Goal: Task Accomplishment & Management: Use online tool/utility

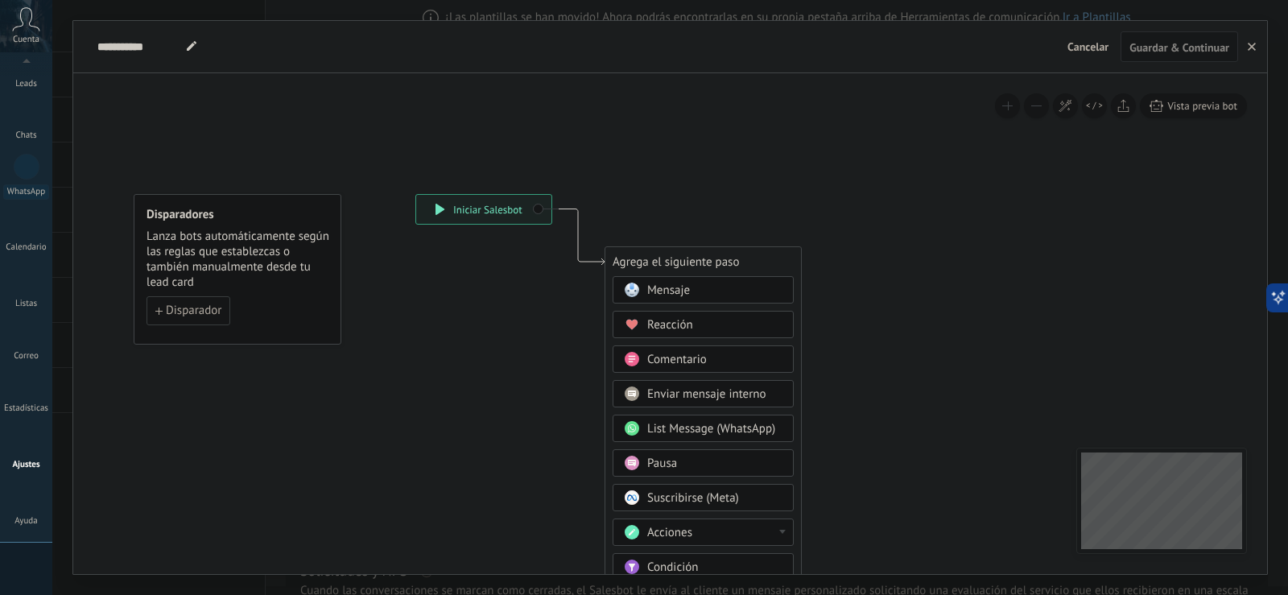
click at [1083, 47] on span "Cancelar" at bounding box center [1087, 46] width 41 height 14
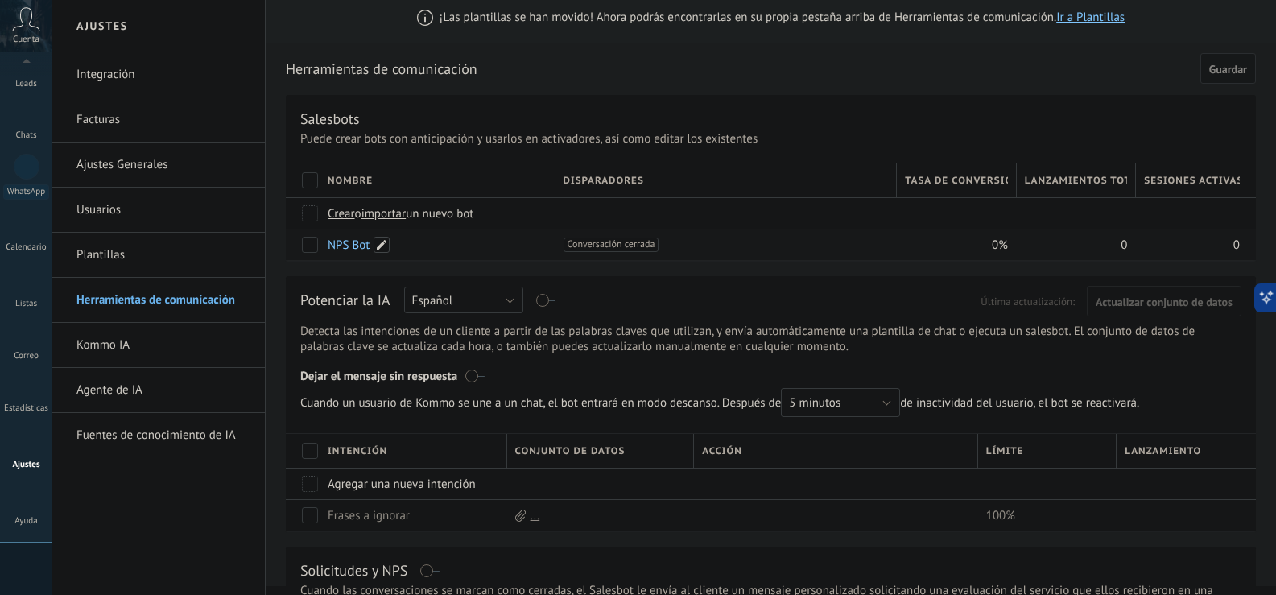
click at [378, 242] on span at bounding box center [382, 245] width 16 height 16
click at [378, 242] on input "*******" at bounding box center [436, 246] width 216 height 26
click at [747, 173] on div "Disparadores" at bounding box center [725, 180] width 341 height 34
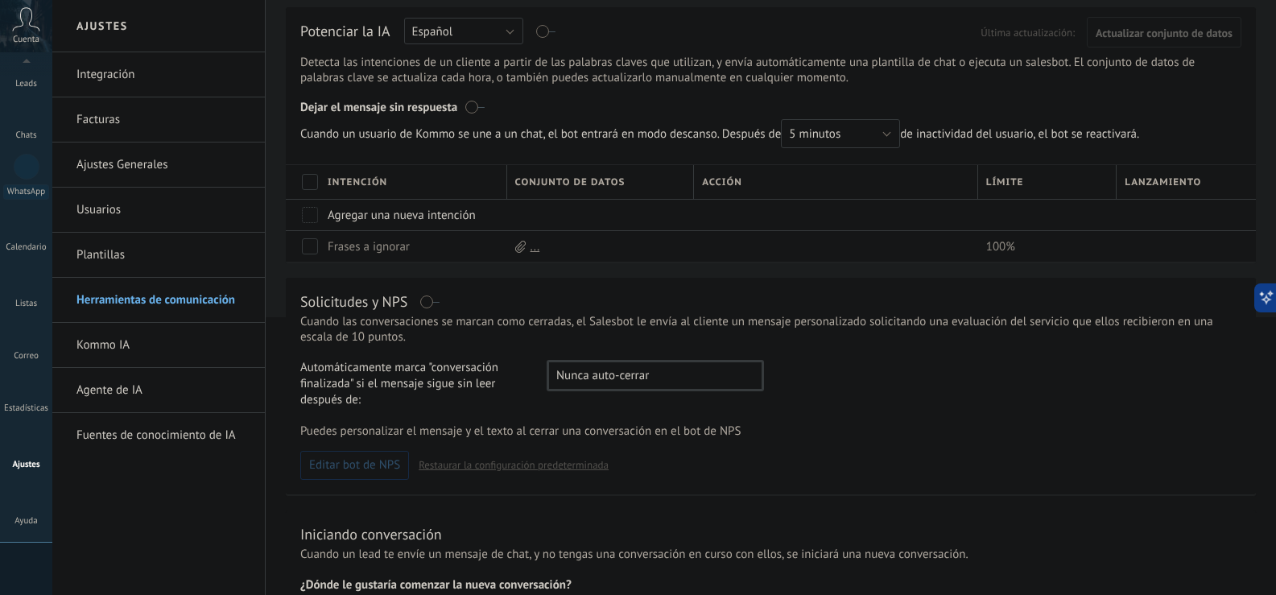
scroll to position [9, 0]
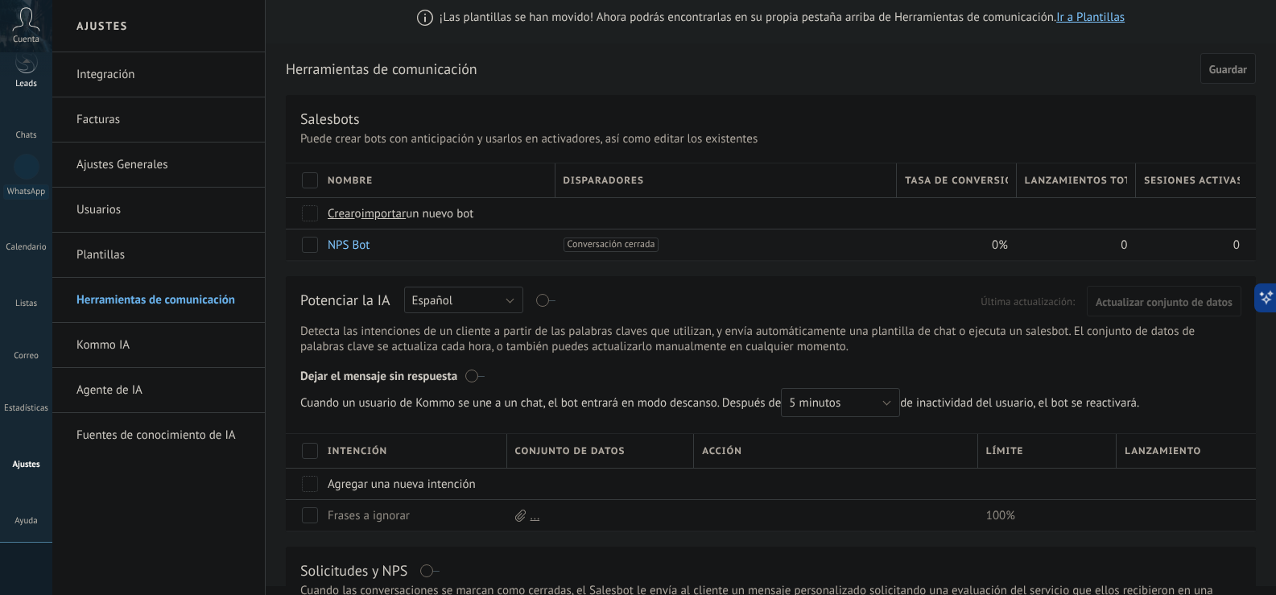
click at [28, 80] on div "Leads" at bounding box center [26, 84] width 47 height 10
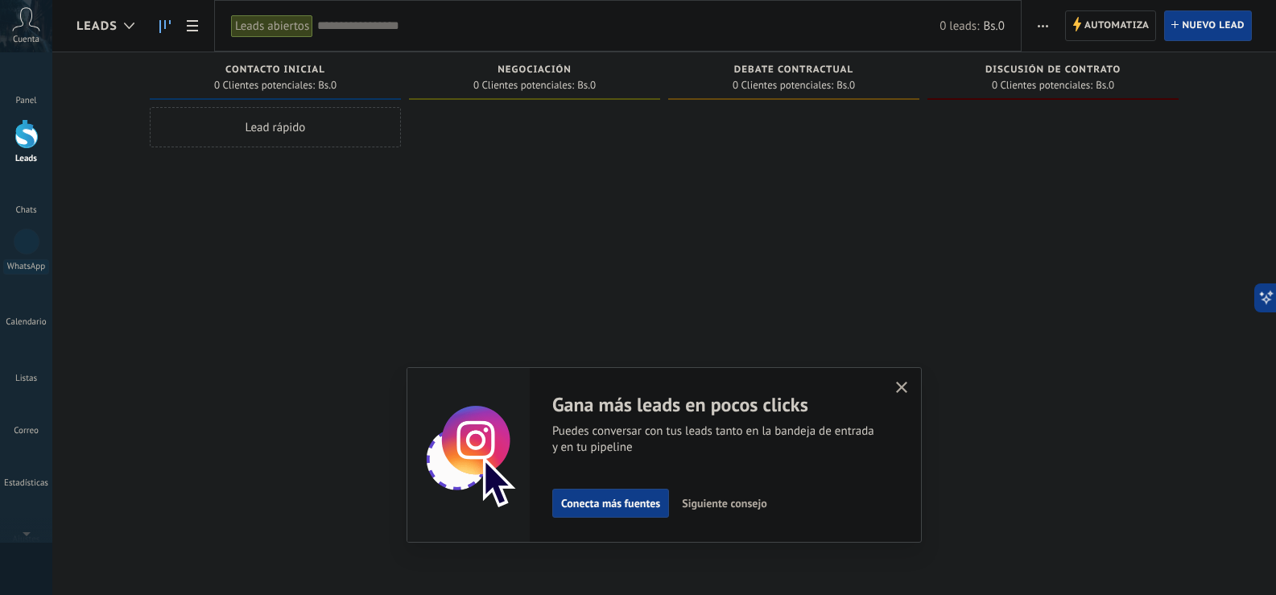
click at [757, 498] on span "Siguiente consejo" at bounding box center [724, 502] width 85 height 11
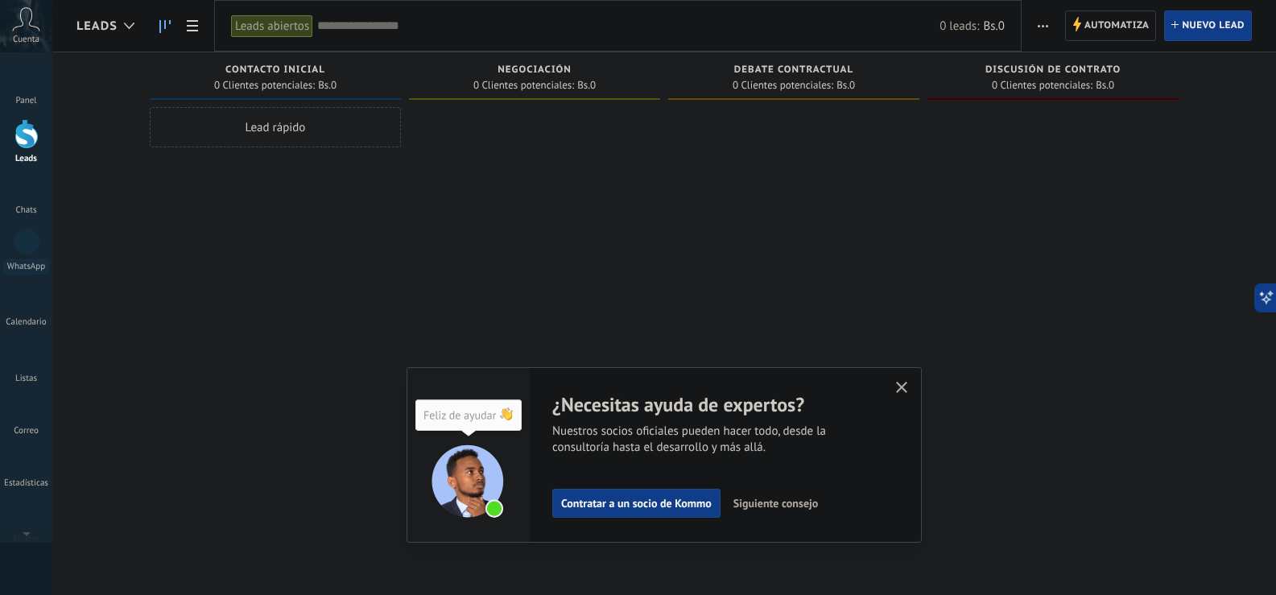
click at [766, 502] on span "Siguiente consejo" at bounding box center [775, 502] width 85 height 11
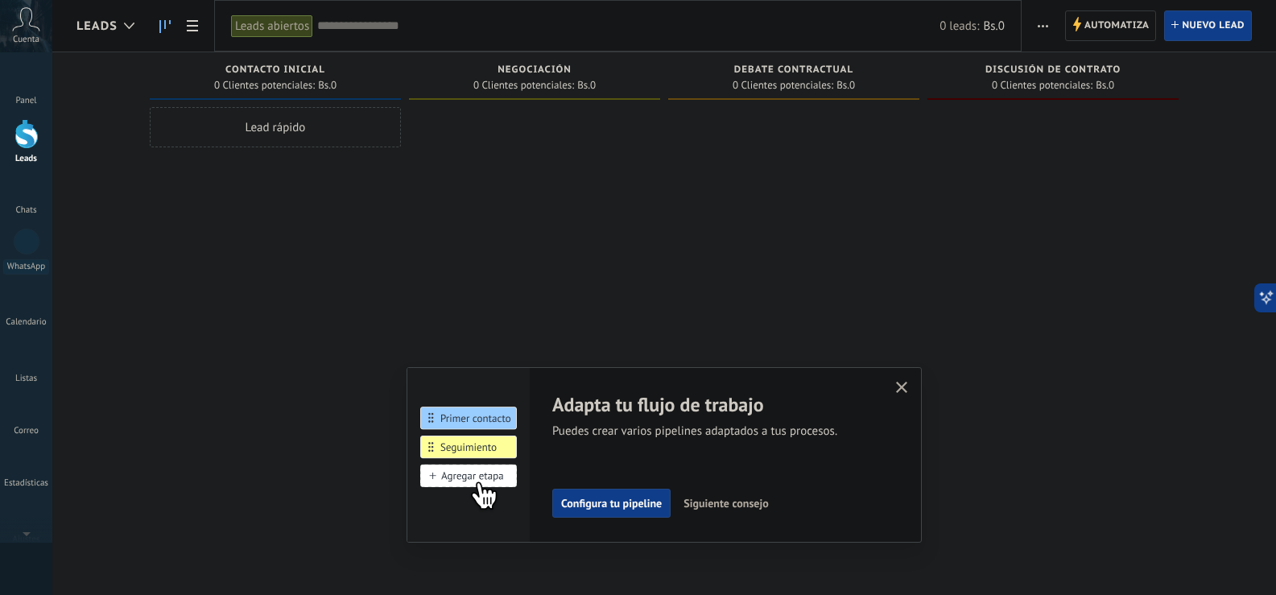
click at [766, 501] on span "Siguiente consejo" at bounding box center [725, 502] width 85 height 11
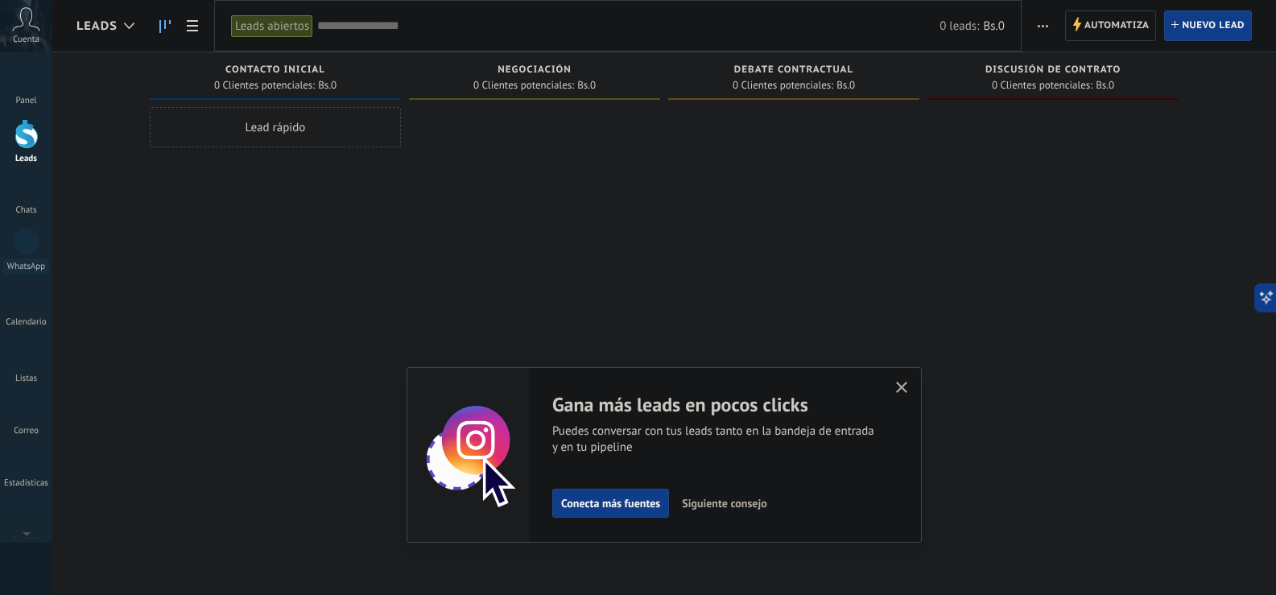
click at [907, 381] on button "button" at bounding box center [902, 389] width 20 height 22
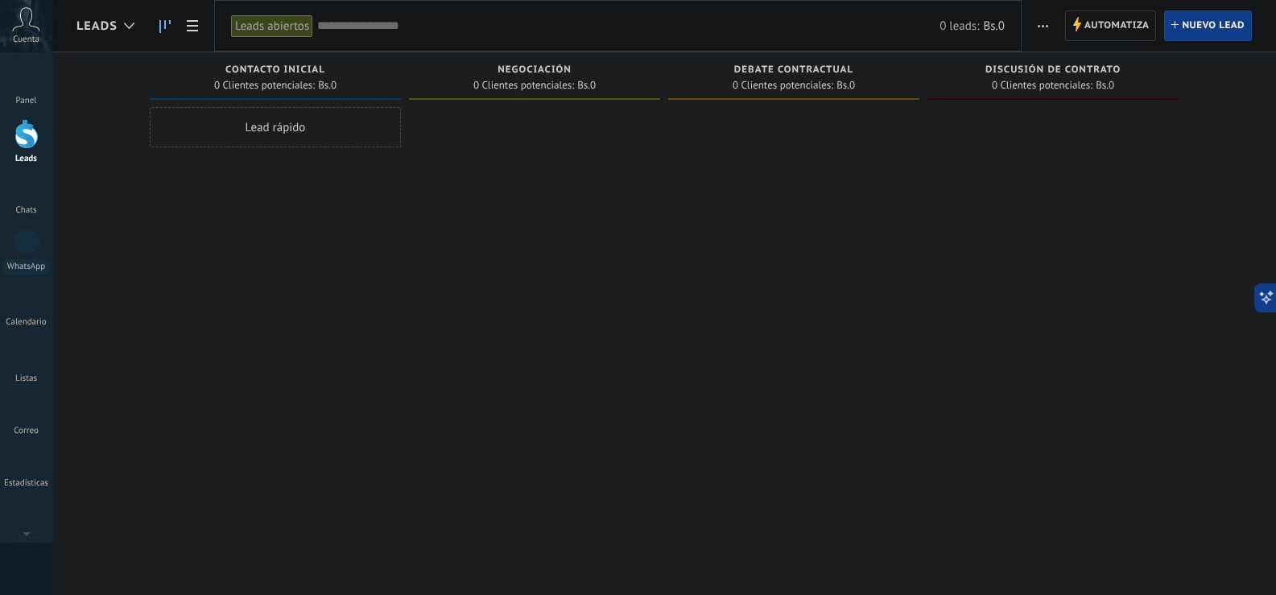
click at [253, 80] on span "0 Clientes potenciales:" at bounding box center [264, 85] width 101 height 10
click at [313, 125] on div "Lead rápido" at bounding box center [275, 127] width 251 height 40
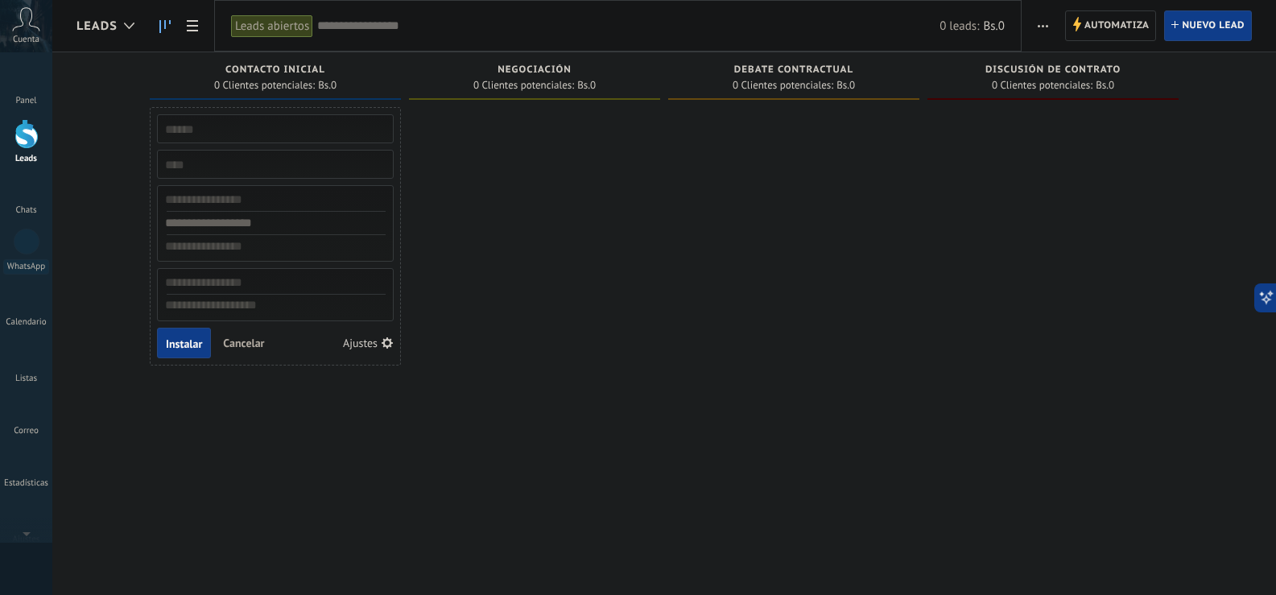
click at [383, 342] on use "button" at bounding box center [387, 342] width 11 height 11
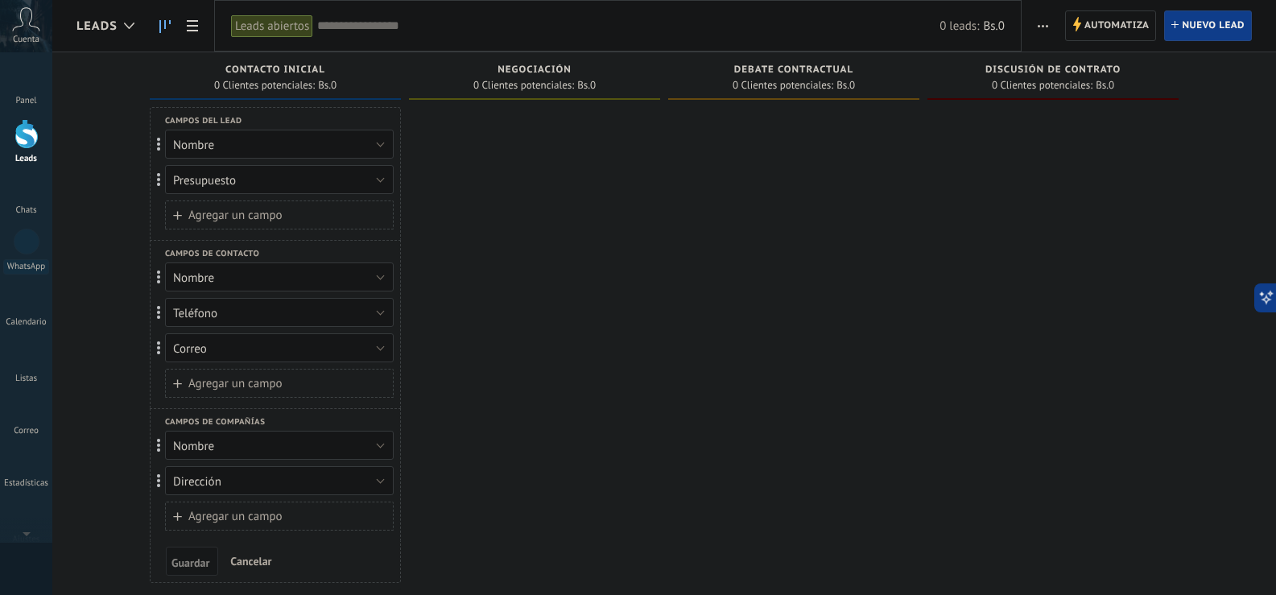
click at [258, 560] on span "Cancelar" at bounding box center [250, 561] width 41 height 14
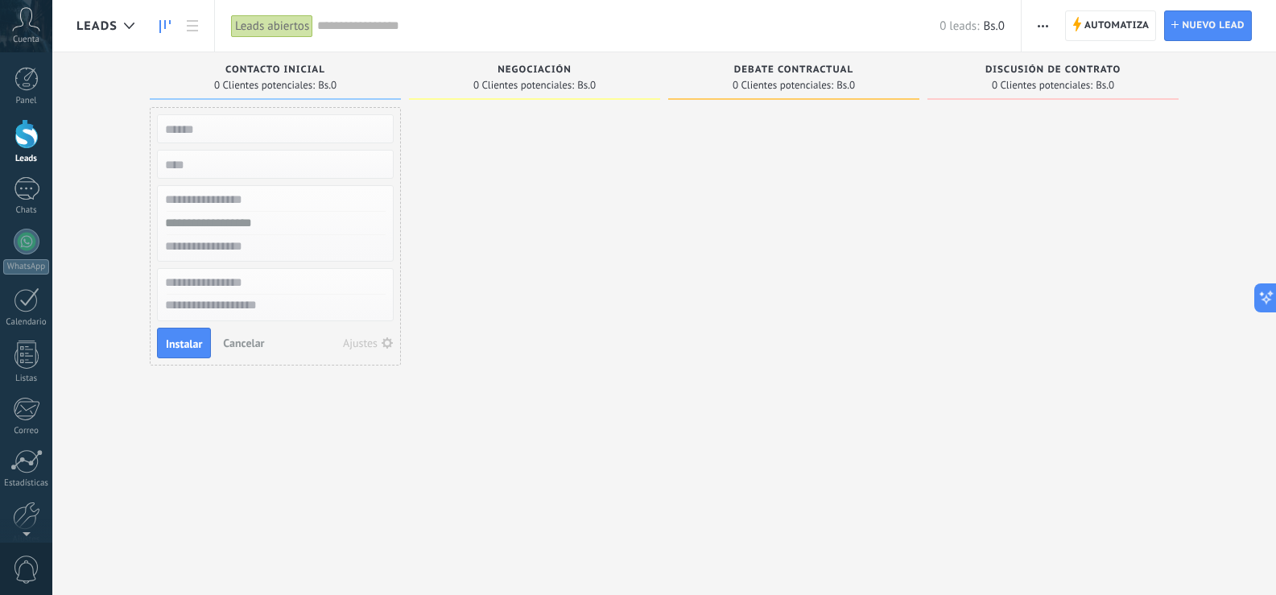
click at [1109, 119] on div at bounding box center [1052, 299] width 251 height 385
click at [634, 267] on div at bounding box center [534, 299] width 251 height 385
click at [275, 32] on div "Leads abiertos" at bounding box center [272, 25] width 82 height 23
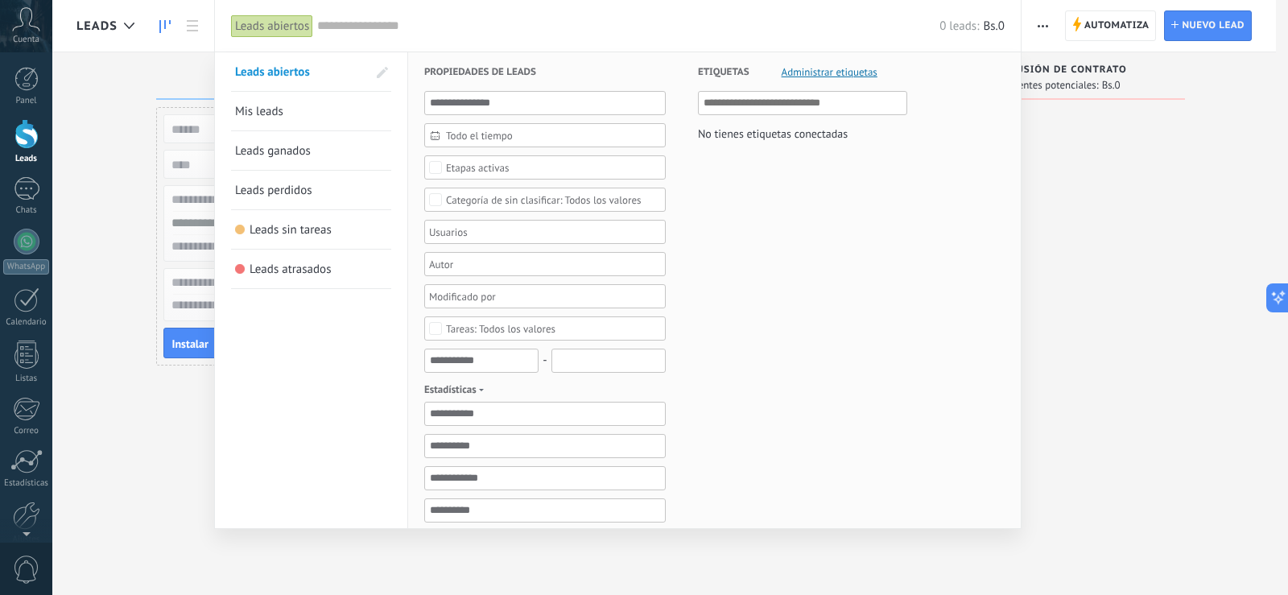
click at [1176, 185] on div at bounding box center [644, 297] width 1288 height 595
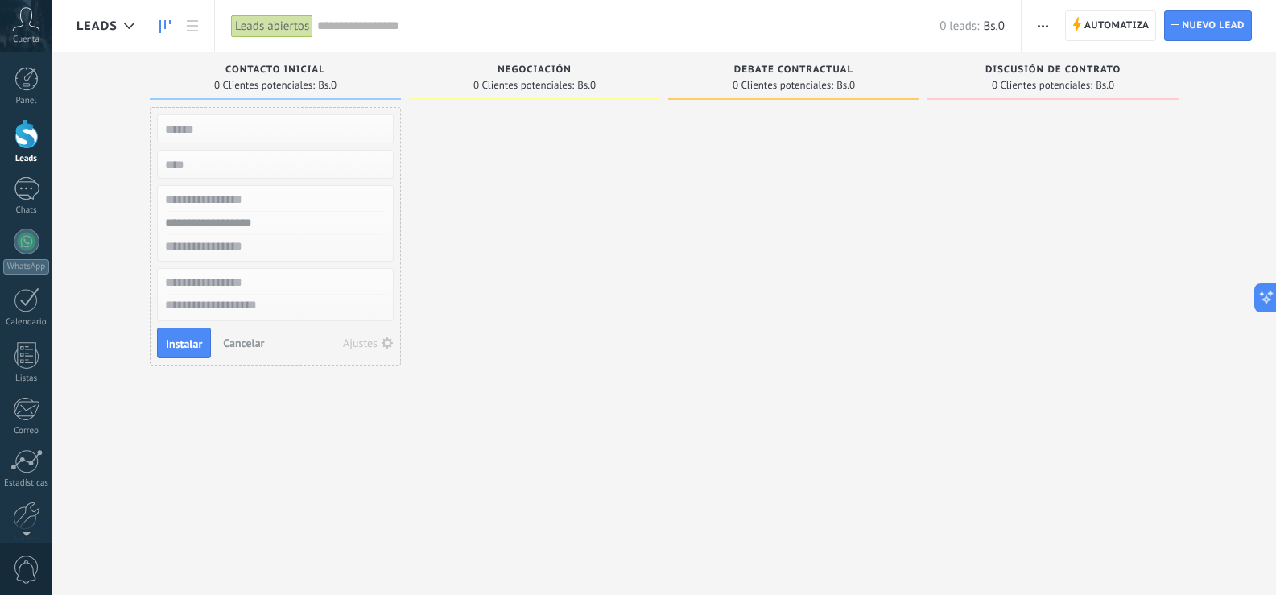
click at [386, 343] on icon "button" at bounding box center [387, 342] width 11 height 11
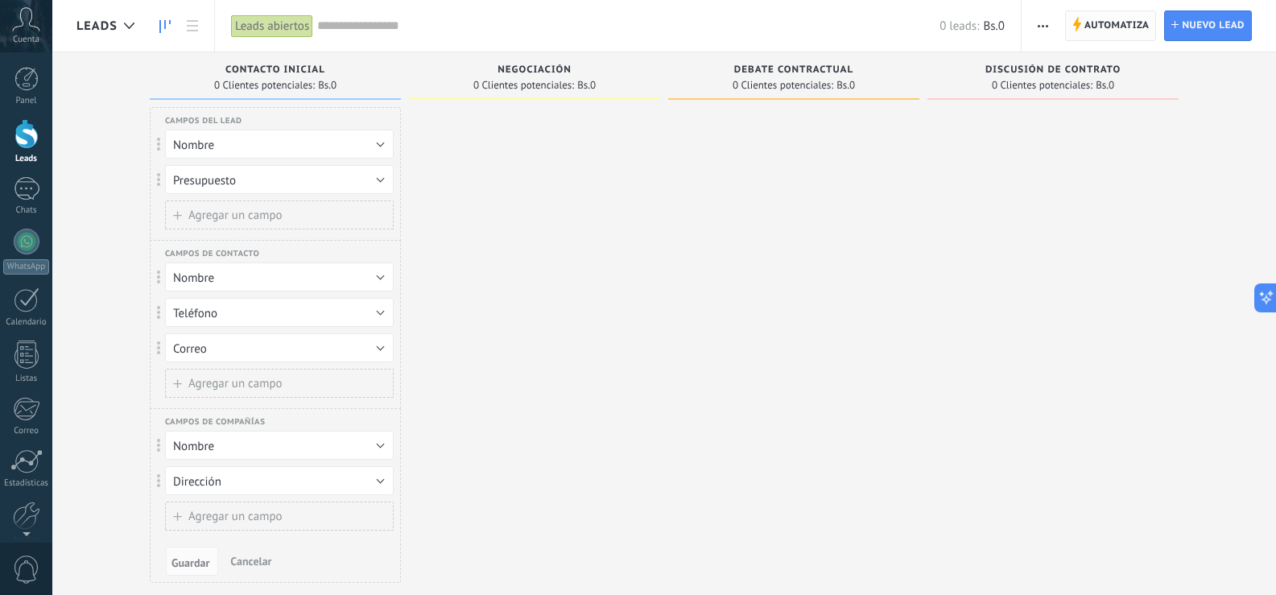
click at [1132, 39] on span "Automatiza" at bounding box center [1116, 25] width 65 height 29
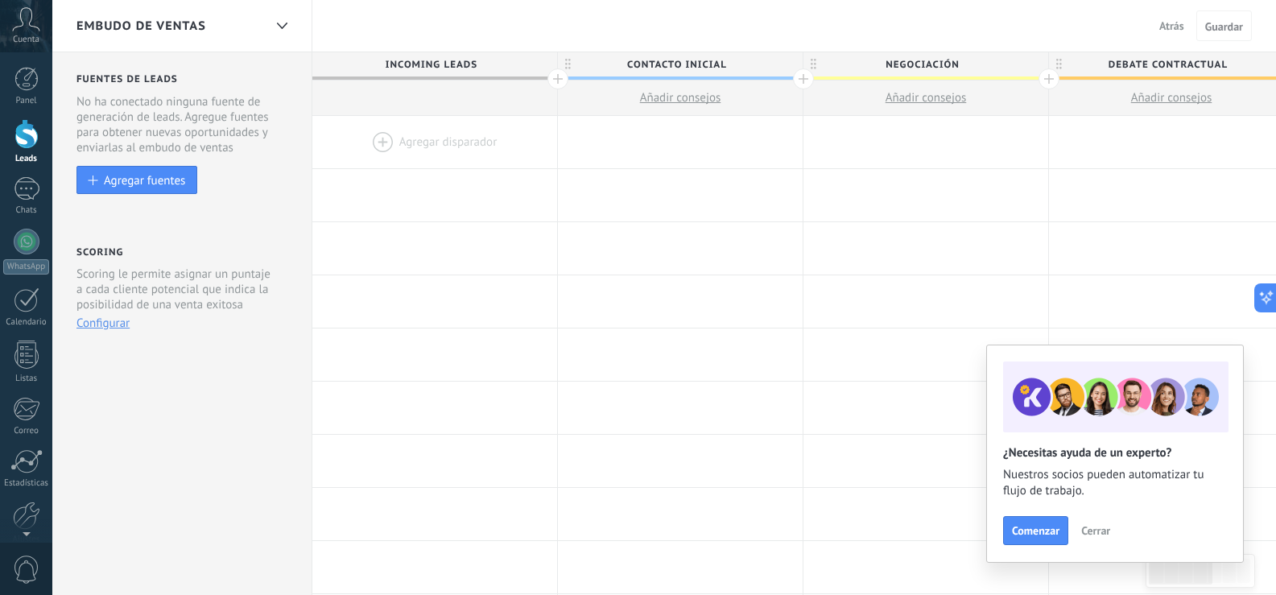
click at [1093, 536] on span "Cerrar" at bounding box center [1095, 530] width 29 height 11
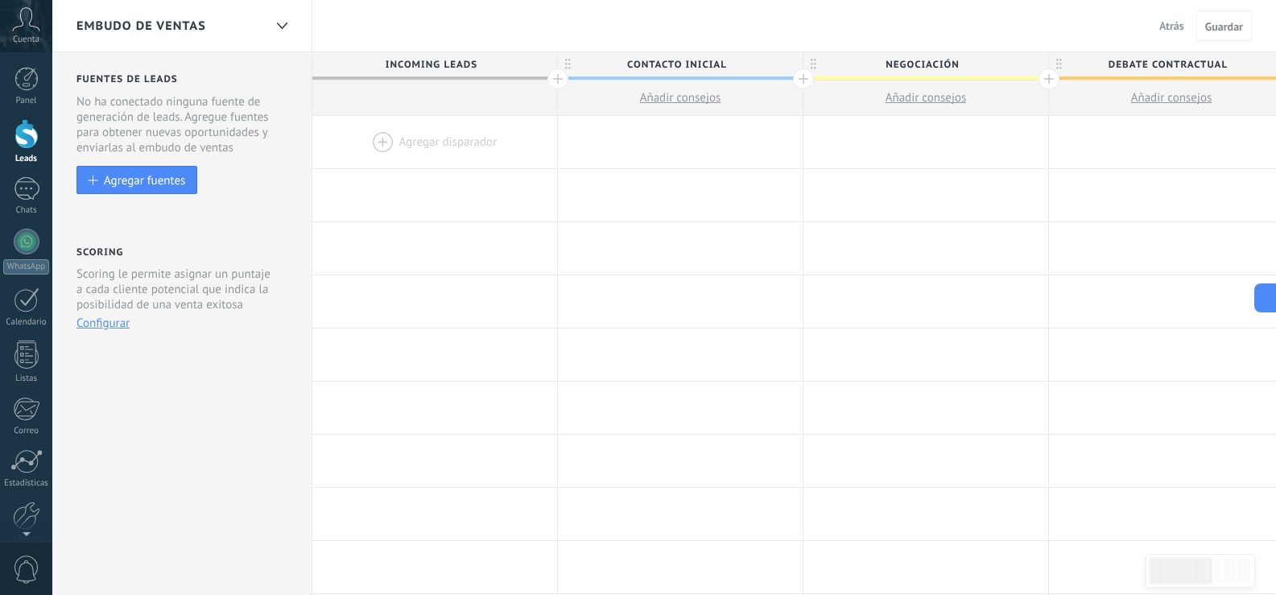
click at [469, 134] on div at bounding box center [434, 142] width 245 height 52
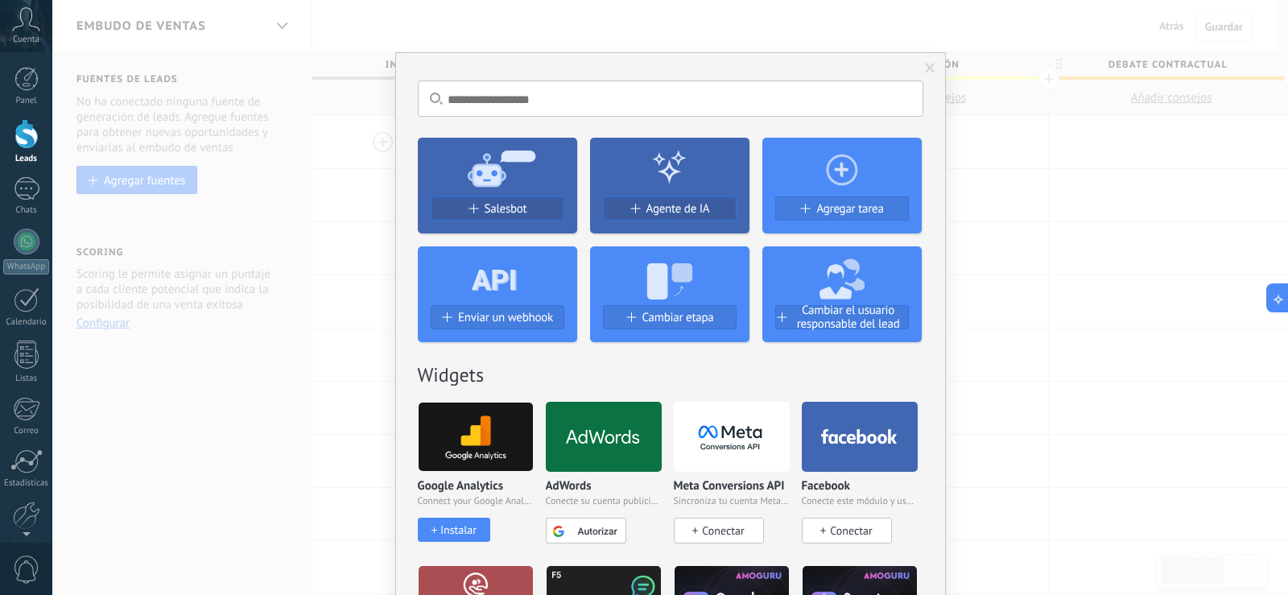
click at [491, 250] on icon at bounding box center [494, 276] width 45 height 58
click at [492, 204] on span "Salesbot" at bounding box center [506, 209] width 43 height 14
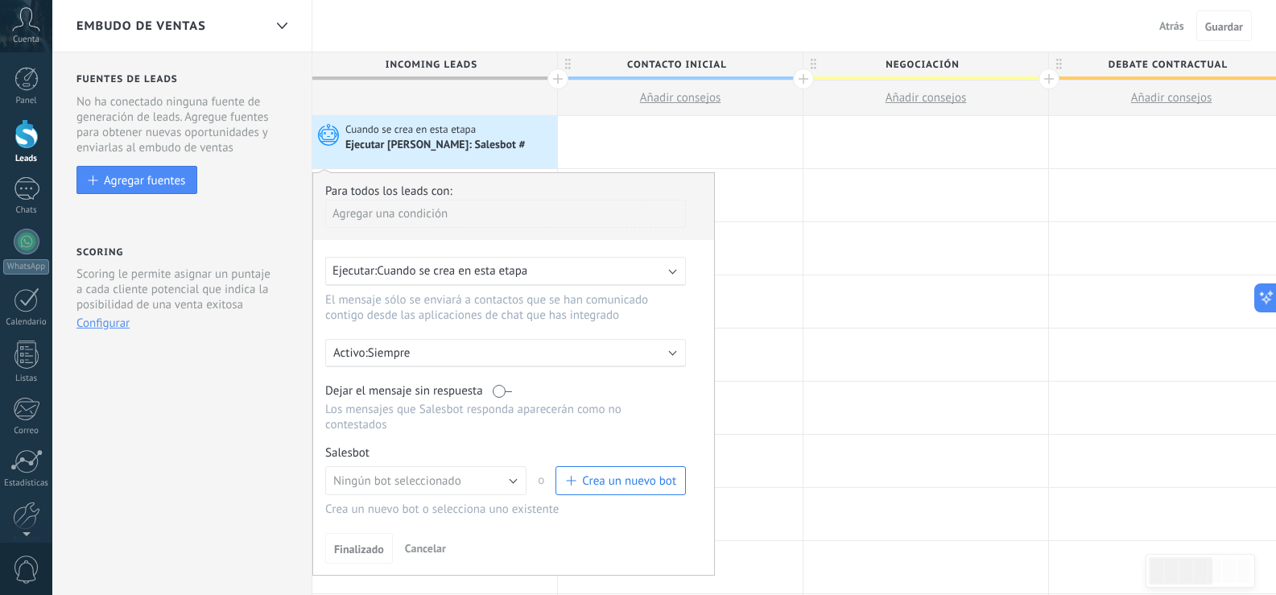
click at [675, 475] on span "Crea un nuevo bot" at bounding box center [629, 480] width 94 height 15
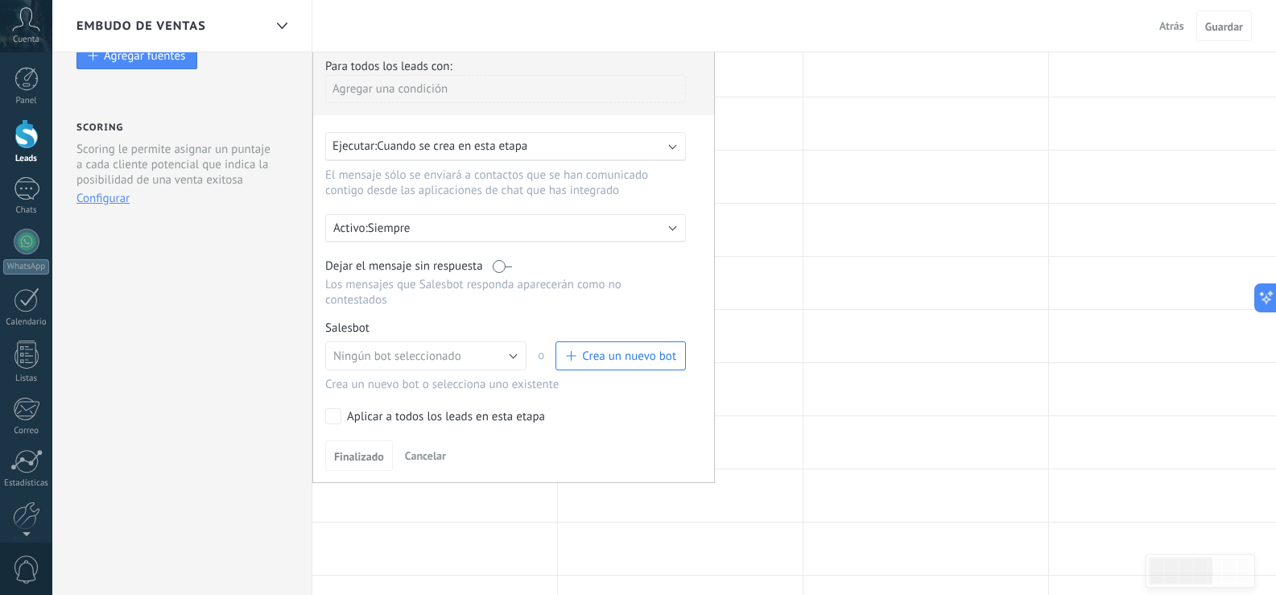
scroll to position [183, 0]
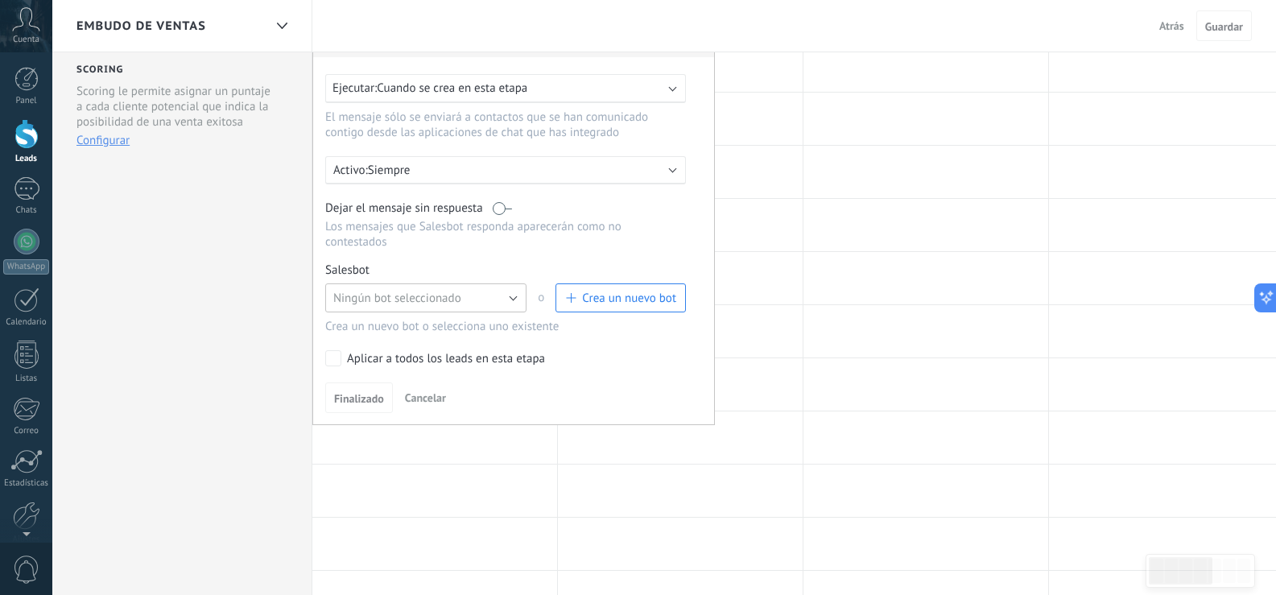
click at [517, 299] on button "Ningún bot seleccionado" at bounding box center [425, 297] width 201 height 29
click at [516, 300] on span "Ningún bot seleccionado" at bounding box center [418, 298] width 205 height 15
click at [465, 163] on p "Siempre" at bounding box center [509, 170] width 282 height 15
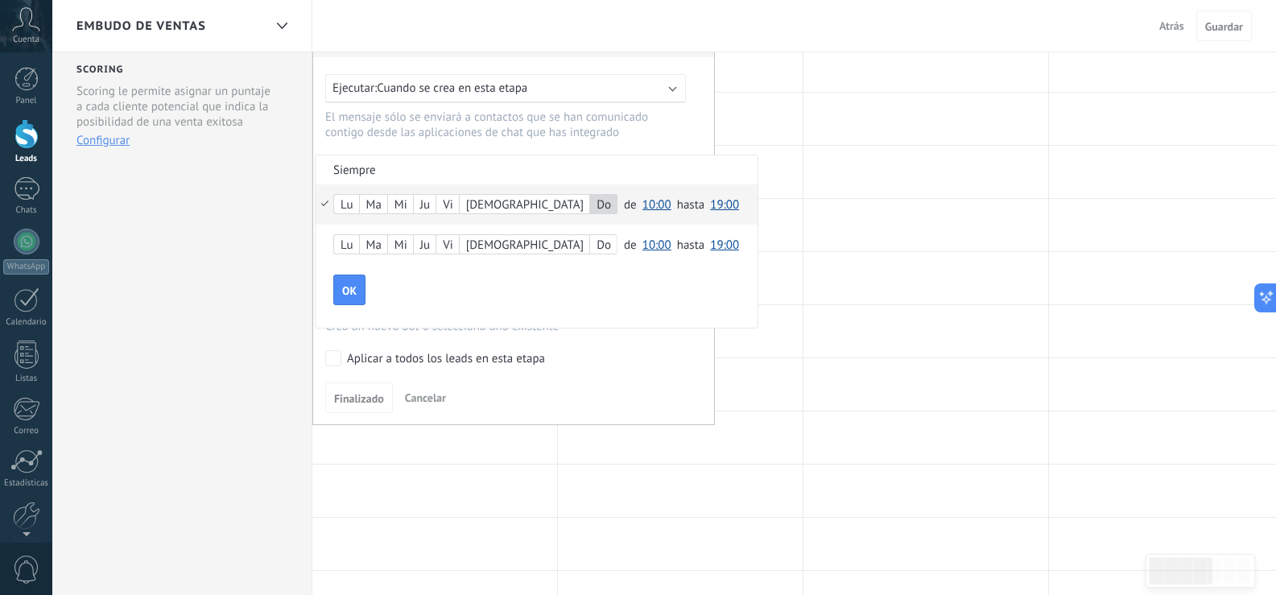
click at [642, 250] on span "10:00" at bounding box center [656, 244] width 29 height 15
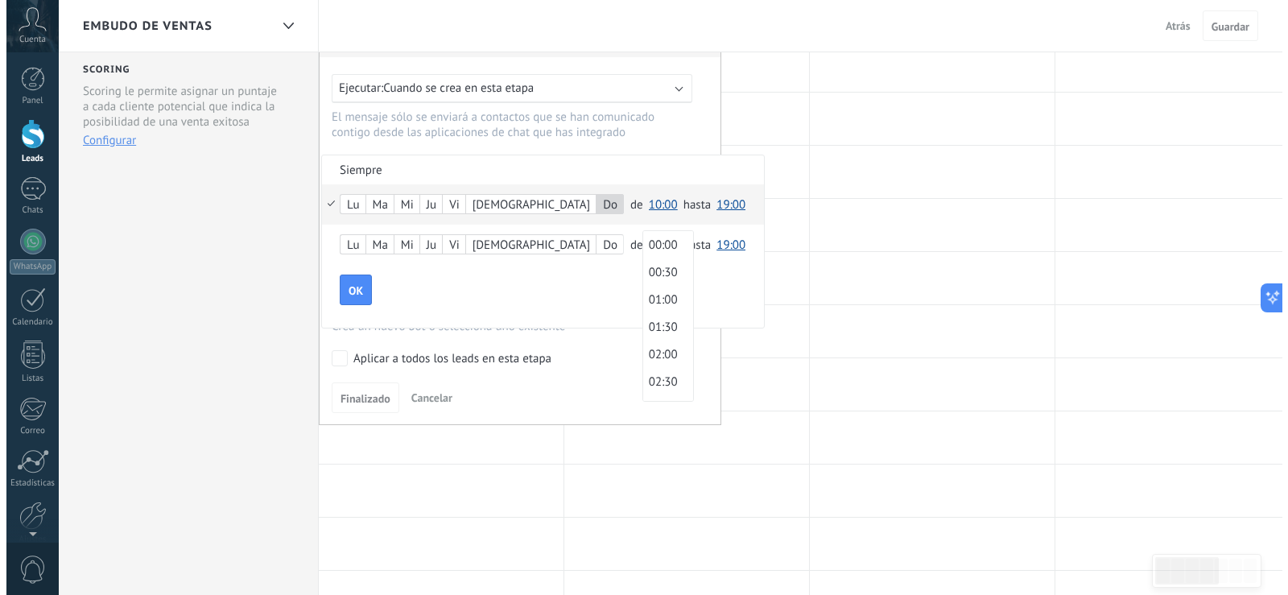
scroll to position [478, 0]
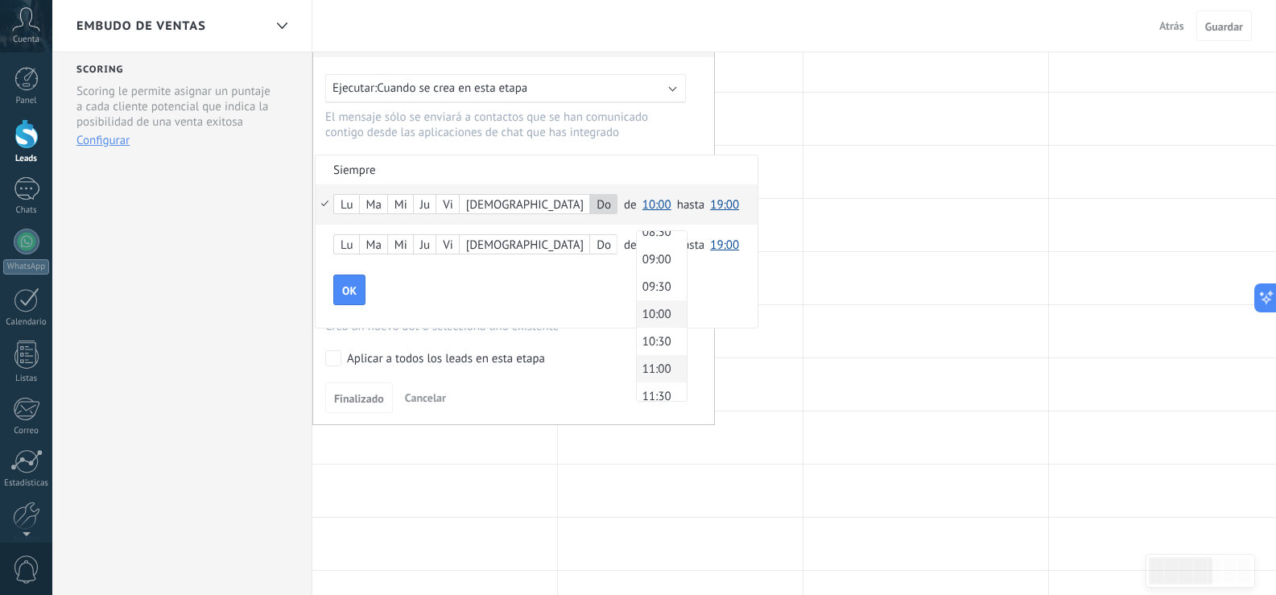
click at [637, 367] on span "11:00" at bounding box center [659, 368] width 45 height 15
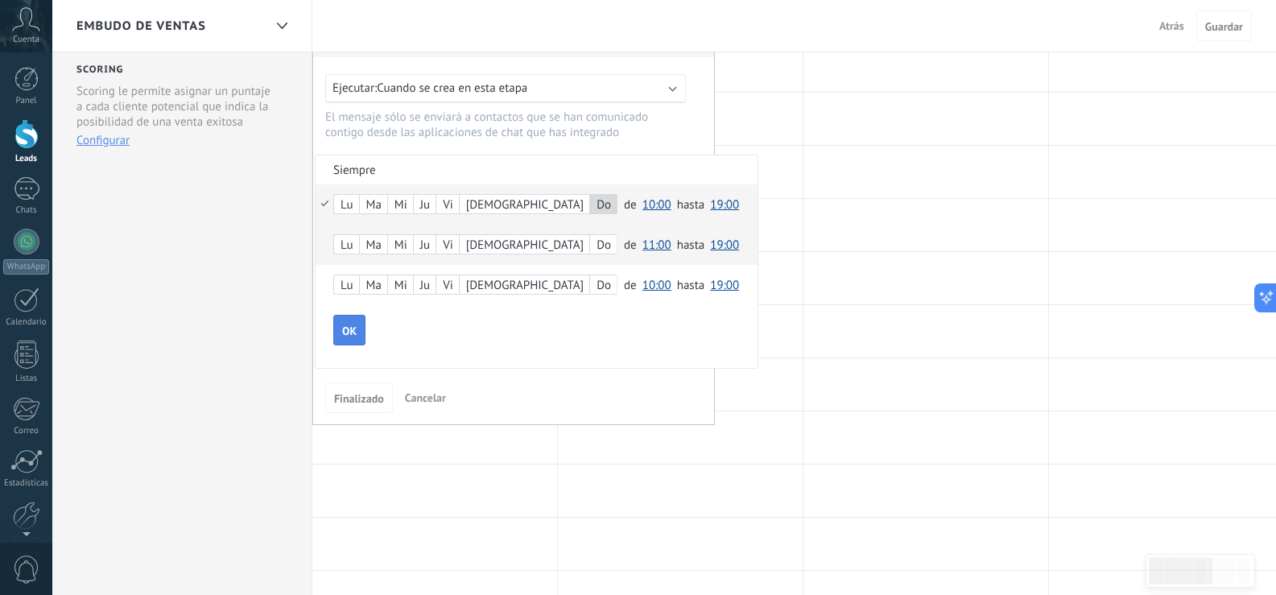
click at [349, 327] on span "OK" at bounding box center [349, 330] width 14 height 11
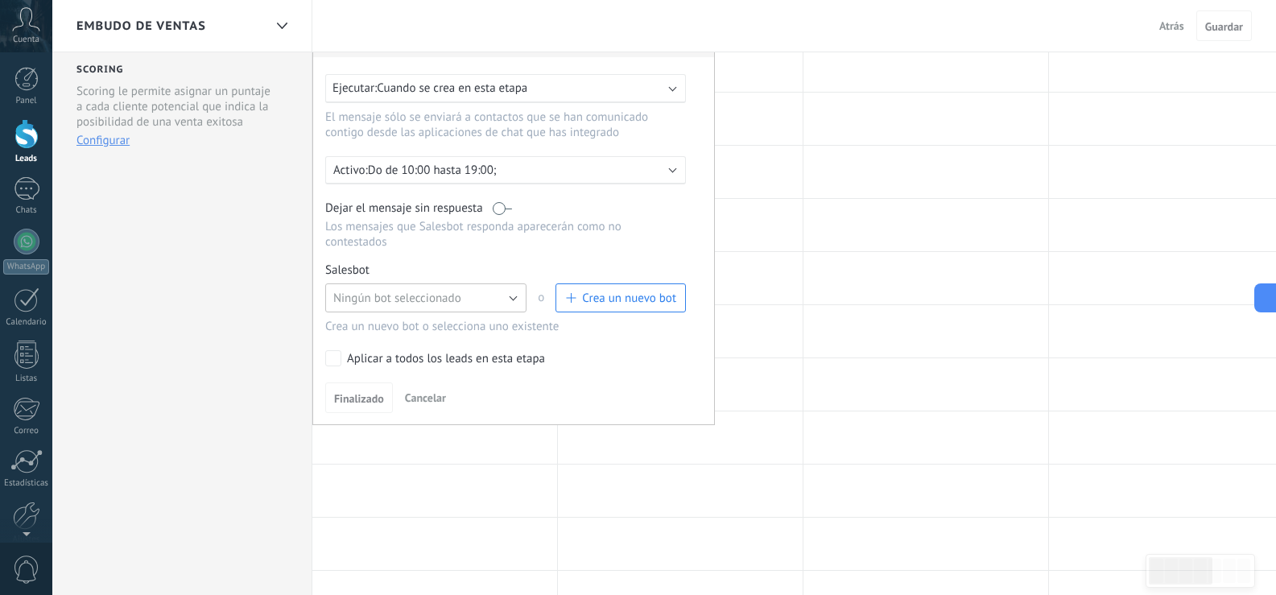
click at [509, 301] on button "Ningún bot seleccionado" at bounding box center [425, 297] width 201 height 29
click at [635, 302] on span "Crea un nuevo bot" at bounding box center [629, 298] width 94 height 15
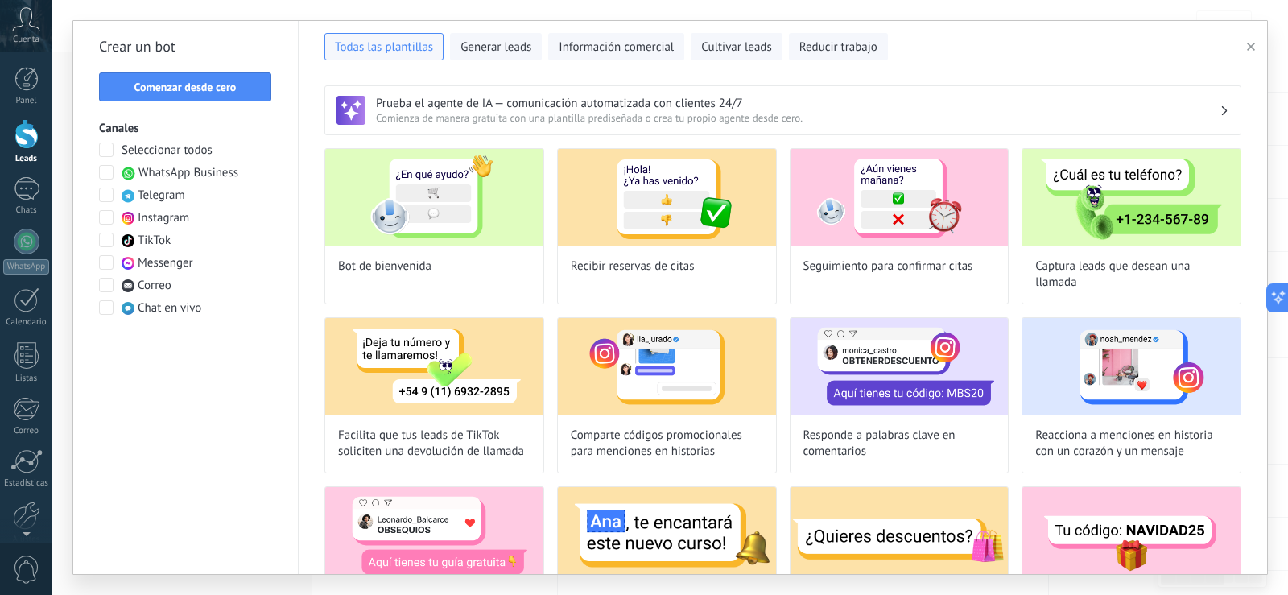
click at [110, 175] on span at bounding box center [106, 172] width 14 height 14
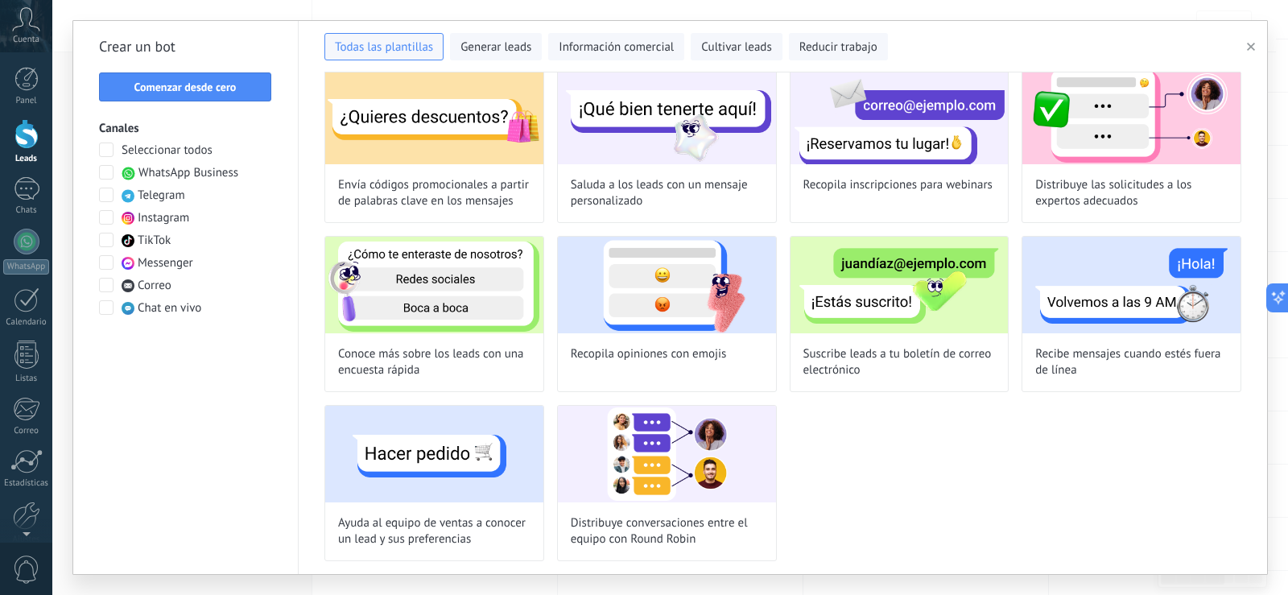
scroll to position [0, 0]
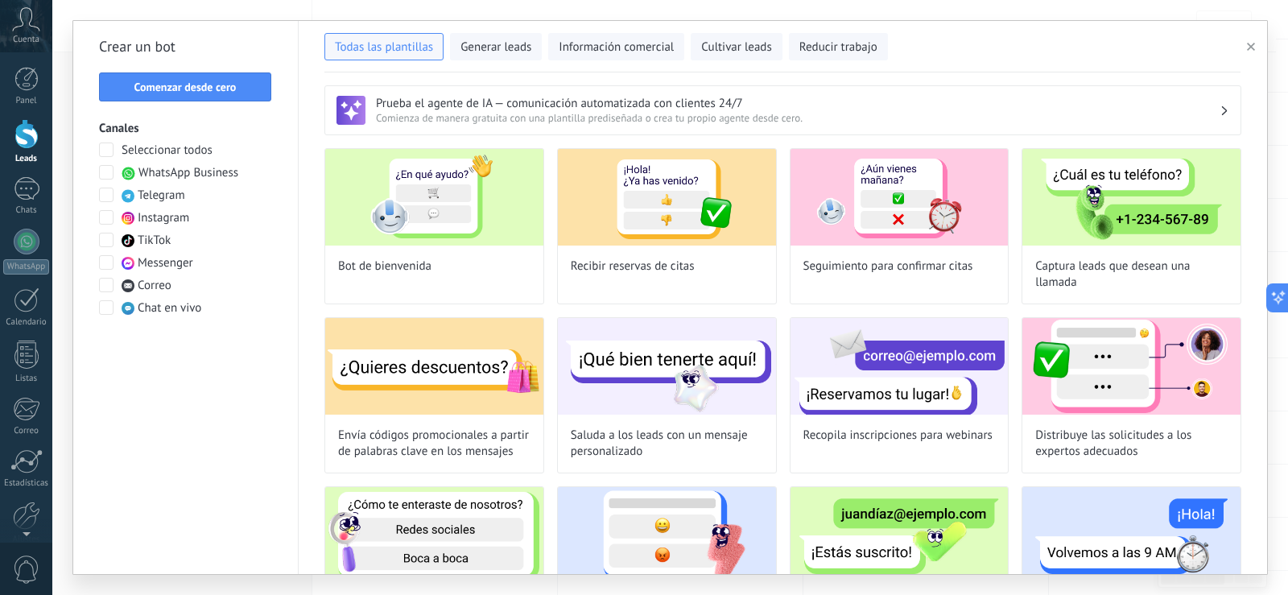
click at [1249, 47] on icon "button" at bounding box center [1251, 47] width 8 height 8
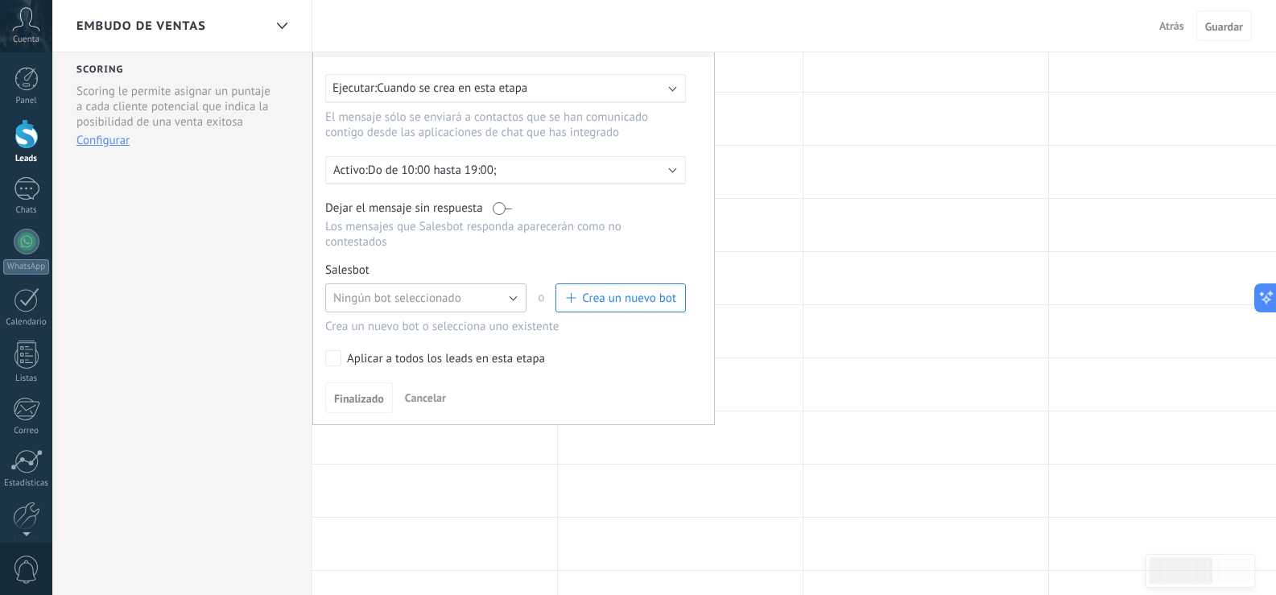
click at [391, 309] on button "Ningún bot seleccionado" at bounding box center [425, 297] width 201 height 29
click at [391, 309] on li "Ningún bot seleccionado" at bounding box center [421, 297] width 210 height 27
click at [460, 89] on span "Cuando se crea en esta etapa" at bounding box center [452, 87] width 151 height 15
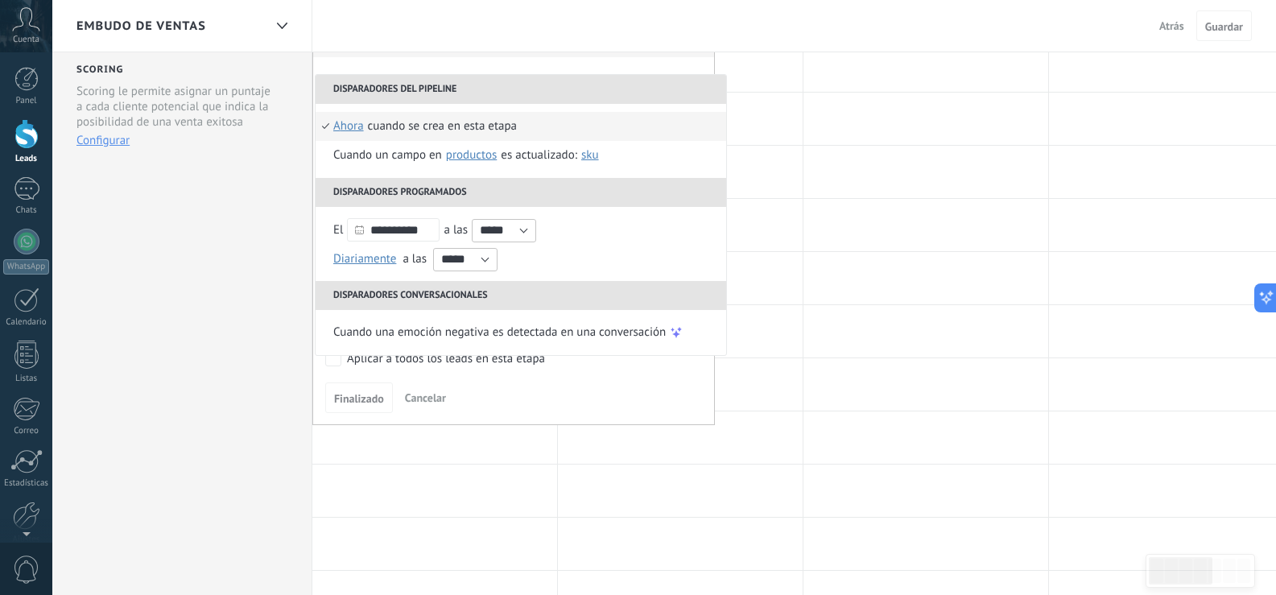
drag, startPoint x: 365, startPoint y: 260, endPoint x: 461, endPoint y: 421, distance: 187.8
click at [844, 338] on div "**********" at bounding box center [1171, 491] width 1719 height 1116
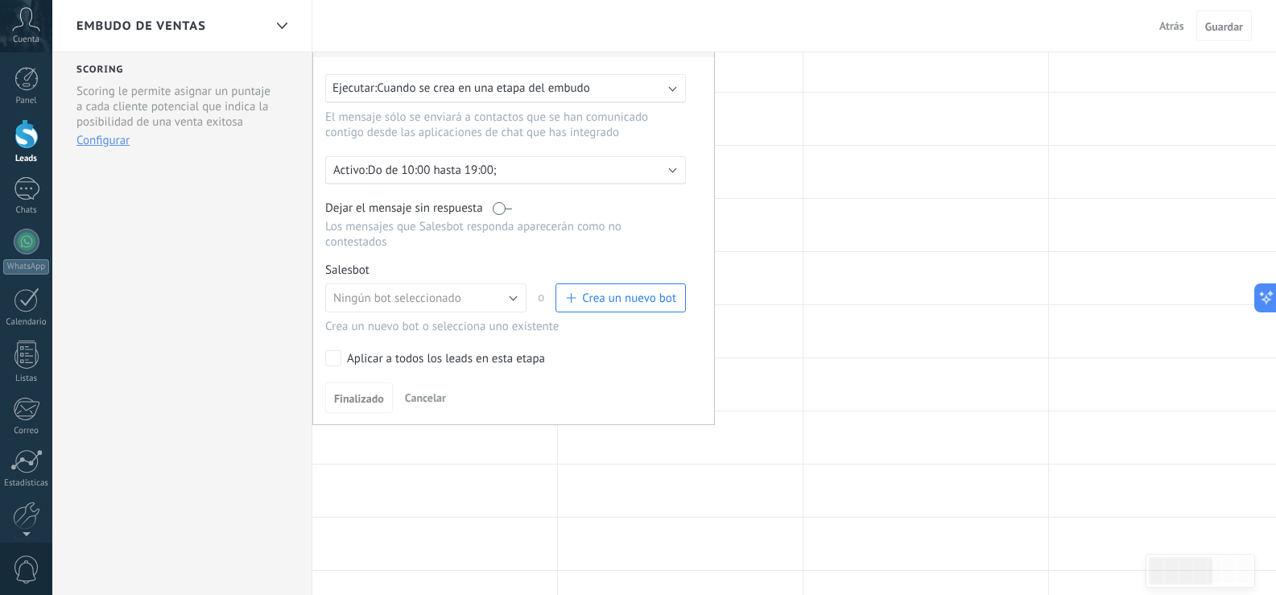
click at [668, 89] on div "Ejecutar: Cuando se crea en una etapa del embudo" at bounding box center [505, 88] width 361 height 29
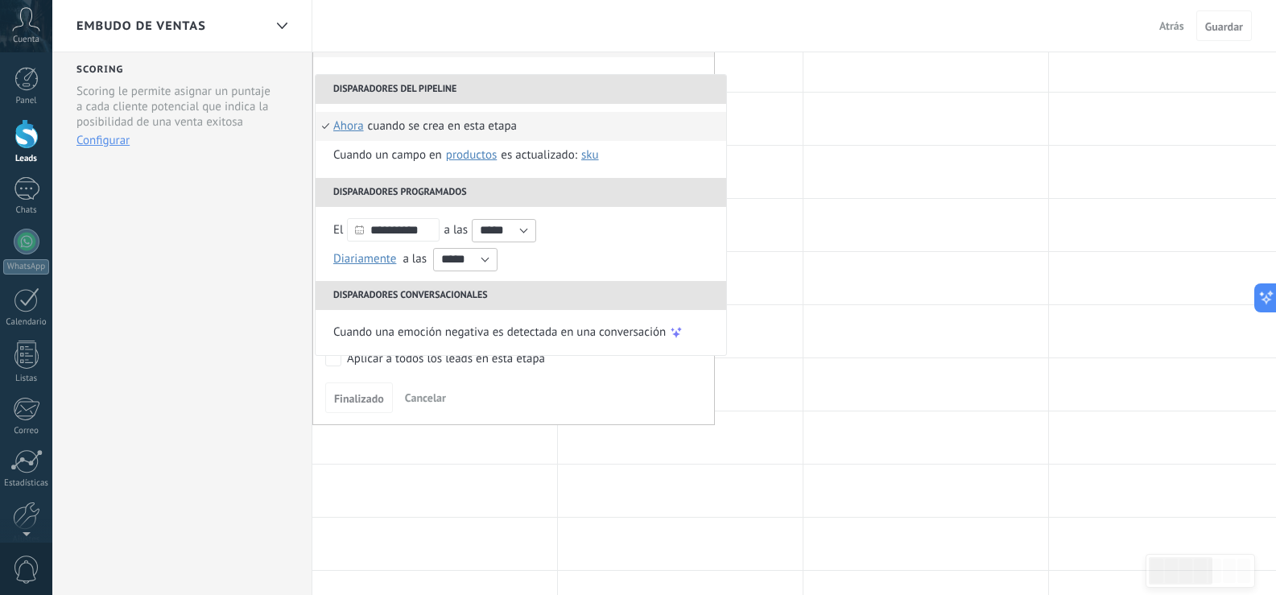
click at [353, 129] on span "ahora" at bounding box center [348, 126] width 31 height 29
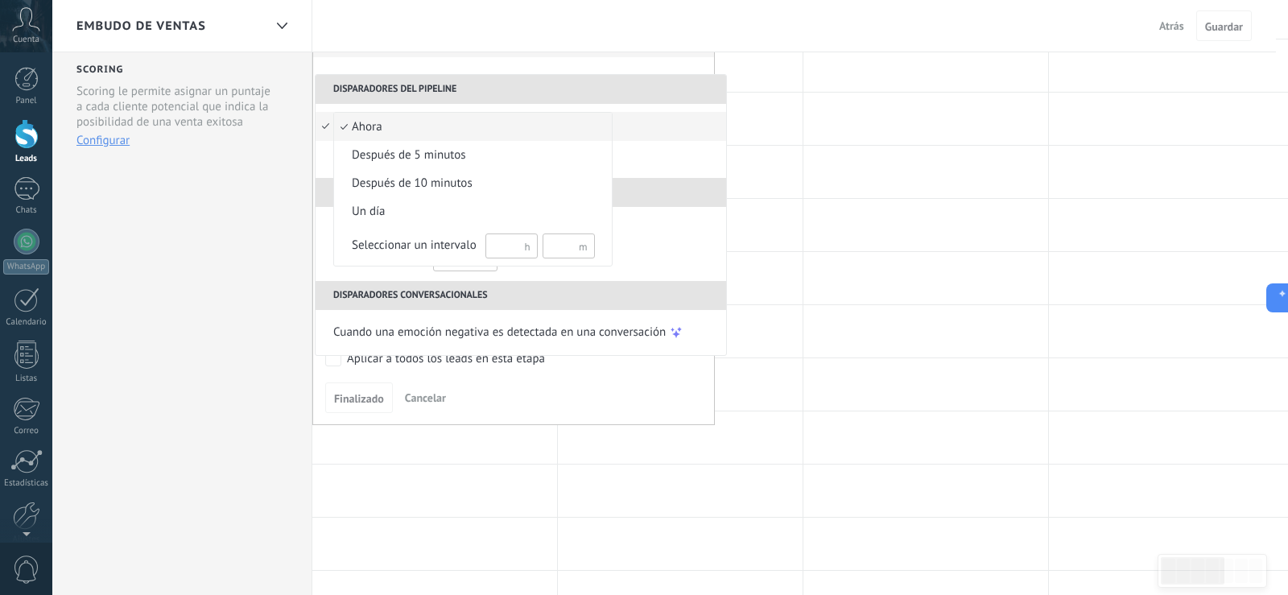
click at [395, 126] on span "ahora" at bounding box center [464, 127] width 261 height 16
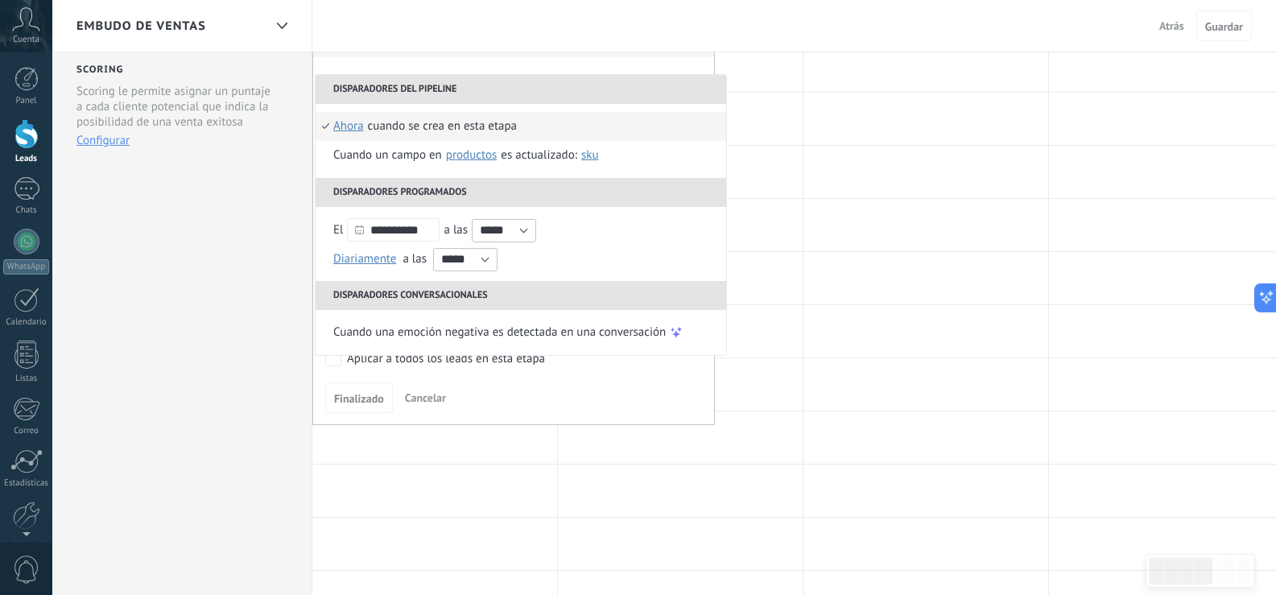
click at [478, 365] on div "Aplicar a todos los leads en esta etapa" at bounding box center [446, 359] width 198 height 16
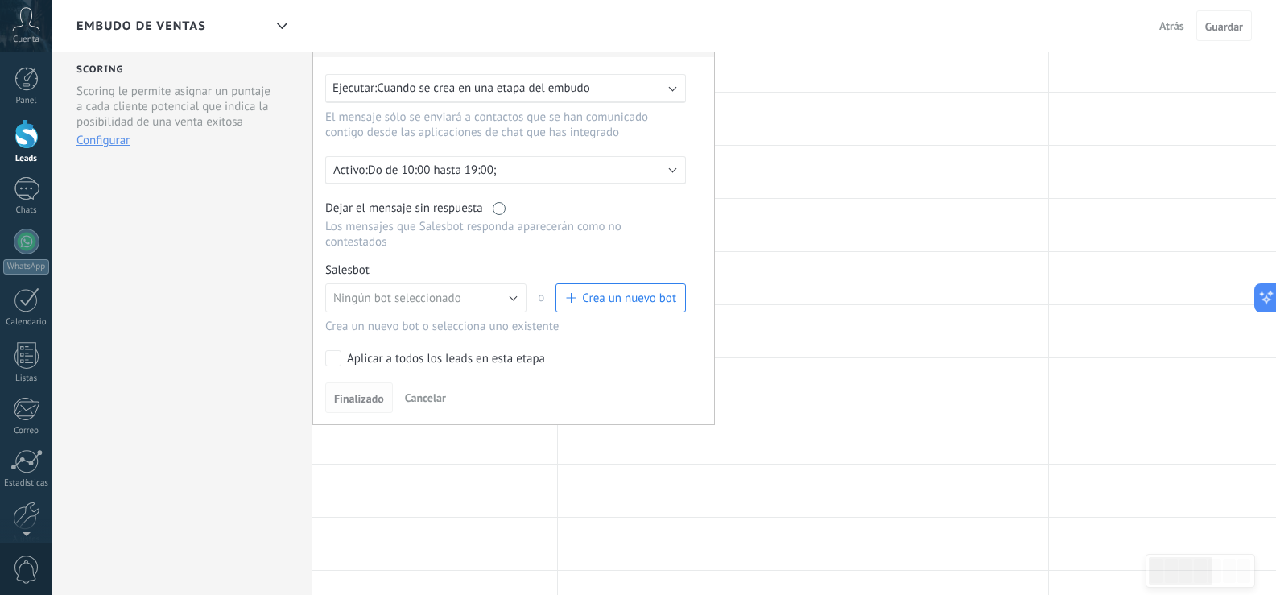
click at [360, 396] on span "Finalizado" at bounding box center [359, 398] width 50 height 11
click at [361, 394] on span "Finalizado" at bounding box center [359, 398] width 50 height 11
click at [578, 177] on p "Do de 10:00 hasta 19:00;" at bounding box center [509, 170] width 282 height 15
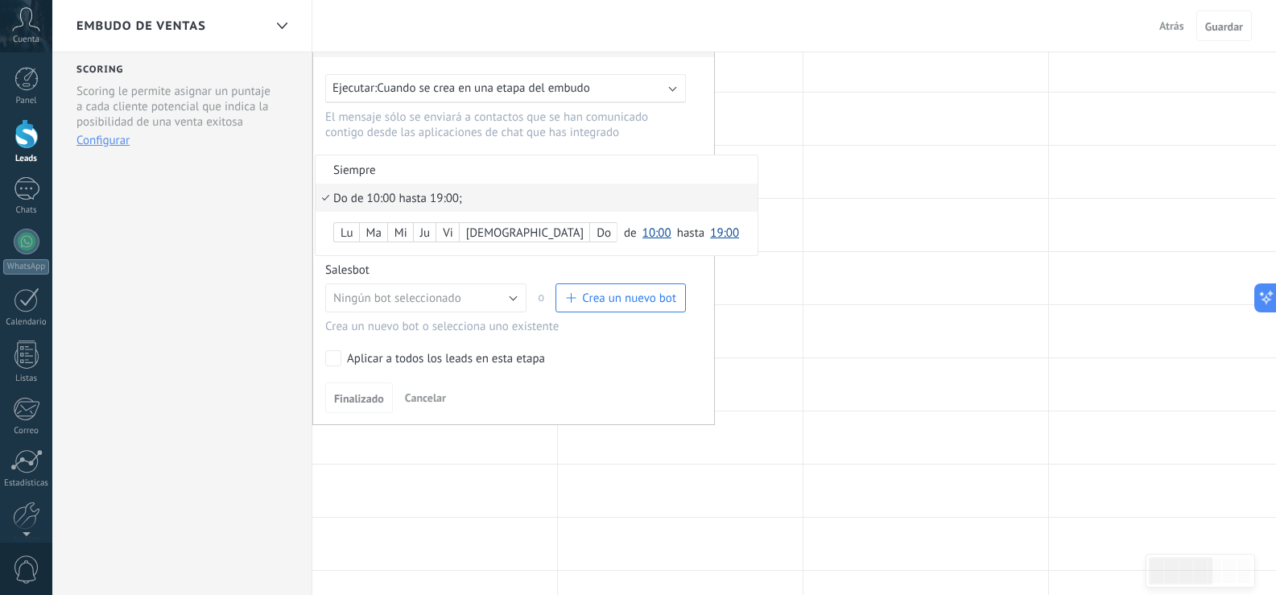
click at [344, 171] on li "Siempre" at bounding box center [537, 169] width 442 height 28
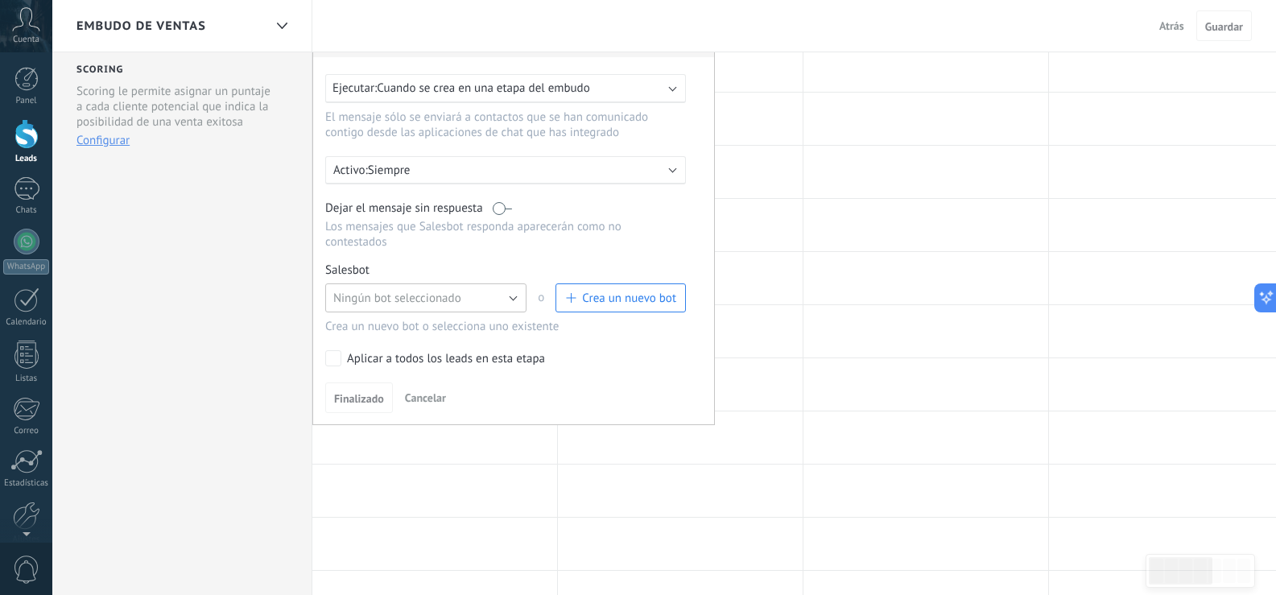
click at [518, 297] on button "Ningún bot seleccionado" at bounding box center [425, 297] width 201 height 29
click at [518, 297] on span "Ningún bot seleccionado" at bounding box center [418, 298] width 205 height 15
click at [351, 395] on span "Finalizado" at bounding box center [359, 398] width 50 height 11
click at [621, 295] on span "Crea un nuevo bot" at bounding box center [629, 298] width 94 height 15
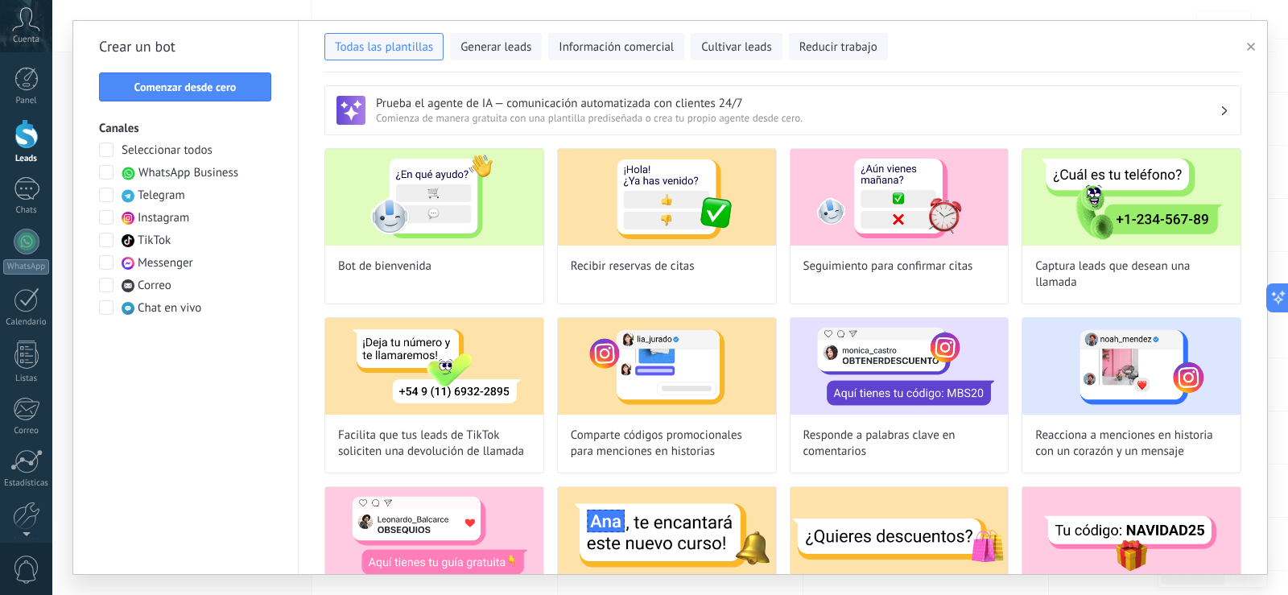
click at [104, 170] on span at bounding box center [106, 172] width 14 height 14
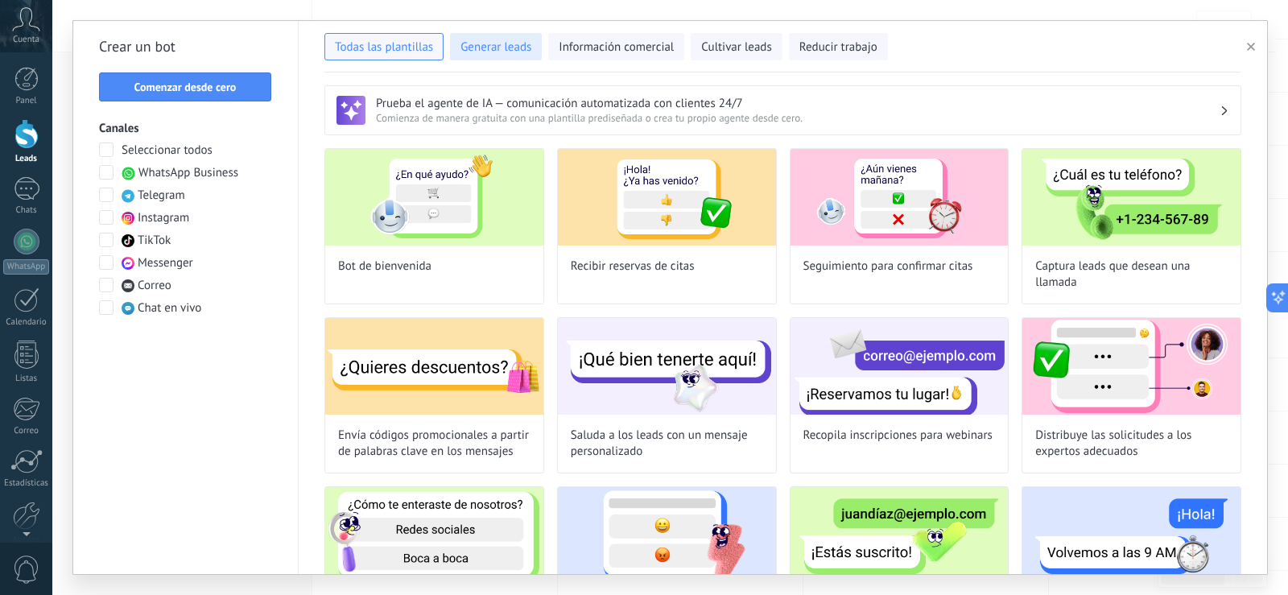
click at [495, 55] on span "Generar leads" at bounding box center [495, 47] width 71 height 16
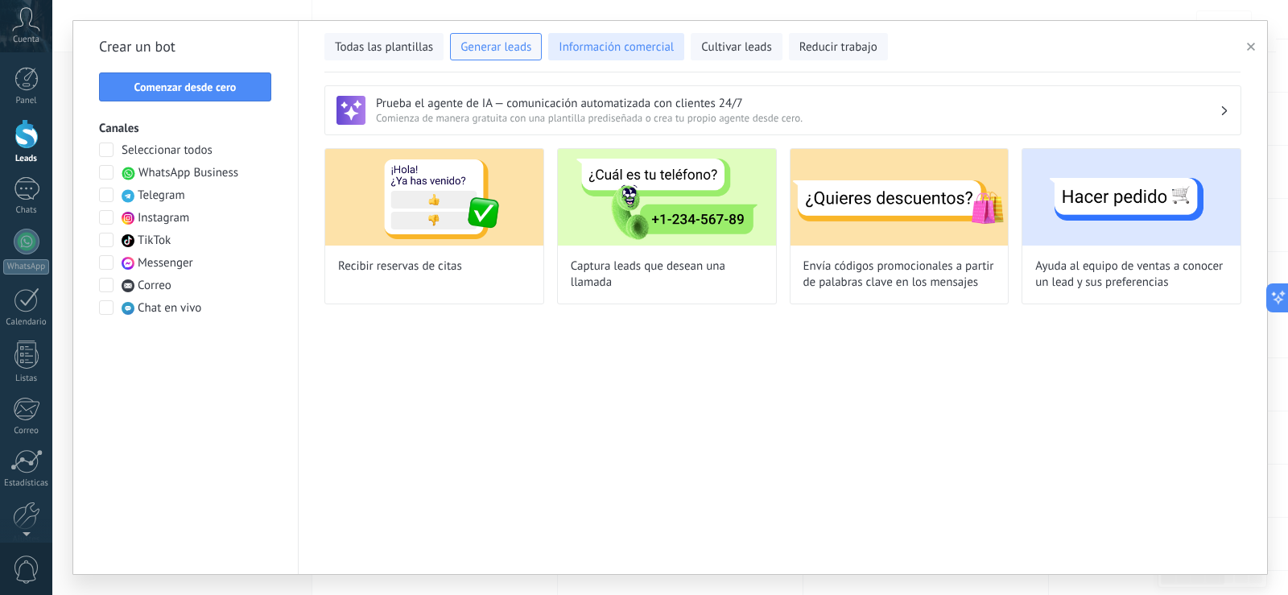
click at [594, 46] on span "Información comercial" at bounding box center [616, 47] width 115 height 16
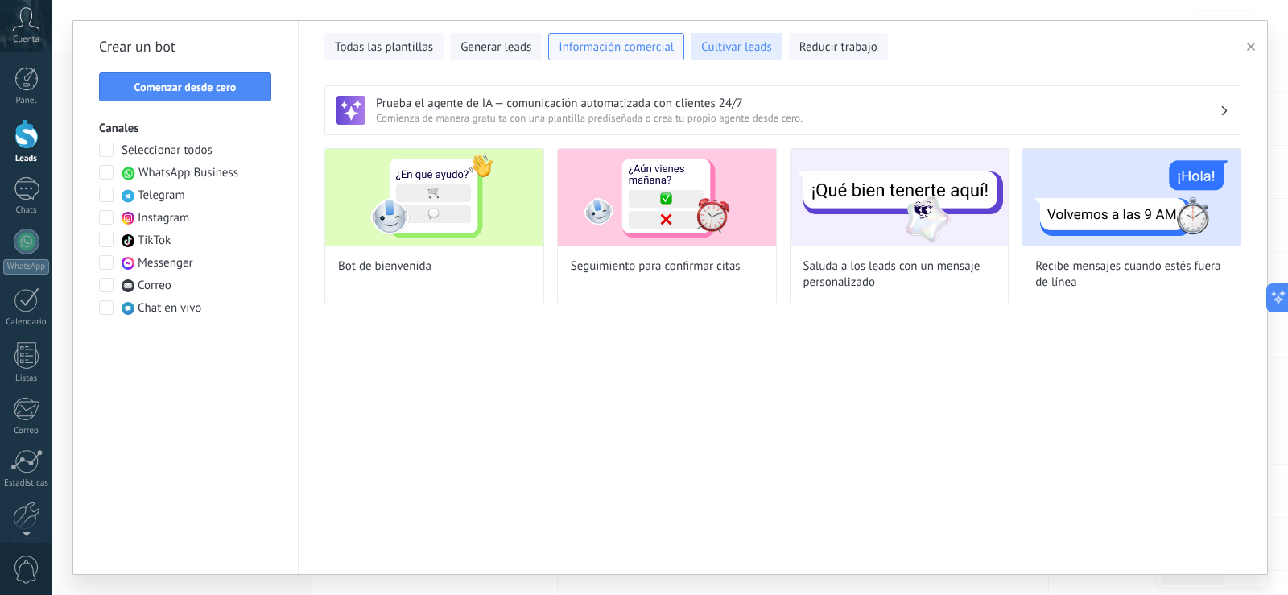
click at [724, 50] on span "Cultivar leads" at bounding box center [736, 47] width 70 height 16
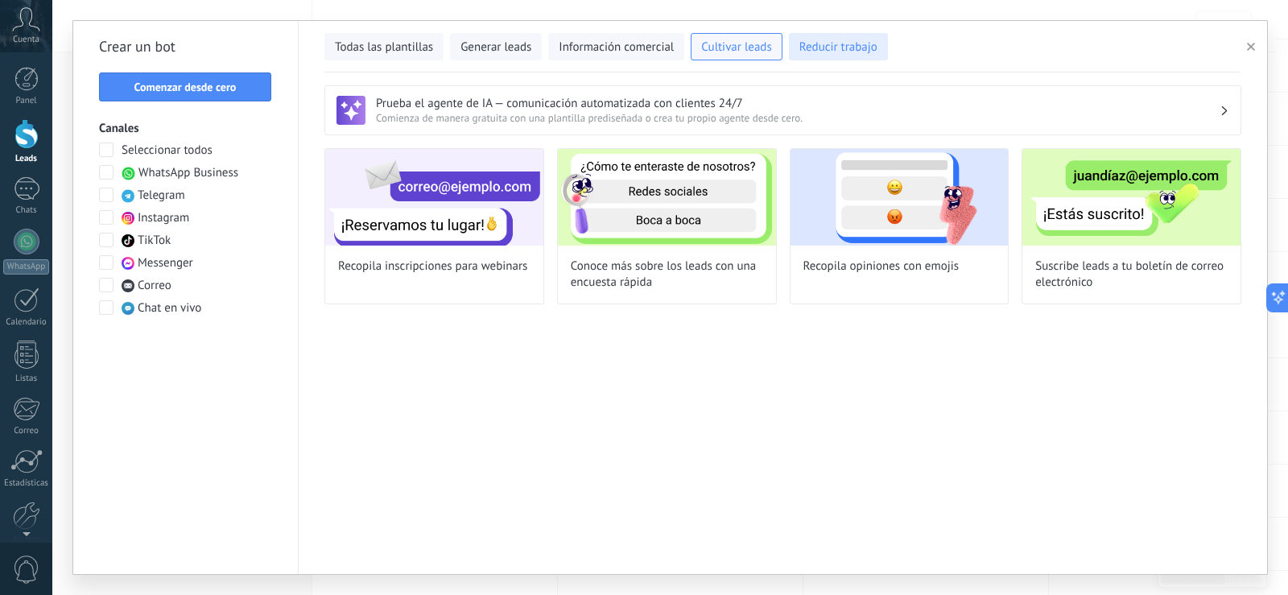
click at [845, 51] on span "Reducir trabajo" at bounding box center [838, 47] width 78 height 16
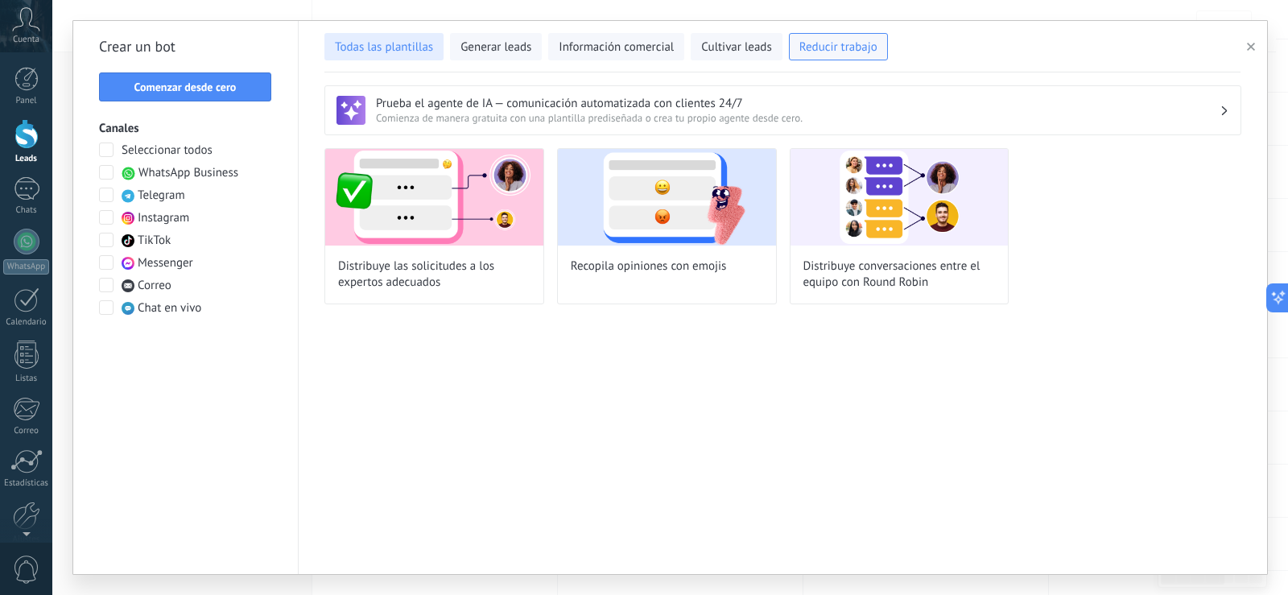
click at [384, 52] on span "Todas las plantillas" at bounding box center [384, 47] width 98 height 16
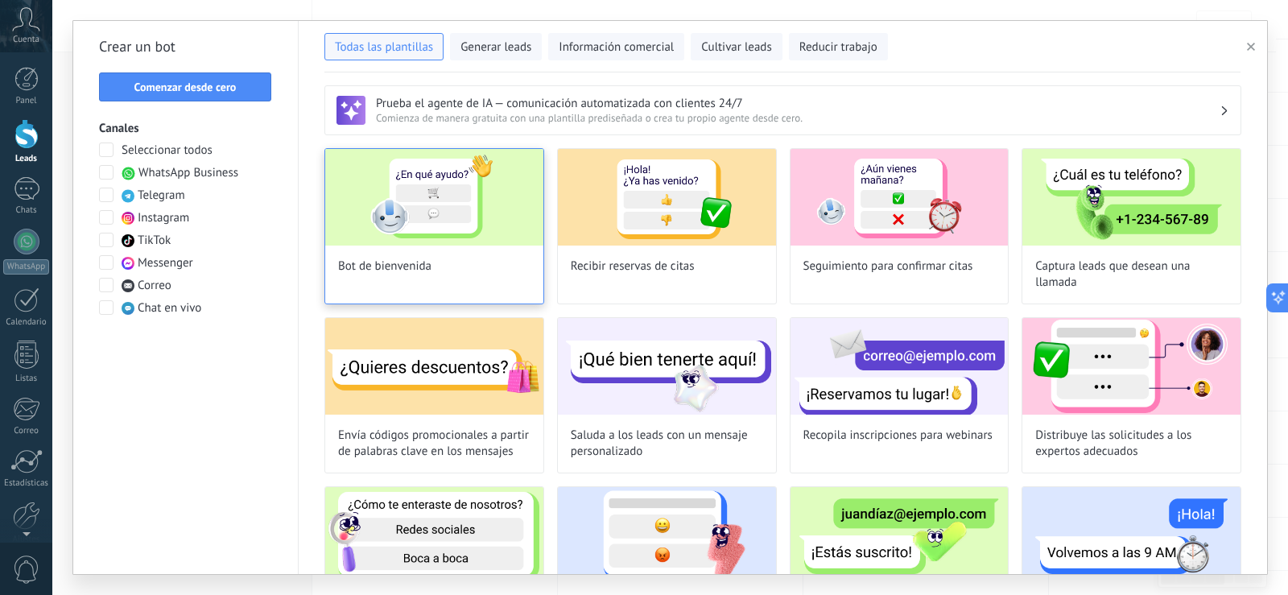
click at [440, 213] on img at bounding box center [434, 197] width 218 height 97
type input "**********"
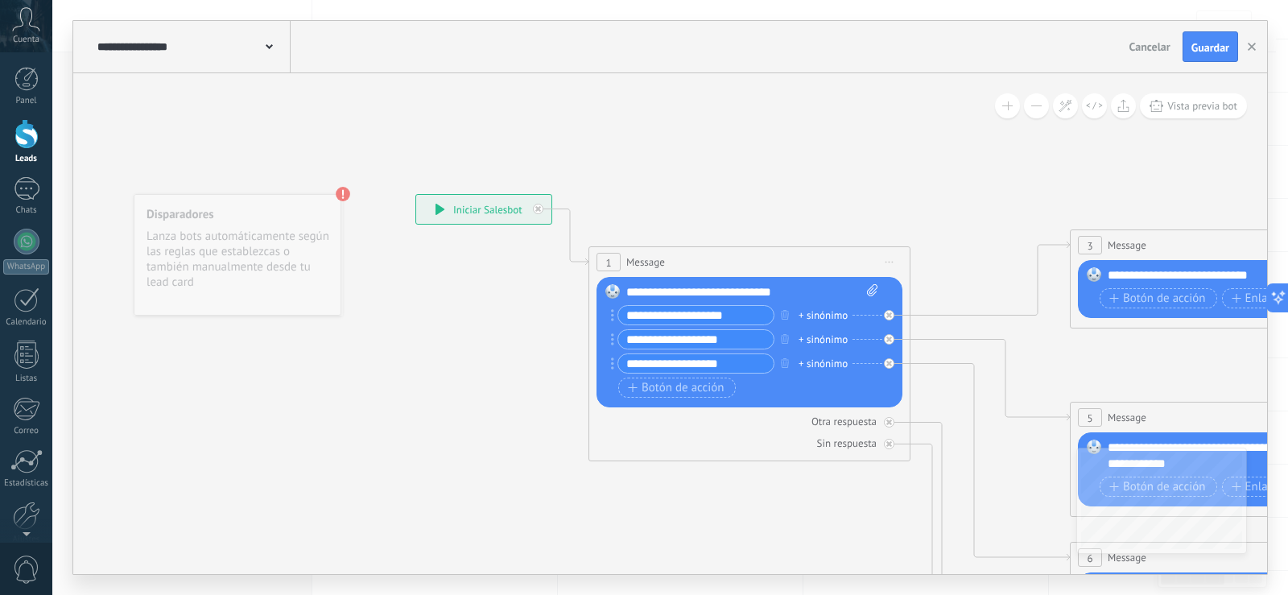
click at [1160, 47] on span "Cancelar" at bounding box center [1149, 46] width 41 height 14
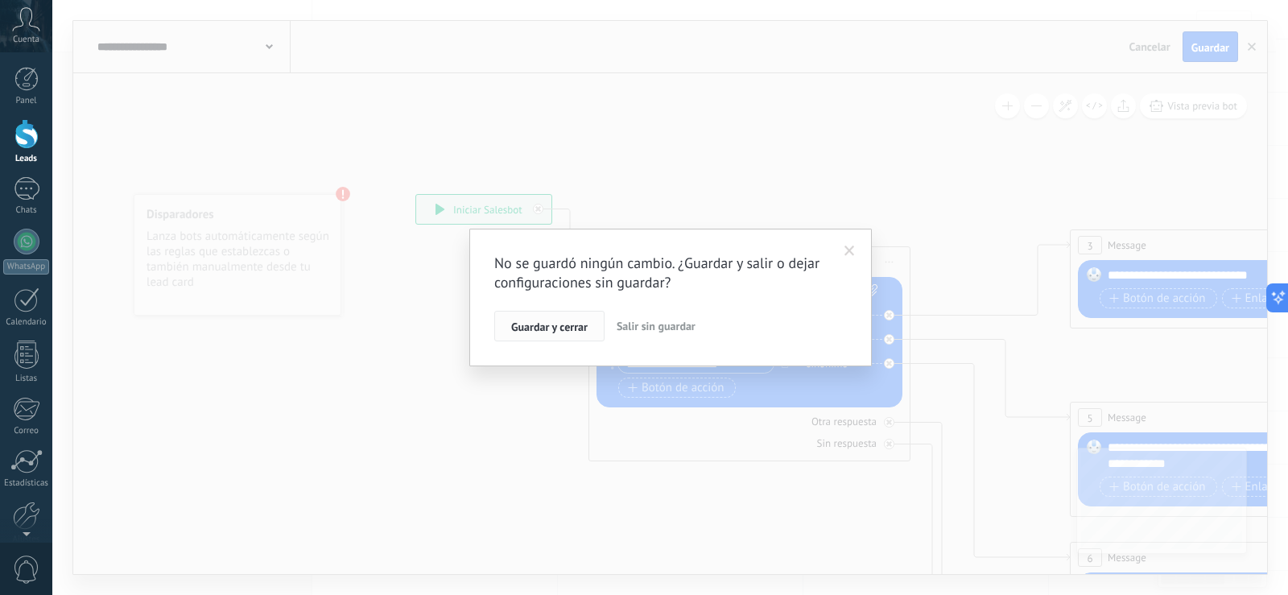
click at [566, 336] on button "Guardar y cerrar" at bounding box center [549, 326] width 110 height 31
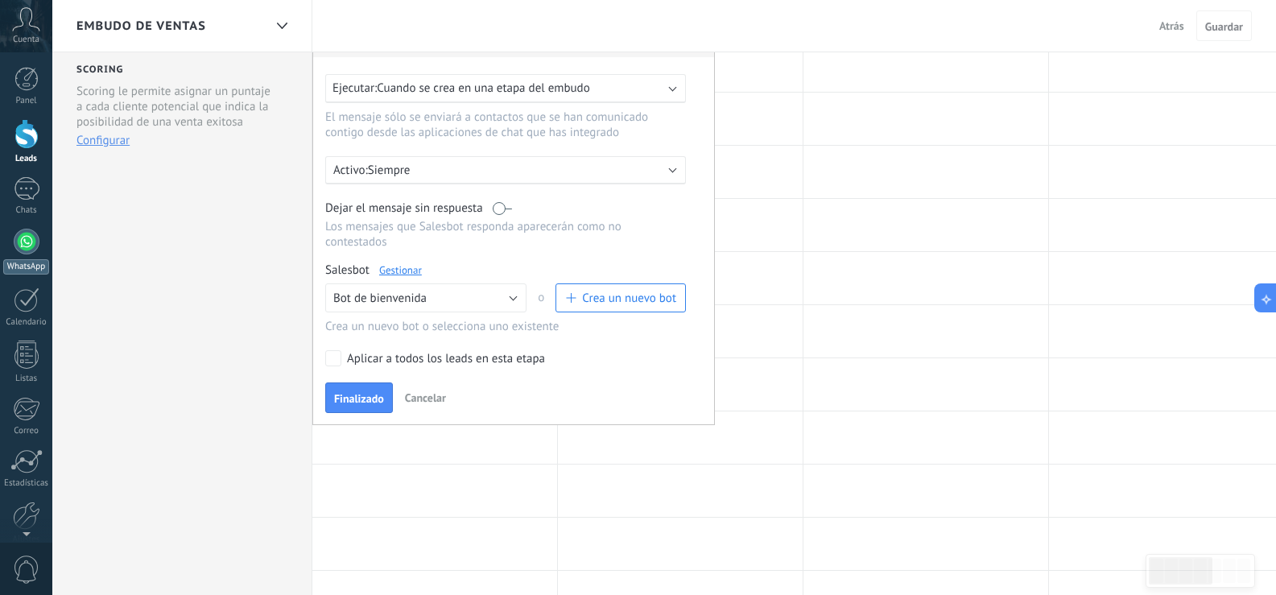
click at [18, 234] on div at bounding box center [27, 242] width 26 height 26
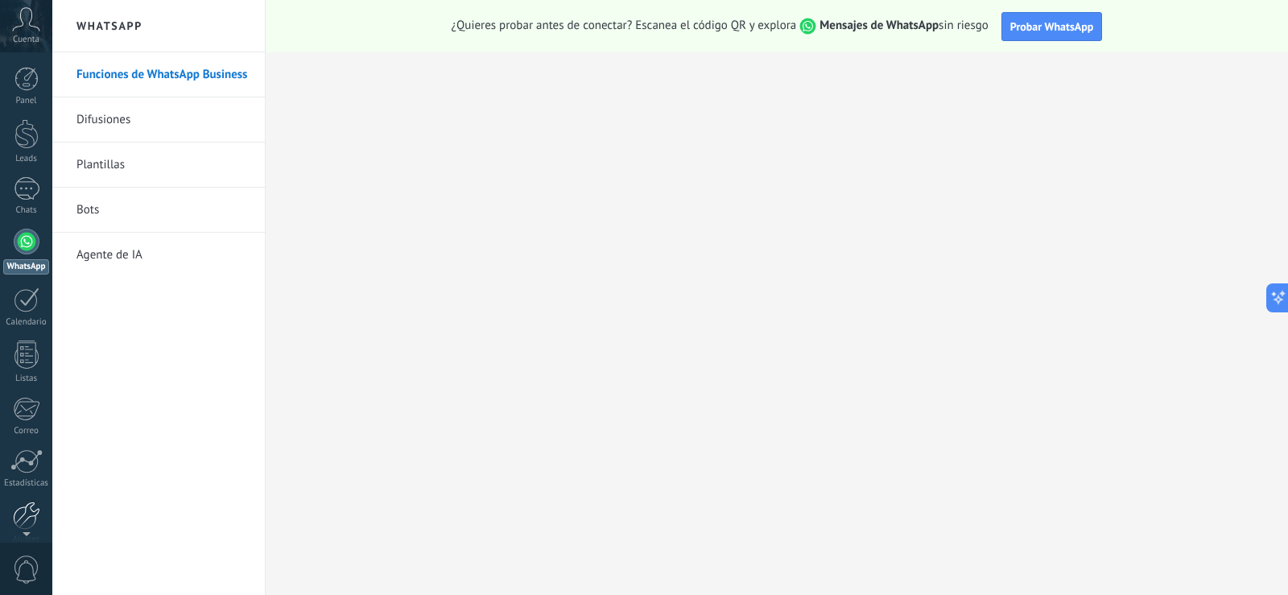
click at [26, 515] on div at bounding box center [26, 516] width 27 height 28
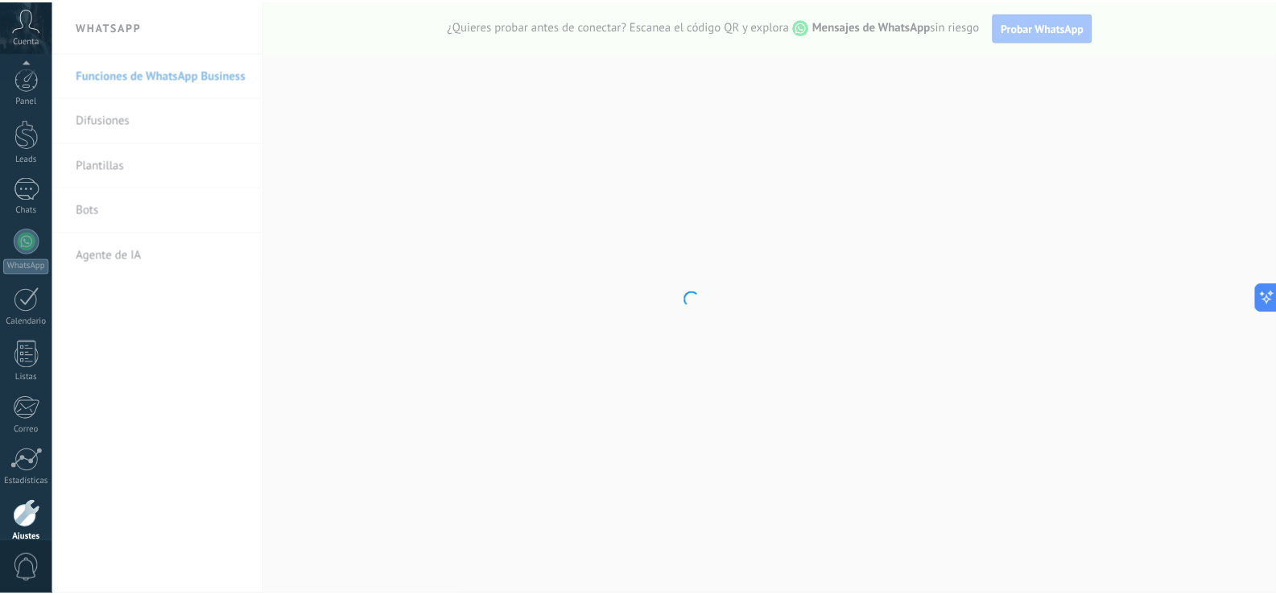
scroll to position [75, 0]
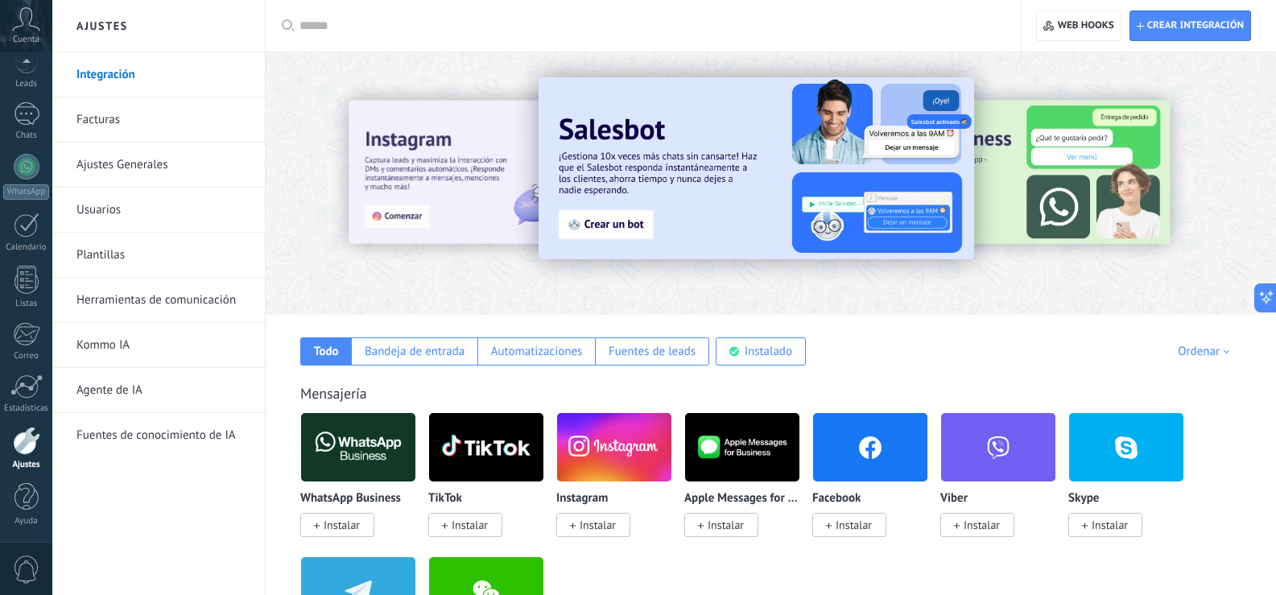
click at [38, 35] on span "Cuenta" at bounding box center [26, 40] width 27 height 10
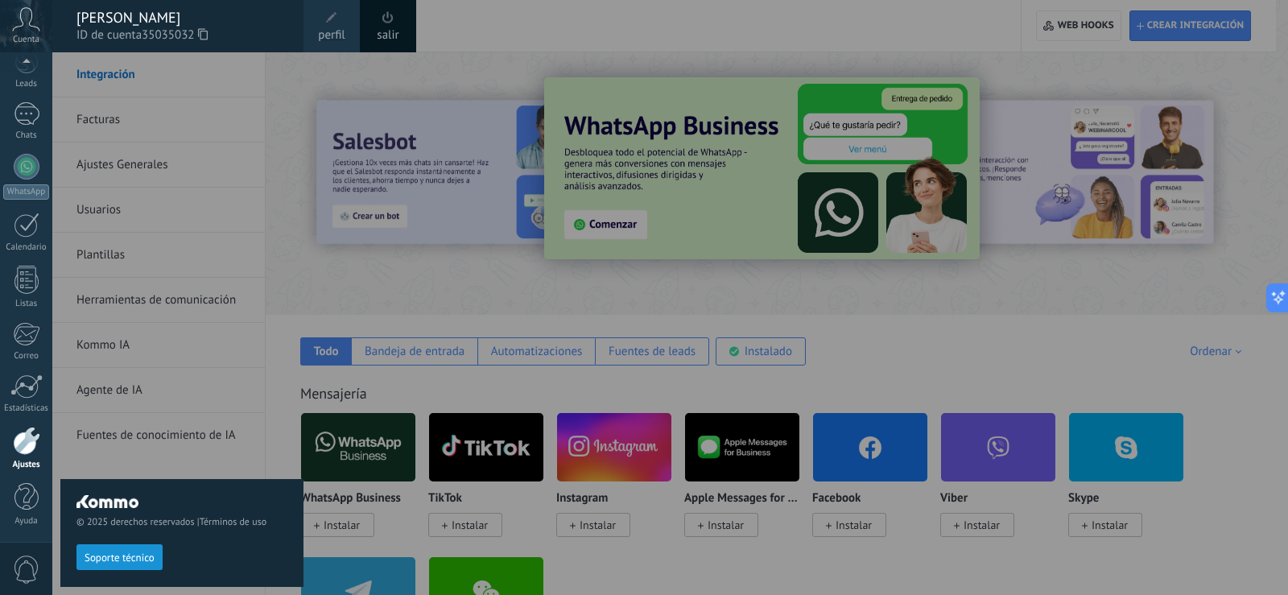
click at [38, 35] on span "Cuenta" at bounding box center [26, 40] width 27 height 10
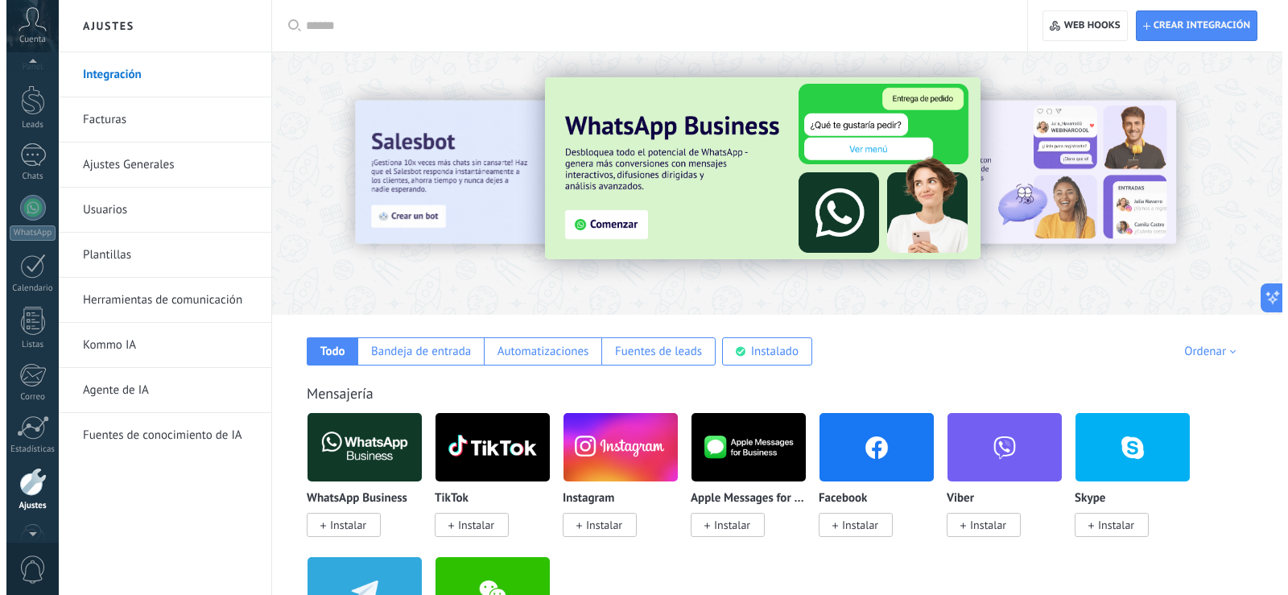
scroll to position [29, 0]
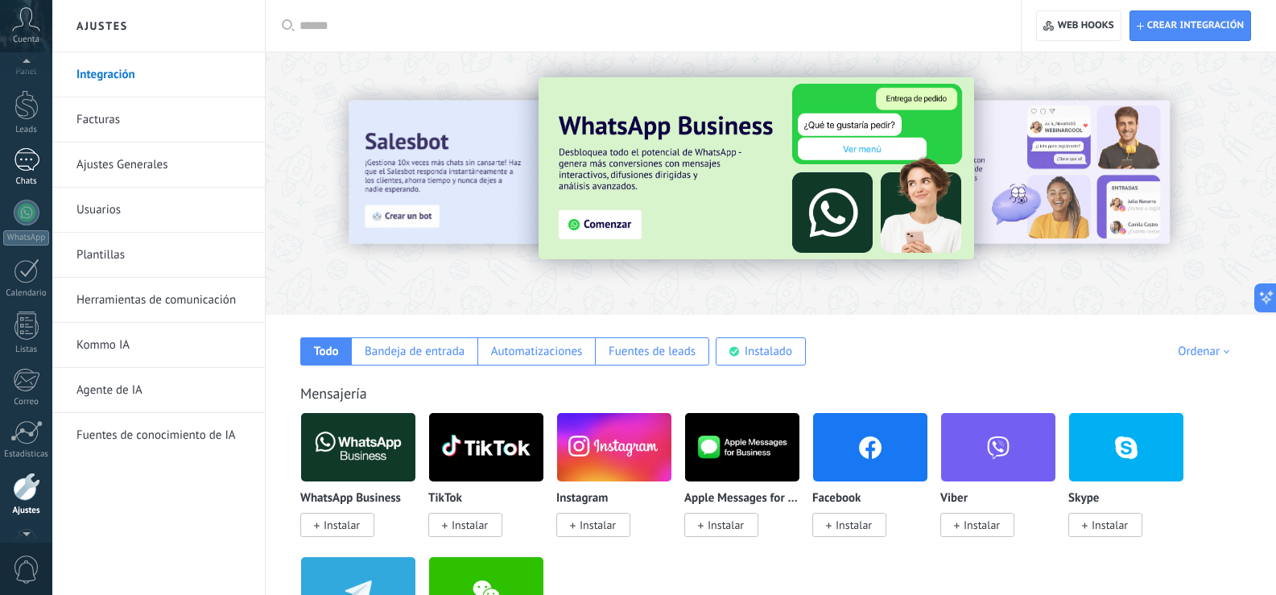
click at [36, 166] on div at bounding box center [27, 159] width 26 height 23
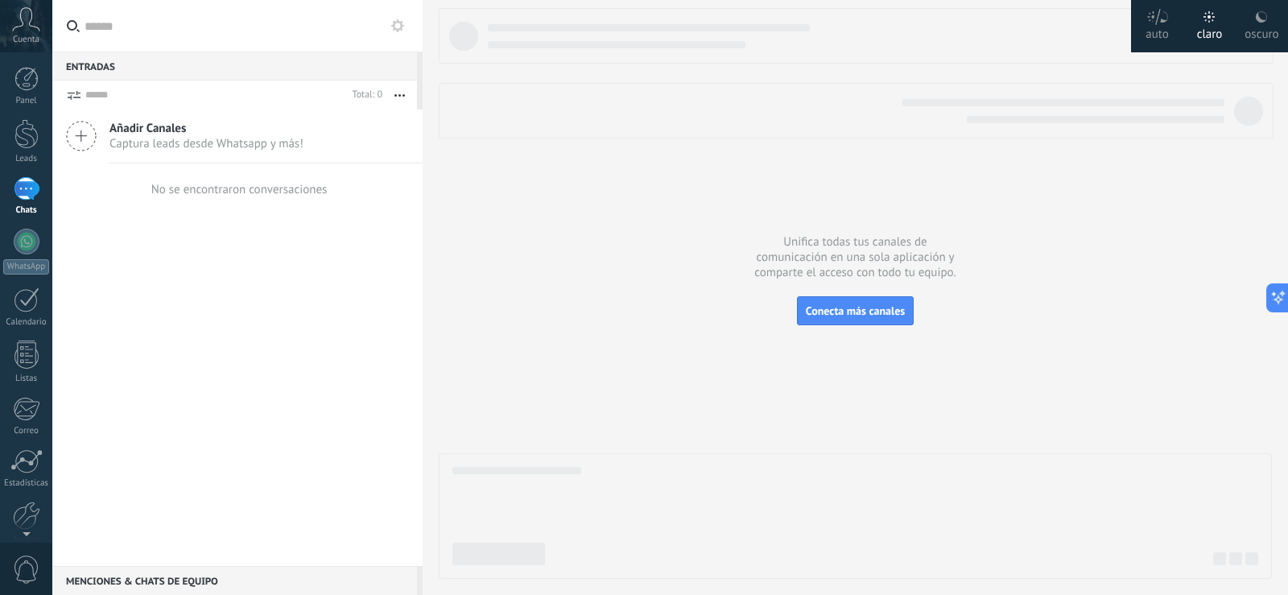
click at [1271, 27] on div "oscuro" at bounding box center [1262, 31] width 34 height 42
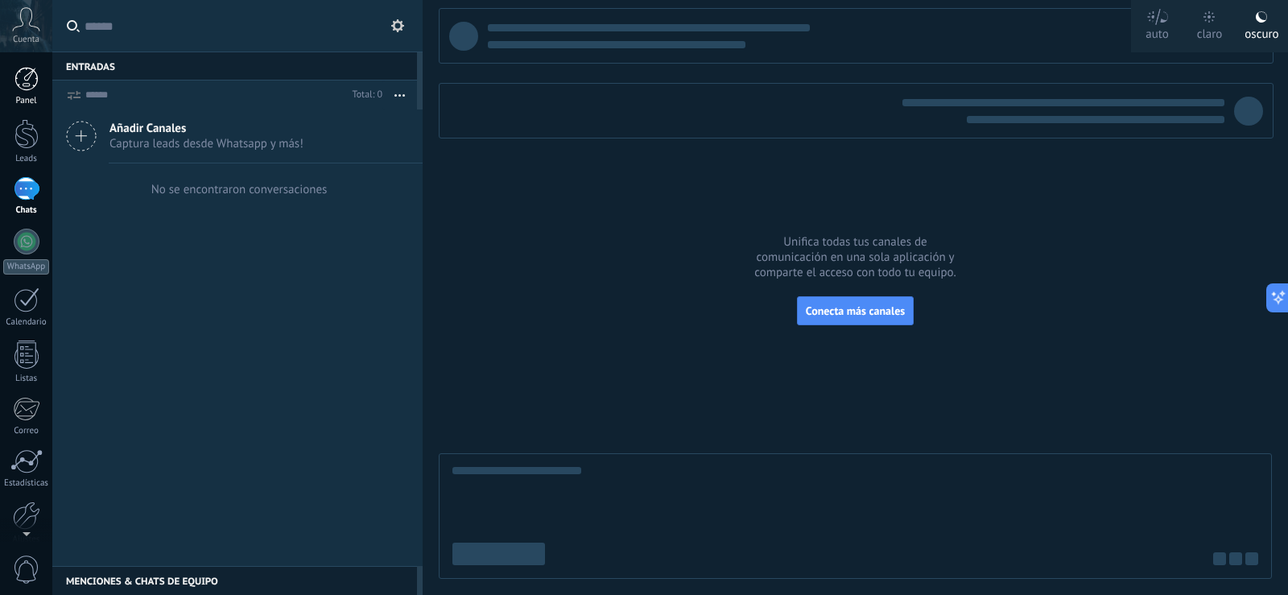
click at [33, 88] on div at bounding box center [26, 79] width 24 height 24
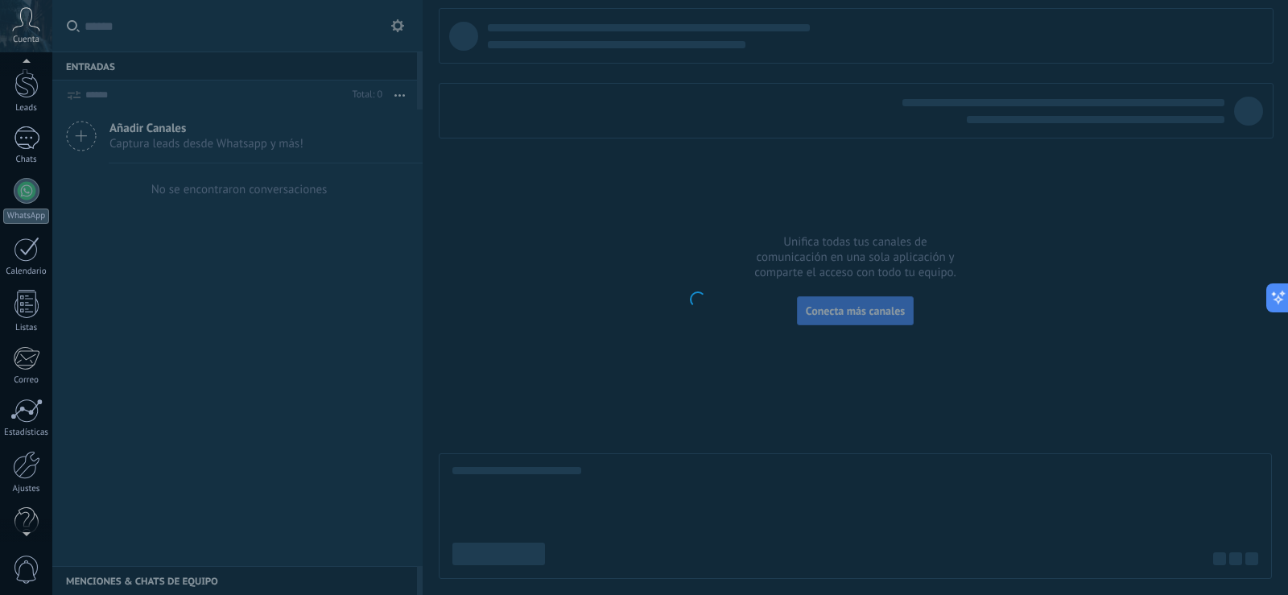
click at [22, 534] on div at bounding box center [26, 530] width 52 height 24
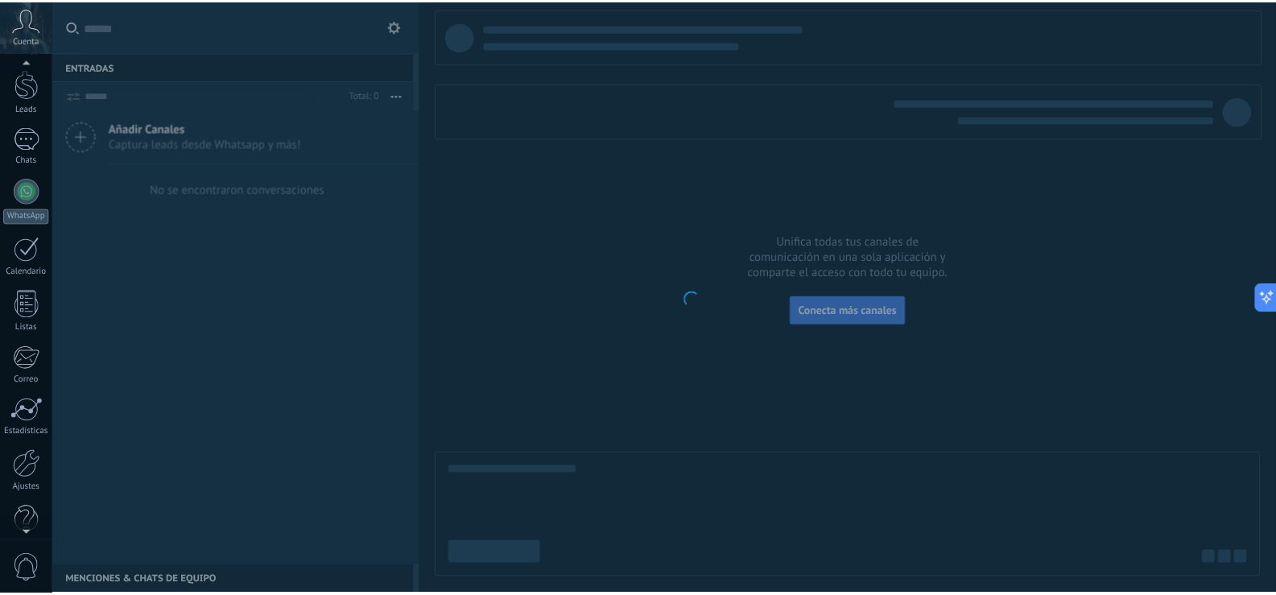
scroll to position [75, 0]
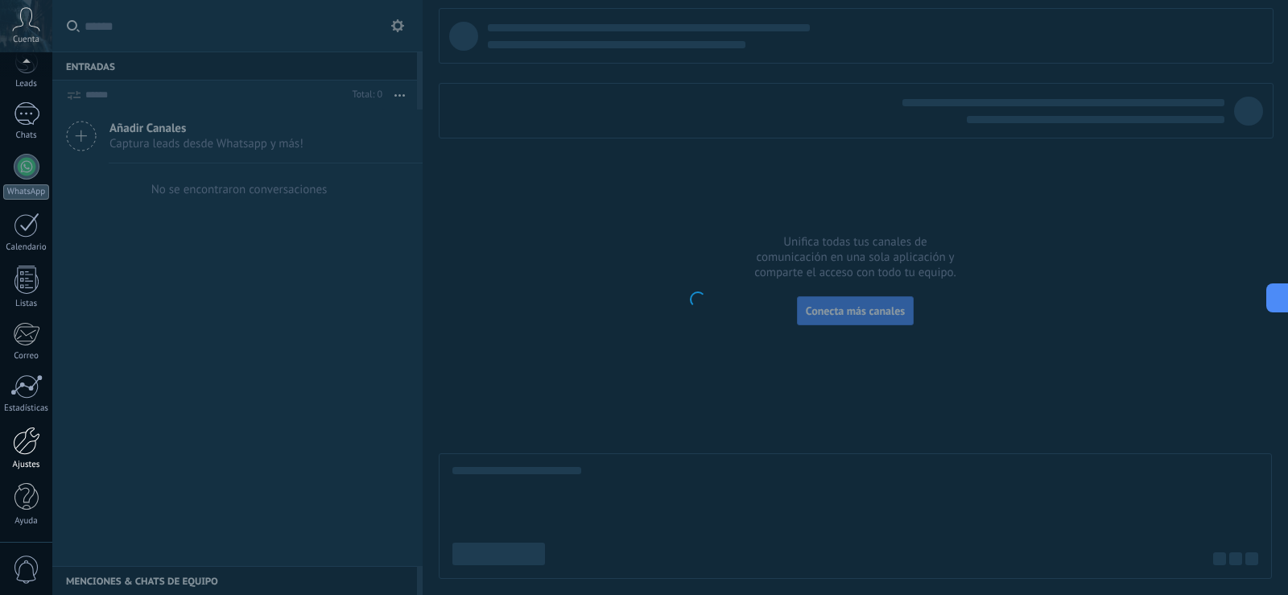
click at [20, 457] on link "Ajustes" at bounding box center [26, 448] width 52 height 43
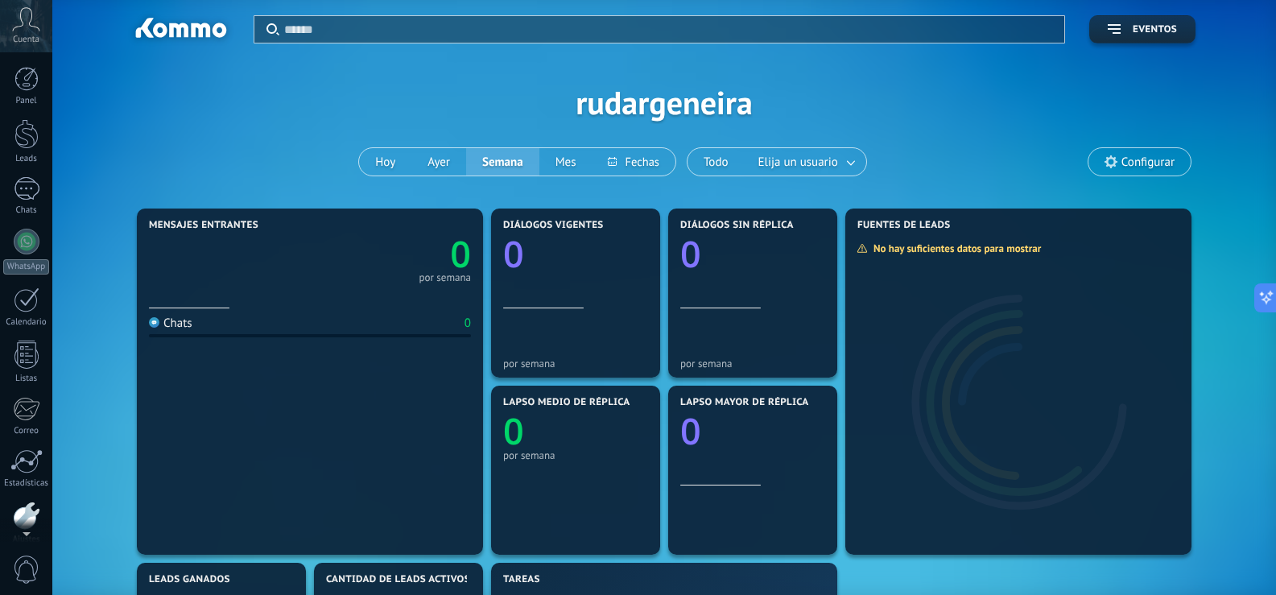
scroll to position [75, 0]
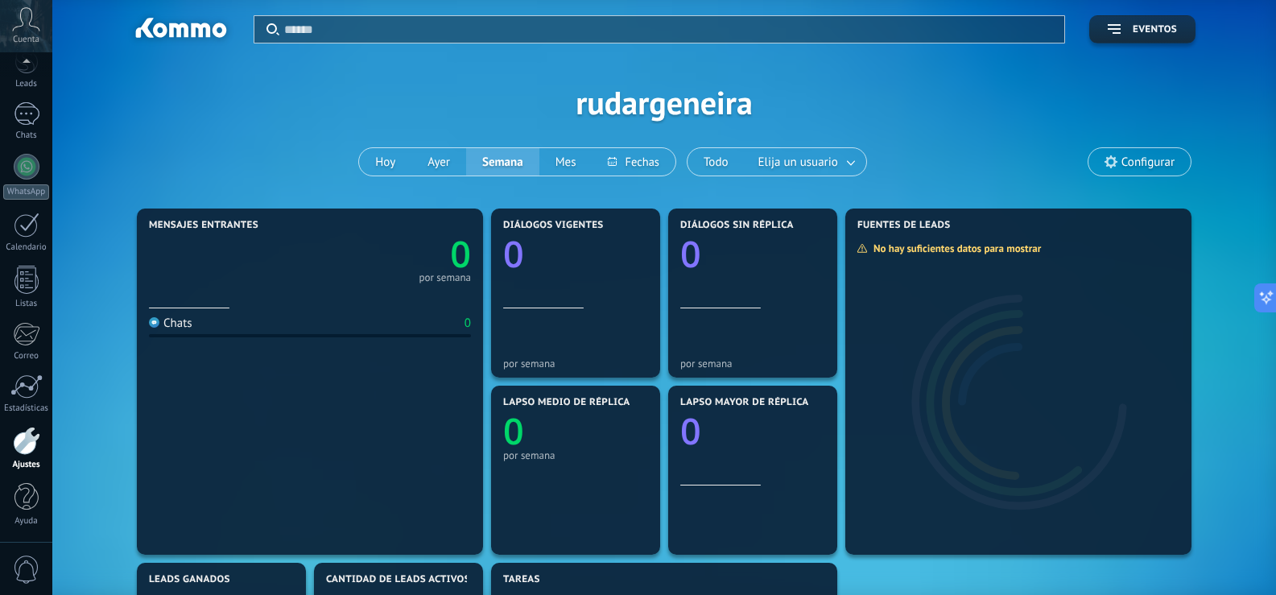
click at [35, 456] on link "Ajustes" at bounding box center [26, 448] width 52 height 43
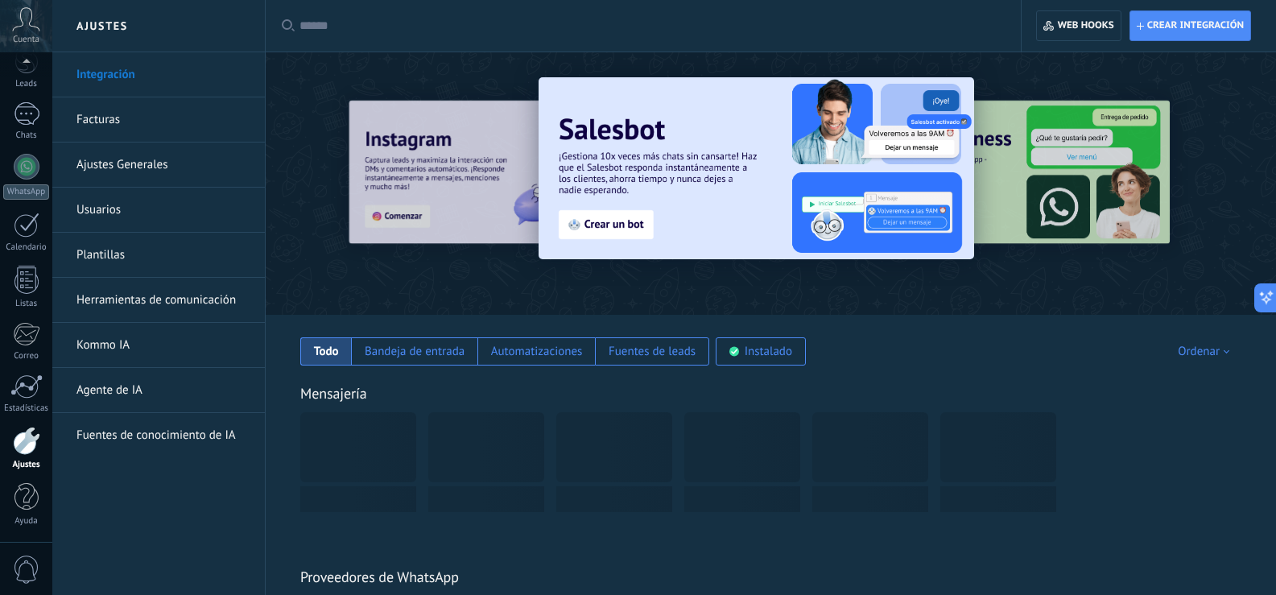
click at [158, 157] on link "Ajustes Generales" at bounding box center [162, 164] width 172 height 45
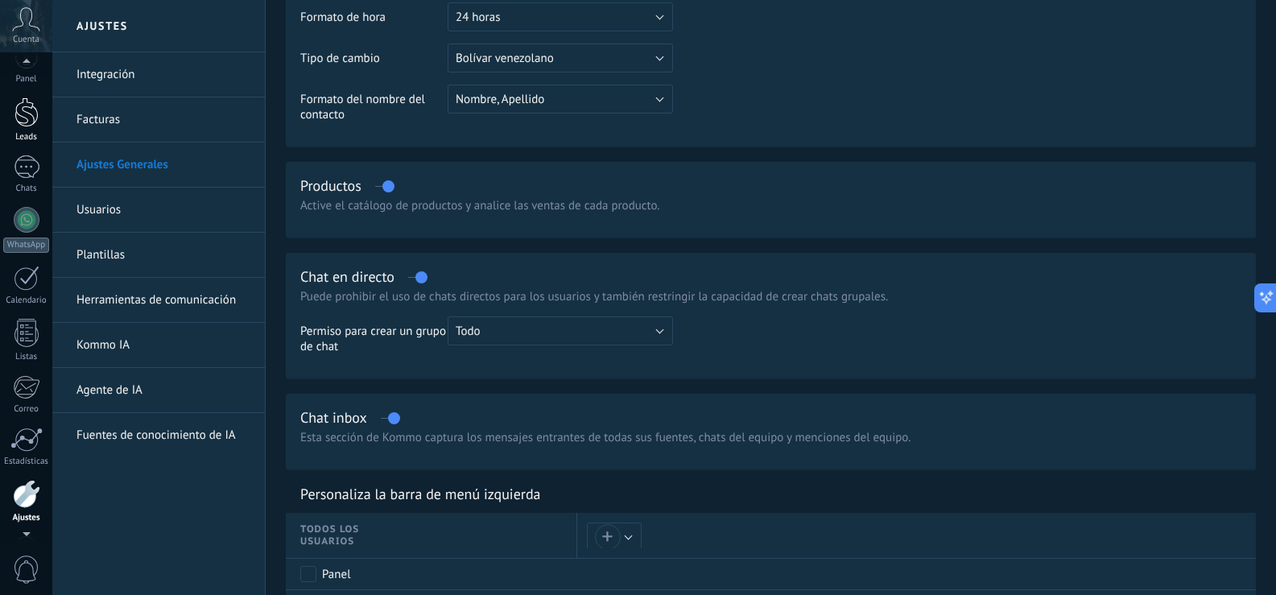
scroll to position [19, 0]
click at [35, 175] on div at bounding box center [27, 169] width 26 height 23
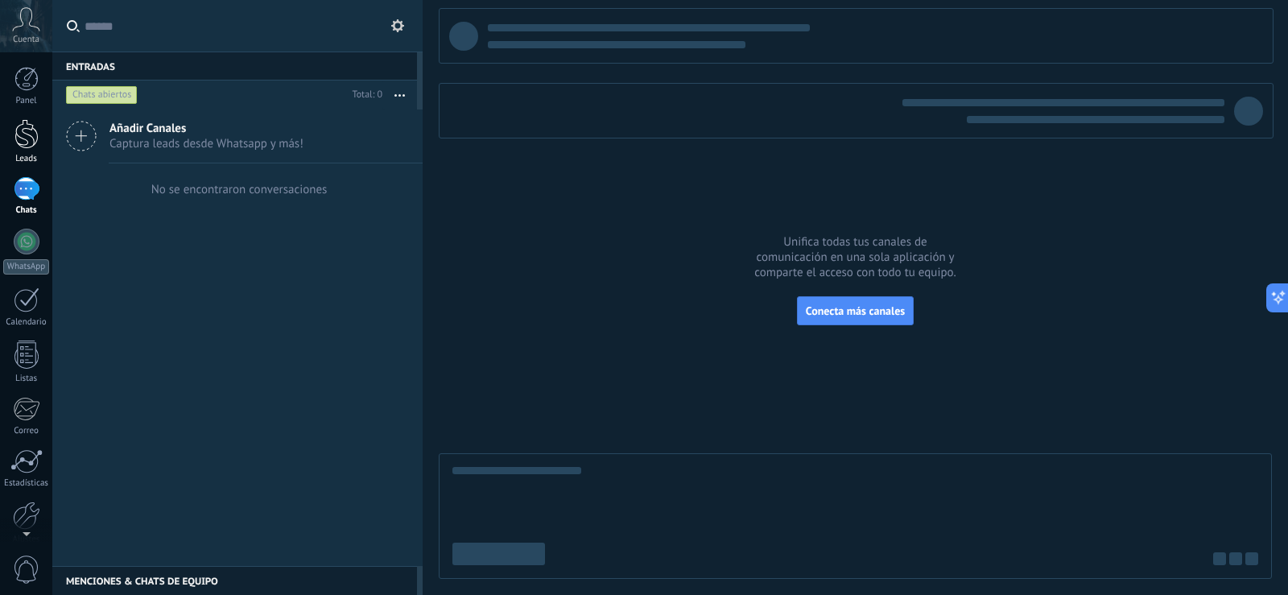
click at [19, 125] on div at bounding box center [26, 134] width 24 height 30
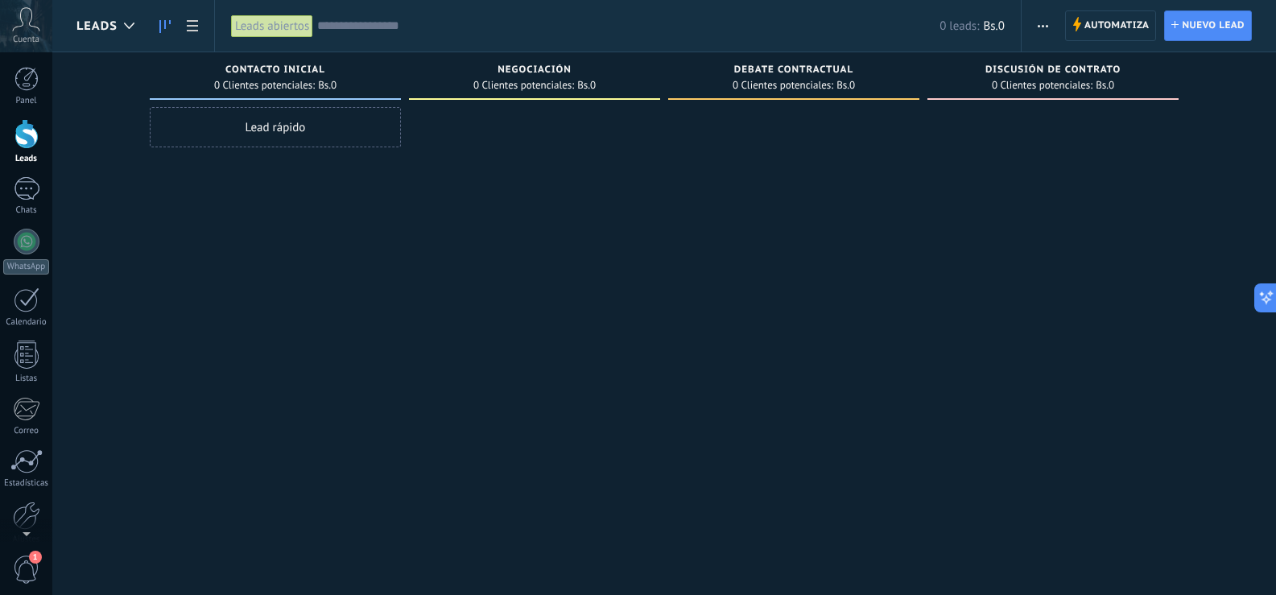
click at [324, 124] on div "Lead rápido" at bounding box center [275, 127] width 251 height 40
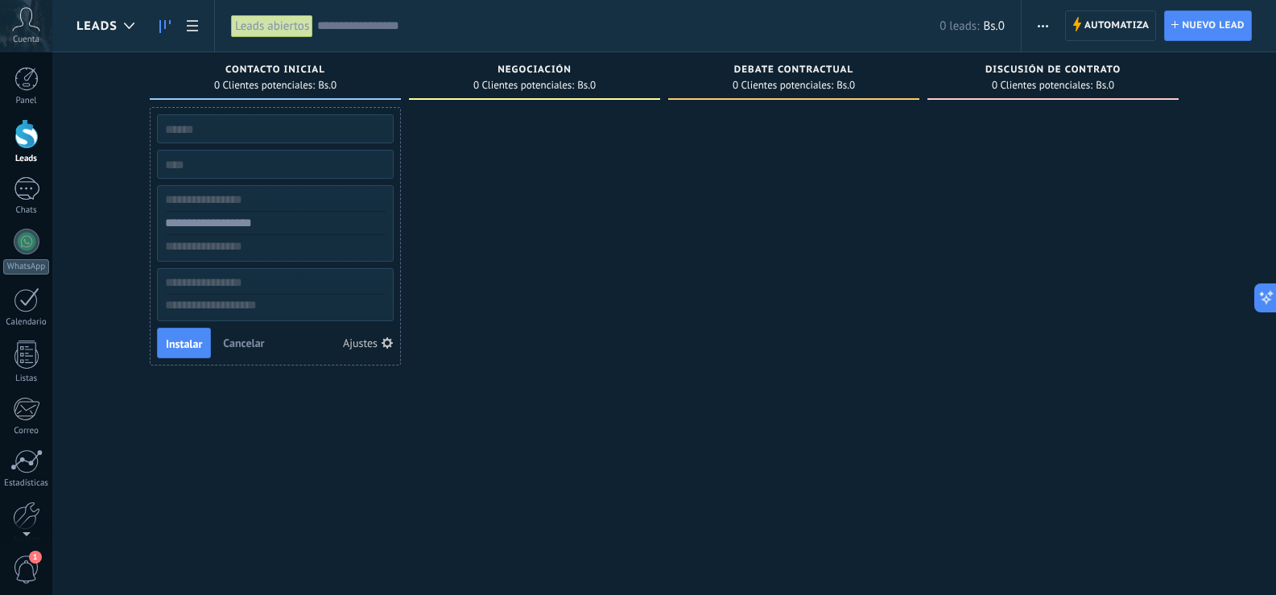
click at [250, 344] on span "Cancelar" at bounding box center [243, 343] width 41 height 14
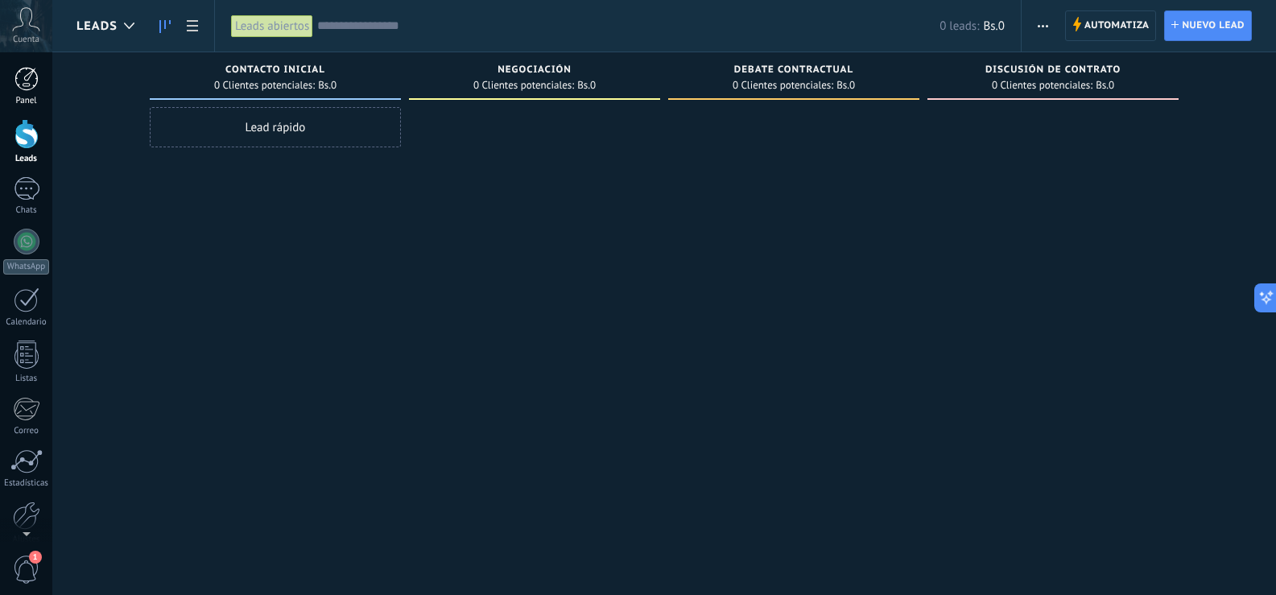
click at [31, 83] on div at bounding box center [26, 79] width 24 height 24
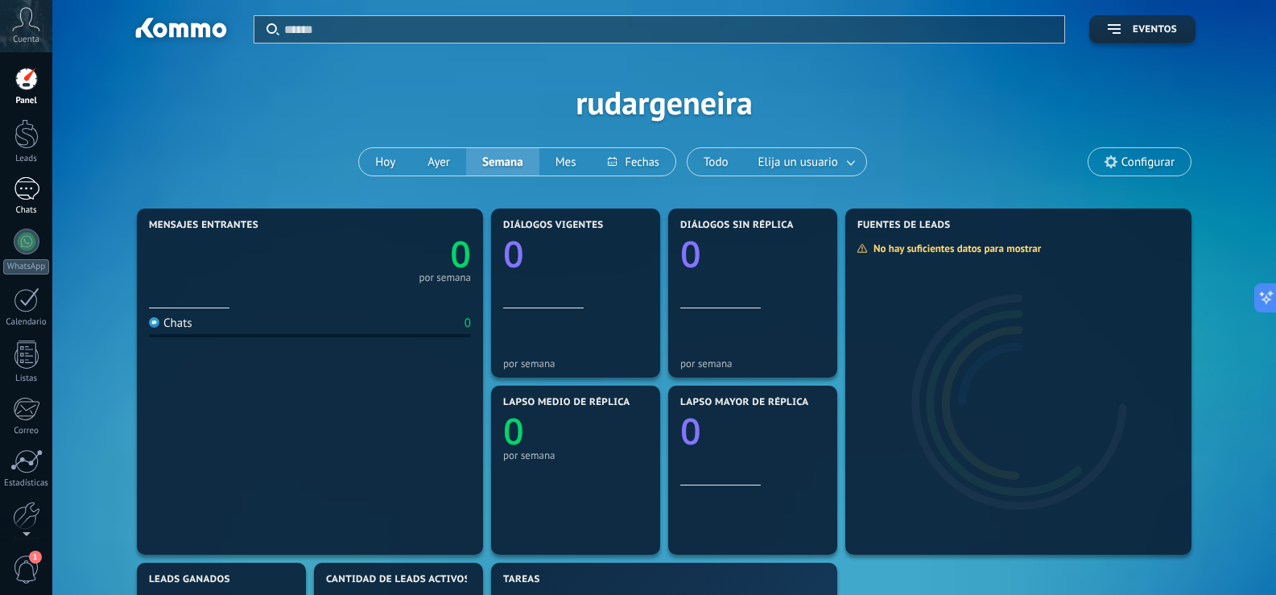
click at [35, 192] on div at bounding box center [27, 188] width 26 height 23
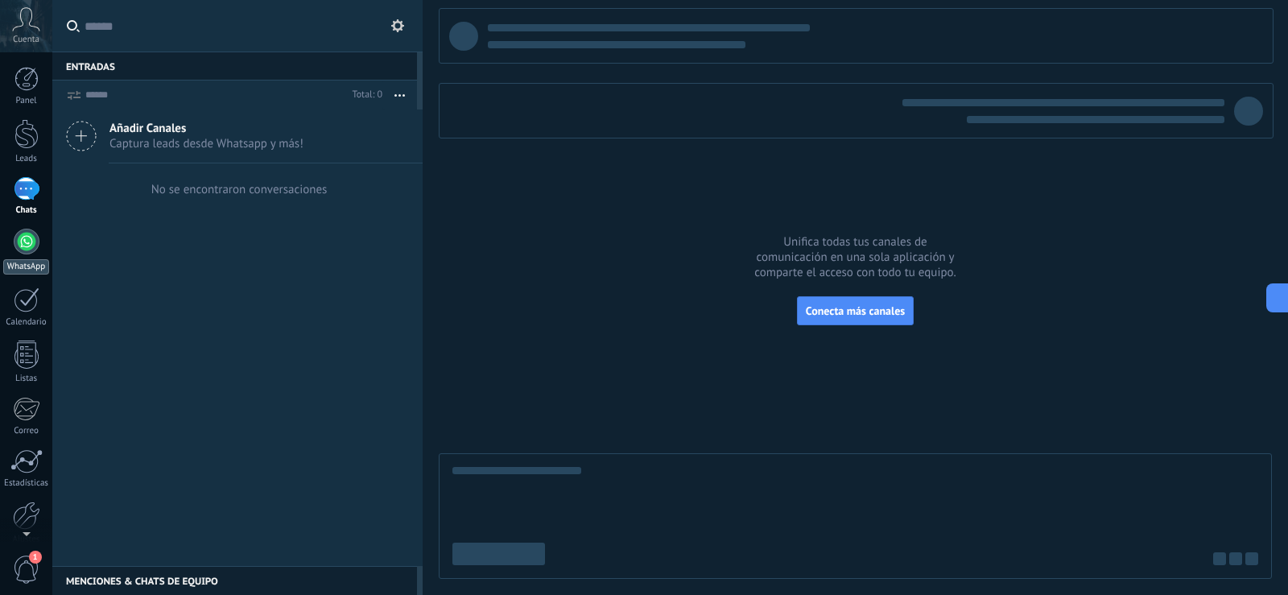
click at [25, 246] on div at bounding box center [27, 242] width 26 height 26
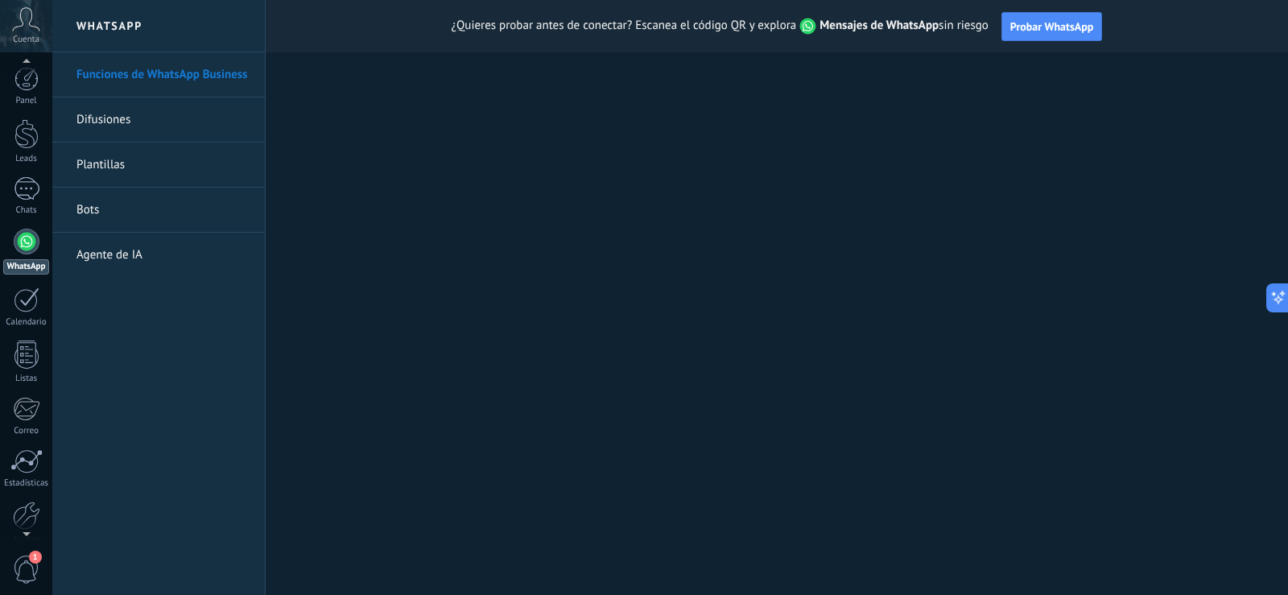
scroll to position [10, 0]
click at [28, 561] on span "1" at bounding box center [26, 569] width 27 height 28
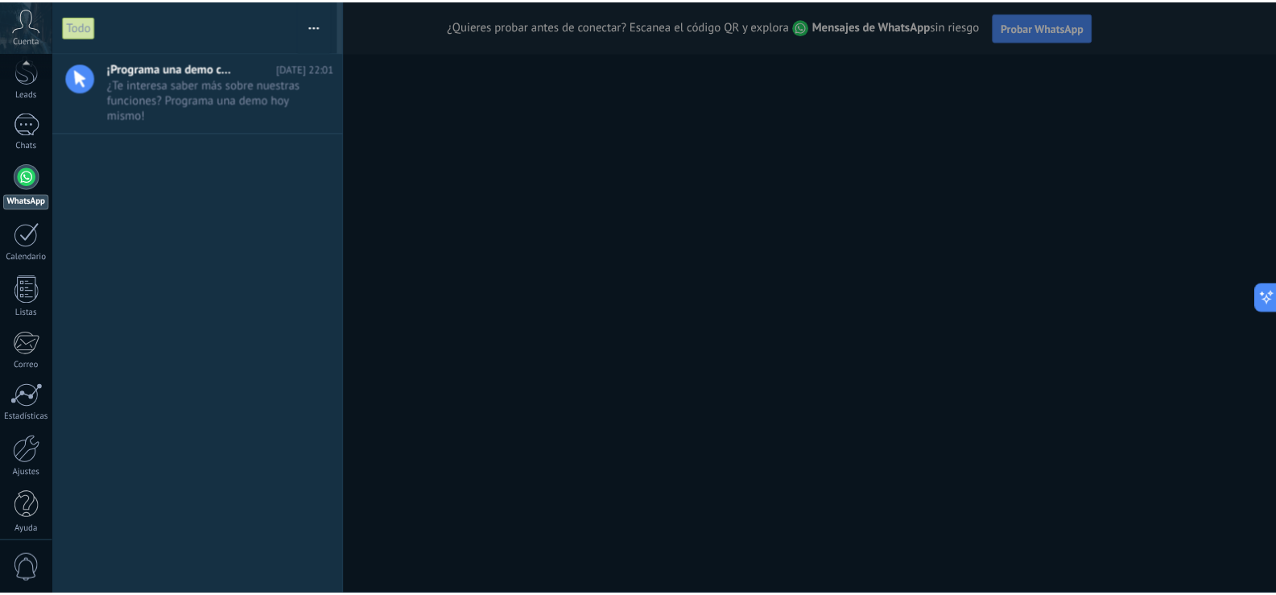
scroll to position [75, 0]
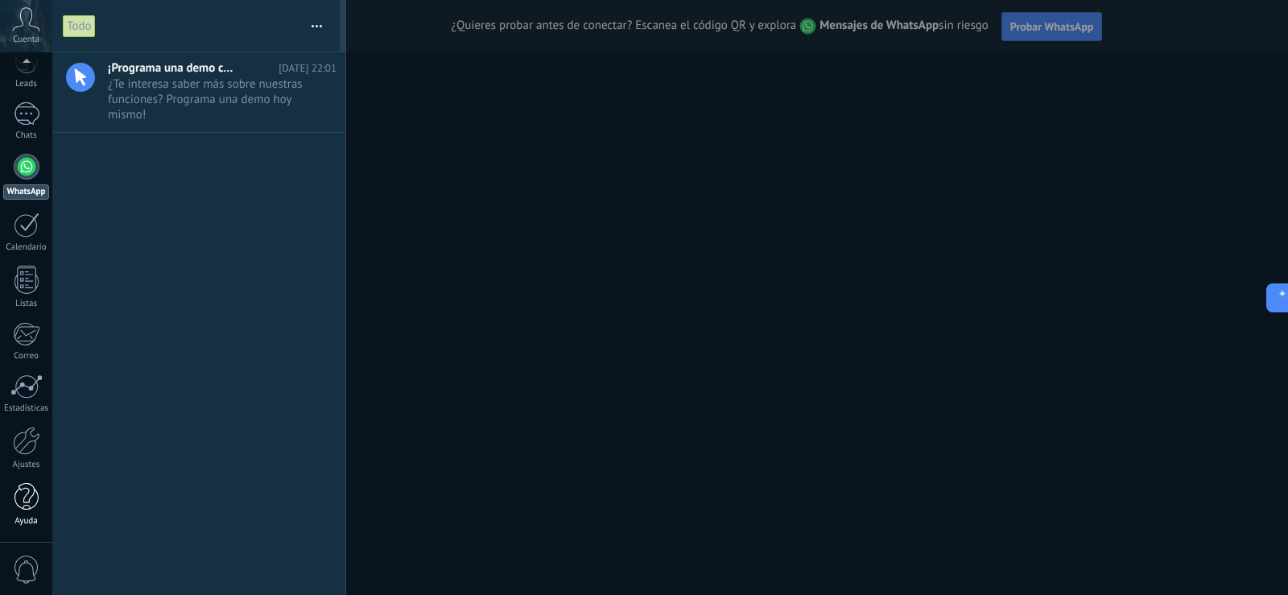
click at [30, 493] on div at bounding box center [26, 497] width 24 height 28
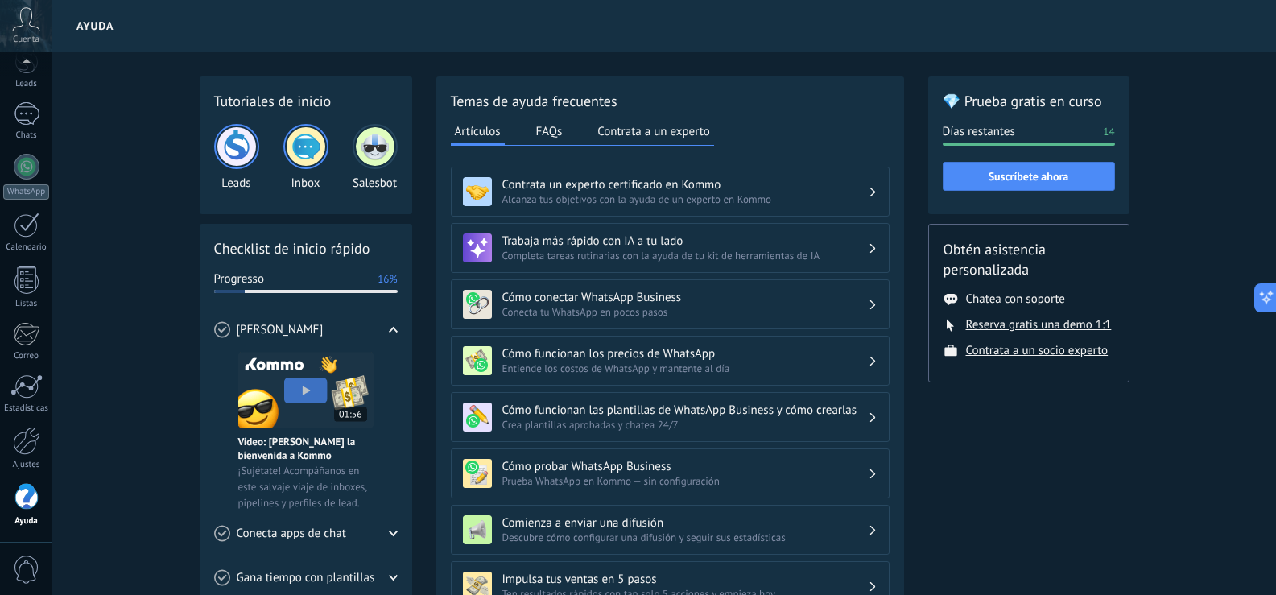
click at [329, 536] on span "Conecta apps de chat" at bounding box center [291, 534] width 109 height 16
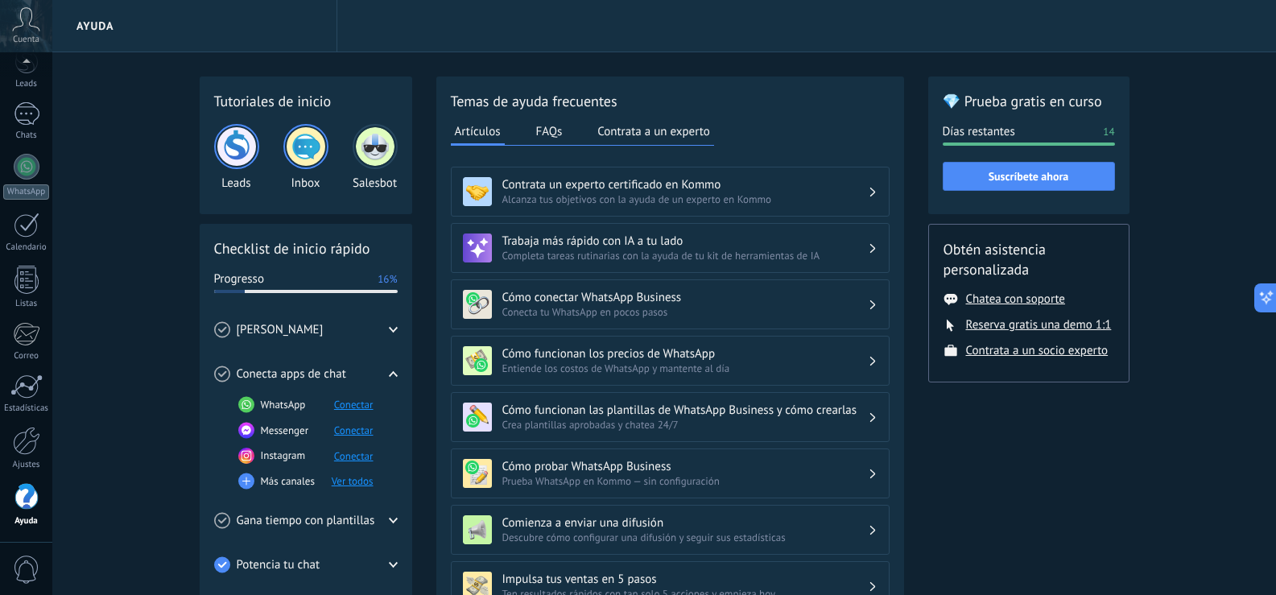
click at [351, 408] on button "Conectar" at bounding box center [353, 405] width 39 height 14
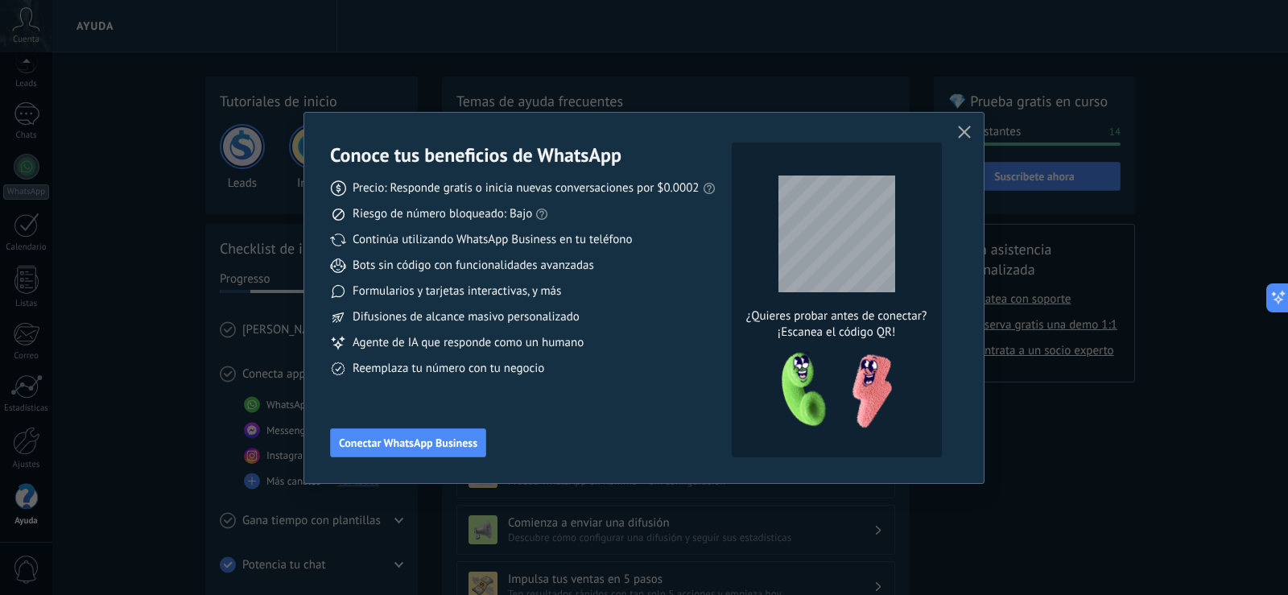
click at [966, 128] on icon "button" at bounding box center [964, 132] width 13 height 13
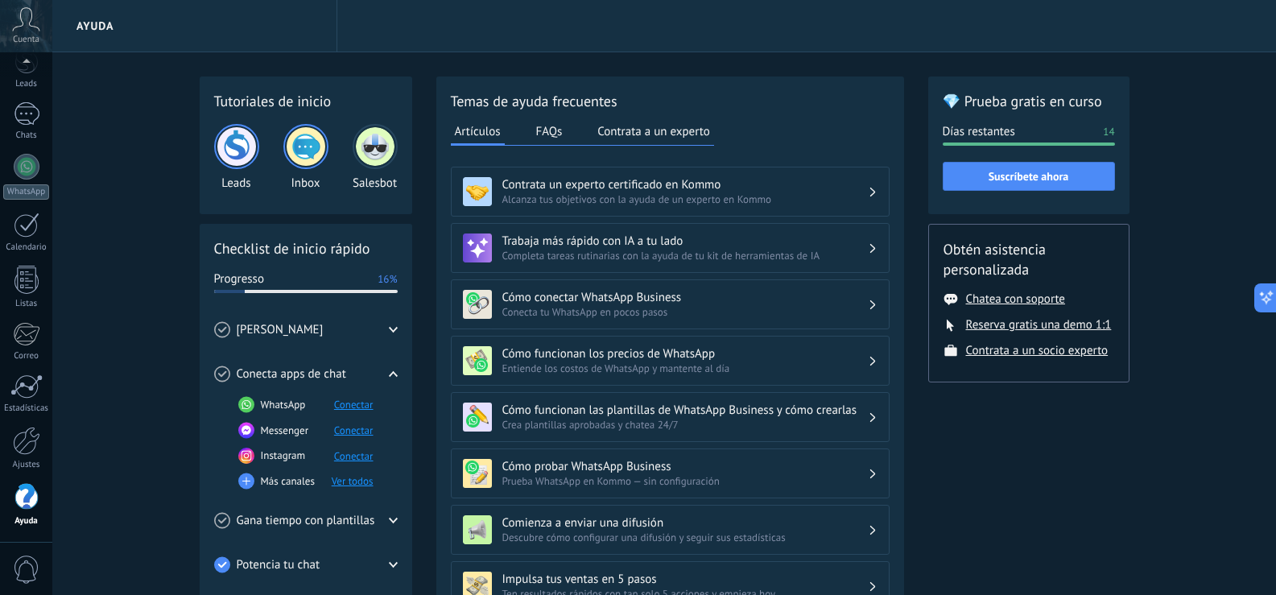
click at [260, 285] on span "Progresso" at bounding box center [239, 279] width 50 height 16
click at [246, 146] on img at bounding box center [236, 146] width 39 height 39
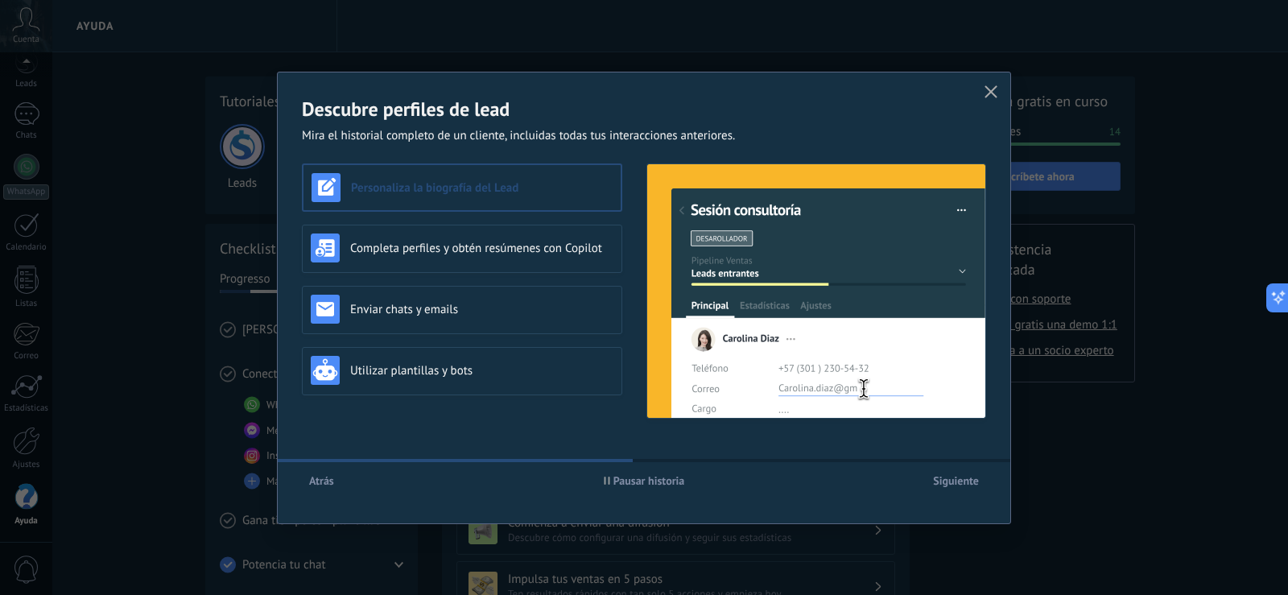
click at [968, 485] on span "Siguiente" at bounding box center [956, 480] width 46 height 11
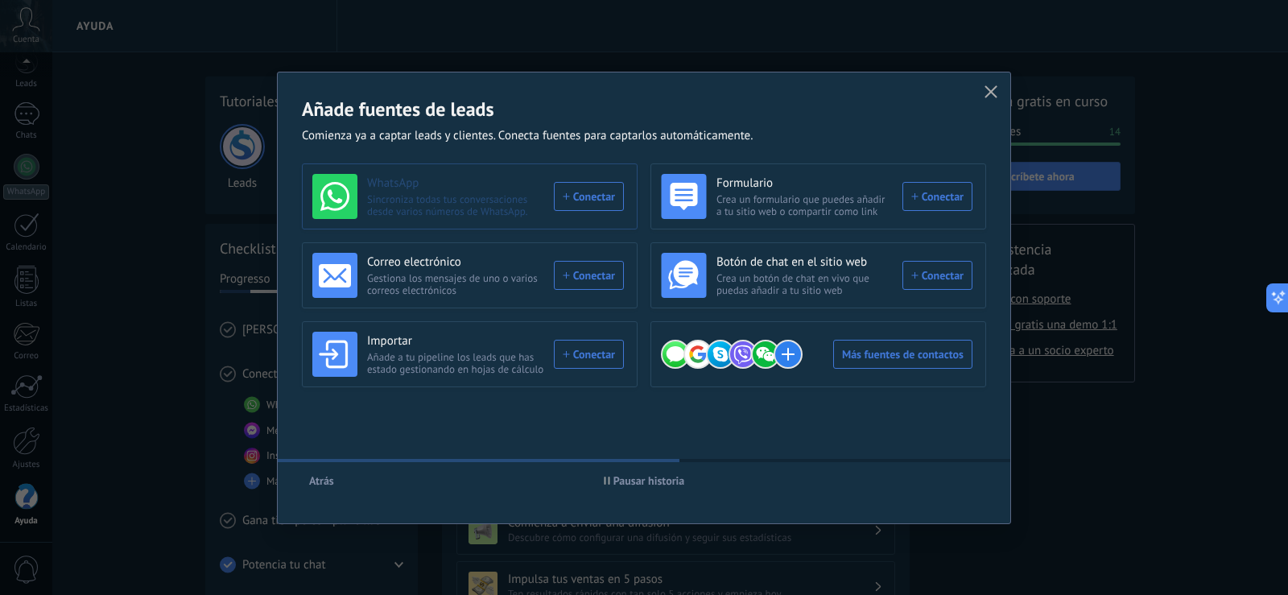
click at [590, 199] on div "WhatsApp Sincroniza todas tus conversaciones desde varios números de WhatsApp. …" at bounding box center [468, 196] width 312 height 45
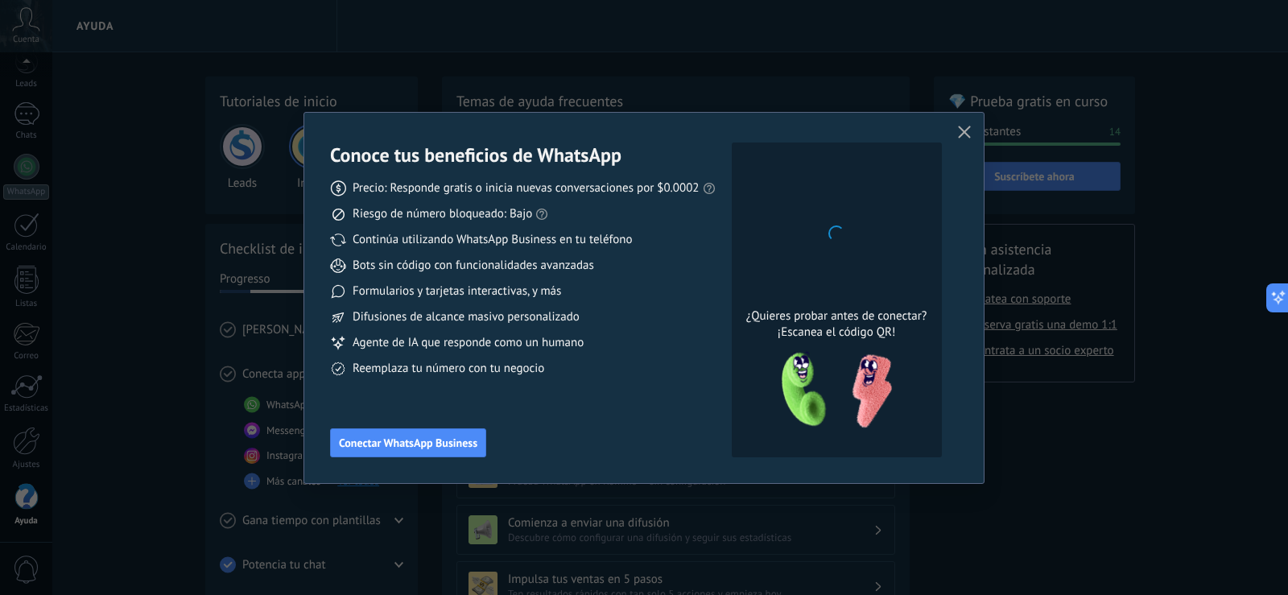
click at [972, 134] on button "button" at bounding box center [964, 133] width 21 height 23
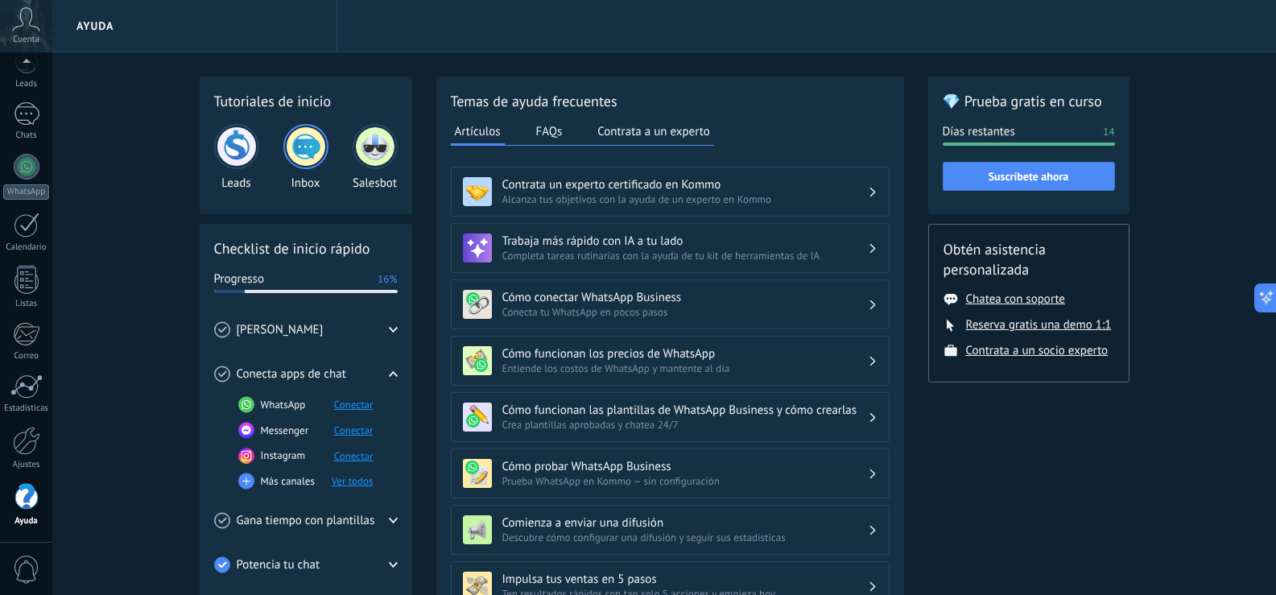
click at [22, 27] on icon at bounding box center [26, 19] width 28 height 24
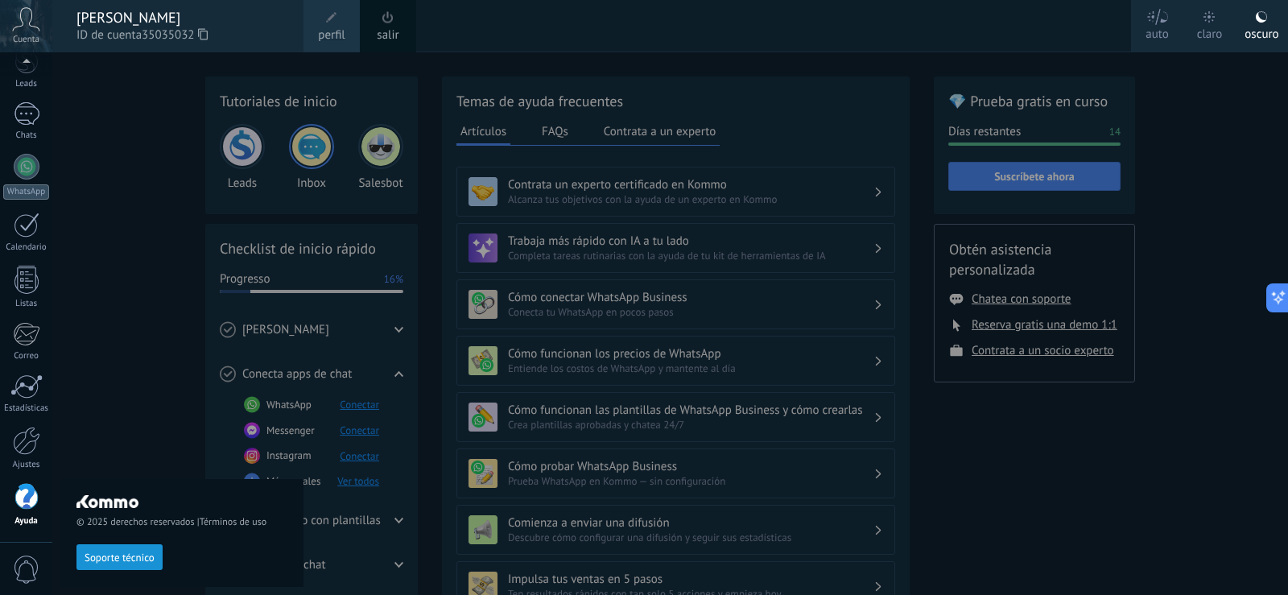
click at [22, 27] on icon at bounding box center [26, 19] width 28 height 24
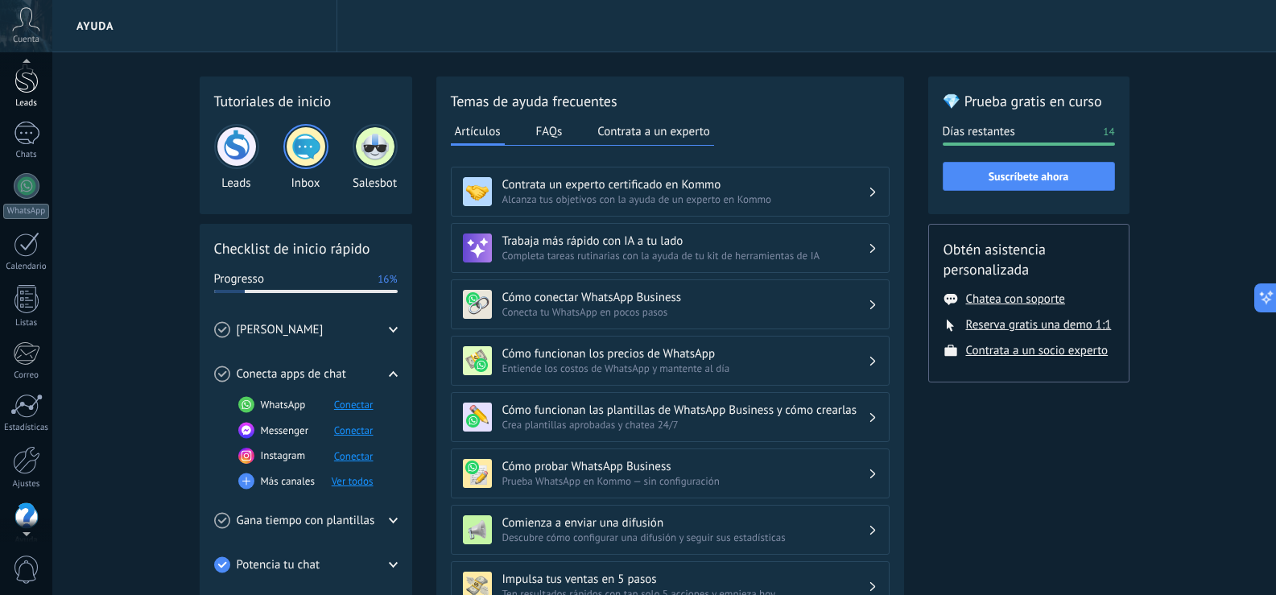
scroll to position [36, 0]
click at [28, 112] on div at bounding box center [26, 98] width 24 height 30
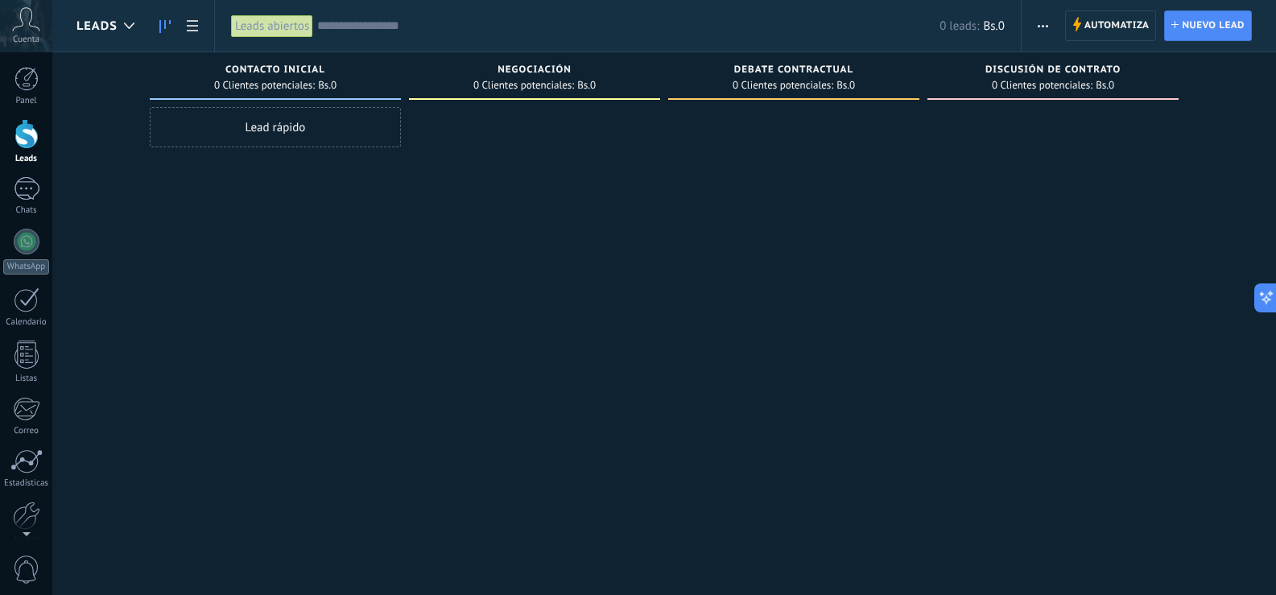
click at [279, 28] on div "Leads abiertos" at bounding box center [272, 25] width 82 height 23
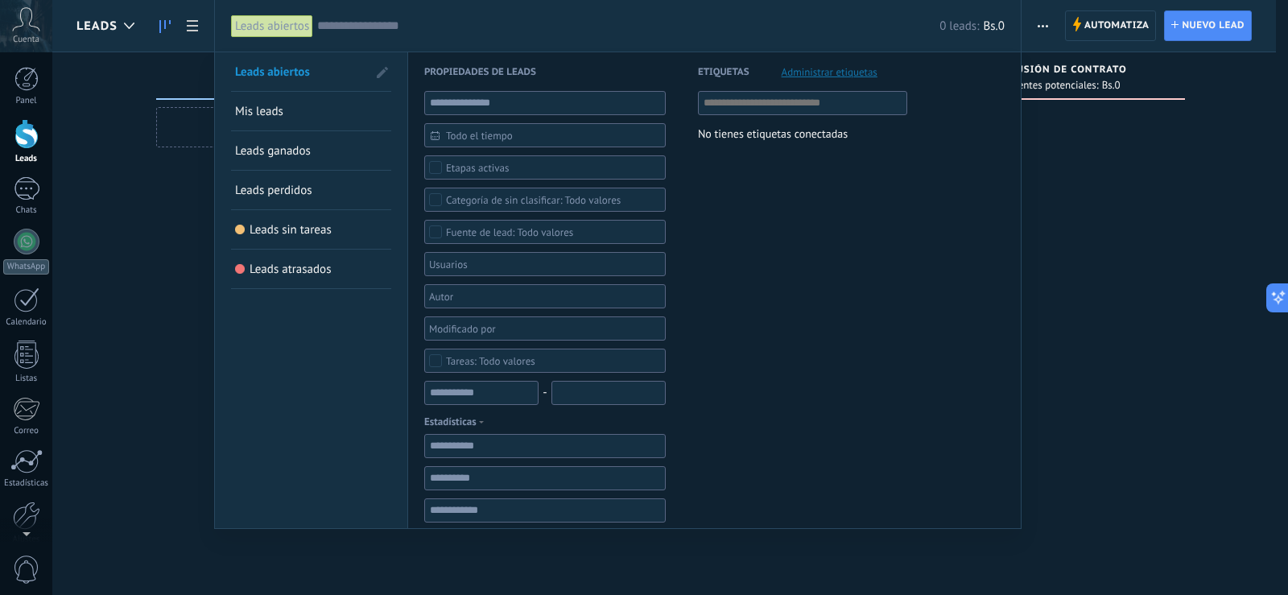
click at [269, 111] on span "Mis leads" at bounding box center [259, 111] width 48 height 15
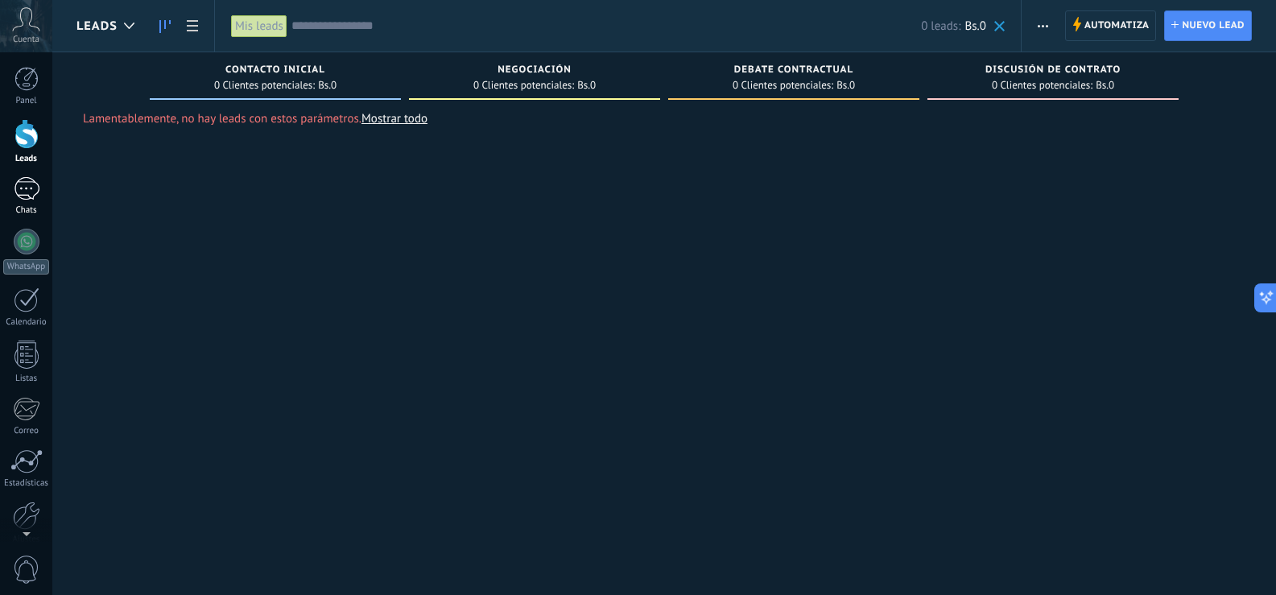
click at [33, 196] on div at bounding box center [27, 188] width 26 height 23
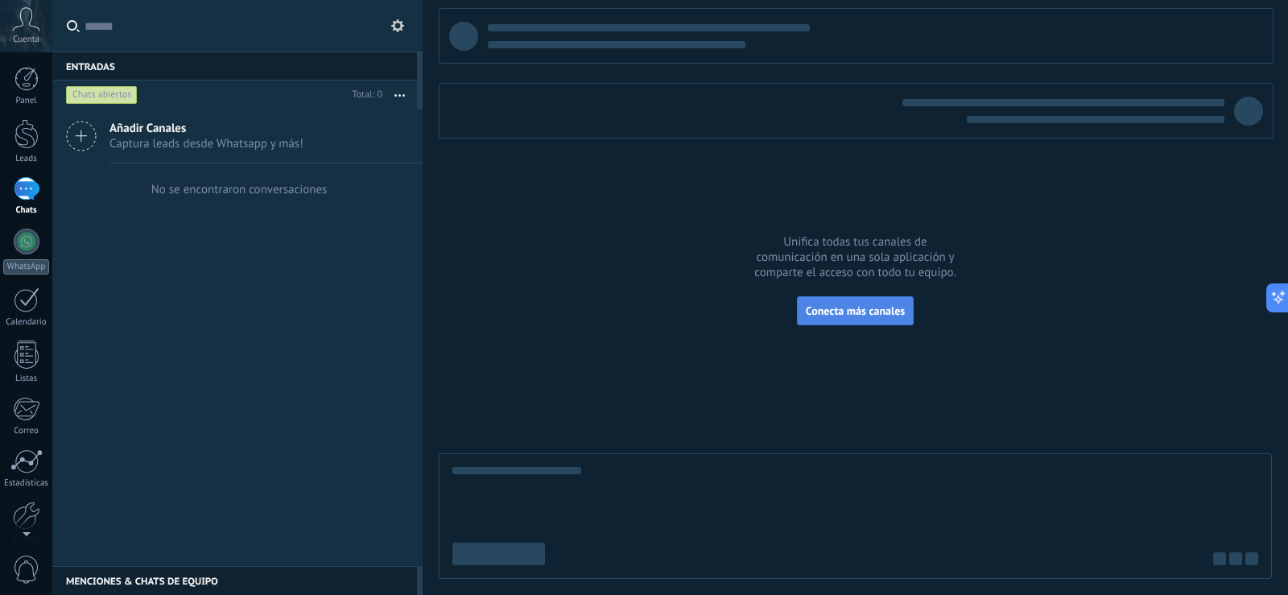
click at [841, 305] on span "Conecta más canales" at bounding box center [855, 310] width 99 height 14
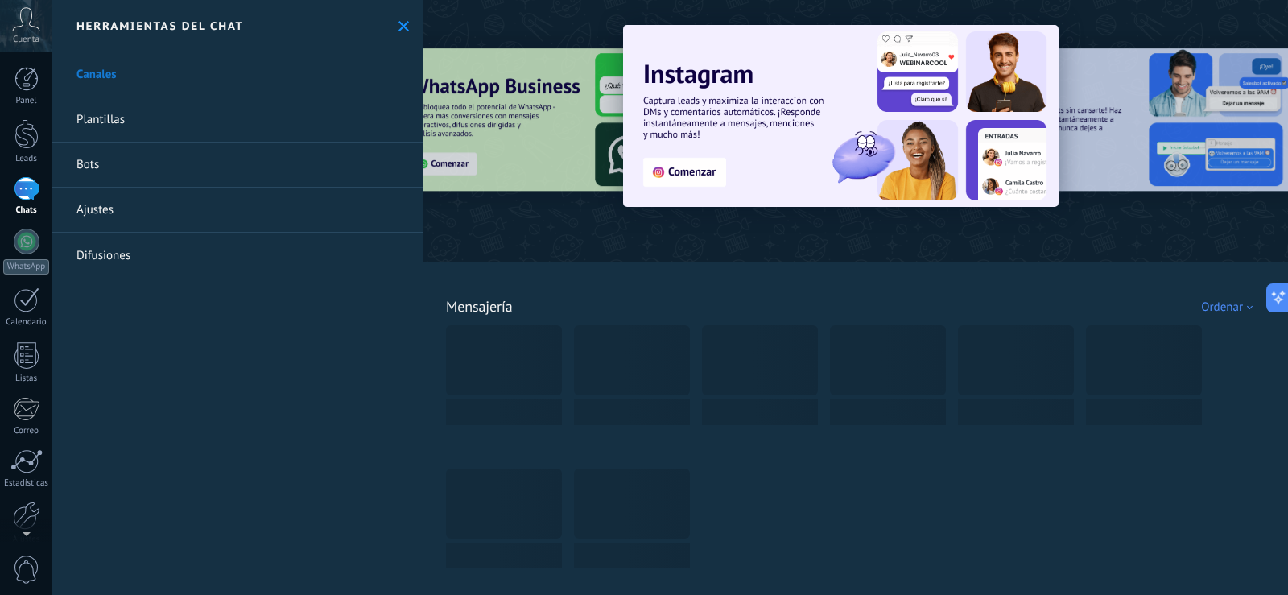
click at [513, 126] on div at bounding box center [461, 130] width 353 height 145
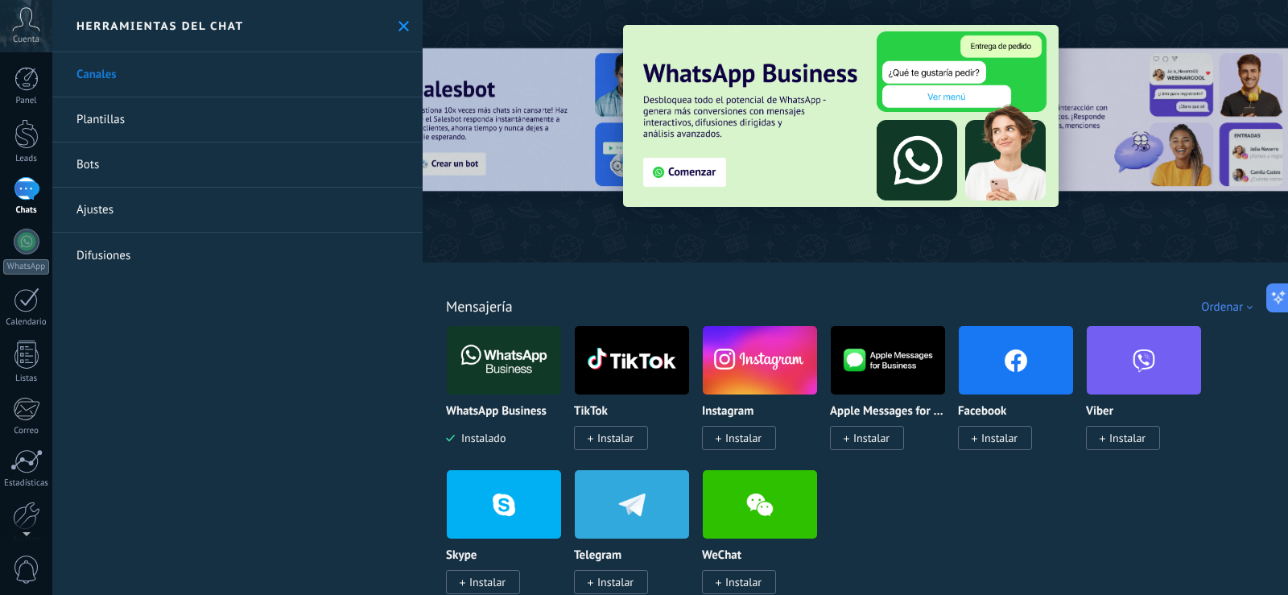
click at [484, 372] on img at bounding box center [504, 360] width 114 height 78
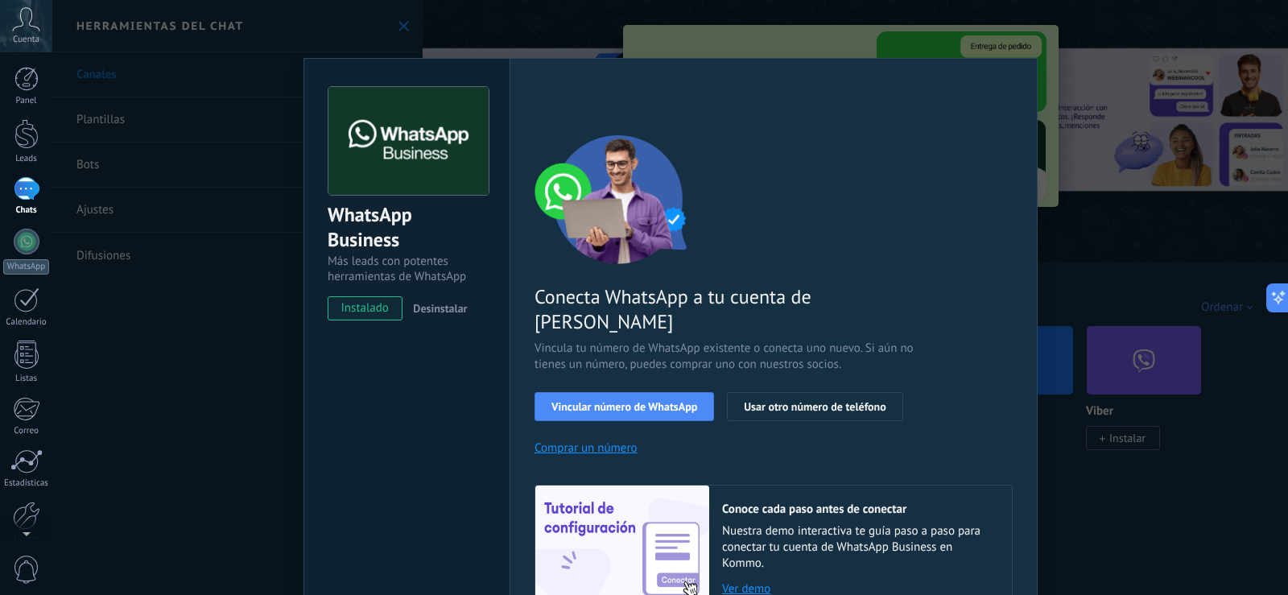
click at [739, 581] on link "Ver demo" at bounding box center [859, 588] width 274 height 15
click at [250, 169] on div "WhatsApp Business Más leads con potentes herramientas de WhatsApp instalado Des…" at bounding box center [670, 297] width 1236 height 595
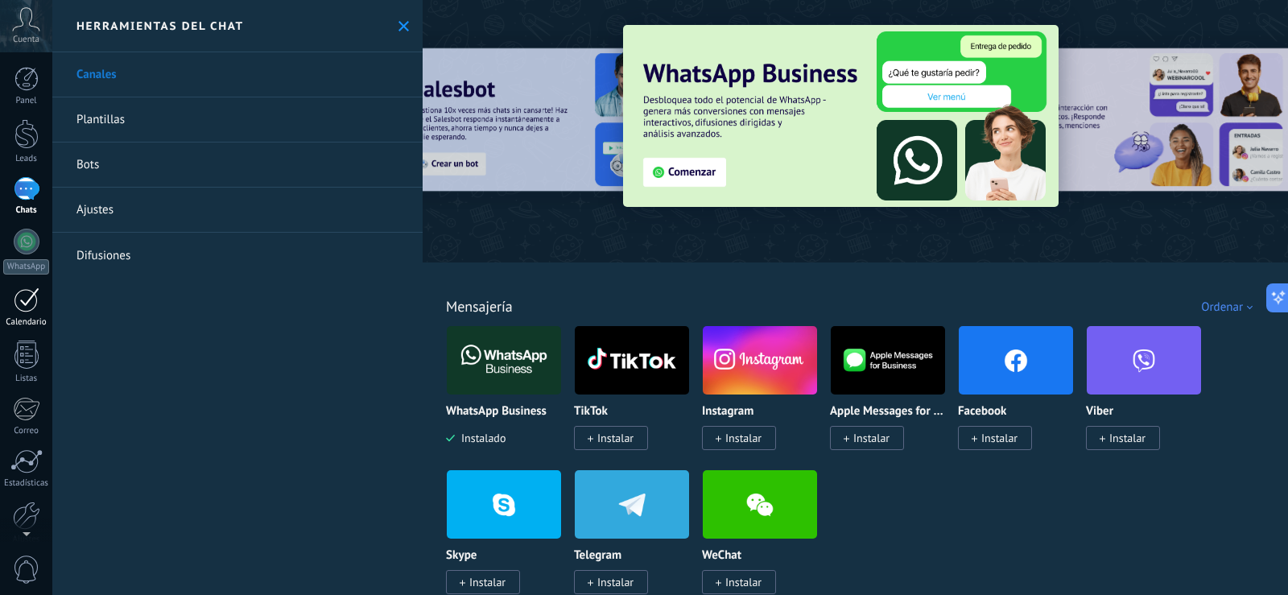
click at [33, 303] on div at bounding box center [27, 299] width 26 height 25
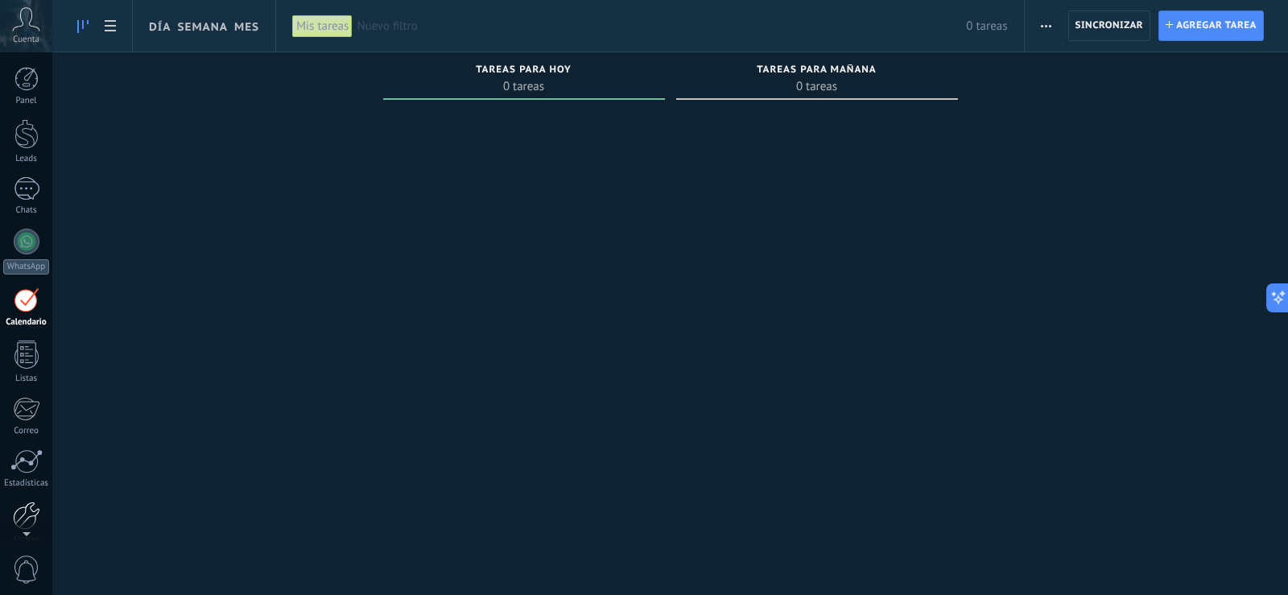
click at [29, 517] on div at bounding box center [26, 516] width 27 height 28
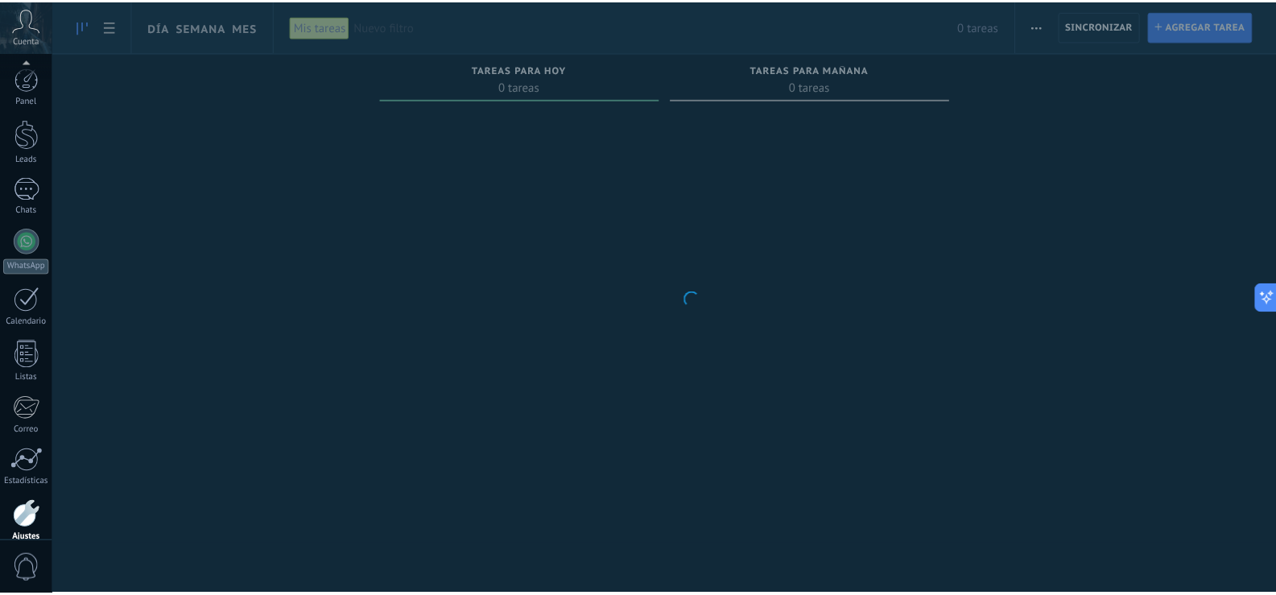
scroll to position [75, 0]
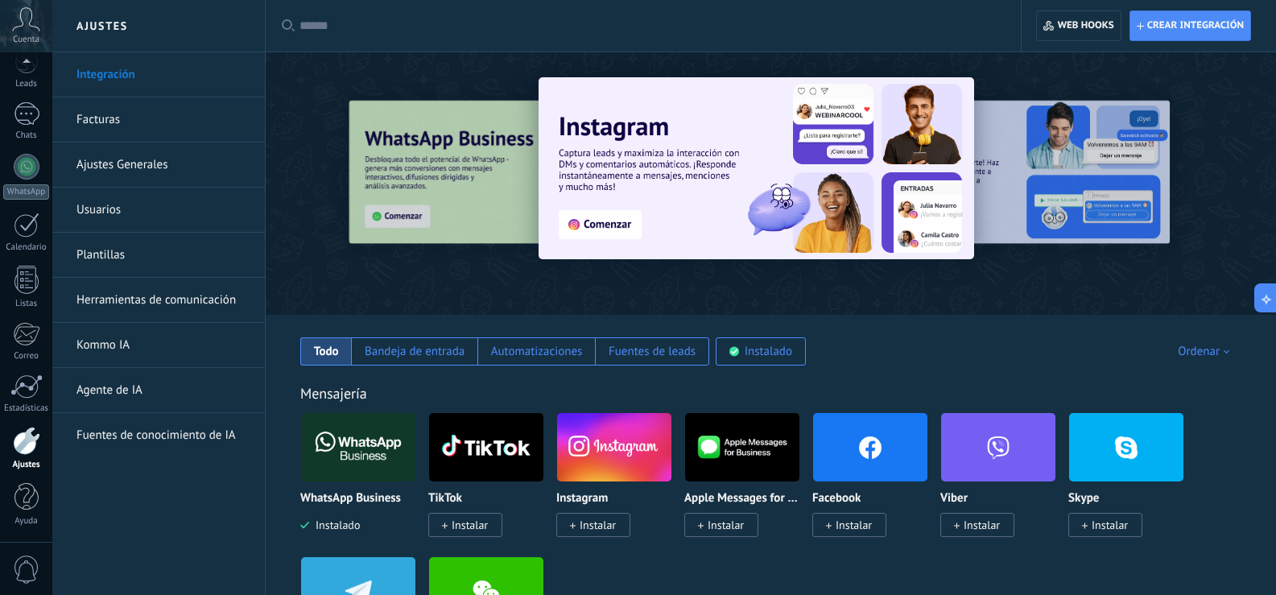
click at [133, 394] on link "Agente de IA" at bounding box center [162, 390] width 172 height 45
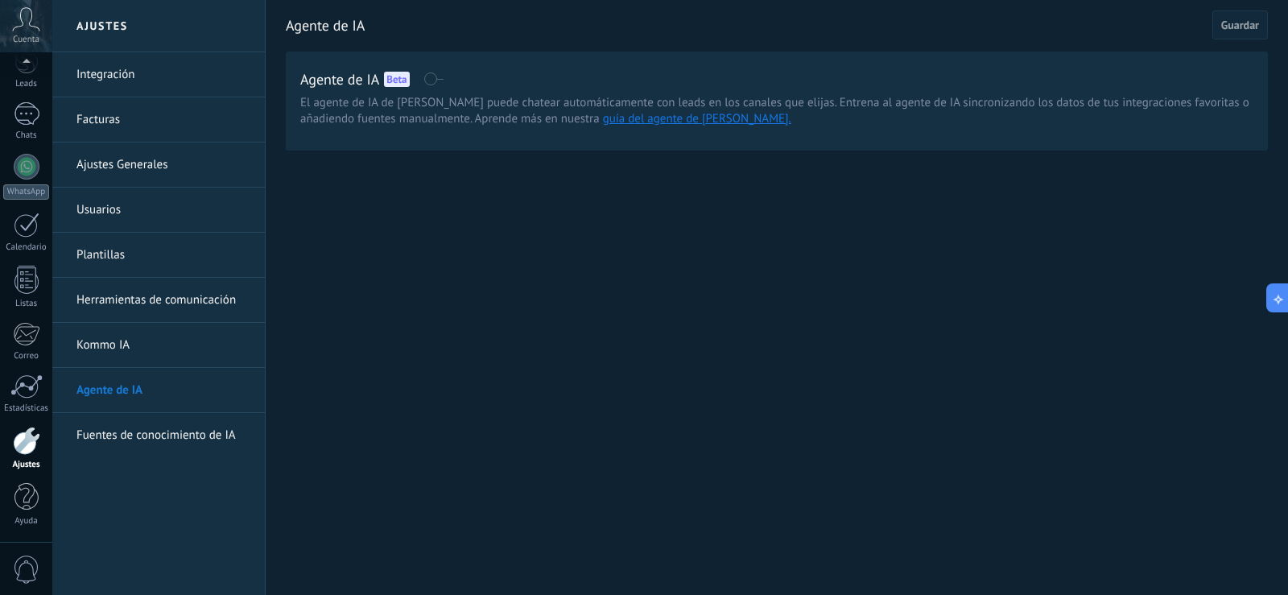
click at [112, 80] on link "Integración" at bounding box center [162, 74] width 172 height 45
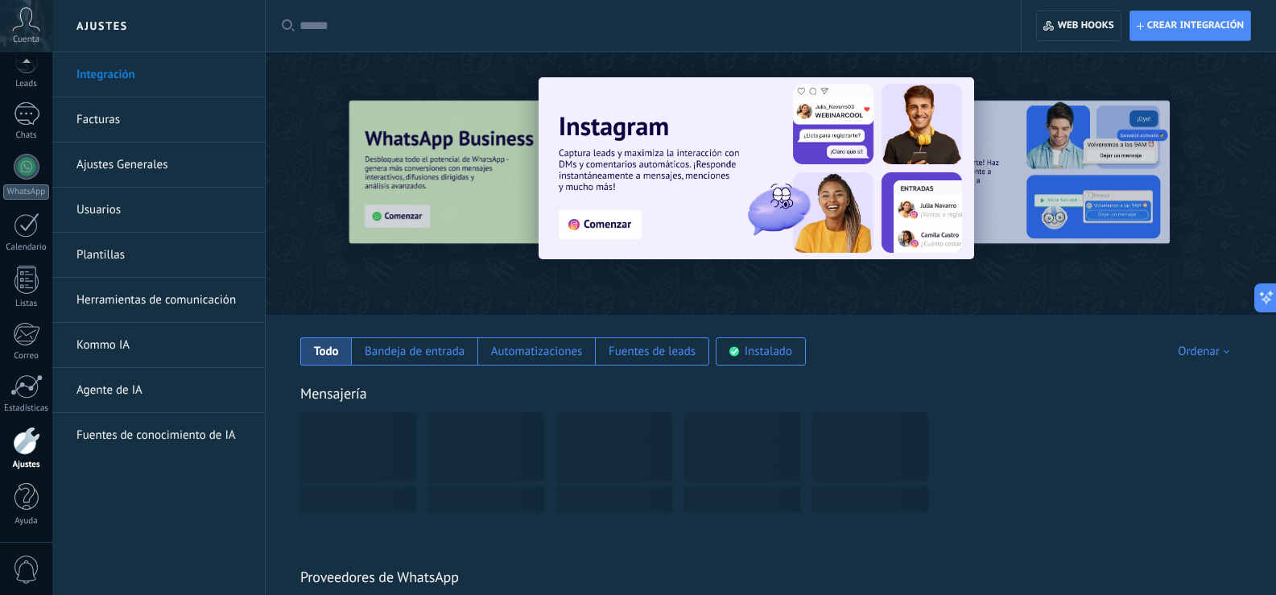
click at [109, 163] on link "Ajustes Generales" at bounding box center [162, 164] width 172 height 45
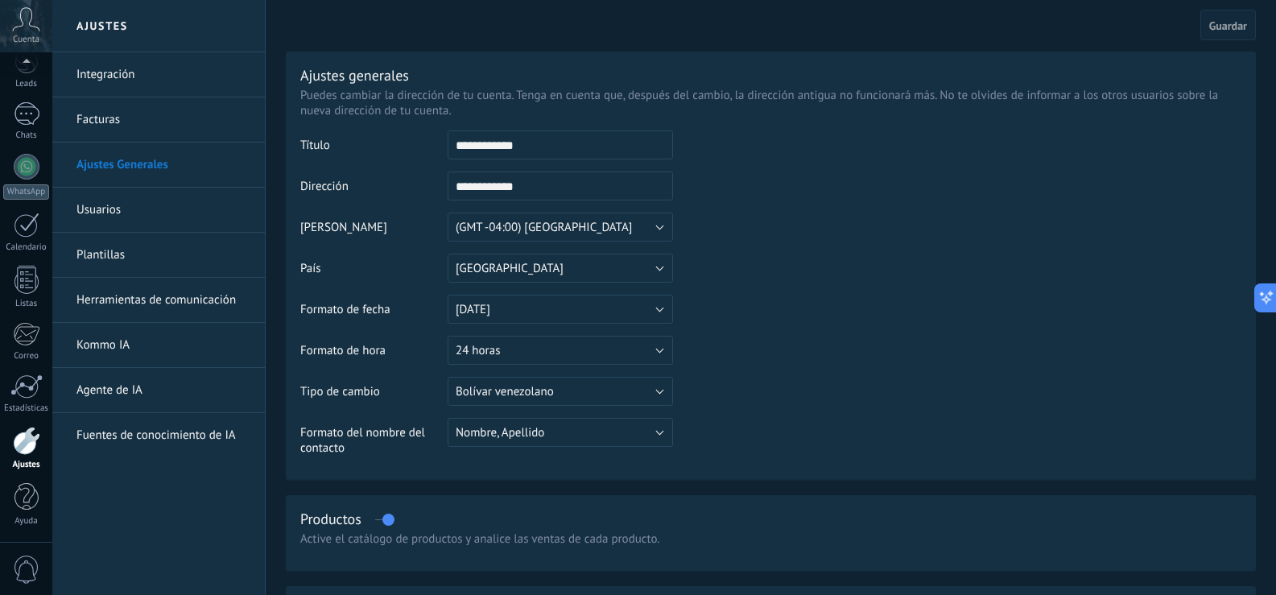
click at [147, 305] on link "Herramientas de comunicación" at bounding box center [162, 300] width 172 height 45
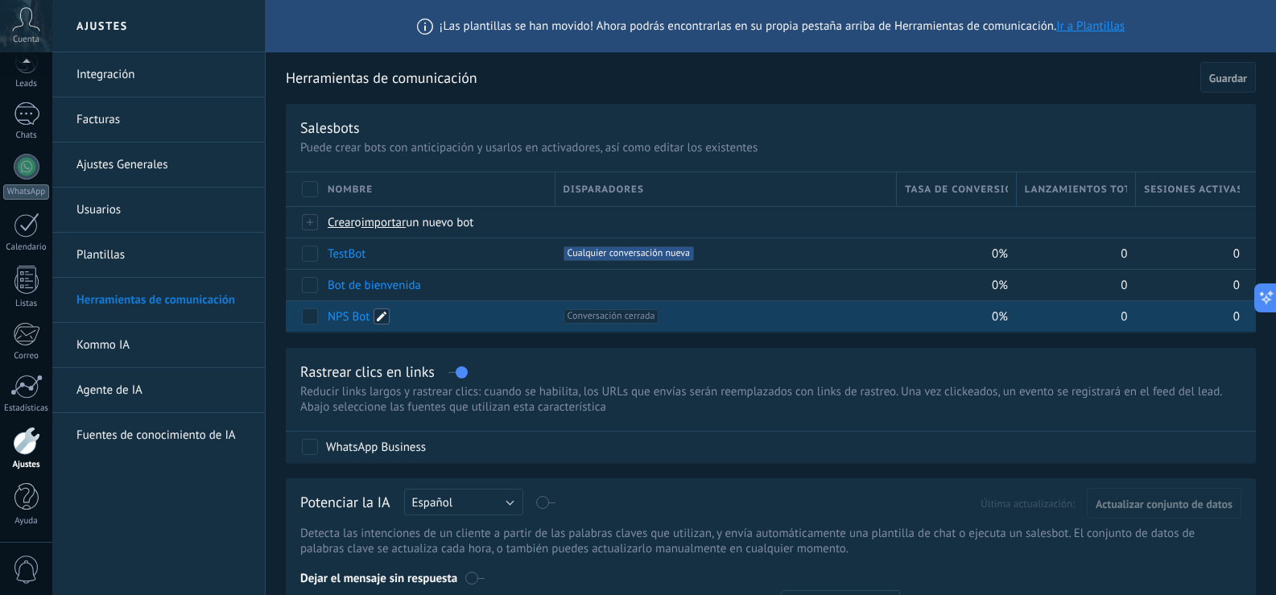
click at [385, 318] on span at bounding box center [382, 316] width 16 height 16
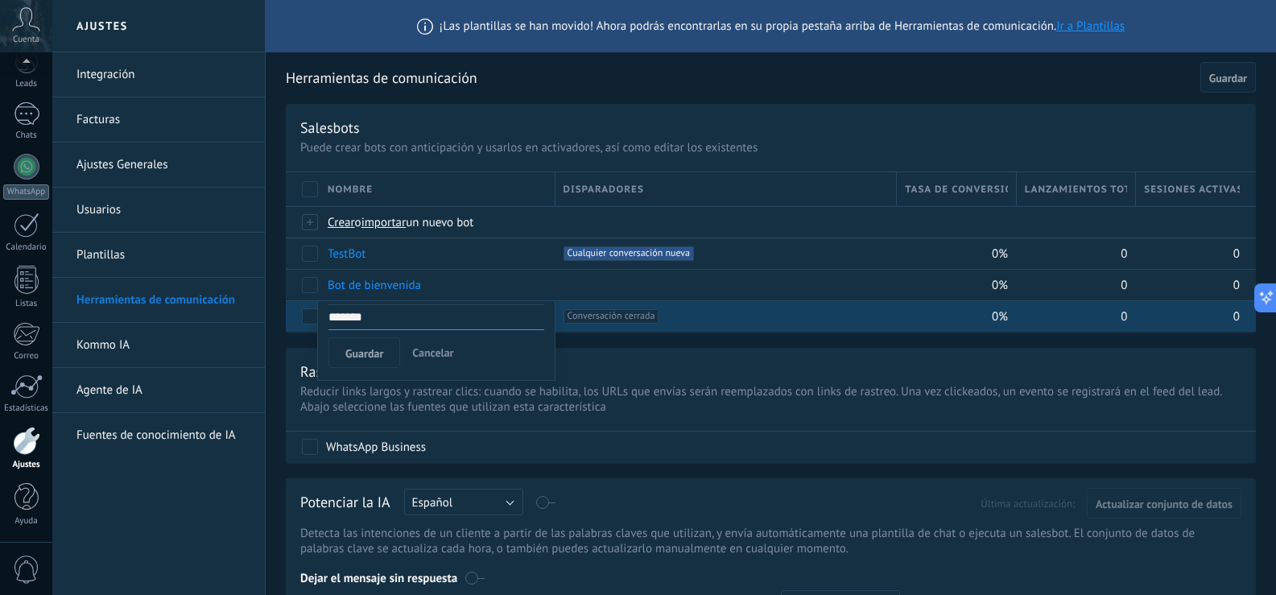
click at [424, 353] on span "Cancelar" at bounding box center [432, 352] width 41 height 14
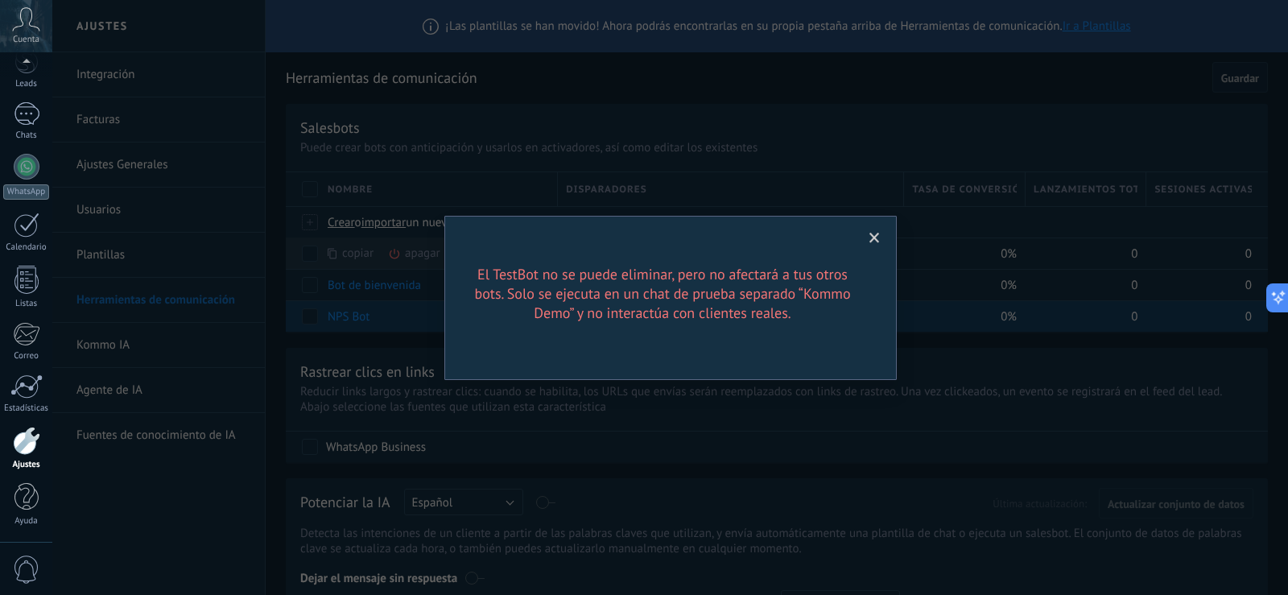
click at [872, 234] on span at bounding box center [874, 238] width 10 height 11
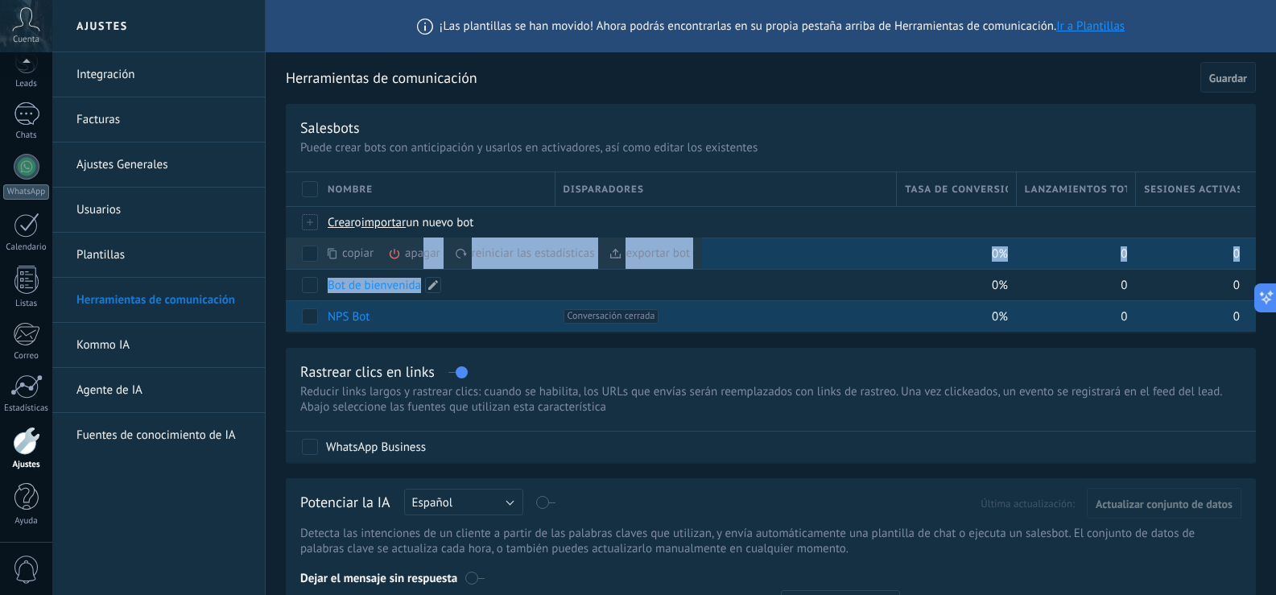
drag, startPoint x: 425, startPoint y: 252, endPoint x: 427, endPoint y: 266, distance: 14.6
click at [427, 266] on div "apagar màs" at bounding box center [441, 252] width 107 height 31
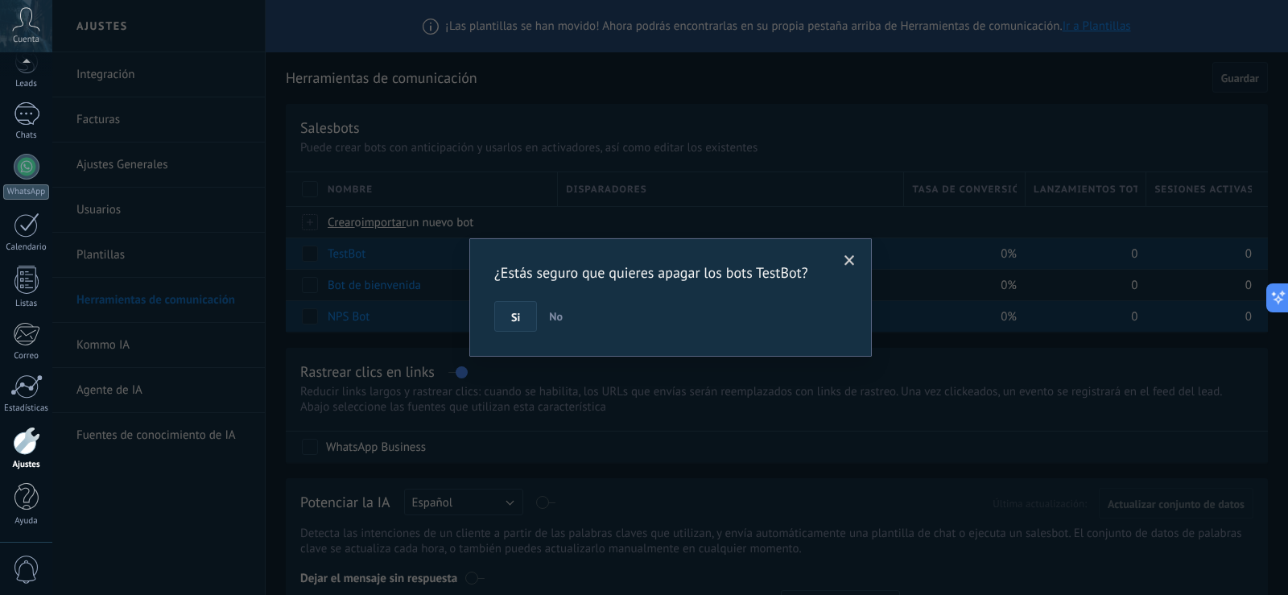
click at [507, 318] on button "Si" at bounding box center [515, 316] width 43 height 31
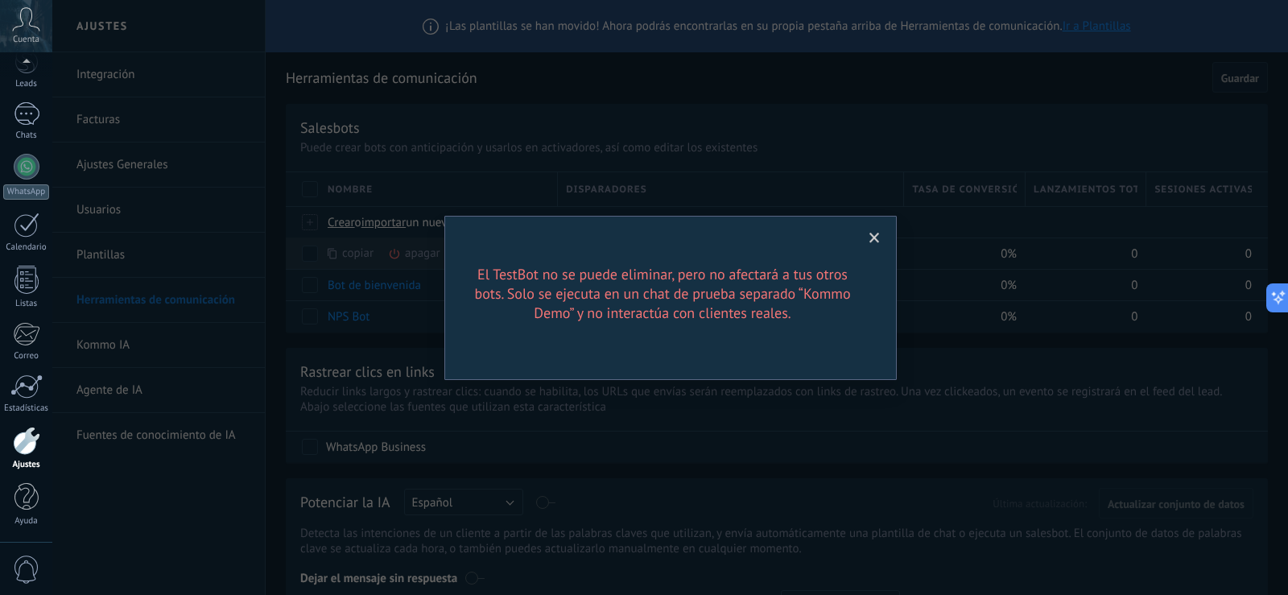
click at [876, 230] on span at bounding box center [874, 238] width 27 height 27
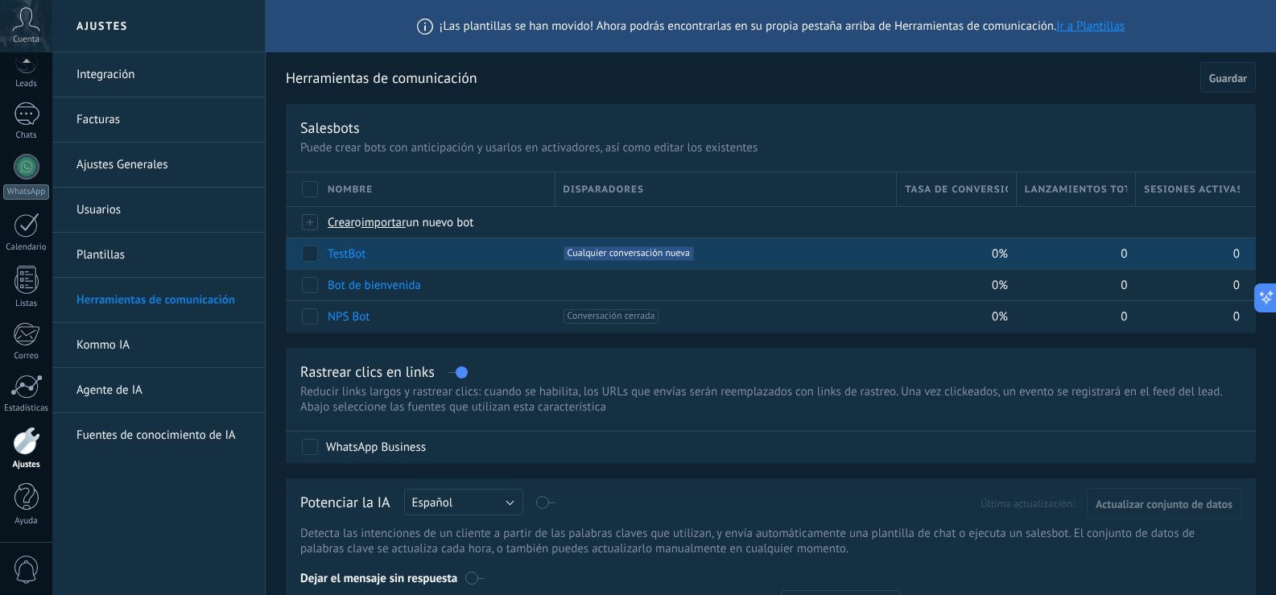
click at [351, 256] on link "TestBot" at bounding box center [347, 253] width 38 height 15
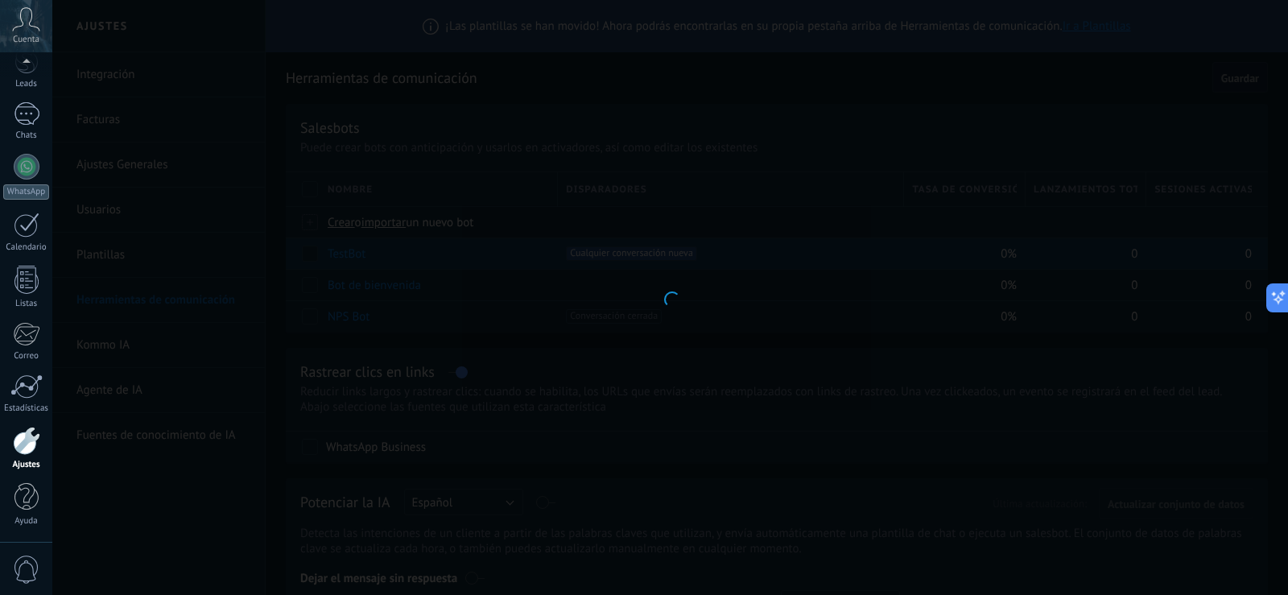
type input "*******"
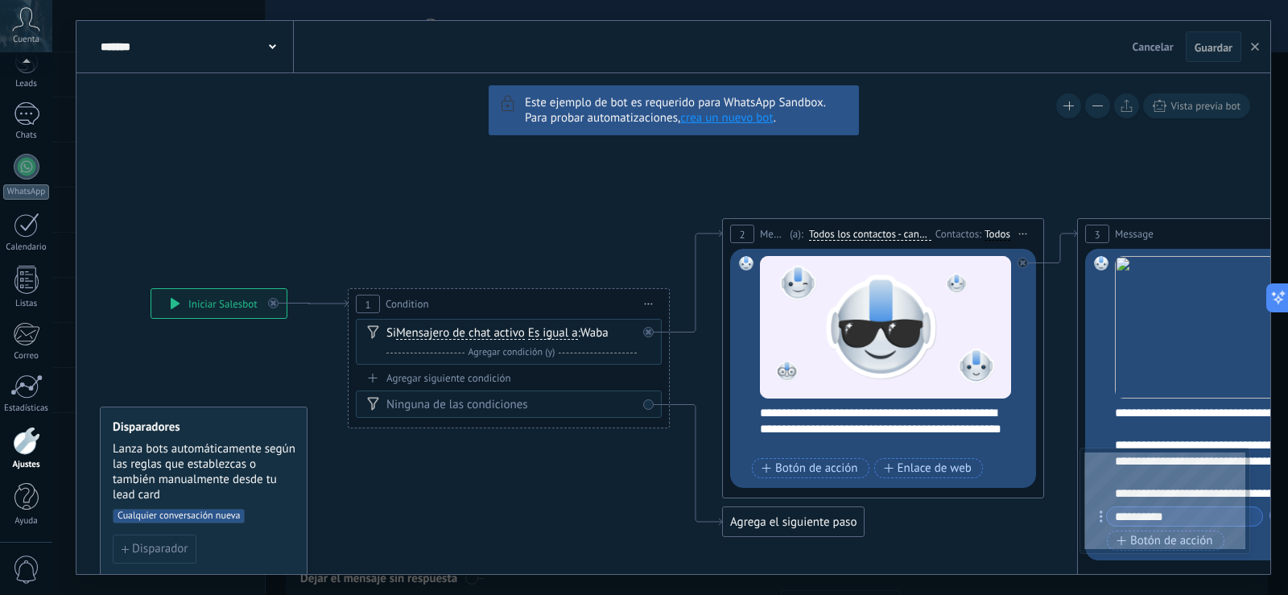
drag, startPoint x: 386, startPoint y: 147, endPoint x: 818, endPoint y: 142, distance: 431.5
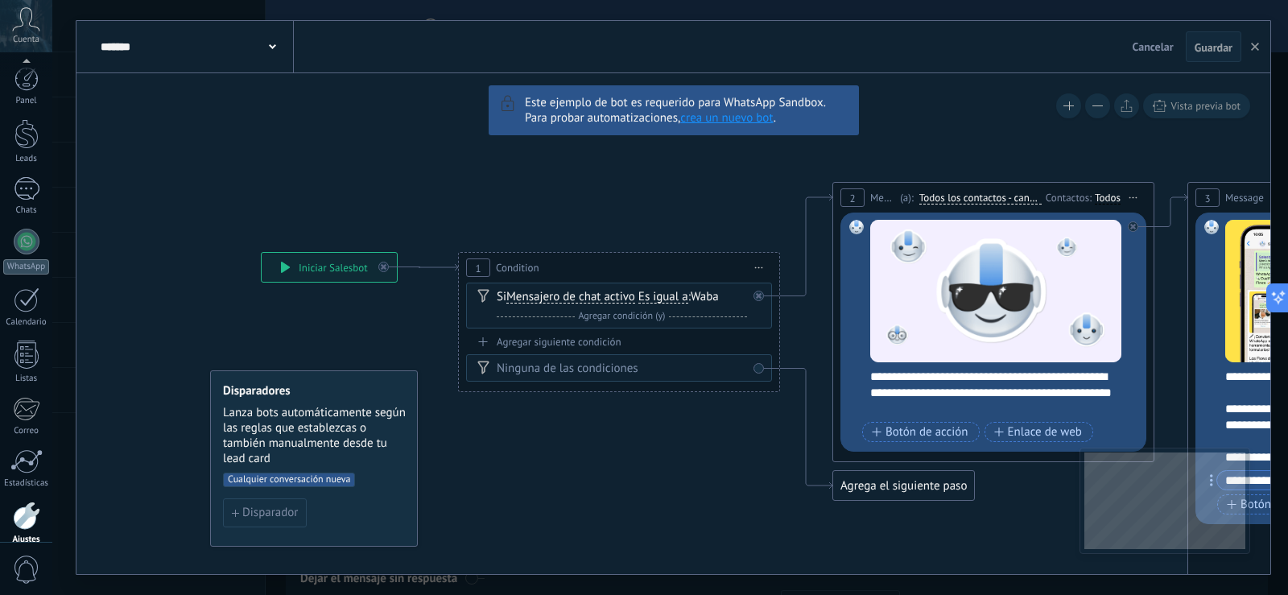
scroll to position [75, 0]
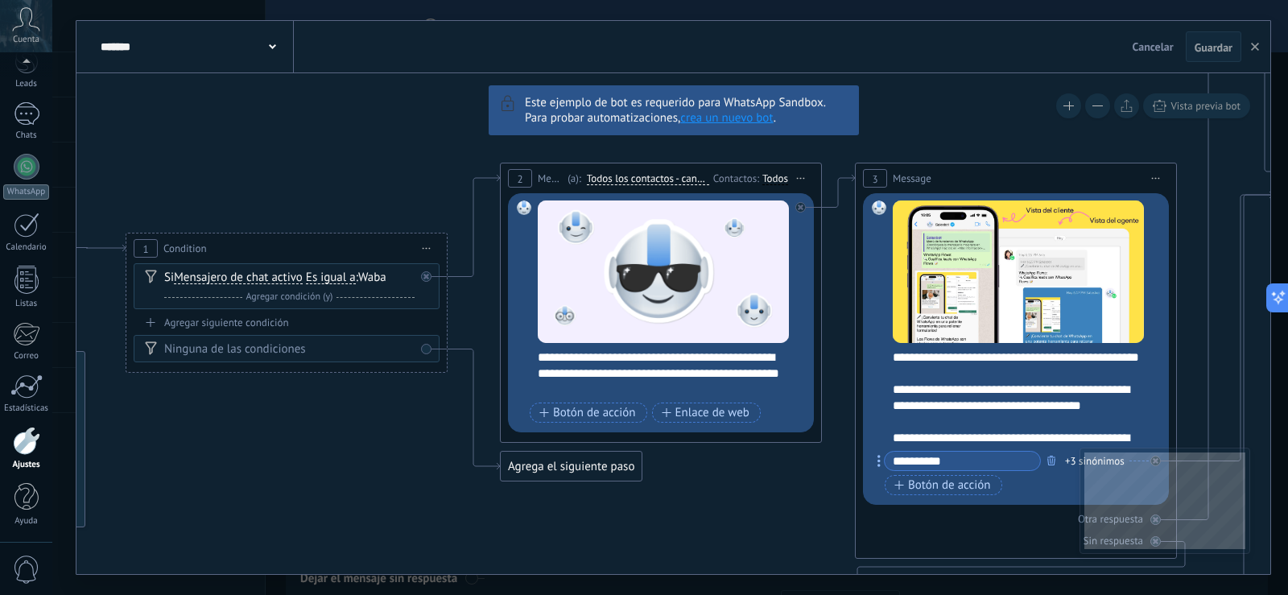
drag, startPoint x: 254, startPoint y: 138, endPoint x: 192, endPoint y: 143, distance: 61.4
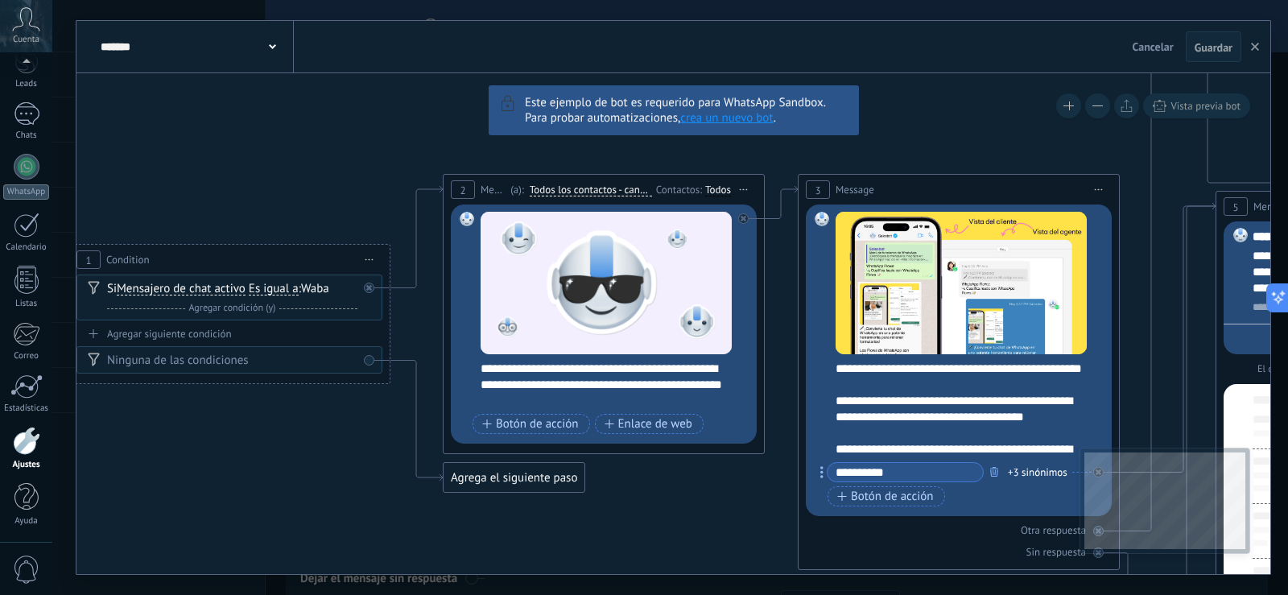
drag, startPoint x: 237, startPoint y: 144, endPoint x: 180, endPoint y: 155, distance: 58.3
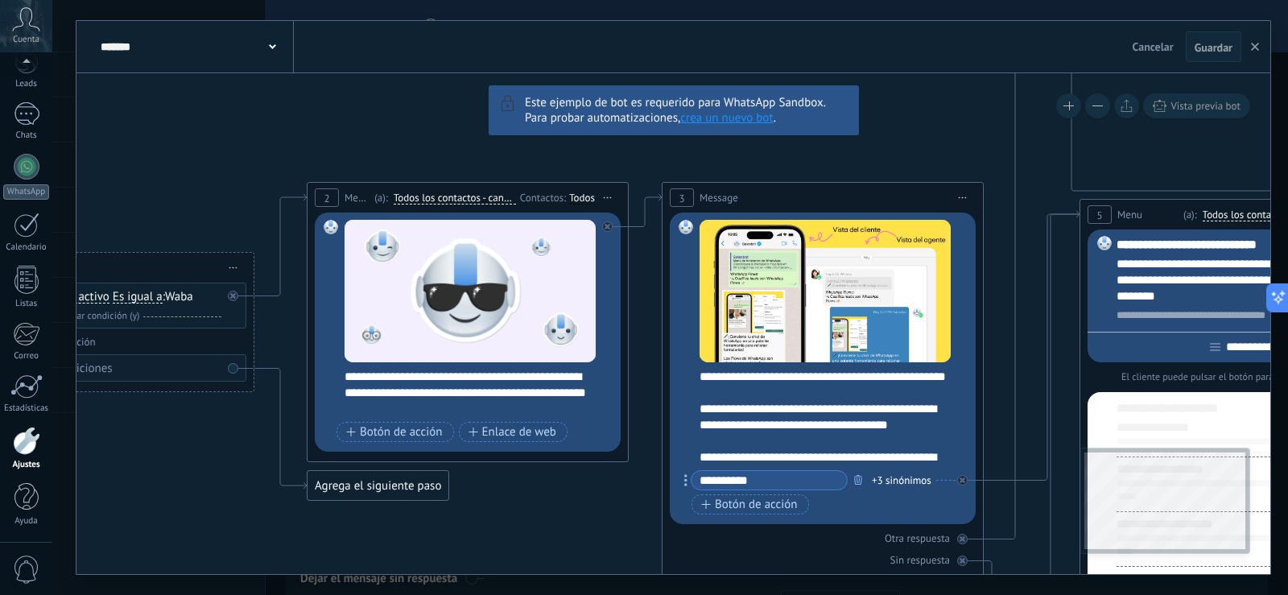
drag, startPoint x: 255, startPoint y: 153, endPoint x: 119, endPoint y: 161, distance: 136.3
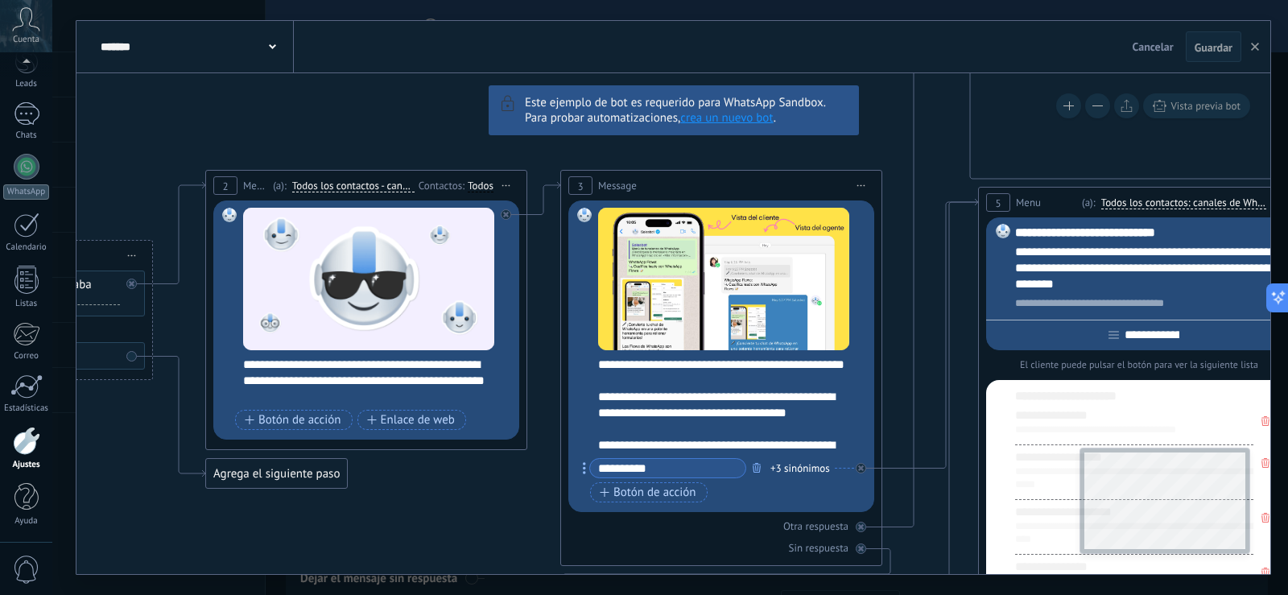
drag, startPoint x: 270, startPoint y: 166, endPoint x: 168, endPoint y: 154, distance: 102.1
click at [1151, 51] on span "Cancelar" at bounding box center [1153, 46] width 41 height 14
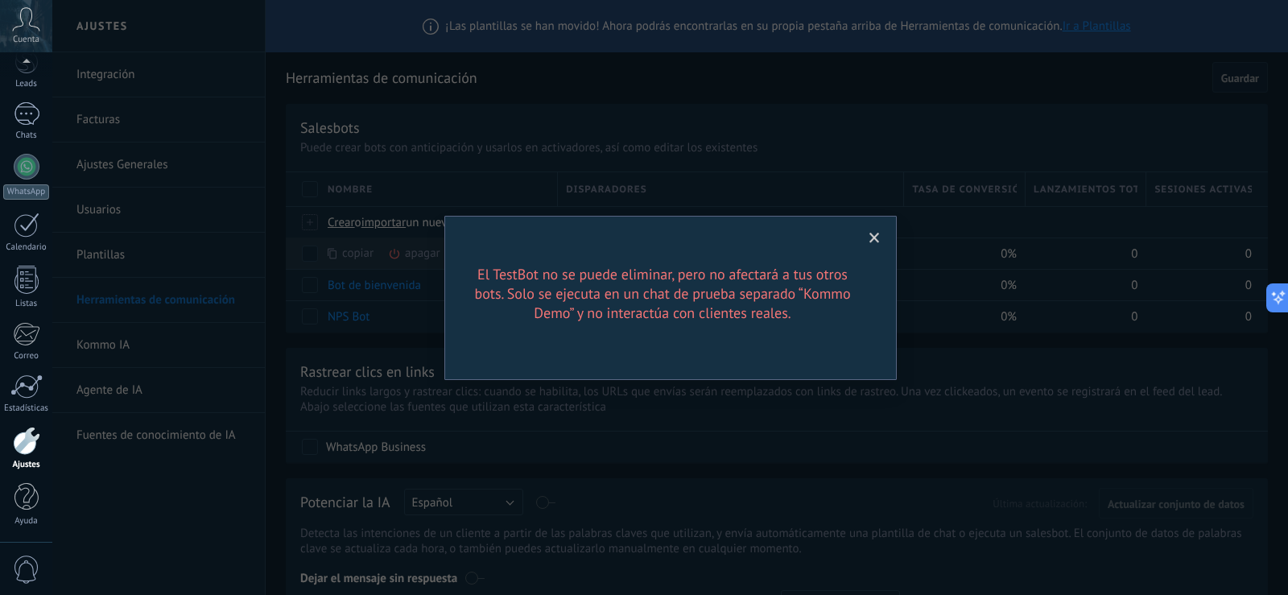
click at [874, 237] on span at bounding box center [874, 238] width 10 height 11
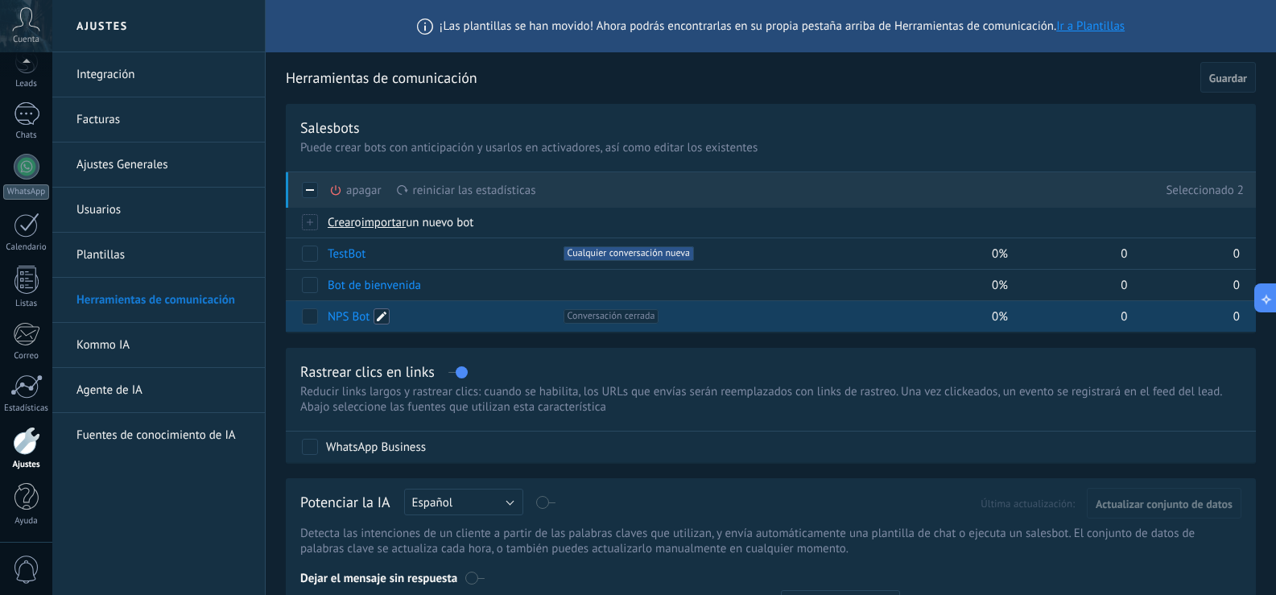
click at [385, 320] on span at bounding box center [382, 316] width 16 height 16
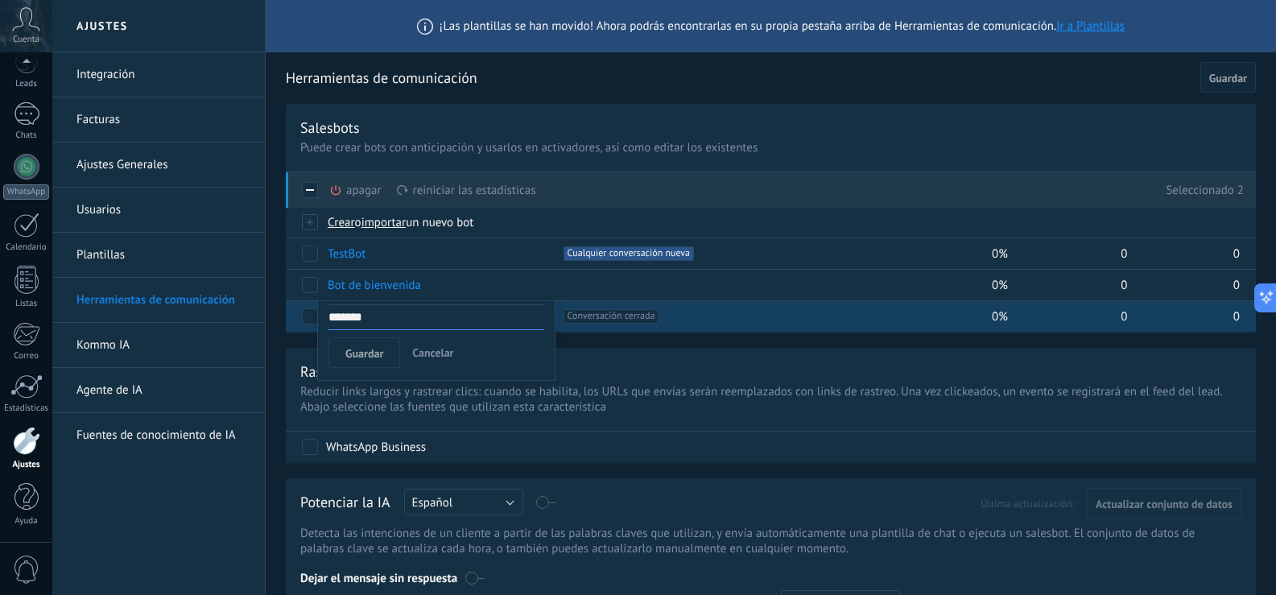
click at [438, 360] on button "Cancelar" at bounding box center [433, 352] width 54 height 31
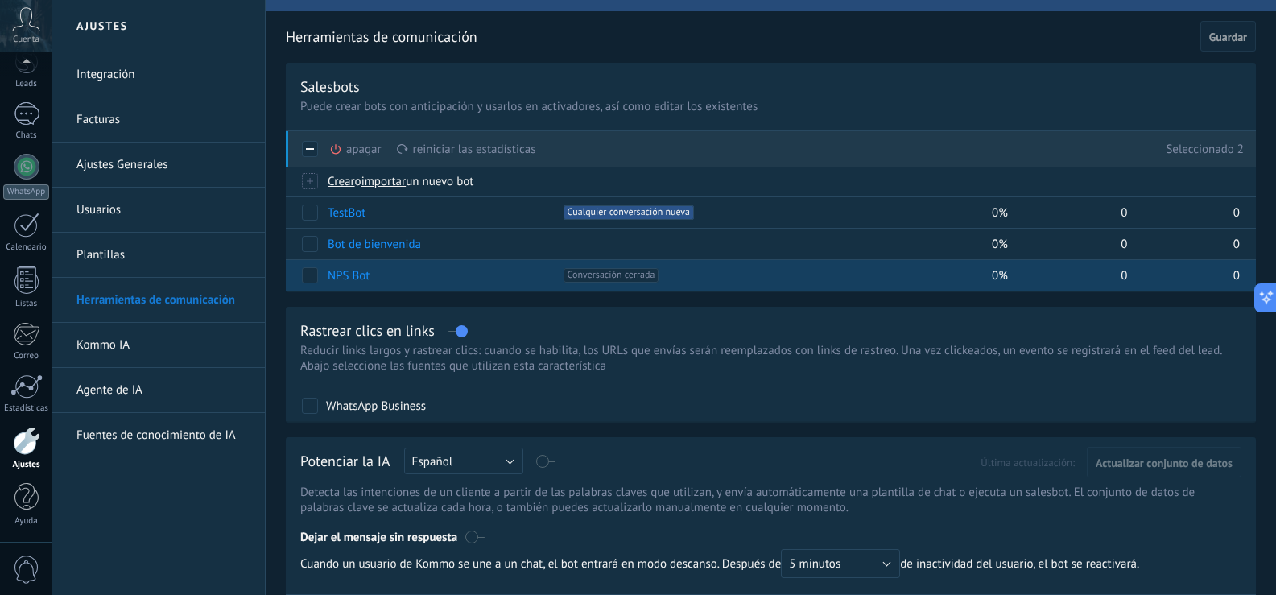
scroll to position [0, 0]
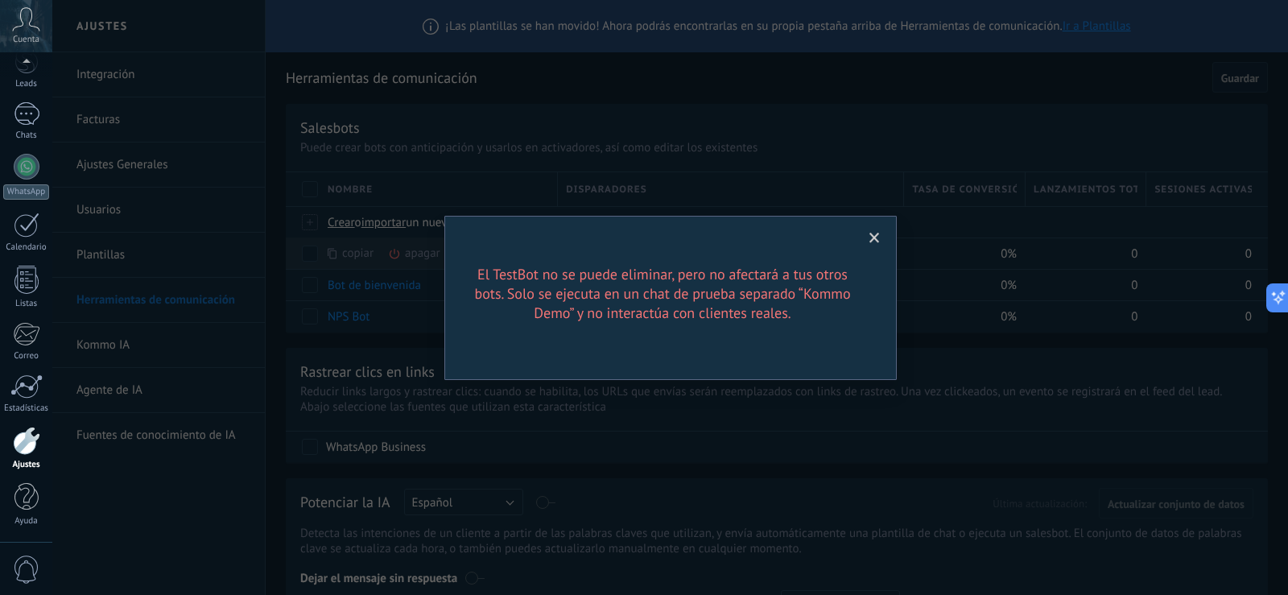
click at [878, 239] on span at bounding box center [874, 238] width 10 height 11
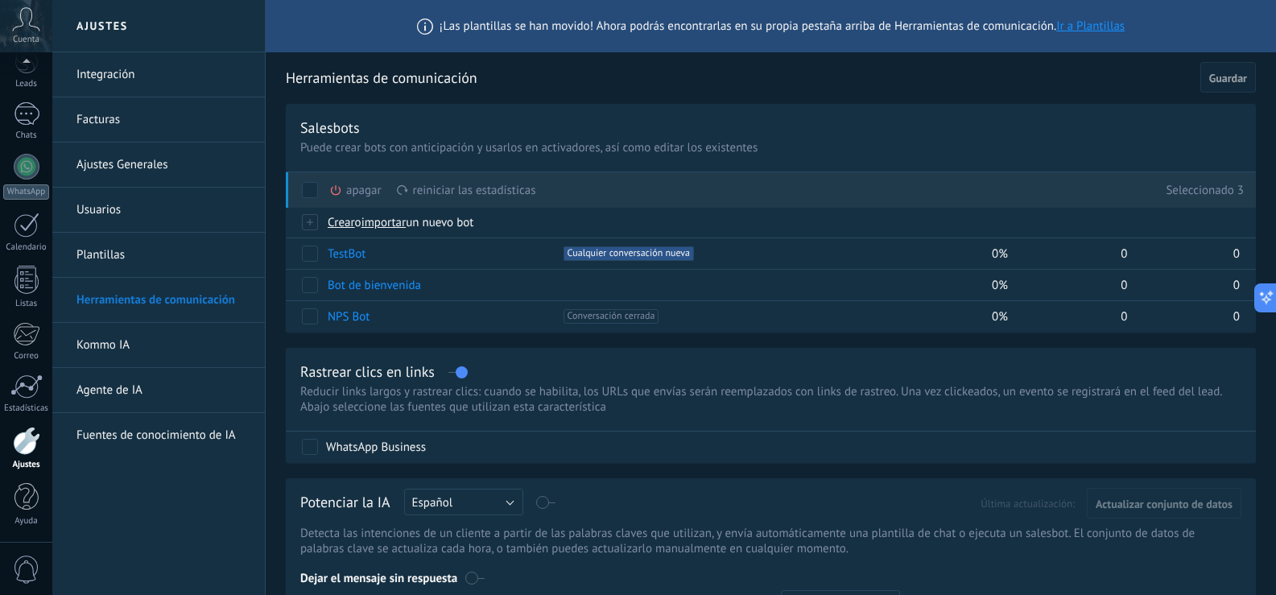
click at [349, 188] on div "apagar màs" at bounding box center [382, 189] width 107 height 35
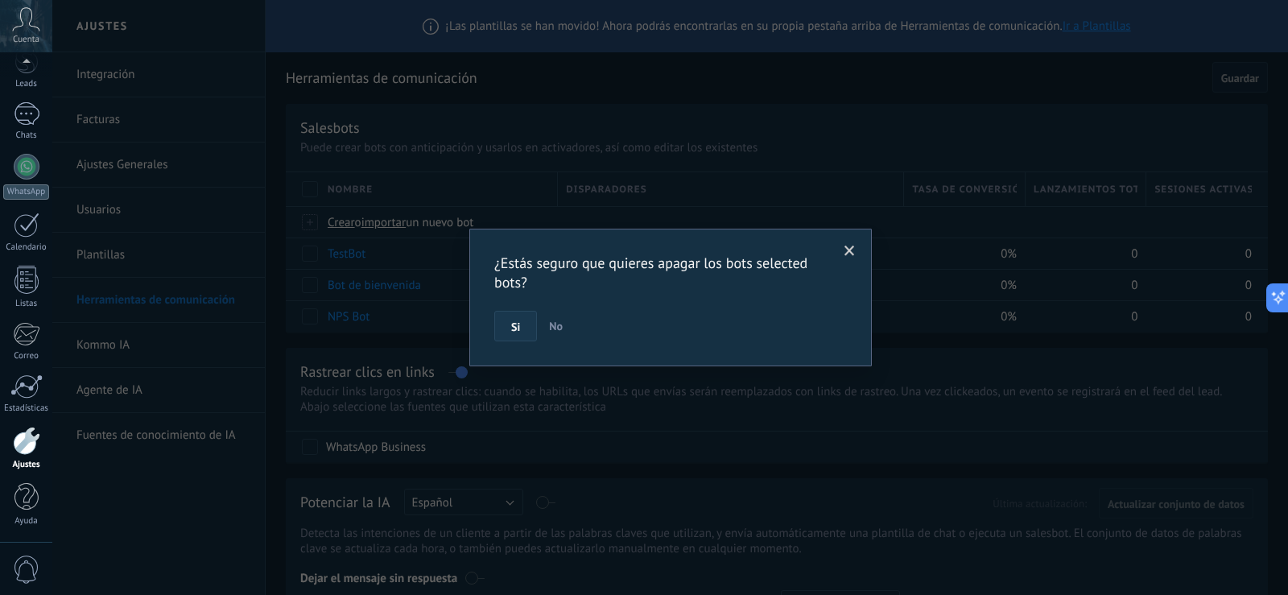
click at [518, 330] on span "Si" at bounding box center [515, 326] width 9 height 11
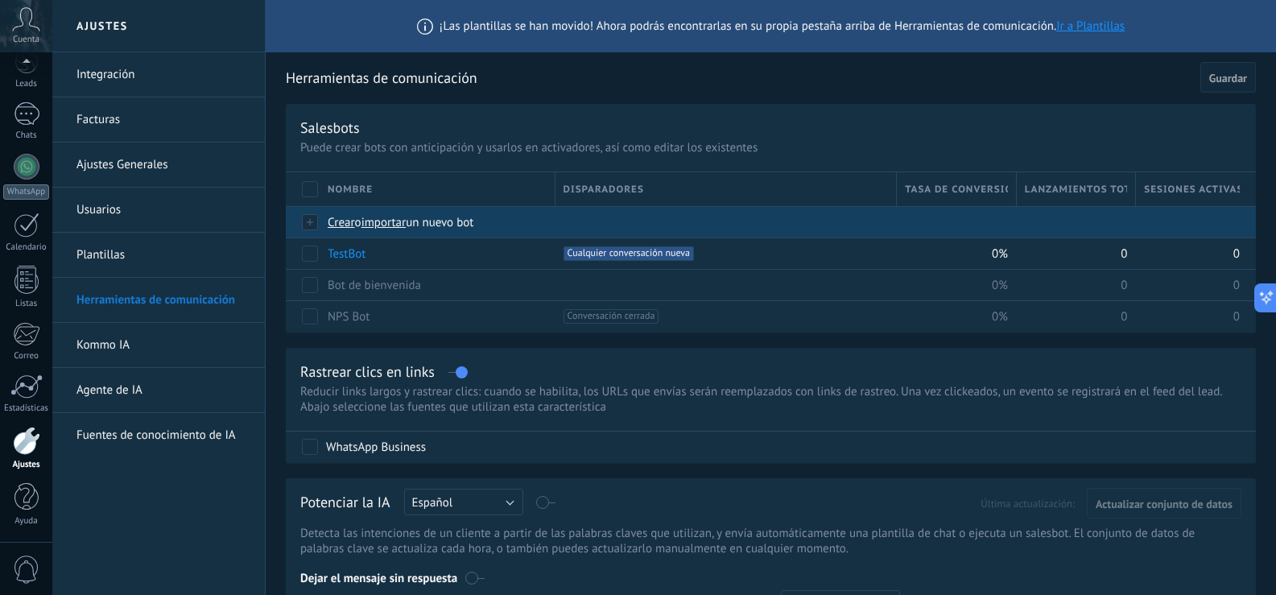
click at [341, 223] on span "Crear" at bounding box center [341, 222] width 27 height 15
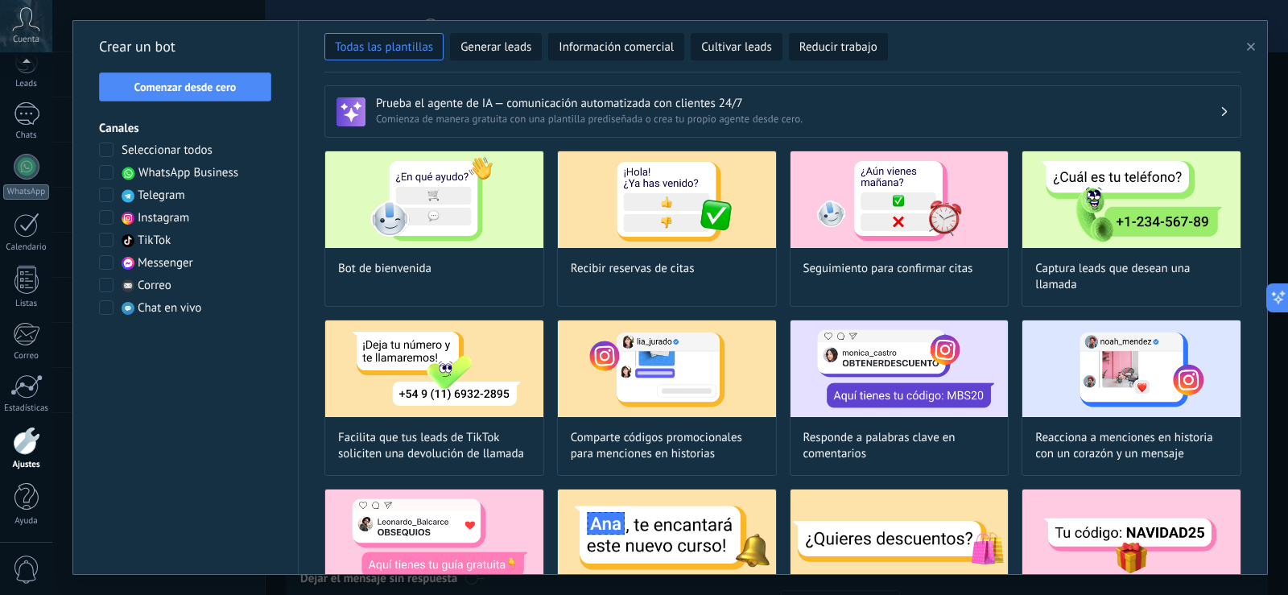
click at [224, 172] on span "WhatsApp Business" at bounding box center [188, 173] width 100 height 16
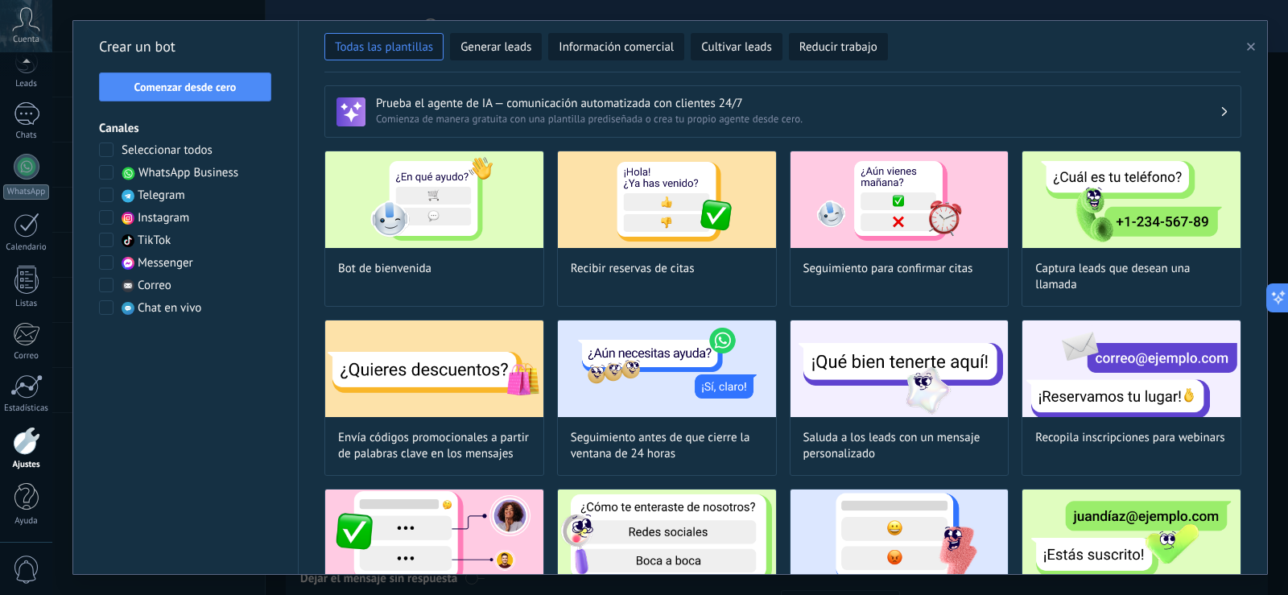
click at [1247, 49] on icon "button" at bounding box center [1251, 47] width 8 height 8
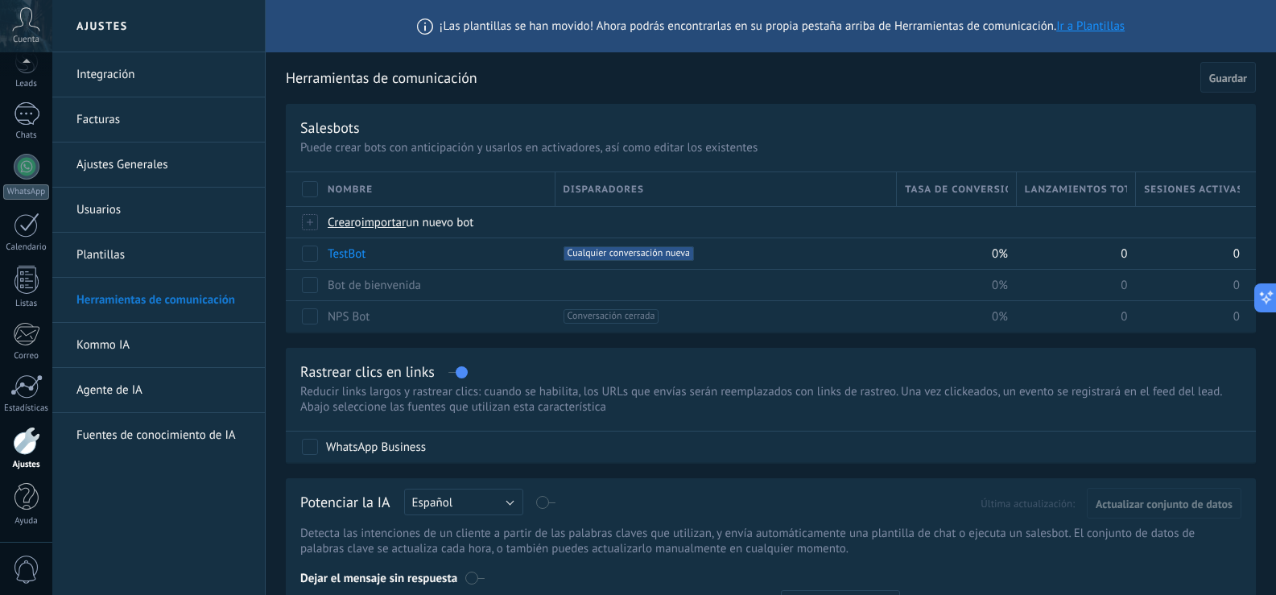
click at [135, 349] on link "Kommo IA" at bounding box center [162, 345] width 172 height 45
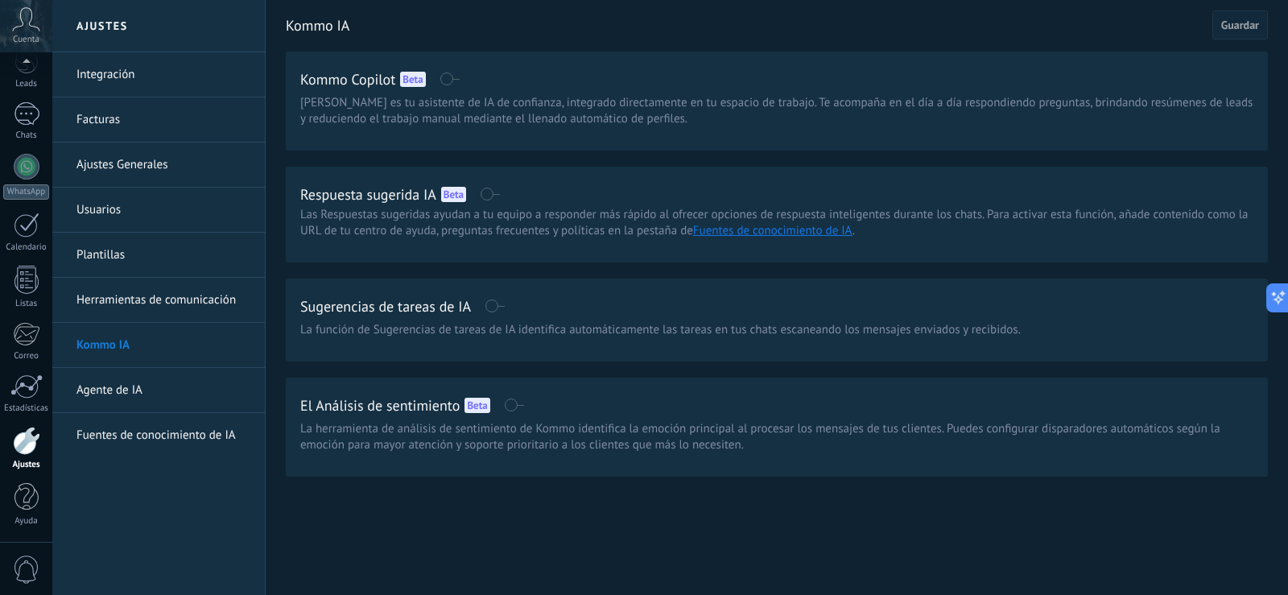
click at [142, 399] on link "Agente de IA" at bounding box center [162, 390] width 172 height 45
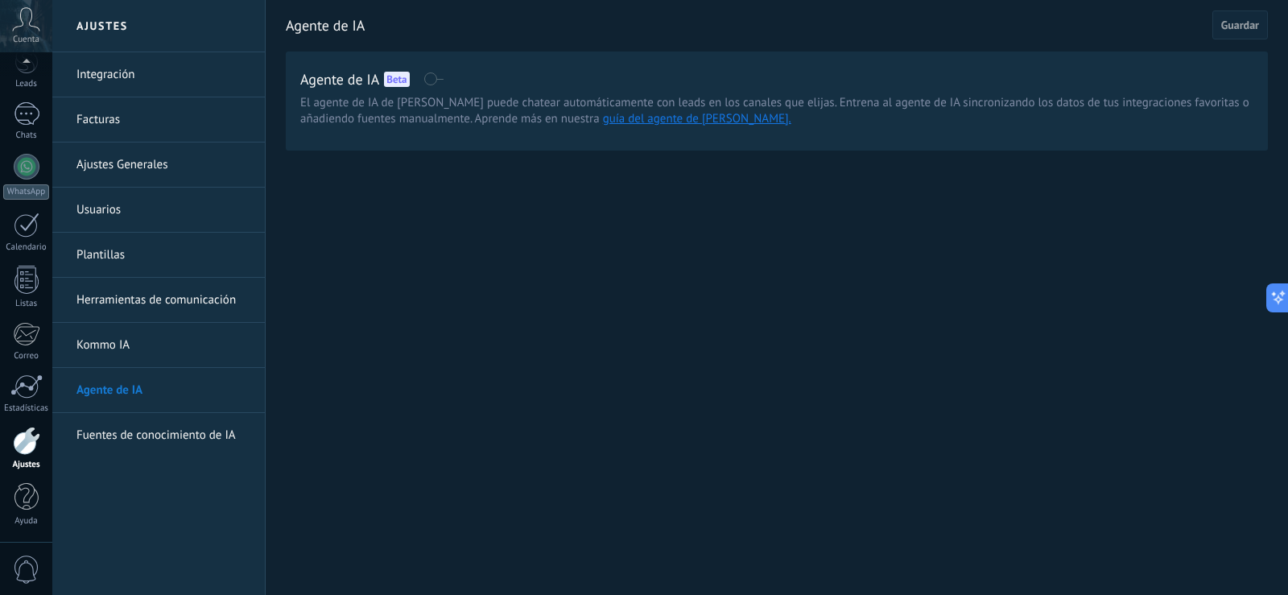
click at [124, 349] on link "Kommo IA" at bounding box center [162, 345] width 172 height 45
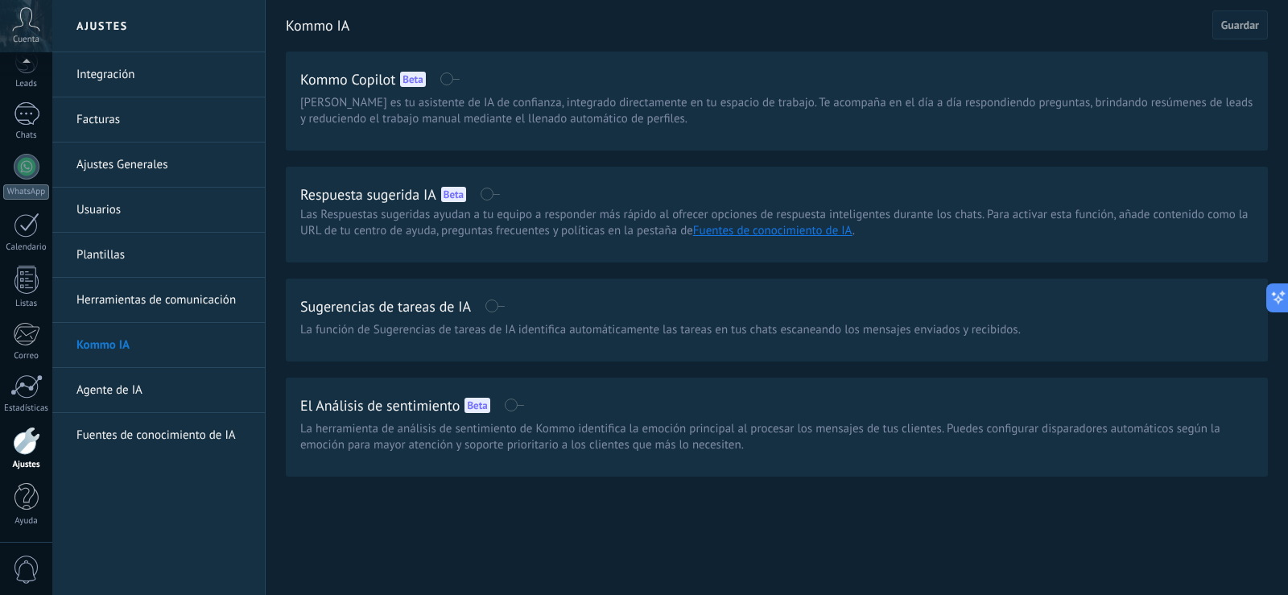
click at [175, 303] on link "Herramientas de comunicación" at bounding box center [162, 300] width 172 height 45
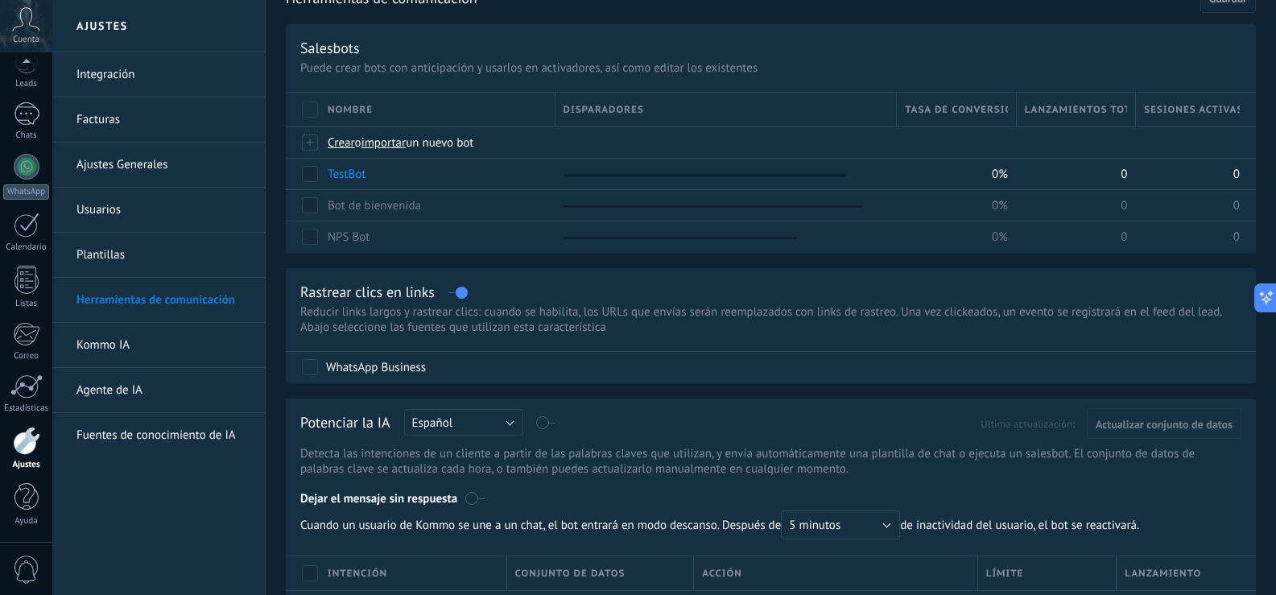
scroll to position [69, 0]
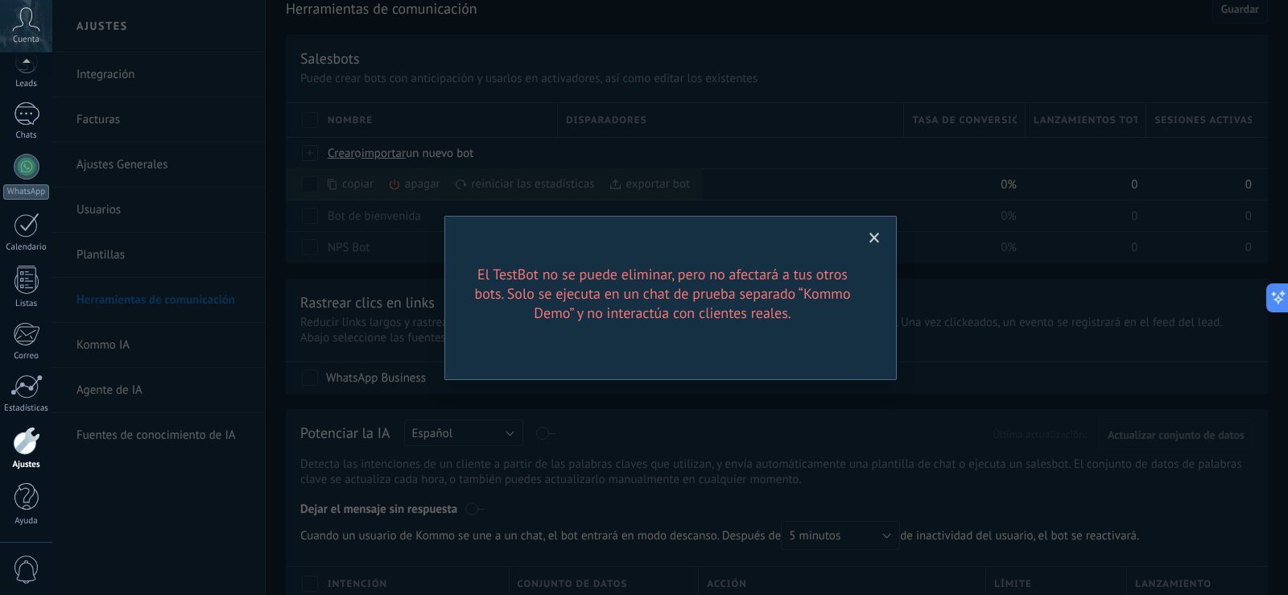
click at [885, 239] on span at bounding box center [874, 238] width 27 height 27
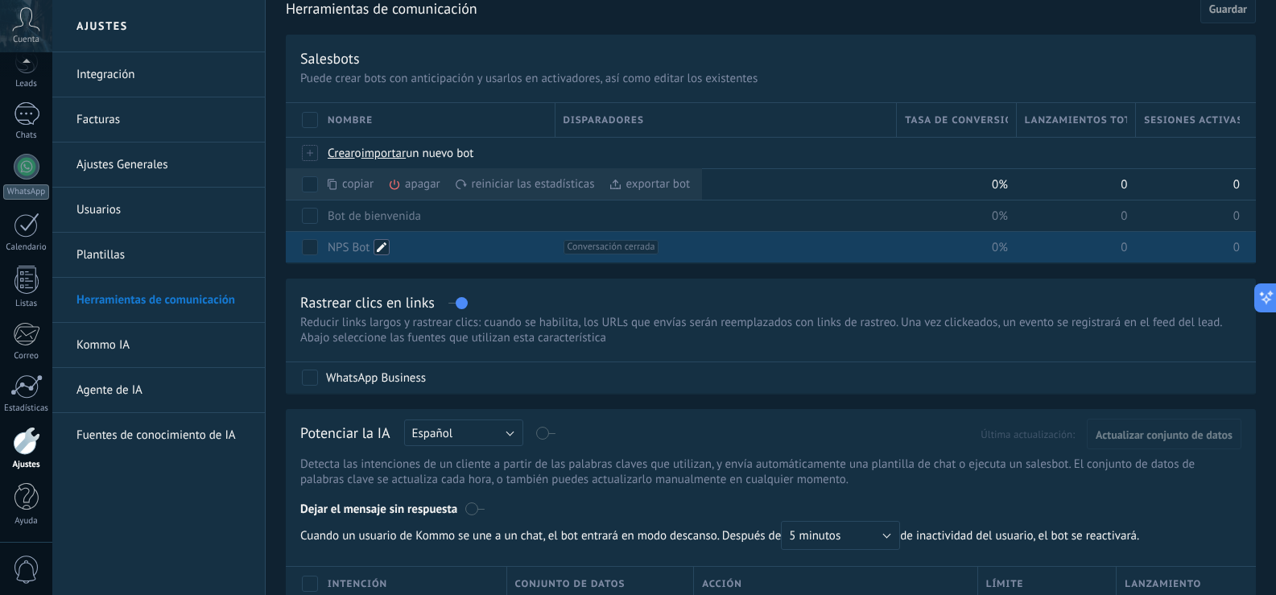
click at [379, 248] on span at bounding box center [382, 247] width 16 height 16
click at [28, 63] on div at bounding box center [26, 64] width 52 height 24
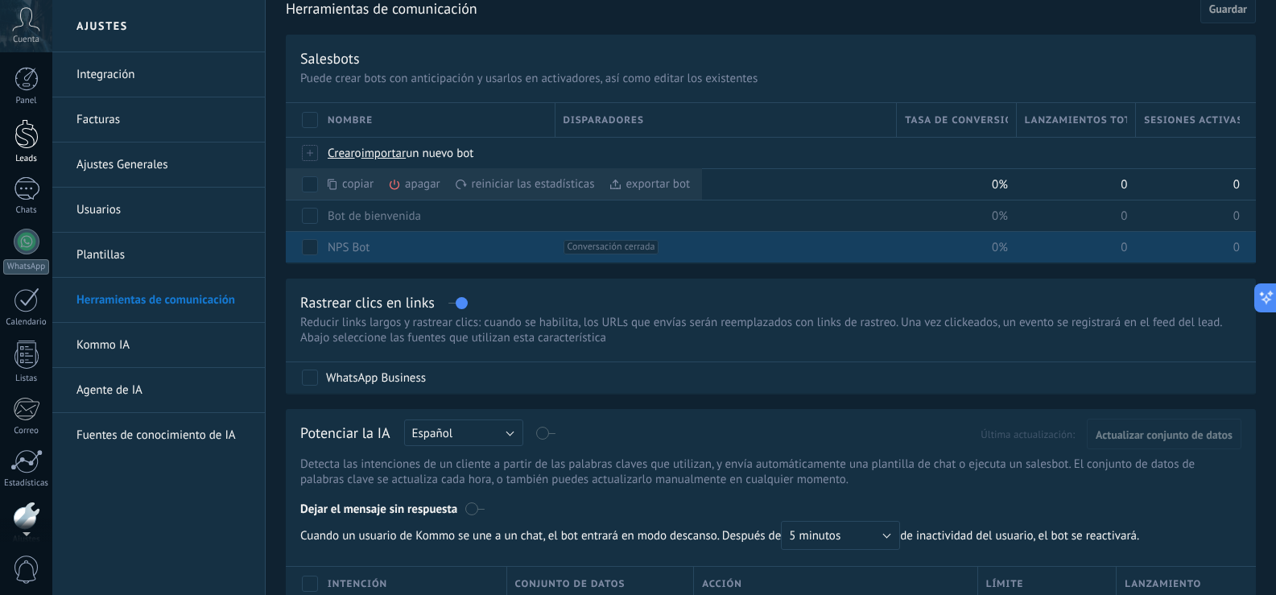
click at [38, 142] on div at bounding box center [26, 134] width 24 height 30
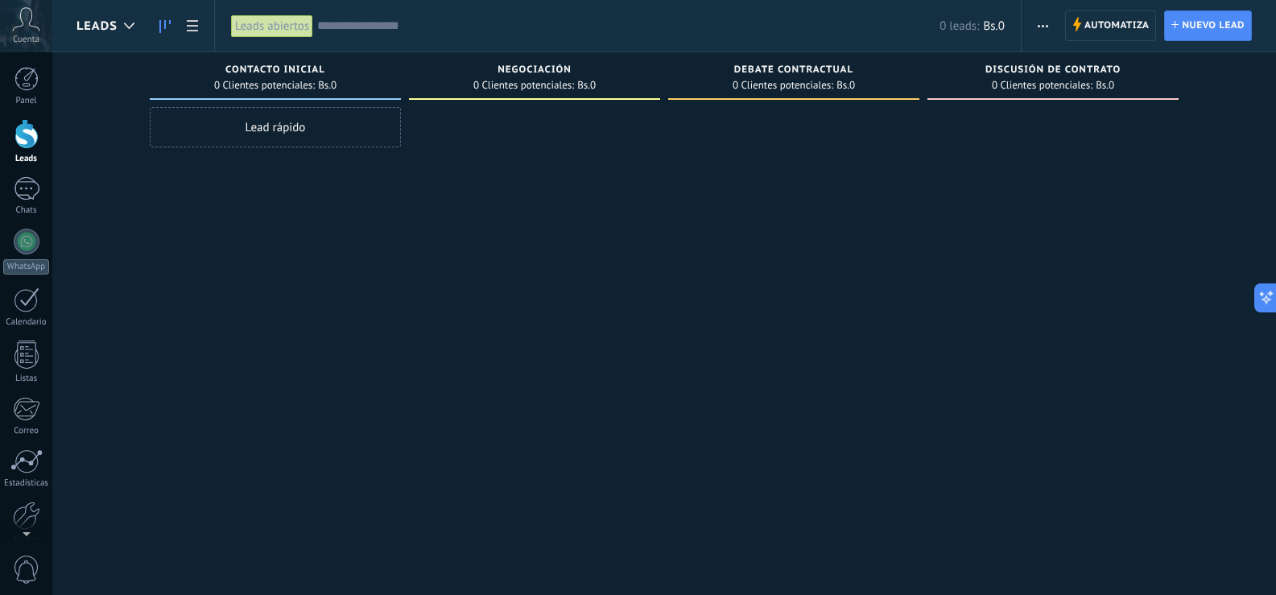
click at [297, 132] on div "Lead rápido" at bounding box center [275, 127] width 251 height 40
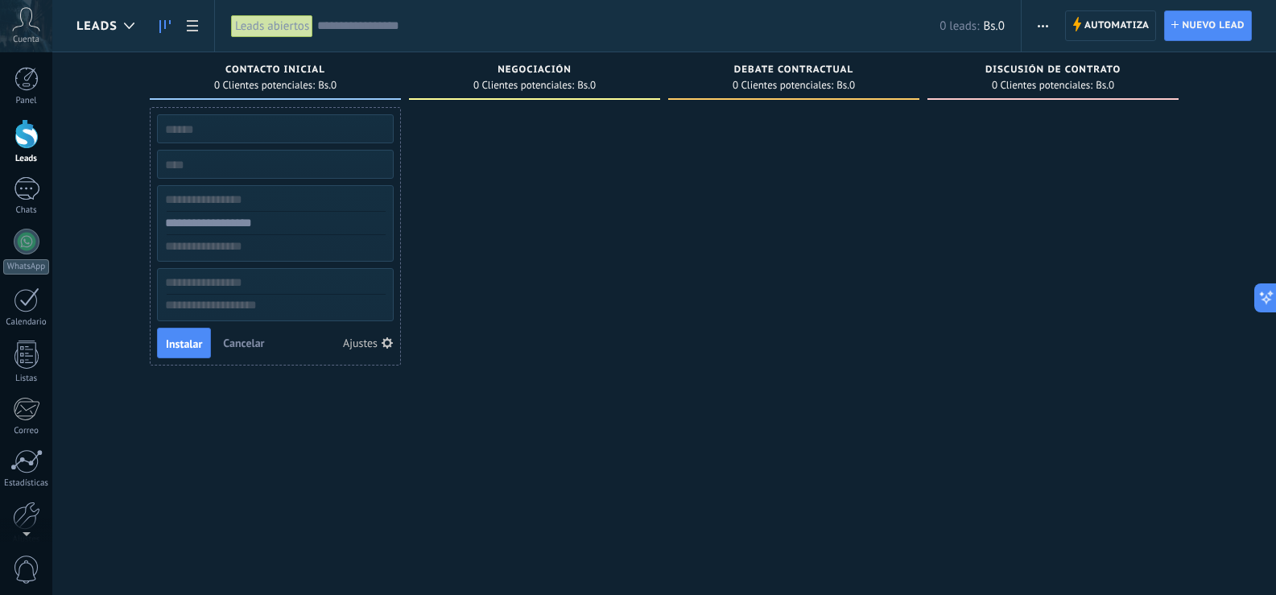
click at [634, 225] on div at bounding box center [534, 299] width 251 height 385
click at [1100, 21] on span "Automatiza" at bounding box center [1116, 25] width 65 height 29
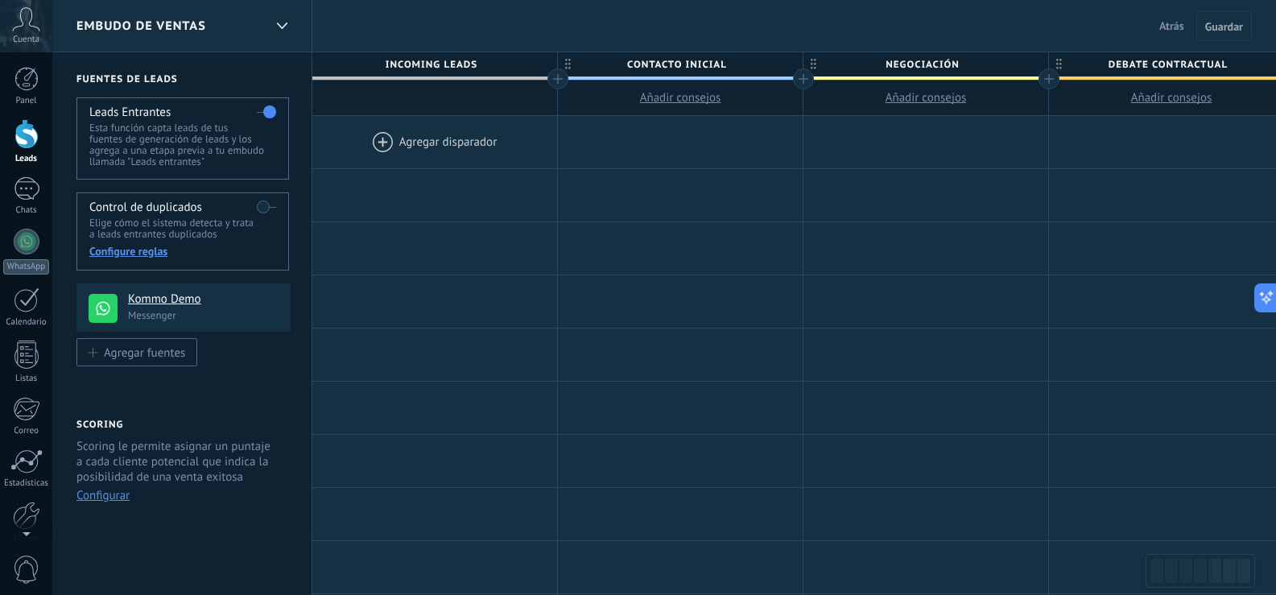
click at [460, 146] on div at bounding box center [434, 142] width 245 height 52
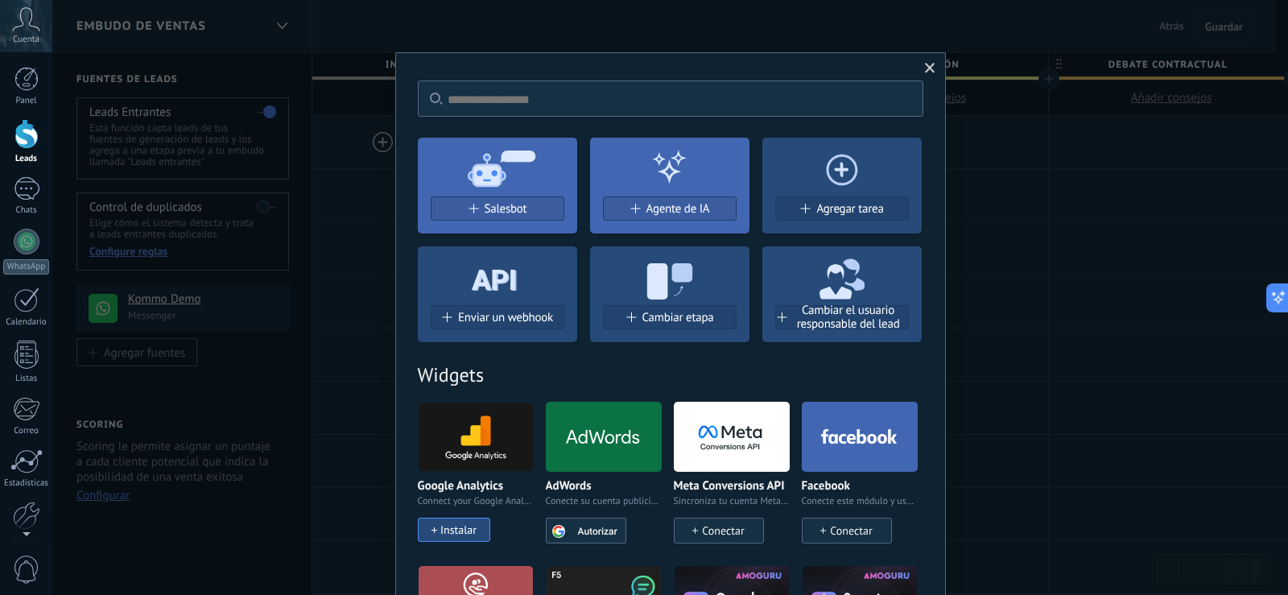
scroll to position [521, 0]
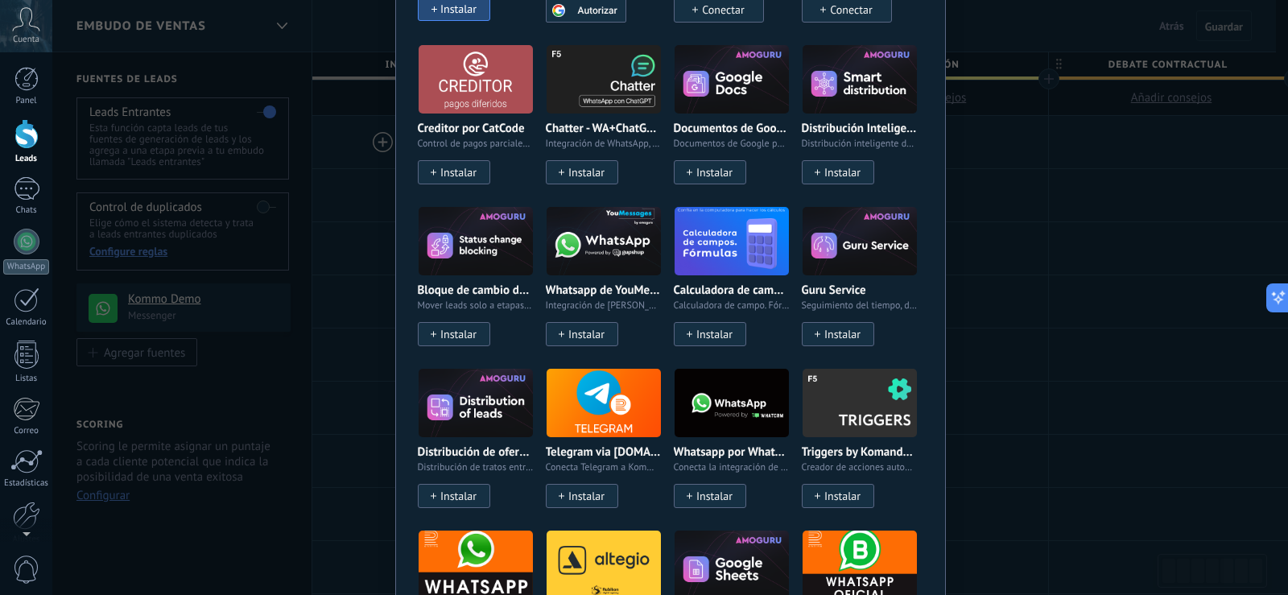
drag, startPoint x: 1278, startPoint y: 217, endPoint x: 1260, endPoint y: -66, distance: 284.0
click at [1260, 0] on html ".abccls-1,.abccls-2{fill-rule:evenodd}.abccls-2{fill:#fff} .abfcls-1{fill:none}…" at bounding box center [644, 297] width 1288 height 595
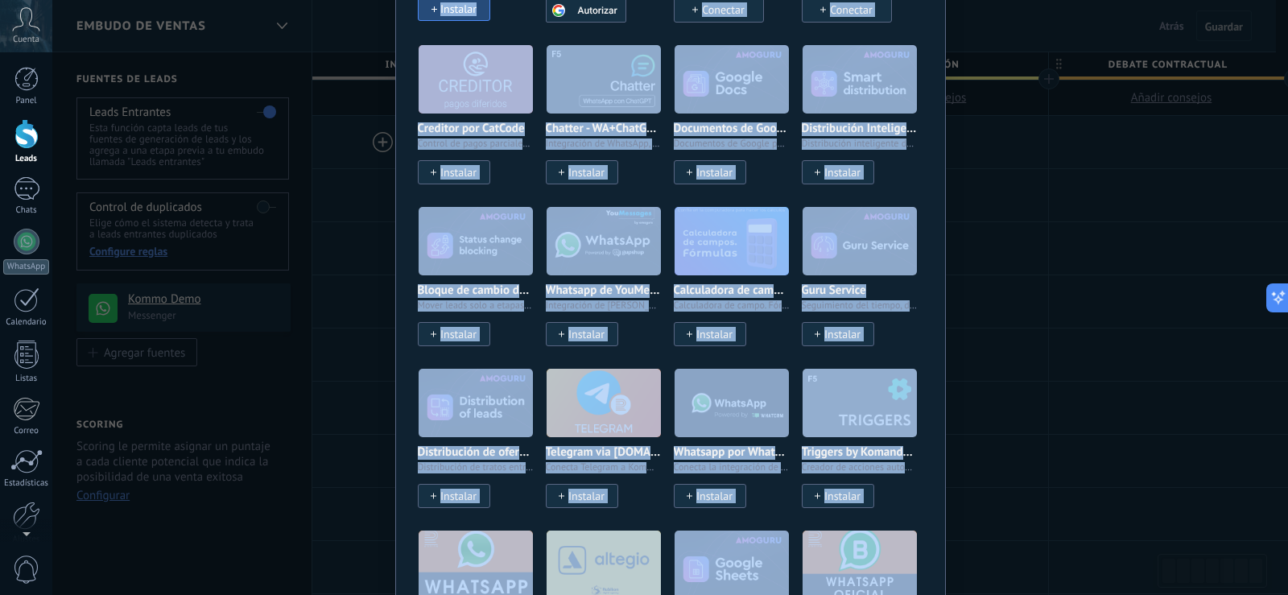
click at [1248, 93] on div "No hay resultados Salesbot Agente de IA Agregar tarea Enviar un webhook Cambiar…" at bounding box center [670, 297] width 1236 height 595
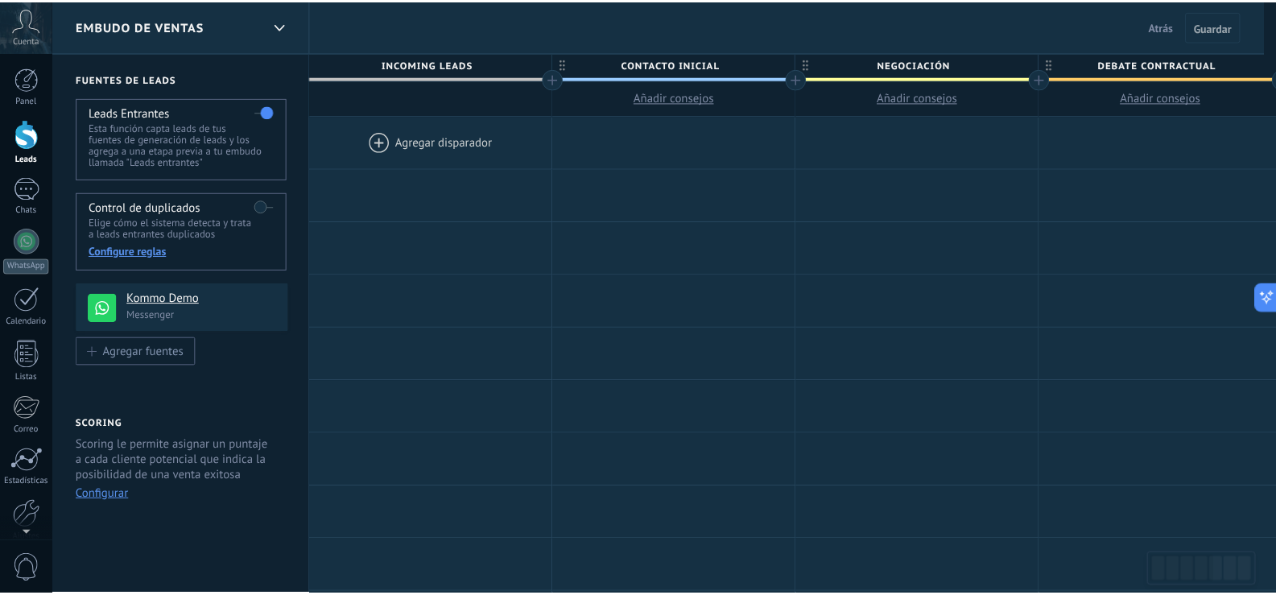
scroll to position [0, 0]
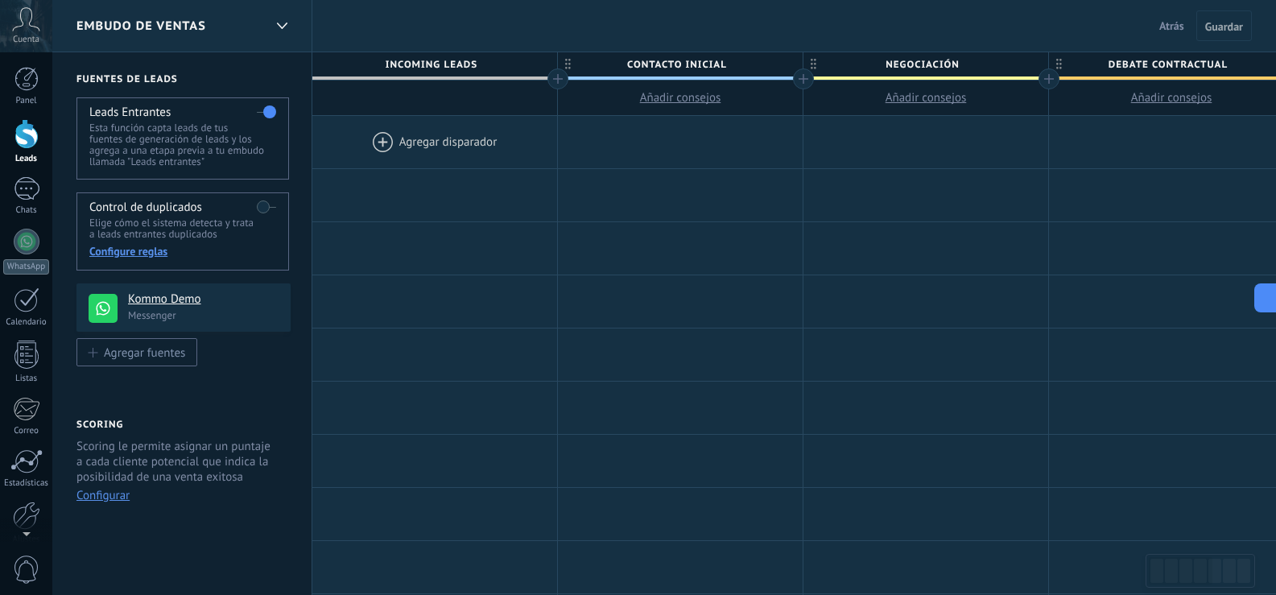
click at [430, 136] on div at bounding box center [434, 142] width 245 height 52
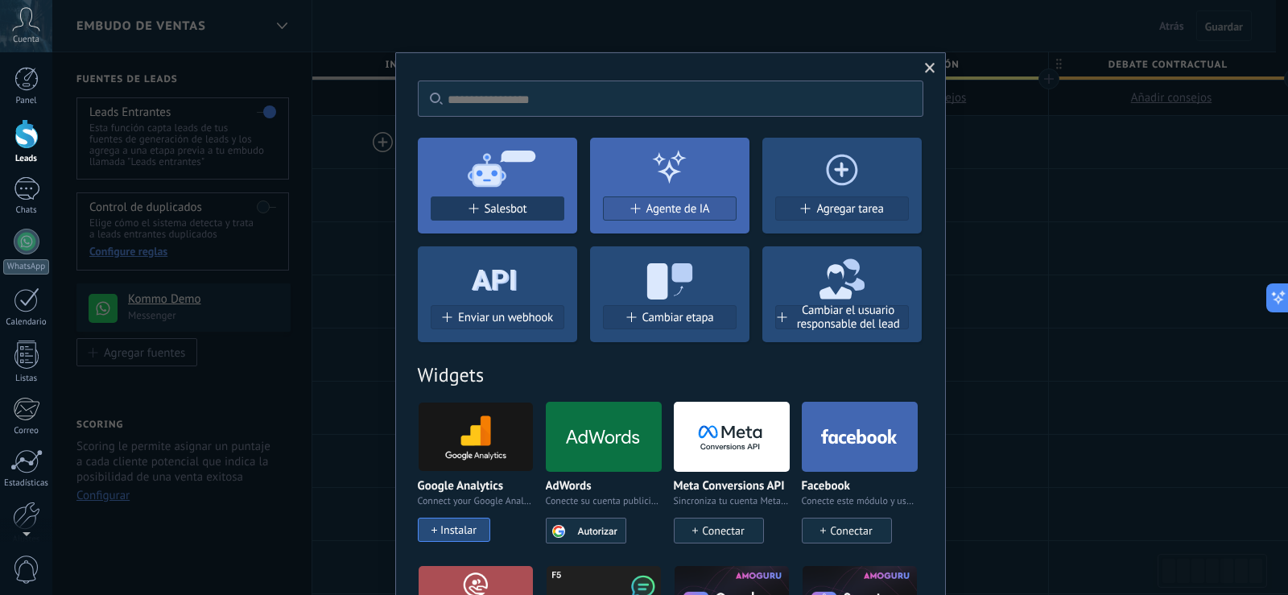
click at [485, 206] on span "Salesbot" at bounding box center [506, 209] width 43 height 14
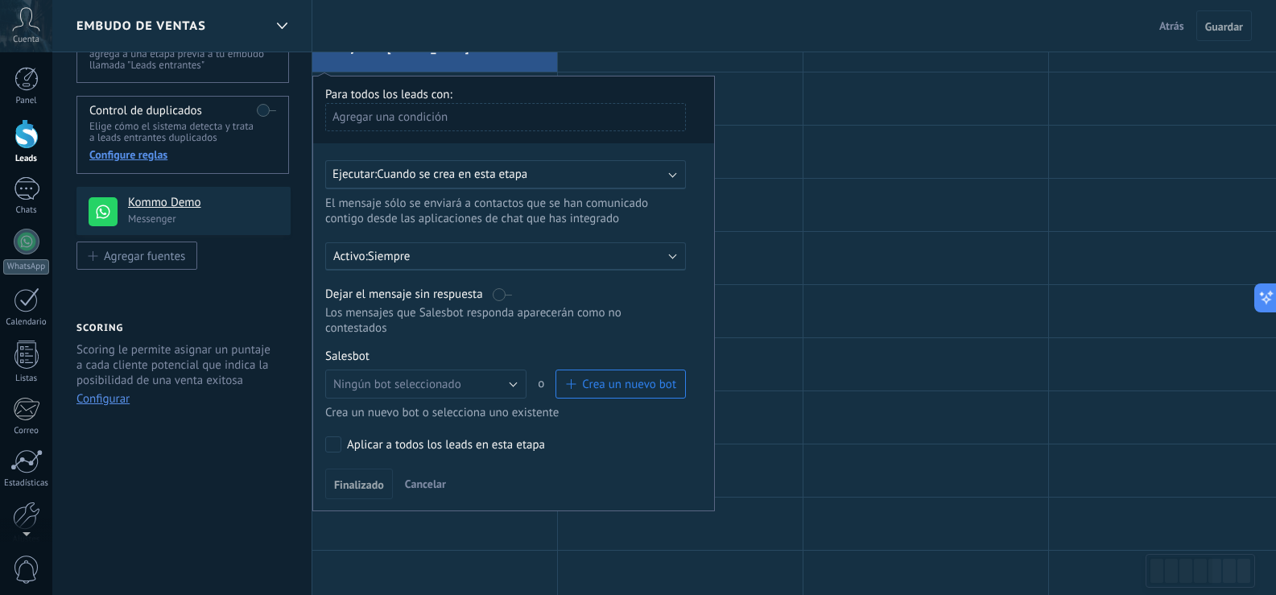
scroll to position [125, 0]
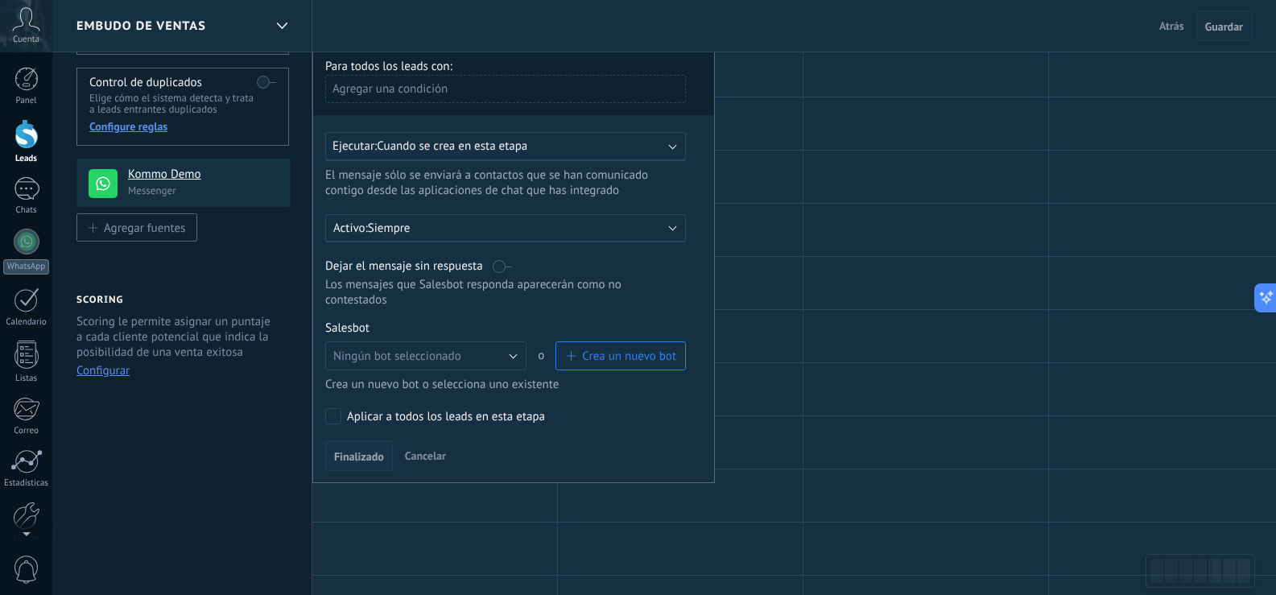
click at [349, 456] on span "Finalizado" at bounding box center [359, 456] width 50 height 11
click at [512, 360] on button "Ningún bot seleccionado" at bounding box center [425, 355] width 201 height 29
click at [381, 378] on span "TestBot" at bounding box center [418, 383] width 205 height 15
click at [354, 460] on span "Finalizado" at bounding box center [359, 456] width 50 height 11
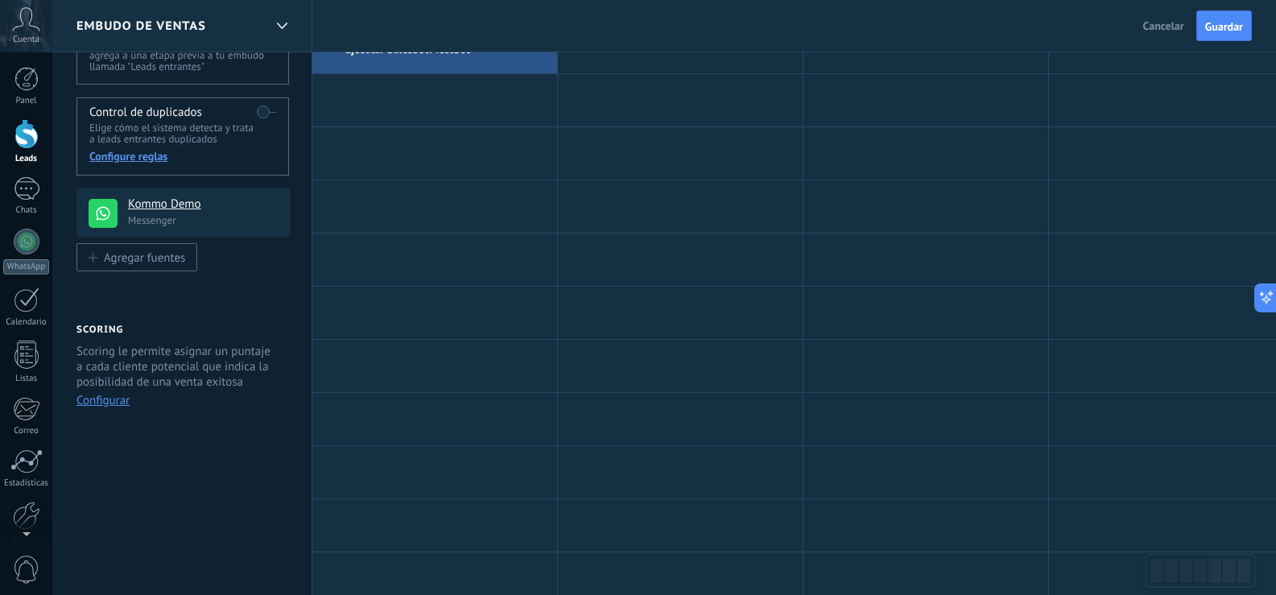
scroll to position [0, 0]
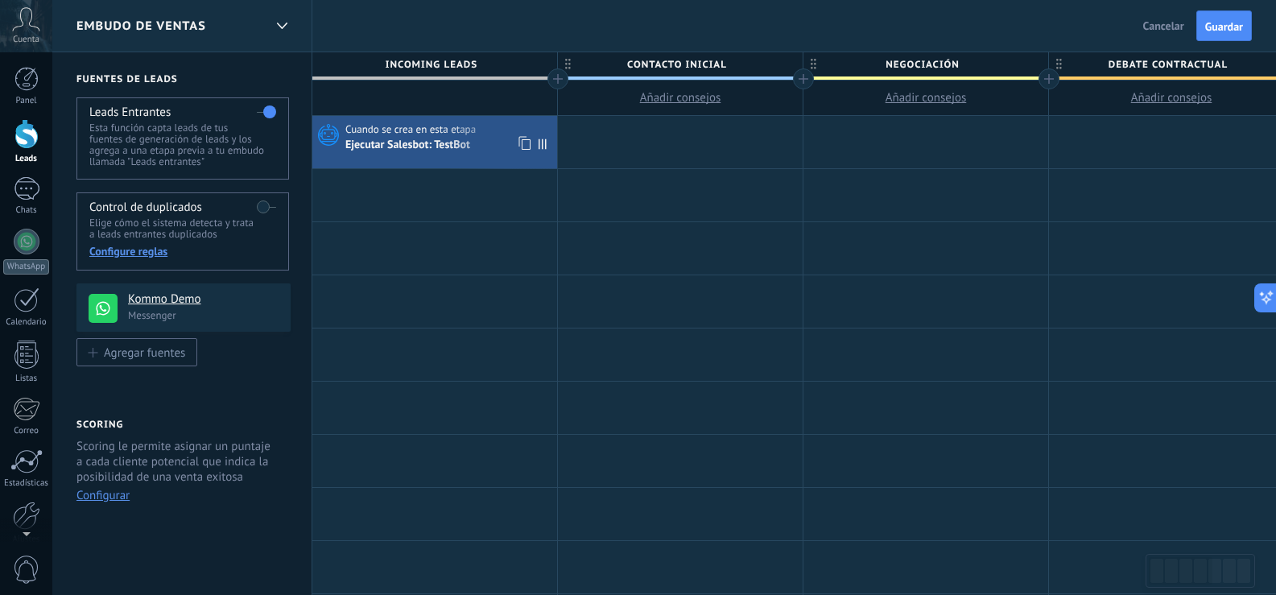
click at [475, 131] on span "Cuando se crea en esta etapa" at bounding box center [411, 129] width 133 height 14
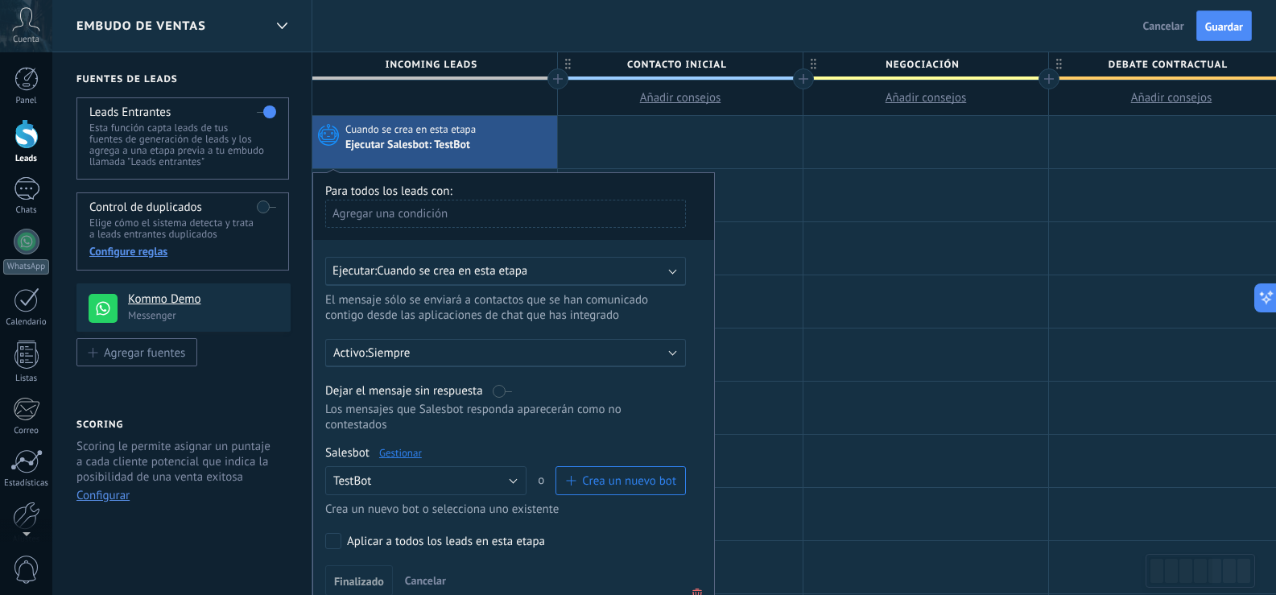
click at [475, 131] on span "Cuando se crea en esta etapa" at bounding box center [411, 129] width 133 height 14
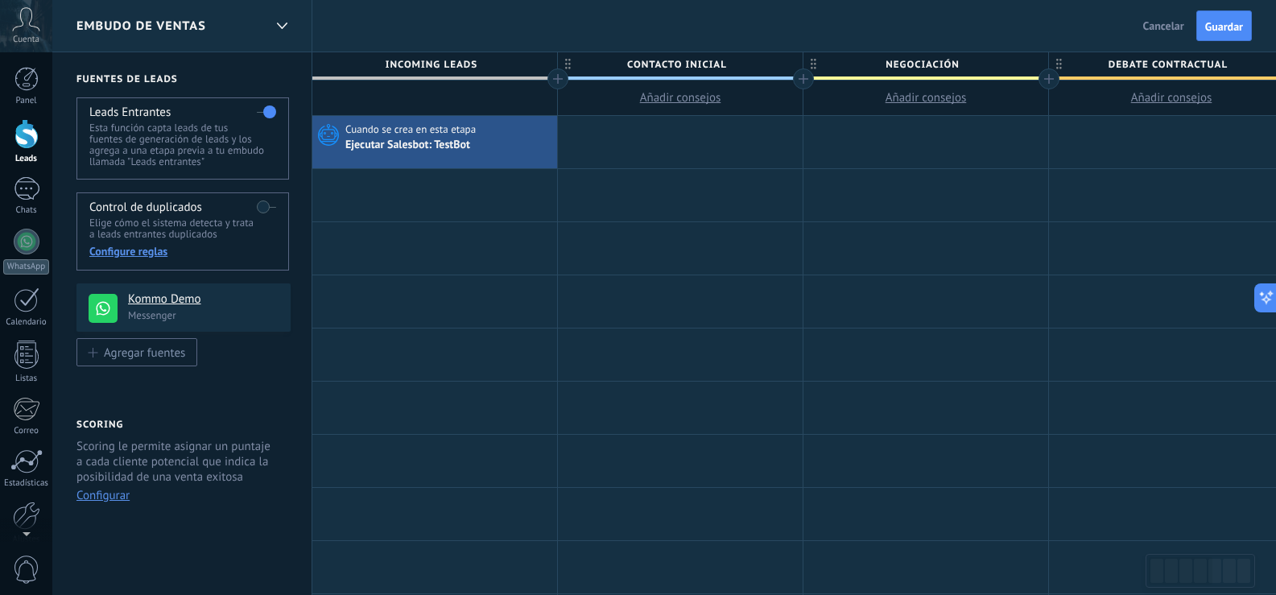
click at [475, 131] on span "Cuando se crea en esta etapa" at bounding box center [411, 129] width 133 height 14
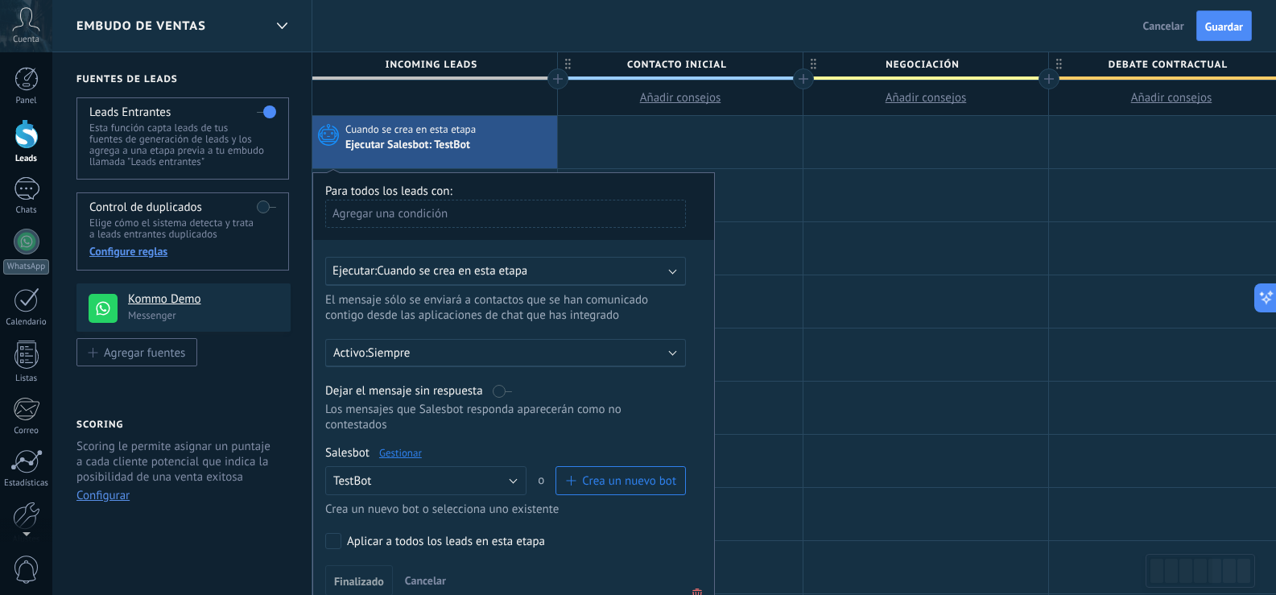
click at [475, 131] on span "Cuando se crea en esta etapa" at bounding box center [411, 129] width 133 height 14
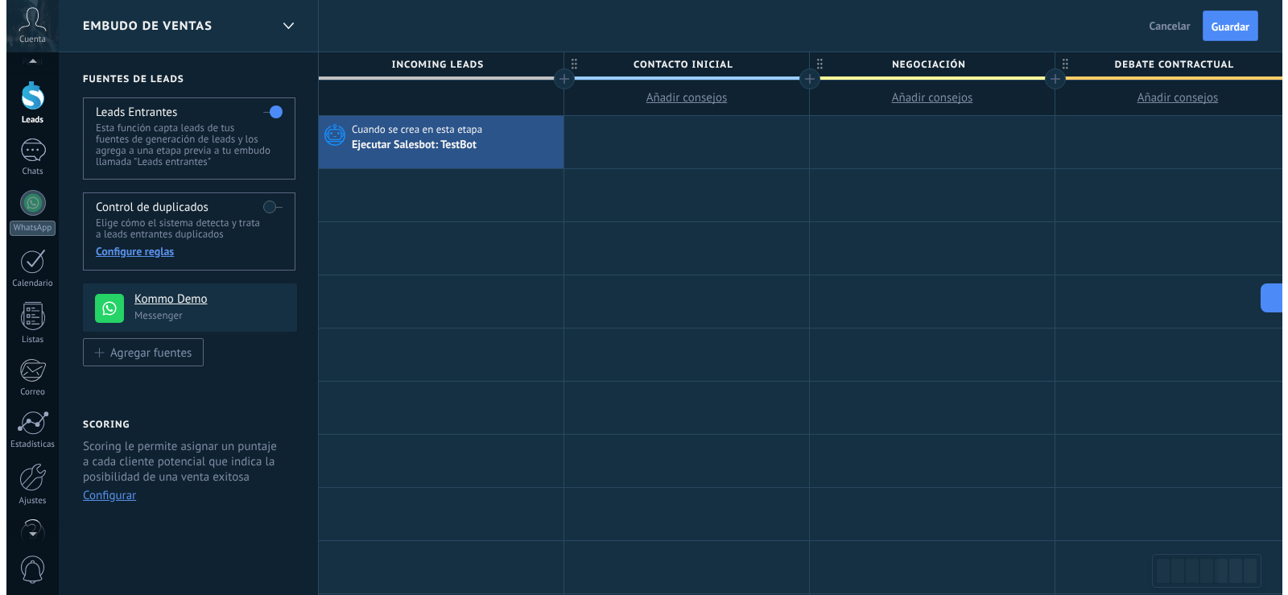
scroll to position [53, 0]
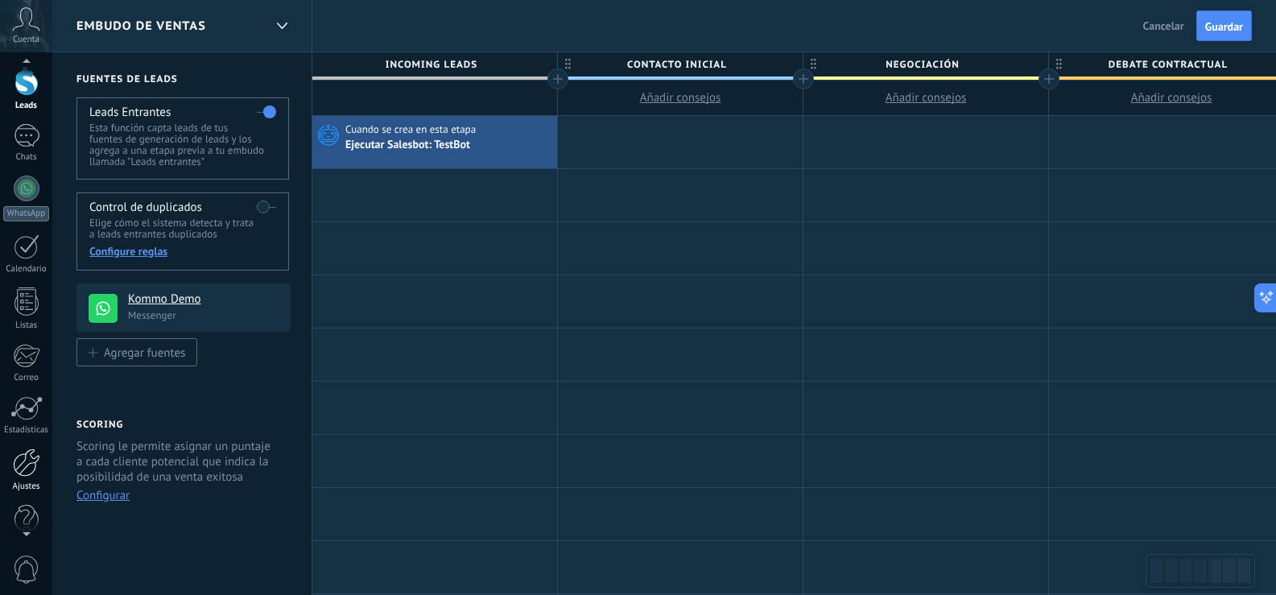
click at [30, 458] on div at bounding box center [26, 462] width 27 height 28
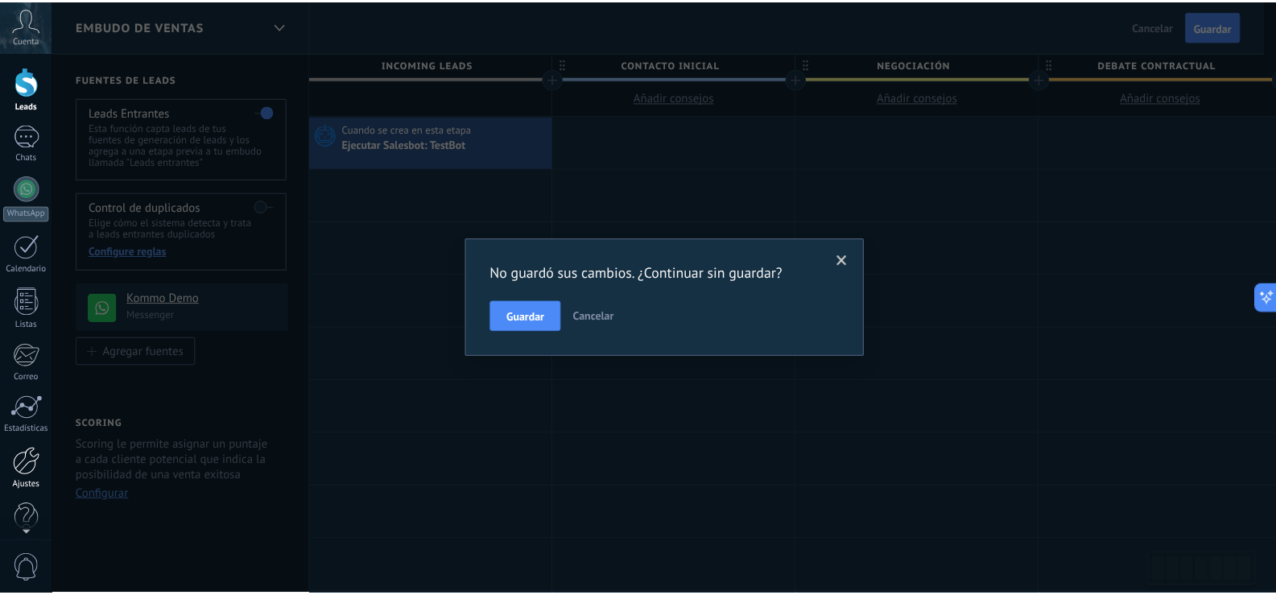
scroll to position [0, 0]
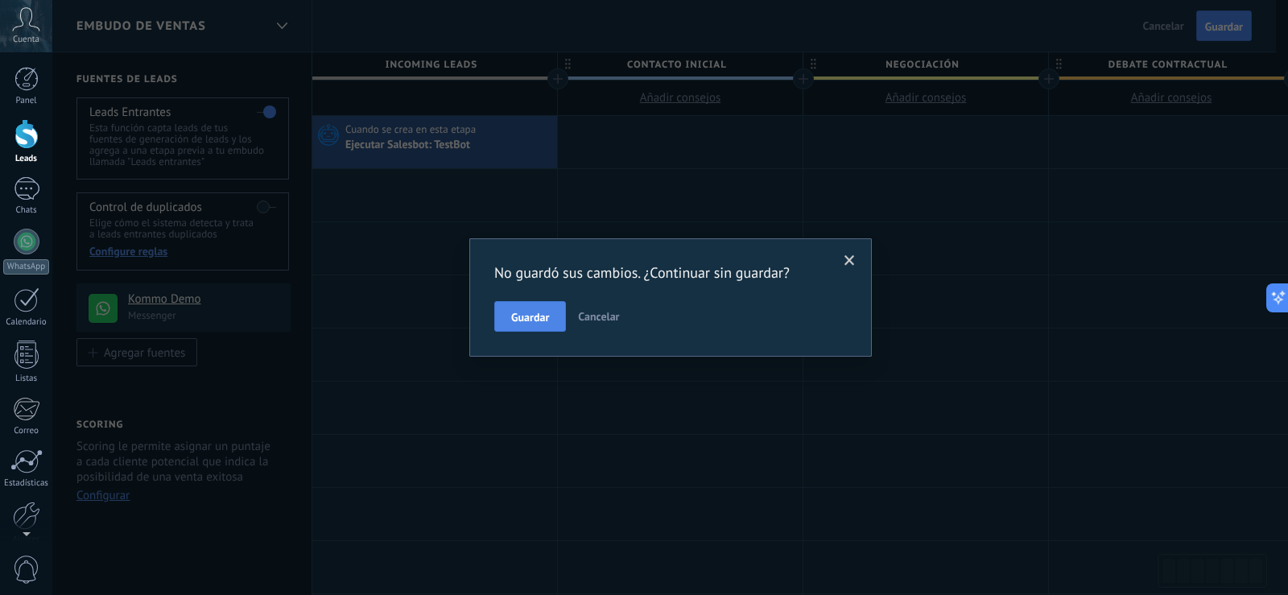
click at [524, 321] on span "Guardar" at bounding box center [530, 317] width 38 height 11
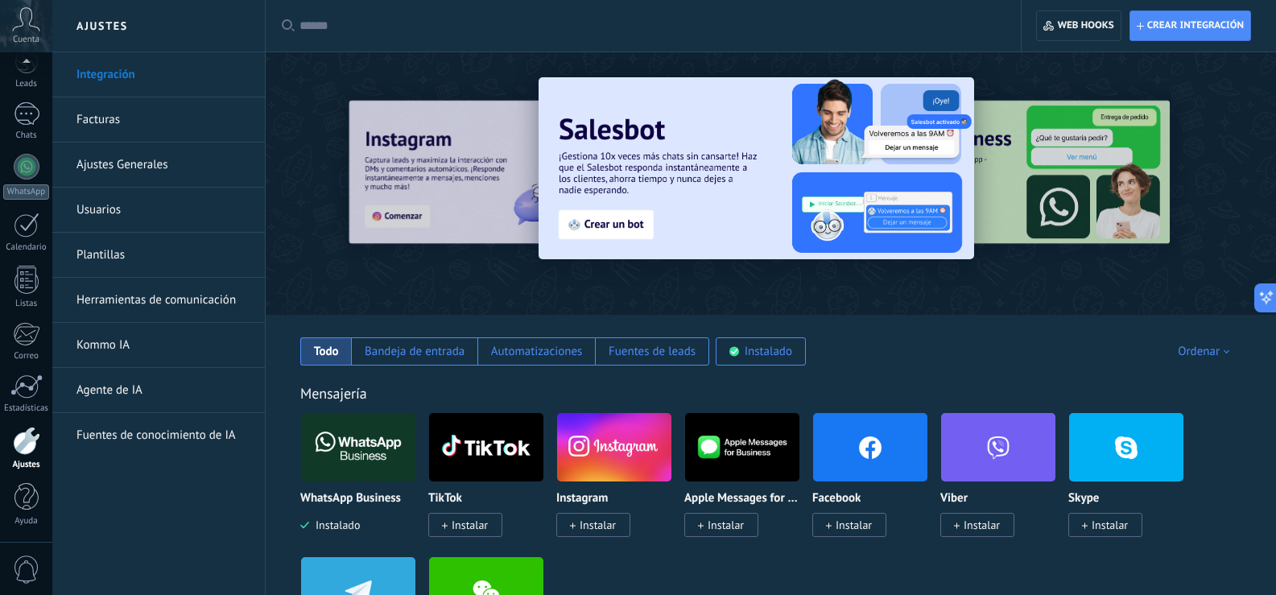
click at [142, 302] on link "Herramientas de comunicación" at bounding box center [162, 300] width 172 height 45
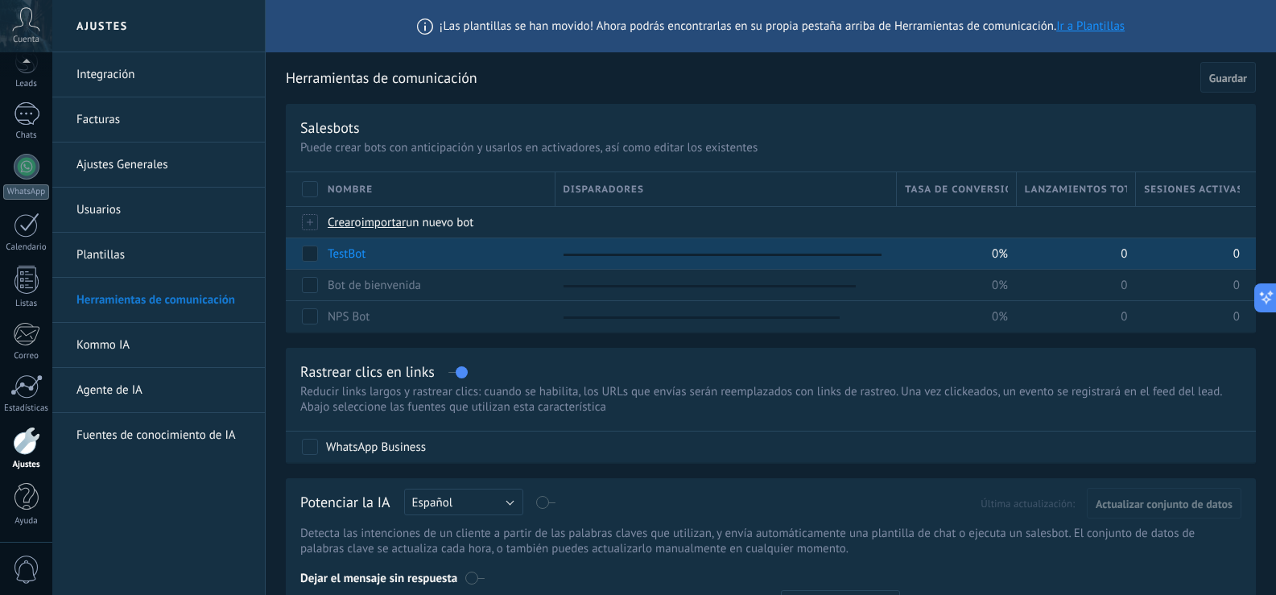
click at [344, 254] on link "TestBot" at bounding box center [347, 253] width 38 height 15
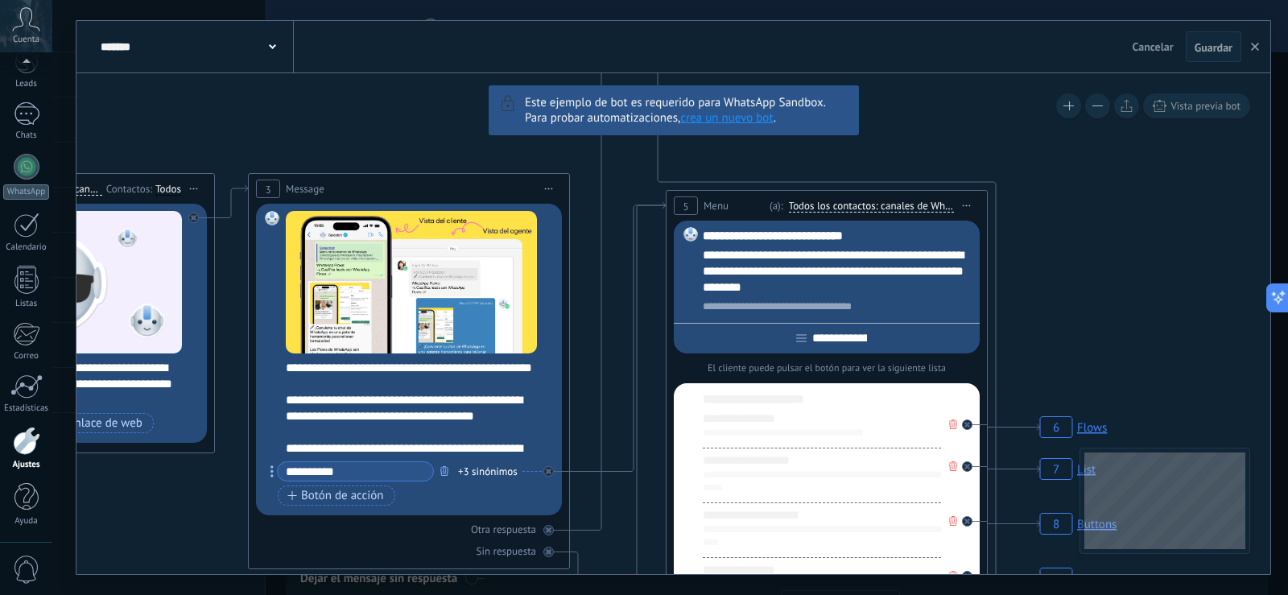
drag, startPoint x: 715, startPoint y: 174, endPoint x: 526, endPoint y: 155, distance: 189.4
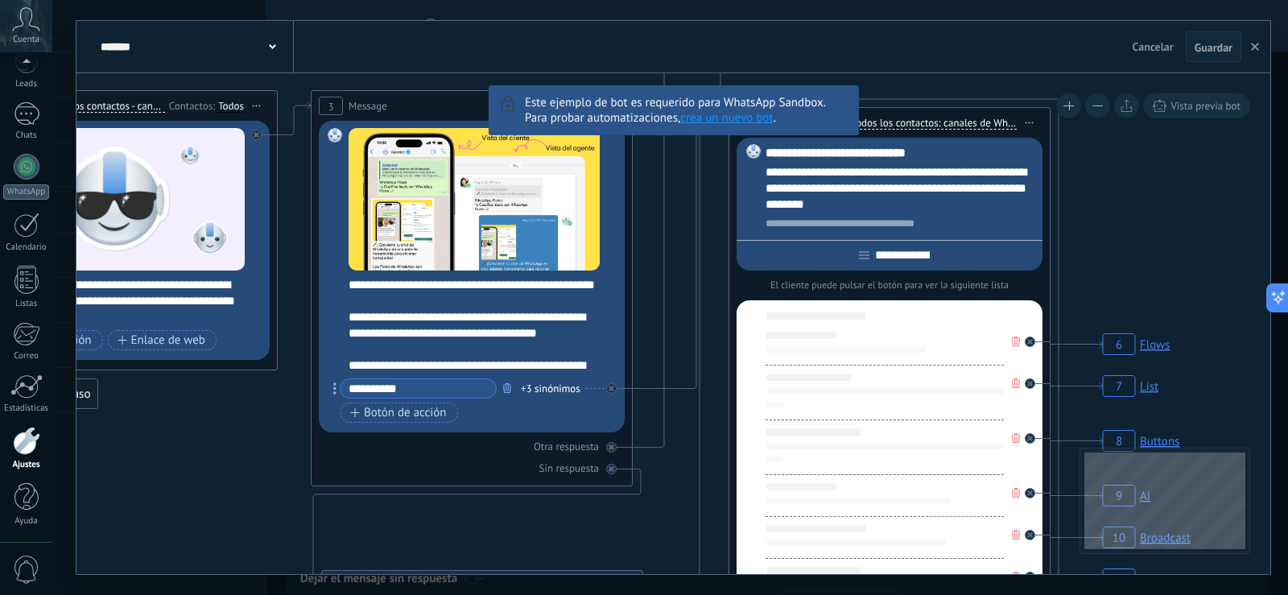
drag, startPoint x: 985, startPoint y: 158, endPoint x: 1002, endPoint y: 101, distance: 58.8
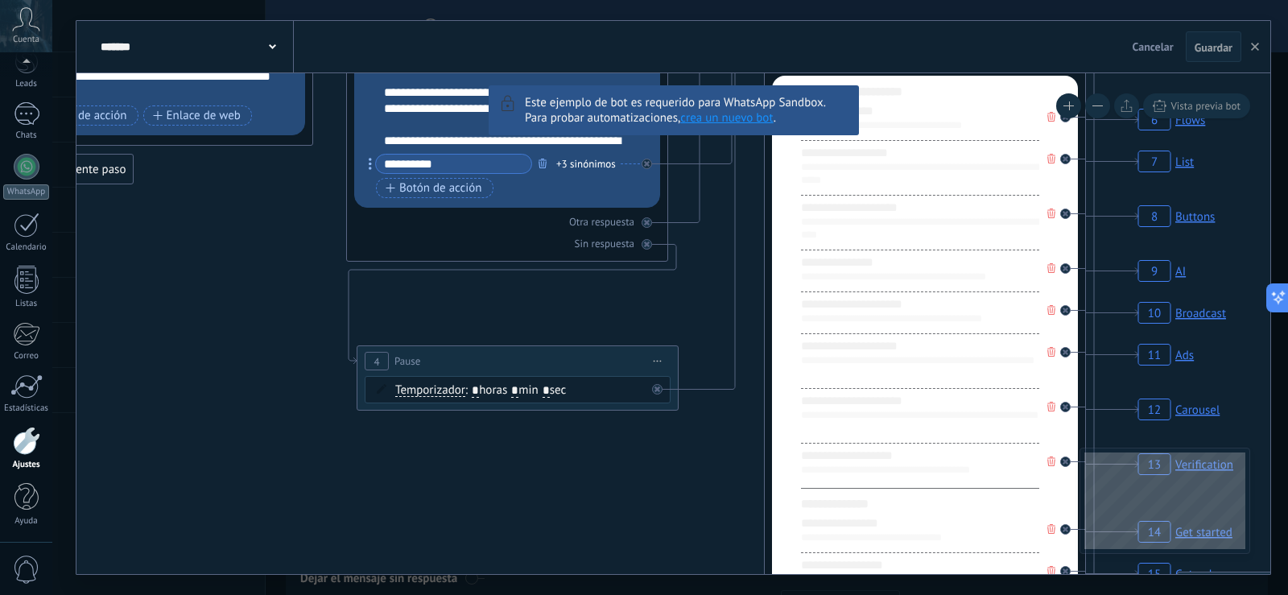
drag, startPoint x: 1287, startPoint y: 187, endPoint x: 1270, endPoint y: 89, distance: 99.7
click at [1270, 89] on div "******* TestBot Cancelar Actualización Cancelar Guardar 6 Flows 7 List 8 Button…" at bounding box center [670, 297] width 1236 height 595
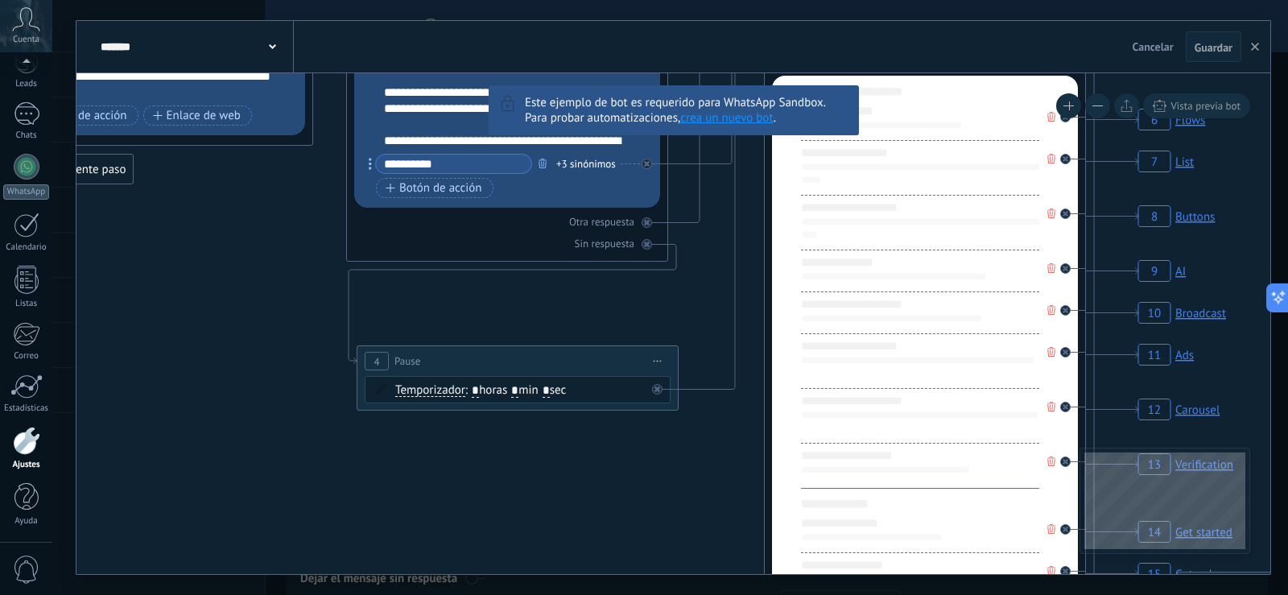
click at [1282, 5] on div "******* TestBot Cancelar Actualización Cancelar Guardar 6 Flows 7 List 8 Button…" at bounding box center [670, 297] width 1236 height 595
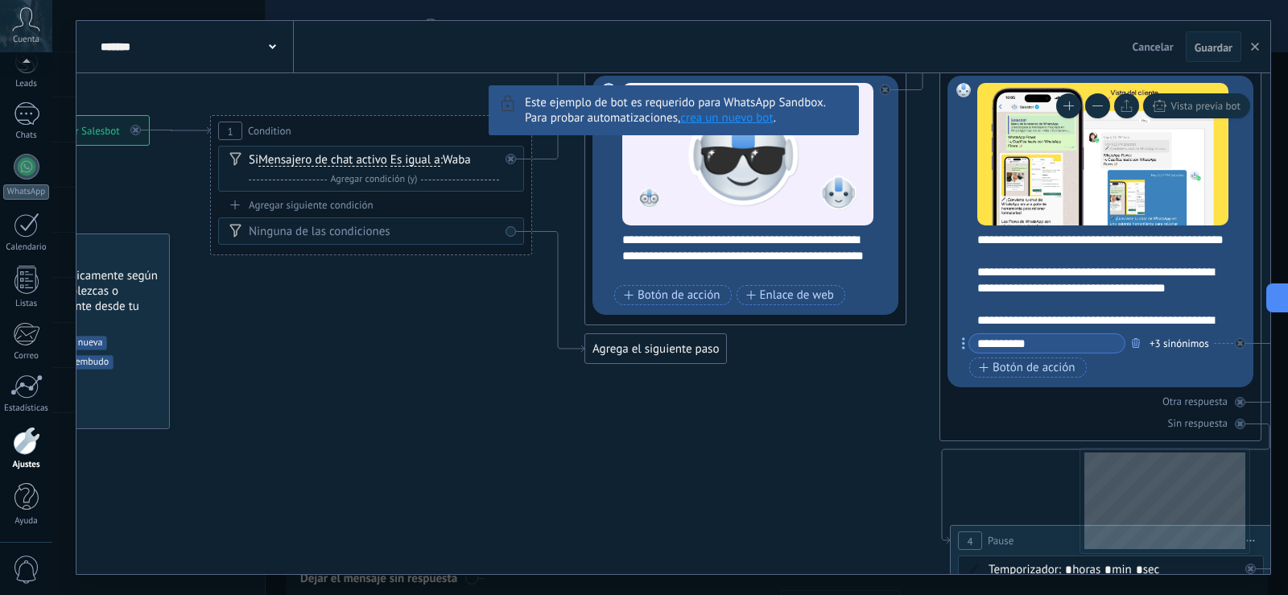
drag, startPoint x: 261, startPoint y: 275, endPoint x: 826, endPoint y: 460, distance: 594.7
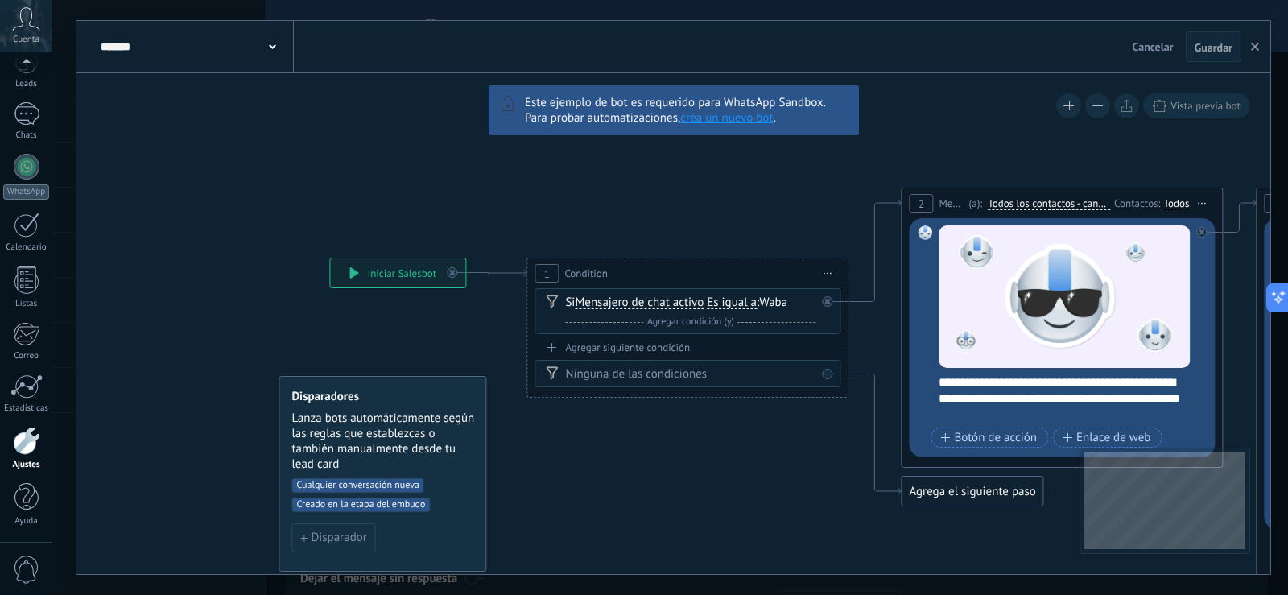
drag, startPoint x: 473, startPoint y: 370, endPoint x: 852, endPoint y: 484, distance: 395.8
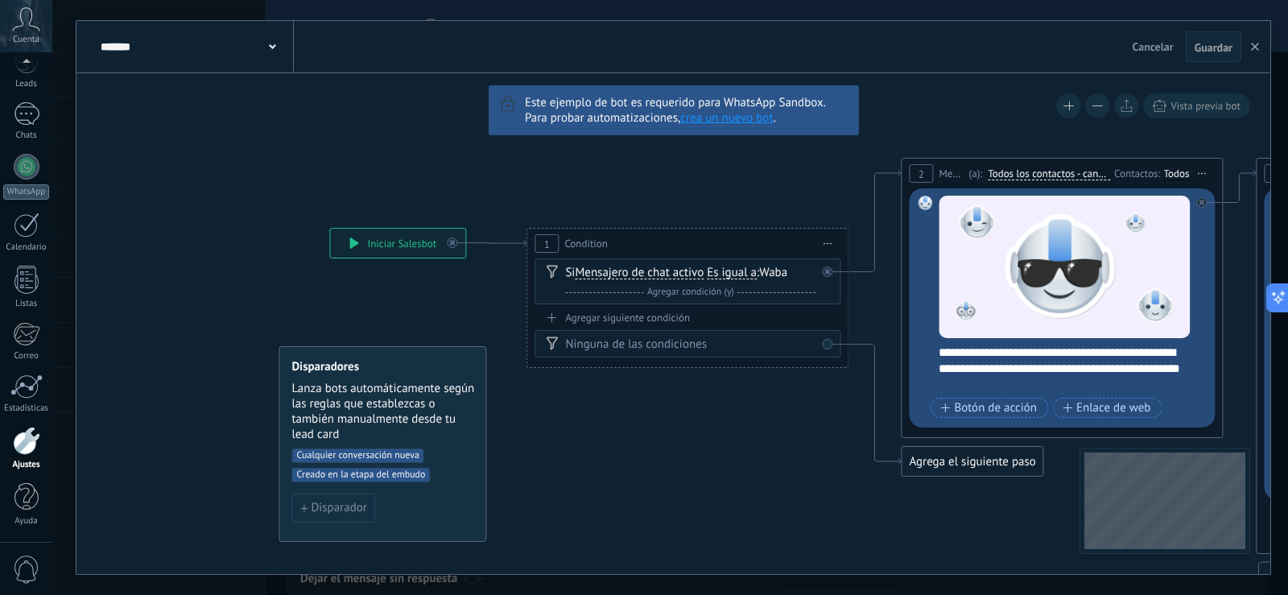
drag, startPoint x: 802, startPoint y: 474, endPoint x: 805, endPoint y: 444, distance: 30.0
click at [455, 243] on icon at bounding box center [488, 243] width 76 height 6
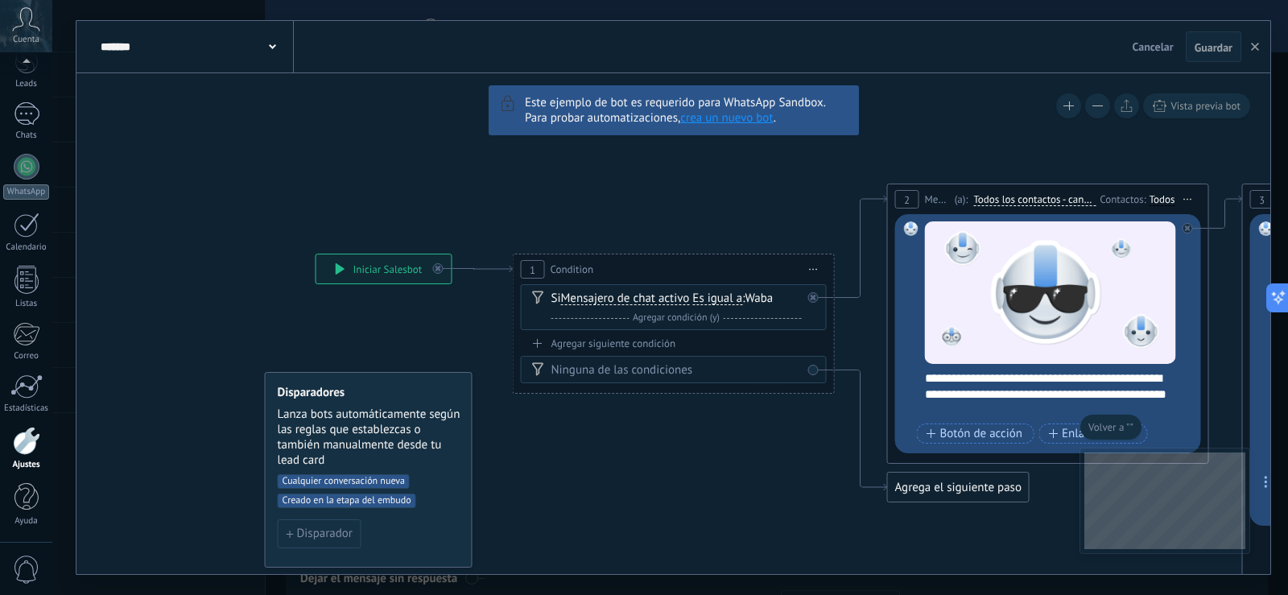
click at [719, 118] on link "crea un nuevo bot" at bounding box center [726, 117] width 93 height 15
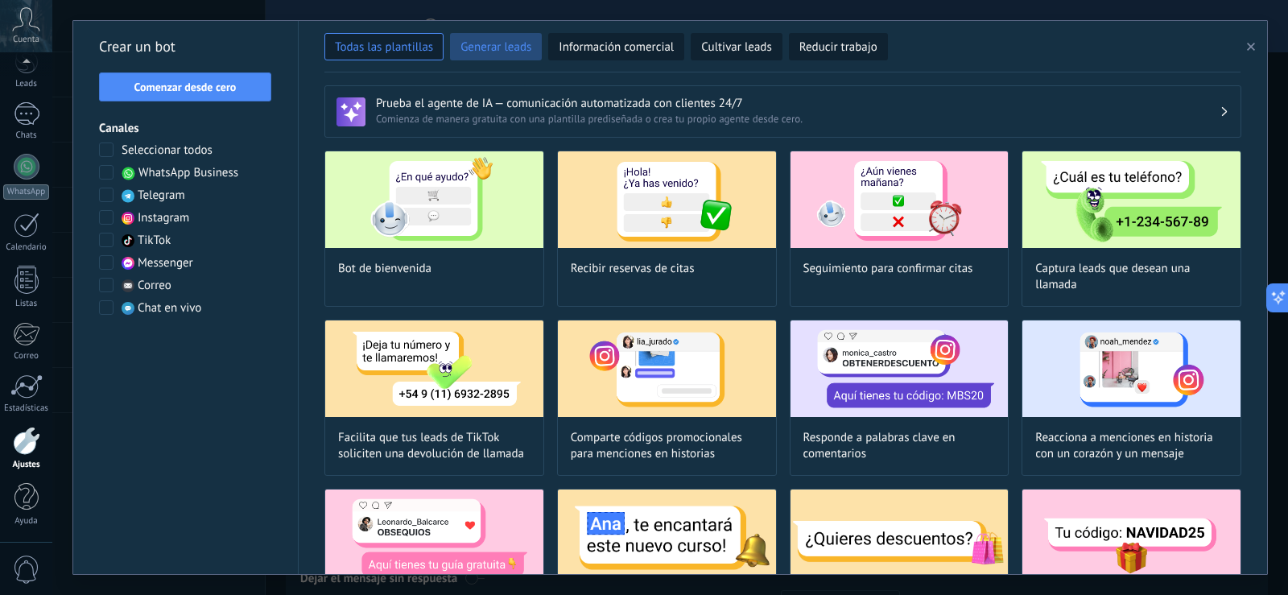
click at [506, 52] on span "Generar leads" at bounding box center [495, 47] width 71 height 16
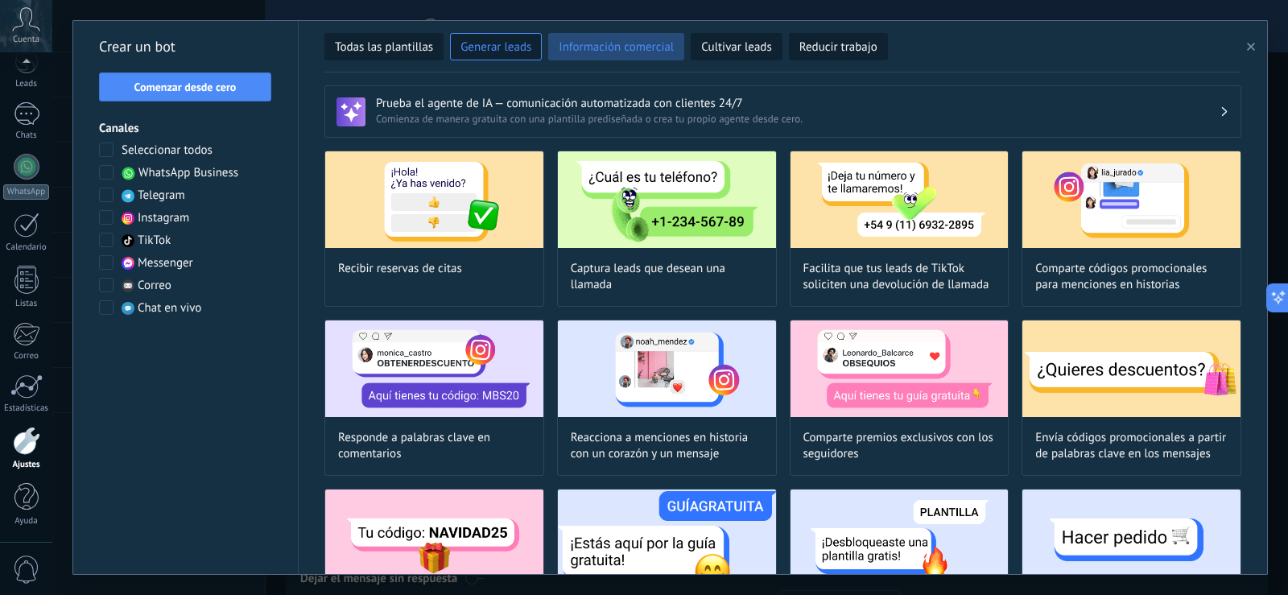
click at [597, 52] on span "Información comercial" at bounding box center [616, 47] width 115 height 16
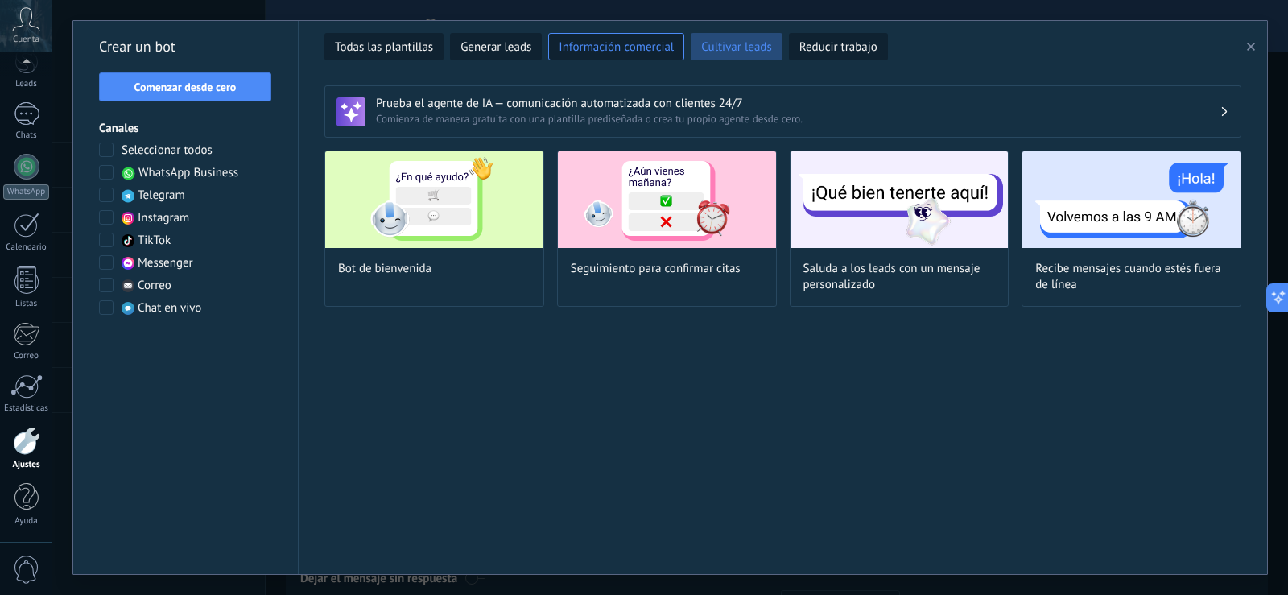
click at [737, 55] on span "Cultivar leads" at bounding box center [736, 47] width 70 height 16
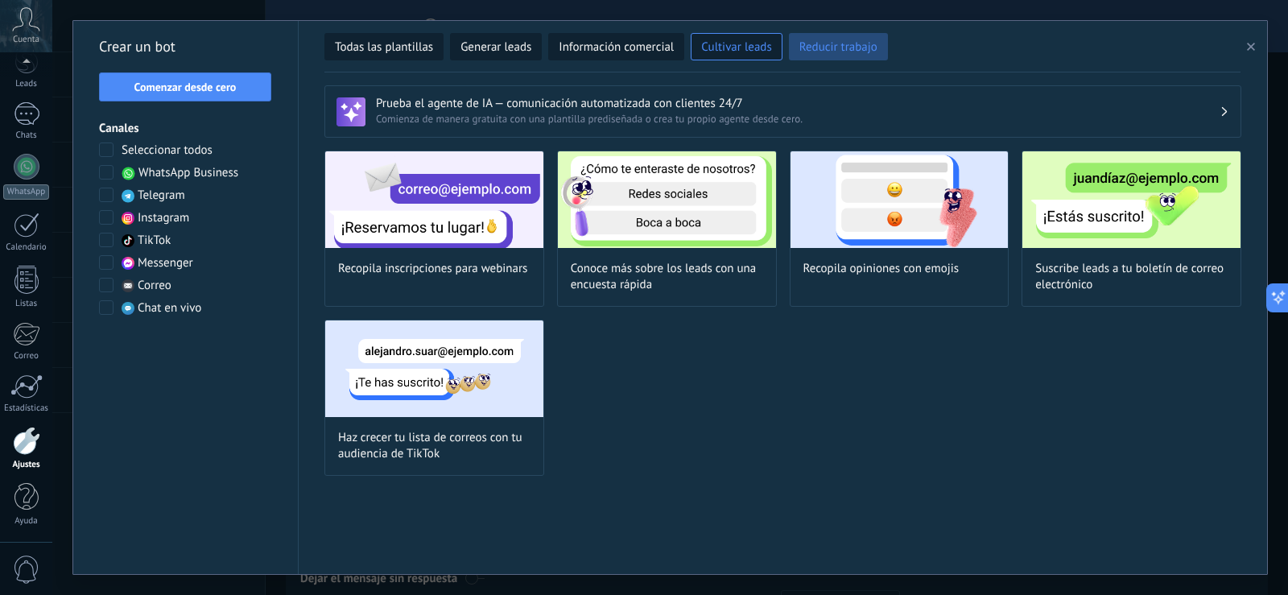
click at [841, 52] on span "Reducir trabajo" at bounding box center [838, 47] width 78 height 16
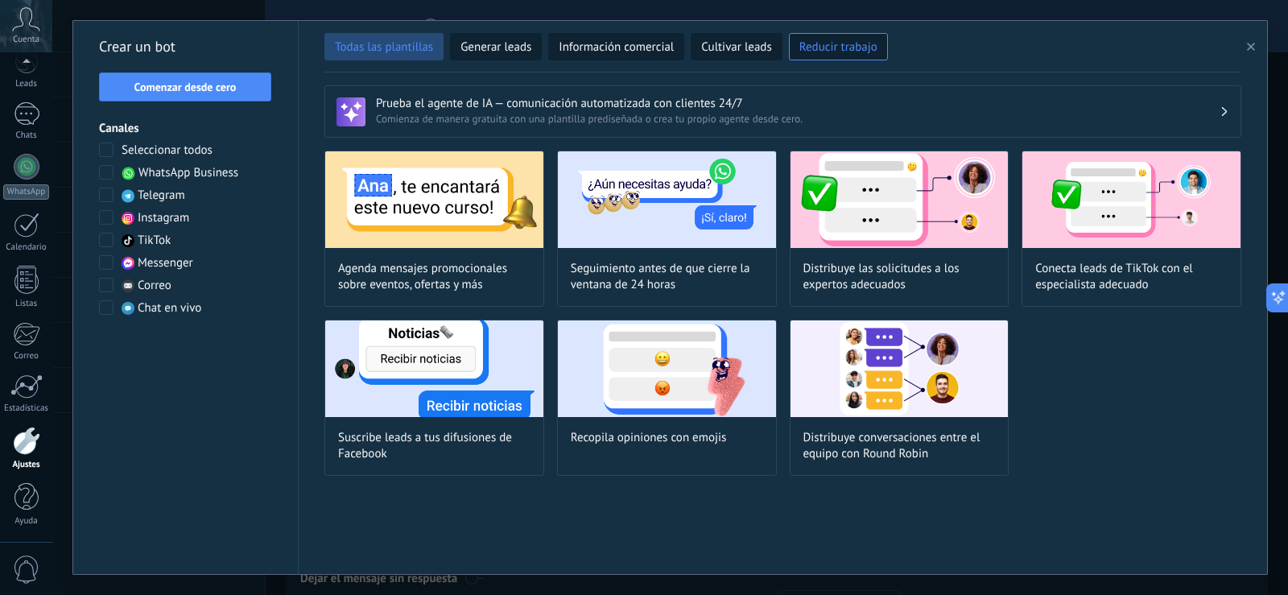
click at [430, 55] on span "Todas las plantillas" at bounding box center [384, 47] width 98 height 16
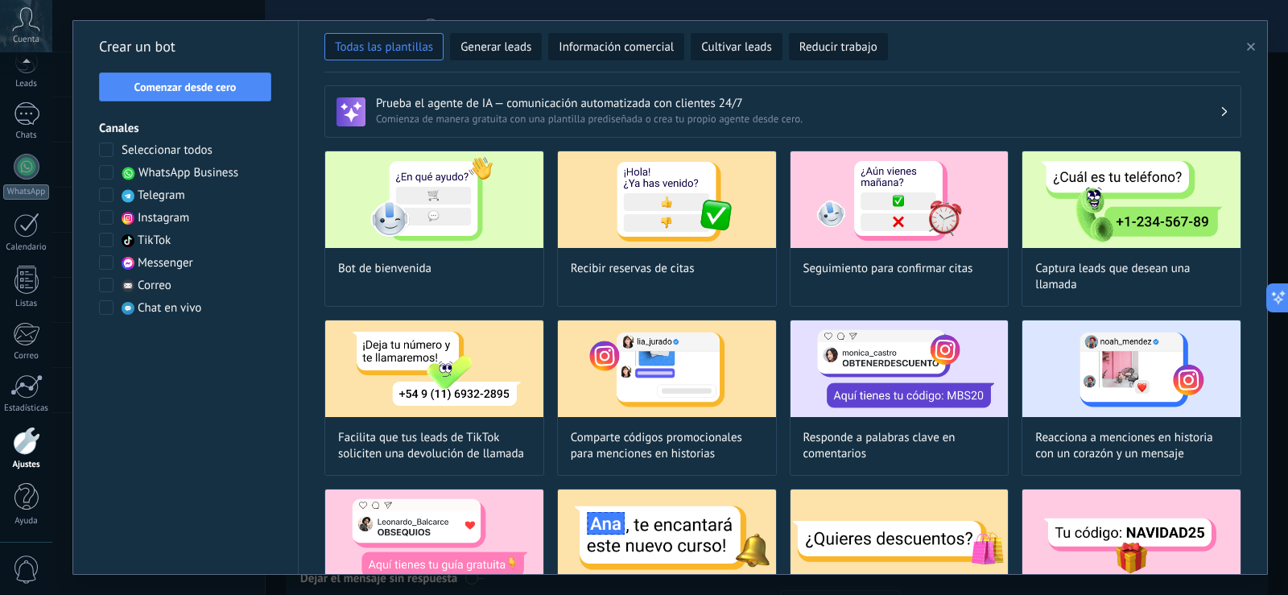
click at [105, 306] on span at bounding box center [106, 307] width 14 height 14
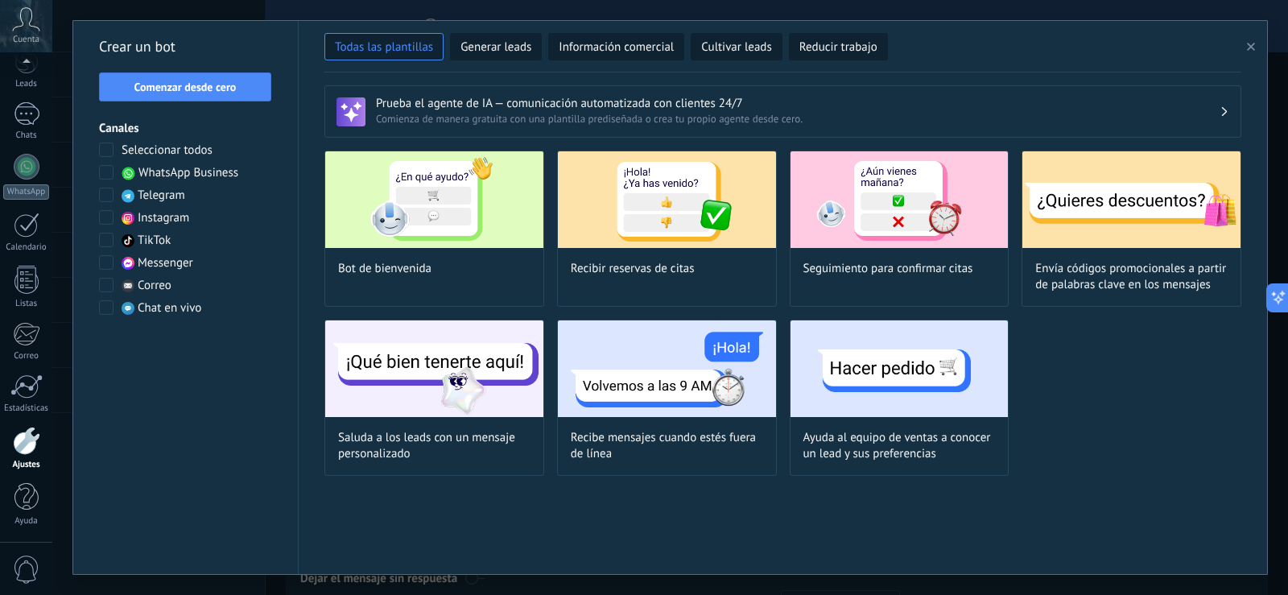
click at [105, 306] on span at bounding box center [106, 307] width 14 height 14
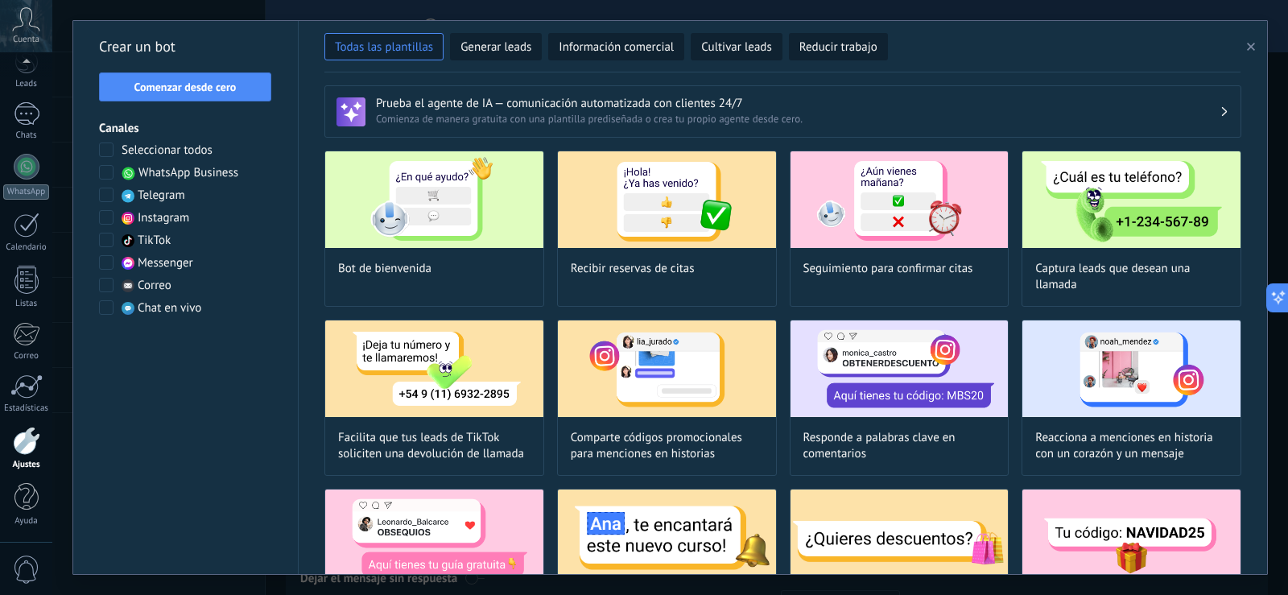
click at [107, 173] on span at bounding box center [106, 172] width 14 height 14
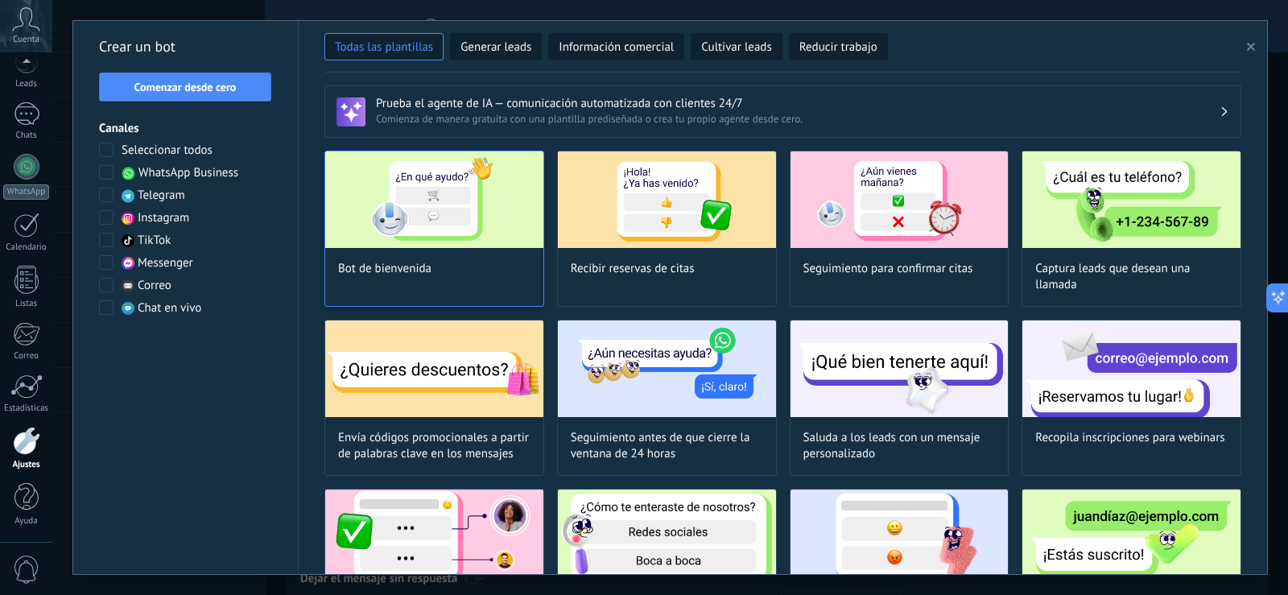
click at [447, 177] on img at bounding box center [434, 199] width 218 height 97
type input "**********"
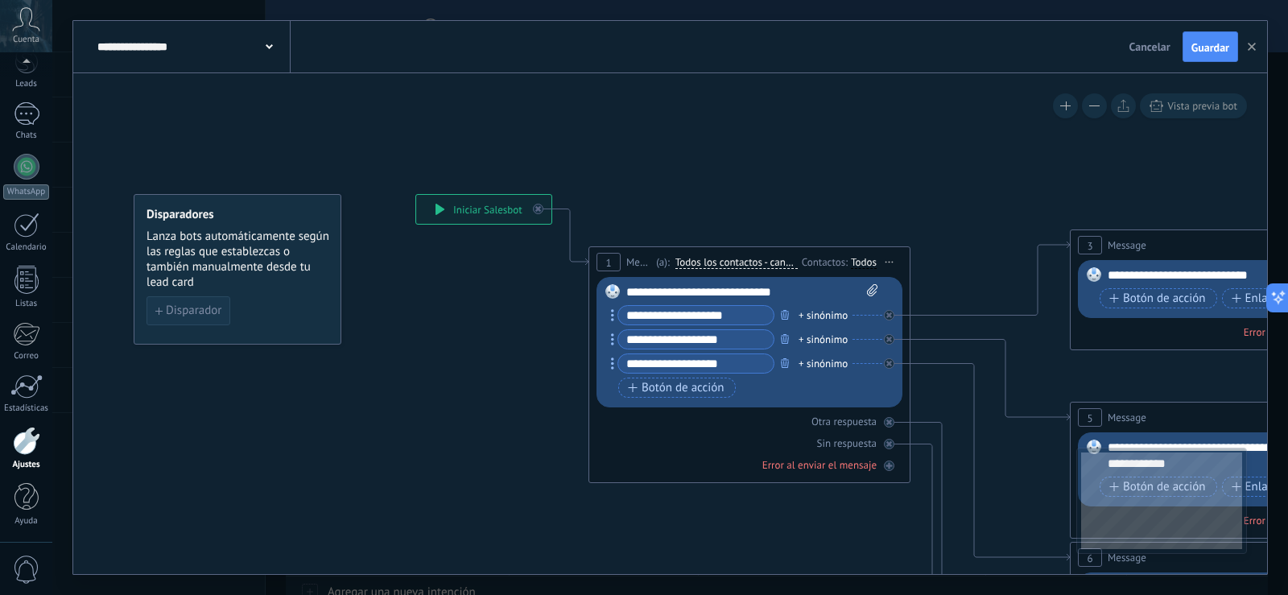
click at [200, 308] on span "Disparador" at bounding box center [194, 310] width 56 height 11
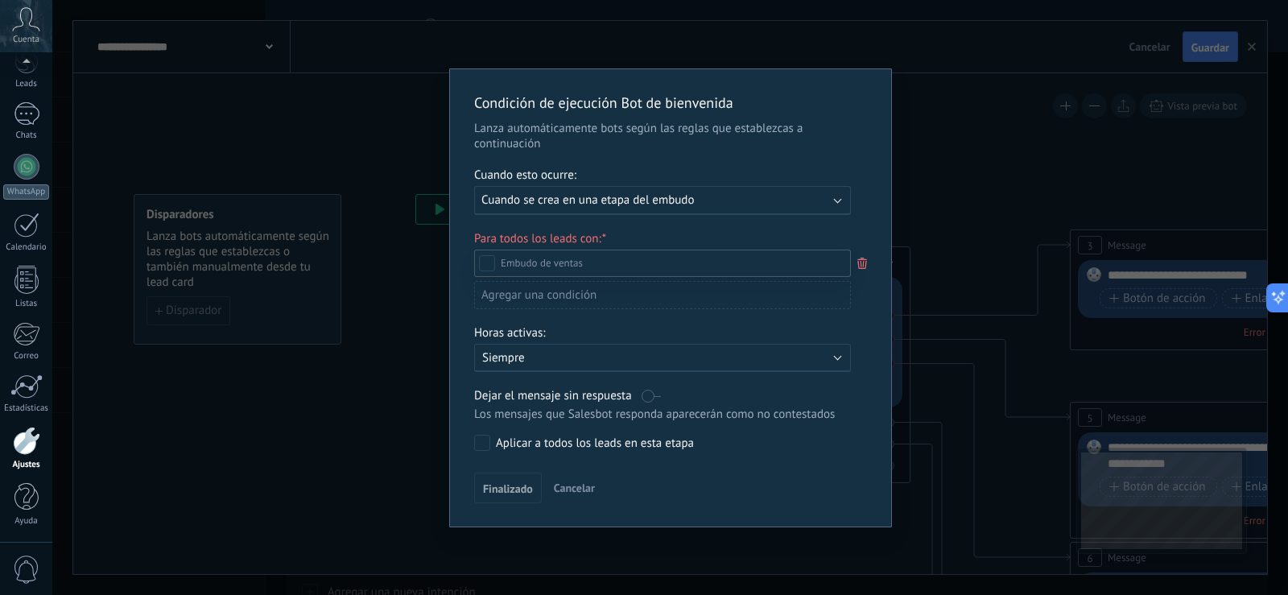
click at [756, 204] on div at bounding box center [670, 297] width 1236 height 595
click at [756, 204] on div "Ejecutar: Cuando se crea en una etapa del embudo" at bounding box center [655, 199] width 349 height 15
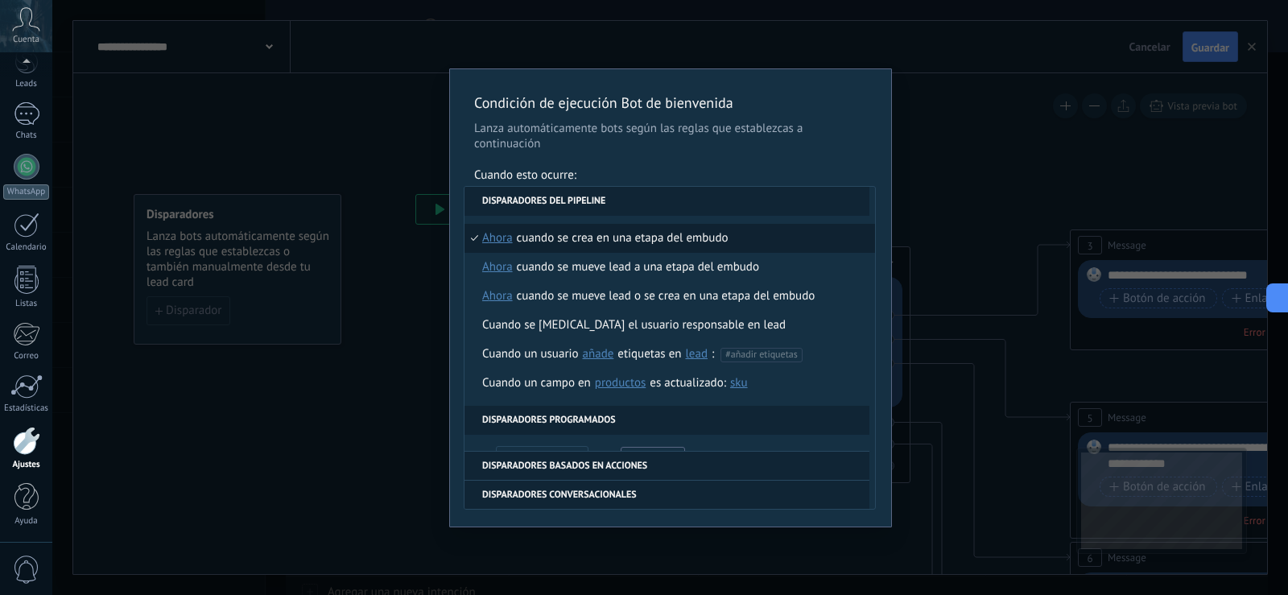
click at [584, 235] on div "Cuando se crea en una etapa del embudo" at bounding box center [623, 238] width 212 height 29
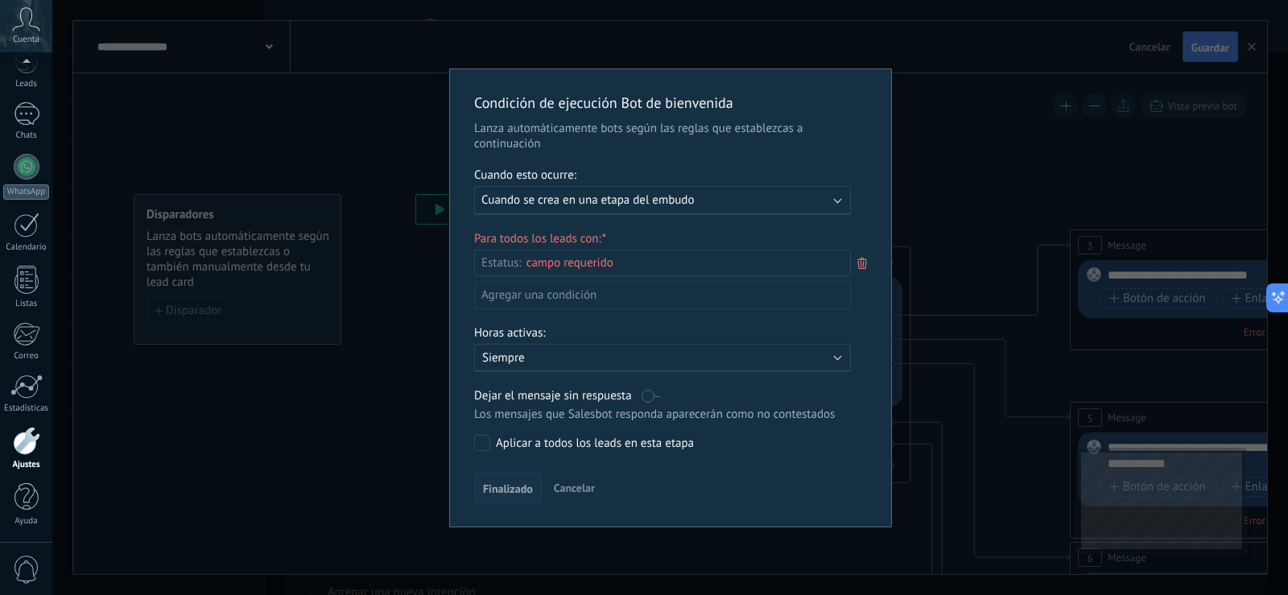
click at [500, 489] on span "Finalizado" at bounding box center [508, 488] width 50 height 11
drag, startPoint x: 581, startPoint y: 483, endPoint x: 887, endPoint y: 360, distance: 329.8
click at [886, 365] on div "Condición de ejecución Bot de bienvenida Lanza automáticamente bots según las r…" at bounding box center [670, 297] width 441 height 457
click at [576, 478] on button "Cancelar" at bounding box center [574, 488] width 54 height 24
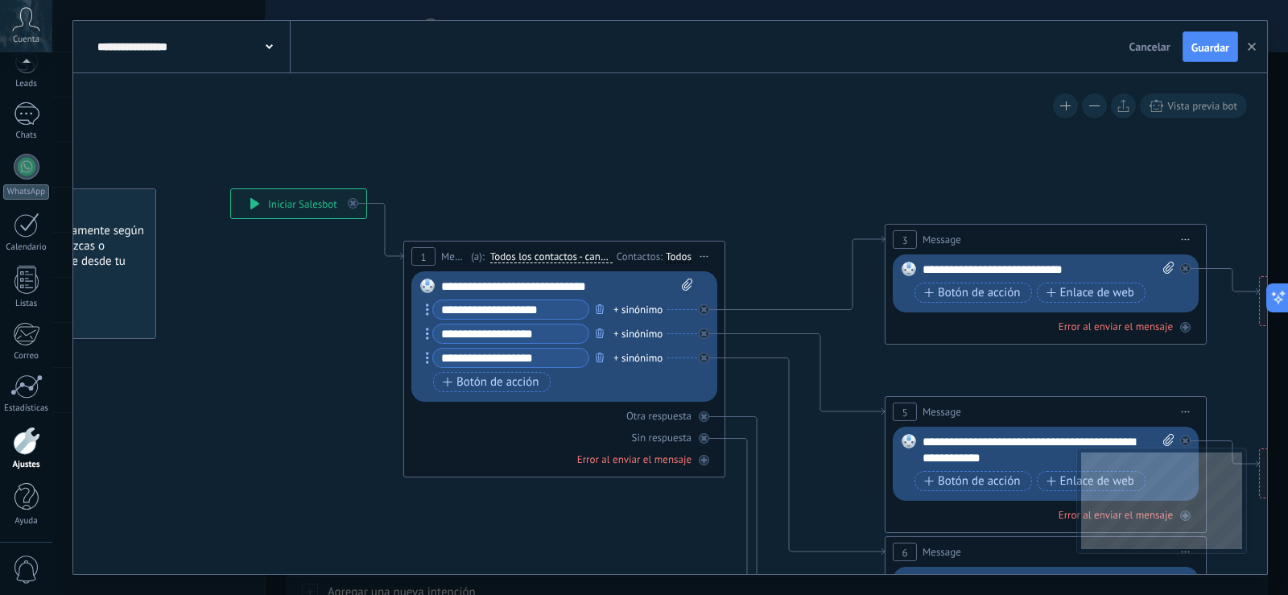
drag, startPoint x: 717, startPoint y: 112, endPoint x: 532, endPoint y: 106, distance: 185.2
click at [532, 106] on icon at bounding box center [1082, 599] width 2509 height 1626
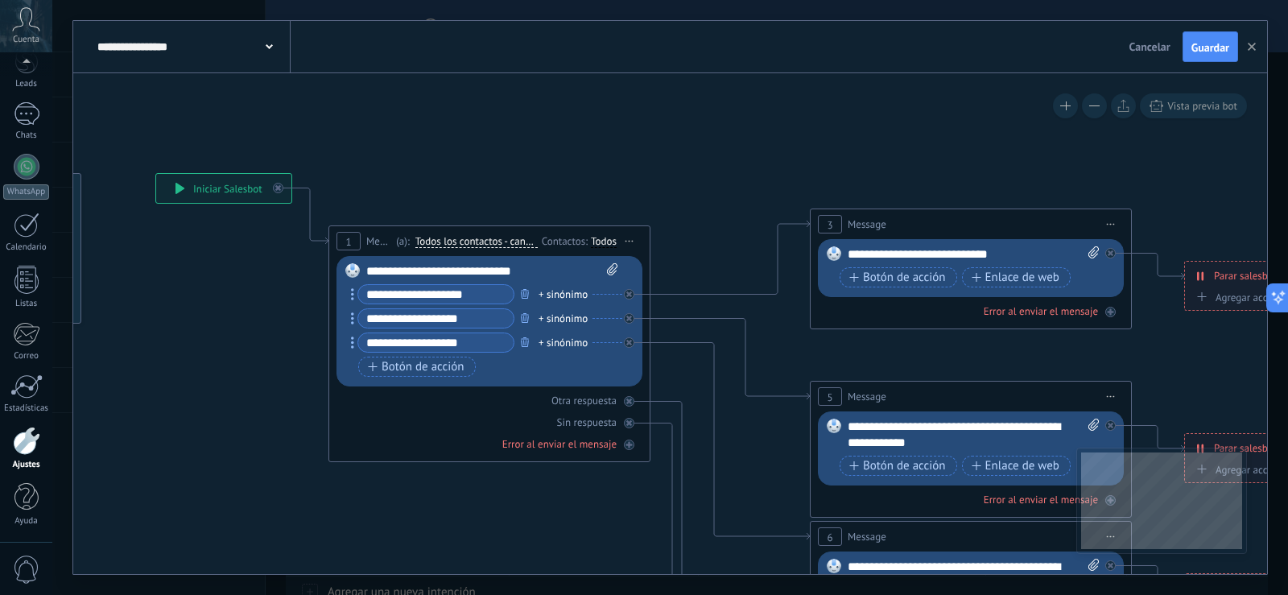
drag, startPoint x: 559, startPoint y: 122, endPoint x: 484, endPoint y: 106, distance: 76.4
click at [484, 106] on icon at bounding box center [1007, 584] width 2509 height 1626
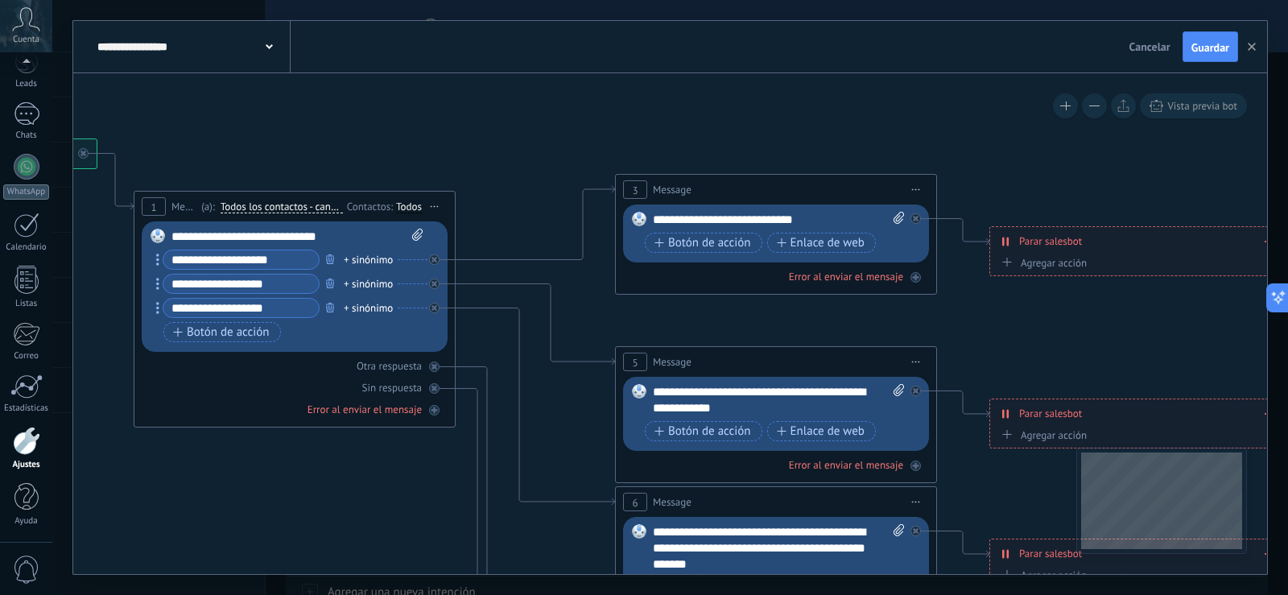
drag, startPoint x: 676, startPoint y: 127, endPoint x: 481, endPoint y: 93, distance: 197.9
click at [481, 93] on icon at bounding box center [812, 549] width 2509 height 1626
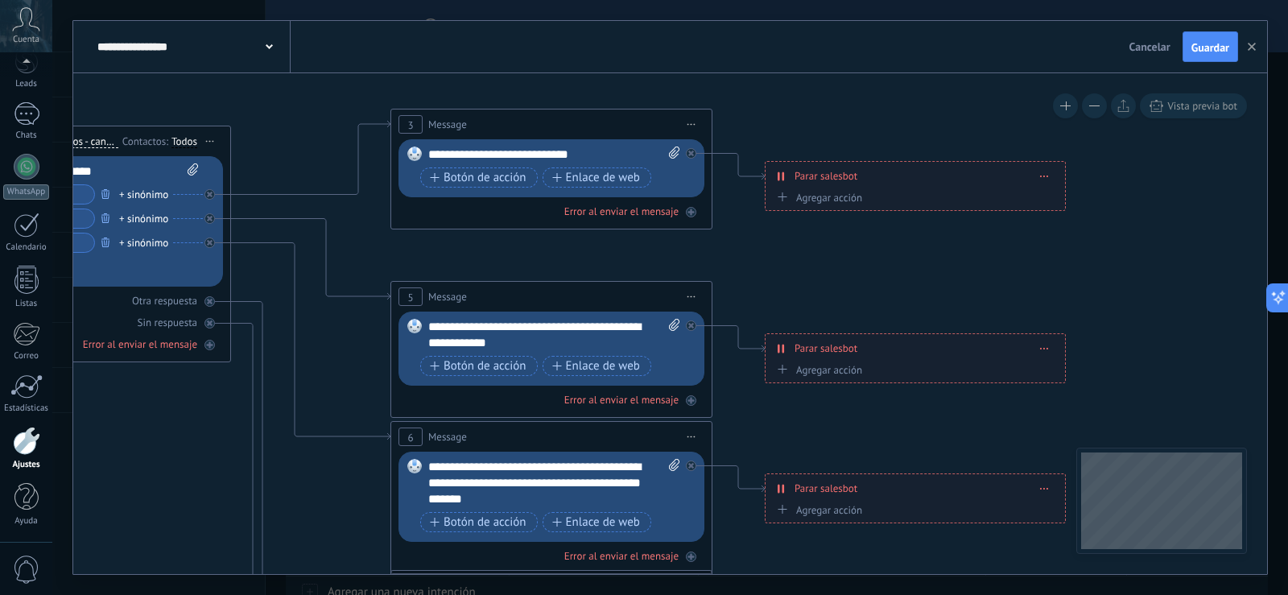
drag, startPoint x: 607, startPoint y: 109, endPoint x: 382, endPoint y: 43, distance: 233.9
click at [382, 43] on div "**********" at bounding box center [670, 297] width 1194 height 553
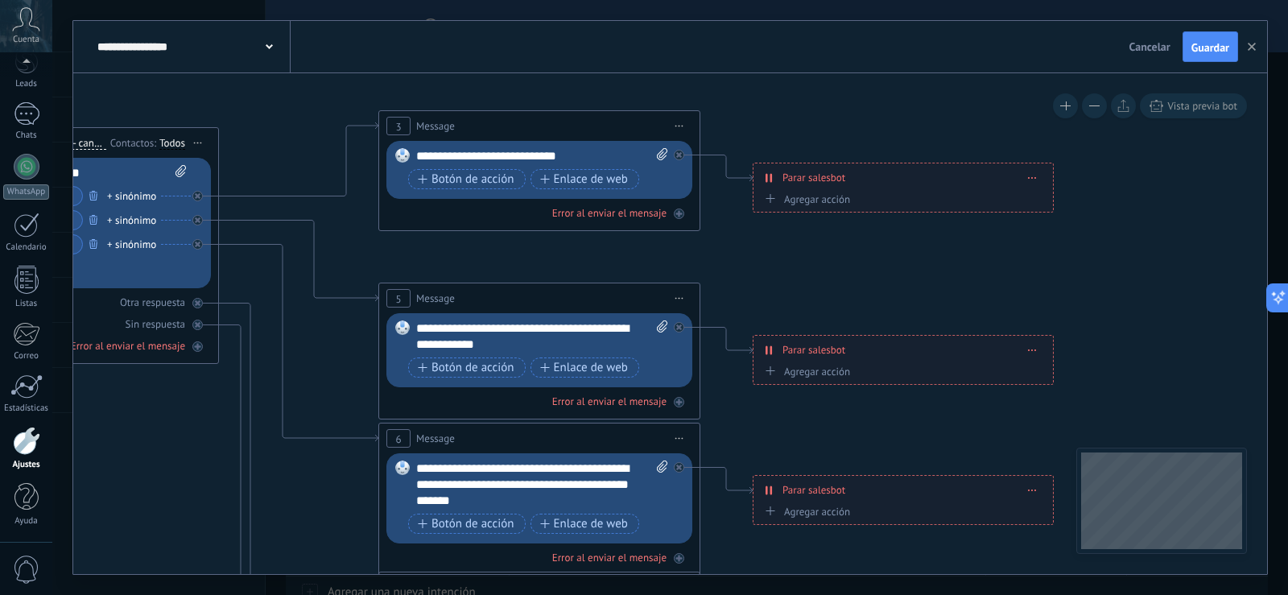
drag, startPoint x: 594, startPoint y: 81, endPoint x: 585, endPoint y: 82, distance: 8.9
click at [585, 82] on icon at bounding box center [575, 485] width 2509 height 1626
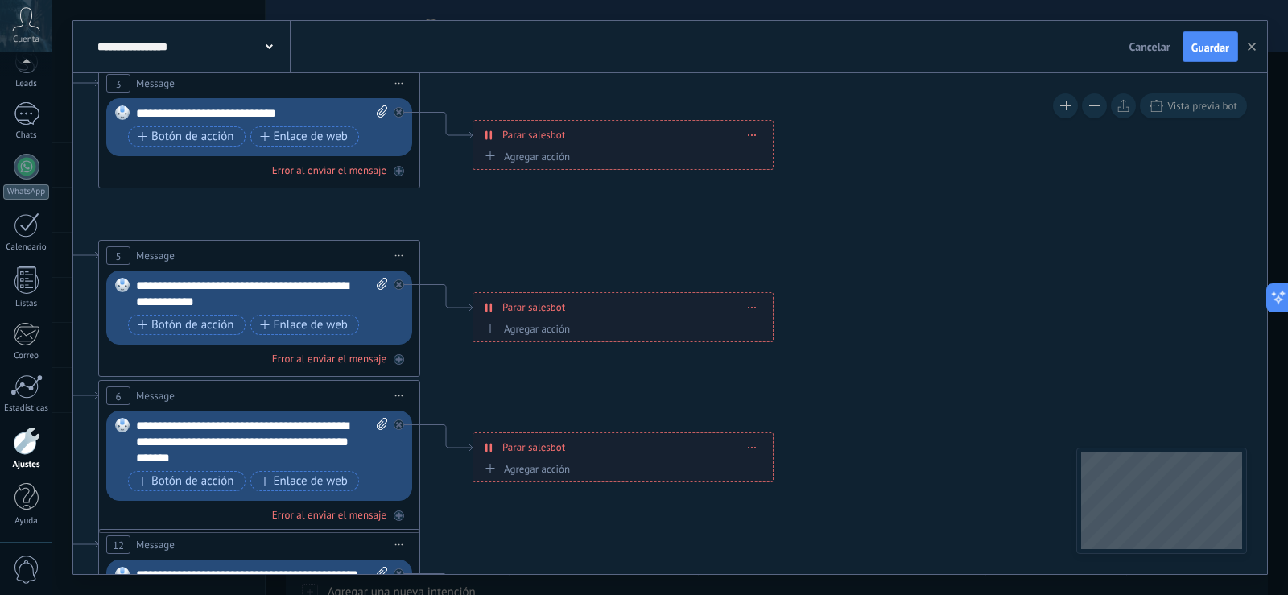
drag, startPoint x: 971, startPoint y: 93, endPoint x: 691, endPoint y: 51, distance: 283.4
click at [691, 51] on div "**********" at bounding box center [670, 297] width 1194 height 553
click at [749, 447] on icon at bounding box center [753, 448] width 8 height 2
click at [770, 463] on div "Borrar" at bounding box center [782, 469] width 72 height 27
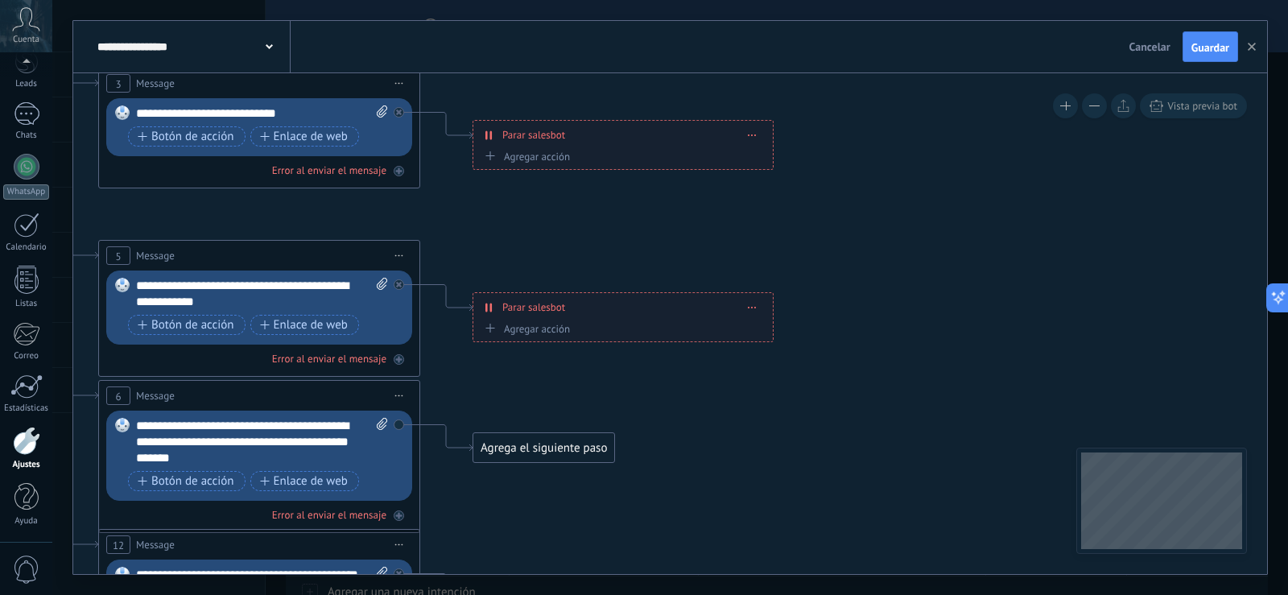
click at [754, 308] on span at bounding box center [752, 307] width 7 height 9
click at [768, 331] on div "Borrar" at bounding box center [782, 329] width 72 height 27
click at [402, 255] on icon at bounding box center [399, 256] width 8 height 2
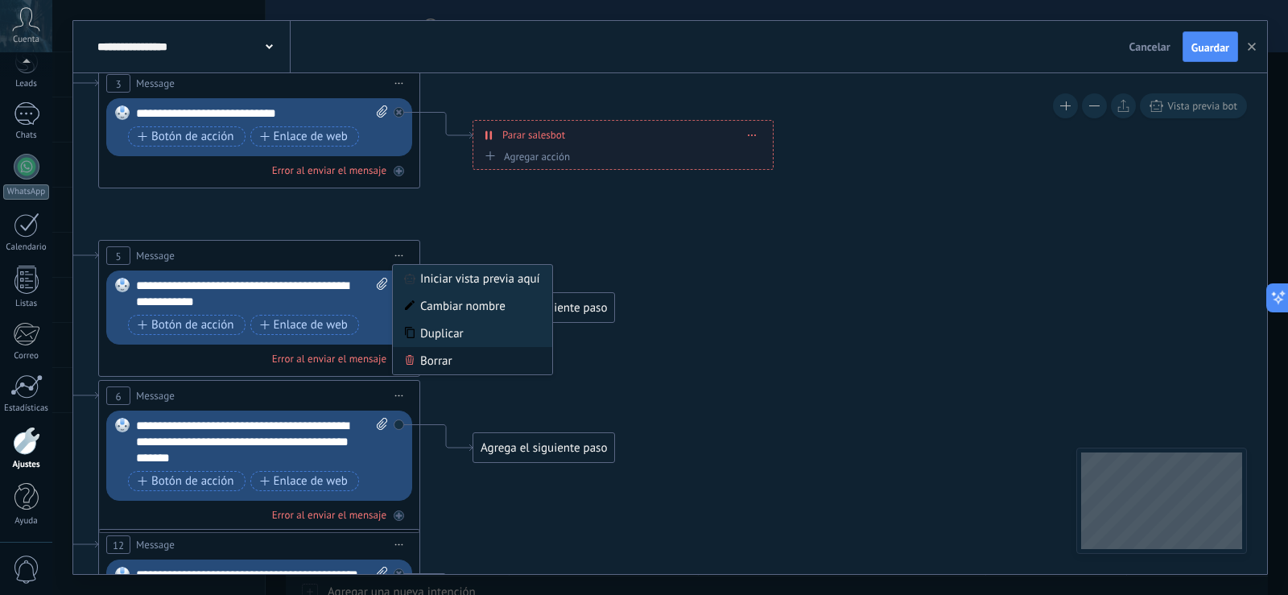
click at [439, 357] on div "Borrar" at bounding box center [472, 360] width 159 height 27
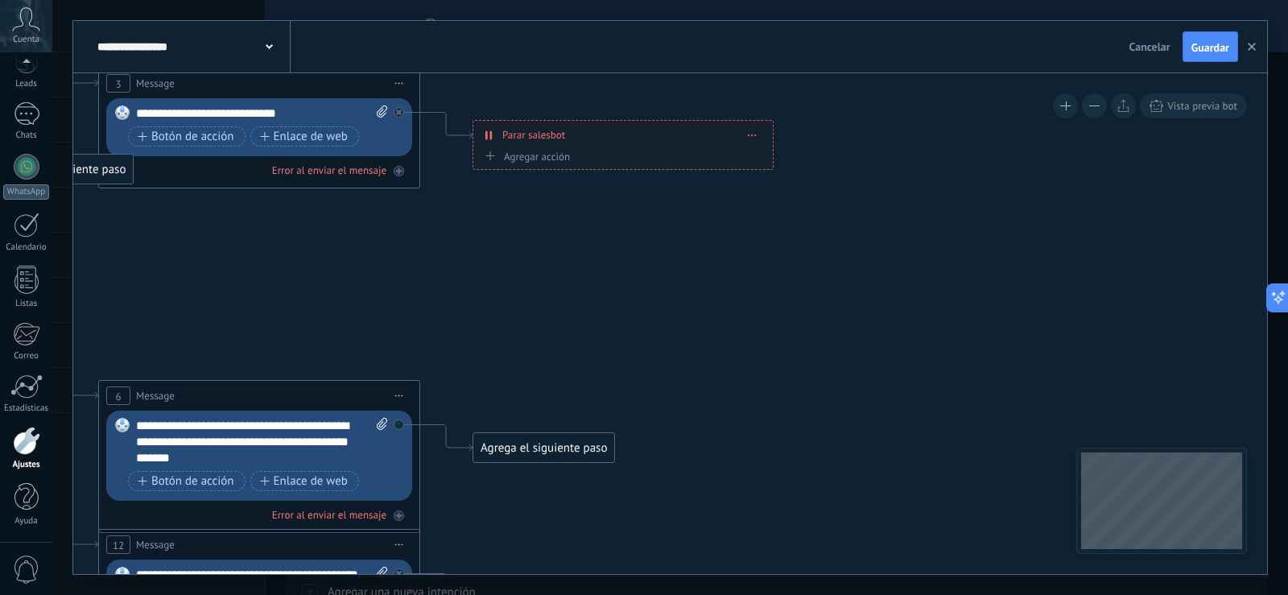
click at [757, 137] on div "**********" at bounding box center [622, 135] width 299 height 28
click at [754, 134] on icon at bounding box center [753, 135] width 8 height 2
click at [770, 161] on div "Borrar" at bounding box center [782, 157] width 72 height 27
click at [402, 396] on icon at bounding box center [399, 396] width 8 height 2
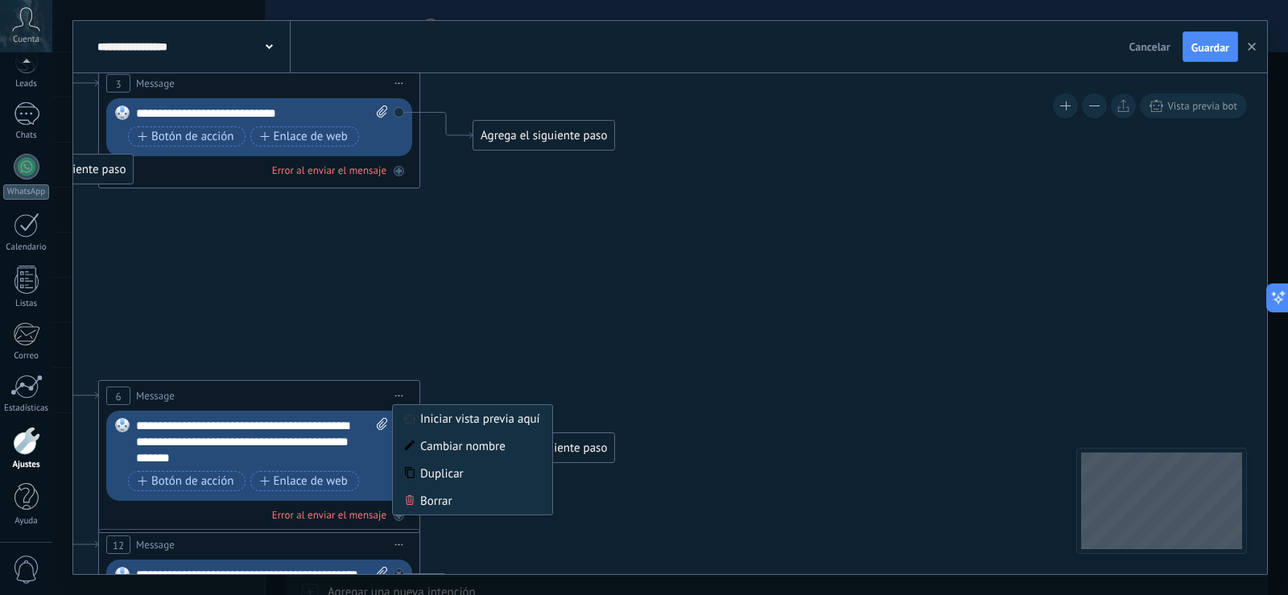
drag, startPoint x: 433, startPoint y: 499, endPoint x: 405, endPoint y: 259, distance: 241.5
click at [434, 500] on div "Borrar" at bounding box center [472, 500] width 159 height 27
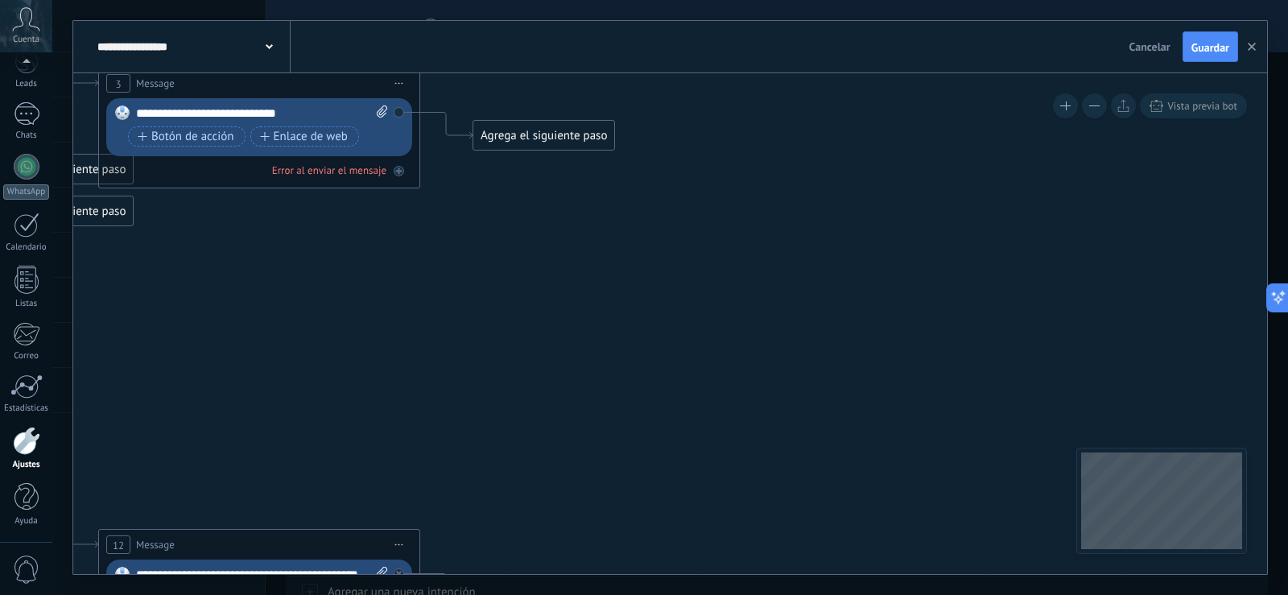
click at [403, 80] on span "Iniciar vista previa aquí Cambiar nombre Duplicar [GEOGRAPHIC_DATA]" at bounding box center [399, 83] width 26 height 23
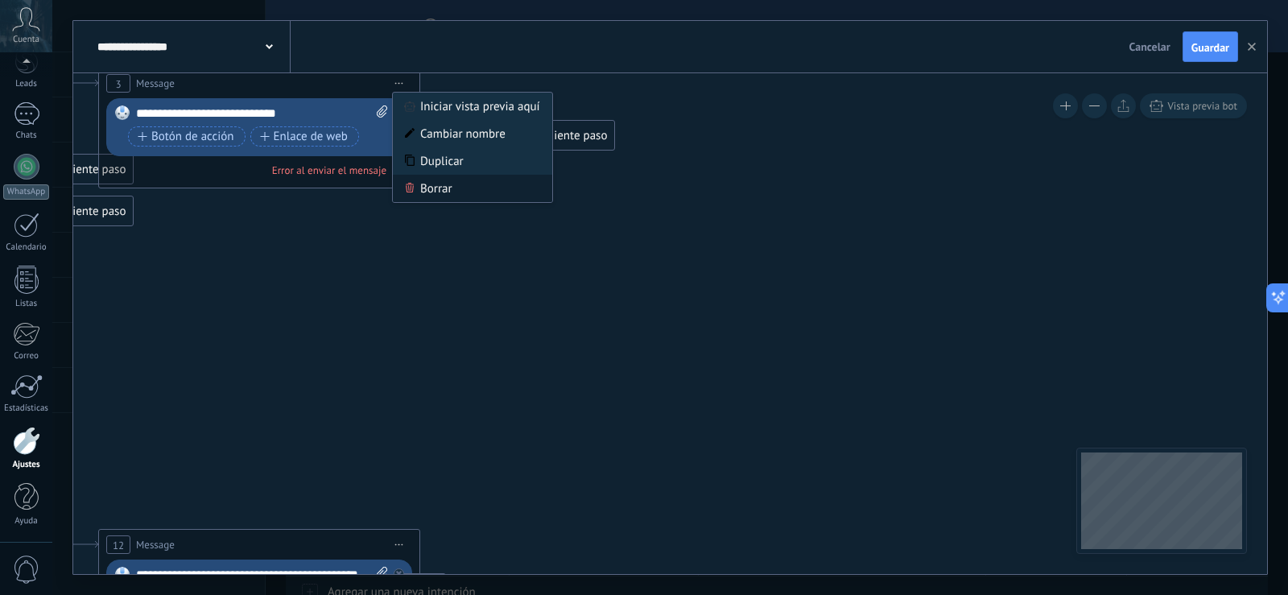
click at [426, 188] on div "Borrar" at bounding box center [472, 188] width 159 height 27
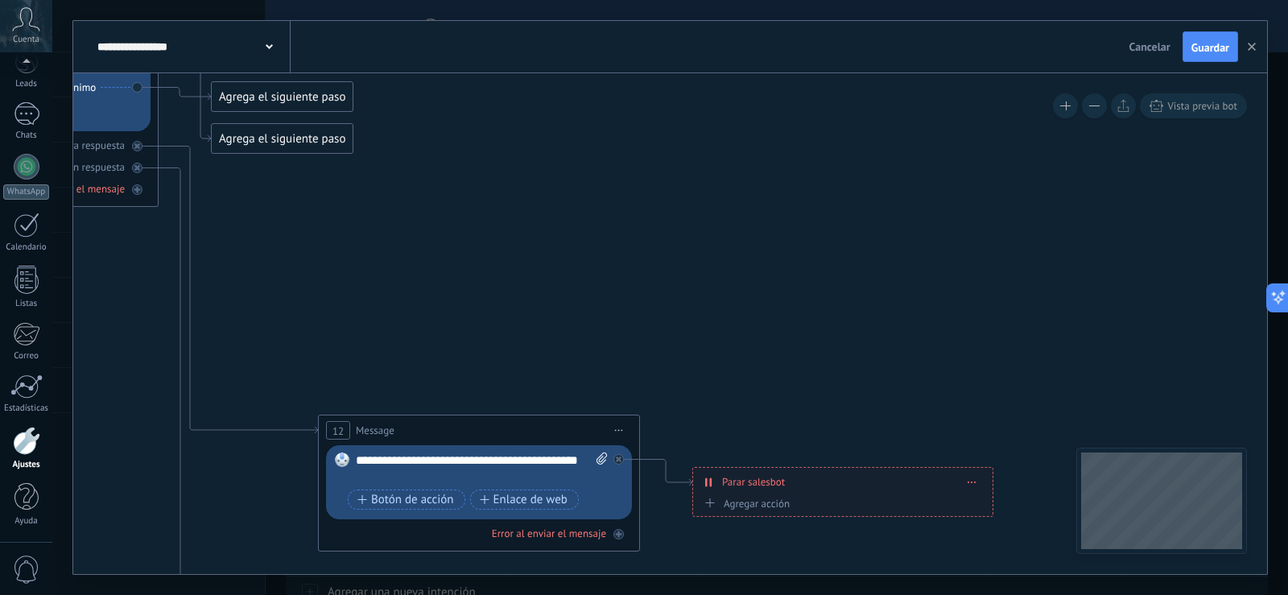
drag, startPoint x: 636, startPoint y: 203, endPoint x: 735, endPoint y: 170, distance: 104.4
click at [750, 140] on icon at bounding box center [515, 328] width 2509 height 1626
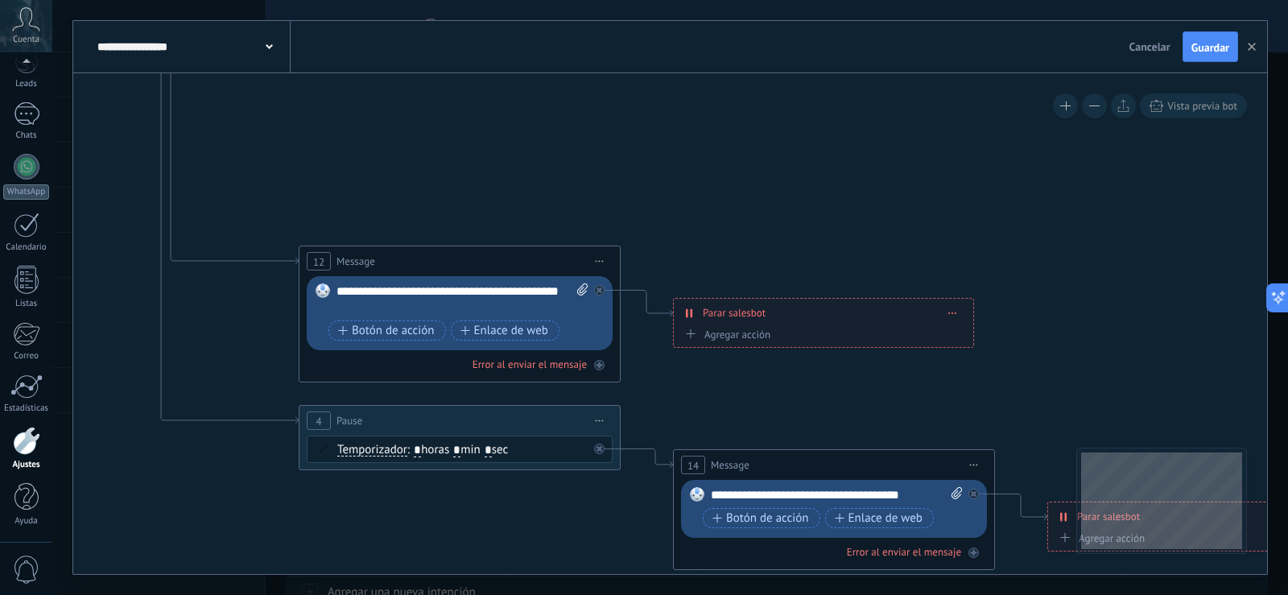
drag, startPoint x: 702, startPoint y: 216, endPoint x: 629, endPoint y: 68, distance: 165.2
click at [629, 68] on div "**********" at bounding box center [670, 297] width 1194 height 553
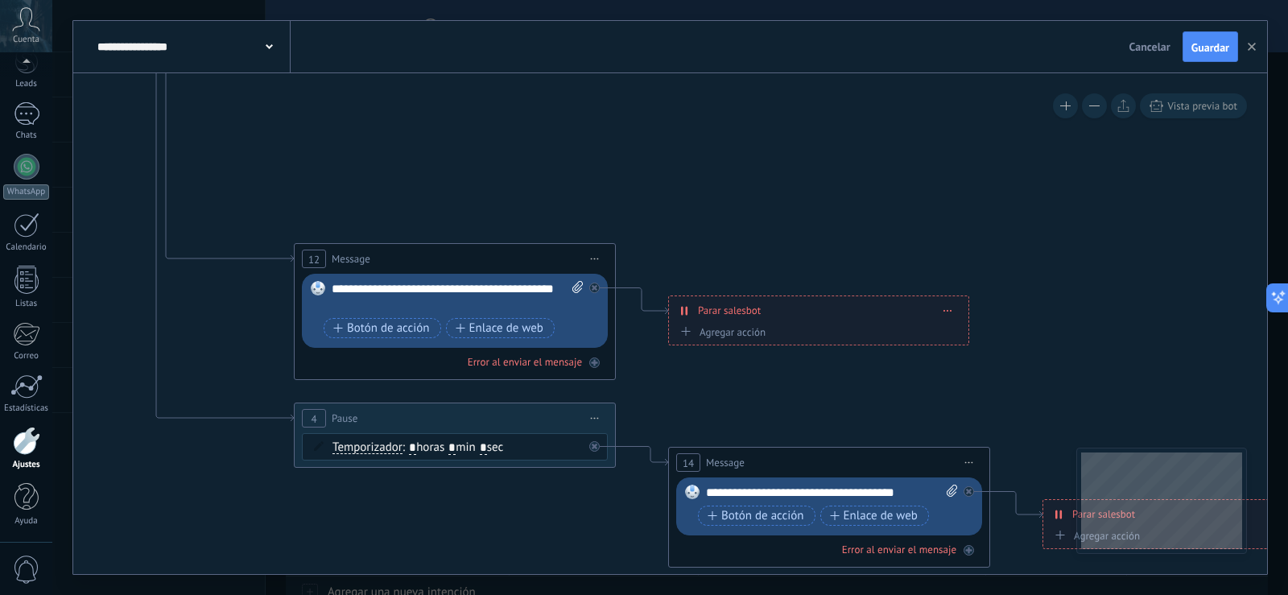
click at [944, 308] on span at bounding box center [947, 310] width 7 height 9
click at [956, 330] on icon at bounding box center [959, 333] width 10 height 10
click at [974, 465] on span "Iniciar vista previa aquí Cambiar nombre Duplicar [GEOGRAPHIC_DATA]" at bounding box center [969, 462] width 26 height 23
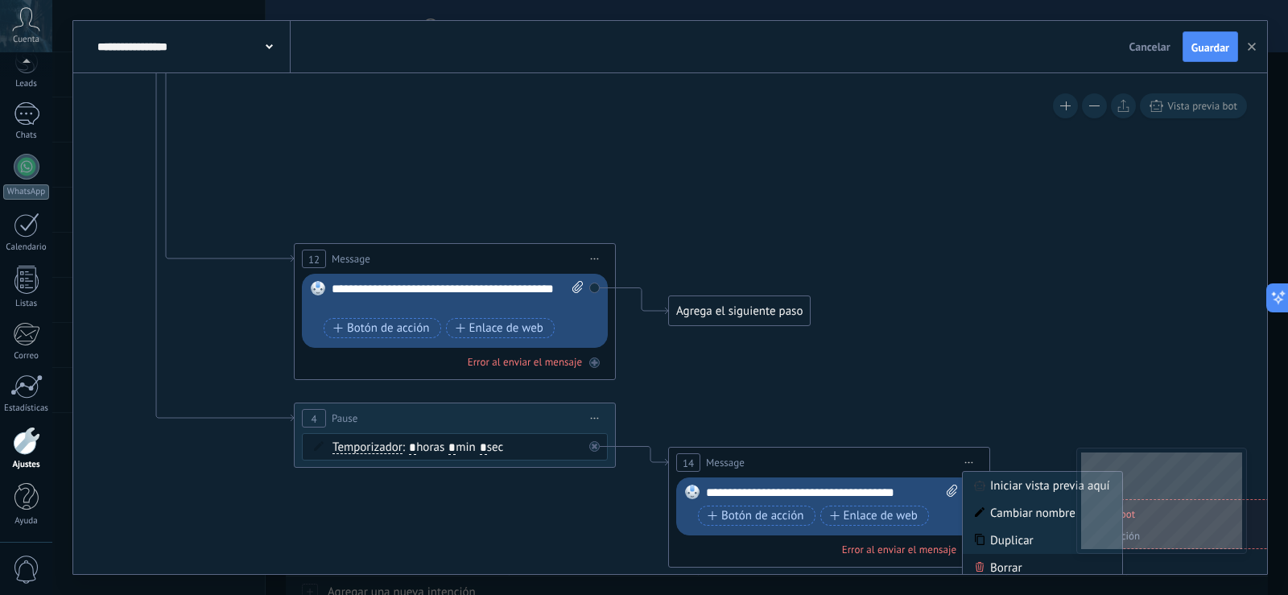
click at [1004, 565] on div "Borrar" at bounding box center [1042, 567] width 159 height 27
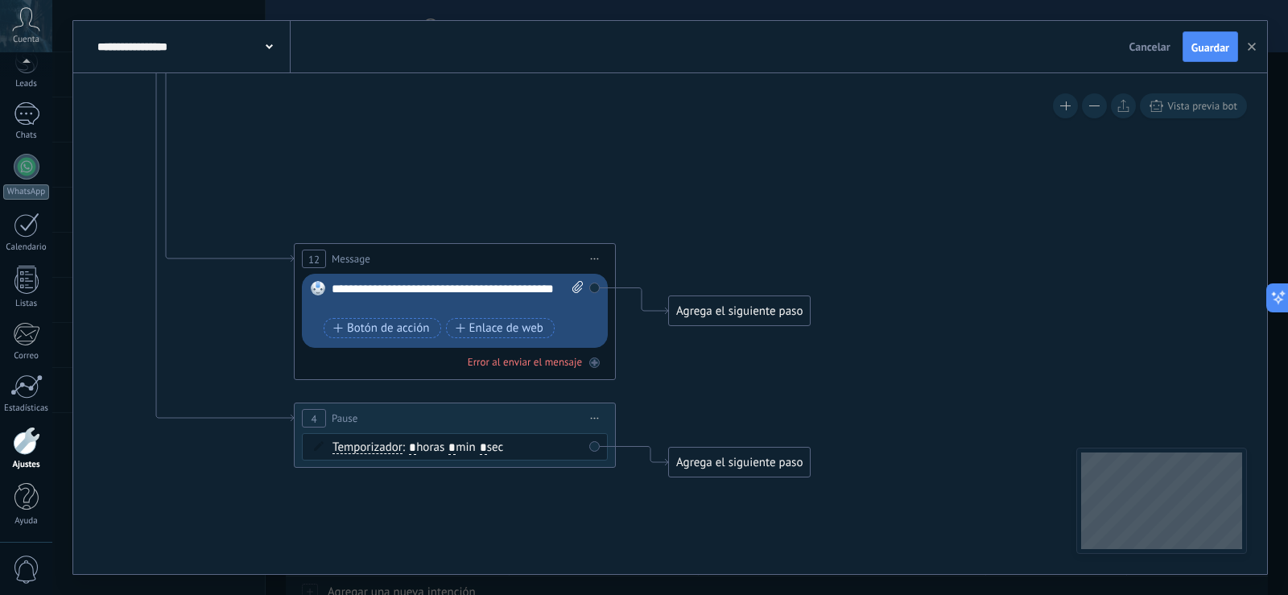
click at [593, 260] on span "Iniciar vista previa aquí Cambiar nombre Duplicar [GEOGRAPHIC_DATA]" at bounding box center [595, 258] width 26 height 23
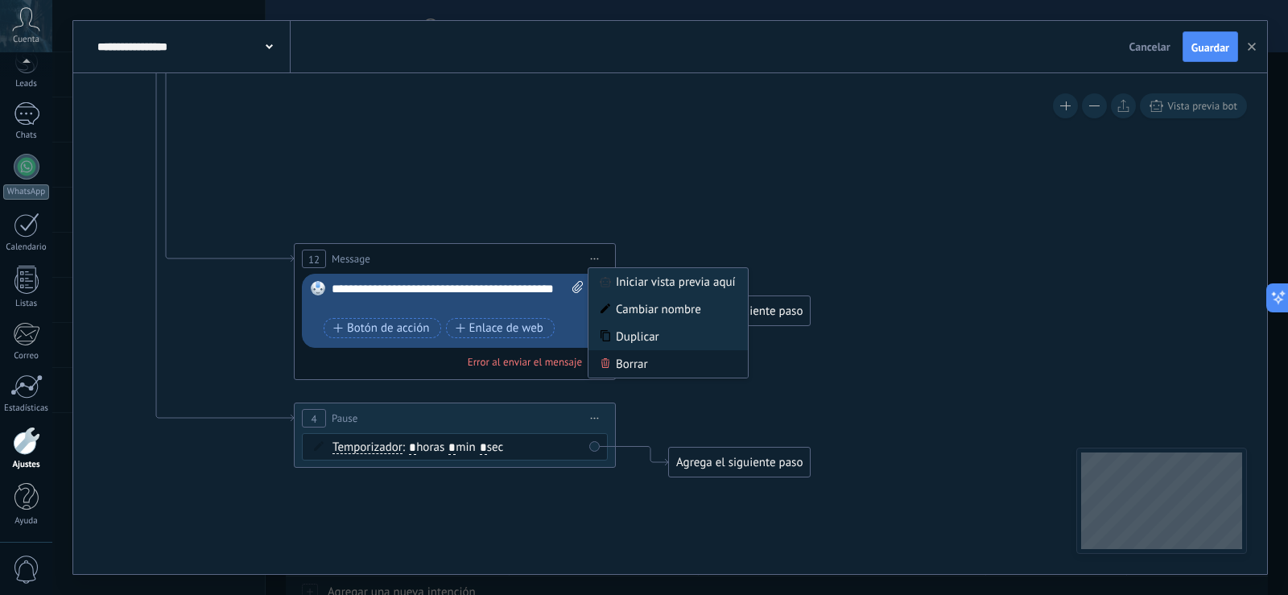
click at [638, 361] on div "Borrar" at bounding box center [667, 363] width 159 height 27
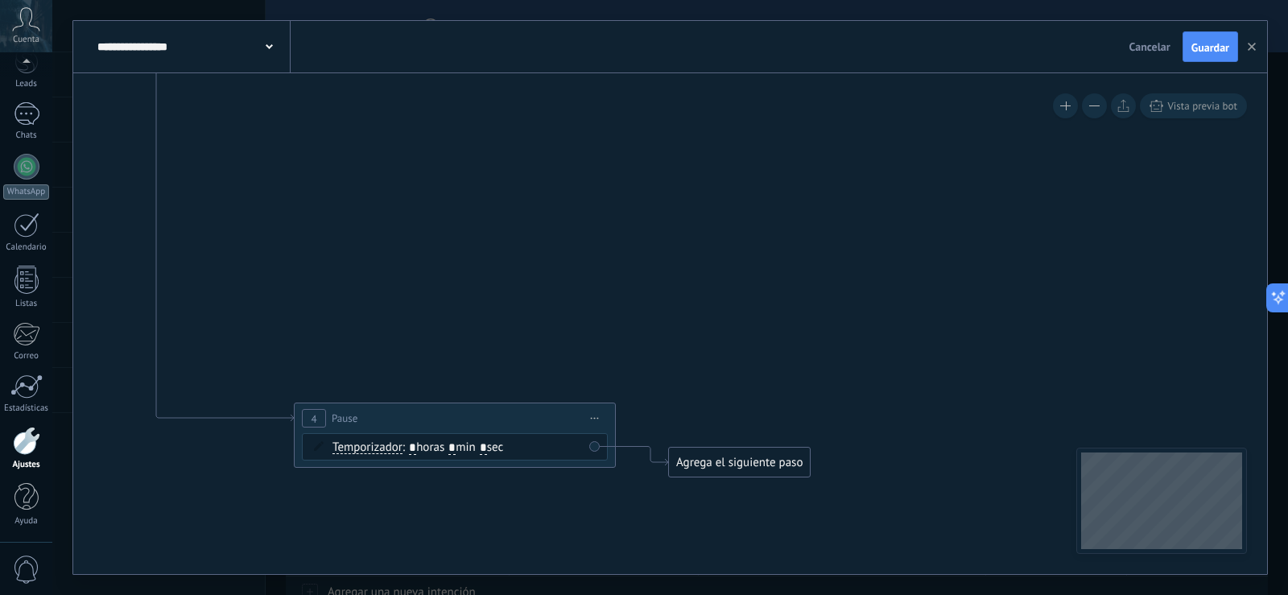
click at [601, 417] on span "Iniciar vista previa aquí Cambiar nombre Duplicar [GEOGRAPHIC_DATA]" at bounding box center [595, 418] width 26 height 23
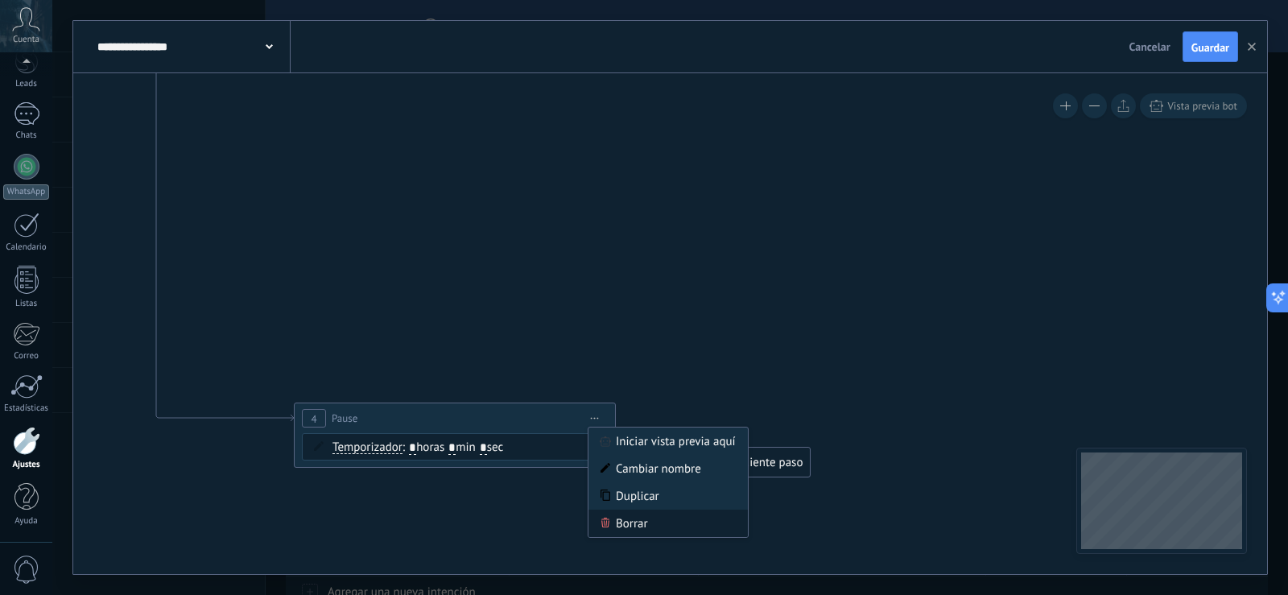
click at [634, 526] on div "Borrar" at bounding box center [667, 523] width 159 height 27
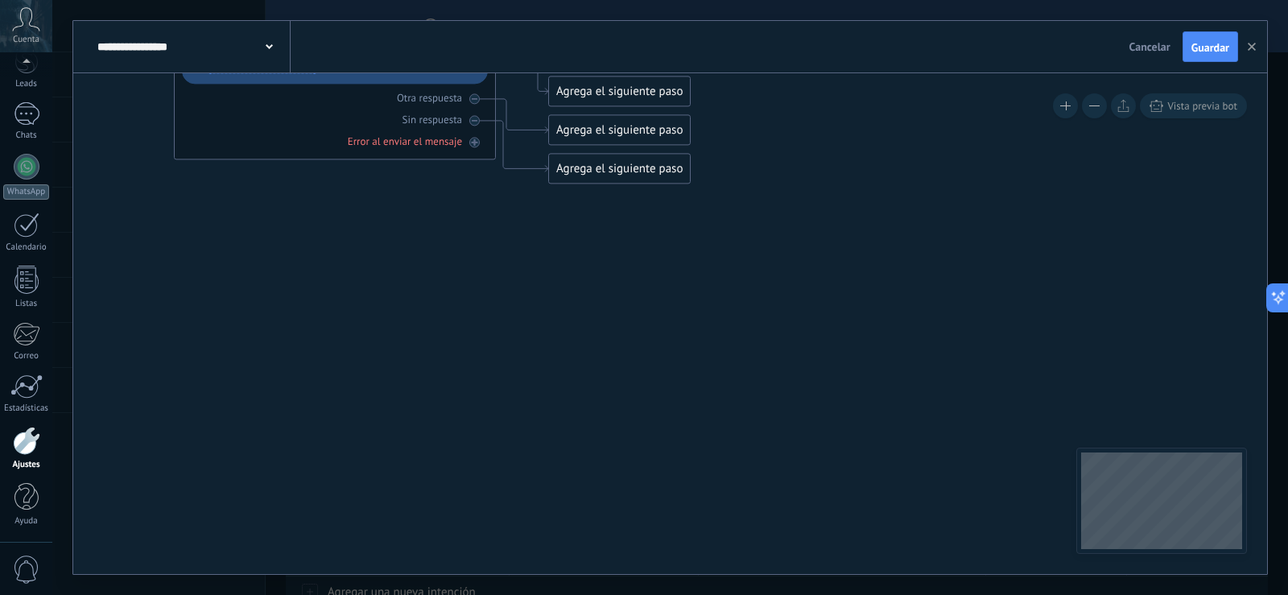
drag, startPoint x: 456, startPoint y: 325, endPoint x: 804, endPoint y: 373, distance: 351.0
click at [804, 373] on icon at bounding box center [318, 27] width 1440 height 1118
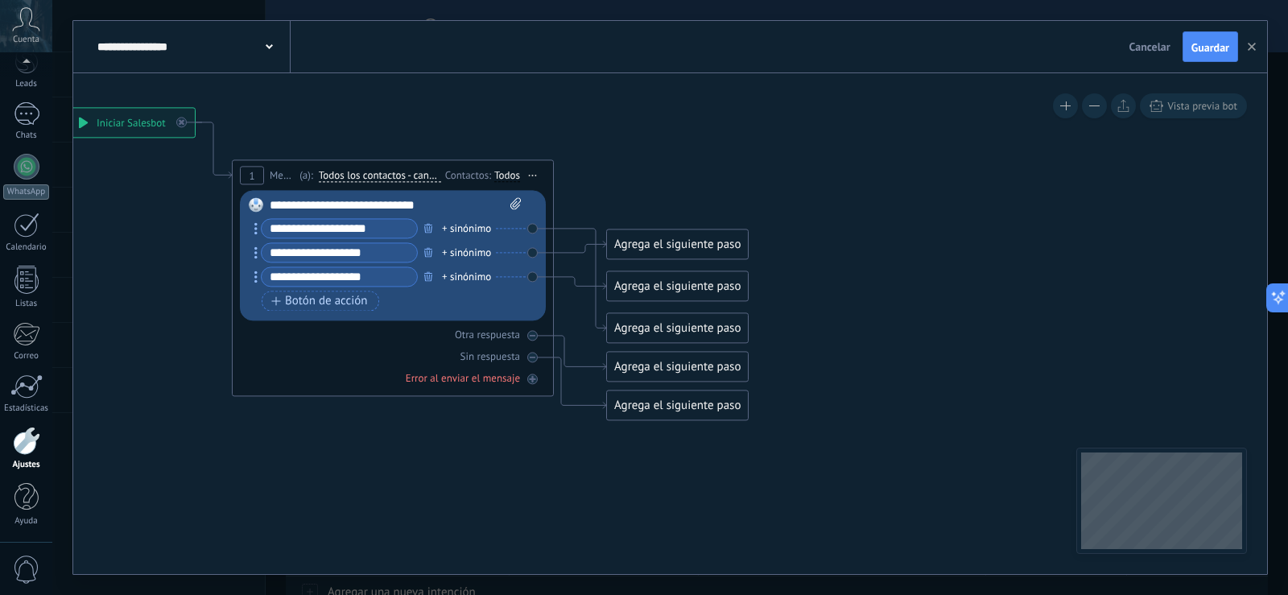
drag, startPoint x: 541, startPoint y: 329, endPoint x: 584, endPoint y: 566, distance: 240.5
click at [584, 566] on icon at bounding box center [376, 264] width 1440 height 1118
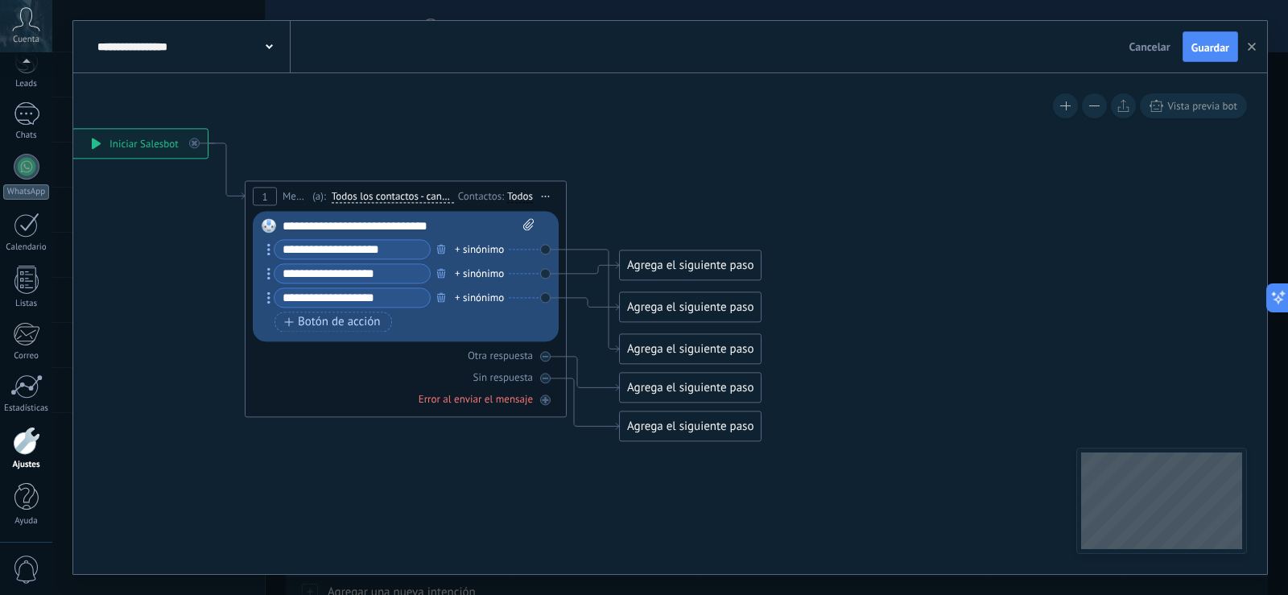
drag, startPoint x: 548, startPoint y: 524, endPoint x: 561, endPoint y: 545, distance: 24.6
click at [561, 545] on icon at bounding box center [389, 284] width 1440 height 1118
click at [546, 200] on span "Iniciar vista previa aquí Cambiar nombre Duplicar [GEOGRAPHIC_DATA]" at bounding box center [546, 195] width 26 height 23
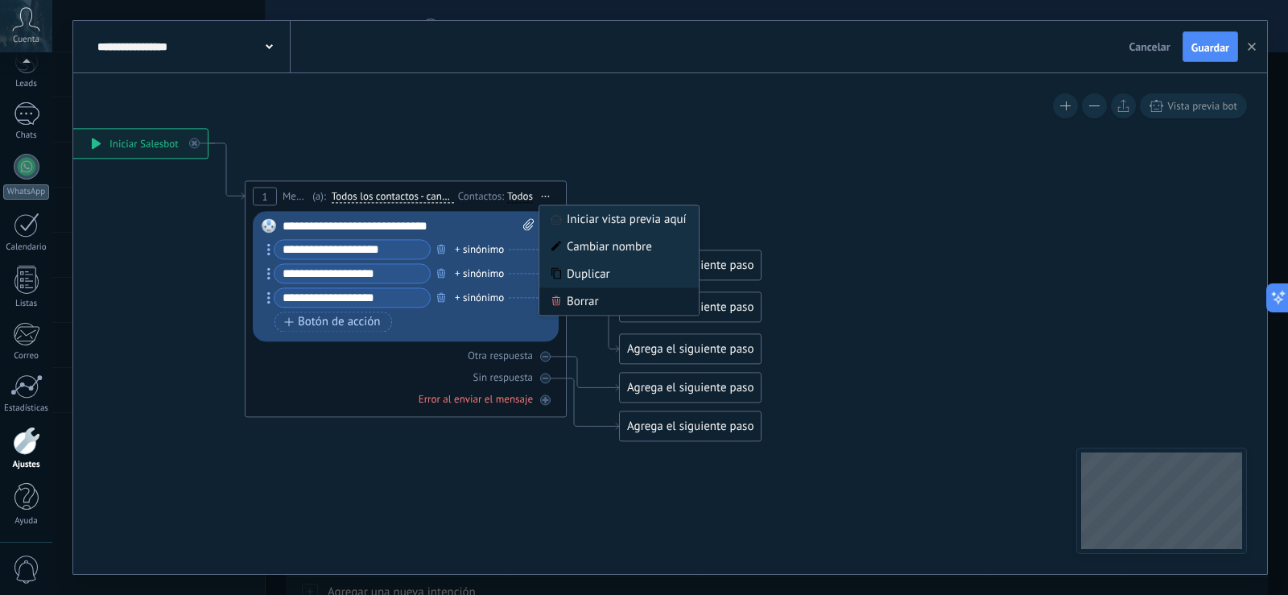
click at [584, 296] on div "Borrar" at bounding box center [618, 300] width 159 height 27
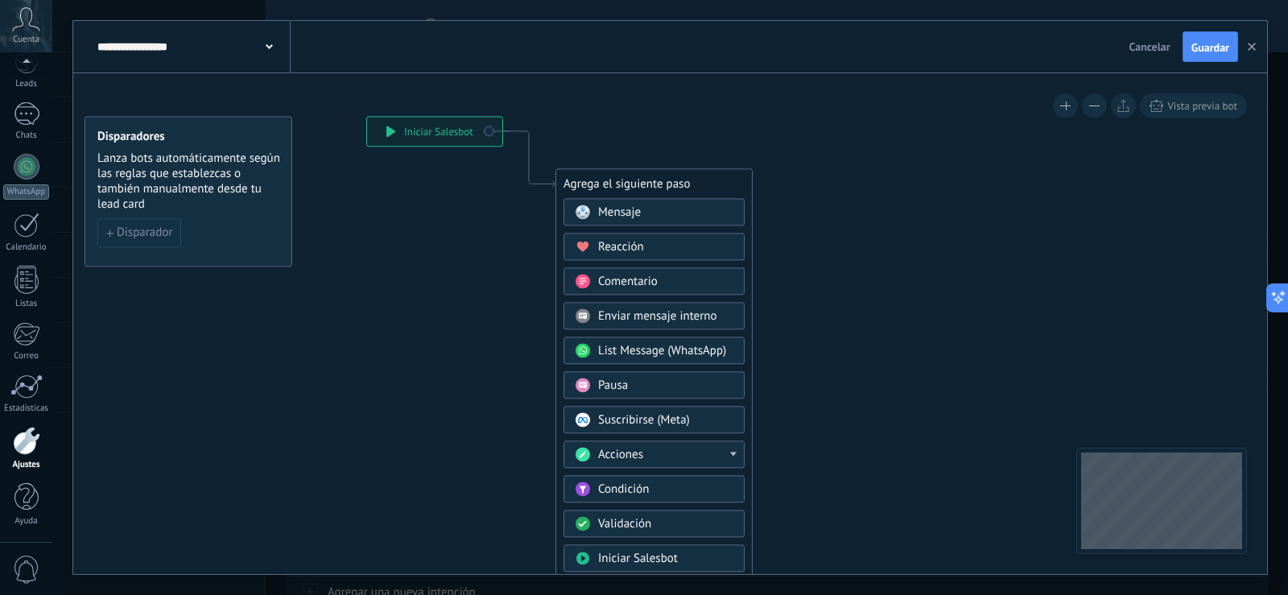
drag, startPoint x: 752, startPoint y: 181, endPoint x: 890, endPoint y: 181, distance: 137.7
click at [890, 181] on icon at bounding box center [505, 407] width 1082 height 1389
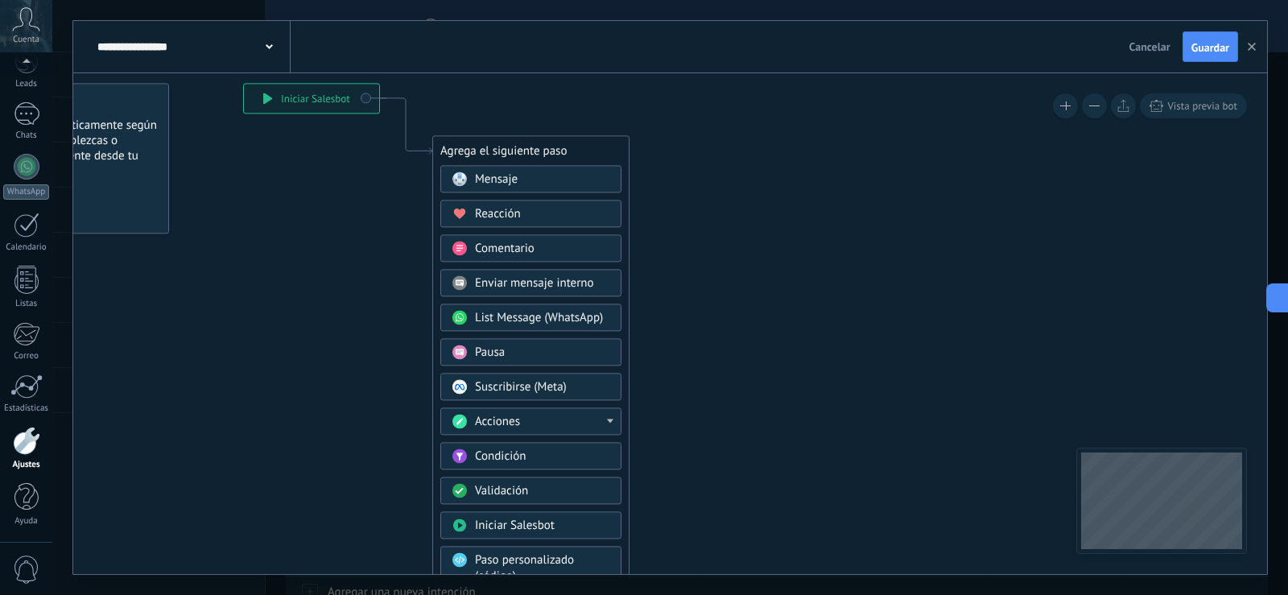
drag, startPoint x: 828, startPoint y: 172, endPoint x: 704, endPoint y: 139, distance: 128.3
click at [704, 139] on icon at bounding box center [382, 374] width 1082 height 1389
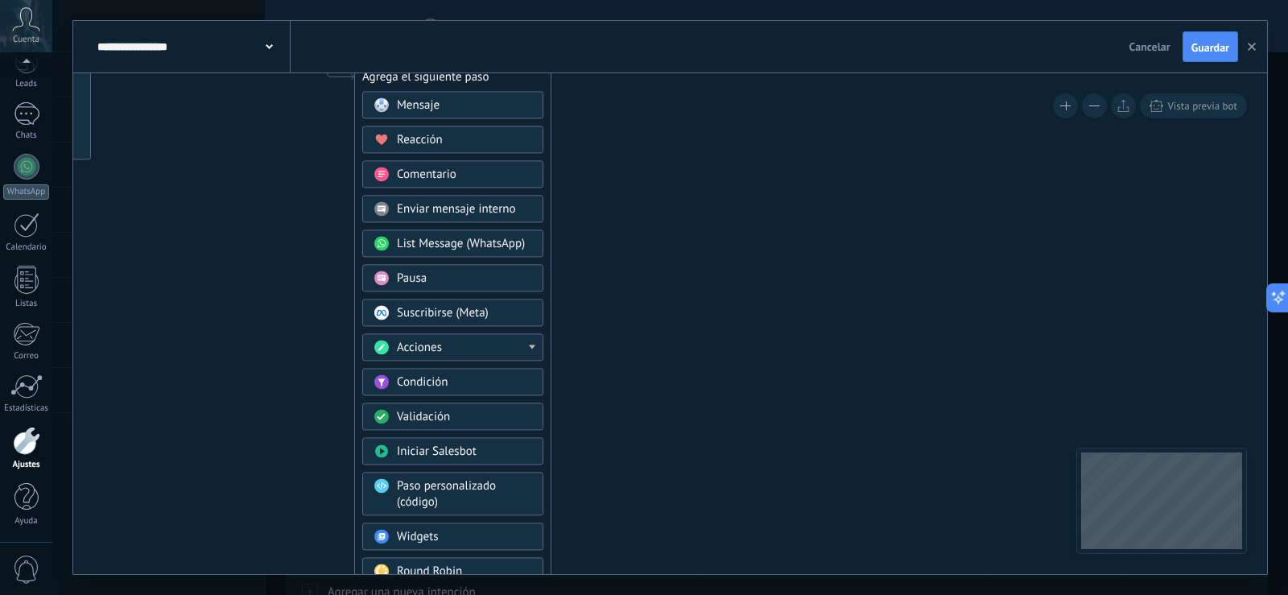
drag, startPoint x: 706, startPoint y: 135, endPoint x: 628, endPoint y: 61, distance: 107.6
click at [628, 61] on div "**********" at bounding box center [670, 297] width 1194 height 553
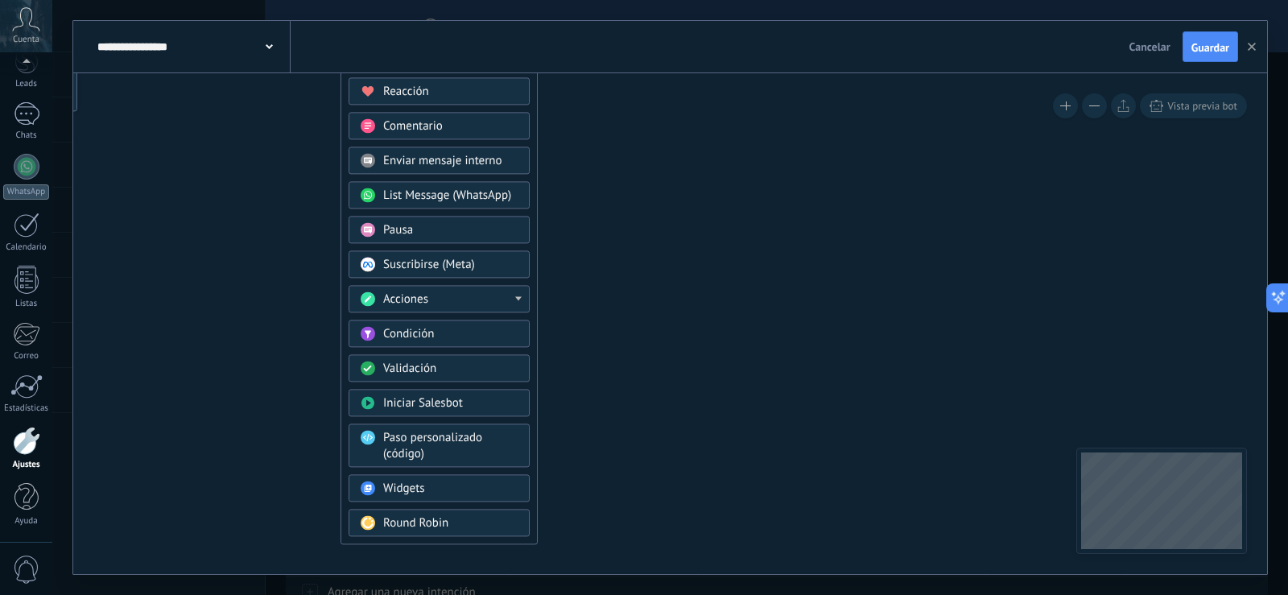
drag, startPoint x: 783, startPoint y: 171, endPoint x: 770, endPoint y: 123, distance: 50.2
click at [770, 123] on icon at bounding box center [290, 252] width 1082 height 1389
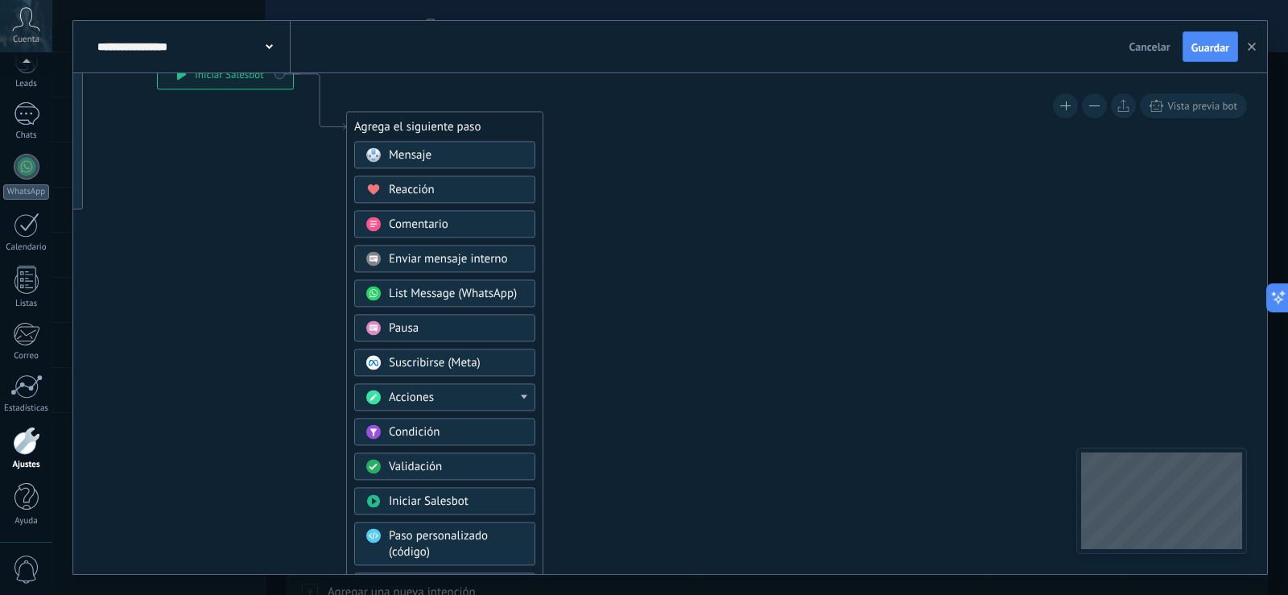
drag, startPoint x: 770, startPoint y: 123, endPoint x: 775, endPoint y: 221, distance: 98.4
click at [775, 221] on icon at bounding box center [295, 350] width 1082 height 1389
click at [432, 541] on span "Paso personalizado (código)" at bounding box center [438, 543] width 99 height 31
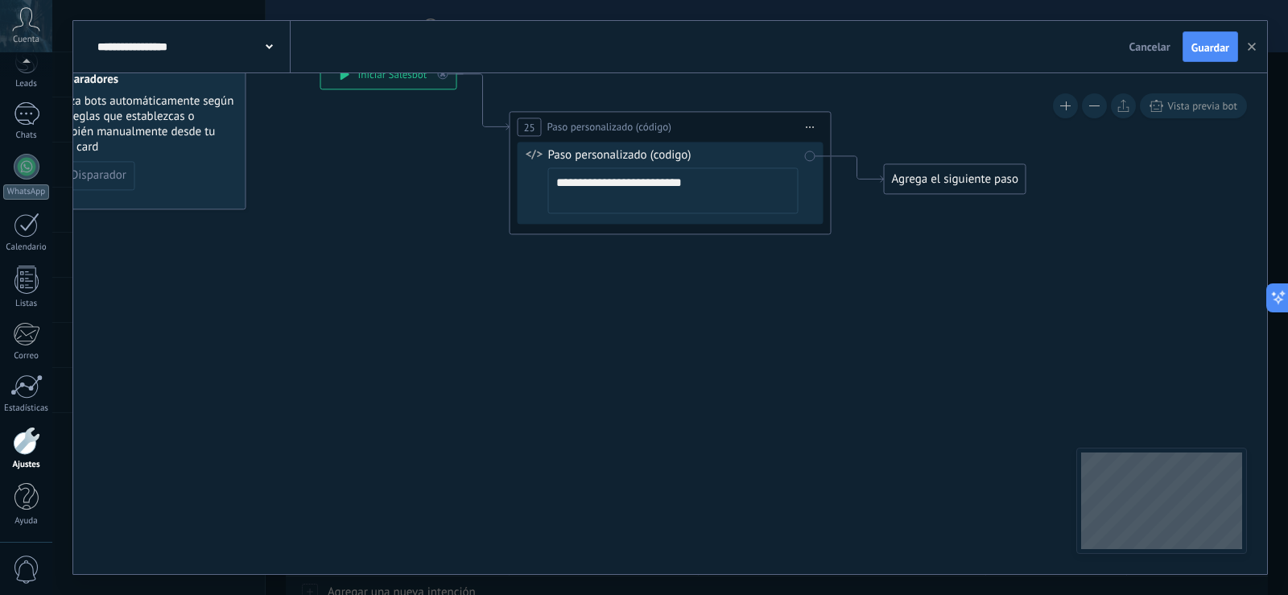
click at [671, 254] on icon at bounding box center [646, 146] width 1456 height 980
click at [806, 128] on span "Iniciar vista previa aquí Cambiar nombre Duplicar [GEOGRAPHIC_DATA]" at bounding box center [811, 126] width 26 height 23
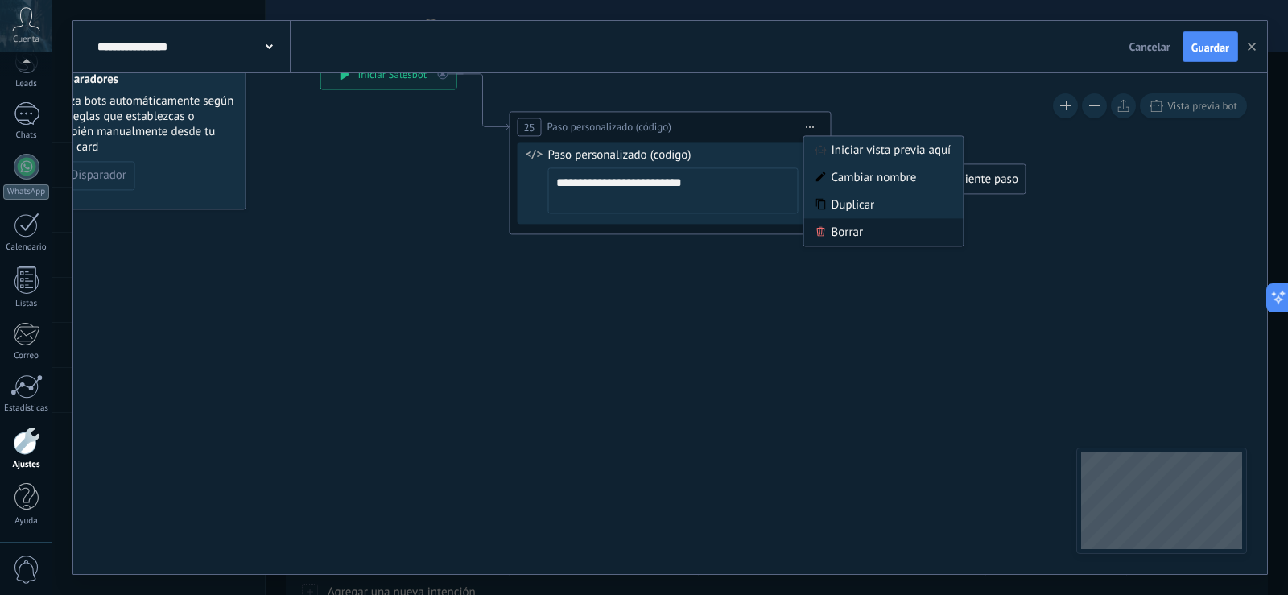
click at [839, 230] on div "Borrar" at bounding box center [883, 231] width 159 height 27
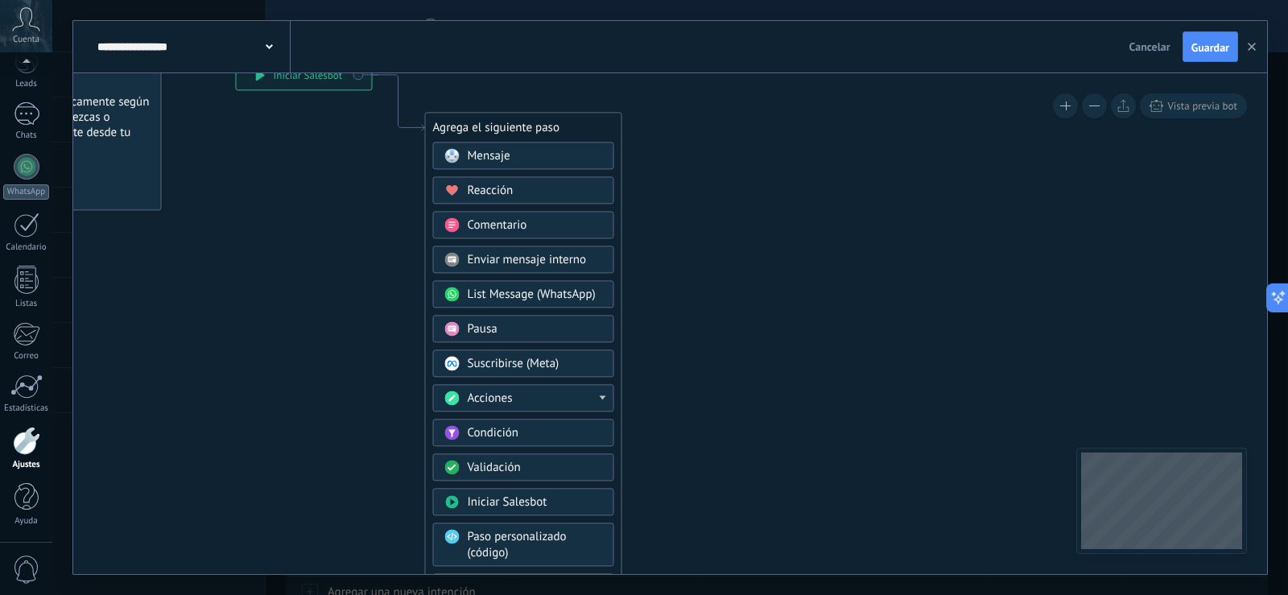
drag, startPoint x: 895, startPoint y: 225, endPoint x: 811, endPoint y: 226, distance: 84.5
click at [811, 226] on icon at bounding box center [374, 351] width 1082 height 1389
click at [538, 144] on div "Mensaje" at bounding box center [523, 155] width 181 height 27
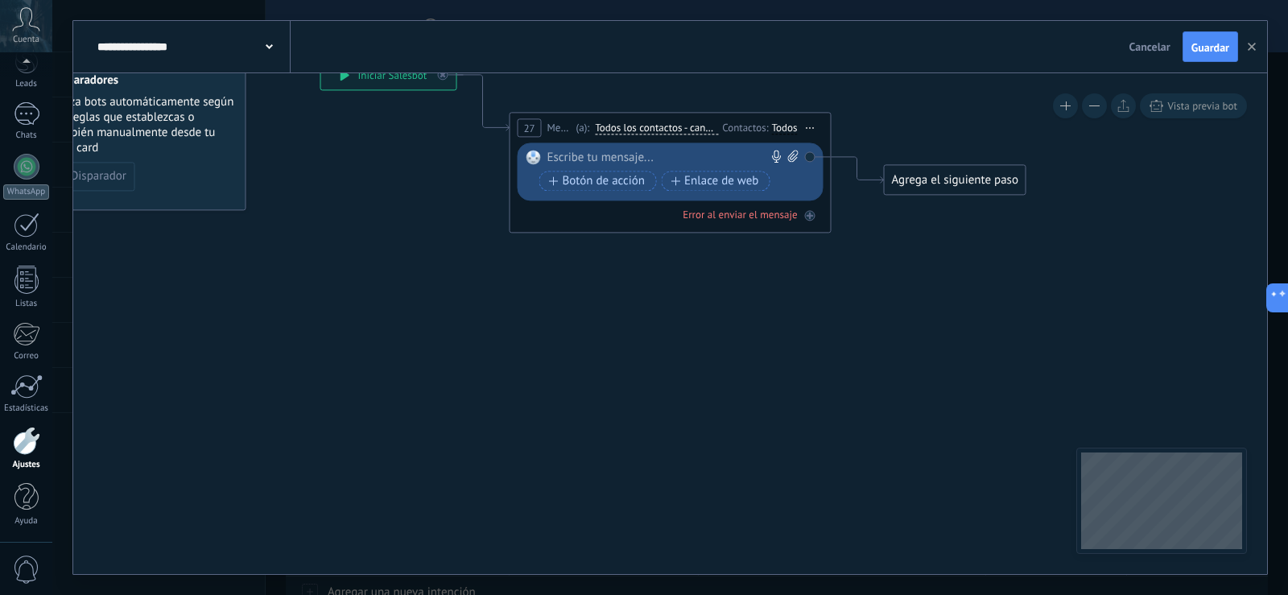
click at [613, 155] on div at bounding box center [666, 158] width 239 height 16
paste div
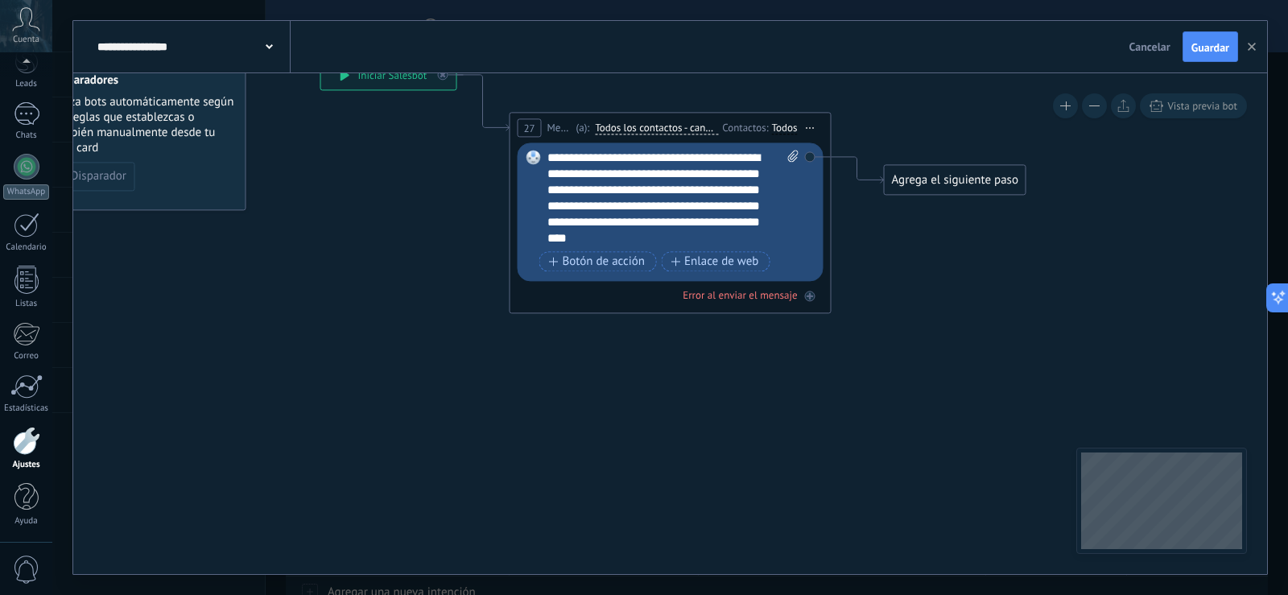
click at [943, 183] on div "Agrega el siguiente paso" at bounding box center [955, 180] width 141 height 27
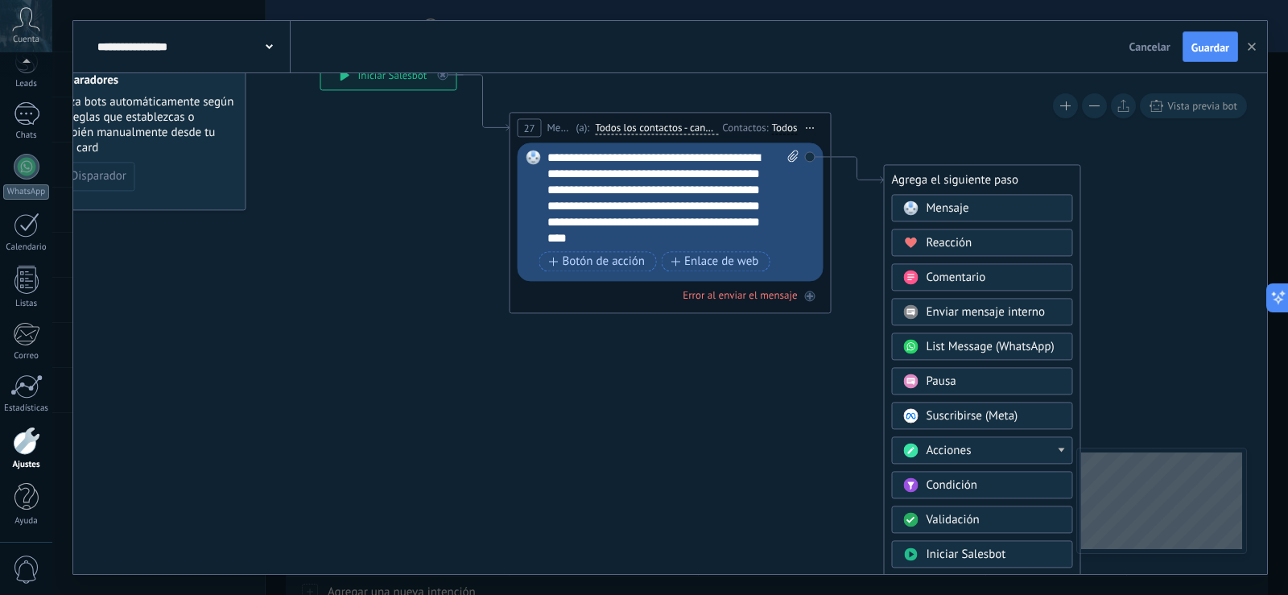
click at [692, 229] on div "**********" at bounding box center [673, 198] width 252 height 97
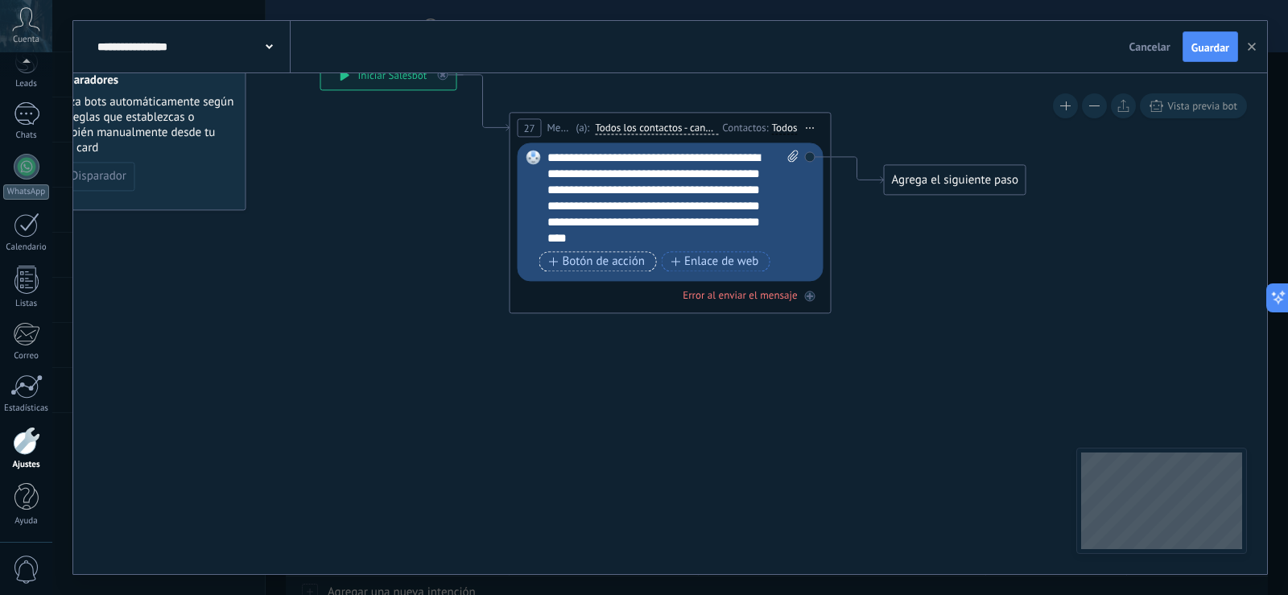
click at [601, 266] on span "Botón de acción" at bounding box center [597, 261] width 97 height 13
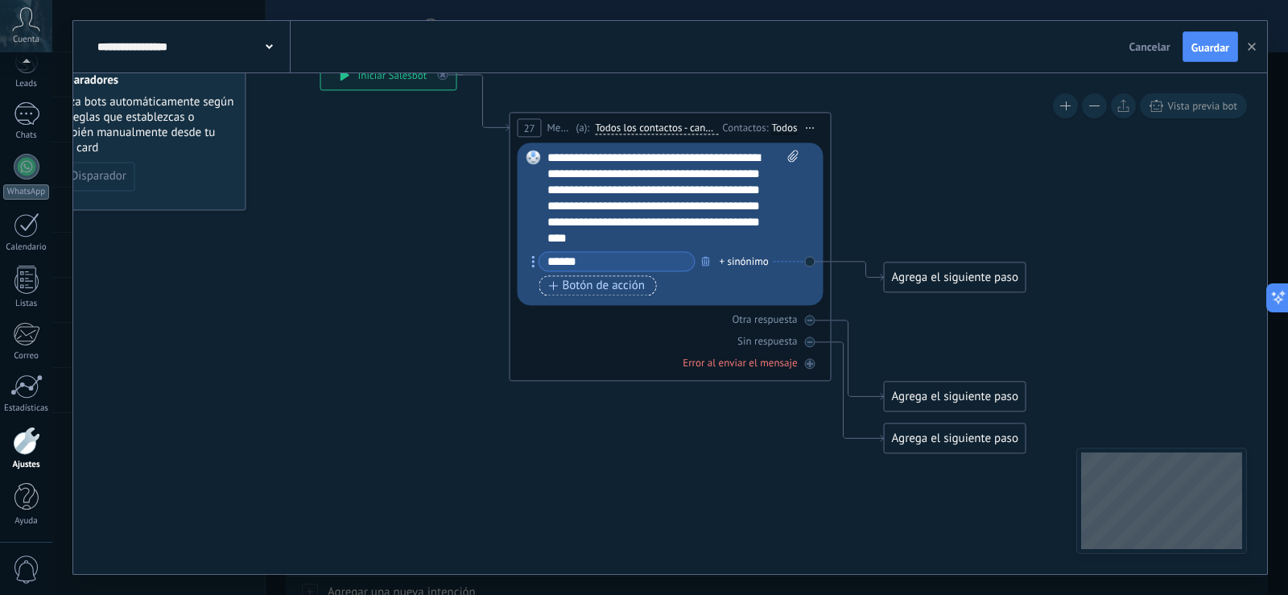
type input "******"
click at [623, 291] on span "Botón de acción" at bounding box center [597, 285] width 97 height 13
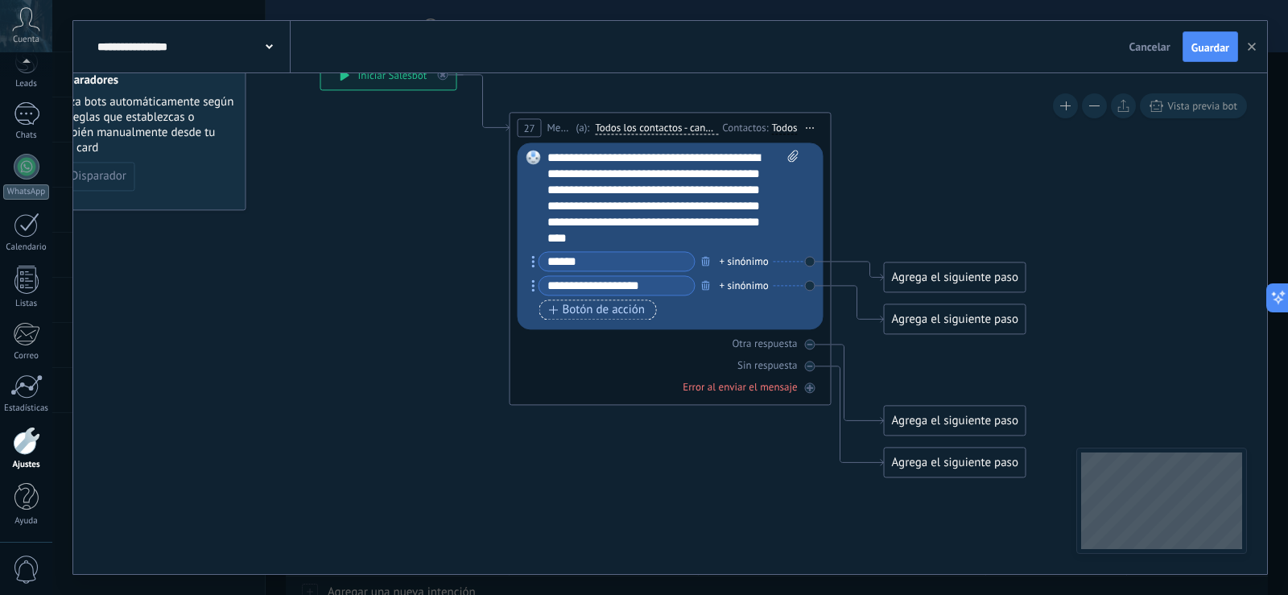
type input "**********"
click at [632, 311] on span "Botón de acción" at bounding box center [597, 309] width 97 height 13
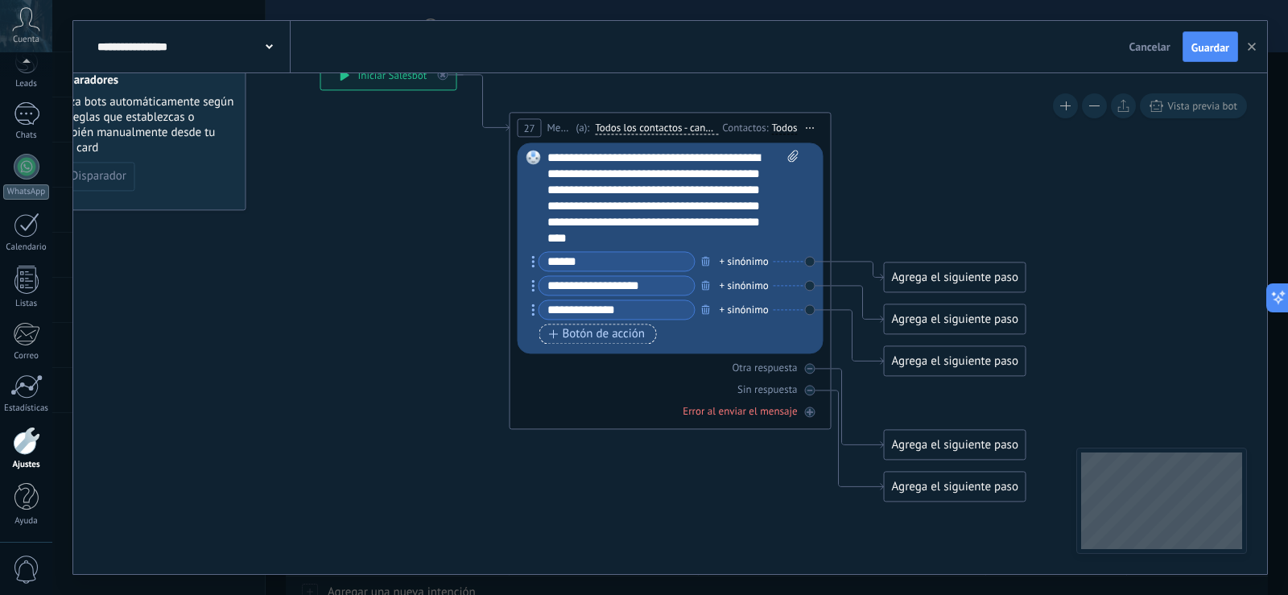
type input "**********"
click at [621, 331] on span "Botón de acción" at bounding box center [597, 334] width 97 height 13
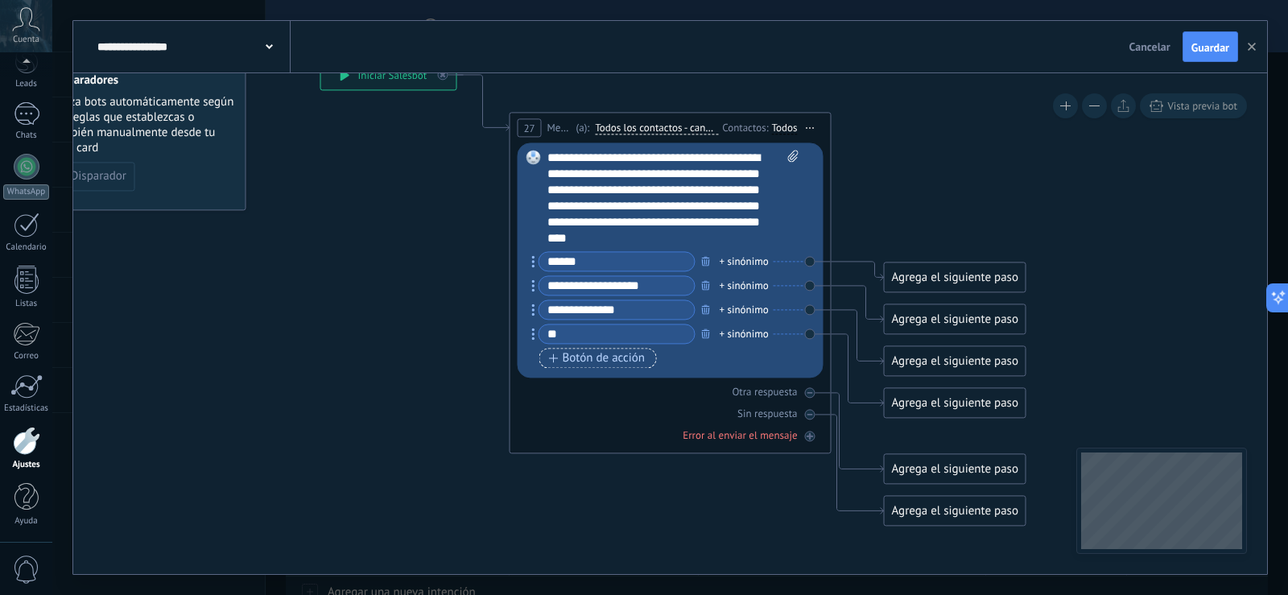
type input "*"
type input "********"
click at [740, 361] on div "Botón de acción Enlace de web" at bounding box center [668, 358] width 259 height 20
click at [606, 427] on div "Error al enviar el mensaje" at bounding box center [671, 434] width 306 height 15
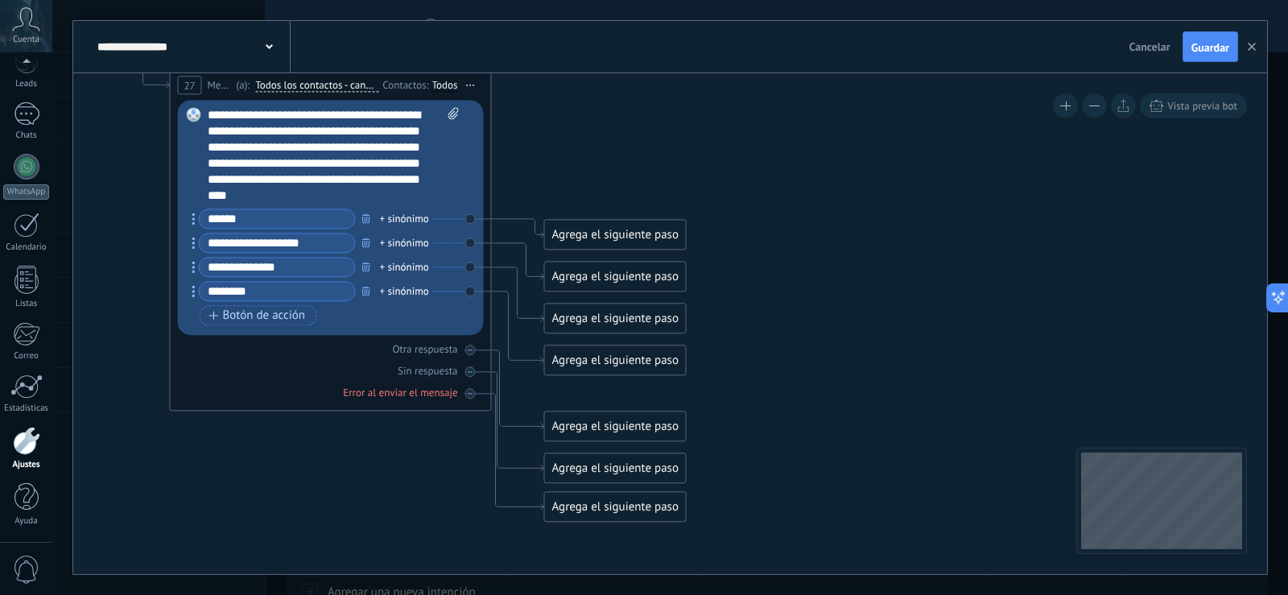
drag, startPoint x: 663, startPoint y: 505, endPoint x: 363, endPoint y: 462, distance: 302.5
click at [363, 462] on icon at bounding box center [306, 269] width 1456 height 1310
click at [366, 245] on icon "button" at bounding box center [366, 242] width 8 height 10
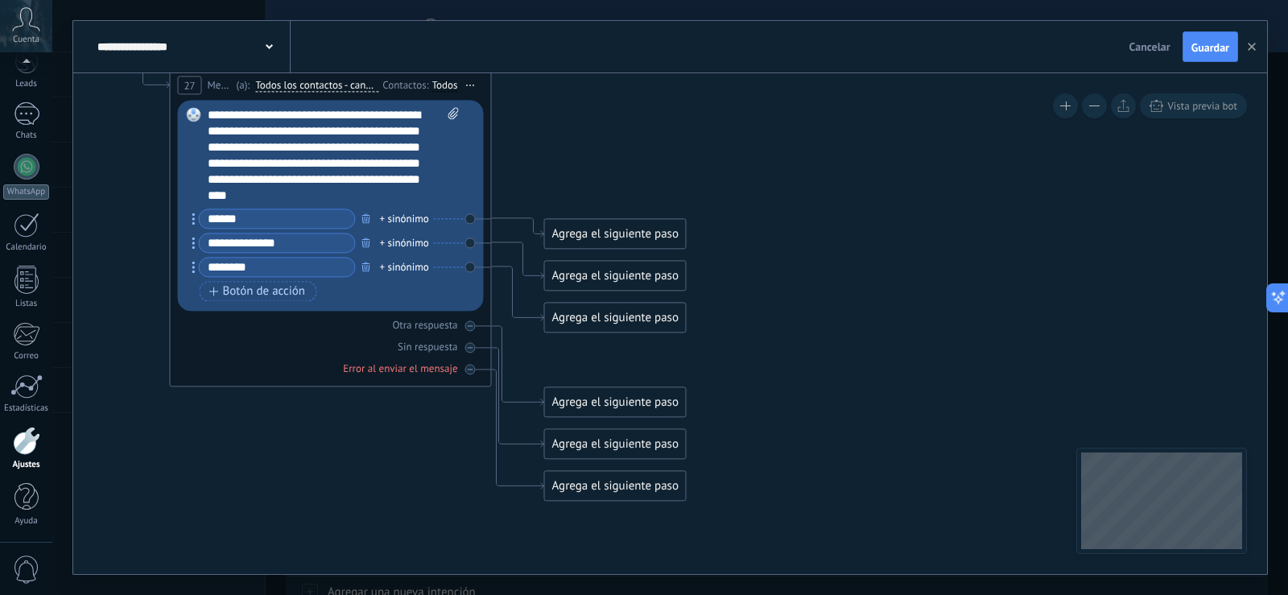
click at [384, 219] on div "+ sinónimo" at bounding box center [404, 219] width 49 height 16
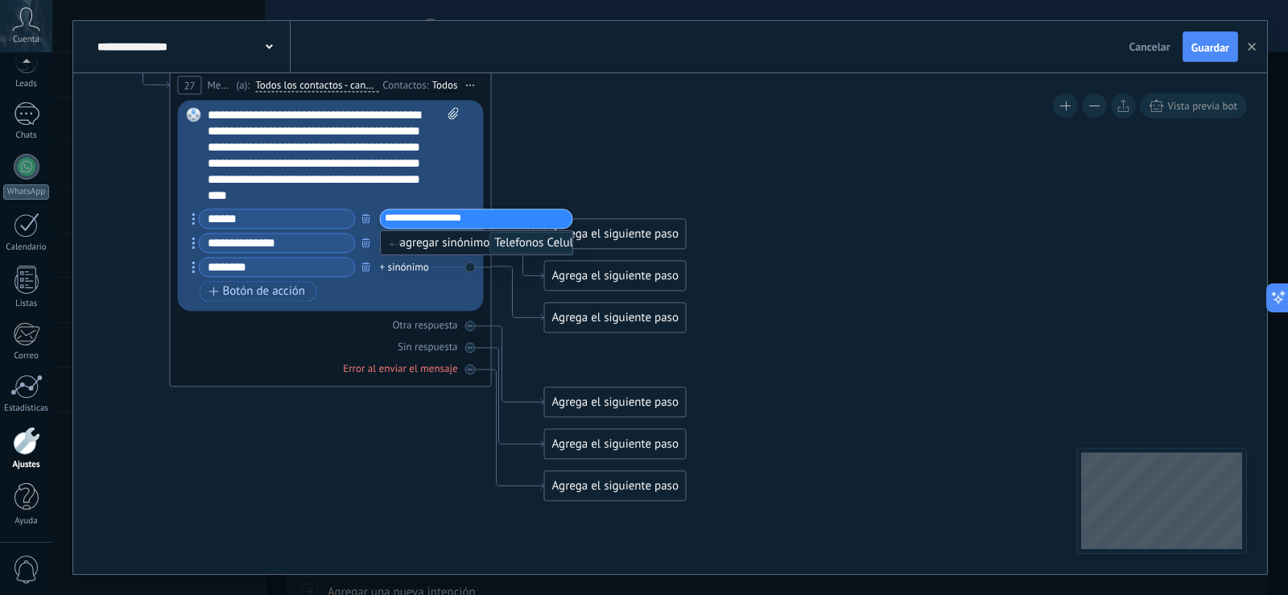
type input "**********"
click at [625, 183] on icon at bounding box center [306, 269] width 1456 height 1310
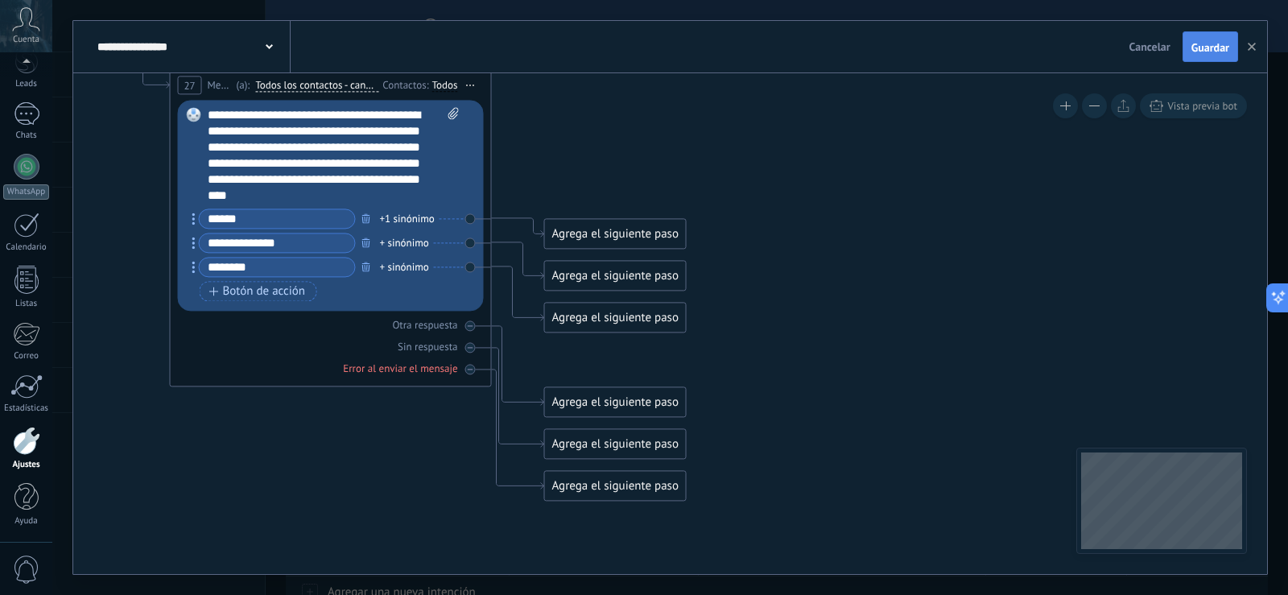
click at [1220, 42] on span "Guardar" at bounding box center [1210, 47] width 38 height 11
drag, startPoint x: 349, startPoint y: 110, endPoint x: 410, endPoint y: 85, distance: 65.3
click at [350, 110] on div "**********" at bounding box center [334, 155] width 252 height 97
click at [598, 405] on div "Agrega el siguiente paso" at bounding box center [615, 402] width 141 height 27
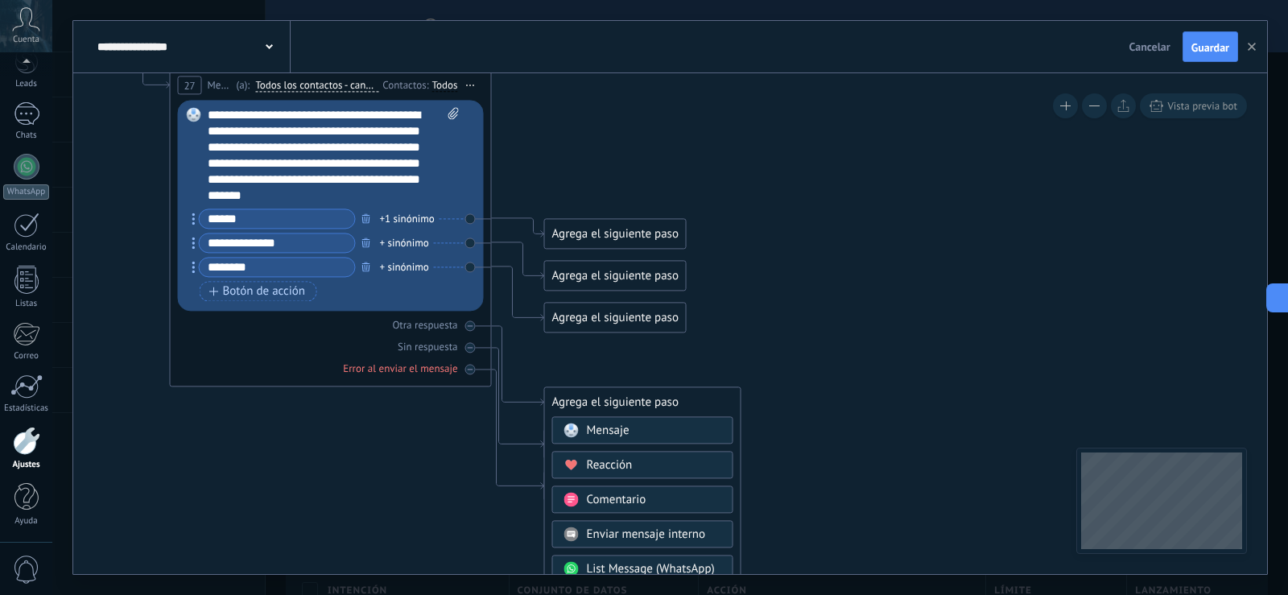
click at [591, 427] on span "Mensaje" at bounding box center [608, 430] width 43 height 15
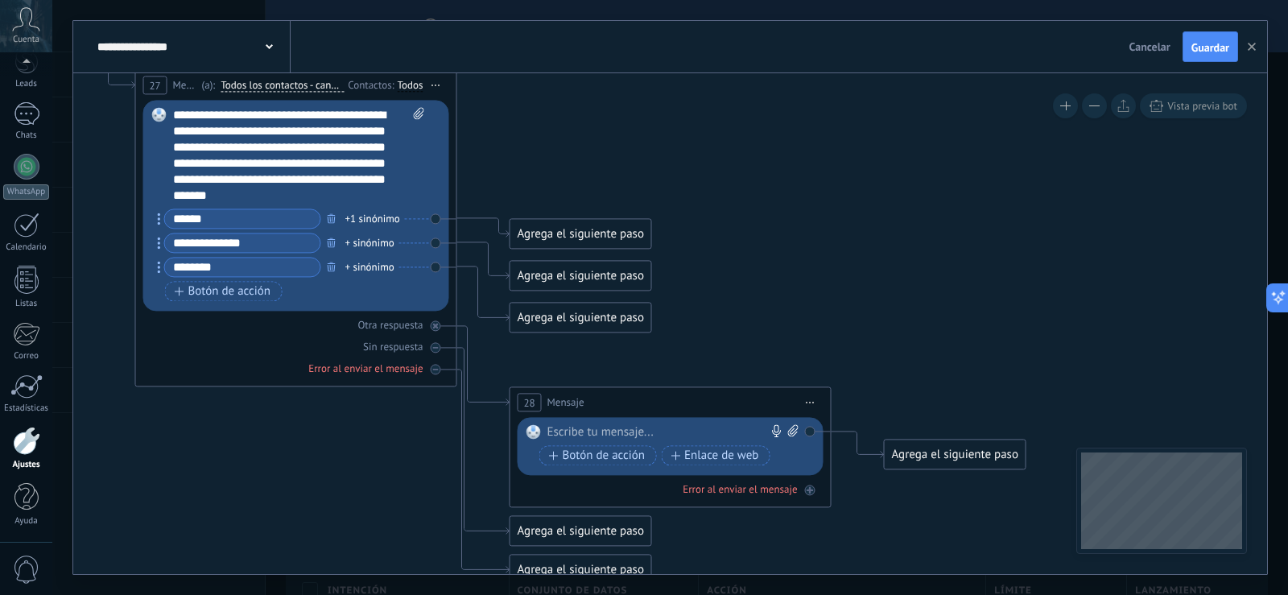
click at [596, 427] on div at bounding box center [666, 432] width 239 height 16
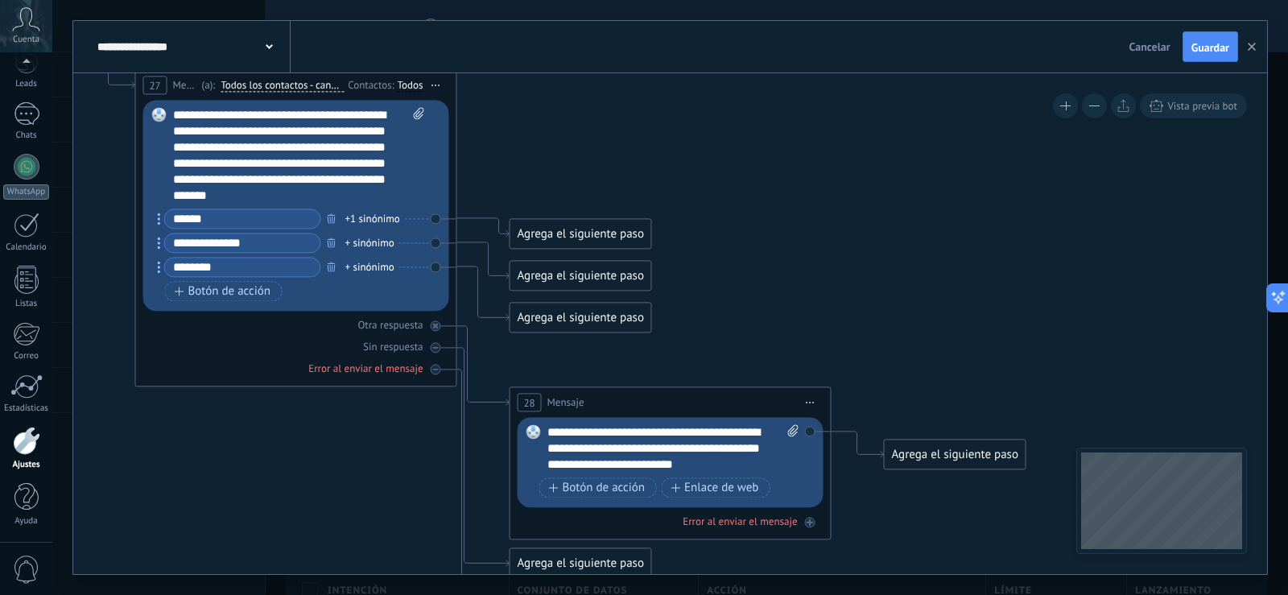
click at [577, 233] on div "Agrega el siguiente paso" at bounding box center [580, 234] width 141 height 27
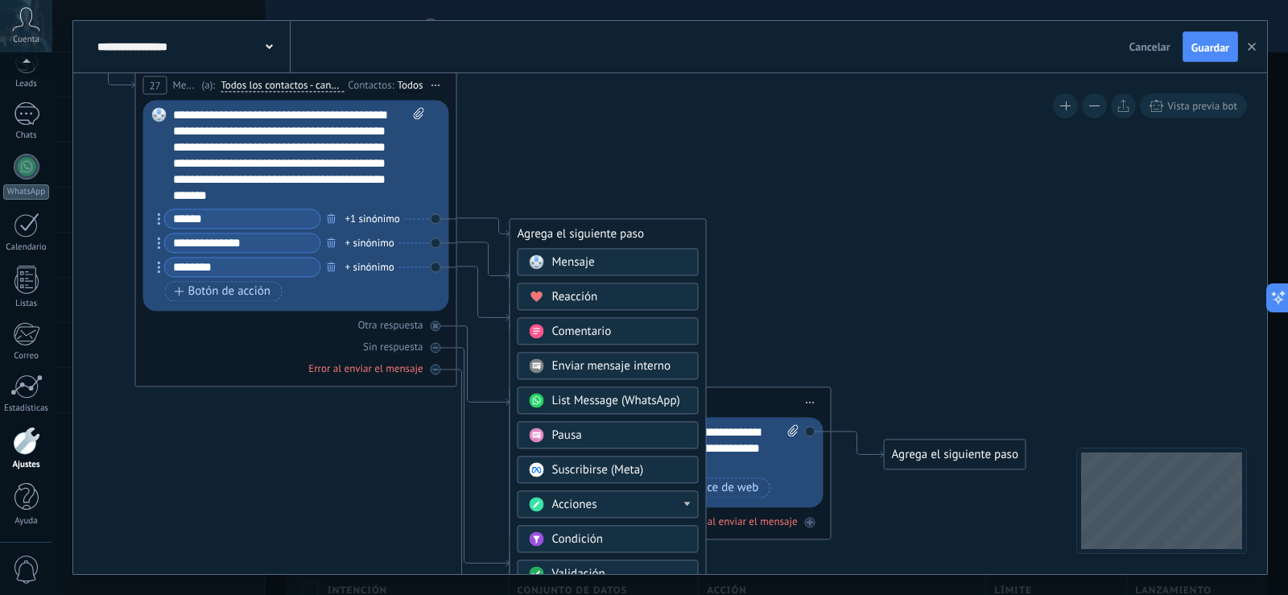
click at [692, 504] on div "Acciones" at bounding box center [608, 503] width 181 height 27
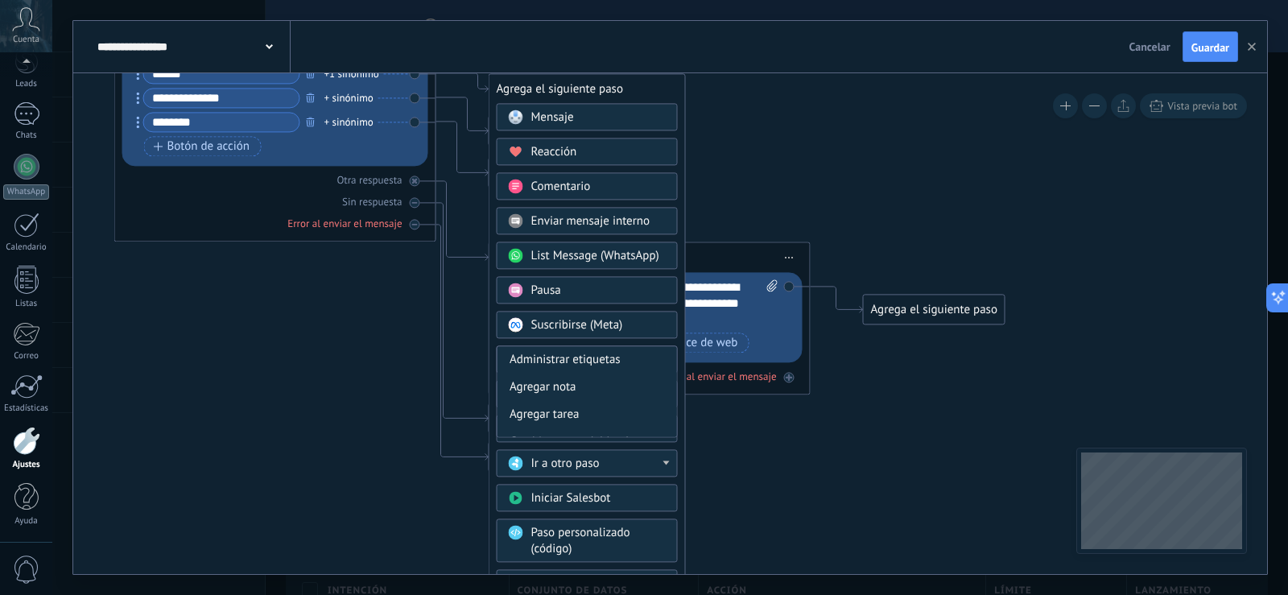
drag, startPoint x: 1158, startPoint y: 353, endPoint x: 1137, endPoint y: 211, distance: 143.2
click at [1137, 211] on icon at bounding box center [438, 156] width 1831 height 1373
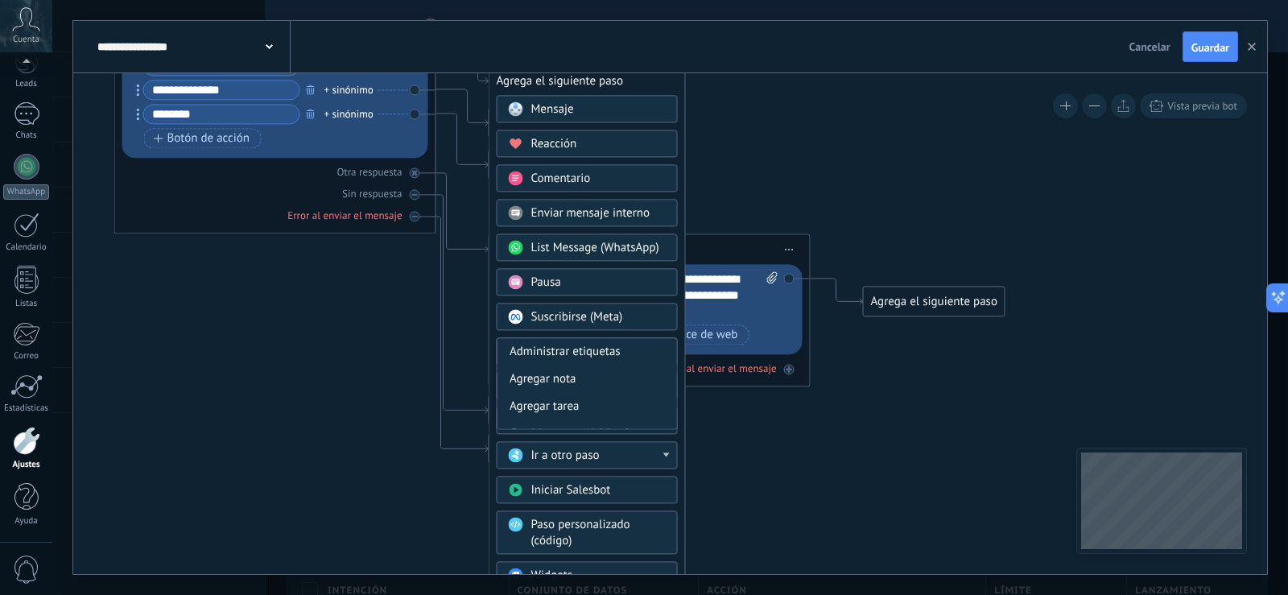
drag, startPoint x: 1103, startPoint y: 244, endPoint x: 945, endPoint y: 271, distance: 160.1
click at [1102, 233] on icon at bounding box center [438, 147] width 1831 height 1373
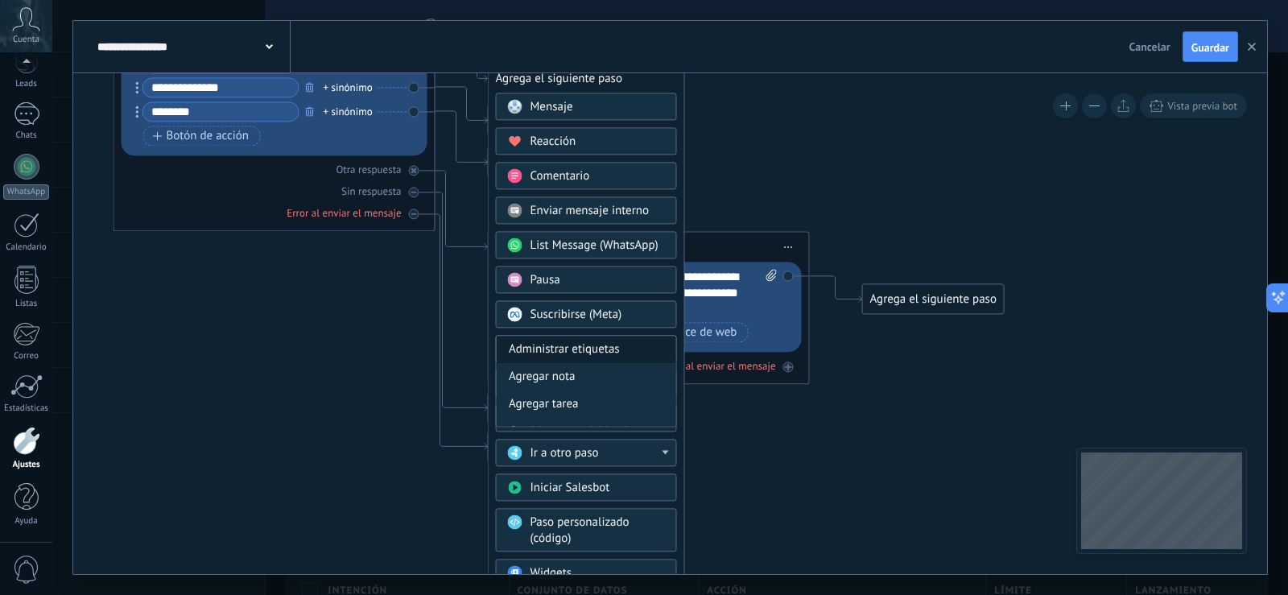
drag, startPoint x: 676, startPoint y: 343, endPoint x: 670, endPoint y: 353, distance: 12.3
click at [670, 353] on div "Administrar etiquetas Agregar nota Agregar tarea Cambiar etapa del lead Cambiar…" at bounding box center [586, 381] width 181 height 92
click at [639, 347] on div "Administrar etiquetas" at bounding box center [587, 349] width 180 height 27
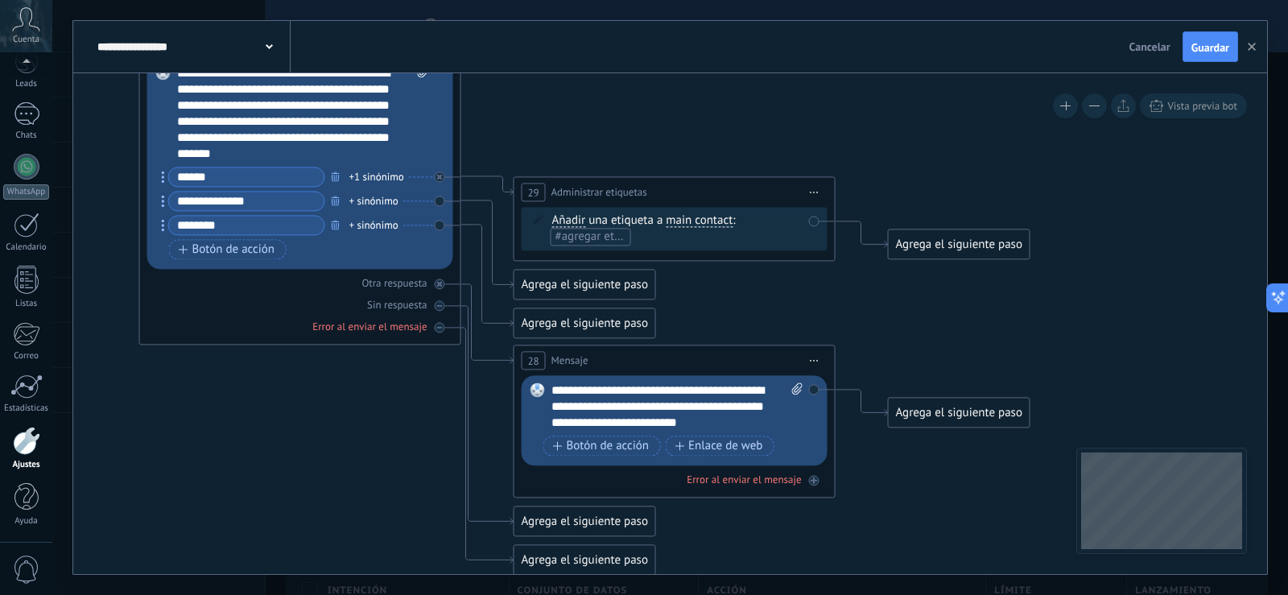
drag, startPoint x: 1122, startPoint y: 179, endPoint x: 1126, endPoint y: 292, distance: 113.6
click at [1126, 292] on icon at bounding box center [463, 275] width 1831 height 1405
click at [751, 221] on div "Añadir Añadir Eliminar Añadir Añadir Eliminar una etiqueta a main contact main …" at bounding box center [677, 229] width 250 height 32
click at [807, 192] on span "Iniciar vista previa aquí Cambiar nombre Duplicar [GEOGRAPHIC_DATA]" at bounding box center [815, 191] width 26 height 23
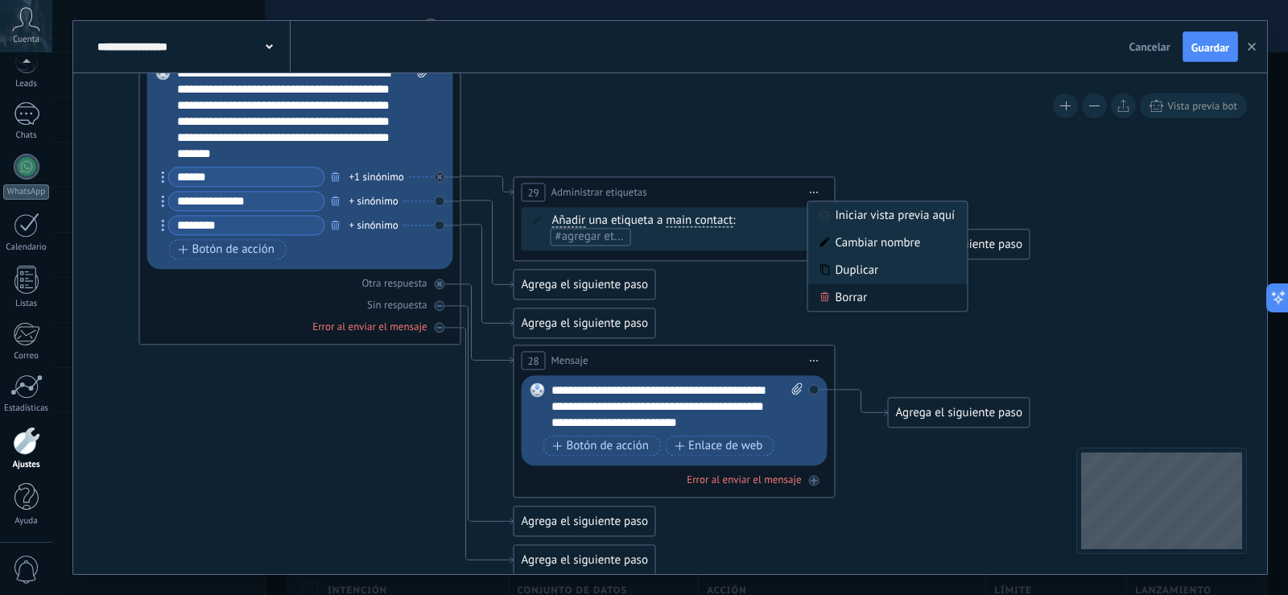
click at [851, 299] on div "Borrar" at bounding box center [887, 296] width 159 height 27
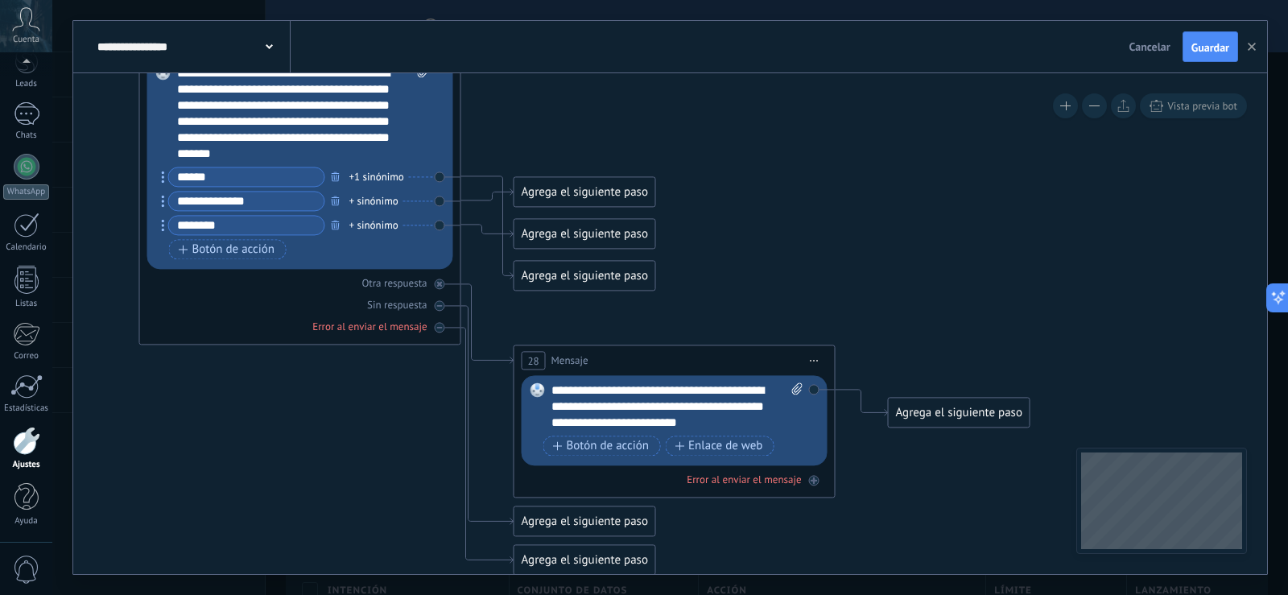
click at [624, 192] on div "Agrega el siguiente paso" at bounding box center [584, 192] width 141 height 27
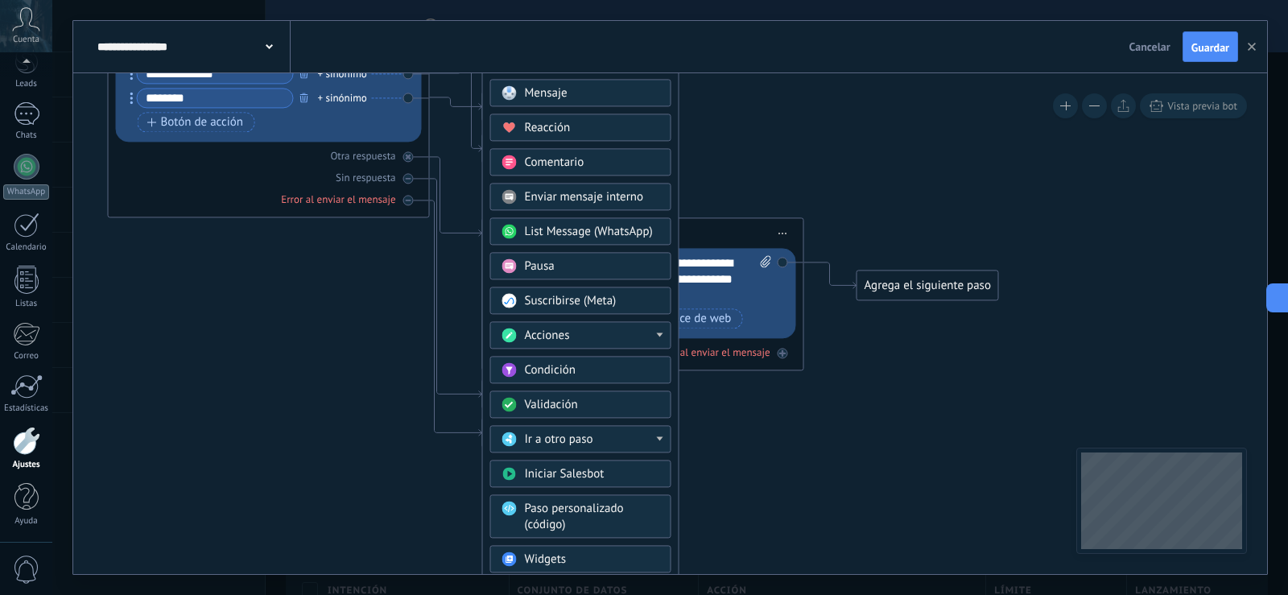
drag, startPoint x: 775, startPoint y: 269, endPoint x: 744, endPoint y: 142, distance: 131.0
click at [744, 142] on icon at bounding box center [431, 147] width 1831 height 1405
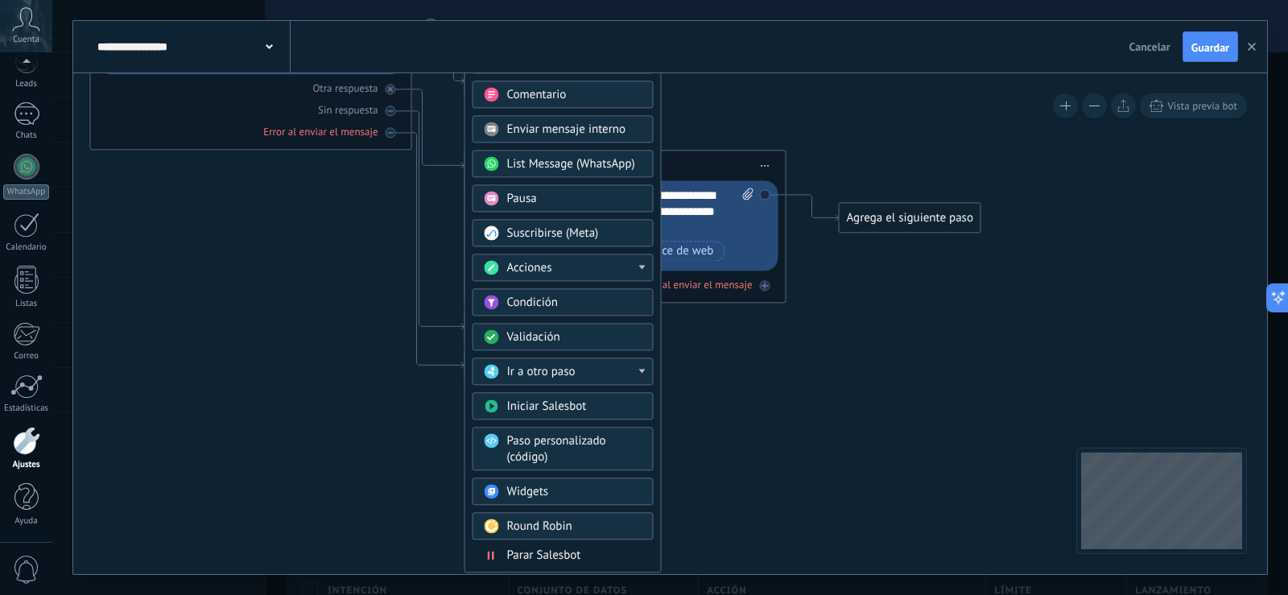
drag, startPoint x: 770, startPoint y: 188, endPoint x: 753, endPoint y: 120, distance: 69.9
click at [753, 120] on icon at bounding box center [413, 80] width 1831 height 1405
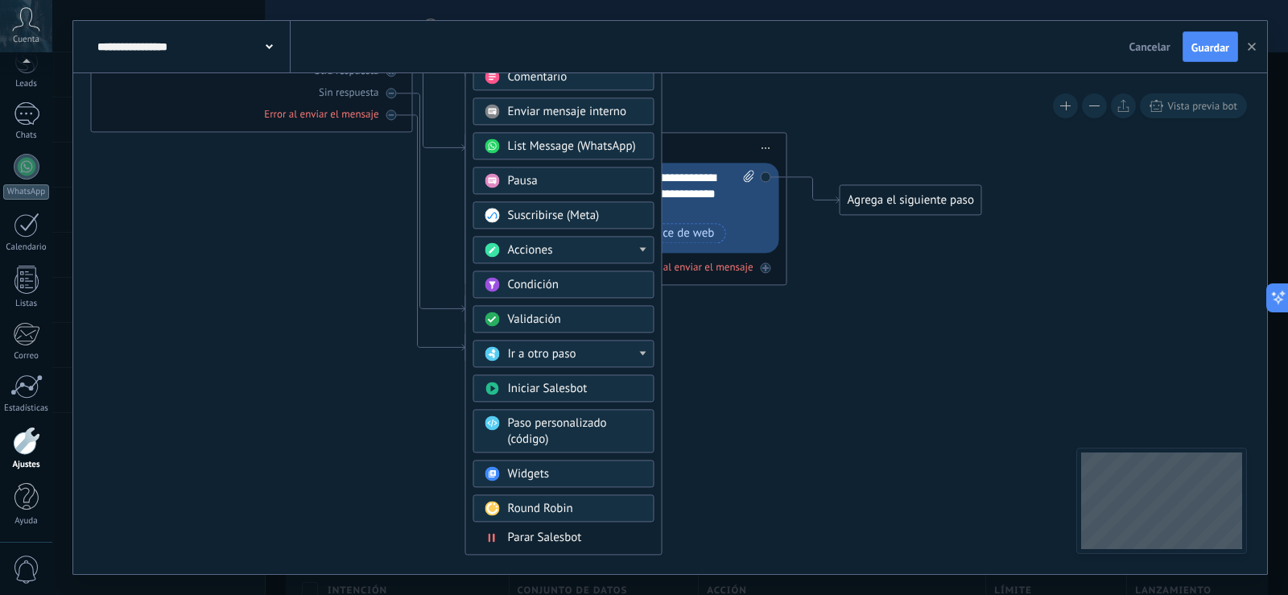
drag, startPoint x: 779, startPoint y: 130, endPoint x: 780, endPoint y: 113, distance: 17.7
click at [780, 113] on icon at bounding box center [414, 62] width 1831 height 1405
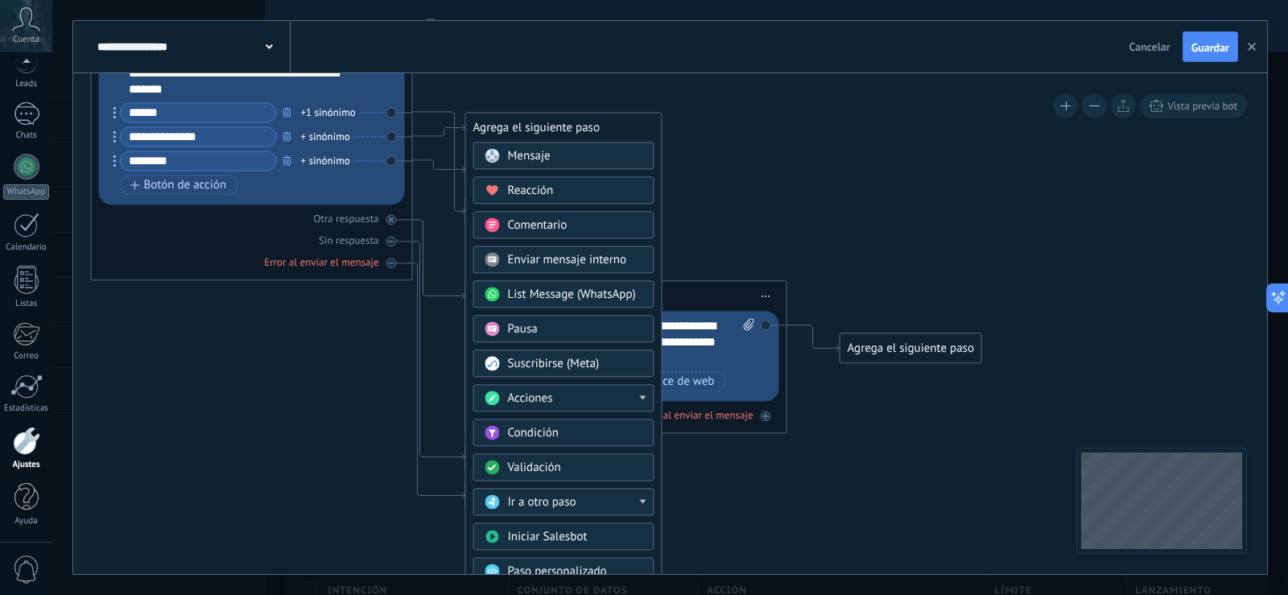
drag, startPoint x: 782, startPoint y: 114, endPoint x: 782, endPoint y: 262, distance: 148.1
click at [782, 262] on icon at bounding box center [414, 210] width 1831 height 1405
click at [622, 297] on span "List Message (WhatsApp)" at bounding box center [572, 294] width 128 height 15
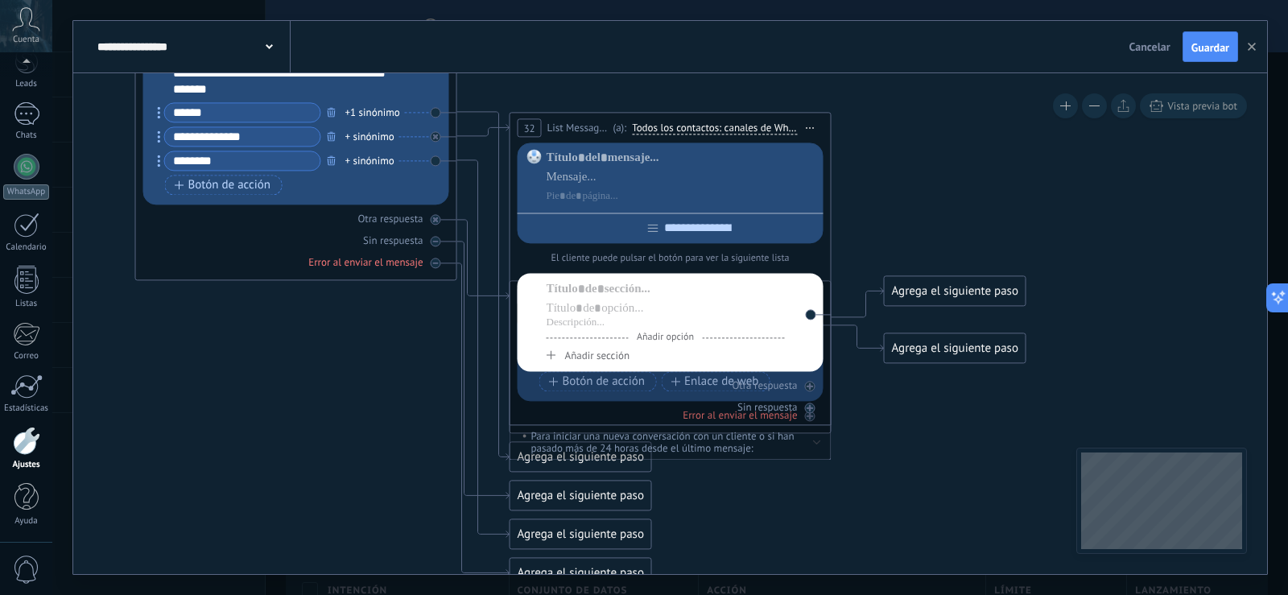
click at [770, 418] on div "**********" at bounding box center [671, 268] width 322 height 313
click at [816, 126] on span "Iniciar vista previa aquí Cambiar nombre Duplicar Borrar" at bounding box center [811, 127] width 26 height 23
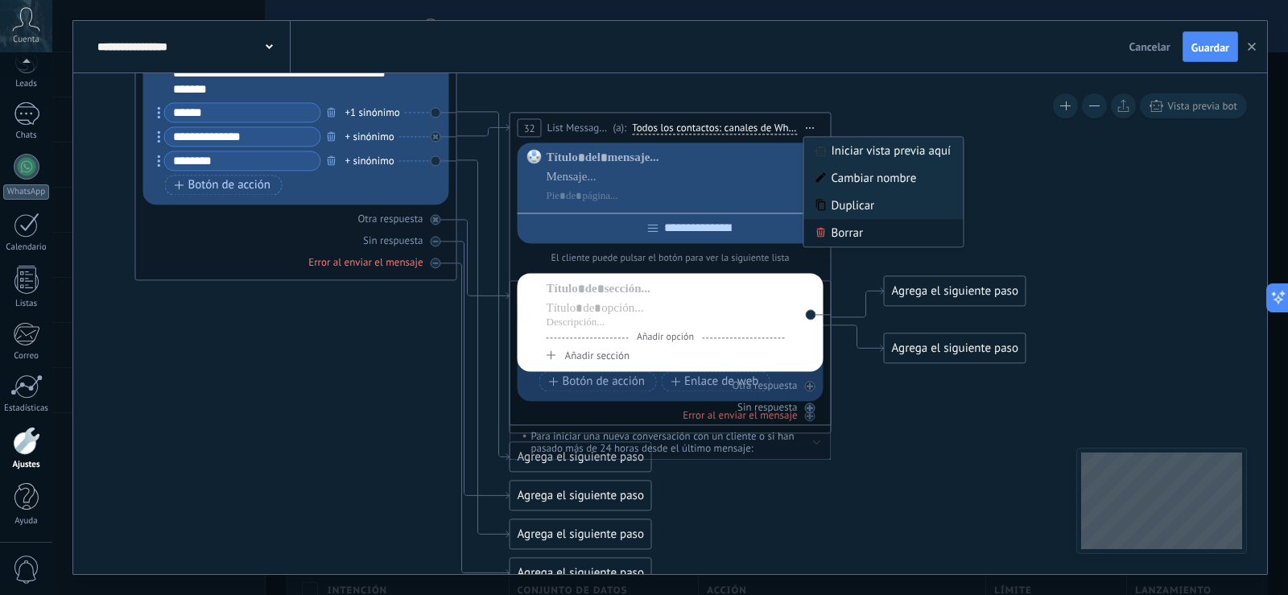
click at [844, 234] on div "Borrar" at bounding box center [883, 232] width 159 height 27
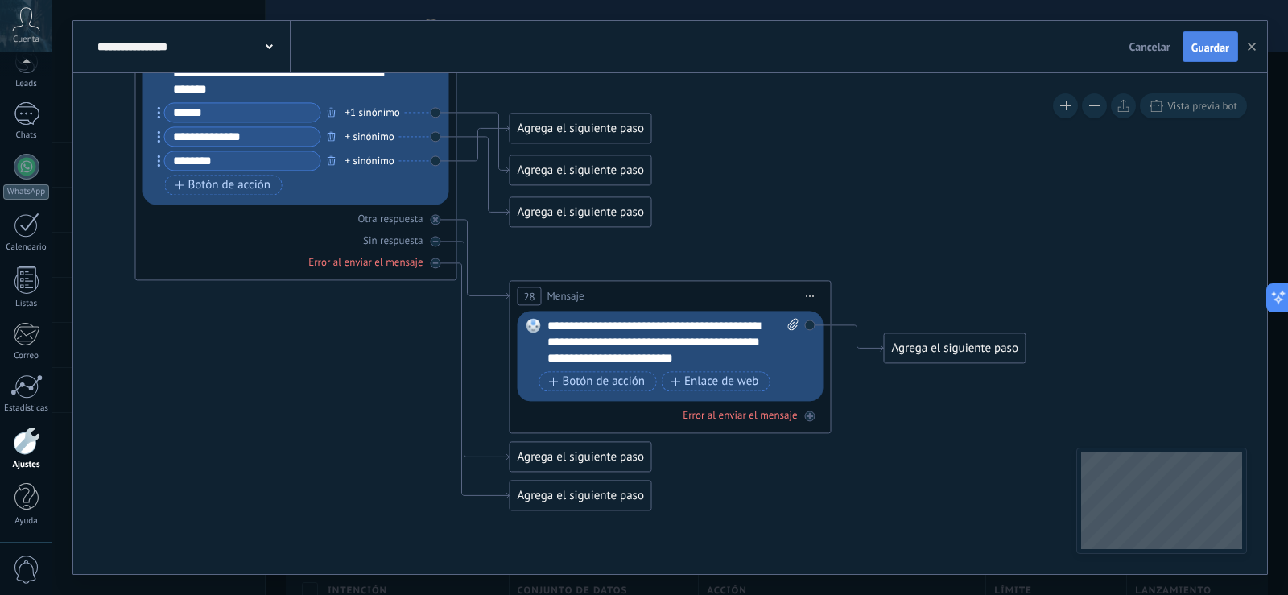
click at [1213, 47] on span "Guardar" at bounding box center [1210, 47] width 38 height 11
click at [638, 122] on div "Agrega el siguiente paso" at bounding box center [580, 128] width 141 height 27
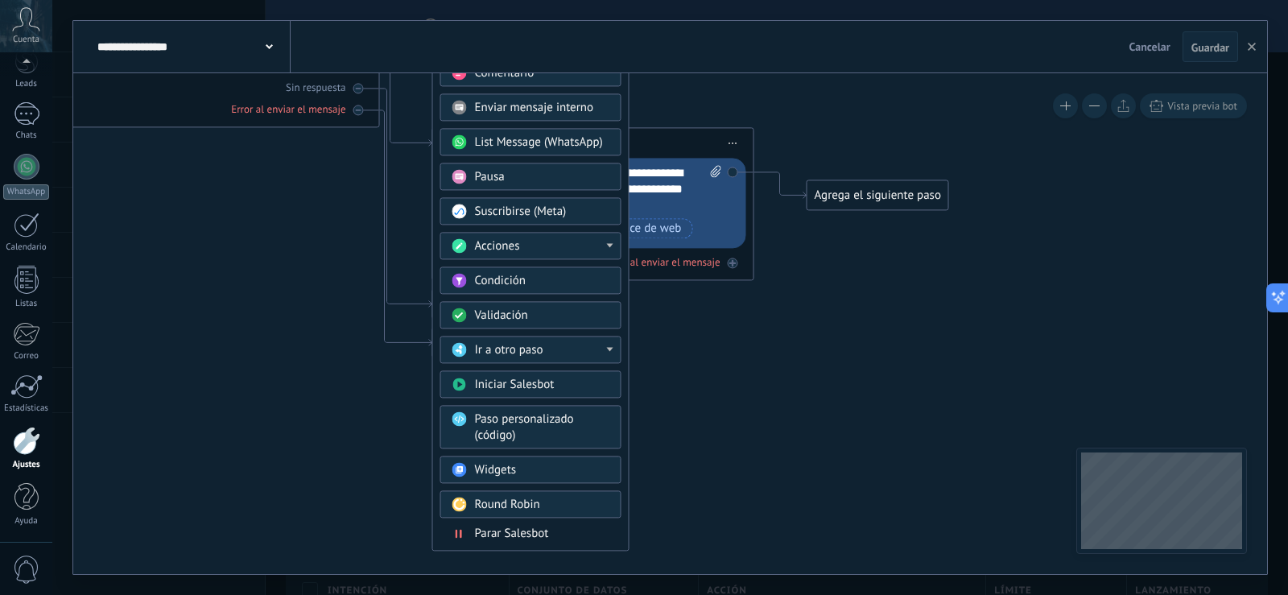
drag, startPoint x: 1022, startPoint y: 287, endPoint x: 944, endPoint y: 136, distance: 169.9
click at [944, 136] on icon at bounding box center [381, 57] width 1831 height 1405
click at [547, 419] on span "Paso personalizado (código)" at bounding box center [524, 426] width 99 height 31
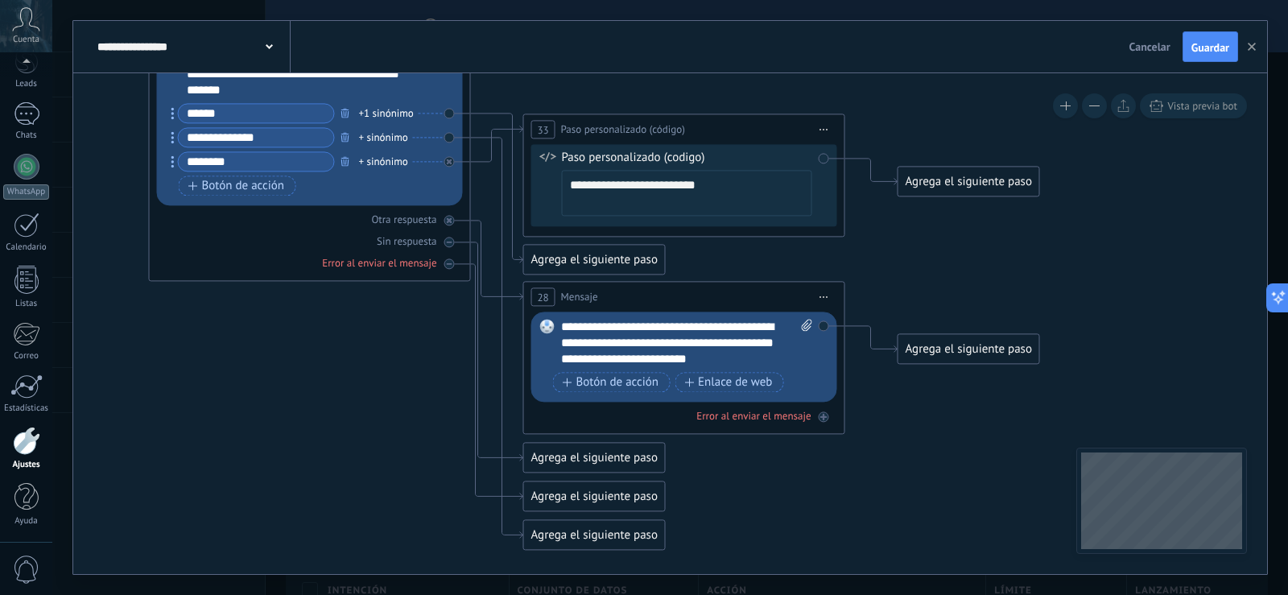
drag, startPoint x: 866, startPoint y: 372, endPoint x: 880, endPoint y: 526, distance: 154.4
click at [880, 526] on icon at bounding box center [472, 230] width 1831 height 1443
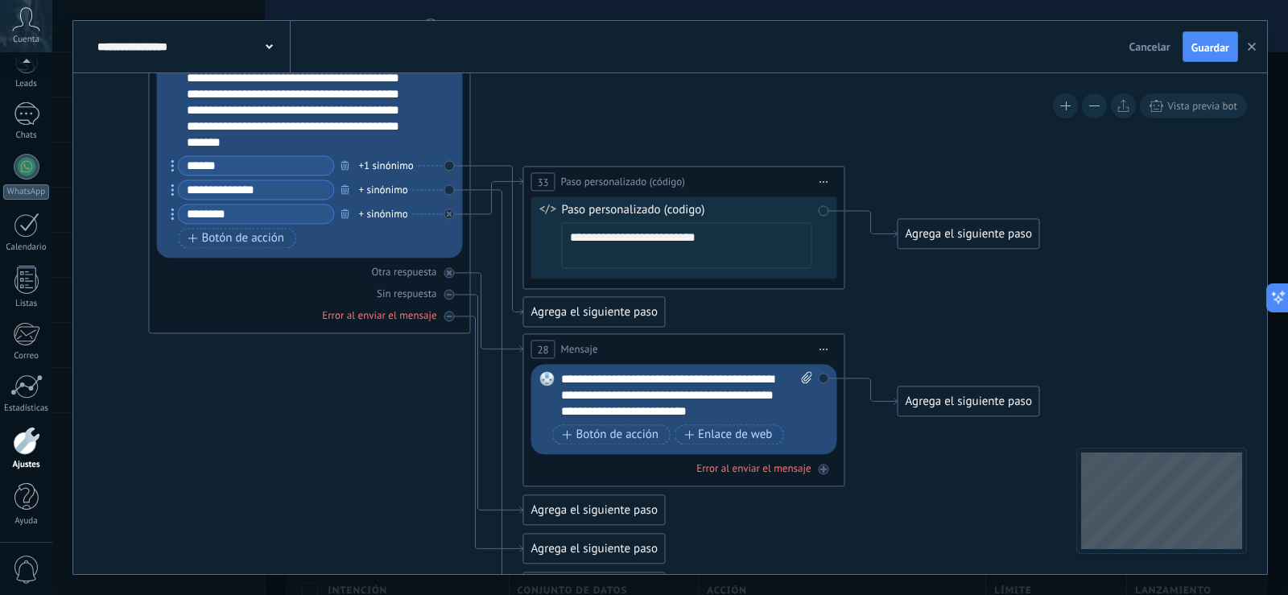
drag, startPoint x: 881, startPoint y: 484, endPoint x: 881, endPoint y: 536, distance: 52.3
click at [881, 536] on icon at bounding box center [472, 282] width 1831 height 1443
drag, startPoint x: 702, startPoint y: 234, endPoint x: 551, endPoint y: 236, distance: 150.5
click at [551, 236] on div "**********" at bounding box center [684, 237] width 306 height 82
paste textarea "**********"
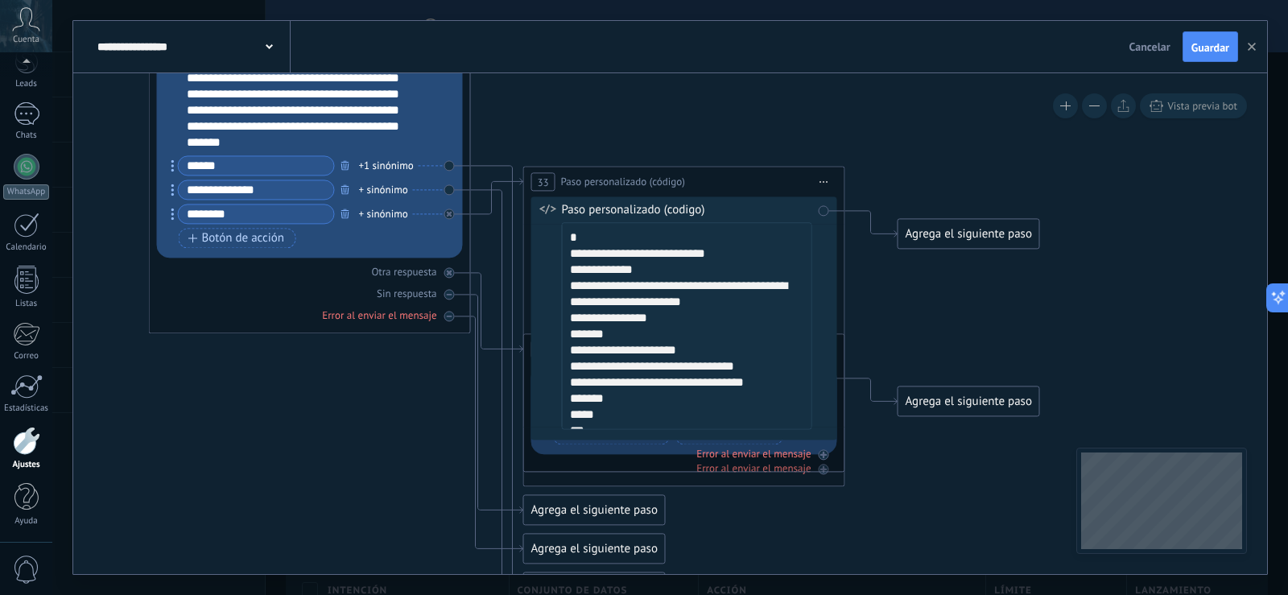
click at [695, 362] on textarea "**********" at bounding box center [687, 325] width 250 height 207
drag, startPoint x: 611, startPoint y: 378, endPoint x: 638, endPoint y: 364, distance: 31.0
click at [613, 378] on textarea "**********" at bounding box center [687, 325] width 250 height 207
paste textarea "*******"
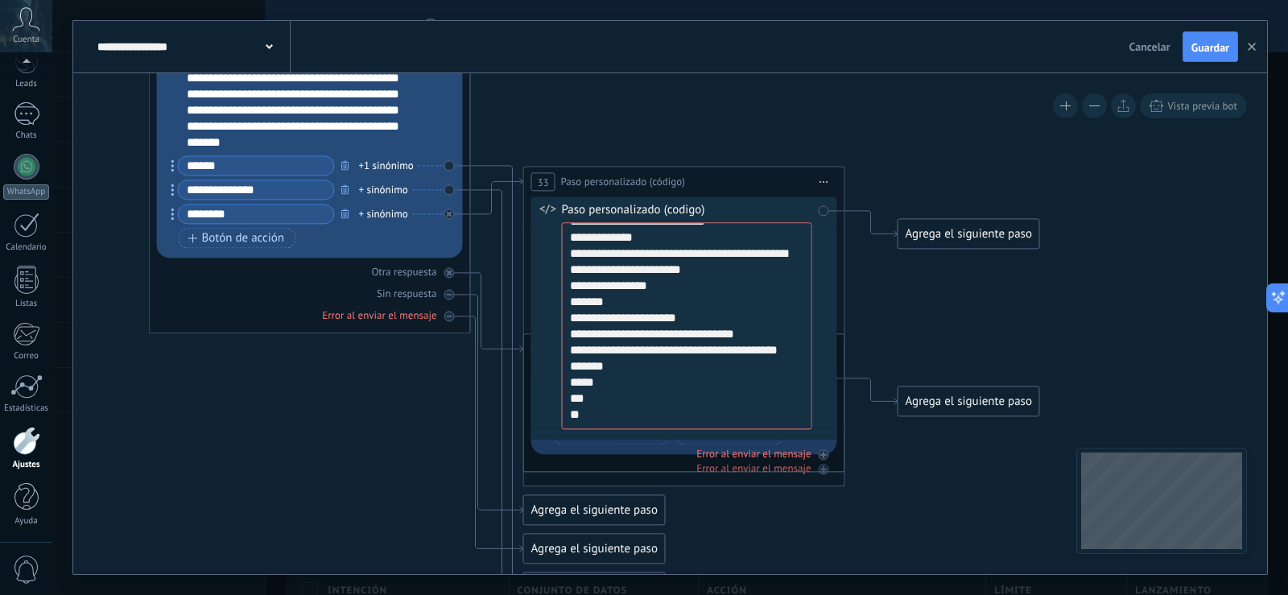
type textarea "**********"
click at [931, 309] on icon at bounding box center [472, 282] width 1831 height 1443
click at [828, 181] on span "Iniciar vista previa aquí Cambiar nombre Duplicar Borrar" at bounding box center [824, 181] width 26 height 23
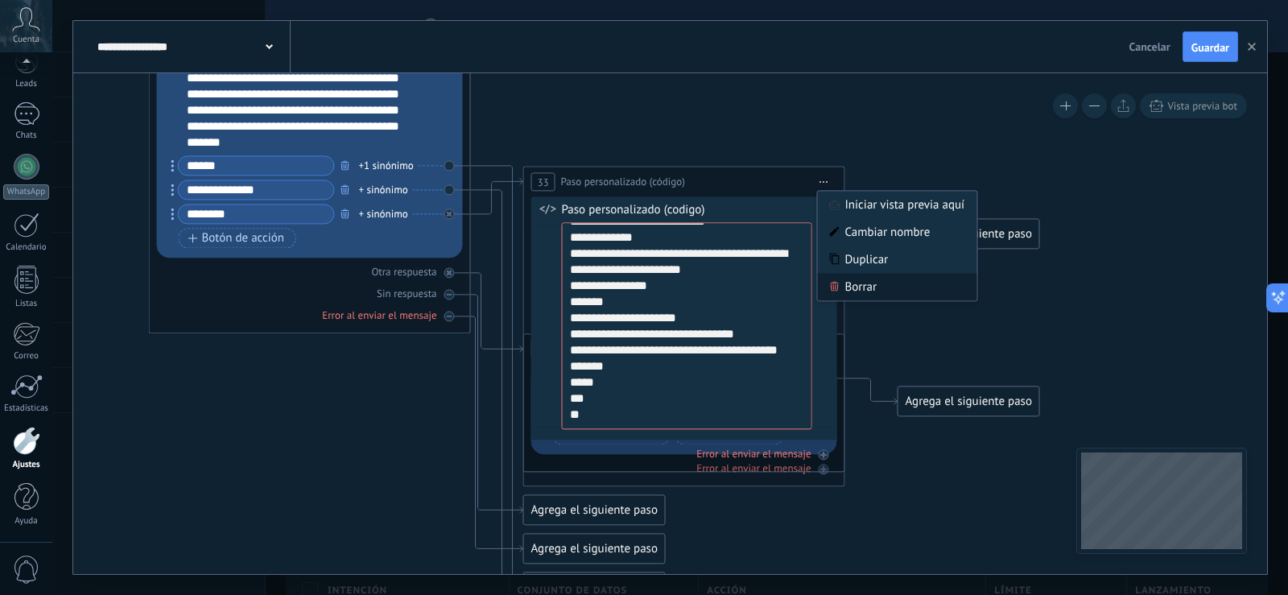
click at [849, 286] on div "Borrar" at bounding box center [897, 286] width 159 height 27
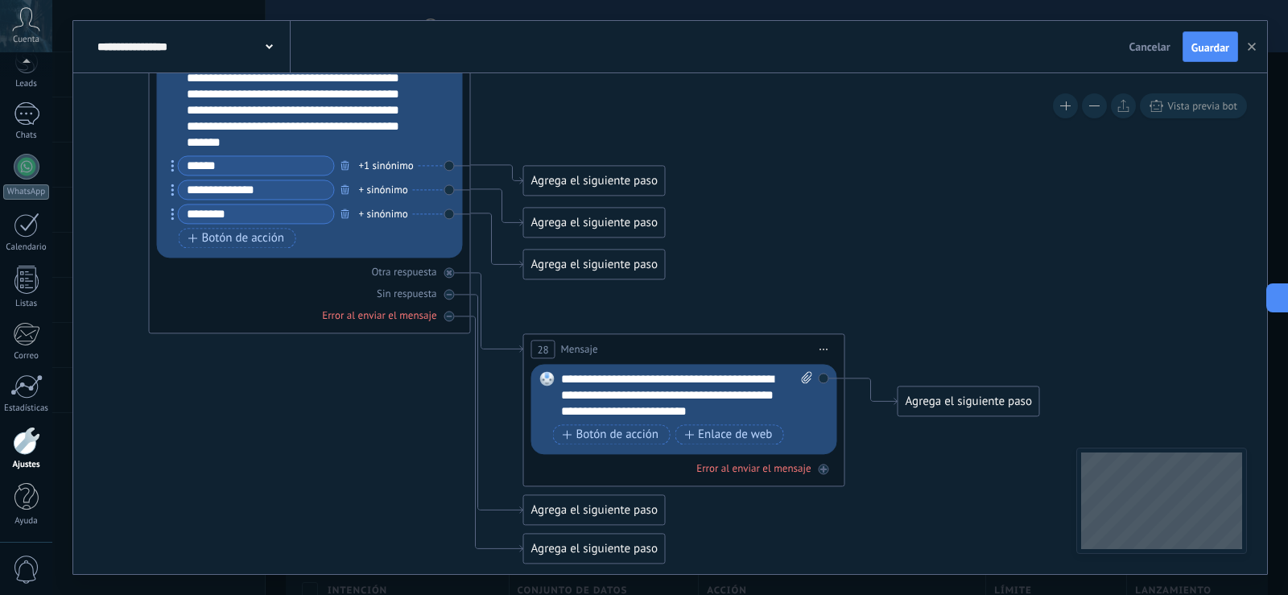
click at [639, 177] on div "Agrega el siguiente paso" at bounding box center [594, 180] width 141 height 27
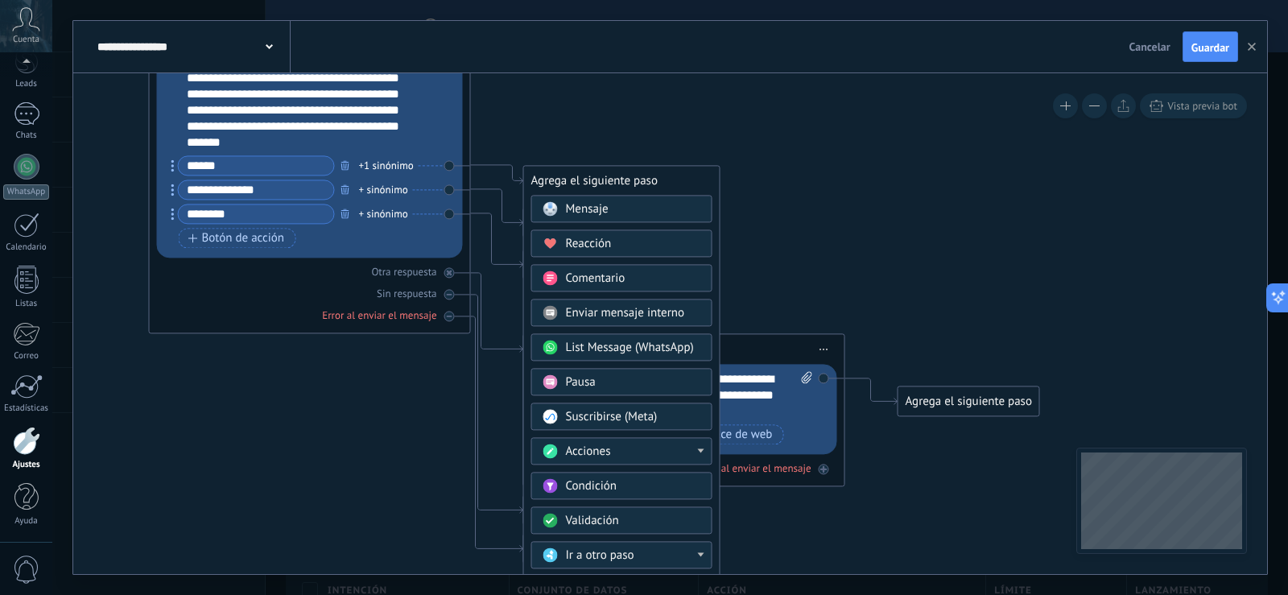
click at [592, 208] on span "Mensaje" at bounding box center [587, 208] width 43 height 15
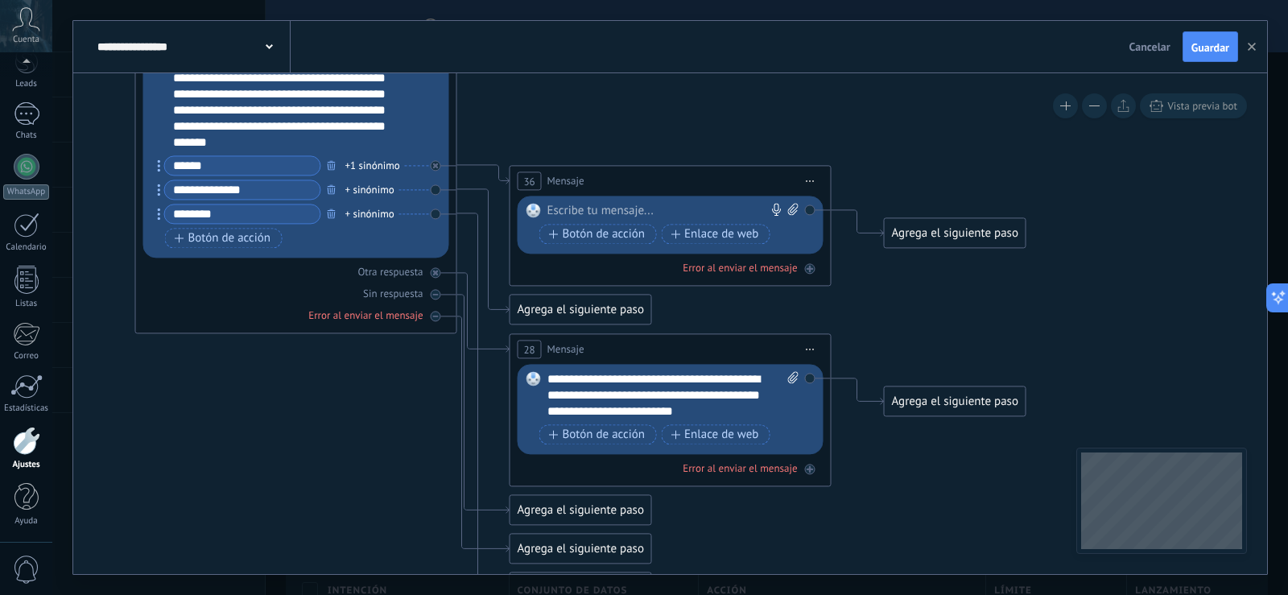
click at [798, 208] on icon at bounding box center [793, 209] width 10 height 12
click input "Subir" at bounding box center [0, 0] width 0 height 0
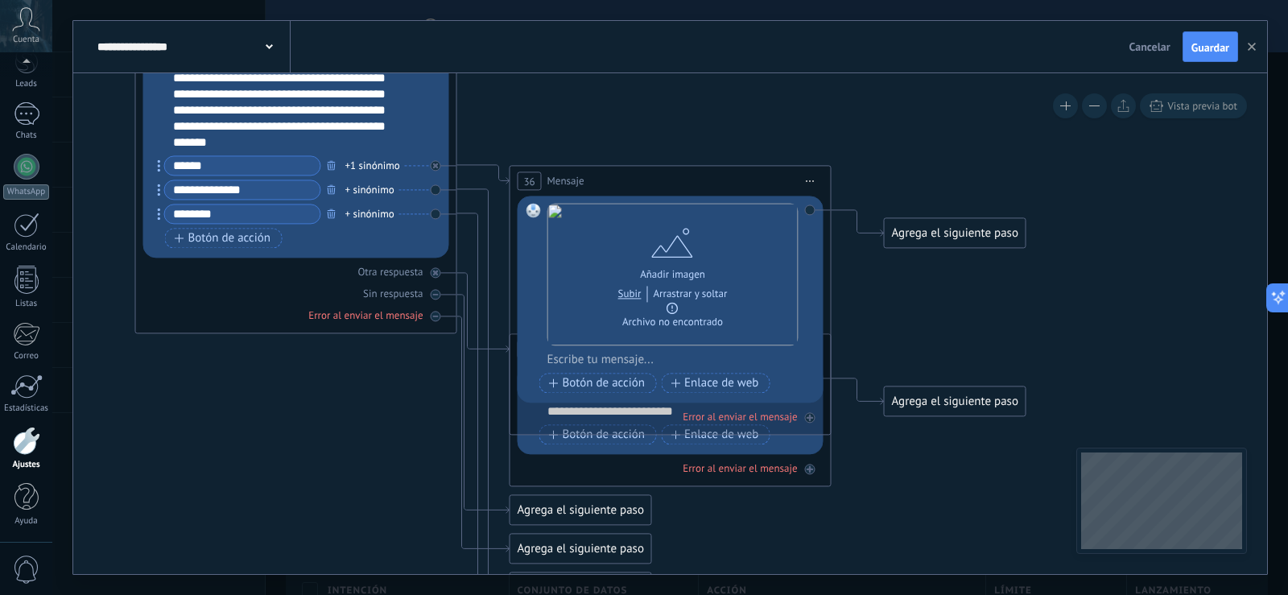
drag, startPoint x: 678, startPoint y: 247, endPoint x: 684, endPoint y: 114, distance: 133.8
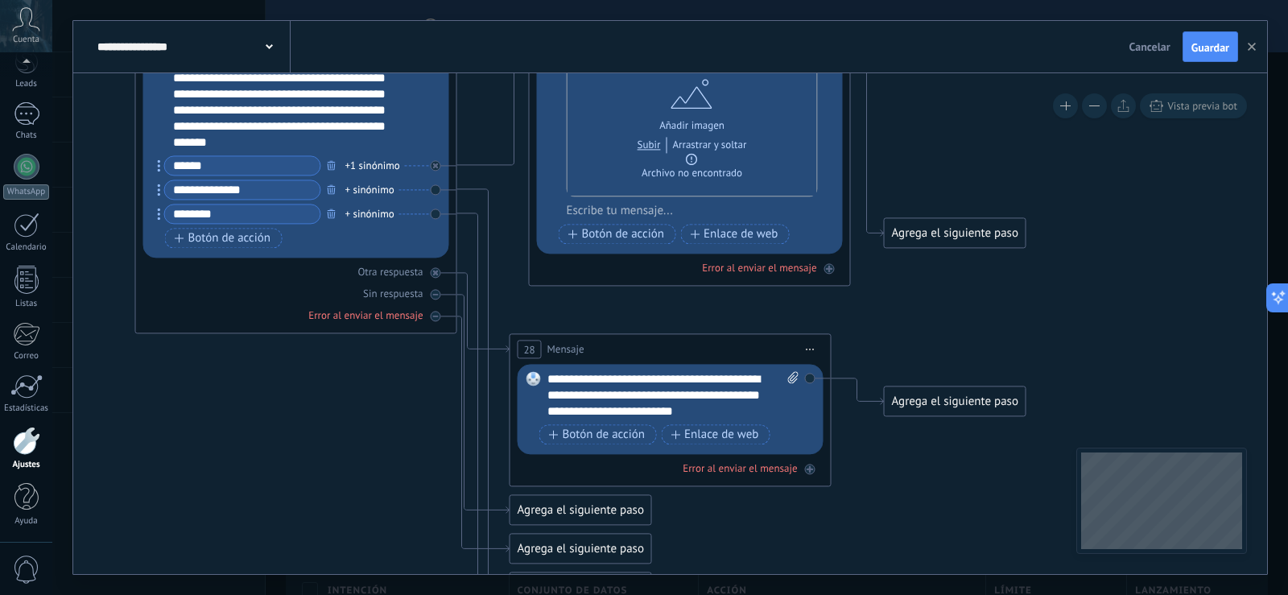
drag, startPoint x: 667, startPoint y: 175, endPoint x: 686, endPoint y: 25, distance: 151.8
click at [686, 25] on div "**********" at bounding box center [670, 297] width 1194 height 553
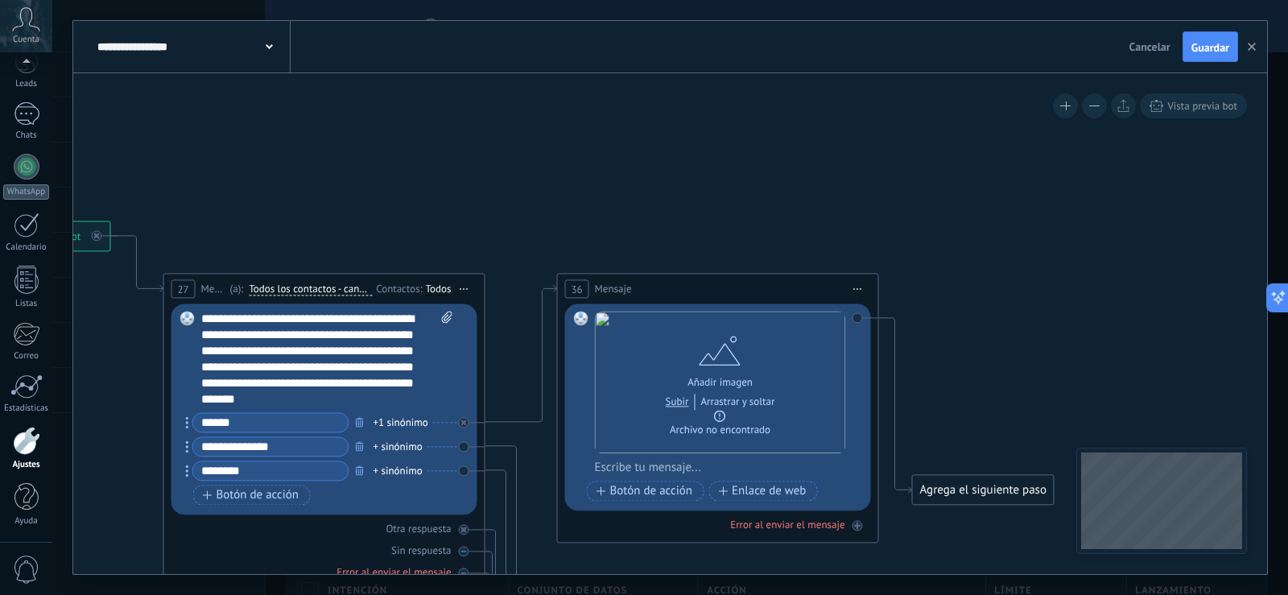
drag, startPoint x: 1001, startPoint y: 142, endPoint x: 1013, endPoint y: 415, distance: 274.0
click at [1029, 415] on icon at bounding box center [487, 559] width 1831 height 1482
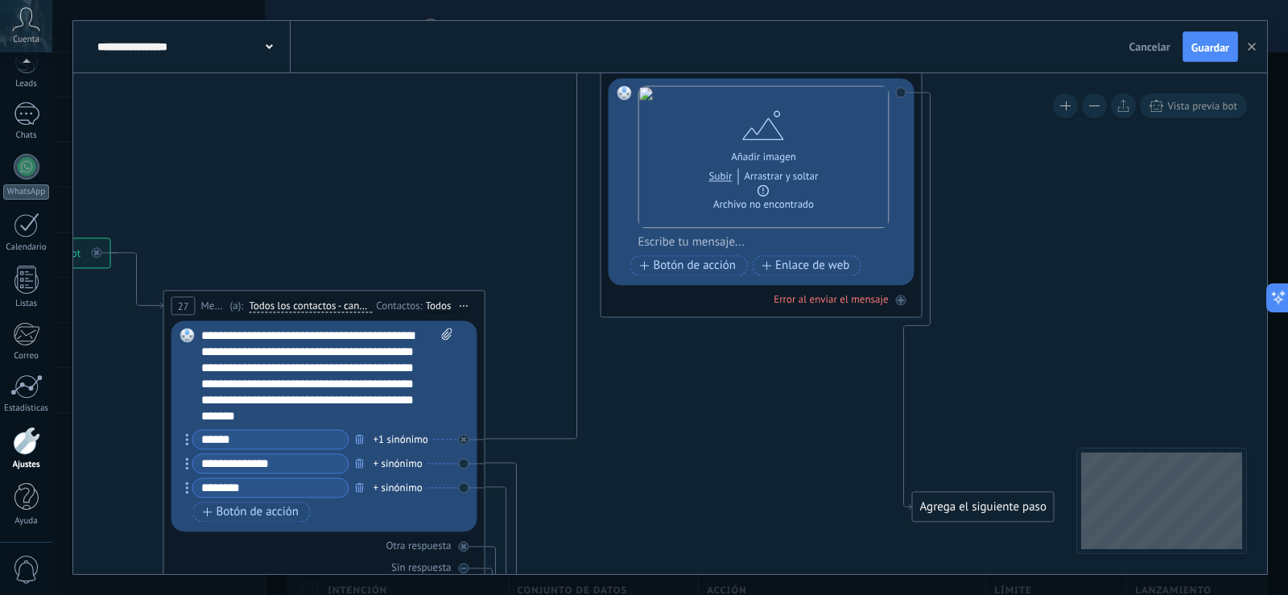
drag, startPoint x: 690, startPoint y: 182, endPoint x: 739, endPoint y: 58, distance: 133.3
click at [739, 58] on div "**********" at bounding box center [670, 297] width 1194 height 553
drag, startPoint x: 968, startPoint y: 506, endPoint x: 1066, endPoint y: 94, distance: 423.5
click at [1066, 94] on div "**********" at bounding box center [670, 323] width 1194 height 501
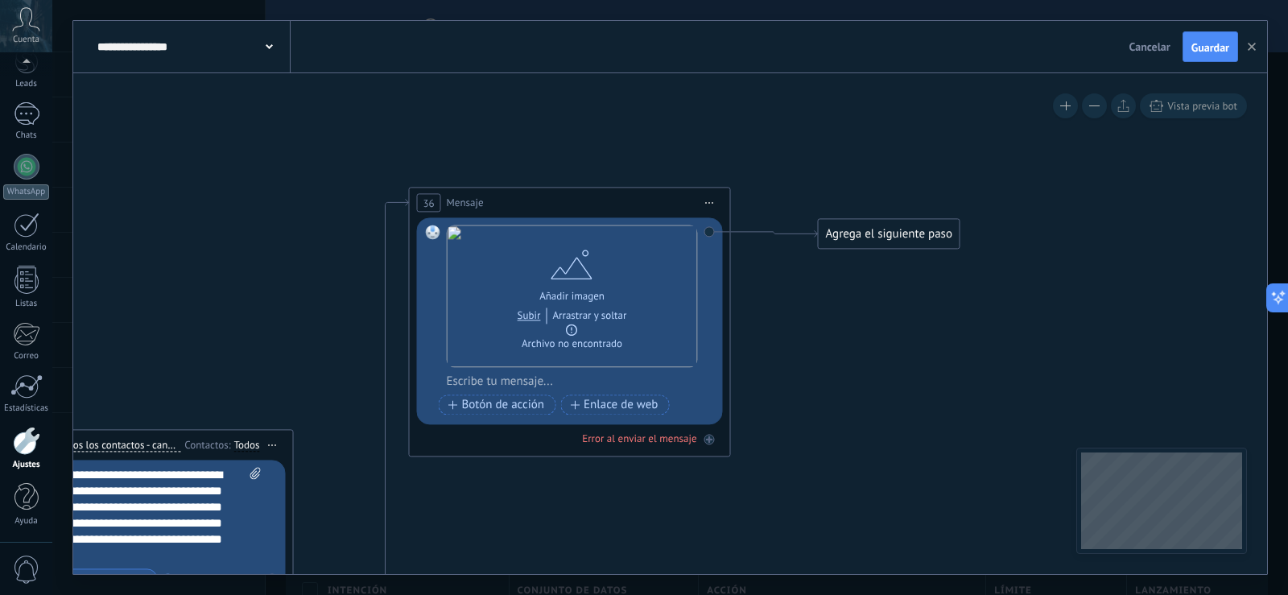
drag, startPoint x: 1035, startPoint y: 192, endPoint x: 844, endPoint y: 329, distance: 235.9
click at [911, 228] on div "Agrega el siguiente paso" at bounding box center [889, 234] width 141 height 27
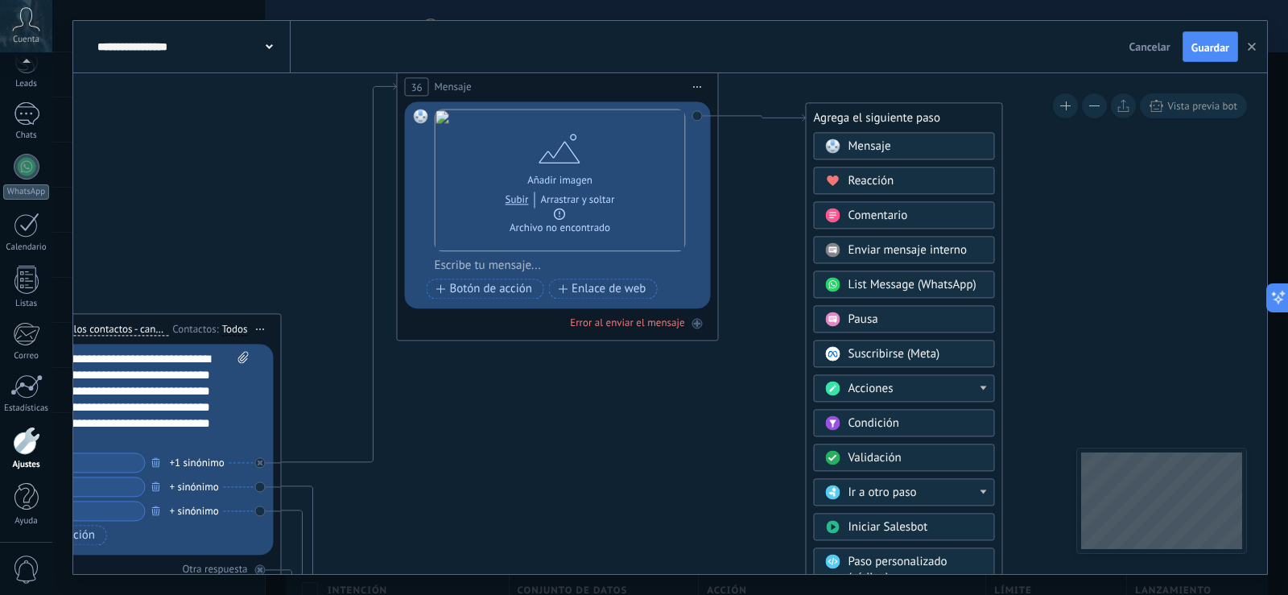
drag, startPoint x: 1115, startPoint y: 329, endPoint x: 1102, endPoint y: 220, distance: 110.2
click at [1102, 220] on icon at bounding box center [332, 504] width 1928 height 1672
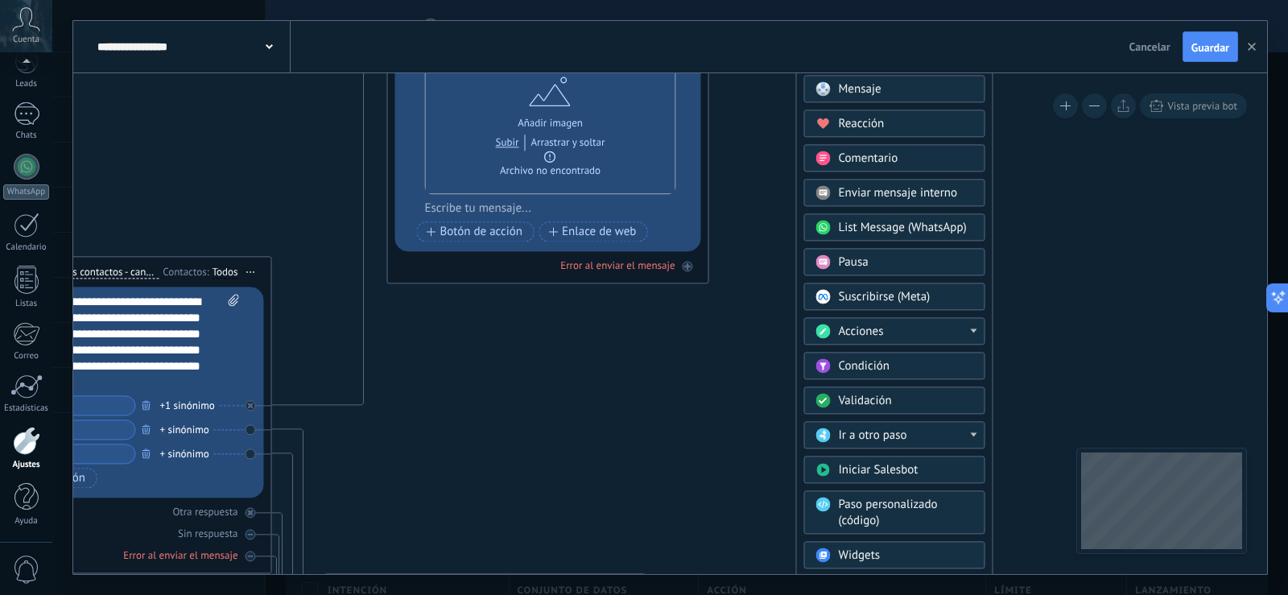
drag, startPoint x: 1095, startPoint y: 283, endPoint x: 1085, endPoint y: 226, distance: 58.0
click at [1085, 226] on icon at bounding box center [322, 447] width 1928 height 1672
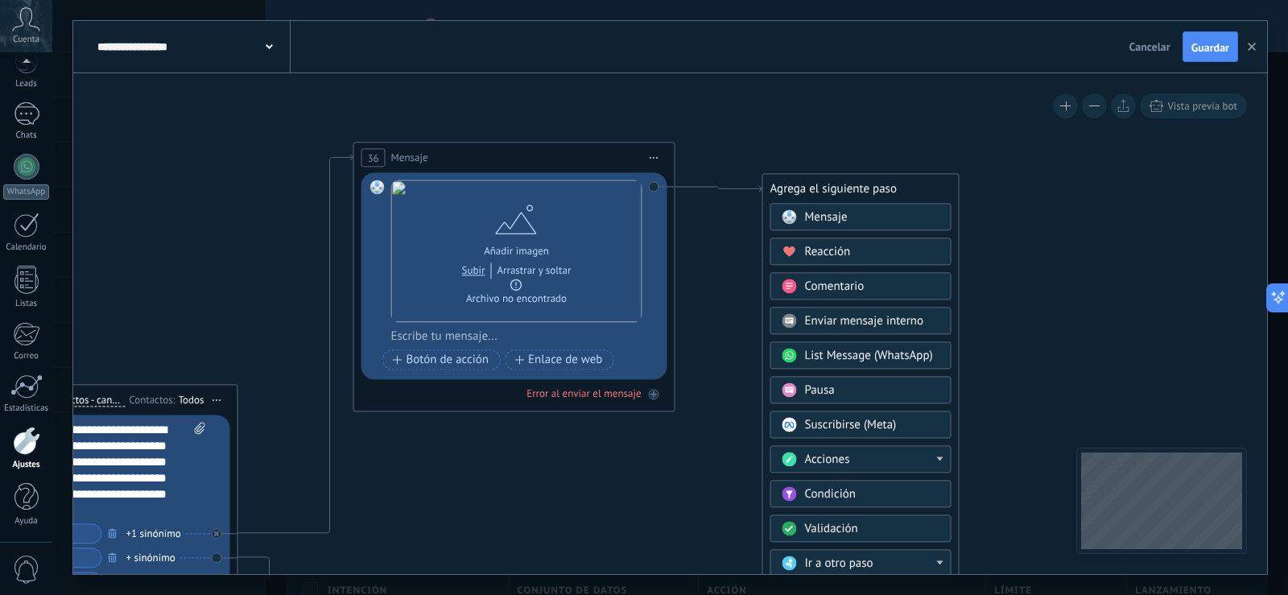
drag, startPoint x: 1082, startPoint y: 258, endPoint x: 989, endPoint y: 411, distance: 178.8
click at [1048, 399] on icon at bounding box center [289, 575] width 1928 height 1672
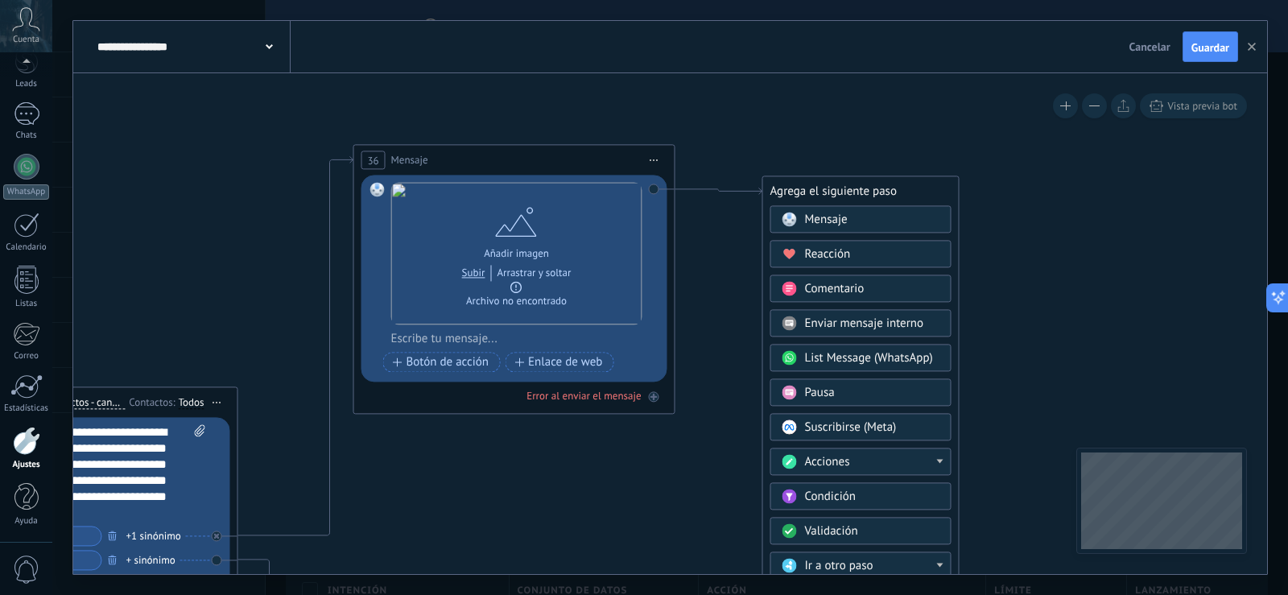
click at [873, 396] on div "Pausa" at bounding box center [872, 393] width 135 height 16
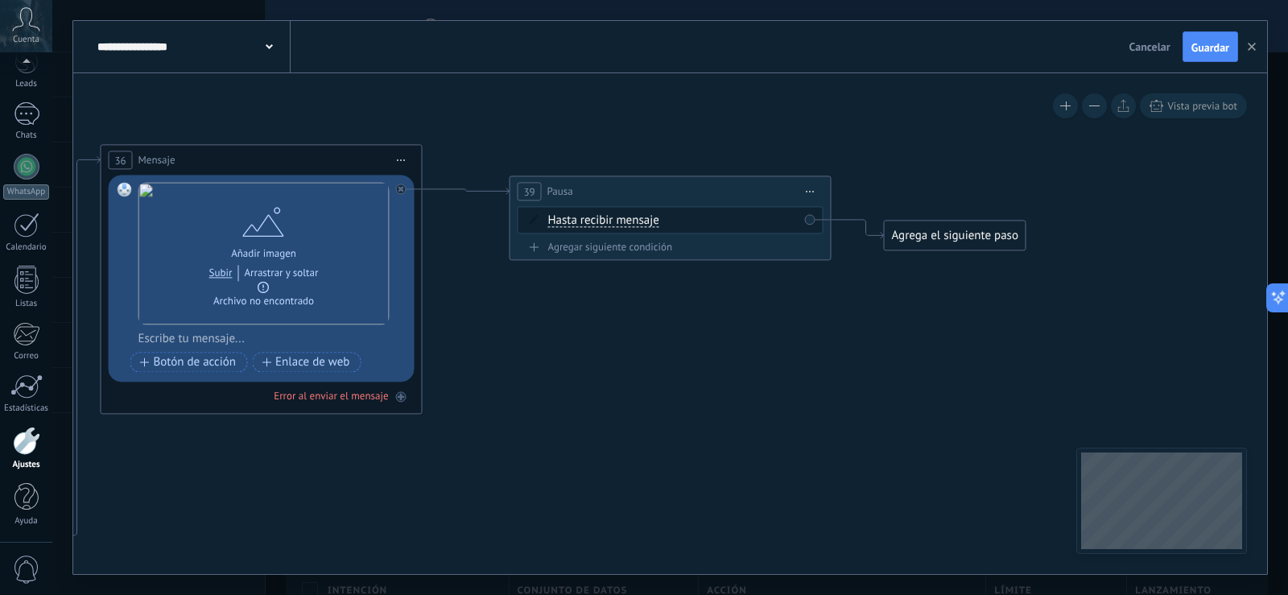
click at [631, 221] on span "Hasta recibir mensaje" at bounding box center [603, 220] width 111 height 13
click at [631, 221] on button "Hasta recibir mensaje" at bounding box center [640, 220] width 201 height 29
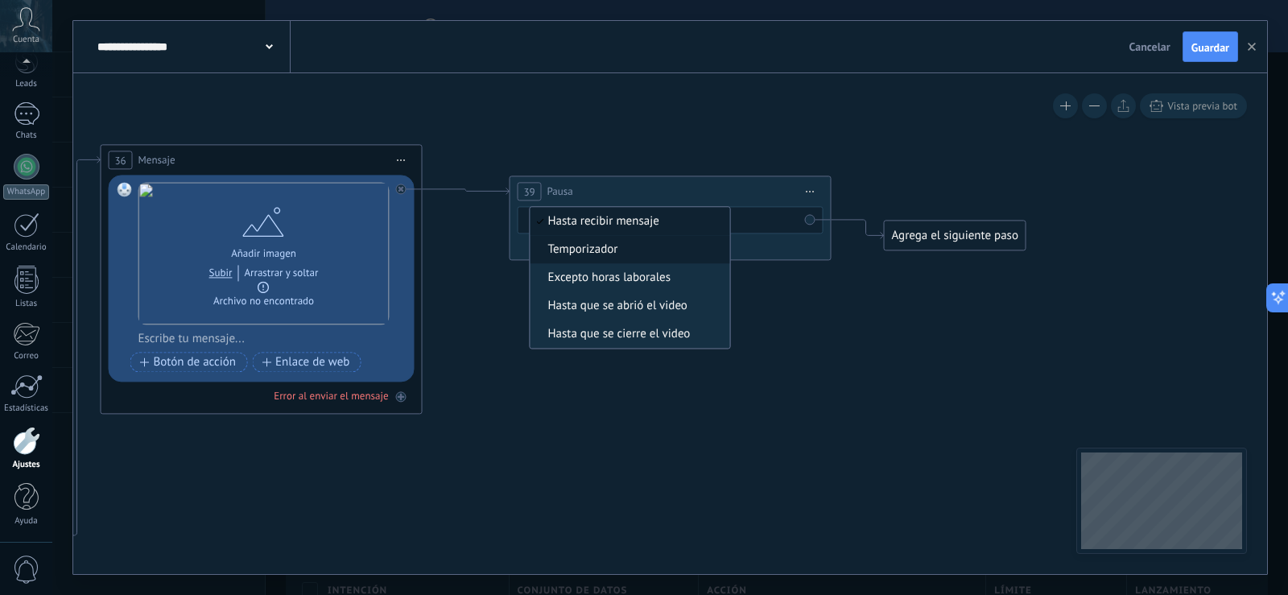
click at [616, 247] on span "Temporizador" at bounding box center [627, 250] width 195 height 16
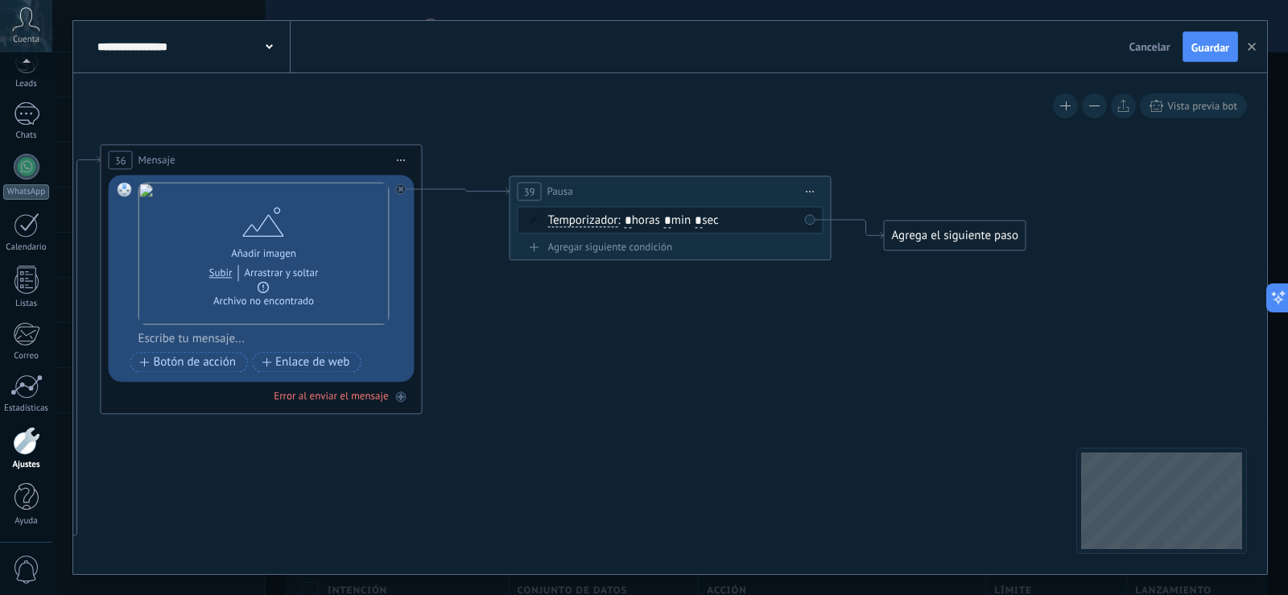
click at [671, 220] on input "*" at bounding box center [667, 221] width 7 height 13
type input "*"
click at [702, 218] on input "*" at bounding box center [698, 221] width 7 height 13
drag, startPoint x: 717, startPoint y: 220, endPoint x: 693, endPoint y: 224, distance: 24.5
click at [693, 224] on span ": * horas * min * sec" at bounding box center [667, 220] width 101 height 15
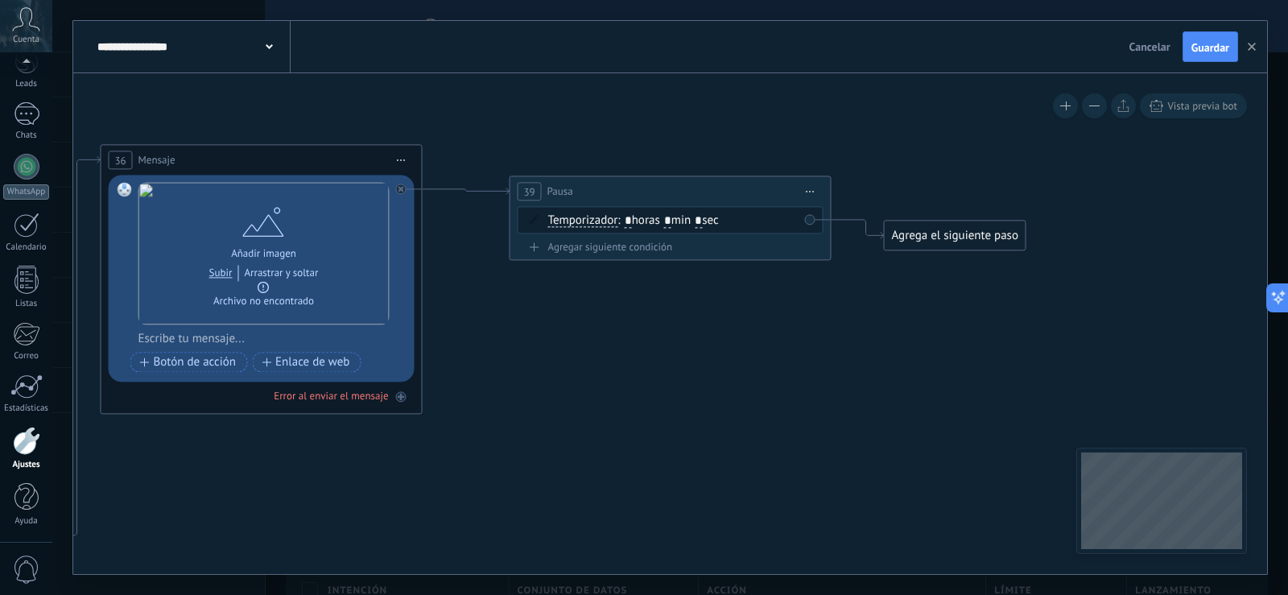
drag, startPoint x: 716, startPoint y: 221, endPoint x: 708, endPoint y: 223, distance: 8.4
click at [708, 223] on span ": * horas * min * sec" at bounding box center [667, 220] width 101 height 15
type input "**"
click at [910, 306] on icon at bounding box center [223, 562] width 2302 height 1641
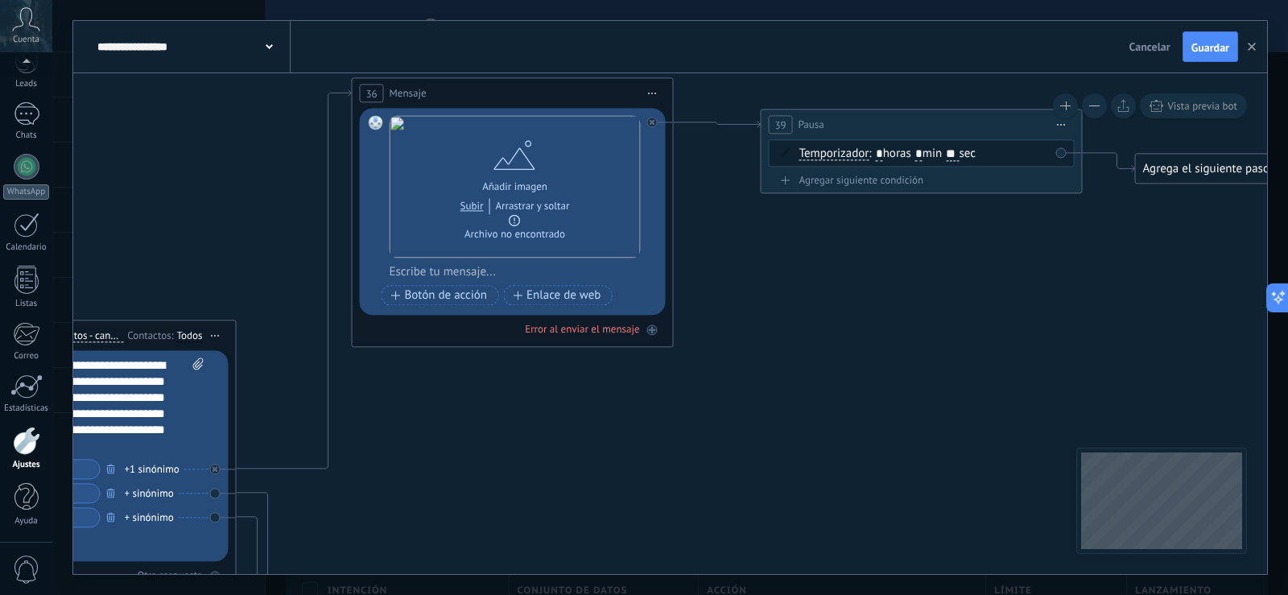
drag, startPoint x: 675, startPoint y: 346, endPoint x: 859, endPoint y: 301, distance: 189.8
click at [859, 299] on icon at bounding box center [474, 495] width 2302 height 1641
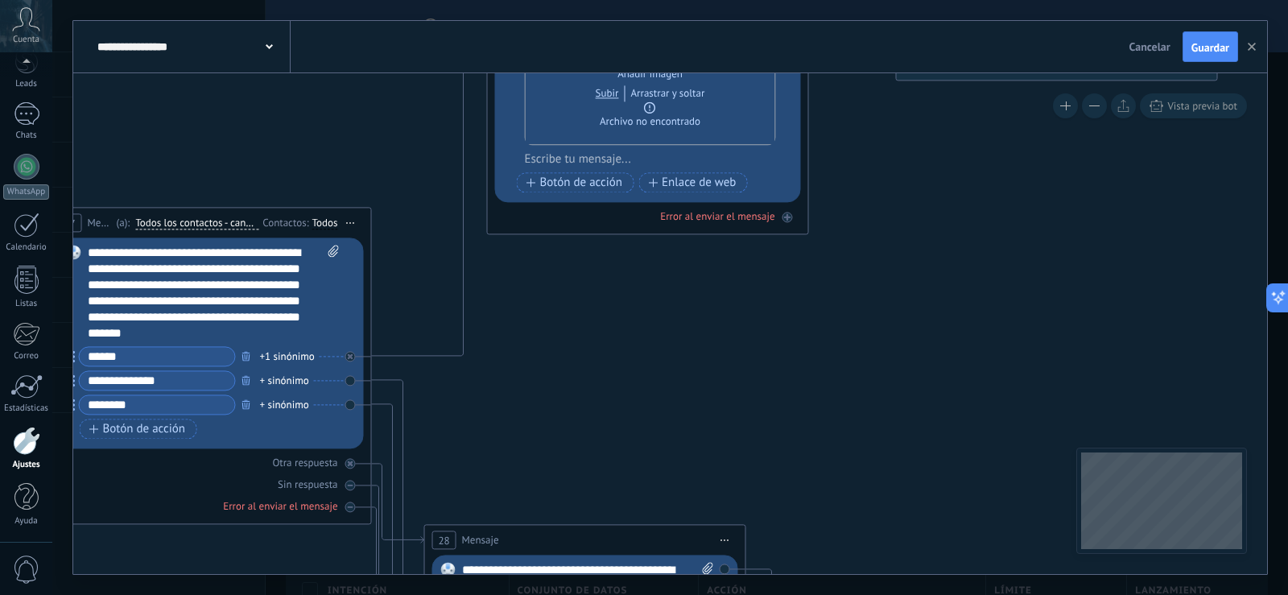
click at [902, 299] on icon at bounding box center [609, 382] width 2302 height 1641
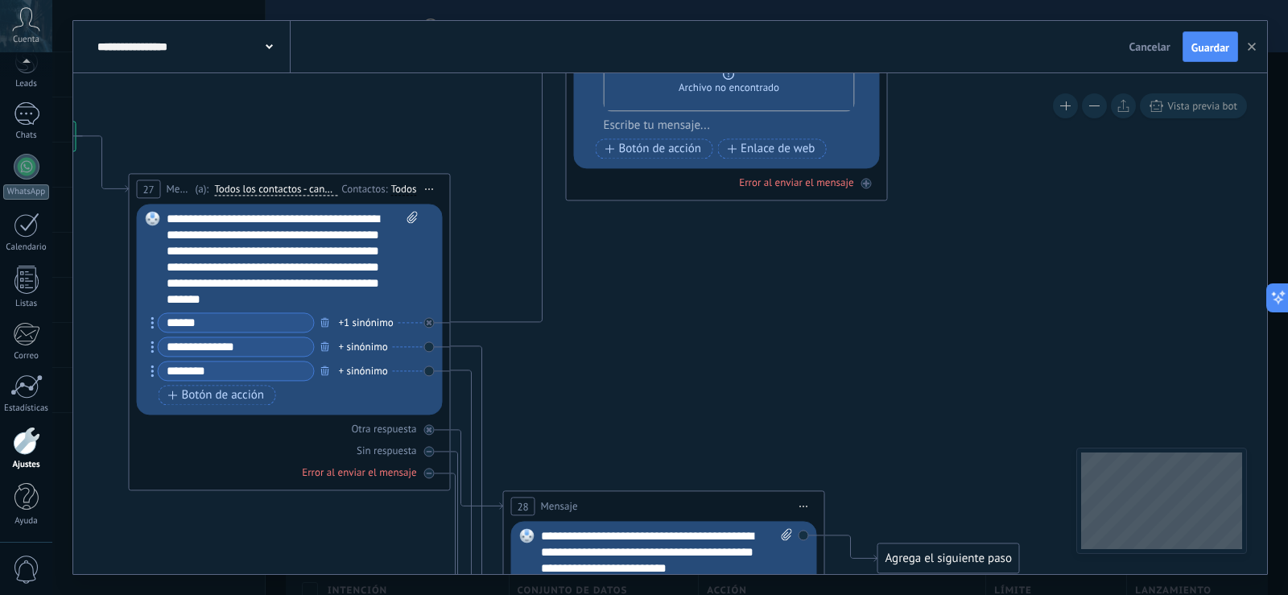
drag, startPoint x: 819, startPoint y: 368, endPoint x: 898, endPoint y: 334, distance: 85.8
click at [898, 334] on icon at bounding box center [688, 348] width 2302 height 1641
click at [1280, 5] on div "**********" at bounding box center [670, 297] width 1236 height 595
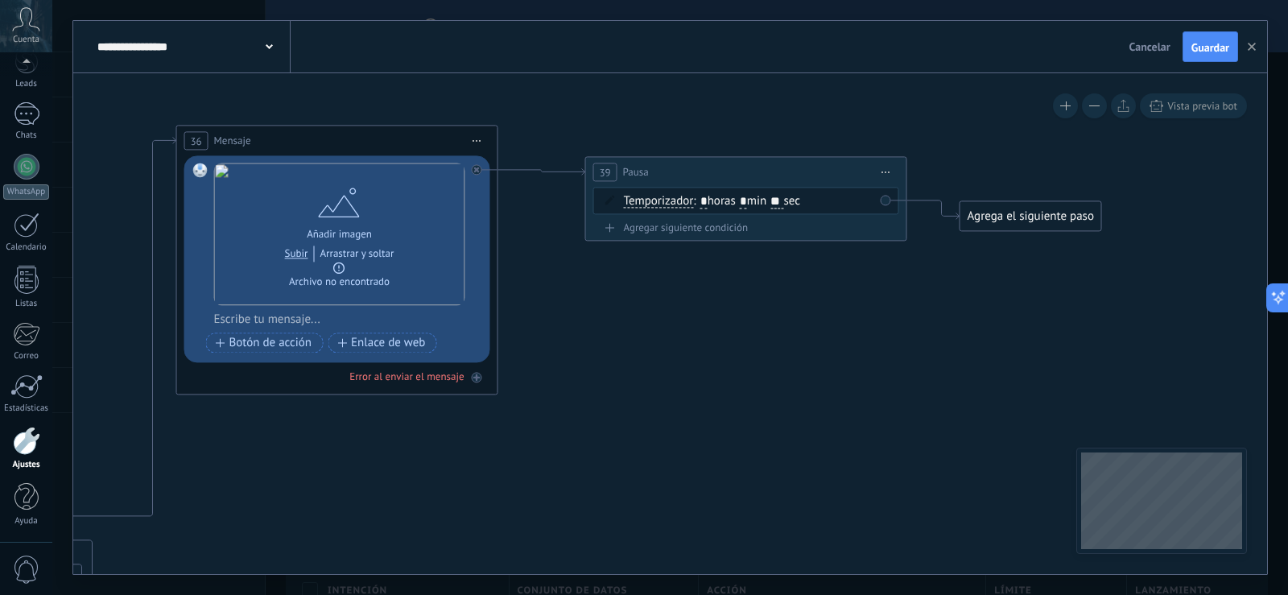
drag, startPoint x: 1075, startPoint y: 208, endPoint x: 687, endPoint y: 396, distance: 431.7
click at [687, 396] on icon at bounding box center [299, 542] width 2302 height 1641
click at [1002, 214] on div "Agrega el siguiente paso" at bounding box center [1030, 216] width 141 height 27
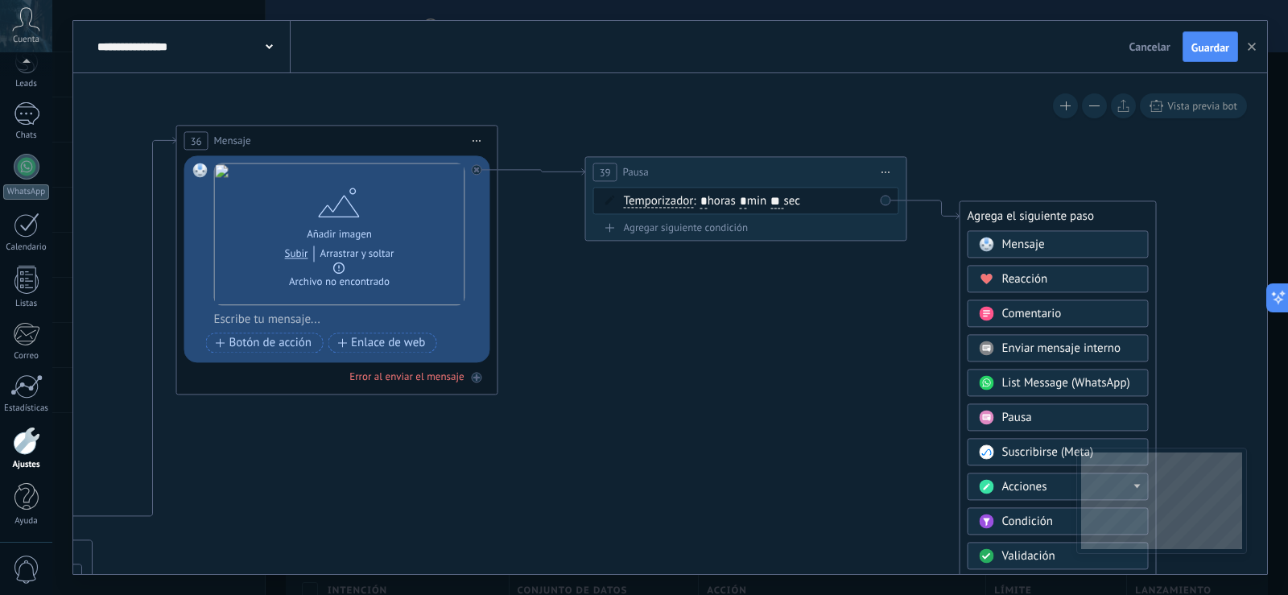
click at [1010, 246] on span "Mensaje" at bounding box center [1023, 244] width 43 height 15
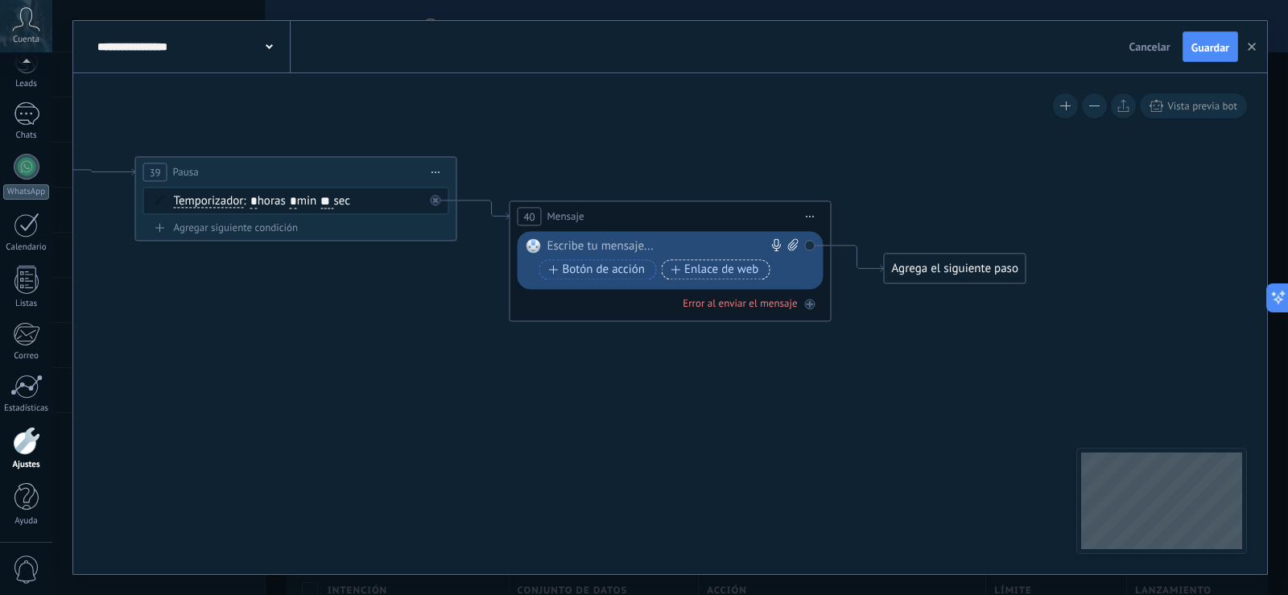
click at [687, 274] on span "Enlace de web" at bounding box center [715, 269] width 88 height 13
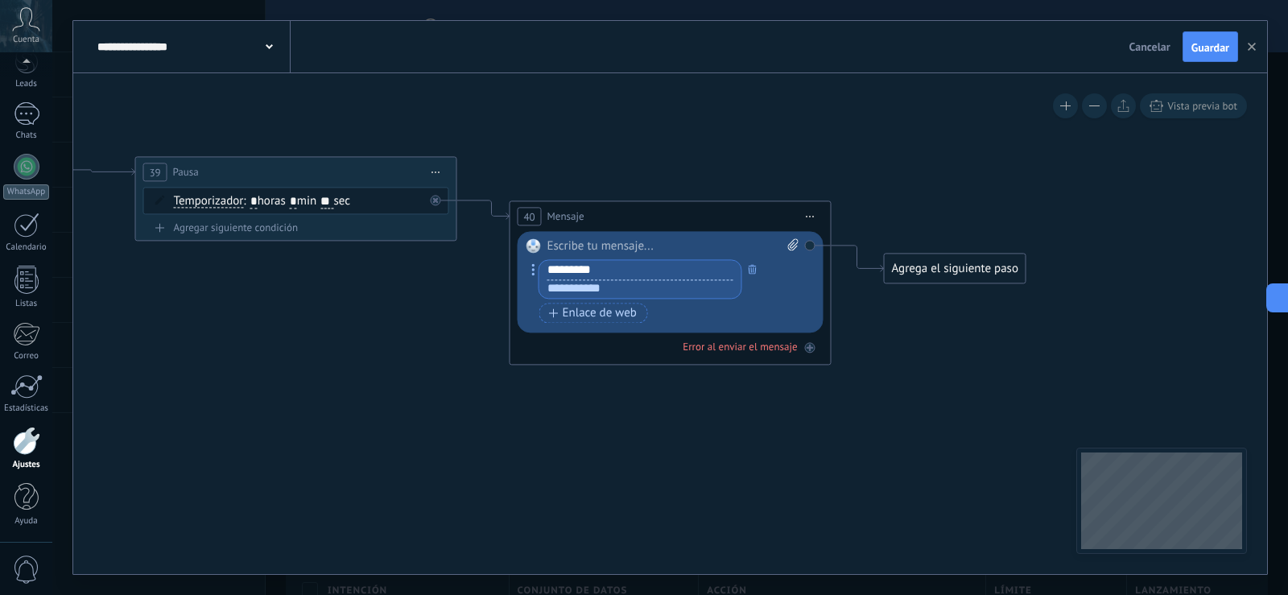
type input "*********"
drag, startPoint x: 654, startPoint y: 293, endPoint x: 518, endPoint y: 283, distance: 136.4
click at [518, 283] on div "Reemplazar Quitar Convertir a mensaje de voz Arrastre la imagen aquí para adjun…" at bounding box center [671, 281] width 306 height 101
paste input "**********"
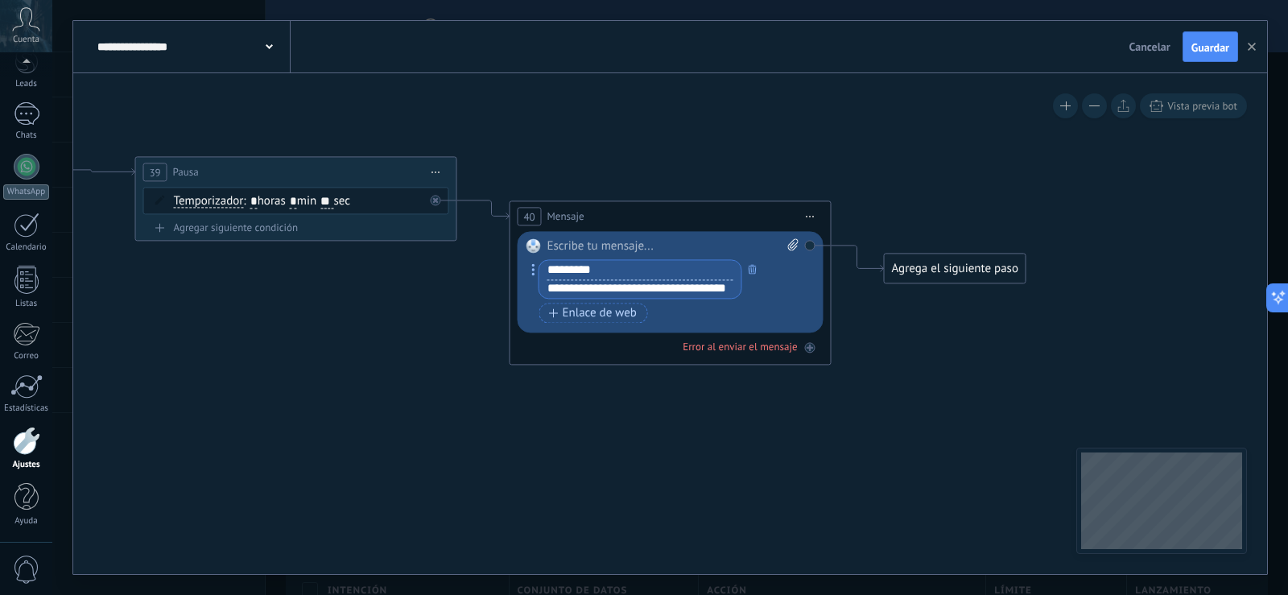
type input "**********"
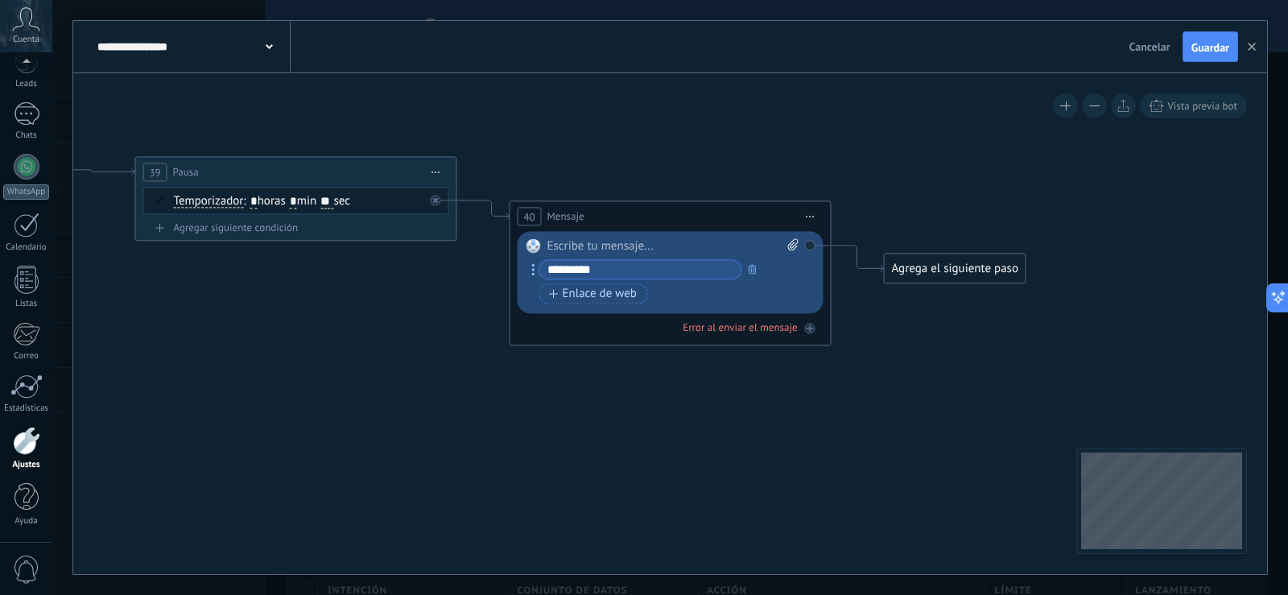
click at [956, 344] on icon at bounding box center [36, 542] width 2677 height 1641
click at [597, 287] on span "Enlace de web" at bounding box center [593, 293] width 88 height 13
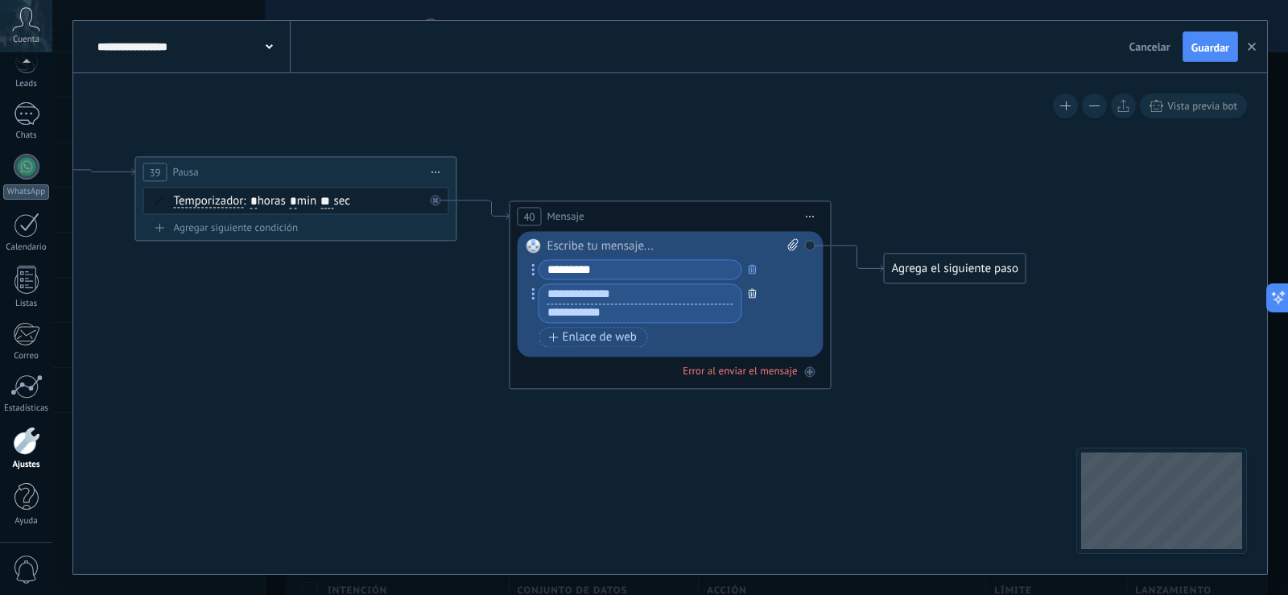
click at [755, 298] on button "button" at bounding box center [753, 293] width 18 height 20
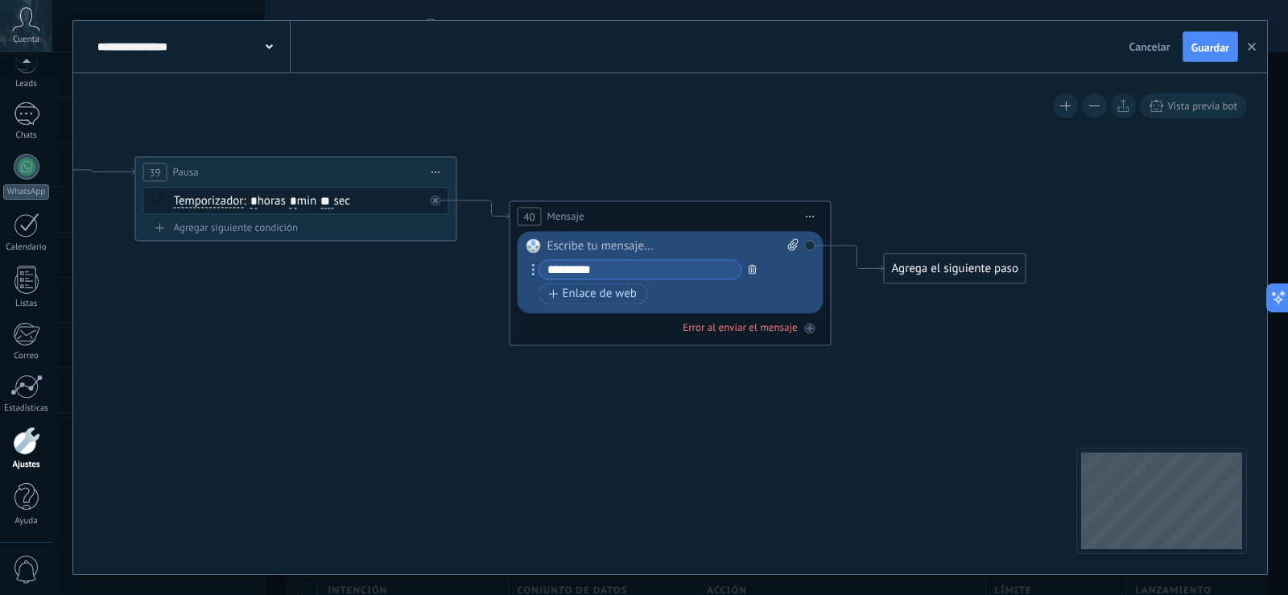
click at [752, 274] on button "button" at bounding box center [753, 268] width 18 height 20
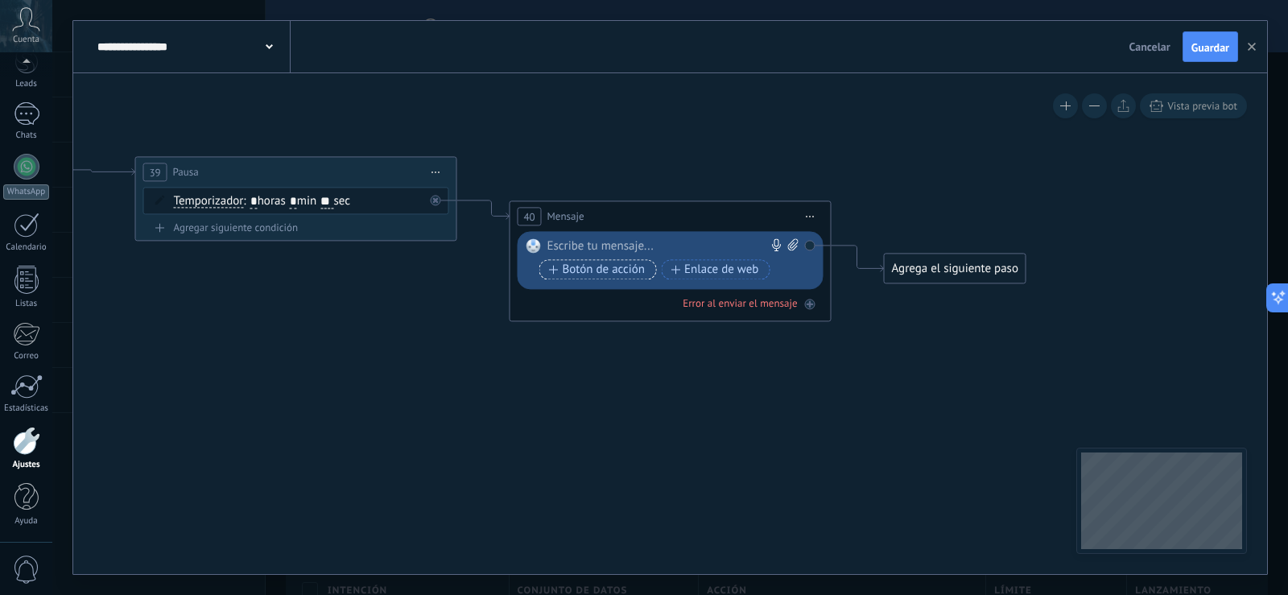
click at [612, 270] on span "Botón de acción" at bounding box center [597, 269] width 97 height 13
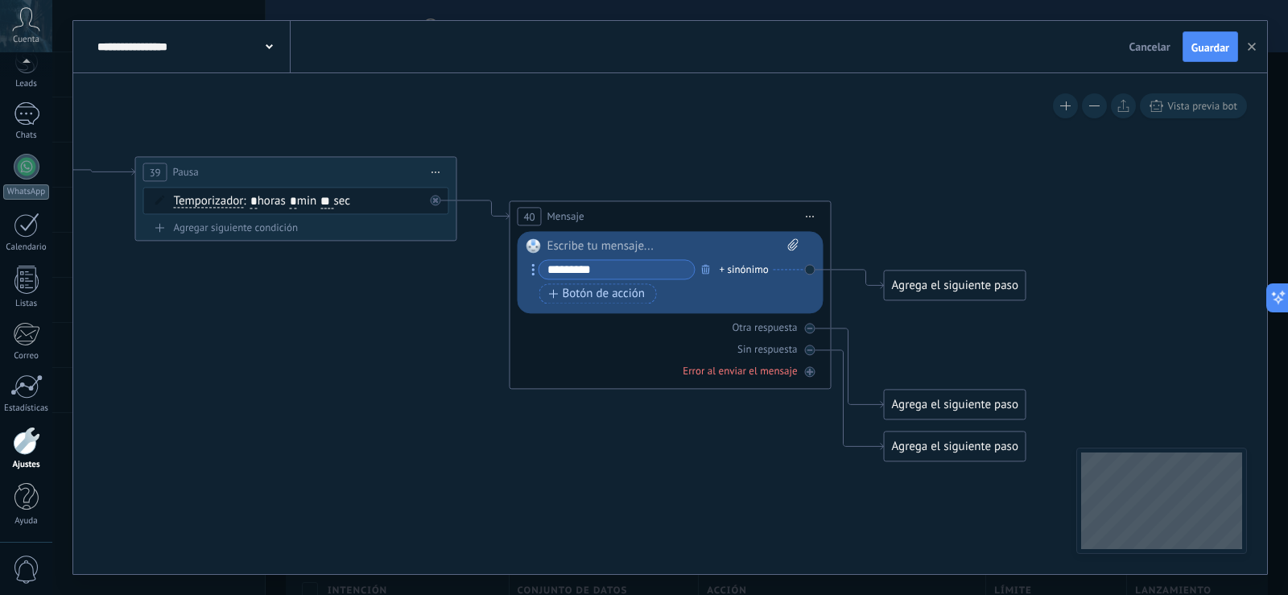
type input "*********"
click at [719, 306] on div "********* + sinónimo Botón de acción Enlace de web" at bounding box center [668, 283] width 259 height 48
click at [712, 298] on div "Botón de acción Enlace de web" at bounding box center [668, 293] width 259 height 20
click at [914, 286] on div "Agrega el siguiente paso" at bounding box center [955, 285] width 141 height 27
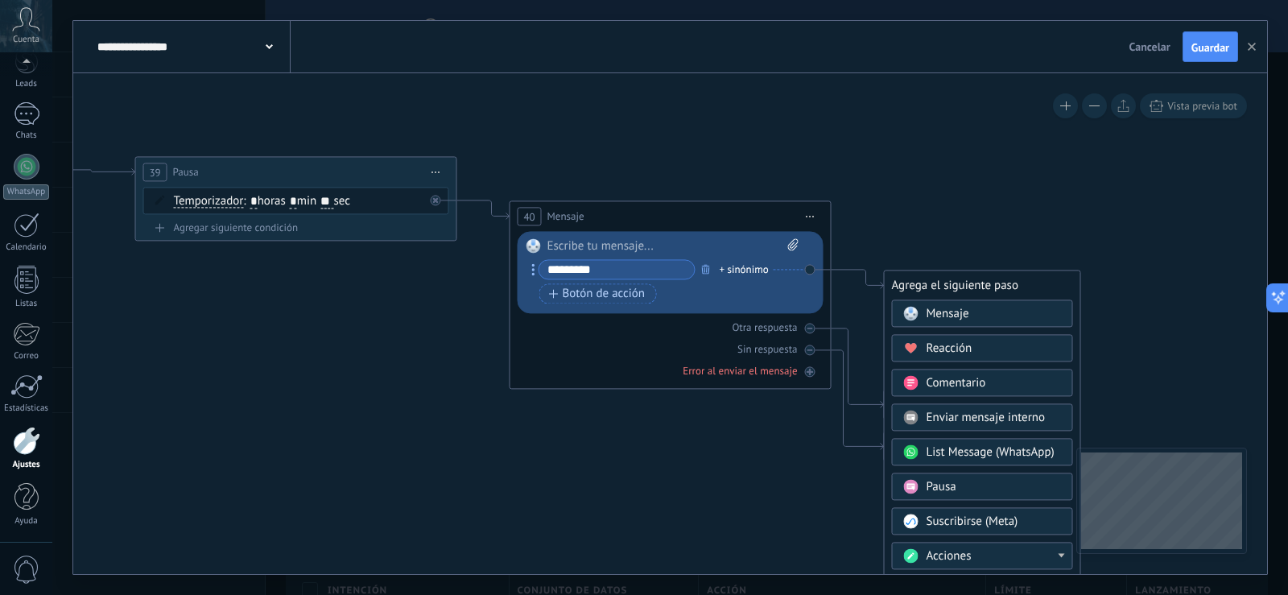
click at [923, 308] on span at bounding box center [910, 313] width 31 height 13
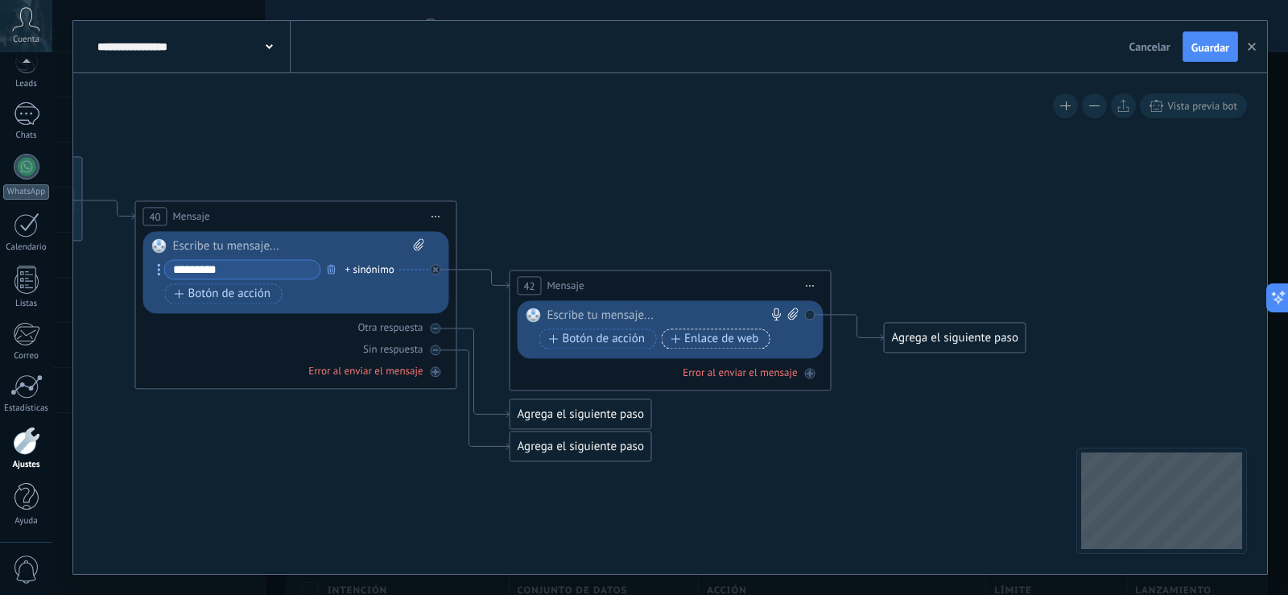
click at [696, 338] on span "Enlace de web" at bounding box center [715, 338] width 88 height 13
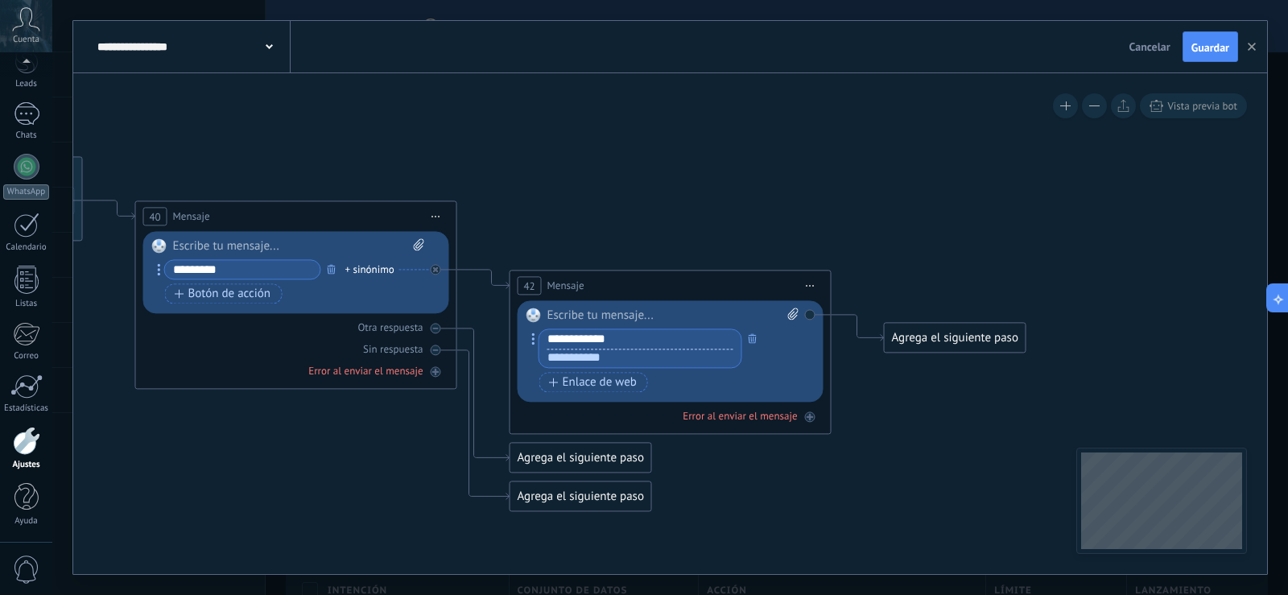
type input "**********"
click at [638, 362] on input "text" at bounding box center [640, 358] width 202 height 19
paste input "**********"
type input "**********"
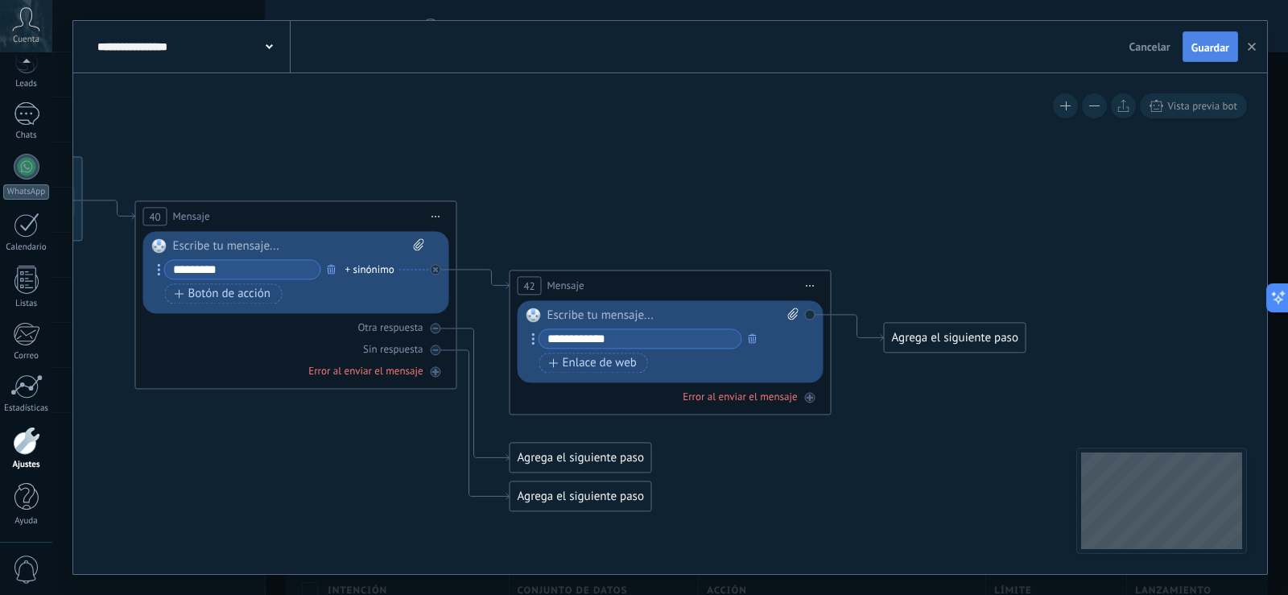
click at [1207, 43] on span "Guardar" at bounding box center [1210, 47] width 38 height 11
click at [1183, 31] on button "Guardar" at bounding box center [1211, 46] width 56 height 31
click at [236, 295] on span "Botón de acción" at bounding box center [223, 293] width 97 height 13
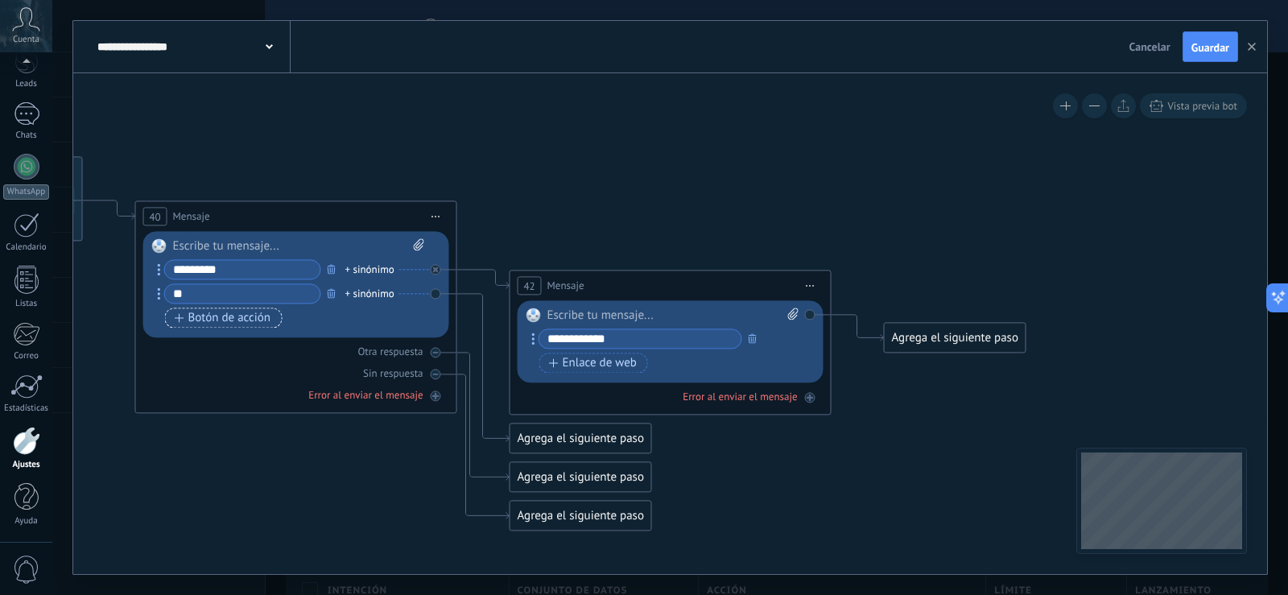
type input "*"
type input "**********"
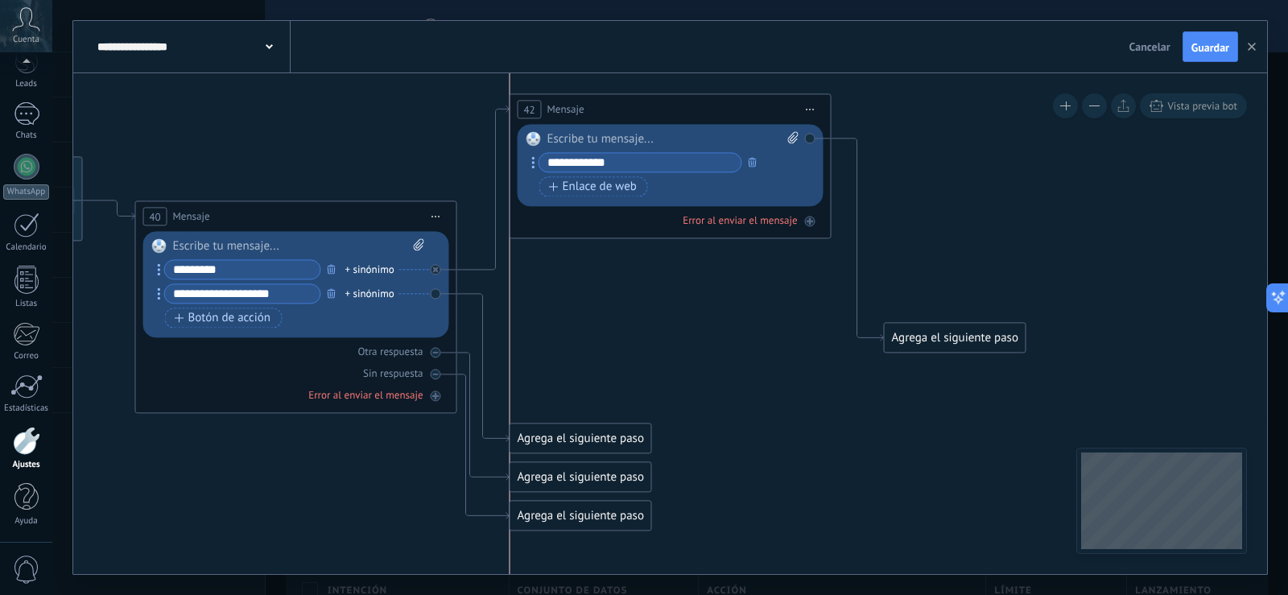
drag, startPoint x: 595, startPoint y: 219, endPoint x: 593, endPoint y: 98, distance: 120.8
click at [593, 98] on div "42 Mensaje ******* (a): Todos los contactos - canales seleccionados Todos los c…" at bounding box center [670, 109] width 320 height 30
click at [615, 425] on div "Agrega el siguiente paso" at bounding box center [580, 438] width 141 height 27
click at [562, 302] on div "Agrega el siguiente paso" at bounding box center [596, 305] width 141 height 27
click at [573, 303] on div "Agrega el siguiente paso" at bounding box center [596, 305] width 141 height 27
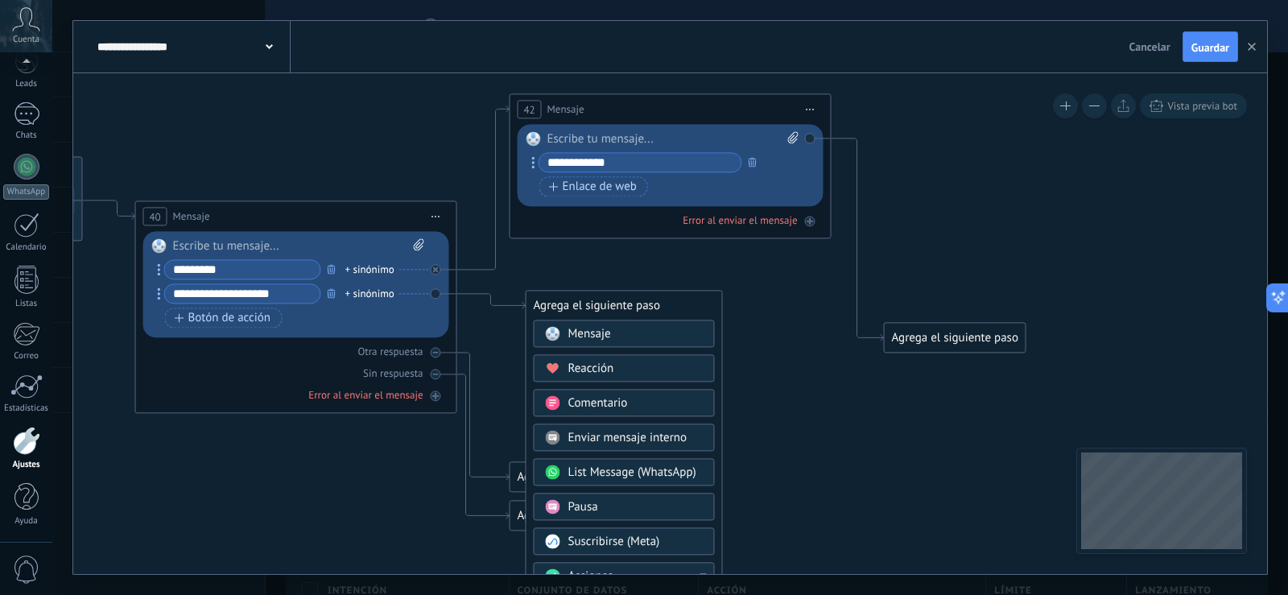
click at [572, 329] on span "Mensaje" at bounding box center [589, 333] width 43 height 15
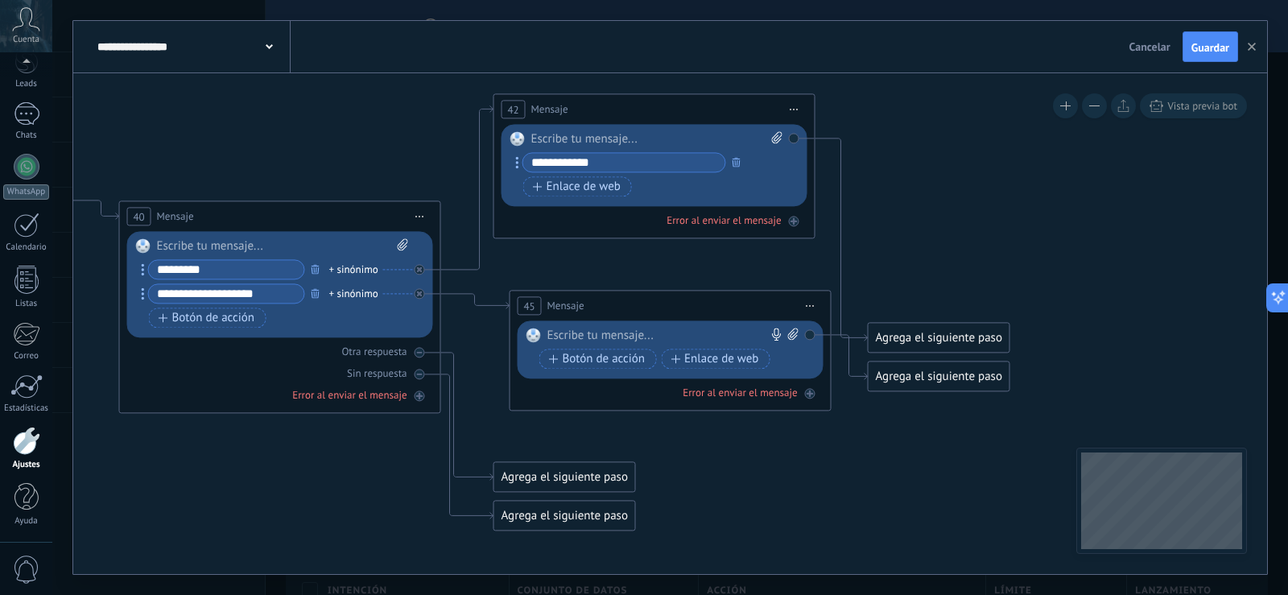
click at [568, 333] on div at bounding box center [666, 336] width 239 height 16
click at [601, 353] on span "Botón de acción" at bounding box center [597, 359] width 97 height 13
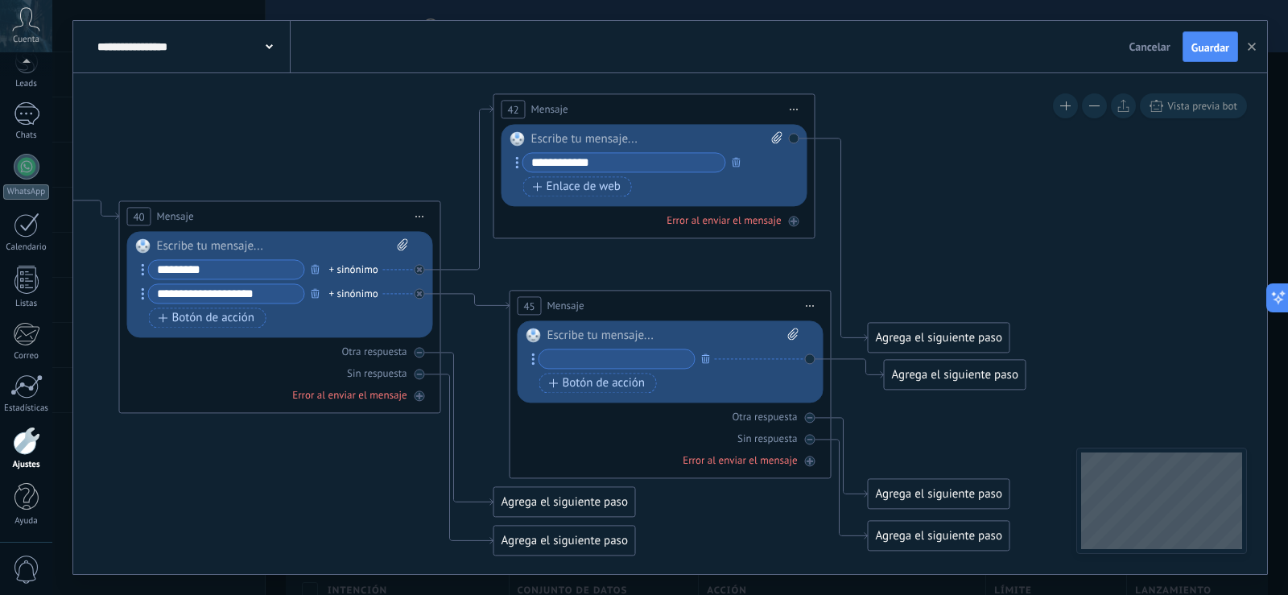
click at [655, 336] on div at bounding box center [673, 336] width 252 height 16
click at [633, 357] on input "text" at bounding box center [616, 358] width 155 height 19
type input "*"
type input "**********"
click at [749, 358] on div "+ sinónimo" at bounding box center [744, 359] width 49 height 16
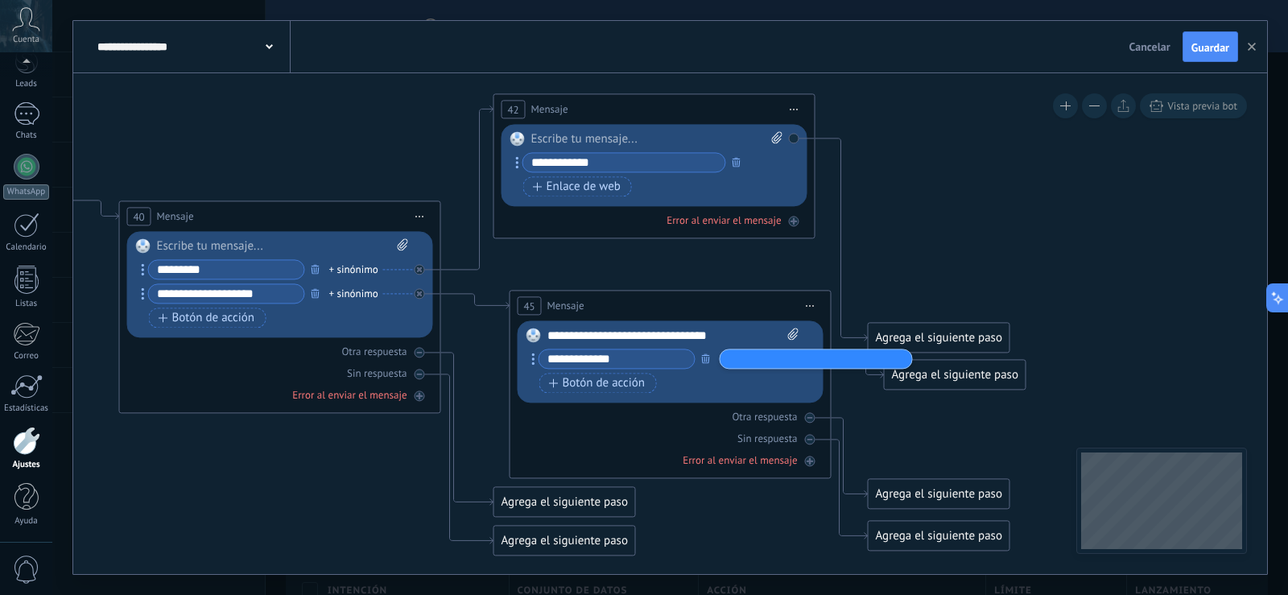
type input "*"
type input "**********"
click at [742, 354] on span "Pag Bancario" at bounding box center [758, 358] width 58 height 16
click at [749, 357] on input "text" at bounding box center [764, 358] width 80 height 10
type input "**********"
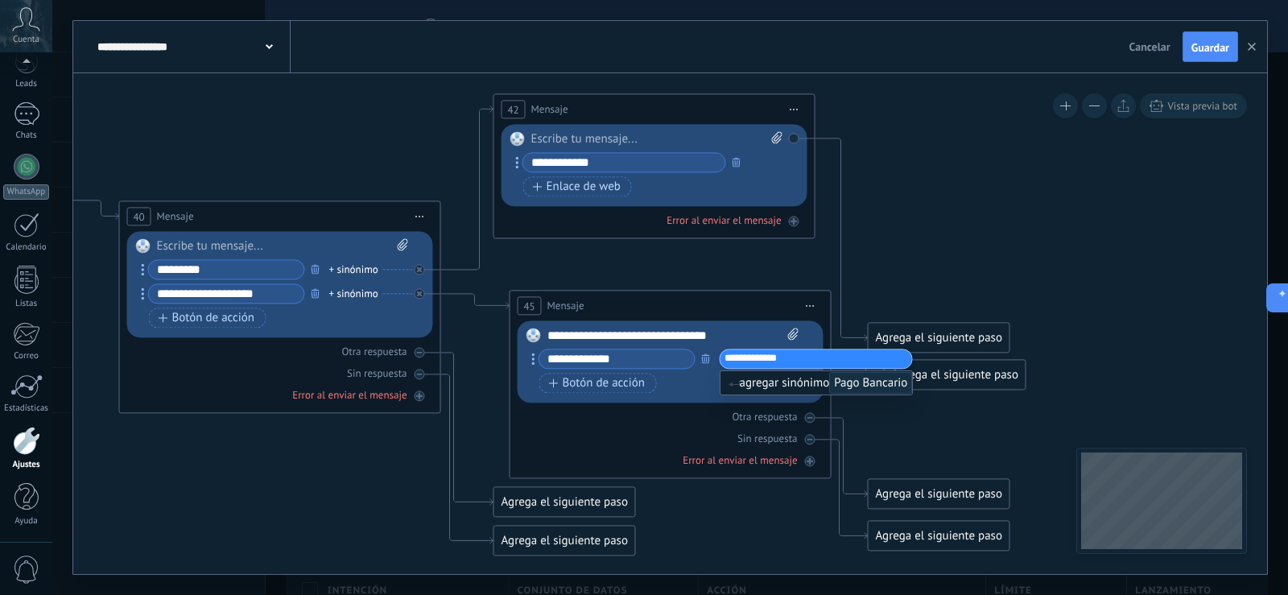
click at [771, 385] on span "agregar sinónimo Pago Bancario" at bounding box center [821, 382] width 184 height 15
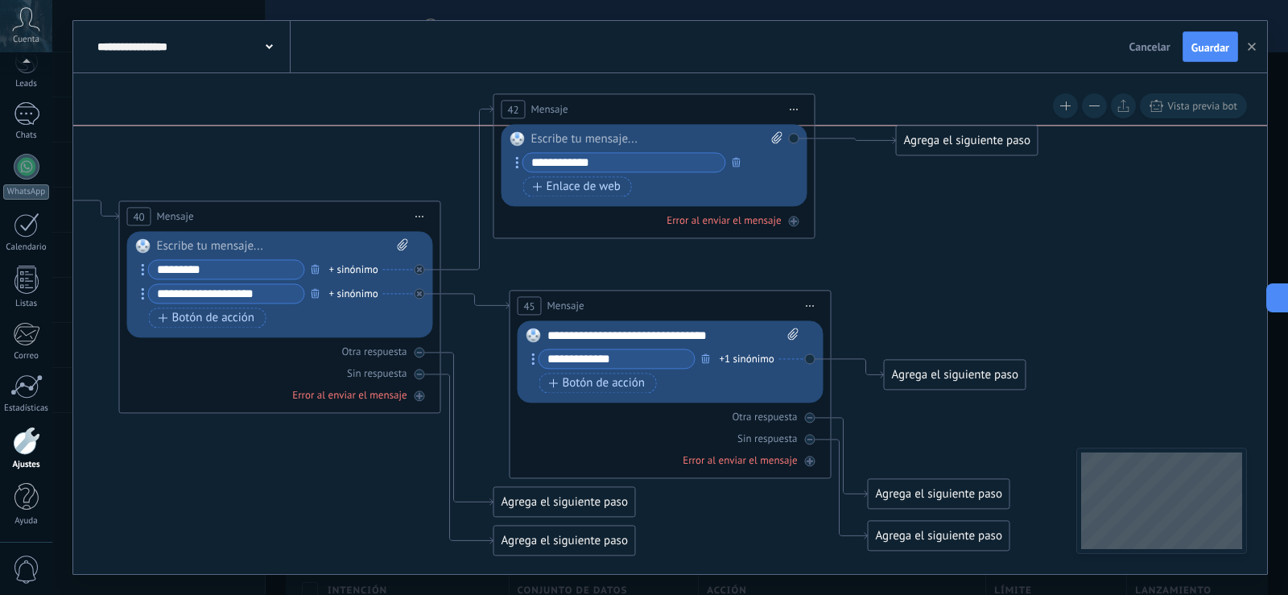
drag, startPoint x: 955, startPoint y: 332, endPoint x: 983, endPoint y: 142, distance: 192.9
click at [983, 142] on div "Agrega el siguiente paso" at bounding box center [967, 140] width 141 height 27
click at [923, 374] on div "Agrega el siguiente paso" at bounding box center [955, 374] width 141 height 27
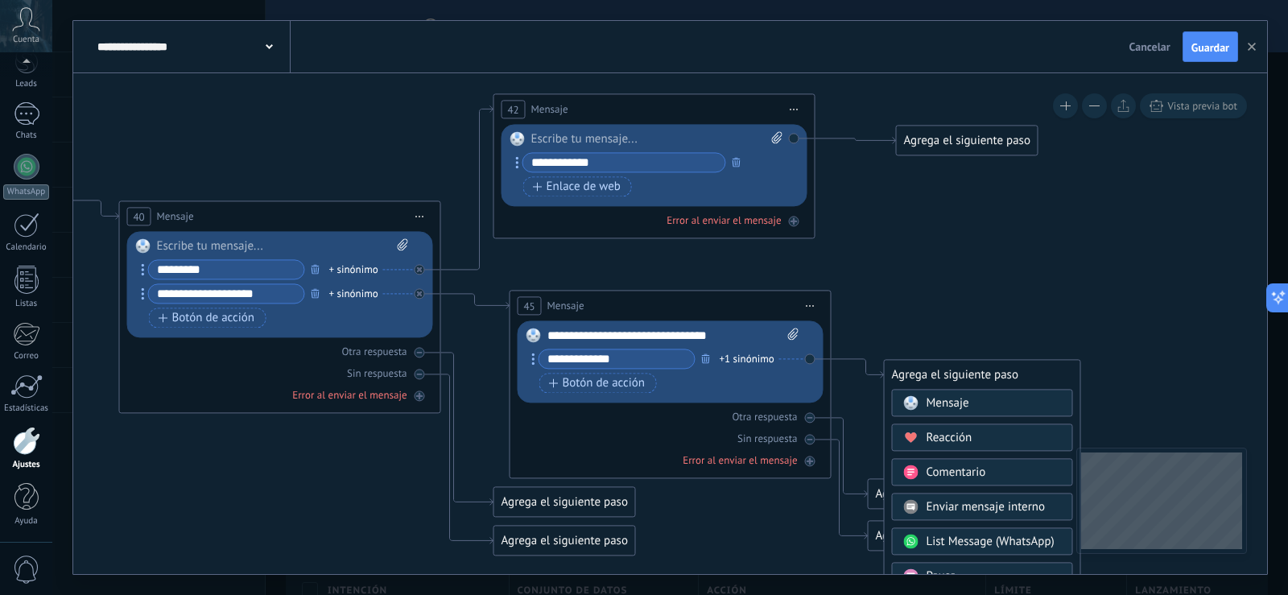
click at [935, 395] on span "Mensaje" at bounding box center [948, 402] width 43 height 15
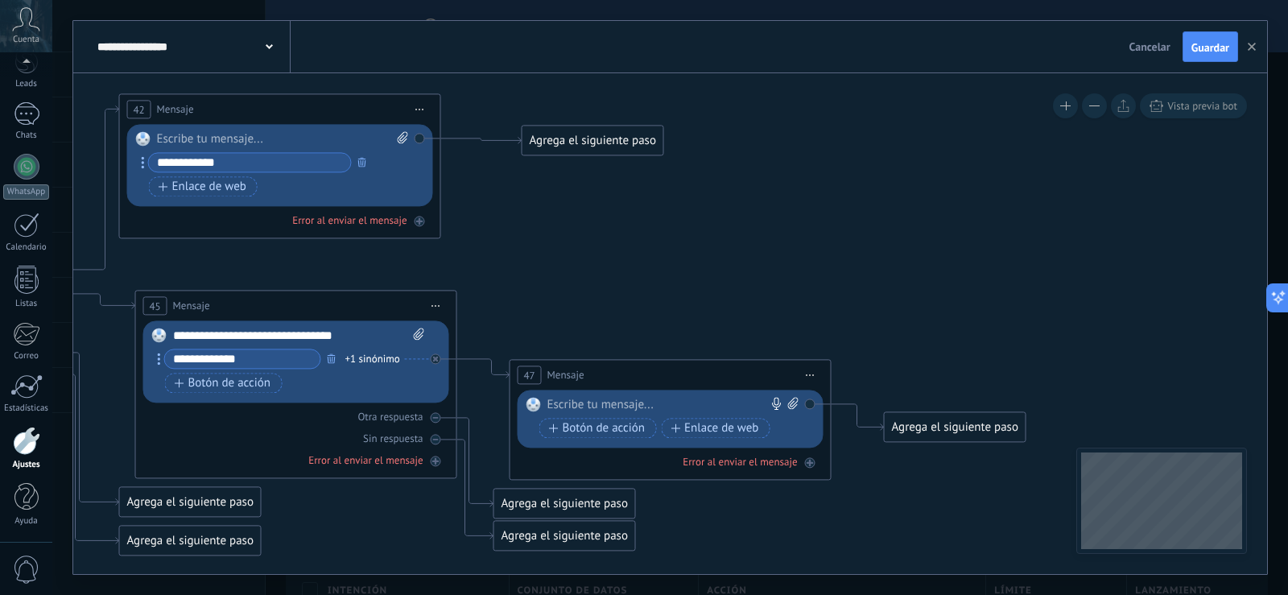
click at [609, 402] on div at bounding box center [666, 405] width 239 height 16
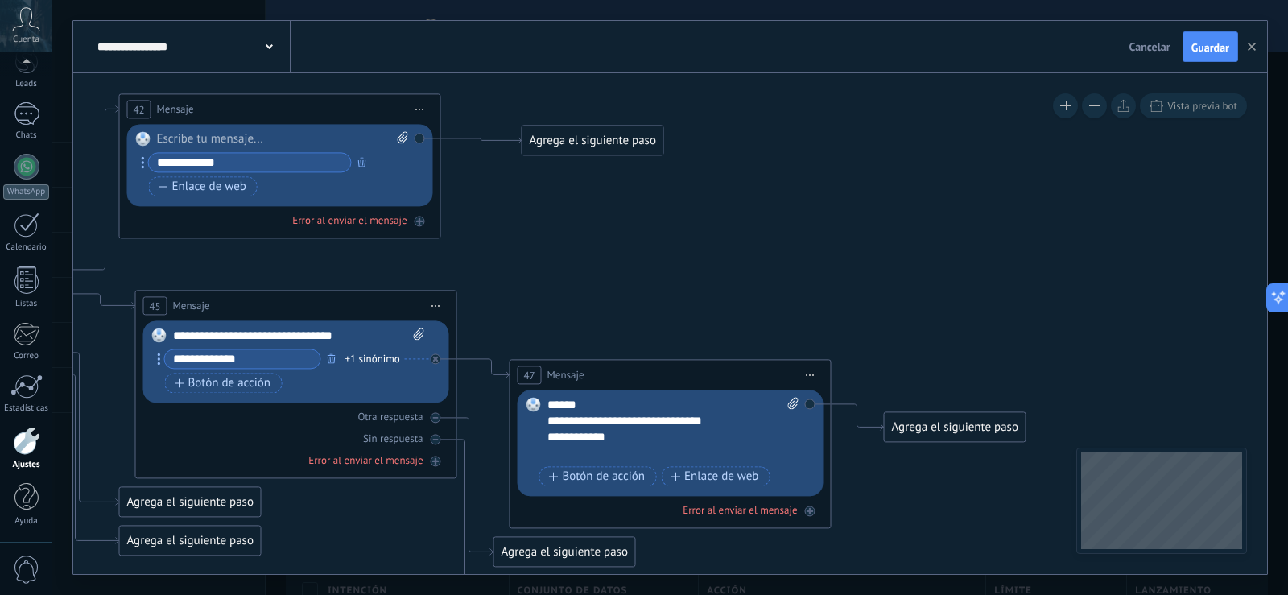
click at [586, 419] on div "**********" at bounding box center [659, 421] width 224 height 16
click at [569, 436] on div "**********" at bounding box center [659, 437] width 224 height 16
click at [641, 436] on div "**********" at bounding box center [659, 437] width 224 height 16
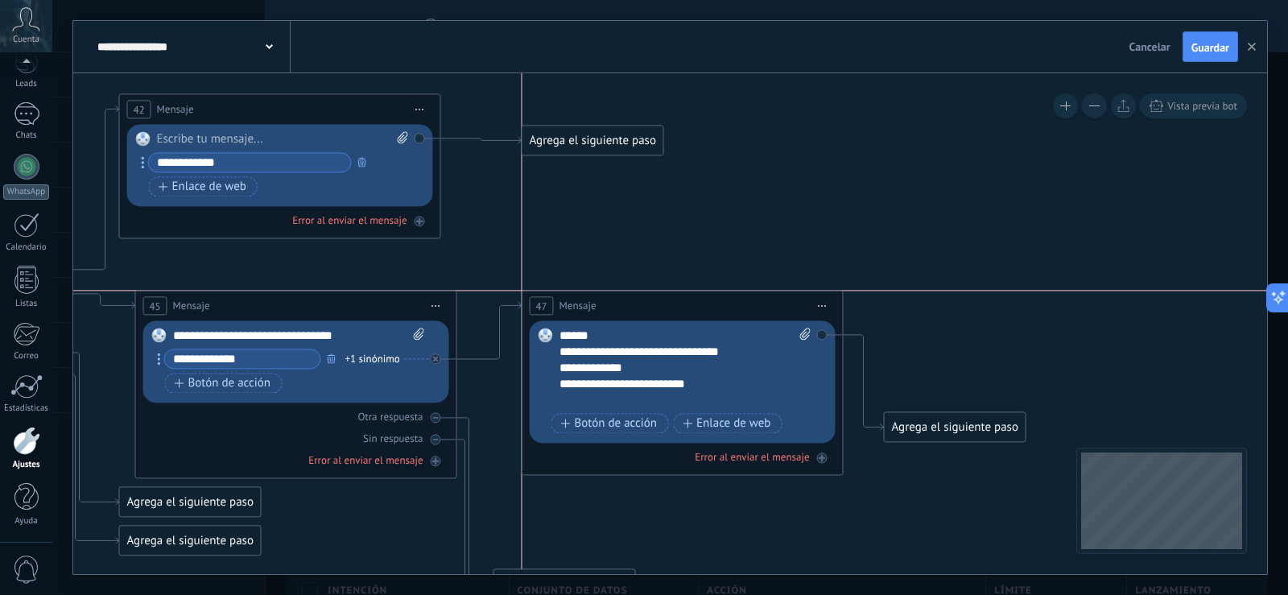
drag, startPoint x: 659, startPoint y: 367, endPoint x: 674, endPoint y: 297, distance: 71.5
click at [674, 297] on div "47 Mensaje ******* (a): Todos los contactos - canales seleccionados Todos los c…" at bounding box center [682, 306] width 320 height 30
click at [253, 384] on span "Botón de acción" at bounding box center [223, 383] width 97 height 13
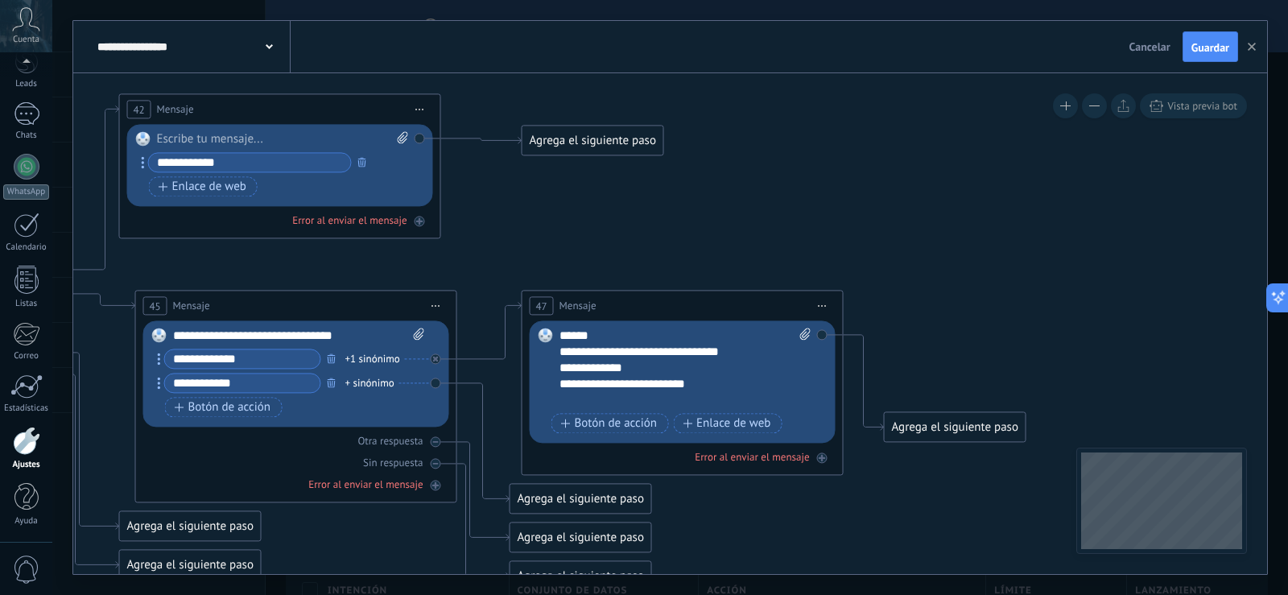
type input "**********"
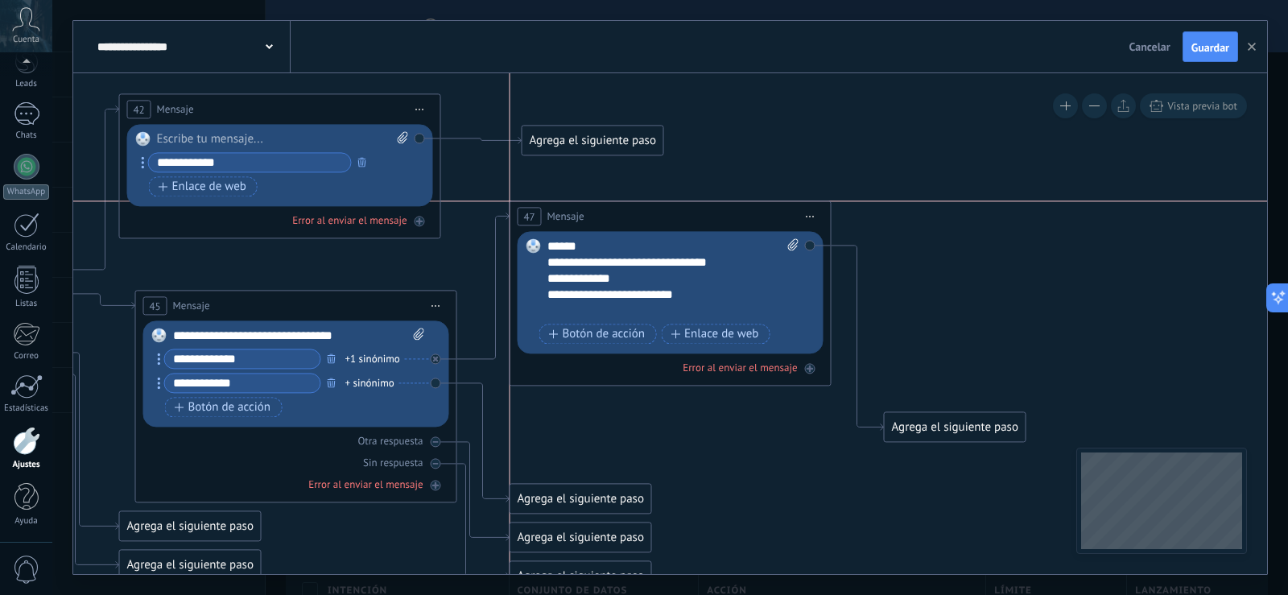
drag, startPoint x: 600, startPoint y: 297, endPoint x: 583, endPoint y: 208, distance: 90.1
click at [583, 208] on div "47 Mensaje ******* (a): Todos los contactos - canales seleccionados Todos los c…" at bounding box center [670, 216] width 320 height 30
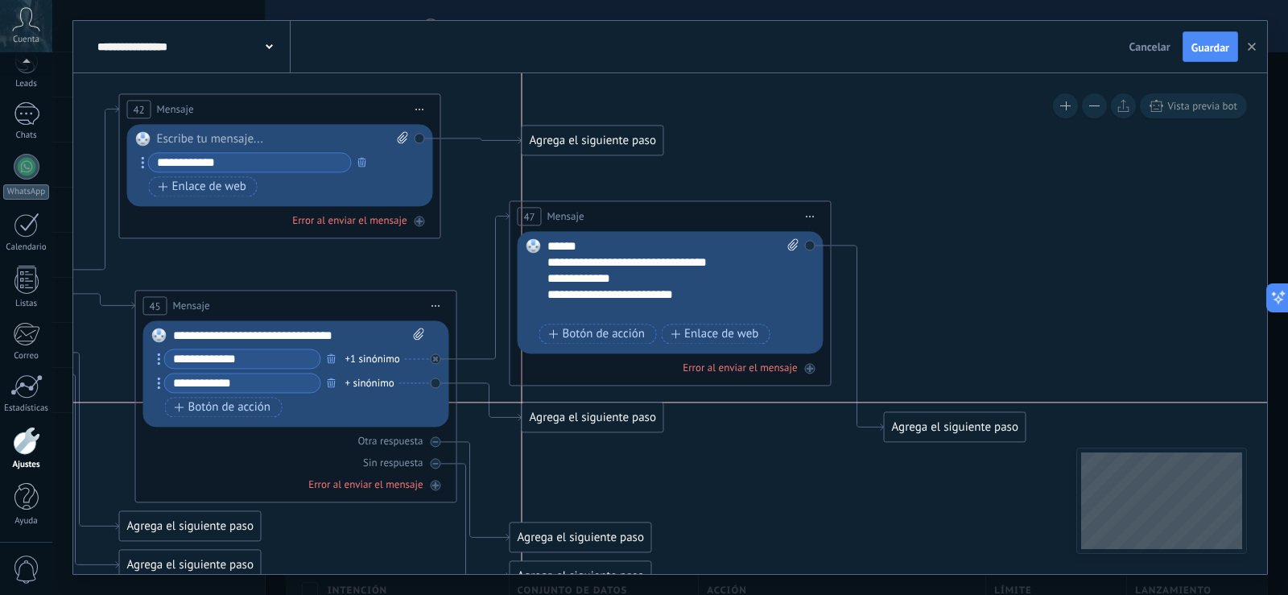
drag, startPoint x: 544, startPoint y: 496, endPoint x: 560, endPoint y: 409, distance: 88.4
click at [560, 409] on div "Agrega el siguiente paso" at bounding box center [592, 417] width 141 height 27
click at [557, 413] on div "Agrega el siguiente paso" at bounding box center [592, 417] width 141 height 27
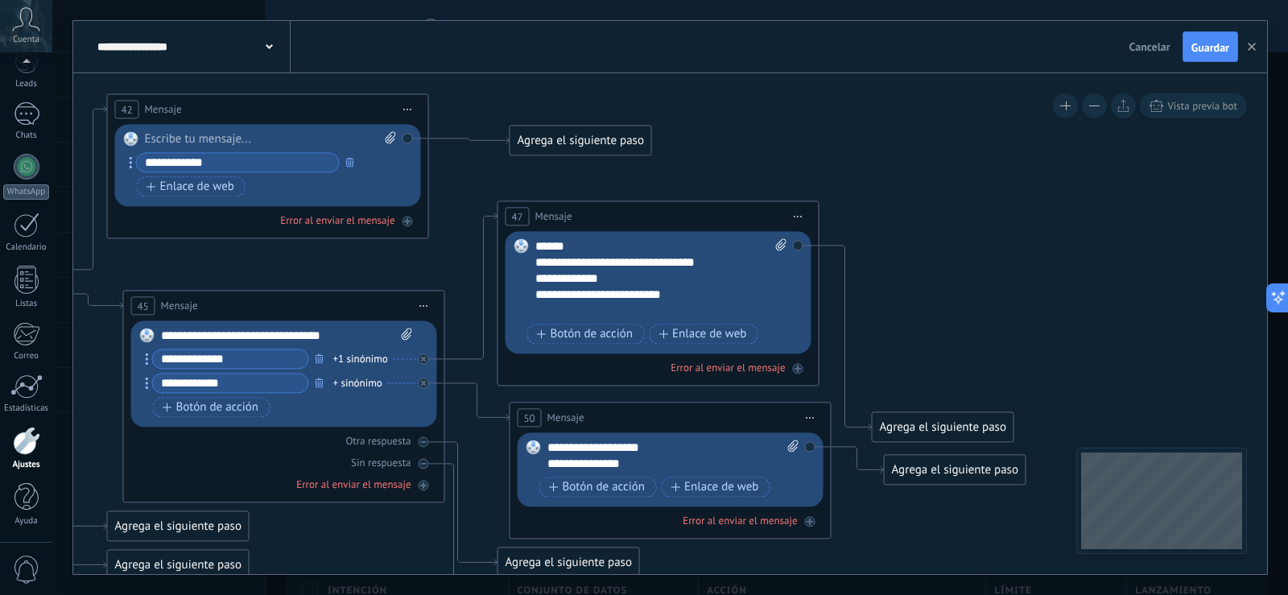
click at [250, 404] on span "Botón de acción" at bounding box center [211, 407] width 97 height 13
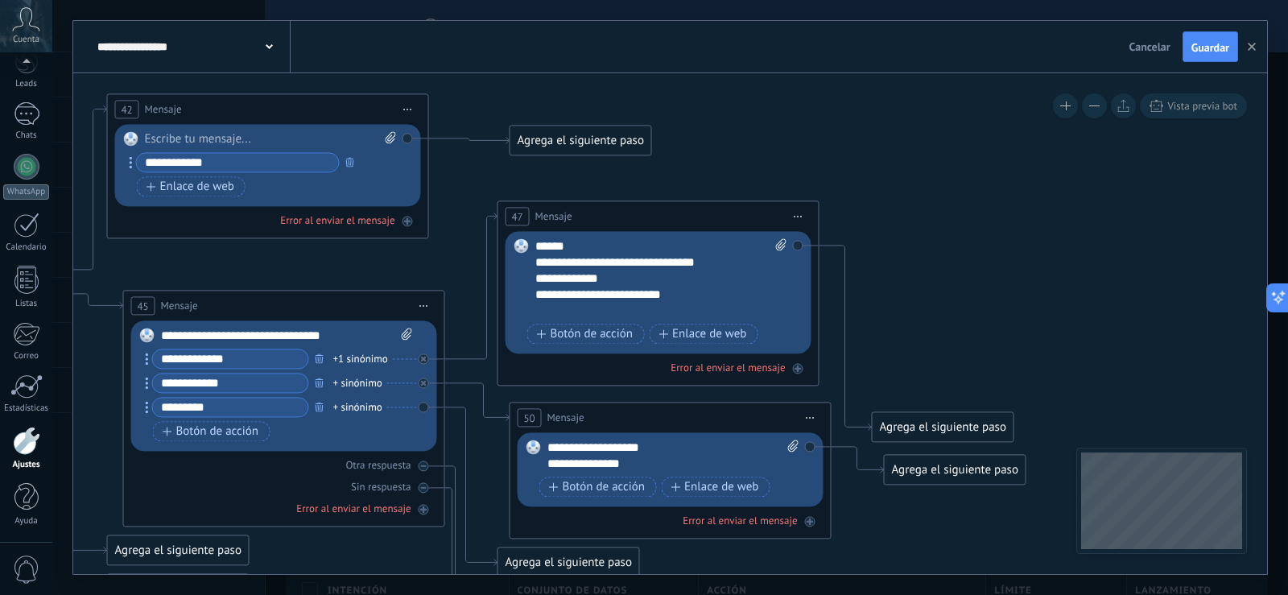
type input "*********"
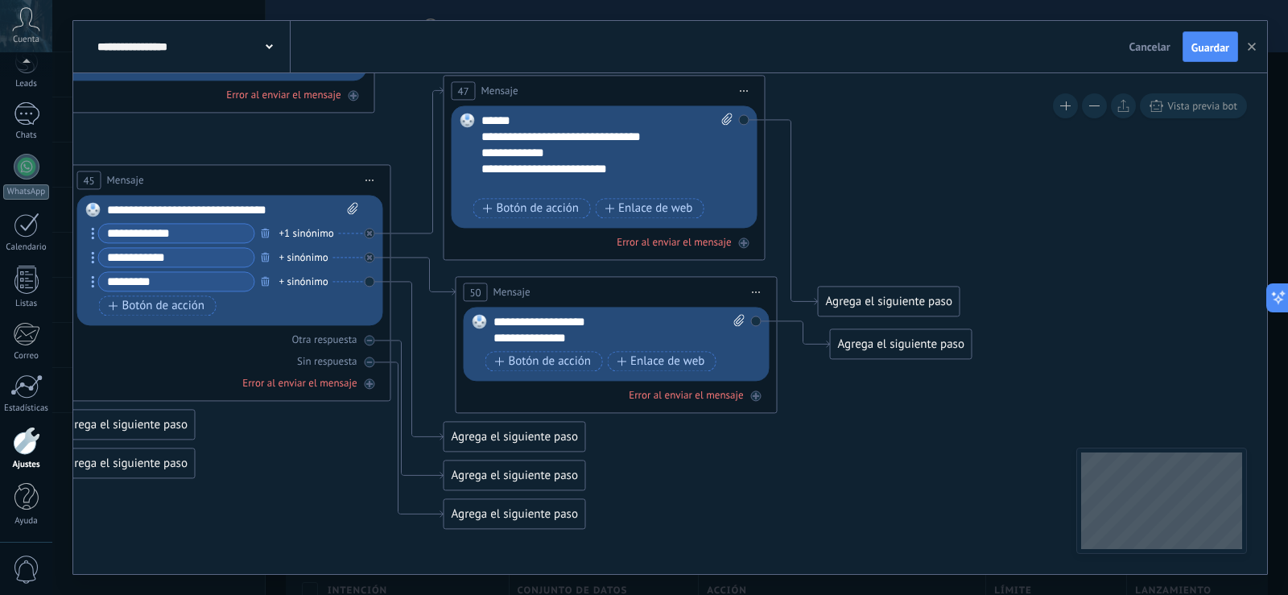
drag, startPoint x: 1054, startPoint y: 302, endPoint x: 1001, endPoint y: 180, distance: 132.7
click at [493, 434] on div "Agrega el siguiente paso" at bounding box center [515, 436] width 141 height 27
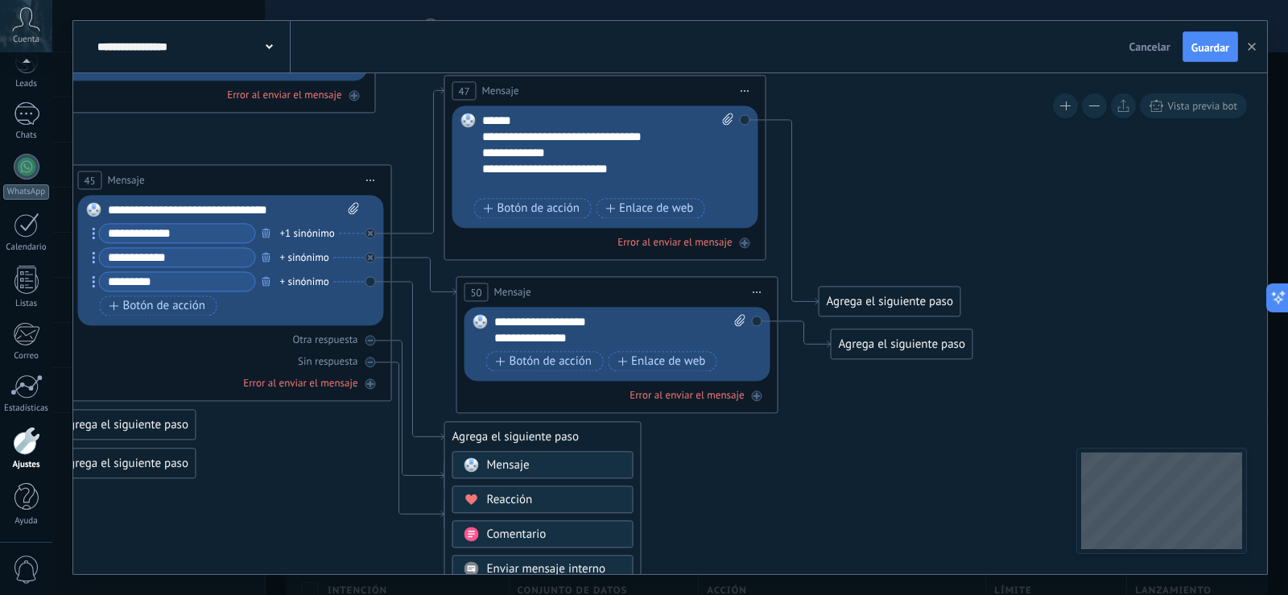
click at [502, 462] on span "Mensaje" at bounding box center [508, 464] width 43 height 15
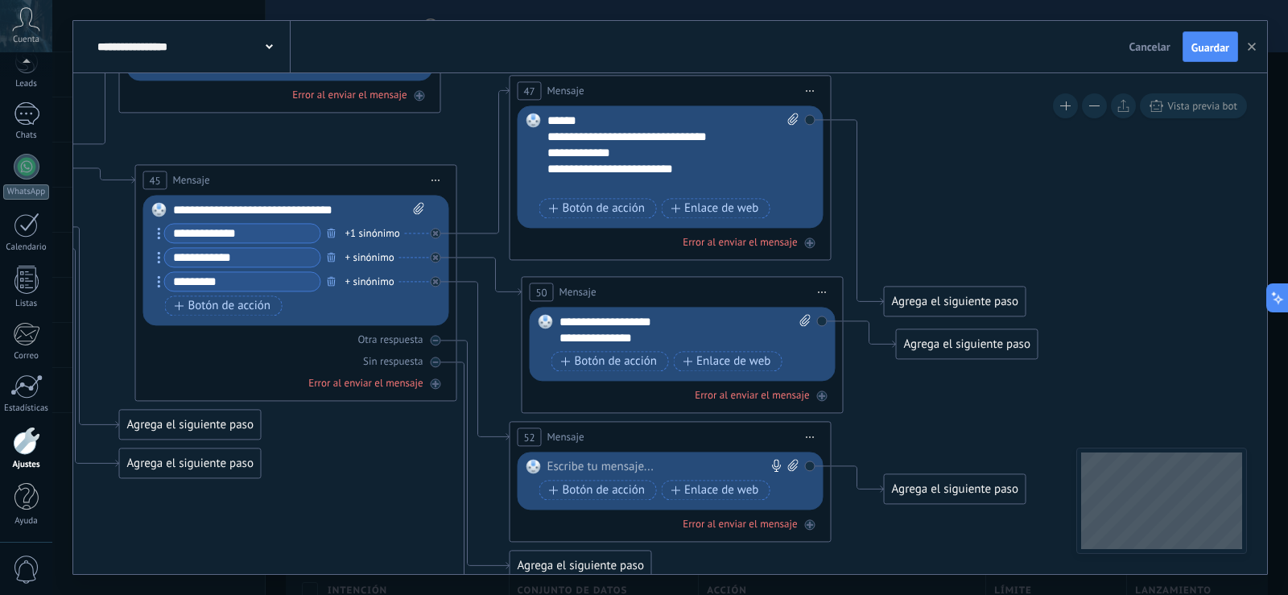
click at [601, 469] on div at bounding box center [666, 467] width 239 height 16
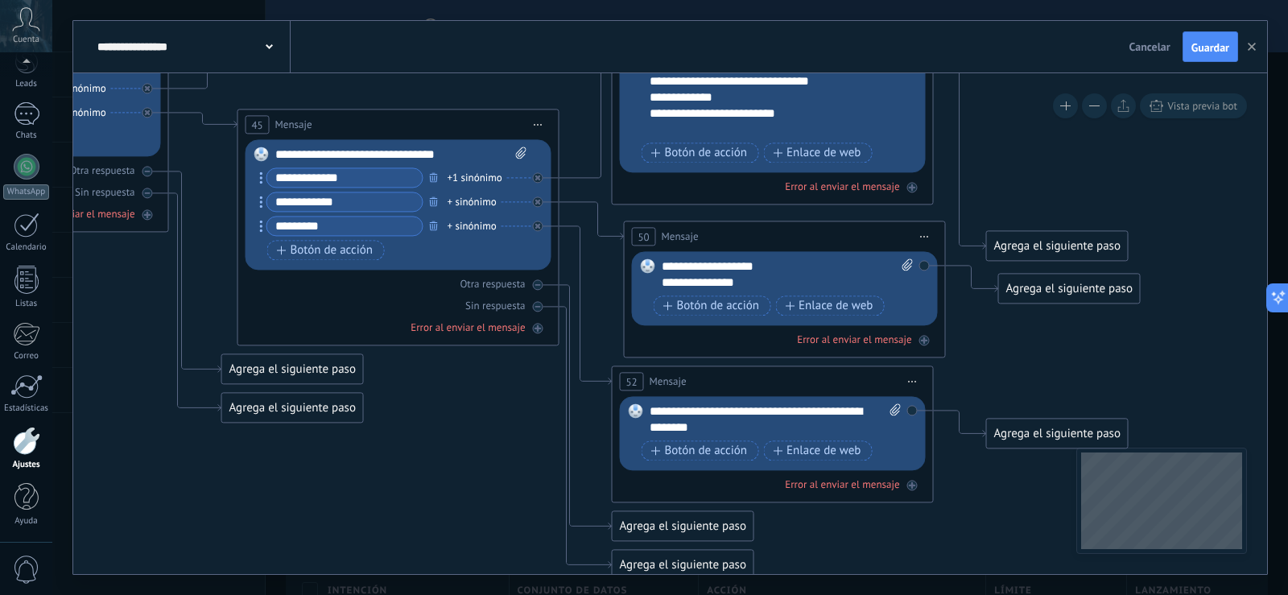
drag, startPoint x: 995, startPoint y: 184, endPoint x: 1085, endPoint y: 136, distance: 101.9
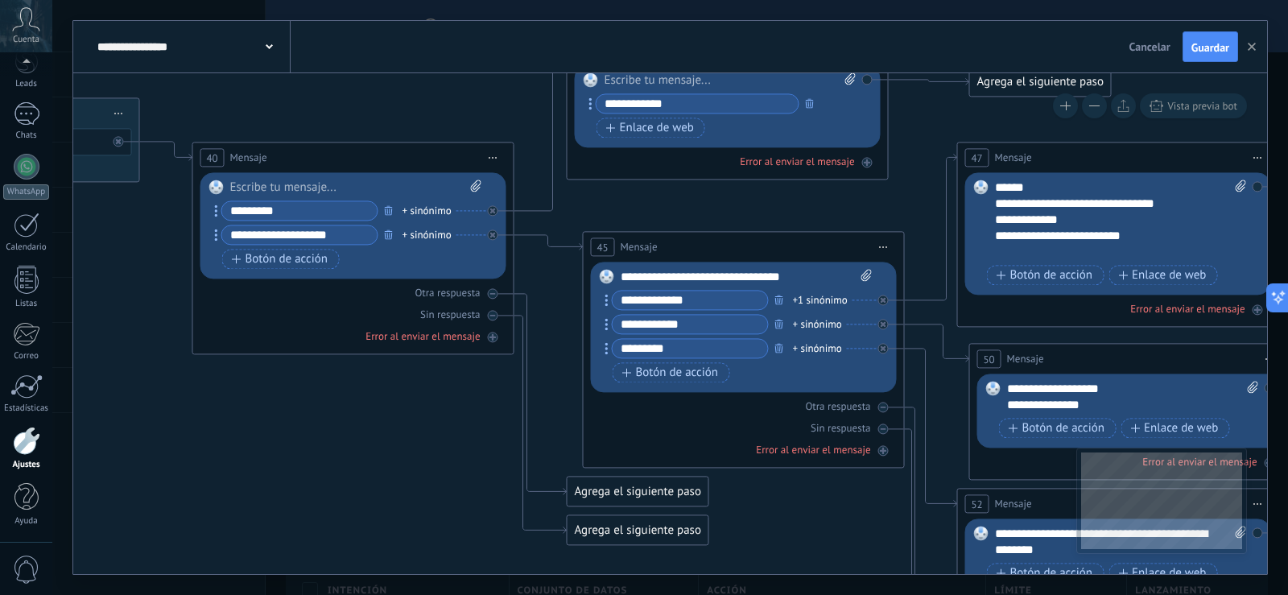
drag, startPoint x: 482, startPoint y: 428, endPoint x: 828, endPoint y: 551, distance: 367.1
click at [828, 551] on icon at bounding box center [106, 468] width 3453 height 1673
click at [295, 180] on div at bounding box center [357, 188] width 252 height 16
click at [284, 211] on input "*********" at bounding box center [300, 210] width 155 height 19
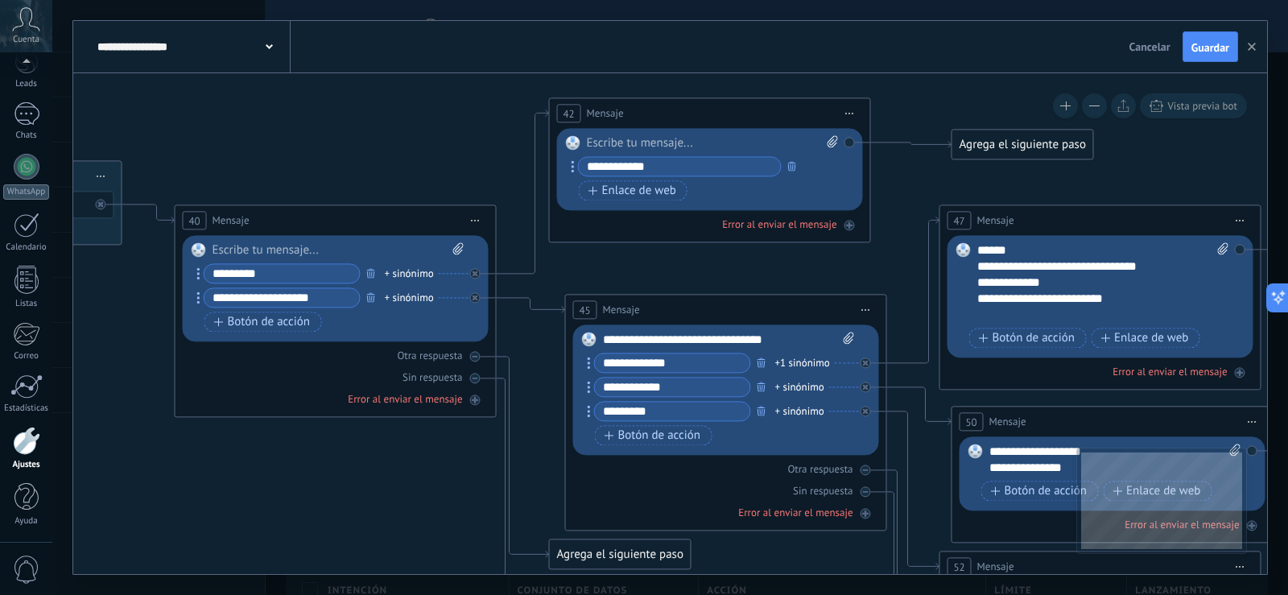
drag, startPoint x: 341, startPoint y: 114, endPoint x: 322, endPoint y: 179, distance: 67.0
click at [322, 179] on icon at bounding box center [89, 531] width 3453 height 1673
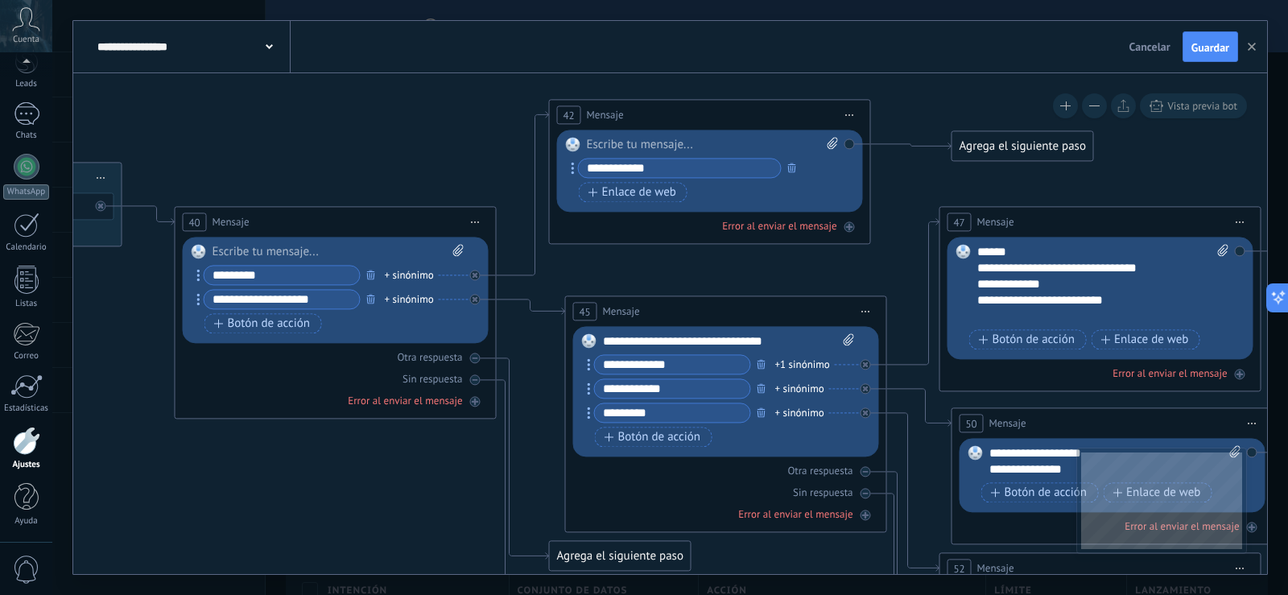
click at [297, 209] on div "40 Mensaje ******* (a): Todos los contactos - canales seleccionados Todos los c…" at bounding box center [335, 222] width 320 height 30
click at [290, 211] on div "40 Mensaje ******* (a): Todos los contactos - canales seleccionados Todos los c…" at bounding box center [335, 222] width 320 height 30
click at [1202, 47] on span "Guardar" at bounding box center [1210, 47] width 38 height 11
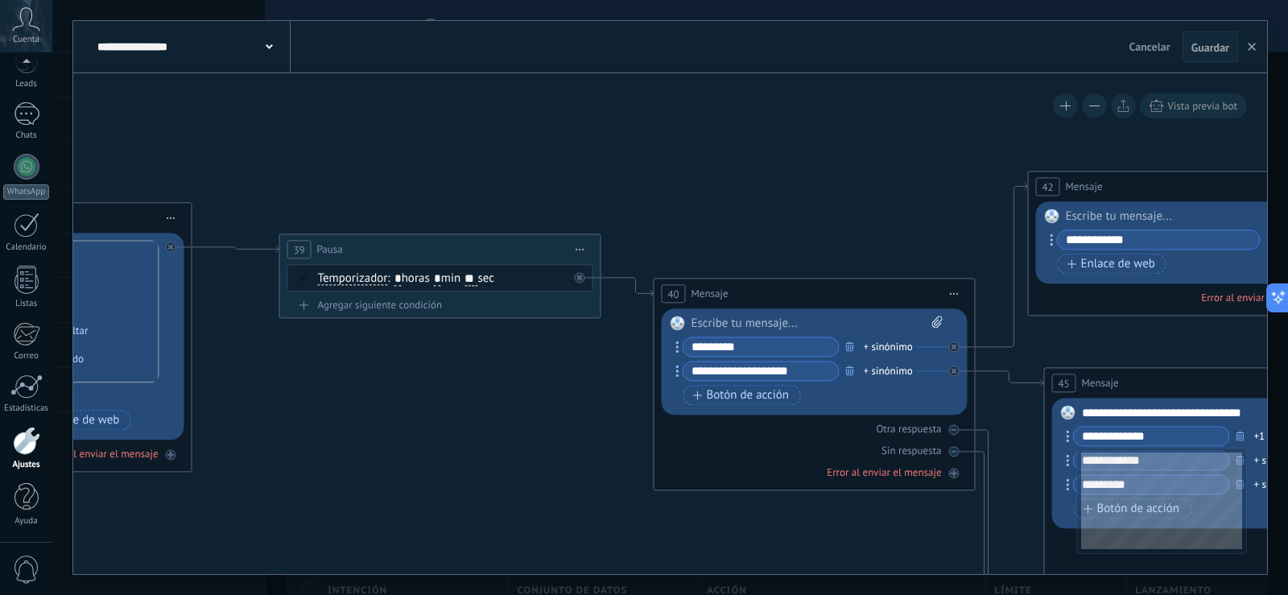
drag, startPoint x: 360, startPoint y: 111, endPoint x: 791, endPoint y: 196, distance: 439.7
click at [791, 196] on icon at bounding box center [568, 604] width 3453 height 1673
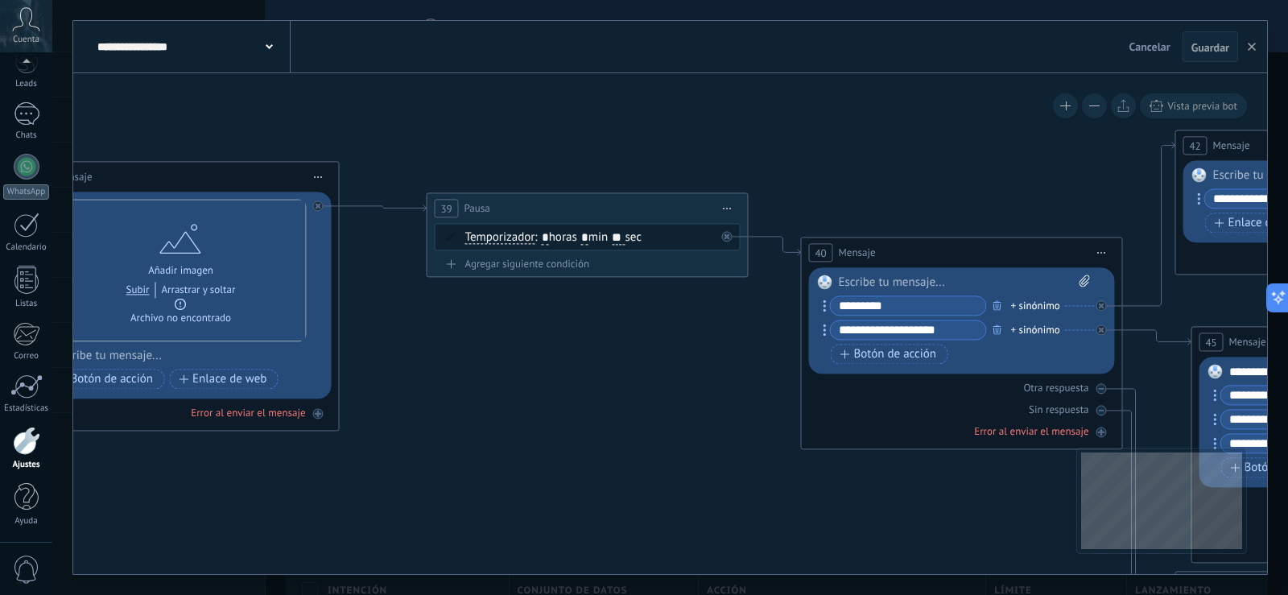
drag, startPoint x: 775, startPoint y: 159, endPoint x: 854, endPoint y: 142, distance: 80.9
click at [854, 142] on icon at bounding box center [715, 563] width 3453 height 1673
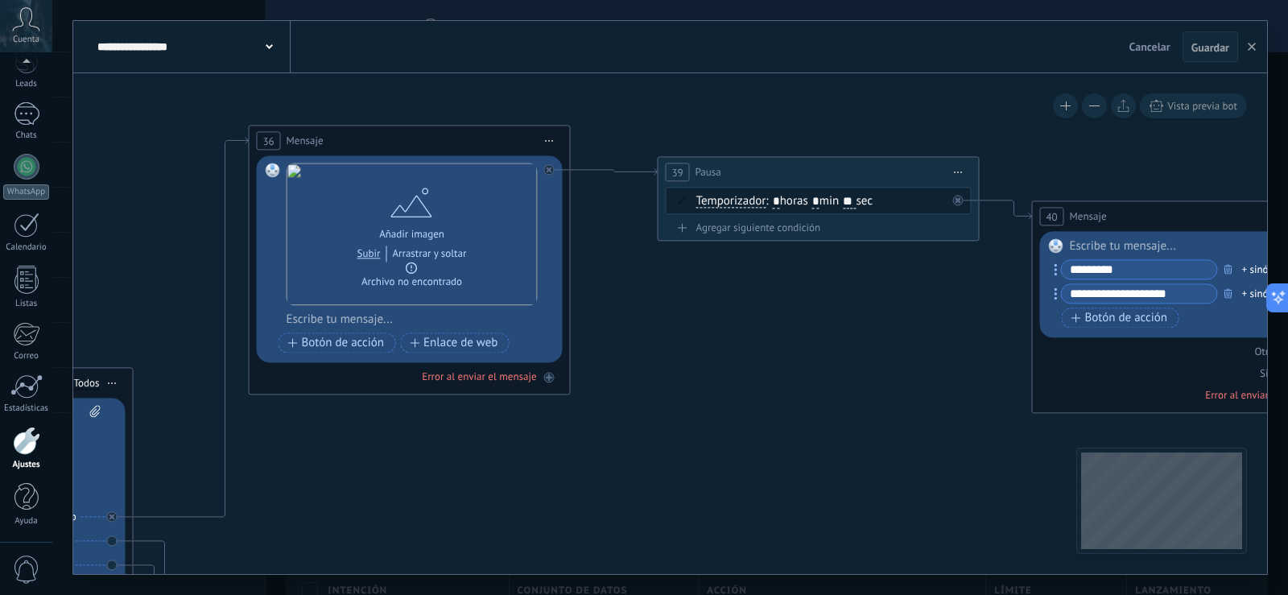
drag, startPoint x: 675, startPoint y: 131, endPoint x: 811, endPoint y: 117, distance: 136.8
click at [811, 117] on icon at bounding box center [946, 527] width 3453 height 1673
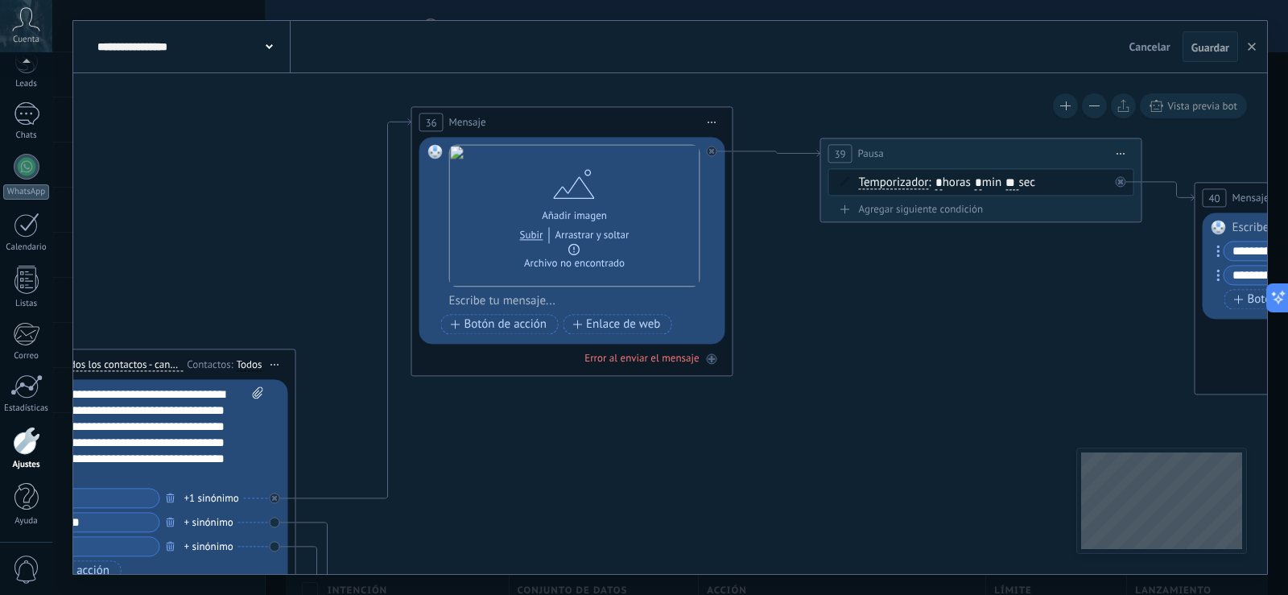
drag, startPoint x: 601, startPoint y: 95, endPoint x: 739, endPoint y: 80, distance: 139.3
click at [739, 80] on icon at bounding box center [1109, 508] width 3453 height 1673
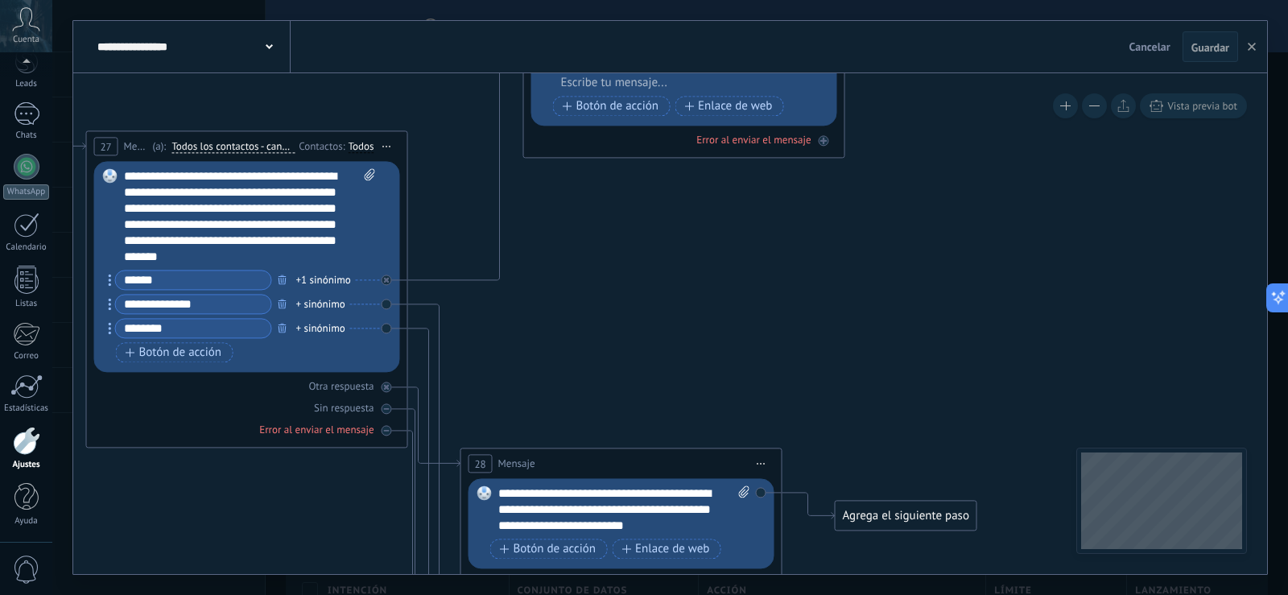
drag, startPoint x: 461, startPoint y: 484, endPoint x: 577, endPoint y: 260, distance: 252.0
click at [577, 260] on icon at bounding box center [1220, 290] width 3453 height 1673
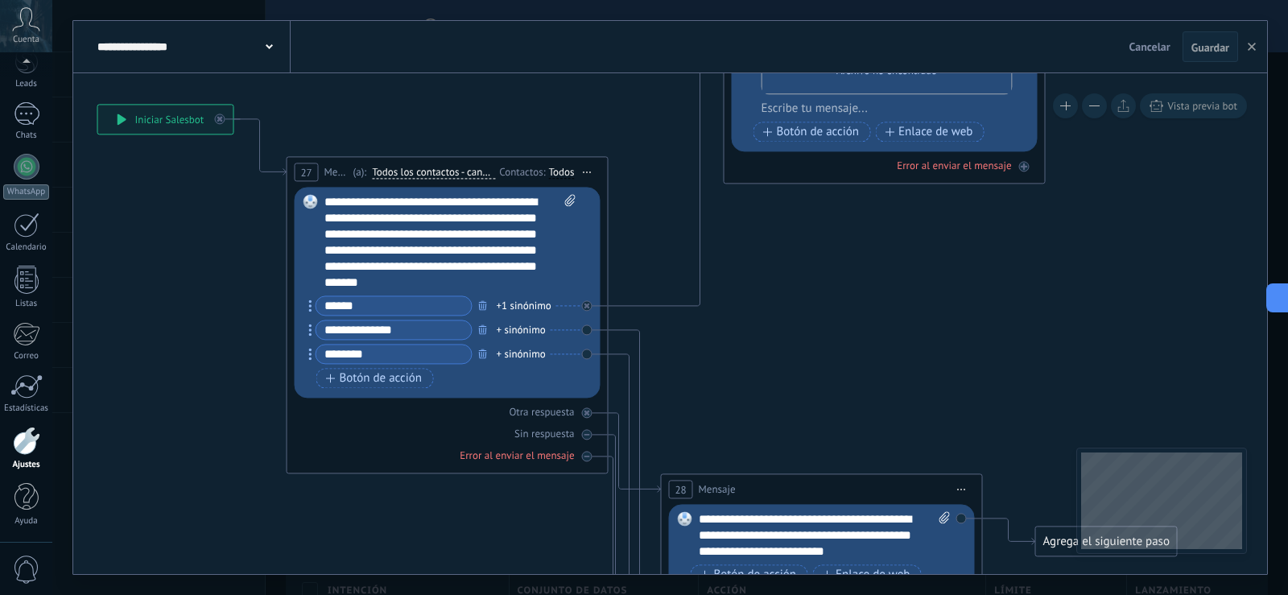
drag, startPoint x: 574, startPoint y: 277, endPoint x: 770, endPoint y: 308, distance: 198.9
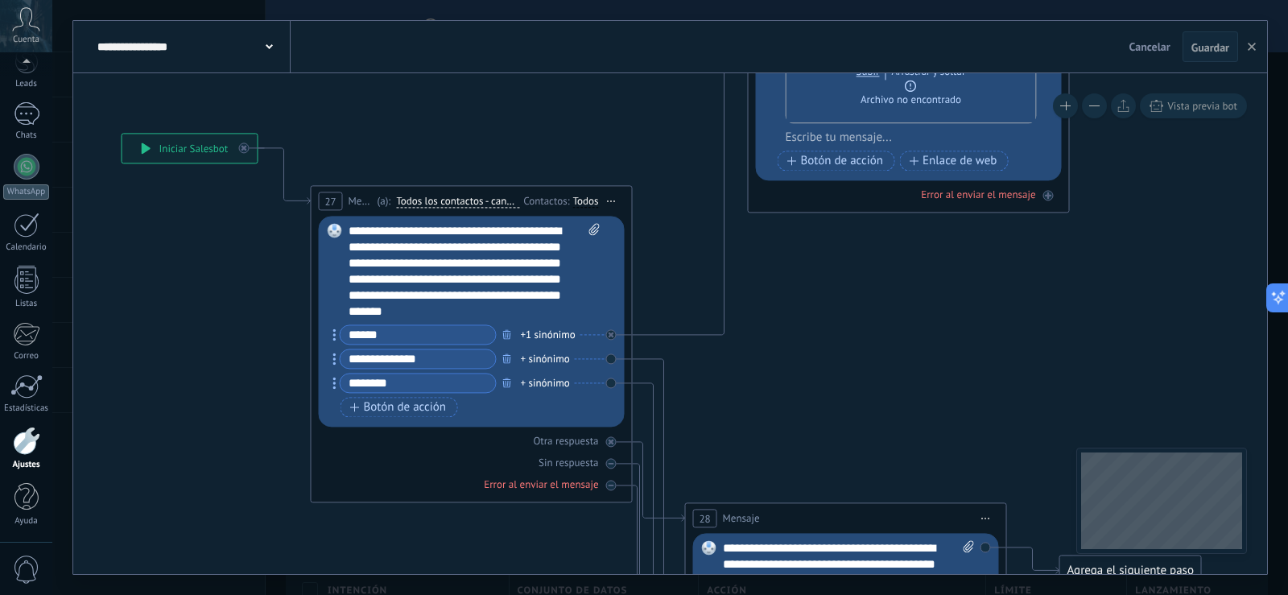
drag, startPoint x: 169, startPoint y: 224, endPoint x: 193, endPoint y: 253, distance: 37.7
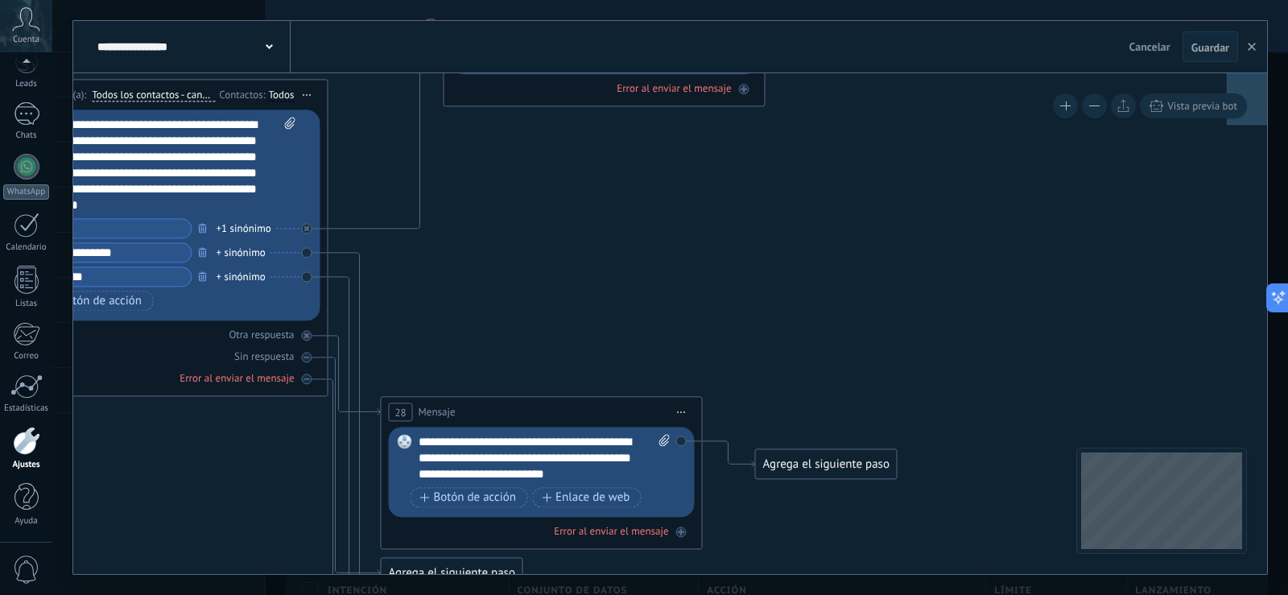
drag, startPoint x: 860, startPoint y: 319, endPoint x: 544, endPoint y: 208, distance: 334.3
click at [544, 208] on icon at bounding box center [1141, 239] width 3453 height 1673
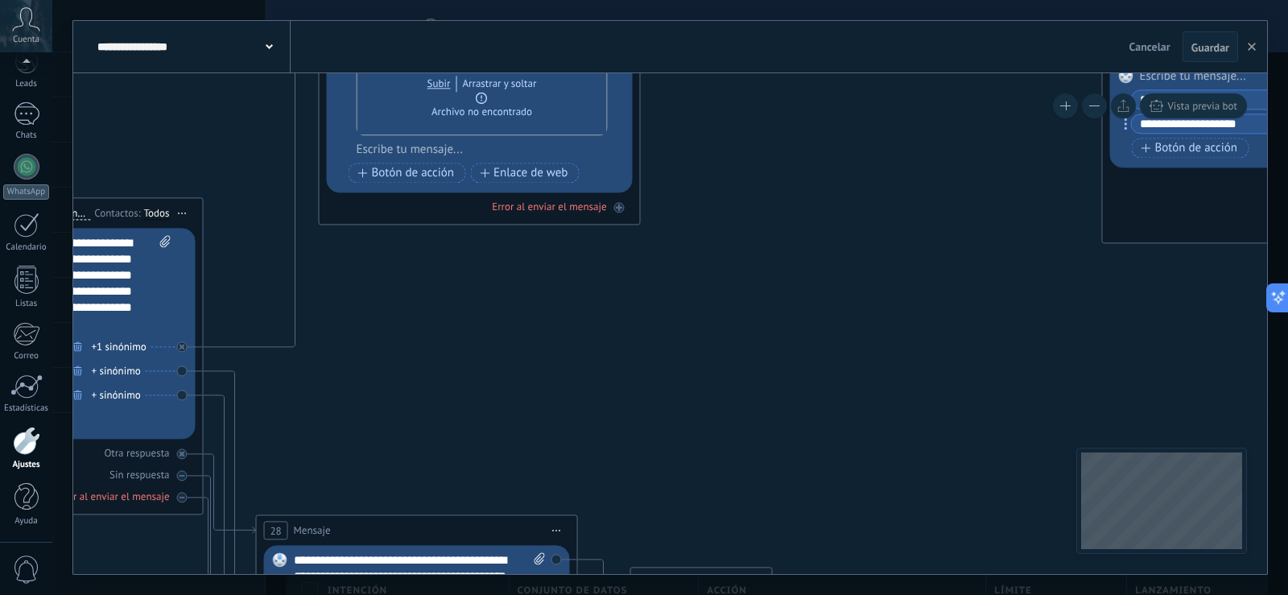
drag, startPoint x: 687, startPoint y: 255, endPoint x: 586, endPoint y: 374, distance: 156.5
click at [573, 382] on icon at bounding box center [1016, 357] width 3453 height 1673
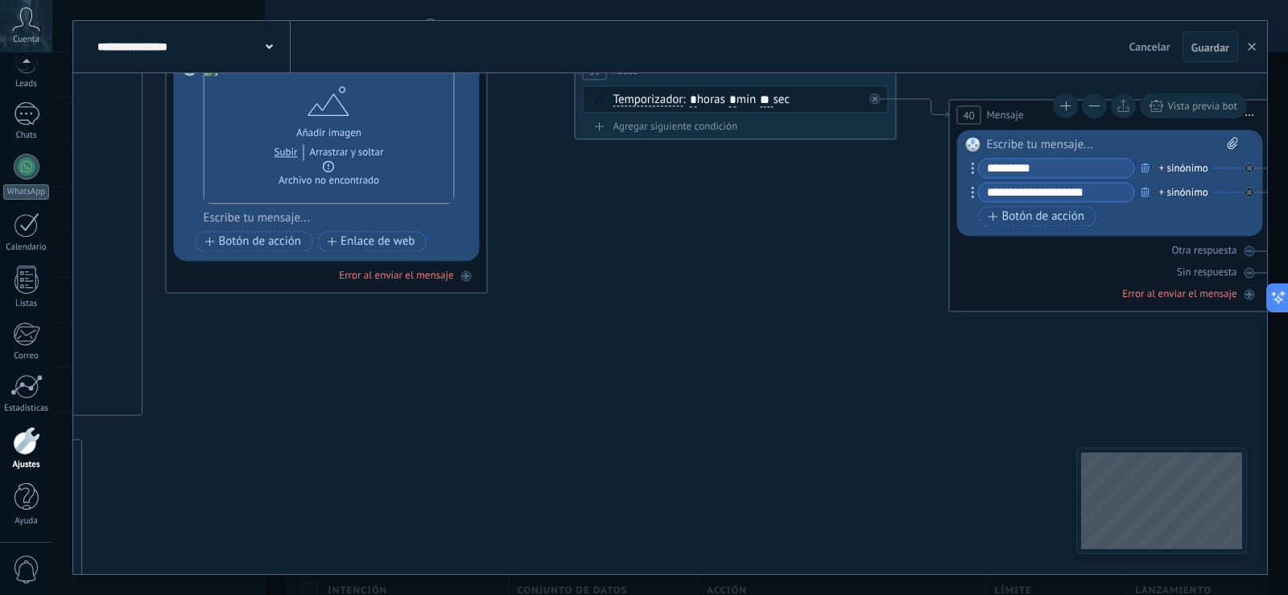
drag, startPoint x: 675, startPoint y: 324, endPoint x: 524, endPoint y: 387, distance: 163.4
click at [524, 387] on icon at bounding box center [863, 425] width 3453 height 1673
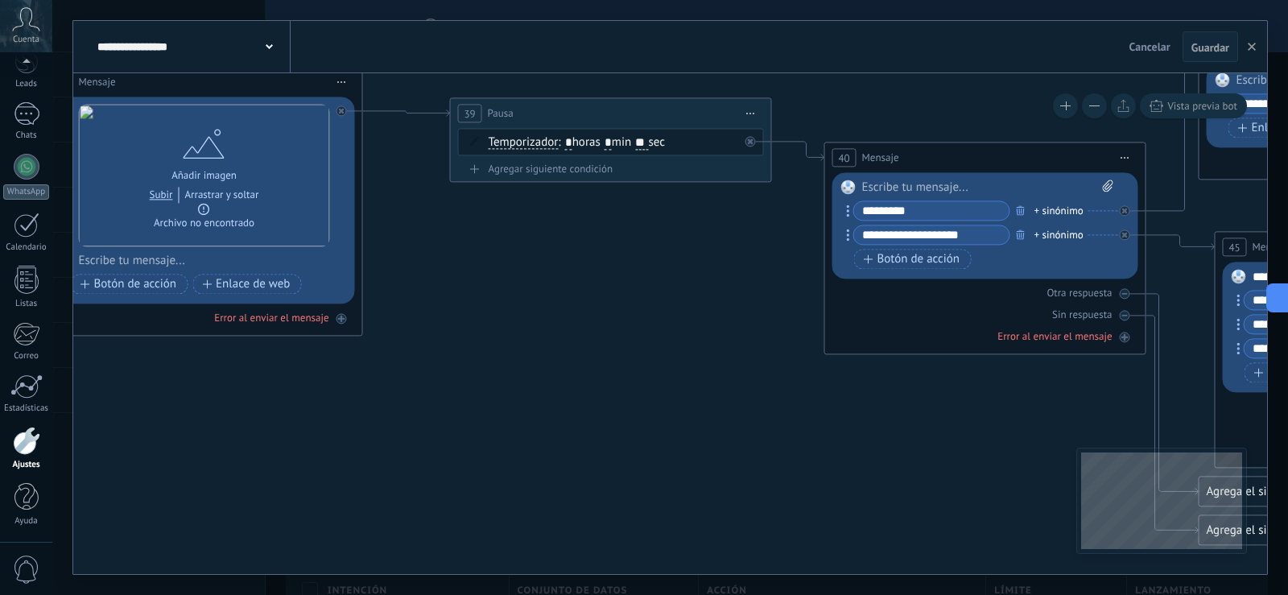
drag, startPoint x: 567, startPoint y: 368, endPoint x: 506, endPoint y: 388, distance: 64.4
click at [506, 388] on icon at bounding box center [738, 468] width 3453 height 1673
drag, startPoint x: 643, startPoint y: 266, endPoint x: 582, endPoint y: 282, distance: 63.1
click at [588, 299] on icon at bounding box center [738, 468] width 3453 height 1673
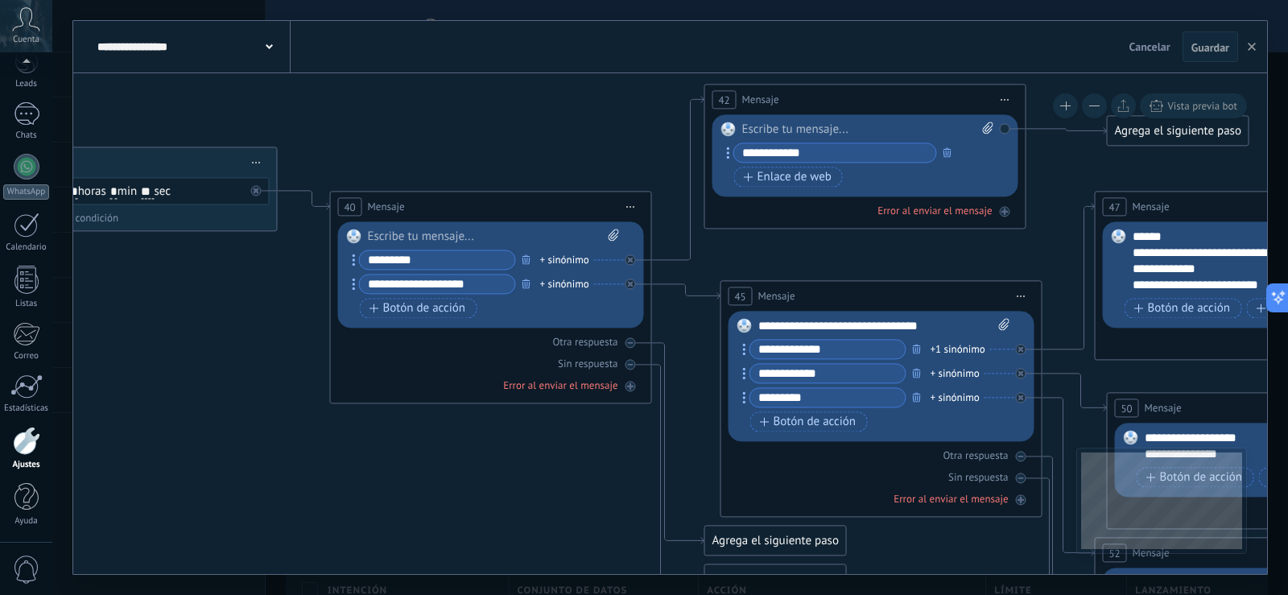
drag, startPoint x: 471, startPoint y: 312, endPoint x: 197, endPoint y: 374, distance: 280.6
click at [197, 374] on icon at bounding box center [244, 517] width 3453 height 1673
click at [394, 310] on span "Botón de acción" at bounding box center [417, 308] width 97 height 13
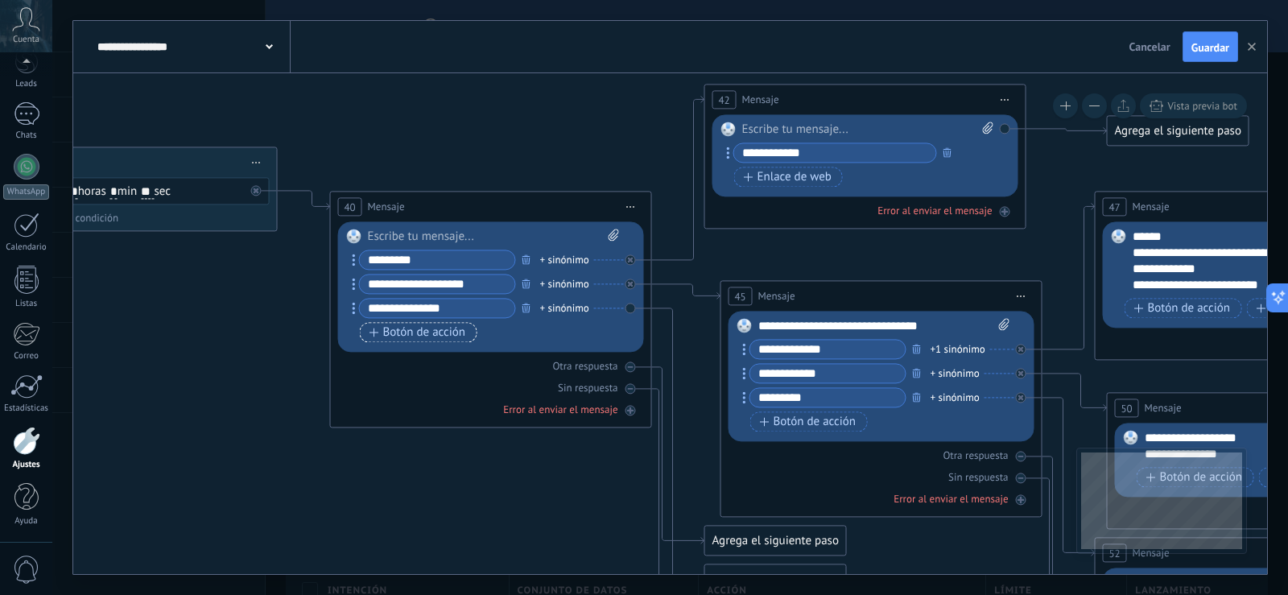
type input "**********"
click at [422, 462] on icon at bounding box center [244, 517] width 3453 height 1673
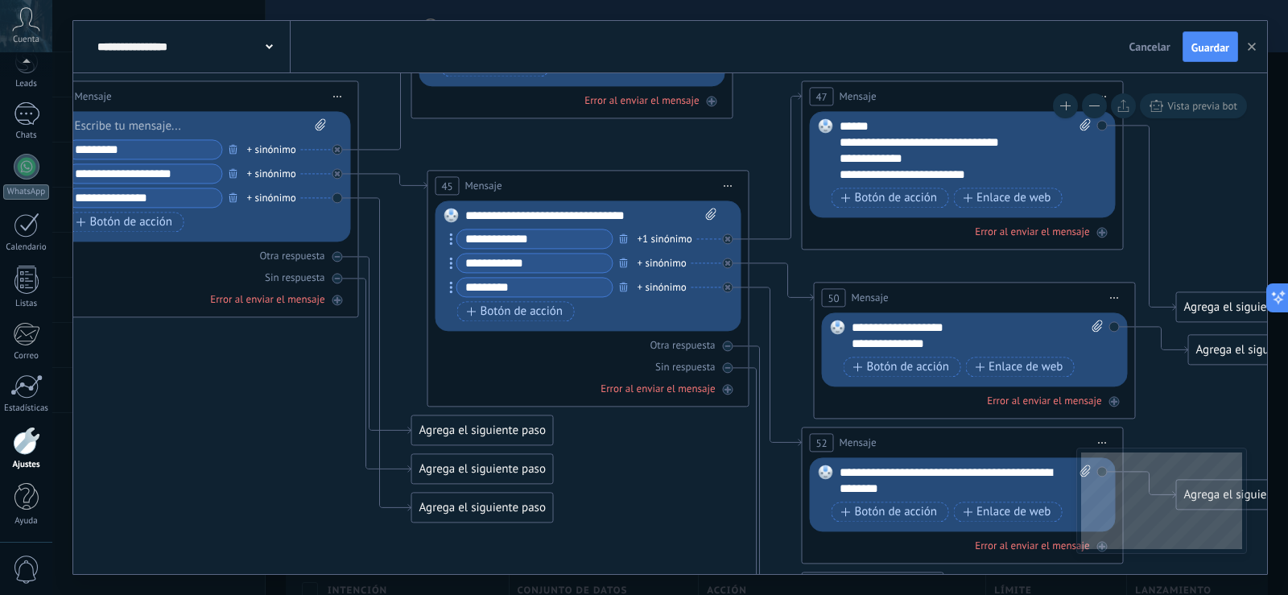
drag, startPoint x: 453, startPoint y: 453, endPoint x: 175, endPoint y: 355, distance: 294.6
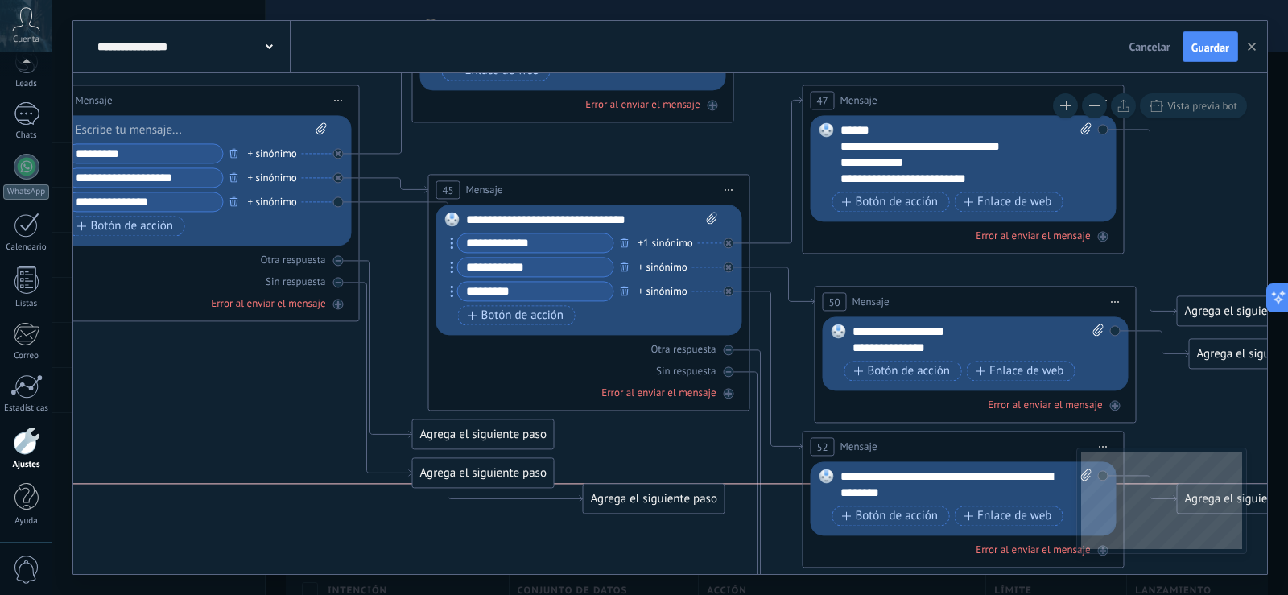
drag, startPoint x: 439, startPoint y: 510, endPoint x: 609, endPoint y: 496, distance: 171.2
click at [609, 496] on div "Agrega el siguiente paso" at bounding box center [654, 498] width 141 height 27
drag, startPoint x: 421, startPoint y: 469, endPoint x: 402, endPoint y: 589, distance: 121.5
click at [402, 589] on div "**********" at bounding box center [670, 297] width 1236 height 595
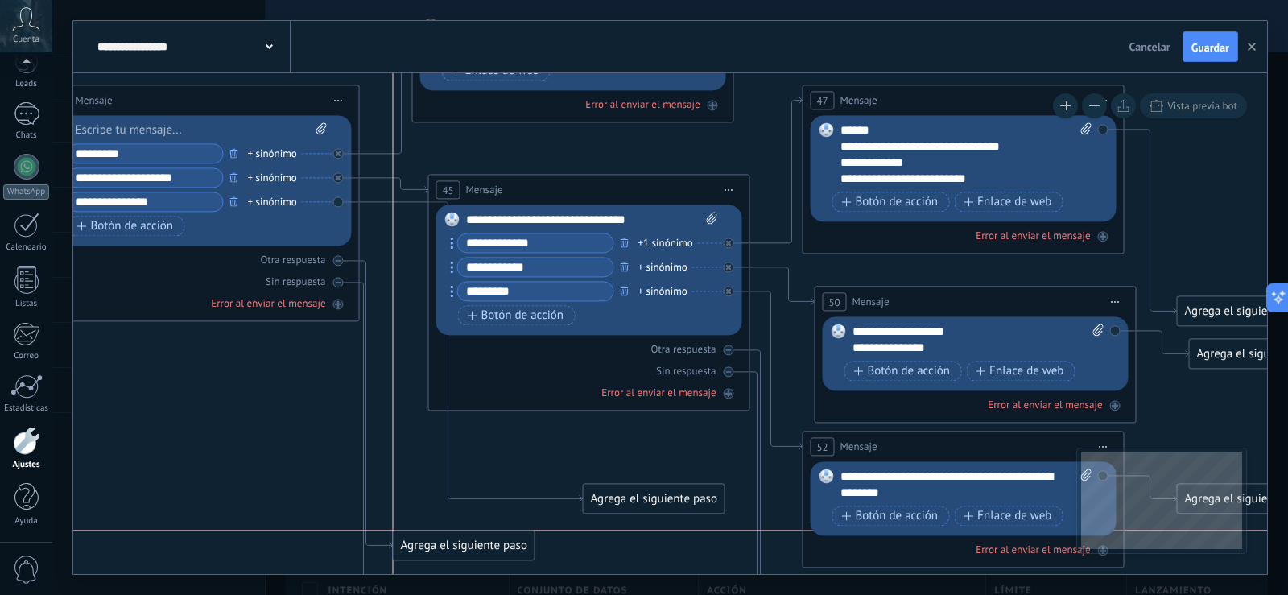
drag, startPoint x: 429, startPoint y: 432, endPoint x: 413, endPoint y: 544, distance: 113.0
click at [413, 544] on div "Agrega el siguiente paso" at bounding box center [464, 545] width 141 height 27
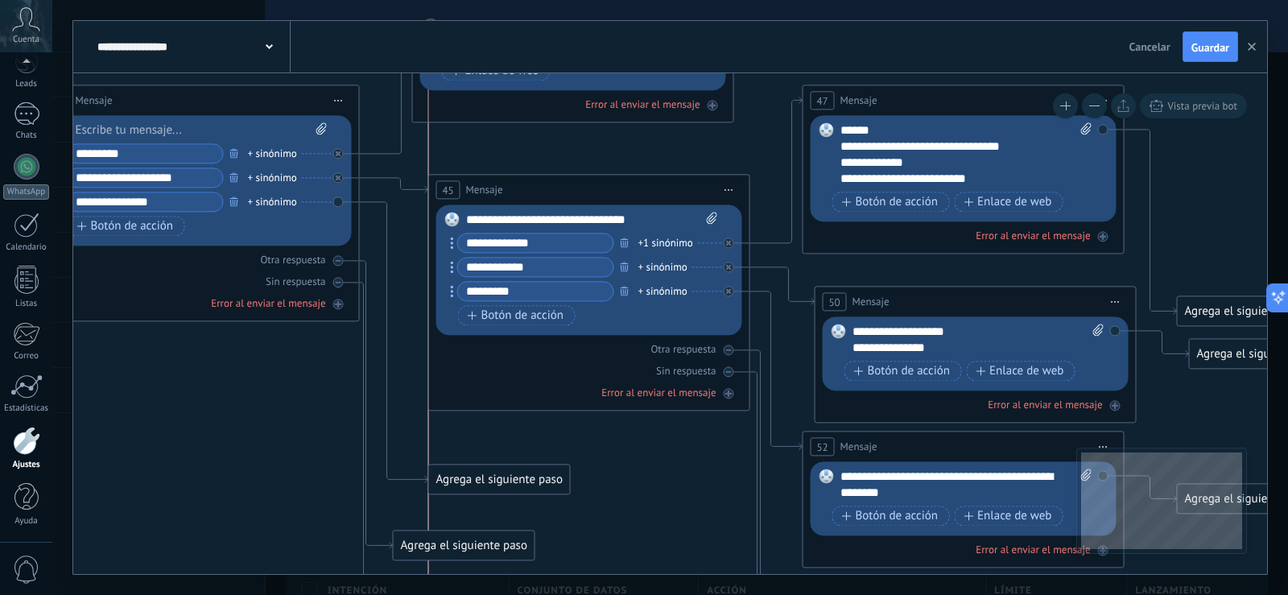
drag, startPoint x: 607, startPoint y: 494, endPoint x: 453, endPoint y: 475, distance: 155.0
click at [453, 475] on div "Agrega el siguiente paso" at bounding box center [499, 479] width 141 height 27
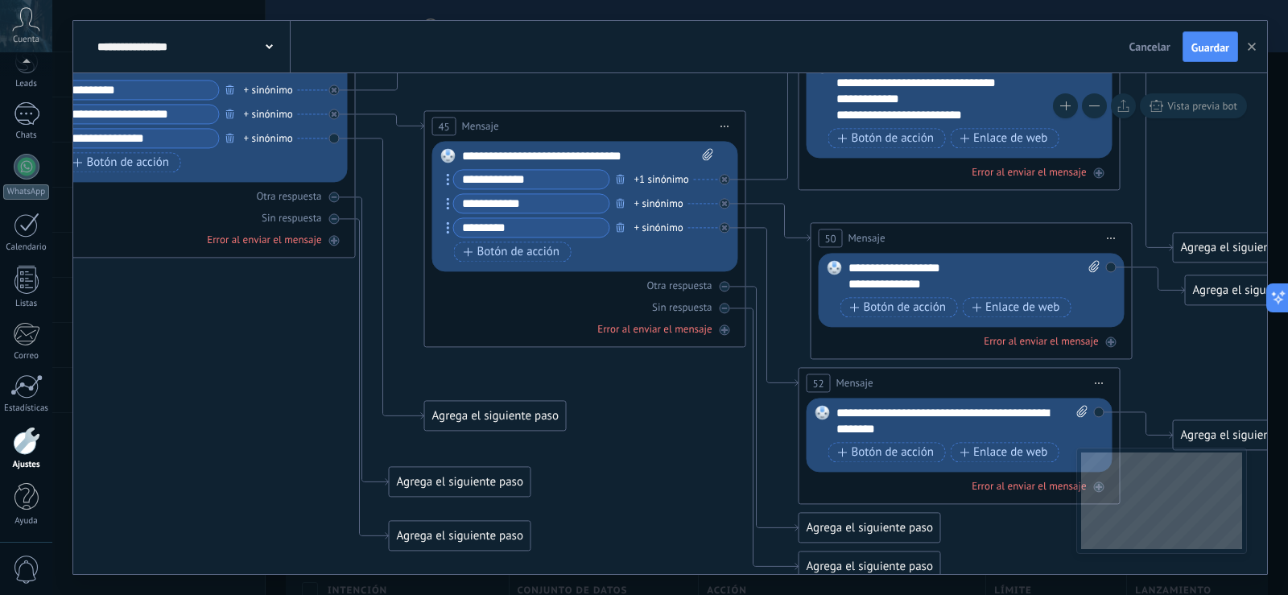
drag, startPoint x: 640, startPoint y: 435, endPoint x: 600, endPoint y: 310, distance: 131.1
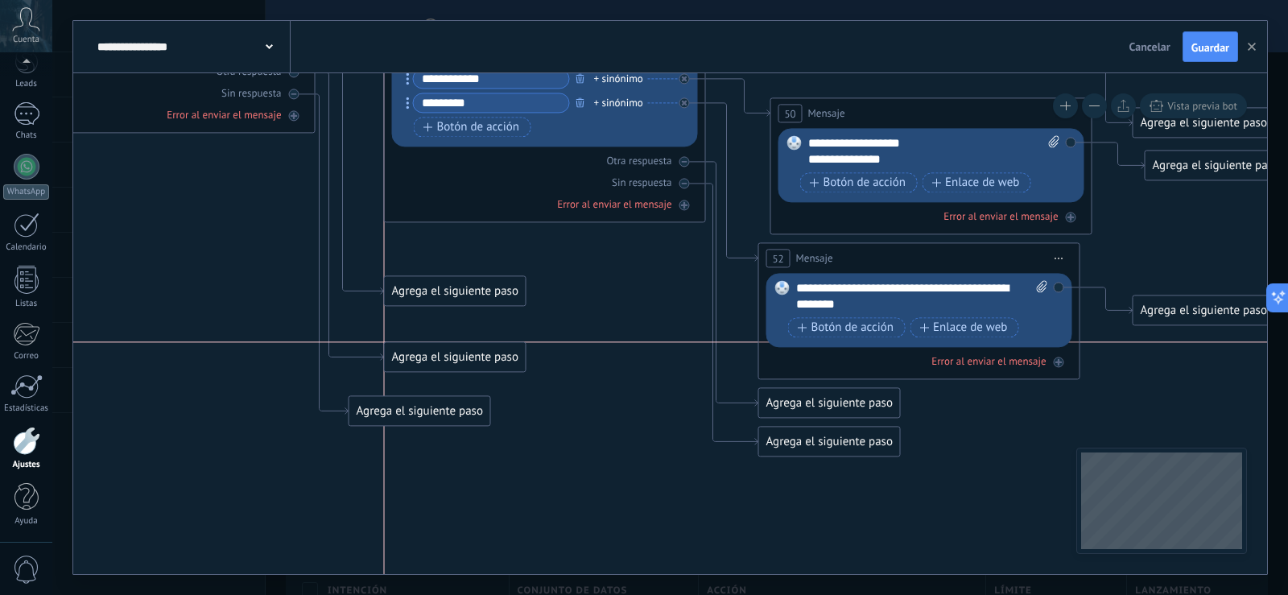
drag, startPoint x: 402, startPoint y: 357, endPoint x: 445, endPoint y: 353, distance: 42.9
click at [445, 353] on div "Agrega el siguiente paso" at bounding box center [455, 357] width 141 height 27
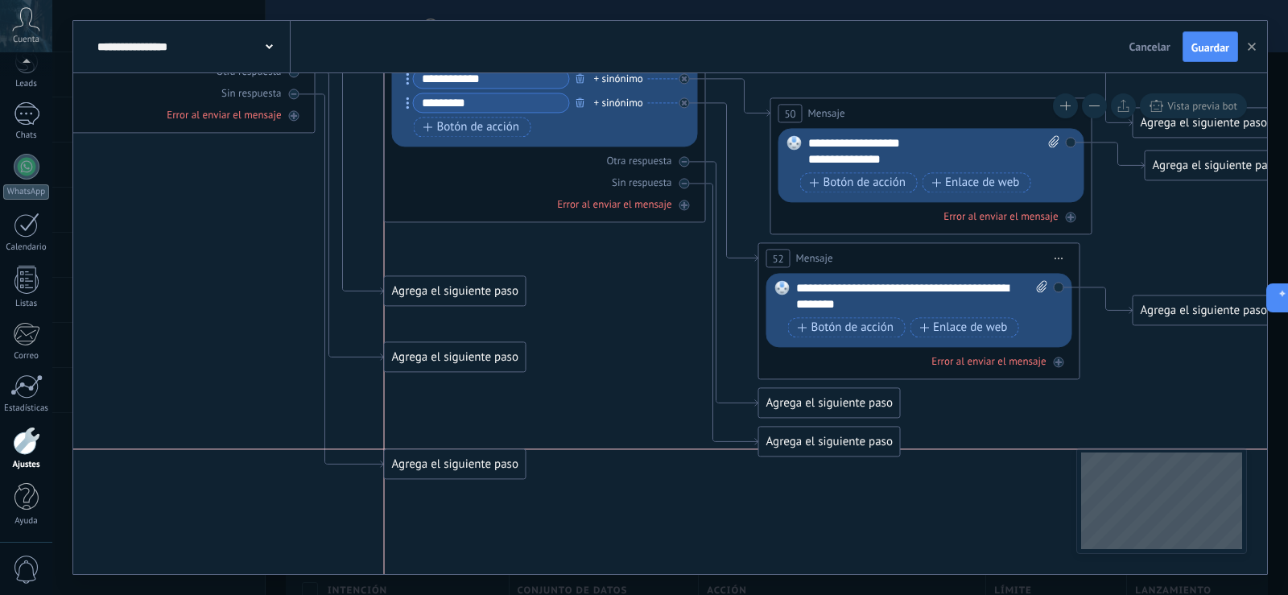
drag, startPoint x: 379, startPoint y: 411, endPoint x: 418, endPoint y: 490, distance: 88.6
click at [416, 477] on div "Agrega el siguiente paso" at bounding box center [455, 464] width 141 height 27
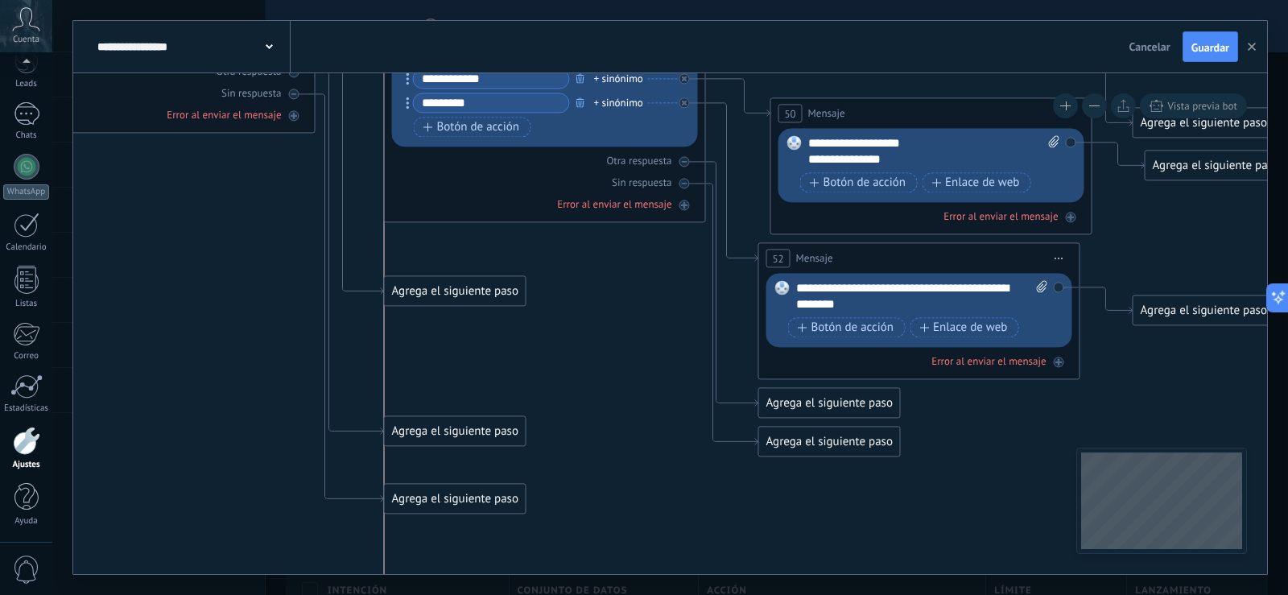
drag, startPoint x: 423, startPoint y: 365, endPoint x: 421, endPoint y: 439, distance: 74.1
click at [421, 439] on div "Agrega el siguiente paso" at bounding box center [455, 431] width 141 height 27
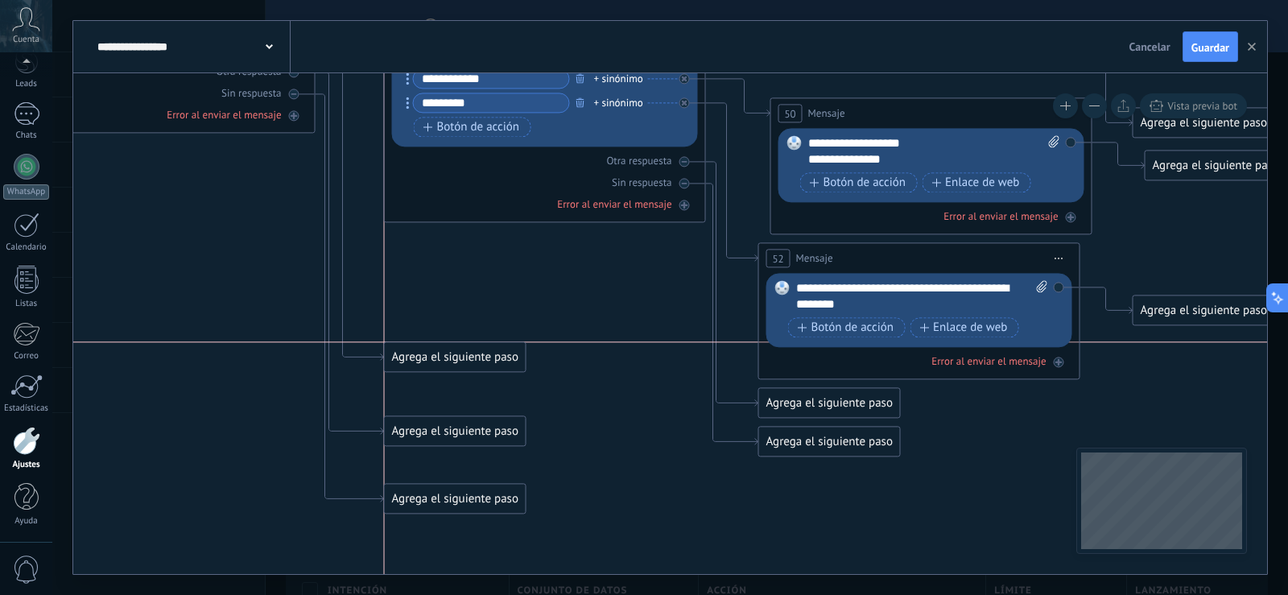
drag, startPoint x: 436, startPoint y: 291, endPoint x: 436, endPoint y: 362, distance: 70.8
click at [436, 362] on div "Agrega el siguiente paso" at bounding box center [455, 357] width 141 height 27
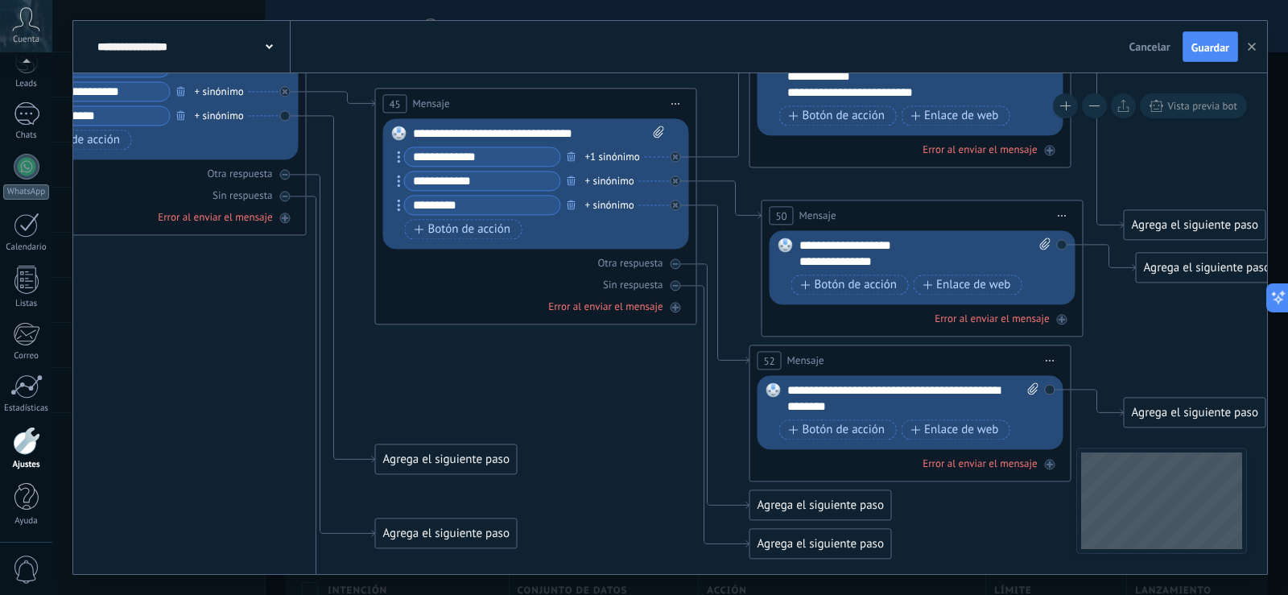
drag, startPoint x: 453, startPoint y: 275, endPoint x: 444, endPoint y: 377, distance: 102.6
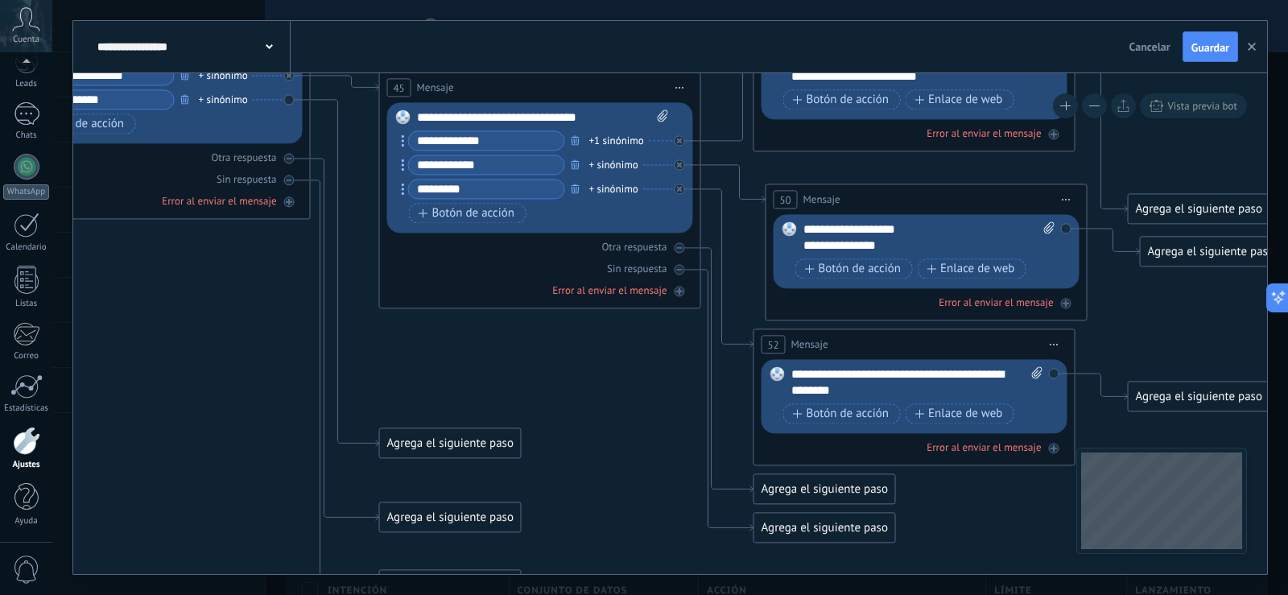
drag, startPoint x: 446, startPoint y: 372, endPoint x: 453, endPoint y: 312, distance: 60.8
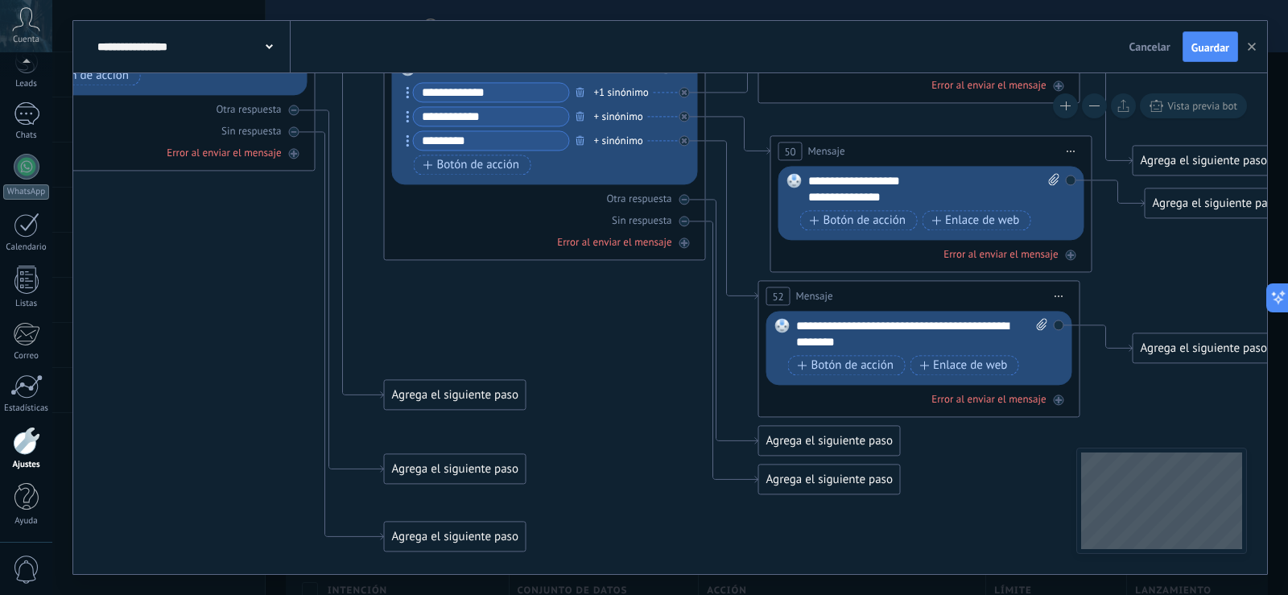
click at [440, 399] on div "Agrega el siguiente paso" at bounding box center [455, 395] width 141 height 27
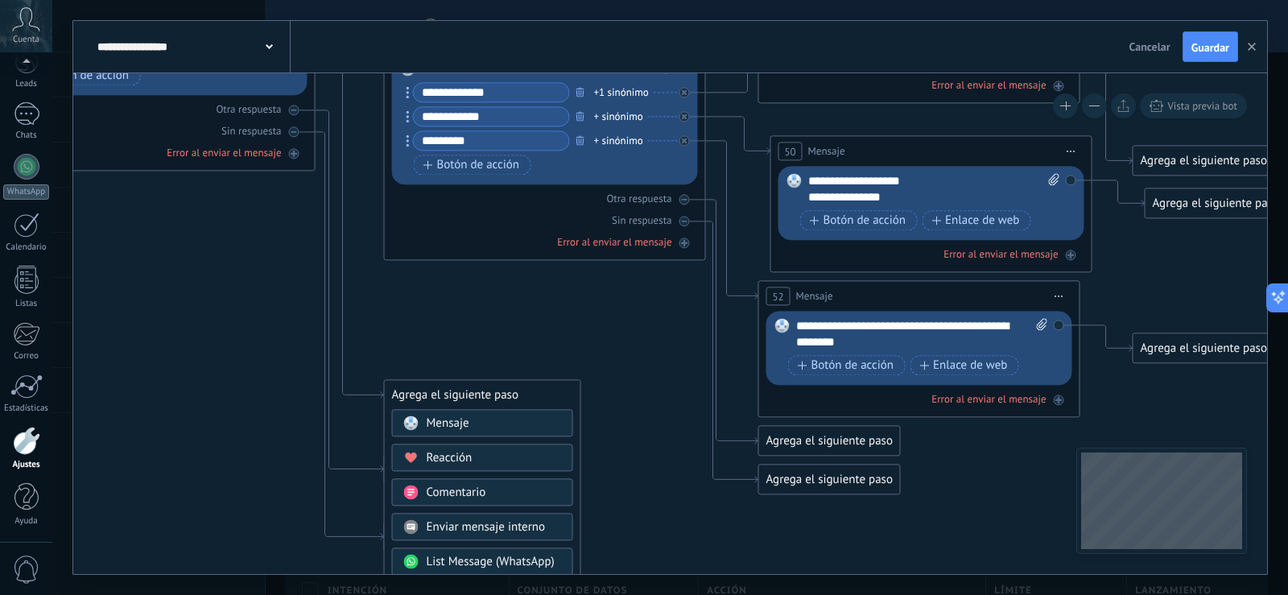
click at [440, 417] on span "Mensaje" at bounding box center [448, 422] width 43 height 15
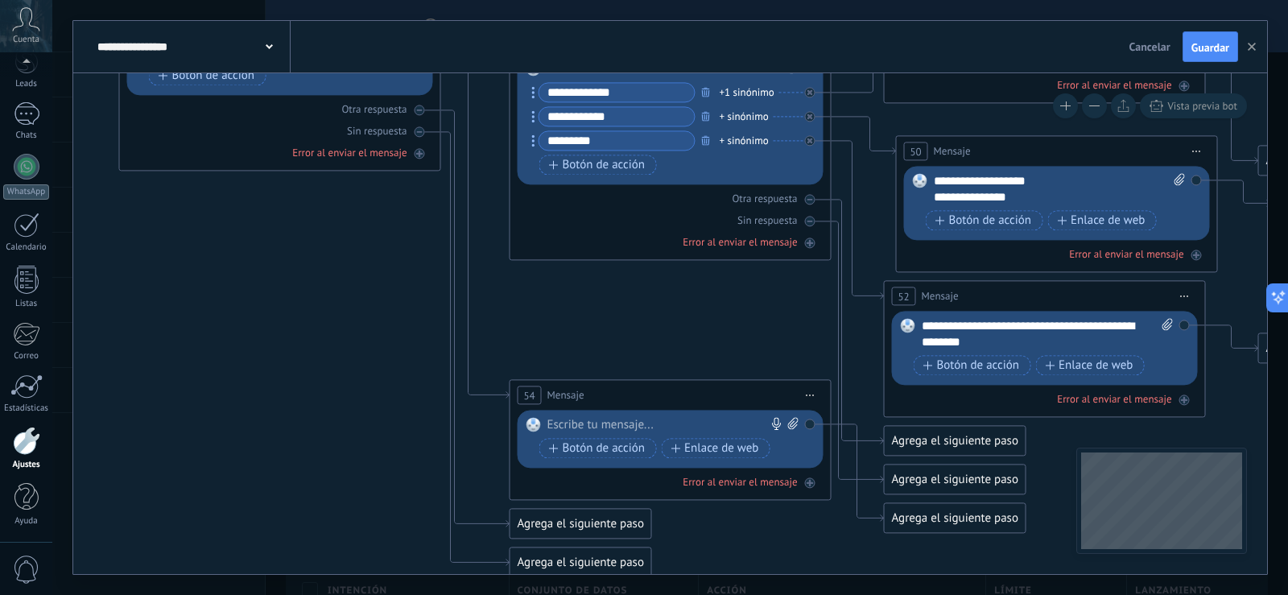
click at [557, 423] on div at bounding box center [666, 425] width 239 height 16
click at [564, 444] on span "Botón de acción" at bounding box center [597, 448] width 97 height 13
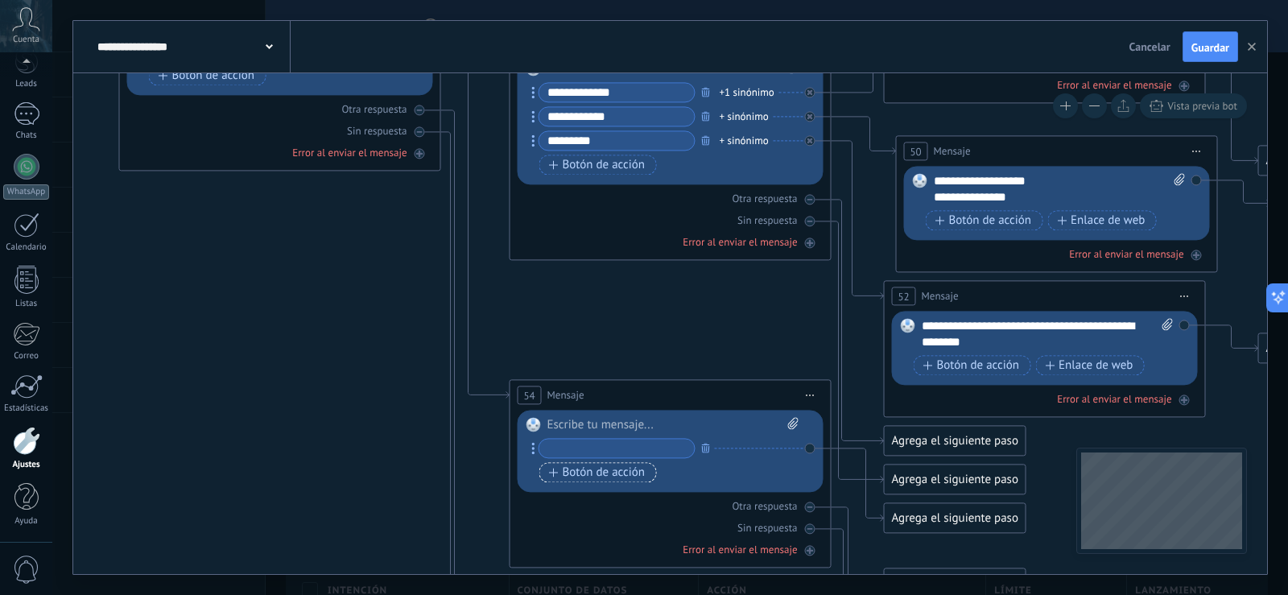
click at [564, 444] on input "text" at bounding box center [616, 448] width 155 height 19
type input "********"
click at [627, 468] on span "Botón de acción" at bounding box center [597, 472] width 97 height 13
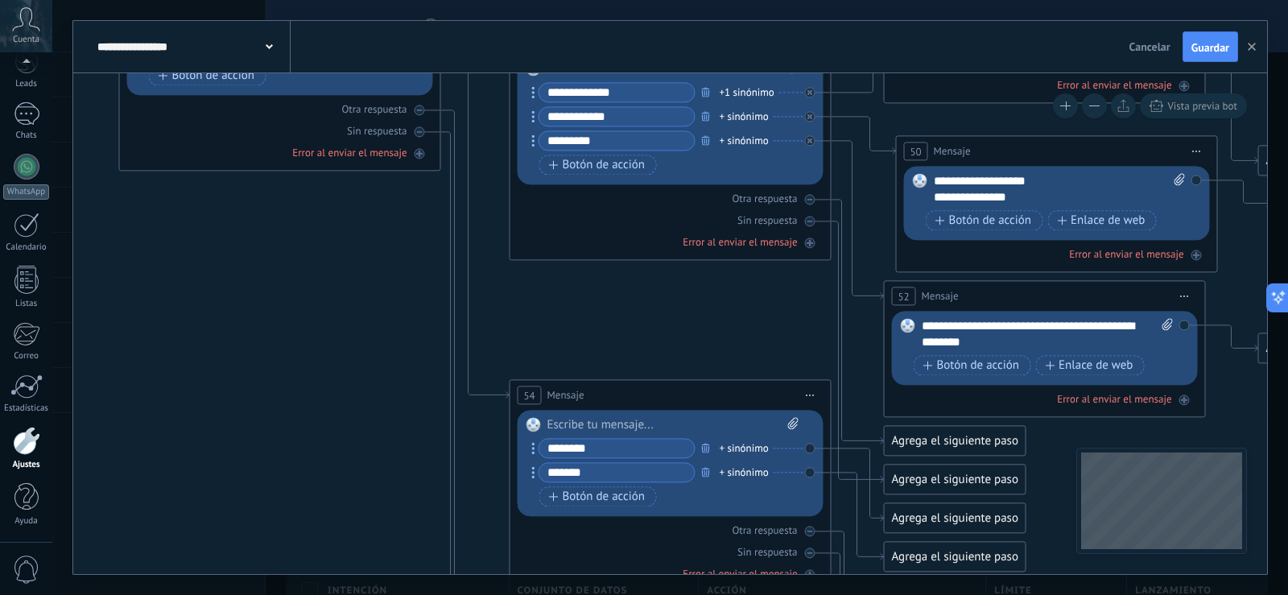
type input "*******"
click at [737, 506] on div "Botón de acción Enlace de web" at bounding box center [668, 496] width 259 height 20
click at [792, 188] on div "Agrega el siguiente paso" at bounding box center [793, 181] width 141 height 27
drag, startPoint x: 691, startPoint y: 315, endPoint x: 456, endPoint y: 363, distance: 239.2
click at [646, 151] on icon at bounding box center [33, 260] width 3453 height 1673
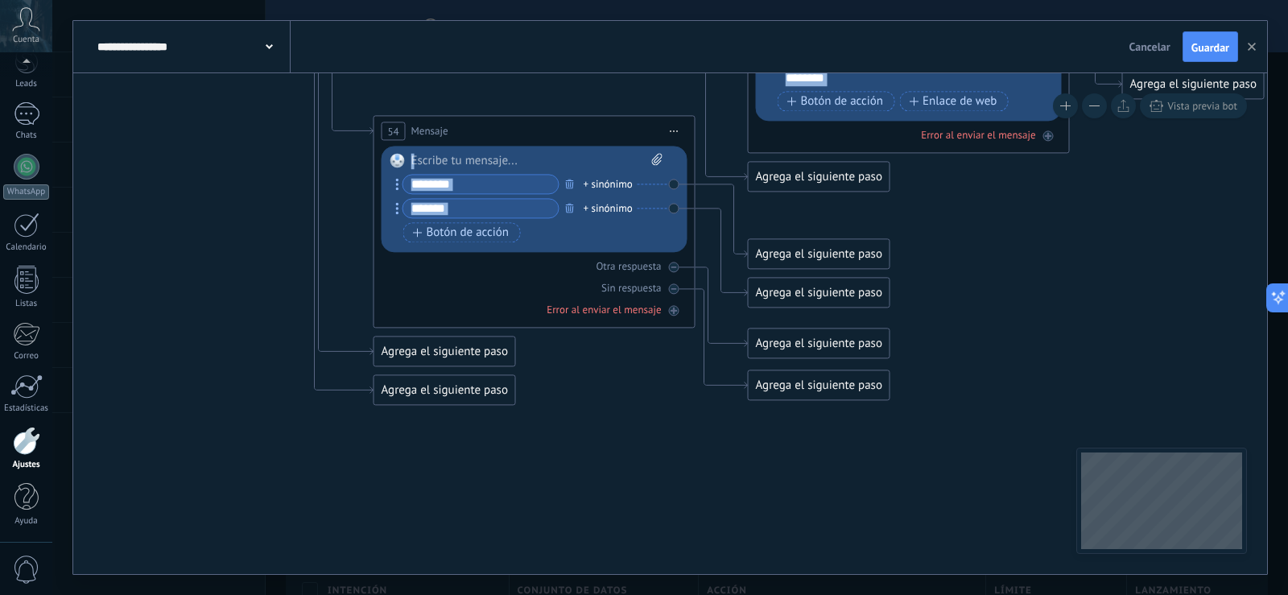
click at [436, 389] on div "Agrega el siguiente paso" at bounding box center [444, 390] width 141 height 27
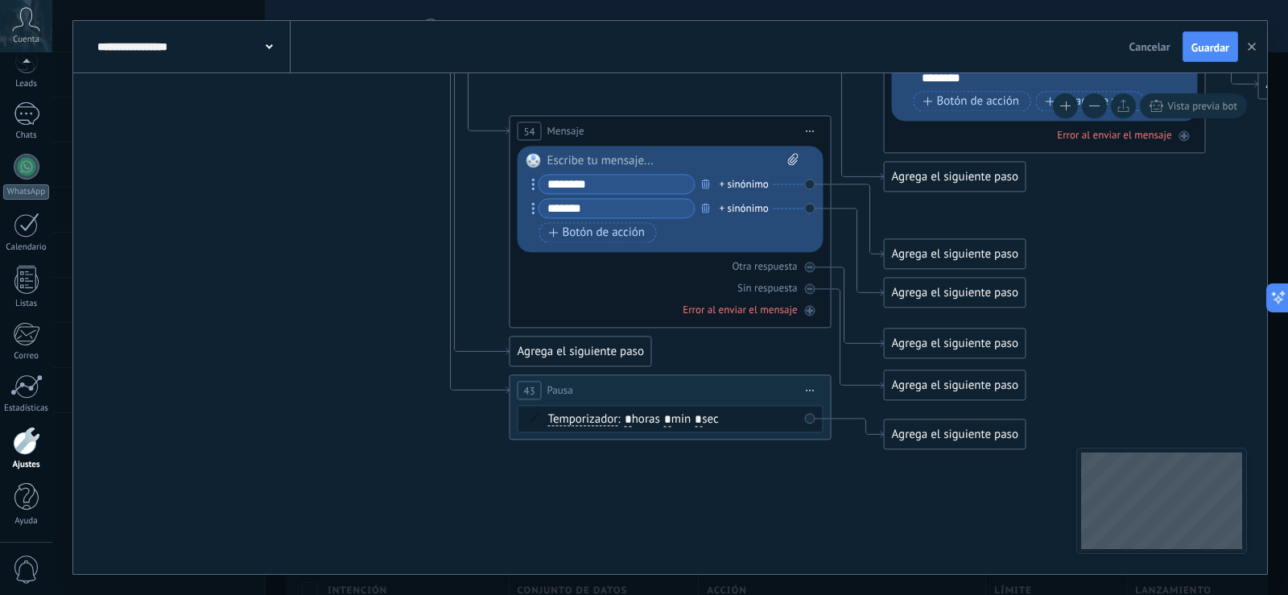
click at [568, 356] on div "Agrega el siguiente paso" at bounding box center [580, 351] width 141 height 27
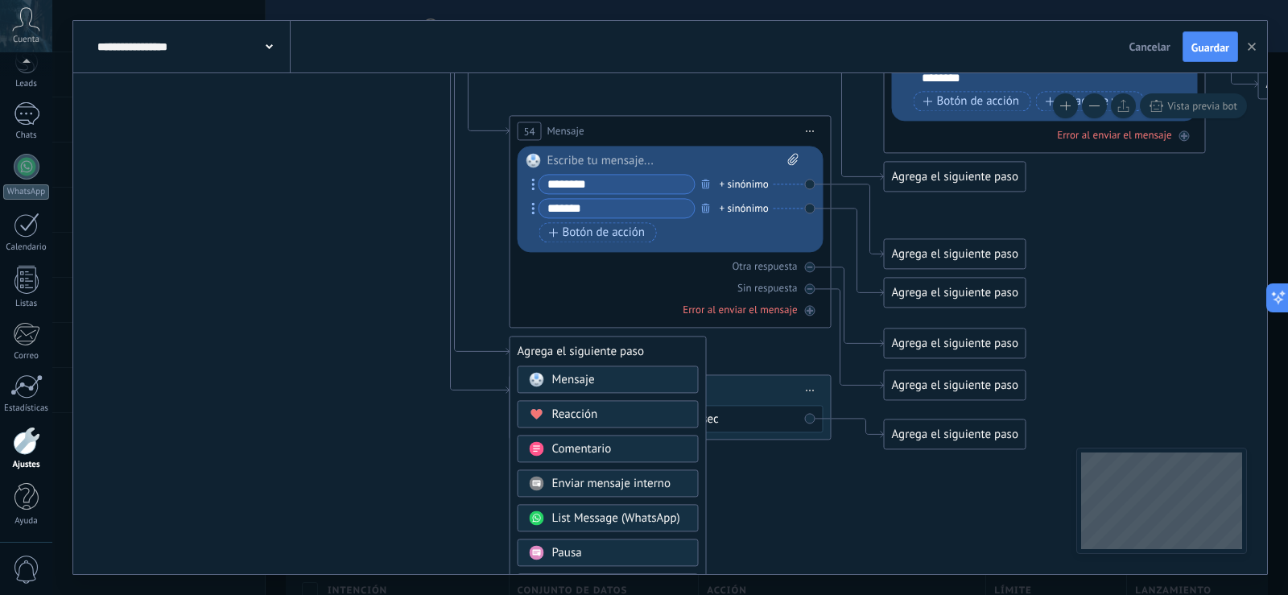
click at [469, 445] on icon at bounding box center [33, 5] width 3453 height 1691
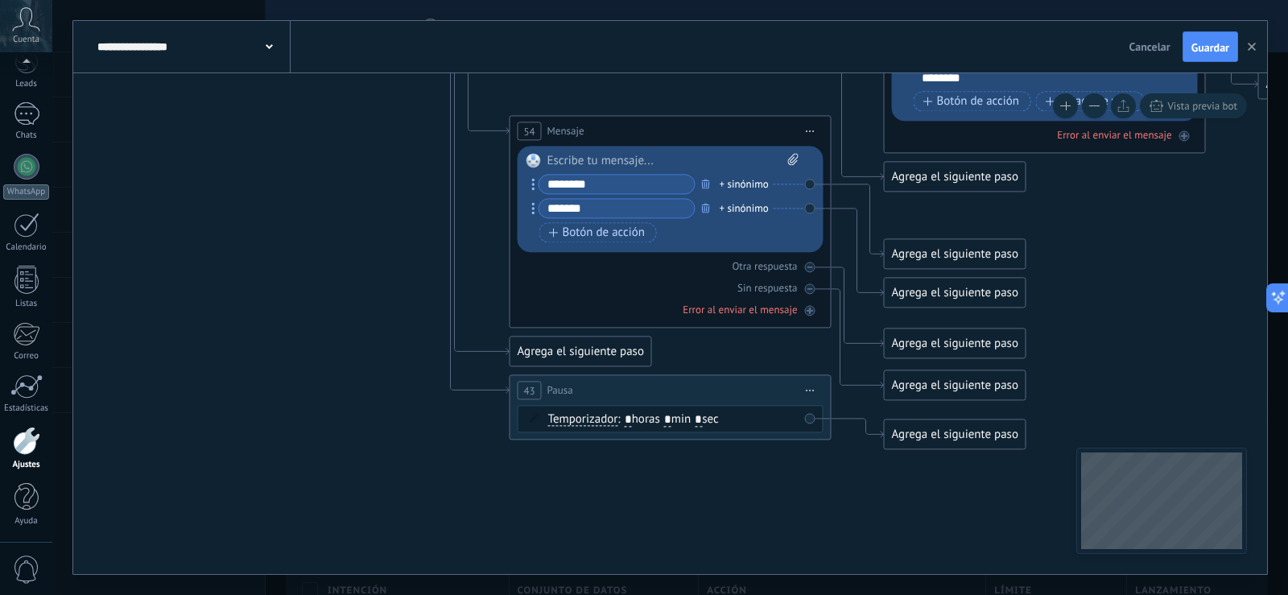
click at [469, 445] on icon at bounding box center [33, 5] width 3453 height 1691
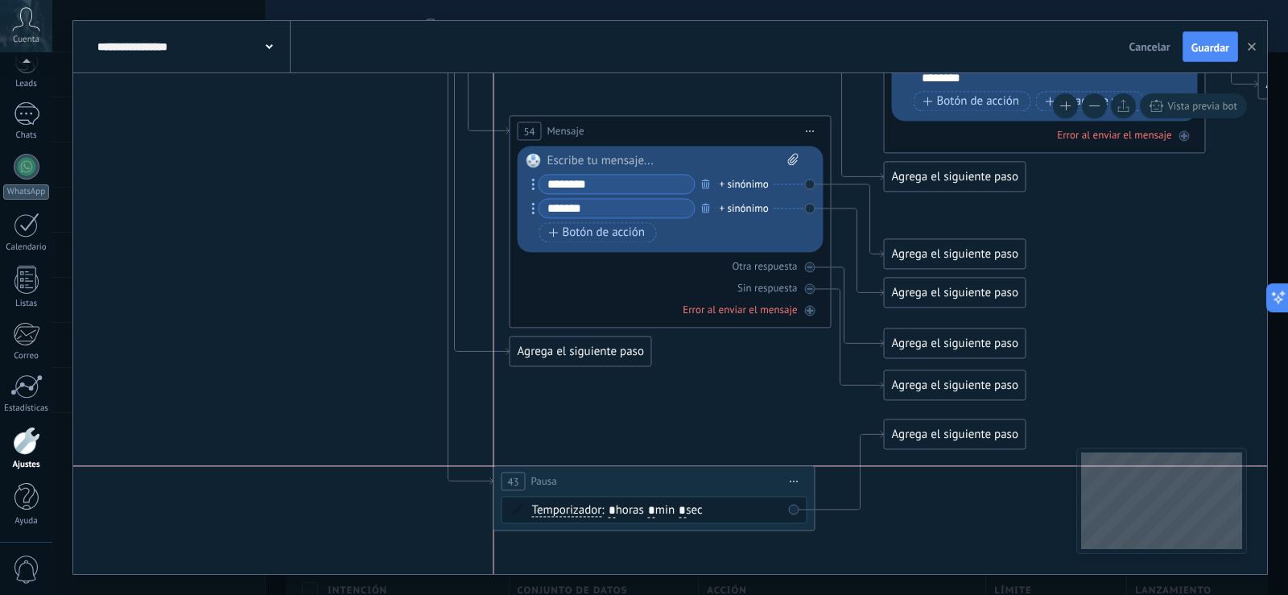
drag, startPoint x: 674, startPoint y: 389, endPoint x: 658, endPoint y: 485, distance: 97.9
click at [658, 485] on div "43 Pausa ***** Iniciar vista previa aquí Cambiar nombre Duplicar [GEOGRAPHIC_DA…" at bounding box center [654, 481] width 320 height 30
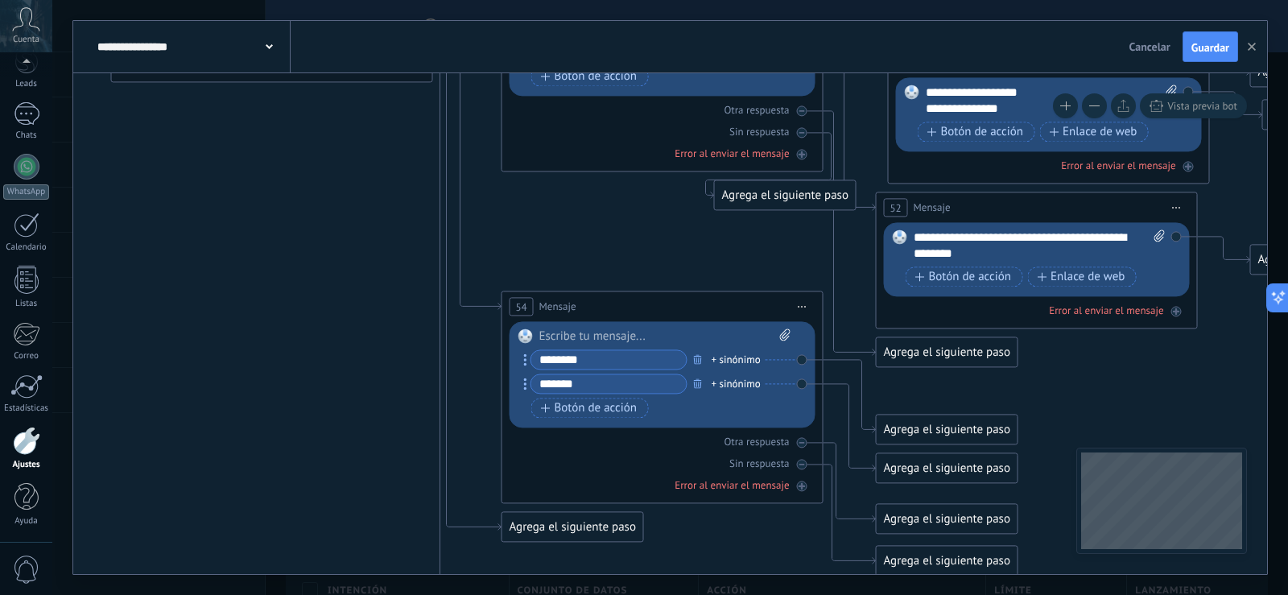
drag, startPoint x: 650, startPoint y: 400, endPoint x: 527, endPoint y: 270, distance: 178.8
click at [642, 594] on html ".abccls-1,.abccls-2{fill-rule:evenodd}.abccls-2{fill:#fff} .abfcls-1{fill:none}…" at bounding box center [644, 297] width 1288 height 595
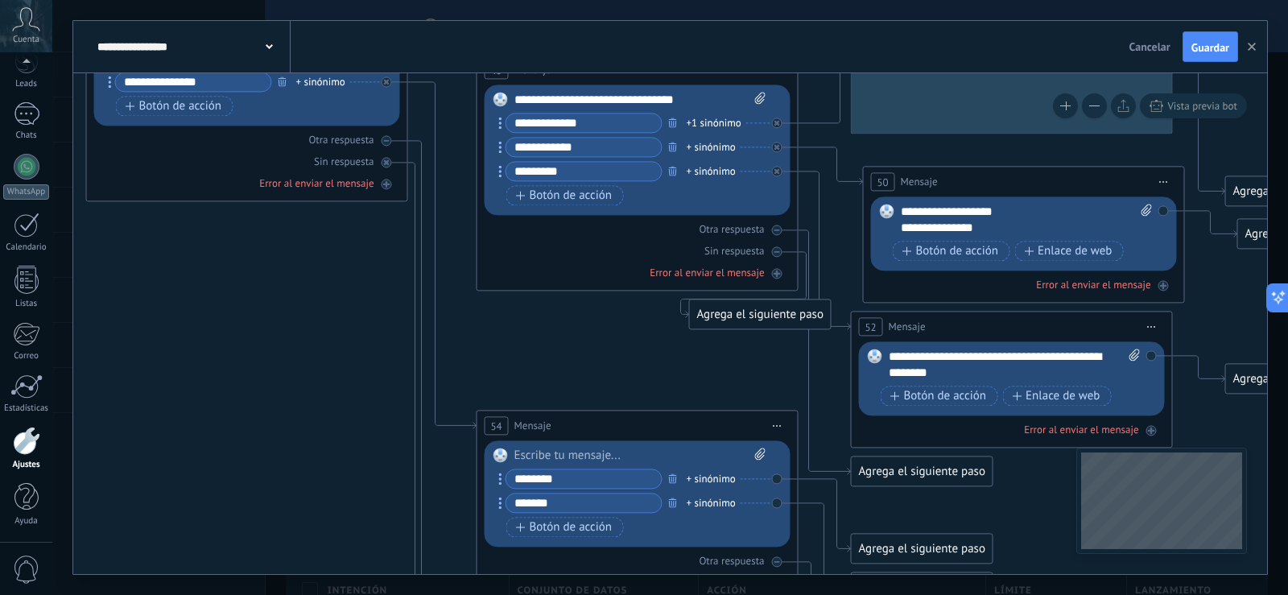
drag, startPoint x: 527, startPoint y: 270, endPoint x: 503, endPoint y: 424, distance: 156.4
click at [503, 424] on icon at bounding box center [0, 341] width 3453 height 1773
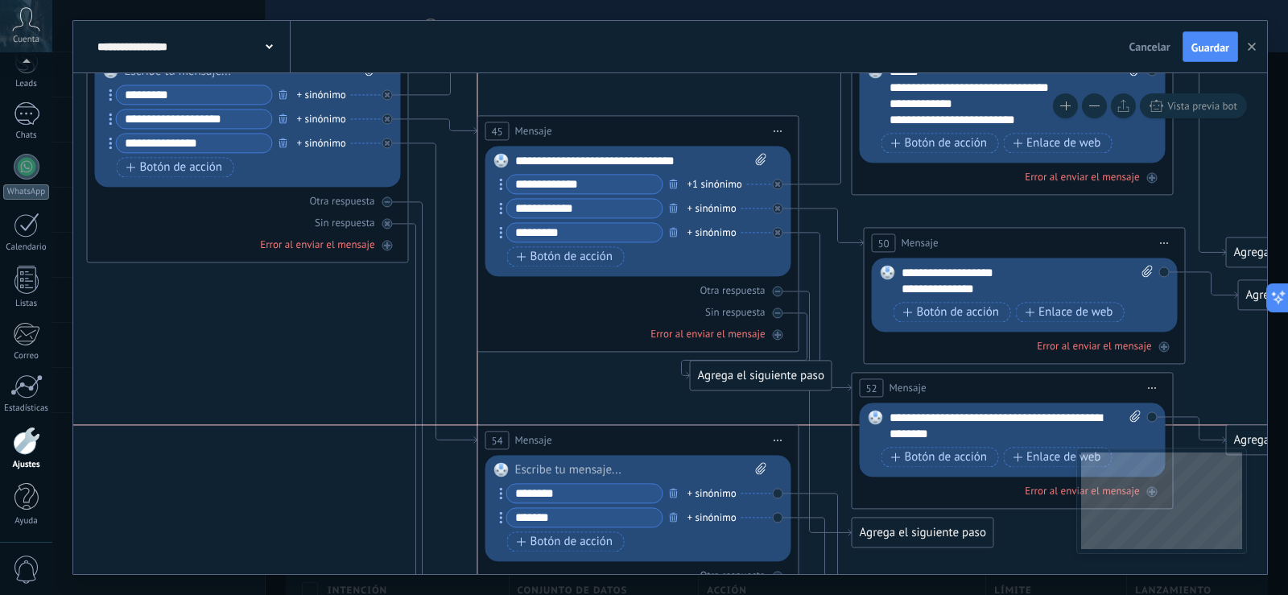
drag, startPoint x: 569, startPoint y: 477, endPoint x: 572, endPoint y: 436, distance: 41.9
click at [572, 436] on div "54 Mensaje ******* (a): Todos los contactos - canales seleccionados Todos los c…" at bounding box center [638, 440] width 320 height 30
click at [555, 467] on div at bounding box center [641, 470] width 252 height 16
click at [546, 470] on div at bounding box center [641, 470] width 252 height 16
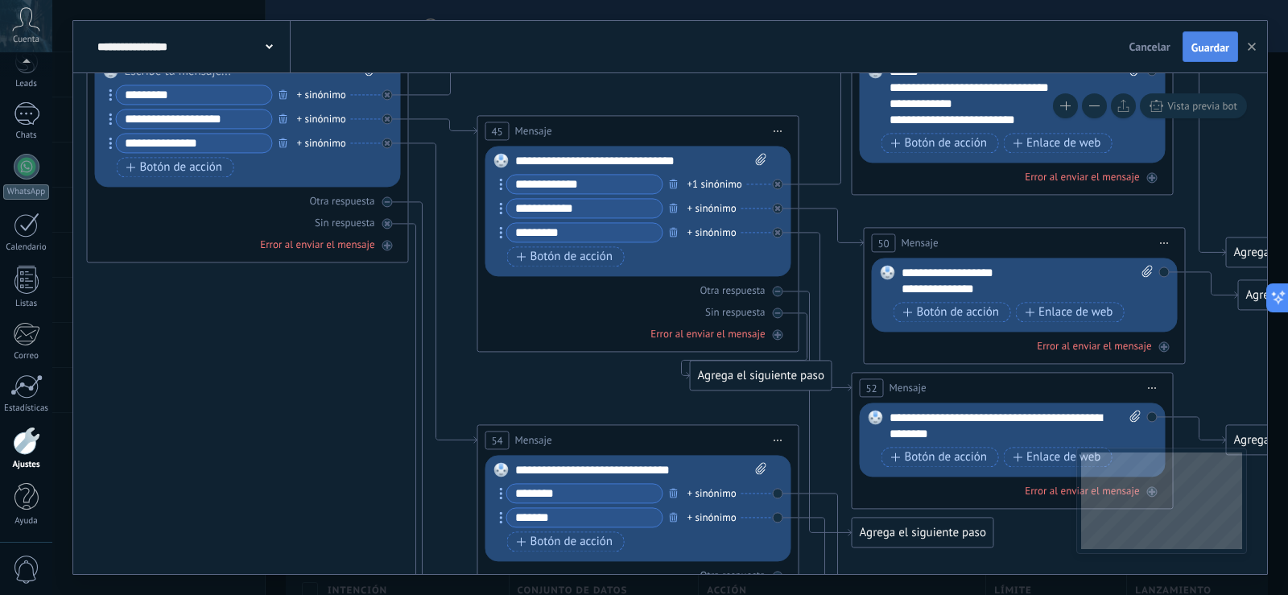
click at [1224, 57] on button "Guardar" at bounding box center [1211, 46] width 56 height 31
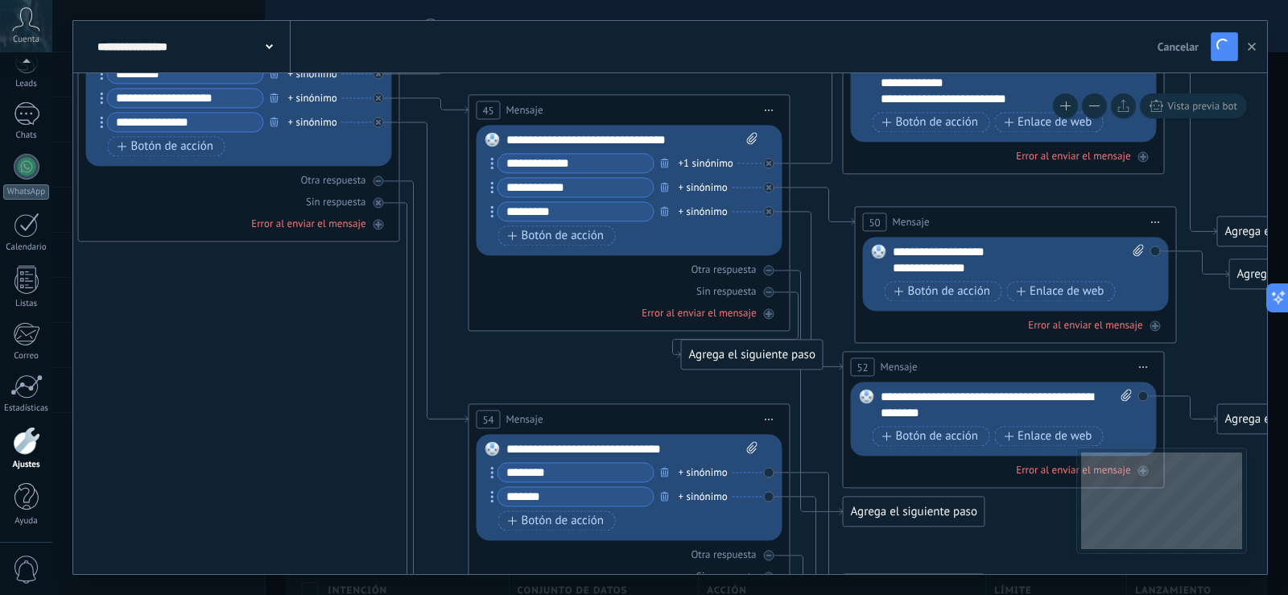
drag, startPoint x: 479, startPoint y: 387, endPoint x: 447, endPoint y: 331, distance: 64.9
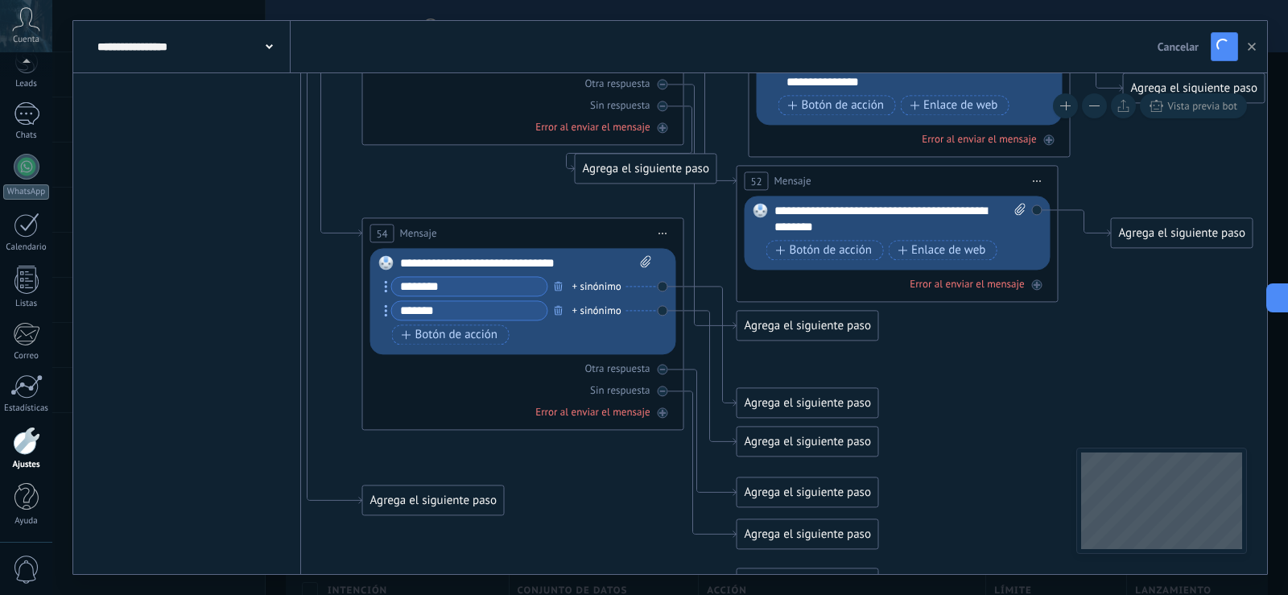
drag, startPoint x: 460, startPoint y: 330, endPoint x: 378, endPoint y: 185, distance: 166.9
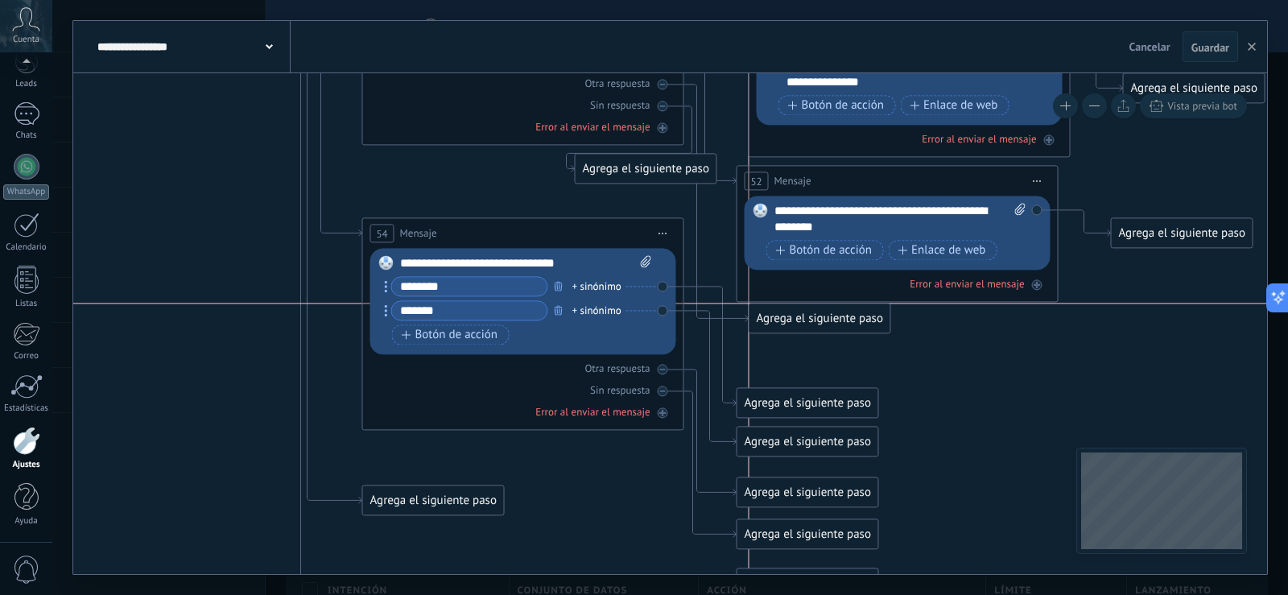
drag, startPoint x: 756, startPoint y: 333, endPoint x: 769, endPoint y: 324, distance: 15.6
click at [769, 324] on div "Agrega el siguiente paso" at bounding box center [819, 318] width 141 height 27
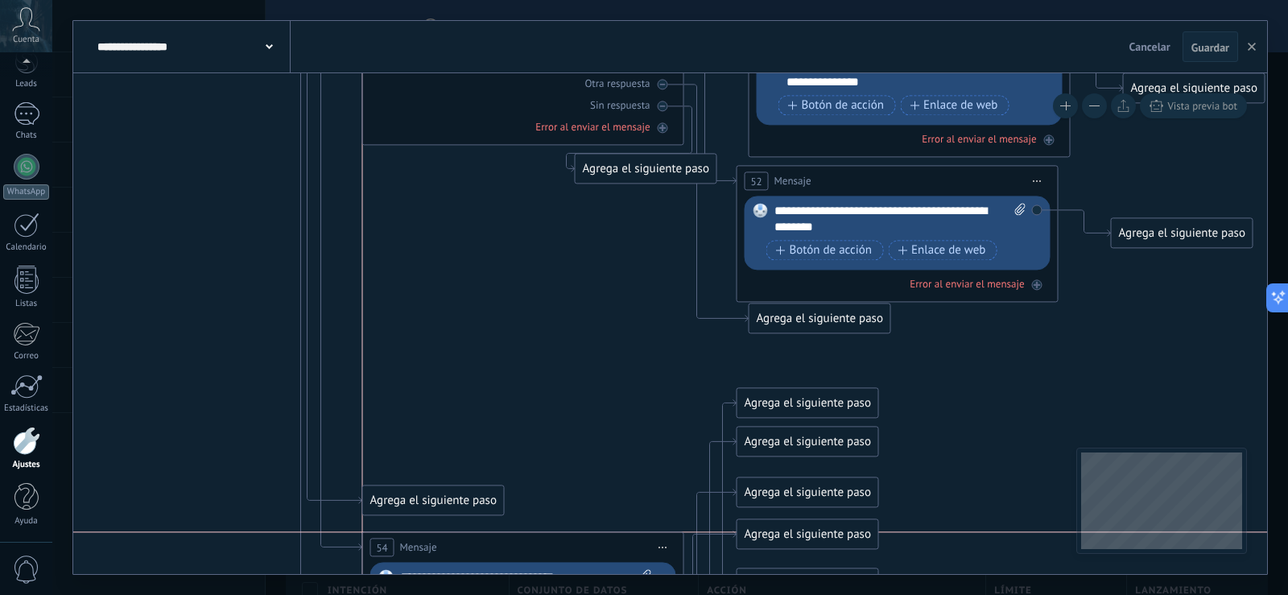
drag, startPoint x: 559, startPoint y: 237, endPoint x: 552, endPoint y: 559, distance: 321.3
click at [552, 559] on div "54 Mensaje ******* (a): Todos los contactos - canales seleccionados Todos los c…" at bounding box center [523, 547] width 320 height 30
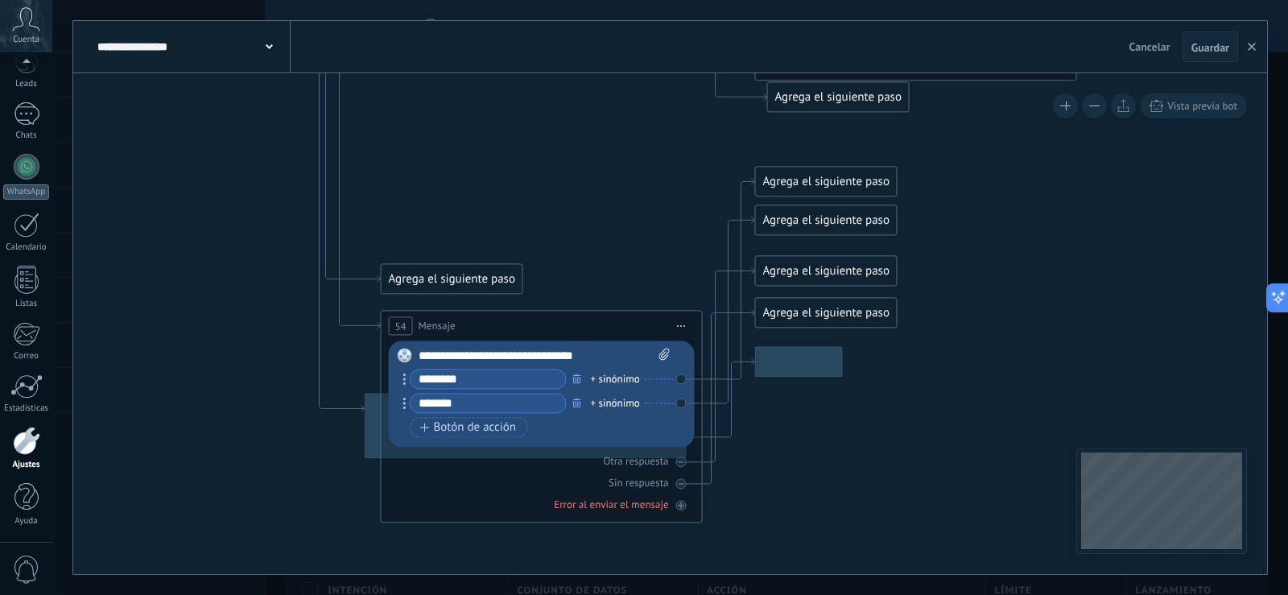
drag, startPoint x: 501, startPoint y: 296, endPoint x: 519, endPoint y: 75, distance: 222.1
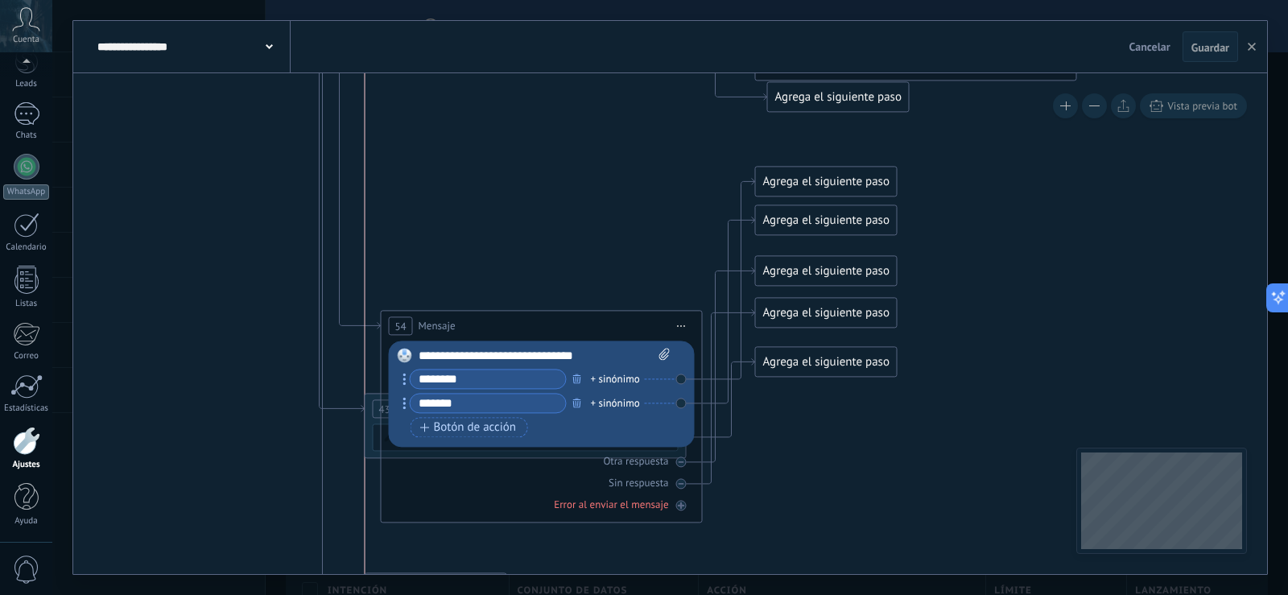
drag, startPoint x: 448, startPoint y: 280, endPoint x: 431, endPoint y: 589, distance: 309.6
click at [431, 589] on div "**********" at bounding box center [670, 297] width 1236 height 595
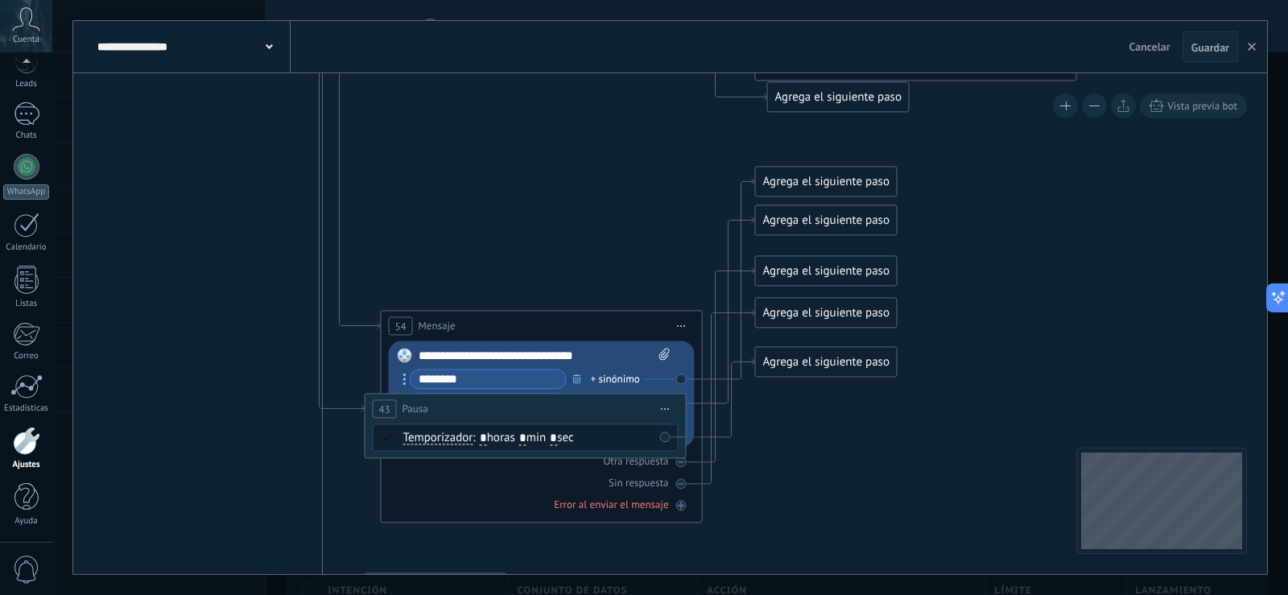
drag, startPoint x: 366, startPoint y: 440, endPoint x: 360, endPoint y: 531, distance: 91.2
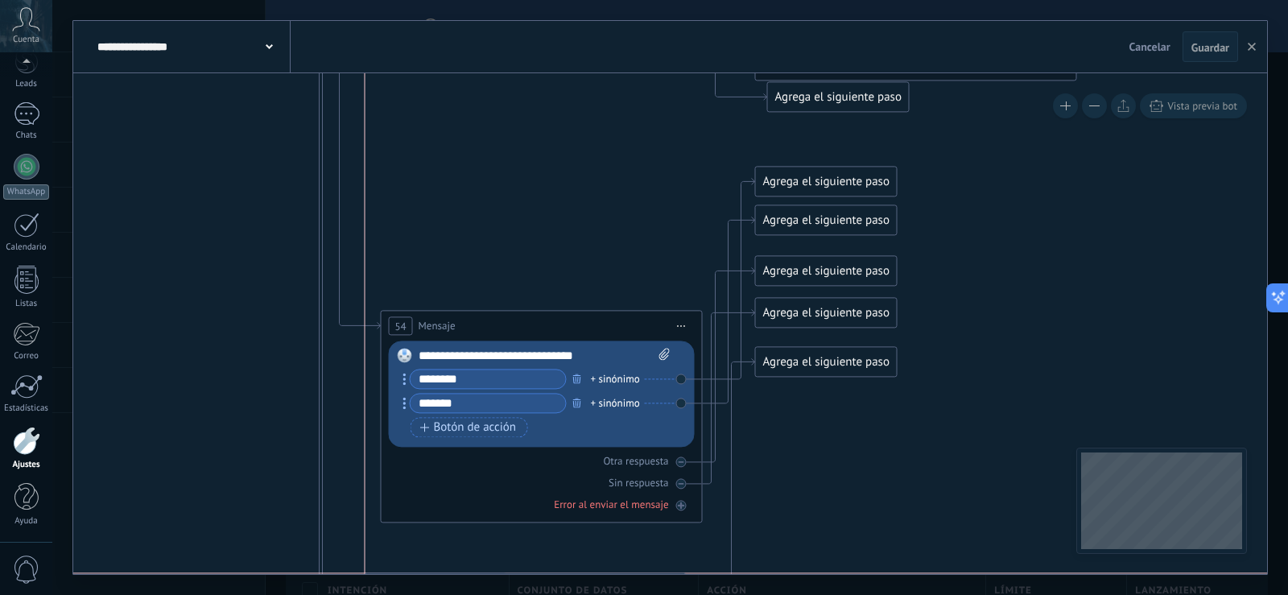
drag, startPoint x: 448, startPoint y: 407, endPoint x: 441, endPoint y: 582, distance: 174.8
click at [441, 582] on div "**********" at bounding box center [670, 297] width 1236 height 595
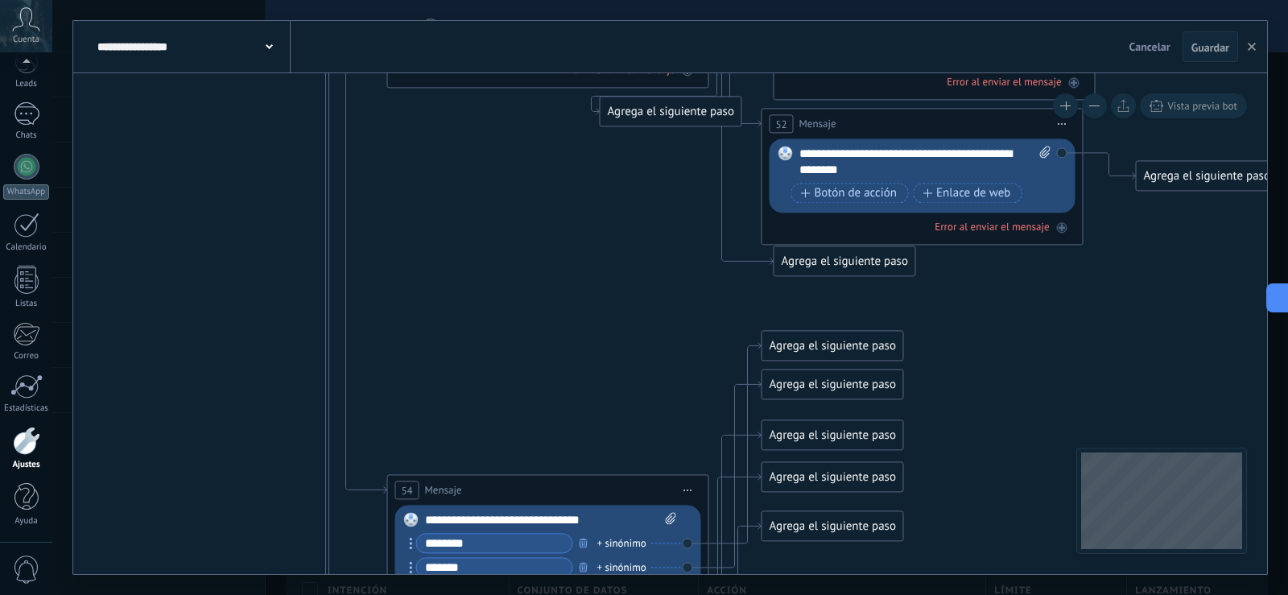
drag, startPoint x: 497, startPoint y: 170, endPoint x: 503, endPoint y: 334, distance: 164.3
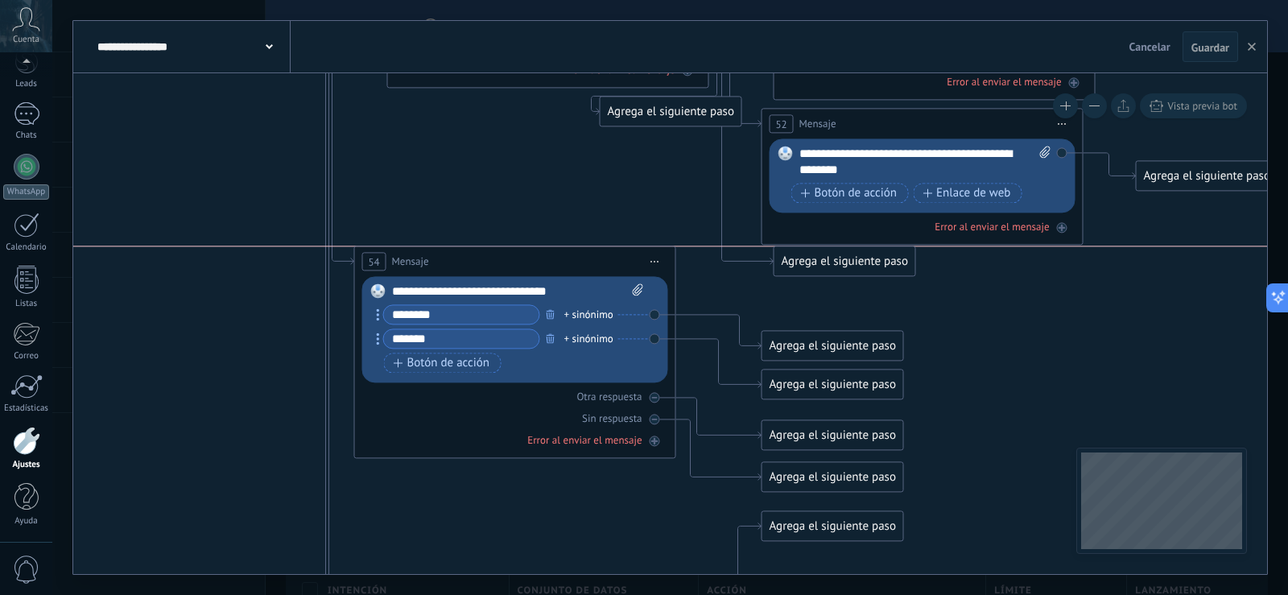
drag, startPoint x: 473, startPoint y: 483, endPoint x: 440, endPoint y: 254, distance: 231.1
click at [440, 254] on div "54 Mensaje ******* (a): Todos los contactos - canales seleccionados Todos los c…" at bounding box center [515, 261] width 320 height 30
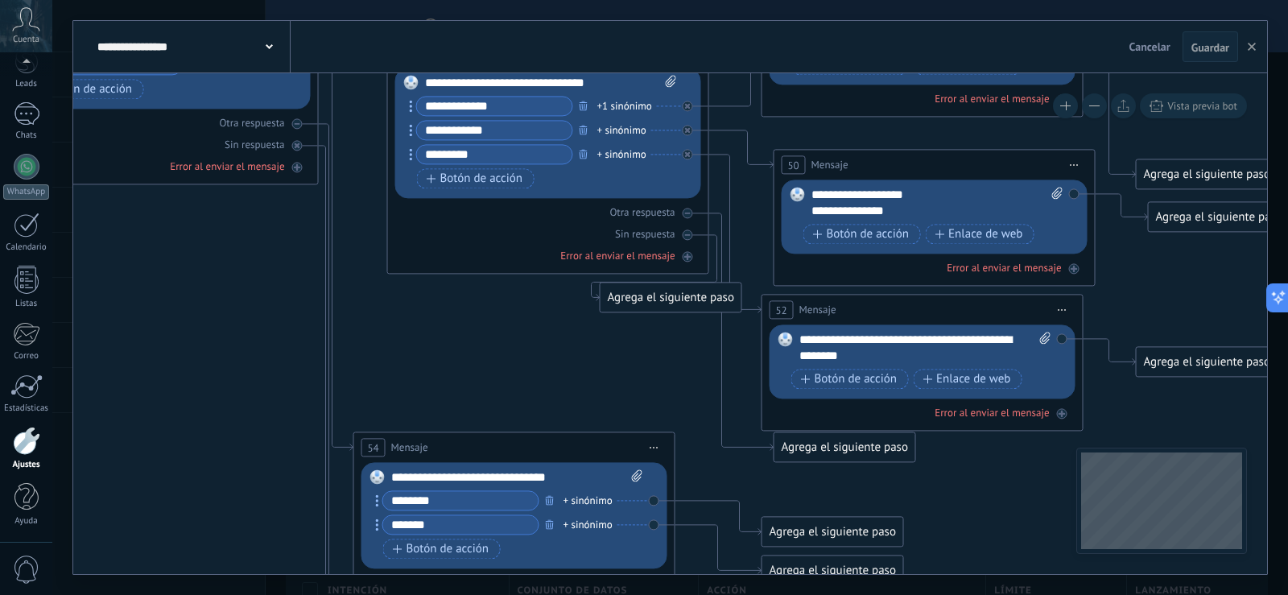
drag, startPoint x: 445, startPoint y: 154, endPoint x: 445, endPoint y: 340, distance: 186.0
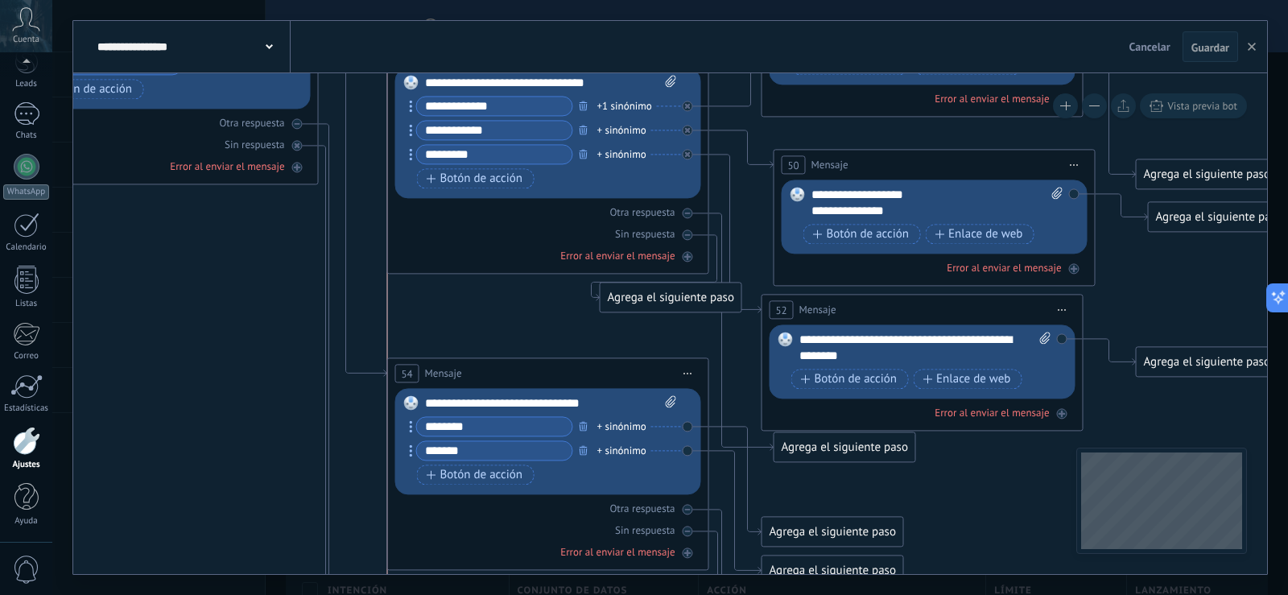
drag, startPoint x: 452, startPoint y: 443, endPoint x: 483, endPoint y: 369, distance: 80.4
click at [483, 369] on div "54 Mensaje ******* (a): Todos los contactos - canales seleccionados Todos los c…" at bounding box center [548, 373] width 320 height 30
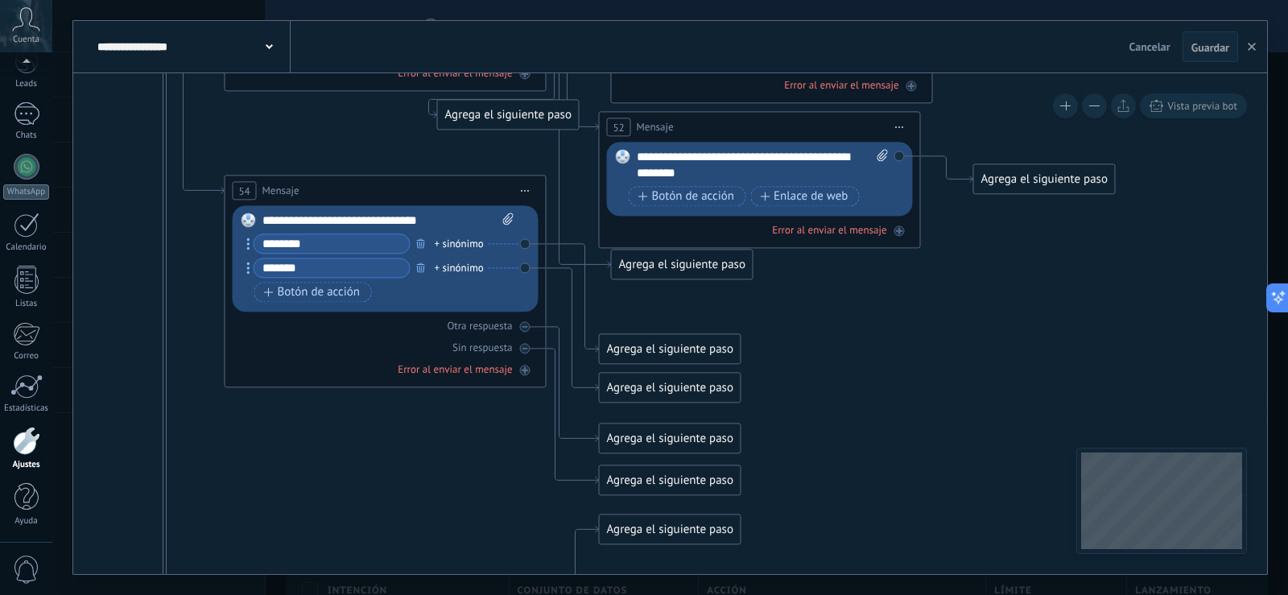
drag, startPoint x: 1009, startPoint y: 493, endPoint x: 847, endPoint y: 310, distance: 244.6
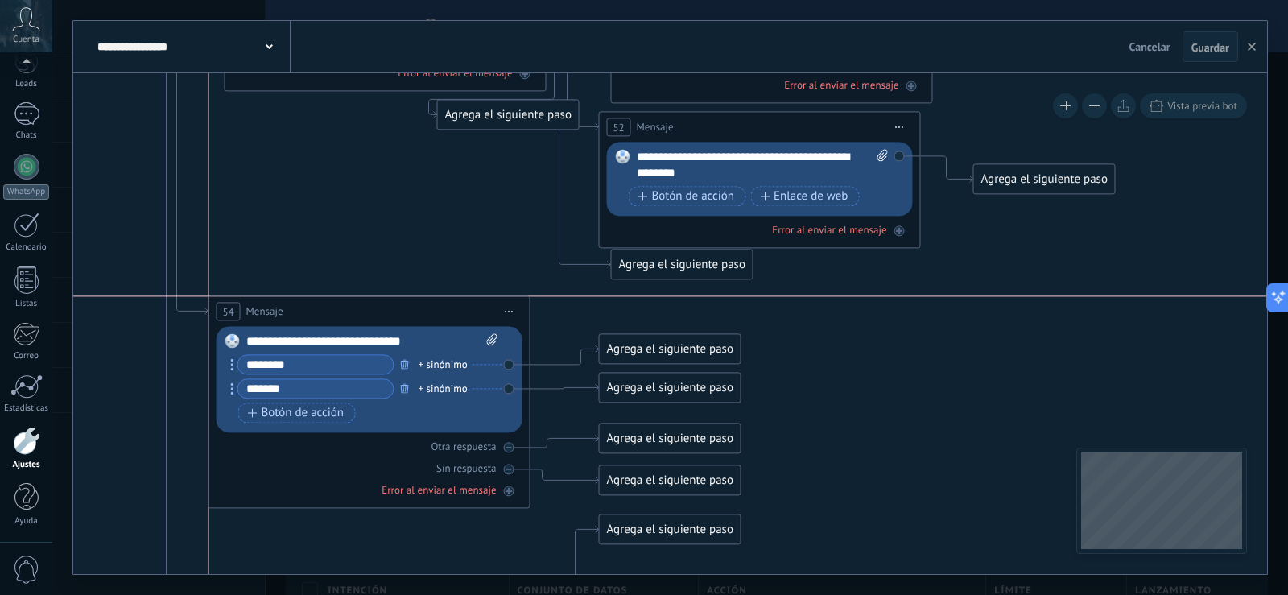
drag, startPoint x: 382, startPoint y: 188, endPoint x: 366, endPoint y: 311, distance: 123.3
click at [366, 311] on div "54 Mensaje ******* (a): Todos los contactos - canales seleccionados Todos los c…" at bounding box center [369, 311] width 320 height 30
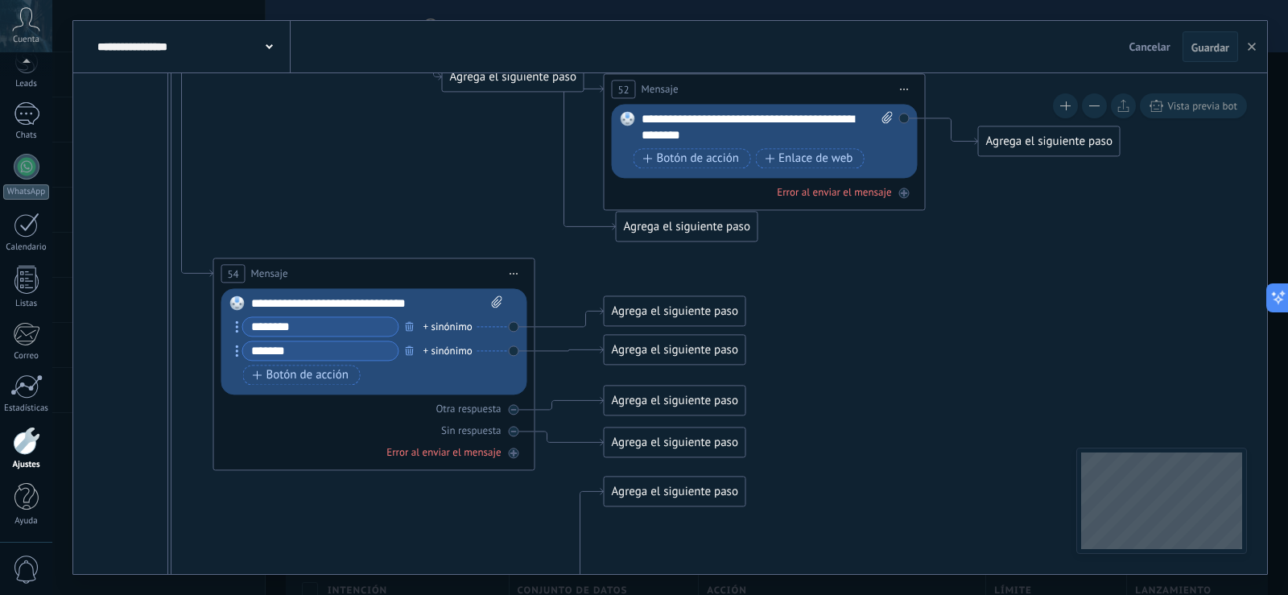
drag, startPoint x: 905, startPoint y: 349, endPoint x: 910, endPoint y: 312, distance: 38.1
click at [696, 349] on div "Agrega el siguiente paso" at bounding box center [675, 349] width 141 height 27
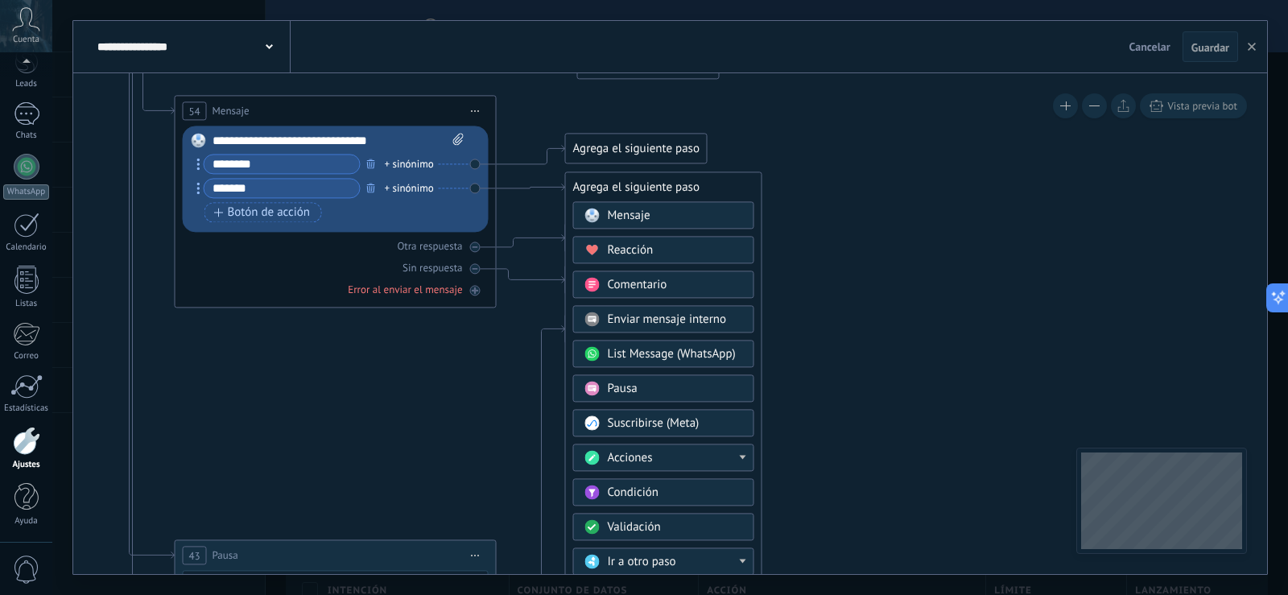
drag, startPoint x: 971, startPoint y: 381, endPoint x: 929, endPoint y: 210, distance: 175.7
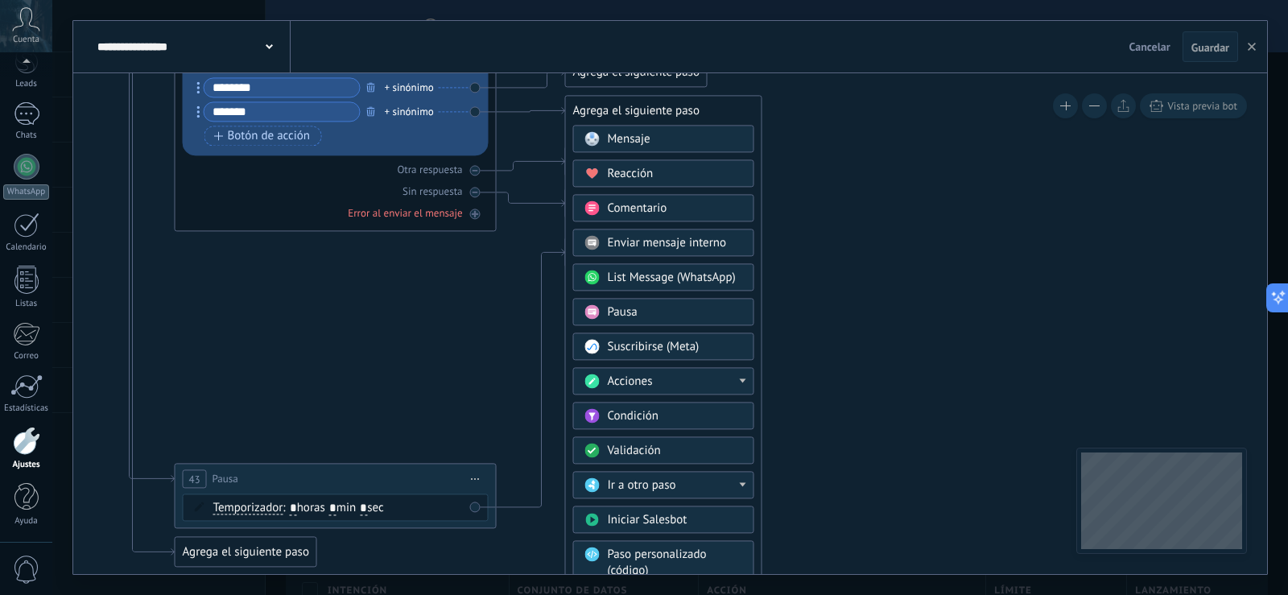
drag, startPoint x: 916, startPoint y: 298, endPoint x: 918, endPoint y: 237, distance: 60.4
click at [690, 444] on div "Validación" at bounding box center [675, 451] width 135 height 16
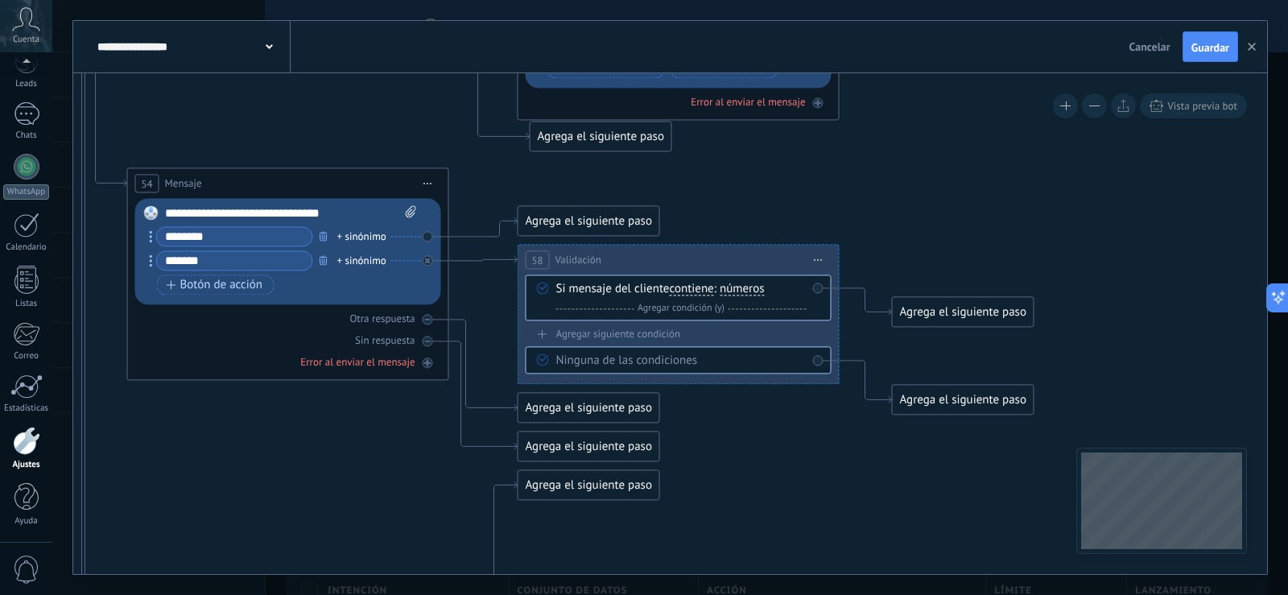
drag, startPoint x: 787, startPoint y: 431, endPoint x: 795, endPoint y: 567, distance: 136.3
click at [737, 289] on span "números" at bounding box center [742, 289] width 45 height 13
click at [737, 289] on button "números" at bounding box center [812, 289] width 201 height 29
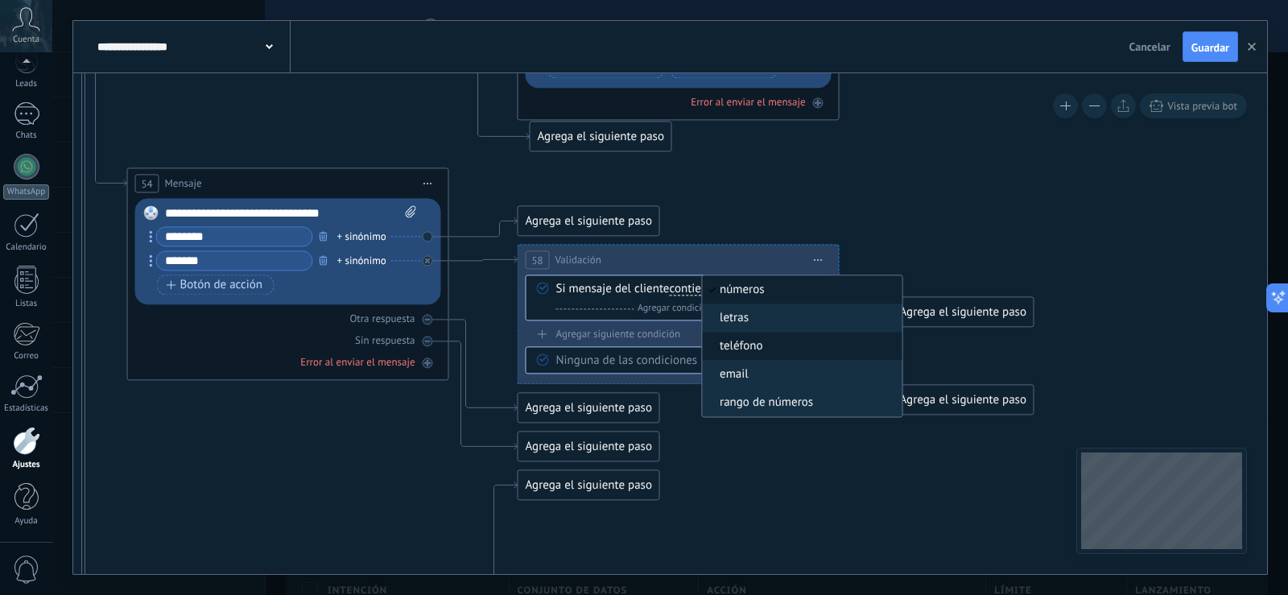
click at [739, 347] on span "teléfono" at bounding box center [799, 346] width 195 height 16
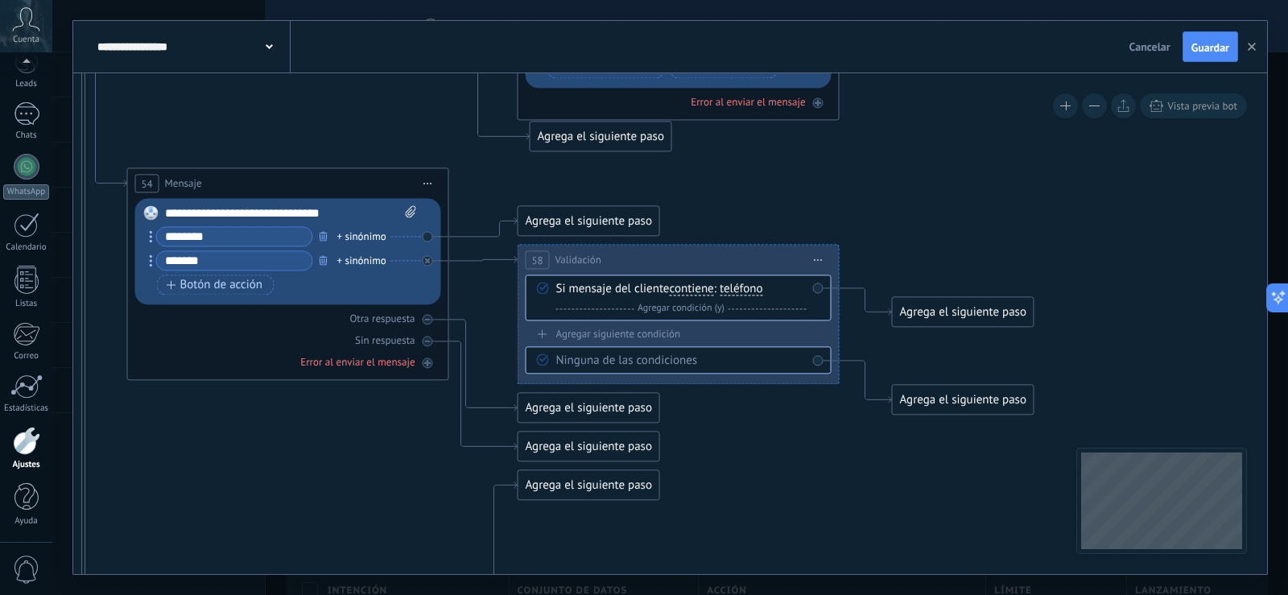
click at [922, 312] on div "Agrega el siguiente paso" at bounding box center [963, 312] width 141 height 27
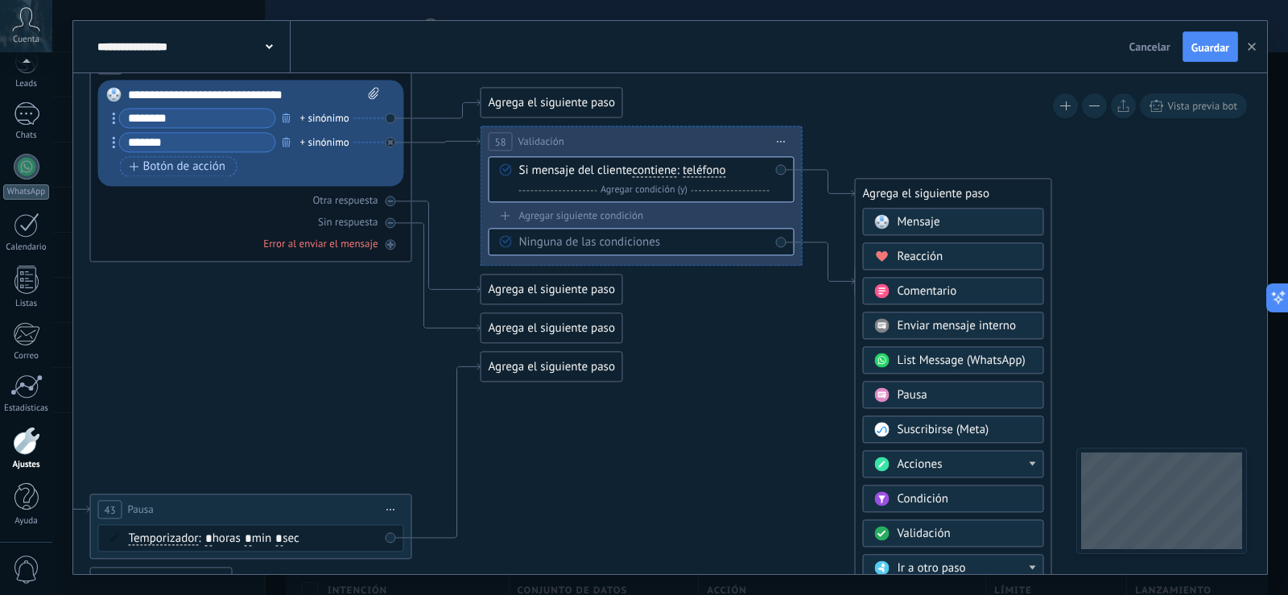
drag, startPoint x: 1143, startPoint y: 297, endPoint x: 1092, endPoint y: 210, distance: 100.7
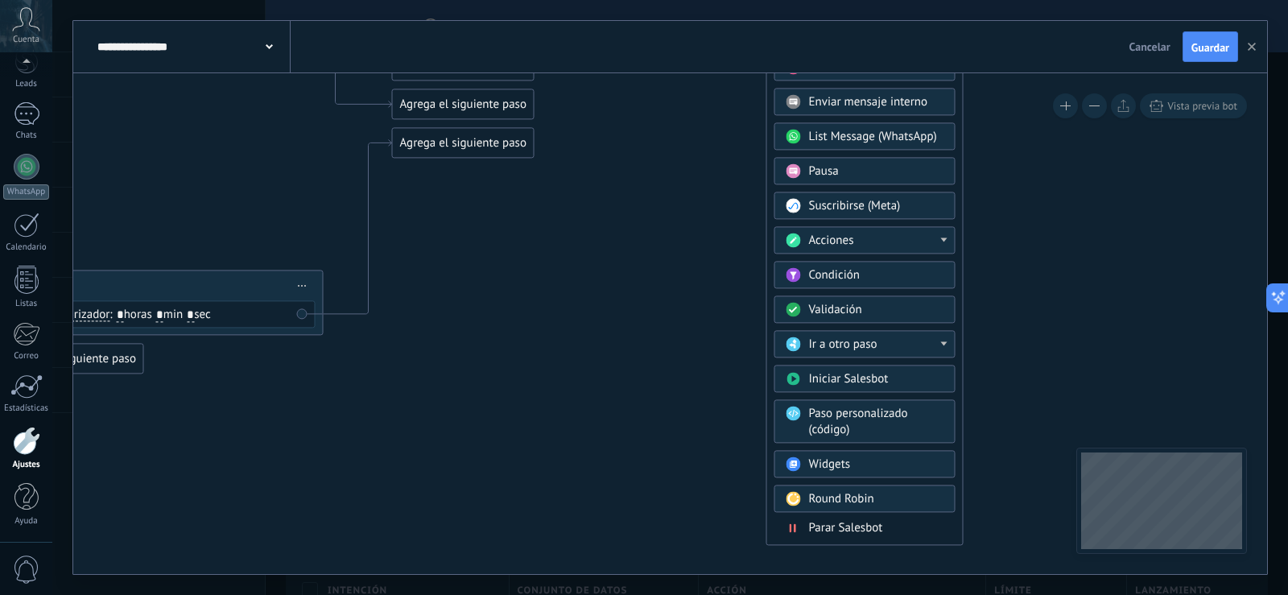
drag, startPoint x: 1116, startPoint y: 306, endPoint x: 1022, endPoint y: 70, distance: 253.7
click at [1023, 70] on div "**********" at bounding box center [670, 297] width 1194 height 553
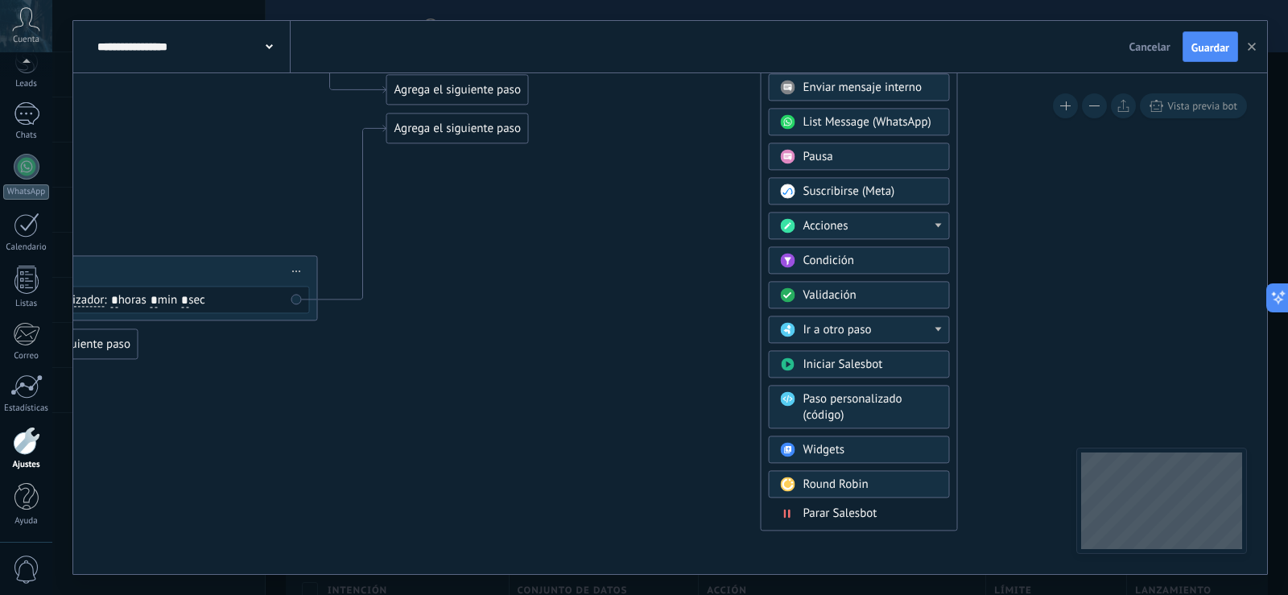
click at [933, 222] on div "Acciones" at bounding box center [870, 226] width 135 height 16
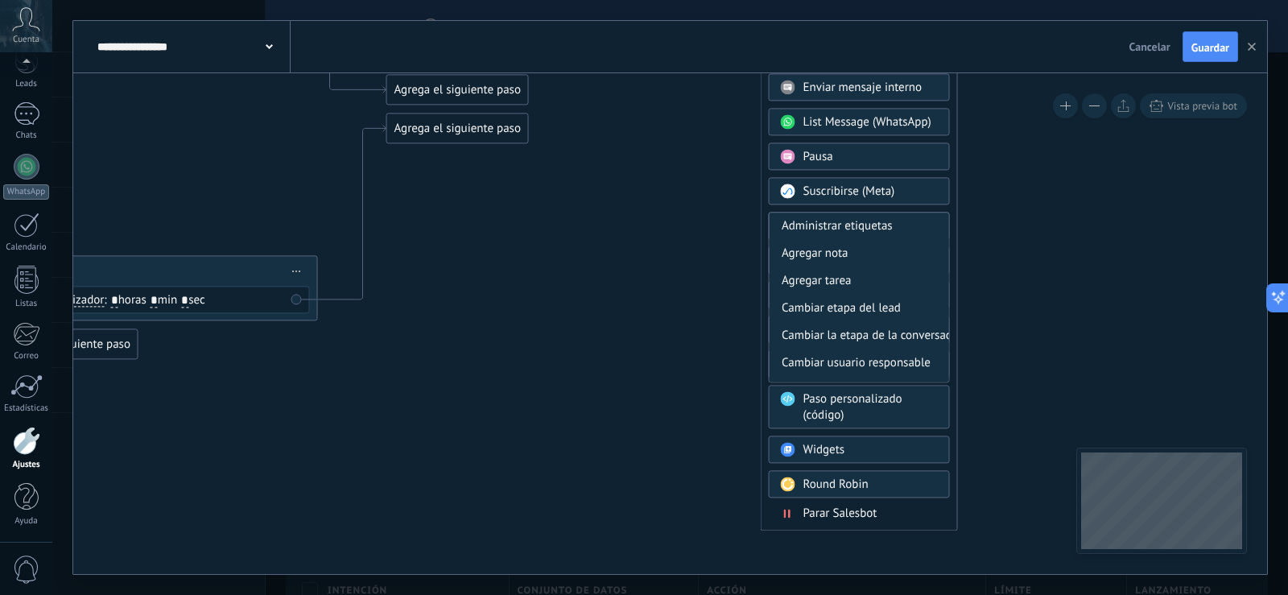
drag, startPoint x: 950, startPoint y: 254, endPoint x: 947, endPoint y: 273, distance: 19.6
click at [947, 273] on div "Agrega el siguiente paso Mensaje Mensaje Mensaje Reacción Comentario Enviar men…" at bounding box center [859, 235] width 197 height 591
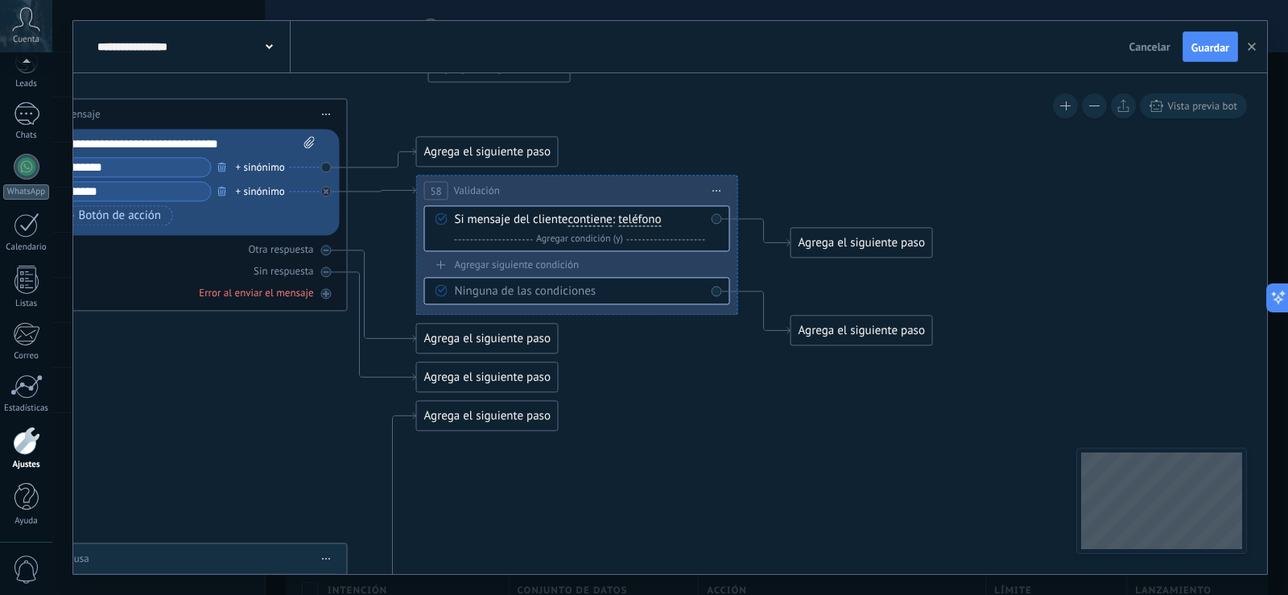
drag, startPoint x: 786, startPoint y: 361, endPoint x: 797, endPoint y: 466, distance: 106.0
click at [836, 245] on div "Agrega el siguiente paso" at bounding box center [862, 242] width 141 height 27
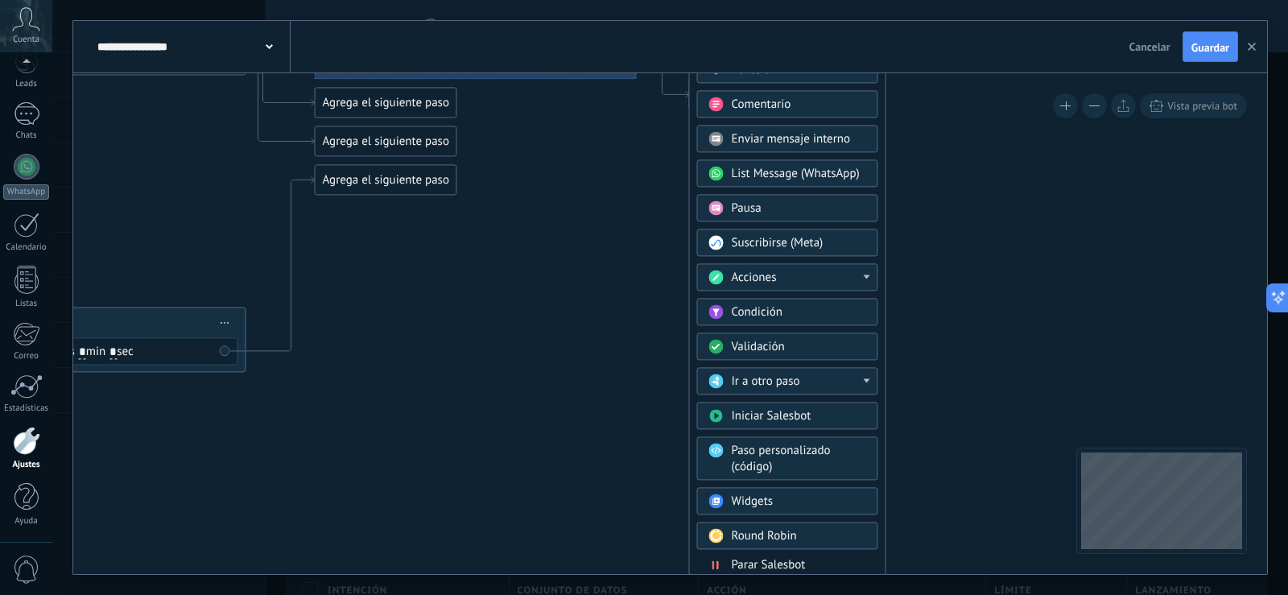
drag, startPoint x: 1063, startPoint y: 325, endPoint x: 960, endPoint y: 118, distance: 231.8
click at [864, 279] on div at bounding box center [867, 277] width 6 height 4
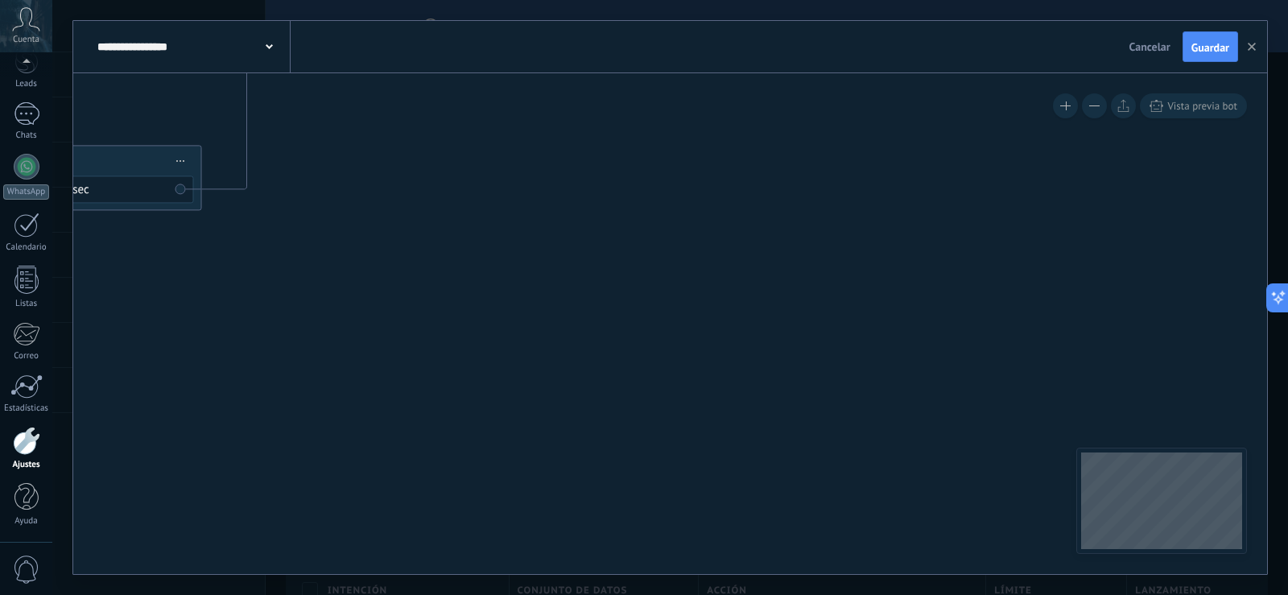
drag, startPoint x: 1122, startPoint y: 248, endPoint x: 1103, endPoint y: 182, distance: 68.8
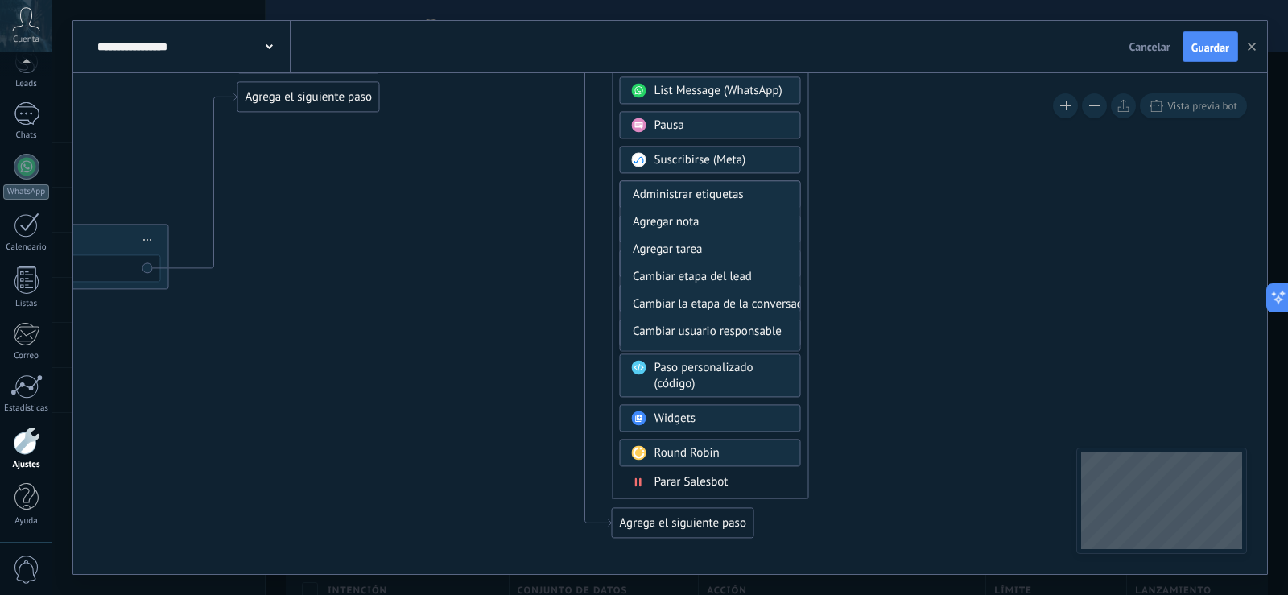
drag, startPoint x: 964, startPoint y: 257, endPoint x: 932, endPoint y: 329, distance: 79.0
drag, startPoint x: 799, startPoint y: 238, endPoint x: 799, endPoint y: 356, distance: 117.5
click at [799, 353] on div "Mensaje Mensaje Mensaje Reacción Comentario Enviar mensaje interno" at bounding box center [710, 218] width 181 height 560
drag, startPoint x: 712, startPoint y: 518, endPoint x: 708, endPoint y: 601, distance: 83.8
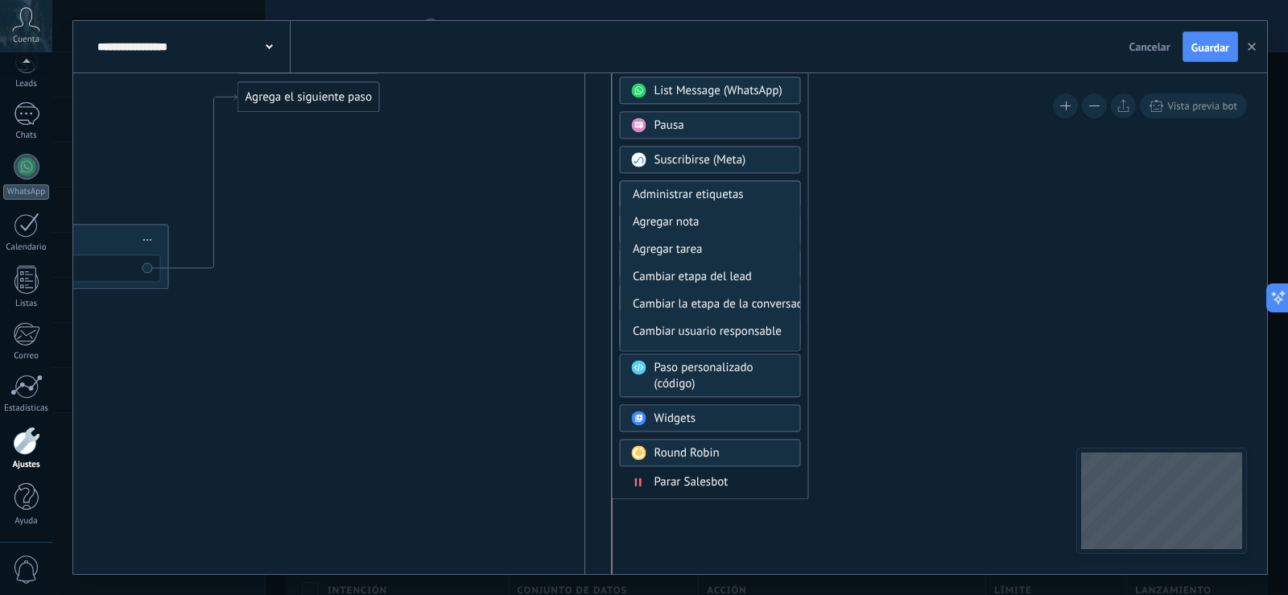
click at [708, 594] on html ".abccls-1,.abccls-2{fill-rule:evenodd}.abccls-2{fill:#fff} .abfcls-1{fill:none}…" at bounding box center [644, 297] width 1288 height 595
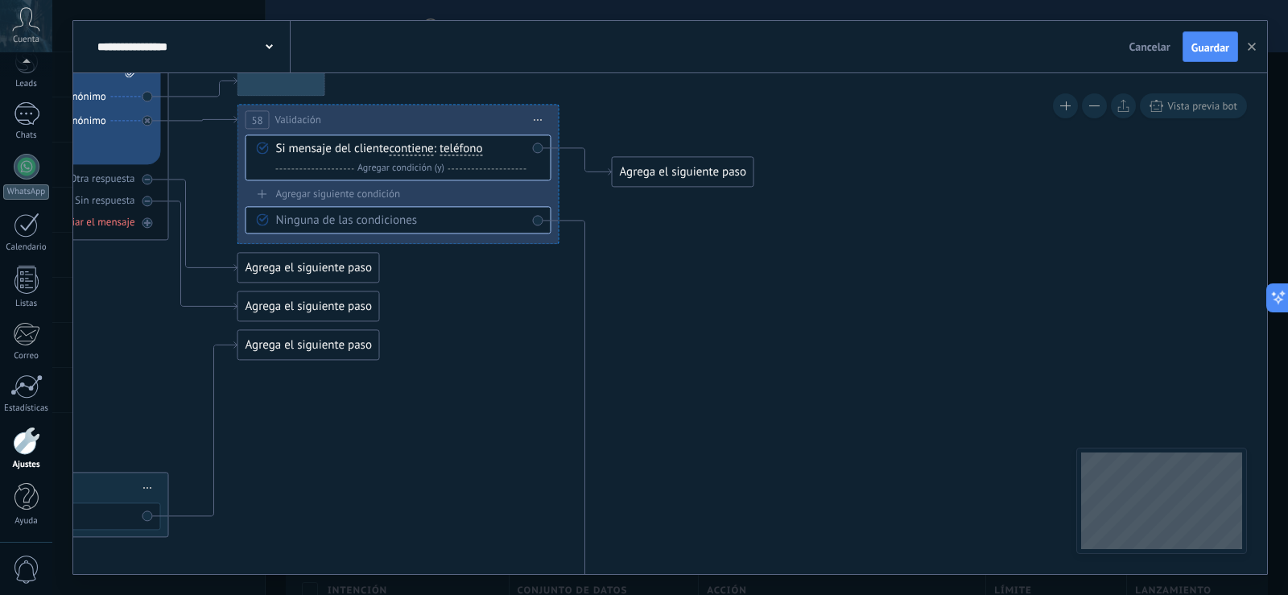
drag, startPoint x: 694, startPoint y: 325, endPoint x: 694, endPoint y: 473, distance: 148.1
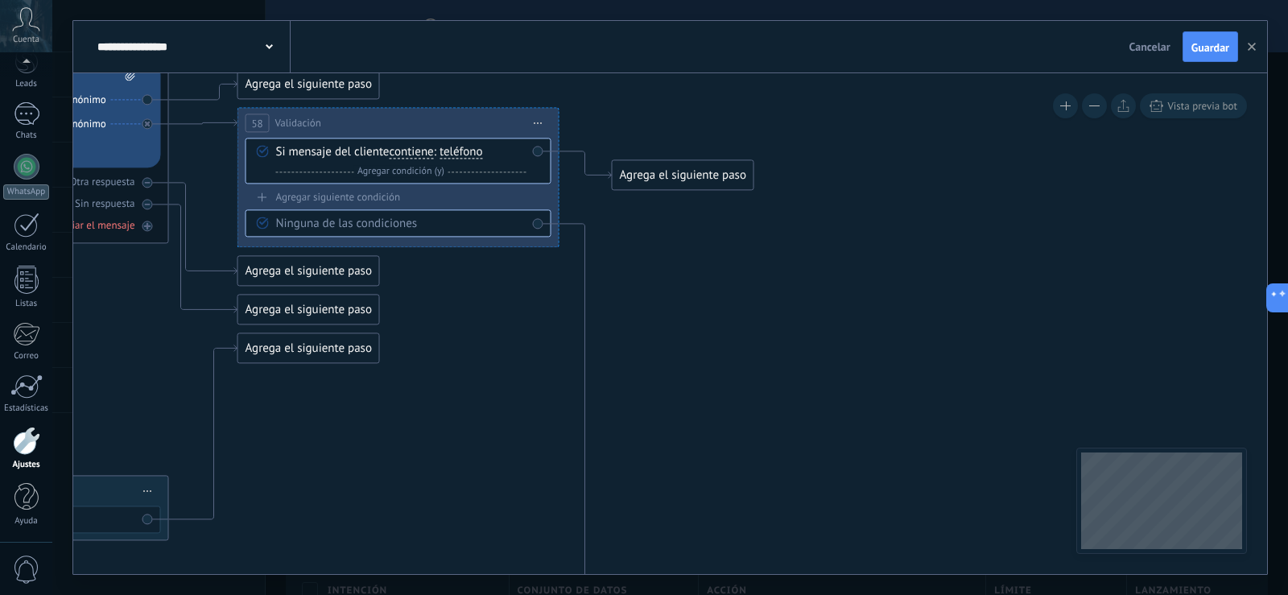
click at [720, 175] on div "Agrega el siguiente paso" at bounding box center [683, 175] width 141 height 27
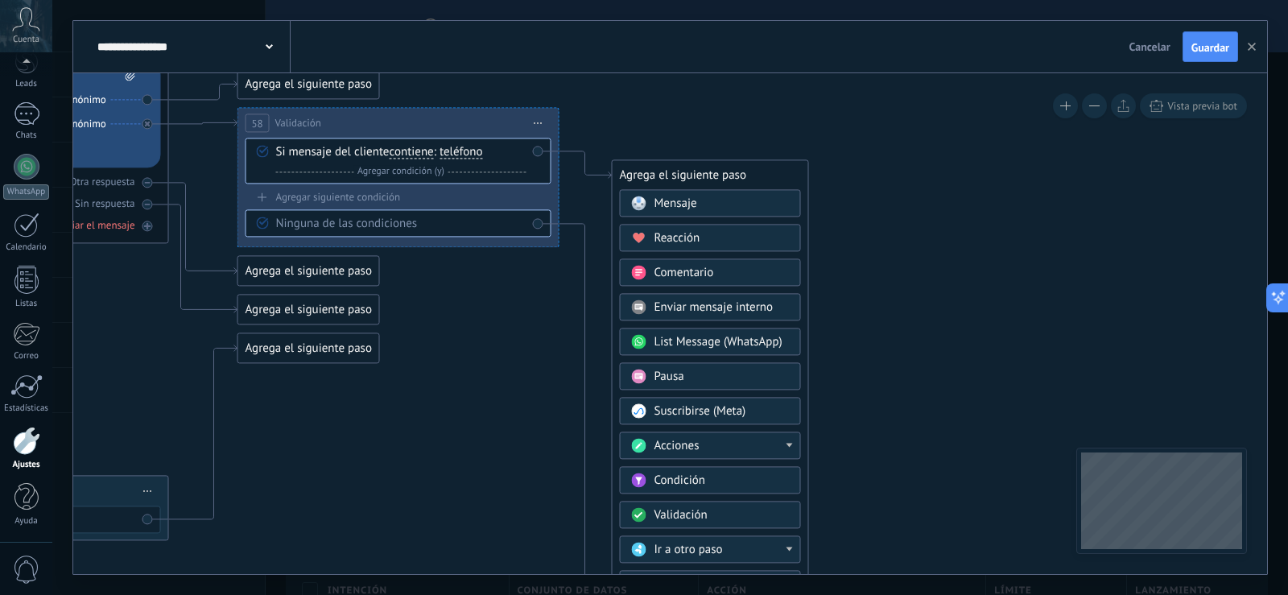
drag, startPoint x: 787, startPoint y: 442, endPoint x: 958, endPoint y: 466, distance: 172.4
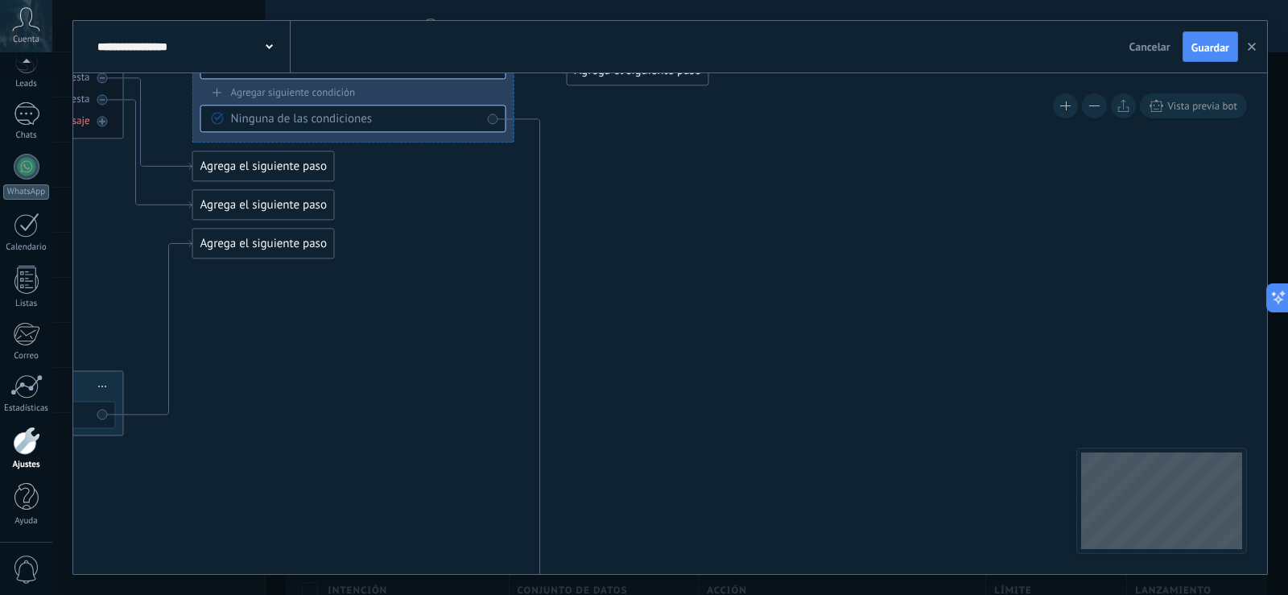
drag, startPoint x: 960, startPoint y: 455, endPoint x: 914, endPoint y: 353, distance: 111.3
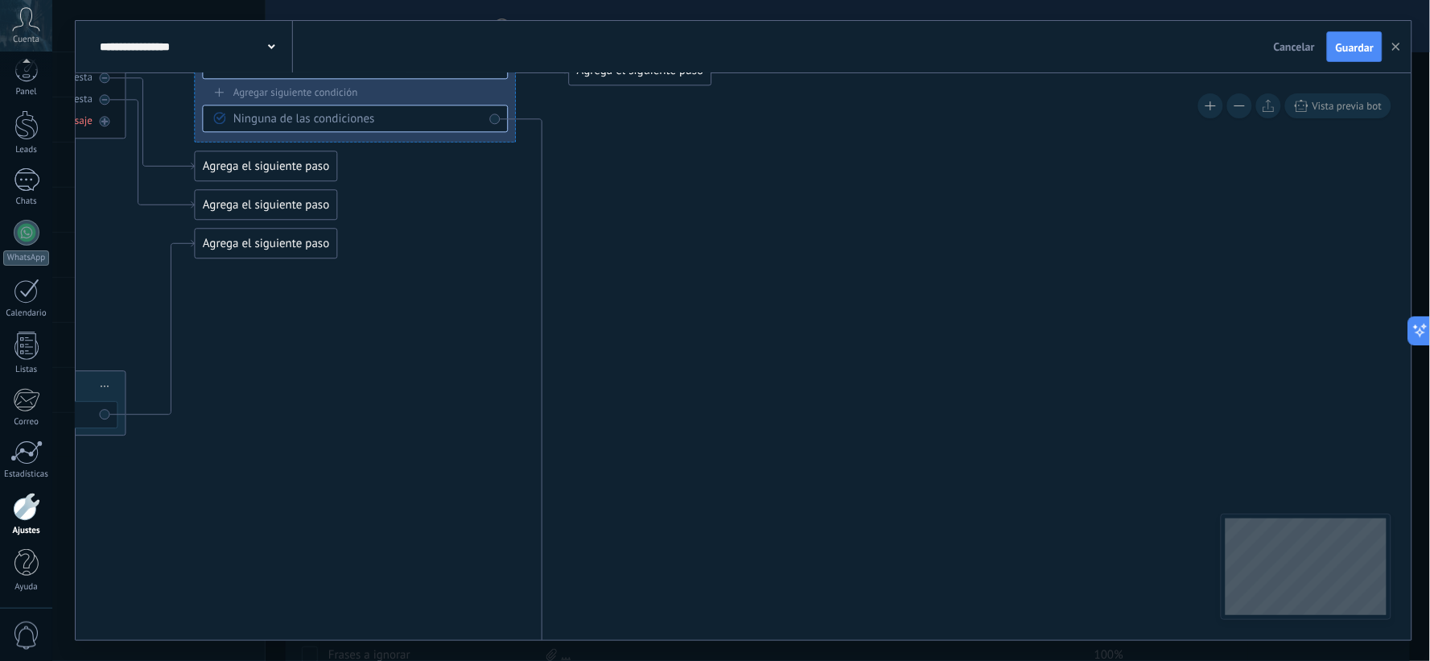
scroll to position [9, 0]
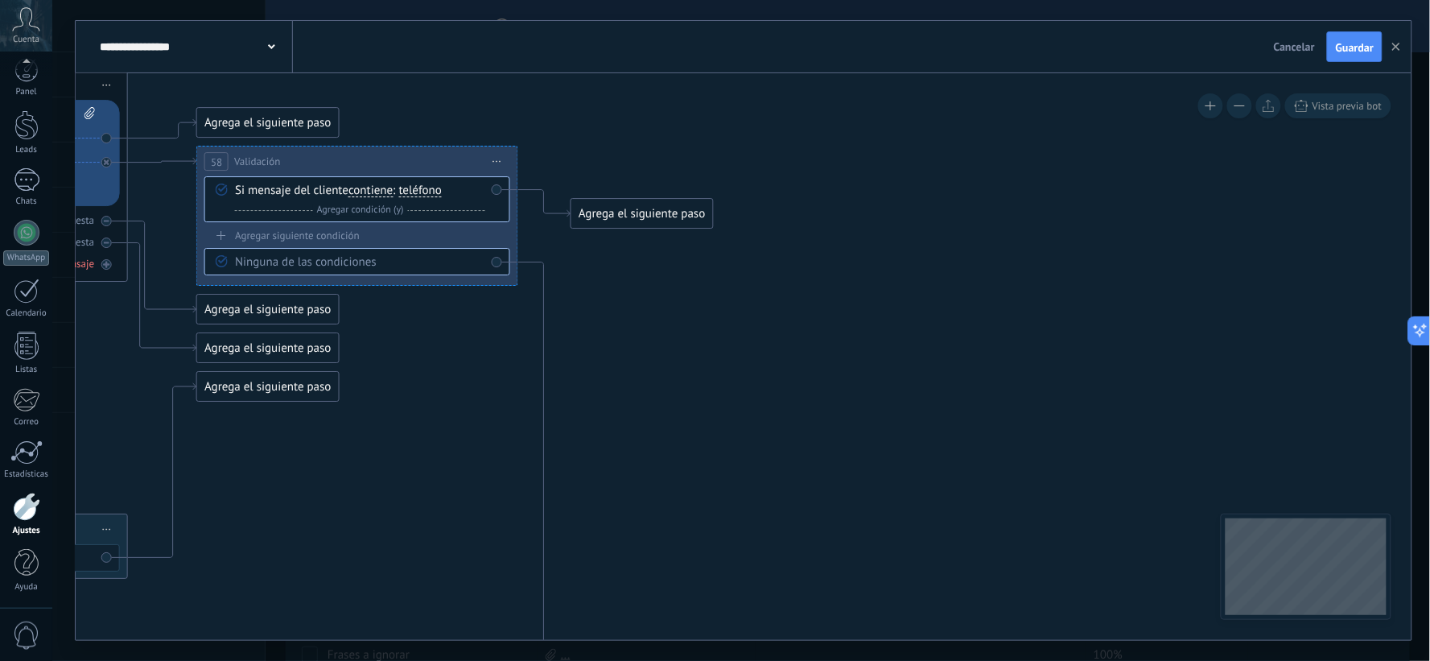
drag, startPoint x: 857, startPoint y: 367, endPoint x: 836, endPoint y: 415, distance: 51.9
click at [695, 221] on div "Agrega el siguiente paso" at bounding box center [642, 213] width 141 height 27
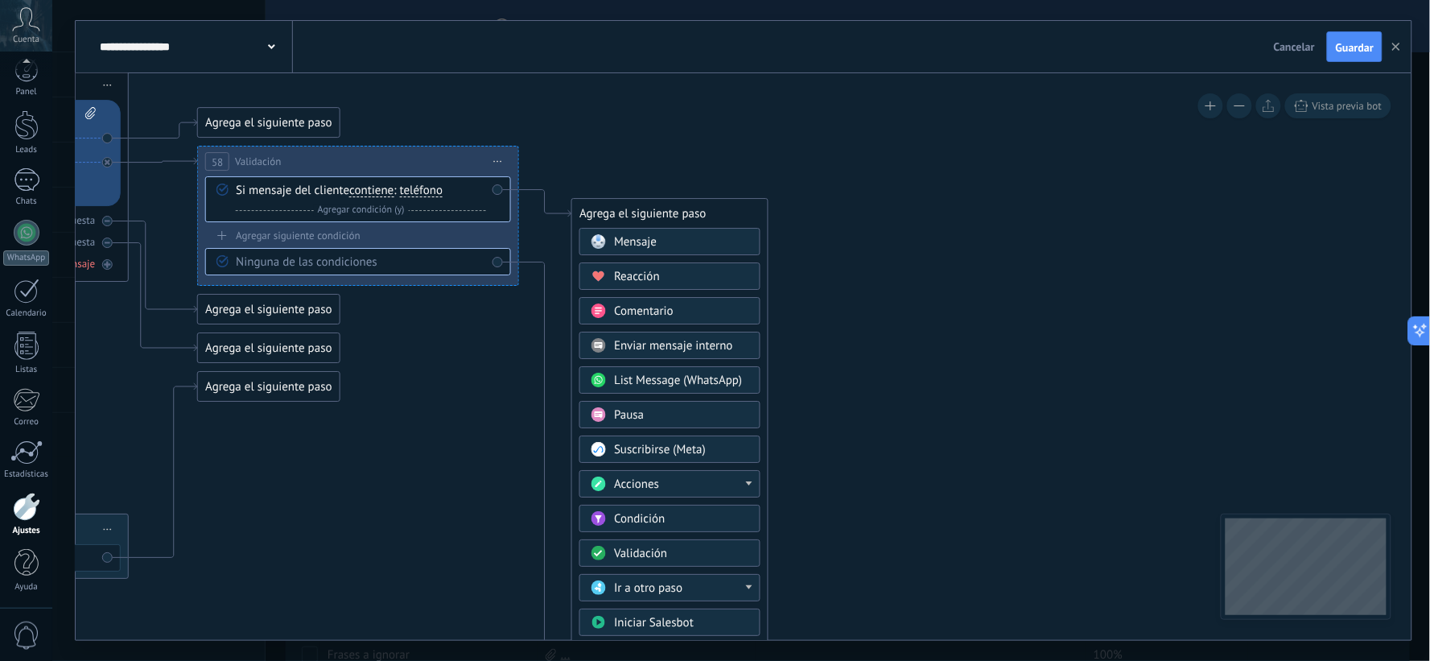
click at [700, 485] on div "Acciones" at bounding box center [681, 485] width 135 height 16
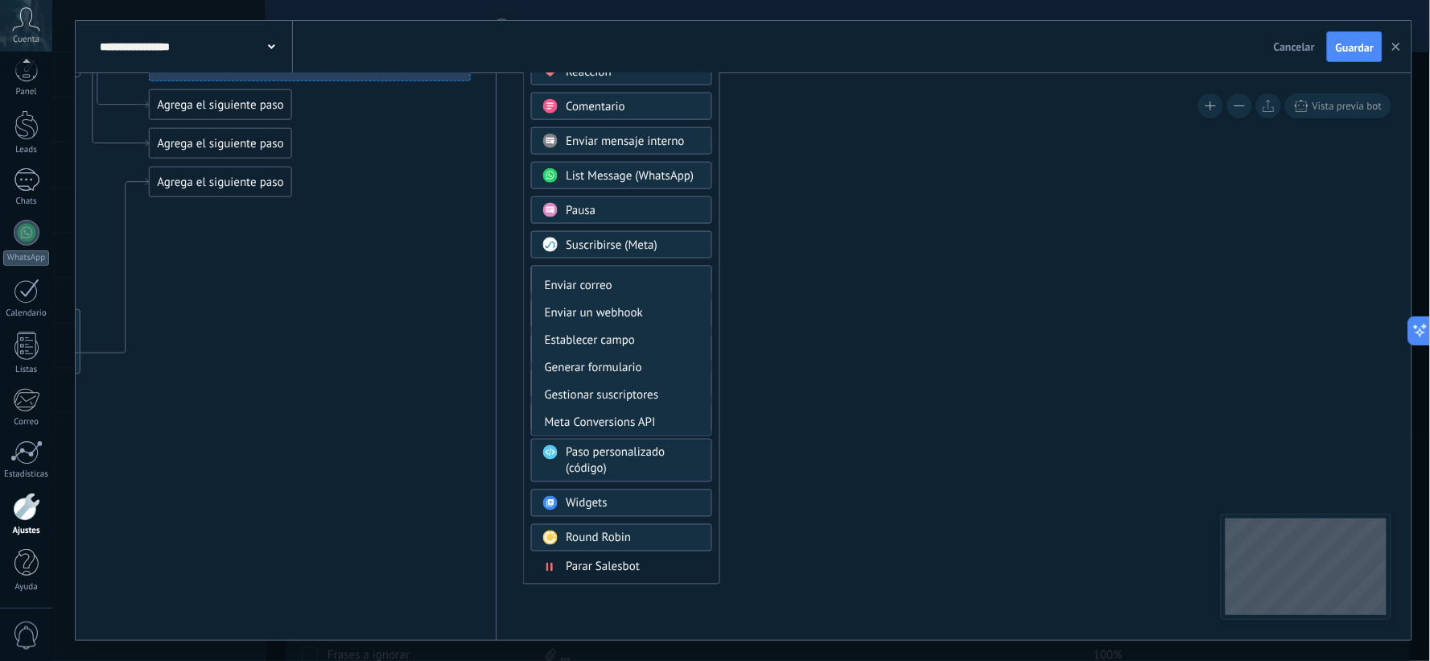
drag, startPoint x: 927, startPoint y: 500, endPoint x: 886, endPoint y: 358, distance: 147.3
drag, startPoint x: 712, startPoint y: 308, endPoint x: 715, endPoint y: 392, distance: 83.8
click at [712, 406] on div "Administrar etiquetas Agregar nota Agregar tarea Cambiar etapa del lead Cambiar…" at bounding box center [621, 351] width 181 height 171
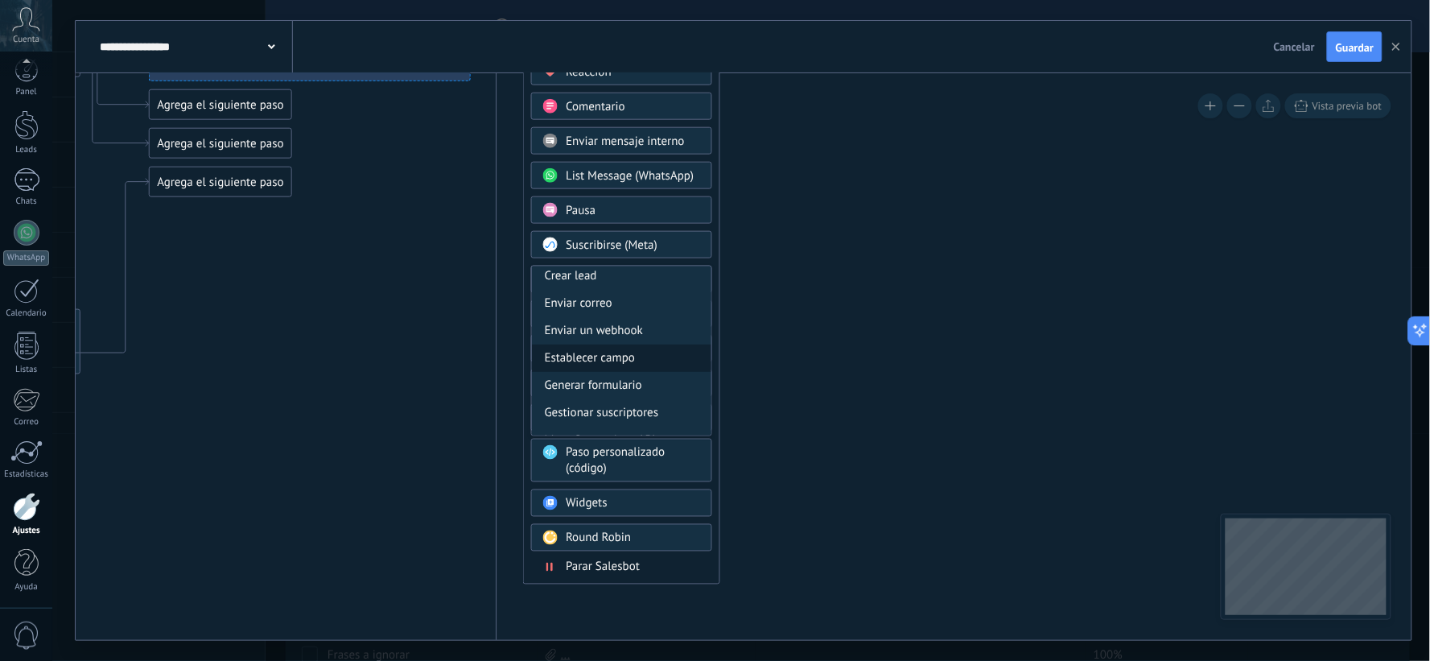
click at [645, 361] on div "Establecer campo" at bounding box center [622, 358] width 180 height 27
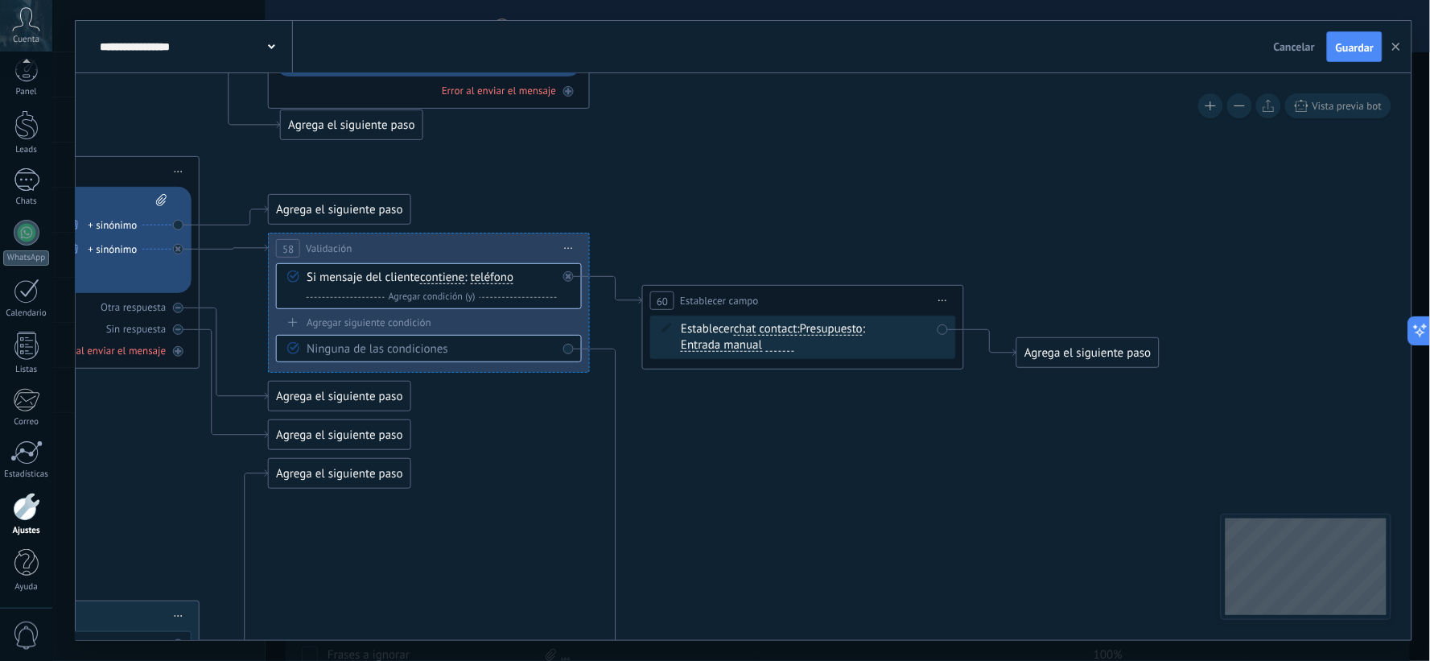
drag, startPoint x: 699, startPoint y: 237, endPoint x: 754, endPoint y: 511, distance: 280.1
click at [837, 334] on span "Presupuesto" at bounding box center [831, 329] width 63 height 13
click at [837, 334] on button "Presupuesto" at bounding box center [892, 329] width 201 height 29
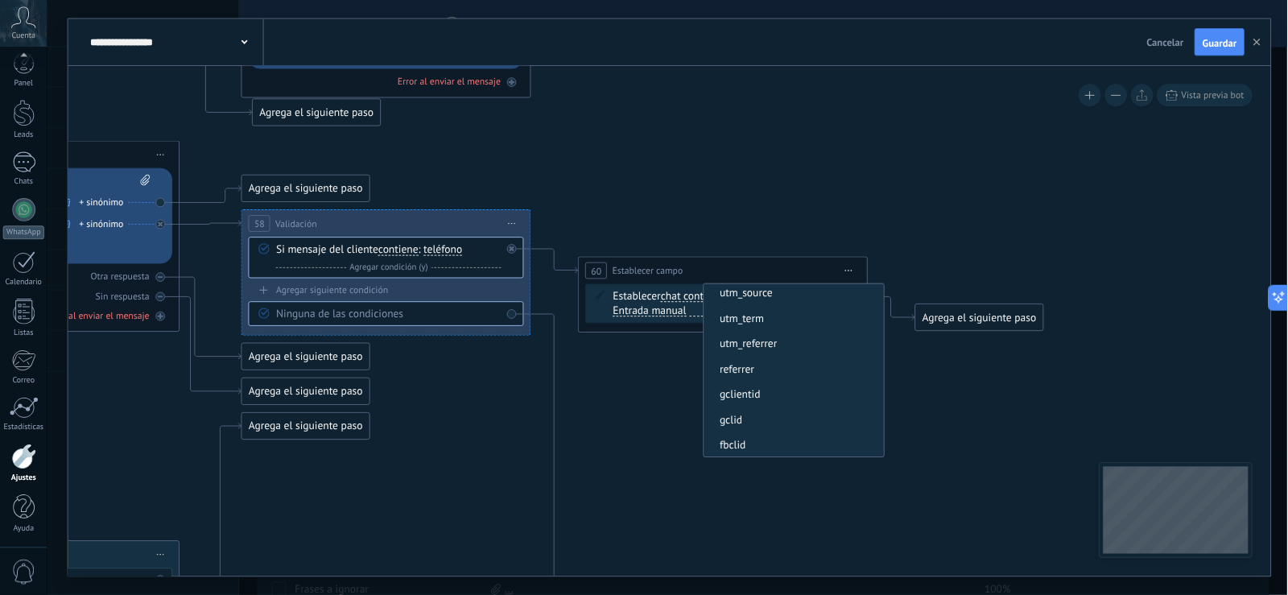
scroll to position [147, 0]
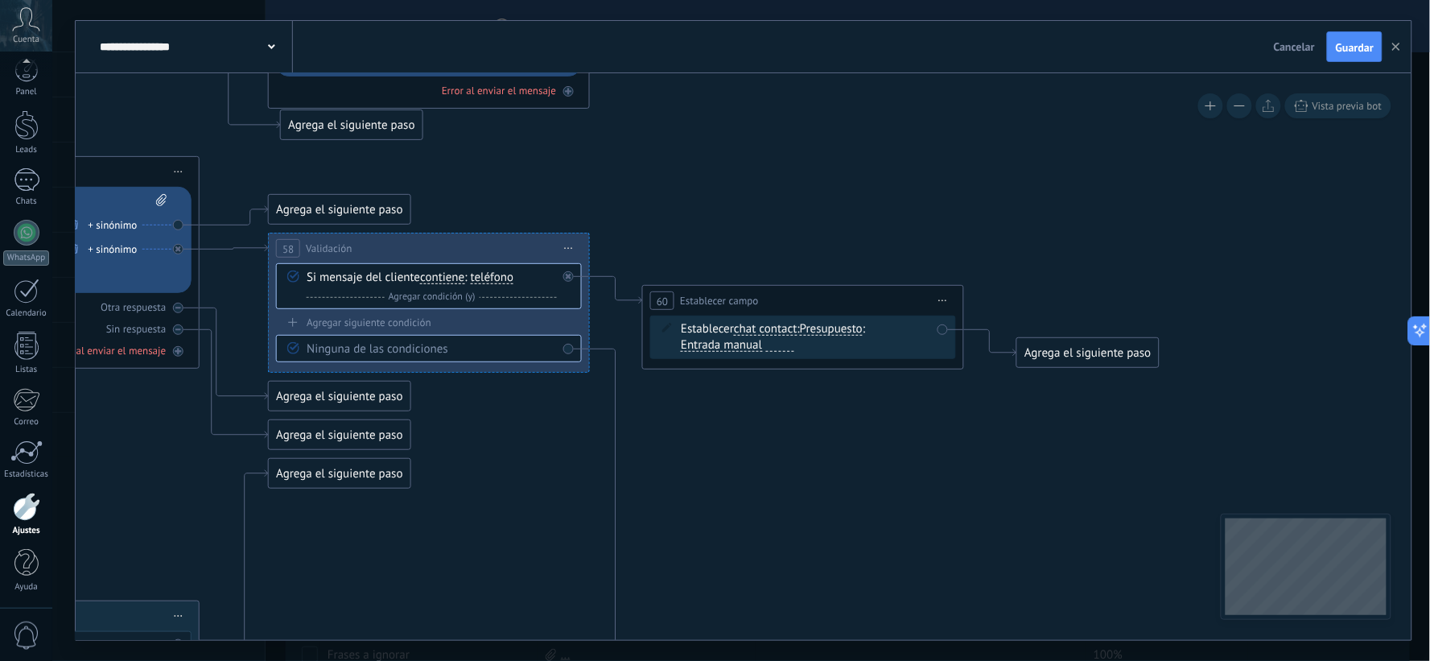
click at [939, 299] on span "Iniciar vista previa aquí Cambiar nombre Duplicar [GEOGRAPHIC_DATA]" at bounding box center [944, 300] width 26 height 23
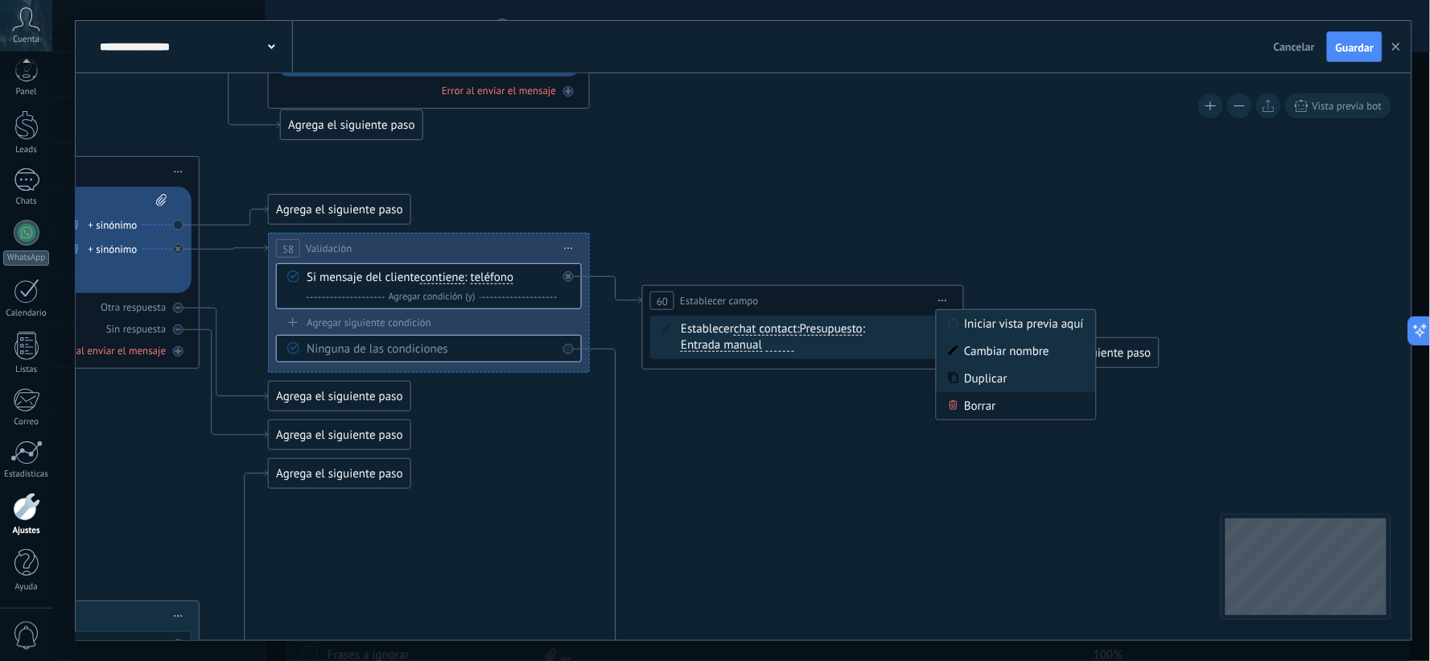
click at [980, 404] on div "Borrar" at bounding box center [1016, 405] width 159 height 27
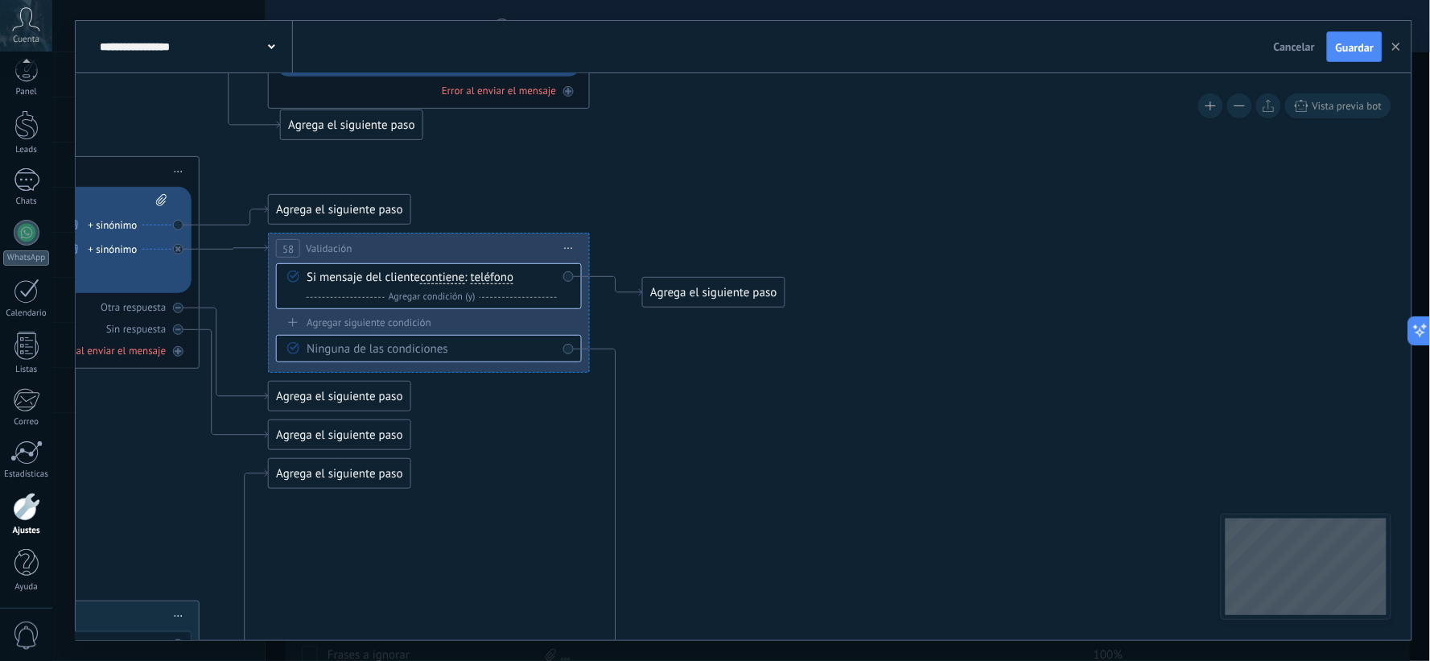
click at [724, 295] on div "Agrega el siguiente paso" at bounding box center [713, 292] width 141 height 27
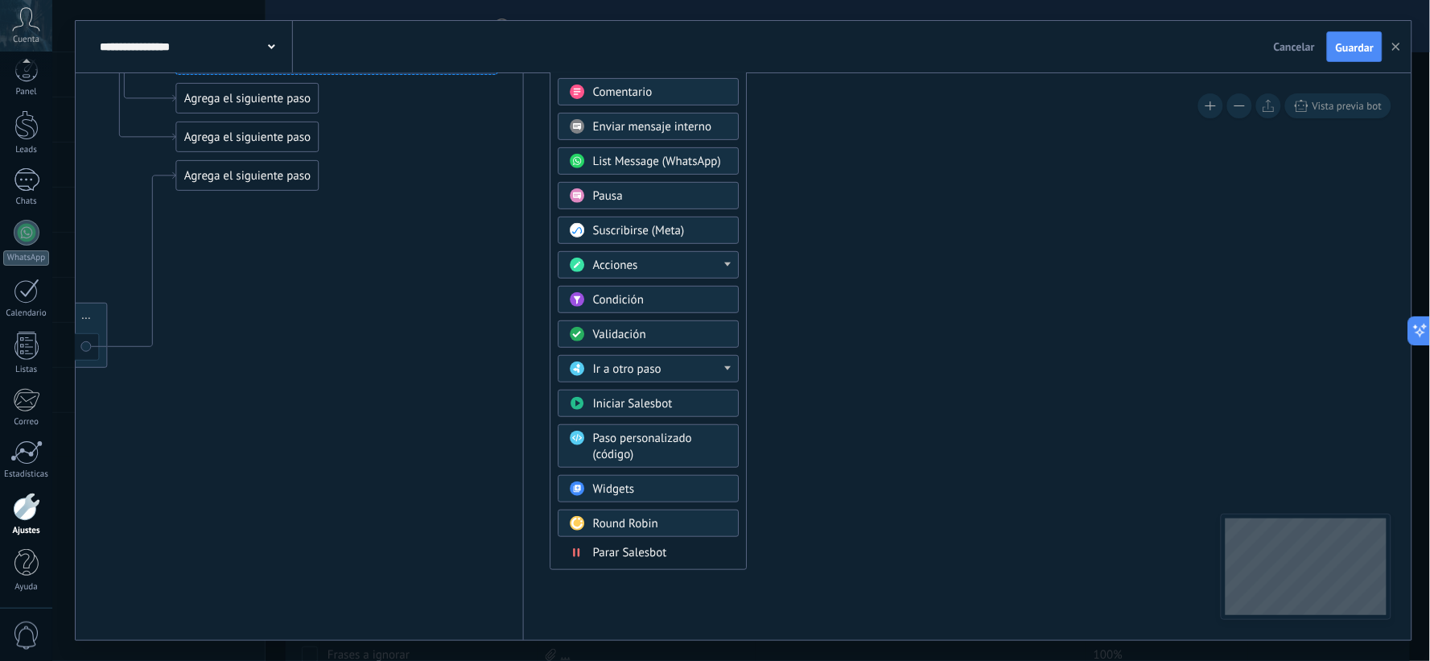
drag, startPoint x: 1031, startPoint y: 380, endPoint x: 936, endPoint y: 117, distance: 279.8
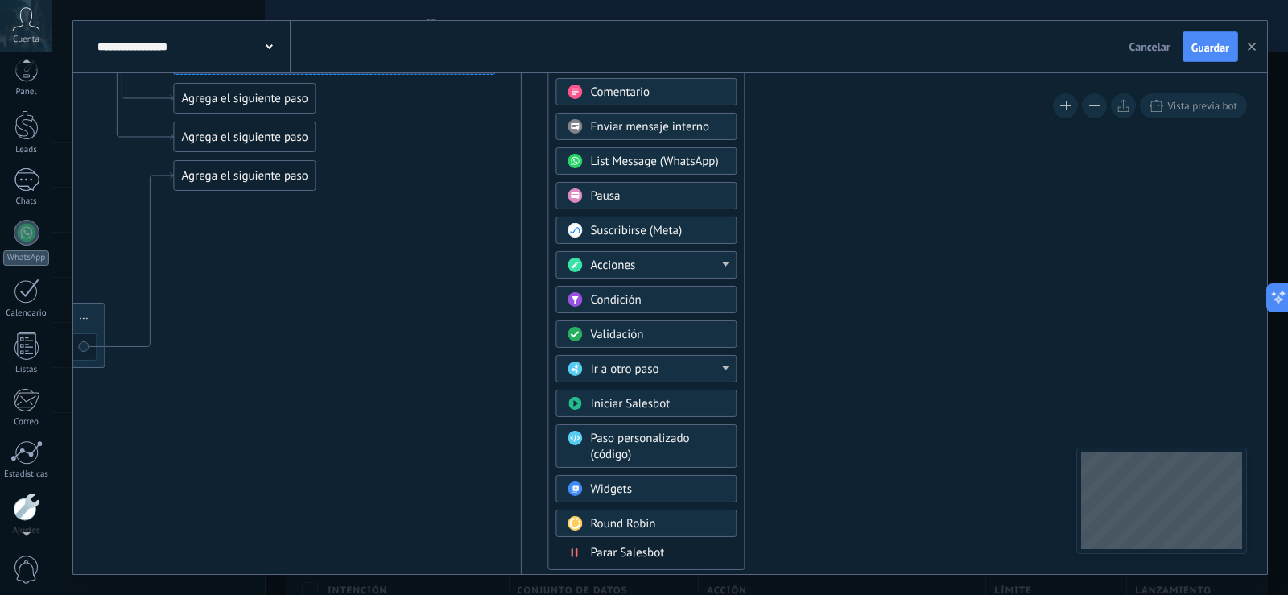
scroll to position [75, 0]
click at [714, 258] on div "Acciones" at bounding box center [657, 266] width 135 height 16
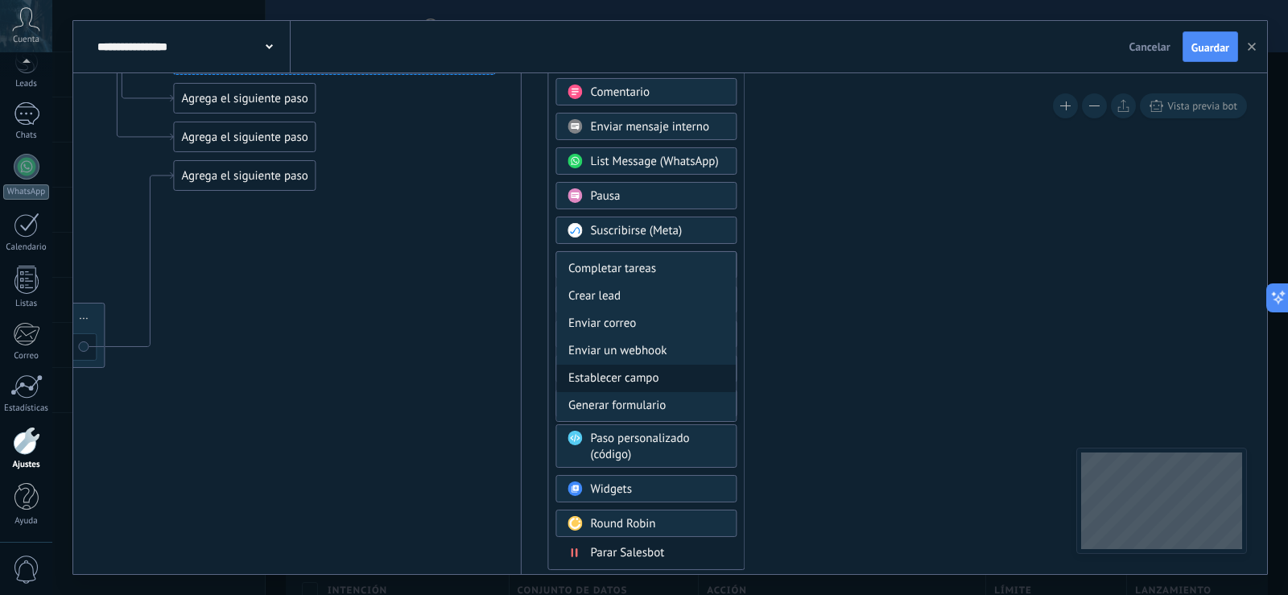
scroll to position [163, 0]
click at [678, 373] on div "Establecer campo" at bounding box center [646, 376] width 180 height 27
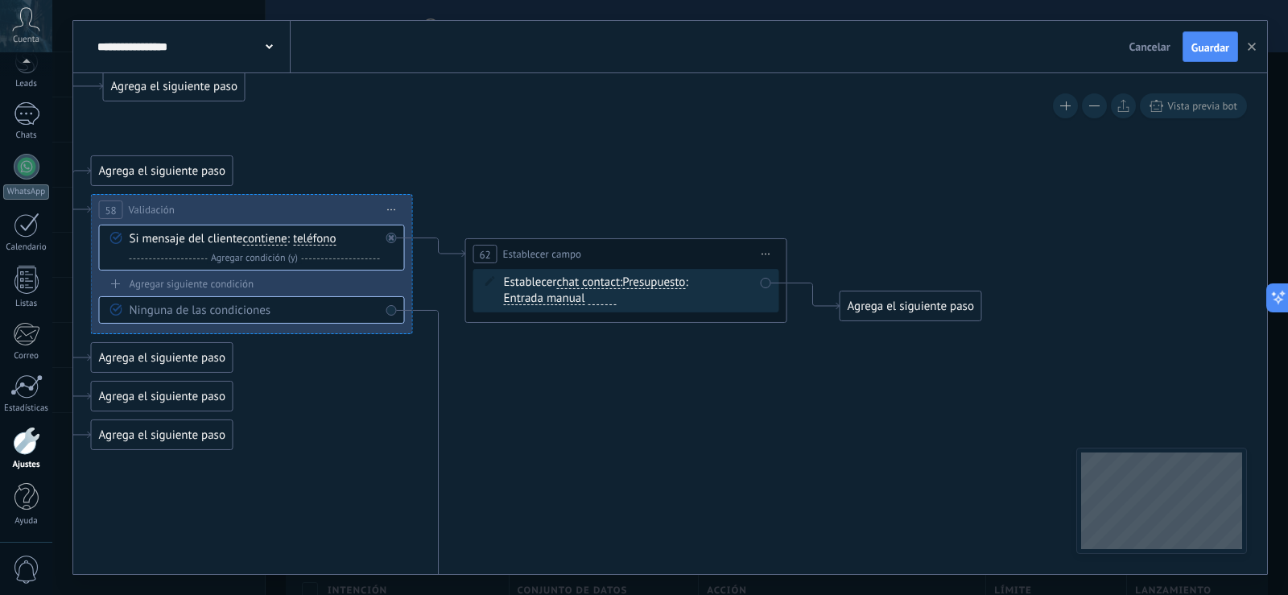
drag, startPoint x: 731, startPoint y: 267, endPoint x: 672, endPoint y: 444, distance: 186.6
click at [668, 283] on span "Presupuesto" at bounding box center [653, 281] width 63 height 13
click at [668, 283] on button "Presupuesto" at bounding box center [714, 280] width 201 height 29
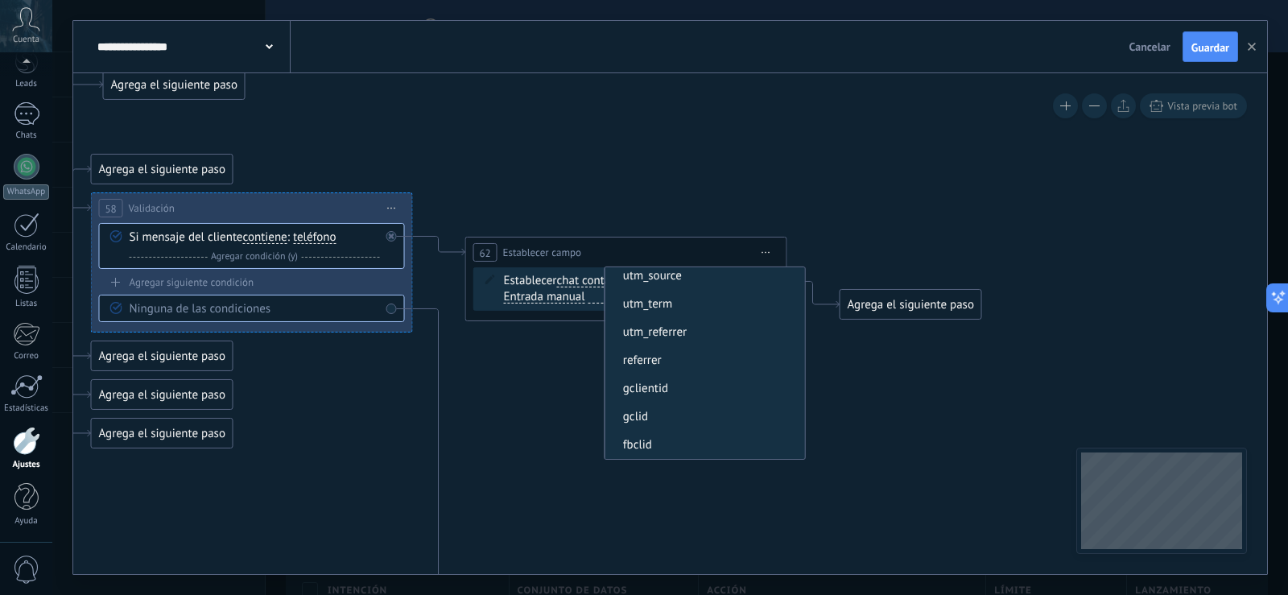
scroll to position [0, 0]
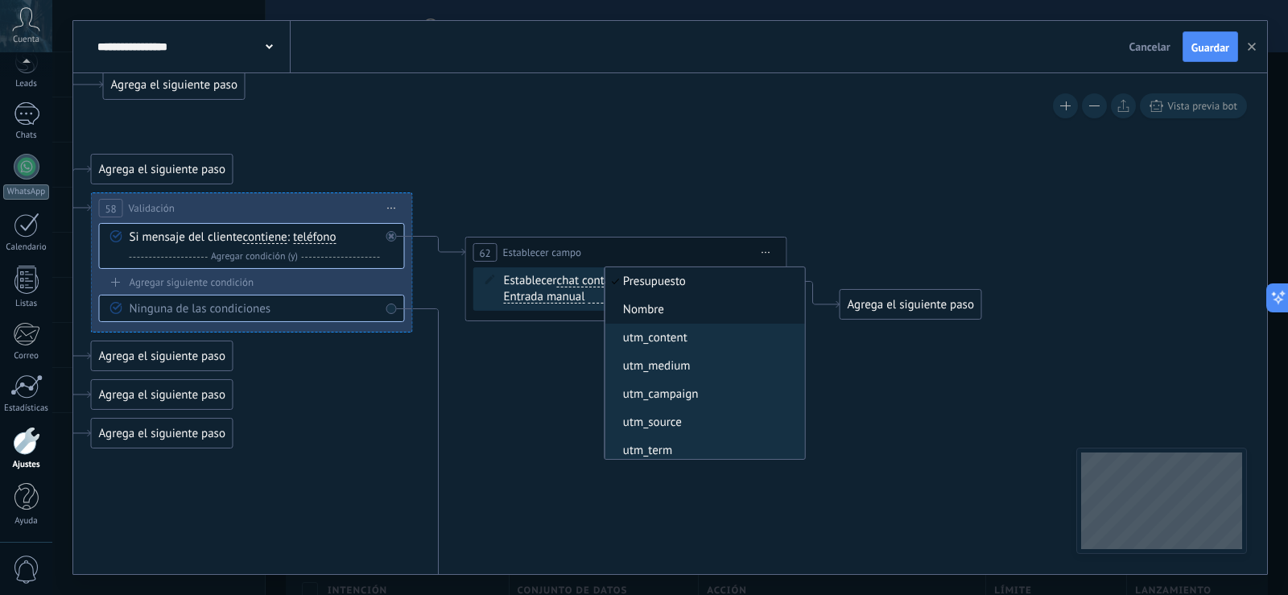
click at [681, 308] on span "Nombre" at bounding box center [702, 310] width 195 height 16
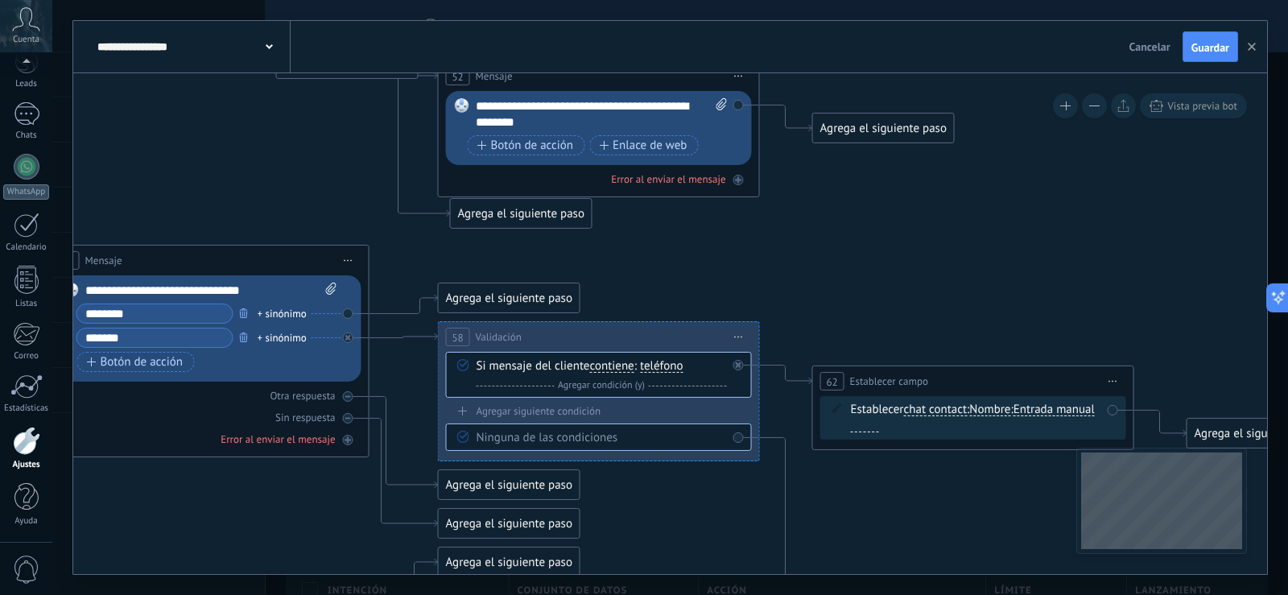
drag, startPoint x: 665, startPoint y: 177, endPoint x: 882, endPoint y: 306, distance: 252.6
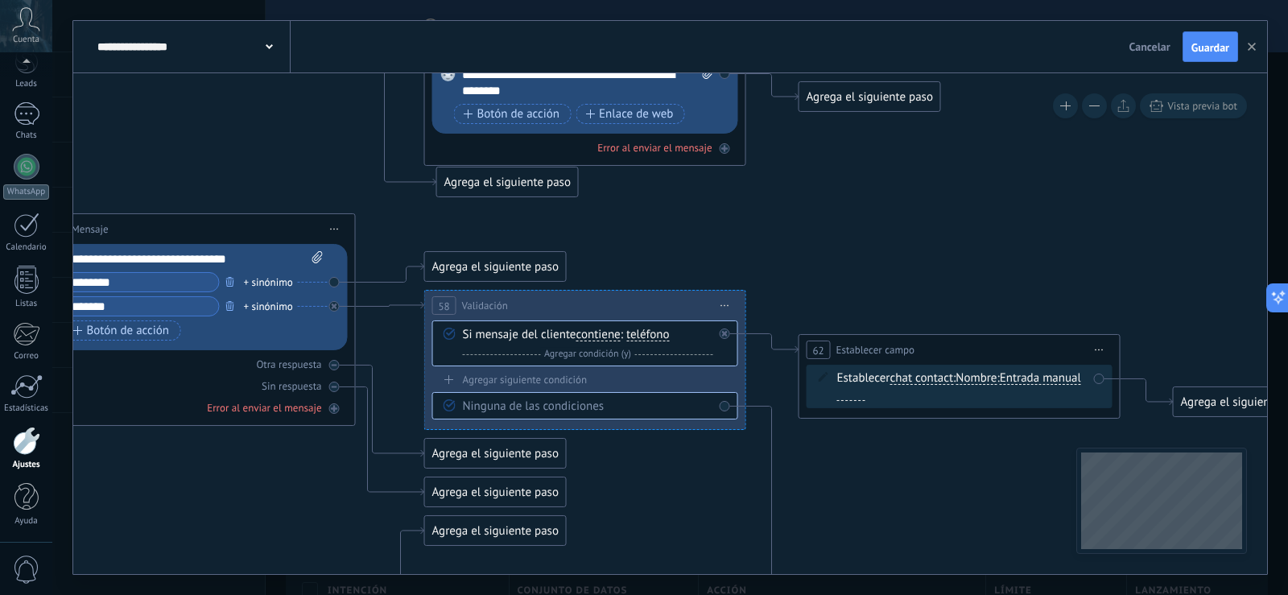
drag, startPoint x: 845, startPoint y: 272, endPoint x: 798, endPoint y: 258, distance: 49.7
click at [654, 334] on span "teléfono" at bounding box center [646, 334] width 43 height 13
click at [654, 334] on button "teléfono" at bounding box center [717, 334] width 201 height 29
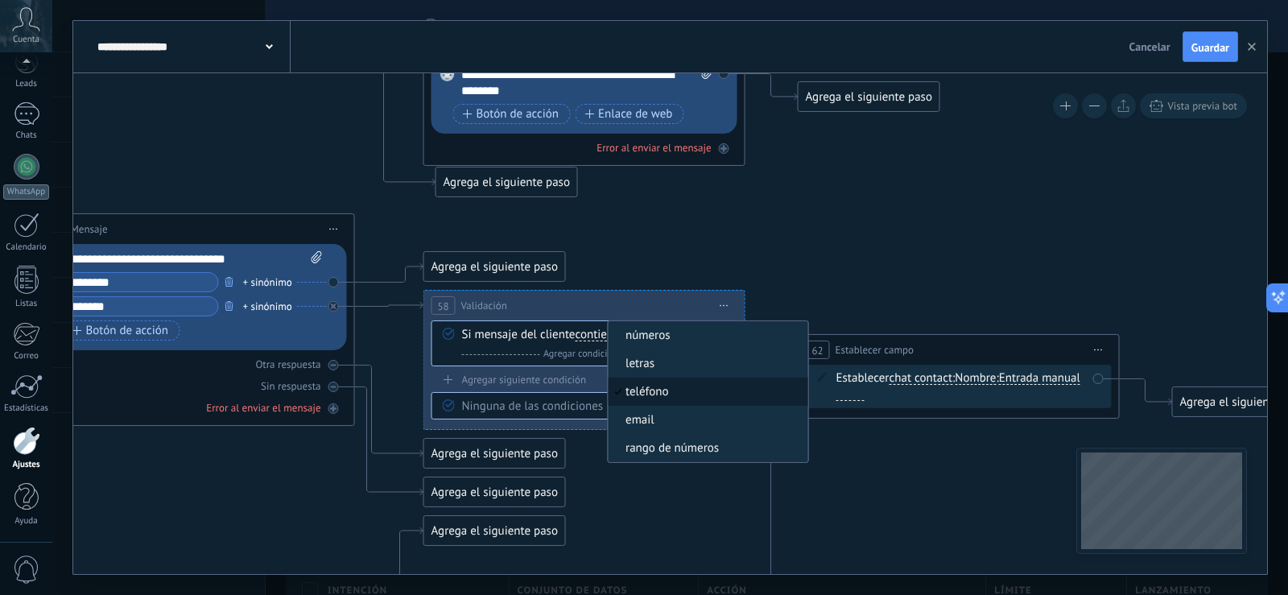
click at [658, 393] on span "teléfono" at bounding box center [705, 392] width 195 height 16
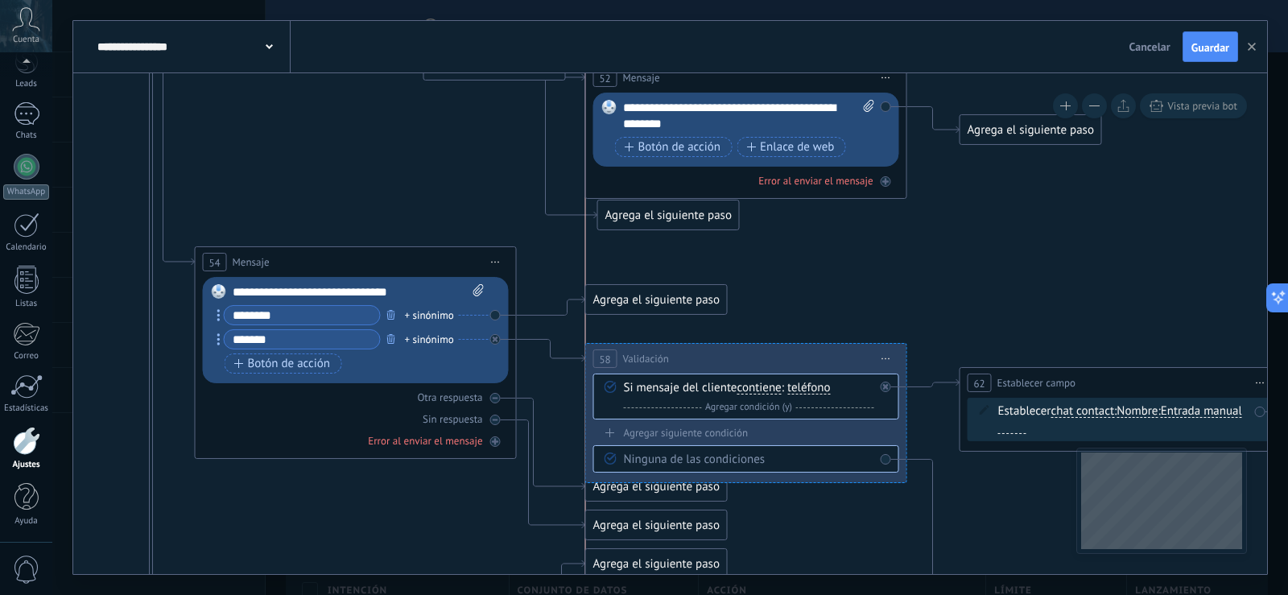
drag, startPoint x: 787, startPoint y: 340, endPoint x: 788, endPoint y: 360, distance: 20.1
click at [788, 360] on div "**********" at bounding box center [746, 359] width 320 height 30
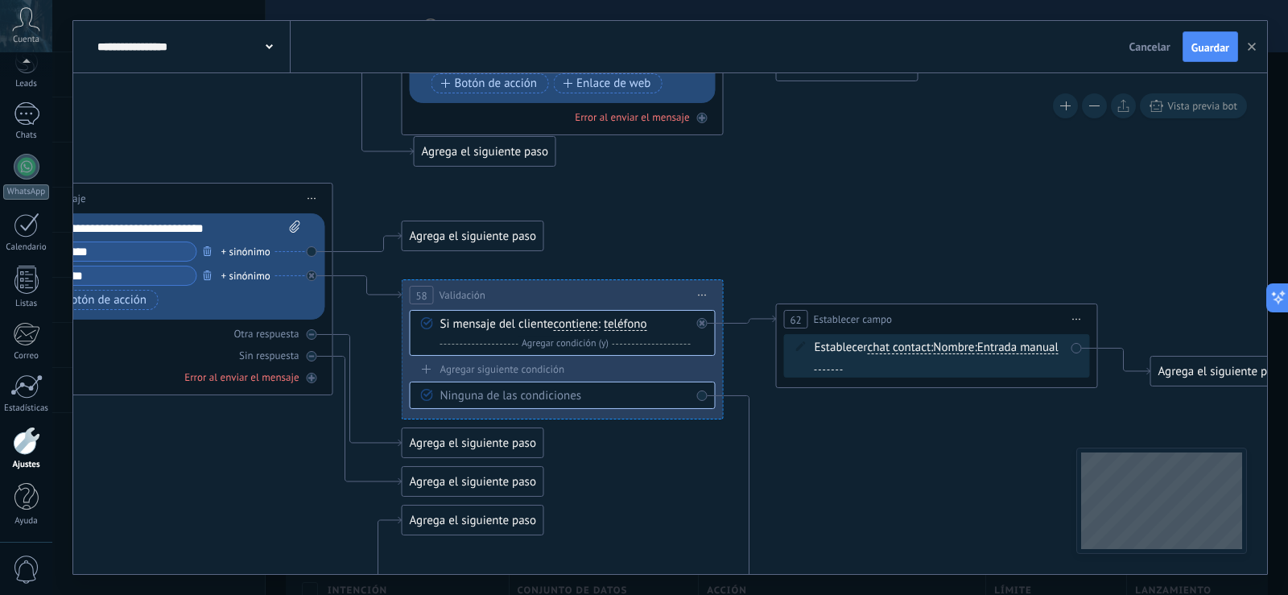
drag, startPoint x: 1048, startPoint y: 318, endPoint x: 779, endPoint y: 246, distance: 278.3
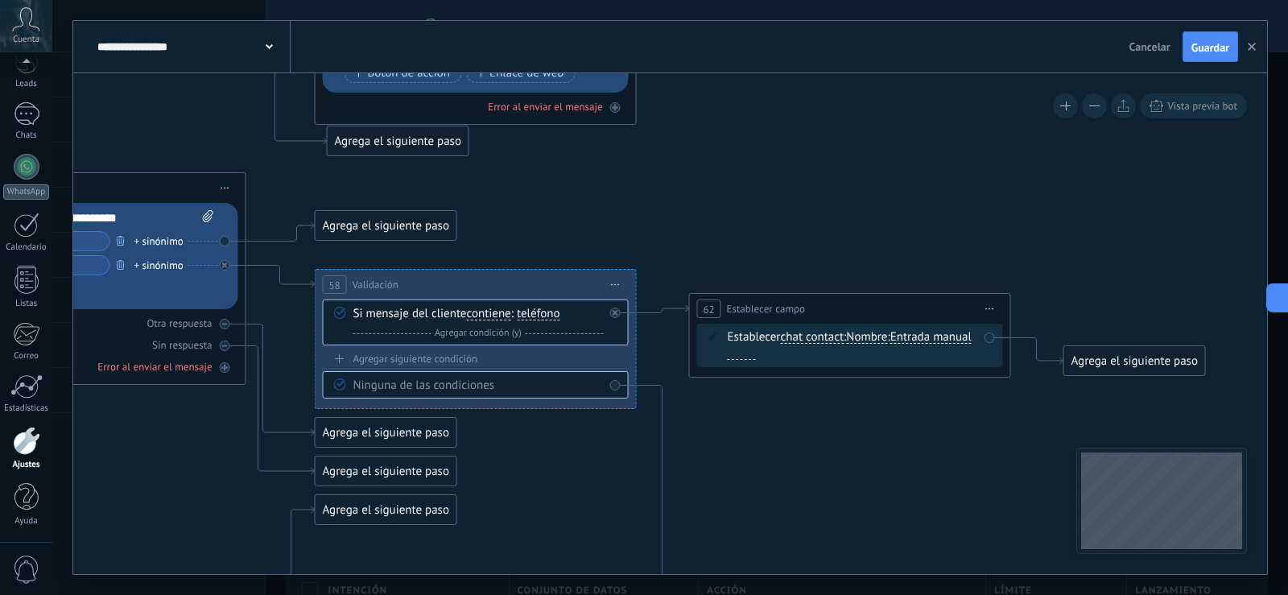
click at [890, 344] on span "Entrada manual" at bounding box center [930, 337] width 81 height 13
click at [882, 352] on button "Entrada manual" at bounding box center [982, 337] width 201 height 29
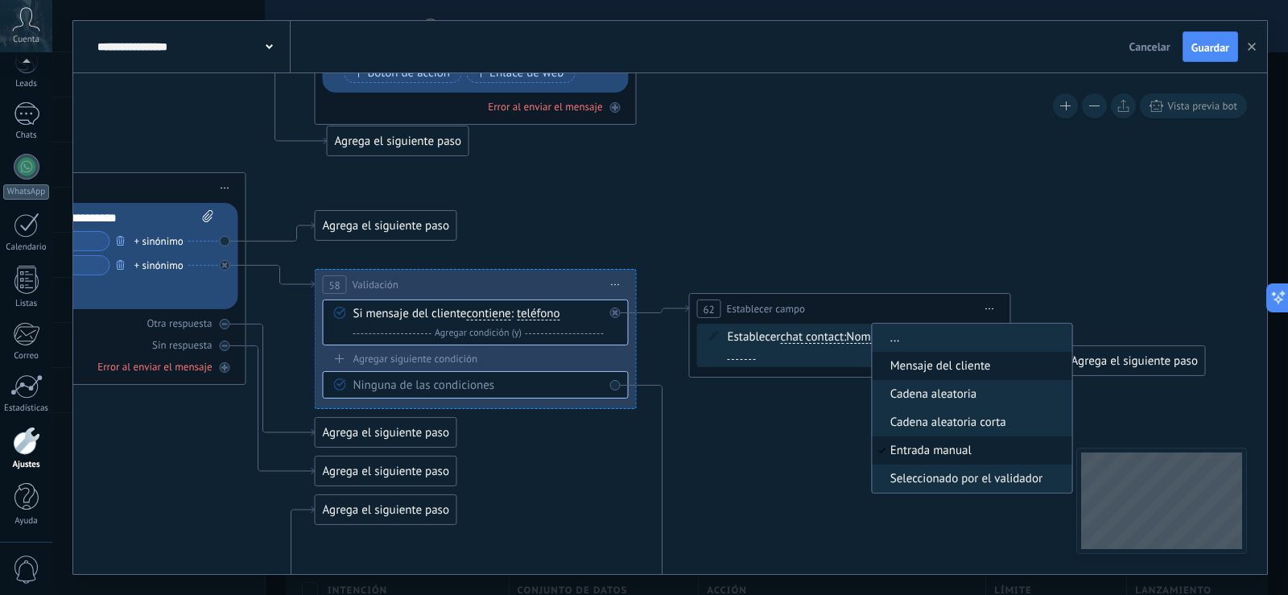
click at [873, 374] on span "Mensaje del cliente" at bounding box center [970, 366] width 195 height 16
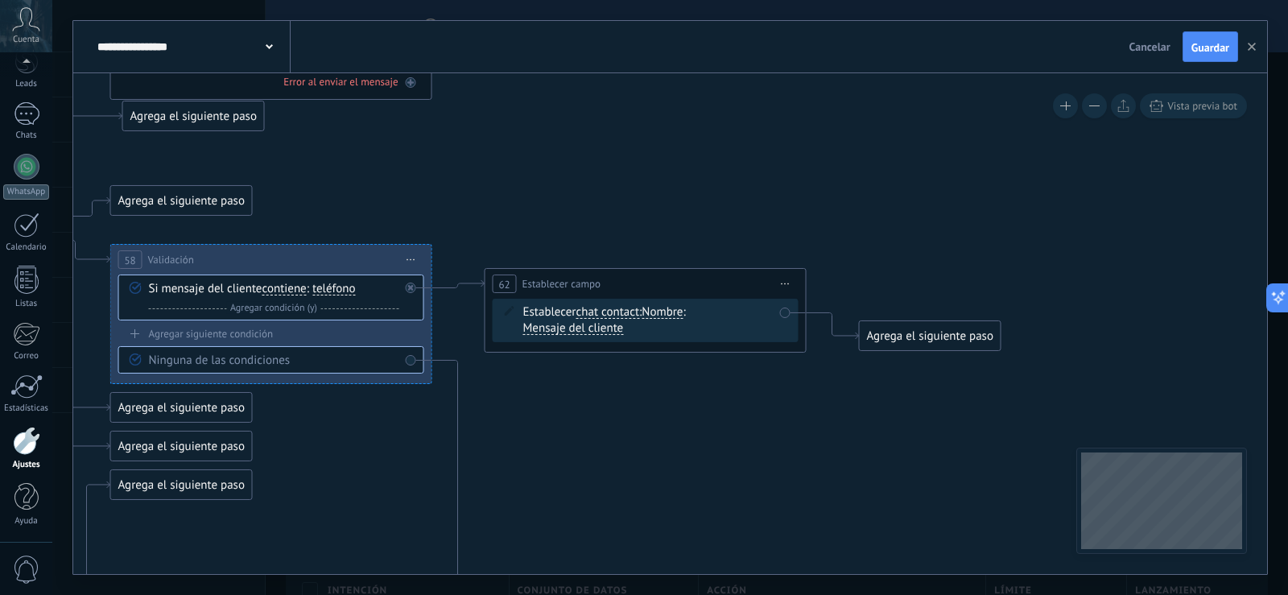
drag, startPoint x: 899, startPoint y: 431, endPoint x: 695, endPoint y: 407, distance: 206.0
click at [679, 313] on span "Nombre" at bounding box center [662, 312] width 41 height 13
click at [679, 313] on button "Nombre" at bounding box center [734, 312] width 201 height 29
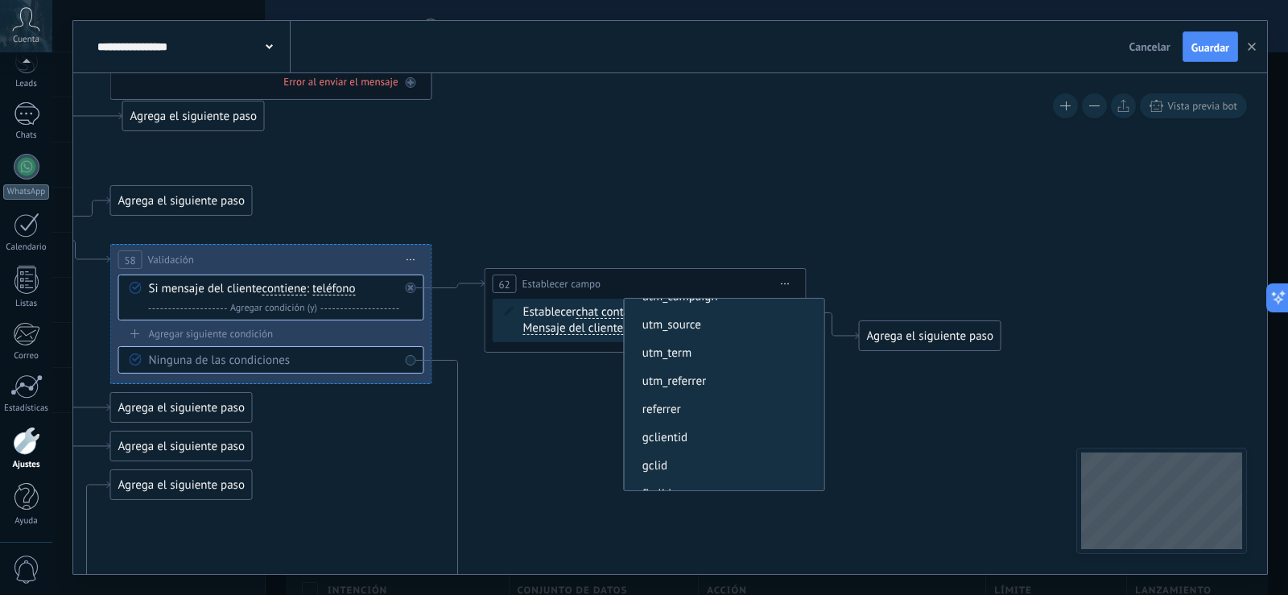
scroll to position [147, 0]
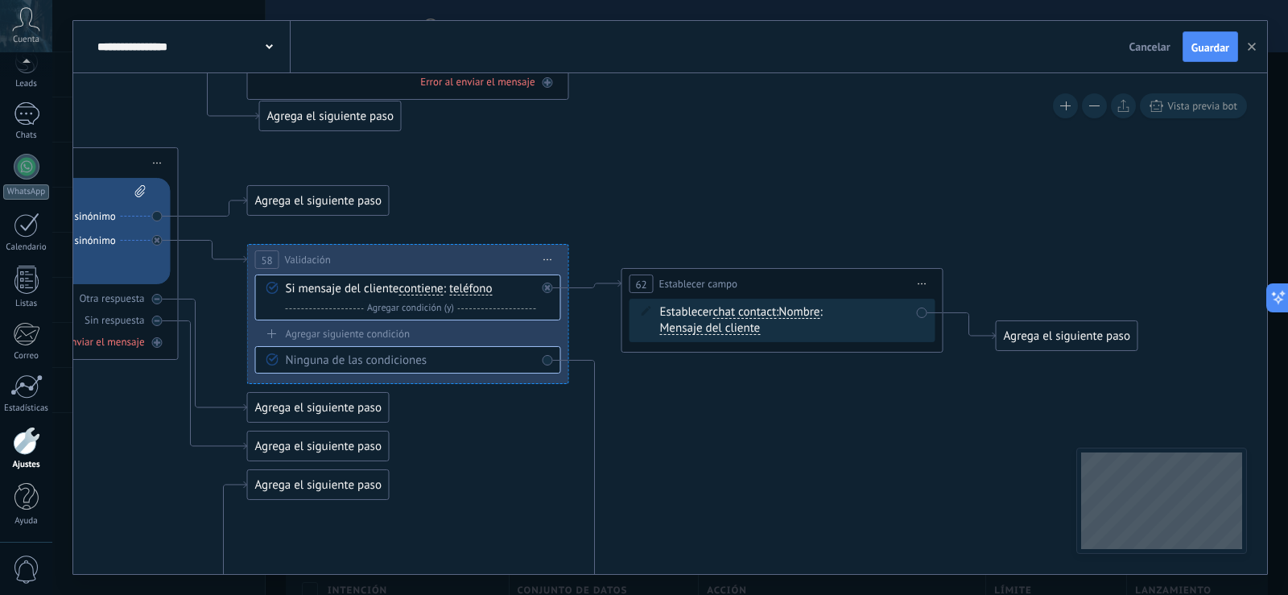
drag, startPoint x: 660, startPoint y: 229, endPoint x: 797, endPoint y: 229, distance: 136.8
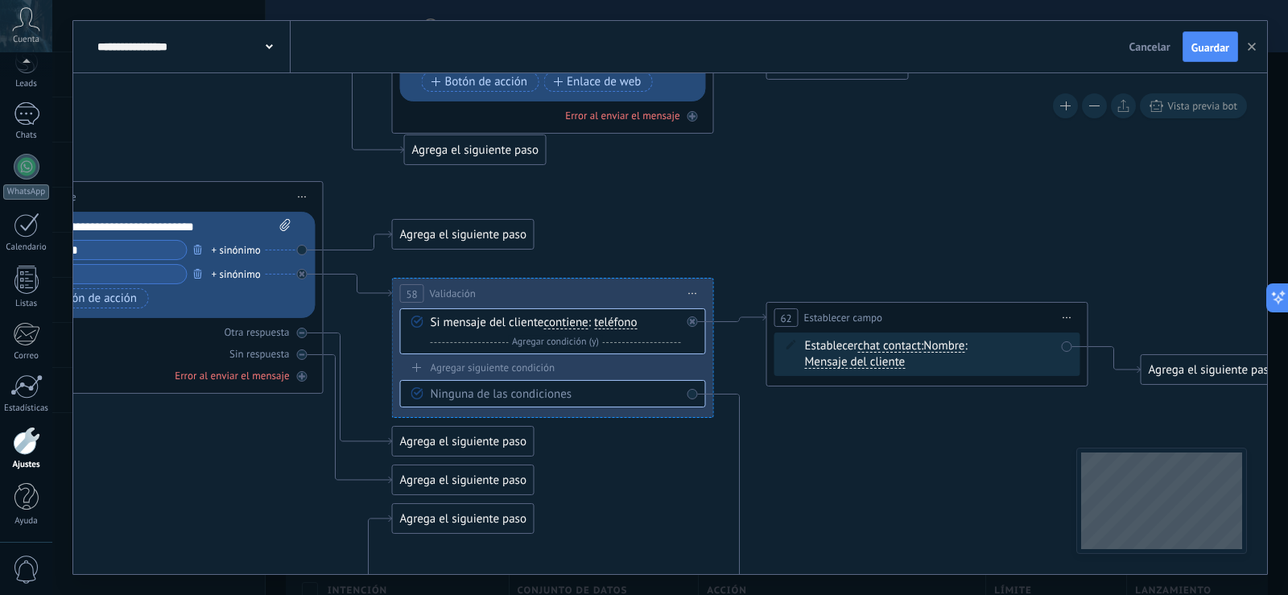
drag, startPoint x: 780, startPoint y: 425, endPoint x: 925, endPoint y: 459, distance: 148.8
click at [625, 326] on span "teléfono" at bounding box center [615, 322] width 43 height 13
click at [625, 326] on button "teléfono" at bounding box center [686, 322] width 201 height 29
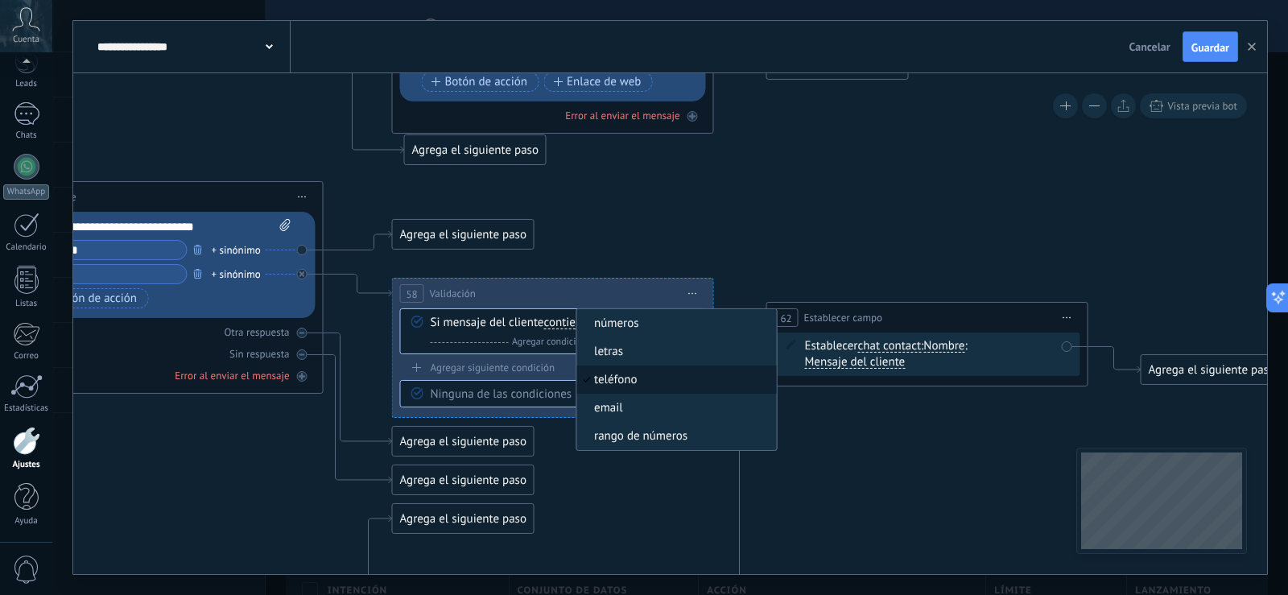
click at [648, 377] on span "teléfono" at bounding box center [673, 380] width 195 height 16
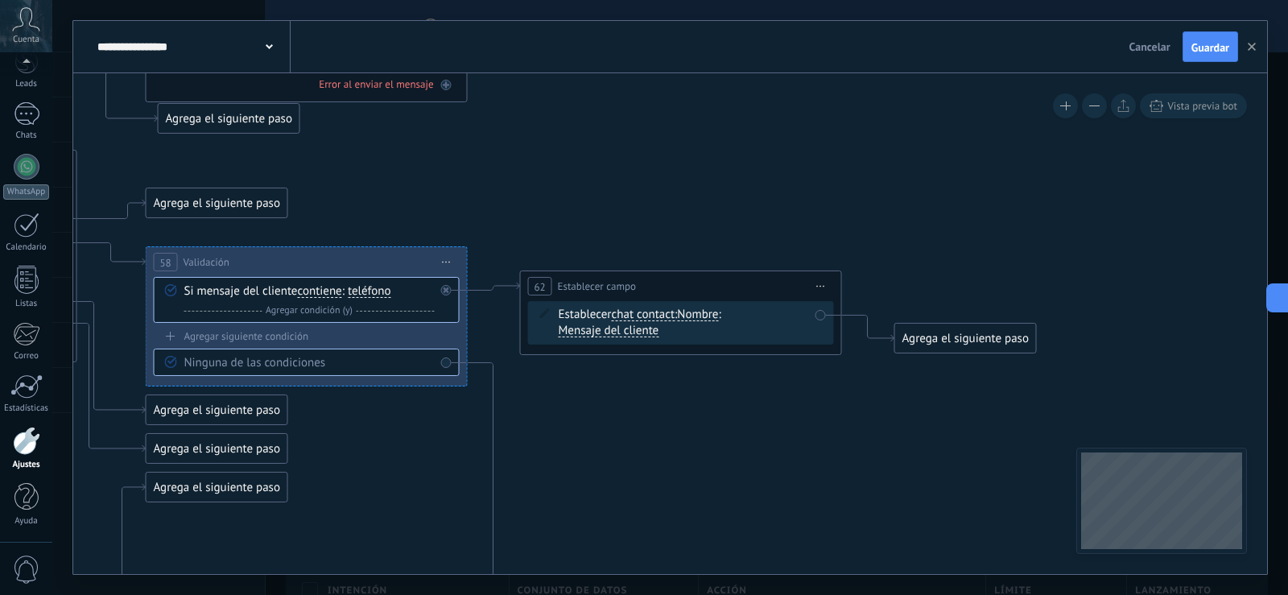
drag, startPoint x: 947, startPoint y: 469, endPoint x: 700, endPoint y: 438, distance: 248.3
click at [717, 310] on span "Nombre" at bounding box center [697, 314] width 41 height 13
click at [717, 310] on button "Nombre" at bounding box center [769, 314] width 201 height 29
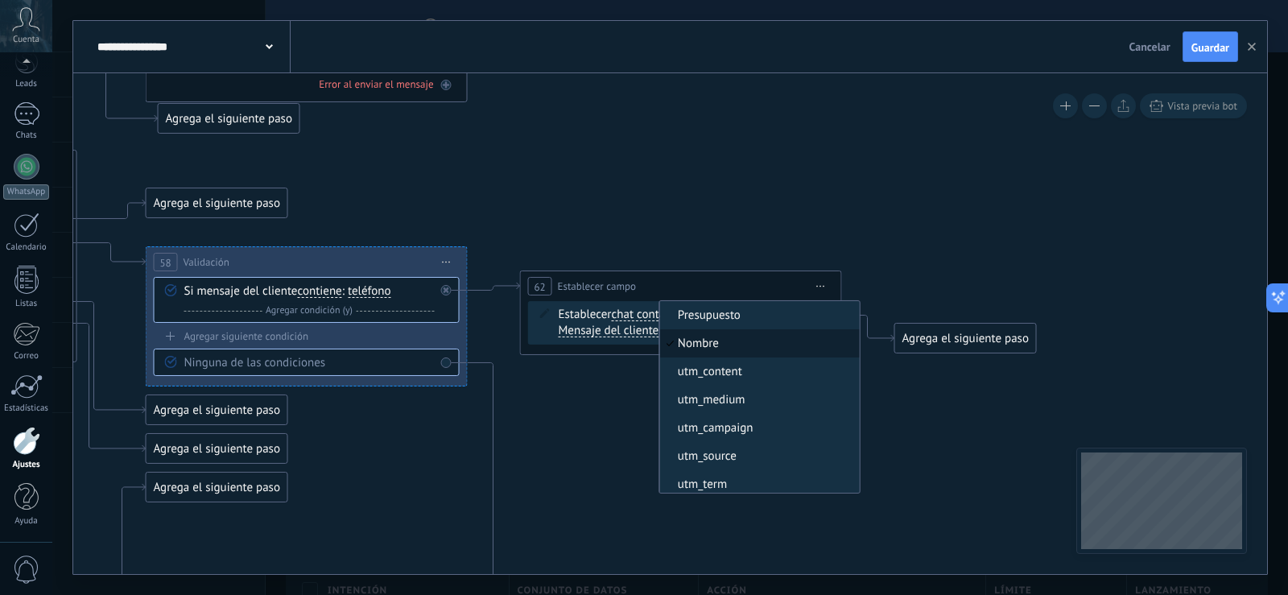
drag, startPoint x: 865, startPoint y: 332, endPoint x: 865, endPoint y: 397, distance: 65.2
click at [860, 397] on ul "Presupuesto Nombre utm_content utm_medium utm_campaign utm_source utm_term utm_…" at bounding box center [758, 396] width 201 height 193
click at [865, 329] on button "Nombre" at bounding box center [769, 314] width 201 height 29
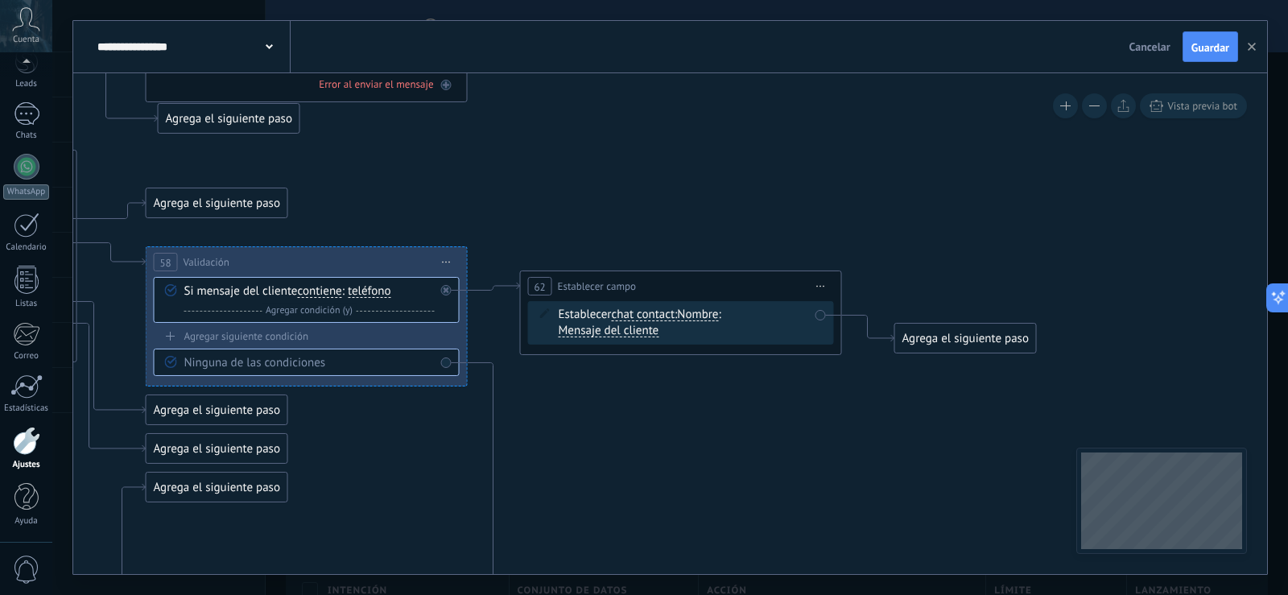
click at [944, 339] on div "Agrega el siguiente paso" at bounding box center [965, 338] width 141 height 27
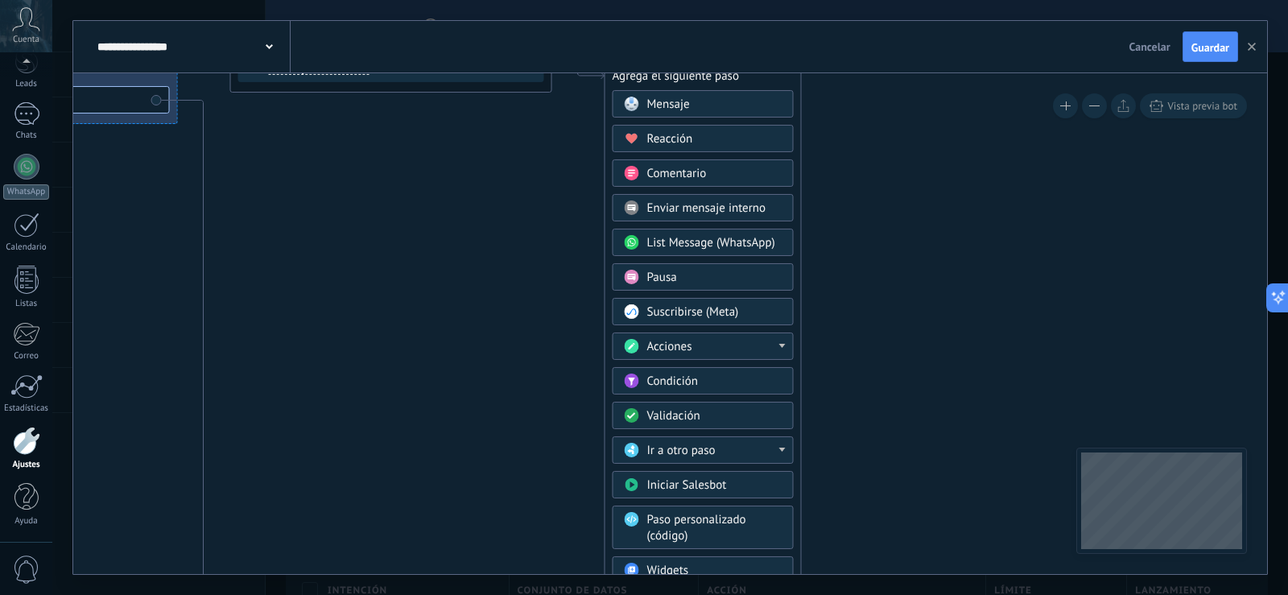
drag, startPoint x: 955, startPoint y: 258, endPoint x: 666, endPoint y: 6, distance: 383.4
click at [666, 6] on div "**********" at bounding box center [670, 297] width 1236 height 595
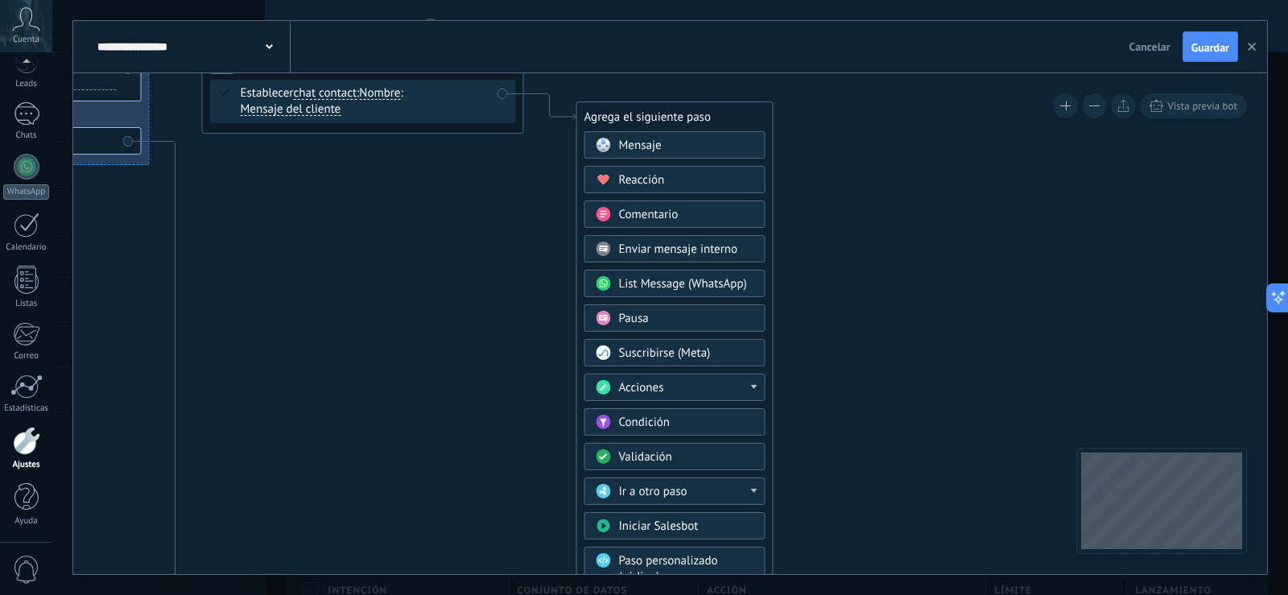
drag, startPoint x: 902, startPoint y: 364, endPoint x: 876, endPoint y: 407, distance: 50.3
click at [729, 389] on div "Acciones" at bounding box center [686, 388] width 135 height 16
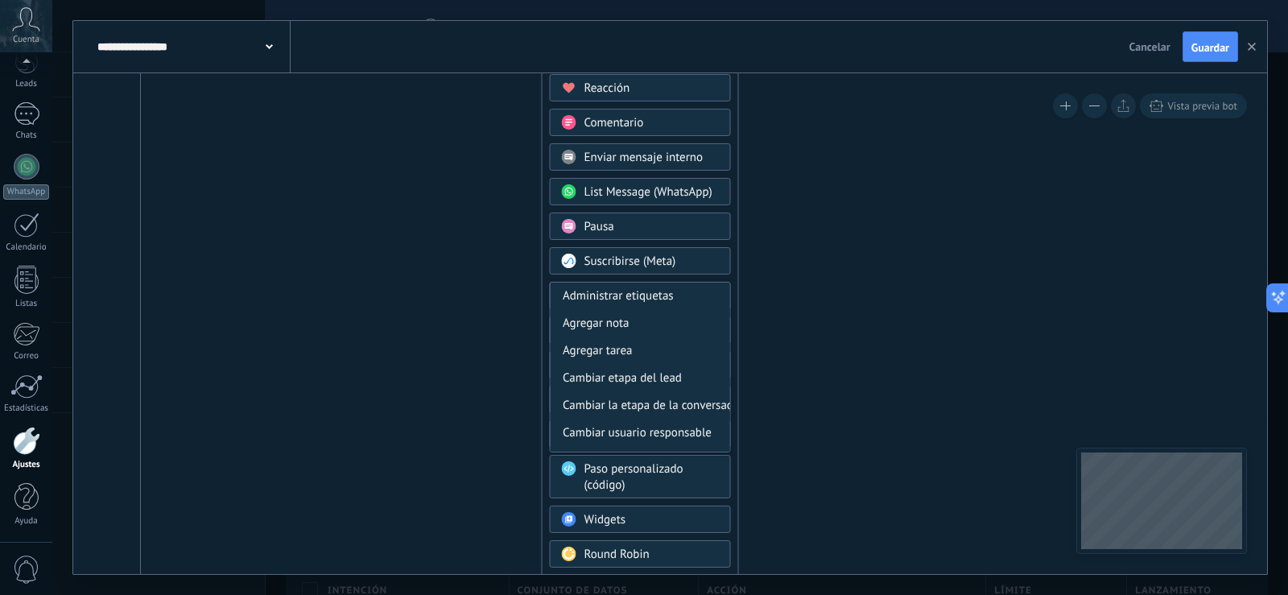
drag, startPoint x: 865, startPoint y: 427, endPoint x: 831, endPoint y: 336, distance: 98.1
click at [690, 429] on div "Cambiar usuario responsable" at bounding box center [641, 432] width 180 height 27
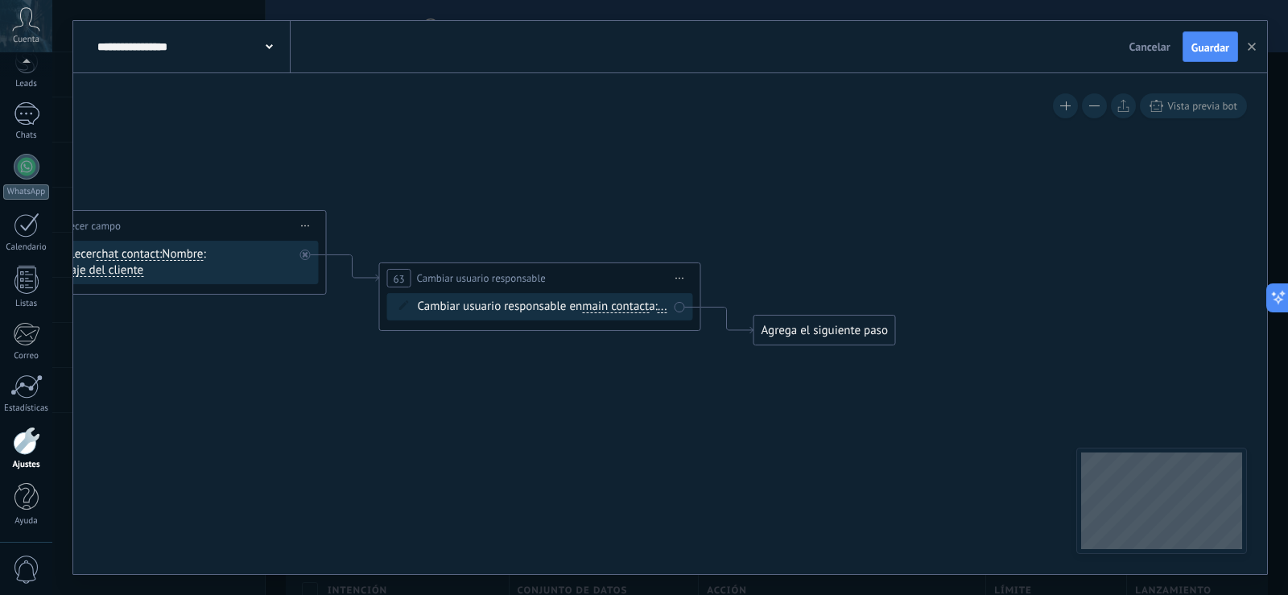
drag, startPoint x: 701, startPoint y: 291, endPoint x: 571, endPoint y: 543, distance: 284.4
click at [635, 307] on span "main contact" at bounding box center [615, 306] width 67 height 13
click at [635, 307] on button "main contact" at bounding box center [674, 306] width 201 height 29
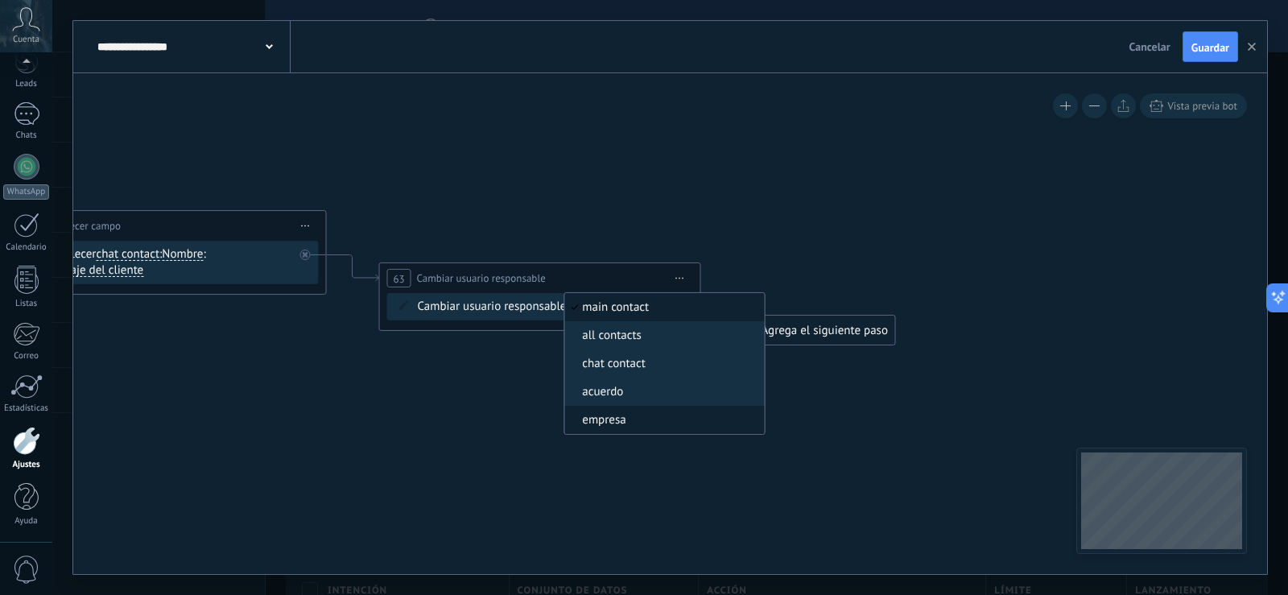
click at [626, 412] on span "empresa" at bounding box center [661, 420] width 195 height 16
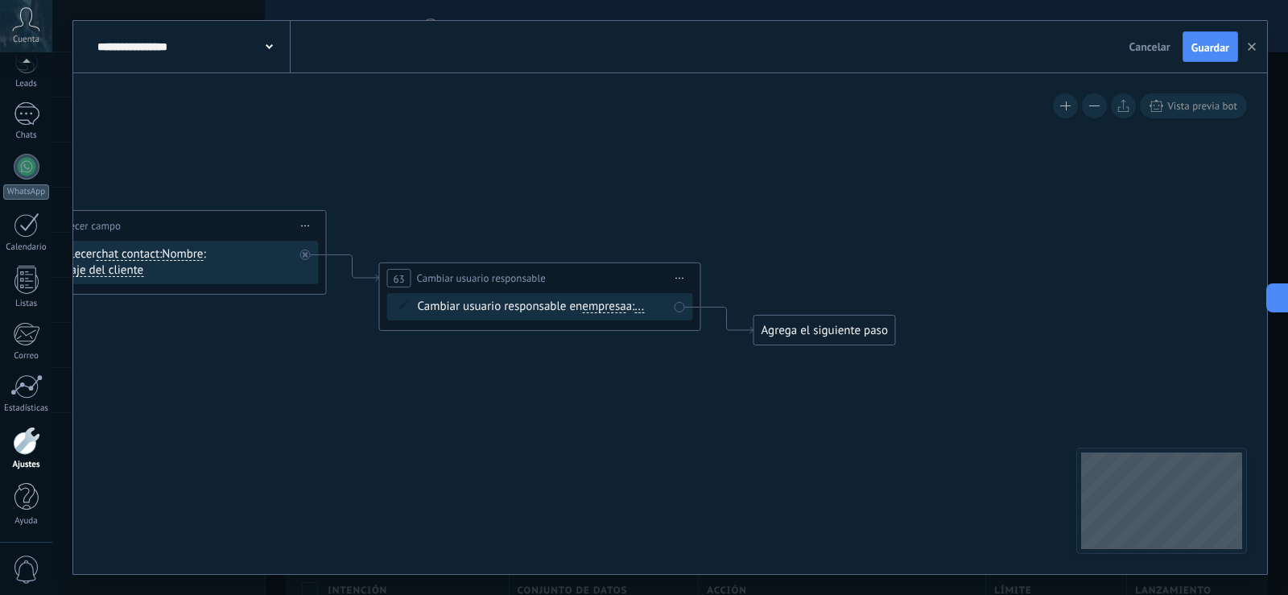
click at [819, 335] on div "Agrega el siguiente paso" at bounding box center [824, 330] width 141 height 27
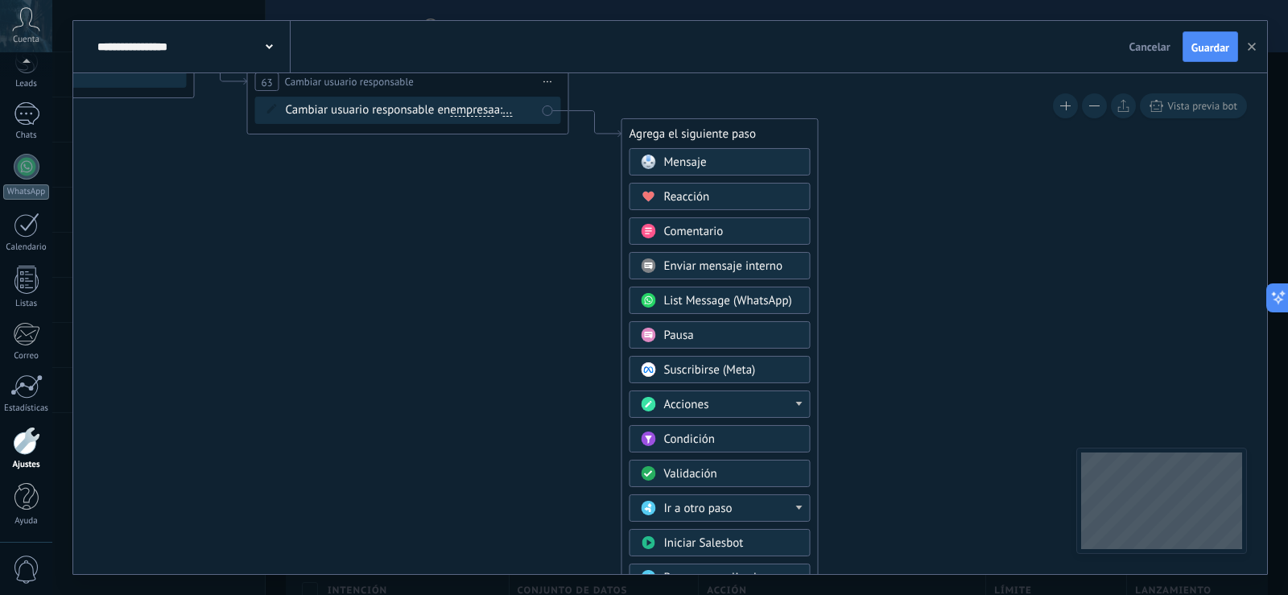
drag, startPoint x: 1073, startPoint y: 415, endPoint x: 941, endPoint y: 223, distance: 232.7
click at [791, 397] on div "Acciones" at bounding box center [731, 405] width 135 height 16
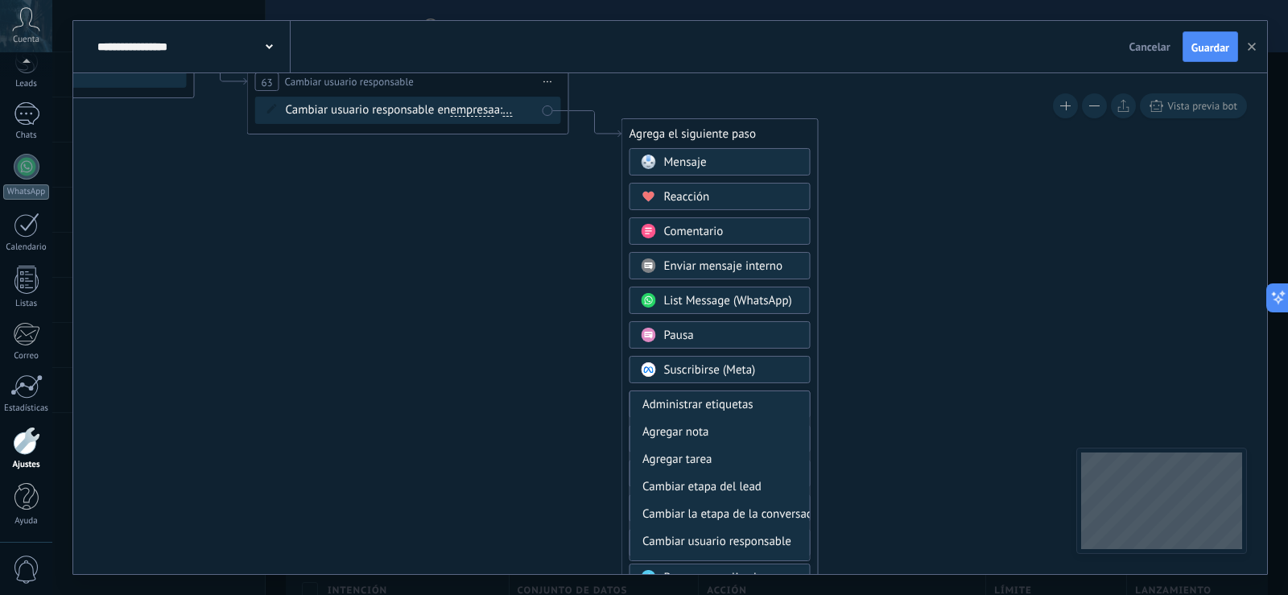
drag, startPoint x: 781, startPoint y: 444, endPoint x: 772, endPoint y: 386, distance: 58.6
click at [772, 386] on div "Mensaje Mensaje Mensaje Reacción Comentario Enviar mensaje interno" at bounding box center [720, 428] width 181 height 560
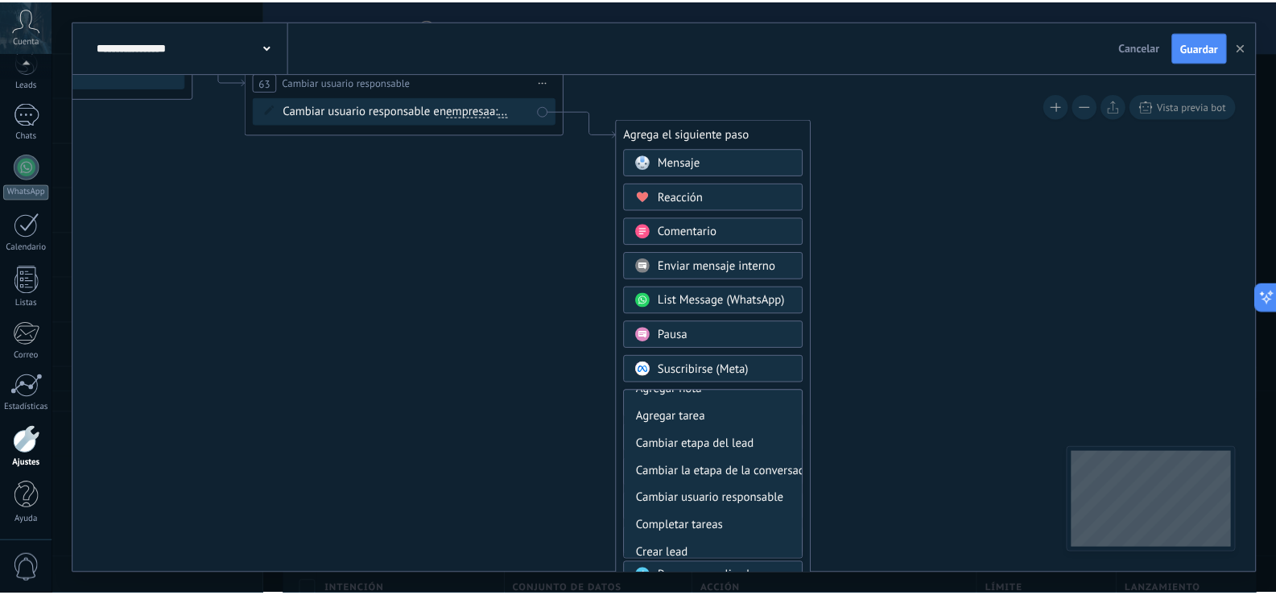
scroll to position [36, 0]
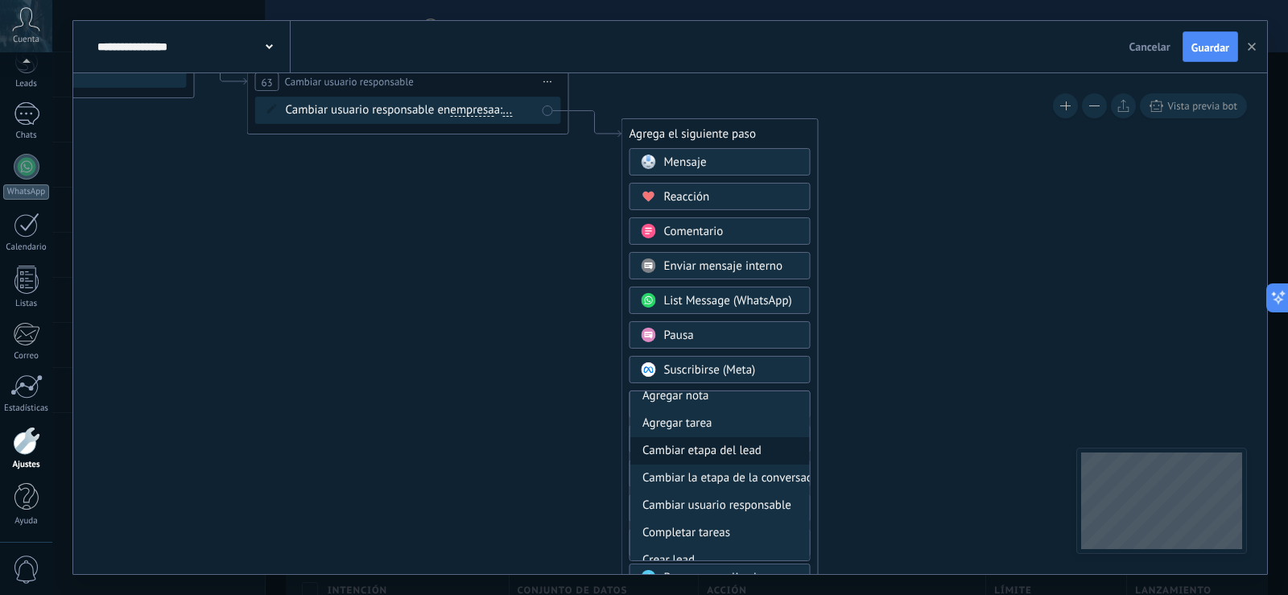
click at [751, 449] on div "Cambiar etapa del lead" at bounding box center [720, 450] width 180 height 27
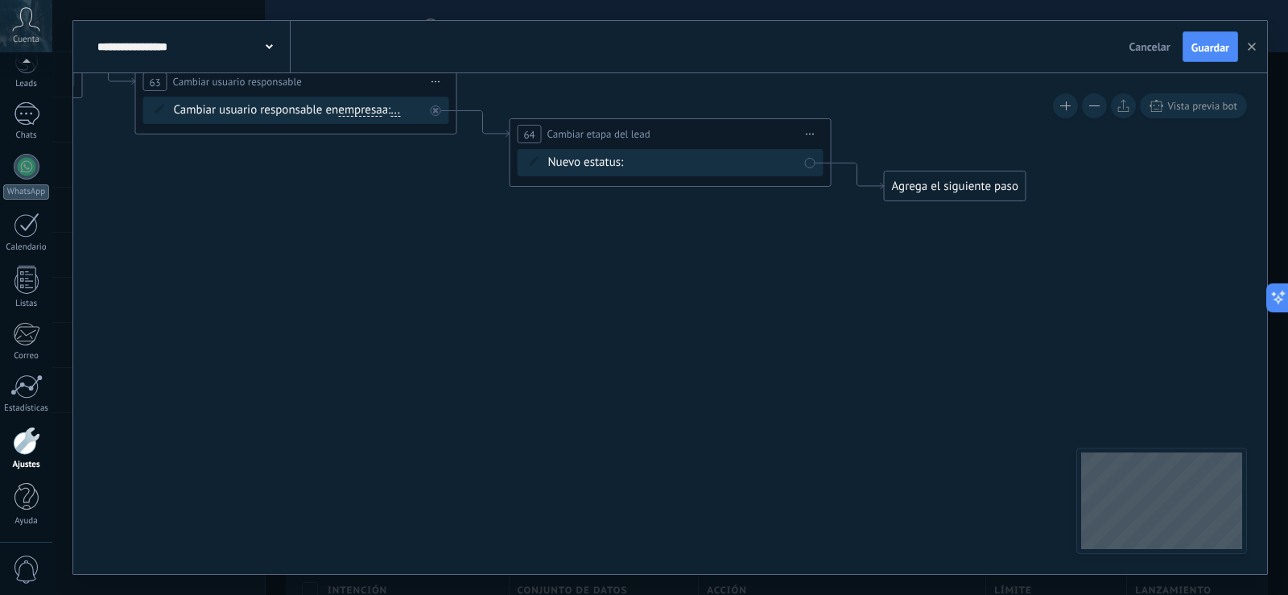
click at [0, 0] on div "Contacto inicial Negociación Debate contractual Discusión de contrato Logrado c…" at bounding box center [0, 0] width 0 height 0
click at [0, 0] on label "Negociación" at bounding box center [0, 0] width 0 height 0
click at [950, 190] on div "Agrega el siguiente paso" at bounding box center [955, 186] width 141 height 27
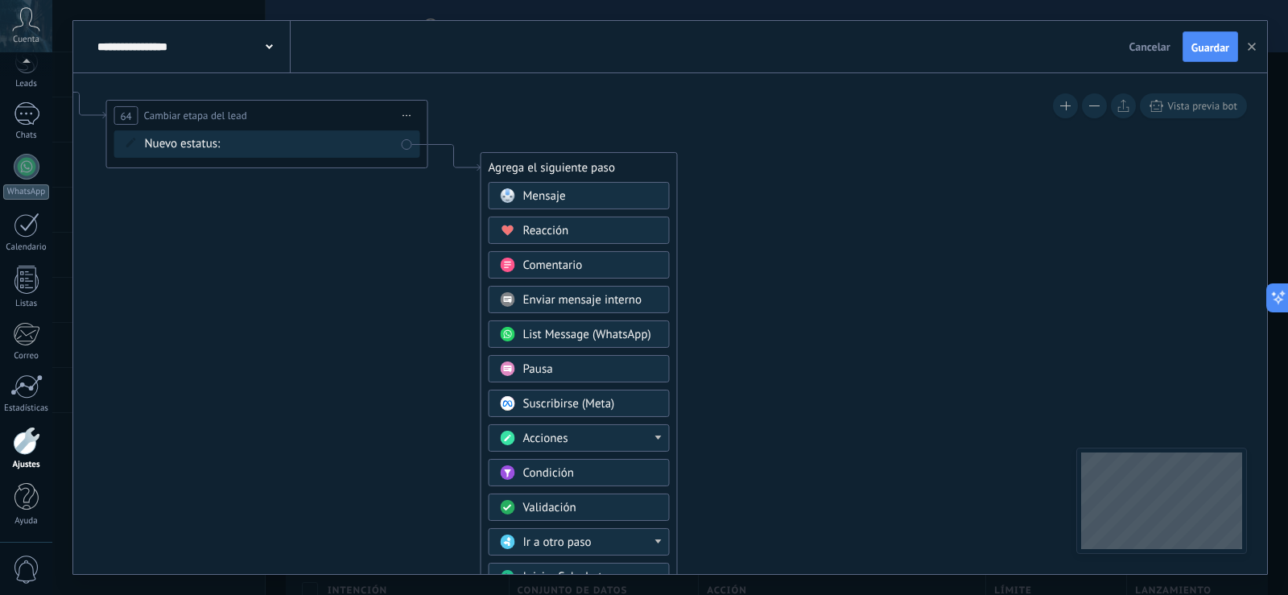
drag, startPoint x: 1071, startPoint y: 197, endPoint x: 743, endPoint y: 266, distance: 334.7
click at [635, 436] on div "Acciones" at bounding box center [590, 439] width 135 height 16
click at [576, 490] on div "Agregar tarea" at bounding box center [579, 494] width 180 height 27
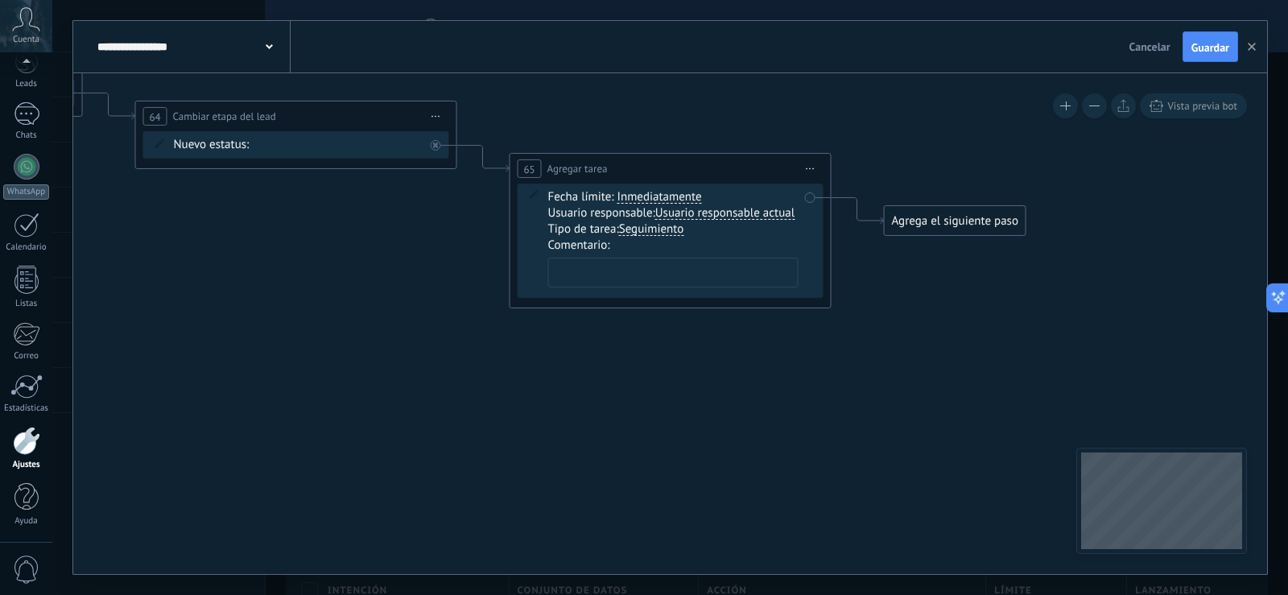
click at [608, 274] on textarea at bounding box center [673, 273] width 250 height 30
click at [573, 274] on textarea "**********" at bounding box center [673, 273] width 250 height 30
click at [554, 270] on textarea "**********" at bounding box center [673, 273] width 250 height 30
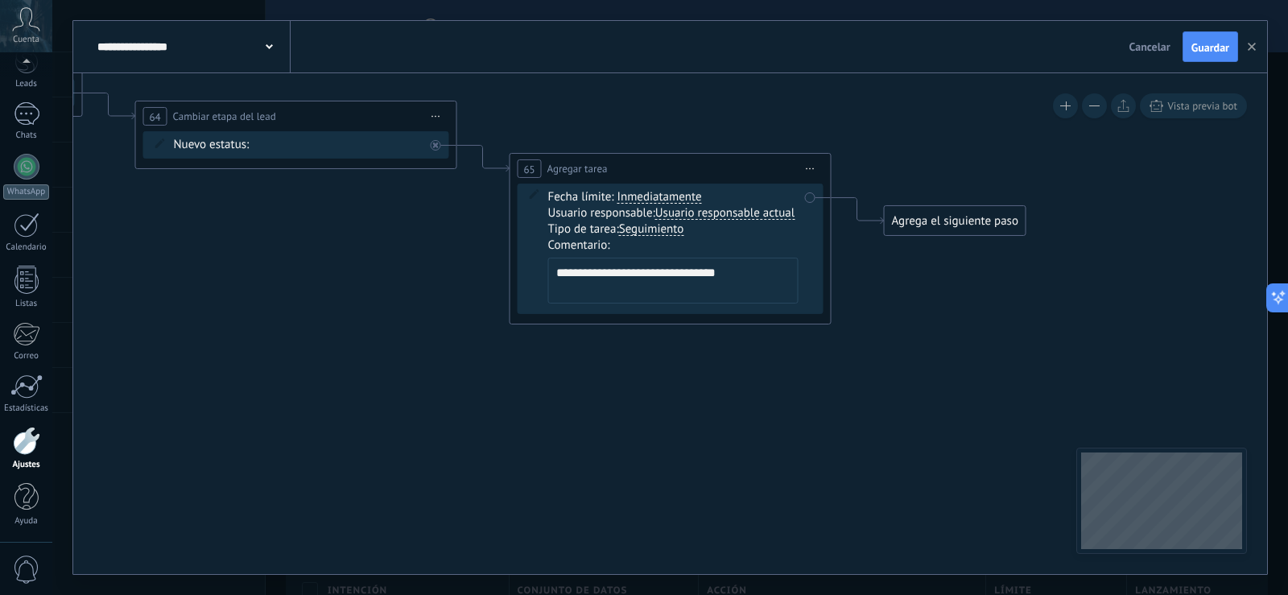
type textarea "**********"
click at [1224, 40] on button "Guardar" at bounding box center [1211, 46] width 56 height 31
click at [22, 78] on link "Leads" at bounding box center [26, 66] width 52 height 45
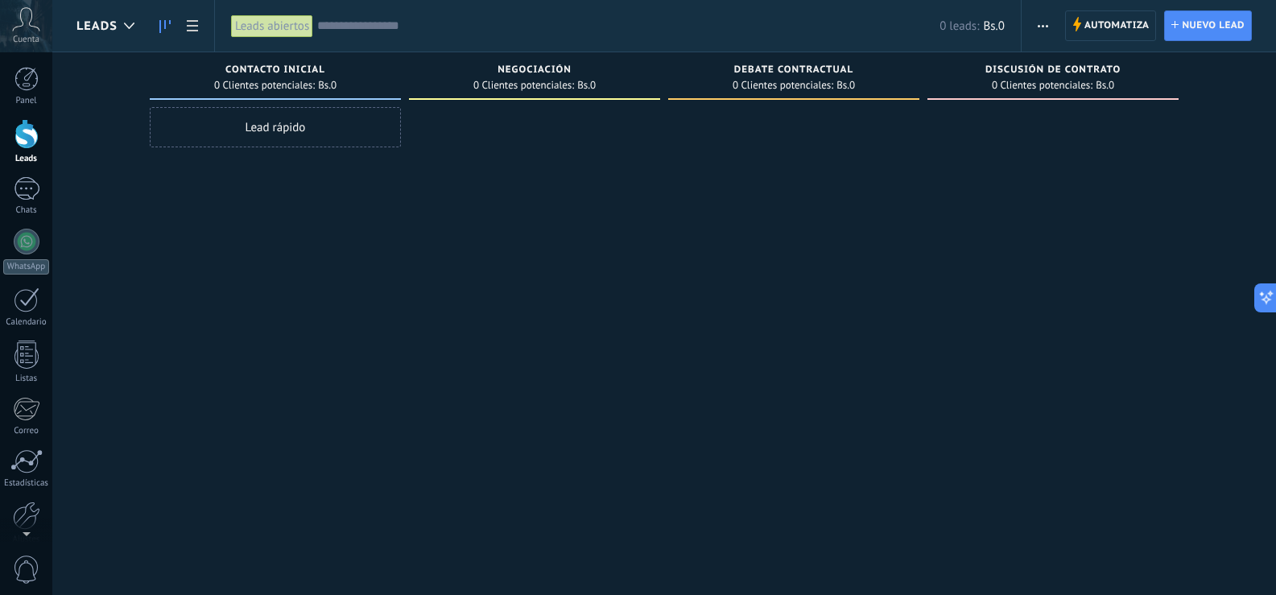
drag, startPoint x: 898, startPoint y: 226, endPoint x: 647, endPoint y: 248, distance: 252.1
click at [647, 248] on div at bounding box center [534, 299] width 251 height 385
click at [1049, 132] on div at bounding box center [1052, 299] width 251 height 385
click at [1052, 126] on div at bounding box center [1052, 299] width 251 height 385
click at [785, 161] on div at bounding box center [793, 299] width 251 height 385
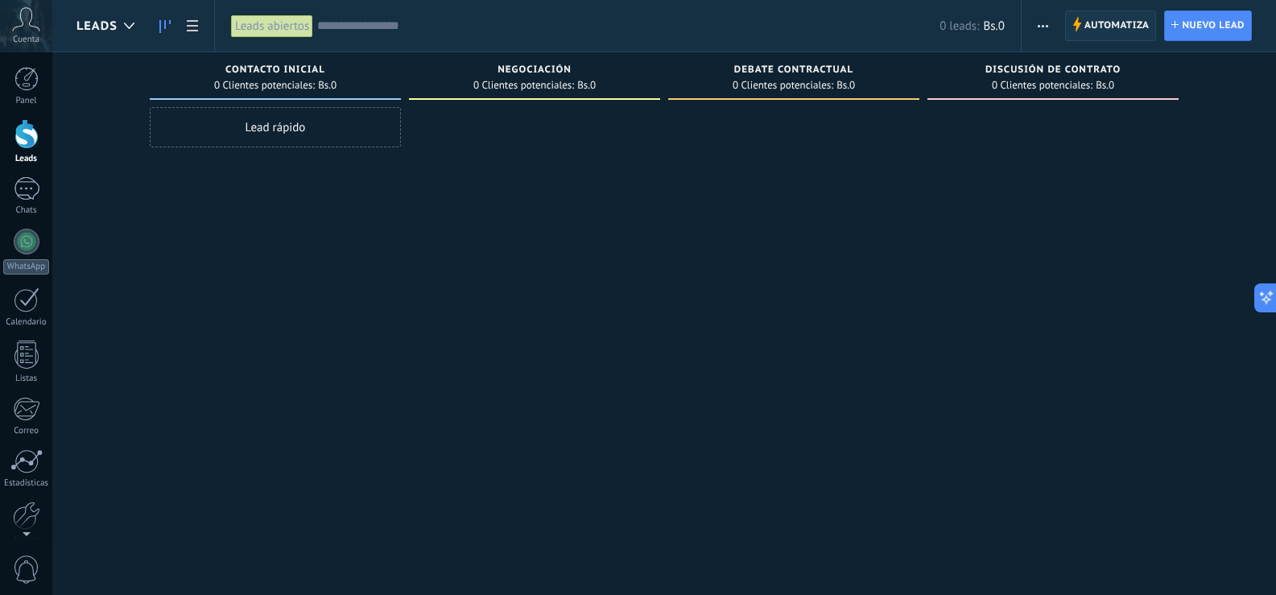
click at [1109, 24] on span "Automatiza" at bounding box center [1116, 25] width 65 height 29
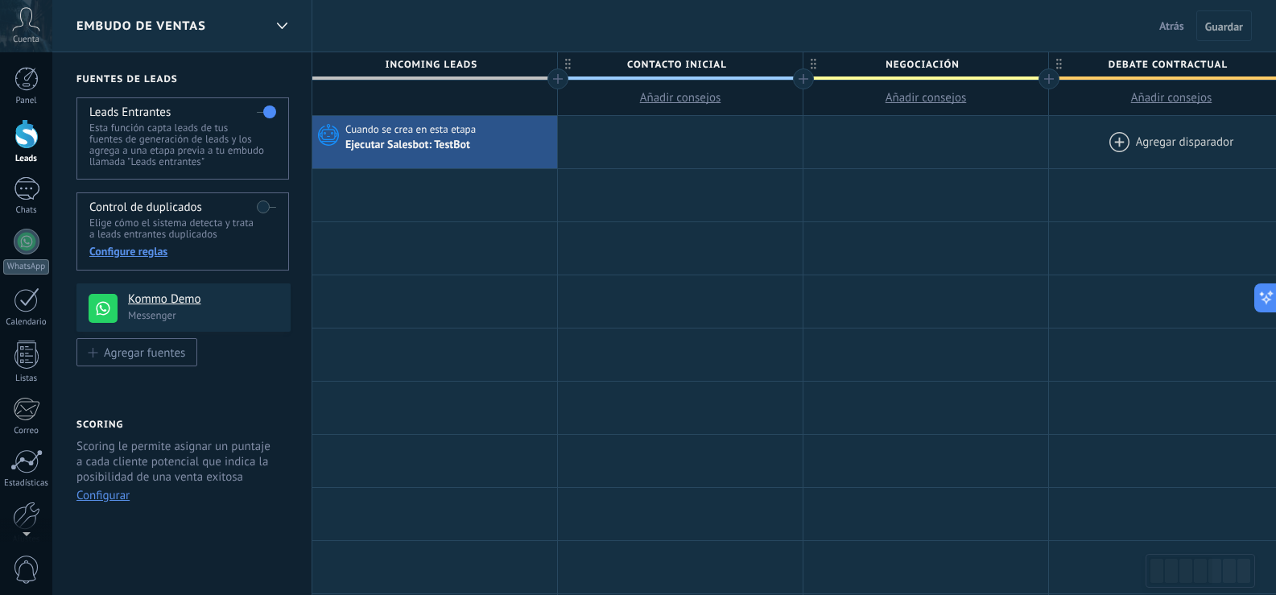
click at [1146, 147] on div at bounding box center [1171, 142] width 245 height 52
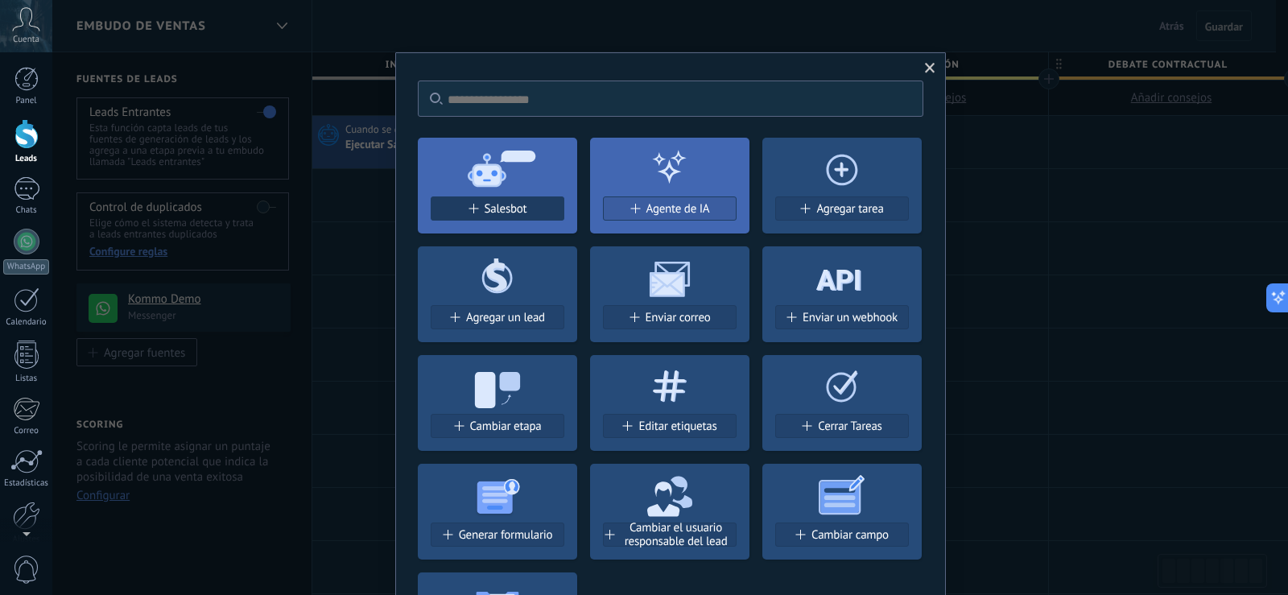
click at [493, 199] on button "Salesbot" at bounding box center [498, 208] width 134 height 24
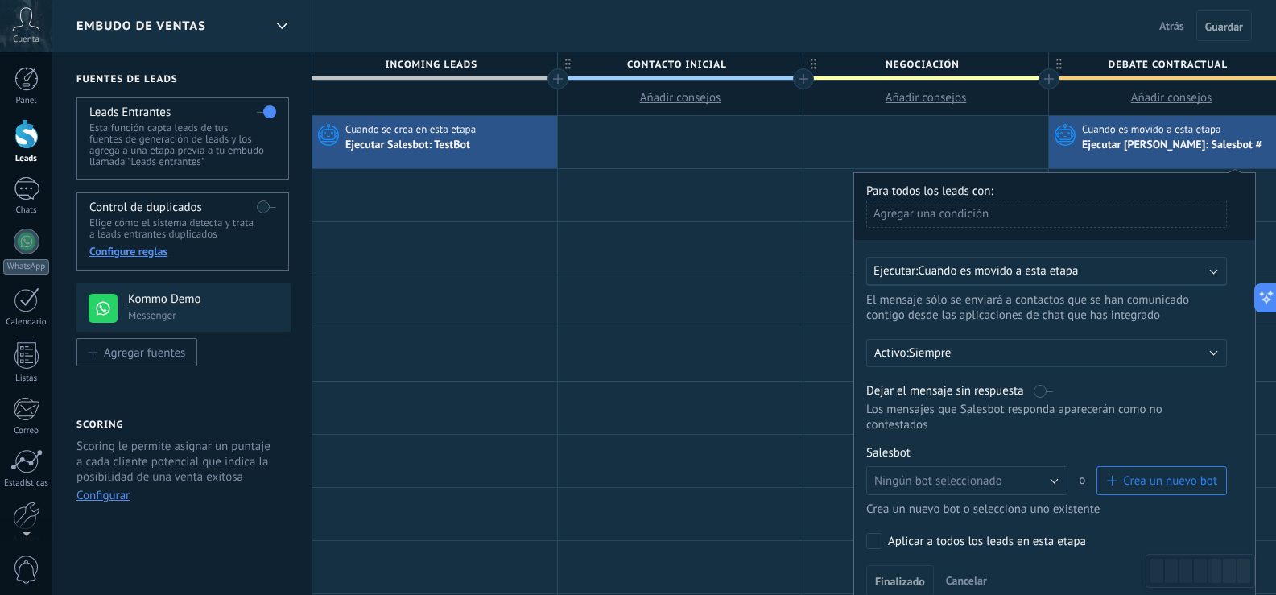
click at [1042, 389] on label at bounding box center [1043, 390] width 19 height 15
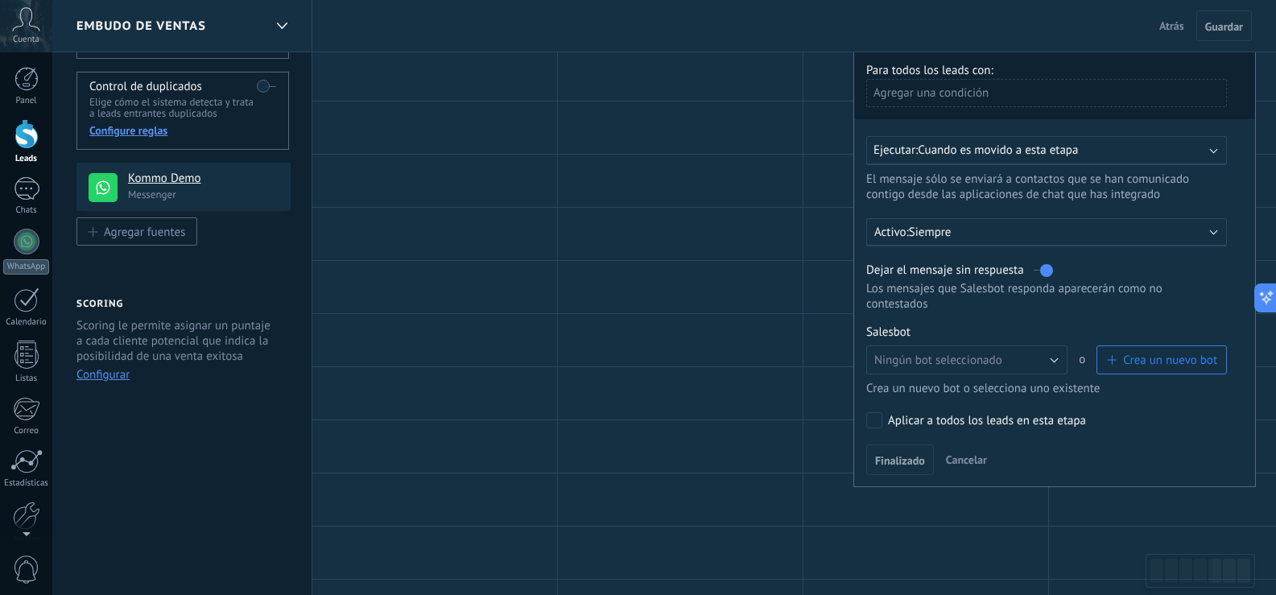
scroll to position [110, 0]
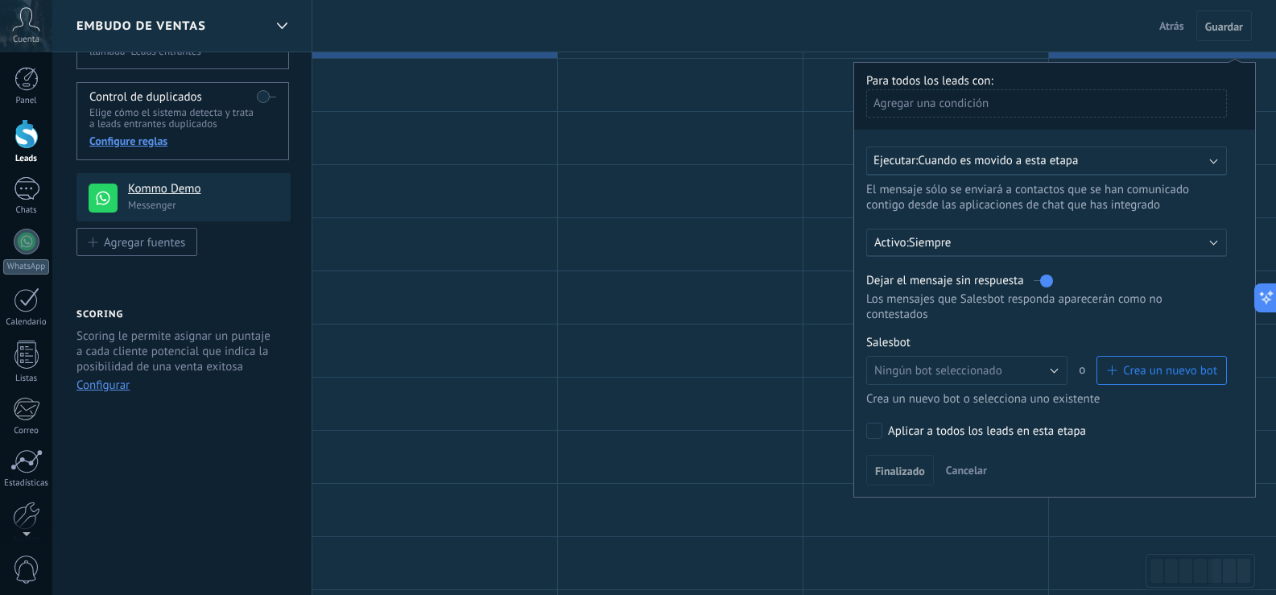
click at [1216, 242] on b at bounding box center [1214, 241] width 8 height 8
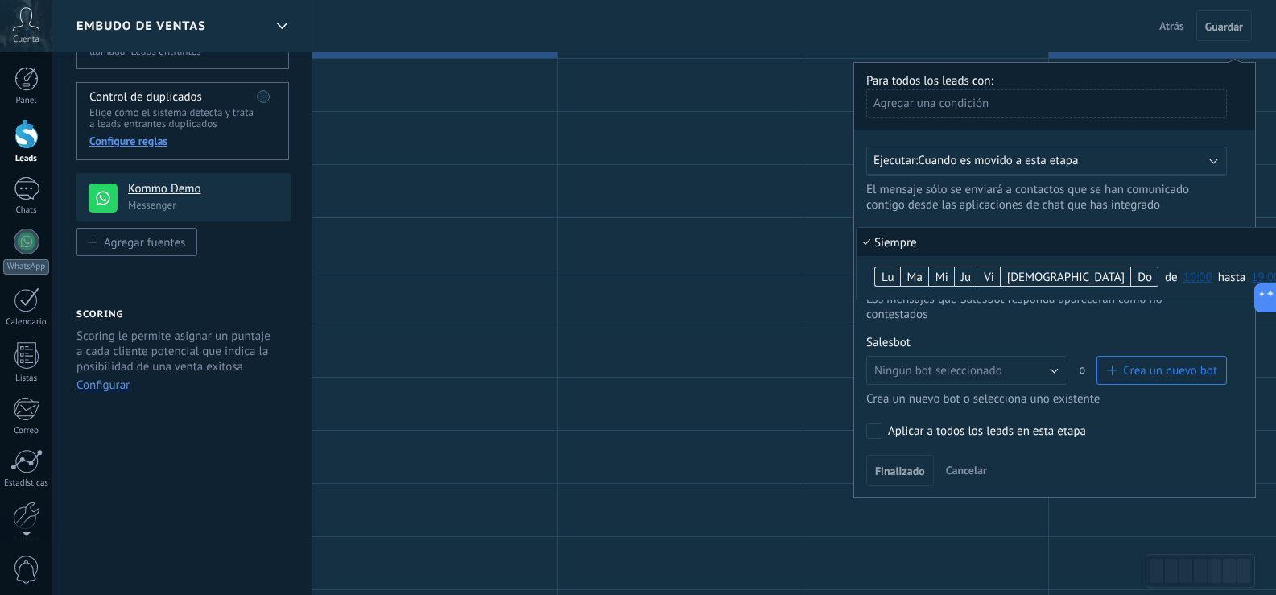
click at [1215, 242] on li "Siempre" at bounding box center [1078, 242] width 442 height 28
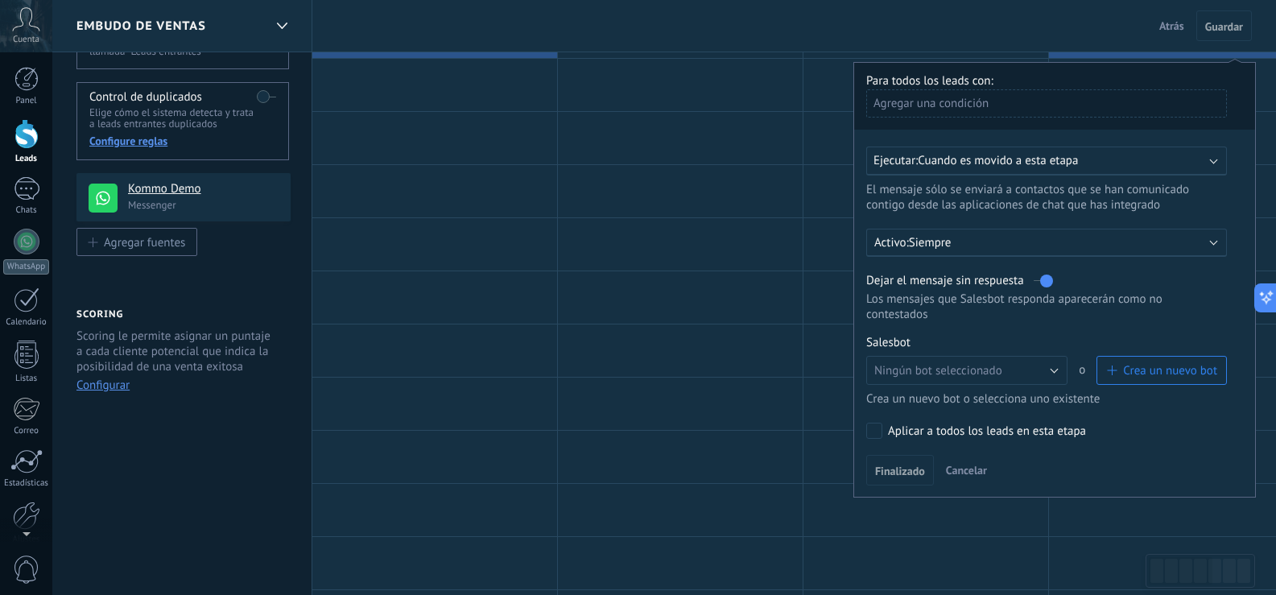
click at [1192, 157] on div "Ejecutar: Cuando es movido a esta etapa" at bounding box center [1039, 160] width 333 height 15
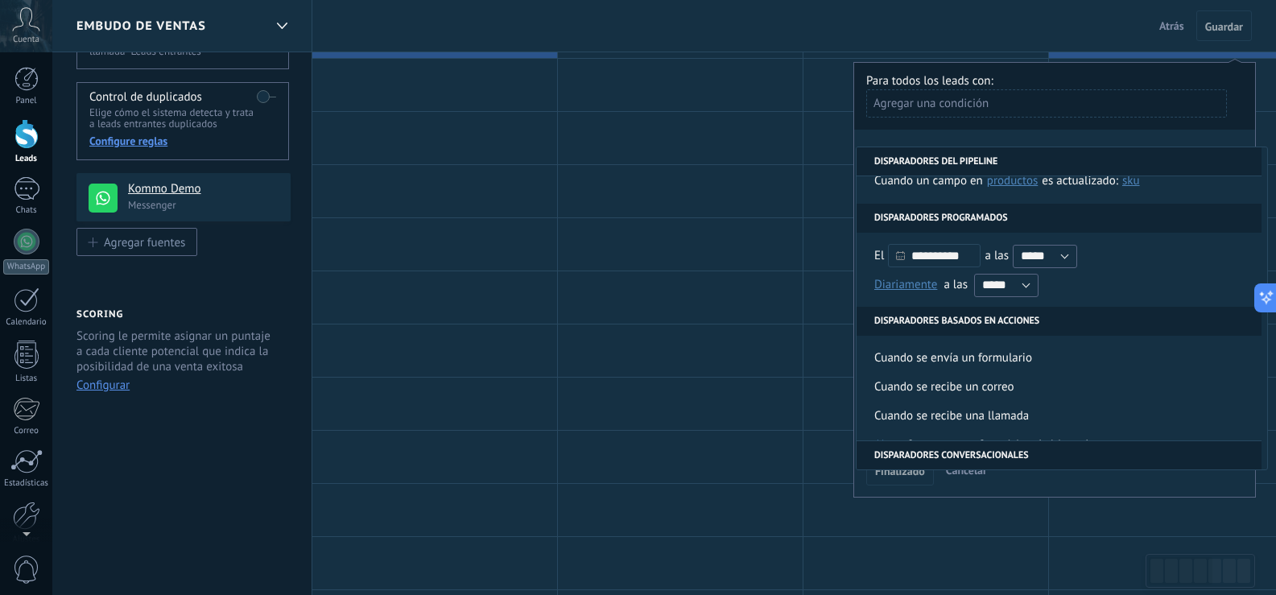
scroll to position [205, 0]
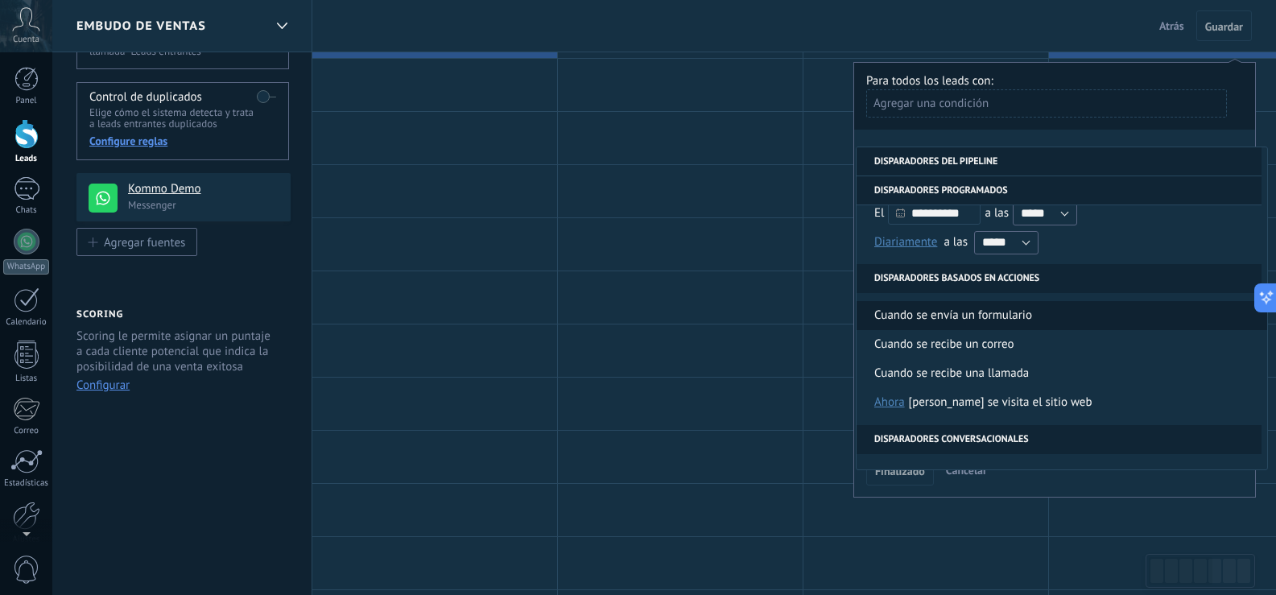
click at [1019, 316] on div "Cuando se envía un formulario" at bounding box center [953, 315] width 158 height 29
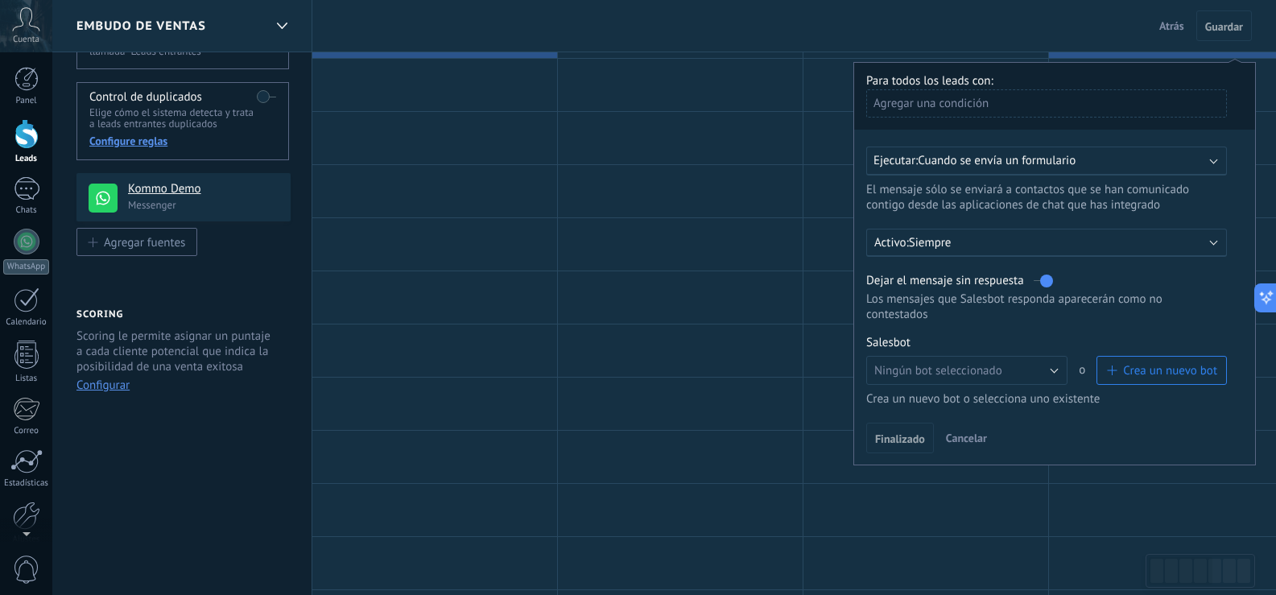
drag, startPoint x: 1237, startPoint y: 245, endPoint x: 1237, endPoint y: 298, distance: 53.1
click at [1237, 298] on div "Para todos los leads con: Agregar una condición Ejecutar: Cuando se envía un fo…" at bounding box center [1054, 263] width 402 height 403
click at [1202, 243] on div "Activo: Siempre" at bounding box center [1046, 242] width 345 height 15
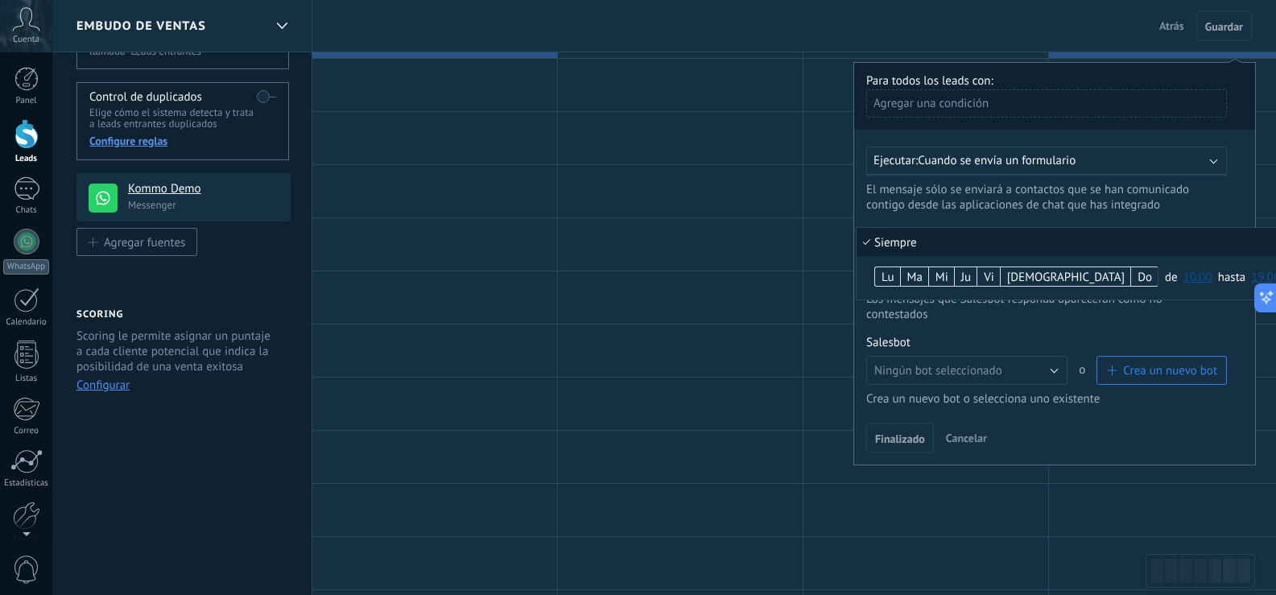
click at [1202, 243] on li "Siempre" at bounding box center [1078, 242] width 442 height 28
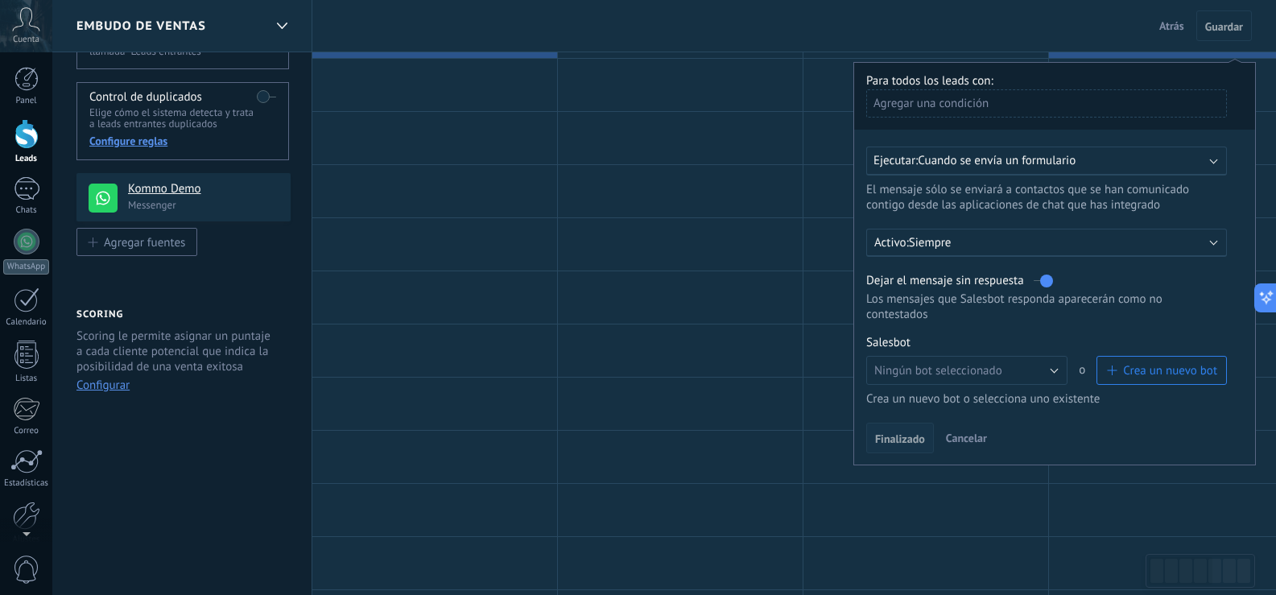
click at [895, 439] on span "Finalizado" at bounding box center [900, 438] width 50 height 11
click at [1058, 374] on button "Ningún bot seleccionado" at bounding box center [966, 370] width 201 height 29
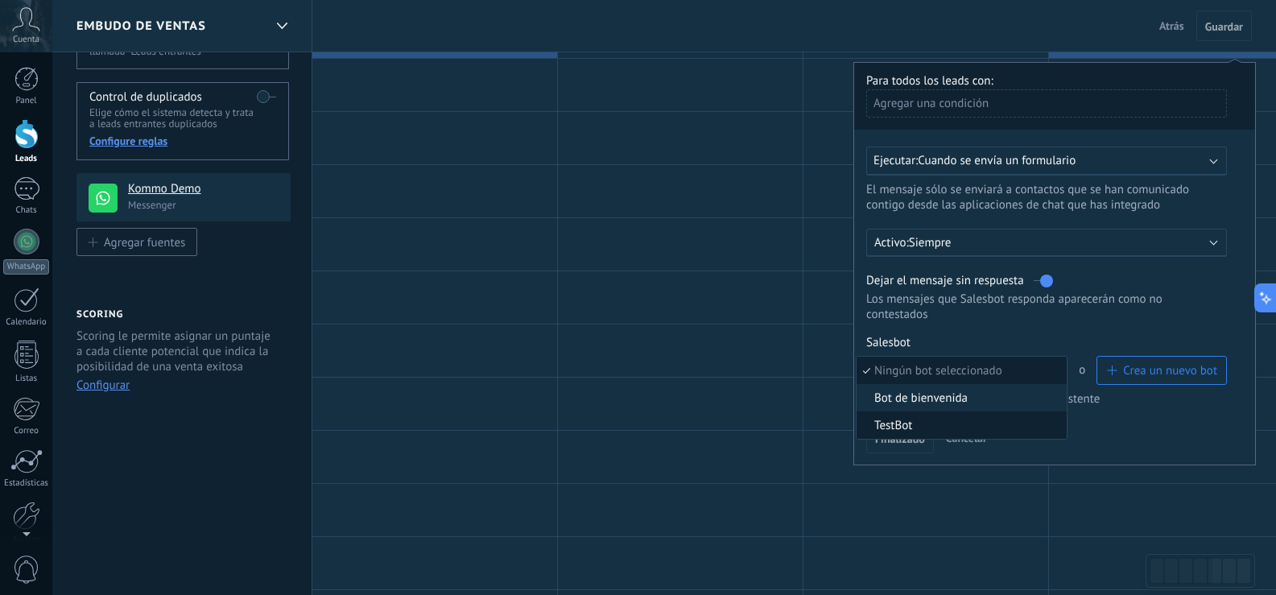
click at [919, 421] on span "TestBot" at bounding box center [959, 425] width 205 height 15
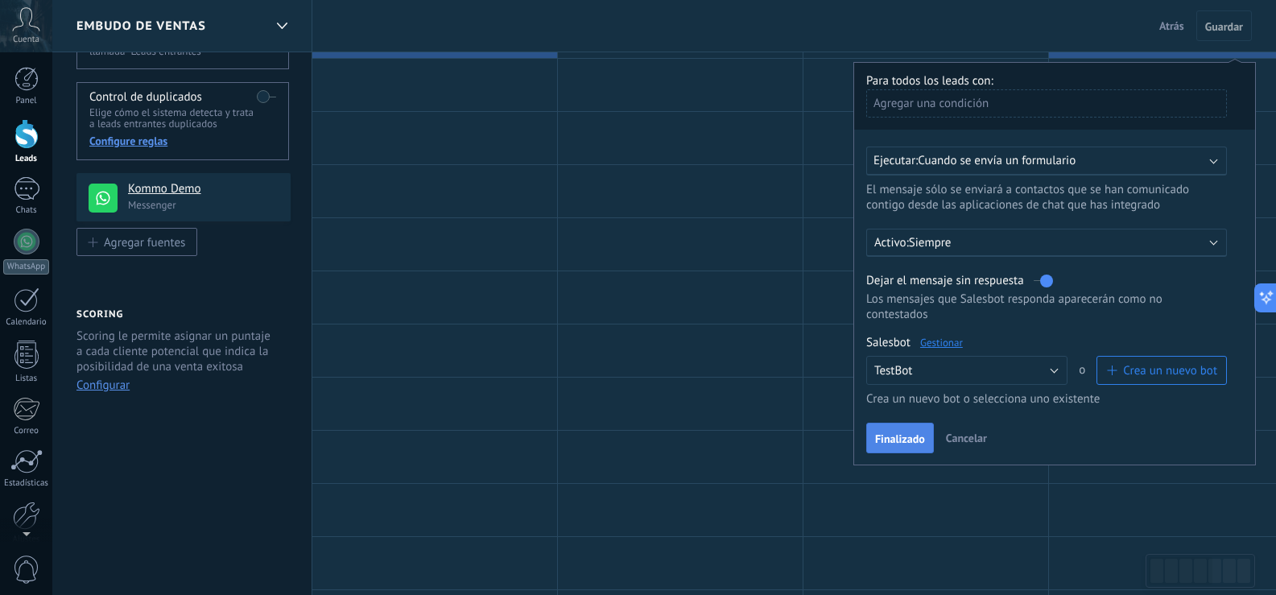
click at [913, 437] on span "Finalizado" at bounding box center [900, 438] width 50 height 11
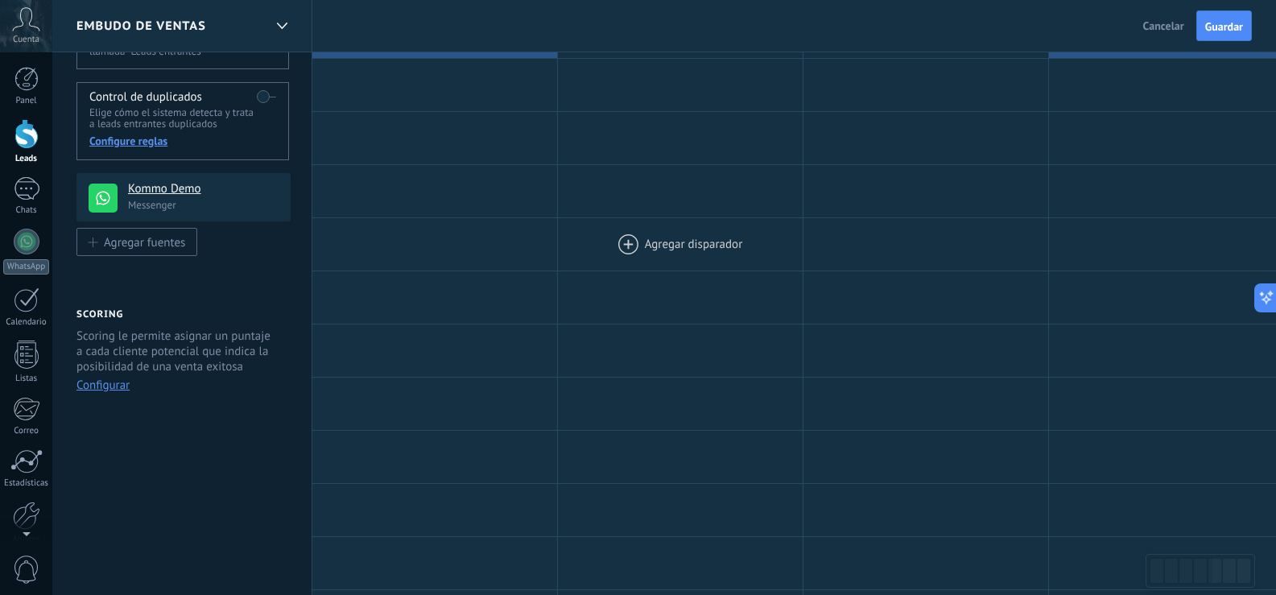
drag, startPoint x: 635, startPoint y: 228, endPoint x: 609, endPoint y: 245, distance: 31.5
click at [916, 309] on div "**********" at bounding box center [1171, 564] width 1719 height 1116
drag, startPoint x: 776, startPoint y: 332, endPoint x: 939, endPoint y: 434, distance: 192.8
click at [924, 440] on div "**********" at bounding box center [1171, 564] width 1719 height 1116
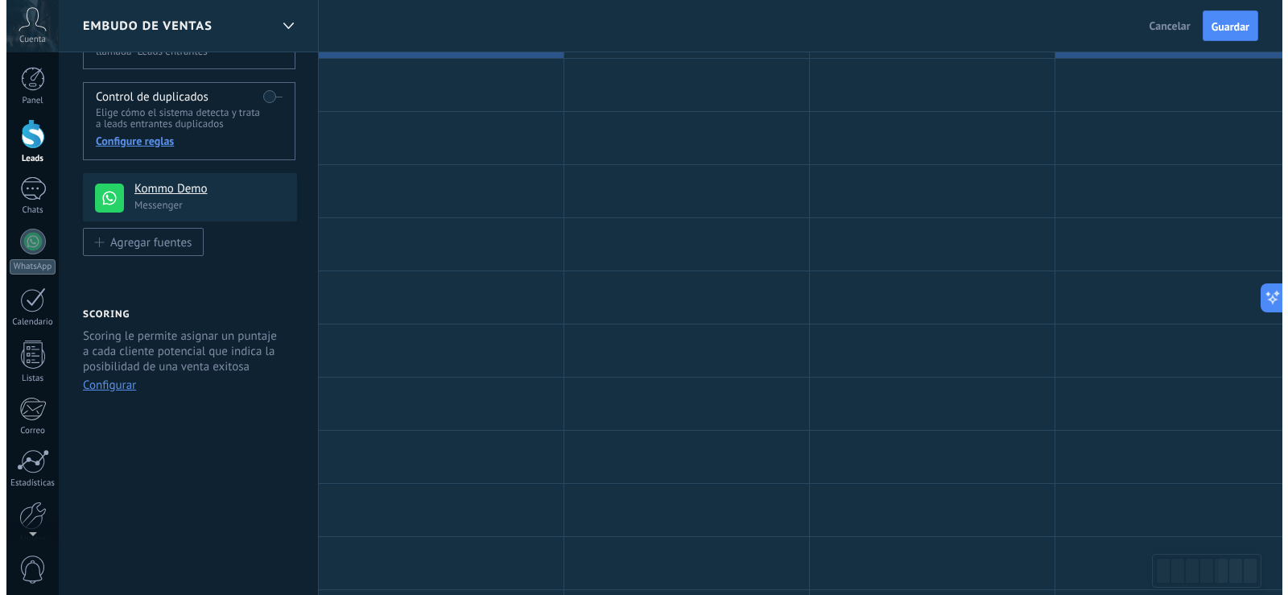
scroll to position [0, 0]
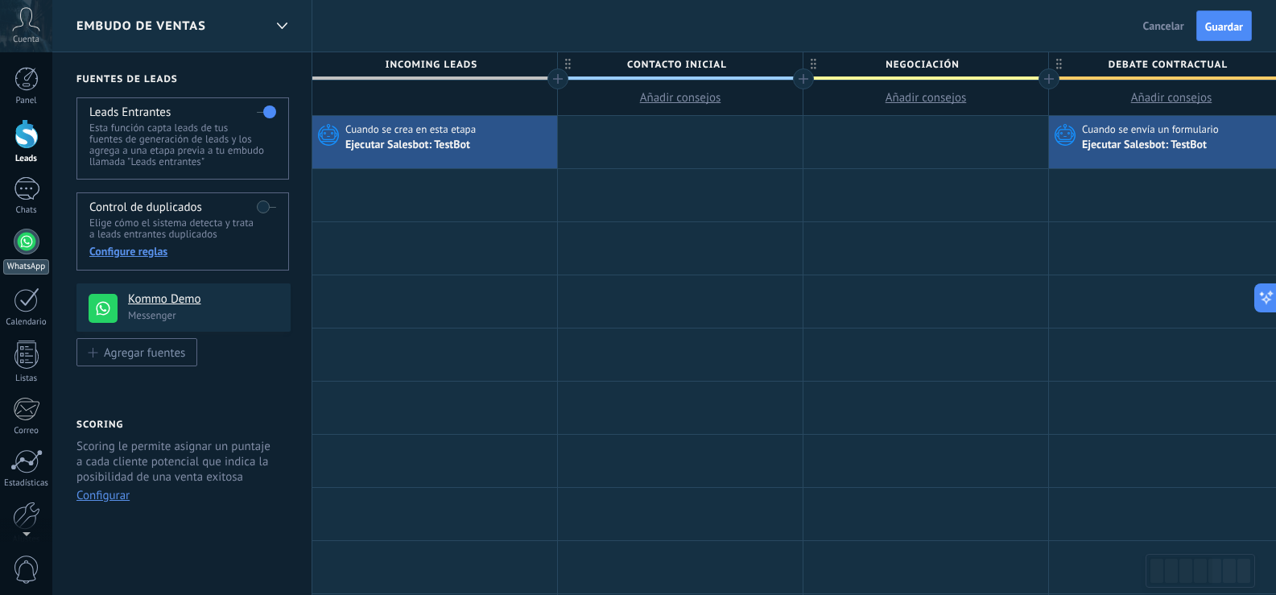
click at [21, 251] on div at bounding box center [27, 242] width 26 height 26
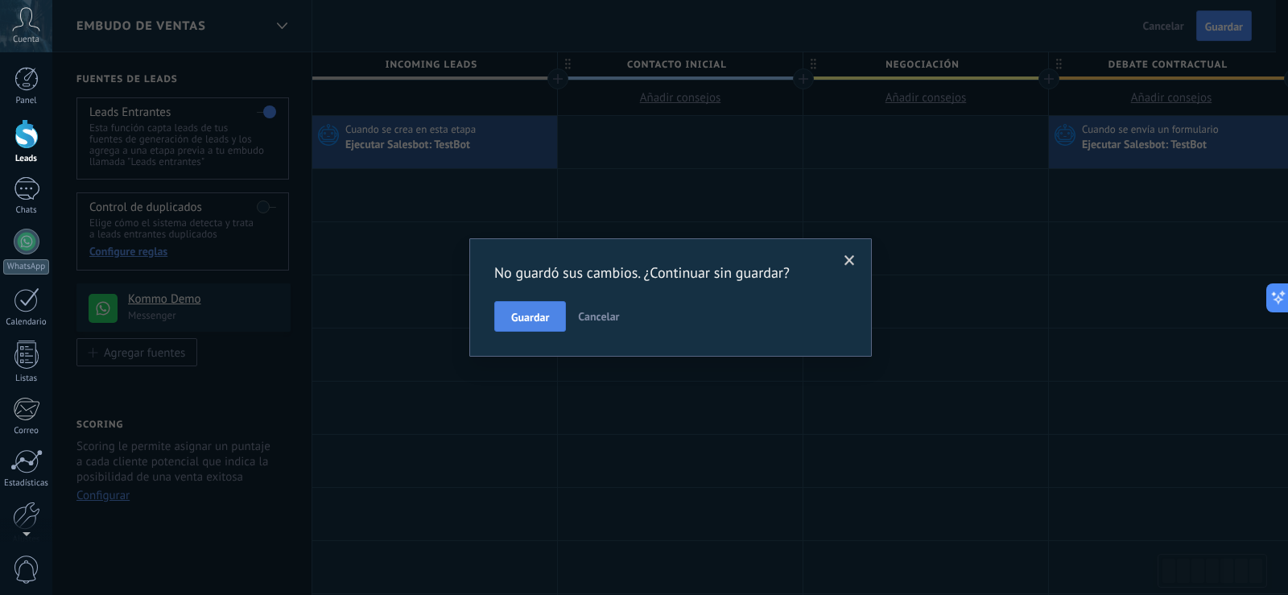
click at [538, 322] on span "Guardar" at bounding box center [530, 317] width 38 height 11
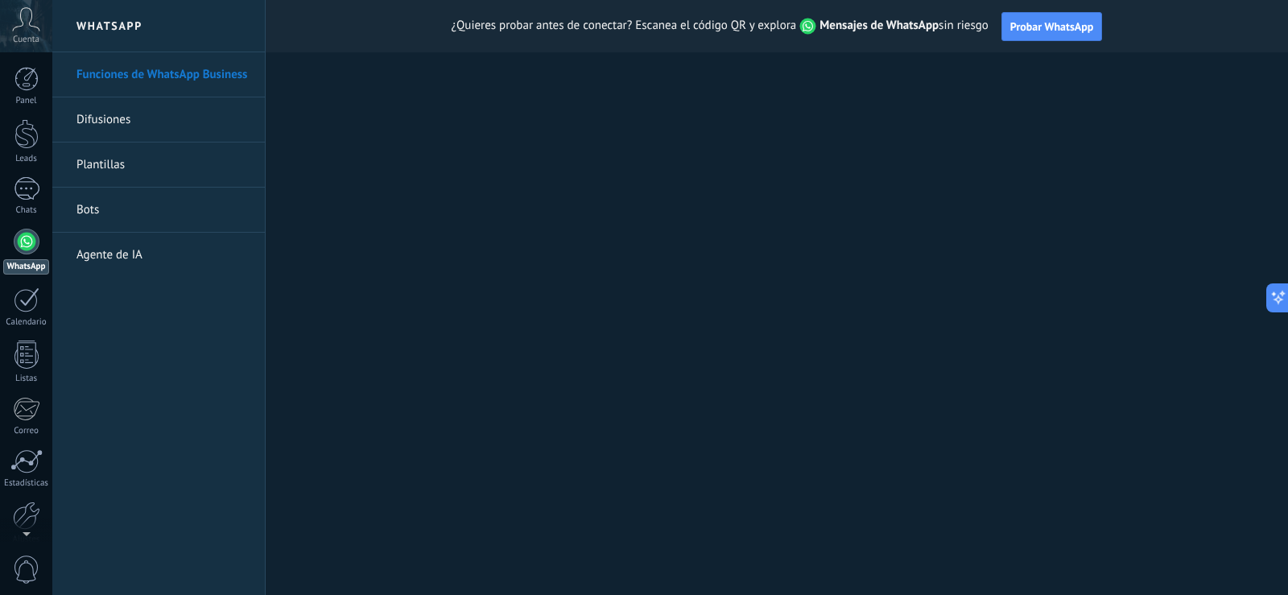
click at [88, 204] on link "Bots" at bounding box center [162, 210] width 172 height 45
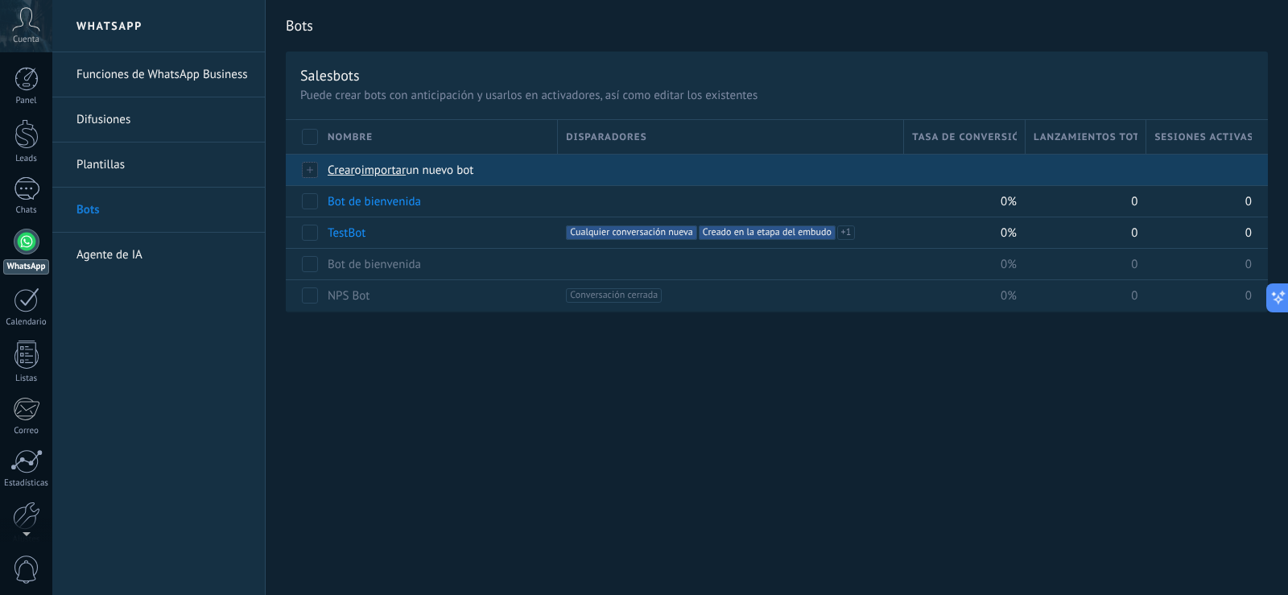
click at [342, 171] on span "Crear" at bounding box center [341, 170] width 27 height 15
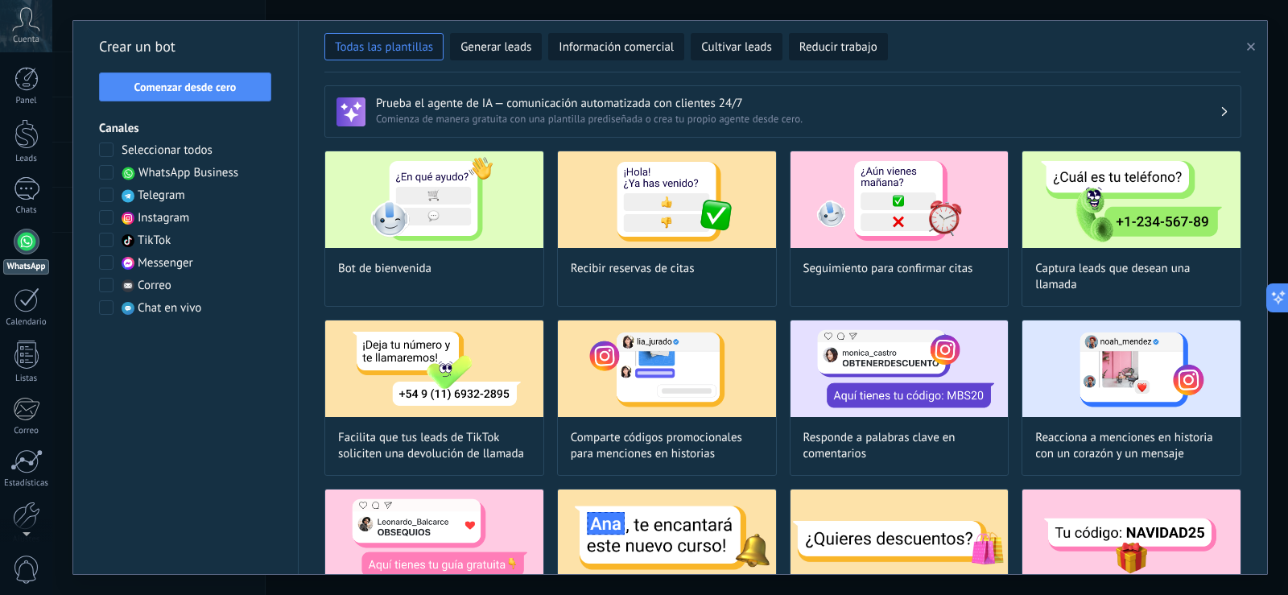
click at [107, 173] on span at bounding box center [106, 172] width 14 height 14
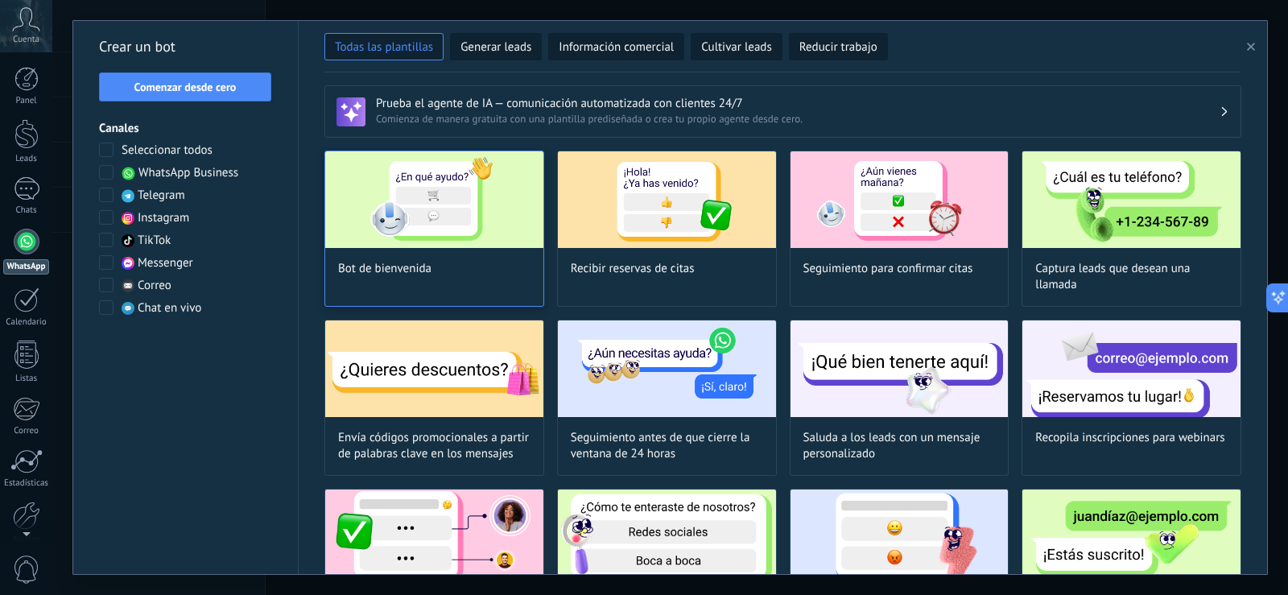
click at [462, 198] on img at bounding box center [434, 199] width 218 height 97
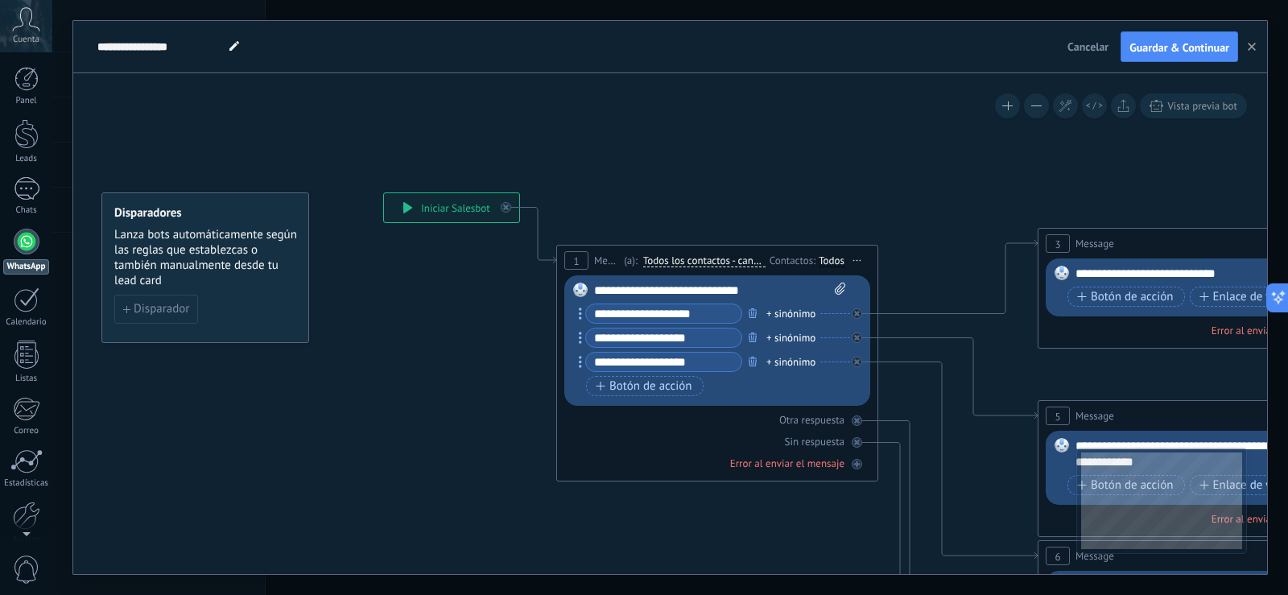
drag, startPoint x: 808, startPoint y: 151, endPoint x: 759, endPoint y: 151, distance: 49.1
click at [775, 151] on icon at bounding box center [1235, 603] width 2509 height 1626
click at [233, 49] on use at bounding box center [234, 46] width 10 height 10
type input "**********"
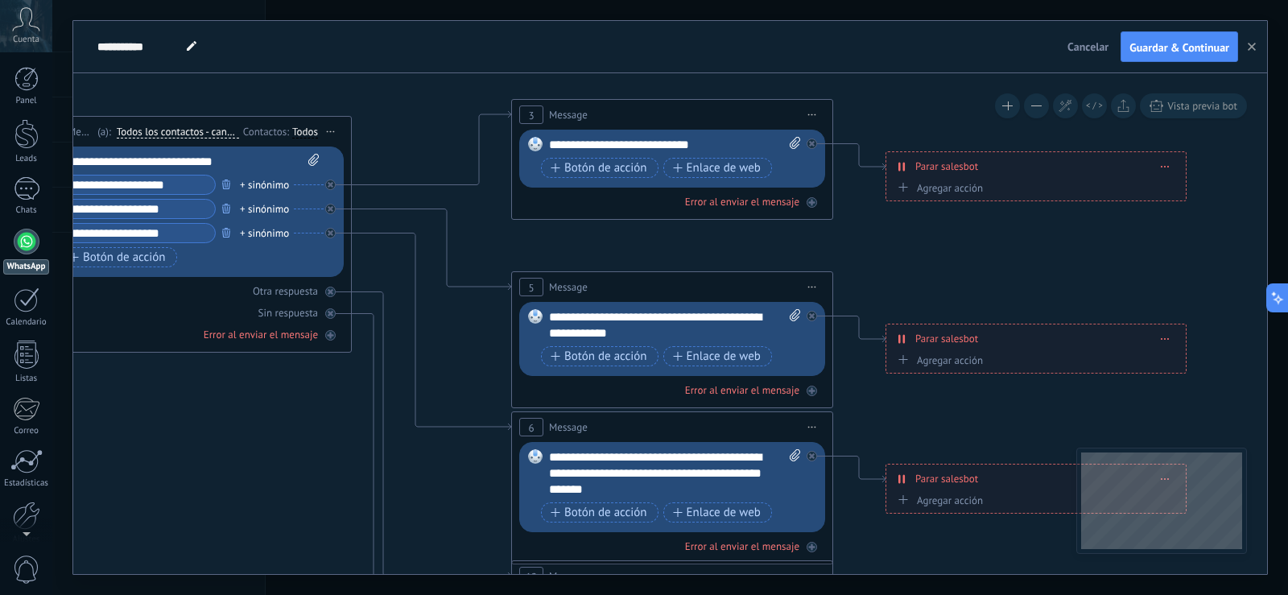
click at [415, 22] on div "**********" at bounding box center [670, 297] width 1194 height 553
click at [1173, 169] on div "**********" at bounding box center [1035, 166] width 299 height 28
click at [1167, 168] on span at bounding box center [1165, 166] width 7 height 9
click at [1173, 188] on icon at bounding box center [1176, 189] width 8 height 10
click at [1170, 336] on div "**********" at bounding box center [1035, 338] width 299 height 28
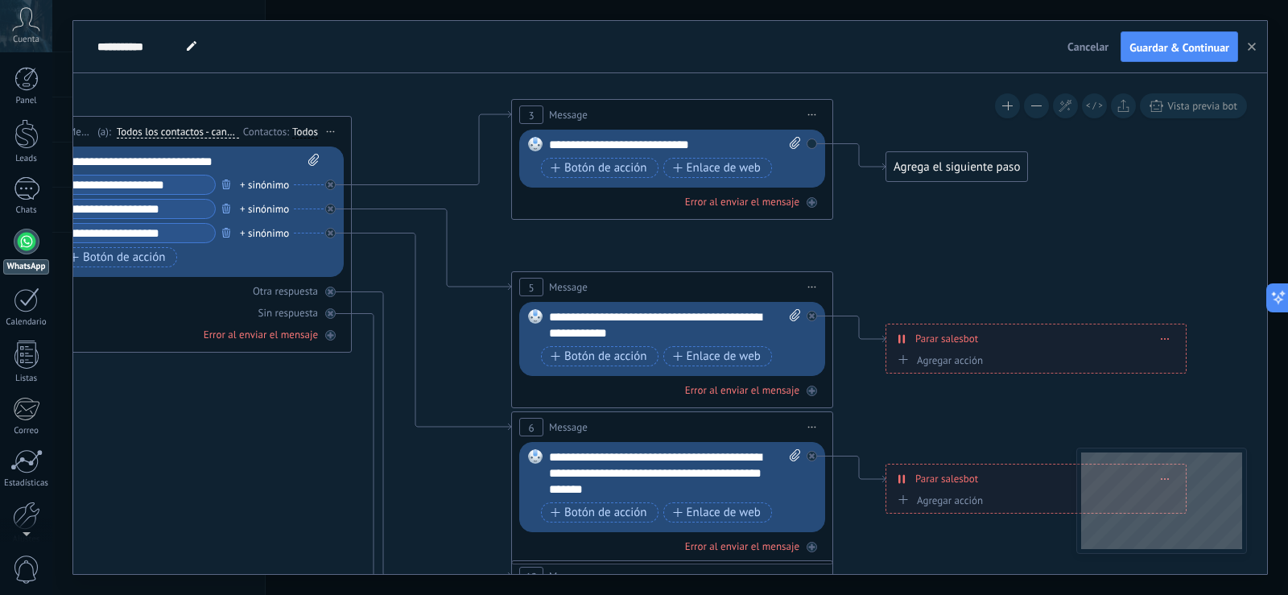
click at [1166, 343] on div "**********" at bounding box center [1035, 338] width 299 height 28
click at [1166, 335] on span at bounding box center [1165, 338] width 7 height 9
click at [1177, 353] on div "Borrar" at bounding box center [1195, 361] width 72 height 27
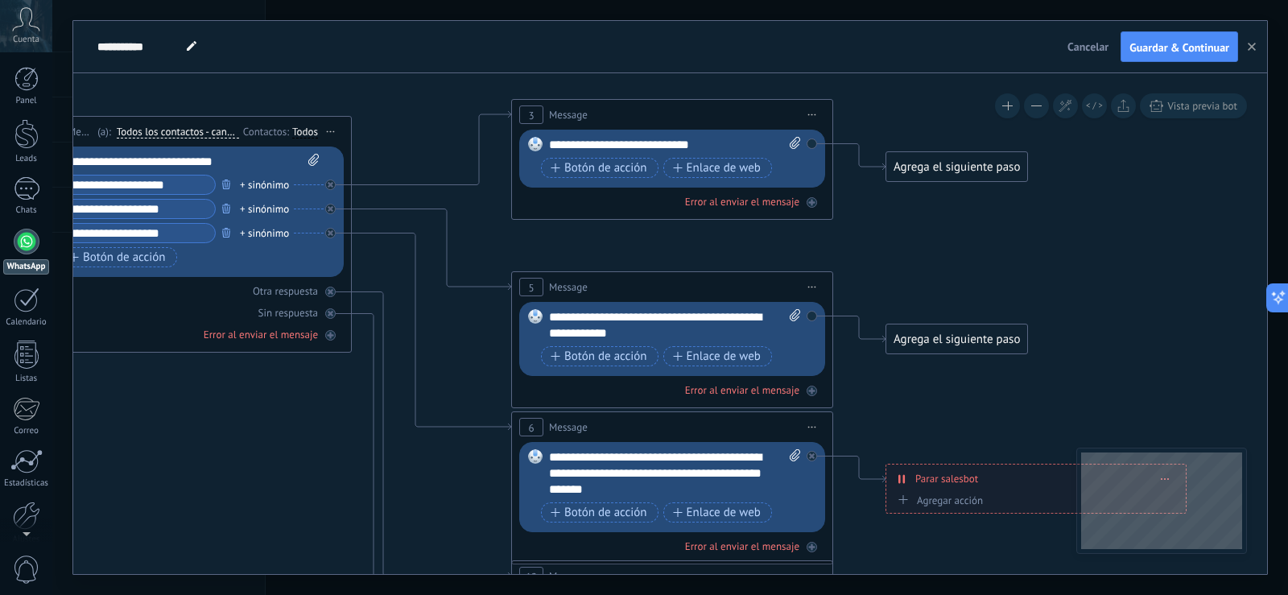
click at [811, 114] on icon at bounding box center [812, 115] width 8 height 2
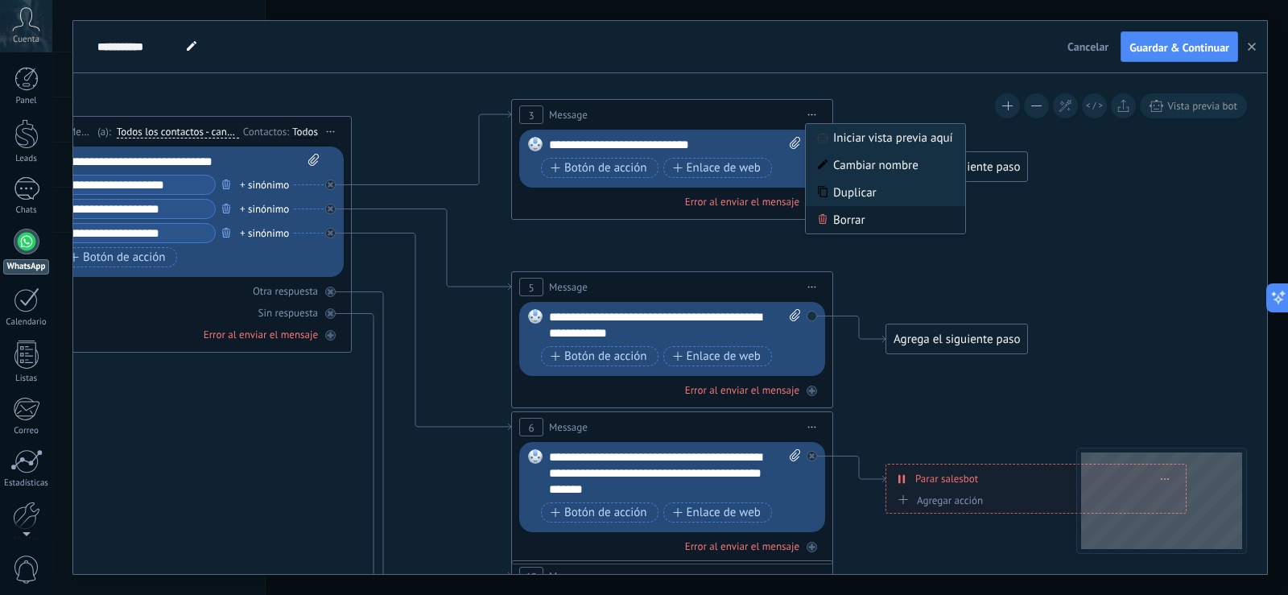
click at [833, 217] on div "Borrar" at bounding box center [885, 219] width 159 height 27
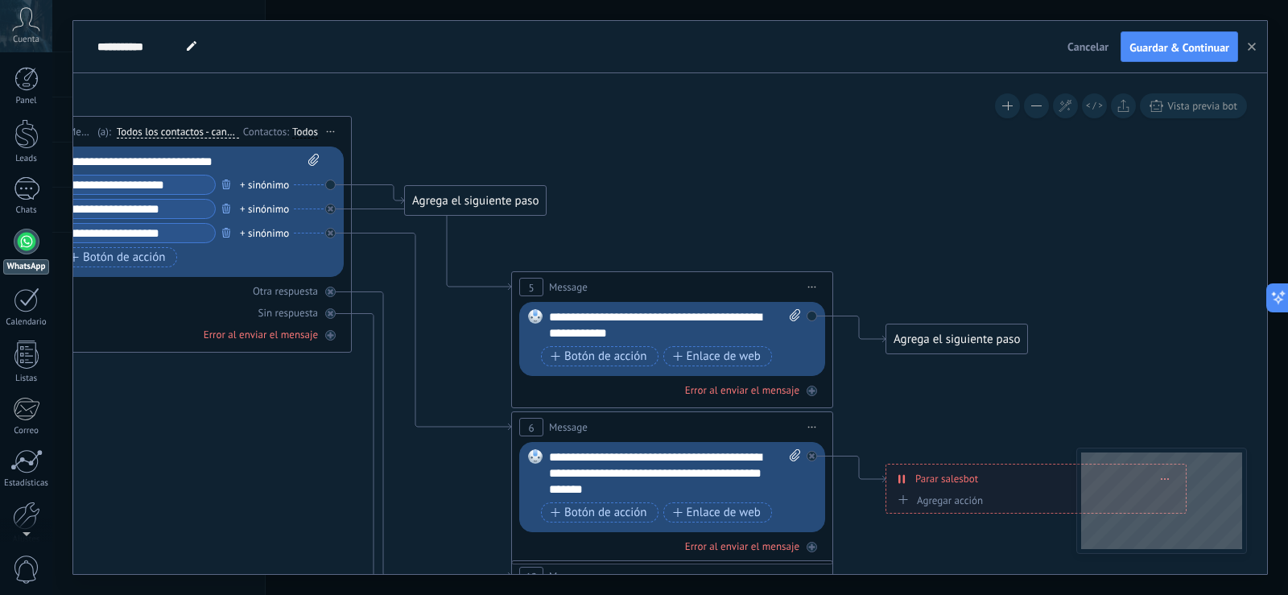
click at [329, 126] on span "Iniciar vista previa aquí Cambiar nombre Duplicar [GEOGRAPHIC_DATA]" at bounding box center [331, 131] width 26 height 23
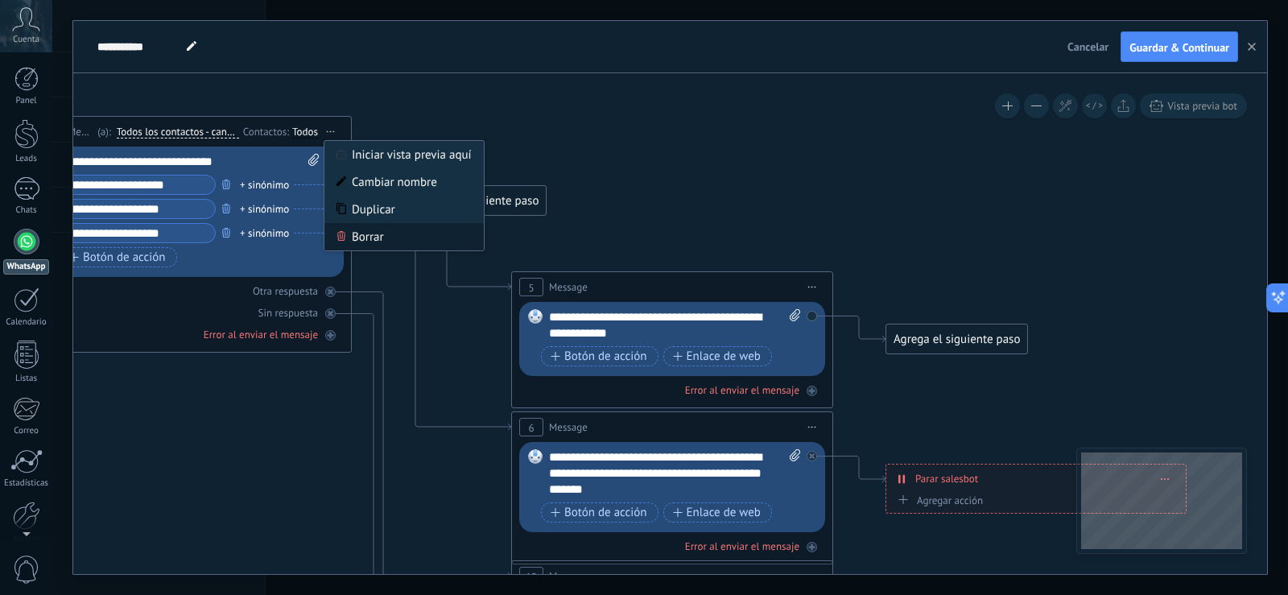
click at [373, 233] on div "Borrar" at bounding box center [403, 236] width 159 height 27
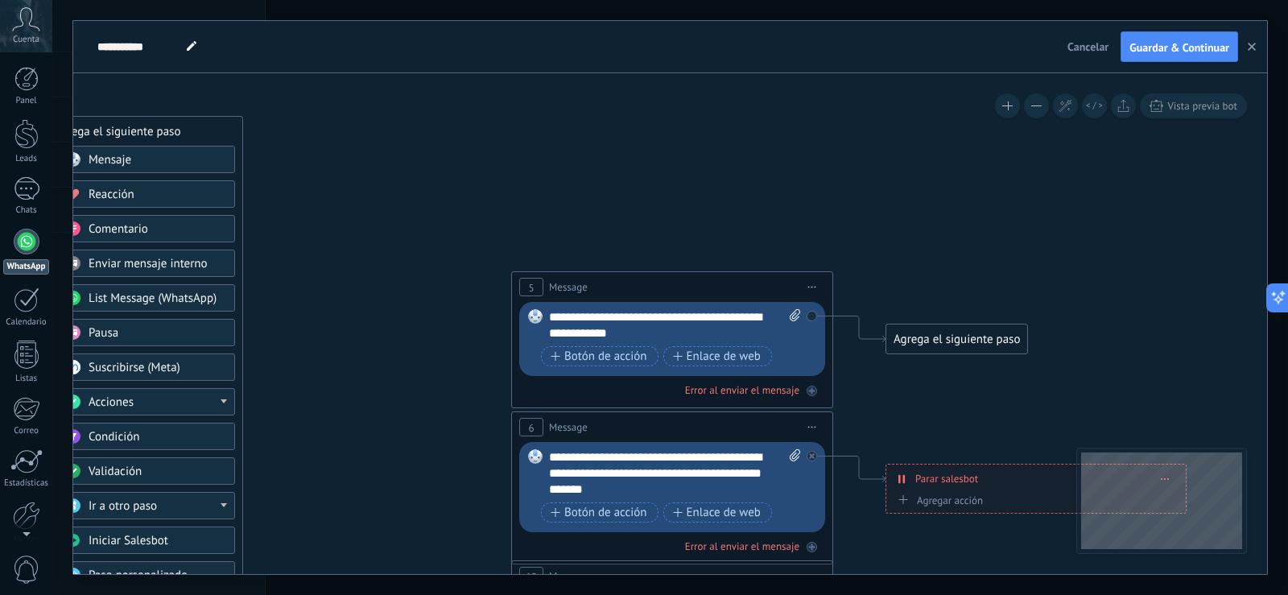
click at [817, 290] on span "Iniciar vista previa aquí Cambiar nombre Duplicar [GEOGRAPHIC_DATA]" at bounding box center [812, 286] width 26 height 23
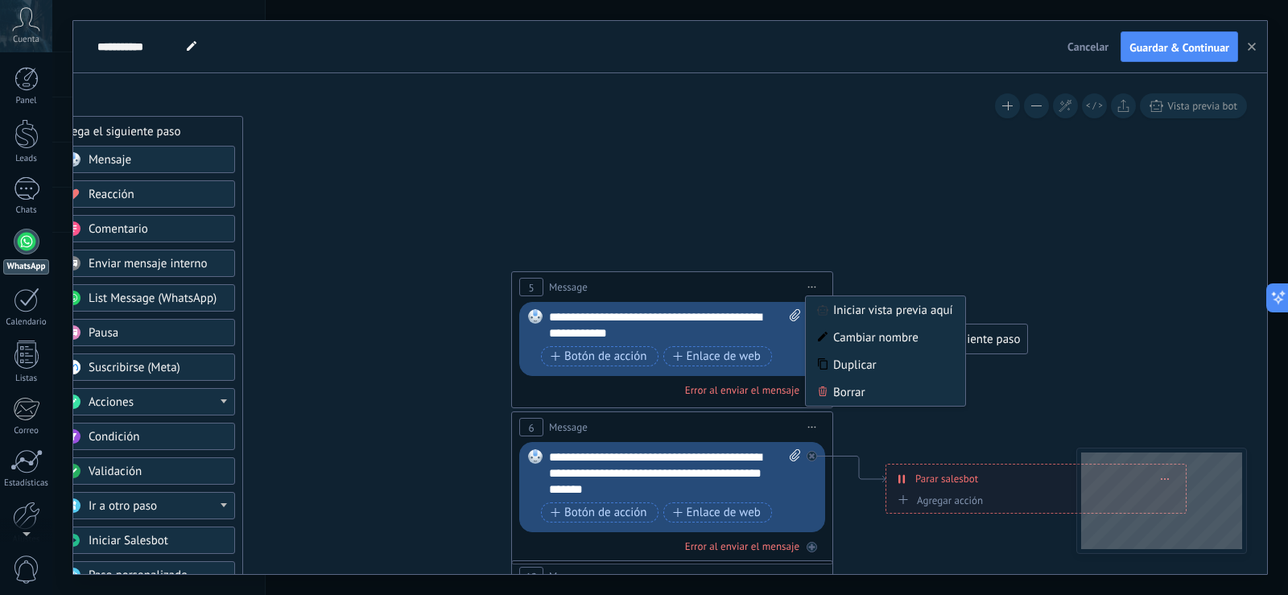
click at [844, 384] on div "Borrar" at bounding box center [885, 391] width 159 height 27
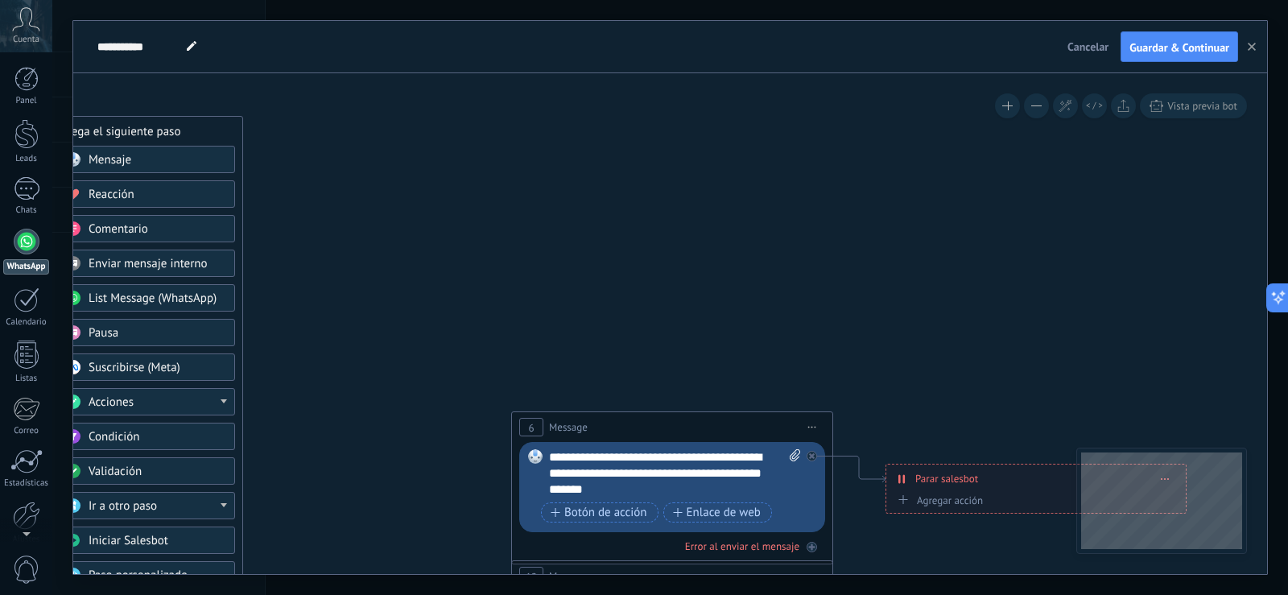
click at [814, 427] on icon at bounding box center [812, 428] width 8 height 2
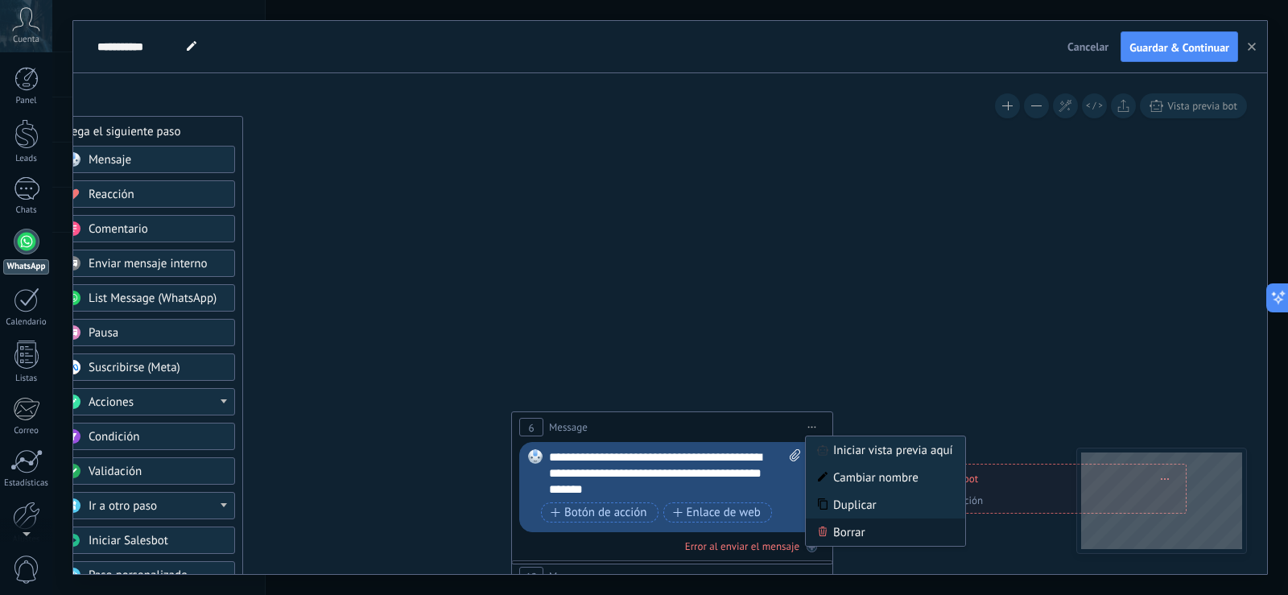
click at [852, 530] on div "Borrar" at bounding box center [885, 531] width 159 height 27
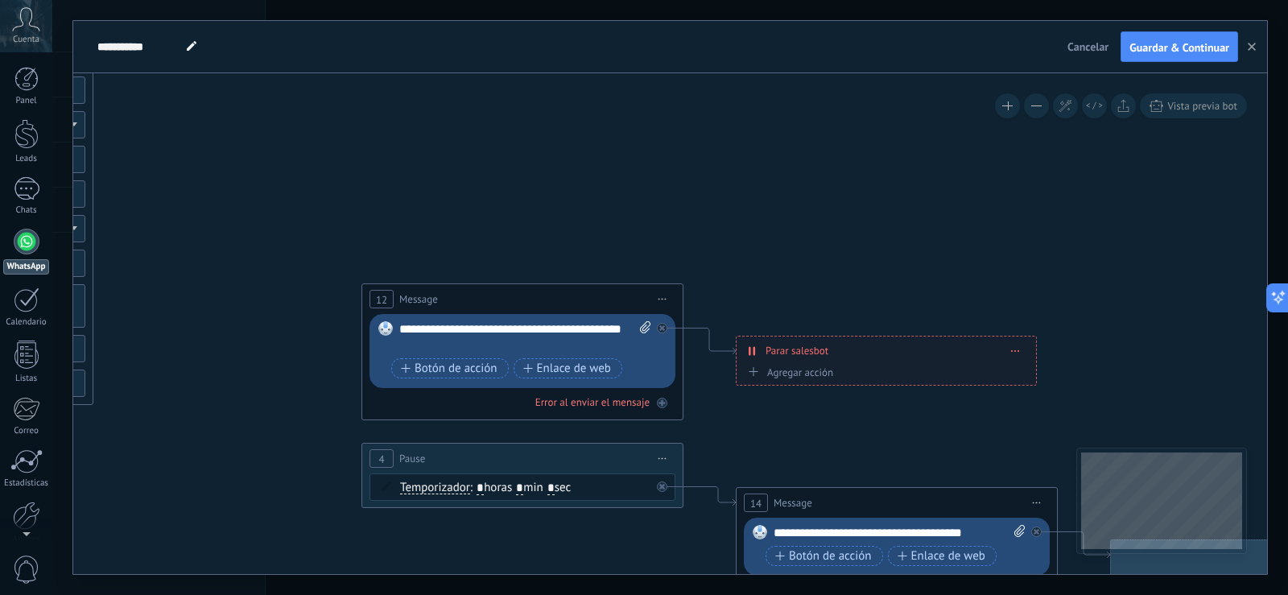
drag, startPoint x: 913, startPoint y: 388, endPoint x: 774, endPoint y: 152, distance: 273.9
click at [781, 146] on icon at bounding box center [558, 197] width 2509 height 1626
click at [658, 297] on span "Iniciar vista previa aquí Cambiar nombre Duplicar [GEOGRAPHIC_DATA]" at bounding box center [662, 298] width 26 height 23
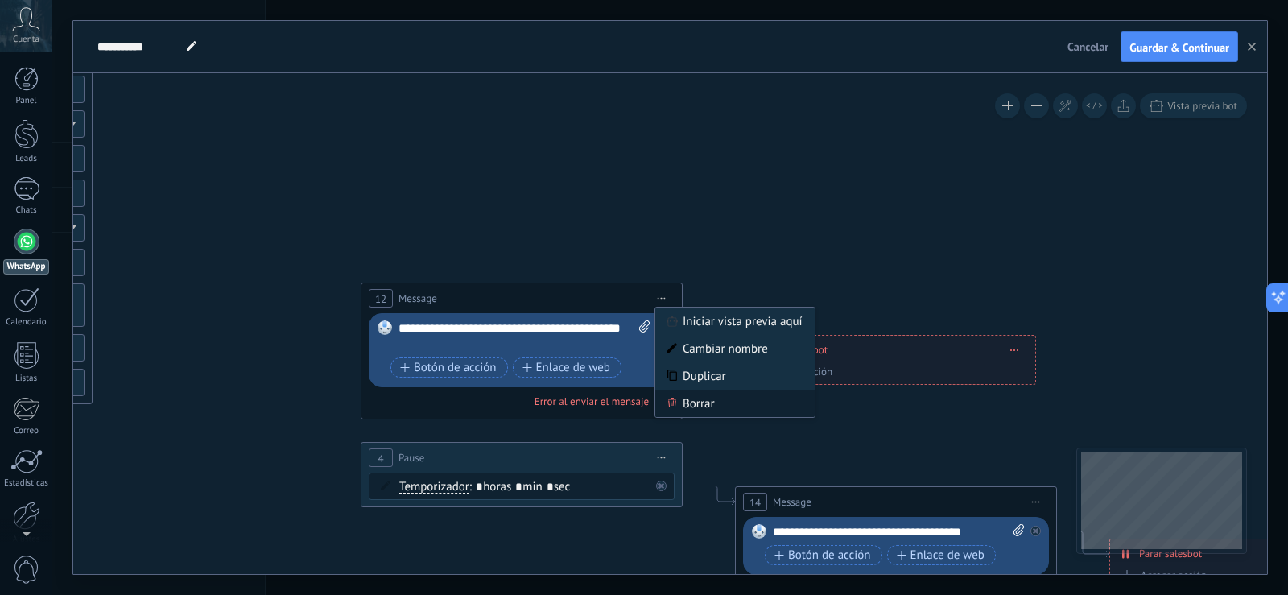
click at [706, 399] on div "Borrar" at bounding box center [734, 403] width 159 height 27
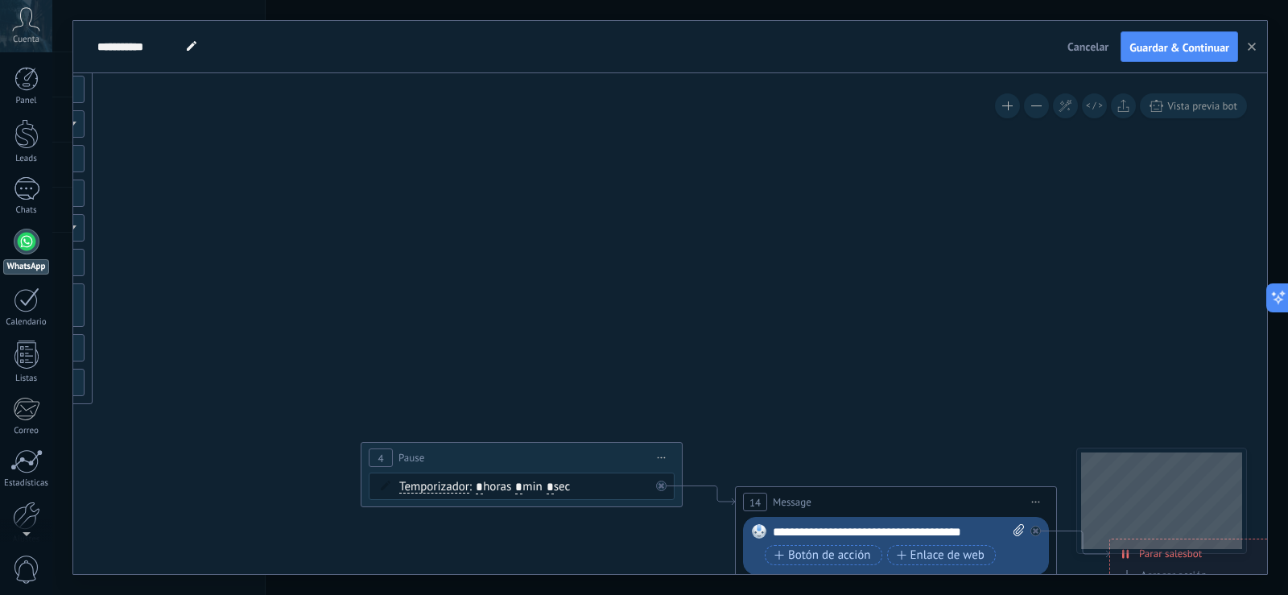
click at [663, 455] on span "Iniciar vista previa aquí Cambiar nombre Duplicar [GEOGRAPHIC_DATA]" at bounding box center [662, 457] width 26 height 23
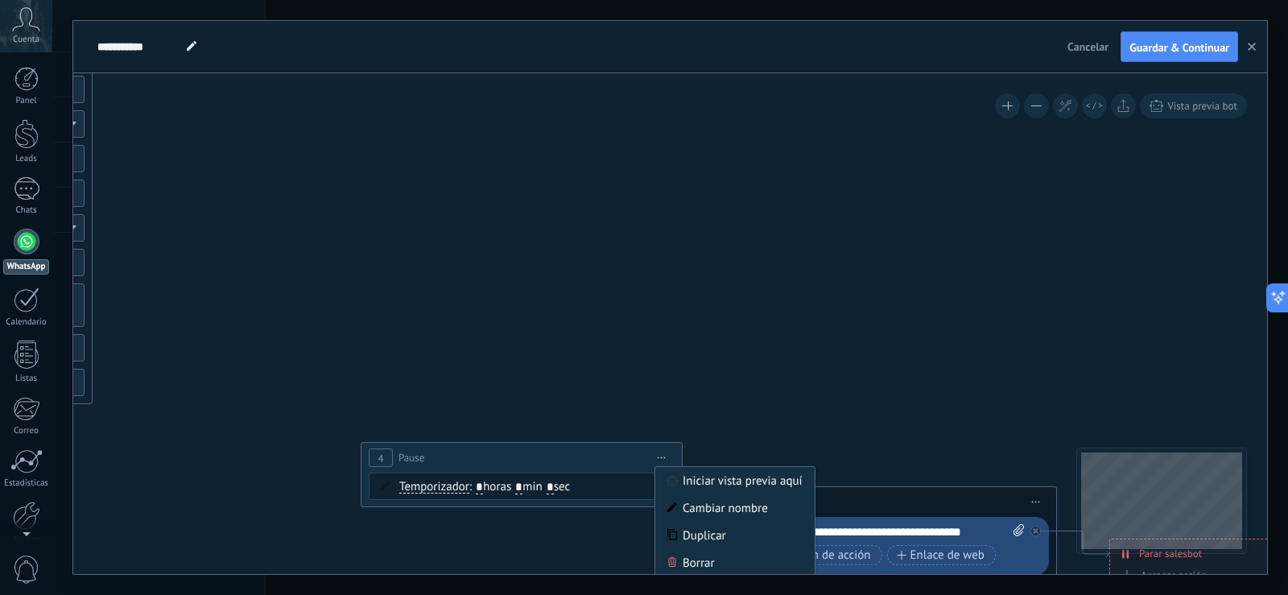
click at [702, 559] on div "Borrar" at bounding box center [734, 562] width 159 height 27
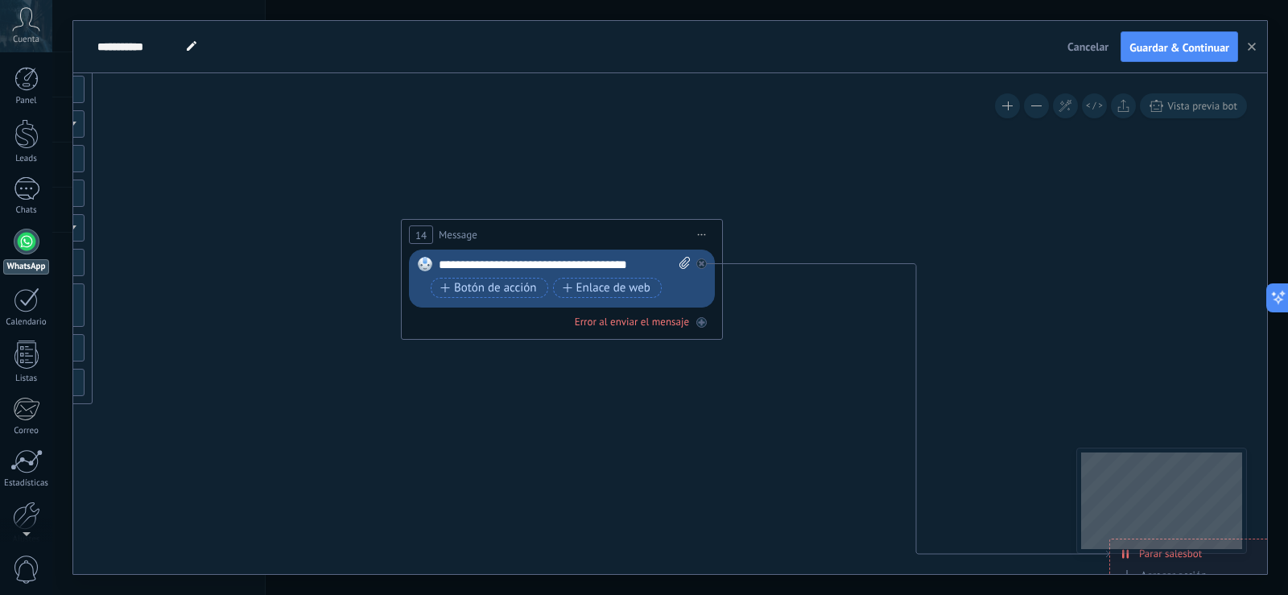
drag, startPoint x: 827, startPoint y: 493, endPoint x: 493, endPoint y: 226, distance: 427.8
click at [493, 226] on div "14 Message ******* (a): Todos los contactos - canales seleccionados Todos los c…" at bounding box center [562, 235] width 320 height 30
click at [700, 229] on span "Iniciar vista previa aquí Cambiar nombre Duplicar [GEOGRAPHIC_DATA]" at bounding box center [702, 234] width 26 height 23
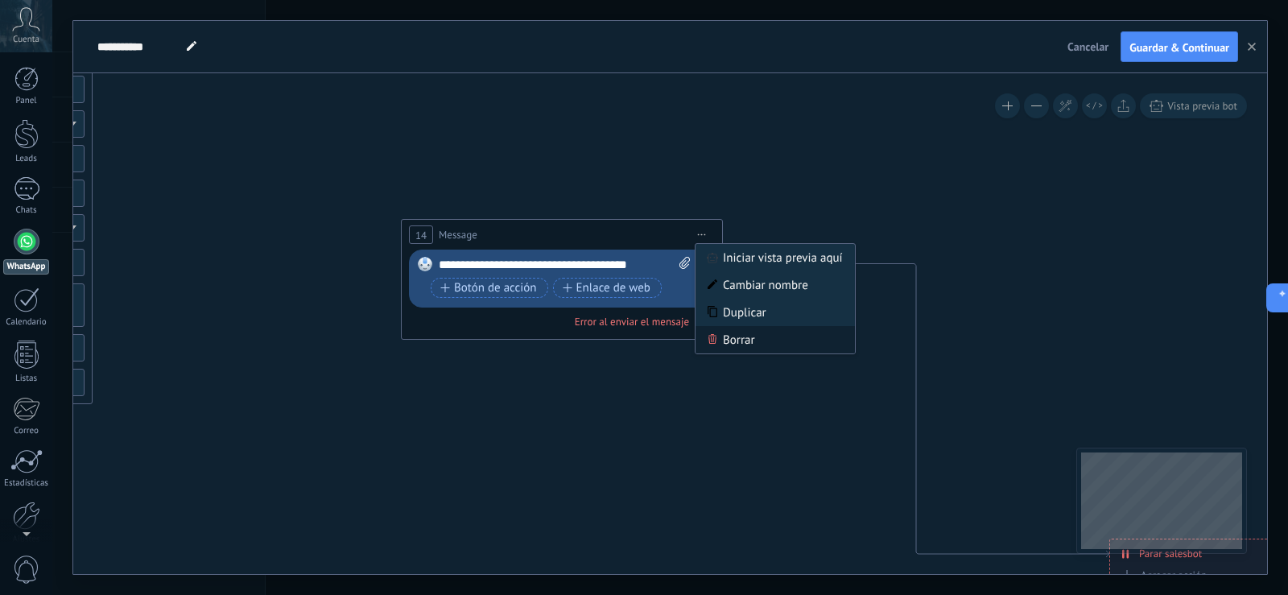
click at [738, 339] on div "Borrar" at bounding box center [775, 339] width 159 height 27
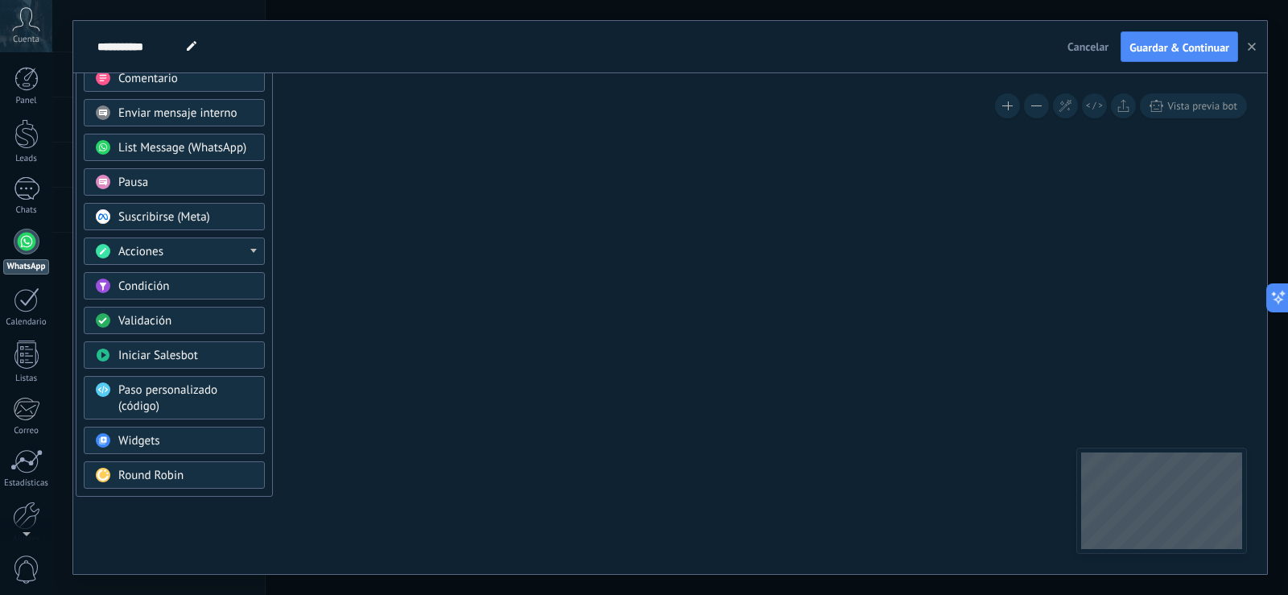
drag, startPoint x: 615, startPoint y: 234, endPoint x: 825, endPoint y: 368, distance: 249.0
click at [824, 367] on icon at bounding box center [738, 315] width 2509 height 1608
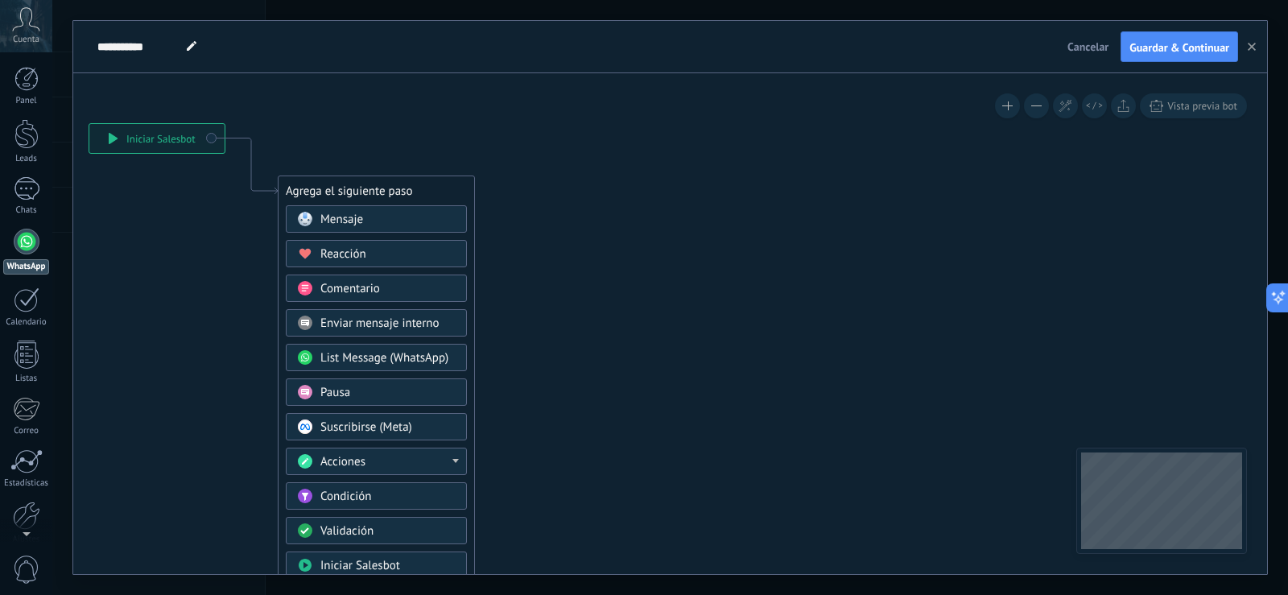
drag, startPoint x: 606, startPoint y: 310, endPoint x: 683, endPoint y: 460, distance: 168.1
click at [683, 460] on icon at bounding box center [940, 525] width 2509 height 1608
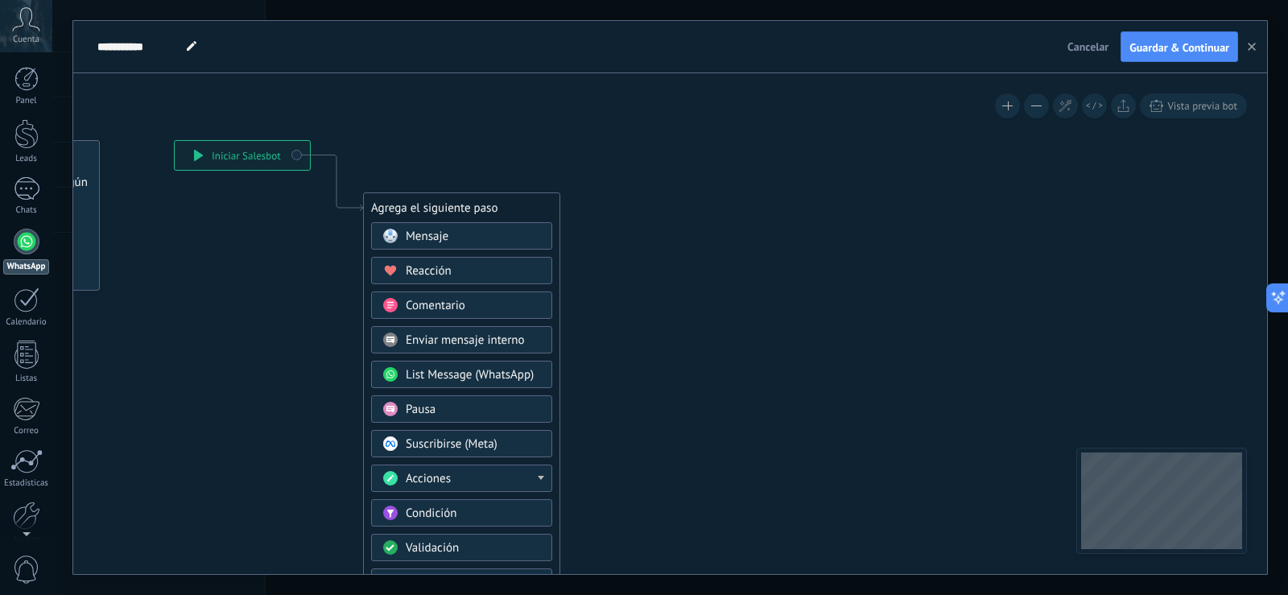
drag, startPoint x: 655, startPoint y: 327, endPoint x: 766, endPoint y: 336, distance: 111.4
click at [766, 336] on icon at bounding box center [1025, 542] width 2509 height 1608
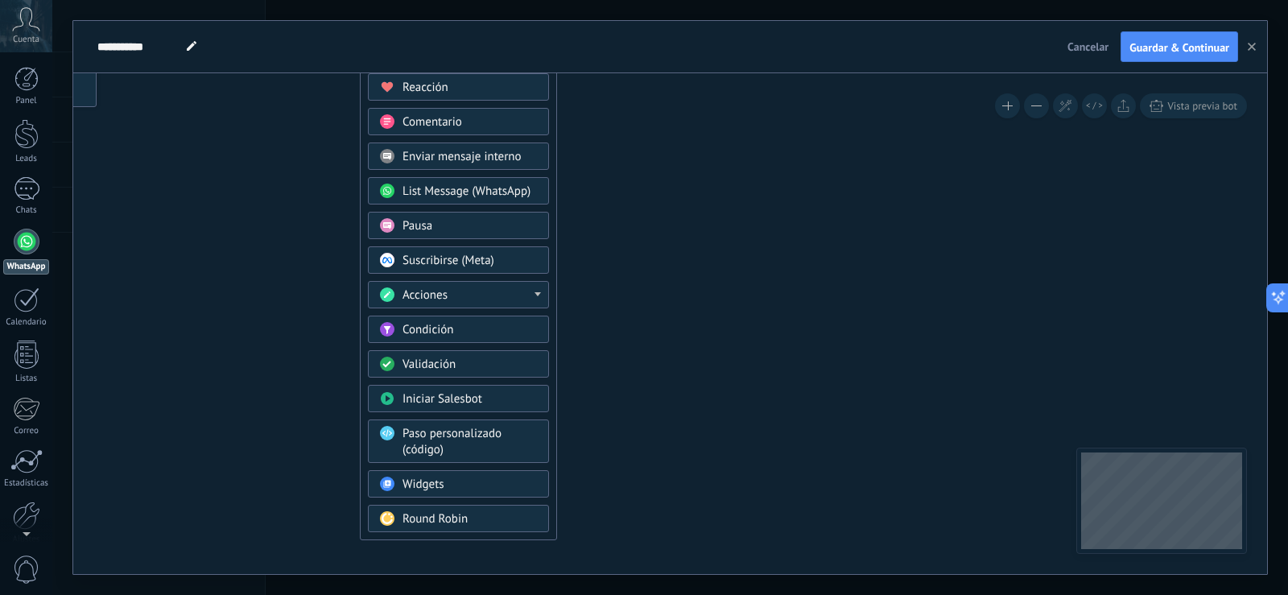
drag, startPoint x: 735, startPoint y: 283, endPoint x: 705, endPoint y: 100, distance: 185.9
click at [705, 100] on icon at bounding box center [1022, 358] width 2509 height 1608
click at [535, 288] on div "Acciones" at bounding box center [469, 295] width 135 height 16
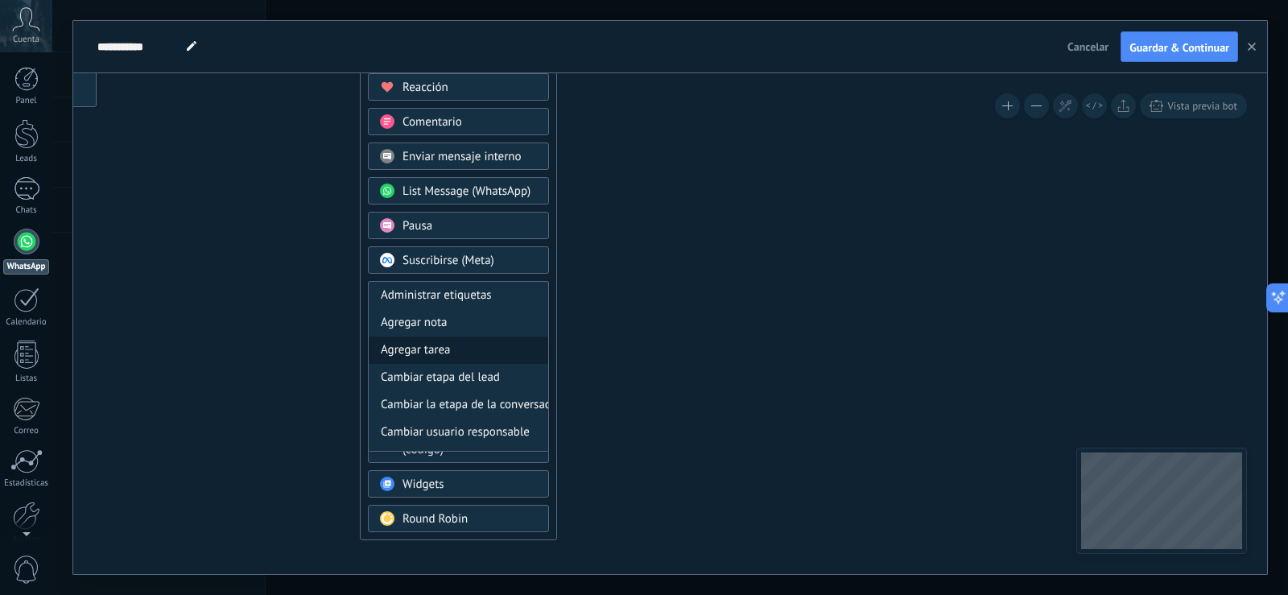
drag, startPoint x: 548, startPoint y: 310, endPoint x: 533, endPoint y: 336, distance: 30.7
click at [533, 336] on div "Administrar etiquetas Agregar nota Agregar tarea Cambiar etapa del lead Cambiar…" at bounding box center [458, 366] width 181 height 171
click at [497, 378] on div "Cambiar etapa del lead" at bounding box center [459, 377] width 180 height 27
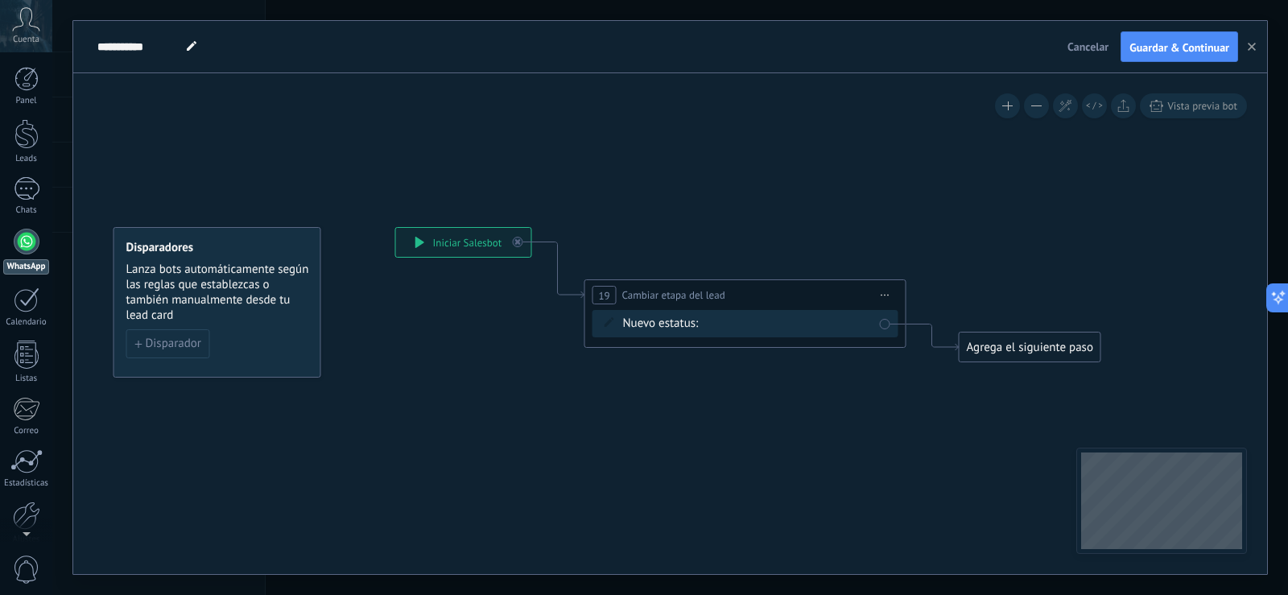
drag, startPoint x: 554, startPoint y: 314, endPoint x: 587, endPoint y: 479, distance: 168.3
click at [608, 510] on icon at bounding box center [721, 295] width 1456 height 940
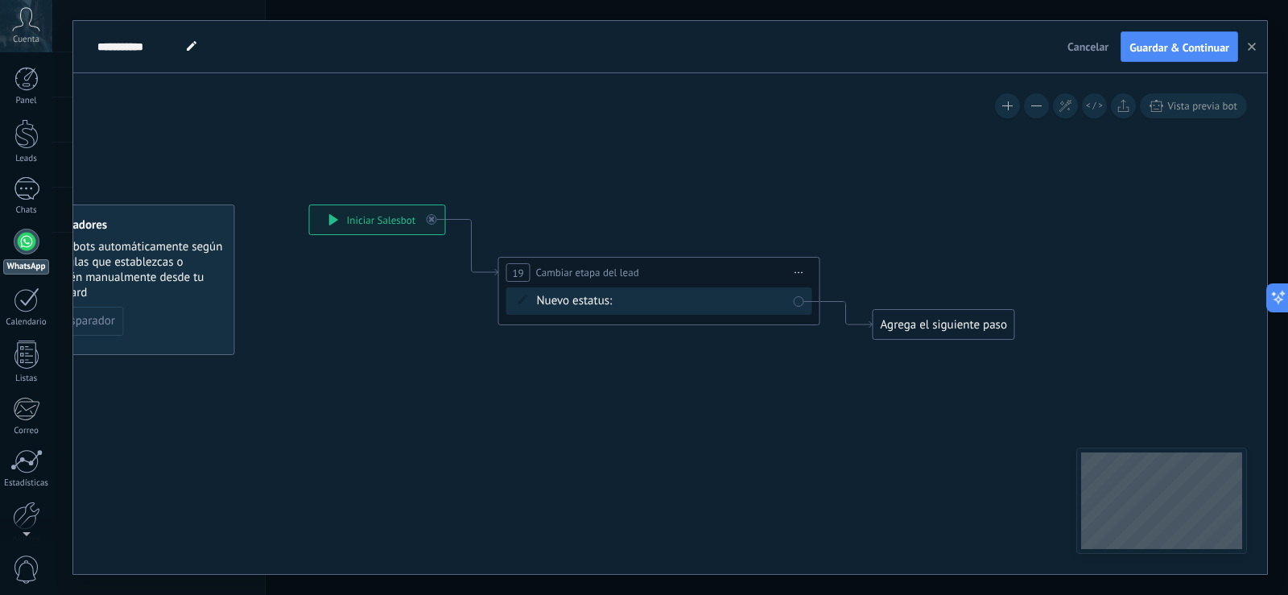
drag, startPoint x: 497, startPoint y: 402, endPoint x: 380, endPoint y: 279, distance: 170.2
click at [408, 370] on icon at bounding box center [635, 272] width 1456 height 940
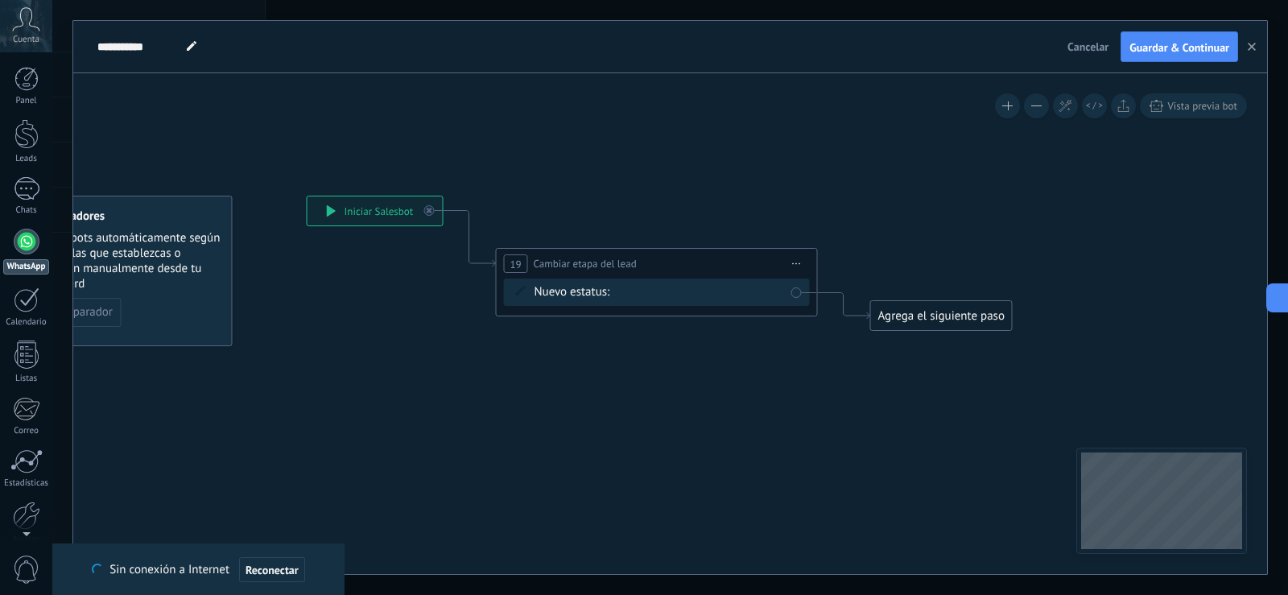
click at [0, 0] on div "Contacto inicial Negociación Debate contractual Discusión de contrato Logrado c…" at bounding box center [0, 0] width 0 height 0
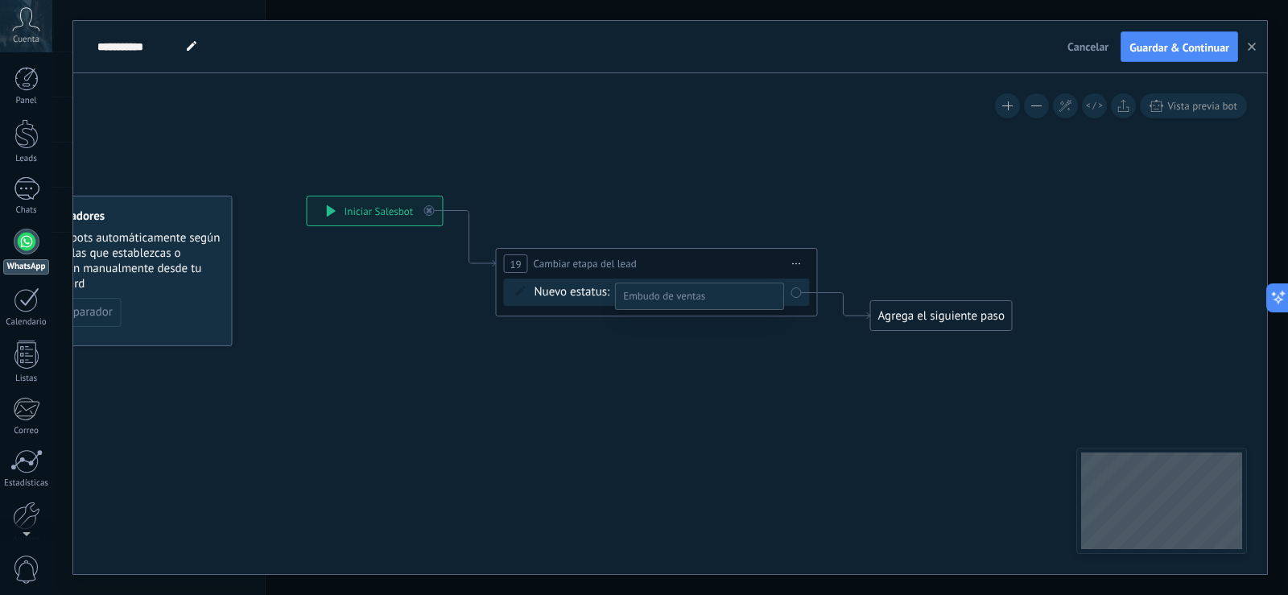
click at [0, 0] on label "Logrado con éxito" at bounding box center [0, 0] width 0 height 0
click at [0, 0] on div "Contacto inicial Negociación Debate contractual Discusión de contrato Logrado c…" at bounding box center [0, 0] width 0 height 0
click at [754, 291] on label at bounding box center [699, 296] width 169 height 27
click at [708, 218] on div at bounding box center [670, 297] width 1236 height 595
click at [571, 264] on span "Cambiar etapa del lead" at bounding box center [585, 263] width 103 height 15
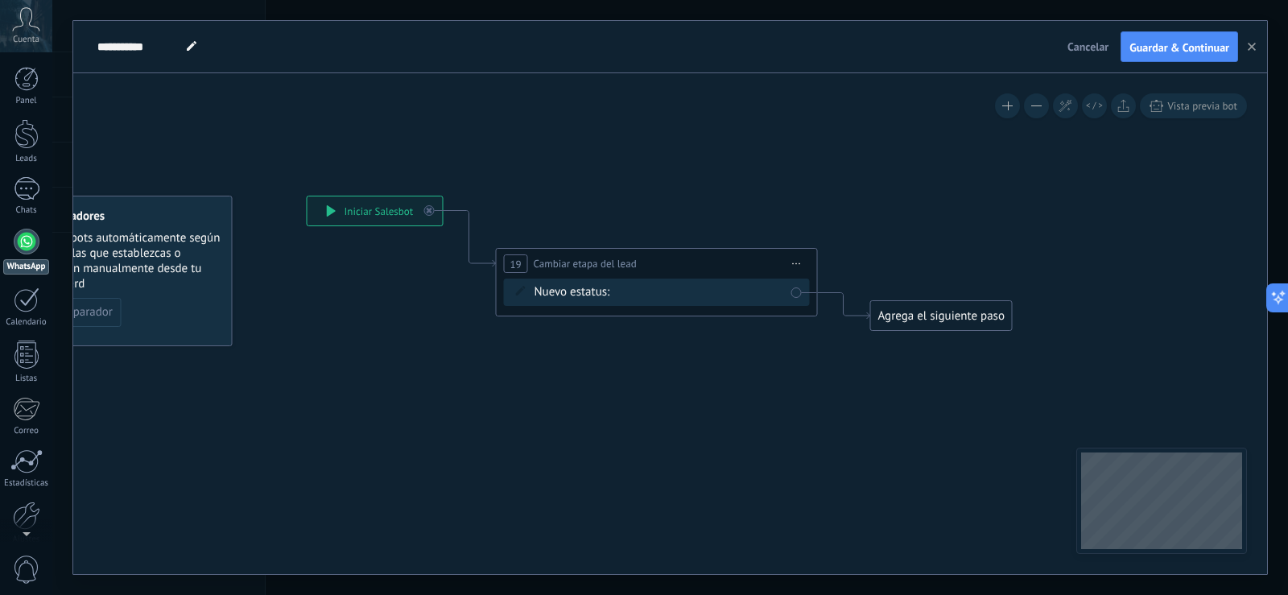
click at [947, 321] on div "Agrega el siguiente paso" at bounding box center [941, 316] width 141 height 27
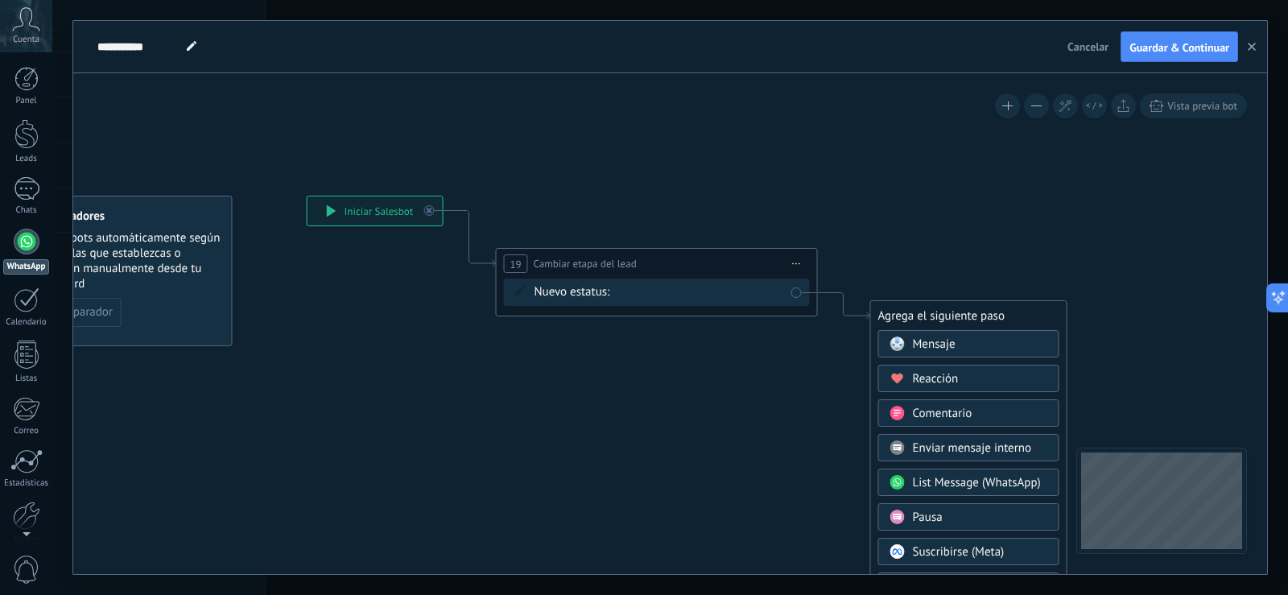
click at [943, 341] on span "Mensaje" at bounding box center [934, 343] width 43 height 15
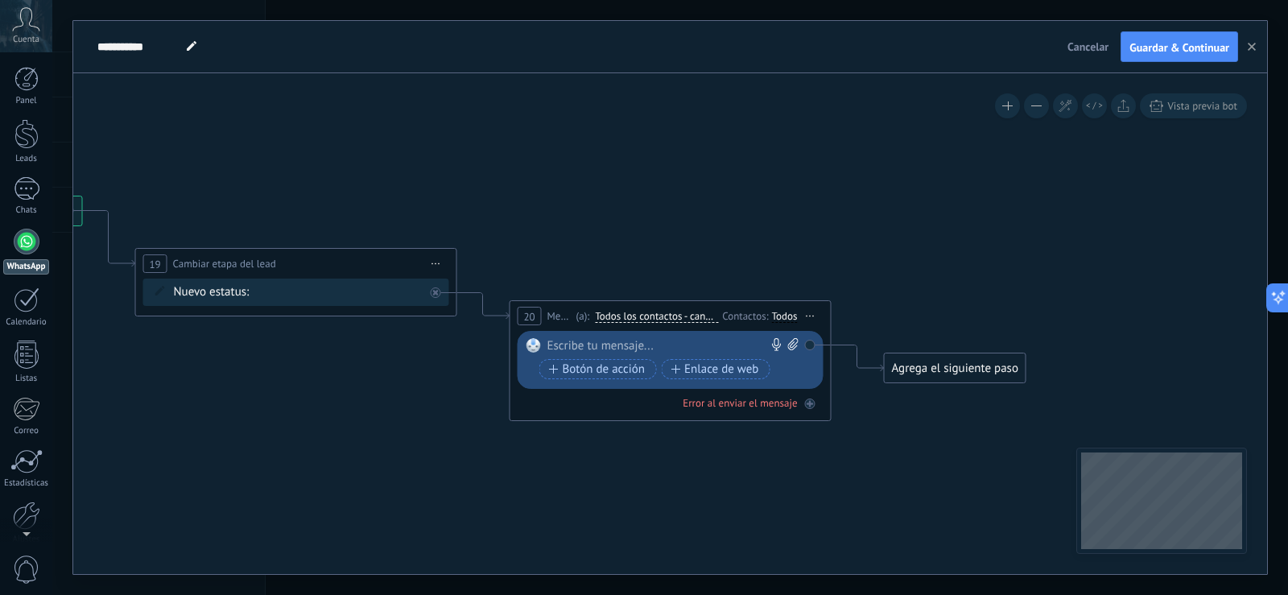
click at [710, 345] on div at bounding box center [666, 346] width 239 height 16
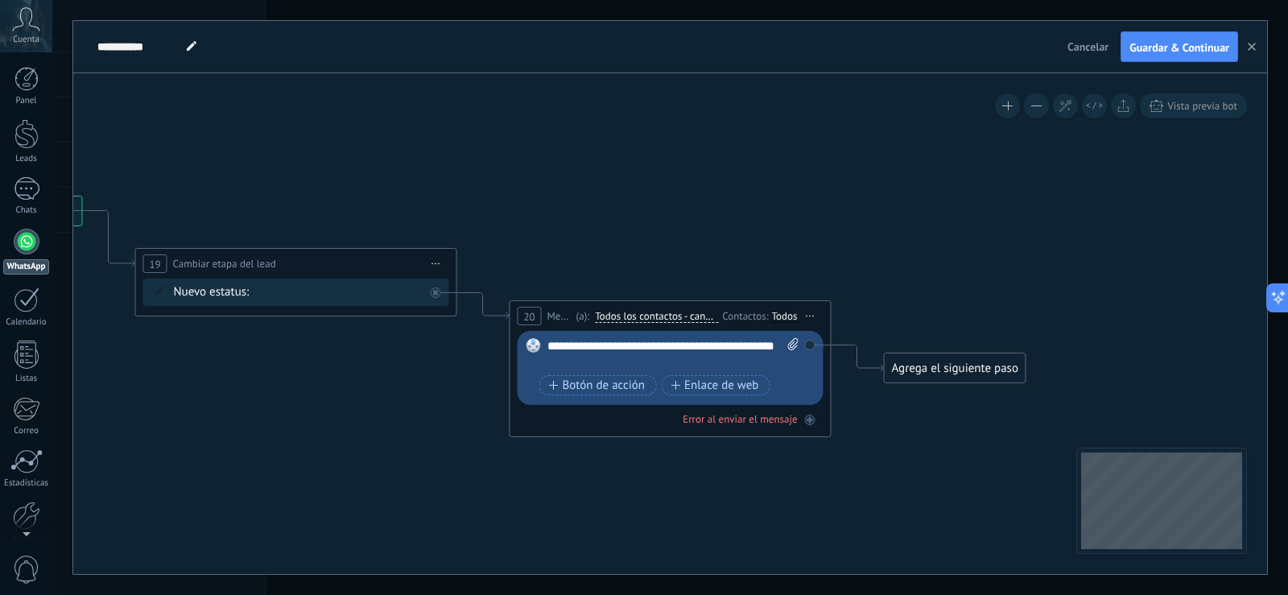
click at [551, 343] on div "**********" at bounding box center [673, 354] width 252 height 32
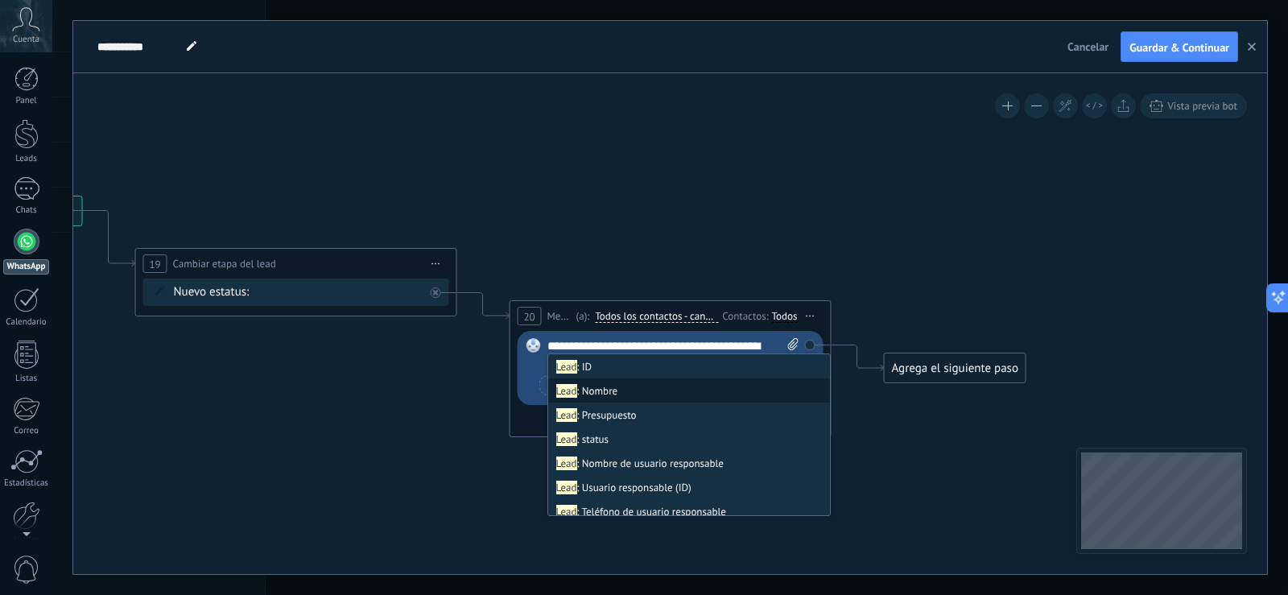
click at [619, 387] on li "Lead : Nombre" at bounding box center [689, 390] width 282 height 24
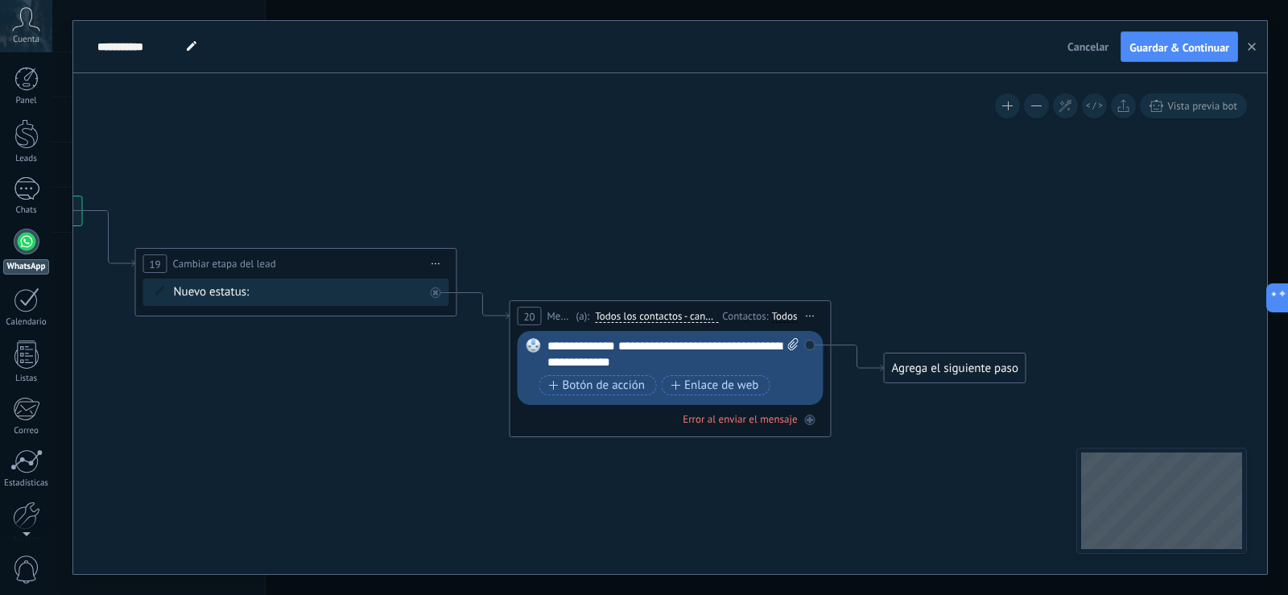
click at [947, 369] on div "Agrega el siguiente paso" at bounding box center [955, 368] width 141 height 27
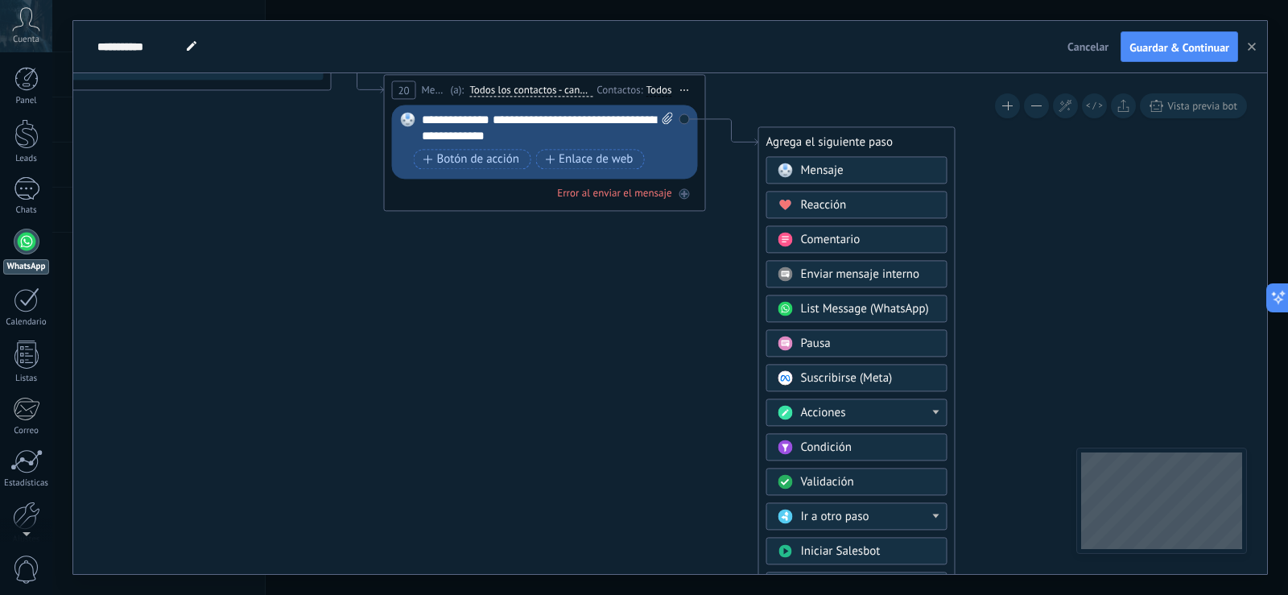
drag, startPoint x: 1170, startPoint y: 341, endPoint x: 1041, endPoint y: 85, distance: 287.3
click at [1042, 82] on icon at bounding box center [333, 71] width 1831 height 1009
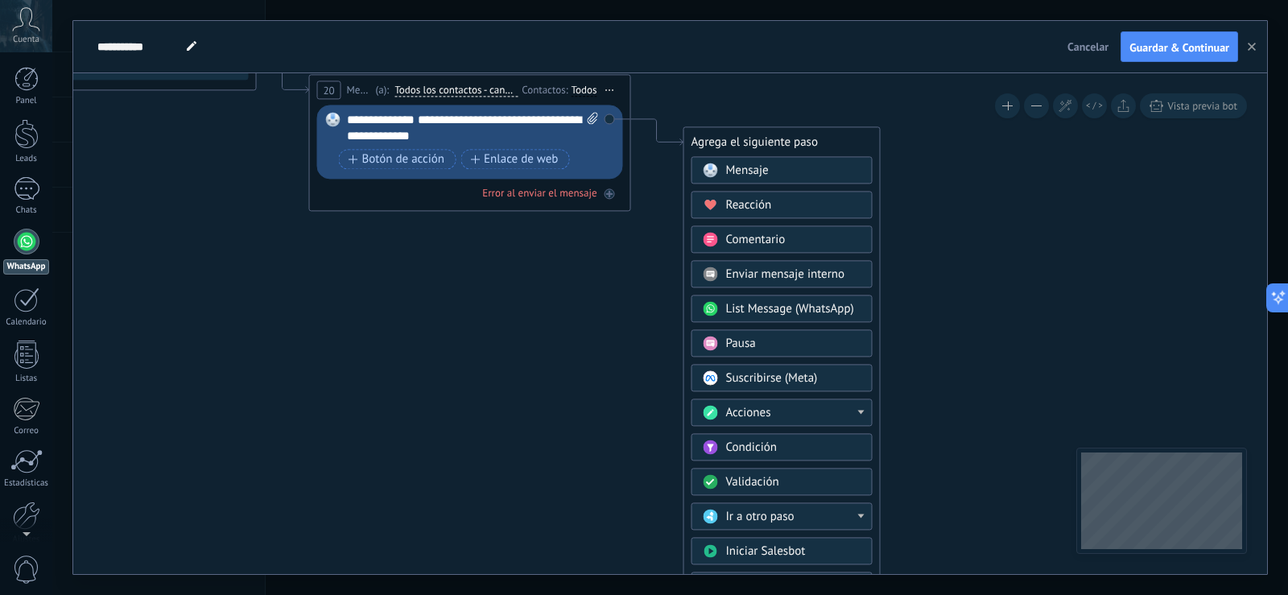
drag, startPoint x: 1051, startPoint y: 211, endPoint x: 970, endPoint y: 59, distance: 172.5
click at [976, 39] on div "**********" at bounding box center [670, 297] width 1194 height 553
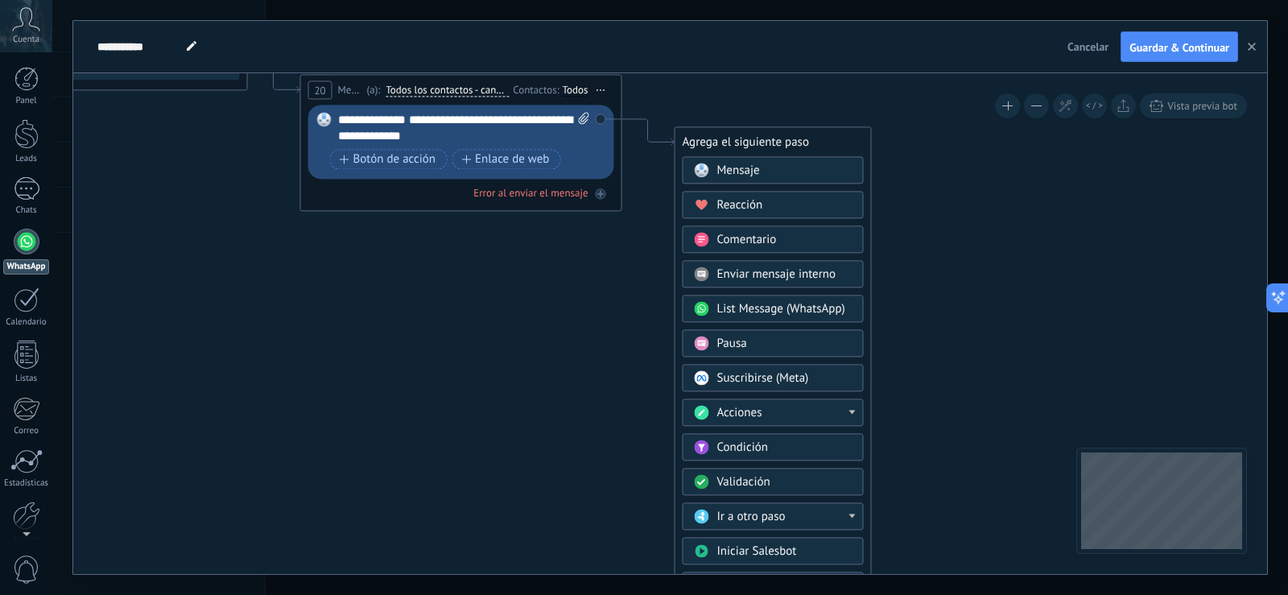
drag, startPoint x: 989, startPoint y: 234, endPoint x: 981, endPoint y: 208, distance: 26.8
click at [981, 208] on icon at bounding box center [249, 71] width 1831 height 1009
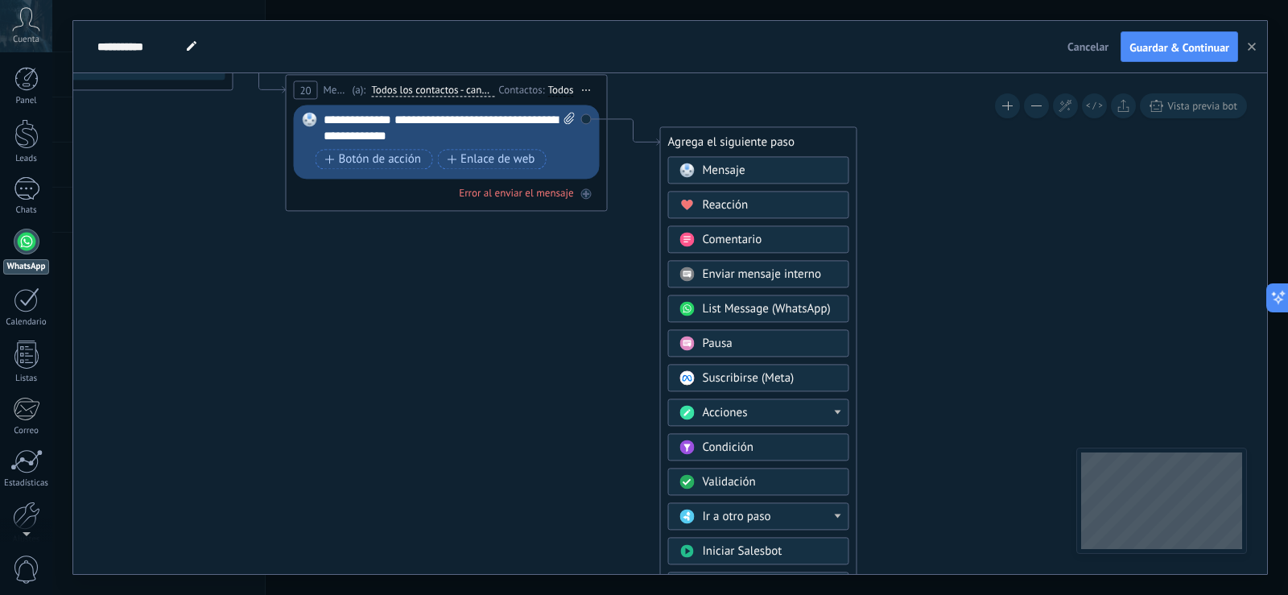
drag, startPoint x: 981, startPoint y: 436, endPoint x: 968, endPoint y: 310, distance: 126.2
click at [968, 310] on icon at bounding box center [235, 71] width 1831 height 1009
click at [956, 276] on icon at bounding box center [235, 71] width 1831 height 1009
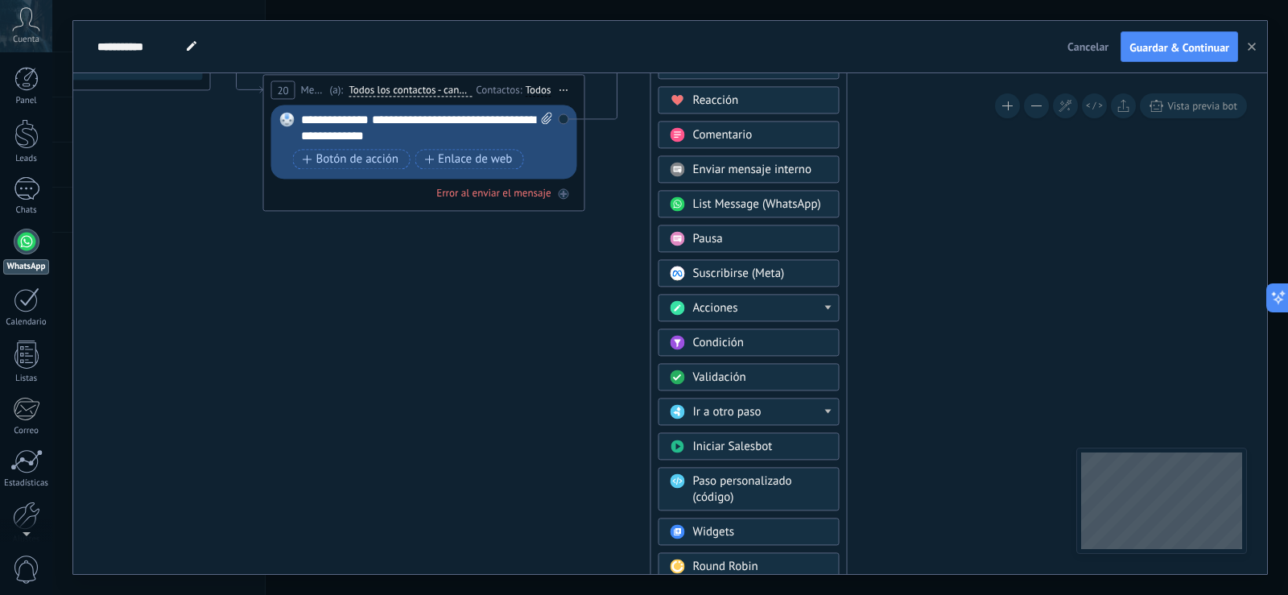
drag, startPoint x: 705, startPoint y: 93, endPoint x: 707, endPoint y: 35, distance: 58.0
click at [707, 35] on div "**********" at bounding box center [670, 297] width 1194 height 553
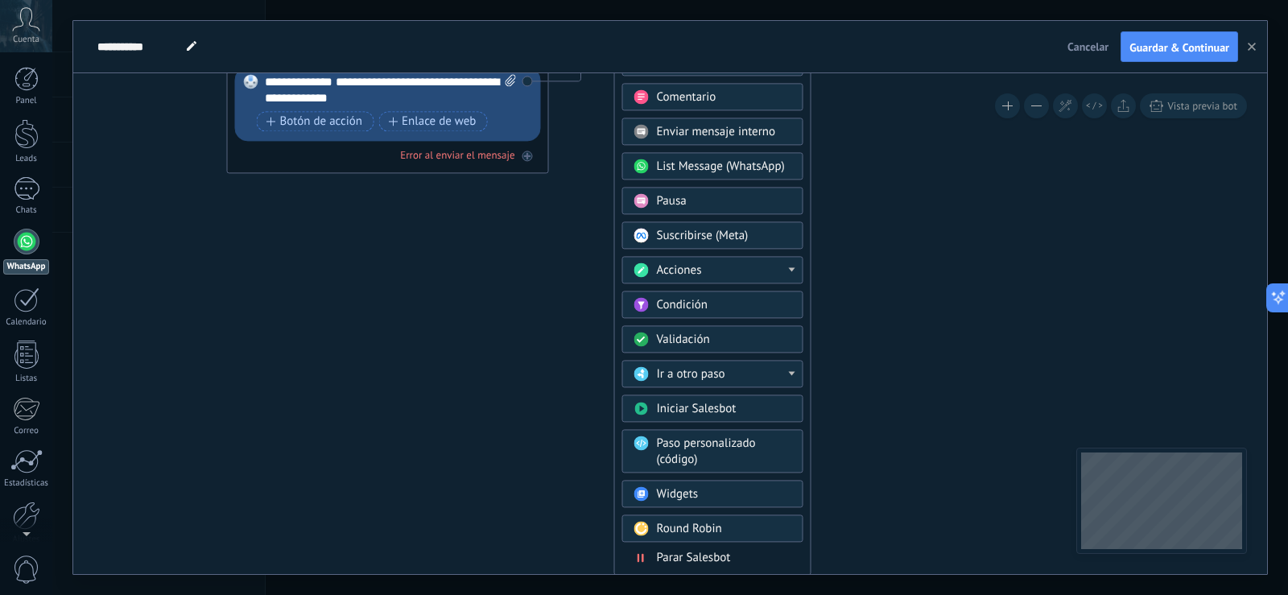
drag, startPoint x: 920, startPoint y: 452, endPoint x: 882, endPoint y: 237, distance: 218.2
click at [882, 237] on icon at bounding box center [182, 52] width 1843 height 1046
click at [724, 556] on span "Parar Salesbot" at bounding box center [693, 557] width 74 height 15
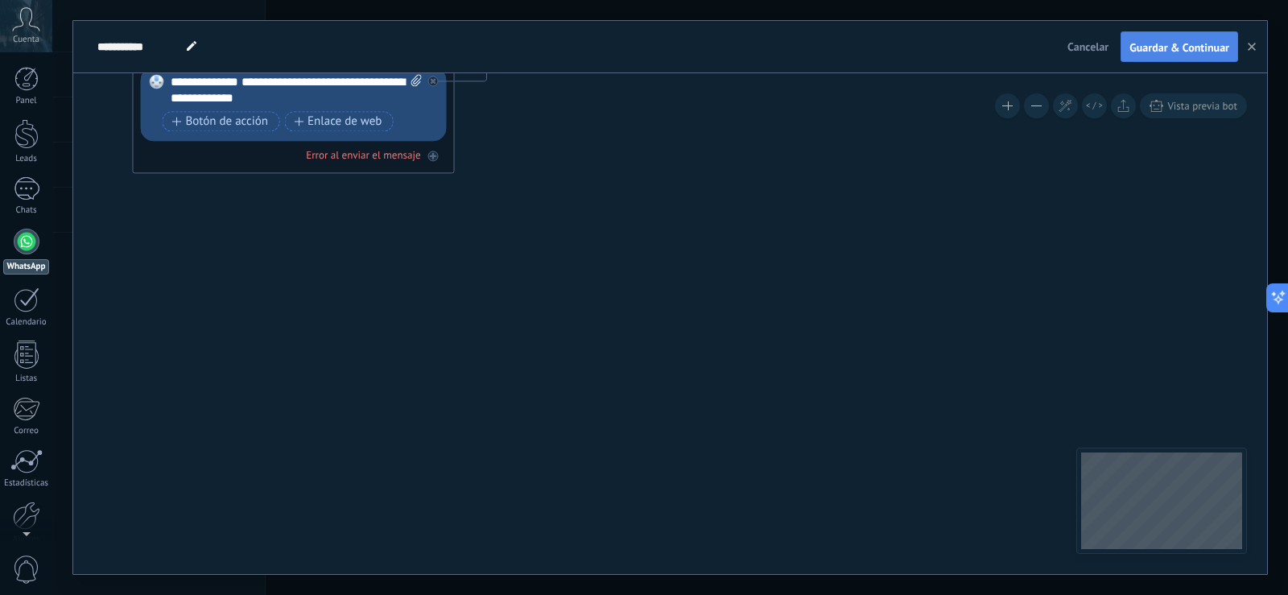
click at [1176, 52] on span "Guardar & Continuar" at bounding box center [1179, 47] width 100 height 11
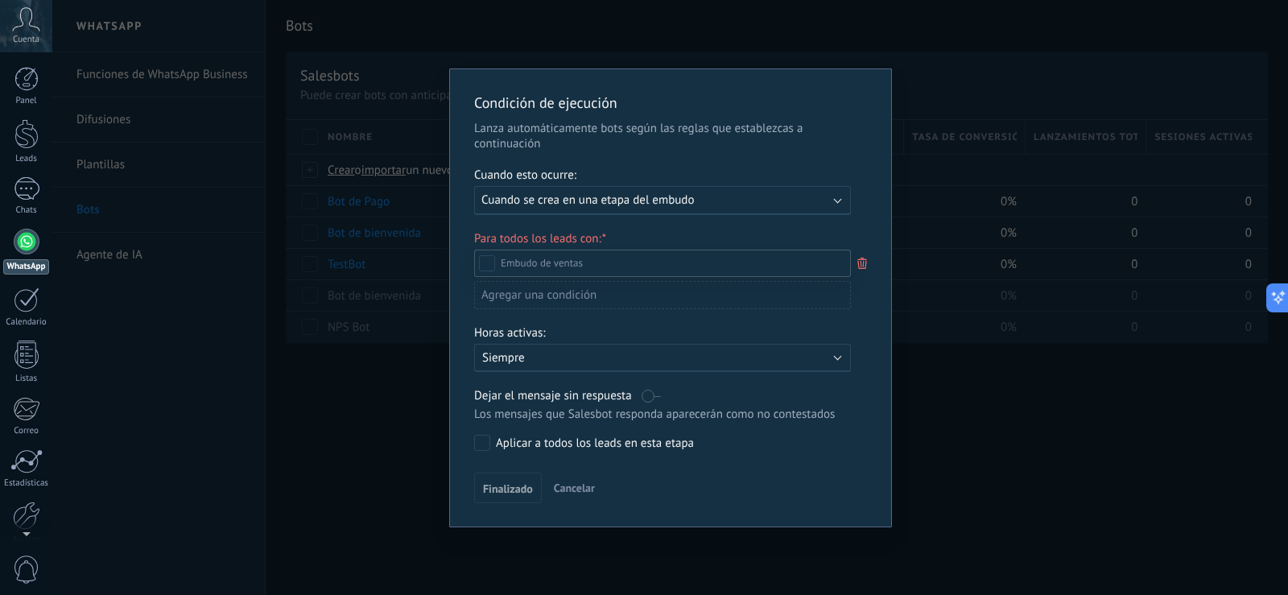
click at [753, 207] on div at bounding box center [670, 297] width 1236 height 595
click at [753, 207] on div "Ejecutar: Cuando se crea en una etapa del embudo" at bounding box center [655, 199] width 349 height 15
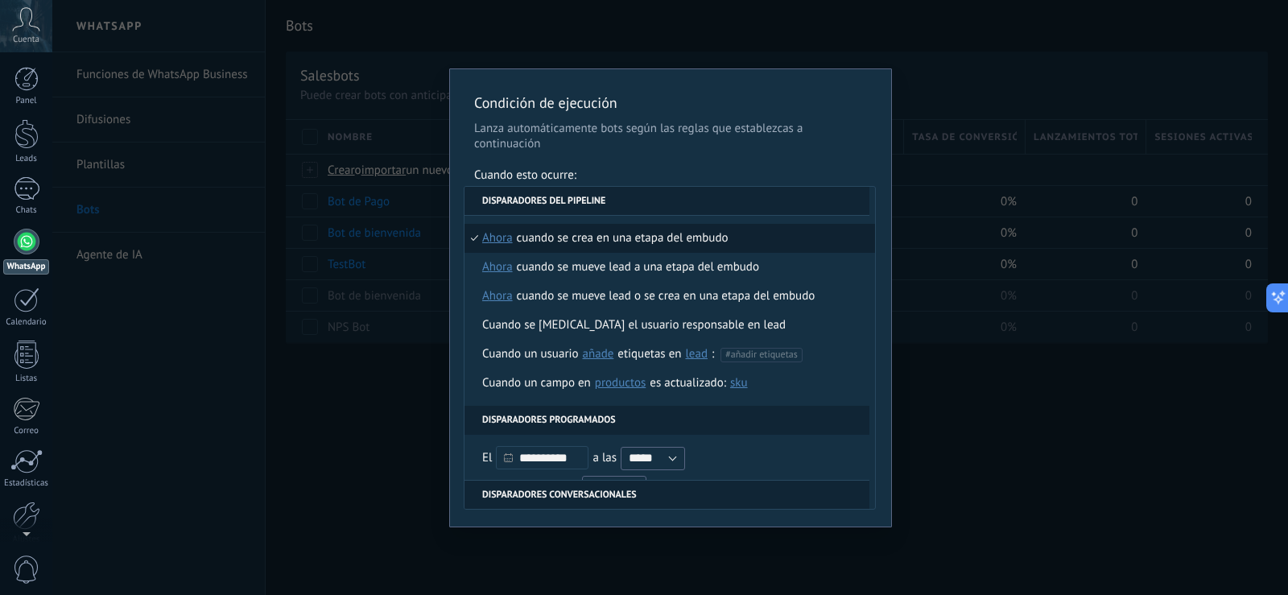
scroll to position [380, 0]
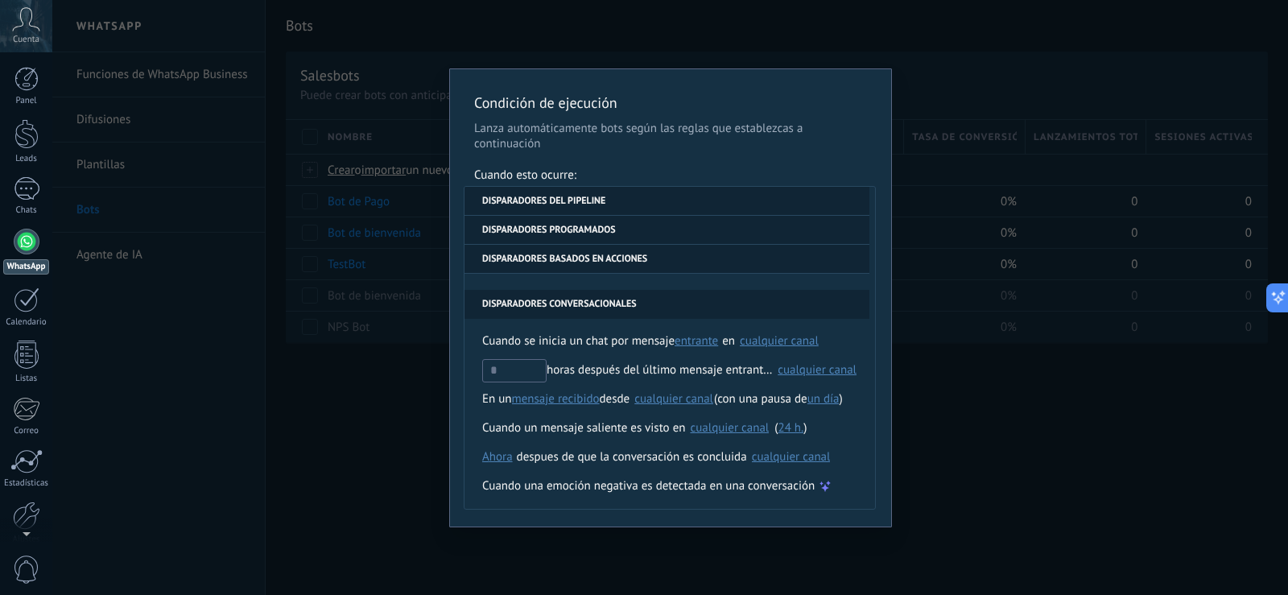
click at [1046, 454] on div "**********" at bounding box center [670, 297] width 1236 height 595
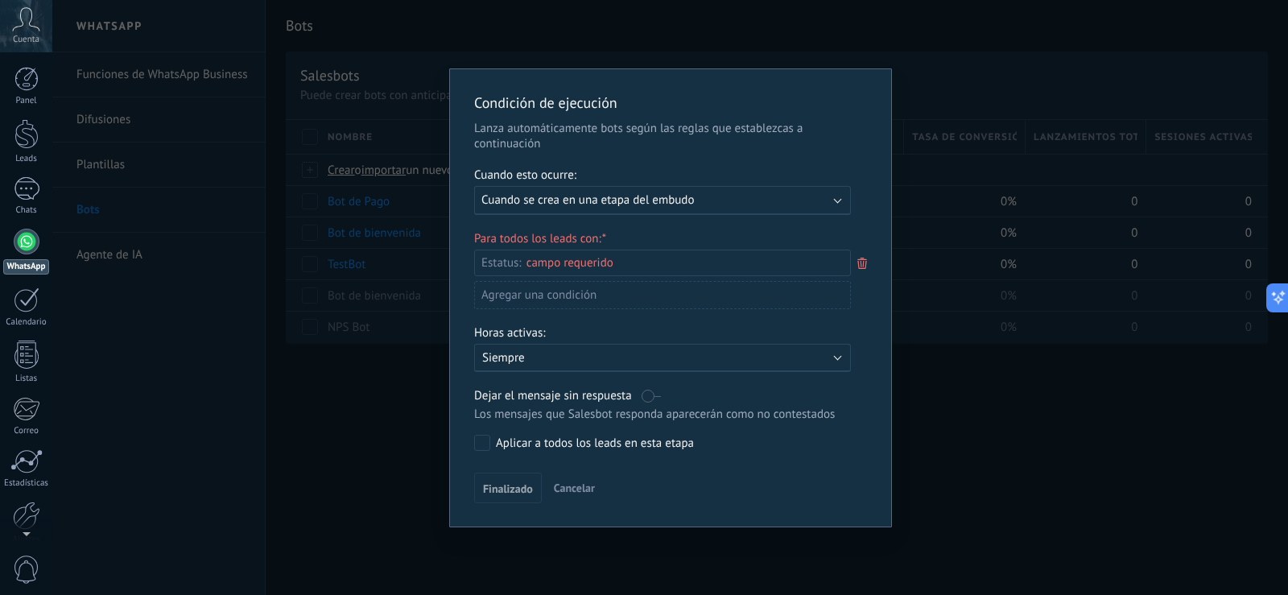
click at [863, 260] on icon at bounding box center [862, 263] width 18 height 19
click at [878, 204] on div at bounding box center [670, 297] width 1236 height 595
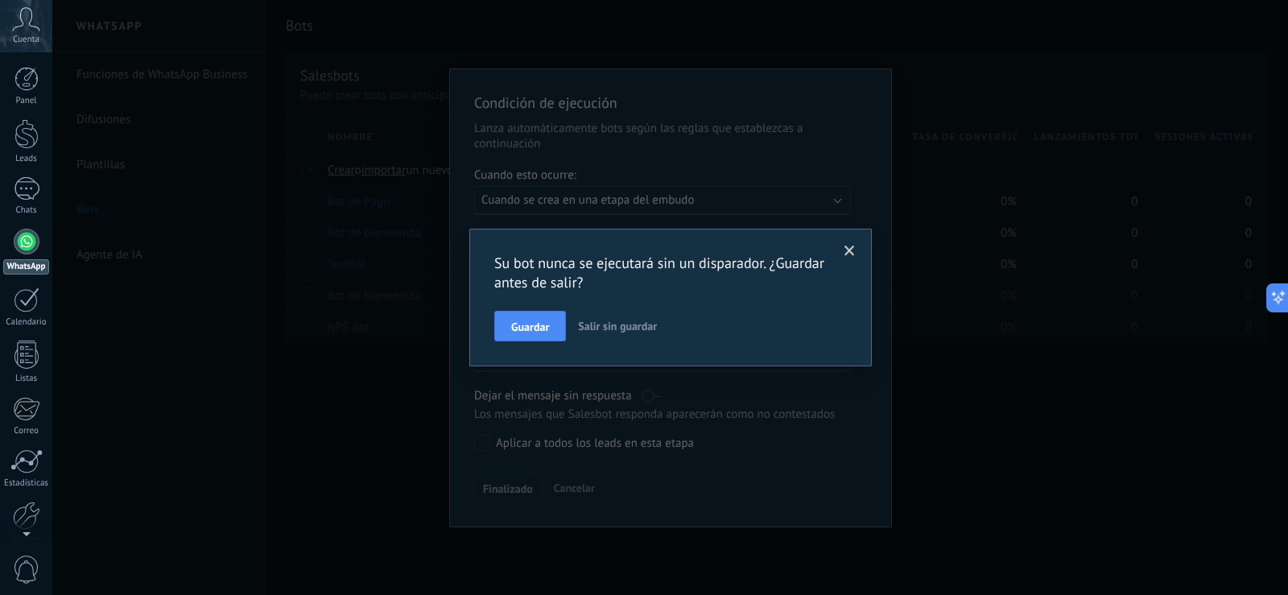
click at [844, 249] on span at bounding box center [849, 250] width 27 height 27
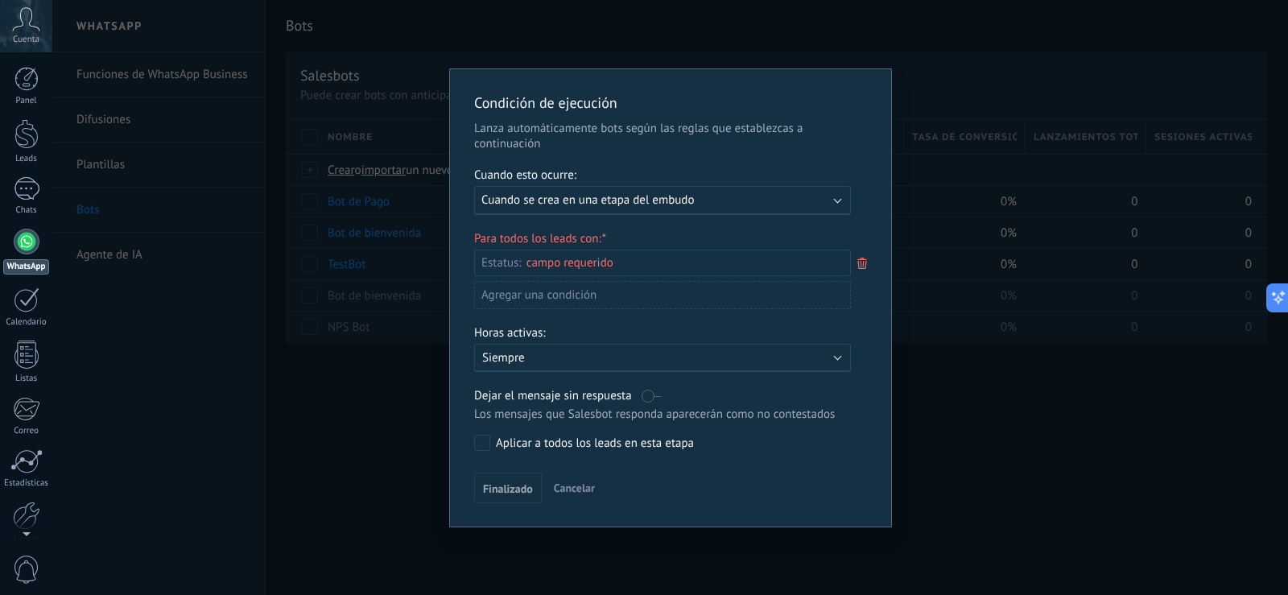
click at [829, 204] on div "Ejecutar: Cuando se crea en una etapa del embudo" at bounding box center [655, 199] width 349 height 15
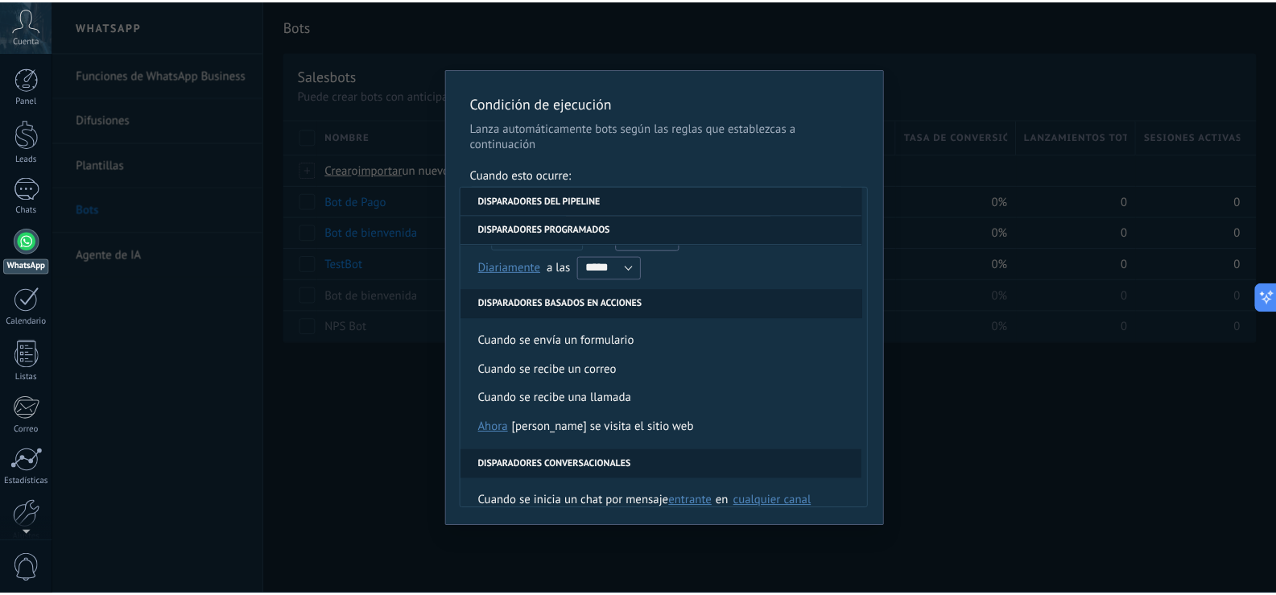
scroll to position [222, 0]
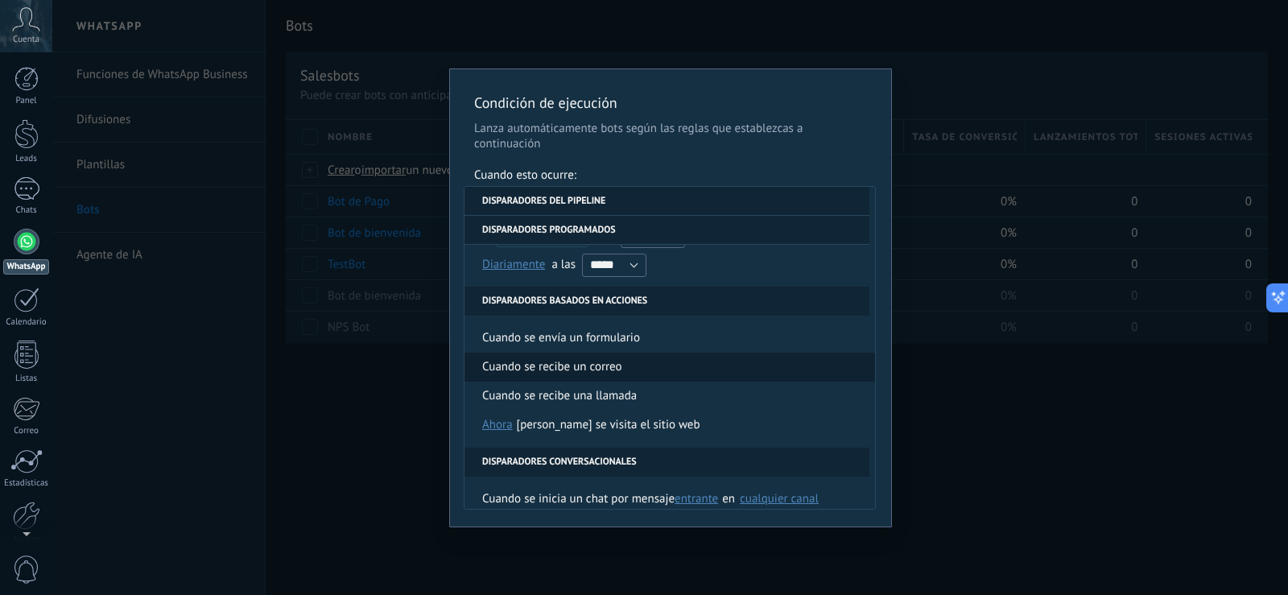
click at [668, 368] on li "Cuando se recibe un correo" at bounding box center [669, 367] width 411 height 29
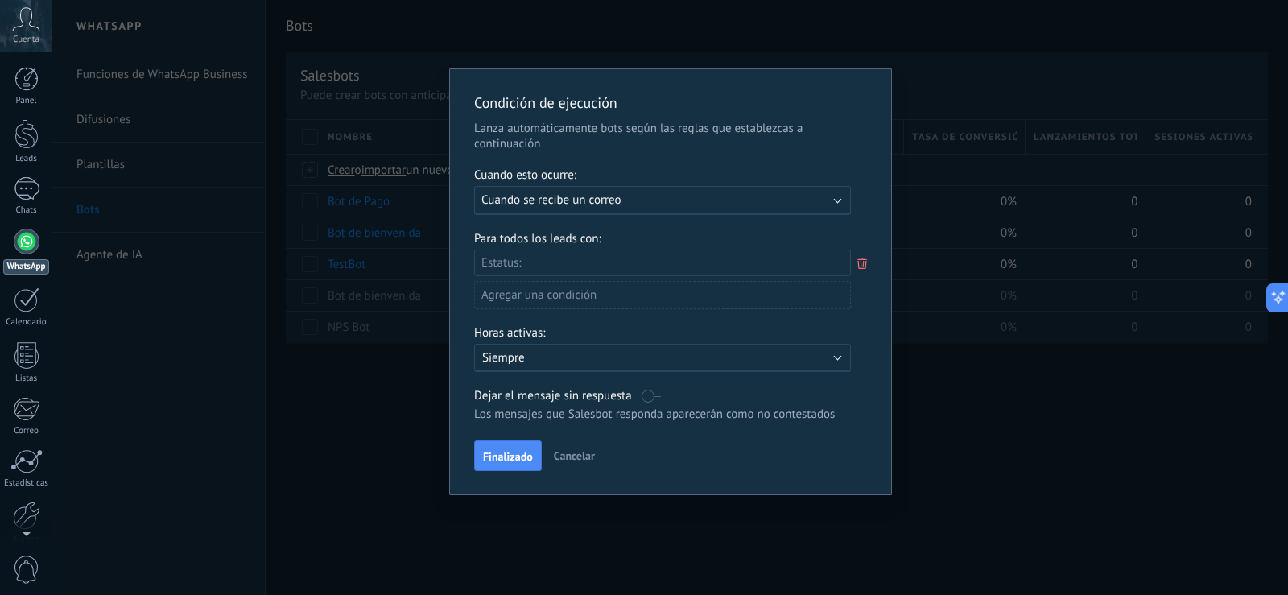
click at [0, 0] on div "Incoming leads Contacto inicial Negociación Debate contractual Discusión de con…" at bounding box center [0, 0] width 0 height 0
click at [0, 0] on div "Logrado con éxito" at bounding box center [0, 0] width 0 height 0
click at [675, 485] on div "Incoming leads Contacto inicial Negociación Debate contractual Discusión de con…" at bounding box center [662, 421] width 377 height 343
click at [506, 462] on span "Finalizado" at bounding box center [508, 459] width 50 height 11
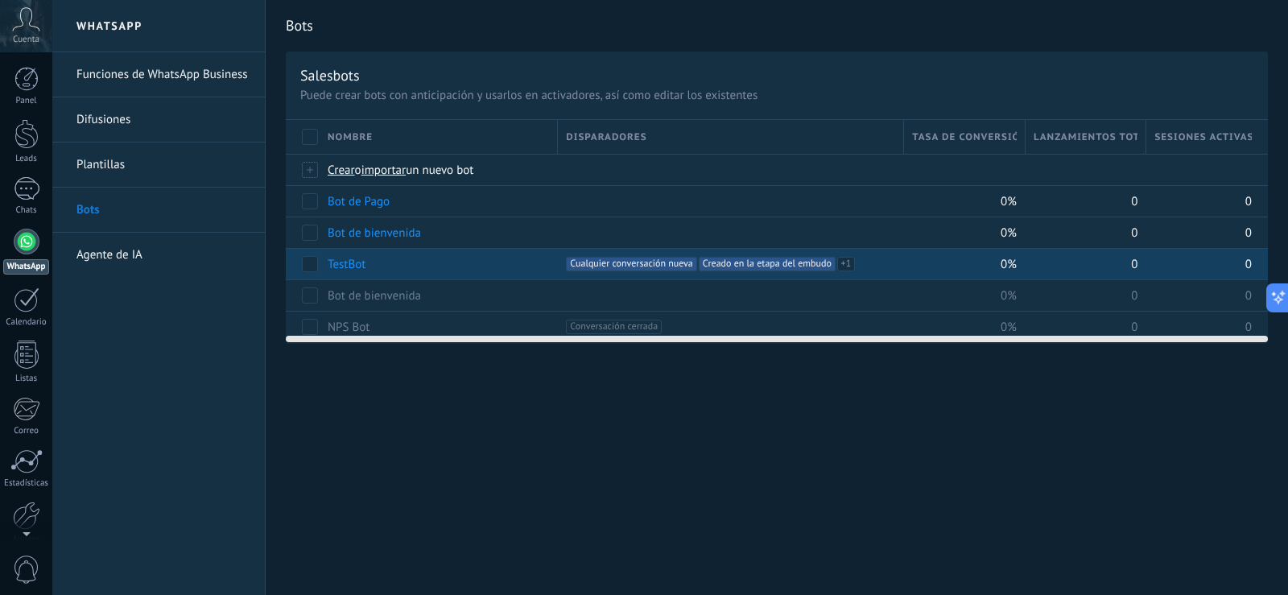
click at [338, 264] on link "TestBot" at bounding box center [347, 264] width 38 height 15
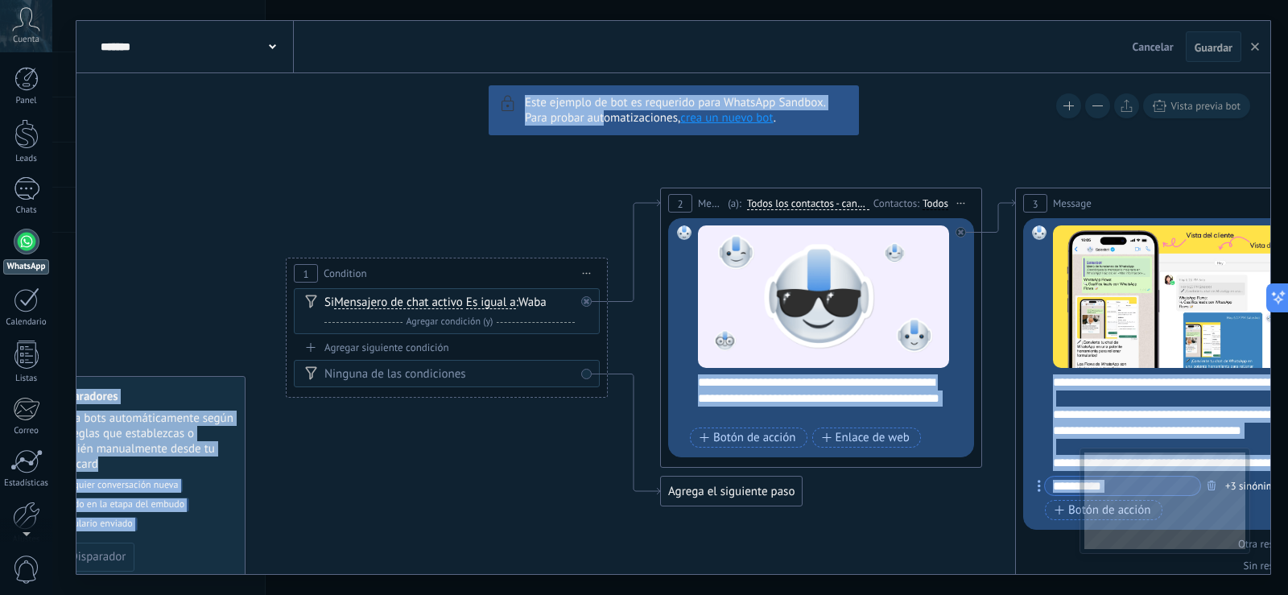
drag, startPoint x: 246, startPoint y: 142, endPoint x: 604, endPoint y: 113, distance: 359.5
click at [604, 113] on div "6 Flows 7 List 8 Buttons 9 AI 10 Broadcast 11 Ads 12 Carousel 13 Verification 1…" at bounding box center [673, 323] width 1194 height 501
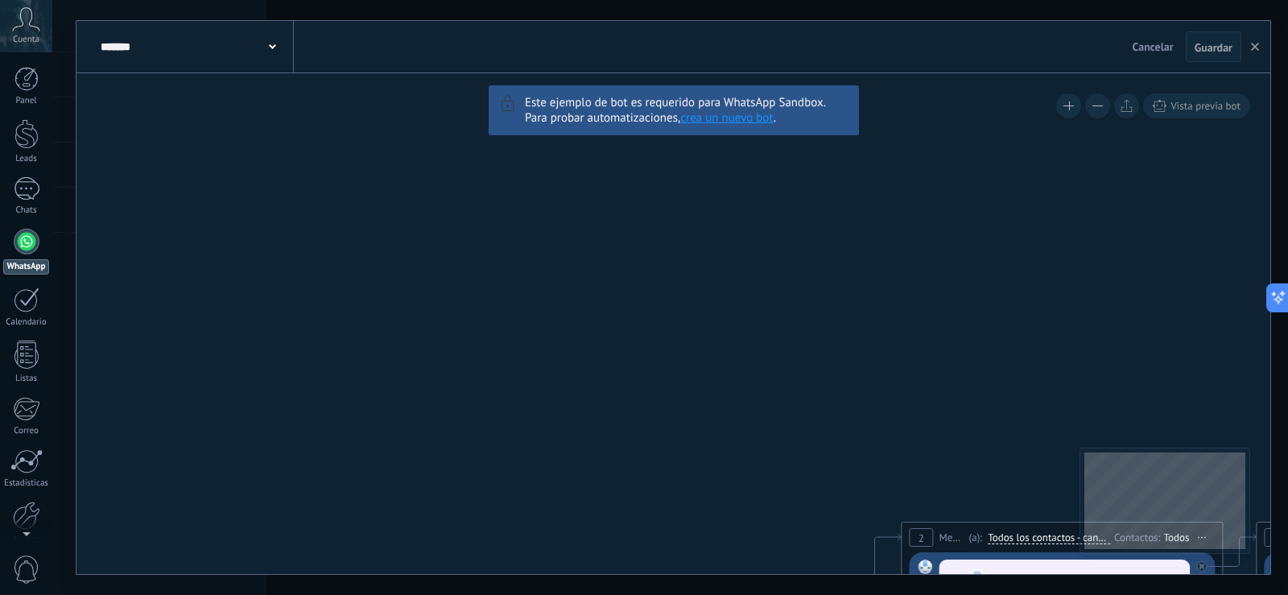
drag, startPoint x: 277, startPoint y: 167, endPoint x: 548, endPoint y: 501, distance: 430.4
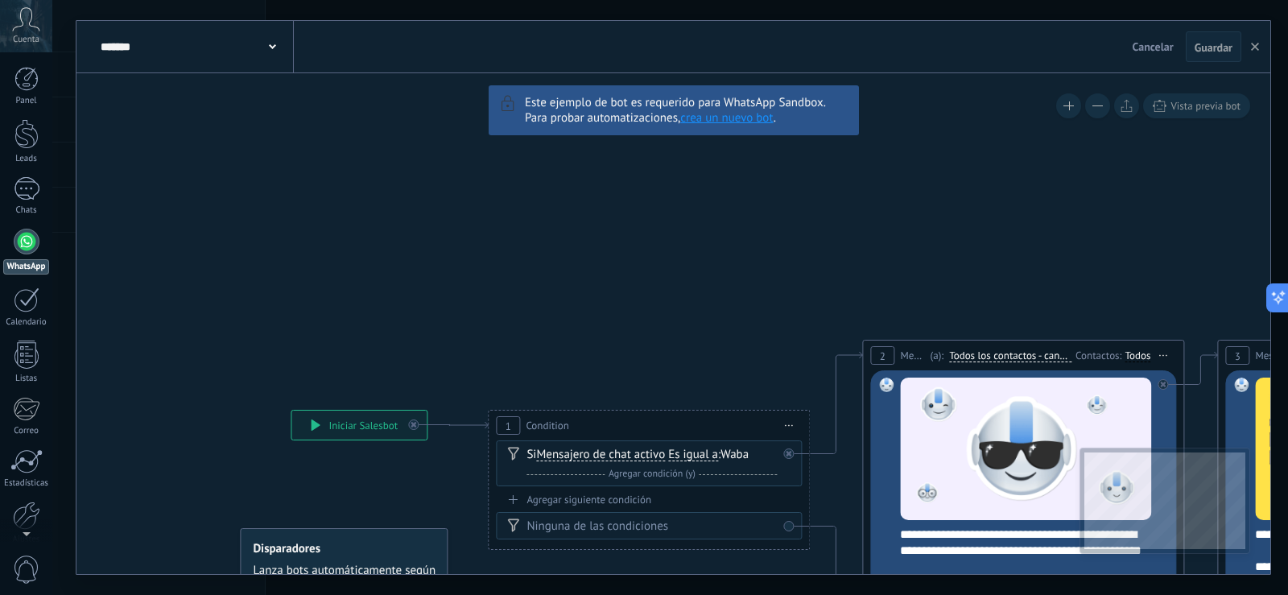
drag, startPoint x: 473, startPoint y: 346, endPoint x: 399, endPoint y: 119, distance: 238.8
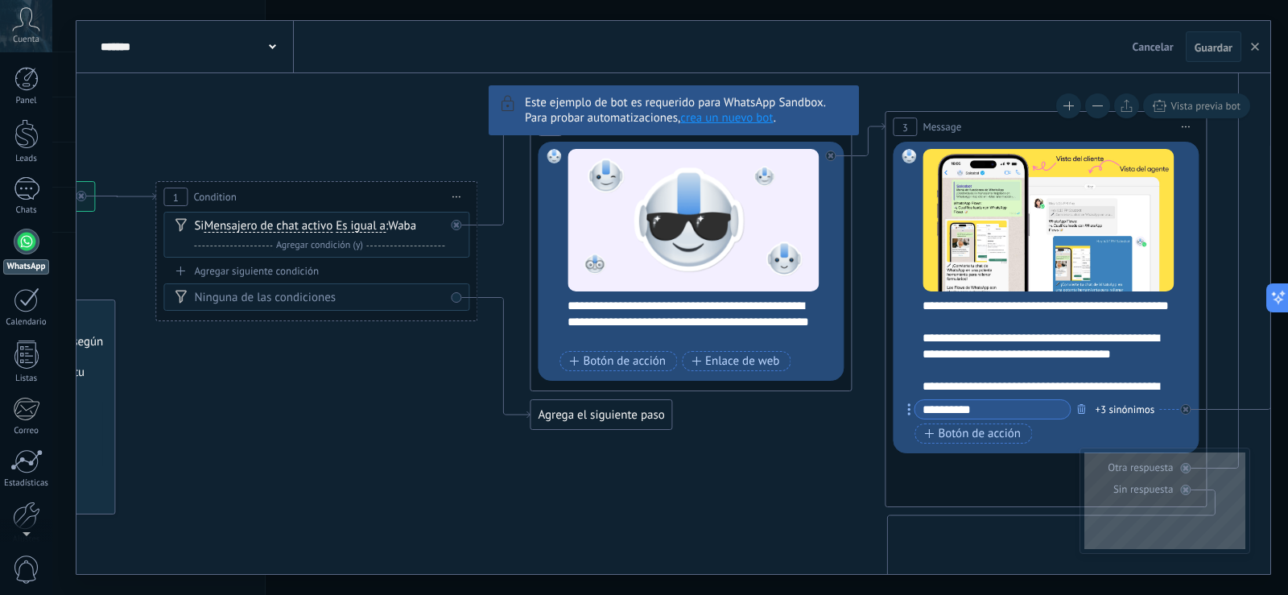
drag, startPoint x: 204, startPoint y: 116, endPoint x: 147, endPoint y: 103, distance: 59.4
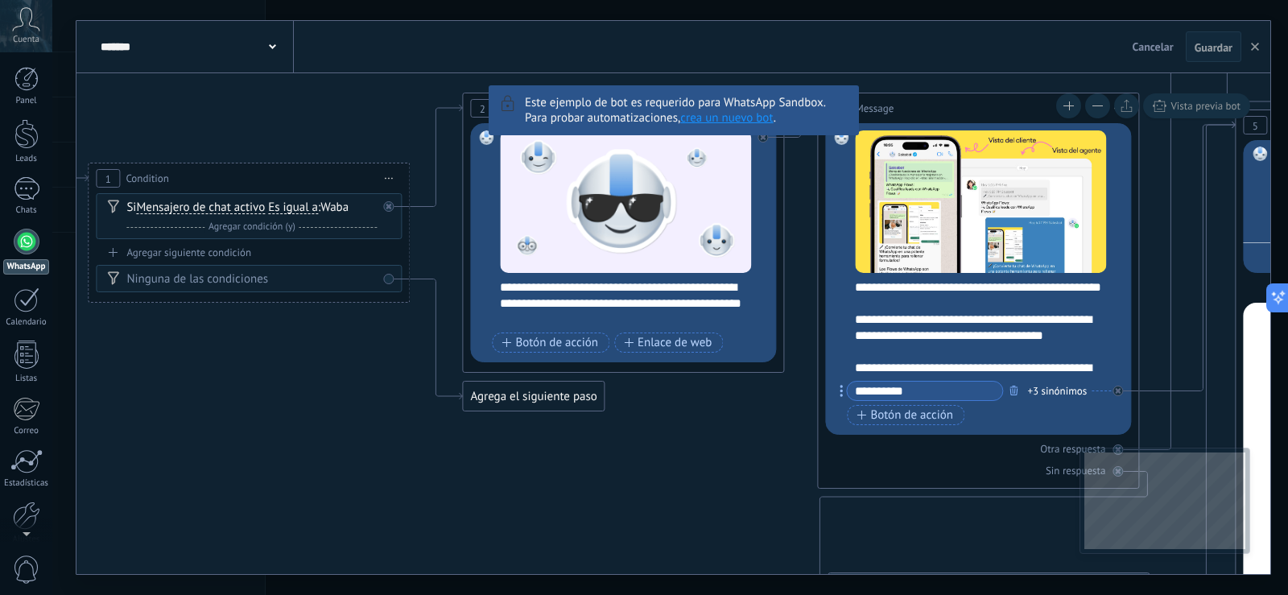
click at [274, 47] on use at bounding box center [272, 46] width 7 height 5
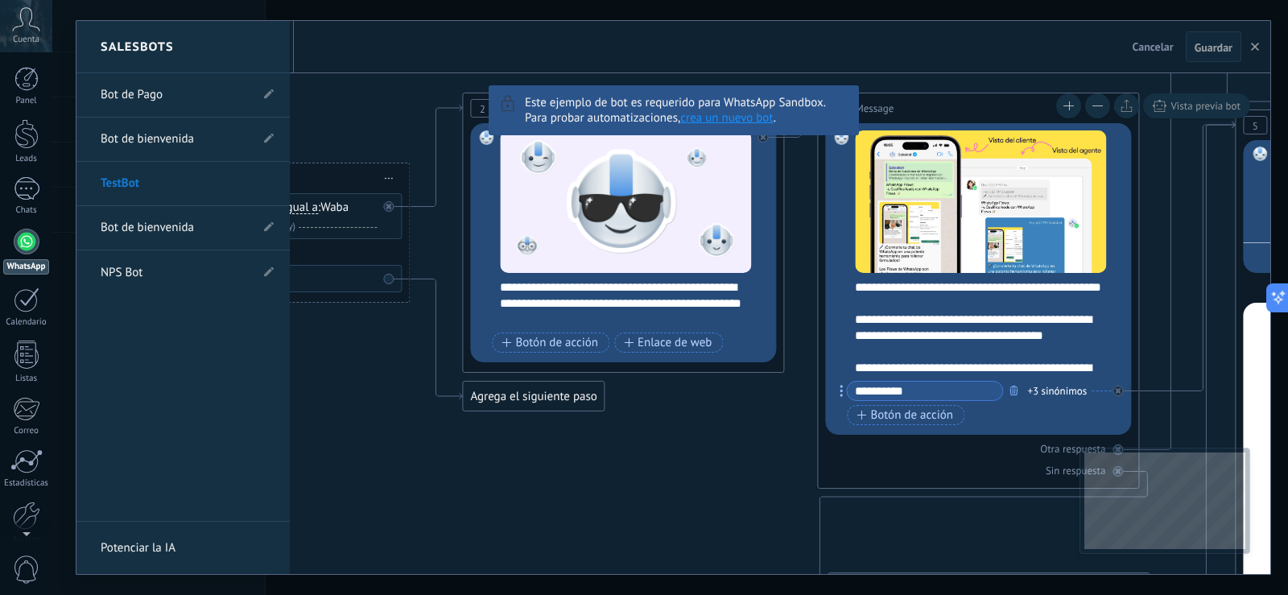
click at [184, 140] on link "Bot de bienvenida" at bounding box center [175, 139] width 149 height 45
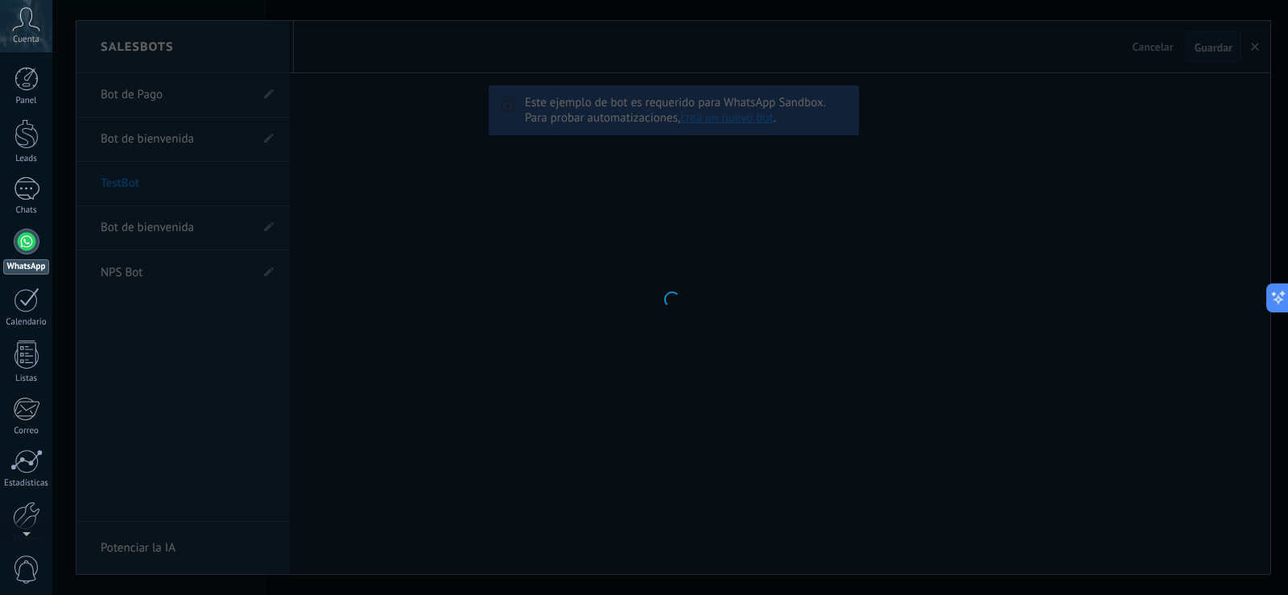
type input "**********"
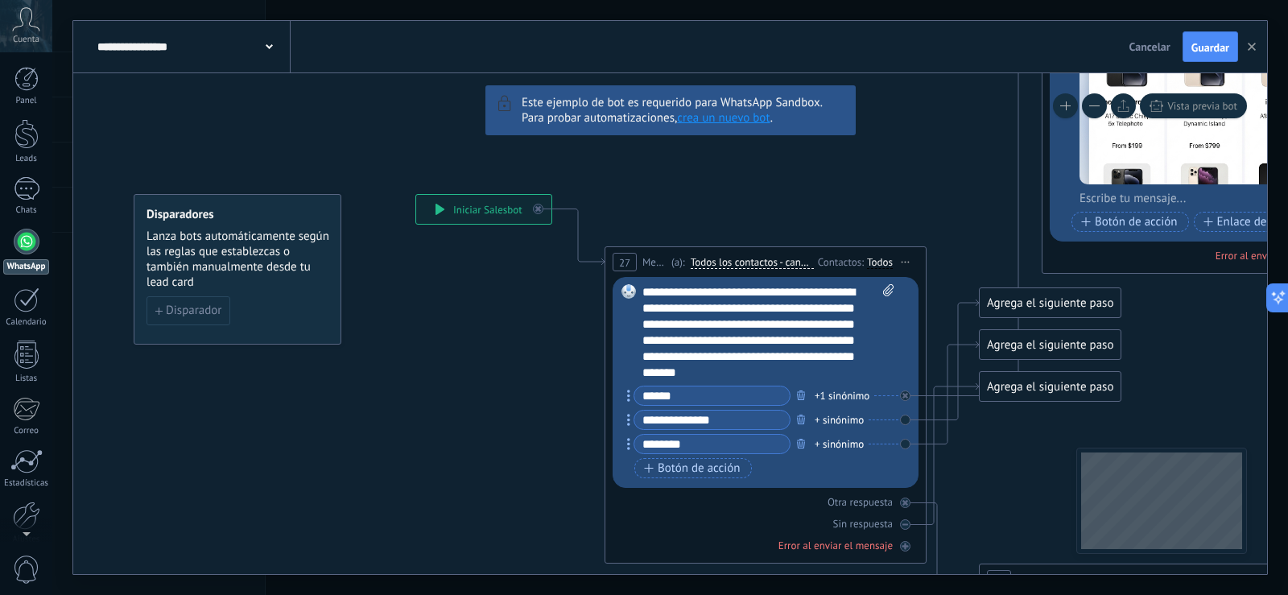
click at [270, 40] on span at bounding box center [269, 45] width 7 height 15
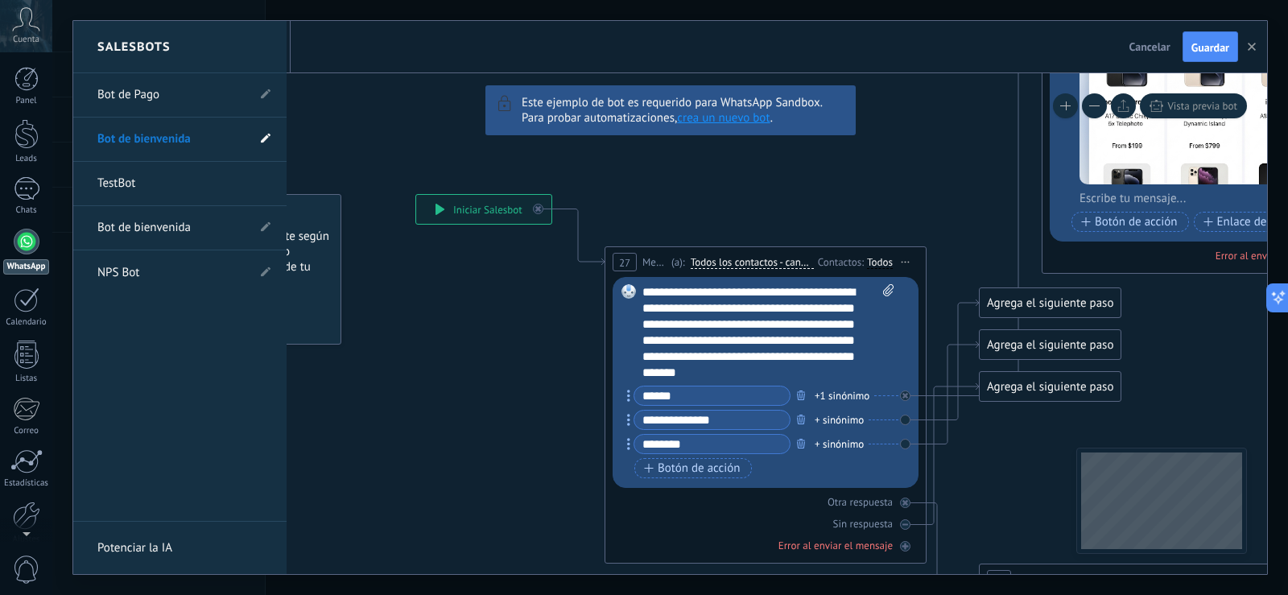
click at [264, 136] on icon at bounding box center [266, 139] width 10 height 10
drag, startPoint x: 201, startPoint y: 139, endPoint x: 58, endPoint y: 156, distance: 144.3
click at [58, 156] on div "**********" at bounding box center [670, 297] width 1236 height 595
type input "**********"
click at [261, 136] on icon at bounding box center [265, 139] width 18 height 10
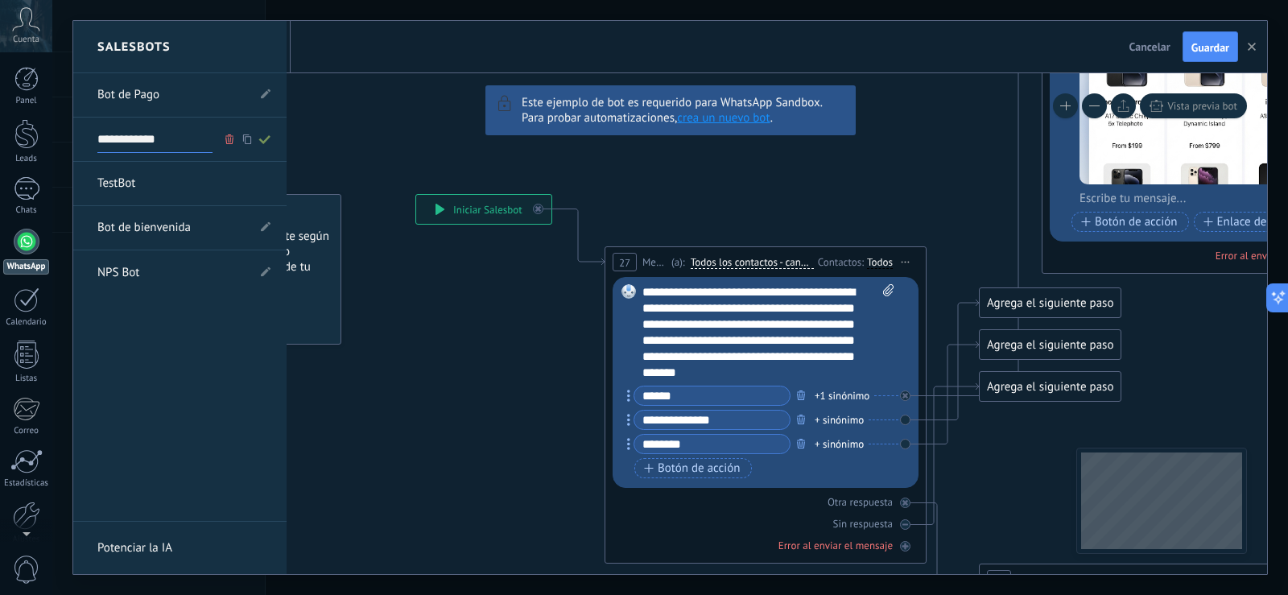
type input "**********"
click at [452, 140] on div at bounding box center [670, 297] width 1194 height 553
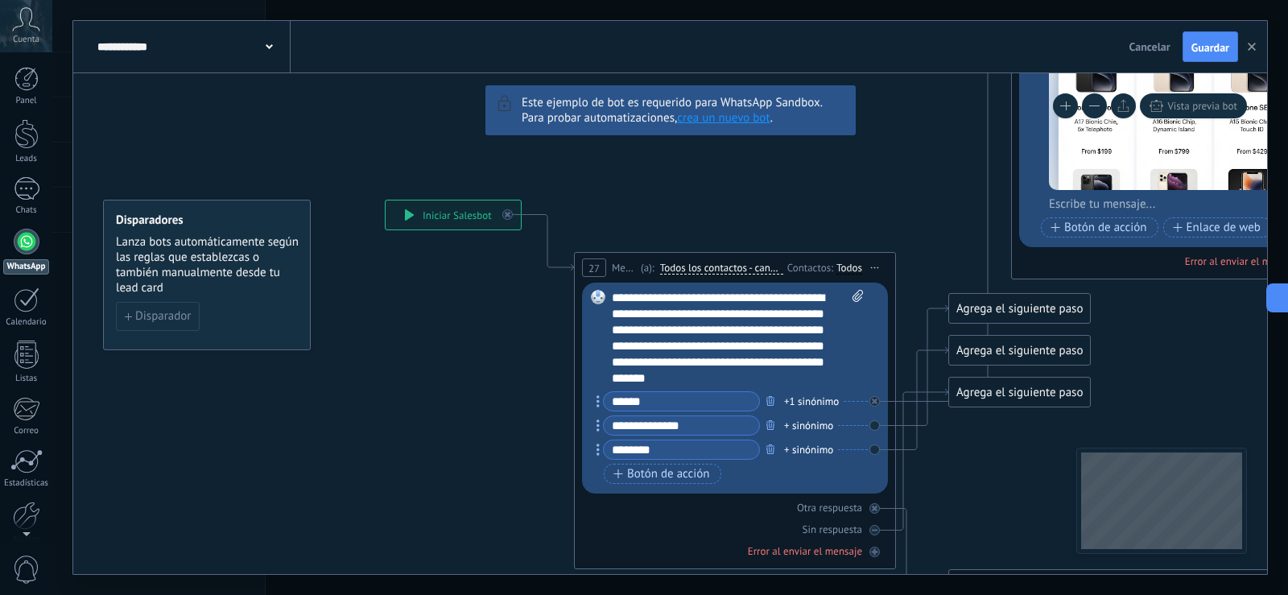
drag, startPoint x: 381, startPoint y: 139, endPoint x: 350, endPoint y: 150, distance: 32.3
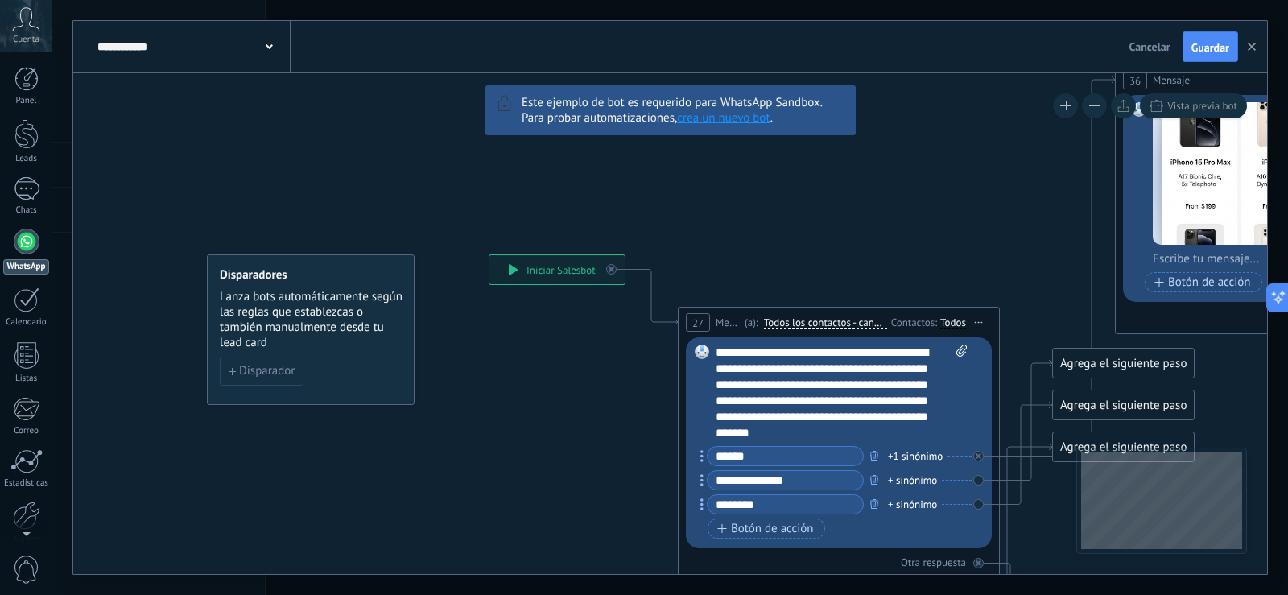
drag, startPoint x: 228, startPoint y: 123, endPoint x: 323, endPoint y: 177, distance: 109.2
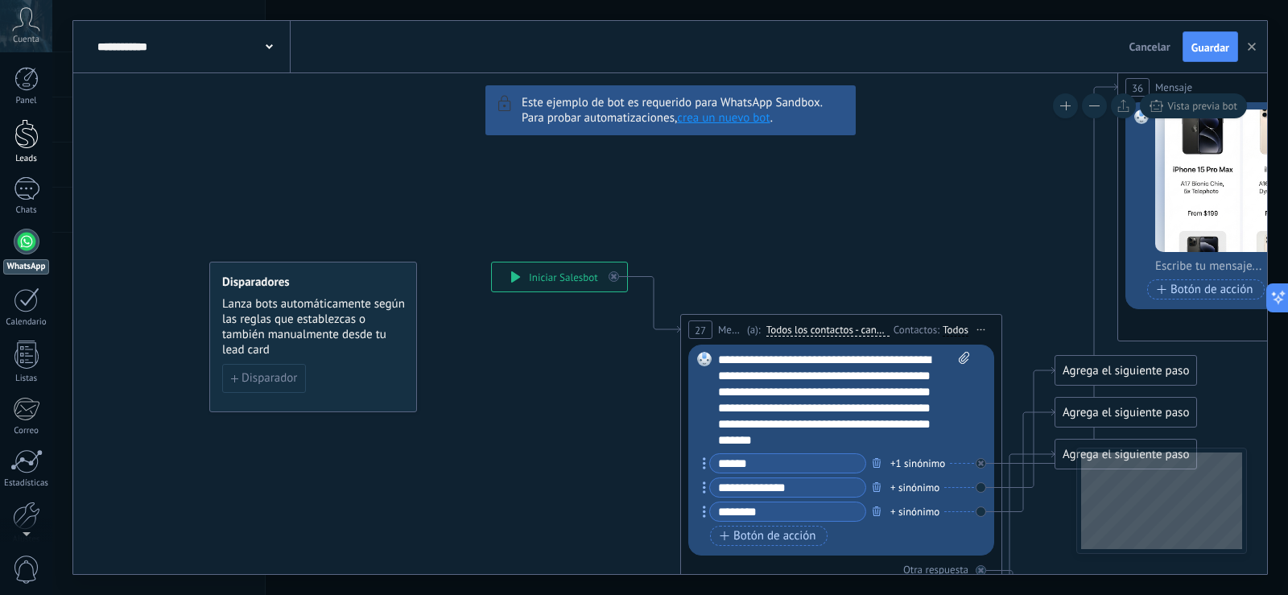
click at [42, 140] on link "Leads" at bounding box center [26, 141] width 52 height 45
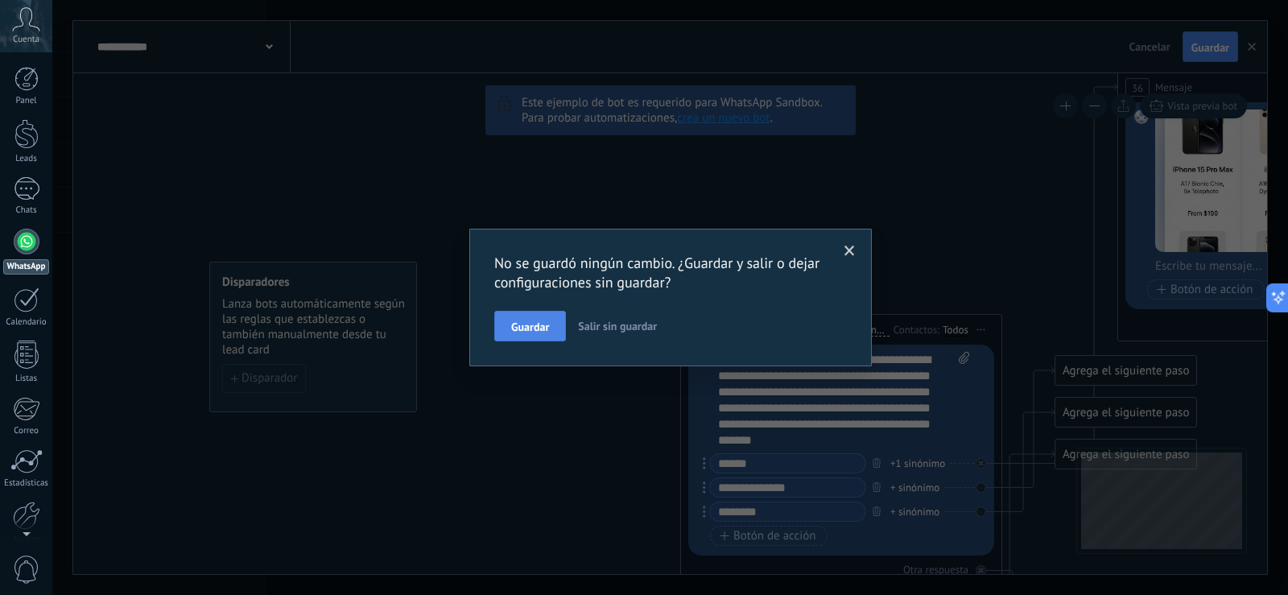
click at [544, 320] on button "Guardar" at bounding box center [530, 326] width 72 height 31
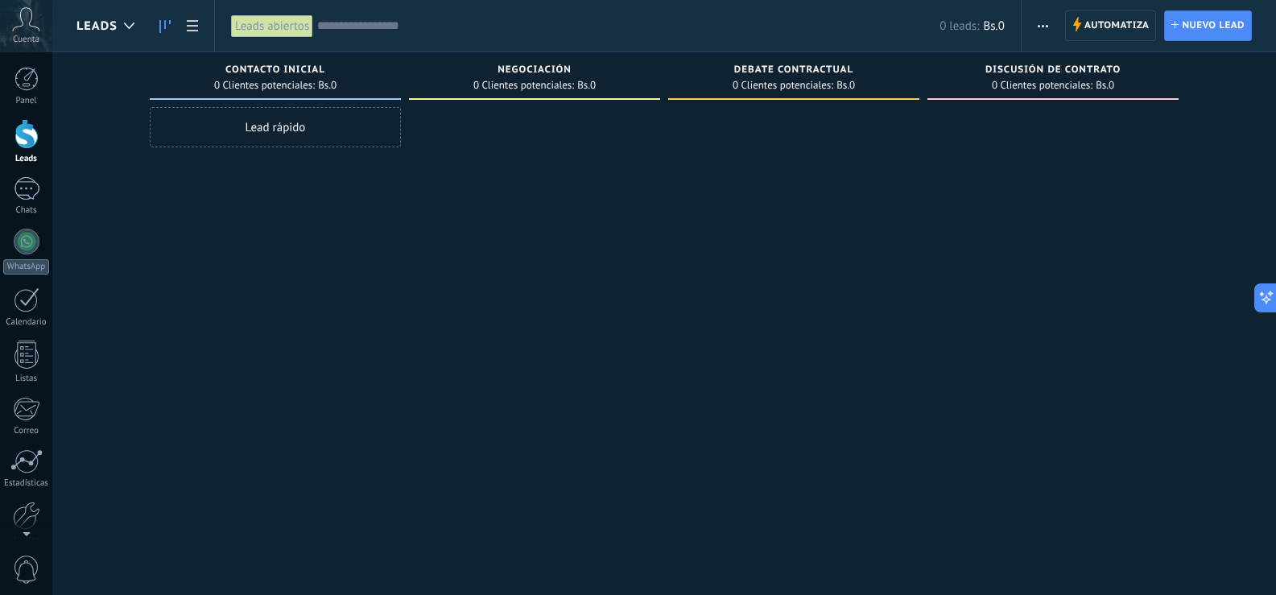
drag, startPoint x: 1001, startPoint y: 350, endPoint x: 1001, endPoint y: 361, distance: 10.5
click at [1001, 361] on div at bounding box center [1052, 299] width 251 height 385
drag, startPoint x: 868, startPoint y: 267, endPoint x: 861, endPoint y: 282, distance: 15.9
click at [861, 282] on div at bounding box center [793, 299] width 251 height 385
click at [1104, 23] on span "Automatiza" at bounding box center [1116, 25] width 65 height 29
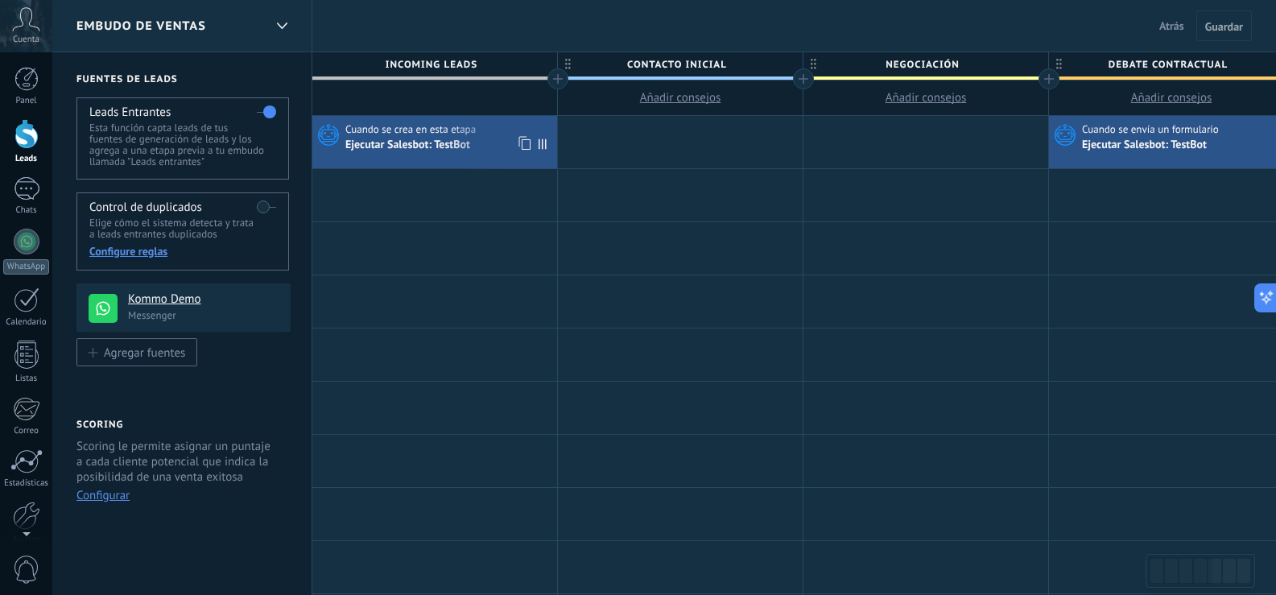
click at [470, 149] on div "Ejecutar Salesbot: TestBot" at bounding box center [408, 145] width 127 height 14
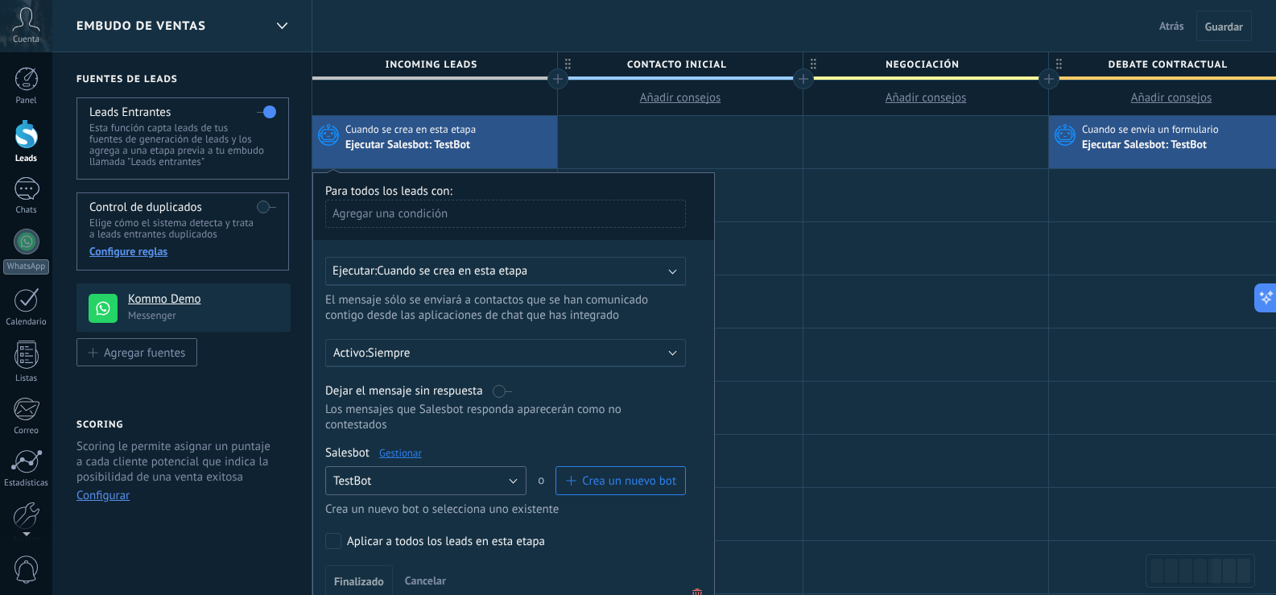
click at [511, 477] on button "TestBot" at bounding box center [425, 480] width 201 height 29
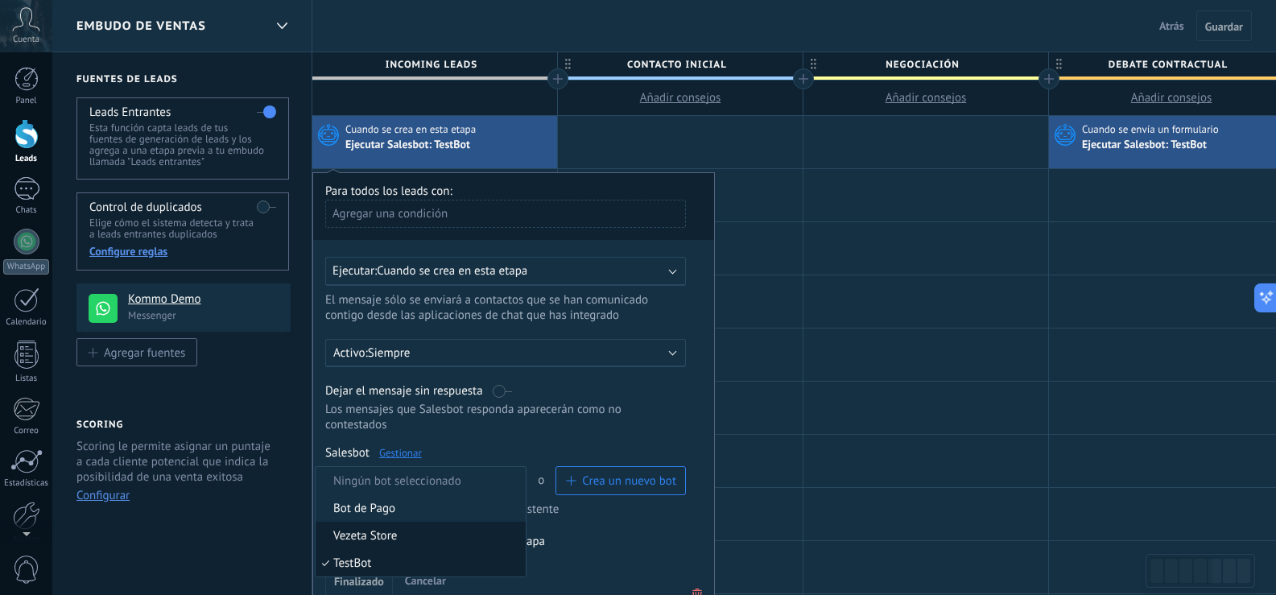
click at [429, 530] on span "Vezeta Store" at bounding box center [418, 535] width 205 height 15
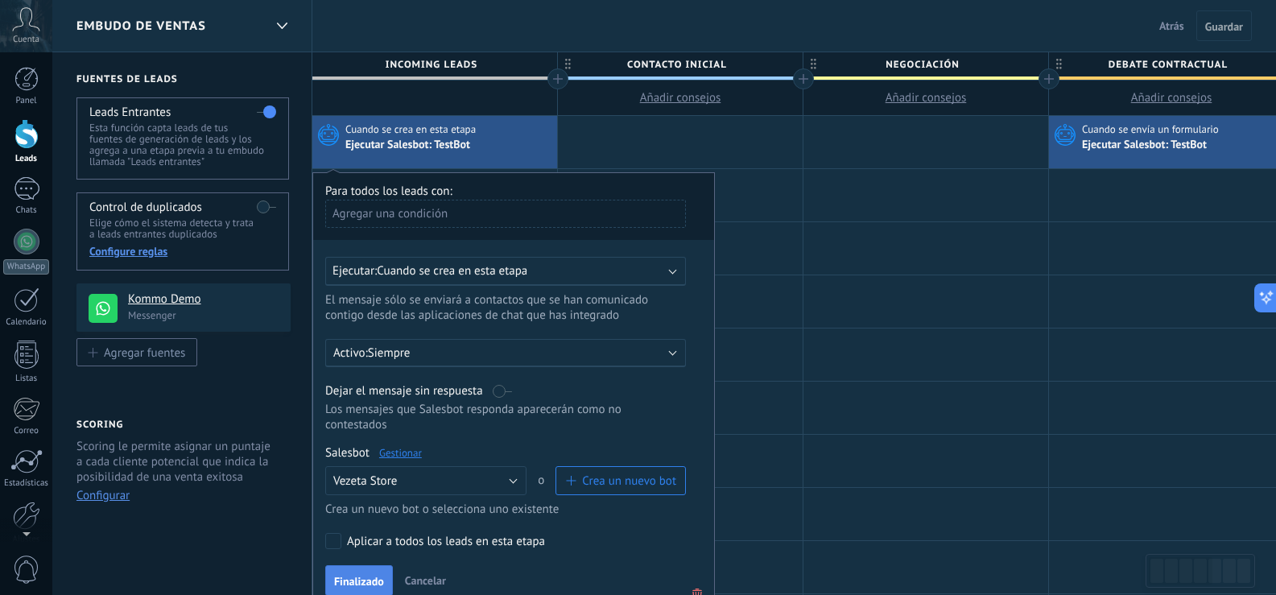
click at [374, 576] on span "Finalizado" at bounding box center [359, 581] width 50 height 11
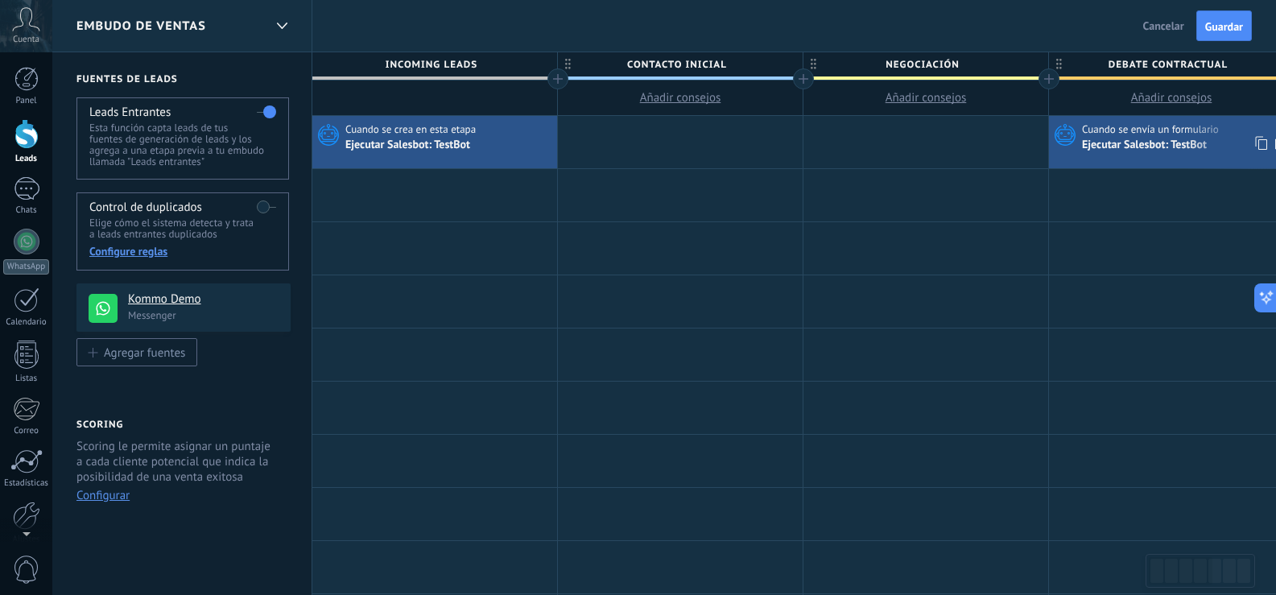
click at [1133, 144] on div "Ejecutar Salesbot: TestBot" at bounding box center [1145, 145] width 127 height 14
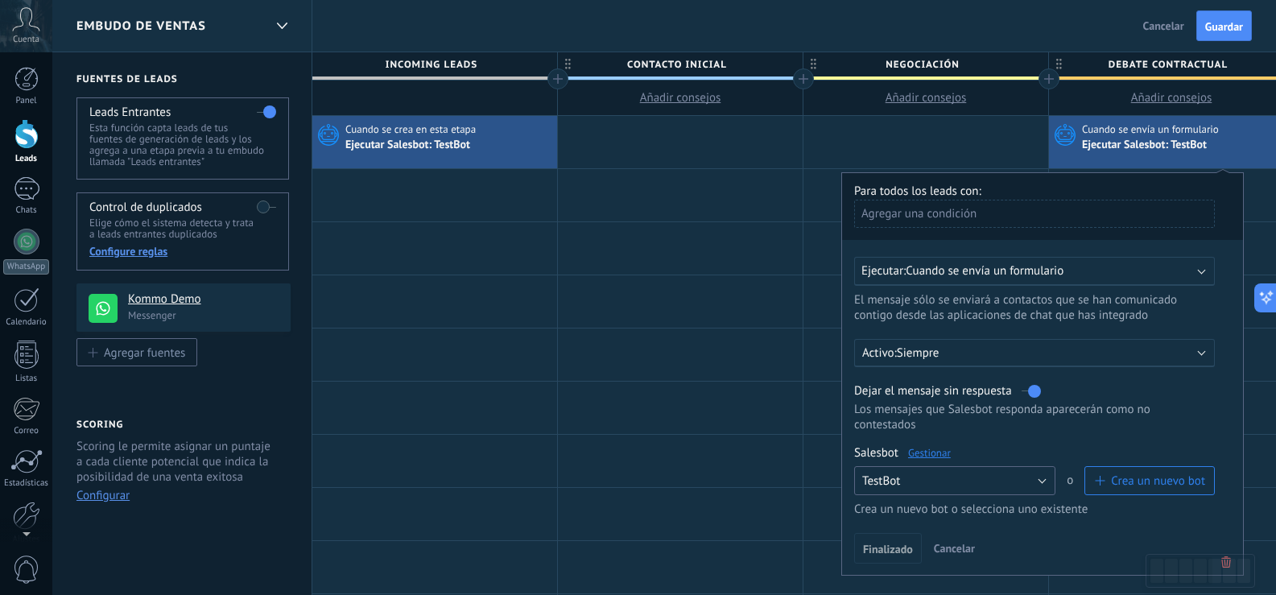
click at [1047, 488] on button "TestBot" at bounding box center [954, 480] width 201 height 29
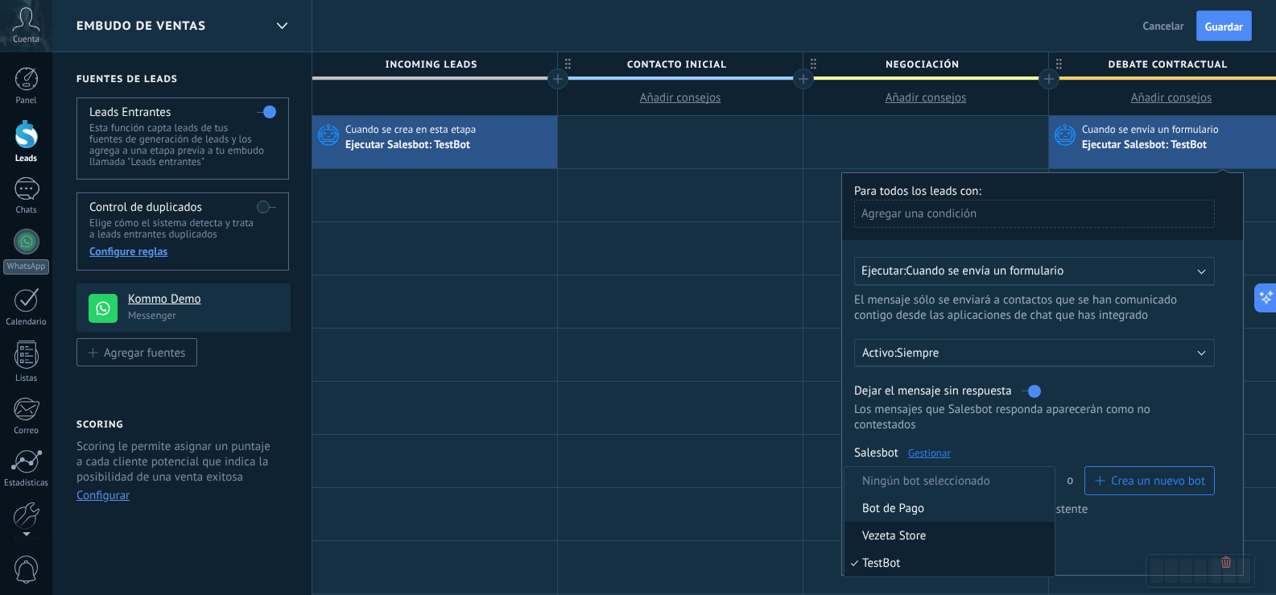
click at [964, 534] on span "Vezeta Store" at bounding box center [946, 535] width 205 height 15
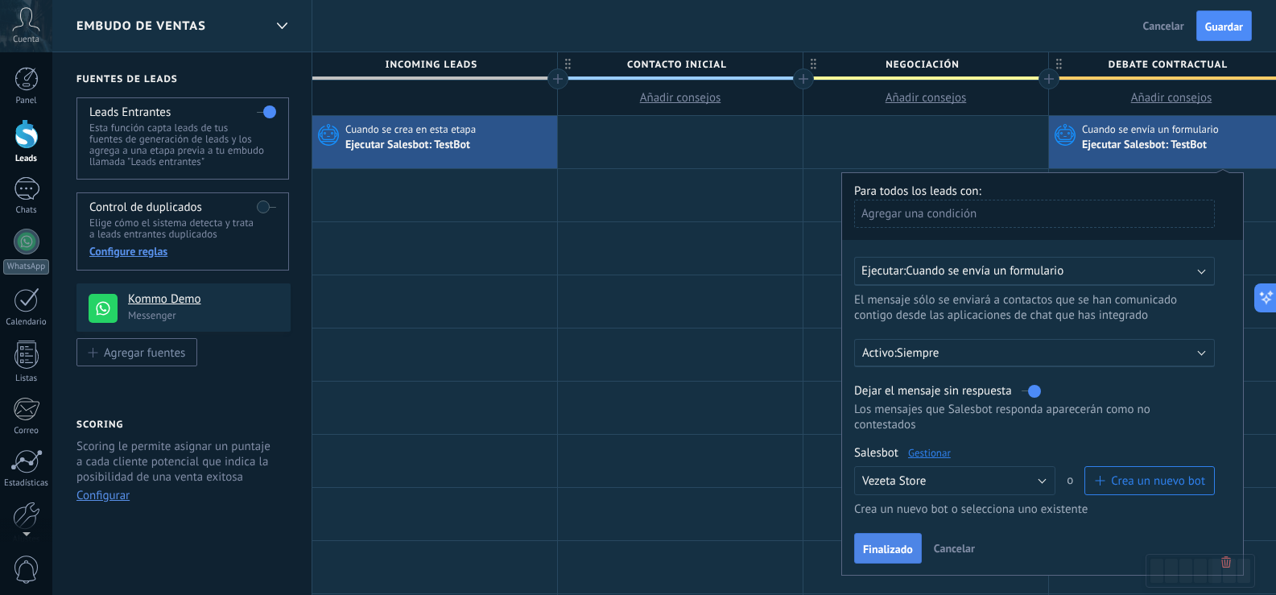
click at [890, 545] on span "Finalizado" at bounding box center [888, 548] width 50 height 11
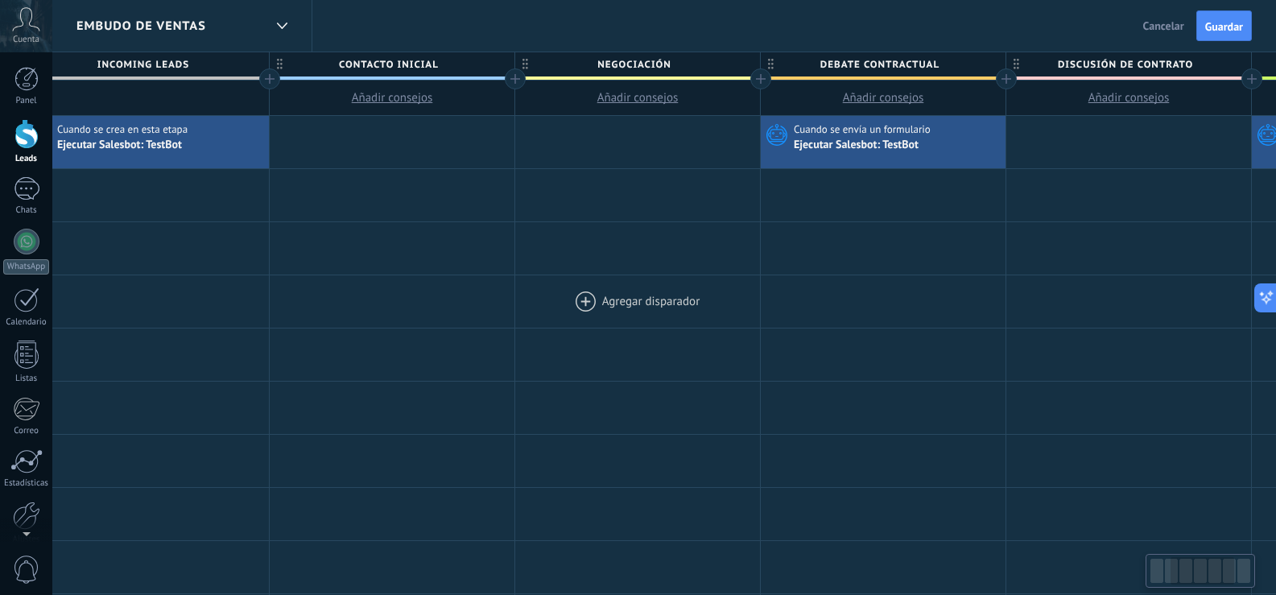
scroll to position [0, 432]
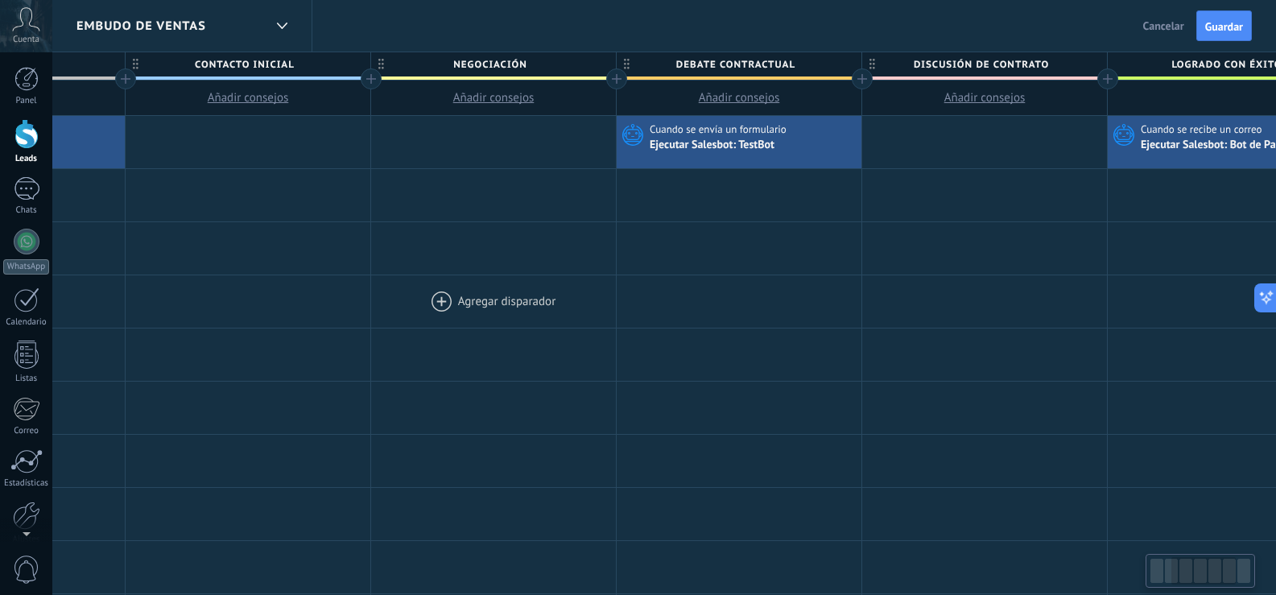
drag, startPoint x: 929, startPoint y: 291, endPoint x: 497, endPoint y: 303, distance: 432.4
click at [497, 303] on div at bounding box center [493, 301] width 245 height 52
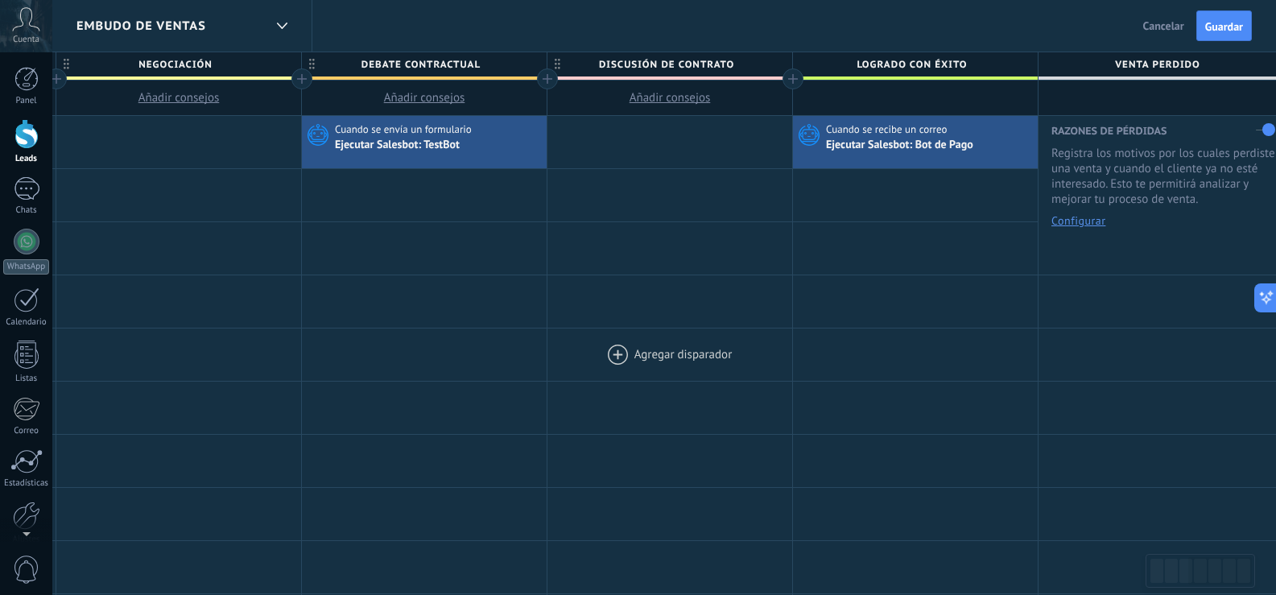
drag, startPoint x: 890, startPoint y: 315, endPoint x: 575, endPoint y: 330, distance: 315.1
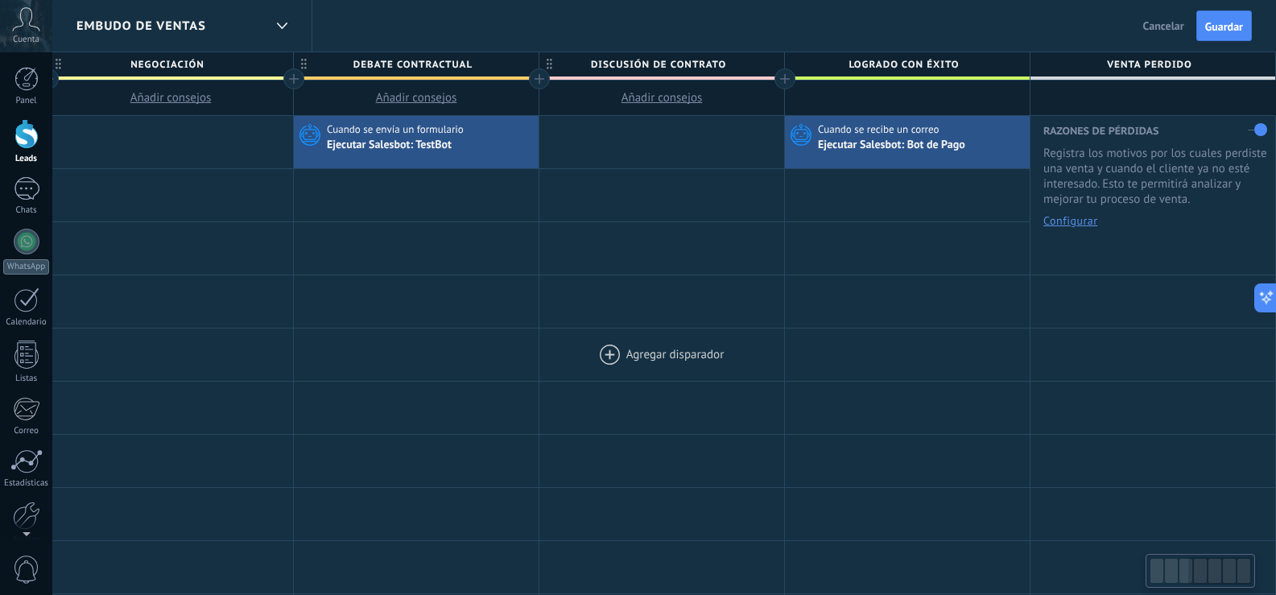
drag, startPoint x: 784, startPoint y: 326, endPoint x: 610, endPoint y: 331, distance: 173.9
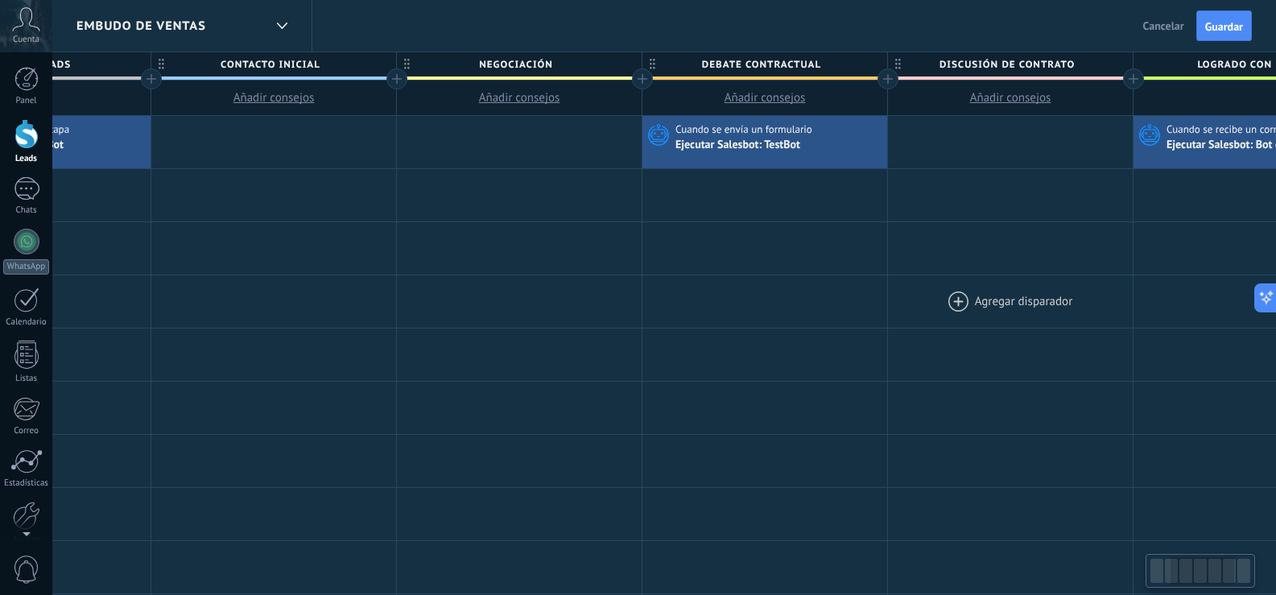
drag, startPoint x: 794, startPoint y: 301, endPoint x: 954, endPoint y: 289, distance: 160.6
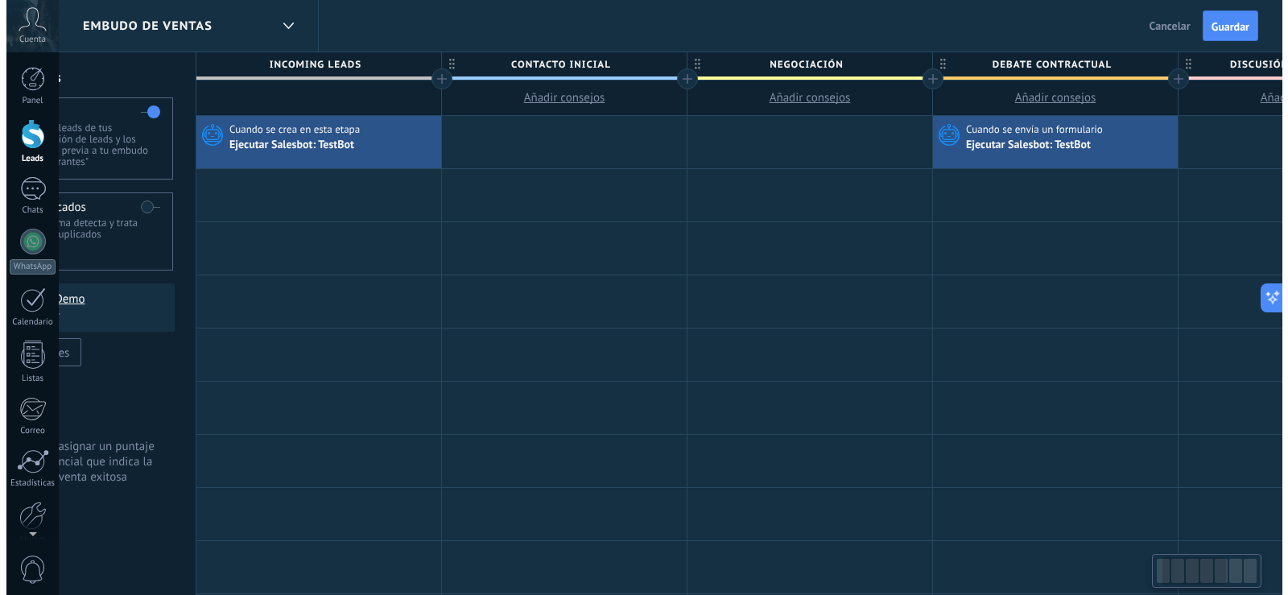
scroll to position [0, 107]
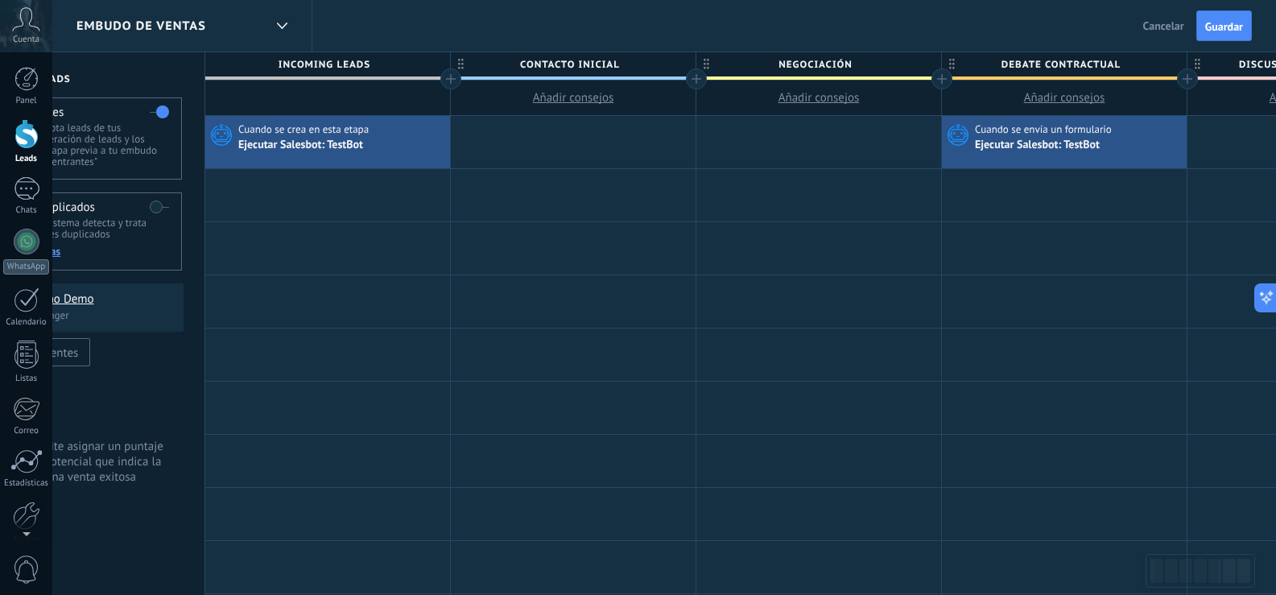
drag, startPoint x: 599, startPoint y: 307, endPoint x: 692, endPoint y: 303, distance: 93.5
click at [26, 245] on div at bounding box center [27, 242] width 26 height 26
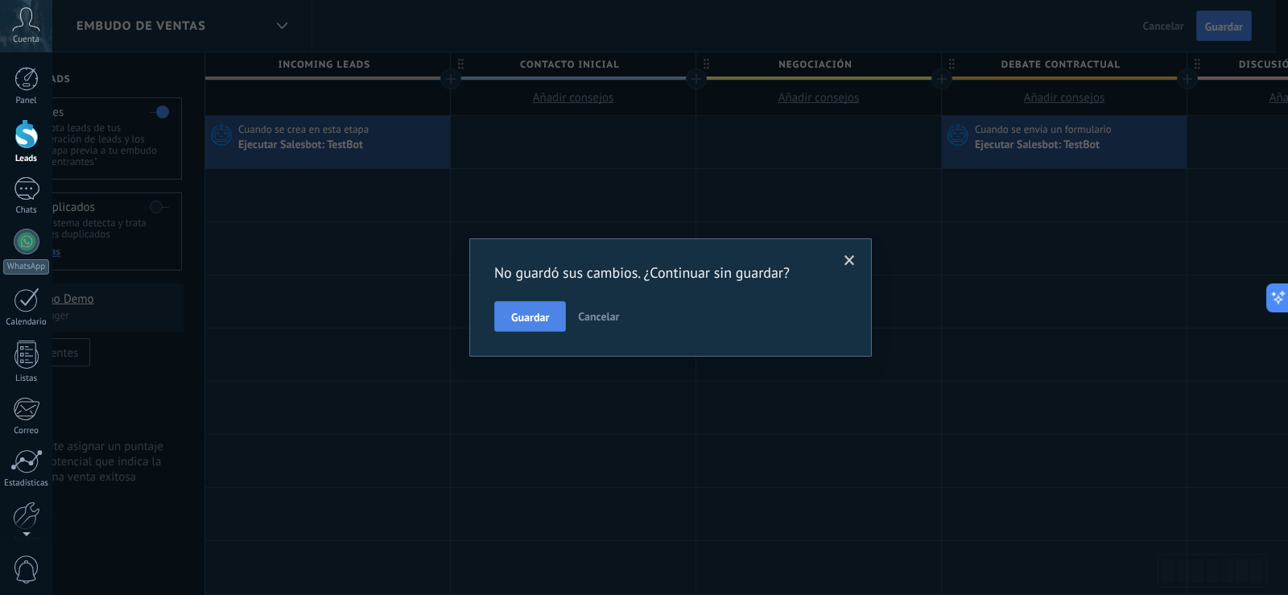
click at [530, 310] on button "Guardar" at bounding box center [530, 316] width 72 height 31
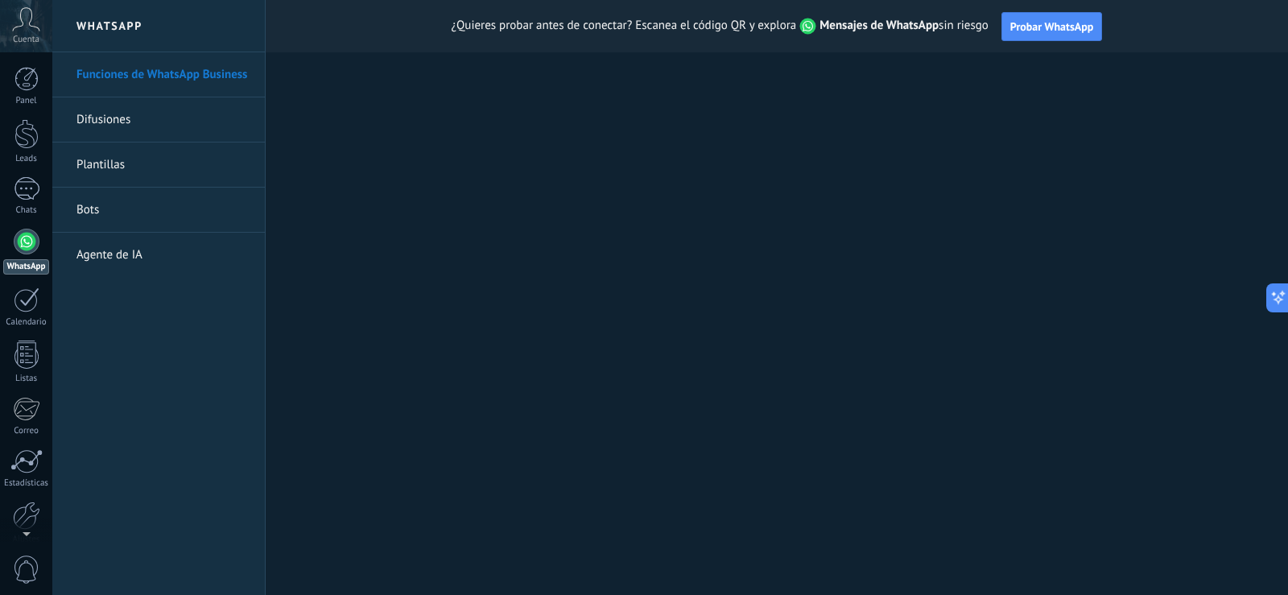
click at [104, 210] on link "Bots" at bounding box center [162, 210] width 172 height 45
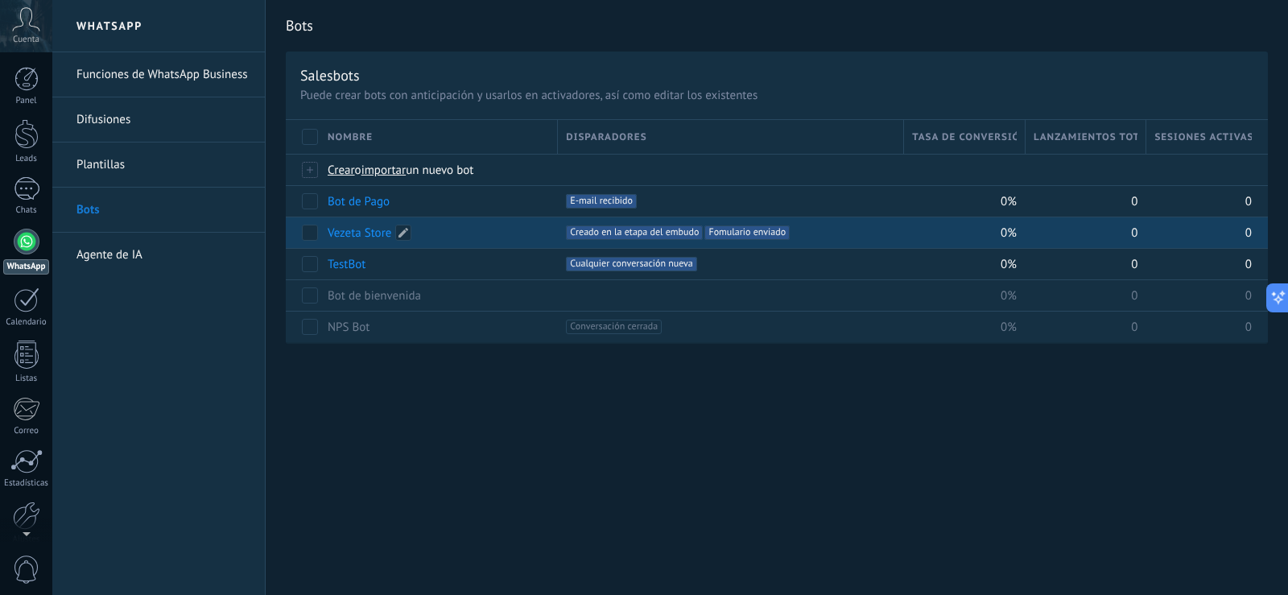
click at [358, 232] on link "Vezeta Store" at bounding box center [360, 232] width 64 height 15
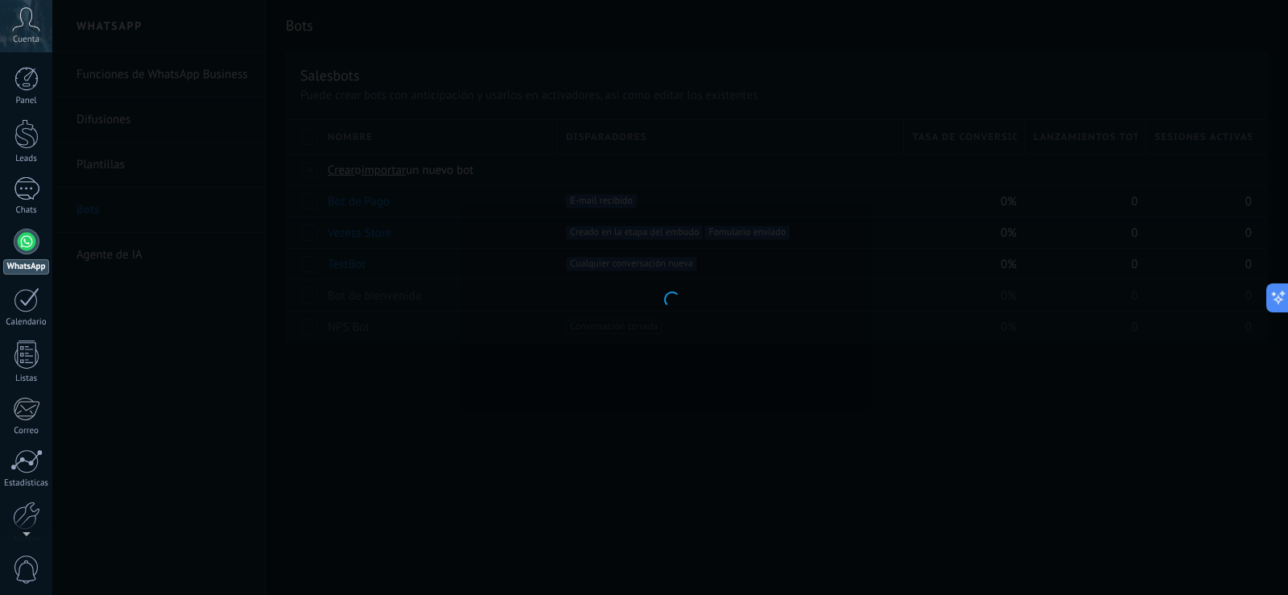
type input "**********"
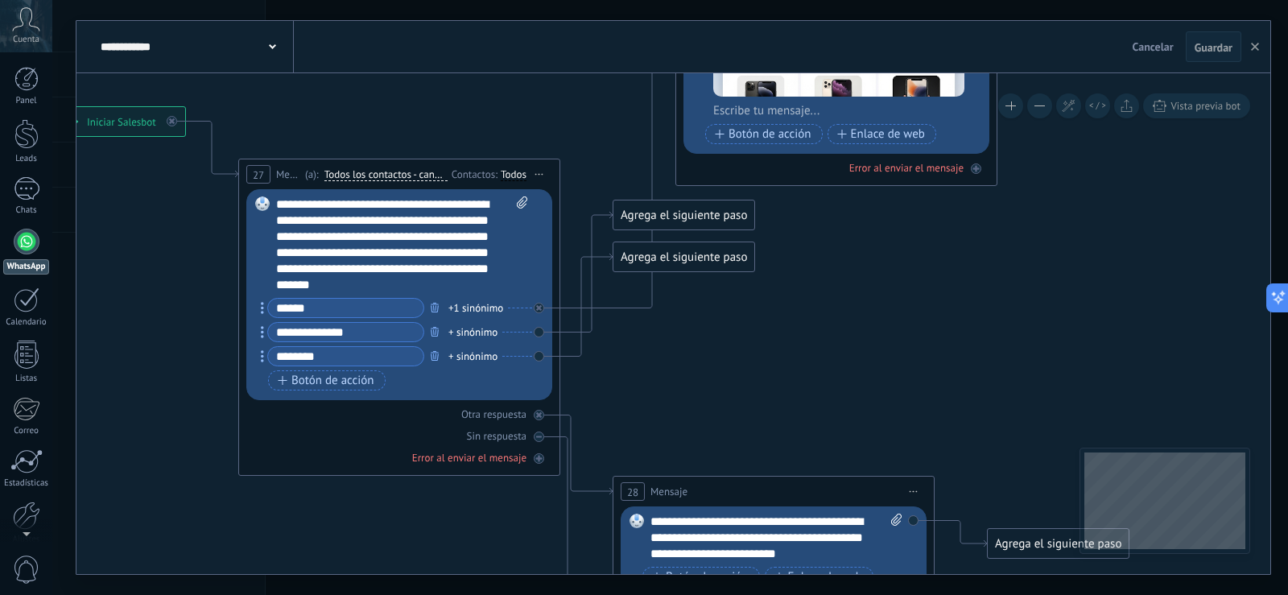
drag, startPoint x: 772, startPoint y: 173, endPoint x: 402, endPoint y: 86, distance: 379.6
drag, startPoint x: 663, startPoint y: 256, endPoint x: 657, endPoint y: 389, distance: 133.0
click at [657, 389] on div "Agrega el siguiente paso" at bounding box center [683, 390] width 141 height 27
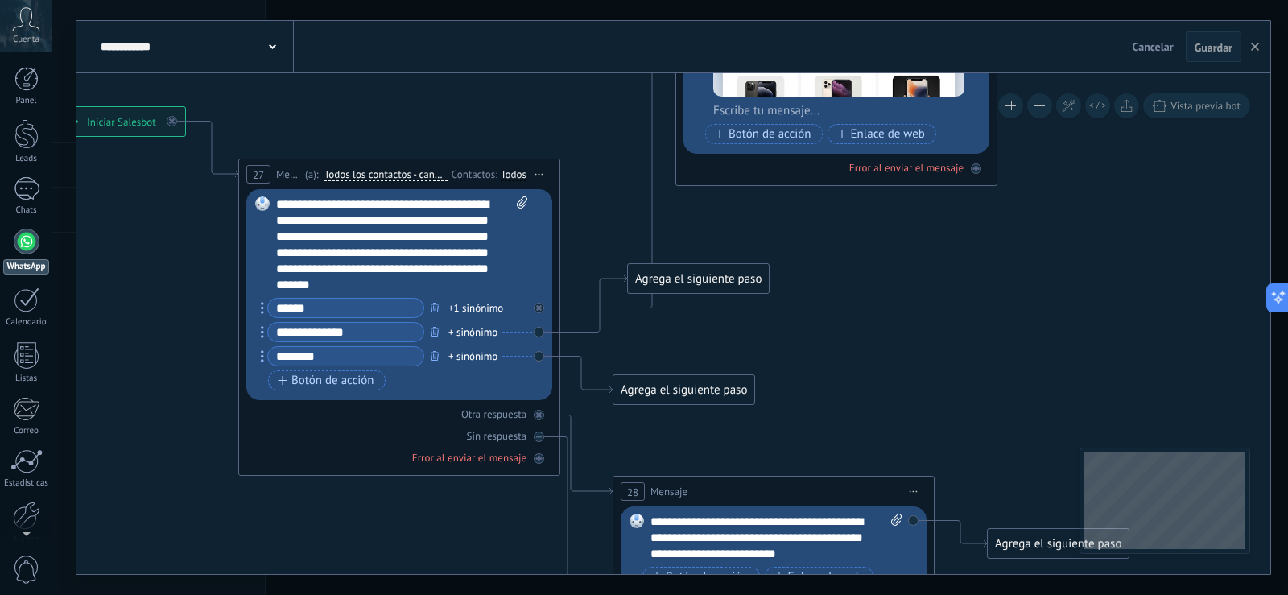
drag, startPoint x: 670, startPoint y: 213, endPoint x: 684, endPoint y: 277, distance: 65.2
click at [684, 277] on div "Agrega el siguiente paso" at bounding box center [698, 279] width 141 height 27
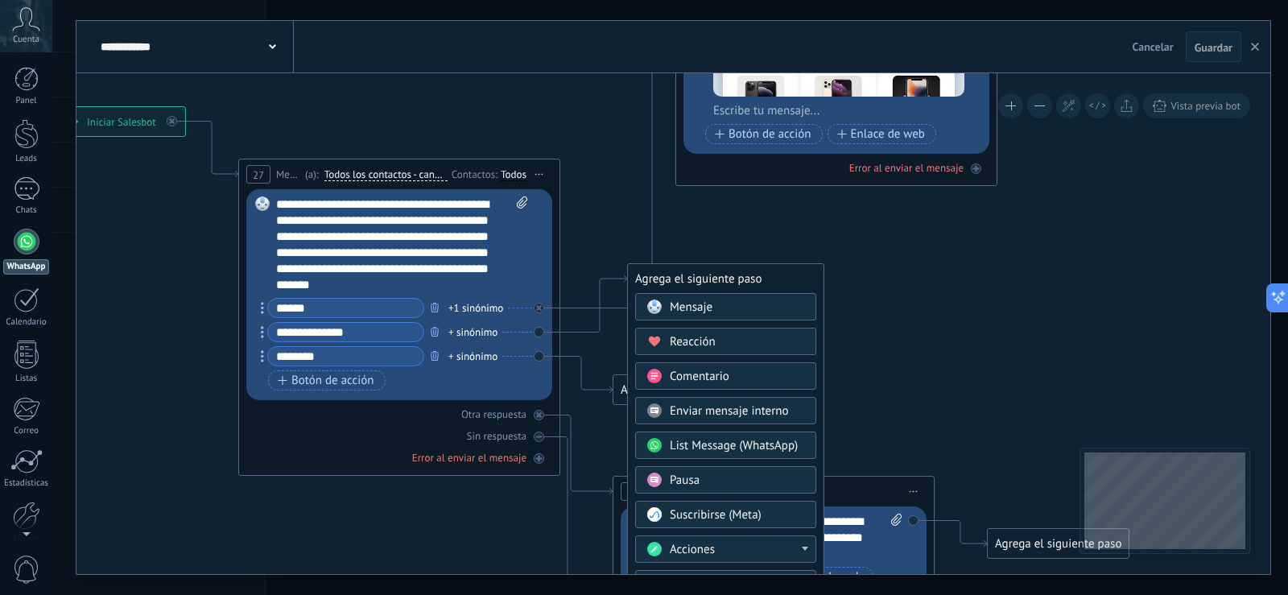
click at [701, 307] on span "Mensaje" at bounding box center [691, 306] width 43 height 15
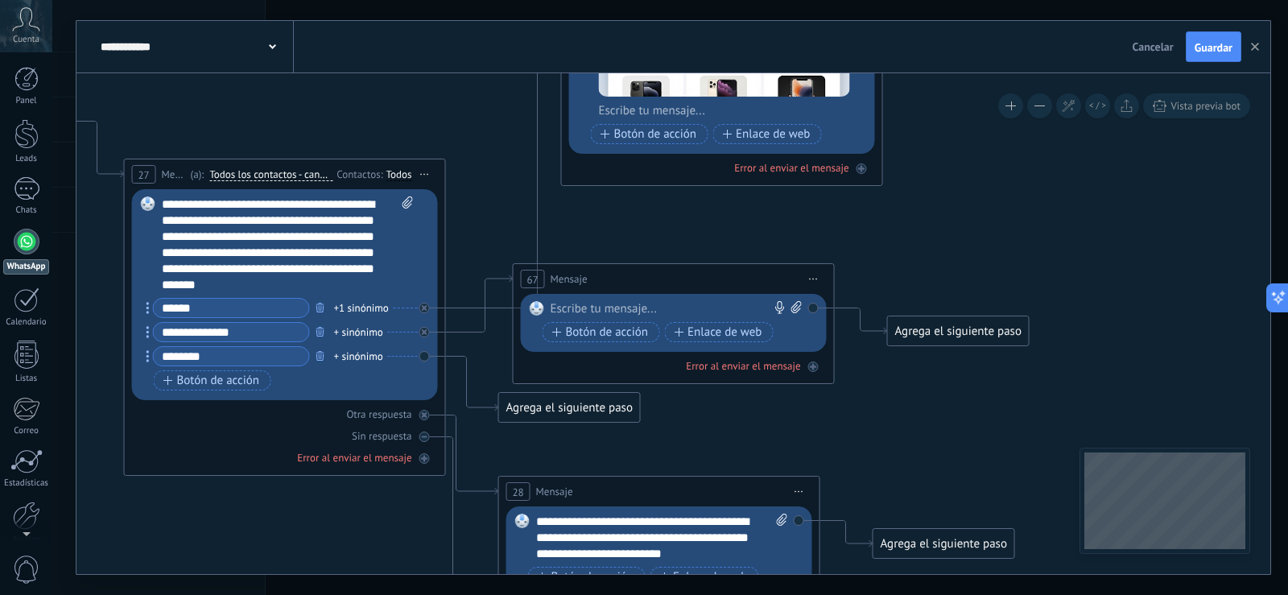
click at [708, 308] on div at bounding box center [670, 309] width 239 height 16
click at [799, 306] on icon at bounding box center [796, 307] width 10 height 12
click input "Subir" at bounding box center [0, 0] width 0 height 0
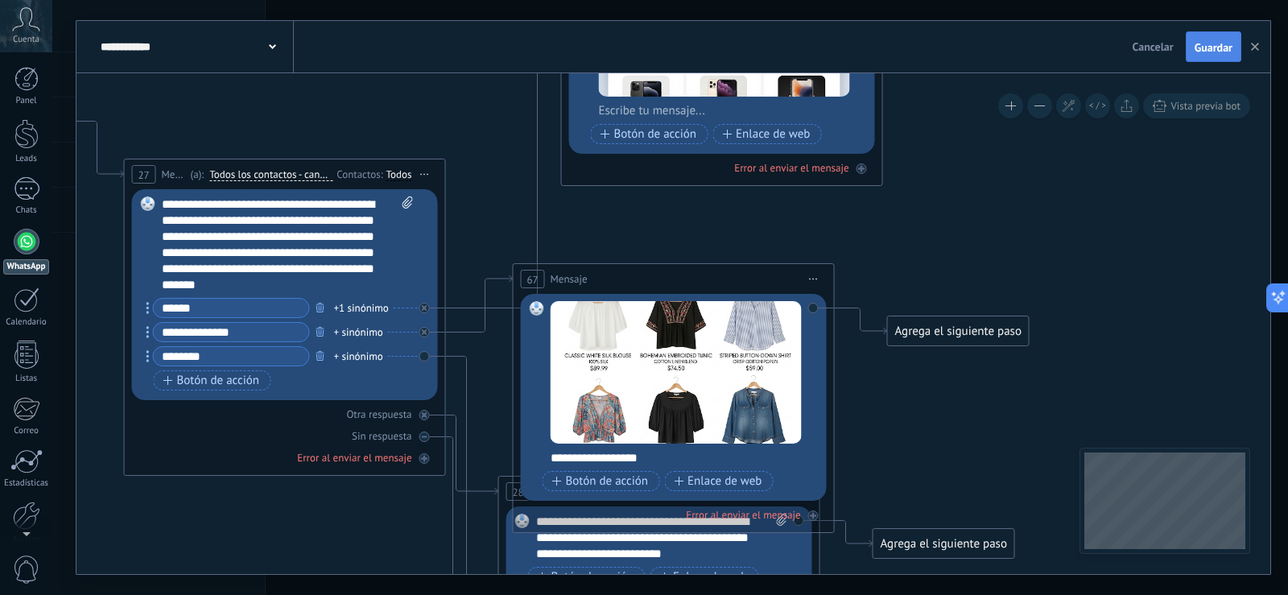
click at [1204, 45] on span "Guardar" at bounding box center [1214, 47] width 38 height 11
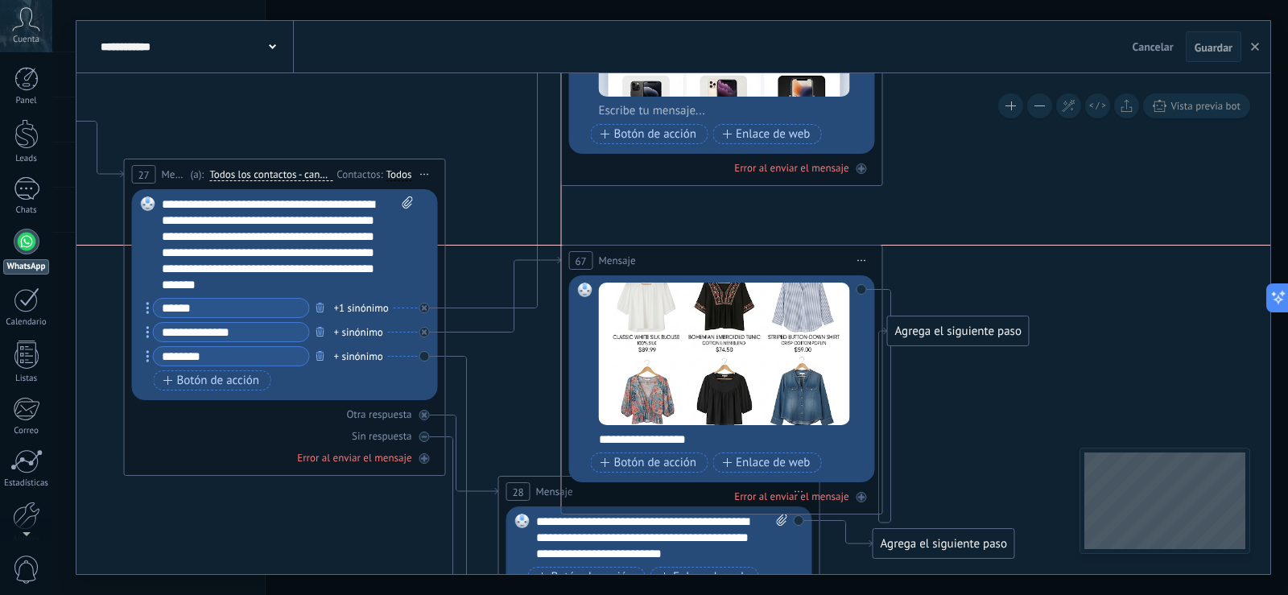
drag, startPoint x: 707, startPoint y: 278, endPoint x: 758, endPoint y: 252, distance: 56.9
click at [758, 252] on div "67 Mensaje ******* (a): Todos los contactos - canales seleccionados Todos los c…" at bounding box center [722, 261] width 320 height 30
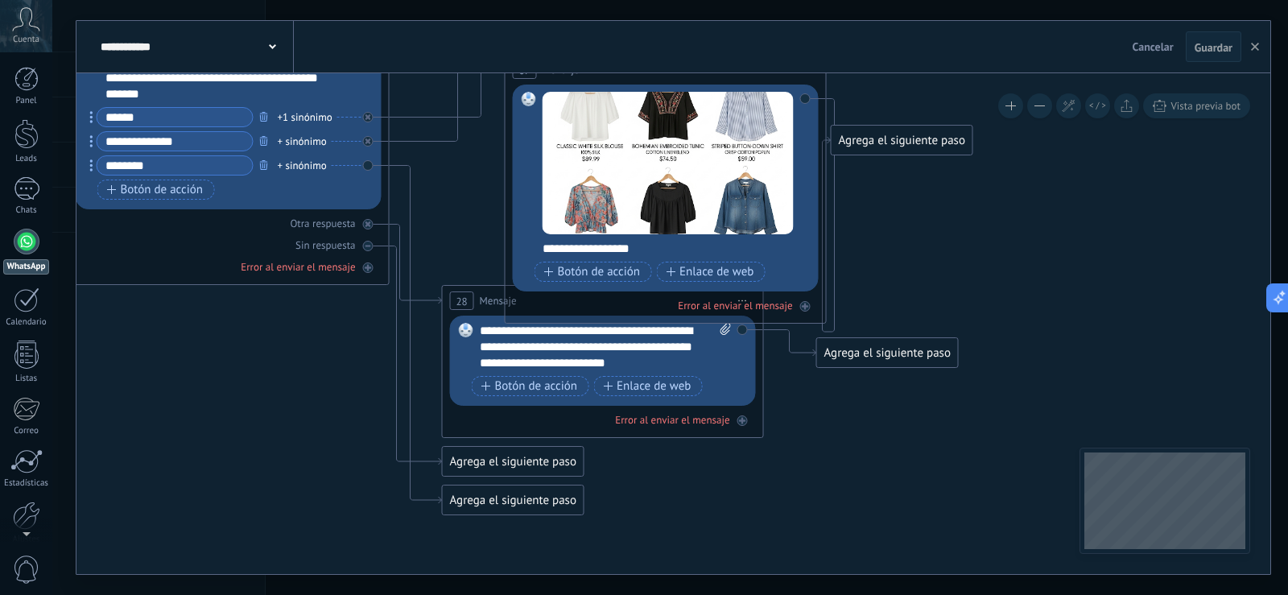
drag, startPoint x: 956, startPoint y: 234, endPoint x: 900, endPoint y: 45, distance: 197.4
click at [900, 45] on div "**********" at bounding box center [673, 297] width 1194 height 553
drag, startPoint x: 486, startPoint y: 505, endPoint x: 494, endPoint y: 587, distance: 82.5
click at [494, 587] on div "**********" at bounding box center [670, 297] width 1236 height 595
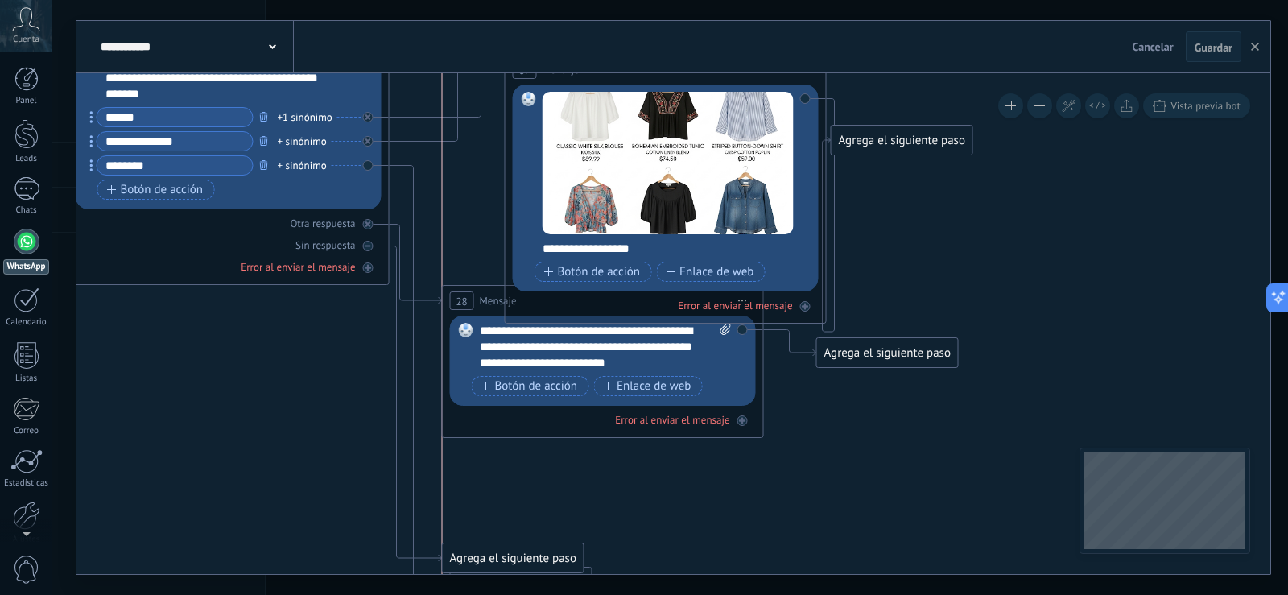
drag, startPoint x: 514, startPoint y: 465, endPoint x: 514, endPoint y: 562, distance: 96.6
click at [514, 562] on div "Agrega el siguiente paso" at bounding box center [513, 558] width 141 height 27
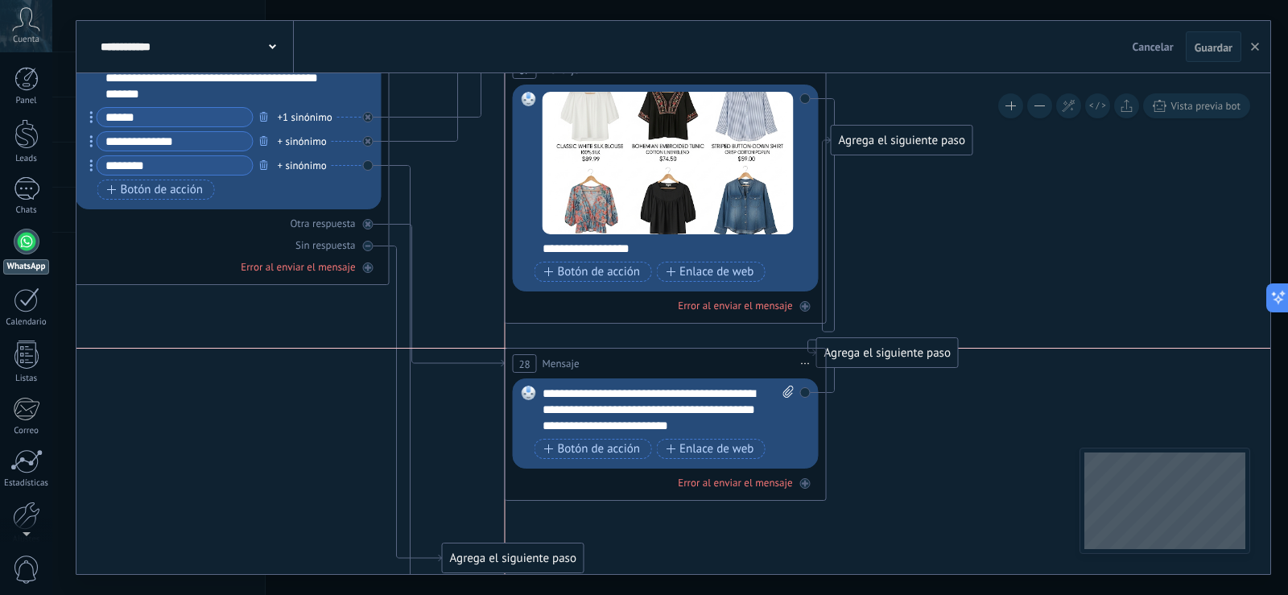
drag, startPoint x: 495, startPoint y: 290, endPoint x: 562, endPoint y: 355, distance: 93.4
click at [562, 355] on div "28 Mensaje ******* (a): Todos los contactos - canales seleccionados Todos los c…" at bounding box center [666, 364] width 320 height 30
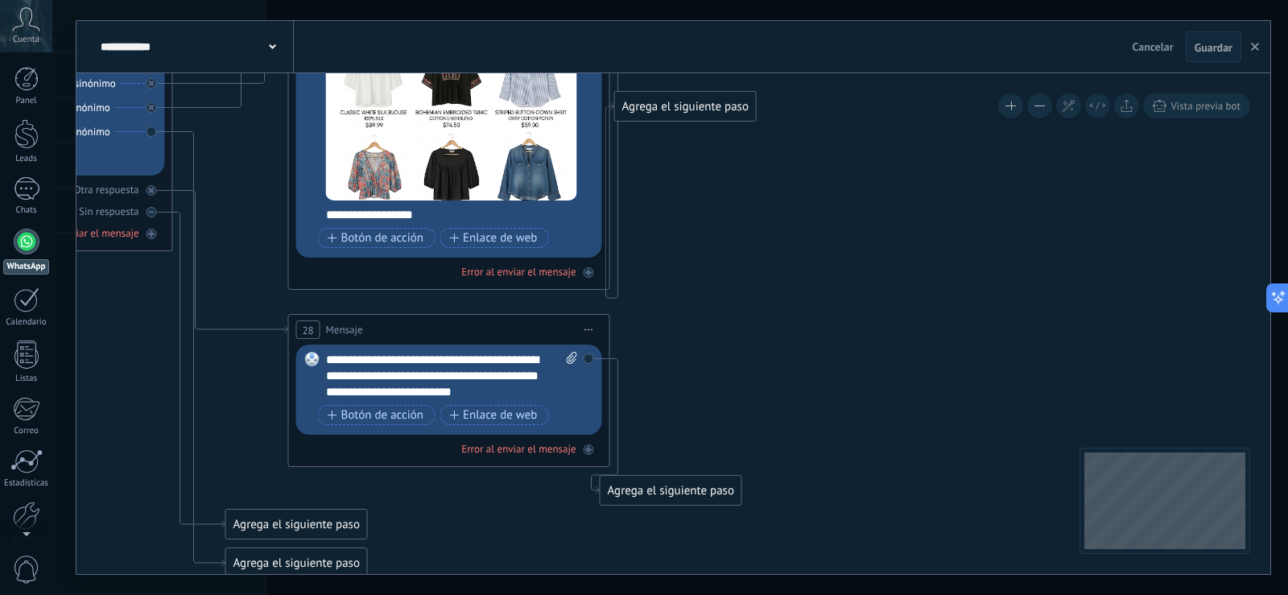
drag, startPoint x: 960, startPoint y: 308, endPoint x: 744, endPoint y: 274, distance: 219.2
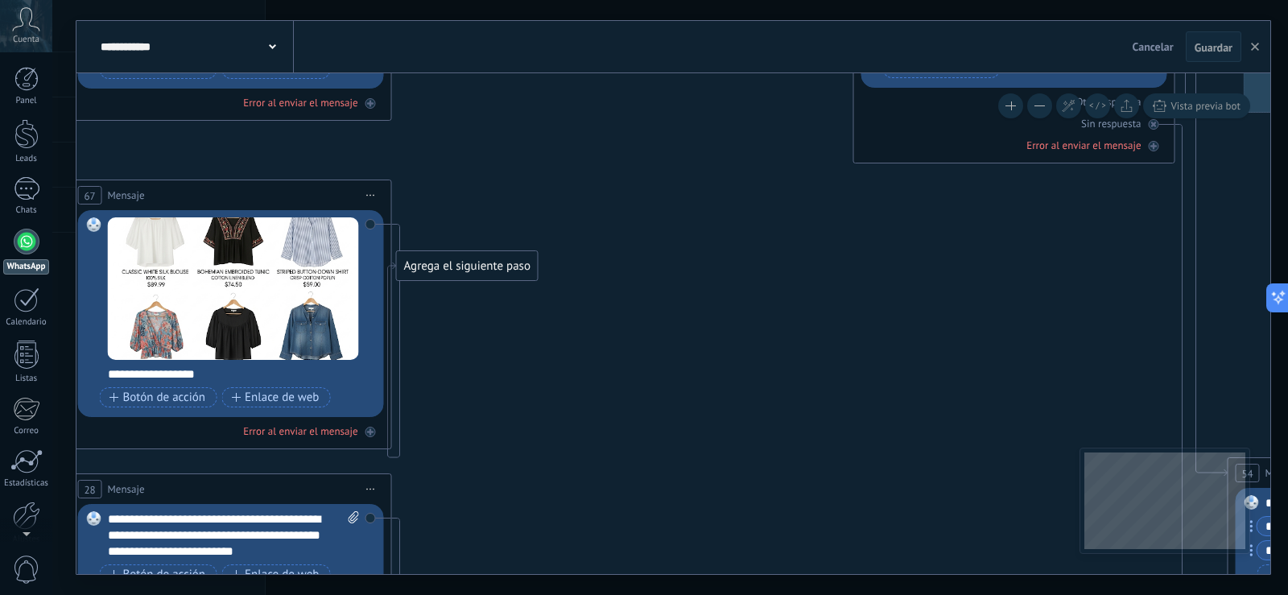
drag, startPoint x: 887, startPoint y: 275, endPoint x: 659, endPoint y: 467, distance: 297.7
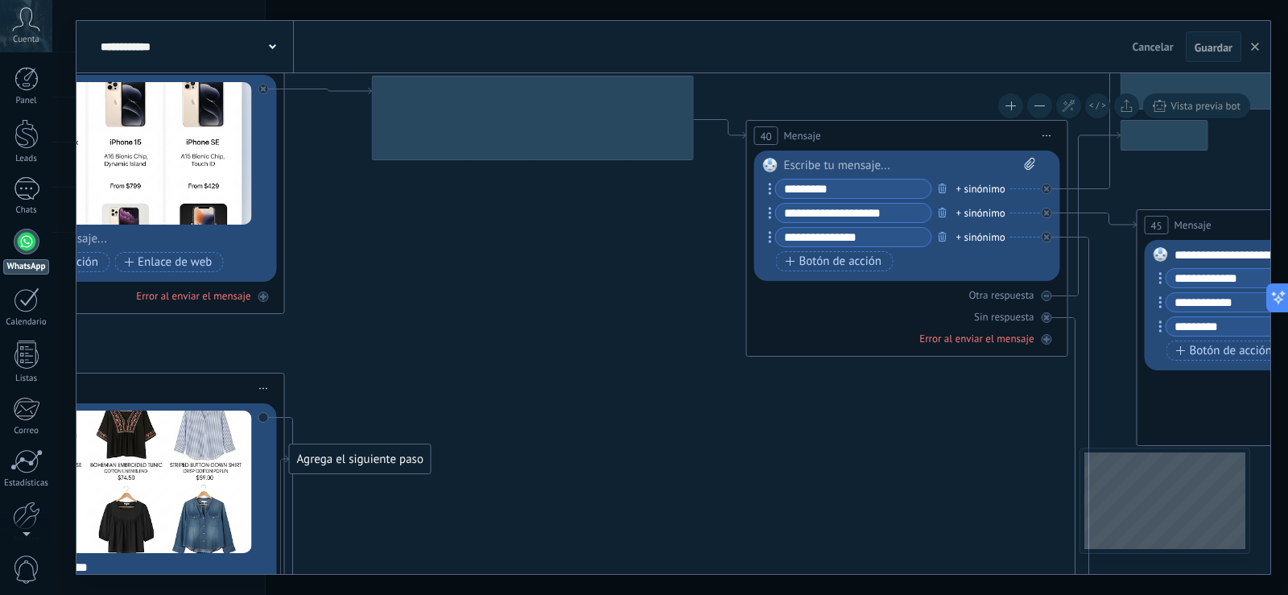
drag, startPoint x: 724, startPoint y: 402, endPoint x: 630, endPoint y: 601, distance: 220.4
click at [630, 594] on html ".abccls-1,.abccls-2{fill-rule:evenodd}.abccls-2{fill:#fff} .abfcls-1{fill:none}…" at bounding box center [644, 297] width 1288 height 595
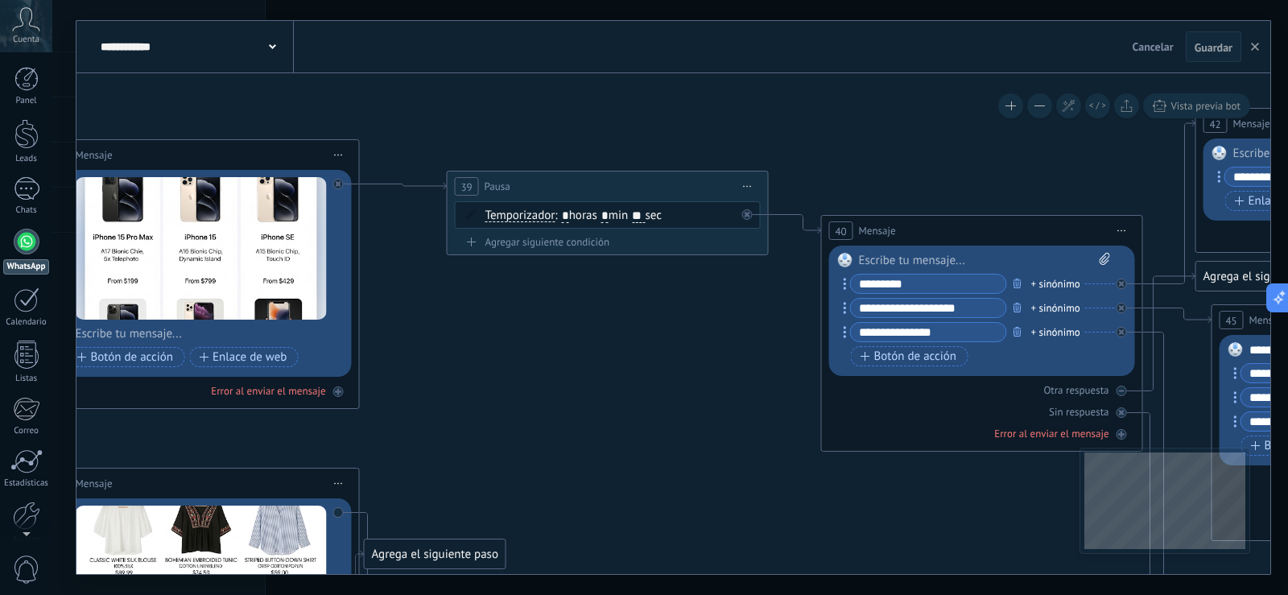
drag, startPoint x: 669, startPoint y: 518, endPoint x: 750, endPoint y: 564, distance: 93.4
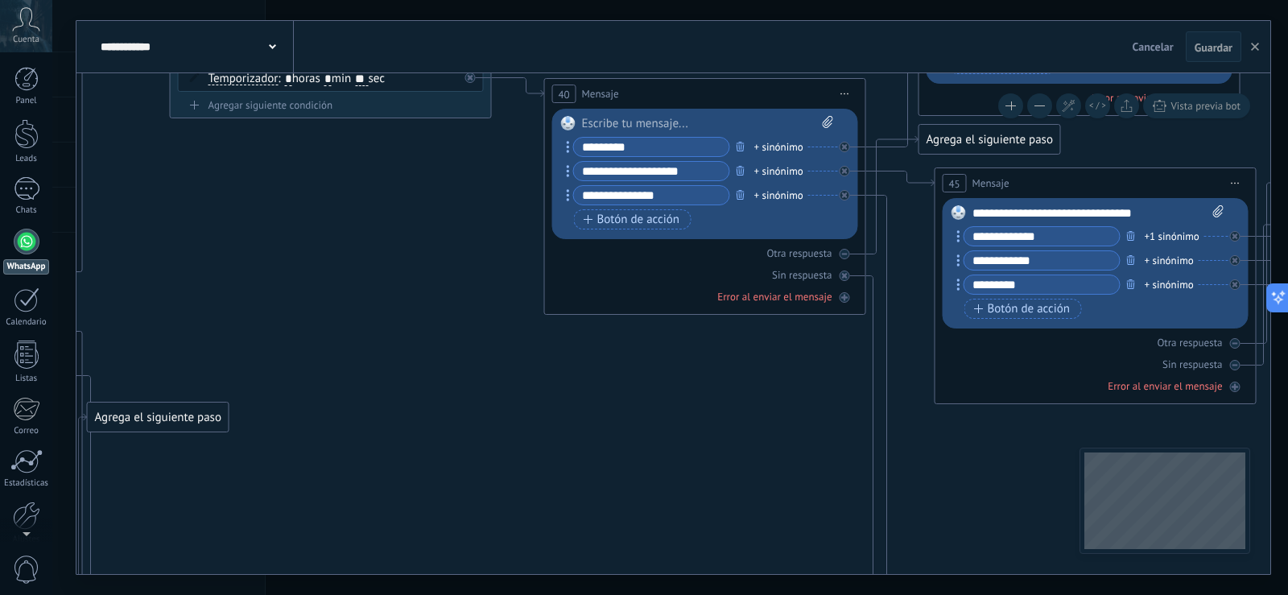
drag, startPoint x: 691, startPoint y: 407, endPoint x: 414, endPoint y: 270, distance: 308.9
click at [414, 270] on icon at bounding box center [1131, 534] width 4799 height 1931
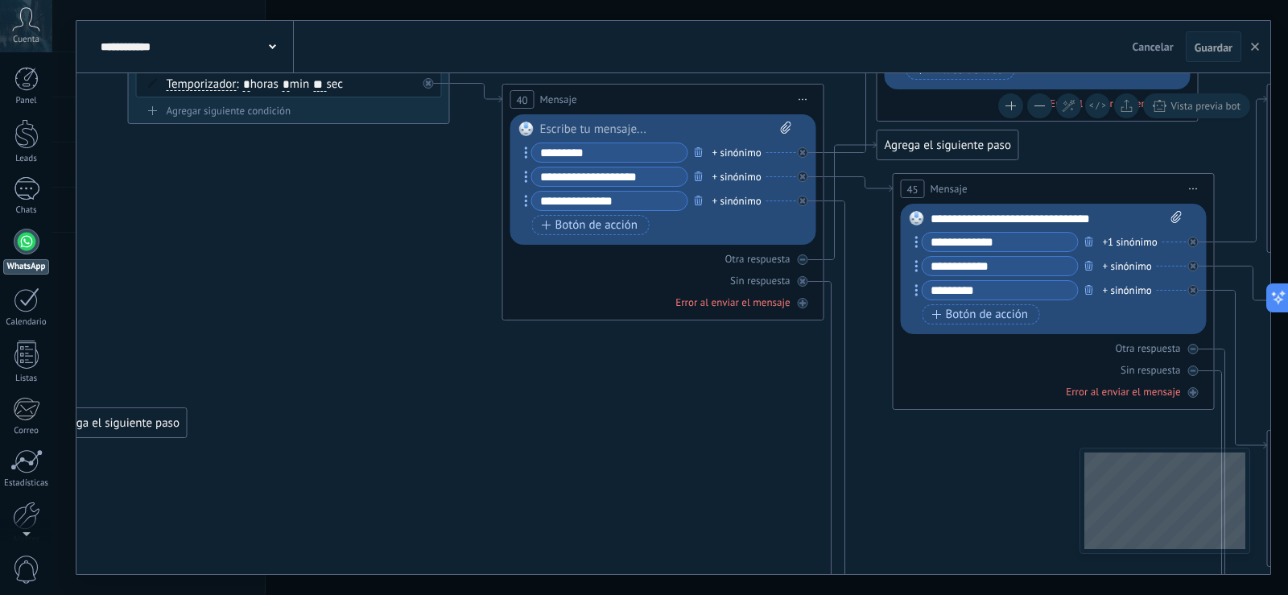
drag, startPoint x: 661, startPoint y: 444, endPoint x: 619, endPoint y: 450, distance: 42.2
click at [619, 450] on icon at bounding box center [1089, 539] width 4799 height 1931
click at [639, 173] on input "**********" at bounding box center [609, 176] width 155 height 19
type input "**********"
click at [1200, 40] on button "Guardar" at bounding box center [1214, 46] width 56 height 31
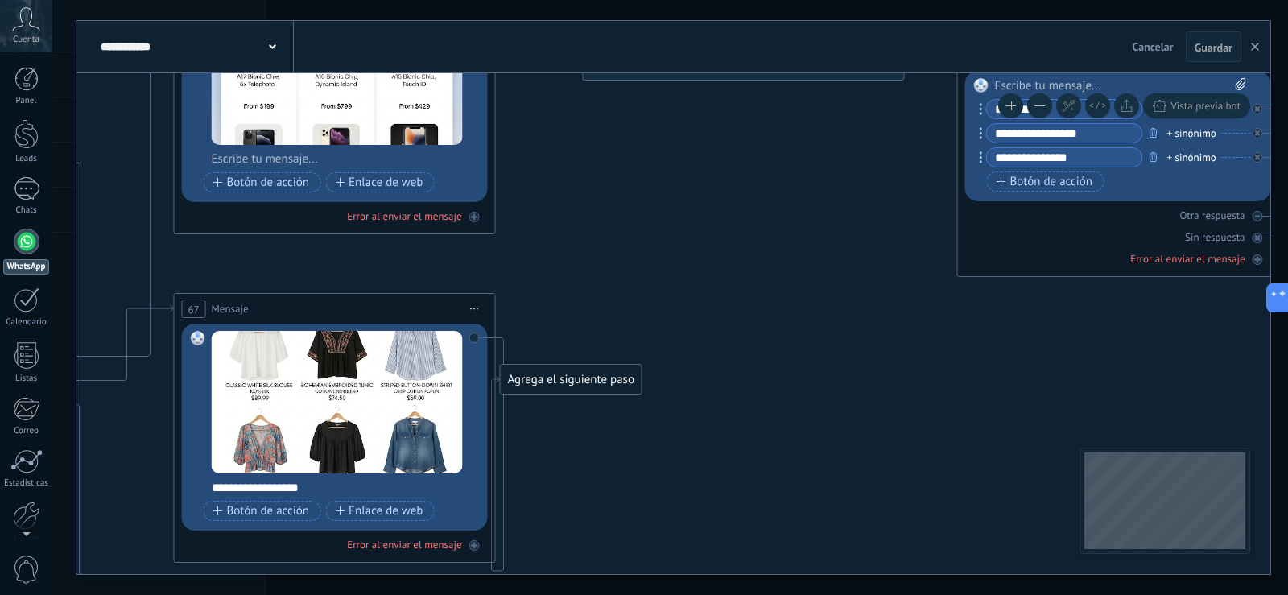
drag, startPoint x: 295, startPoint y: 283, endPoint x: 737, endPoint y: 246, distance: 443.4
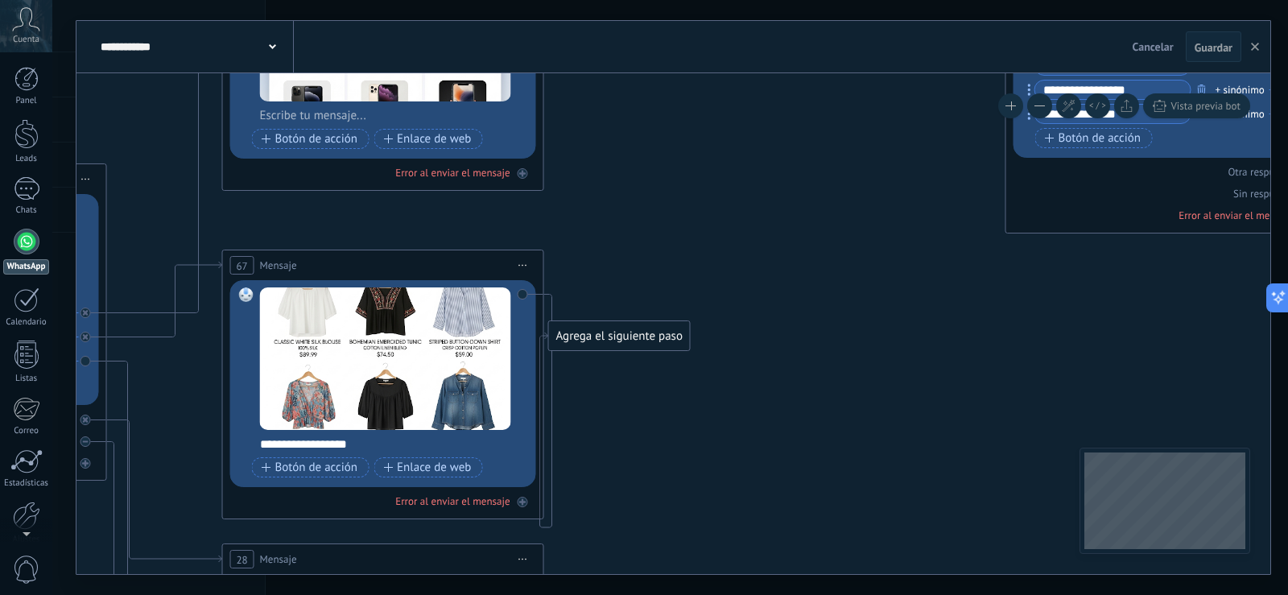
drag, startPoint x: 739, startPoint y: 221, endPoint x: 749, endPoint y: 214, distance: 11.6
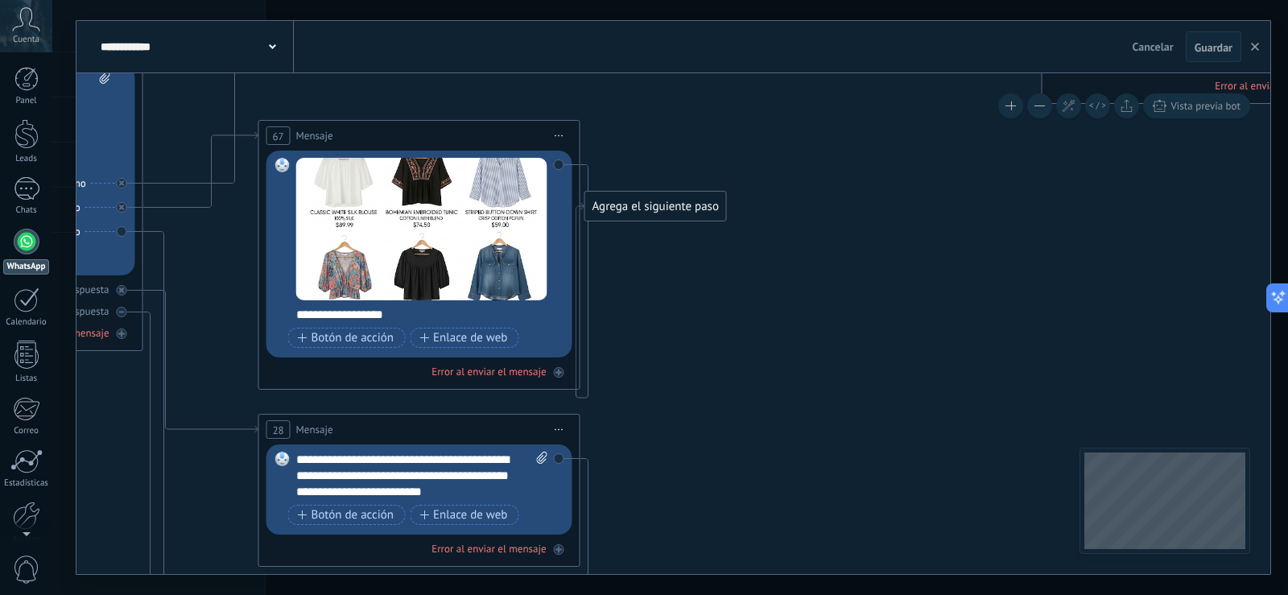
drag, startPoint x: 815, startPoint y: 288, endPoint x: 817, endPoint y: 258, distance: 30.6
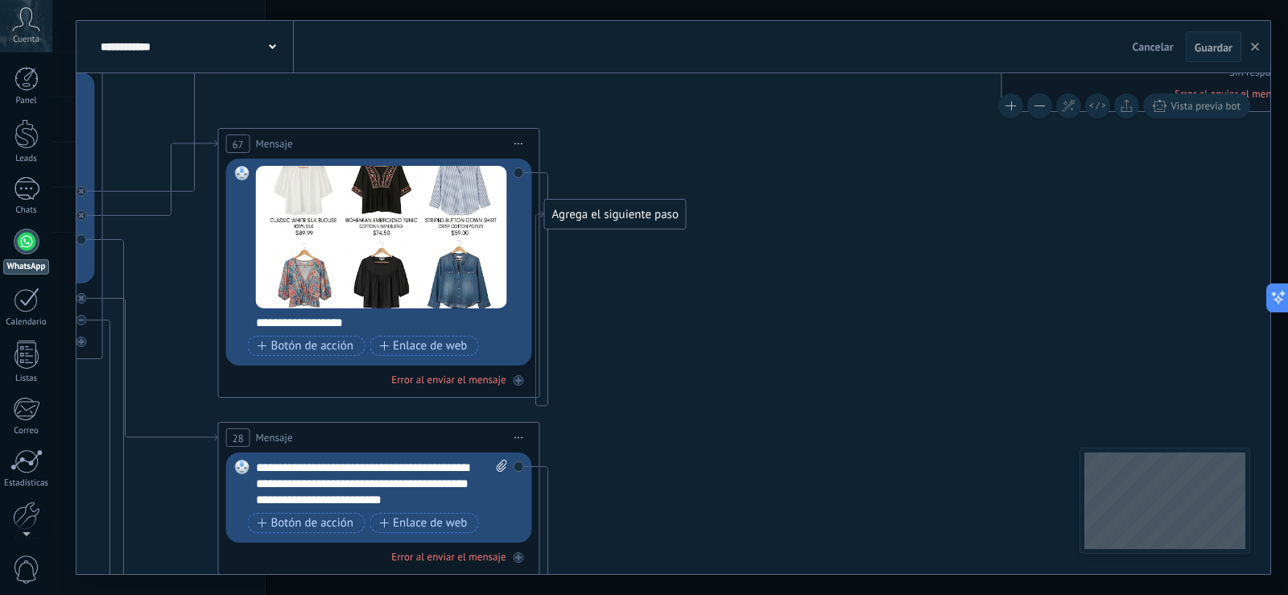
drag, startPoint x: 805, startPoint y: 365, endPoint x: 761, endPoint y: 390, distance: 50.8
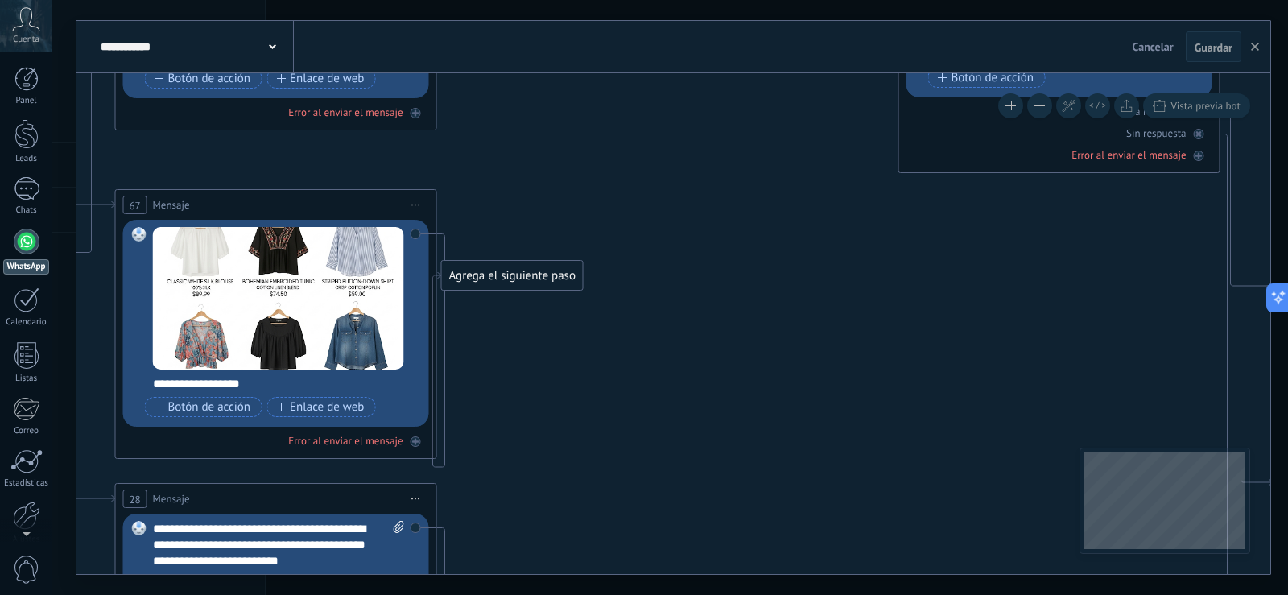
drag, startPoint x: 810, startPoint y: 324, endPoint x: 707, endPoint y: 385, distance: 119.8
click at [28, 456] on div at bounding box center [26, 445] width 27 height 28
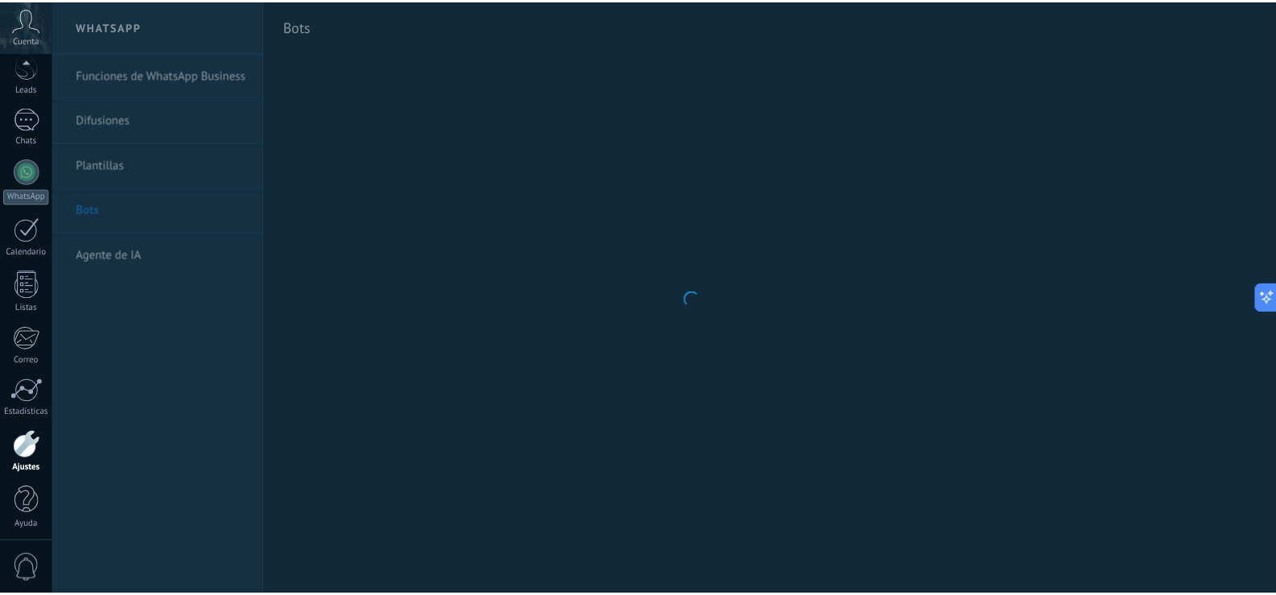
scroll to position [75, 0]
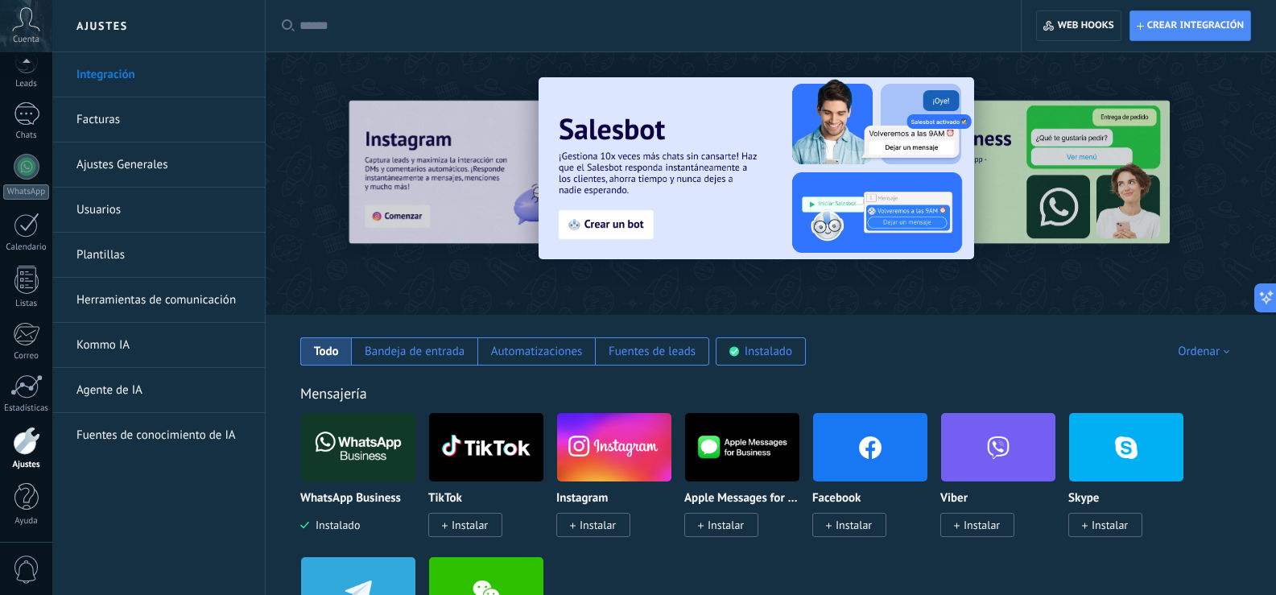
drag, startPoint x: 1088, startPoint y: 356, endPoint x: 1087, endPoint y: 311, distance: 45.1
click at [435, 348] on div "Bandeja de entrada" at bounding box center [415, 351] width 100 height 15
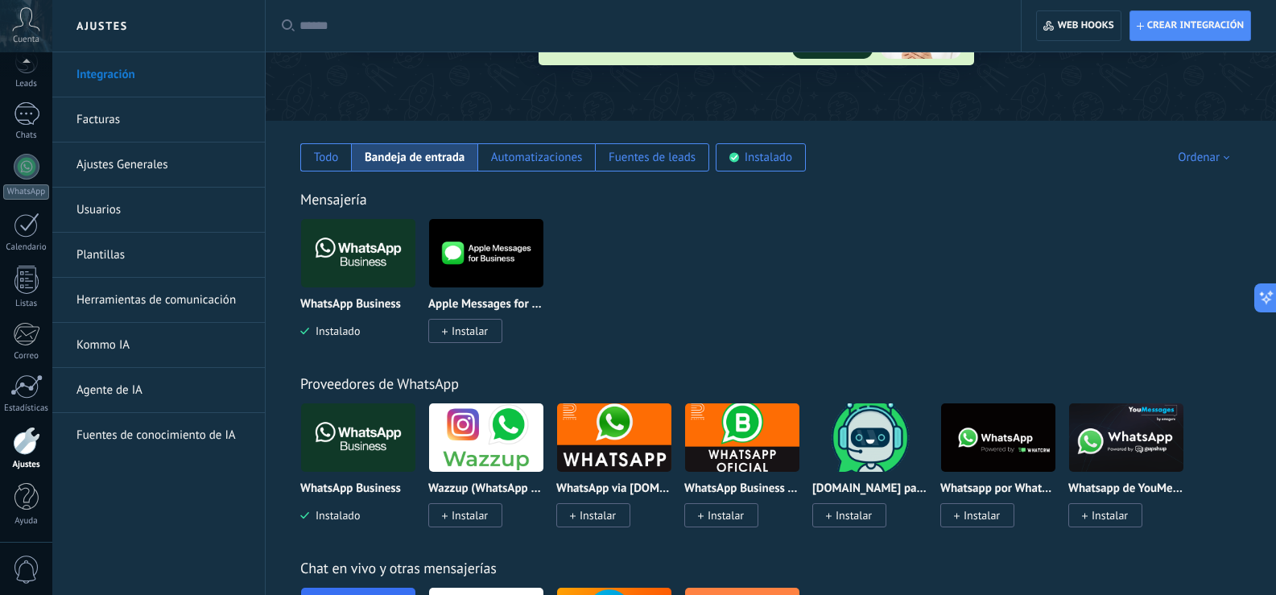
scroll to position [0, 0]
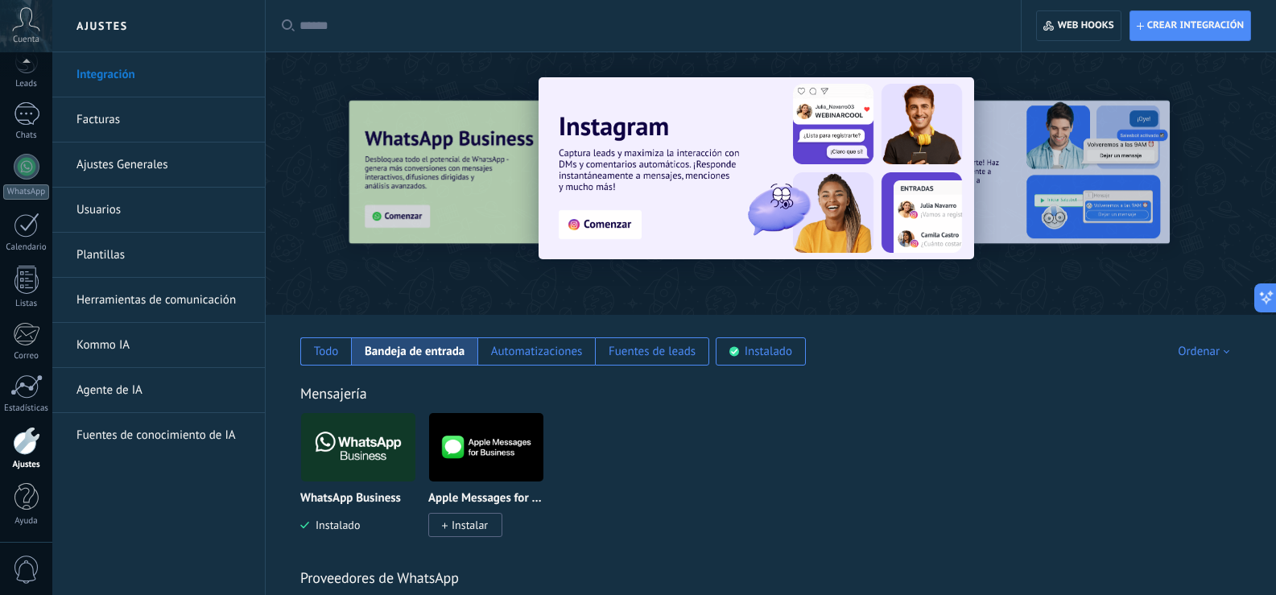
click at [357, 522] on span "Instalado" at bounding box center [334, 525] width 51 height 14
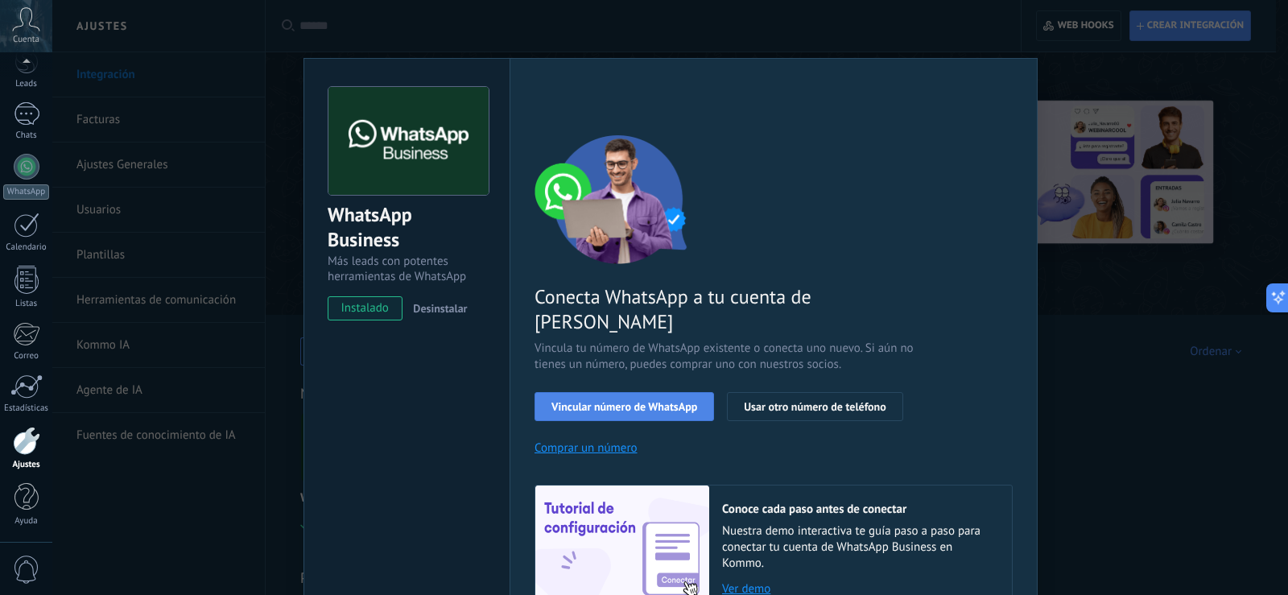
click at [663, 401] on span "Vincular número de WhatsApp" at bounding box center [624, 406] width 146 height 11
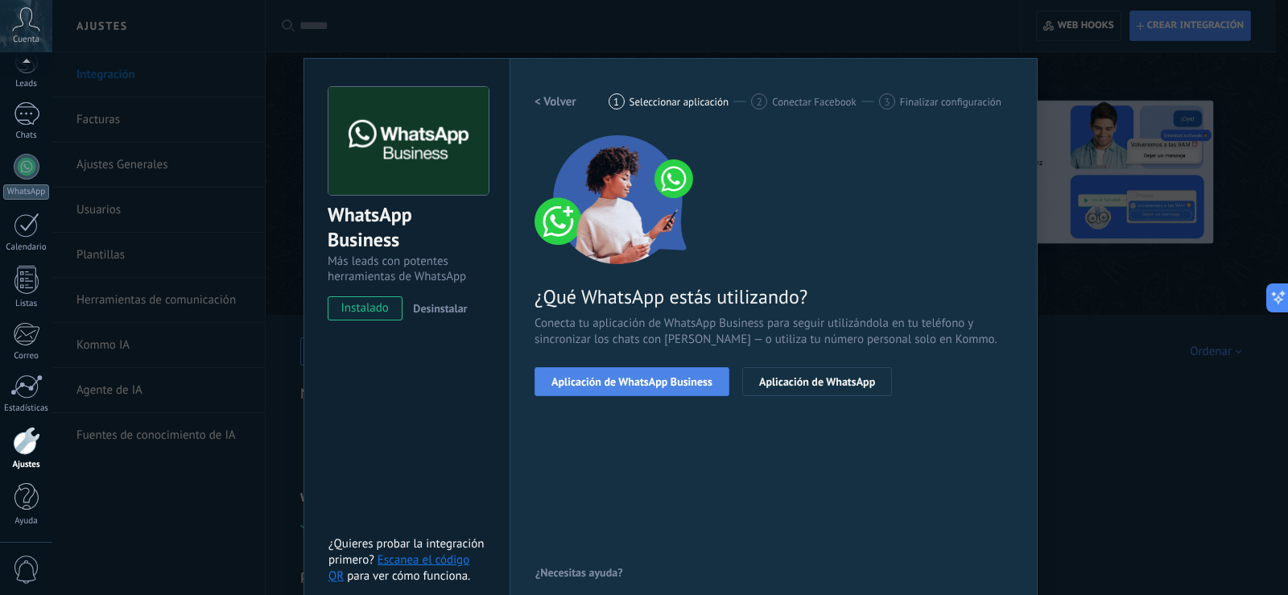
click at [625, 390] on button "Aplicación de WhatsApp Business" at bounding box center [632, 381] width 195 height 29
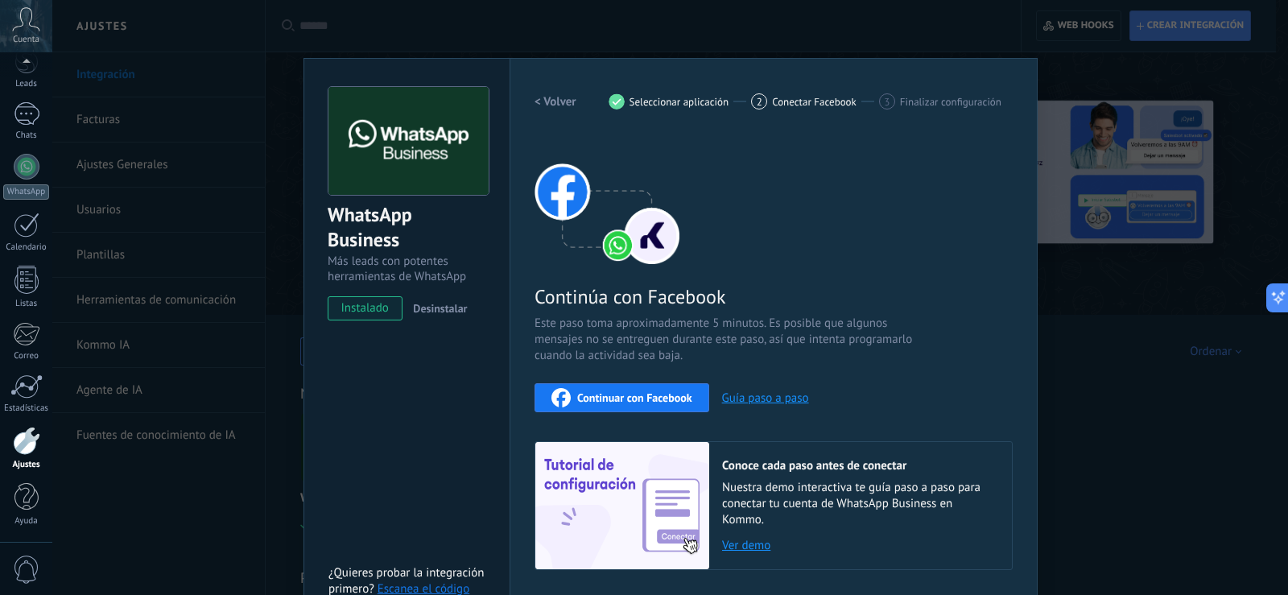
click at [543, 104] on h2 "< Volver" at bounding box center [556, 101] width 42 height 15
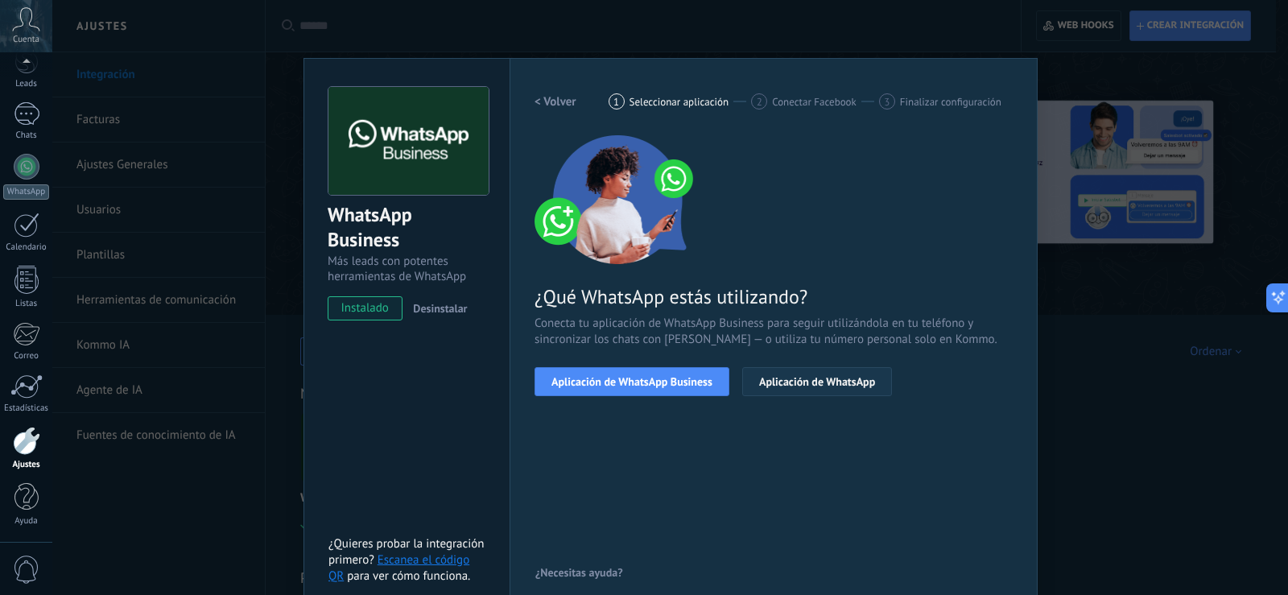
click at [815, 382] on span "Aplicación de WhatsApp" at bounding box center [817, 381] width 116 height 11
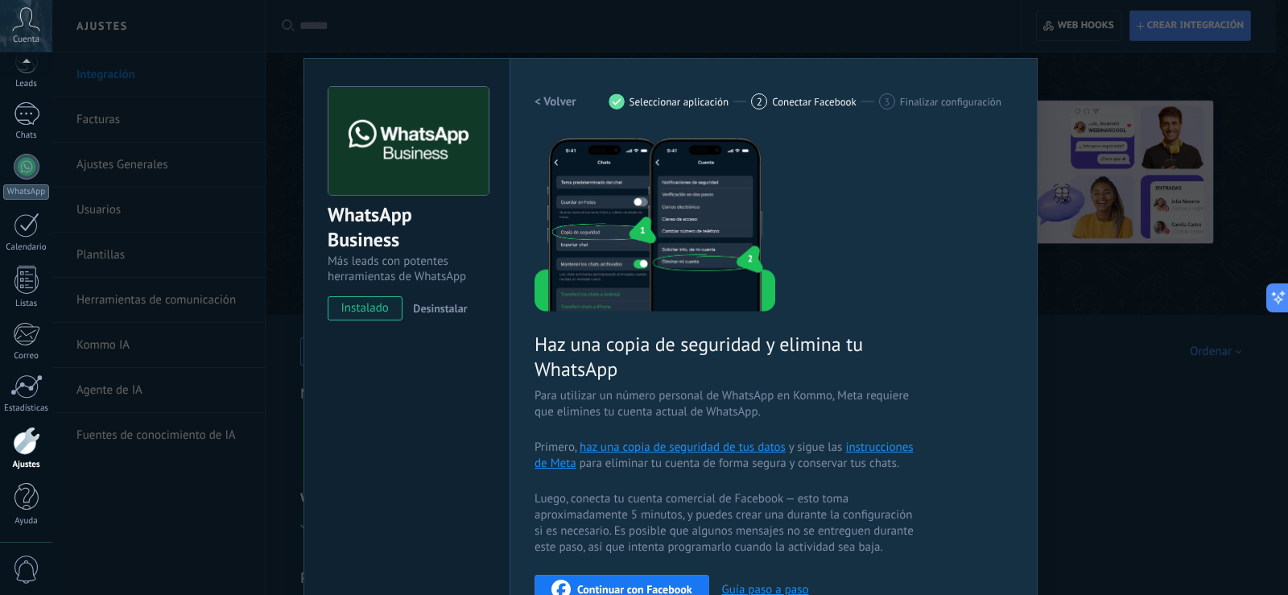
click at [550, 106] on h2 "< Volver" at bounding box center [556, 101] width 42 height 15
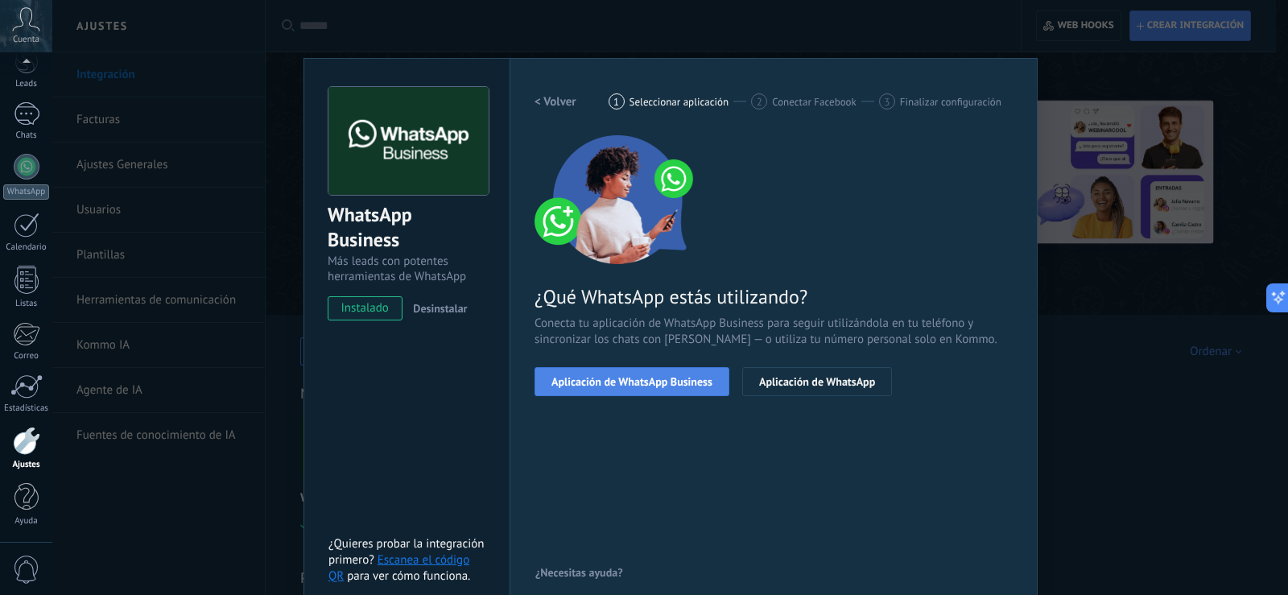
click at [635, 390] on button "Aplicación de WhatsApp Business" at bounding box center [632, 381] width 195 height 29
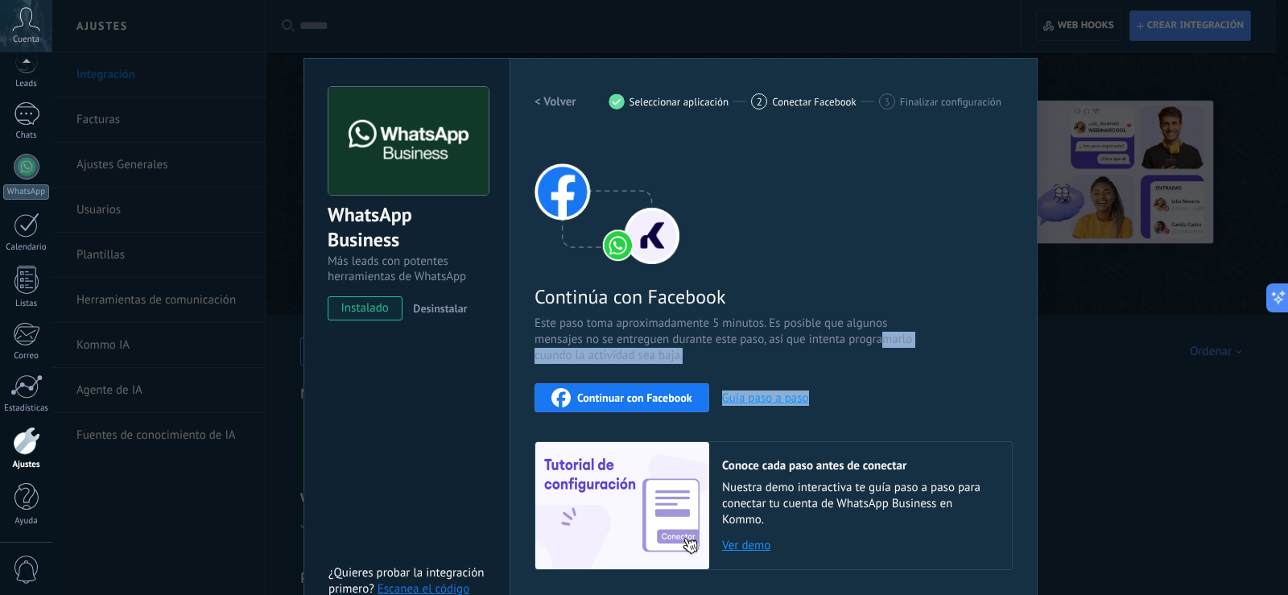
drag, startPoint x: 891, startPoint y: 396, endPoint x: 882, endPoint y: 338, distance: 58.6
click at [882, 338] on div "Continúa con Facebook Este paso toma aproximadamente 5 minutos. Es posible que …" at bounding box center [774, 352] width 478 height 435
click at [897, 400] on div "Continuar con Facebook Guía paso a paso" at bounding box center [774, 397] width 478 height 29
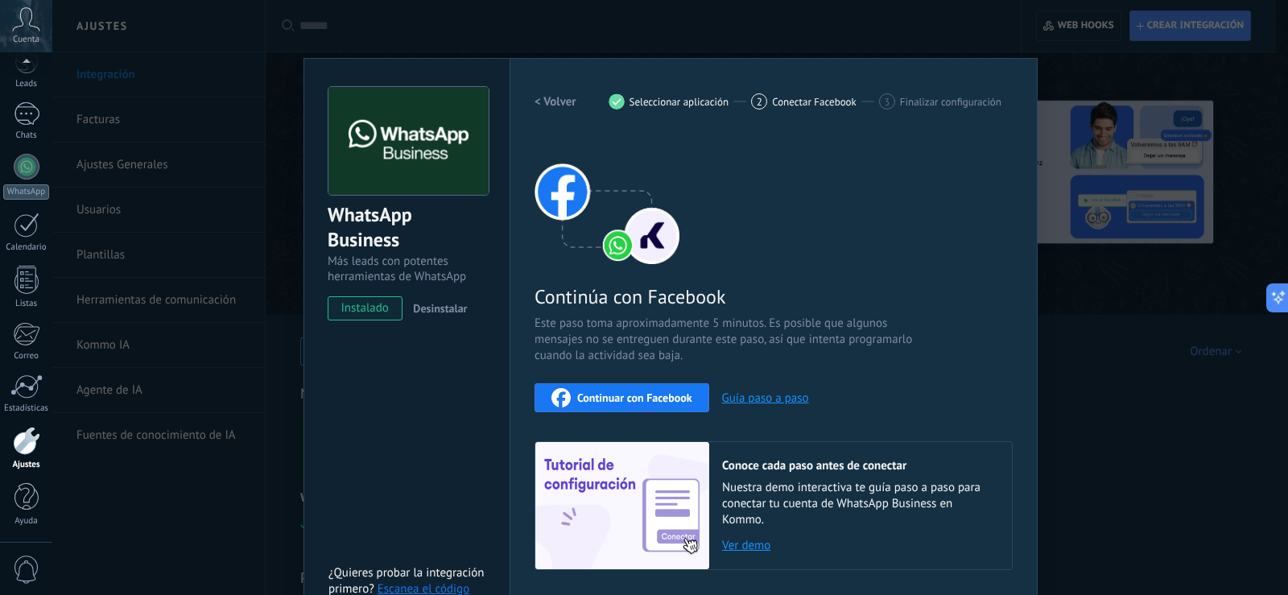
click at [663, 398] on span "Continuar con Facebook" at bounding box center [634, 397] width 115 height 11
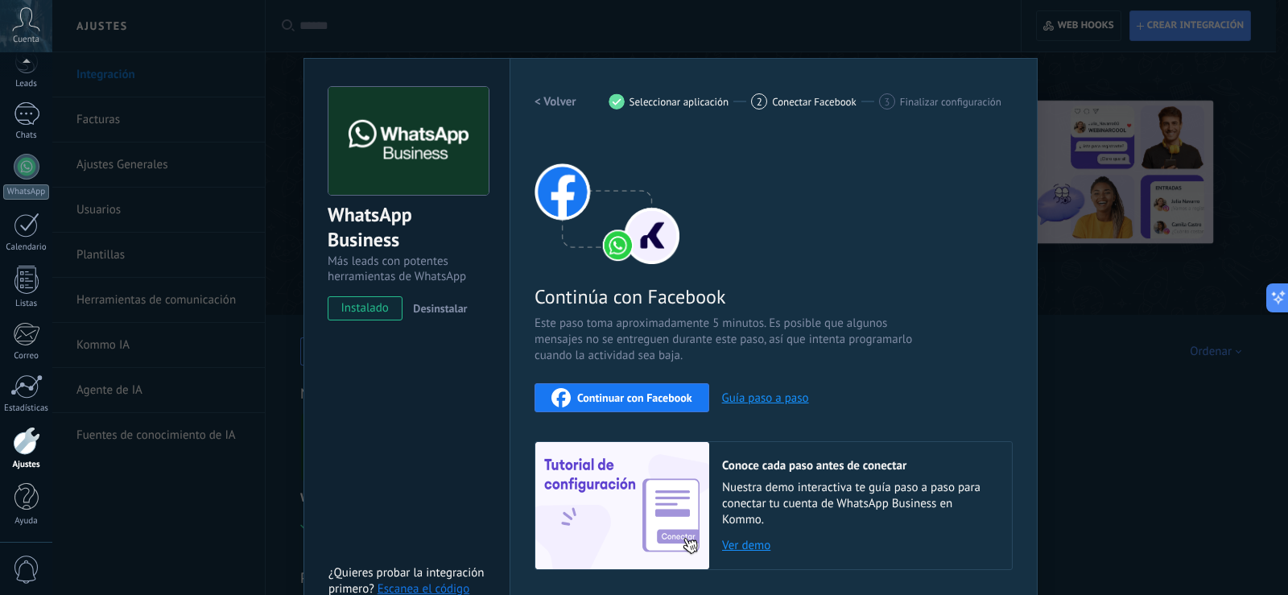
click at [1197, 374] on div "WhatsApp Business Más leads con potentes herramientas de WhatsApp instalado Des…" at bounding box center [670, 297] width 1236 height 595
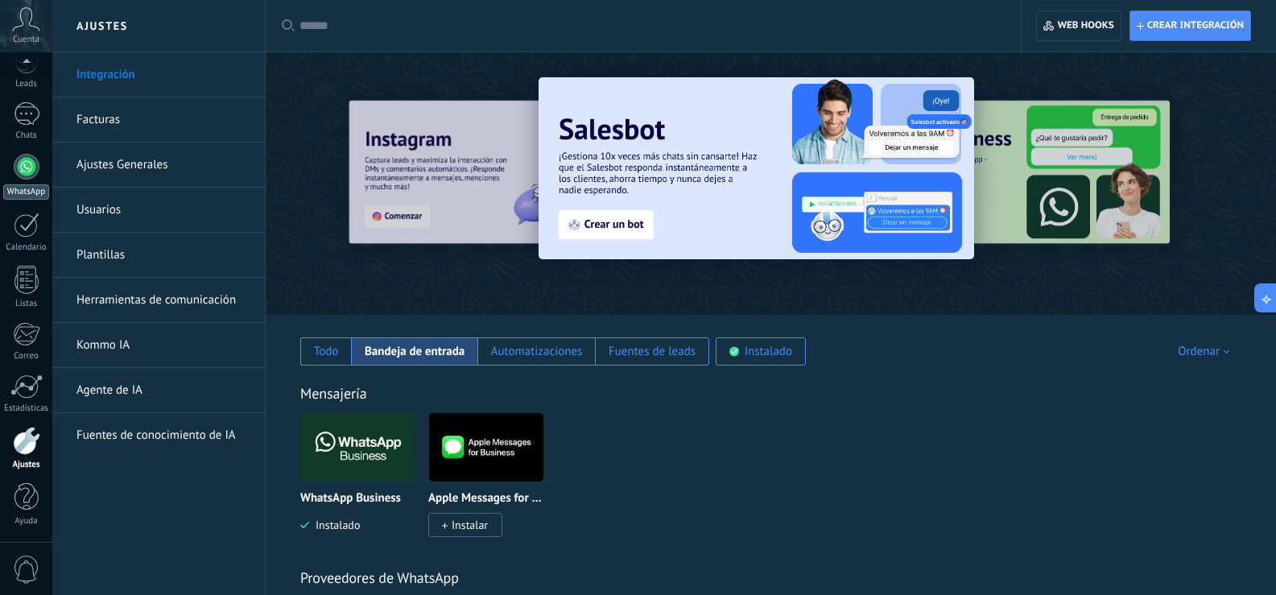
click at [29, 165] on div at bounding box center [27, 167] width 26 height 26
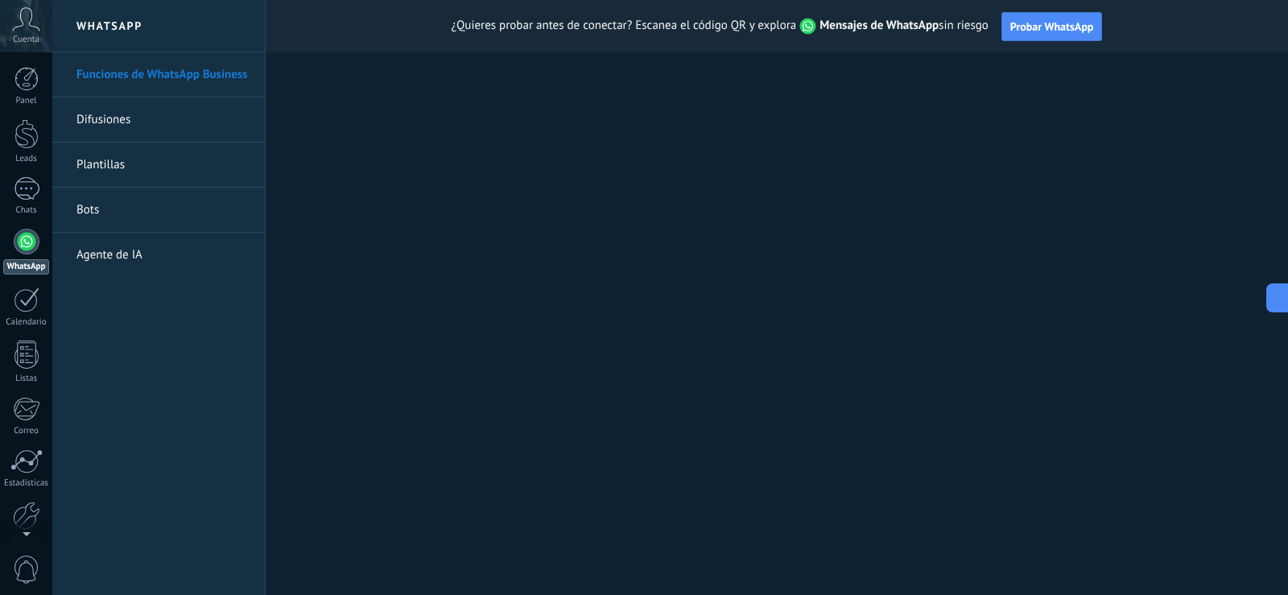
click at [97, 209] on link "Bots" at bounding box center [162, 210] width 172 height 45
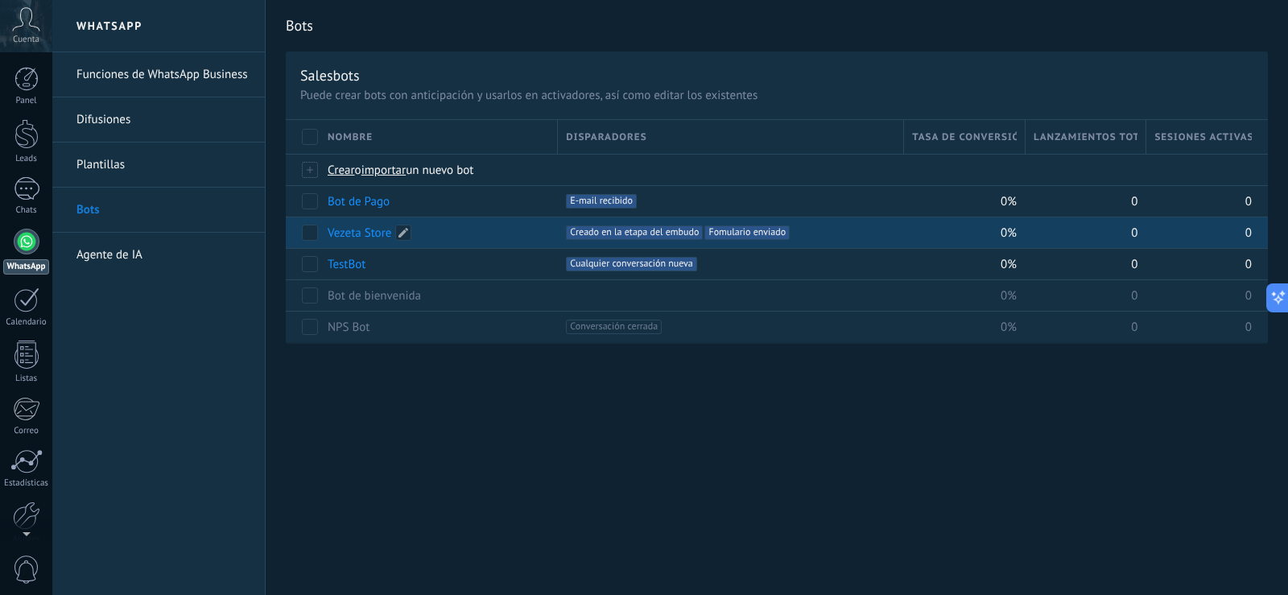
click at [355, 234] on link "Vezeta Store" at bounding box center [360, 232] width 64 height 15
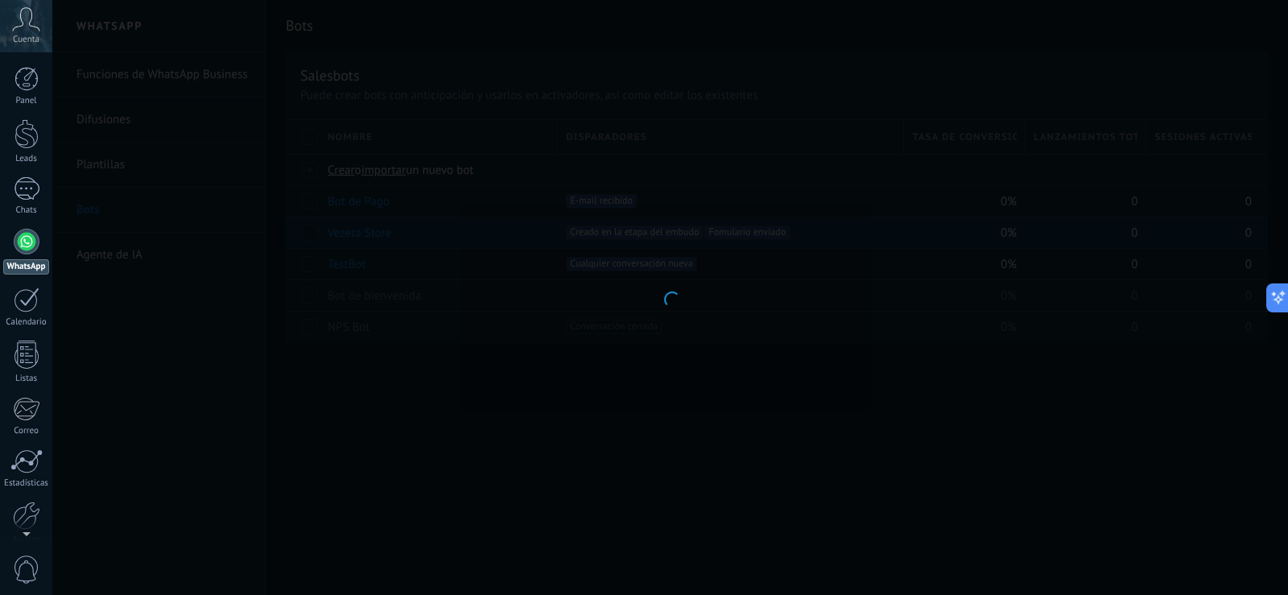
type input "**********"
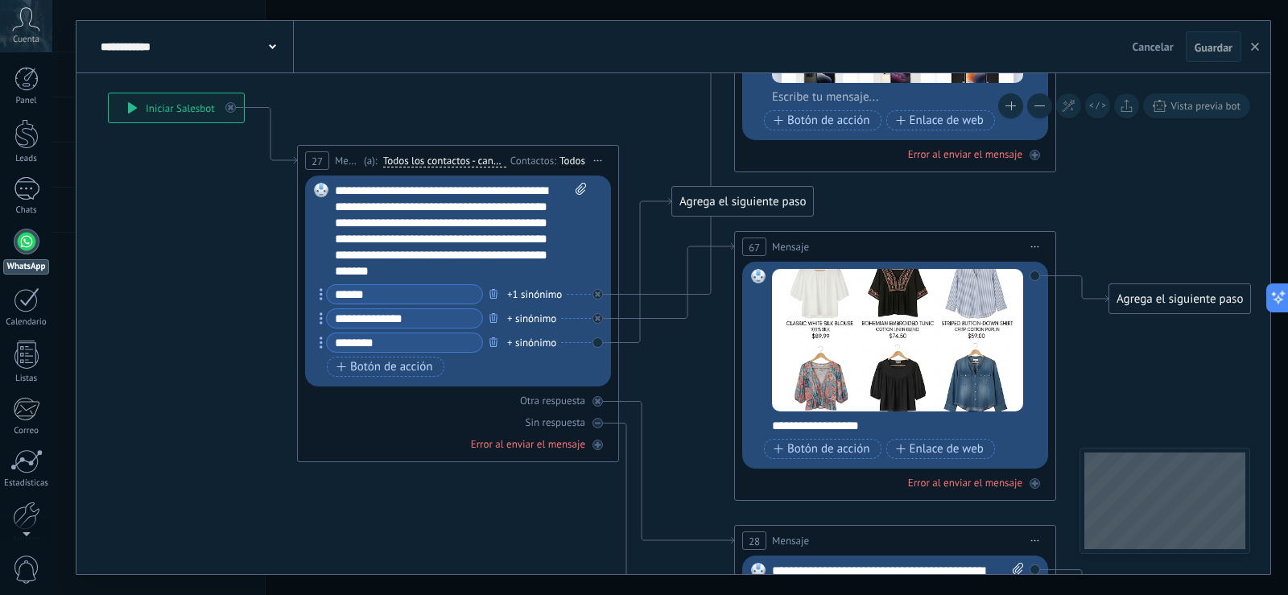
drag, startPoint x: 816, startPoint y: 173, endPoint x: 506, endPoint y: 76, distance: 325.6
drag, startPoint x: 325, startPoint y: 80, endPoint x: 181, endPoint y: 111, distance: 147.5
click at [181, 110] on div "**********" at bounding box center [673, 297] width 1194 height 553
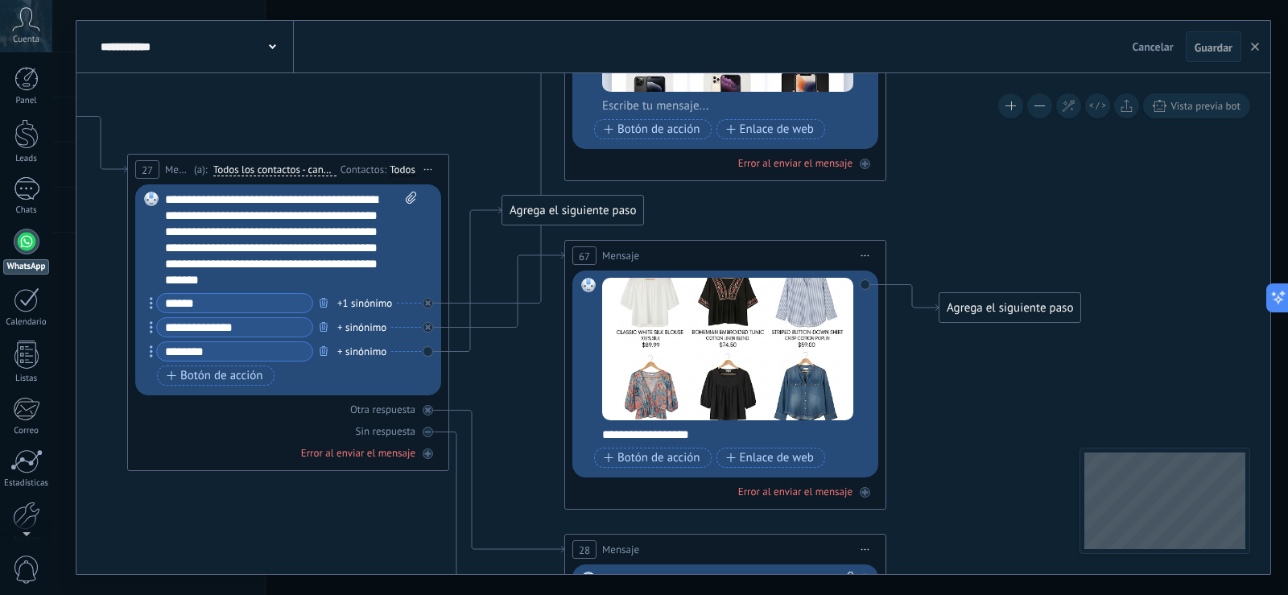
drag, startPoint x: 650, startPoint y: 112, endPoint x: 481, endPoint y: 121, distance: 170.1
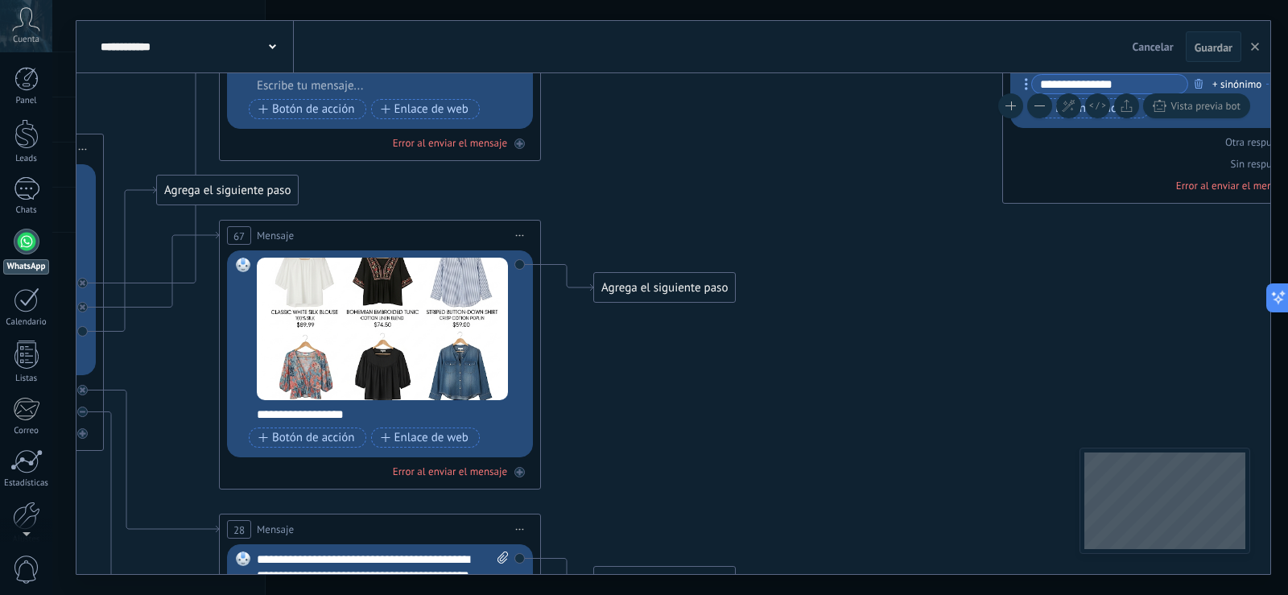
drag, startPoint x: 523, startPoint y: 109, endPoint x: 420, endPoint y: 124, distance: 104.1
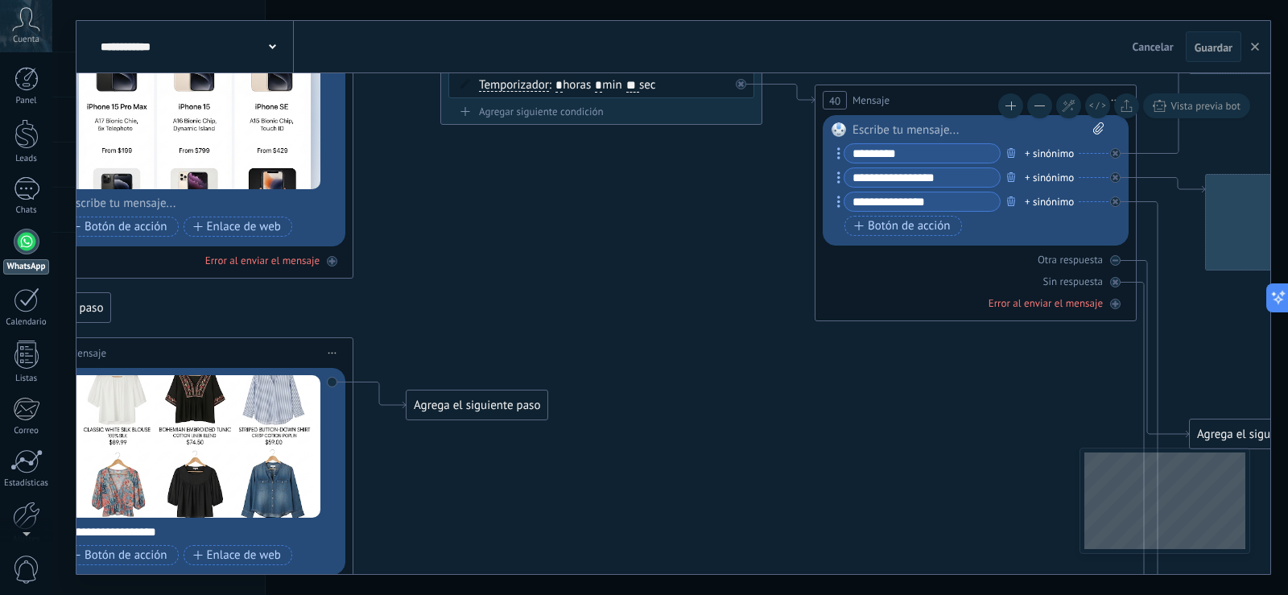
drag, startPoint x: 767, startPoint y: 224, endPoint x: 615, endPoint y: 342, distance: 192.7
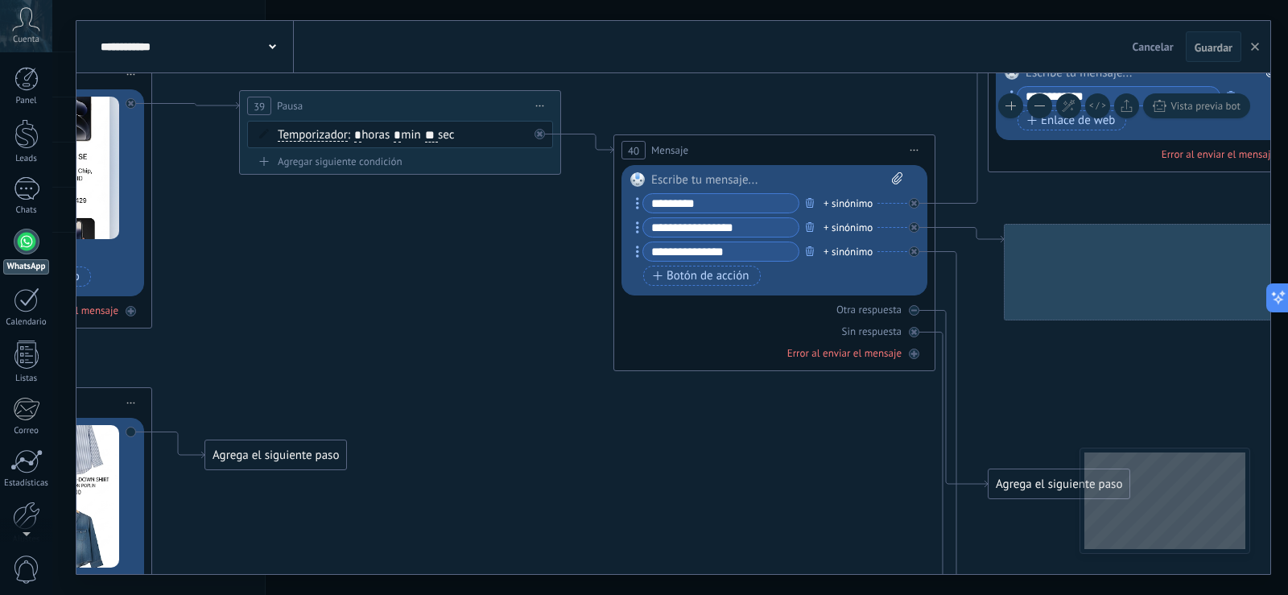
drag, startPoint x: 506, startPoint y: 325, endPoint x: 493, endPoint y: 303, distance: 26.0
click at [460, 325] on icon at bounding box center [1200, 570] width 4799 height 1891
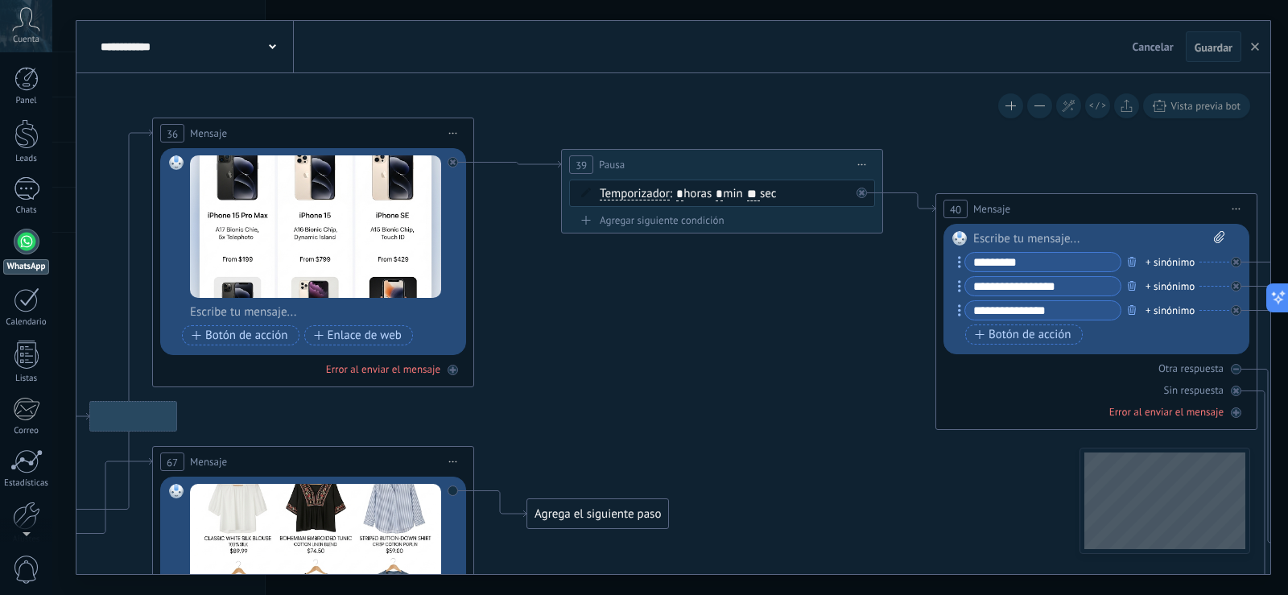
drag, startPoint x: 532, startPoint y: 311, endPoint x: 863, endPoint y: 361, distance: 334.6
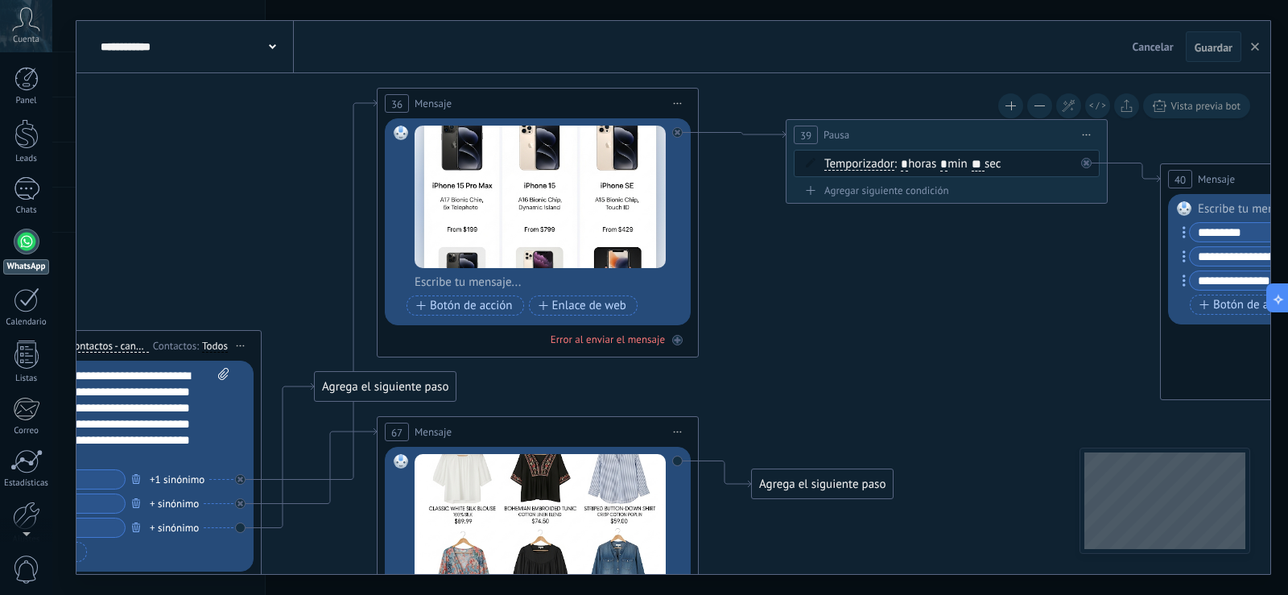
drag, startPoint x: 729, startPoint y: 322, endPoint x: 874, endPoint y: 303, distance: 146.2
drag, startPoint x: 671, startPoint y: 283, endPoint x: 691, endPoint y: 395, distance: 113.6
click at [679, 100] on span "Iniciar vista previa aquí Cambiar nombre Duplicar [GEOGRAPHIC_DATA]" at bounding box center [678, 103] width 26 height 23
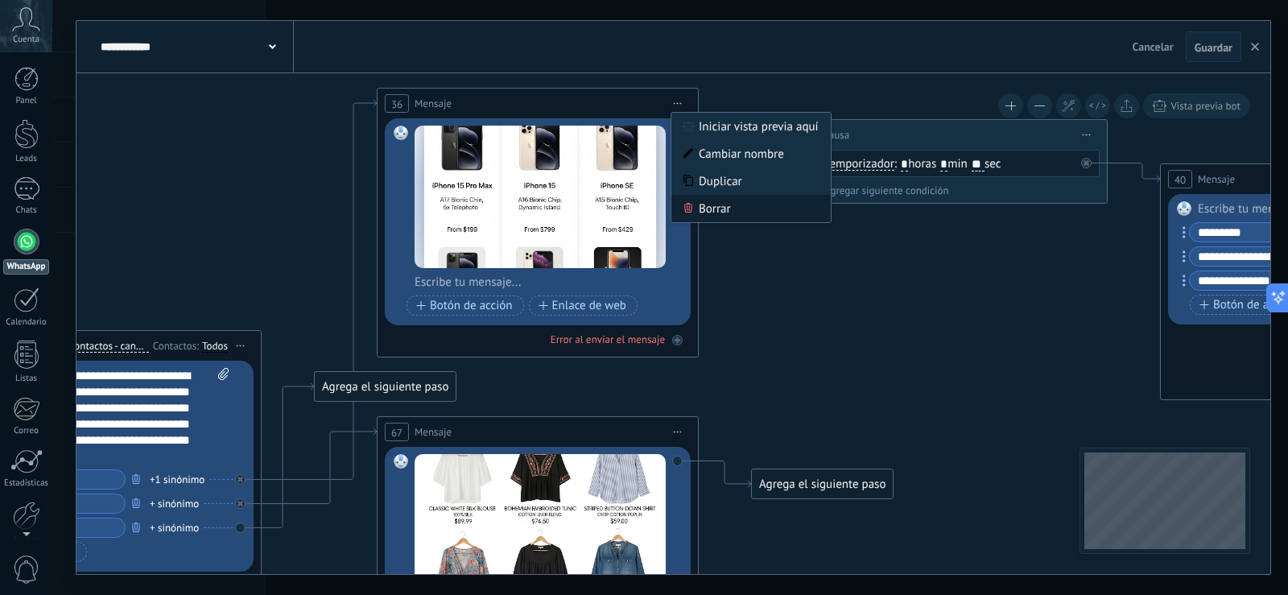
click at [720, 204] on div "Borrar" at bounding box center [750, 208] width 159 height 27
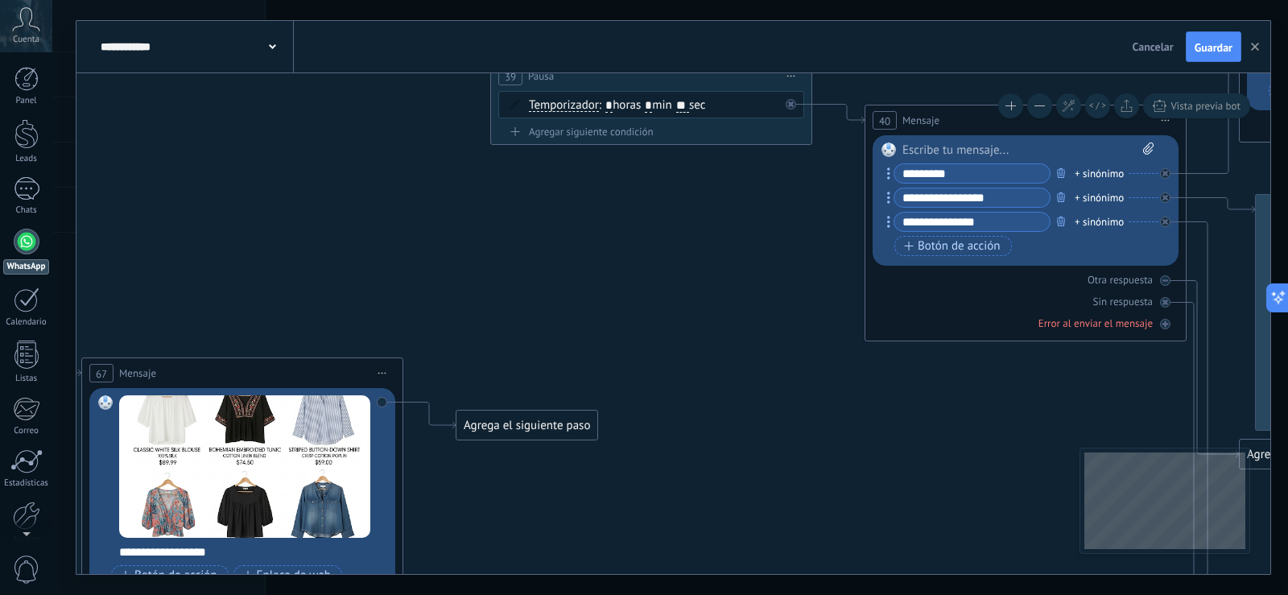
drag, startPoint x: 516, startPoint y: 210, endPoint x: 221, endPoint y: 151, distance: 301.2
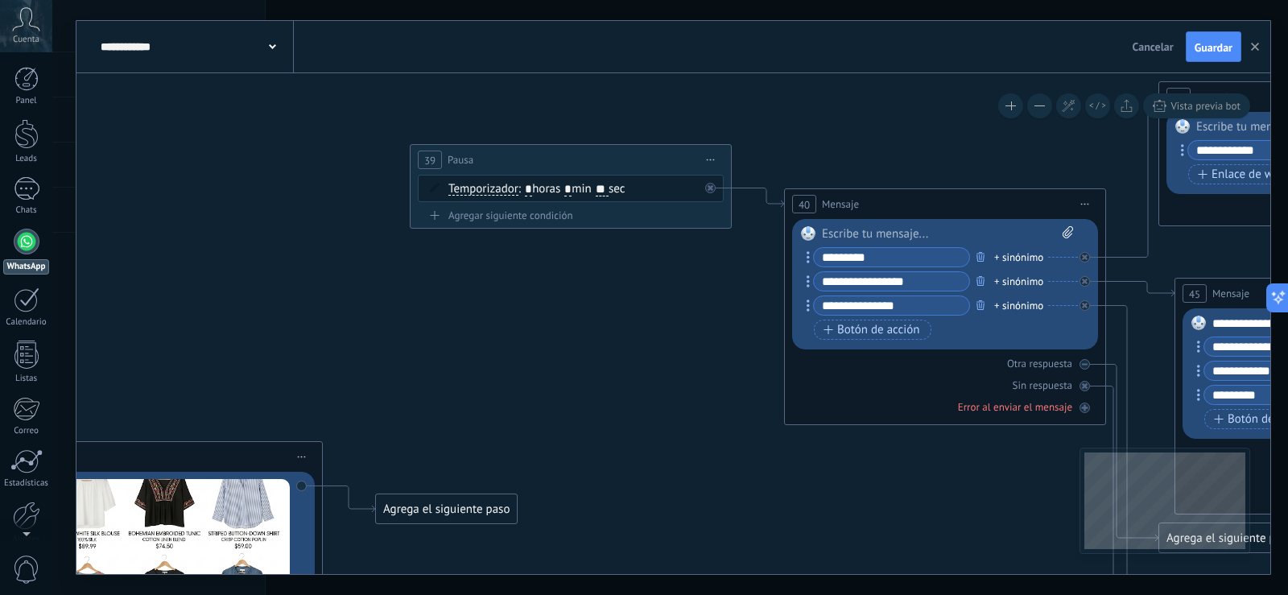
drag, startPoint x: 356, startPoint y: 157, endPoint x: 276, endPoint y: 256, distance: 127.1
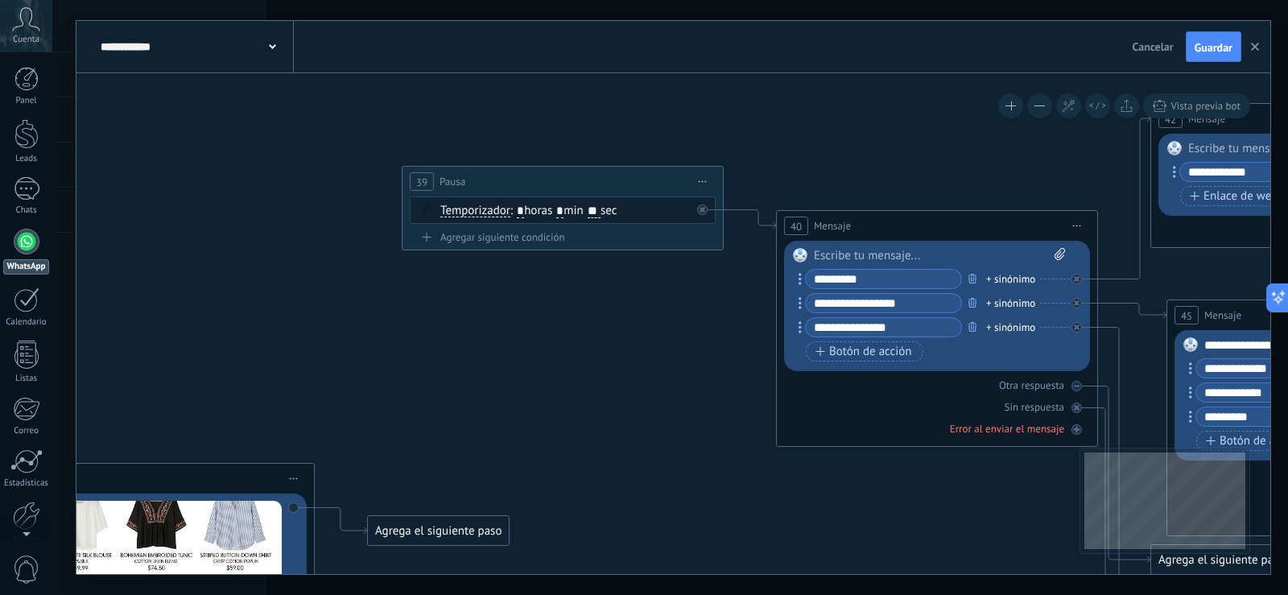
click at [701, 180] on span "Iniciar vista previa aquí Cambiar nombre Duplicar [GEOGRAPHIC_DATA]" at bounding box center [703, 181] width 26 height 23
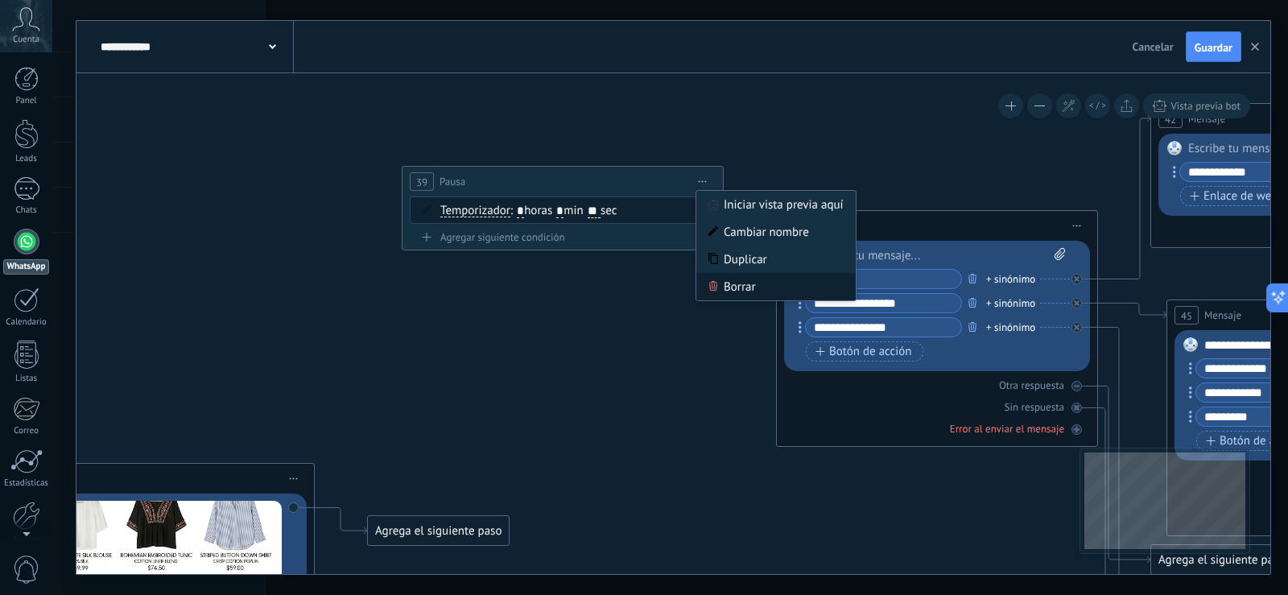
click at [731, 283] on div "Borrar" at bounding box center [775, 286] width 159 height 27
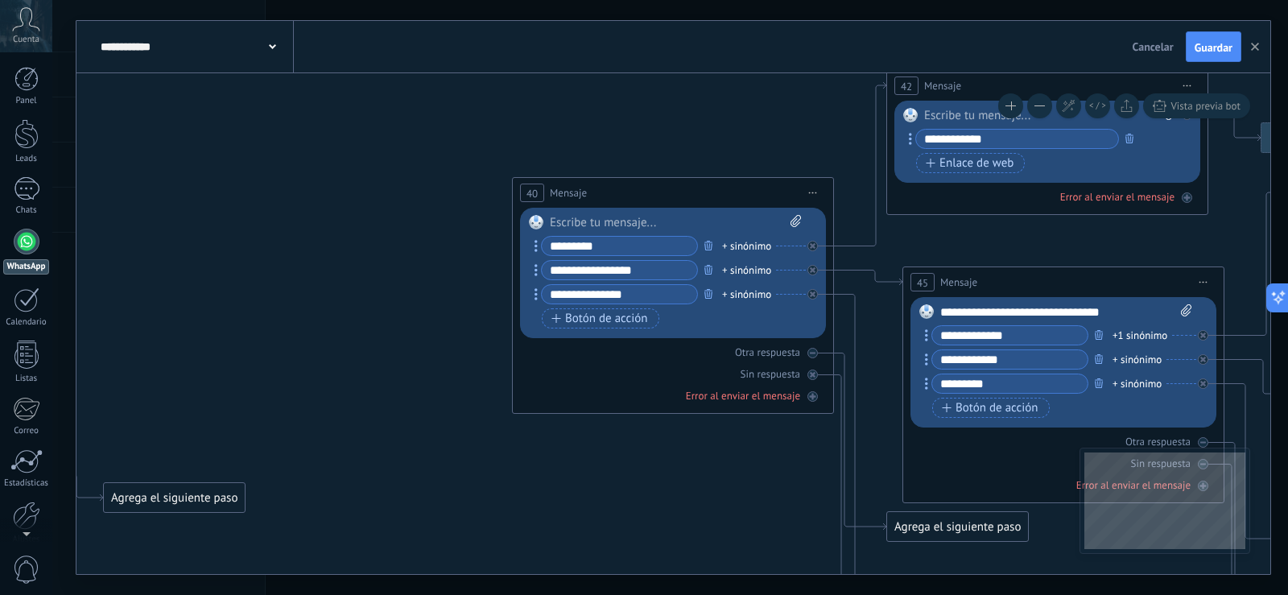
drag, startPoint x: 621, startPoint y: 181, endPoint x: 325, endPoint y: 141, distance: 299.0
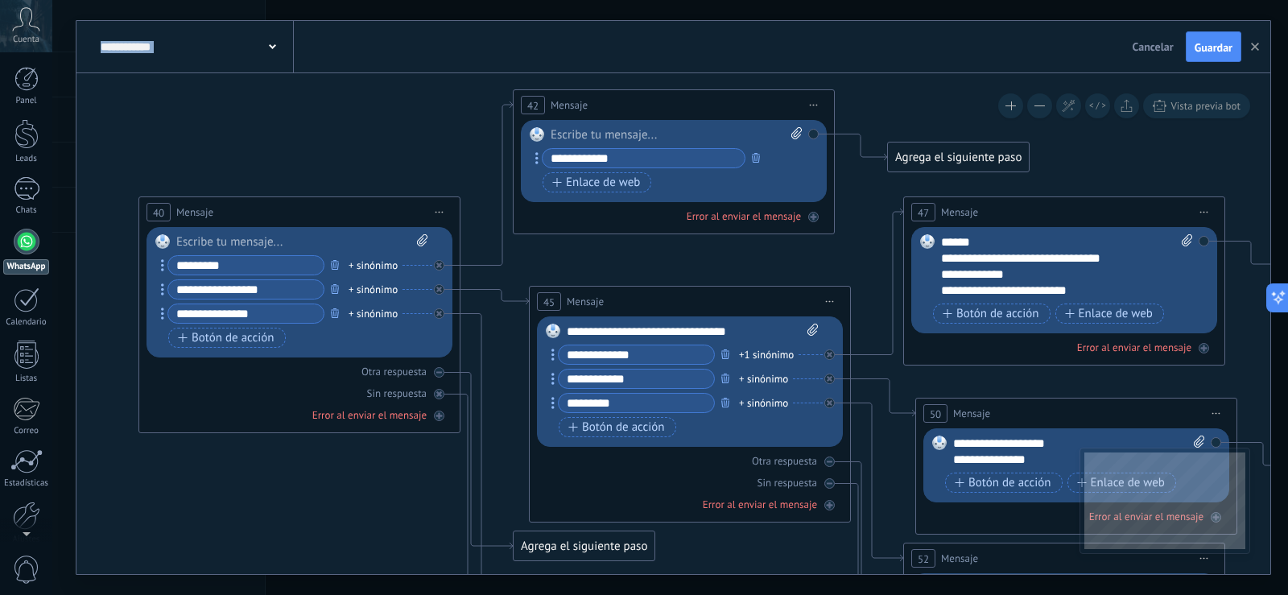
drag, startPoint x: 448, startPoint y: 130, endPoint x: 120, endPoint y: 156, distance: 329.5
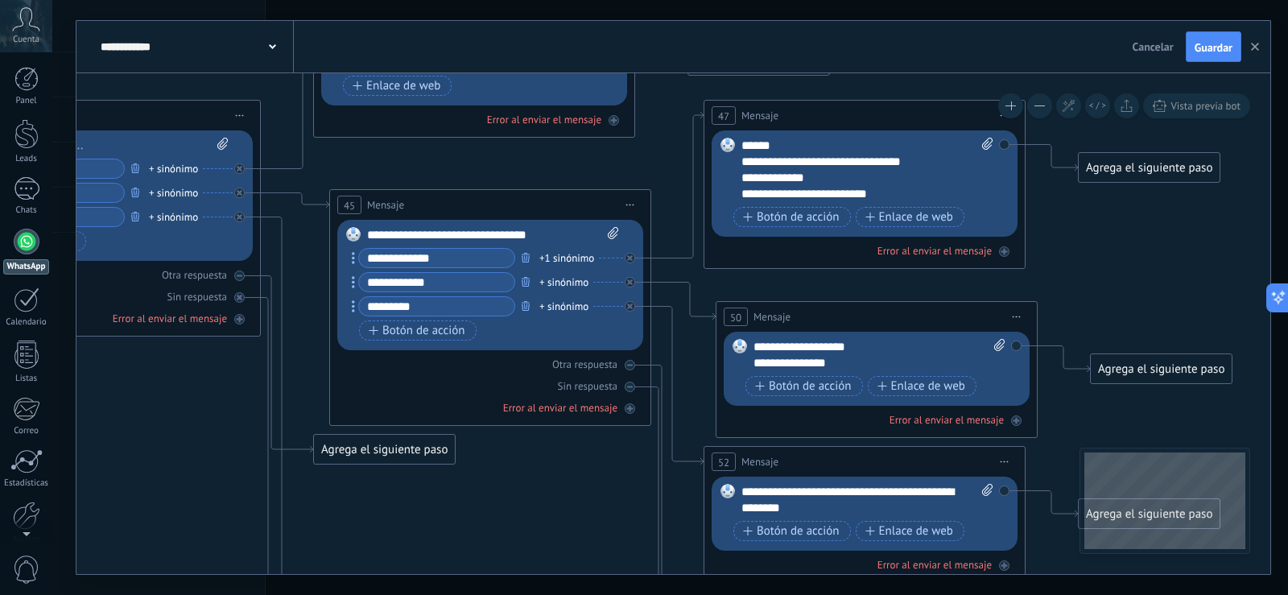
drag, startPoint x: 453, startPoint y: 183, endPoint x: 254, endPoint y: 86, distance: 221.8
click at [254, 86] on icon at bounding box center [526, 535] width 4799 height 1891
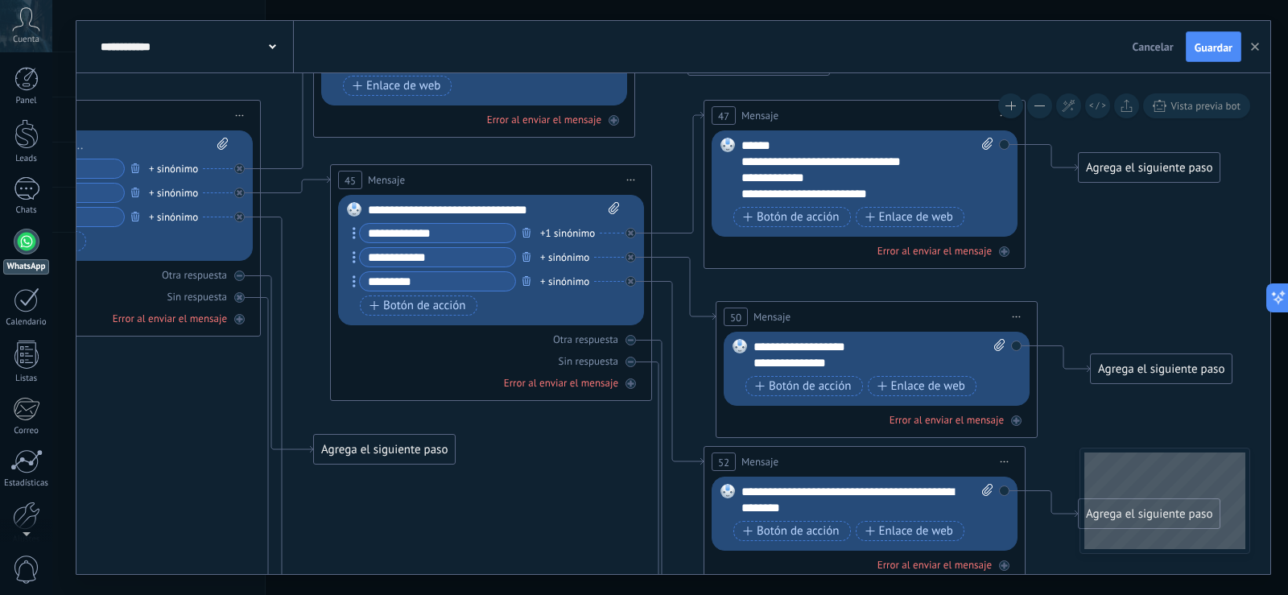
drag, startPoint x: 121, startPoint y: 171, endPoint x: 413, endPoint y: 169, distance: 292.2
click at [413, 169] on div "45 Mensaje ******* (a): Todos los contactos - canales seleccionados Todos los c…" at bounding box center [491, 180] width 320 height 30
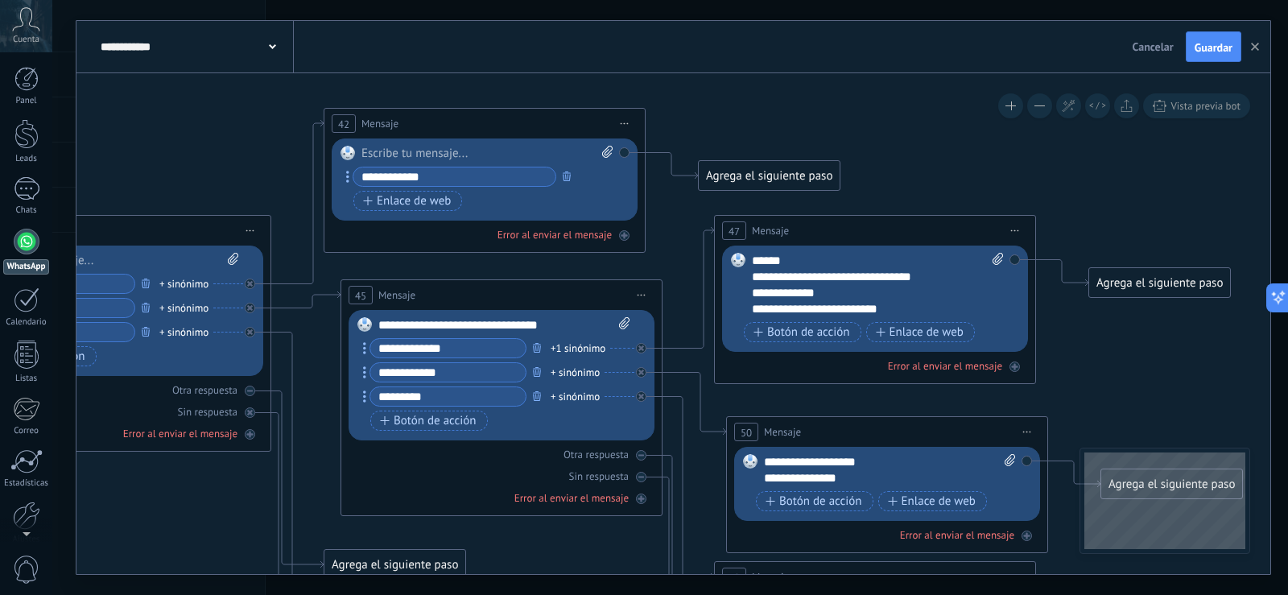
drag, startPoint x: 1073, startPoint y: 233, endPoint x: 1084, endPoint y: 348, distance: 115.6
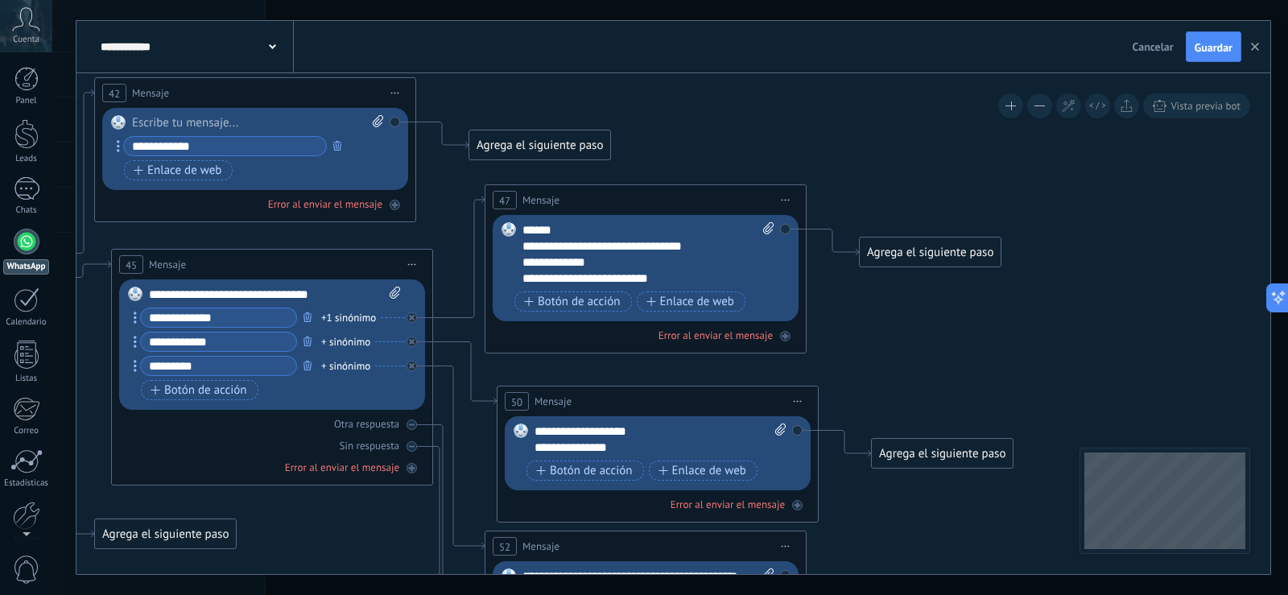
drag, startPoint x: 230, startPoint y: 118, endPoint x: 230, endPoint y: 101, distance: 16.1
click at [1, 87] on body ".abccls-1,.abccls-2{fill-rule:evenodd}.abccls-2{fill:#fff} .abfcls-1{fill:none}…" at bounding box center [644, 297] width 1288 height 595
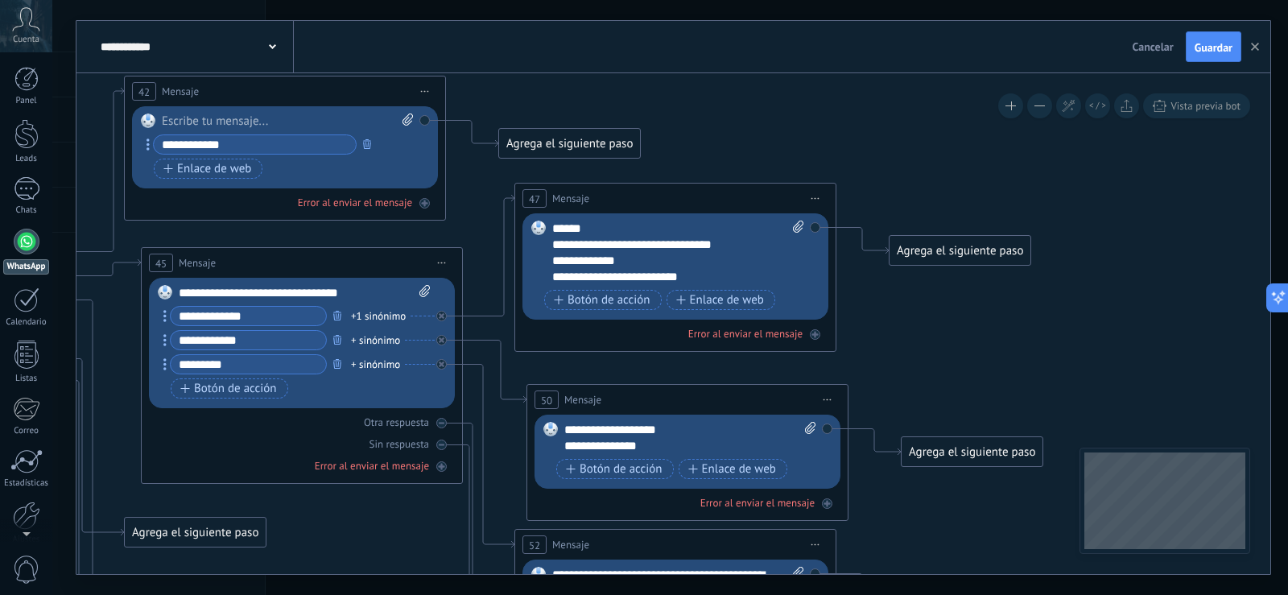
drag, startPoint x: 783, startPoint y: 127, endPoint x: 1075, endPoint y: 125, distance: 291.4
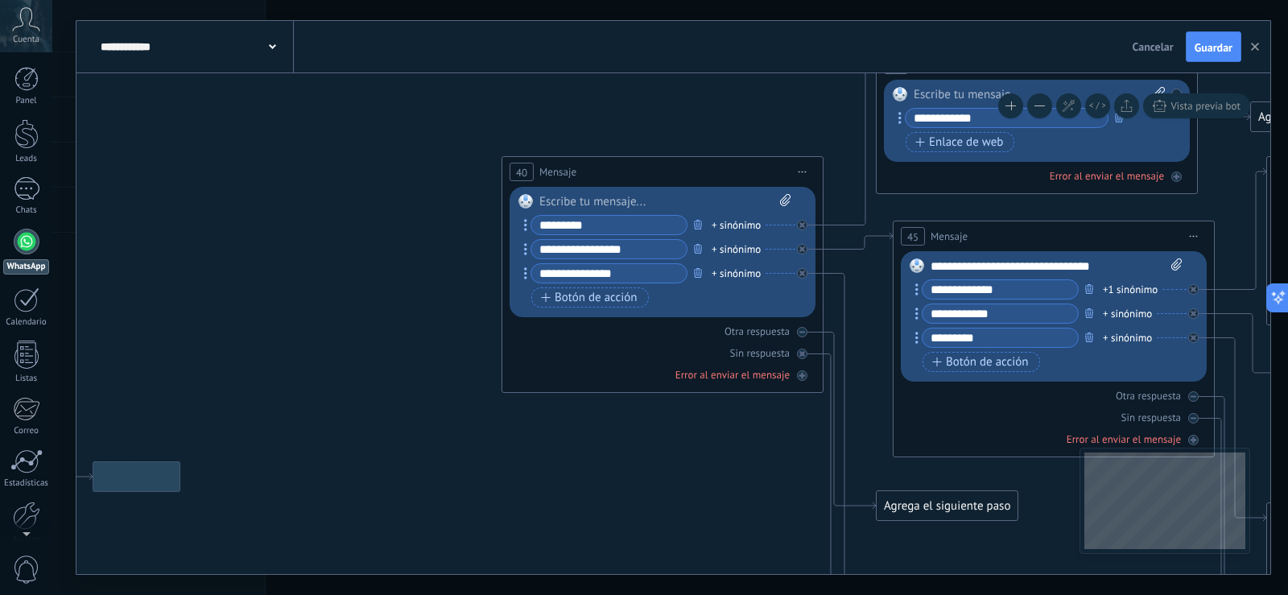
drag, startPoint x: 332, startPoint y: 106, endPoint x: 815, endPoint y: 98, distance: 483.9
click at [830, 84] on icon at bounding box center [1088, 592] width 4799 height 1891
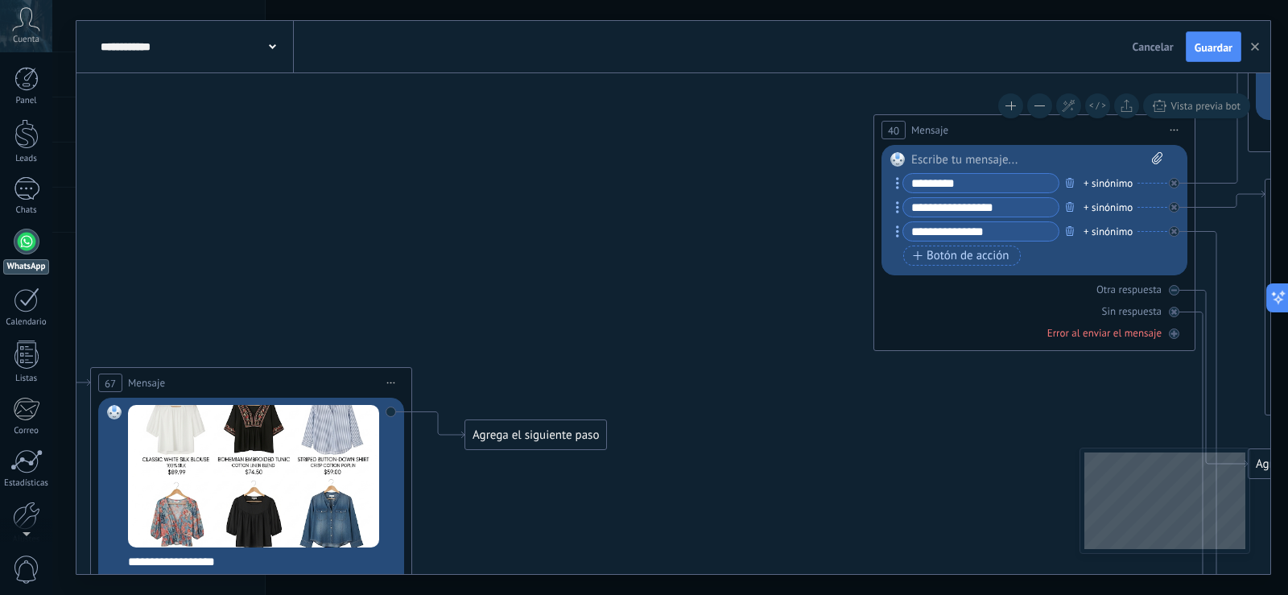
drag, startPoint x: 493, startPoint y: 122, endPoint x: 824, endPoint y: 80, distance: 334.3
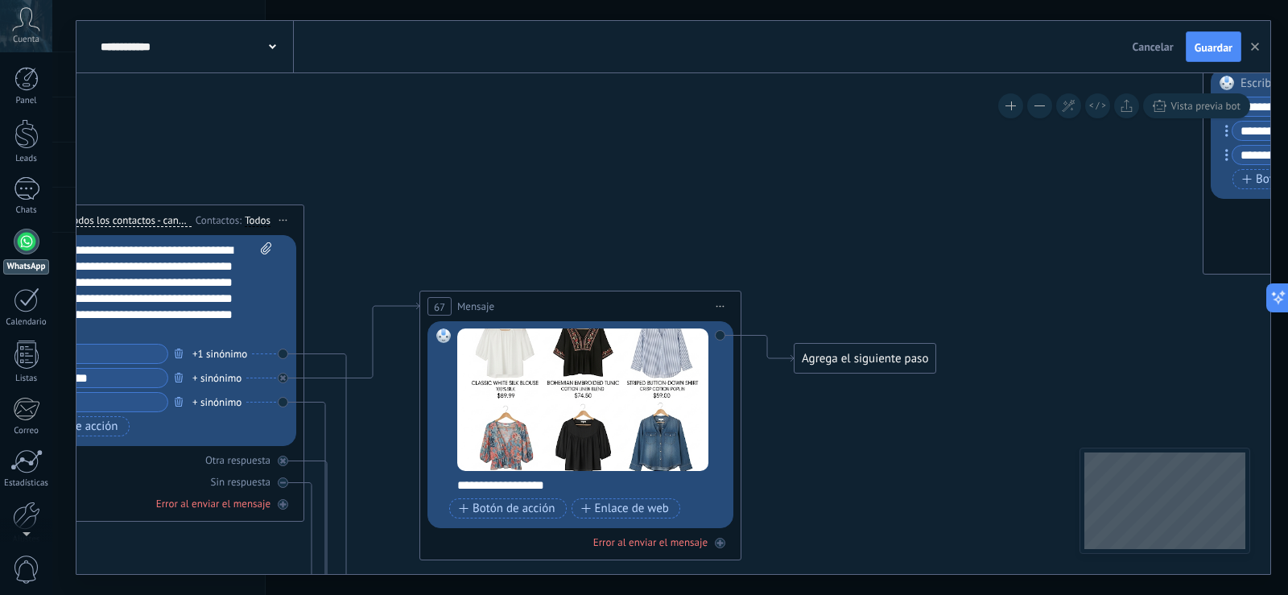
drag, startPoint x: 564, startPoint y: 143, endPoint x: 894, endPoint y: 67, distance: 338.8
click at [894, 67] on div "**********" at bounding box center [673, 297] width 1194 height 553
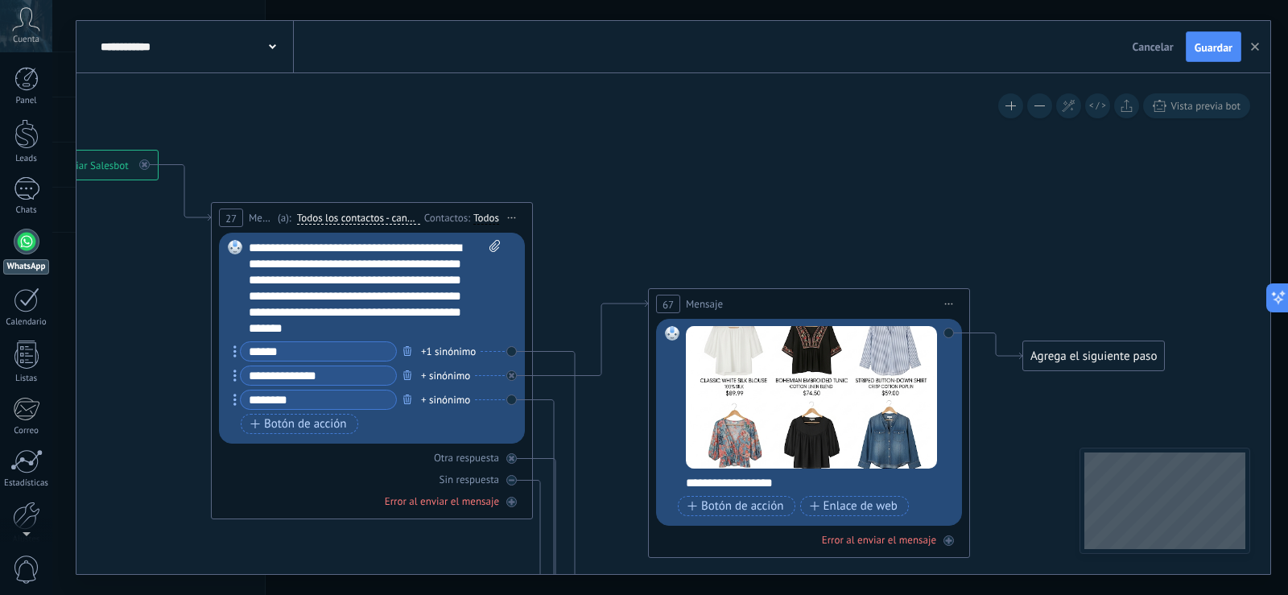
drag, startPoint x: 640, startPoint y: 119, endPoint x: 869, endPoint y: 117, distance: 229.4
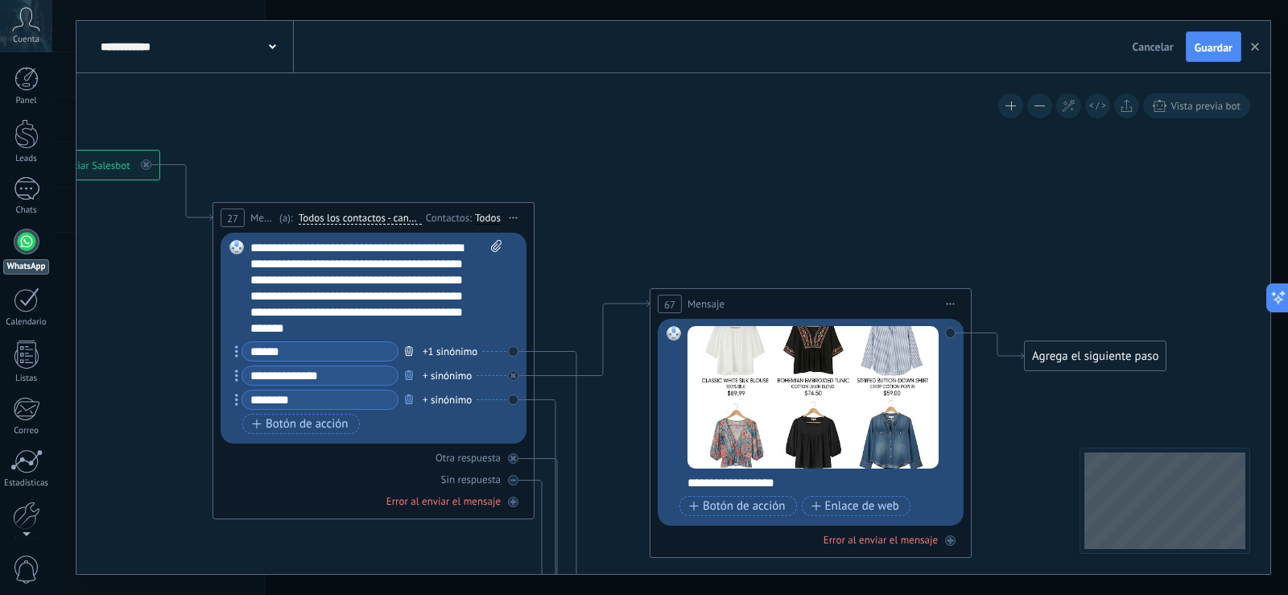
click at [412, 349] on icon "button" at bounding box center [409, 351] width 8 height 10
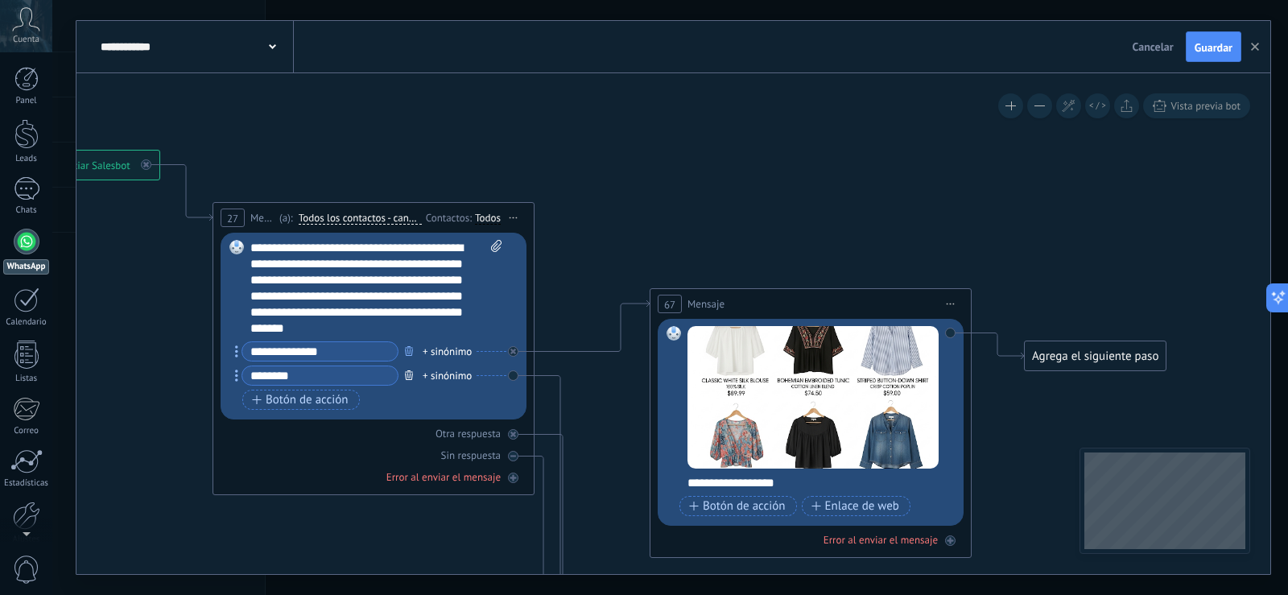
click at [410, 370] on icon "button" at bounding box center [409, 375] width 8 height 10
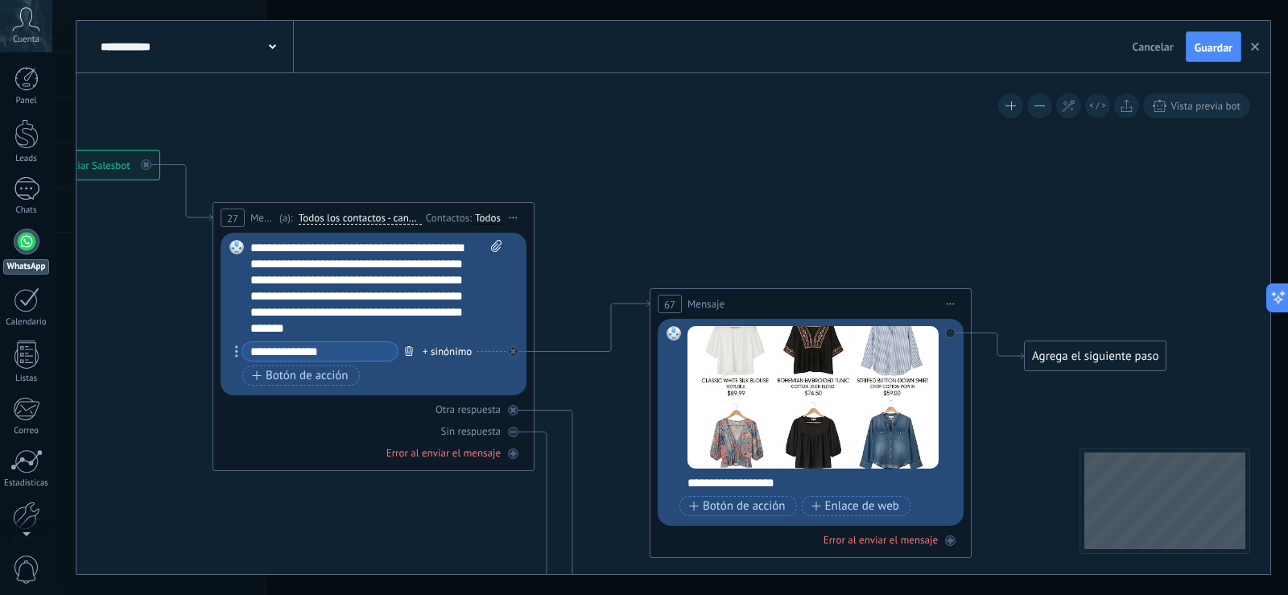
click at [411, 354] on icon "button" at bounding box center [409, 351] width 8 height 10
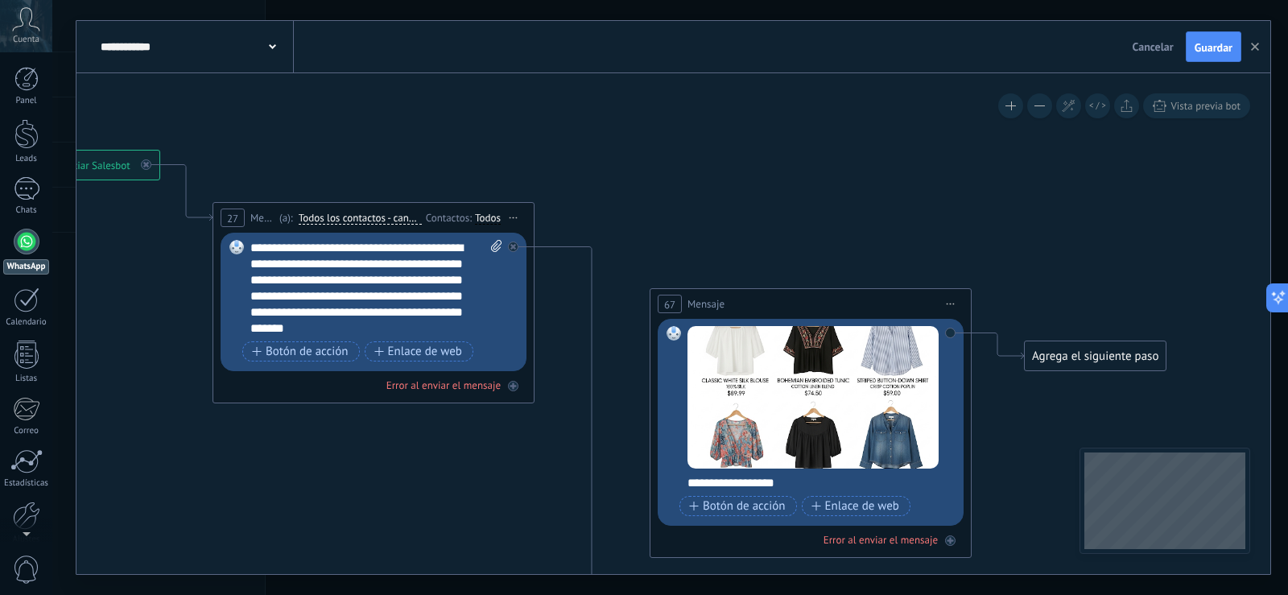
click at [391, 328] on div "**********" at bounding box center [376, 288] width 252 height 97
click at [319, 347] on span "Botón de acción" at bounding box center [300, 351] width 97 height 13
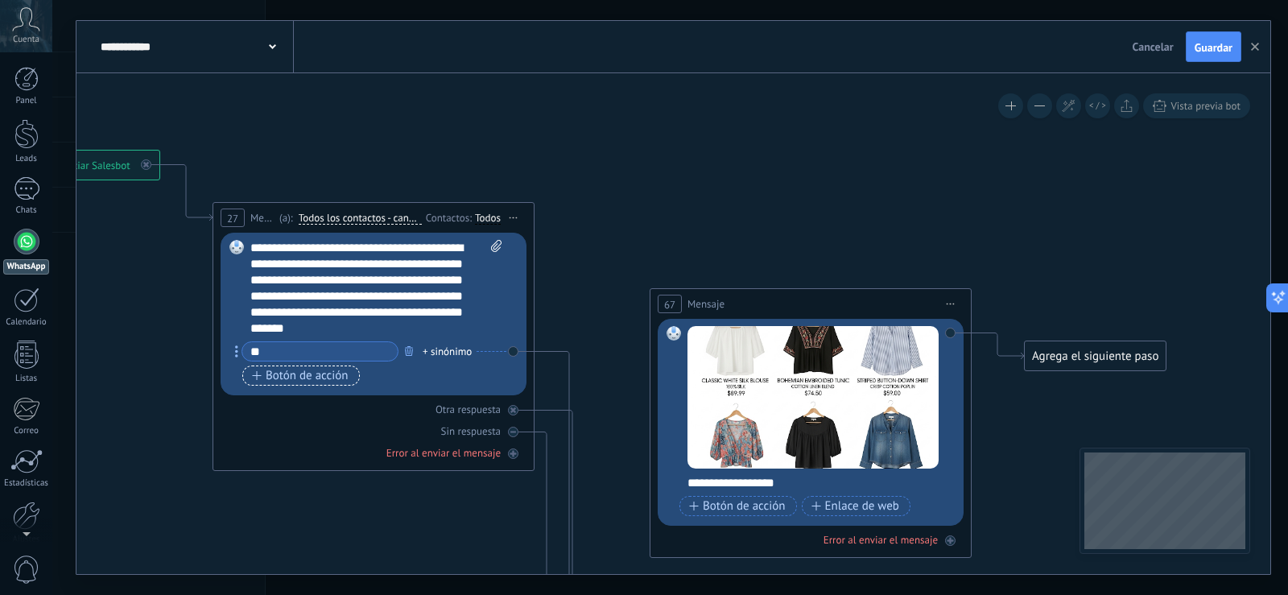
type input "*"
click at [390, 322] on div "**********" at bounding box center [376, 288] width 252 height 97
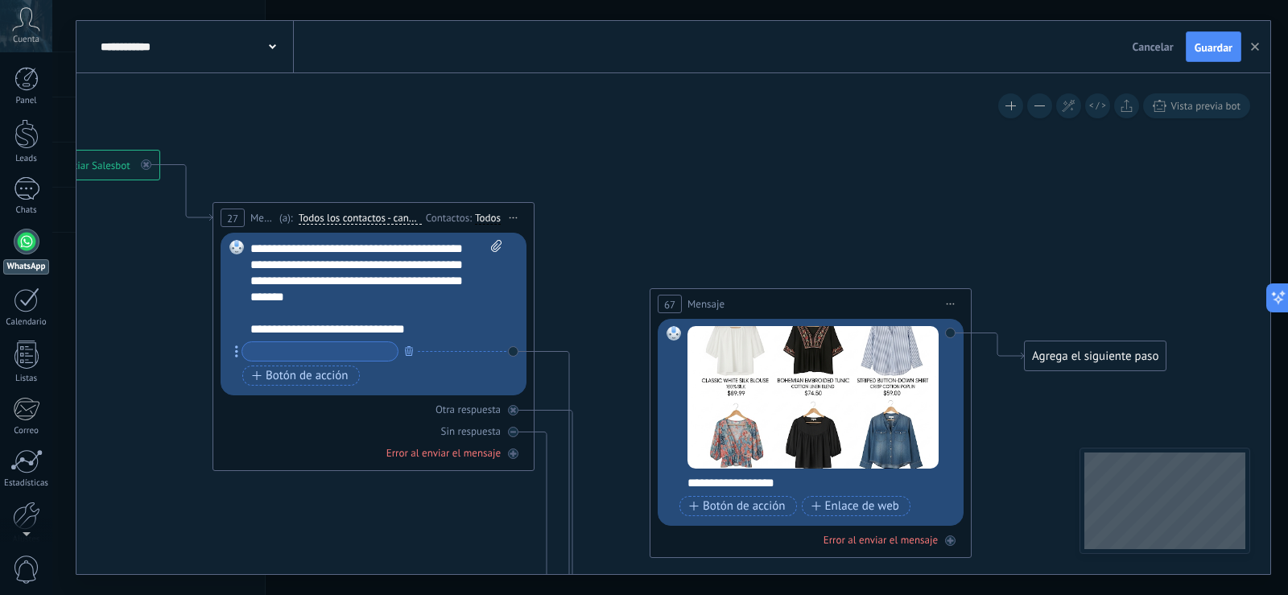
scroll to position [64, 0]
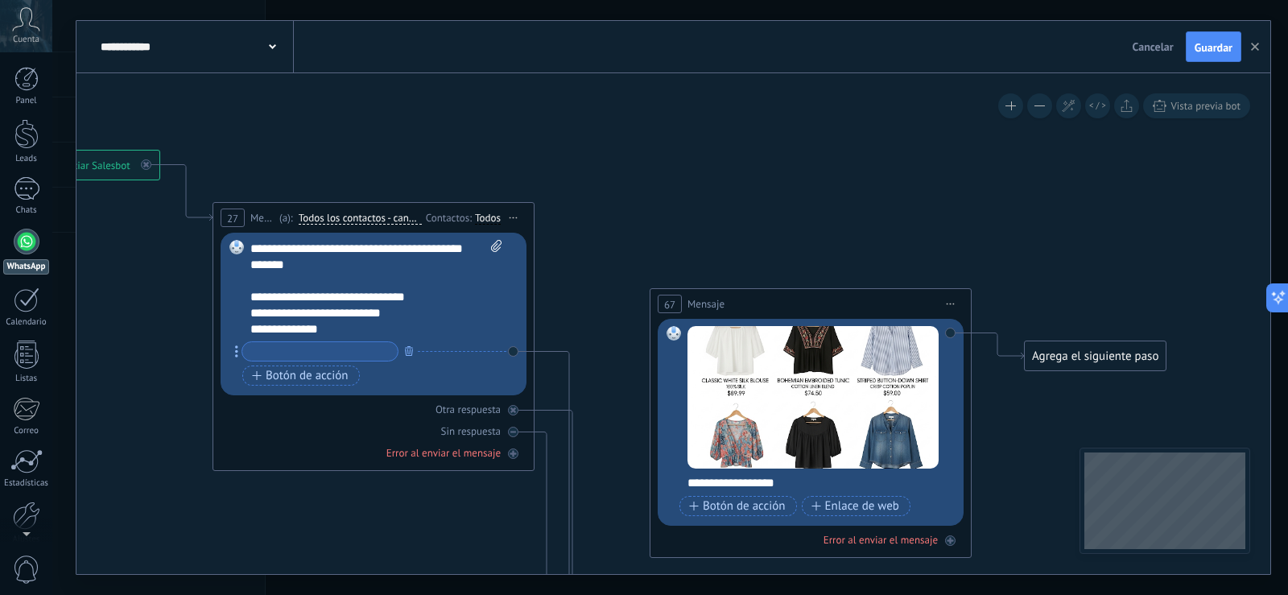
click at [1208, 39] on button "Guardar" at bounding box center [1214, 46] width 56 height 31
click at [514, 216] on span "Iniciar vista previa aquí Cambiar nombre Duplicar [GEOGRAPHIC_DATA]" at bounding box center [514, 217] width 26 height 23
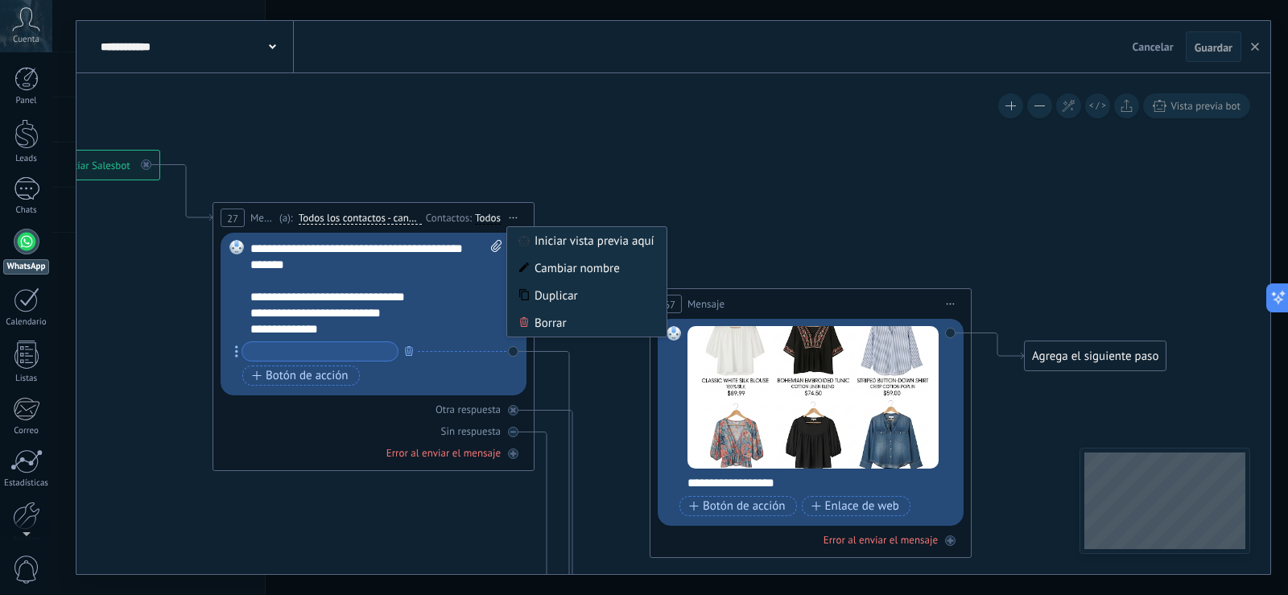
click at [428, 207] on div "27 Mensaje ******* (a): Todos los contactos - canales seleccionados Todos los c…" at bounding box center [373, 218] width 320 height 30
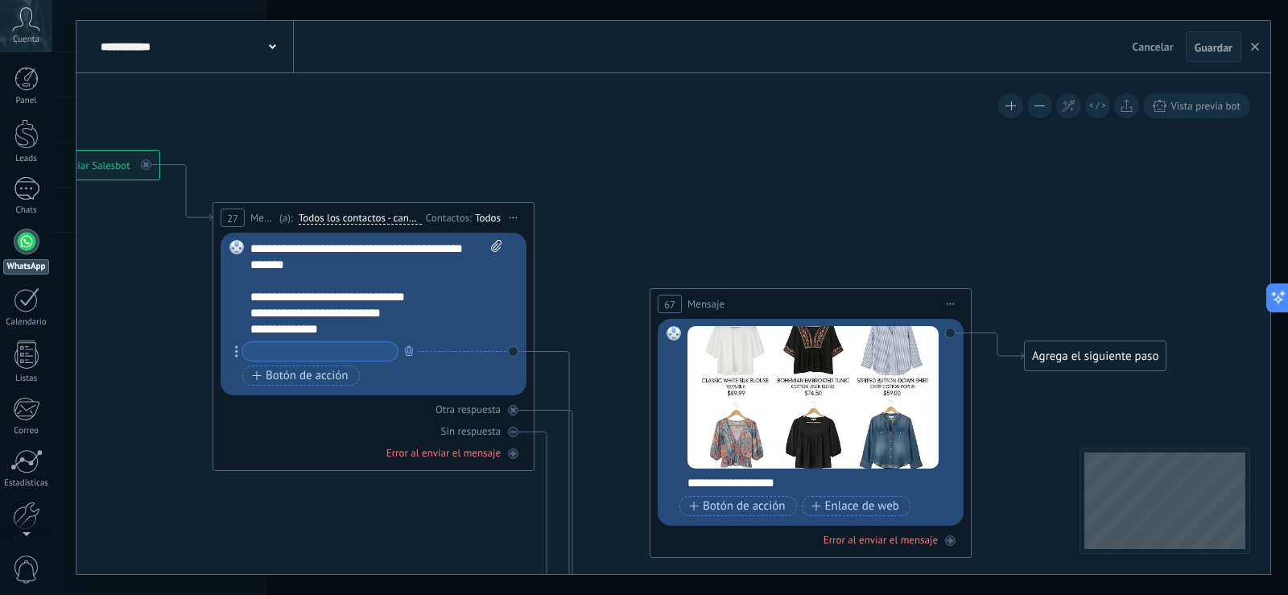
click at [428, 207] on div "27 Mensaje ******* (a): Todos los contactos - canales seleccionados Todos los c…" at bounding box center [373, 218] width 320 height 30
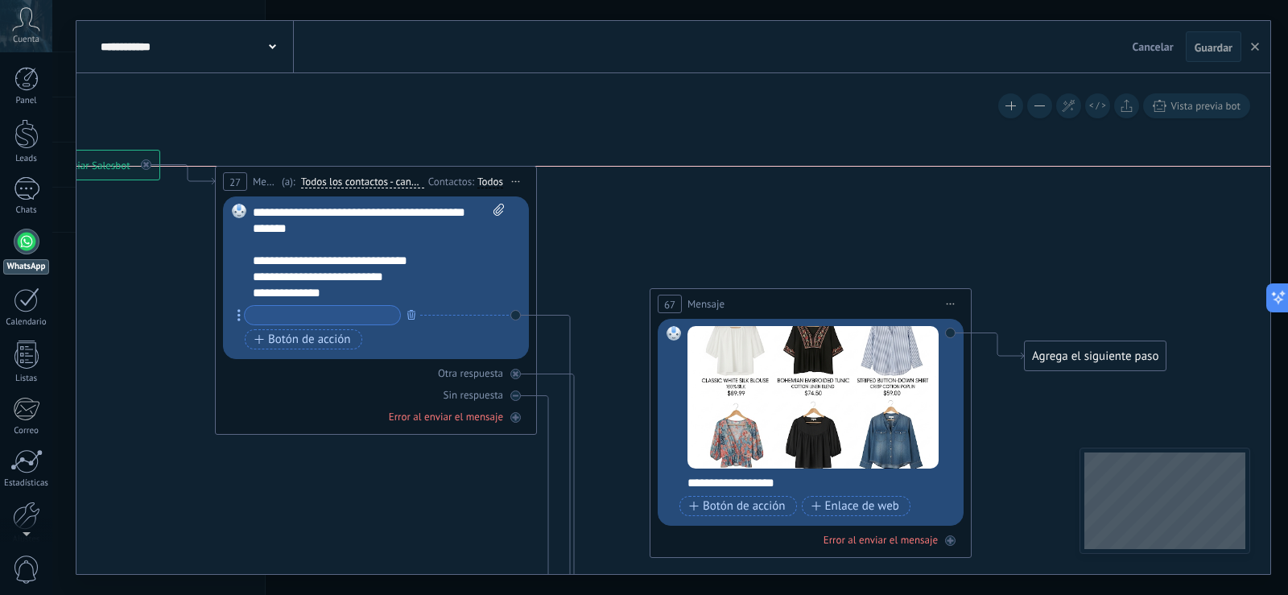
drag, startPoint x: 459, startPoint y: 157, endPoint x: 438, endPoint y: 175, distance: 27.9
click at [438, 175] on div "27 Mensaje ******* (a): Todos los contactos - canales seleccionados Todos los c…" at bounding box center [376, 182] width 320 height 30
click at [385, 291] on div "**********" at bounding box center [365, 293] width 224 height 16
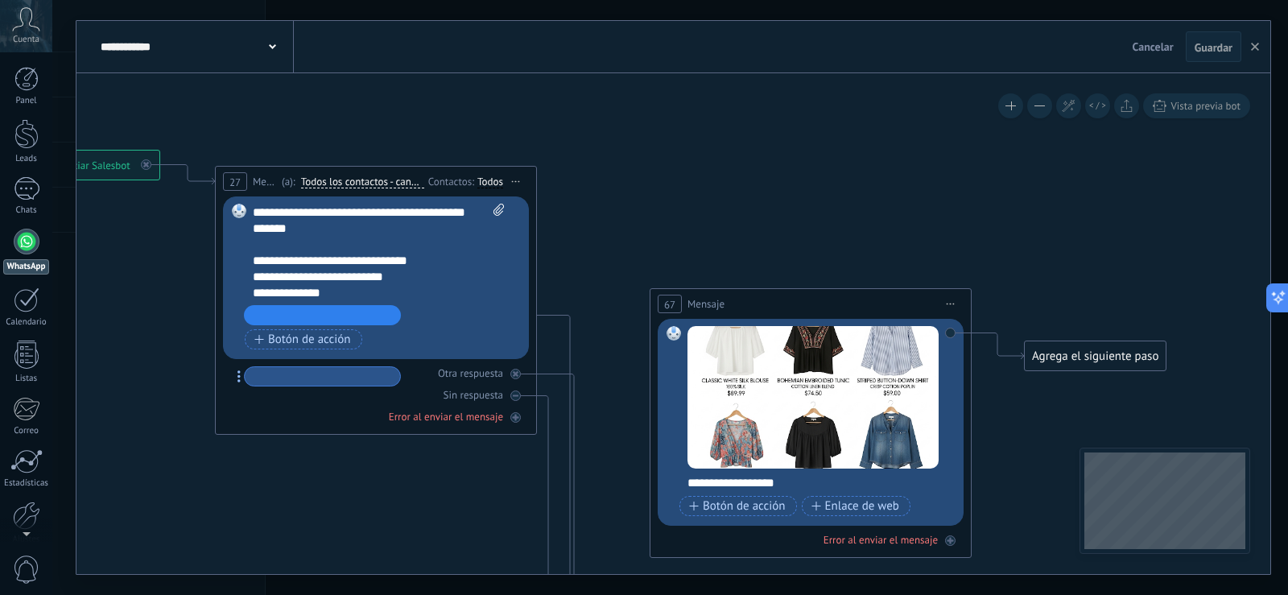
drag, startPoint x: 238, startPoint y: 318, endPoint x: 238, endPoint y: 384, distance: 66.0
drag, startPoint x: 238, startPoint y: 316, endPoint x: 347, endPoint y: 312, distance: 108.8
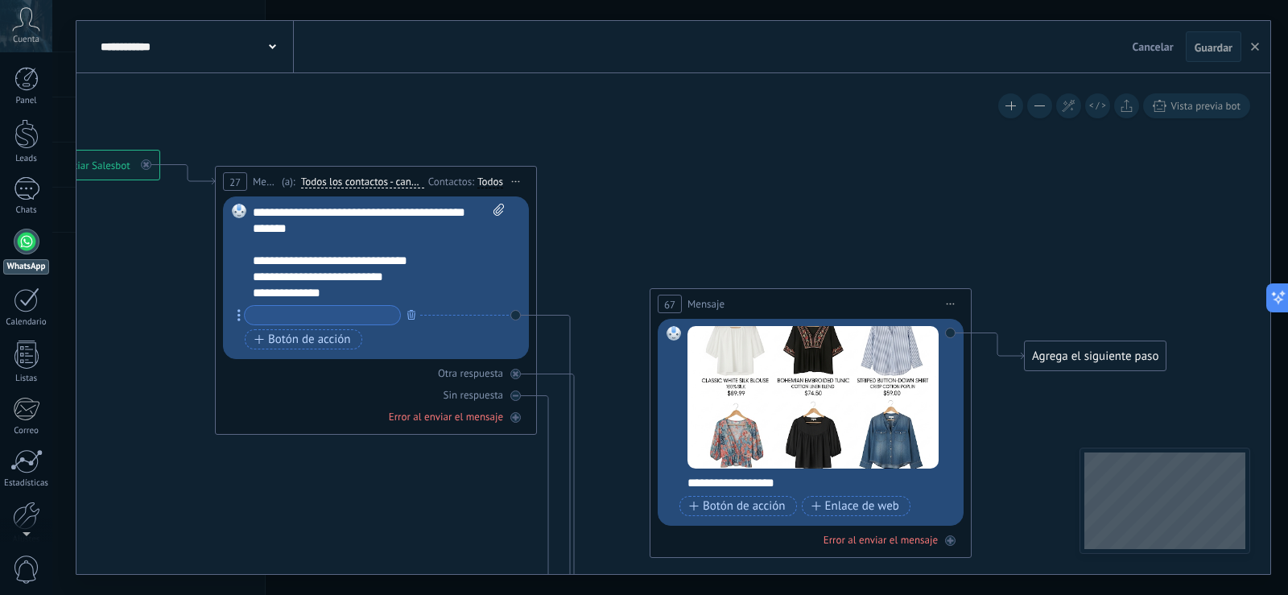
click at [481, 179] on div "Todos" at bounding box center [490, 181] width 26 height 13
click at [389, 184] on span "Todos los contactos - canales seleccionados" at bounding box center [362, 181] width 123 height 13
click at [389, 184] on button "Todos los contactos - canales seleccionados" at bounding box center [393, 181] width 201 height 29
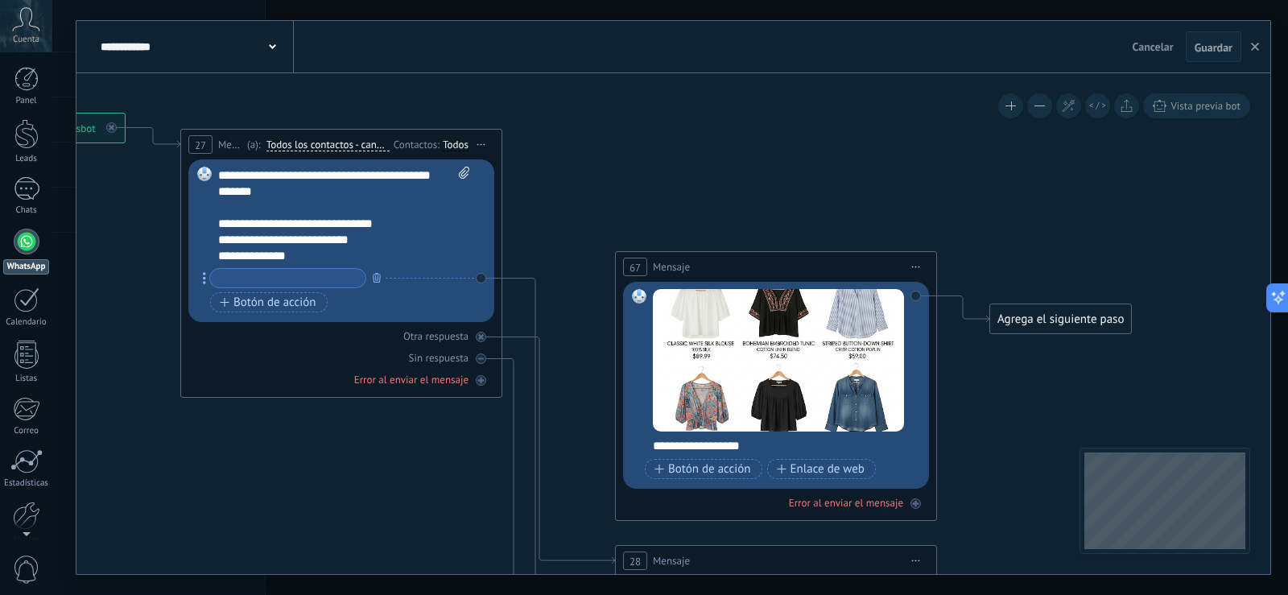
drag, startPoint x: 624, startPoint y: 164, endPoint x: 589, endPoint y: 127, distance: 50.7
drag, startPoint x: 235, startPoint y: 241, endPoint x: 364, endPoint y: 238, distance: 128.8
click at [364, 238] on div "**********" at bounding box center [330, 240] width 224 height 16
click at [269, 284] on input "text" at bounding box center [287, 278] width 155 height 19
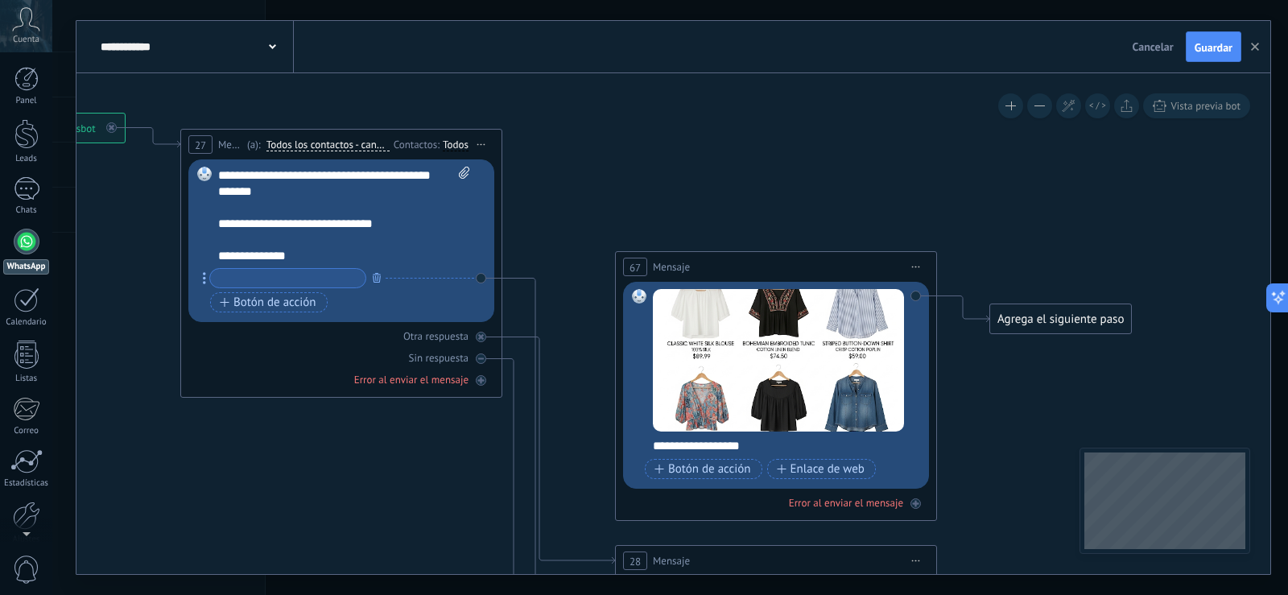
paste input "**********"
type input "**********"
click at [917, 264] on span "Iniciar vista previa aquí Cambiar nombre Duplicar [GEOGRAPHIC_DATA]" at bounding box center [916, 266] width 26 height 23
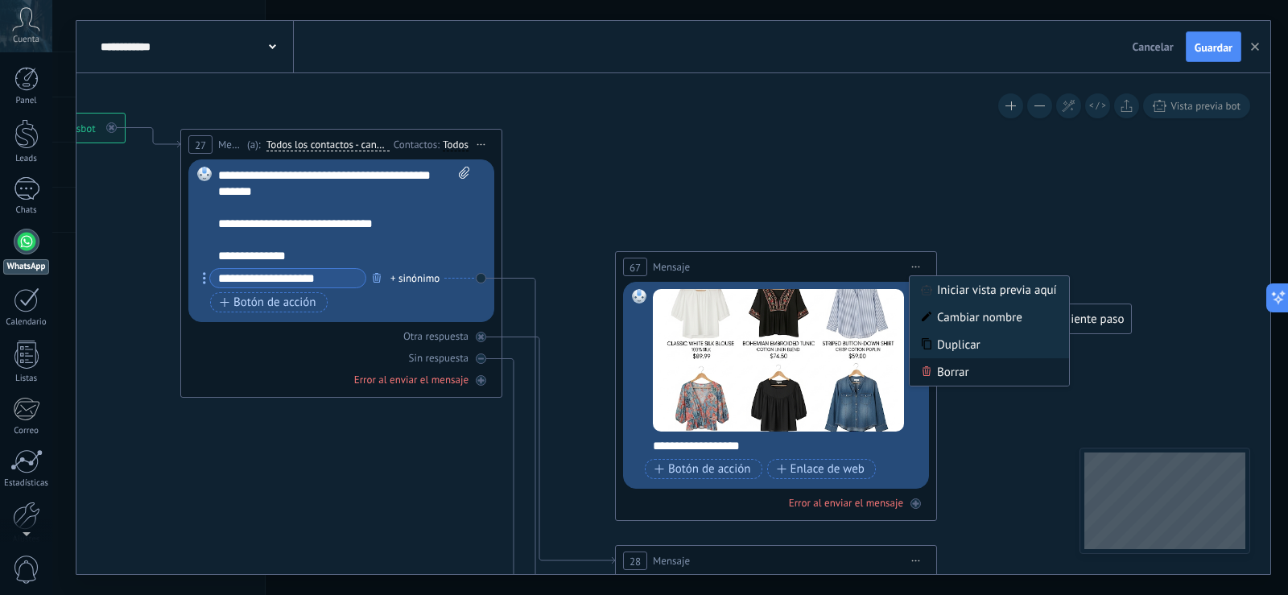
click at [937, 372] on div "Borrar" at bounding box center [989, 371] width 159 height 27
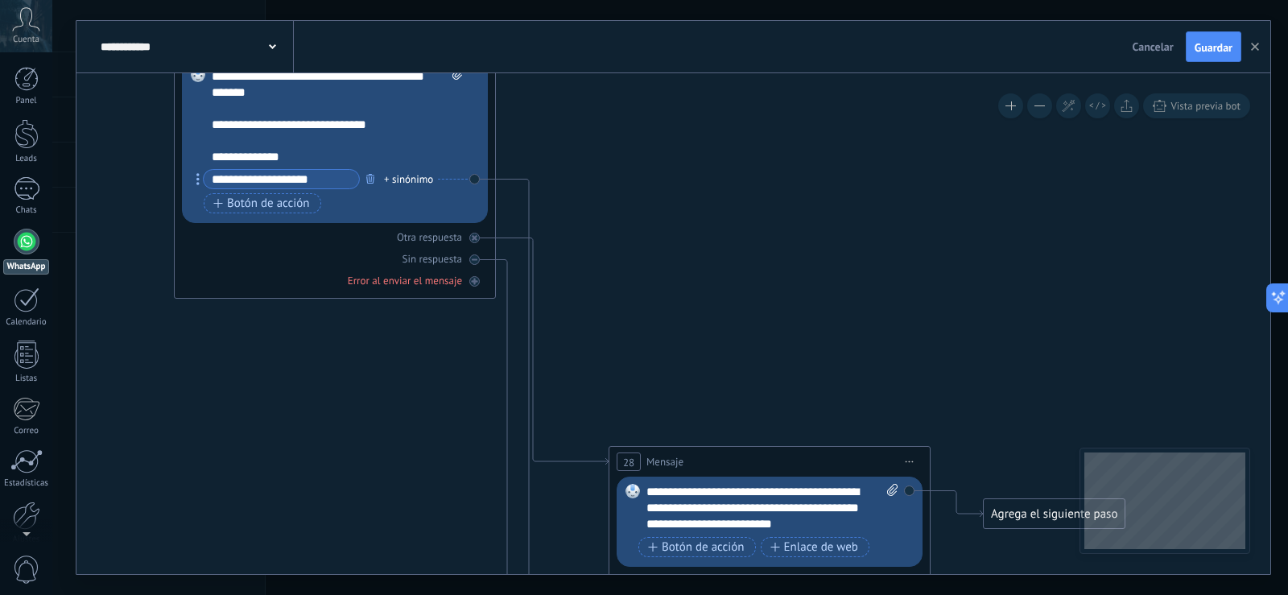
drag, startPoint x: 760, startPoint y: 214, endPoint x: 757, endPoint y: 200, distance: 14.8
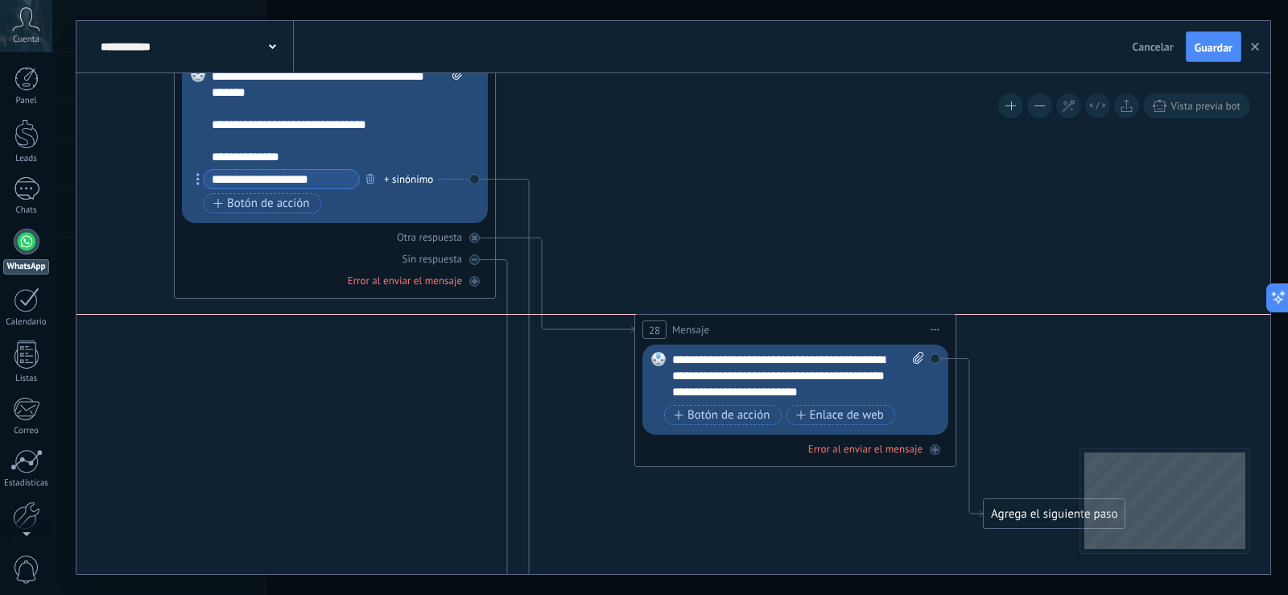
drag, startPoint x: 692, startPoint y: 454, endPoint x: 718, endPoint y: 326, distance: 130.6
click at [718, 326] on div "28 Mensaje ******* (a): Todos los contactos - canales seleccionados Todos los c…" at bounding box center [795, 330] width 320 height 30
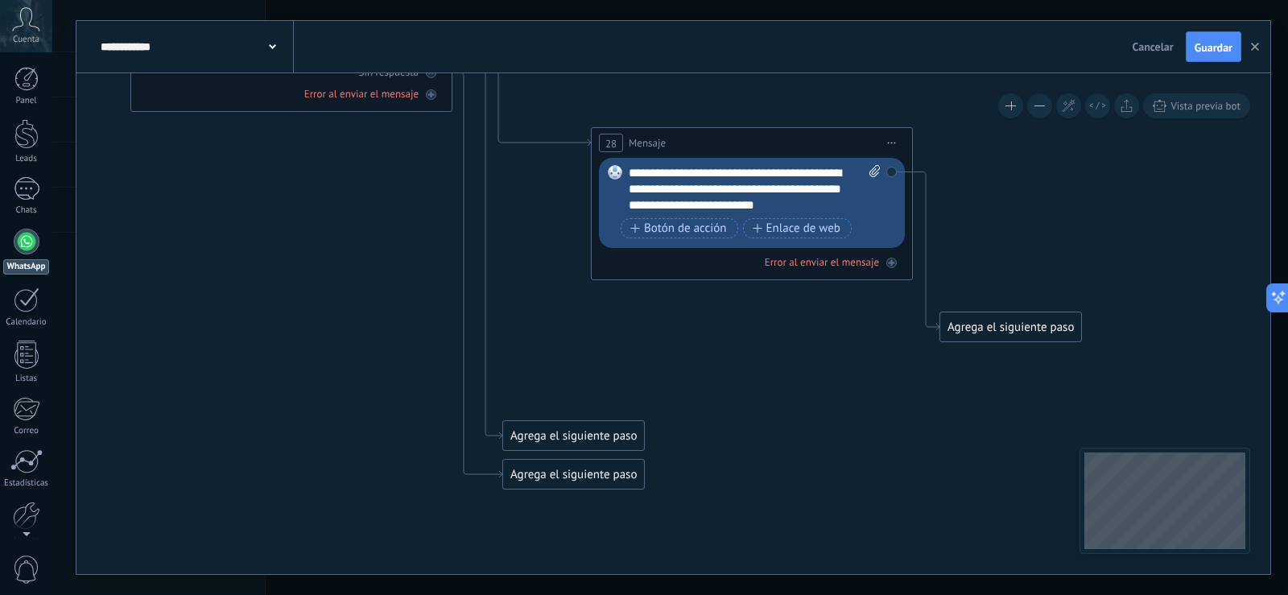
drag, startPoint x: 979, startPoint y: 219, endPoint x: 953, endPoint y: 143, distance: 79.9
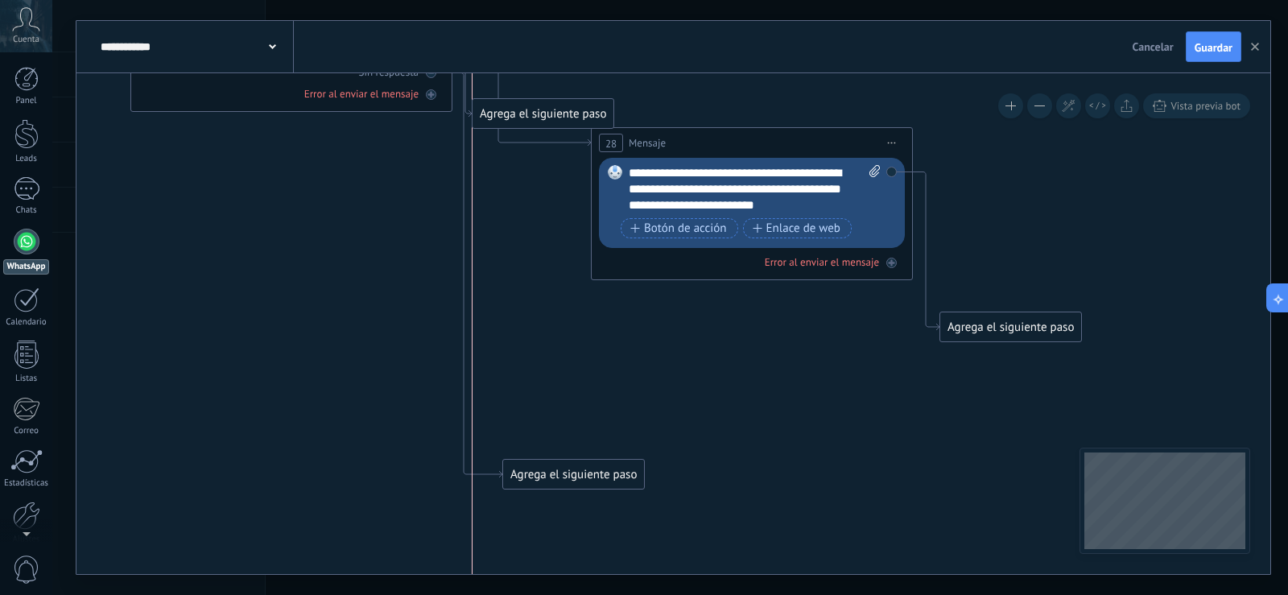
drag, startPoint x: 562, startPoint y: 439, endPoint x: 535, endPoint y: 117, distance: 323.1
click at [535, 117] on div "Agrega el siguiente paso" at bounding box center [543, 114] width 141 height 27
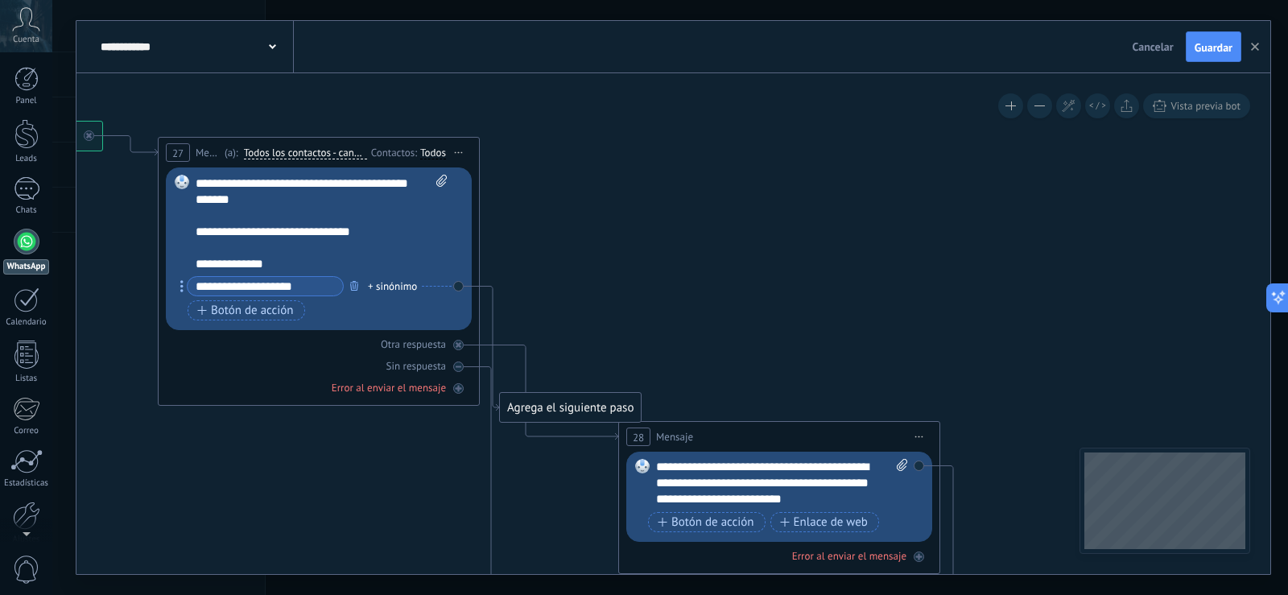
drag, startPoint x: 671, startPoint y: 84, endPoint x: 698, endPoint y: 378, distance: 295.1
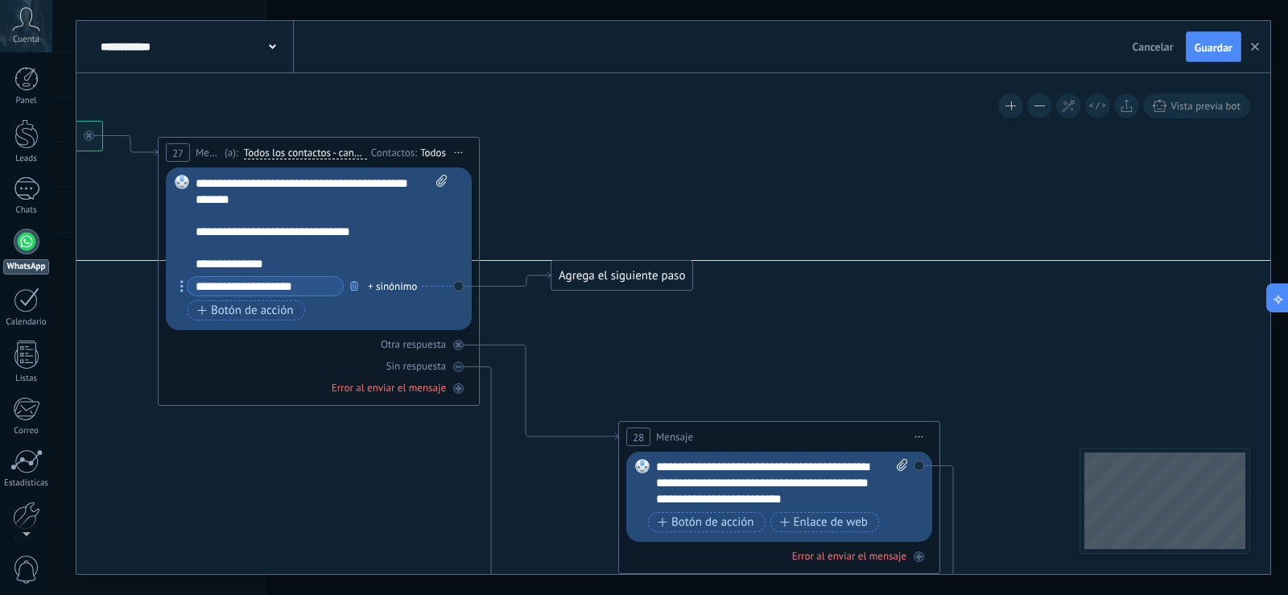
drag, startPoint x: 590, startPoint y: 401, endPoint x: 642, endPoint y: 276, distance: 135.0
click at [642, 276] on div "Agrega el siguiente paso" at bounding box center [621, 275] width 141 height 27
click at [659, 274] on div "Agrega el siguiente paso" at bounding box center [621, 275] width 141 height 27
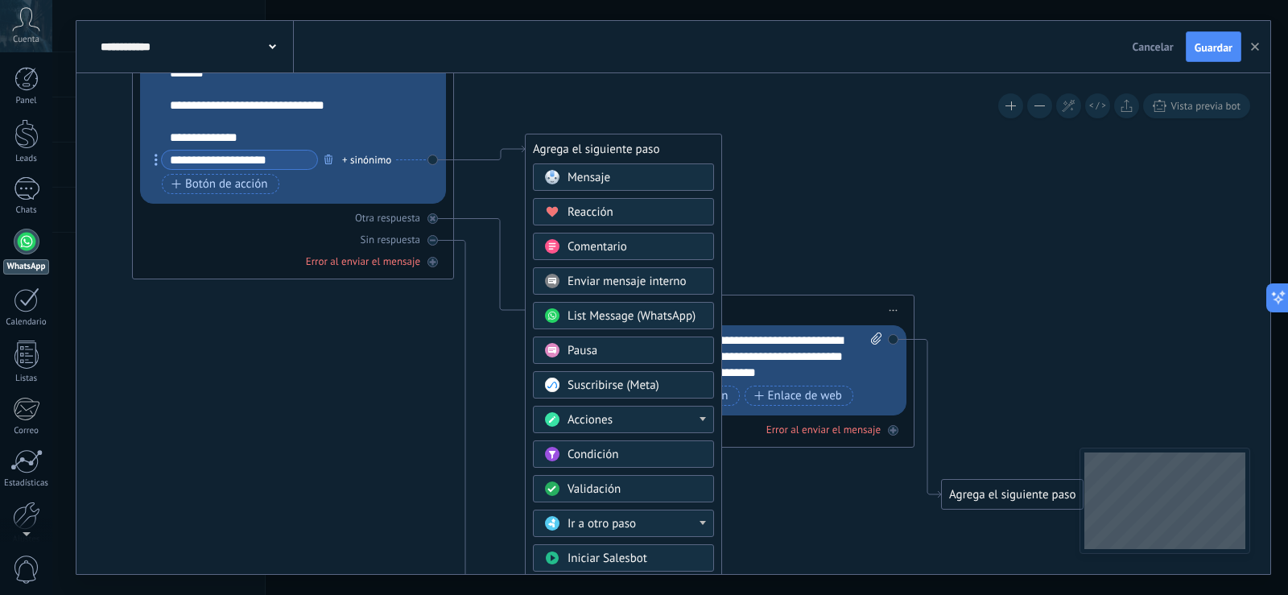
drag, startPoint x: 877, startPoint y: 263, endPoint x: 857, endPoint y: 175, distance: 90.8
click at [675, 482] on div "Validación" at bounding box center [635, 489] width 135 height 16
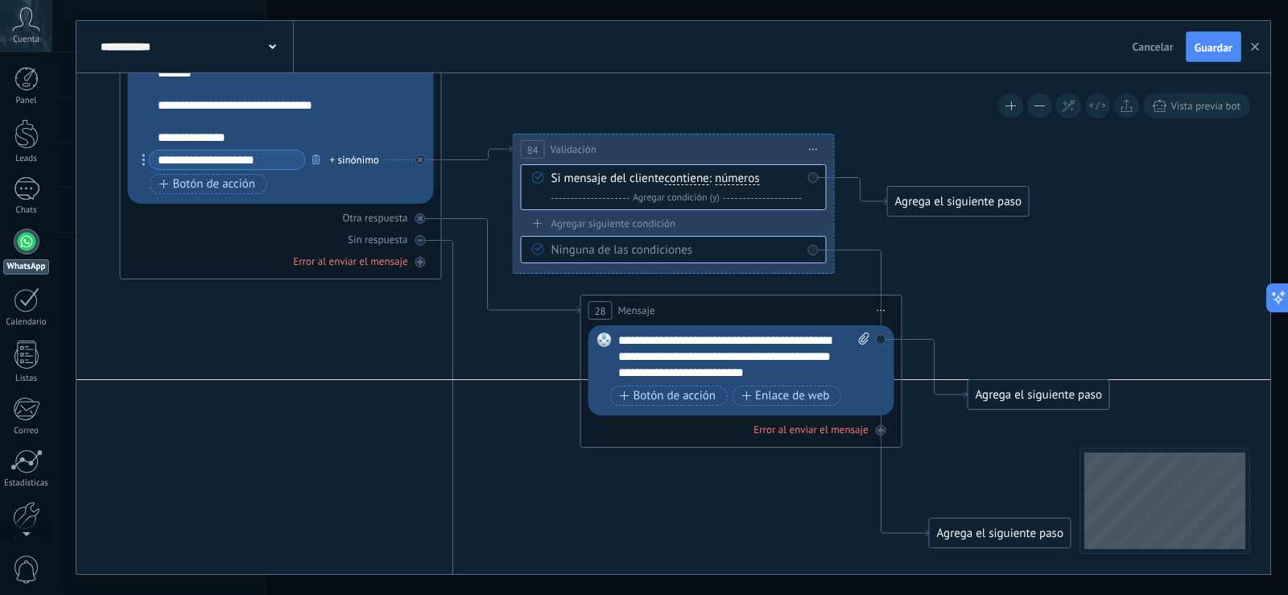
drag, startPoint x: 977, startPoint y: 388, endPoint x: 1005, endPoint y: 384, distance: 27.7
click at [1005, 384] on div "Agrega el siguiente paso" at bounding box center [1038, 395] width 141 height 27
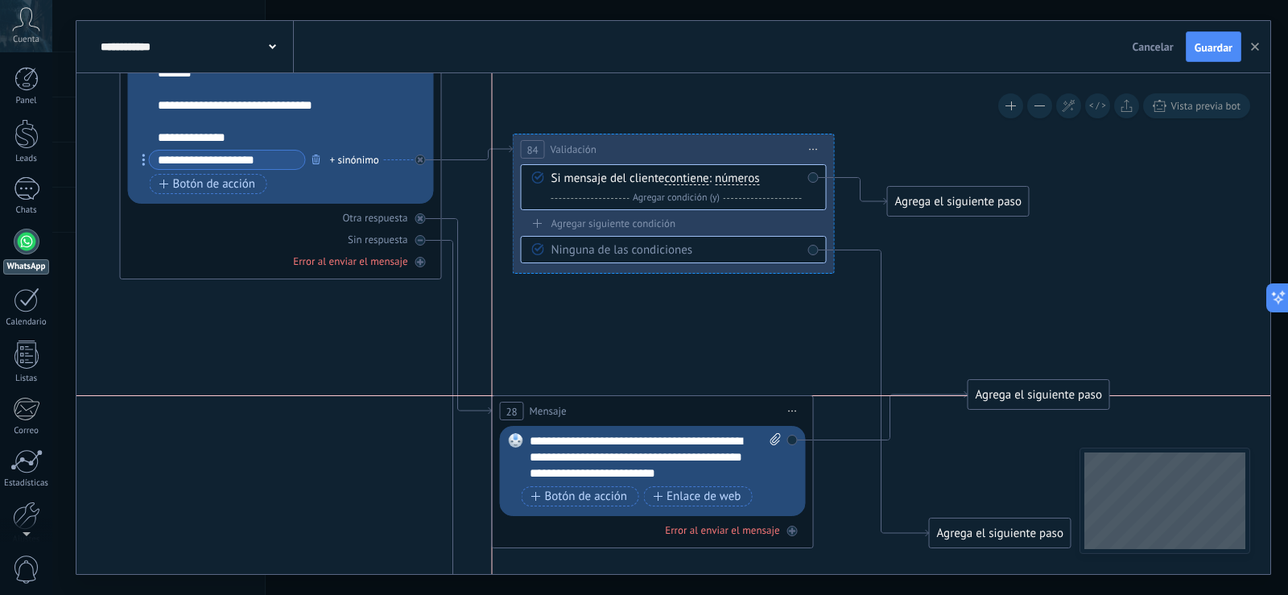
drag, startPoint x: 766, startPoint y: 302, endPoint x: 683, endPoint y: 404, distance: 131.6
click at [683, 404] on div "28 Mensaje ******* (a): Todos los contactos - canales seleccionados Todos los c…" at bounding box center [653, 411] width 320 height 30
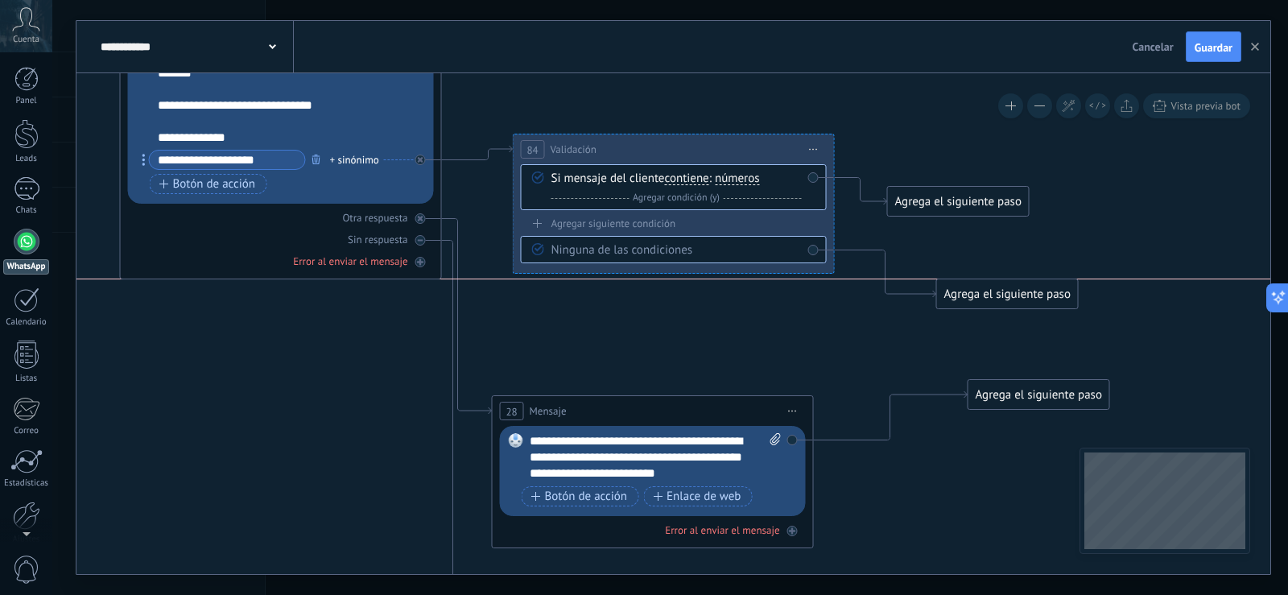
drag, startPoint x: 964, startPoint y: 526, endPoint x: 972, endPoint y: 290, distance: 236.0
click at [972, 290] on div "Agrega el siguiente paso" at bounding box center [1007, 294] width 141 height 27
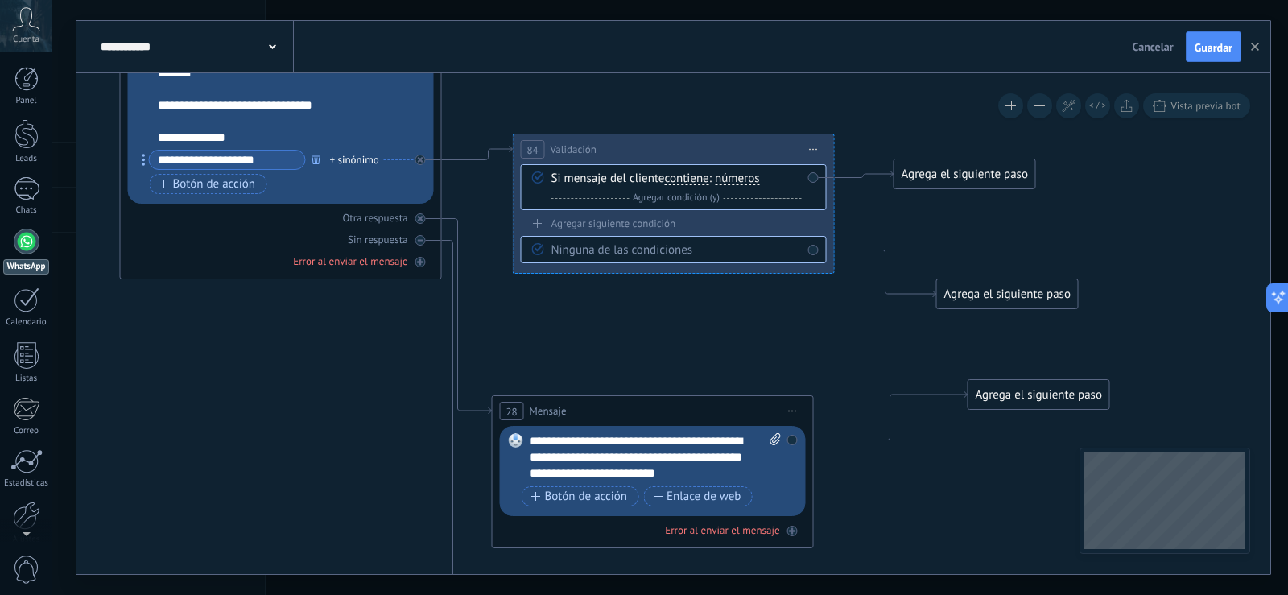
drag, startPoint x: 968, startPoint y: 180, endPoint x: 976, endPoint y: 173, distance: 10.2
click at [976, 173] on div "Agrega el siguiente paso" at bounding box center [964, 174] width 141 height 27
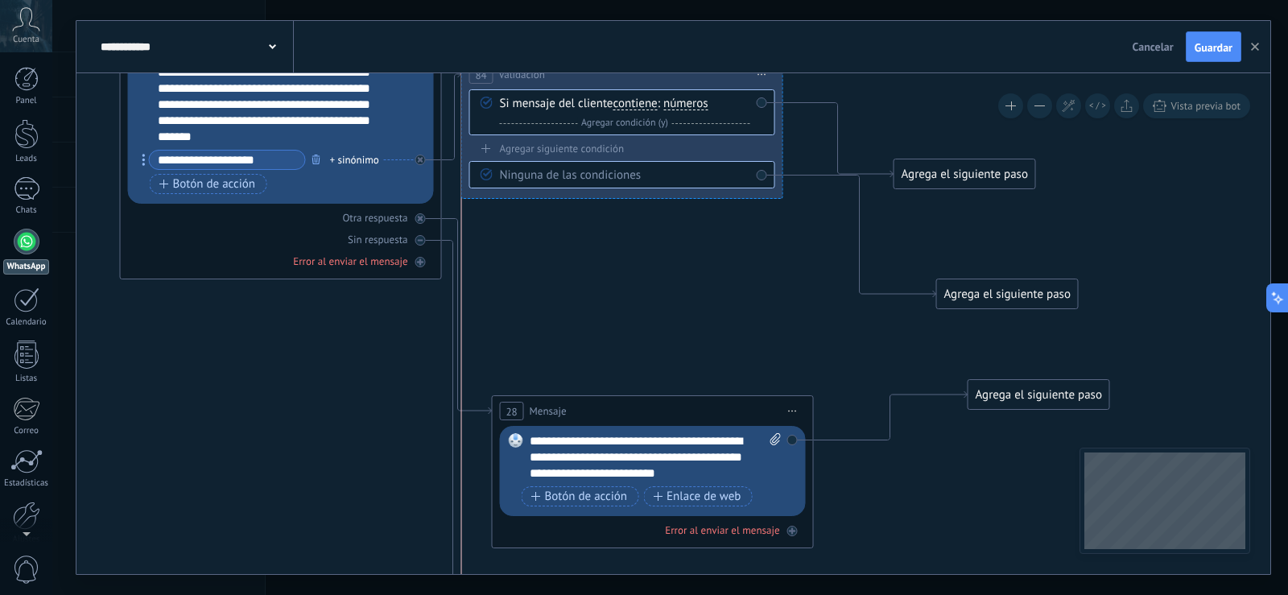
click at [590, 67] on div "**********" at bounding box center [673, 297] width 1194 height 553
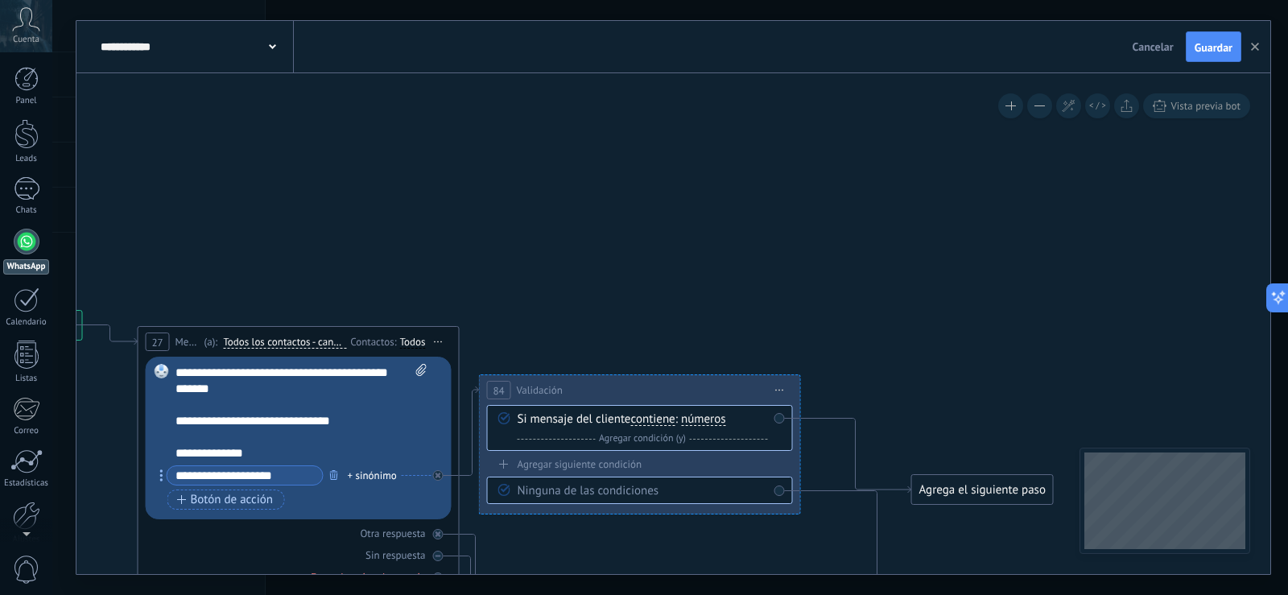
drag, startPoint x: 908, startPoint y: 194, endPoint x: 922, endPoint y: 433, distance: 239.5
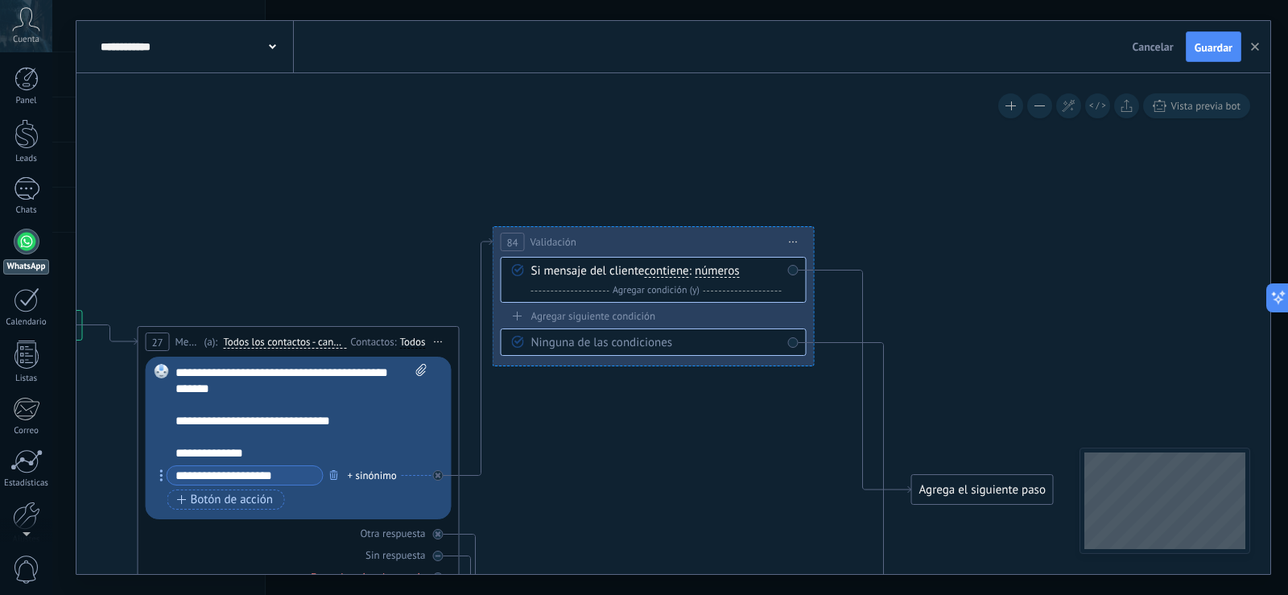
drag, startPoint x: 665, startPoint y: 378, endPoint x: 679, endPoint y: 229, distance: 148.8
click at [679, 229] on div "**********" at bounding box center [653, 242] width 320 height 30
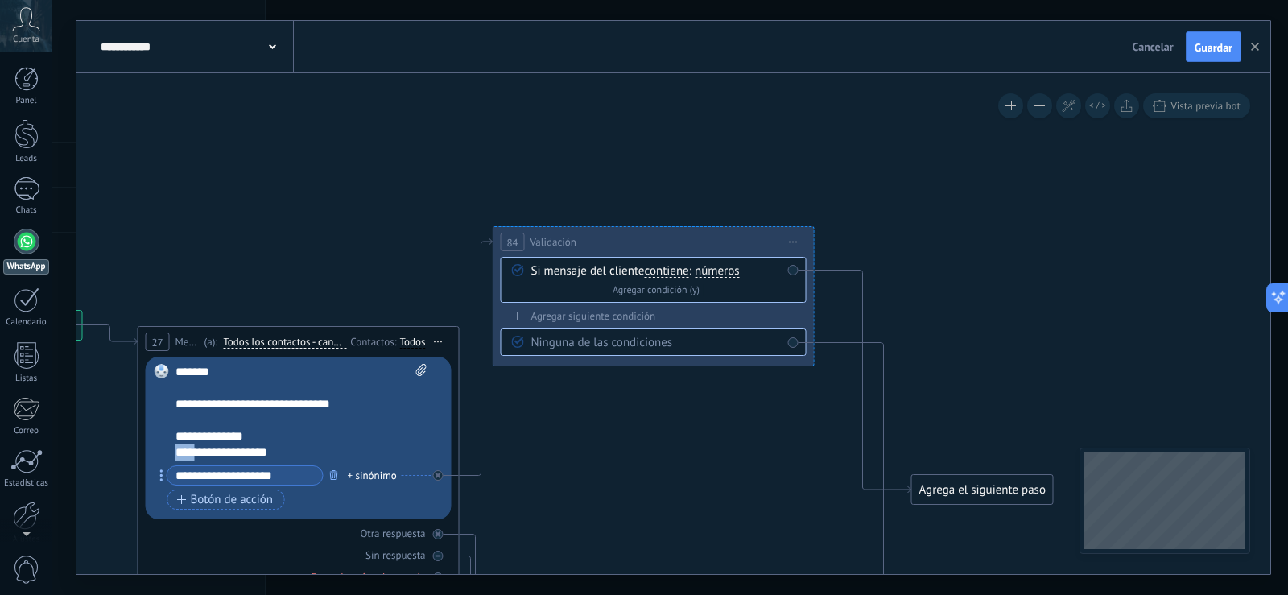
drag, startPoint x: 256, startPoint y: 450, endPoint x: 234, endPoint y: 437, distance: 25.3
click at [195, 444] on div "**********" at bounding box center [301, 412] width 252 height 97
click at [178, 437] on div "**********" at bounding box center [287, 436] width 224 height 16
click at [264, 499] on span "Botón de acción" at bounding box center [225, 499] width 97 height 13
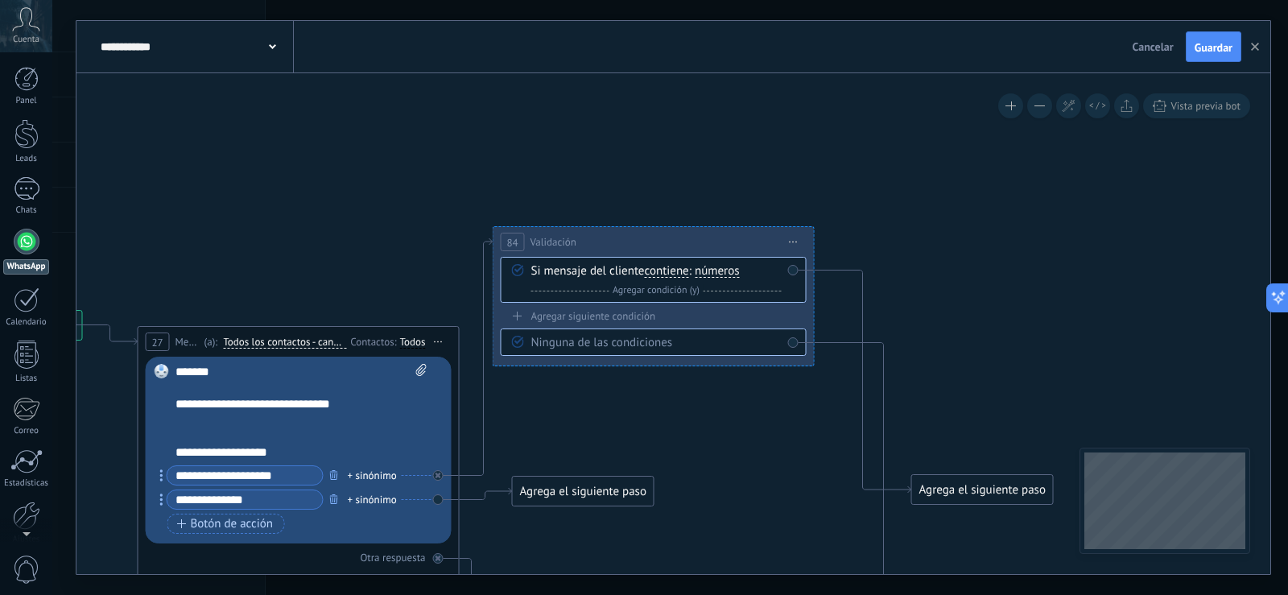
type input "**********"
drag, startPoint x: 286, startPoint y: 452, endPoint x: 170, endPoint y: 453, distance: 115.9
click at [170, 453] on div "Reemplazar Quitar Convertir a mensaje de voz Arrastre la imagen aquí para adjun…" at bounding box center [299, 450] width 306 height 187
click at [205, 524] on span "Botón de acción" at bounding box center [225, 524] width 97 height 13
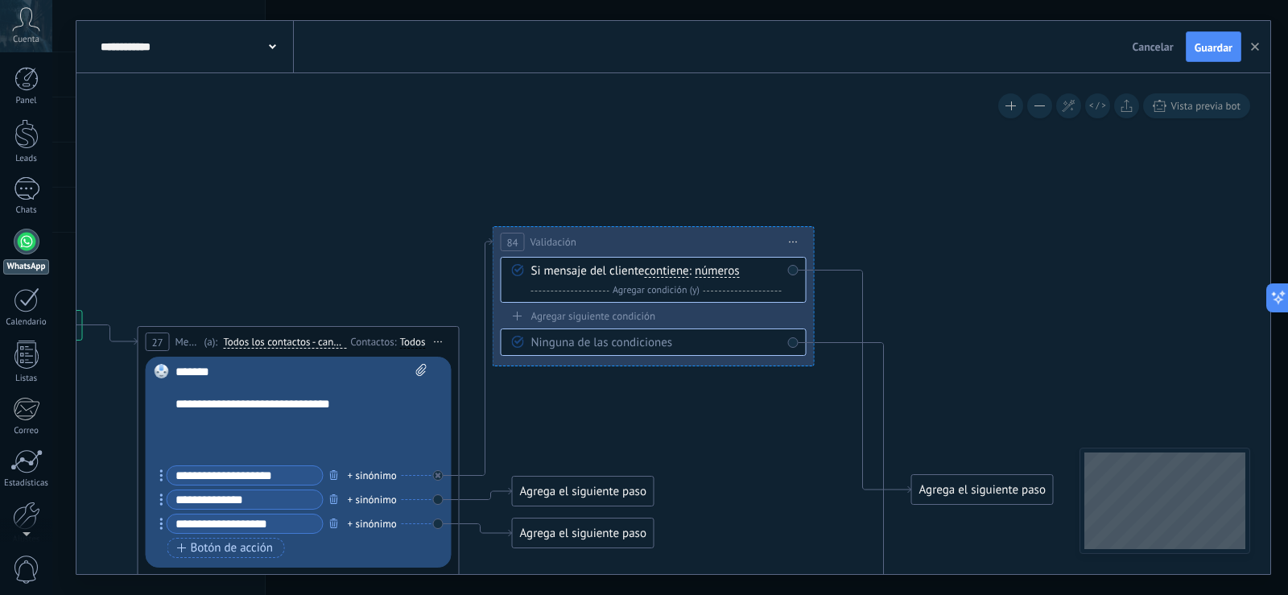
type input "**********"
click at [305, 407] on div "**********" at bounding box center [287, 404] width 224 height 16
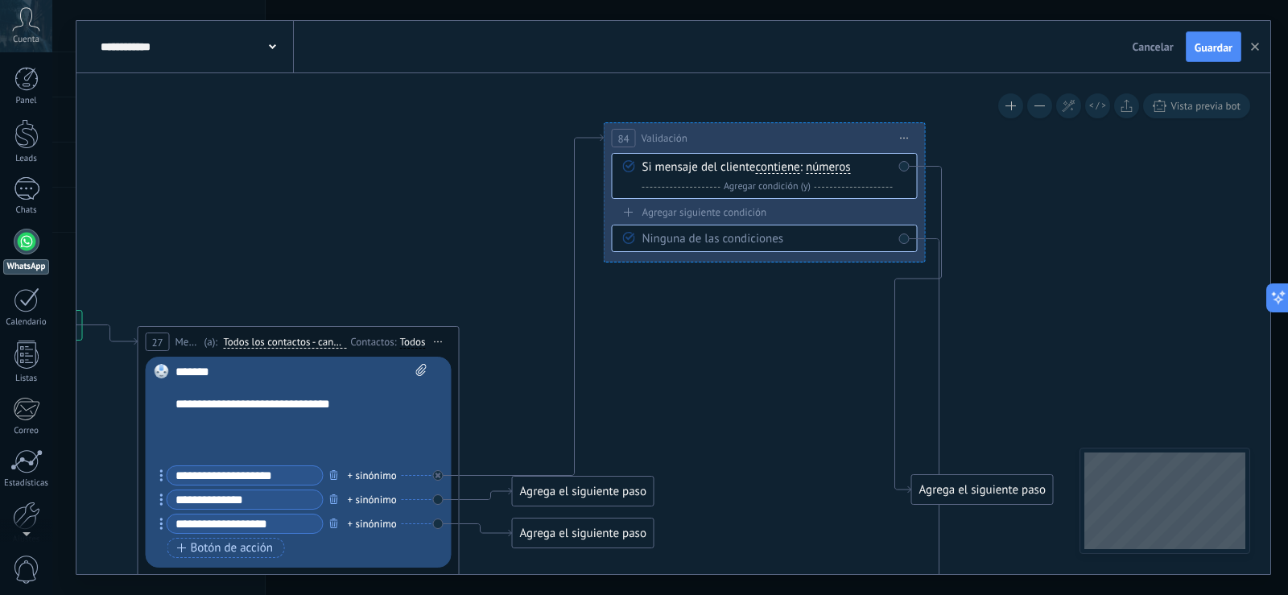
drag, startPoint x: 610, startPoint y: 241, endPoint x: 721, endPoint y: 138, distance: 151.5
click at [721, 138] on div "**********" at bounding box center [765, 138] width 320 height 30
drag, startPoint x: 568, startPoint y: 535, endPoint x: 567, endPoint y: 586, distance: 51.5
click at [567, 586] on div "**********" at bounding box center [670, 297] width 1236 height 595
drag, startPoint x: 576, startPoint y: 496, endPoint x: 652, endPoint y: 504, distance: 76.1
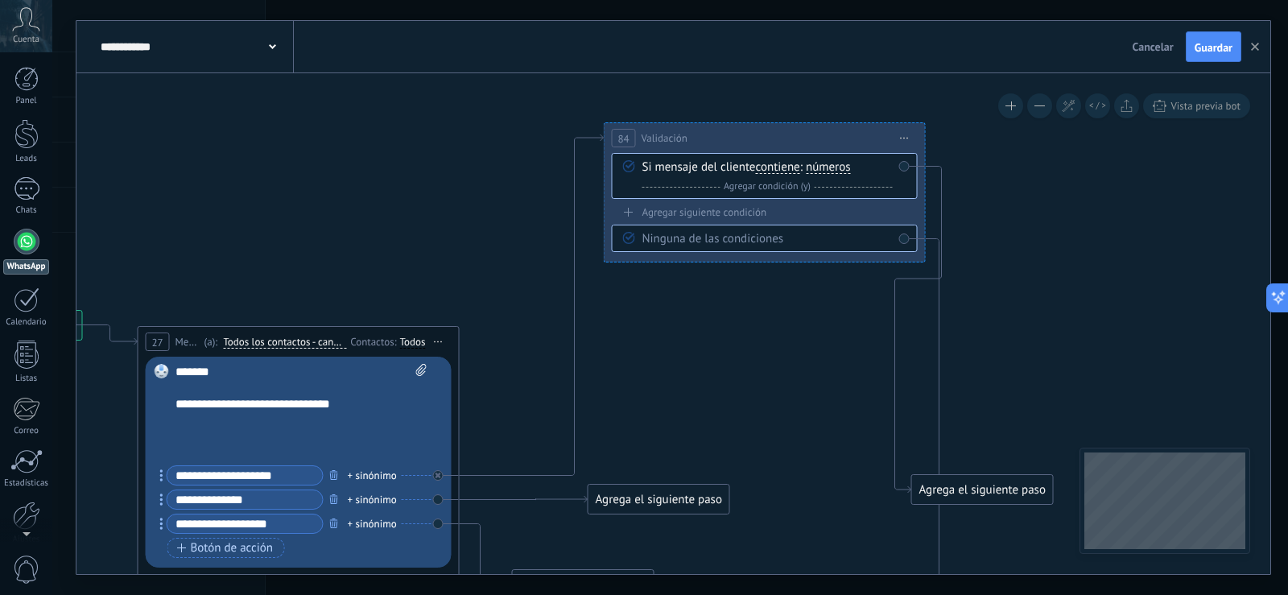
click at [652, 504] on div "Agrega el siguiente paso" at bounding box center [658, 499] width 141 height 27
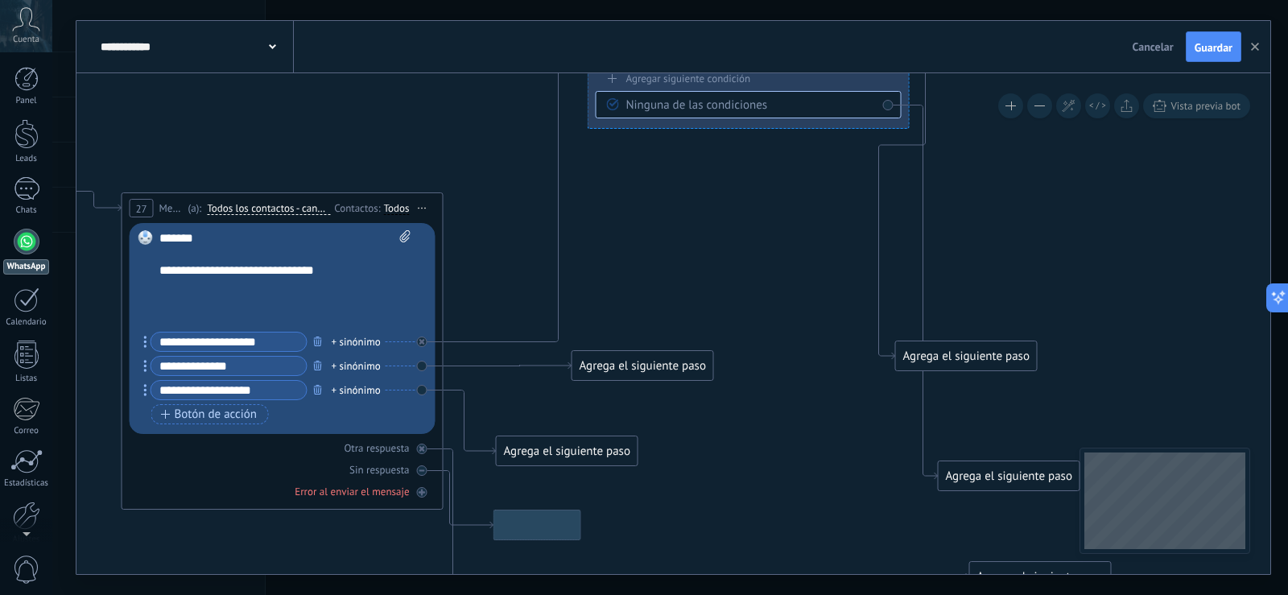
drag, startPoint x: 716, startPoint y: 409, endPoint x: 689, endPoint y: 303, distance: 108.9
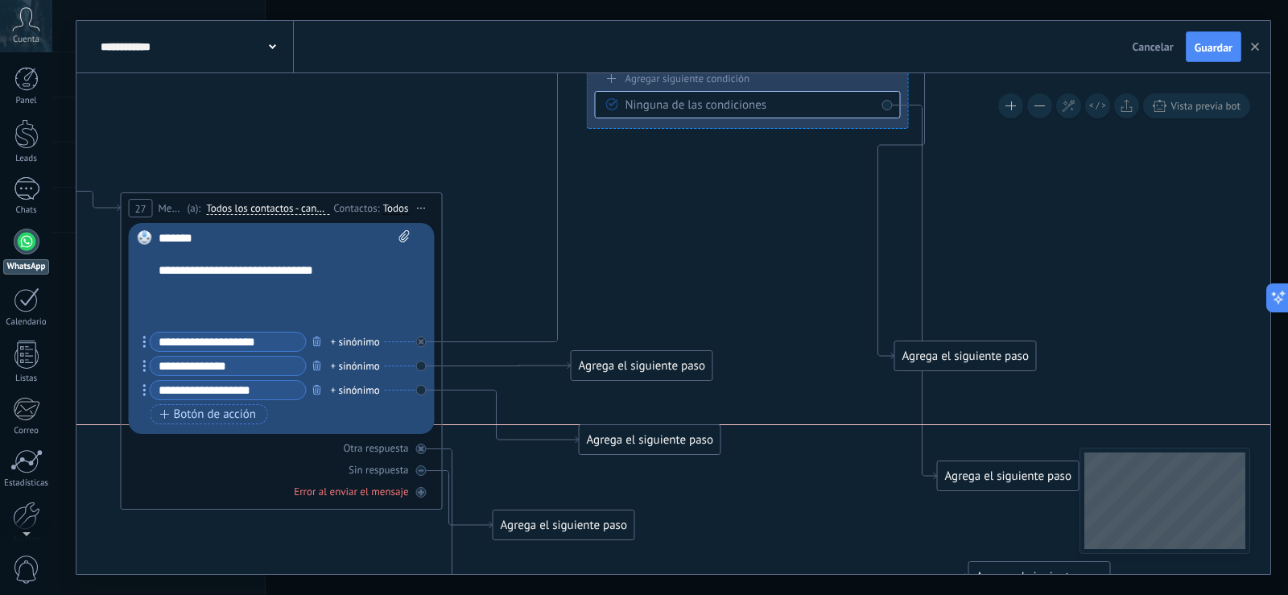
drag, startPoint x: 572, startPoint y: 454, endPoint x: 655, endPoint y: 444, distance: 83.5
click at [655, 444] on div "Agrega el siguiente paso" at bounding box center [650, 440] width 141 height 27
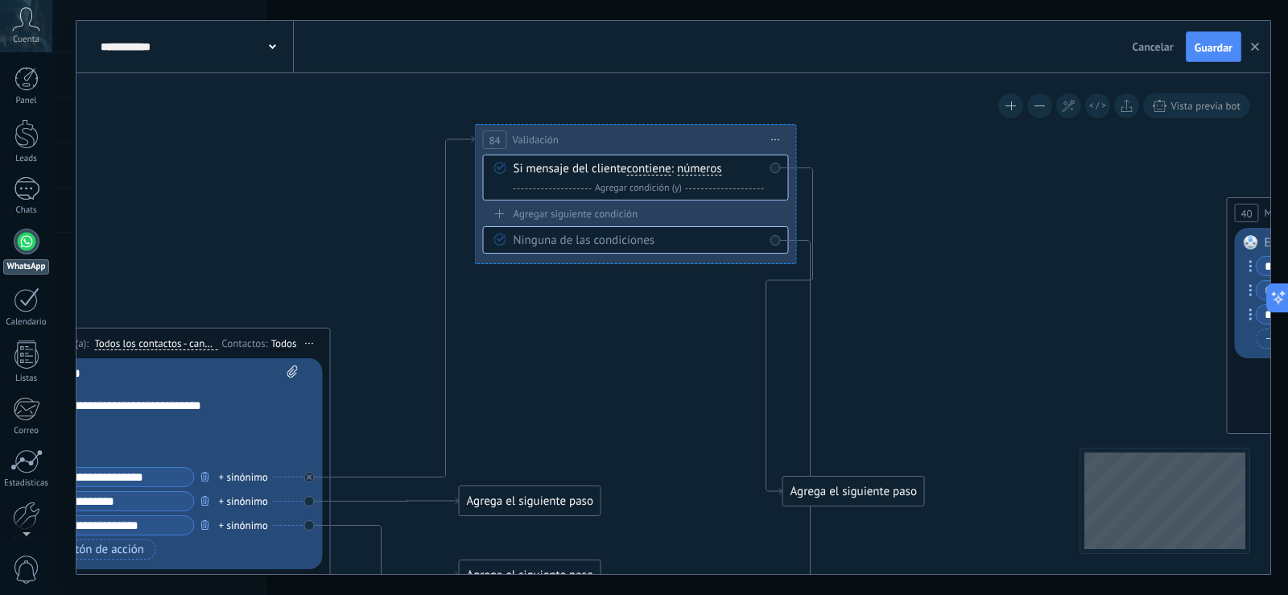
drag, startPoint x: 711, startPoint y: 284, endPoint x: 615, endPoint y: 403, distance: 152.9
click at [813, 192] on icon at bounding box center [789, 331] width 47 height 327
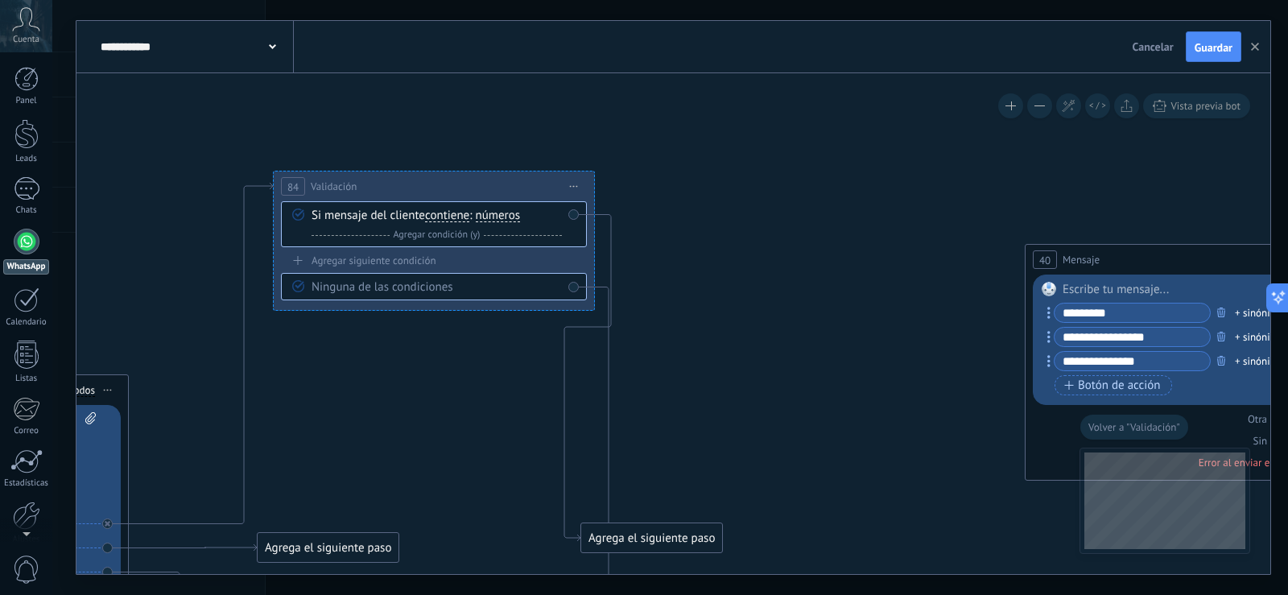
drag, startPoint x: 803, startPoint y: 166, endPoint x: 753, endPoint y: 380, distance: 219.7
drag, startPoint x: 638, startPoint y: 536, endPoint x: 775, endPoint y: 205, distance: 358.3
click at [775, 205] on div "Agrega el siguiente paso" at bounding box center [789, 205] width 141 height 27
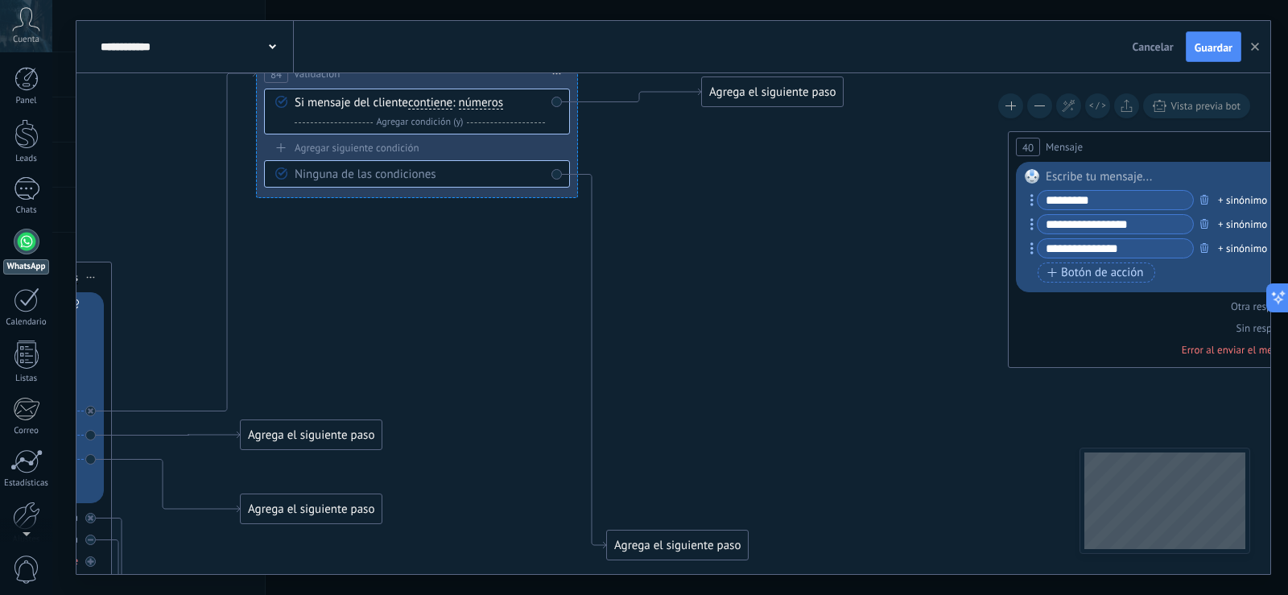
drag, startPoint x: 1009, startPoint y: 329, endPoint x: 868, endPoint y: 122, distance: 251.4
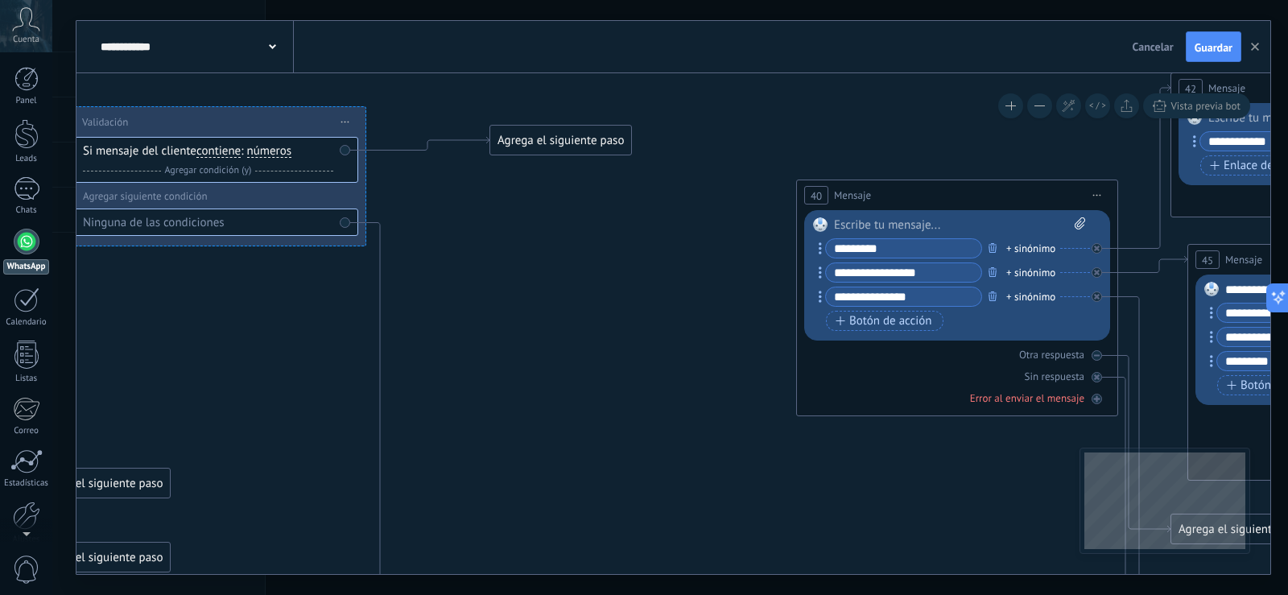
drag, startPoint x: 897, startPoint y: 200, endPoint x: 720, endPoint y: 238, distance: 180.3
click at [1172, 103] on span "Vista previa bot" at bounding box center [1205, 106] width 70 height 14
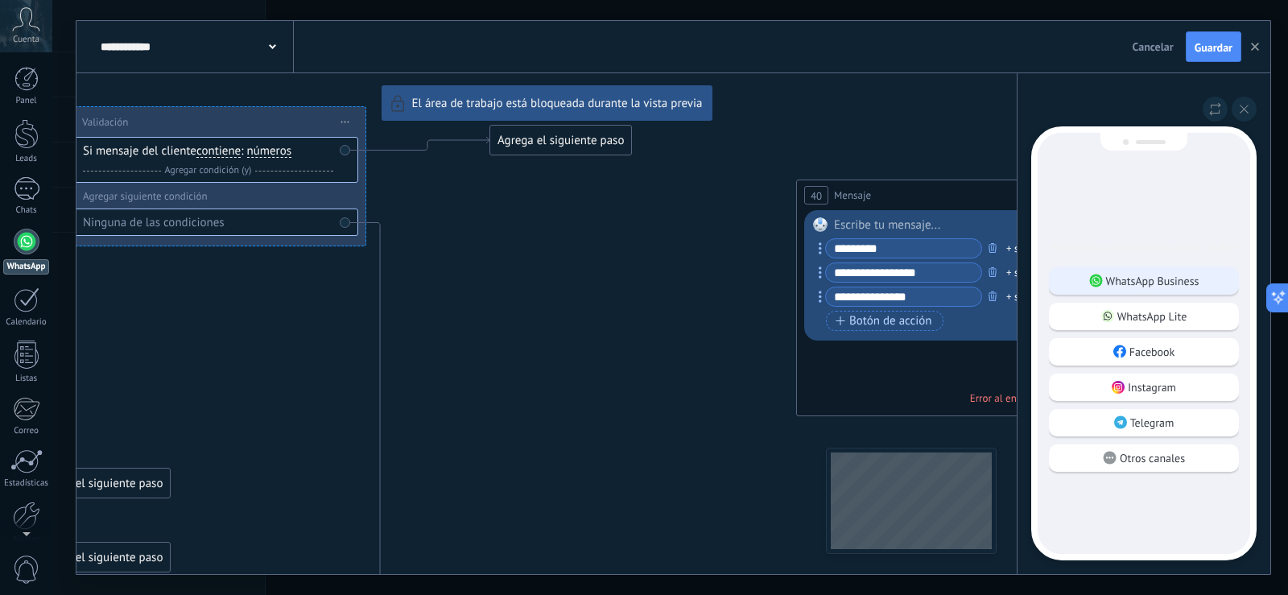
click at [1143, 286] on p "WhatsApp Business" at bounding box center [1152, 281] width 93 height 14
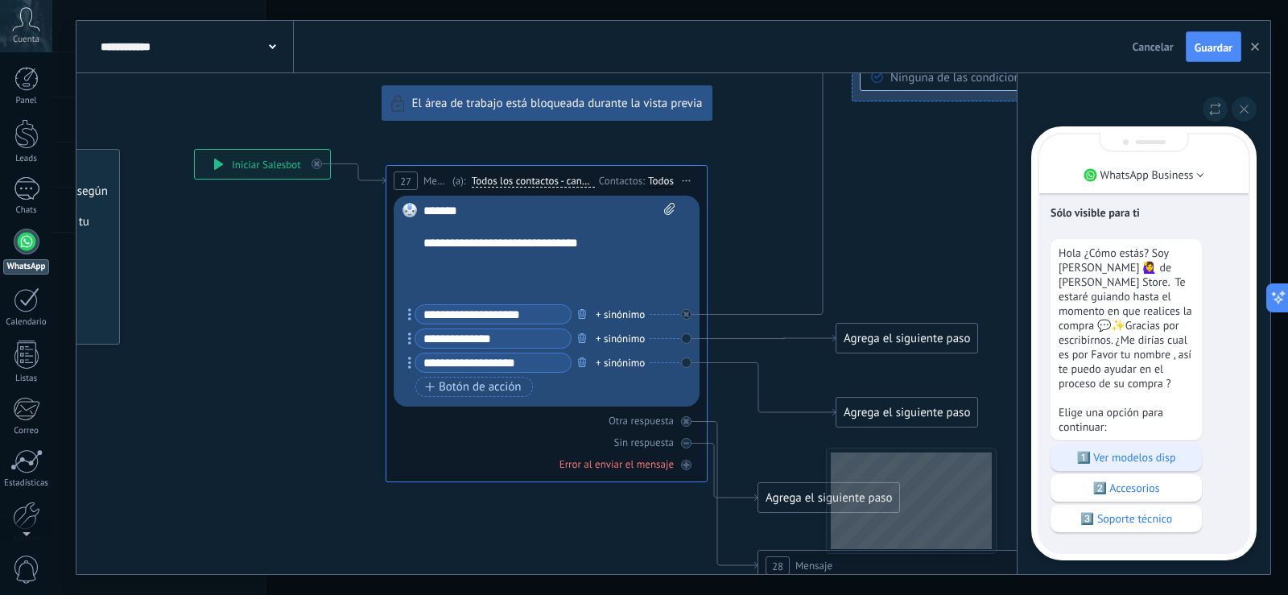
click at [1128, 450] on p "1️⃣ Ver modelos disp" at bounding box center [1126, 457] width 135 height 14
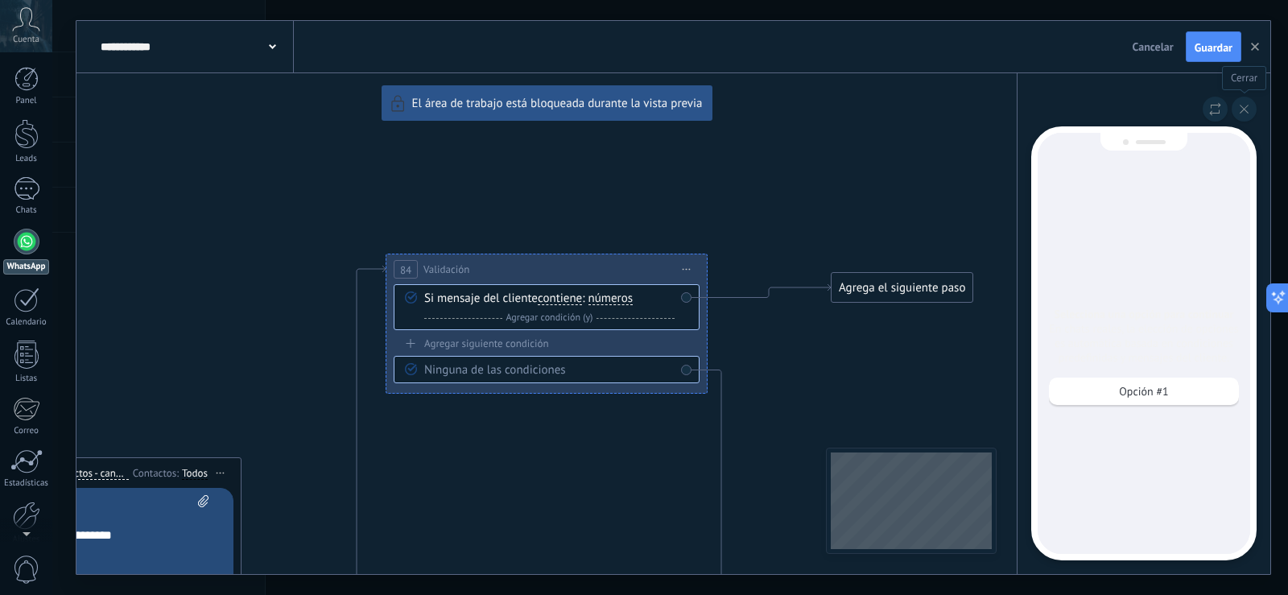
click at [1242, 106] on icon at bounding box center [1244, 109] width 9 height 9
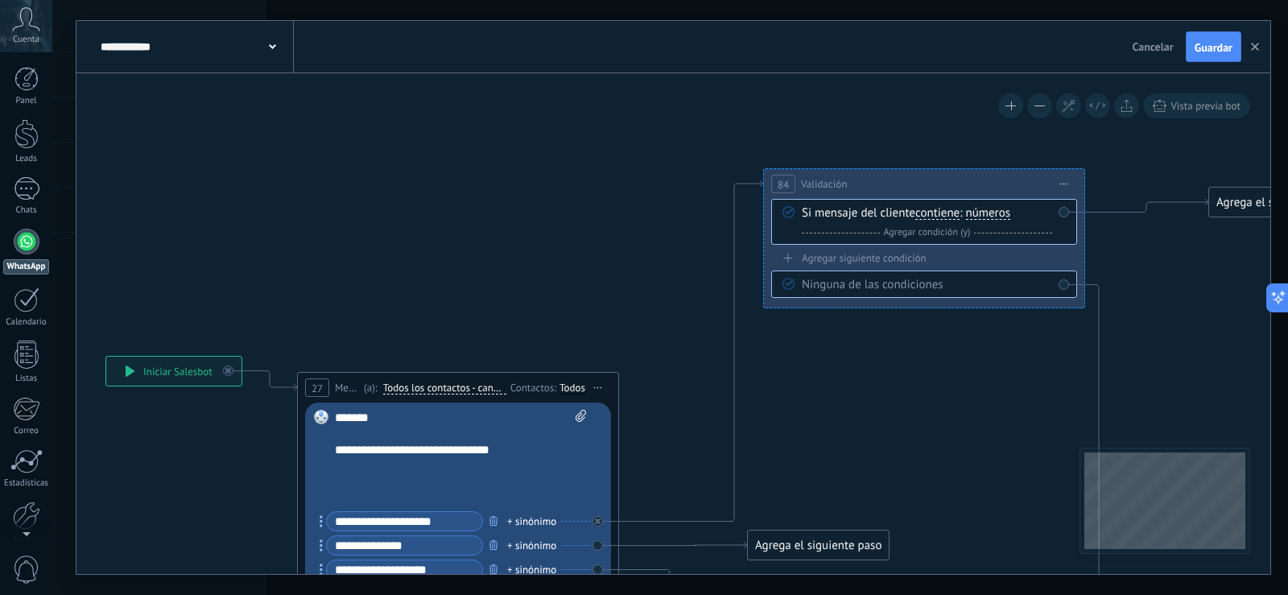
drag, startPoint x: 824, startPoint y: 56, endPoint x: 894, endPoint y: 44, distance: 70.1
click at [894, 44] on div "**********" at bounding box center [673, 297] width 1194 height 553
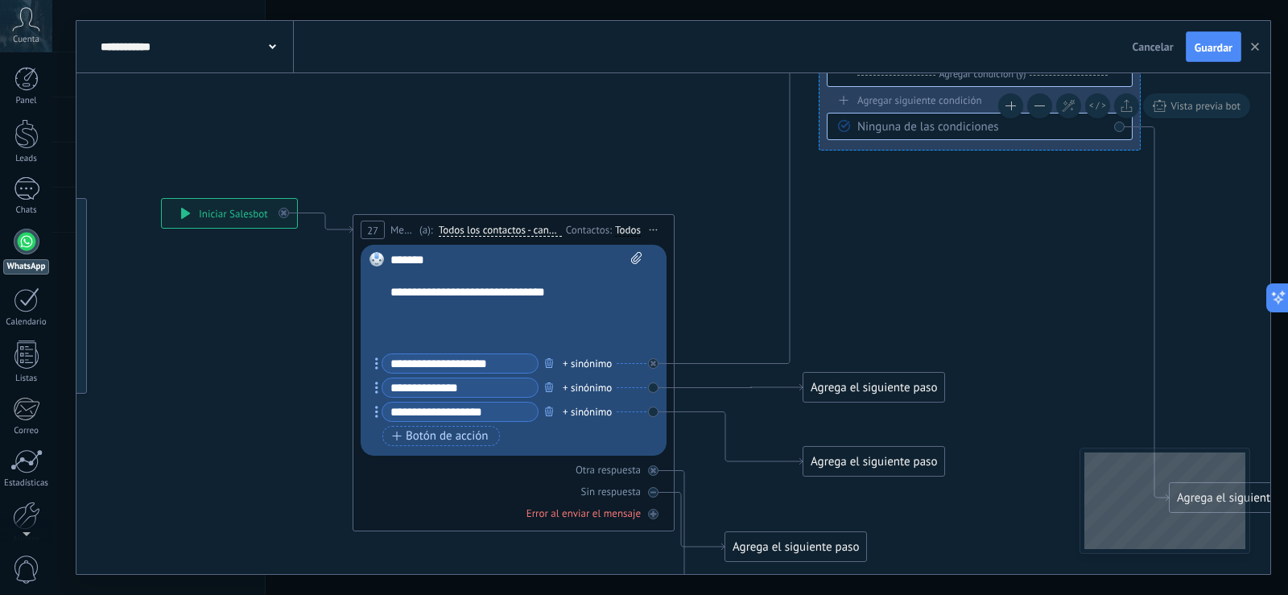
drag, startPoint x: 672, startPoint y: 148, endPoint x: 713, endPoint y: 21, distance: 133.7
click at [713, 21] on div "**********" at bounding box center [673, 297] width 1194 height 553
click at [864, 387] on div "Agrega el siguiente paso" at bounding box center [873, 387] width 141 height 27
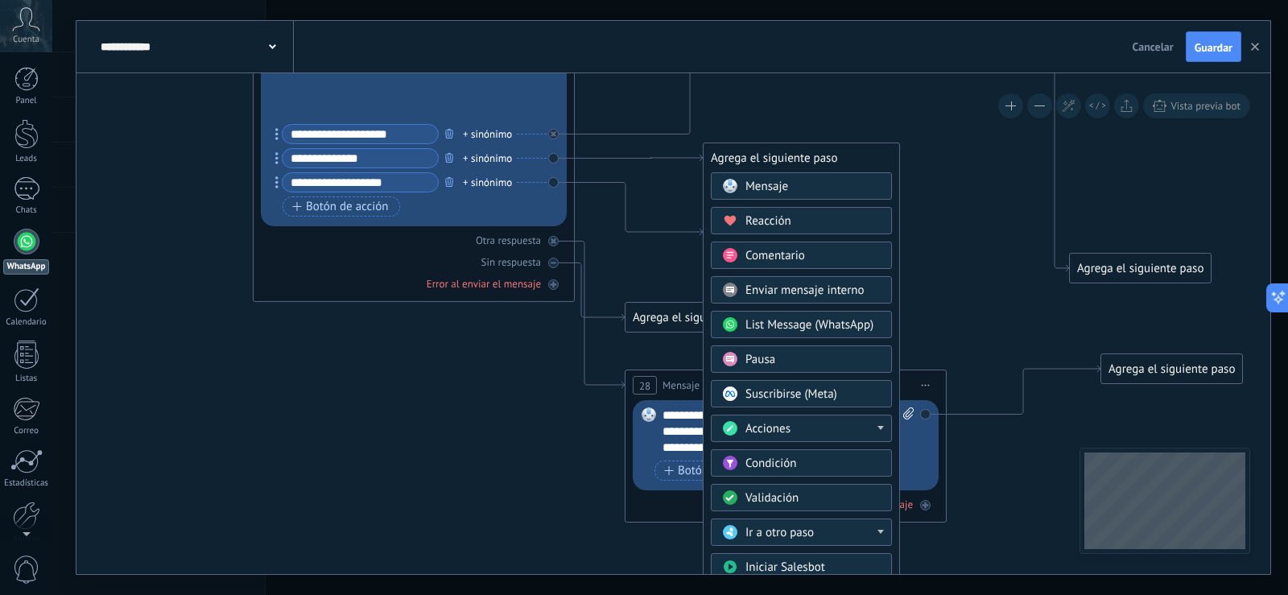
drag, startPoint x: 941, startPoint y: 213, endPoint x: 845, endPoint y: 35, distance: 202.8
click at [846, 25] on div "**********" at bounding box center [673, 297] width 1194 height 553
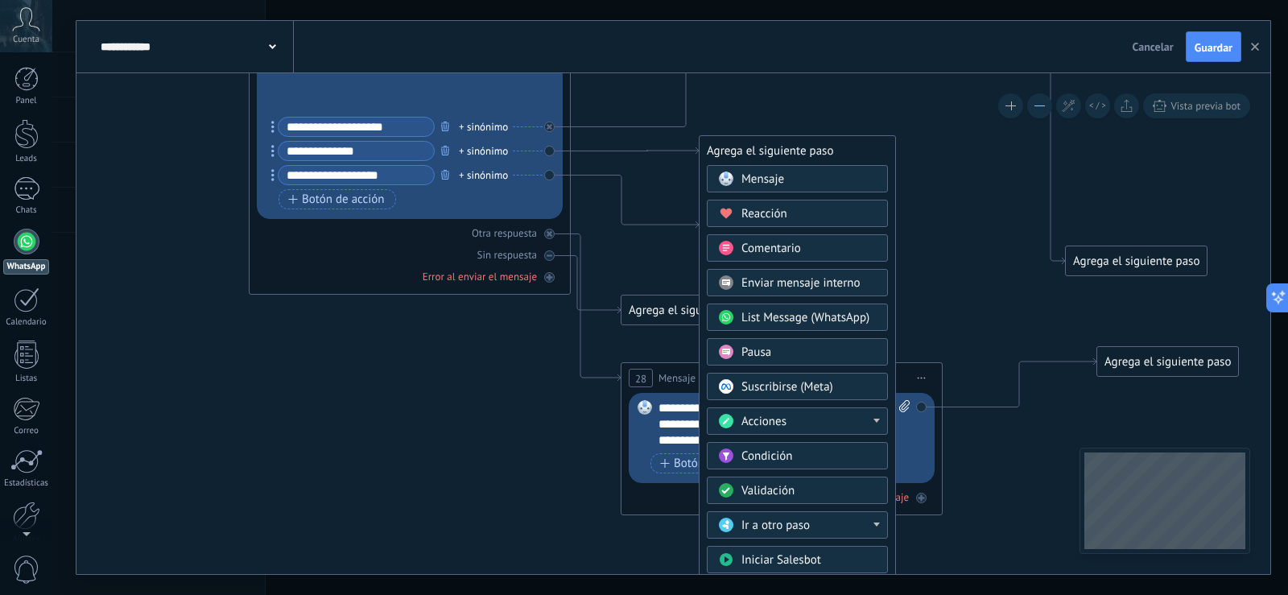
click at [785, 496] on span "Validación" at bounding box center [767, 490] width 53 height 15
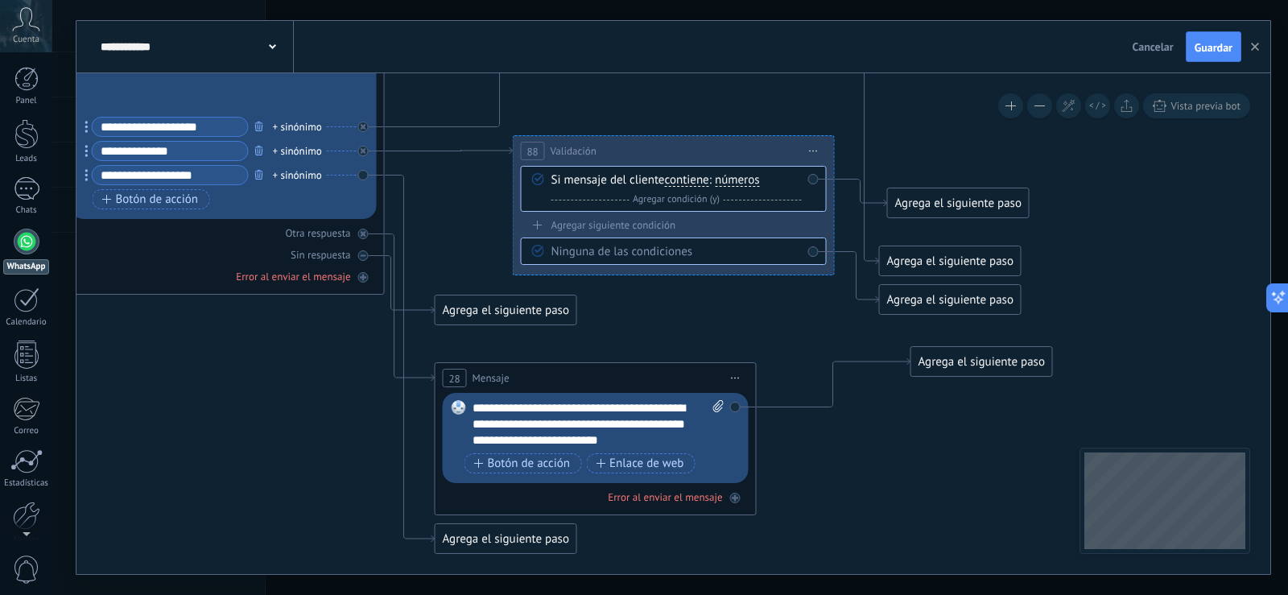
click at [499, 312] on div "Agrega el siguiente paso" at bounding box center [506, 310] width 141 height 27
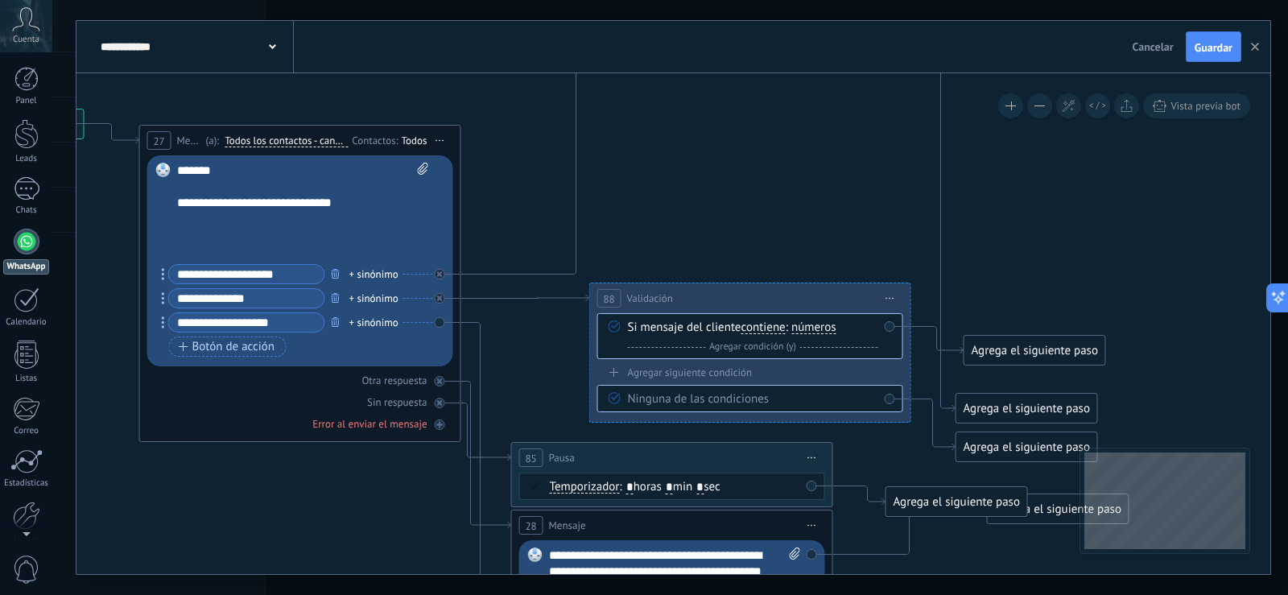
drag, startPoint x: 496, startPoint y: 266, endPoint x: 547, endPoint y: 347, distance: 95.8
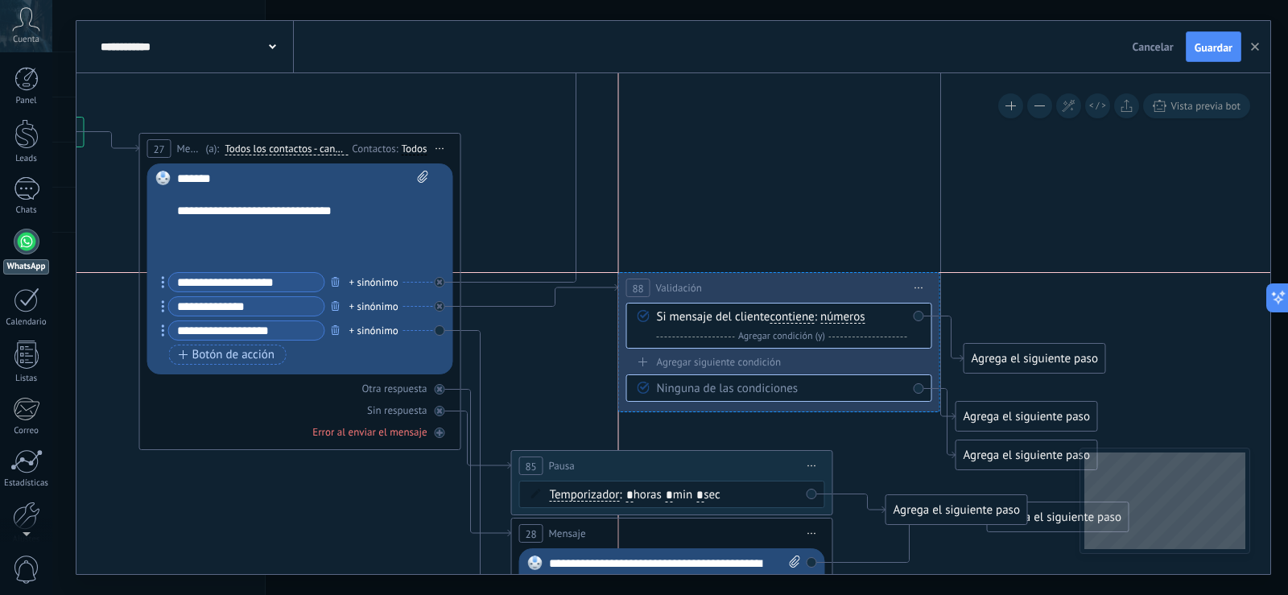
drag, startPoint x: 672, startPoint y: 295, endPoint x: 699, endPoint y: 281, distance: 29.9
click at [699, 281] on div "**********" at bounding box center [779, 288] width 320 height 30
click at [436, 330] on div "Reemplazar Quitar Convertir a mensaje de voz Arrastre la imagen aquí para adjun…" at bounding box center [300, 268] width 306 height 211
click at [464, 331] on icon at bounding box center [486, 514] width 50 height 367
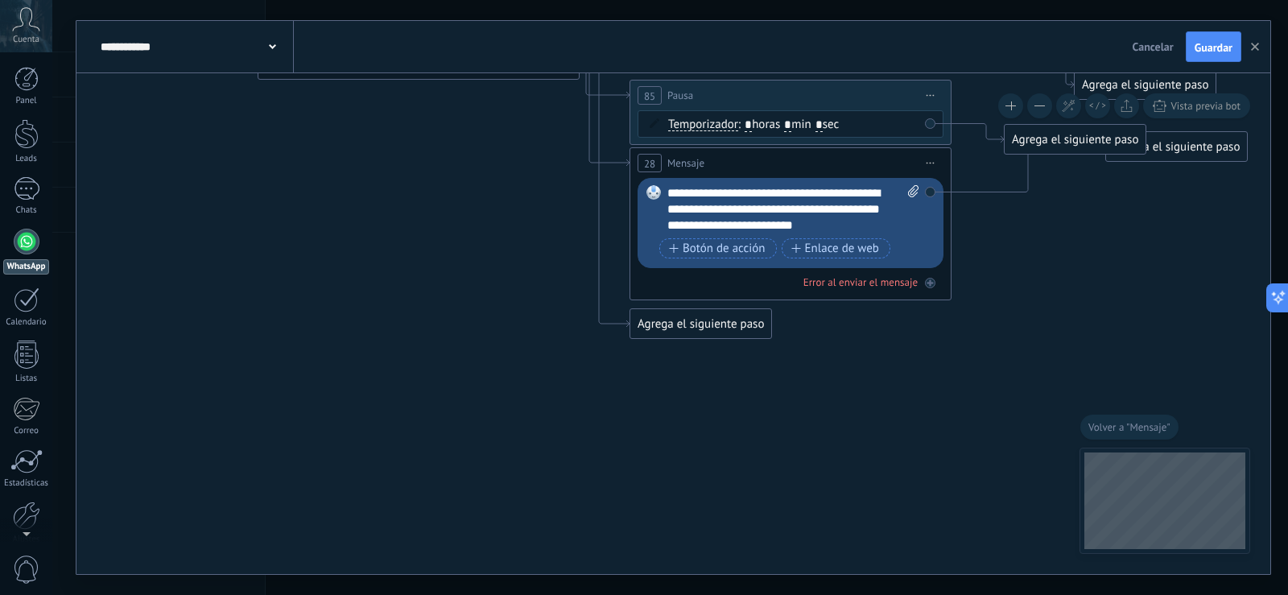
click at [671, 327] on div "Agrega el siguiente paso" at bounding box center [700, 324] width 141 height 27
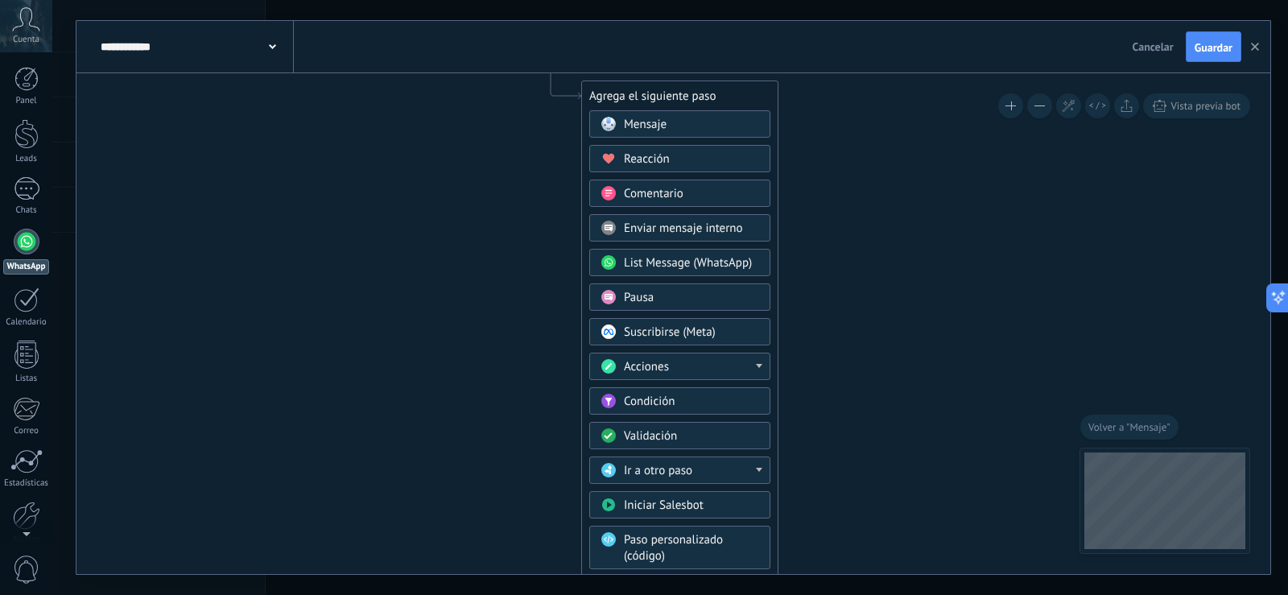
drag, startPoint x: 861, startPoint y: 463, endPoint x: 811, endPoint y: 240, distance: 228.5
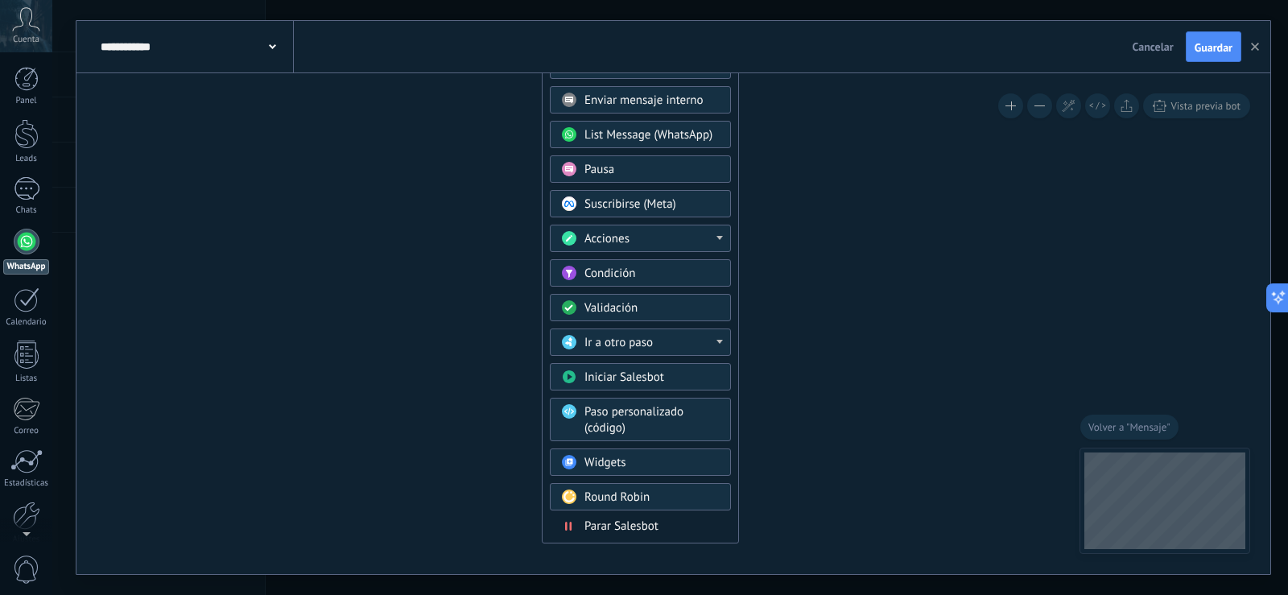
drag, startPoint x: 820, startPoint y: 321, endPoint x: 788, endPoint y: 246, distance: 81.5
click at [661, 305] on div "Validación" at bounding box center [651, 308] width 135 height 16
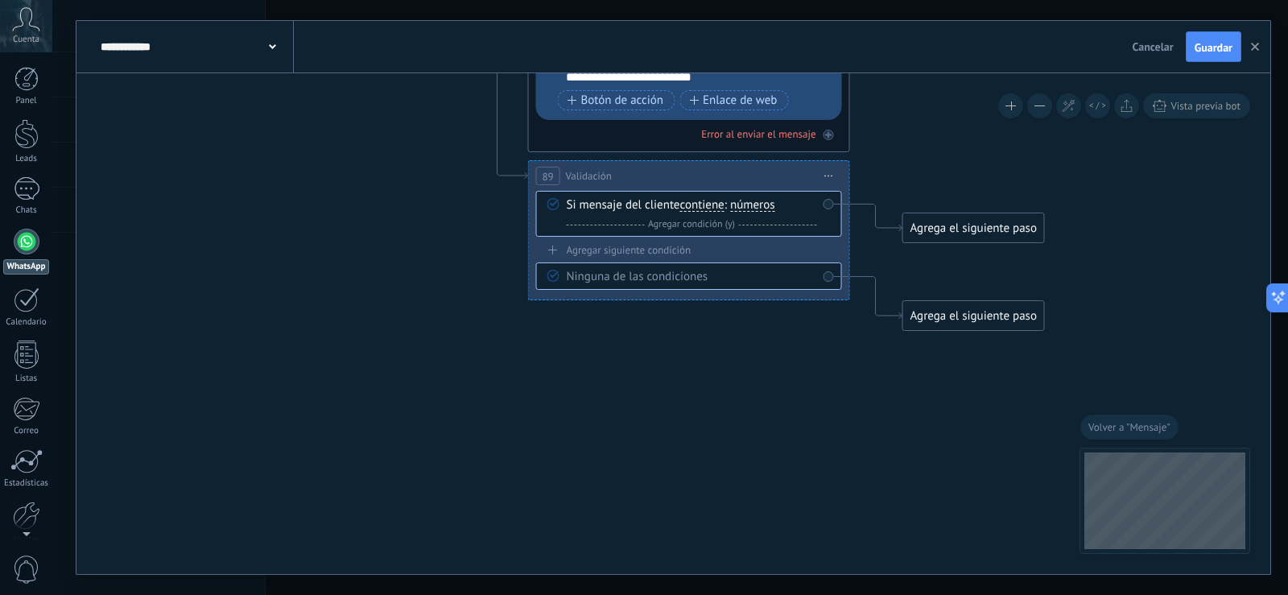
drag, startPoint x: 752, startPoint y: 382, endPoint x: 793, endPoint y: 591, distance: 213.3
click at [780, 594] on html ".abccls-1,.abccls-2{fill-rule:evenodd}.abccls-2{fill:#fff} .abfcls-1{fill:none}…" at bounding box center [644, 297] width 1288 height 595
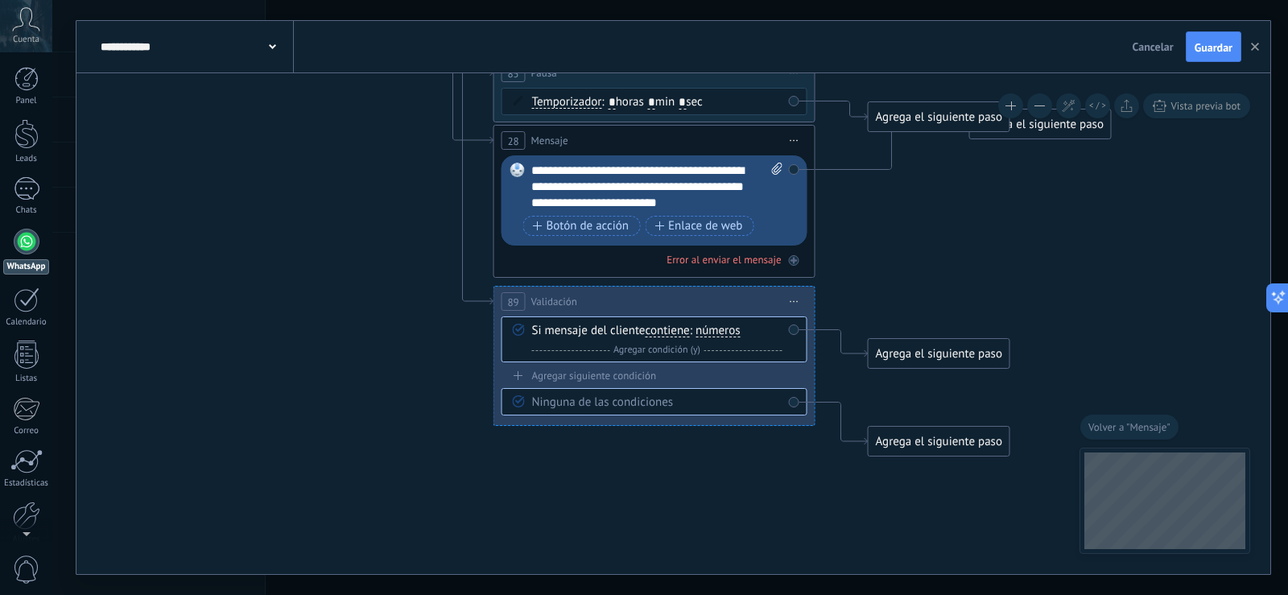
drag, startPoint x: 791, startPoint y: 495, endPoint x: 754, endPoint y: 605, distance: 115.6
click at [754, 594] on html ".abccls-1,.abccls-2{fill-rule:evenodd}.abccls-2{fill:#fff} .abfcls-1{fill:none}…" at bounding box center [644, 297] width 1288 height 595
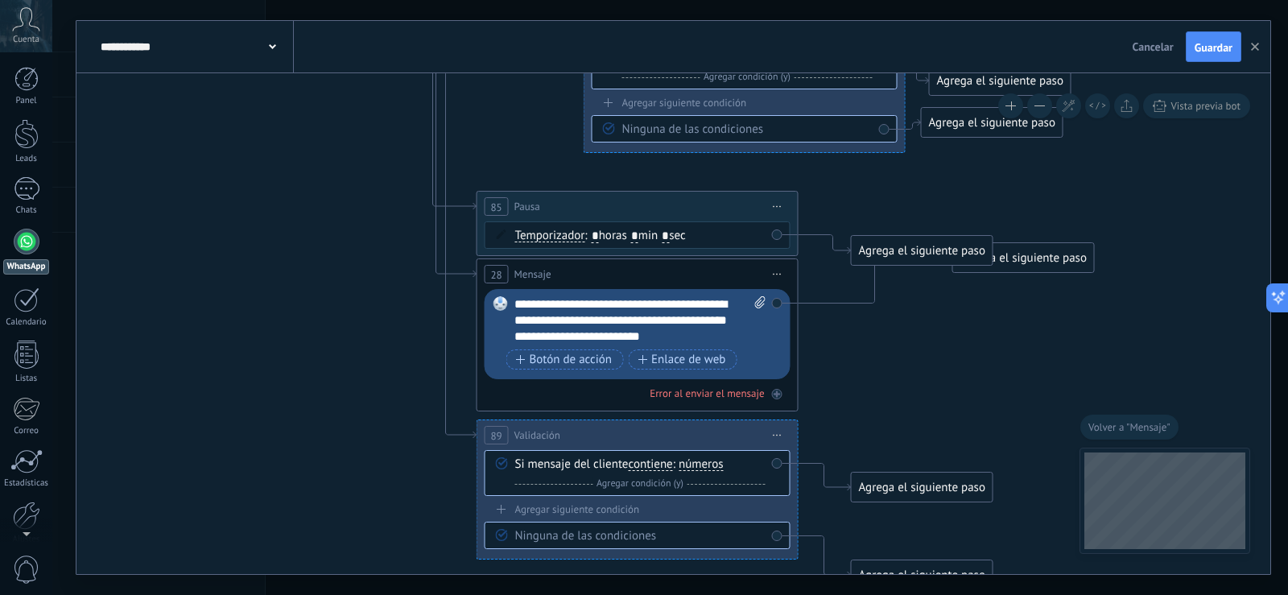
drag, startPoint x: 332, startPoint y: 469, endPoint x: 335, endPoint y: 519, distance: 50.8
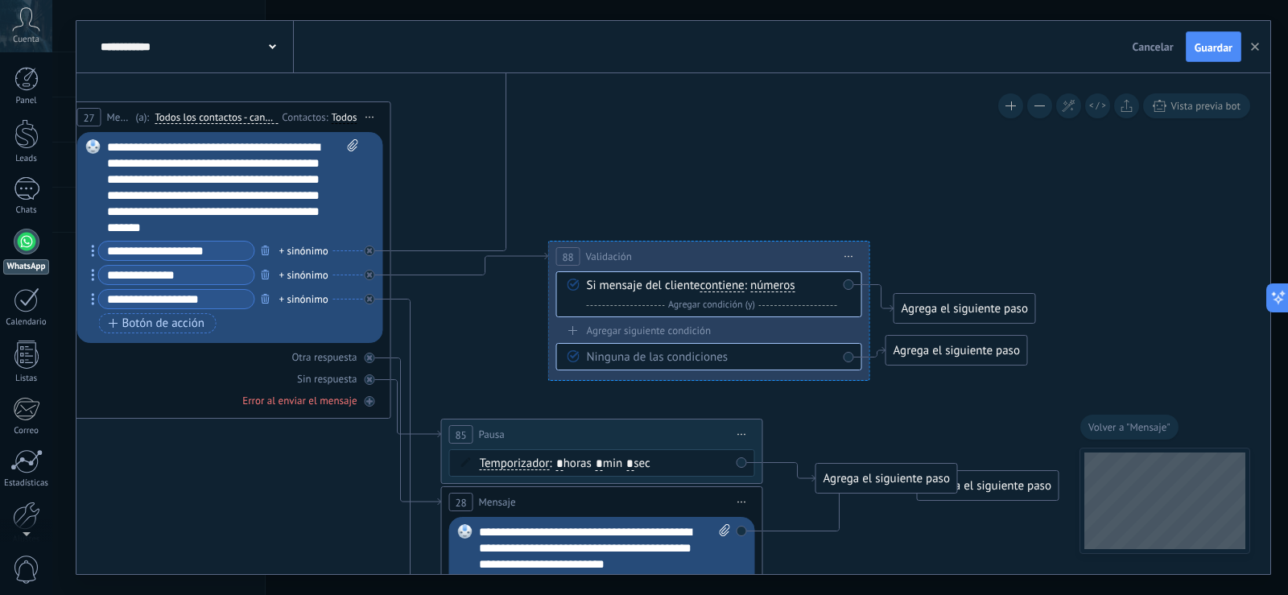
drag, startPoint x: 250, startPoint y: 524, endPoint x: 244, endPoint y: 550, distance: 26.4
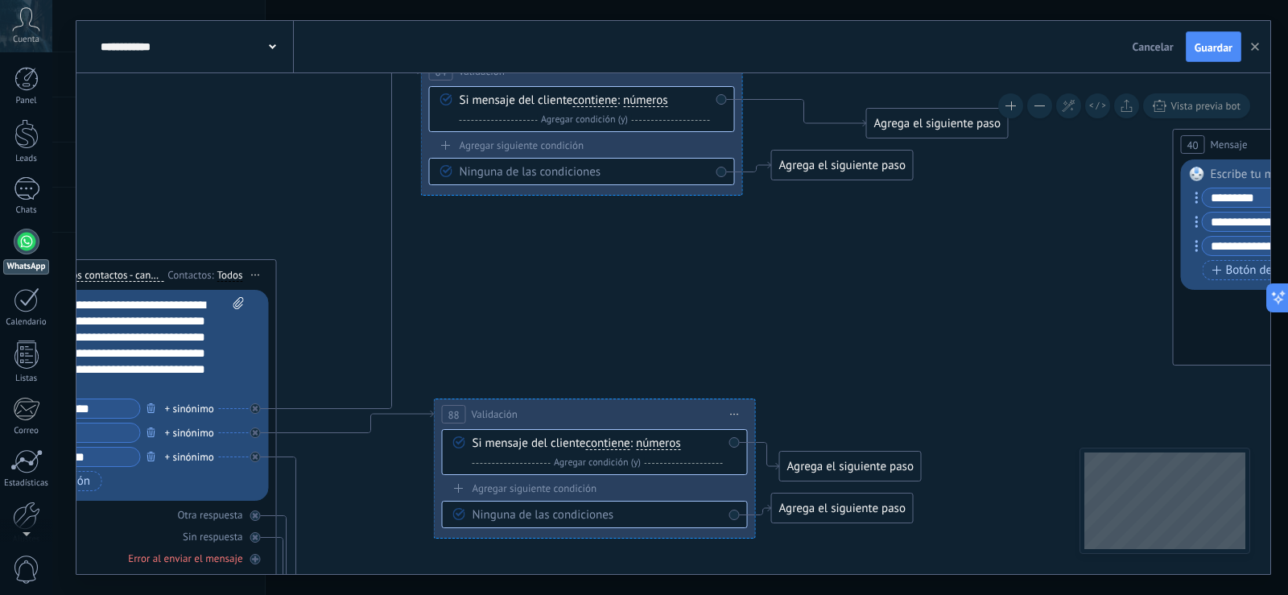
drag, startPoint x: 726, startPoint y: 141, endPoint x: 642, endPoint y: 270, distance: 154.7
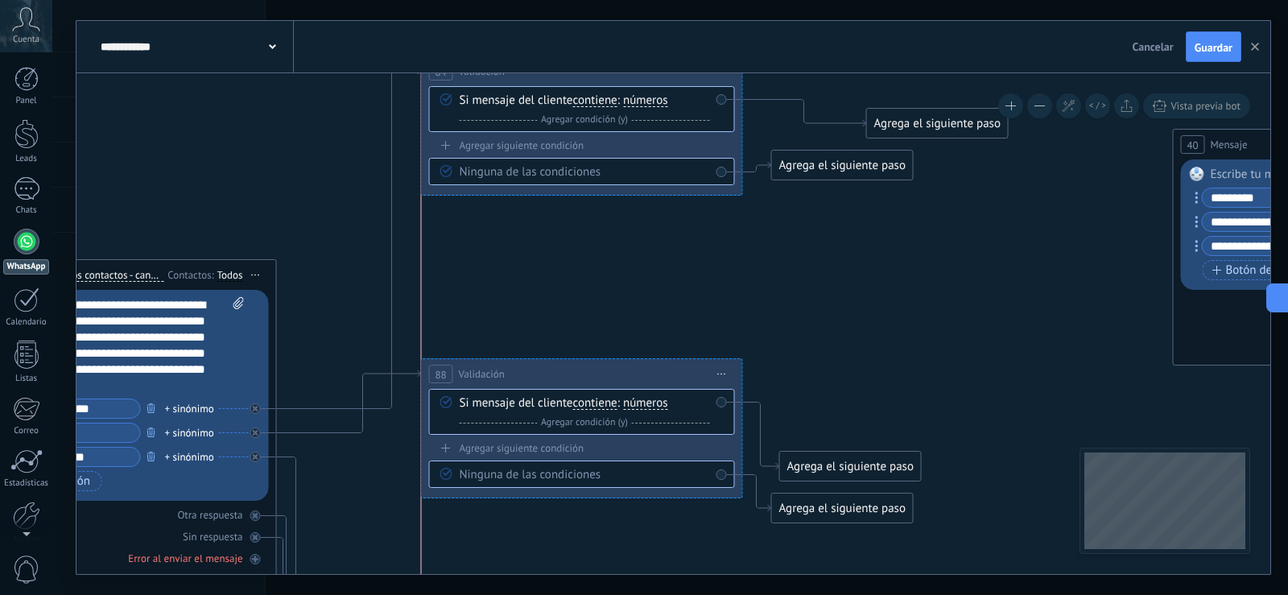
drag, startPoint x: 511, startPoint y: 410, endPoint x: 499, endPoint y: 369, distance: 42.0
click at [499, 369] on span "Validación" at bounding box center [482, 373] width 46 height 15
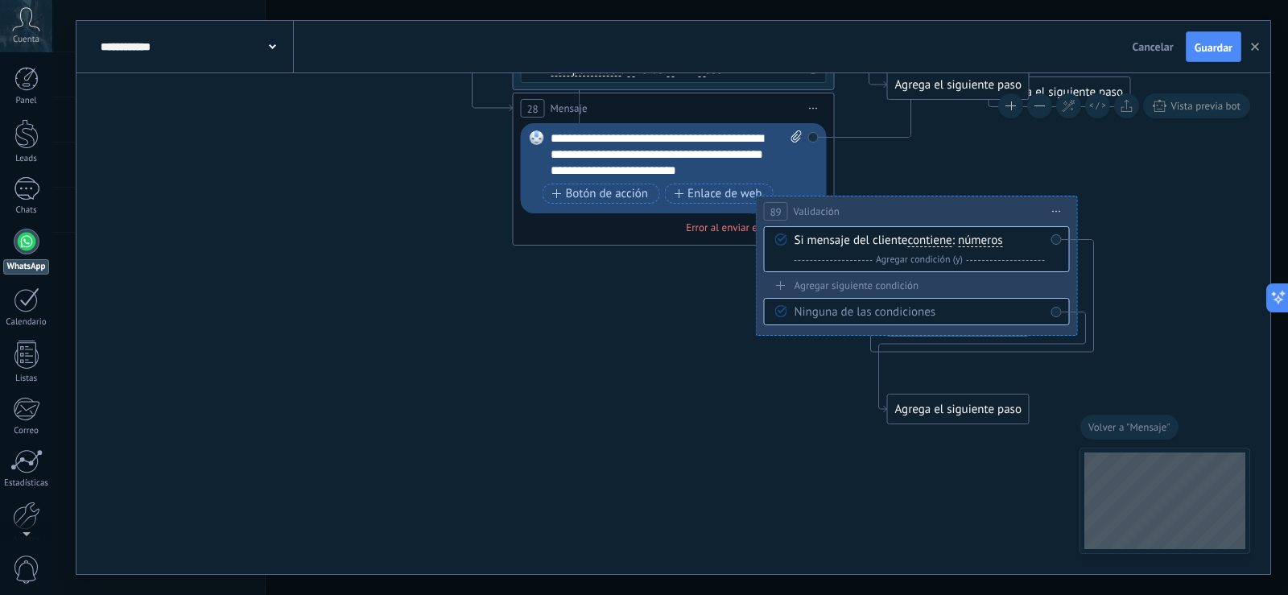
drag, startPoint x: 751, startPoint y: 269, endPoint x: 993, endPoint y: 213, distance: 248.8
click at [993, 213] on div "**********" at bounding box center [917, 211] width 320 height 30
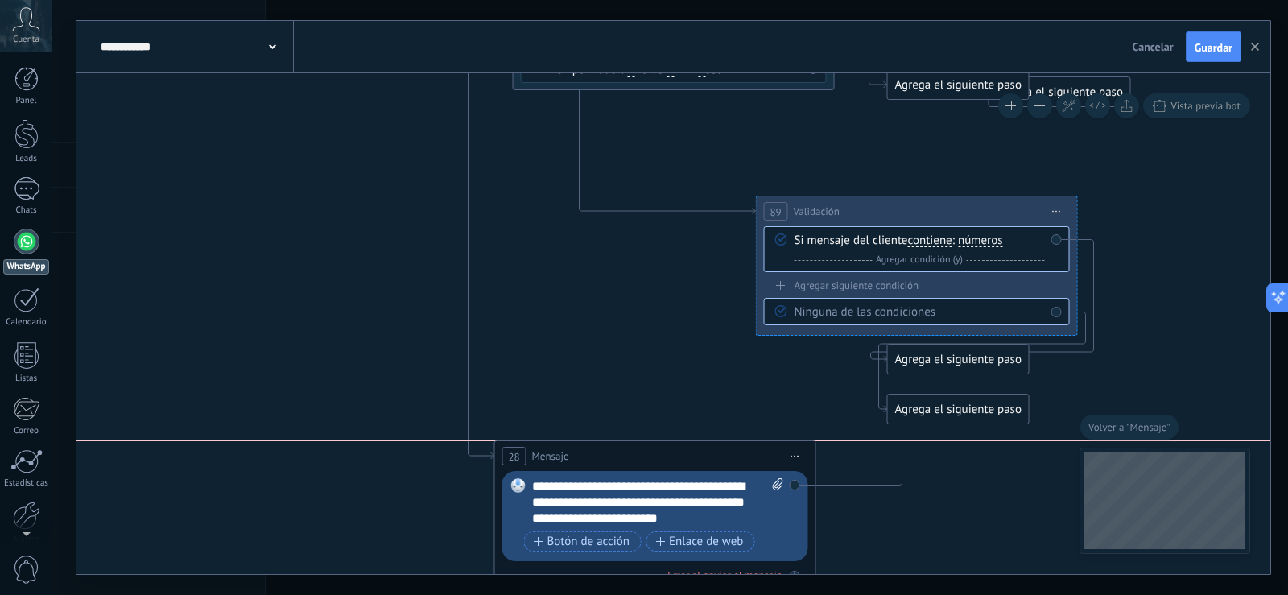
drag, startPoint x: 720, startPoint y: 109, endPoint x: 721, endPoint y: 437, distance: 327.6
click at [701, 454] on div "28 Mensaje ******* (a): Todos los contactos - canales seleccionados Todos los c…" at bounding box center [655, 456] width 320 height 30
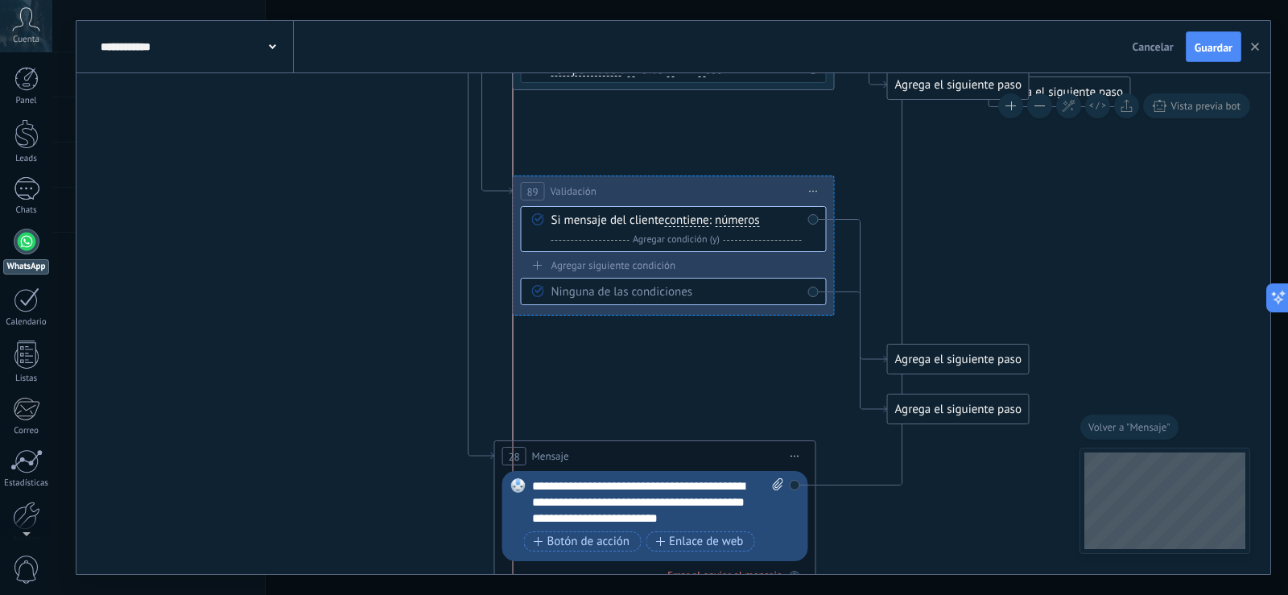
drag, startPoint x: 871, startPoint y: 207, endPoint x: 626, endPoint y: 187, distance: 245.5
click at [626, 187] on div "**********" at bounding box center [674, 191] width 320 height 30
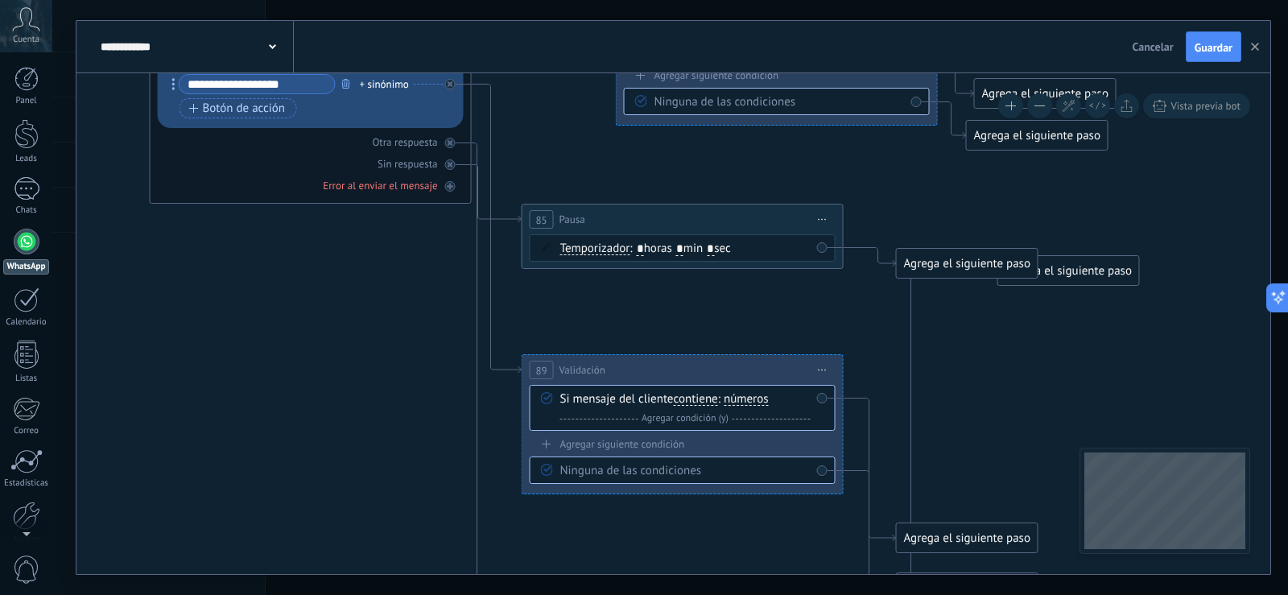
drag, startPoint x: 1003, startPoint y: 181, endPoint x: 1012, endPoint y: 360, distance: 178.9
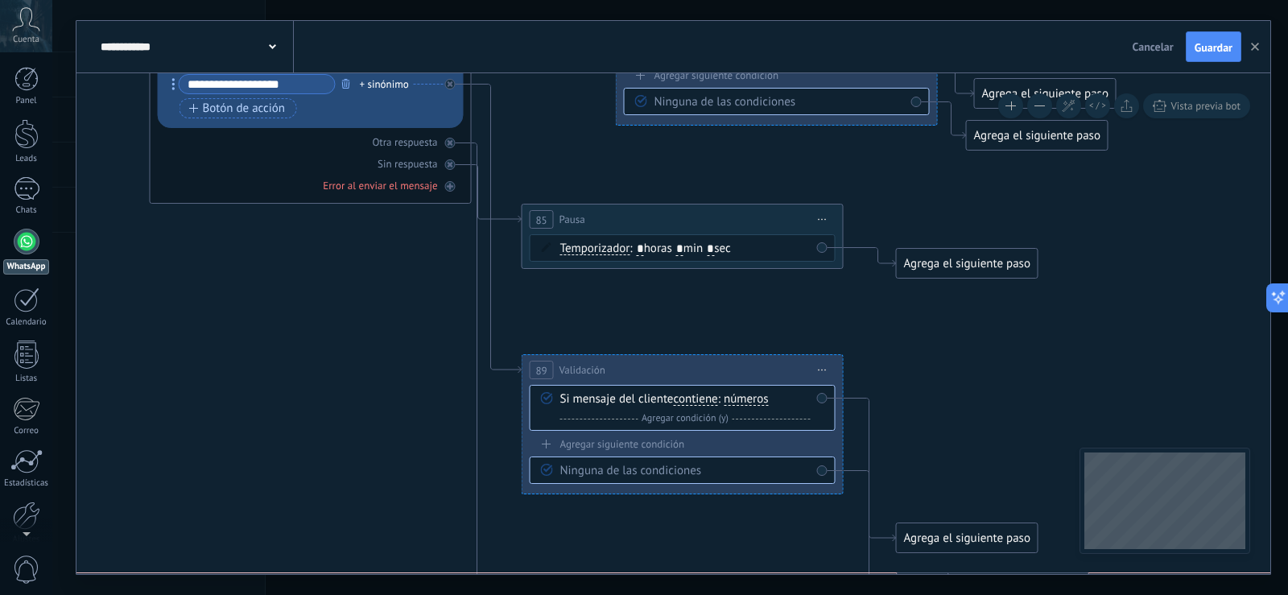
drag, startPoint x: 1071, startPoint y: 273, endPoint x: 1021, endPoint y: 585, distance: 316.3
click at [1021, 585] on div "**********" at bounding box center [670, 297] width 1236 height 595
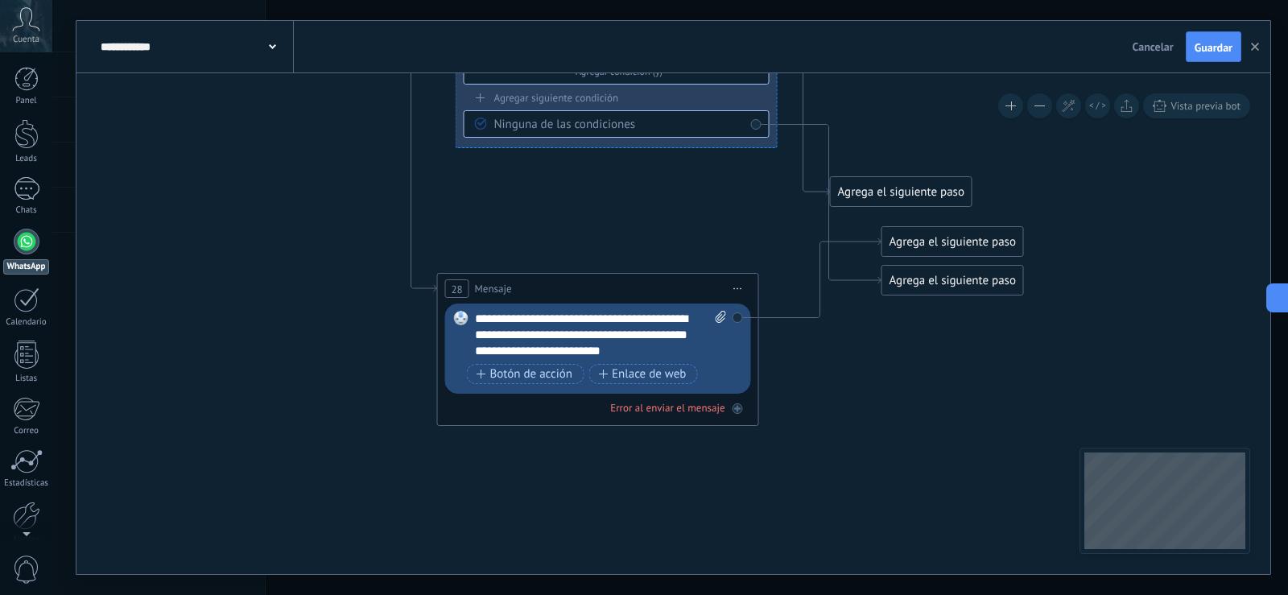
drag, startPoint x: 964, startPoint y: 188, endPoint x: 953, endPoint y: 71, distance: 117.2
click at [953, 71] on div "**********" at bounding box center [673, 297] width 1194 height 553
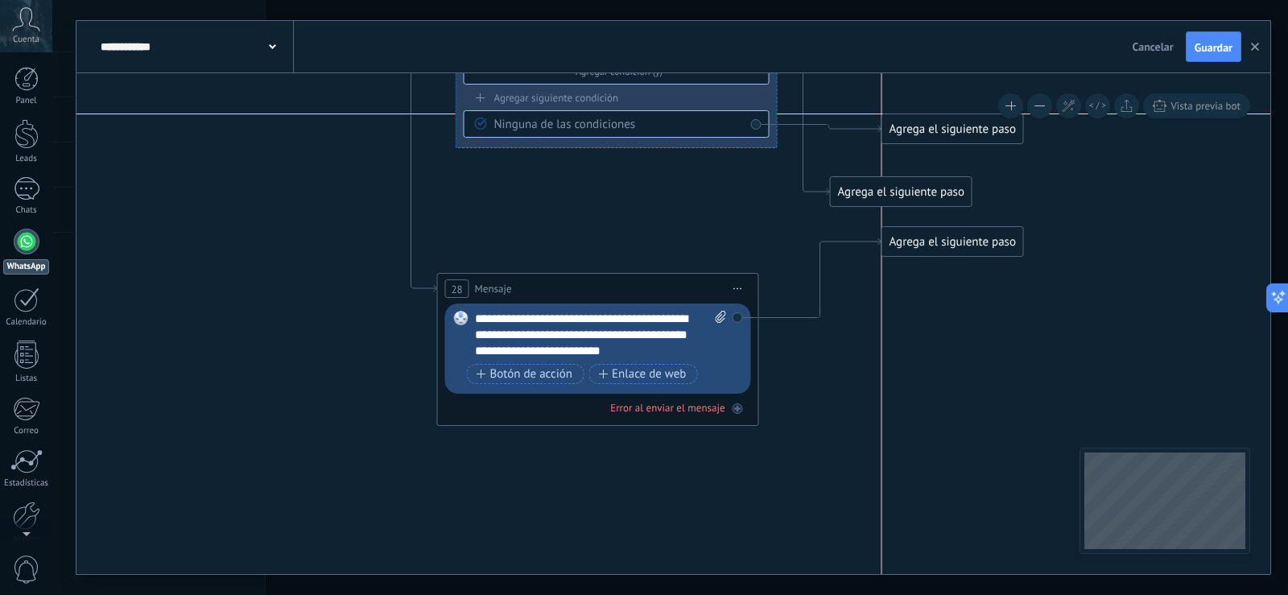
drag, startPoint x: 922, startPoint y: 283, endPoint x: 919, endPoint y: 130, distance: 153.0
click at [919, 130] on div "Agrega el siguiente paso" at bounding box center [952, 129] width 141 height 27
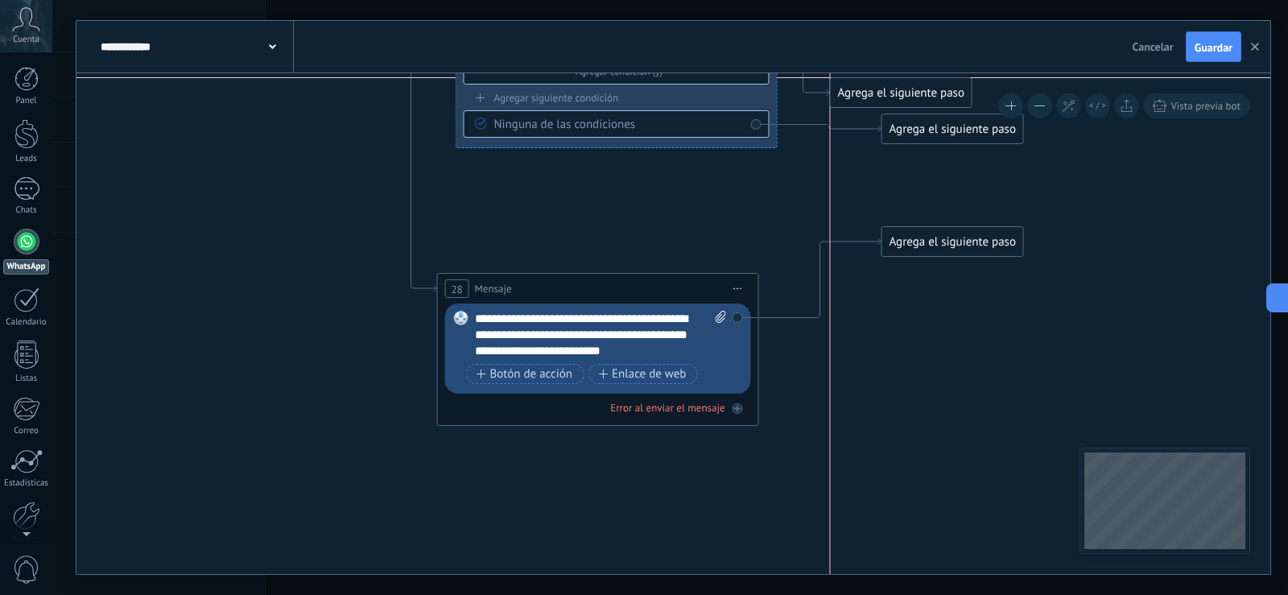
drag, startPoint x: 889, startPoint y: 198, endPoint x: 885, endPoint y: 105, distance: 93.5
click at [885, 105] on div "Agrega el siguiente paso" at bounding box center [901, 93] width 141 height 27
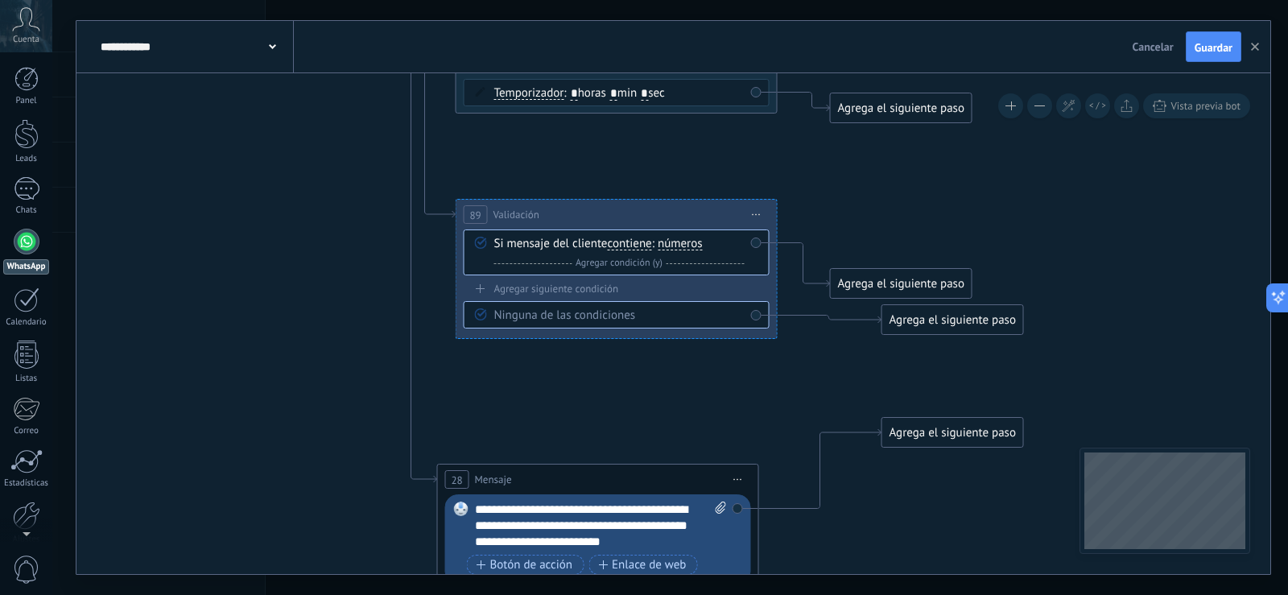
drag, startPoint x: 843, startPoint y: 211, endPoint x: 843, endPoint y: 386, distance: 174.7
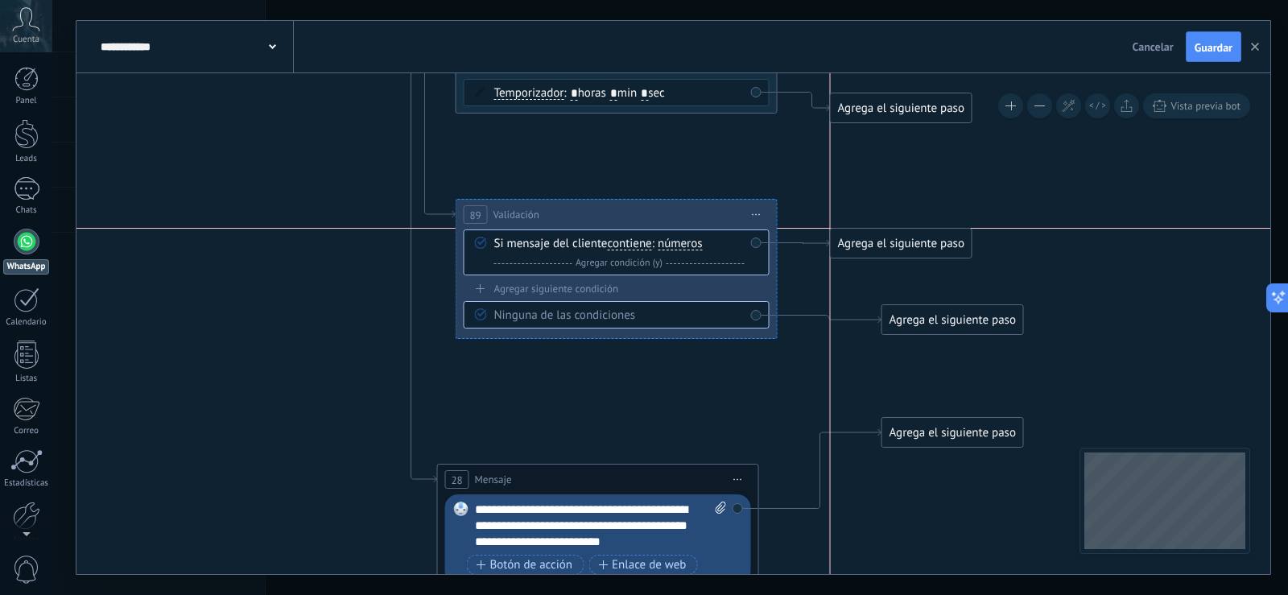
drag, startPoint x: 882, startPoint y: 279, endPoint x: 886, endPoint y: 242, distance: 37.2
click at [886, 242] on div "Agrega el siguiente paso" at bounding box center [901, 243] width 141 height 27
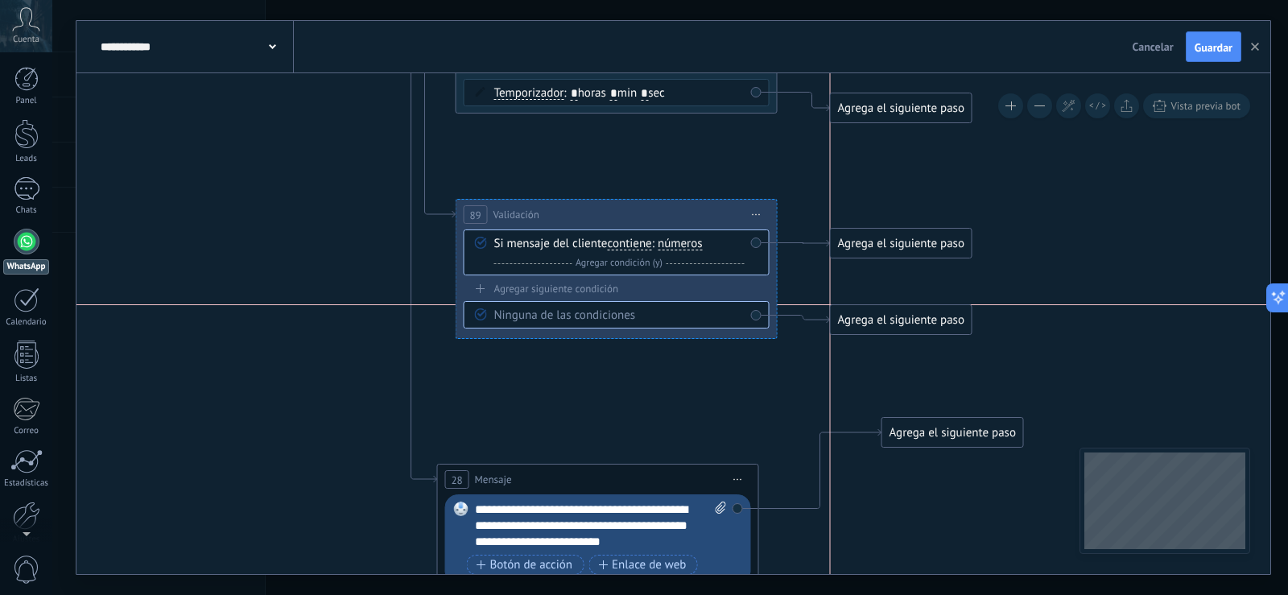
drag, startPoint x: 918, startPoint y: 321, endPoint x: 871, endPoint y: 319, distance: 46.8
click at [871, 319] on div "Agrega el siguiente paso" at bounding box center [901, 320] width 141 height 27
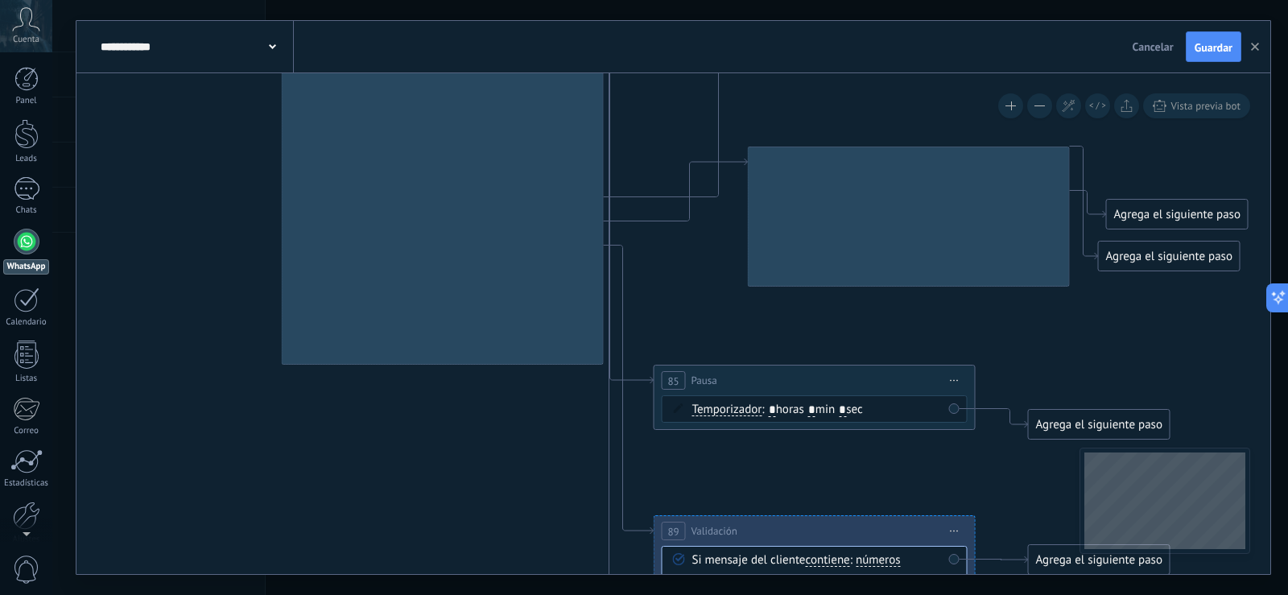
drag, startPoint x: 349, startPoint y: 171, endPoint x: 543, endPoint y: 436, distance: 329.4
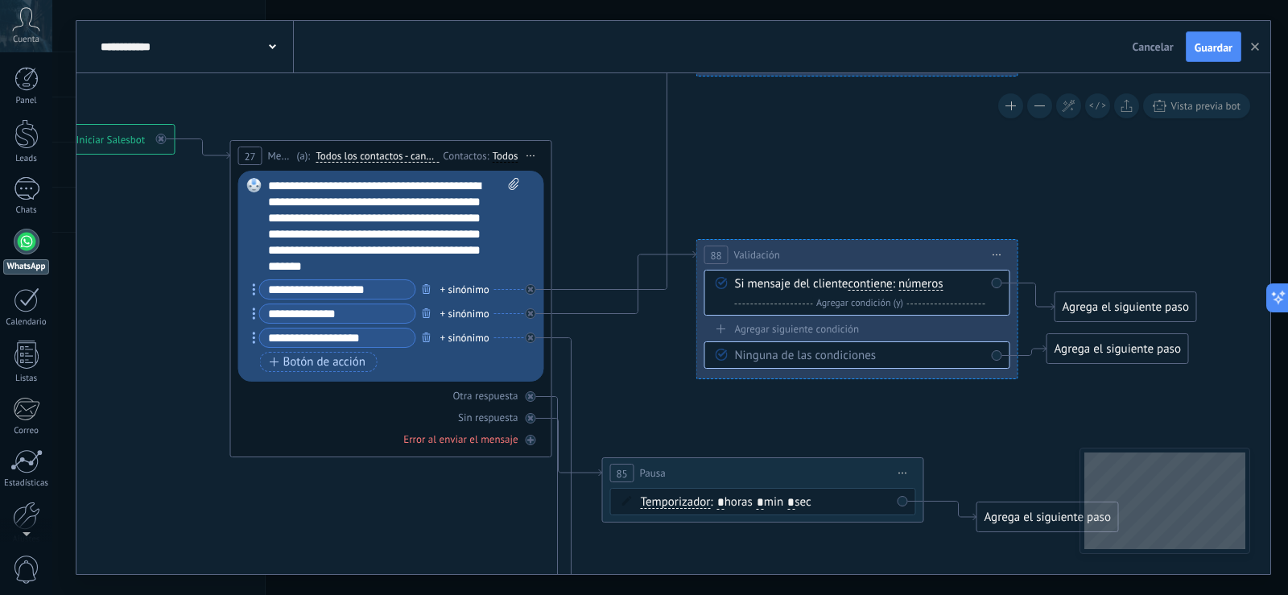
drag, startPoint x: 520, startPoint y: 423, endPoint x: 468, endPoint y: 515, distance: 106.3
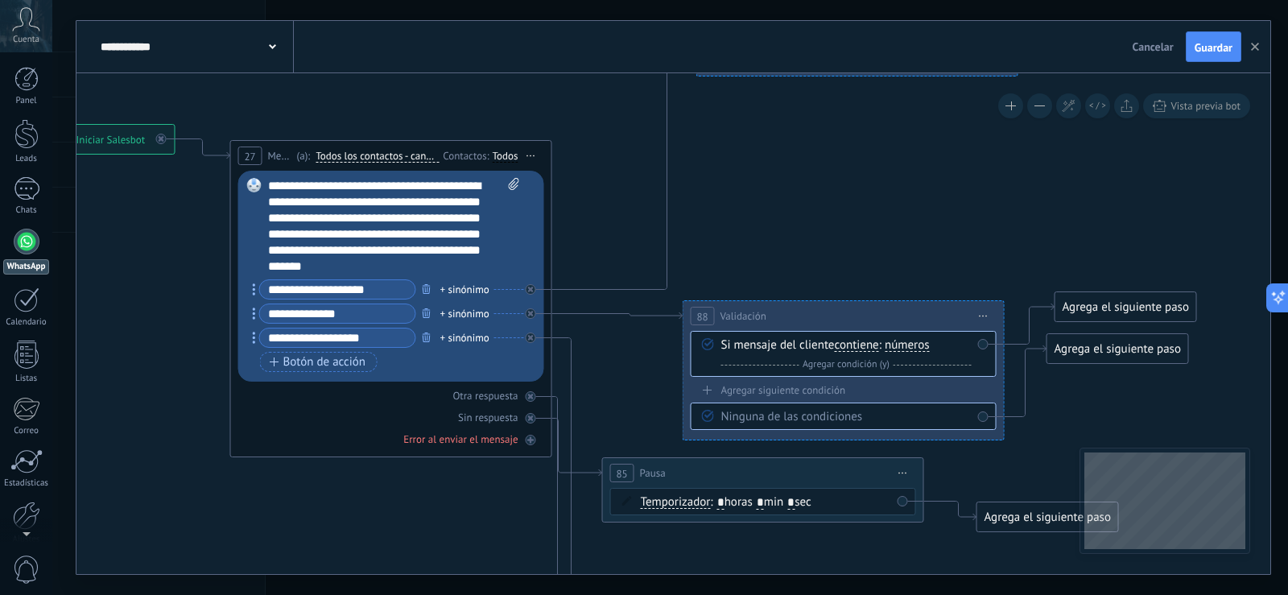
drag, startPoint x: 787, startPoint y: 246, endPoint x: 774, endPoint y: 307, distance: 62.5
click at [774, 307] on div "**********" at bounding box center [843, 316] width 320 height 30
click at [1228, 56] on button "Guardar" at bounding box center [1214, 46] width 56 height 31
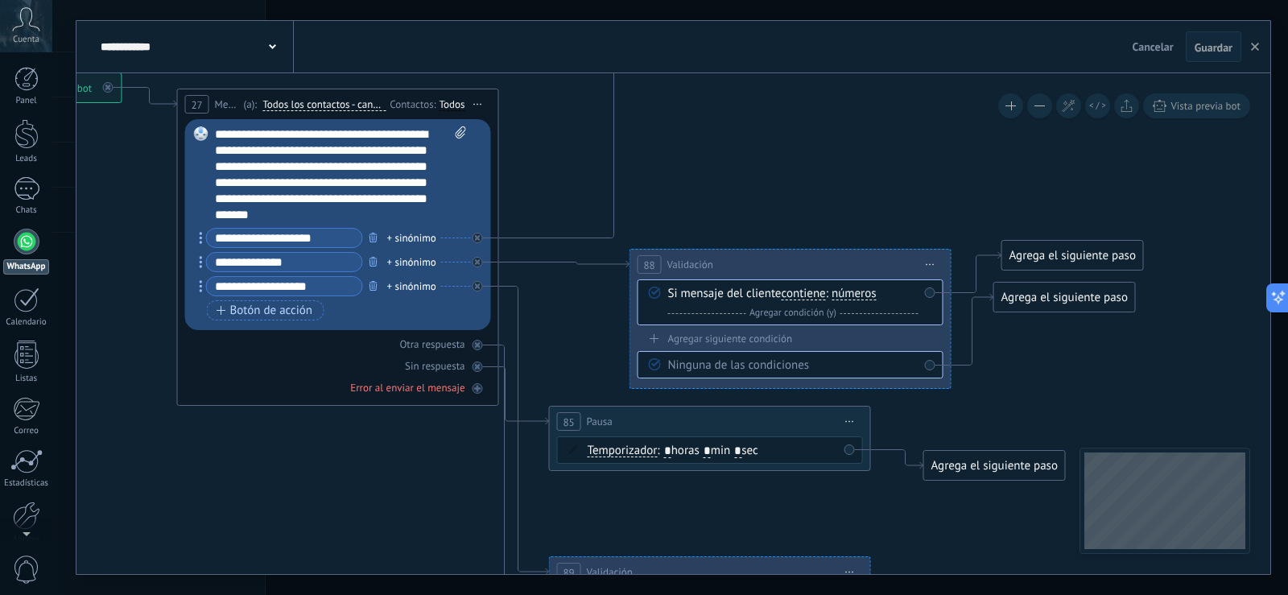
drag, startPoint x: 770, startPoint y: 171, endPoint x: 717, endPoint y: 120, distance: 74.0
click at [502, 345] on icon at bounding box center [514, 592] width 31 height 495
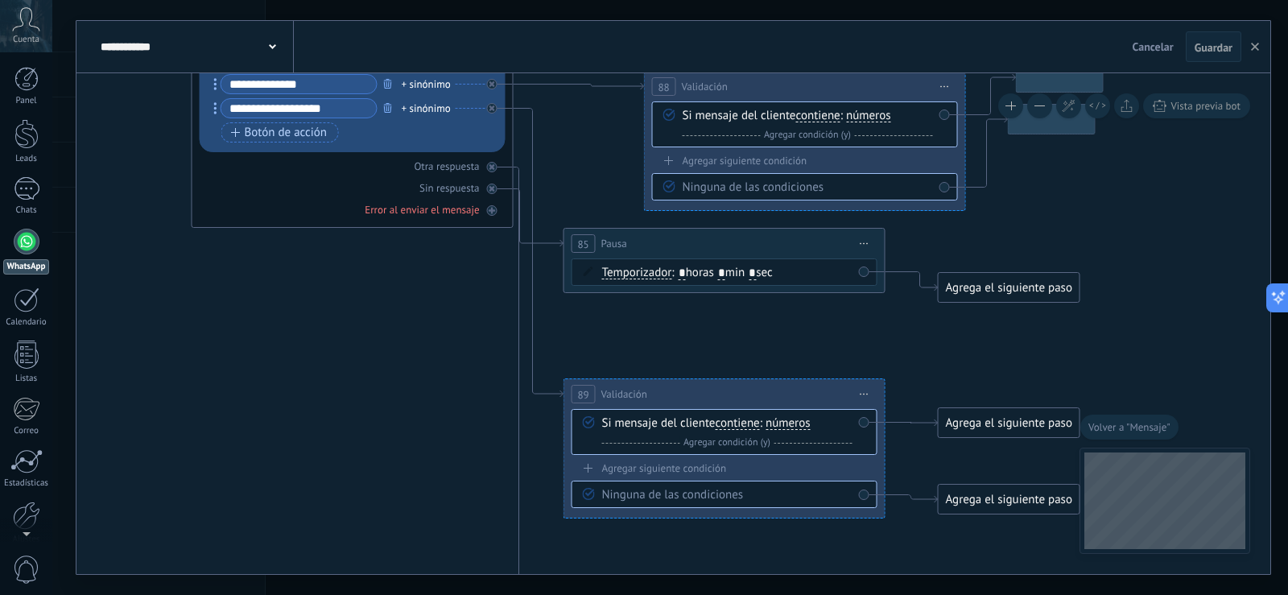
drag, startPoint x: 584, startPoint y: 269, endPoint x: 617, endPoint y: 591, distance: 323.6
click at [617, 591] on div "**********" at bounding box center [670, 297] width 1236 height 595
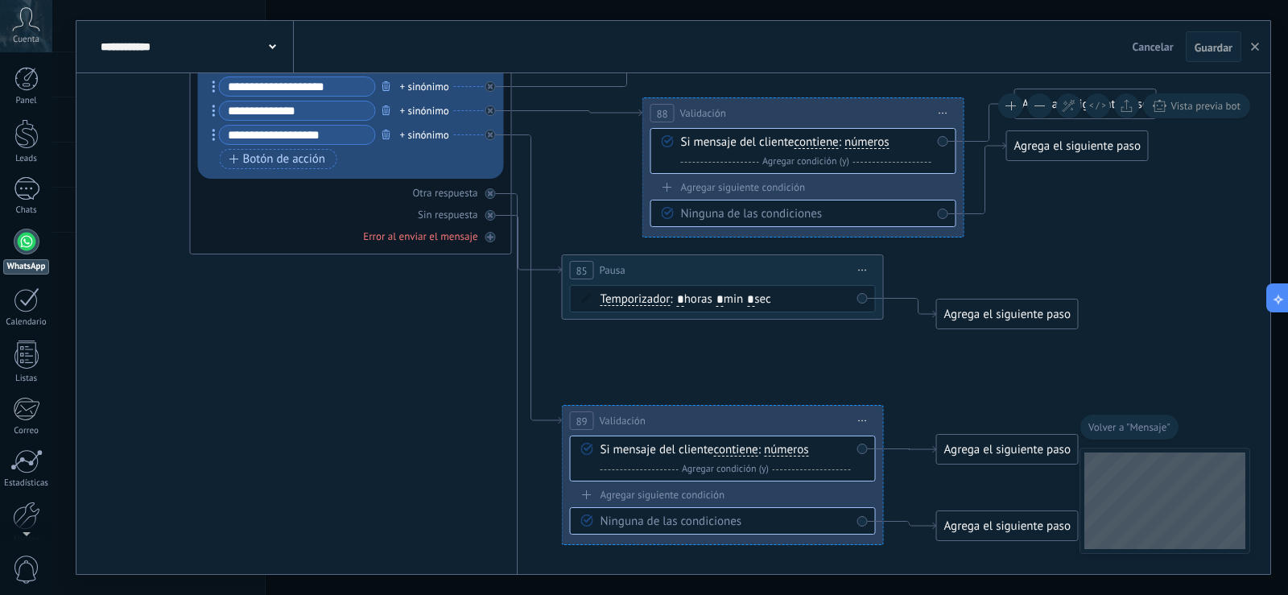
drag, startPoint x: 309, startPoint y: 477, endPoint x: 309, endPoint y: 487, distance: 10.5
click at [539, 266] on icon at bounding box center [537, 245] width 50 height 58
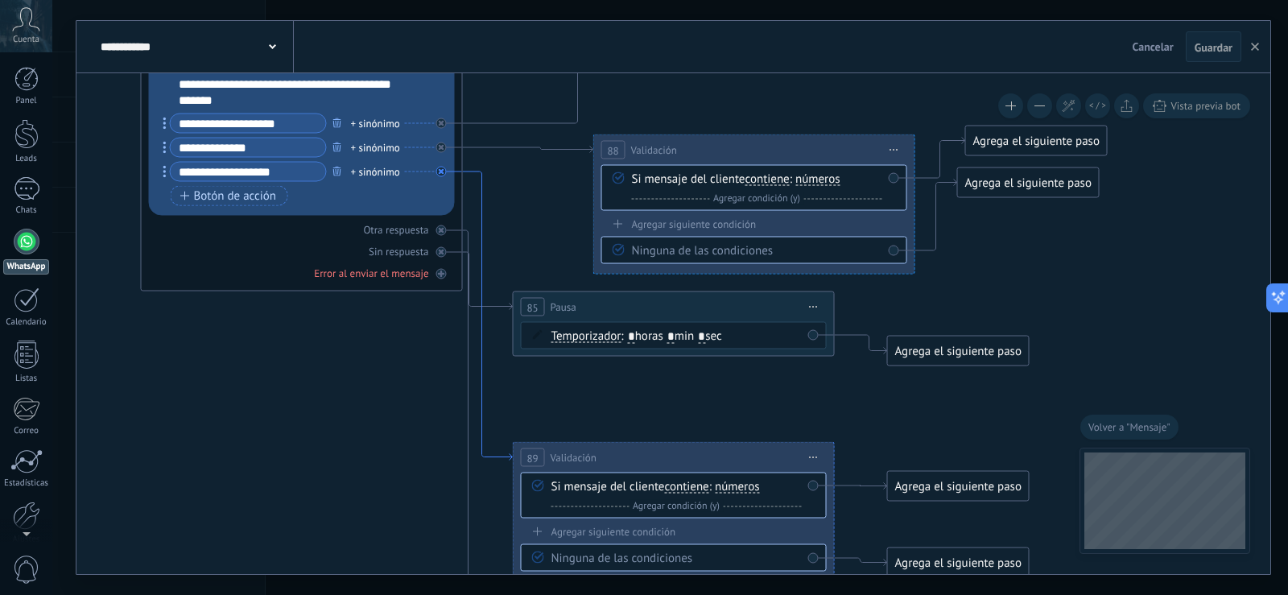
click at [476, 302] on icon at bounding box center [488, 315] width 50 height 289
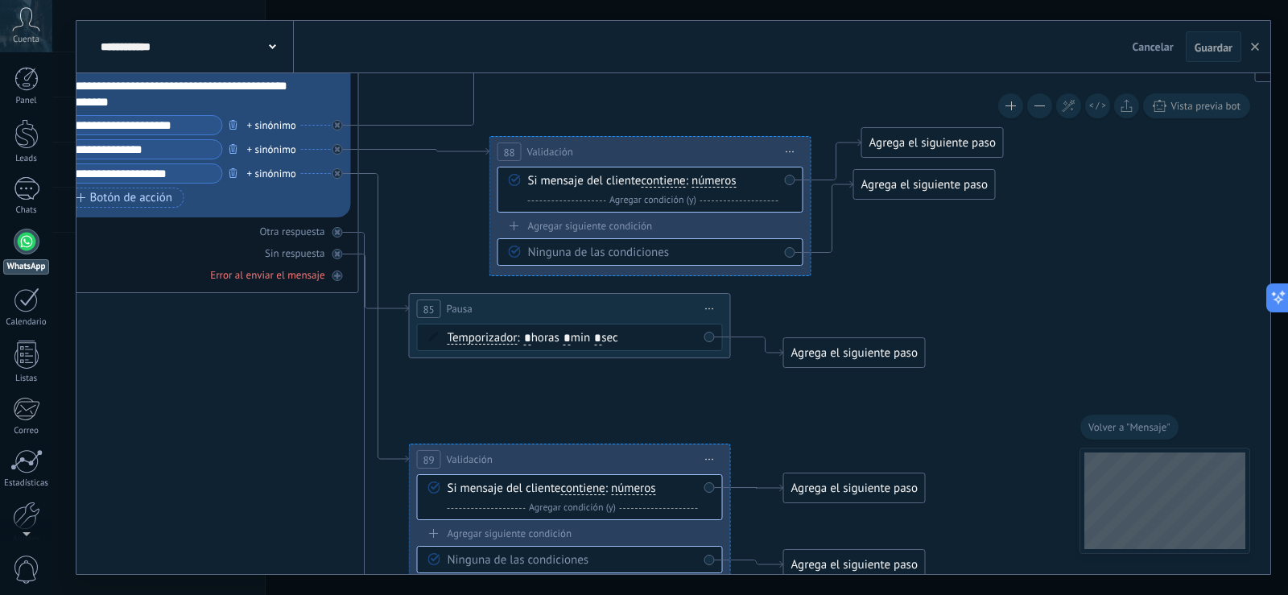
drag, startPoint x: 1049, startPoint y: 203, endPoint x: 945, endPoint y: 393, distance: 216.5
click at [706, 308] on icon at bounding box center [710, 309] width 8 height 2
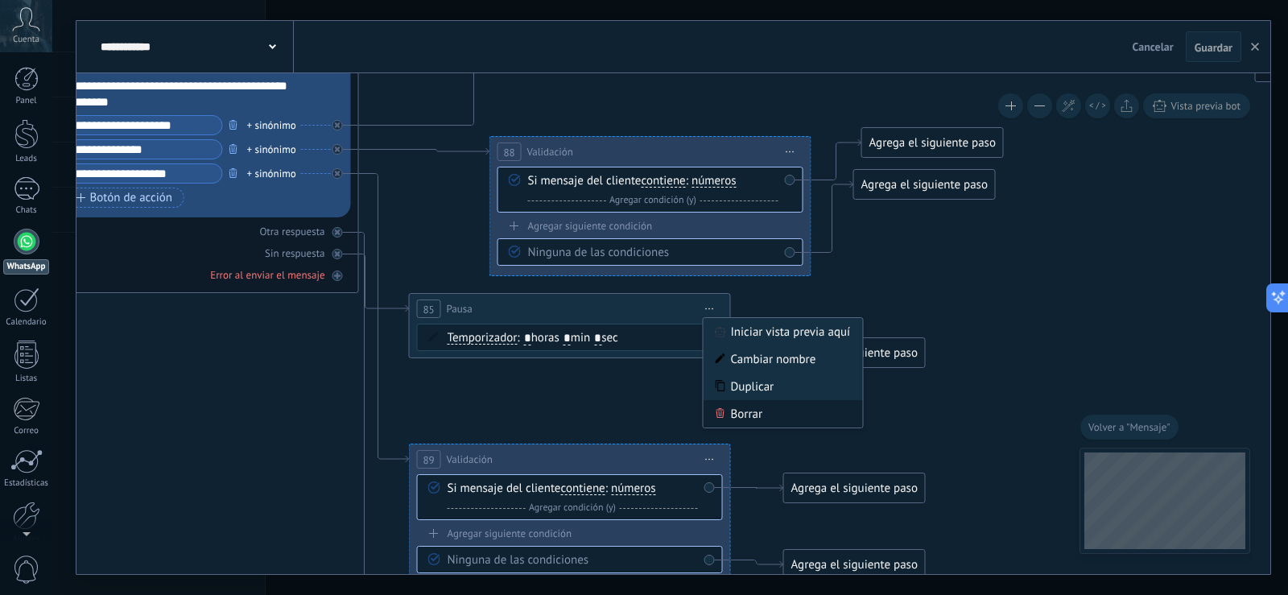
click at [742, 410] on div "Borrar" at bounding box center [783, 413] width 159 height 27
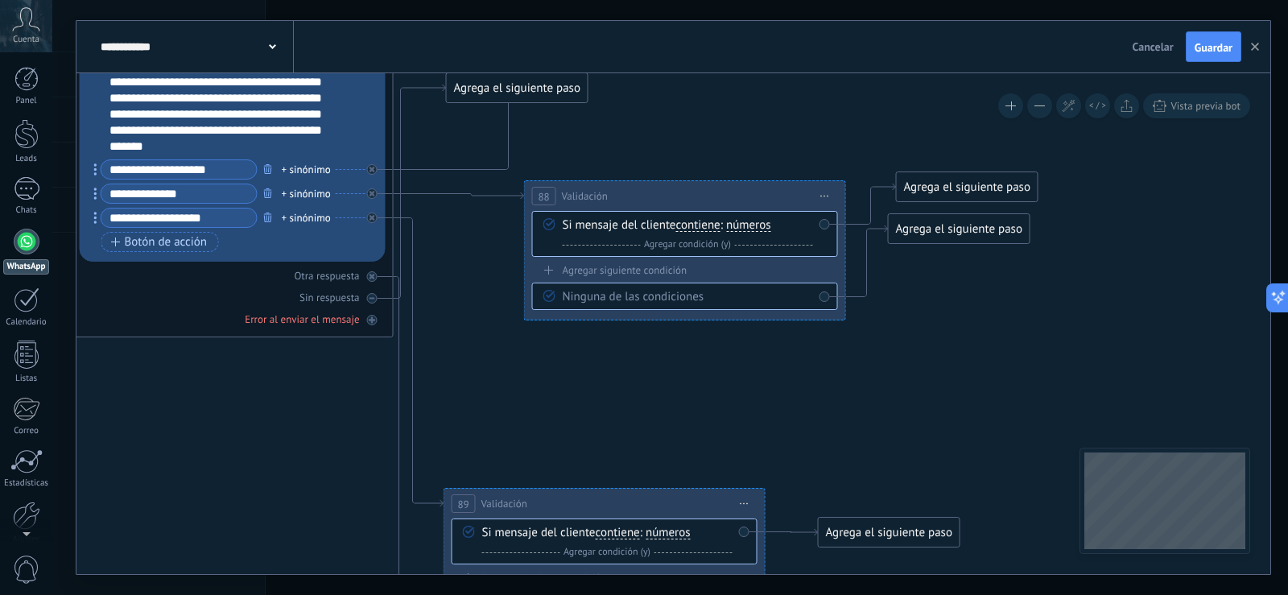
drag, startPoint x: 583, startPoint y: 353, endPoint x: 592, endPoint y: 365, distance: 15.5
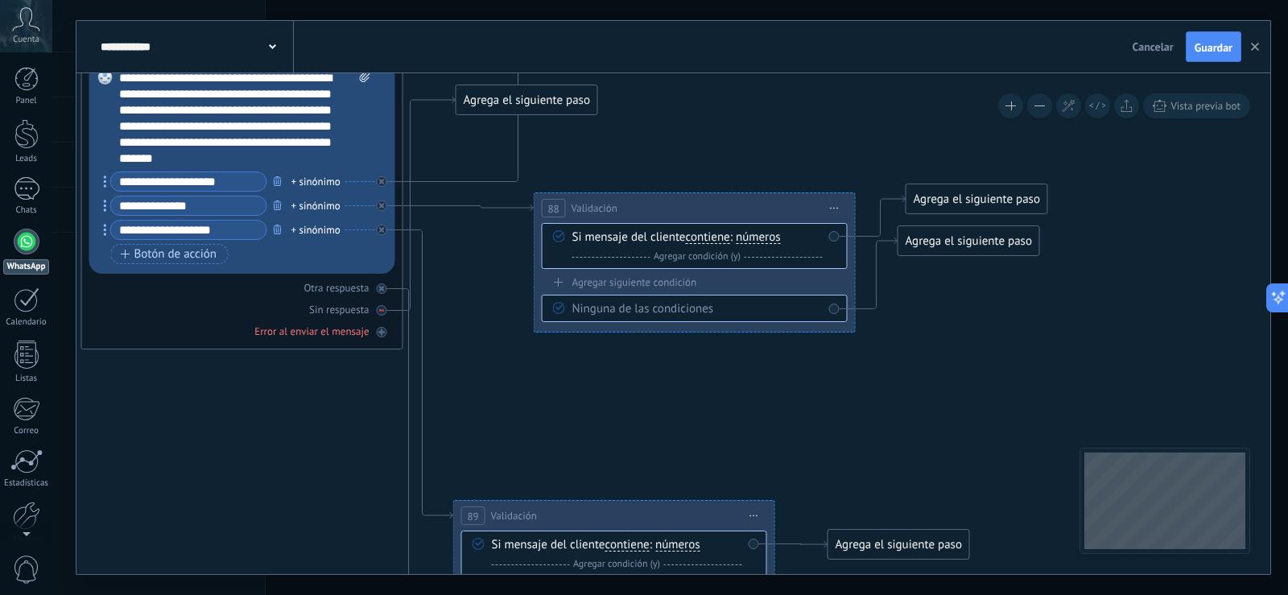
click at [386, 309] on div at bounding box center [382, 310] width 10 height 10
click at [389, 314] on div "Sin respuesta" at bounding box center [242, 309] width 306 height 15
click at [387, 312] on div "Sin respuesta" at bounding box center [242, 309] width 306 height 15
drag, startPoint x: 384, startPoint y: 312, endPoint x: 546, endPoint y: 365, distance: 170.3
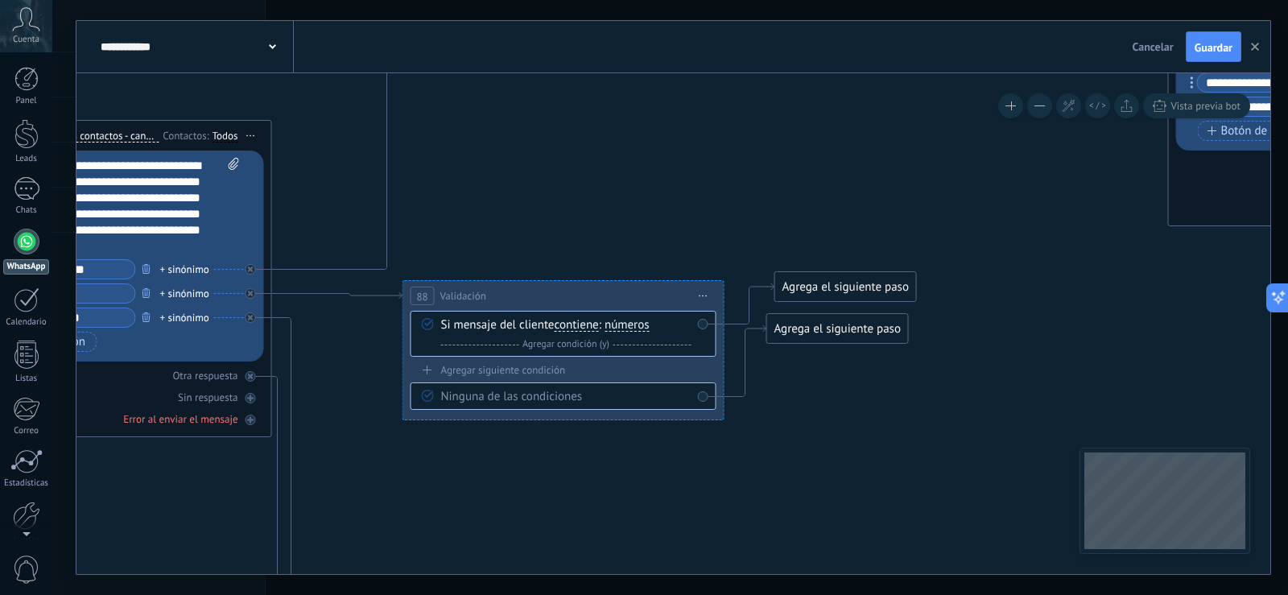
drag, startPoint x: 697, startPoint y: 157, endPoint x: 616, endPoint y: 250, distance: 123.2
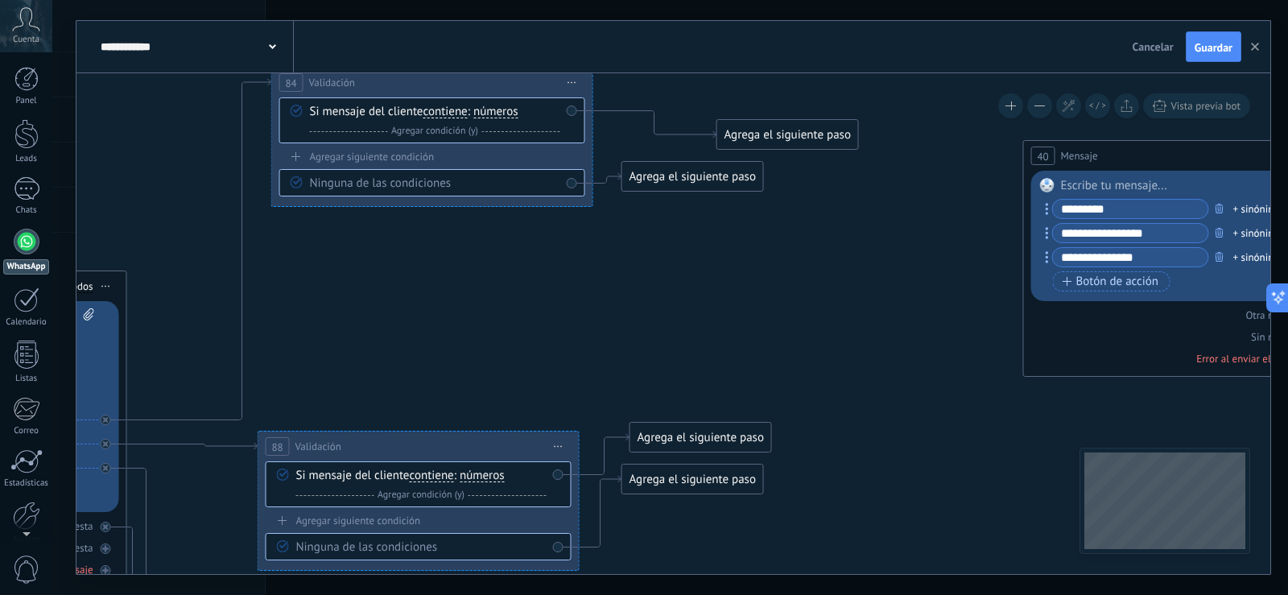
drag, startPoint x: 654, startPoint y: 237, endPoint x: 587, endPoint y: 325, distance: 110.3
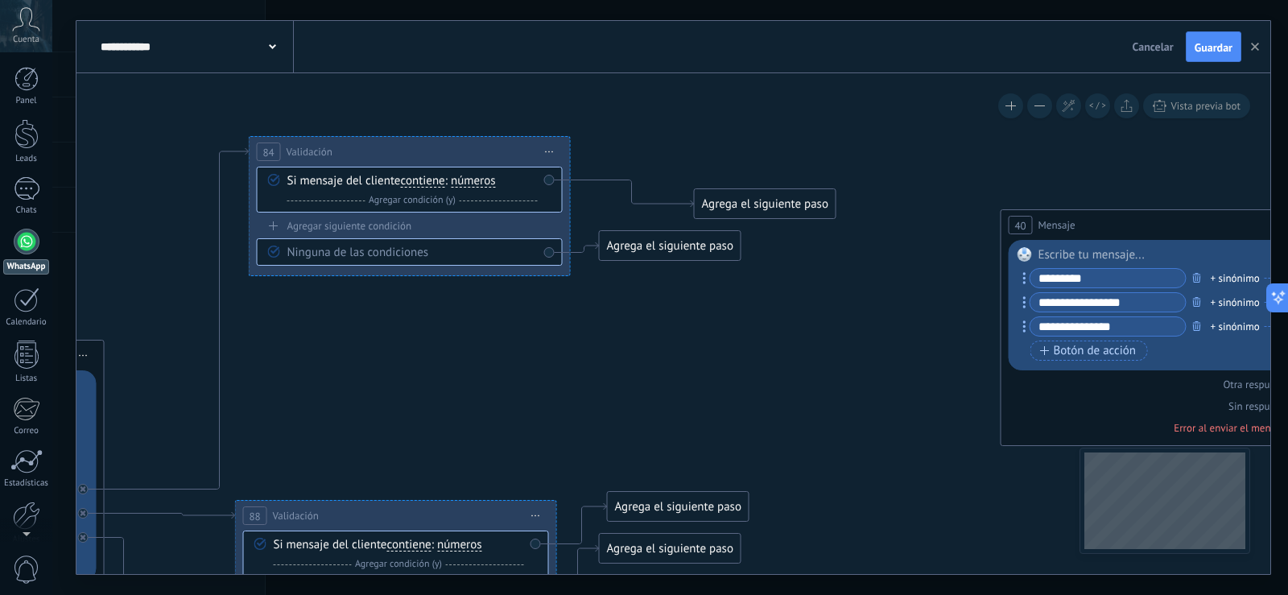
drag, startPoint x: 630, startPoint y: 282, endPoint x: 609, endPoint y: 351, distance: 72.6
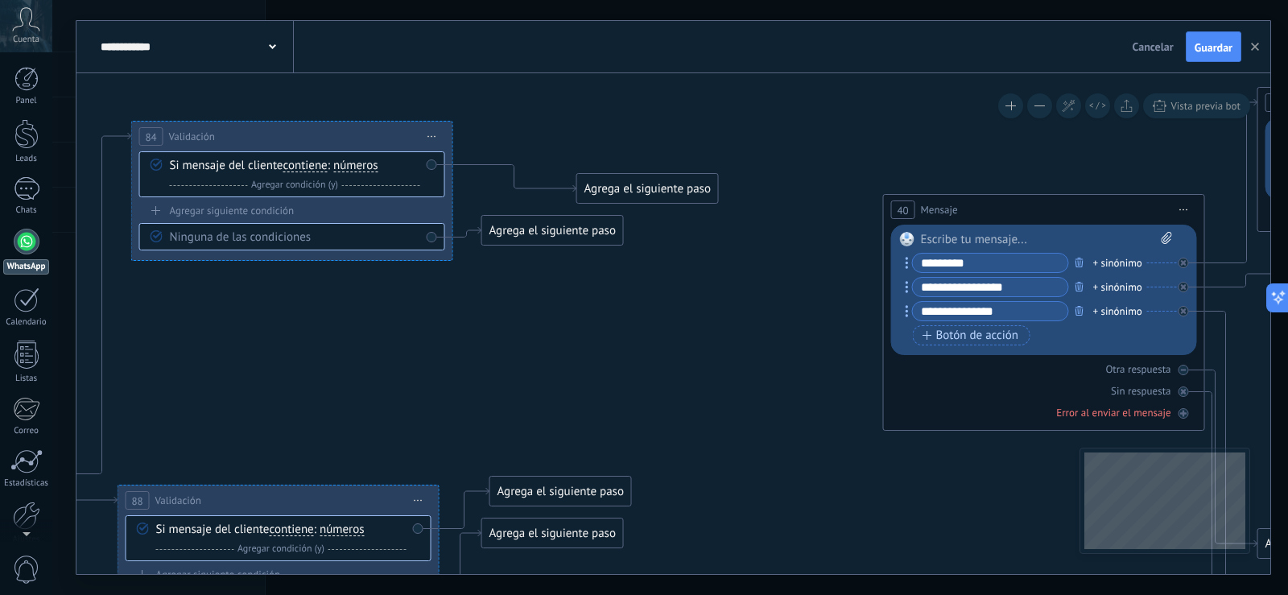
drag, startPoint x: 612, startPoint y: 346, endPoint x: 490, endPoint y: 325, distance: 123.3
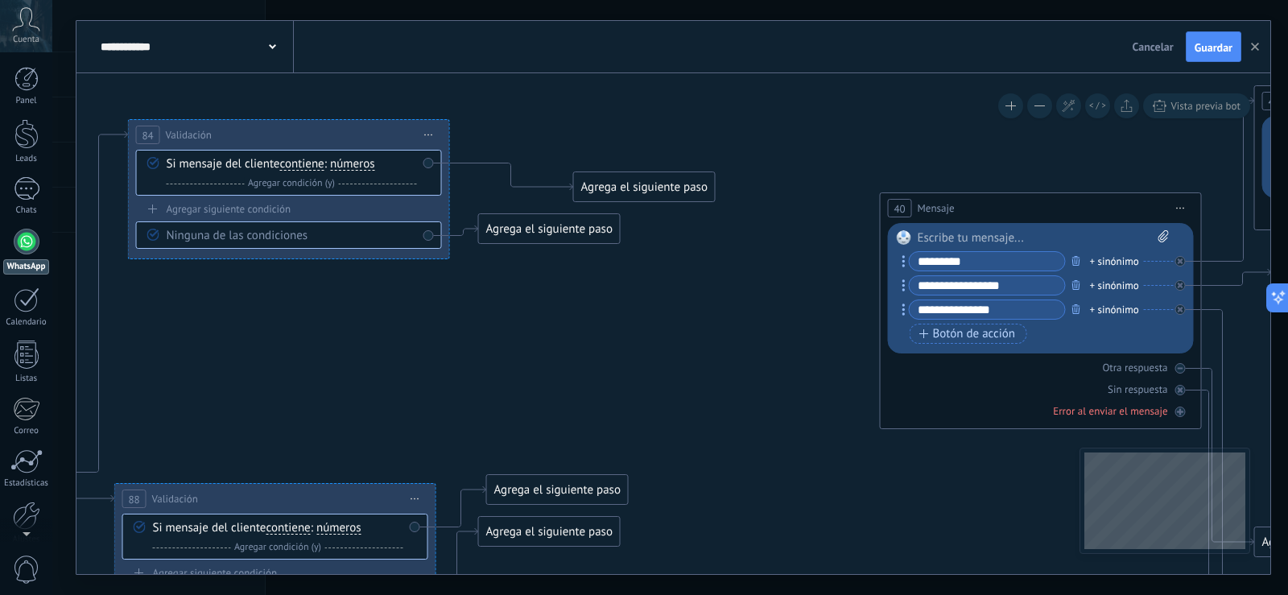
click at [683, 184] on div "Agrega el siguiente paso" at bounding box center [644, 187] width 141 height 27
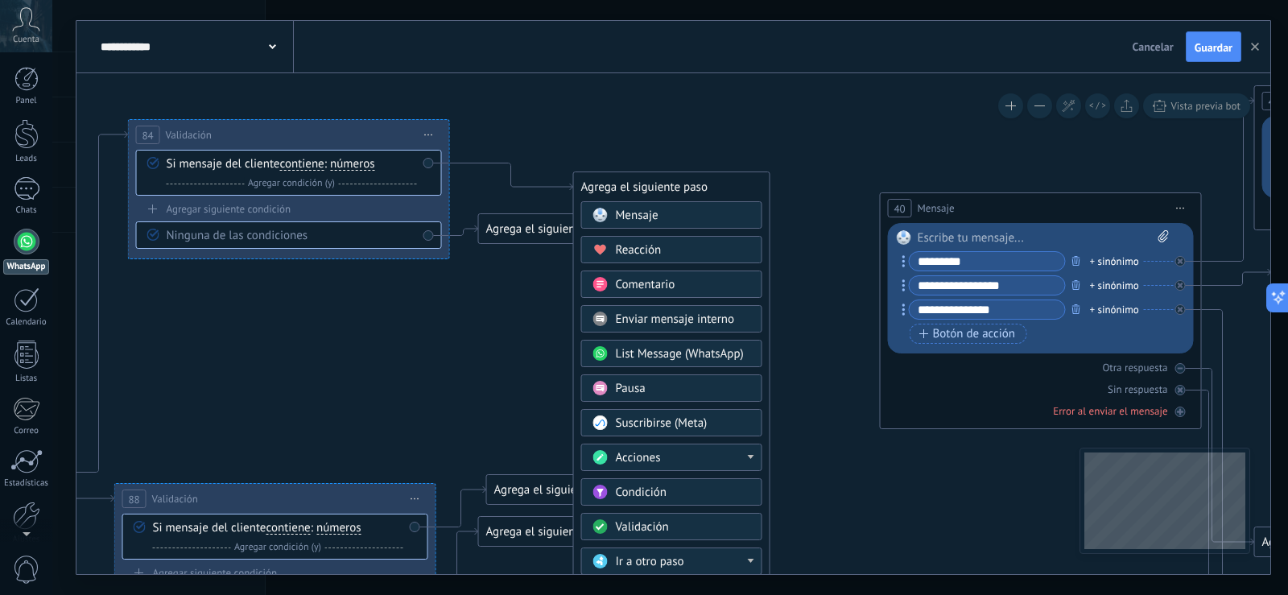
click at [617, 210] on span "Mensaje" at bounding box center [637, 215] width 43 height 15
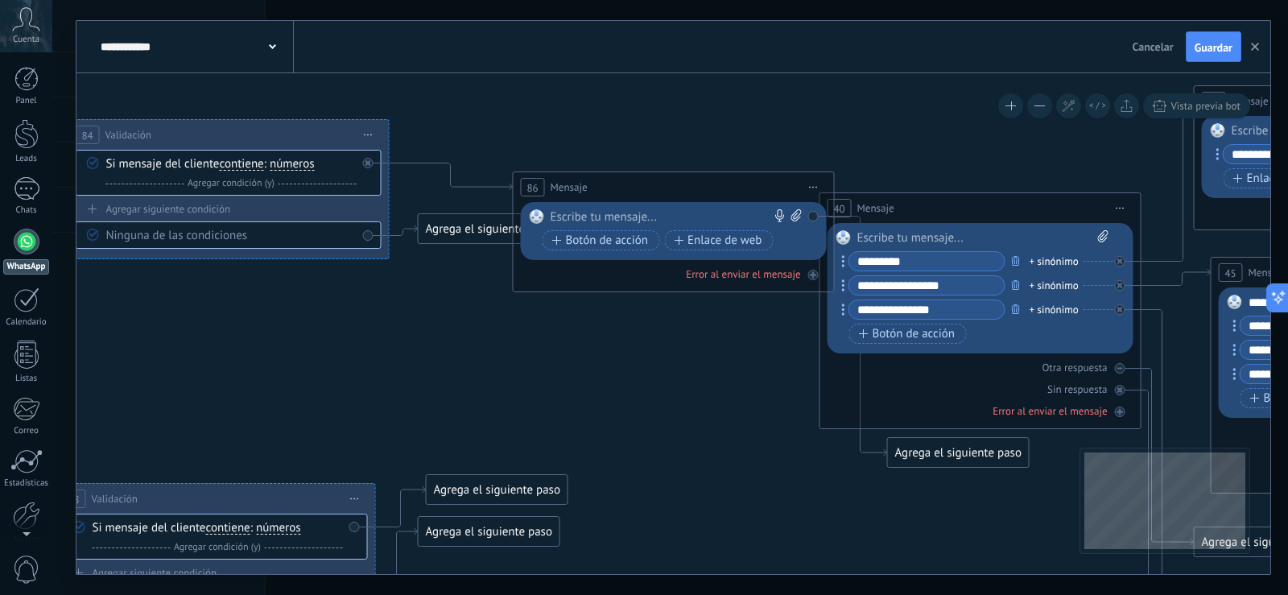
click at [604, 213] on div at bounding box center [670, 217] width 239 height 16
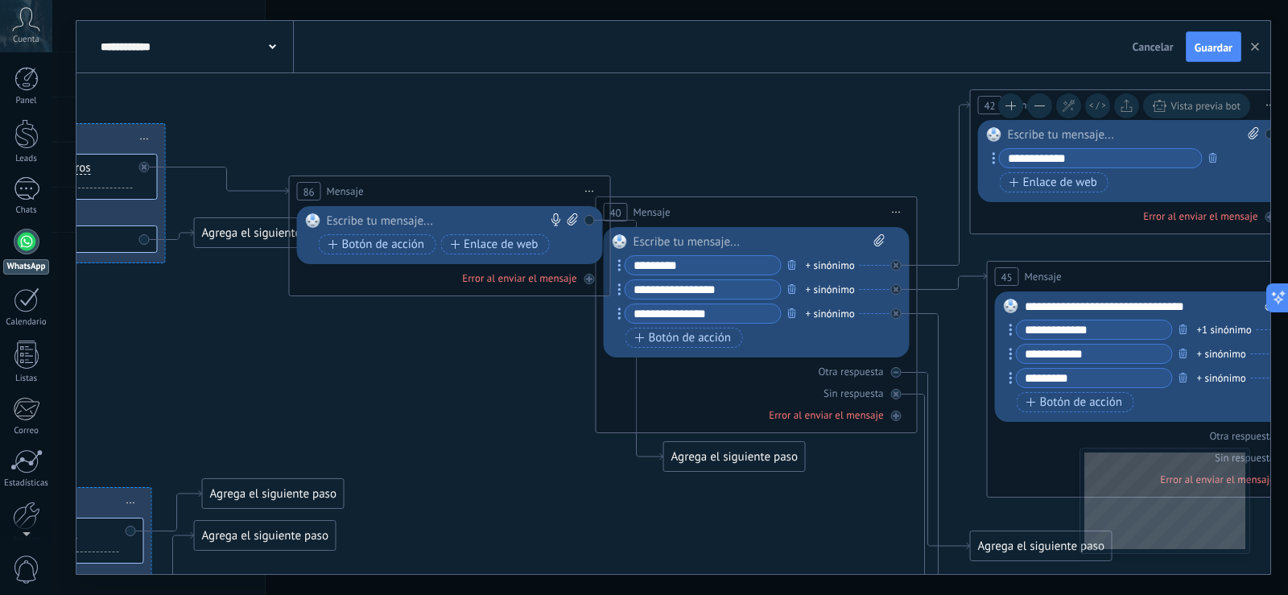
drag, startPoint x: 833, startPoint y: 116, endPoint x: 542, endPoint y: 121, distance: 291.5
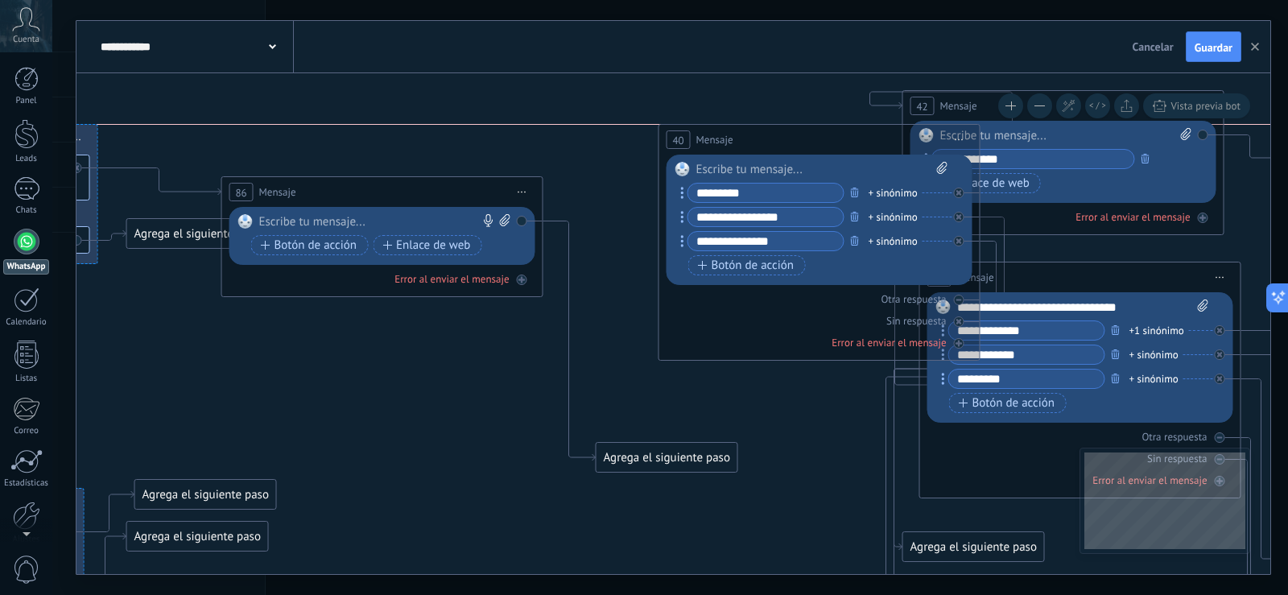
drag, startPoint x: 596, startPoint y: 208, endPoint x: 725, endPoint y: 142, distance: 145.4
click at [725, 142] on span "Mensaje" at bounding box center [714, 139] width 37 height 15
click at [361, 217] on div at bounding box center [378, 222] width 239 height 16
paste div
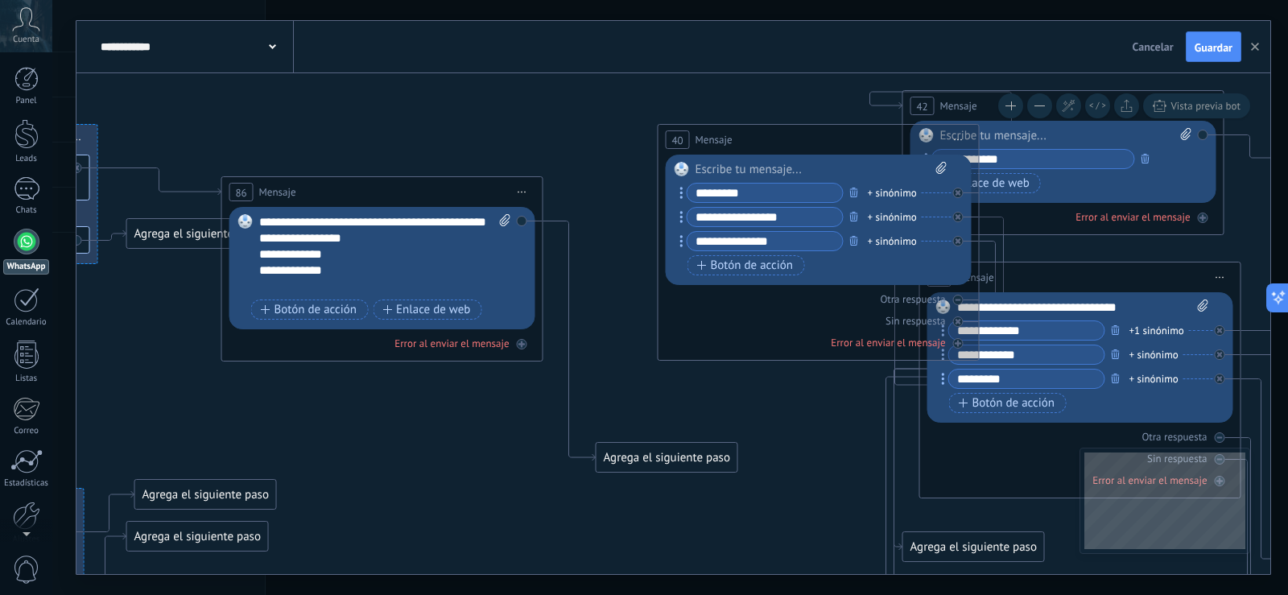
click at [650, 452] on div "Agrega el siguiente paso" at bounding box center [667, 457] width 141 height 27
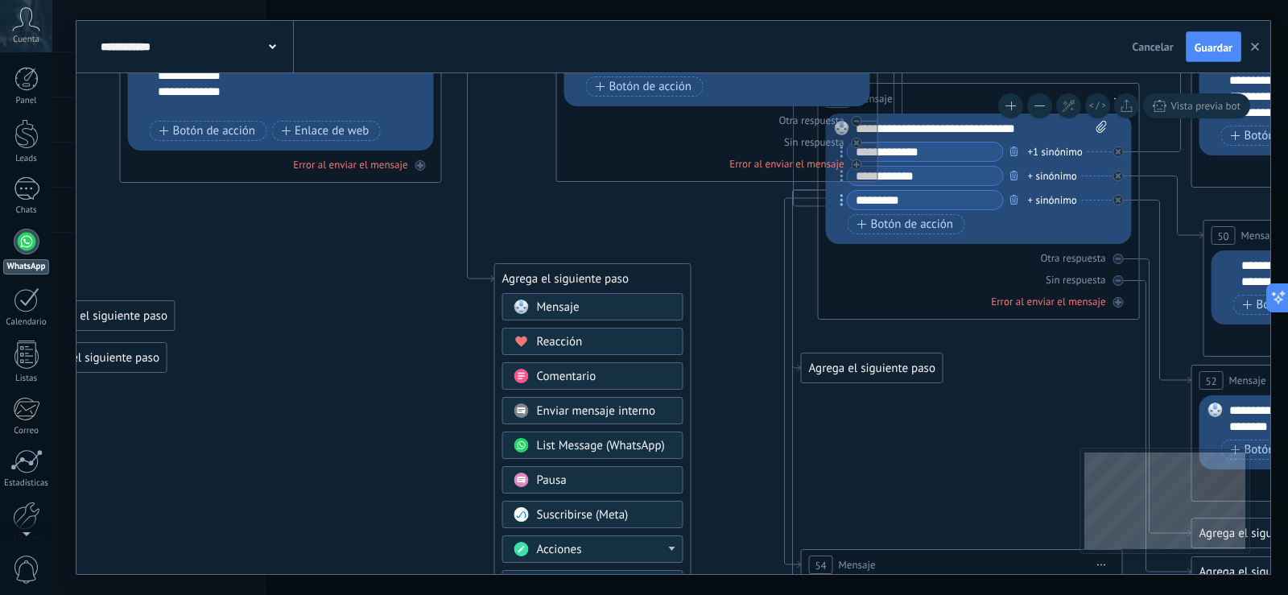
drag, startPoint x: 630, startPoint y: 379, endPoint x: 528, endPoint y: 208, distance: 198.5
click at [529, 204] on icon at bounding box center [1014, 454] width 4799 height 1891
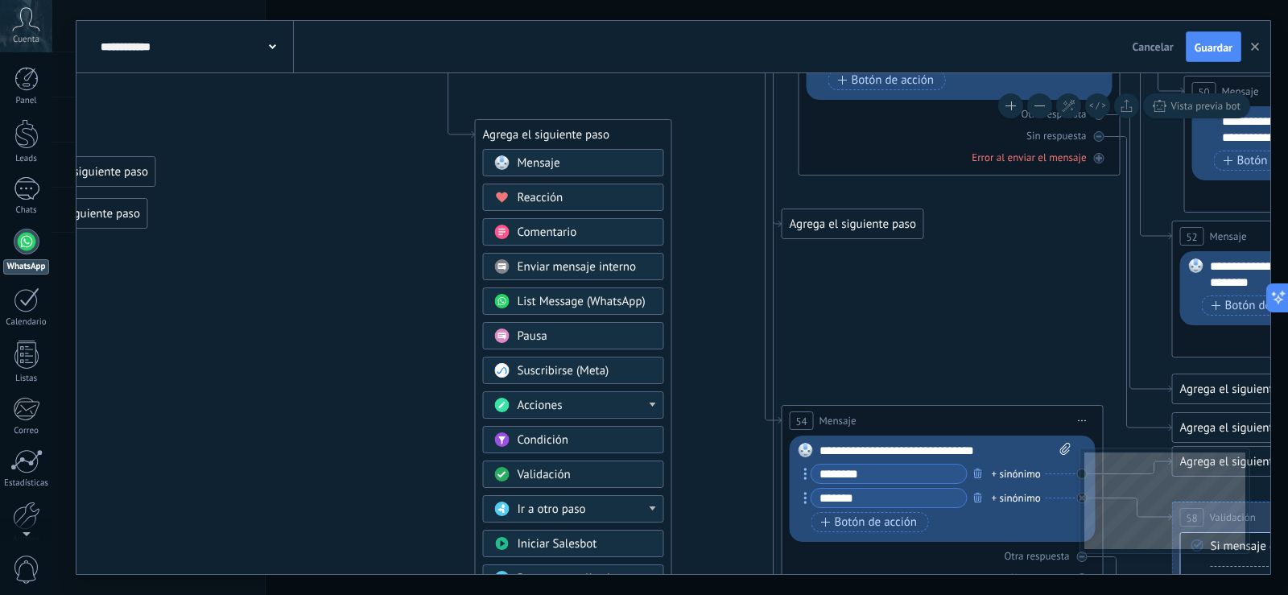
drag, startPoint x: 734, startPoint y: 444, endPoint x: 711, endPoint y: 312, distance: 134.9
click at [713, 310] on icon at bounding box center [994, 310] width 4799 height 1891
click at [636, 406] on div "Acciones" at bounding box center [584, 405] width 135 height 16
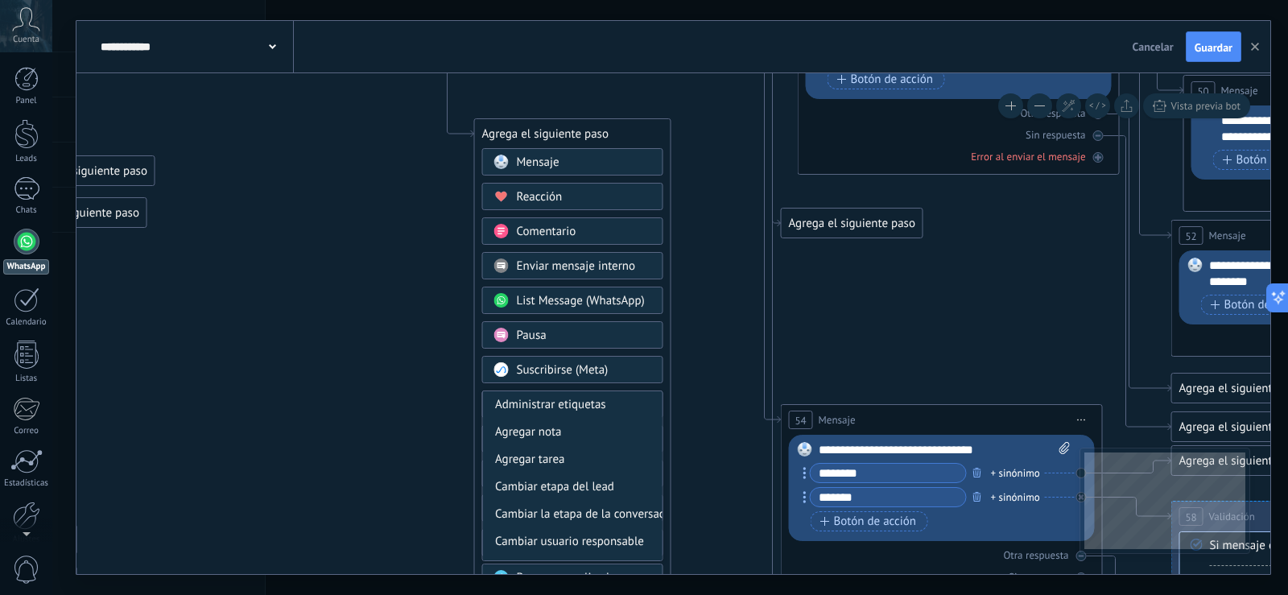
click at [706, 354] on icon at bounding box center [993, 309] width 4799 height 1891
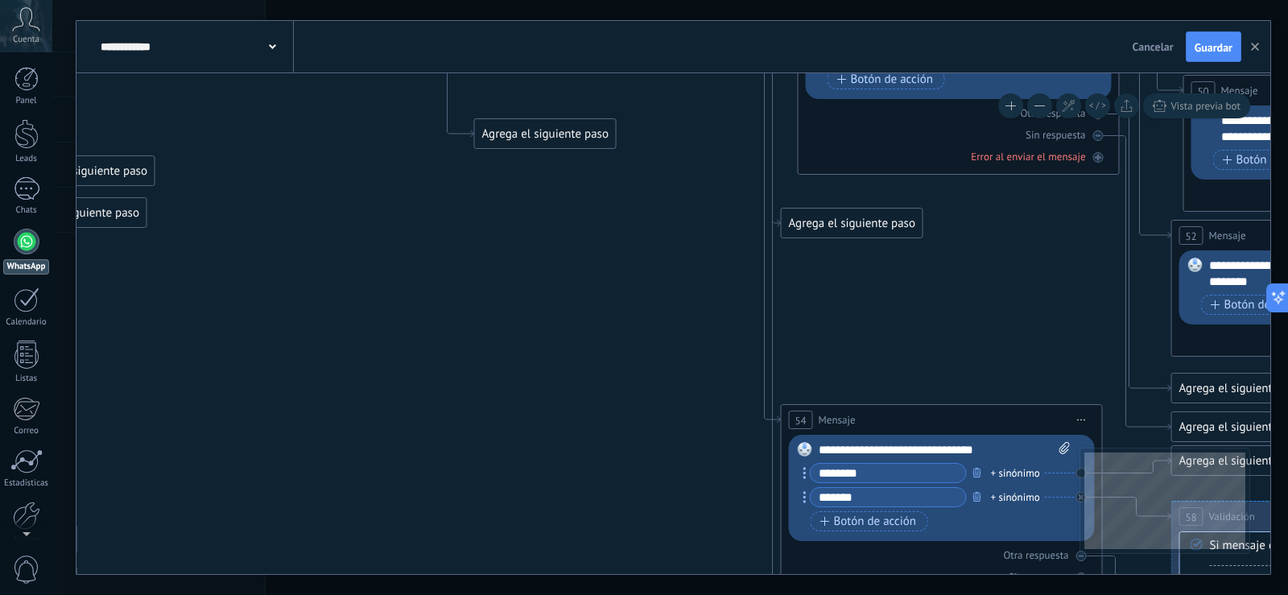
click at [585, 139] on div "Agrega el siguiente paso" at bounding box center [545, 134] width 141 height 27
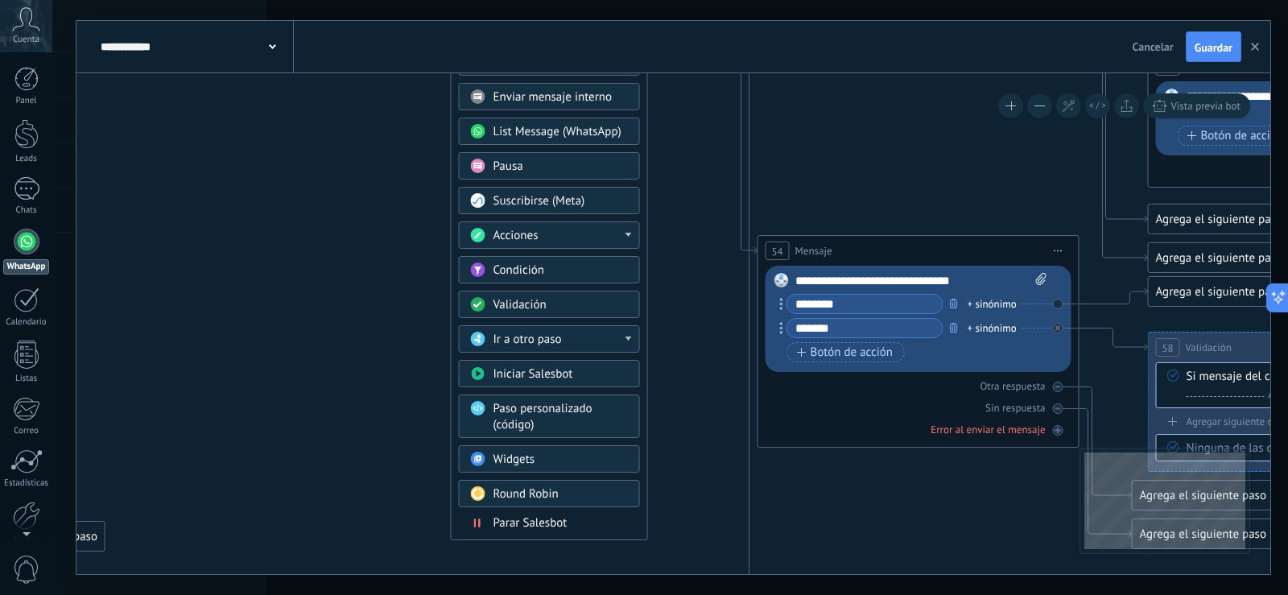
drag, startPoint x: 721, startPoint y: 409, endPoint x: 696, endPoint y: 251, distance: 159.9
click at [696, 251] on icon at bounding box center [970, 176] width 4799 height 1962
click at [617, 303] on div "Validación" at bounding box center [560, 305] width 135 height 16
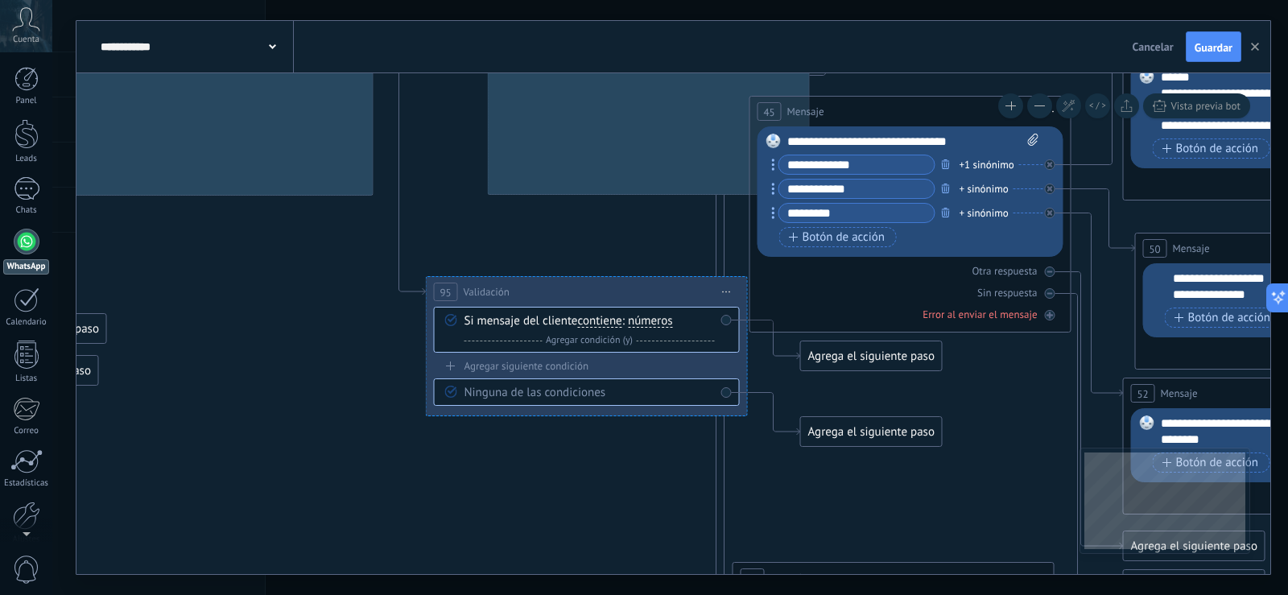
drag, startPoint x: 602, startPoint y: 385, endPoint x: 571, endPoint y: 549, distance: 167.2
click at [571, 549] on icon at bounding box center [945, 503] width 4799 height 1962
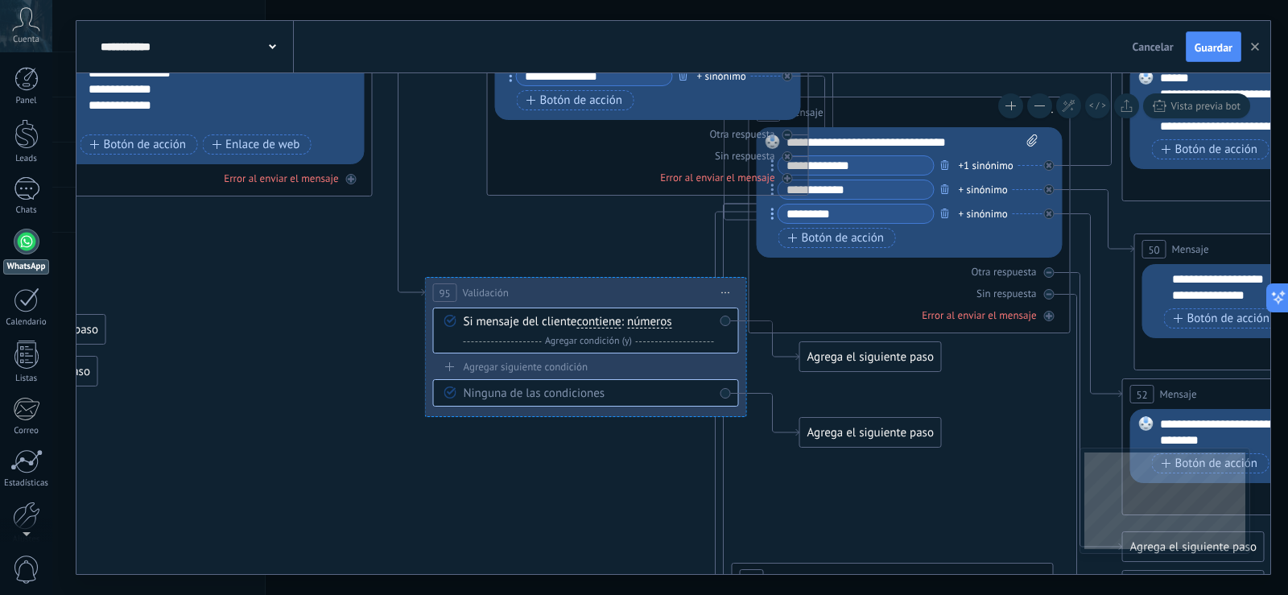
click at [663, 320] on span "números" at bounding box center [649, 322] width 45 height 13
click at [663, 320] on button "números" at bounding box center [719, 322] width 201 height 29
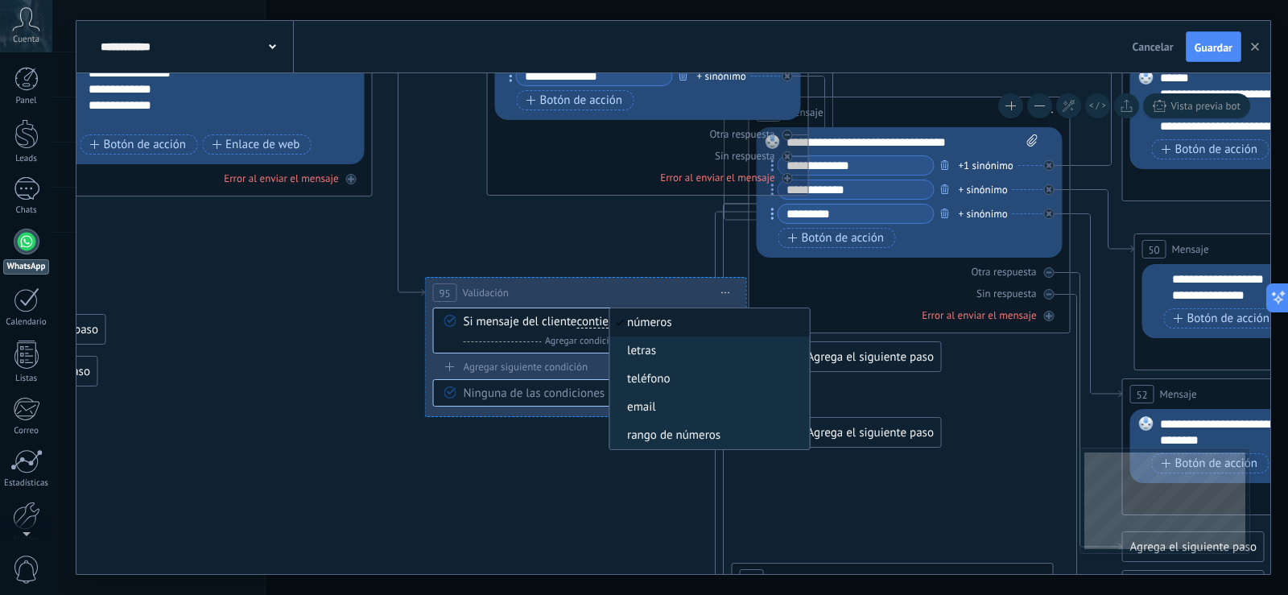
click at [658, 321] on span "números" at bounding box center [706, 323] width 195 height 16
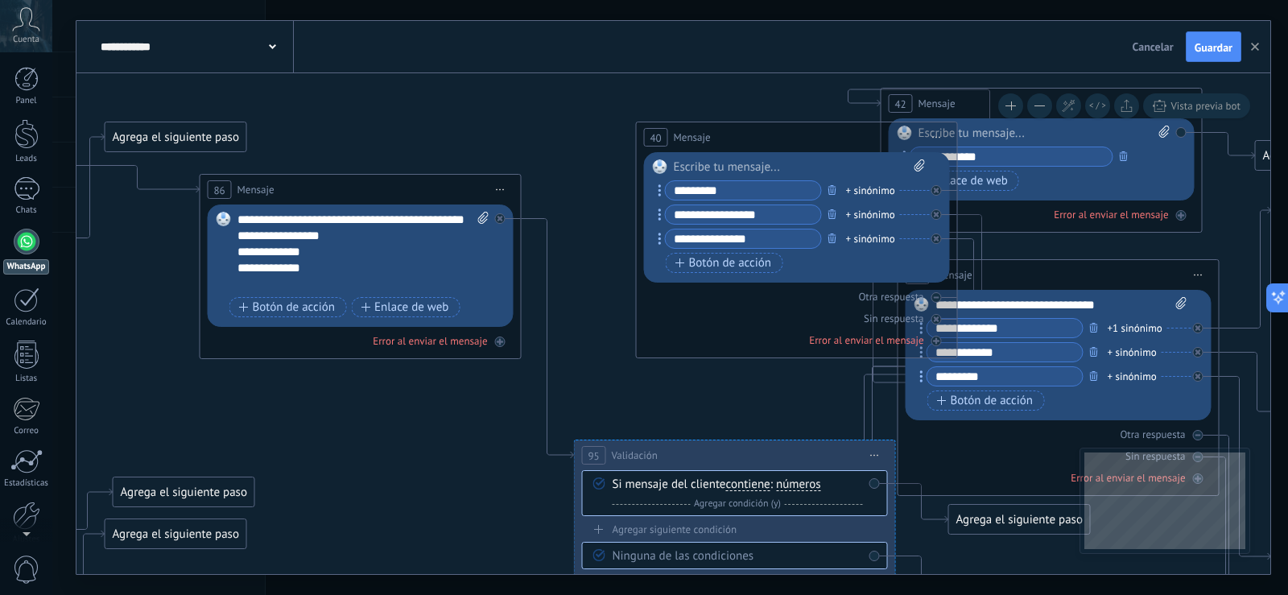
drag, startPoint x: 289, startPoint y: 306, endPoint x: 438, endPoint y: 469, distance: 220.5
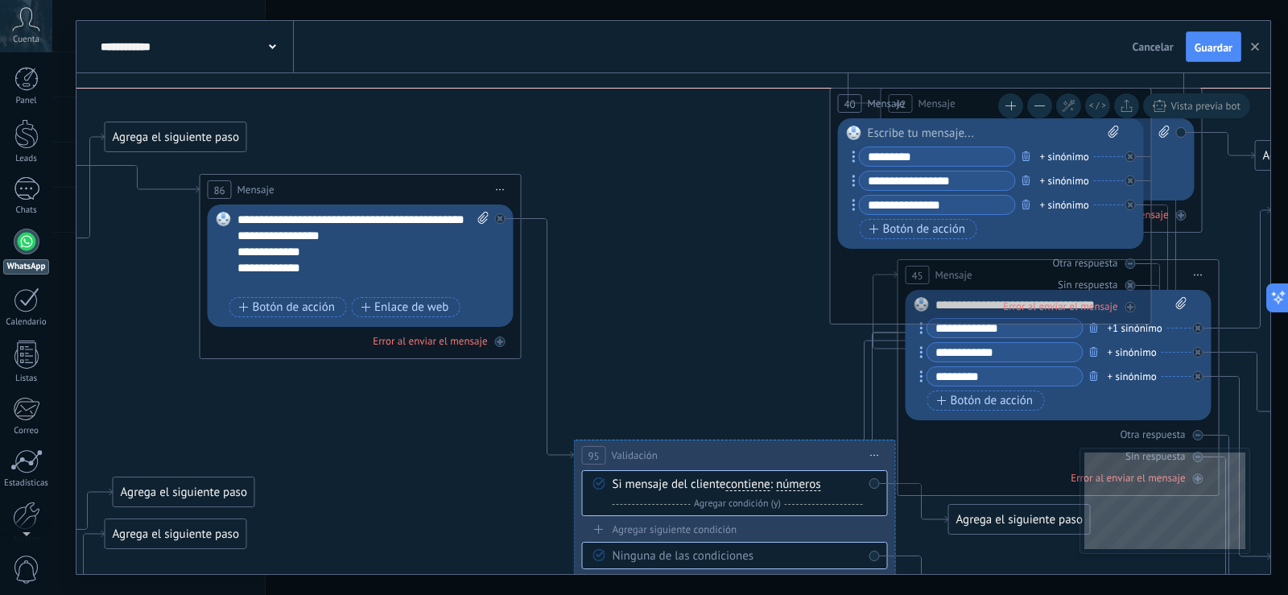
drag, startPoint x: 775, startPoint y: 125, endPoint x: 929, endPoint y: 102, distance: 155.4
click at [929, 102] on div "40 Mensaje ******* (a): Todos los contactos - canales seleccionados Todos los c…" at bounding box center [991, 104] width 320 height 30
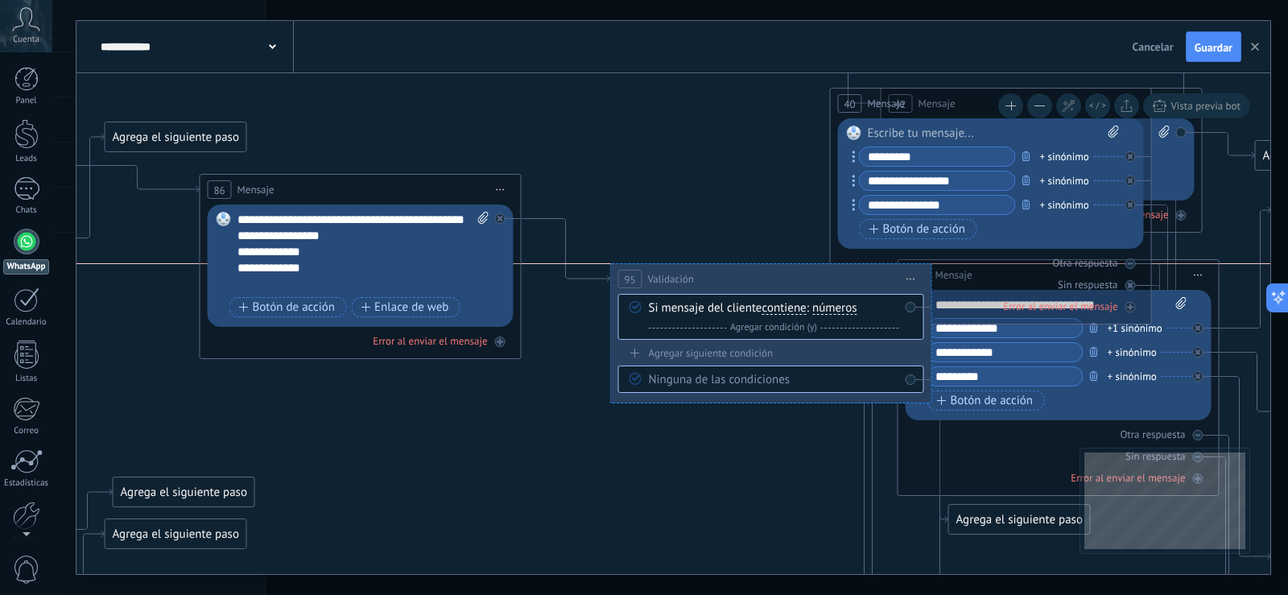
drag, startPoint x: 650, startPoint y: 439, endPoint x: 680, endPoint y: 272, distance: 169.4
click at [680, 272] on div "**********" at bounding box center [771, 279] width 320 height 30
click at [311, 303] on span "Botón de acción" at bounding box center [287, 307] width 97 height 13
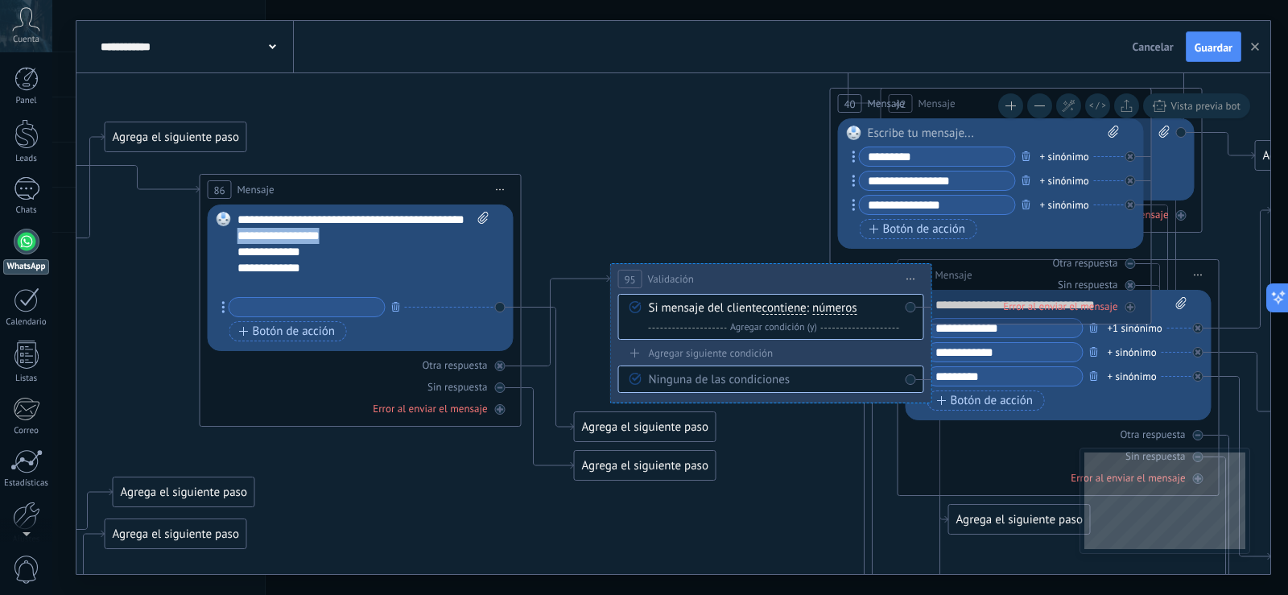
drag, startPoint x: 242, startPoint y: 250, endPoint x: 336, endPoint y: 255, distance: 95.2
click at [336, 255] on div "**********" at bounding box center [363, 252] width 252 height 80
click at [312, 304] on input "text" at bounding box center [306, 307] width 155 height 19
paste input "**********"
type input "**********"
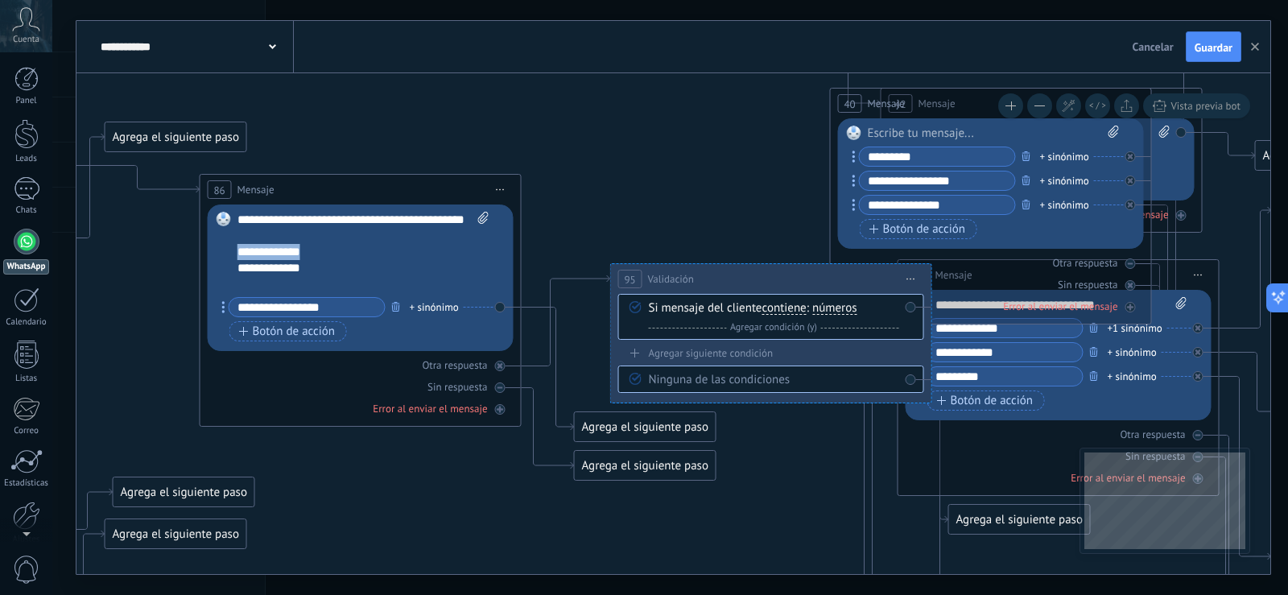
drag, startPoint x: 312, startPoint y: 265, endPoint x: 232, endPoint y: 271, distance: 80.8
click at [232, 271] on div "Reemplazar Quitar Convertir a mensaje de voz Arrastre la imagen aquí para adjun…" at bounding box center [361, 277] width 306 height 147
click at [277, 332] on span "Botón de acción" at bounding box center [287, 331] width 97 height 13
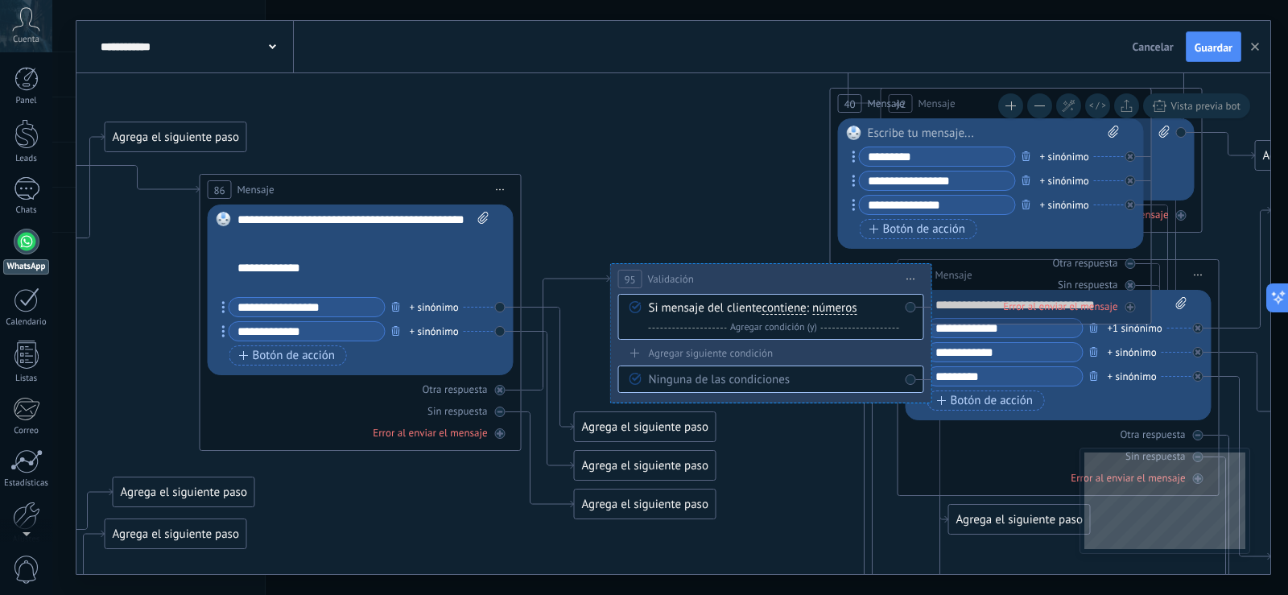
type input "**********"
drag, startPoint x: 309, startPoint y: 281, endPoint x: 236, endPoint y: 283, distance: 73.3
click at [236, 283] on div "Reemplazar Quitar Convertir a mensaje de voz Arrastre la imagen aquí para adjun…" at bounding box center [361, 289] width 306 height 171
click at [281, 350] on span "Botón de acción" at bounding box center [287, 355] width 97 height 13
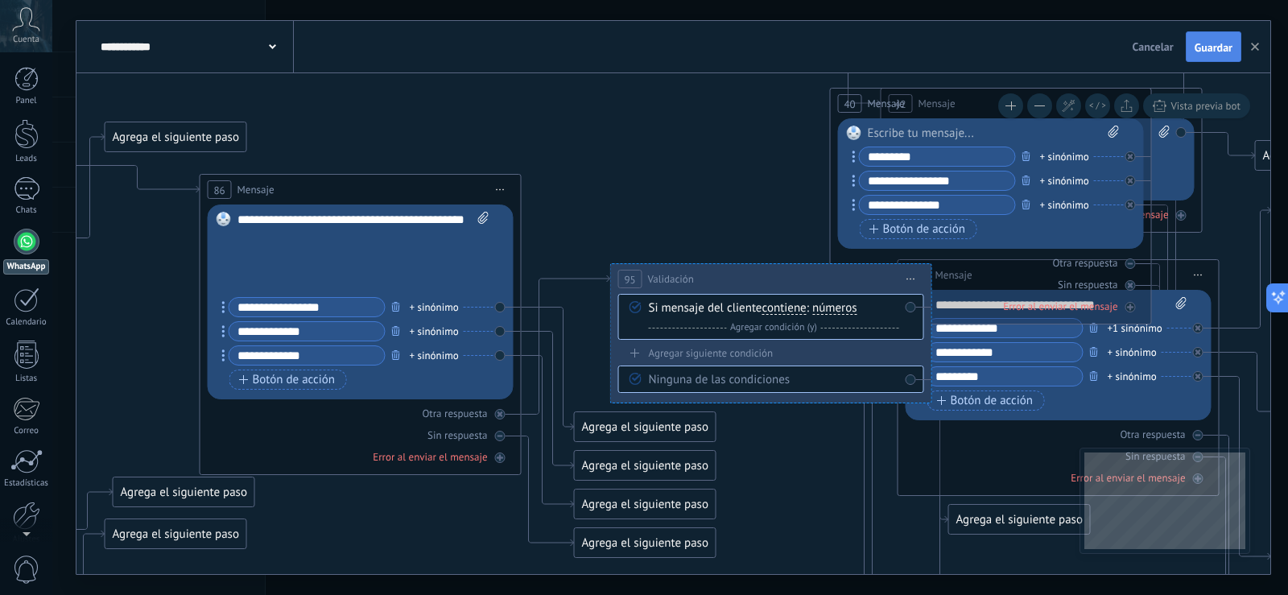
type input "**********"
click at [1203, 53] on span "Guardar" at bounding box center [1214, 47] width 38 height 11
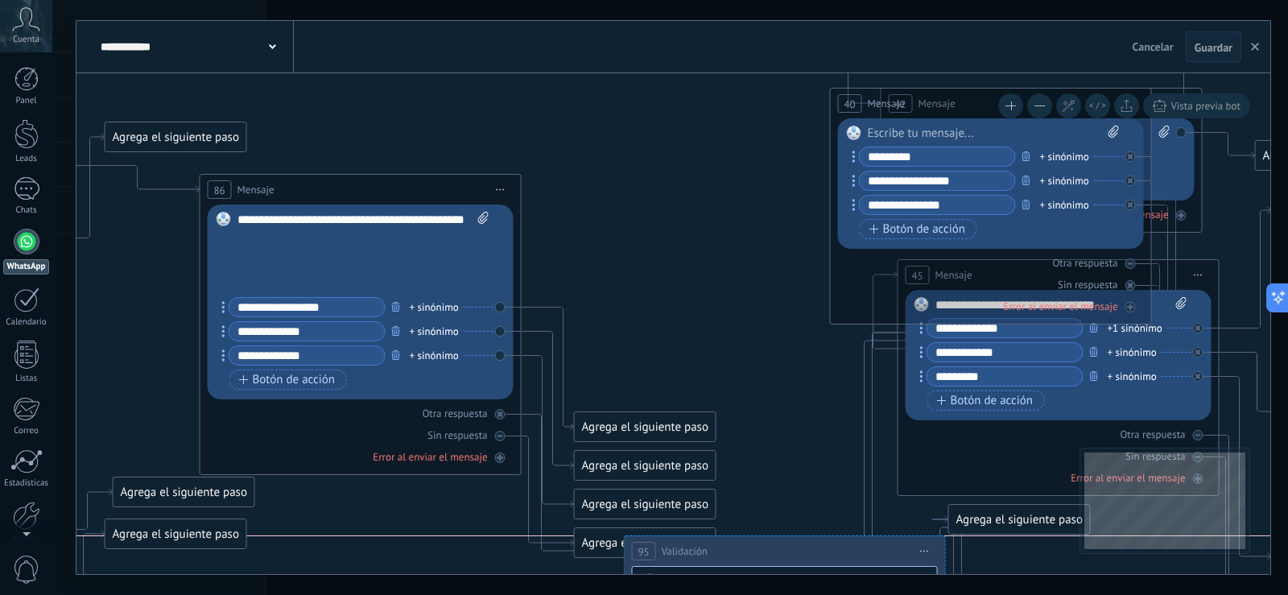
drag, startPoint x: 717, startPoint y: 271, endPoint x: 731, endPoint y: 543, distance: 272.4
click at [731, 543] on div "**********" at bounding box center [785, 551] width 320 height 30
click at [554, 308] on icon at bounding box center [548, 369] width 52 height 123
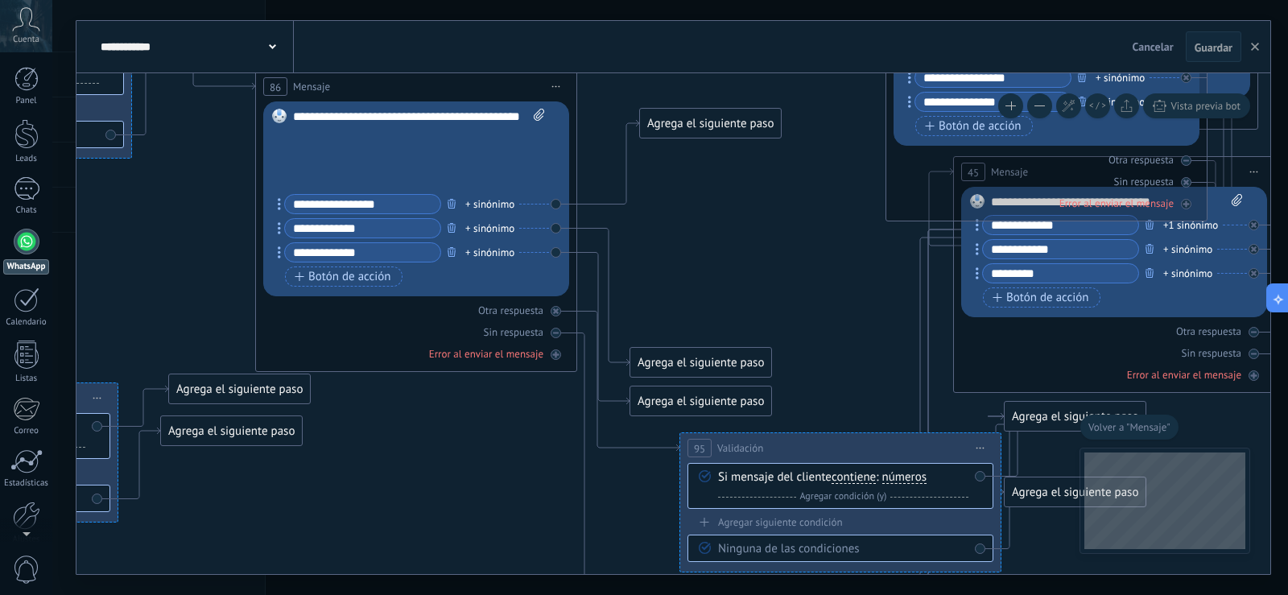
drag, startPoint x: 683, startPoint y: 322, endPoint x: 692, endPoint y: 122, distance: 200.7
click at [692, 122] on div "Agrega el siguiente paso" at bounding box center [710, 123] width 141 height 27
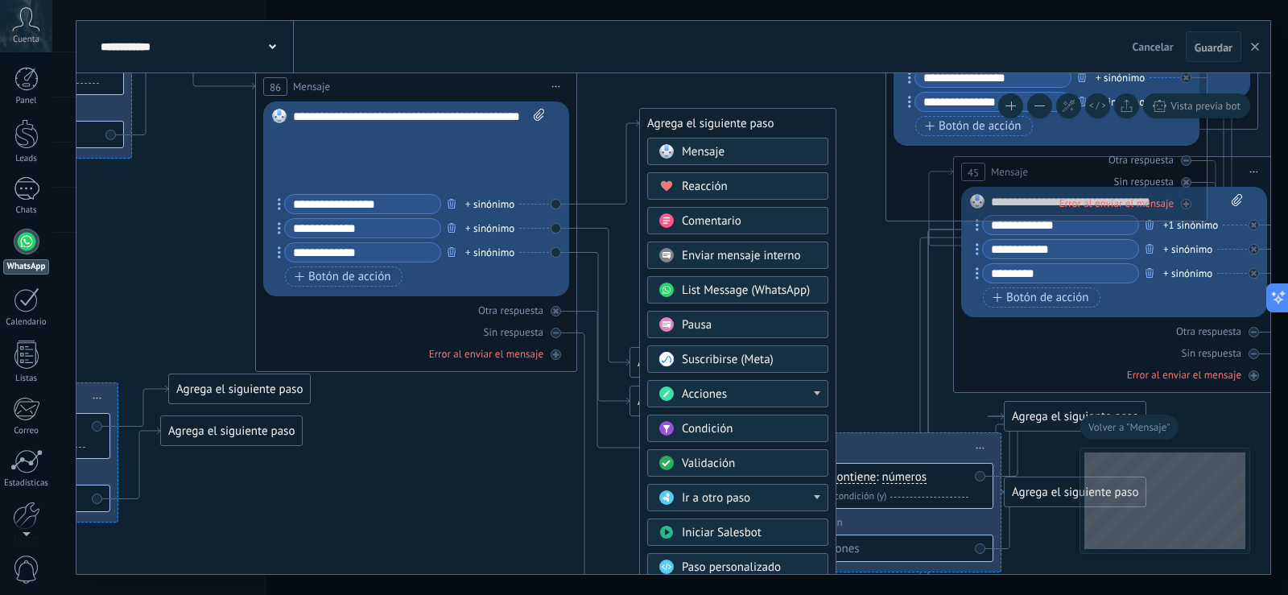
click at [621, 84] on icon at bounding box center [1149, 547] width 4799 height 1931
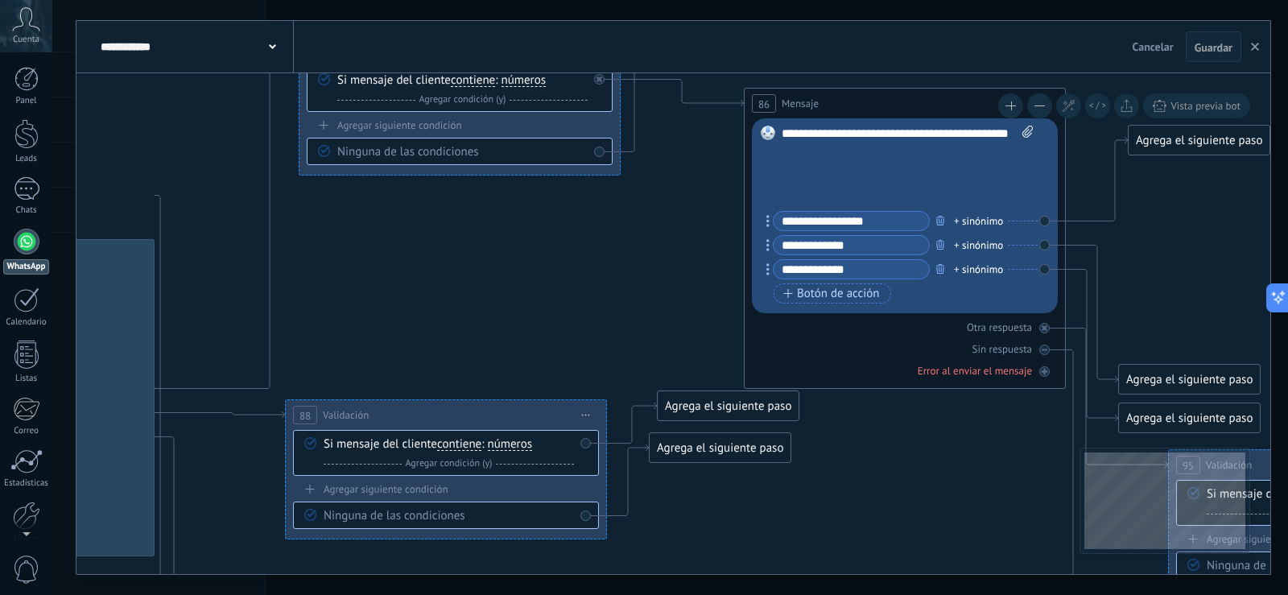
drag, startPoint x: 419, startPoint y: 416, endPoint x: 881, endPoint y: 431, distance: 462.3
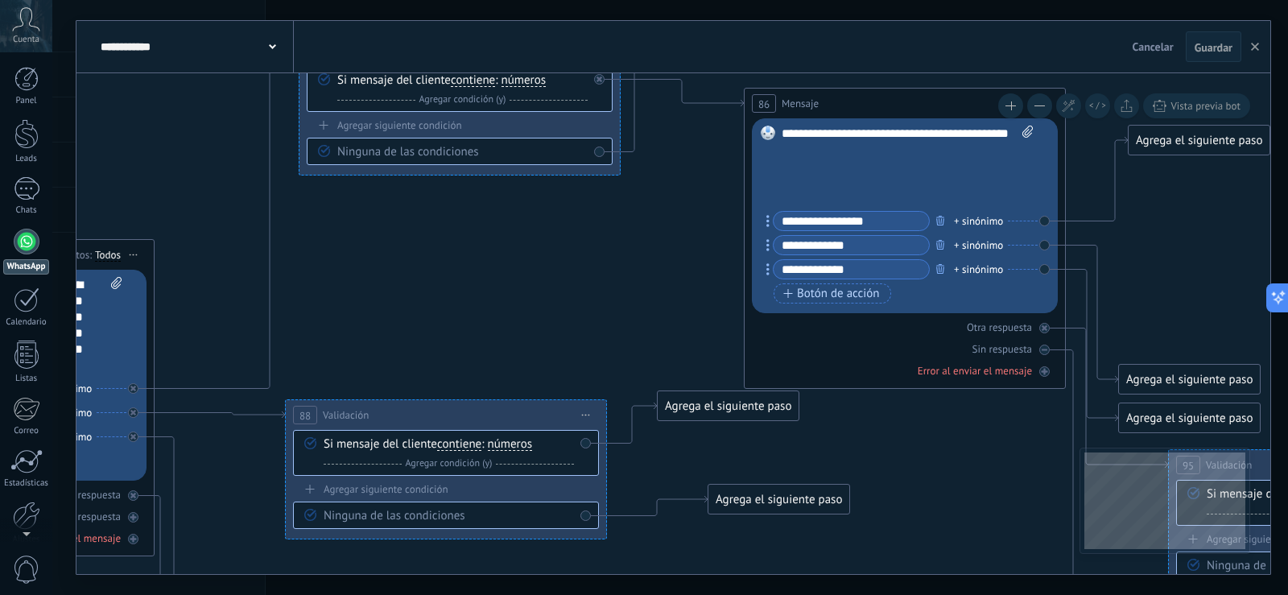
drag, startPoint x: 763, startPoint y: 445, endPoint x: 822, endPoint y: 497, distance: 78.2
click at [822, 497] on div "Agrega el siguiente paso" at bounding box center [778, 499] width 141 height 27
drag, startPoint x: 861, startPoint y: 267, endPoint x: 765, endPoint y: 270, distance: 96.6
click at [765, 270] on div "Reemplazar Quitar Convertir a mensaje de voz Arrastre la imagen aquí para adjun…" at bounding box center [905, 215] width 306 height 195
click at [831, 300] on span "Botón de acción" at bounding box center [831, 293] width 97 height 13
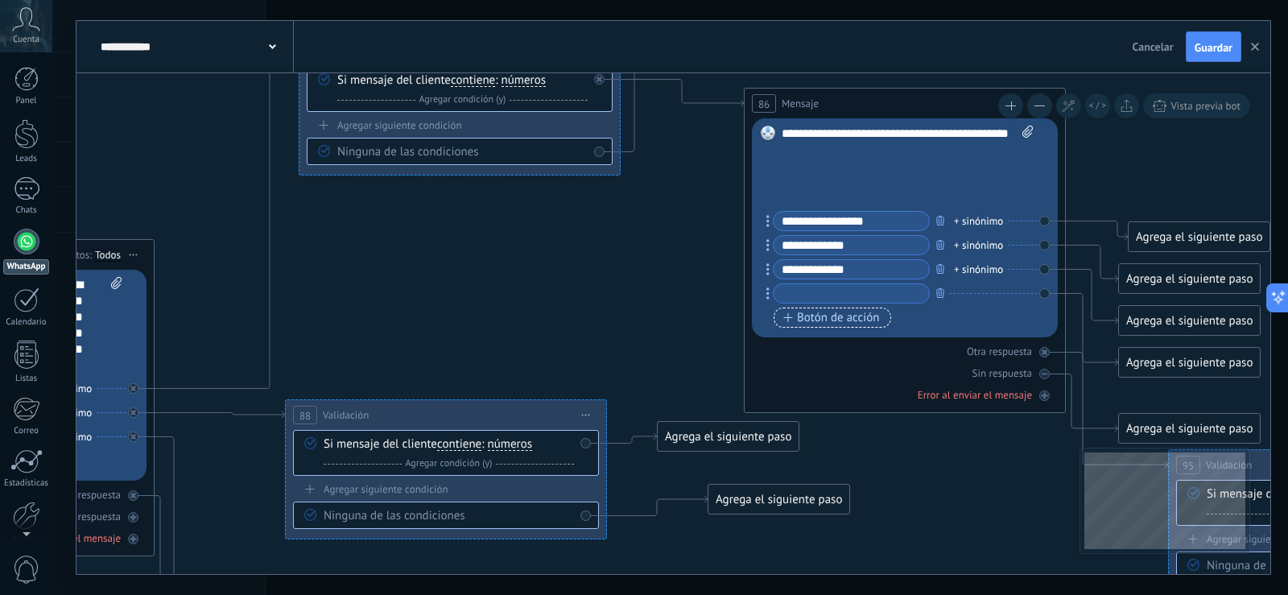
click at [819, 312] on span "Botón de acción" at bounding box center [831, 318] width 97 height 13
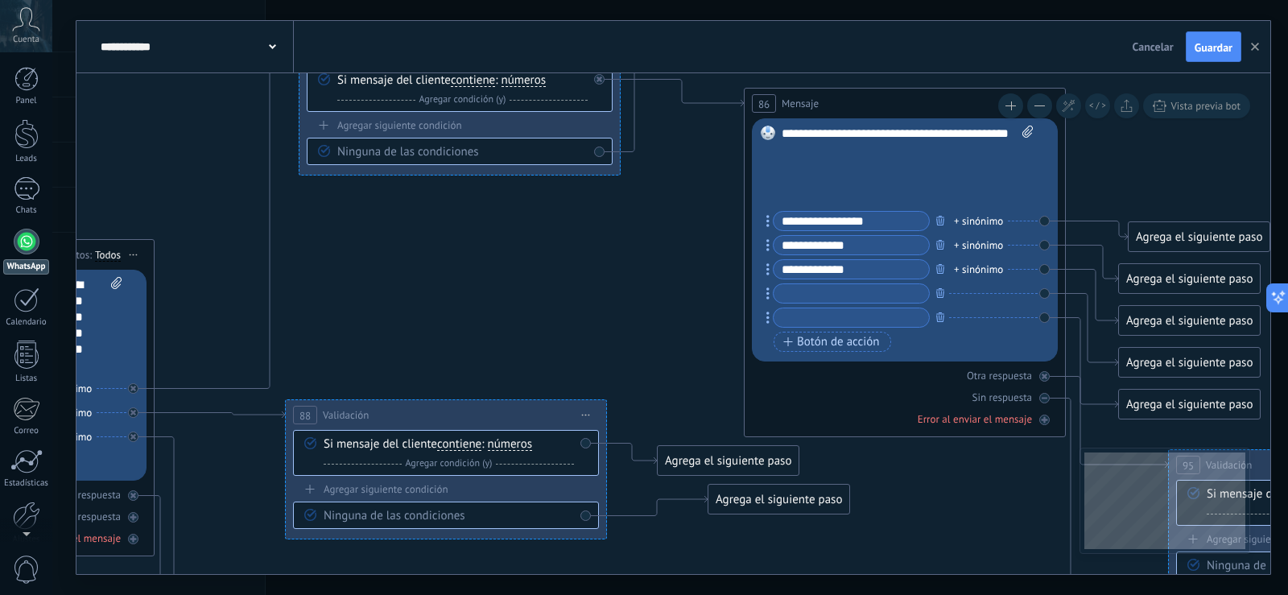
click at [815, 293] on input "text" at bounding box center [851, 293] width 155 height 19
paste input "**********"
click at [903, 298] on input "**********" at bounding box center [851, 293] width 155 height 19
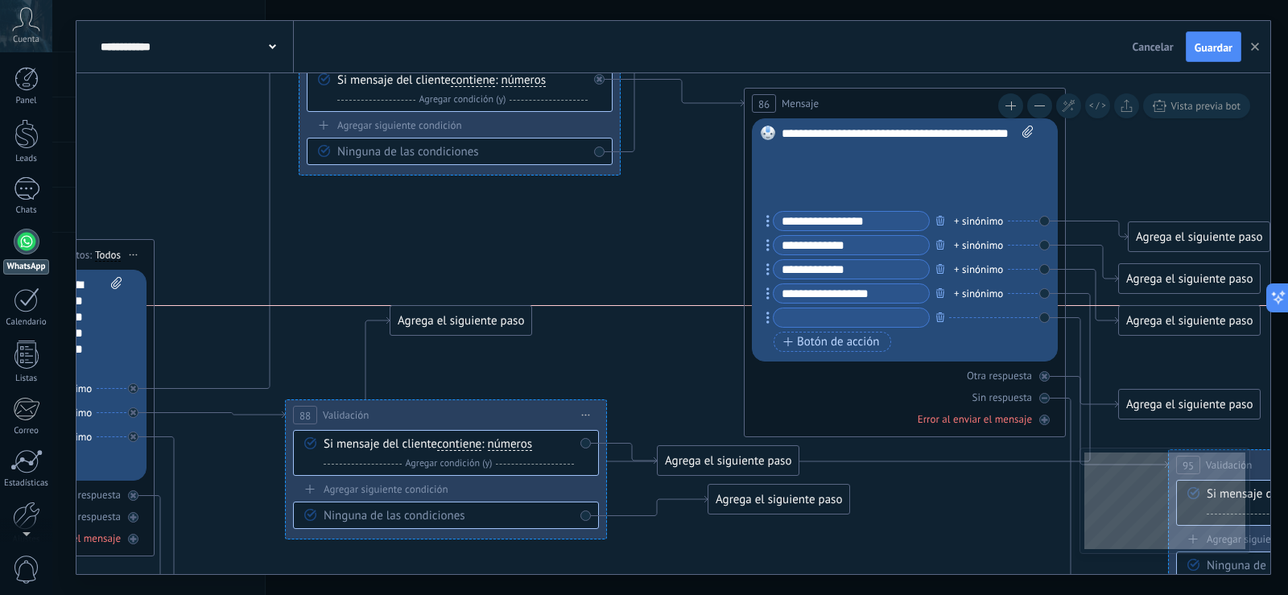
drag, startPoint x: 1158, startPoint y: 361, endPoint x: 430, endPoint y: 321, distance: 729.6
click at [430, 321] on div "Agrega el siguiente paso" at bounding box center [460, 321] width 141 height 27
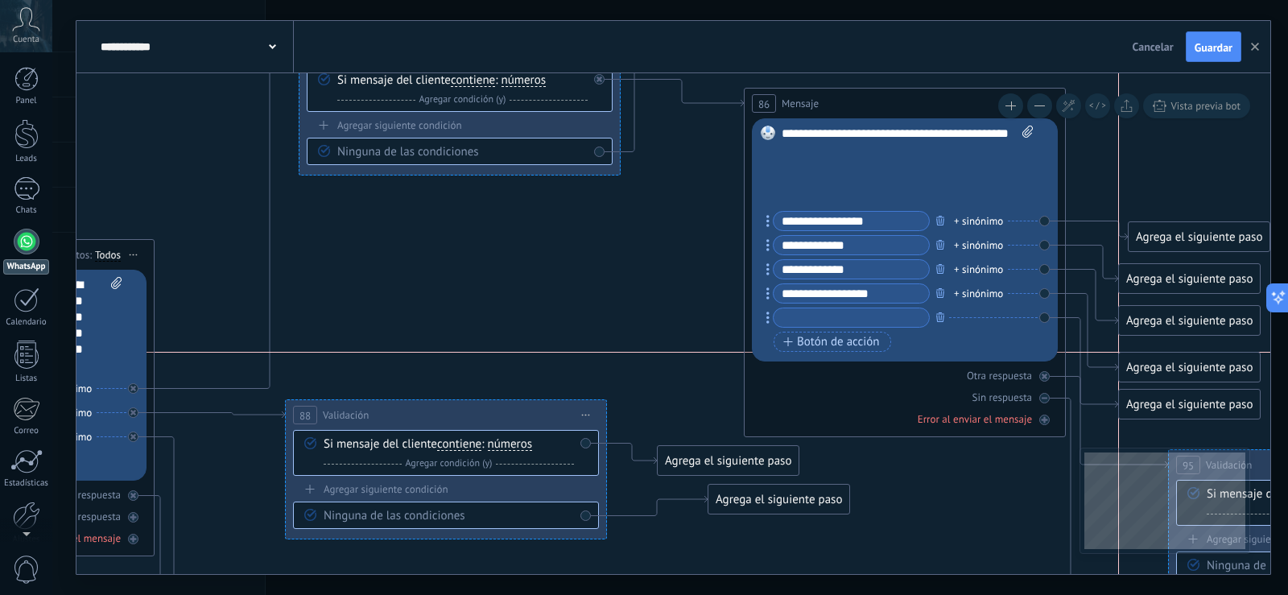
drag, startPoint x: 489, startPoint y: 270, endPoint x: 1212, endPoint y: 364, distance: 729.8
click at [1212, 364] on div "Agrega el siguiente paso" at bounding box center [1189, 367] width 141 height 27
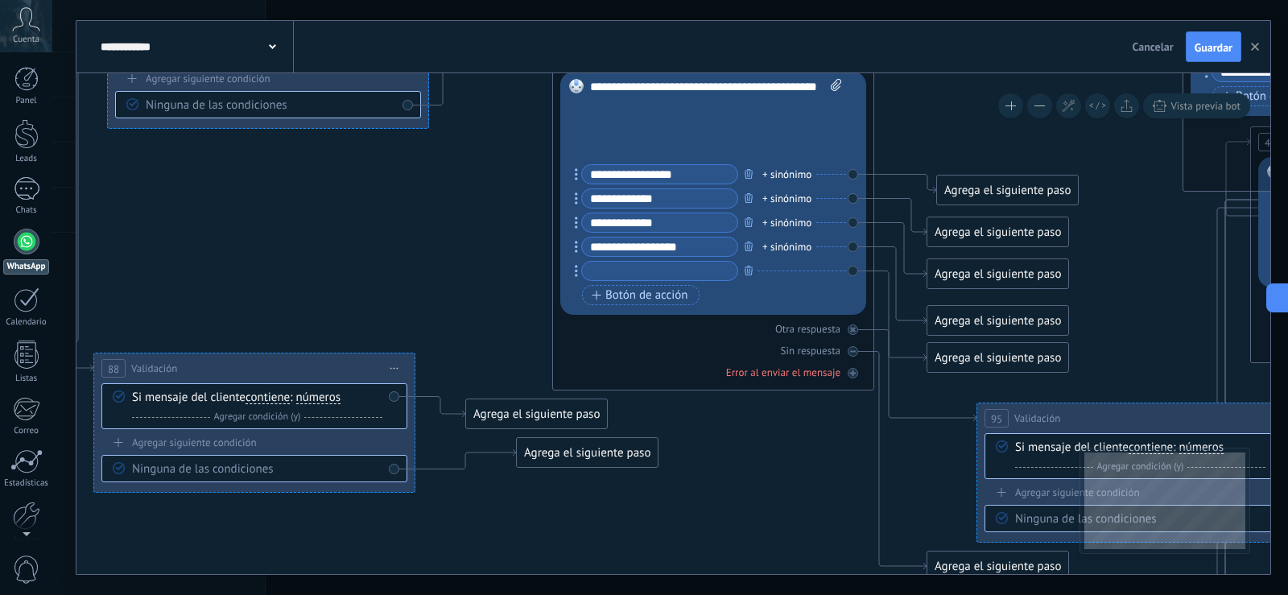
drag, startPoint x: 621, startPoint y: 228, endPoint x: 431, endPoint y: 181, distance: 195.6
click at [979, 319] on div "Agrega el siguiente paso" at bounding box center [997, 321] width 141 height 27
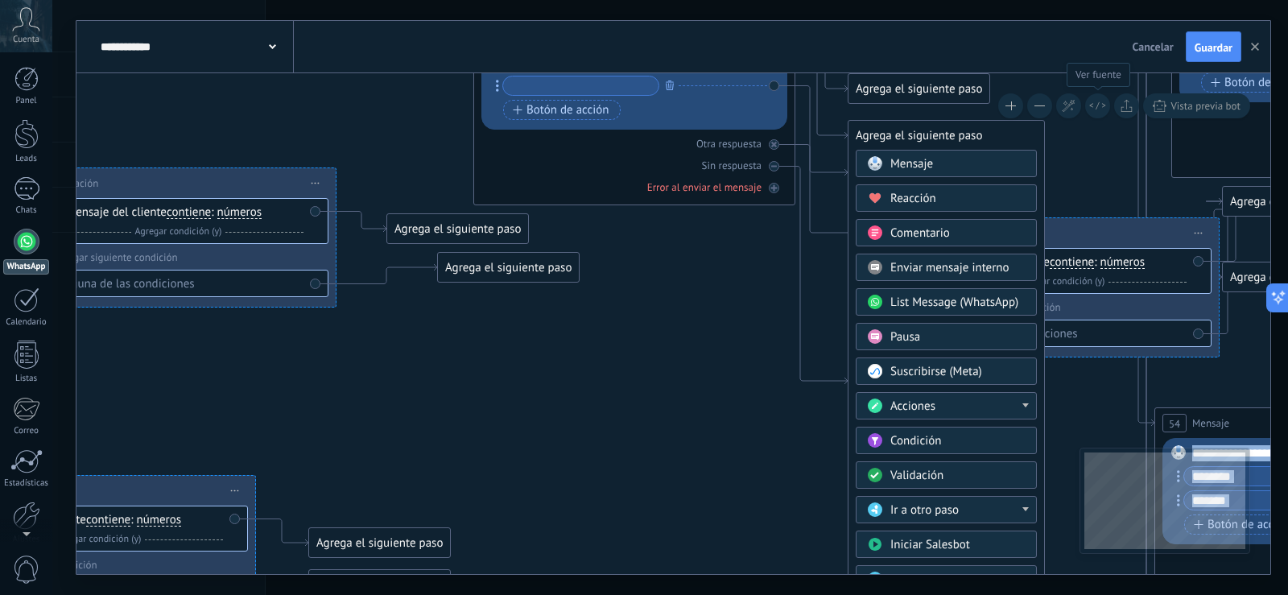
drag, startPoint x: 1169, startPoint y: 288, endPoint x: 1090, endPoint y: 103, distance: 201.3
click at [1090, 103] on div "**********" at bounding box center [673, 323] width 1194 height 501
drag, startPoint x: 1081, startPoint y: 184, endPoint x: 1080, endPoint y: 310, distance: 125.6
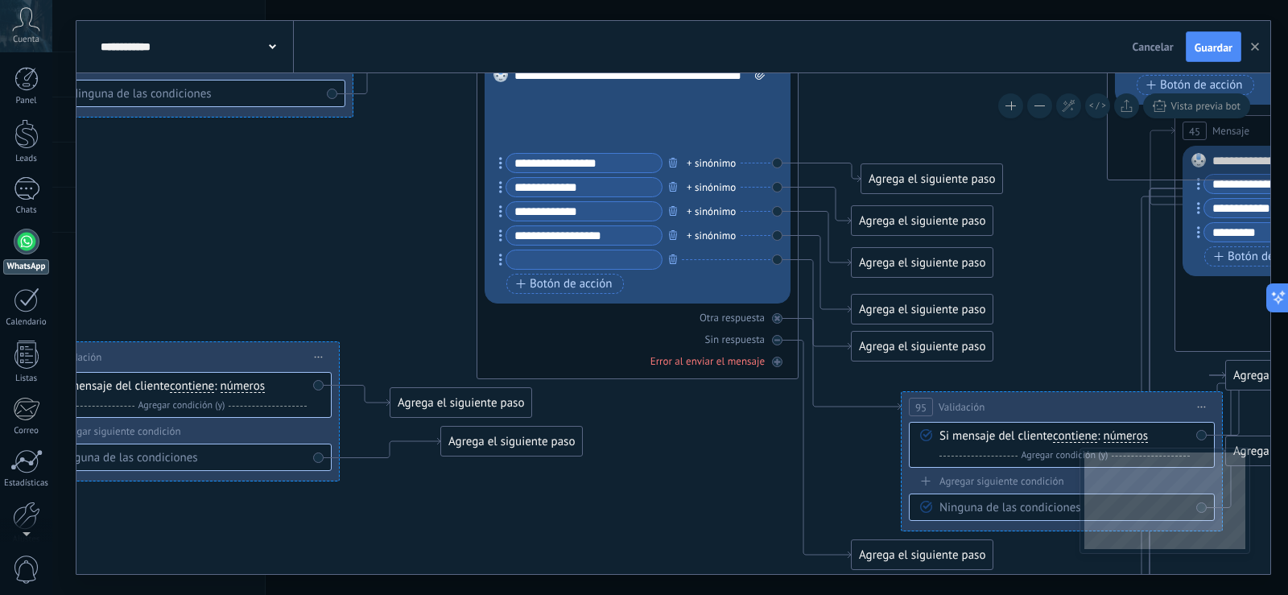
drag, startPoint x: 1072, startPoint y: 147, endPoint x: 1075, endPoint y: 328, distance: 181.1
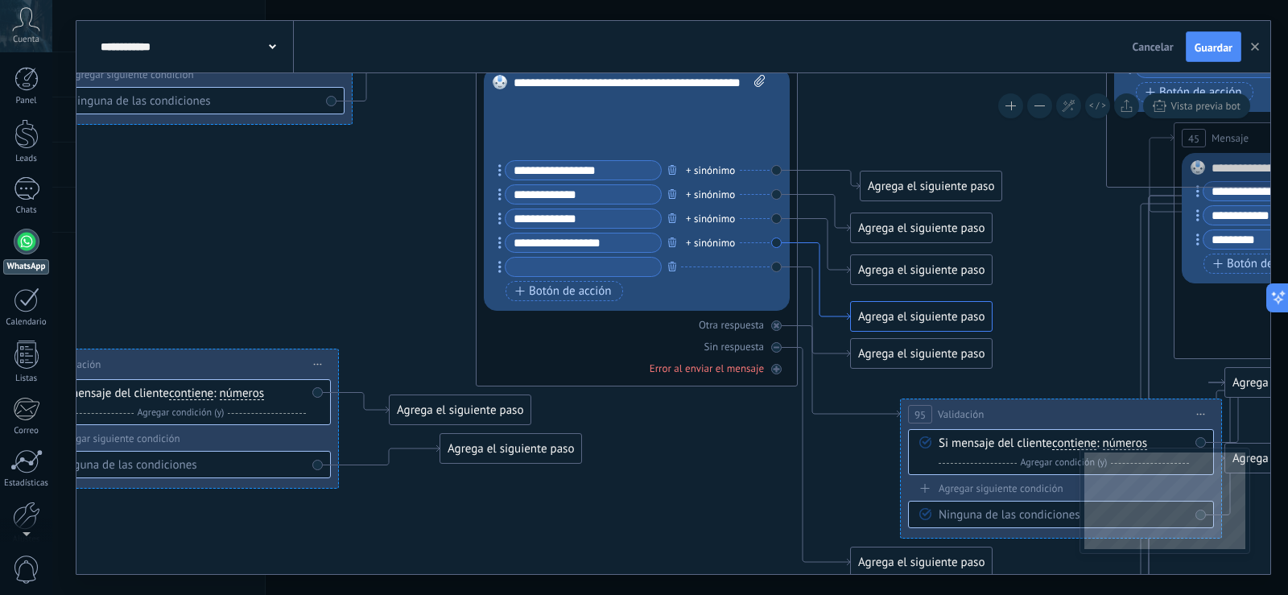
click at [805, 243] on icon at bounding box center [824, 281] width 52 height 77
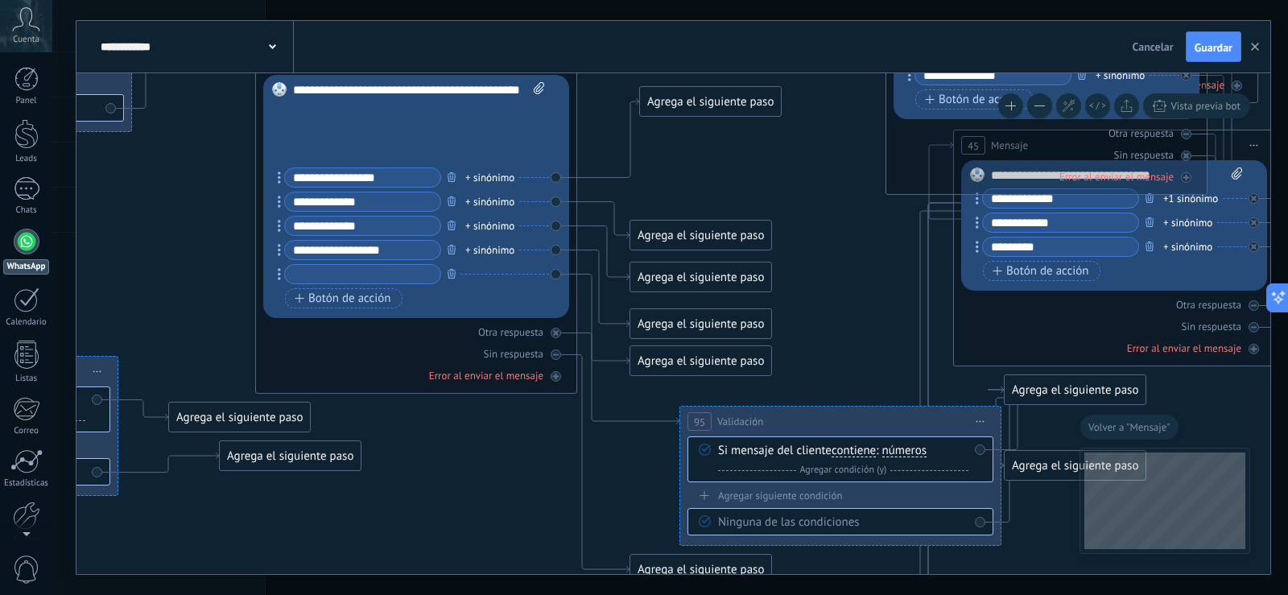
drag, startPoint x: 720, startPoint y: 187, endPoint x: 716, endPoint y: 98, distance: 88.6
click at [719, 94] on div "Agrega el siguiente paso" at bounding box center [710, 102] width 141 height 27
drag, startPoint x: 683, startPoint y: 242, endPoint x: 691, endPoint y: 188, distance: 54.7
click at [691, 188] on div "Agrega el siguiente paso" at bounding box center [709, 181] width 141 height 27
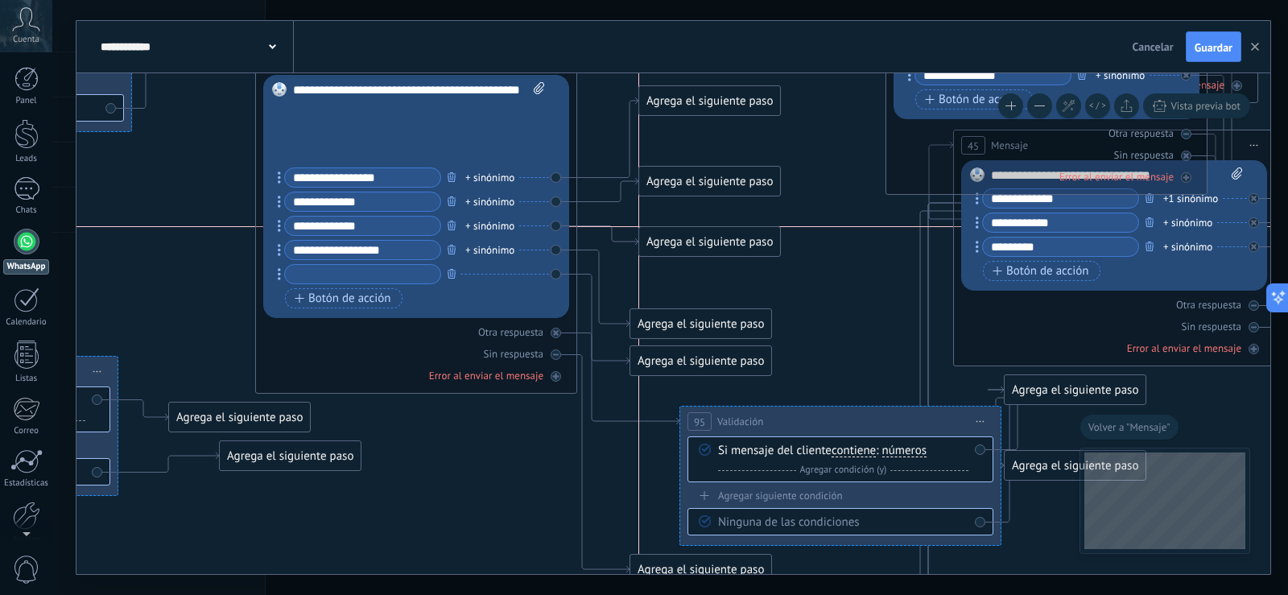
drag, startPoint x: 683, startPoint y: 275, endPoint x: 691, endPoint y: 237, distance: 38.1
click at [691, 237] on div "Agrega el siguiente paso" at bounding box center [709, 242] width 141 height 27
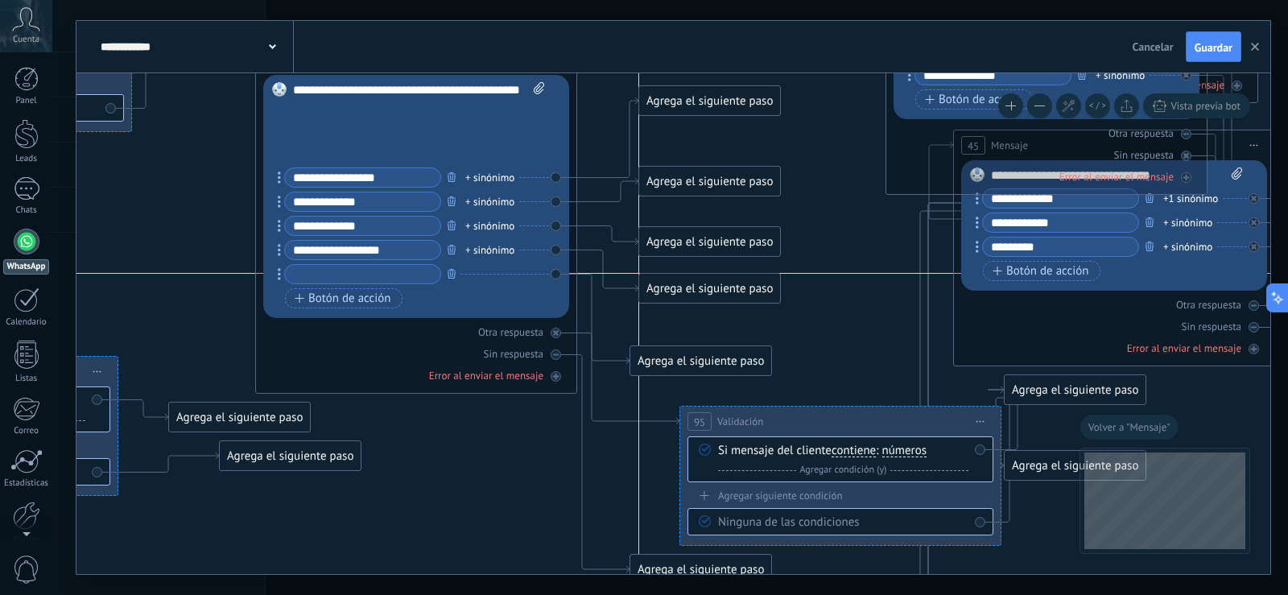
drag, startPoint x: 683, startPoint y: 321, endPoint x: 691, endPoint y: 282, distance: 40.4
click at [691, 282] on div "Agrega el siguiente paso" at bounding box center [709, 288] width 141 height 27
click at [695, 287] on div "Agrega el siguiente paso" at bounding box center [709, 288] width 141 height 27
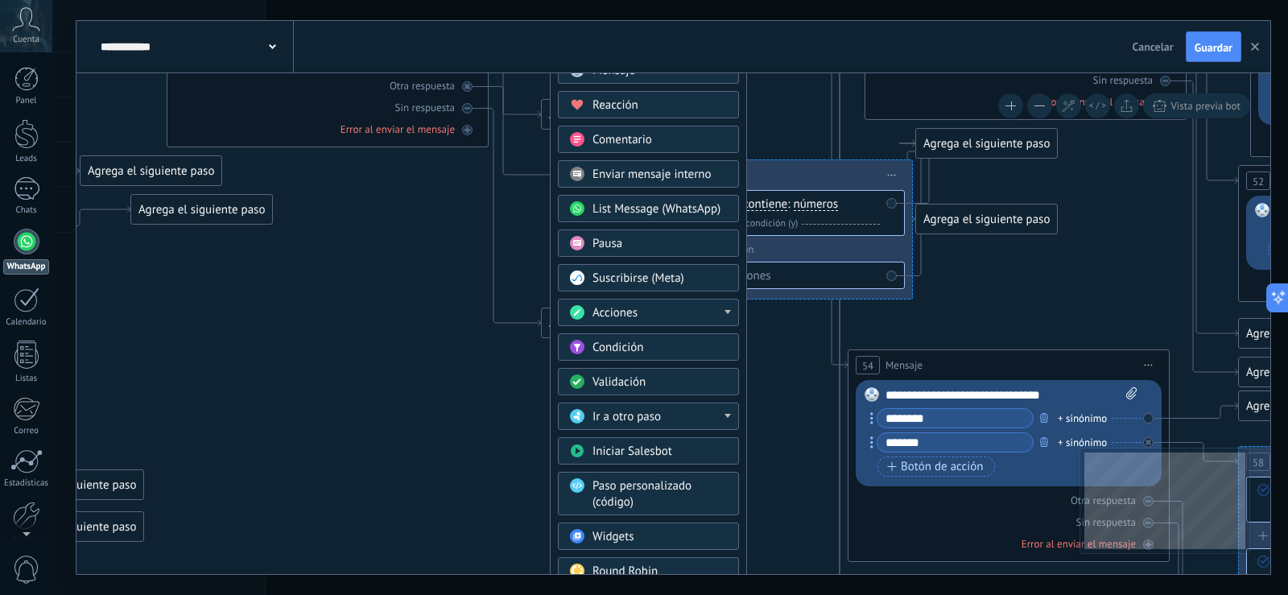
drag, startPoint x: 887, startPoint y: 328, endPoint x: 798, endPoint y: 90, distance: 253.7
click at [798, 90] on icon at bounding box center [1060, 274] width 4799 height 1931
click at [682, 314] on div "Acciones" at bounding box center [659, 313] width 135 height 16
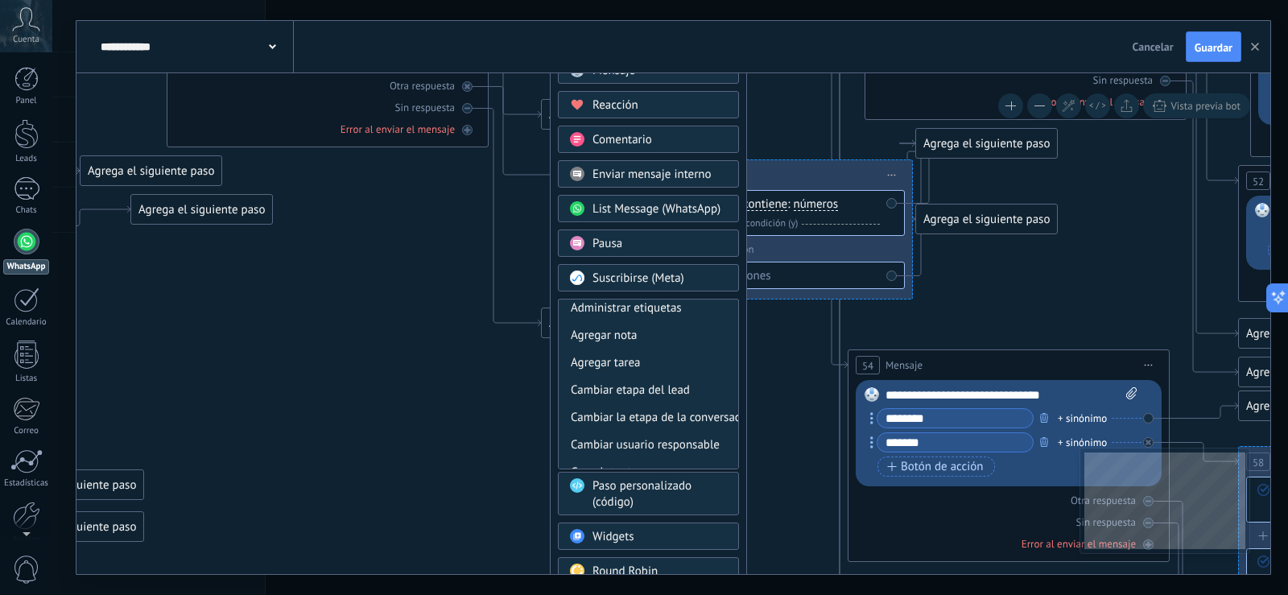
scroll to position [0, 0]
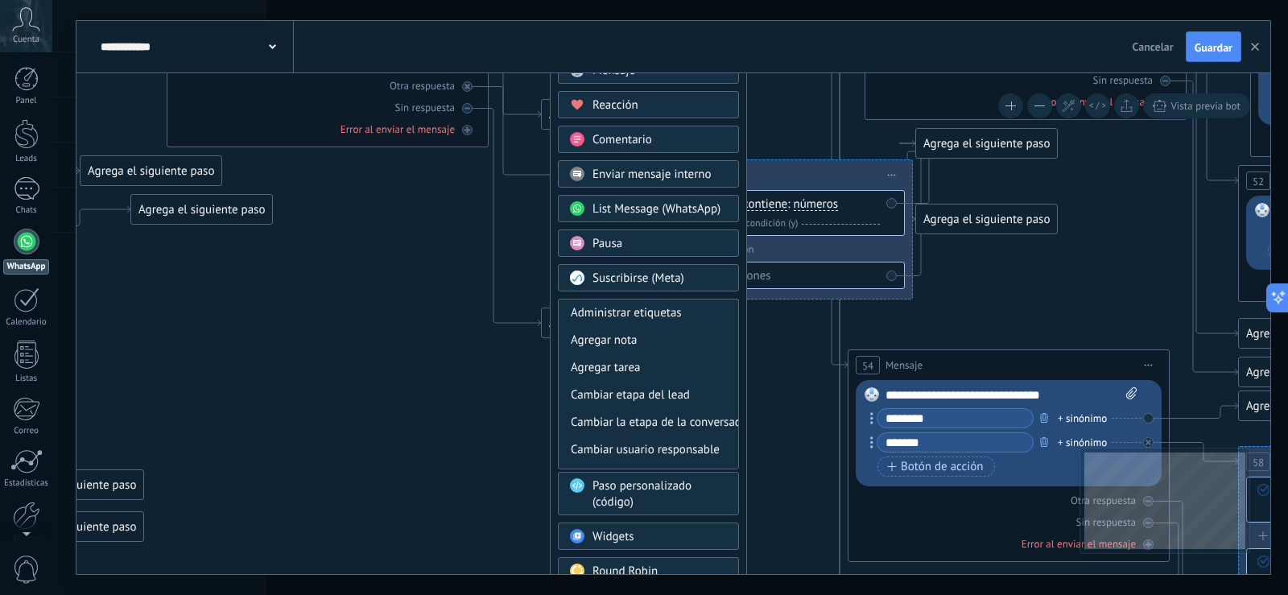
click at [768, 312] on icon at bounding box center [1060, 274] width 4799 height 1931
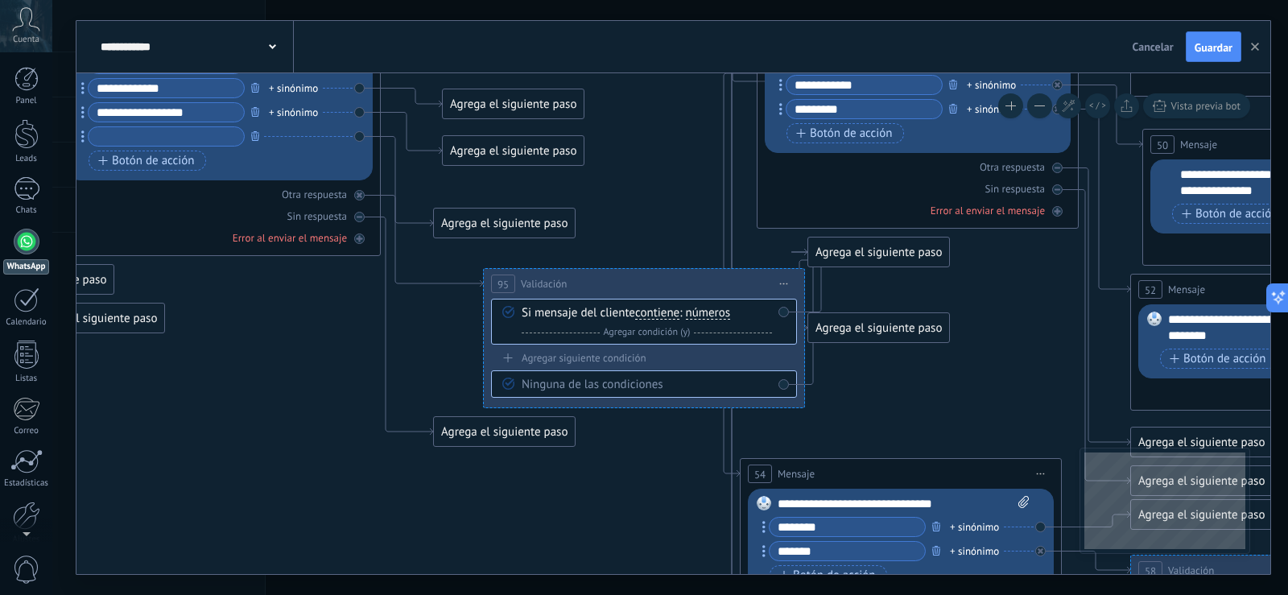
drag, startPoint x: 452, startPoint y: 406, endPoint x: 420, endPoint y: 517, distance: 115.4
click at [420, 517] on icon at bounding box center [952, 383] width 4799 height 1931
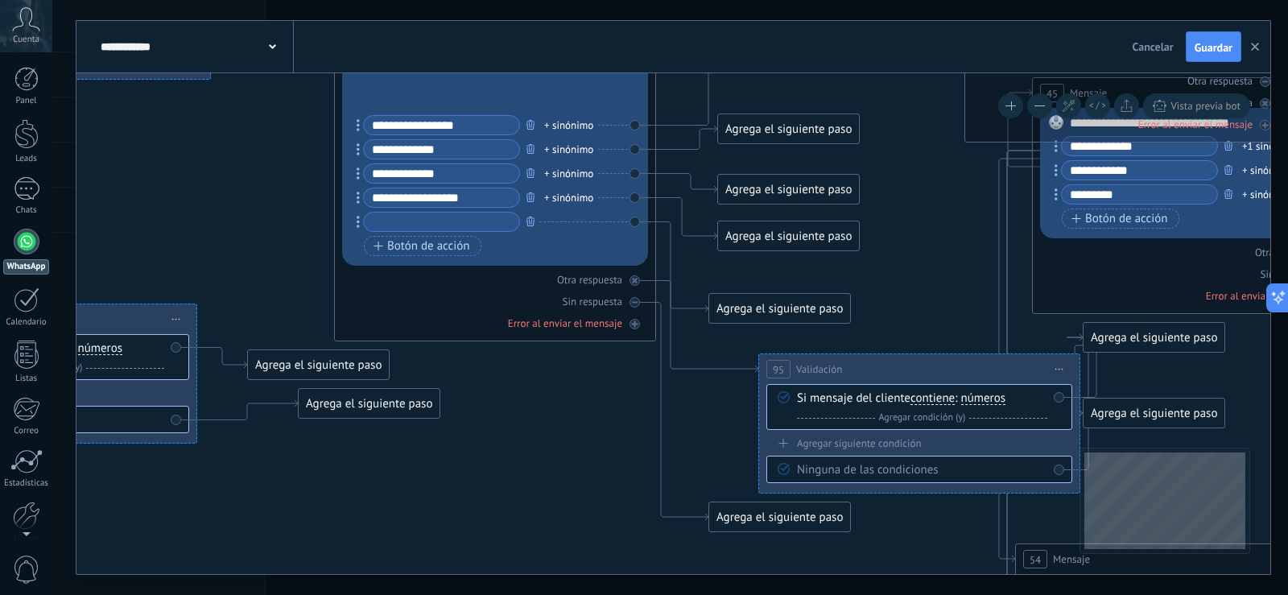
drag, startPoint x: 456, startPoint y: 279, endPoint x: 732, endPoint y: 359, distance: 286.8
click at [732, 359] on icon at bounding box center [1228, 468] width 4799 height 1931
drag, startPoint x: 745, startPoint y: 233, endPoint x: 156, endPoint y: 202, distance: 590.1
click at [156, 202] on div "Agrega el siguiente paso" at bounding box center [199, 205] width 141 height 27
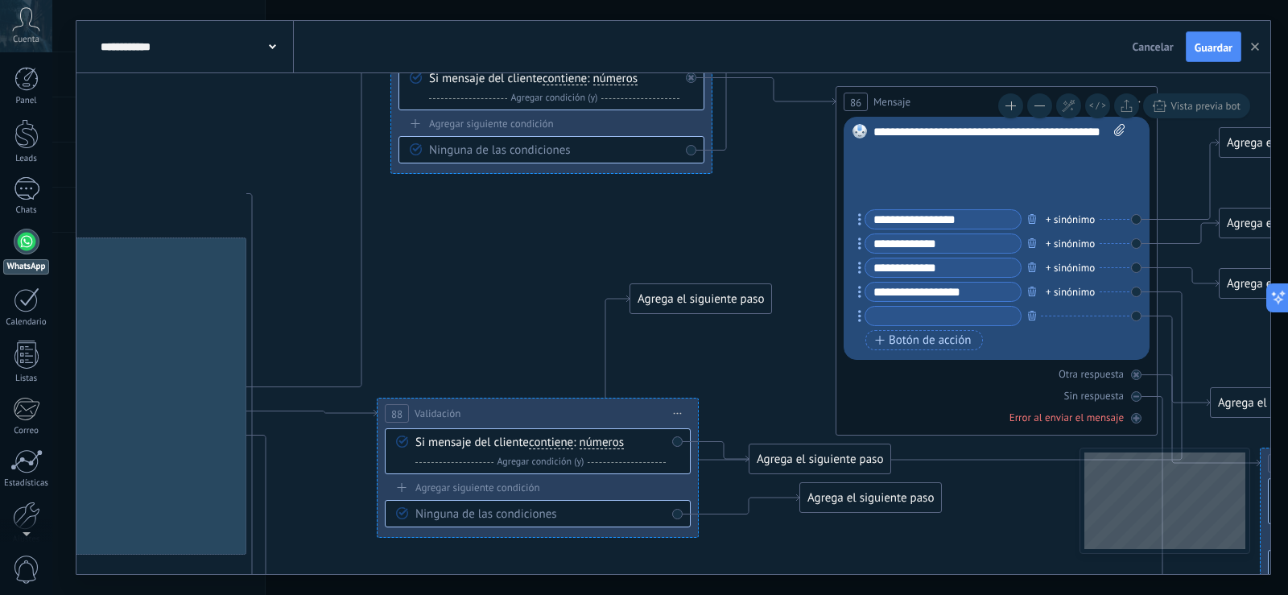
drag, startPoint x: 347, startPoint y: 260, endPoint x: 767, endPoint y: 345, distance: 428.8
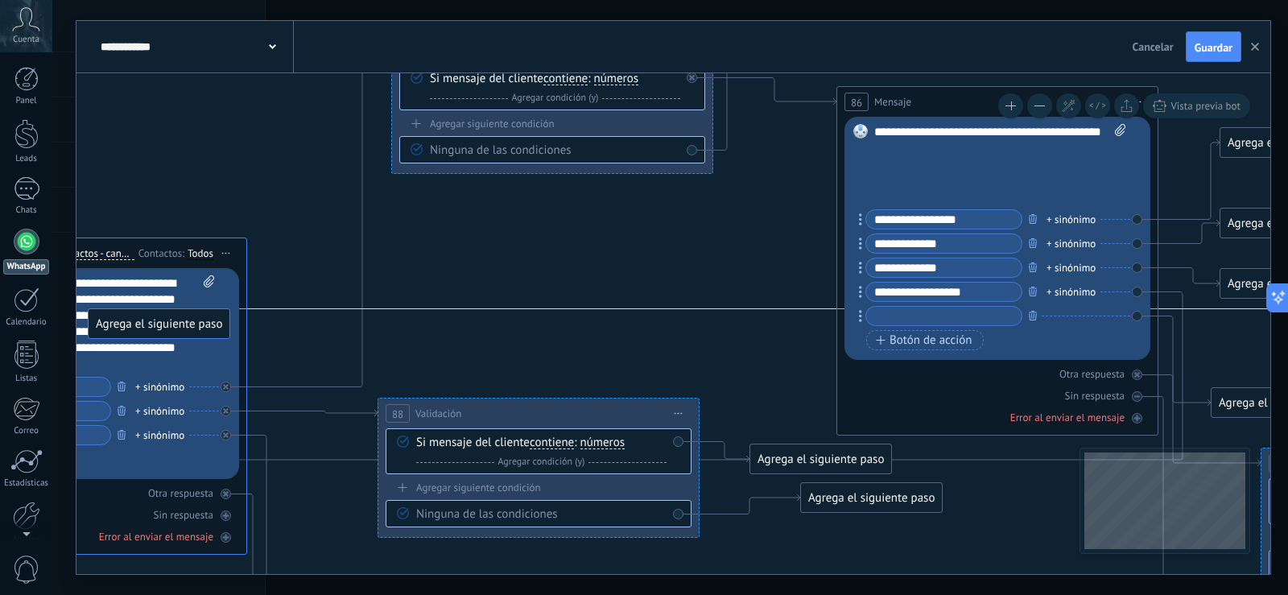
drag, startPoint x: 734, startPoint y: 296, endPoint x: 192, endPoint y: 317, distance: 543.0
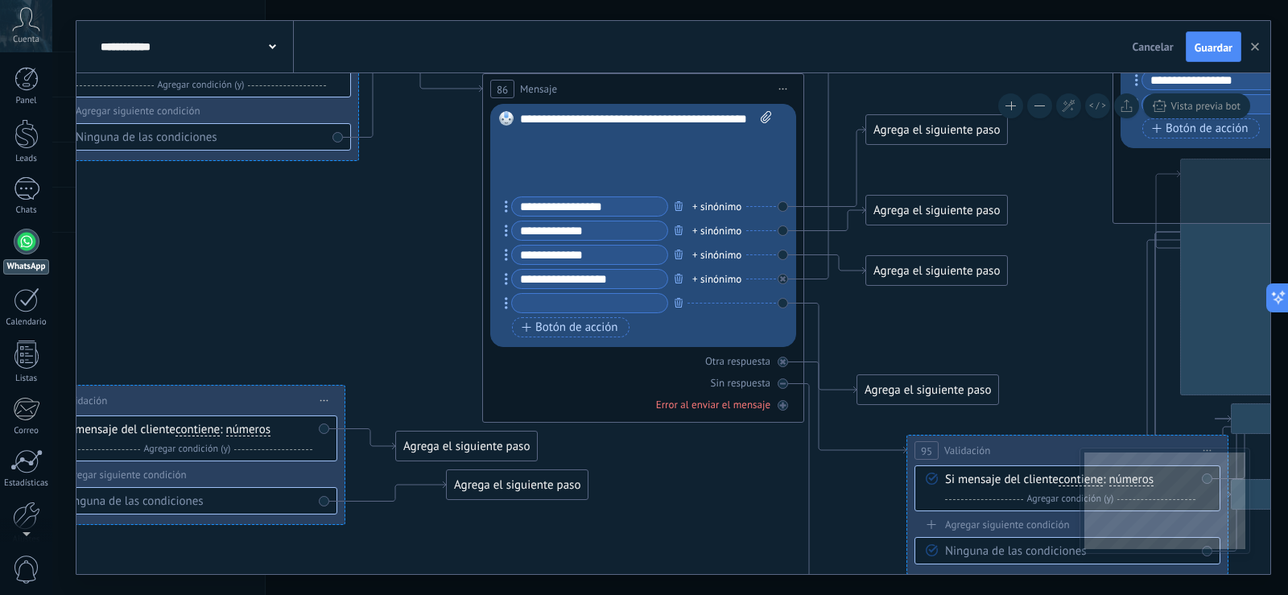
drag, startPoint x: 682, startPoint y: 316, endPoint x: 328, endPoint y: 303, distance: 354.4
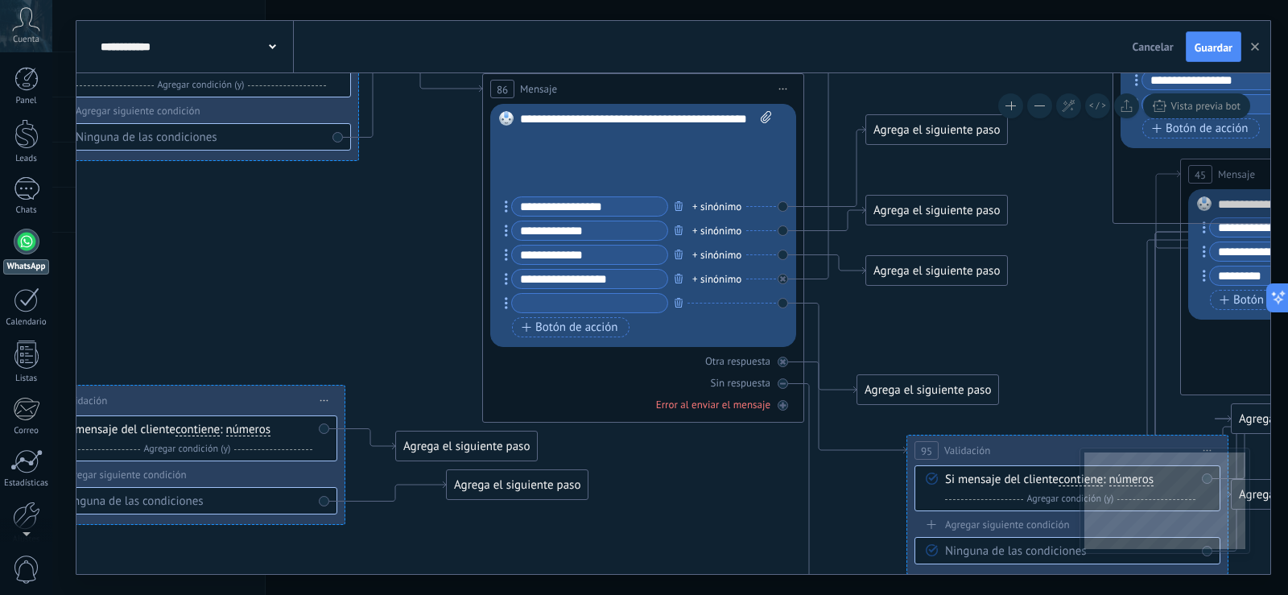
click at [630, 283] on input "**********" at bounding box center [589, 279] width 155 height 19
click at [507, 280] on icon at bounding box center [506, 279] width 3 height 12
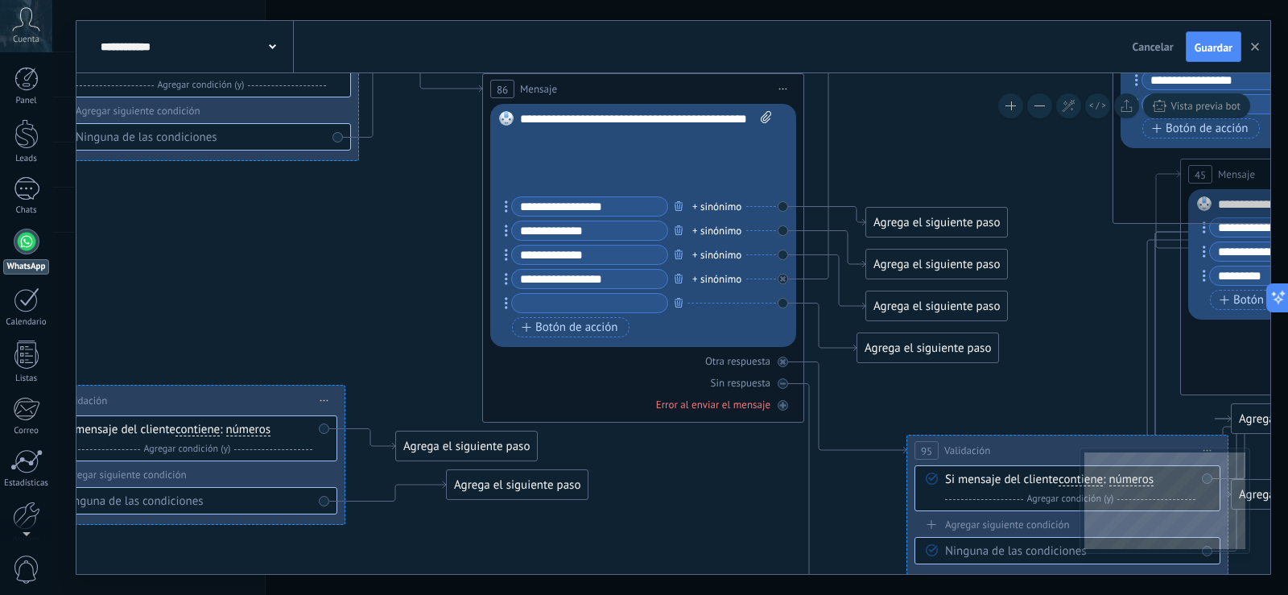
type input "**********"
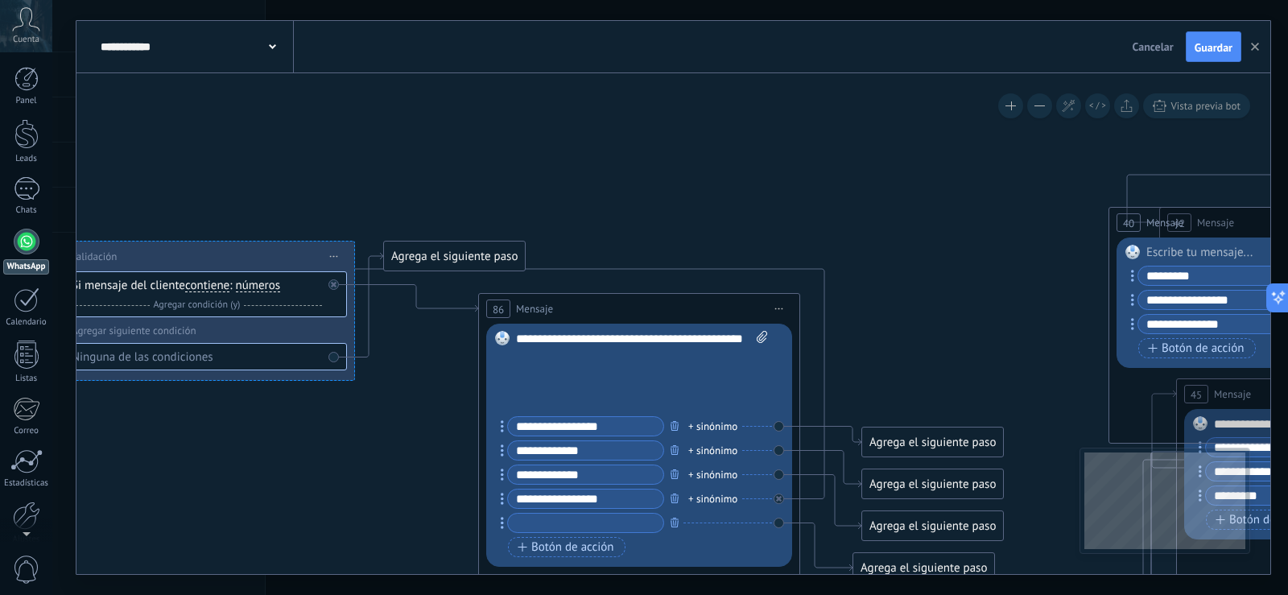
drag, startPoint x: 912, startPoint y: 175, endPoint x: 908, endPoint y: 394, distance: 219.8
click at [802, 497] on icon at bounding box center [184, 384] width 1282 height 230
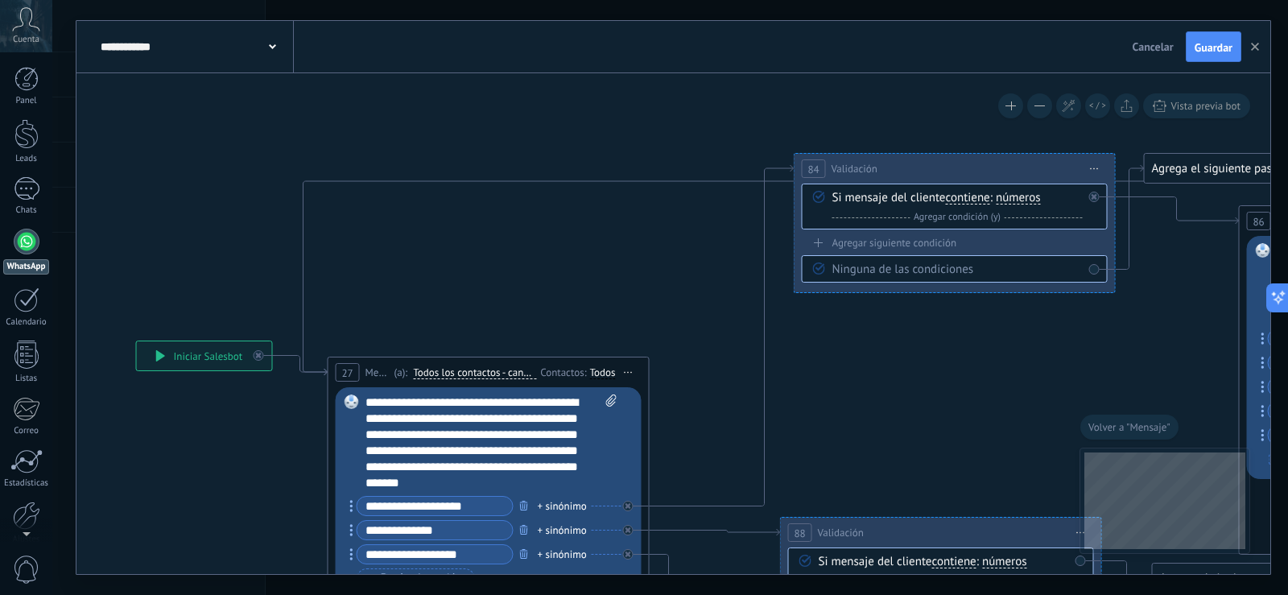
drag, startPoint x: 395, startPoint y: 311, endPoint x: 359, endPoint y: 446, distance: 140.0
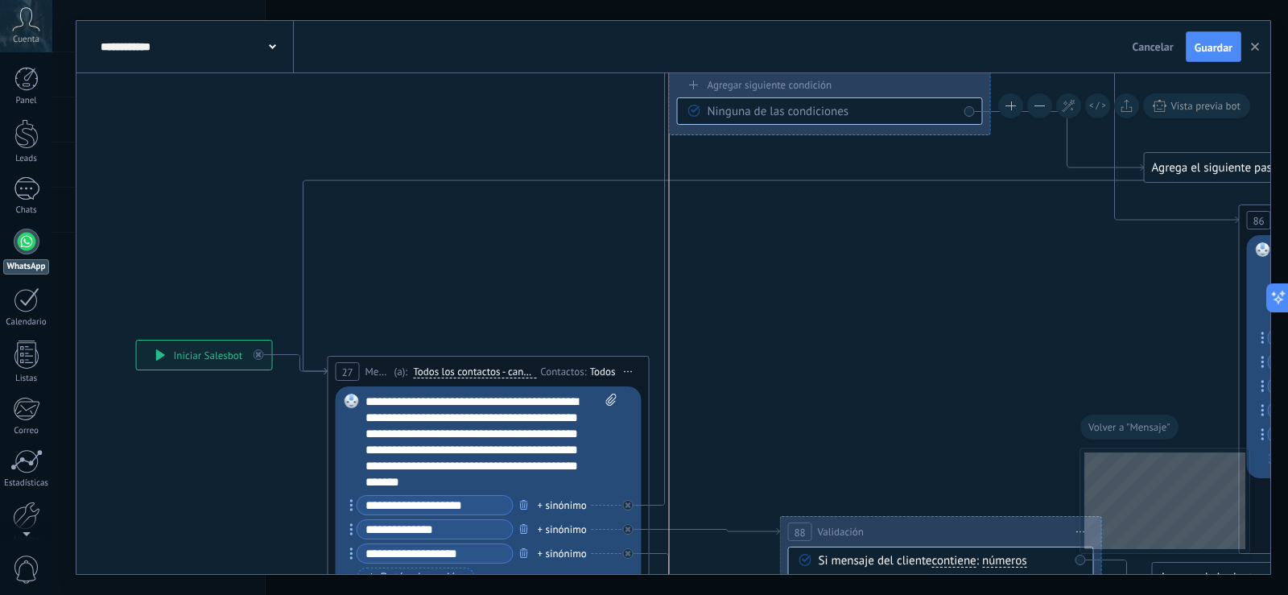
drag, startPoint x: 927, startPoint y: 147, endPoint x: 811, endPoint y: 10, distance: 180.0
click at [811, 10] on div "**********" at bounding box center [670, 297] width 1236 height 595
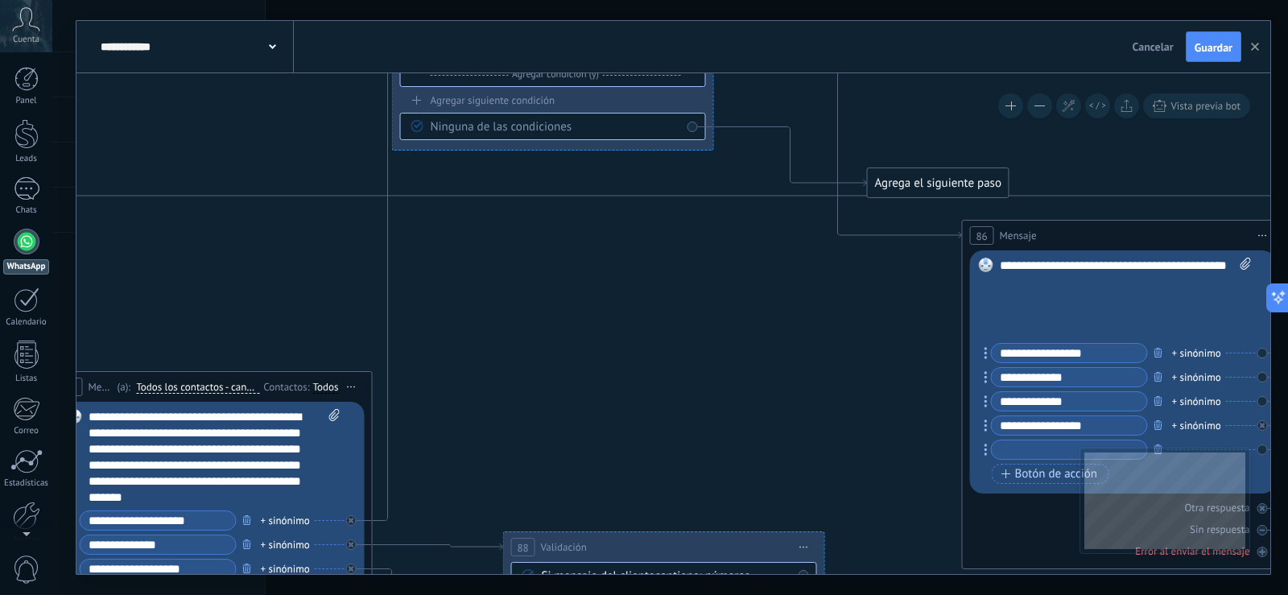
drag, startPoint x: 952, startPoint y: 267, endPoint x: 675, endPoint y: 283, distance: 277.3
drag, startPoint x: 909, startPoint y: 184, endPoint x: 937, endPoint y: 109, distance: 80.0
click at [937, 109] on div "Agrega el siguiente paso" at bounding box center [966, 108] width 141 height 27
click at [710, 196] on icon at bounding box center [668, 311] width 1282 height 230
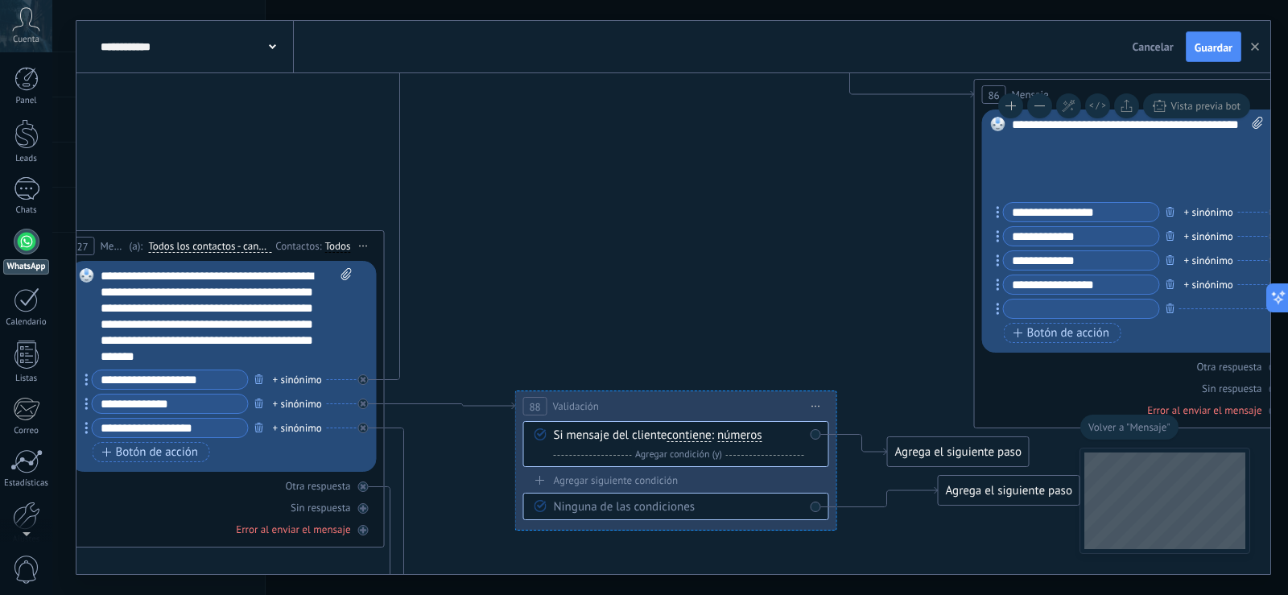
drag, startPoint x: 947, startPoint y: 225, endPoint x: 402, endPoint y: 296, distance: 548.8
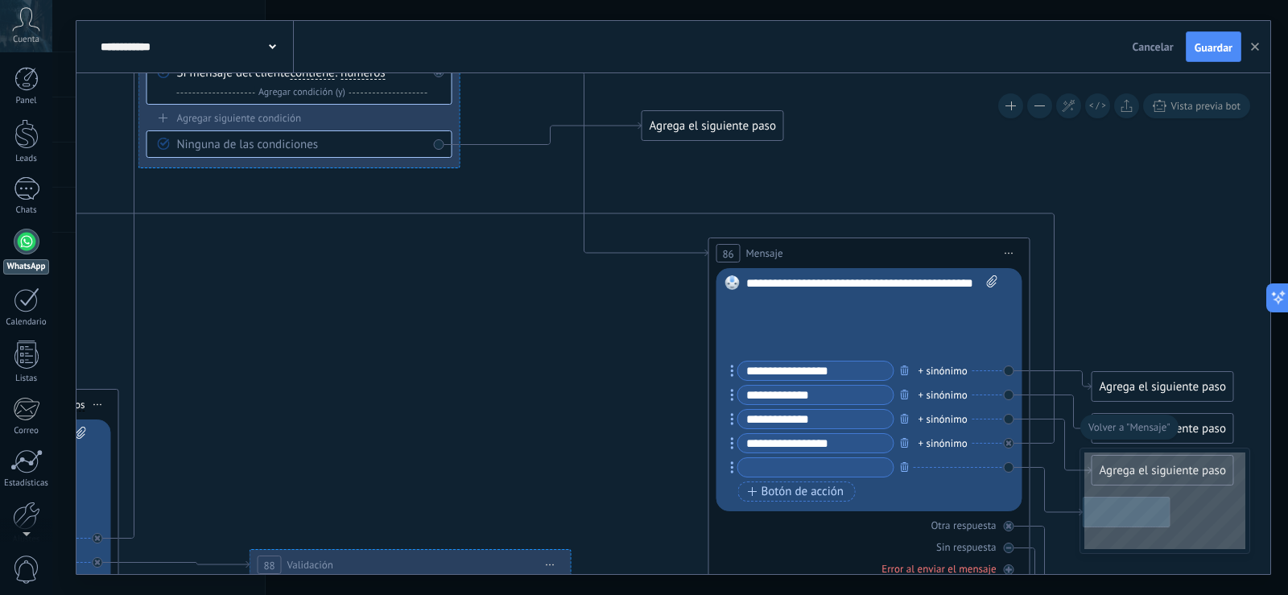
drag, startPoint x: 535, startPoint y: 239, endPoint x: 364, endPoint y: 392, distance: 229.8
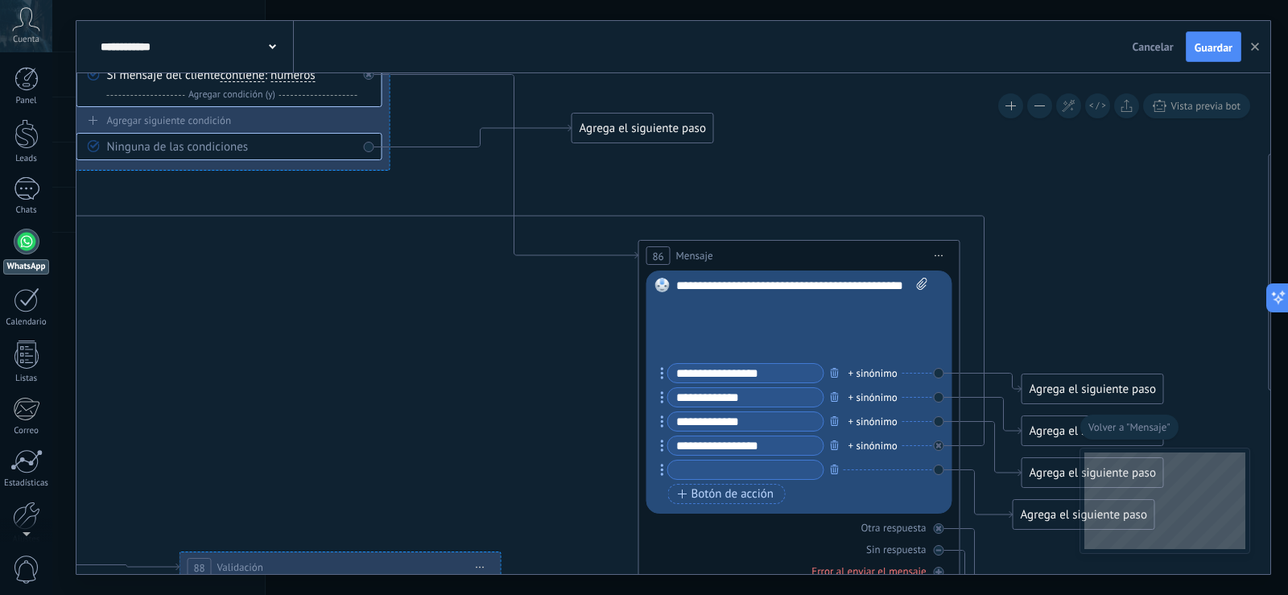
drag, startPoint x: 420, startPoint y: 327, endPoint x: 350, endPoint y: 329, distance: 70.1
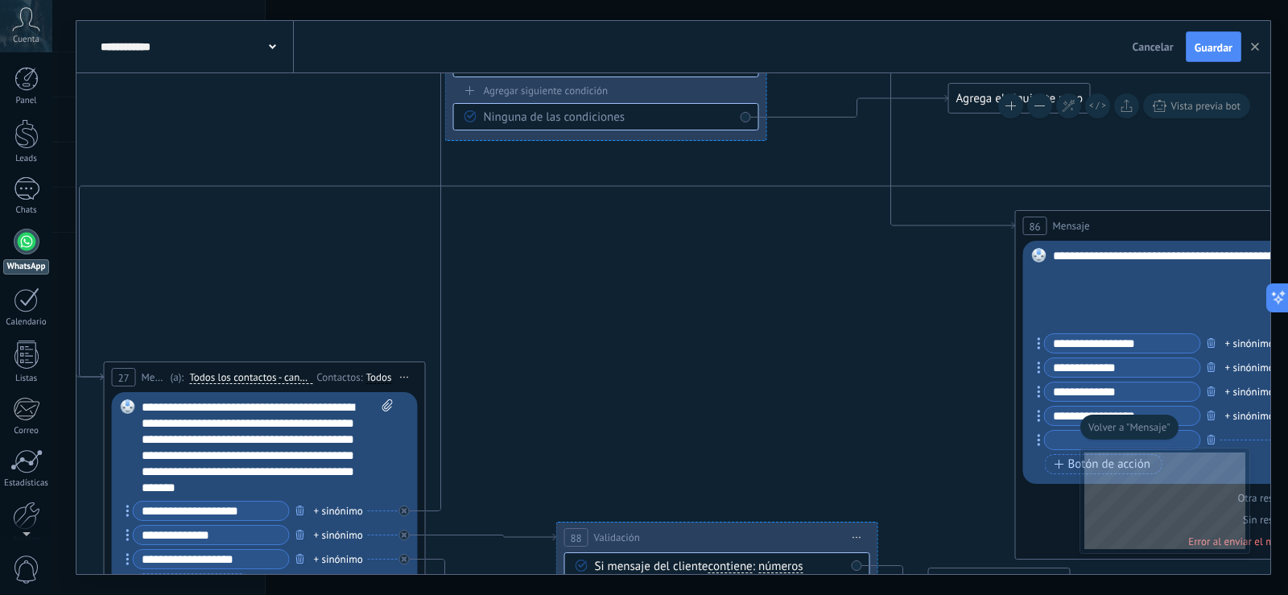
drag, startPoint x: 378, startPoint y: 285, endPoint x: 652, endPoint y: 270, distance: 274.9
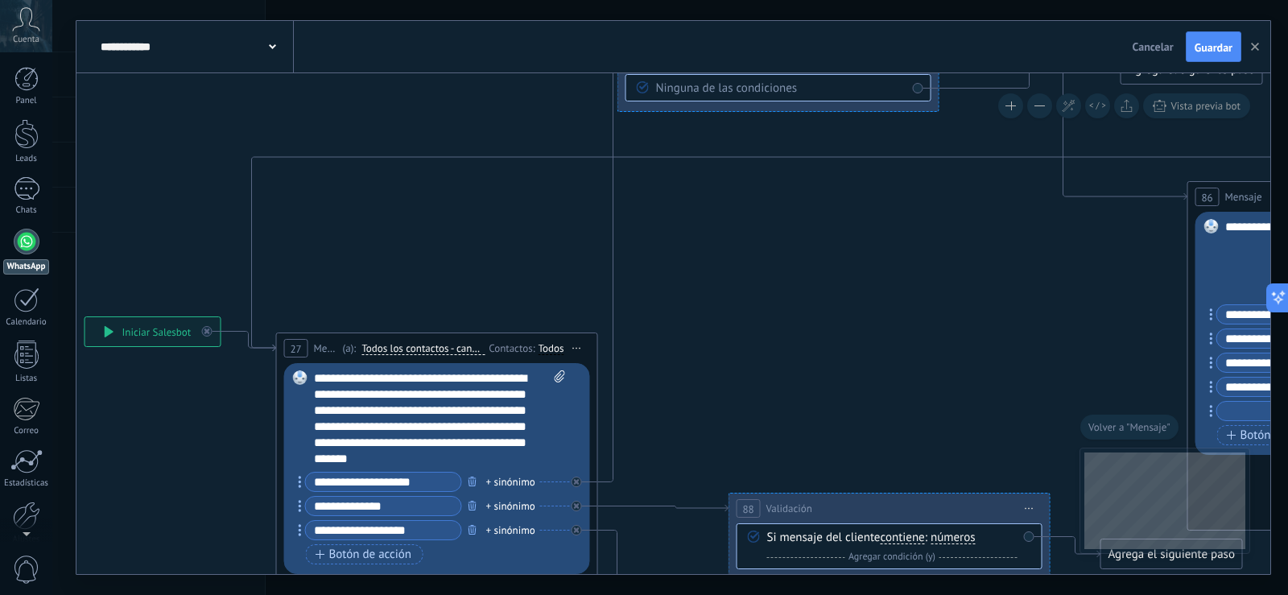
drag, startPoint x: 611, startPoint y: 288, endPoint x: 678, endPoint y: 277, distance: 67.8
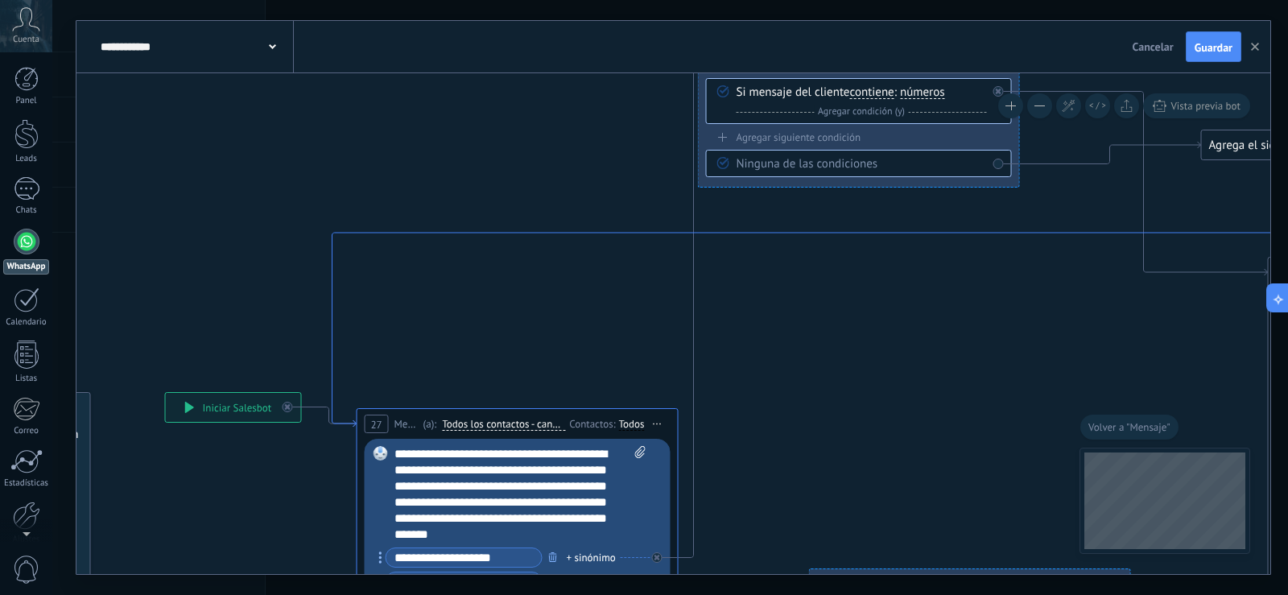
drag, startPoint x: 297, startPoint y: 154, endPoint x: 378, endPoint y: 229, distance: 110.5
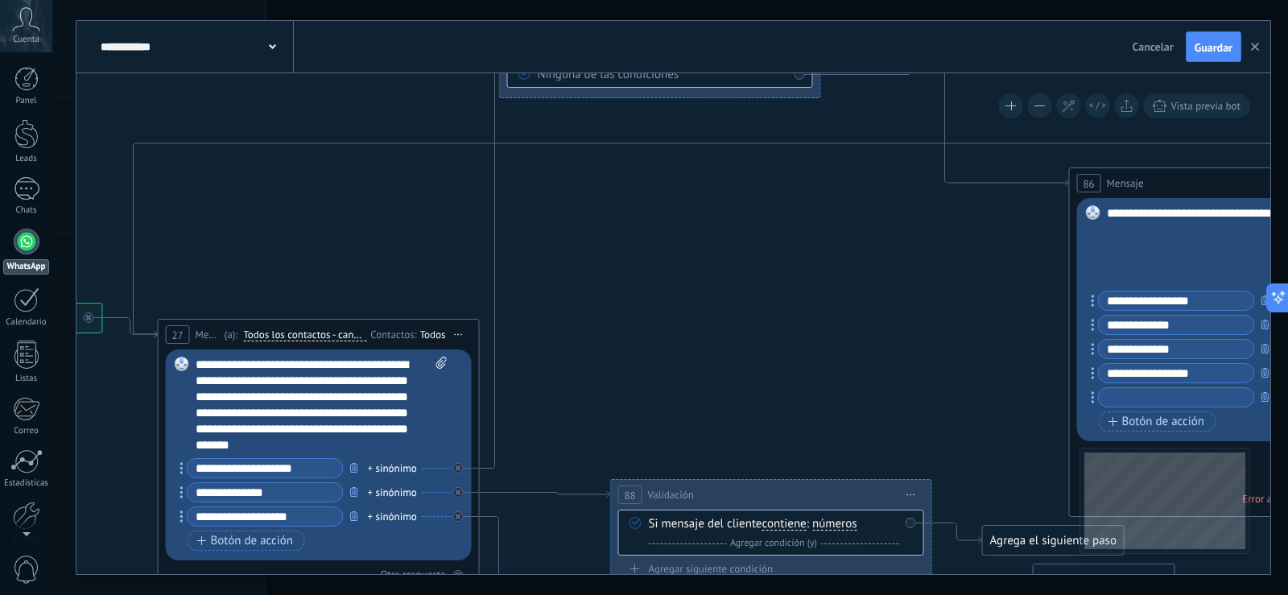
drag, startPoint x: 824, startPoint y: 318, endPoint x: 624, endPoint y: 229, distance: 218.7
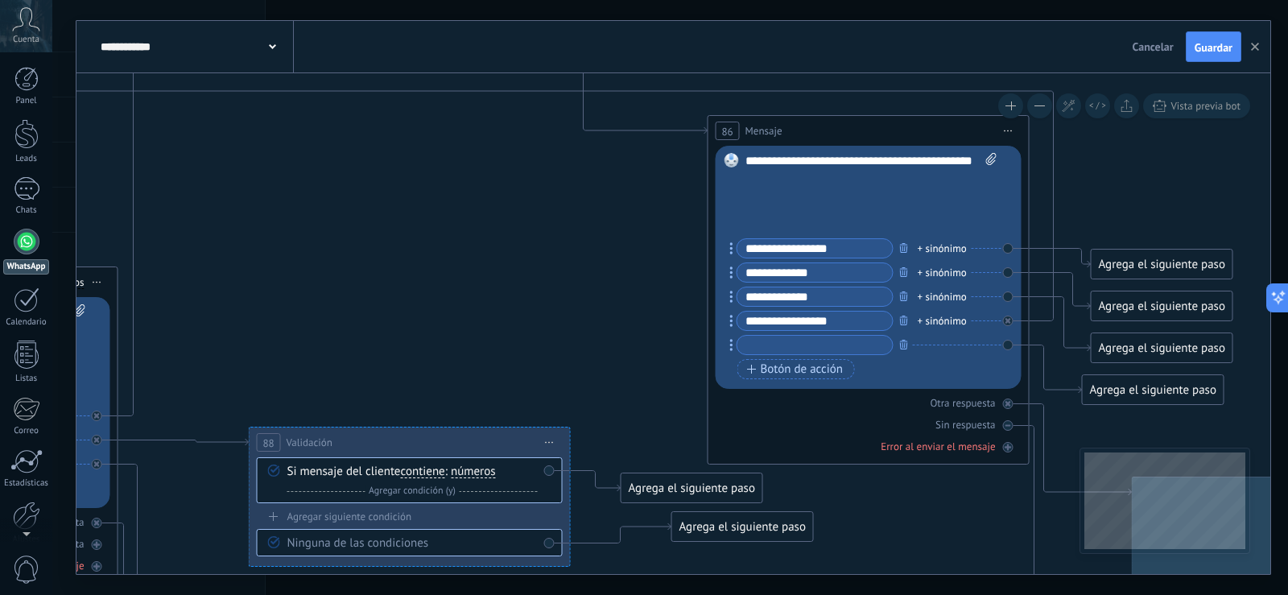
drag, startPoint x: 774, startPoint y: 272, endPoint x: 414, endPoint y: 220, distance: 364.4
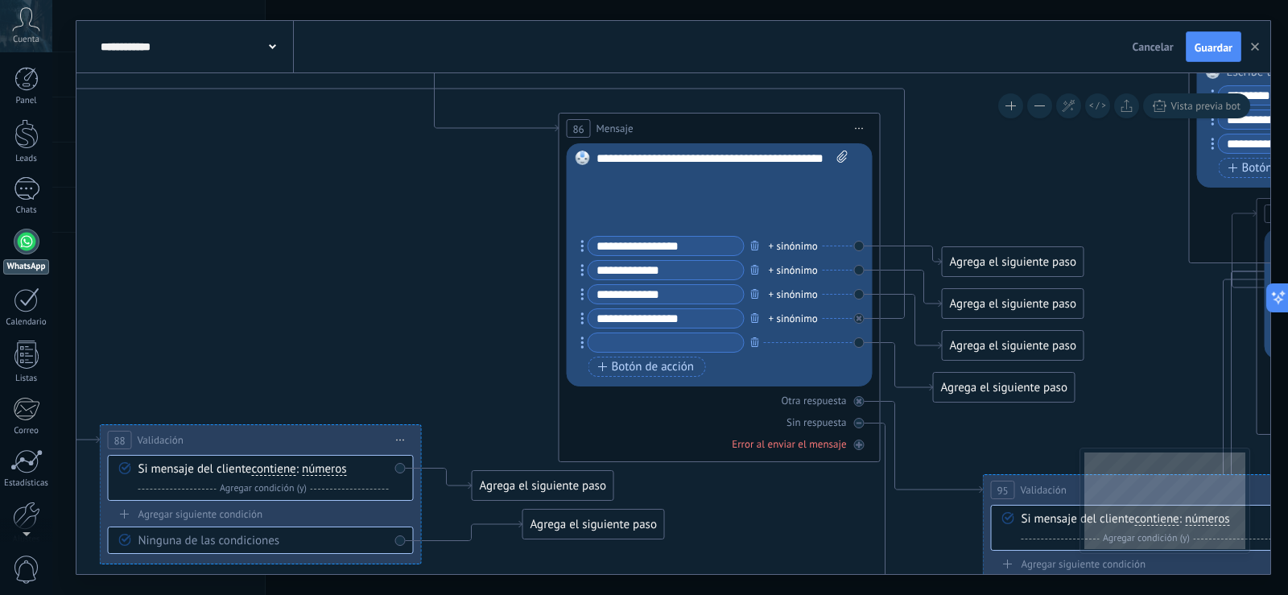
drag, startPoint x: 517, startPoint y: 229, endPoint x: 367, endPoint y: 226, distance: 149.7
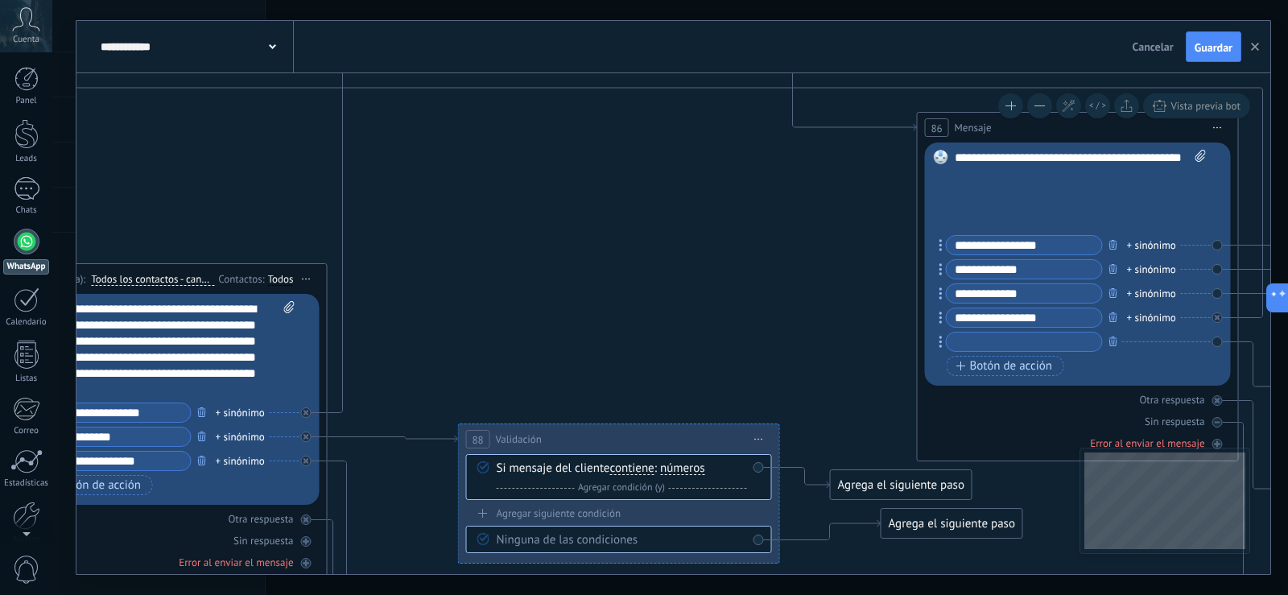
drag, startPoint x: 386, startPoint y: 227, endPoint x: 745, endPoint y: 226, distance: 359.0
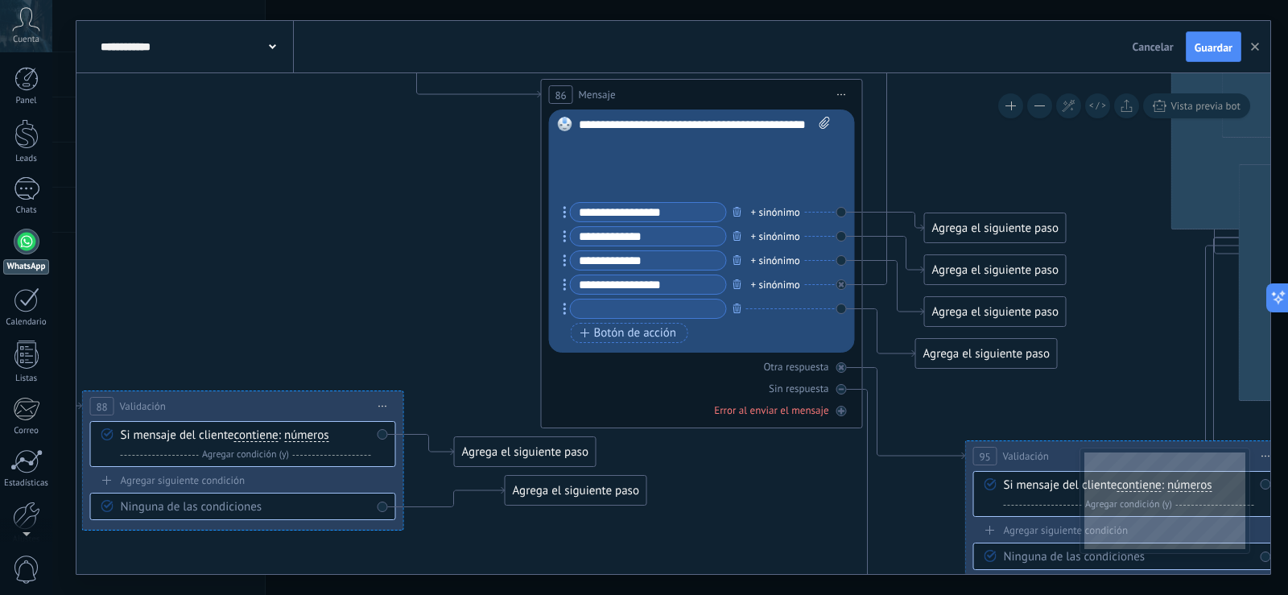
drag, startPoint x: 617, startPoint y: 236, endPoint x: 258, endPoint y: 203, distance: 360.5
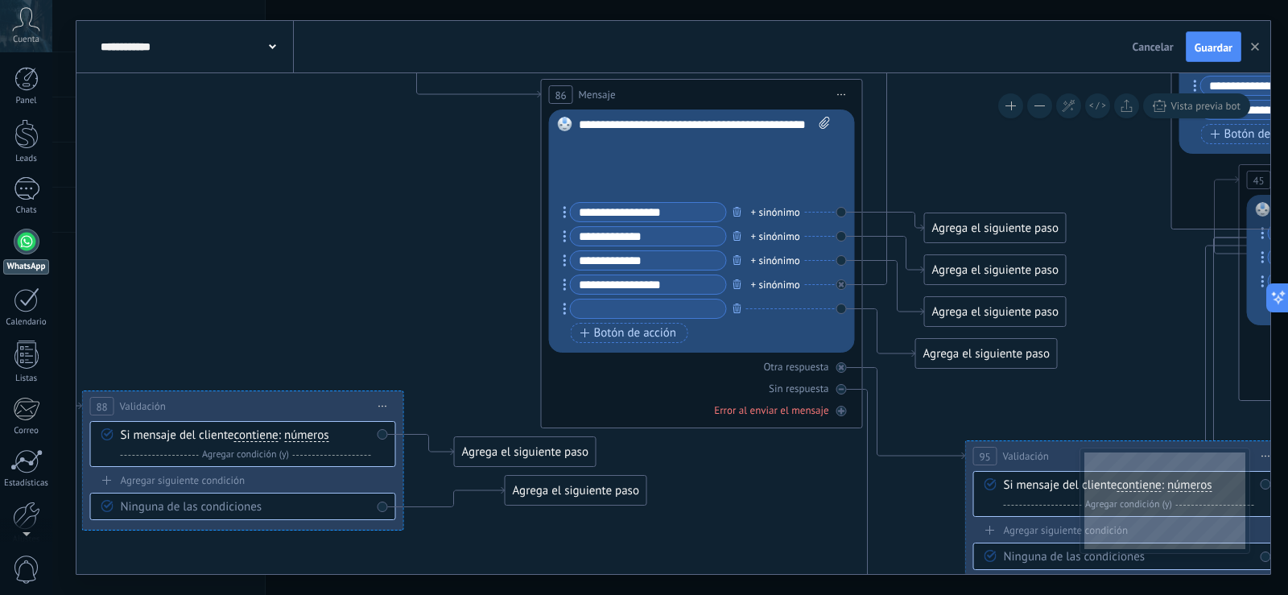
click at [964, 269] on div "Agrega el siguiente paso" at bounding box center [995, 270] width 141 height 27
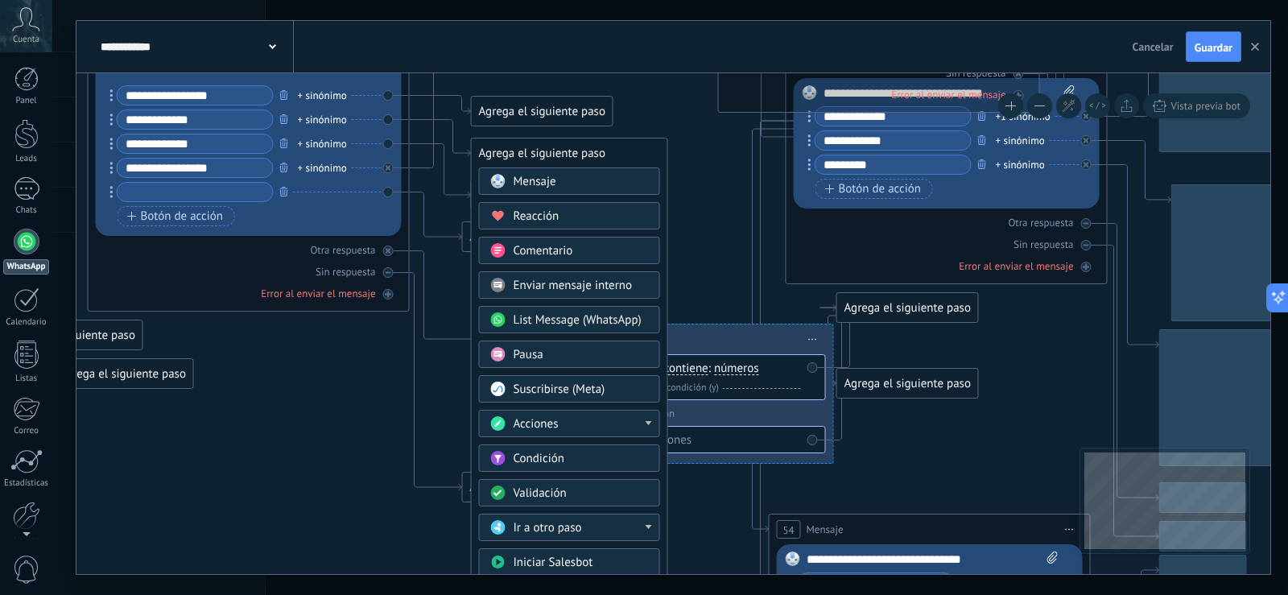
drag, startPoint x: 968, startPoint y: 170, endPoint x: 553, endPoint y: 48, distance: 432.0
click at [553, 48] on div "**********" at bounding box center [673, 297] width 1194 height 553
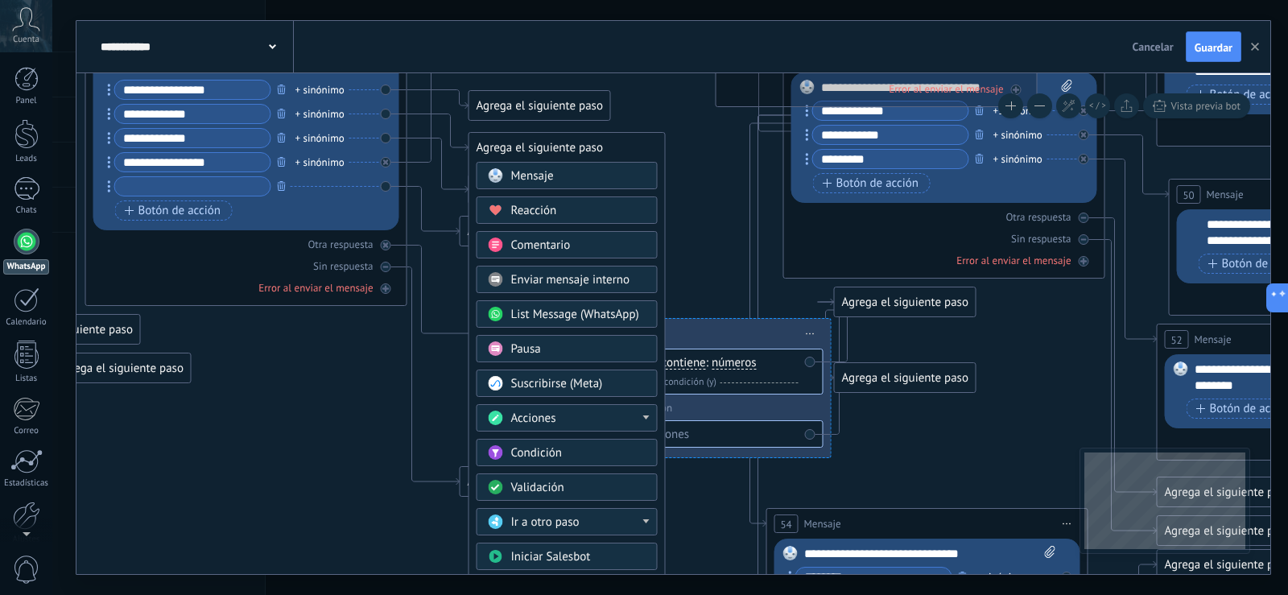
click at [643, 525] on div "Ir a otro paso" at bounding box center [578, 522] width 135 height 16
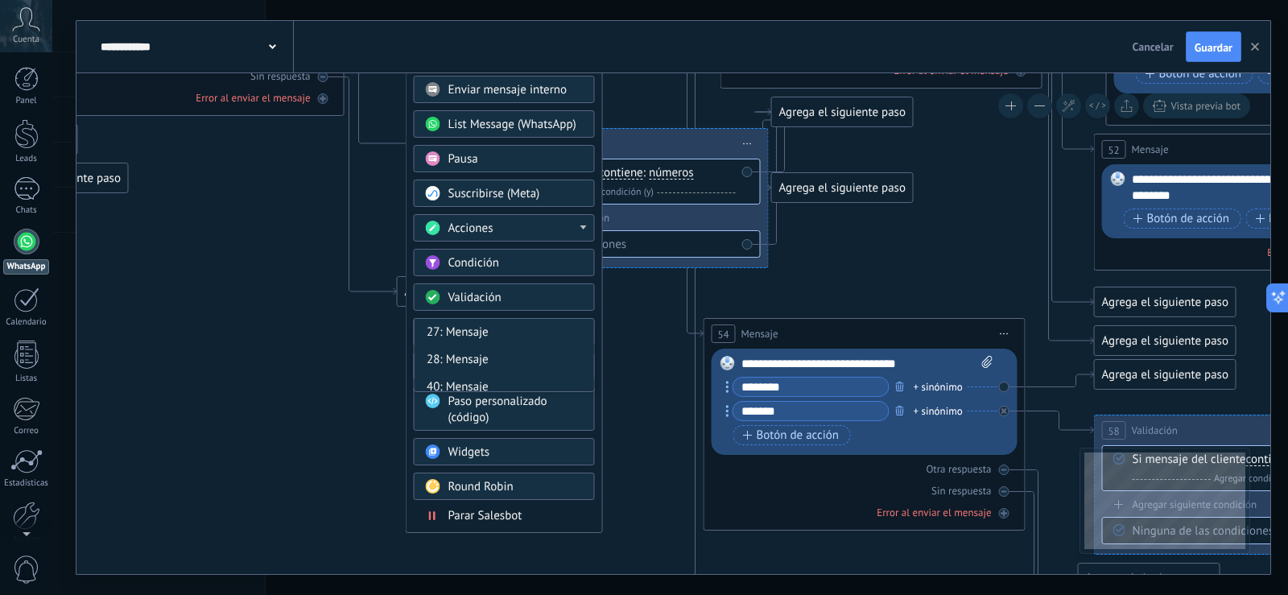
drag, startPoint x: 734, startPoint y: 545, endPoint x: 668, endPoint y: 357, distance: 199.6
click at [669, 356] on icon at bounding box center [916, 182] width 4799 height 2054
click at [664, 350] on icon at bounding box center [915, 181] width 4799 height 2054
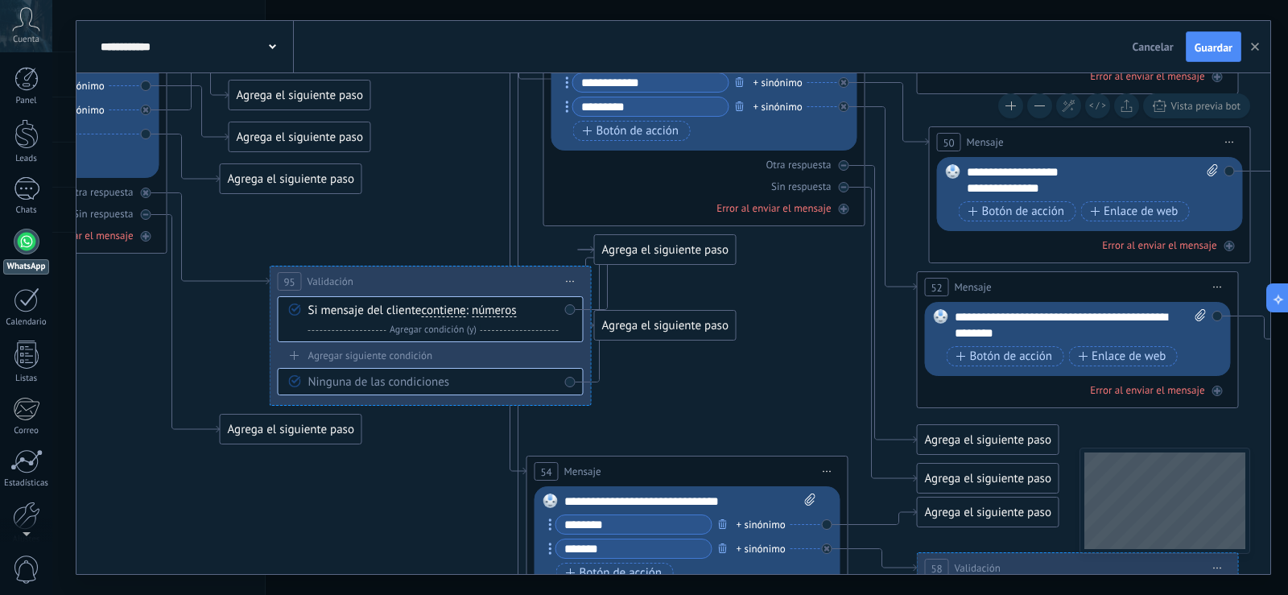
drag, startPoint x: 806, startPoint y: 258, endPoint x: 659, endPoint y: 378, distance: 189.3
click at [658, 378] on icon at bounding box center [739, 319] width 4799 height 2054
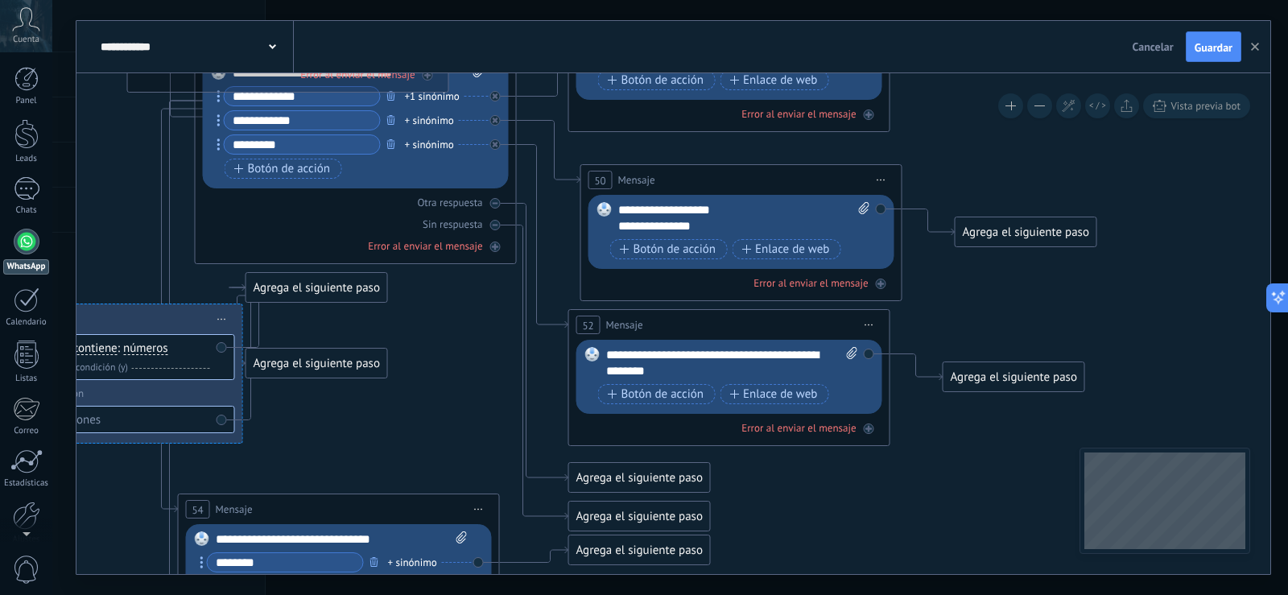
drag, startPoint x: 760, startPoint y: 308, endPoint x: 411, endPoint y: 345, distance: 350.5
click at [411, 345] on icon at bounding box center [391, 367] width 4799 height 2075
click at [876, 177] on span "Iniciar vista previa aquí Cambiar nombre Duplicar [GEOGRAPHIC_DATA]" at bounding box center [882, 179] width 26 height 23
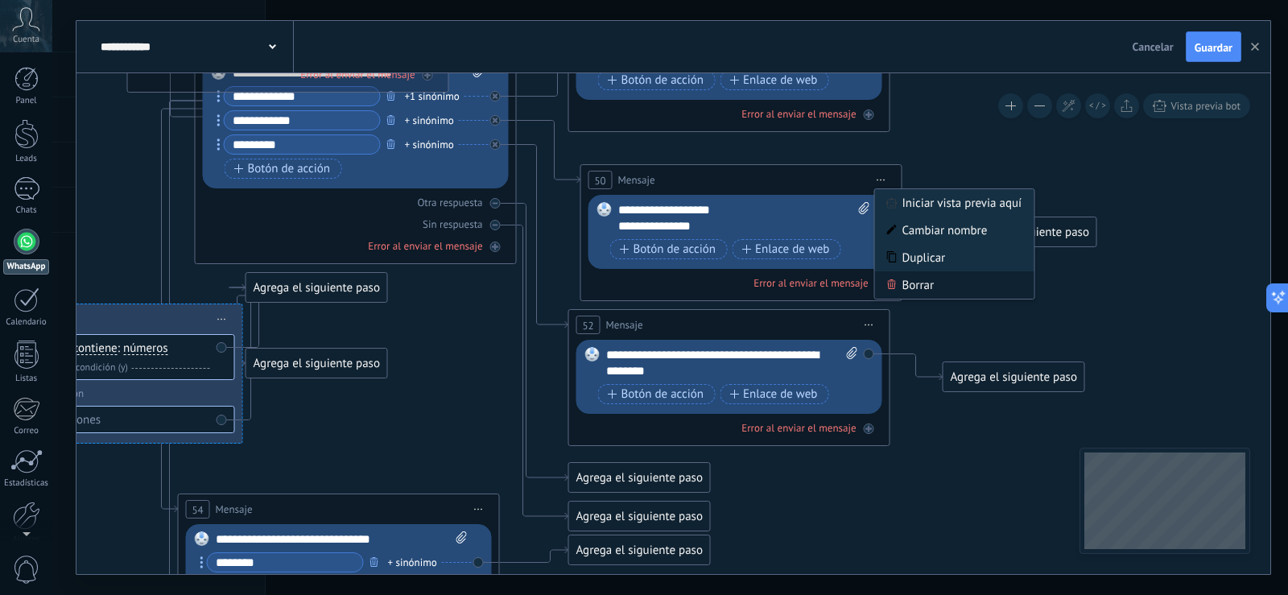
click at [913, 281] on div "Borrar" at bounding box center [954, 284] width 159 height 27
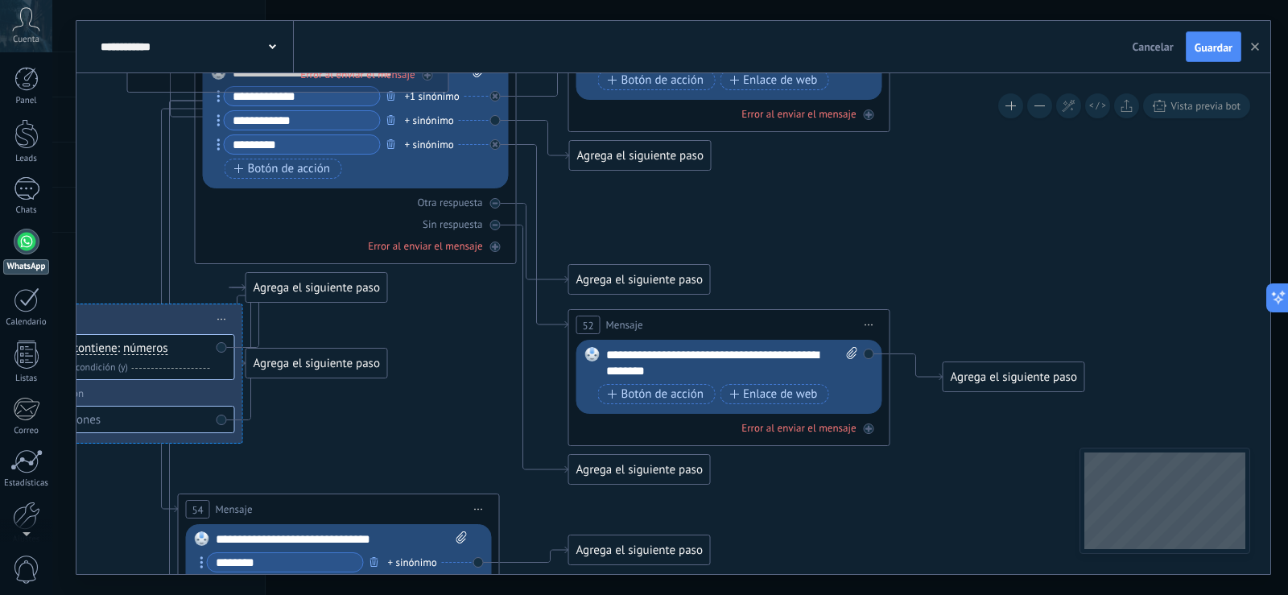
click at [869, 325] on icon at bounding box center [869, 325] width 8 height 2
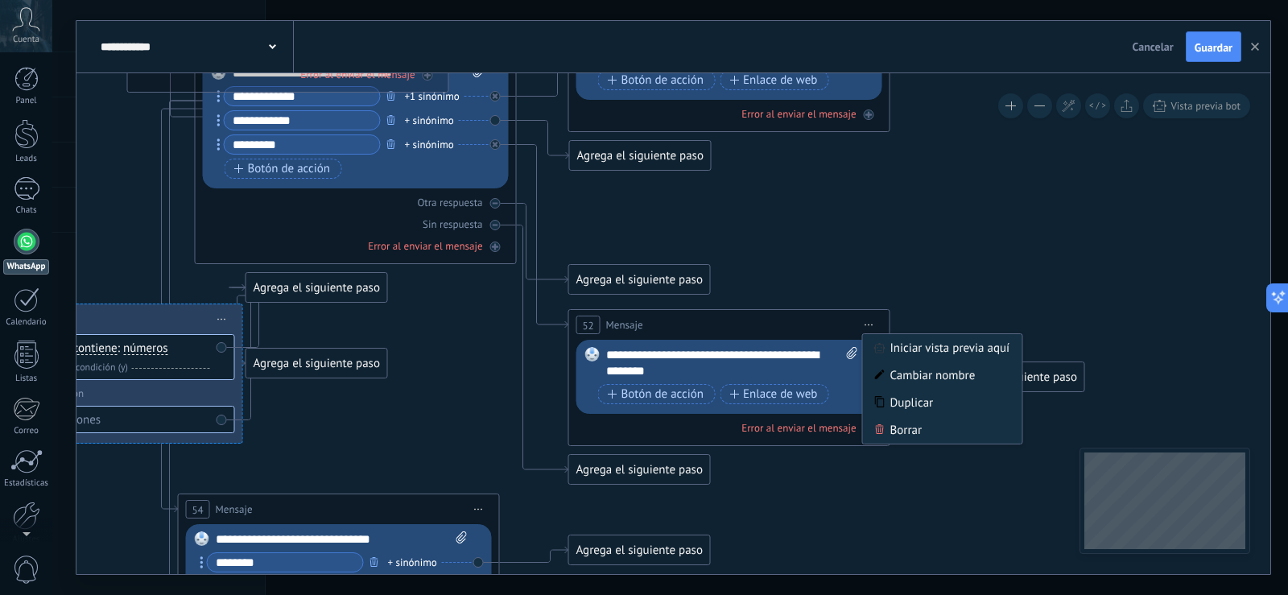
drag, startPoint x: 904, startPoint y: 425, endPoint x: 859, endPoint y: 312, distance: 122.1
click at [904, 426] on div "Borrar" at bounding box center [942, 429] width 159 height 27
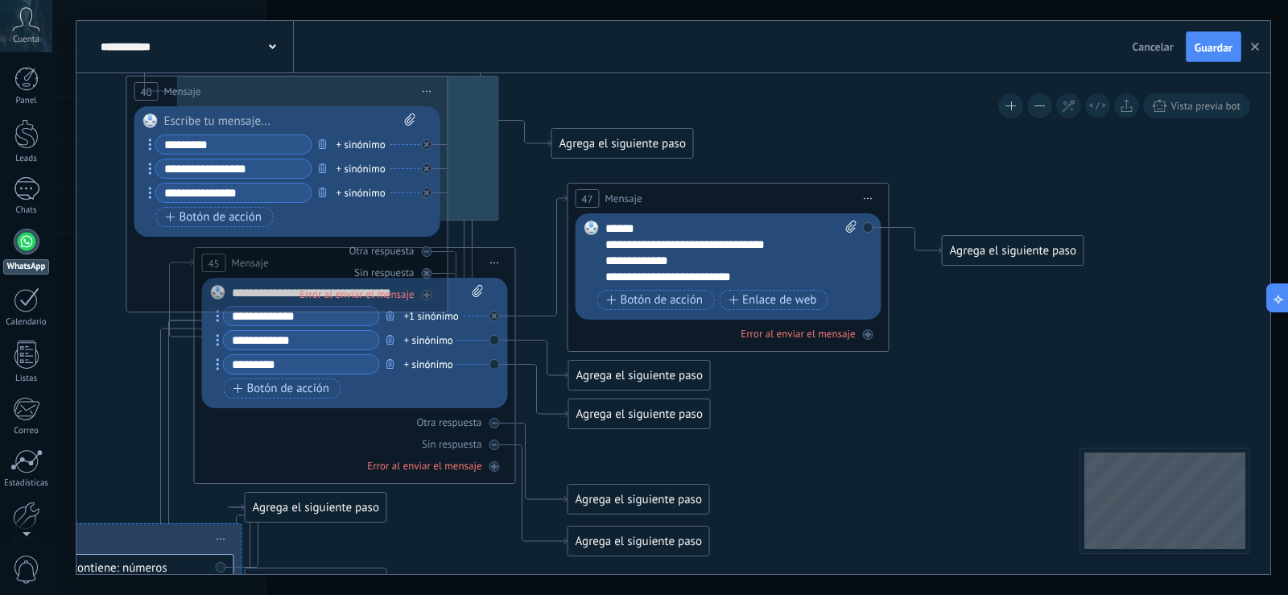
drag, startPoint x: 821, startPoint y: 252, endPoint x: 821, endPoint y: 494, distance: 242.3
click at [821, 494] on icon at bounding box center [390, 577] width 4799 height 2054
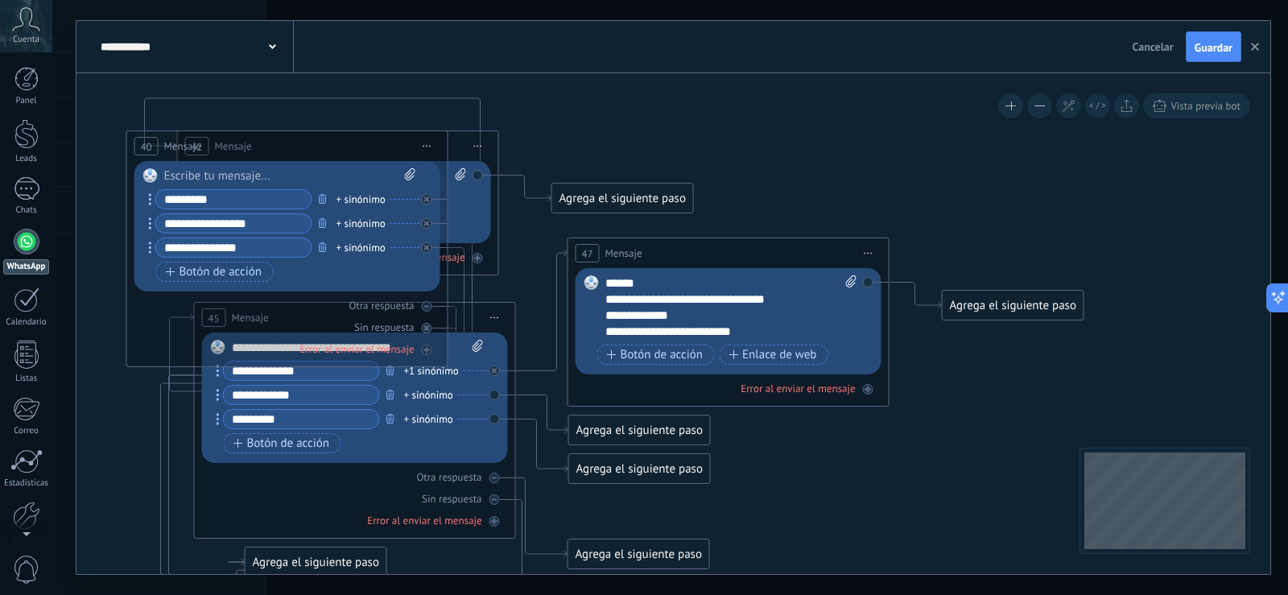
click at [867, 253] on icon at bounding box center [869, 254] width 8 height 2
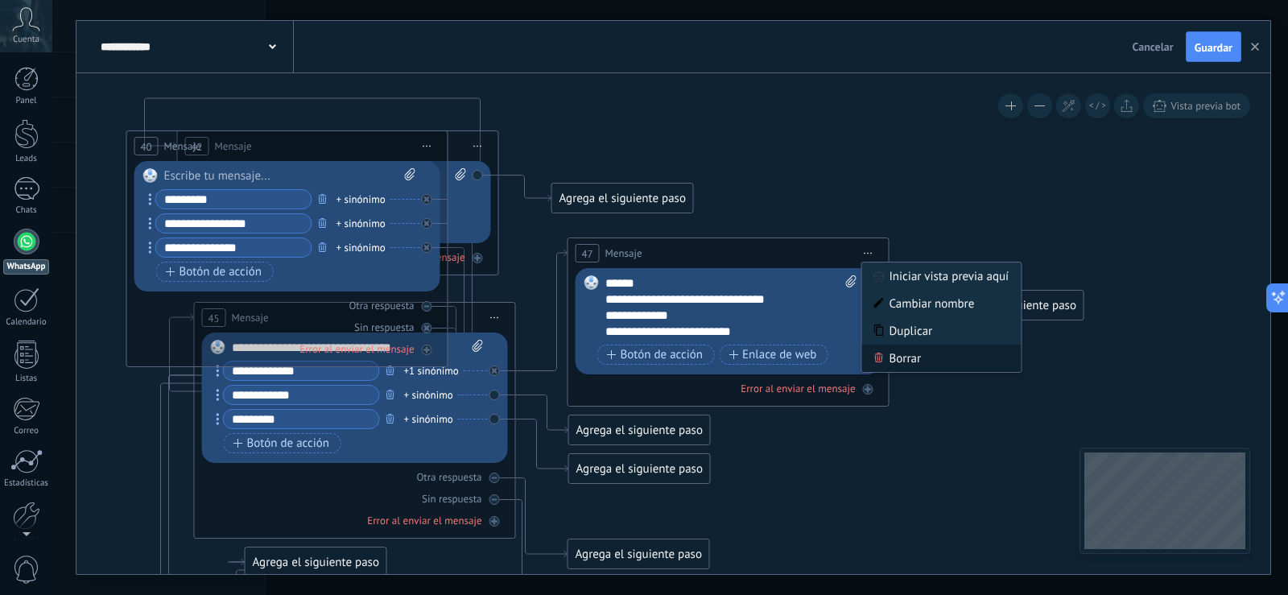
click at [894, 364] on div "Borrar" at bounding box center [941, 358] width 159 height 27
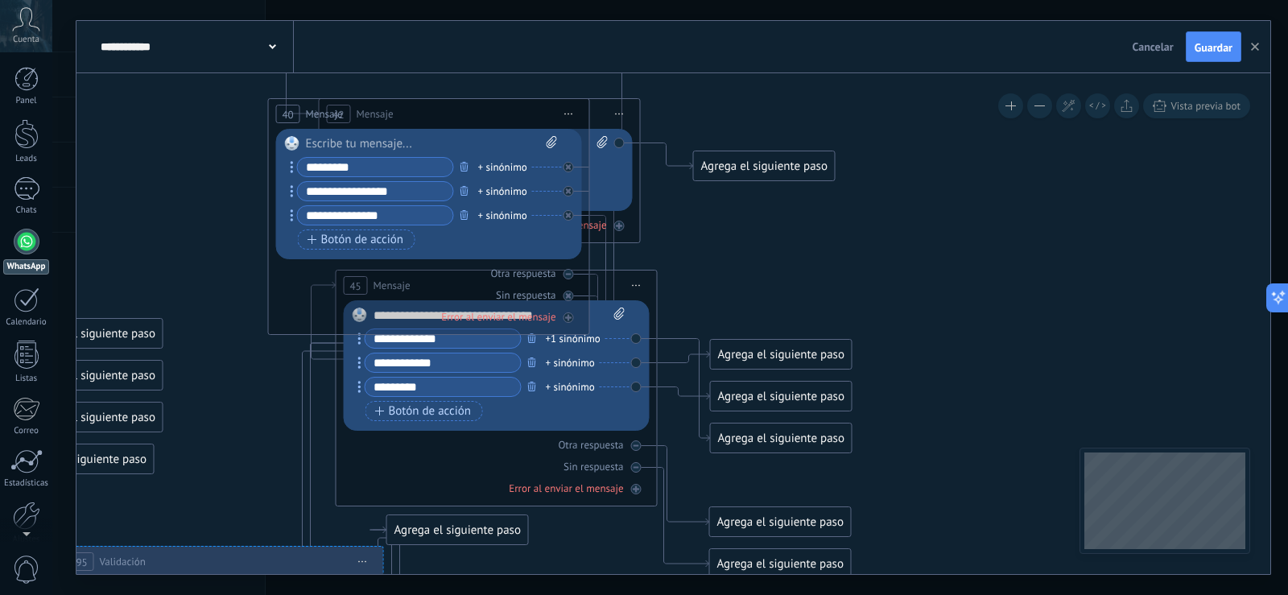
drag, startPoint x: 861, startPoint y: 273, endPoint x: 954, endPoint y: 260, distance: 93.5
click at [954, 260] on icon at bounding box center [531, 600] width 4799 height 2054
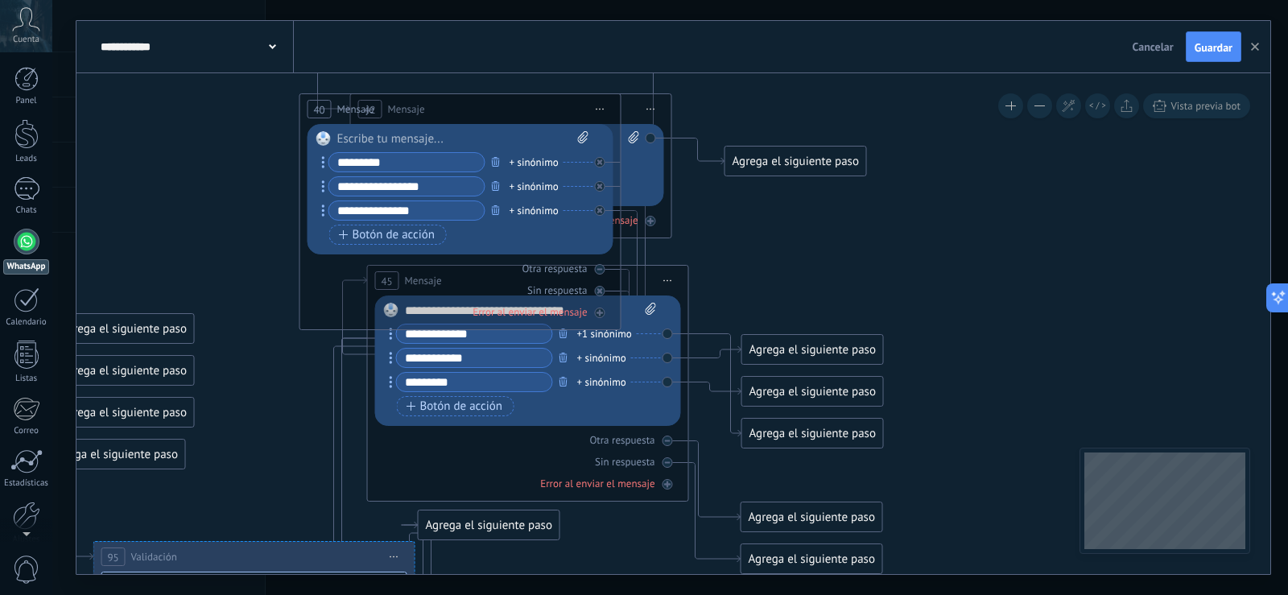
click at [674, 283] on span "Iniciar vista previa aquí Cambiar nombre Duplicar [GEOGRAPHIC_DATA]" at bounding box center [668, 280] width 26 height 23
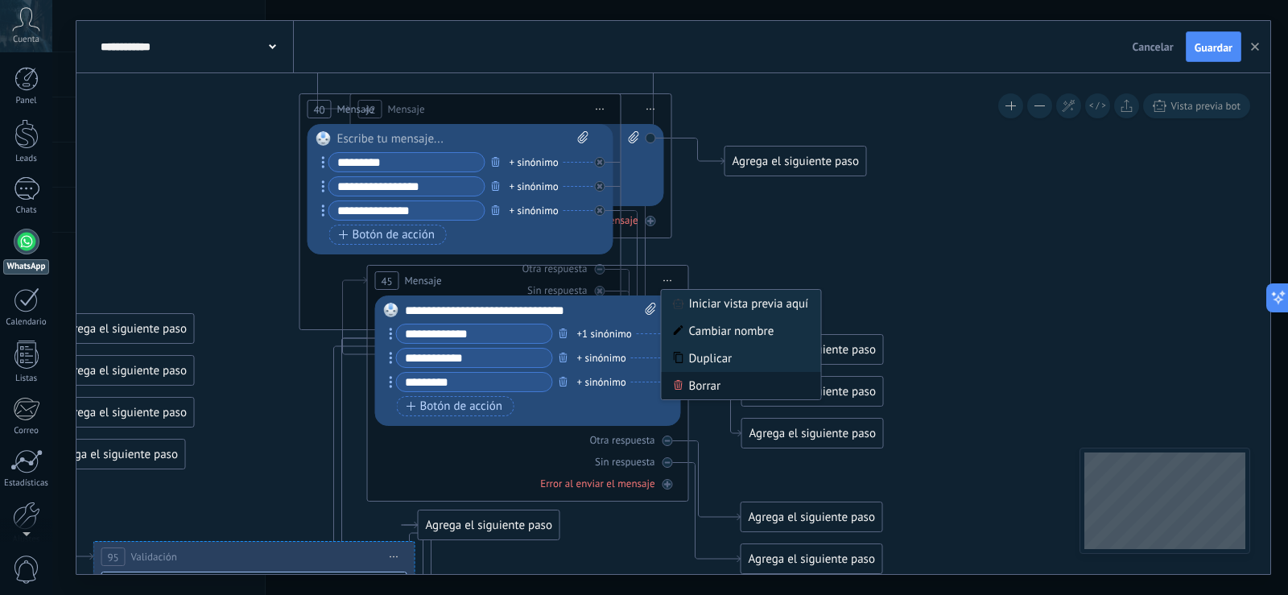
click at [709, 379] on div "Borrar" at bounding box center [741, 385] width 159 height 27
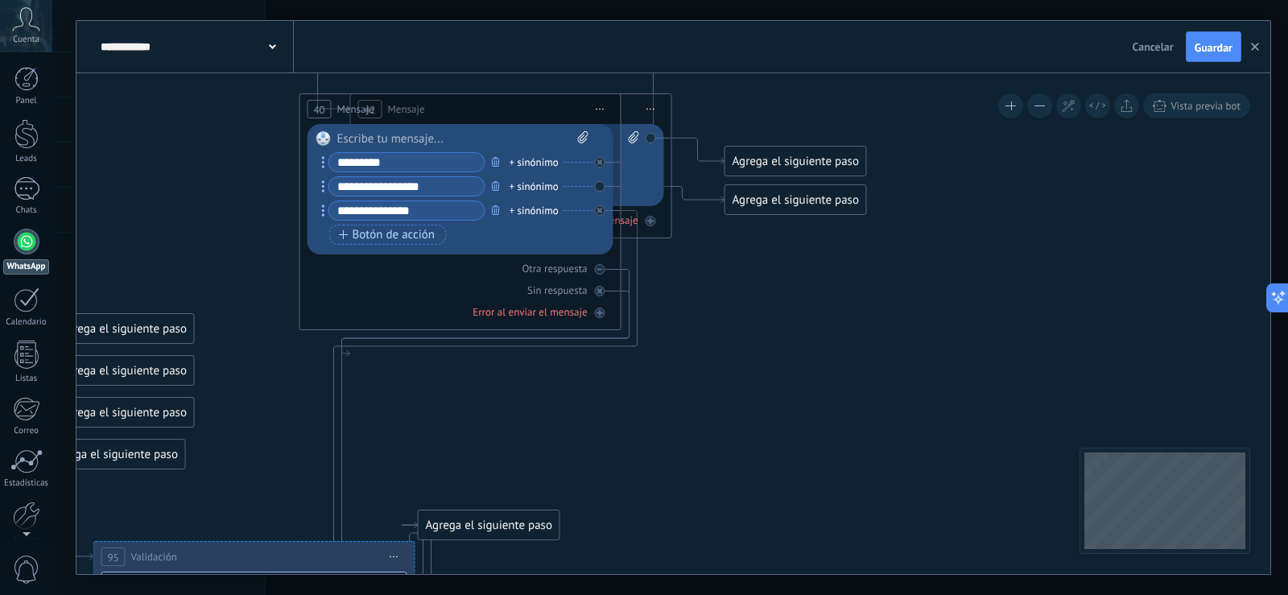
click at [601, 105] on span "Iniciar vista previa aquí Cambiar nombre Duplicar [GEOGRAPHIC_DATA]" at bounding box center [601, 108] width 26 height 23
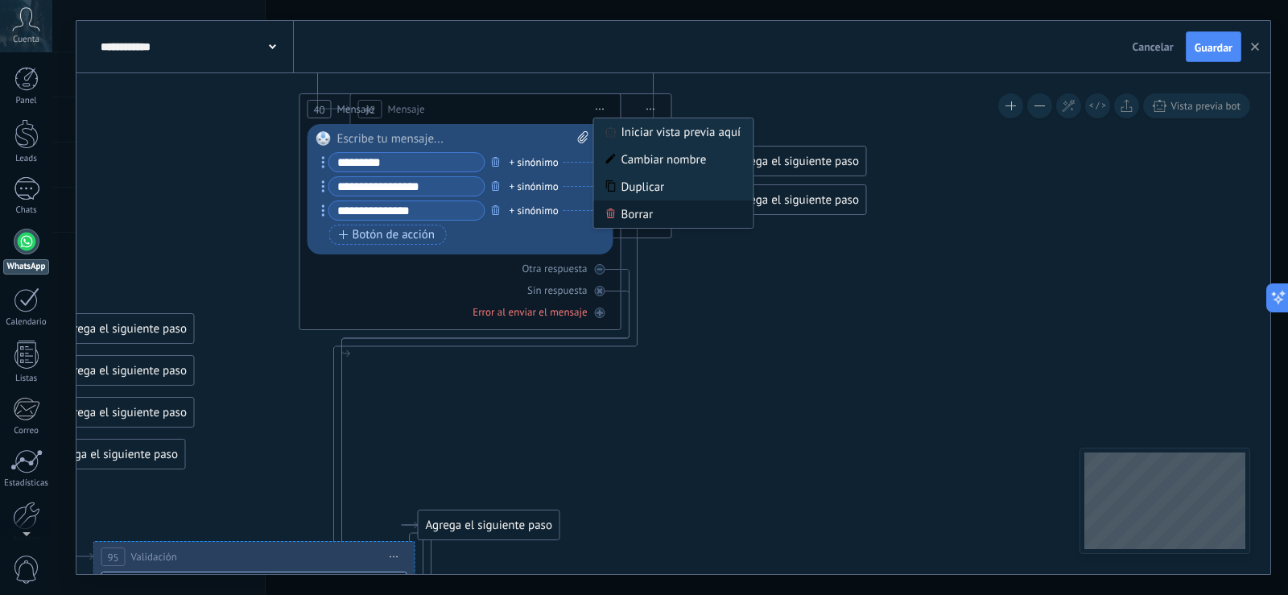
click at [630, 215] on div "Borrar" at bounding box center [673, 213] width 159 height 27
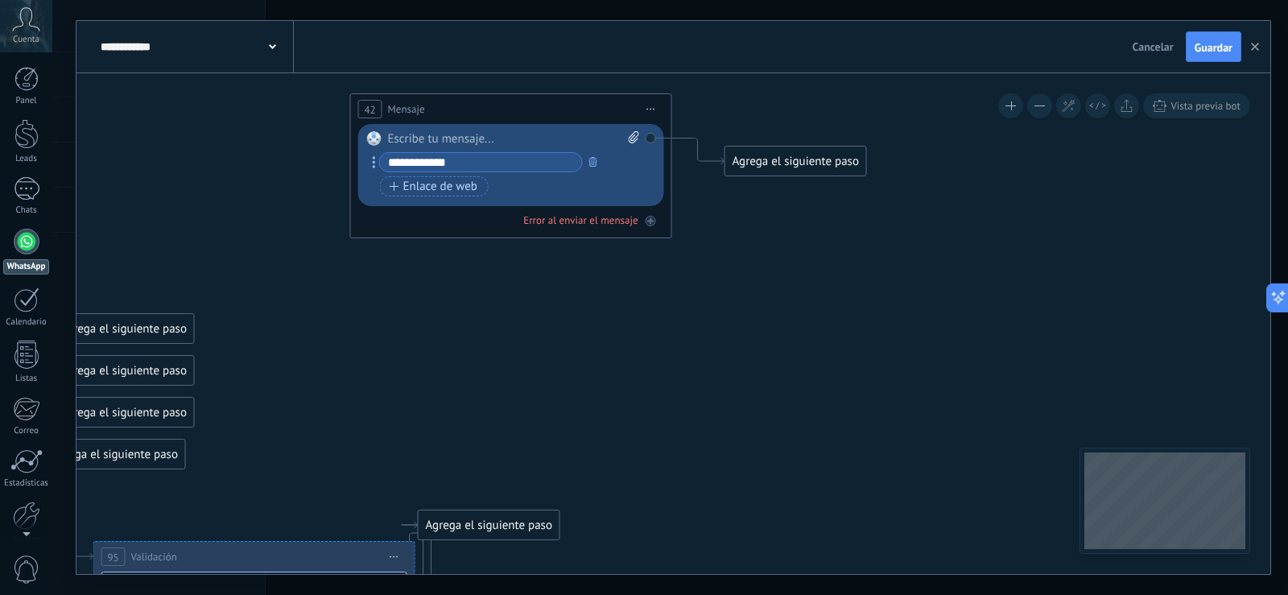
click at [657, 107] on span "Iniciar vista previa aquí Cambiar nombre Duplicar [GEOGRAPHIC_DATA]" at bounding box center [651, 108] width 26 height 23
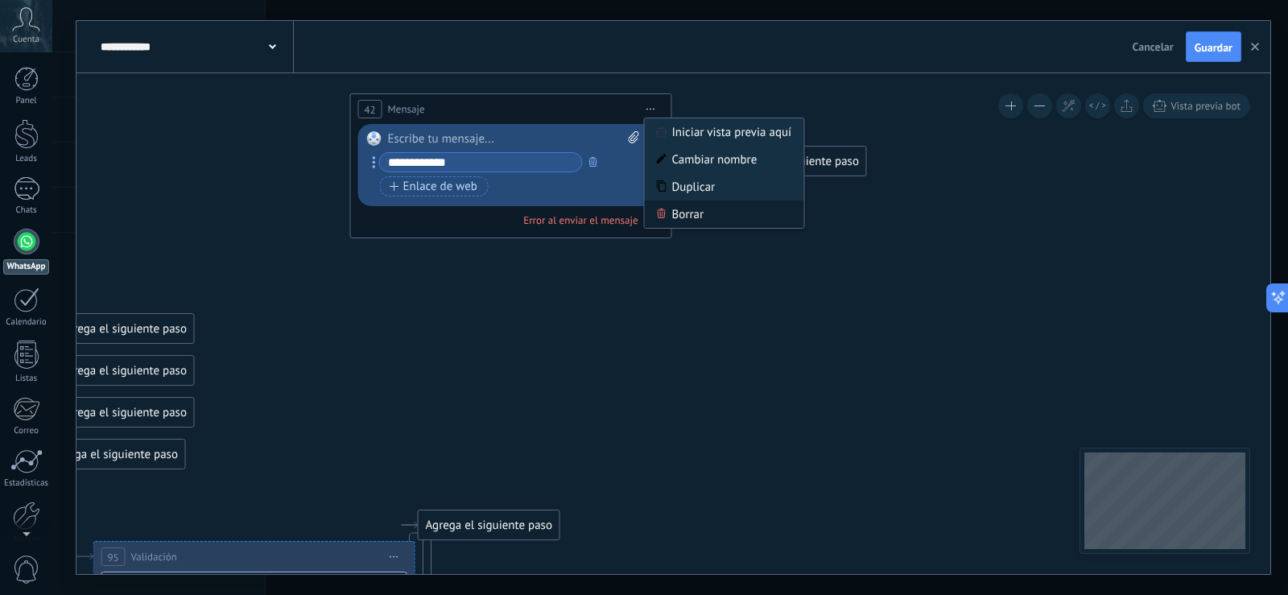
click at [672, 208] on div "Borrar" at bounding box center [724, 213] width 159 height 27
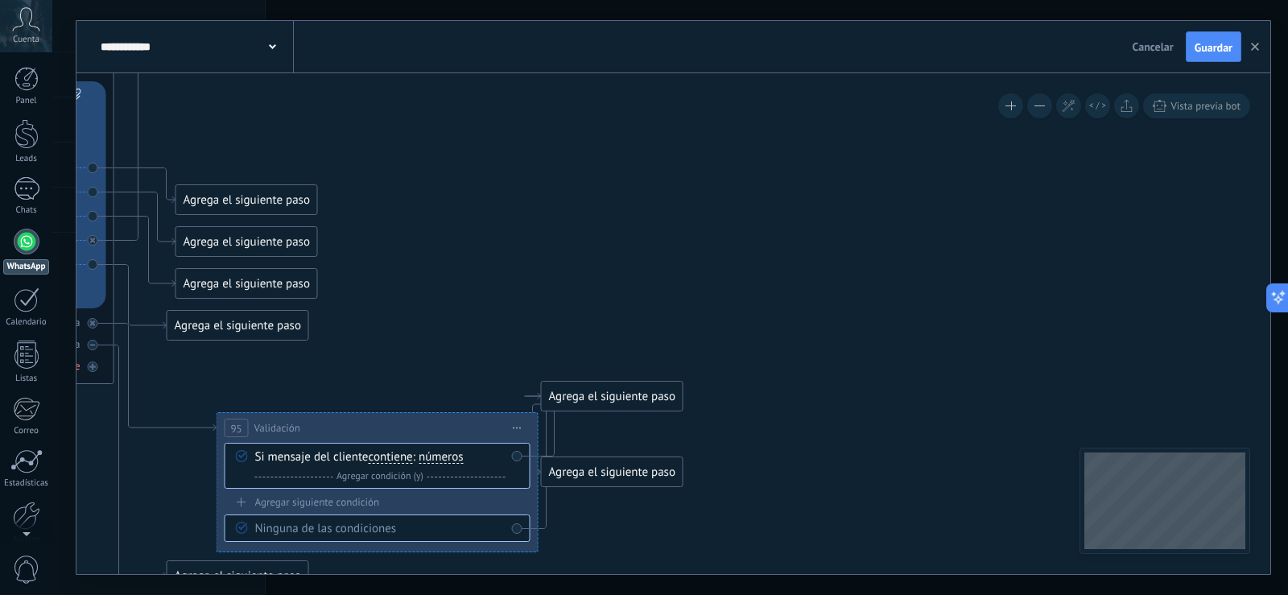
drag, startPoint x: 682, startPoint y: 242, endPoint x: 807, endPoint y: 122, distance: 173.1
click at [807, 122] on icon at bounding box center [686, 466] width 4799 height 2054
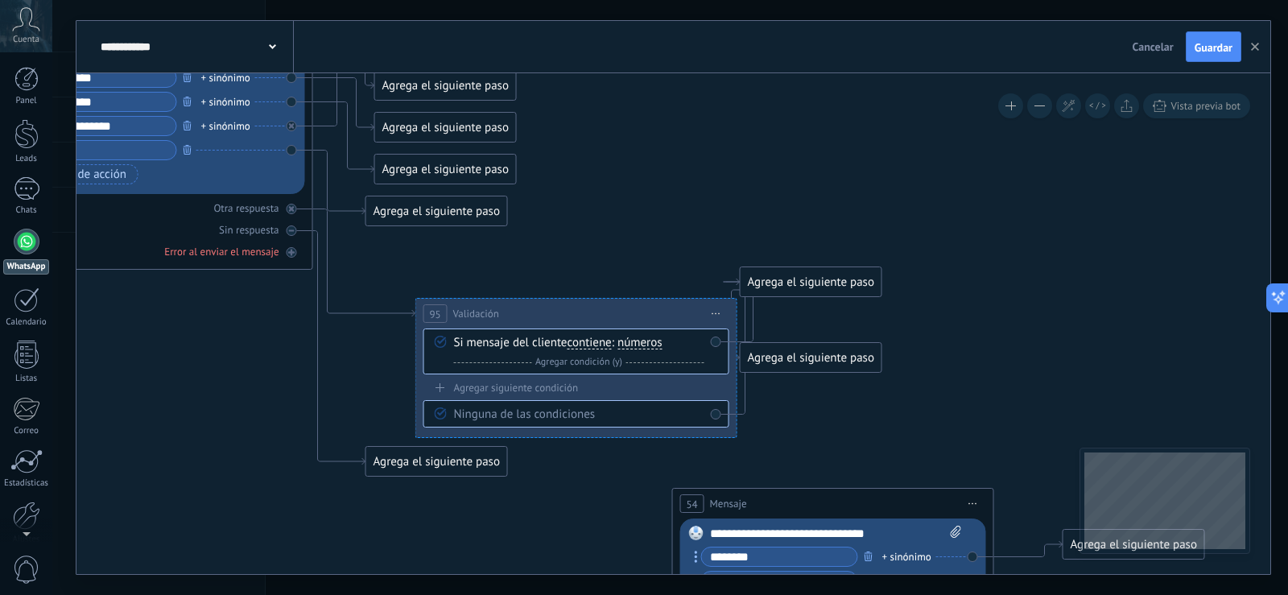
drag, startPoint x: 697, startPoint y: 225, endPoint x: 867, endPoint y: 134, distance: 193.1
click at [867, 134] on icon at bounding box center [885, 352] width 4799 height 2054
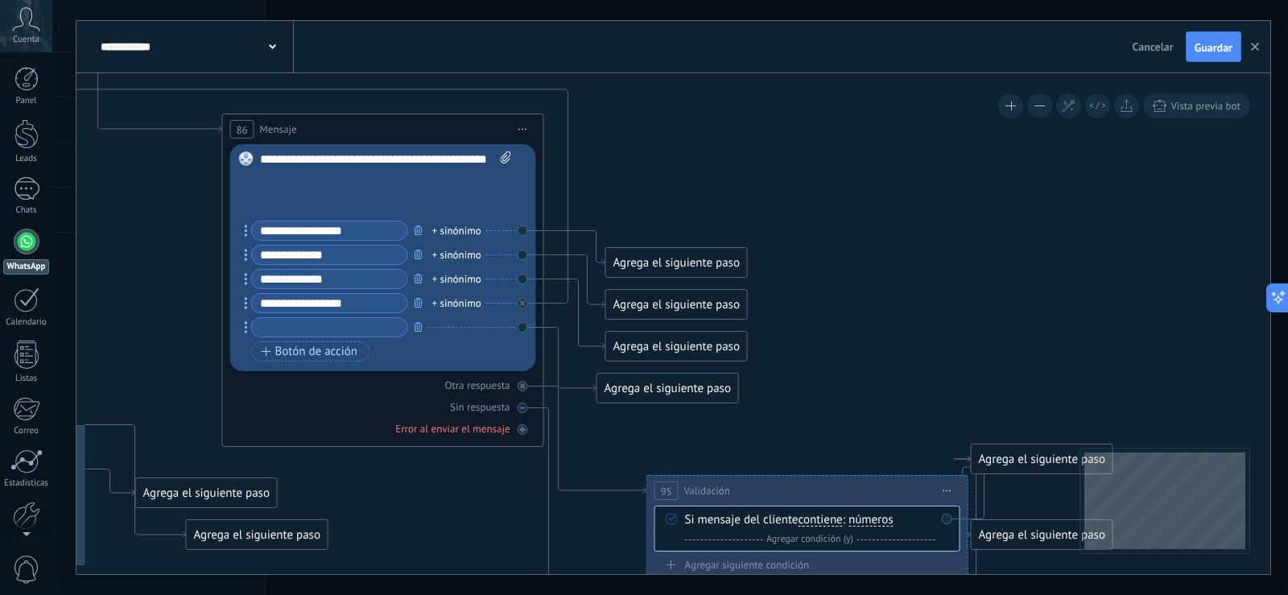
drag, startPoint x: 821, startPoint y: 146, endPoint x: 1045, endPoint y: 324, distance: 286.4
click at [1045, 324] on icon at bounding box center [1116, 529] width 4799 height 2054
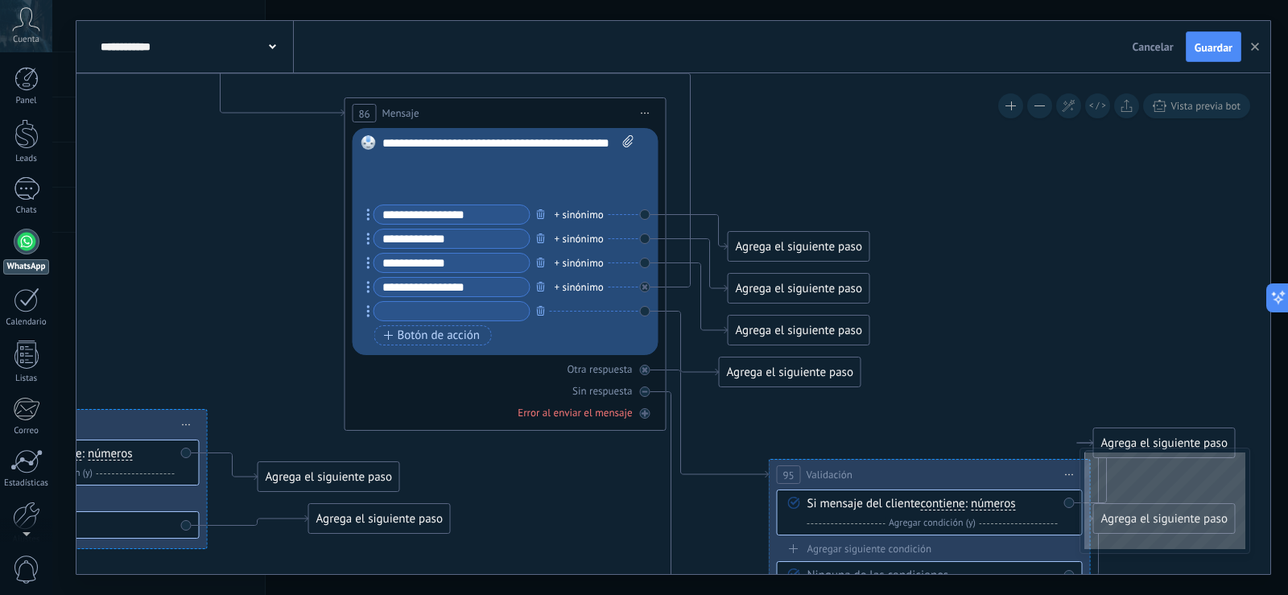
drag, startPoint x: 960, startPoint y: 284, endPoint x: 1082, endPoint y: 268, distance: 123.4
click at [1082, 268] on icon at bounding box center [1238, 513] width 4799 height 2054
click at [786, 250] on div "Agrega el siguiente paso" at bounding box center [799, 246] width 141 height 27
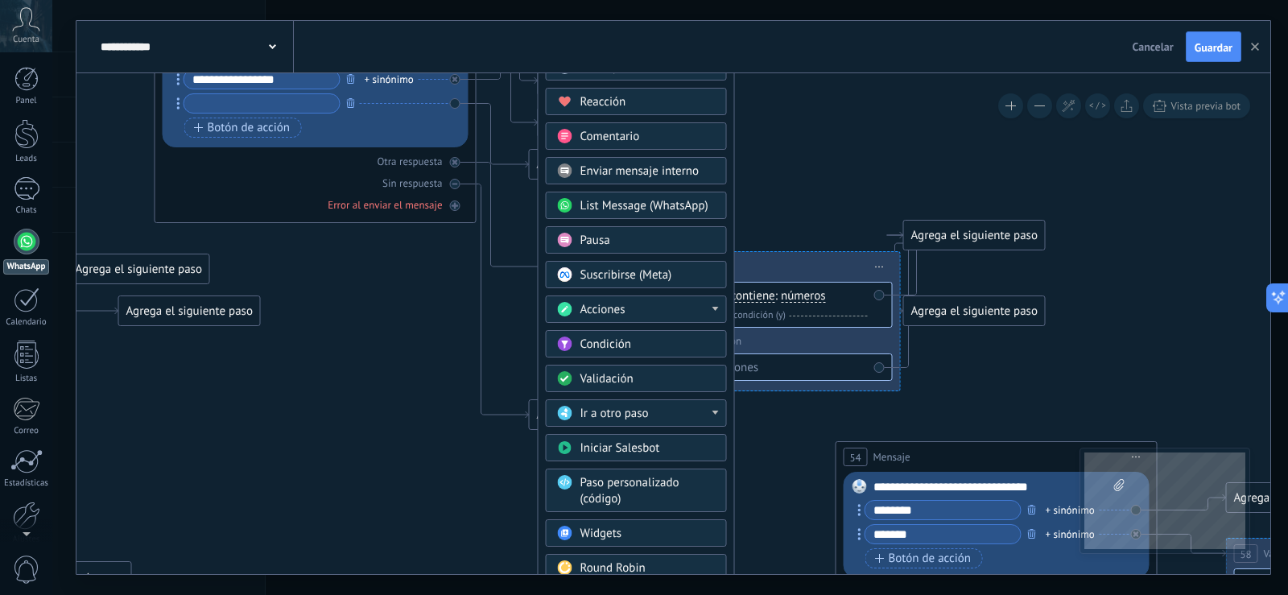
drag, startPoint x: 1036, startPoint y: 293, endPoint x: 875, endPoint y: 129, distance: 230.0
click at [875, 129] on icon at bounding box center [1048, 305] width 4799 height 2054
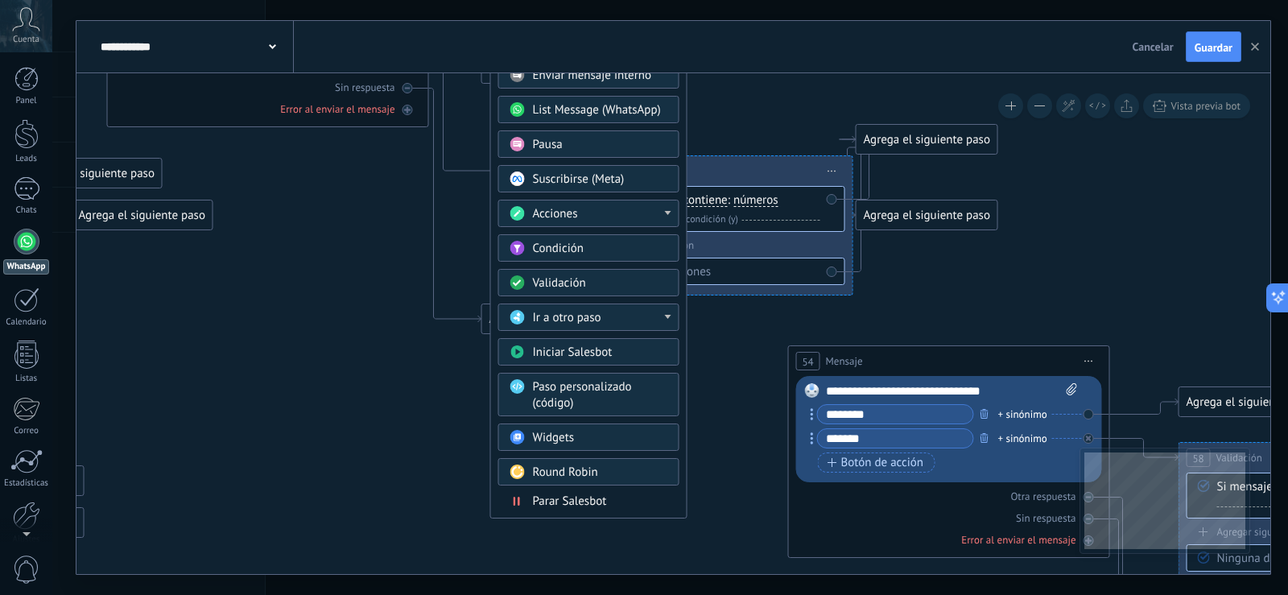
drag, startPoint x: 931, startPoint y: 382, endPoint x: 884, endPoint y: 286, distance: 106.9
click at [884, 286] on icon at bounding box center [1001, 209] width 4799 height 2054
click at [671, 317] on div at bounding box center [668, 317] width 6 height 4
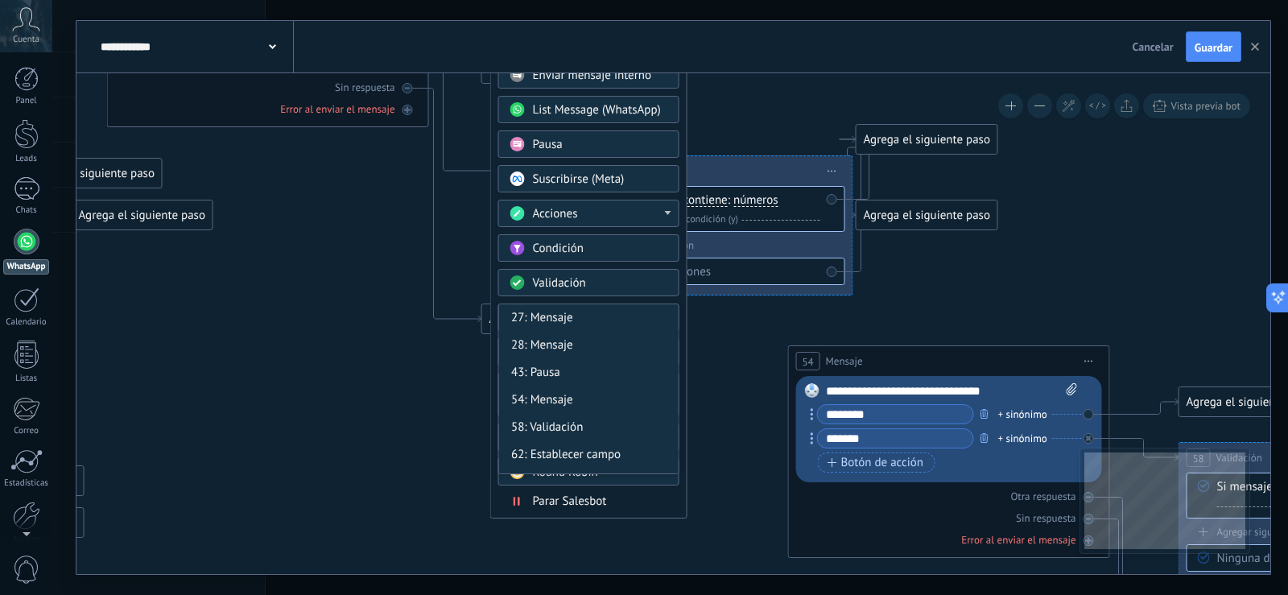
drag, startPoint x: 679, startPoint y: 324, endPoint x: 679, endPoint y: 352, distance: 27.4
click at [679, 352] on div "Agrega el siguiente paso Mensaje Mensaje Mensaje Reacción Comentario Enviar men…" at bounding box center [588, 223] width 197 height 591
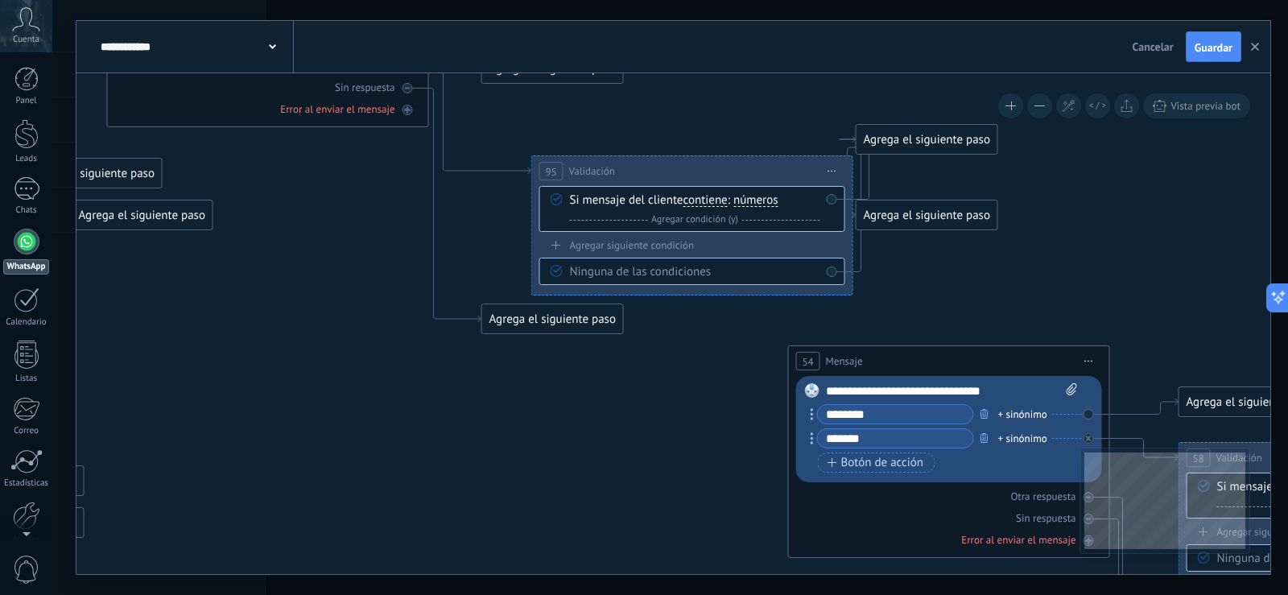
click at [702, 420] on icon at bounding box center [1001, 209] width 4799 height 2054
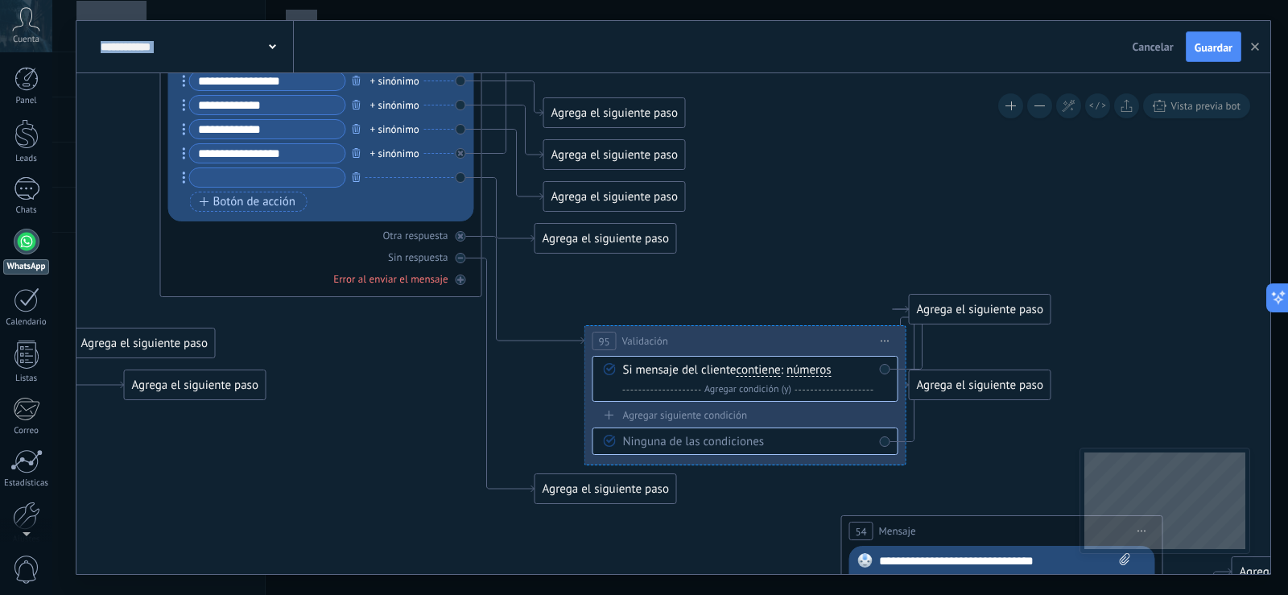
drag, startPoint x: 695, startPoint y: 562, endPoint x: 708, endPoint y: 601, distance: 41.5
click at [708, 594] on html ".abccls-1,.abccls-2{fill-rule:evenodd}.abccls-2{fill:#fff} .abfcls-1{fill:none}…" at bounding box center [644, 297] width 1288 height 595
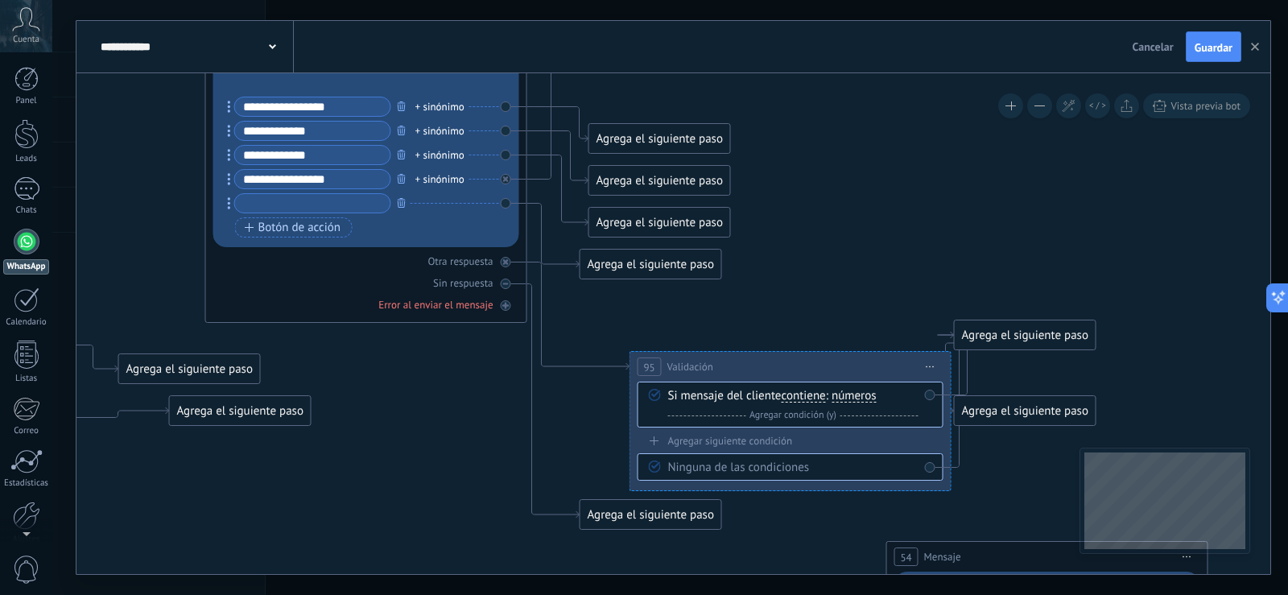
drag, startPoint x: 704, startPoint y: 564, endPoint x: 747, endPoint y: 576, distance: 44.3
click at [747, 576] on div "**********" at bounding box center [670, 297] width 1236 height 595
click at [828, 355] on div "**********" at bounding box center [791, 366] width 320 height 30
click at [931, 365] on icon at bounding box center [931, 366] width 8 height 2
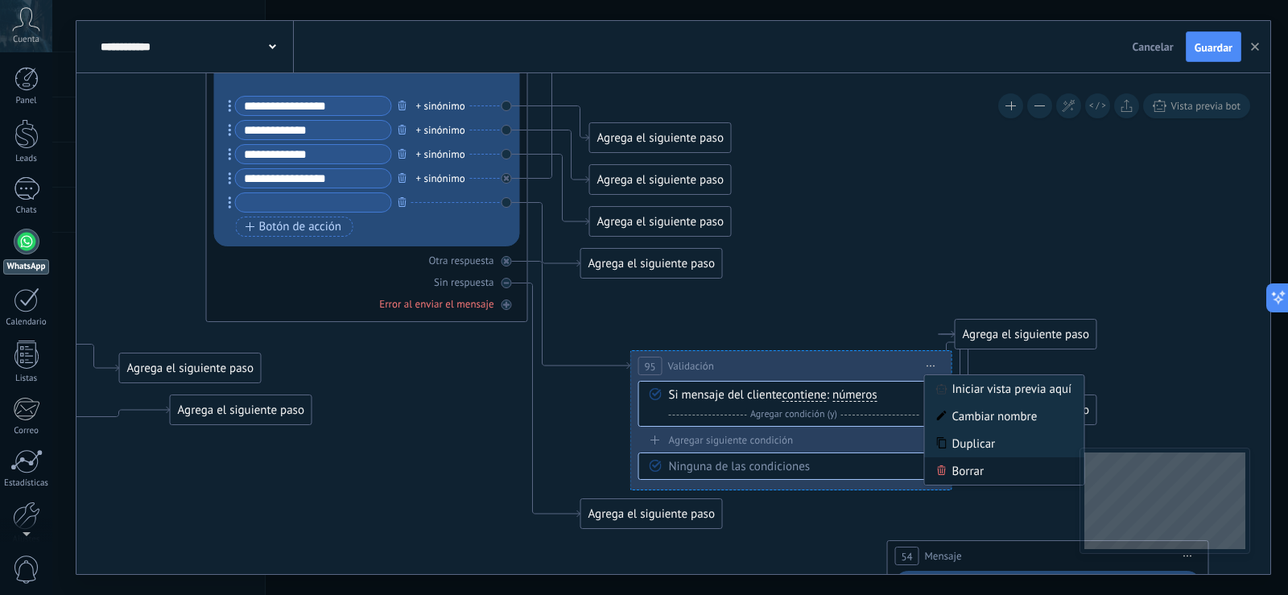
click at [953, 463] on div "Borrar" at bounding box center [1004, 470] width 159 height 27
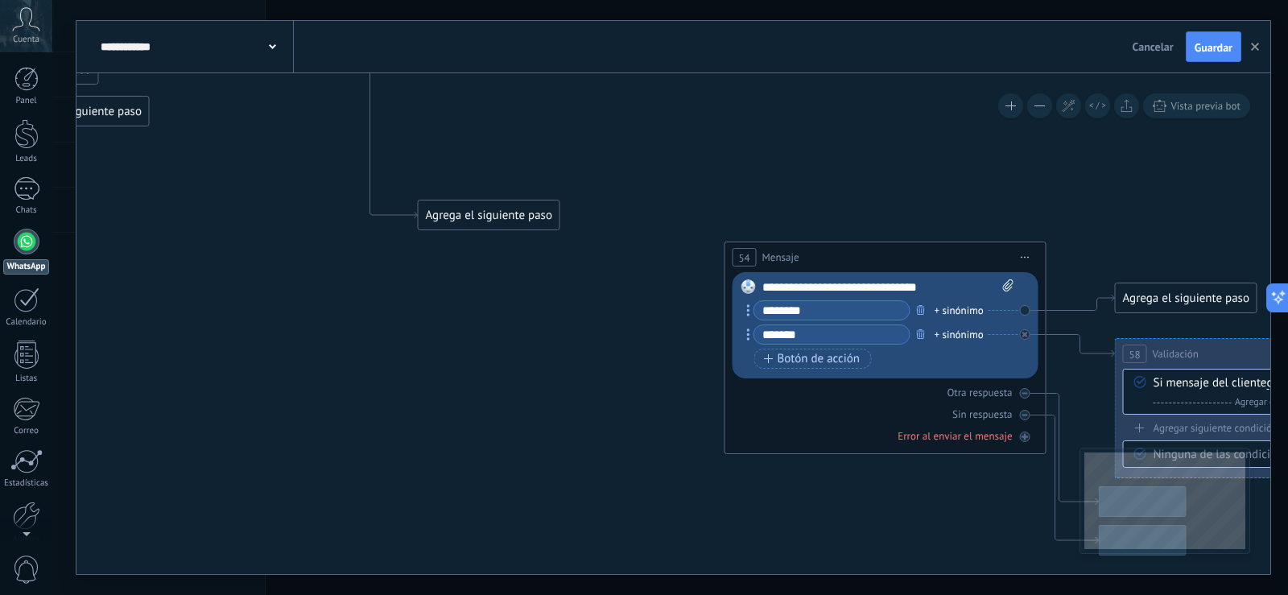
drag, startPoint x: 884, startPoint y: 324, endPoint x: 773, endPoint y: 122, distance: 230.6
click at [773, 122] on icon at bounding box center [937, 105] width 4799 height 2054
click at [1029, 261] on span "Iniciar vista previa aquí Cambiar nombre Duplicar [GEOGRAPHIC_DATA]" at bounding box center [1026, 257] width 26 height 23
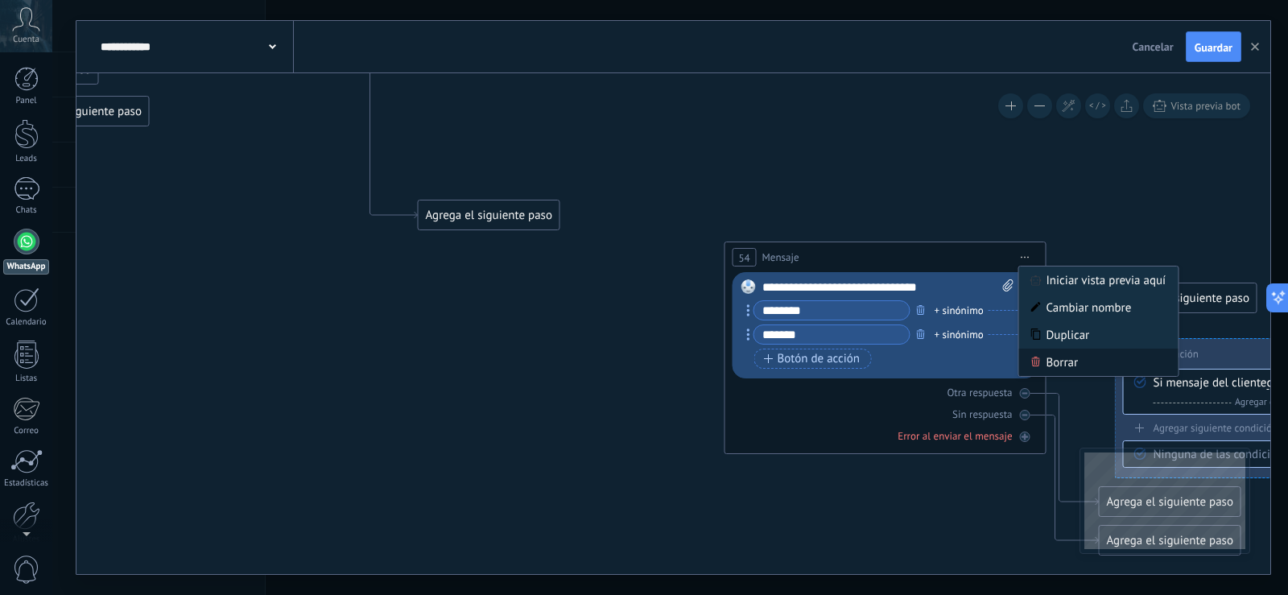
click at [1042, 356] on div "Borrar" at bounding box center [1098, 362] width 159 height 27
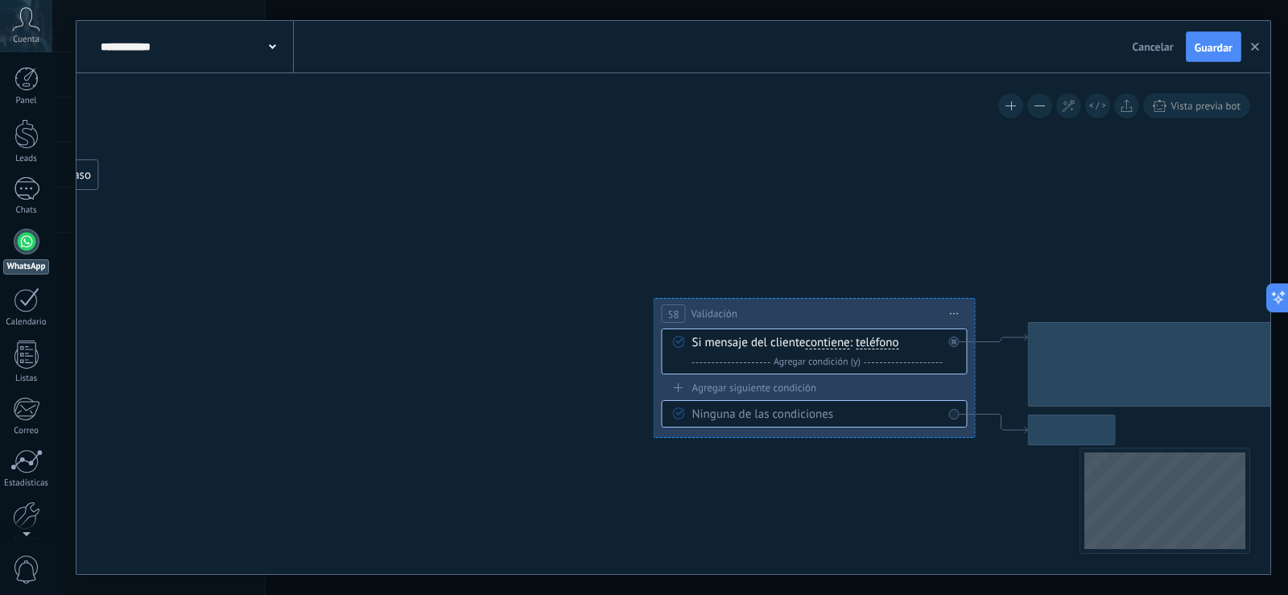
drag, startPoint x: 583, startPoint y: 210, endPoint x: 459, endPoint y: 194, distance: 125.0
click at [459, 194] on icon at bounding box center [476, 65] width 4799 height 2054
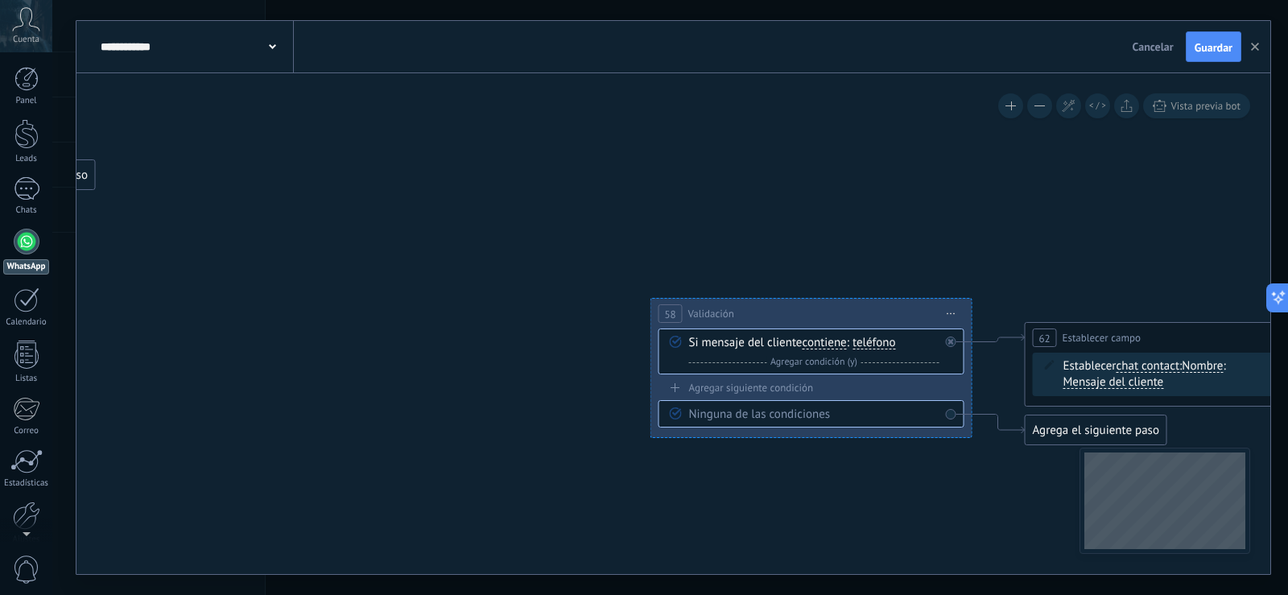
click at [951, 313] on icon at bounding box center [951, 314] width 8 height 2
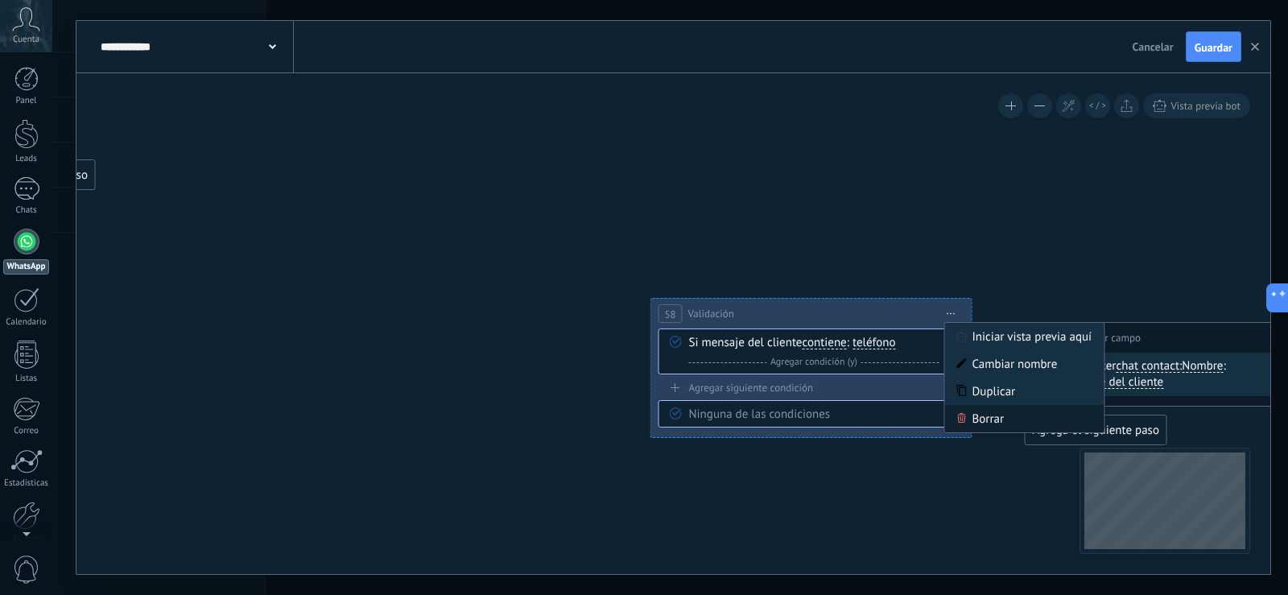
click at [975, 419] on div "Borrar" at bounding box center [1024, 418] width 159 height 27
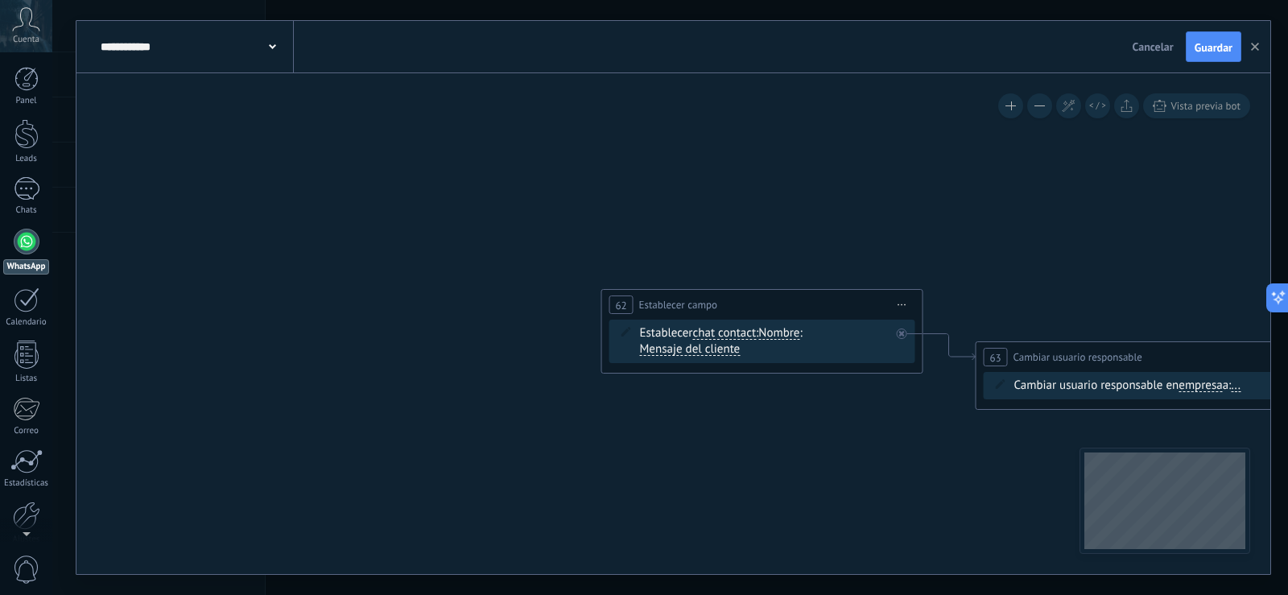
drag, startPoint x: 631, startPoint y: 284, endPoint x: 491, endPoint y: 269, distance: 140.9
click at [480, 270] on icon at bounding box center [49, 32] width 4799 height 2054
click at [908, 303] on span "Iniciar vista previa aquí Cambiar nombre Duplicar [GEOGRAPHIC_DATA]" at bounding box center [903, 303] width 26 height 23
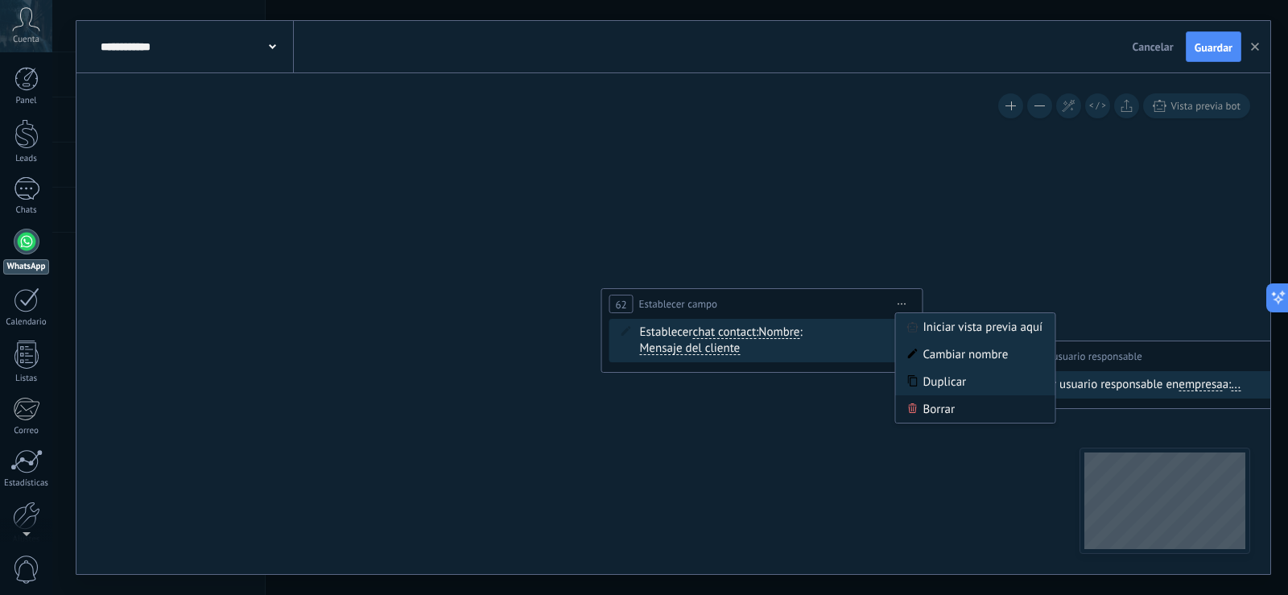
click at [923, 406] on div "Borrar" at bounding box center [975, 408] width 159 height 27
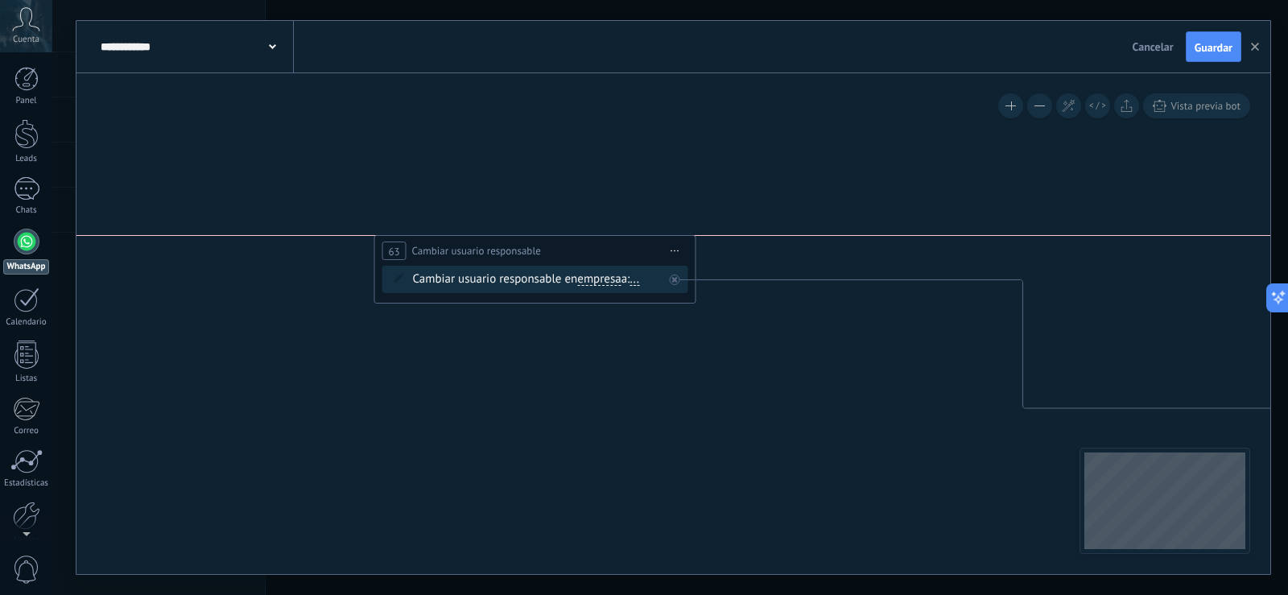
drag, startPoint x: 1080, startPoint y: 357, endPoint x: 479, endPoint y: 256, distance: 609.8
click at [479, 256] on span "Cambiar usuario responsable" at bounding box center [476, 250] width 129 height 15
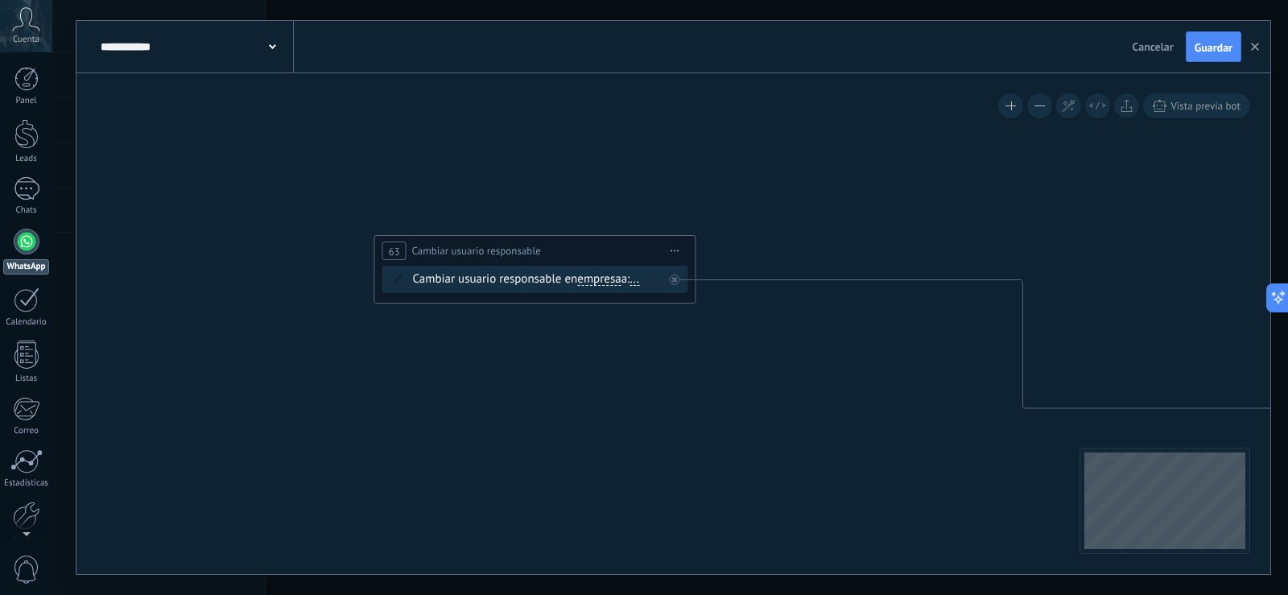
click at [677, 253] on span "Iniciar vista previa aquí Cambiar nombre Duplicar [GEOGRAPHIC_DATA]" at bounding box center [676, 250] width 26 height 23
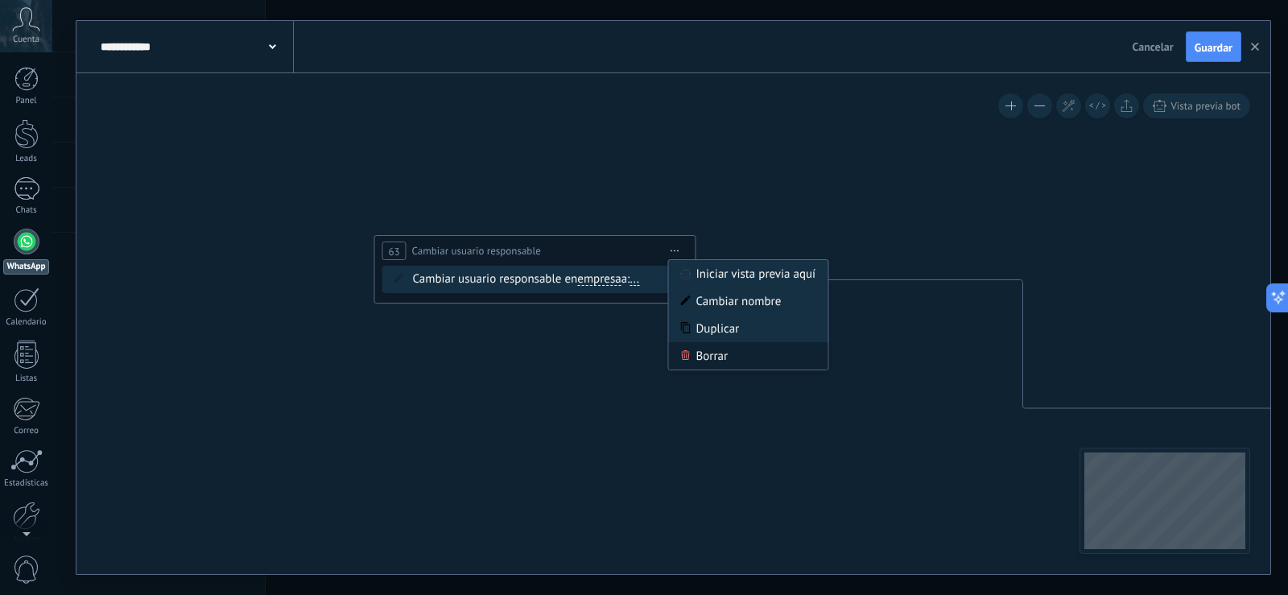
click at [702, 353] on div "Borrar" at bounding box center [748, 355] width 159 height 27
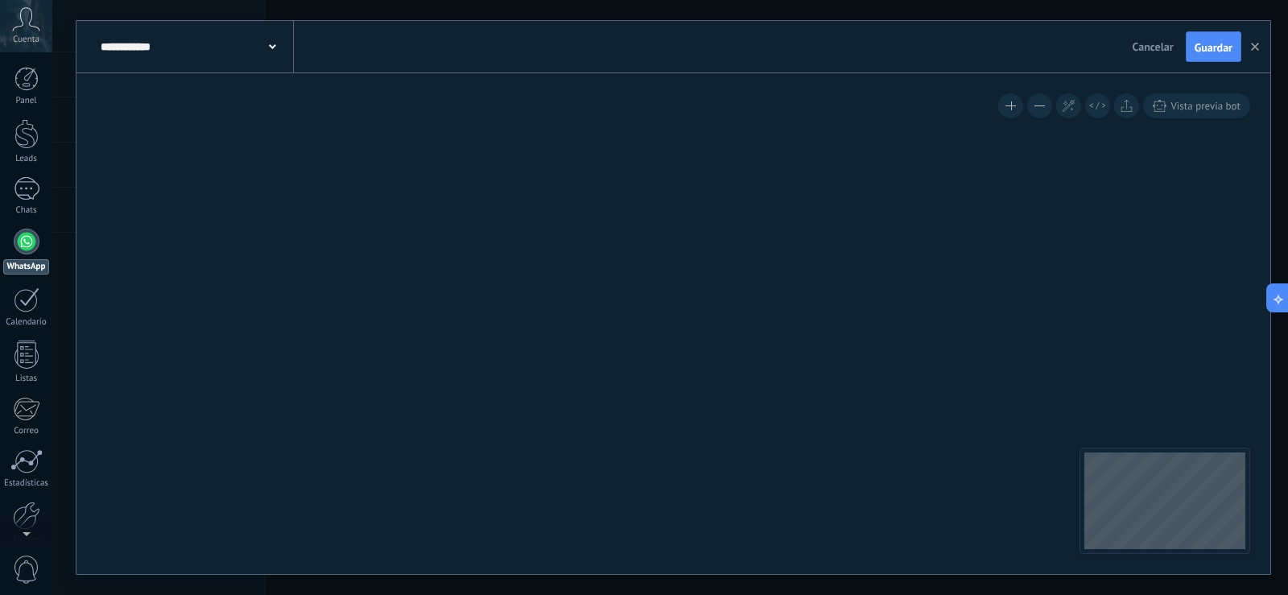
drag, startPoint x: 671, startPoint y: 320, endPoint x: 942, endPoint y: 481, distance: 314.8
click at [942, 481] on icon at bounding box center [387, 285] width 4799 height 2085
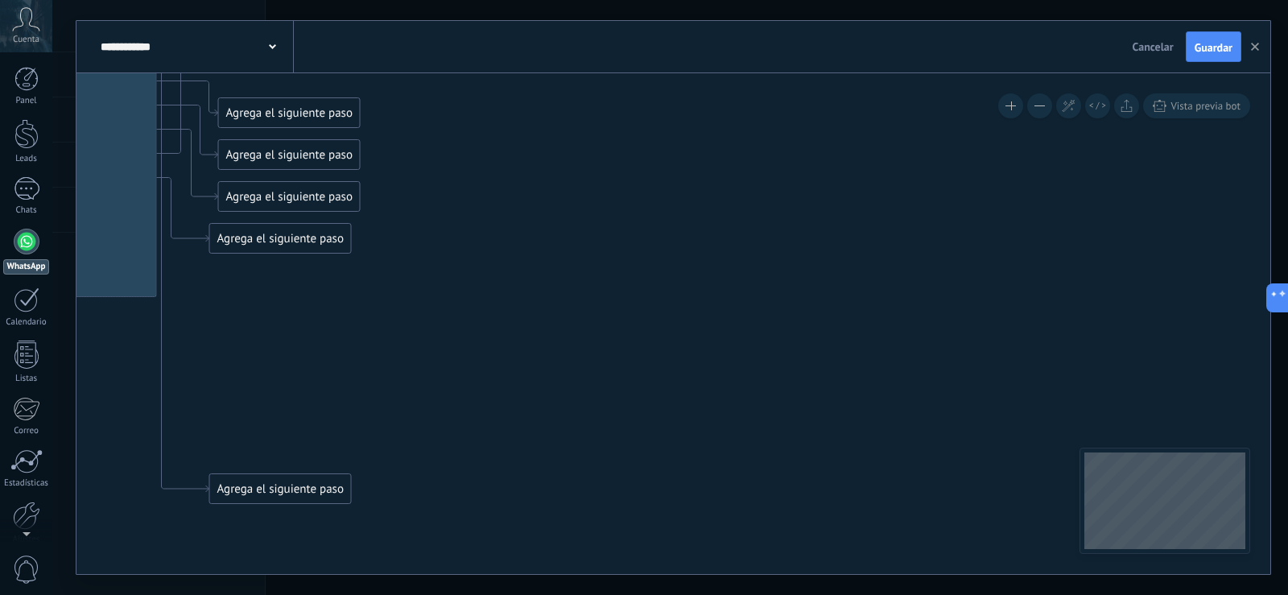
drag, startPoint x: 492, startPoint y: 294, endPoint x: 811, endPoint y: 392, distance: 333.6
click at [811, 392] on icon at bounding box center [729, 394] width 4799 height 2085
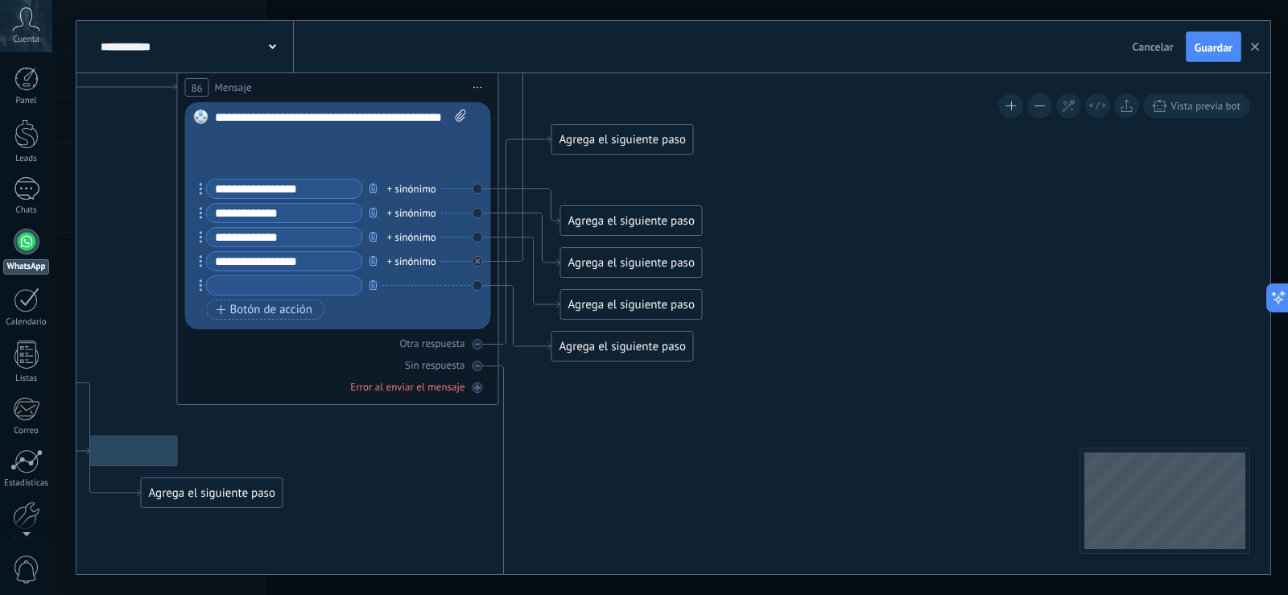
drag, startPoint x: 652, startPoint y: 359, endPoint x: 959, endPoint y: 448, distance: 319.2
click at [959, 448] on icon at bounding box center [1071, 502] width 4799 height 2085
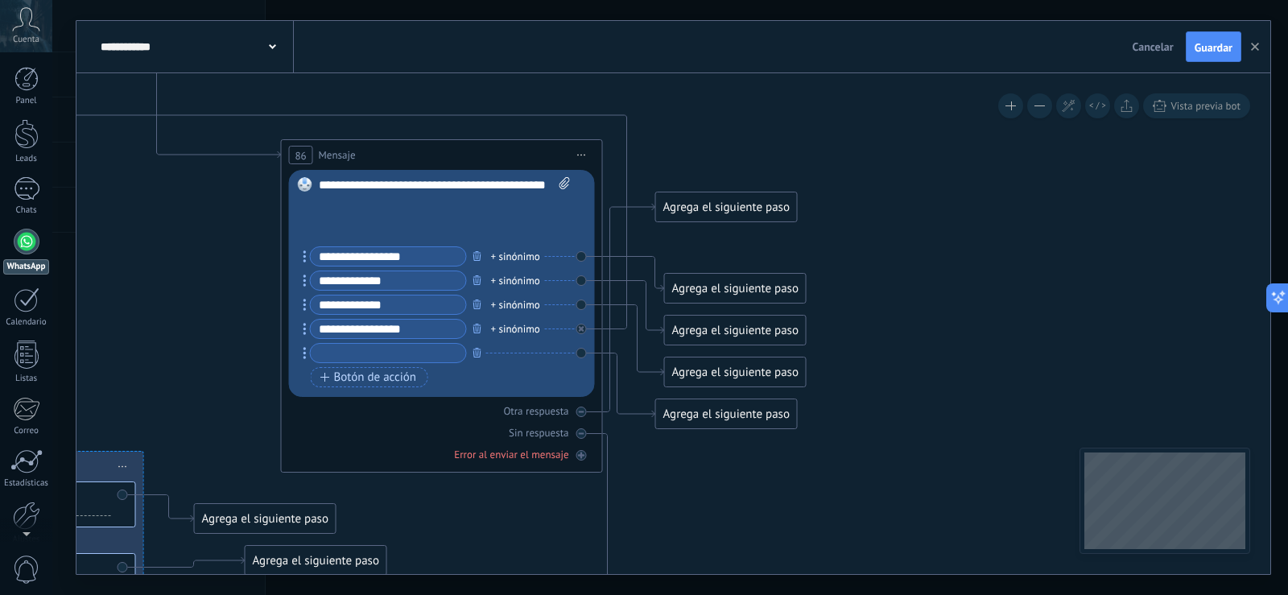
drag, startPoint x: 898, startPoint y: 433, endPoint x: 1008, endPoint y: 501, distance: 129.4
click at [1008, 501] on icon at bounding box center [1175, 569] width 4799 height 2085
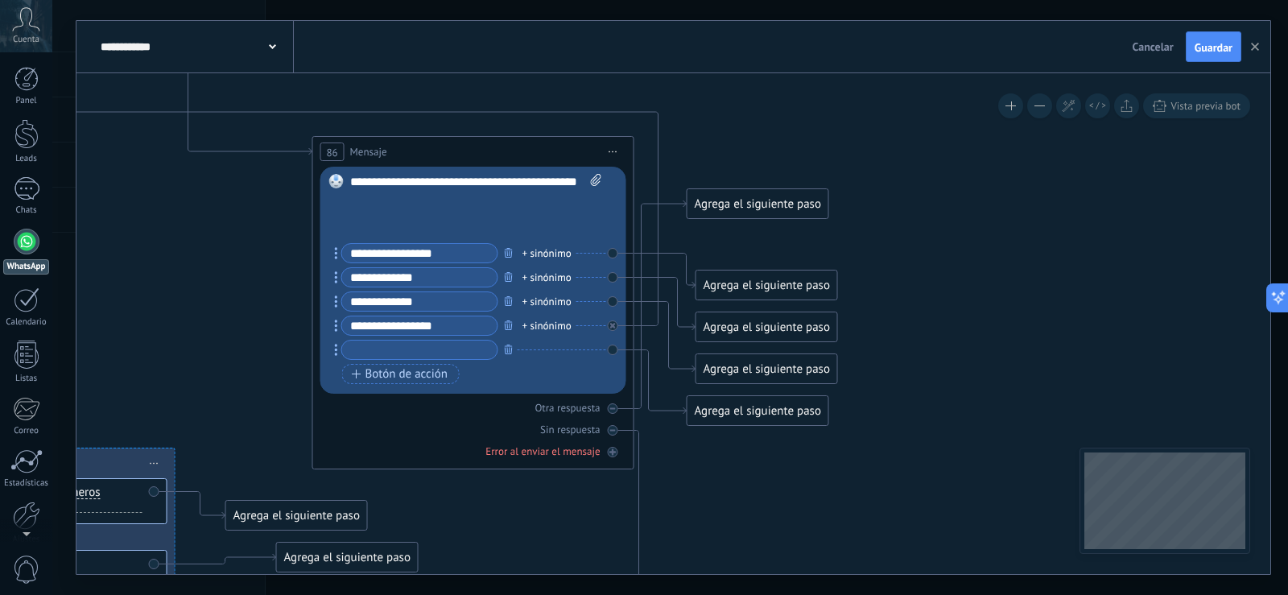
drag, startPoint x: 982, startPoint y: 486, endPoint x: 993, endPoint y: 480, distance: 13.0
click at [993, 480] on icon at bounding box center [1206, 566] width 4799 height 2085
click at [747, 287] on div "Agrega el siguiente paso" at bounding box center [768, 284] width 141 height 27
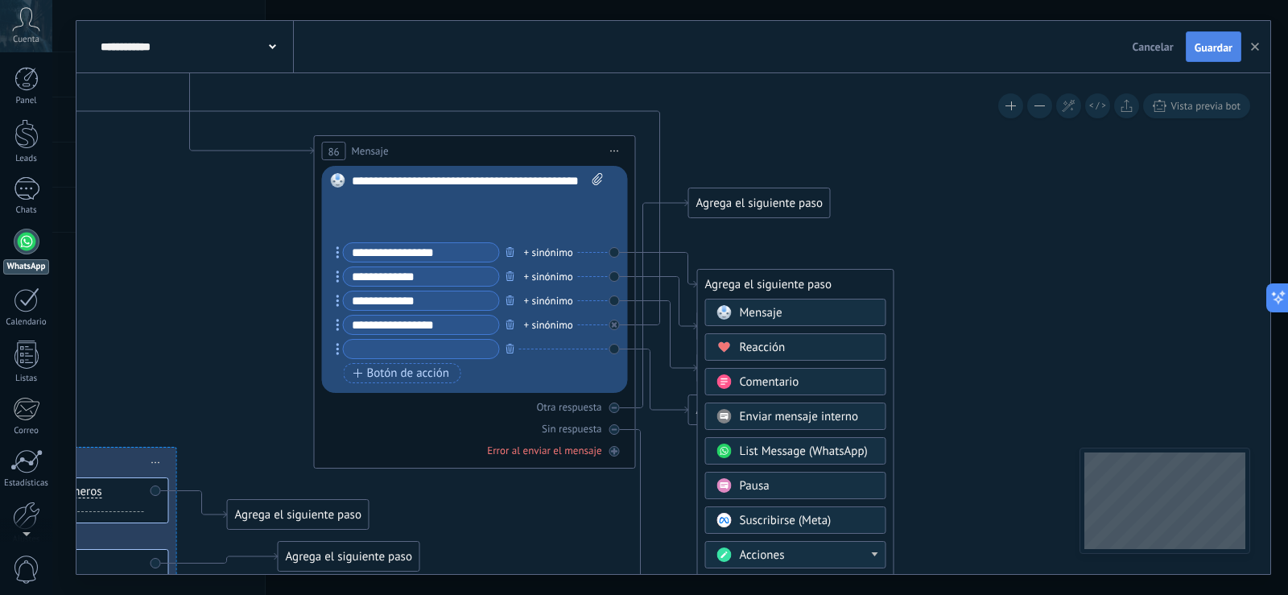
click at [1195, 47] on span "Guardar" at bounding box center [1214, 47] width 38 height 11
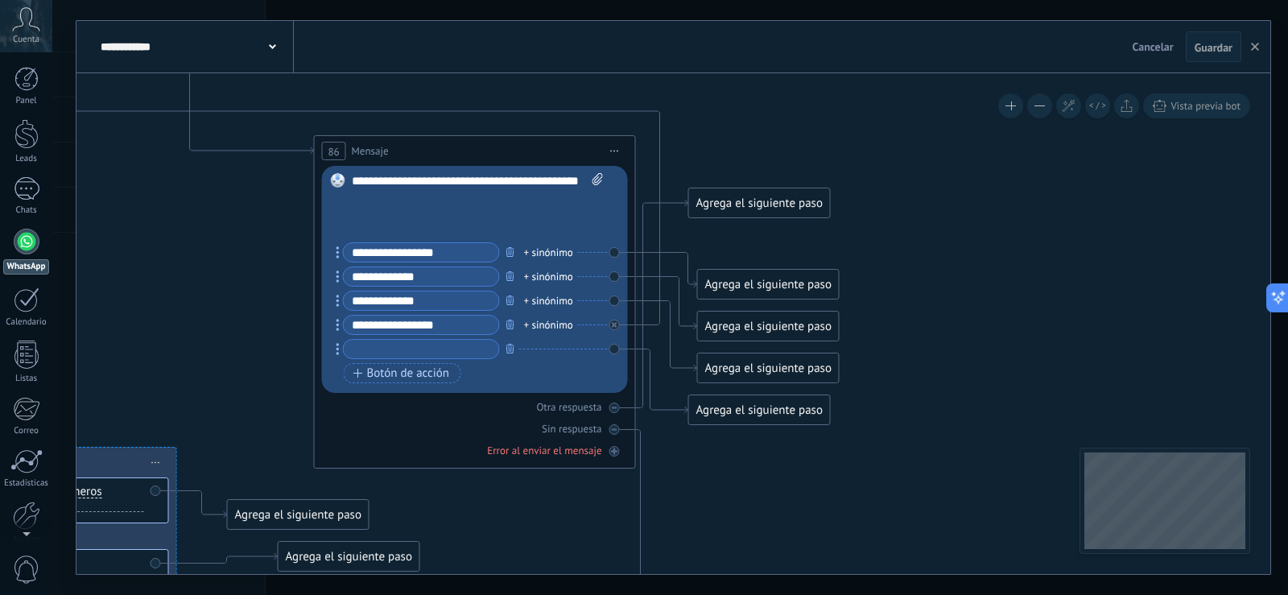
click at [799, 279] on div "Agrega el siguiente paso" at bounding box center [768, 284] width 141 height 27
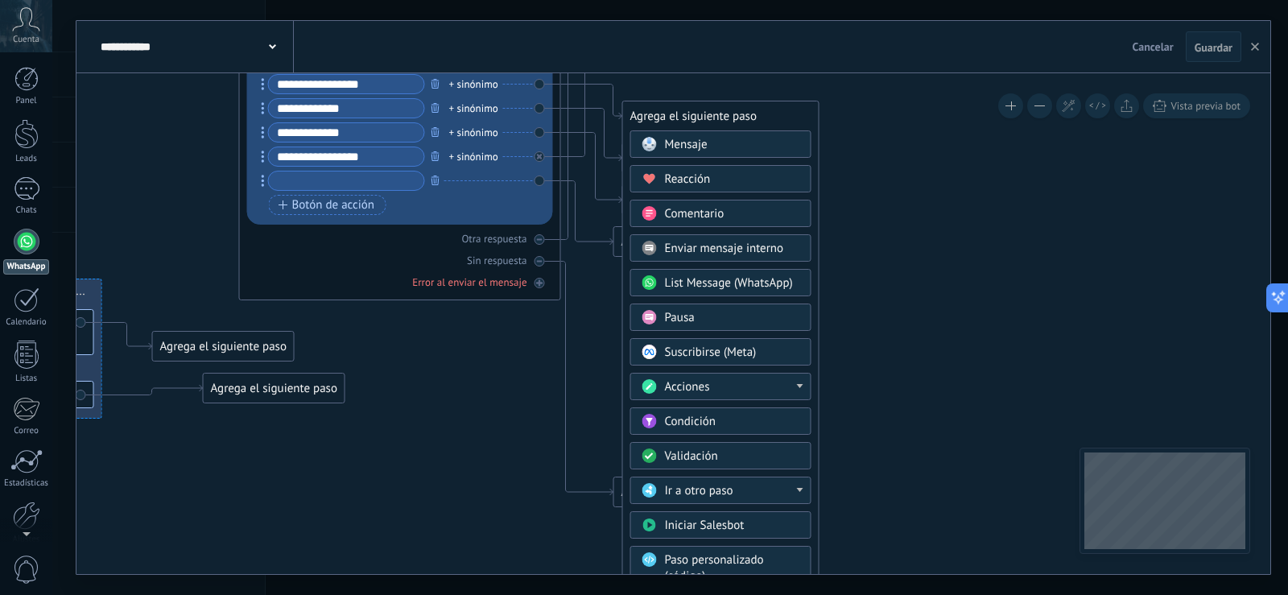
drag, startPoint x: 1003, startPoint y: 282, endPoint x: 939, endPoint y: 152, distance: 144.7
click at [939, 152] on icon at bounding box center [1133, 397] width 4799 height 2085
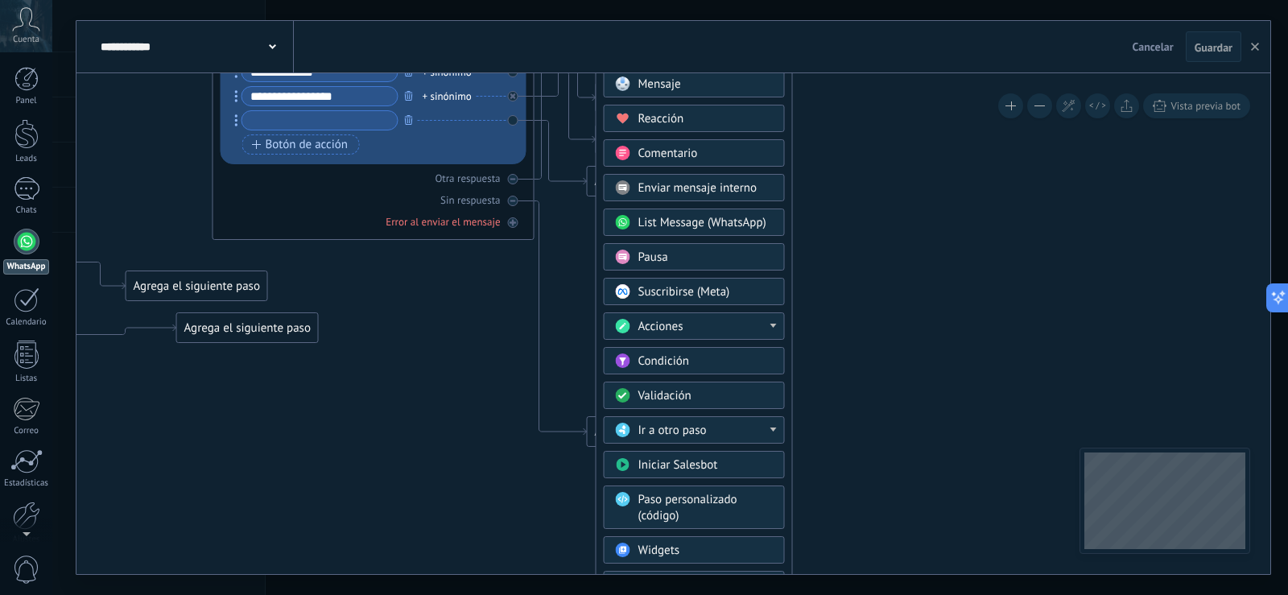
drag, startPoint x: 1006, startPoint y: 266, endPoint x: 981, endPoint y: 208, distance: 62.4
click at [981, 208] on icon at bounding box center [1106, 337] width 4799 height 2085
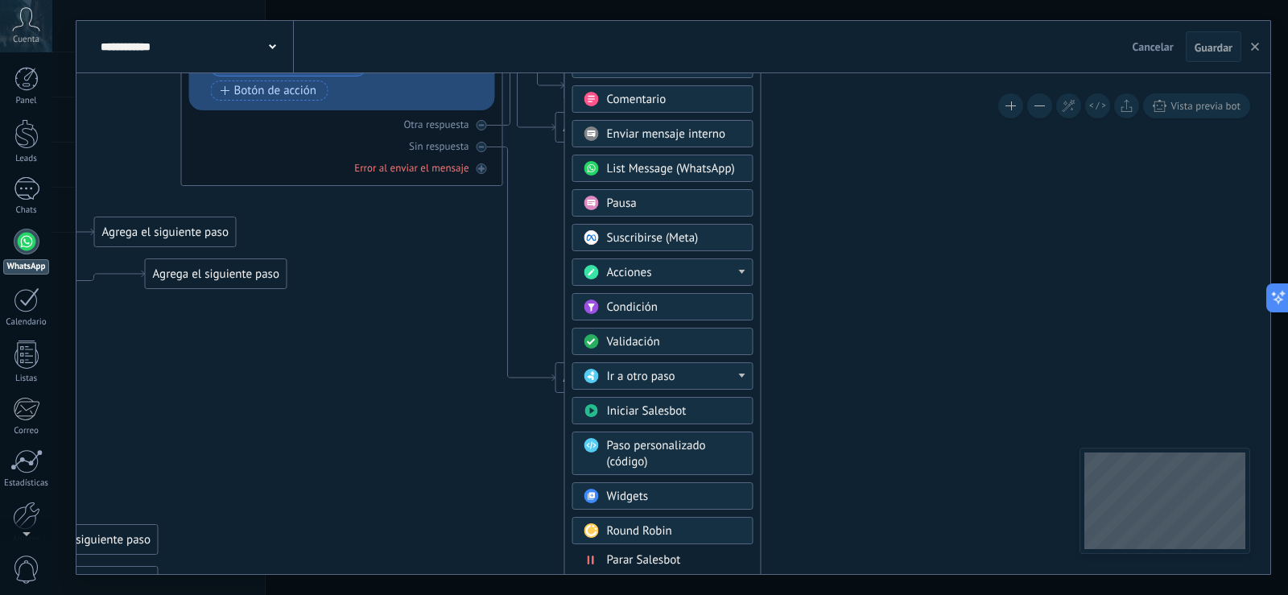
drag, startPoint x: 966, startPoint y: 245, endPoint x: 935, endPoint y: 191, distance: 62.4
click at [935, 191] on icon at bounding box center [1075, 283] width 4799 height 2085
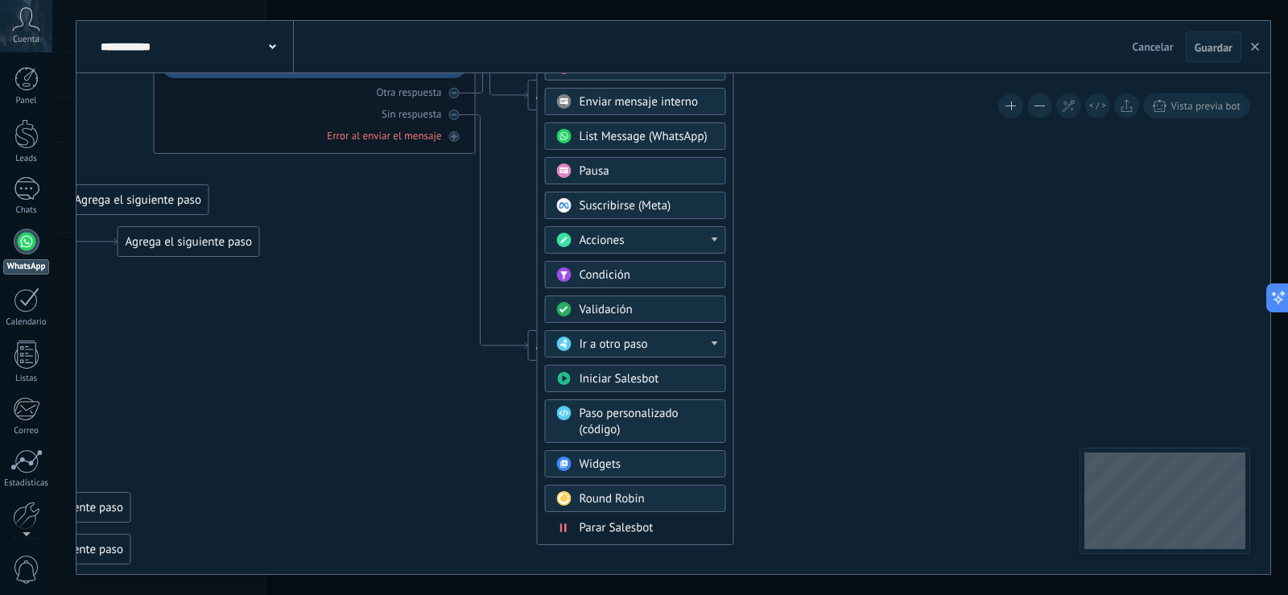
drag, startPoint x: 940, startPoint y: 237, endPoint x: 913, endPoint y: 204, distance: 42.3
click at [913, 204] on icon at bounding box center [1047, 251] width 4799 height 2085
click at [696, 234] on div "Acciones" at bounding box center [647, 241] width 135 height 16
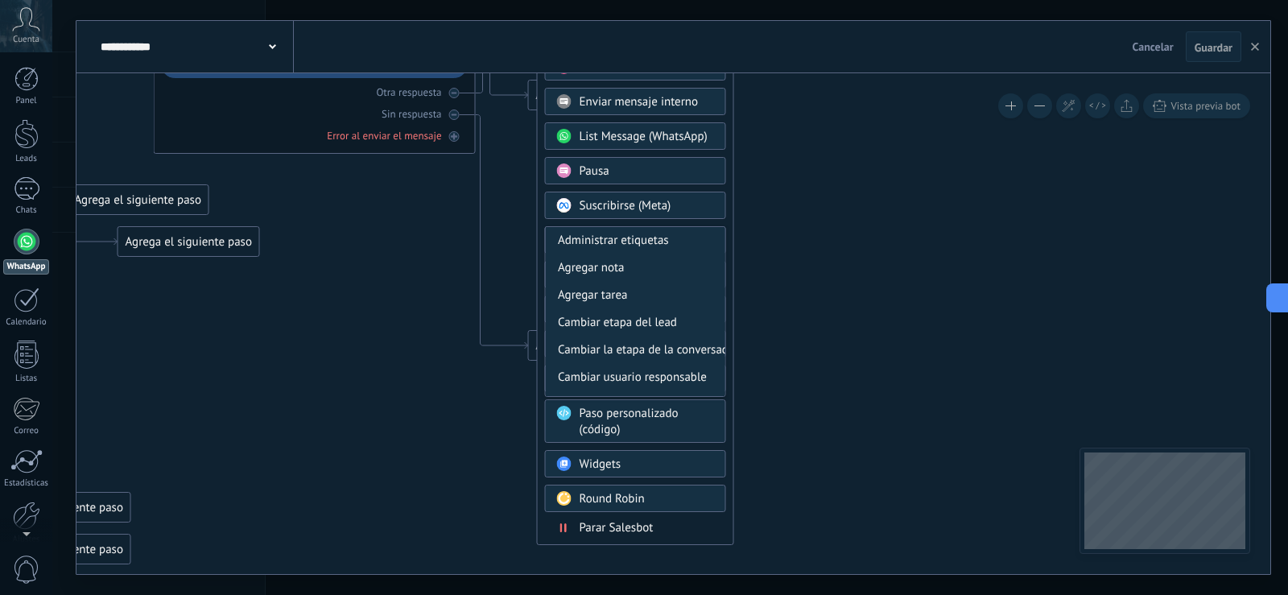
drag, startPoint x: 725, startPoint y: 248, endPoint x: 728, endPoint y: 295, distance: 46.8
click at [728, 295] on div "Agrega el siguiente paso Mensaje Mensaje Mensaje Reacción Comentario Enviar men…" at bounding box center [635, 249] width 197 height 591
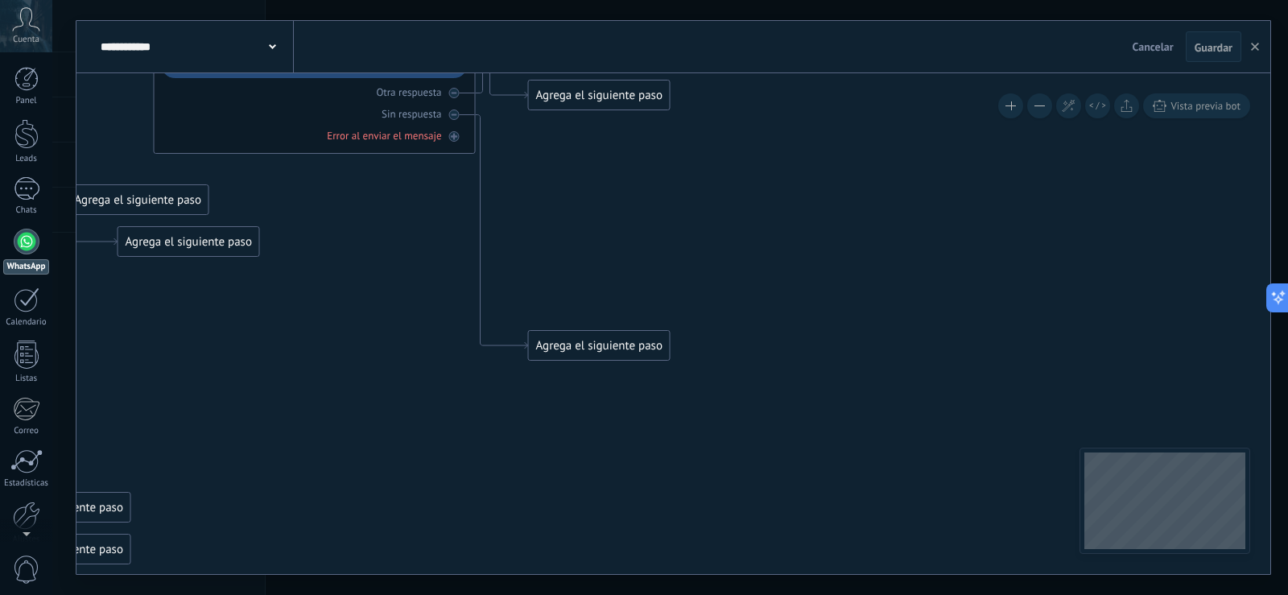
click at [652, 96] on div "Agrega el siguiente paso" at bounding box center [599, 95] width 141 height 27
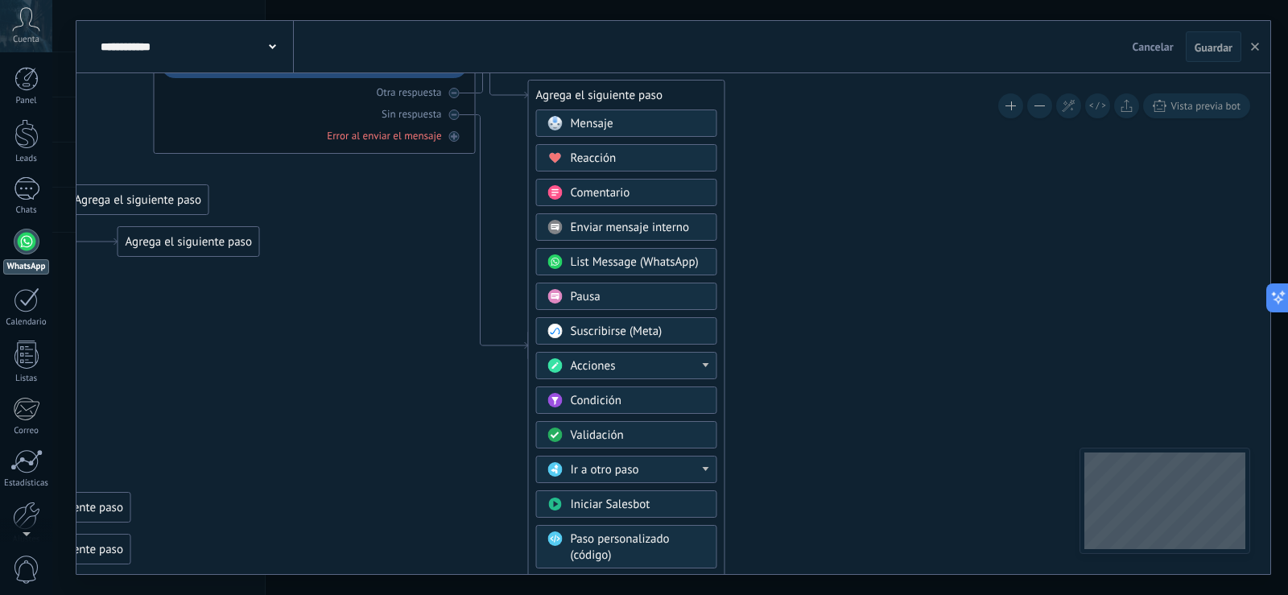
click at [691, 369] on div "Acciones" at bounding box center [638, 366] width 135 height 16
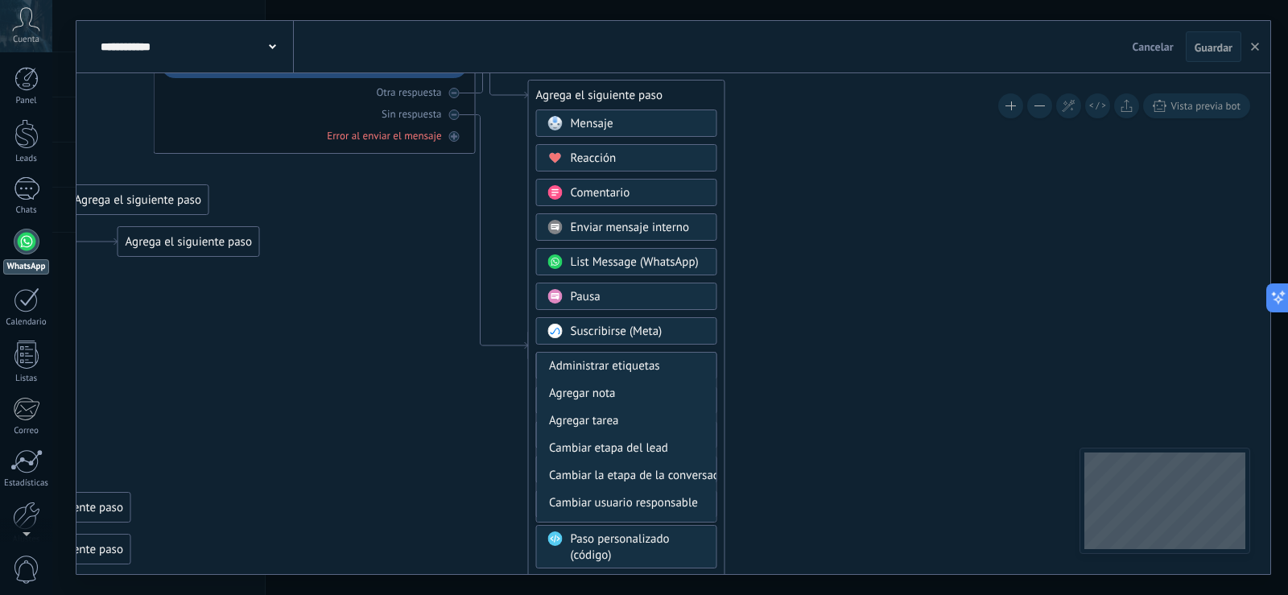
drag, startPoint x: 716, startPoint y: 369, endPoint x: 716, endPoint y: 425, distance: 55.5
click at [716, 425] on div "Administrar etiquetas Agregar nota Agregar tarea Cambiar etapa del lead Cambiar…" at bounding box center [626, 437] width 181 height 171
click at [812, 327] on icon at bounding box center [1047, 251] width 4799 height 2085
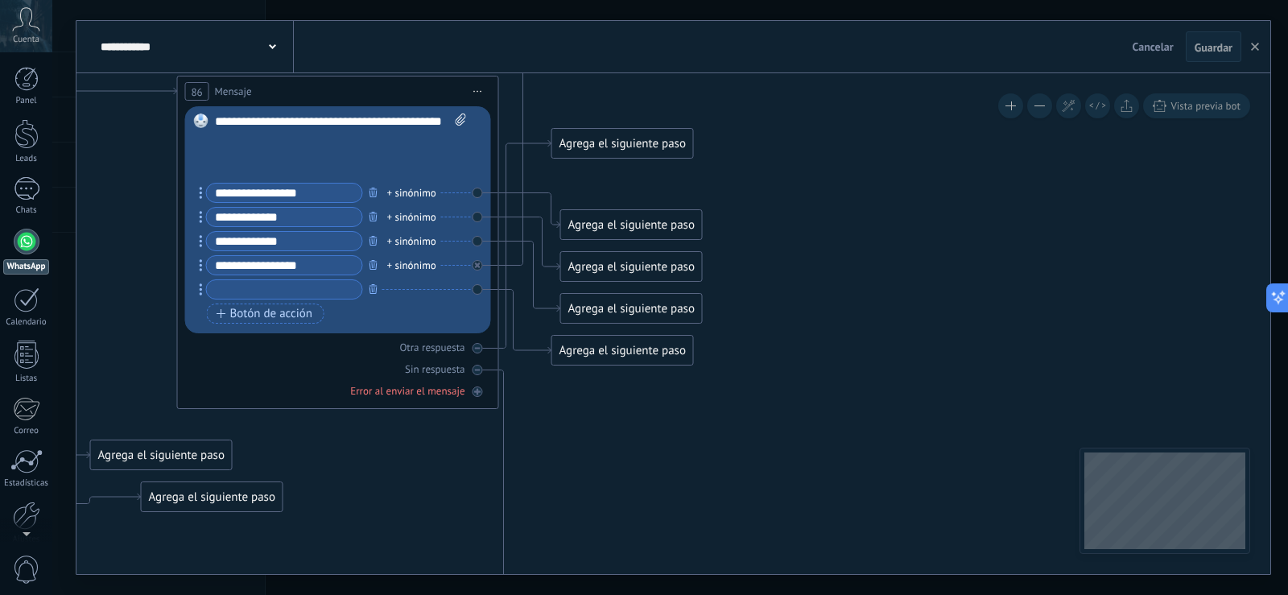
drag, startPoint x: 805, startPoint y: 200, endPoint x: 828, endPoint y: 455, distance: 256.3
click at [828, 455] on icon at bounding box center [1071, 506] width 4799 height 2085
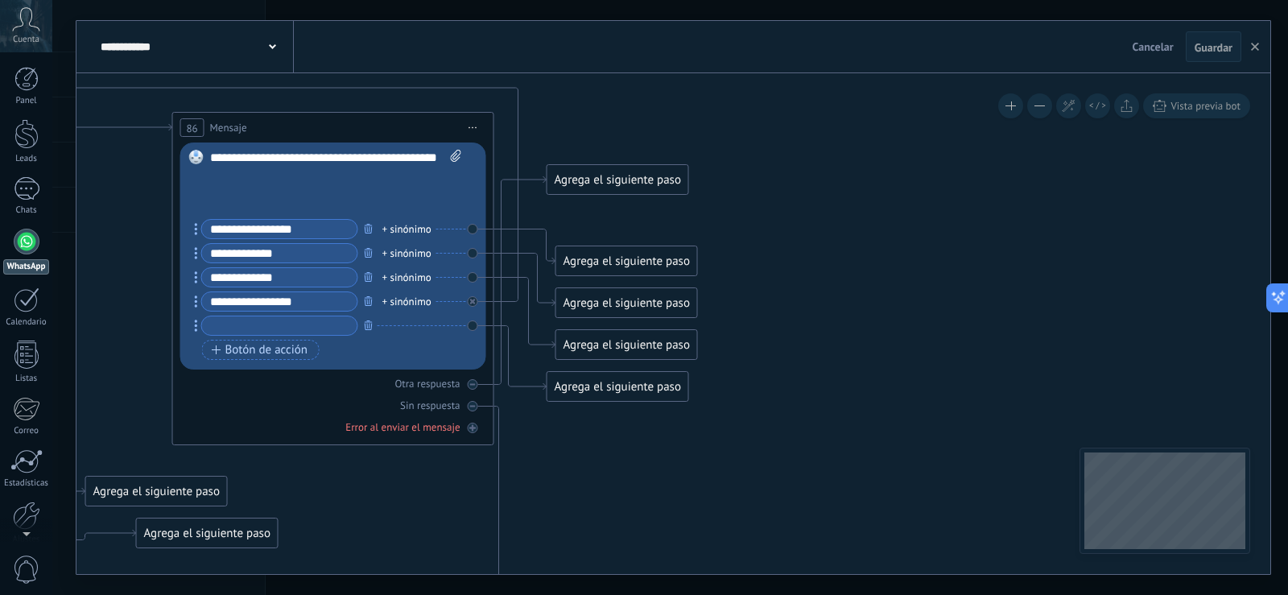
drag, startPoint x: 829, startPoint y: 391, endPoint x: 822, endPoint y: 453, distance: 62.4
click at [822, 453] on icon at bounding box center [1066, 542] width 4799 height 2085
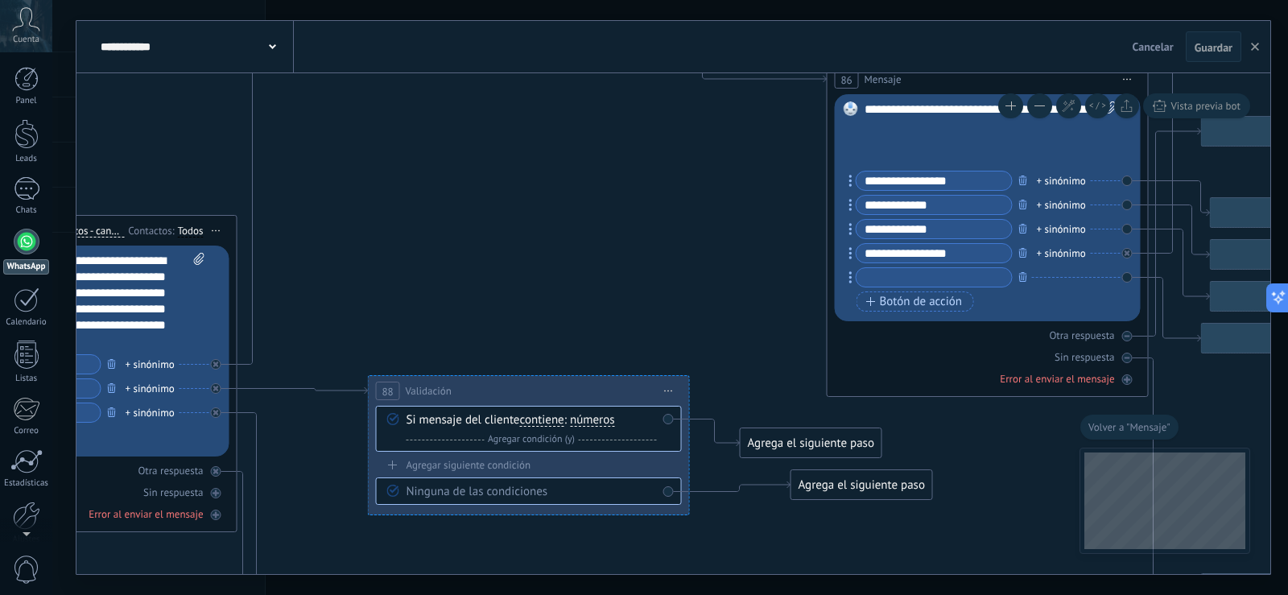
drag, startPoint x: 1051, startPoint y: 279, endPoint x: 414, endPoint y: 167, distance: 646.4
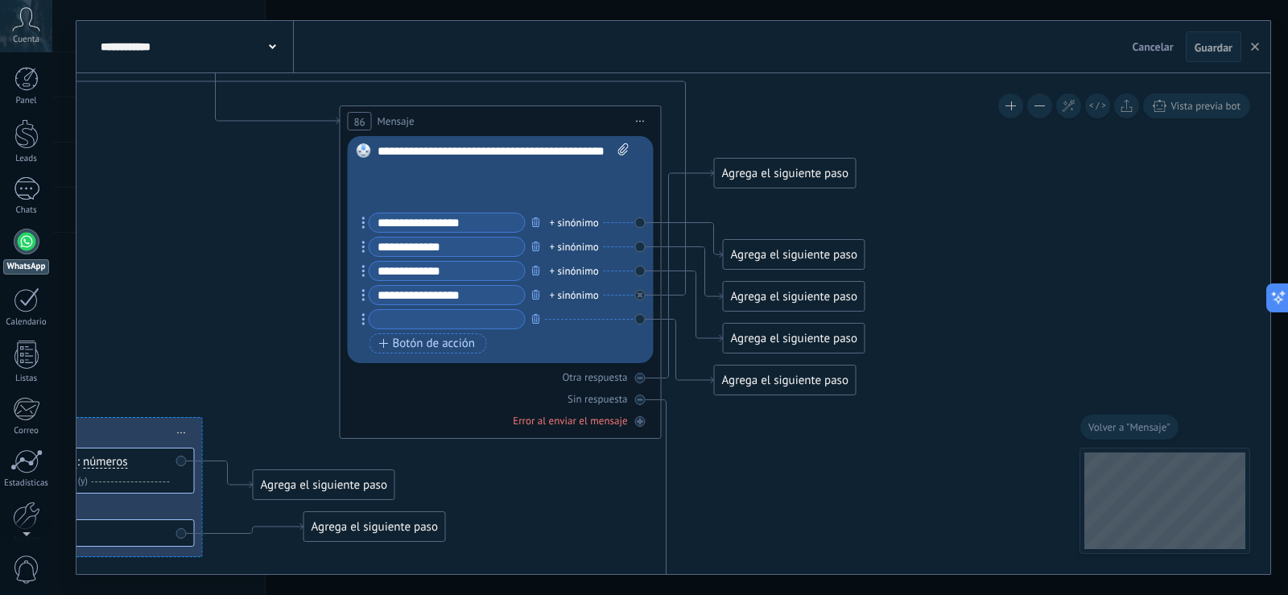
drag, startPoint x: 671, startPoint y: 169, endPoint x: 222, endPoint y: 213, distance: 450.6
click at [222, 213] on icon at bounding box center [1233, 536] width 4799 height 2085
click at [484, 293] on input "**********" at bounding box center [446, 295] width 155 height 19
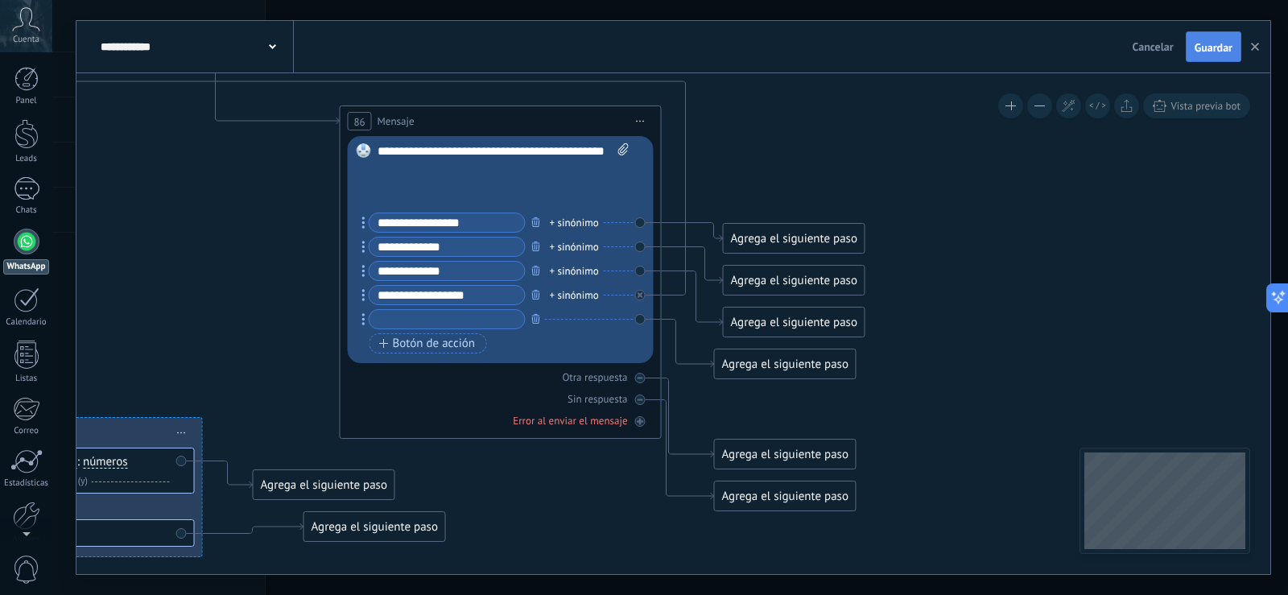
type input "**********"
click at [1216, 40] on button "Guardar" at bounding box center [1214, 46] width 56 height 31
click at [843, 233] on div "Agrega el siguiente paso" at bounding box center [794, 238] width 141 height 27
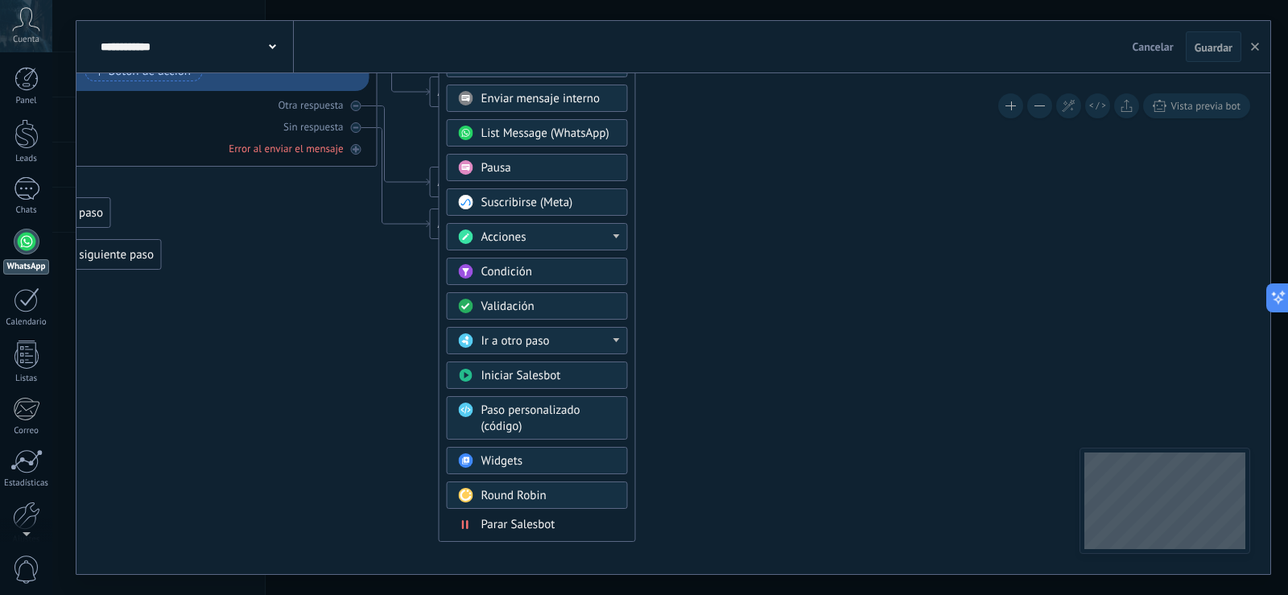
drag, startPoint x: 1035, startPoint y: 287, endPoint x: 744, endPoint y: 39, distance: 382.6
click at [750, 16] on div "**********" at bounding box center [670, 297] width 1236 height 595
click at [571, 272] on div "Condición" at bounding box center [548, 274] width 135 height 16
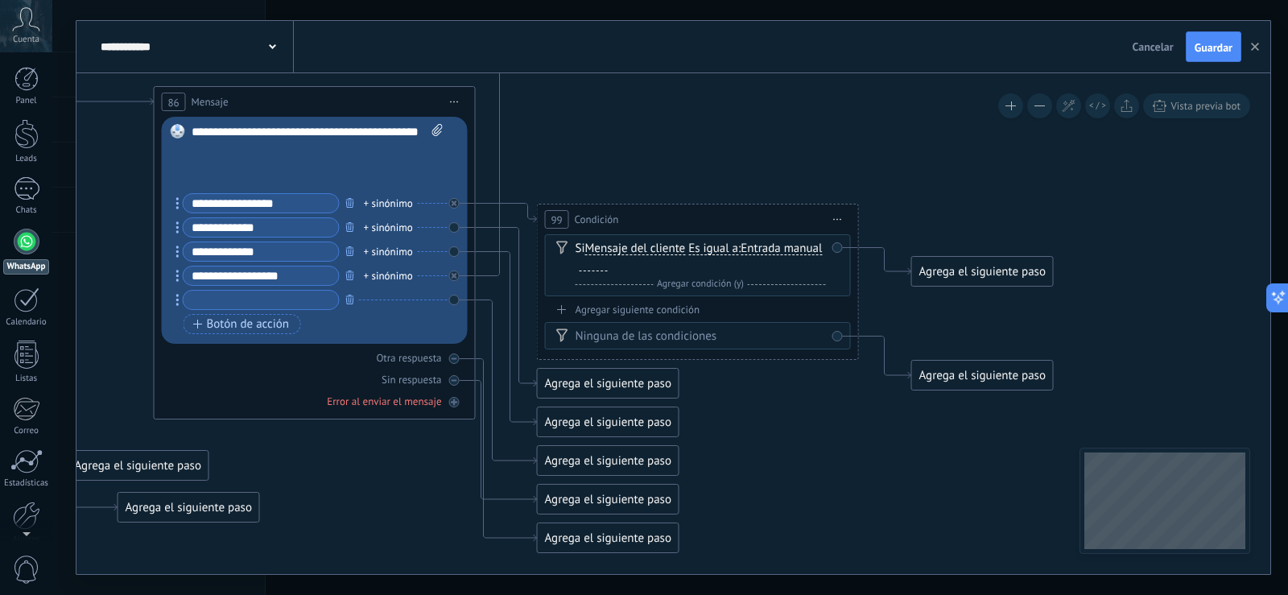
drag, startPoint x: 784, startPoint y: 227, endPoint x: 808, endPoint y: 478, distance: 252.3
click at [808, 478] on icon at bounding box center [1047, 501] width 4799 height 2054
click at [741, 255] on span "Entrada manual" at bounding box center [781, 248] width 81 height 13
click at [733, 262] on button "Entrada manual" at bounding box center [833, 248] width 201 height 29
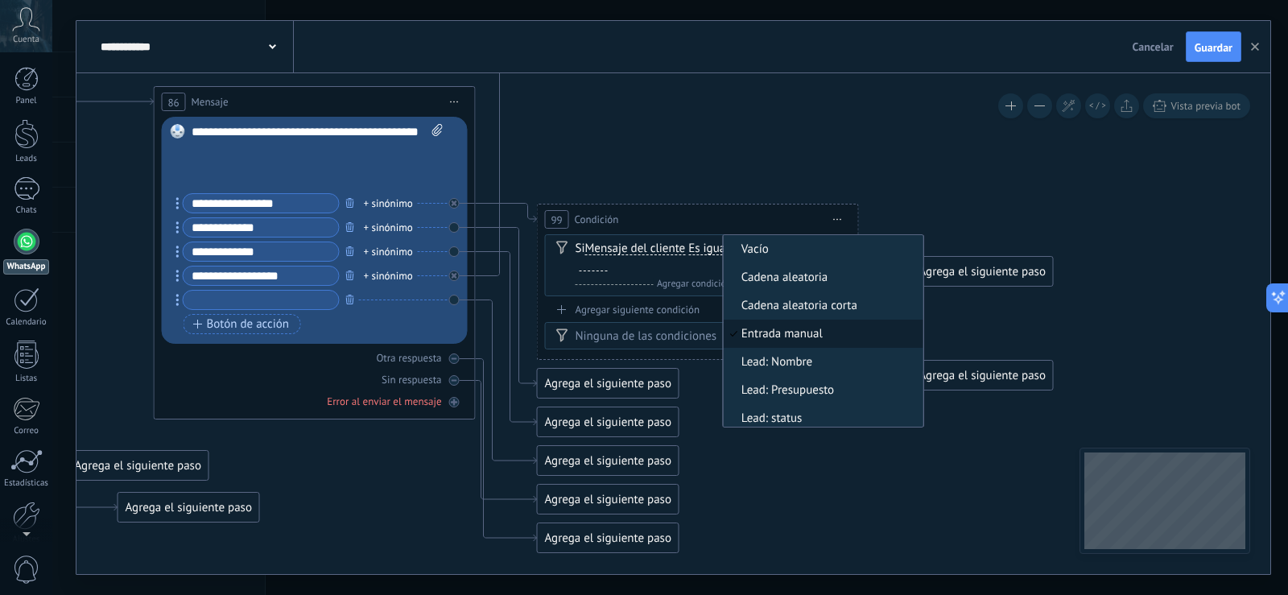
scroll to position [5, 0]
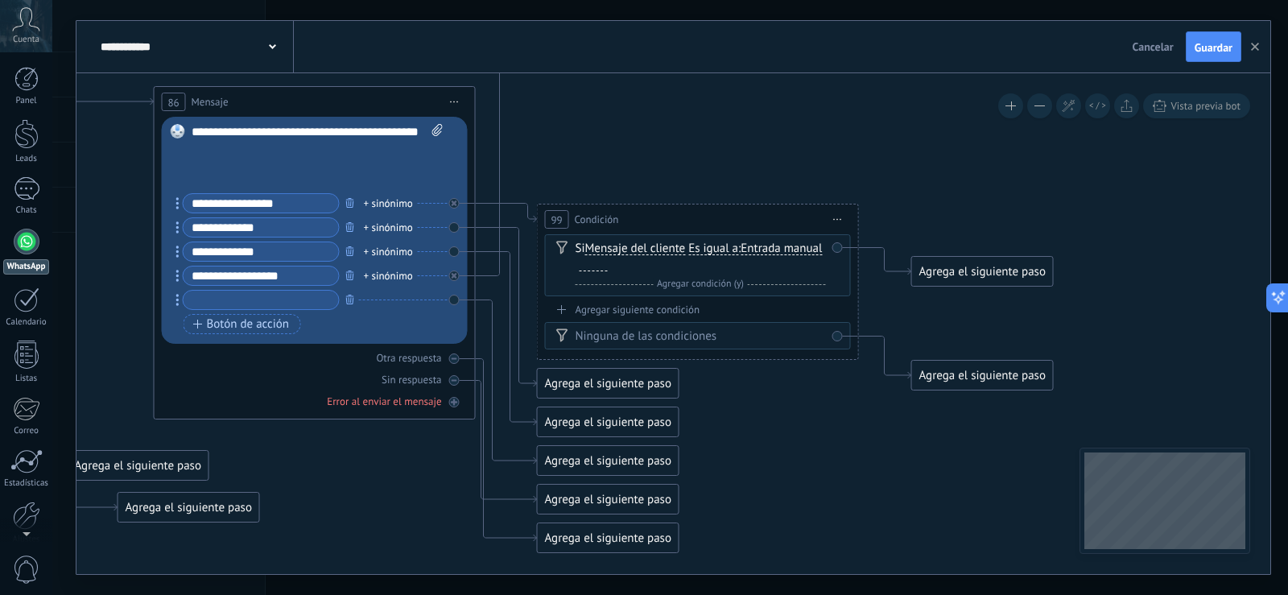
click at [837, 221] on span "Iniciar vista previa aquí Cambiar nombre Duplicar [GEOGRAPHIC_DATA]" at bounding box center [838, 219] width 26 height 23
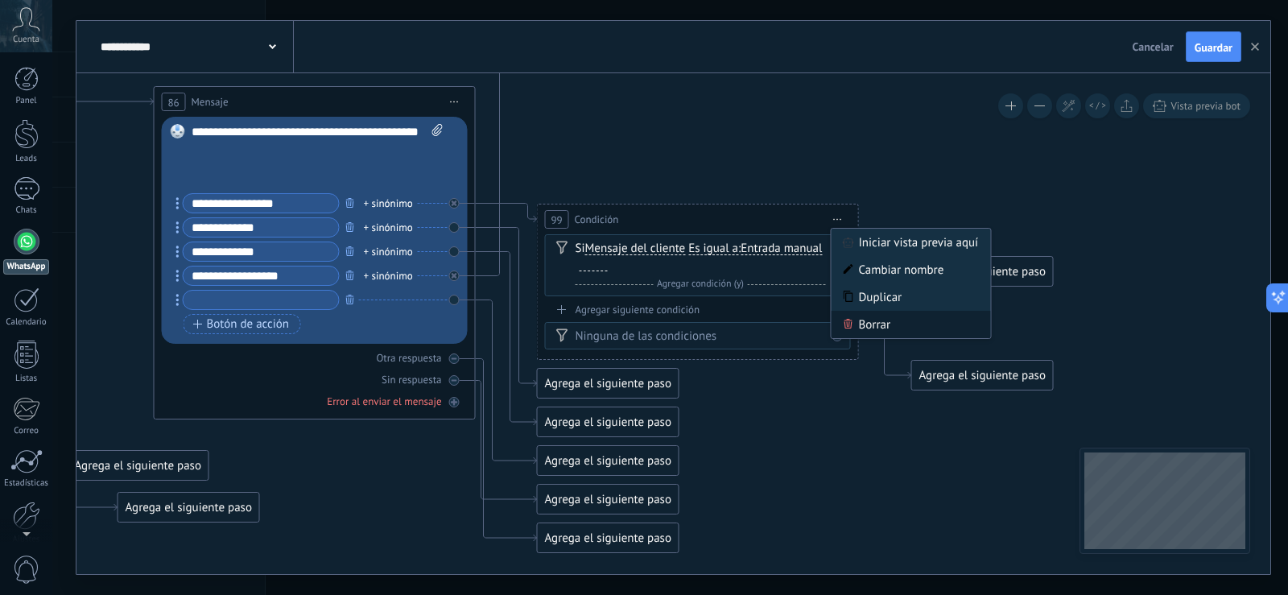
click at [865, 322] on div "Borrar" at bounding box center [911, 324] width 159 height 27
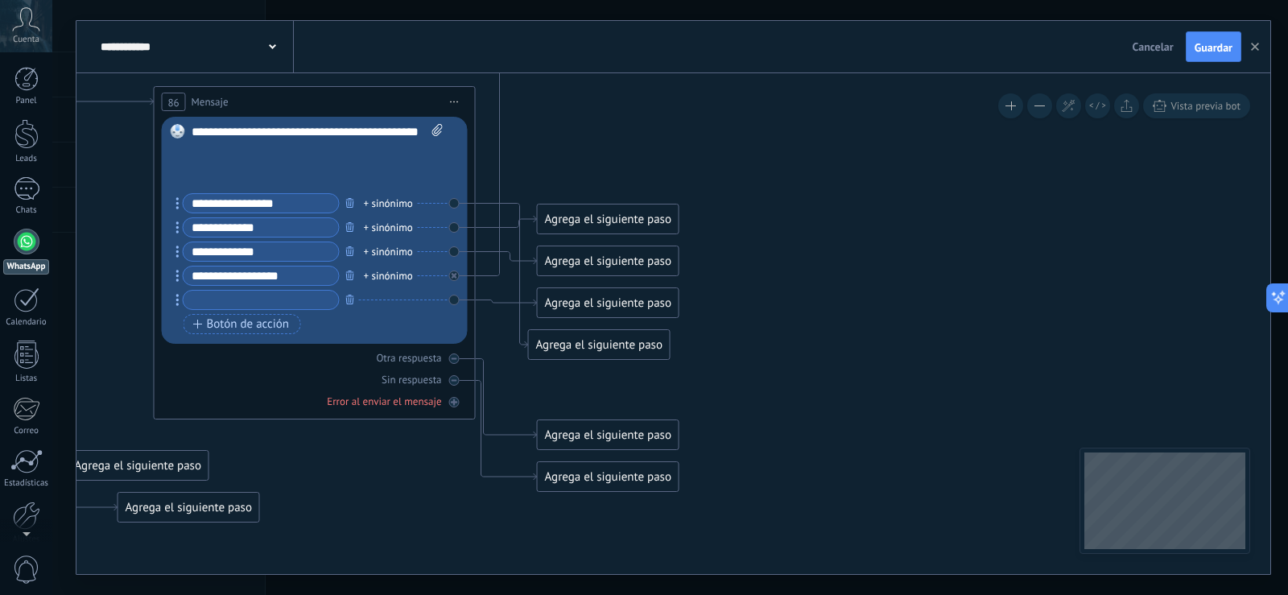
click at [648, 216] on div "Agrega el siguiente paso" at bounding box center [608, 219] width 141 height 27
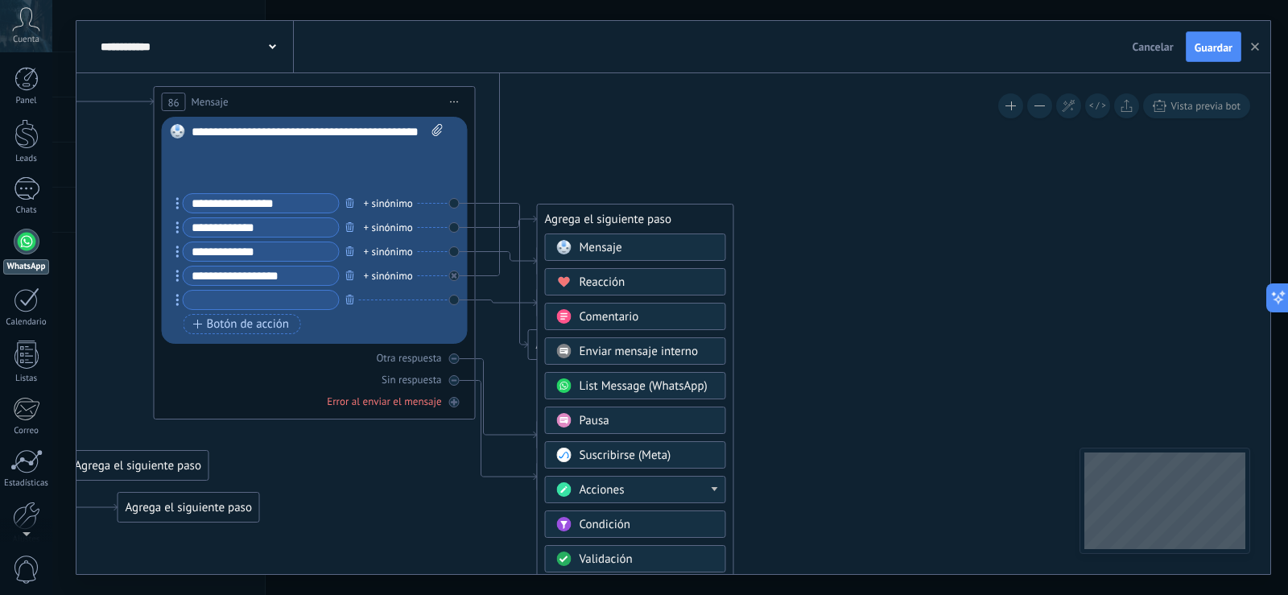
click at [712, 486] on div "Acciones" at bounding box center [647, 490] width 135 height 16
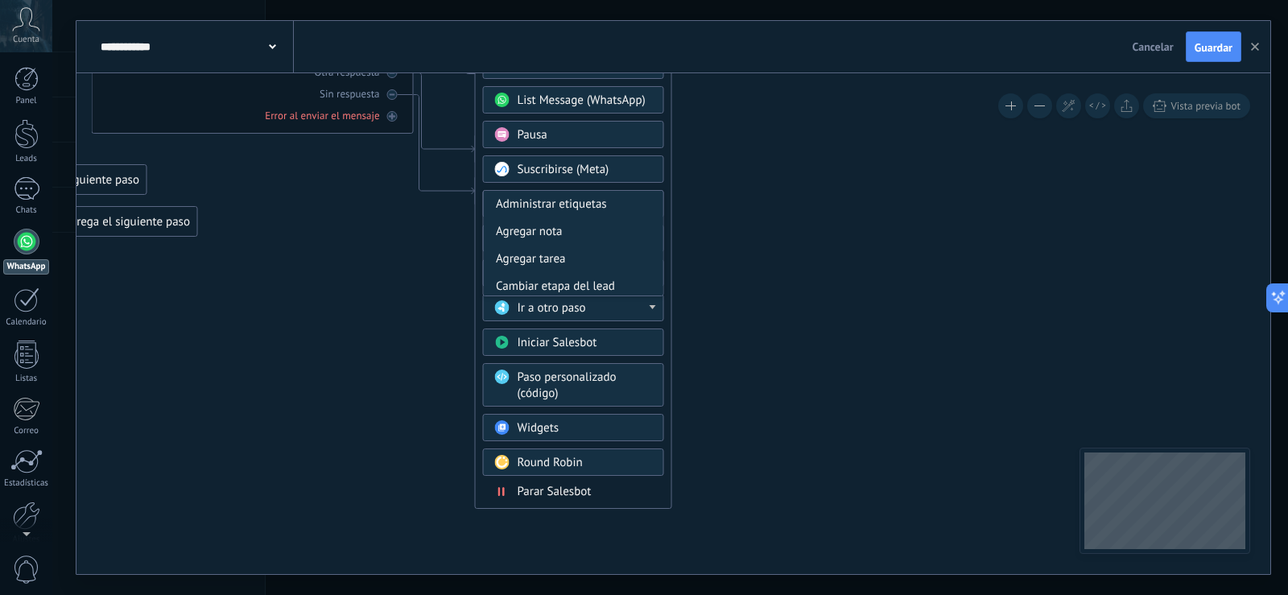
drag, startPoint x: 828, startPoint y: 342, endPoint x: 759, endPoint y: 136, distance: 217.4
click at [770, 116] on icon at bounding box center [985, 216] width 4799 height 2054
click at [599, 376] on span "Paso personalizado (código)" at bounding box center [566, 384] width 99 height 31
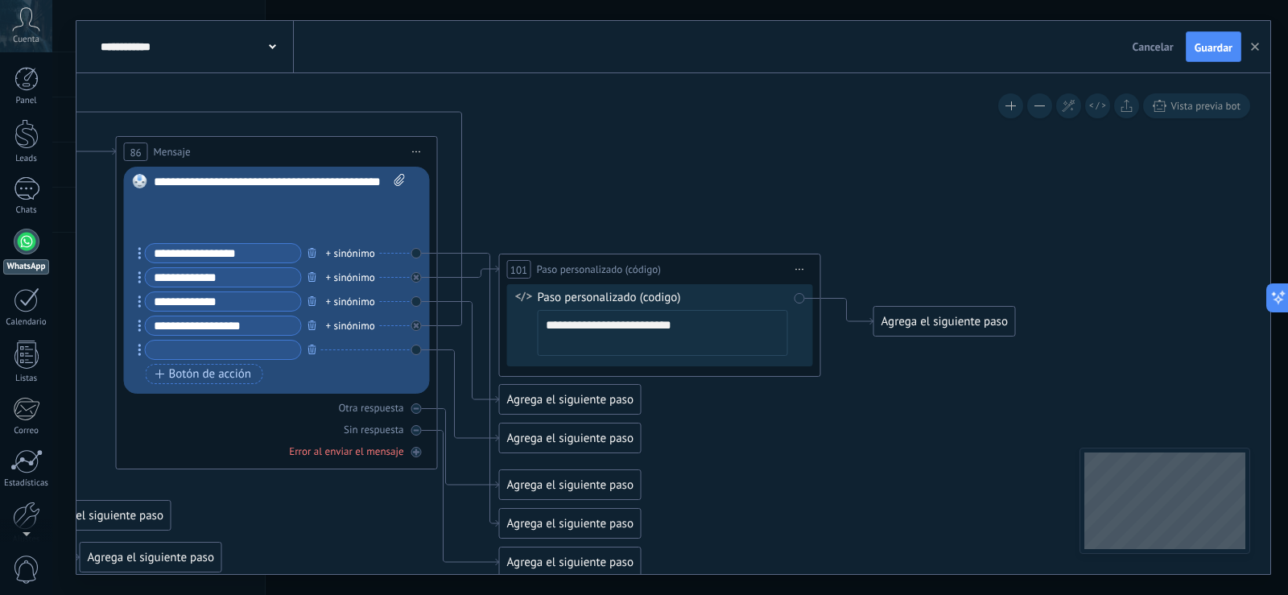
drag, startPoint x: 799, startPoint y: 196, endPoint x: 792, endPoint y: 391, distance: 195.7
click at [790, 478] on icon at bounding box center [1010, 551] width 4799 height 2054
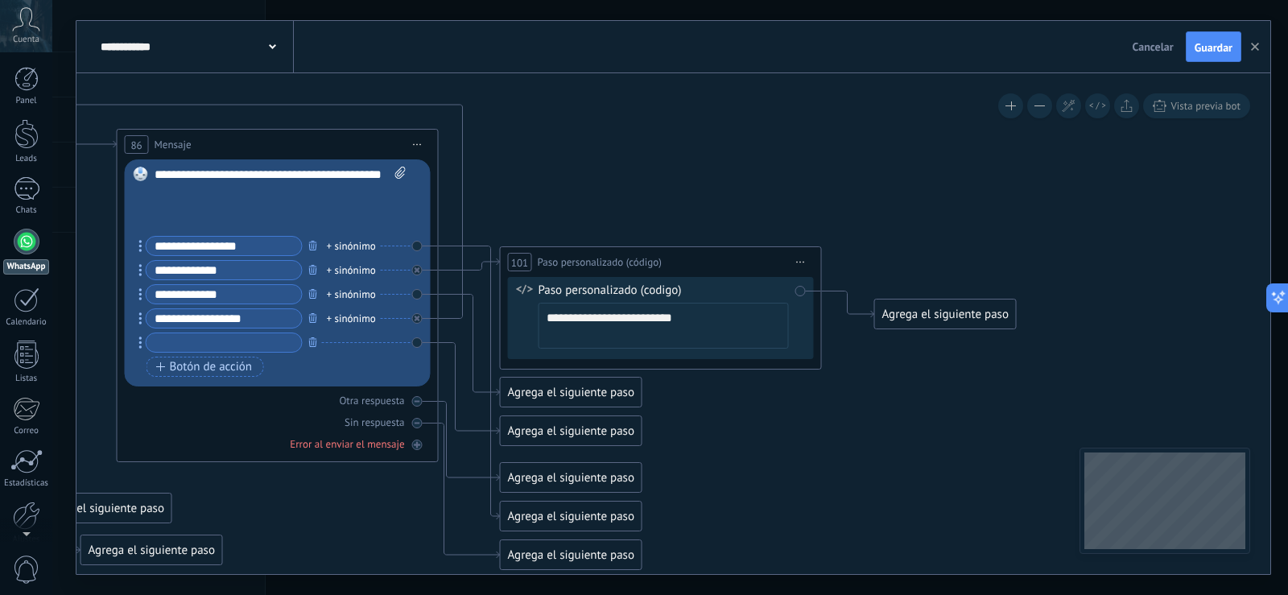
click at [805, 256] on span "Iniciar vista previa aquí Cambiar nombre Duplicar [GEOGRAPHIC_DATA]" at bounding box center [801, 261] width 26 height 23
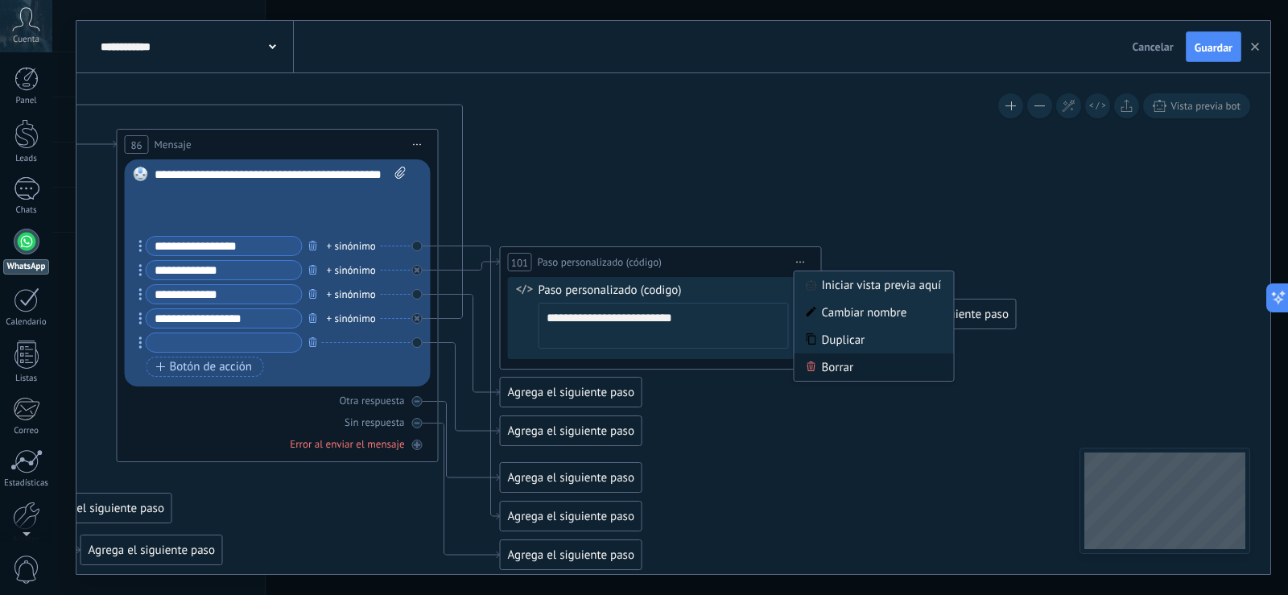
click at [816, 366] on div "Borrar" at bounding box center [874, 366] width 159 height 27
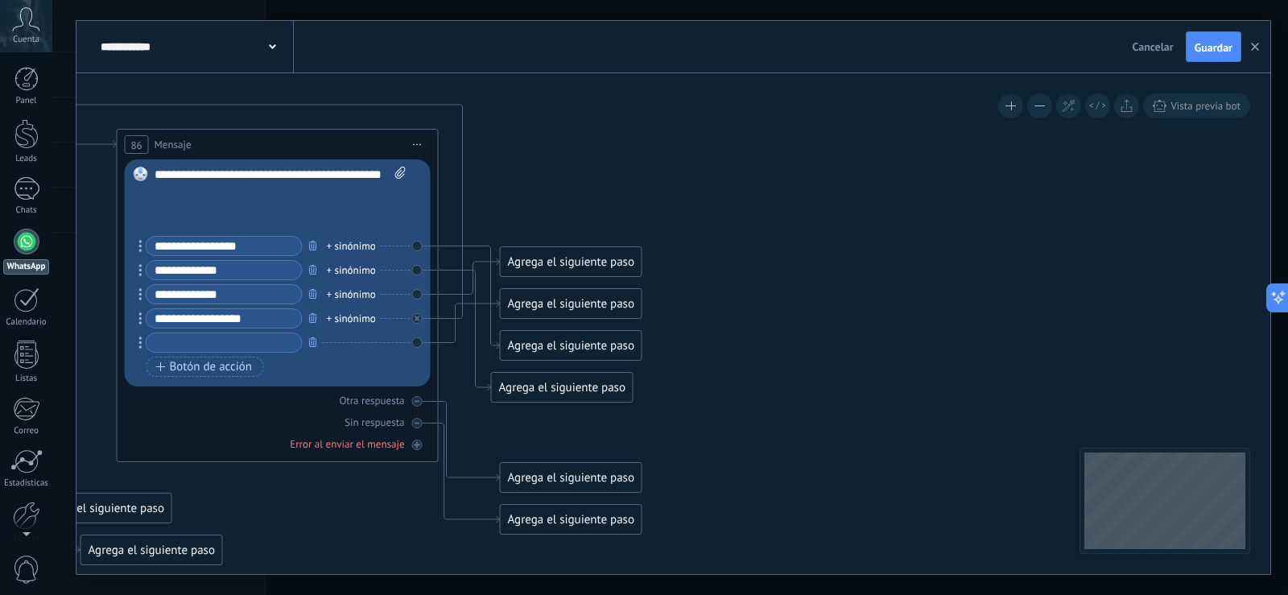
click at [622, 262] on div "Agrega el siguiente paso" at bounding box center [571, 262] width 141 height 27
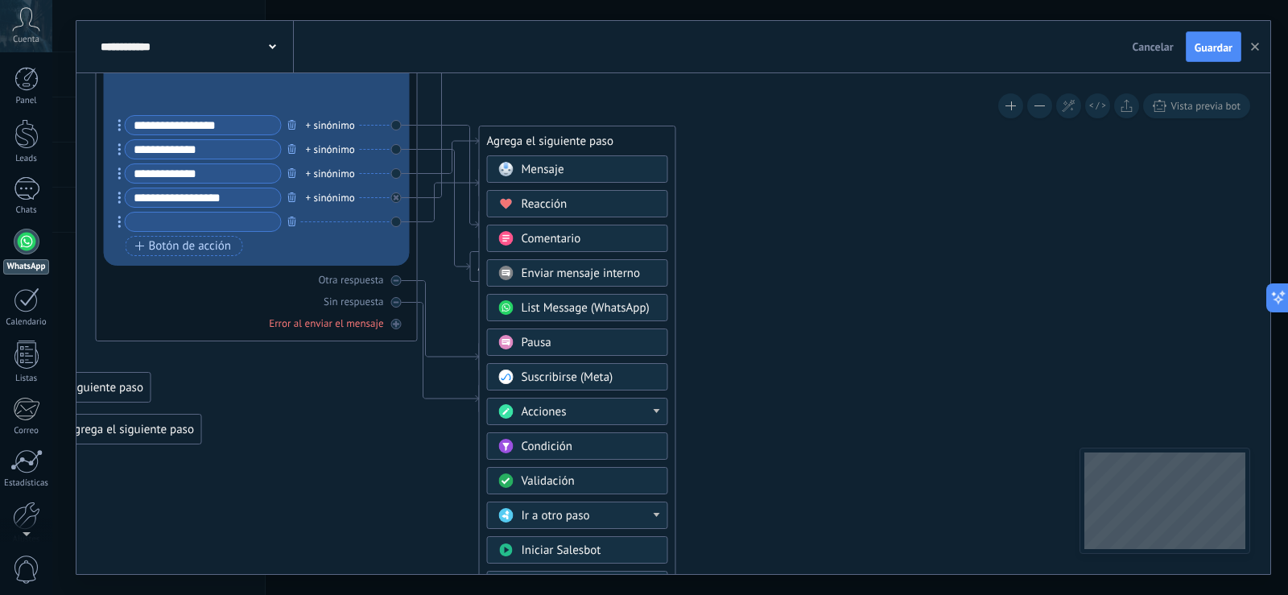
drag, startPoint x: 835, startPoint y: 357, endPoint x: 812, endPoint y: 259, distance: 100.8
click at [812, 259] on icon at bounding box center [989, 423] width 4799 height 2054
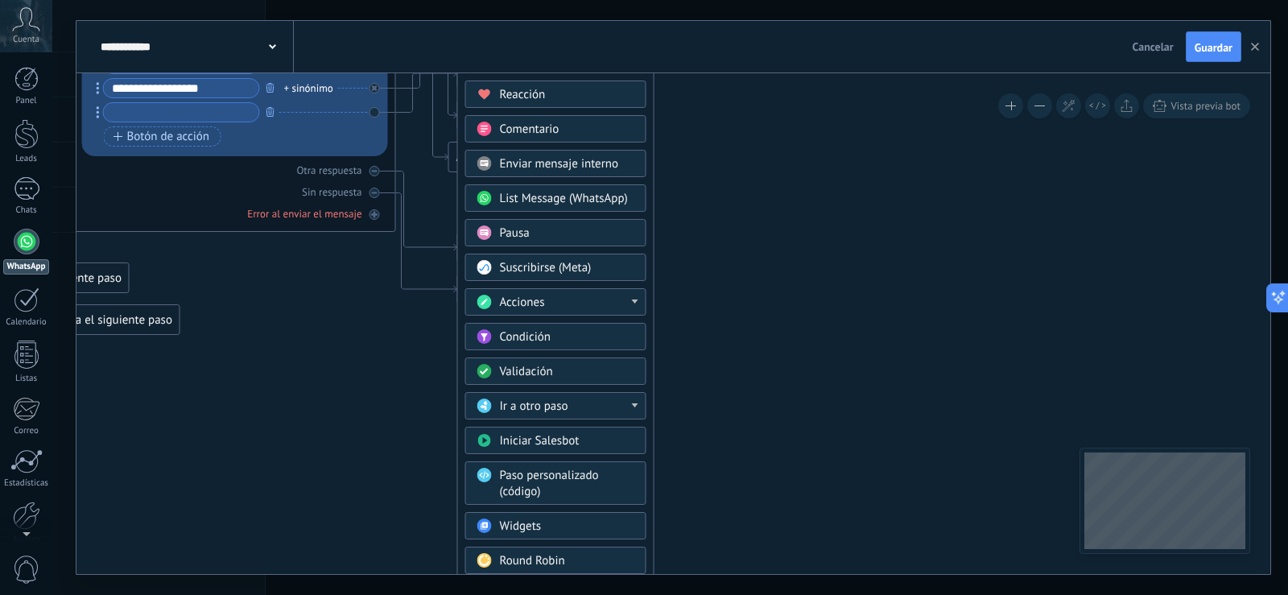
drag, startPoint x: 780, startPoint y: 378, endPoint x: 758, endPoint y: 277, distance: 103.9
click at [758, 277] on icon at bounding box center [968, 314] width 4799 height 2054
click at [590, 411] on div "Ir a otro paso" at bounding box center [567, 406] width 135 height 16
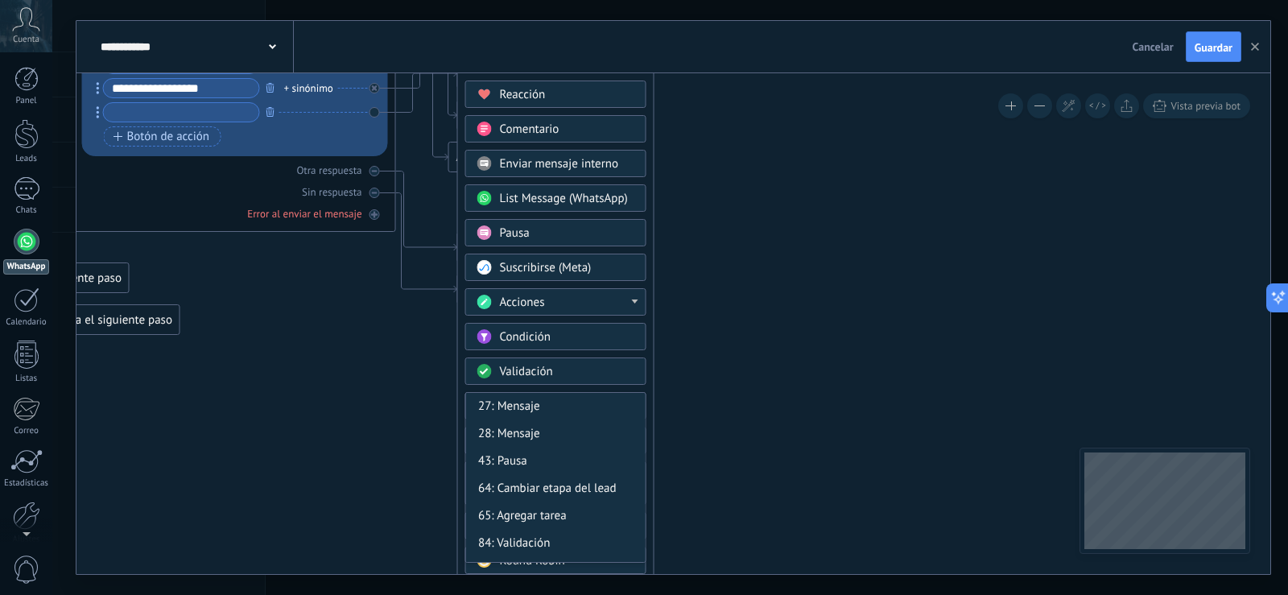
drag, startPoint x: 645, startPoint y: 425, endPoint x: 642, endPoint y: 514, distance: 88.6
click at [642, 514] on div "27: Mensaje 28: Mensaje 43: Pausa 64: Cambiar etapa del lead 65: Agregar tarea …" at bounding box center [555, 477] width 181 height 171
click at [629, 302] on div "Acciones" at bounding box center [567, 303] width 135 height 16
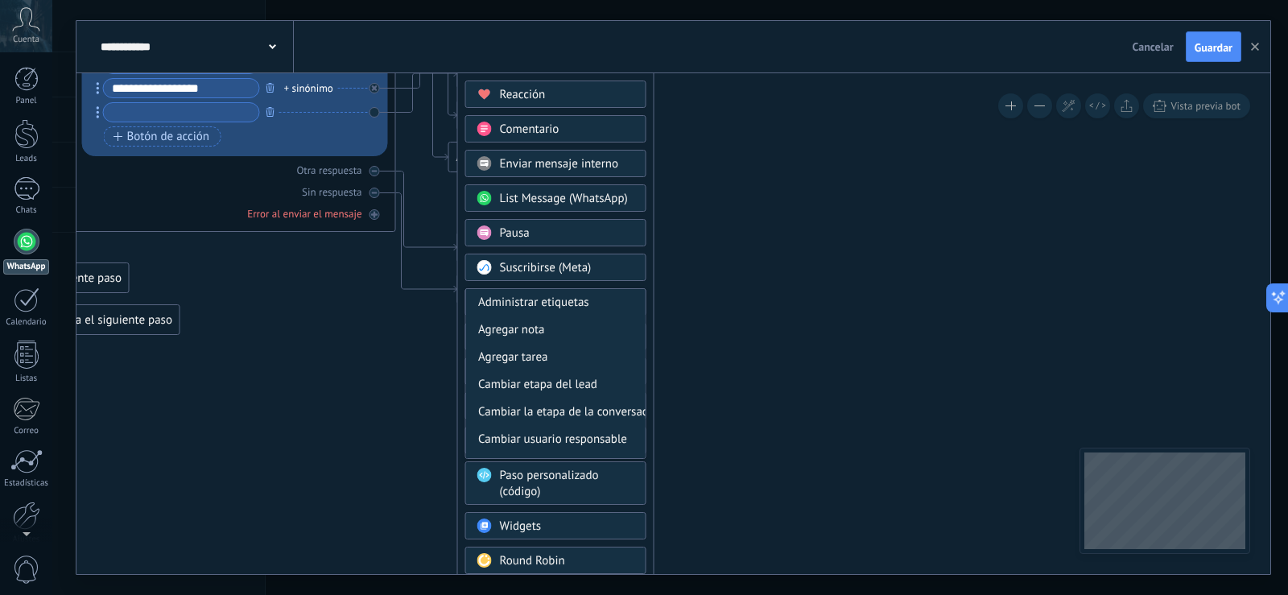
click at [722, 226] on icon at bounding box center [968, 314] width 4799 height 2054
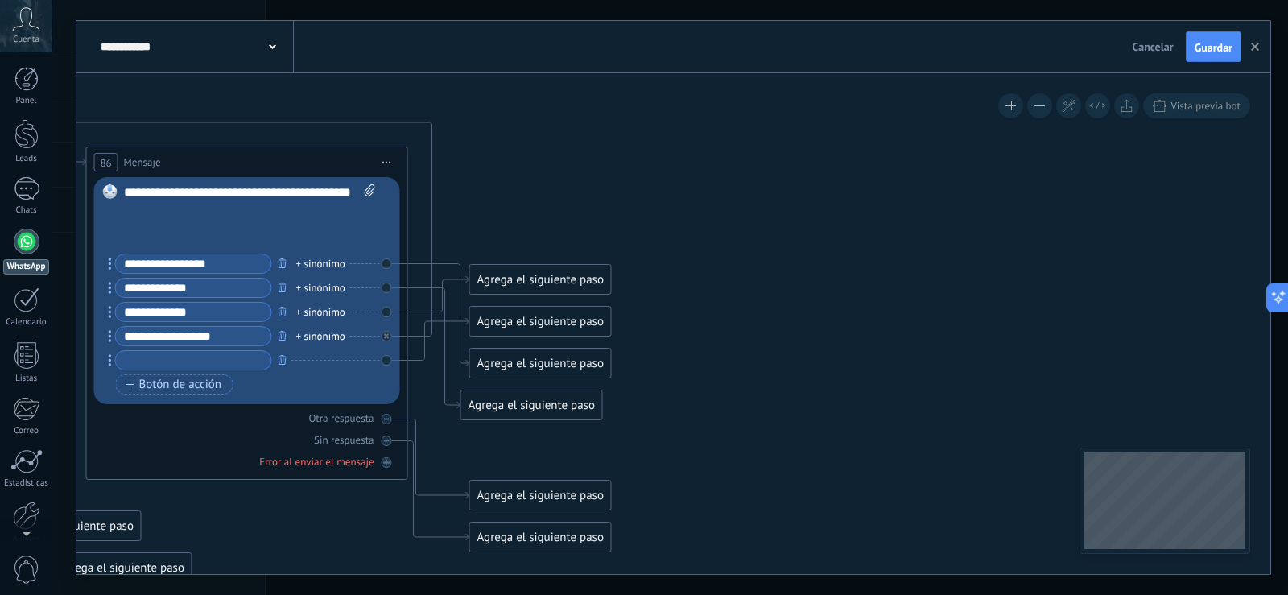
drag, startPoint x: 704, startPoint y: 181, endPoint x: 716, endPoint y: 429, distance: 248.2
click at [716, 429] on icon at bounding box center [980, 562] width 4799 height 2054
click at [543, 277] on div "Agrega el siguiente paso" at bounding box center [540, 279] width 141 height 27
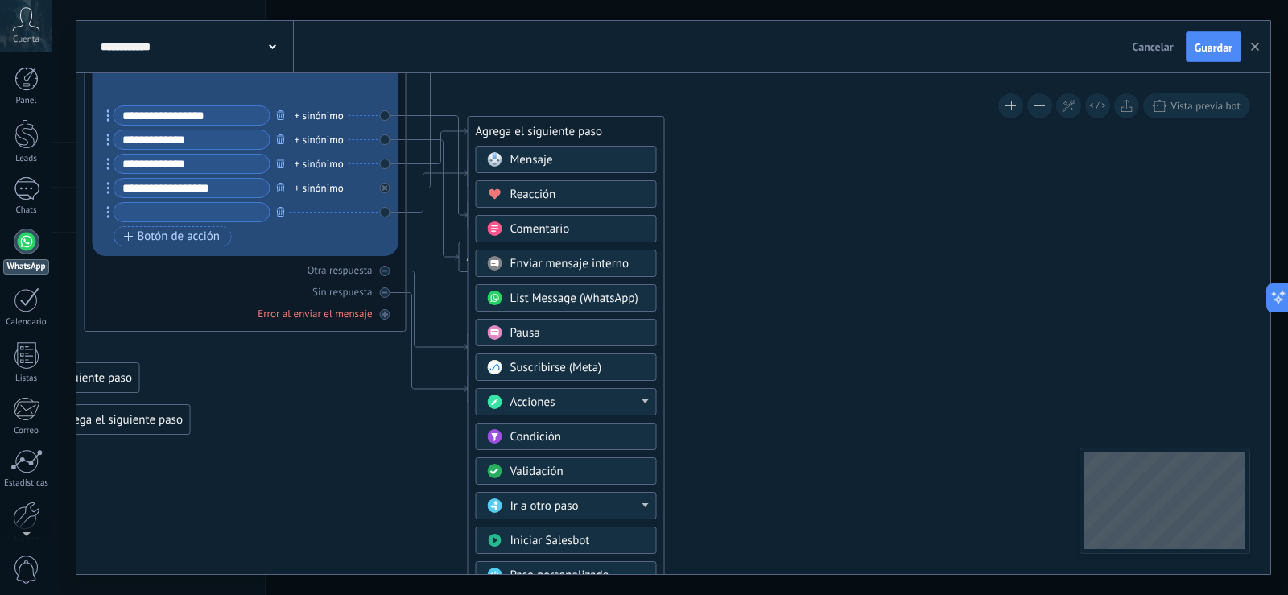
drag, startPoint x: 797, startPoint y: 372, endPoint x: 791, endPoint y: 233, distance: 138.6
click at [791, 233] on icon at bounding box center [978, 414] width 4799 height 2054
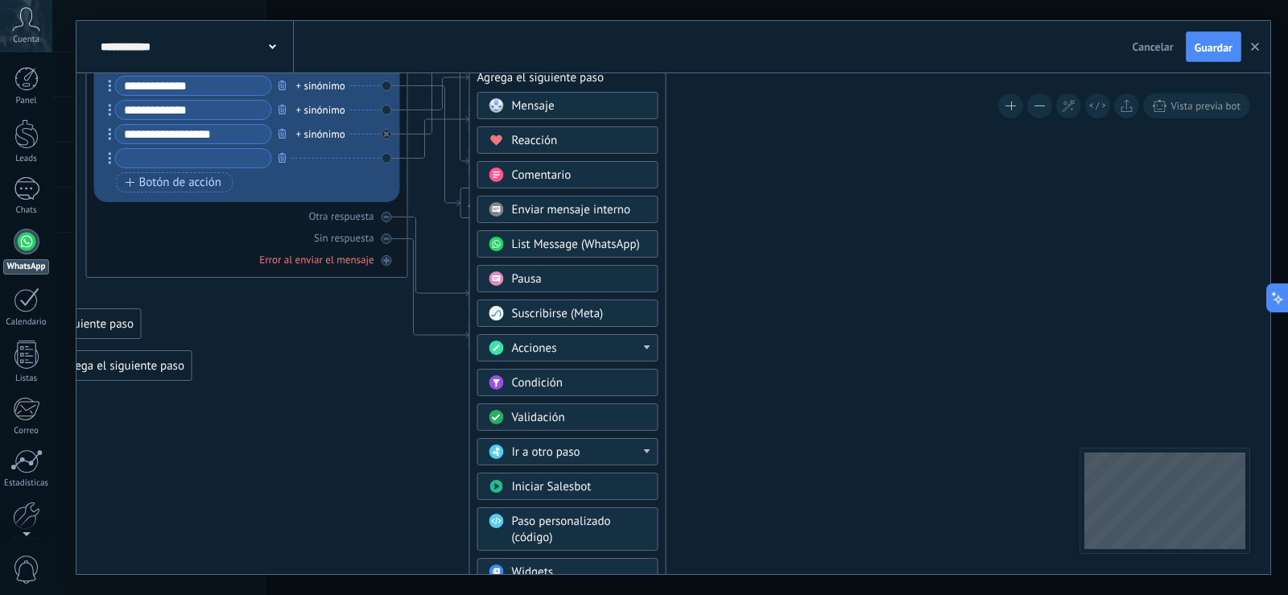
drag, startPoint x: 813, startPoint y: 327, endPoint x: 815, endPoint y: 273, distance: 54.0
click at [815, 273] on icon at bounding box center [980, 360] width 4799 height 2054
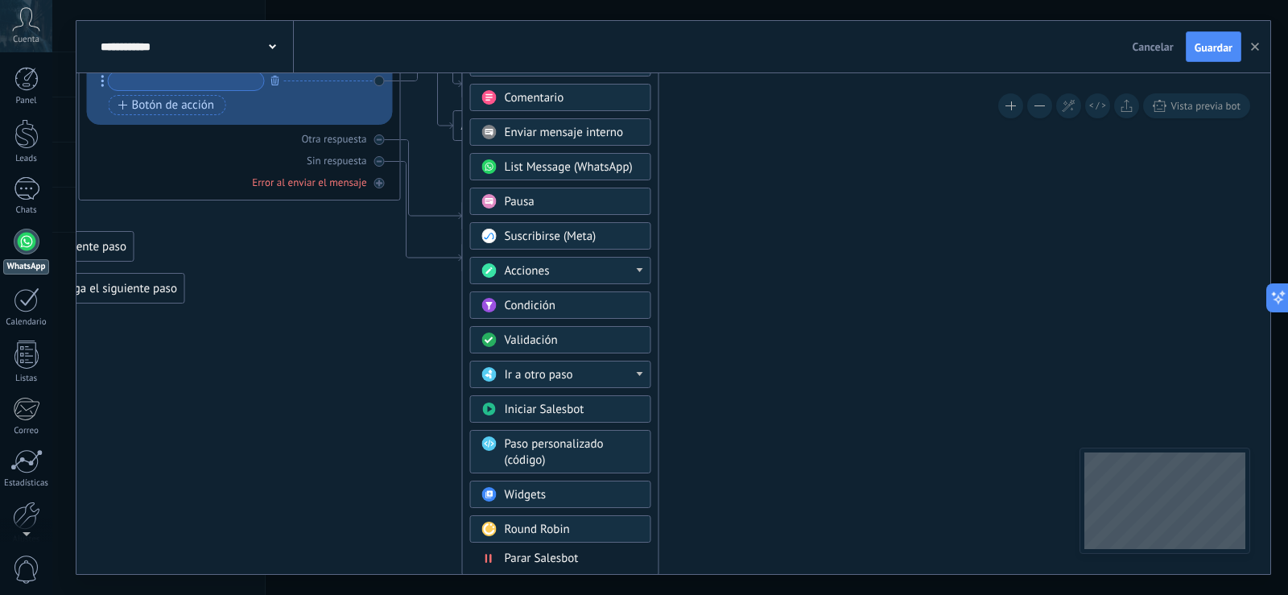
drag, startPoint x: 815, startPoint y: 273, endPoint x: 807, endPoint y: 196, distance: 77.6
click at [807, 196] on icon at bounding box center [973, 282] width 4799 height 2054
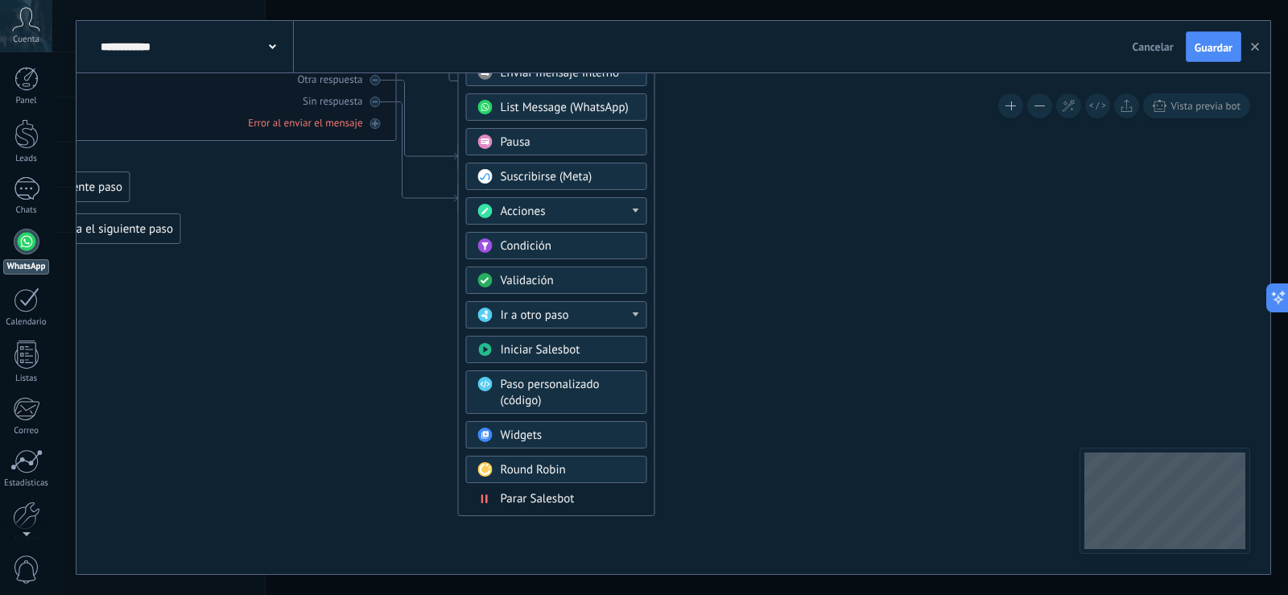
drag, startPoint x: 798, startPoint y: 275, endPoint x: 794, endPoint y: 216, distance: 59.7
click at [794, 216] on icon at bounding box center [969, 223] width 4799 height 2054
click at [567, 318] on span "Ir a otro paso" at bounding box center [535, 315] width 68 height 15
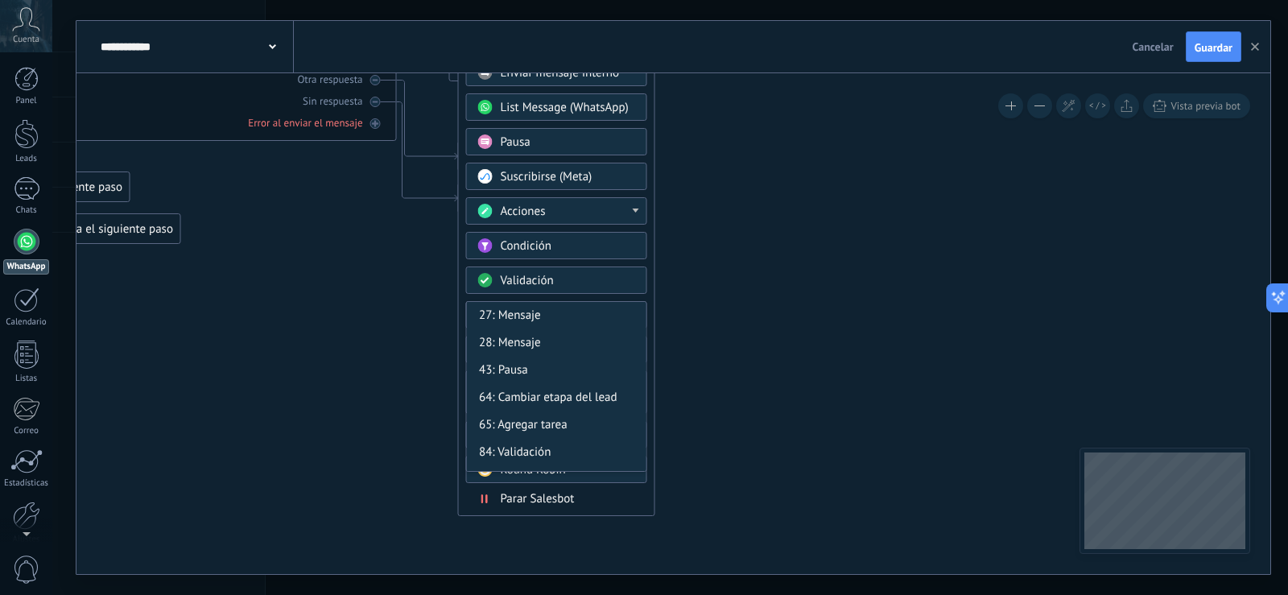
click at [806, 314] on icon at bounding box center [969, 223] width 4799 height 2054
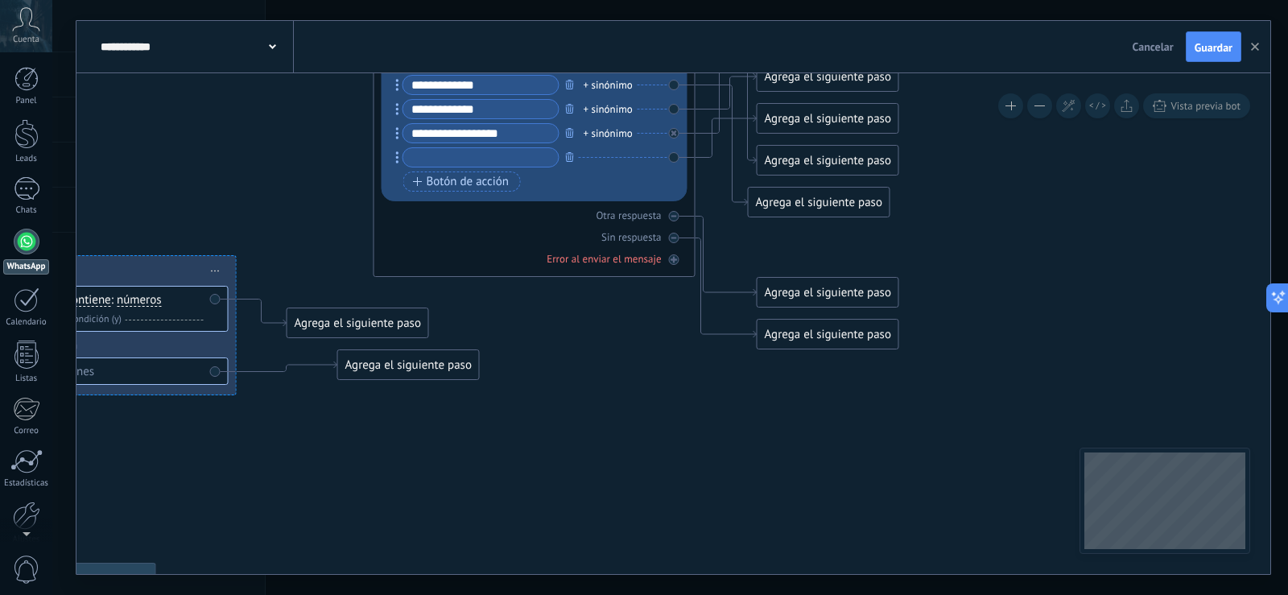
drag, startPoint x: 769, startPoint y: 276, endPoint x: 1088, endPoint y: 415, distance: 348.6
click at [1088, 415] on icon at bounding box center [1267, 359] width 4799 height 2054
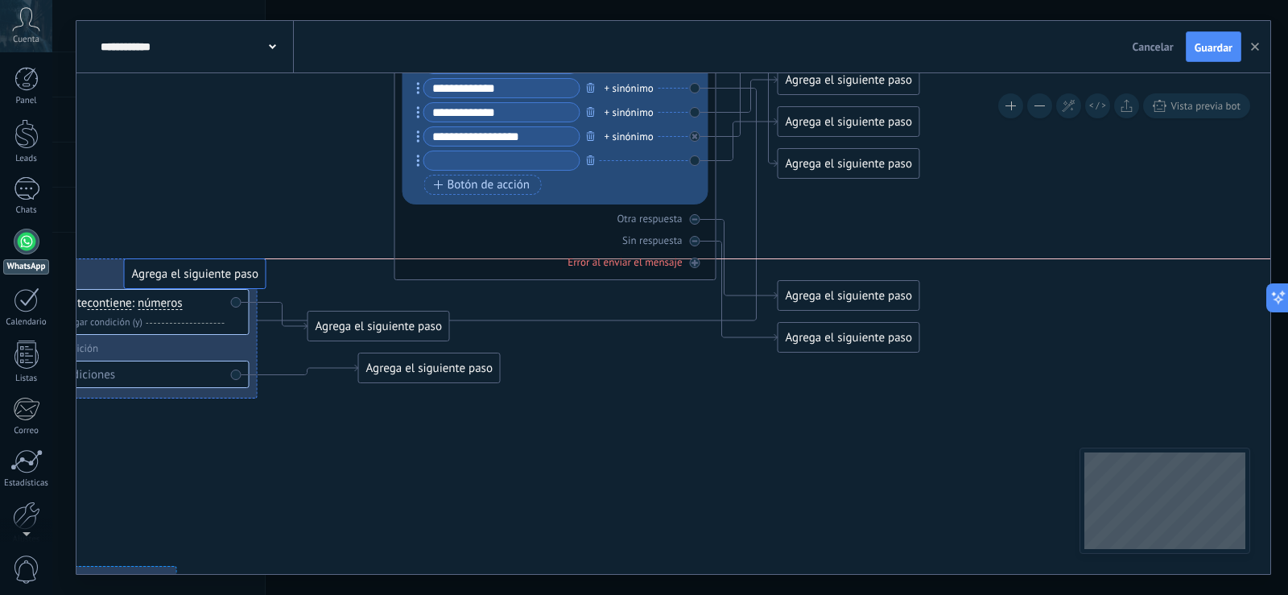
drag, startPoint x: 844, startPoint y: 213, endPoint x: 199, endPoint y: 284, distance: 648.8
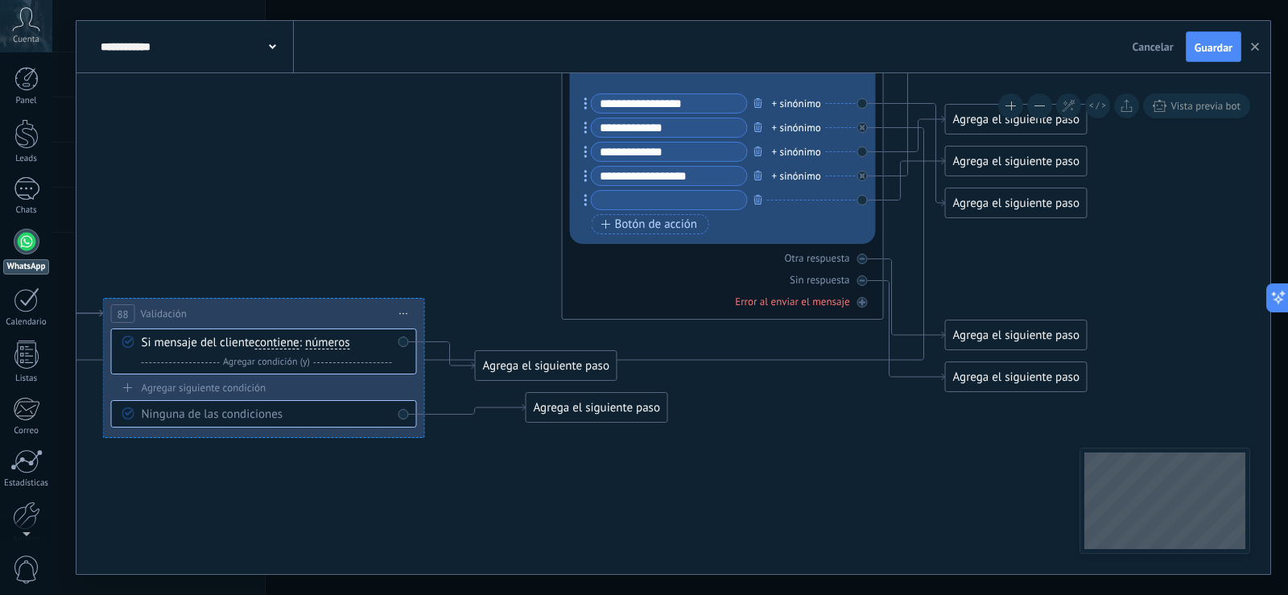
drag, startPoint x: 613, startPoint y: 457, endPoint x: 763, endPoint y: 495, distance: 155.2
click at [778, 357] on icon at bounding box center [493, 244] width 861 height 233
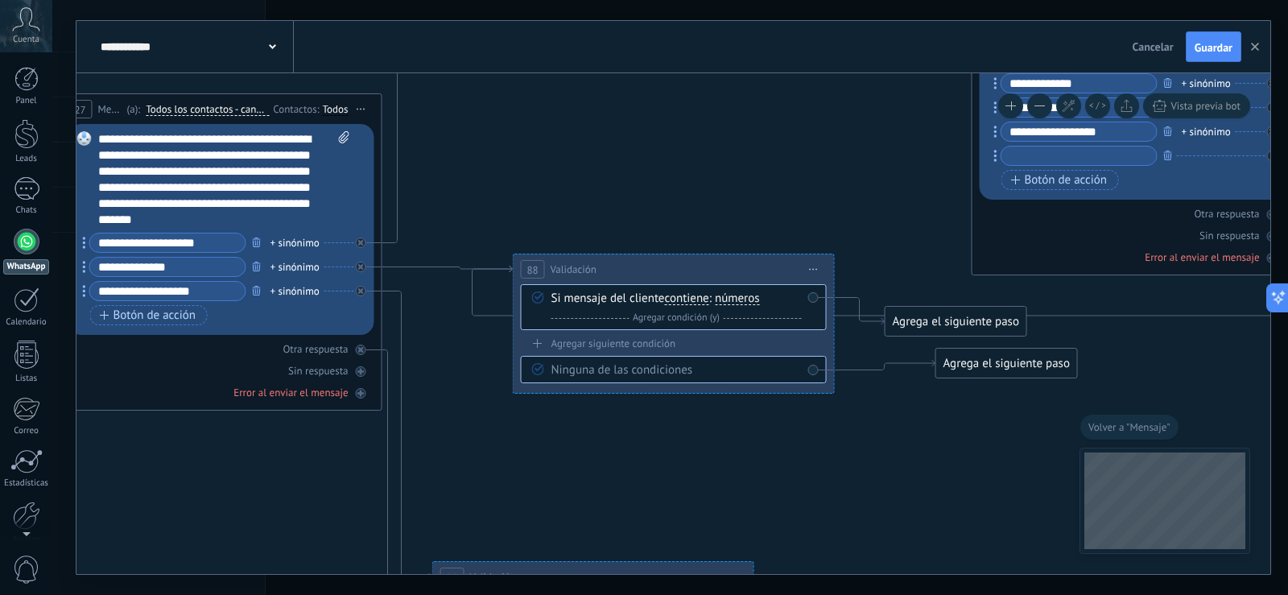
click at [815, 297] on div "Si mensaje del cliente contiene es igual a no es igual contiene no contiene tie…" at bounding box center [674, 307] width 306 height 46
click at [1072, 316] on icon at bounding box center [903, 200] width 861 height 233
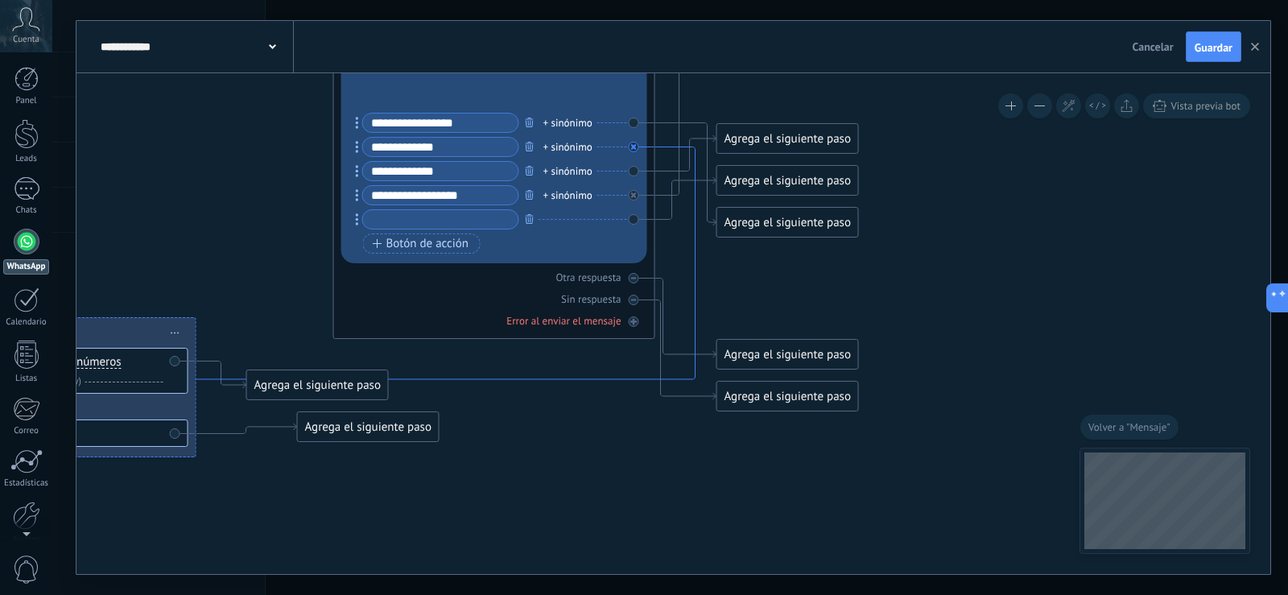
drag, startPoint x: 1072, startPoint y: 316, endPoint x: 434, endPoint y: 379, distance: 641.5
click at [0, 0] on icon at bounding box center [0, 0] width 0 height 0
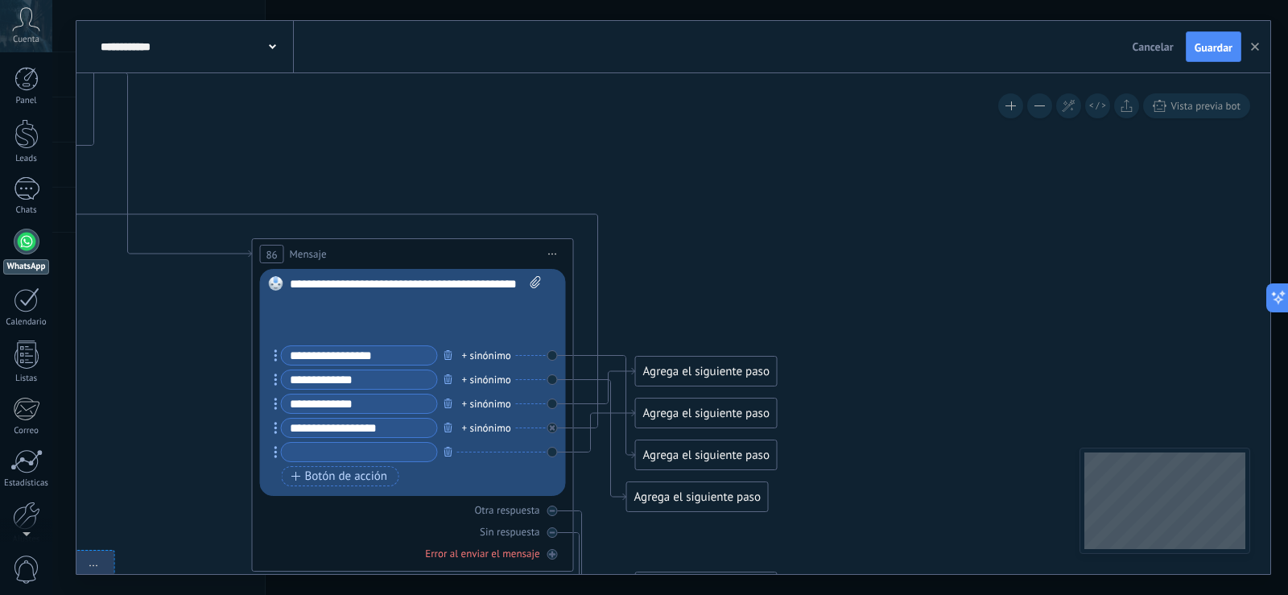
drag, startPoint x: 912, startPoint y: 183, endPoint x: 871, endPoint y: 325, distance: 148.3
click at [1197, 37] on button "Guardar" at bounding box center [1214, 46] width 56 height 31
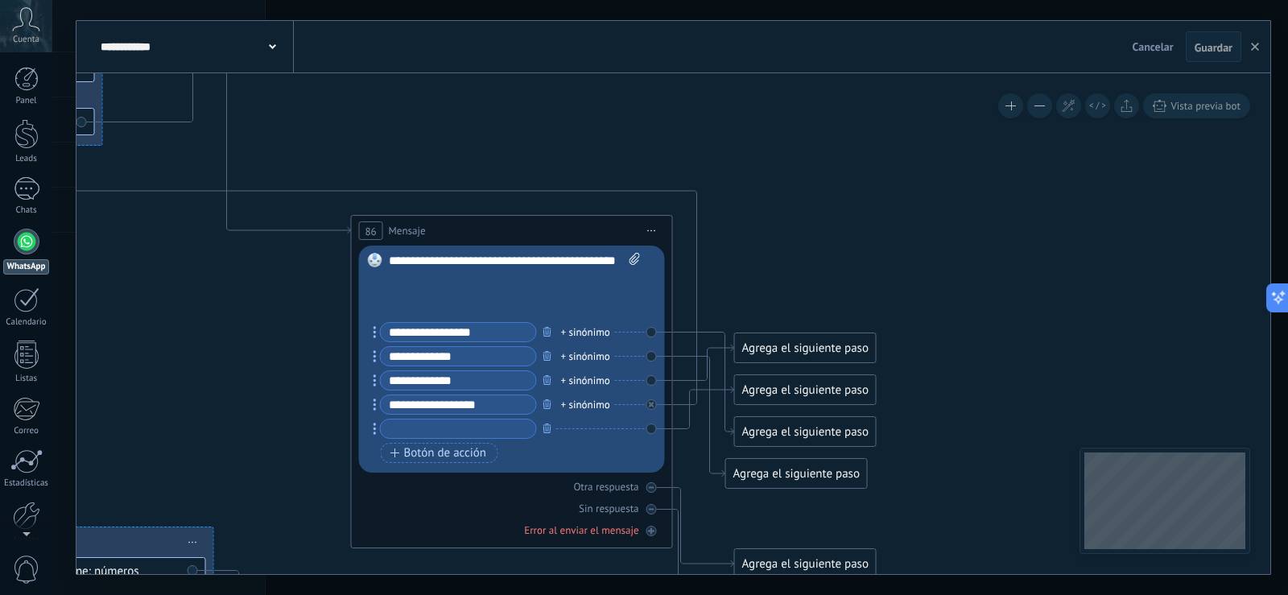
drag, startPoint x: 877, startPoint y: 167, endPoint x: 1055, endPoint y: 155, distance: 179.1
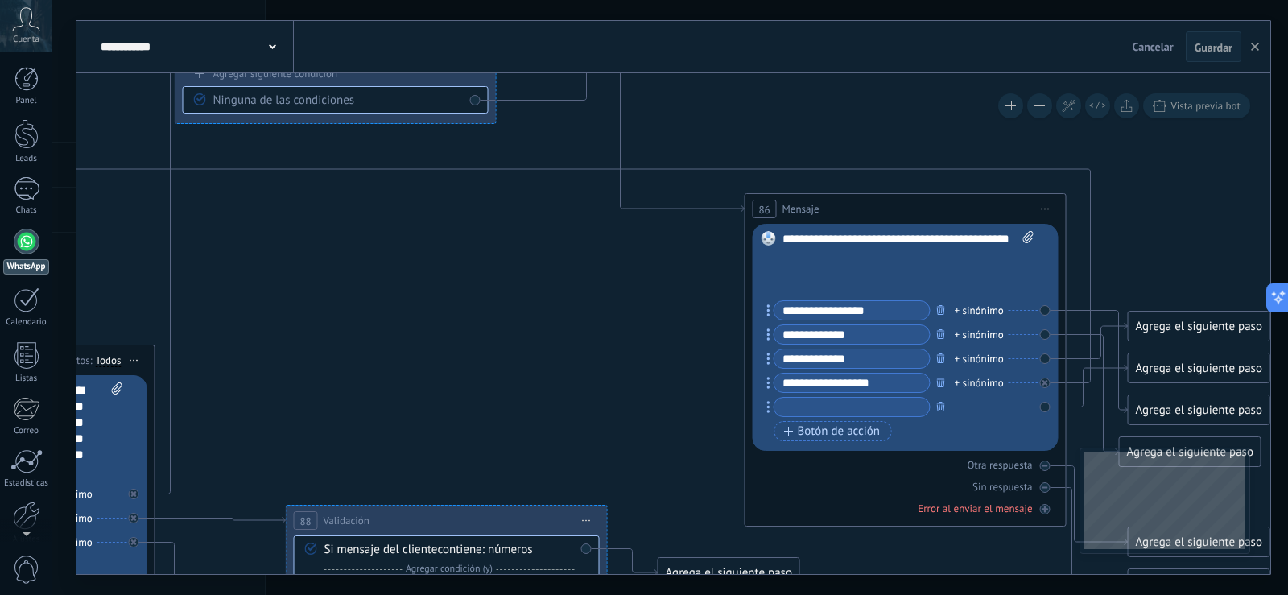
drag, startPoint x: 815, startPoint y: 138, endPoint x: 943, endPoint y: 180, distance: 133.9
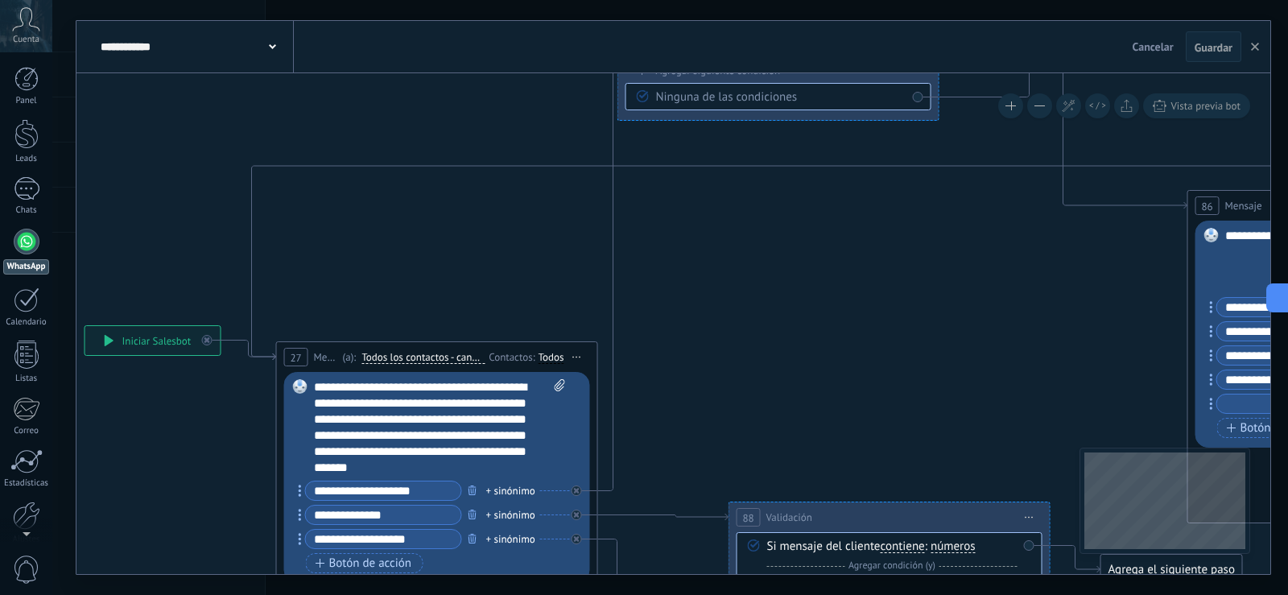
drag, startPoint x: 506, startPoint y: 250, endPoint x: 948, endPoint y: 231, distance: 442.4
click at [274, 49] on icon at bounding box center [272, 46] width 7 height 5
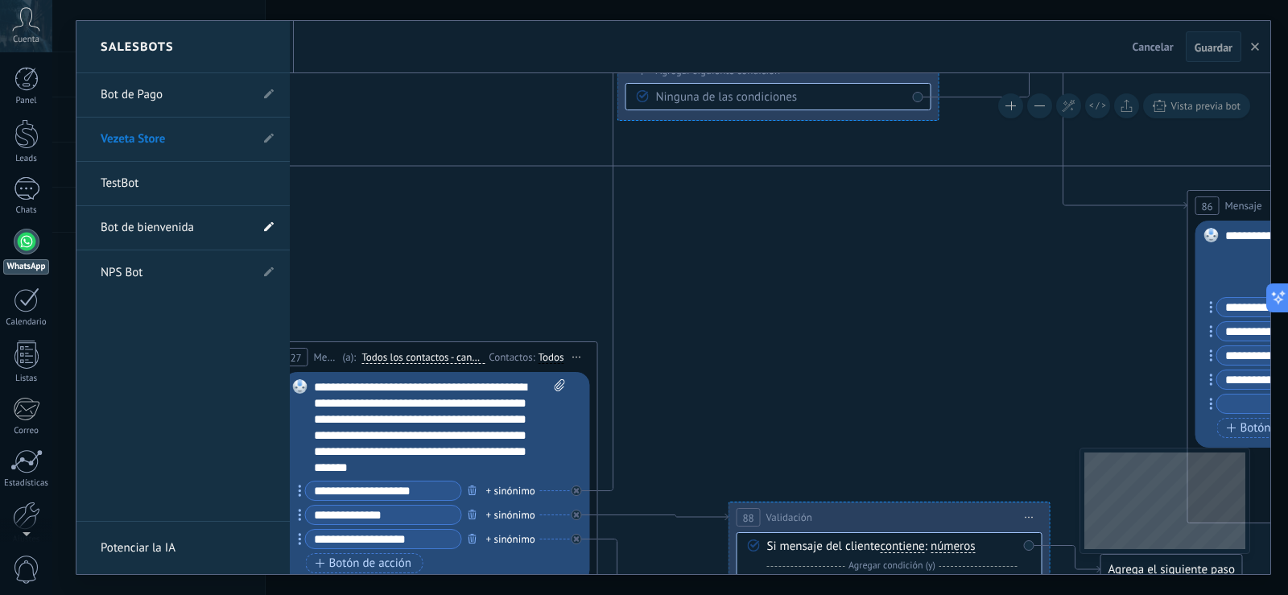
click at [270, 233] on span at bounding box center [269, 228] width 10 height 15
drag, startPoint x: 202, startPoint y: 228, endPoint x: 138, endPoint y: 233, distance: 63.8
click at [138, 233] on input "**********" at bounding box center [158, 229] width 115 height 26
type input "**********"
click at [267, 225] on icon at bounding box center [268, 228] width 18 height 10
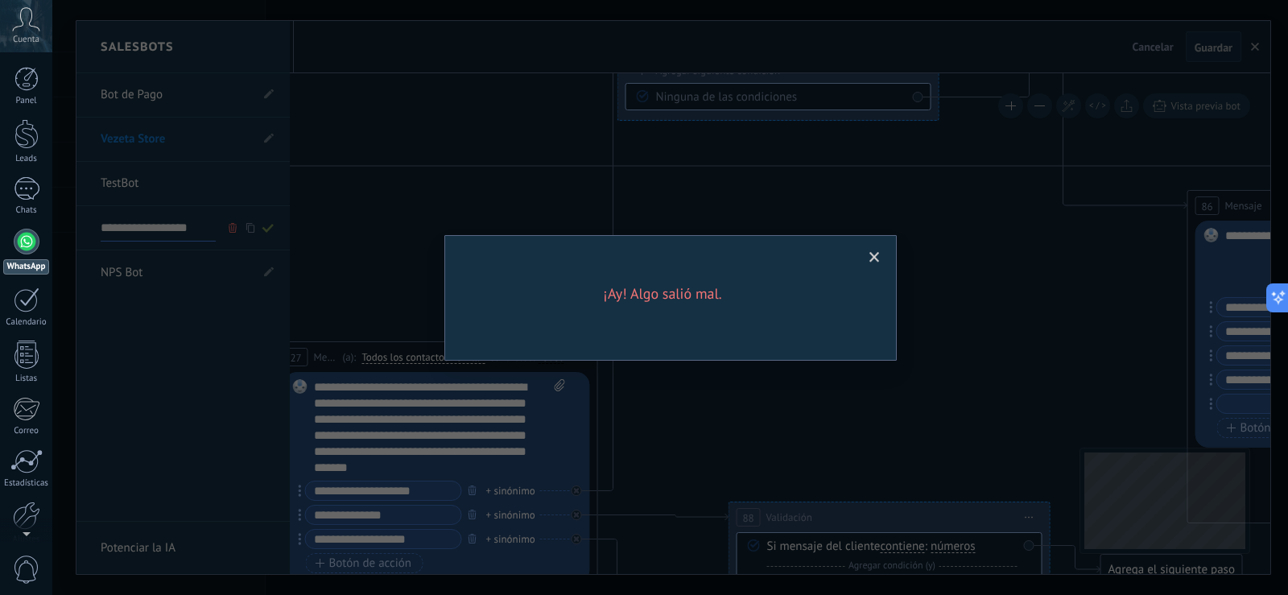
click at [874, 251] on span at bounding box center [874, 257] width 27 height 27
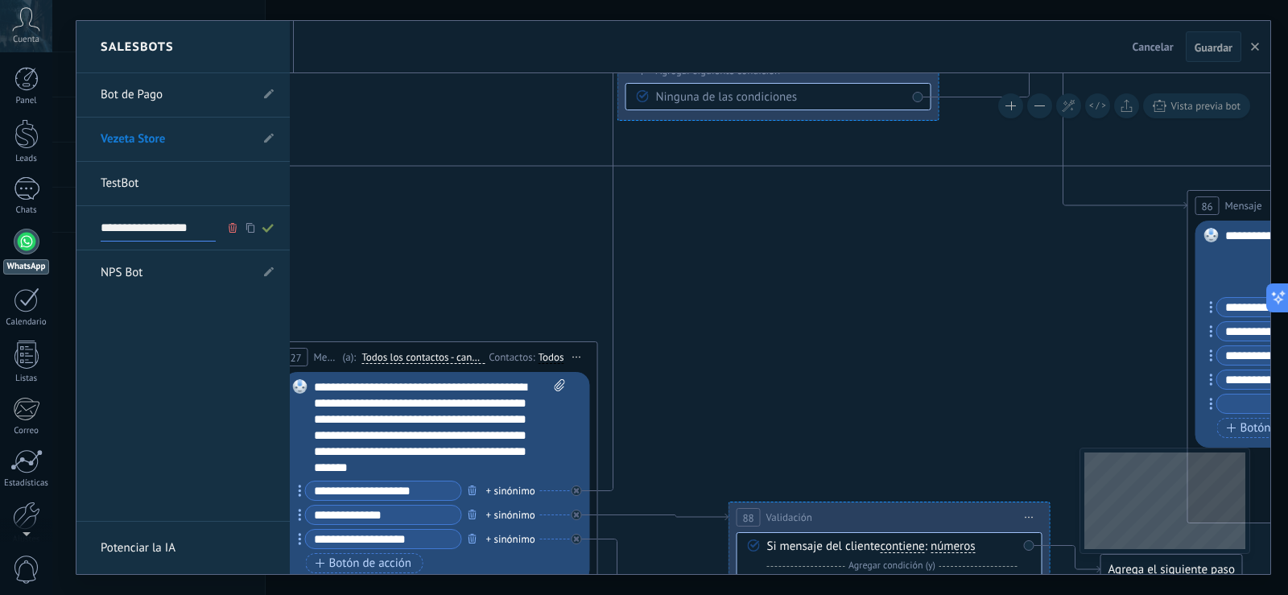
click at [266, 227] on icon at bounding box center [268, 228] width 18 height 10
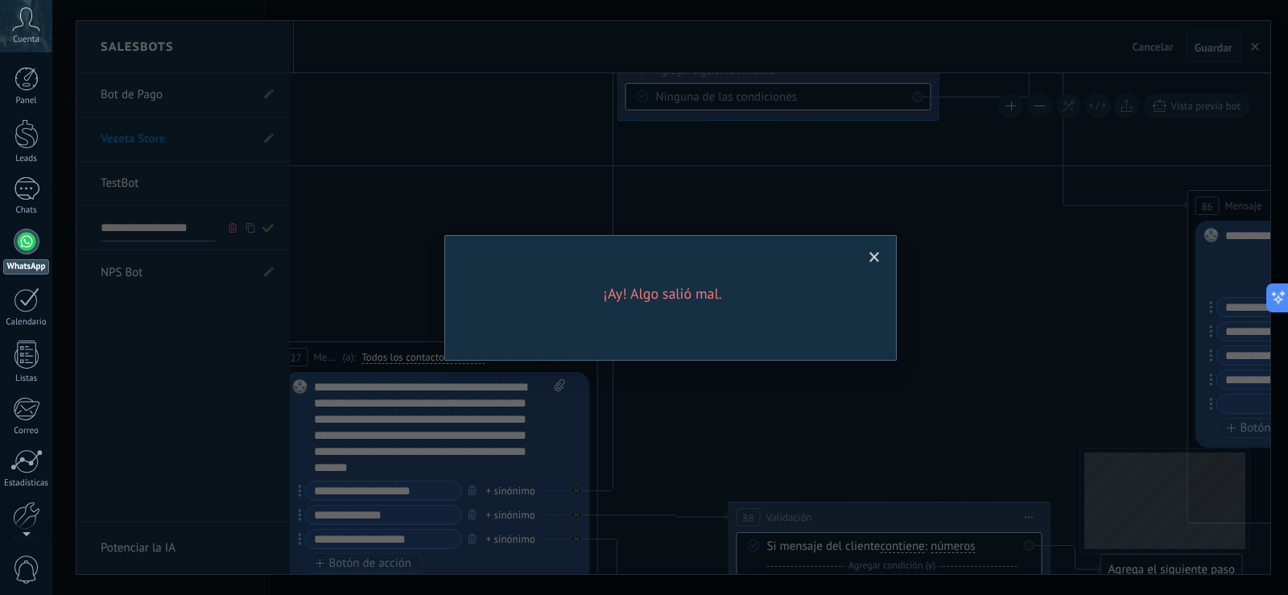
click at [873, 252] on span at bounding box center [874, 257] width 10 height 11
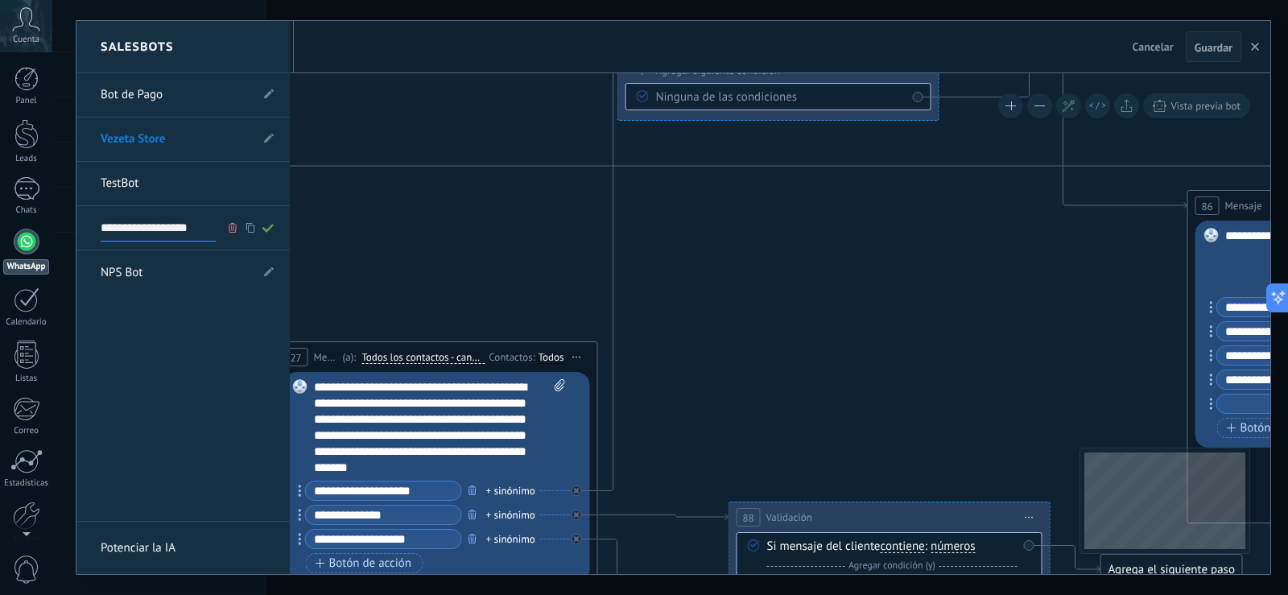
click at [37, 246] on div at bounding box center [27, 242] width 26 height 26
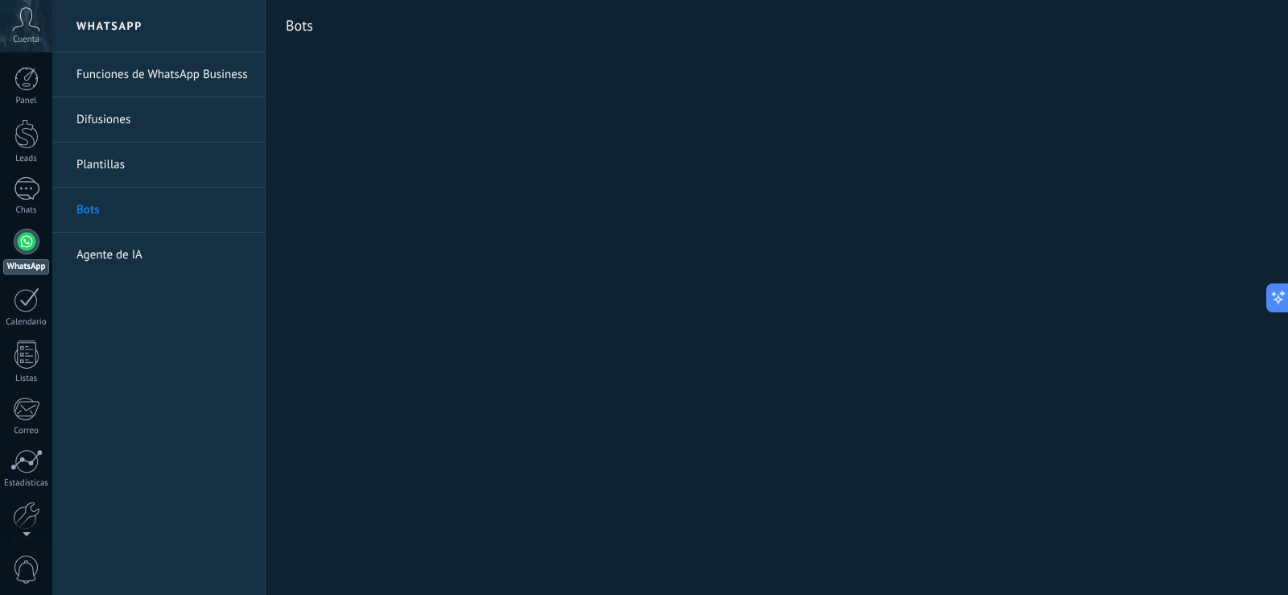
click at [95, 212] on link "Bots" at bounding box center [162, 210] width 172 height 45
click at [21, 250] on div at bounding box center [27, 242] width 26 height 26
click at [30, 518] on div at bounding box center [26, 516] width 27 height 28
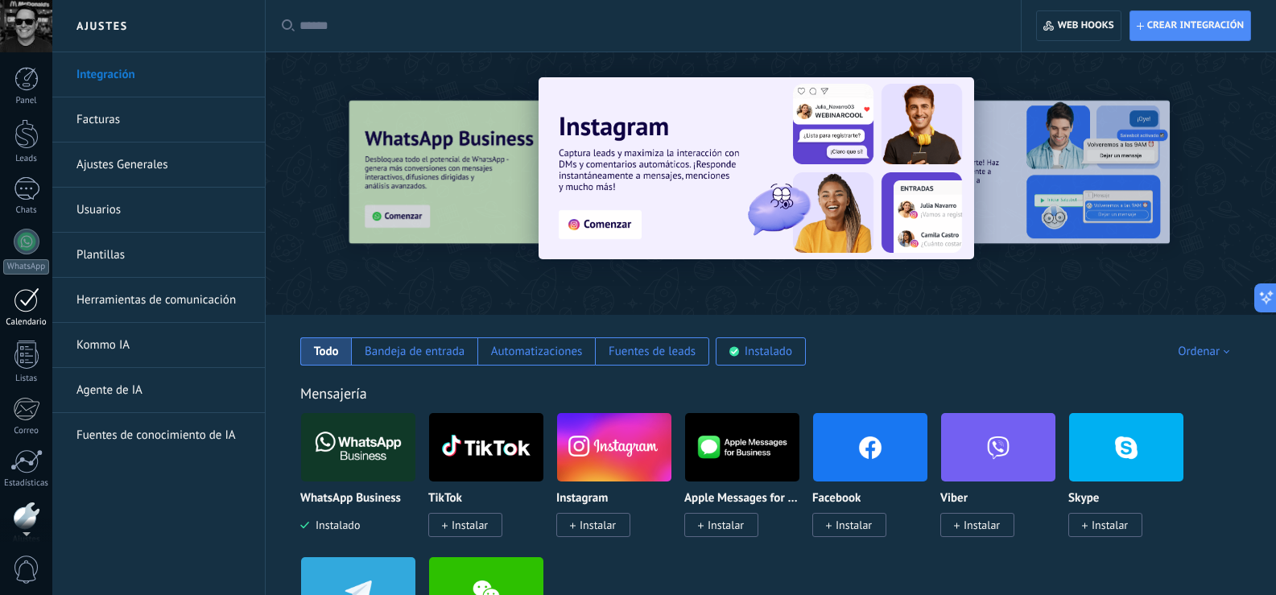
scroll to position [75, 0]
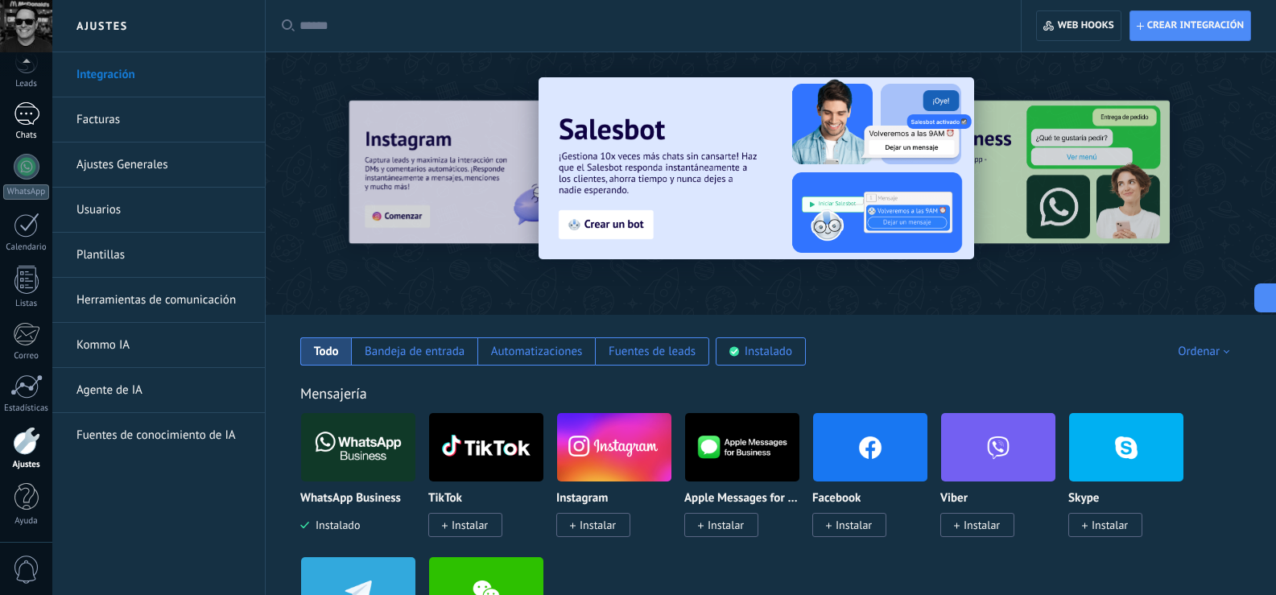
click at [33, 130] on div "Chats" at bounding box center [26, 135] width 47 height 10
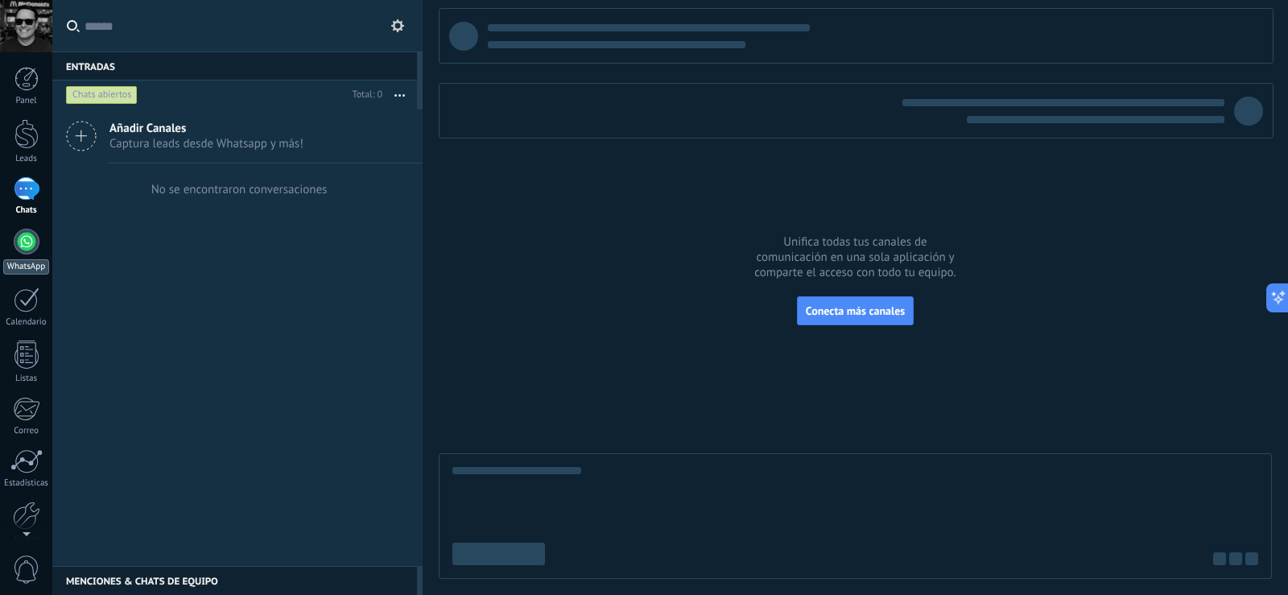
click at [18, 254] on link "WhatsApp" at bounding box center [26, 252] width 52 height 46
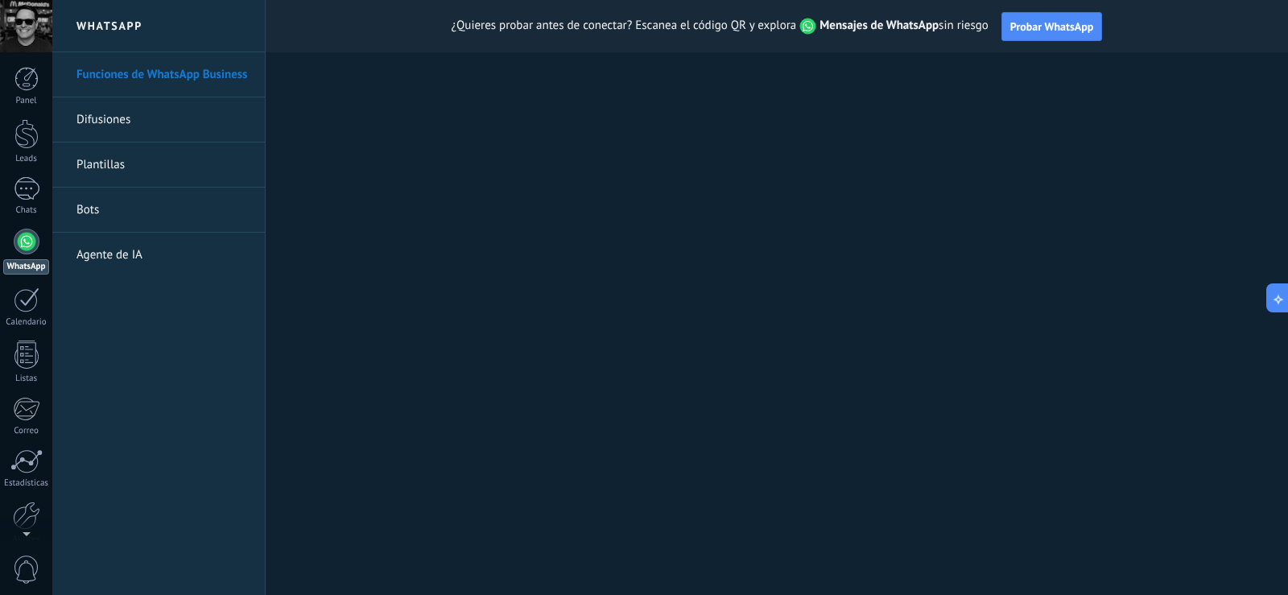
click at [86, 211] on link "Bots" at bounding box center [162, 210] width 172 height 45
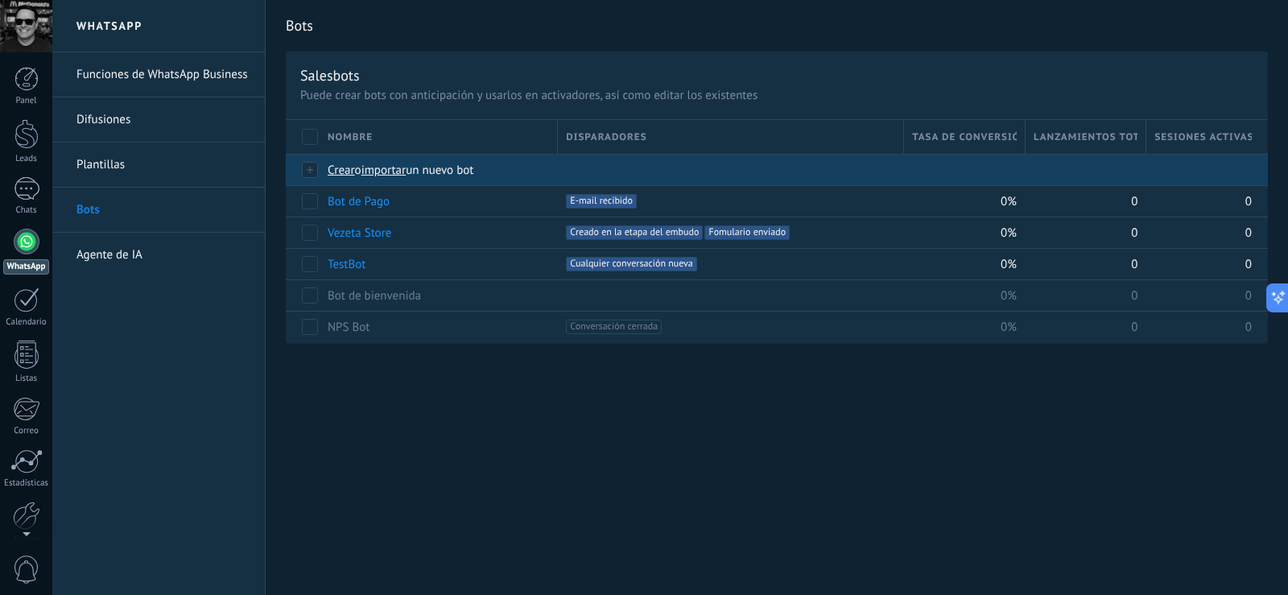
click at [341, 172] on span "Crear" at bounding box center [341, 170] width 27 height 15
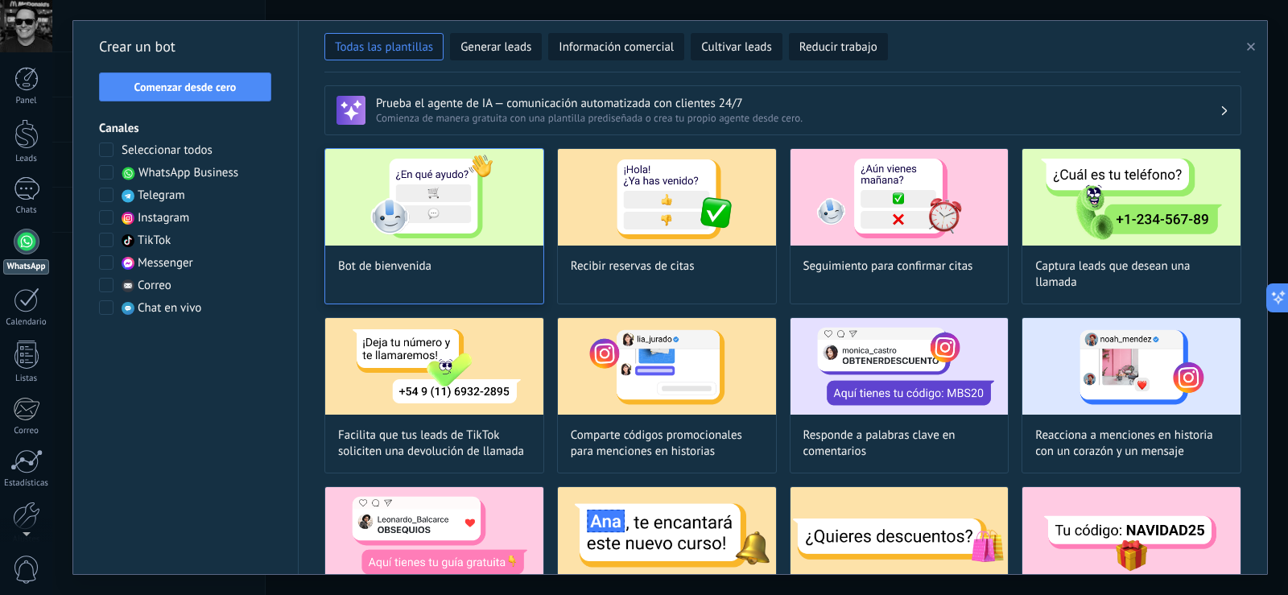
click at [387, 200] on img at bounding box center [434, 197] width 218 height 97
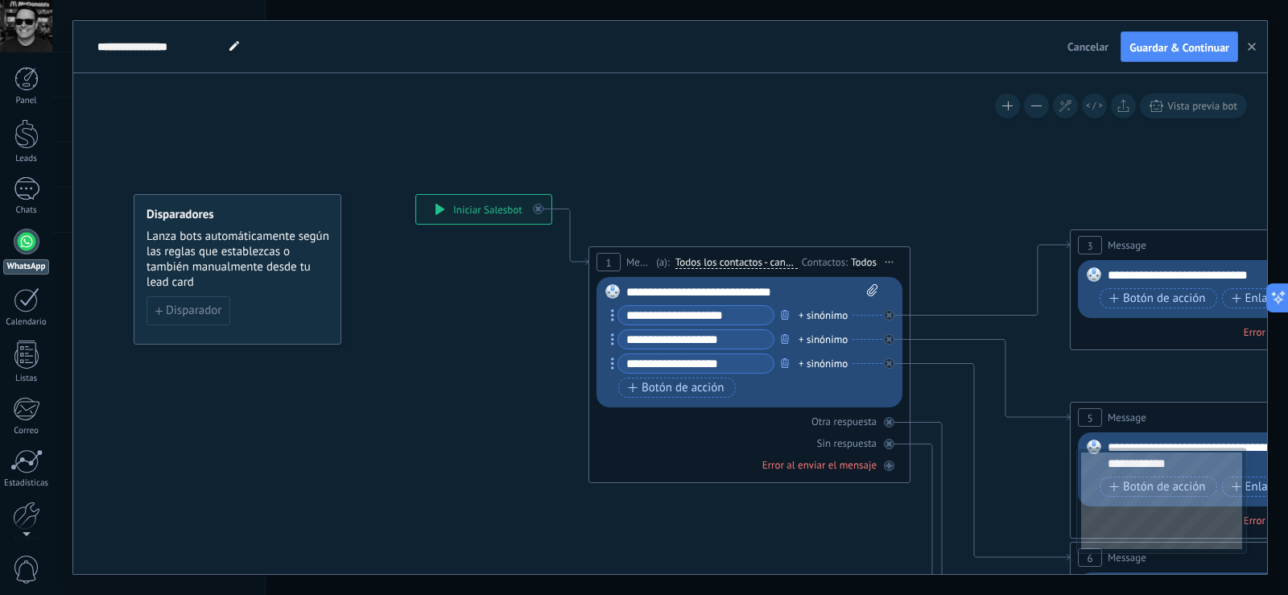
click at [238, 52] on span at bounding box center [234, 46] width 21 height 23
paste input "*"
type input "**********"
click at [451, 308] on icon at bounding box center [1267, 605] width 2509 height 1626
click at [889, 258] on span "Iniciar vista previa aquí Cambiar nombre Duplicar [GEOGRAPHIC_DATA]" at bounding box center [890, 261] width 26 height 23
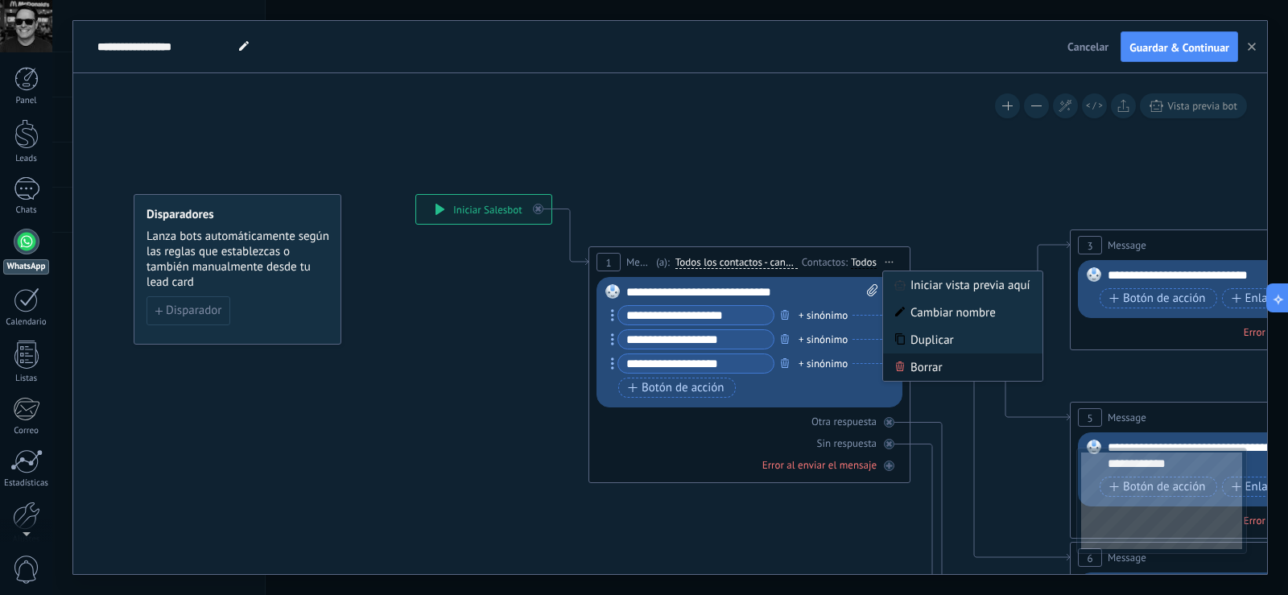
click at [927, 362] on div "Borrar" at bounding box center [962, 366] width 159 height 27
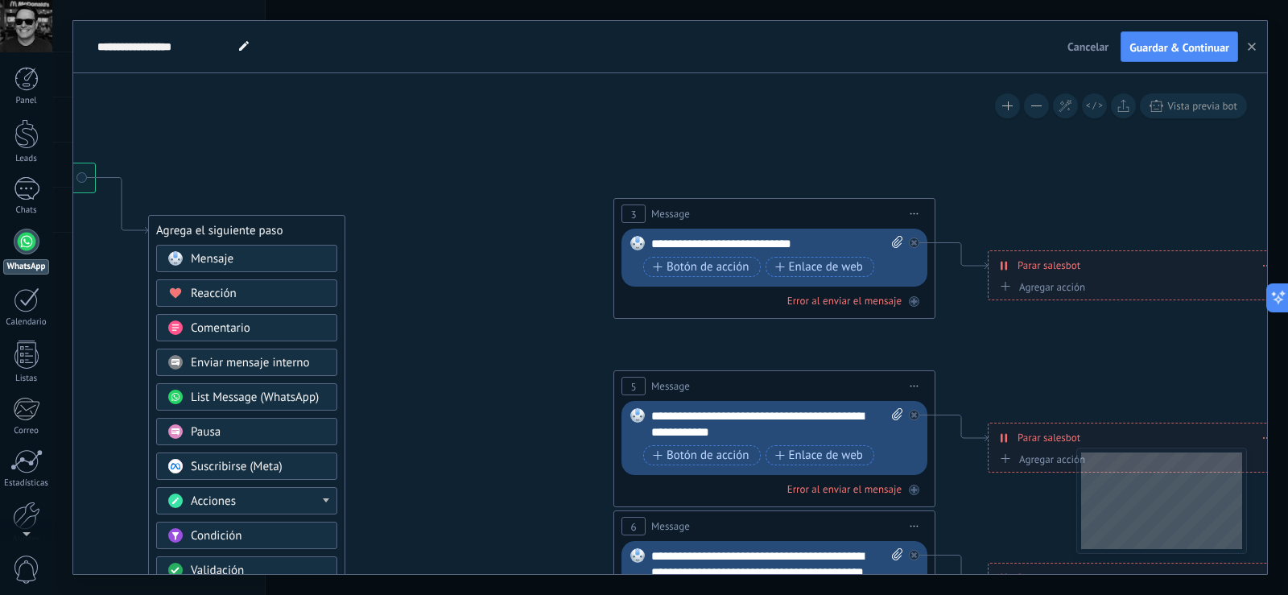
drag, startPoint x: 976, startPoint y: 279, endPoint x: 437, endPoint y: 235, distance: 540.4
click at [438, 236] on icon at bounding box center [810, 573] width 2509 height 1626
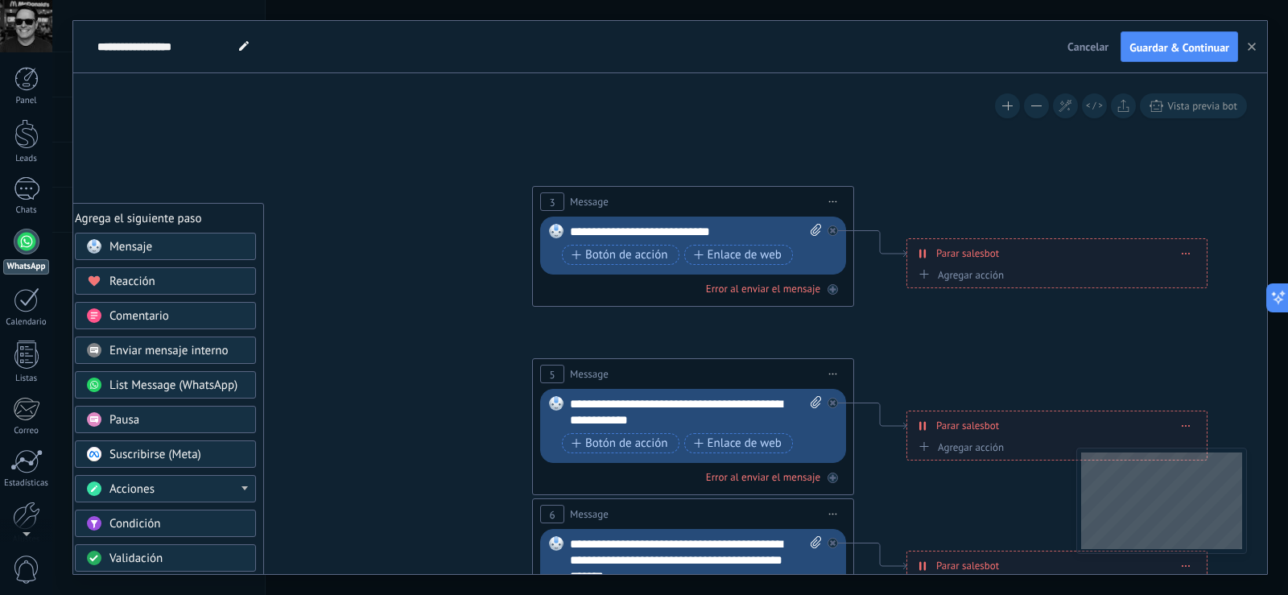
click at [832, 199] on span "Iniciar vista previa aquí Cambiar nombre Duplicar [GEOGRAPHIC_DATA]" at bounding box center [833, 201] width 26 height 23
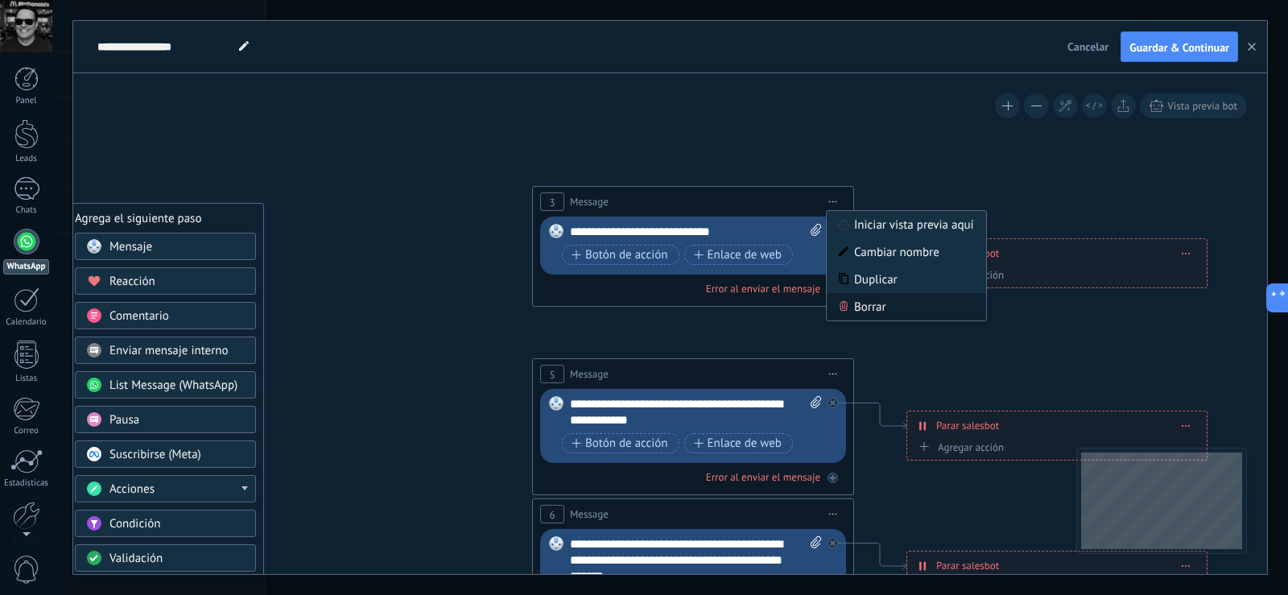
click at [869, 299] on div "Borrar" at bounding box center [906, 306] width 159 height 27
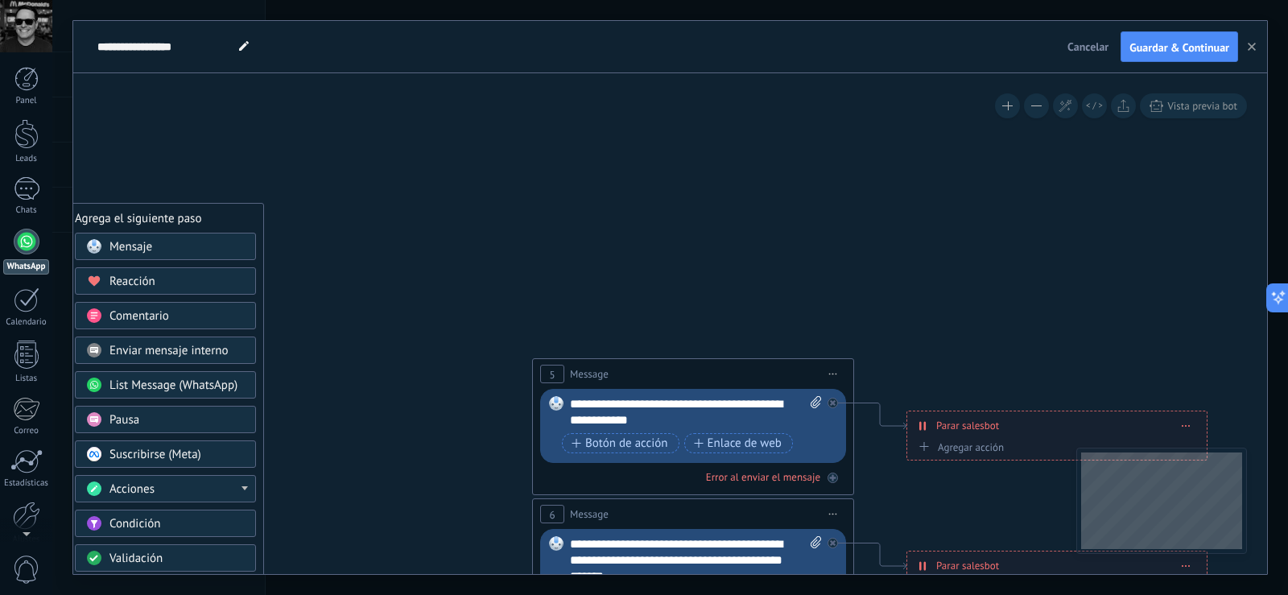
click at [836, 368] on span "Iniciar vista previa aquí Cambiar nombre Duplicar [GEOGRAPHIC_DATA]" at bounding box center [833, 373] width 26 height 23
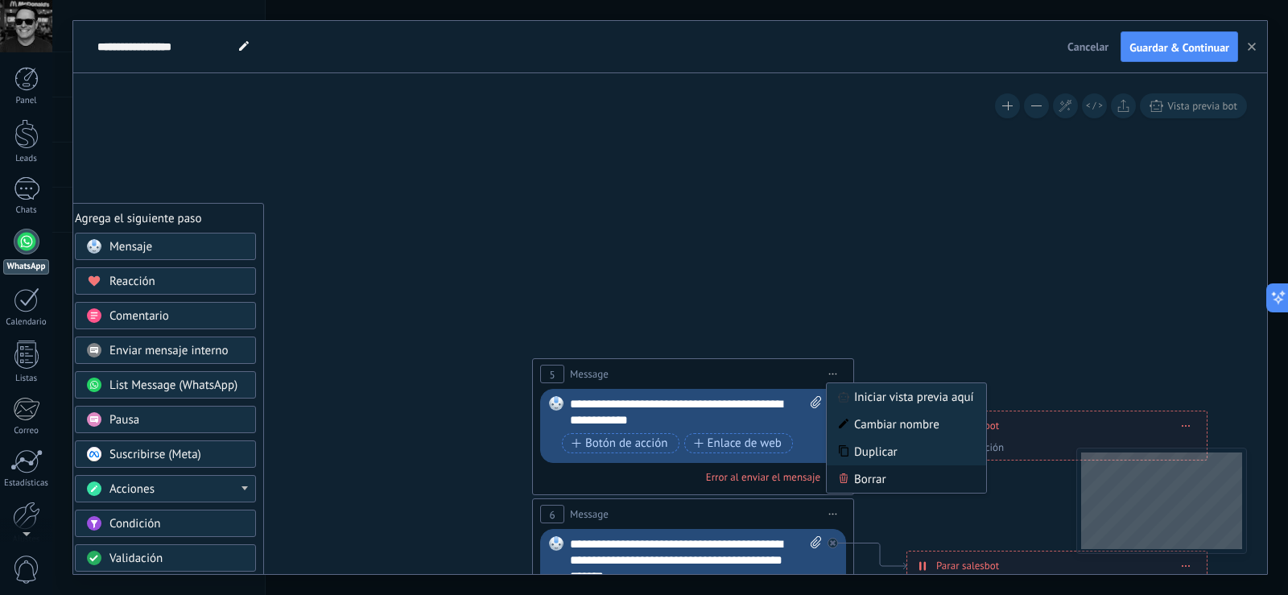
click at [862, 476] on div "Borrar" at bounding box center [906, 478] width 159 height 27
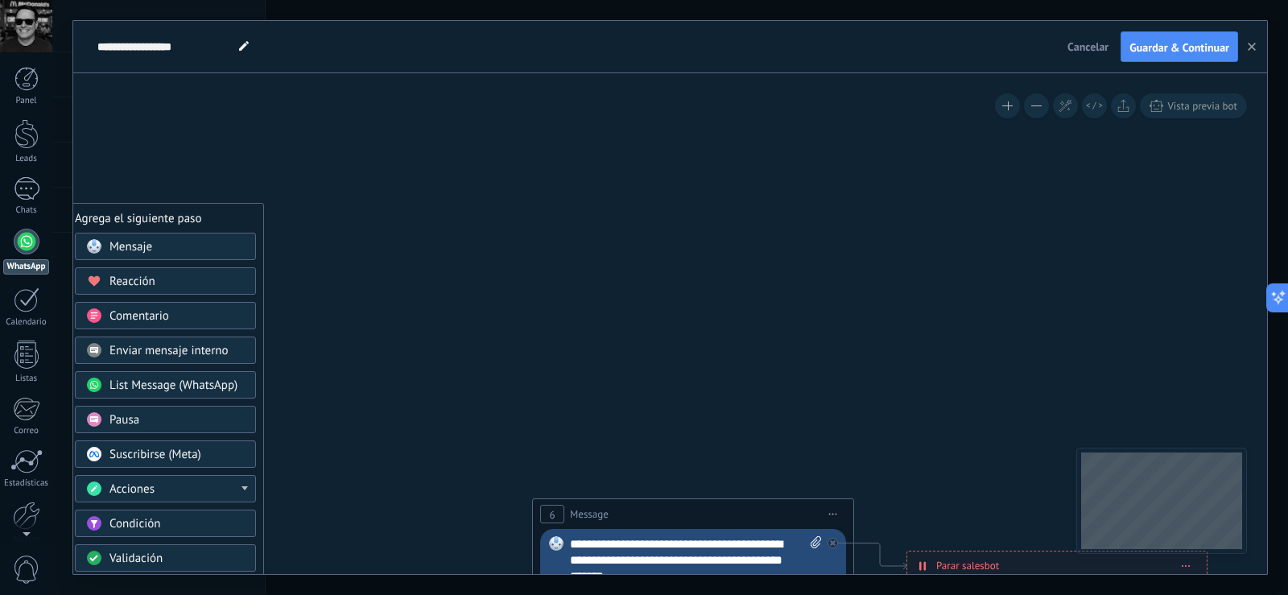
click at [836, 515] on span "Iniciar vista previa aquí Cambiar nombre Duplicar [GEOGRAPHIC_DATA]" at bounding box center [833, 513] width 26 height 23
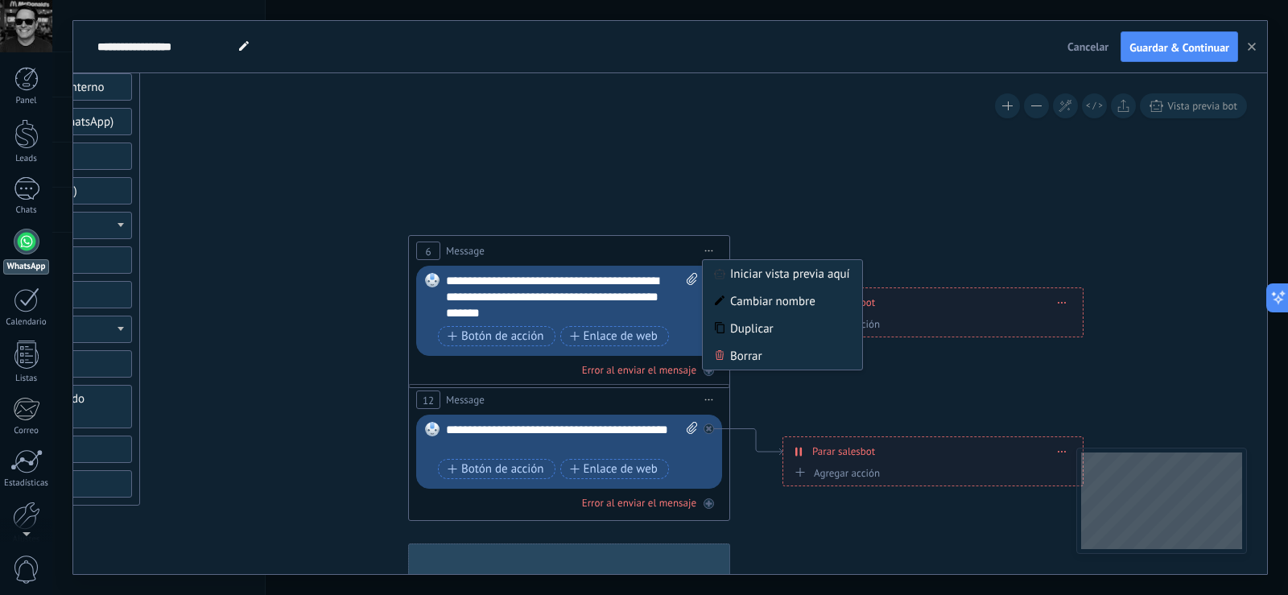
drag, startPoint x: 861, startPoint y: 376, endPoint x: 734, endPoint y: 128, distance: 278.7
click at [734, 128] on icon at bounding box center [605, 298] width 2509 height 1626
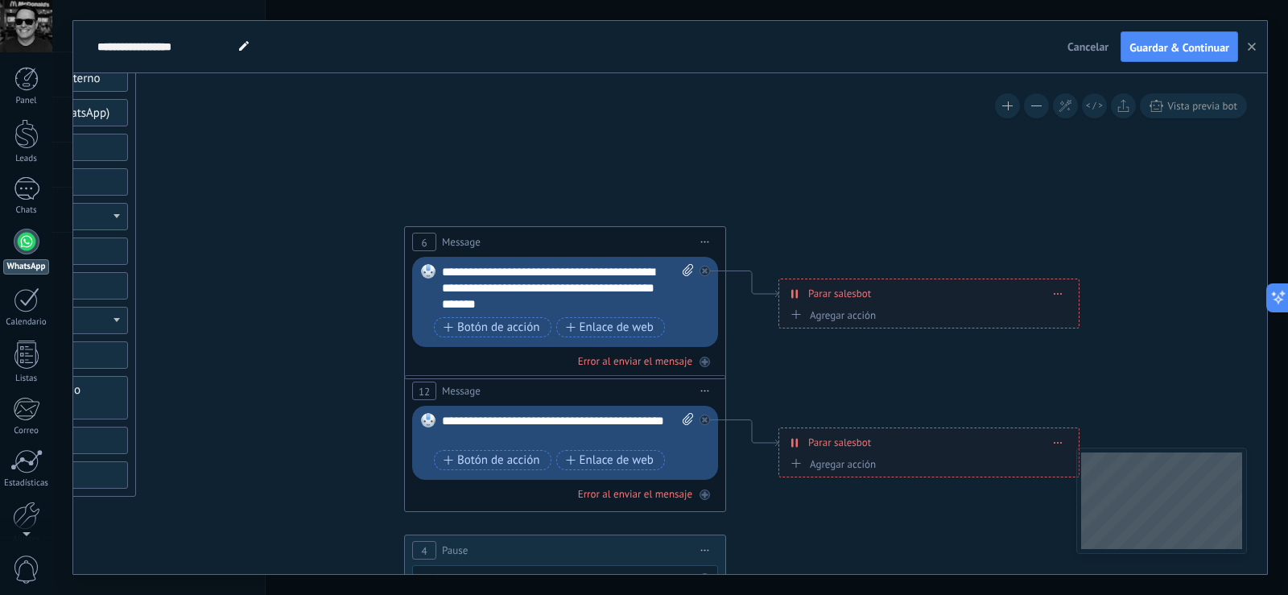
click at [717, 237] on span "Iniciar vista previa aquí Cambiar nombre Duplicar [GEOGRAPHIC_DATA]" at bounding box center [705, 241] width 26 height 23
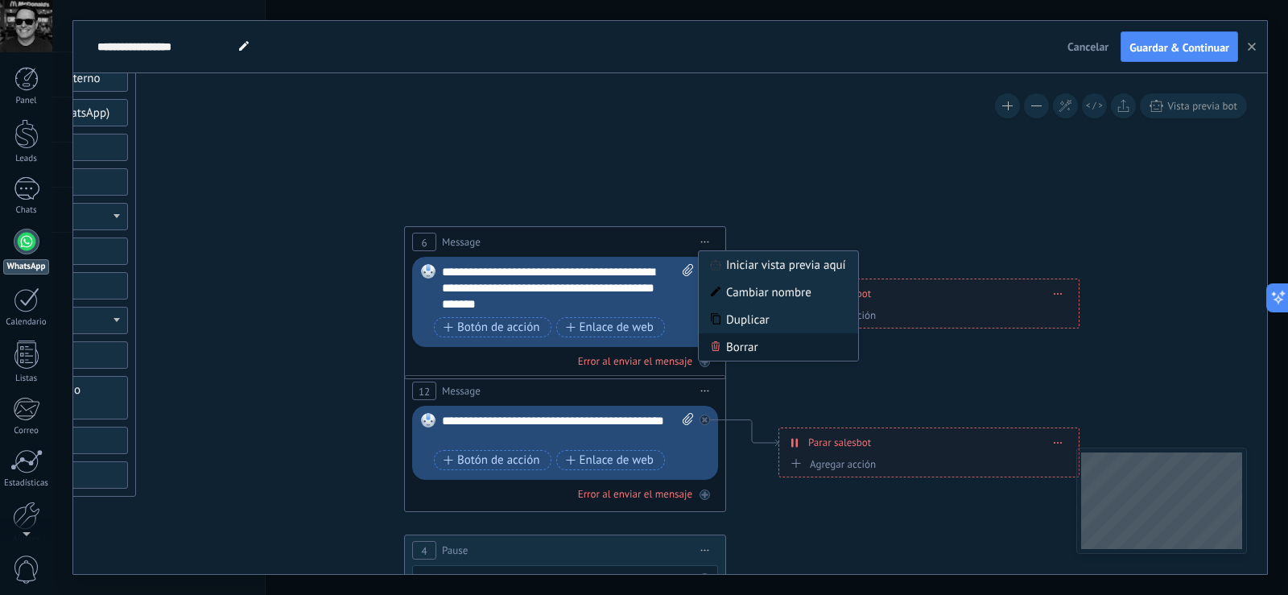
click at [745, 345] on div "Borrar" at bounding box center [778, 346] width 159 height 27
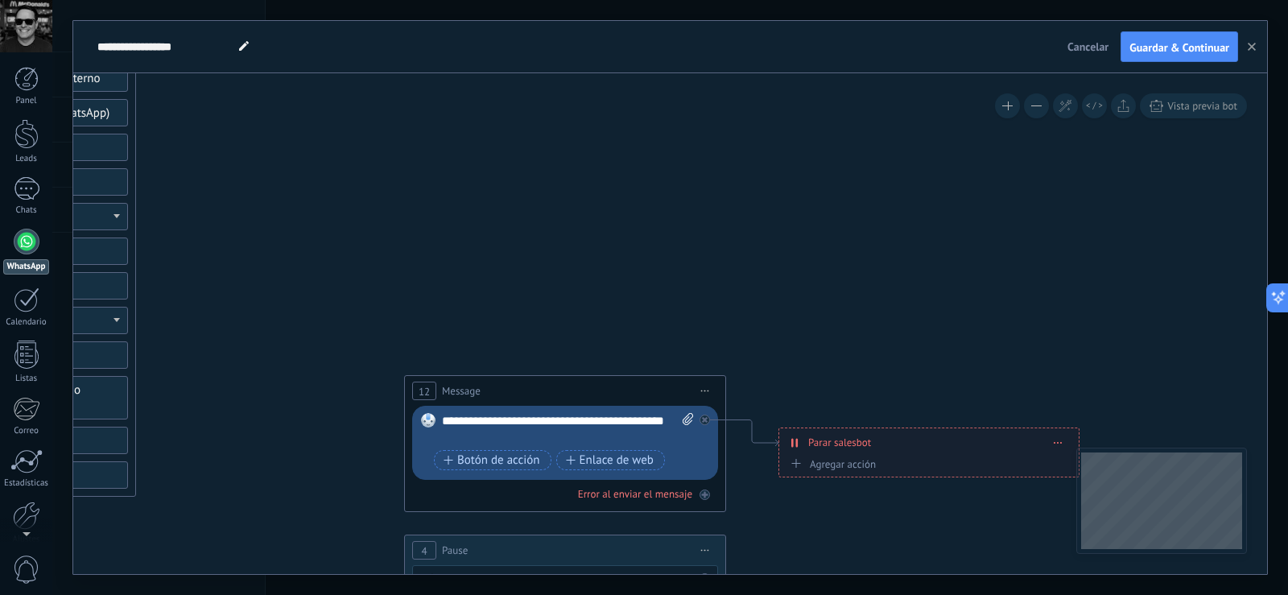
click at [709, 393] on span "Iniciar vista previa aquí Cambiar nombre Duplicar [GEOGRAPHIC_DATA]" at bounding box center [705, 390] width 26 height 23
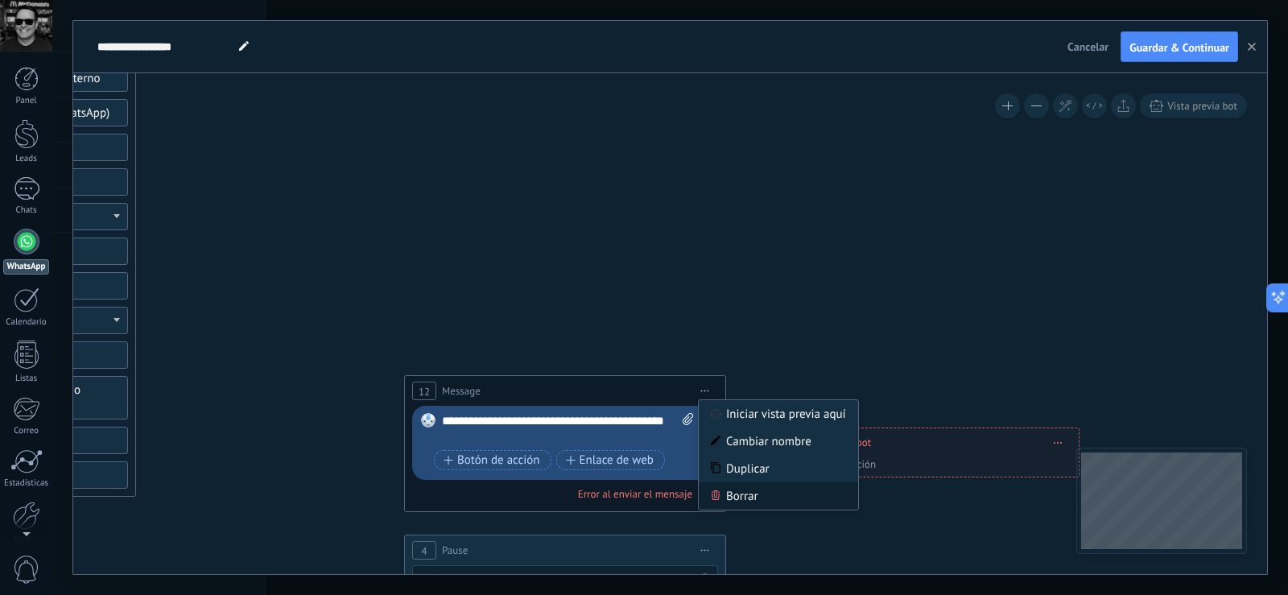
click at [739, 498] on div "Borrar" at bounding box center [778, 495] width 159 height 27
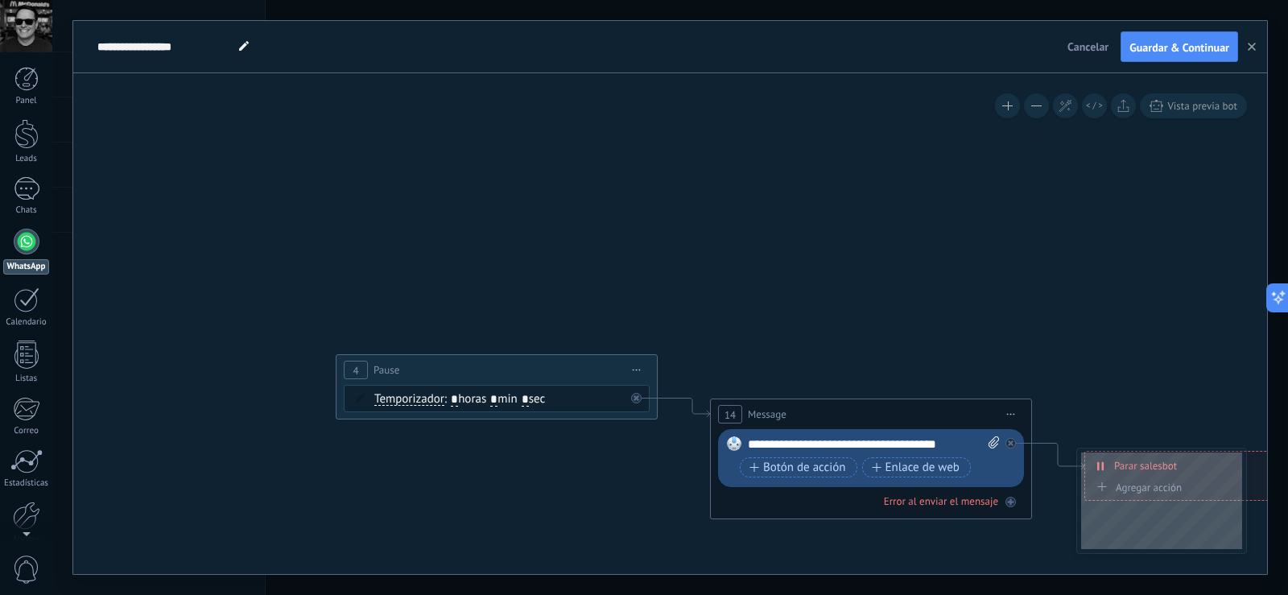
drag, startPoint x: 655, startPoint y: 227, endPoint x: 617, endPoint y: 166, distance: 72.4
click at [620, 154] on icon at bounding box center [533, 109] width 2509 height 1626
click at [642, 368] on span "Iniciar vista previa aquí Cambiar nombre Duplicar [GEOGRAPHIC_DATA]" at bounding box center [637, 368] width 26 height 23
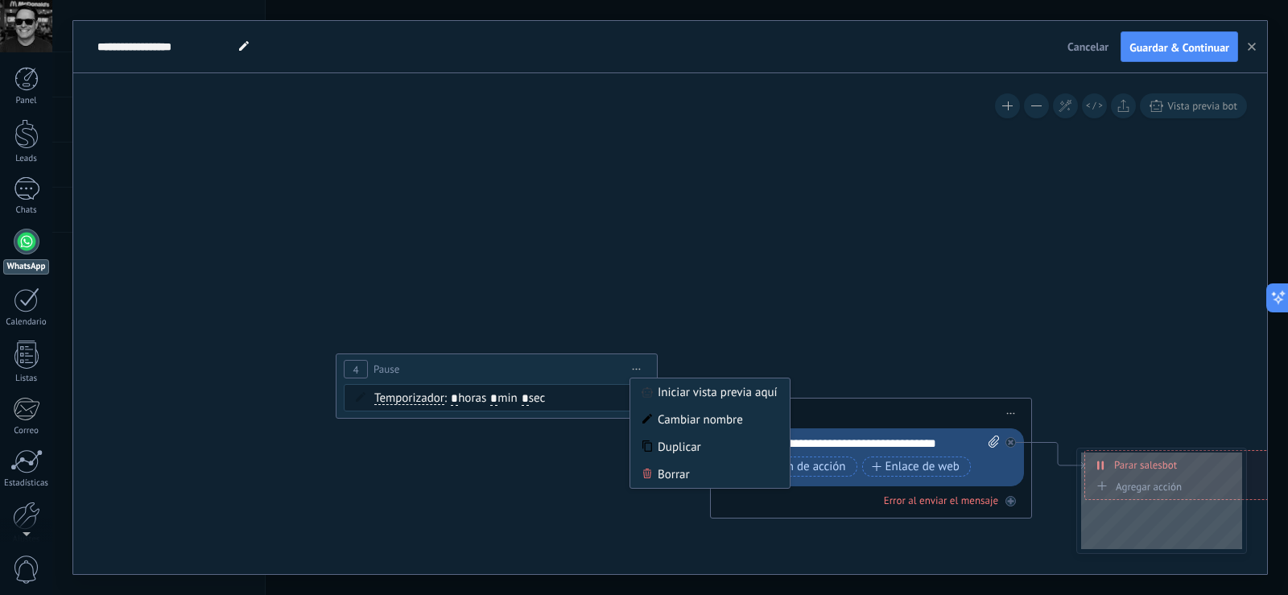
drag, startPoint x: 669, startPoint y: 474, endPoint x: 708, endPoint y: 470, distance: 39.6
click at [669, 475] on div "Borrar" at bounding box center [709, 473] width 159 height 27
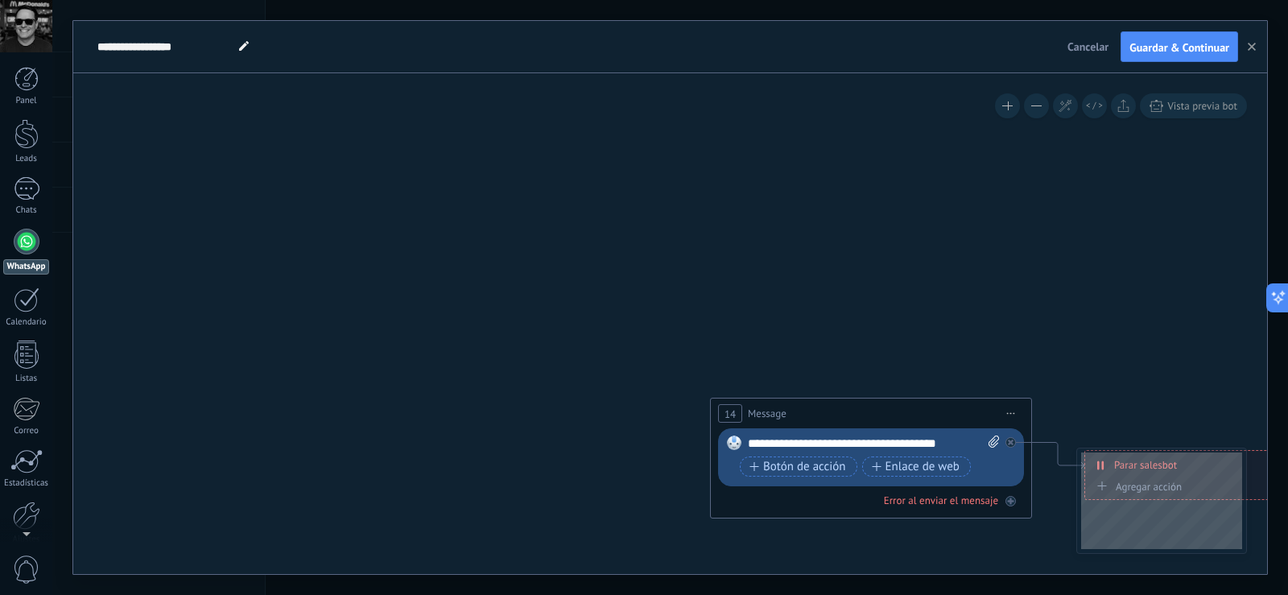
click at [1017, 413] on span "Iniciar vista previa aquí Cambiar nombre Duplicar [GEOGRAPHIC_DATA]" at bounding box center [1011, 413] width 26 height 23
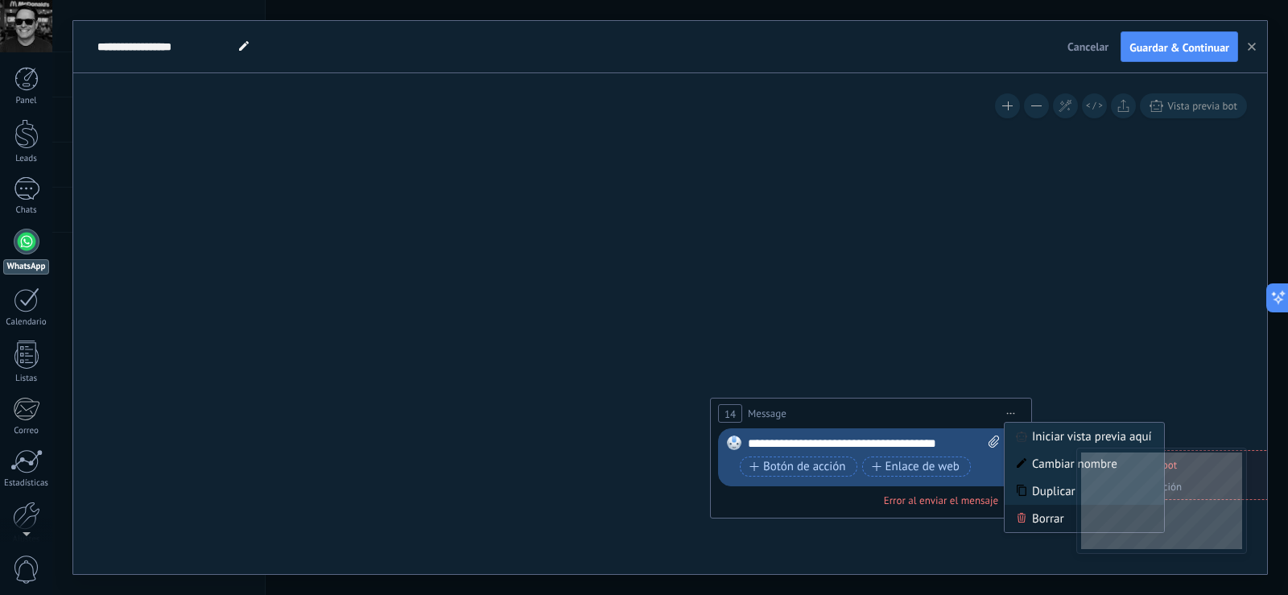
click at [1017, 516] on icon at bounding box center [1022, 518] width 10 height 10
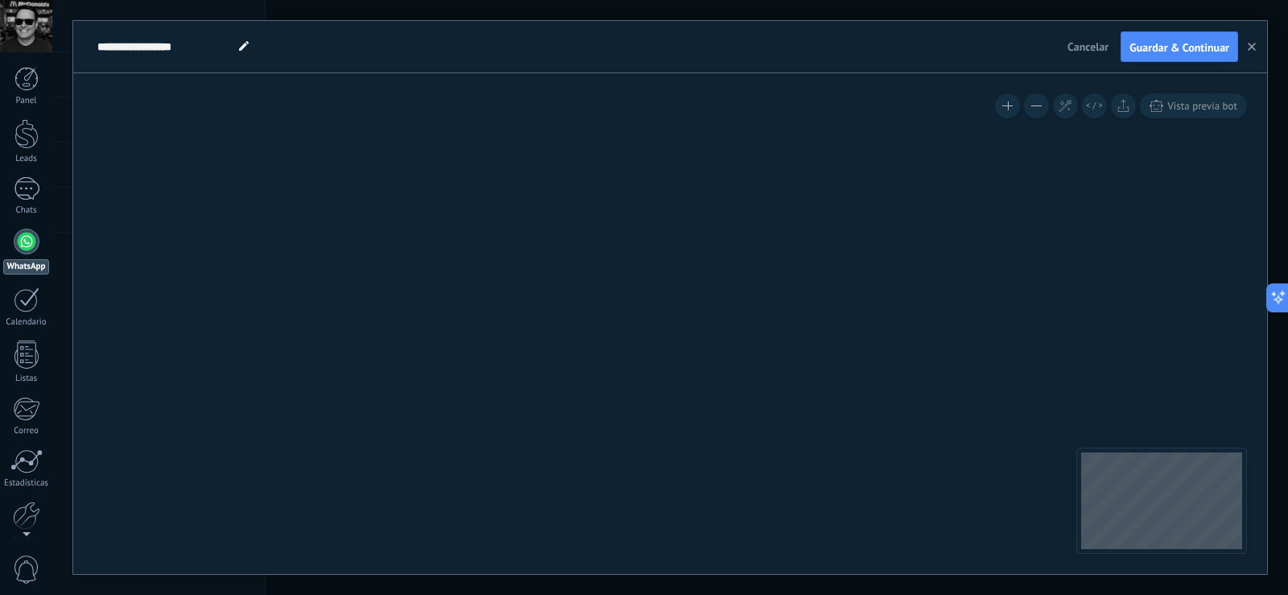
drag, startPoint x: 867, startPoint y: 348, endPoint x: 347, endPoint y: 275, distance: 525.2
drag, startPoint x: 684, startPoint y: 205, endPoint x: 572, endPoint y: 244, distance: 118.4
drag, startPoint x: 547, startPoint y: 244, endPoint x: 1005, endPoint y: 234, distance: 457.3
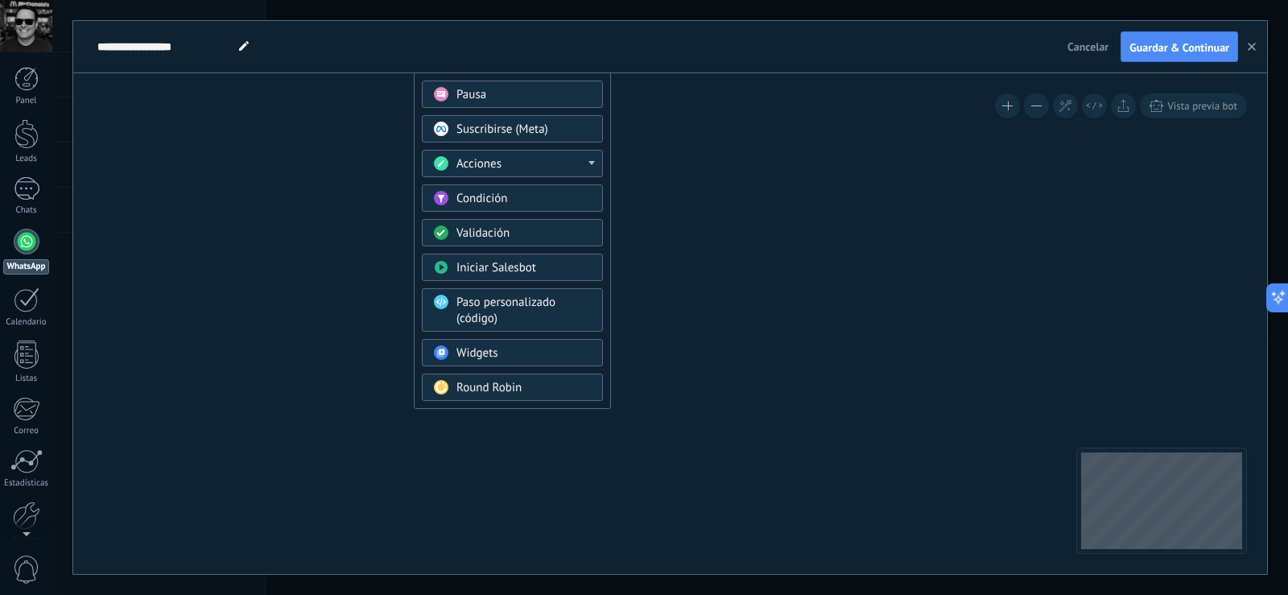
drag, startPoint x: 708, startPoint y: 286, endPoint x: 811, endPoint y: 479, distance: 219.3
click at [811, 479] on icon at bounding box center [1076, 236] width 2509 height 1626
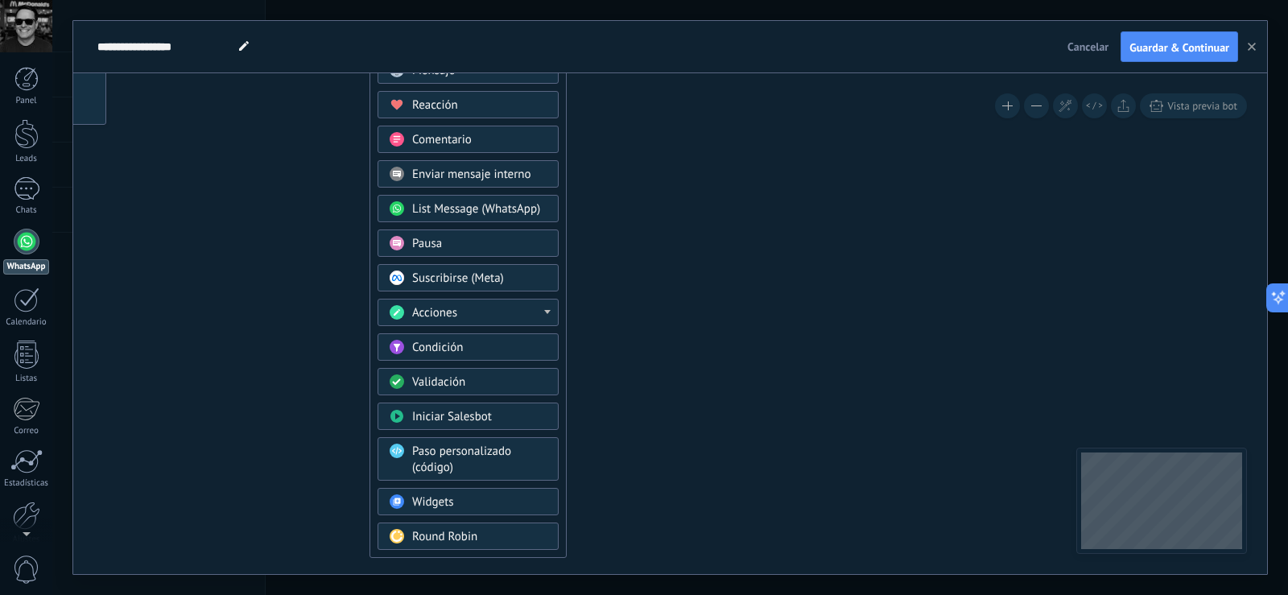
drag, startPoint x: 817, startPoint y: 380, endPoint x: 773, endPoint y: 530, distance: 156.1
click at [773, 530] on icon at bounding box center [1032, 385] width 2509 height 1626
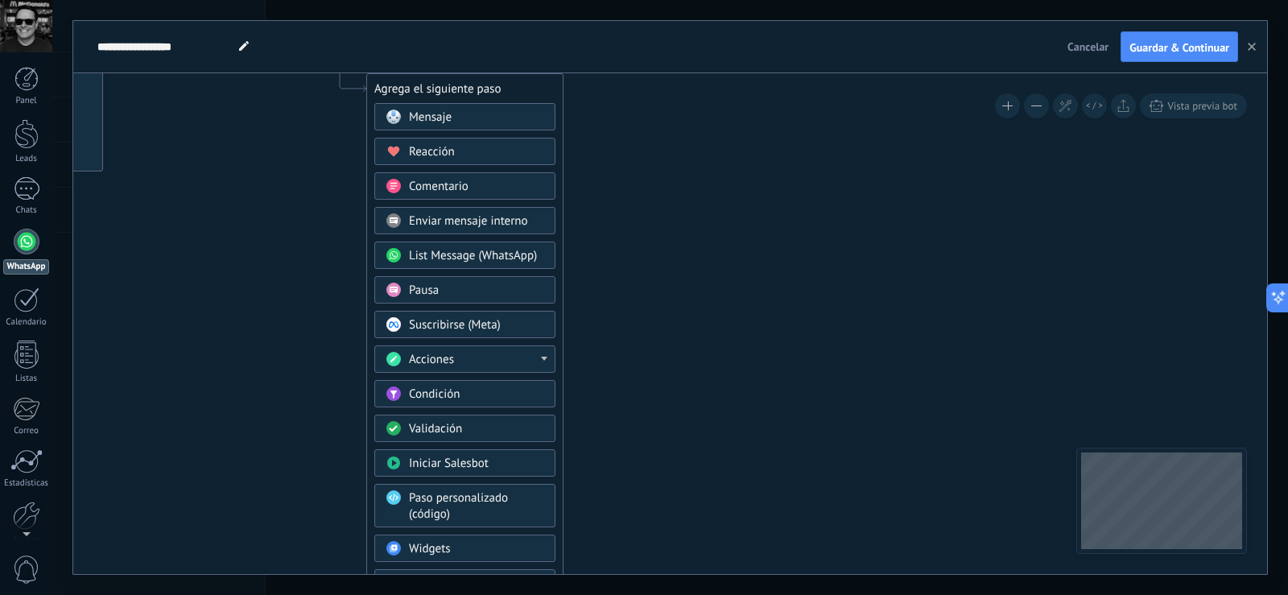
drag, startPoint x: 753, startPoint y: 371, endPoint x: 749, endPoint y: 559, distance: 187.6
click at [749, 559] on icon at bounding box center [1029, 431] width 2509 height 1626
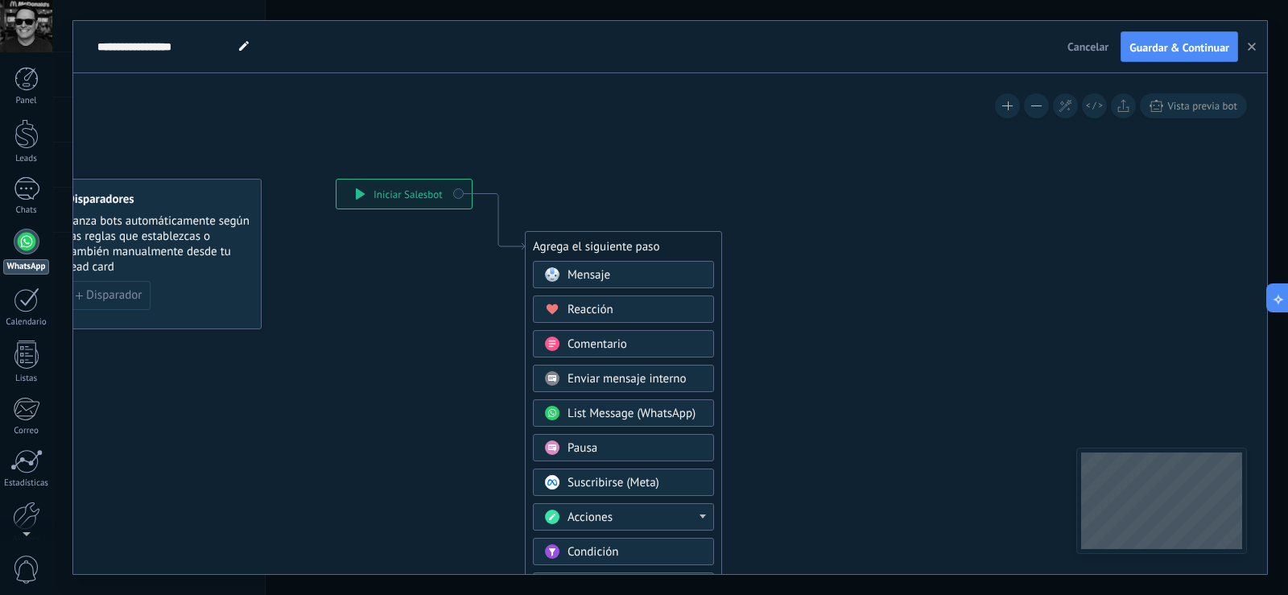
drag, startPoint x: 759, startPoint y: 430, endPoint x: 919, endPoint y: 446, distance: 161.0
click at [919, 446] on icon at bounding box center [1187, 589] width 2509 height 1626
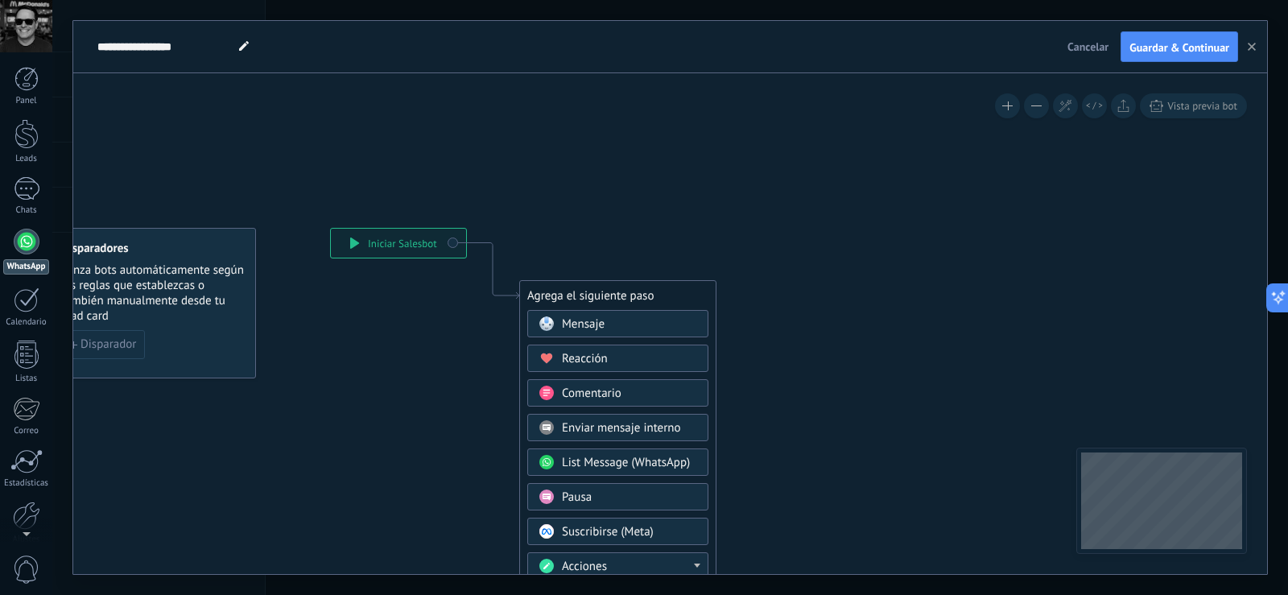
drag, startPoint x: 915, startPoint y: 361, endPoint x: 910, endPoint y: 411, distance: 49.4
click at [657, 320] on div "Mensaje" at bounding box center [629, 324] width 135 height 16
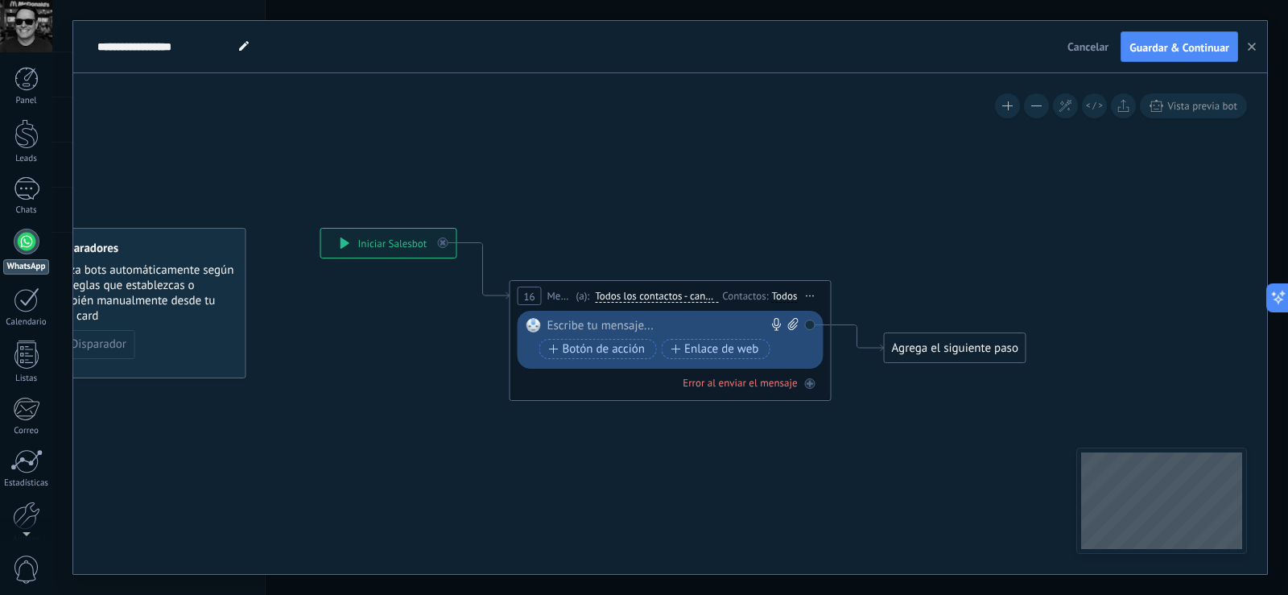
click at [624, 329] on div at bounding box center [666, 326] width 239 height 16
paste div
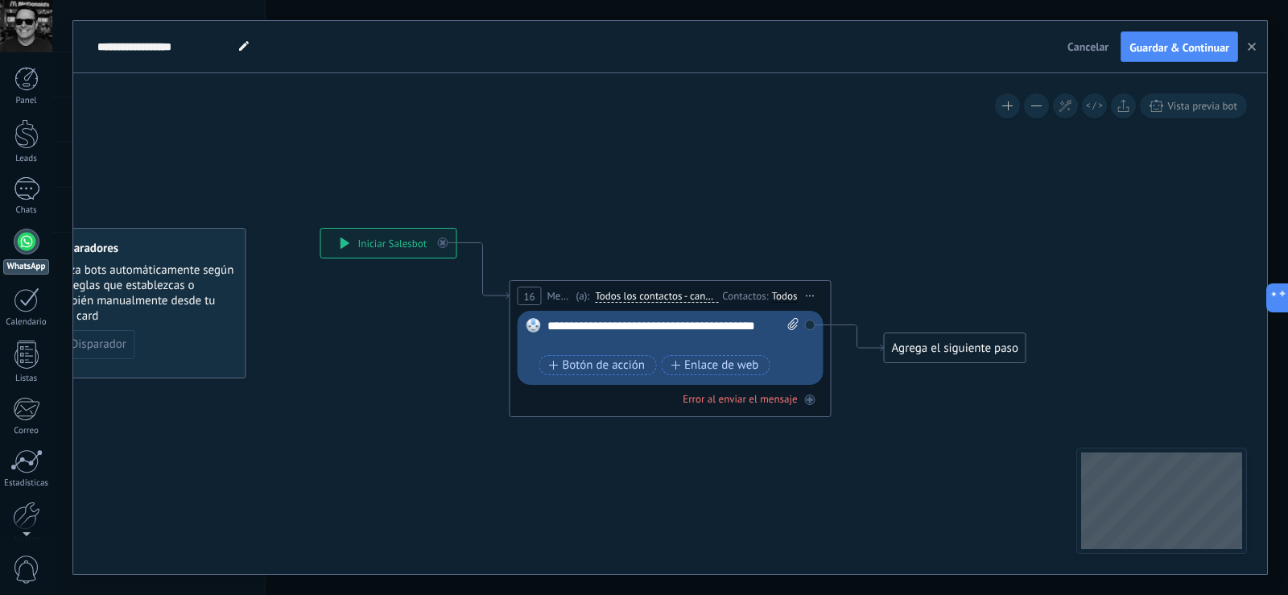
click at [813, 294] on span "Iniciar vista previa aquí Cambiar nombre Duplicar [GEOGRAPHIC_DATA]" at bounding box center [811, 295] width 26 height 23
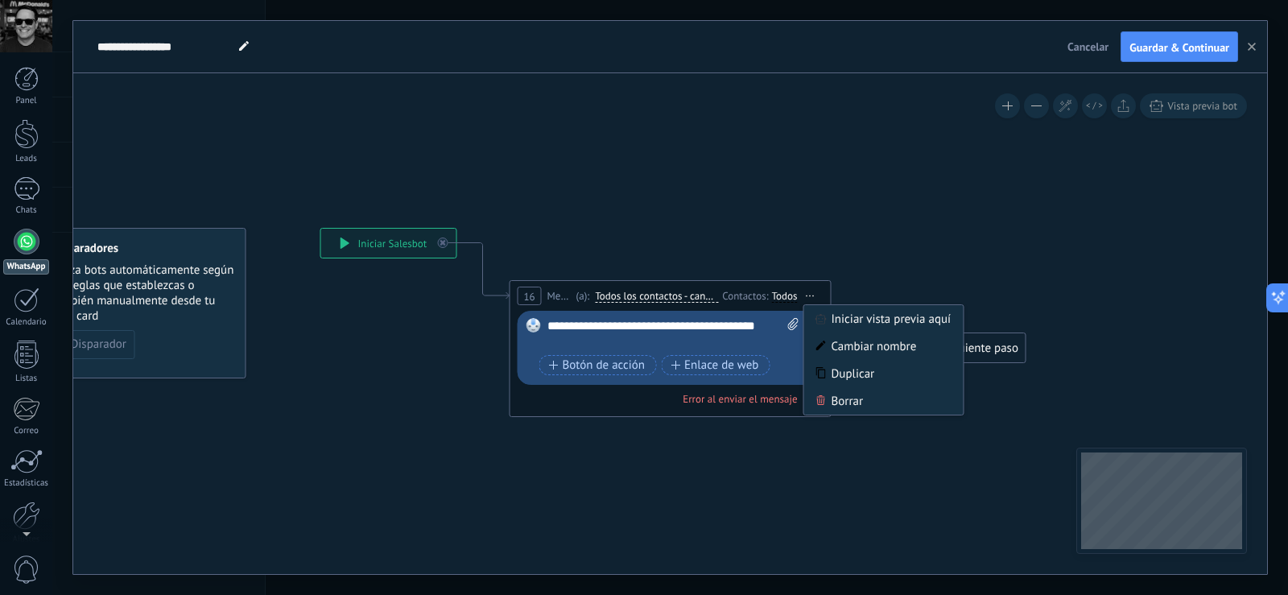
click at [806, 229] on icon at bounding box center [646, 314] width 1456 height 978
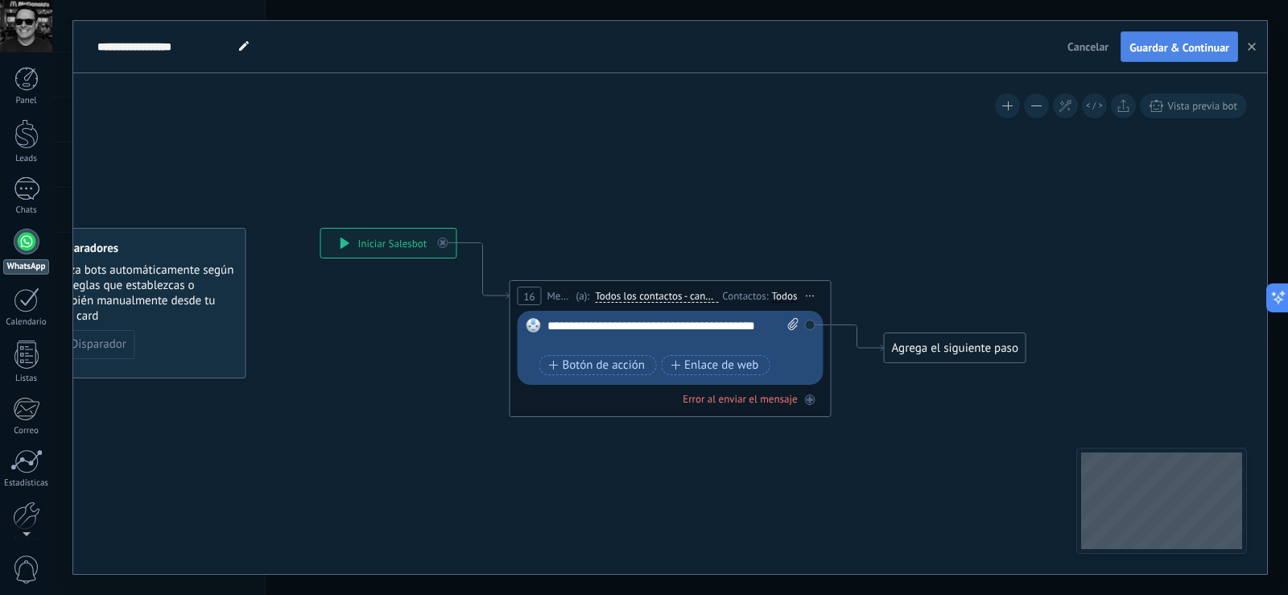
click at [1191, 53] on span "Guardar & Continuar" at bounding box center [1179, 47] width 100 height 11
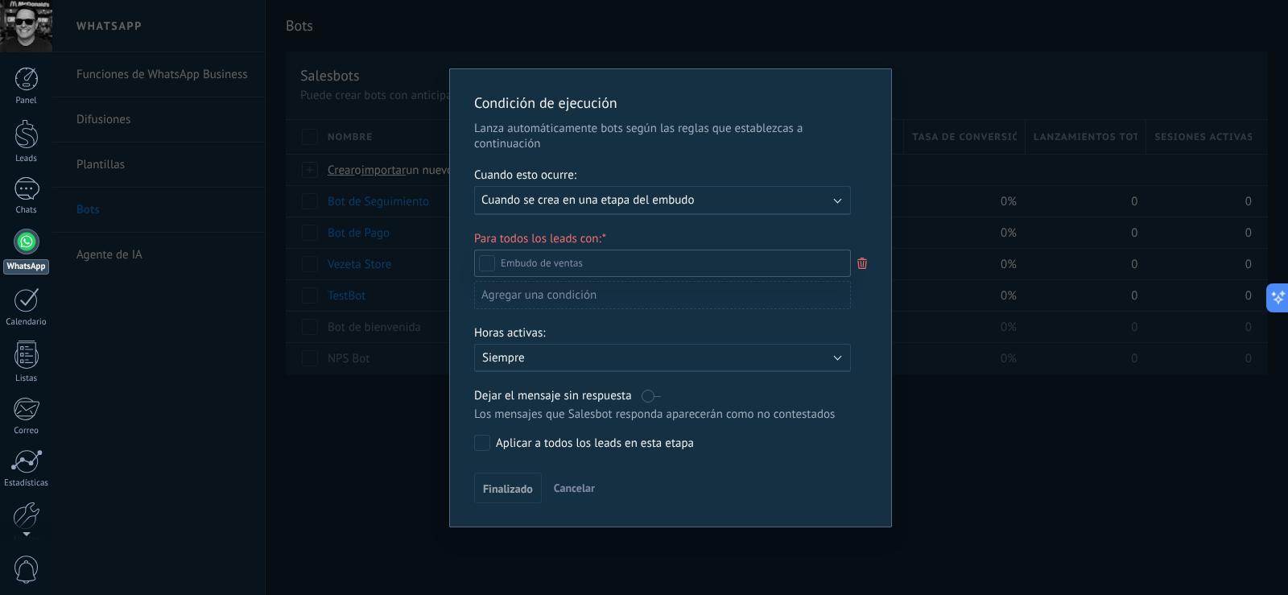
click at [838, 204] on div at bounding box center [670, 297] width 1236 height 595
click at [838, 201] on b at bounding box center [838, 199] width 8 height 8
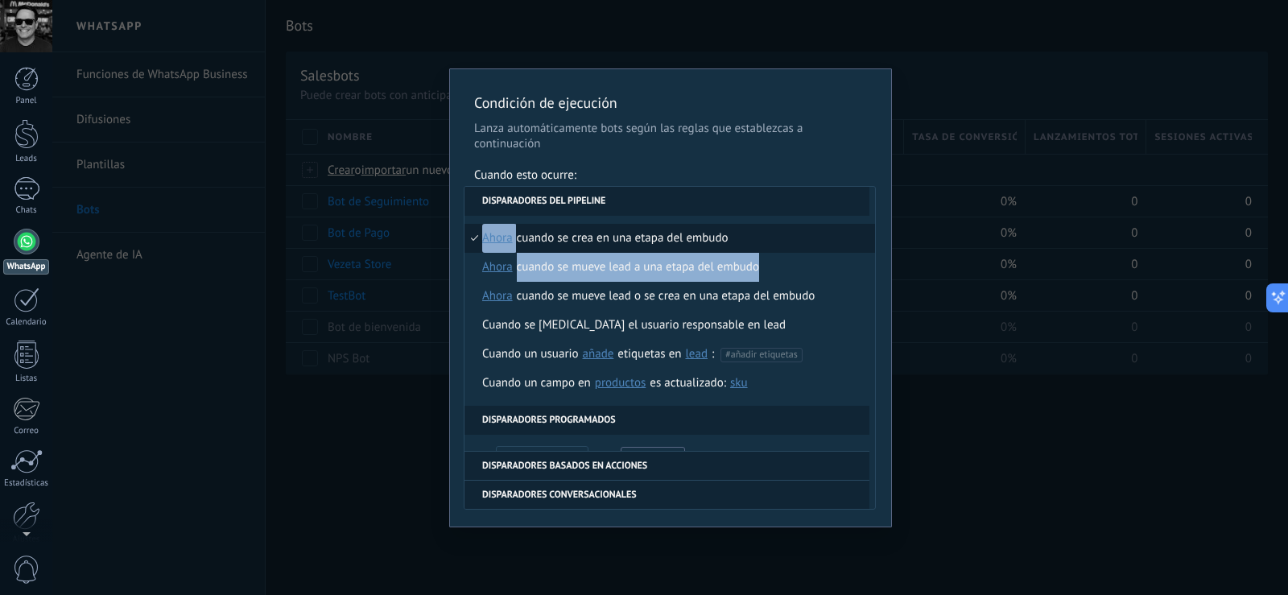
drag, startPoint x: 875, startPoint y: 221, endPoint x: 869, endPoint y: 262, distance: 41.4
click at [869, 262] on div "**********" at bounding box center [670, 348] width 412 height 324
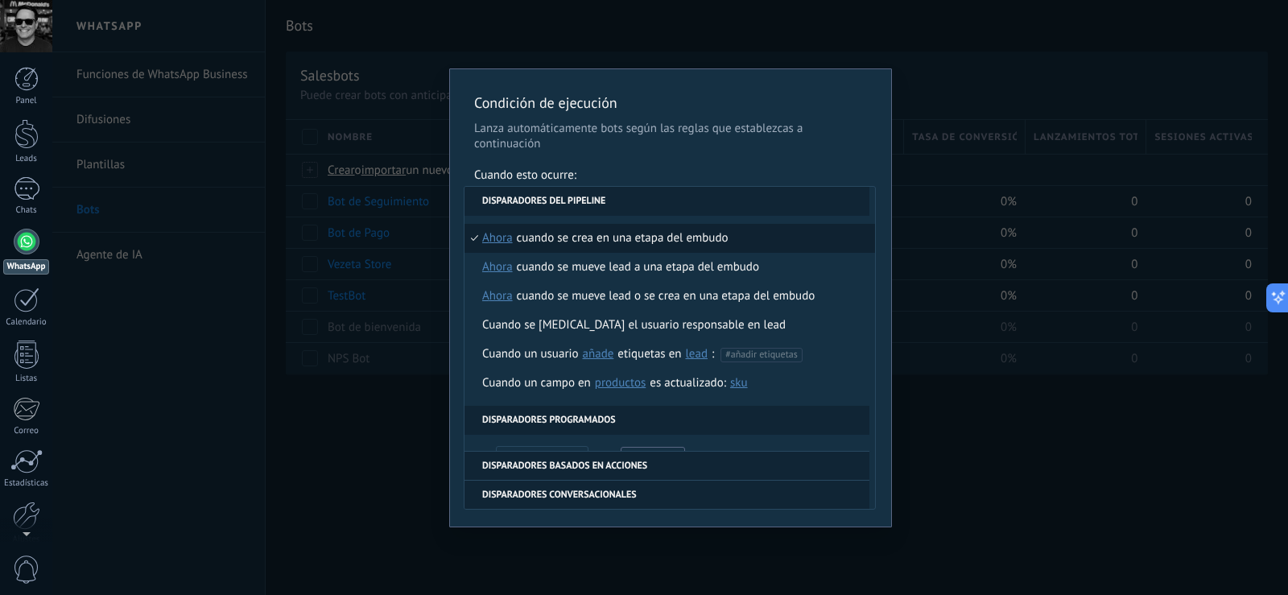
click at [832, 197] on li "Disparadores del pipeline" at bounding box center [666, 201] width 405 height 29
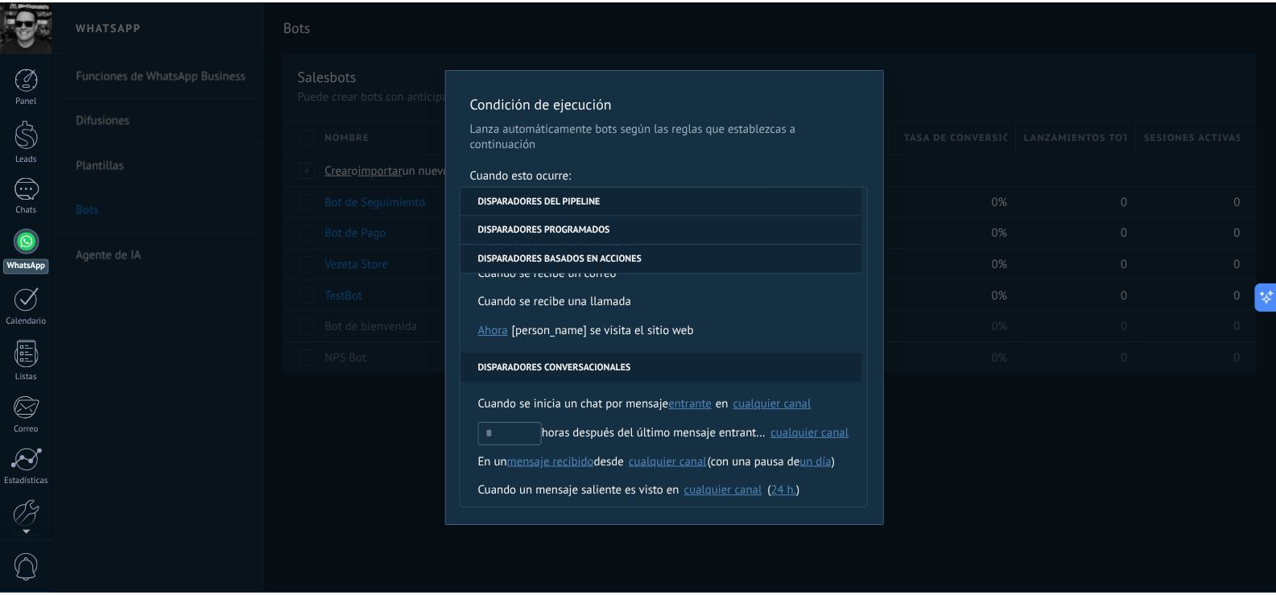
scroll to position [323, 0]
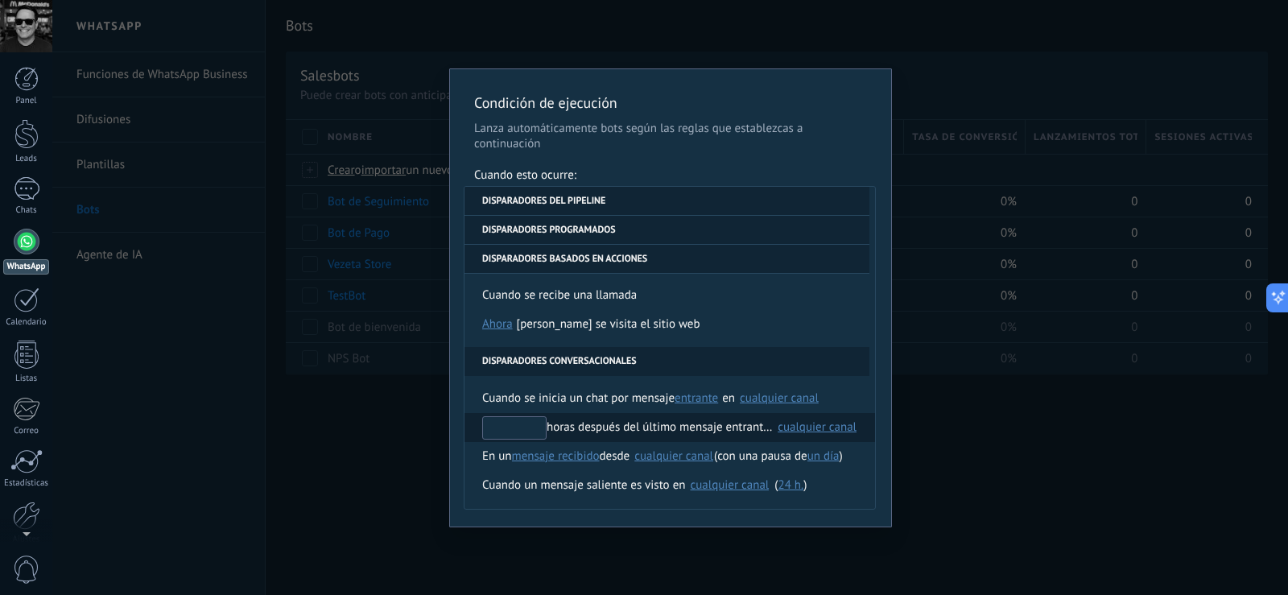
drag, startPoint x: 500, startPoint y: 421, endPoint x: 474, endPoint y: 427, distance: 26.6
click at [474, 427] on li "horas después del último mensaje entrante en Seleccionar todo Kommo Demo cualqu…" at bounding box center [669, 427] width 411 height 29
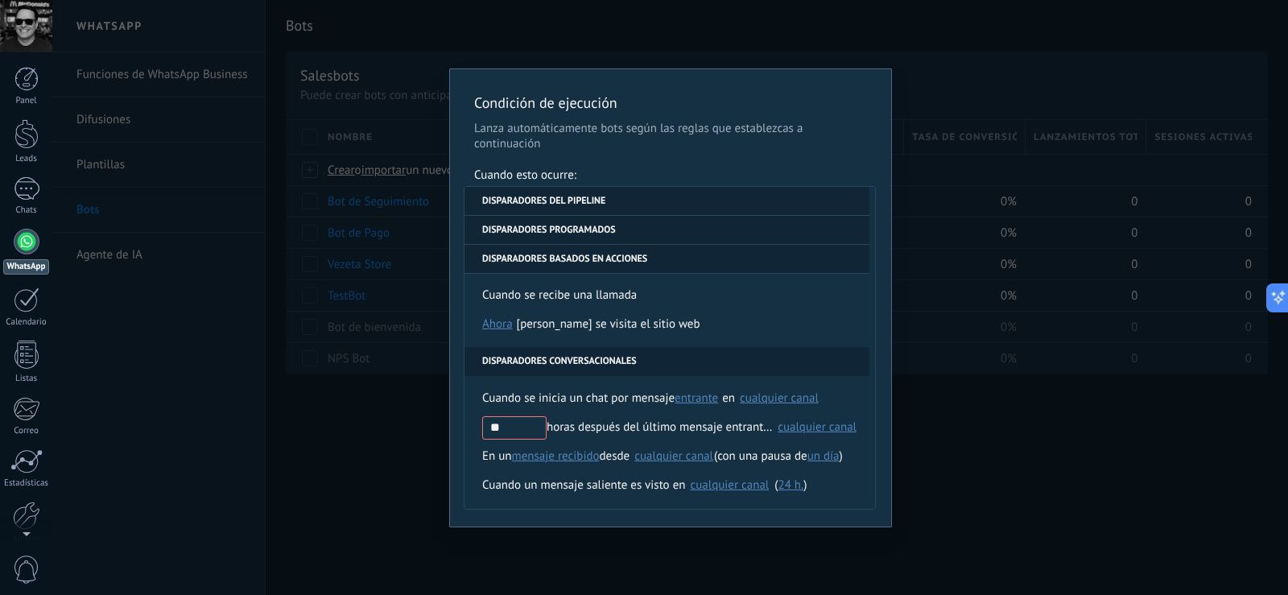
type input "*"
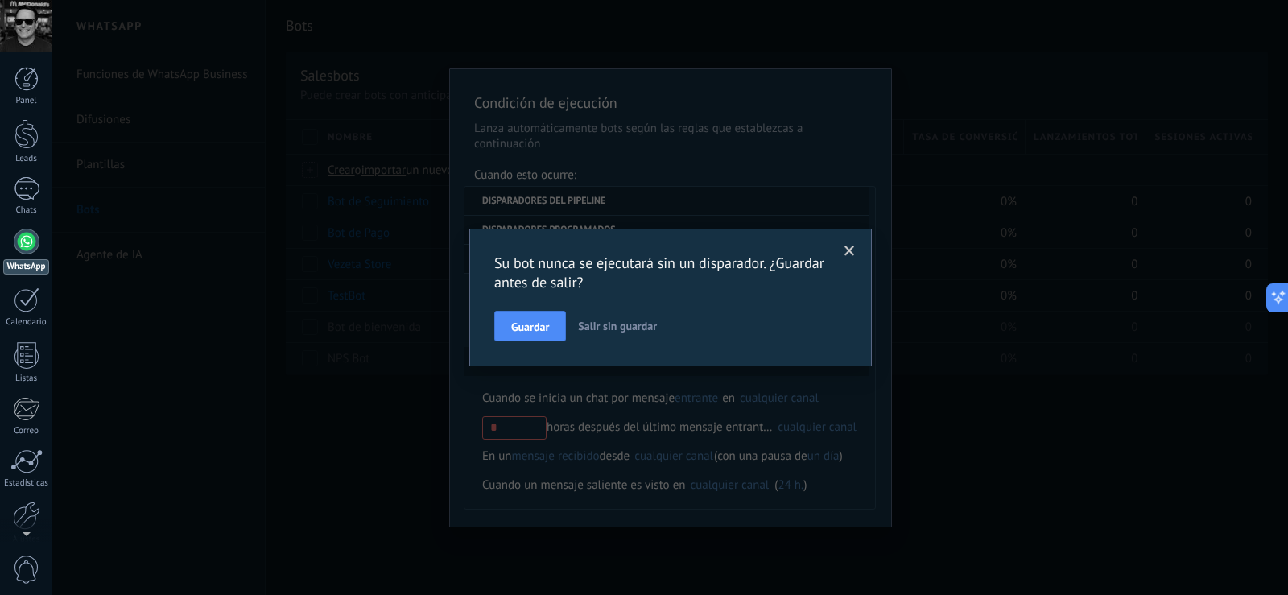
click at [654, 335] on button "Salir sin guardar" at bounding box center [618, 326] width 92 height 31
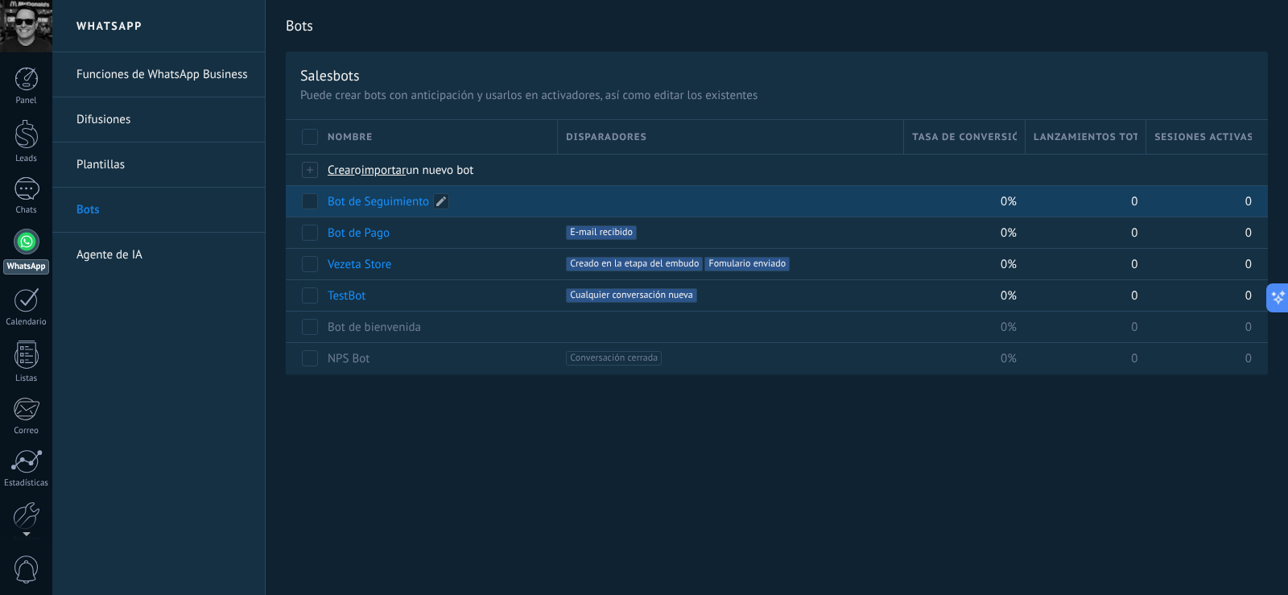
click at [403, 200] on link "Bot de Seguimiento" at bounding box center [378, 201] width 101 height 15
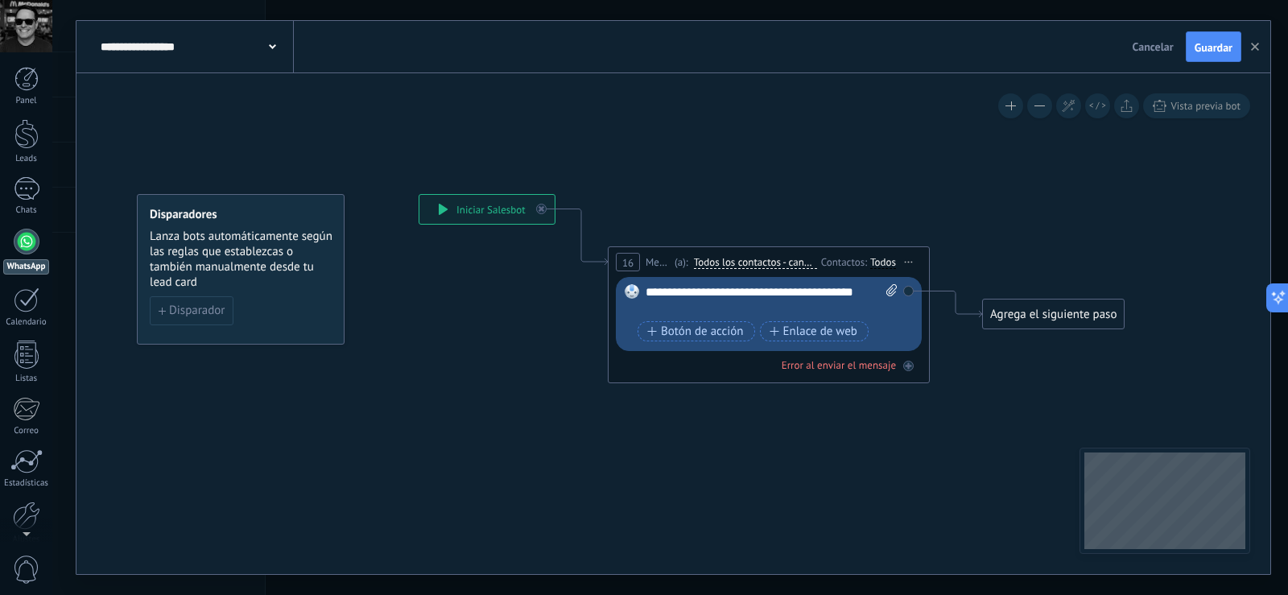
click at [283, 135] on icon at bounding box center [744, 289] width 1456 height 994
click at [37, 136] on div at bounding box center [26, 134] width 24 height 30
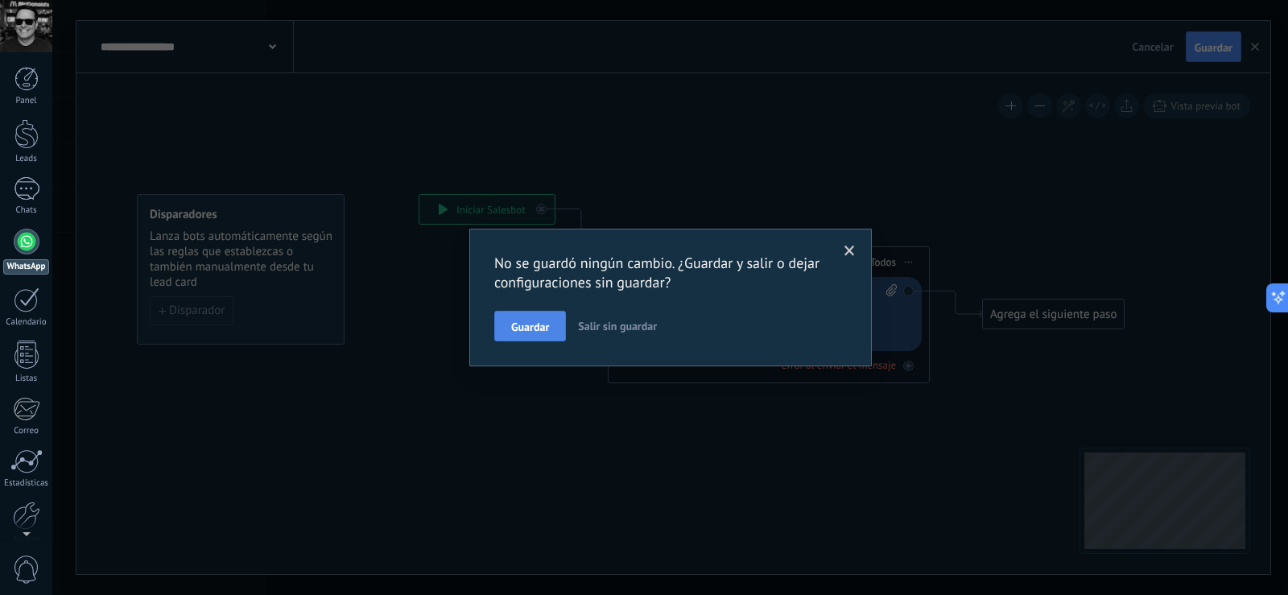
click at [542, 324] on span "Guardar" at bounding box center [530, 326] width 38 height 11
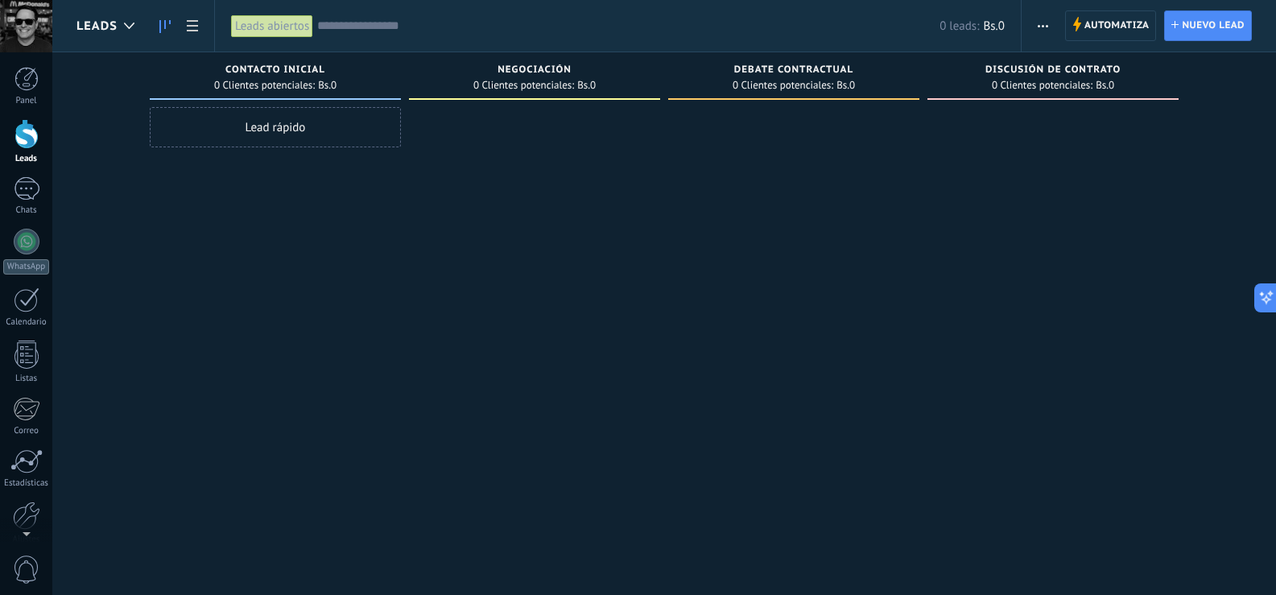
click at [530, 121] on div at bounding box center [534, 299] width 251 height 385
click at [1120, 26] on span "Automatiza" at bounding box center [1116, 25] width 65 height 29
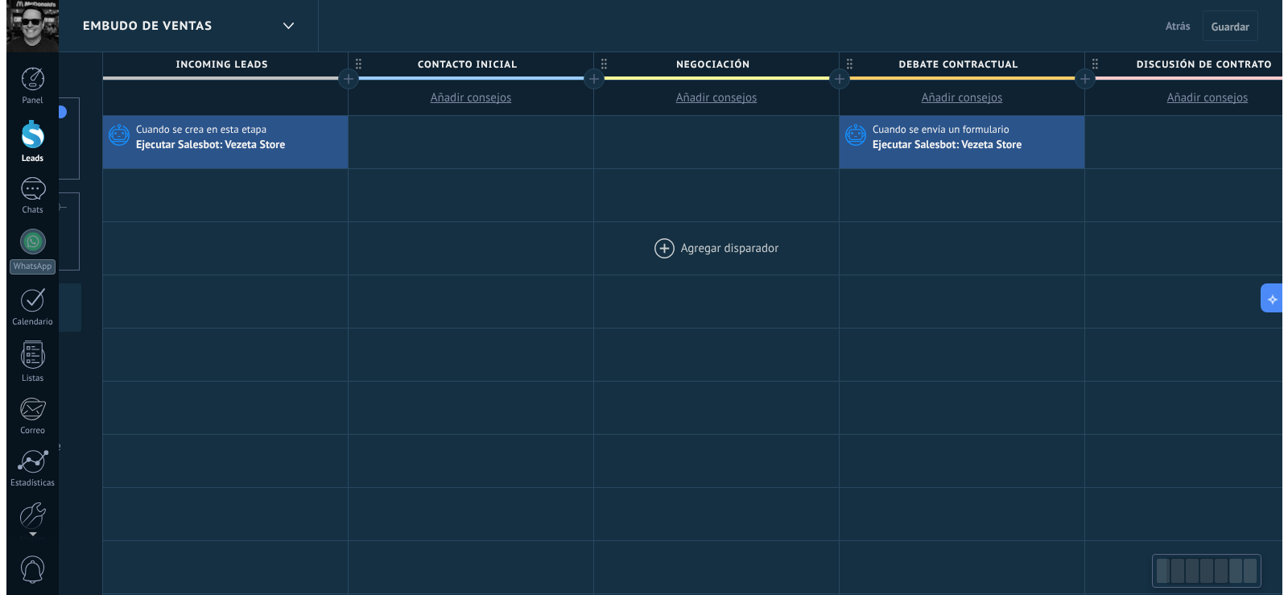
scroll to position [0, 211]
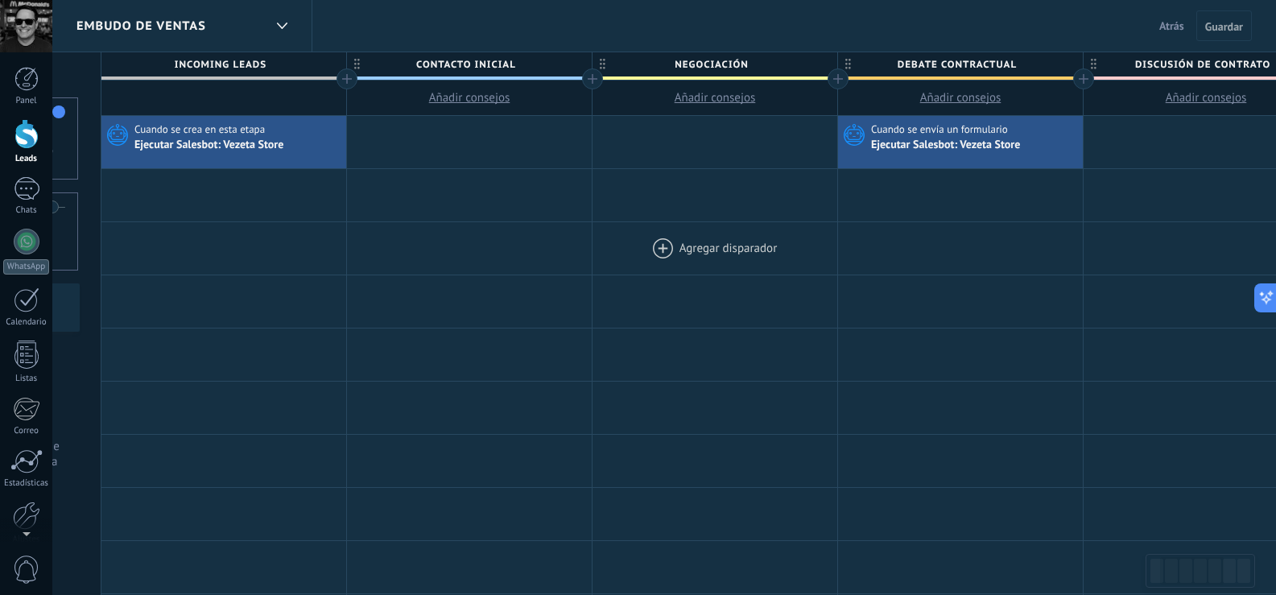
drag, startPoint x: 952, startPoint y: 225, endPoint x: 741, endPoint y: 237, distance: 211.2
click at [741, 237] on div at bounding box center [714, 248] width 245 height 52
click at [473, 94] on span "Añadir consejos" at bounding box center [469, 97] width 81 height 15
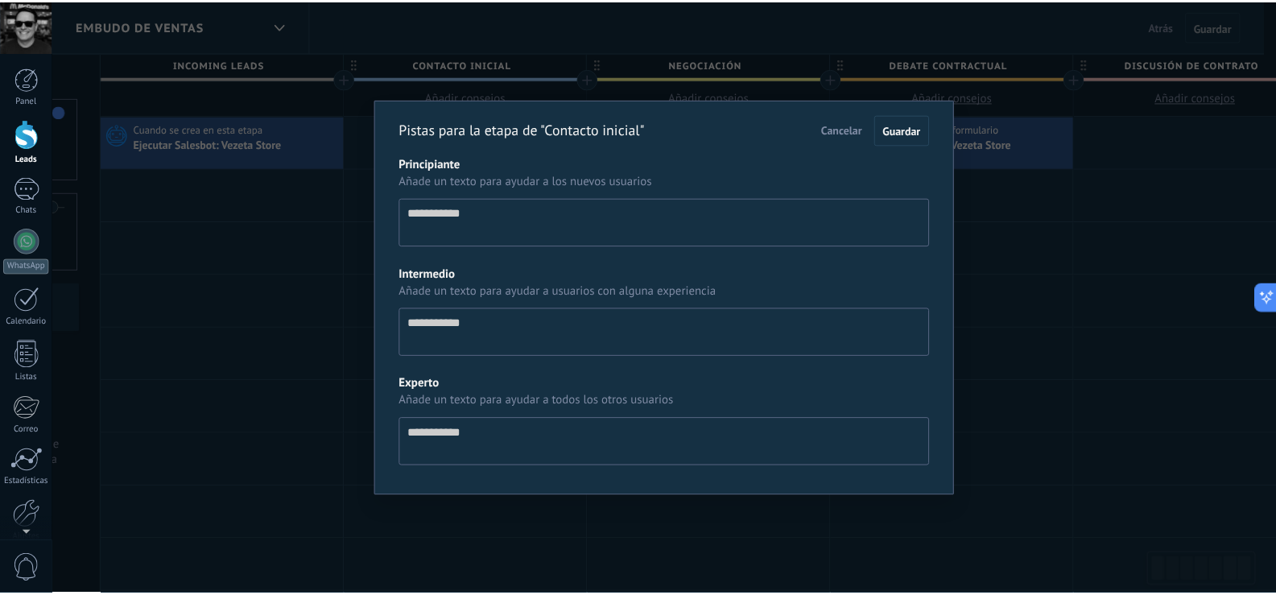
scroll to position [15, 0]
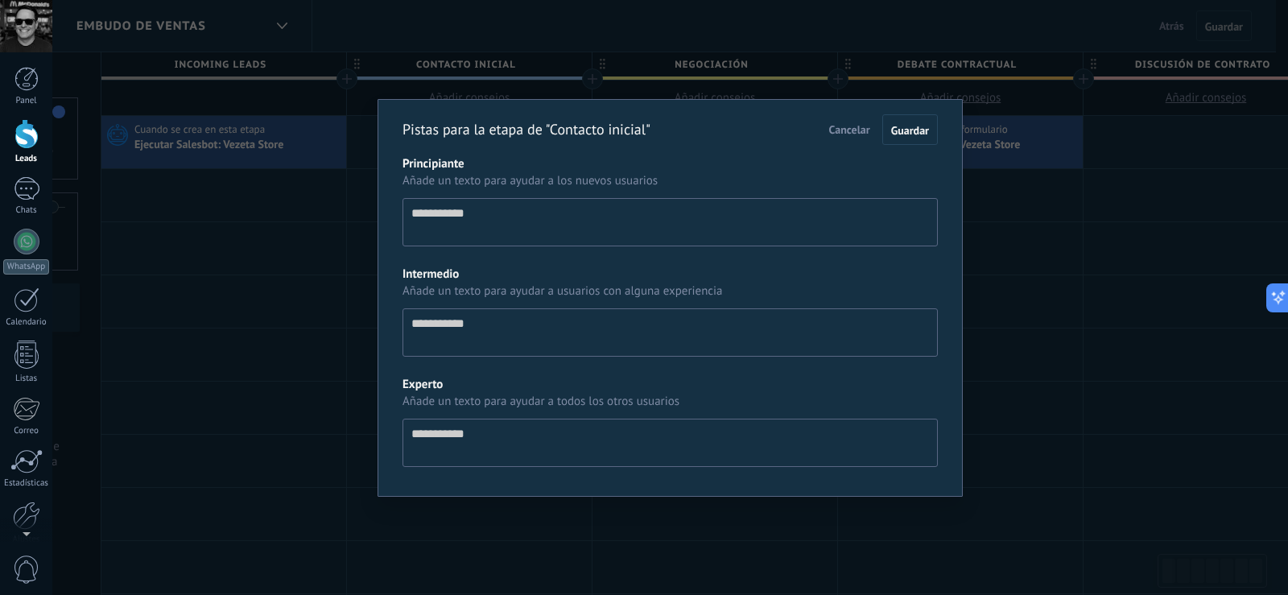
click at [853, 134] on span "Cancelar" at bounding box center [849, 129] width 41 height 14
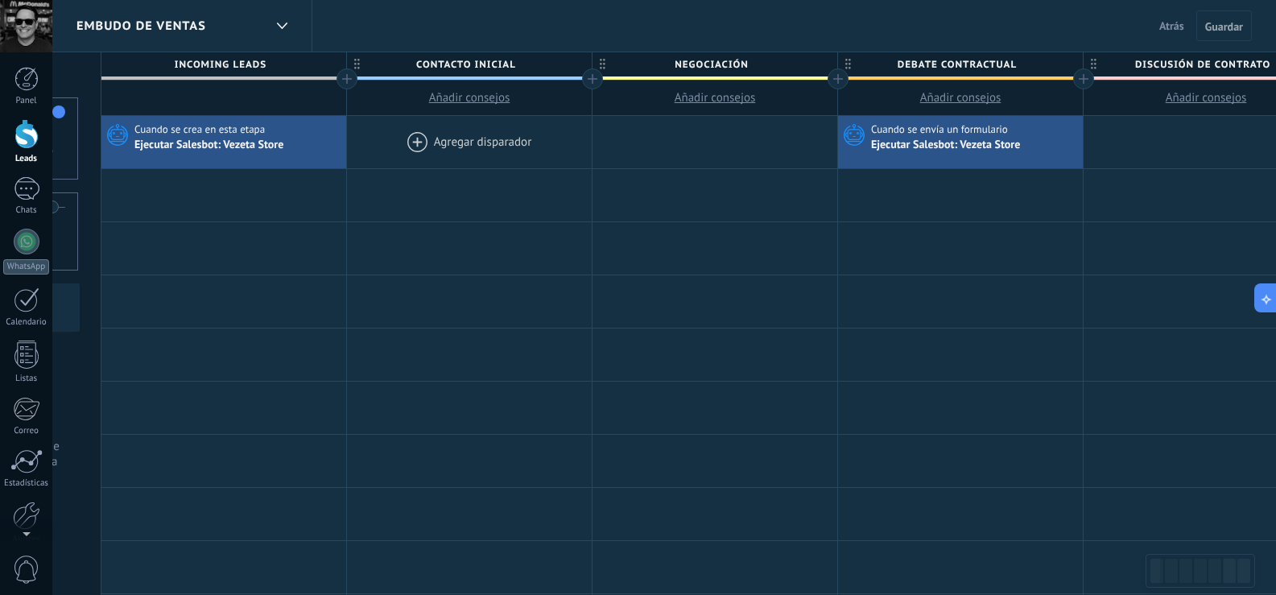
click at [460, 146] on div at bounding box center [469, 142] width 245 height 52
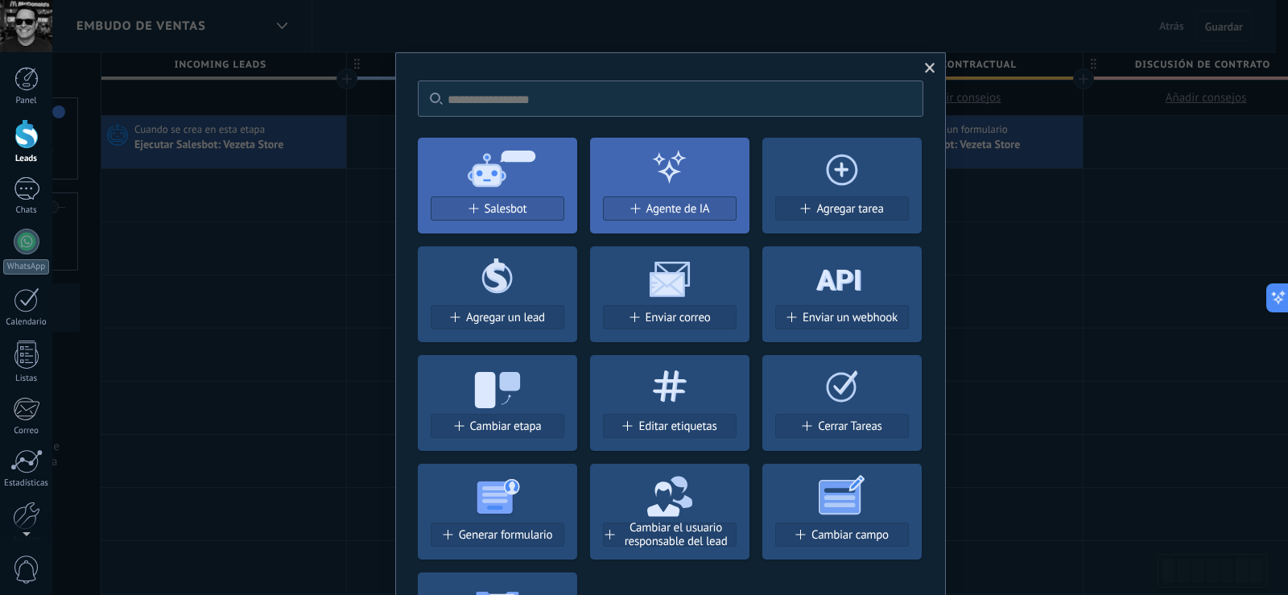
drag, startPoint x: 1084, startPoint y: 293, endPoint x: 1055, endPoint y: 188, distance: 108.6
click at [1055, 188] on div "No hay resultados Salesbot Agente de IA Agregar tarea Agregar un lead Enviar co…" at bounding box center [670, 297] width 1236 height 595
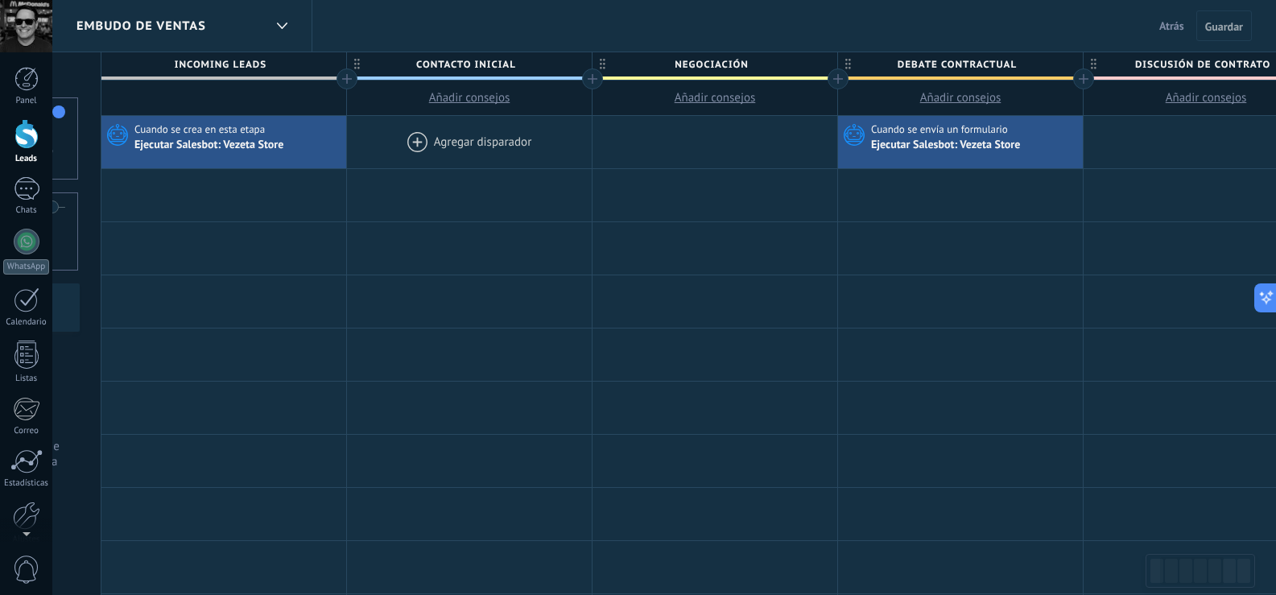
click at [517, 141] on div at bounding box center [469, 142] width 245 height 52
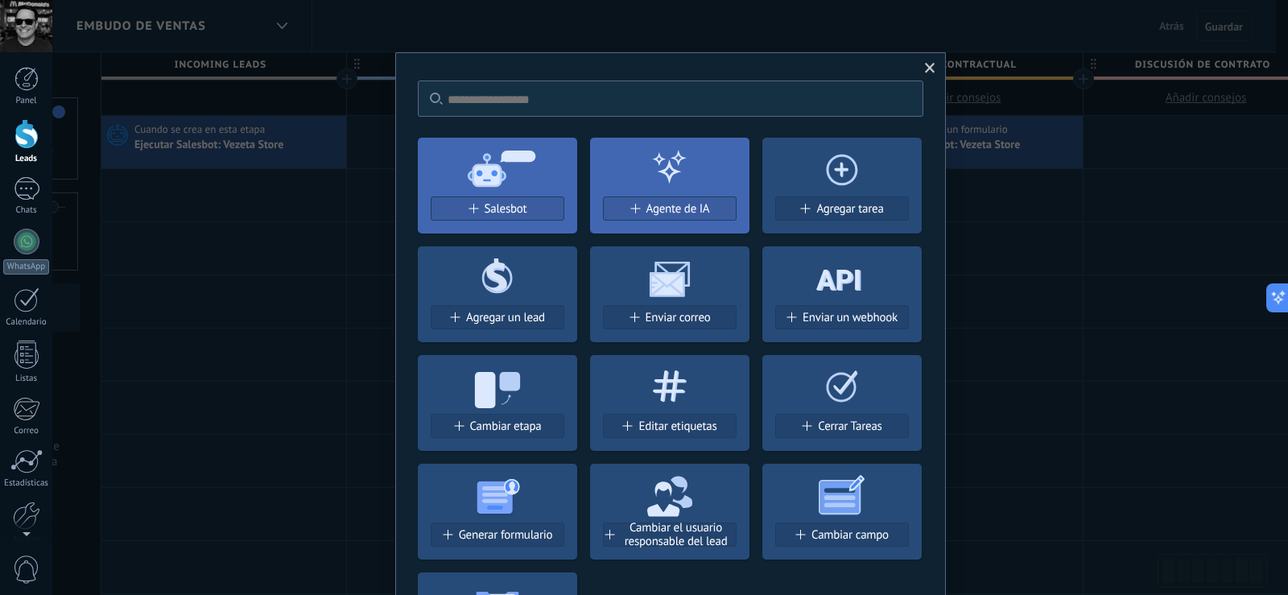
drag, startPoint x: 1280, startPoint y: 155, endPoint x: 1269, endPoint y: 241, distance: 86.9
click at [1269, 241] on div "No hay resultados Salesbot Agente de IA Agregar tarea Agregar un lead Enviar co…" at bounding box center [670, 297] width 1236 height 595
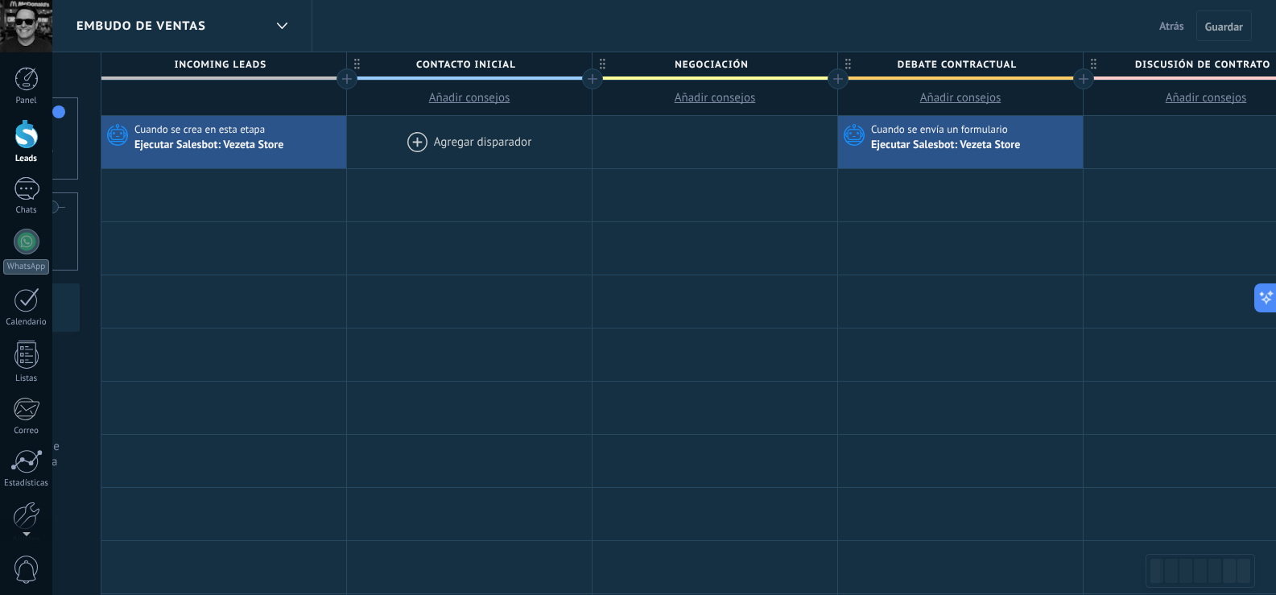
click at [494, 127] on div at bounding box center [469, 142] width 245 height 52
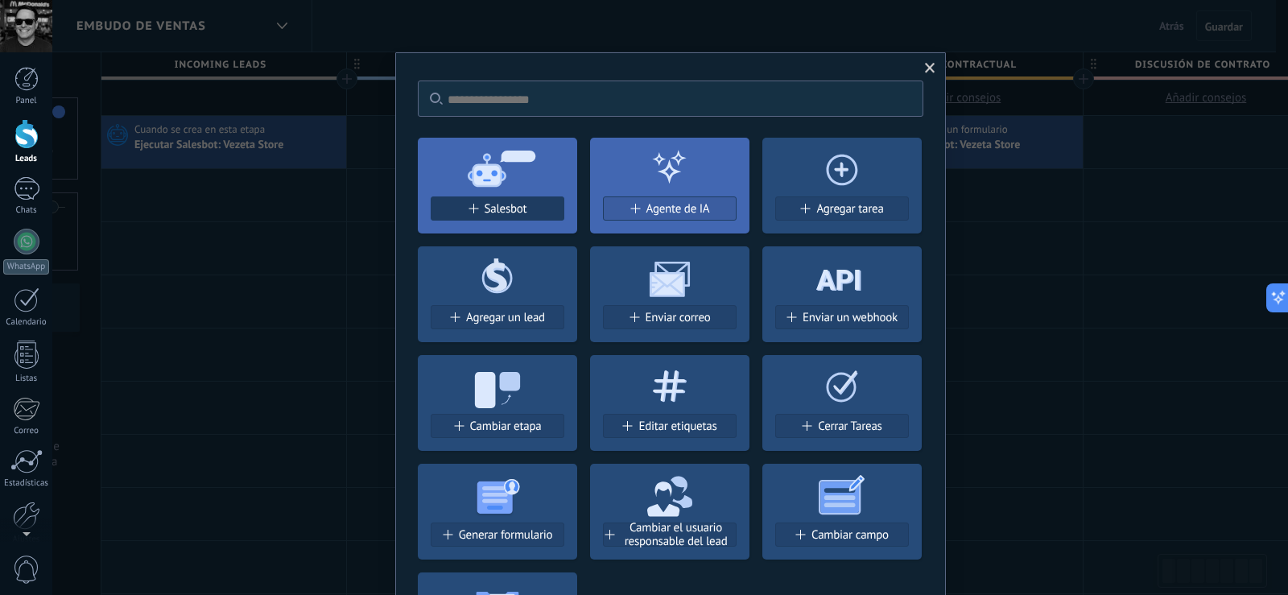
click at [528, 205] on div "Salesbot" at bounding box center [497, 209] width 132 height 14
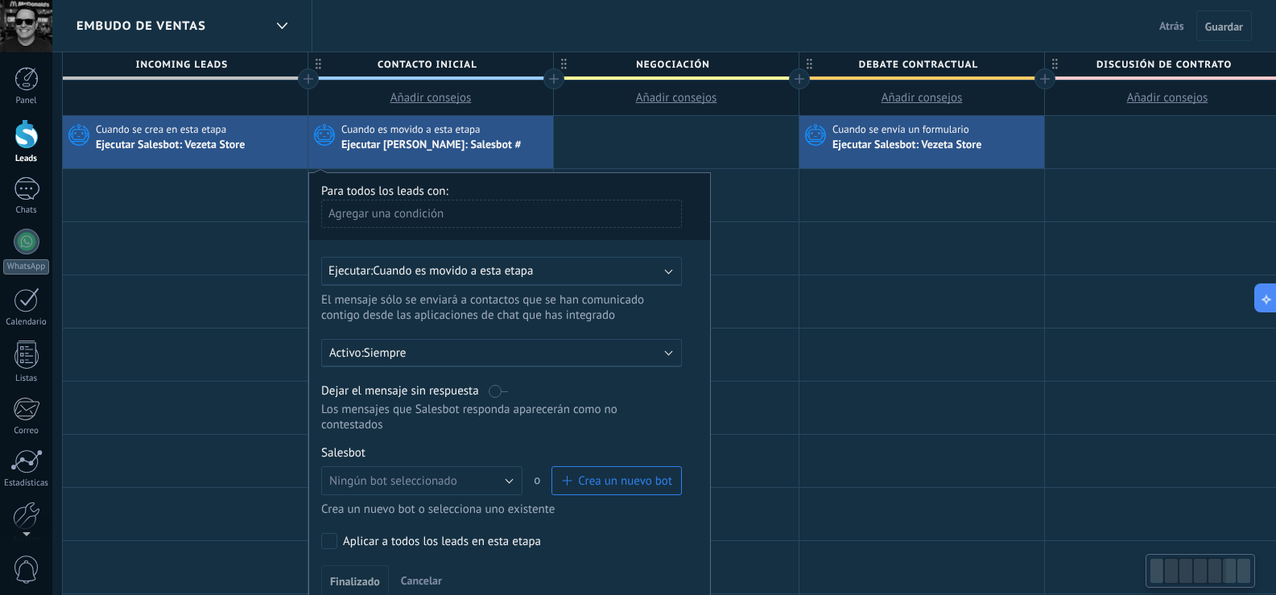
drag, startPoint x: 729, startPoint y: 404, endPoint x: 699, endPoint y: 308, distance: 101.1
click at [689, 283] on div "Para todos los leads con: Agregar una condición Ejecutar: Cuando es movido a es…" at bounding box center [509, 390] width 402 height 436
click at [509, 484] on button "Ningún bot seleccionado" at bounding box center [420, 480] width 201 height 29
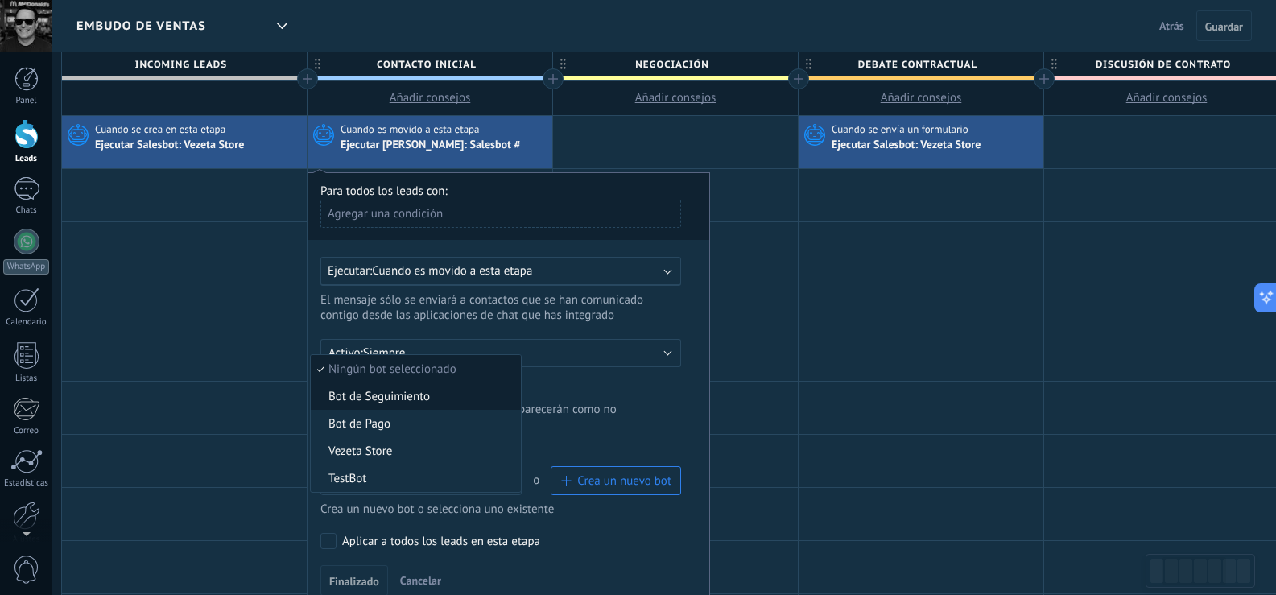
click at [430, 403] on span "Bot de Seguimiento" at bounding box center [413, 396] width 205 height 15
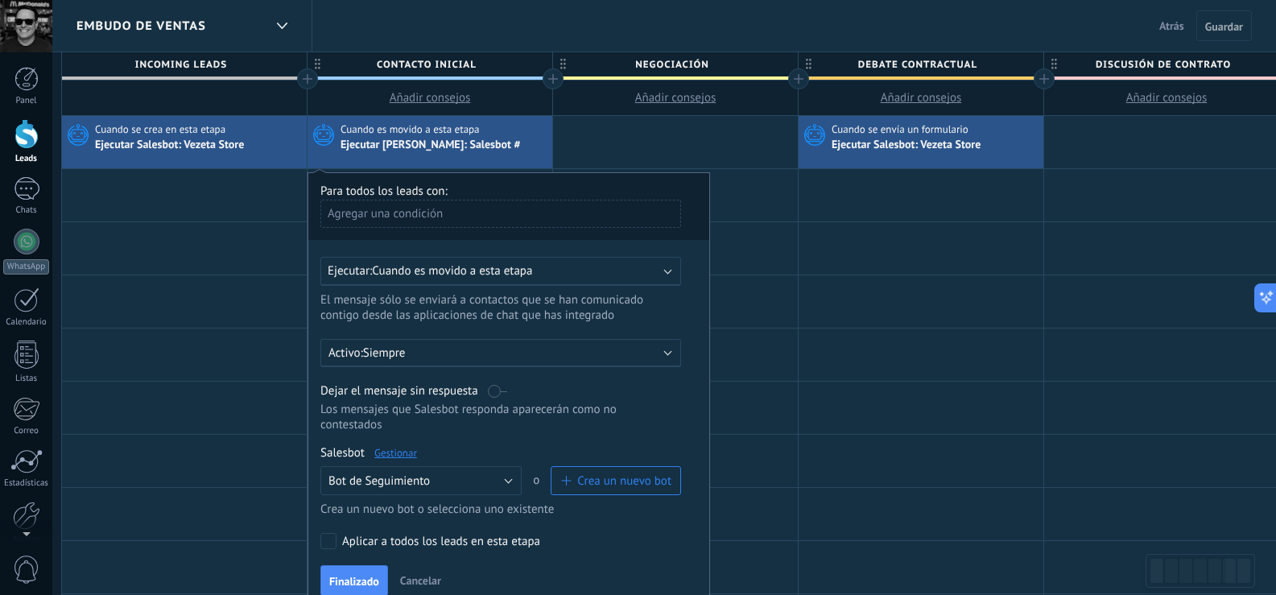
drag, startPoint x: 625, startPoint y: 421, endPoint x: 623, endPoint y: 356, distance: 65.2
click at [623, 356] on div "Para todos los leads con: Agregar una condición Ejecutar: Cuando es movido a es…" at bounding box center [509, 390] width 402 height 436
click at [622, 357] on p "Siempre" at bounding box center [504, 352] width 282 height 15
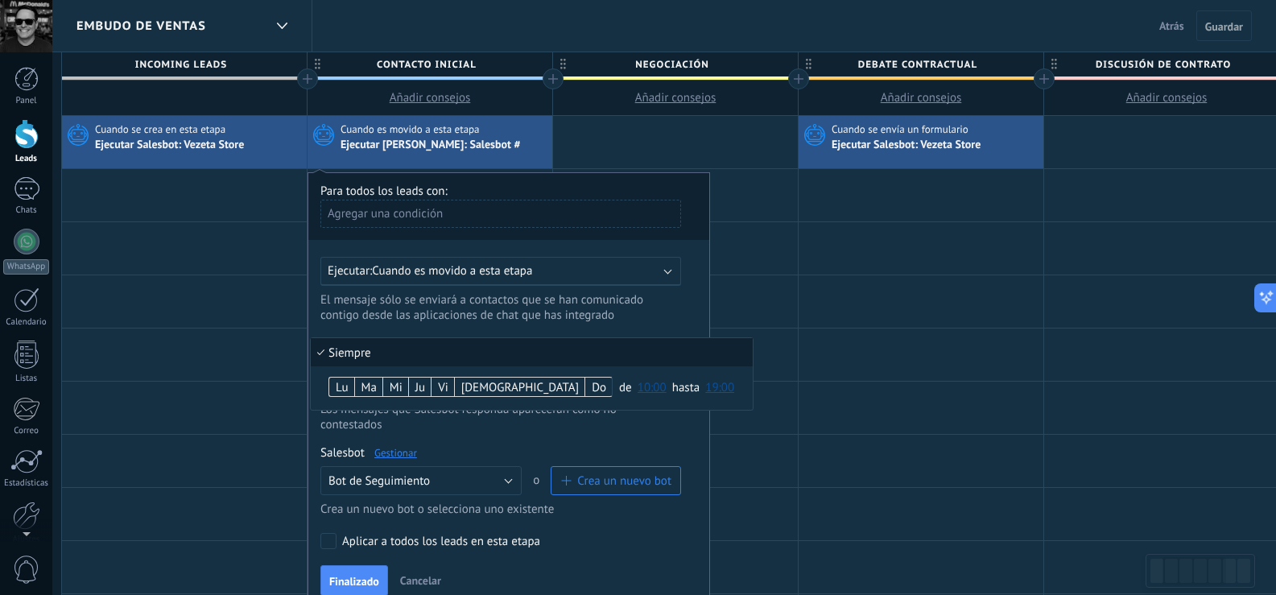
click at [386, 456] on div at bounding box center [508, 390] width 401 height 434
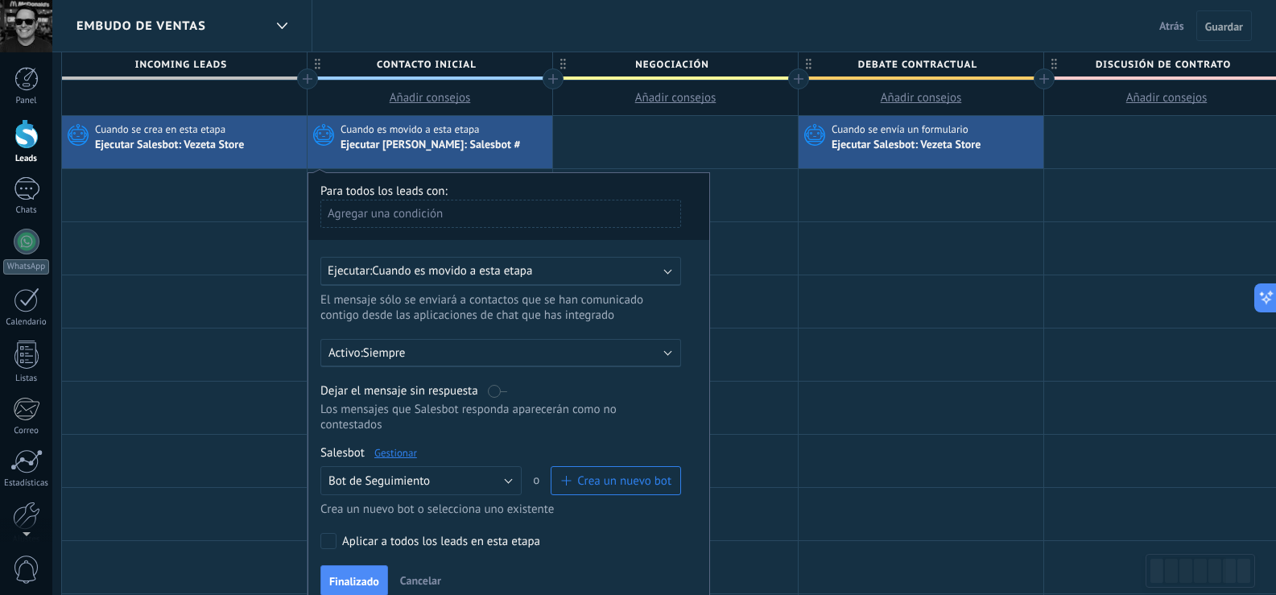
click at [390, 454] on link "Gestionar" at bounding box center [395, 453] width 43 height 14
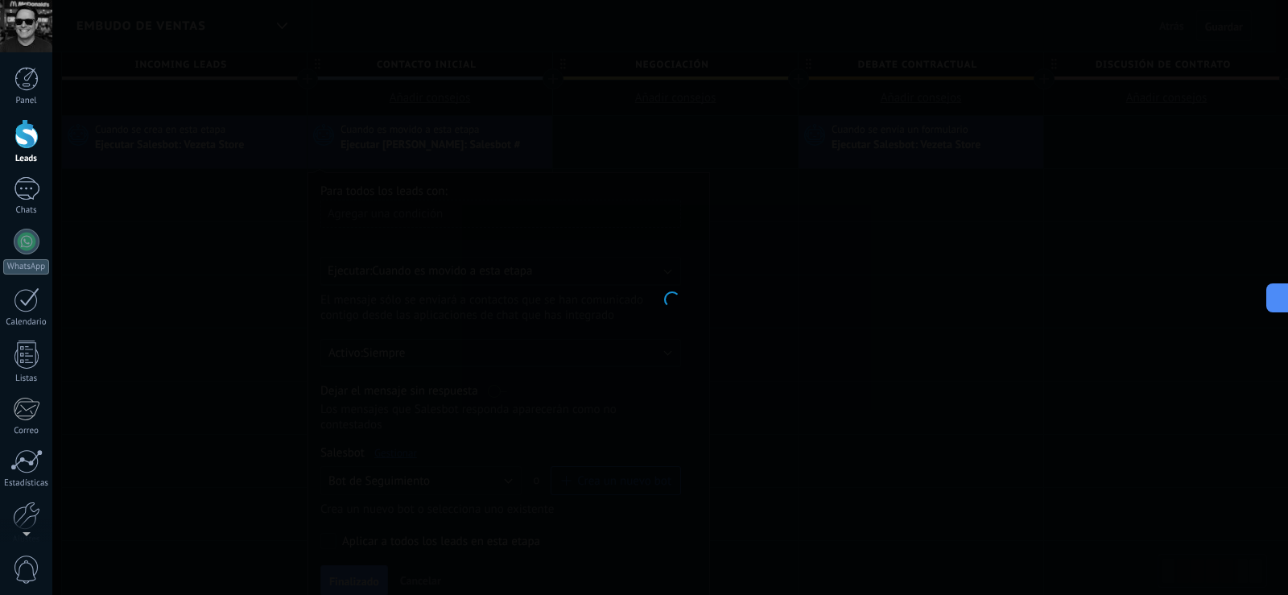
type input "**********"
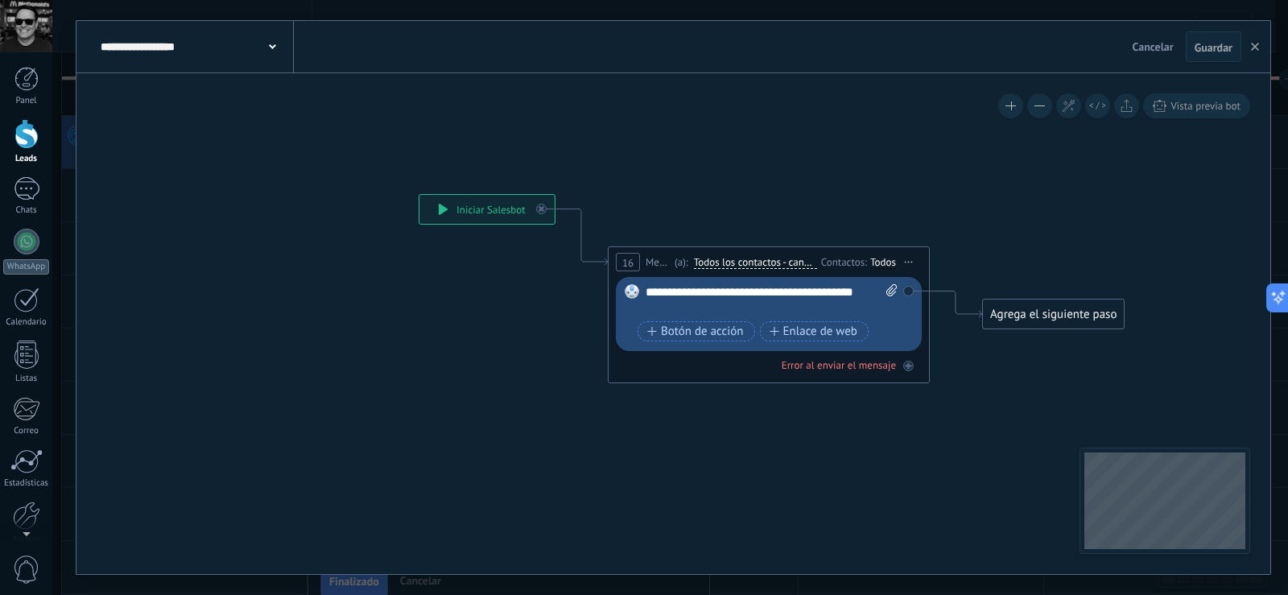
click at [781, 262] on span "Todos los contactos - canales seleccionados" at bounding box center [755, 262] width 123 height 13
click at [781, 262] on button "Todos los contactos - canales seleccionados" at bounding box center [786, 262] width 201 height 29
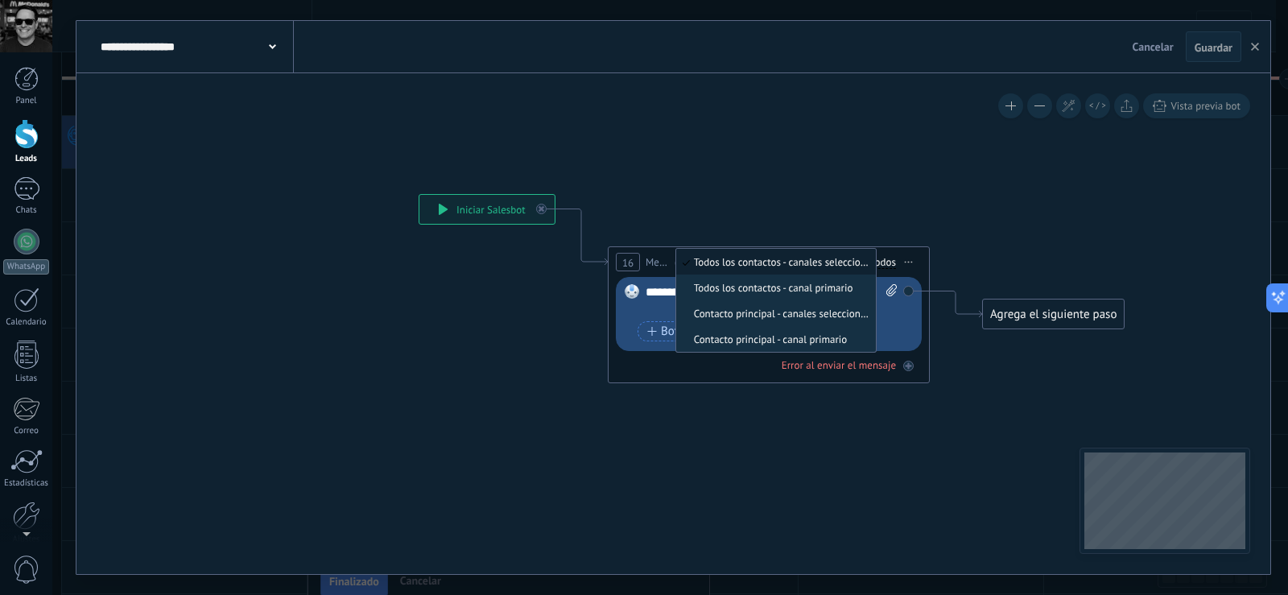
click at [765, 226] on icon at bounding box center [744, 289] width 1456 height 994
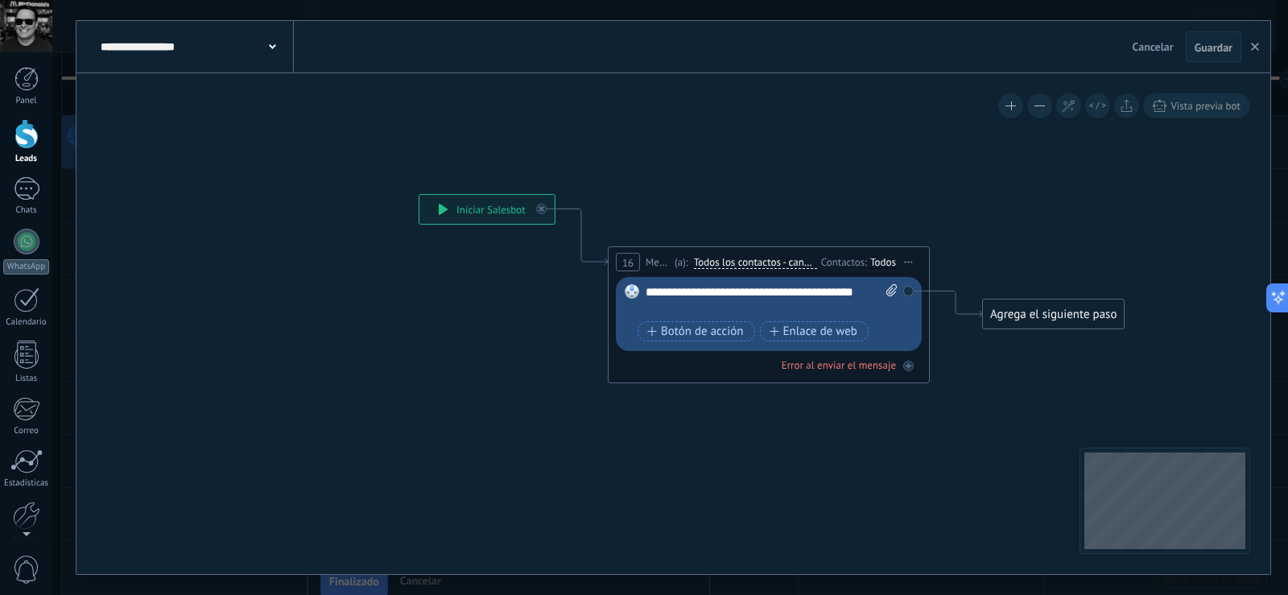
click at [35, 142] on div at bounding box center [26, 134] width 24 height 30
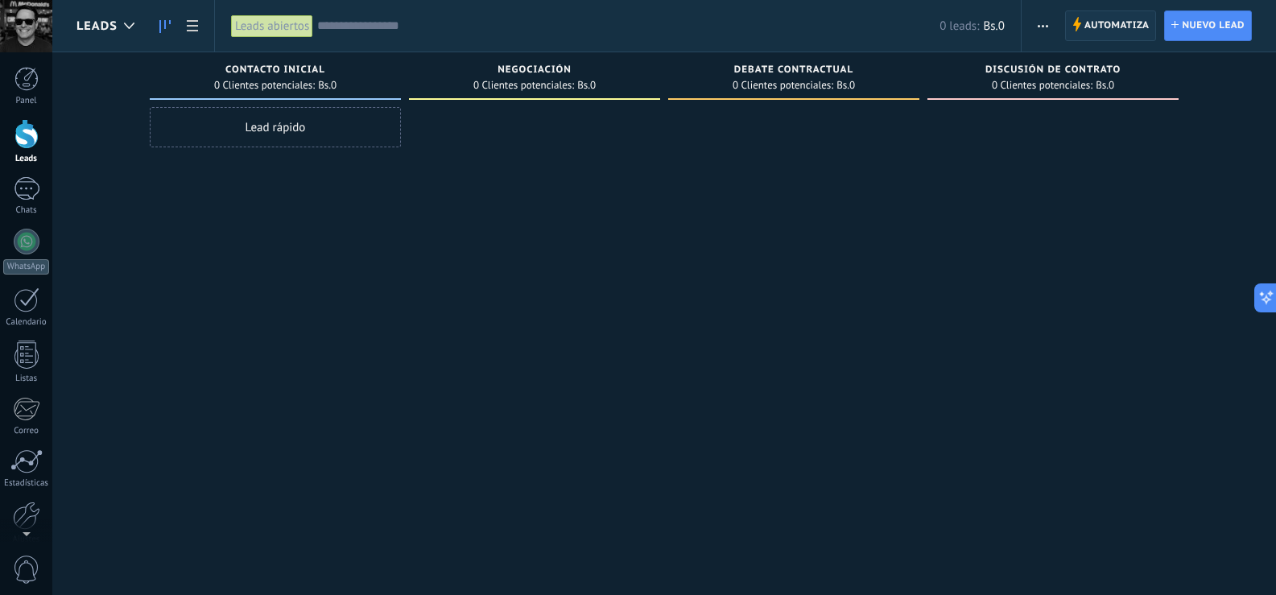
click at [1099, 27] on span "Automatiza" at bounding box center [1116, 25] width 65 height 29
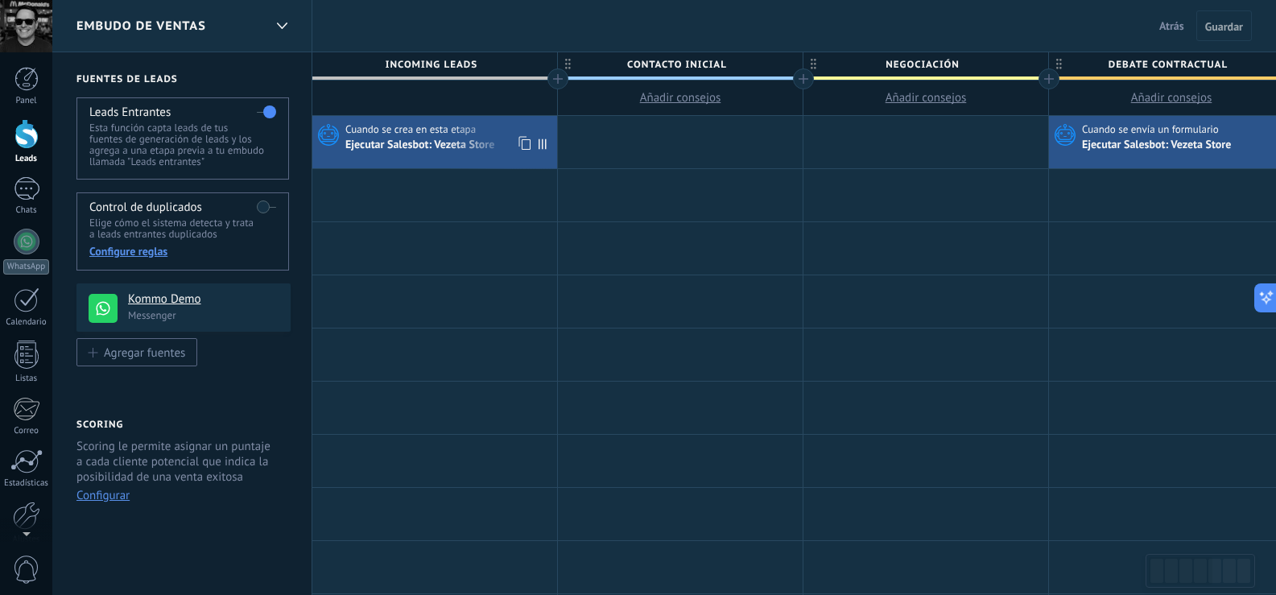
click at [522, 141] on use at bounding box center [524, 143] width 12 height 14
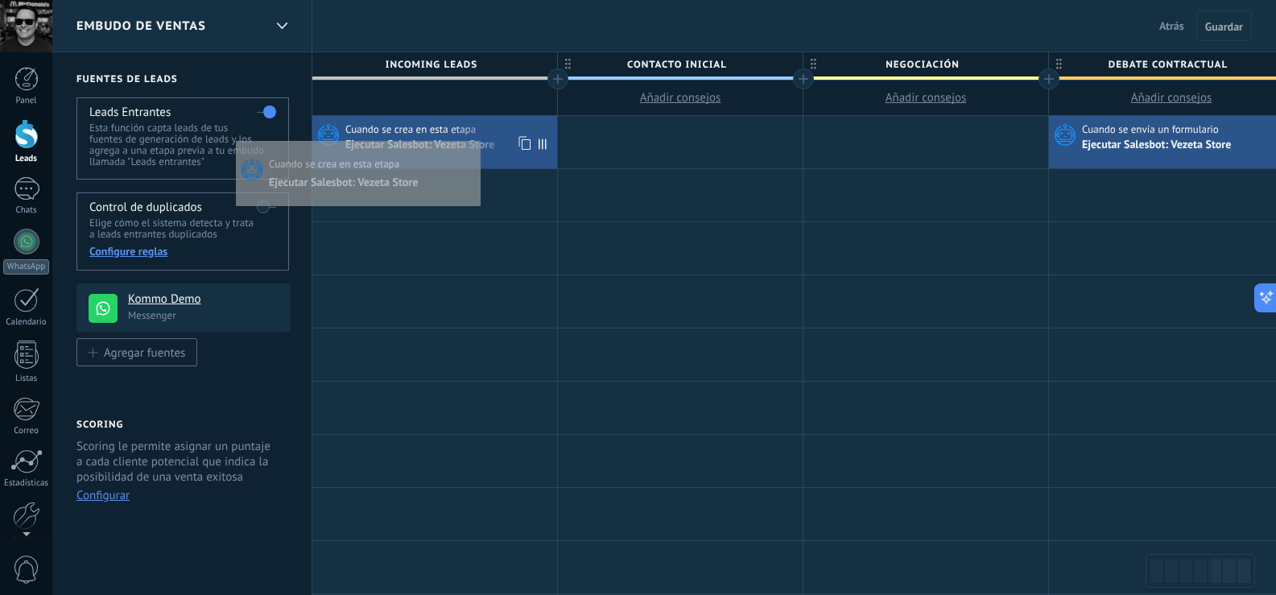
click at [477, 137] on div "Ejecutar Salesbot: Vezeta Store" at bounding box center [449, 145] width 208 height 16
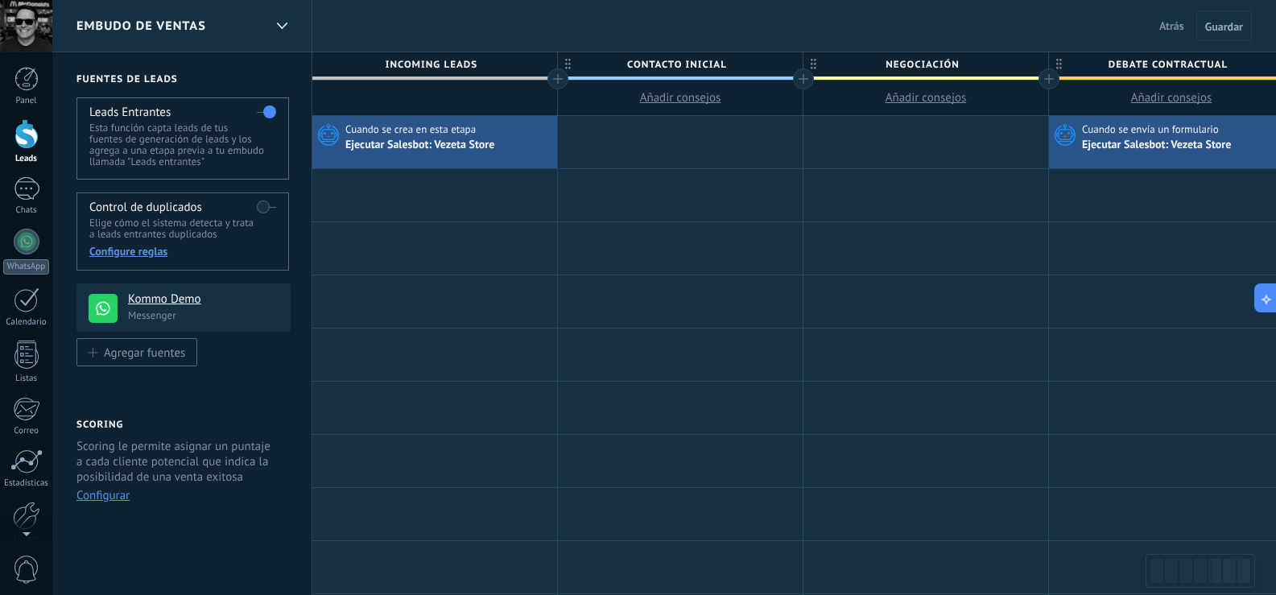
click at [477, 137] on div "Ejecutar Salesbot: Vezeta Store" at bounding box center [449, 145] width 208 height 16
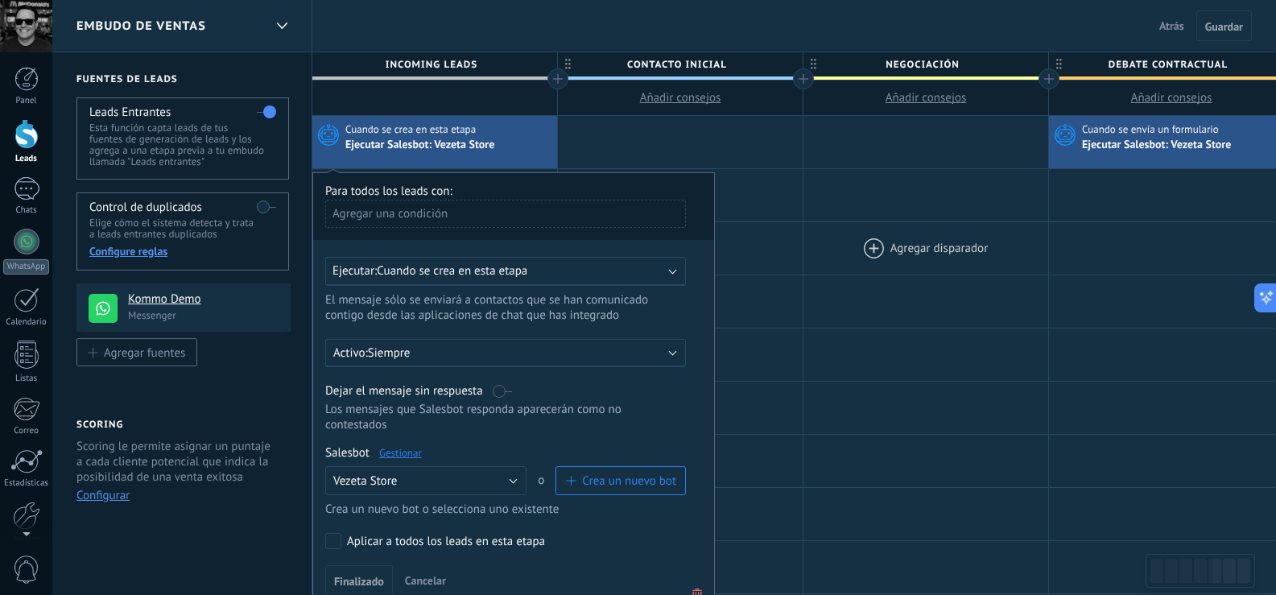
click at [832, 233] on div at bounding box center [925, 248] width 245 height 52
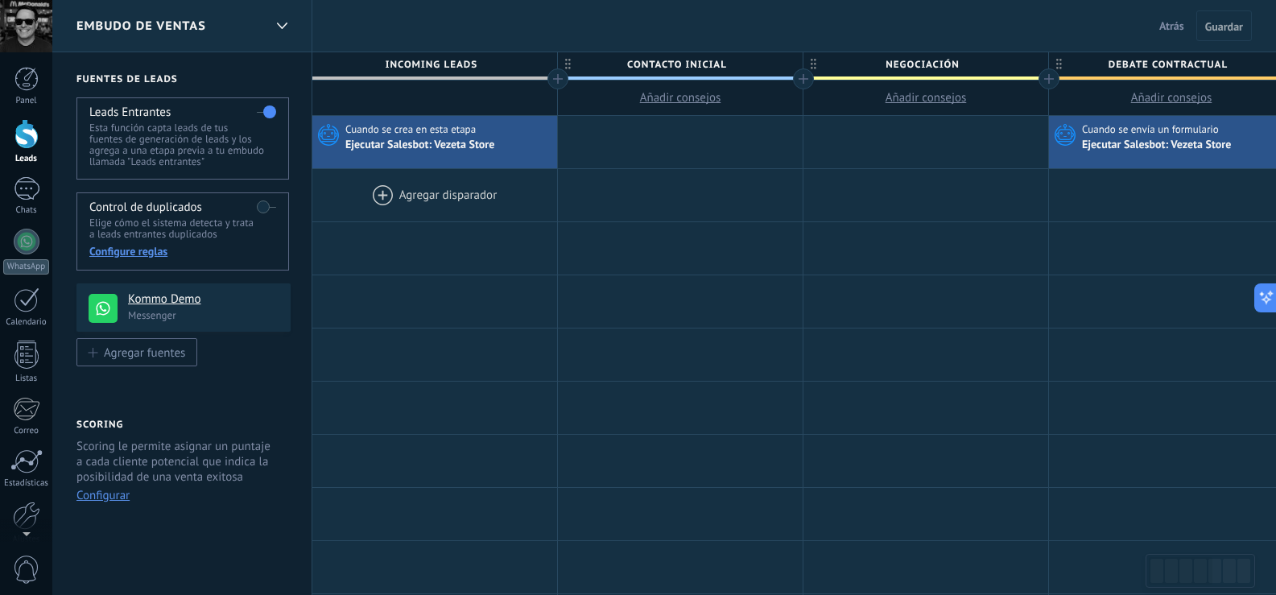
click at [473, 189] on div at bounding box center [434, 195] width 245 height 52
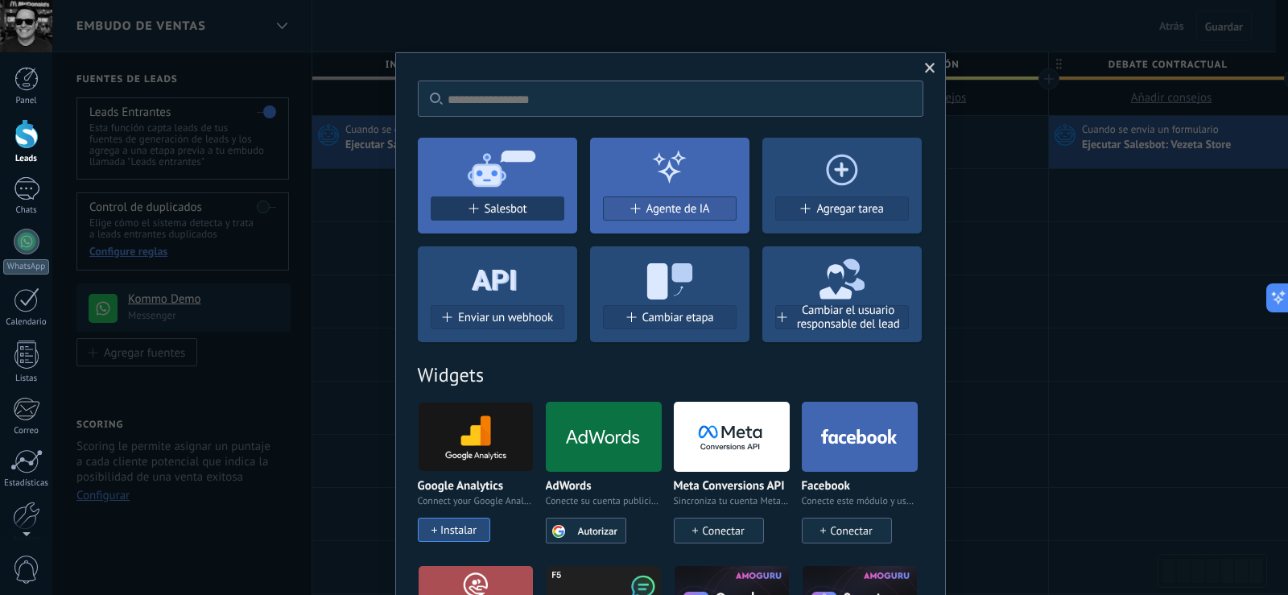
click at [518, 207] on span "Salesbot" at bounding box center [506, 209] width 43 height 14
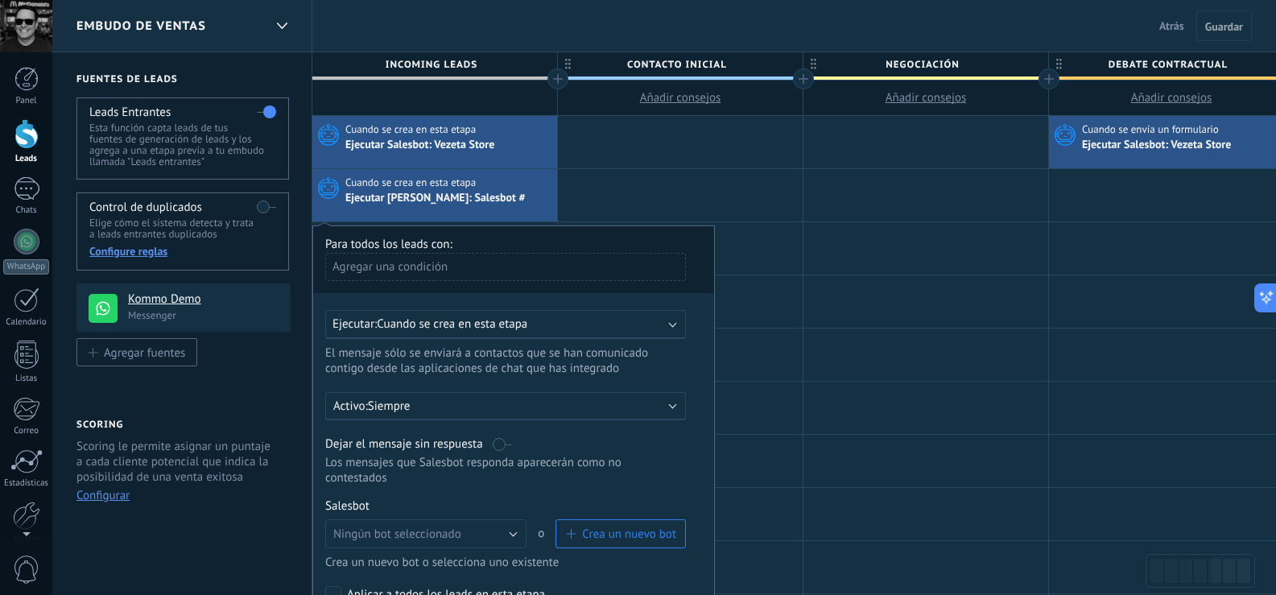
drag, startPoint x: 598, startPoint y: 457, endPoint x: 568, endPoint y: 342, distance: 119.1
click at [568, 342] on div "Para todos los leads con: Agregar una condición Ejecutar: Cuando se crea en est…" at bounding box center [513, 443] width 402 height 436
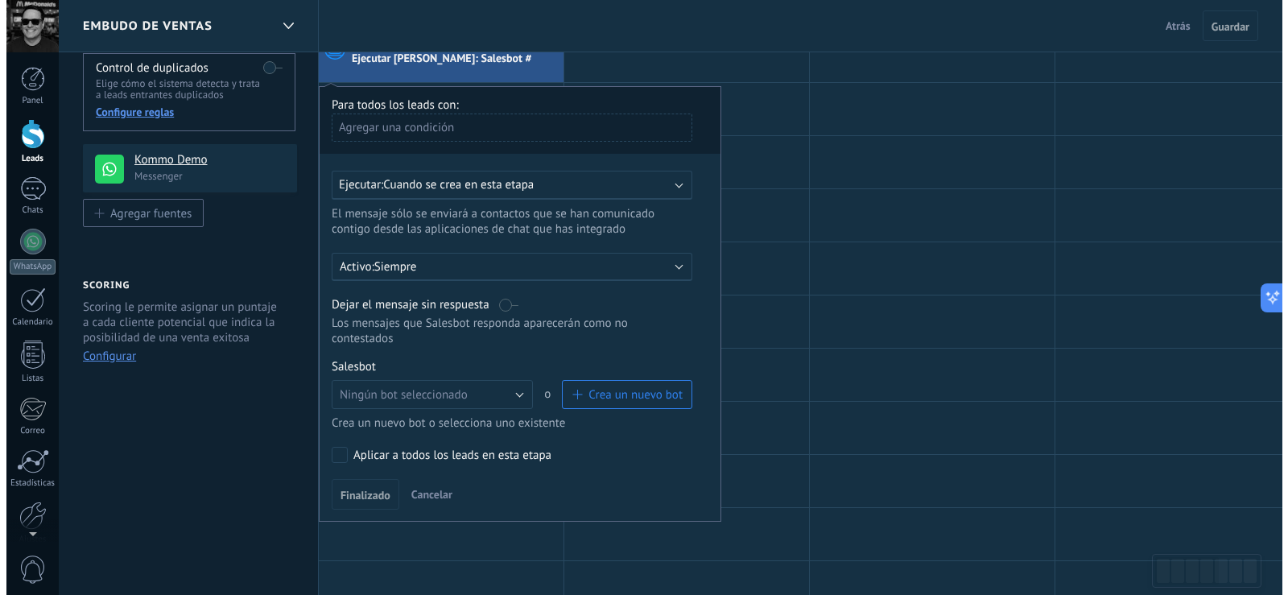
scroll to position [132, 0]
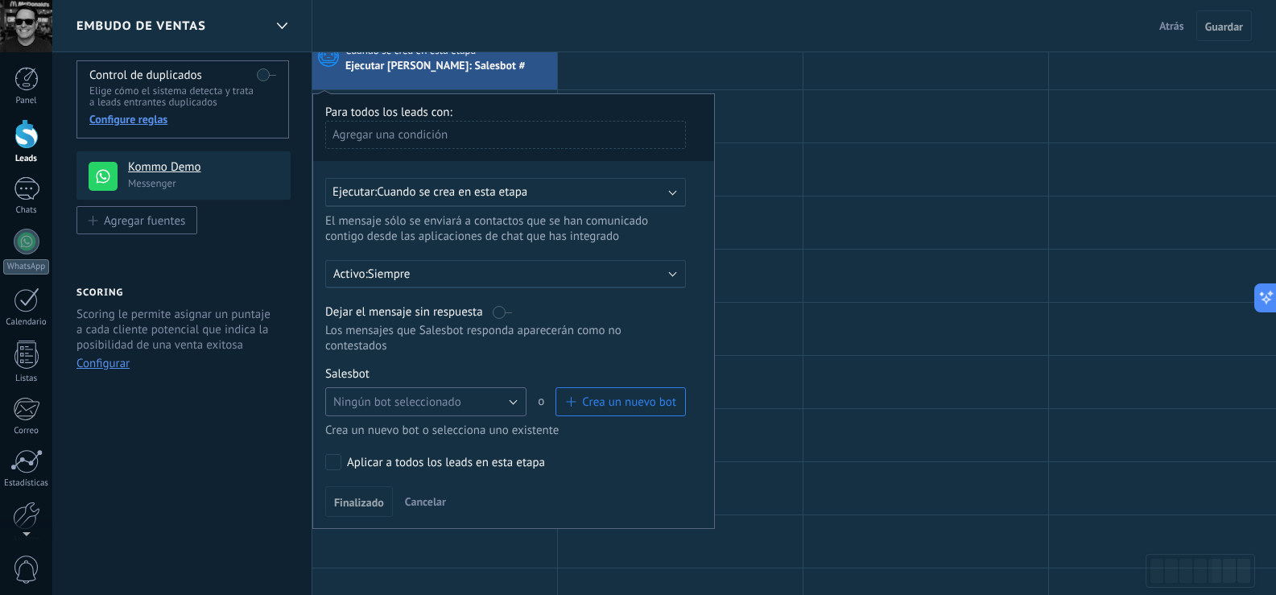
click at [498, 398] on button "Ningún bot seleccionado" at bounding box center [425, 401] width 201 height 29
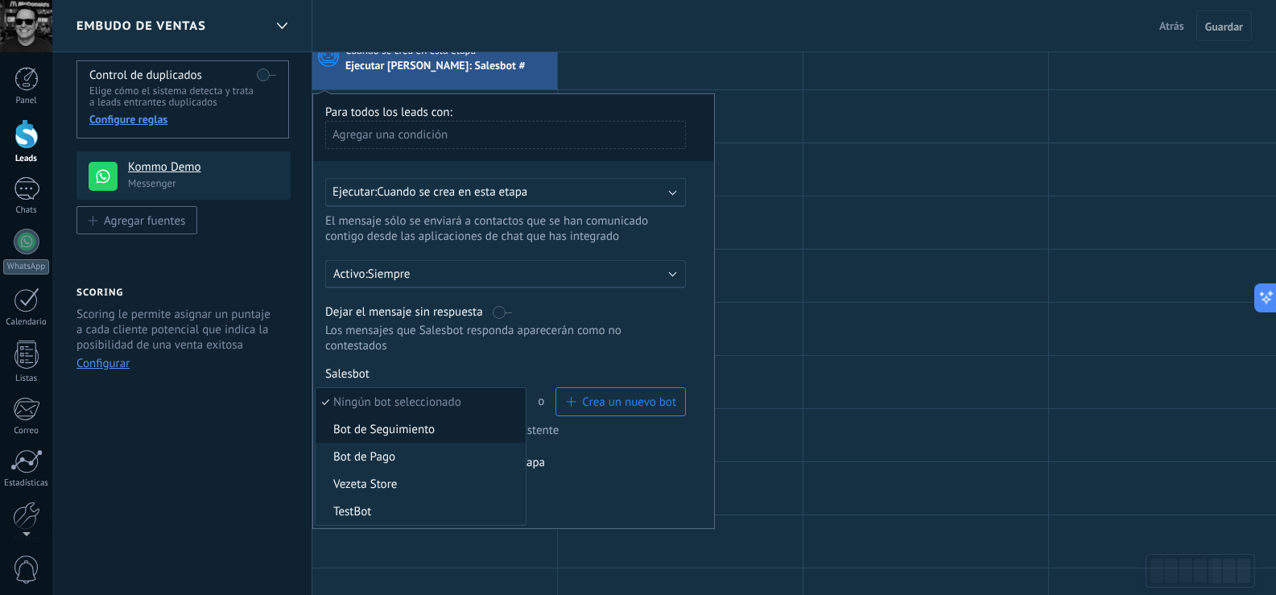
click at [423, 436] on span "Bot de Seguimiento" at bounding box center [418, 429] width 205 height 15
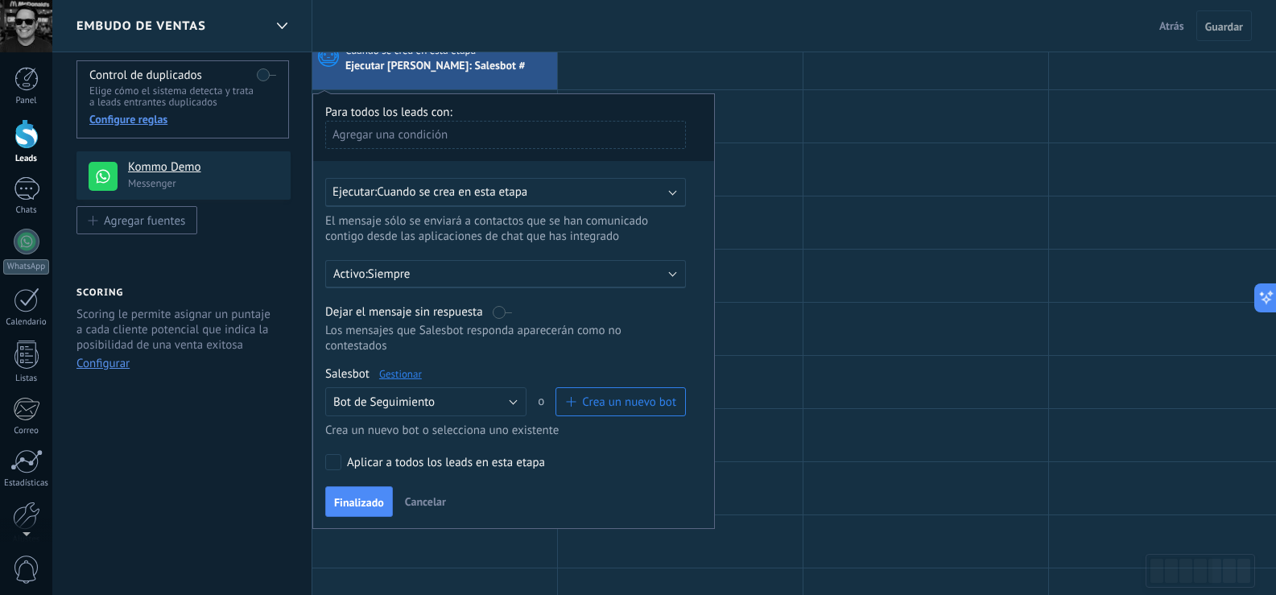
click at [575, 266] on div "Activo: Siempre" at bounding box center [505, 274] width 361 height 28
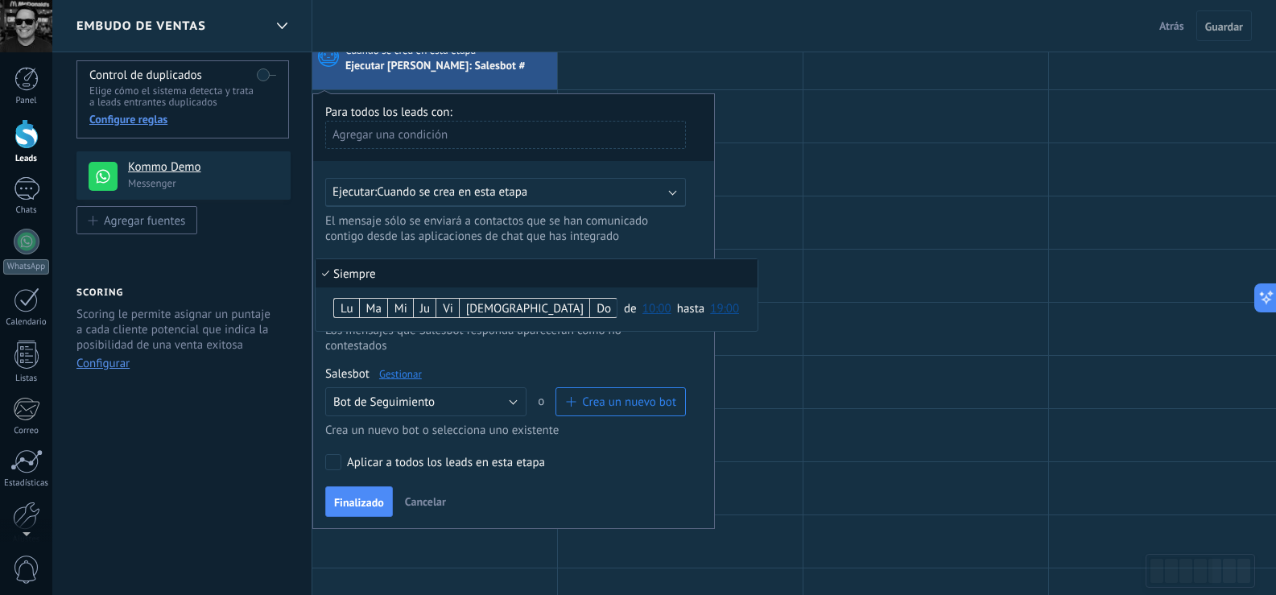
click at [328, 279] on li "Siempre" at bounding box center [537, 273] width 442 height 28
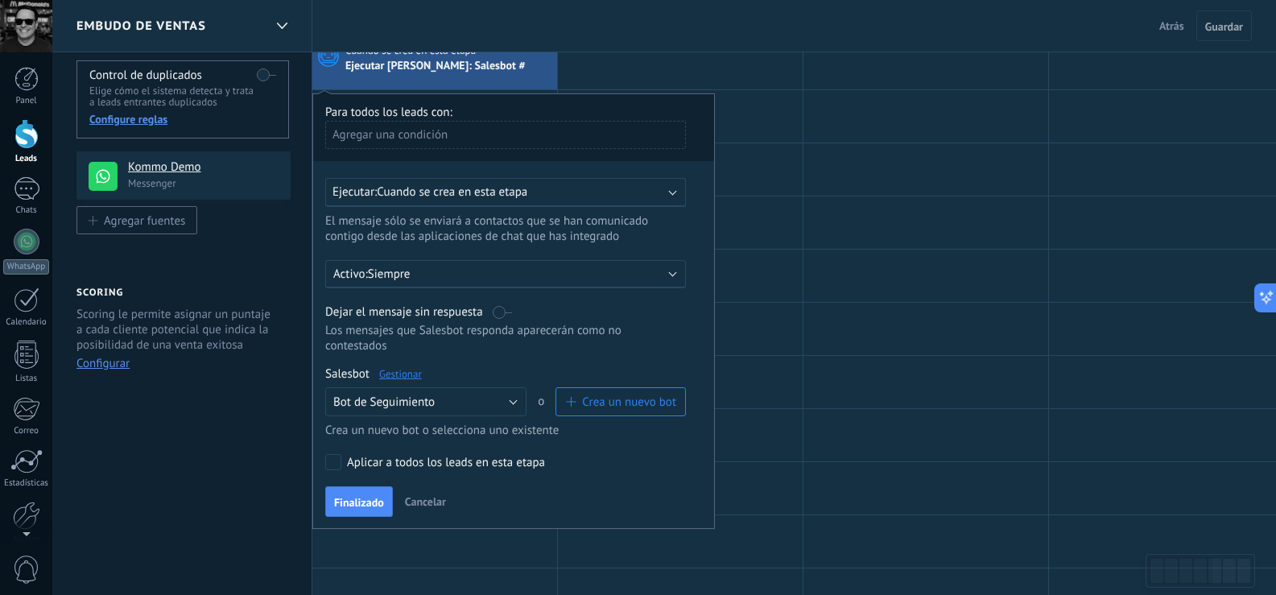
click at [396, 277] on p "Siempre" at bounding box center [509, 273] width 282 height 15
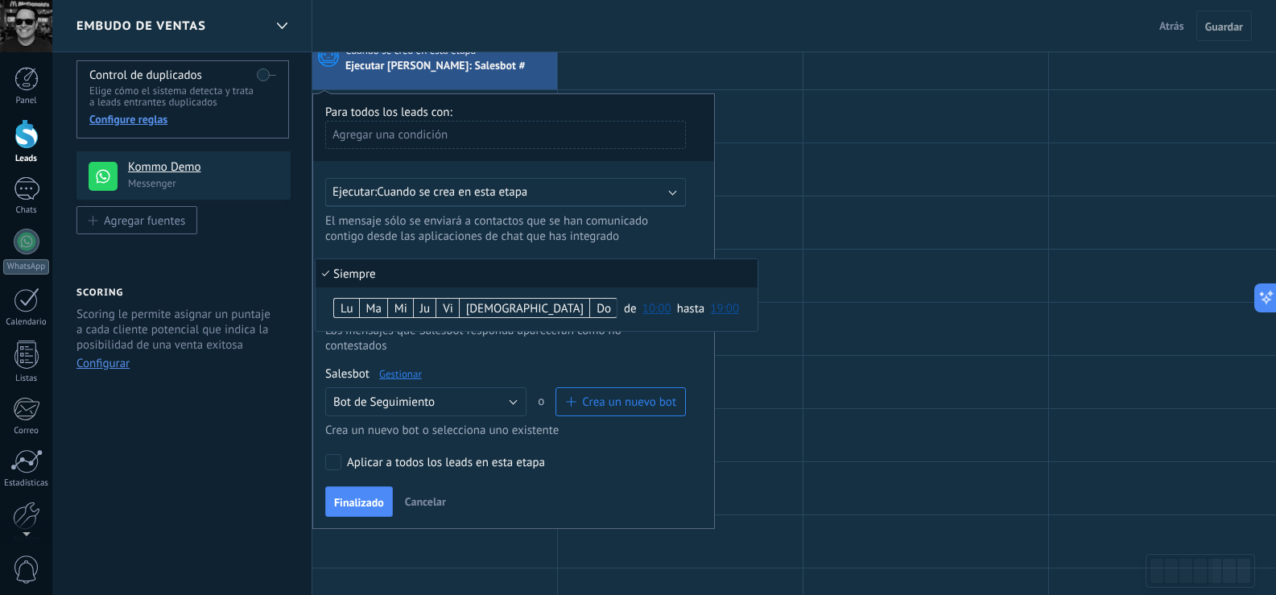
click at [330, 271] on li "Siempre" at bounding box center [537, 273] width 442 height 28
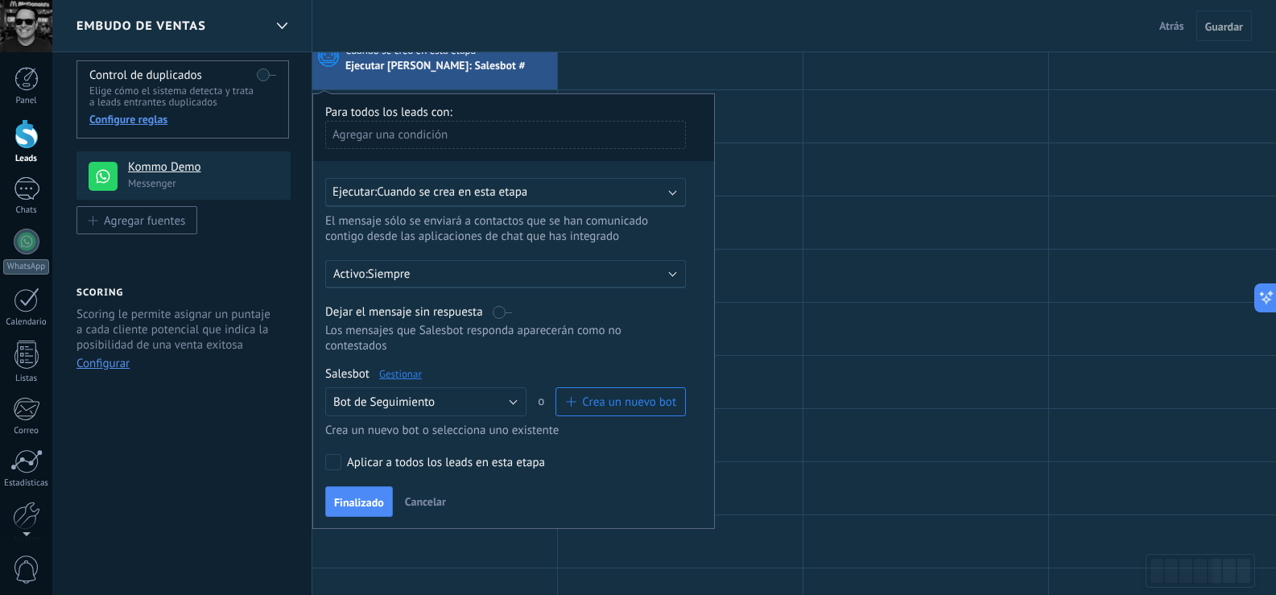
click at [466, 270] on p "Siempre" at bounding box center [509, 273] width 282 height 15
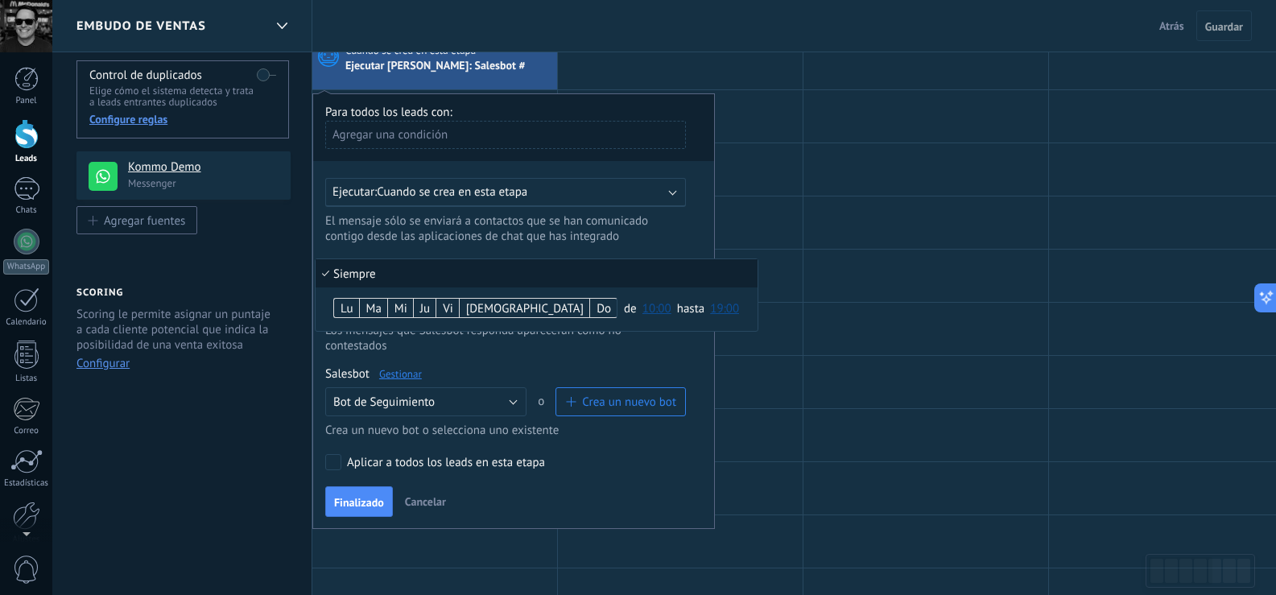
click at [594, 368] on div at bounding box center [513, 311] width 401 height 434
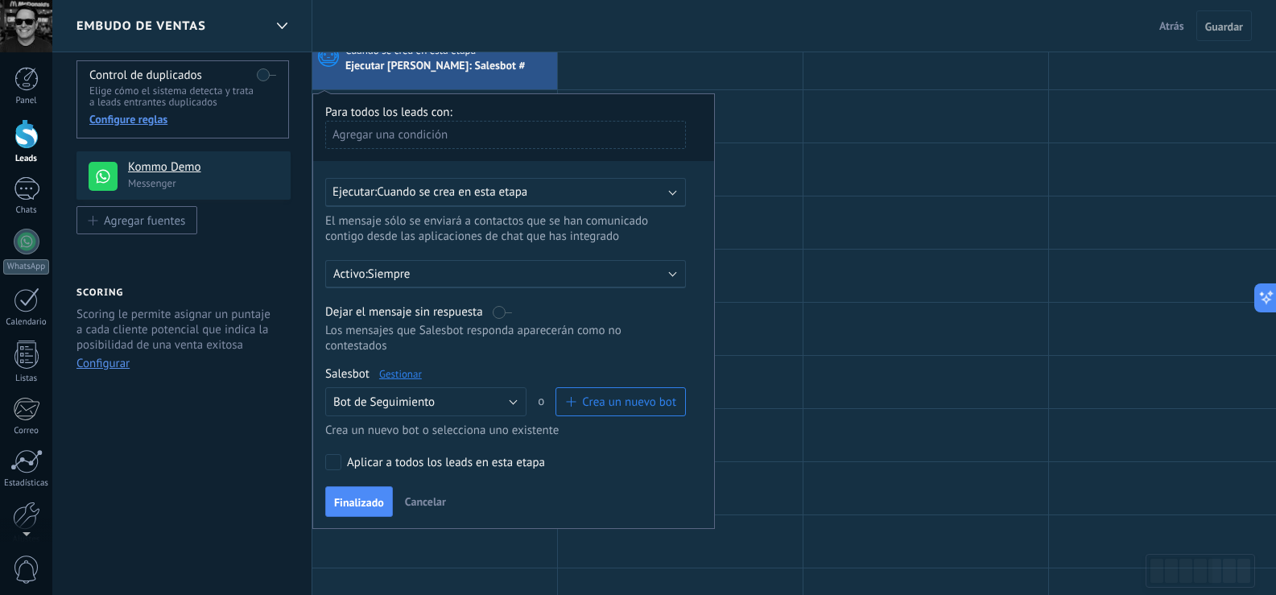
click at [407, 377] on link "Gestionar" at bounding box center [400, 374] width 43 height 14
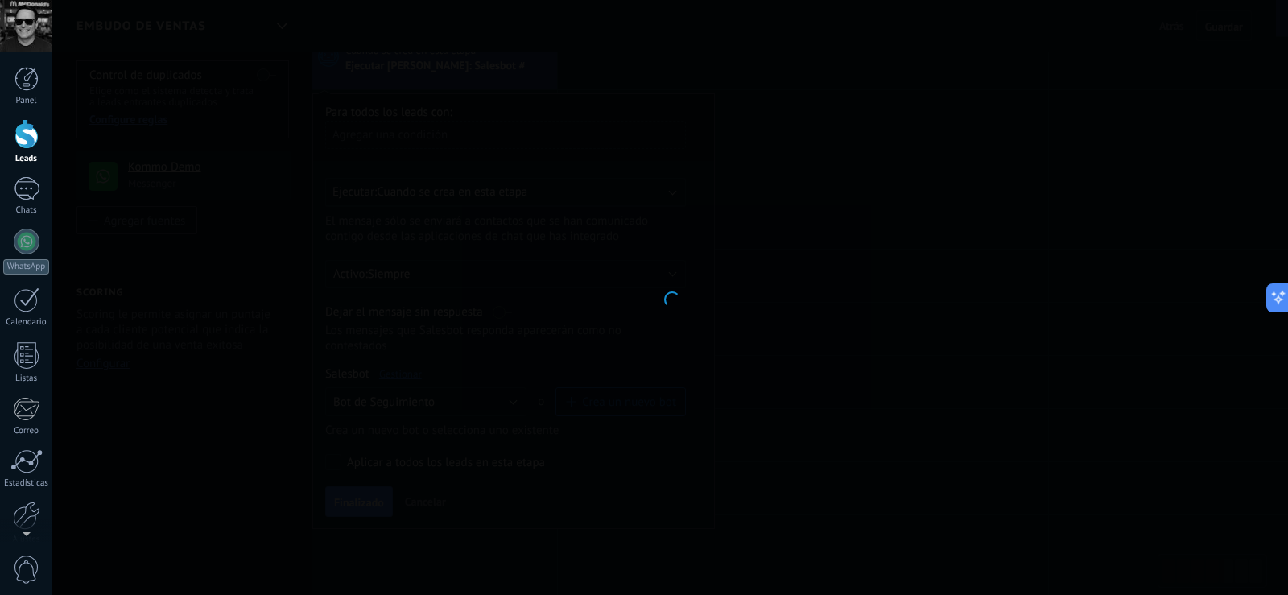
type input "**********"
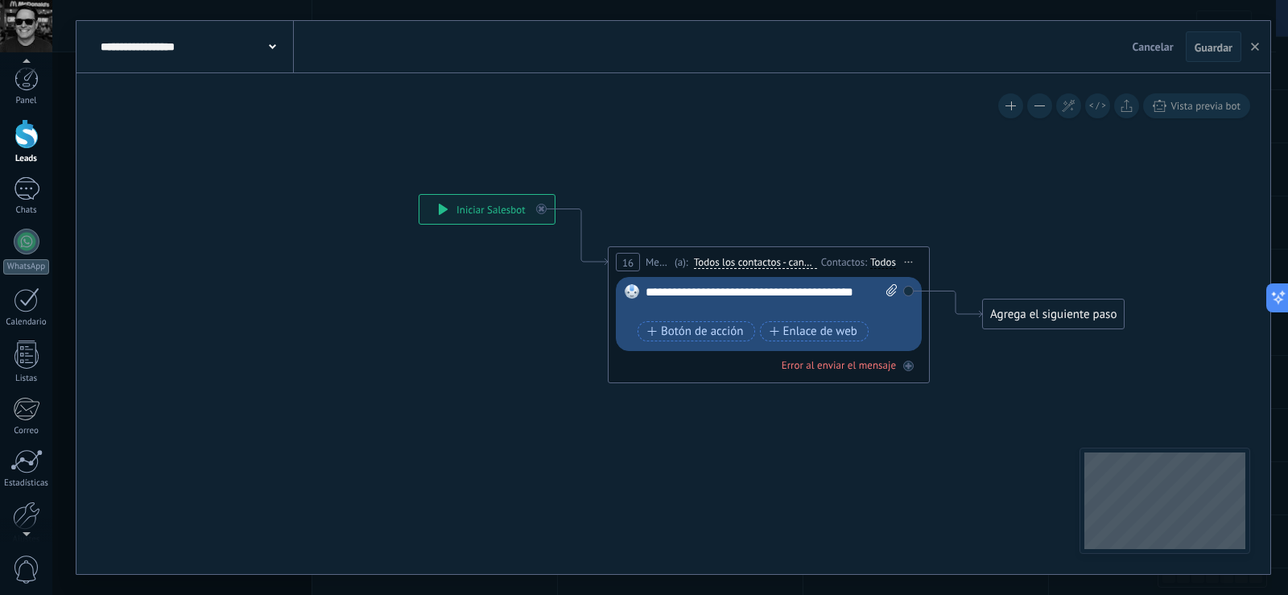
click at [34, 518] on div at bounding box center [26, 530] width 52 height 24
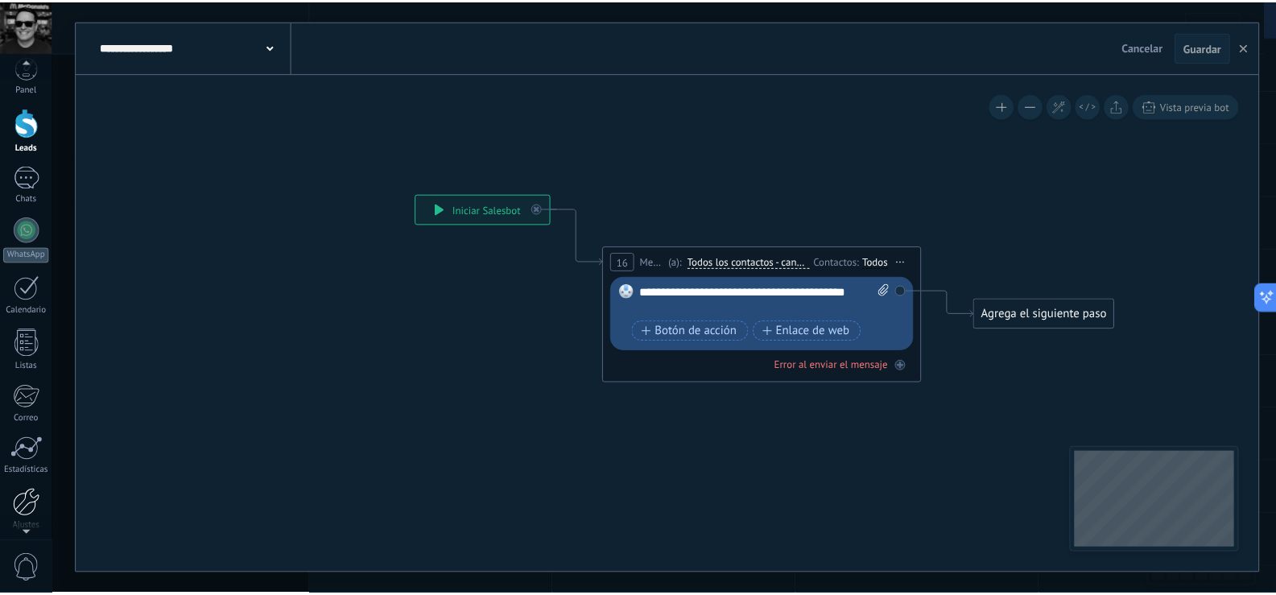
scroll to position [27, 0]
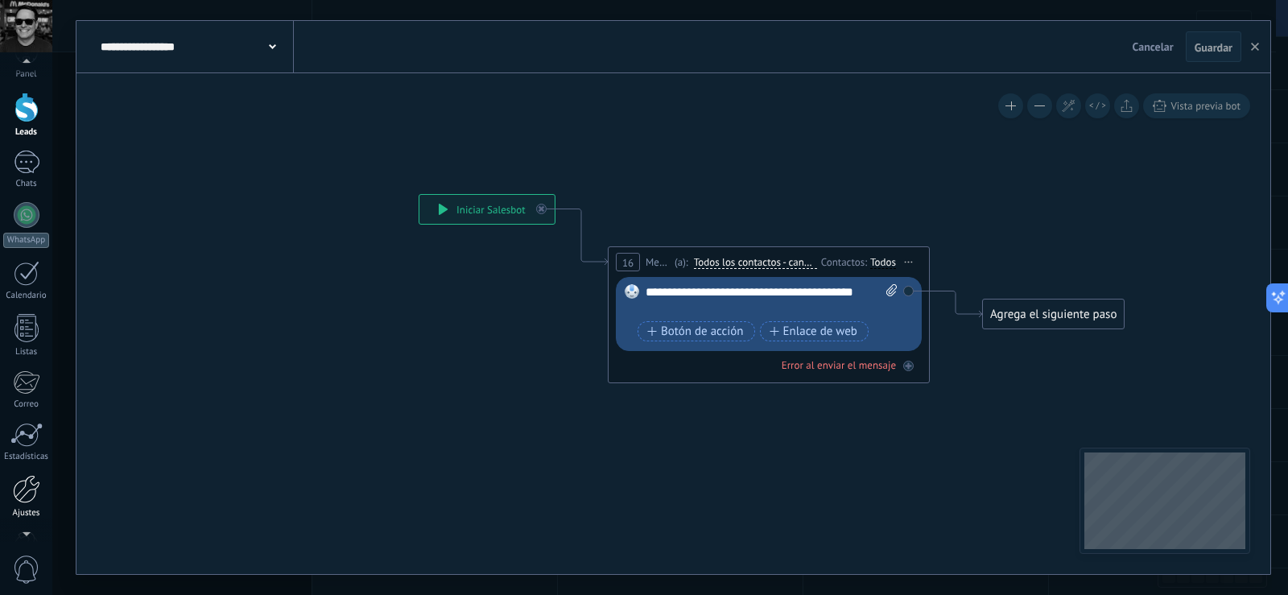
click at [32, 498] on div at bounding box center [26, 489] width 27 height 28
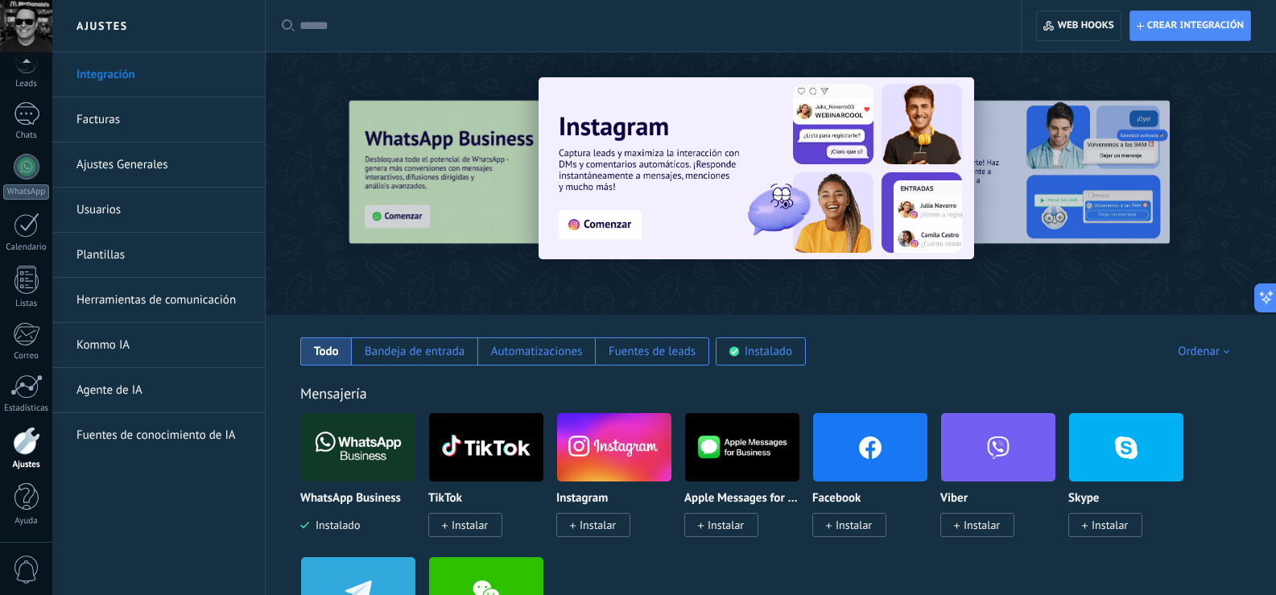
click at [171, 304] on link "Herramientas de comunicación" at bounding box center [162, 300] width 172 height 45
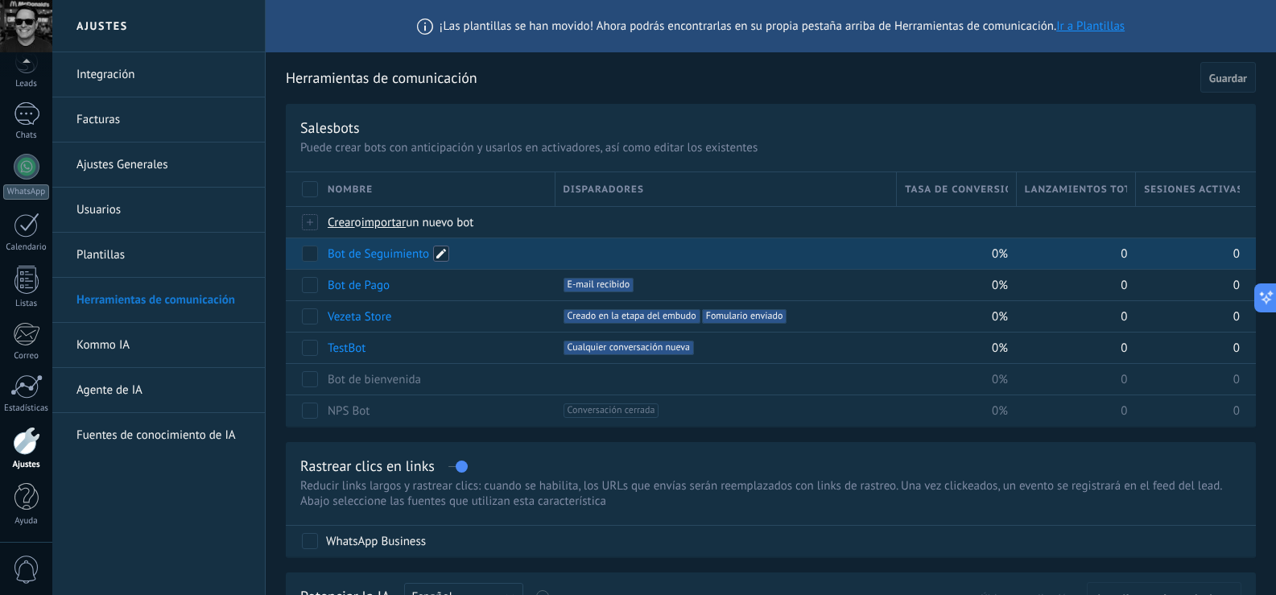
click at [439, 250] on span at bounding box center [441, 254] width 16 height 16
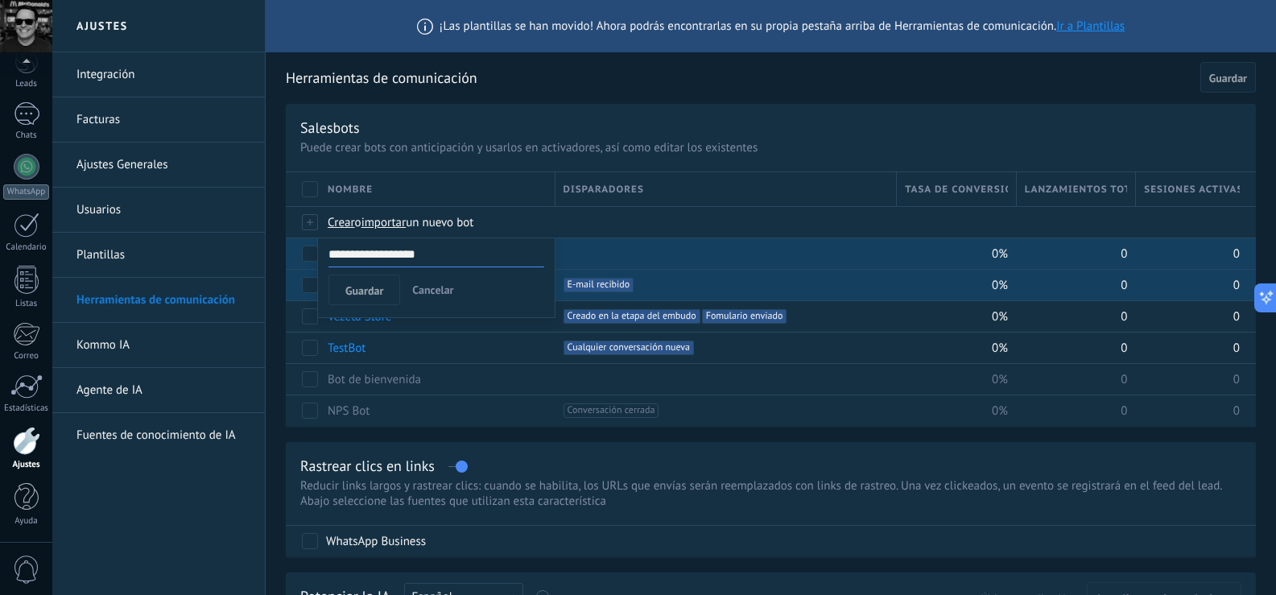
click at [435, 291] on span "Cancelar" at bounding box center [432, 290] width 41 height 14
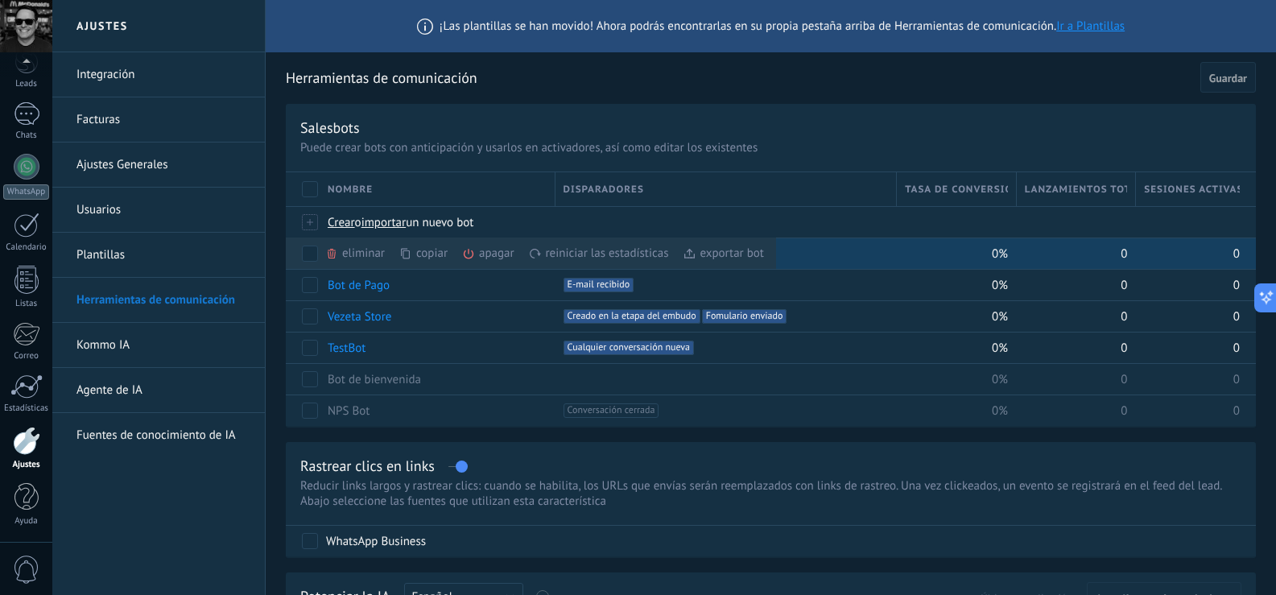
click at [352, 251] on div "eliminar màs" at bounding box center [382, 252] width 114 height 31
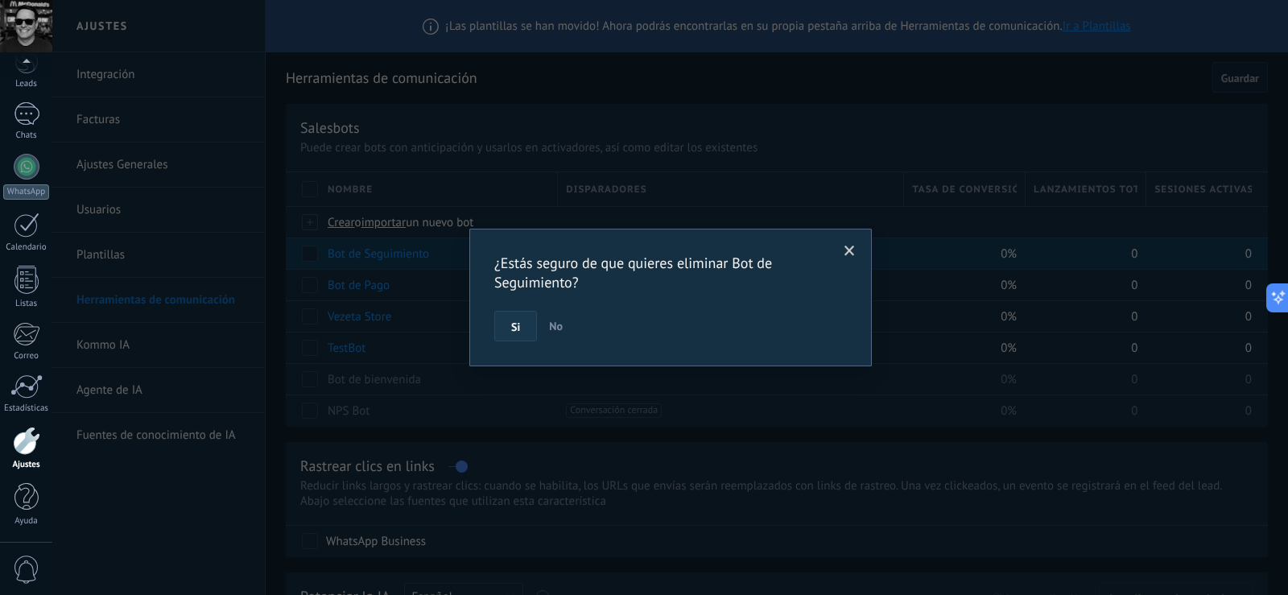
click at [510, 317] on button "Si" at bounding box center [515, 326] width 43 height 31
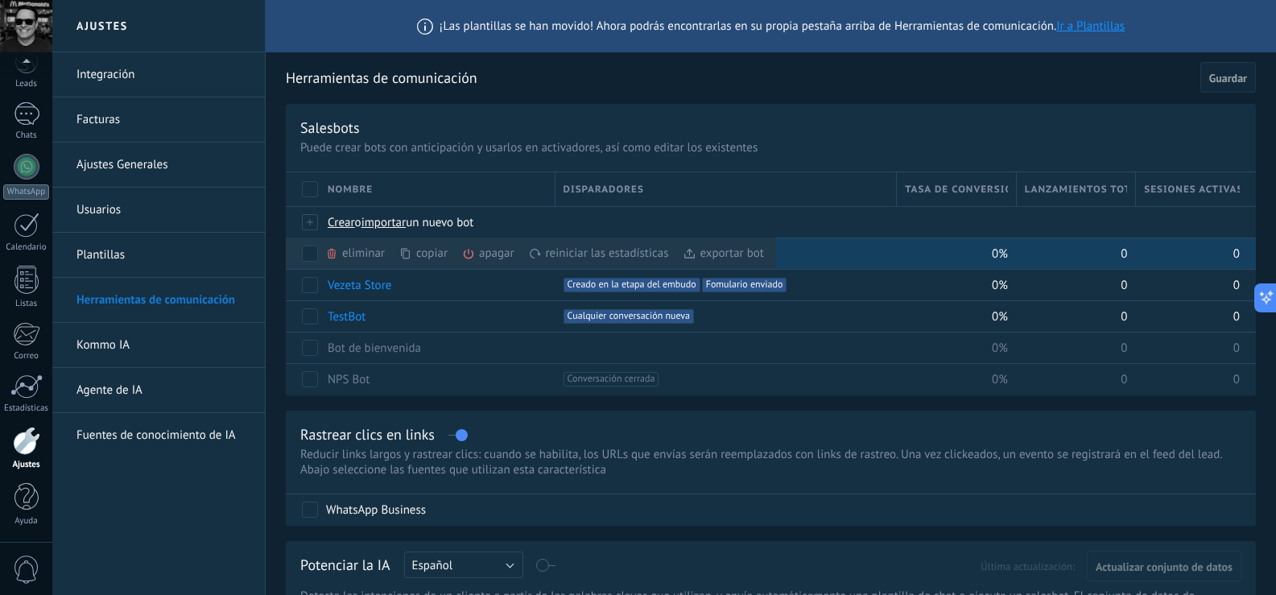
click at [348, 254] on div "eliminar màs" at bounding box center [382, 252] width 114 height 31
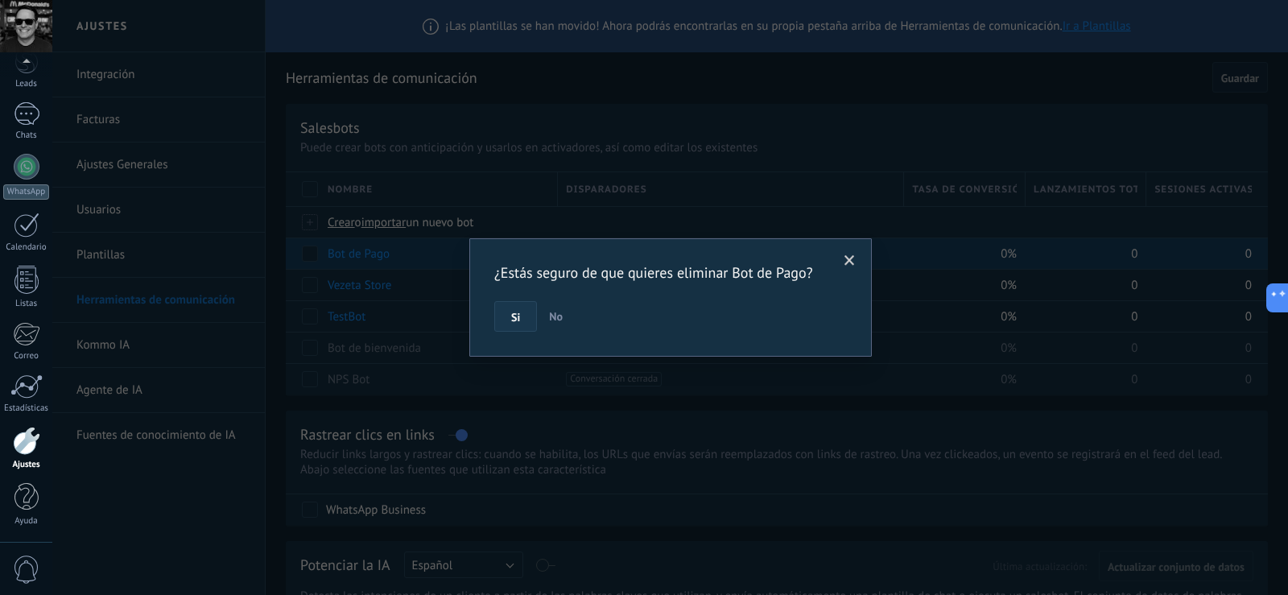
click at [504, 309] on button "Si" at bounding box center [515, 316] width 43 height 31
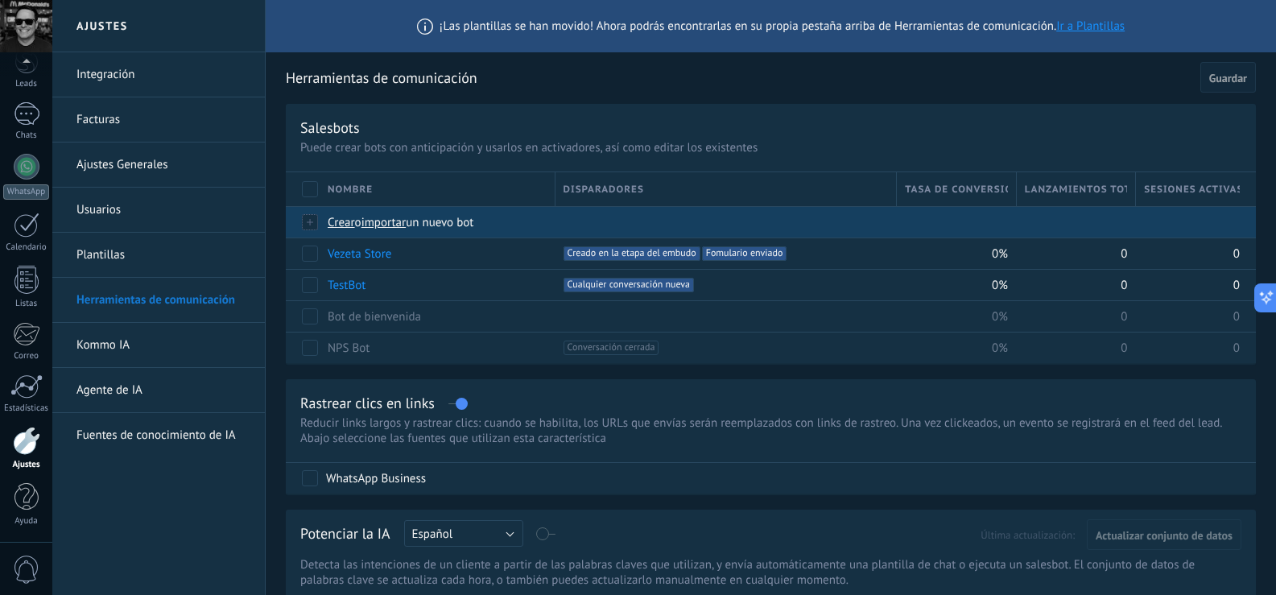
click at [345, 229] on span "Crear" at bounding box center [341, 222] width 27 height 15
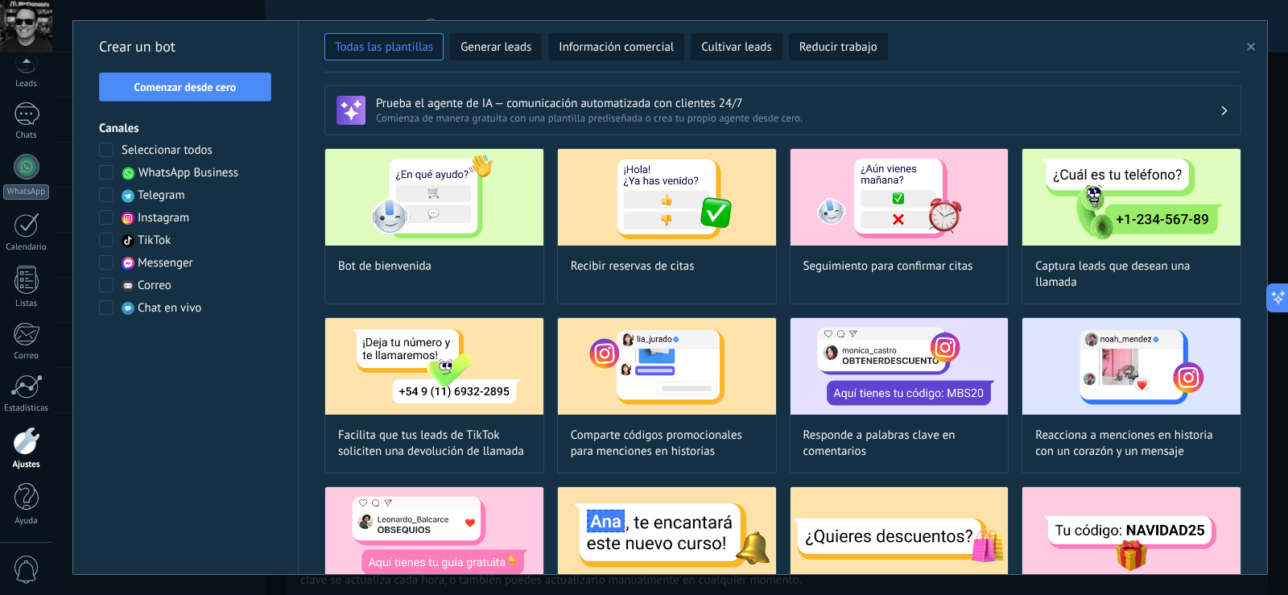
drag, startPoint x: 1269, startPoint y: 126, endPoint x: 1269, endPoint y: 184, distance: 58.8
click at [1269, 184] on div "**********" at bounding box center [670, 297] width 1236 height 595
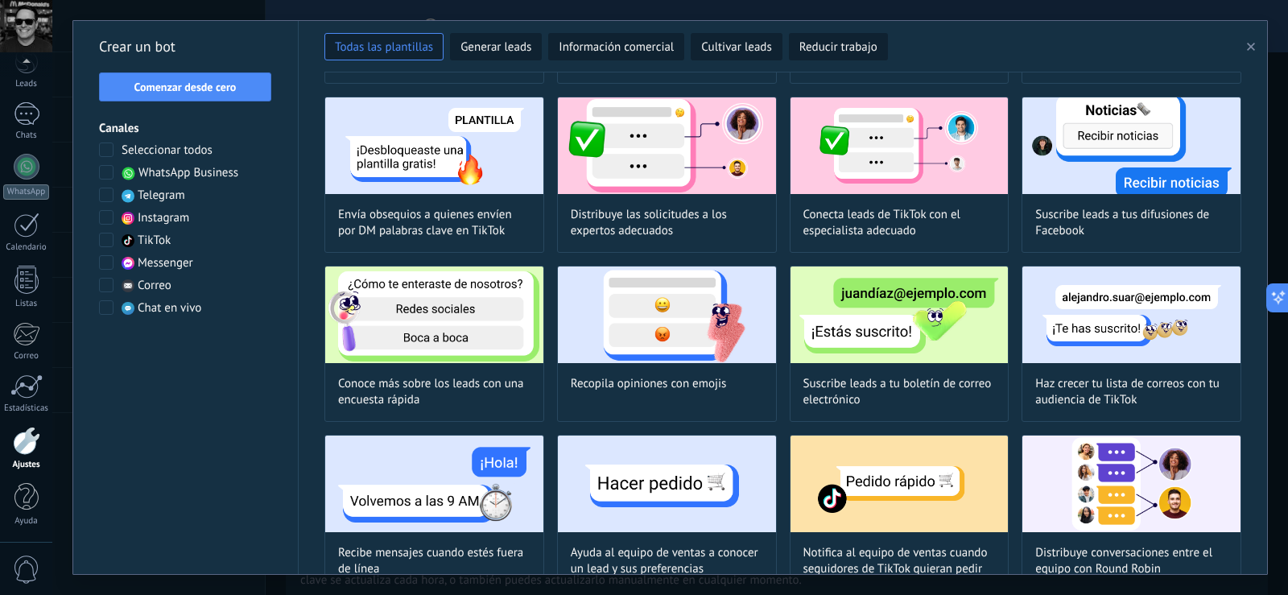
scroll to position [758, 0]
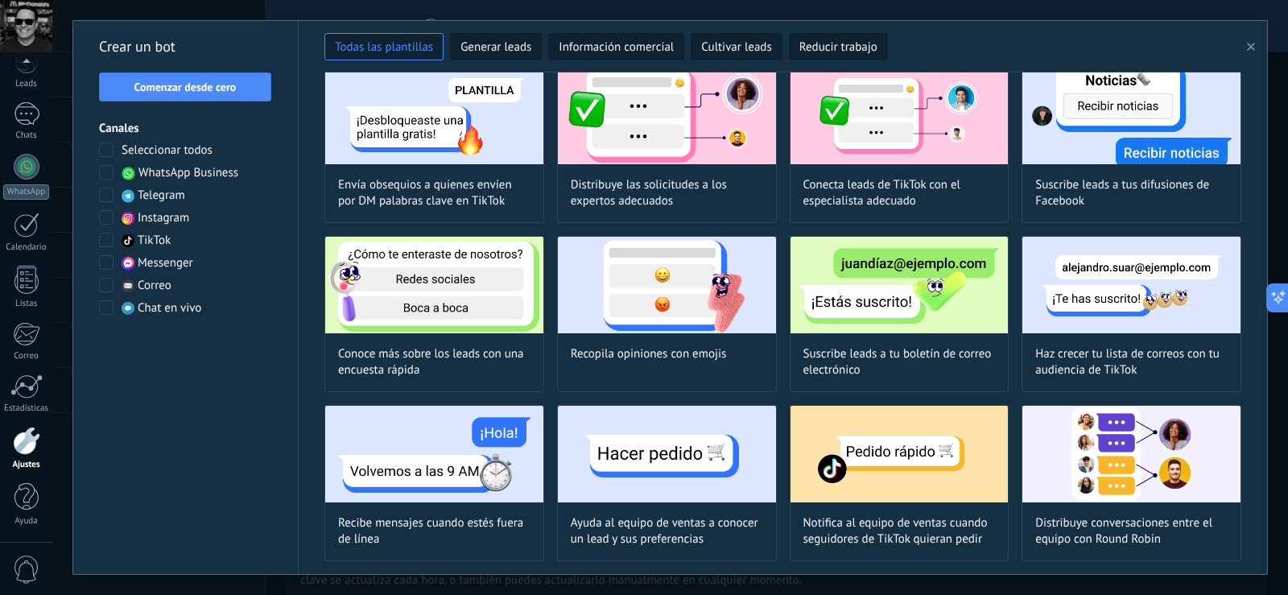
click at [213, 175] on span "WhatsApp Business" at bounding box center [188, 173] width 100 height 16
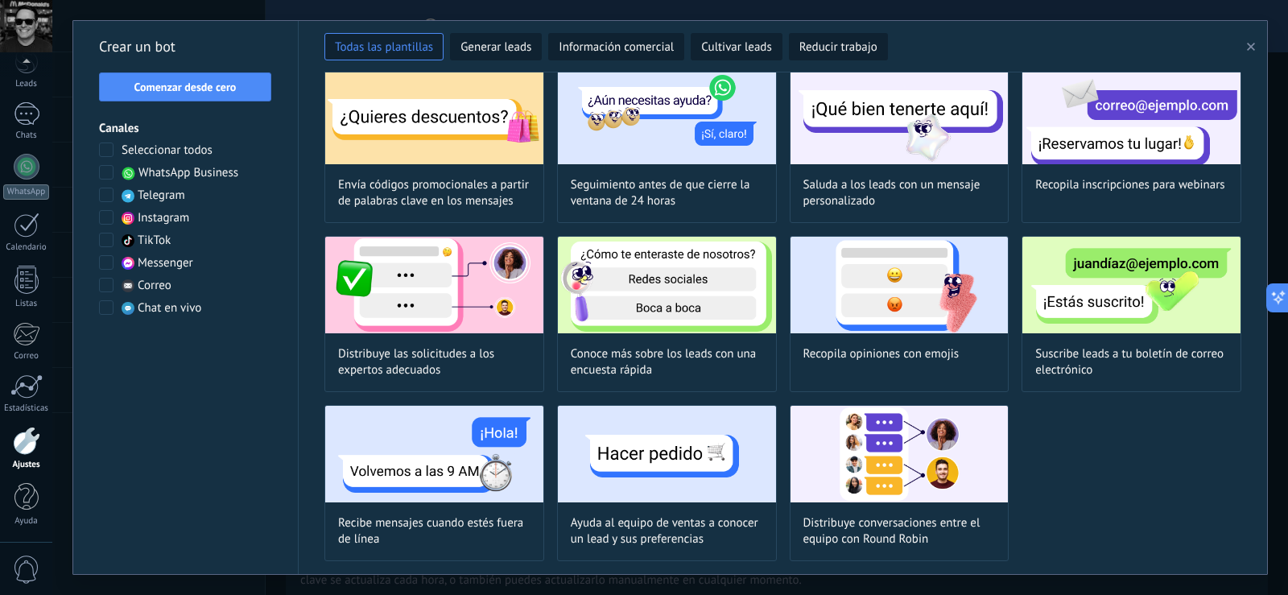
scroll to position [250, 0]
drag, startPoint x: 1269, startPoint y: 175, endPoint x: 1270, endPoint y: 102, distance: 72.5
click at [1270, 102] on div "**********" at bounding box center [670, 297] width 1236 height 595
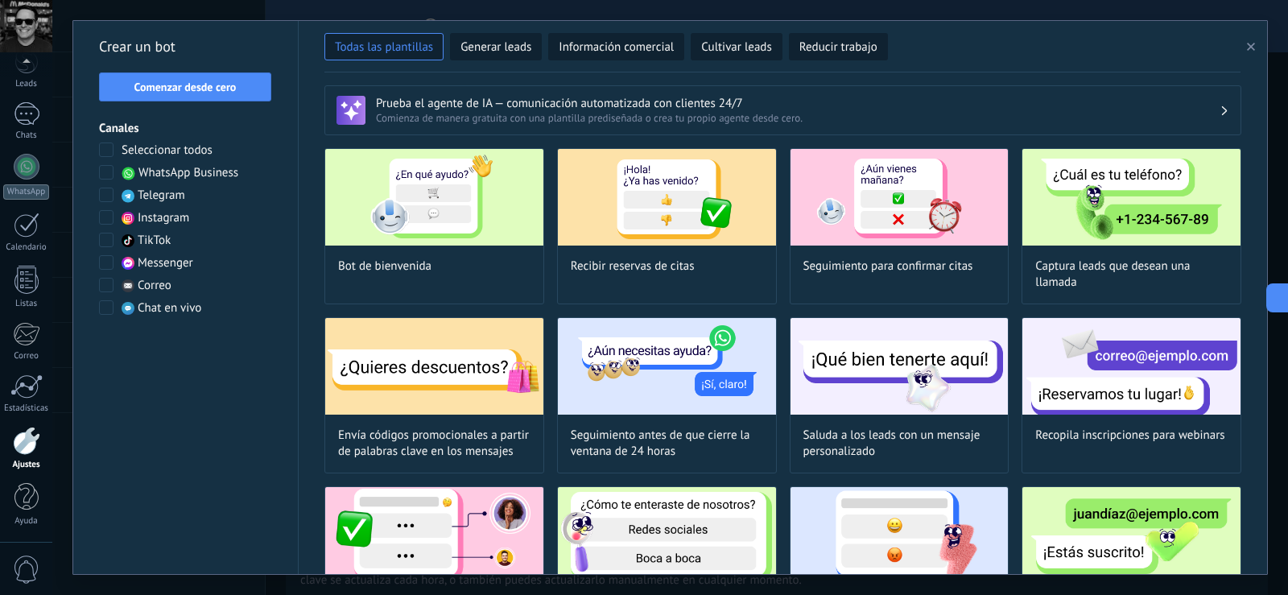
drag, startPoint x: 1267, startPoint y: 89, endPoint x: 1261, endPoint y: 60, distance: 29.5
click at [1261, 60] on div "**********" at bounding box center [669, 297] width 1195 height 555
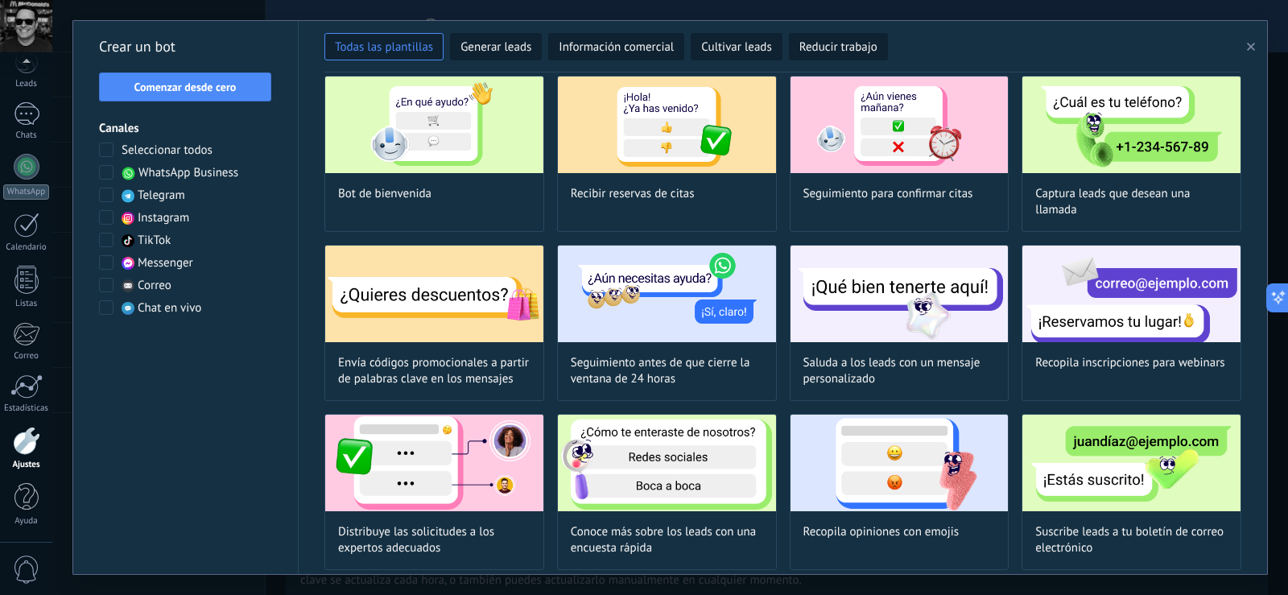
scroll to position [70, 0]
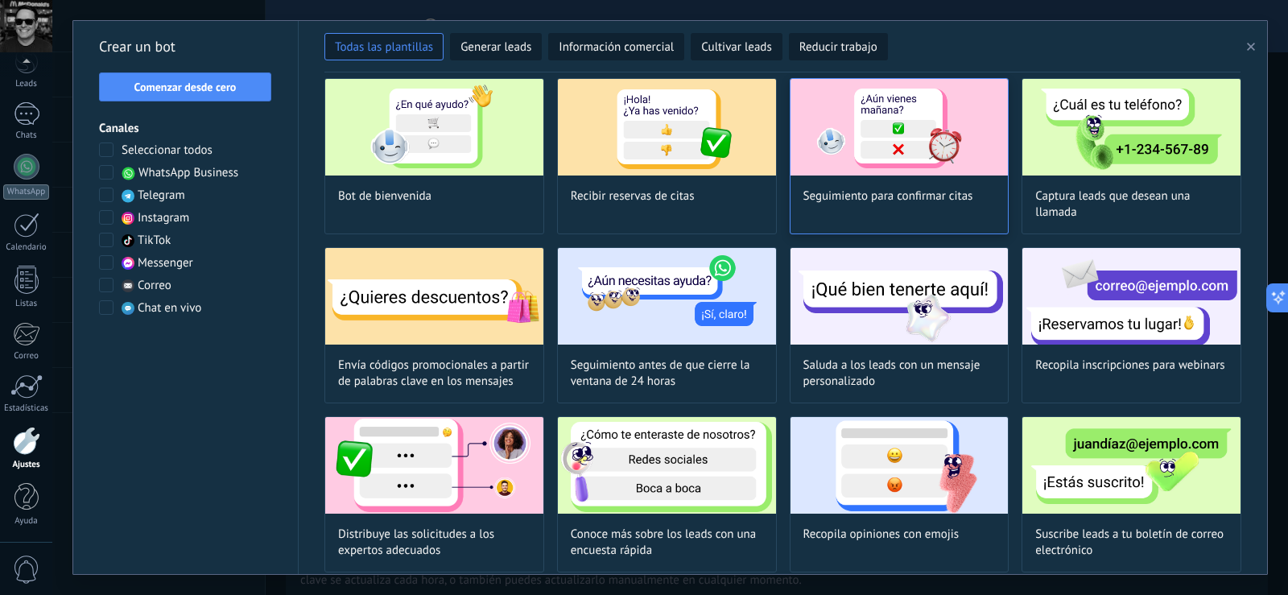
click at [881, 134] on img at bounding box center [900, 127] width 218 height 97
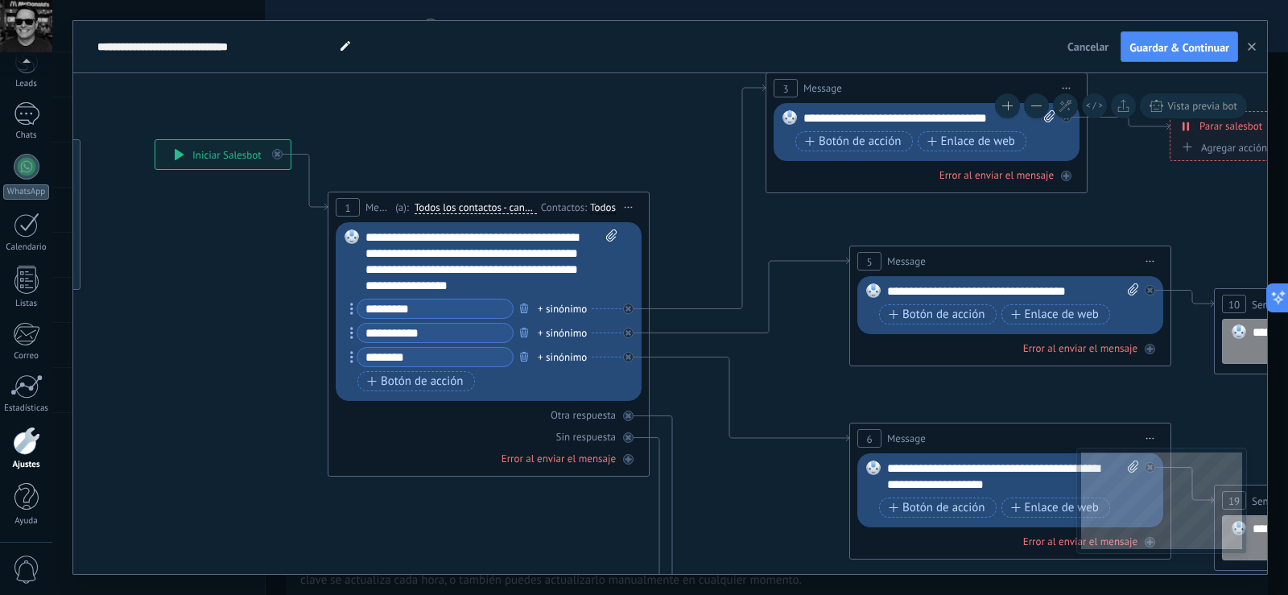
drag, startPoint x: 779, startPoint y: 180, endPoint x: 518, endPoint y: 126, distance: 266.5
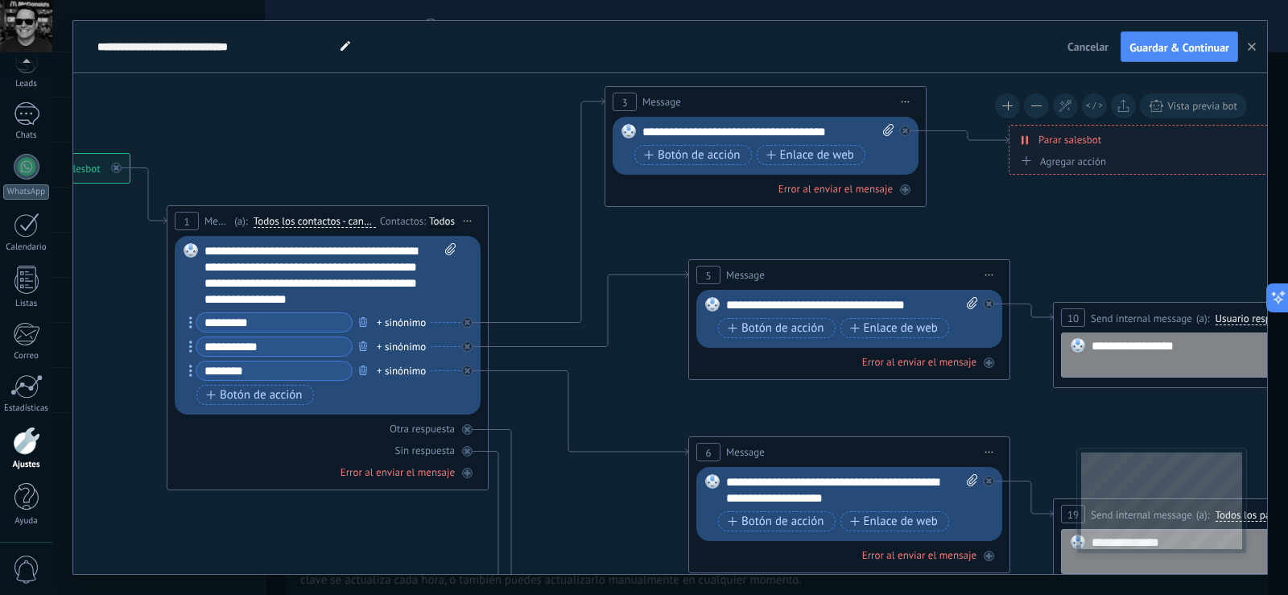
drag, startPoint x: 605, startPoint y: 116, endPoint x: 444, endPoint y: 130, distance: 161.6
click at [444, 130] on icon at bounding box center [1176, 555] width 3171 height 1742
click at [347, 47] on icon at bounding box center [346, 46] width 10 height 10
type input "**********"
click at [417, 114] on icon at bounding box center [1176, 555] width 3171 height 1742
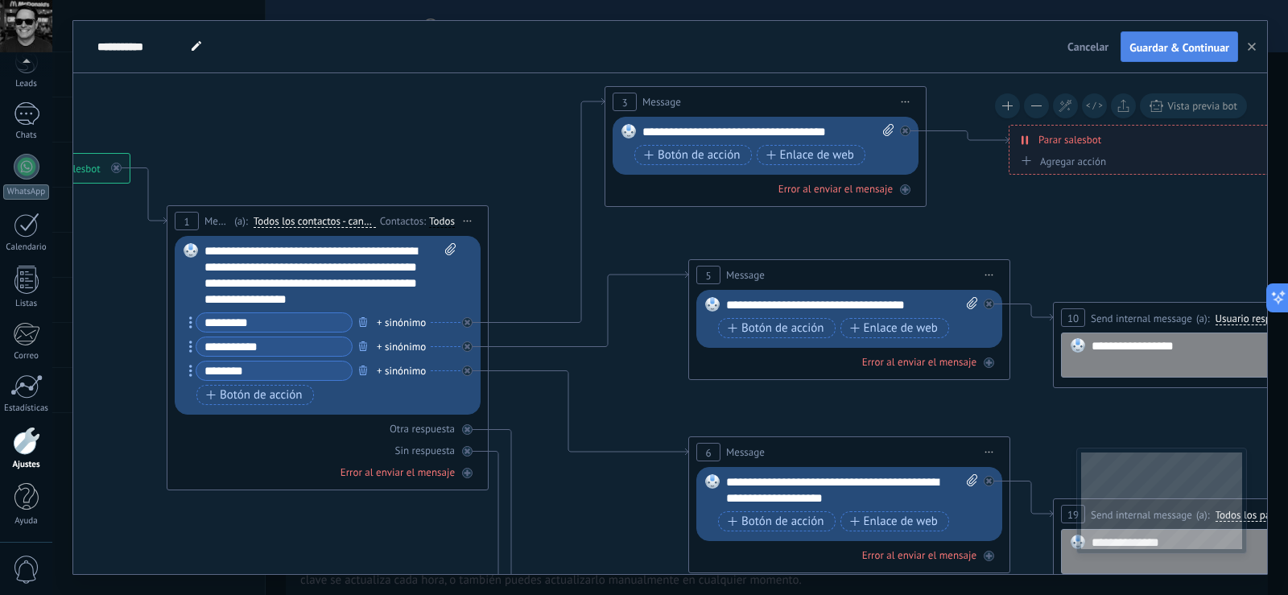
click at [1137, 52] on span "Guardar & Continuar" at bounding box center [1179, 47] width 100 height 11
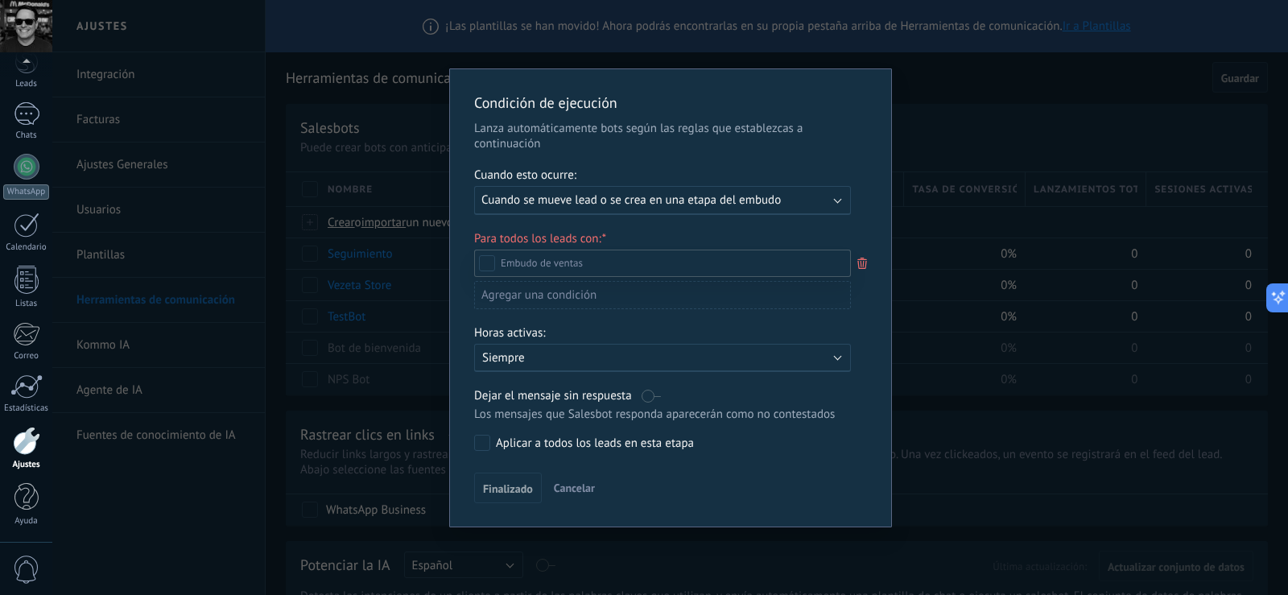
click at [522, 485] on div "Incoming leads Contacto inicial Negociación Debate contractual Discusión de con…" at bounding box center [662, 421] width 377 height 343
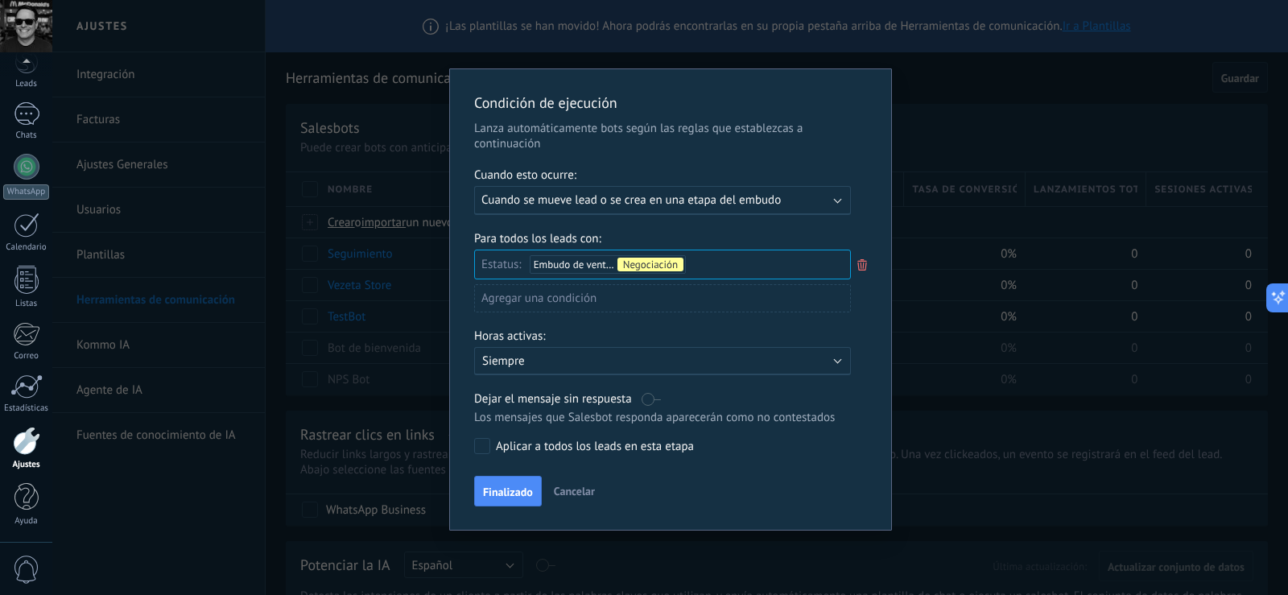
click at [840, 355] on div "Activo: Siempre" at bounding box center [662, 360] width 361 height 15
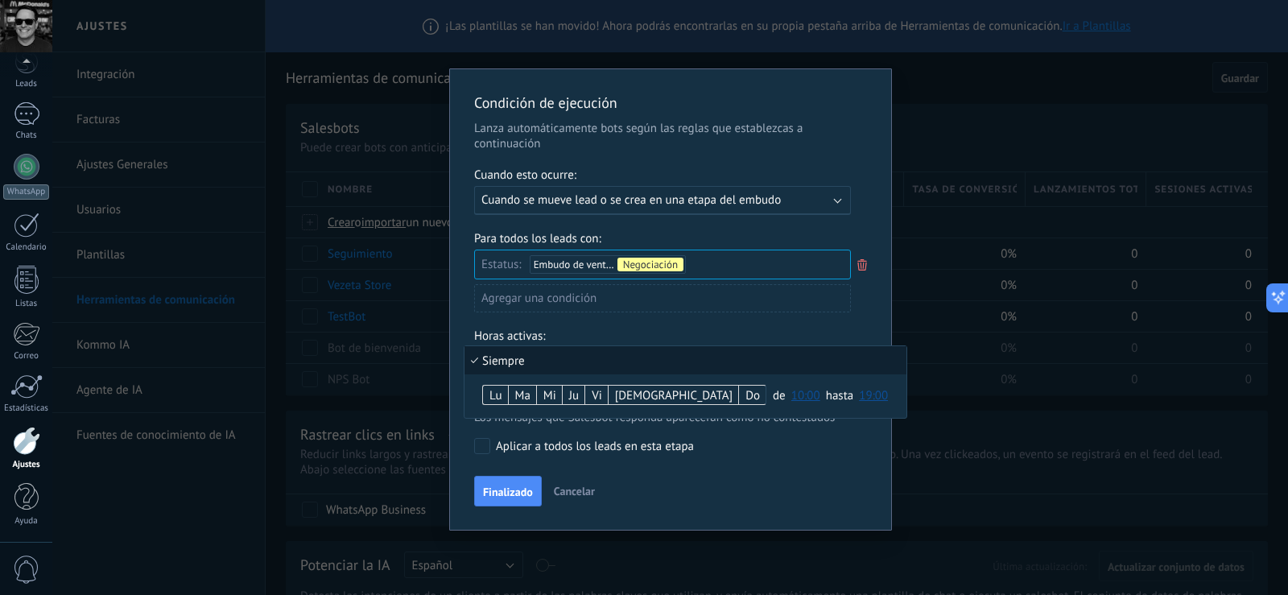
click at [840, 355] on li "Siempre" at bounding box center [685, 360] width 442 height 28
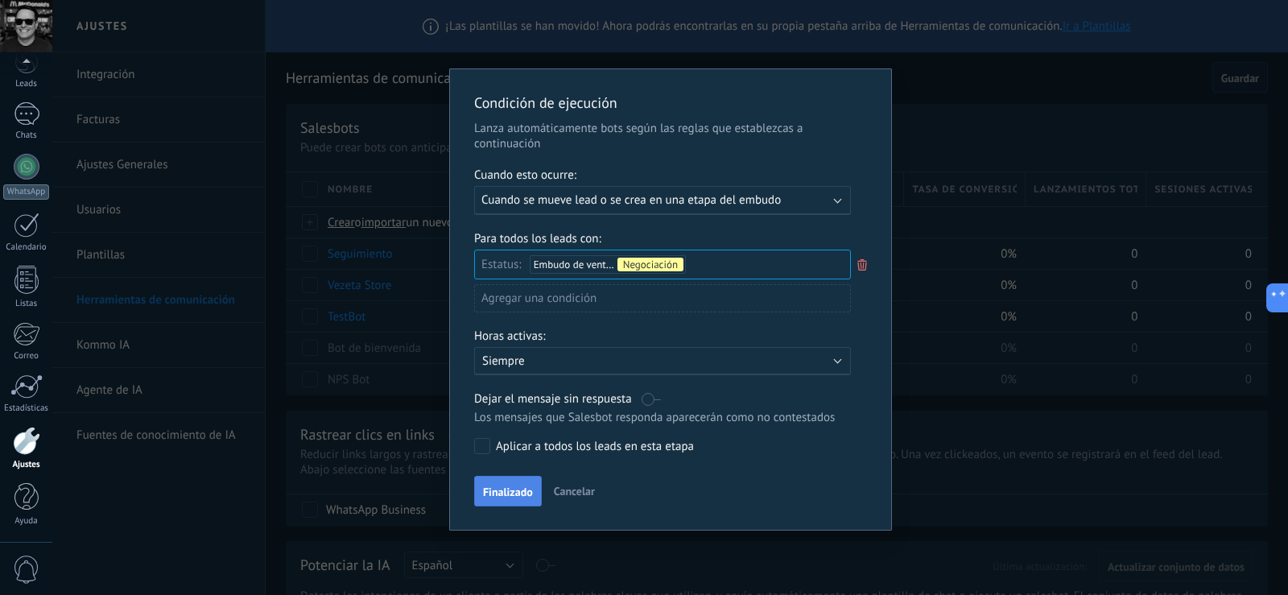
click at [510, 489] on span "Finalizado" at bounding box center [508, 491] width 50 height 11
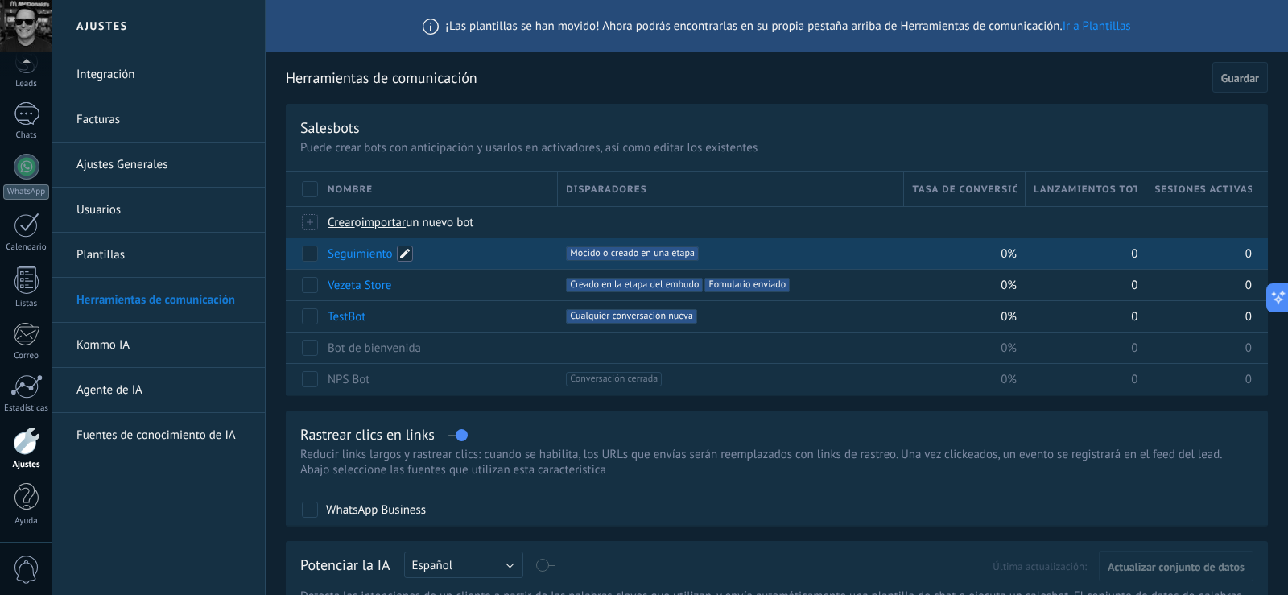
click at [402, 249] on span at bounding box center [405, 254] width 16 height 16
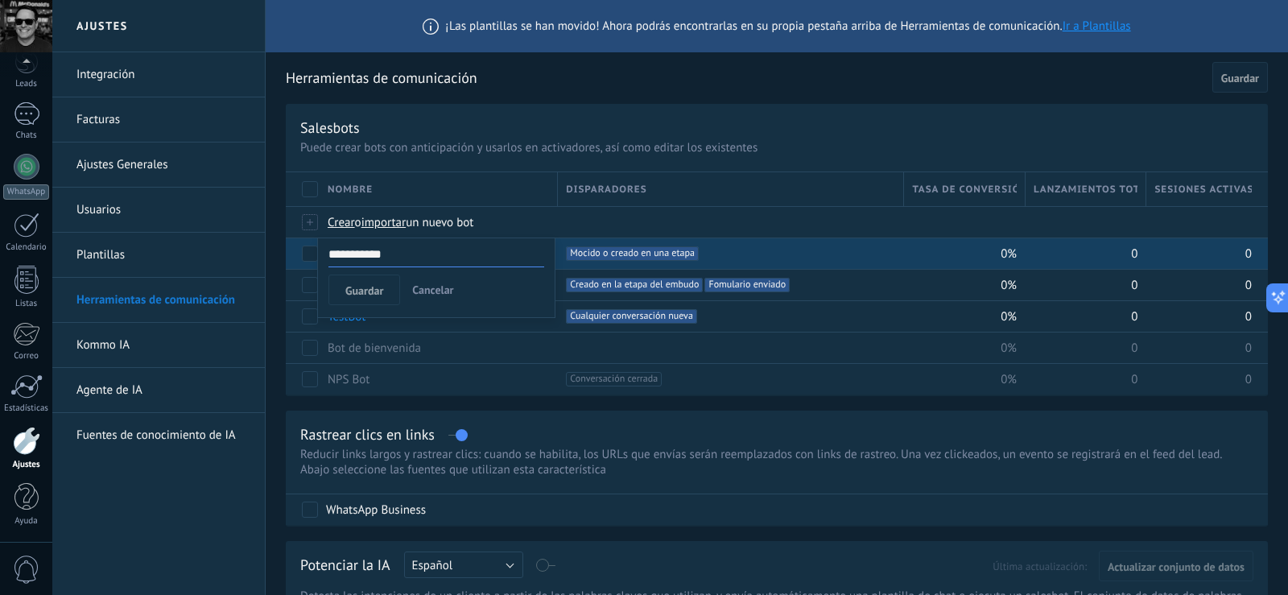
click at [712, 175] on div "Disparadores" at bounding box center [730, 189] width 345 height 34
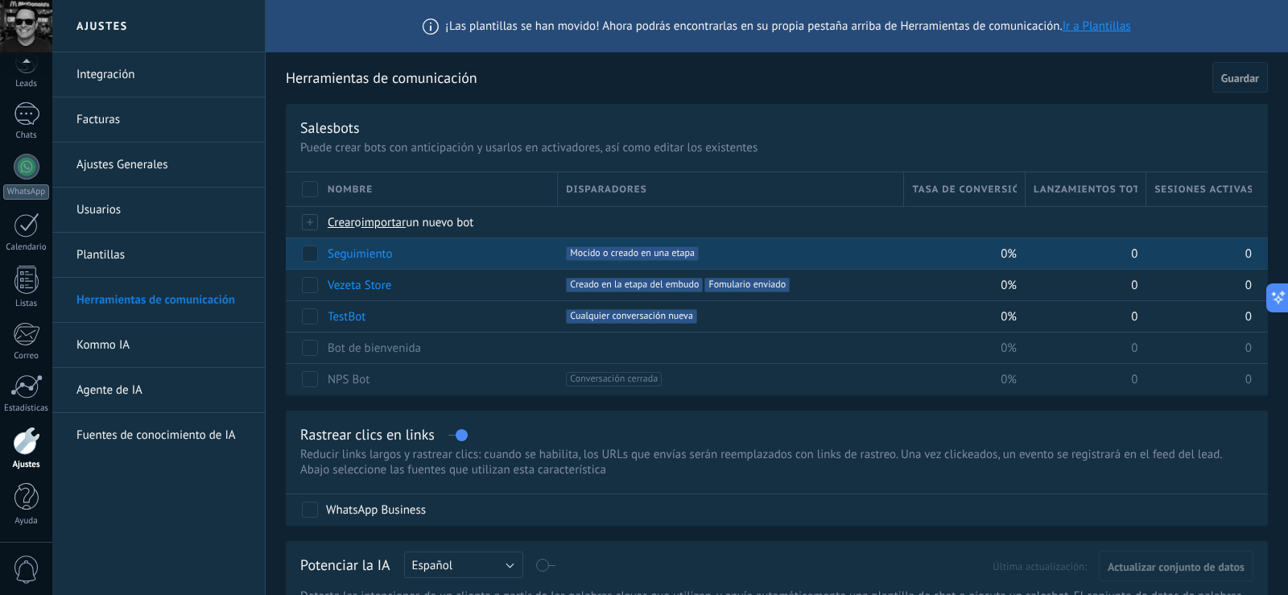
click at [977, 134] on div "Salesbots" at bounding box center [776, 127] width 953 height 19
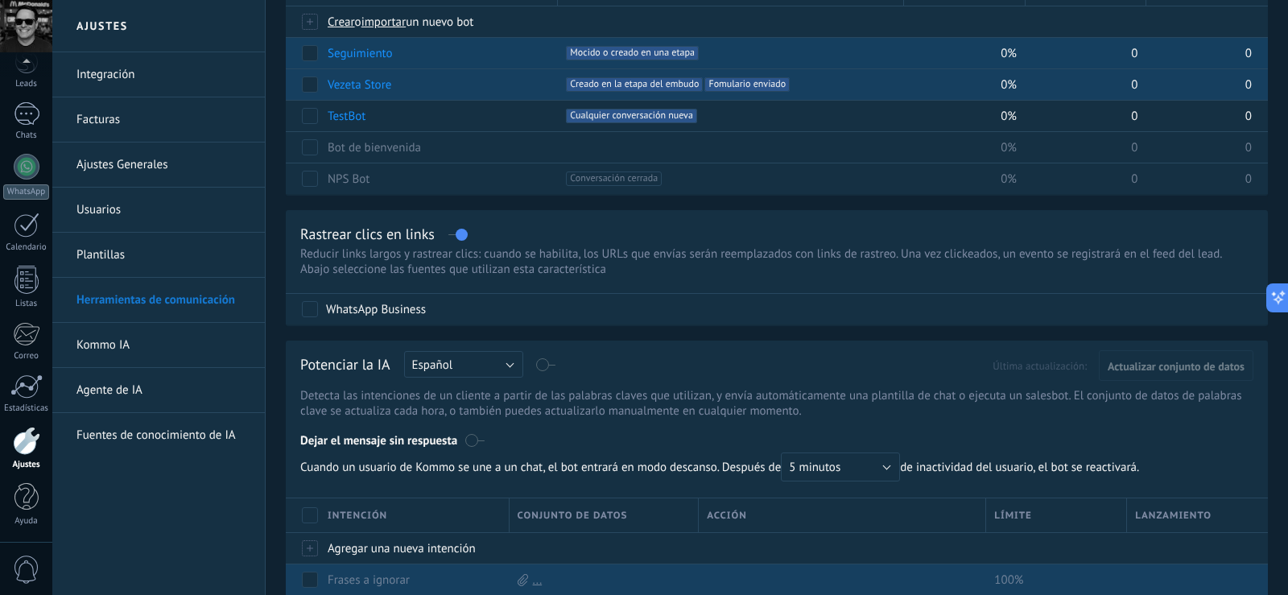
scroll to position [0, 0]
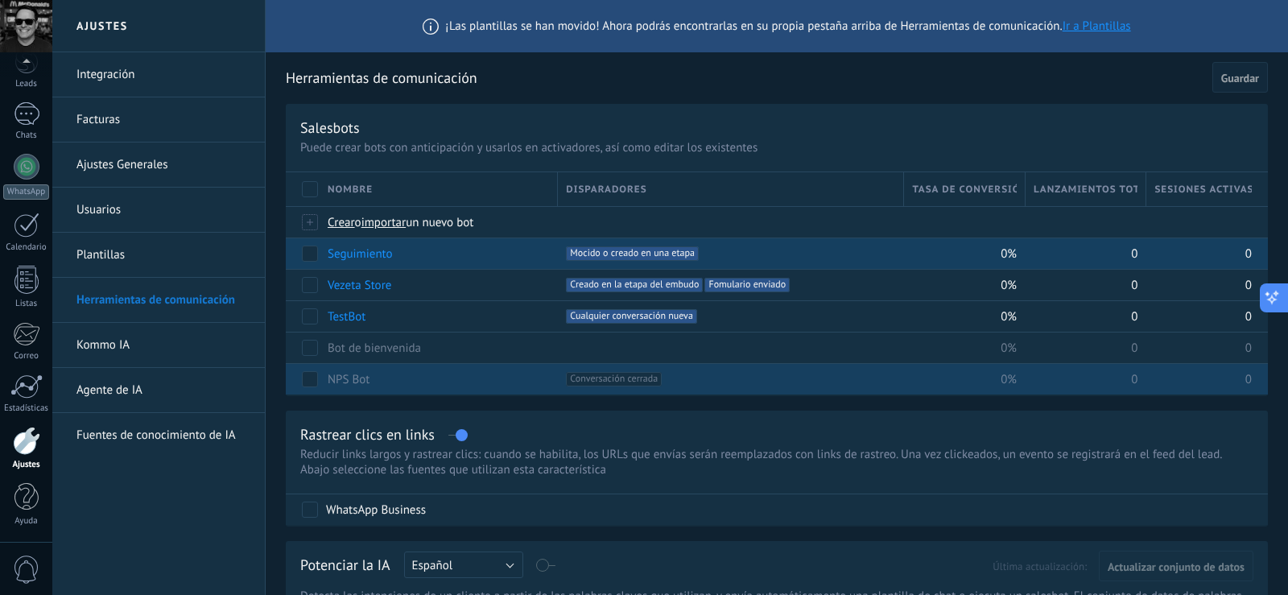
click at [1275, 299] on icon at bounding box center [1272, 297] width 17 height 17
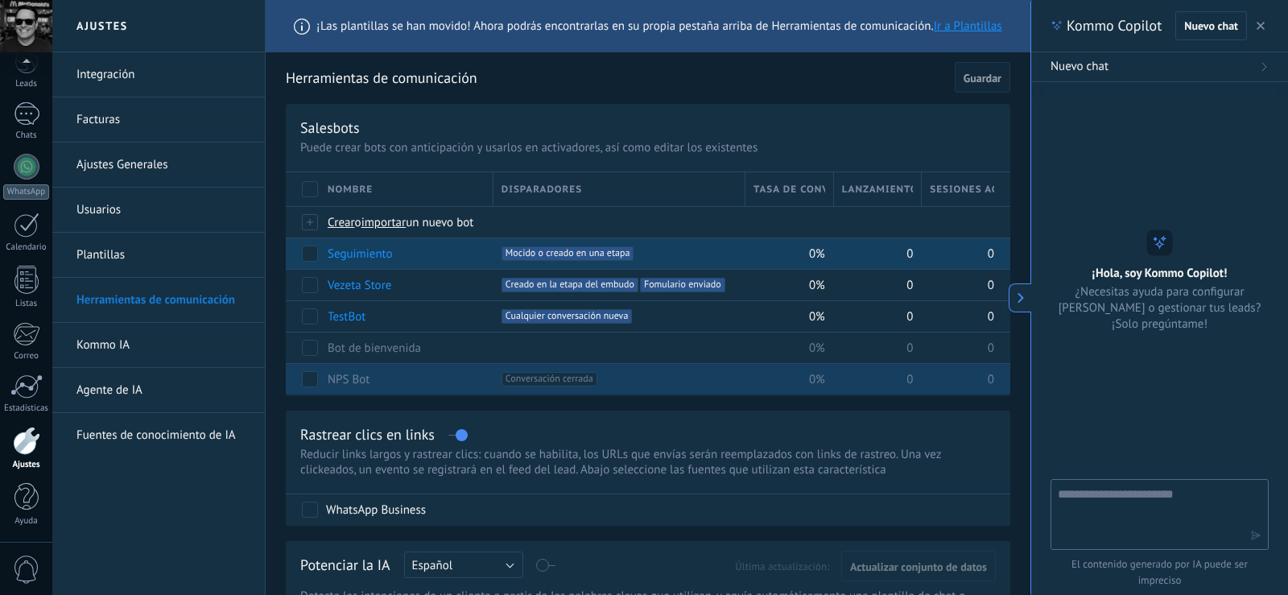
type textarea "**********"
click at [1115, 492] on textarea at bounding box center [1148, 514] width 181 height 58
drag, startPoint x: 1134, startPoint y: 516, endPoint x: 1047, endPoint y: 494, distance: 89.6
click at [1047, 494] on div "**********" at bounding box center [1159, 537] width 257 height 116
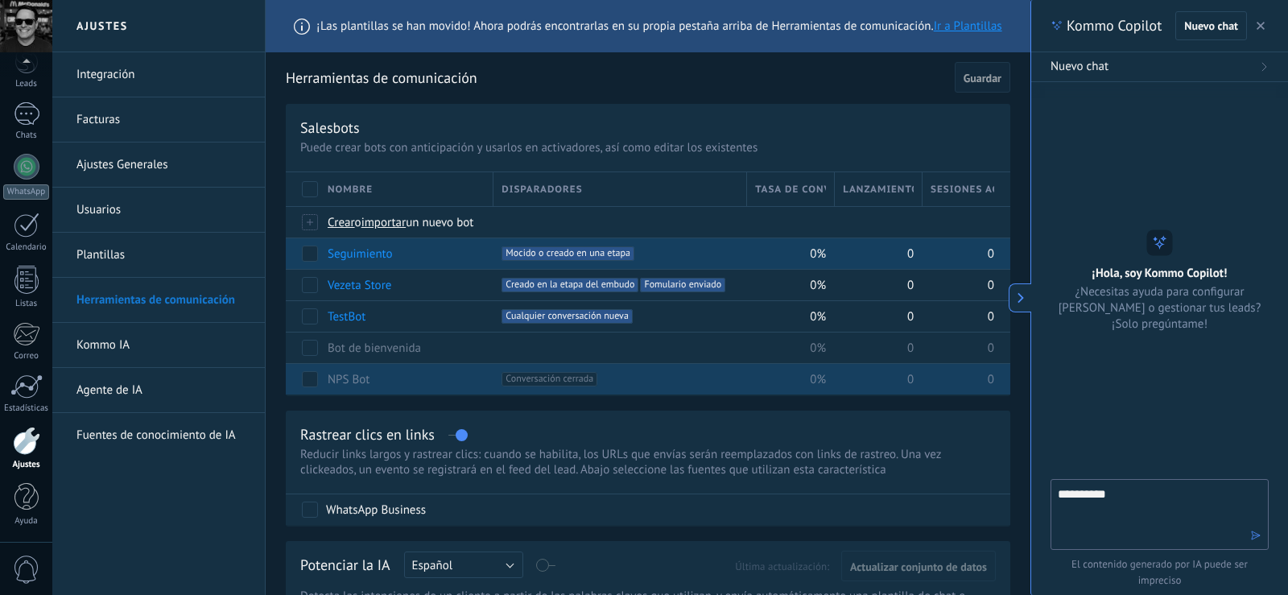
paste textarea "**********"
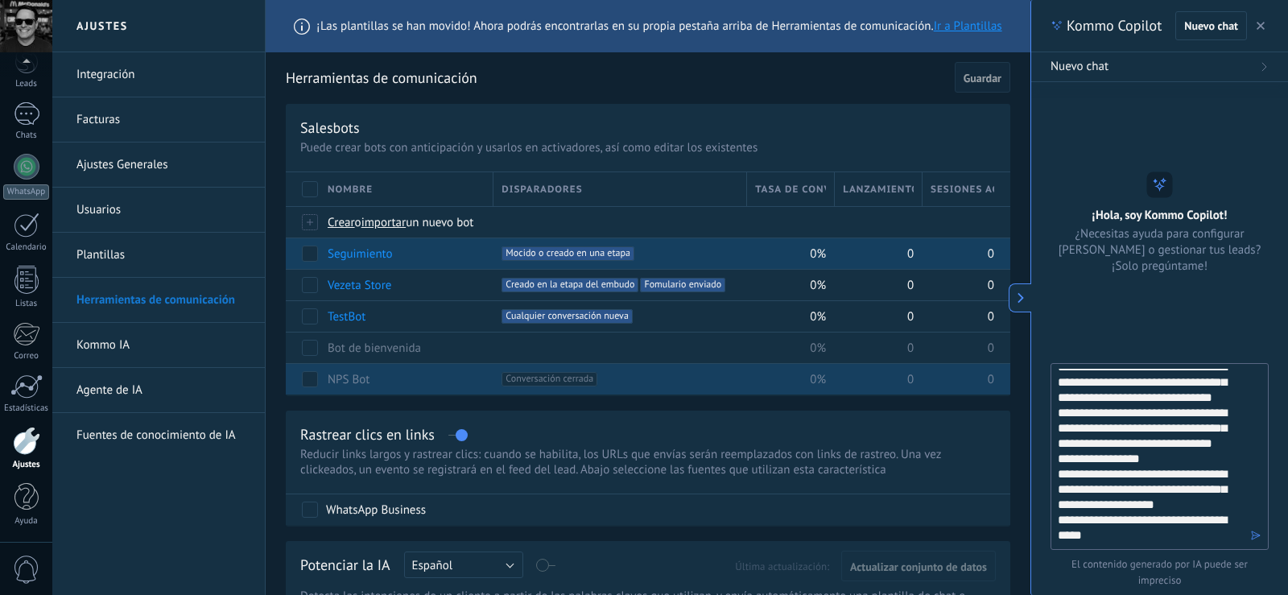
scroll to position [164, 0]
type textarea "**********"
click at [1258, 538] on icon "button" at bounding box center [1255, 535] width 11 height 11
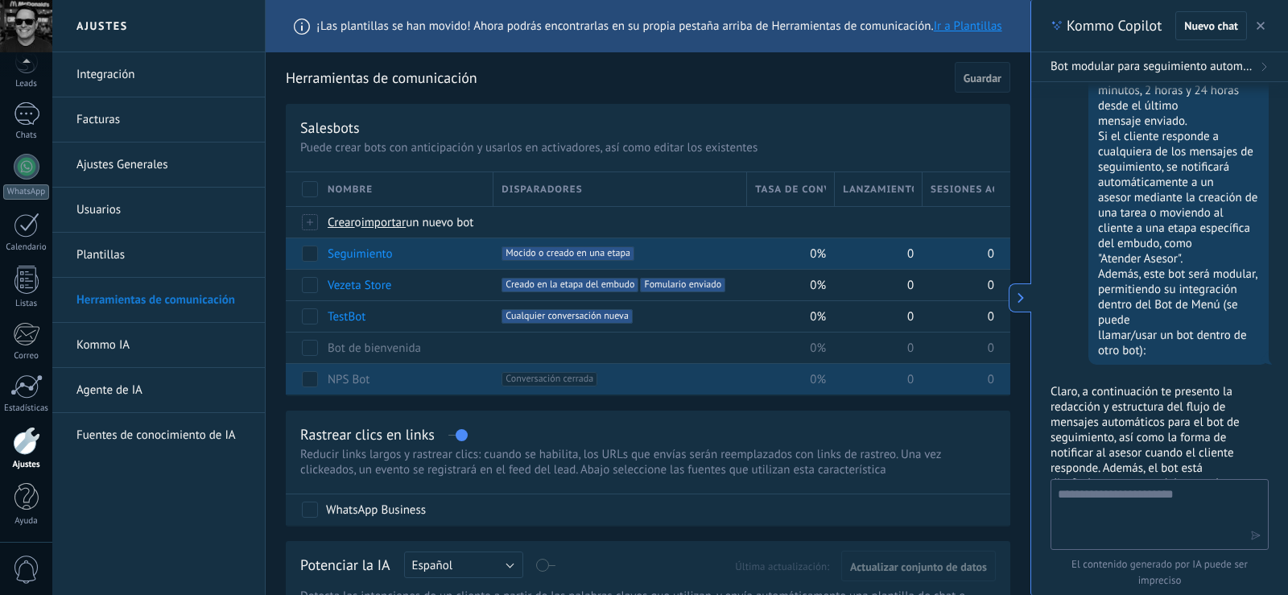
scroll to position [1947, 0]
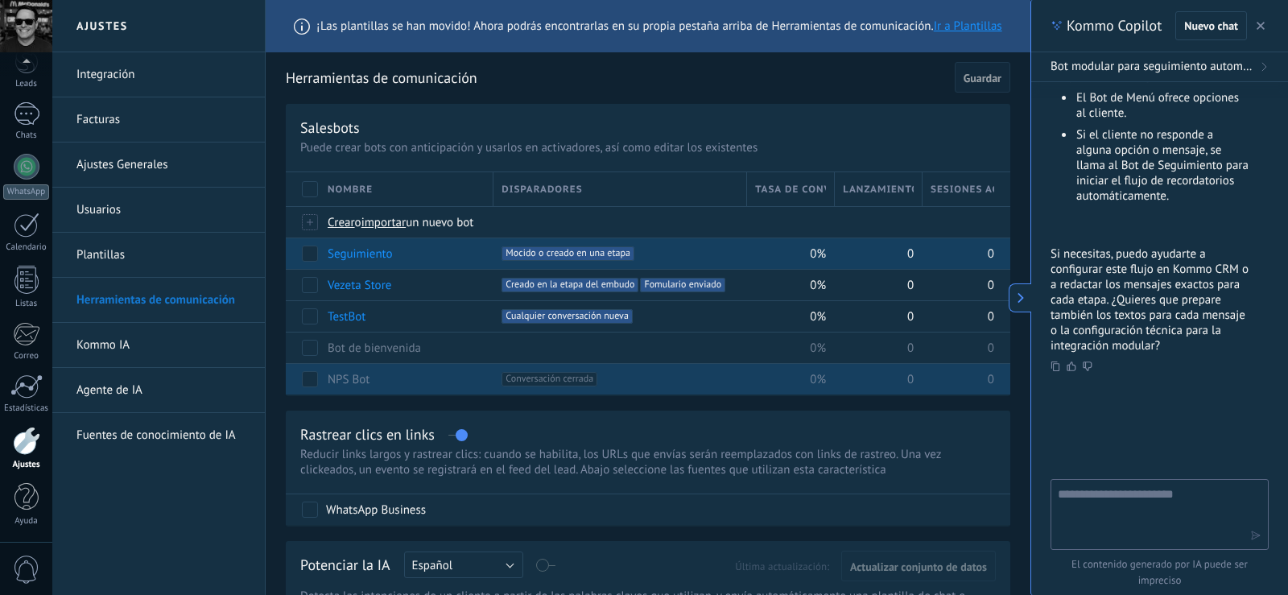
click at [1166, 499] on textarea at bounding box center [1148, 514] width 181 height 58
type textarea "****"
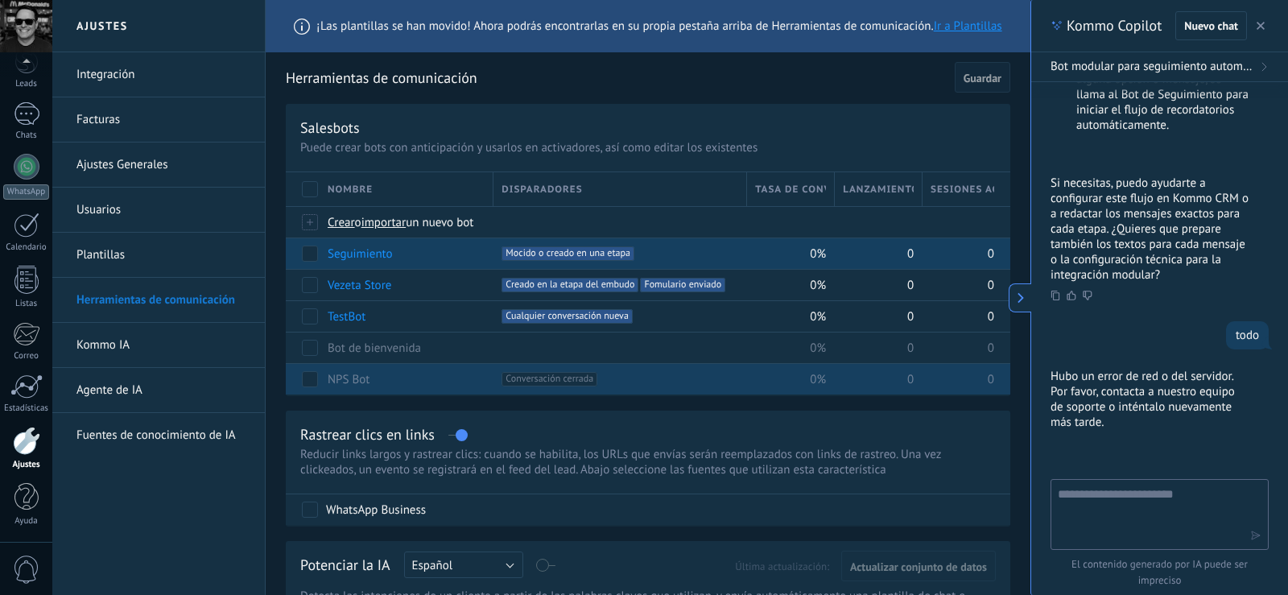
scroll to position [2075, 0]
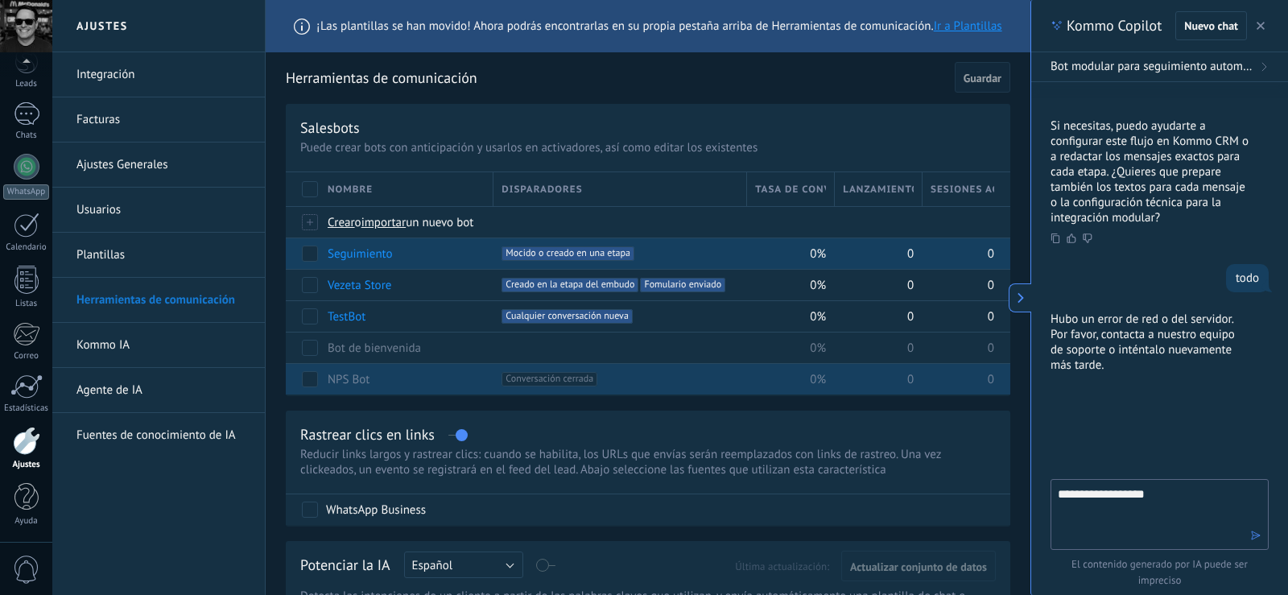
type textarea "**********"
click at [1258, 533] on icon "button" at bounding box center [1255, 535] width 11 height 11
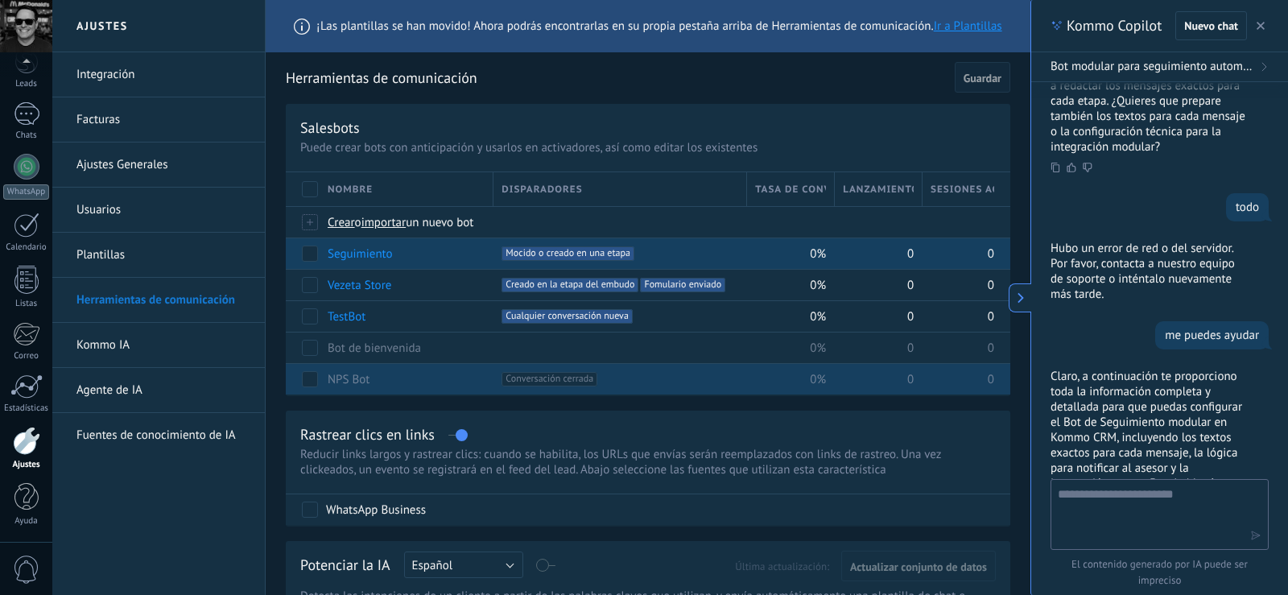
scroll to position [4776, 0]
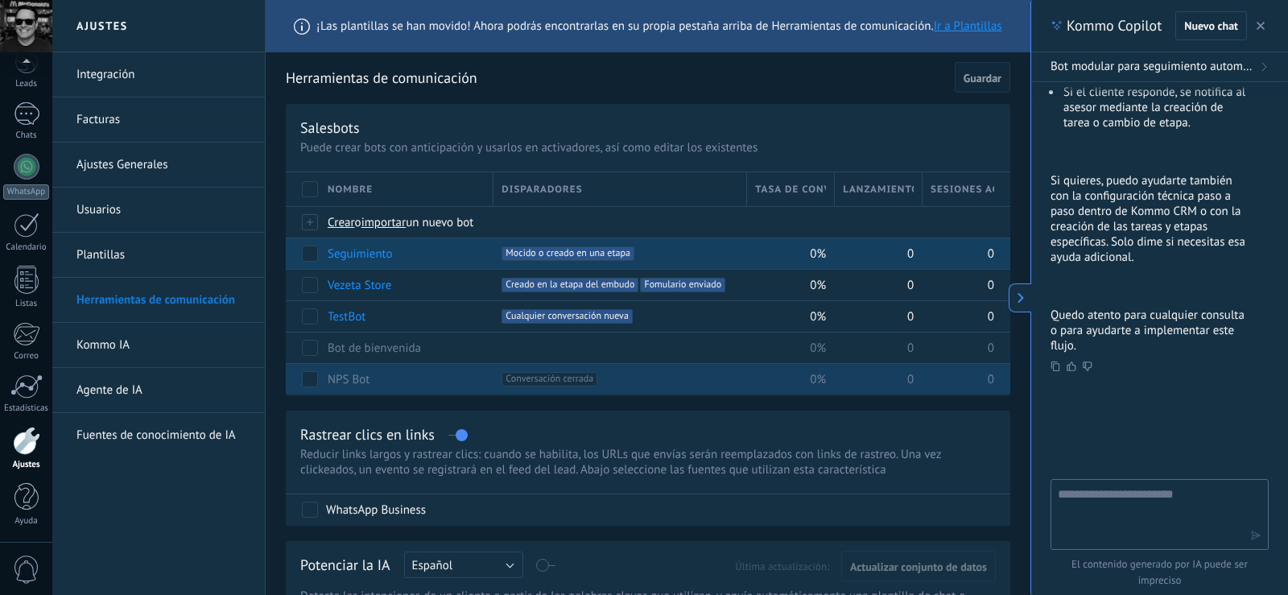
click at [1118, 494] on textarea at bounding box center [1148, 514] width 181 height 58
paste textarea "**********"
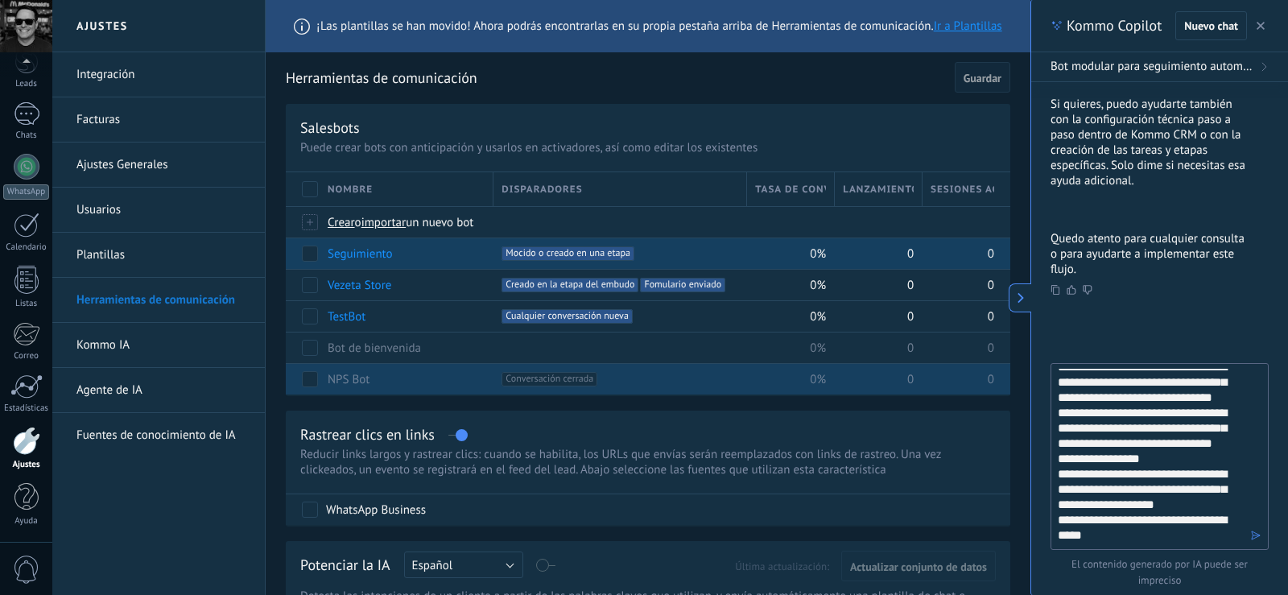
scroll to position [164, 0]
type textarea "**********"
click at [1256, 532] on icon "button" at bounding box center [1255, 535] width 11 height 11
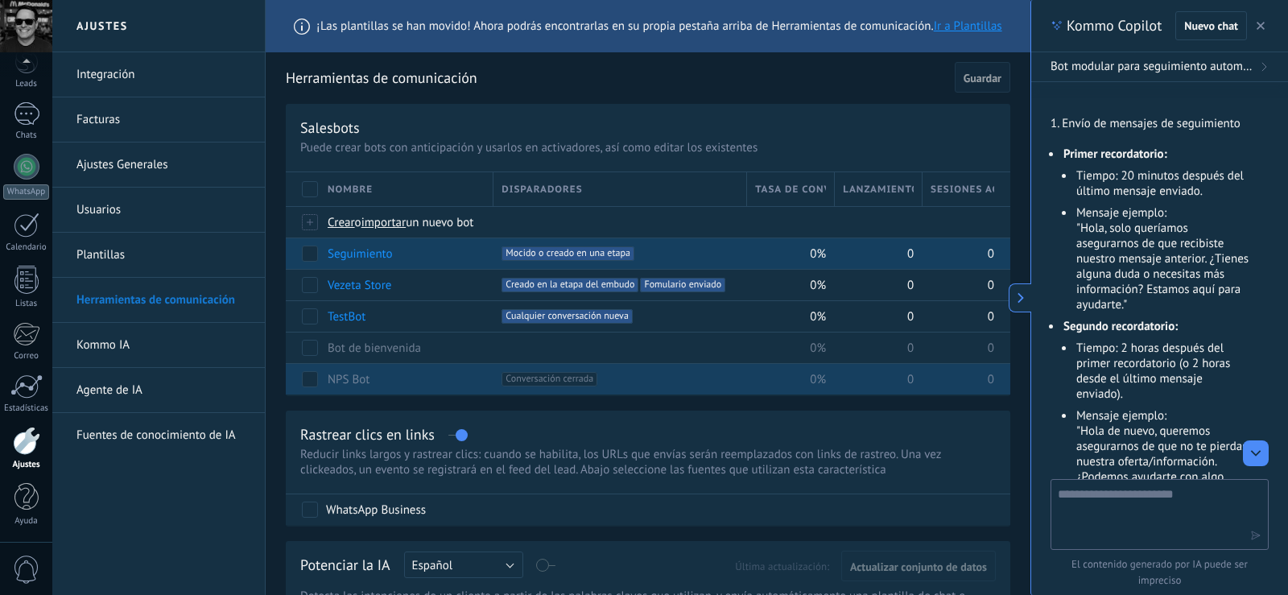
scroll to position [794, 0]
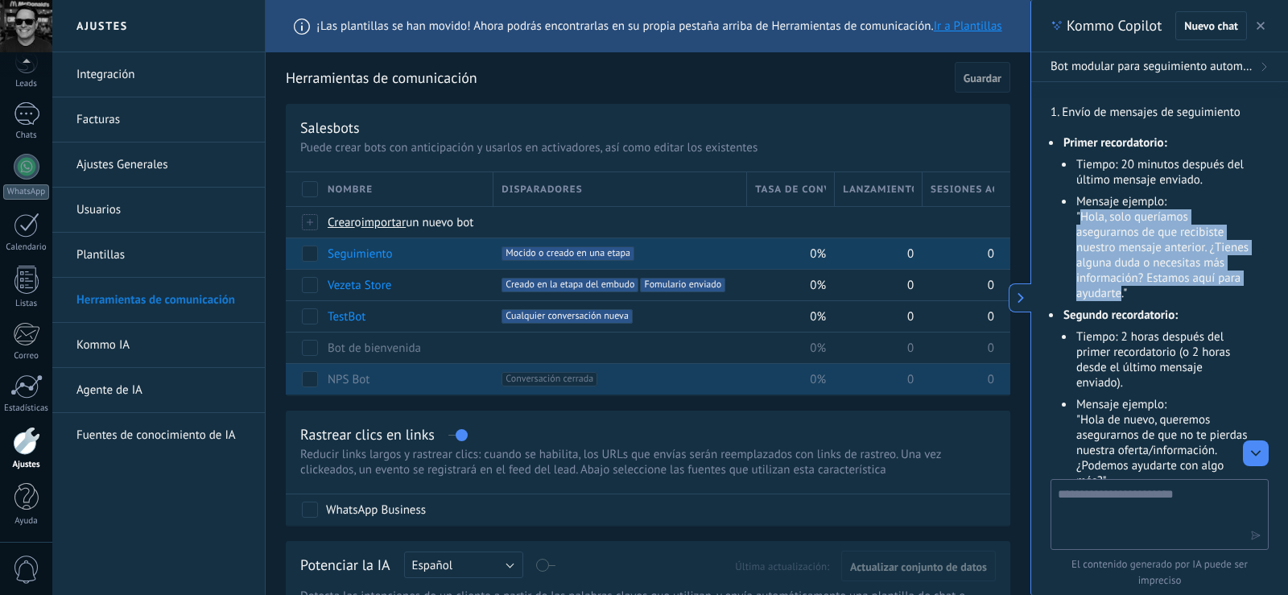
drag, startPoint x: 1080, startPoint y: 217, endPoint x: 1148, endPoint y: 296, distance: 103.9
click at [1148, 296] on li "Mensaje ejemplo: "Hola, solo queríamos asegurarnos de que recibiste nuestro men…" at bounding box center [1162, 247] width 175 height 107
copy li "Hola, solo queríamos asegurarnos de que recibiste nuestro mensaje anterior. ¿Ti…"
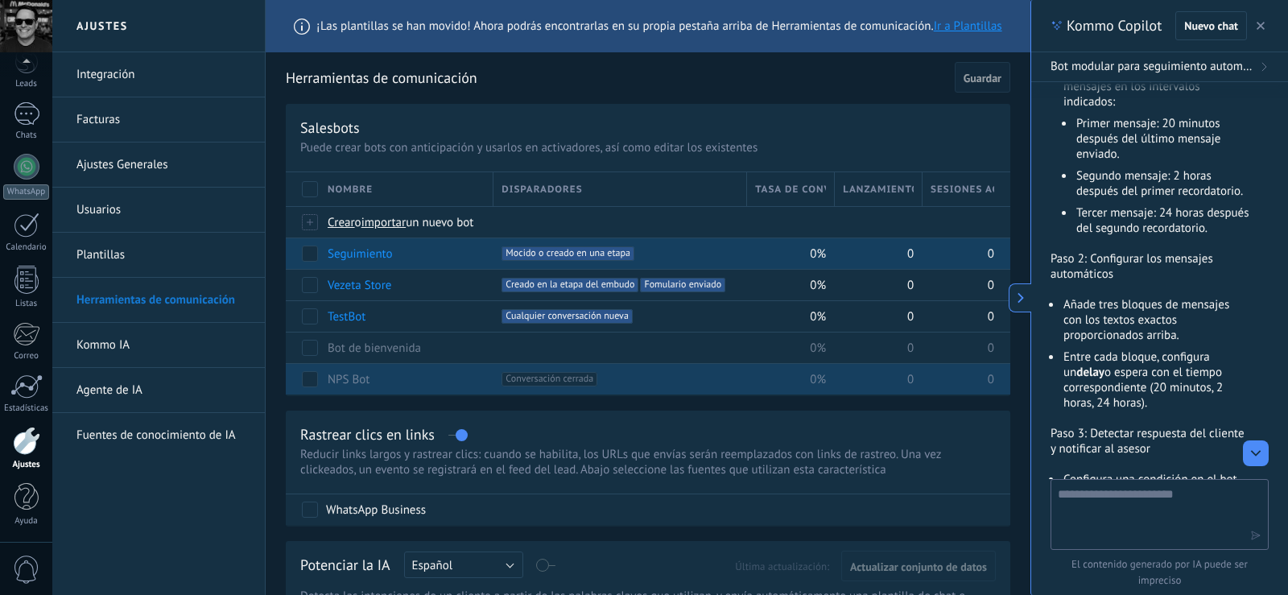
scroll to position [3268, 0]
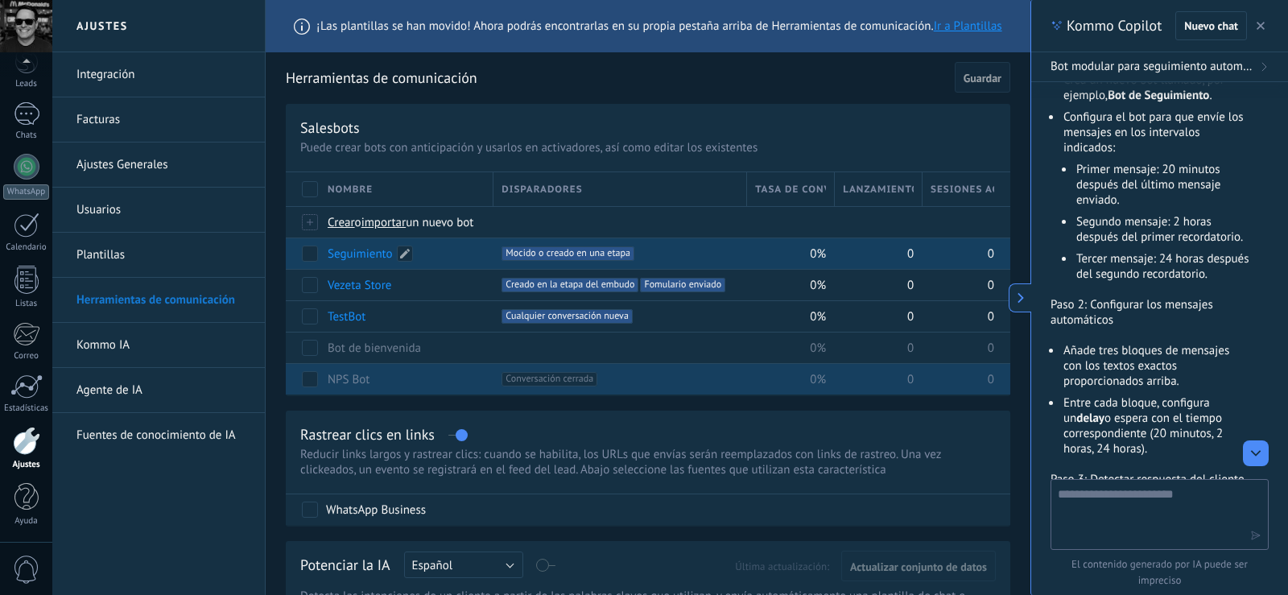
click at [373, 254] on link "Seguimiento" at bounding box center [360, 253] width 65 height 15
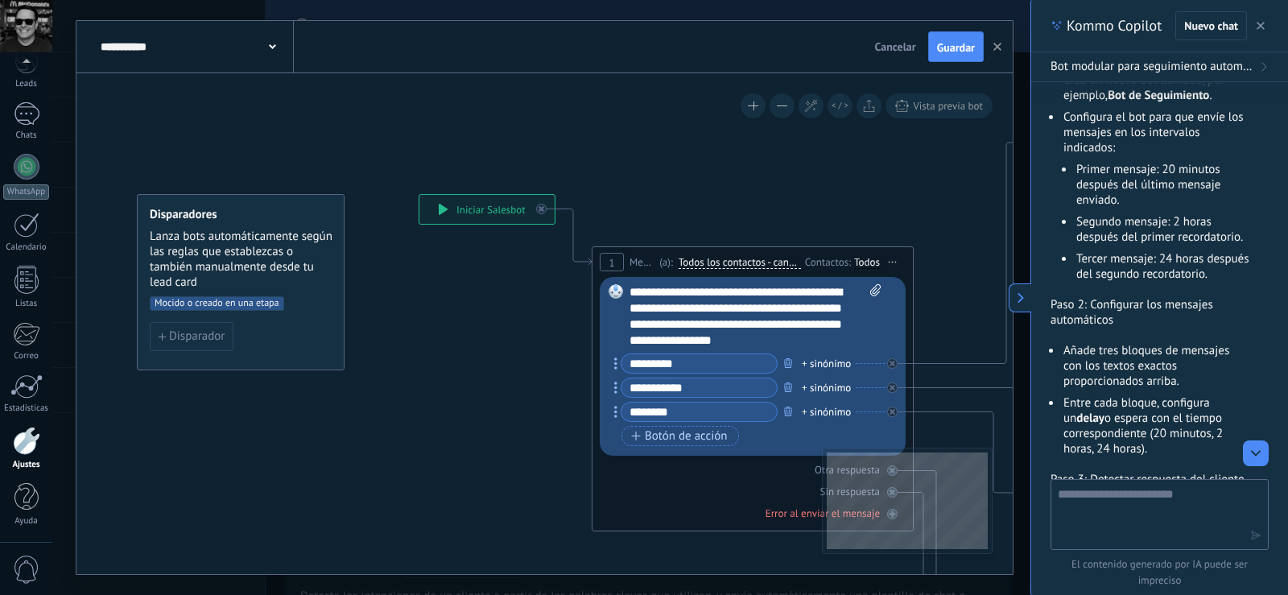
click at [890, 258] on span "Iniciar vista previa aquí Cambiar nombre Duplicar [GEOGRAPHIC_DATA]" at bounding box center [893, 261] width 26 height 23
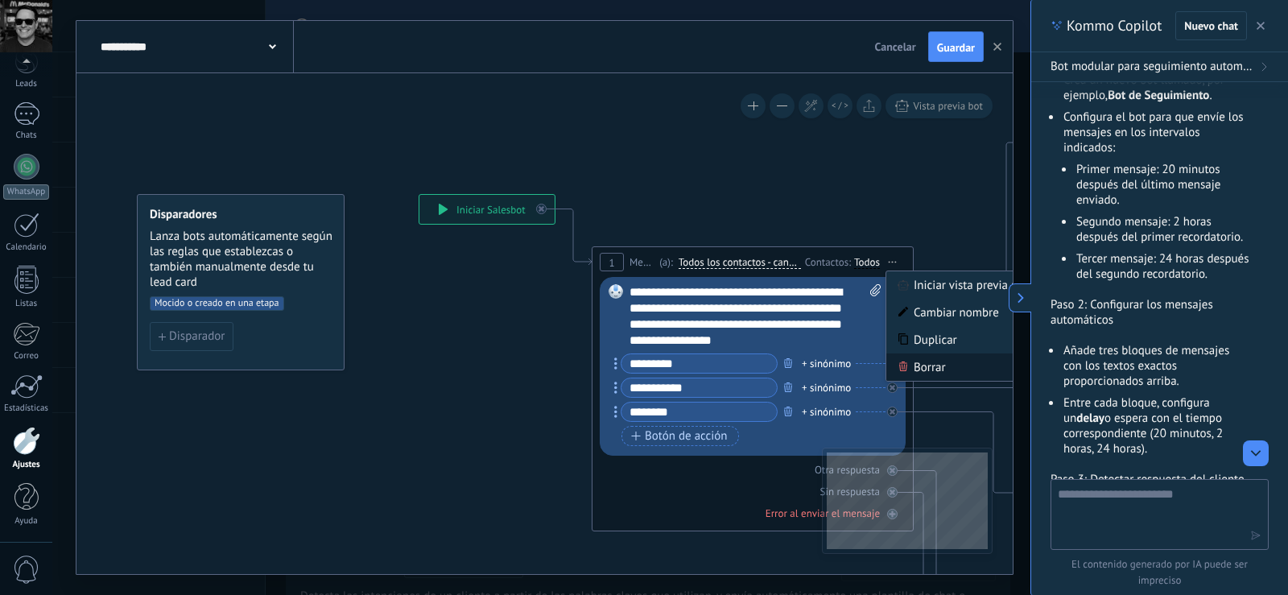
click at [904, 363] on icon at bounding box center [903, 366] width 8 height 10
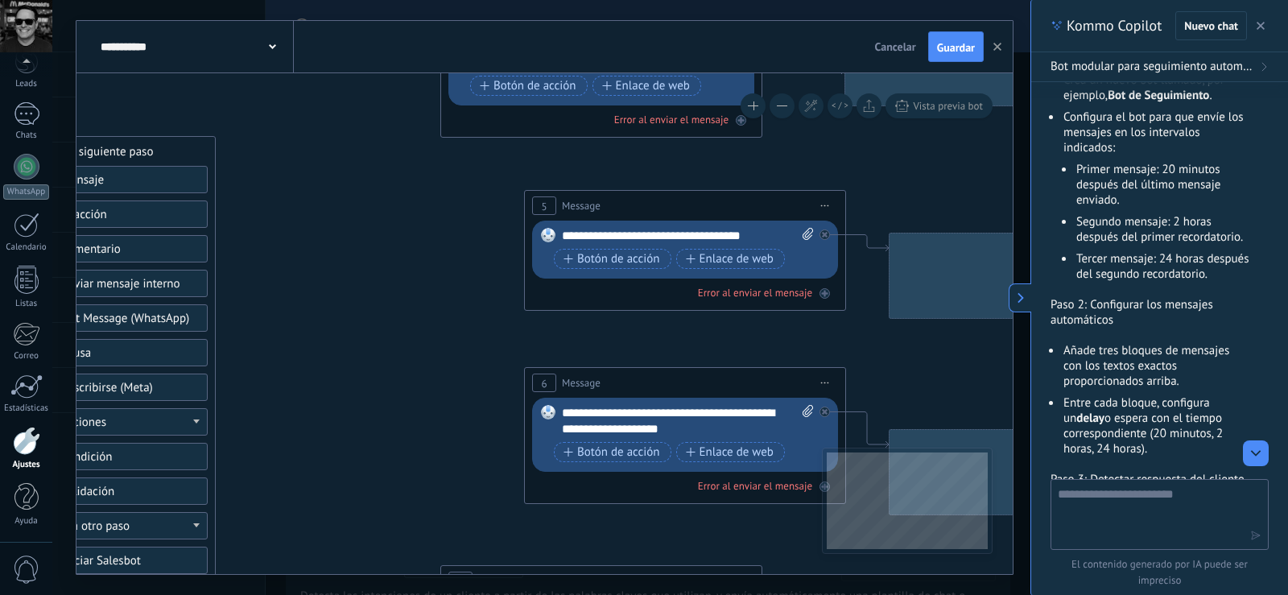
drag, startPoint x: 886, startPoint y: 229, endPoint x: 303, endPoint y: 138, distance: 589.8
click at [287, 125] on icon at bounding box center [1012, 485] width 3171 height 1742
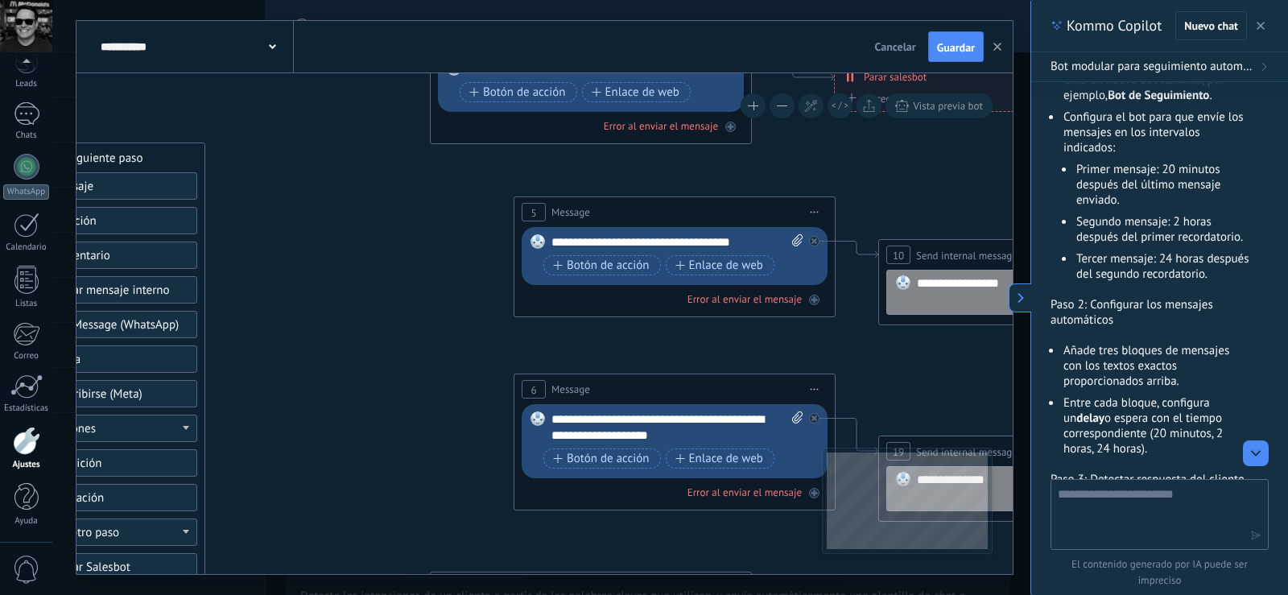
click at [812, 210] on span "Iniciar vista previa aquí Cambiar nombre Duplicar [GEOGRAPHIC_DATA]" at bounding box center [815, 211] width 26 height 23
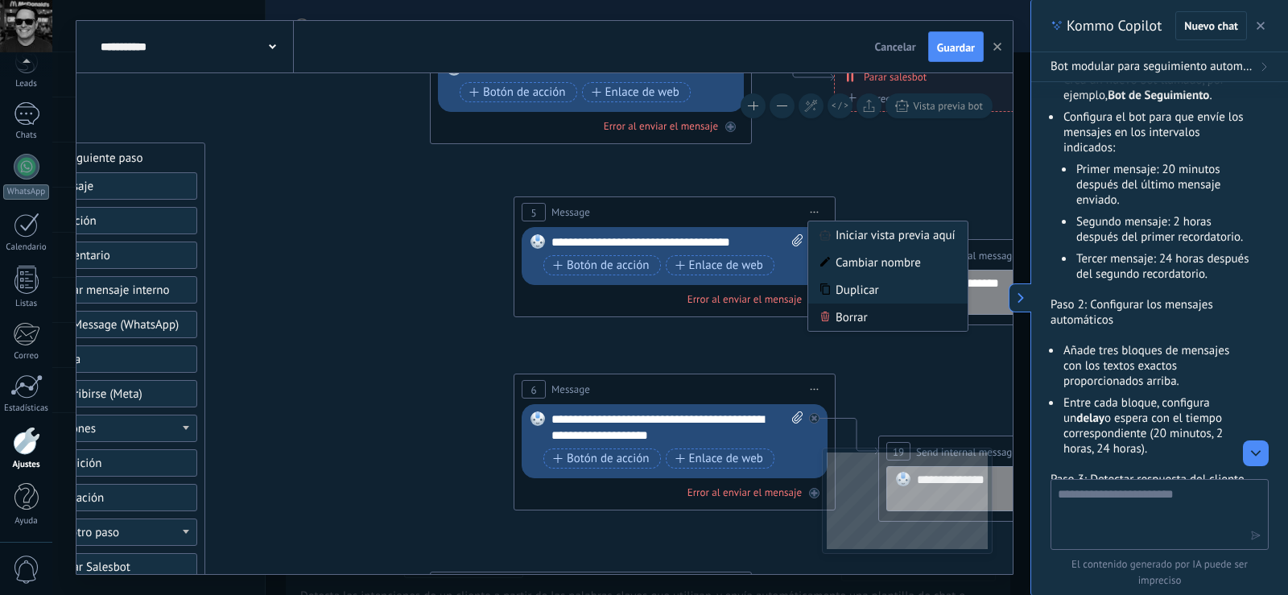
click at [832, 320] on div "Borrar" at bounding box center [887, 316] width 159 height 27
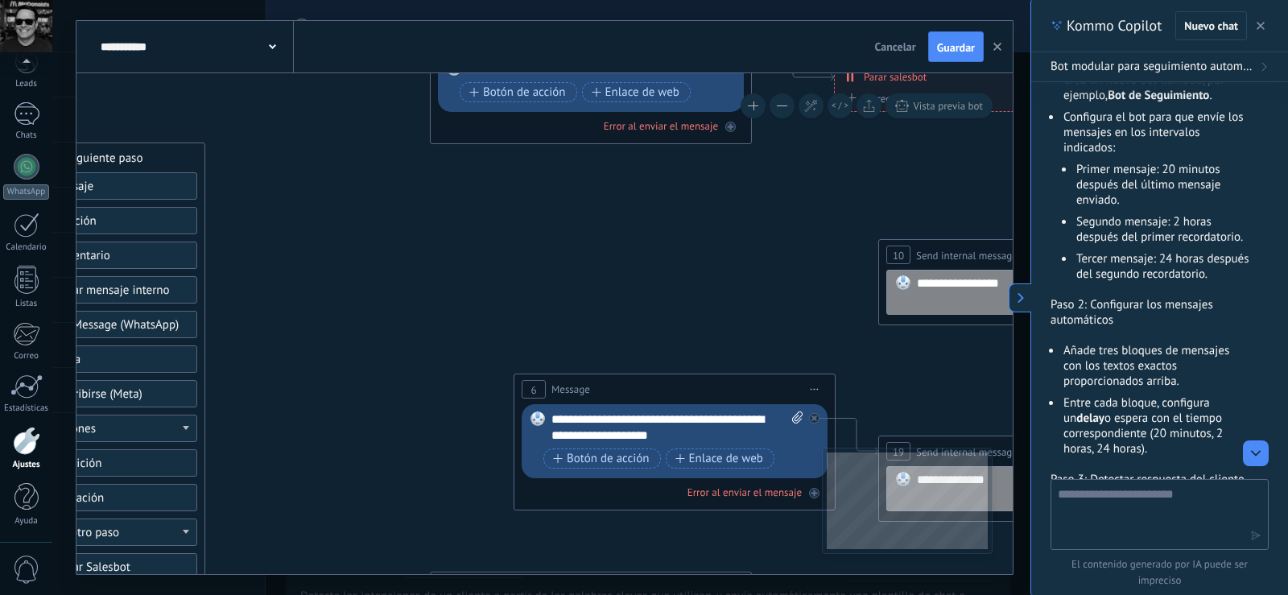
click at [818, 386] on span "Iniciar vista previa aquí Cambiar nombre Duplicar [GEOGRAPHIC_DATA]" at bounding box center [815, 389] width 26 height 23
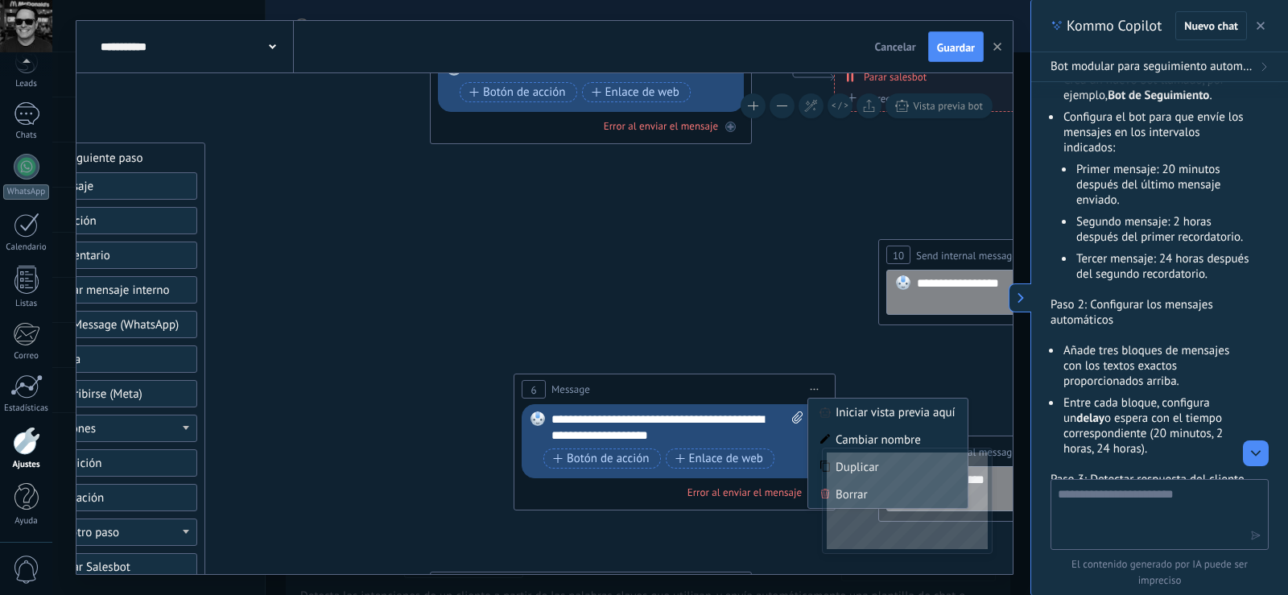
click at [603, 308] on icon at bounding box center [1001, 492] width 3171 height 1742
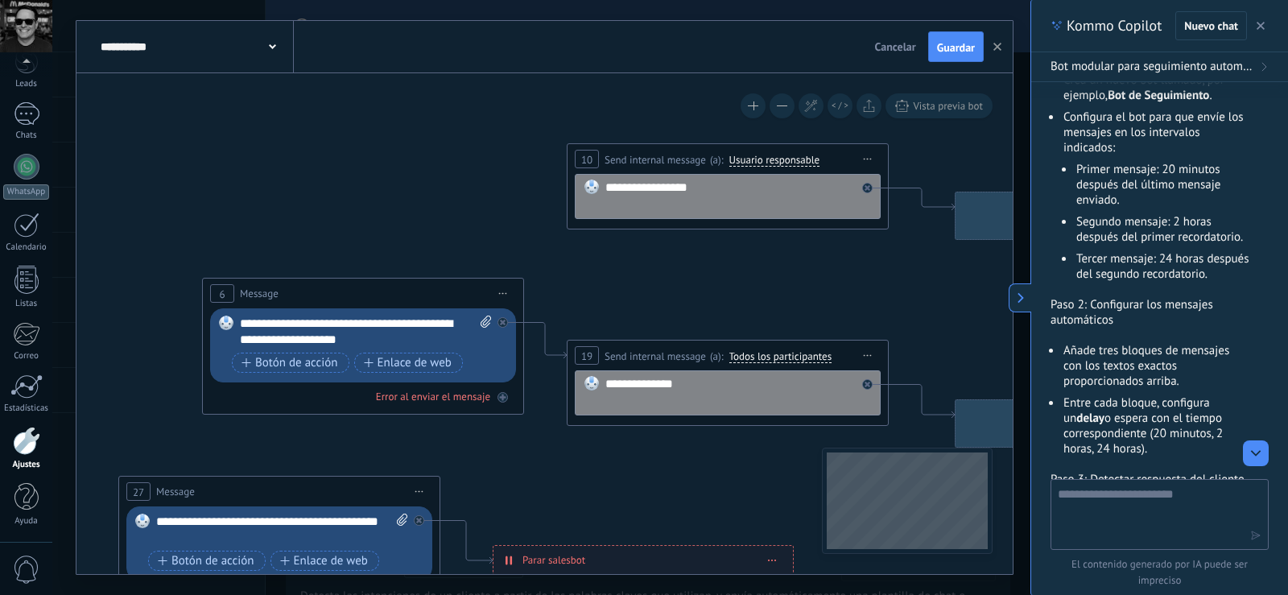
drag, startPoint x: 696, startPoint y: 314, endPoint x: 384, endPoint y: 218, distance: 325.9
click at [384, 218] on icon at bounding box center [690, 396] width 3171 height 1742
click at [506, 291] on span "Iniciar vista previa aquí Cambiar nombre Duplicar [GEOGRAPHIC_DATA]" at bounding box center [503, 293] width 26 height 23
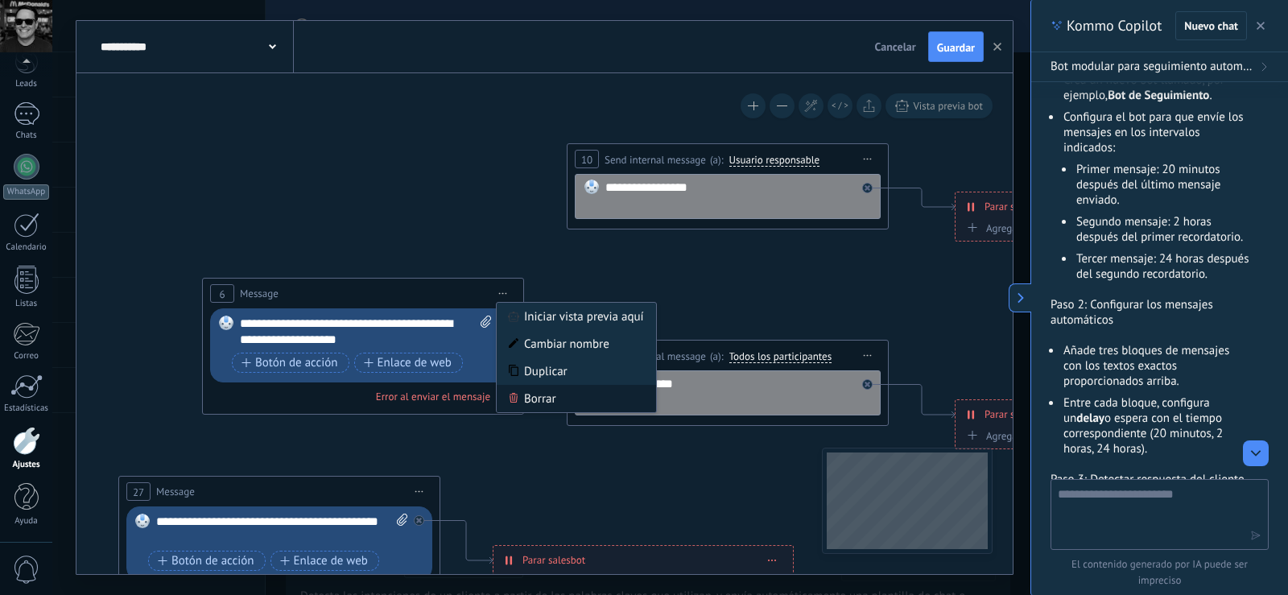
click at [551, 398] on div "Borrar" at bounding box center [576, 398] width 159 height 27
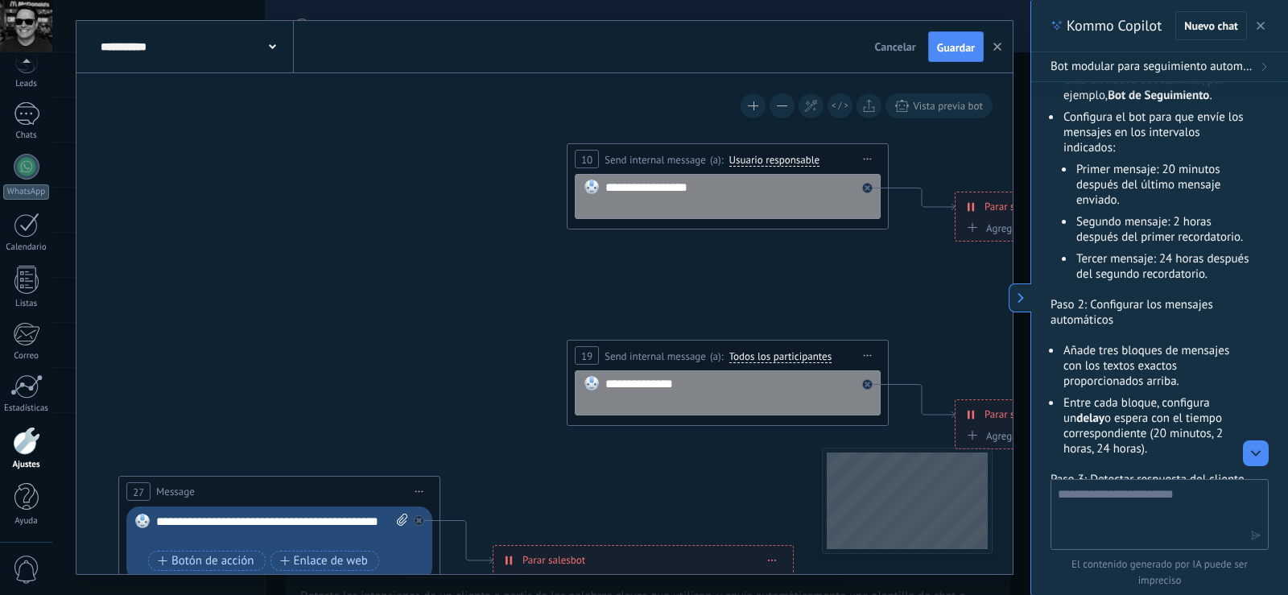
click at [421, 491] on icon at bounding box center [419, 492] width 8 height 2
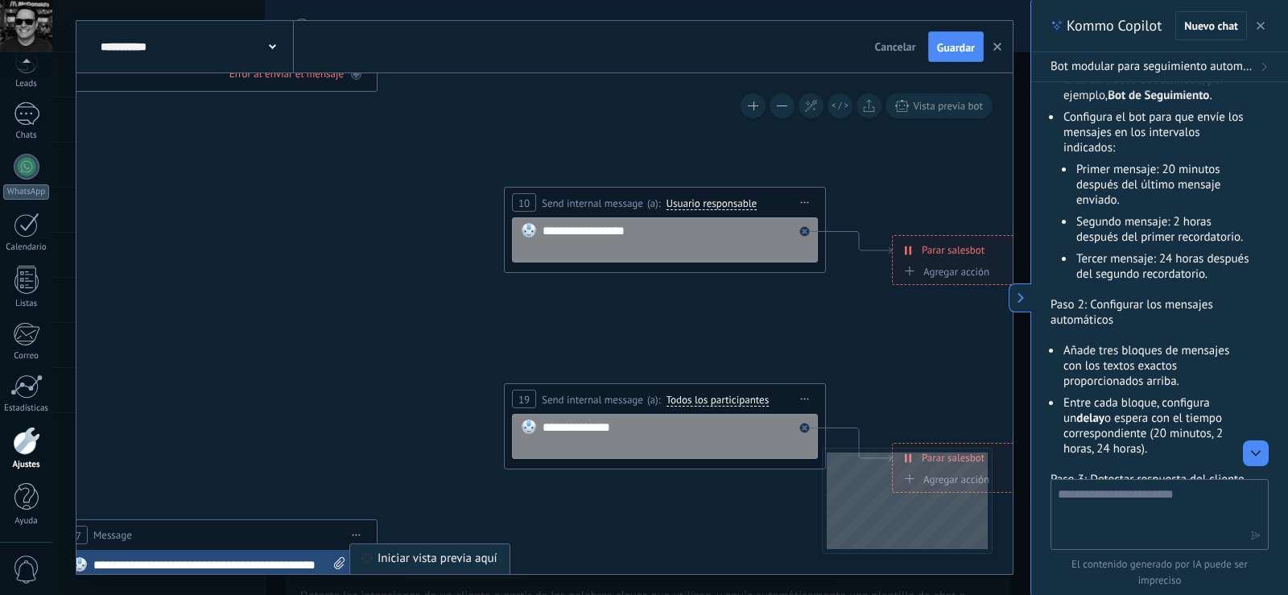
drag, startPoint x: 457, startPoint y: 374, endPoint x: 394, endPoint y: 417, distance: 76.4
click at [394, 417] on icon at bounding box center [627, 448] width 3171 height 1758
click at [801, 202] on icon at bounding box center [805, 203] width 8 height 2
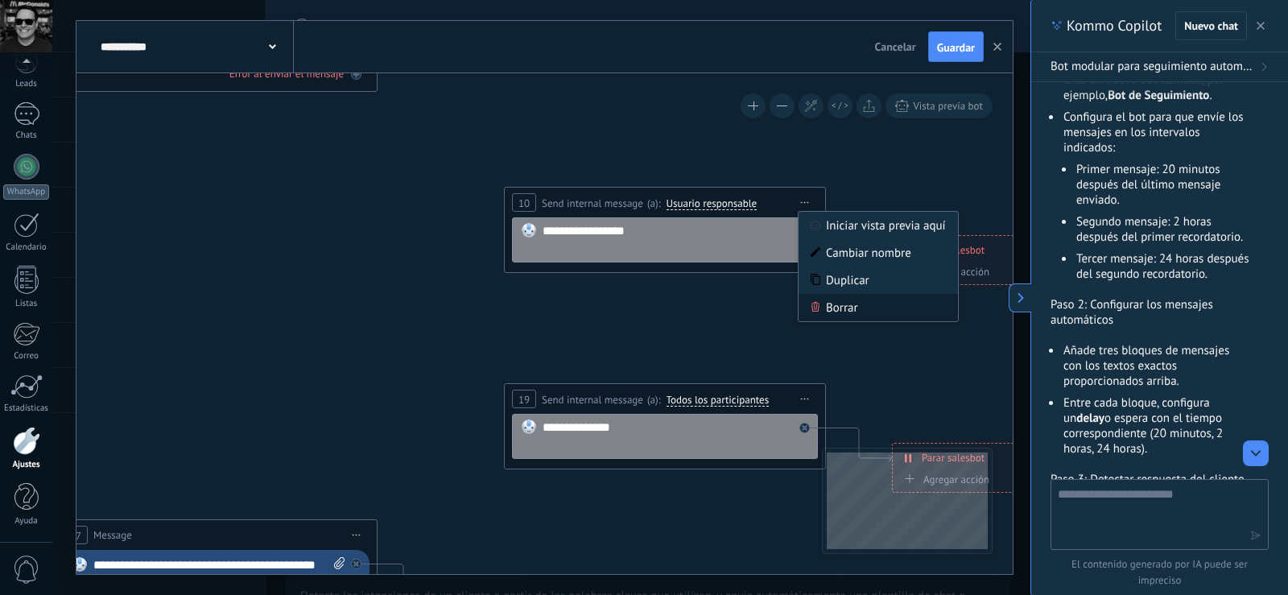
click at [825, 303] on div "Borrar" at bounding box center [878, 307] width 159 height 27
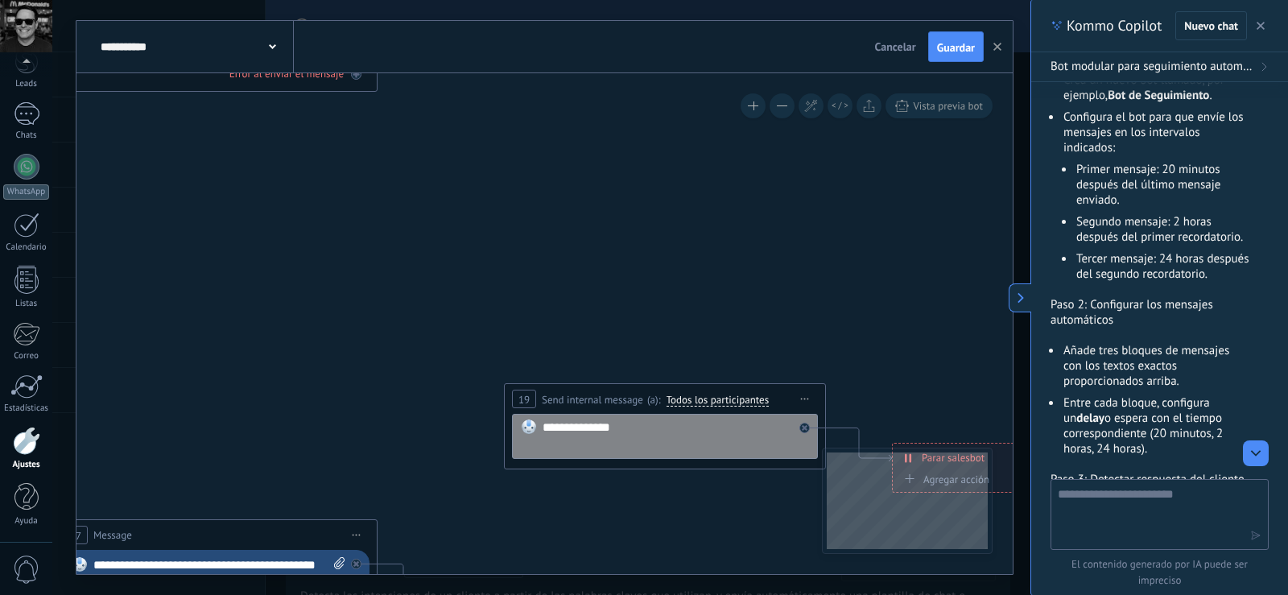
click at [809, 402] on span "Iniciar vista previa aquí Cambiar nombre Duplicar [GEOGRAPHIC_DATA]" at bounding box center [805, 398] width 26 height 23
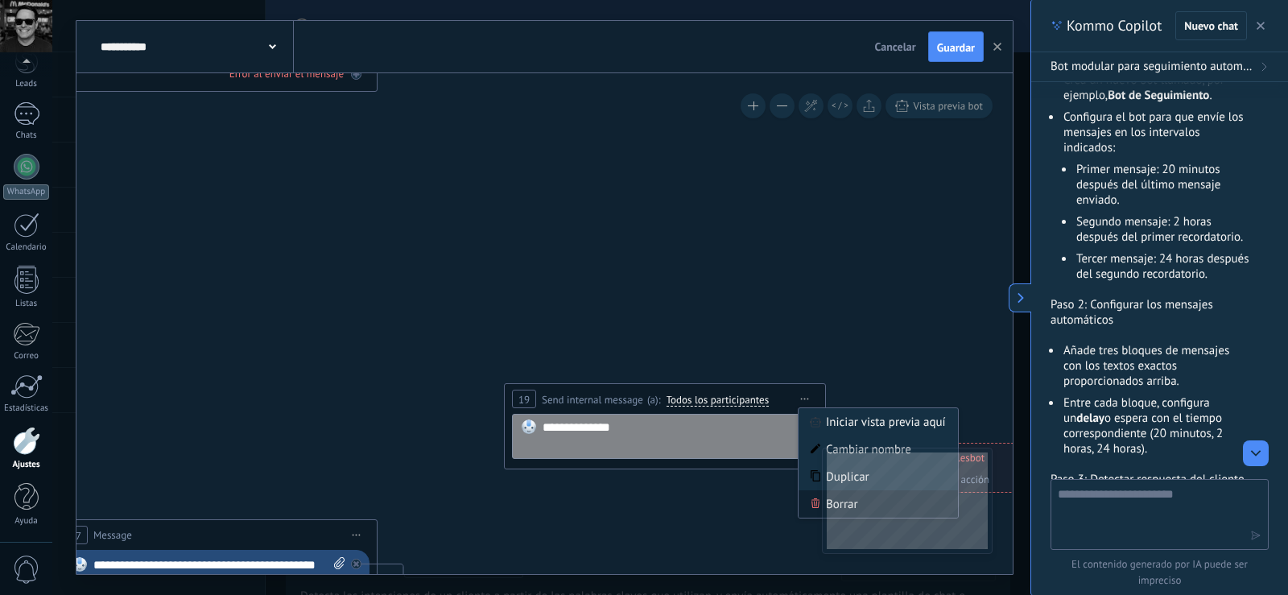
click at [815, 502] on icon at bounding box center [815, 503] width 8 height 10
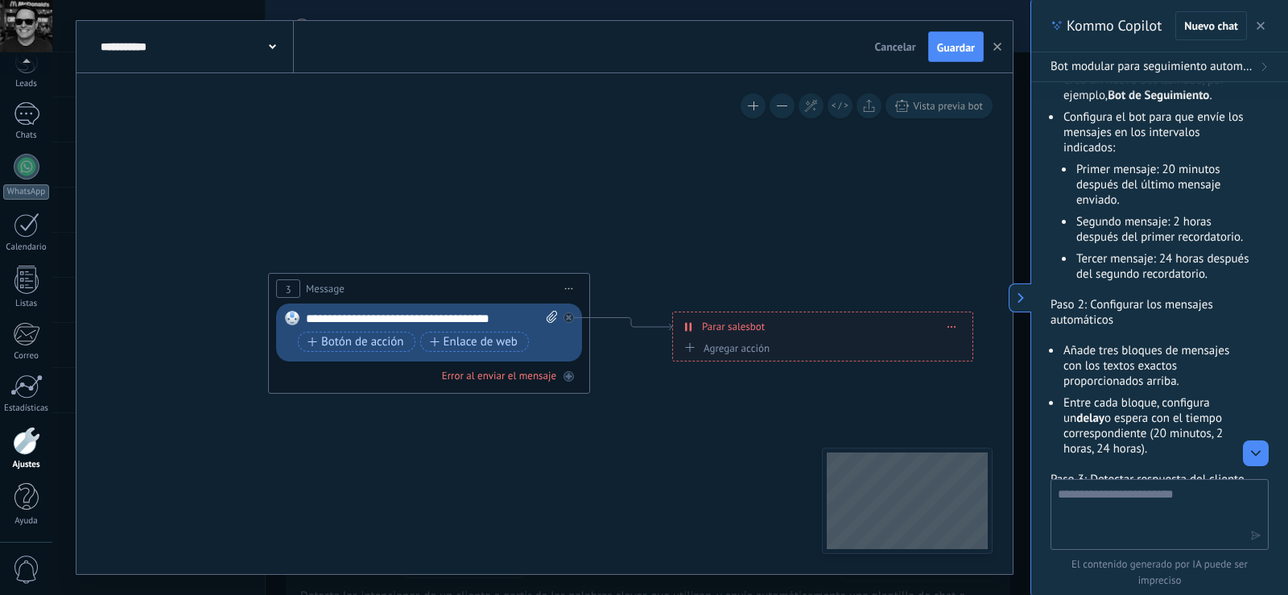
drag, startPoint x: 601, startPoint y: 260, endPoint x: 807, endPoint y: 556, distance: 360.9
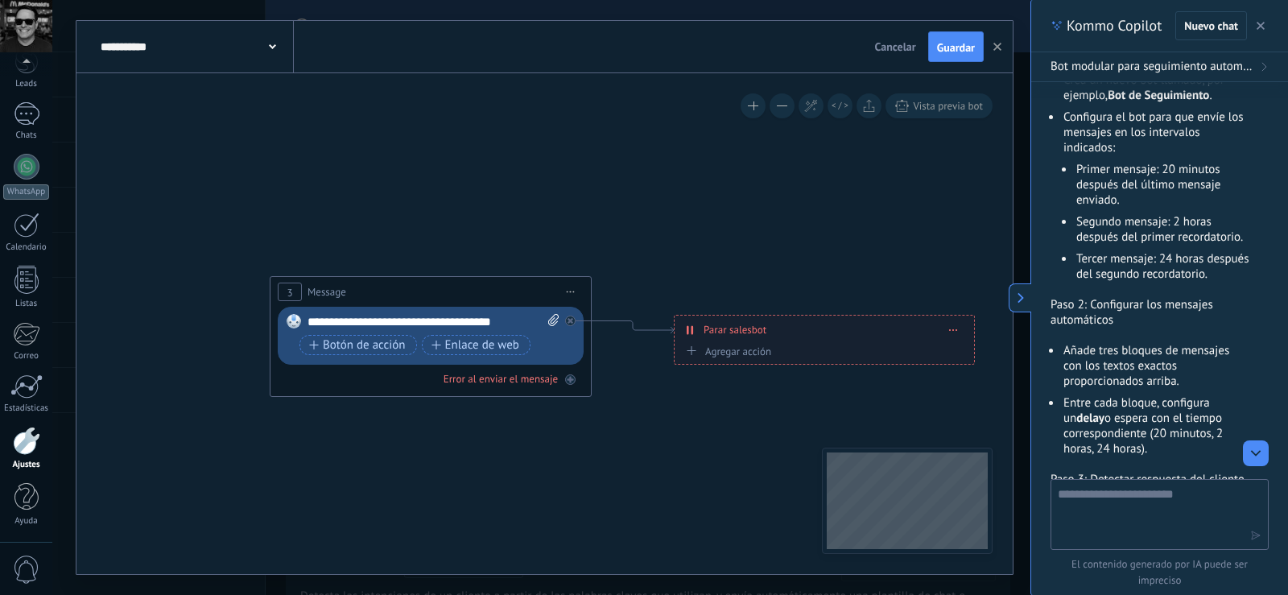
click at [480, 291] on div "3 Message ******* (a): Todos los contactos - canales seleccionados Todos los co…" at bounding box center [430, 292] width 320 height 30
click at [751, 320] on div "**********" at bounding box center [824, 330] width 299 height 28
click at [956, 333] on span at bounding box center [953, 329] width 7 height 9
click at [959, 349] on div "Borrar" at bounding box center [983, 352] width 72 height 27
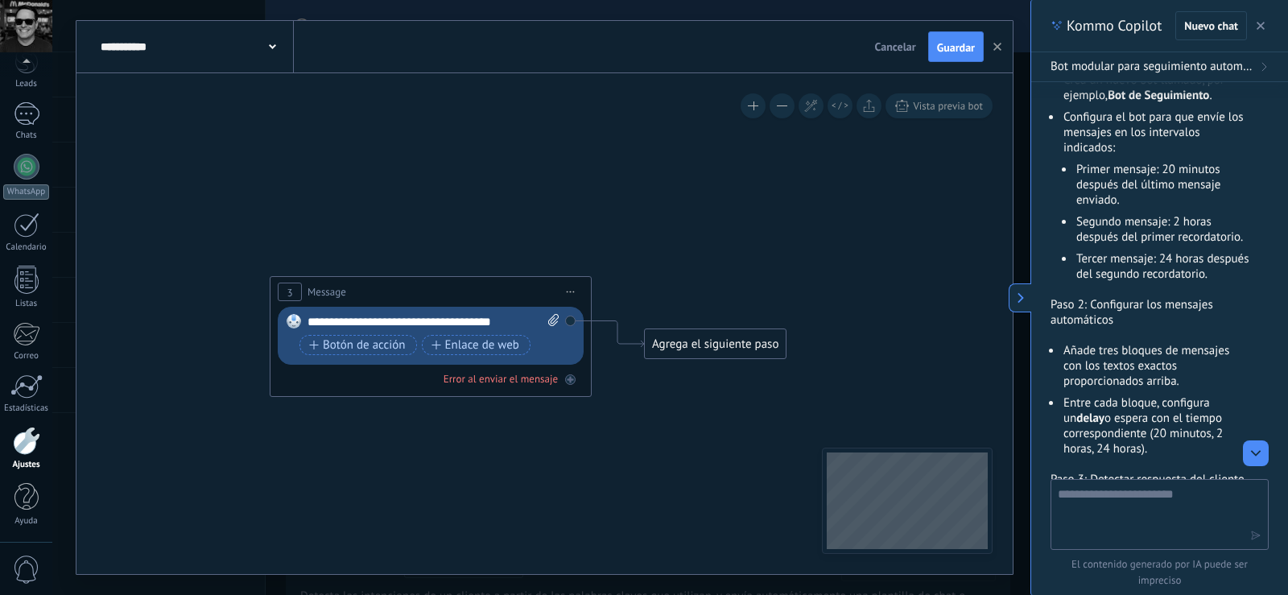
click at [576, 292] on span "Iniciar vista previa aquí Cambiar nombre Duplicar [GEOGRAPHIC_DATA]" at bounding box center [571, 291] width 26 height 23
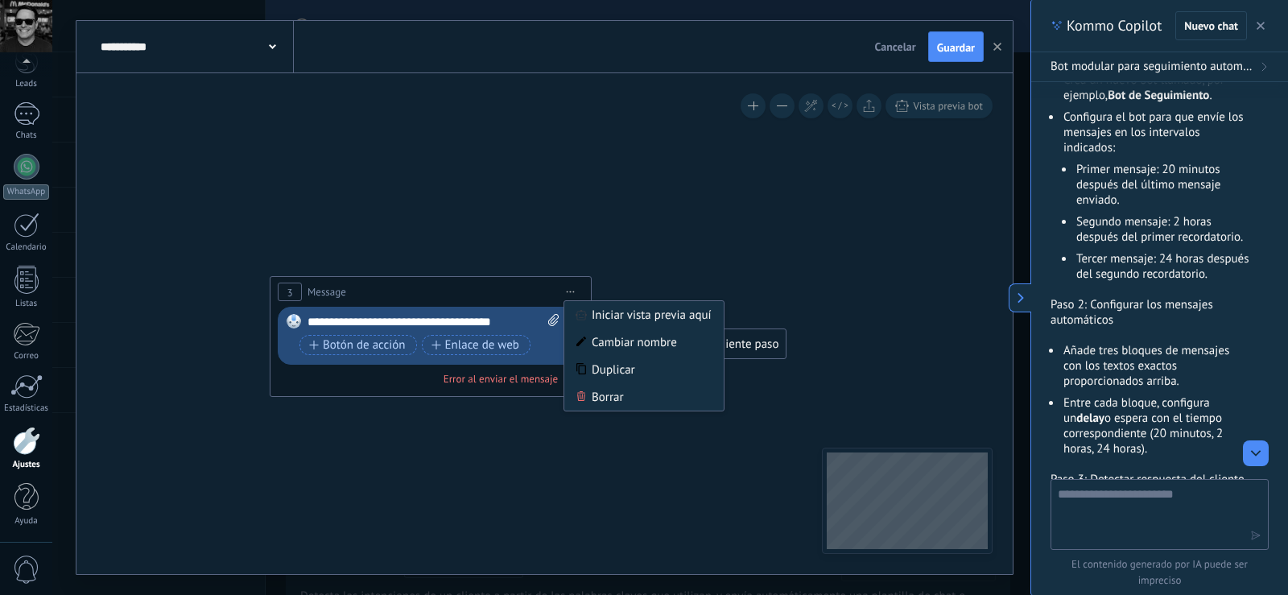
click at [607, 390] on div "Borrar" at bounding box center [643, 396] width 159 height 27
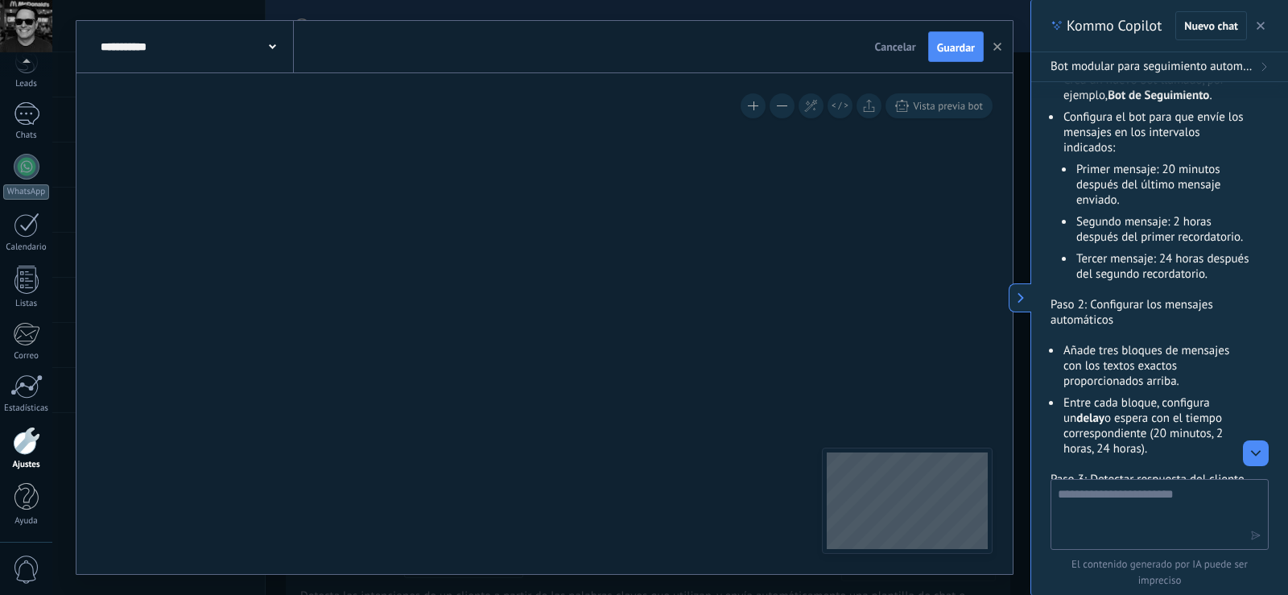
drag, startPoint x: 724, startPoint y: 283, endPoint x: 276, endPoint y: 154, distance: 466.0
click at [754, 118] on icon at bounding box center [650, 505] width 3171 height 1724
drag, startPoint x: 518, startPoint y: 341, endPoint x: 795, endPoint y: 142, distance: 340.3
click at [795, 142] on icon at bounding box center [650, 505] width 3171 height 1724
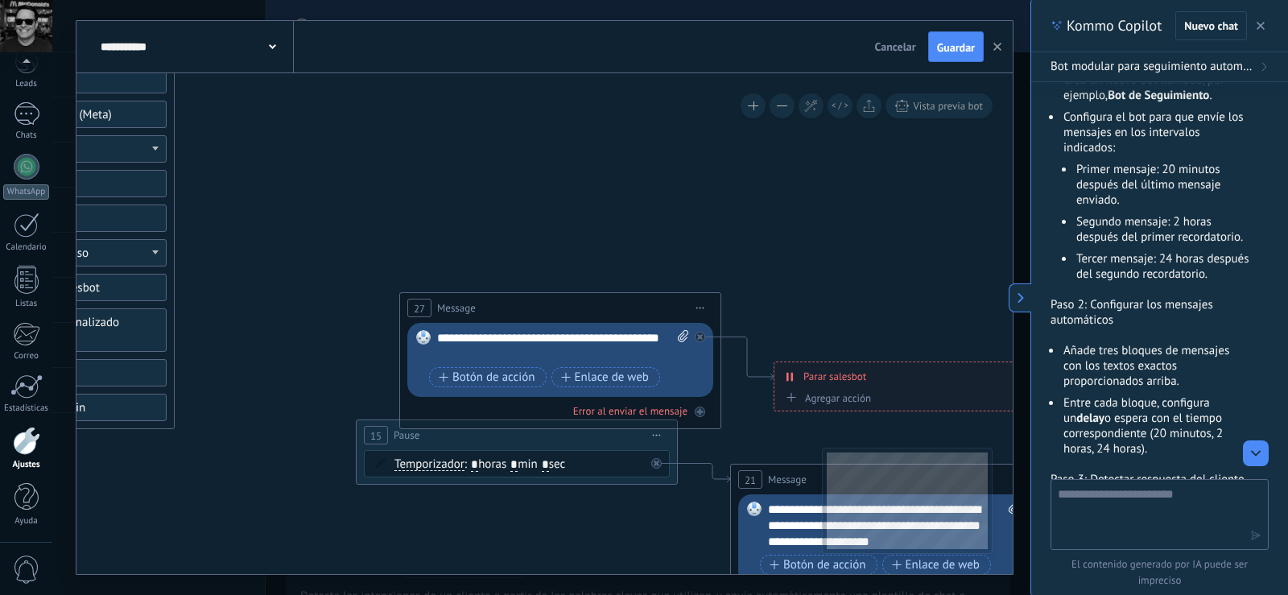
drag, startPoint x: 568, startPoint y: 318, endPoint x: 613, endPoint y: 215, distance: 112.1
click at [613, 215] on icon at bounding box center [971, 204] width 3171 height 1724
click at [695, 302] on span "Iniciar vista previa aquí Cambiar nombre Duplicar [GEOGRAPHIC_DATA]" at bounding box center [700, 306] width 26 height 23
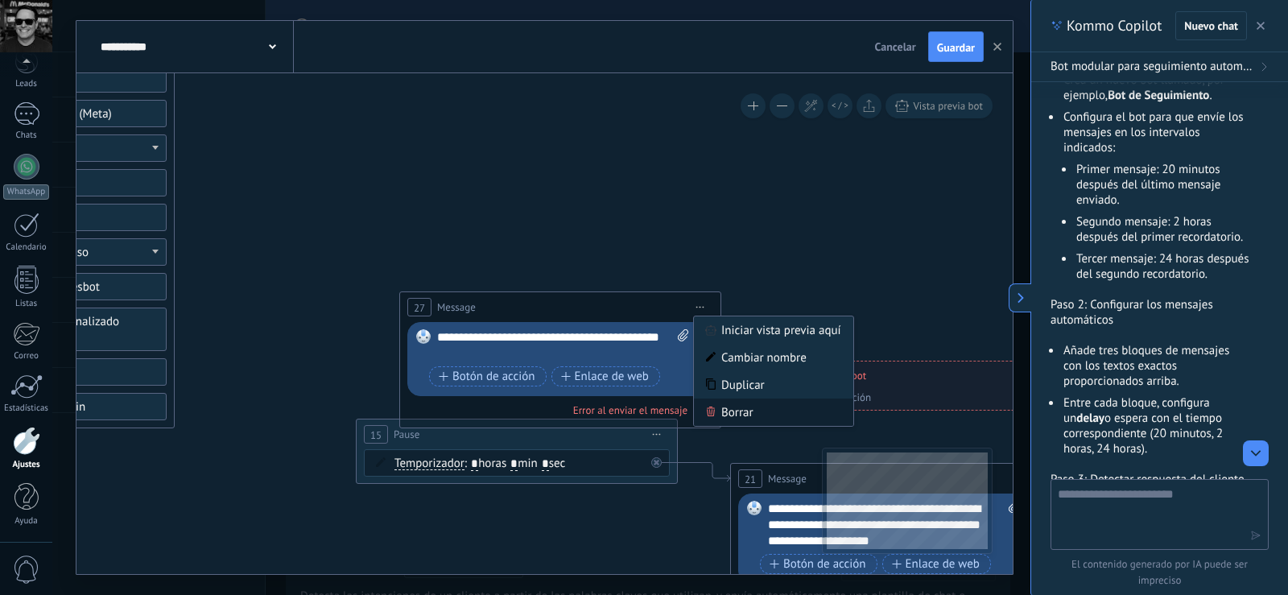
click at [715, 409] on icon at bounding box center [711, 412] width 10 height 10
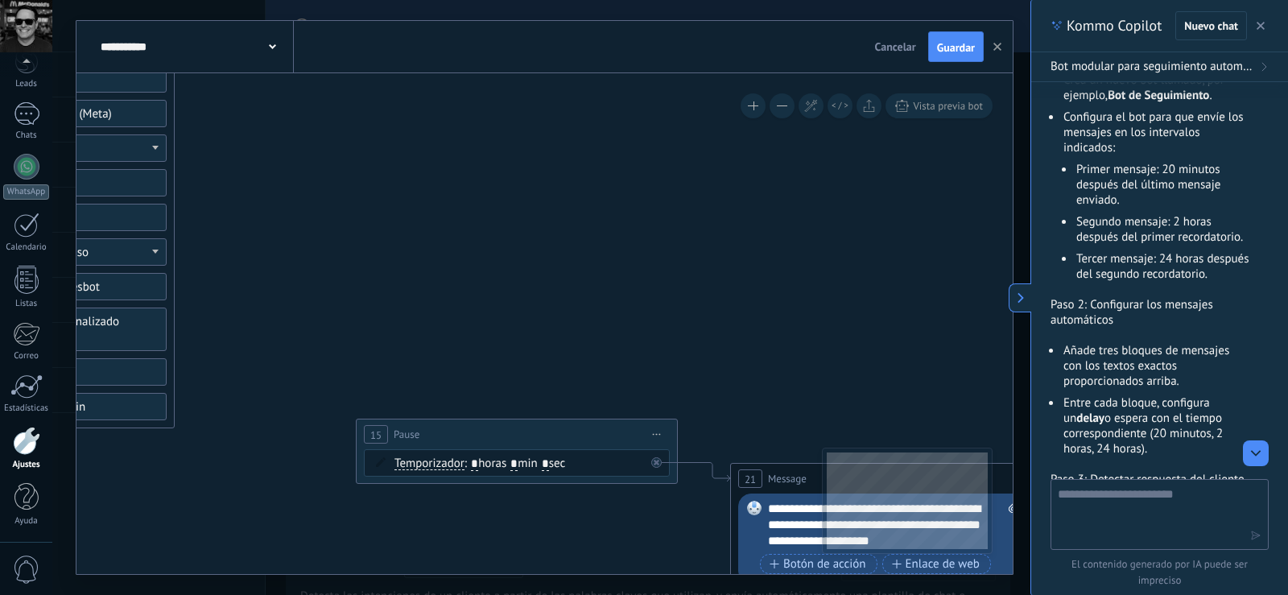
click at [653, 436] on span "Iniciar vista previa aquí Cambiar nombre Duplicar [GEOGRAPHIC_DATA]" at bounding box center [657, 434] width 26 height 23
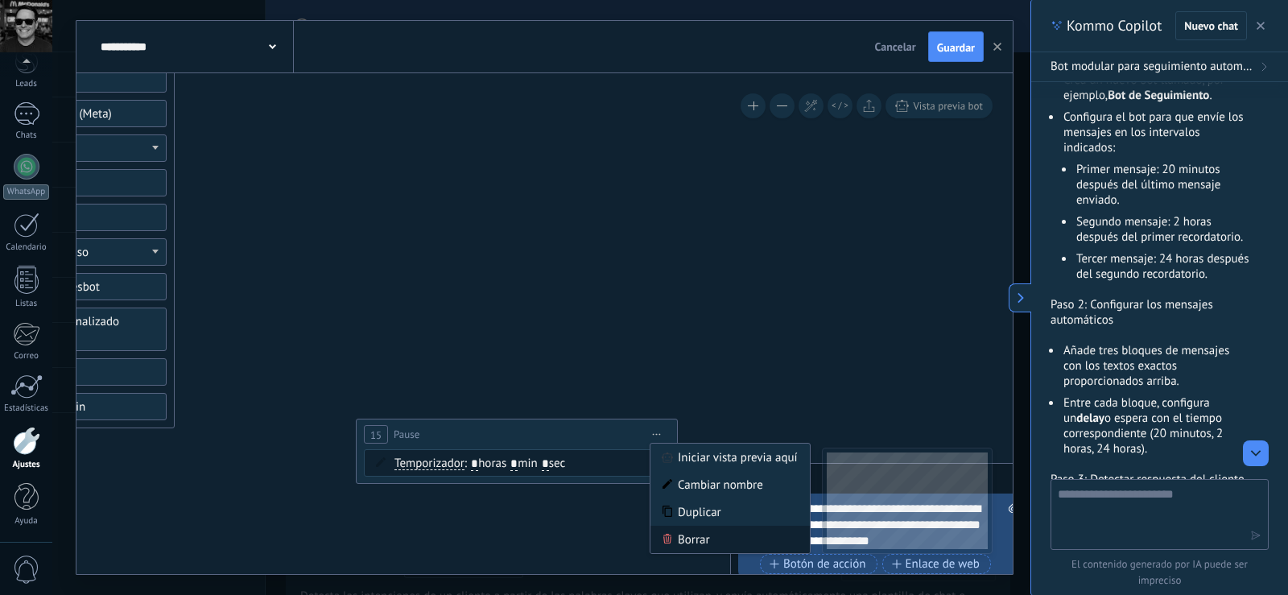
click at [677, 535] on div "Borrar" at bounding box center [729, 539] width 159 height 27
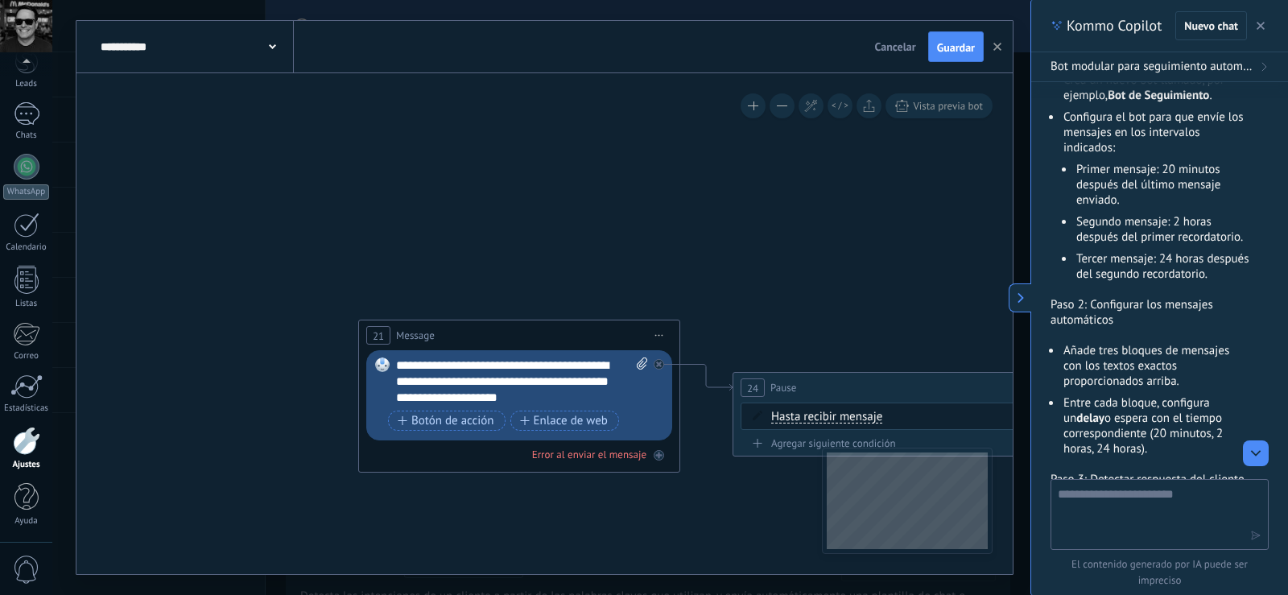
drag, startPoint x: 730, startPoint y: 391, endPoint x: 324, endPoint y: 233, distance: 435.3
click at [324, 233] on icon at bounding box center [599, 59] width 3171 height 1724
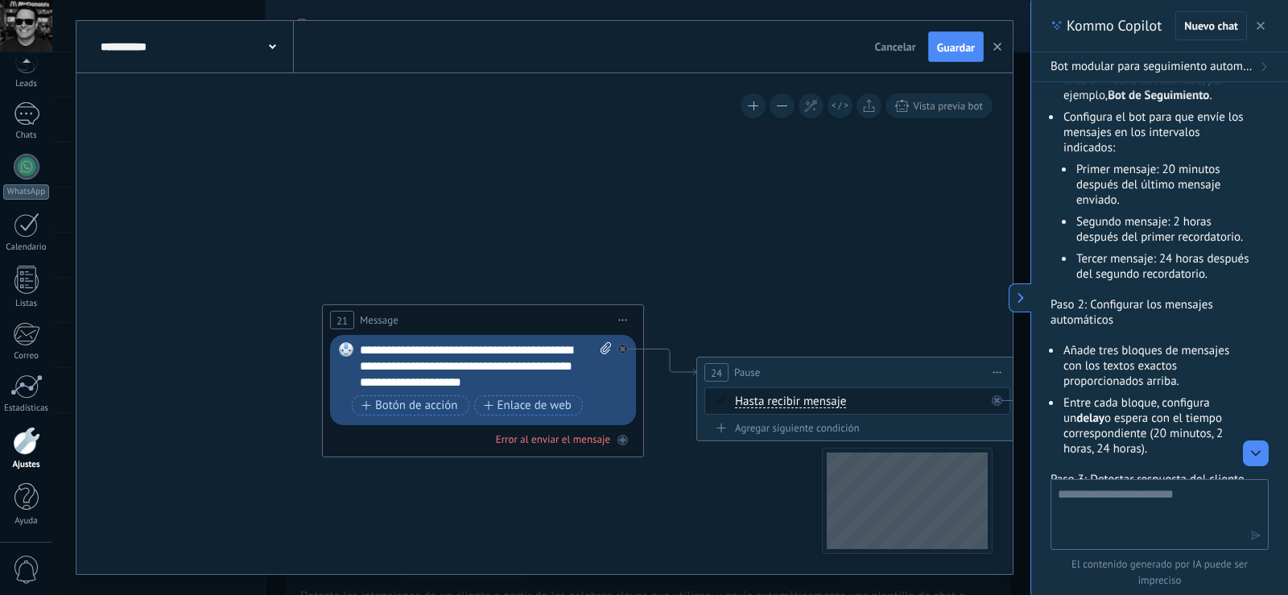
click at [625, 317] on span "Iniciar vista previa aquí Cambiar nombre Duplicar [GEOGRAPHIC_DATA]" at bounding box center [623, 319] width 26 height 23
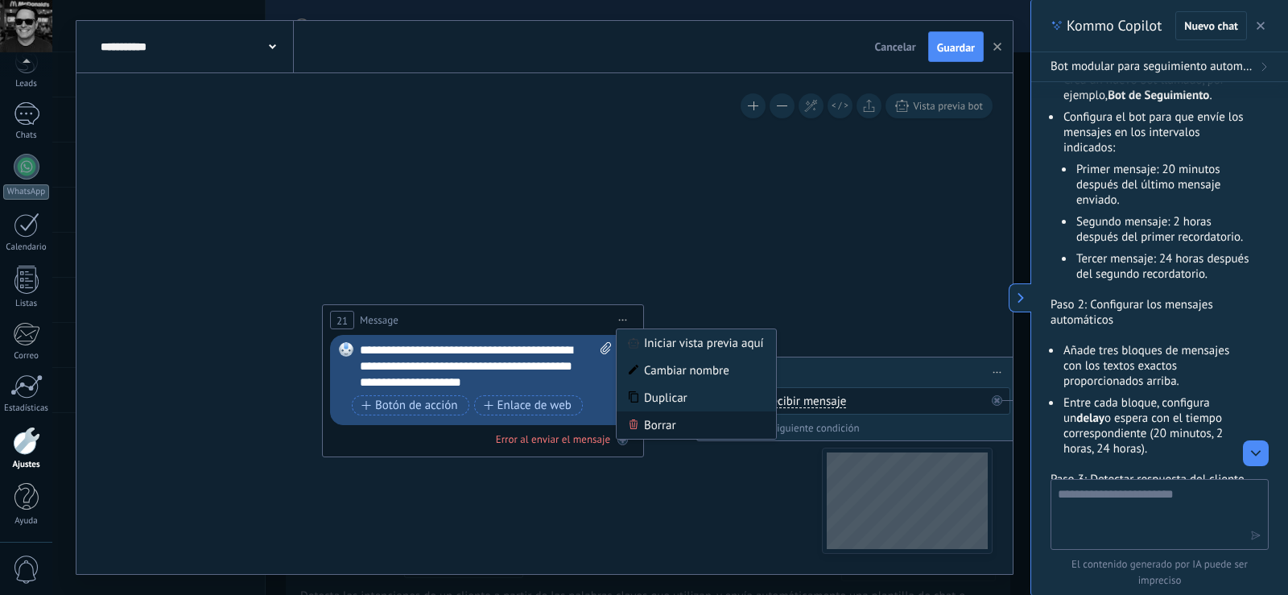
click at [646, 431] on div "Borrar" at bounding box center [696, 424] width 159 height 27
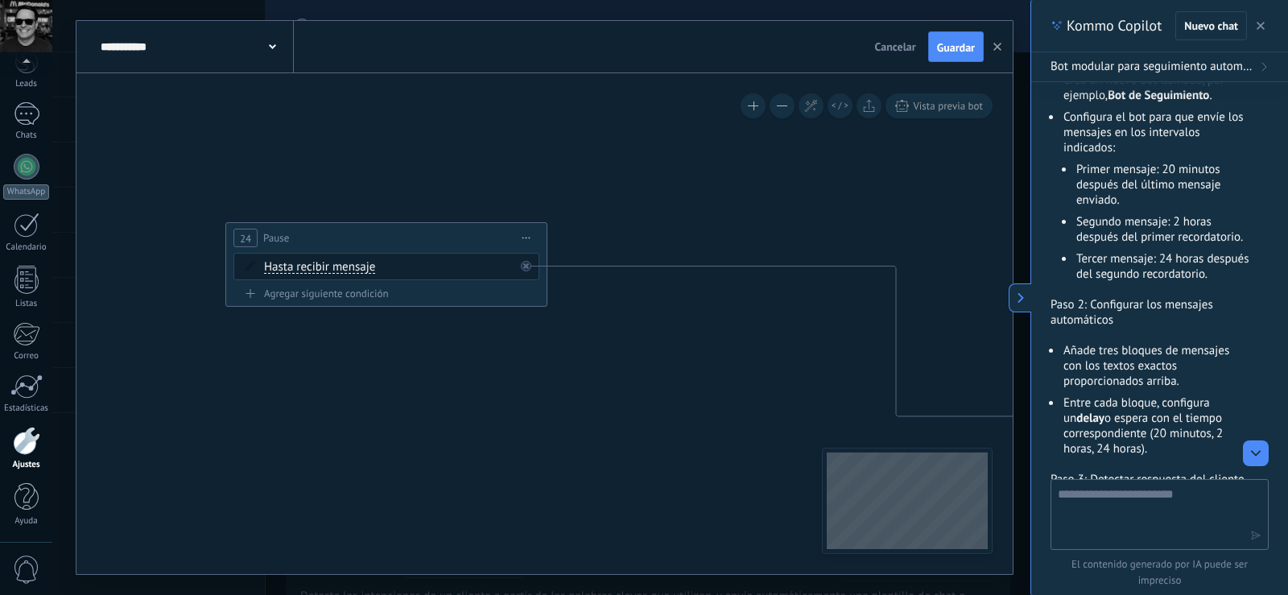
drag, startPoint x: 791, startPoint y: 367, endPoint x: 292, endPoint y: 225, distance: 519.0
click at [293, 225] on div "24 Pause ***** Iniciar vista previa aquí Cambiar nombre Duplicar Borrar" at bounding box center [386, 238] width 320 height 30
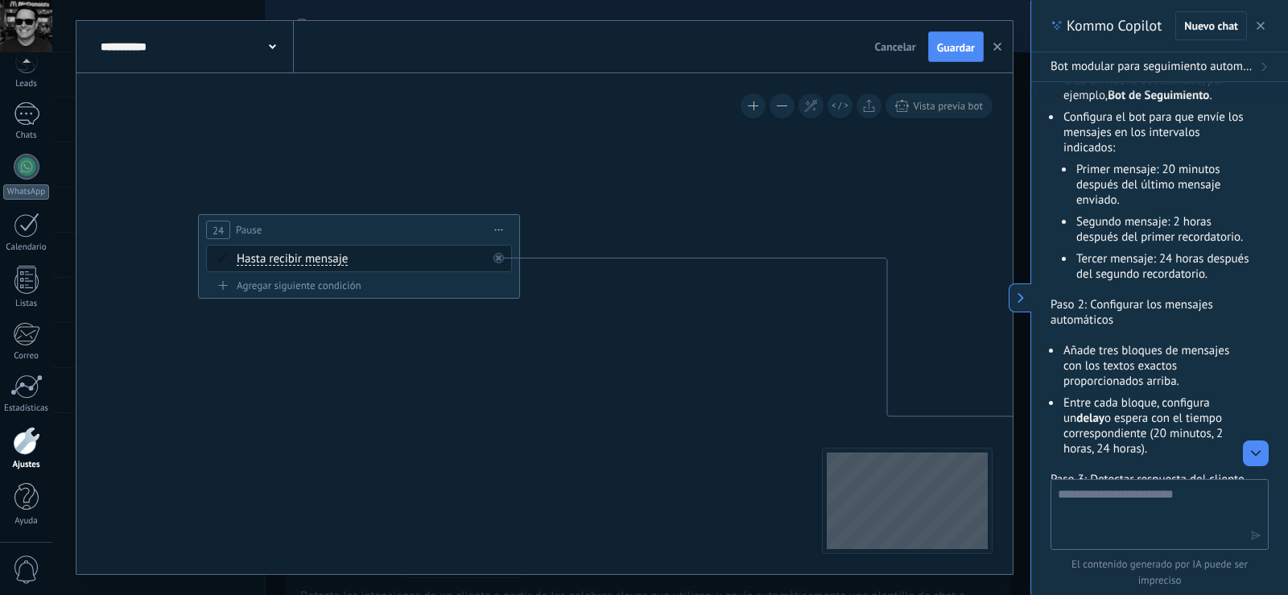
click at [494, 225] on span "Iniciar vista previa aquí Cambiar nombre Duplicar [GEOGRAPHIC_DATA]" at bounding box center [499, 229] width 26 height 23
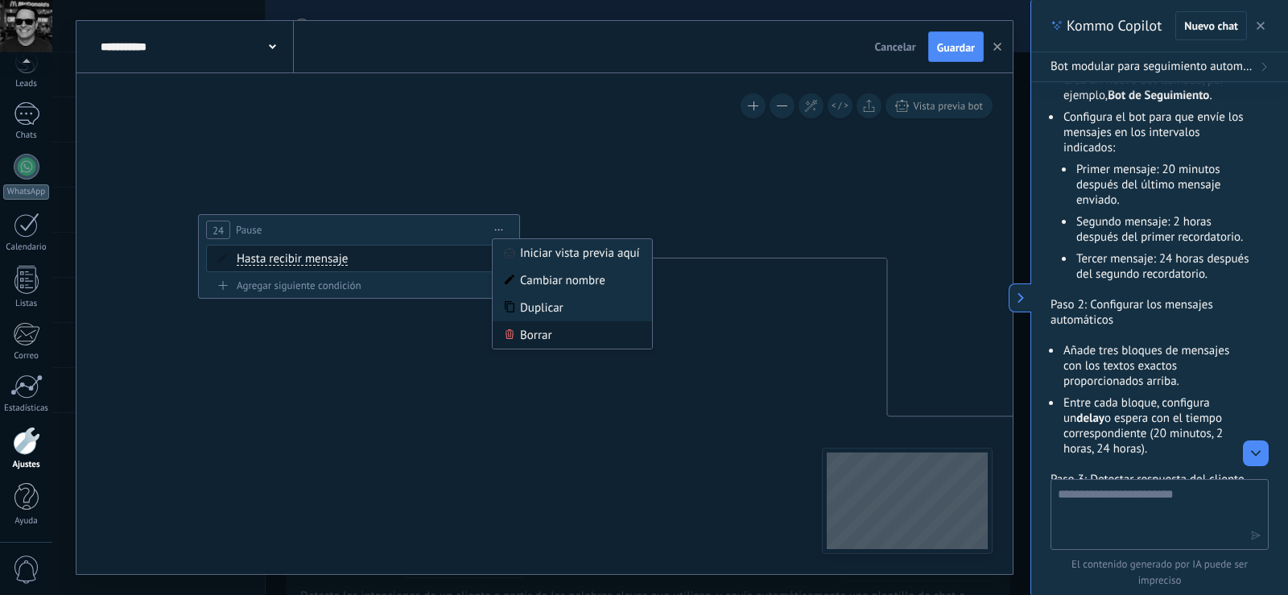
click at [526, 337] on div "Borrar" at bounding box center [572, 334] width 159 height 27
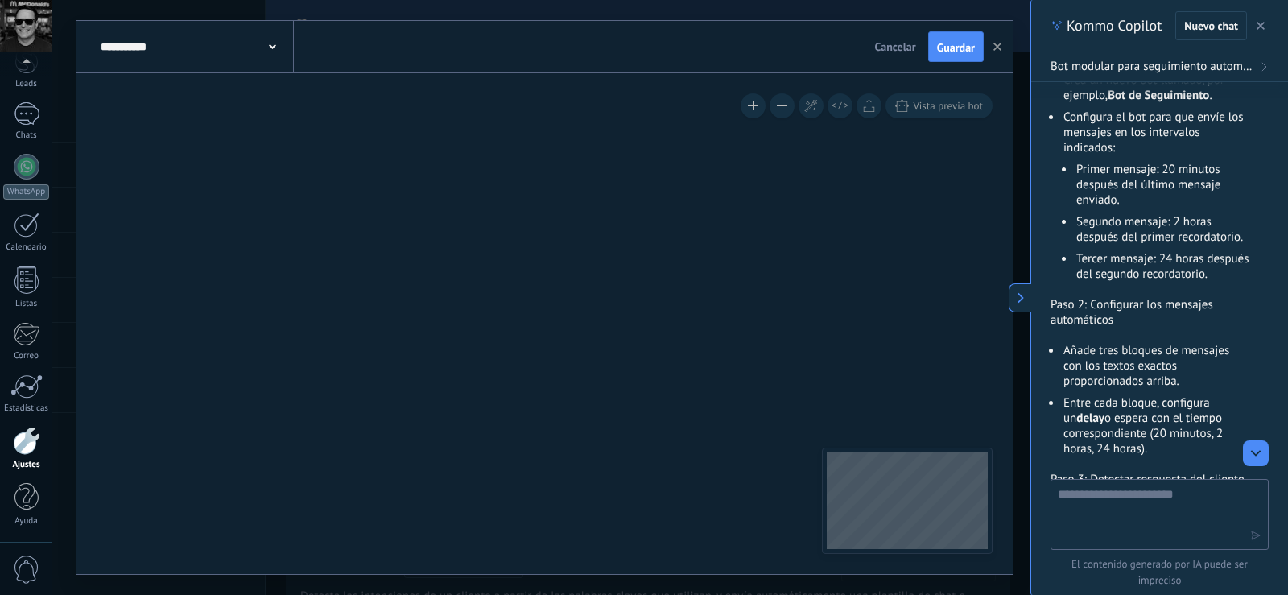
drag, startPoint x: 433, startPoint y: 237, endPoint x: 737, endPoint y: 388, distance: 339.5
click at [737, 388] on icon at bounding box center [620, 138] width 3171 height 1691
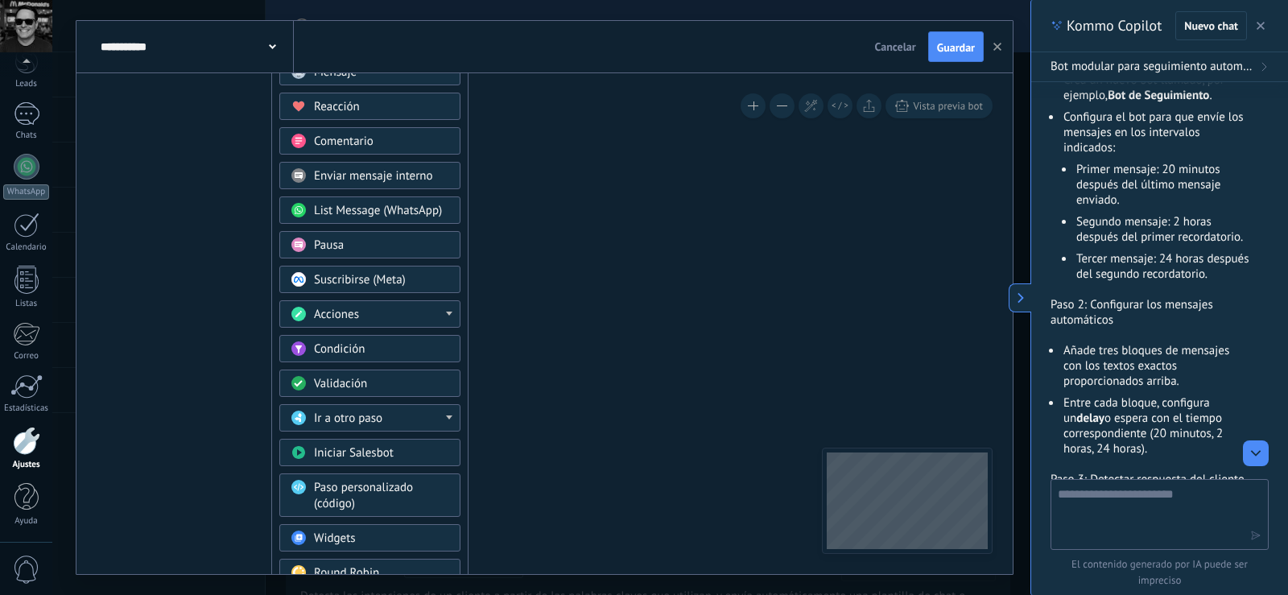
drag, startPoint x: 279, startPoint y: 200, endPoint x: 714, endPoint y: 382, distance: 471.5
click at [714, 382] on icon at bounding box center [1265, 418] width 3171 height 1691
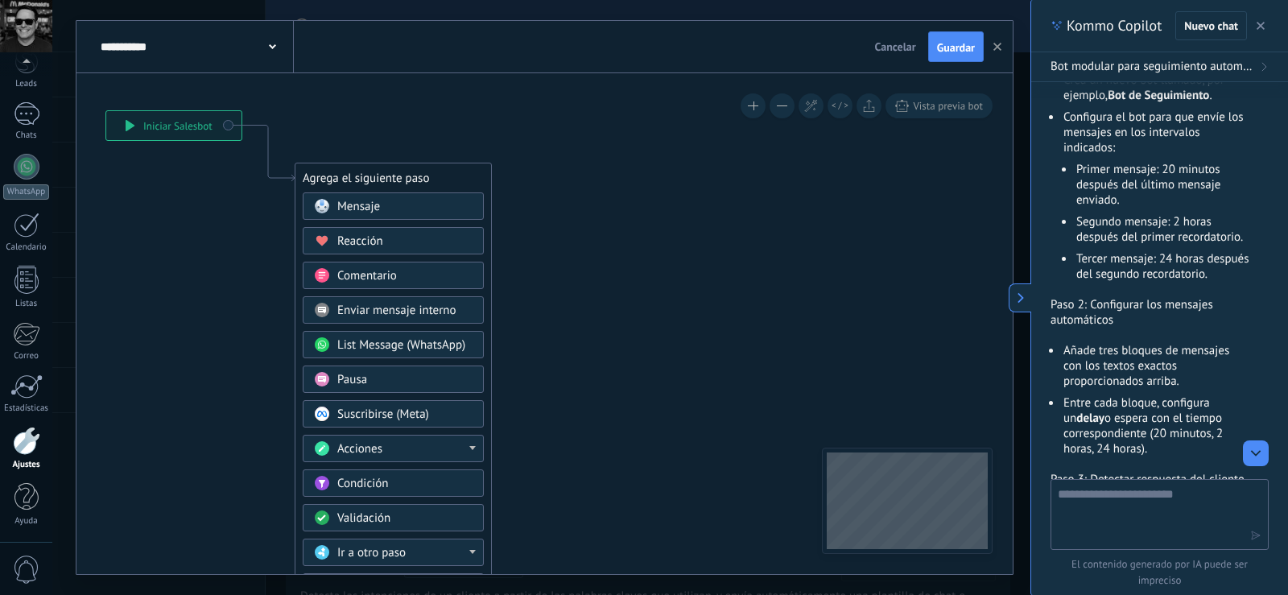
drag, startPoint x: 629, startPoint y: 342, endPoint x: 615, endPoint y: 467, distance: 125.5
click at [615, 467] on icon at bounding box center [1288, 553] width 3171 height 1691
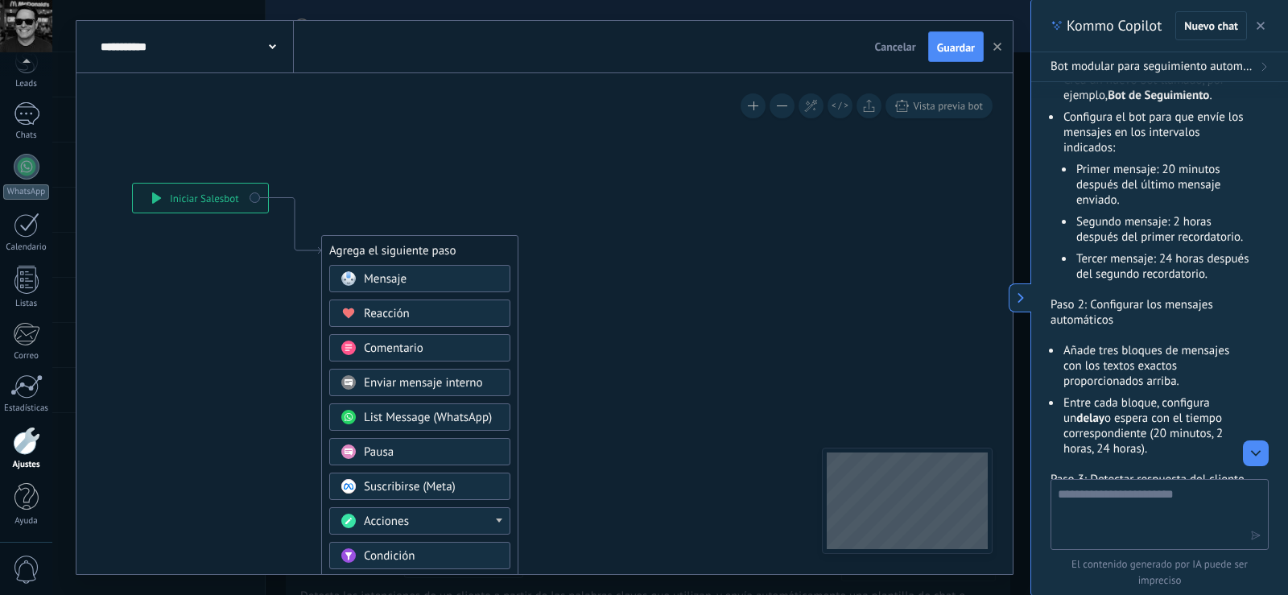
drag, startPoint x: 619, startPoint y: 369, endPoint x: 576, endPoint y: 408, distance: 58.7
click at [413, 282] on div "Mensaje" at bounding box center [428, 279] width 135 height 16
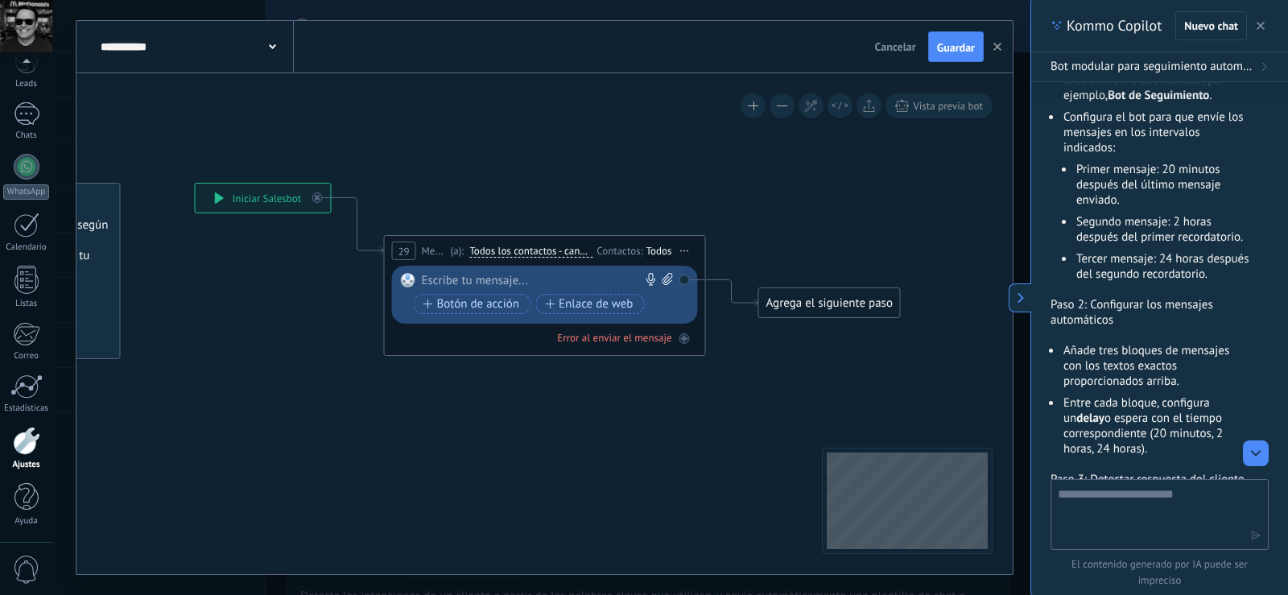
click at [458, 285] on div at bounding box center [541, 281] width 239 height 16
paste div
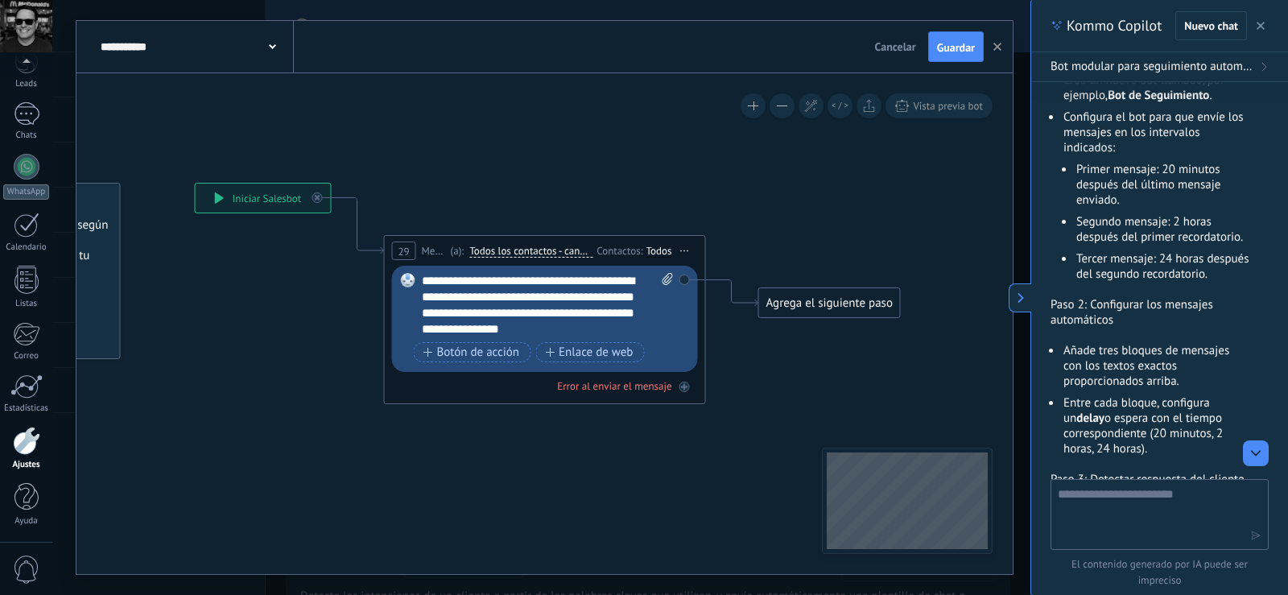
click at [857, 306] on div "Agrega el siguiente paso" at bounding box center [829, 303] width 141 height 27
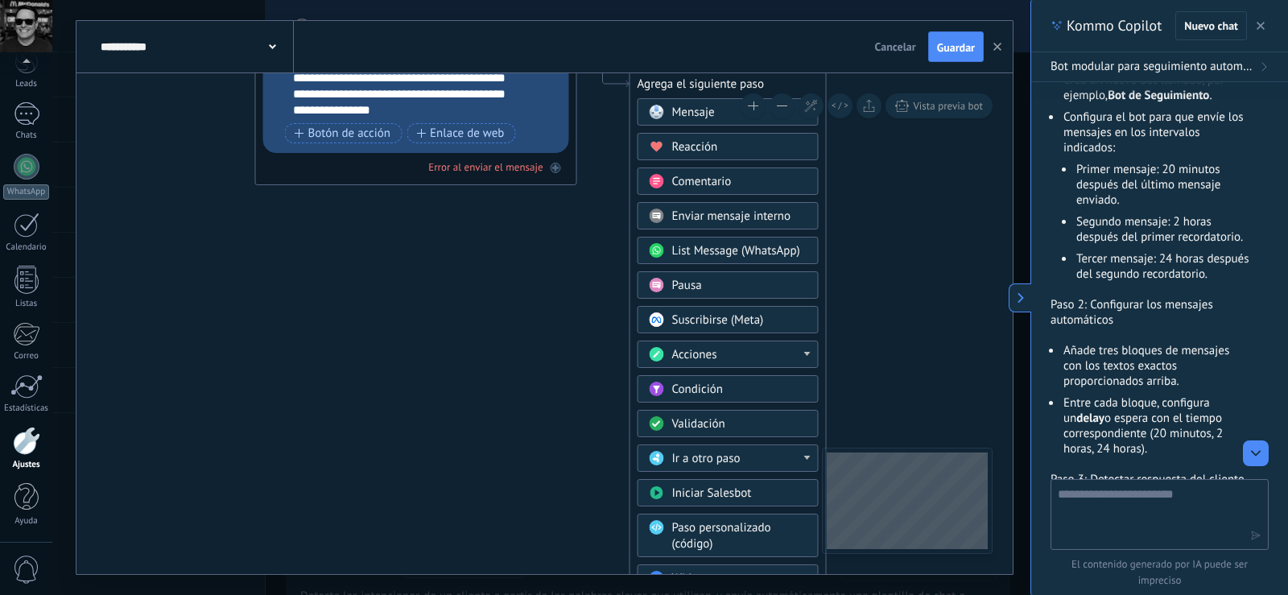
drag, startPoint x: 979, startPoint y: 266, endPoint x: 850, endPoint y: 47, distance: 254.0
click at [850, 47] on div "**********" at bounding box center [544, 297] width 936 height 553
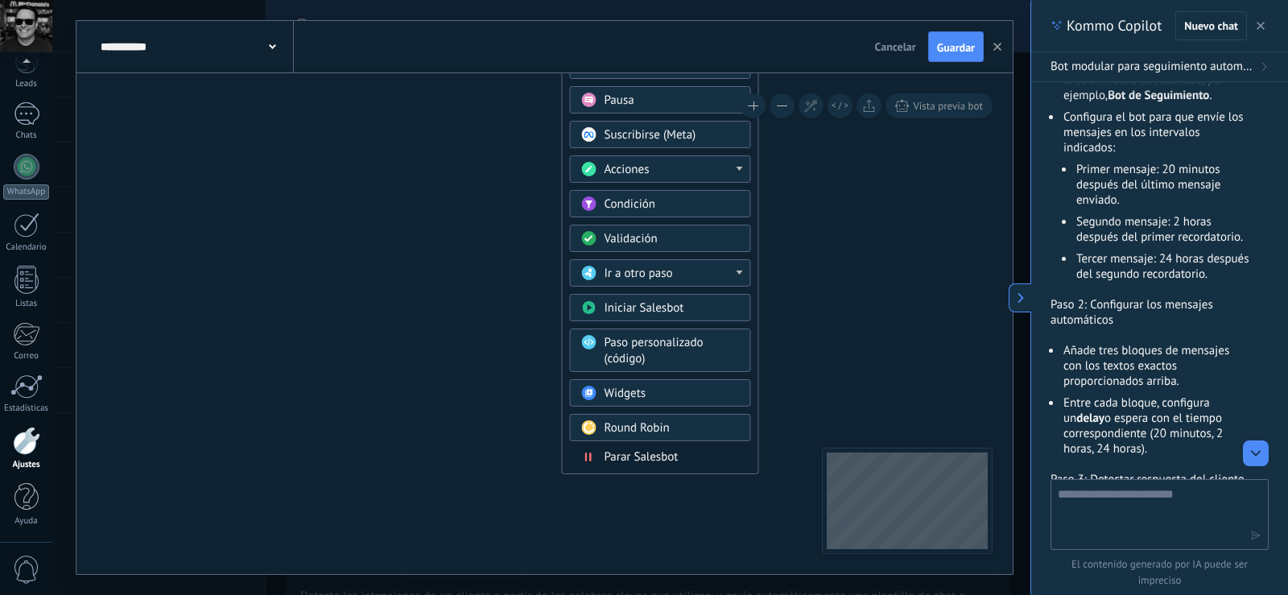
drag, startPoint x: 902, startPoint y: 242, endPoint x: 833, endPoint y: 82, distance: 173.8
click at [833, 82] on icon at bounding box center [1181, 204] width 3171 height 1657
click at [677, 458] on span "Parar Salesbot" at bounding box center [642, 456] width 74 height 15
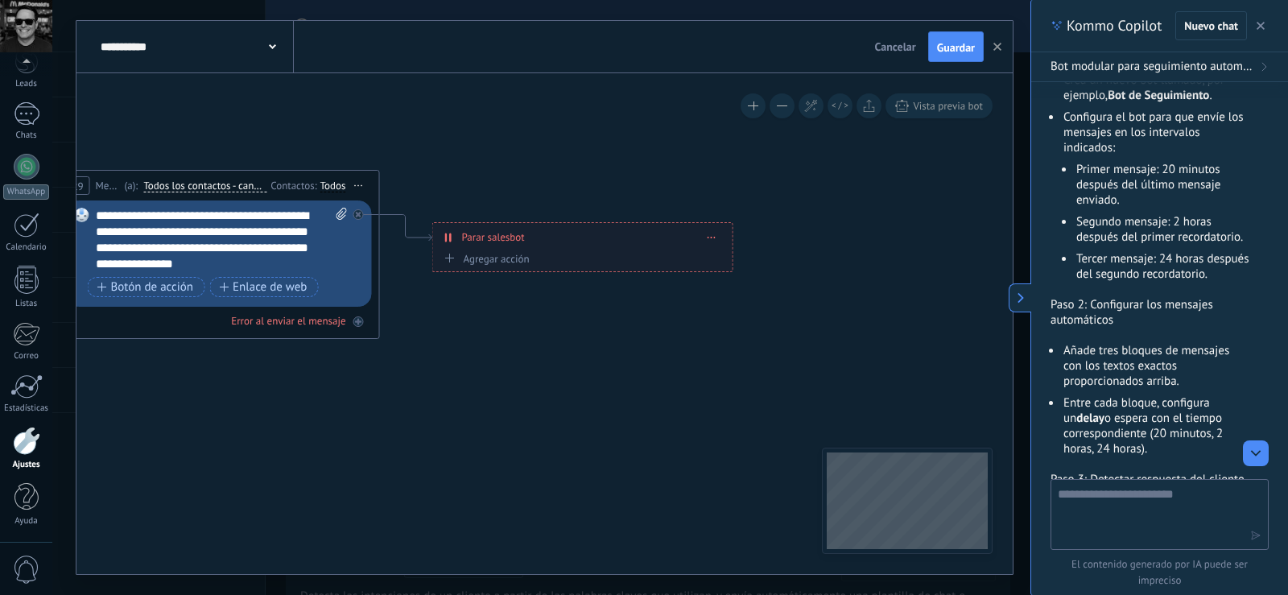
drag, startPoint x: 635, startPoint y: 312, endPoint x: 676, endPoint y: 565, distance: 256.1
click at [674, 572] on icon at bounding box center [1051, 543] width 3171 height 1657
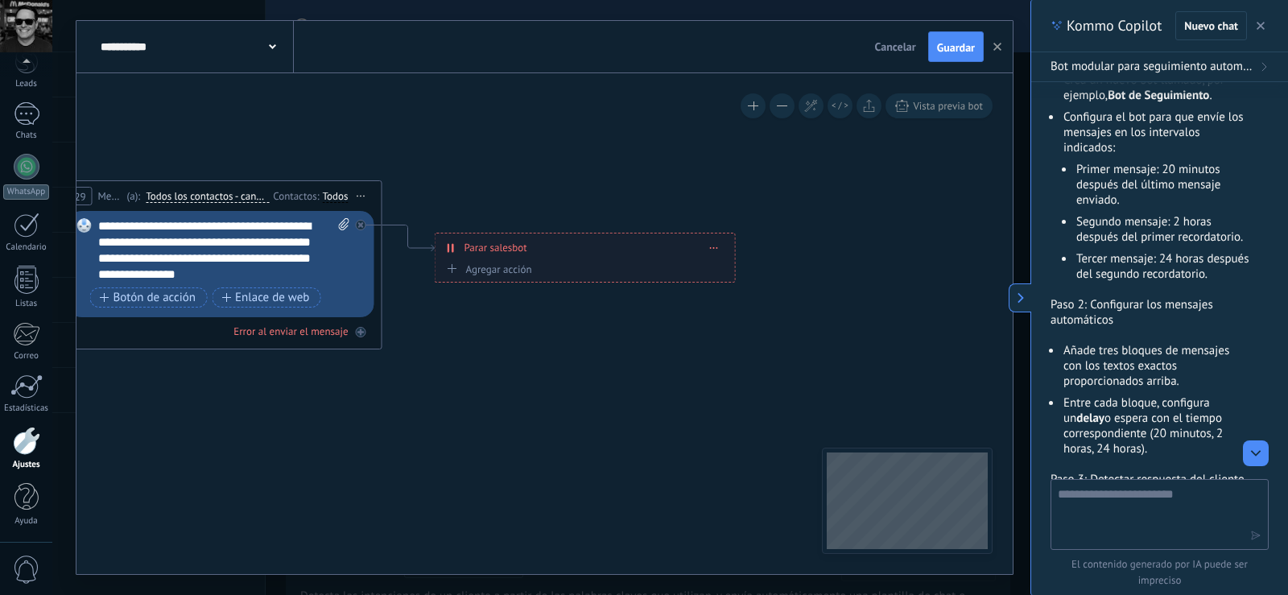
click at [724, 250] on div "**********" at bounding box center [585, 247] width 299 height 28
click at [714, 247] on icon at bounding box center [714, 248] width 8 height 2
click at [731, 261] on div "Borrar" at bounding box center [744, 270] width 72 height 27
click at [560, 244] on div "Agrega el siguiente paso" at bounding box center [506, 248] width 141 height 27
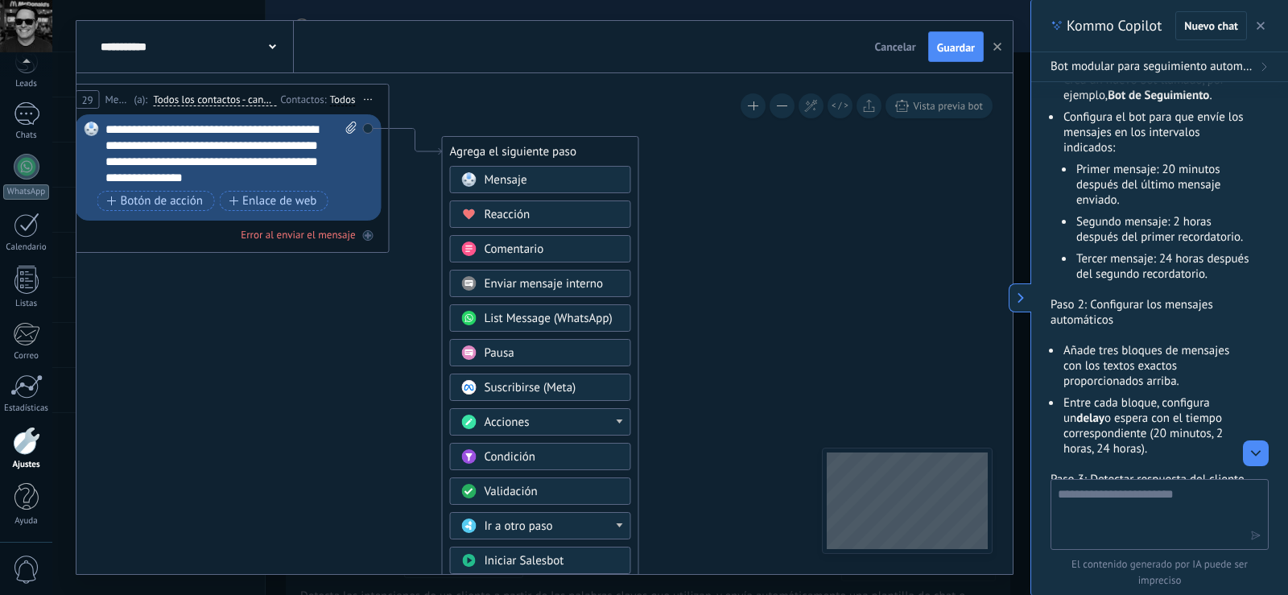
drag, startPoint x: 724, startPoint y: 370, endPoint x: 729, endPoint y: 276, distance: 94.3
click at [729, 276] on icon at bounding box center [1061, 457] width 3171 height 1657
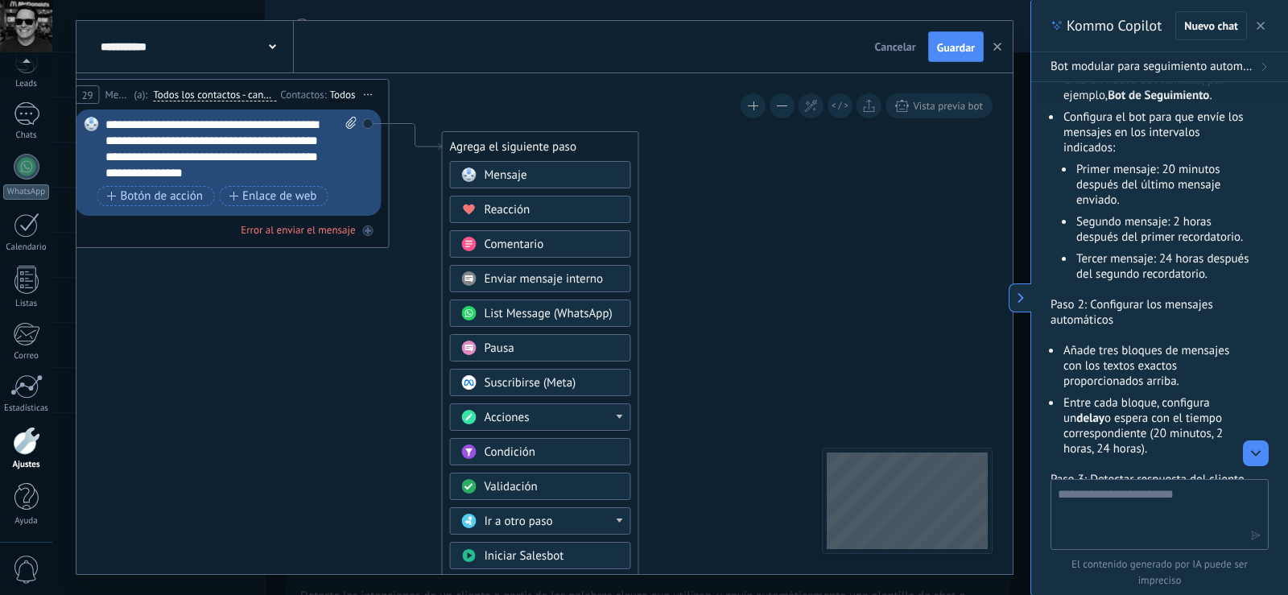
click at [604, 341] on div "Pausa" at bounding box center [552, 349] width 135 height 16
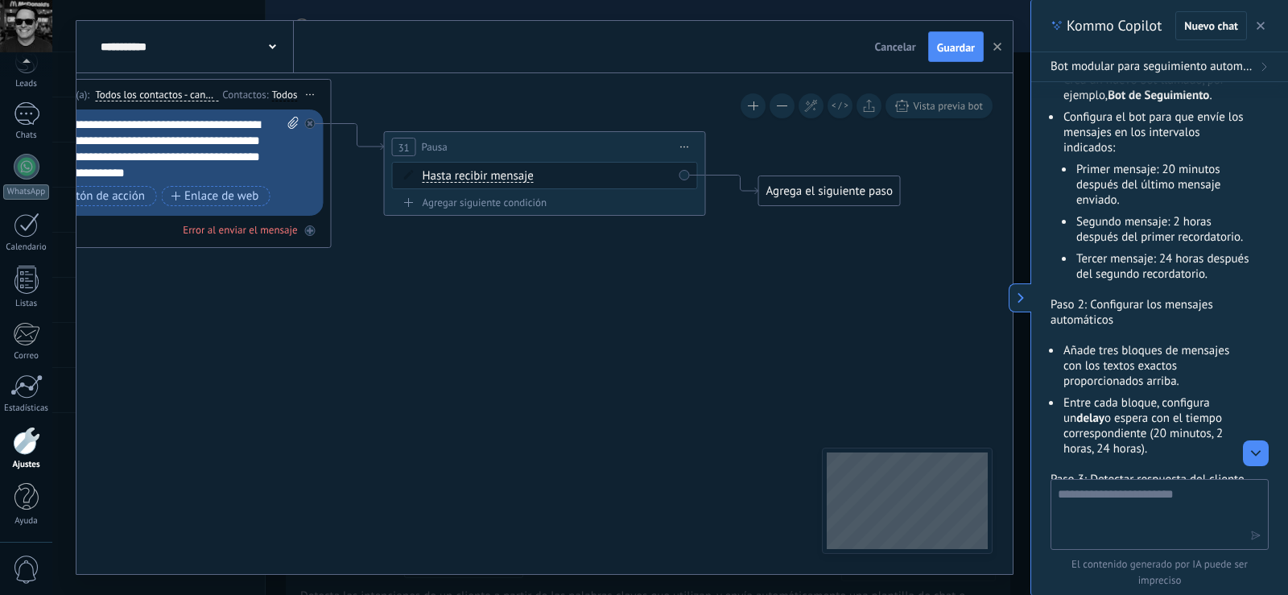
click at [681, 147] on icon at bounding box center [685, 148] width 8 height 2
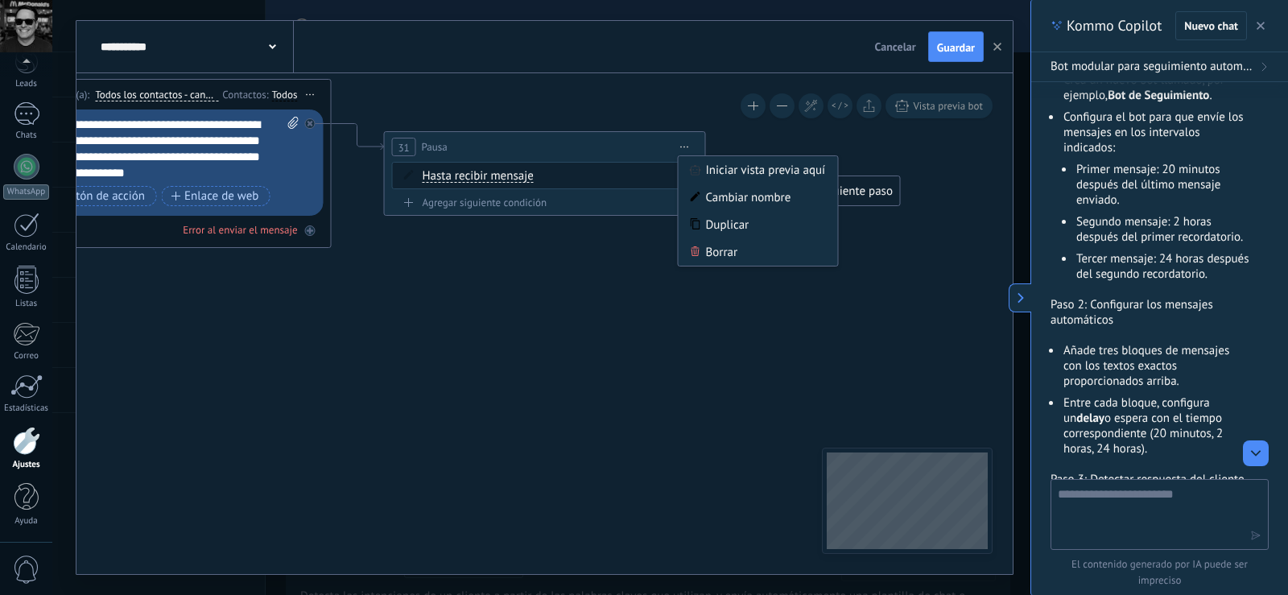
click at [516, 177] on span "Hasta recibir mensaje" at bounding box center [478, 176] width 111 height 13
click at [516, 177] on button "Hasta recibir mensaje" at bounding box center [515, 176] width 201 height 29
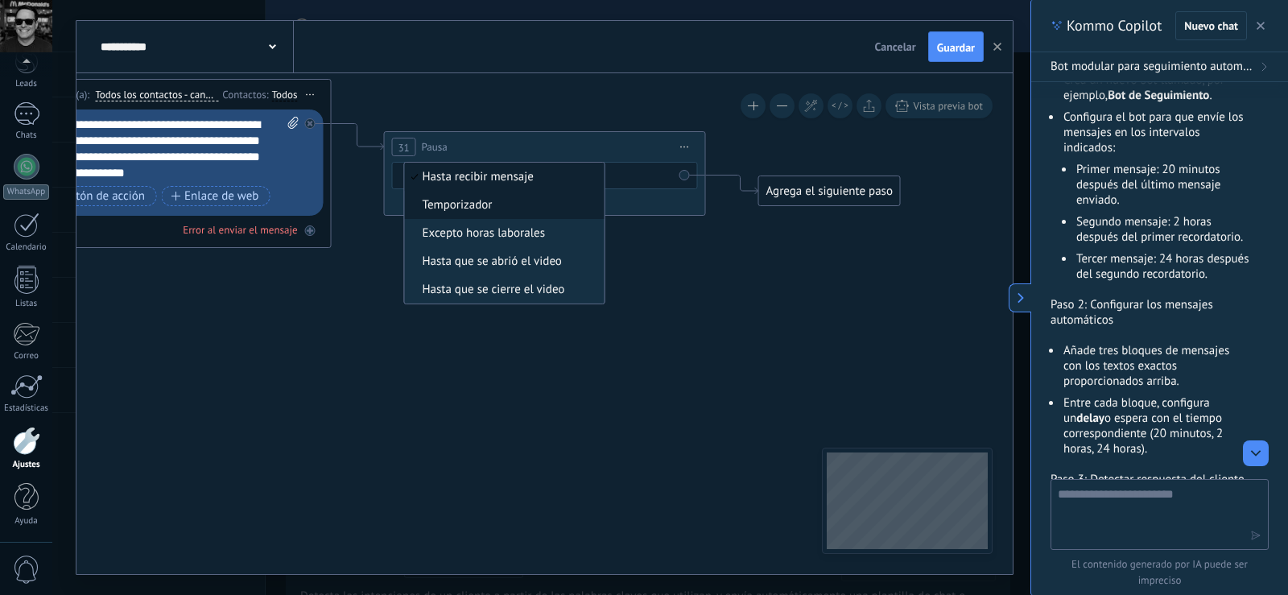
click at [506, 202] on span "Temporizador" at bounding box center [502, 205] width 195 height 16
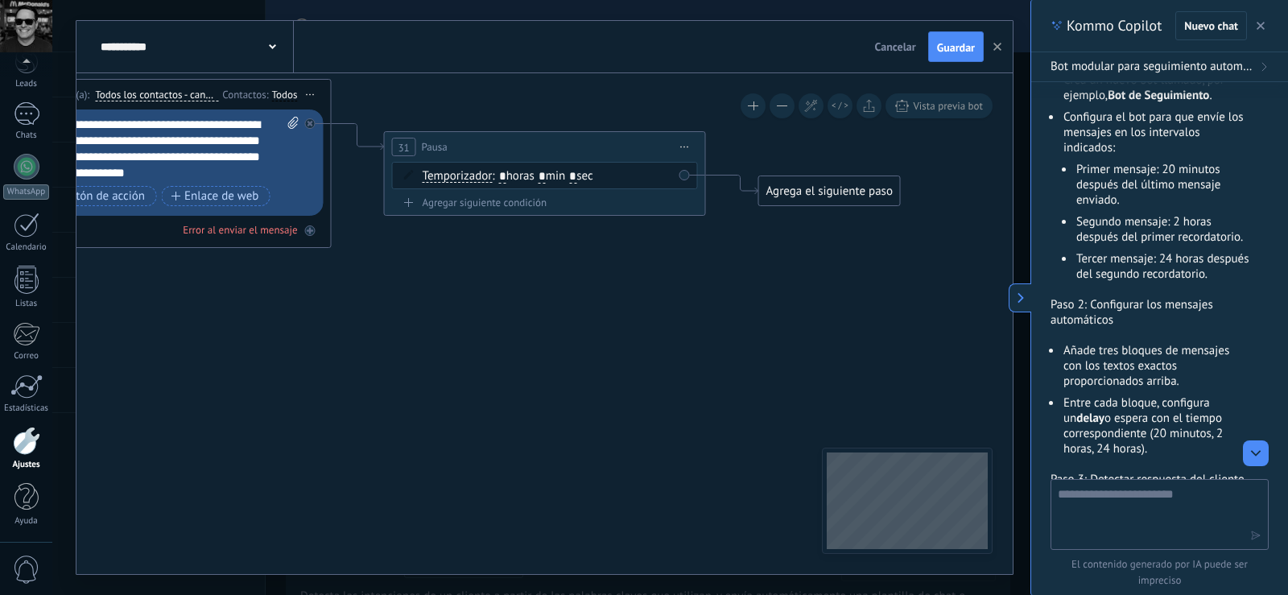
click at [546, 177] on input "*" at bounding box center [542, 177] width 7 height 13
type input "**"
click at [720, 259] on icon at bounding box center [1003, 452] width 3171 height 1657
click at [848, 194] on div "Agrega el siguiente paso" at bounding box center [829, 191] width 141 height 27
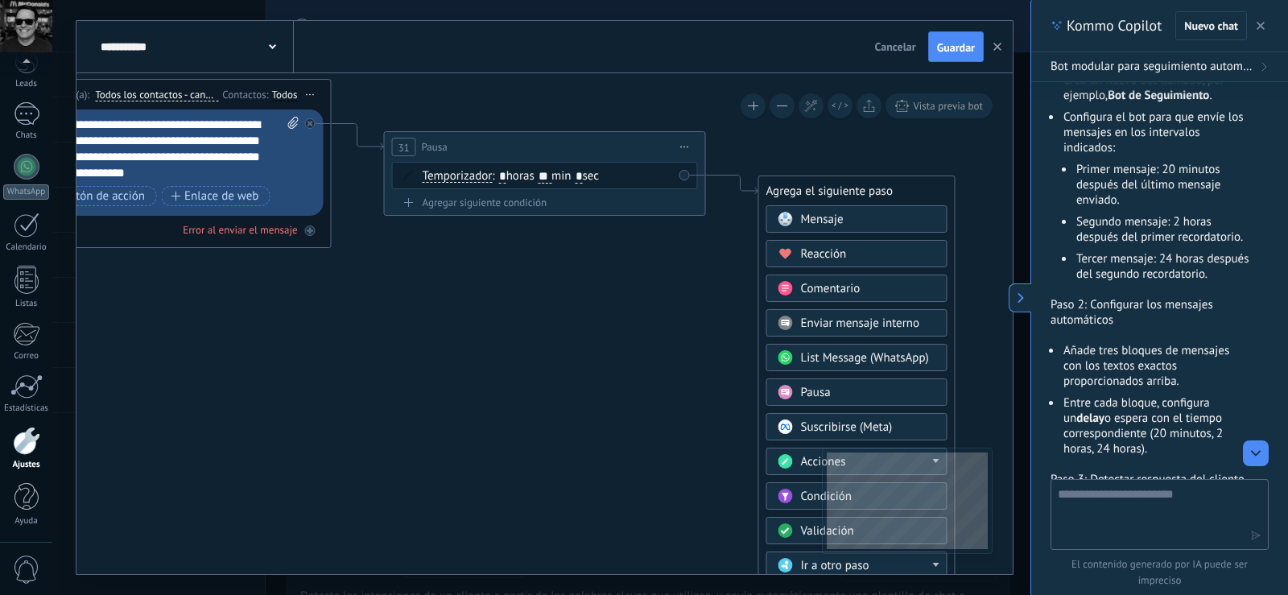
click at [842, 216] on span "Mensaje" at bounding box center [822, 219] width 43 height 15
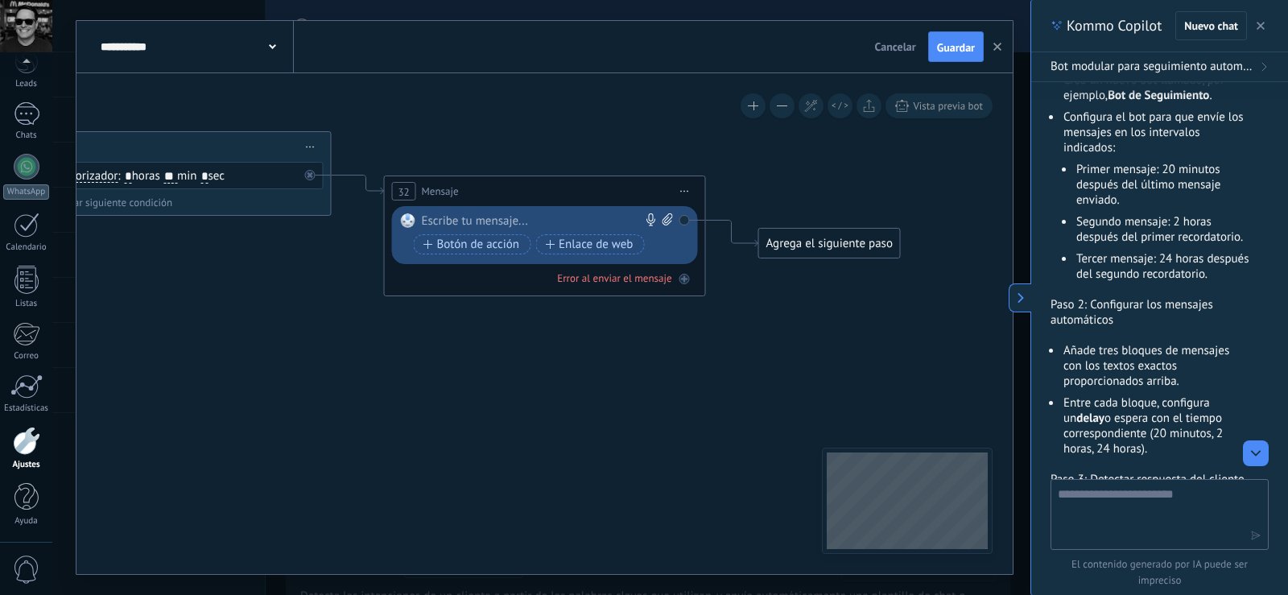
click at [597, 221] on div at bounding box center [541, 221] width 239 height 16
click at [815, 246] on div "Agrega el siguiente paso" at bounding box center [829, 243] width 141 height 27
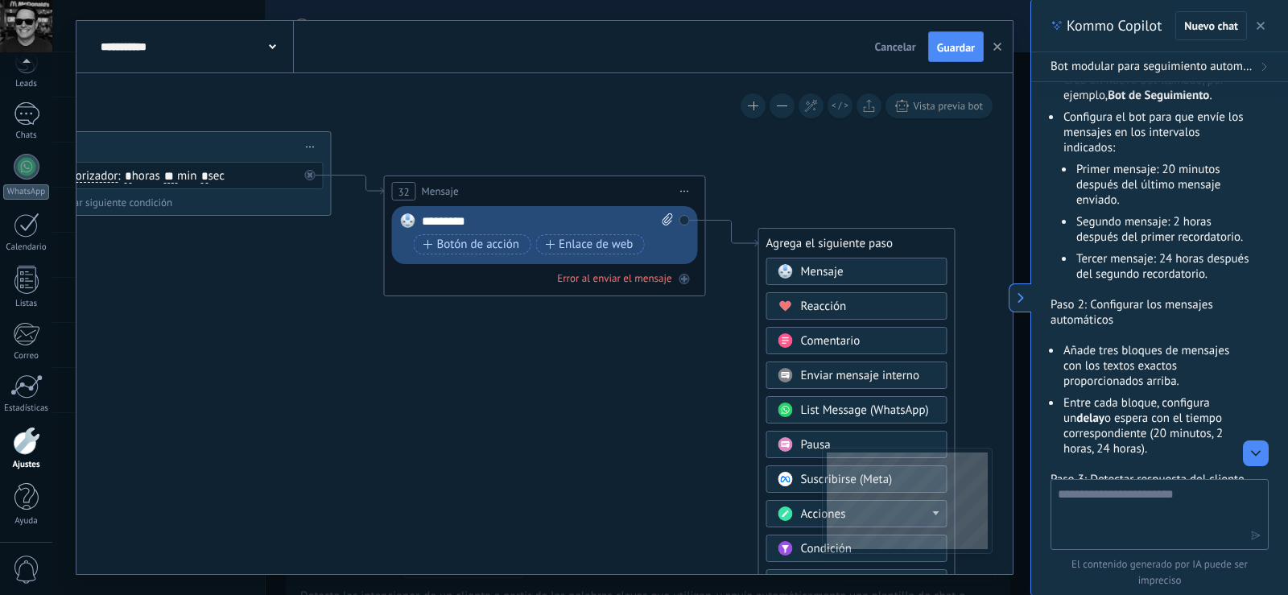
click at [810, 270] on span "Mensaje" at bounding box center [822, 271] width 43 height 15
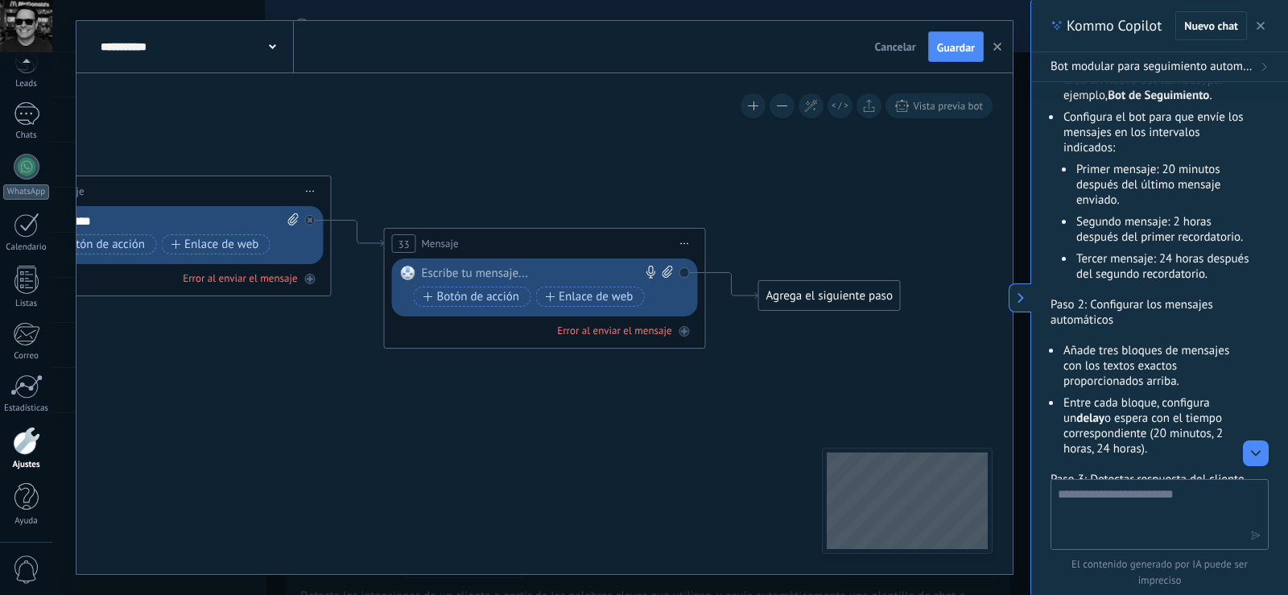
click at [617, 193] on icon at bounding box center [254, 452] width 3171 height 1657
click at [691, 241] on span "Iniciar vista previa aquí Cambiar nombre Duplicar [GEOGRAPHIC_DATA]" at bounding box center [685, 243] width 26 height 23
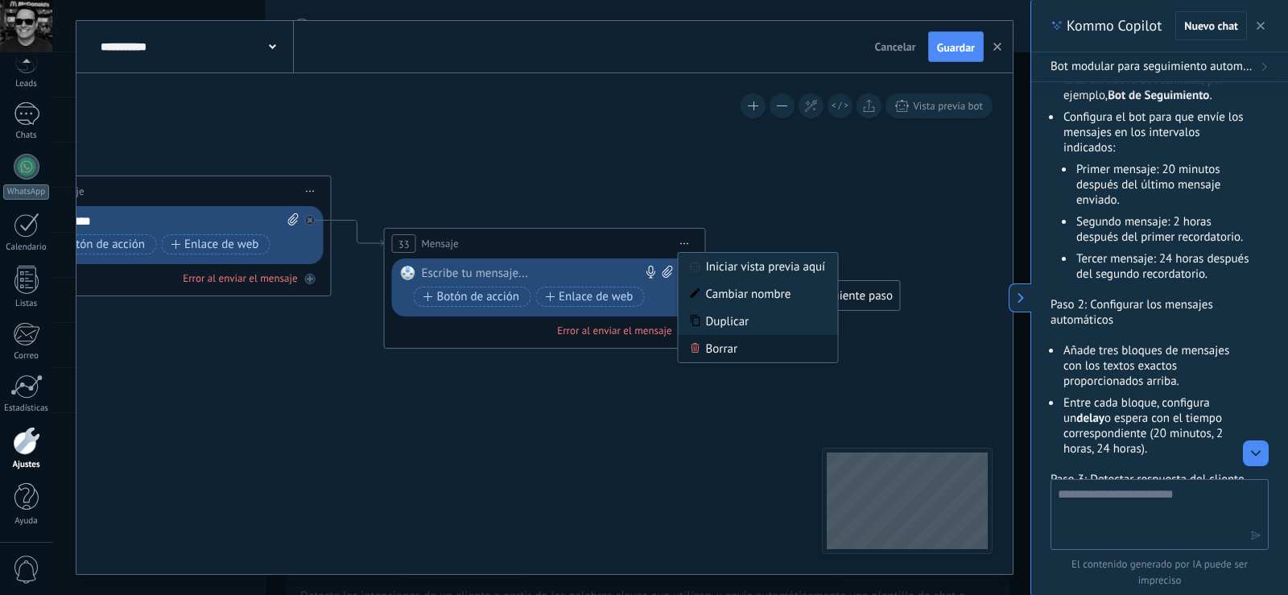
click at [699, 356] on div "Borrar" at bounding box center [758, 348] width 159 height 27
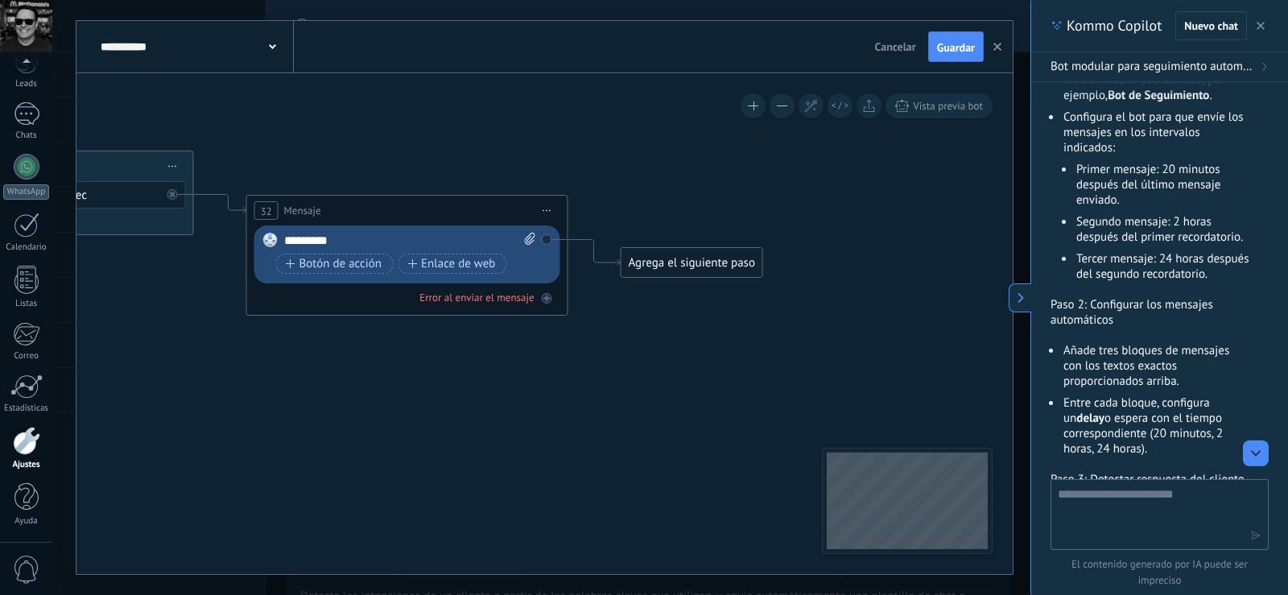
drag, startPoint x: 560, startPoint y: 173, endPoint x: 797, endPoint y: 192, distance: 237.5
click at [797, 192] on icon at bounding box center [491, 471] width 3171 height 1657
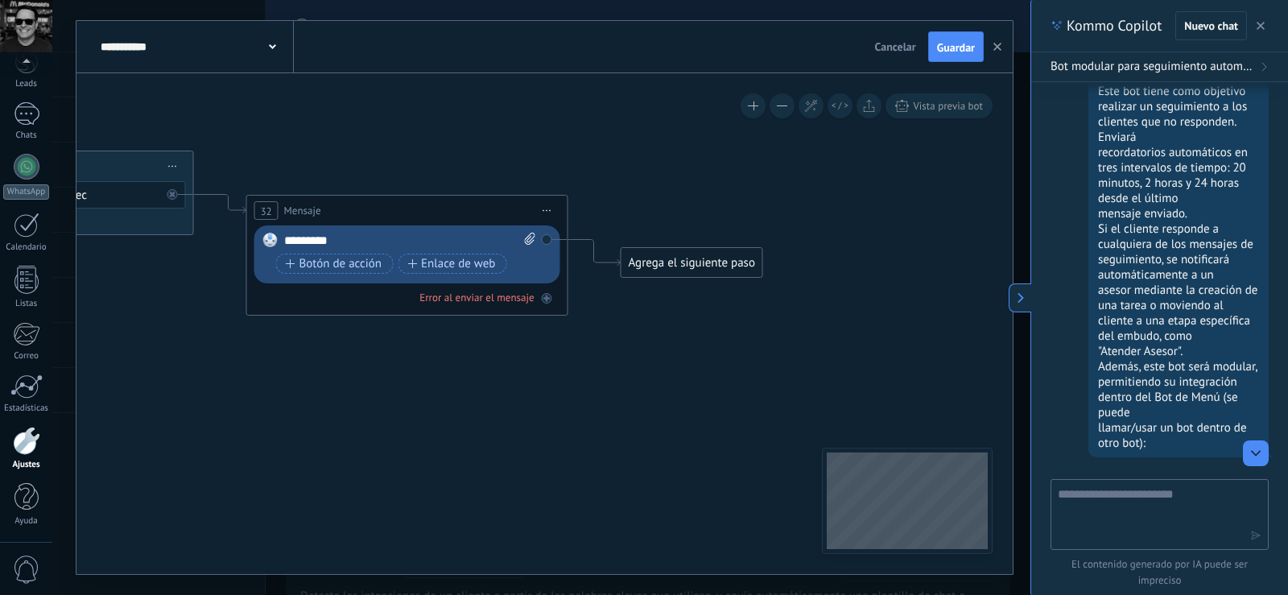
scroll to position [0, 0]
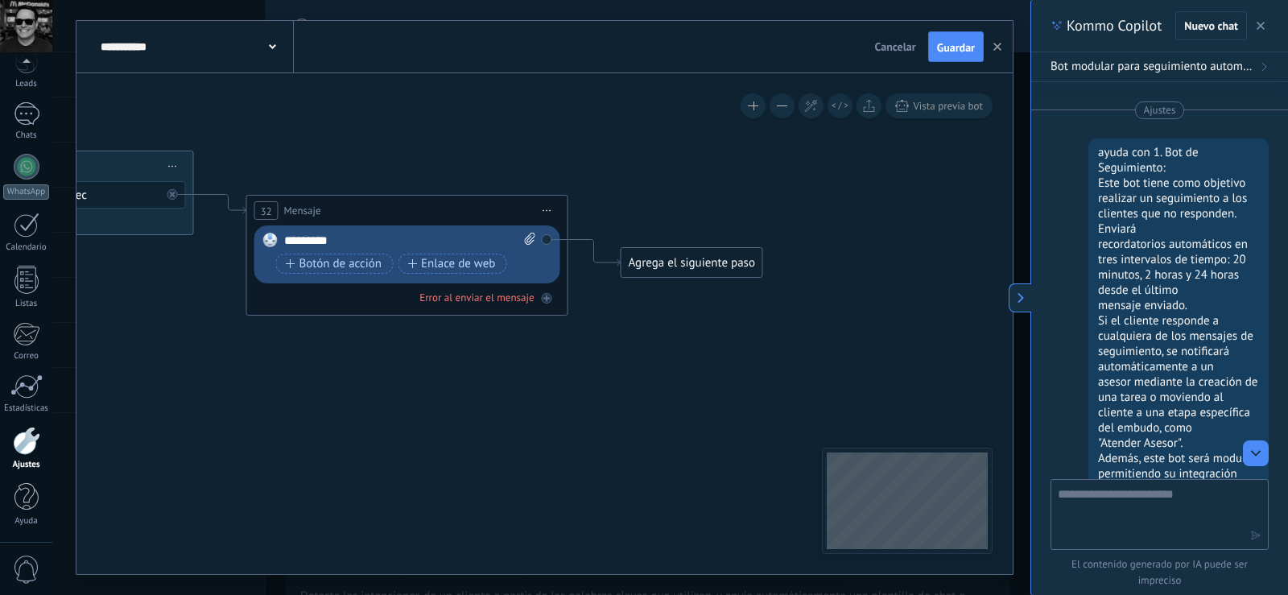
click at [1088, 138] on div "ayuda con 1. Bot de Seguimiento: Este bot tiene como objetivo realizar un segui…" at bounding box center [1178, 343] width 180 height 411
copy body "35035032 perfil salir Panel Leads Chats WhatsApp Clientes Calendario Listas Cor…"
click at [1258, 175] on div "ayuda con 1. Bot de Seguimiento: Este bot tiene como objetivo realizar un segui…" at bounding box center [1178, 343] width 180 height 411
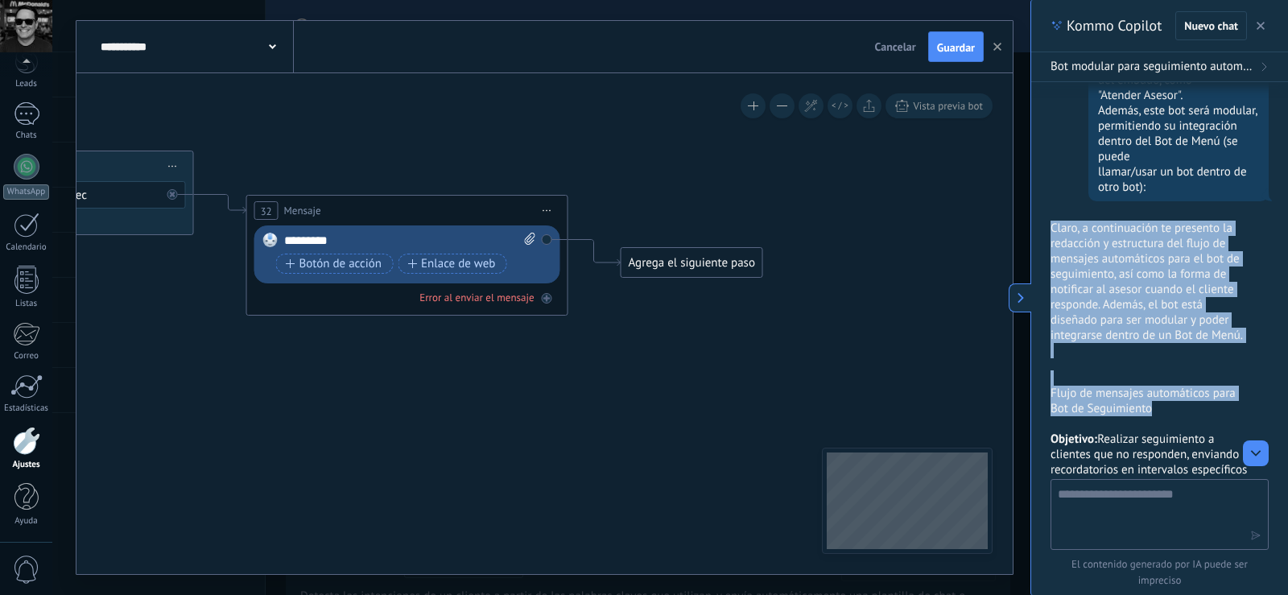
drag, startPoint x: 1272, startPoint y: 408, endPoint x: 1278, endPoint y: 184, distance: 223.9
click at [1275, 184] on div "Ajustes ayuda con 1. Bot de Seguimiento: Este bot tiene como objetivo realizar …" at bounding box center [1159, 280] width 257 height 397
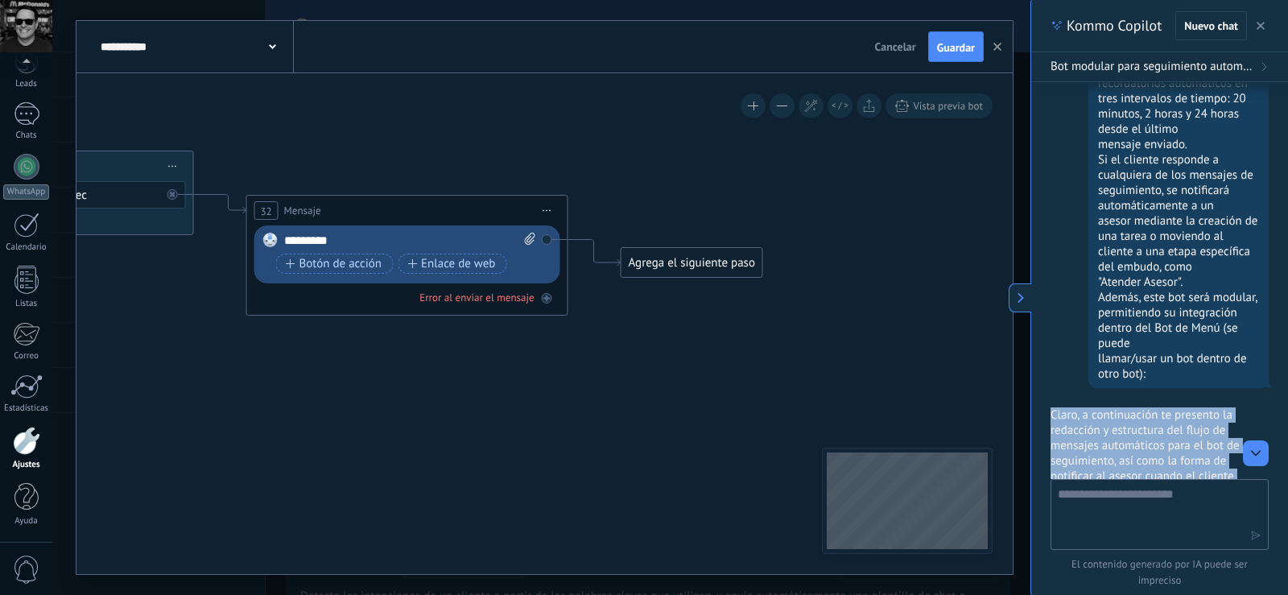
scroll to position [34, 0]
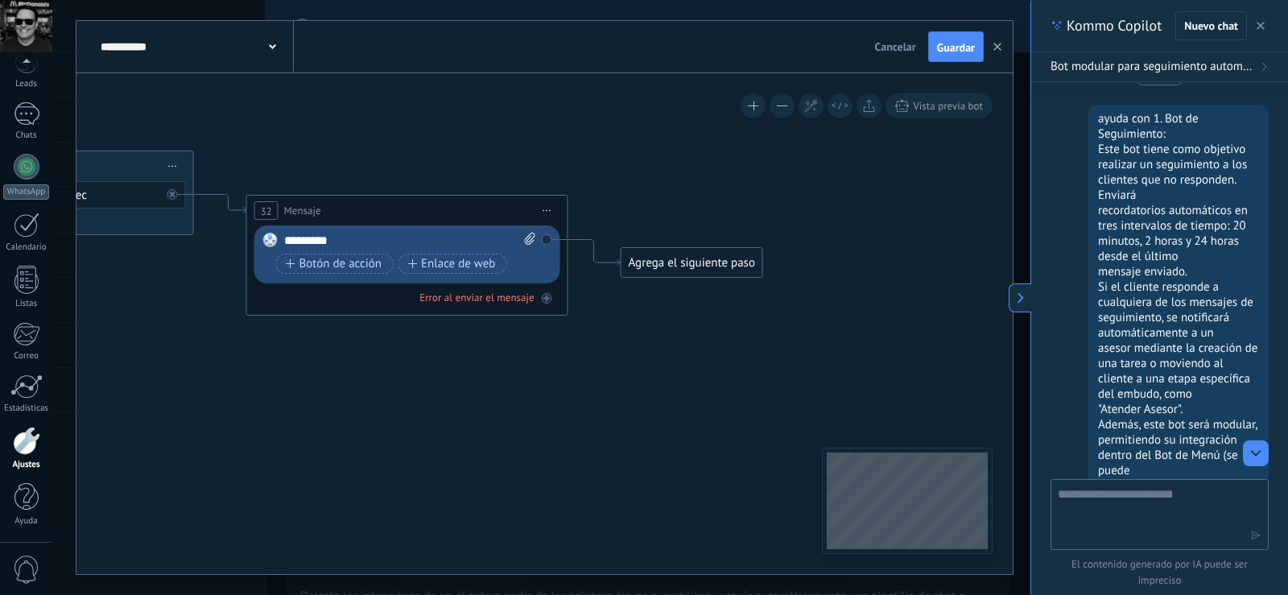
click at [1018, 295] on icon at bounding box center [1020, 297] width 11 height 11
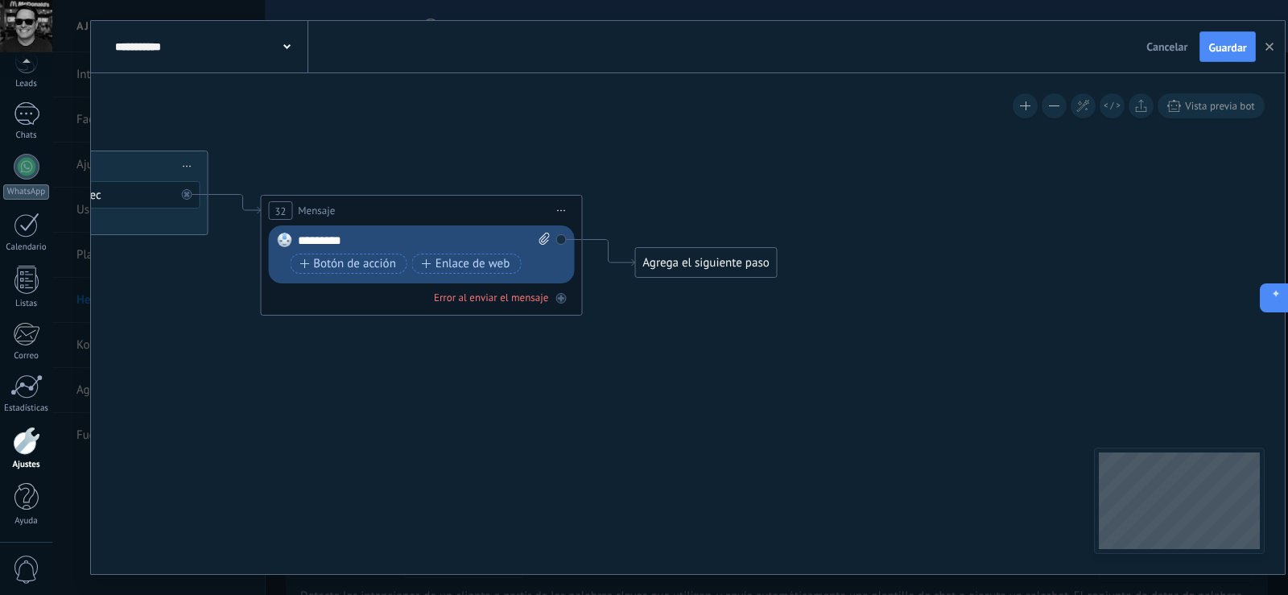
click at [1275, 302] on button at bounding box center [1274, 297] width 29 height 29
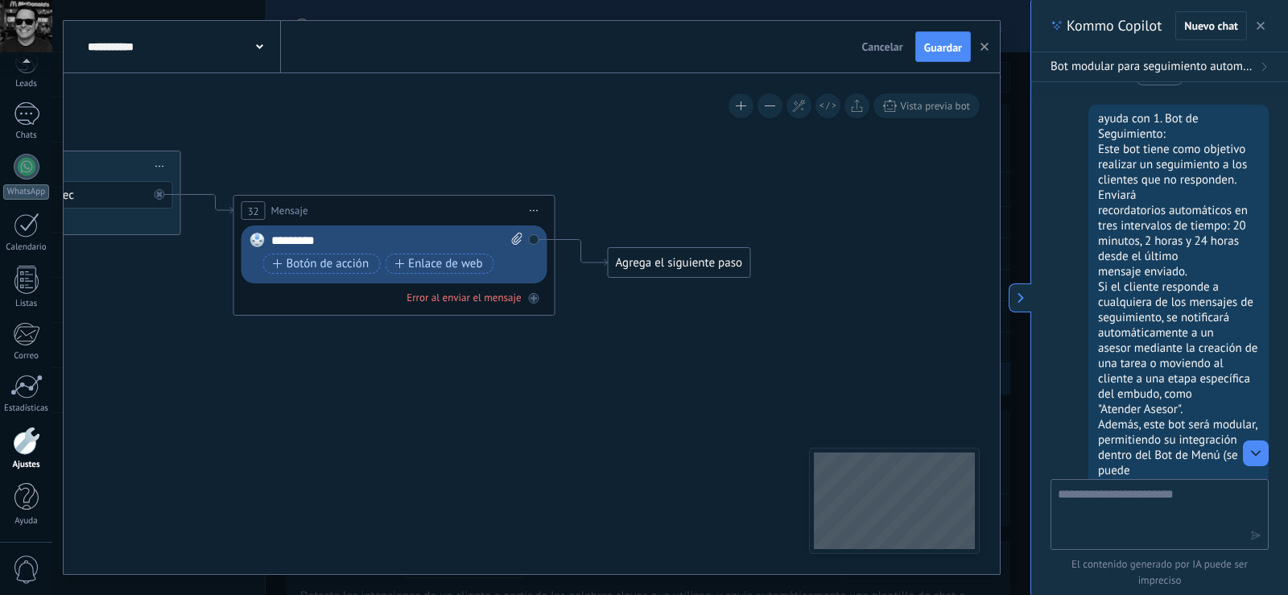
scroll to position [0, 0]
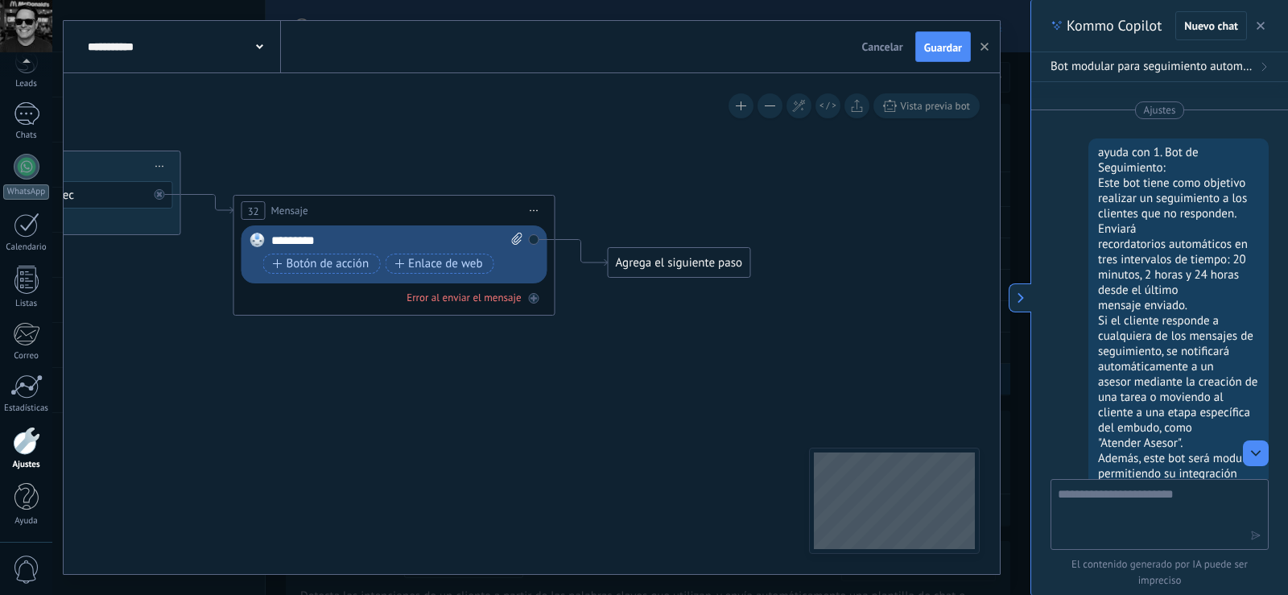
click at [1078, 134] on div "Ajustes ayuda con 1. Bot de Seguimiento: Este bot tiene como objetivo realizar …" at bounding box center [1159, 280] width 257 height 397
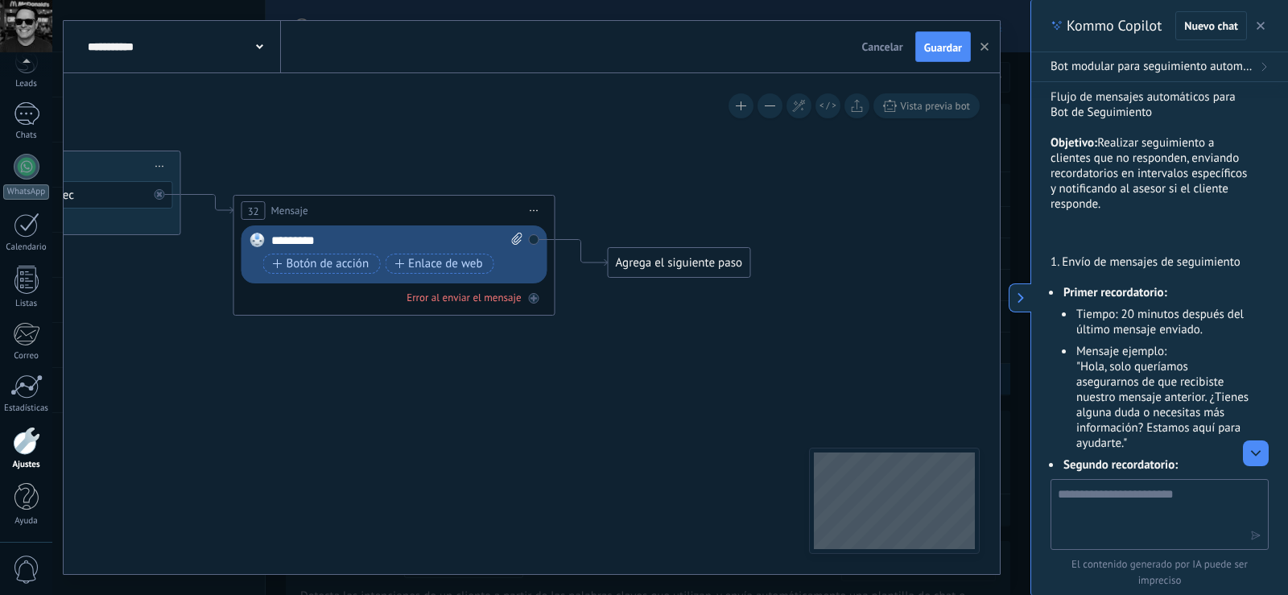
scroll to position [676, 0]
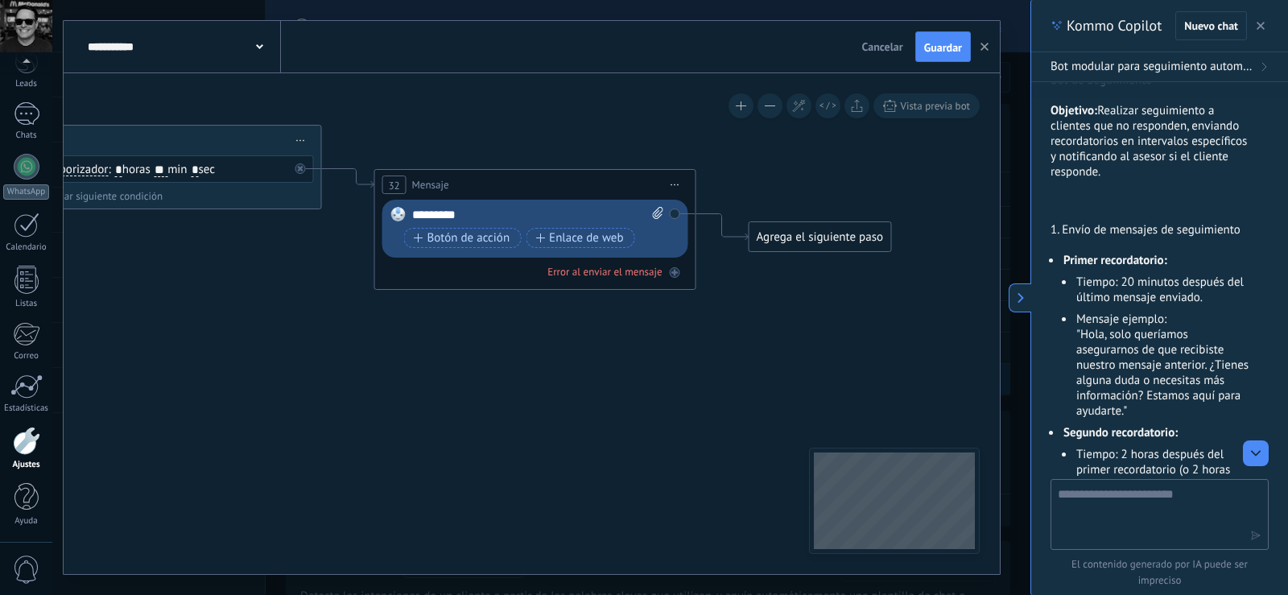
drag, startPoint x: 584, startPoint y: 343, endPoint x: 799, endPoint y: 294, distance: 220.5
click at [806, 291] on icon at bounding box center [619, 446] width 3171 height 1657
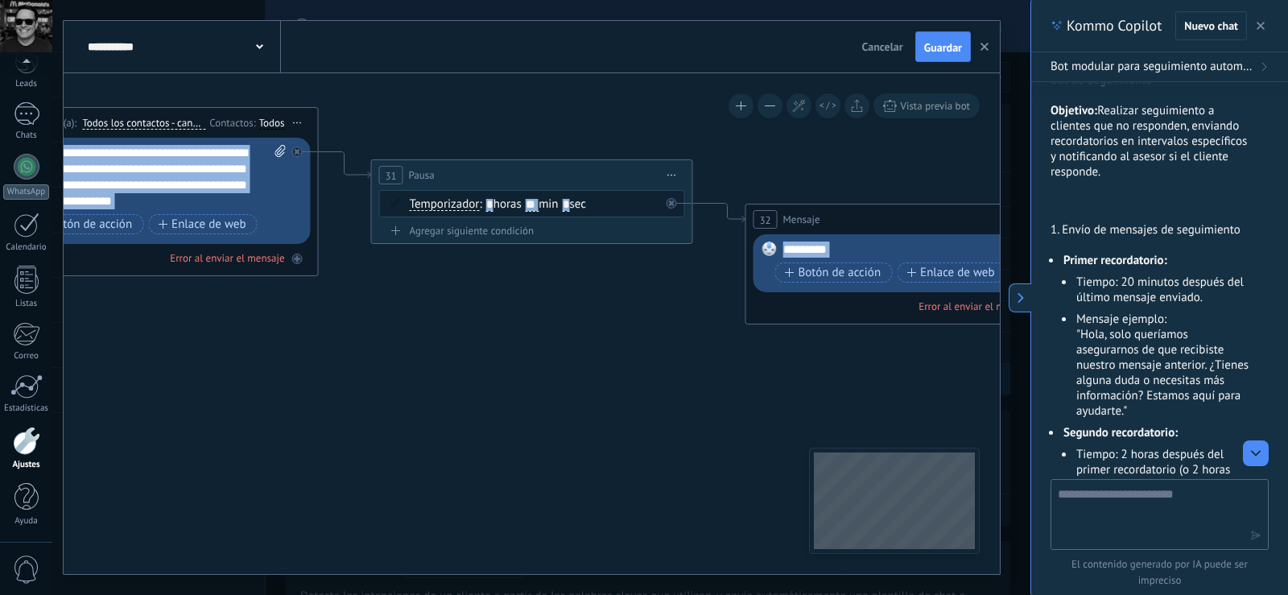
click at [899, 477] on div "**********" at bounding box center [532, 323] width 936 height 501
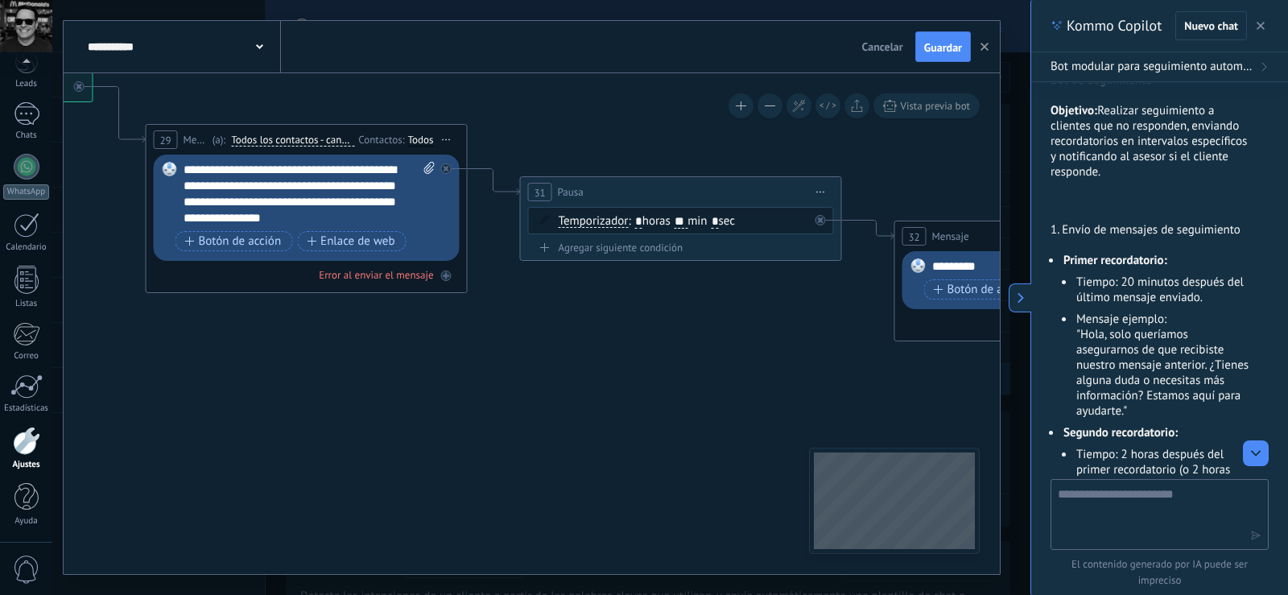
drag, startPoint x: 564, startPoint y: 337, endPoint x: 480, endPoint y: 263, distance: 112.4
click at [480, 263] on icon at bounding box center [1139, 497] width 3171 height 1657
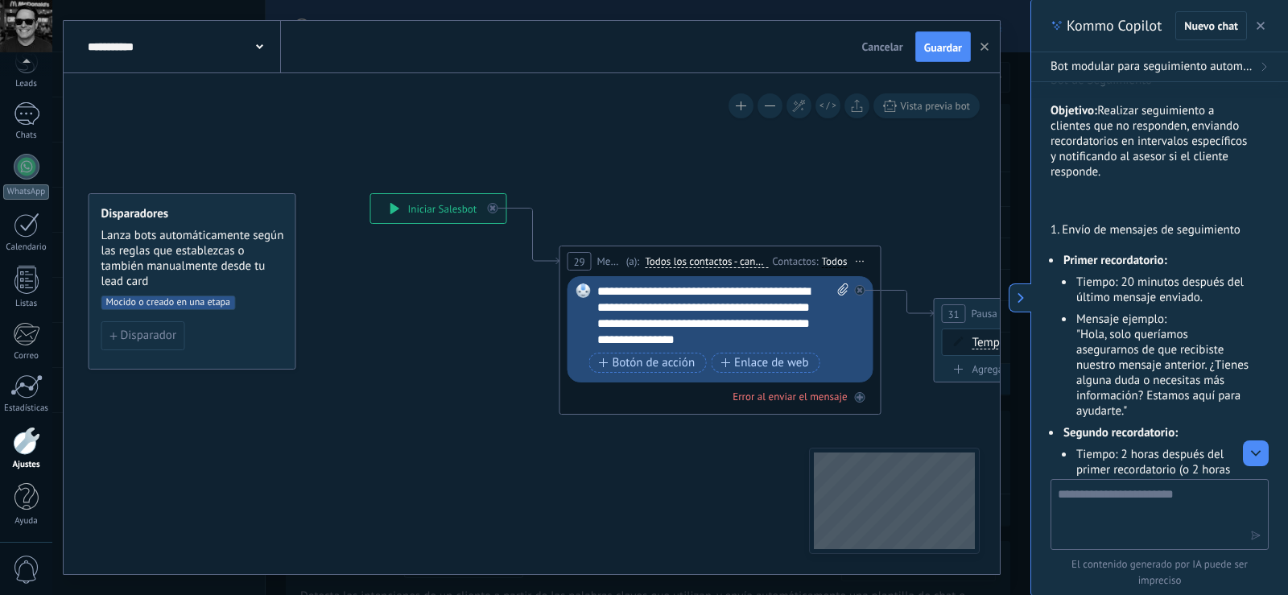
drag, startPoint x: 345, startPoint y: 393, endPoint x: 758, endPoint y: 514, distance: 431.3
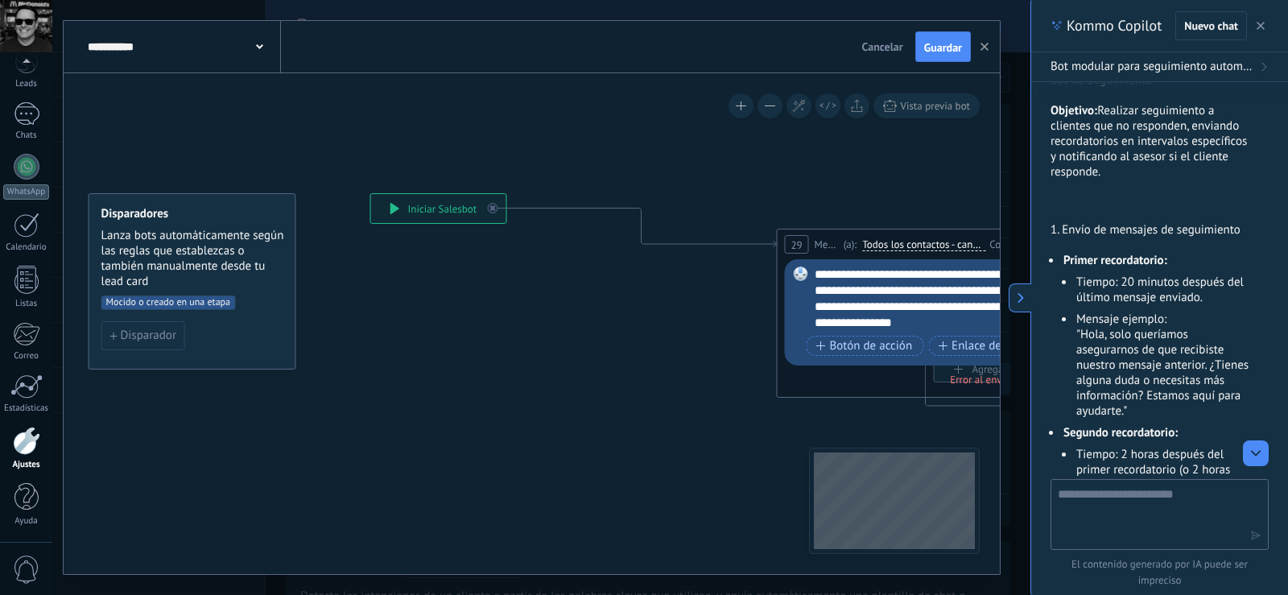
drag, startPoint x: 589, startPoint y: 247, endPoint x: 800, endPoint y: 234, distance: 211.3
click at [800, 234] on div "29 Mensaje ******* (a): Todos los contactos - canales seleccionados Todos los c…" at bounding box center [938, 244] width 320 height 30
click at [493, 207] on icon at bounding box center [493, 208] width 6 height 6
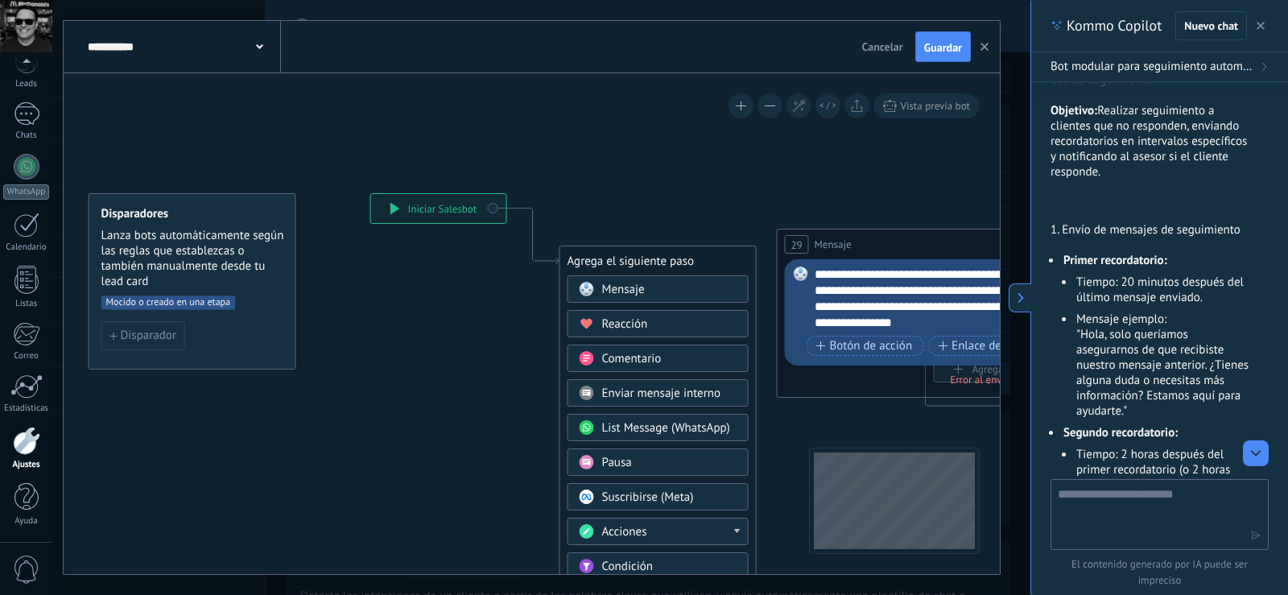
click at [649, 460] on div "Pausa" at bounding box center [669, 463] width 135 height 16
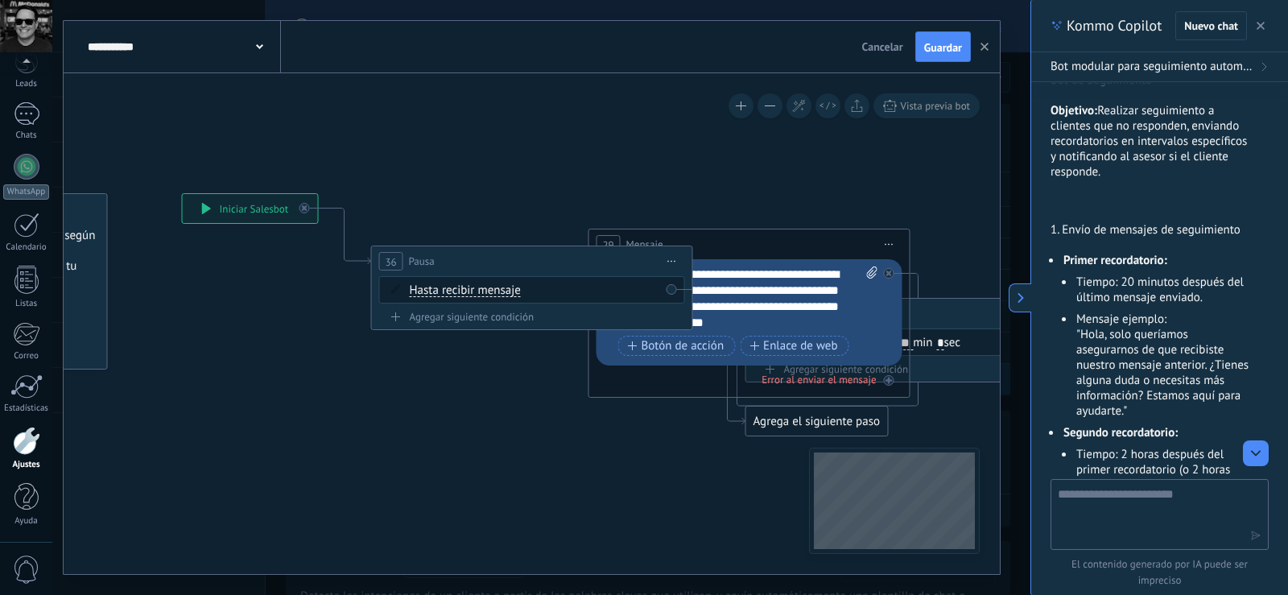
click at [497, 289] on span "Hasta recibir mensaje" at bounding box center [465, 290] width 111 height 13
click at [497, 289] on button "Hasta recibir mensaje" at bounding box center [502, 290] width 201 height 29
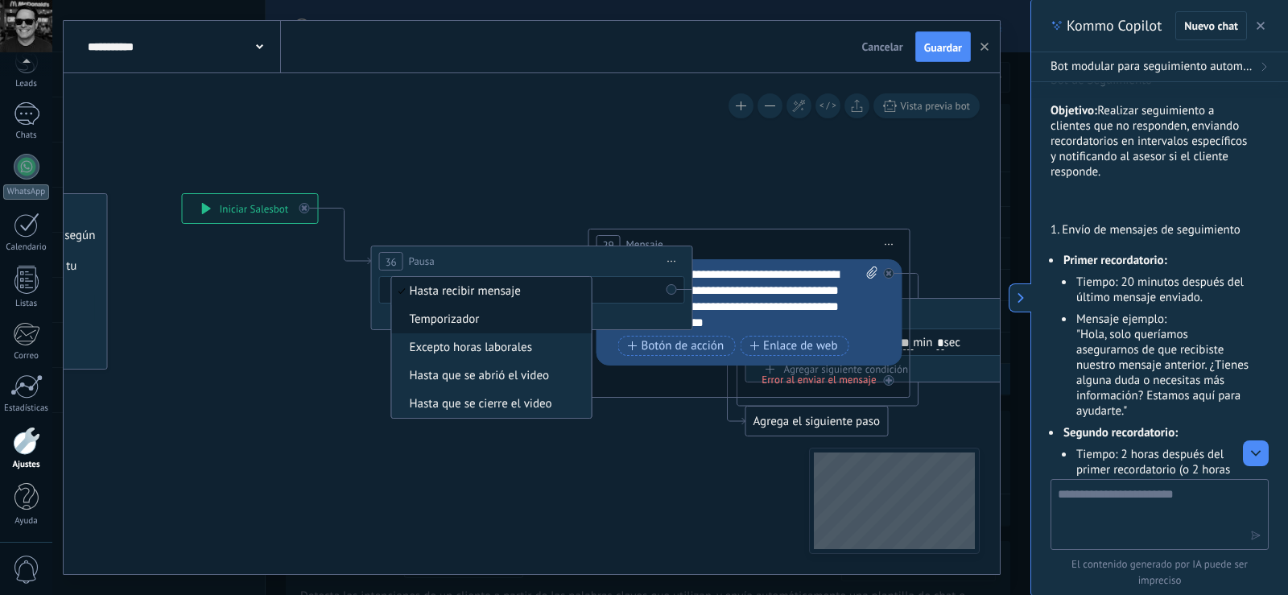
click at [462, 320] on span "Temporizador" at bounding box center [489, 320] width 195 height 16
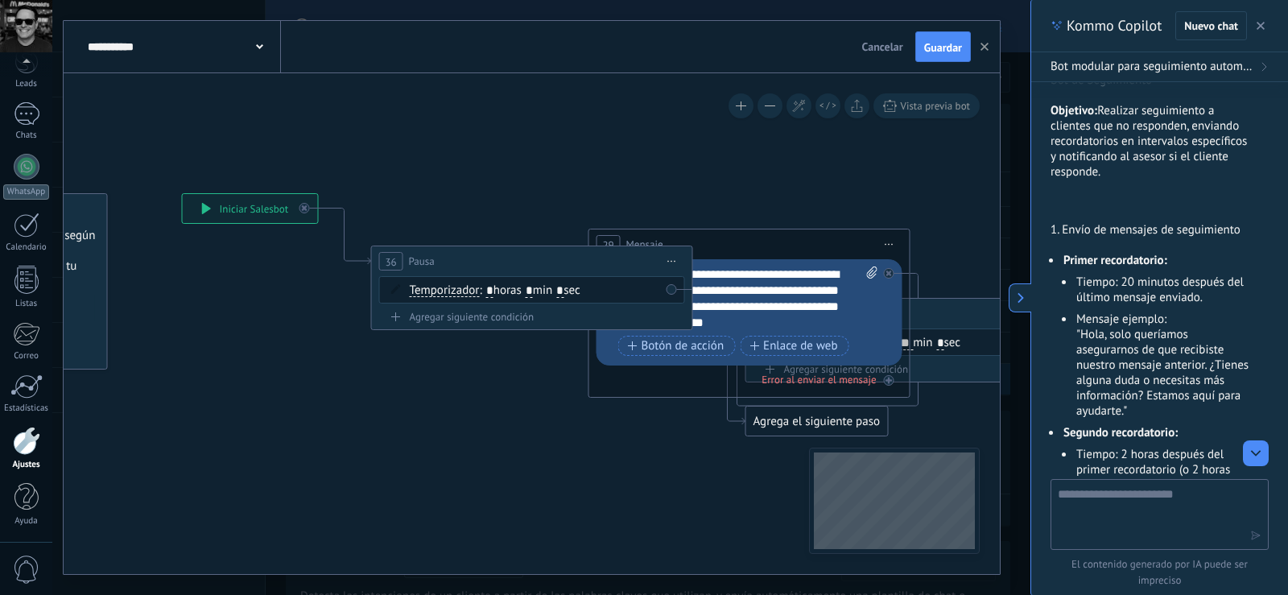
click at [420, 322] on div "Agregar siguiente condición" at bounding box center [532, 317] width 306 height 14
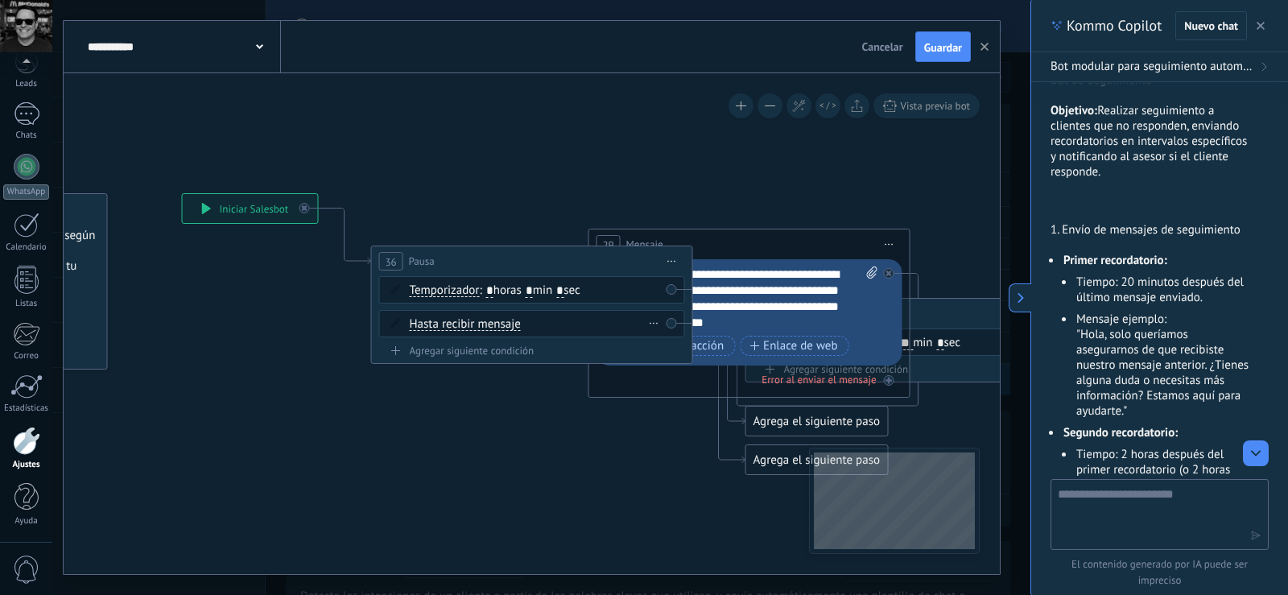
click at [487, 329] on span "Hasta recibir mensaje" at bounding box center [465, 324] width 111 height 13
click at [487, 329] on button "Hasta recibir mensaje" at bounding box center [502, 324] width 201 height 29
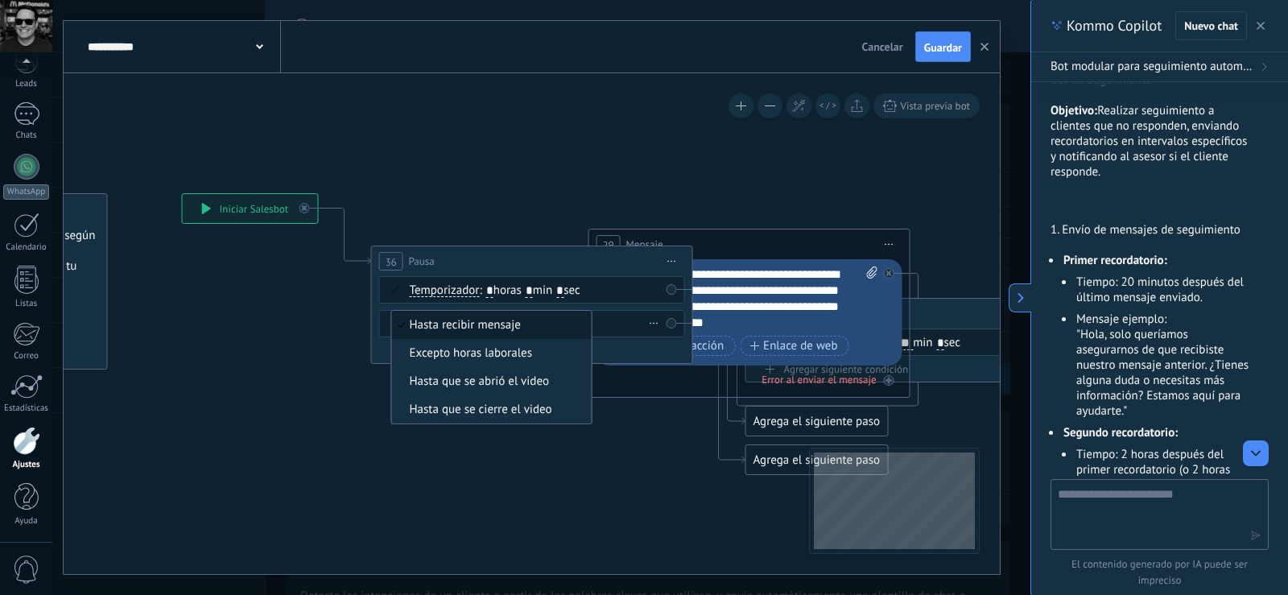
click at [648, 321] on div "Borrar" at bounding box center [655, 323] width 18 height 23
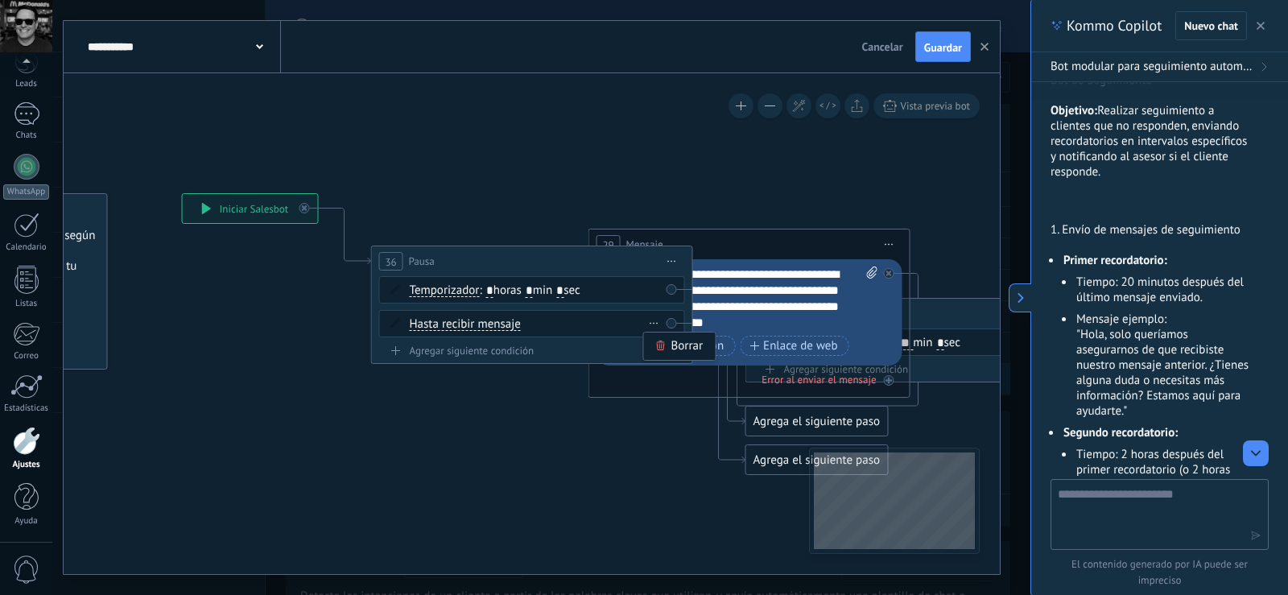
click at [658, 340] on div "Borrar" at bounding box center [680, 345] width 72 height 27
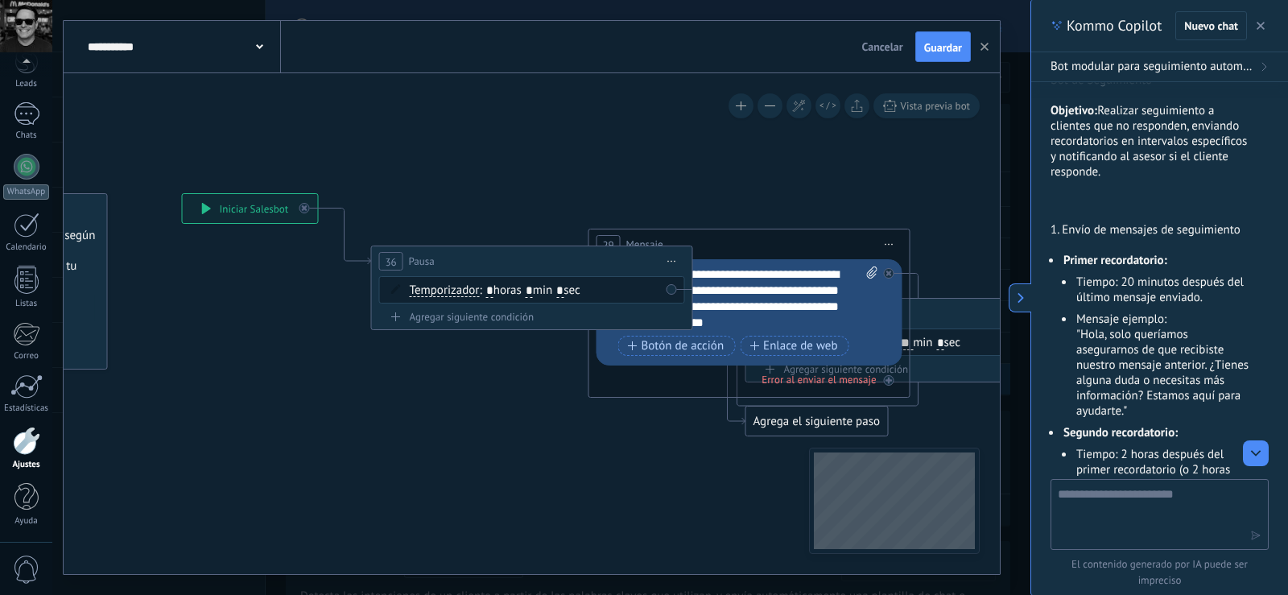
click at [493, 293] on input "*" at bounding box center [489, 291] width 7 height 13
type input "*"
click at [542, 291] on span ": * horas * min * sec" at bounding box center [529, 290] width 101 height 15
click at [533, 289] on input "*" at bounding box center [529, 291] width 7 height 13
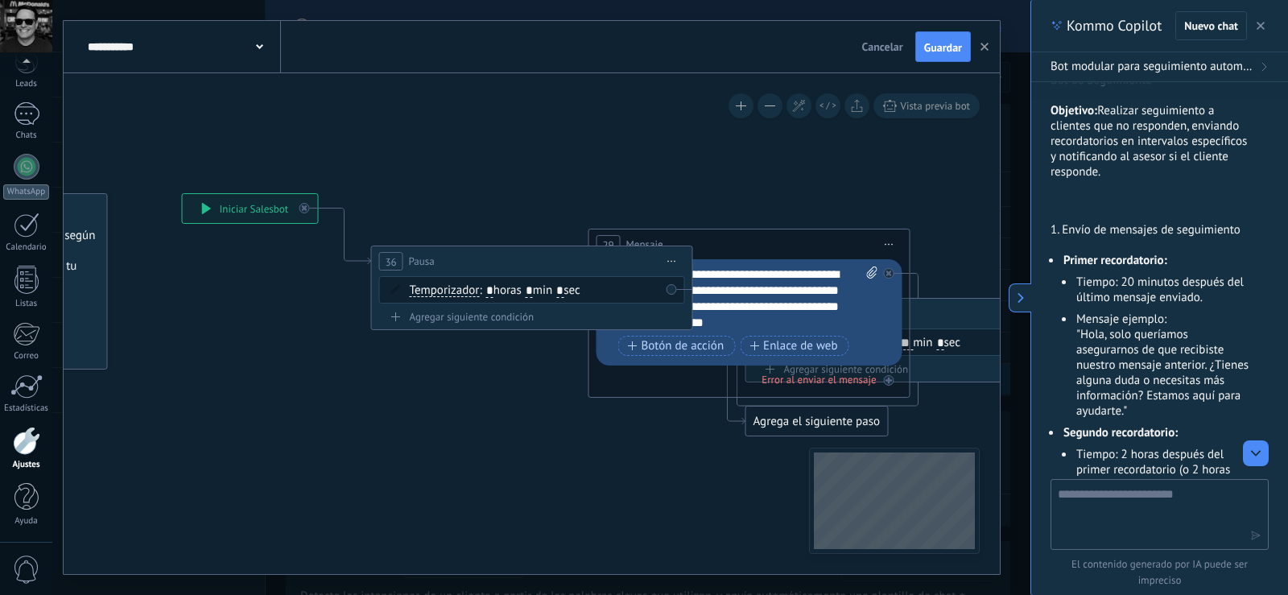
drag, startPoint x: 539, startPoint y: 289, endPoint x: 527, endPoint y: 291, distance: 12.2
click at [527, 291] on span ": * horas * min * sec" at bounding box center [529, 290] width 101 height 15
type input "**"
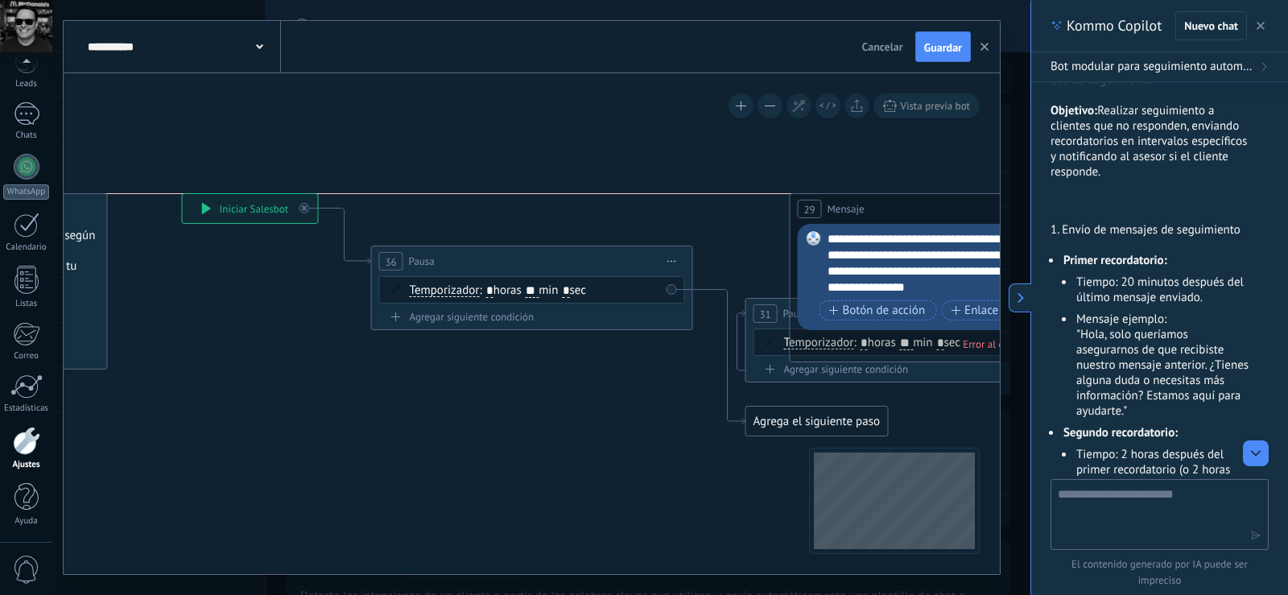
drag, startPoint x: 815, startPoint y: 235, endPoint x: 1017, endPoint y: 197, distance: 204.8
click at [1017, 197] on div "**********" at bounding box center [541, 297] width 978 height 595
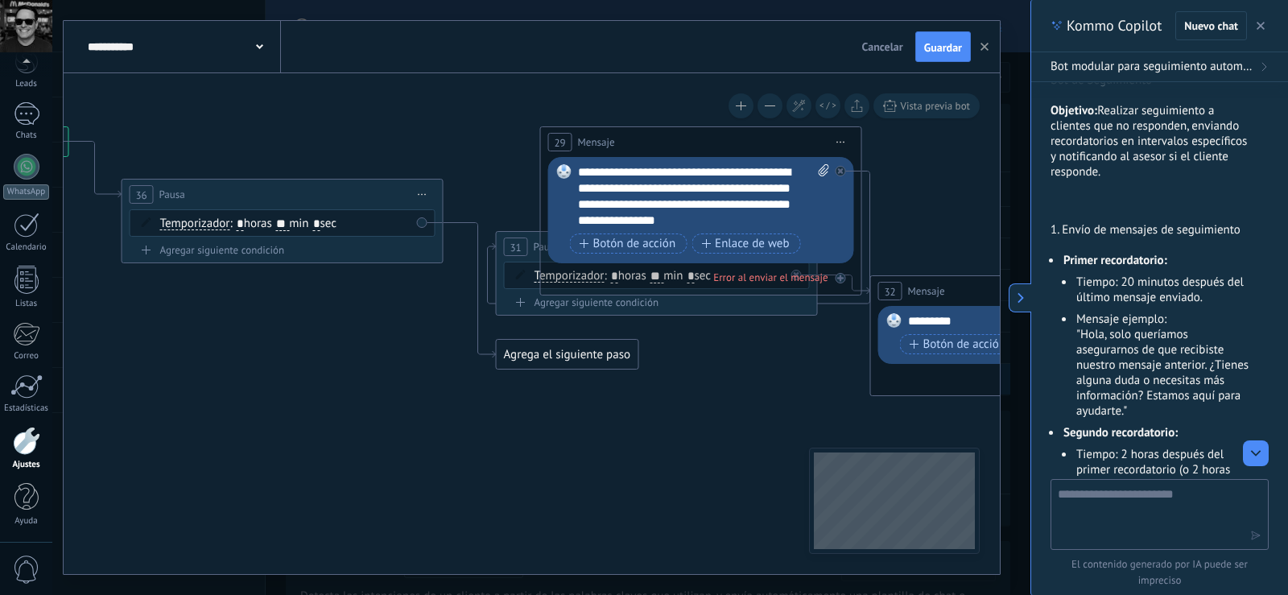
drag, startPoint x: 556, startPoint y: 444, endPoint x: 304, endPoint y: 367, distance: 263.3
click at [297, 375] on icon at bounding box center [1115, 552] width 3171 height 1657
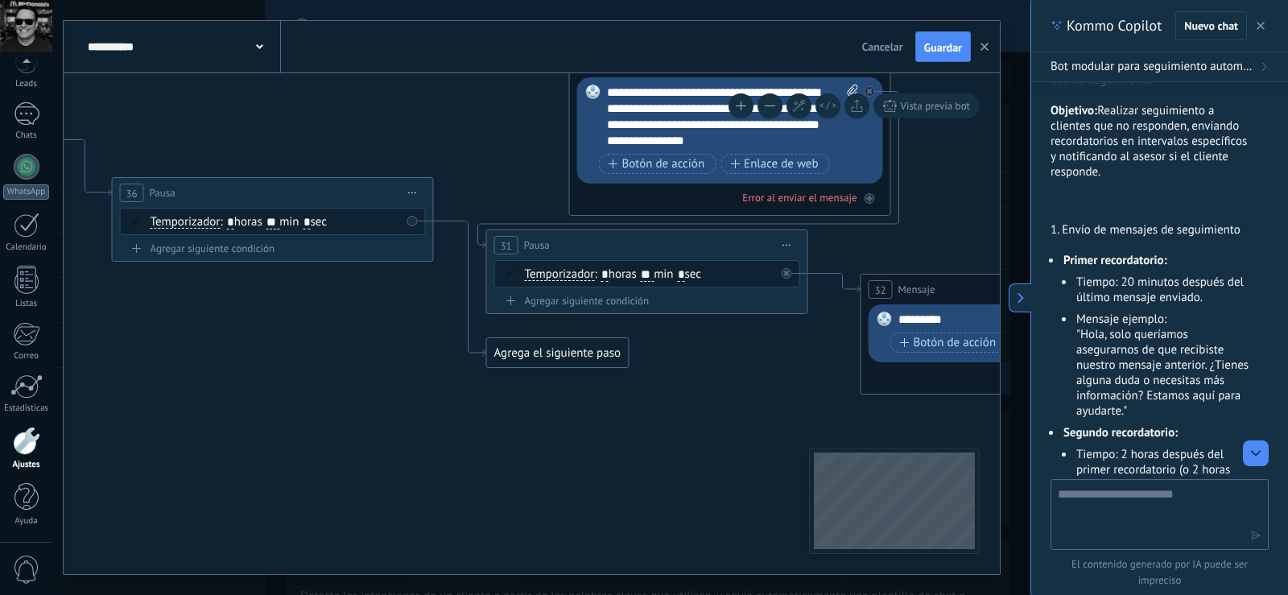
drag, startPoint x: 641, startPoint y: 134, endPoint x: 679, endPoint y: 56, distance: 86.4
click at [679, 56] on div "**********" at bounding box center [532, 297] width 936 height 553
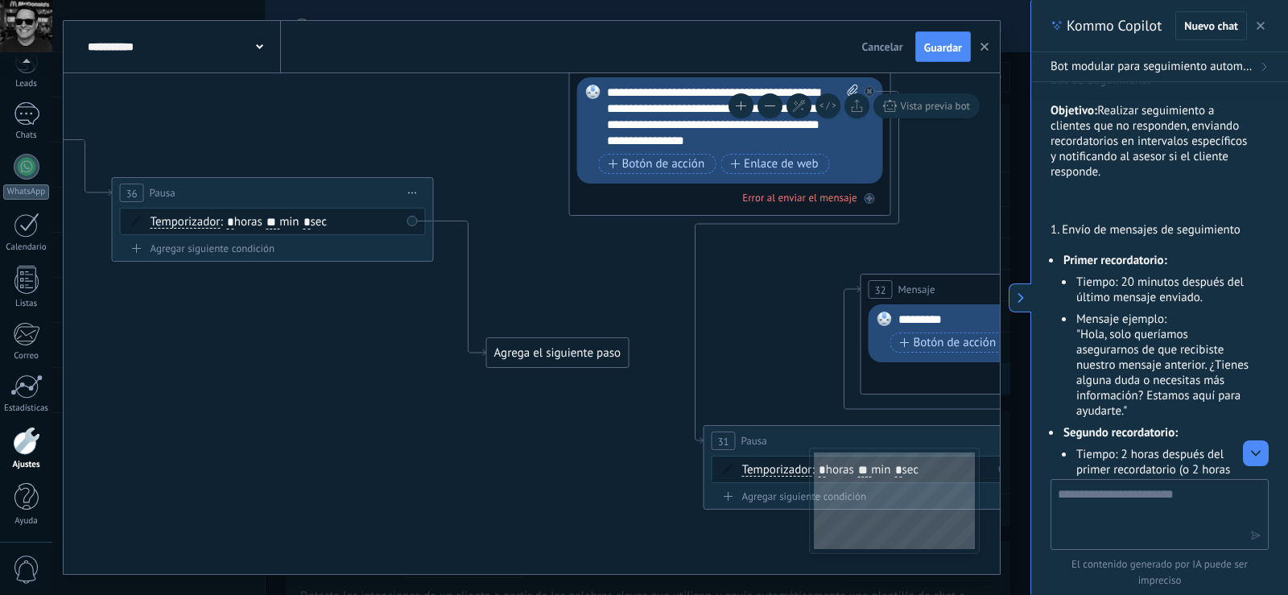
drag, startPoint x: 531, startPoint y: 243, endPoint x: 749, endPoint y: 439, distance: 292.4
click at [749, 439] on span "Pausa" at bounding box center [754, 440] width 26 height 15
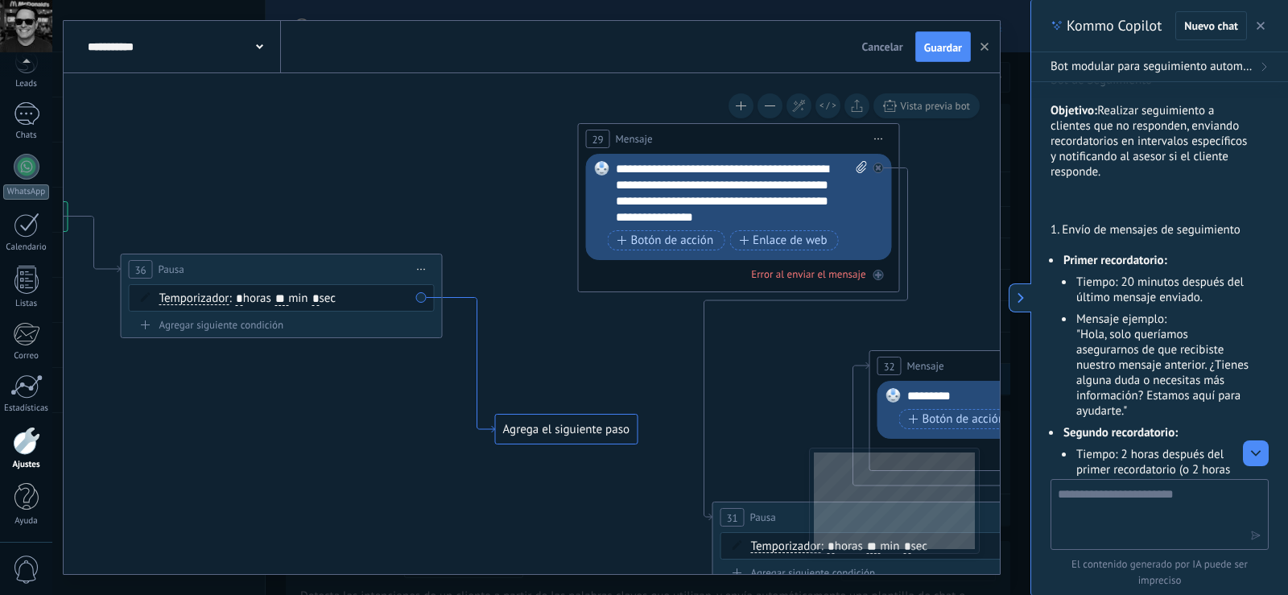
drag, startPoint x: 476, startPoint y: 349, endPoint x: 487, endPoint y: 418, distance: 69.3
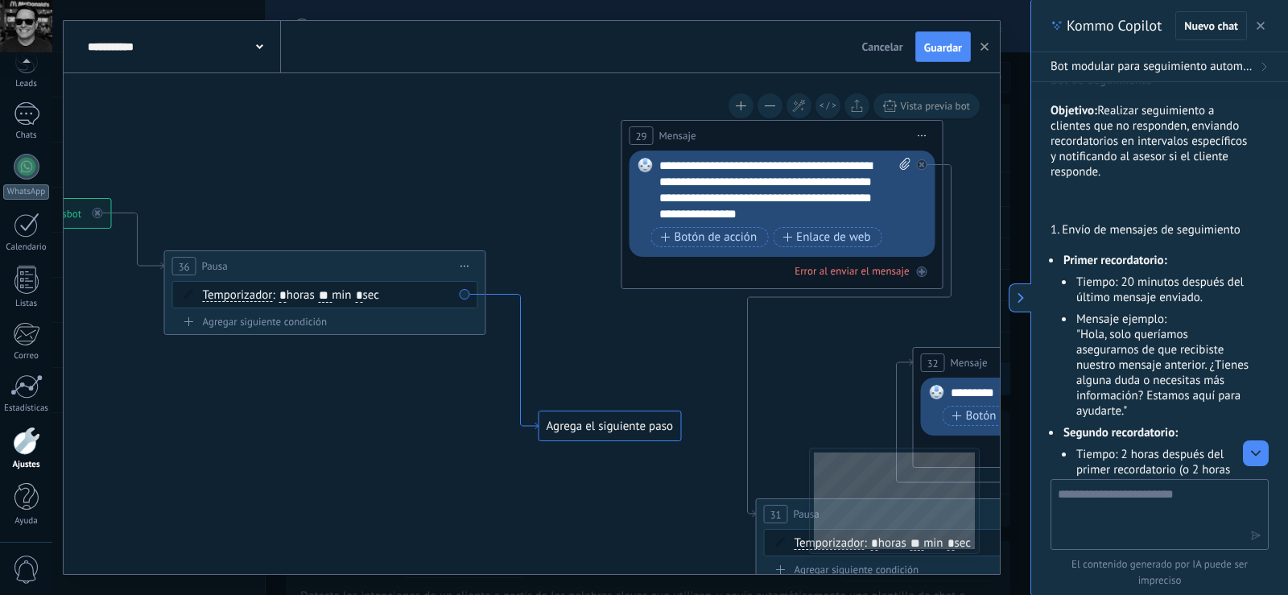
drag, startPoint x: 463, startPoint y: 301, endPoint x: 502, endPoint y: 299, distance: 38.7
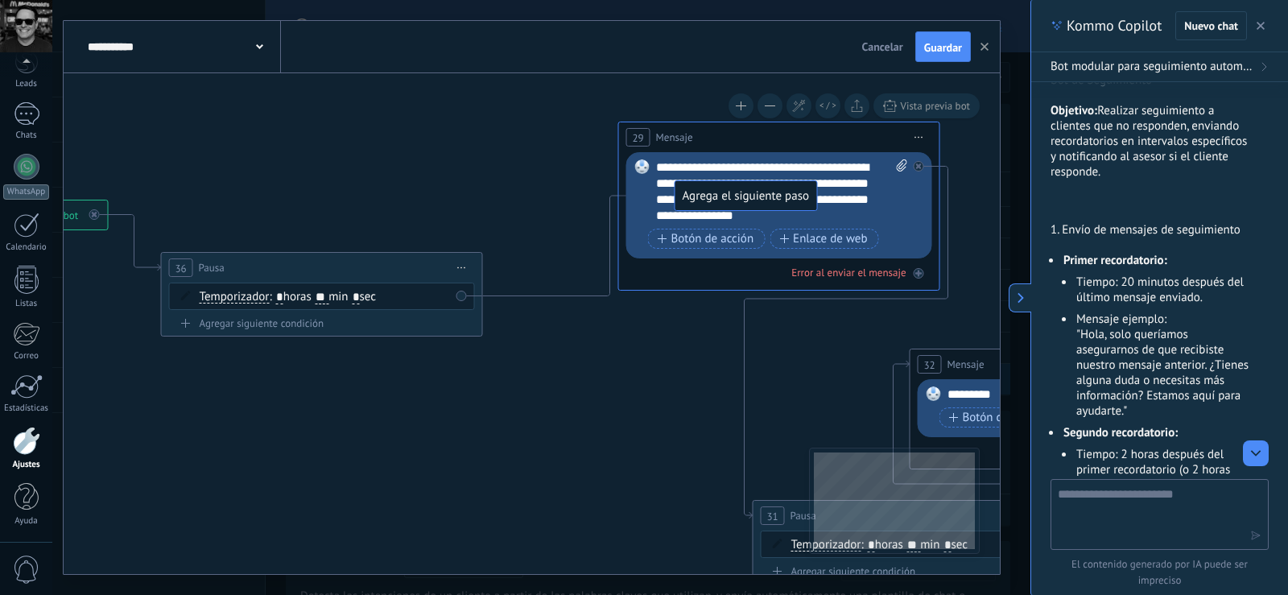
drag, startPoint x: 590, startPoint y: 431, endPoint x: 729, endPoint y: 199, distance: 270.5
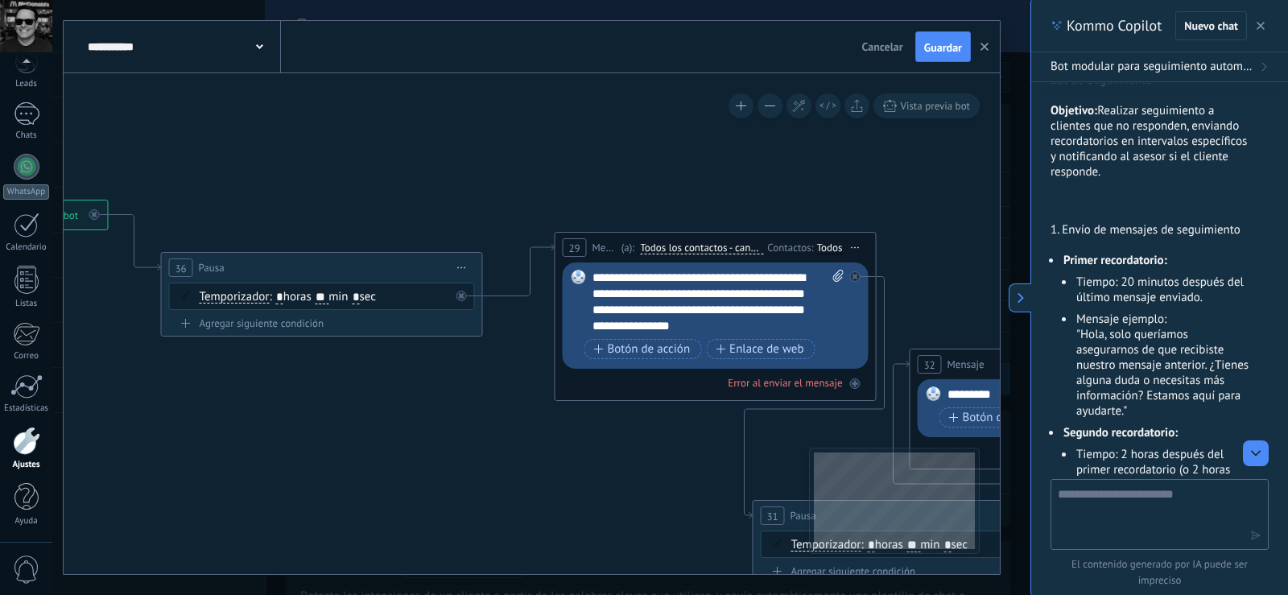
drag, startPoint x: 669, startPoint y: 126, endPoint x: 605, endPoint y: 237, distance: 127.3
click at [605, 237] on div "29 Mensaje ******* (a): Todos los contactos - canales seleccionados Todos los c…" at bounding box center [715, 248] width 320 height 30
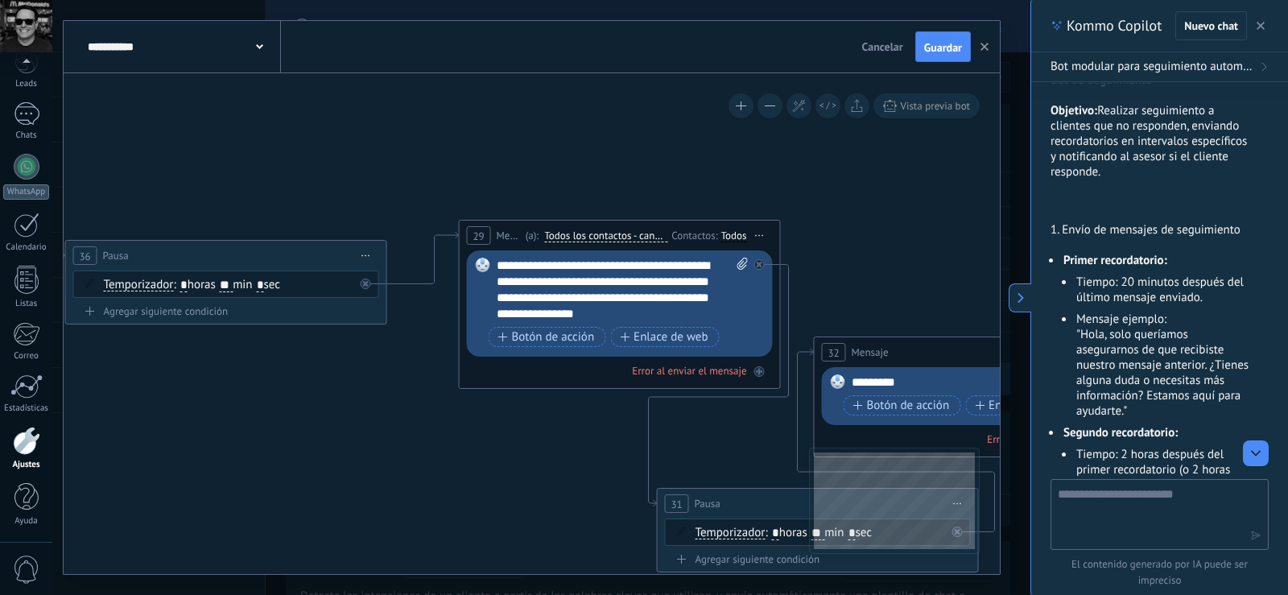
drag, startPoint x: 670, startPoint y: 168, endPoint x: 603, endPoint y: 158, distance: 67.6
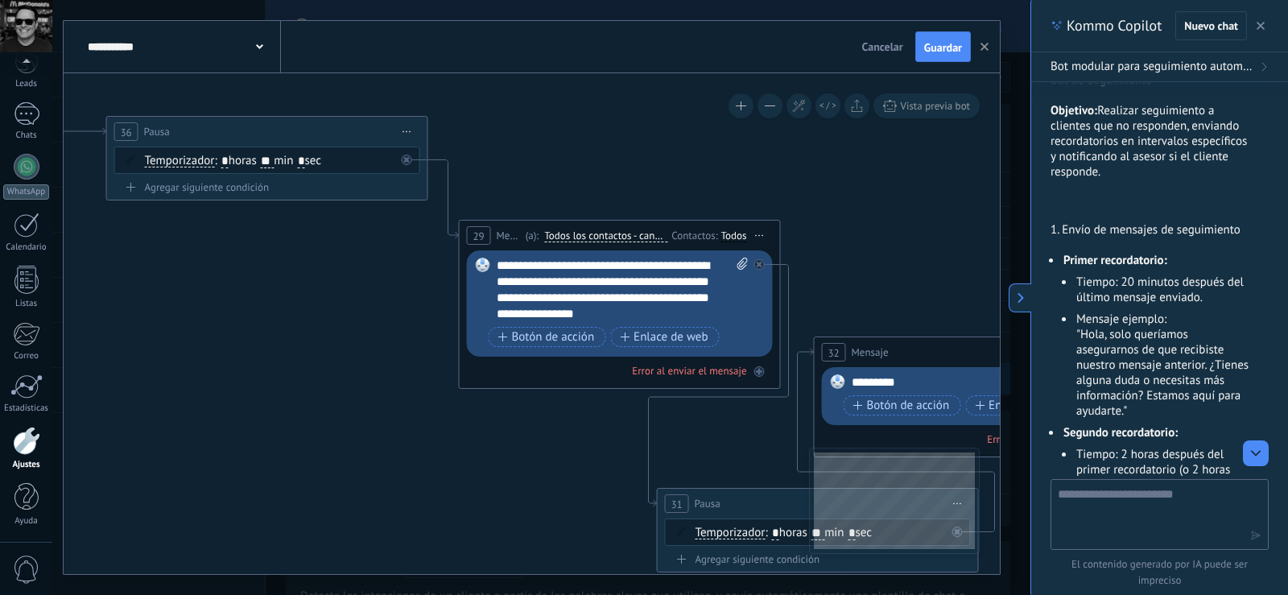
drag, startPoint x: 259, startPoint y: 248, endPoint x: 300, endPoint y: 124, distance: 130.6
click at [300, 124] on div "36 Pausa ***** Iniciar vista previa aquí Cambiar nombre Duplicar Borrar" at bounding box center [267, 132] width 320 height 30
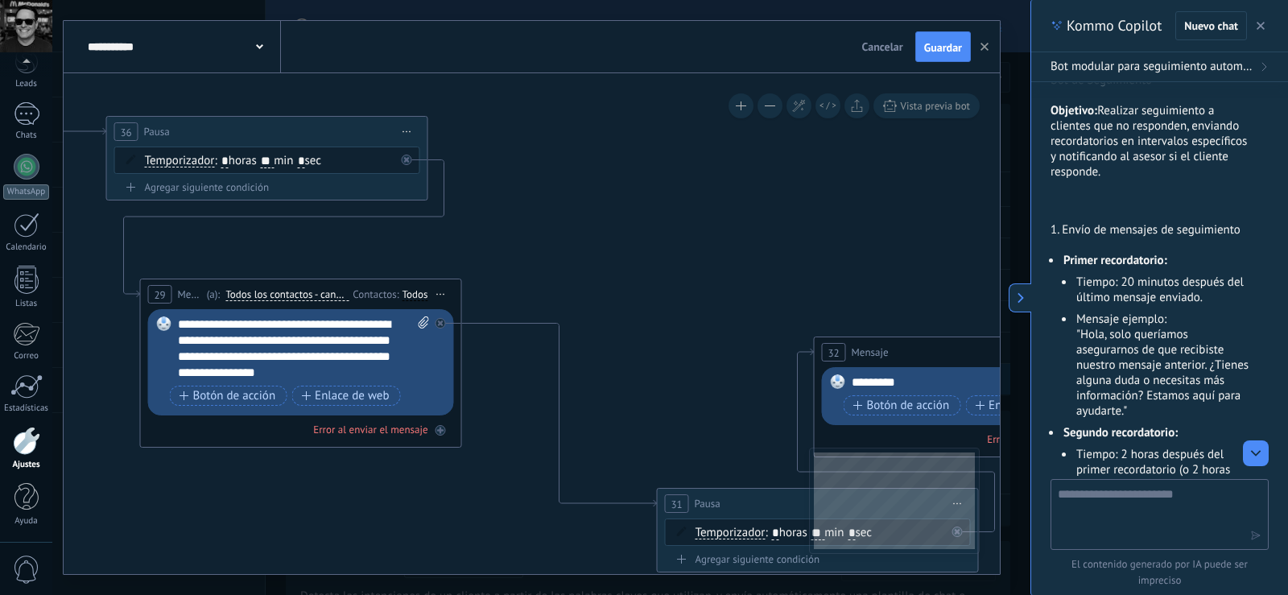
drag, startPoint x: 593, startPoint y: 229, endPoint x: 275, endPoint y: 287, distance: 324.2
click at [275, 287] on div "(a): Todos los contactos - canales seleccionados Todos los contactos - canales …" at bounding box center [276, 294] width 147 height 15
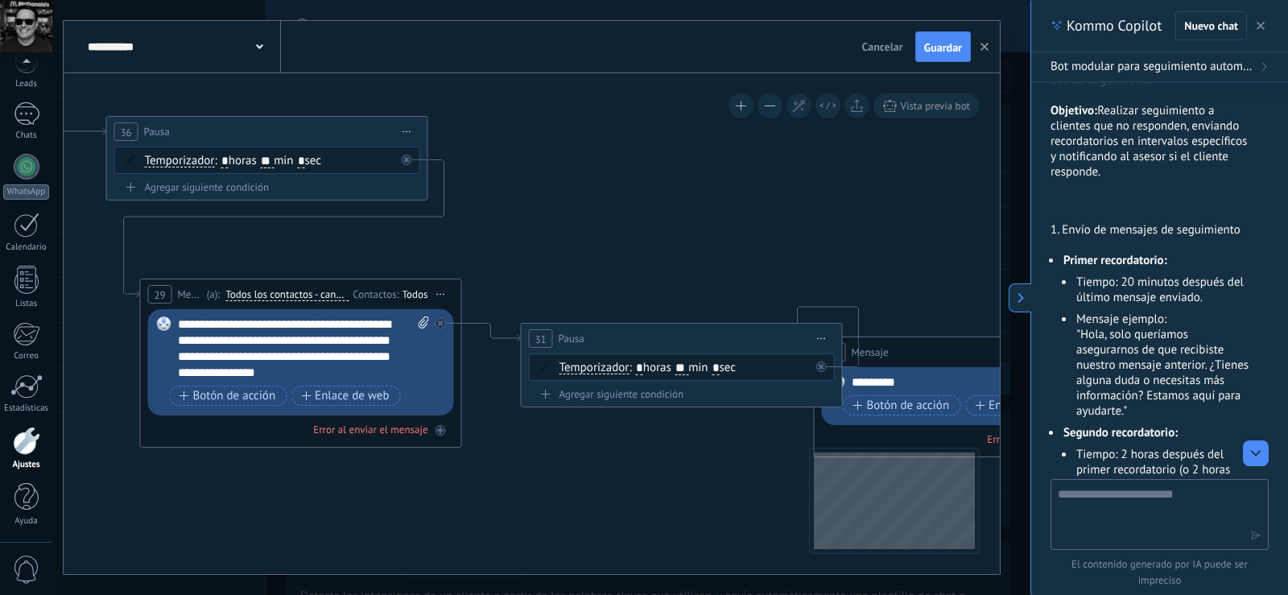
drag, startPoint x: 737, startPoint y: 492, endPoint x: 601, endPoint y: 327, distance: 213.9
click at [601, 327] on div "31 Pausa ***** Iniciar vista previa aquí Cambiar nombre Duplicar Borrar" at bounding box center [682, 339] width 320 height 30
click at [642, 365] on input "*" at bounding box center [639, 368] width 7 height 13
type input "*"
drag, startPoint x: 687, startPoint y: 366, endPoint x: 704, endPoint y: 365, distance: 17.0
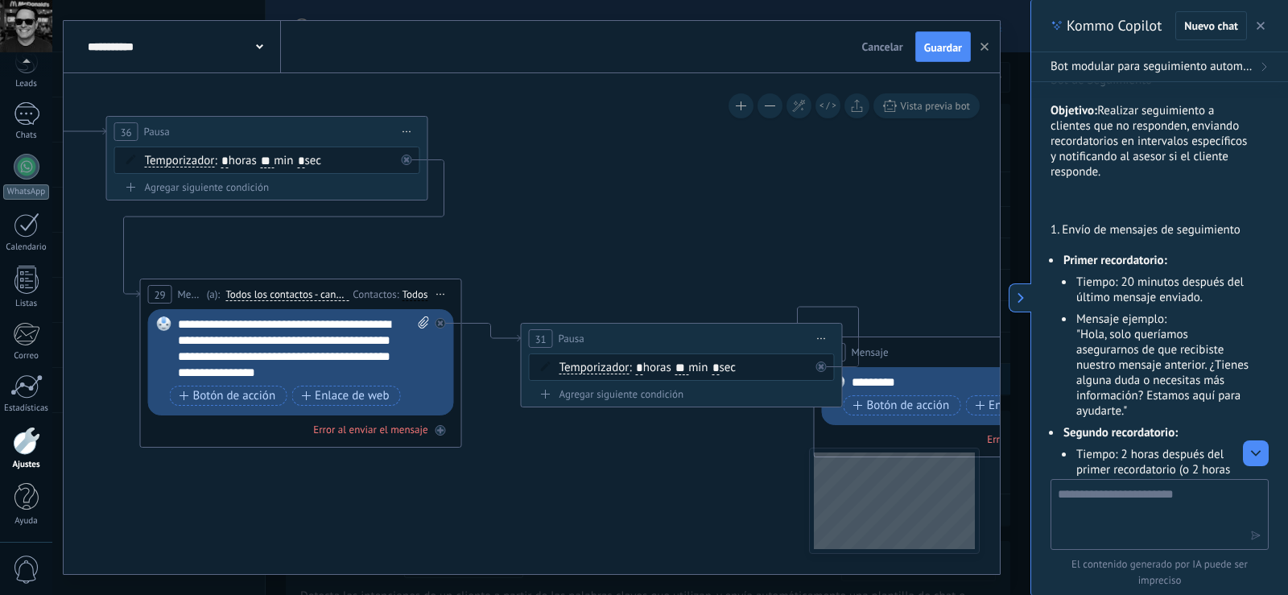
click at [704, 365] on span ": * horas ** min * sec" at bounding box center [682, 367] width 107 height 15
type input "*"
click at [708, 459] on icon at bounding box center [1059, 577] width 3171 height 1729
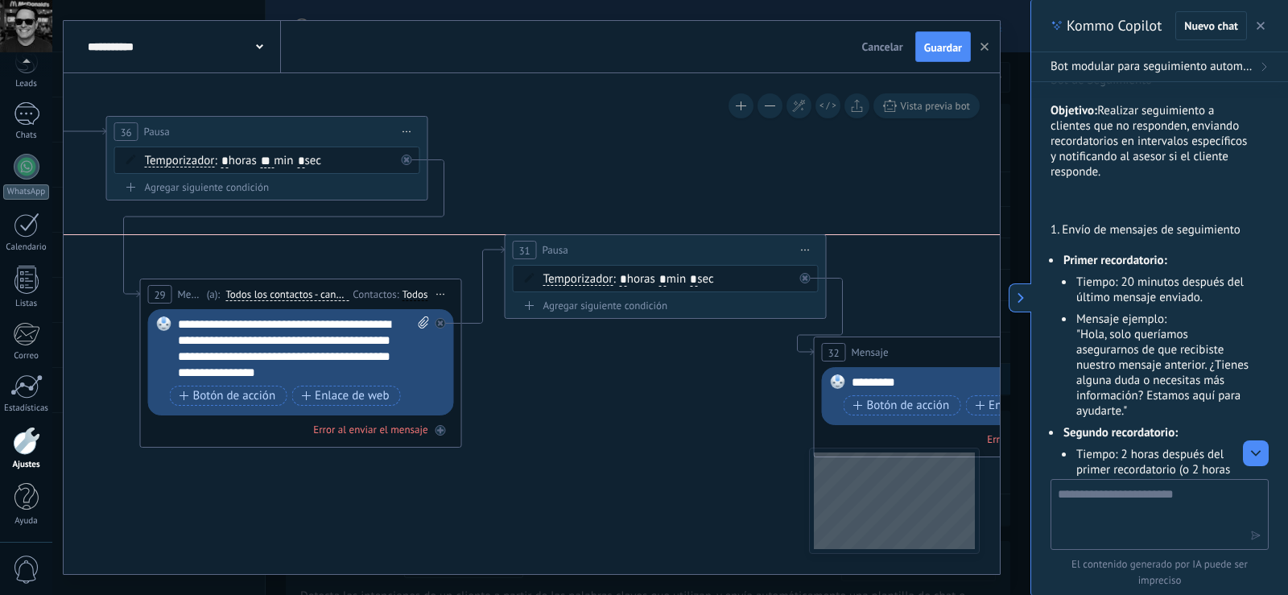
drag, startPoint x: 702, startPoint y: 327, endPoint x: 686, endPoint y: 236, distance: 92.4
click at [686, 236] on div "31 Pausa ***** Iniciar vista previa aquí Cambiar nombre Duplicar Borrar" at bounding box center [666, 250] width 320 height 30
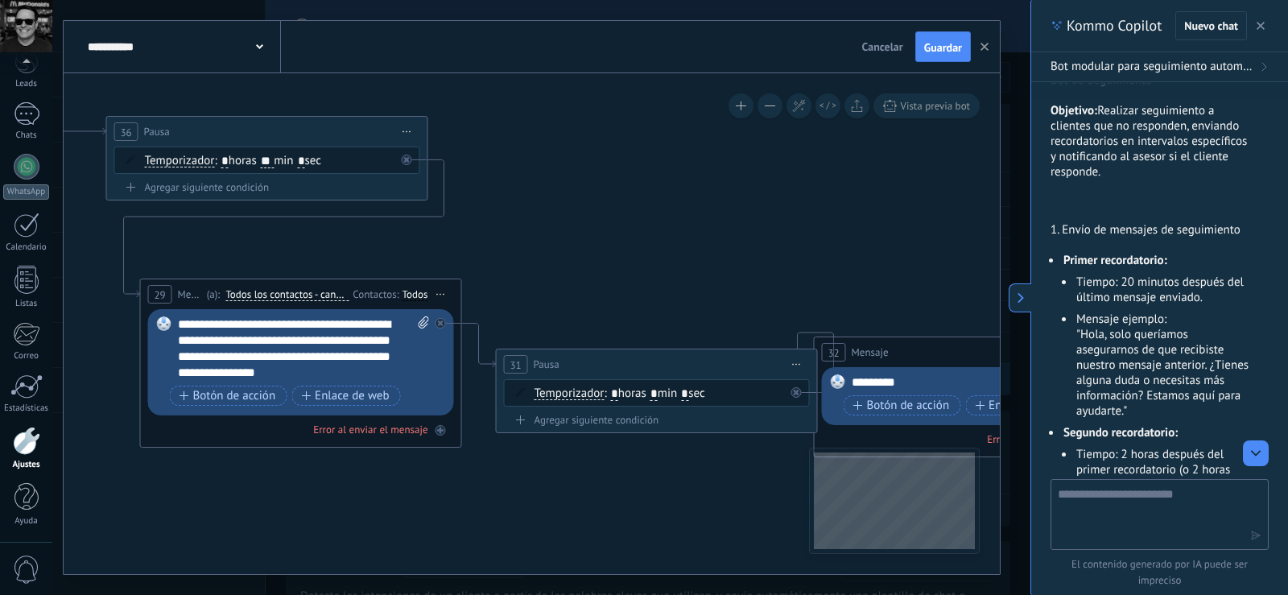
drag, startPoint x: 686, startPoint y: 237, endPoint x: 677, endPoint y: 352, distance: 114.7
click at [677, 352] on div "31 Pausa ***** Iniciar vista previa aquí Cambiar nombre Duplicar Borrar" at bounding box center [657, 364] width 320 height 30
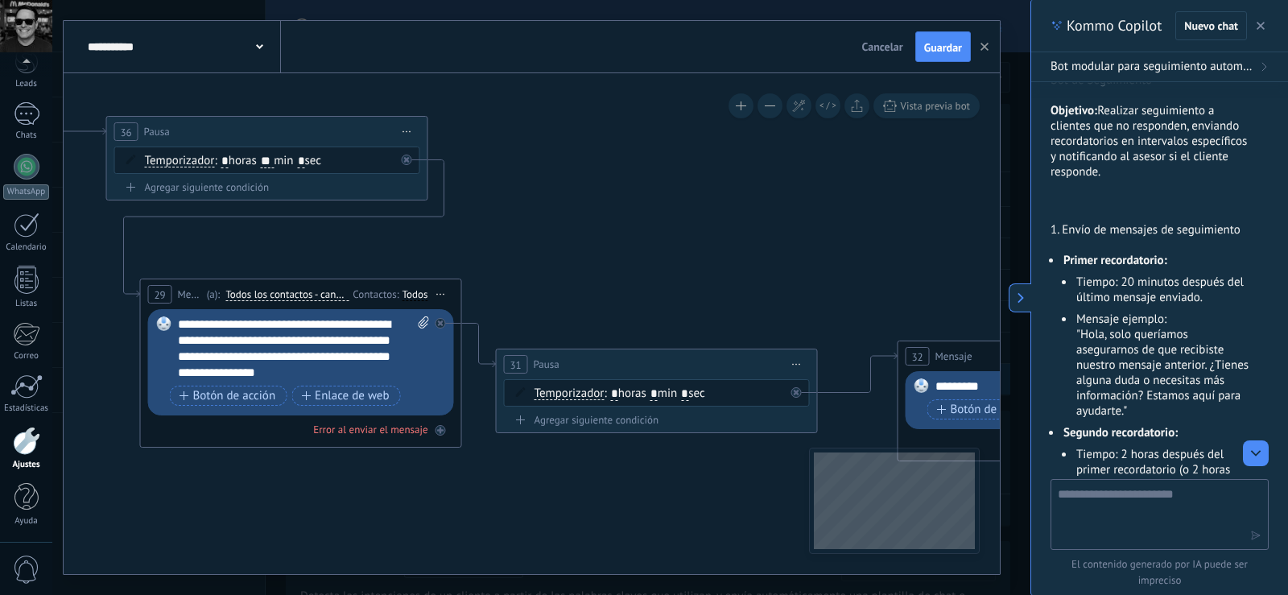
drag, startPoint x: 910, startPoint y: 354, endPoint x: 993, endPoint y: 359, distance: 83.9
click at [993, 359] on div "32 Mensaje ******* (a): Todos los contactos - canales seleccionados Todos los c…" at bounding box center [1058, 356] width 320 height 30
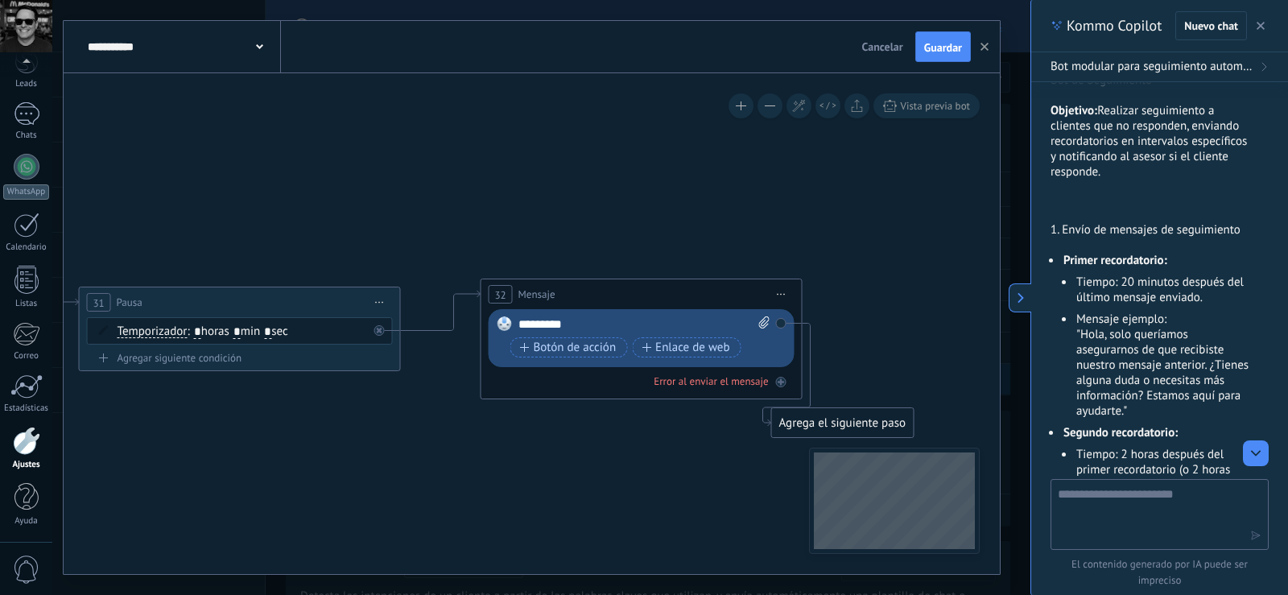
drag, startPoint x: 880, startPoint y: 266, endPoint x: 463, endPoint y: 204, distance: 421.6
click at [463, 204] on icon at bounding box center [642, 515] width 3171 height 1729
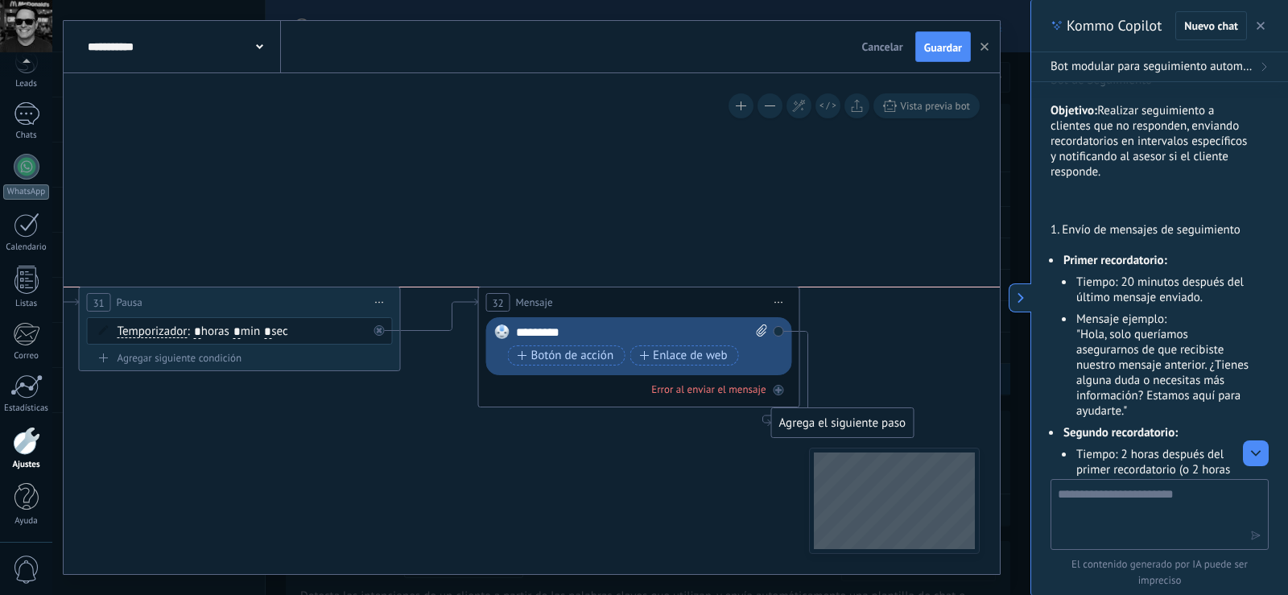
drag, startPoint x: 551, startPoint y: 281, endPoint x: 549, endPoint y: 291, distance: 10.0
click at [549, 291] on div "32 Mensaje ******* (a): Todos los contactos - canales seleccionados Todos los c…" at bounding box center [639, 302] width 320 height 30
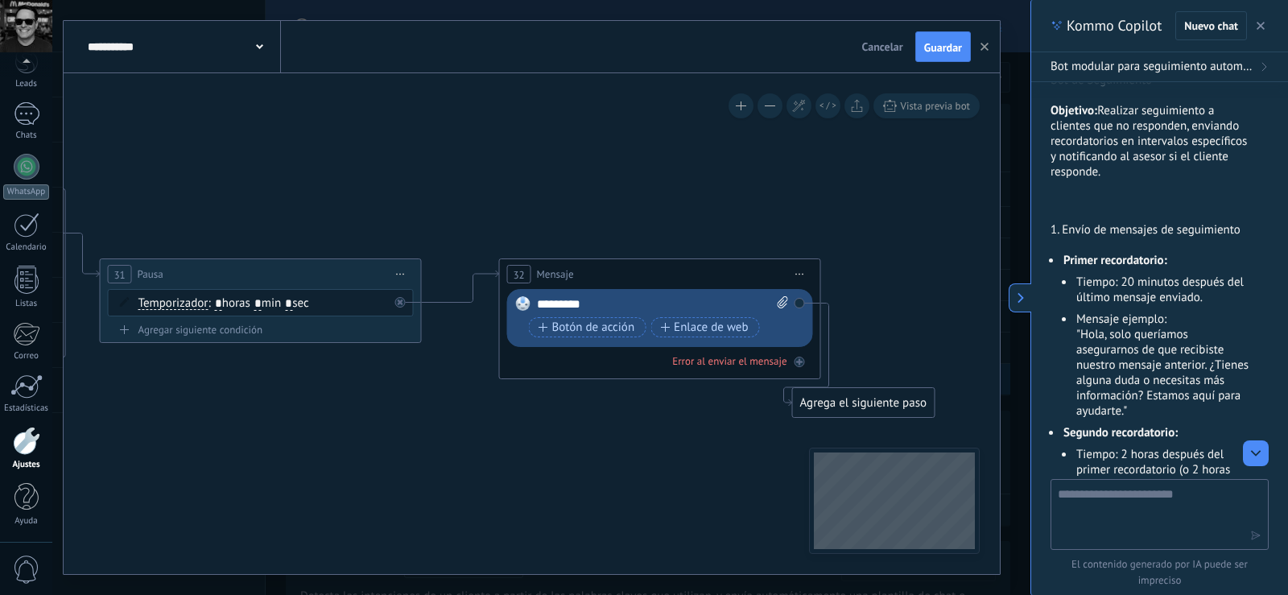
drag, startPoint x: 529, startPoint y: 233, endPoint x: 550, endPoint y: 204, distance: 35.1
click at [550, 204] on icon at bounding box center [662, 487] width 3171 height 1729
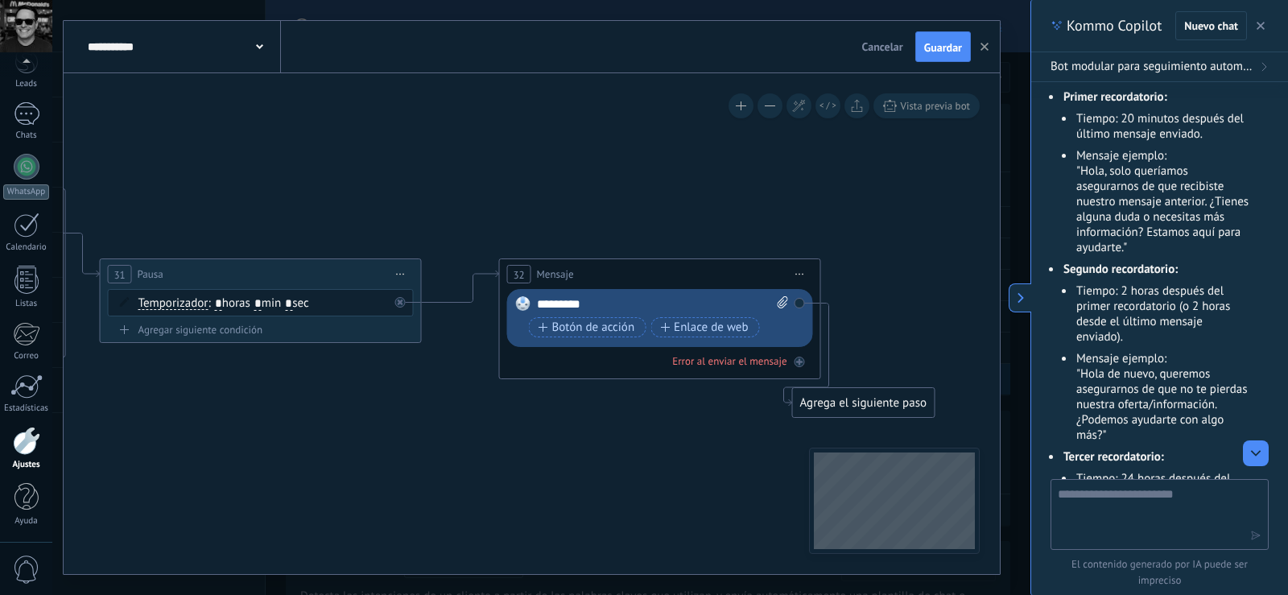
scroll to position [898, 0]
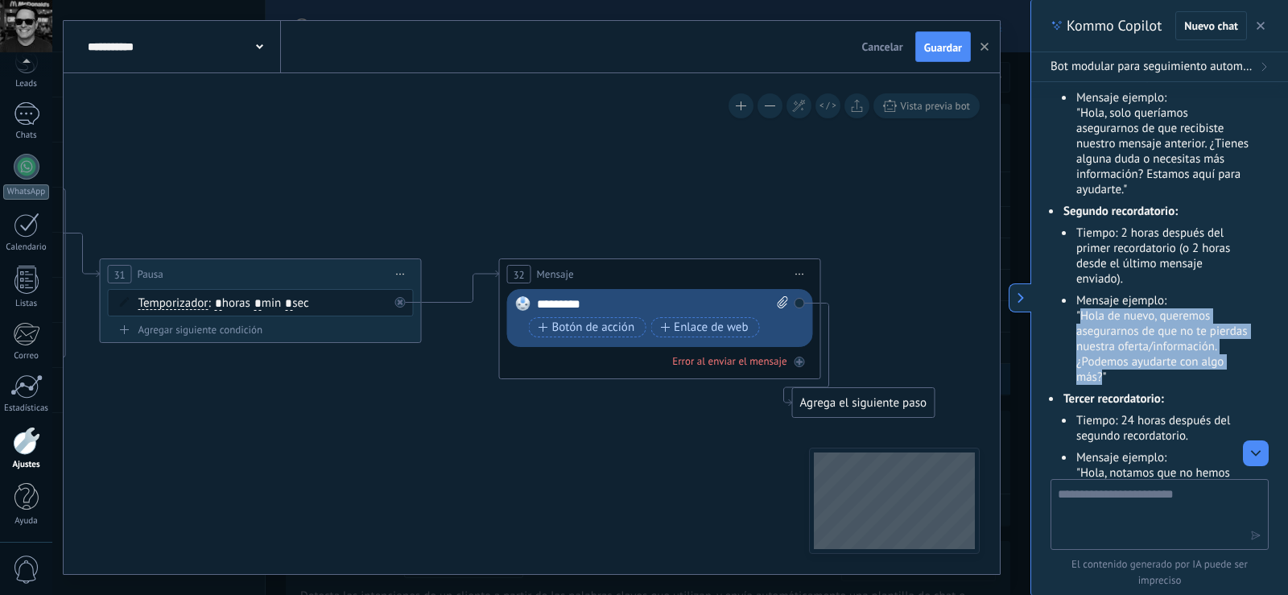
drag, startPoint x: 1082, startPoint y: 320, endPoint x: 1198, endPoint y: 374, distance: 127.5
click at [1198, 374] on li "Mensaje ejemplo: "Hola de nuevo, queremos asegurarnos de que no te pierdas nues…" at bounding box center [1162, 339] width 175 height 92
copy li "Hola de nuevo, queremos asegurarnos de que no te pierdas nuestra oferta/informa…"
drag, startPoint x: 618, startPoint y: 295, endPoint x: 607, endPoint y: 298, distance: 11.5
click at [607, 298] on div "Reemplazar Quitar Convertir a mensaje de voz Arrastre la imagen aquí para adjun…" at bounding box center [660, 318] width 306 height 58
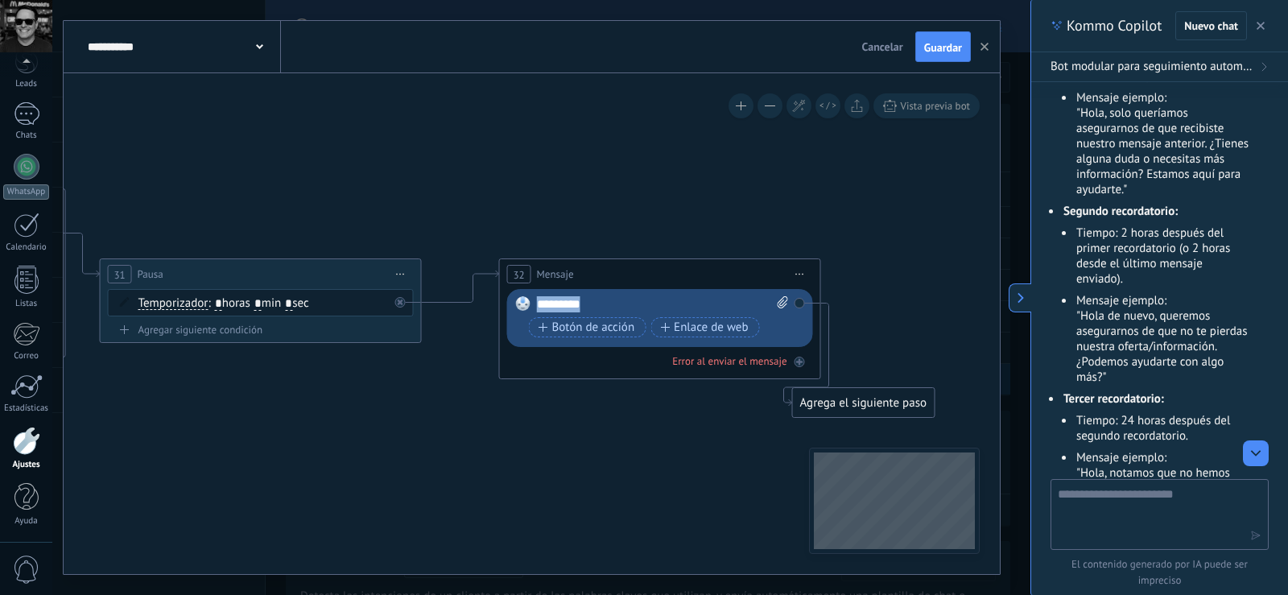
drag, startPoint x: 600, startPoint y: 302, endPoint x: 518, endPoint y: 303, distance: 82.1
click at [518, 303] on div "Reemplazar Quitar Convertir a mensaje de voz Arrastre la imagen aquí para adjun…" at bounding box center [660, 318] width 306 height 58
paste div
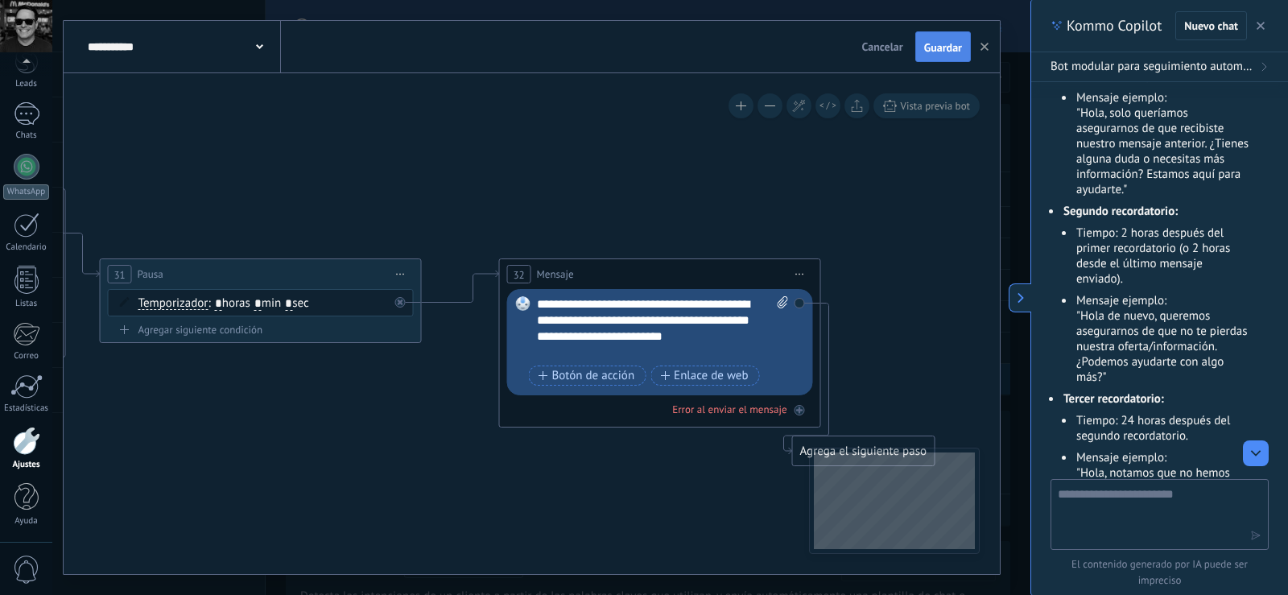
click at [943, 50] on span "Guardar" at bounding box center [943, 47] width 38 height 11
drag, startPoint x: 879, startPoint y: 445, endPoint x: 642, endPoint y: 502, distance: 243.5
click at [637, 505] on div "Agrega el siguiente paso" at bounding box center [620, 510] width 141 height 27
click at [680, 509] on div "Agrega el siguiente paso" at bounding box center [621, 510] width 141 height 27
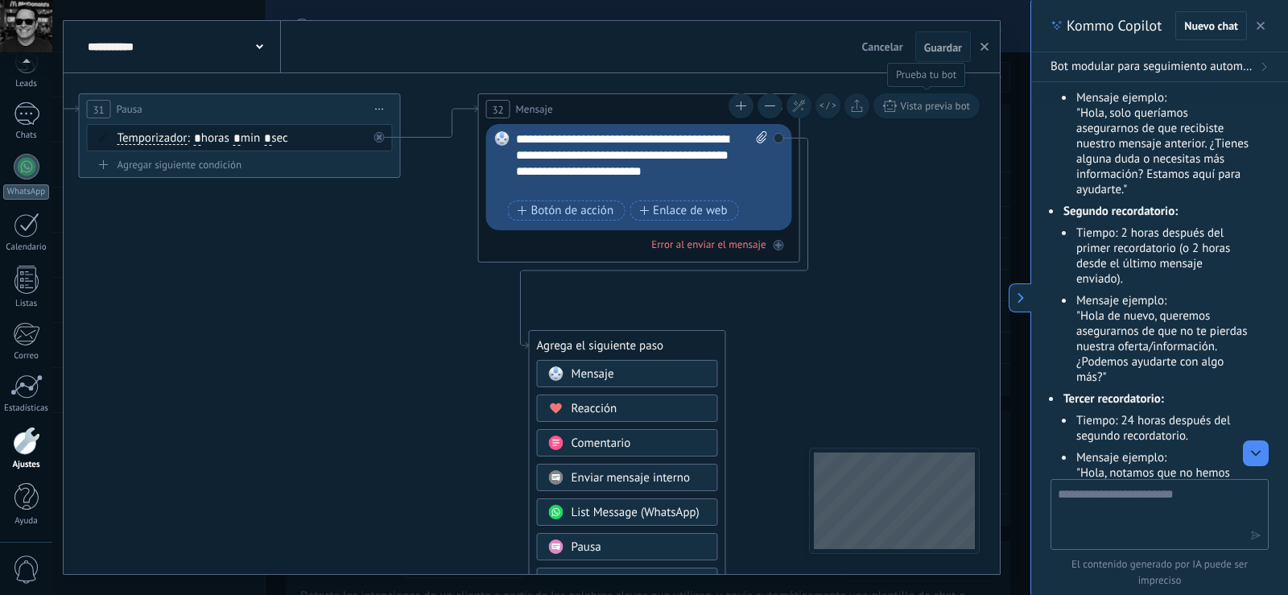
drag, startPoint x: 955, startPoint y: 280, endPoint x: 934, endPoint y: 115, distance: 166.3
click at [934, 115] on div "**********" at bounding box center [532, 323] width 936 height 501
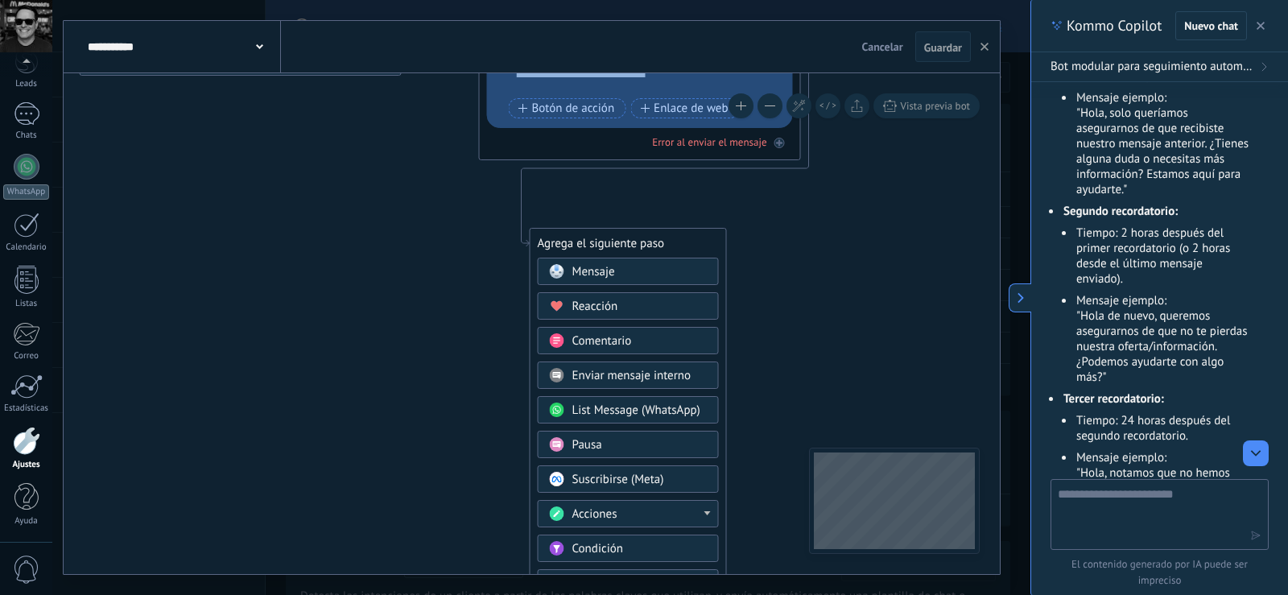
drag, startPoint x: 894, startPoint y: 233, endPoint x: 882, endPoint y: 115, distance: 118.9
click at [892, 113] on div "**********" at bounding box center [532, 323] width 936 height 501
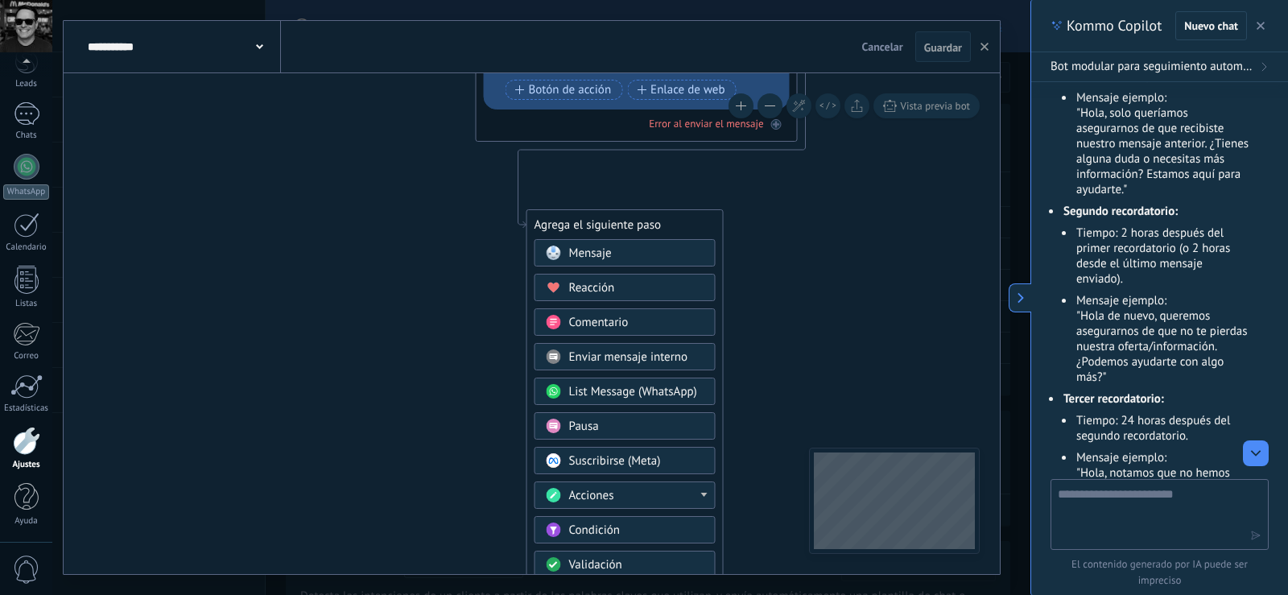
click at [609, 423] on div "Pausa" at bounding box center [636, 427] width 135 height 16
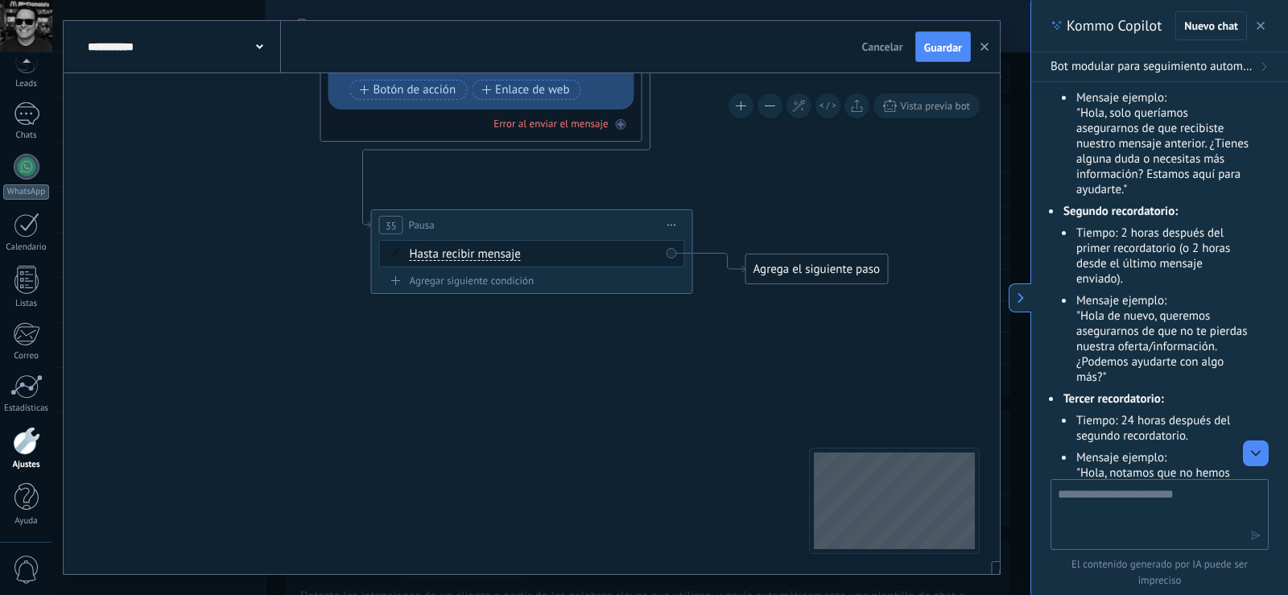
click at [502, 258] on span "Hasta recibir mensaje" at bounding box center [465, 254] width 111 height 13
click at [502, 258] on button "Hasta recibir mensaje" at bounding box center [502, 254] width 201 height 29
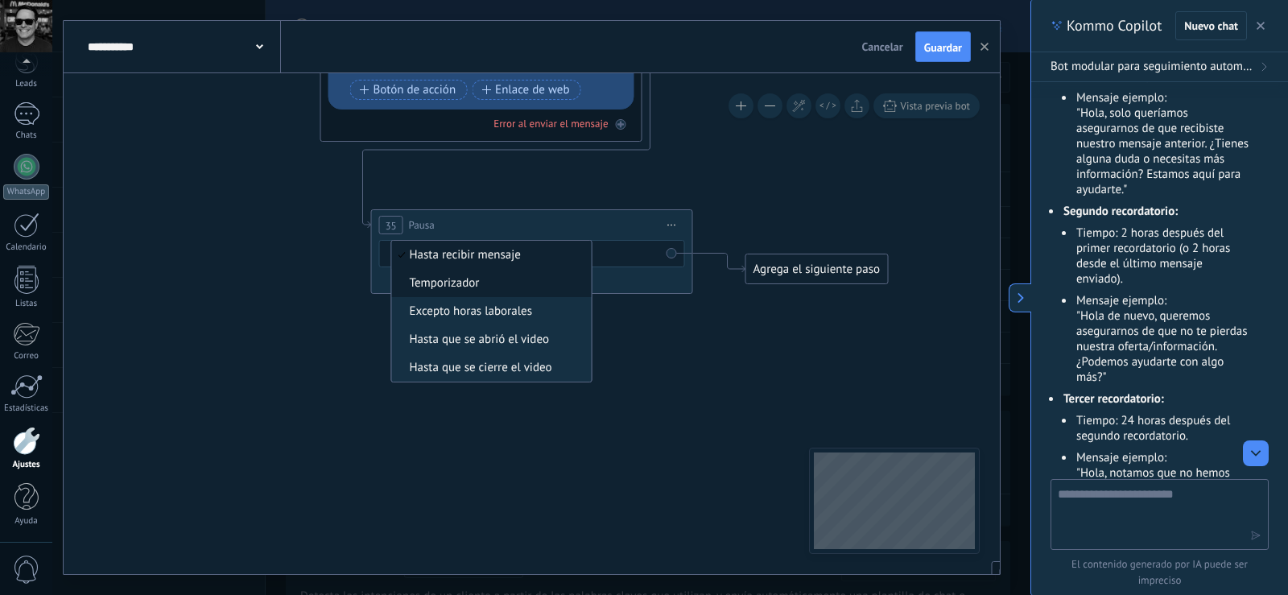
click at [472, 278] on span "Temporizador" at bounding box center [489, 283] width 195 height 16
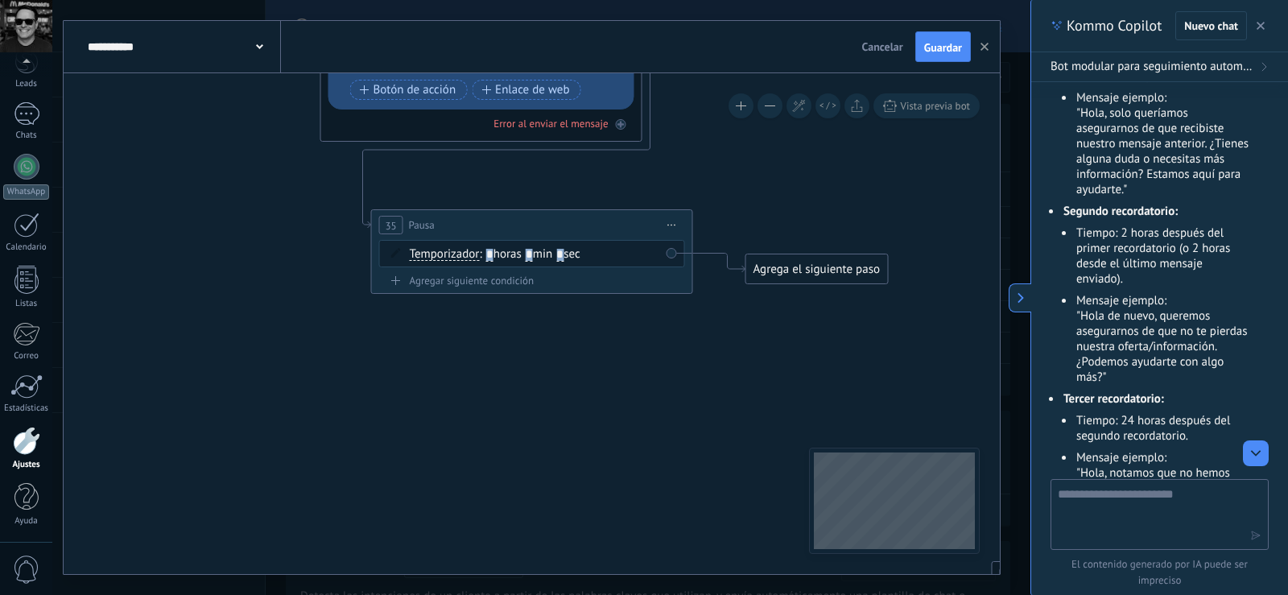
click at [490, 252] on input "*" at bounding box center [489, 255] width 7 height 13
type input "**"
drag, startPoint x: 542, startPoint y: 248, endPoint x: 554, endPoint y: 246, distance: 12.2
click at [554, 246] on span ": ** horas * min * sec" at bounding box center [532, 253] width 107 height 15
type input "*"
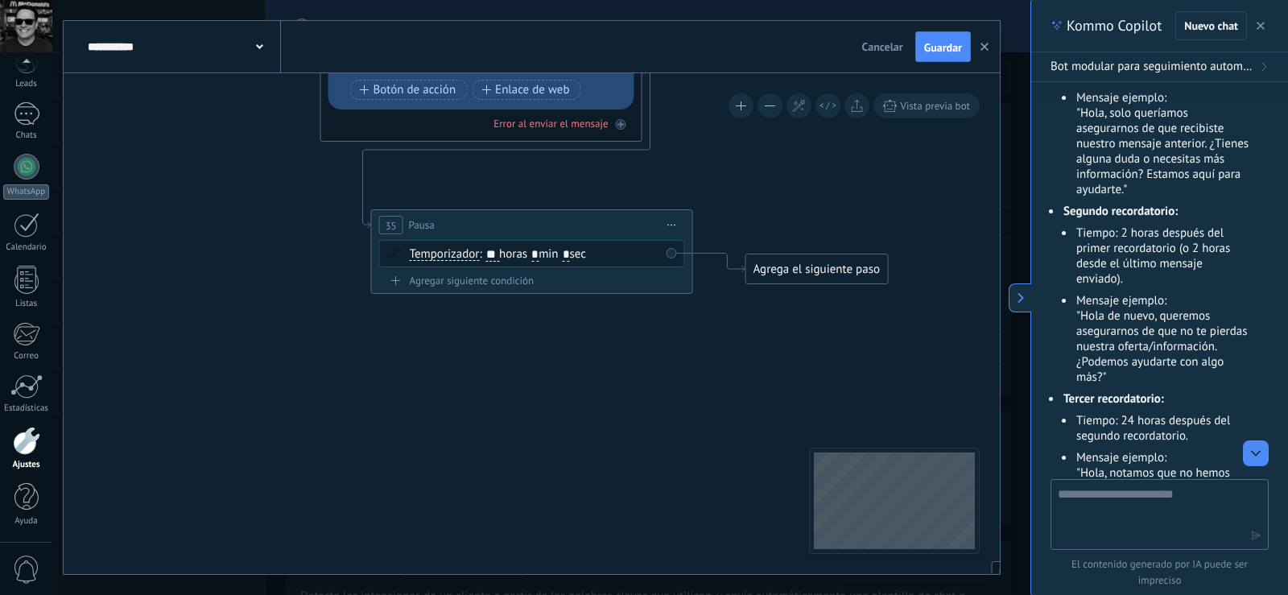
click at [611, 365] on icon at bounding box center [484, 218] width 3171 height 1763
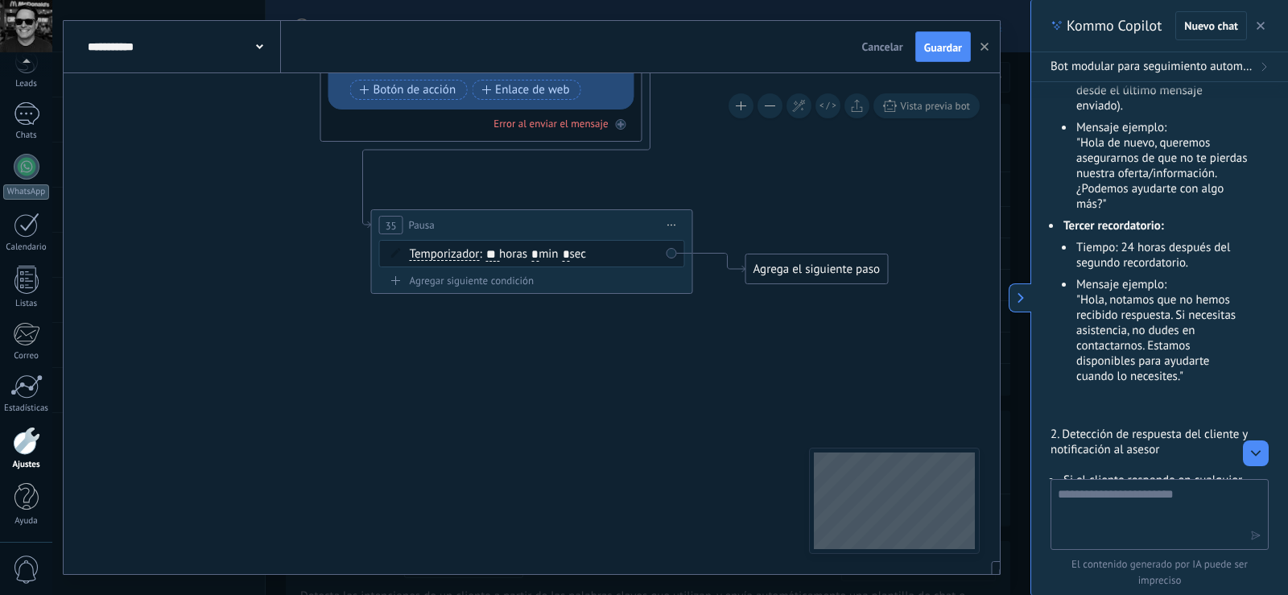
scroll to position [1139, 0]
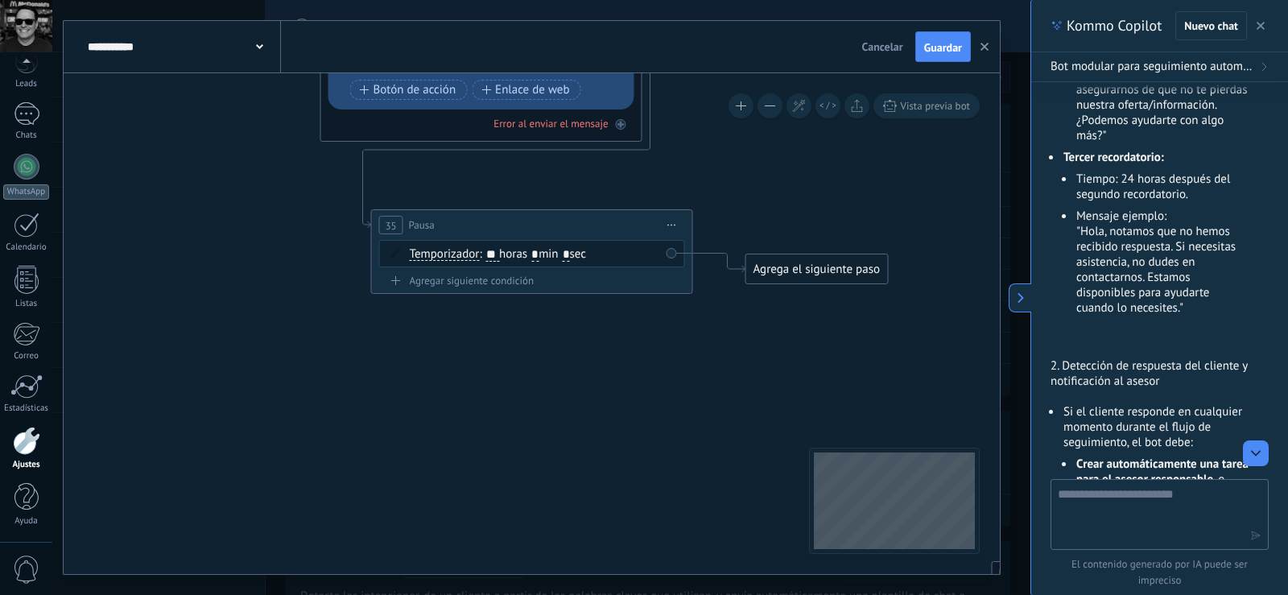
click at [1078, 181] on li "Tiempo: 24 horas después del segundo recordatorio." at bounding box center [1162, 186] width 175 height 31
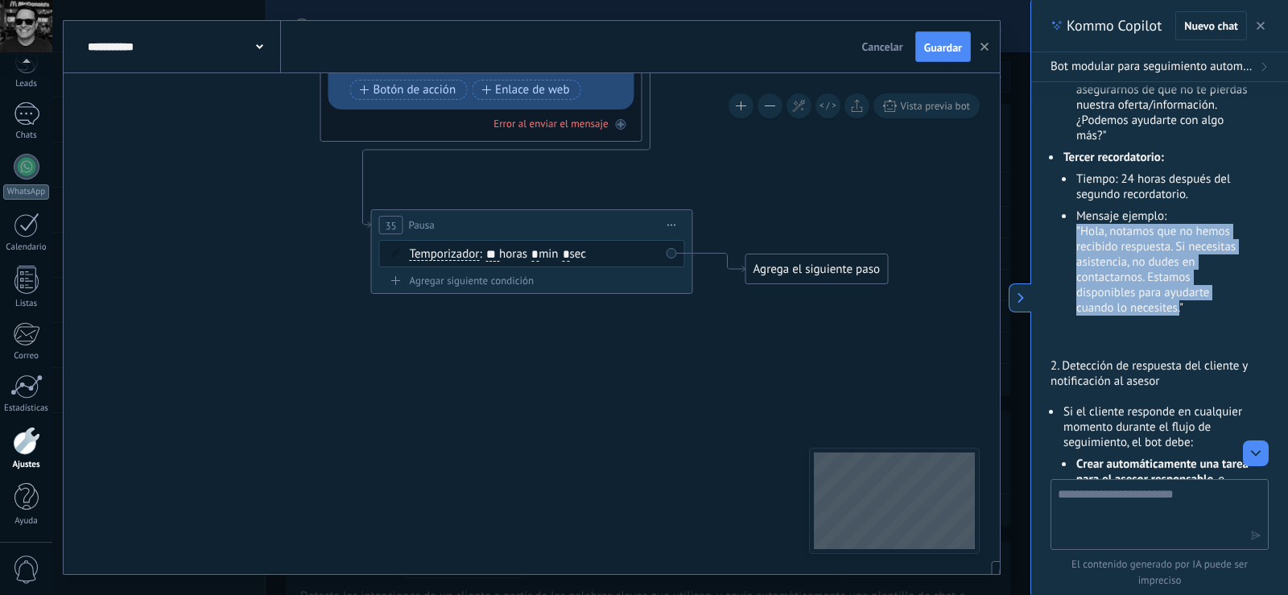
drag, startPoint x: 1078, startPoint y: 230, endPoint x: 1179, endPoint y: 308, distance: 128.0
click at [1179, 308] on li "Mensaje ejemplo: "Hola, notamos que no hemos recibido respuesta. Si necesitas a…" at bounding box center [1162, 261] width 175 height 107
copy li ""Hola, notamos que no hemos recibido respuesta. Si necesitas asistencia, no dud…"
click at [856, 271] on div "Agrega el siguiente paso" at bounding box center [816, 269] width 141 height 27
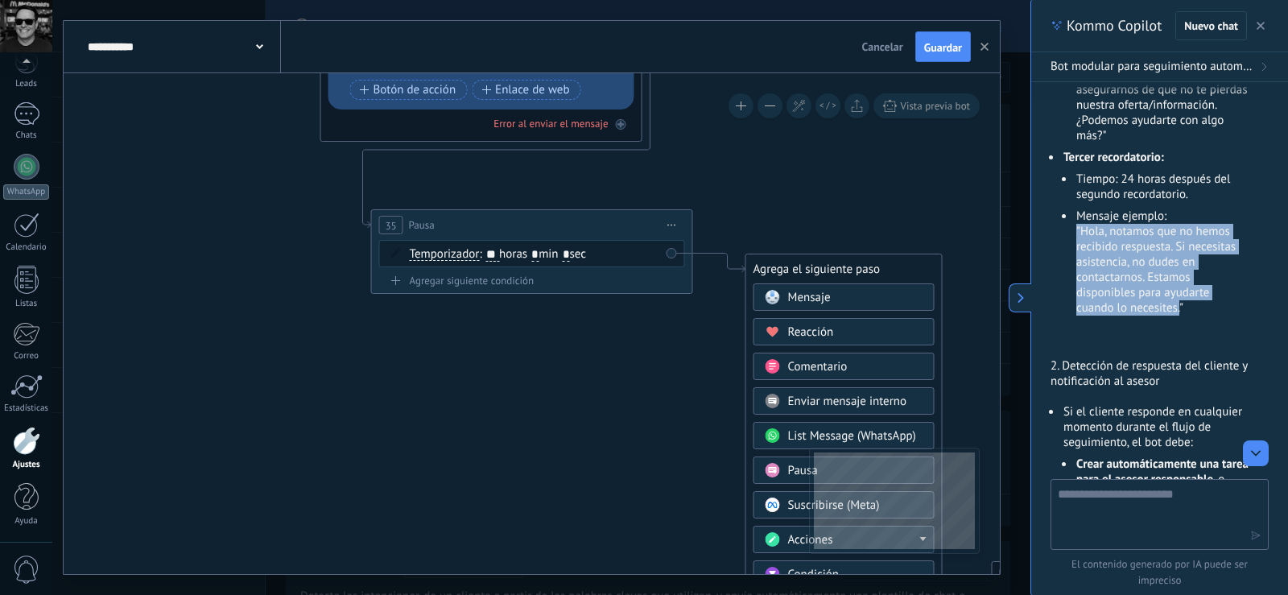
click at [844, 292] on div "Mensaje" at bounding box center [855, 298] width 135 height 16
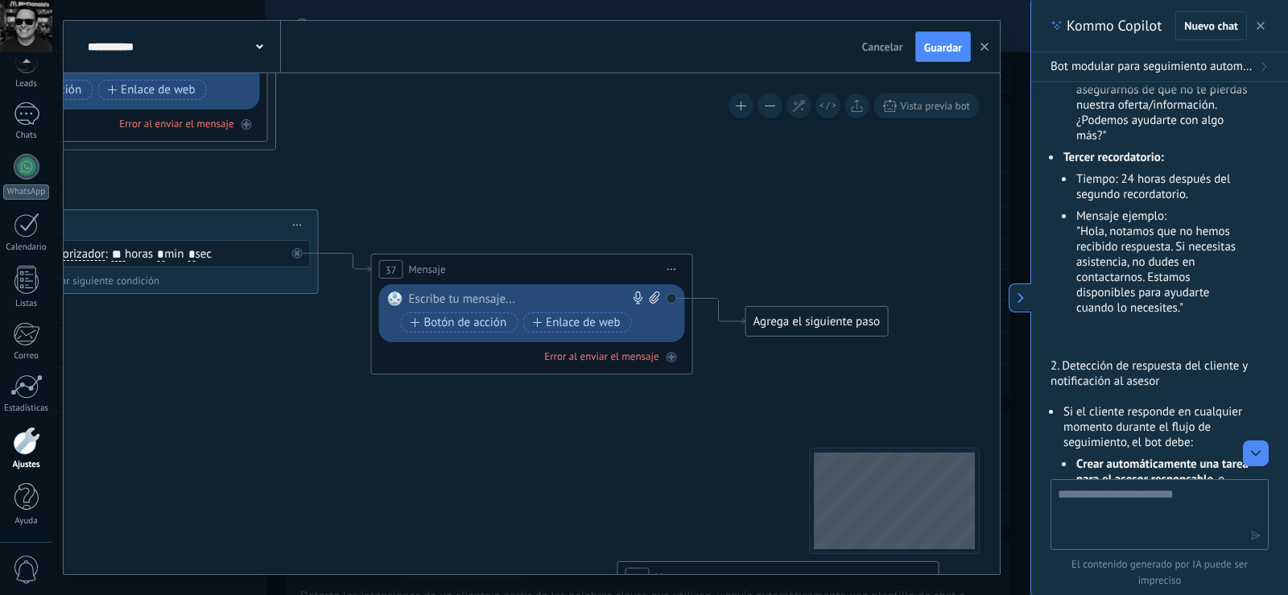
click at [512, 294] on div at bounding box center [528, 299] width 239 height 16
paste div
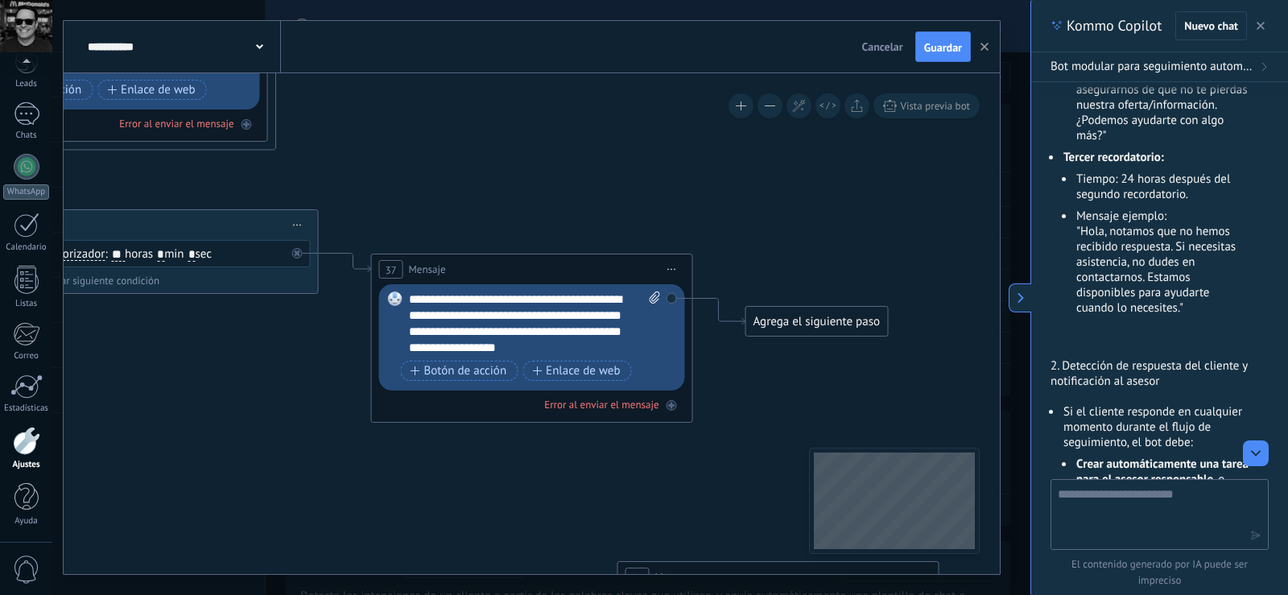
click at [580, 194] on icon at bounding box center [109, 218] width 3171 height 1763
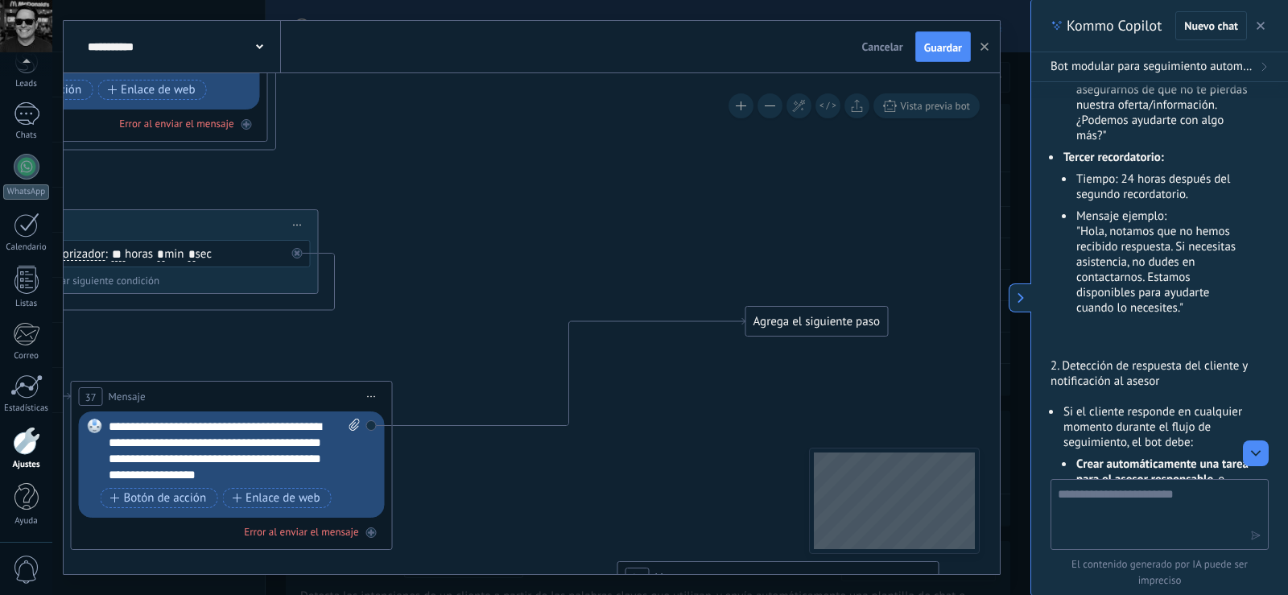
drag, startPoint x: 544, startPoint y: 263, endPoint x: 245, endPoint y: 390, distance: 325.4
click at [245, 390] on div "37 Mensaje ******* (a): Todos los contactos - canales seleccionados Todos los c…" at bounding box center [232, 397] width 320 height 30
drag, startPoint x: 791, startPoint y: 319, endPoint x: 580, endPoint y: 467, distance: 257.7
click at [580, 467] on div "Agrega el siguiente paso" at bounding box center [605, 469] width 141 height 27
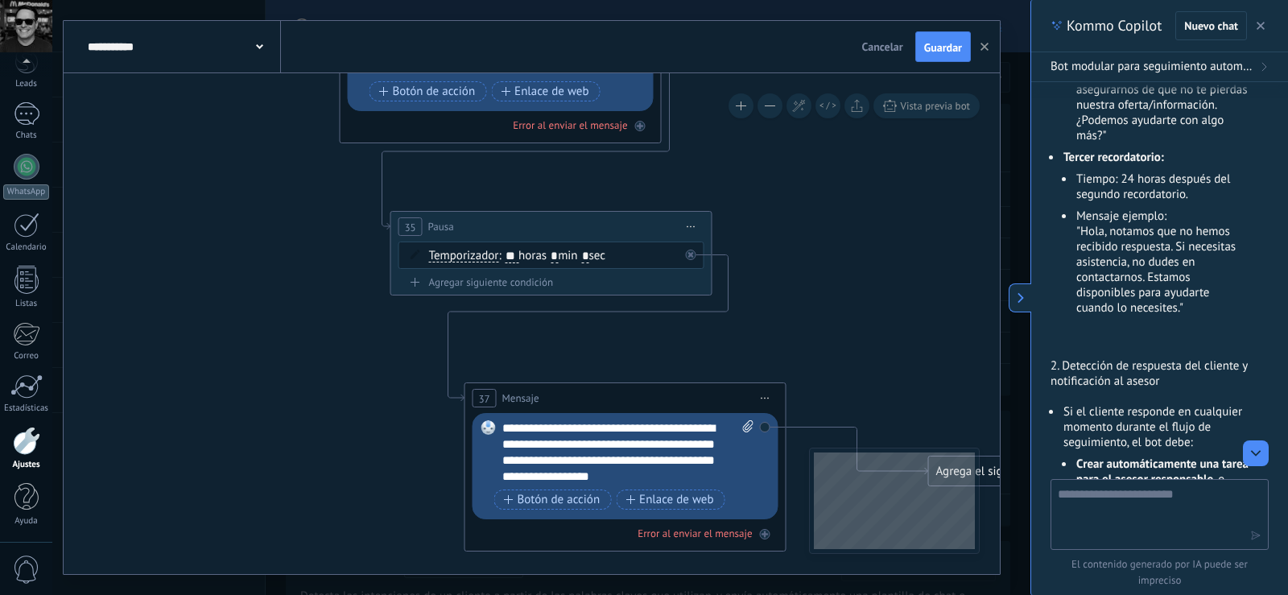
drag, startPoint x: 570, startPoint y: 303, endPoint x: 964, endPoint y: 305, distance: 393.6
click at [964, 305] on icon at bounding box center [503, 220] width 3171 height 1763
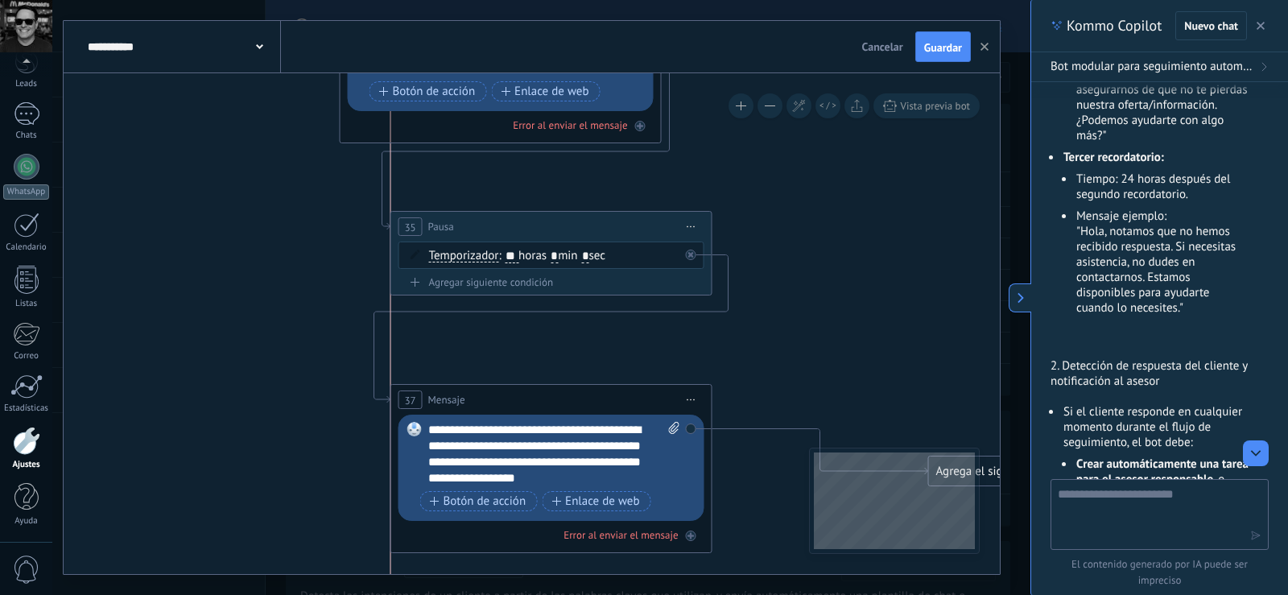
drag, startPoint x: 638, startPoint y: 396, endPoint x: 571, endPoint y: 398, distance: 66.8
click at [571, 398] on div "37 Mensaje ******* (a): Todos los contactos - canales seleccionados Todos los c…" at bounding box center [551, 400] width 320 height 30
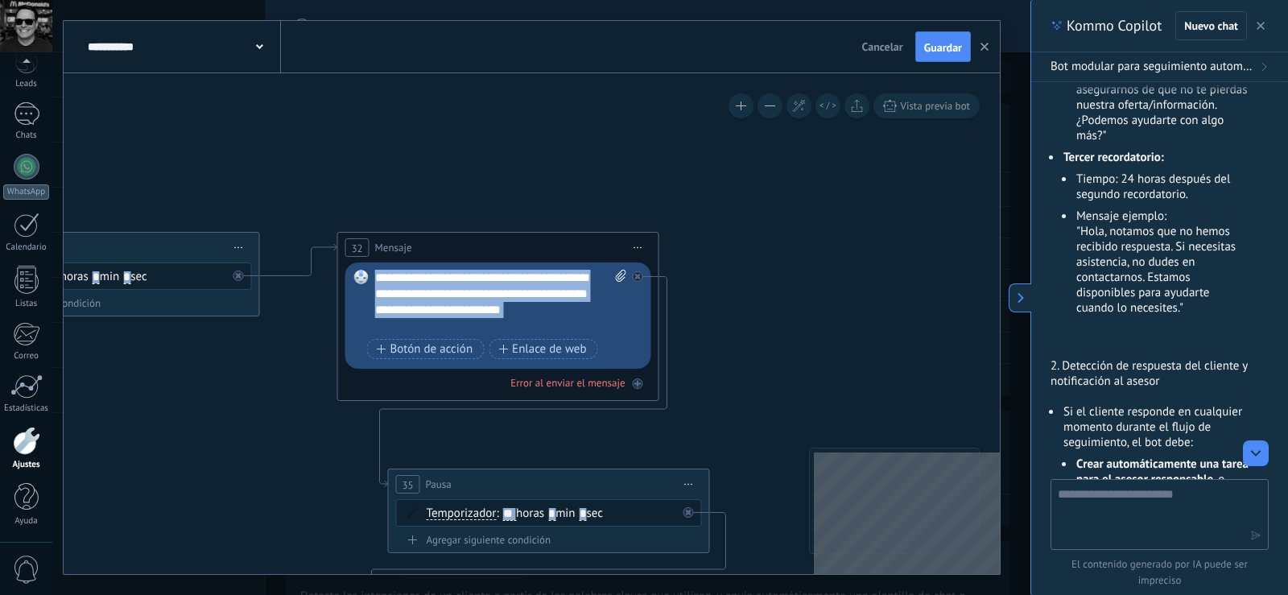
click at [817, 476] on div "**********" at bounding box center [532, 323] width 936 height 501
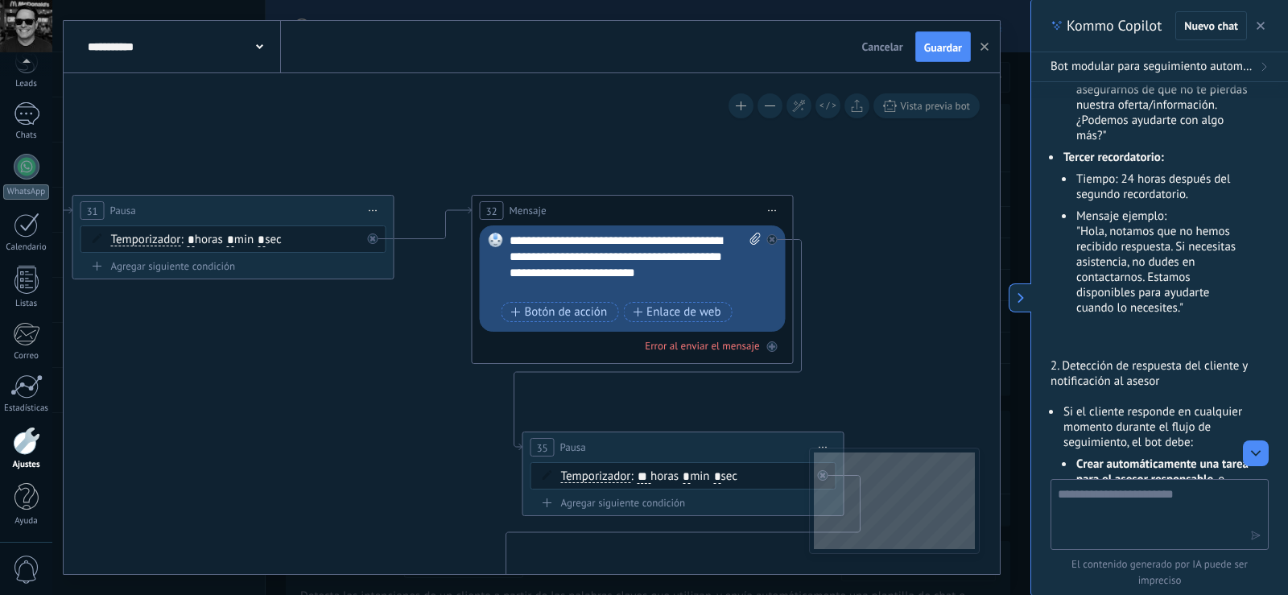
drag, startPoint x: 772, startPoint y: 229, endPoint x: 939, endPoint y: 182, distance: 173.3
click at [939, 182] on icon at bounding box center [635, 441] width 3171 height 1763
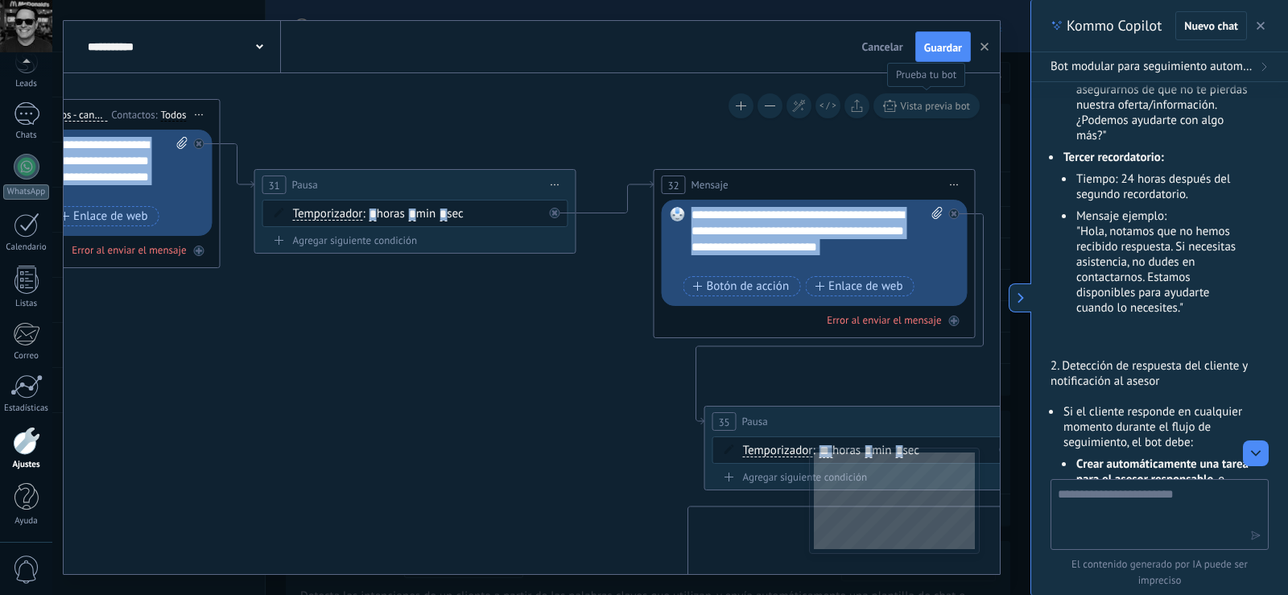
drag, startPoint x: 787, startPoint y: 127, endPoint x: 938, endPoint y: 114, distance: 151.2
click at [938, 114] on div "**********" at bounding box center [532, 323] width 936 height 501
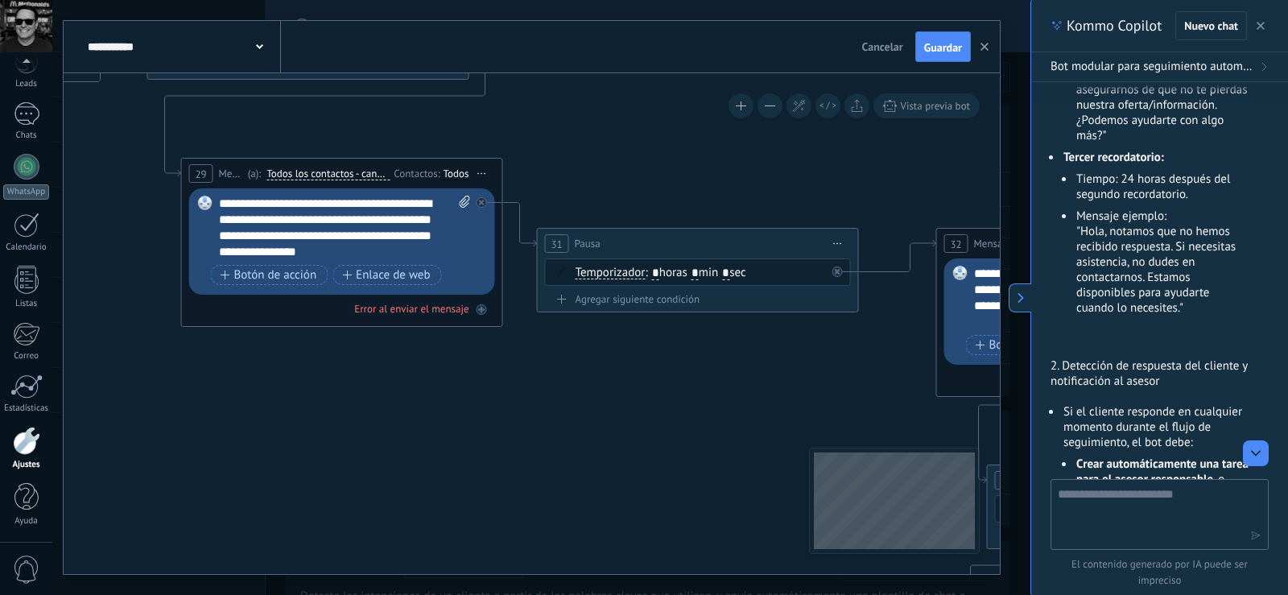
drag, startPoint x: 402, startPoint y: 336, endPoint x: 640, endPoint y: 340, distance: 237.5
click at [609, 413] on icon at bounding box center [1100, 474] width 3171 height 1763
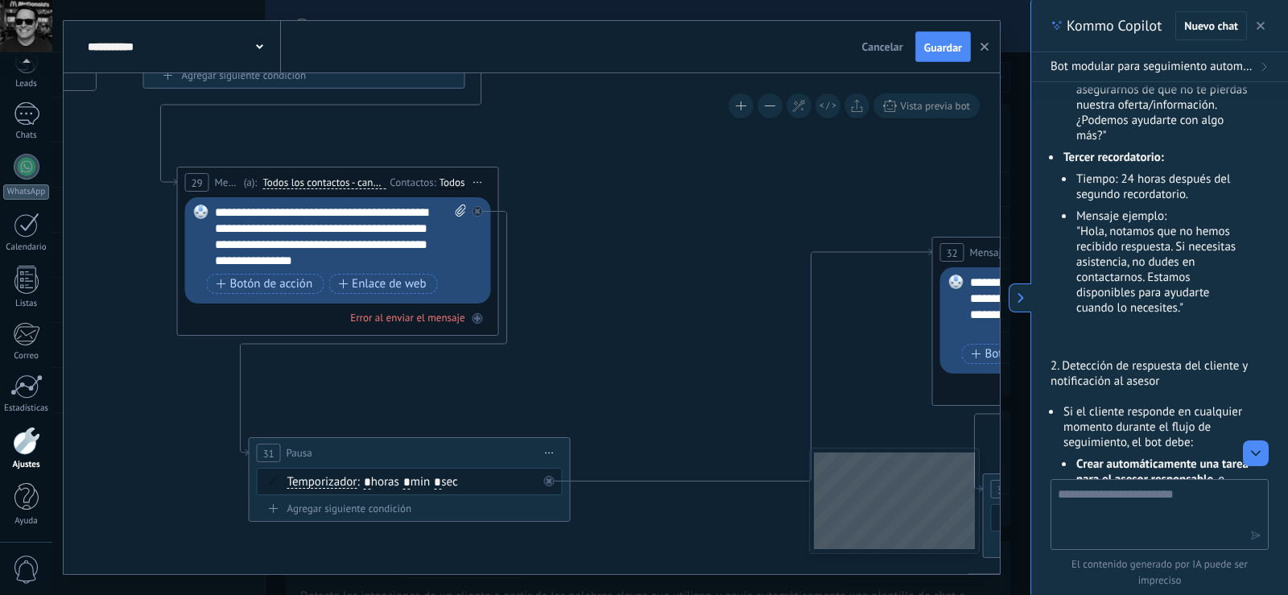
drag, startPoint x: 664, startPoint y: 247, endPoint x: 380, endPoint y: 448, distance: 347.7
click at [380, 448] on div "31 Pausa ***** Iniciar vista previa aquí Cambiar nombre Duplicar Borrar" at bounding box center [410, 453] width 320 height 30
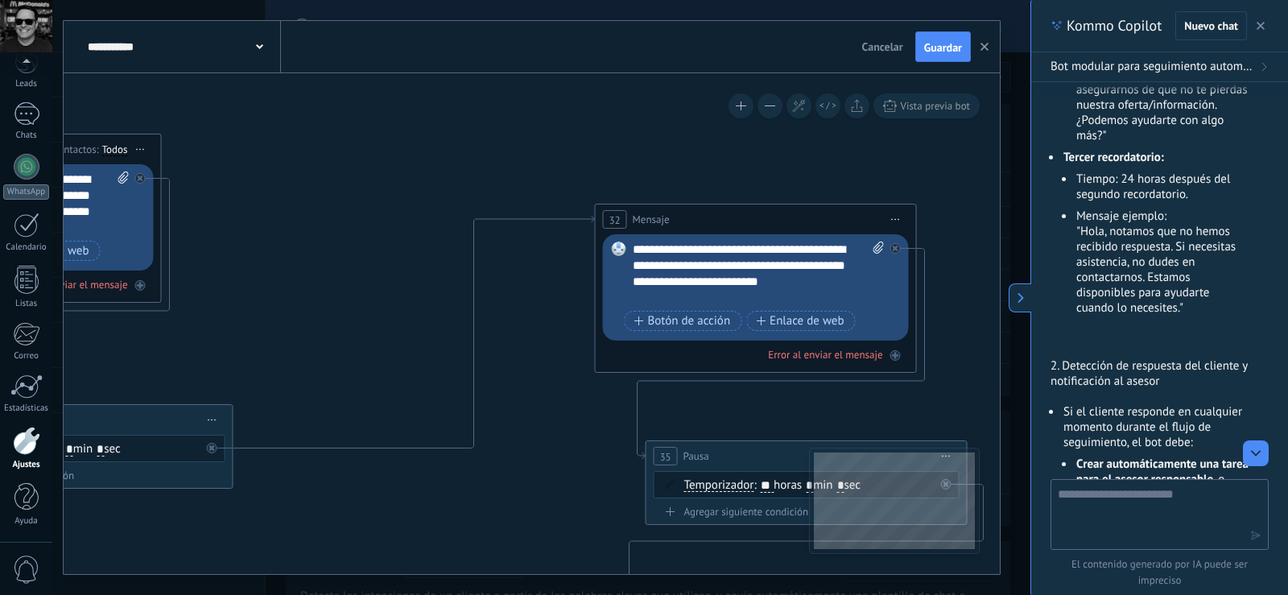
drag, startPoint x: 763, startPoint y: 201, endPoint x: 410, endPoint y: 163, distance: 355.5
click at [410, 163] on icon at bounding box center [758, 408] width 3171 height 1678
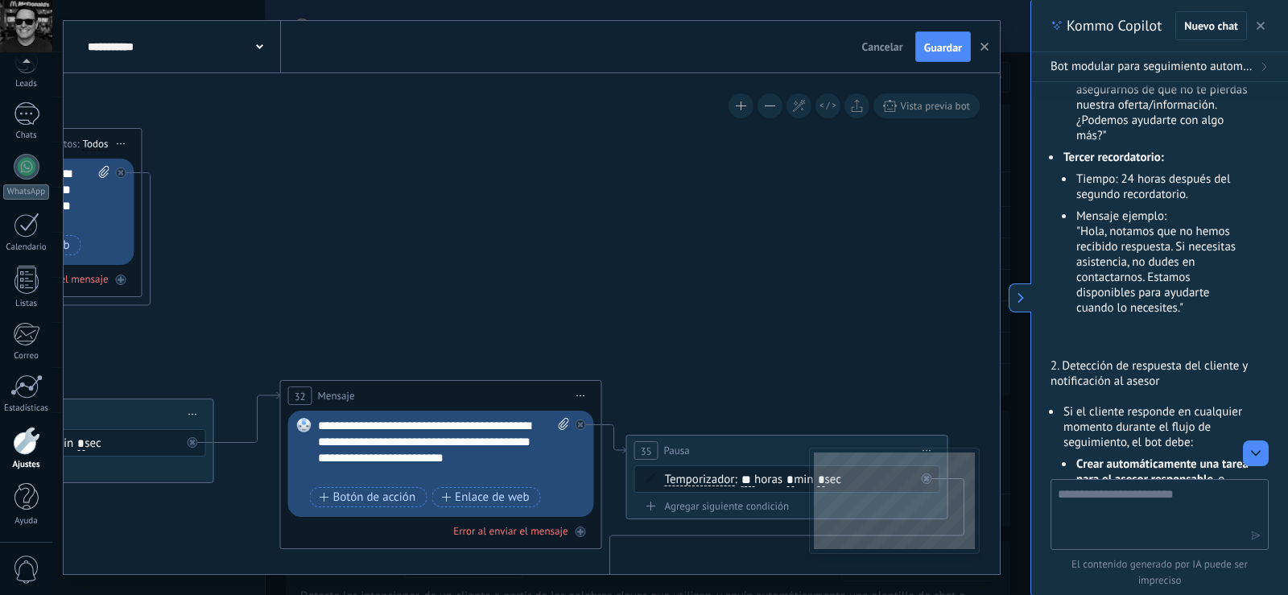
drag, startPoint x: 689, startPoint y: 210, endPoint x: 394, endPoint y: 392, distance: 347.0
click at [394, 392] on div "32 Mensaje ******* (a): Todos los contactos - canales seleccionados Todos los c…" at bounding box center [441, 396] width 320 height 30
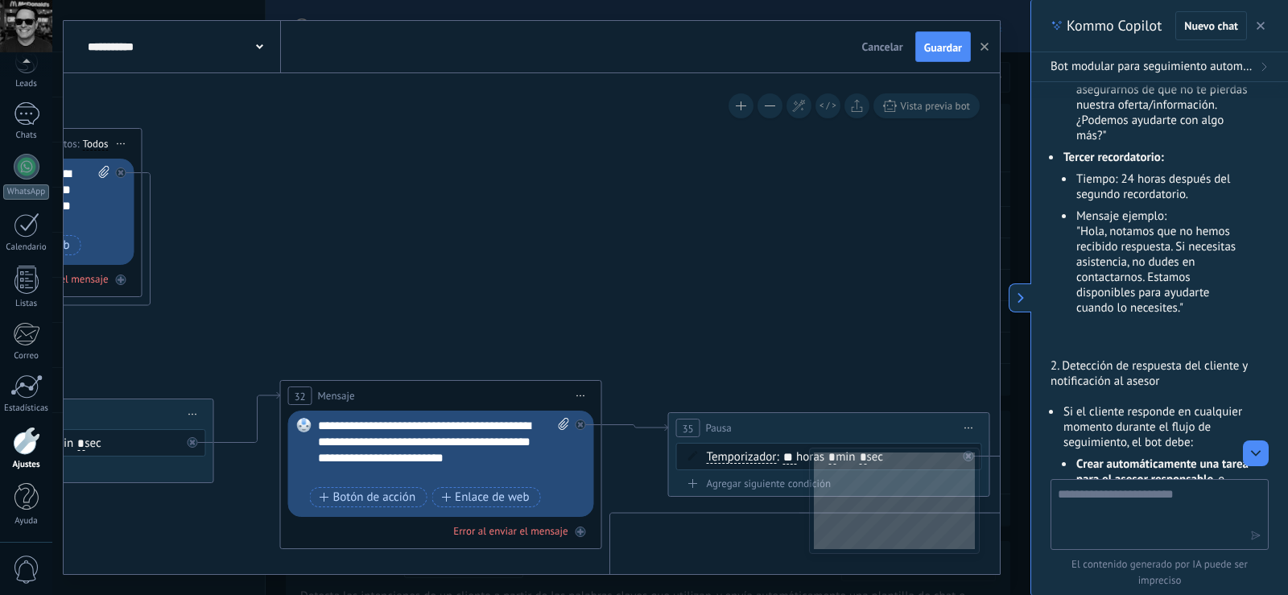
drag, startPoint x: 670, startPoint y: 440, endPoint x: 712, endPoint y: 418, distance: 47.5
click at [712, 418] on div "35 Pausa ***** Iniciar vista previa aquí Cambiar nombre Duplicar Borrar" at bounding box center [829, 428] width 320 height 30
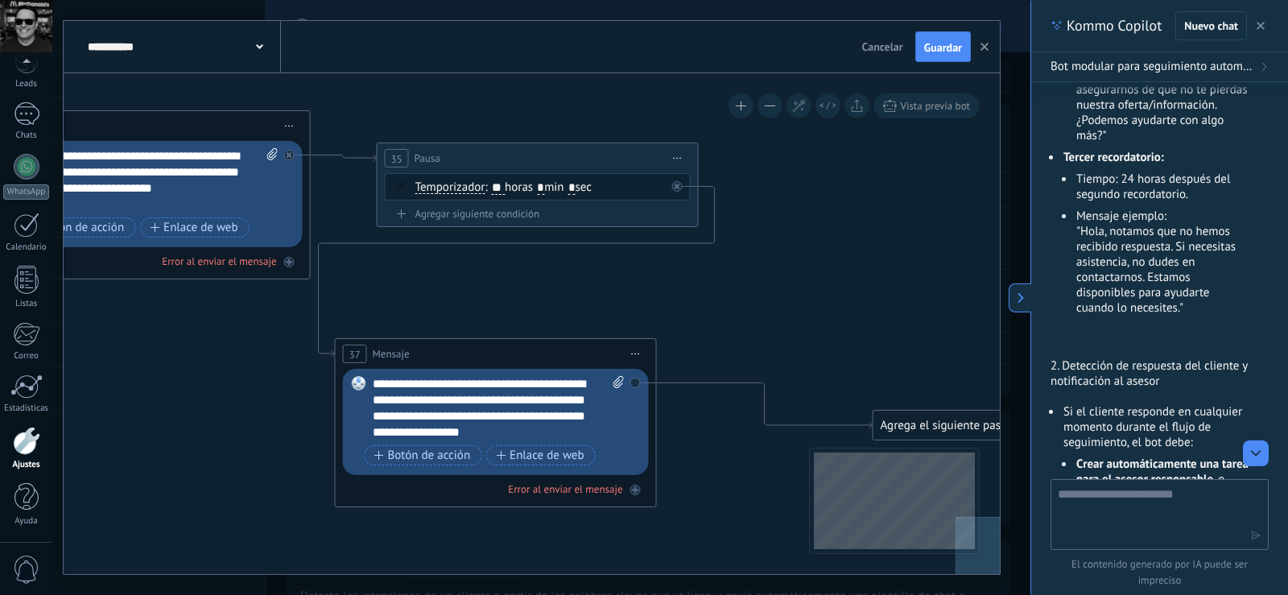
drag, startPoint x: 837, startPoint y: 319, endPoint x: 545, endPoint y: 49, distance: 397.6
click at [545, 49] on div "**********" at bounding box center [532, 297] width 936 height 553
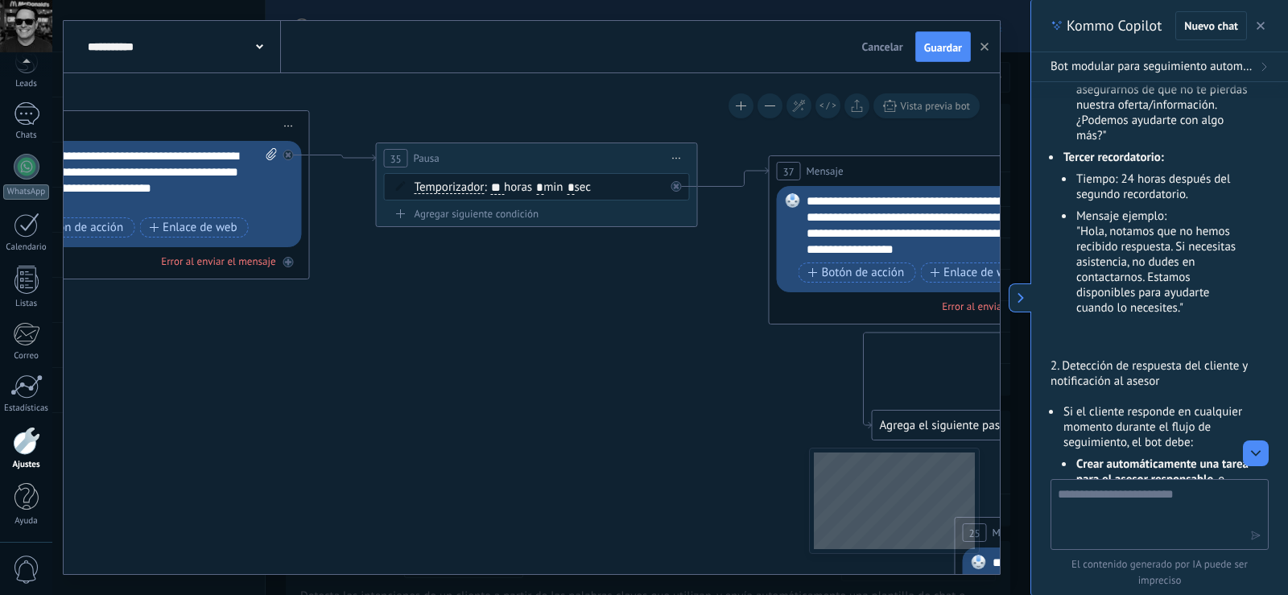
drag, startPoint x: 477, startPoint y: 353, endPoint x: 895, endPoint y: 171, distance: 456.1
click at [895, 171] on div "37 Mensaje ******* (a): Todos los contactos - canales seleccionados Todos los c…" at bounding box center [930, 171] width 320 height 30
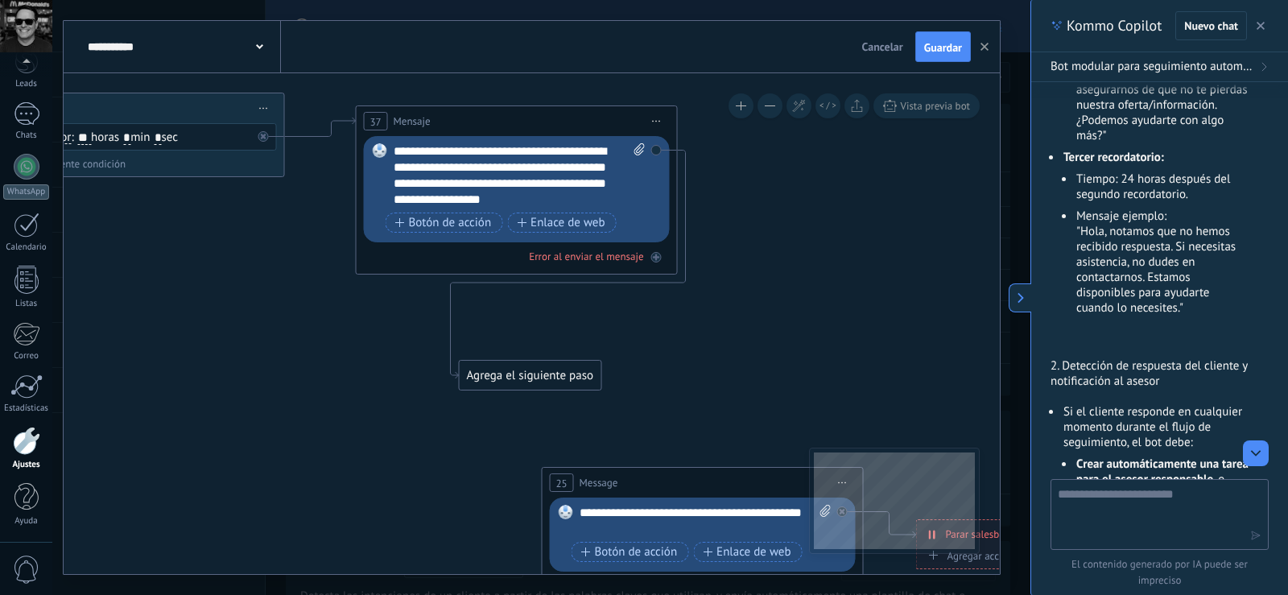
drag, startPoint x: 696, startPoint y: 300, endPoint x: 306, endPoint y: 247, distance: 394.0
click at [306, 247] on icon at bounding box center [34, 124] width 3171 height 1763
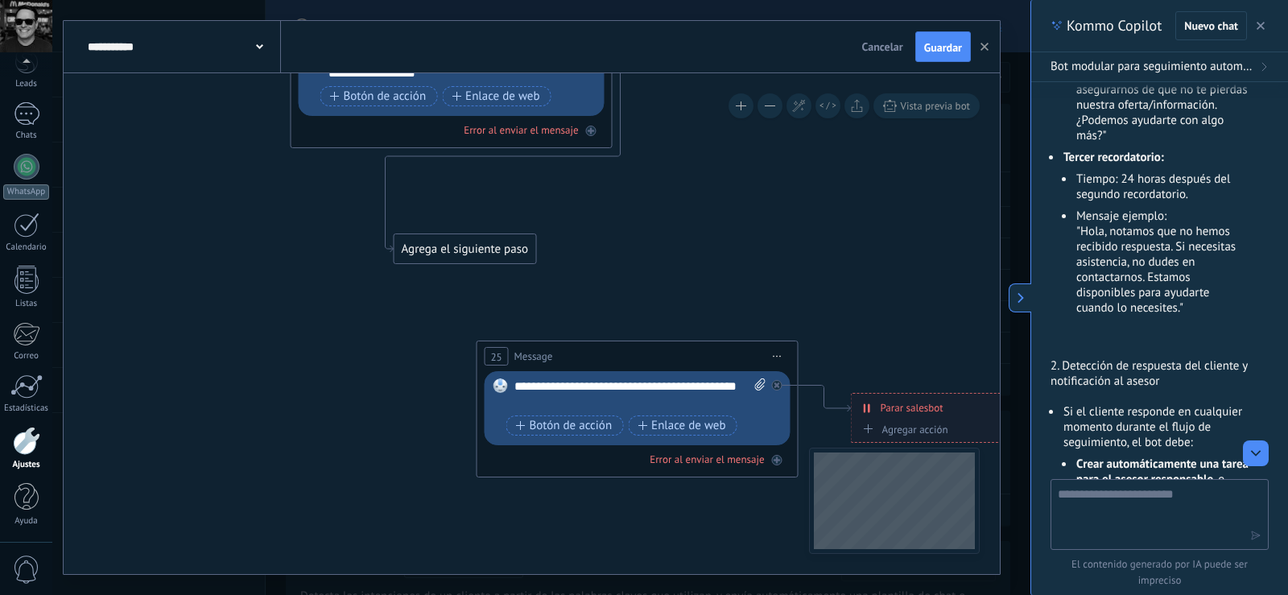
drag, startPoint x: 695, startPoint y: 389, endPoint x: 630, endPoint y: 262, distance: 142.2
click at [777, 354] on span "Iniciar vista previa aquí Cambiar nombre Duplicar [GEOGRAPHIC_DATA]" at bounding box center [778, 356] width 26 height 23
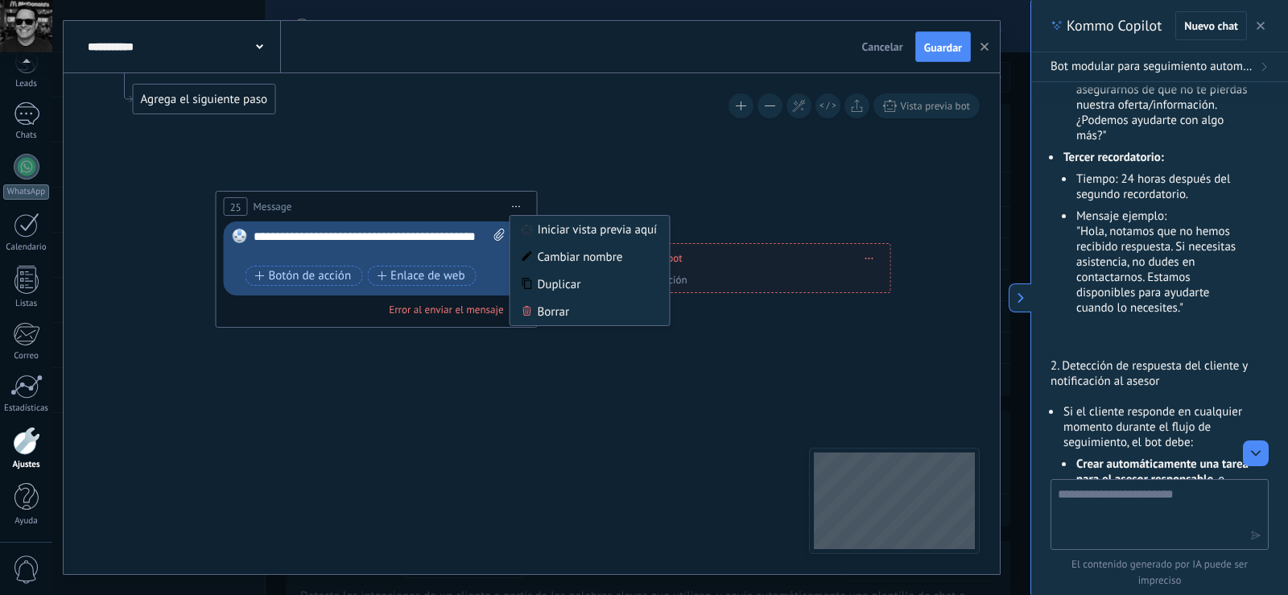
drag, startPoint x: 714, startPoint y: 309, endPoint x: 437, endPoint y: 151, distance: 318.7
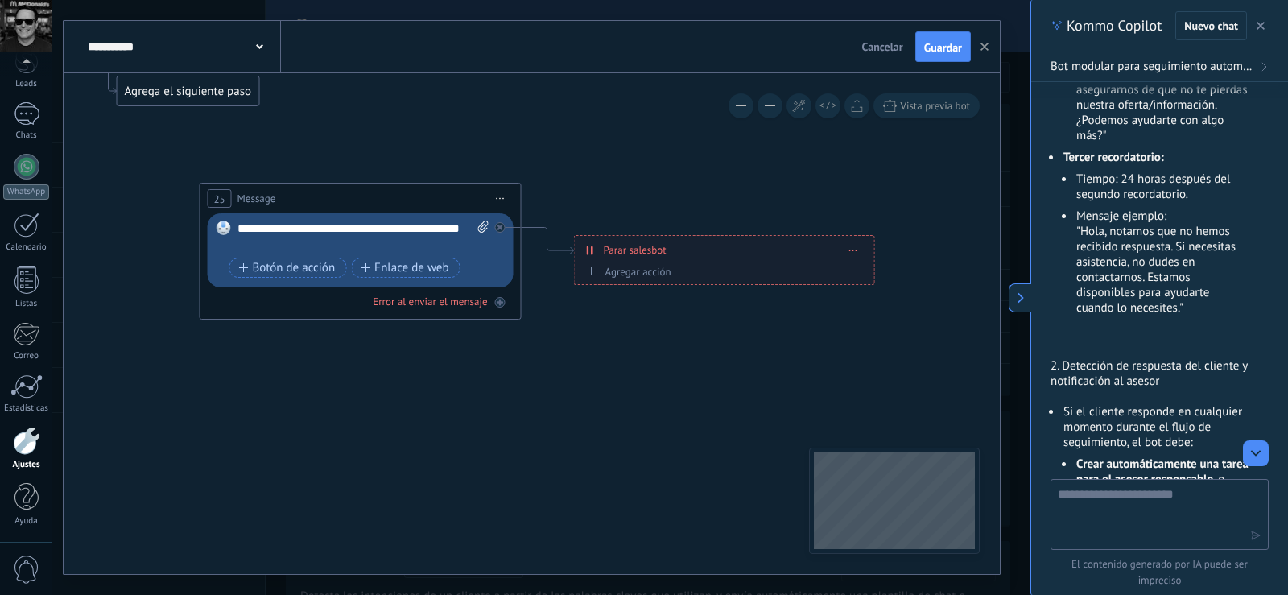
click at [505, 202] on span "Iniciar vista previa aquí Cambiar nombre Duplicar [GEOGRAPHIC_DATA]" at bounding box center [501, 198] width 26 height 23
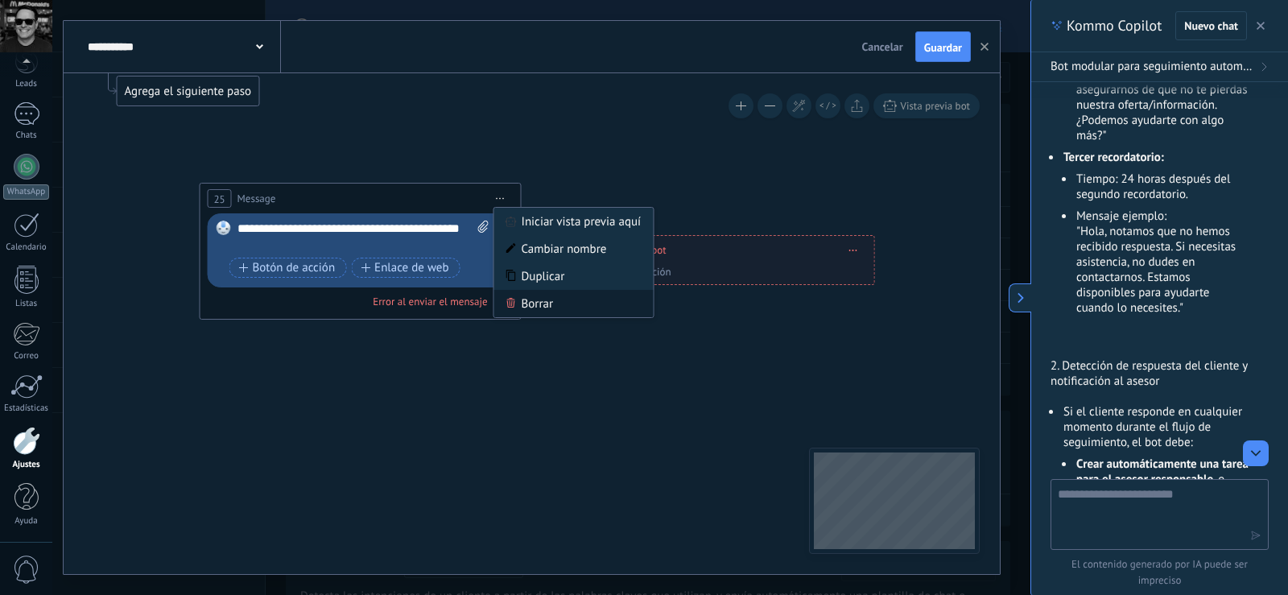
click at [531, 299] on div "Borrar" at bounding box center [573, 303] width 159 height 27
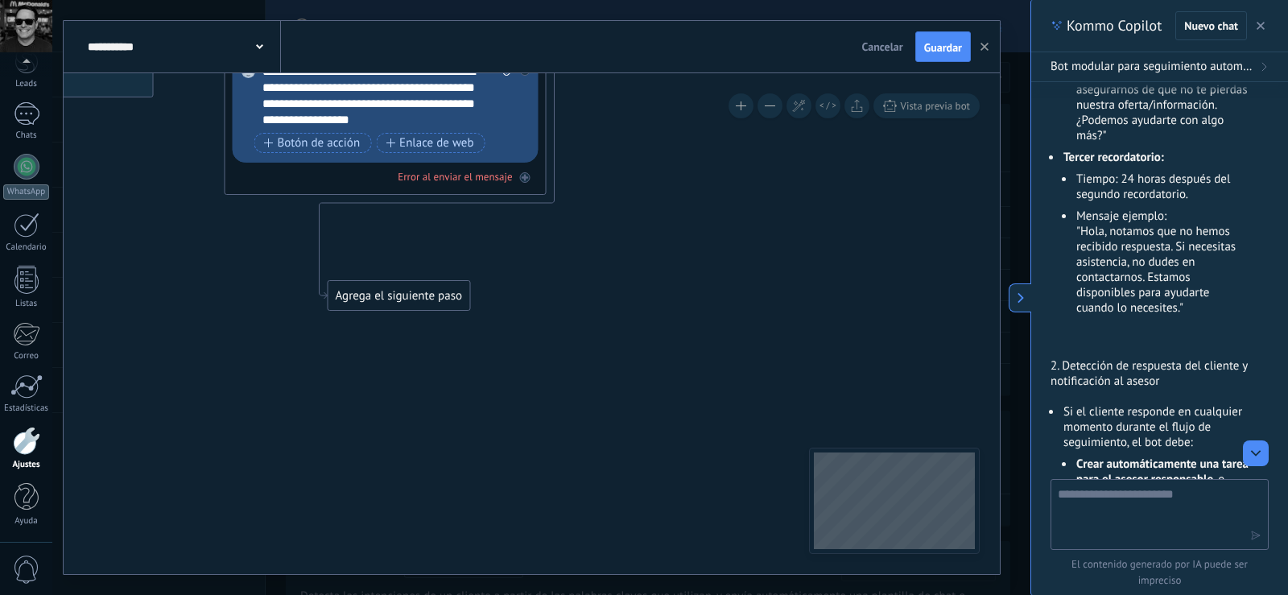
drag, startPoint x: 450, startPoint y: 225, endPoint x: 712, endPoint y: 481, distance: 365.5
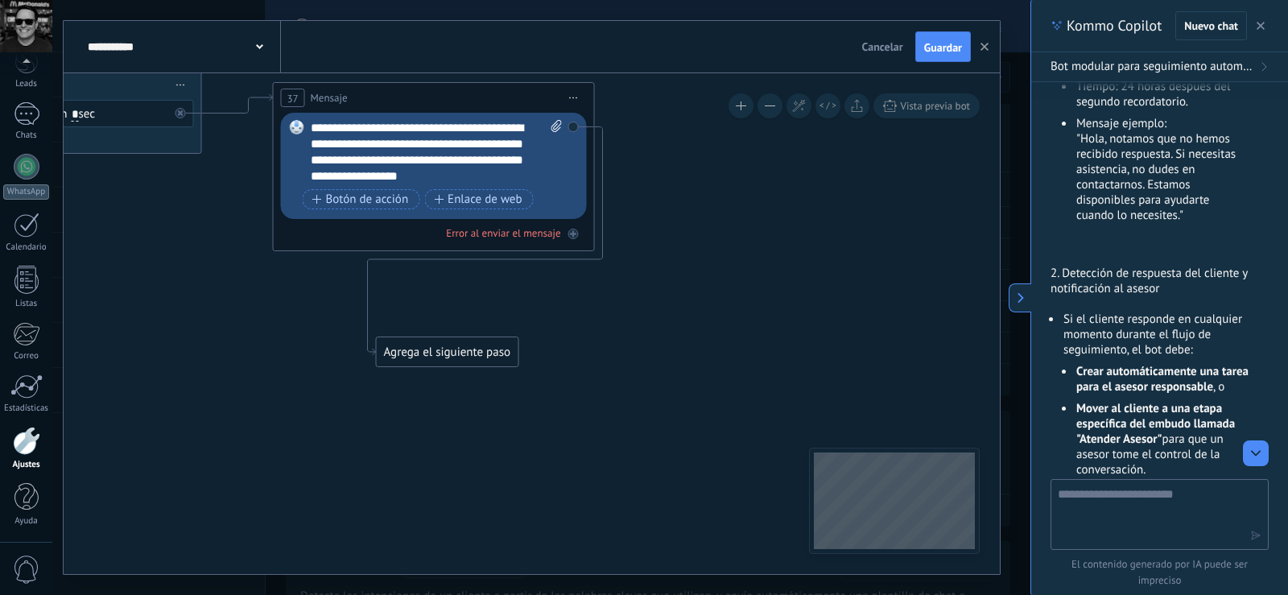
scroll to position [1243, 0]
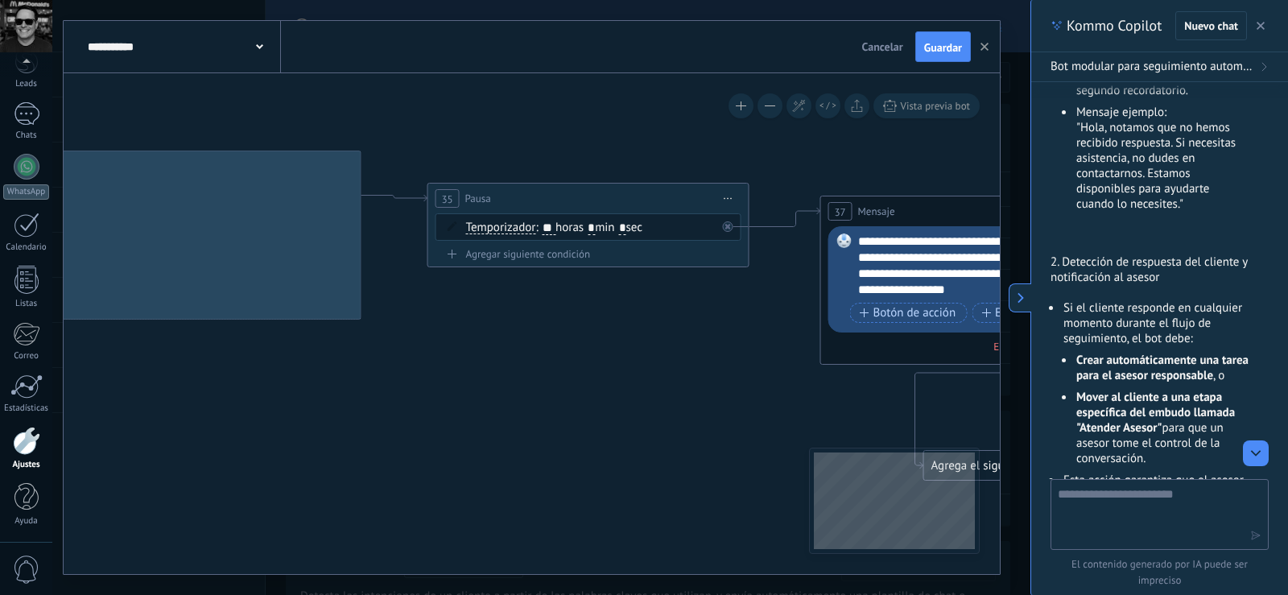
drag, startPoint x: 279, startPoint y: 355, endPoint x: 776, endPoint y: 468, distance: 509.3
click at [776, 468] on icon at bounding box center [498, 214] width 3171 height 1763
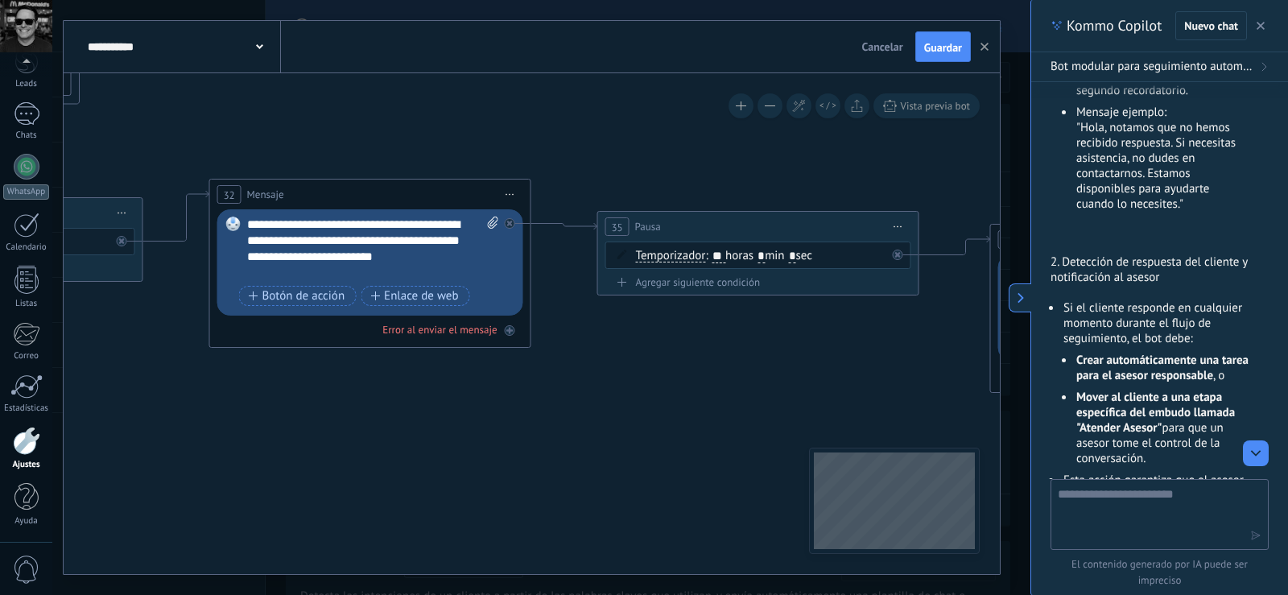
drag, startPoint x: 607, startPoint y: 469, endPoint x: 777, endPoint y: 497, distance: 172.2
click at [777, 497] on icon at bounding box center [668, 243] width 3171 height 1763
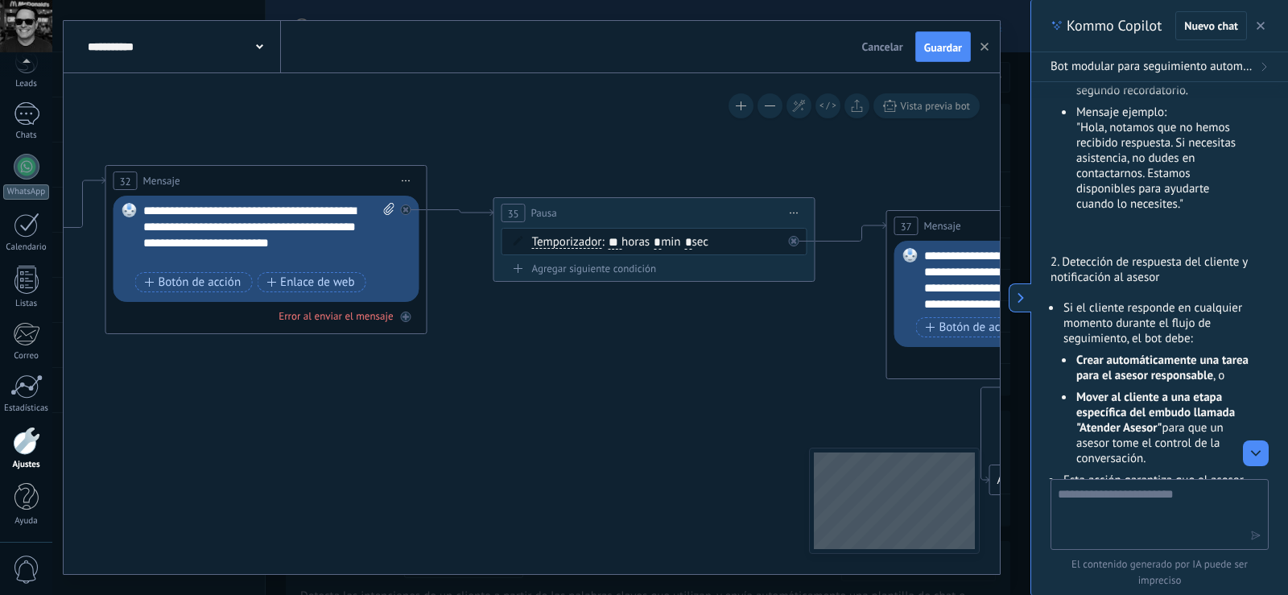
drag, startPoint x: 770, startPoint y: 497, endPoint x: 667, endPoint y: 484, distance: 104.7
click at [667, 484] on icon at bounding box center [564, 229] width 3171 height 1763
click at [794, 217] on span "Iniciar vista previa aquí Cambiar nombre Duplicar [GEOGRAPHIC_DATA]" at bounding box center [795, 212] width 26 height 23
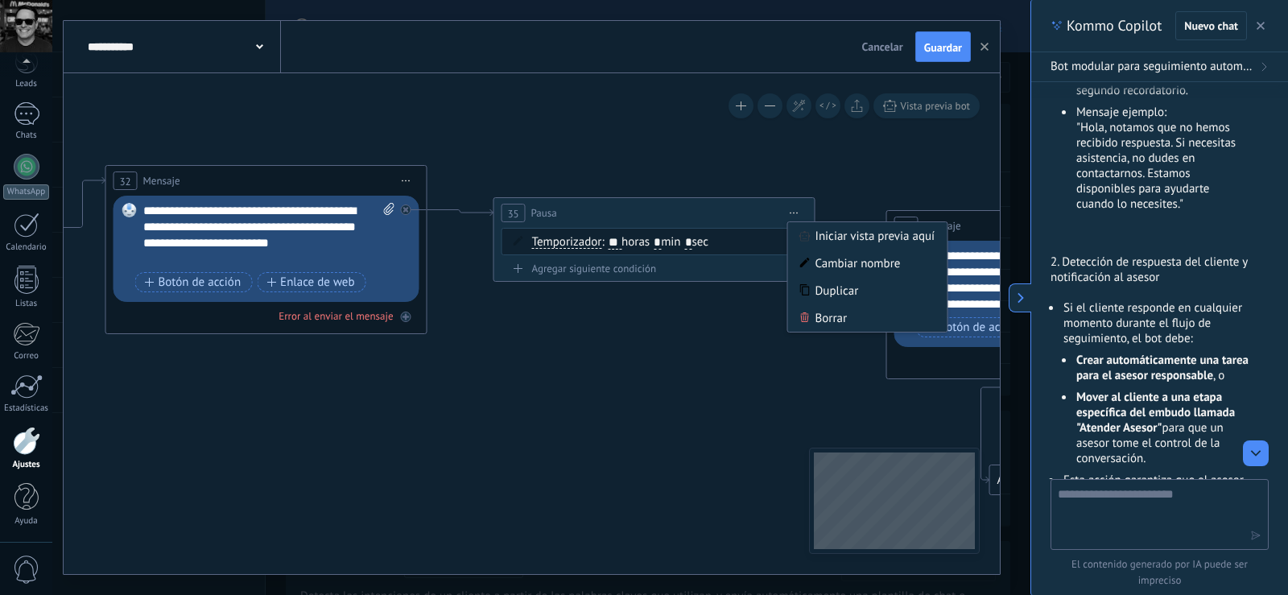
click at [741, 366] on icon at bounding box center [564, 229] width 3171 height 1763
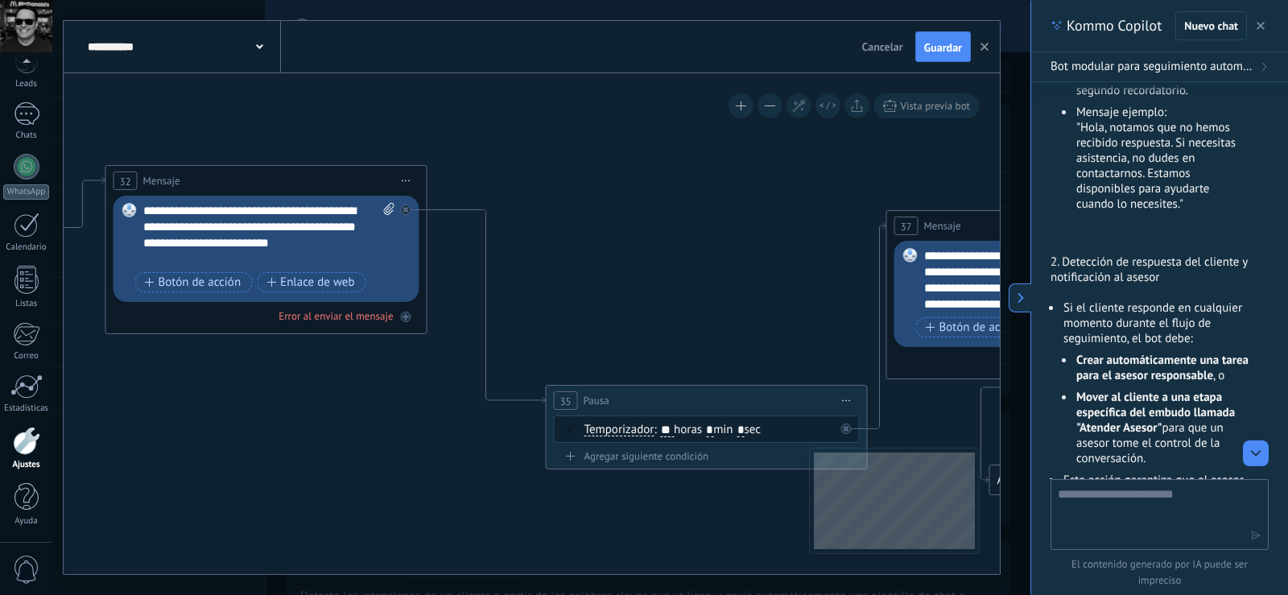
drag, startPoint x: 554, startPoint y: 207, endPoint x: 606, endPoint y: 394, distance: 194.7
click at [606, 394] on span "Pausa" at bounding box center [597, 400] width 26 height 15
click at [407, 180] on icon at bounding box center [406, 181] width 8 height 2
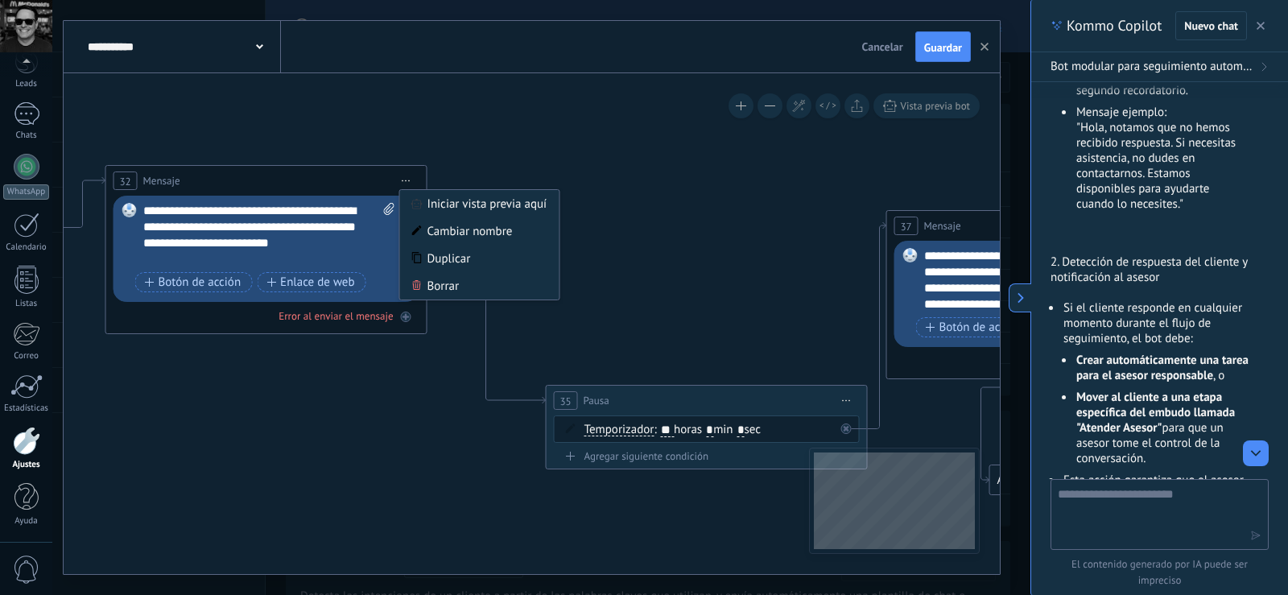
click at [547, 144] on icon at bounding box center [295, 123] width 2632 height 1550
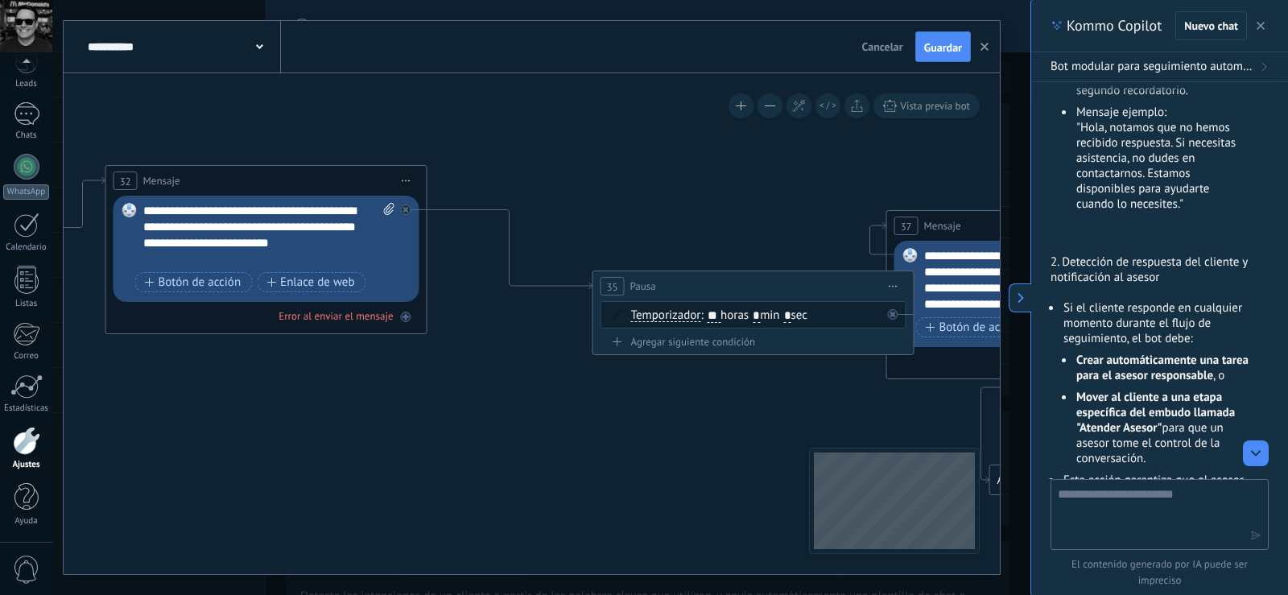
drag, startPoint x: 651, startPoint y: 350, endPoint x: 678, endPoint y: 285, distance: 70.4
click at [678, 285] on div "35 Pausa ***** Iniciar vista previa aquí Cambiar nombre Duplicar Borrar" at bounding box center [753, 286] width 320 height 30
click at [0, 0] on icon at bounding box center [0, 0] width 0 height 0
click at [552, 238] on div "Agrega el siguiente paso" at bounding box center [551, 233] width 141 height 27
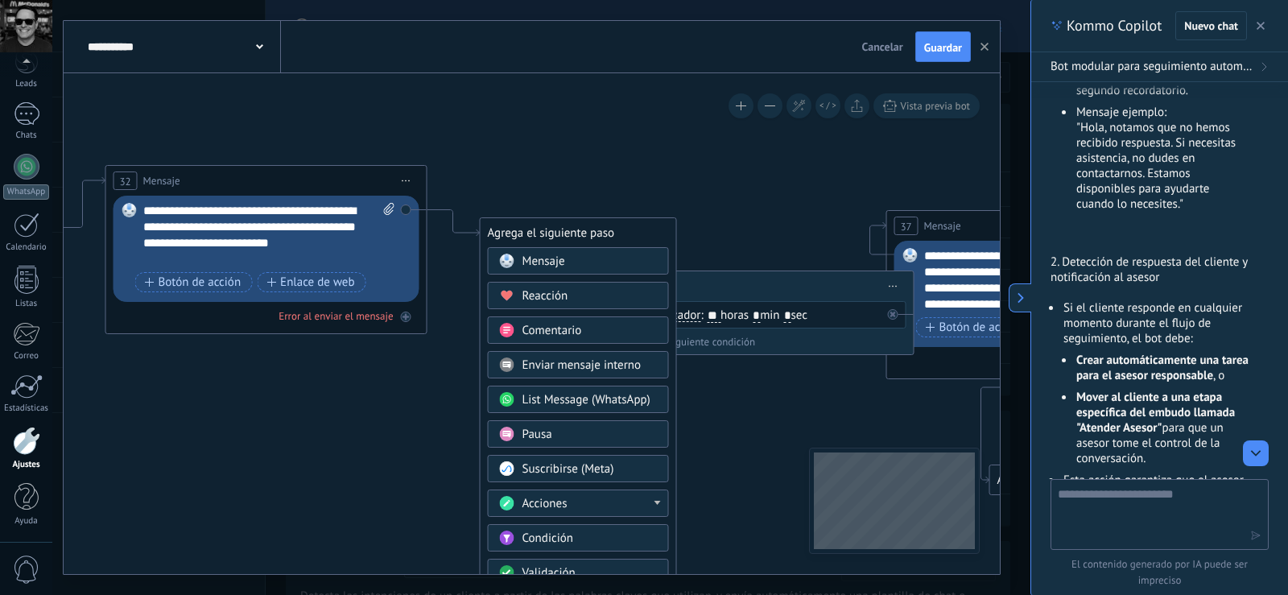
click at [603, 539] on div "Condición" at bounding box center [589, 538] width 135 height 16
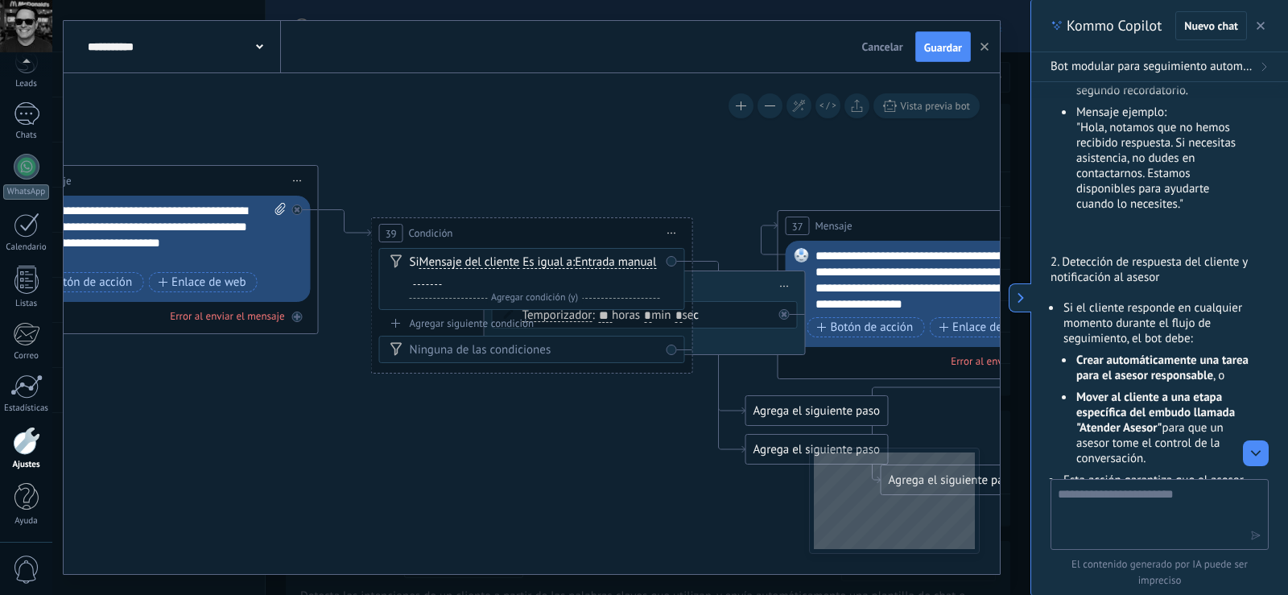
click at [575, 269] on span "Entrada manual" at bounding box center [615, 262] width 81 height 13
click at [567, 277] on button "Entrada manual" at bounding box center [667, 262] width 201 height 29
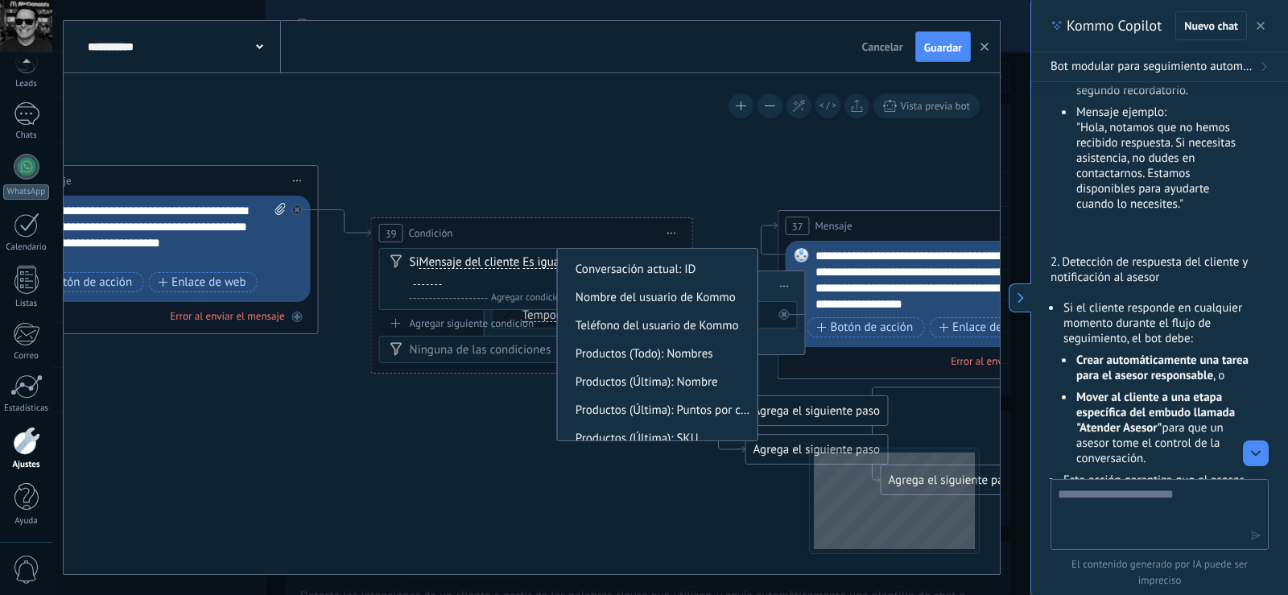
scroll to position [766, 0]
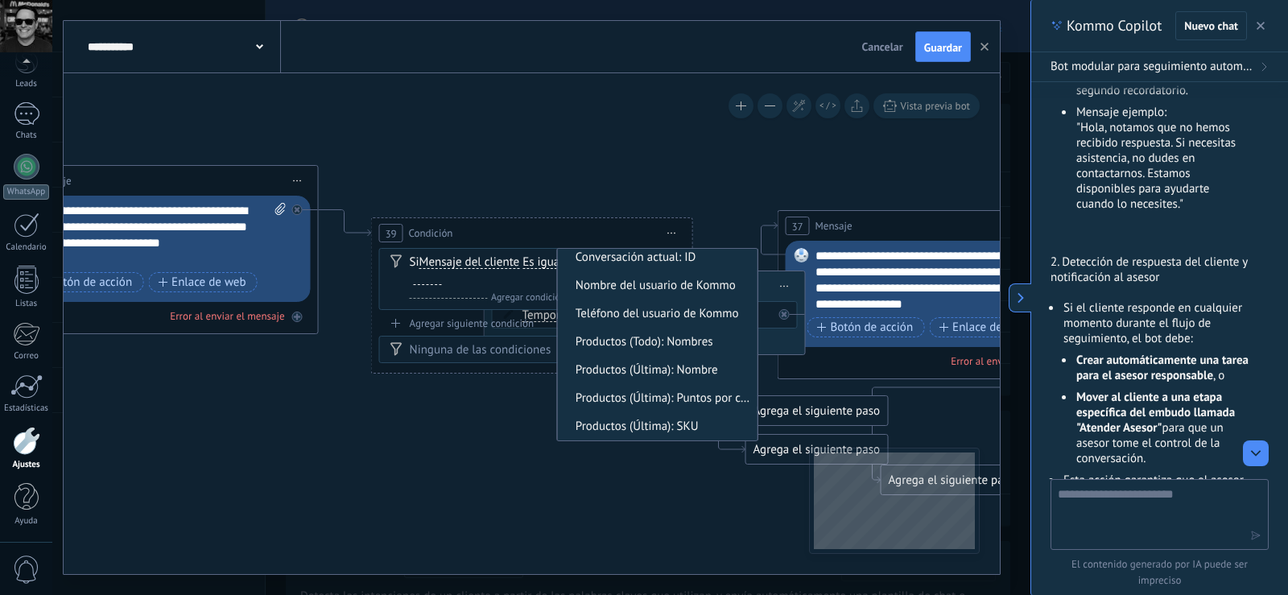
click at [588, 159] on icon at bounding box center [187, 123] width 2632 height 1550
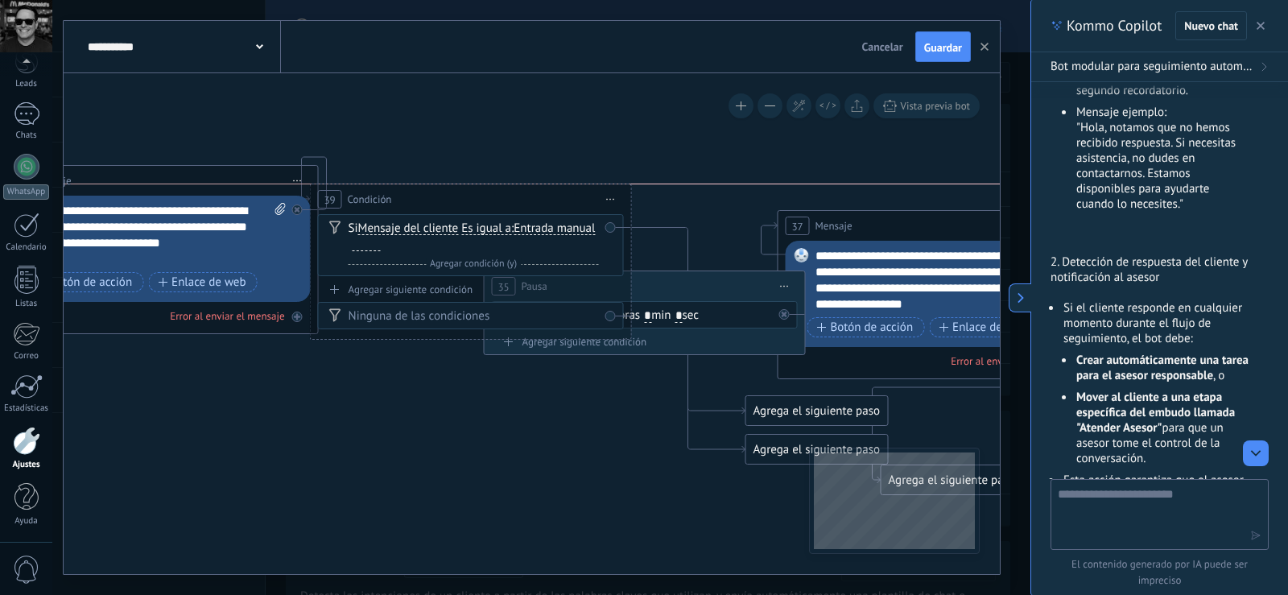
drag, startPoint x: 463, startPoint y: 235, endPoint x: 436, endPoint y: 214, distance: 33.8
click at [392, 207] on span "Condición" at bounding box center [370, 199] width 44 height 15
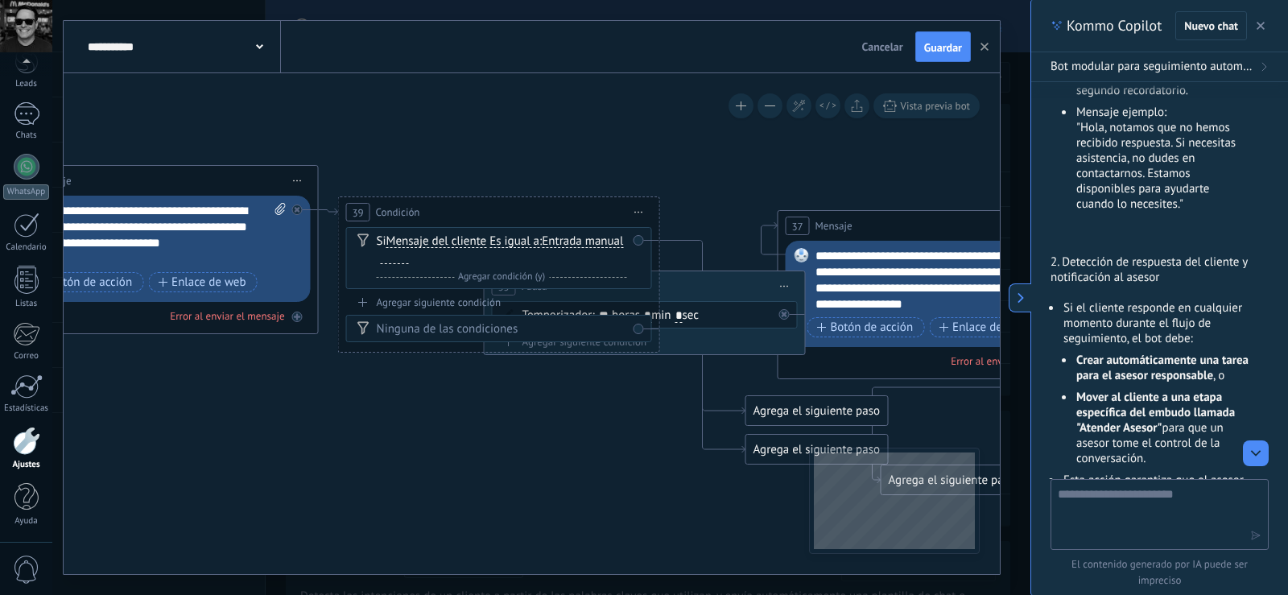
click at [638, 217] on span "Iniciar vista previa aquí Cambiar nombre Duplicar [GEOGRAPHIC_DATA]" at bounding box center [639, 211] width 26 height 23
click at [651, 316] on icon at bounding box center [650, 317] width 10 height 10
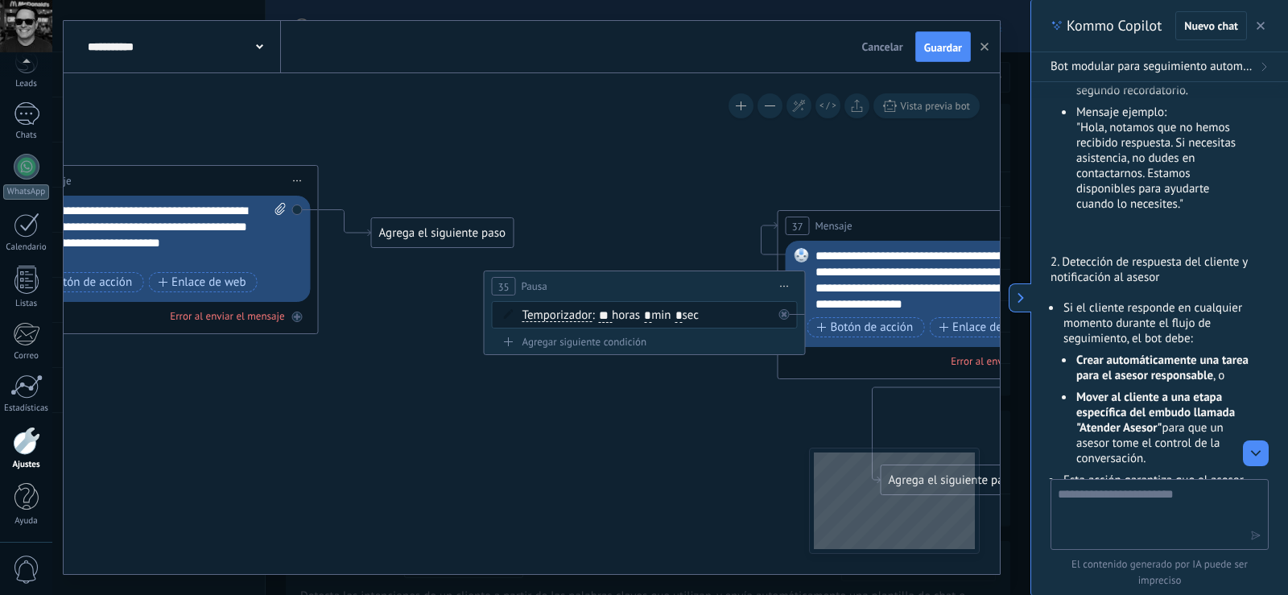
click at [456, 234] on div "Agrega el siguiente paso" at bounding box center [442, 233] width 141 height 27
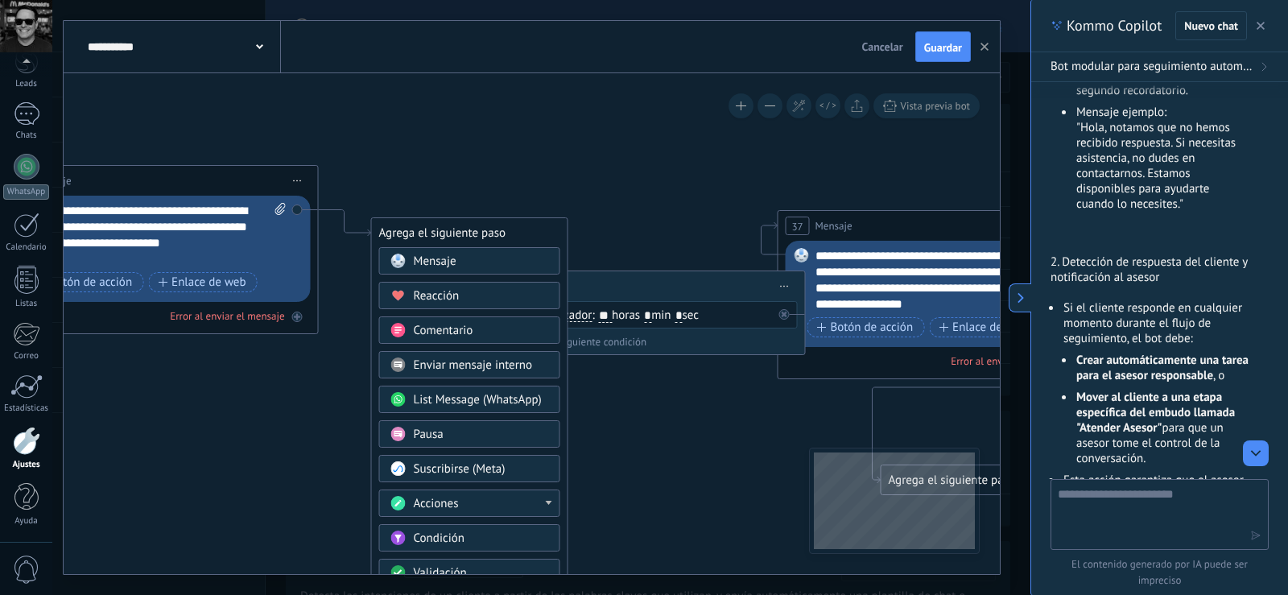
click at [477, 431] on div "Pausa" at bounding box center [481, 435] width 135 height 16
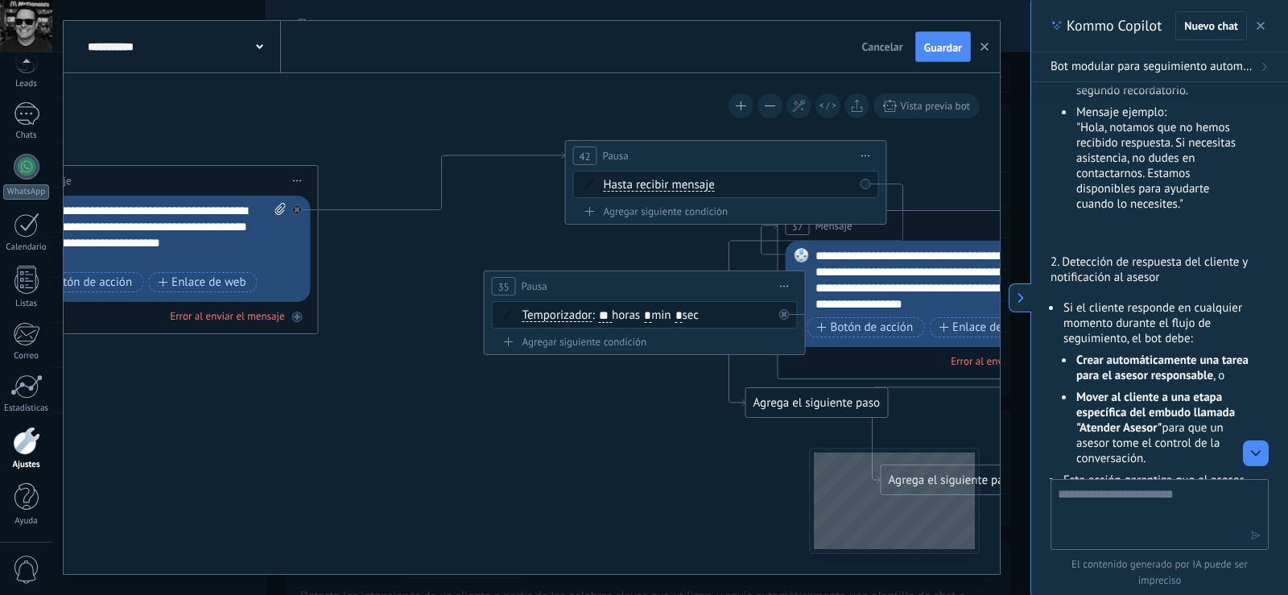
drag, startPoint x: 551, startPoint y: 208, endPoint x: 704, endPoint y: 157, distance: 161.9
click at [704, 157] on div "42 Pausa ***** Iniciar vista previa aquí Cambiar nombre Duplicar Borrar" at bounding box center [726, 156] width 320 height 30
click at [0, 0] on icon at bounding box center [0, 0] width 0 height 0
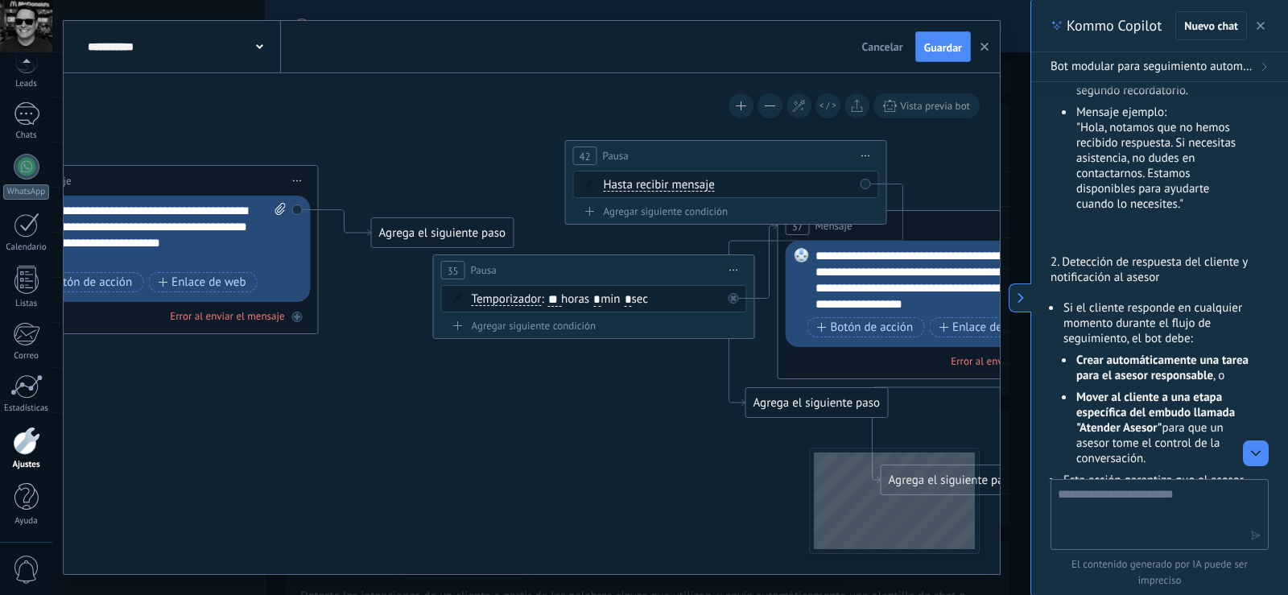
drag, startPoint x: 570, startPoint y: 287, endPoint x: 519, endPoint y: 271, distance: 53.2
click at [519, 271] on div "35 Pausa ***** Iniciar vista previa aquí Cambiar nombre Duplicar Borrar" at bounding box center [594, 270] width 320 height 30
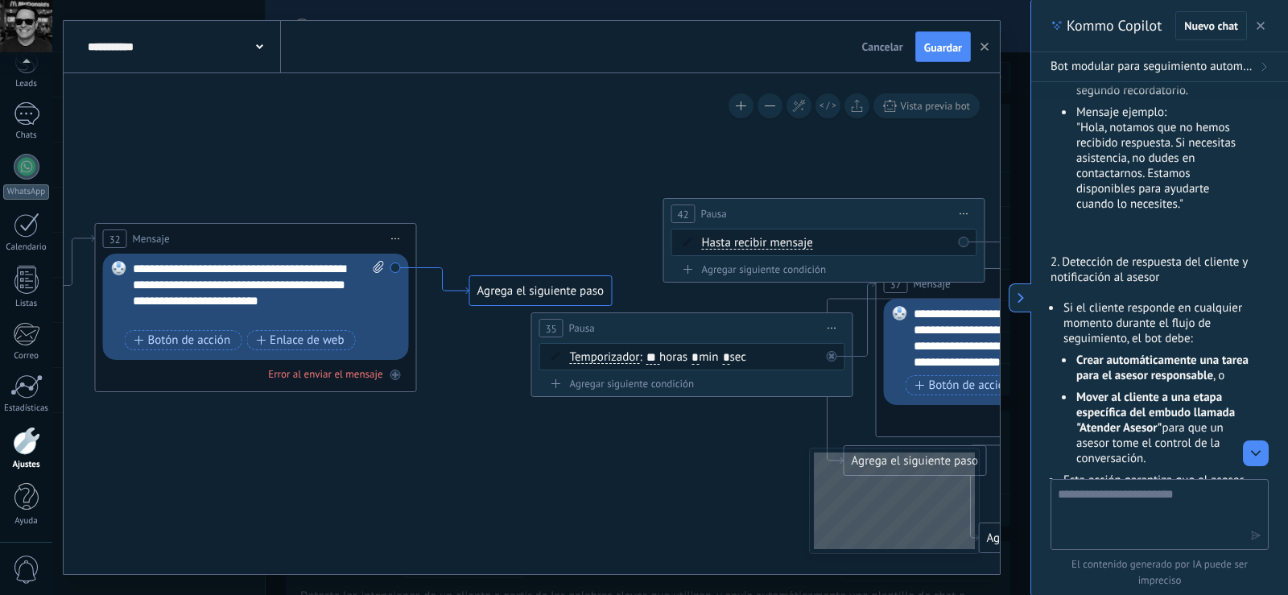
drag, startPoint x: 324, startPoint y: 209, endPoint x: 419, endPoint y: 266, distance: 109.8
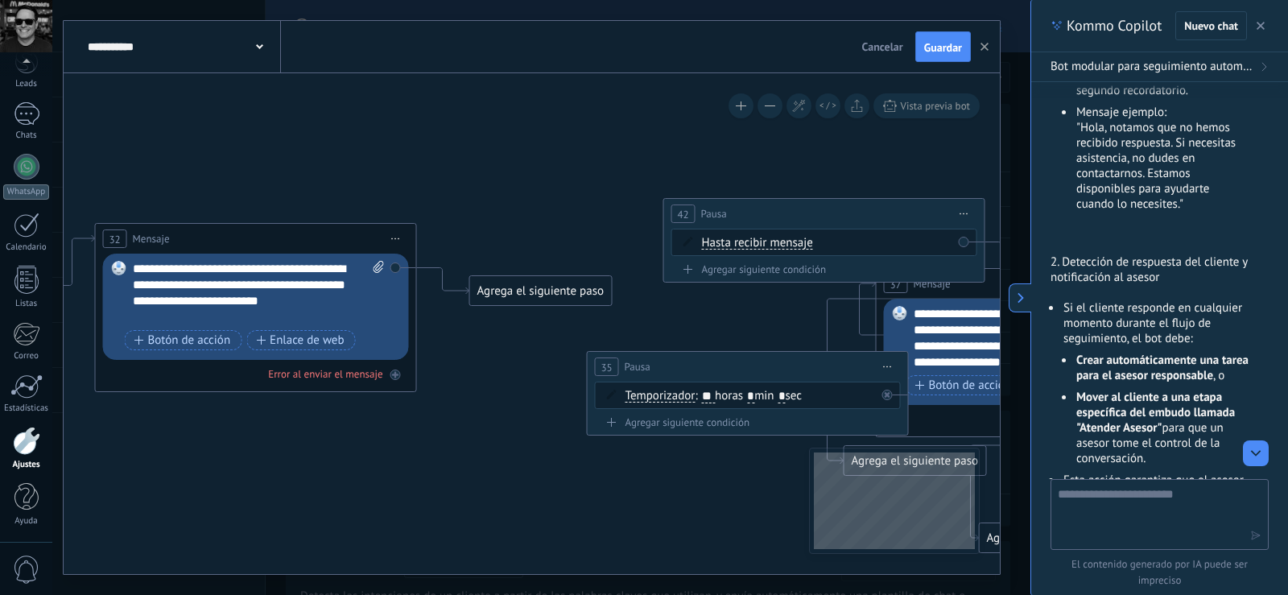
drag, startPoint x: 566, startPoint y: 336, endPoint x: 621, endPoint y: 374, distance: 67.7
click at [621, 374] on div "35 Pausa ***** Iniciar vista previa aquí Cambiar nombre Duplicar Borrar" at bounding box center [748, 367] width 320 height 30
drag, startPoint x: 506, startPoint y: 287, endPoint x: 662, endPoint y: 386, distance: 184.5
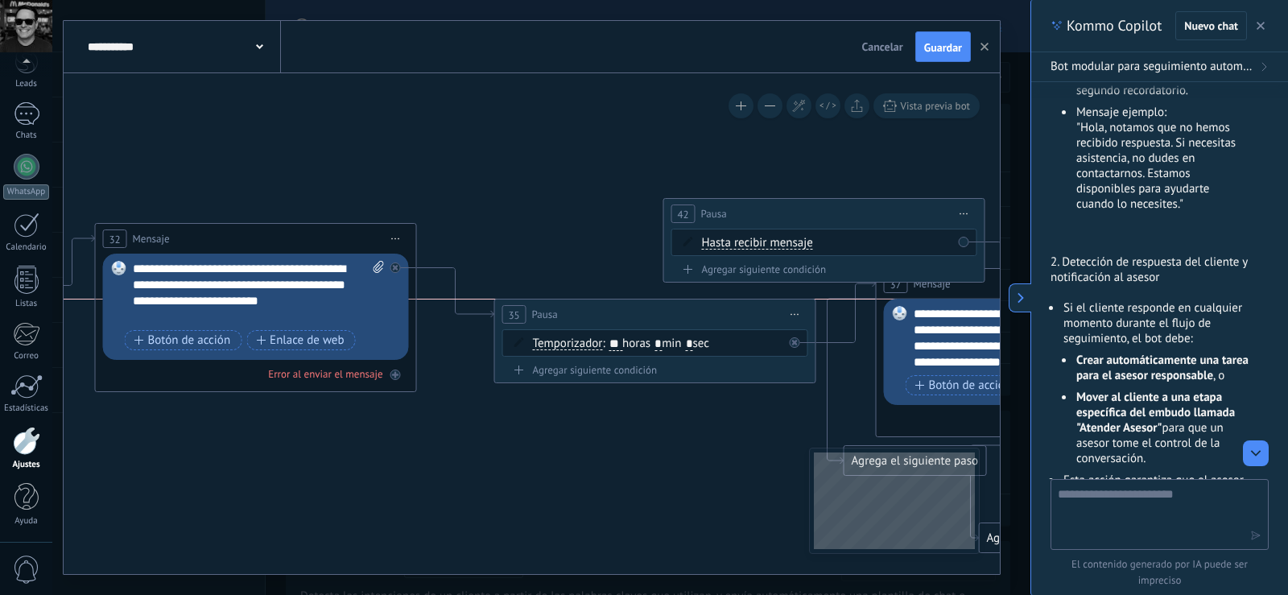
drag, startPoint x: 644, startPoint y: 354, endPoint x: 551, endPoint y: 308, distance: 103.3
click at [551, 308] on div "35 Pausa ***** Iniciar vista previa aquí Cambiar nombre Duplicar Borrar" at bounding box center [655, 314] width 320 height 30
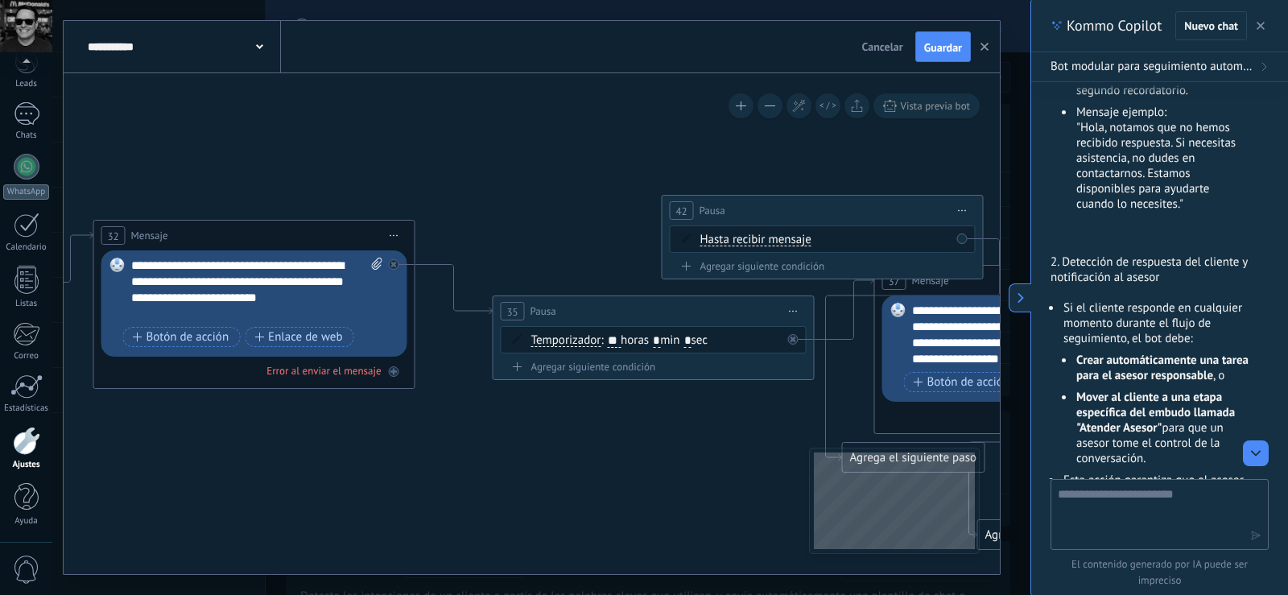
drag, startPoint x: 389, startPoint y: 155, endPoint x: 378, endPoint y: 152, distance: 10.9
click at [378, 152] on icon at bounding box center [283, 178] width 2632 height 1550
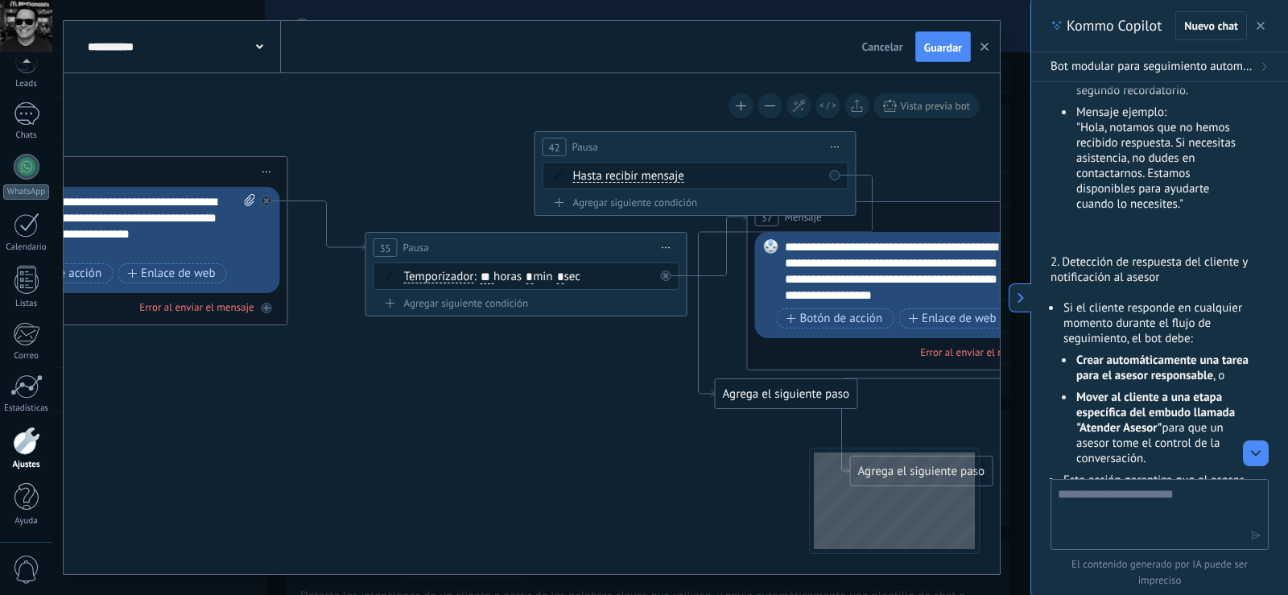
drag, startPoint x: 442, startPoint y: 201, endPoint x: 315, endPoint y: 138, distance: 142.2
click at [315, 138] on icon at bounding box center [156, 114] width 2632 height 1550
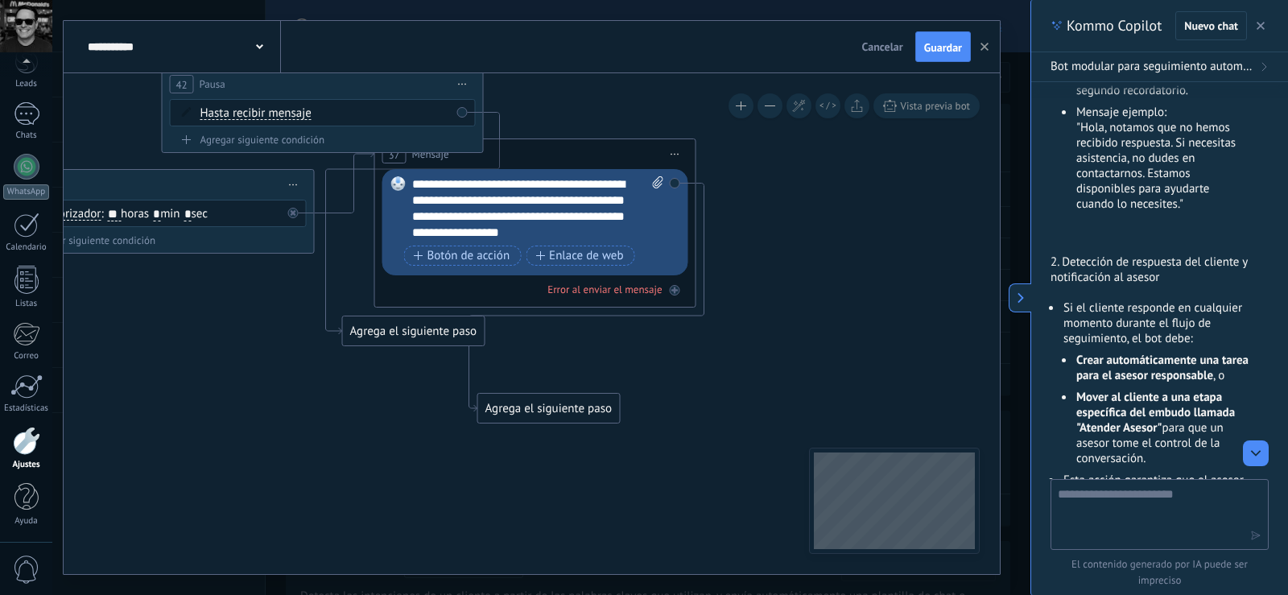
drag, startPoint x: 578, startPoint y: 396, endPoint x: 363, endPoint y: 290, distance: 239.8
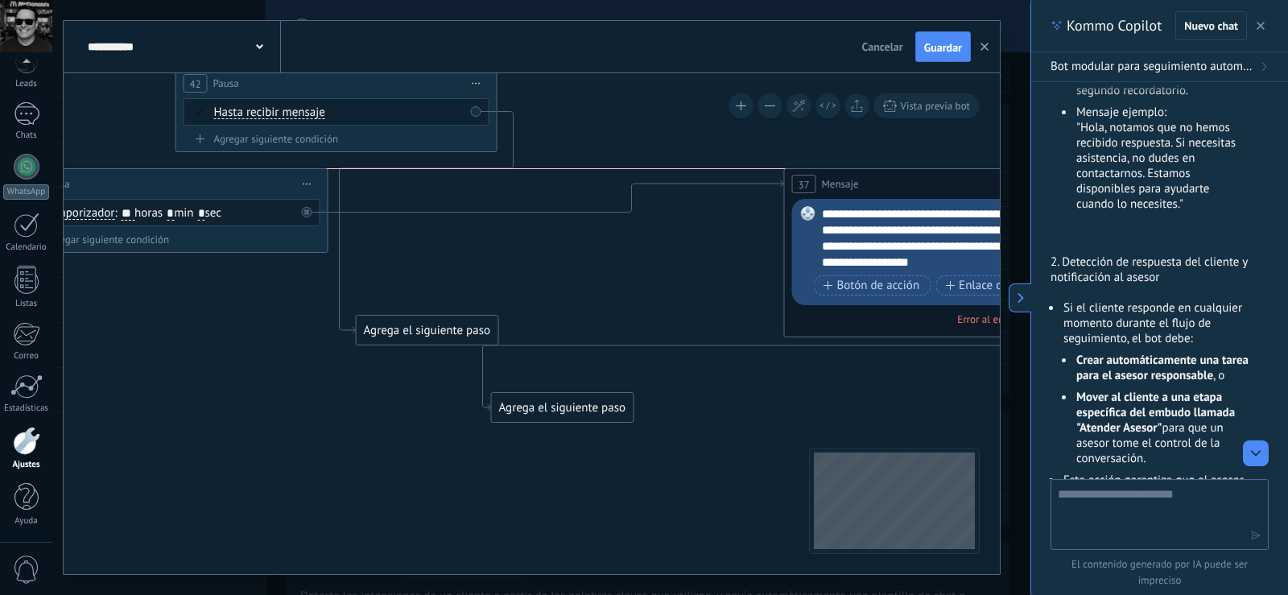
drag, startPoint x: 585, startPoint y: 154, endPoint x: 981, endPoint y: 189, distance: 397.6
click at [981, 189] on div "37 Mensaje ******* (a): Todos los contactos - canales seleccionados Todos los c…" at bounding box center [945, 184] width 320 height 30
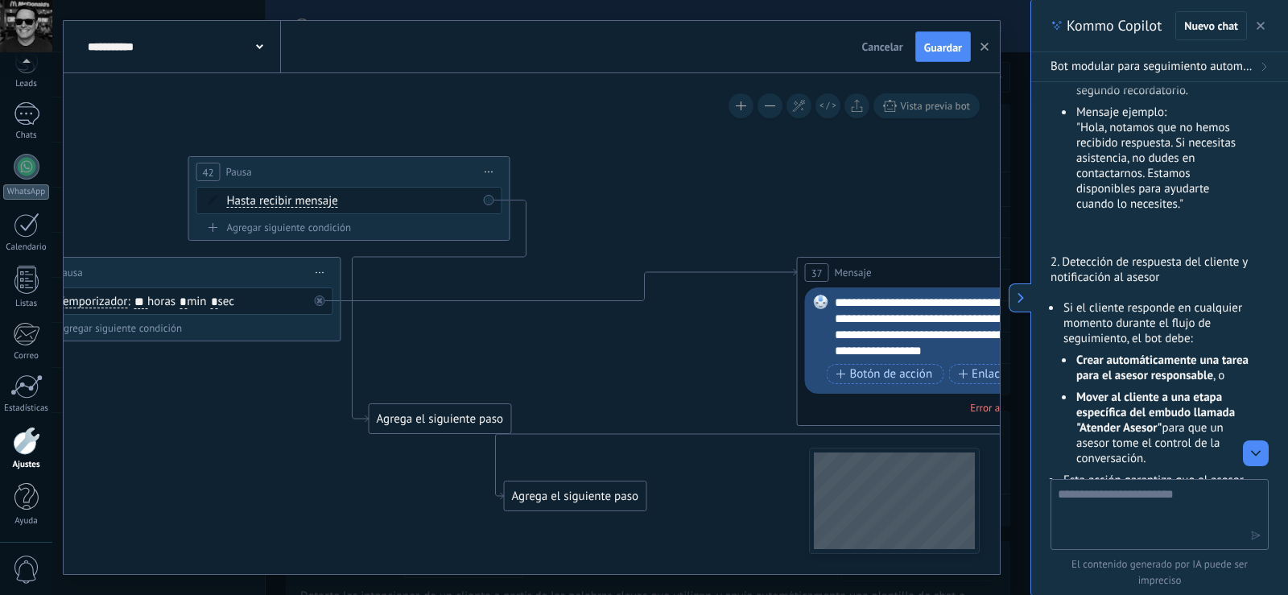
drag, startPoint x: 417, startPoint y: 213, endPoint x: 431, endPoint y: 317, distance: 104.9
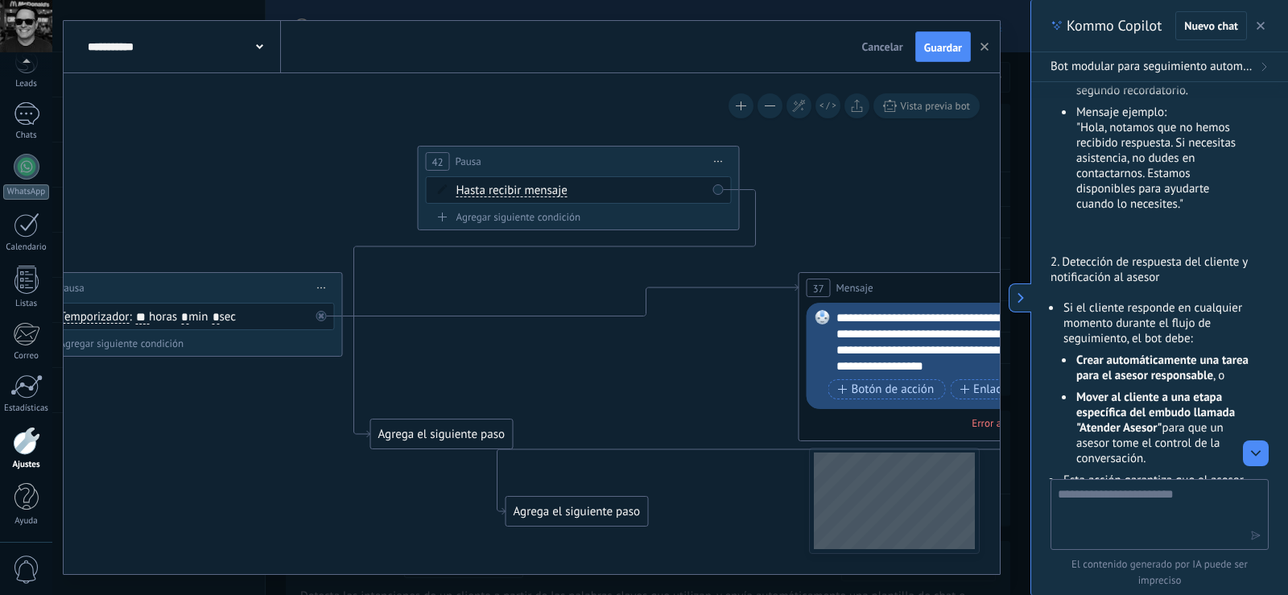
drag, startPoint x: 393, startPoint y: 184, endPoint x: 621, endPoint y: 159, distance: 229.3
click at [621, 159] on div "42 Pausa ***** Iniciar vista previa aquí Cambiar nombre Duplicar Borrar" at bounding box center [579, 162] width 320 height 30
drag, startPoint x: 448, startPoint y: 438, endPoint x: 617, endPoint y: 536, distance: 195.5
click at [617, 536] on div "Agrega el siguiente paso" at bounding box center [610, 532] width 141 height 27
drag, startPoint x: 545, startPoint y: 551, endPoint x: 246, endPoint y: 313, distance: 382.1
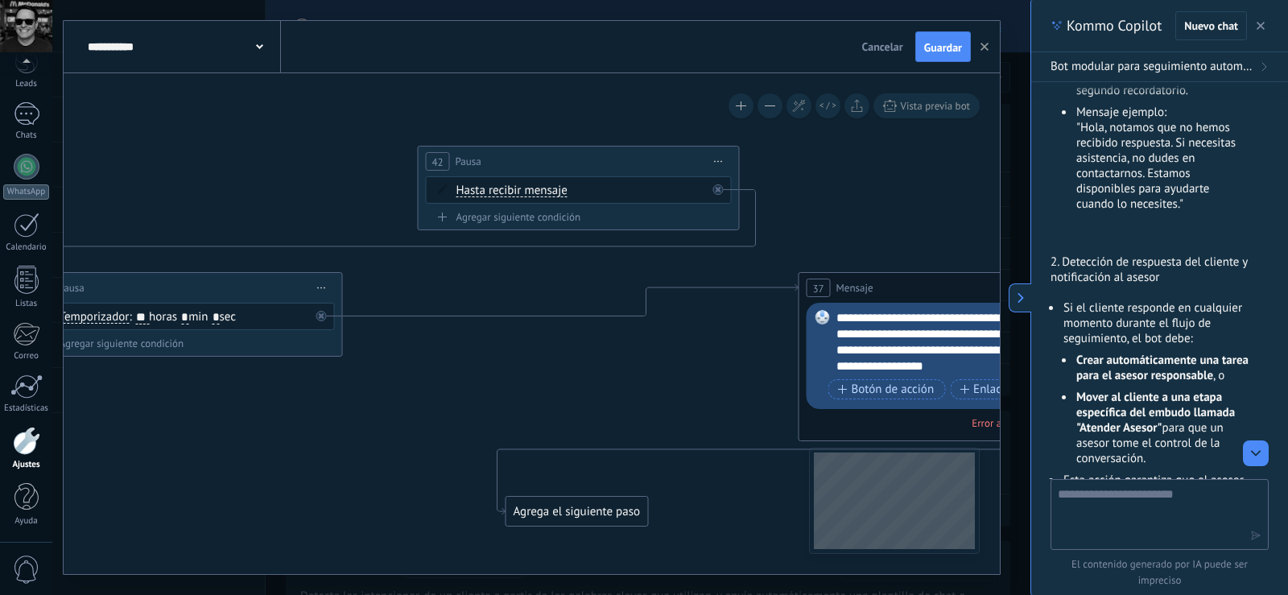
drag, startPoint x: 500, startPoint y: 198, endPoint x: 427, endPoint y: 411, distance: 224.8
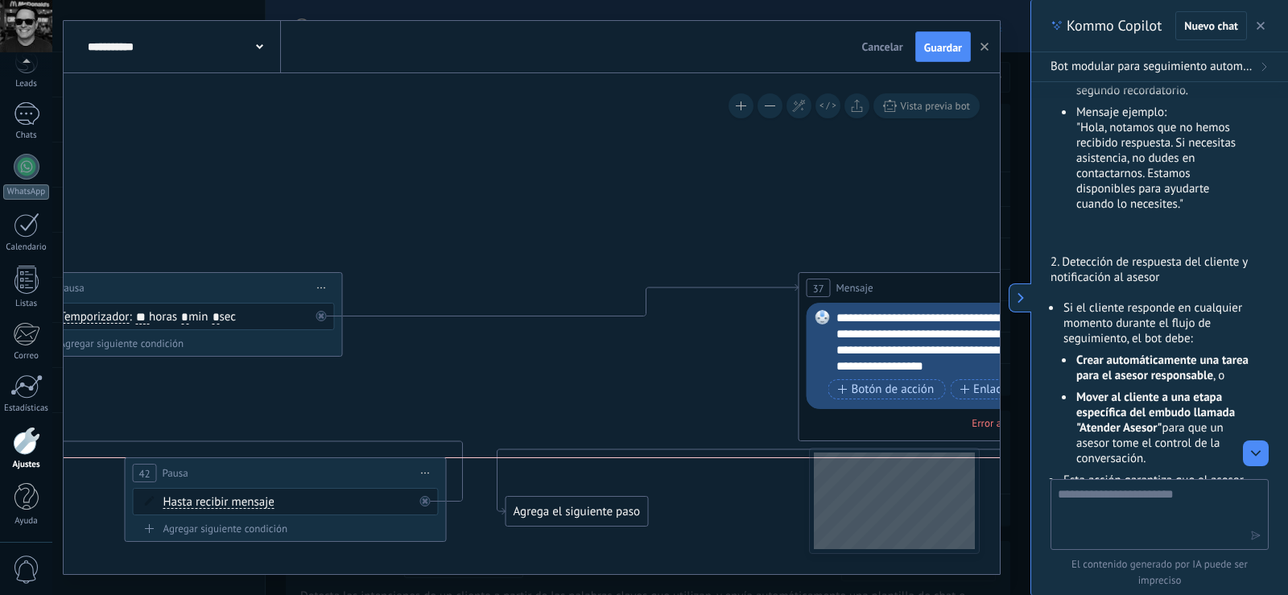
drag, startPoint x: 518, startPoint y: 158, endPoint x: 225, endPoint y: 464, distance: 424.2
click at [225, 464] on div "42 Pausa ***** Iniciar vista previa aquí Cambiar nombre Duplicar Borrar" at bounding box center [286, 473] width 320 height 30
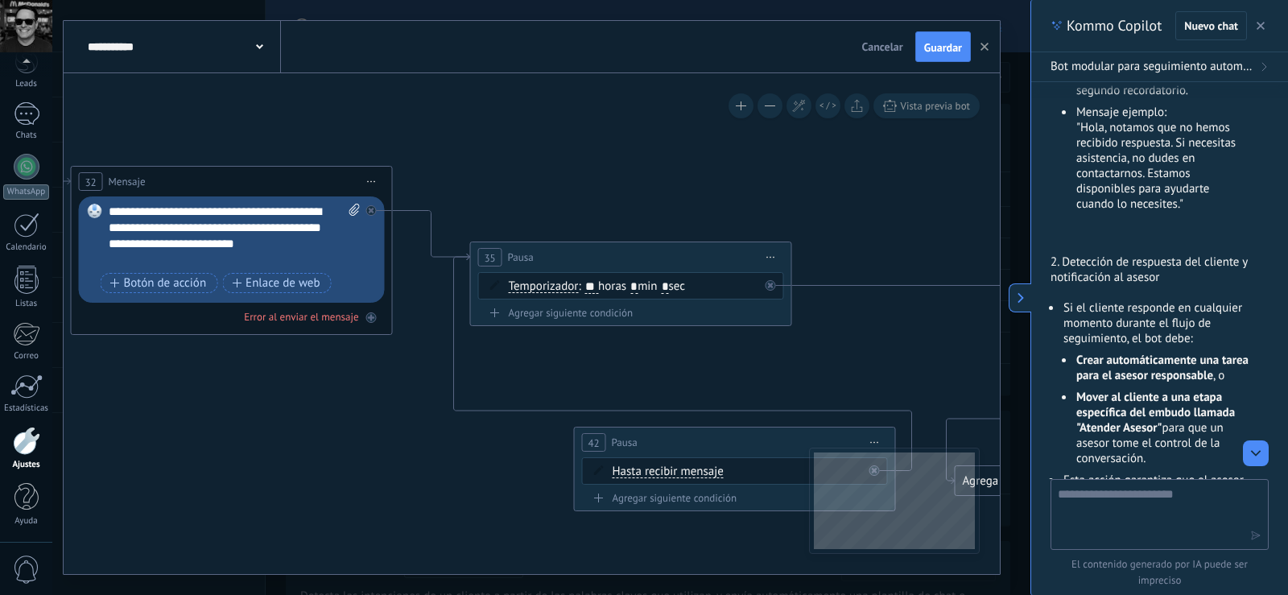
drag, startPoint x: 616, startPoint y: 198, endPoint x: 816, endPoint y: 176, distance: 201.6
click at [816, 176] on icon at bounding box center [459, 131] width 3028 height 1565
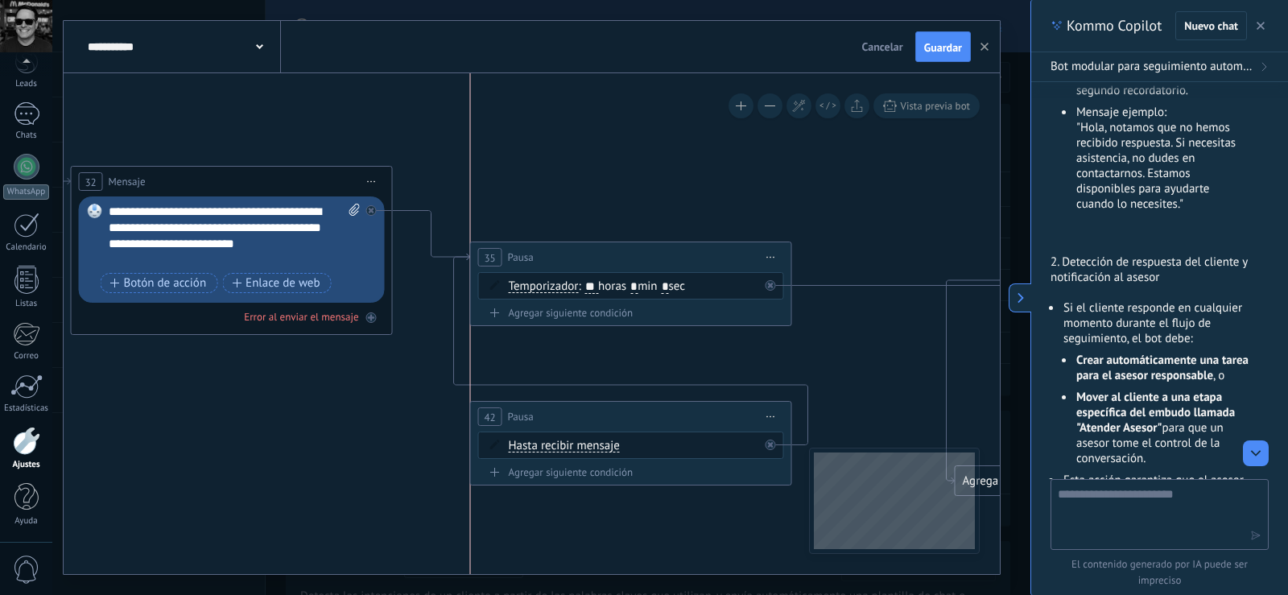
drag, startPoint x: 719, startPoint y: 433, endPoint x: 616, endPoint y: 407, distance: 106.2
click at [616, 407] on div "42 Pausa ***** Iniciar vista previa aquí Cambiar nombre Duplicar Borrar" at bounding box center [631, 417] width 320 height 30
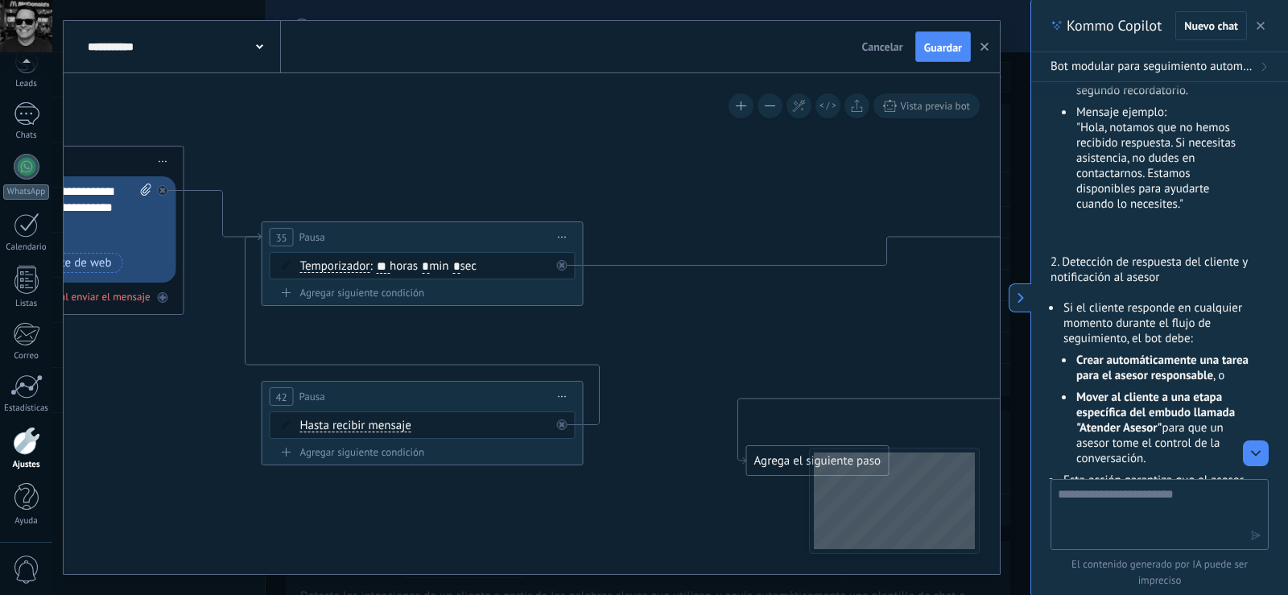
drag, startPoint x: 803, startPoint y: 169, endPoint x: 598, endPoint y: 149, distance: 206.3
click at [598, 149] on icon at bounding box center [250, 104] width 3028 height 1550
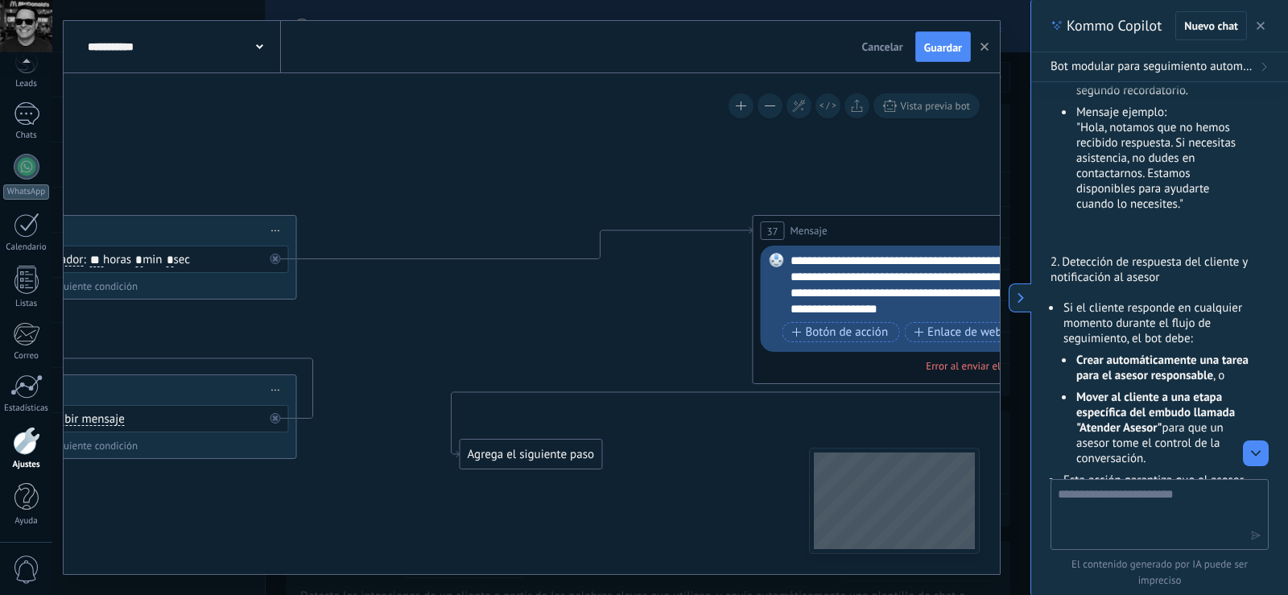
drag, startPoint x: 610, startPoint y: 156, endPoint x: 324, endPoint y: 150, distance: 286.7
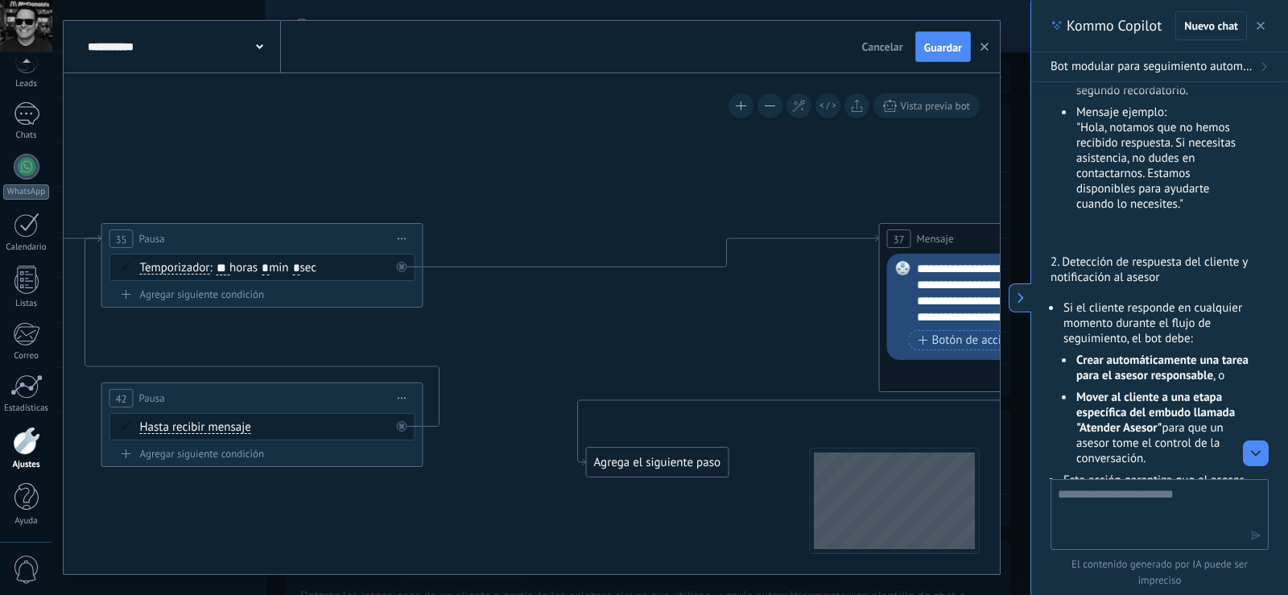
drag, startPoint x: 481, startPoint y: 148, endPoint x: 607, endPoint y: 156, distance: 126.6
click at [607, 156] on icon at bounding box center [90, 105] width 3028 height 1550
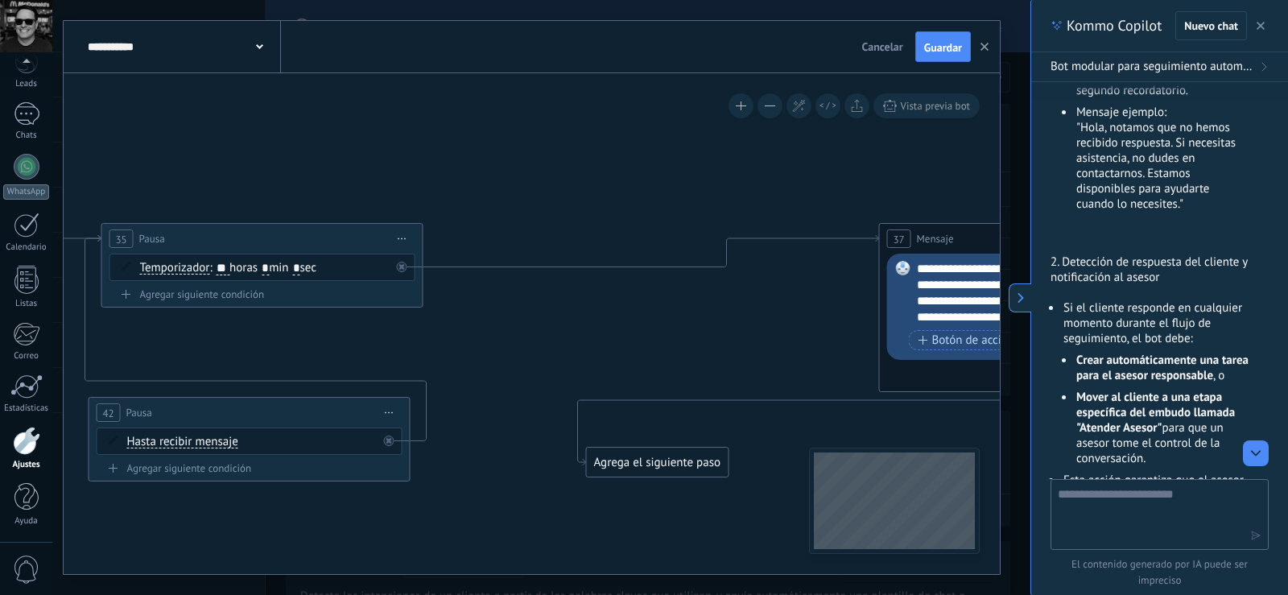
drag, startPoint x: 306, startPoint y: 387, endPoint x: 297, endPoint y: 399, distance: 15.0
click at [294, 402] on div "42 Pausa ***** Iniciar vista previa aquí Cambiar nombre Duplicar Borrar" at bounding box center [249, 413] width 320 height 30
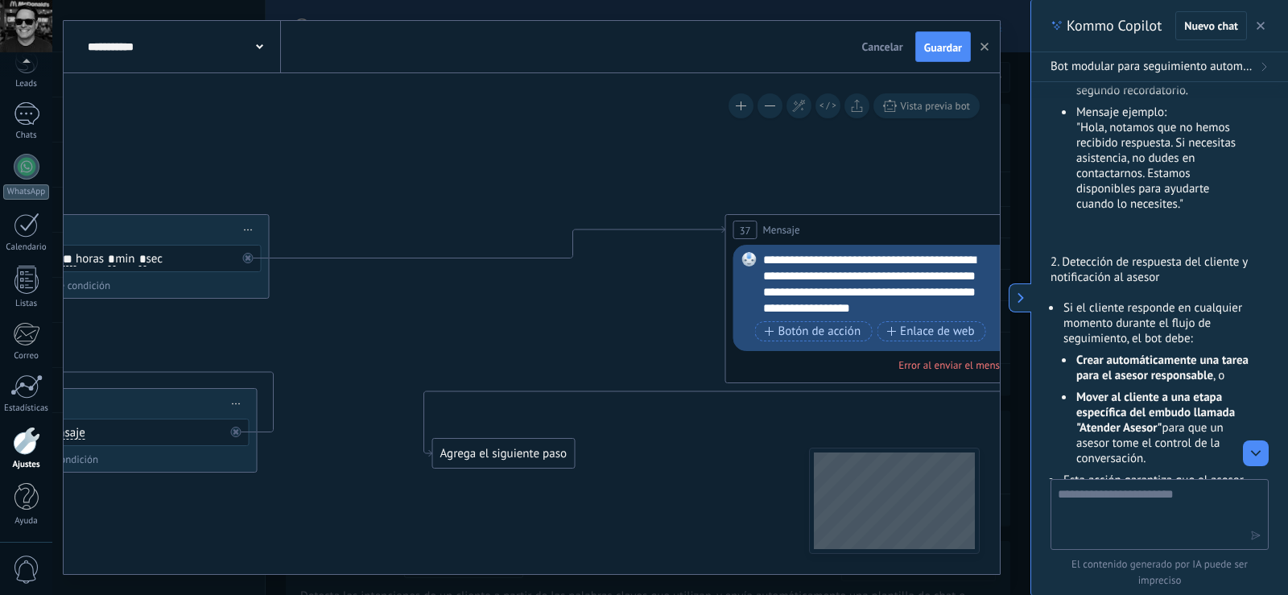
drag, startPoint x: 731, startPoint y: 168, endPoint x: 635, endPoint y: 159, distance: 96.2
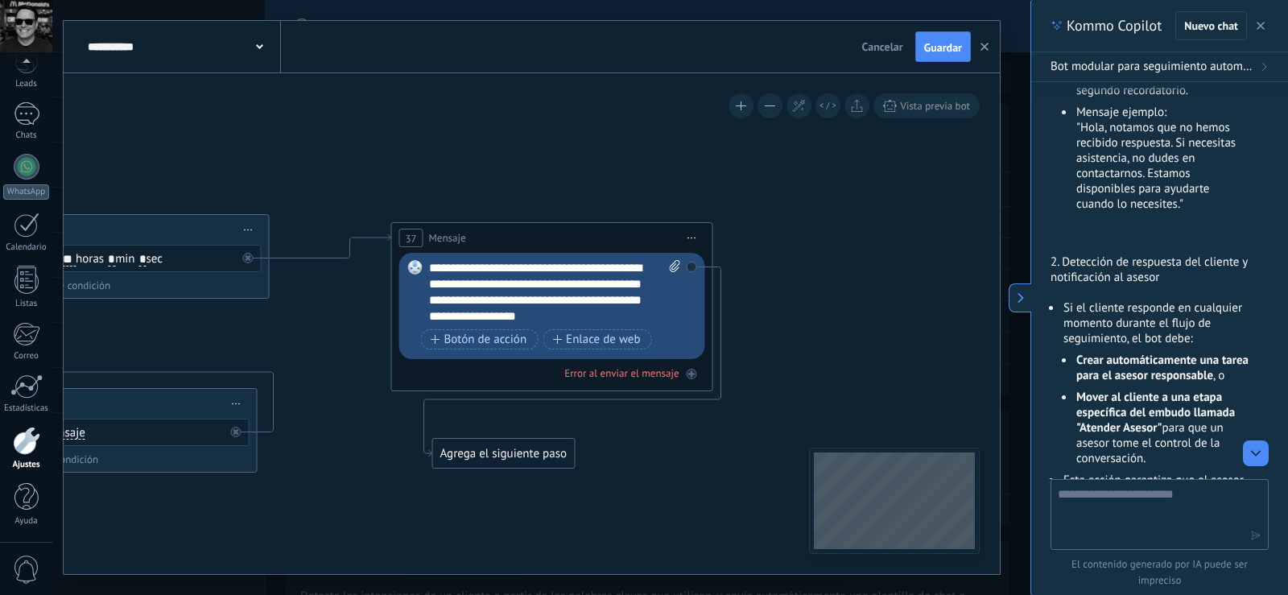
drag, startPoint x: 813, startPoint y: 223, endPoint x: 481, endPoint y: 230, distance: 331.7
click at [481, 230] on div "37 Mensaje ******* (a): Todos los contactos - canales seleccionados Todos los c…" at bounding box center [552, 238] width 320 height 30
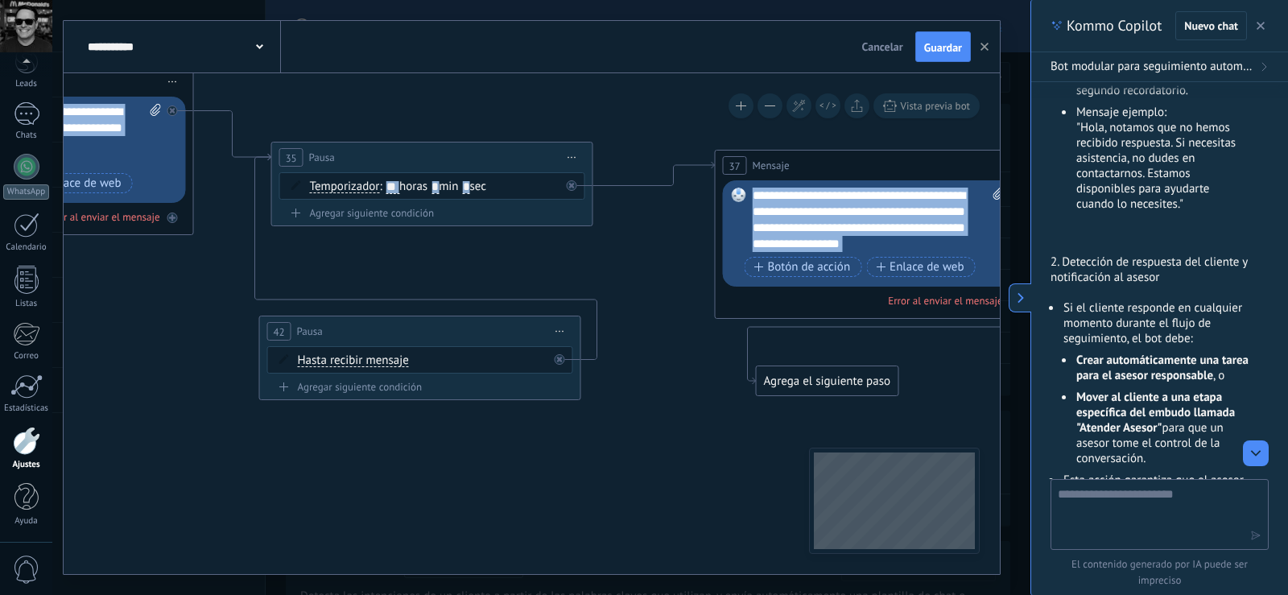
drag, startPoint x: 436, startPoint y: 173, endPoint x: 757, endPoint y: 101, distance: 328.3
click at [757, 101] on div "**********" at bounding box center [532, 323] width 936 height 501
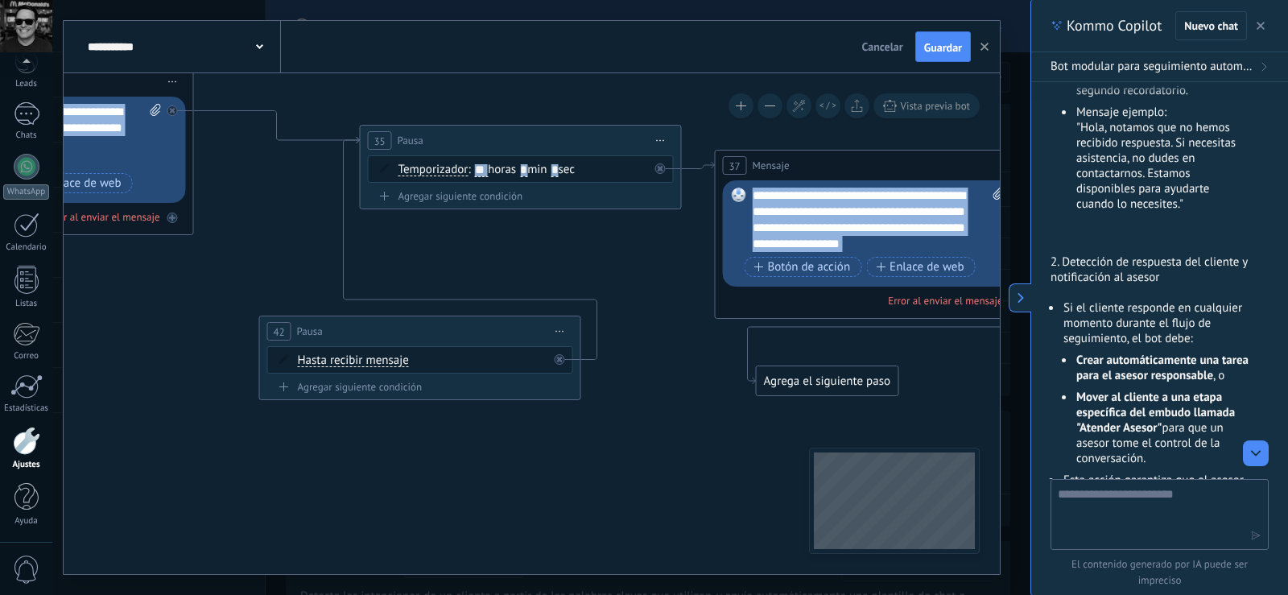
click at [469, 131] on div "35 Pausa ***** Iniciar vista previa aquí Cambiar nombre Duplicar Borrar" at bounding box center [521, 141] width 320 height 30
click at [564, 353] on div at bounding box center [564, 354] width 19 height 19
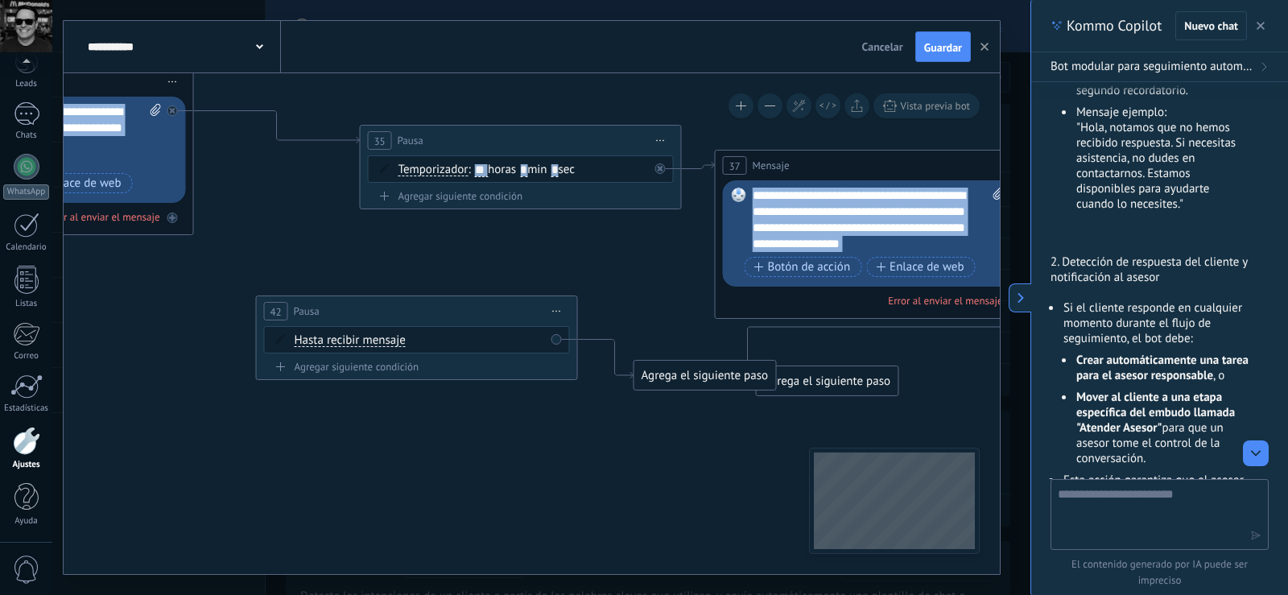
click at [402, 296] on div "42 Pausa ***** Iniciar vista previa aquí Cambiar nombre Duplicar Borrar" at bounding box center [417, 311] width 320 height 30
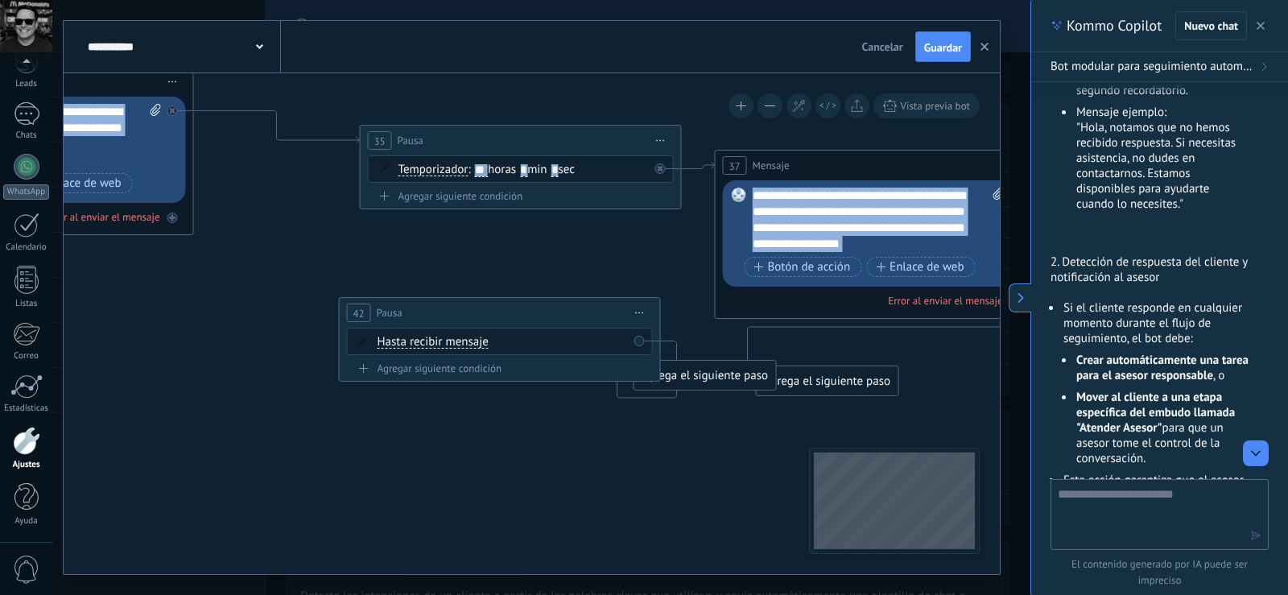
click at [502, 305] on div "42 Pausa ***** Iniciar vista previa aquí Cambiar nombre Duplicar Borrar" at bounding box center [500, 313] width 320 height 30
click at [678, 404] on div "Agrega el siguiente paso" at bounding box center [704, 405] width 141 height 27
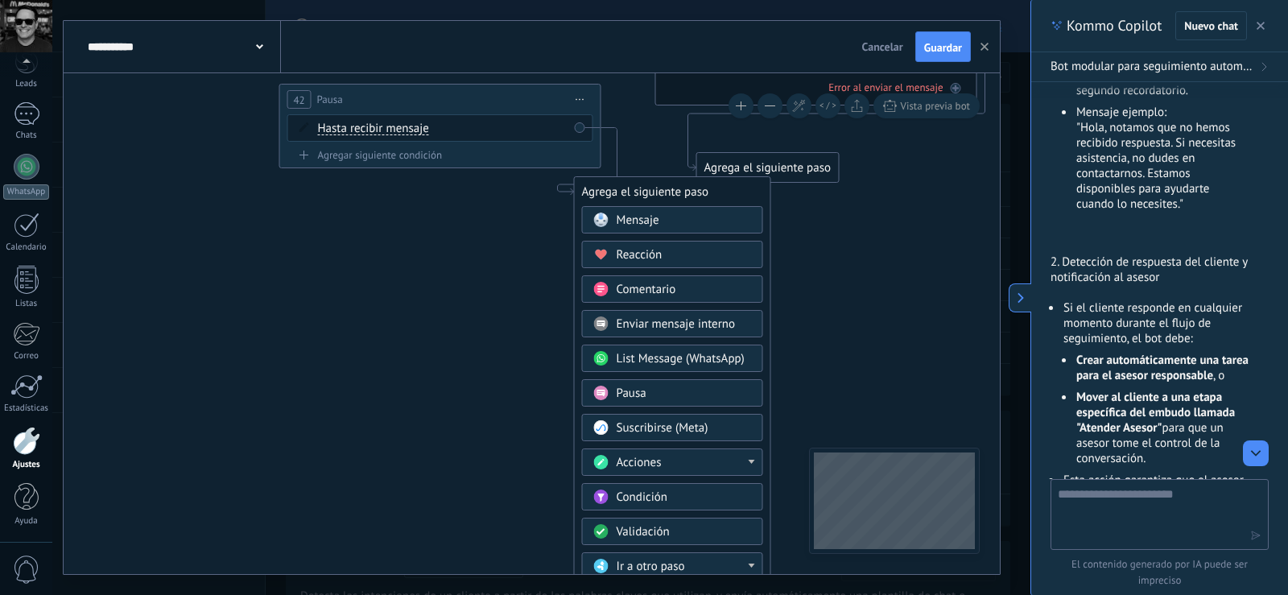
drag, startPoint x: 977, startPoint y: 374, endPoint x: 916, endPoint y: 160, distance: 221.9
click at [706, 460] on div "Acciones" at bounding box center [683, 463] width 135 height 16
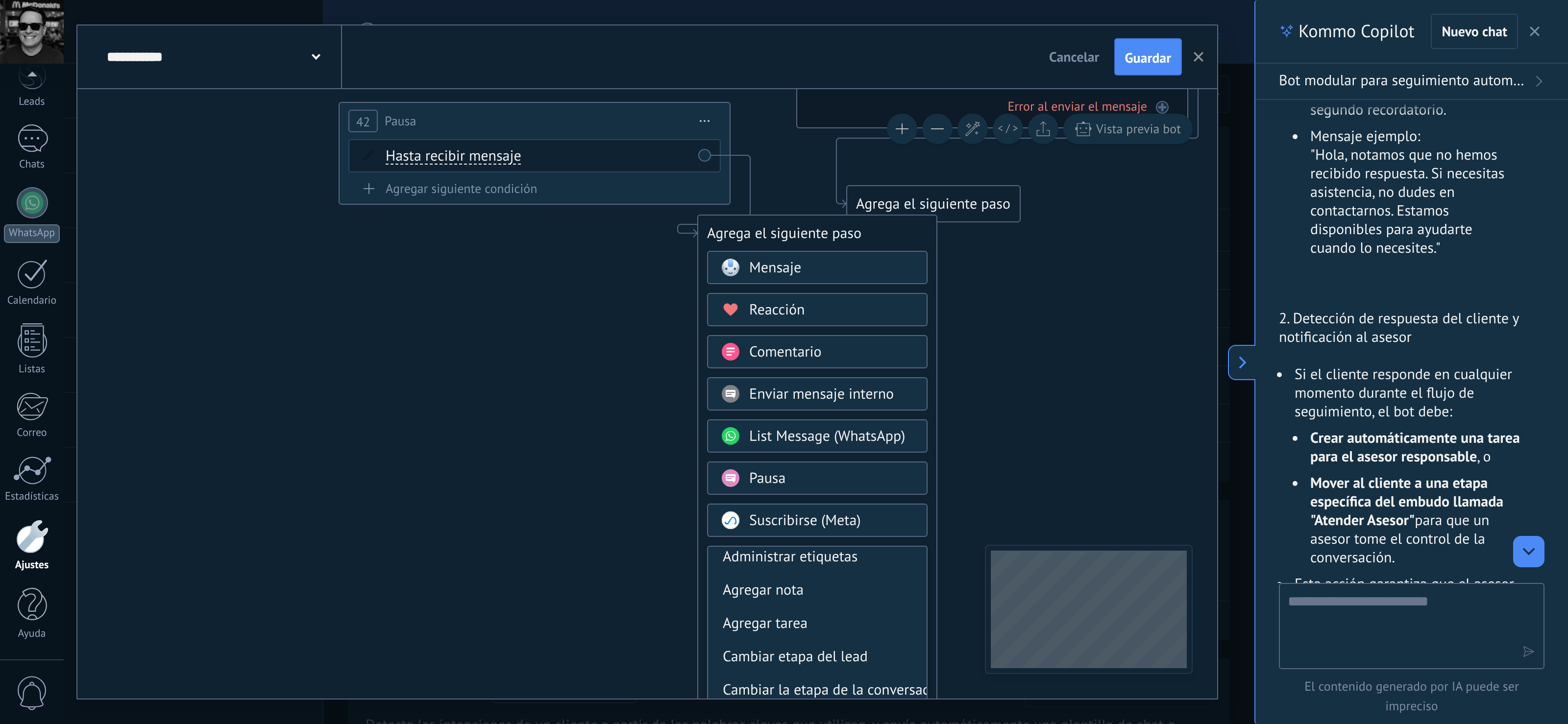
scroll to position [0, 0]
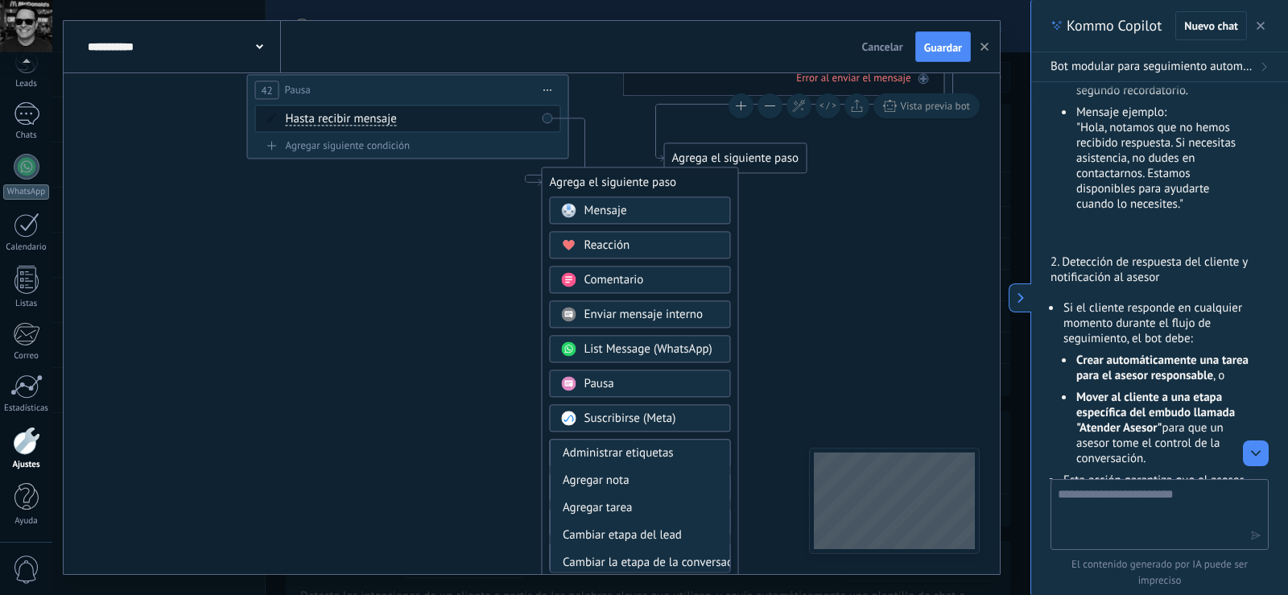
drag, startPoint x: 848, startPoint y: 336, endPoint x: 815, endPoint y: 147, distance: 192.7
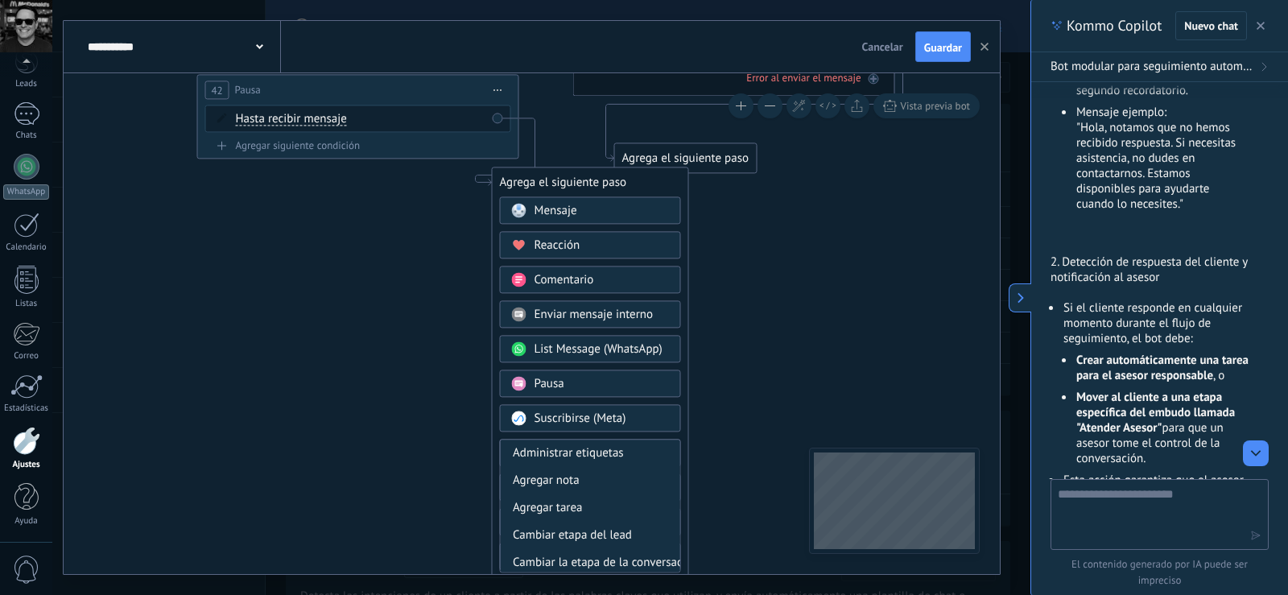
drag, startPoint x: 857, startPoint y: 301, endPoint x: 811, endPoint y: 179, distance: 130.7
drag, startPoint x: 764, startPoint y: 303, endPoint x: 777, endPoint y: 220, distance: 84.7
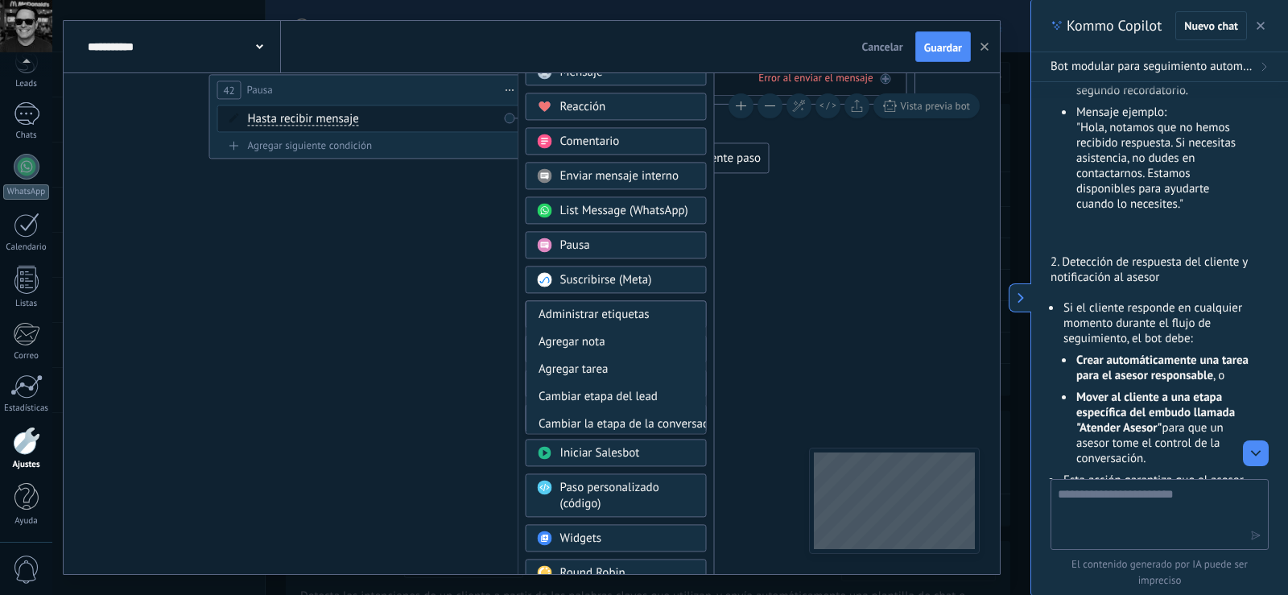
drag, startPoint x: 638, startPoint y: 182, endPoint x: 651, endPoint y: 51, distance: 131.9
click at [651, 51] on div "**********" at bounding box center [532, 297] width 936 height 553
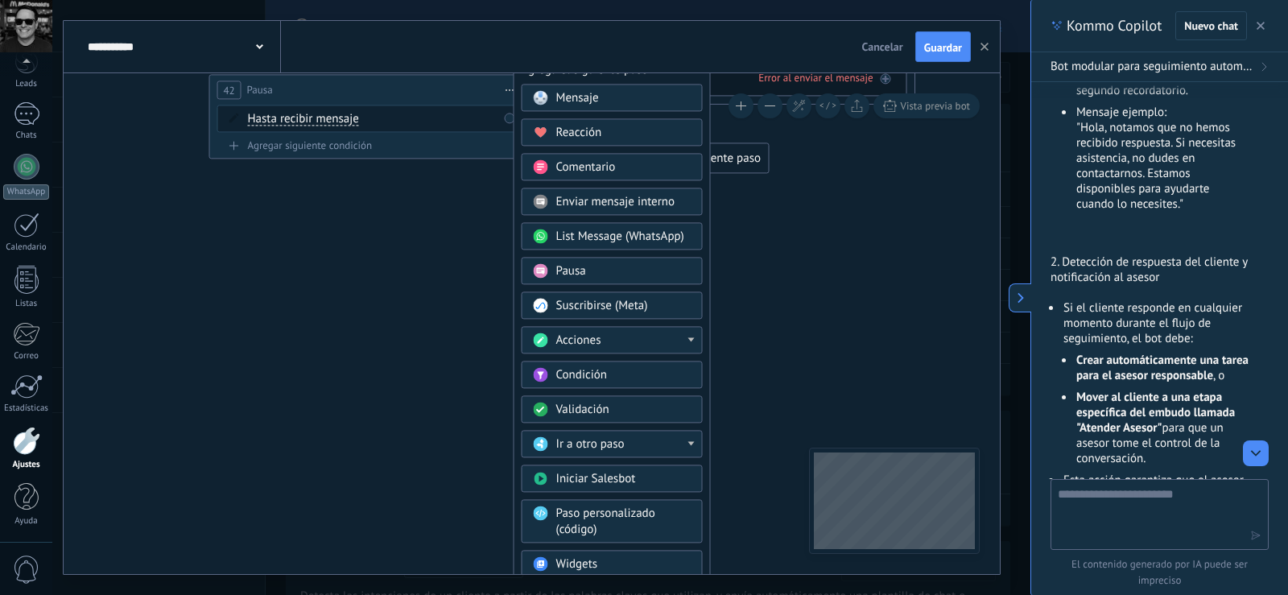
drag, startPoint x: 597, startPoint y: 174, endPoint x: 592, endPoint y: 61, distance: 112.8
click at [592, 61] on div "**********" at bounding box center [532, 297] width 936 height 553
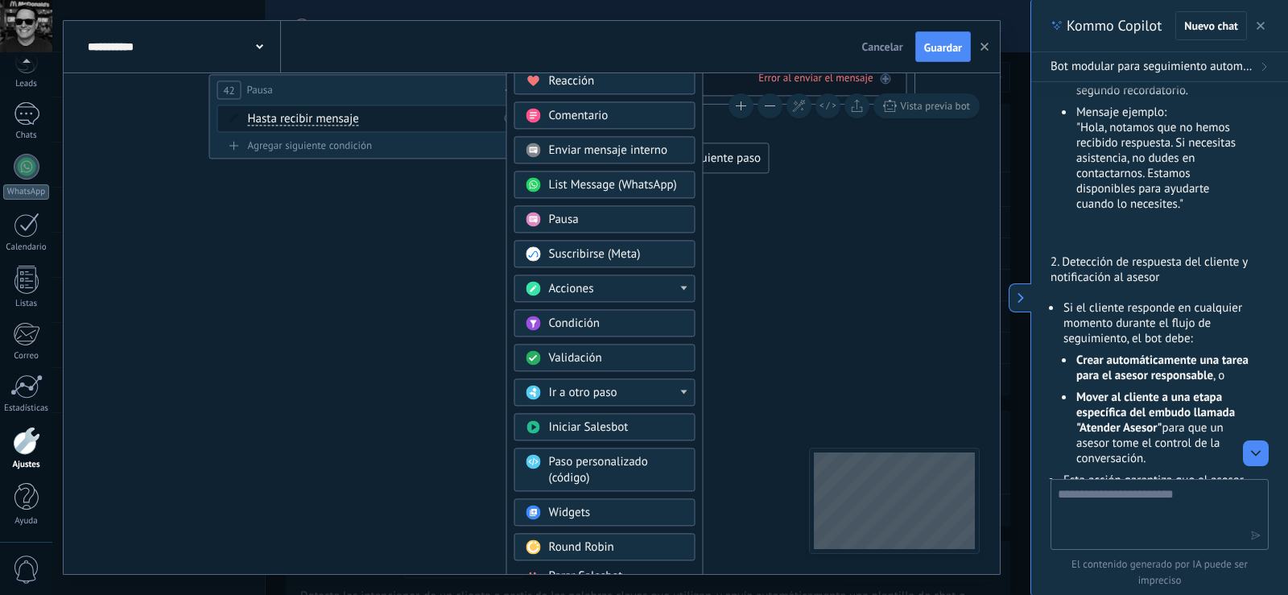
drag, startPoint x: 574, startPoint y: 180, endPoint x: 567, endPoint y: 15, distance: 165.2
click at [567, 15] on div "**********" at bounding box center [541, 297] width 978 height 595
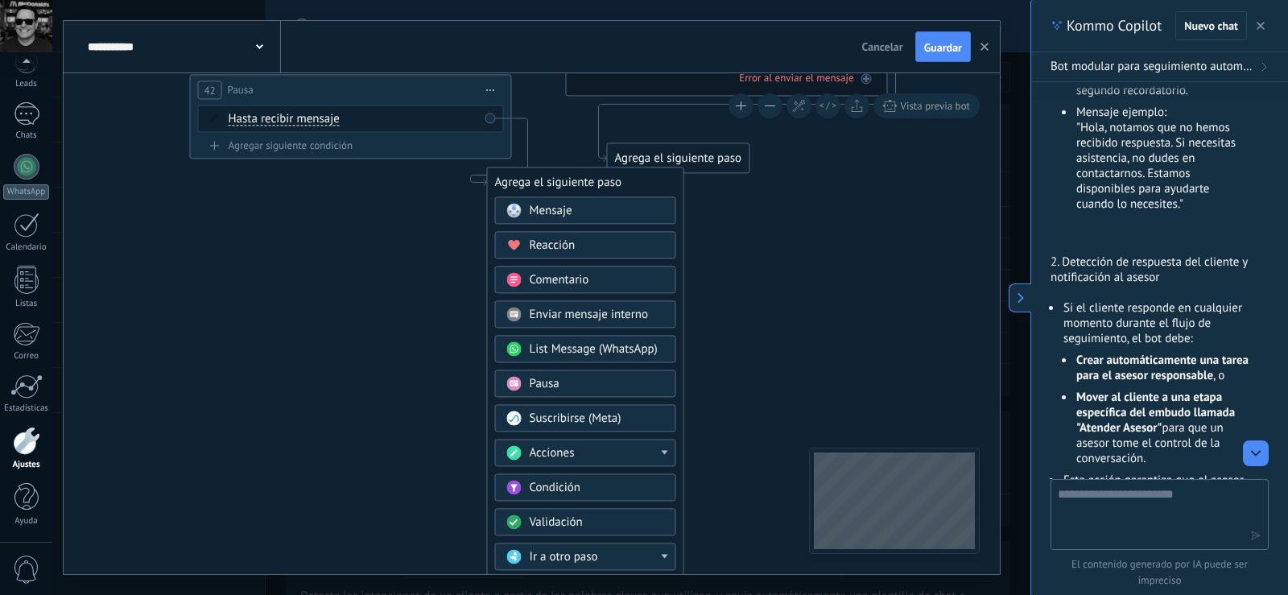
drag, startPoint x: 786, startPoint y: 387, endPoint x: 766, endPoint y: 217, distance: 171.8
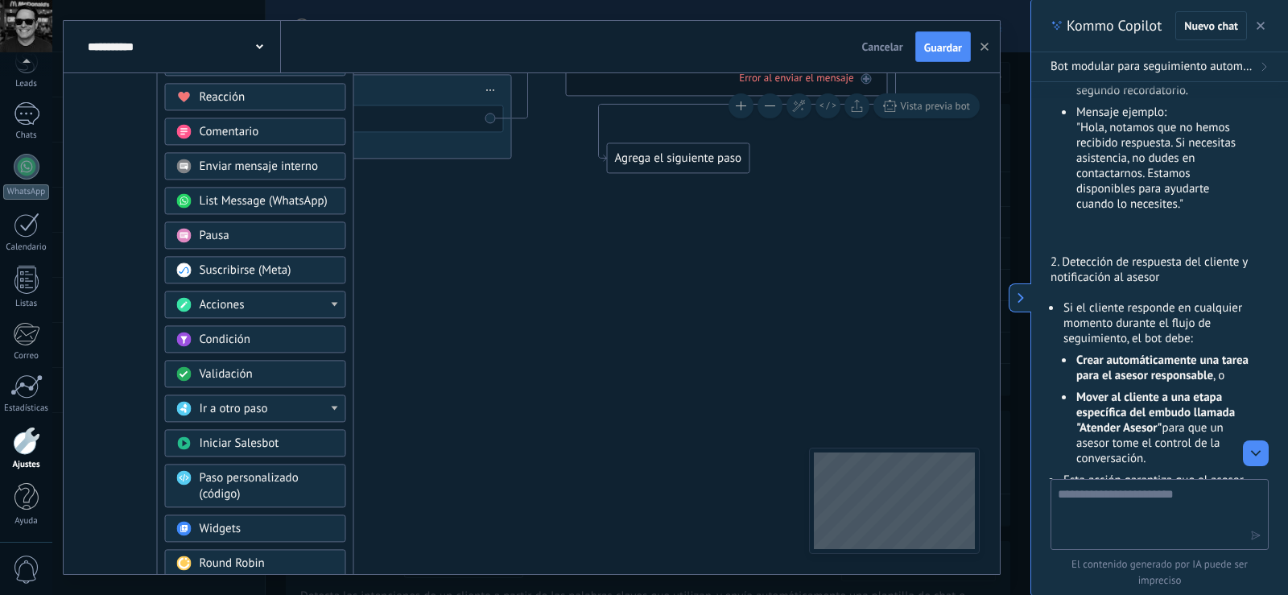
drag, startPoint x: 582, startPoint y: 177, endPoint x: 247, endPoint y: 31, distance: 365.5
click at [247, 31] on div "**********" at bounding box center [532, 297] width 936 height 553
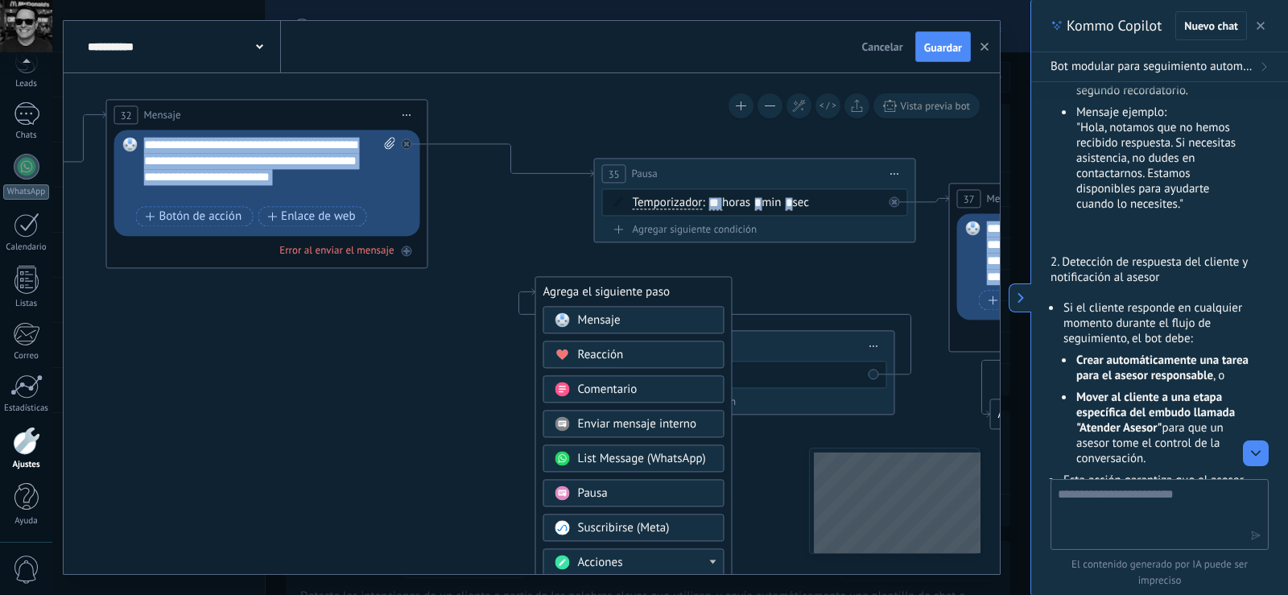
click at [896, 457] on div "**********" at bounding box center [532, 323] width 936 height 501
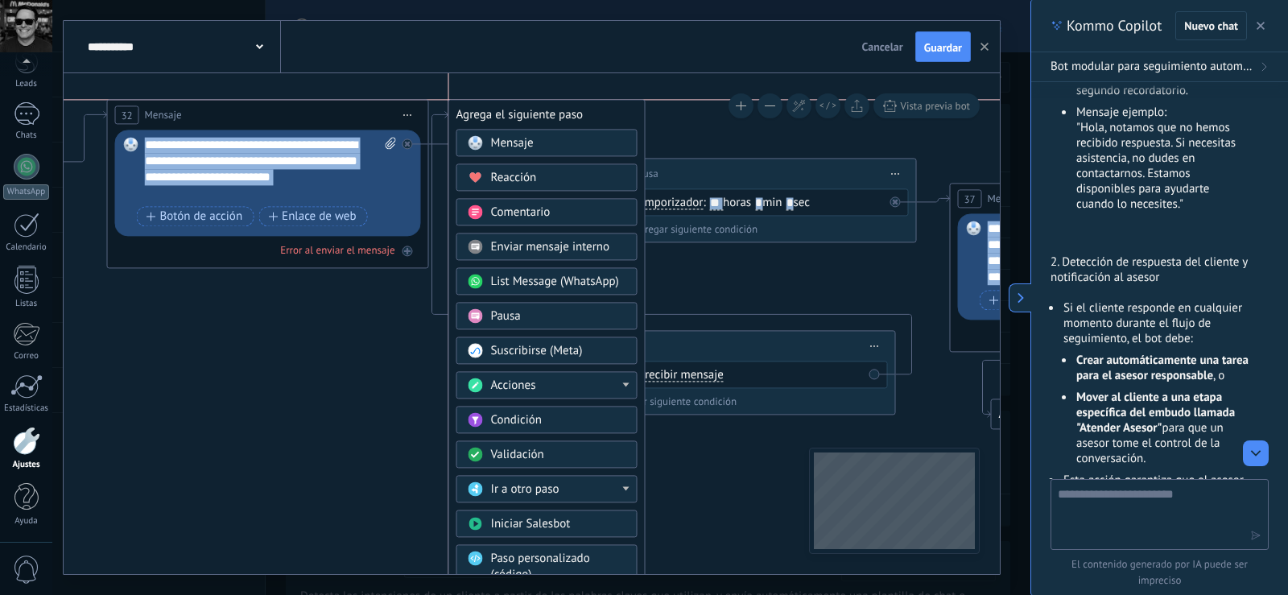
click at [523, 114] on div "Agrega el siguiente paso" at bounding box center [547, 114] width 196 height 27
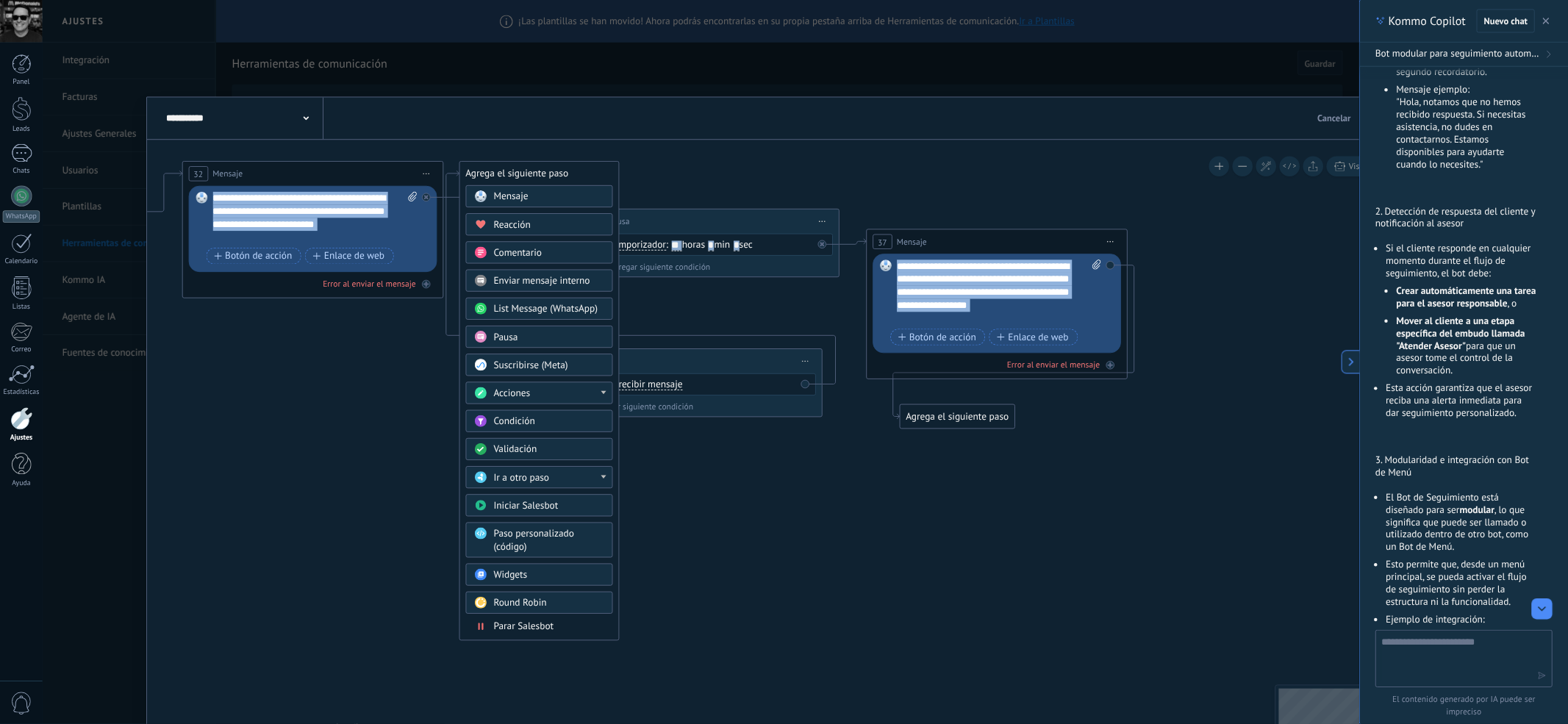
scroll to position [13, 0]
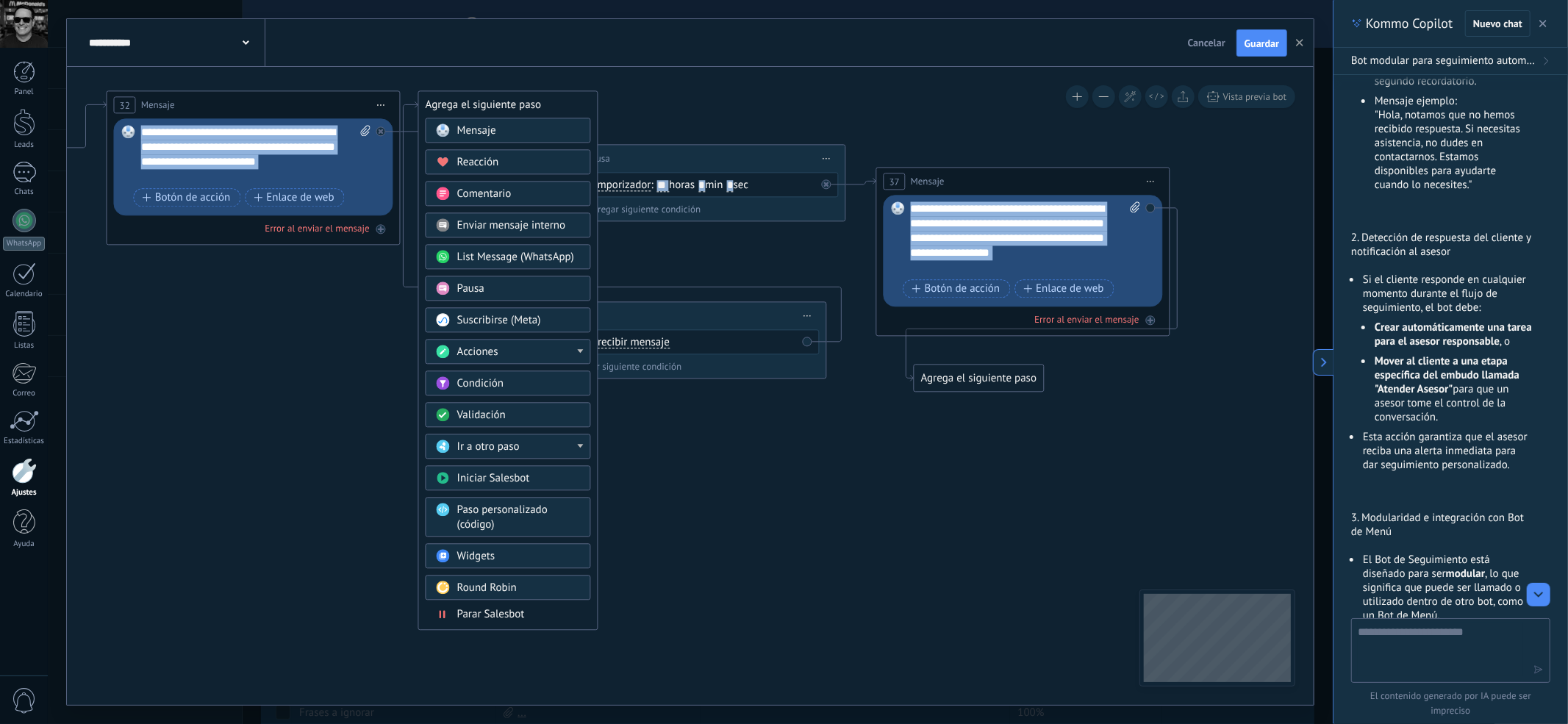
click at [552, 383] on div "Condición" at bounding box center [519, 384] width 123 height 15
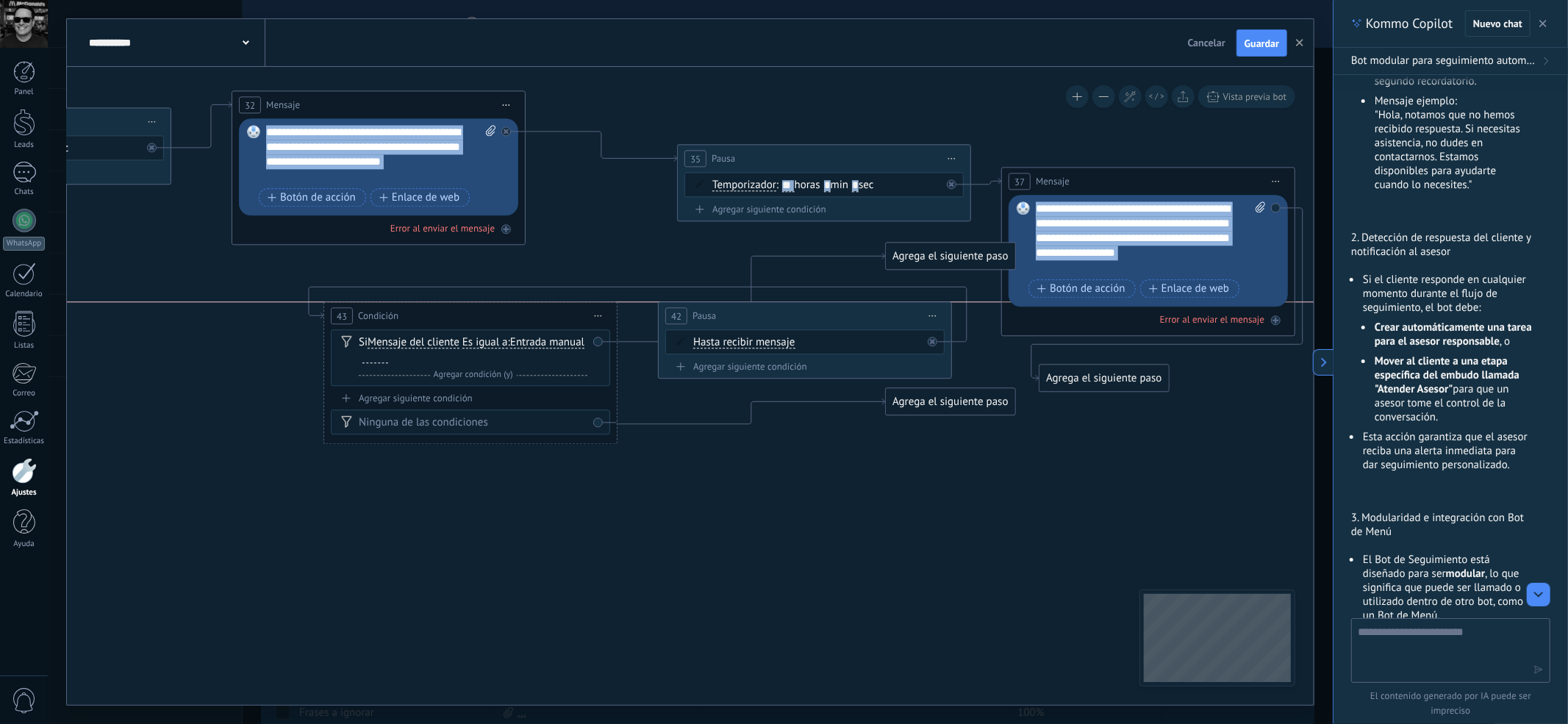
click at [524, 321] on div "43 Condición ********* Iniciar vista previa aquí Cambiar nombre Duplicar Borrar" at bounding box center [470, 317] width 292 height 27
click at [580, 319] on span "Iniciar vista previa aquí Cambiar nombre Duplicar [GEOGRAPHIC_DATA]" at bounding box center [579, 316] width 24 height 21
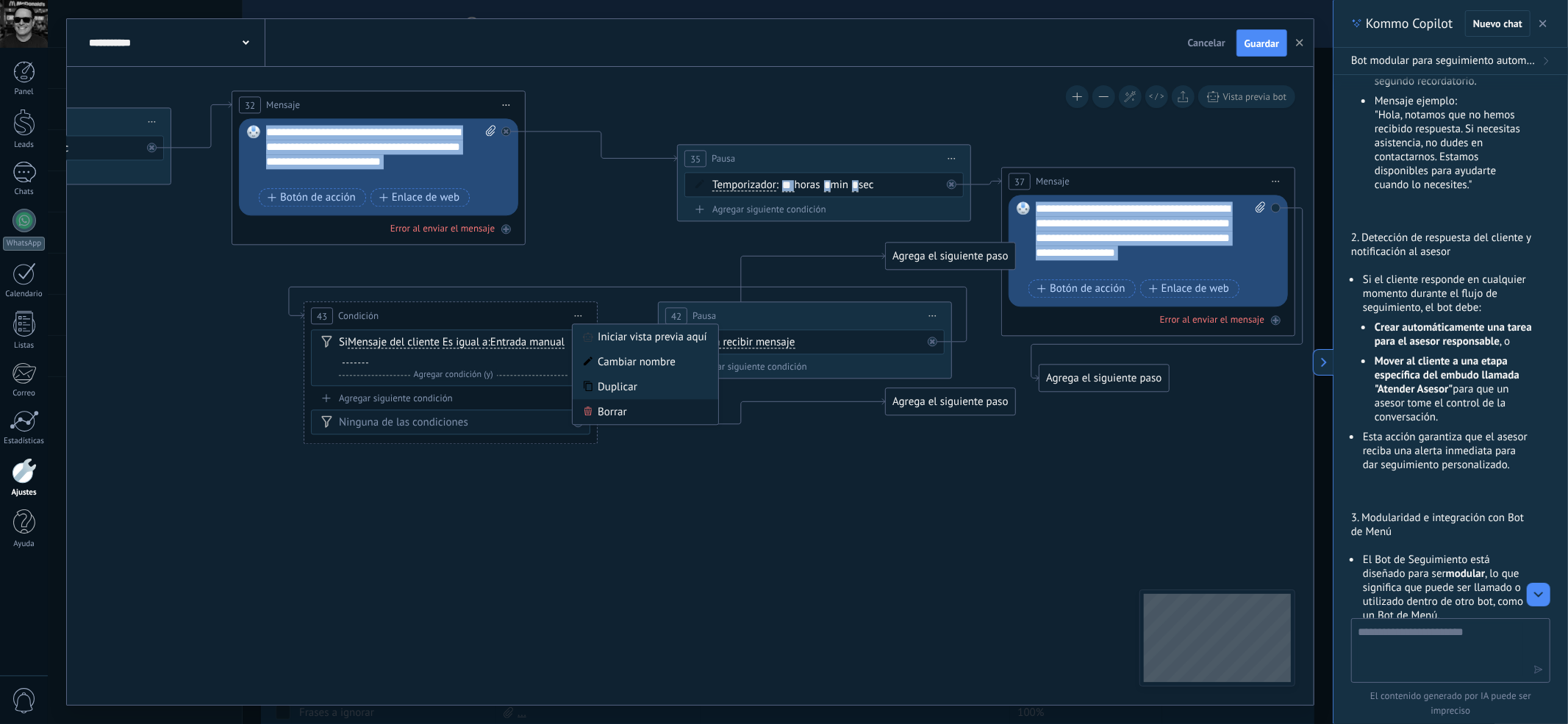
click at [631, 406] on div "Borrar" at bounding box center [645, 412] width 145 height 25
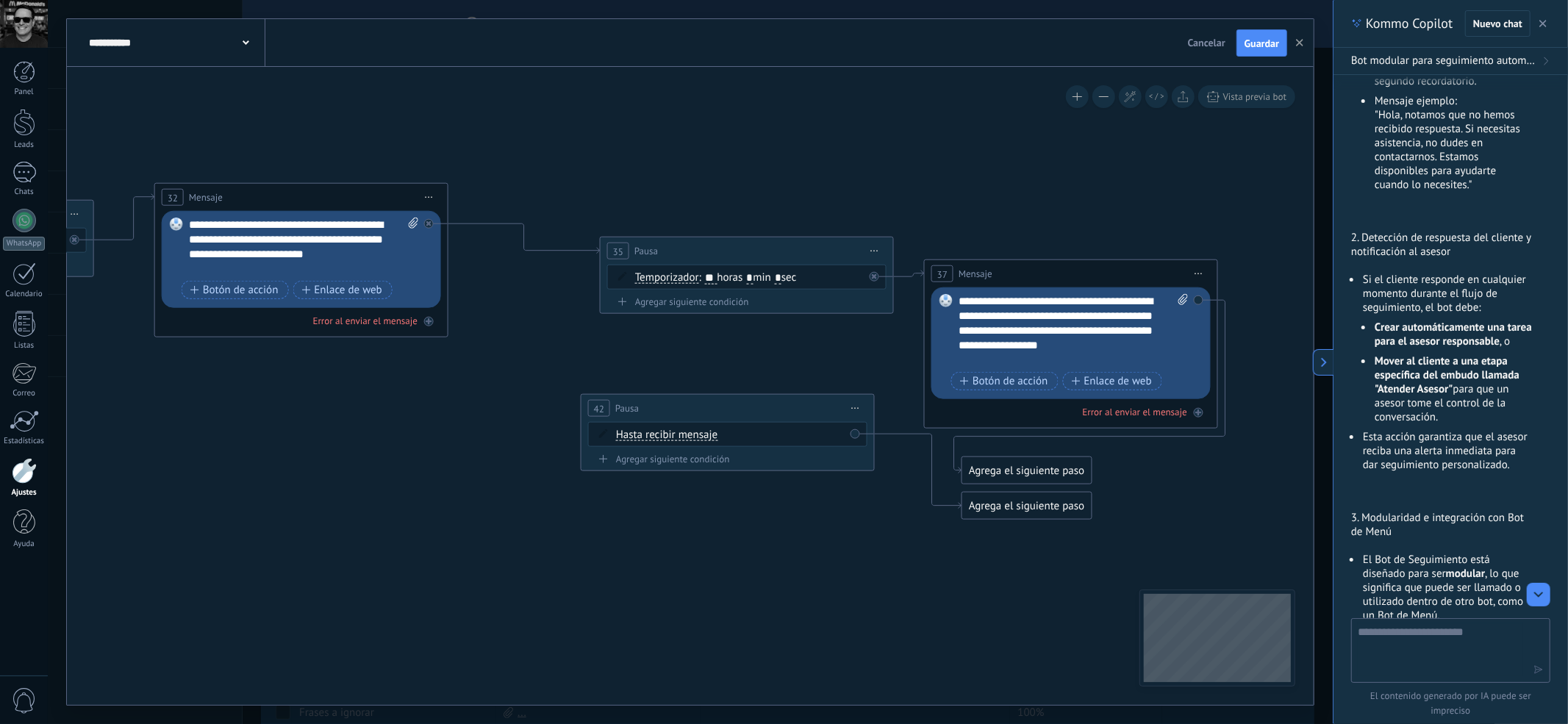
drag, startPoint x: 668, startPoint y: 271, endPoint x: 590, endPoint y: 363, distance: 120.6
click at [590, 363] on icon at bounding box center [356, 162] width 2460 height 1450
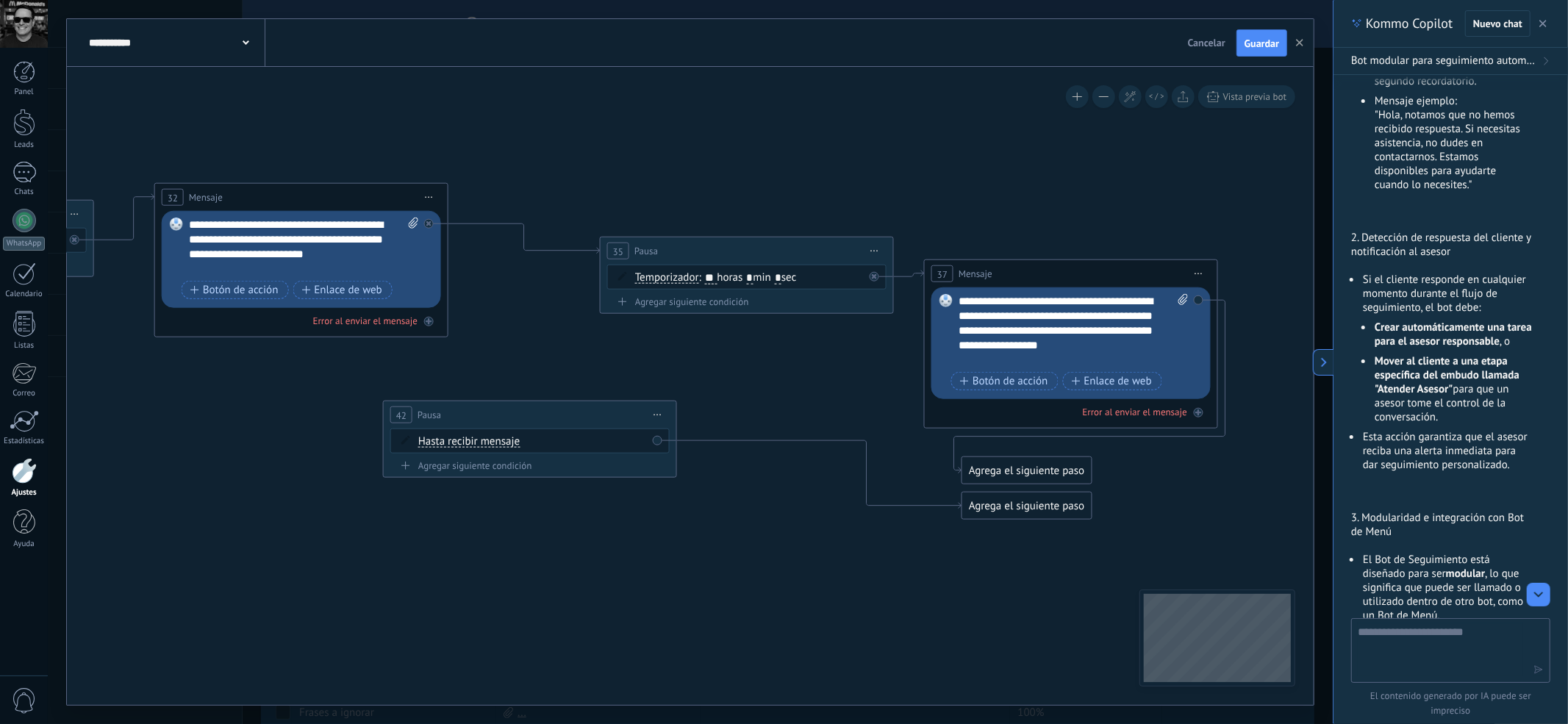
drag, startPoint x: 776, startPoint y: 402, endPoint x: 581, endPoint y: 407, distance: 195.1
click at [581, 407] on div "42 Pausa ***** Iniciar vista previa aquí Cambiar nombre Duplicar Borrar" at bounding box center [530, 415] width 292 height 27
drag, startPoint x: 1019, startPoint y: 469, endPoint x: 1219, endPoint y: 409, distance: 208.8
click at [1164, 409] on div "Agrega el siguiente paso" at bounding box center [1227, 414] width 129 height 25
drag, startPoint x: 1008, startPoint y: 496, endPoint x: 699, endPoint y: 515, distance: 309.6
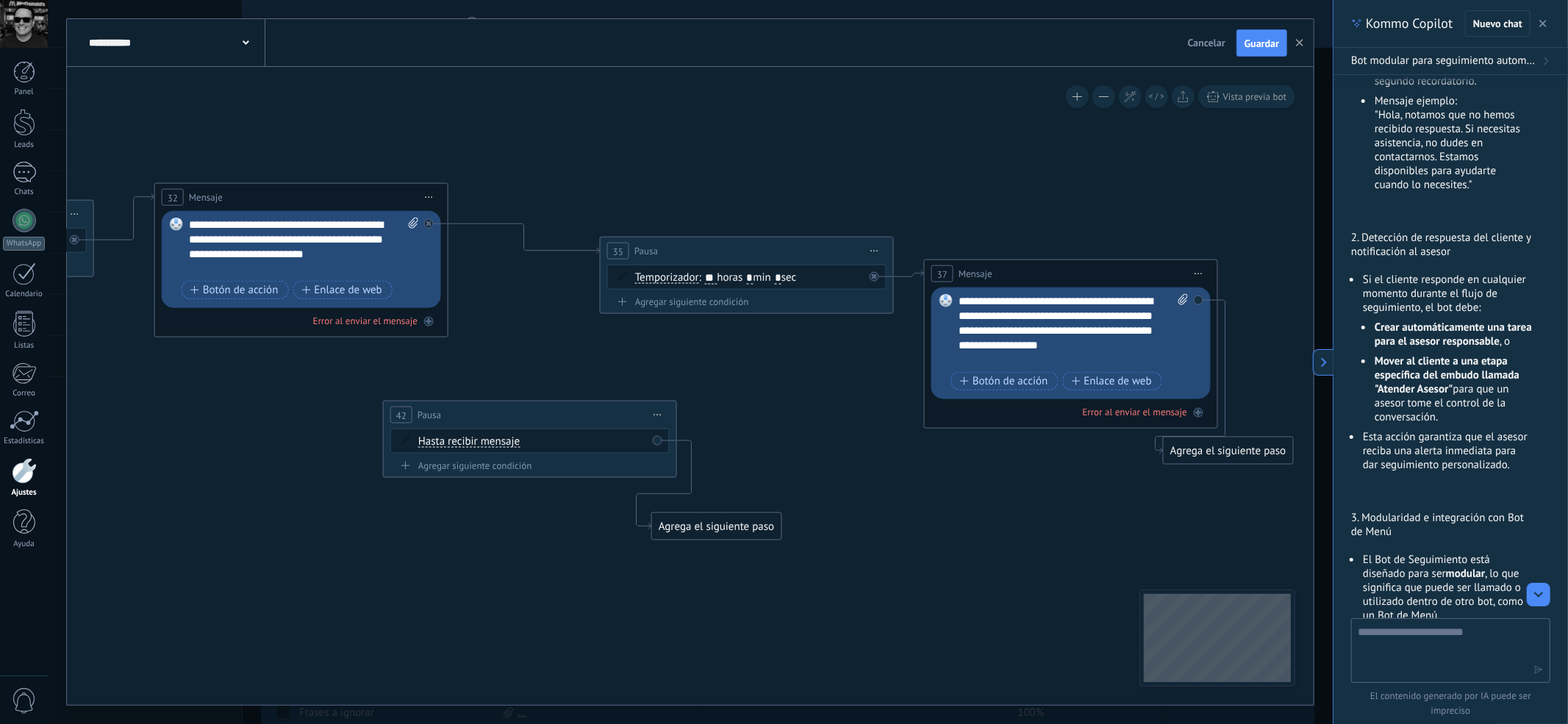
click at [699, 515] on div "Agrega el siguiente paso" at bounding box center [716, 527] width 129 height 25
click at [699, 515] on div "Agrega el siguiente paso" at bounding box center [716, 525] width 129 height 25
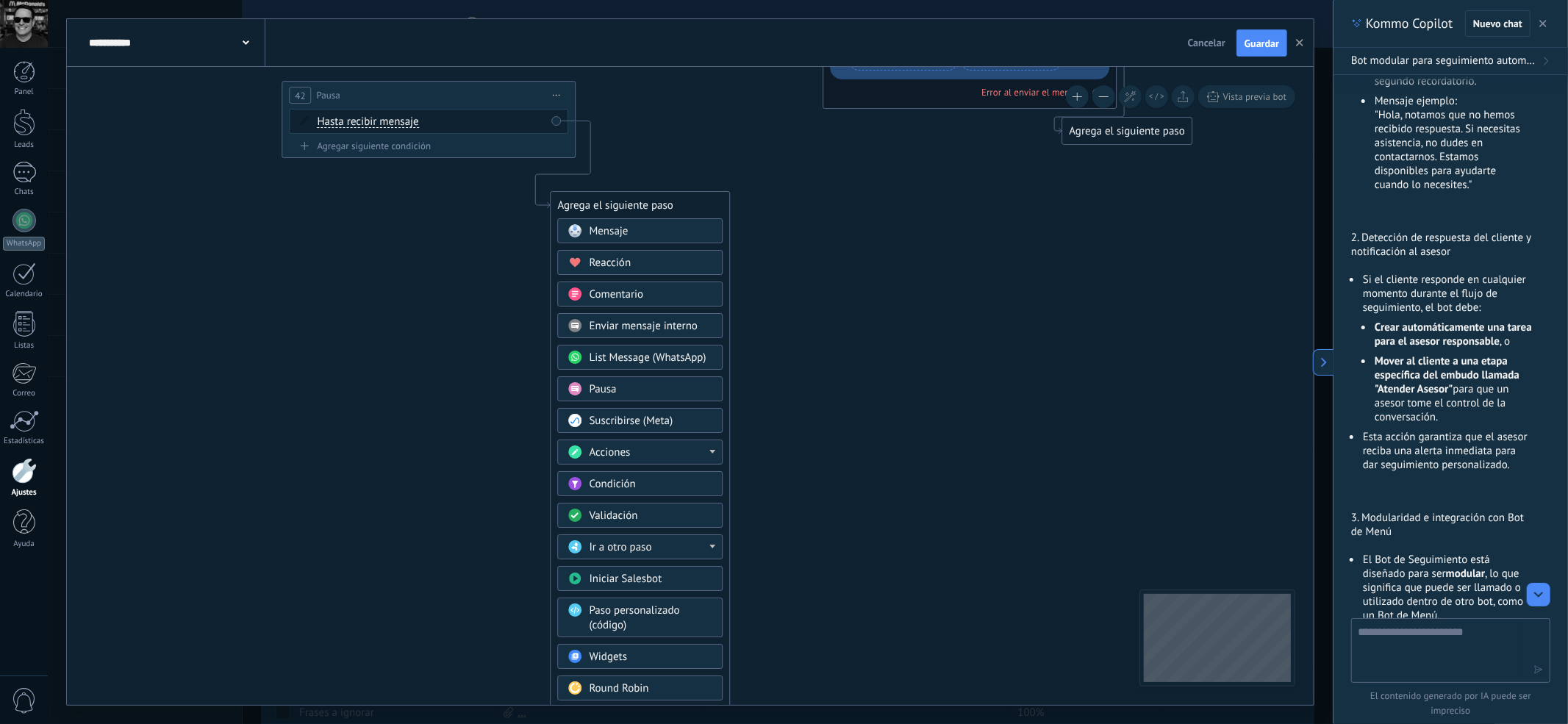
drag, startPoint x: 960, startPoint y: 560, endPoint x: 858, endPoint y: 232, distance: 343.5
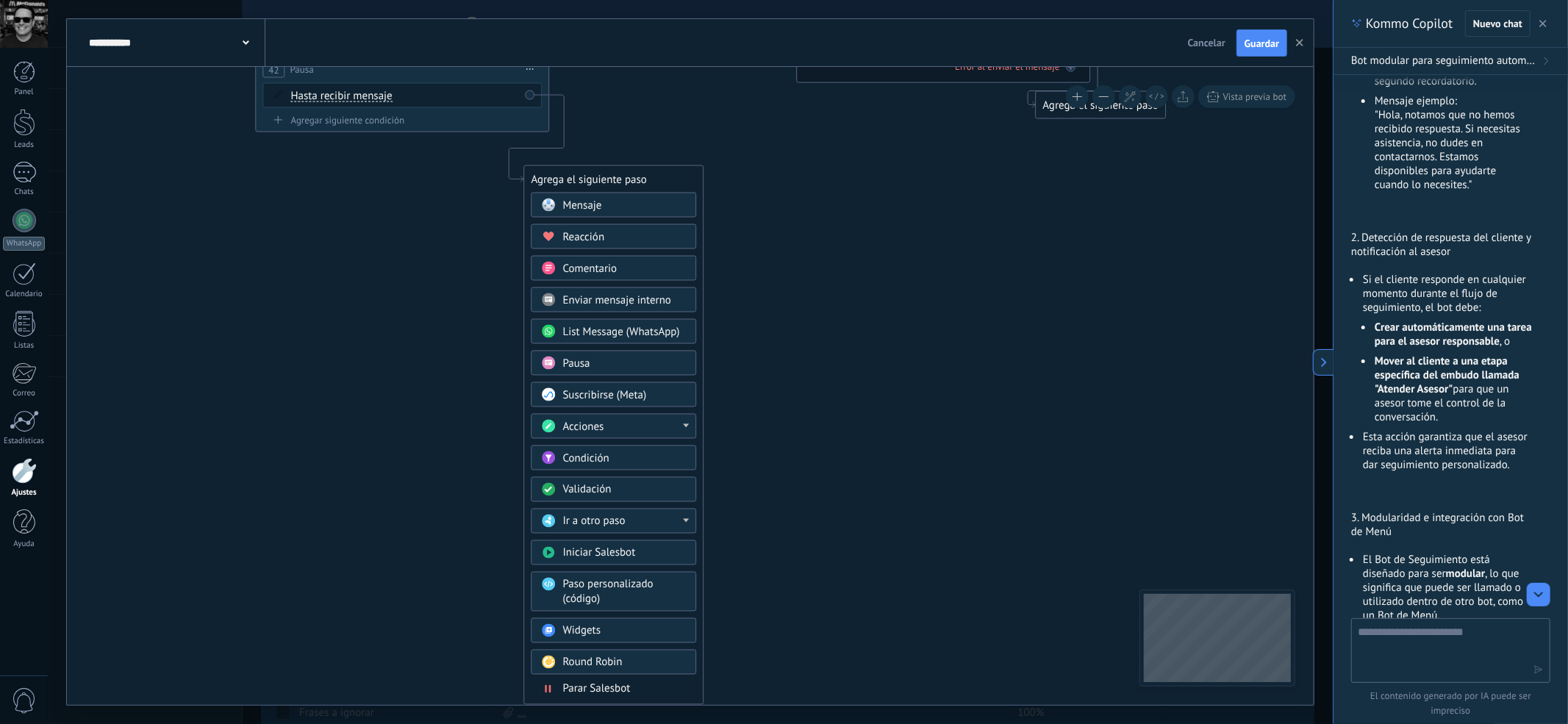
drag, startPoint x: 872, startPoint y: 372, endPoint x: 847, endPoint y: 231, distance: 143.2
click at [673, 430] on div "Acciones" at bounding box center [625, 427] width 123 height 15
drag, startPoint x: 696, startPoint y: 438, endPoint x: 692, endPoint y: 471, distance: 33.2
click at [692, 471] on div "Administrar etiquetas Agregar nota Agregar tarea Cambiar etapa del lead Cambiar…" at bounding box center [614, 491] width 165 height 156
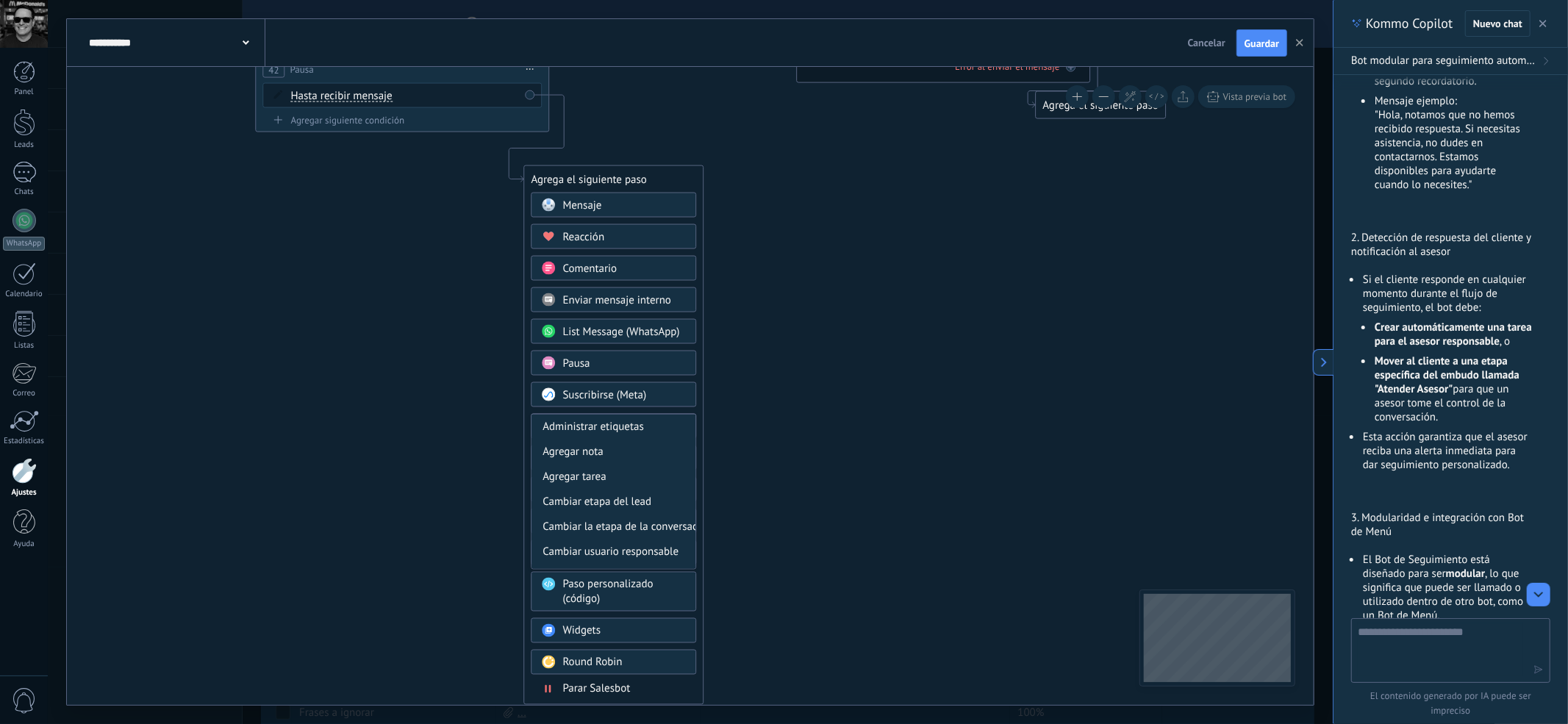
drag, startPoint x: 698, startPoint y: 446, endPoint x: 696, endPoint y: 465, distance: 19.1
click at [696, 465] on div "Agrega el siguiente paso Mensaje Mensaje Mensaje Reacción Comentario Enviar men…" at bounding box center [614, 435] width 180 height 540
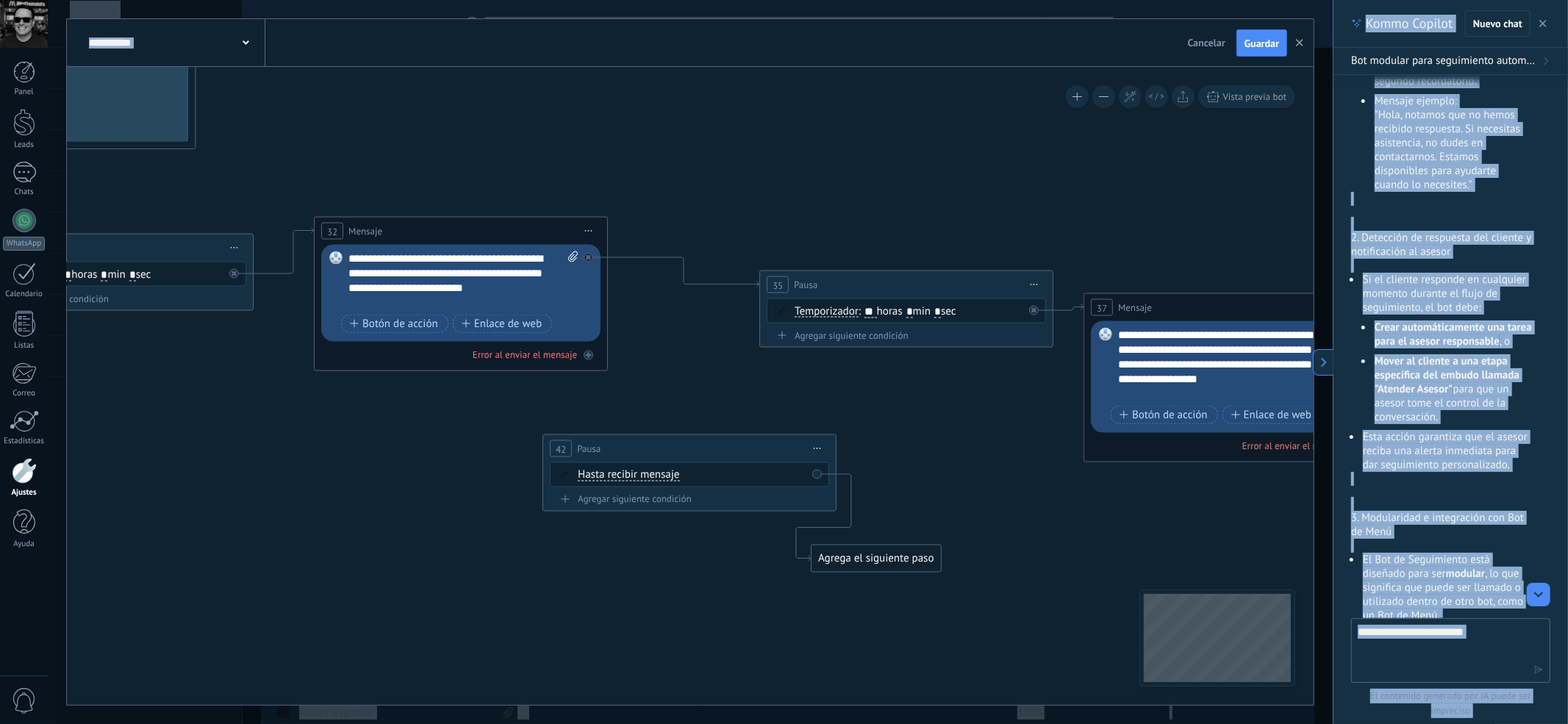
drag, startPoint x: 786, startPoint y: 439, endPoint x: 1050, endPoint y: 740, distance: 400.4
click at [1050, 542] on html ".abccls-1,.abccls-2{fill-rule:evenodd}.abccls-2{fill:#fff} .abfcls-1{fill:none}…" at bounding box center [784, 362] width 1568 height 724
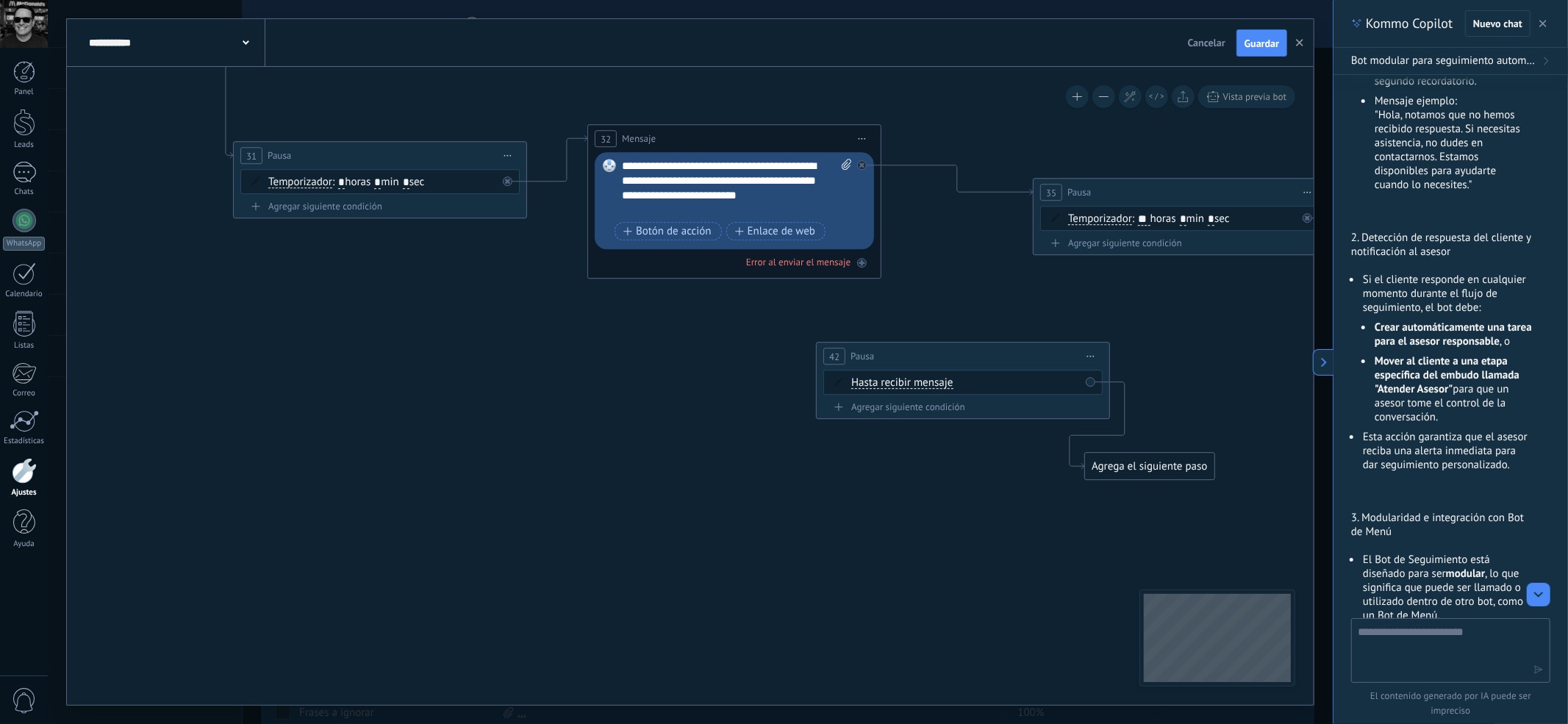
drag, startPoint x: 1042, startPoint y: 673, endPoint x: 1301, endPoint y: 586, distance: 273.2
click at [1164, 542] on icon at bounding box center [801, 114] width 2485 height 1471
drag, startPoint x: 552, startPoint y: 454, endPoint x: 1112, endPoint y: 754, distance: 635.3
click at [1112, 542] on html ".abccls-1,.abccls-2{fill-rule:evenodd}.abccls-2{fill:#fff} .abfcls-1{fill:none}…" at bounding box center [784, 362] width 1568 height 724
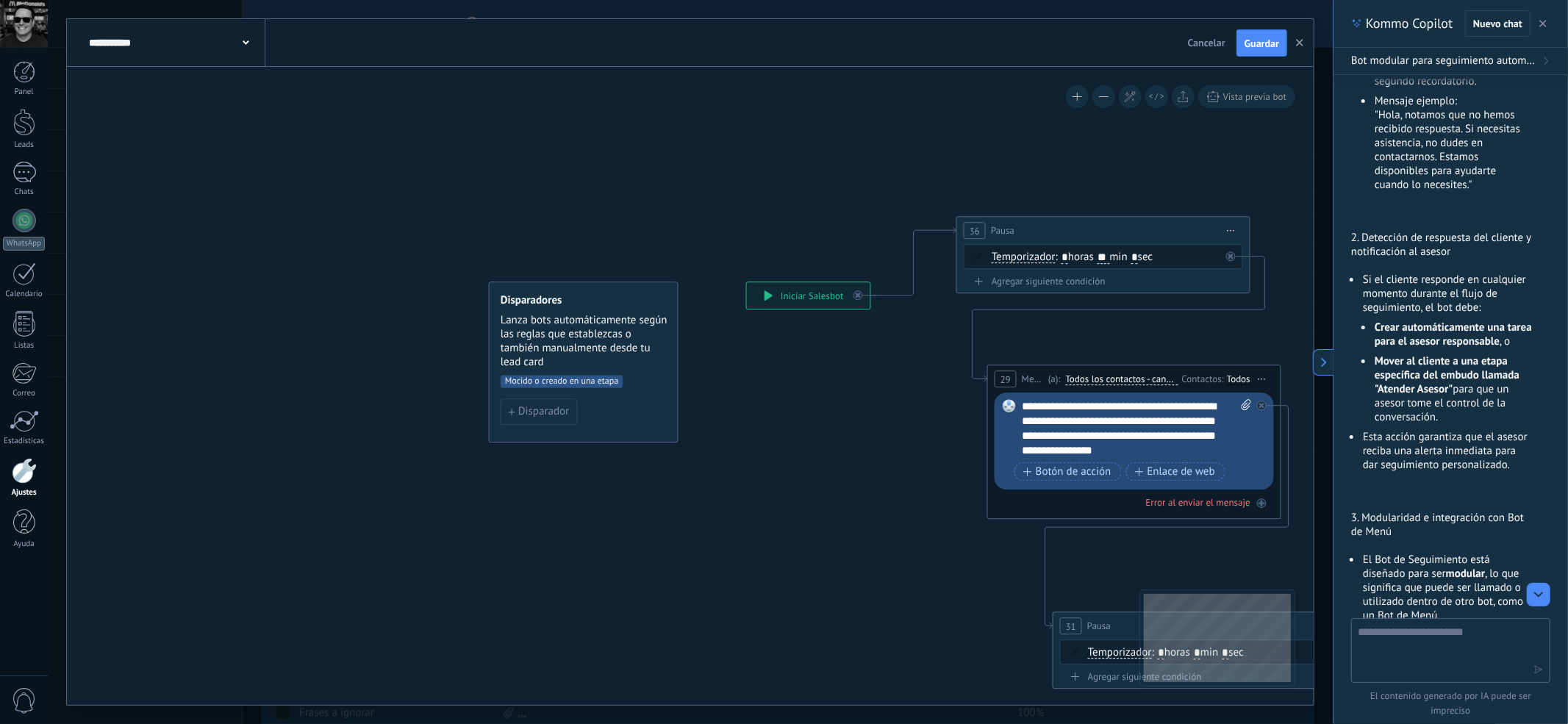
drag, startPoint x: 847, startPoint y: 683, endPoint x: 1085, endPoint y: 762, distance: 250.8
click at [1085, 542] on html ".abccls-1,.abccls-2{fill-rule:evenodd}.abccls-2{fill:#fff} .abfcls-1{fill:none}…" at bounding box center [784, 362] width 1568 height 724
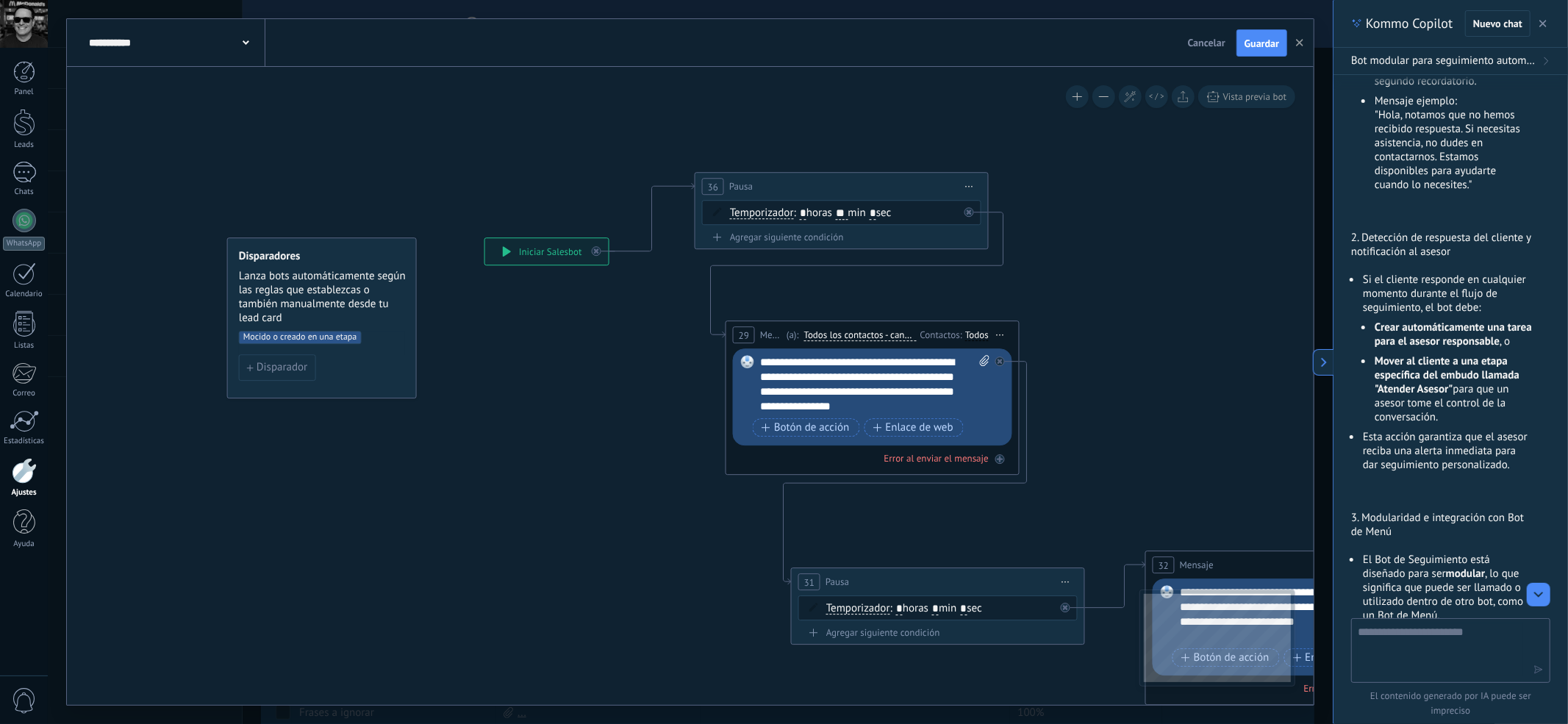
drag, startPoint x: 829, startPoint y: 582, endPoint x: 583, endPoint y: 537, distance: 250.1
click at [583, 537] on icon at bounding box center [1359, 540] width 2485 height 1471
click at [969, 186] on icon at bounding box center [970, 187] width 7 height 2
click at [1007, 275] on div "Borrar" at bounding box center [1036, 282] width 145 height 25
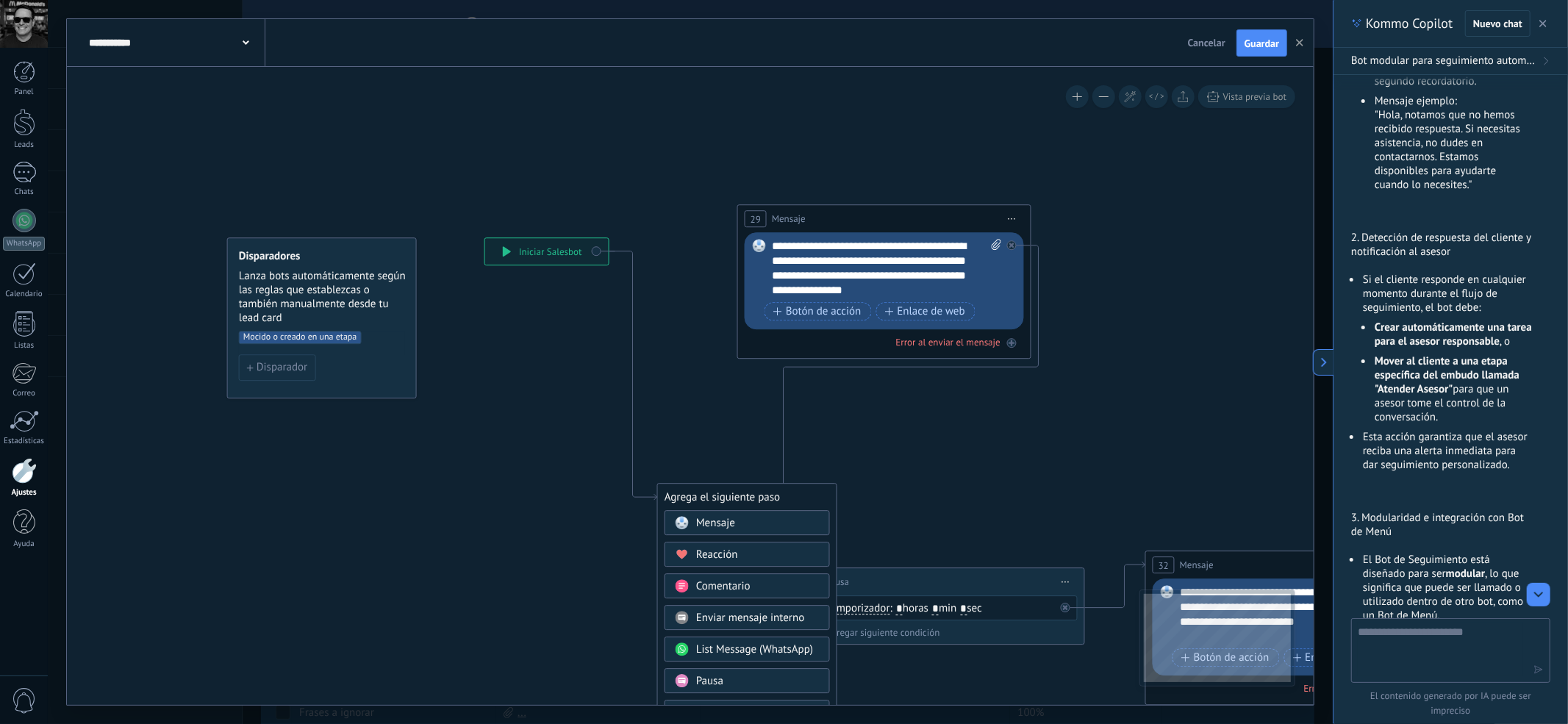
drag, startPoint x: 820, startPoint y: 336, endPoint x: 826, endPoint y: 207, distance: 129.1
click at [826, 207] on div "29 Mensaje ******* (a): Todos los contactos - canales seleccionados Todos los c…" at bounding box center [884, 219] width 292 height 27
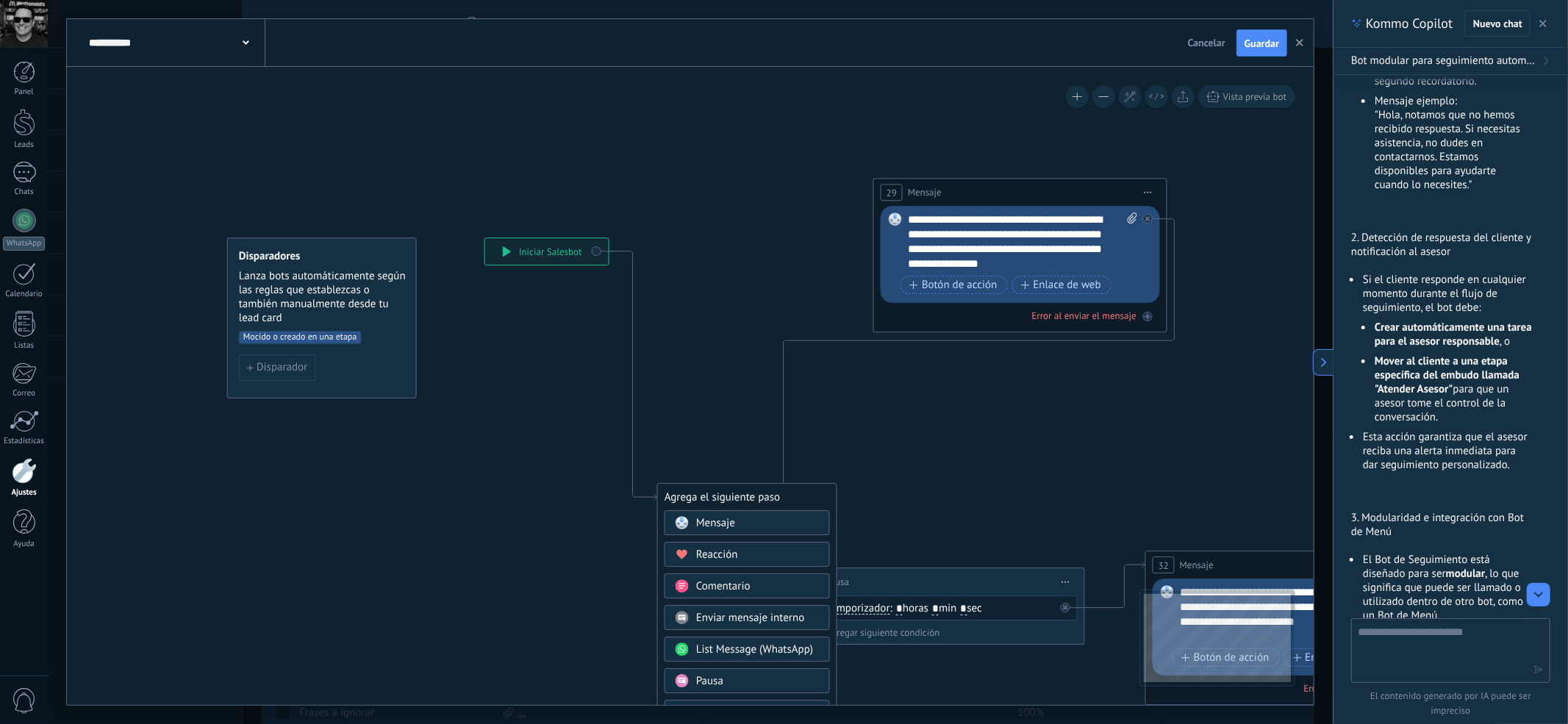
drag, startPoint x: 907, startPoint y: 198, endPoint x: 1003, endPoint y: 193, distance: 96.1
click at [1003, 193] on div "29 Mensaje ******* (a): Todos los contactos - canales seleccionados Todos los c…" at bounding box center [1020, 193] width 292 height 27
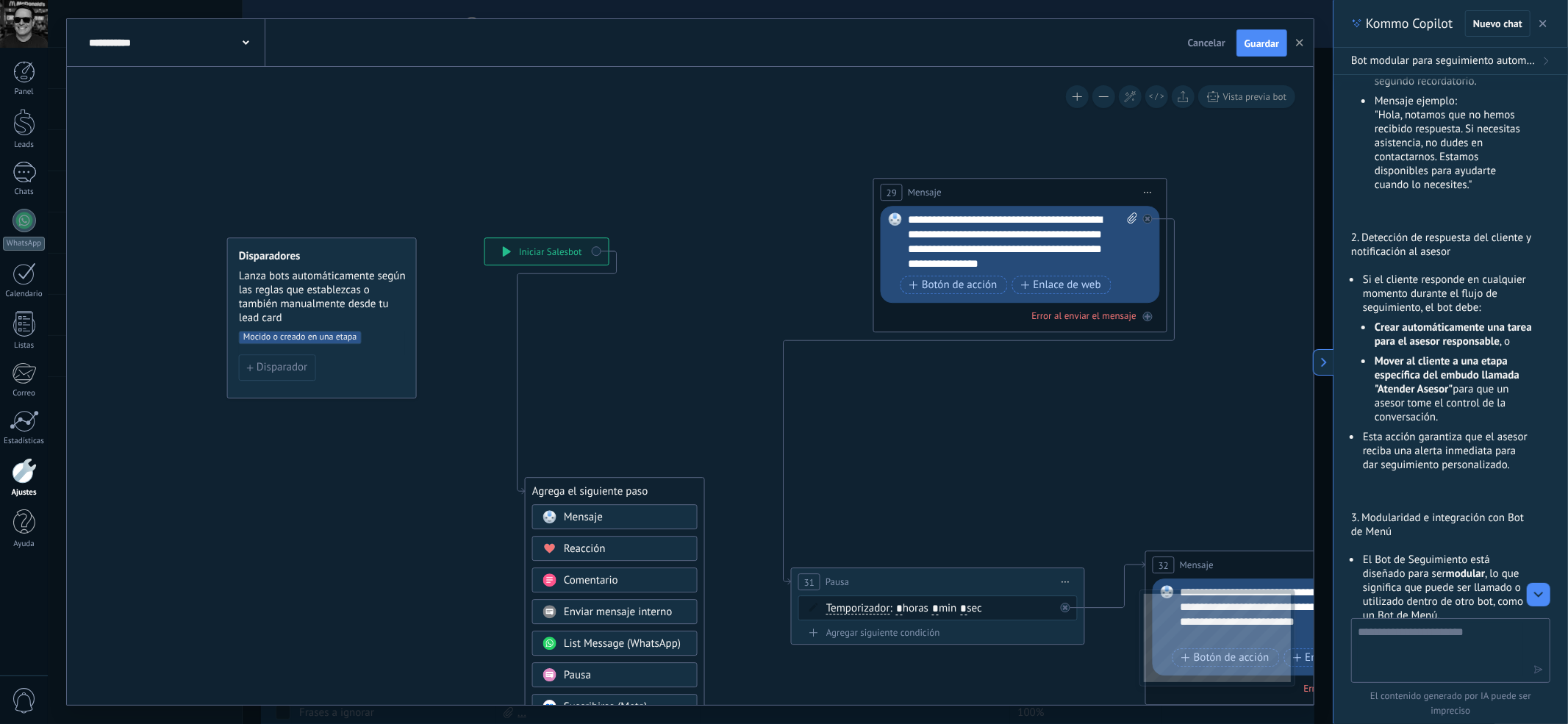
drag, startPoint x: 728, startPoint y: 491, endPoint x: 595, endPoint y: 485, distance: 133.1
click at [595, 485] on div "Agrega el siguiente paso" at bounding box center [616, 492] width 179 height 25
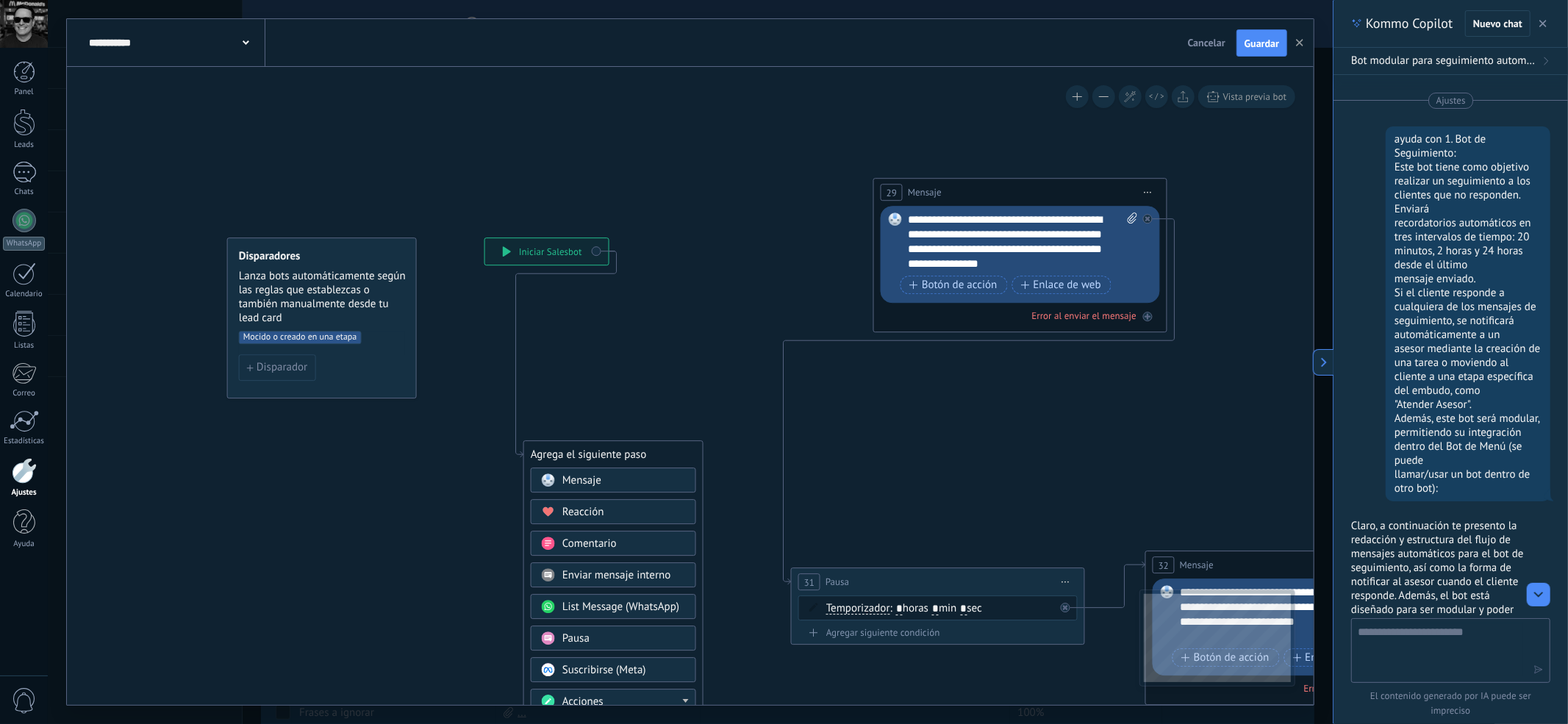
scroll to position [13, 0]
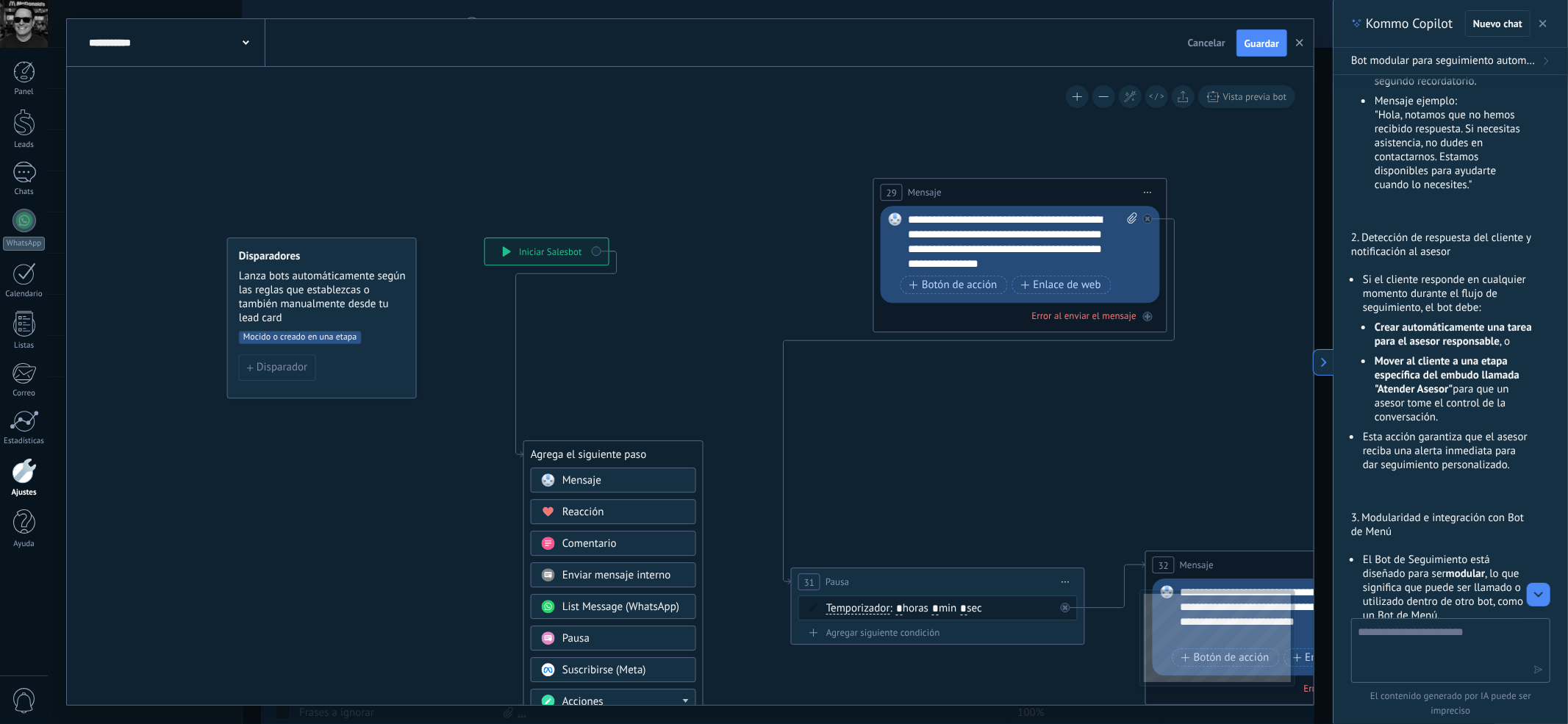
click at [595, 448] on div "Agrega el siguiente paso" at bounding box center [614, 455] width 179 height 25
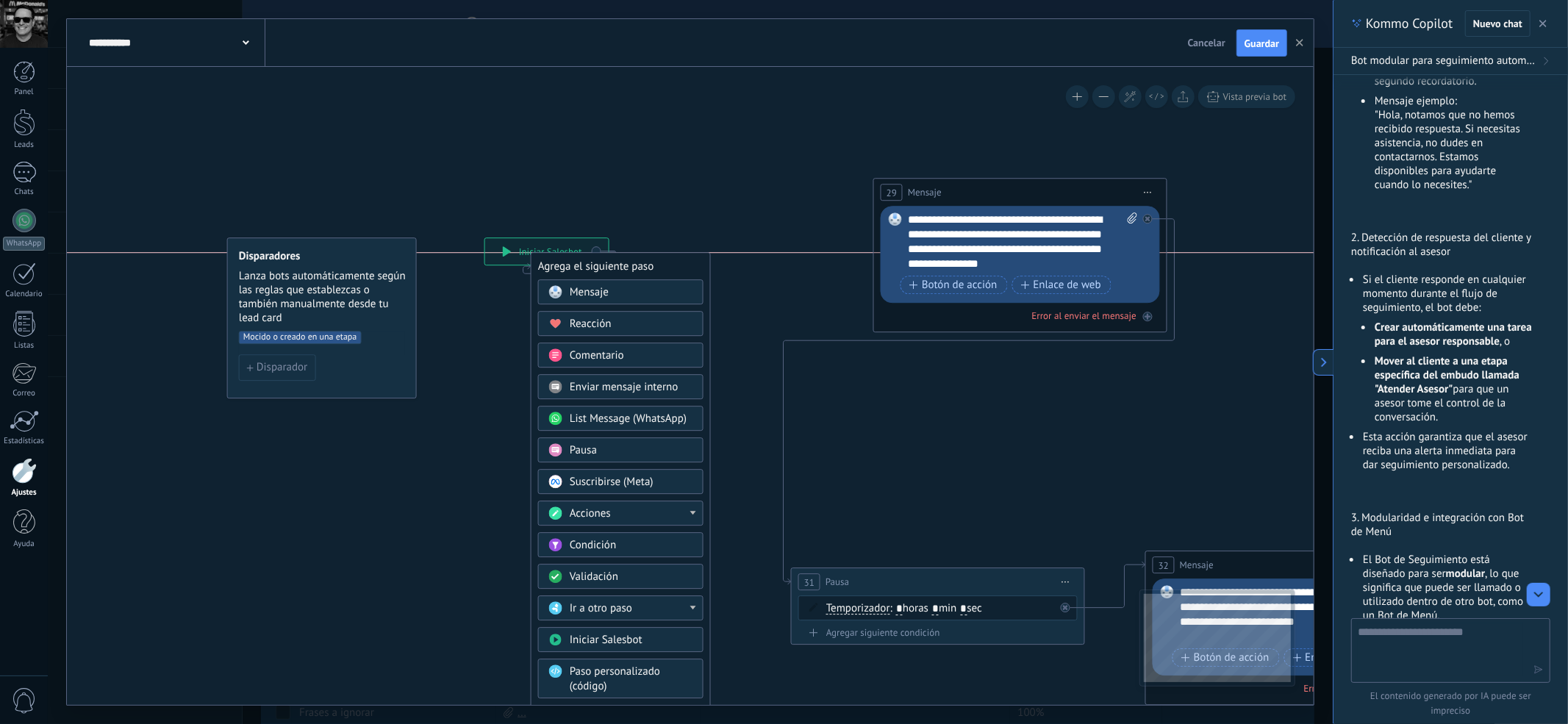
drag, startPoint x: 613, startPoint y: 450, endPoint x: 621, endPoint y: 266, distance: 184.2
click at [621, 266] on div "Agrega el siguiente paso" at bounding box center [621, 267] width 179 height 25
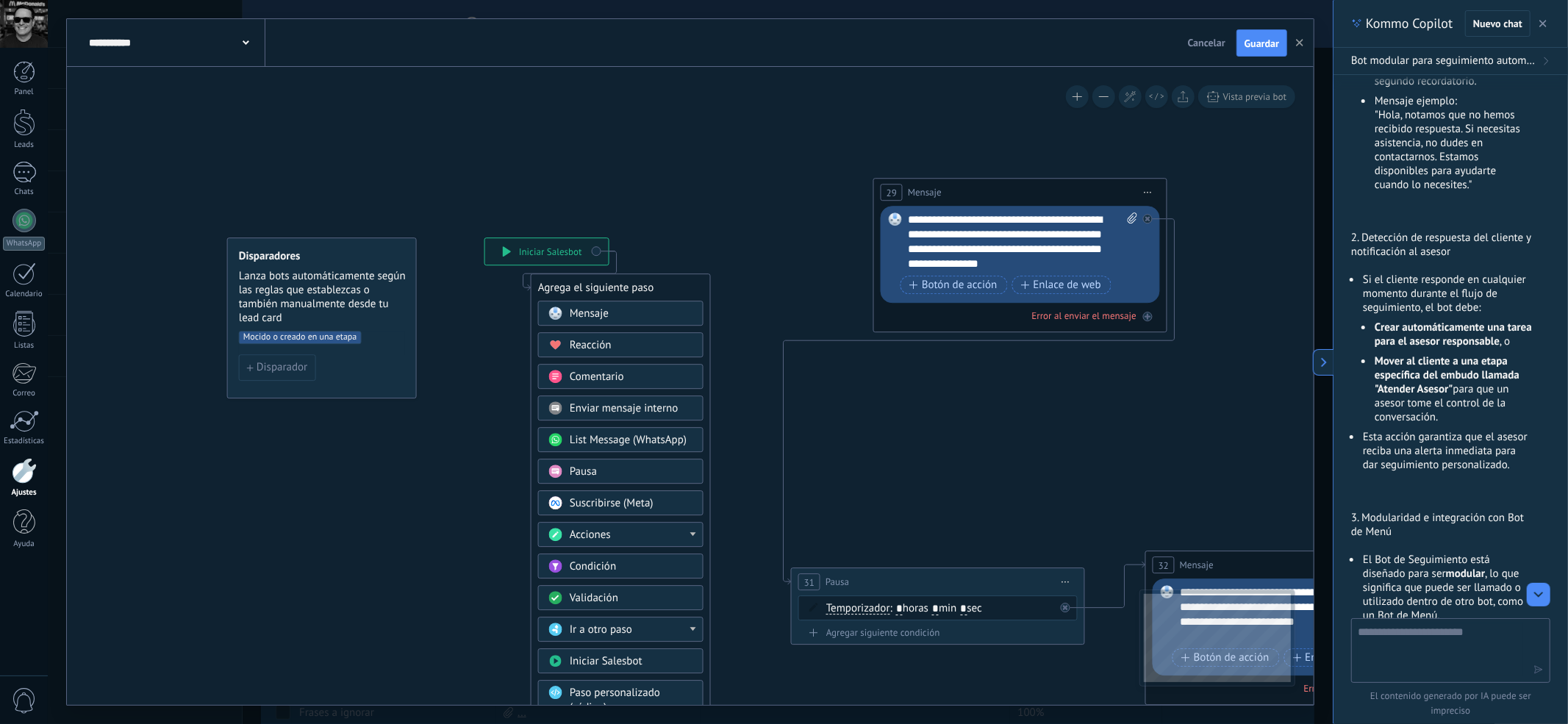
click at [595, 469] on span "Pausa" at bounding box center [584, 472] width 27 height 14
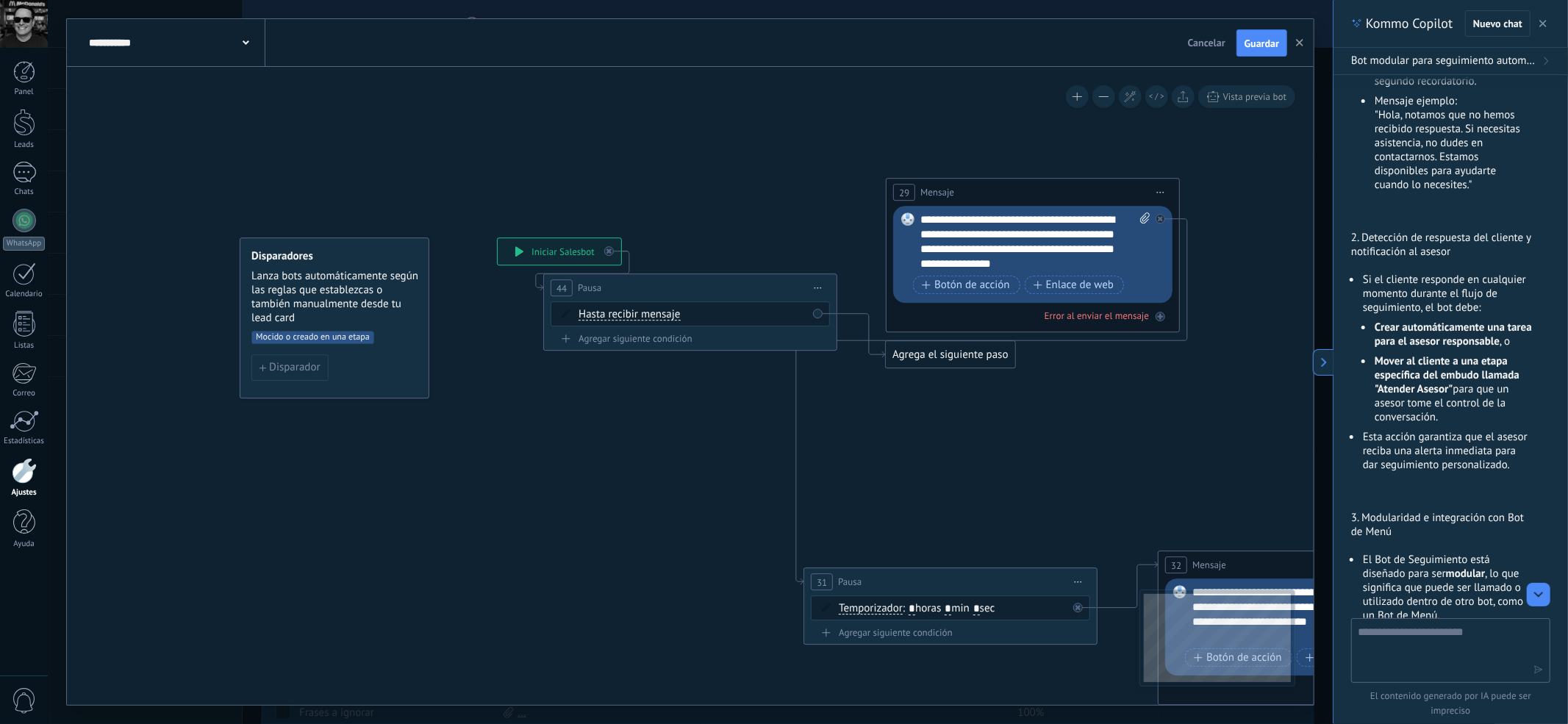
click at [660, 316] on span "Hasta recibir mensaje" at bounding box center [629, 315] width 101 height 12
click at [660, 316] on button "Hasta recibir mensaje" at bounding box center [662, 315] width 184 height 26
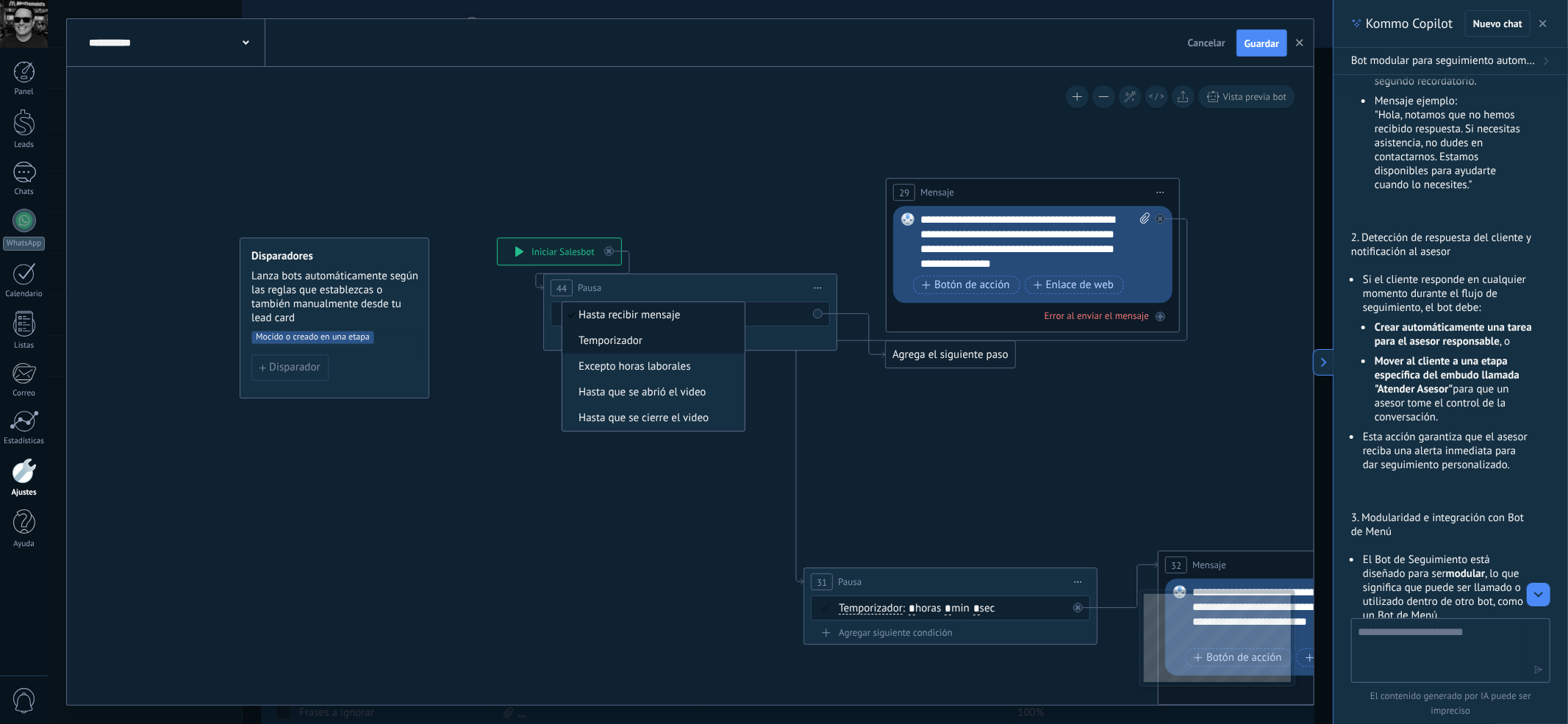
click at [654, 348] on span "Temporizador" at bounding box center [651, 341] width 178 height 15
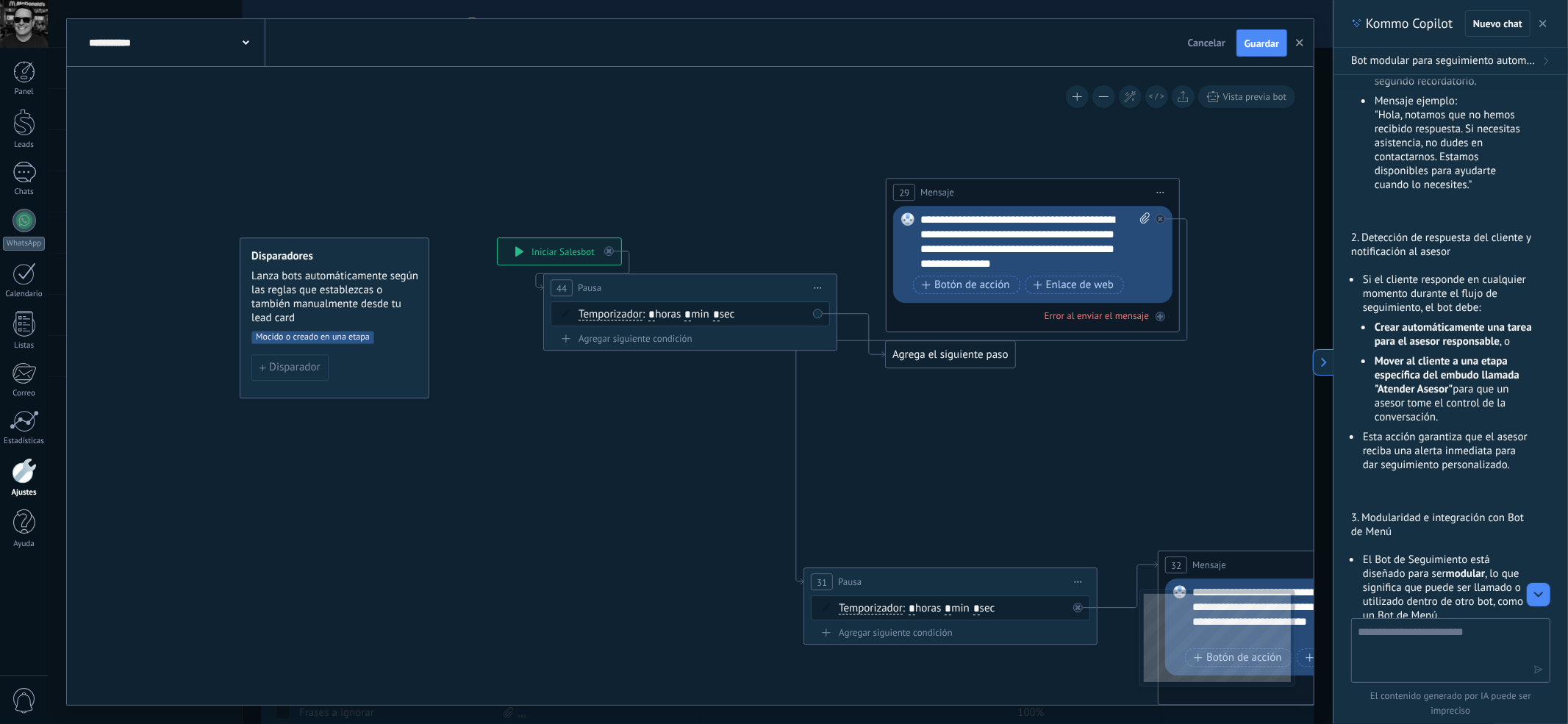
click at [691, 315] on input "*" at bounding box center [687, 315] width 6 height 12
type input "**"
click at [766, 244] on icon at bounding box center [1372, 529] width 2485 height 1435
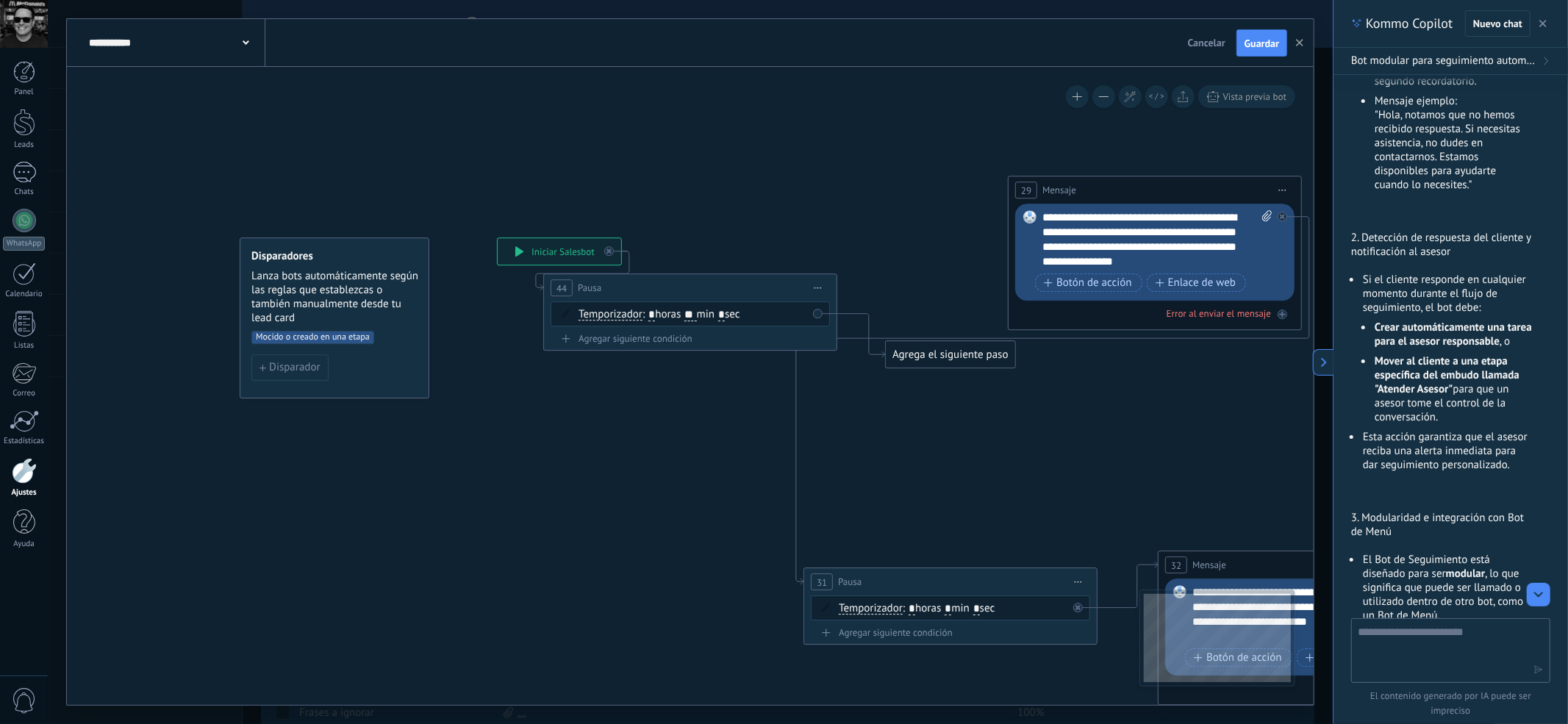
drag, startPoint x: 985, startPoint y: 190, endPoint x: 1109, endPoint y: 188, distance: 124.0
click at [1109, 188] on div "29 Mensaje ******* (a): Todos los contactos - canales seleccionados Todos los c…" at bounding box center [1154, 191] width 292 height 27
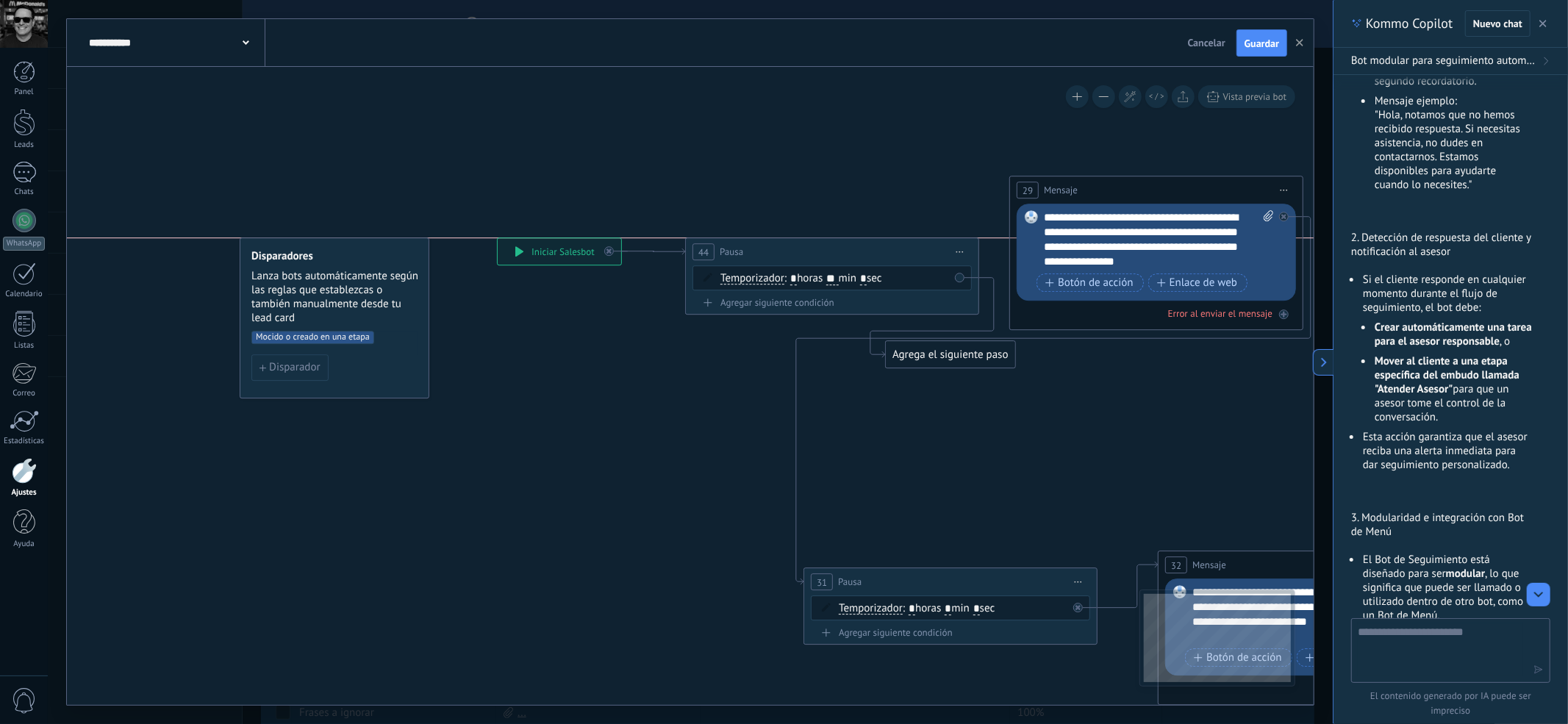
drag, startPoint x: 692, startPoint y: 280, endPoint x: 835, endPoint y: 241, distance: 148.2
click at [835, 241] on div "44 Pausa ***** Iniciar vista previa aquí Cambiar nombre Duplicar [GEOGRAPHIC_DA…" at bounding box center [832, 253] width 292 height 27
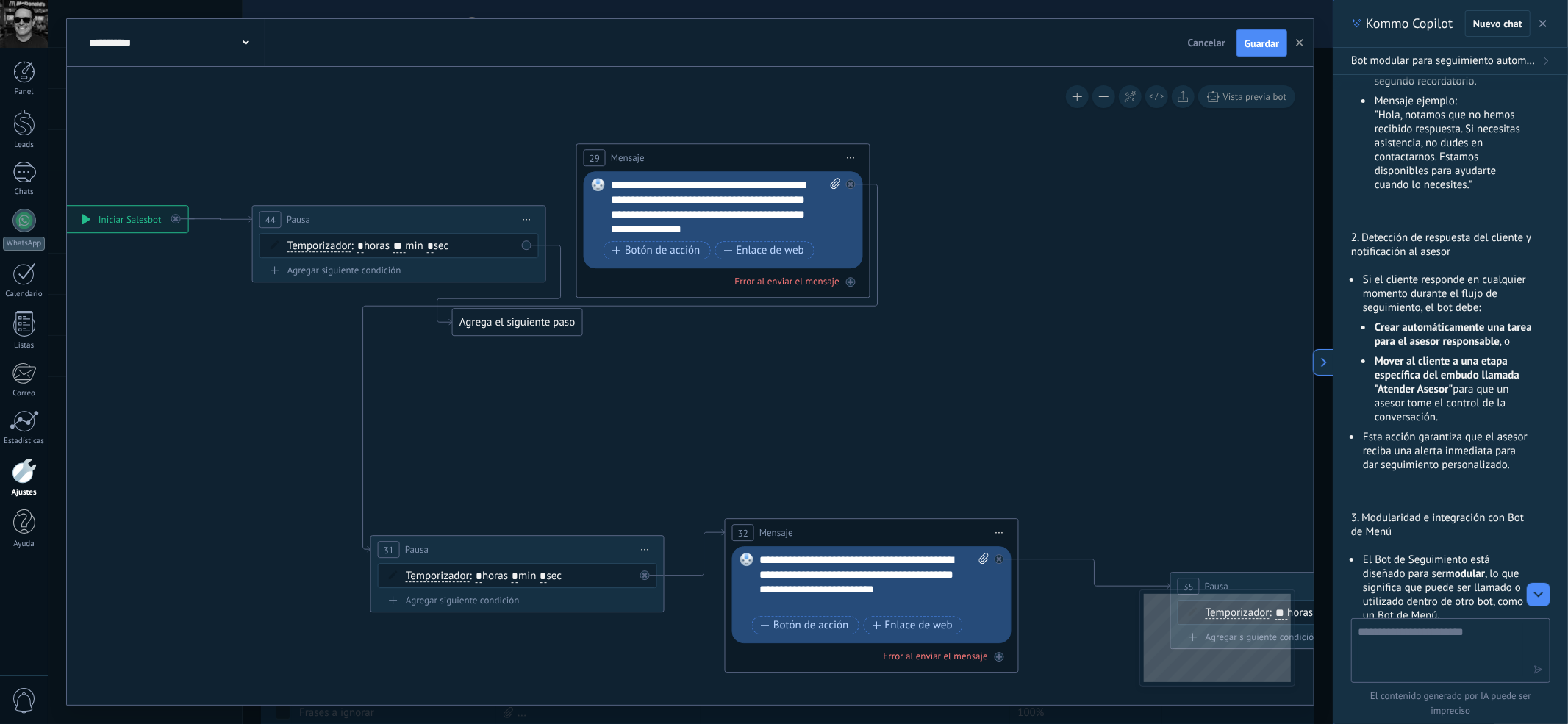
drag, startPoint x: 865, startPoint y: 178, endPoint x: 424, endPoint y: 147, distance: 442.1
click at [425, 145] on icon at bounding box center [939, 495] width 2485 height 1438
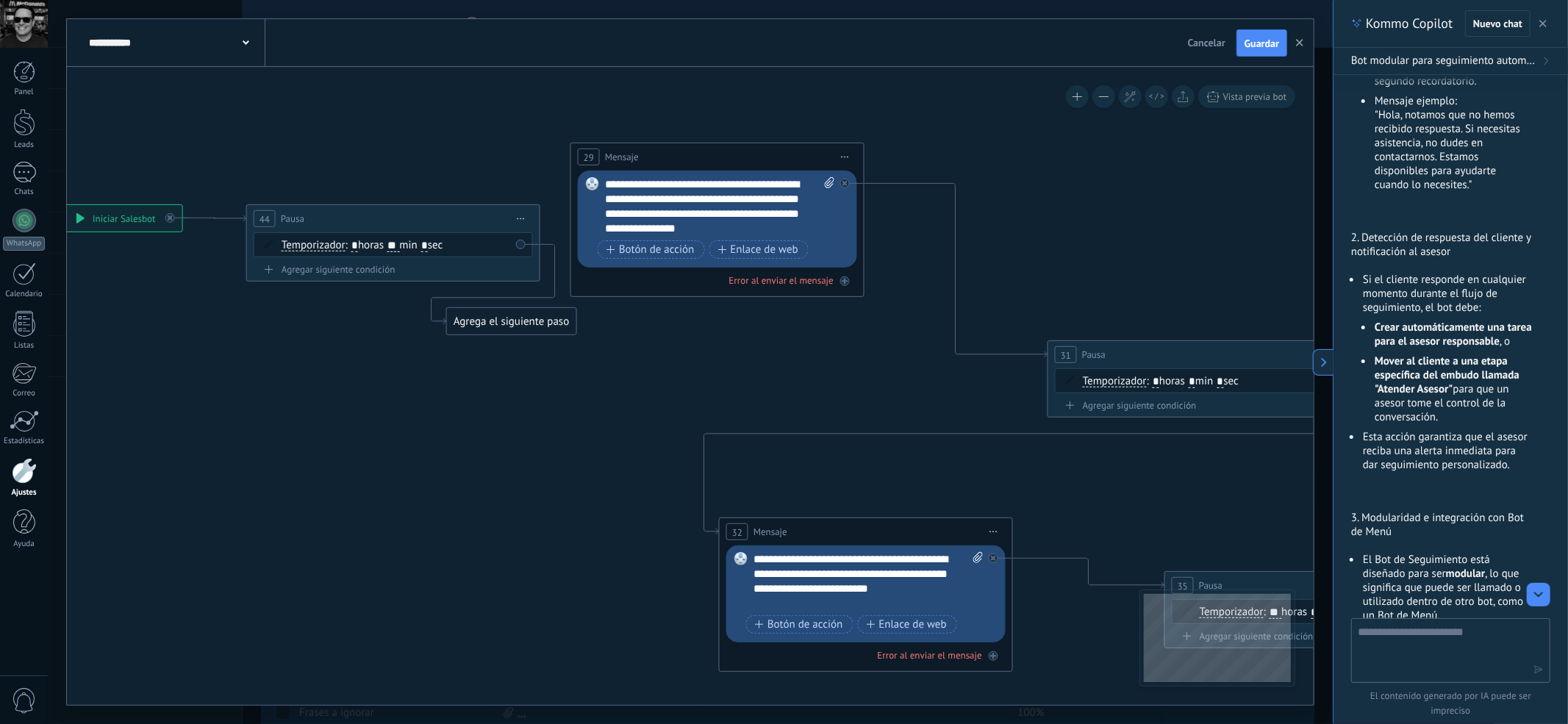
drag, startPoint x: 492, startPoint y: 542, endPoint x: 1176, endPoint y: 349, distance: 710.7
click at [1176, 349] on div "31 Pausa ***** Iniciar vista previa aquí Cambiar nombre Duplicar [GEOGRAPHIC_DA…" at bounding box center [1194, 355] width 292 height 27
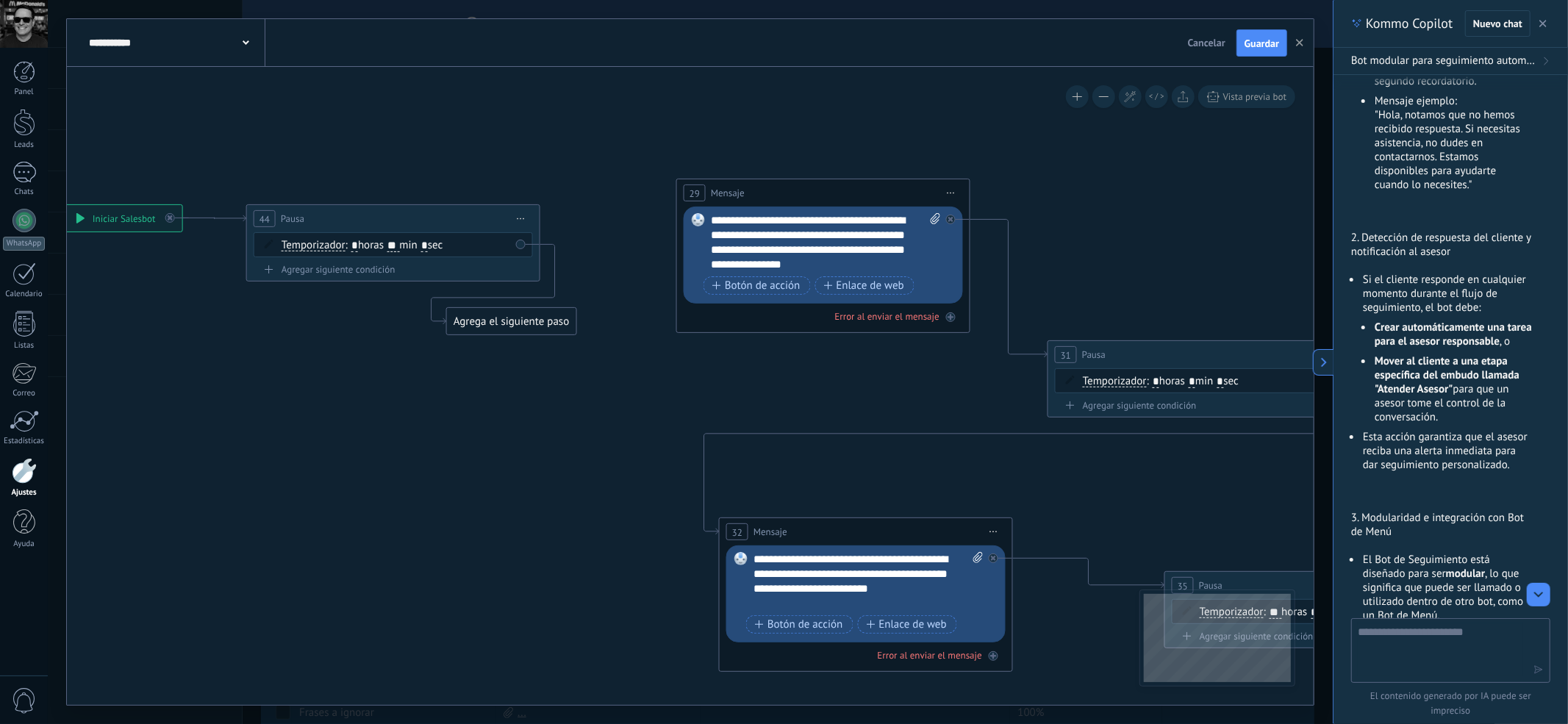
drag, startPoint x: 701, startPoint y: 150, endPoint x: 807, endPoint y: 186, distance: 111.9
click at [807, 186] on div "29 Mensaje ******* (a): Todos los contactos - canales seleccionados Todos los c…" at bounding box center [823, 193] width 292 height 27
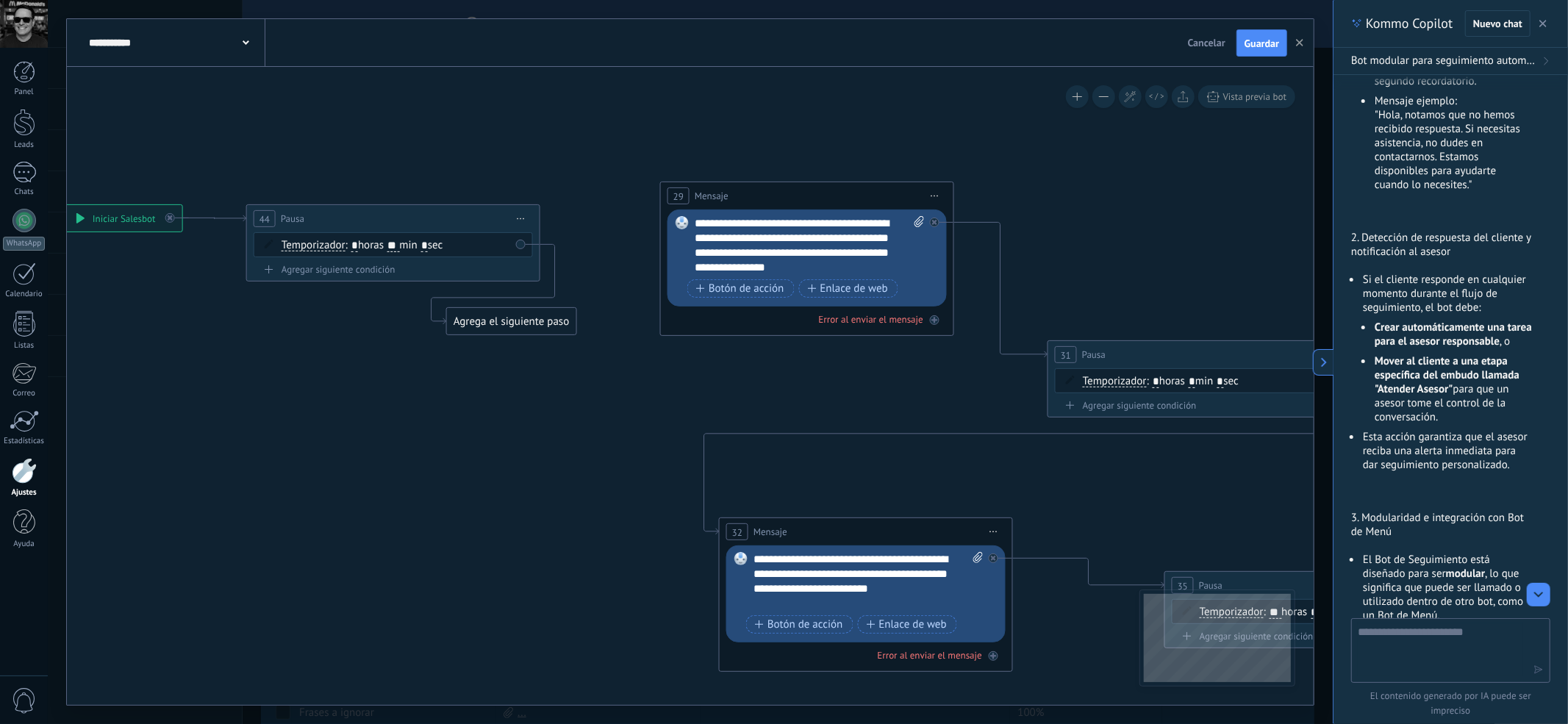
drag, startPoint x: 807, startPoint y: 186, endPoint x: 792, endPoint y: 189, distance: 15.3
click at [792, 189] on div "29 Mensaje ******* (a): Todos los contactos - canales seleccionados Todos los c…" at bounding box center [807, 196] width 292 height 27
drag, startPoint x: 533, startPoint y: 319, endPoint x: 773, endPoint y: 232, distance: 255.3
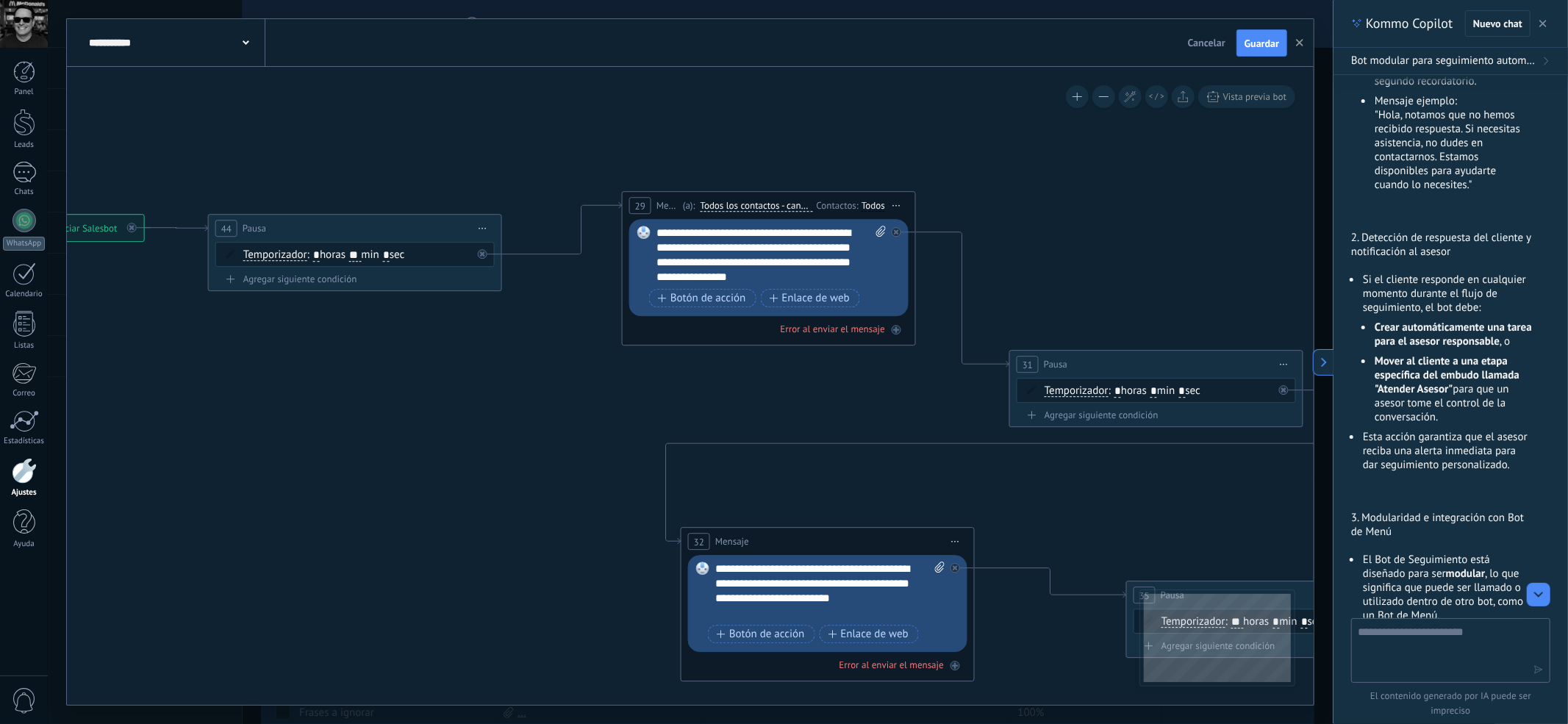
drag, startPoint x: 728, startPoint y: 180, endPoint x: 689, endPoint y: 191, distance: 40.5
click at [689, 191] on icon at bounding box center [894, 538] width 2485 height 1427
click at [784, 197] on div "29 Mensaje ******* (a): Todos los contactos - canales seleccionados Todos los c…" at bounding box center [763, 208] width 292 height 27
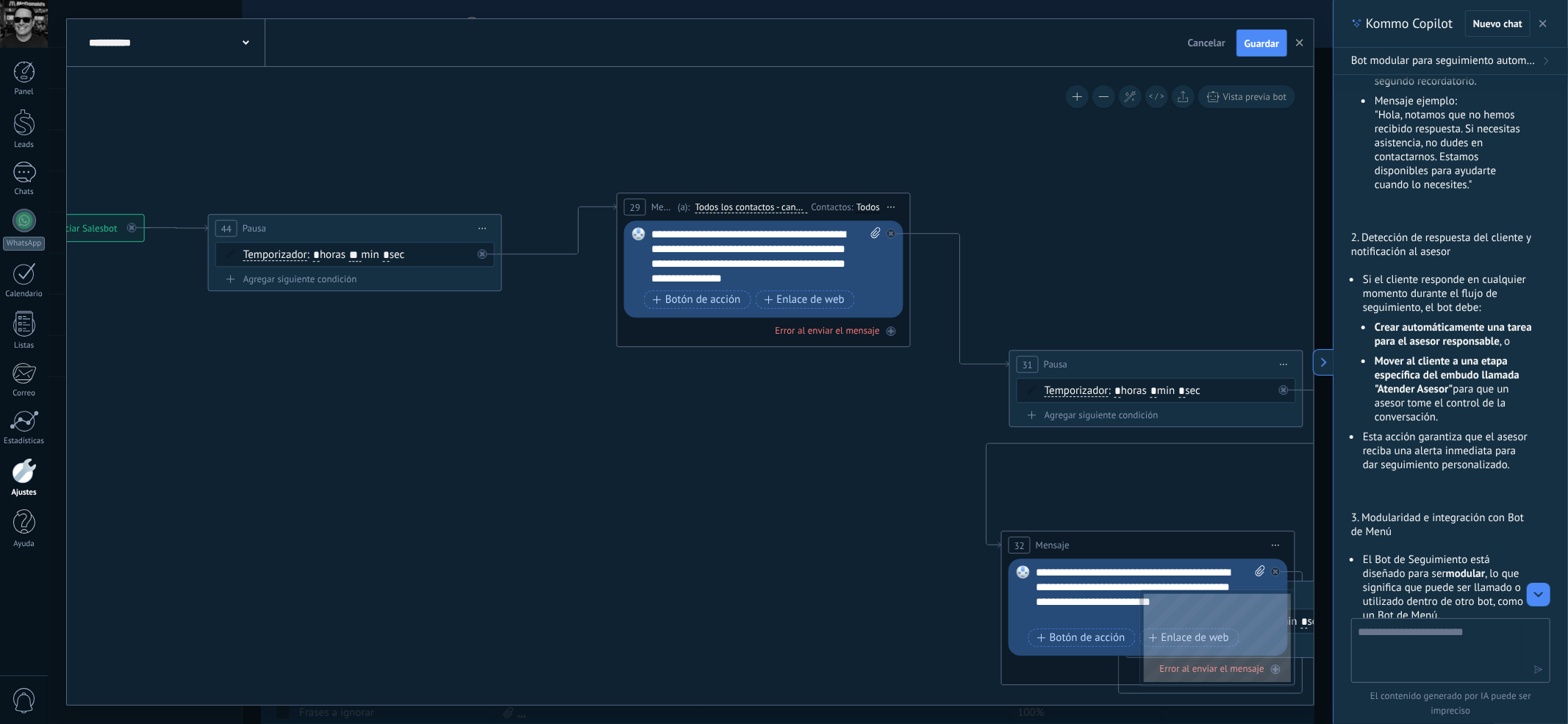
drag, startPoint x: 744, startPoint y: 541, endPoint x: 1065, endPoint y: 545, distance: 321.0
click at [1065, 545] on span "Mensaje" at bounding box center [1052, 545] width 34 height 14
click at [1273, 570] on icon at bounding box center [1276, 572] width 5 height 5
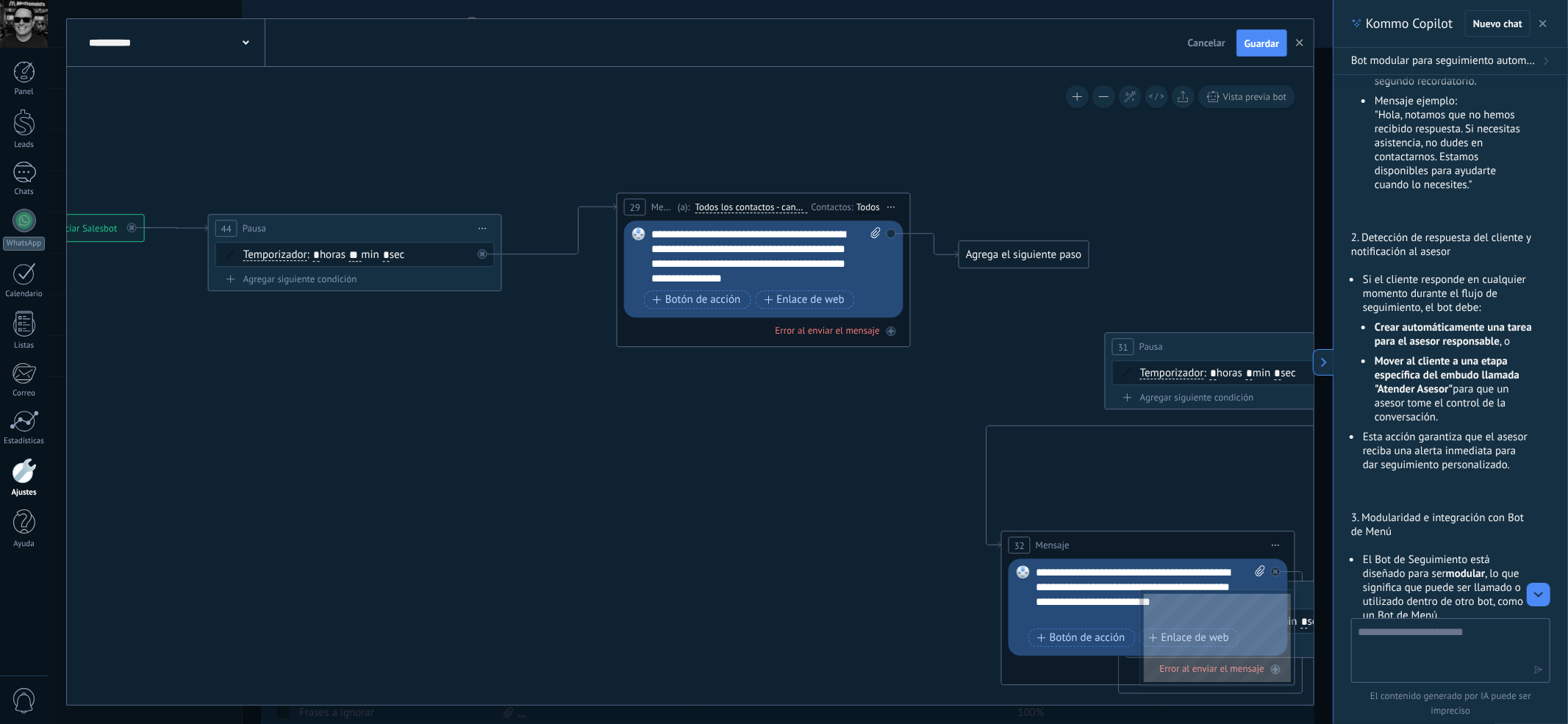
drag, startPoint x: 1080, startPoint y: 360, endPoint x: 1177, endPoint y: 341, distance: 98.8
click at [1177, 341] on div "31 Pausa ***** Iniciar vista previa aquí Cambiar nombre Duplicar [GEOGRAPHIC_DA…" at bounding box center [1252, 347] width 292 height 27
click at [1058, 262] on div "Agrega el siguiente paso" at bounding box center [1024, 255] width 129 height 25
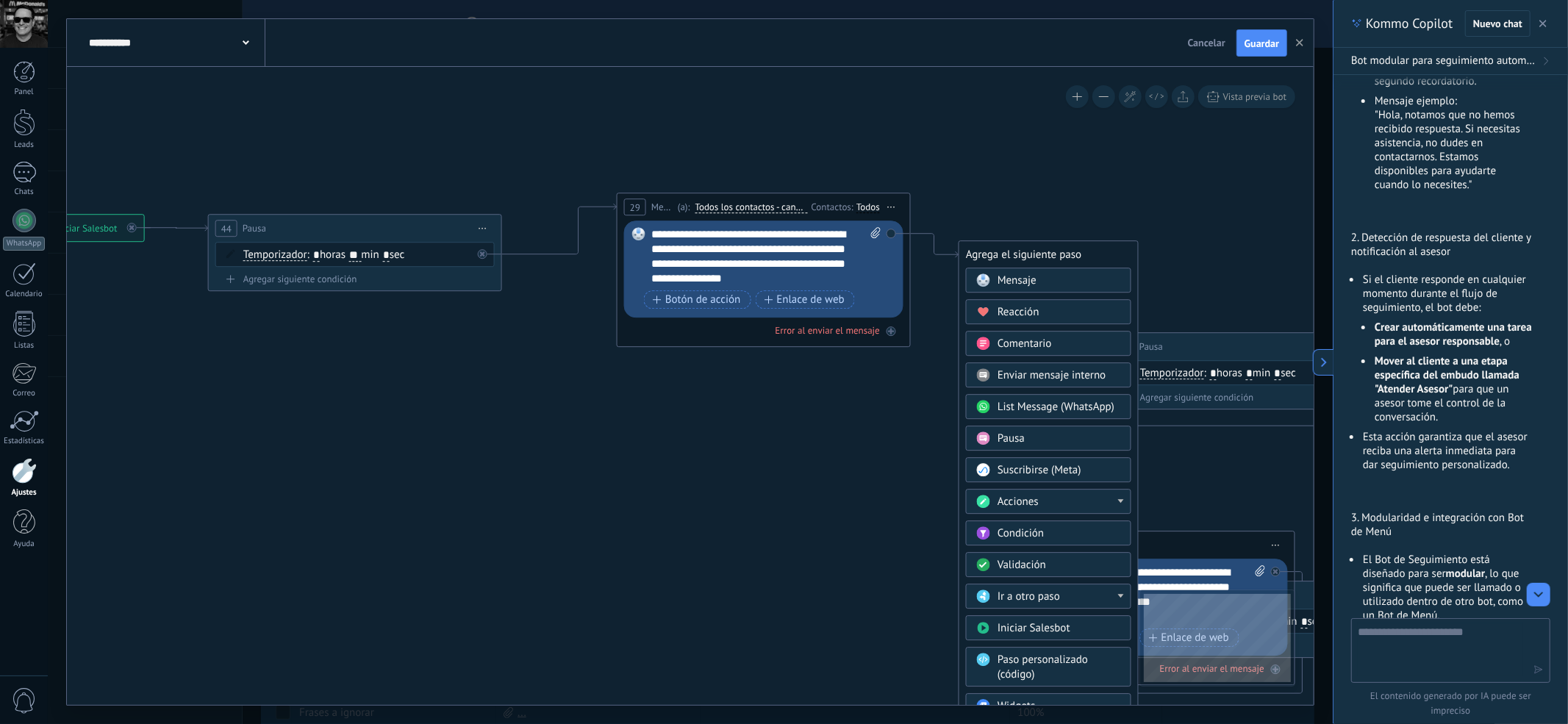
click at [489, 229] on span "Iniciar vista previa aquí Cambiar nombre Duplicar [GEOGRAPHIC_DATA]" at bounding box center [483, 228] width 24 height 21
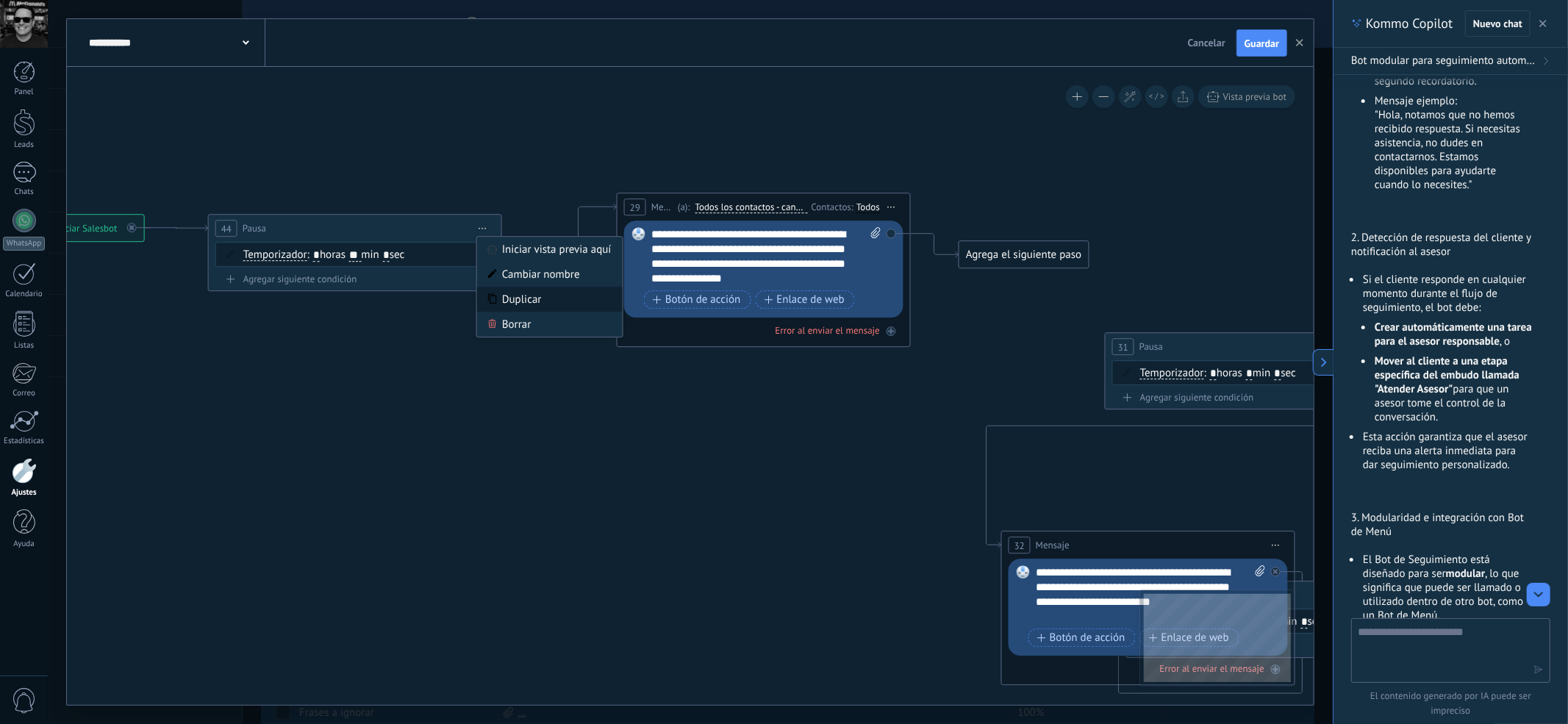
click at [519, 299] on div "Duplicar" at bounding box center [549, 299] width 145 height 25
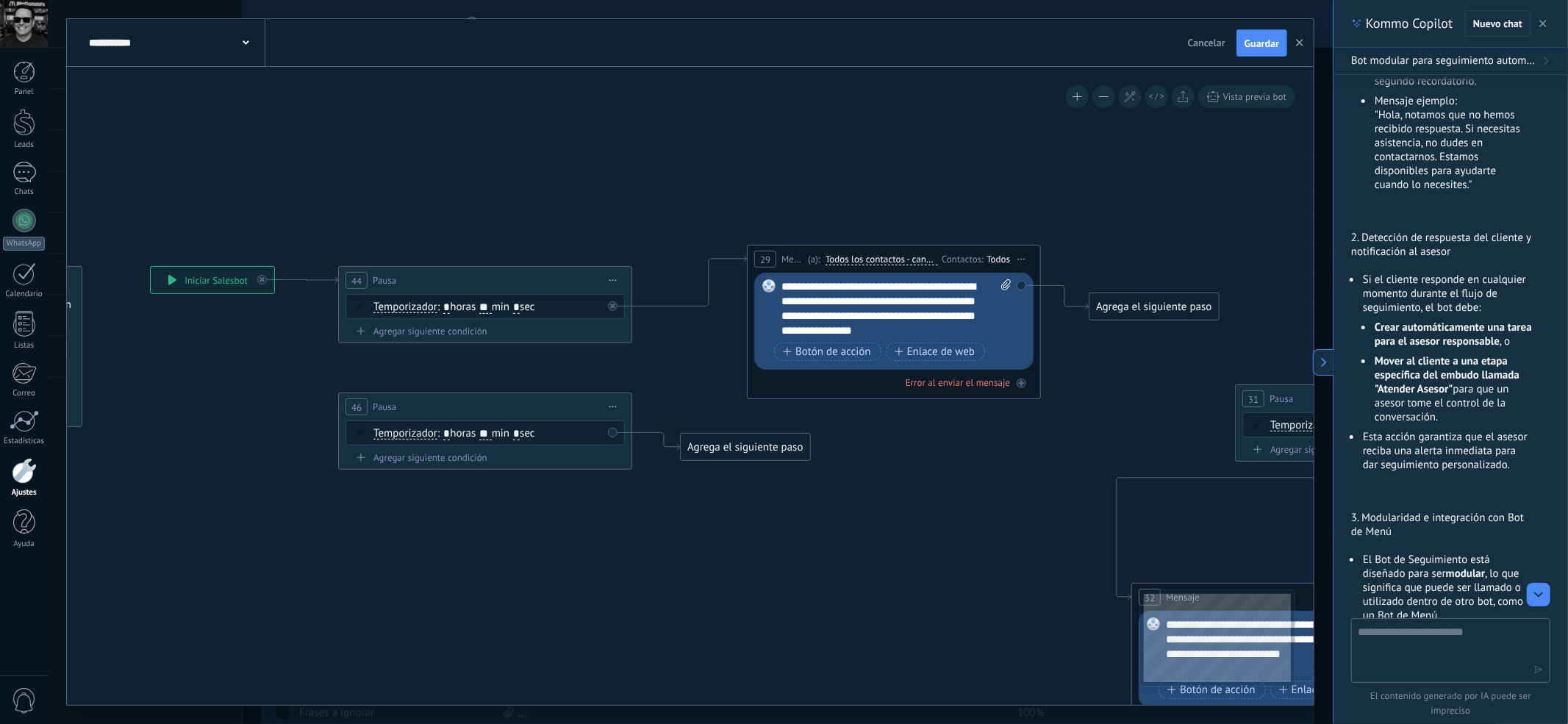
drag, startPoint x: 384, startPoint y: 488, endPoint x: 515, endPoint y: 540, distance: 140.9
click at [515, 540] on icon at bounding box center [1025, 590] width 2485 height 1425
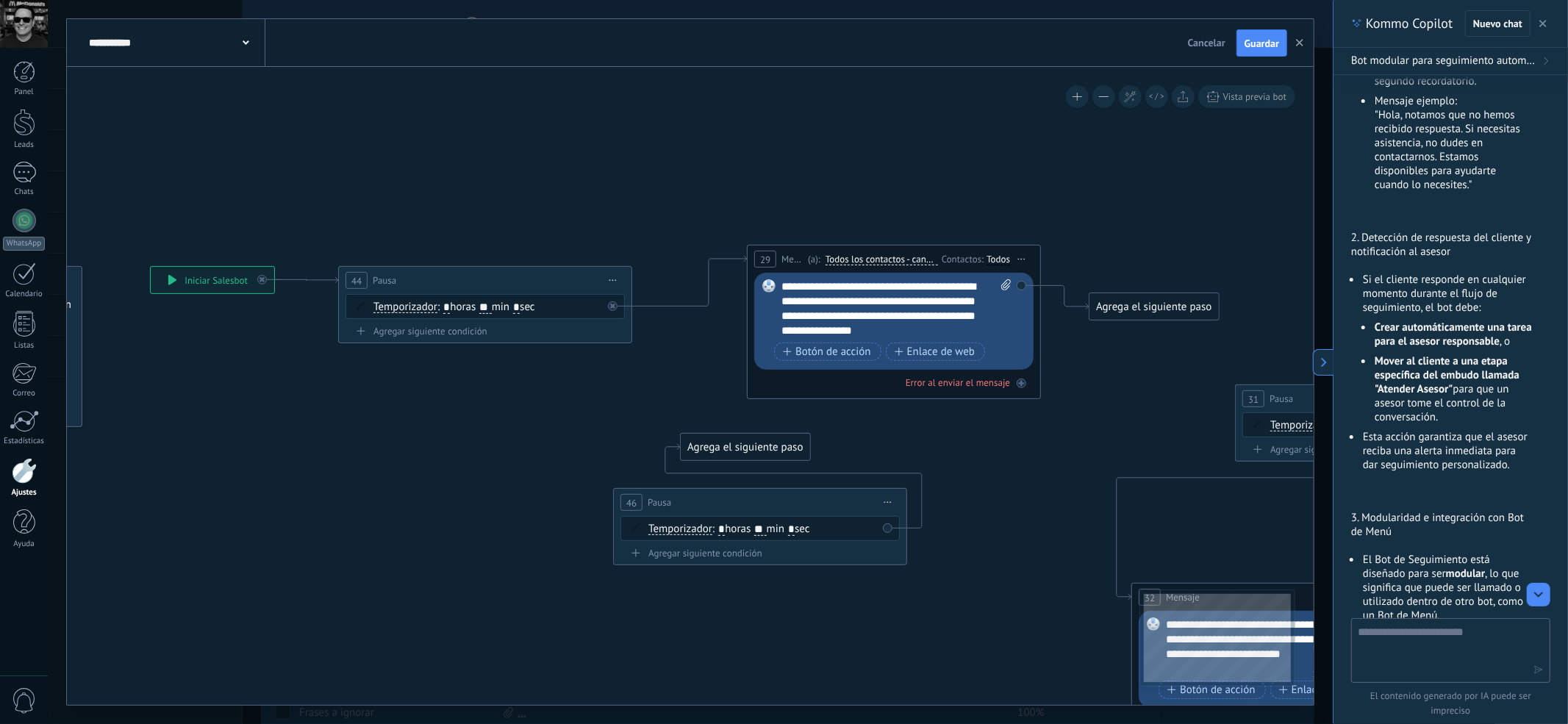
drag, startPoint x: 454, startPoint y: 403, endPoint x: 730, endPoint y: 498, distance: 291.9
click at [730, 498] on div "46 Pausa ***** Iniciar vista previa aquí Cambiar nombre Duplicar [GEOGRAPHIC_DA…" at bounding box center [760, 502] width 292 height 27
click at [888, 502] on icon at bounding box center [888, 503] width 7 height 2
click at [907, 592] on div "Borrar" at bounding box center [954, 598] width 145 height 25
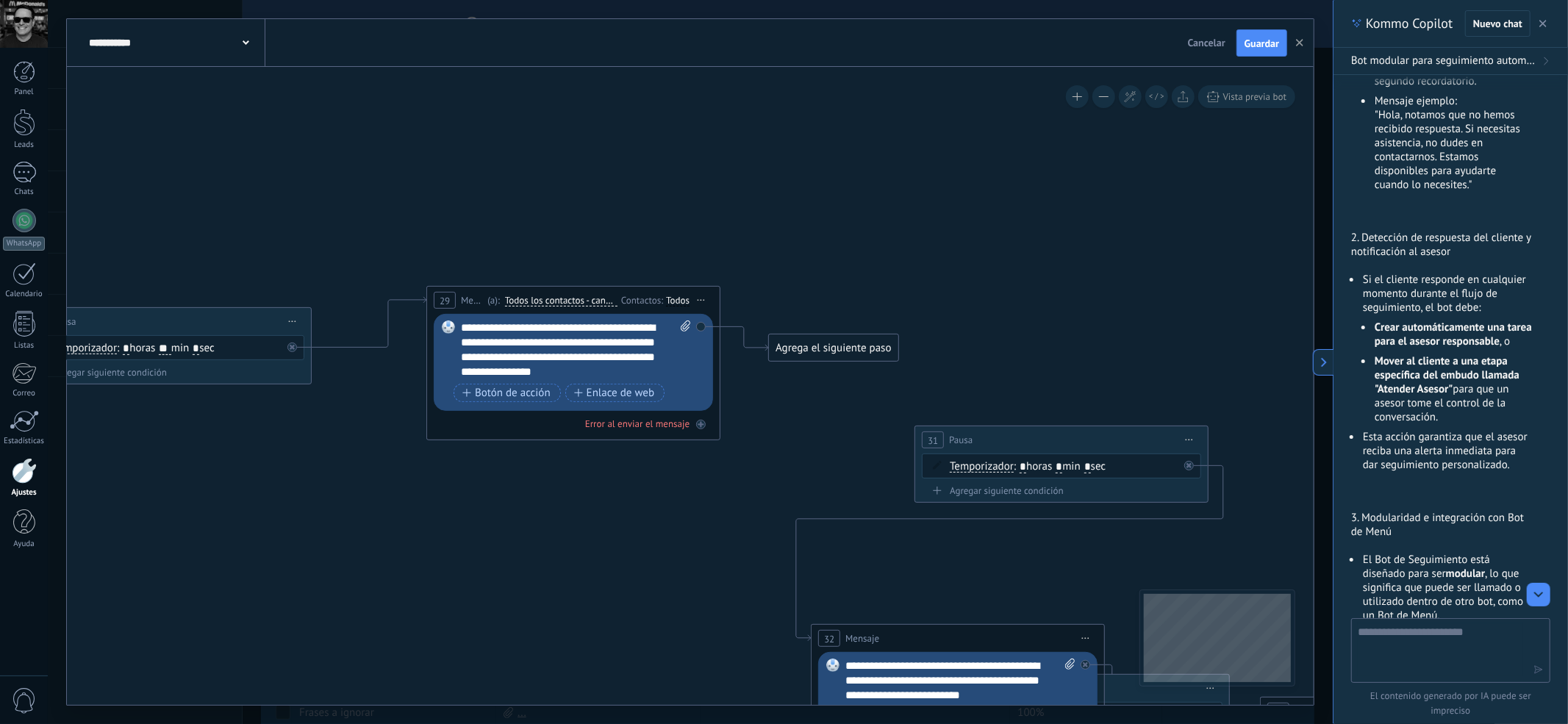
drag, startPoint x: 752, startPoint y: 178, endPoint x: 434, endPoint y: 219, distance: 320.6
click at [434, 219] on icon at bounding box center [704, 617] width 2485 height 1397
click at [869, 348] on div "Agrega el siguiente paso" at bounding box center [833, 348] width 129 height 25
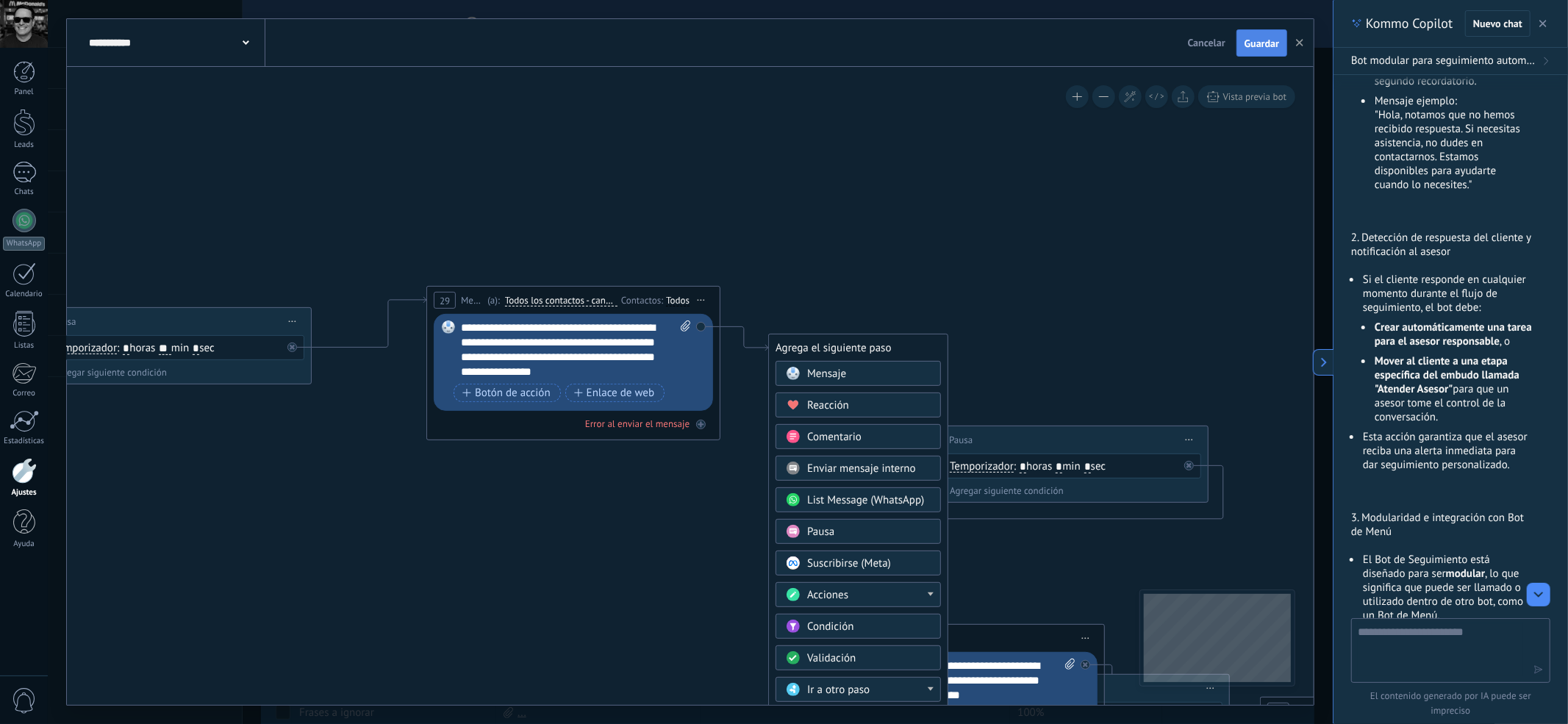
click at [1263, 45] on span "Guardar" at bounding box center [1262, 43] width 35 height 10
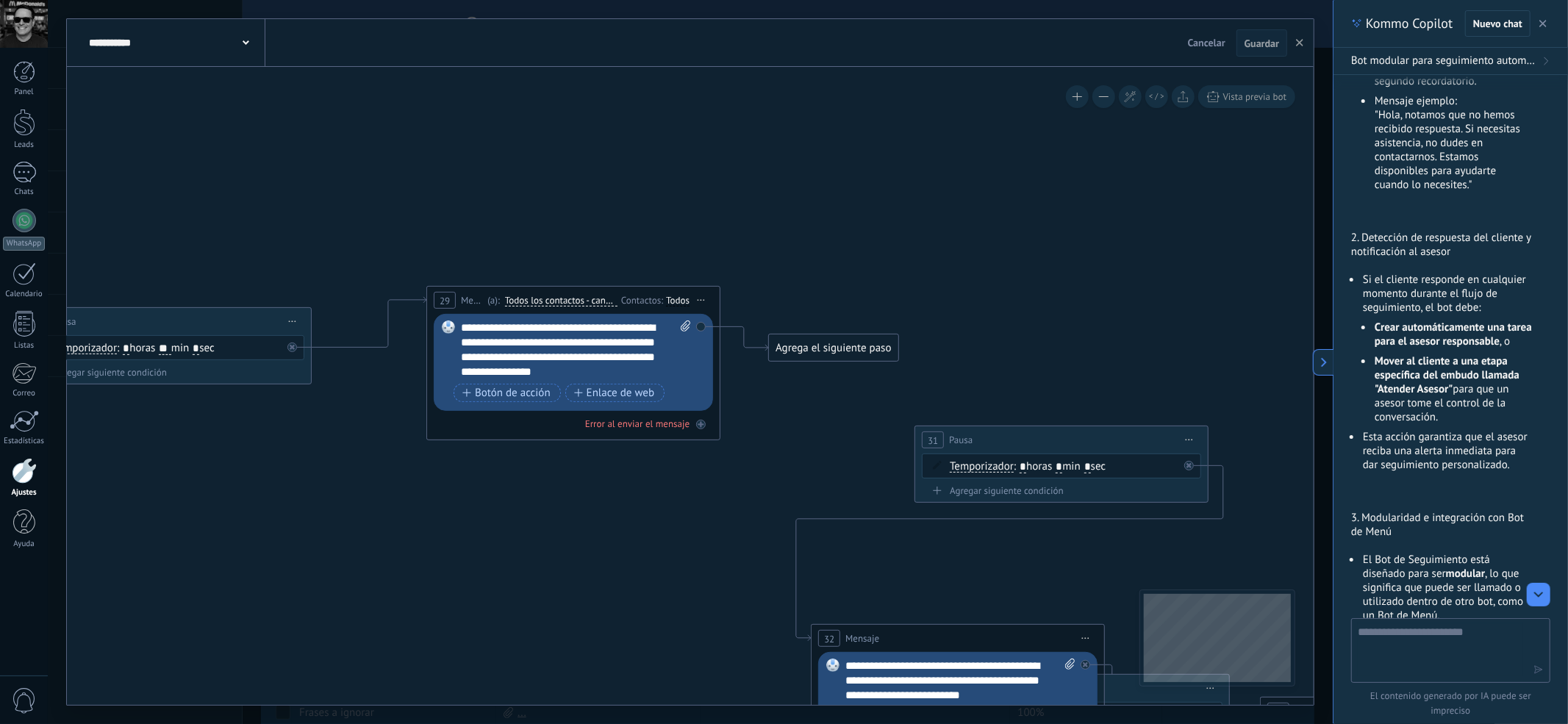
click at [868, 340] on div "Agrega el siguiente paso" at bounding box center [833, 348] width 129 height 25
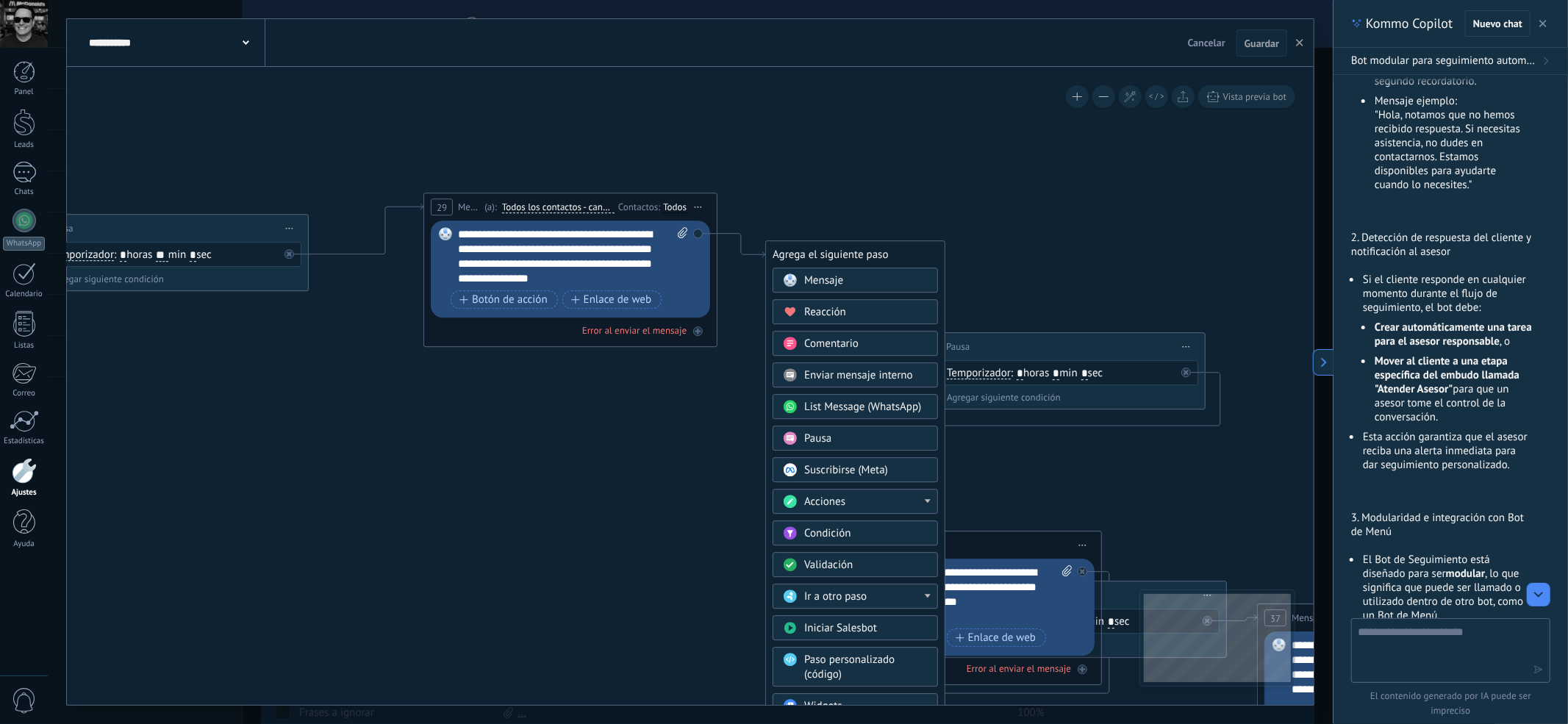
drag, startPoint x: 1107, startPoint y: 374, endPoint x: 1103, endPoint y: 297, distance: 77.1
click at [1103, 297] on icon at bounding box center [701, 524] width 2485 height 1397
click at [895, 375] on span "Enviar mensaje interno" at bounding box center [858, 375] width 109 height 14
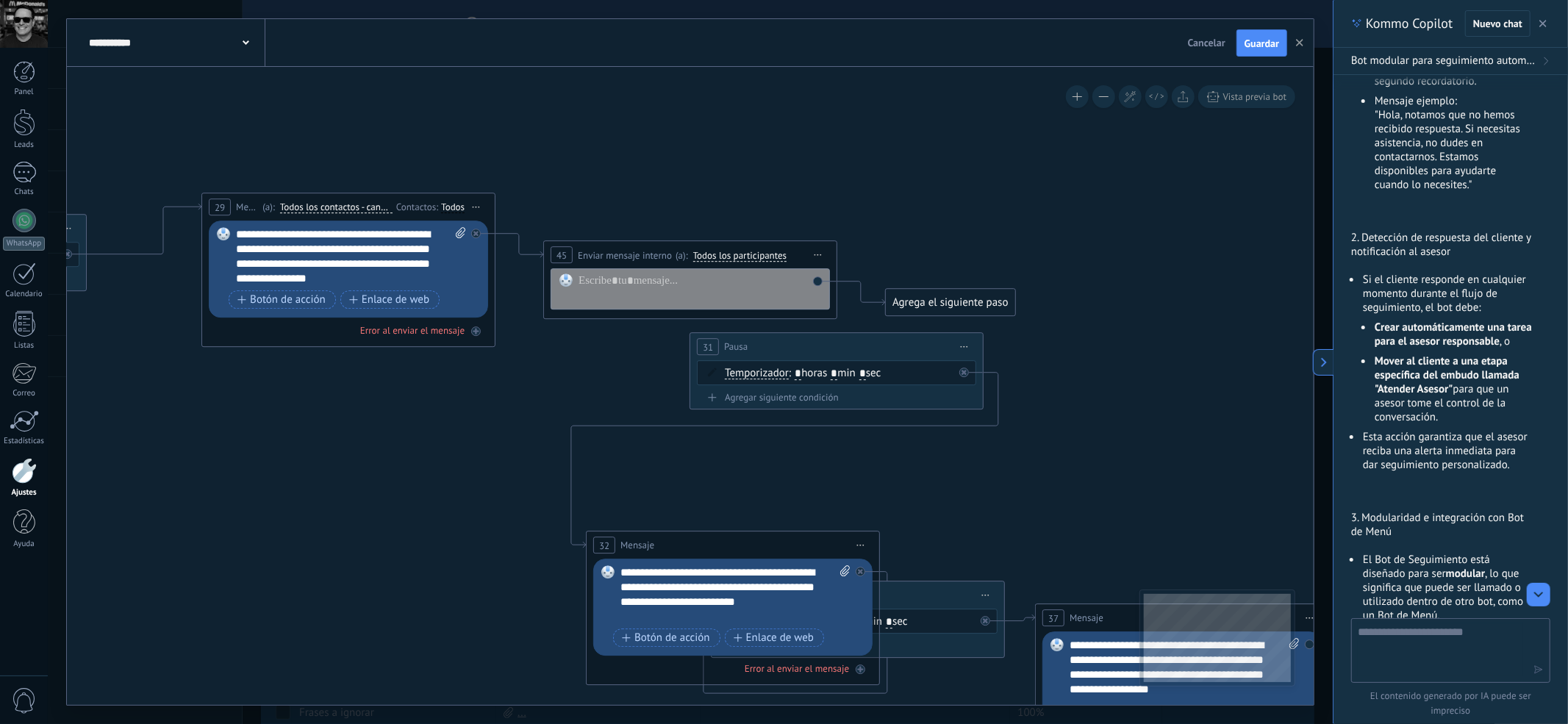
click at [778, 251] on span "Todos los participantes" at bounding box center [740, 256] width 94 height 12
click at [778, 251] on button "Todos los participantes" at bounding box center [777, 256] width 184 height 26
click at [763, 299] on span "Oficina de Venta" at bounding box center [765, 302] width 178 height 13
click at [636, 280] on div at bounding box center [700, 289] width 243 height 29
click at [827, 258] on span "Iniciar vista previa aquí Cambiar nombre Duplicar [GEOGRAPHIC_DATA]" at bounding box center [818, 255] width 24 height 21
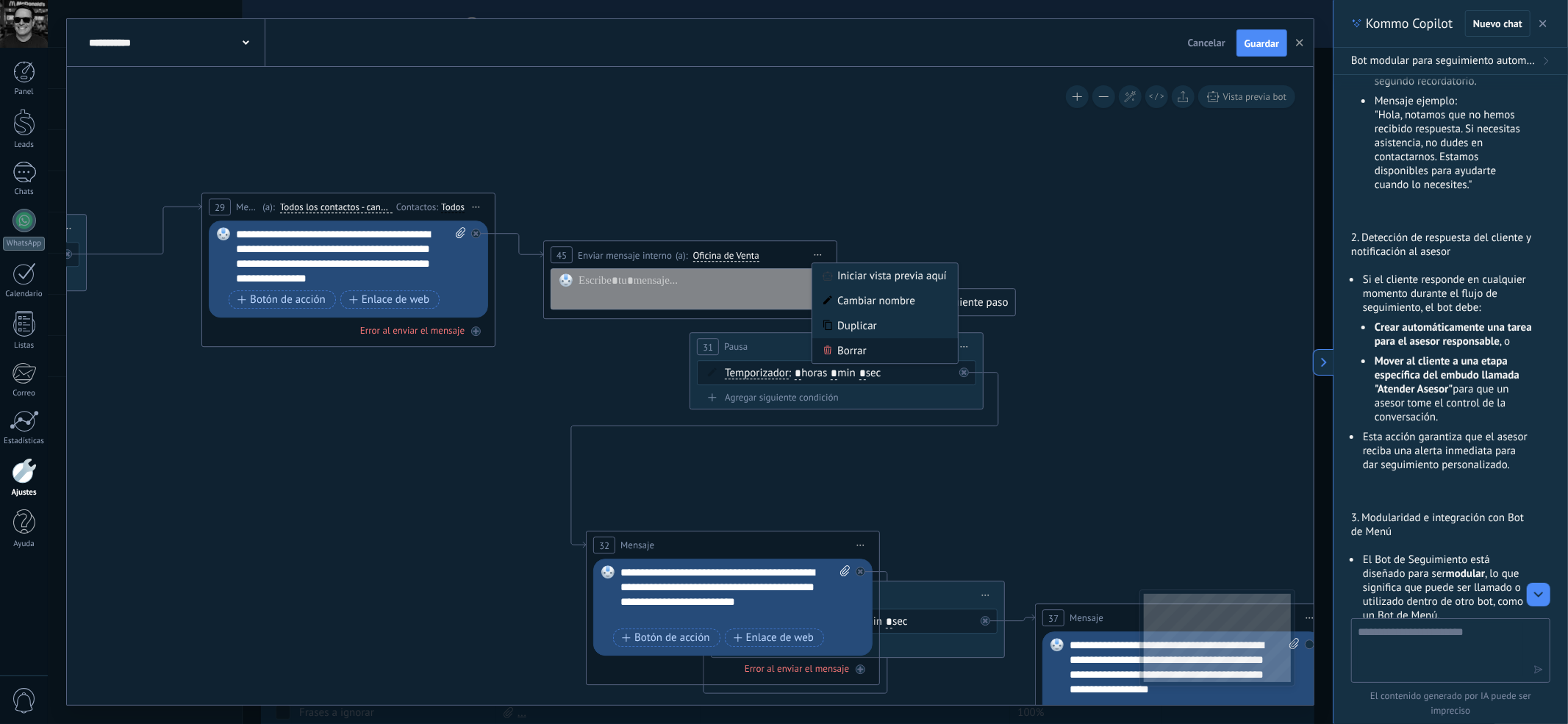
click at [848, 351] on div "Borrar" at bounding box center [885, 351] width 145 height 25
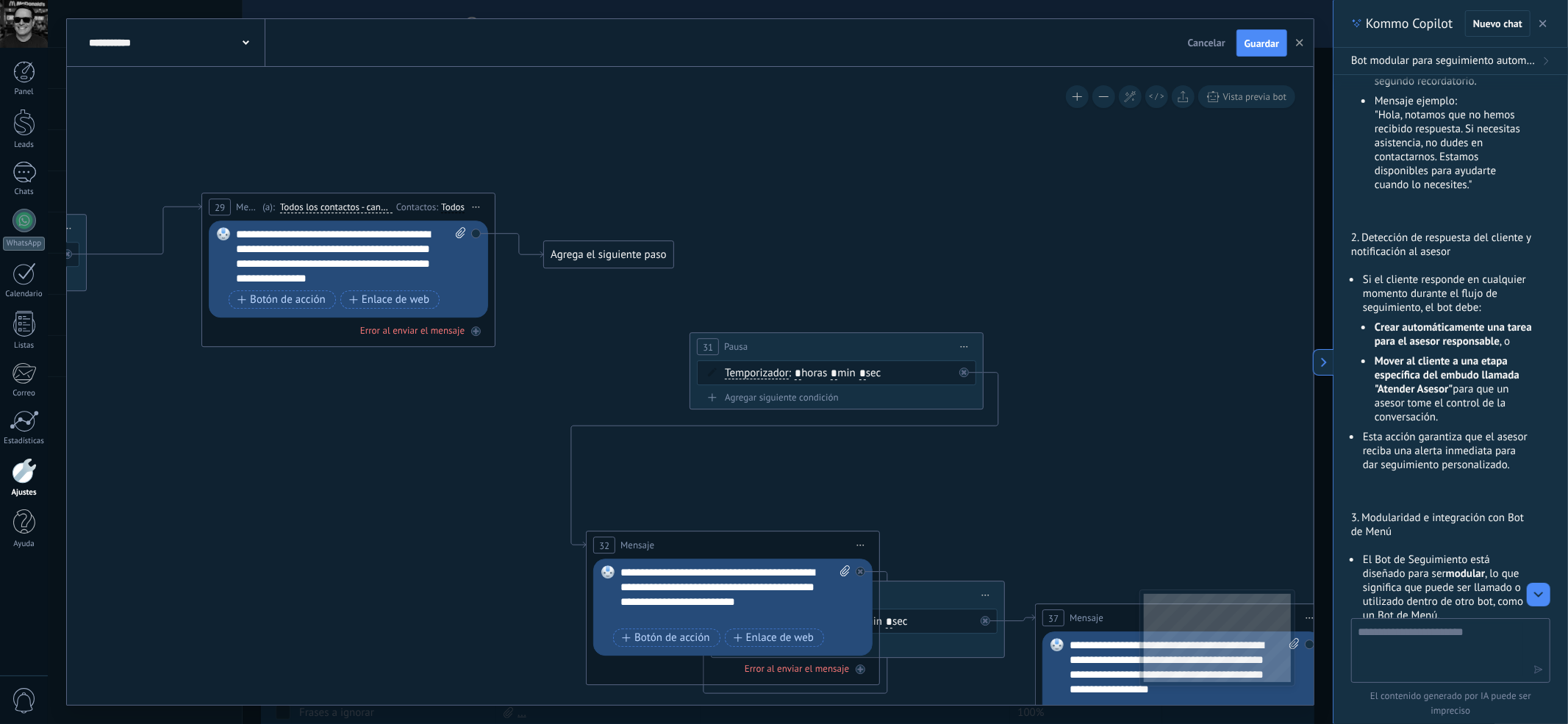
click at [641, 251] on div "Agrega el siguiente paso" at bounding box center [608, 255] width 129 height 25
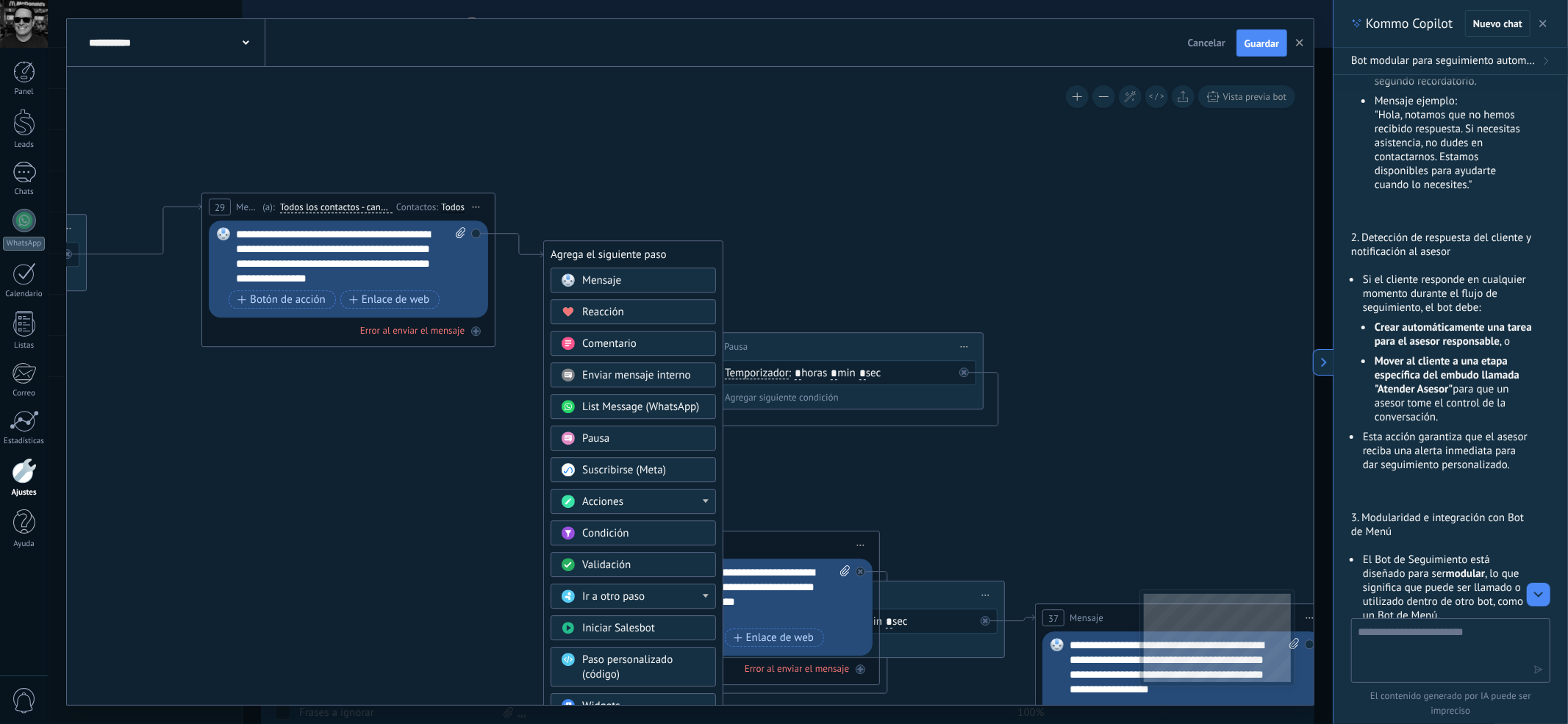
click at [595, 538] on span "Condición" at bounding box center [605, 533] width 47 height 14
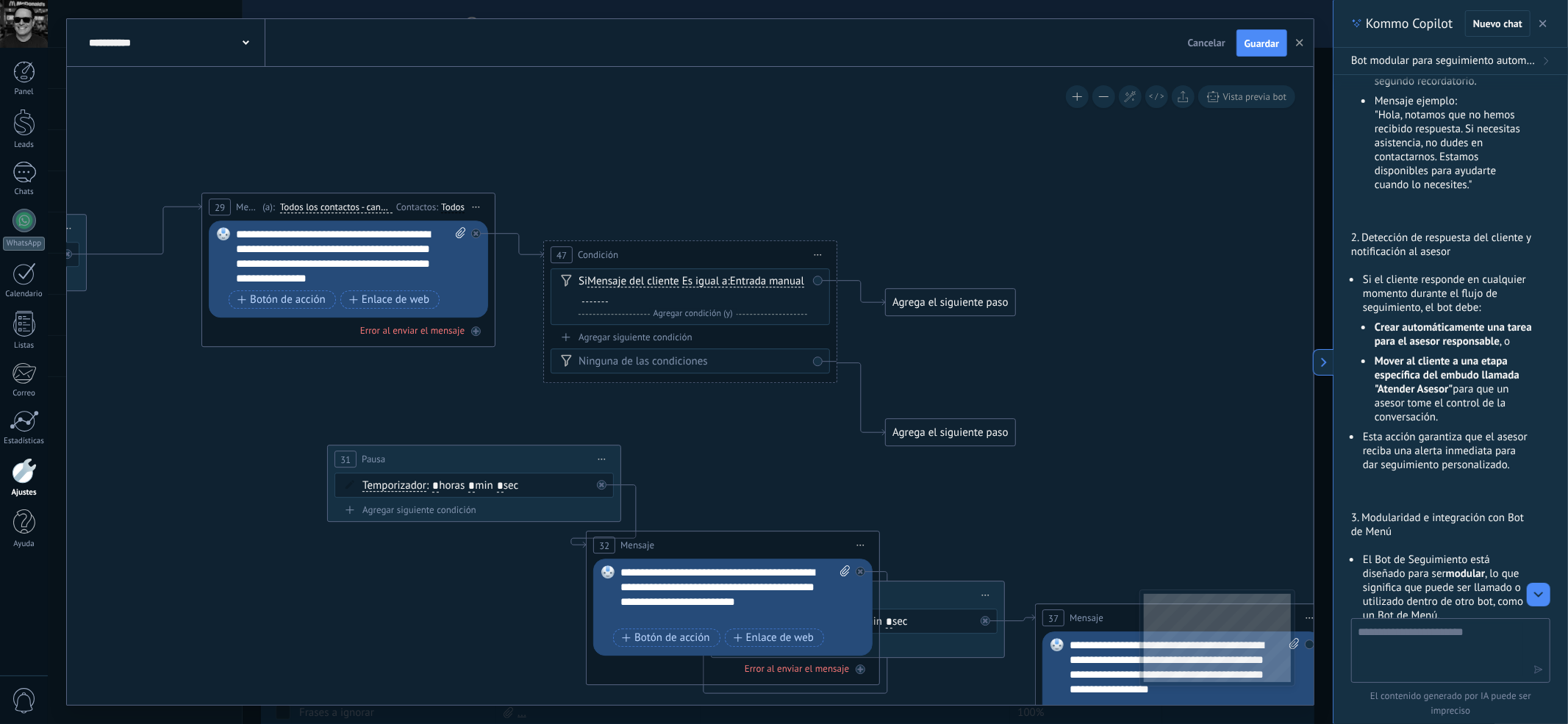
drag, startPoint x: 898, startPoint y: 371, endPoint x: 540, endPoint y: 459, distance: 368.7
click at [540, 459] on div "31 Pausa ***** Iniciar vista previa aquí Cambiar nombre Duplicar Borrar" at bounding box center [474, 460] width 292 height 27
click at [730, 289] on span "Entrada manual" at bounding box center [766, 282] width 74 height 12
click at [722, 296] on button "Entrada manual" at bounding box center [814, 282] width 184 height 26
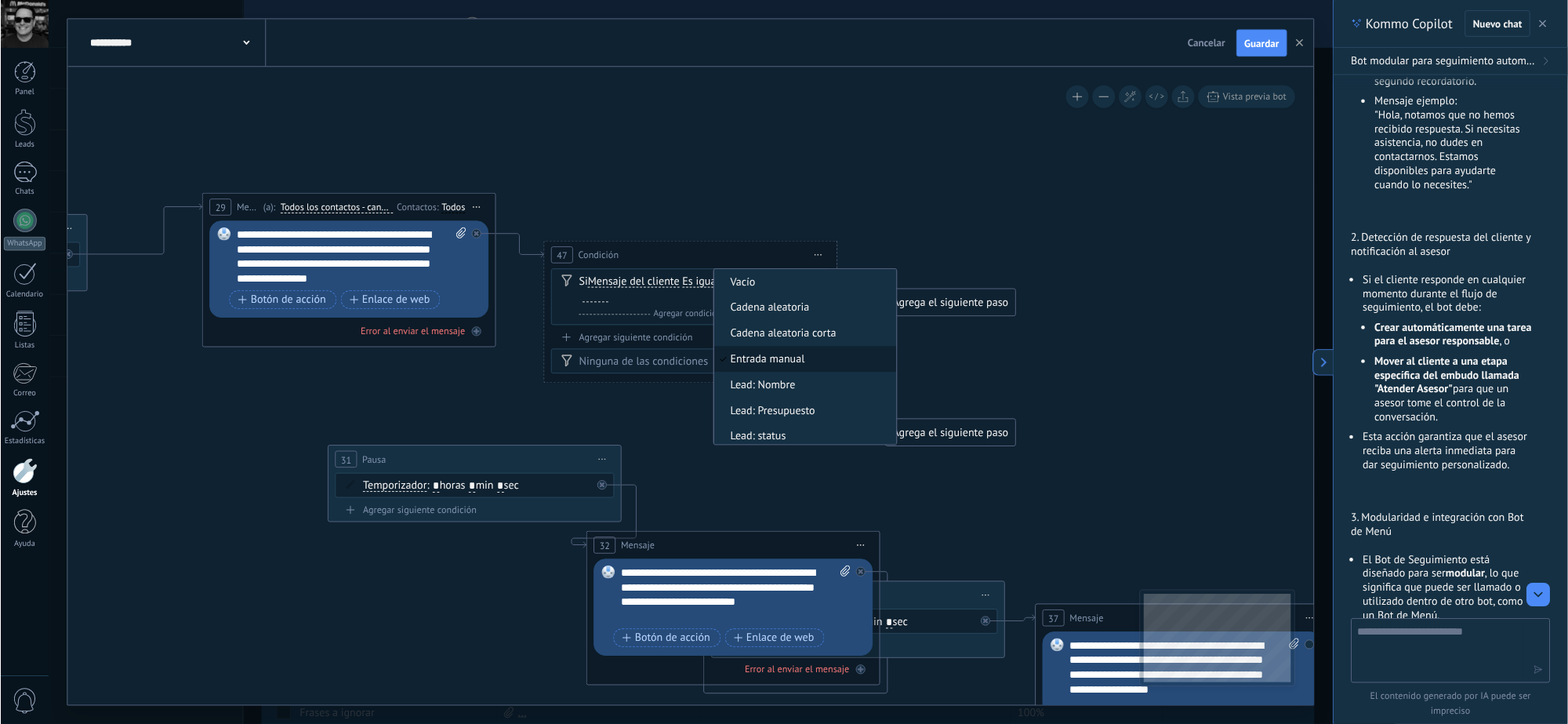
scroll to position [5, 0]
click at [762, 388] on span "Entrada manual" at bounding box center [856, 380] width 190 height 16
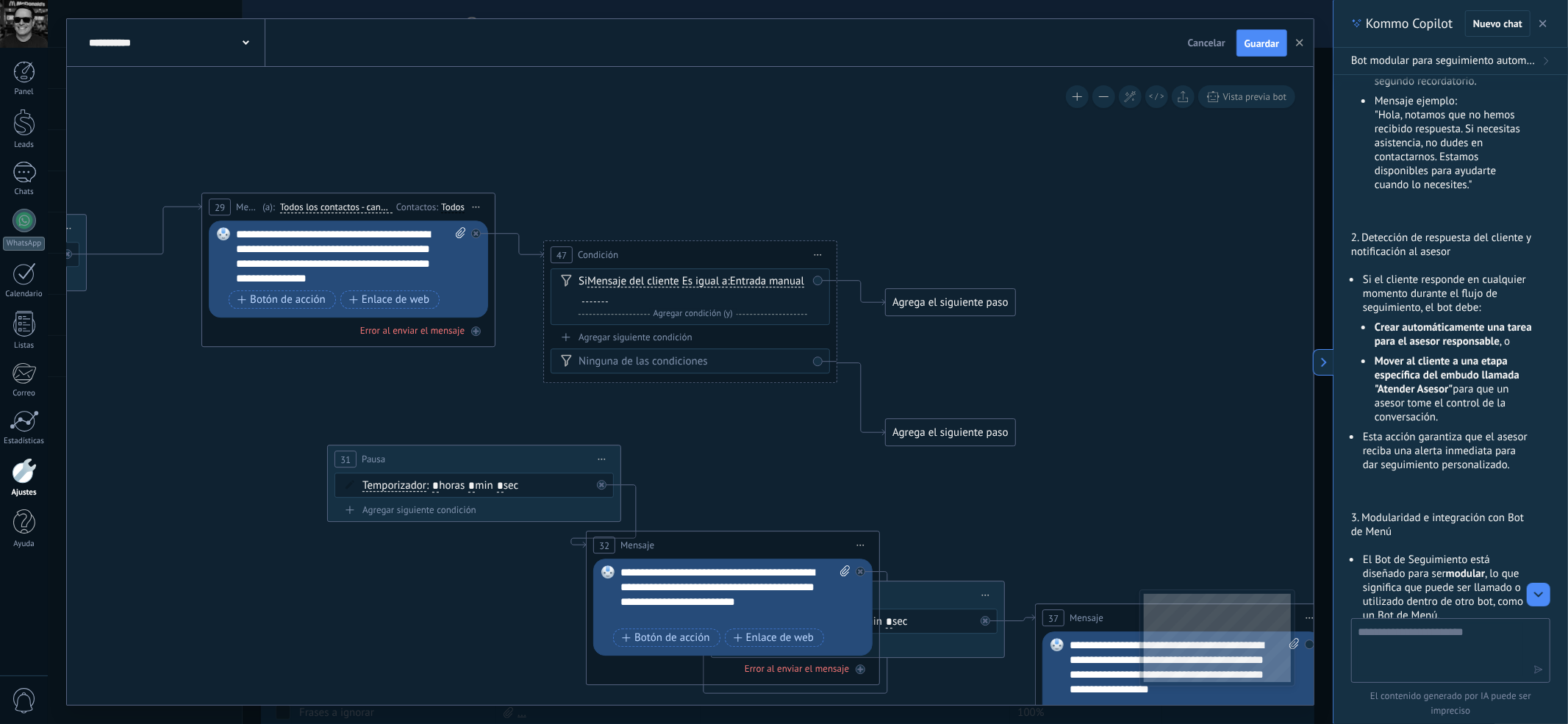
click at [942, 304] on div "Agrega el siguiente paso" at bounding box center [950, 303] width 129 height 25
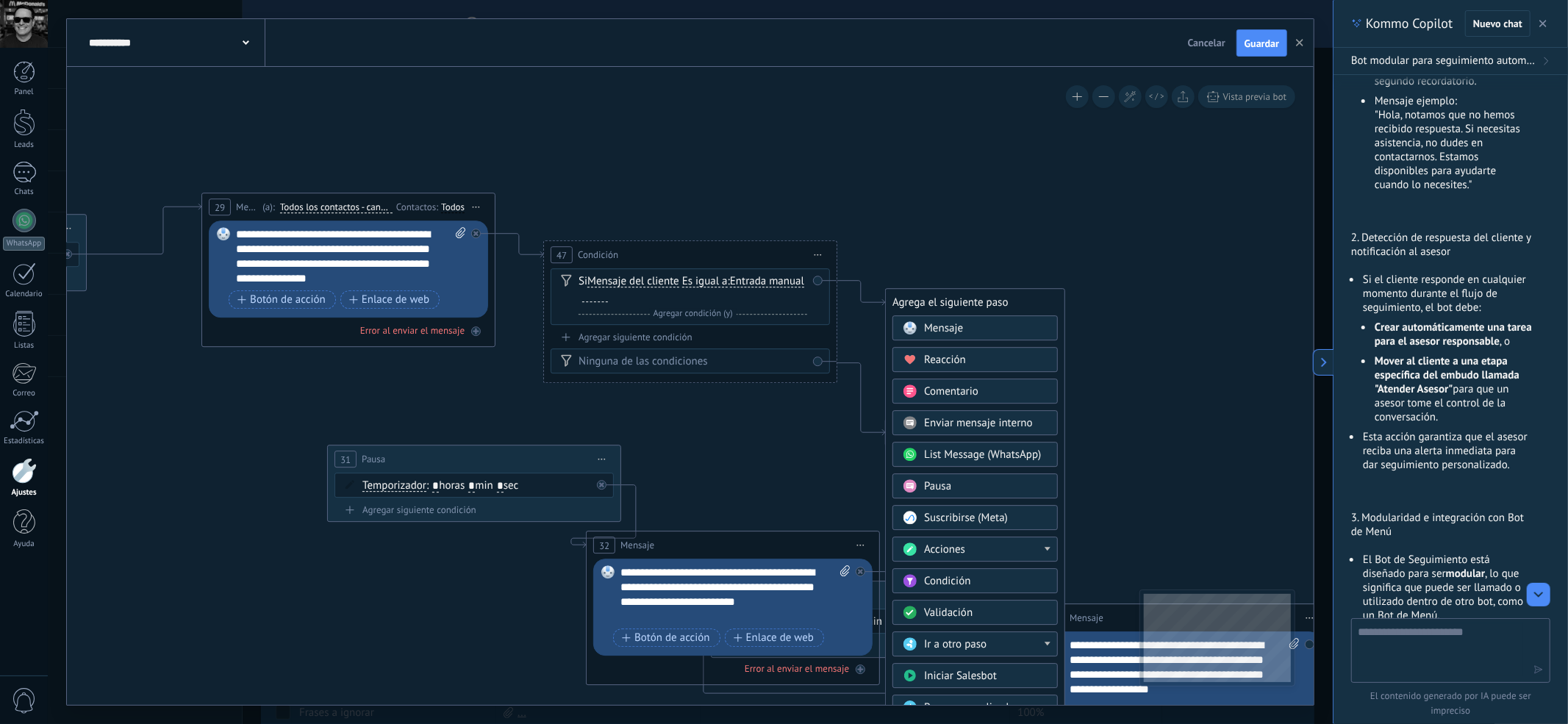
click at [1066, 215] on icon at bounding box center [479, 538] width 2485 height 1425
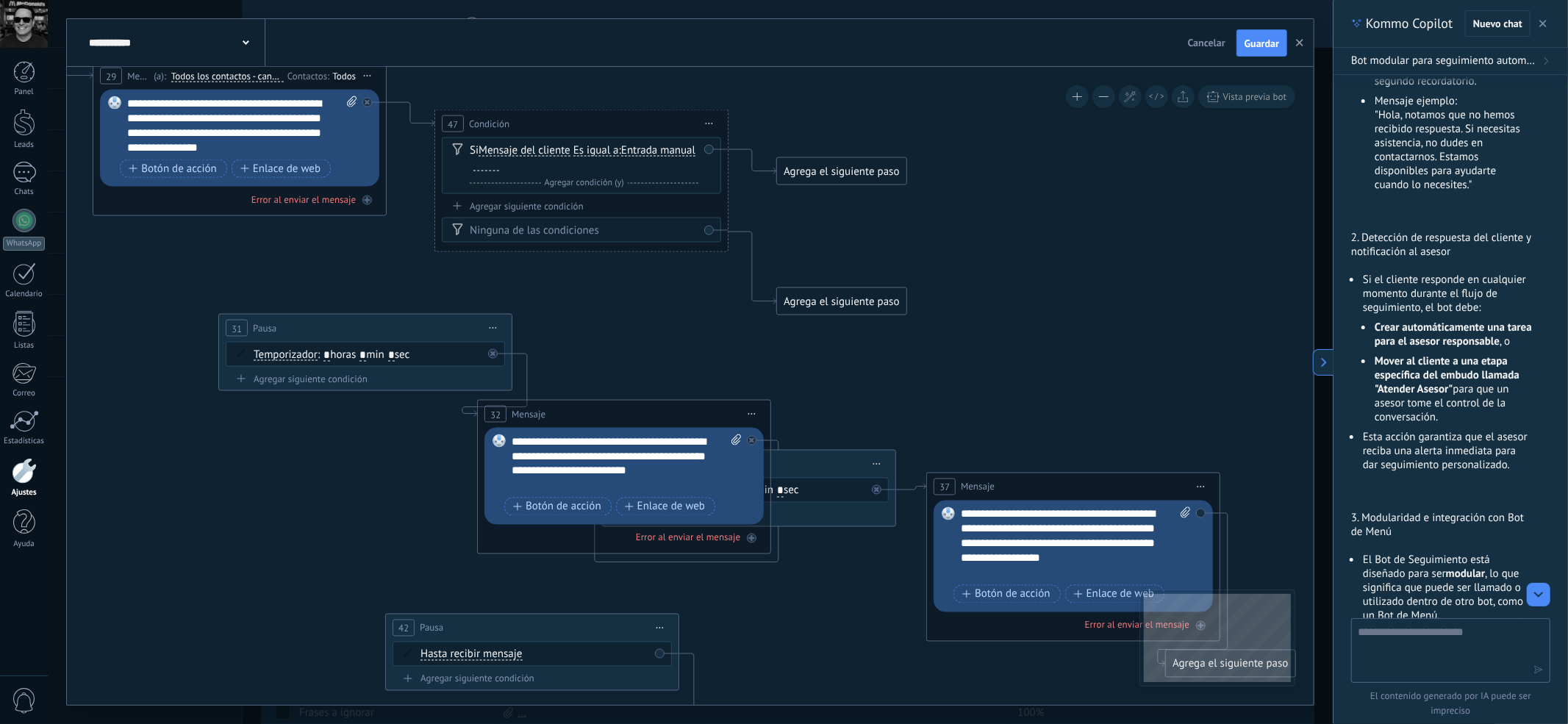
drag, startPoint x: 1119, startPoint y: 254, endPoint x: 1001, endPoint y: 124, distance: 175.6
click at [1008, 121] on icon at bounding box center [370, 406] width 2485 height 1425
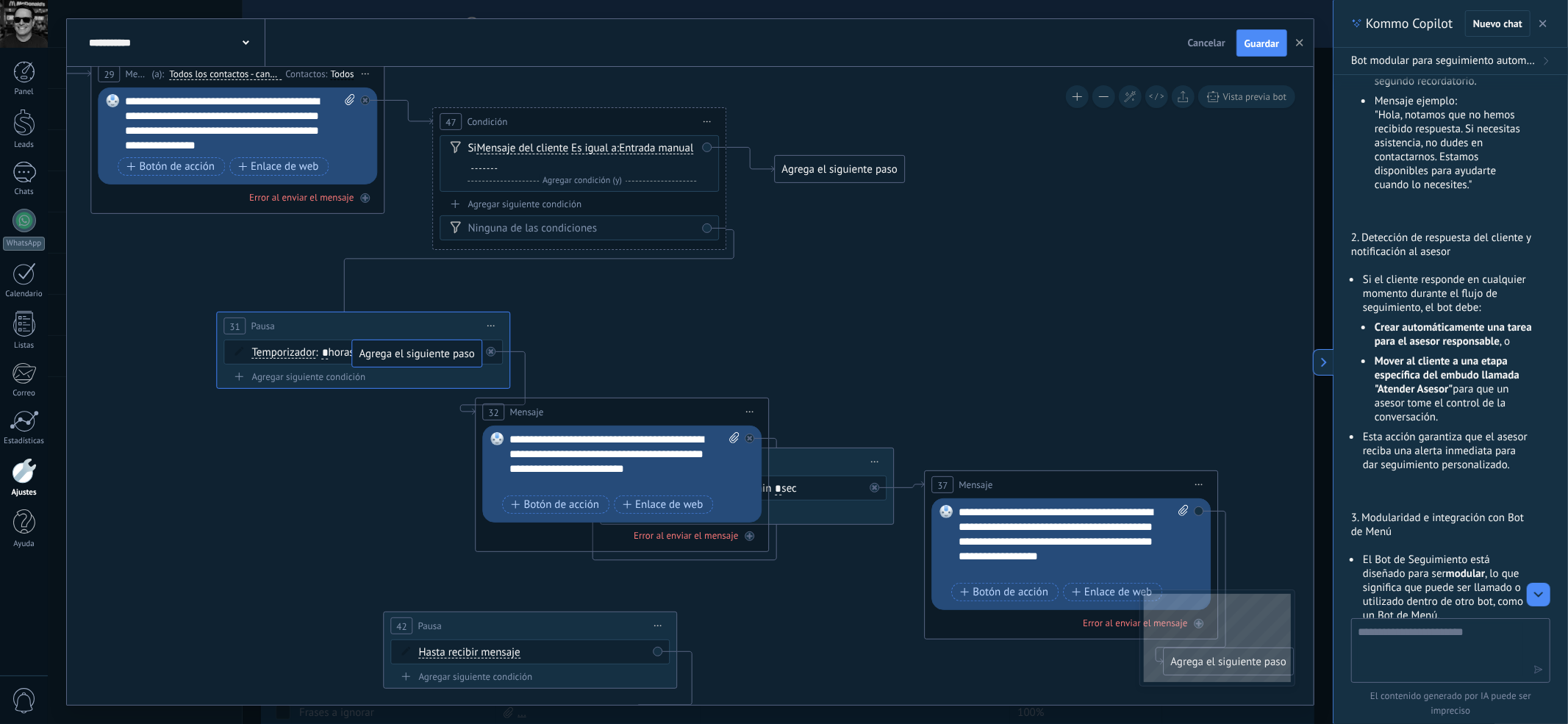
drag, startPoint x: 821, startPoint y: 303, endPoint x: 398, endPoint y: 359, distance: 426.7
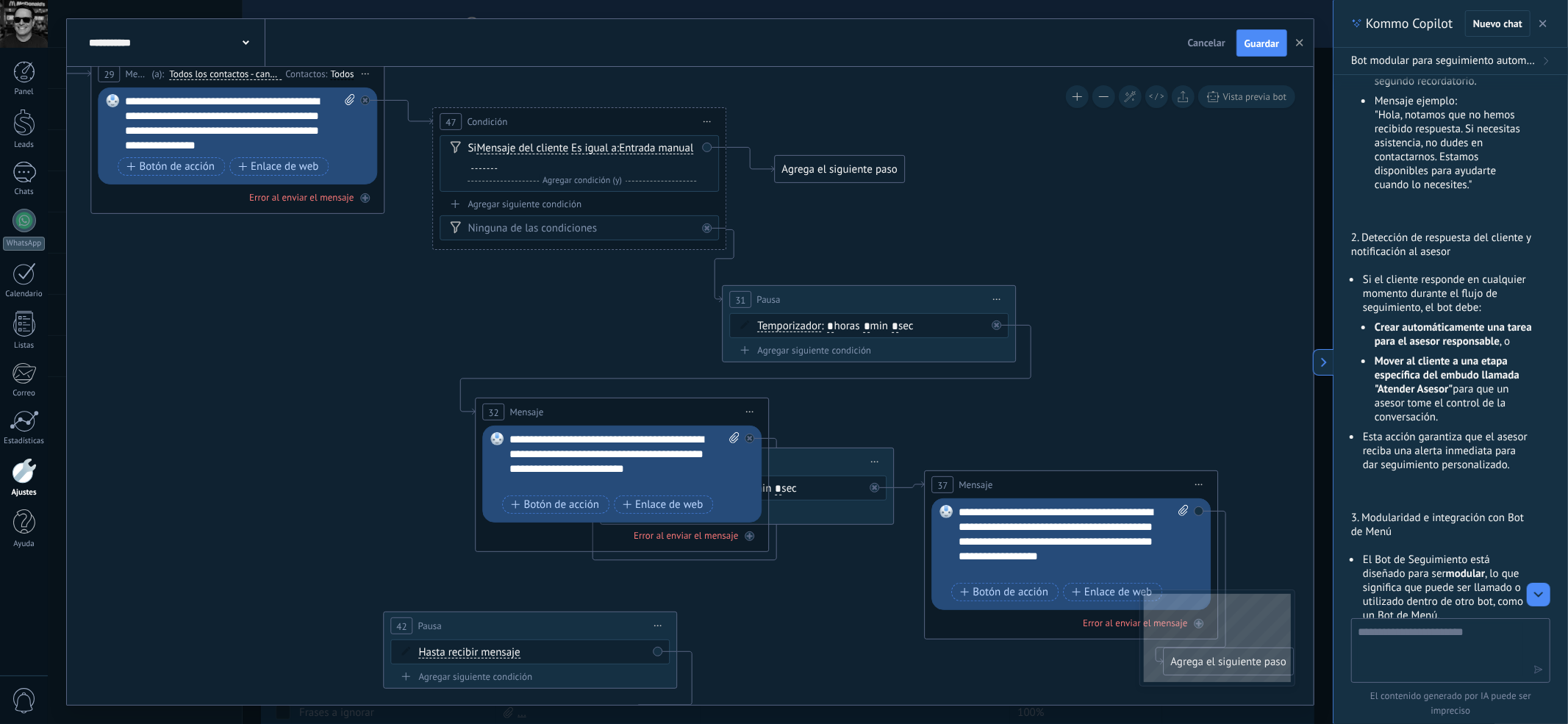
drag, startPoint x: 397, startPoint y: 330, endPoint x: 903, endPoint y: 303, distance: 506.7
click at [903, 303] on div "31 Pausa ***** Iniciar vista previa aquí Cambiar nombre Duplicar Borrar" at bounding box center [869, 299] width 292 height 27
click at [882, 168] on div "Agrega el siguiente paso" at bounding box center [839, 169] width 129 height 25
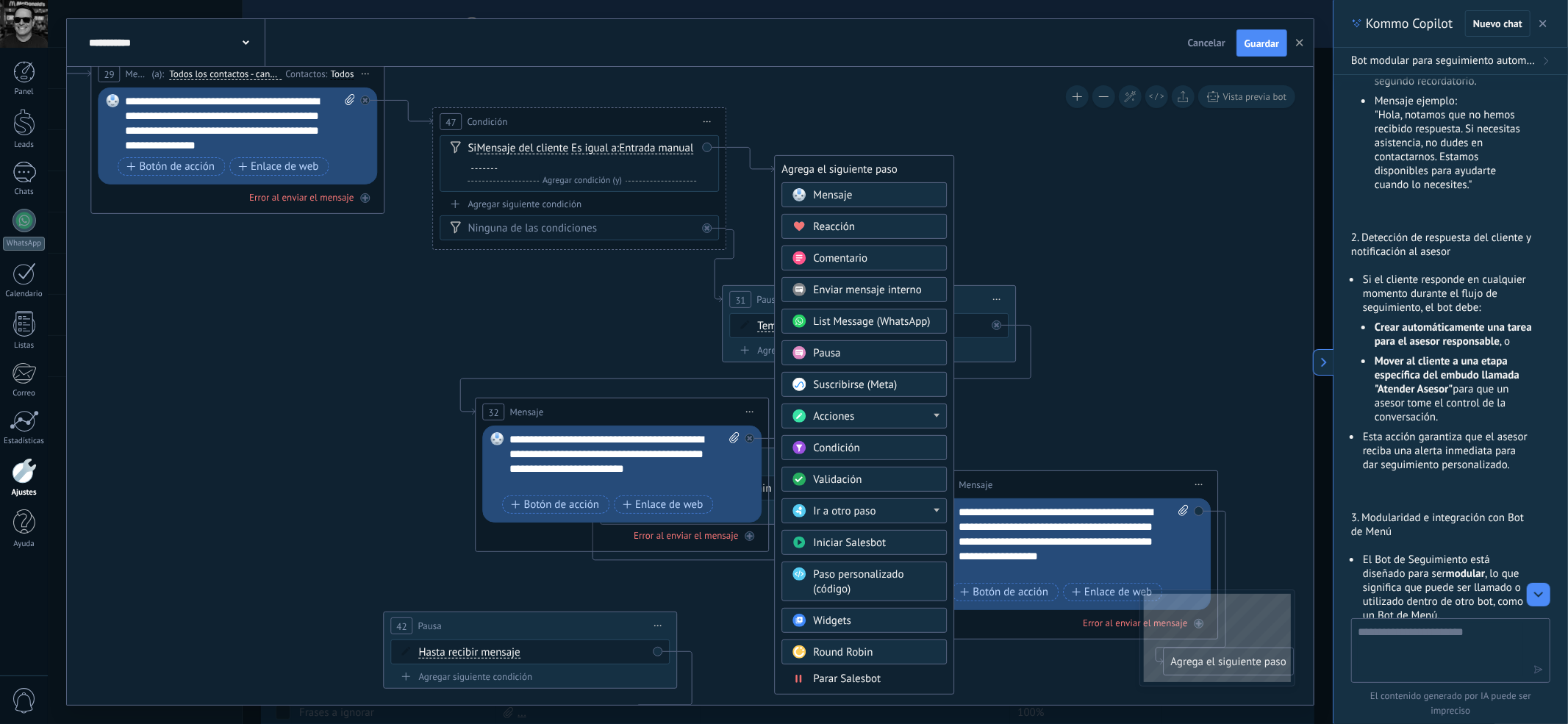
click at [868, 518] on span "Ir a otro paso" at bounding box center [845, 510] width 62 height 14
click at [892, 456] on div "Condición" at bounding box center [875, 448] width 123 height 15
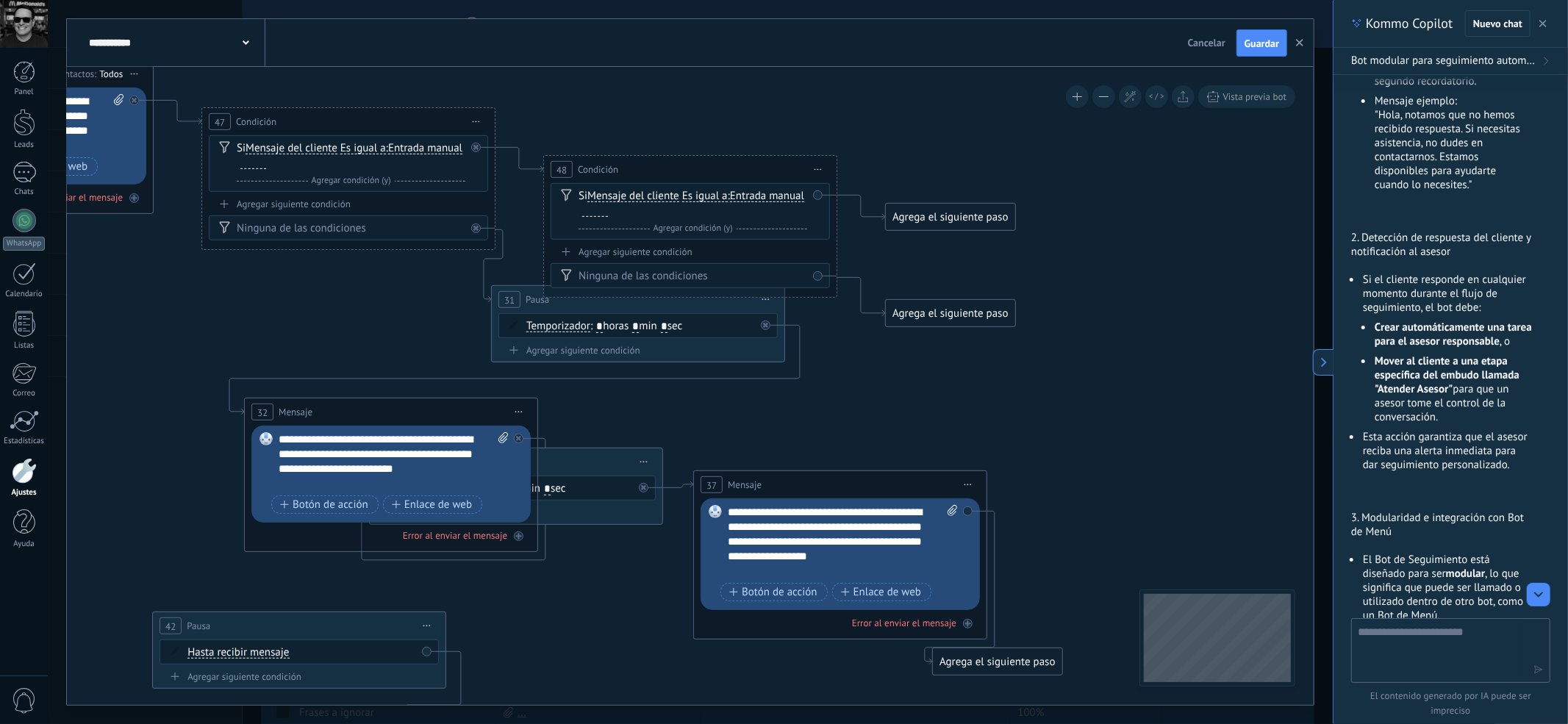
drag, startPoint x: 651, startPoint y: 299, endPoint x: 641, endPoint y: 342, distance: 44.1
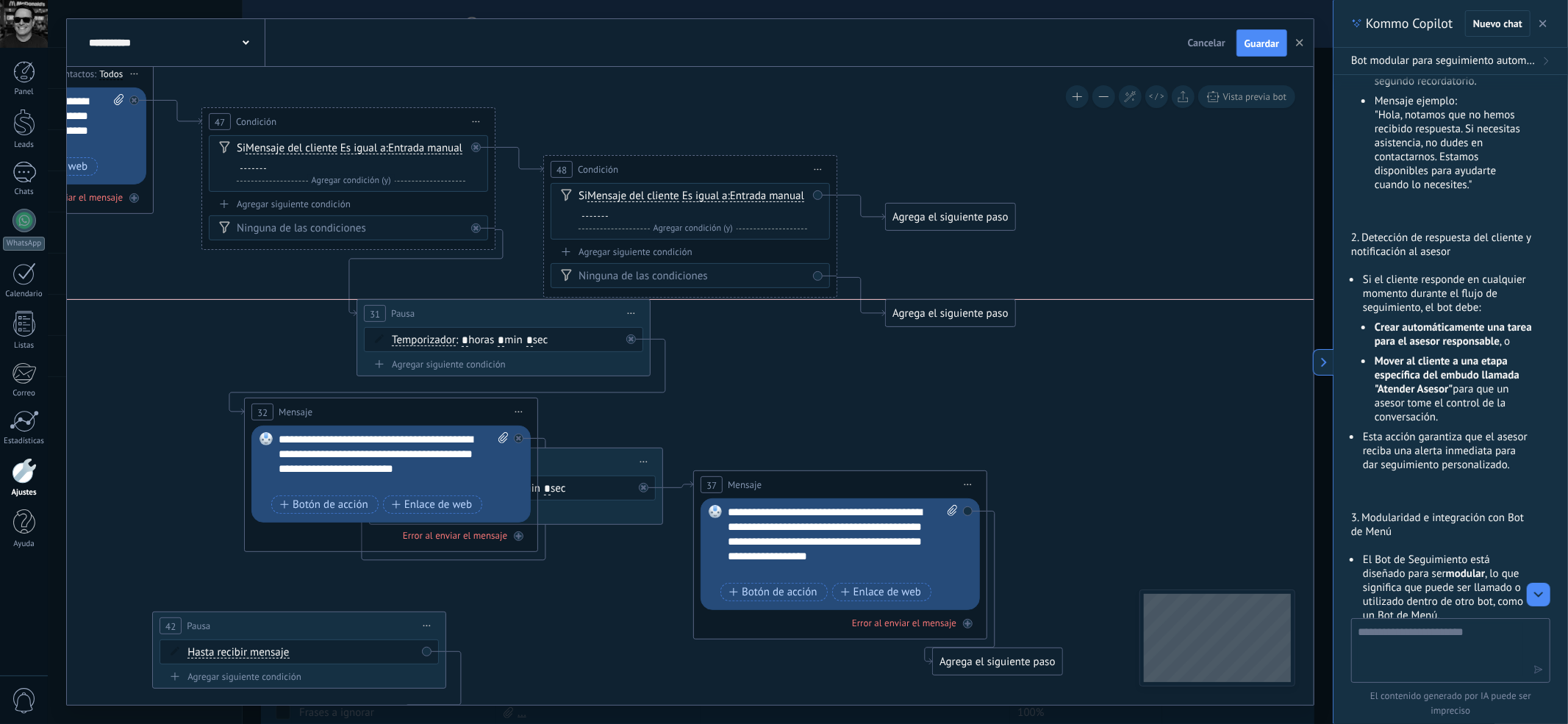
drag, startPoint x: 515, startPoint y: 289, endPoint x: 421, endPoint y: 304, distance: 95.2
click at [409, 304] on div "31 Pausa ***** Iniciar vista previa aquí Cambiar nombre Duplicar Borrar" at bounding box center [503, 313] width 292 height 27
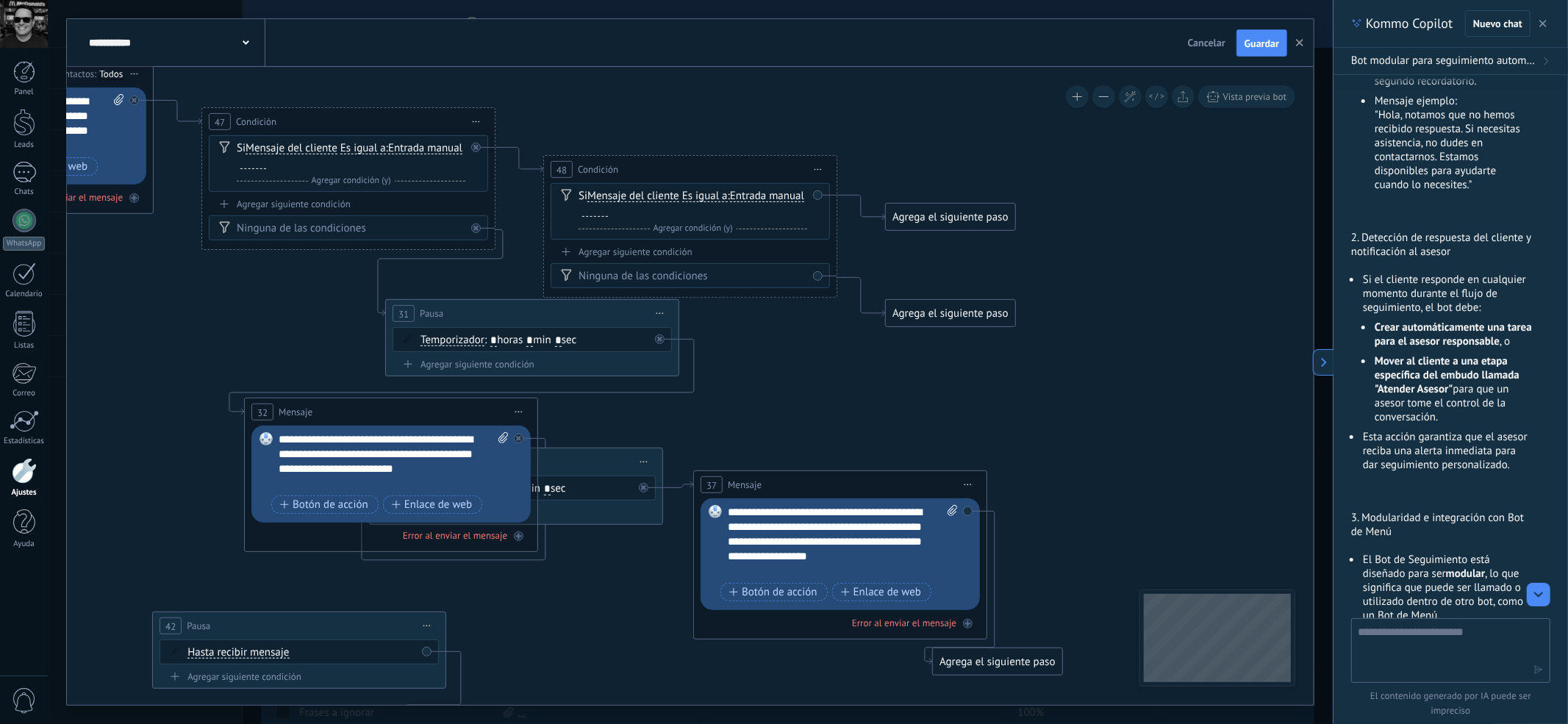
click at [947, 225] on div "Agrega el siguiente paso" at bounding box center [950, 217] width 129 height 25
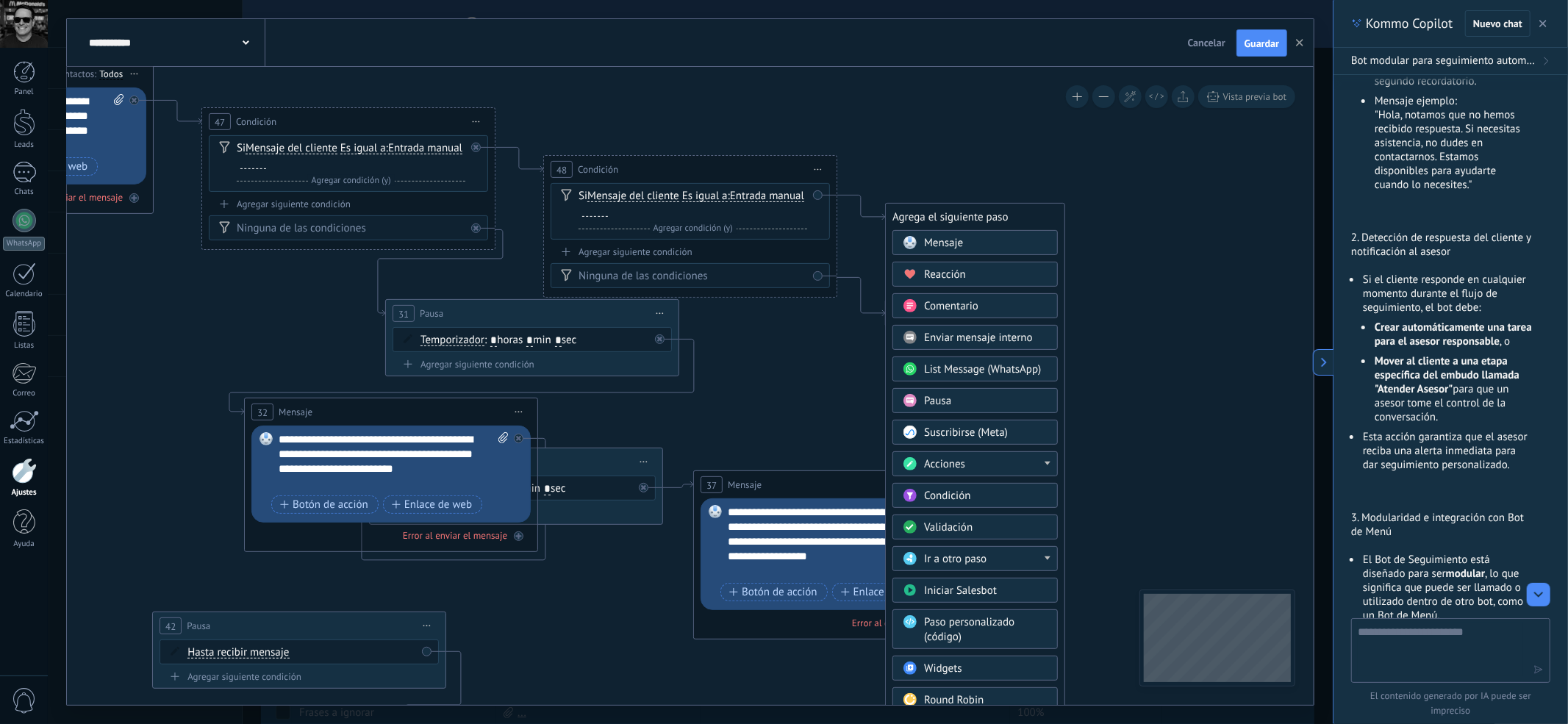
click at [1001, 472] on div "Acciones" at bounding box center [985, 465] width 123 height 15
click at [1026, 472] on div "Administrar etiquetas" at bounding box center [975, 464] width 164 height 25
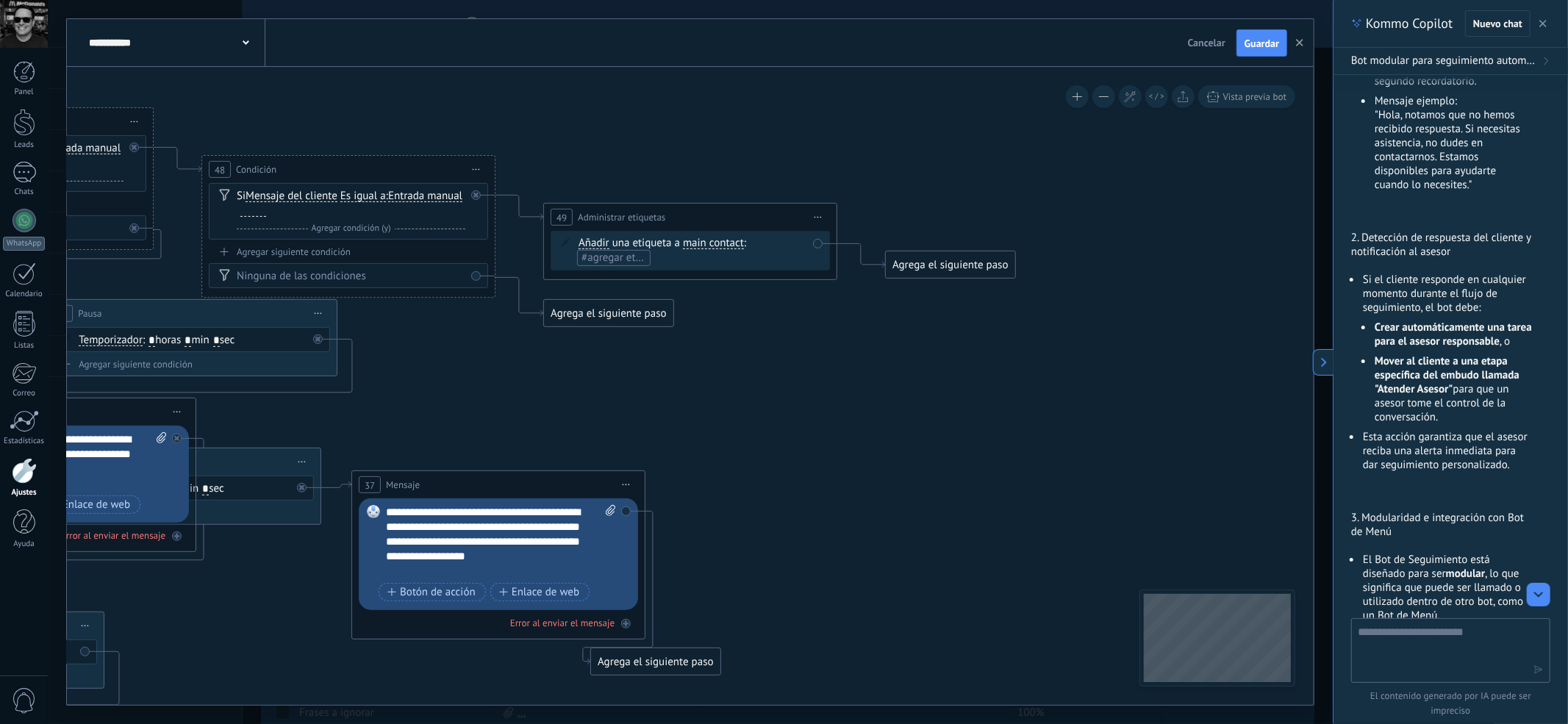
click at [609, 257] on span "#agregar etiquetas" at bounding box center [626, 257] width 89 height 14
click at [600, 244] on span "Añadir" at bounding box center [595, 243] width 31 height 12
click at [600, 244] on button "Añadir" at bounding box center [662, 243] width 184 height 26
click at [609, 262] on li "Eliminar" at bounding box center [654, 269] width 183 height 26
click at [818, 224] on span "Iniciar vista previa aquí Cambiar nombre Duplicar [GEOGRAPHIC_DATA]" at bounding box center [818, 216] width 24 height 21
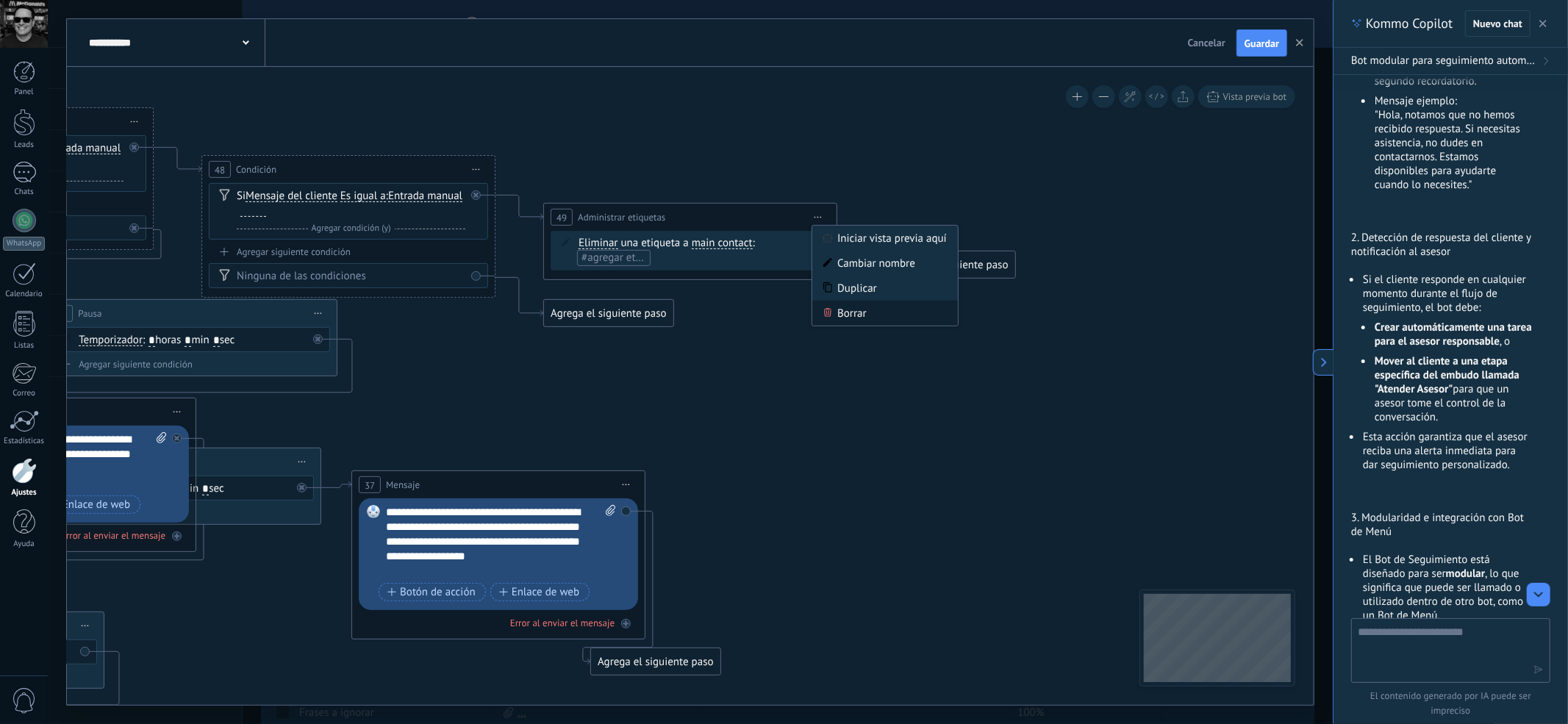
click at [847, 310] on div "Borrar" at bounding box center [885, 312] width 145 height 25
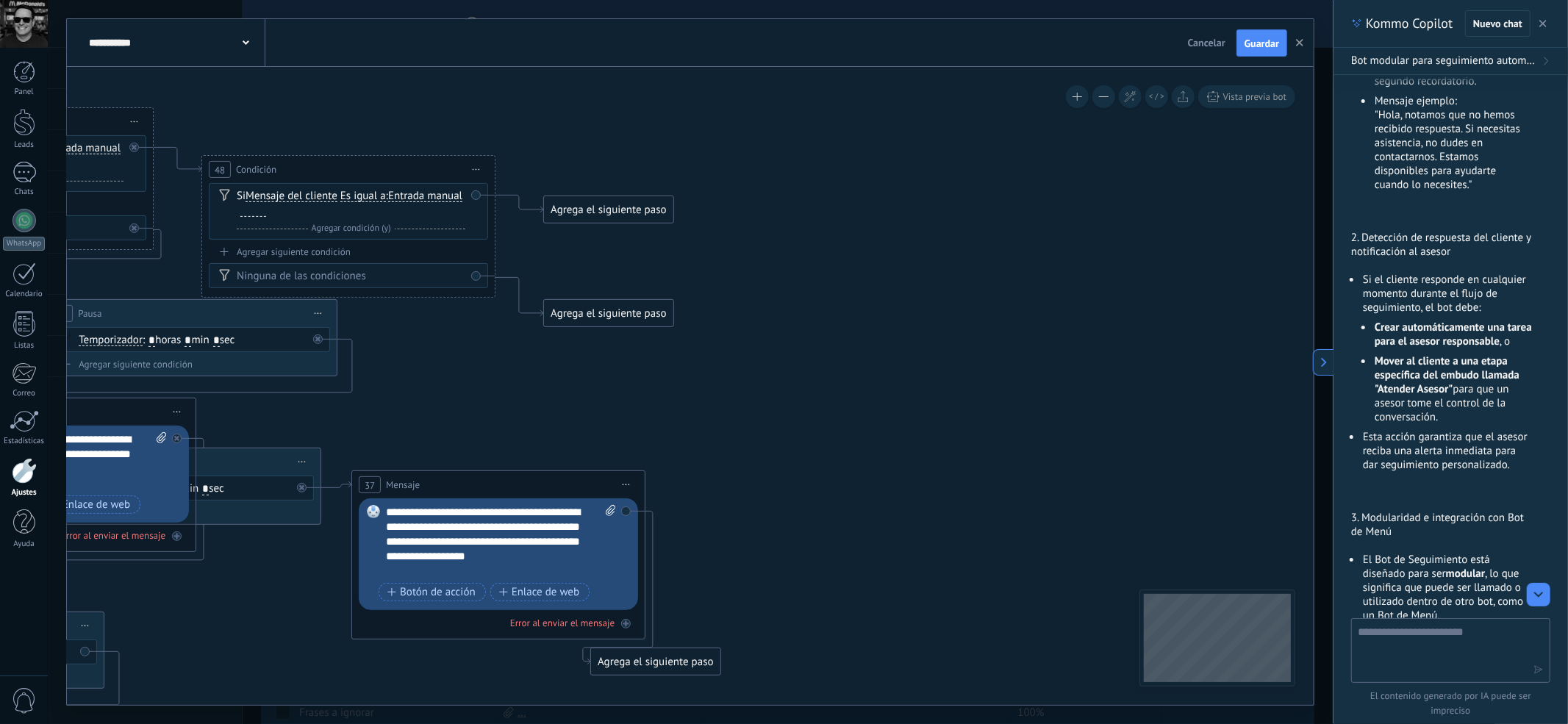
click at [650, 210] on div "Agrega el siguiente paso" at bounding box center [608, 210] width 129 height 25
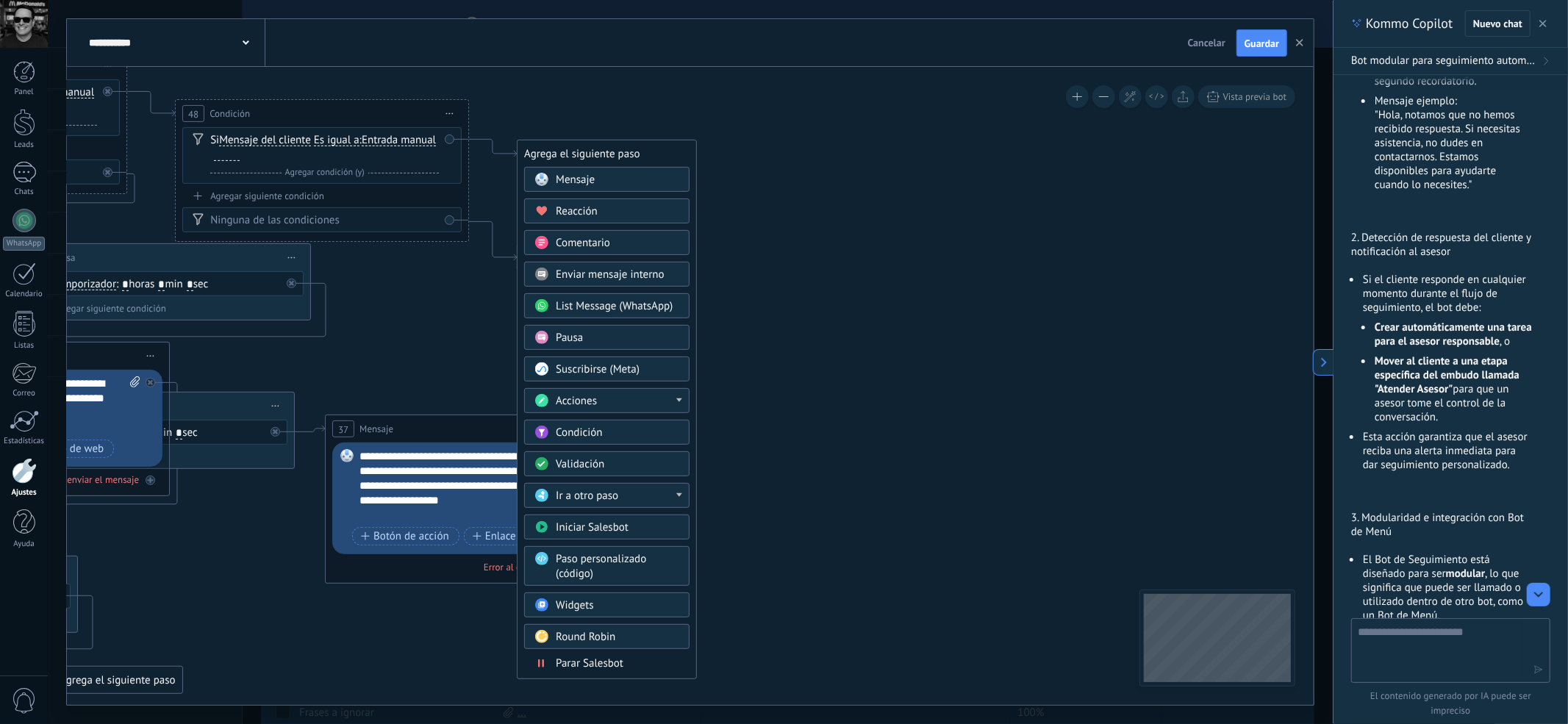
drag, startPoint x: 774, startPoint y: 495, endPoint x: 748, endPoint y: 459, distance: 44.4
click at [650, 407] on div "Acciones" at bounding box center [617, 401] width 123 height 15
drag, startPoint x: 691, startPoint y: 424, endPoint x: 680, endPoint y: 477, distance: 54.1
click at [680, 477] on div "Agrega el siguiente paso Mensaje Mensaje Mensaje Reacción Comentario Enviar men…" at bounding box center [606, 409] width 180 height 540
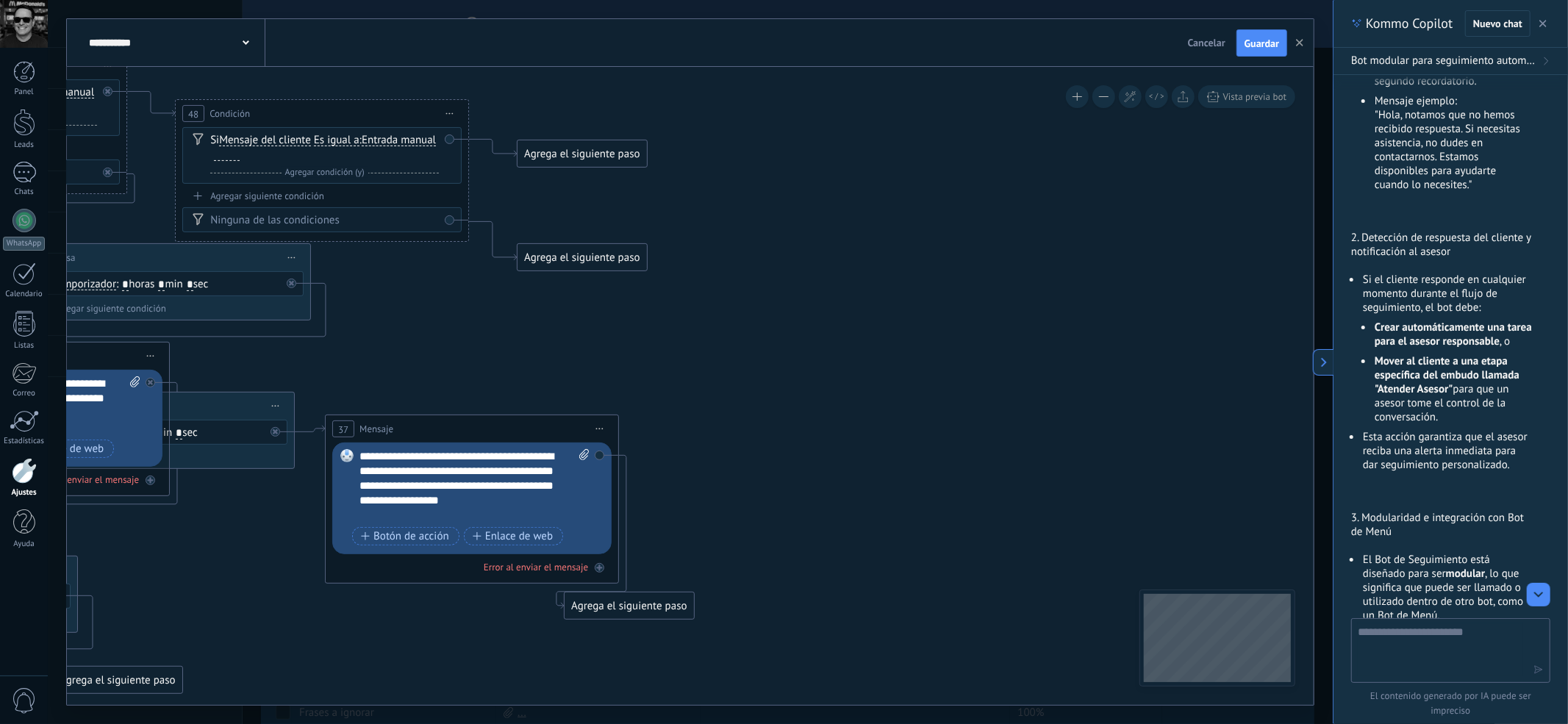
click at [615, 154] on div "Agrega el siguiente paso" at bounding box center [582, 153] width 129 height 25
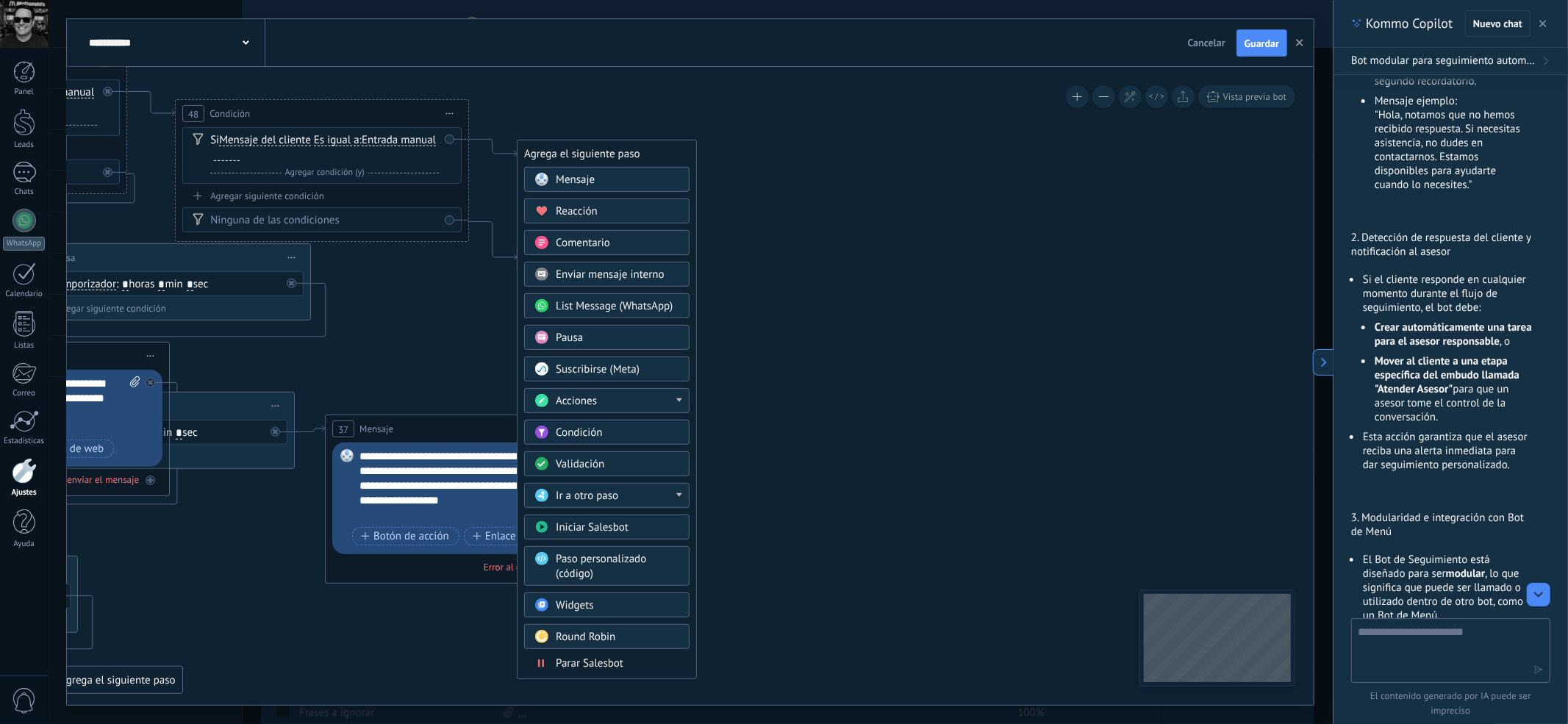
click at [653, 404] on div "Acciones" at bounding box center [617, 401] width 123 height 15
click at [651, 533] on div "Cambiar usuario responsable" at bounding box center [607, 526] width 164 height 25
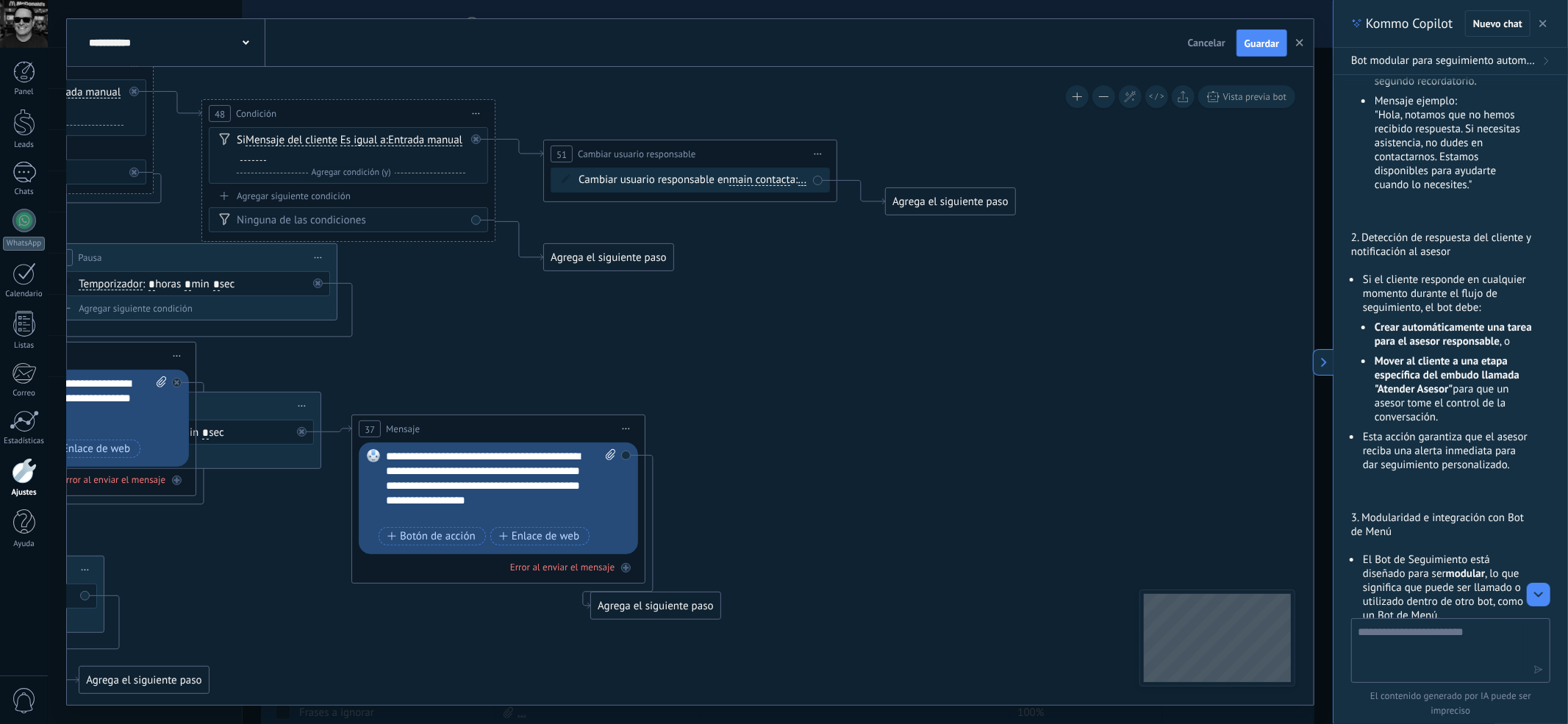
click at [783, 181] on span "main contact" at bounding box center [760, 180] width 61 height 12
click at [783, 181] on button "main contact" at bounding box center [814, 180] width 184 height 26
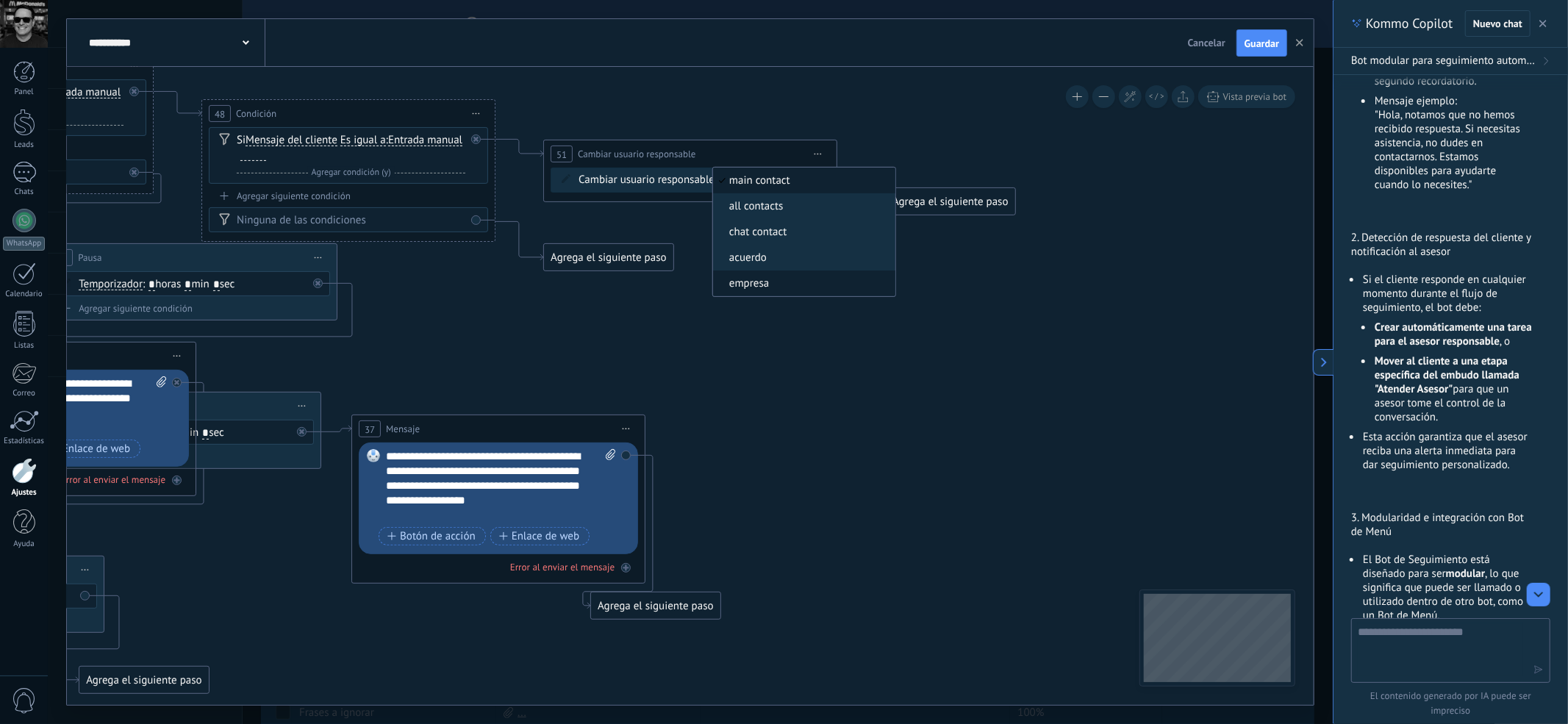
click at [791, 286] on span "empresa" at bounding box center [802, 284] width 178 height 15
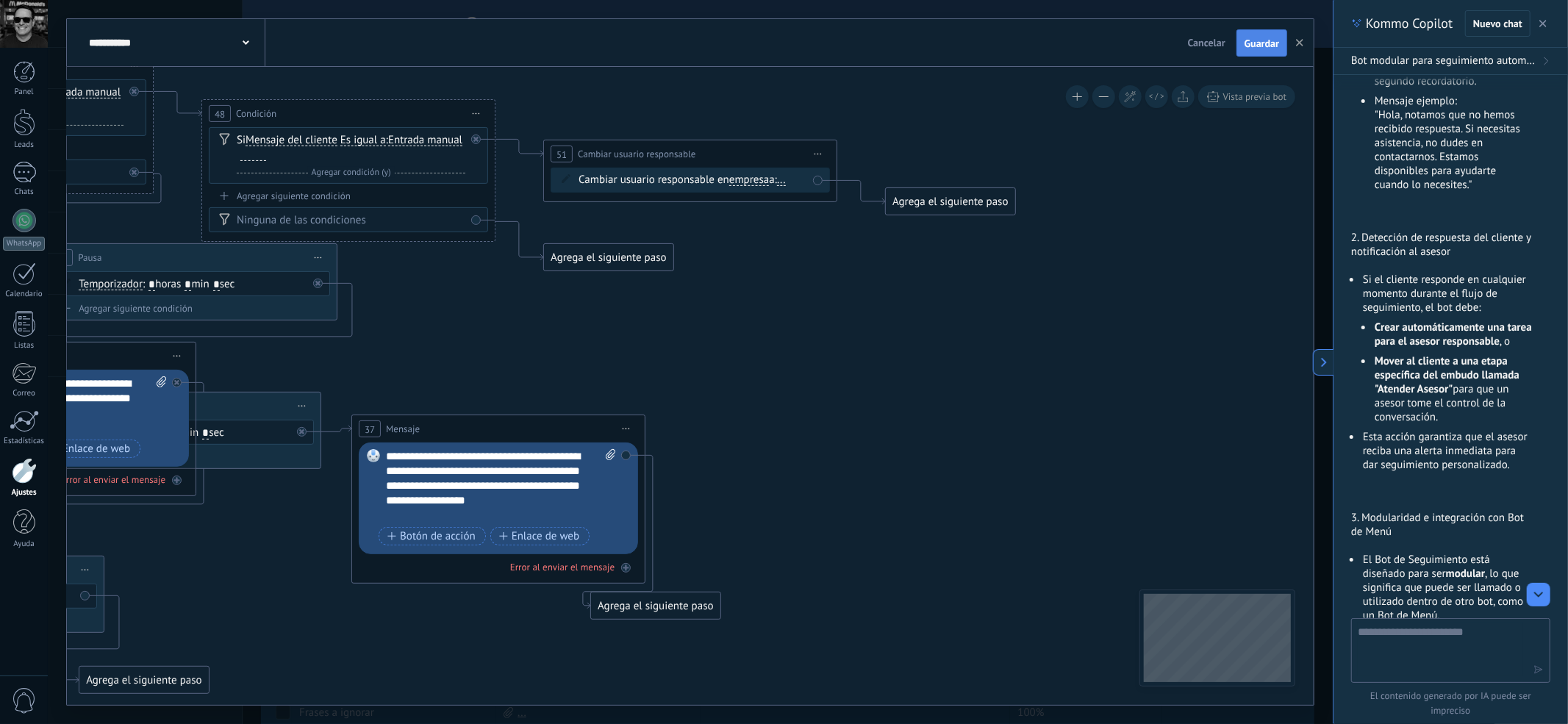
click at [1256, 47] on span "Guardar" at bounding box center [1262, 43] width 35 height 10
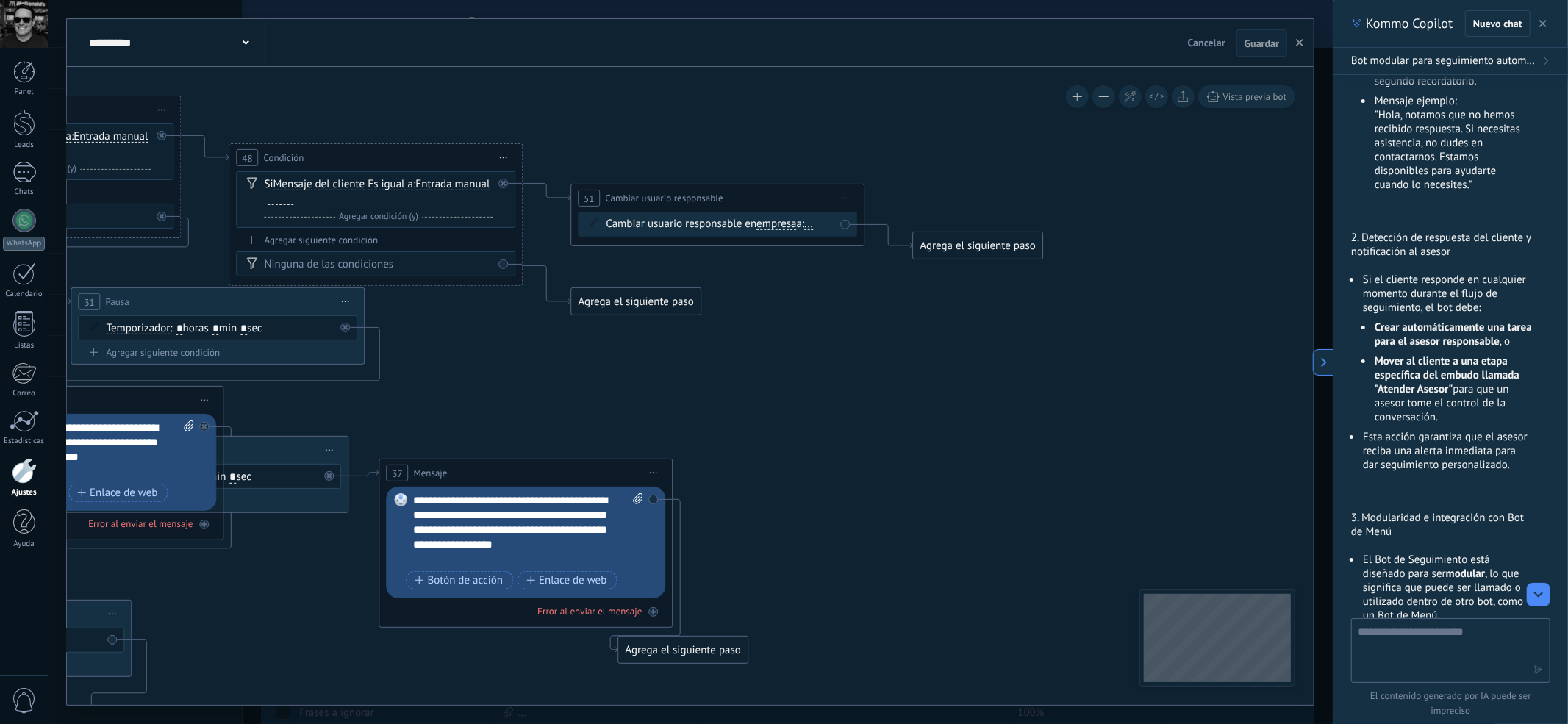
drag, startPoint x: 1066, startPoint y: 347, endPoint x: 1086, endPoint y: 357, distance: 22.4
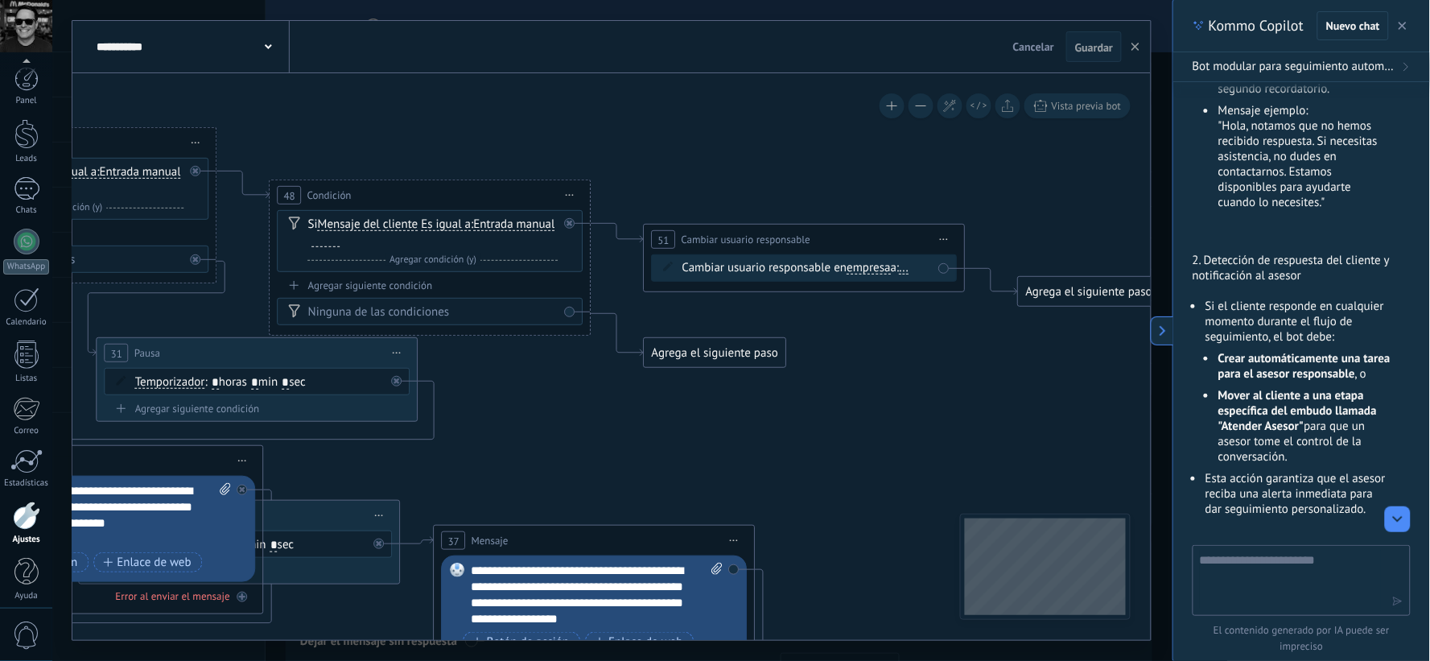
scroll to position [9, 0]
click at [867, 266] on span "empresa" at bounding box center [869, 268] width 43 height 13
click at [867, 266] on button "empresa" at bounding box center [940, 268] width 201 height 29
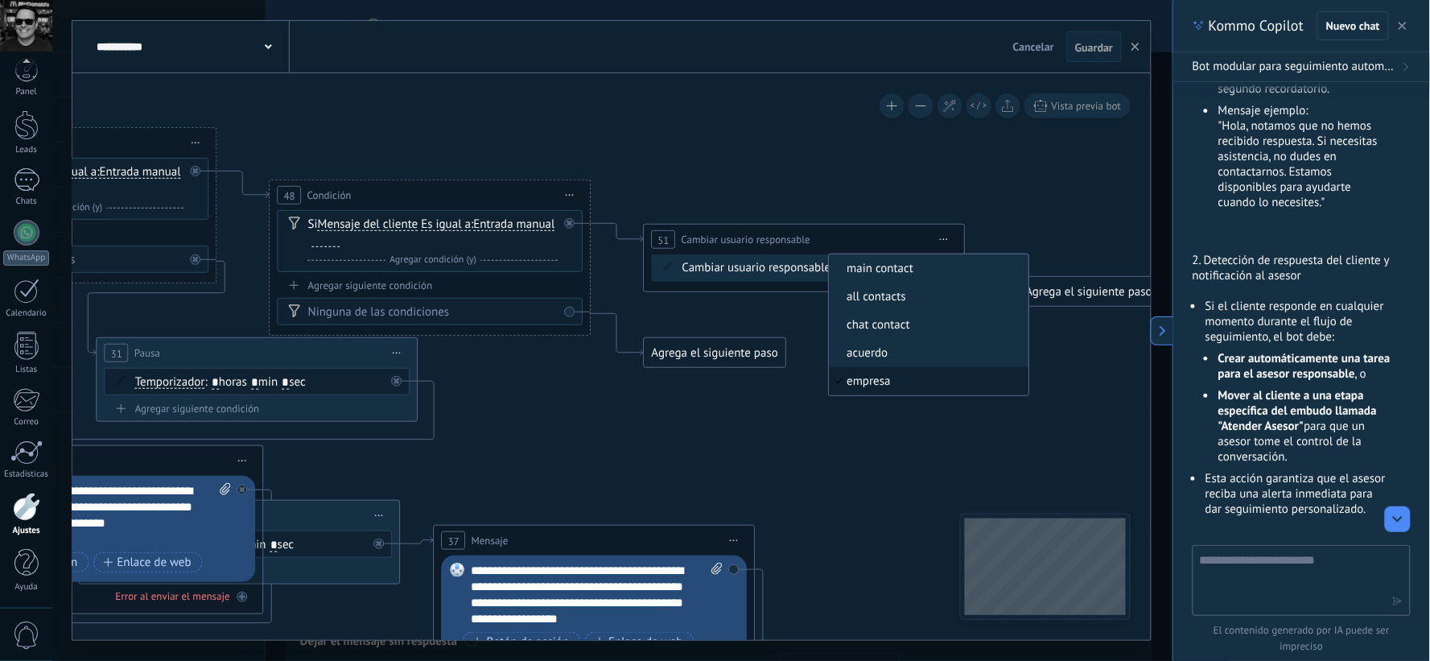
click at [947, 239] on icon at bounding box center [945, 240] width 8 height 2
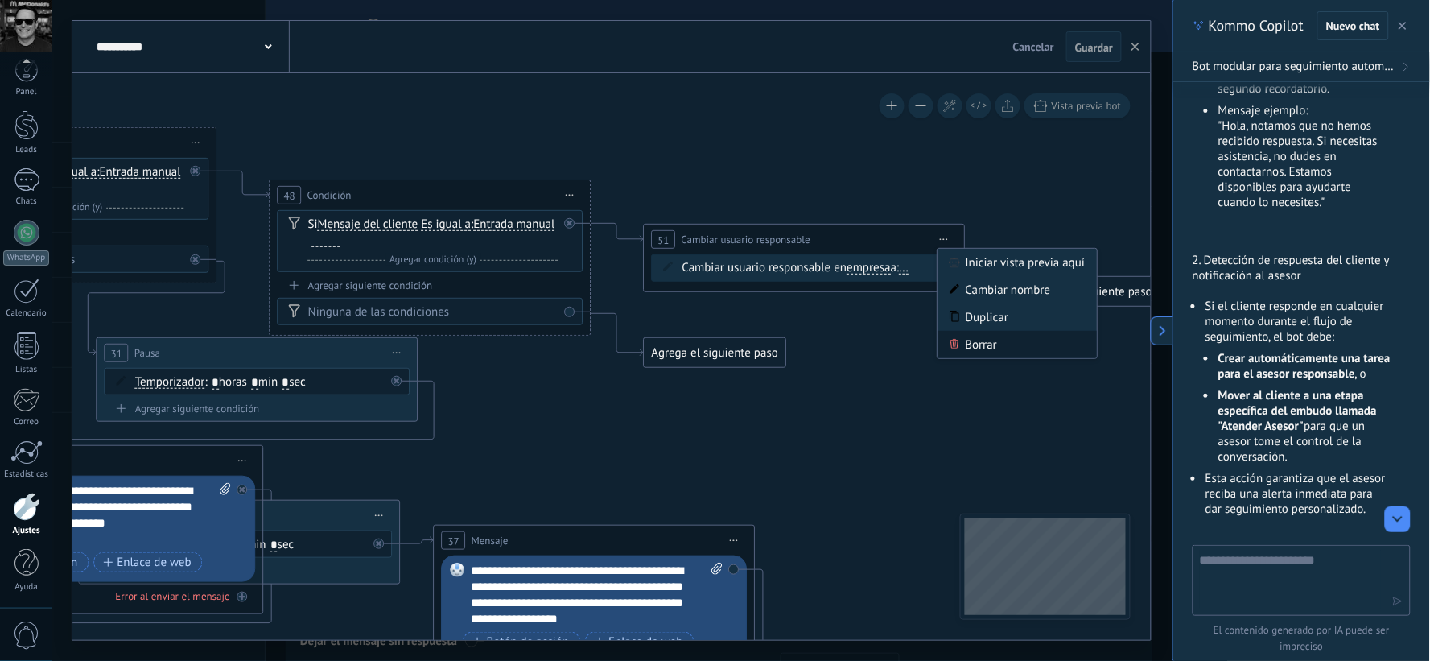
click at [968, 340] on div "Borrar" at bounding box center [1018, 344] width 159 height 27
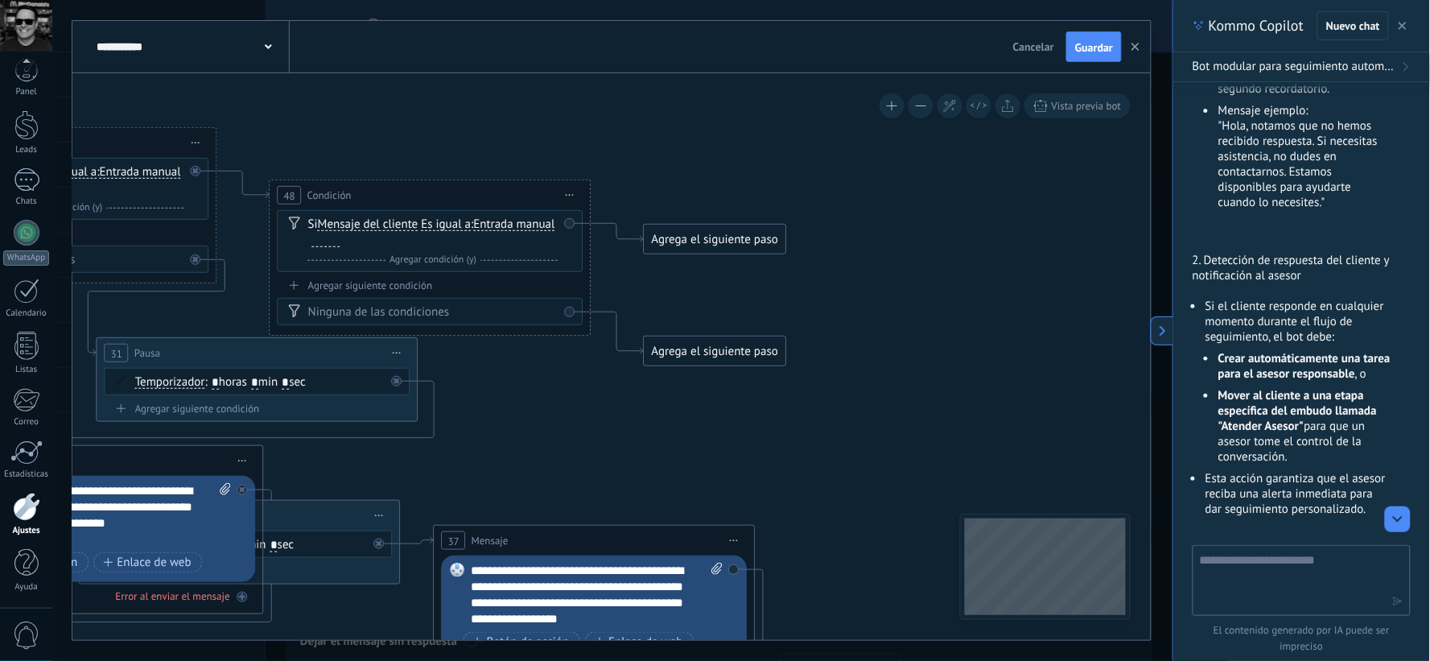
click at [758, 227] on div "Agrega el siguiente paso" at bounding box center [715, 239] width 141 height 27
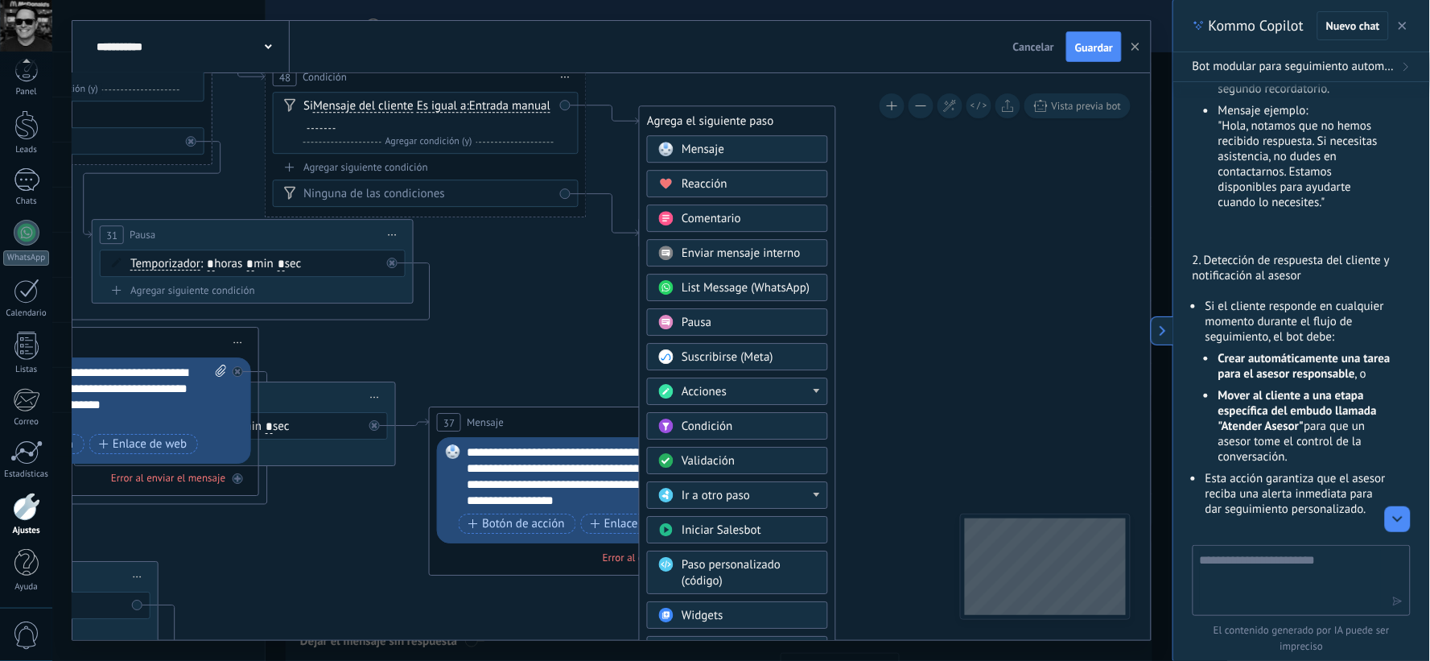
drag, startPoint x: 936, startPoint y: 340, endPoint x: 928, endPoint y: 276, distance: 64.1
click at [810, 391] on div "Acciones" at bounding box center [749, 392] width 135 height 16
drag, startPoint x: 829, startPoint y: 397, endPoint x: 870, endPoint y: 419, distance: 46.8
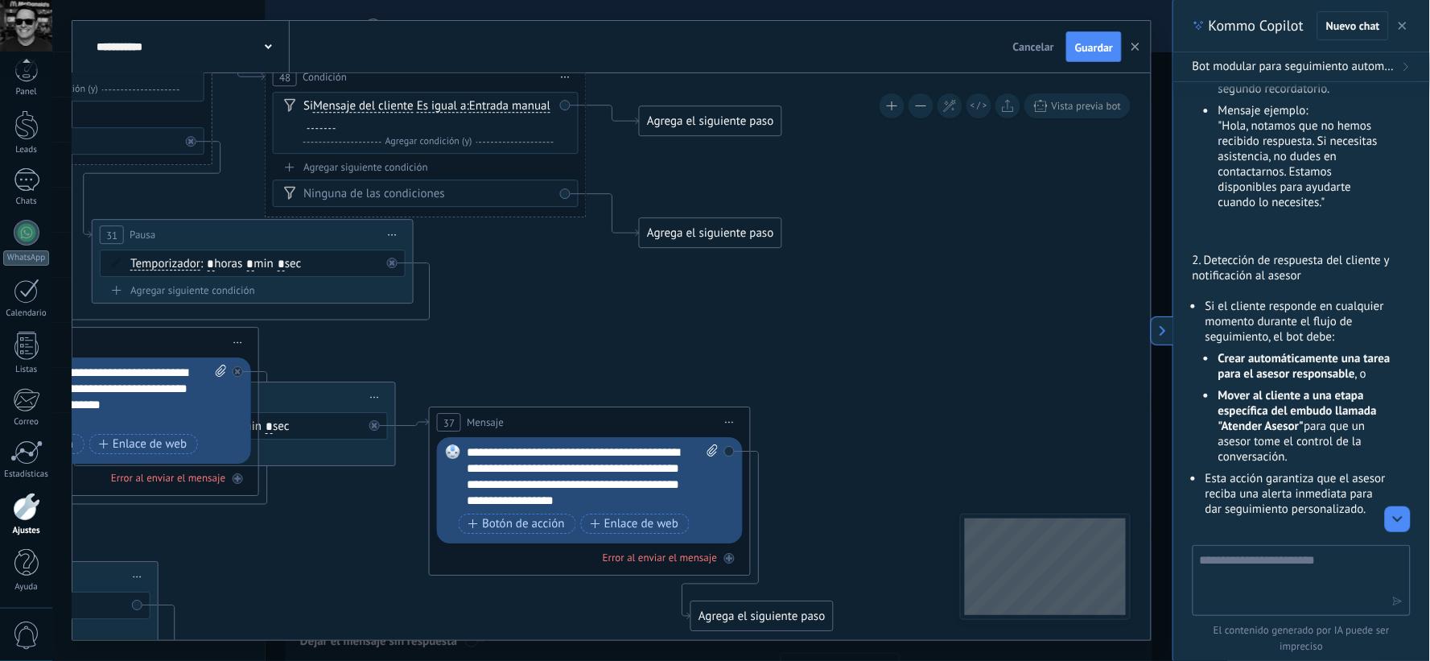
click at [773, 127] on div "Agrega el siguiente paso" at bounding box center [710, 121] width 141 height 27
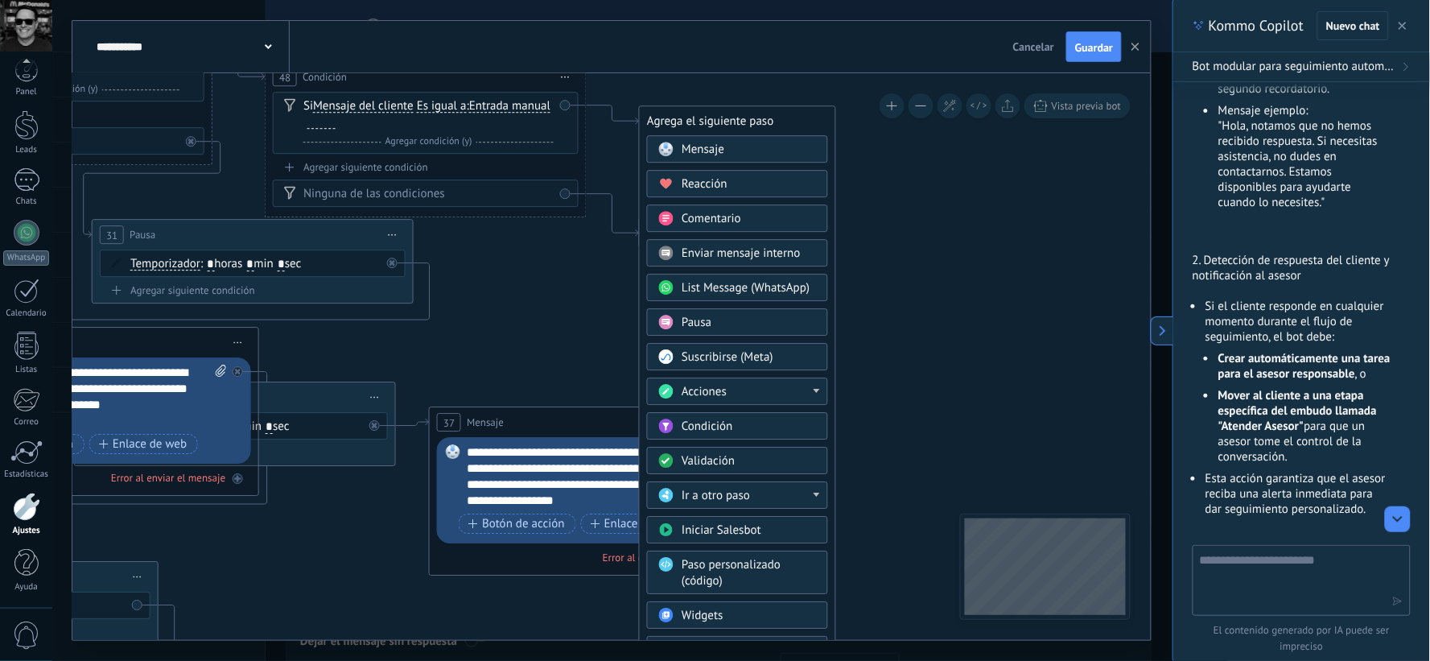
click at [799, 392] on div "Acciones" at bounding box center [749, 392] width 135 height 16
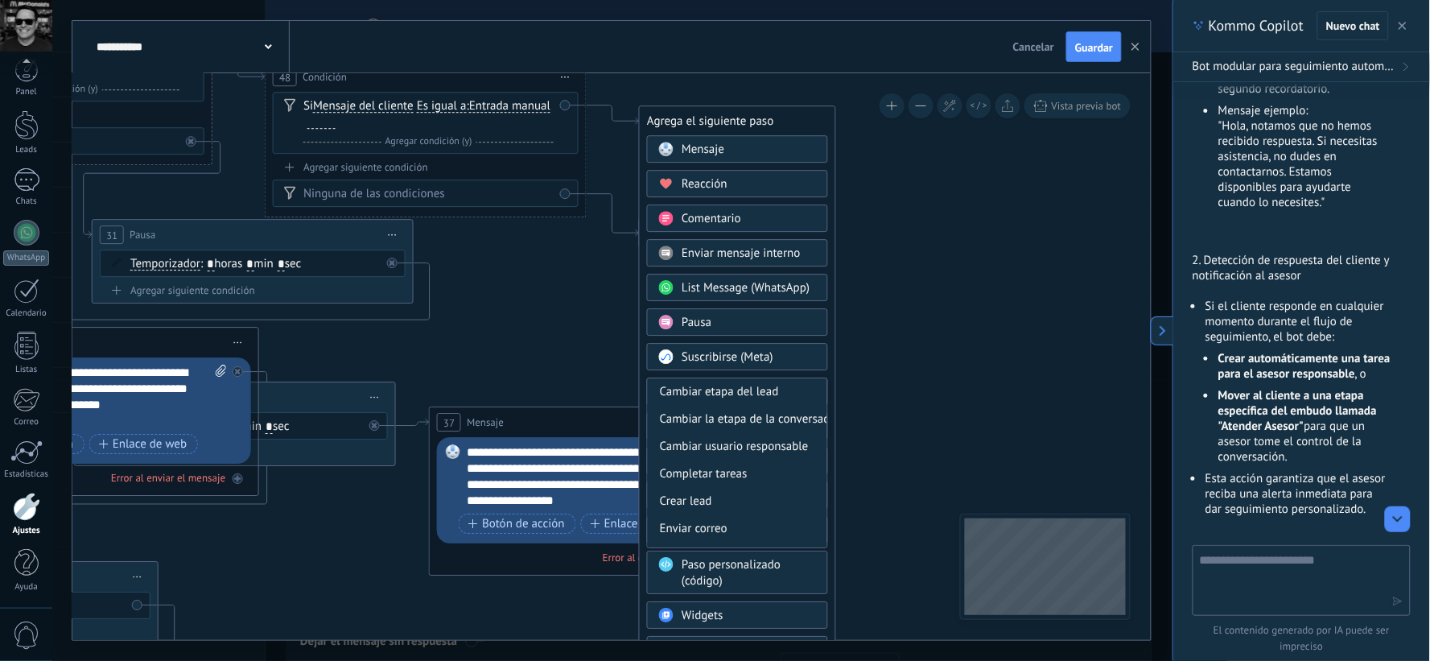
scroll to position [83, 0]
click at [776, 398] on div "Cambiar etapa del lead" at bounding box center [738, 391] width 180 height 27
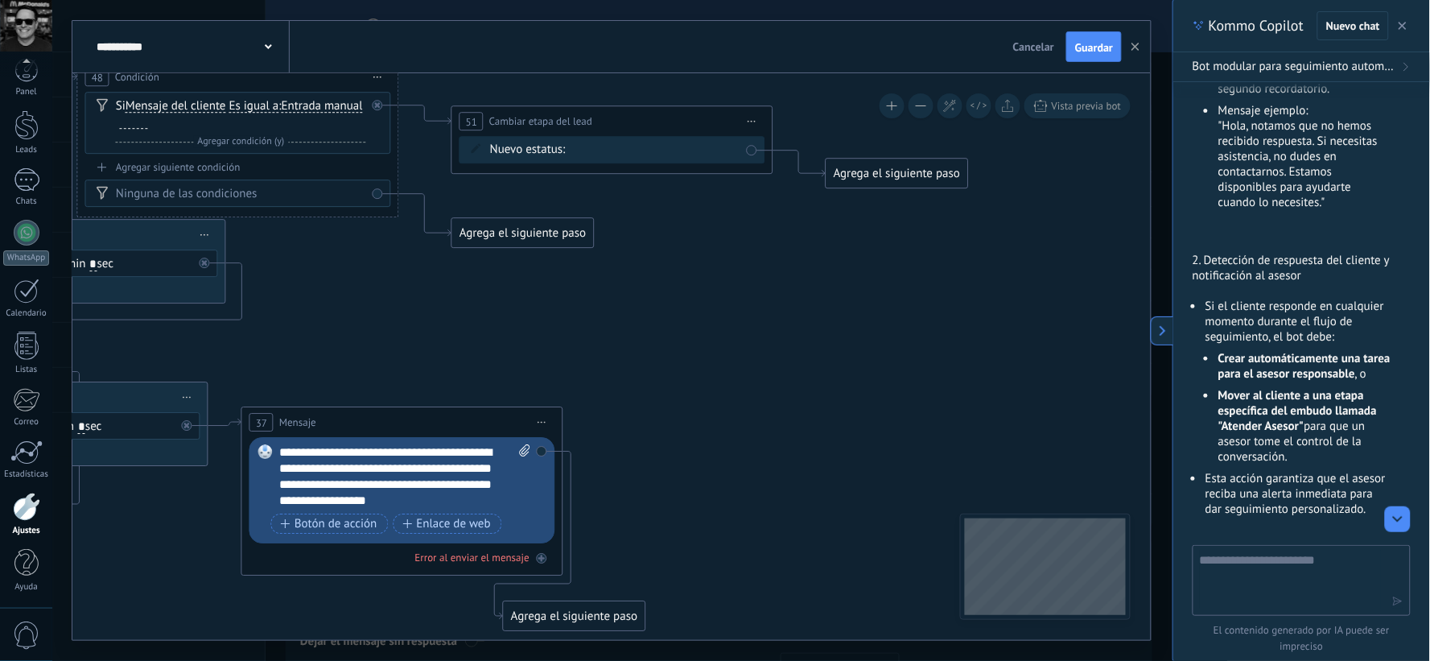
click at [0, 0] on div "Contacto inicial Negociación Debate contractual Discusión de contrato Logrado c…" at bounding box center [0, 0] width 0 height 0
click at [0, 0] on label "Negociación" at bounding box center [0, 0] width 0 height 0
click at [890, 181] on div "Agrega el siguiente paso" at bounding box center [897, 173] width 141 height 27
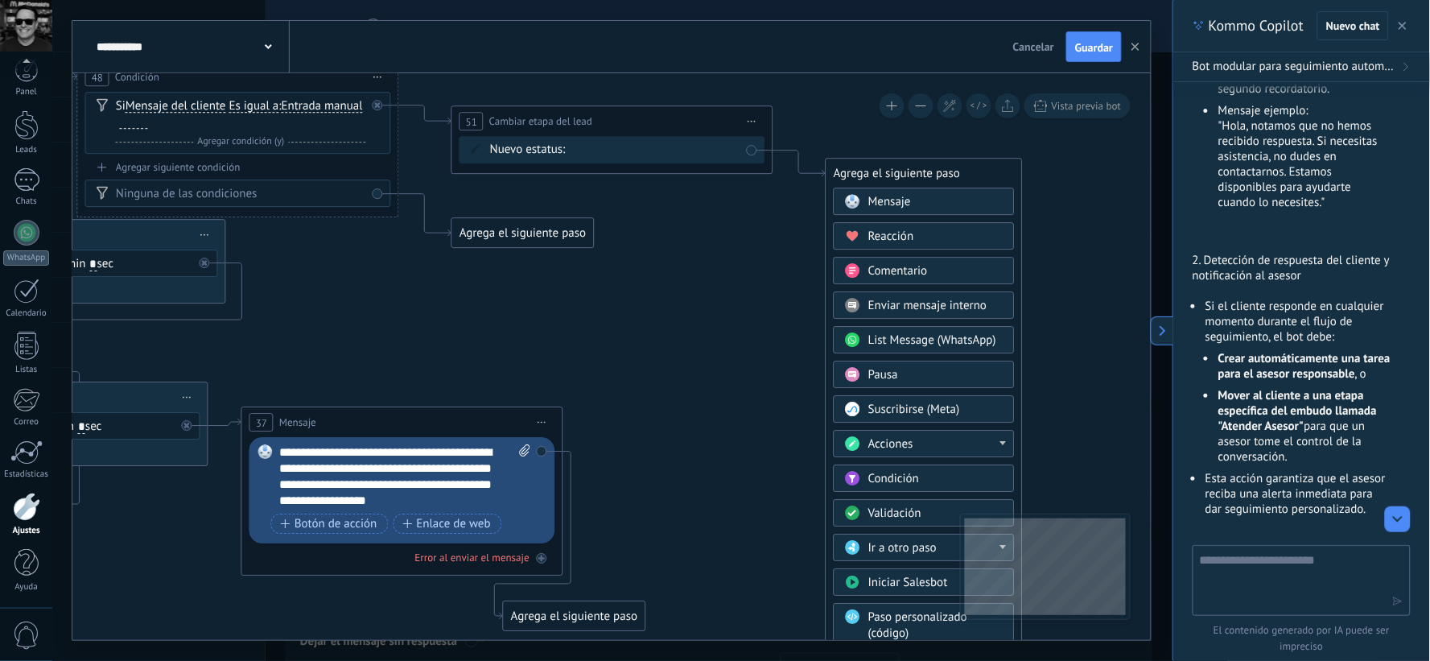
click at [970, 452] on div "Acciones" at bounding box center [936, 444] width 135 height 16
drag, startPoint x: 1014, startPoint y: 454, endPoint x: 1002, endPoint y: 451, distance: 12.5
click at [1022, 497] on div "Agrega el siguiente paso Mensaje Mensaje Mensaje Reacción Comentario Enviar men…" at bounding box center [924, 453] width 197 height 591
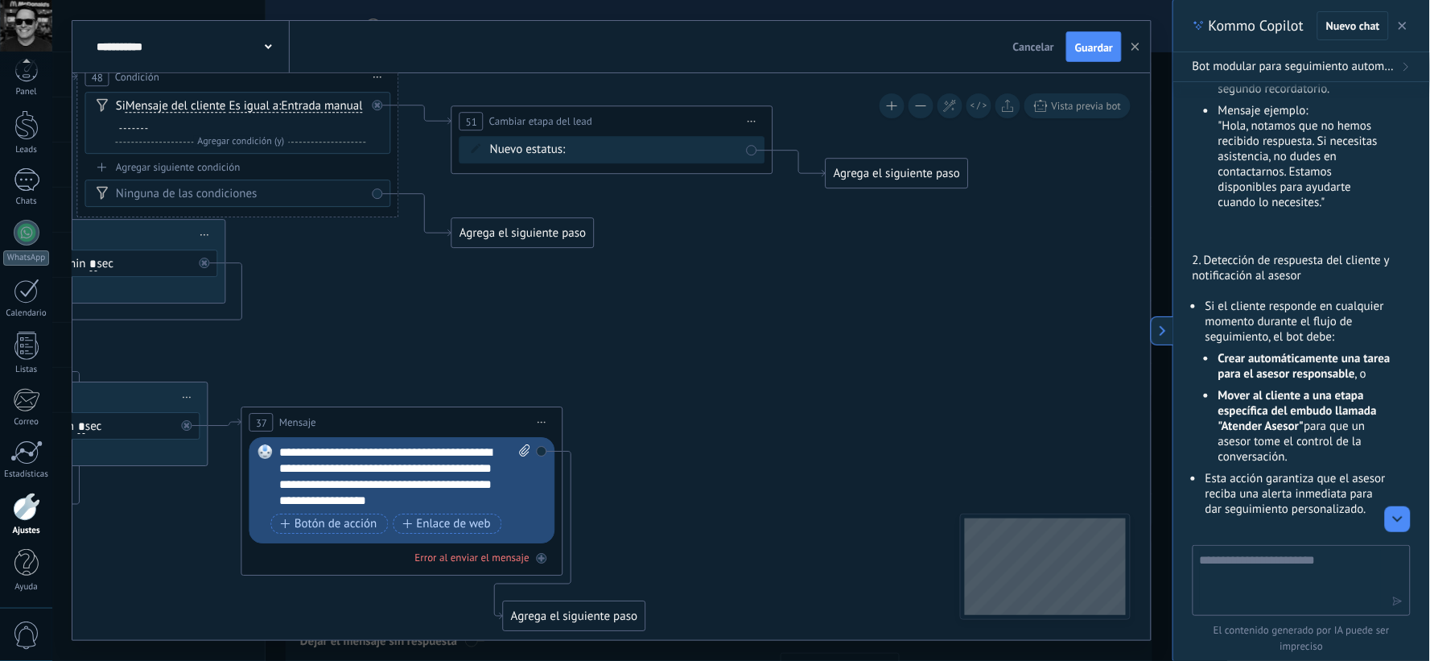
click at [961, 169] on div "Agrega el siguiente paso" at bounding box center [897, 173] width 141 height 27
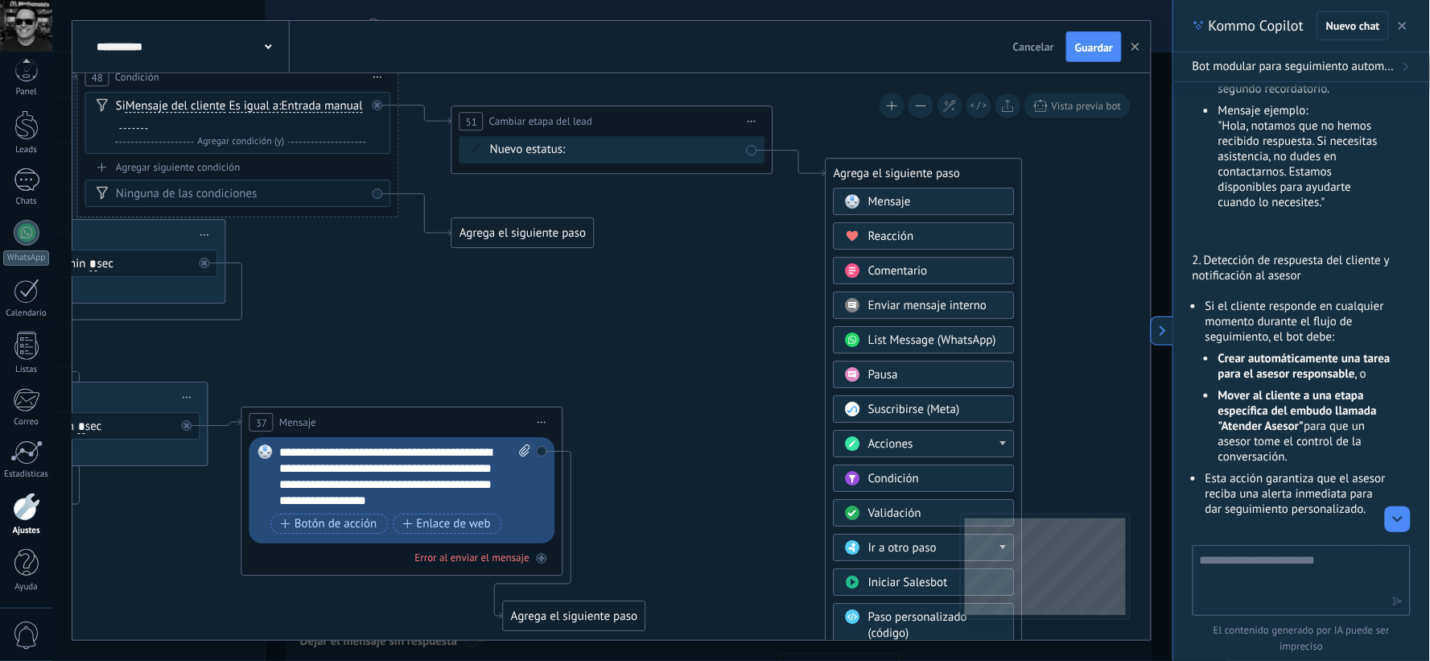
click at [986, 440] on div "Acciones" at bounding box center [936, 444] width 135 height 16
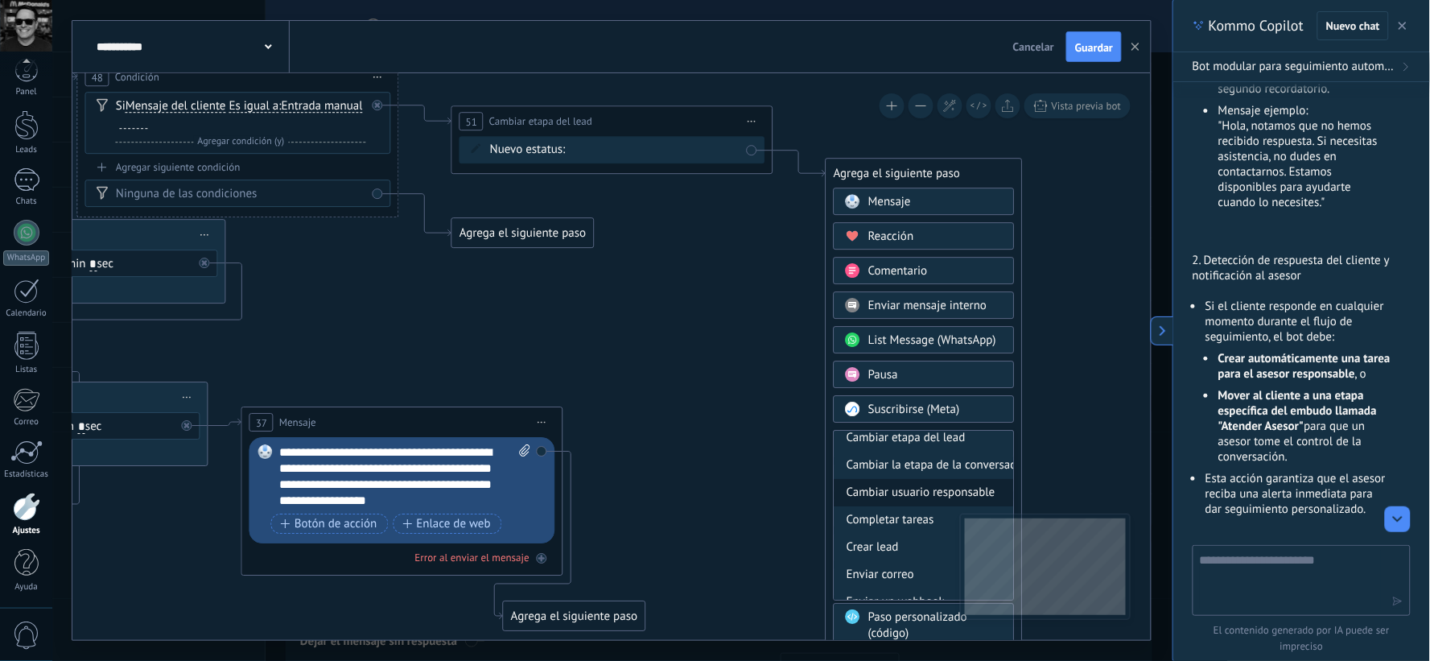
click at [964, 491] on div "Cambiar usuario responsable" at bounding box center [925, 492] width 180 height 27
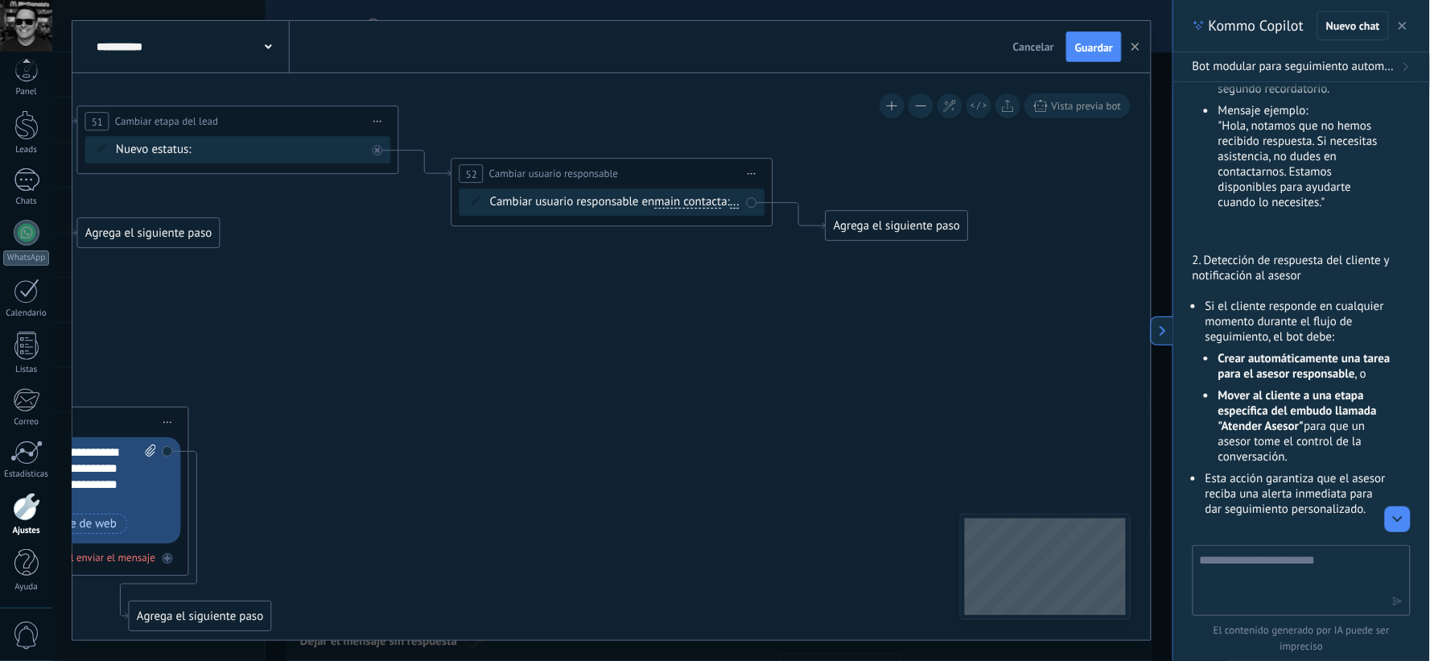
click at [698, 204] on span "main contact" at bounding box center [688, 202] width 67 height 13
click at [698, 204] on button "main contact" at bounding box center [747, 202] width 201 height 29
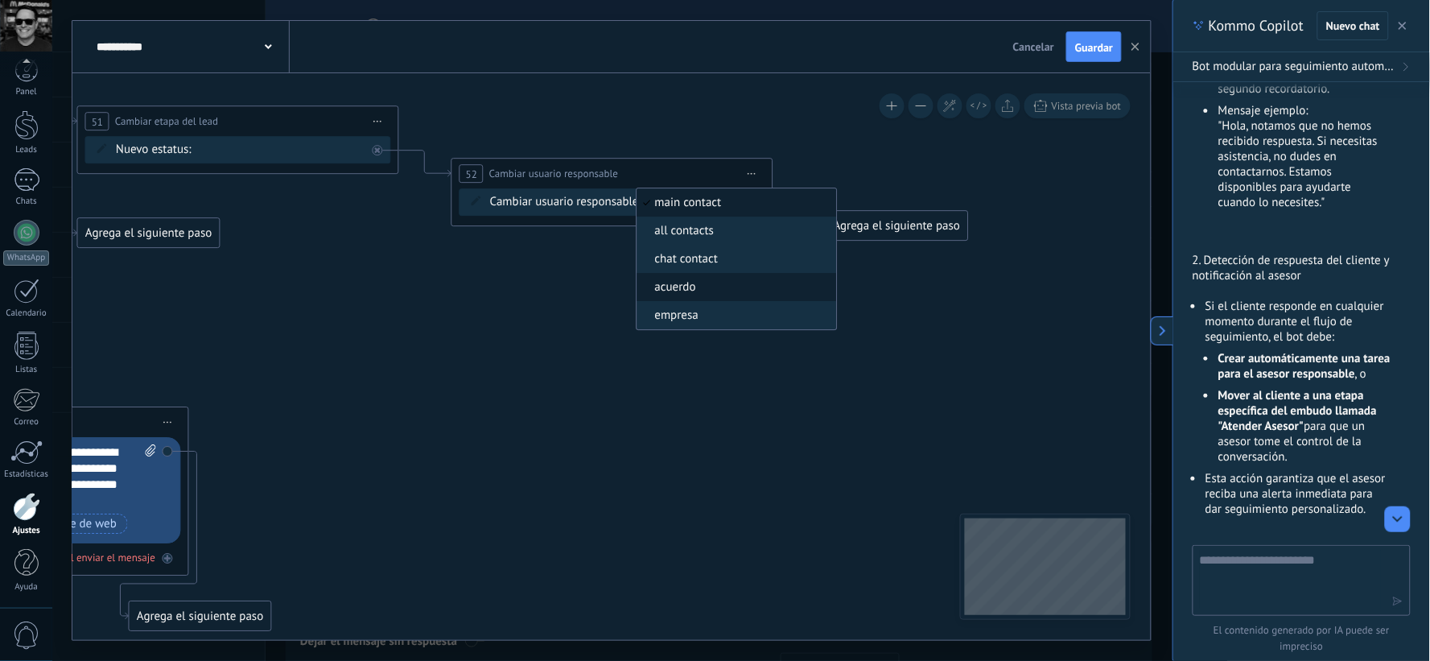
click at [687, 283] on span "acuerdo" at bounding box center [735, 287] width 195 height 16
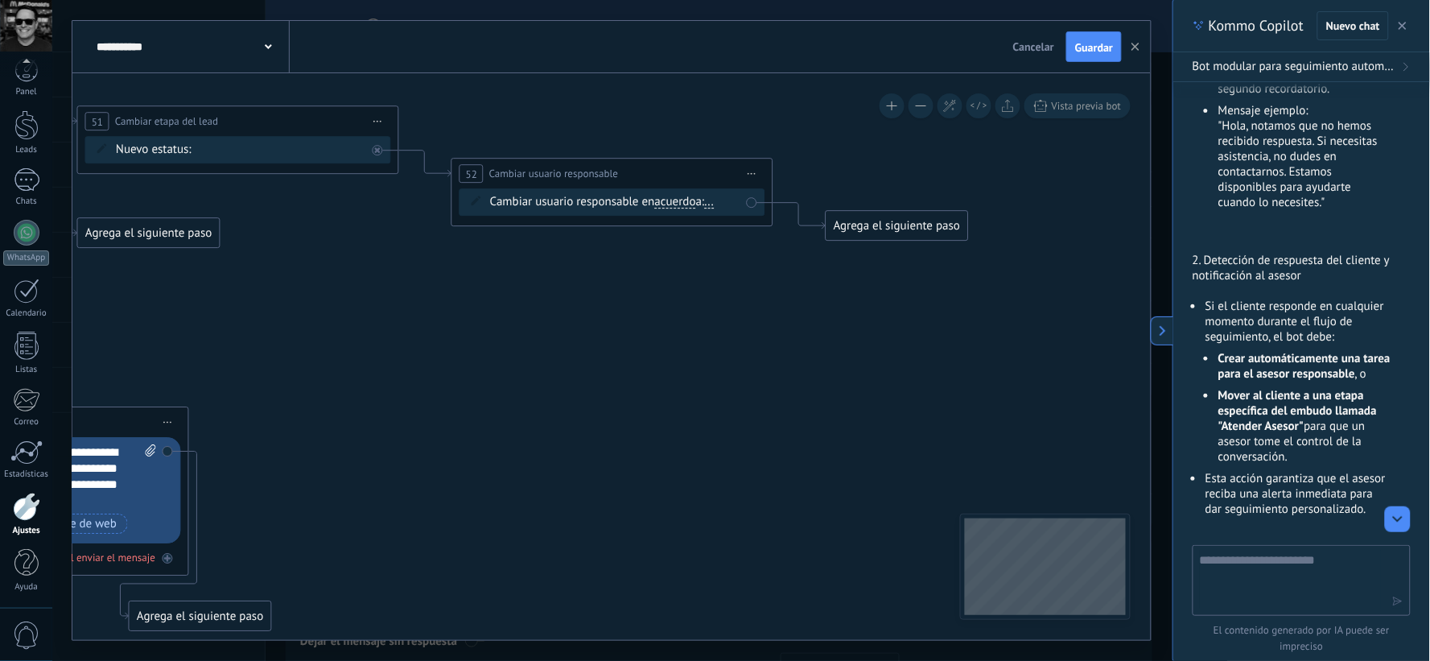
click at [891, 222] on div "Agrega el siguiente paso" at bounding box center [897, 226] width 141 height 27
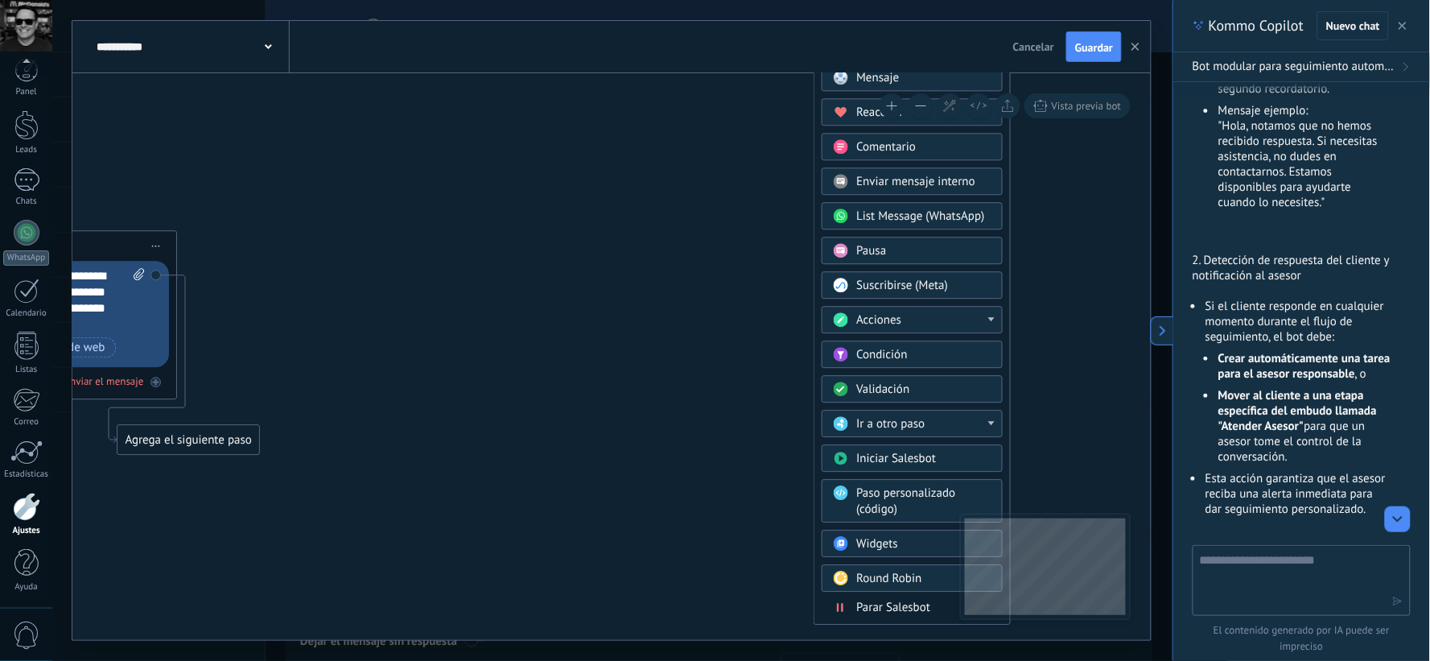
drag, startPoint x: 1067, startPoint y: 347, endPoint x: 1045, endPoint y: 187, distance: 161.8
click at [887, 605] on span "Parar Salesbot" at bounding box center [893, 606] width 74 height 15
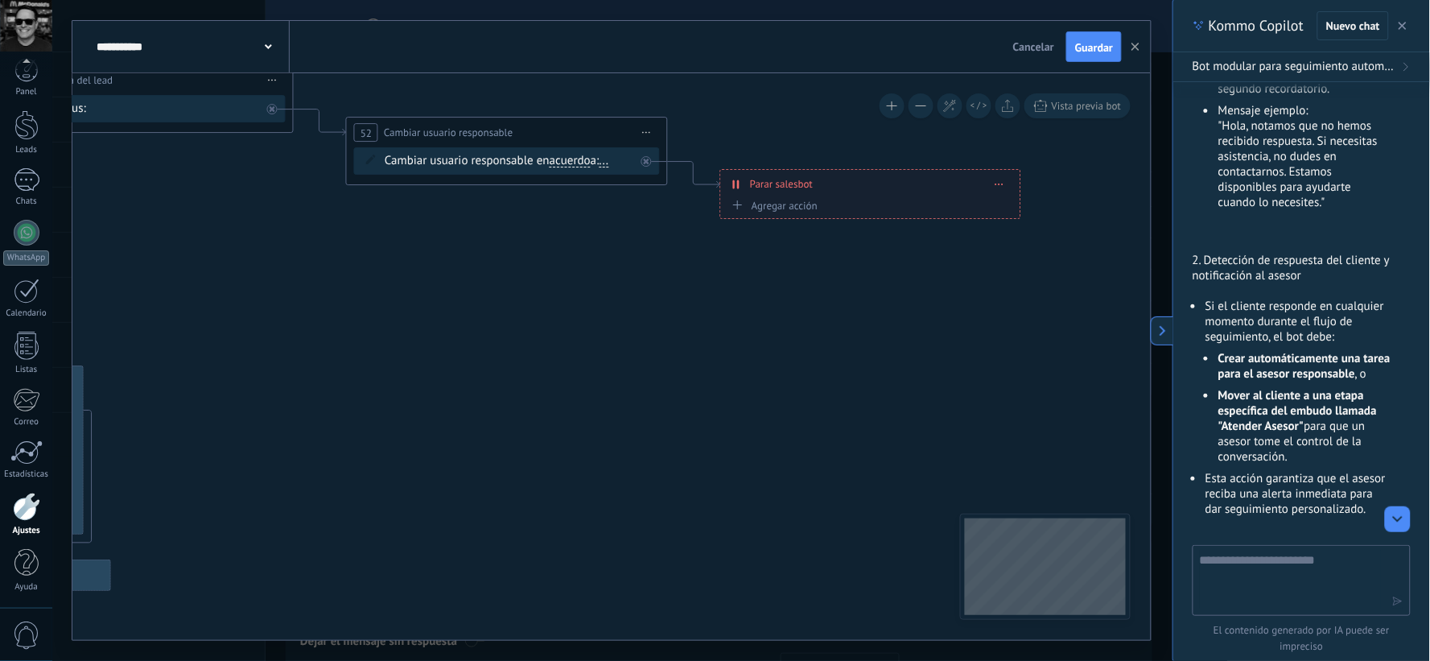
drag, startPoint x: 553, startPoint y: 332, endPoint x: 914, endPoint y: 522, distance: 408.3
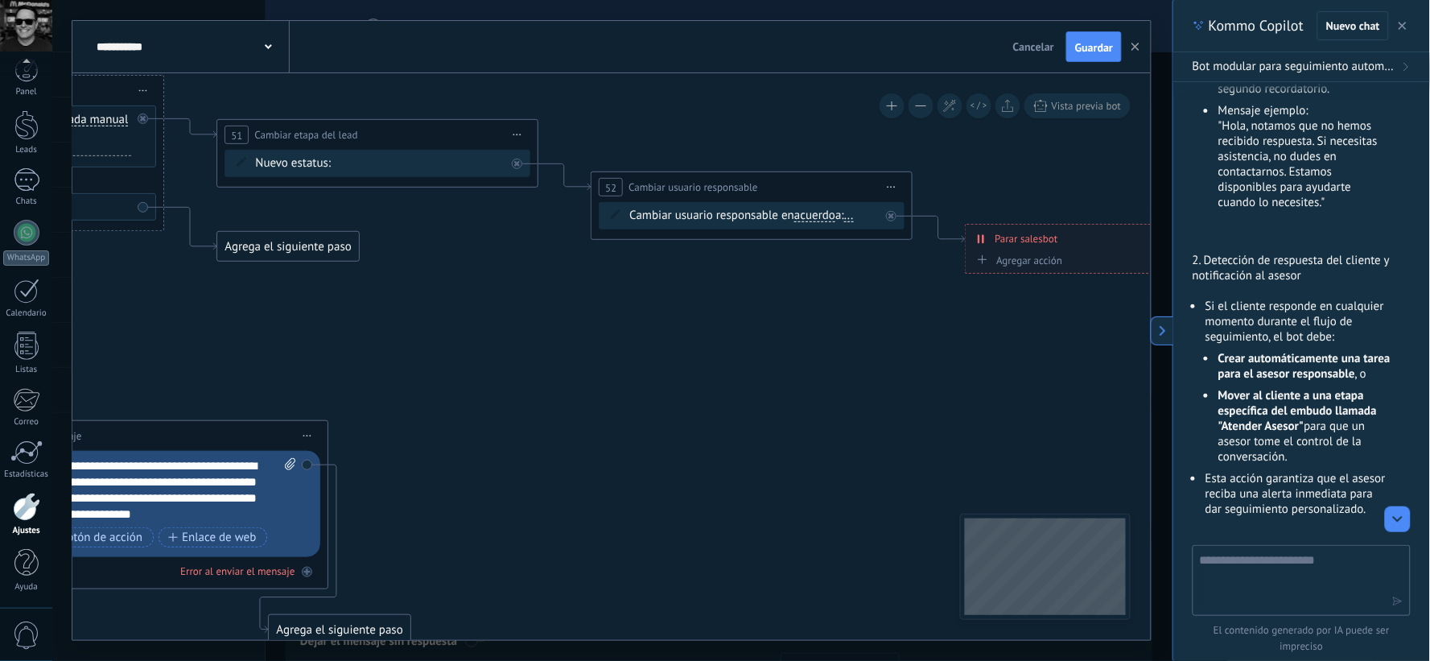
drag, startPoint x: 671, startPoint y: 428, endPoint x: 837, endPoint y: 428, distance: 165.8
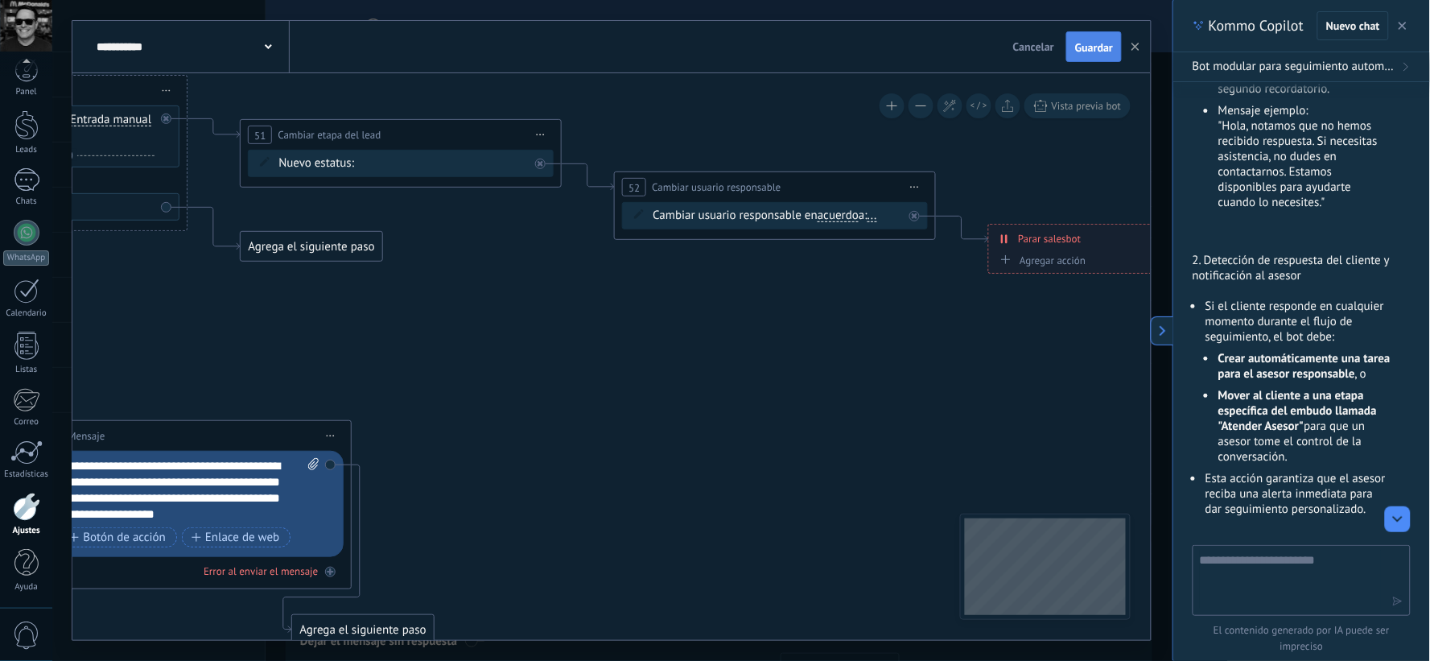
click at [1080, 55] on button "Guardar" at bounding box center [1095, 46] width 56 height 31
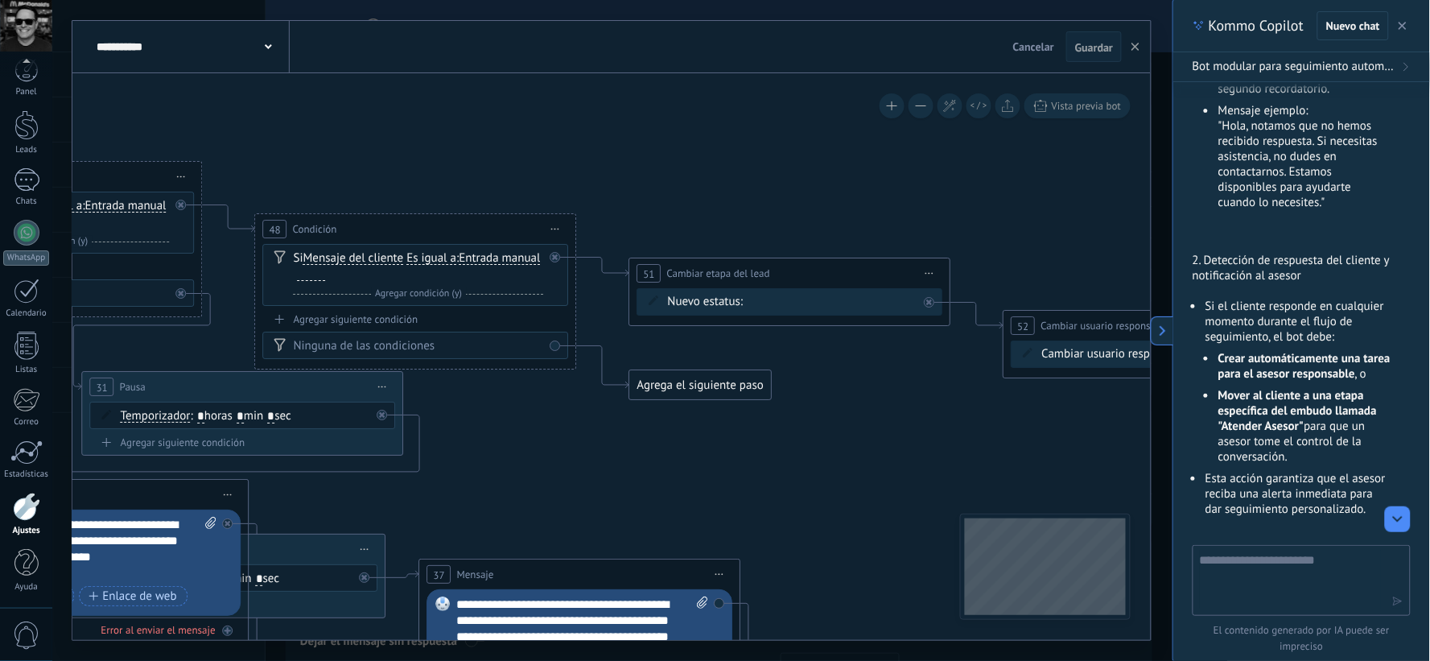
drag, startPoint x: 592, startPoint y: 322, endPoint x: 982, endPoint y: 460, distance: 413.5
click at [982, 460] on icon at bounding box center [159, 487] width 3418 height 1562
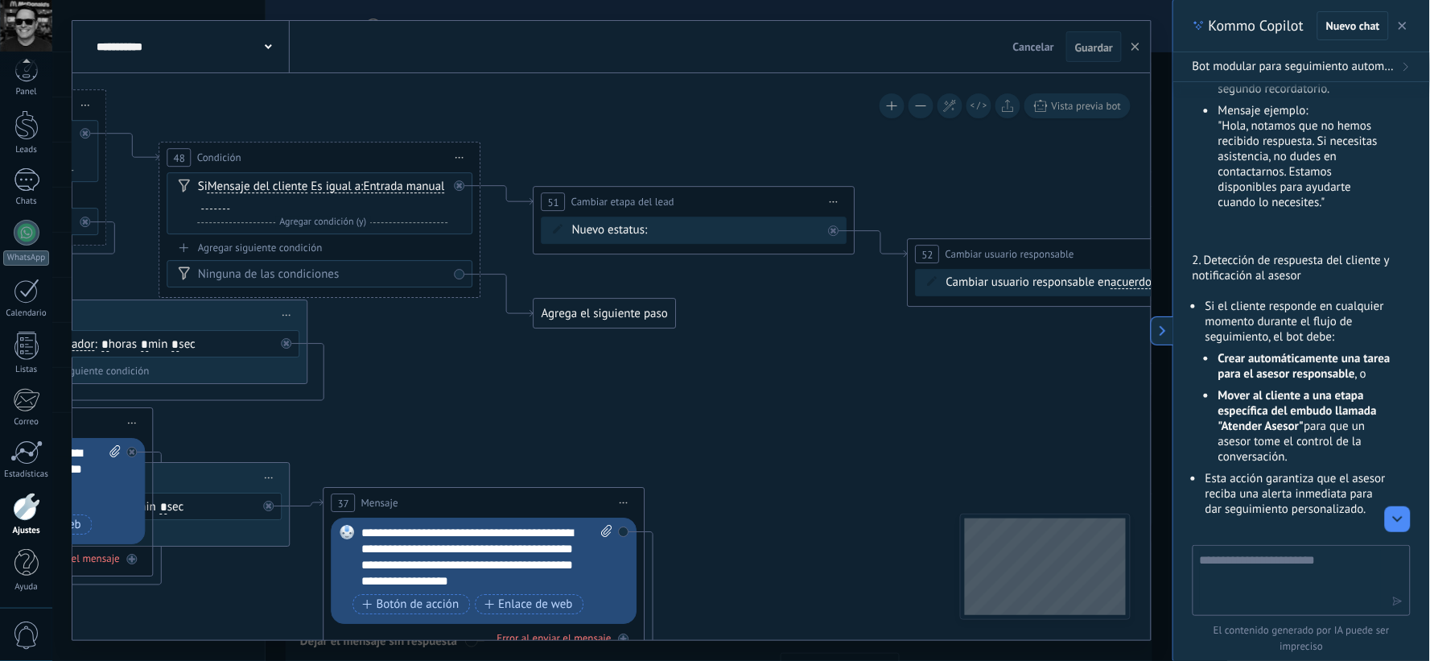
drag, startPoint x: 701, startPoint y: 435, endPoint x: 606, endPoint y: 363, distance: 119.0
click at [606, 363] on icon at bounding box center [64, 416] width 3418 height 1562
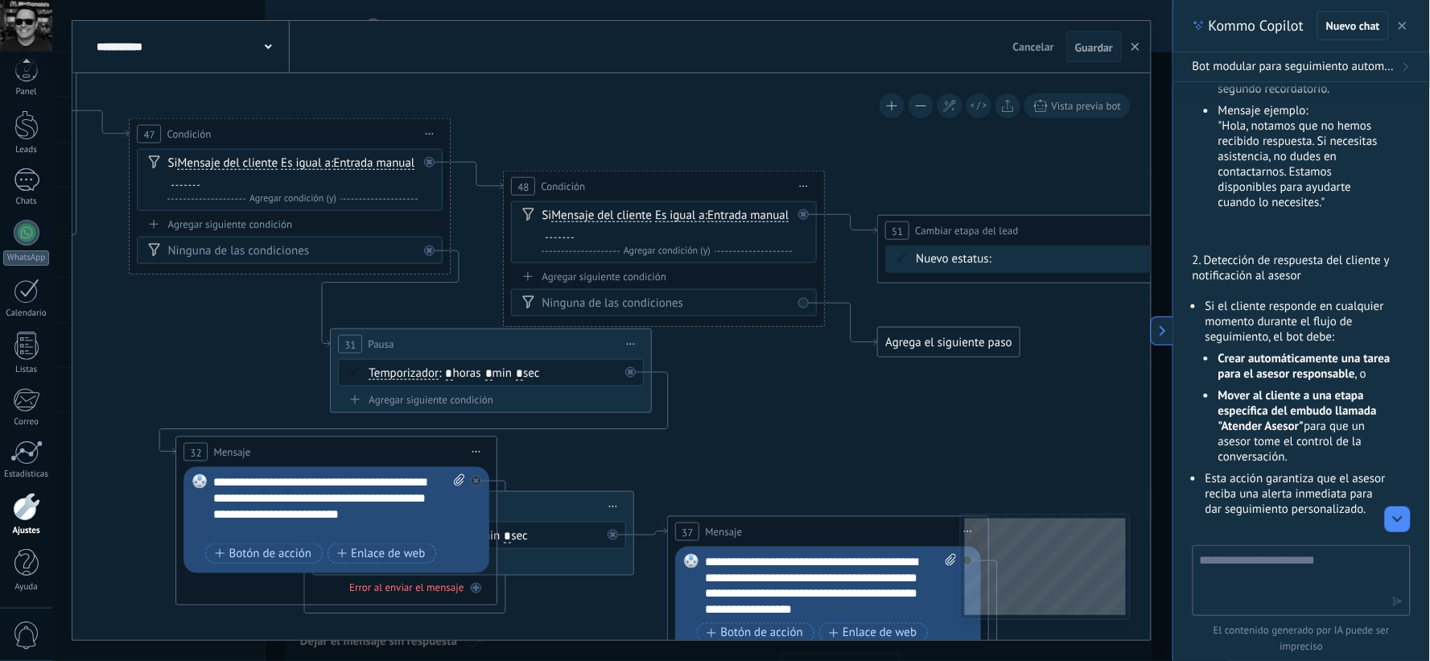
drag, startPoint x: 795, startPoint y: 374, endPoint x: 919, endPoint y: 382, distance: 123.5
click at [919, 382] on icon at bounding box center [408, 445] width 3418 height 1562
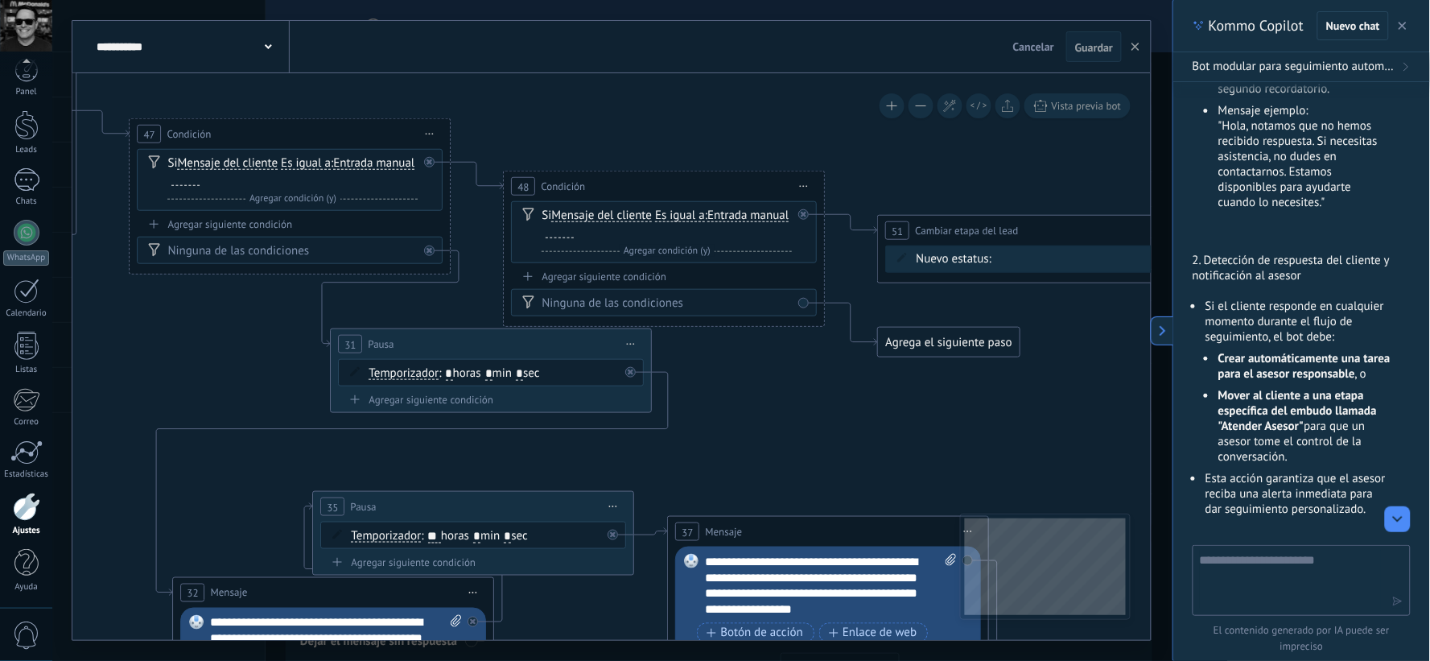
drag, startPoint x: 318, startPoint y: 472, endPoint x: 303, endPoint y: 592, distance: 120.8
click at [303, 592] on div "32 Mensaje ******* (a): Todos los contactos - canales seleccionados Todos los c…" at bounding box center [334, 593] width 320 height 30
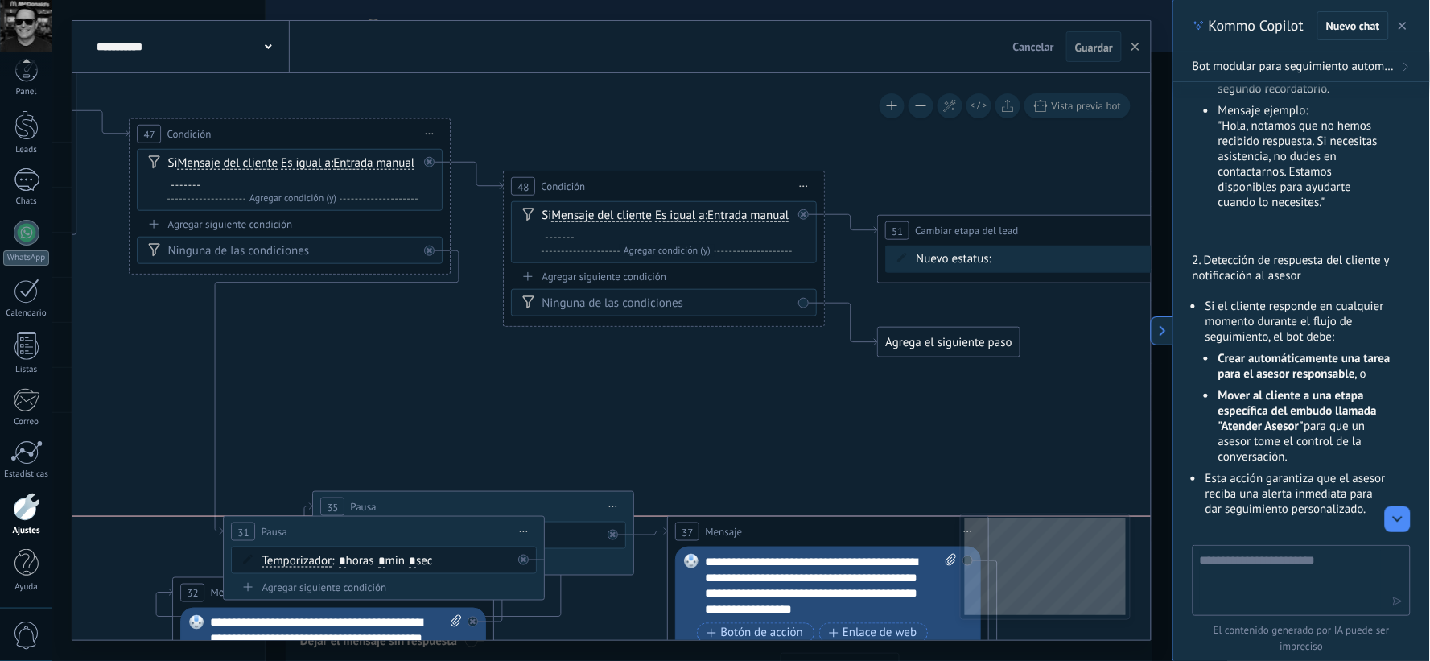
drag, startPoint x: 406, startPoint y: 341, endPoint x: 299, endPoint y: 531, distance: 217.7
click at [299, 531] on div "31 Pausa ***** Iniciar vista previa aquí Cambiar nombre Duplicar Borrar" at bounding box center [385, 532] width 320 height 30
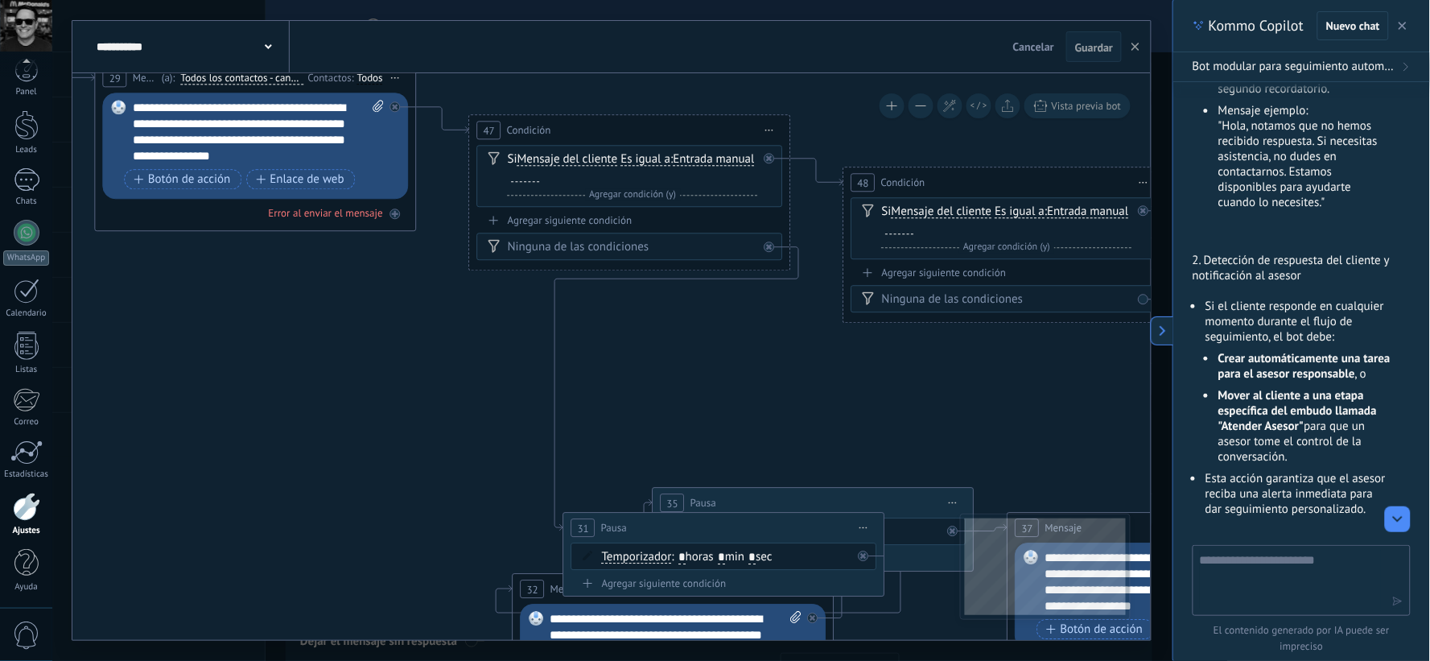
drag, startPoint x: 324, startPoint y: 425, endPoint x: 664, endPoint y: 422, distance: 339.7
click at [664, 422] on icon at bounding box center [854, 441] width 3631 height 1562
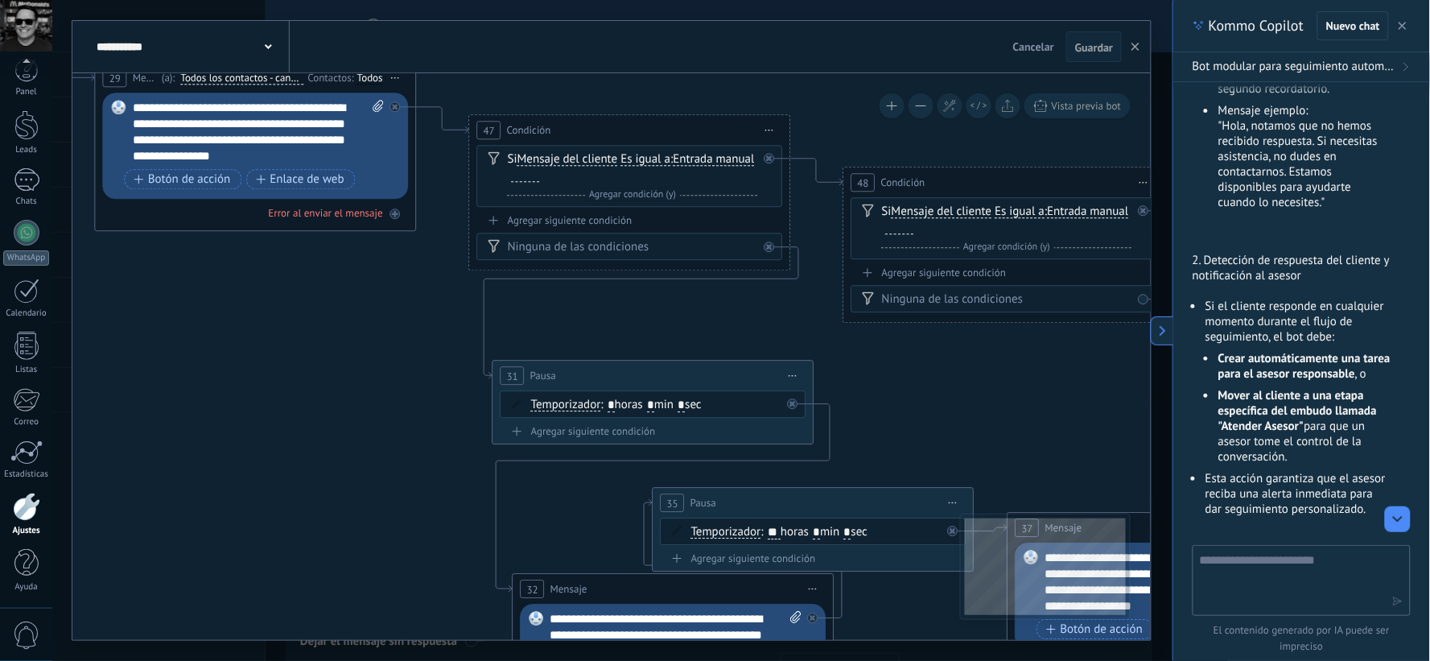
drag, startPoint x: 625, startPoint y: 525, endPoint x: 554, endPoint y: 373, distance: 167.8
click at [554, 373] on span "Pausa" at bounding box center [543, 376] width 26 height 15
click at [584, 246] on div "Ninguna de las condiciones" at bounding box center [633, 248] width 250 height 16
click at [527, 223] on div "Agregar siguiente condición" at bounding box center [630, 221] width 306 height 14
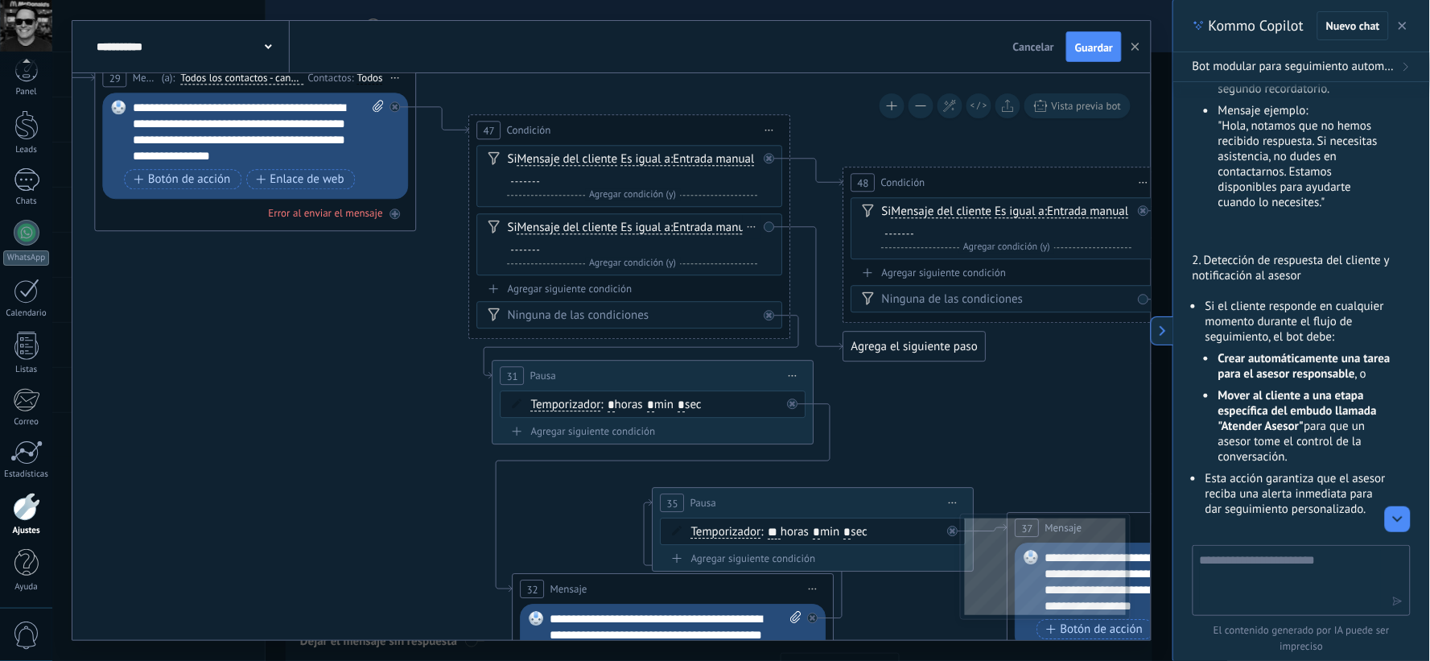
click at [674, 235] on span "Entrada manual" at bounding box center [714, 228] width 81 height 13
click at [666, 243] on button "Entrada manual" at bounding box center [766, 228] width 201 height 29
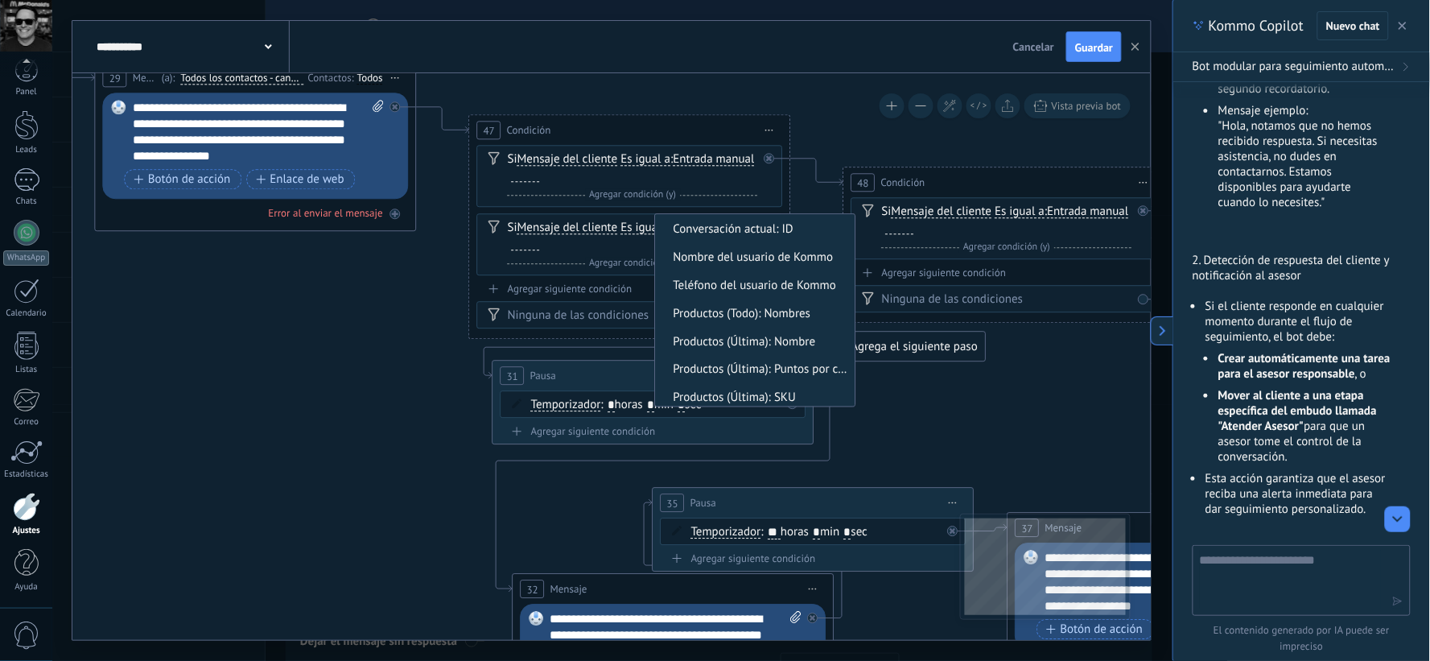
scroll to position [766, 0]
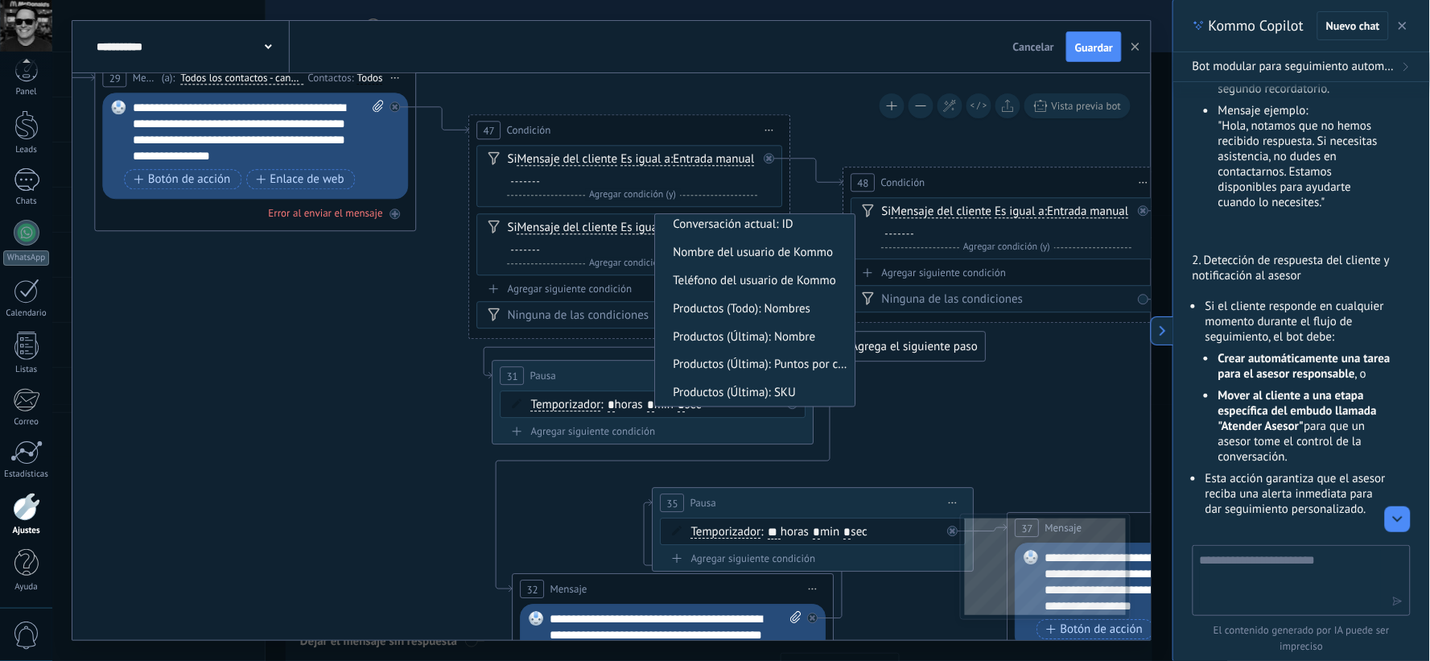
click at [898, 436] on icon at bounding box center [854, 441] width 3631 height 1562
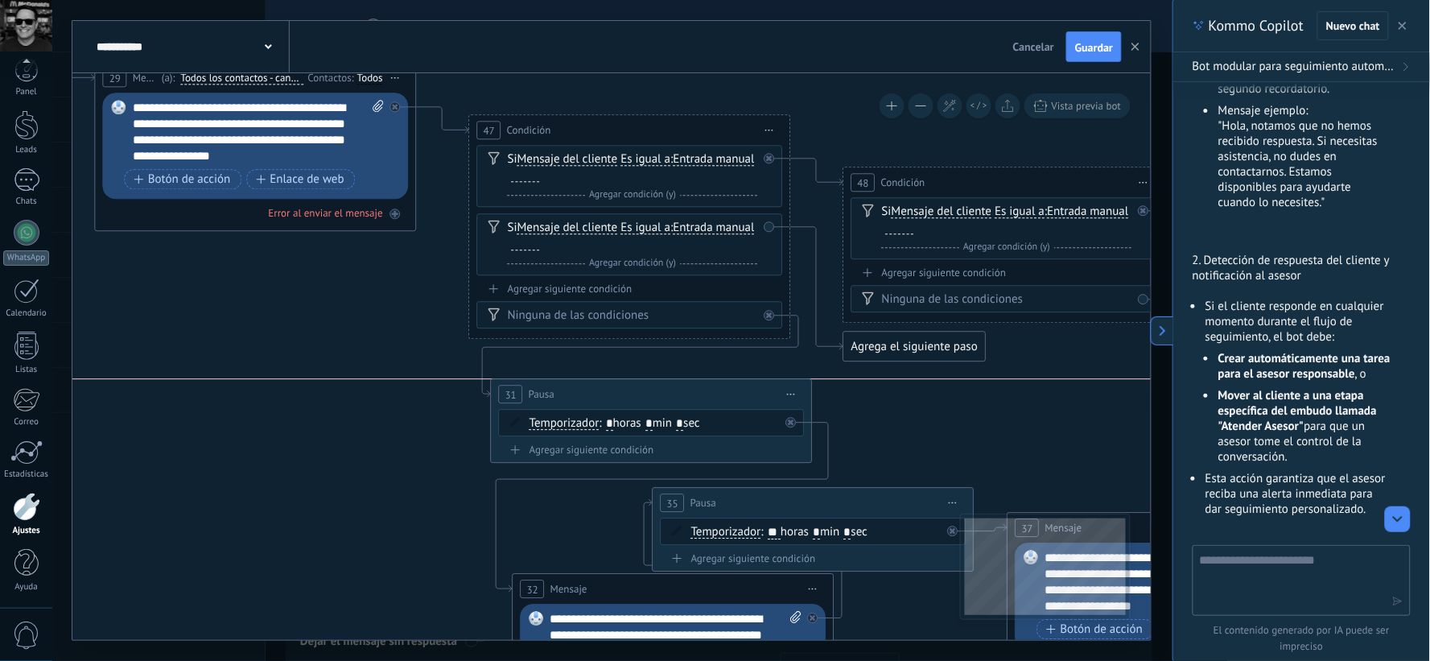
drag, startPoint x: 654, startPoint y: 377, endPoint x: 654, endPoint y: 393, distance: 16.1
click at [654, 393] on div "31 Pausa ***** Iniciar vista previa aquí Cambiar nombre Duplicar Borrar" at bounding box center [652, 395] width 320 height 30
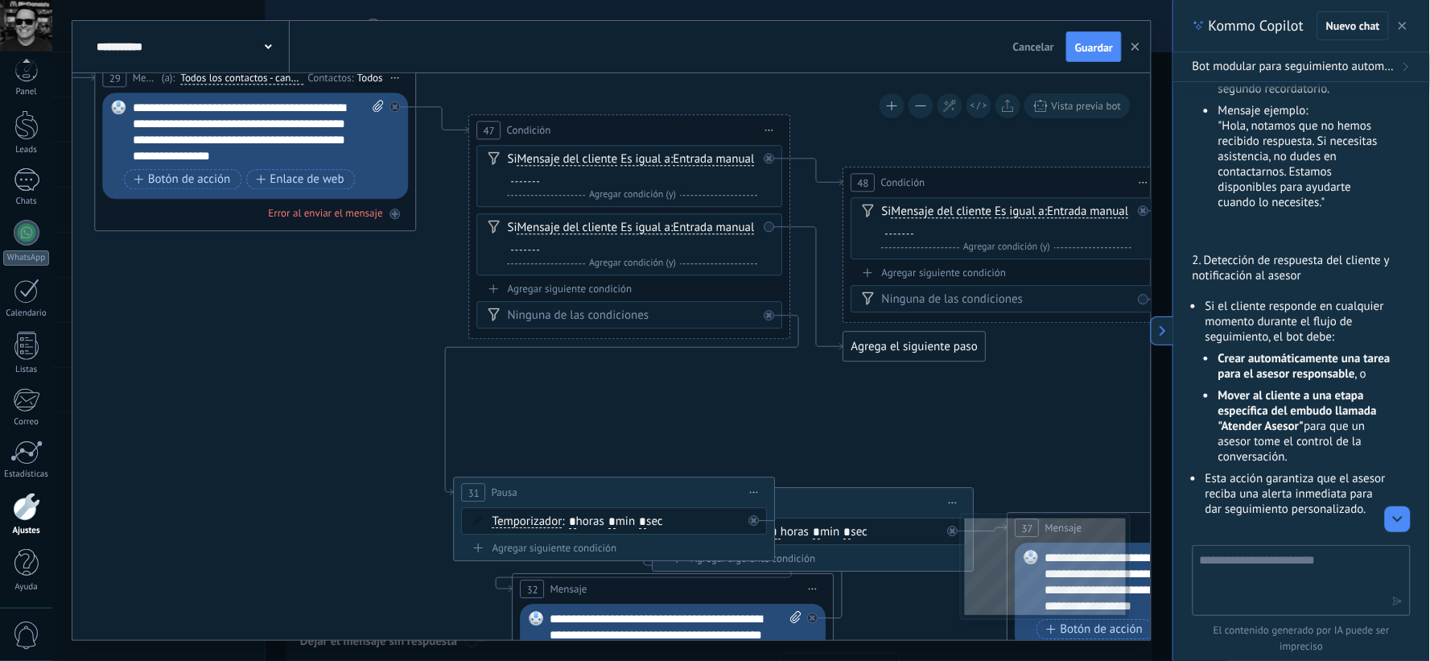
drag, startPoint x: 682, startPoint y: 386, endPoint x: 646, endPoint y: 485, distance: 104.7
click at [646, 485] on div "31 Pausa ***** Iniciar vista previa aquí Cambiar nombre Duplicar Borrar" at bounding box center [615, 493] width 320 height 30
click at [749, 227] on icon at bounding box center [753, 227] width 8 height 2
click at [768, 240] on div "Borrar" at bounding box center [778, 250] width 72 height 27
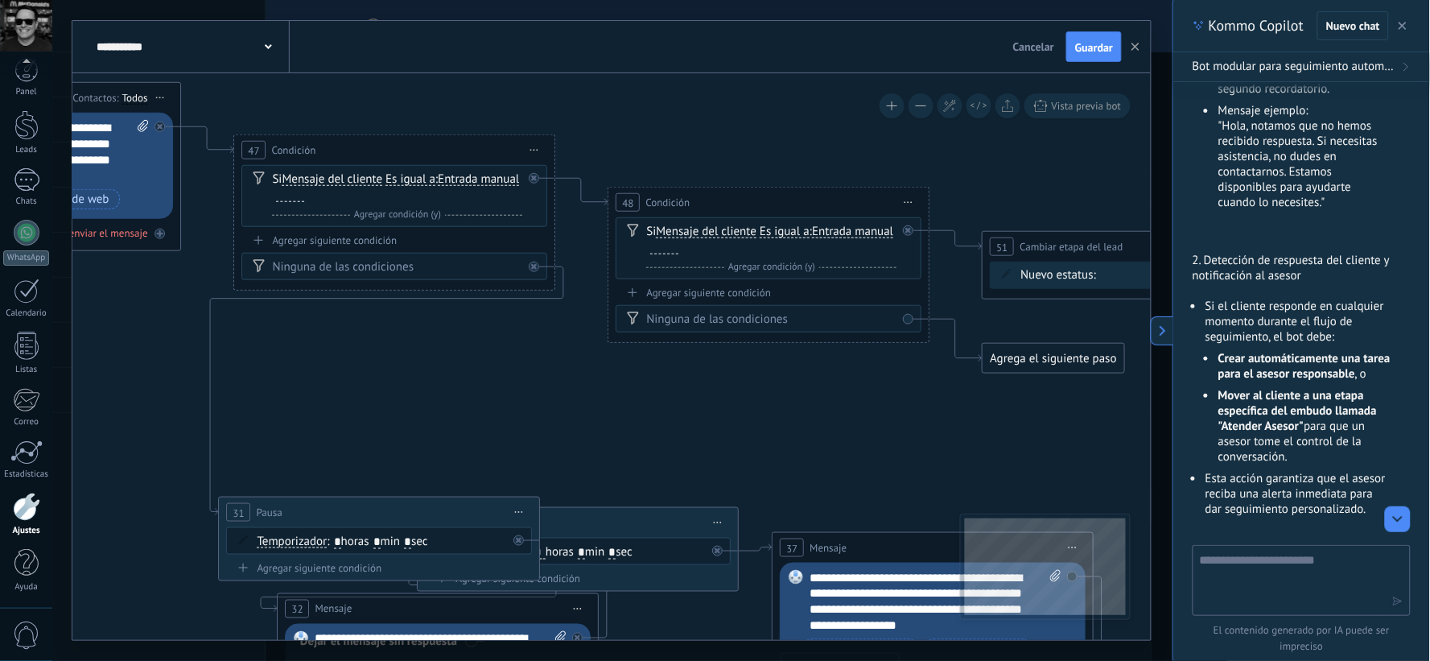
drag, startPoint x: 802, startPoint y: 336, endPoint x: 567, endPoint y: 356, distance: 235.9
click at [567, 356] on icon at bounding box center [619, 461] width 3631 height 1562
click at [906, 201] on icon at bounding box center [910, 202] width 8 height 2
click at [929, 308] on div "Borrar" at bounding box center [982, 307] width 159 height 27
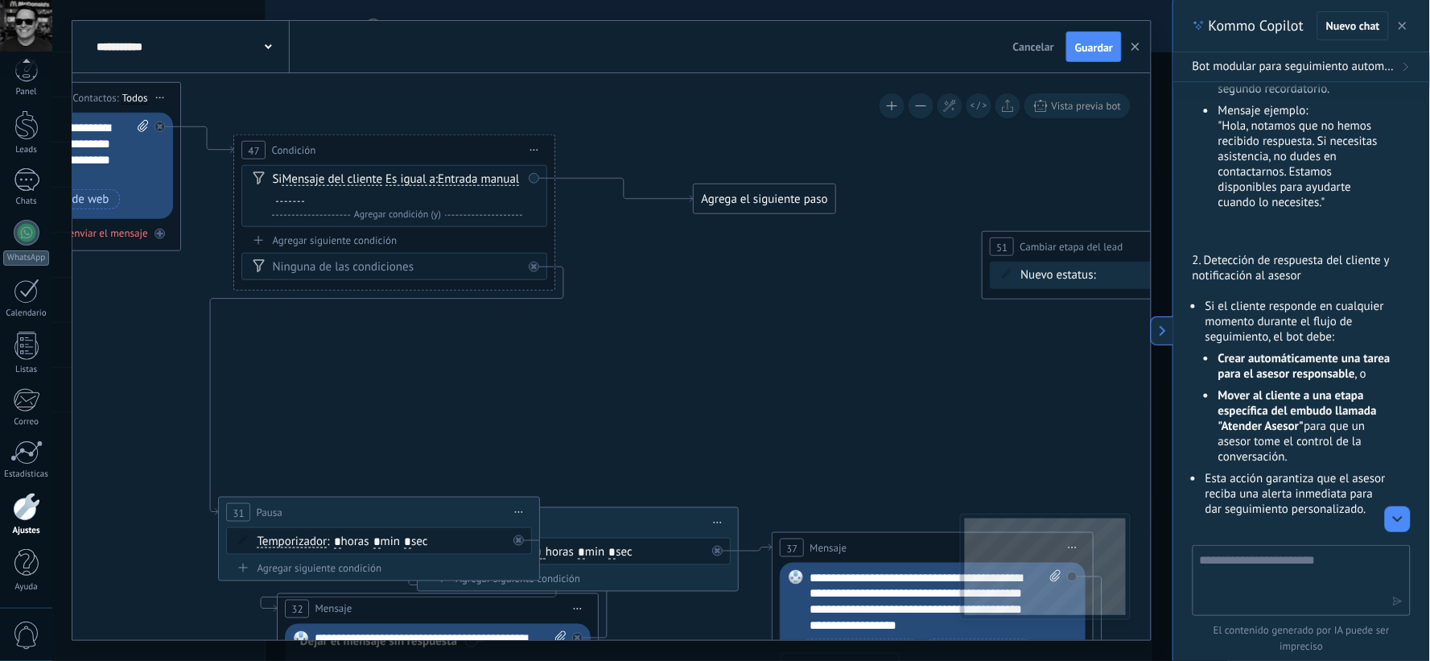
drag, startPoint x: 645, startPoint y: 185, endPoint x: 730, endPoint y: 190, distance: 85.5
click at [730, 190] on div "Agrega el siguiente paso" at bounding box center [765, 199] width 141 height 27
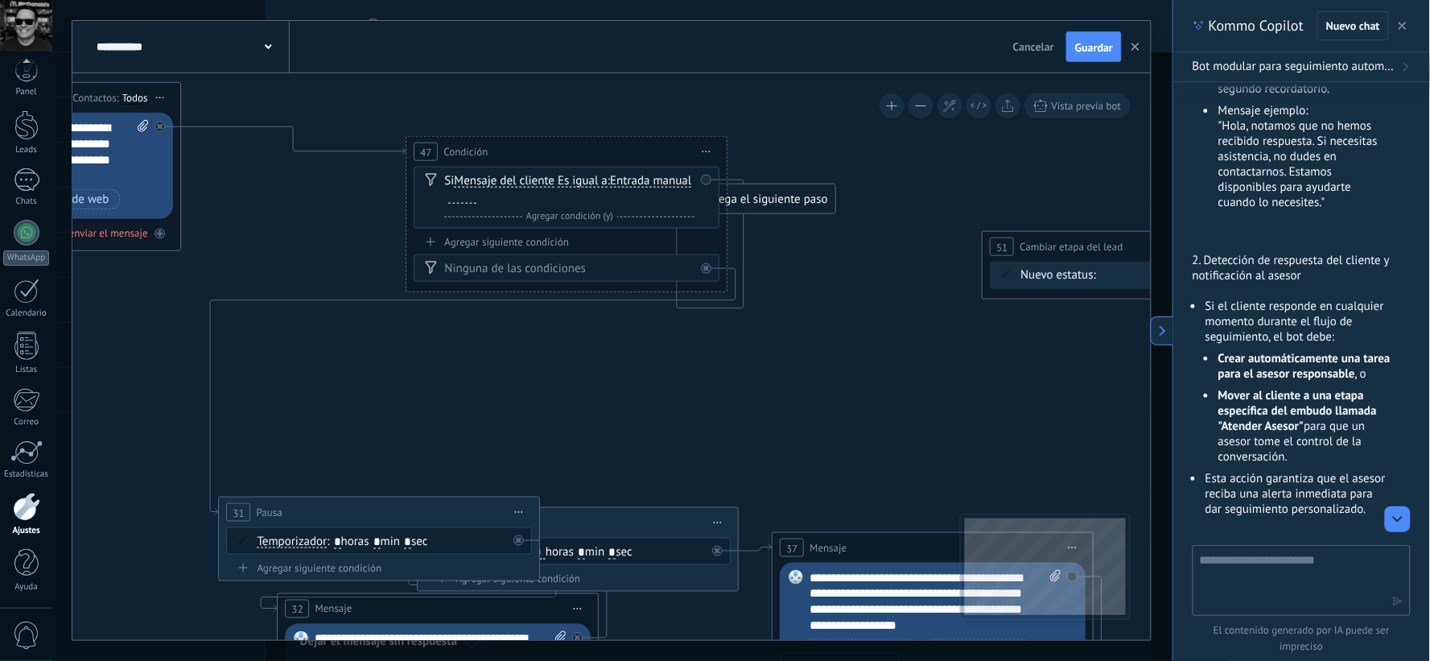
drag, startPoint x: 632, startPoint y: 145, endPoint x: 621, endPoint y: 151, distance: 12.3
click at [621, 151] on div "47 Condición ********* Iniciar vista previa aquí Cambiar nombre Duplicar Borrar" at bounding box center [567, 152] width 320 height 30
drag, startPoint x: 859, startPoint y: 367, endPoint x: 923, endPoint y: 374, distance: 63.9
click at [888, 462] on div "Agrega el siguiente paso" at bounding box center [819, 475] width 141 height 27
click at [1167, 324] on button at bounding box center [1162, 330] width 23 height 29
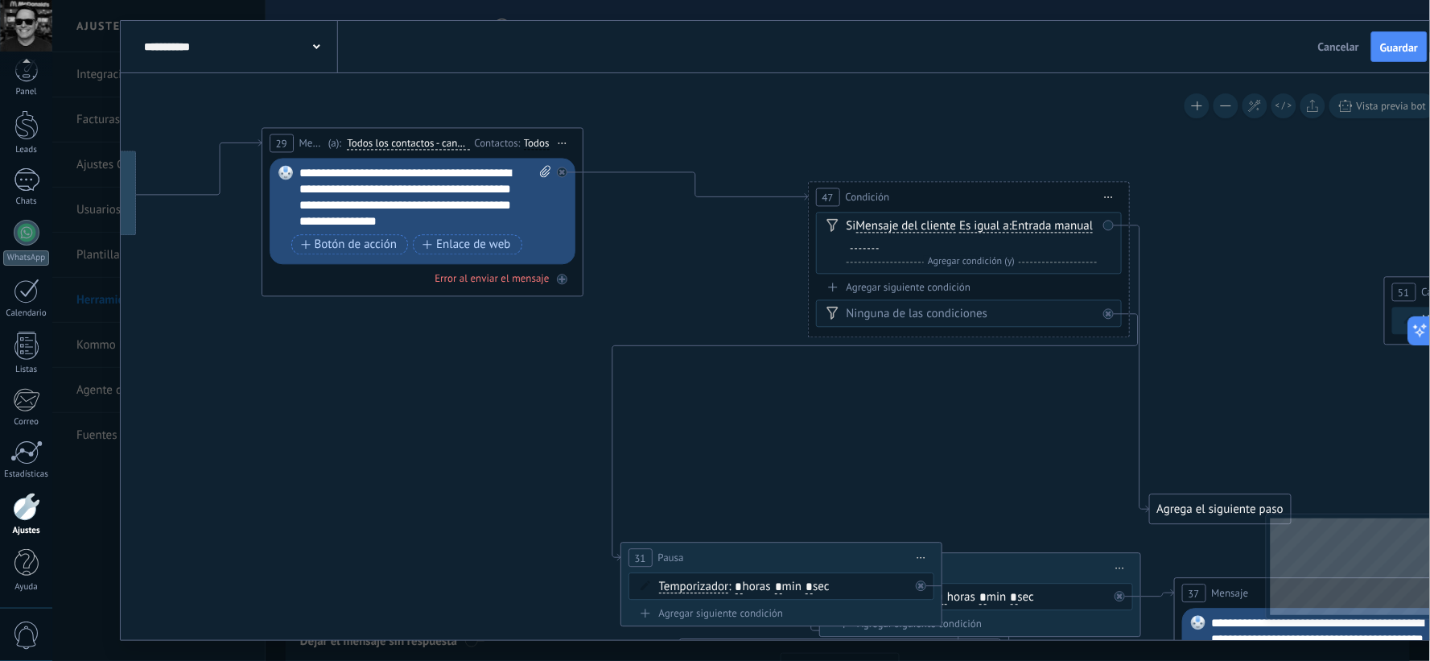
drag, startPoint x: 840, startPoint y: 175, endPoint x: 1185, endPoint y: 230, distance: 349.0
click at [1193, 223] on icon at bounding box center [1020, 506] width 3631 height 1562
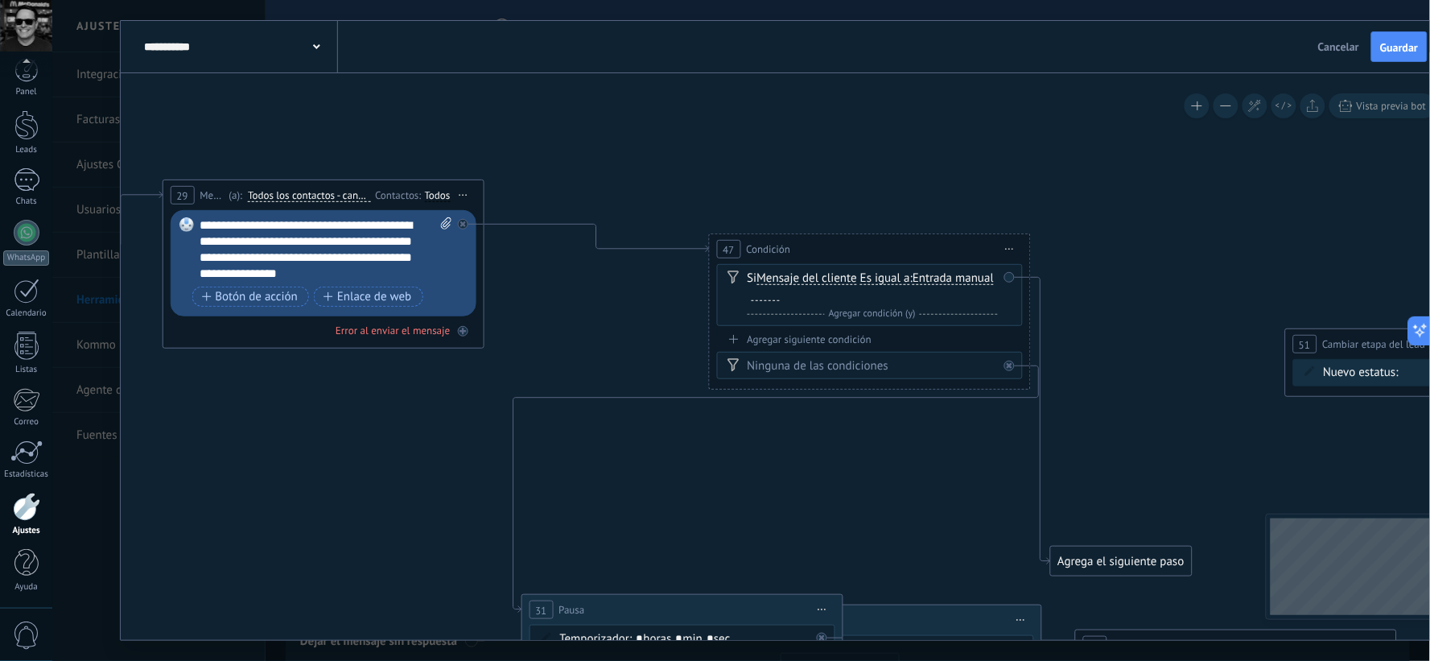
drag, startPoint x: 742, startPoint y: 154, endPoint x: 642, endPoint y: 203, distance: 111.2
click at [642, 203] on icon at bounding box center [921, 558] width 3631 height 1562
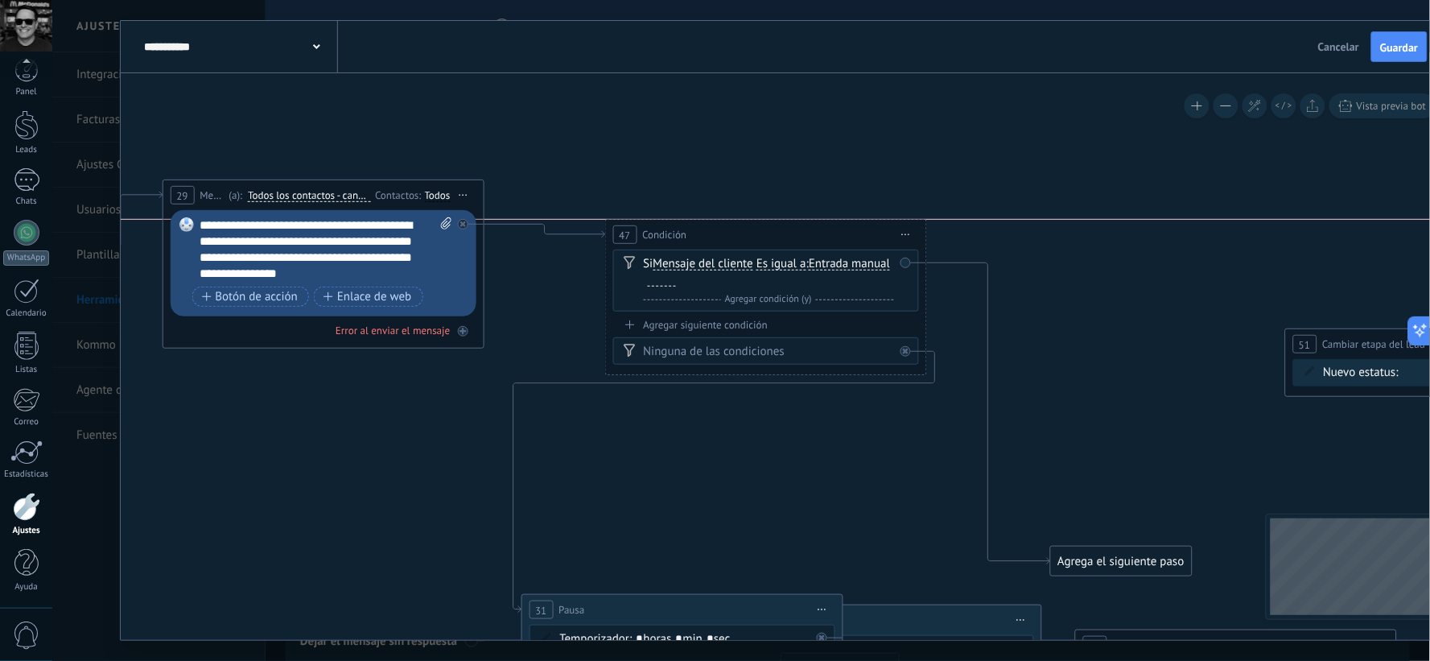
drag, startPoint x: 841, startPoint y: 239, endPoint x: 737, endPoint y: 219, distance: 105.8
click at [737, 219] on div "47 Condición ********* Iniciar vista previa aquí Cambiar nombre Duplicar Borrar…" at bounding box center [766, 297] width 322 height 156
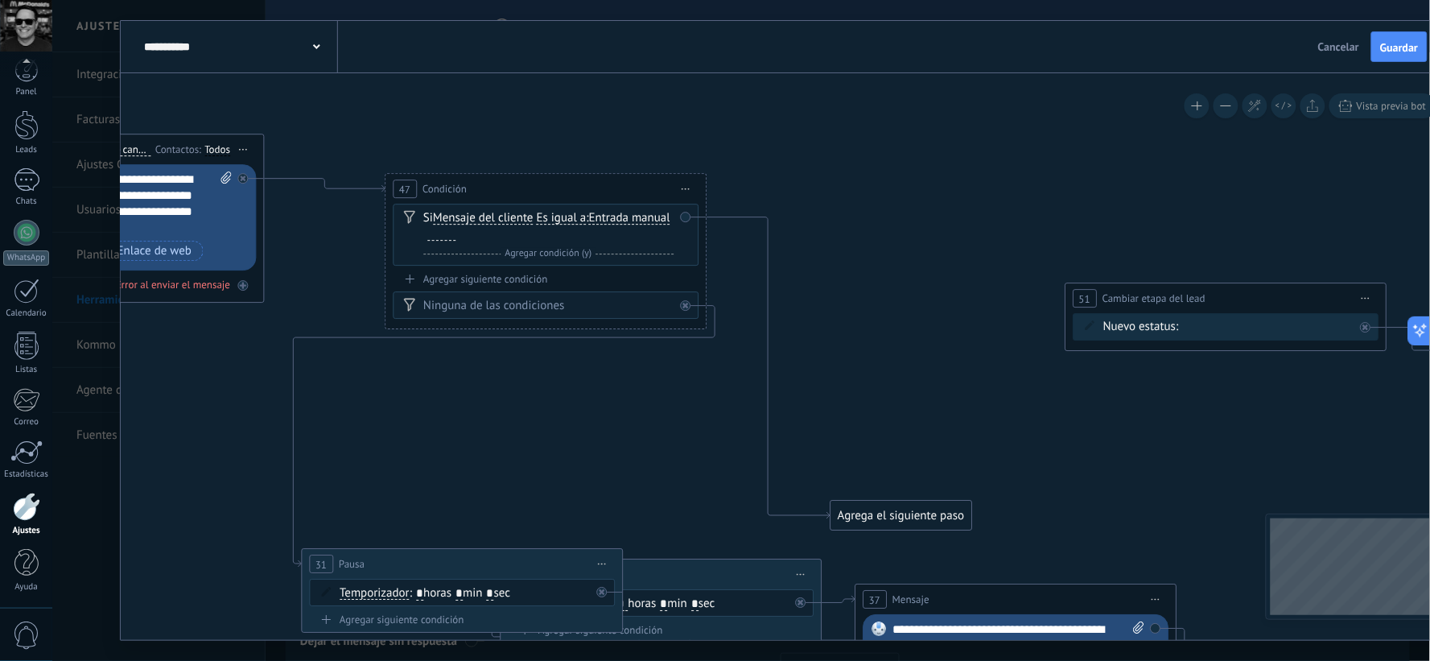
drag, startPoint x: 1084, startPoint y: 270, endPoint x: 864, endPoint y: 225, distance: 224.3
click at [864, 225] on icon at bounding box center [701, 512] width 3631 height 1562
drag, startPoint x: 890, startPoint y: 513, endPoint x: 1170, endPoint y: 299, distance: 352.8
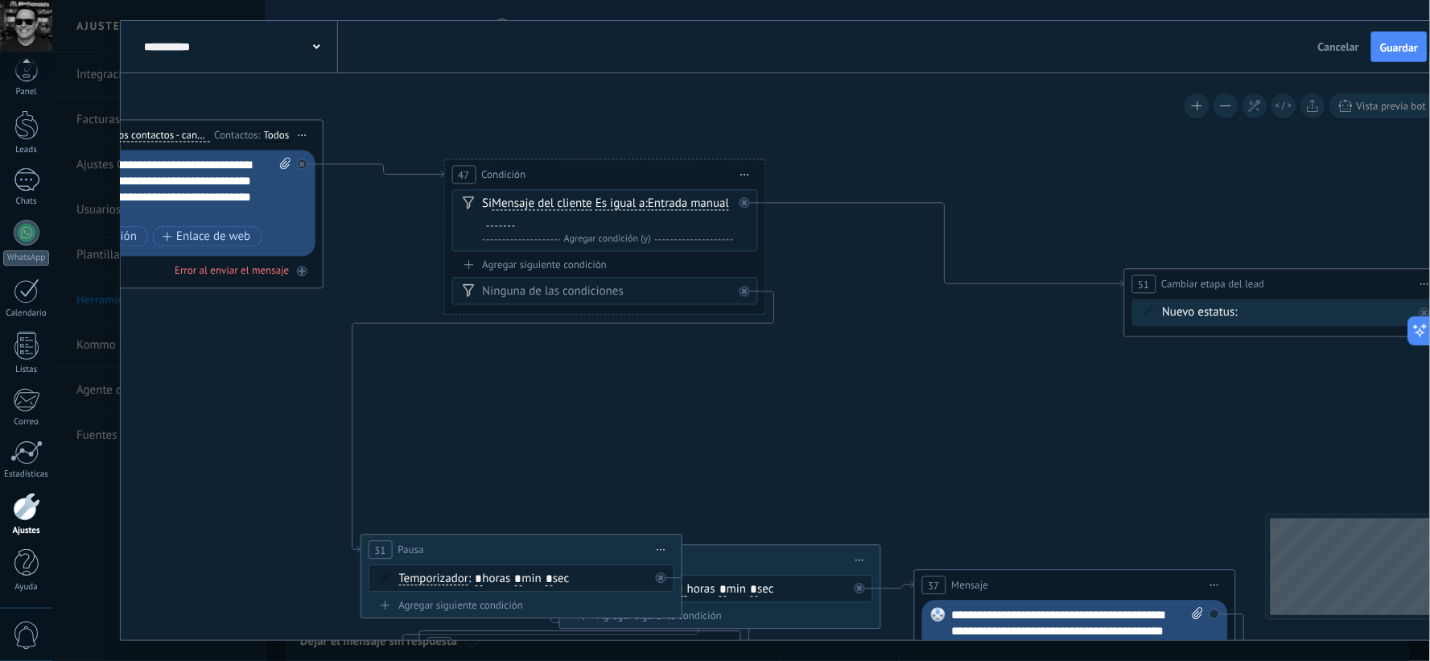
drag, startPoint x: 717, startPoint y: 122, endPoint x: 776, endPoint y: 107, distance: 60.5
click at [776, 107] on icon at bounding box center [760, 482] width 3631 height 1530
click at [510, 264] on div "Agregar siguiente condición" at bounding box center [605, 265] width 306 height 14
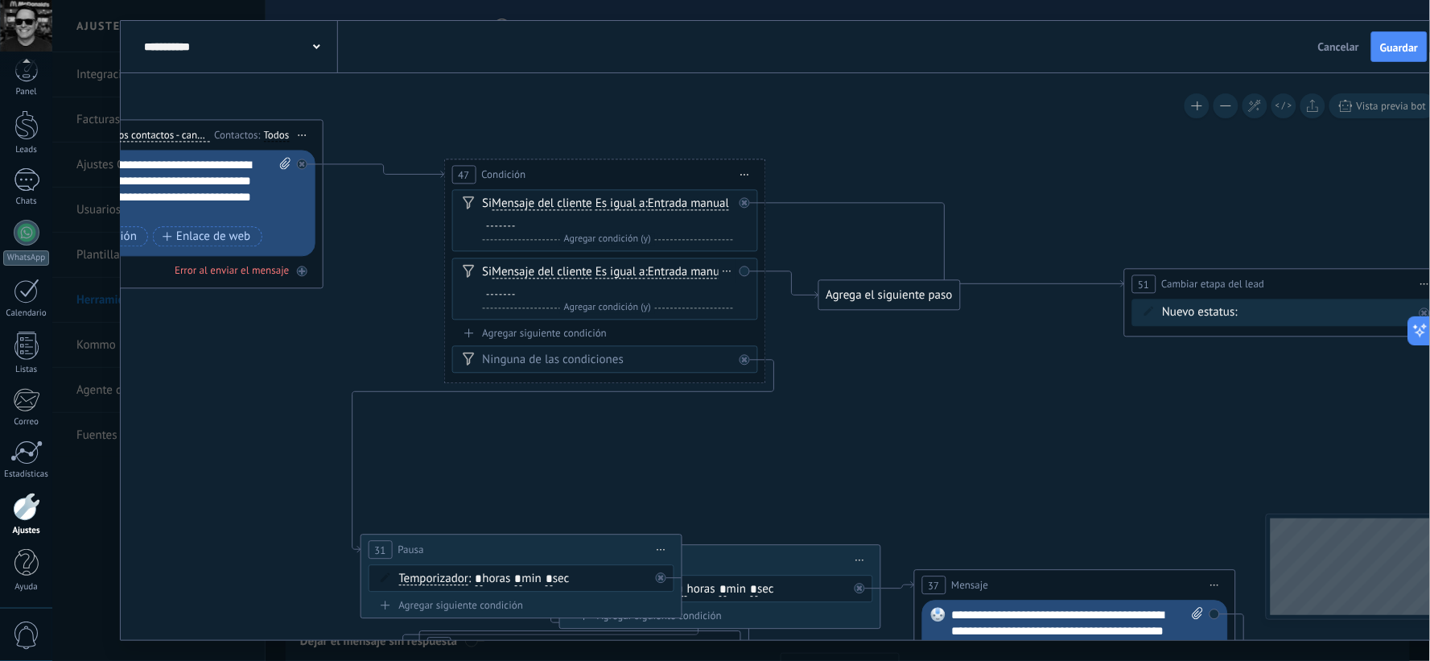
click at [648, 279] on span "Entrada manual" at bounding box center [688, 272] width 81 height 13
click at [640, 287] on button "Entrada manual" at bounding box center [740, 272] width 201 height 29
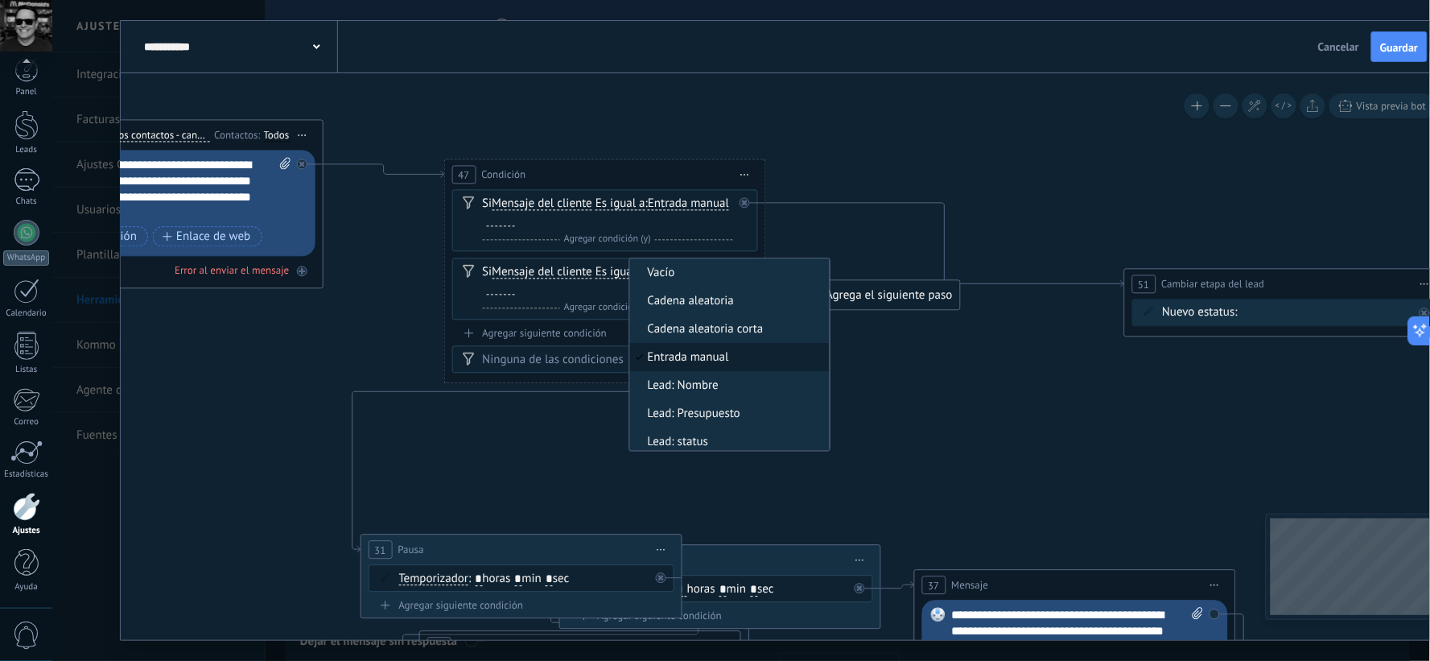
scroll to position [4, 0]
click at [630, 278] on span "Vacío" at bounding box center [727, 270] width 195 height 16
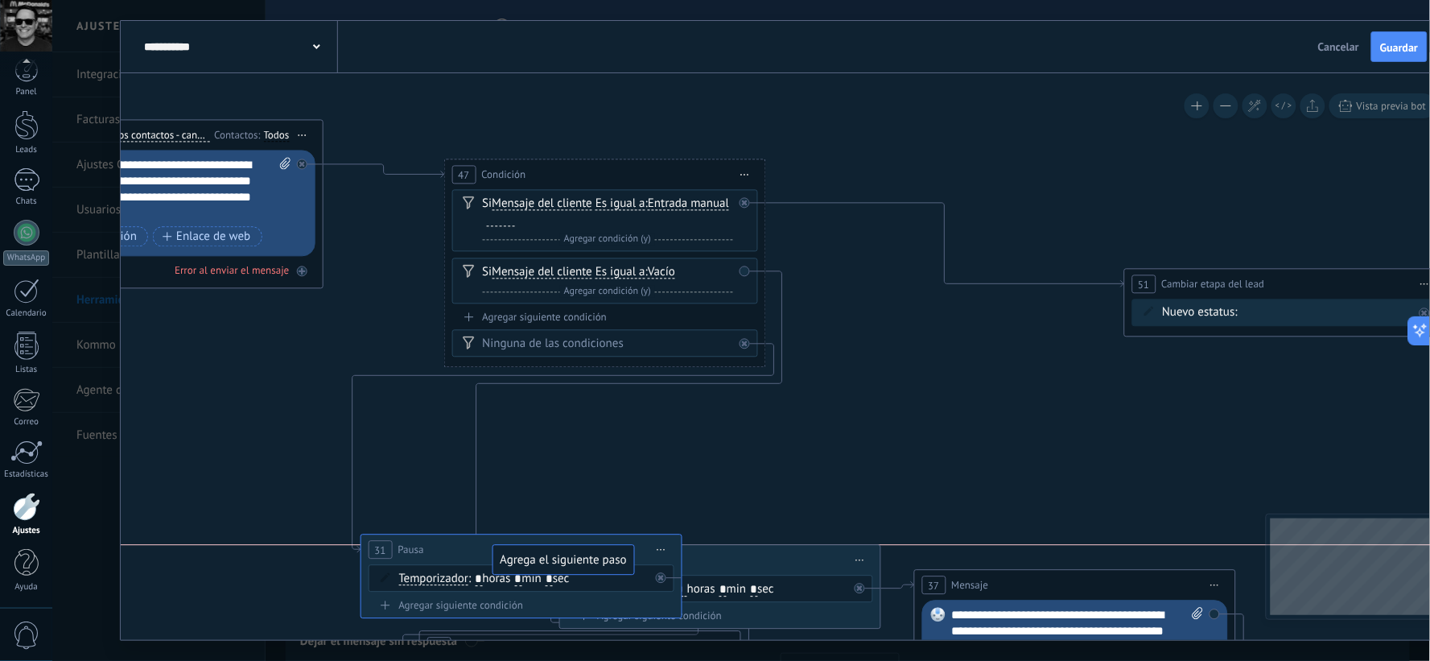
drag, startPoint x: 874, startPoint y: 286, endPoint x: 549, endPoint y: 559, distance: 424.5
click at [742, 345] on icon at bounding box center [744, 344] width 6 height 6
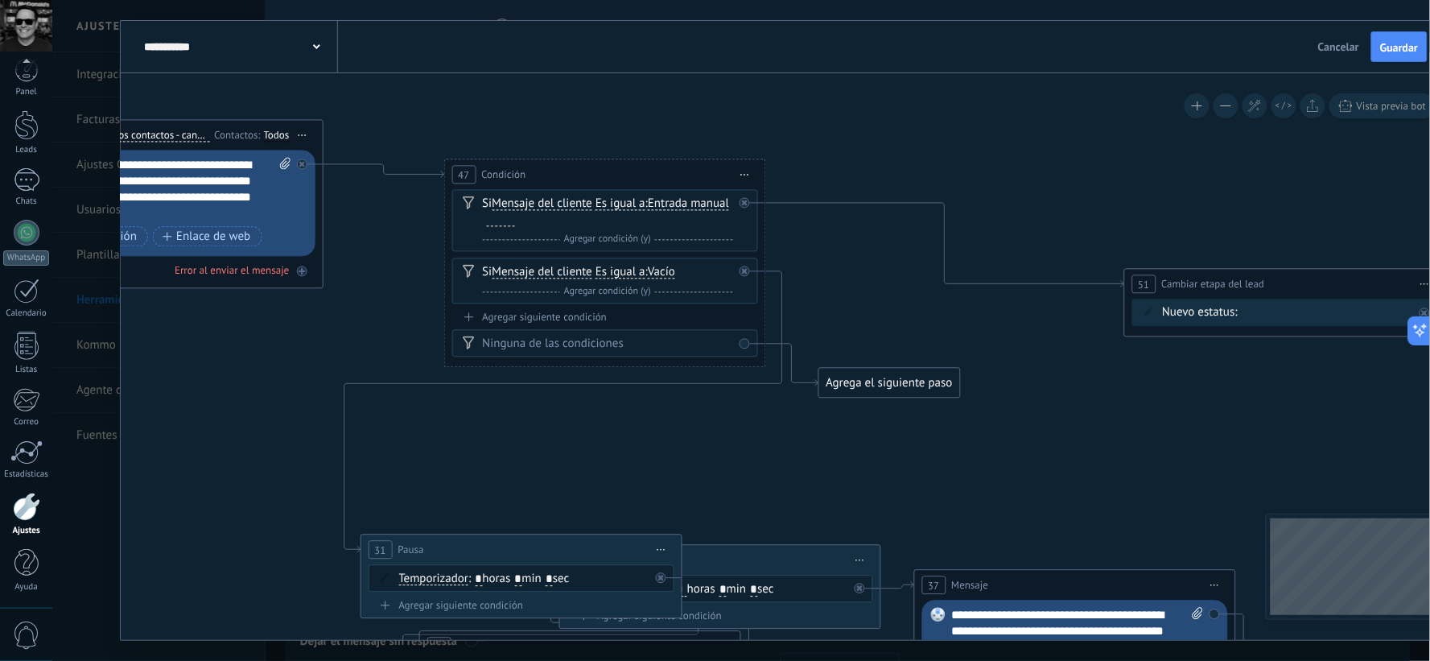
click at [749, 345] on div "Ninguna de las condiciones" at bounding box center [605, 343] width 306 height 27
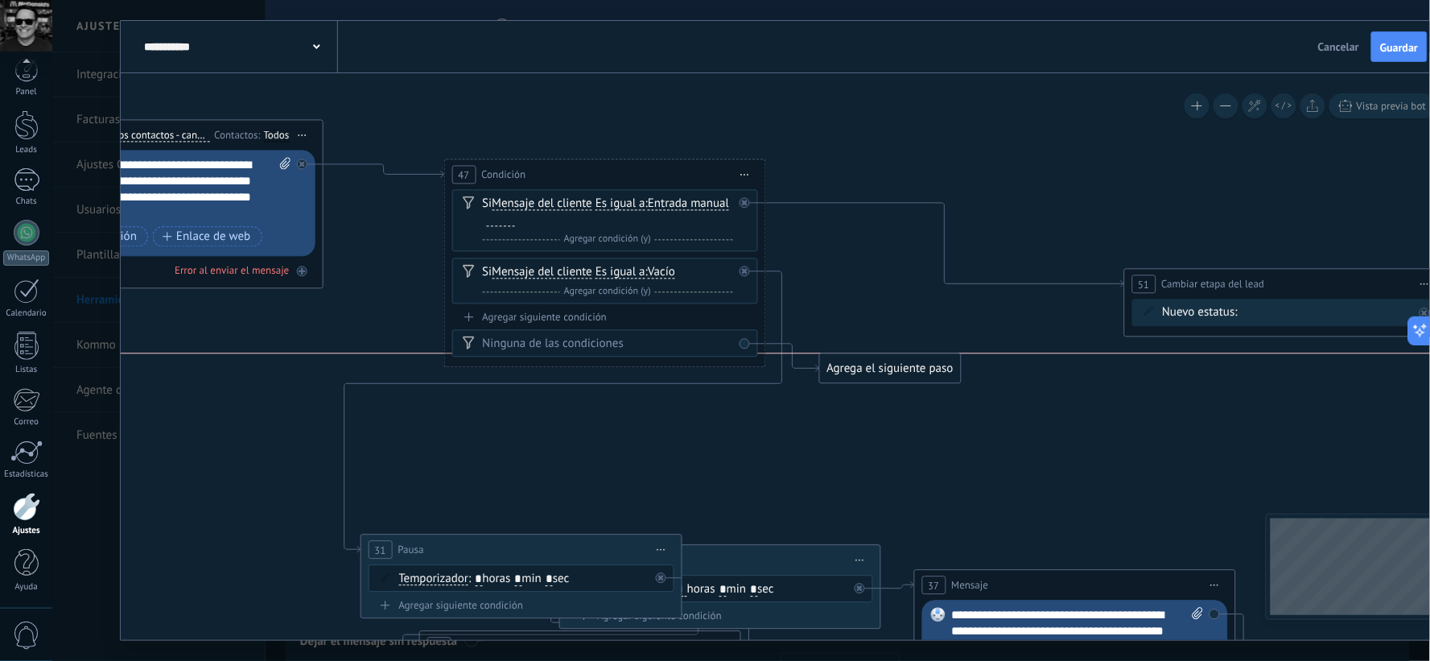
drag, startPoint x: 835, startPoint y: 378, endPoint x: 836, endPoint y: 367, distance: 11.3
click at [836, 367] on div "Agrega el siguiente paso" at bounding box center [889, 369] width 141 height 27
click at [747, 345] on div "Ninguna de las condiciones" at bounding box center [605, 343] width 306 height 27
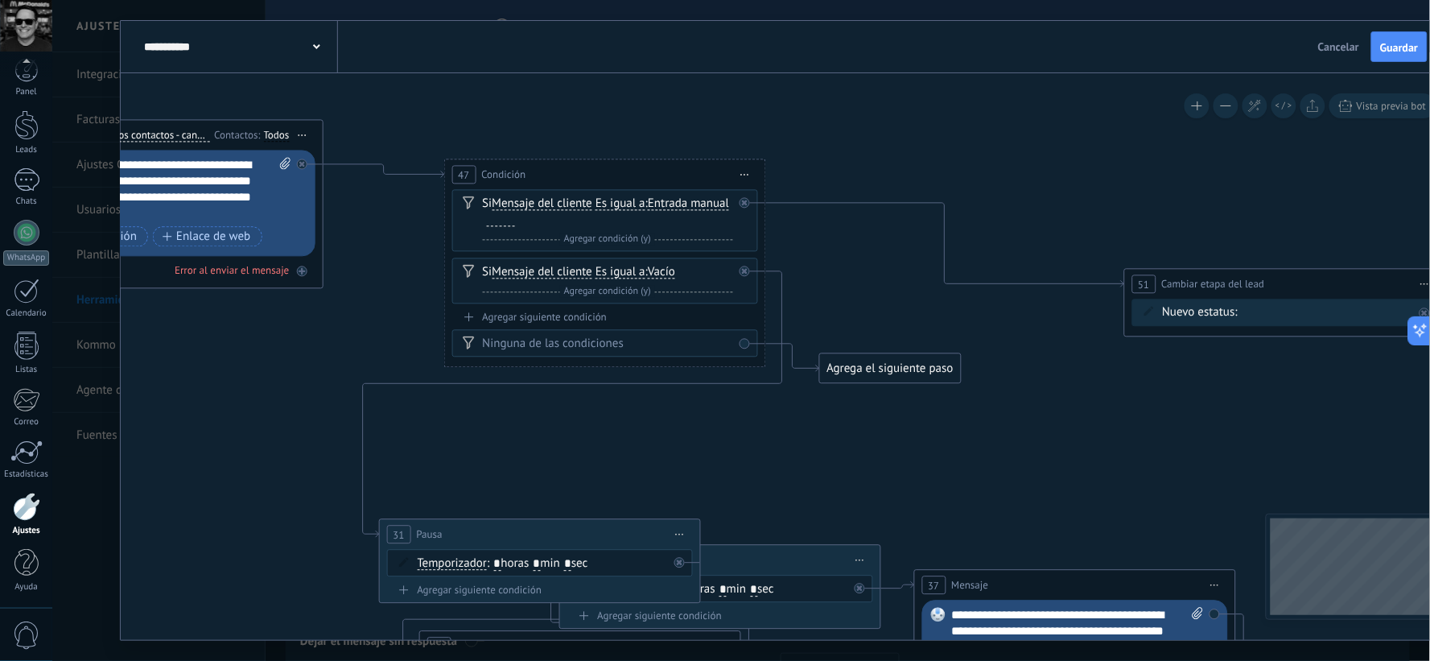
drag, startPoint x: 526, startPoint y: 548, endPoint x: 544, endPoint y: 533, distance: 24.0
click at [544, 533] on div "31 Pausa ***** Iniciar vista previa aquí Cambiar nombre Duplicar Borrar" at bounding box center [539, 535] width 320 height 30
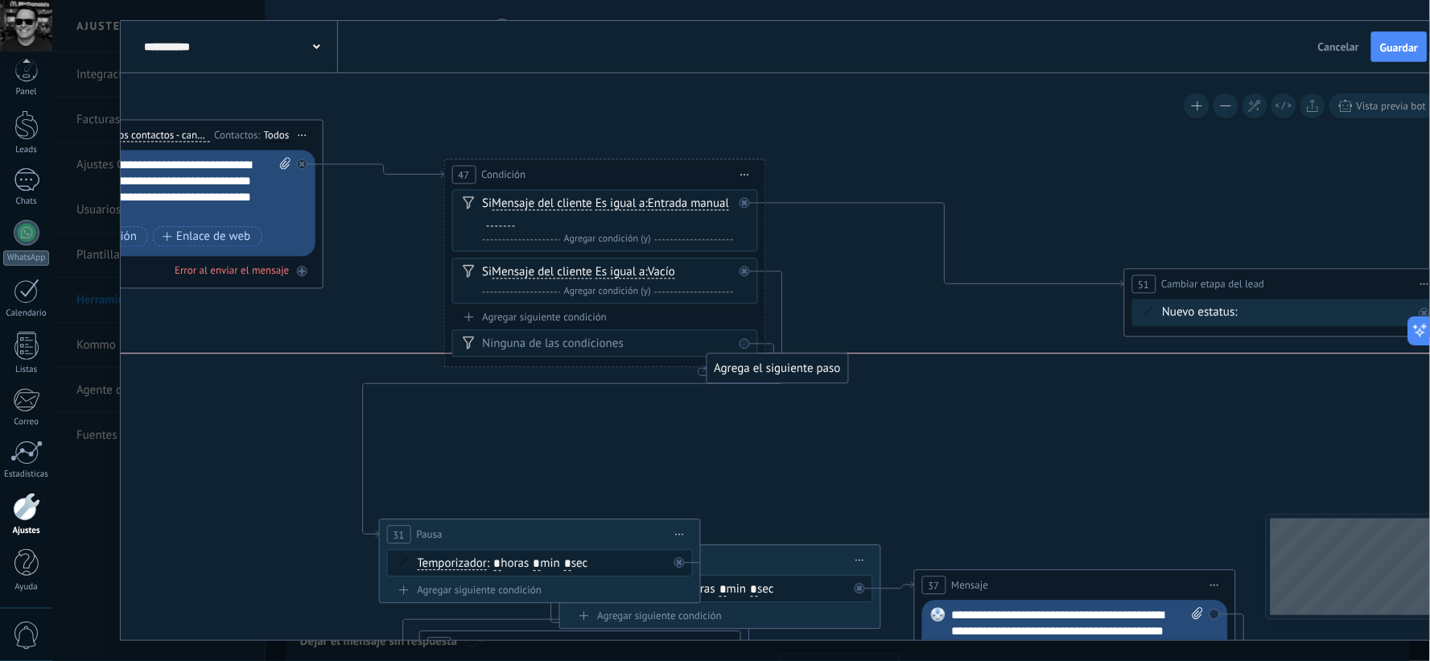
drag, startPoint x: 872, startPoint y: 366, endPoint x: 759, endPoint y: 361, distance: 112.8
click at [759, 361] on div "Agrega el siguiente paso" at bounding box center [777, 369] width 141 height 27
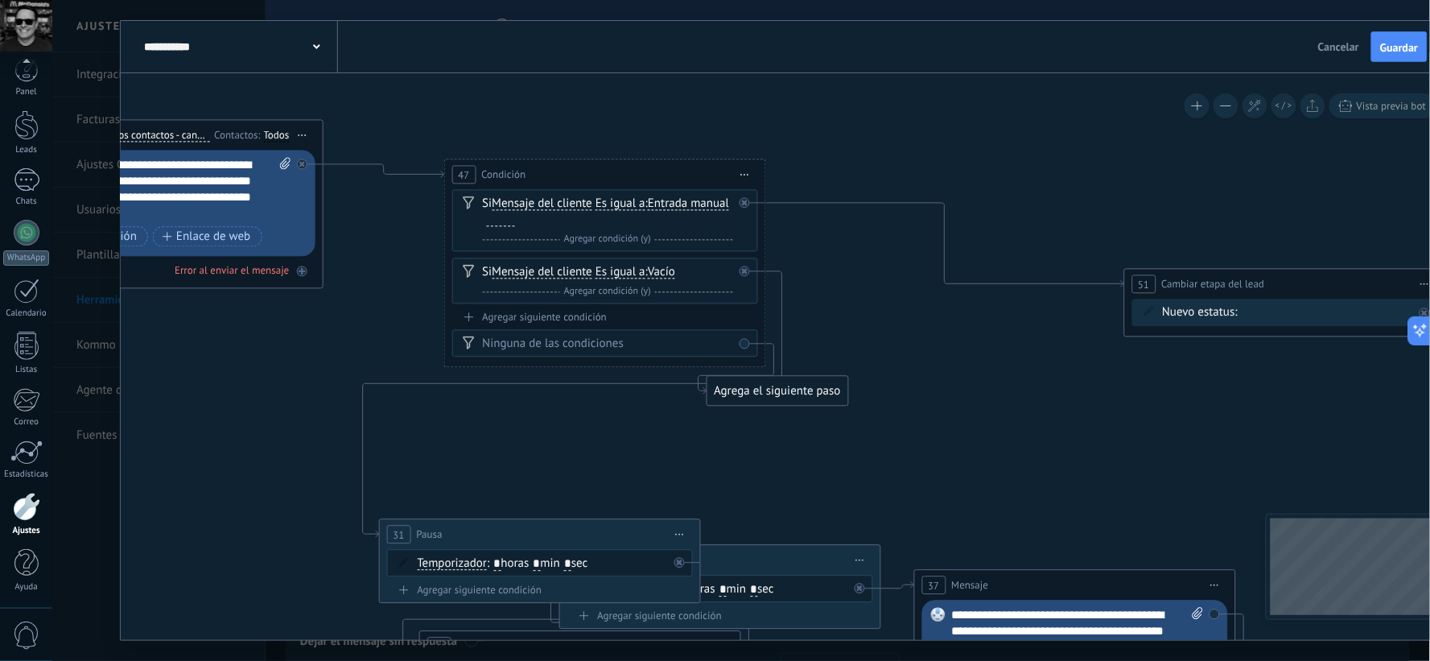
click at [471, 316] on icon at bounding box center [469, 316] width 10 height 9
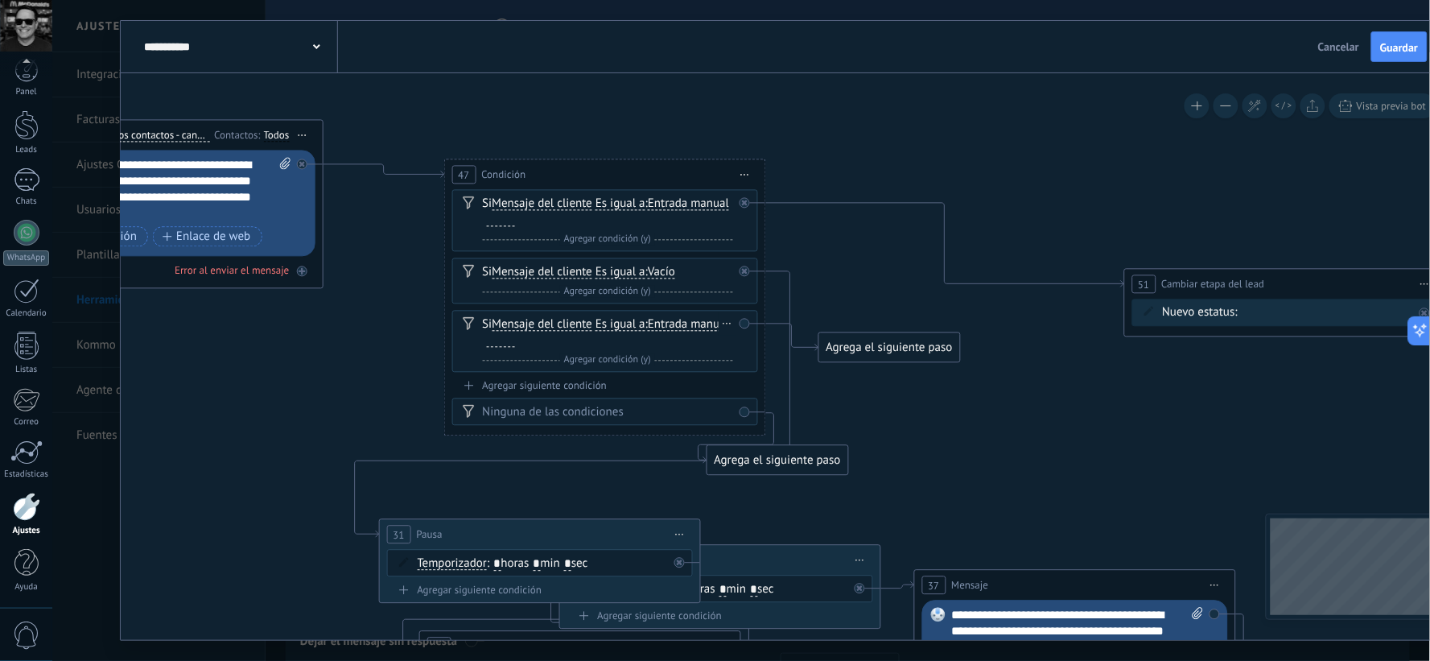
click at [725, 326] on div "Borrar" at bounding box center [727, 323] width 18 height 23
click at [736, 342] on icon at bounding box center [734, 346] width 10 height 10
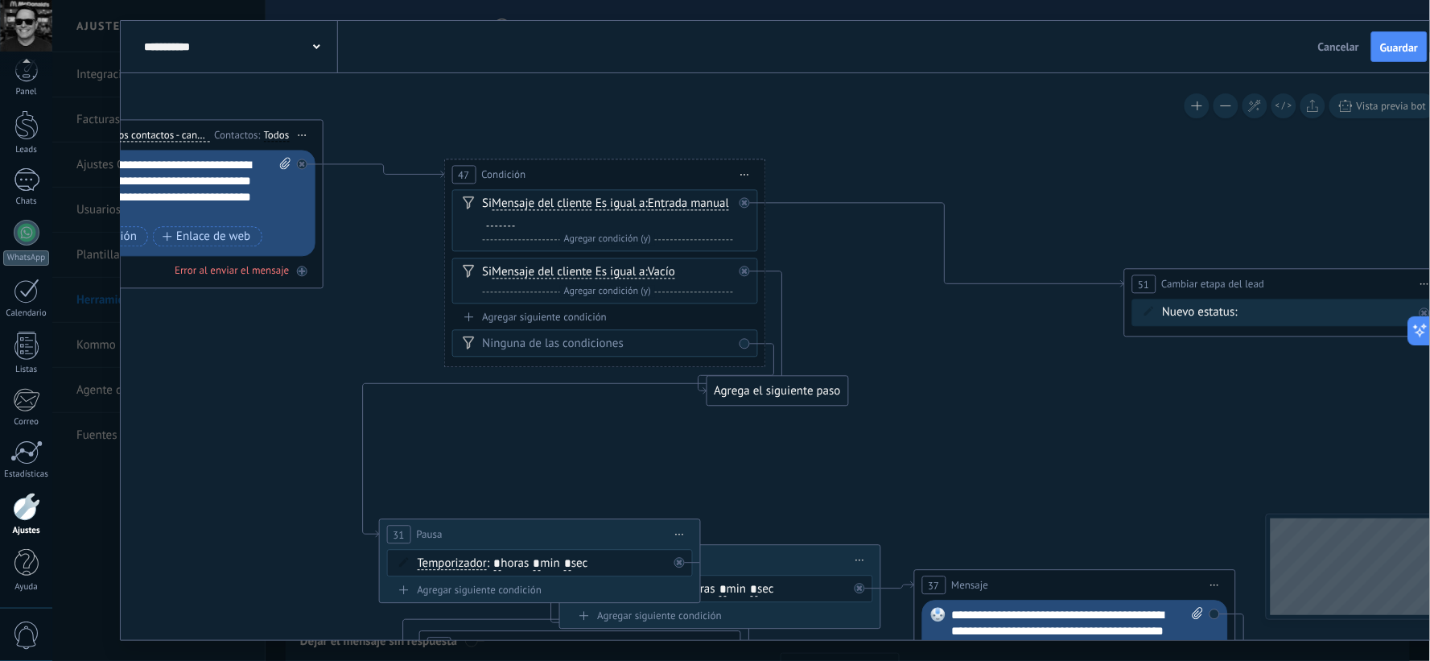
click at [695, 341] on div "Ninguna de las condiciones" at bounding box center [607, 344] width 250 height 16
drag, startPoint x: 773, startPoint y: 382, endPoint x: 1036, endPoint y: 392, distance: 263.4
click at [1036, 392] on div "Agrega el siguiente paso" at bounding box center [1032, 389] width 141 height 27
click at [746, 342] on div "Ninguna de las condiciones" at bounding box center [605, 343] width 306 height 27
drag, startPoint x: 1063, startPoint y: 392, endPoint x: 355, endPoint y: 300, distance: 713.5
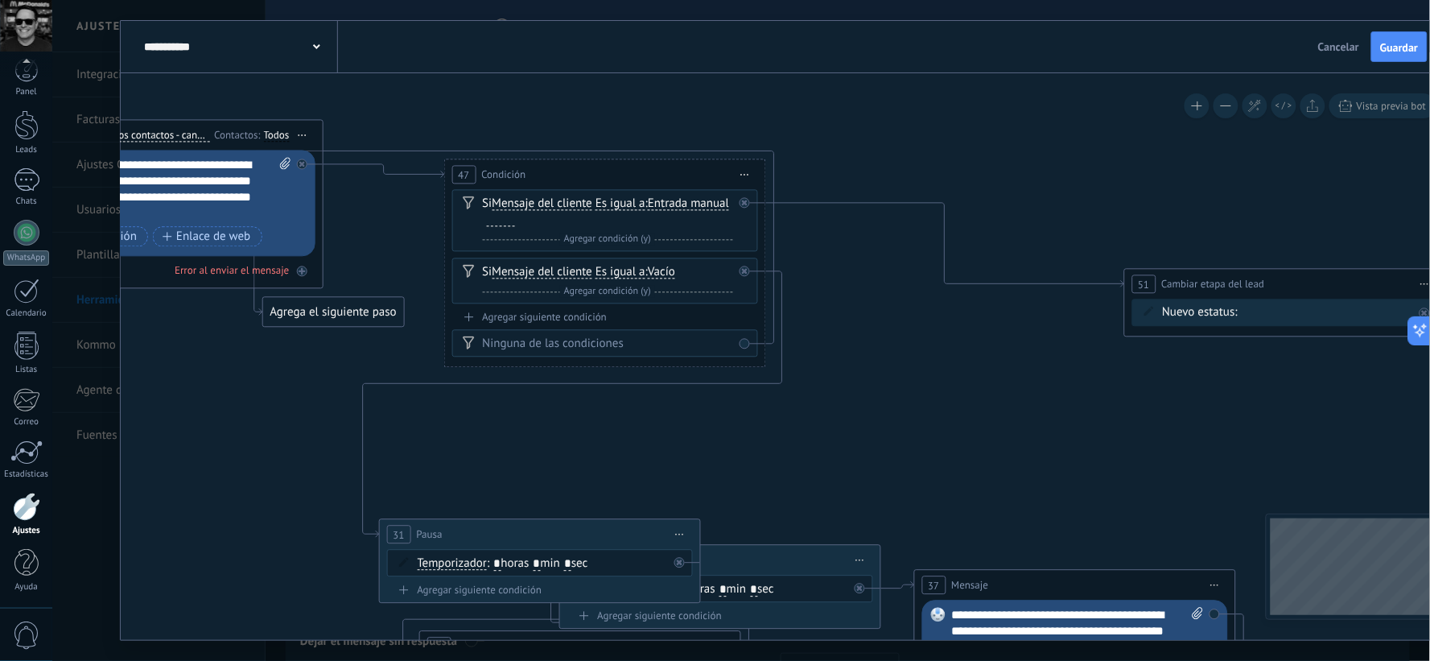
click at [355, 300] on div "Agrega el siguiente paso" at bounding box center [332, 312] width 141 height 27
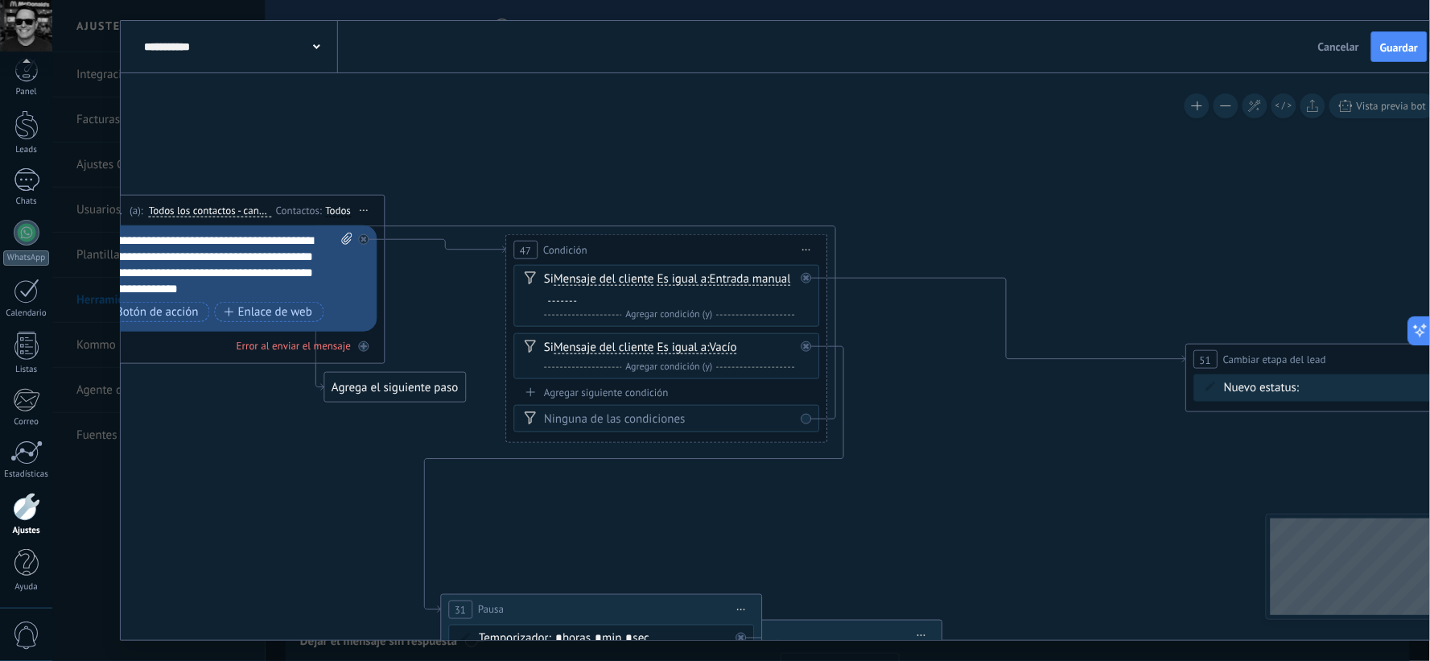
drag, startPoint x: 218, startPoint y: 351, endPoint x: 279, endPoint y: 427, distance: 97.3
click at [279, 427] on icon at bounding box center [822, 557] width 3631 height 1530
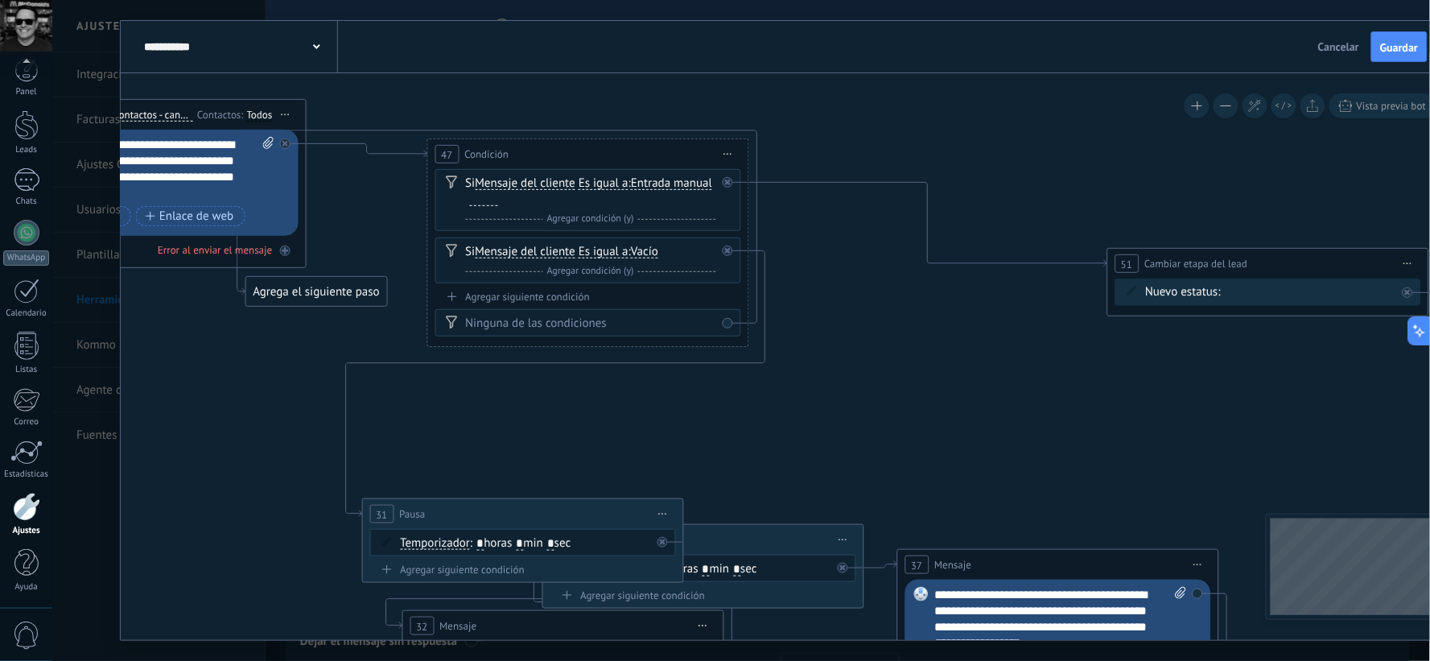
drag, startPoint x: 894, startPoint y: 194, endPoint x: 815, endPoint y: 101, distance: 121.7
click at [815, 101] on icon at bounding box center [743, 462] width 3631 height 1530
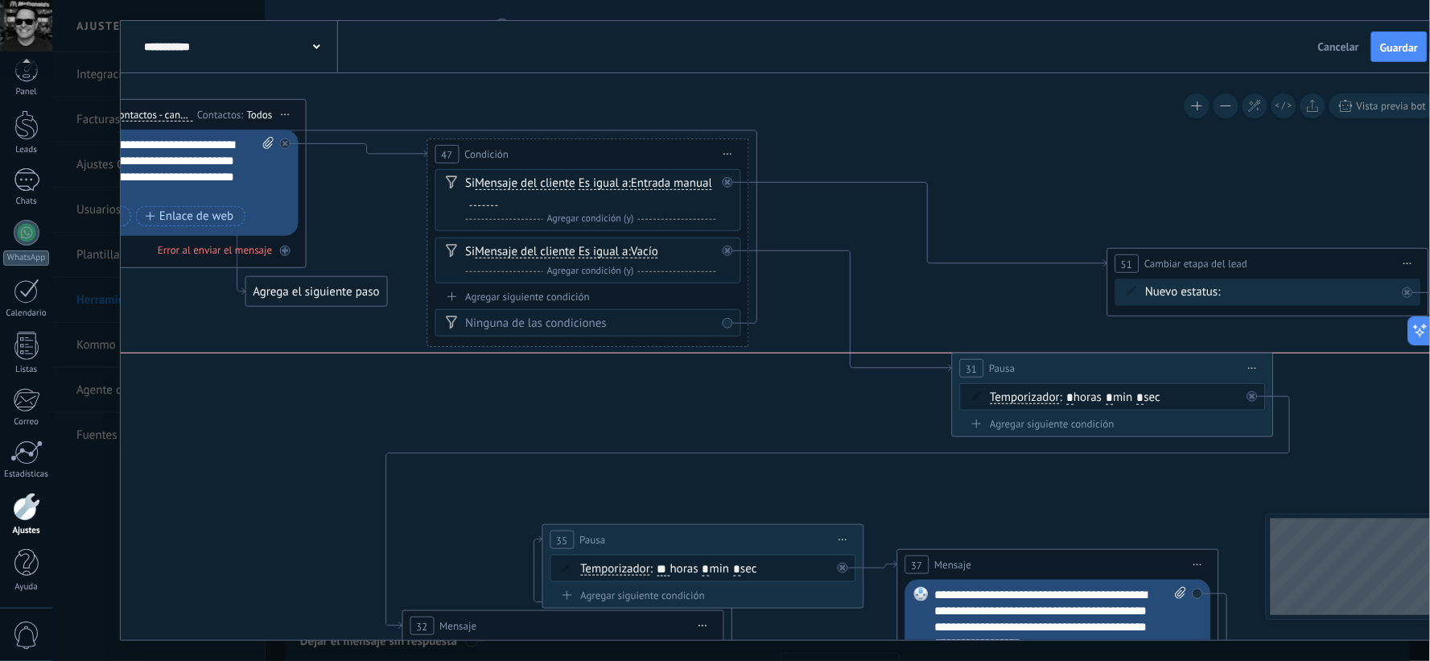
drag, startPoint x: 523, startPoint y: 518, endPoint x: 1113, endPoint y: 374, distance: 607.4
click at [1113, 374] on div "31 Pausa ***** Iniciar vista previa aquí Cambiar nombre Duplicar Borrar" at bounding box center [1112, 368] width 320 height 30
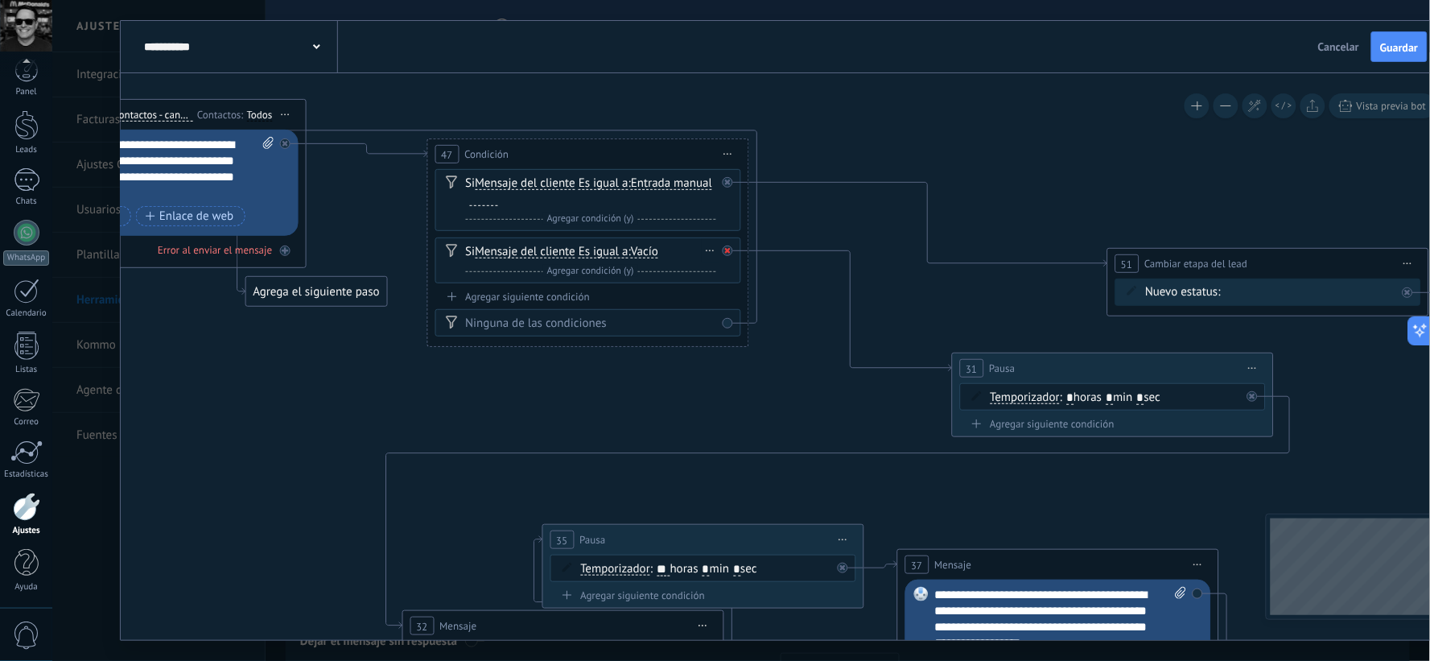
click at [733, 252] on div at bounding box center [727, 251] width 10 height 10
click at [733, 253] on div "Si Mensaje del cliente Mensaje del cliente Emoción de la conversación Comentari…" at bounding box center [588, 260] width 306 height 46
click at [733, 327] on div "Ninguna de las condiciones" at bounding box center [588, 322] width 306 height 27
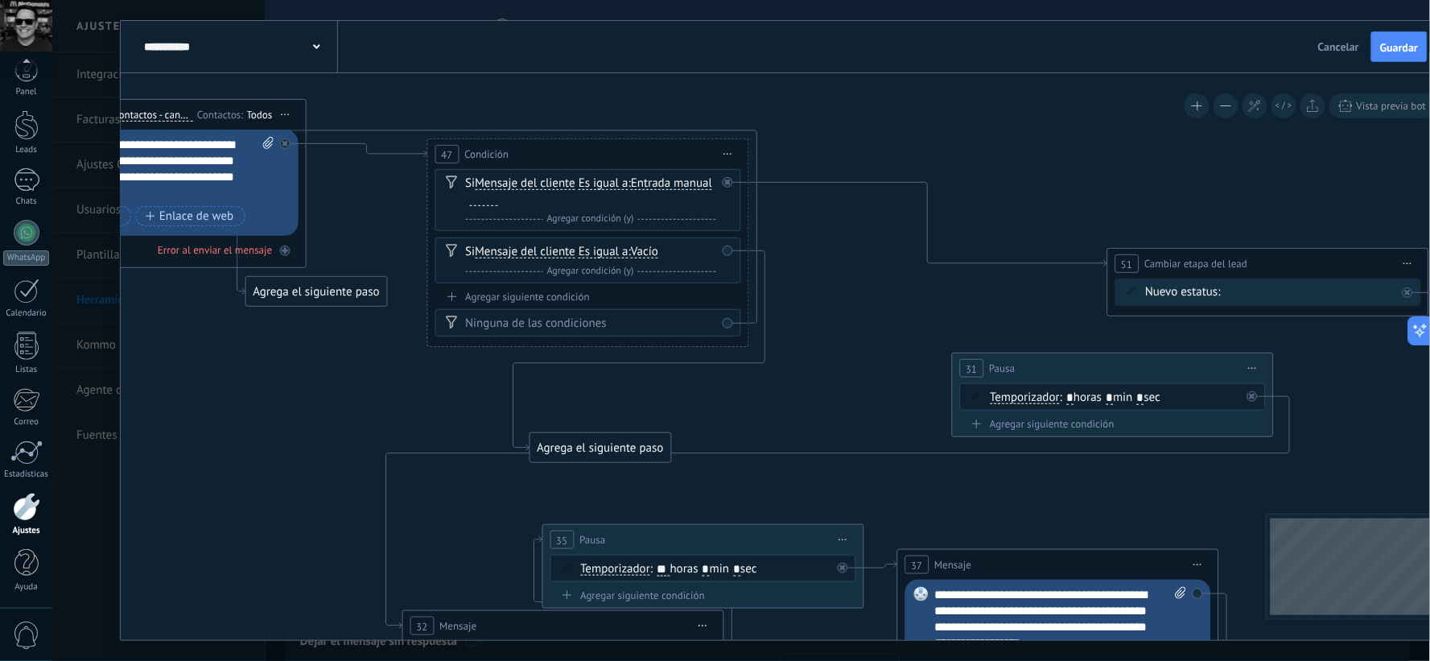
drag, startPoint x: 845, startPoint y: 262, endPoint x: 573, endPoint y: 444, distance: 327.3
click at [573, 444] on div "Agrega el siguiente paso" at bounding box center [600, 448] width 141 height 27
click at [730, 253] on div "Si Mensaje del cliente Mensaje del cliente Emoción de la conversación Comentari…" at bounding box center [588, 260] width 306 height 46
click at [729, 325] on div "Ninguna de las condiciones" at bounding box center [588, 322] width 306 height 27
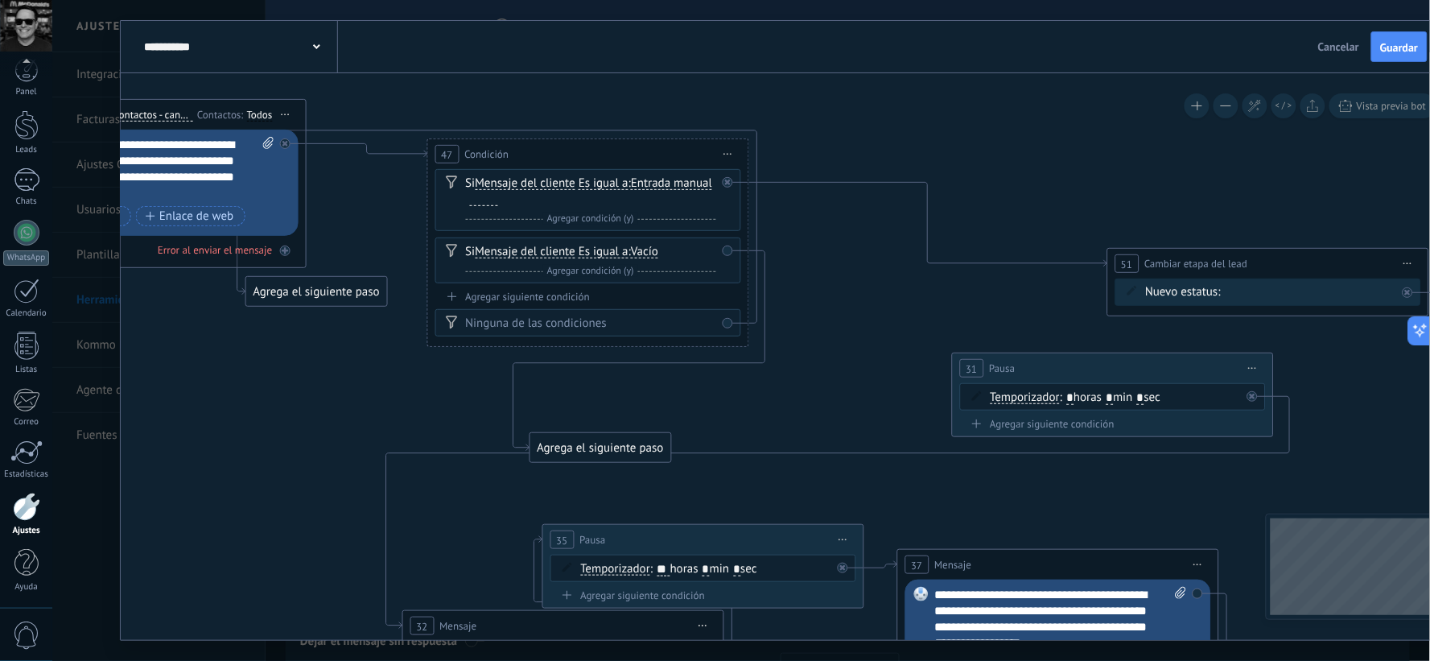
click at [657, 328] on div "Ninguna de las condiciones" at bounding box center [590, 324] width 250 height 16
drag, startPoint x: 728, startPoint y: 325, endPoint x: 886, endPoint y: 325, distance: 158.6
click at [727, 151] on span "Iniciar vista previa aquí Cambiar nombre Duplicar [GEOGRAPHIC_DATA]" at bounding box center [728, 153] width 26 height 23
click at [745, 259] on div "Borrar" at bounding box center [800, 259] width 159 height 27
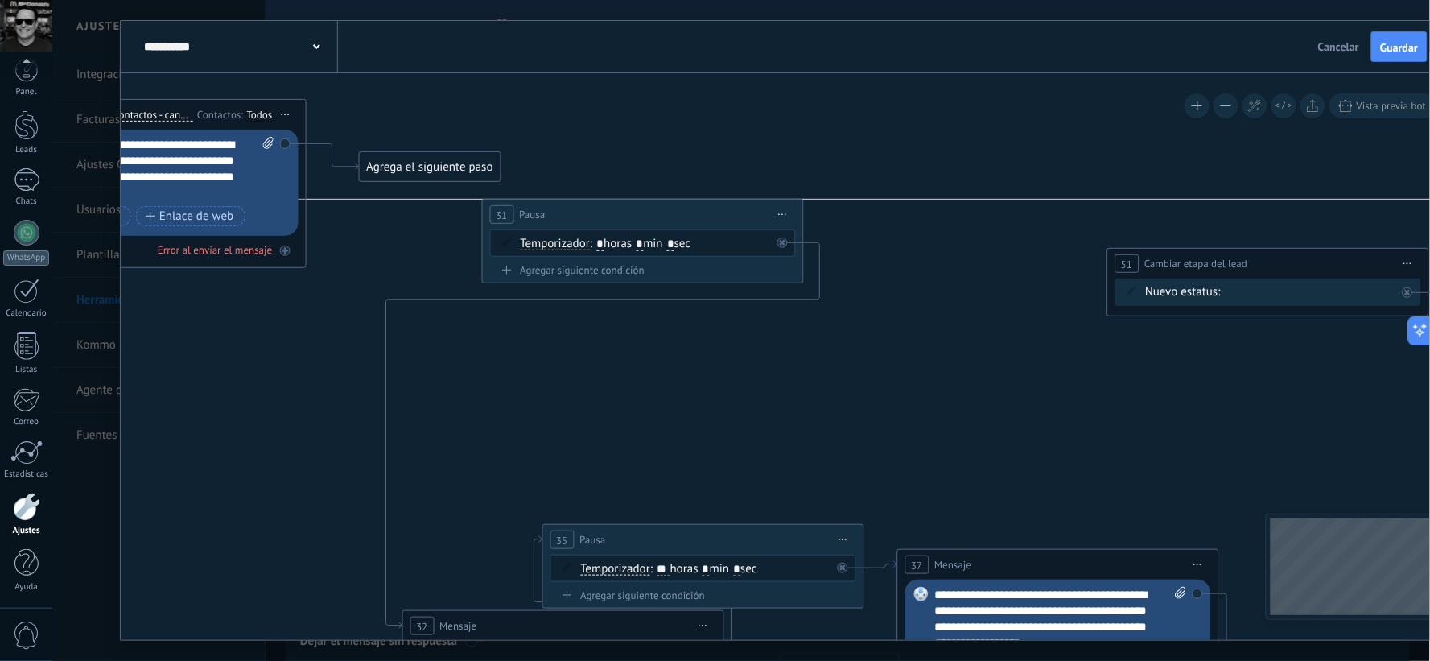
drag, startPoint x: 1043, startPoint y: 359, endPoint x: 569, endPoint y: 206, distance: 498.2
click at [569, 206] on div "31 Pausa ***** Iniciar vista previa aquí Cambiar nombre Duplicar Borrar" at bounding box center [642, 215] width 320 height 30
click at [778, 214] on icon at bounding box center [778, 215] width 8 height 2
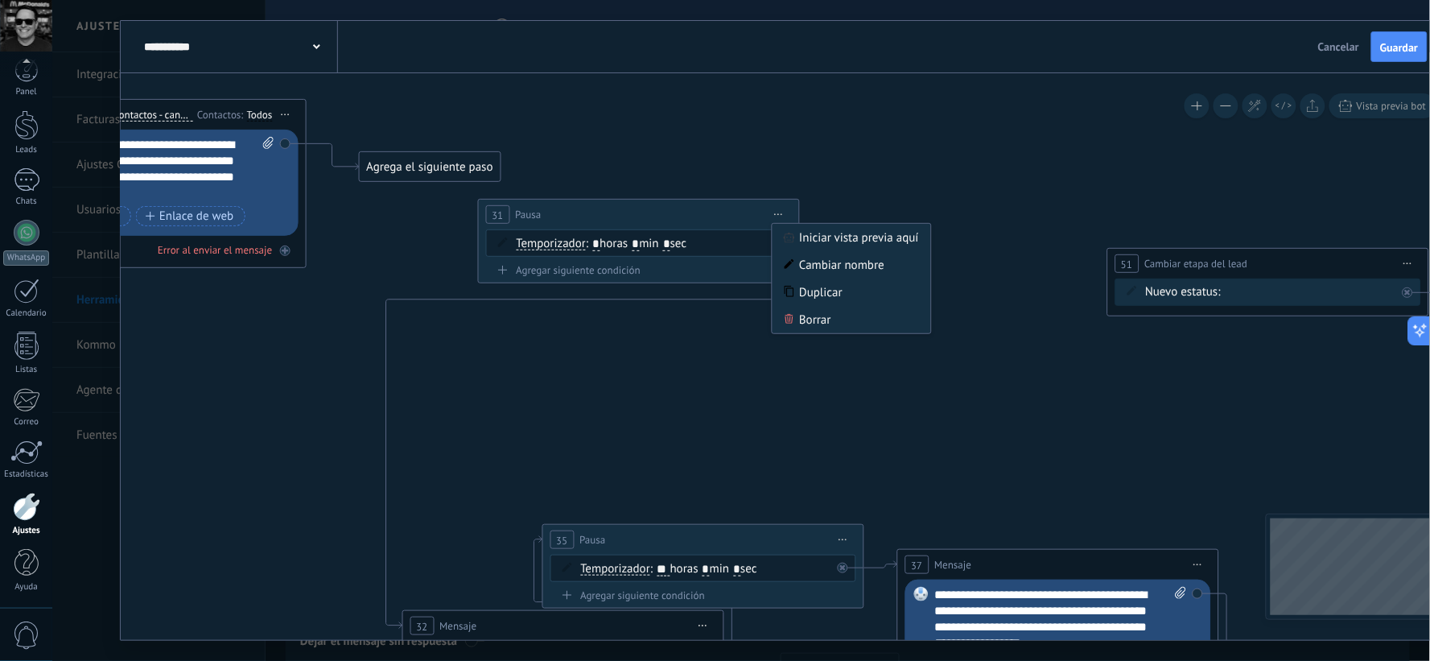
click at [803, 320] on div "Borrar" at bounding box center [851, 319] width 159 height 27
click at [828, 324] on icon at bounding box center [743, 478] width 3631 height 1562
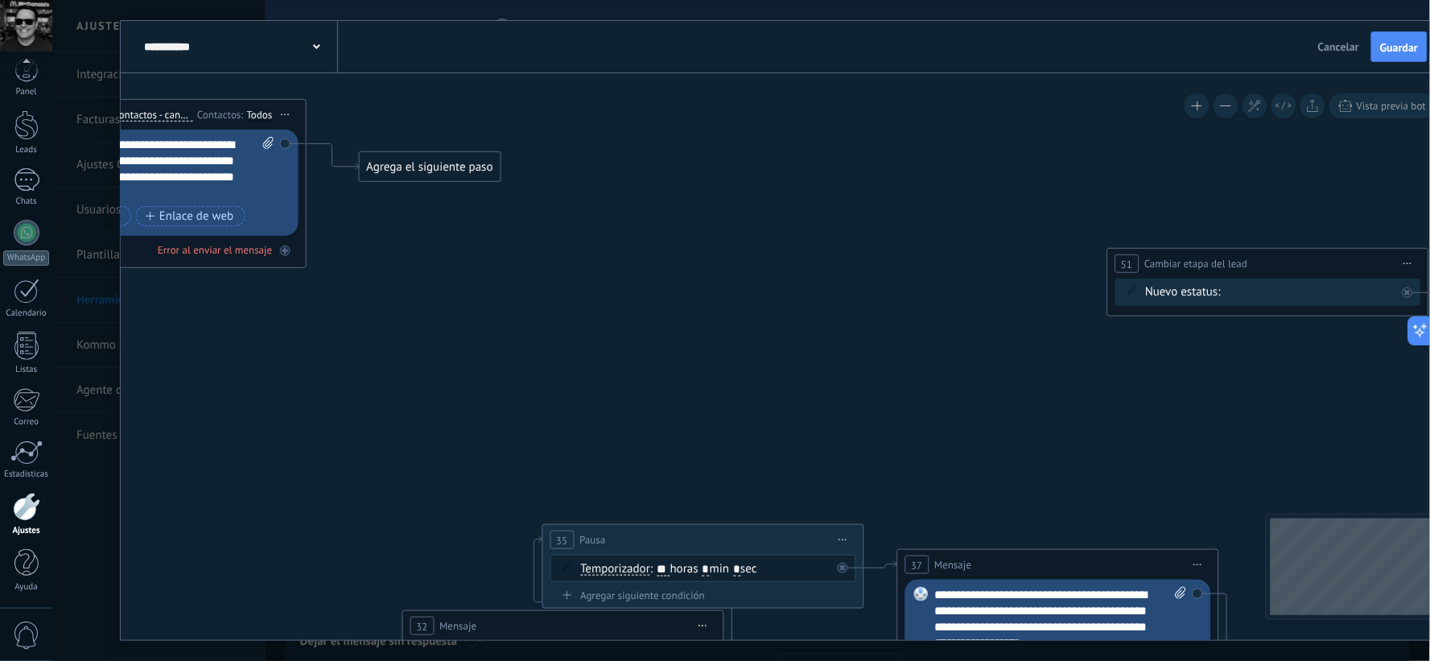
click at [828, 322] on icon at bounding box center [743, 478] width 3631 height 1562
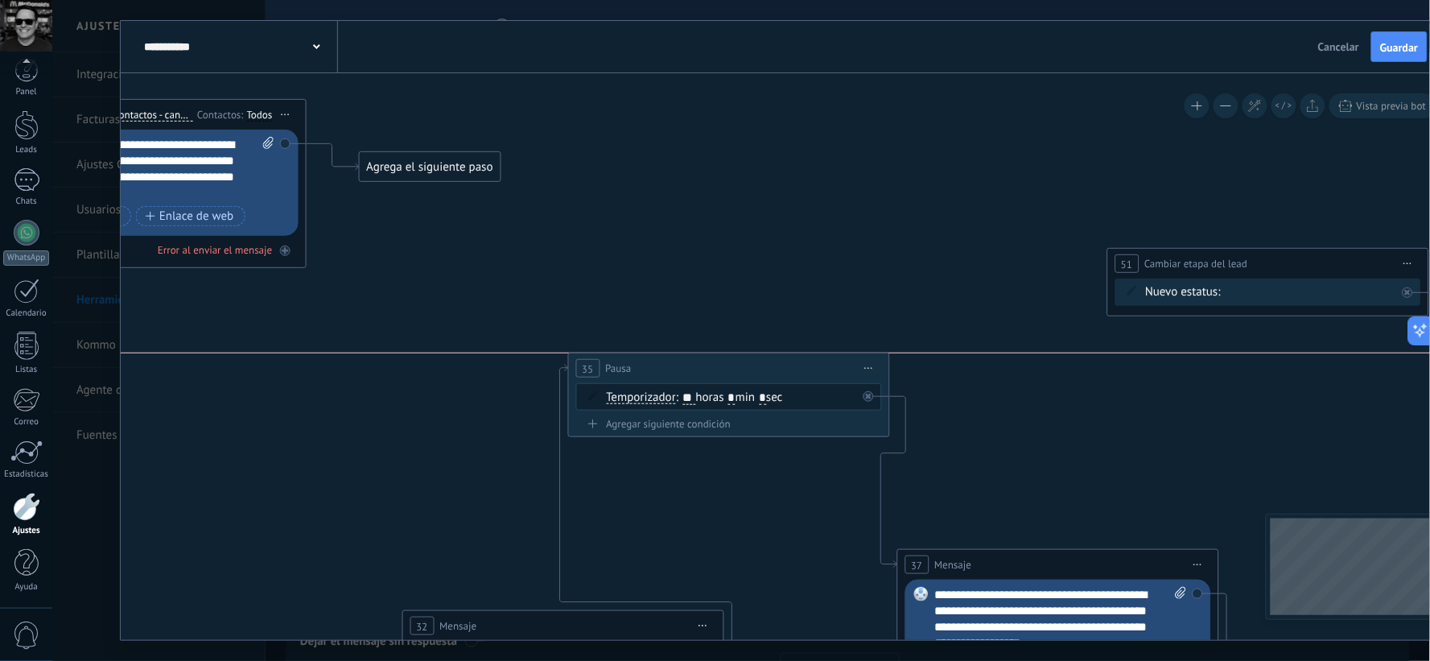
drag, startPoint x: 736, startPoint y: 535, endPoint x: 752, endPoint y: 266, distance: 270.2
click at [752, 353] on div "35 Pausa ***** Iniciar vista previa aquí Cambiar nombre Duplicar Borrar" at bounding box center [728, 368] width 320 height 30
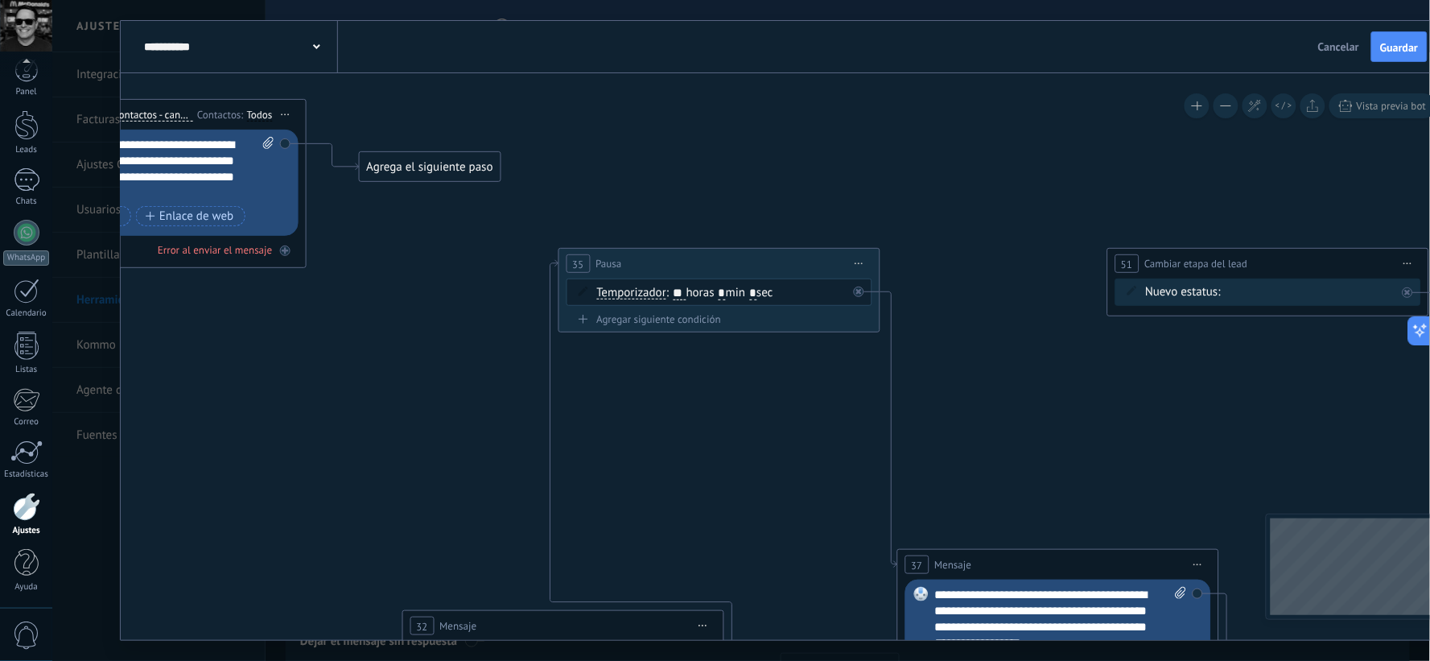
click at [867, 267] on span "Iniciar vista previa aquí Cambiar nombre Duplicar [GEOGRAPHIC_DATA]" at bounding box center [859, 263] width 26 height 23
click at [877, 378] on div "Borrar" at bounding box center [931, 368] width 159 height 27
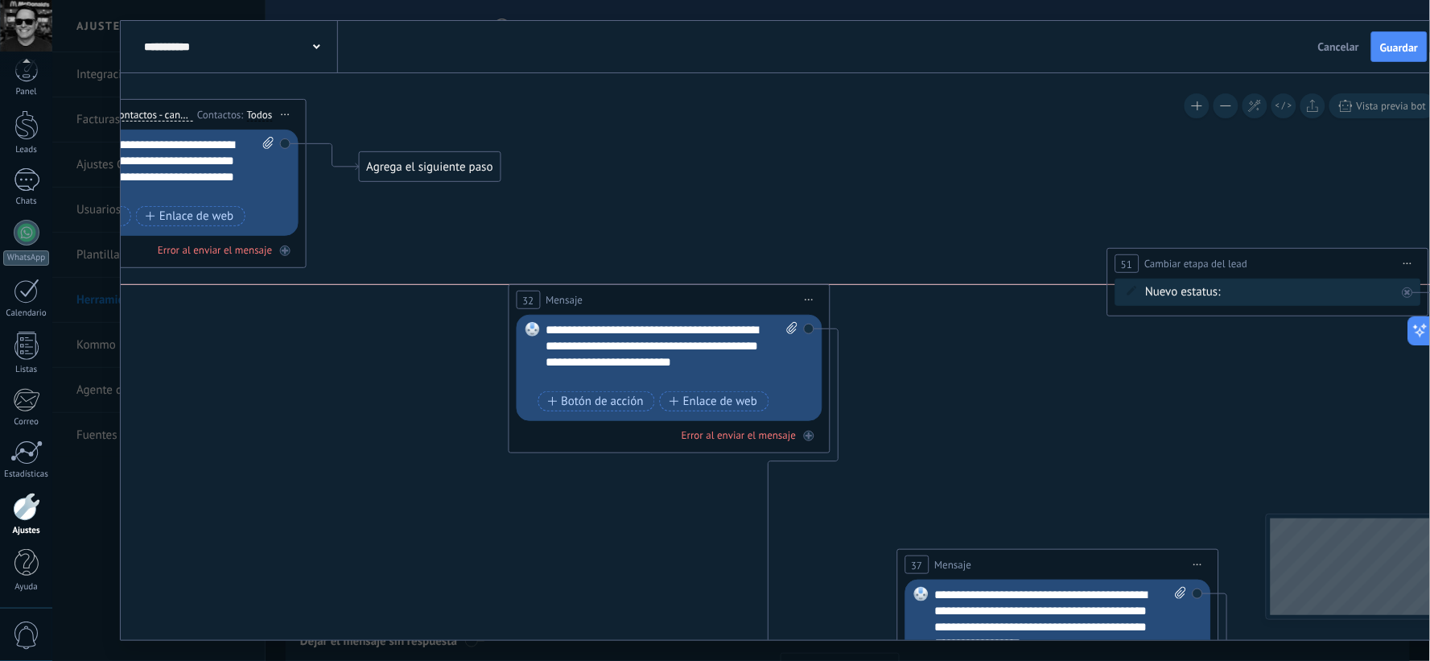
drag, startPoint x: 584, startPoint y: 621, endPoint x: 691, endPoint y: 291, distance: 346.7
click at [691, 291] on div "32 Mensaje ******* (a): Todos los contactos - canales seleccionados Todos los c…" at bounding box center [669, 300] width 320 height 30
click at [814, 298] on span "Iniciar vista previa aquí Cambiar nombre Duplicar [GEOGRAPHIC_DATA]" at bounding box center [809, 299] width 26 height 23
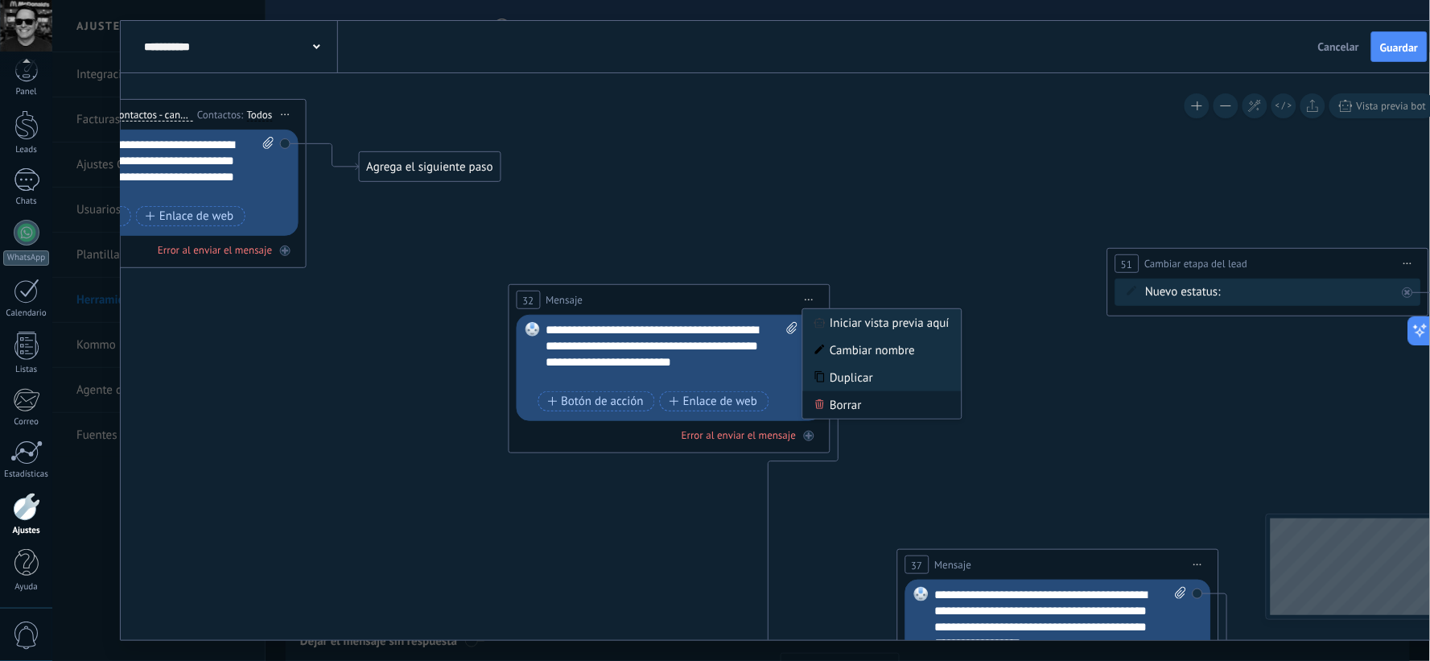
click at [833, 404] on div "Borrar" at bounding box center [882, 404] width 159 height 27
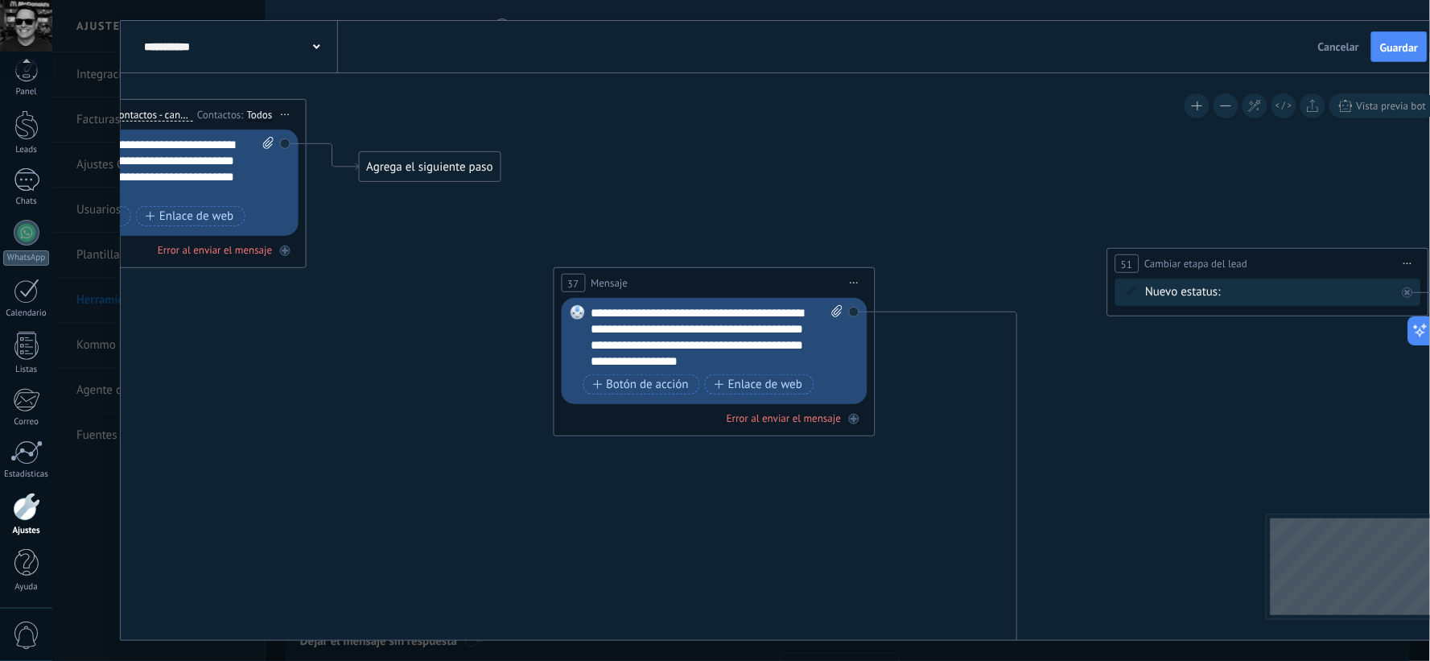
drag, startPoint x: 971, startPoint y: 562, endPoint x: 580, endPoint y: 230, distance: 512.3
click at [591, 275] on span "Mensaje" at bounding box center [609, 282] width 37 height 15
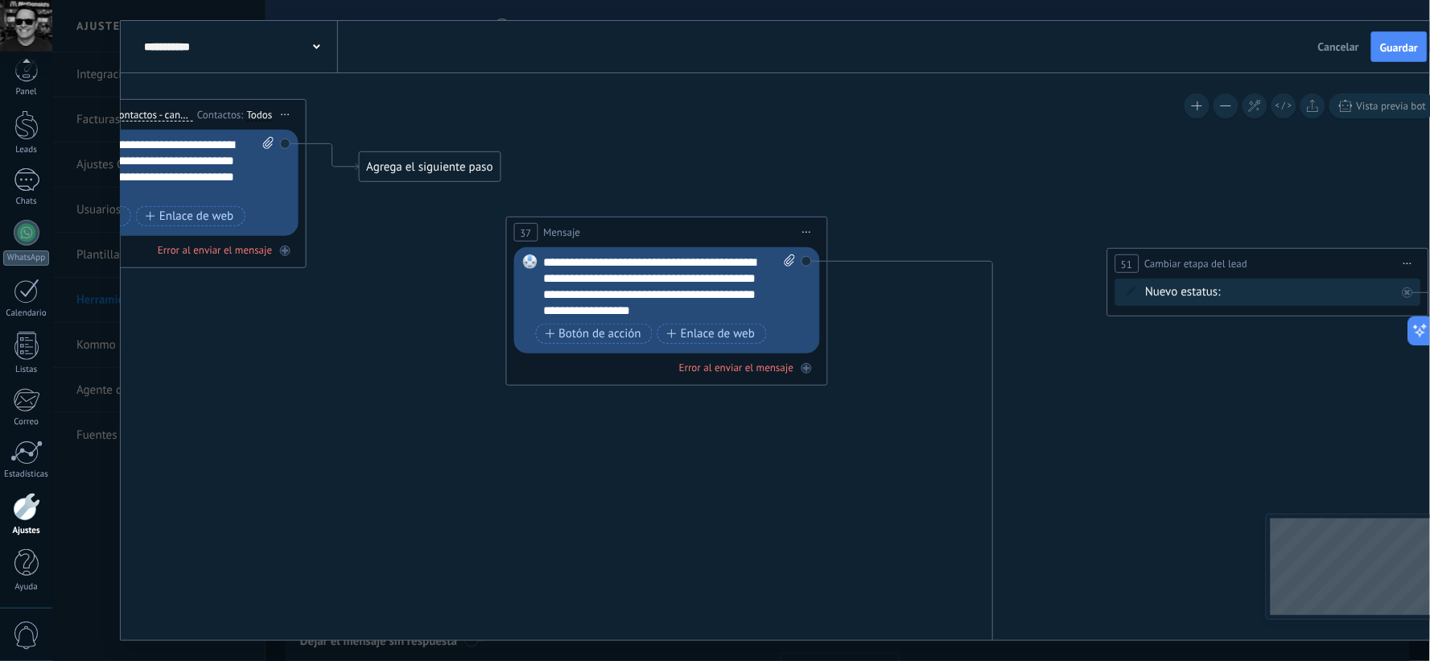
click at [811, 234] on span "Iniciar vista previa aquí Cambiar nombre Duplicar [GEOGRAPHIC_DATA]" at bounding box center [807, 232] width 26 height 23
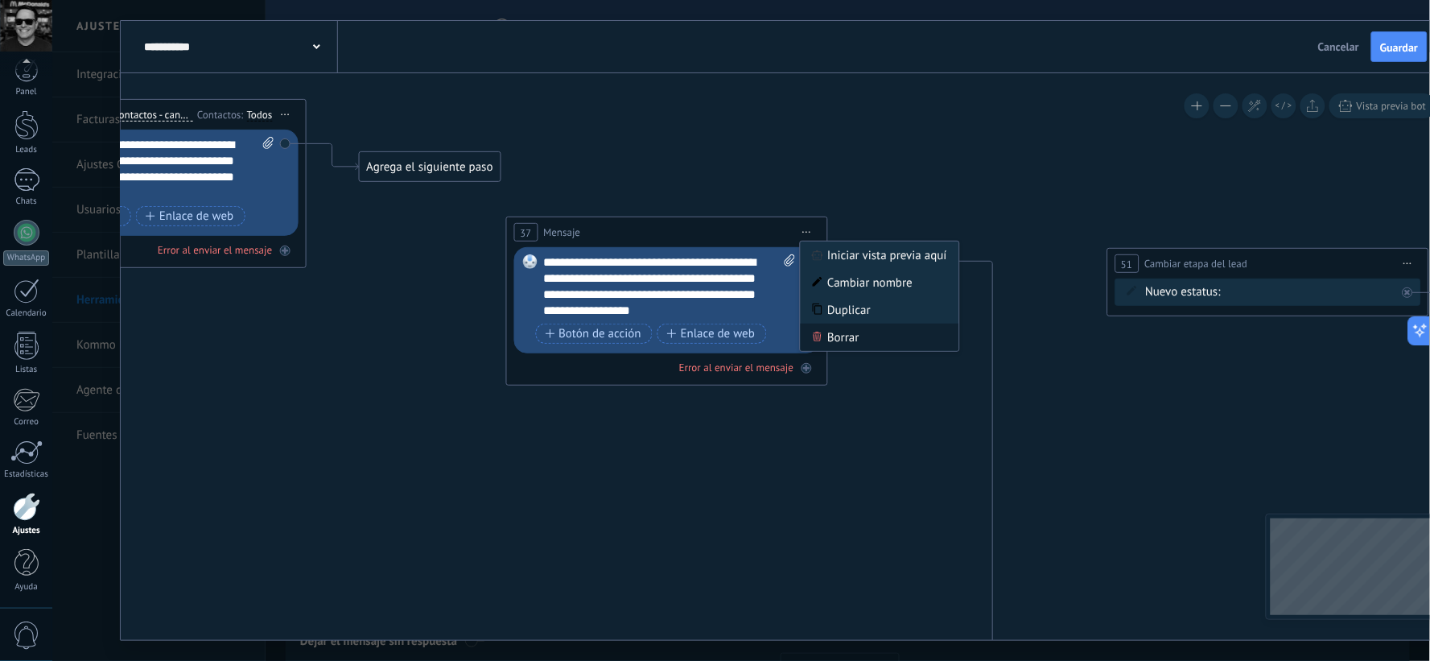
click at [817, 346] on div "Borrar" at bounding box center [879, 337] width 159 height 27
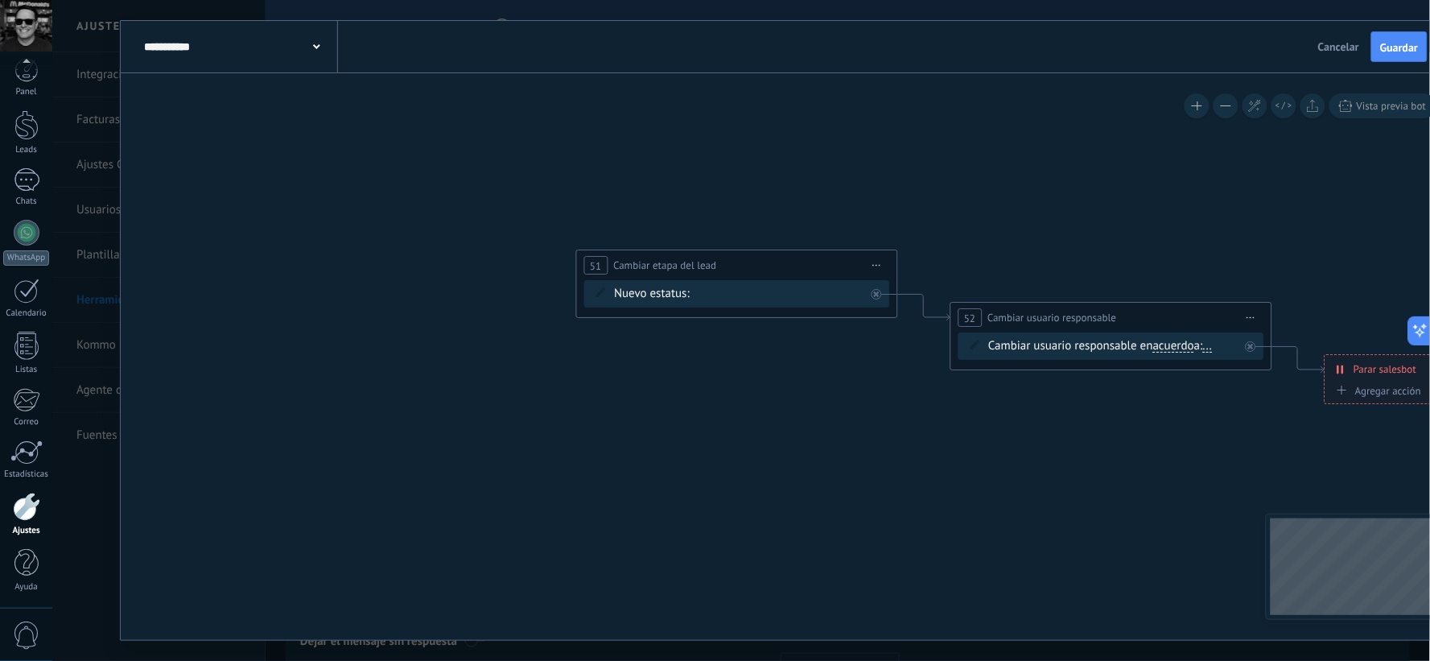
drag, startPoint x: 696, startPoint y: 254, endPoint x: 164, endPoint y: 256, distance: 531.3
click at [164, 256] on icon at bounding box center [211, 479] width 3631 height 1562
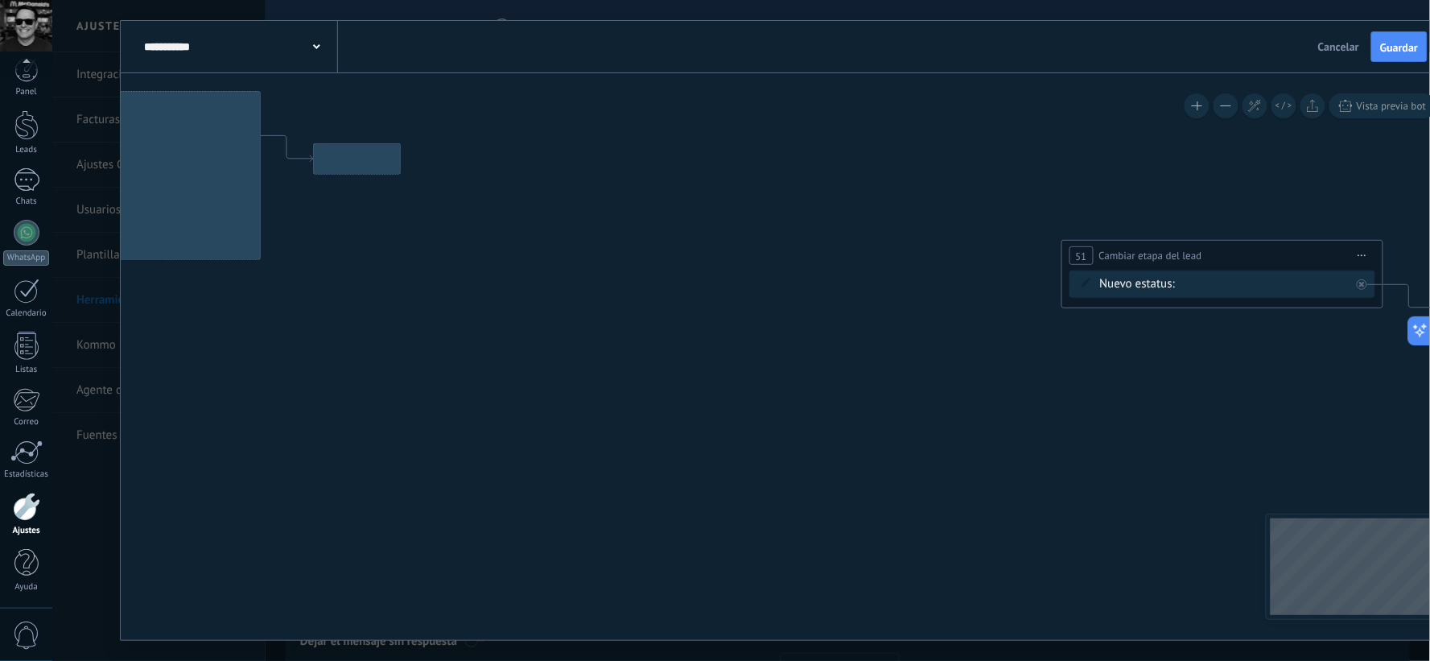
drag, startPoint x: 373, startPoint y: 245, endPoint x: 858, endPoint y: 235, distance: 485.5
click at [858, 235] on icon at bounding box center [698, 469] width 3631 height 1562
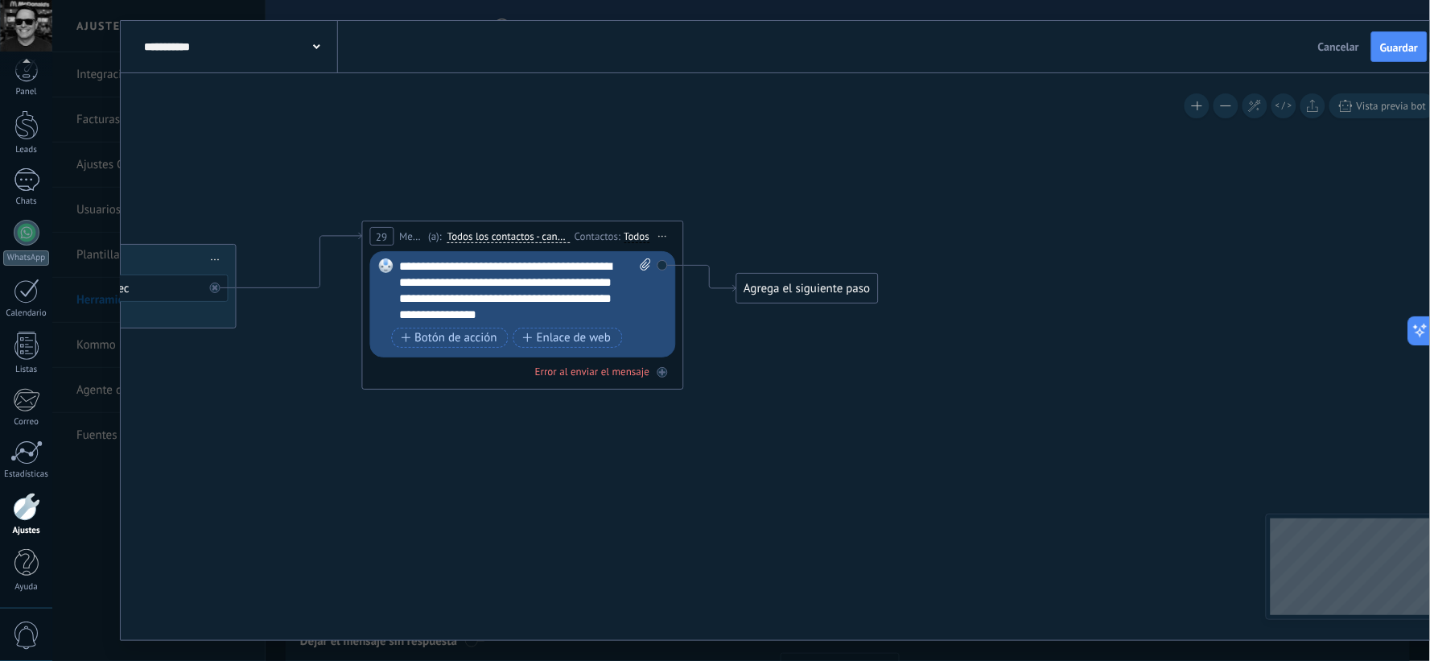
drag, startPoint x: 676, startPoint y: 250, endPoint x: 972, endPoint y: 342, distance: 309.4
click at [972, 342] on icon at bounding box center [1120, 599] width 3631 height 1562
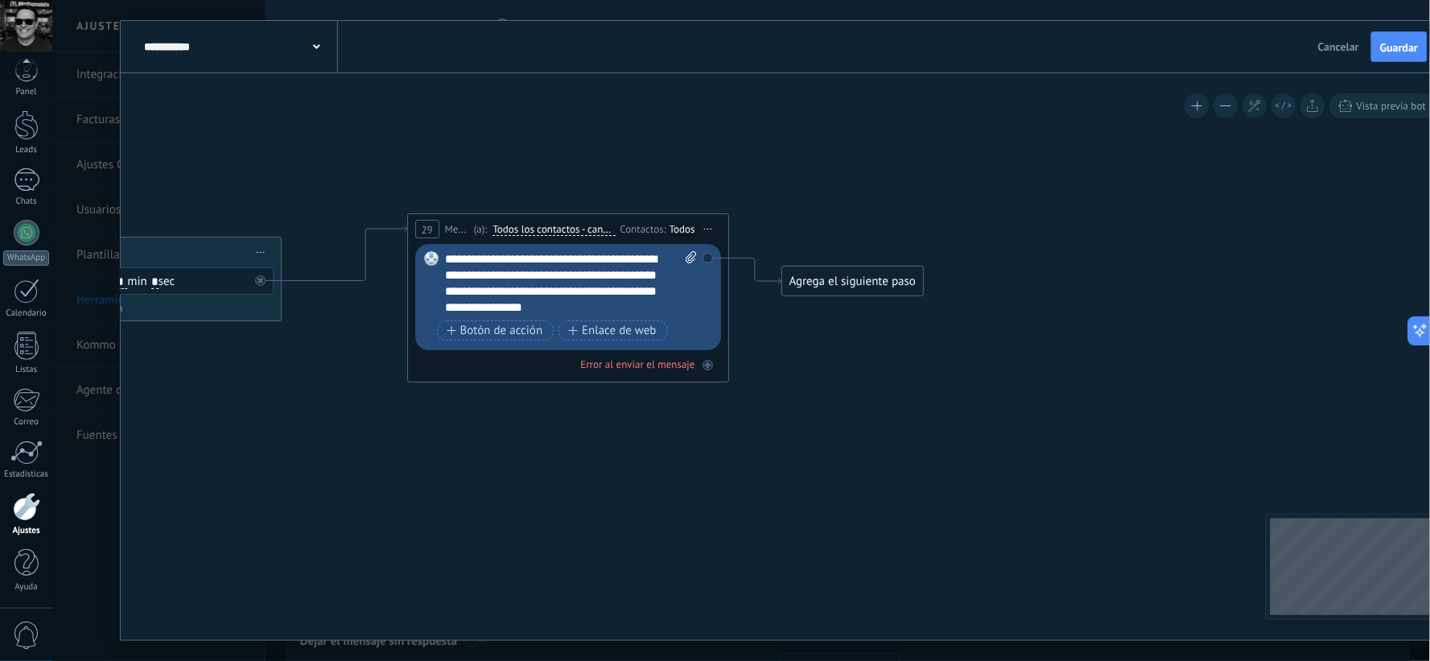
drag, startPoint x: 816, startPoint y: 420, endPoint x: 862, endPoint y: 413, distance: 46.5
click at [862, 413] on icon at bounding box center [1166, 592] width 3631 height 1562
click at [912, 279] on div "Agrega el siguiente paso" at bounding box center [852, 281] width 141 height 27
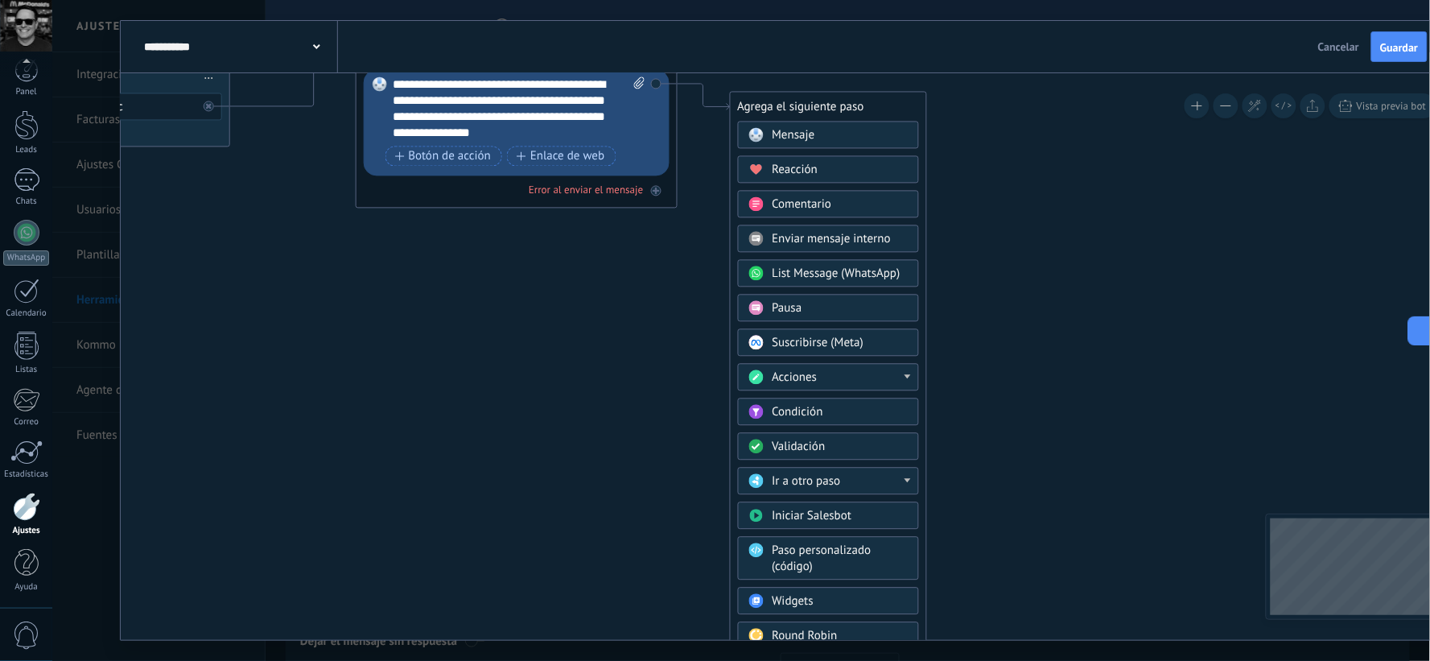
drag, startPoint x: 1095, startPoint y: 334, endPoint x: 1041, endPoint y: 155, distance: 187.4
click at [1042, 155] on icon at bounding box center [1114, 418] width 3631 height 1562
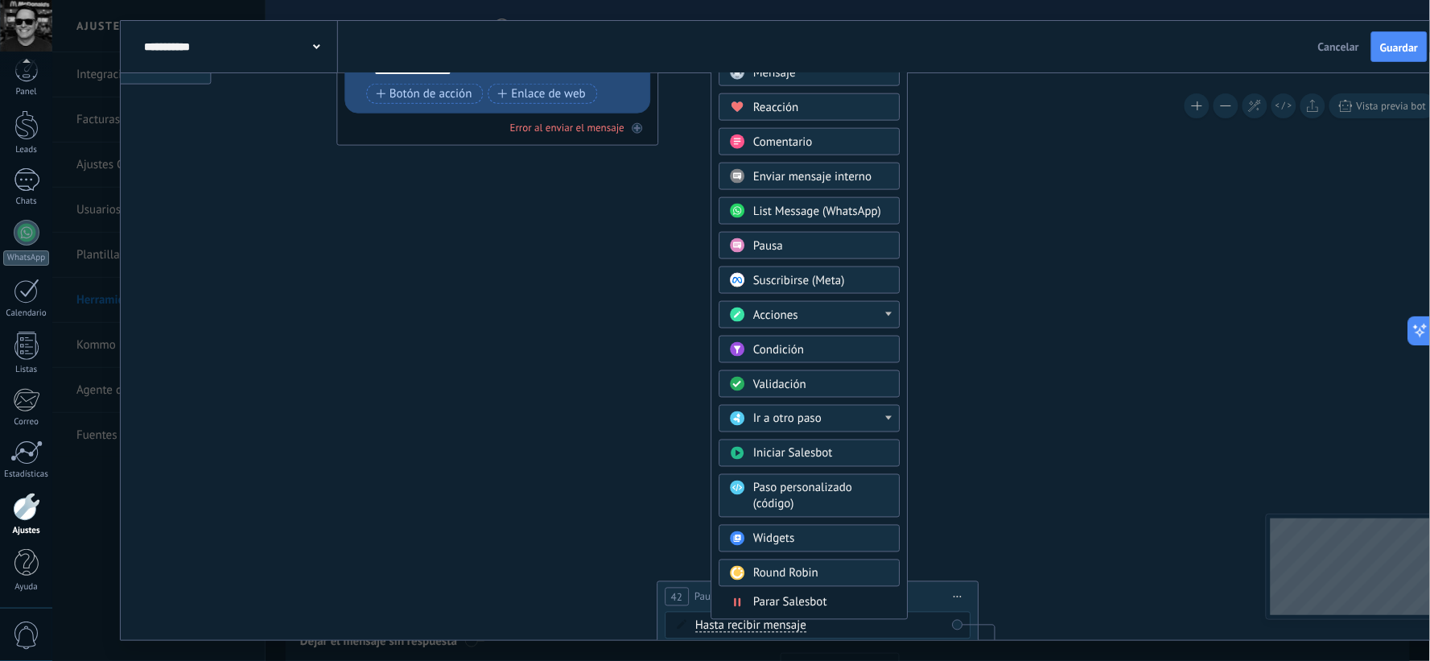
drag, startPoint x: 1072, startPoint y: 320, endPoint x: 1055, endPoint y: 262, distance: 59.8
click at [1055, 262] on icon at bounding box center [1095, 355] width 3631 height 1562
click at [869, 317] on div "Acciones" at bounding box center [820, 316] width 135 height 16
drag, startPoint x: 899, startPoint y: 328, endPoint x: 898, endPoint y: 366, distance: 38.7
click at [898, 366] on div "Administrar etiquetas Agregar nota Agregar tarea Cambiar etapa del lead Cambiar…" at bounding box center [809, 386] width 181 height 171
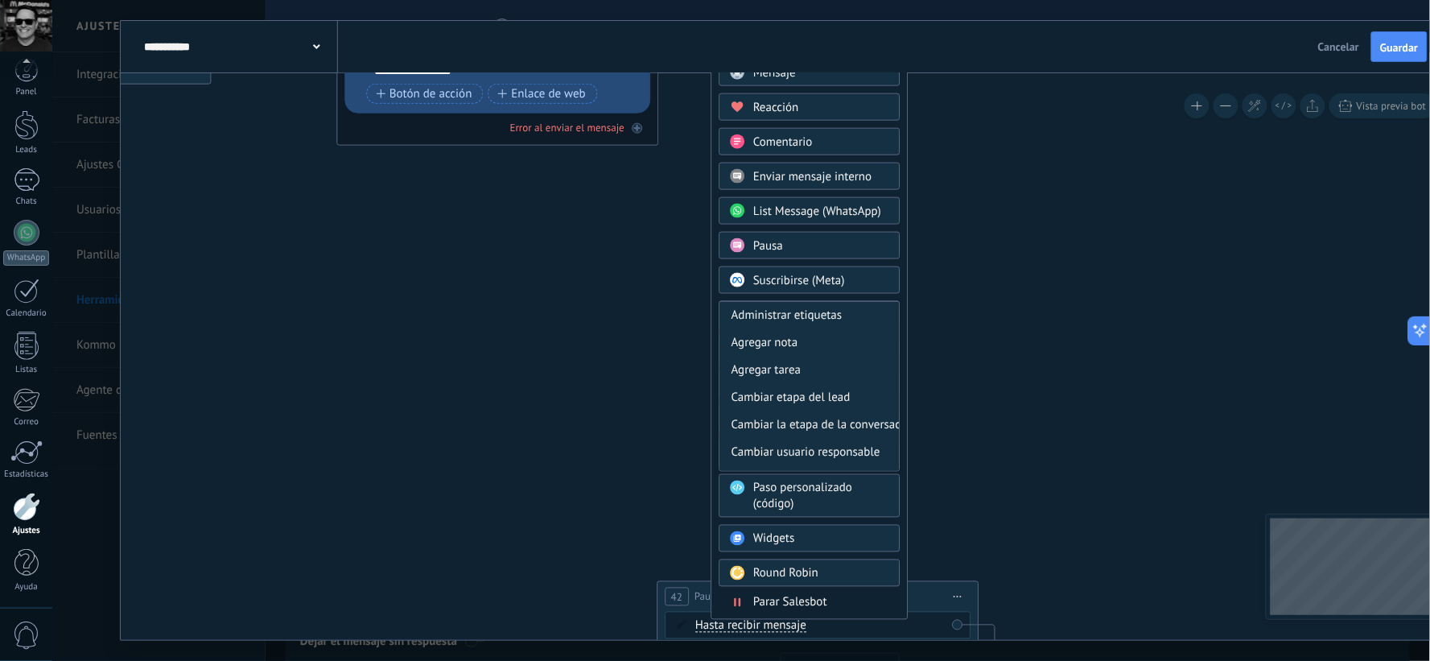
drag, startPoint x: 902, startPoint y: 357, endPoint x: 899, endPoint y: 376, distance: 18.7
click at [899, 376] on div "Agrega el siguiente paso Mensaje Mensaje Mensaje Reacción Comentario Enviar men…" at bounding box center [809, 324] width 197 height 591
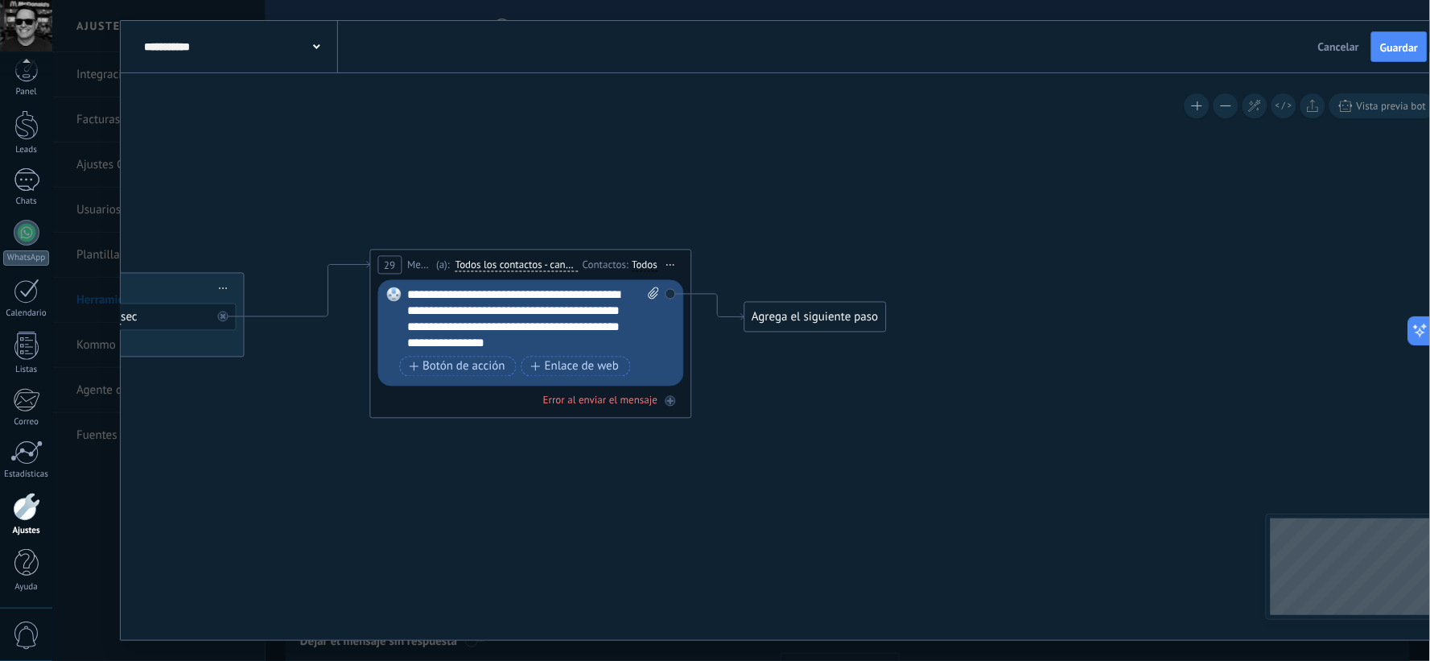
drag, startPoint x: 758, startPoint y: 165, endPoint x: 806, endPoint y: 406, distance: 245.3
click at [795, 436] on icon at bounding box center [1128, 628] width 3631 height 1562
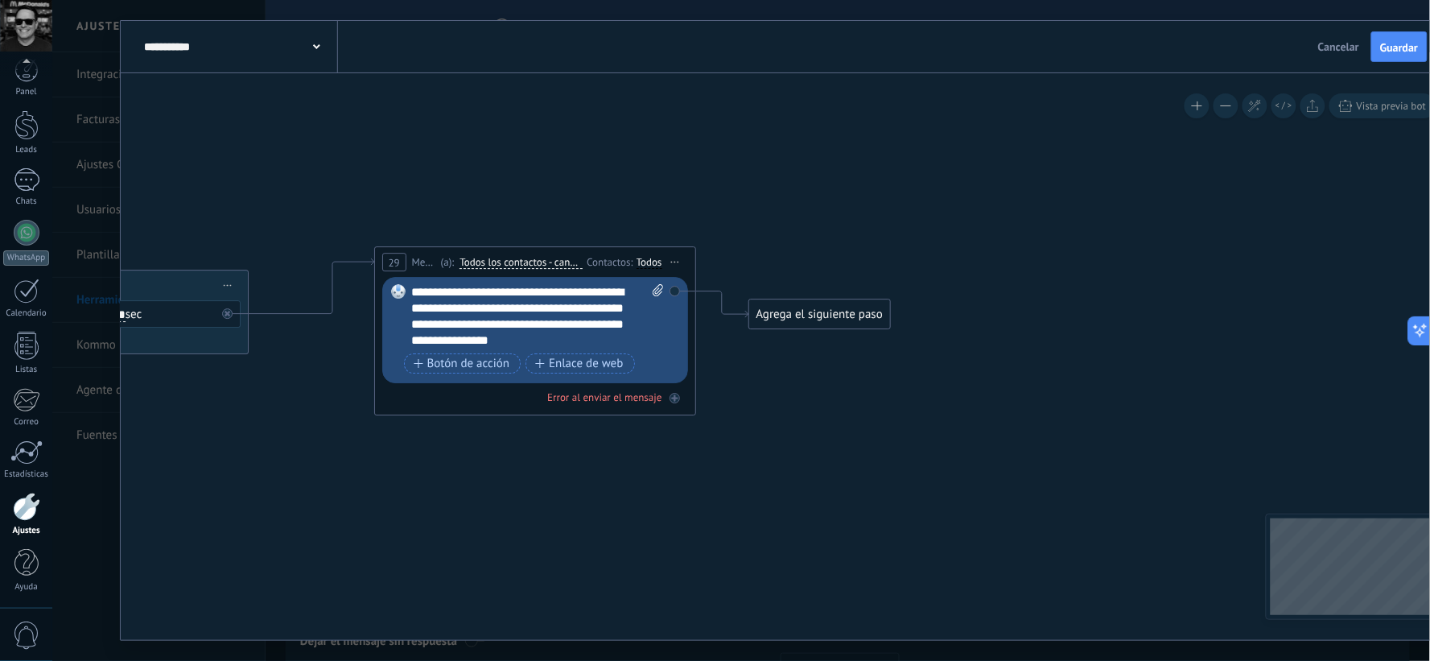
click at [826, 311] on div "Agrega el siguiente paso" at bounding box center [819, 314] width 141 height 27
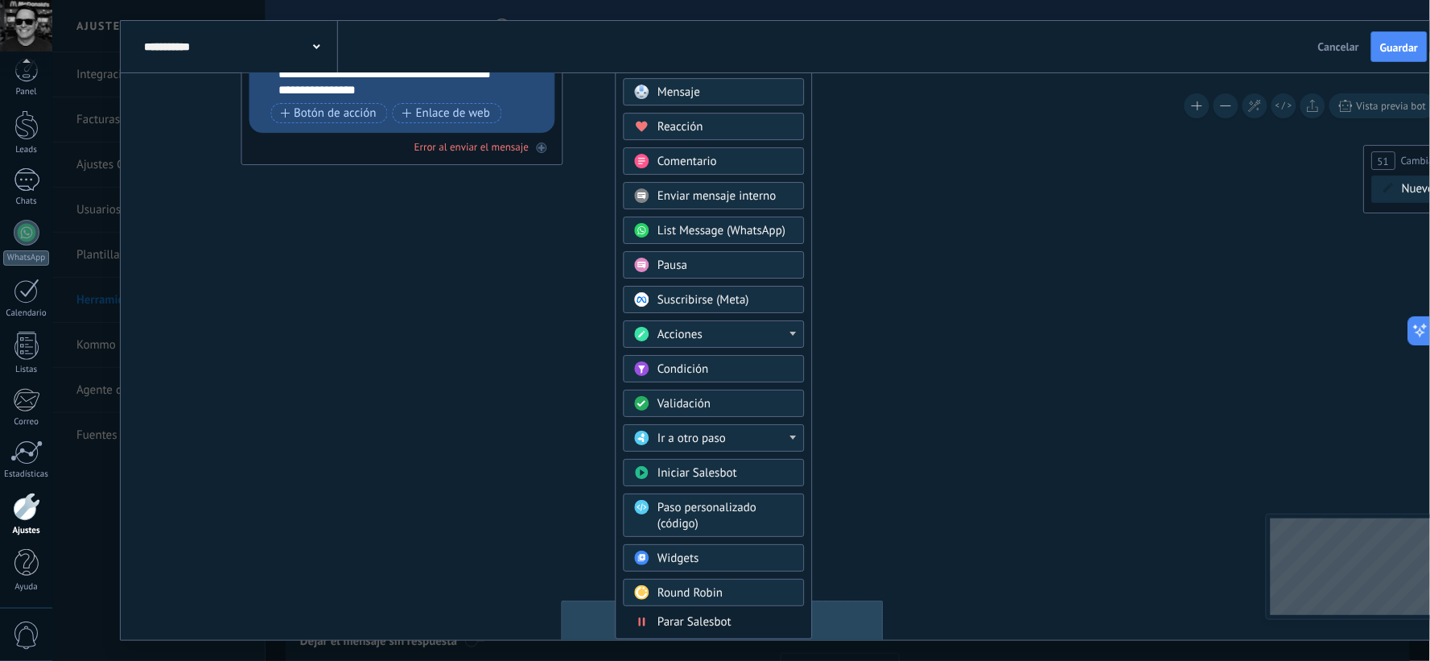
drag, startPoint x: 1041, startPoint y: 299, endPoint x: 969, endPoint y: 186, distance: 134.2
click at [969, 186] on icon at bounding box center [1000, 374] width 3631 height 1562
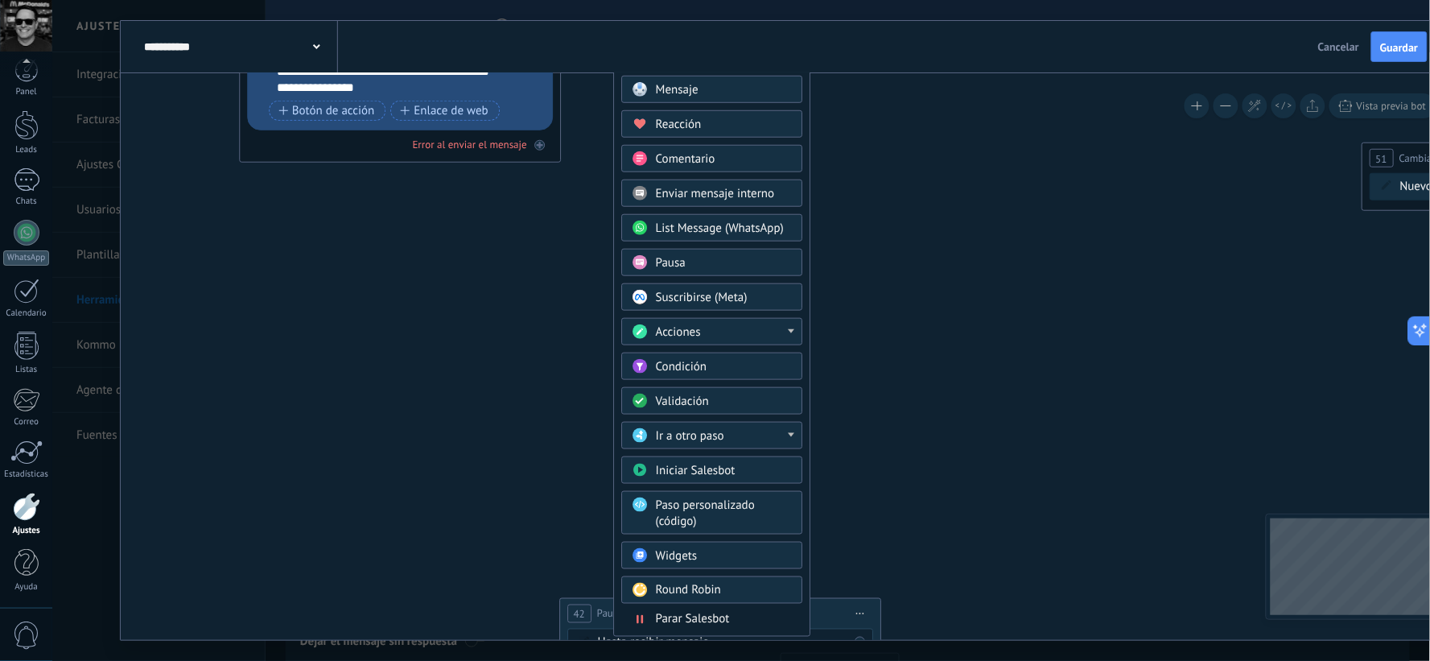
click at [737, 369] on div "Condición" at bounding box center [723, 367] width 135 height 16
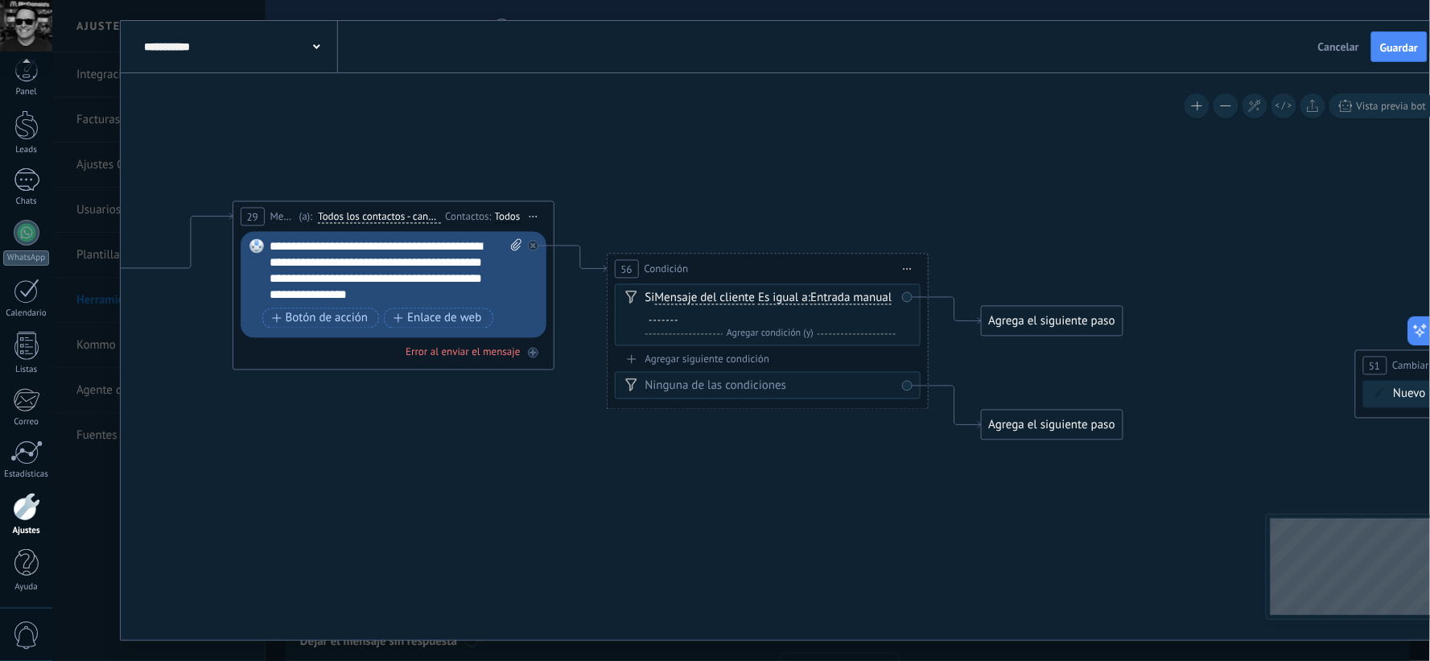
drag, startPoint x: 754, startPoint y: 343, endPoint x: 737, endPoint y: 538, distance: 195.6
click at [737, 538] on icon at bounding box center [991, 580] width 3631 height 1562
click at [737, 359] on div "Agregar siguiente condición" at bounding box center [768, 360] width 306 height 14
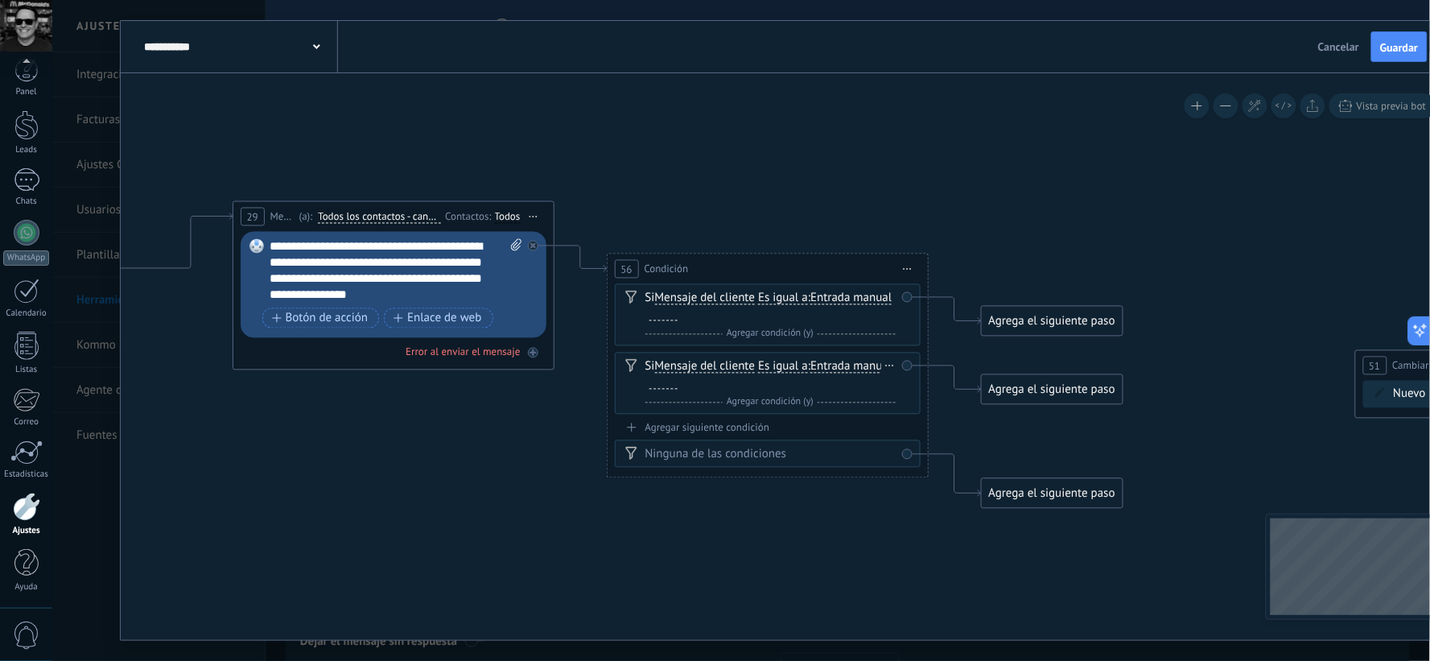
click at [811, 374] on span "Entrada manual" at bounding box center [851, 367] width 81 height 13
click at [803, 382] on button "Entrada manual" at bounding box center [903, 367] width 201 height 29
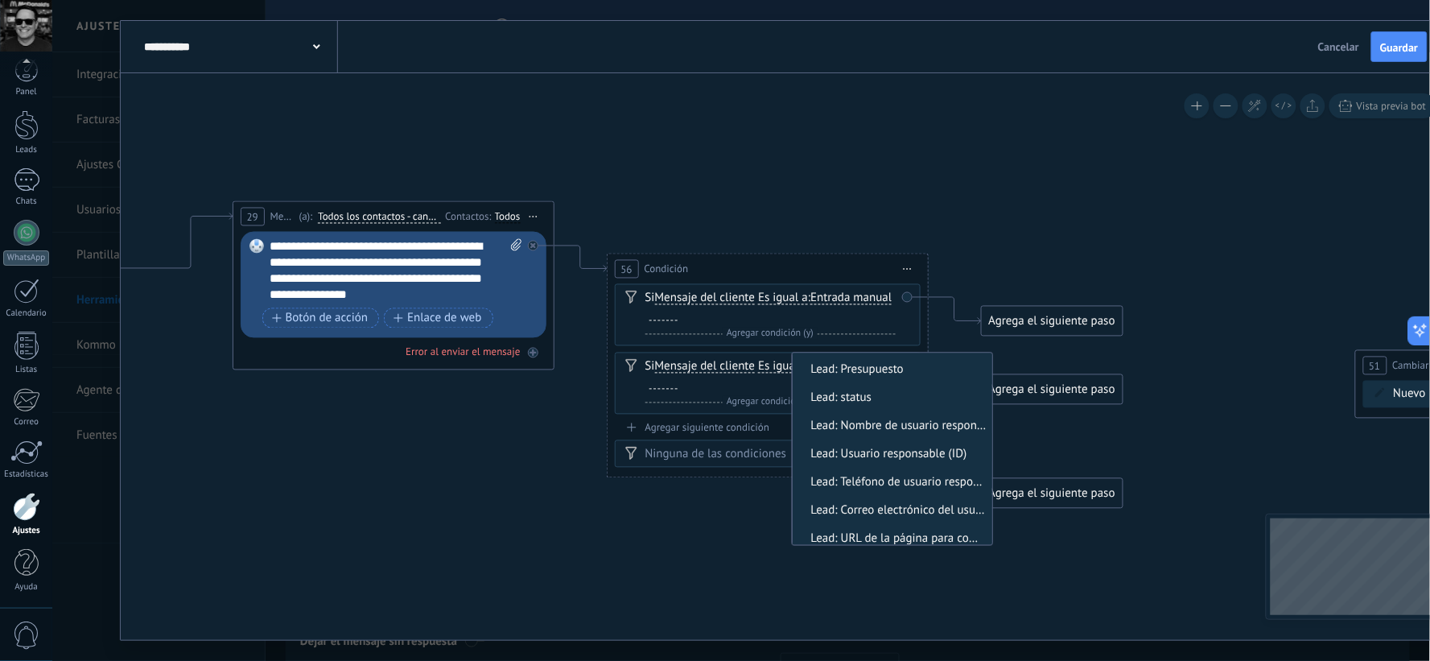
scroll to position [0, 0]
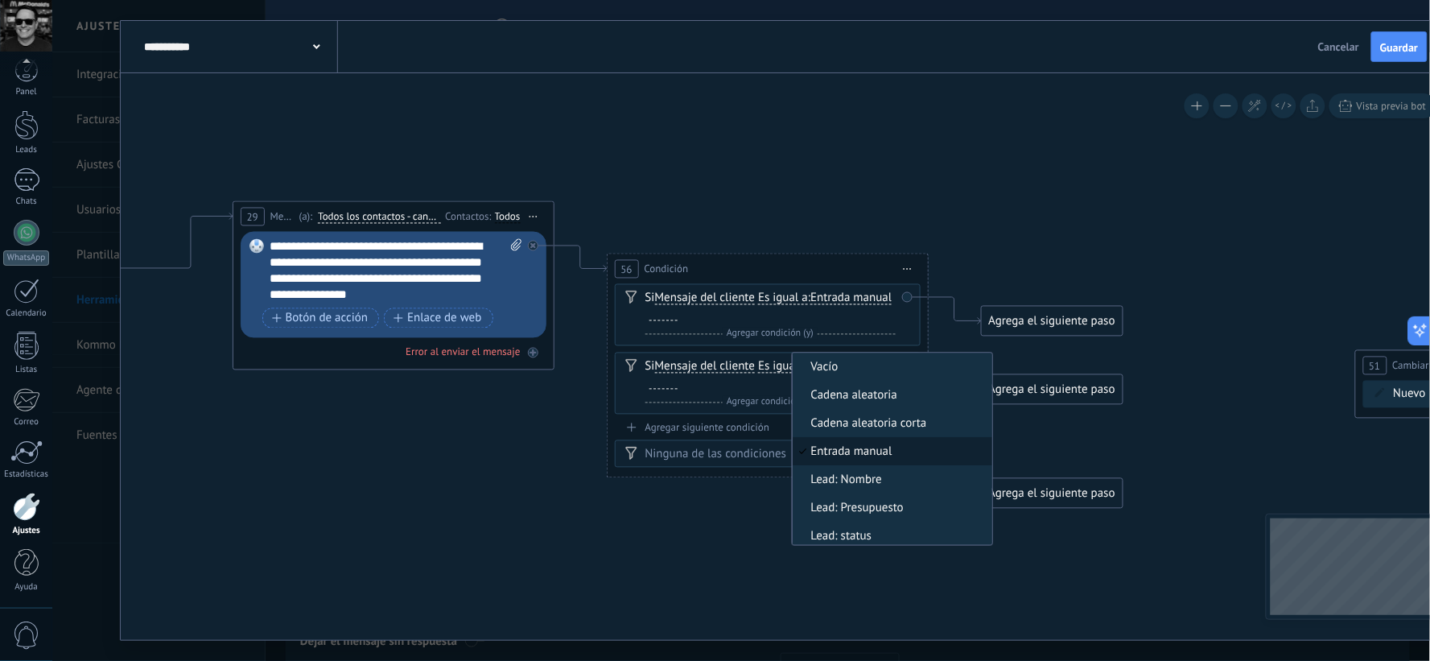
click at [1051, 431] on icon at bounding box center [991, 564] width 3631 height 1530
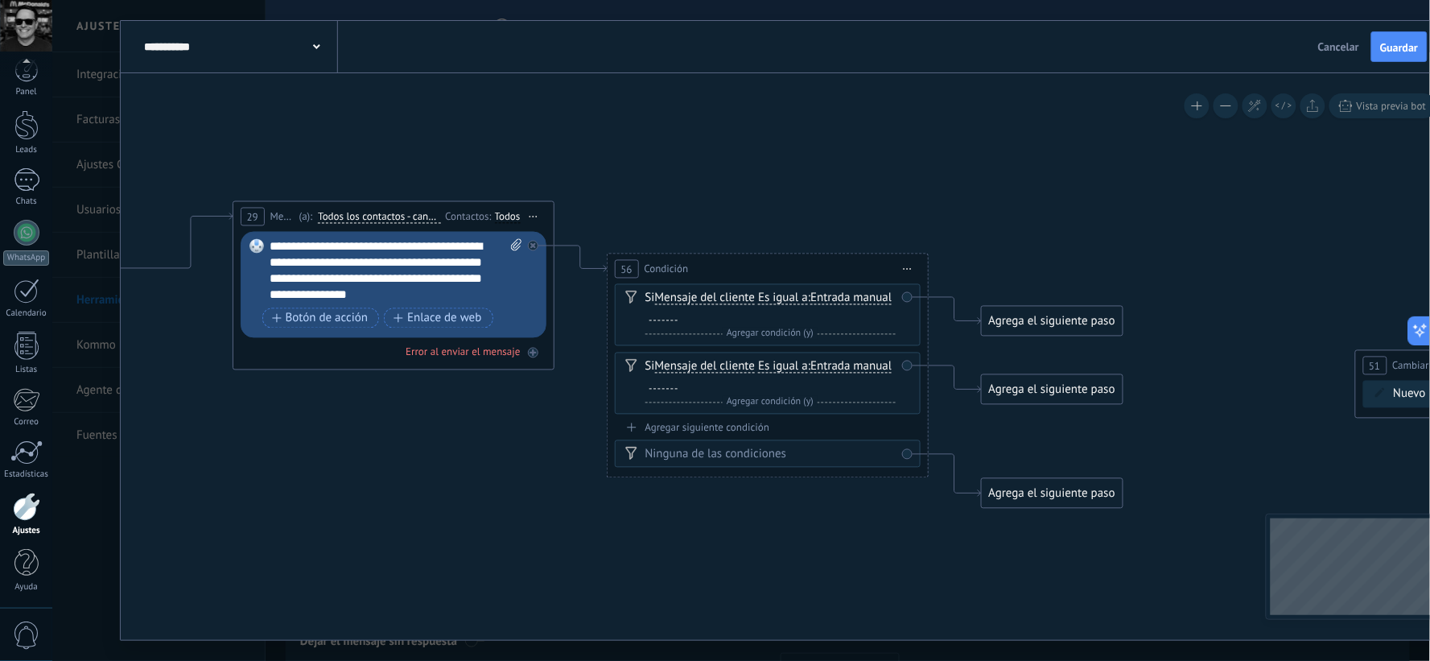
click at [912, 263] on span "Iniciar vista previa aquí Cambiar nombre Duplicar [GEOGRAPHIC_DATA]" at bounding box center [908, 269] width 26 height 23
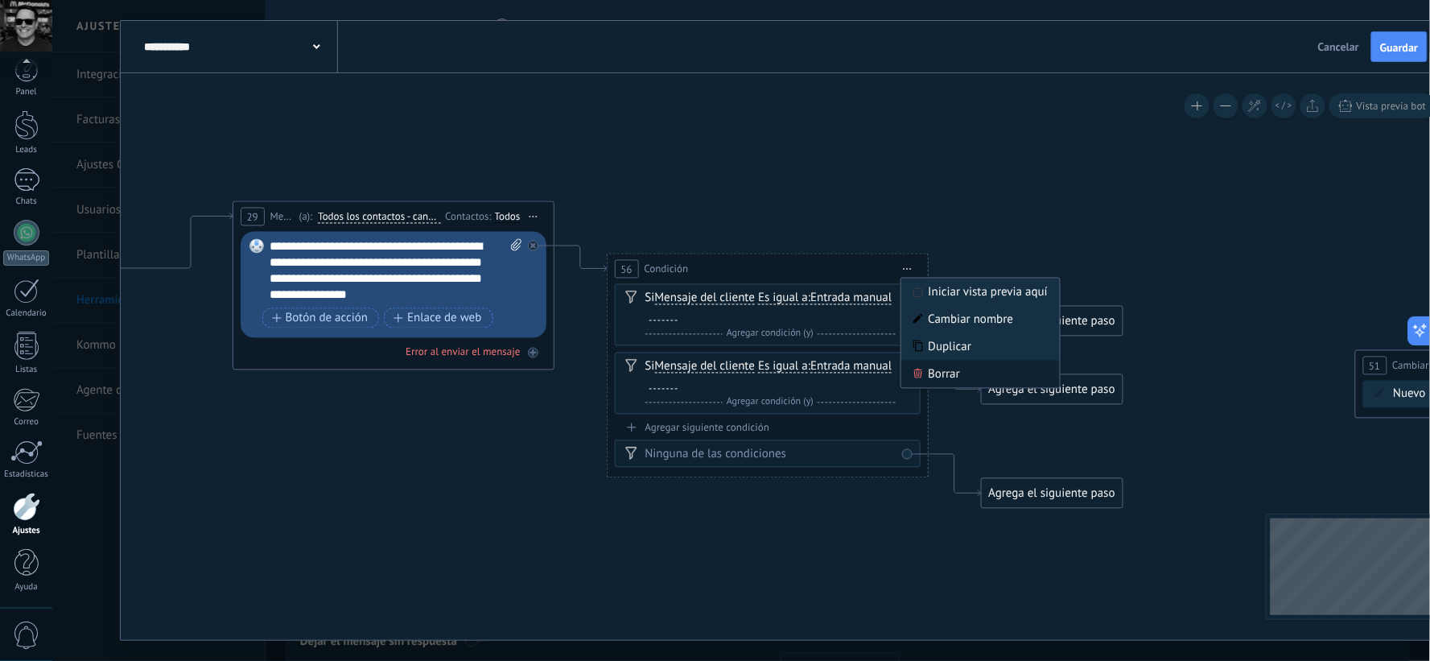
click at [926, 365] on div "Borrar" at bounding box center [981, 374] width 159 height 27
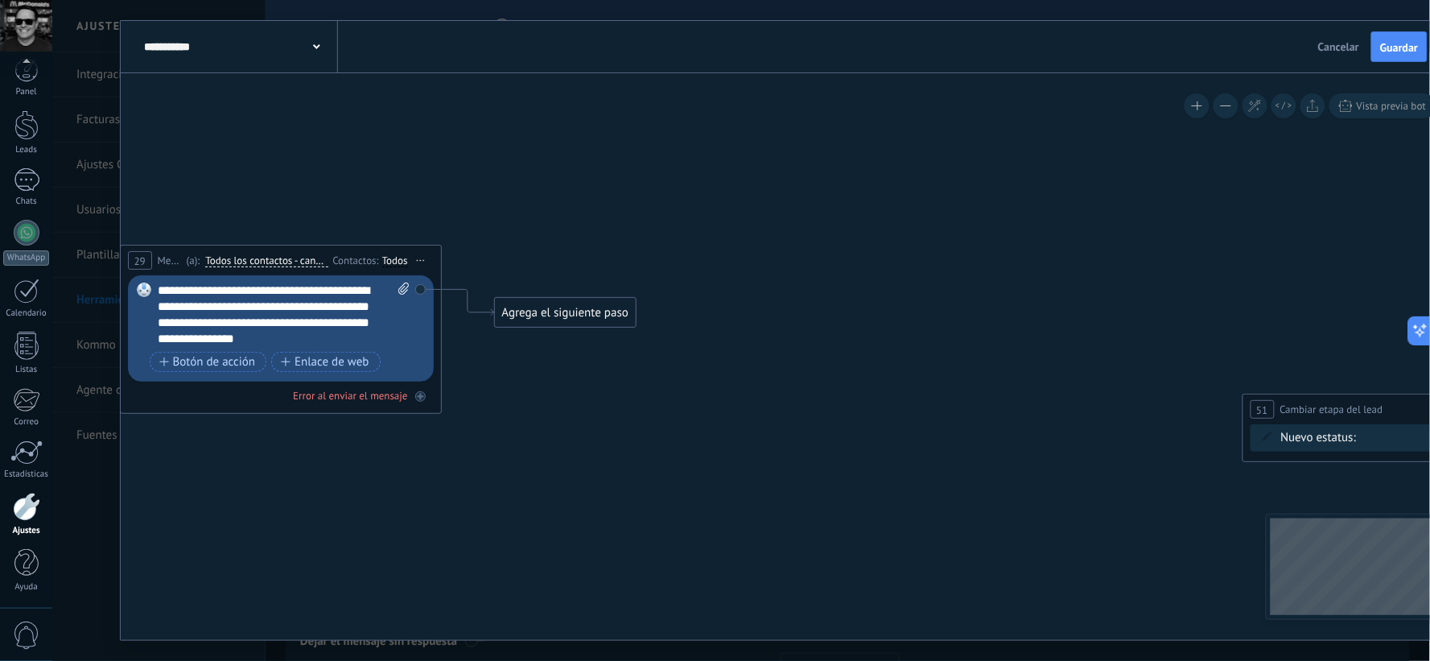
drag, startPoint x: 1071, startPoint y: 306, endPoint x: 959, endPoint y: 349, distance: 120.8
click at [959, 349] on icon at bounding box center [879, 607] width 3631 height 1530
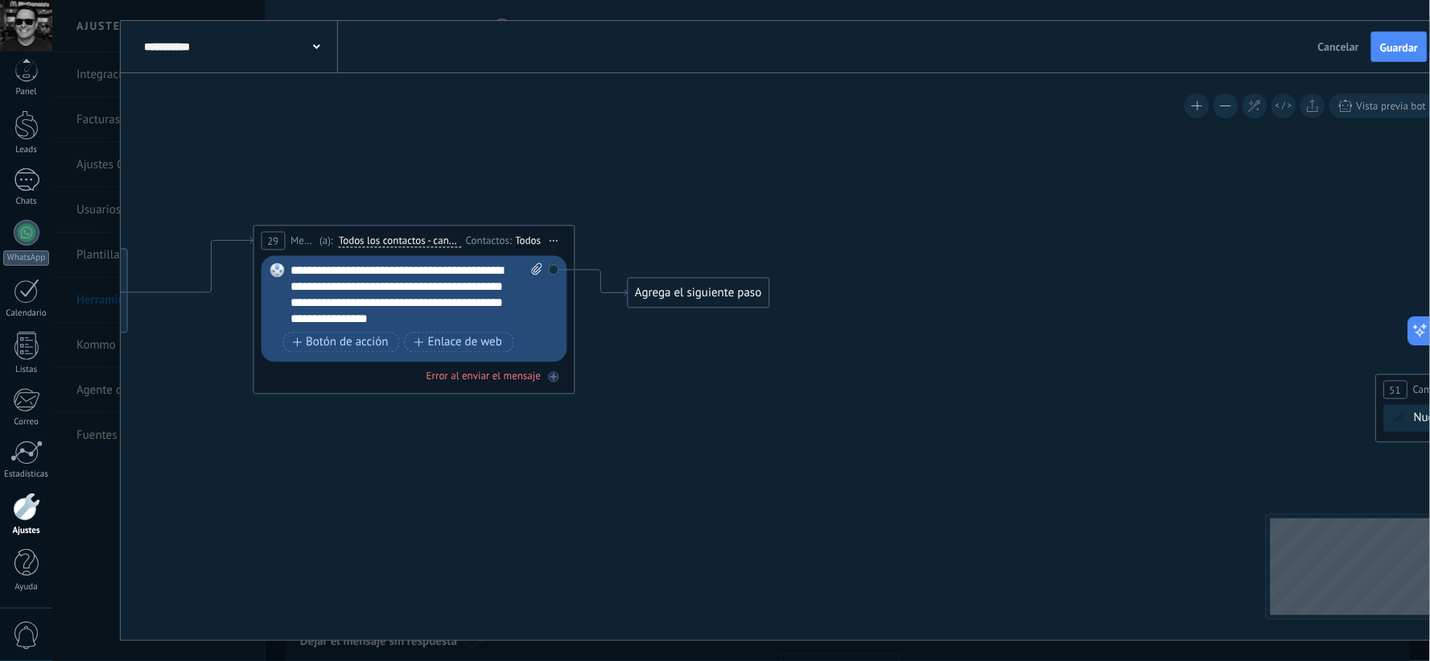
drag, startPoint x: 895, startPoint y: 361, endPoint x: 1028, endPoint y: 341, distance: 134.2
click at [1028, 341] on icon at bounding box center [1012, 588] width 3631 height 1530
click at [733, 295] on div "Agrega el siguiente paso" at bounding box center [698, 293] width 141 height 27
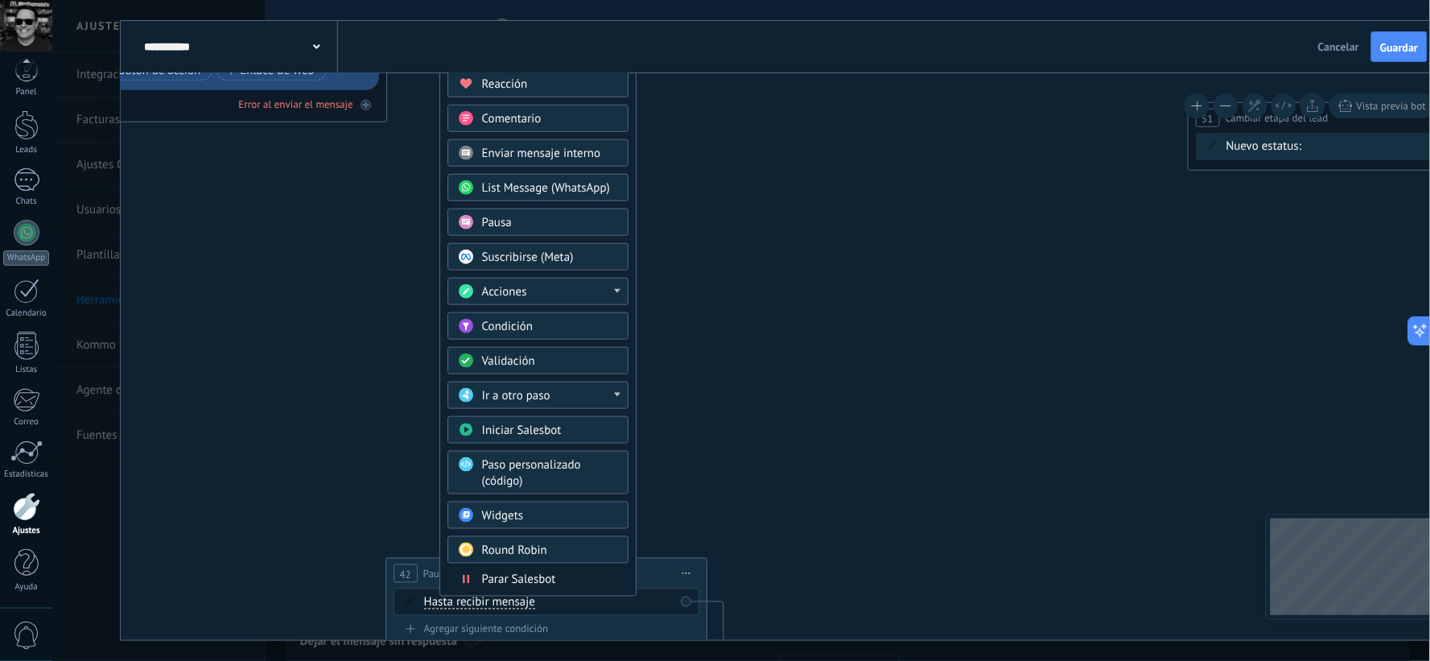
drag, startPoint x: 993, startPoint y: 324, endPoint x: 803, endPoint y: 50, distance: 333.2
click at [803, 50] on div "**********" at bounding box center [789, 330] width 1336 height 619
click at [597, 295] on div "Acciones" at bounding box center [548, 291] width 135 height 16
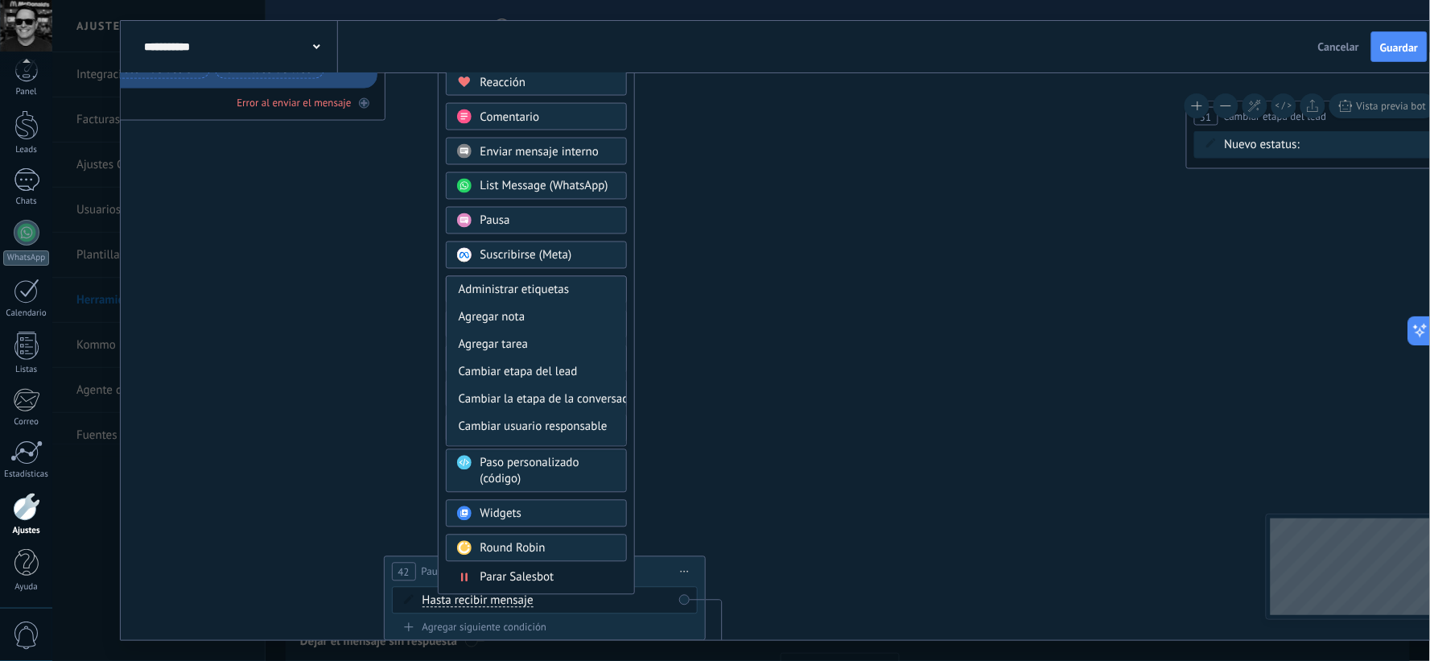
click at [819, 314] on icon at bounding box center [822, 314] width 3631 height 1530
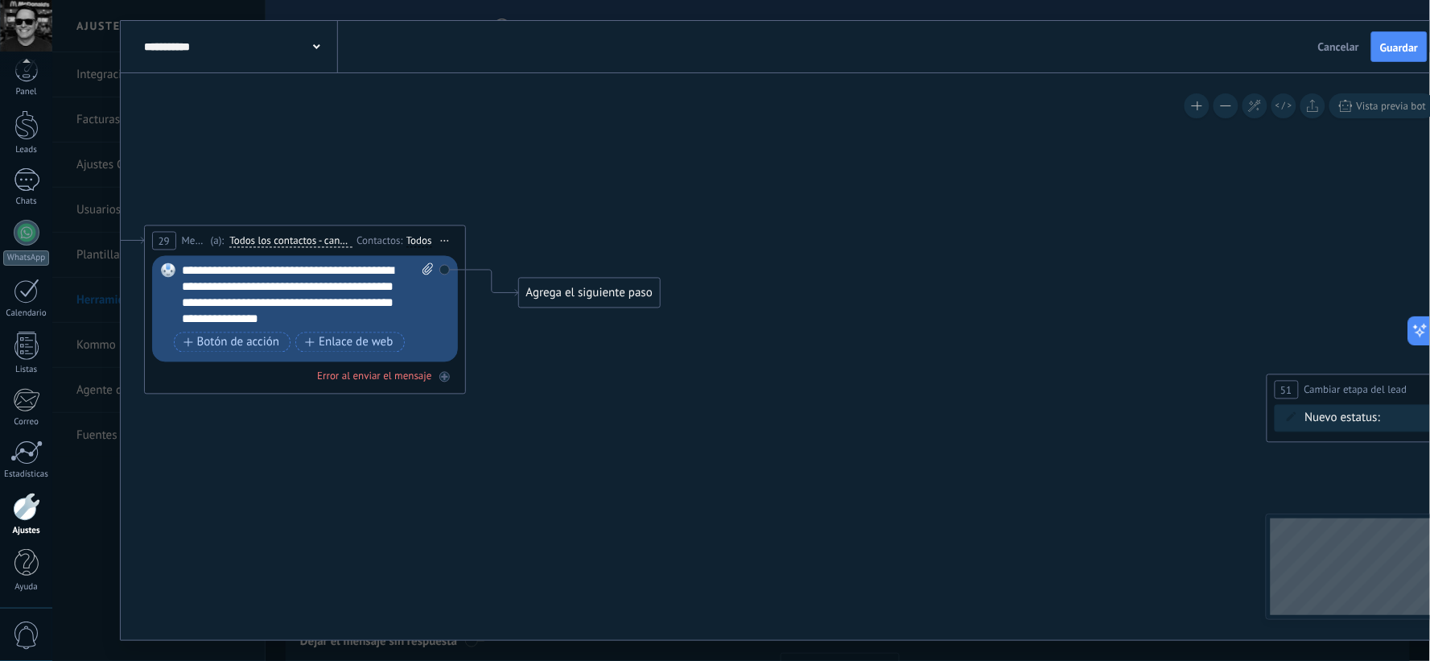
drag, startPoint x: 566, startPoint y: 179, endPoint x: 642, endPoint y: 446, distance: 278.0
click at [642, 446] on icon at bounding box center [903, 588] width 3631 height 1530
click at [610, 284] on div "Agrega el siguiente paso" at bounding box center [589, 293] width 141 height 27
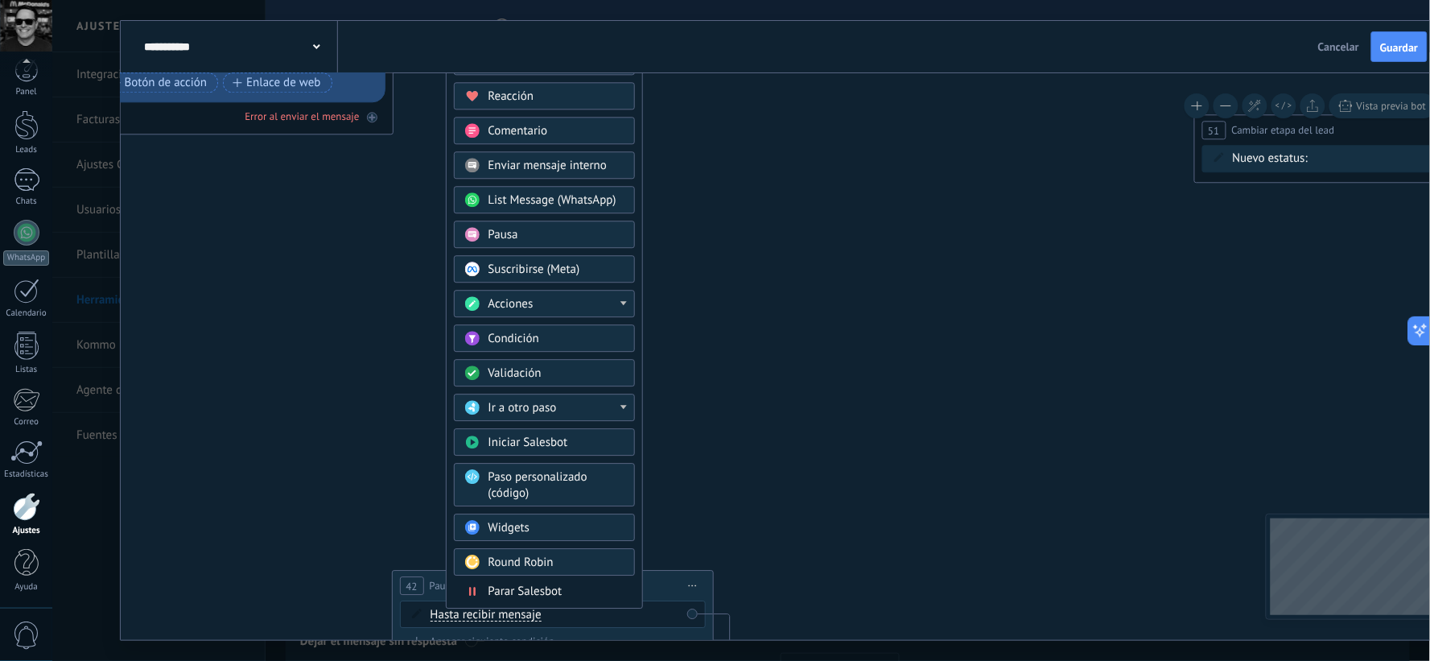
drag, startPoint x: 959, startPoint y: 510, endPoint x: 886, endPoint y: 250, distance: 269.1
click at [886, 250] on icon at bounding box center [830, 329] width 3631 height 1530
click at [599, 334] on div "Condición" at bounding box center [556, 340] width 135 height 16
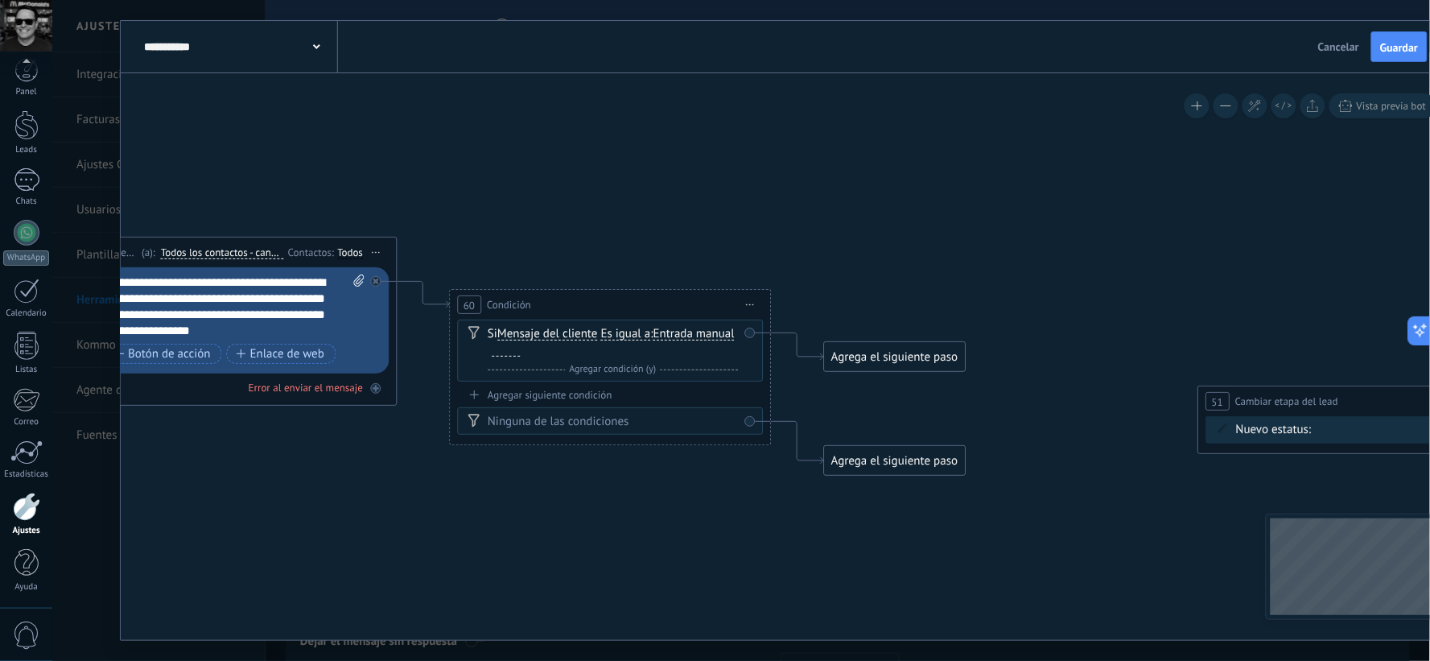
drag, startPoint x: 625, startPoint y: 344, endPoint x: 502, endPoint y: 565, distance: 253.7
click at [502, 565] on icon at bounding box center [834, 615] width 3631 height 1562
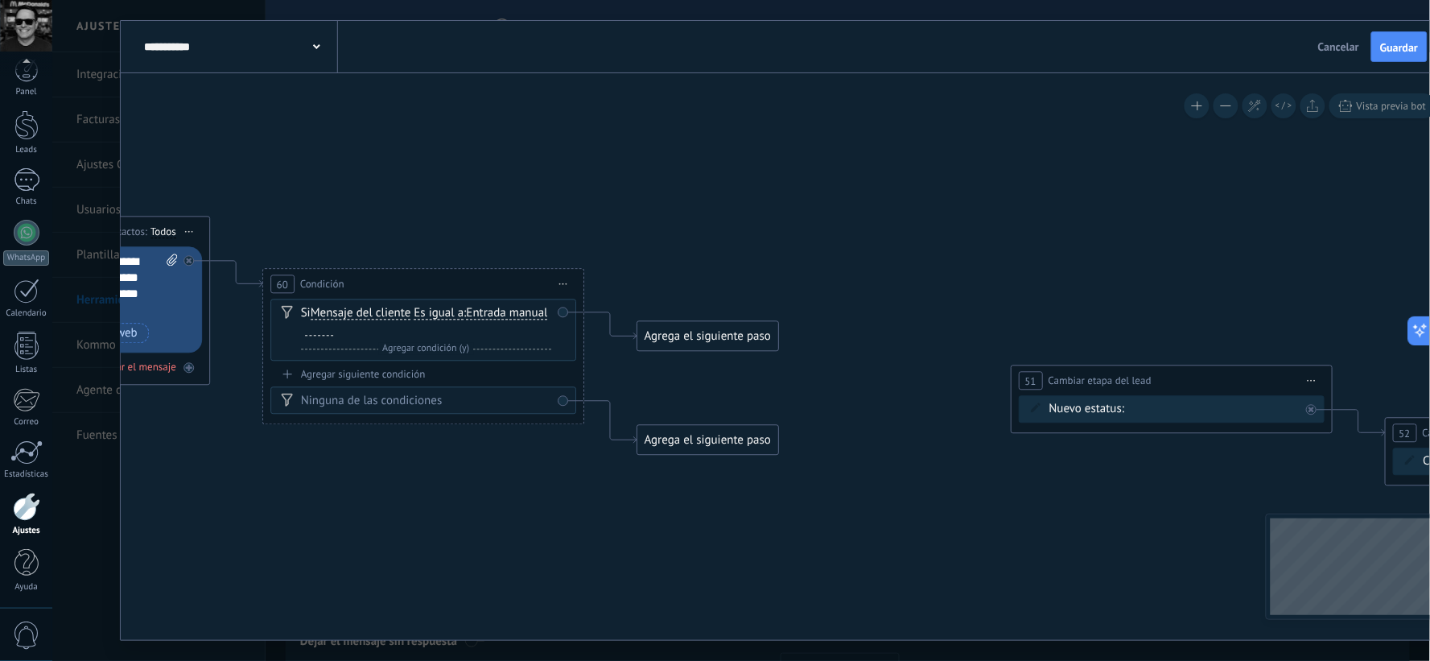
drag, startPoint x: 494, startPoint y: 621, endPoint x: 422, endPoint y: 518, distance: 126.0
click at [308, 596] on icon at bounding box center [647, 595] width 3631 height 1562
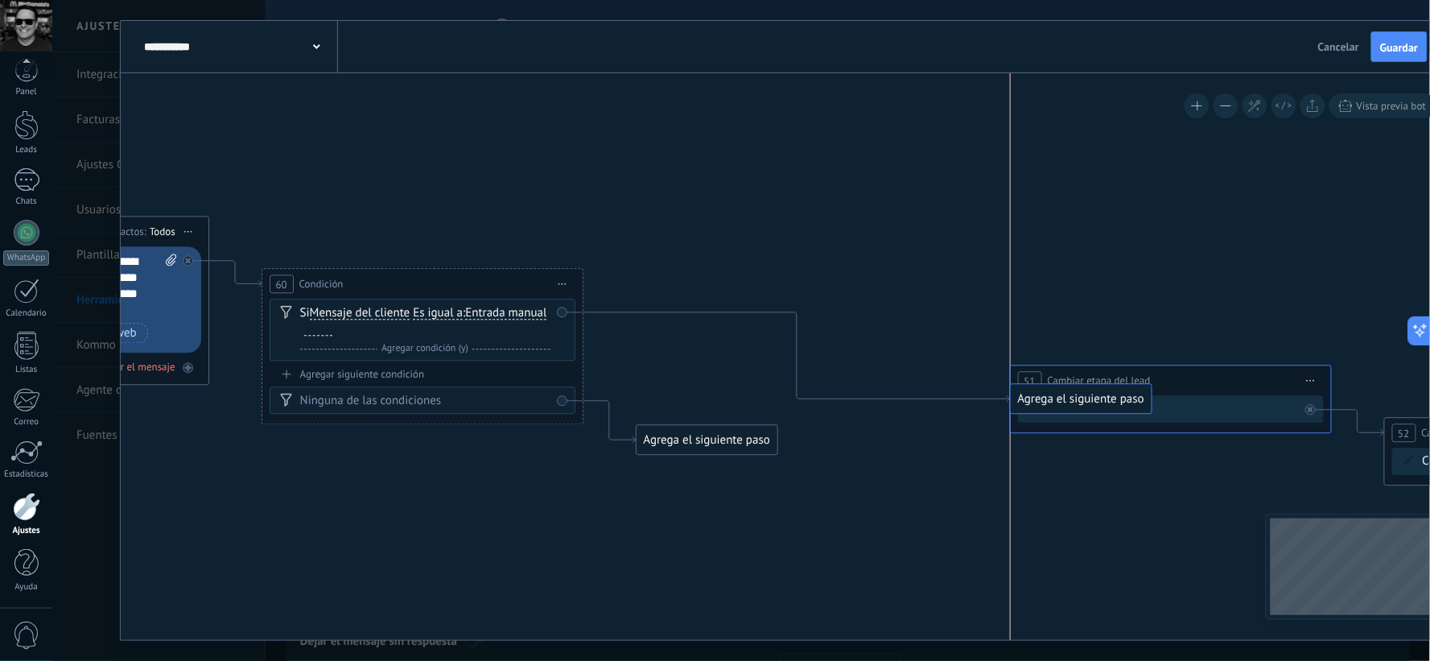
drag, startPoint x: 658, startPoint y: 338, endPoint x: 1040, endPoint y: 401, distance: 387.5
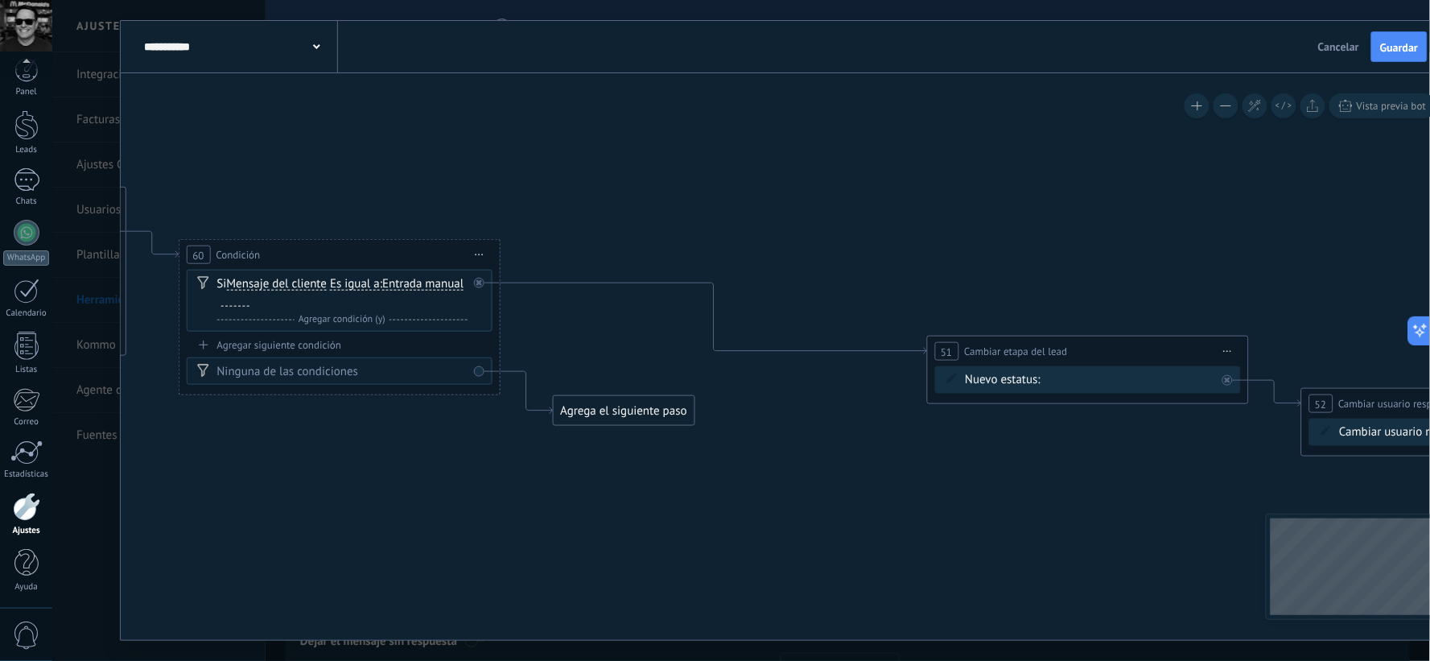
drag, startPoint x: 848, startPoint y: 539, endPoint x: 733, endPoint y: 453, distance: 144.4
click at [765, 506] on icon at bounding box center [562, 549] width 3631 height 1530
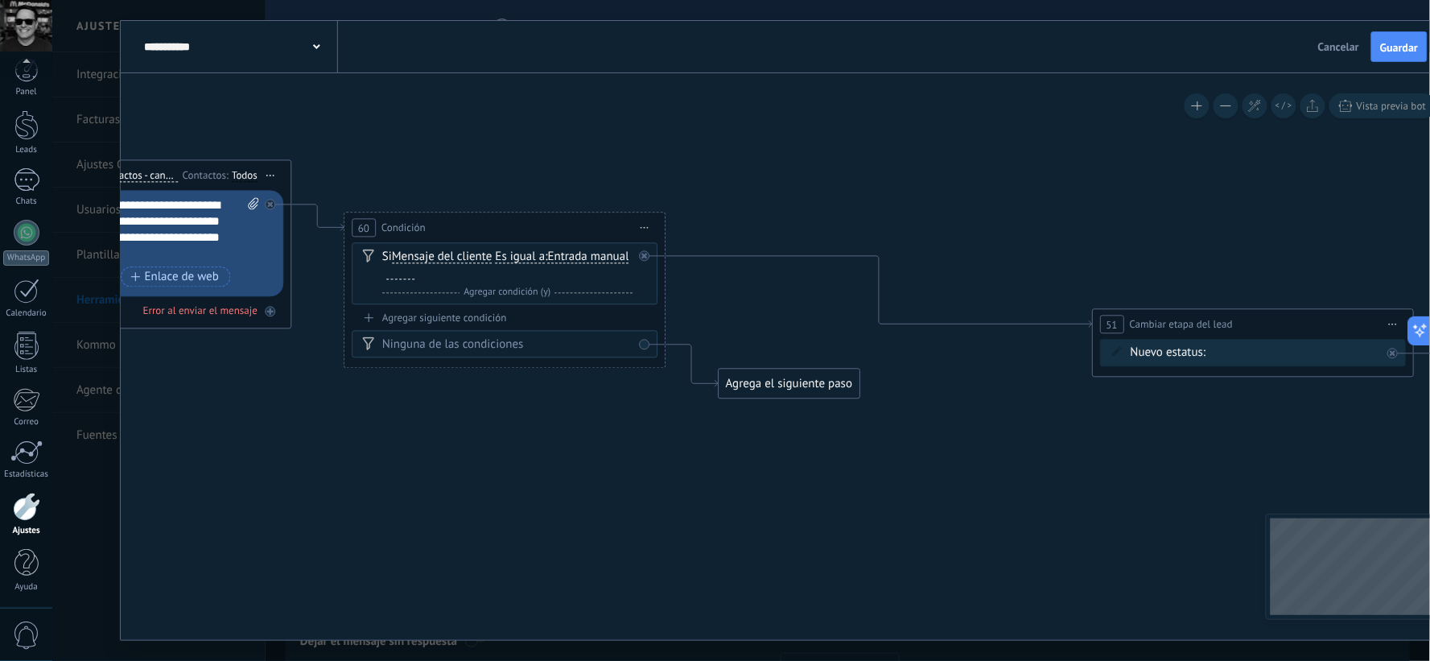
drag, startPoint x: 697, startPoint y: 472, endPoint x: 765, endPoint y: 431, distance: 79.1
click at [765, 436] on icon at bounding box center [728, 523] width 3631 height 1530
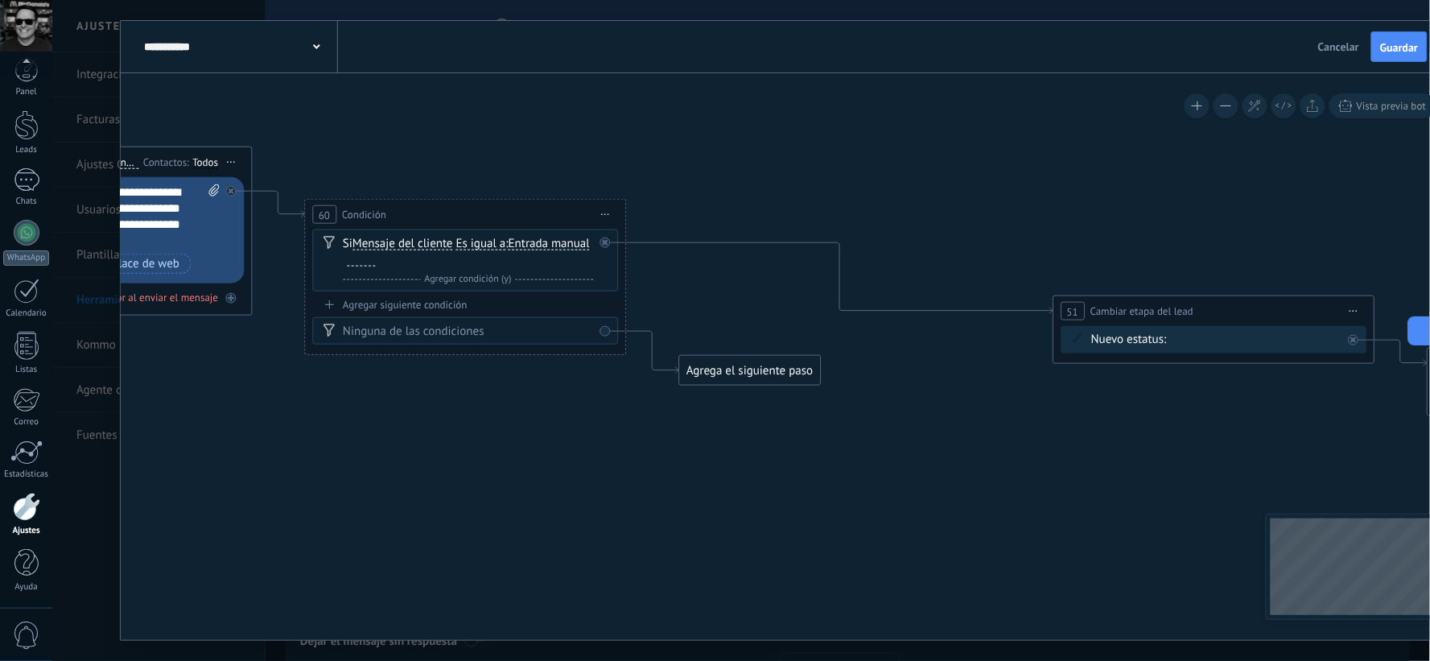
click at [806, 367] on div "Agrega el siguiente paso" at bounding box center [749, 370] width 141 height 27
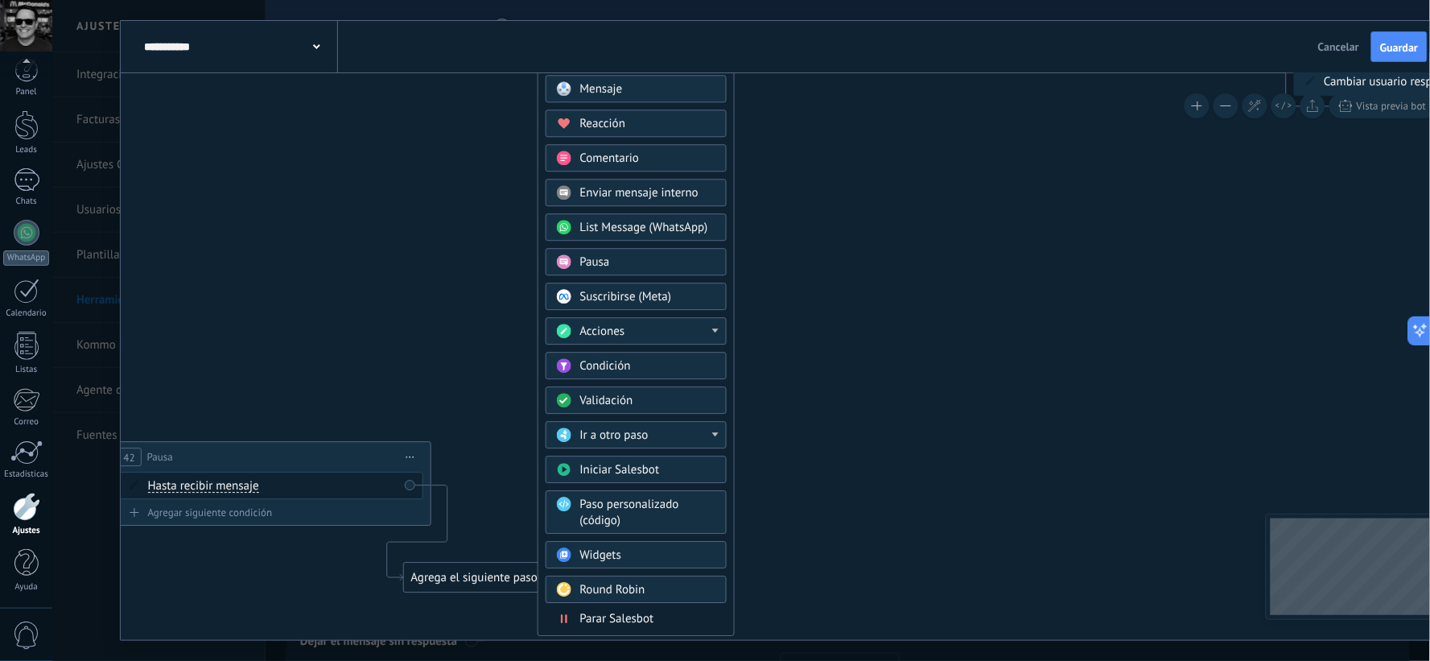
drag, startPoint x: 1032, startPoint y: 539, endPoint x: 890, endPoint y: 229, distance: 340.8
click at [890, 229] on icon at bounding box center [547, 200] width 3631 height 1530
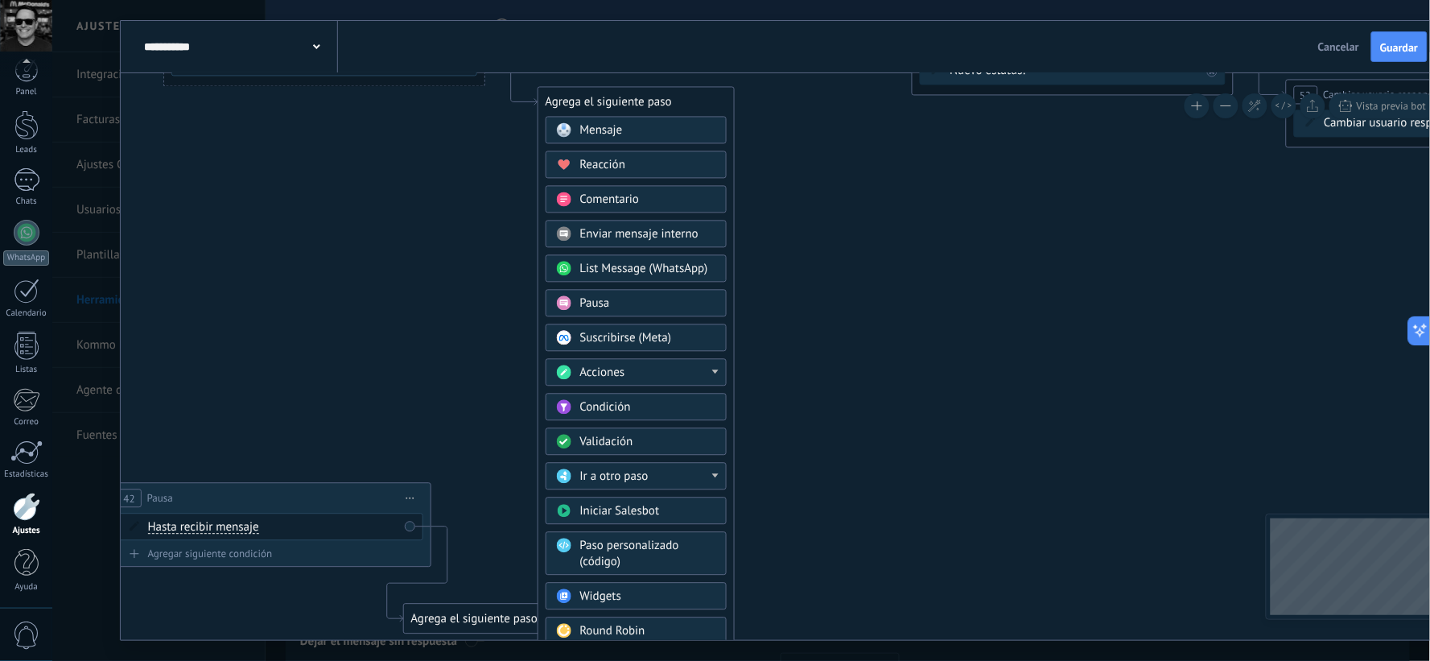
drag, startPoint x: 834, startPoint y: 283, endPoint x: 834, endPoint y: 324, distance: 41.1
click at [834, 324] on icon at bounding box center [547, 241] width 3631 height 1530
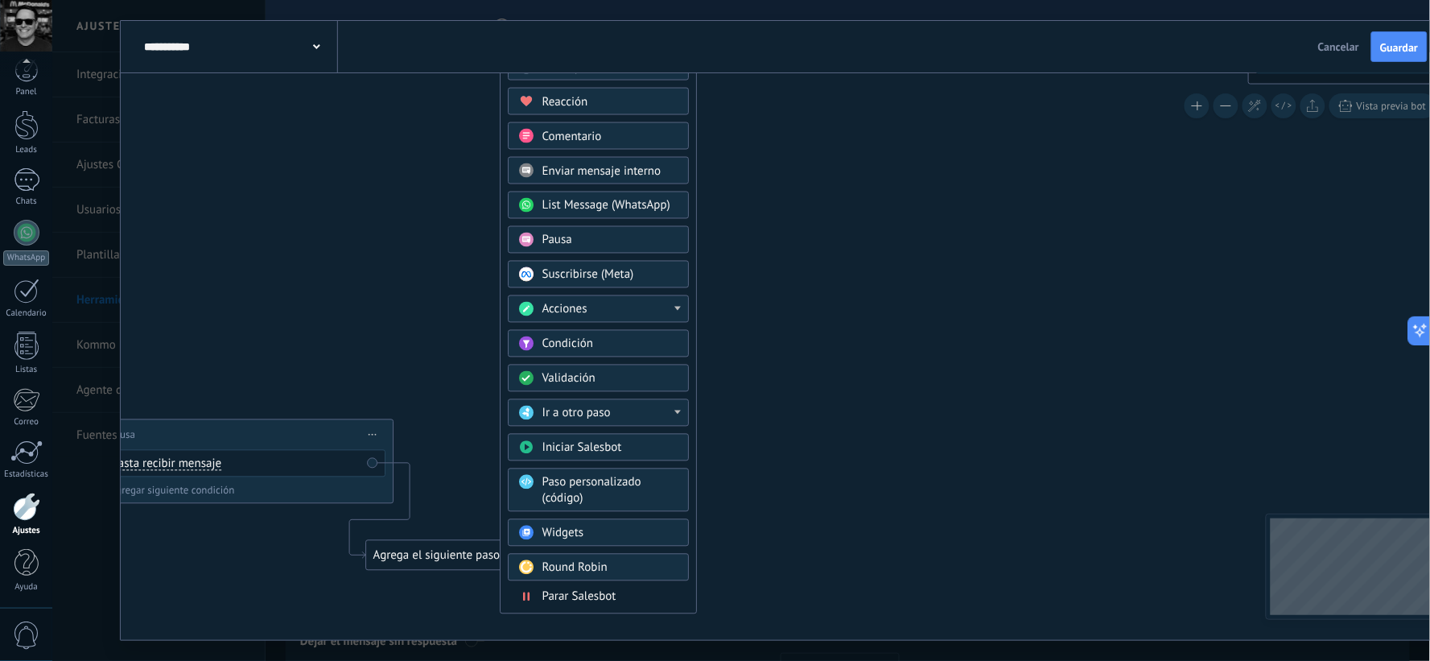
drag, startPoint x: 845, startPoint y: 415, endPoint x: 807, endPoint y: 355, distance: 71.3
click at [807, 355] on icon at bounding box center [510, 177] width 3631 height 1530
click at [676, 251] on div "Pausa" at bounding box center [610, 243] width 135 height 16
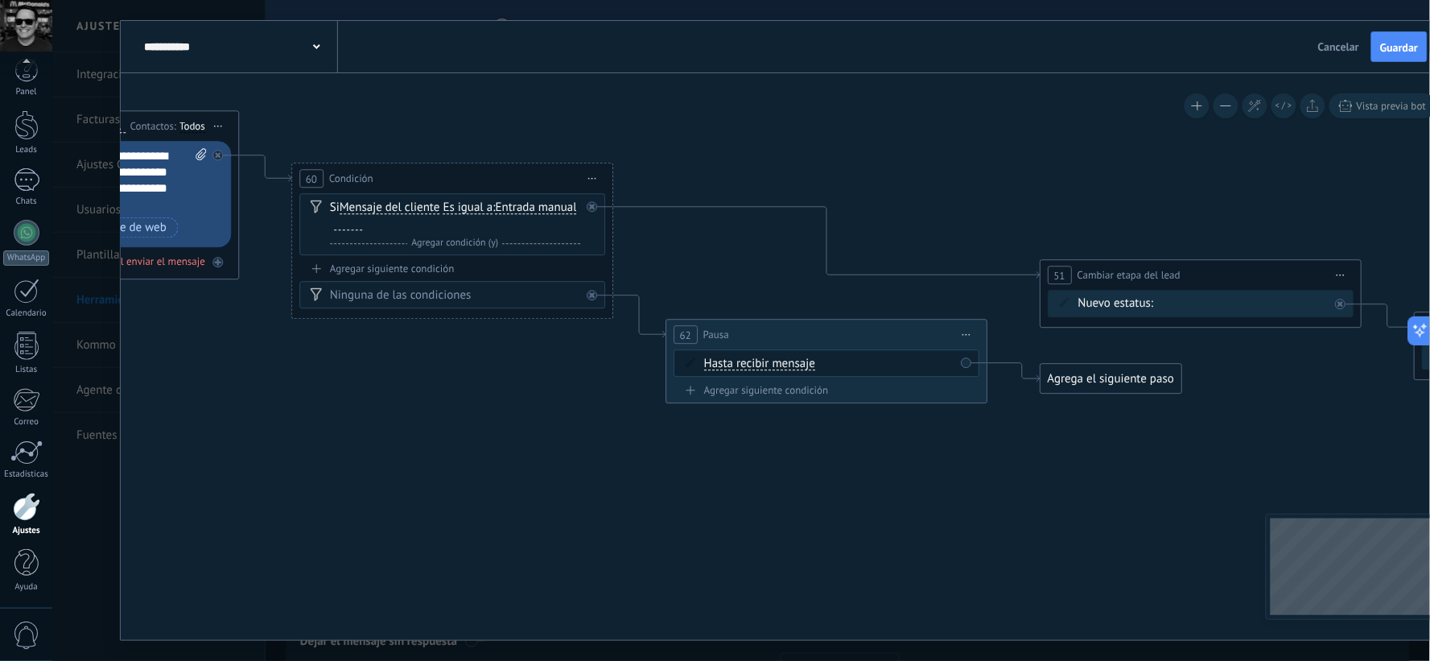
drag, startPoint x: 751, startPoint y: 231, endPoint x: 791, endPoint y: 518, distance: 289.3
click at [791, 518] on icon at bounding box center [676, 490] width 3631 height 1562
click at [793, 363] on span "Hasta recibir mensaje" at bounding box center [759, 364] width 111 height 13
click at [793, 363] on button "Hasta recibir mensaje" at bounding box center [796, 364] width 201 height 29
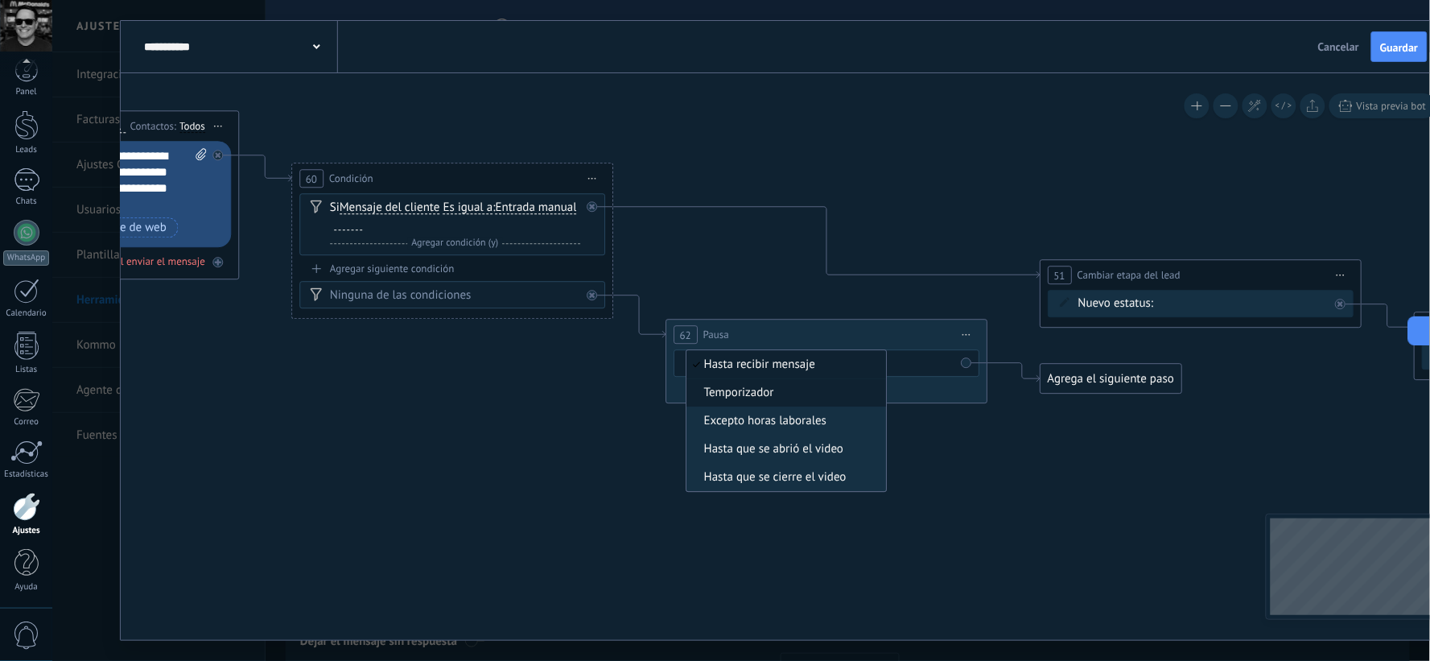
click at [763, 392] on span "Temporizador" at bounding box center [784, 394] width 195 height 16
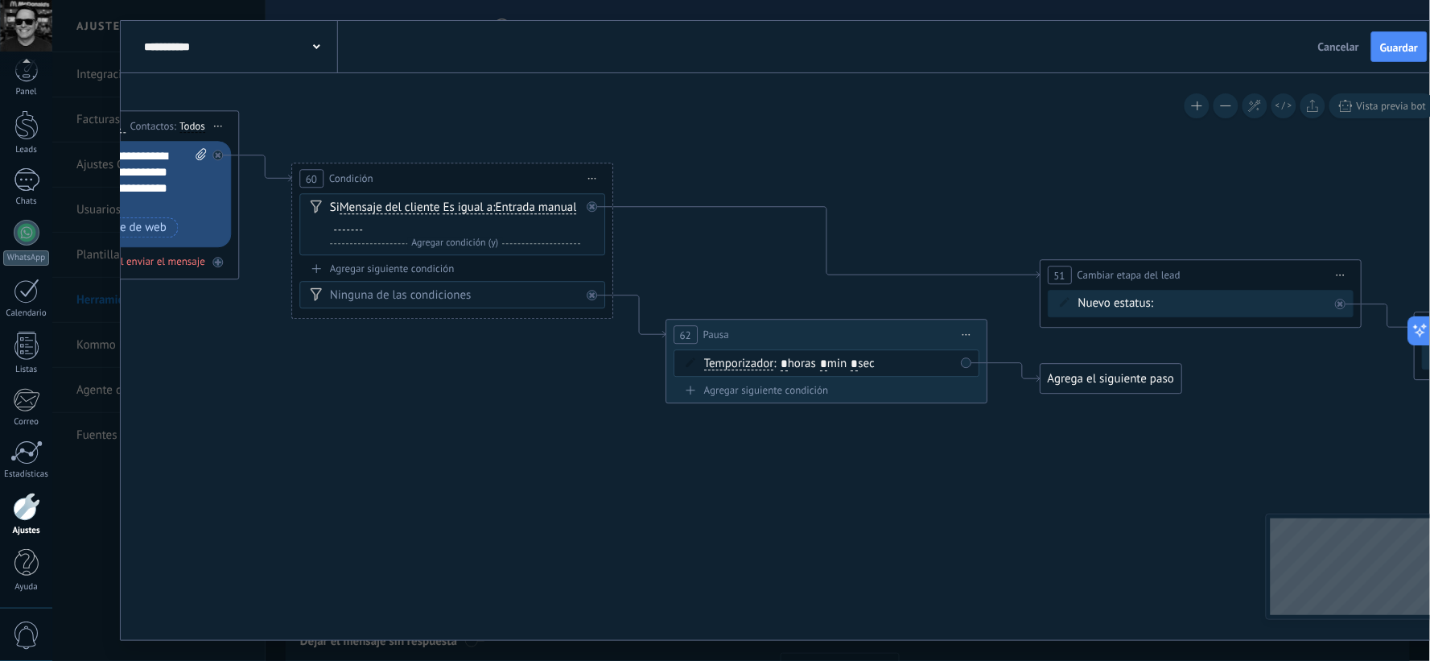
click at [788, 365] on input "*" at bounding box center [784, 364] width 7 height 13
drag, startPoint x: 790, startPoint y: 365, endPoint x: 779, endPoint y: 365, distance: 10.5
click at [779, 365] on span ": * horas * min * sec" at bounding box center [824, 364] width 101 height 15
type input "*"
click at [828, 362] on input "*" at bounding box center [823, 364] width 7 height 13
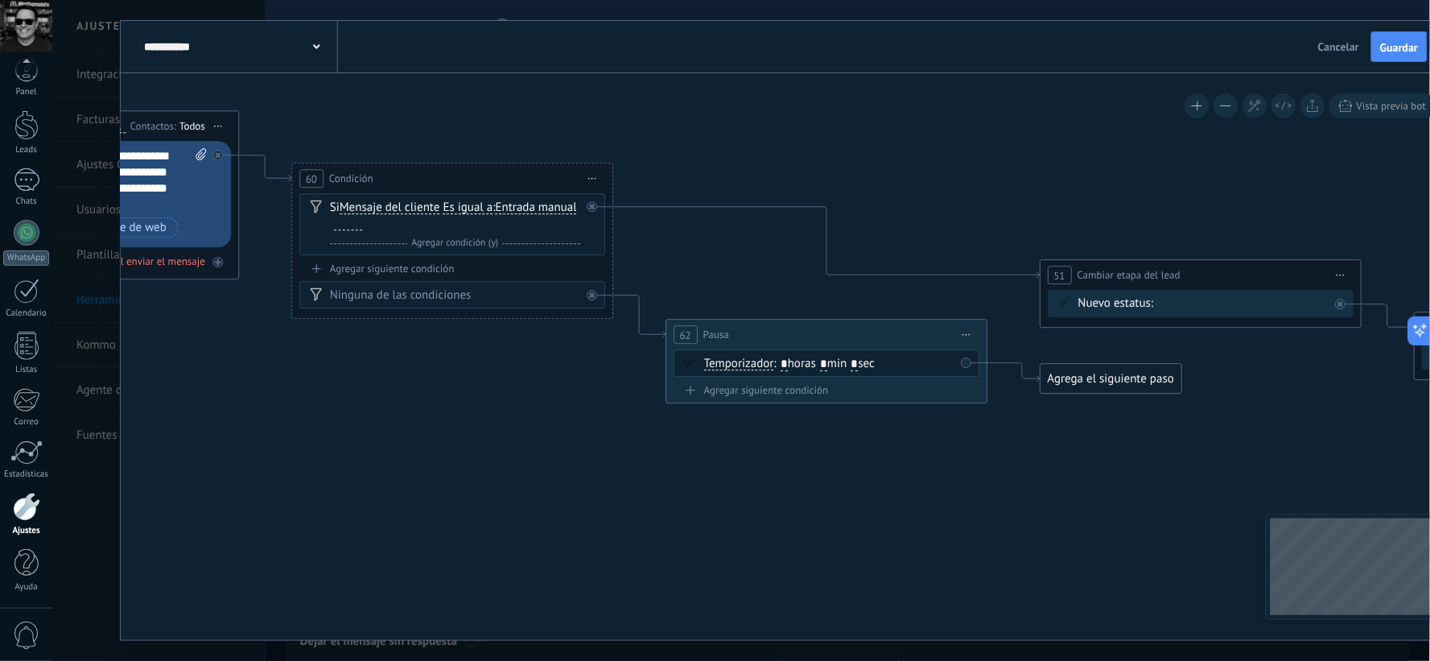
type input "*"
click at [827, 522] on icon at bounding box center [676, 490] width 3631 height 1562
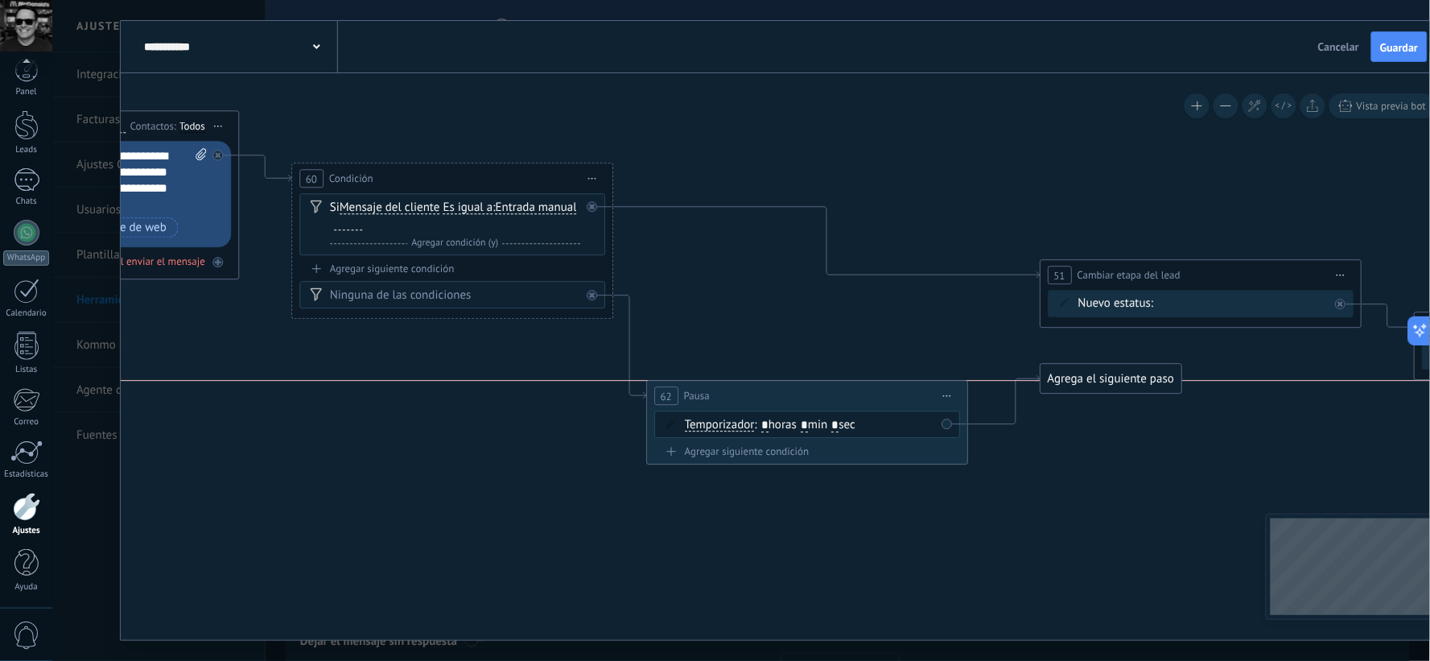
drag, startPoint x: 749, startPoint y: 336, endPoint x: 731, endPoint y: 390, distance: 56.8
click at [731, 390] on div "62 Pausa ***** Iniciar vista previa aquí Cambiar nombre Duplicar [GEOGRAPHIC_DA…" at bounding box center [807, 397] width 320 height 30
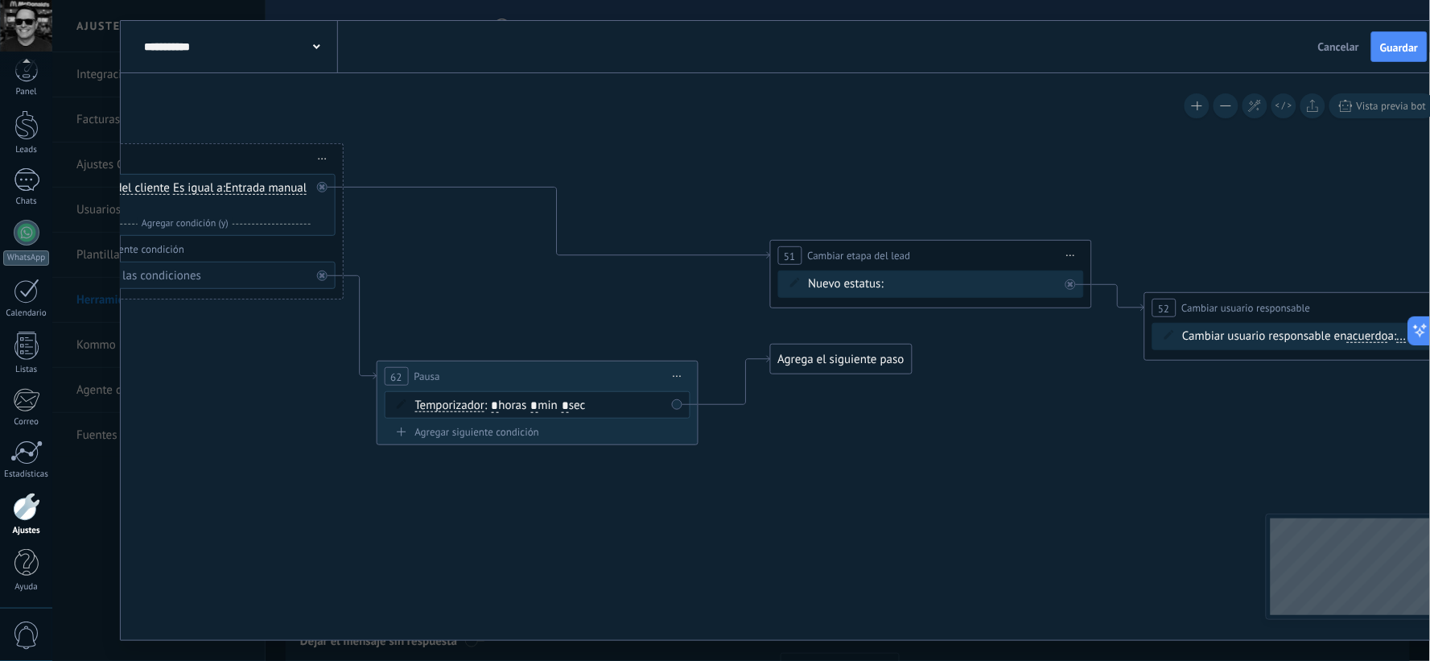
drag, startPoint x: 976, startPoint y: 572, endPoint x: 759, endPoint y: 548, distance: 217.8
click at [758, 552] on icon at bounding box center [405, 469] width 3631 height 1562
drag, startPoint x: 822, startPoint y: 352, endPoint x: 834, endPoint y: 401, distance: 50.6
click at [834, 401] on div "Agrega el siguiente paso" at bounding box center [852, 407] width 141 height 27
click at [1415, 334] on icon at bounding box center [1414, 330] width 17 height 17
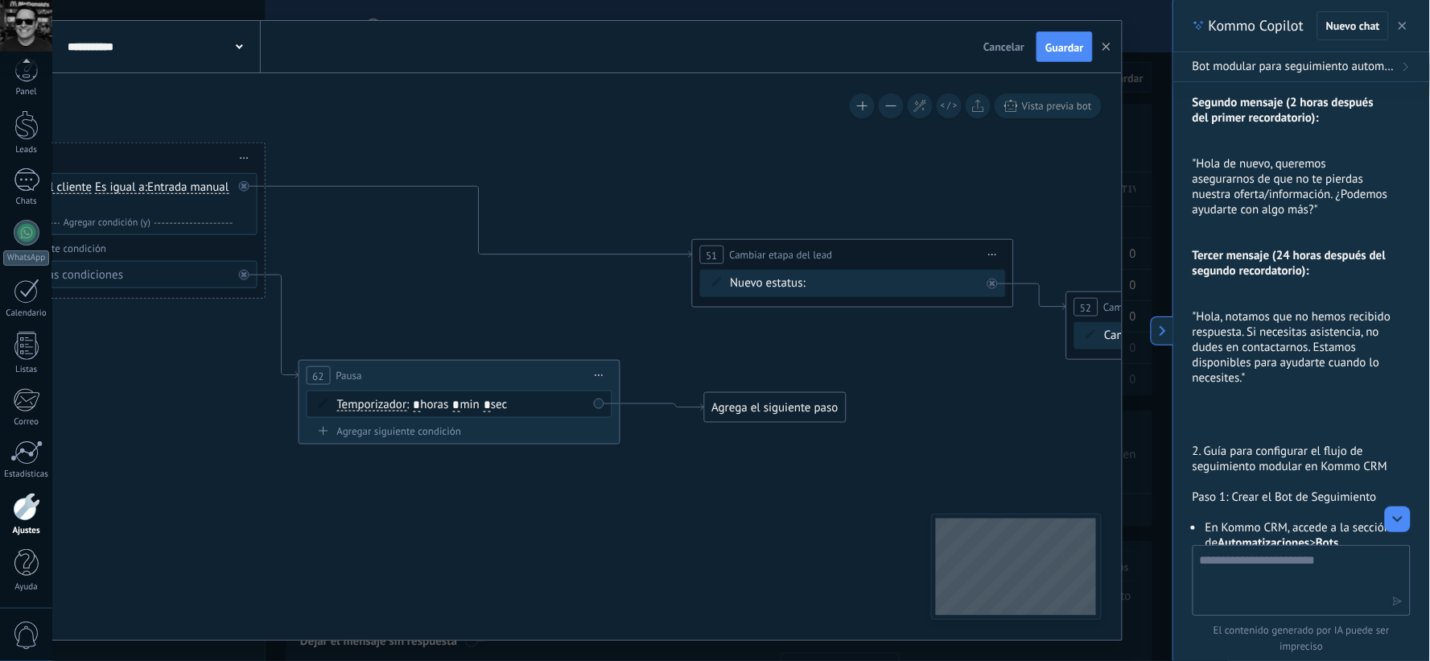
scroll to position [2795, 0]
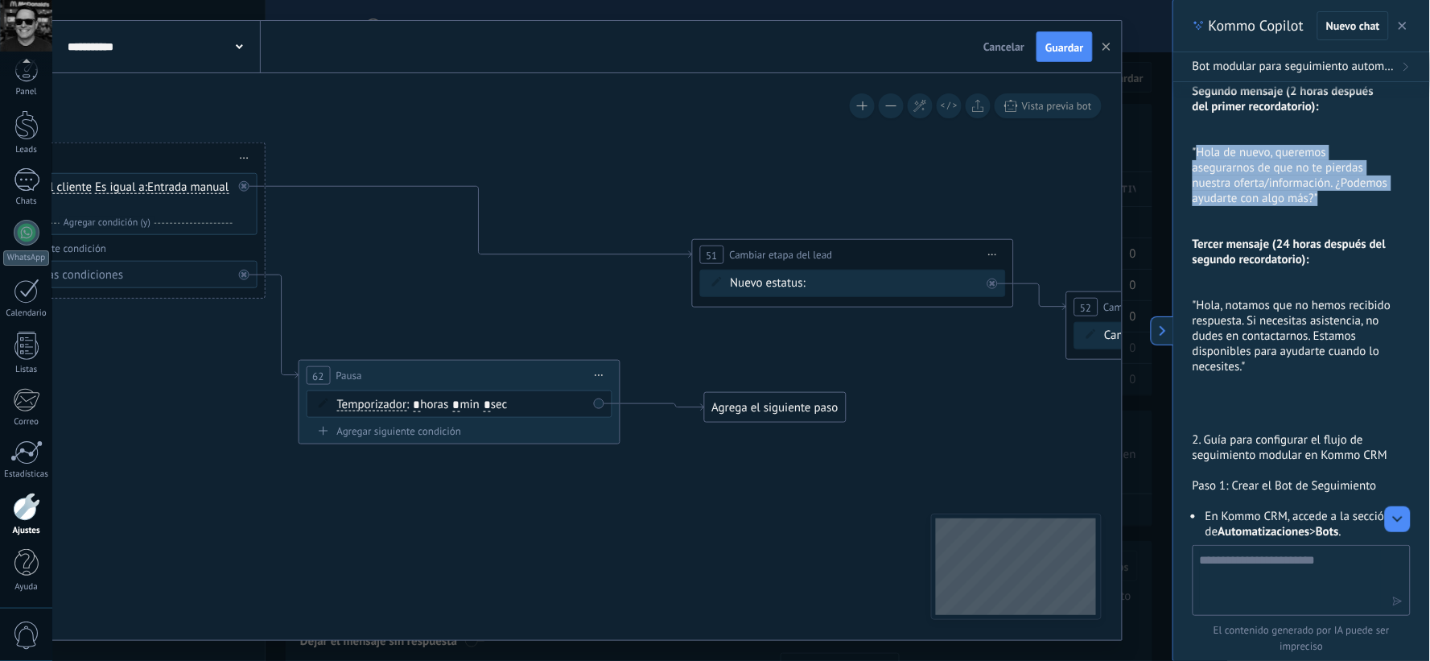
drag, startPoint x: 1198, startPoint y: 298, endPoint x: 1373, endPoint y: 349, distance: 181.9
click at [1373, 206] on p ""Hola de nuevo, queremos asegurarnos de que no te pierdas nuestra oferta/inform…" at bounding box center [1292, 175] width 199 height 61
copy p "Hola de nuevo, queremos asegurarnos de que no te pierdas nuestra oferta/informa…"
click at [758, 407] on div "Agrega el siguiente paso" at bounding box center [774, 407] width 141 height 27
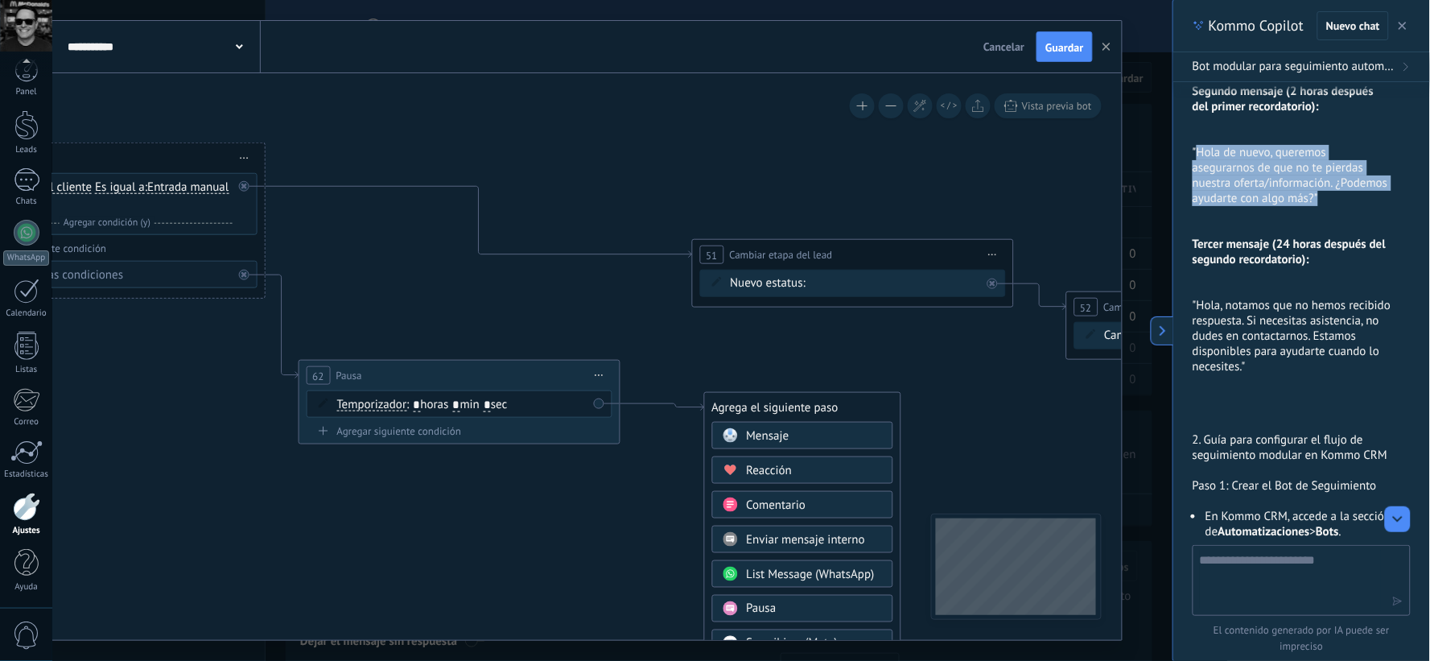
click at [766, 437] on span "Mensaje" at bounding box center [767, 435] width 43 height 15
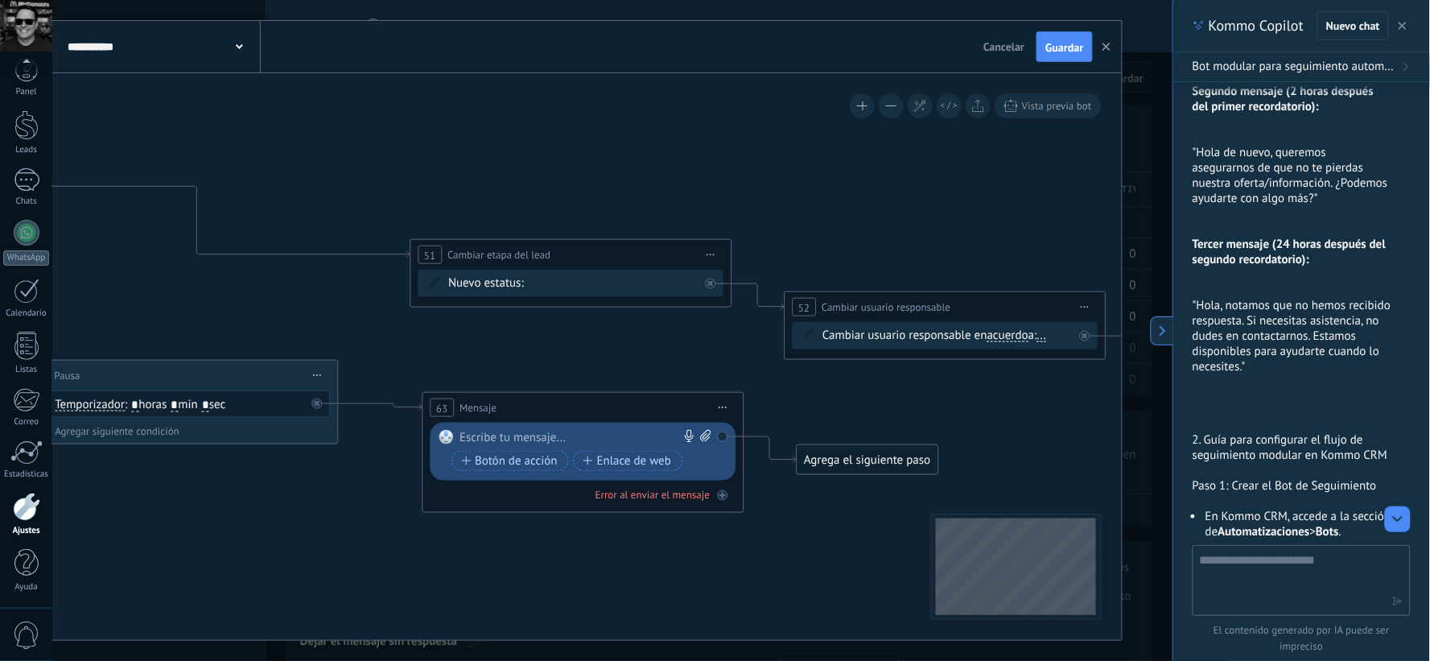
click at [620, 431] on div at bounding box center [579, 438] width 239 height 16
paste div
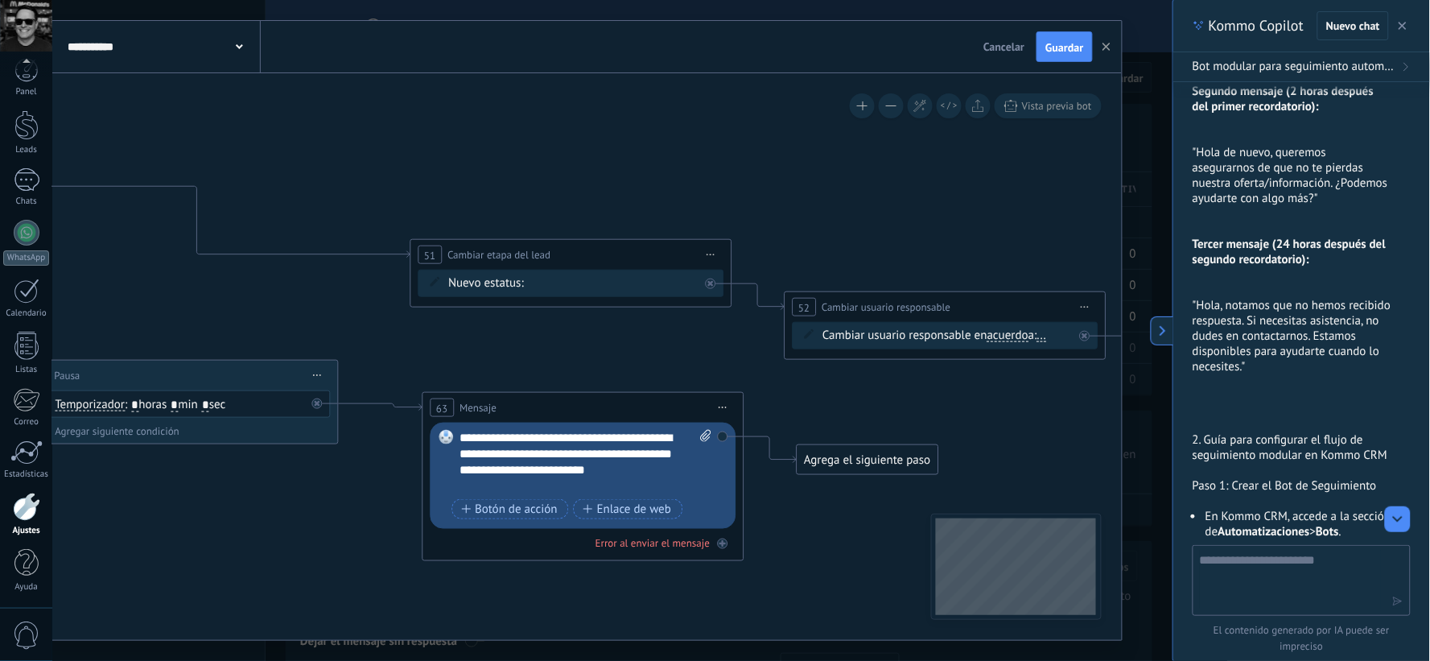
click at [798, 392] on icon at bounding box center [46, 469] width 3631 height 1562
click at [1055, 50] on span "Guardar" at bounding box center [1065, 47] width 38 height 11
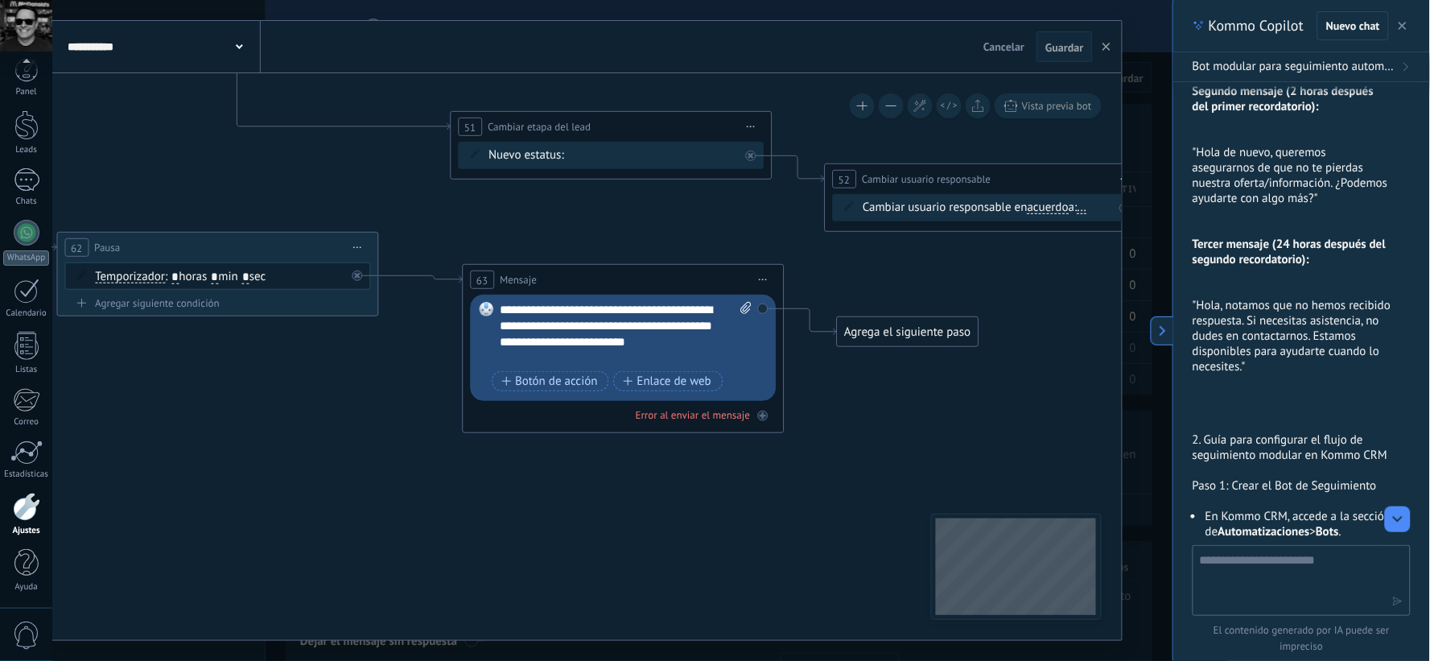
drag, startPoint x: 798, startPoint y: 130, endPoint x: 815, endPoint y: 52, distance: 79.9
click at [815, 52] on div "**********" at bounding box center [582, 330] width 1079 height 619
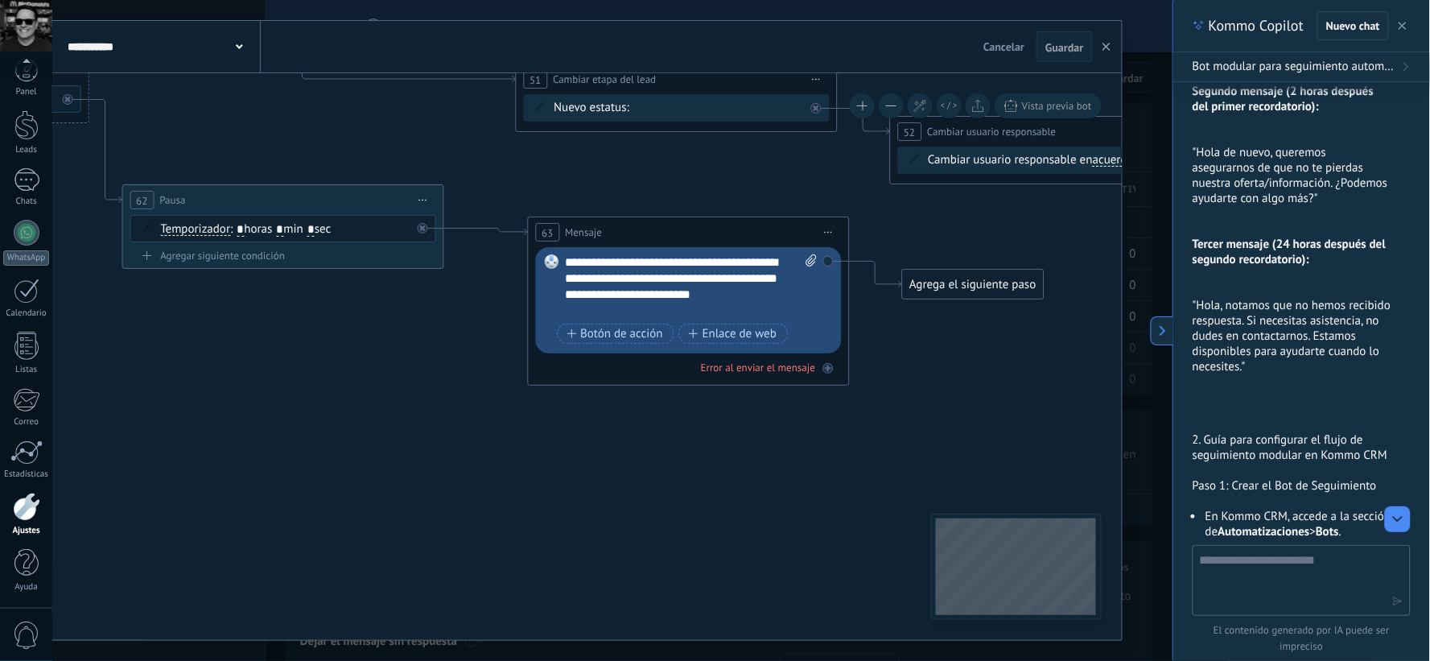
drag, startPoint x: 840, startPoint y: 427, endPoint x: 902, endPoint y: 382, distance: 76.6
click at [902, 382] on icon at bounding box center [151, 293] width 3631 height 1562
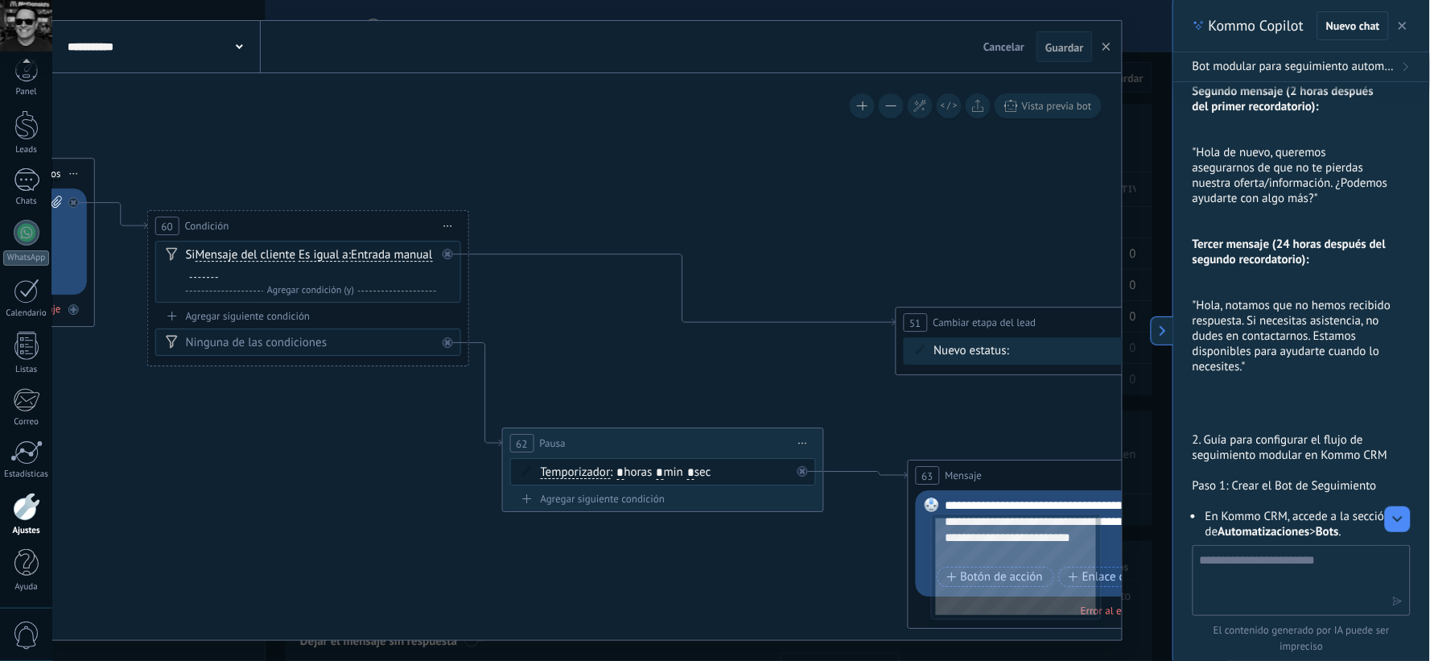
drag, startPoint x: 301, startPoint y: 130, endPoint x: 681, endPoint y: 374, distance: 451.1
click at [681, 374] on icon at bounding box center [531, 536] width 3631 height 1562
click at [444, 223] on span "Iniciar vista previa aquí Cambiar nombre Duplicar [GEOGRAPHIC_DATA]" at bounding box center [448, 225] width 26 height 23
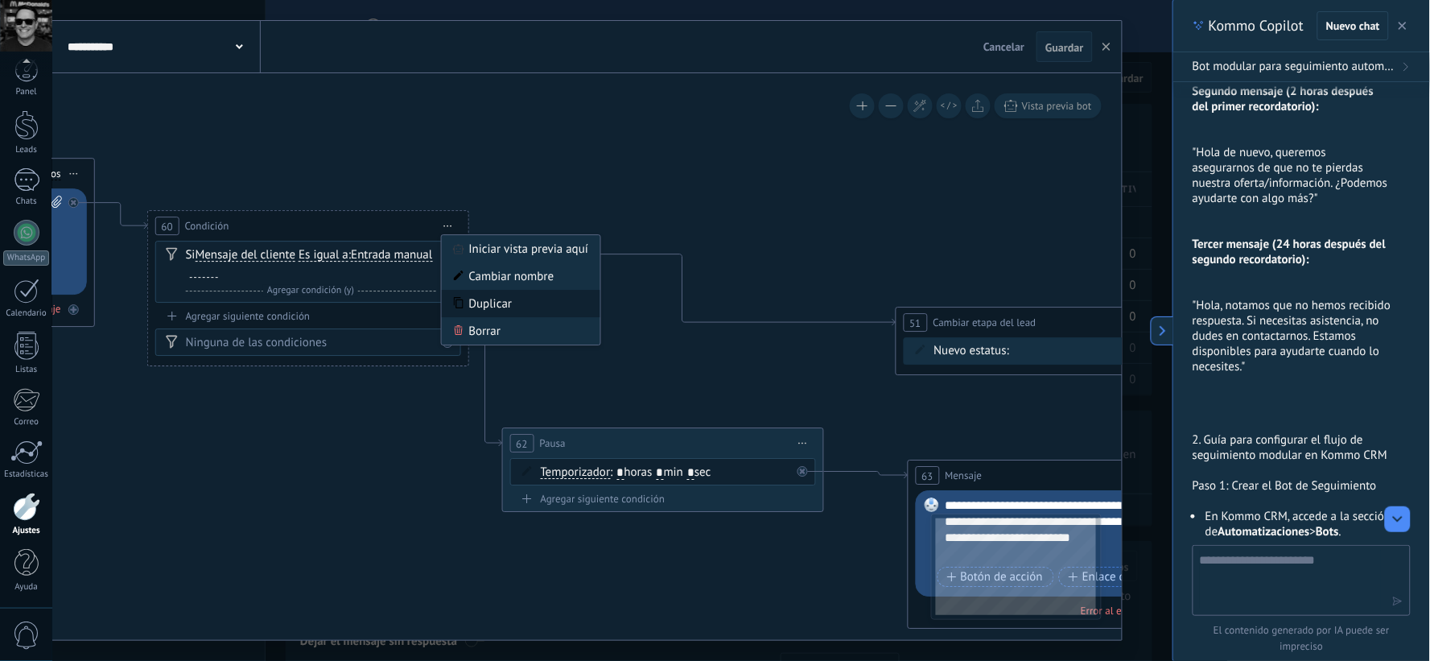
click at [497, 307] on div "Duplicar" at bounding box center [520, 303] width 159 height 27
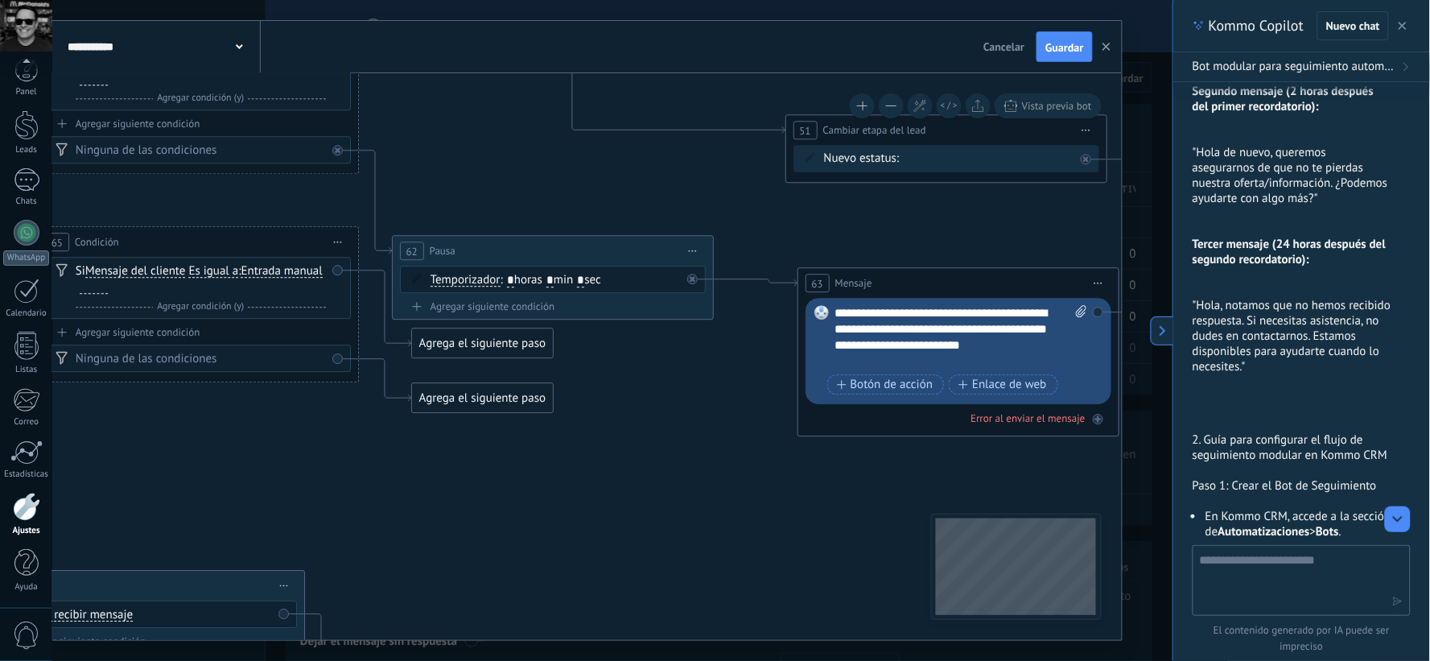
drag, startPoint x: 263, startPoint y: 630, endPoint x: 154, endPoint y: 437, distance: 221.4
click at [154, 437] on icon at bounding box center [422, 329] width 3631 height 1530
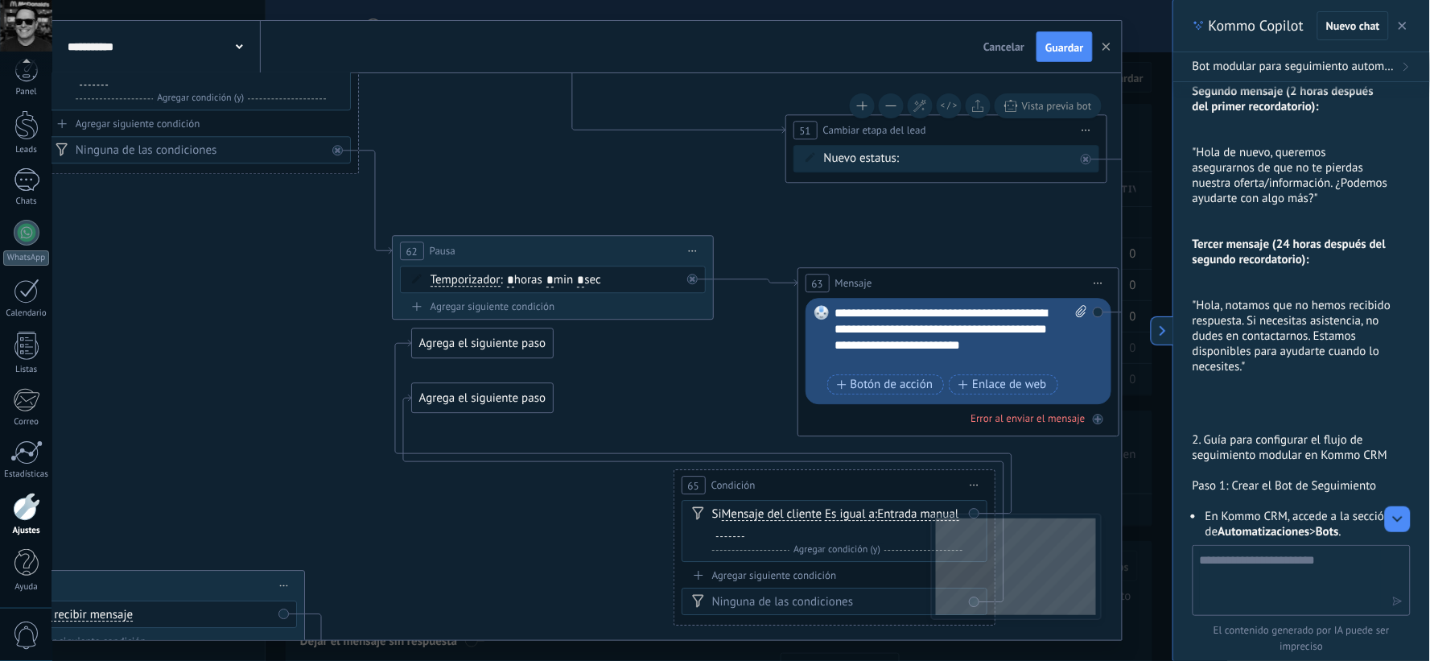
drag, startPoint x: 142, startPoint y: 242, endPoint x: 779, endPoint y: 485, distance: 681.6
click at [779, 485] on div "65 Condición ********* Iniciar vista previa aquí Cambiar nombre Duplicar [GEOGR…" at bounding box center [835, 486] width 320 height 30
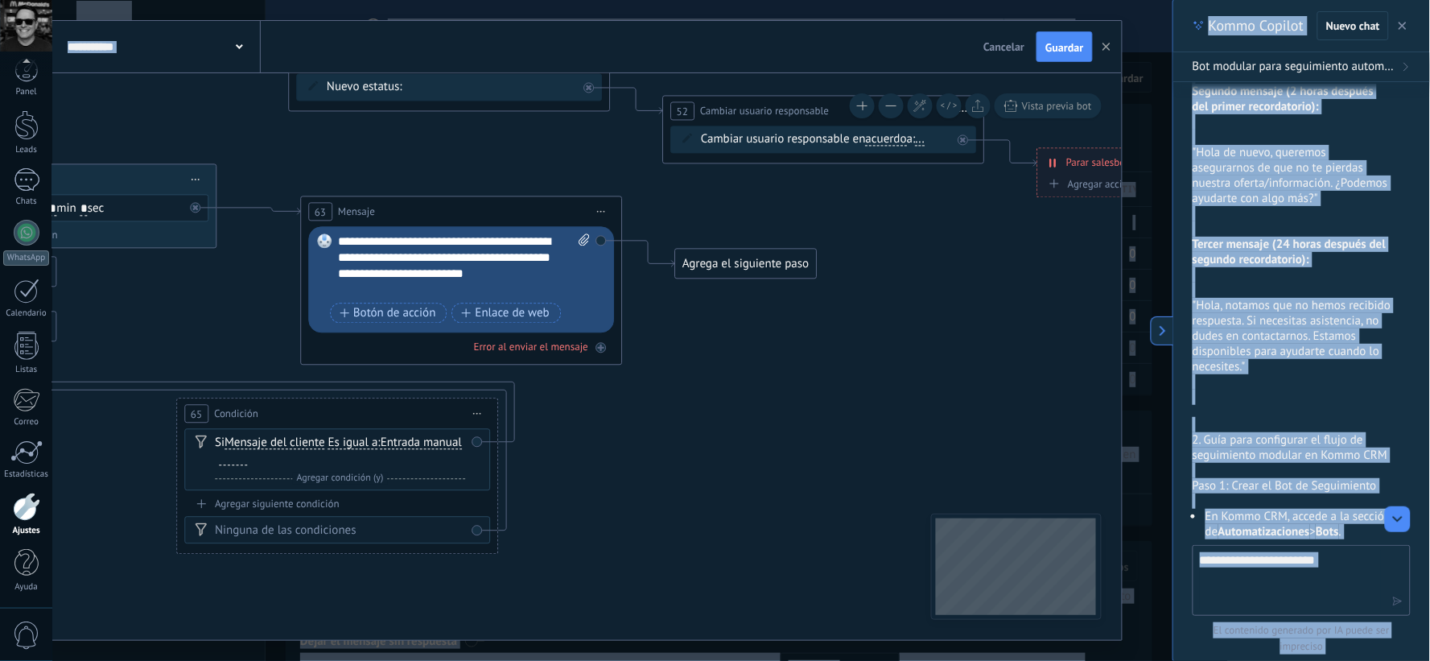
drag, startPoint x: 527, startPoint y: 574, endPoint x: 32, endPoint y: 502, distance: 500.2
click at [32, 502] on body ".abccls-1,.abccls-2{fill-rule:evenodd}.abccls-2{fill:#fff} .abfcls-1{fill:none}…" at bounding box center [715, 330] width 1430 height 661
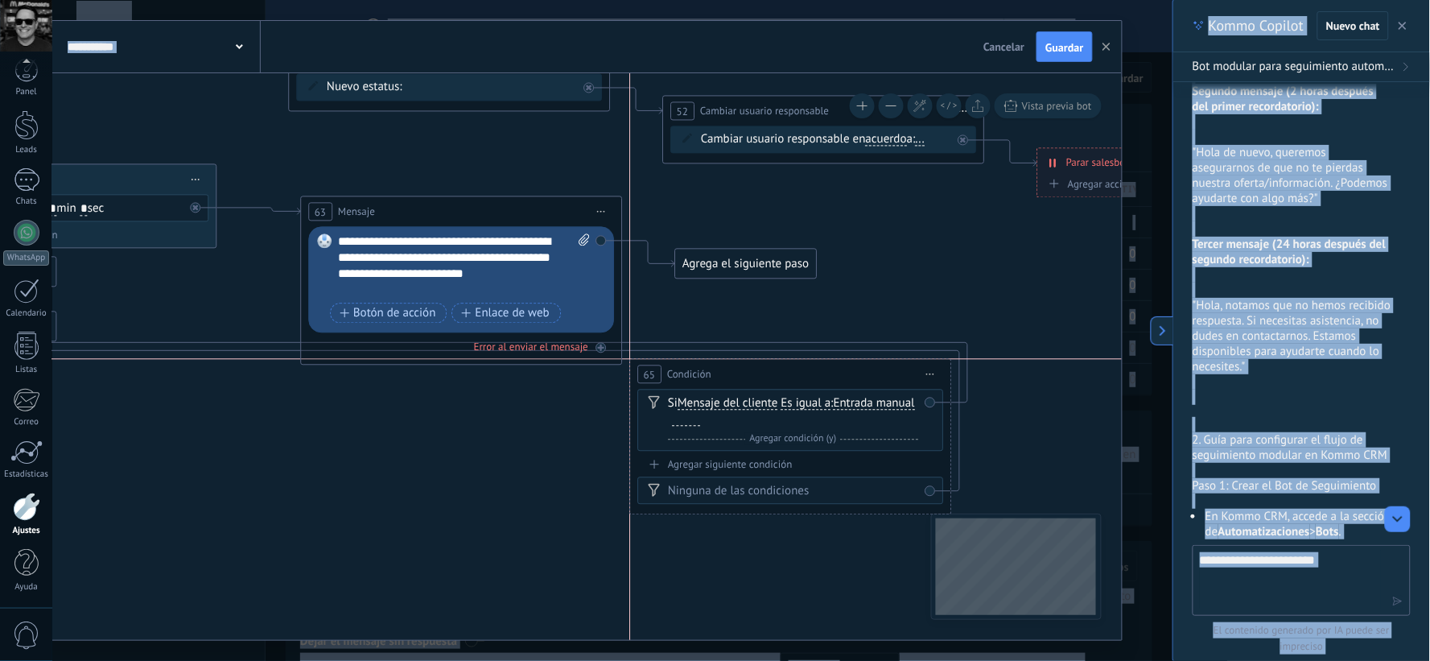
drag, startPoint x: 319, startPoint y: 419, endPoint x: 767, endPoint y: 382, distance: 449.8
click at [767, 382] on div "65 Condición ********* Iniciar vista previa aquí Cambiar nombre Duplicar [GEOGR…" at bounding box center [790, 375] width 320 height 30
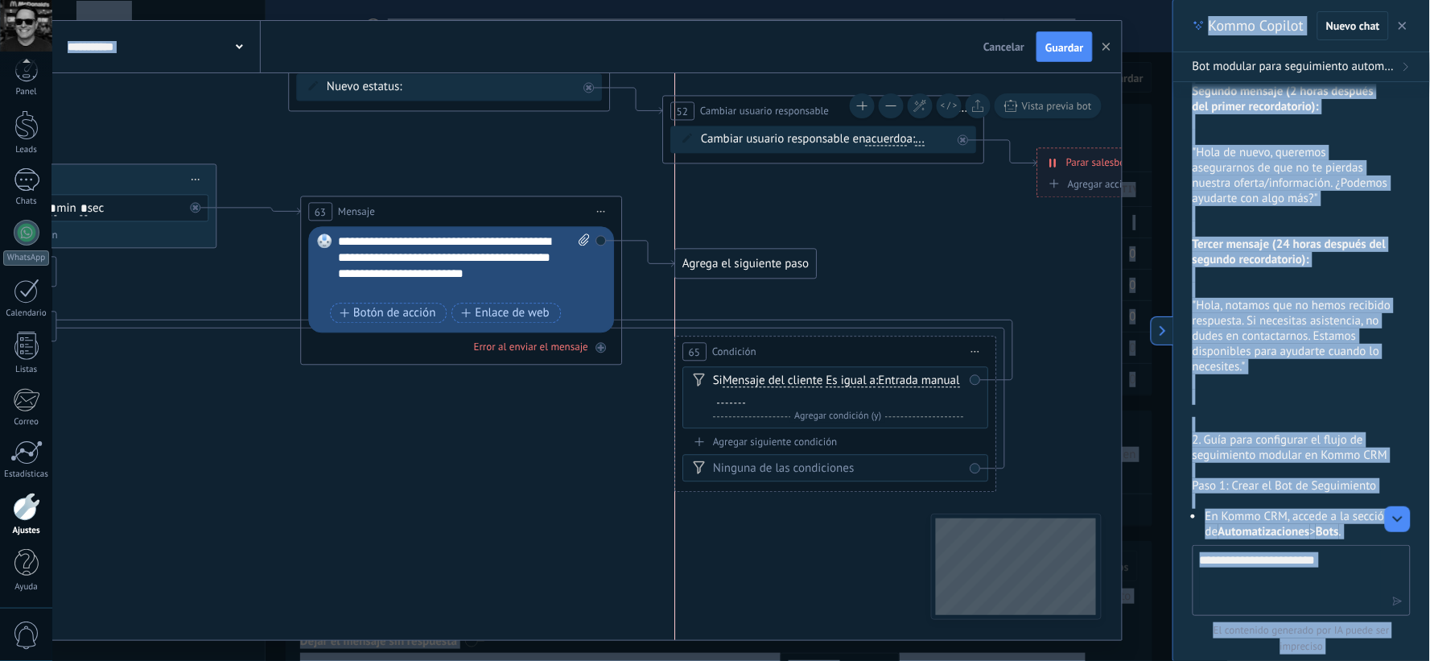
drag, startPoint x: 767, startPoint y: 382, endPoint x: 811, endPoint y: 360, distance: 49.0
click at [811, 360] on div "65 Condición ********* Iniciar vista previa aquí Cambiar nombre Duplicar [GEOGR…" at bounding box center [835, 352] width 320 height 30
drag, startPoint x: 767, startPoint y: 262, endPoint x: 840, endPoint y: 388, distance: 145.4
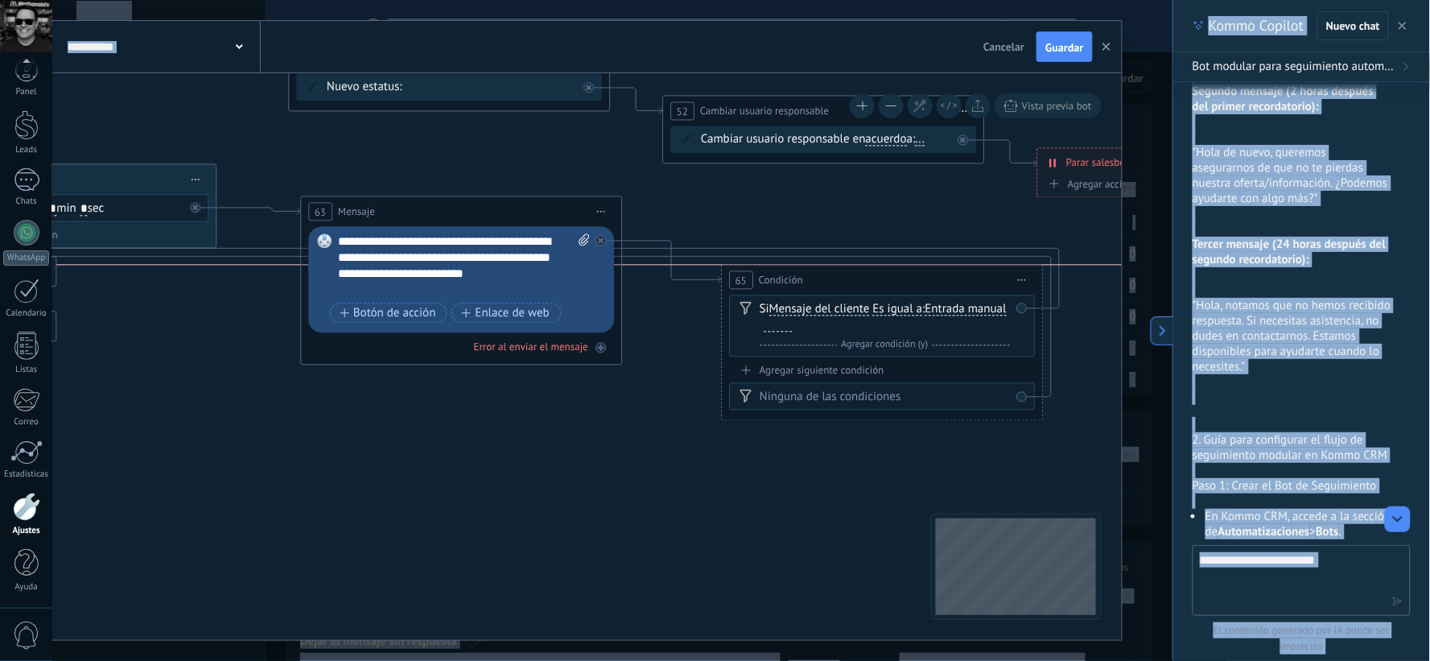
drag, startPoint x: 807, startPoint y: 351, endPoint x: 854, endPoint y: 283, distance: 82.6
click at [854, 283] on div "65 Condición ********* Iniciar vista previa aquí Cambiar nombre Duplicar [GEOGR…" at bounding box center [882, 281] width 320 height 30
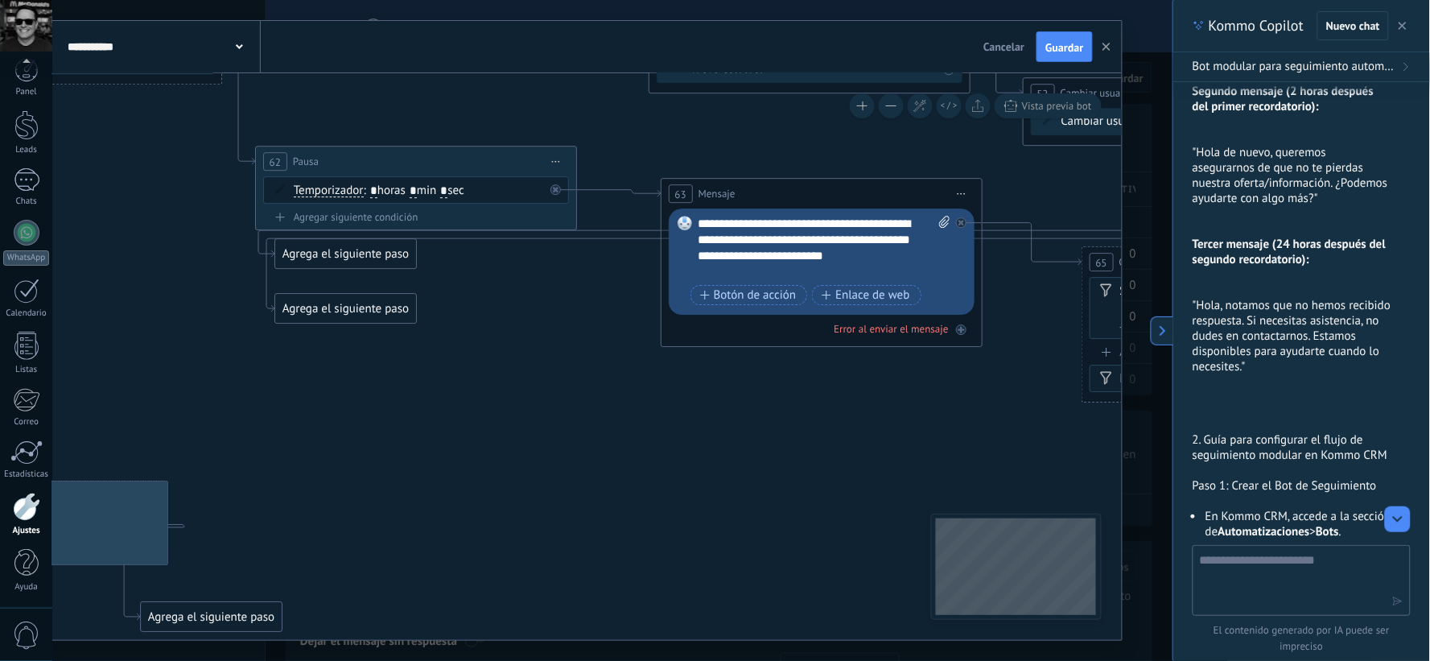
drag, startPoint x: 538, startPoint y: 496, endPoint x: 698, endPoint y: 492, distance: 160.2
click at [698, 492] on icon at bounding box center [285, 255] width 3631 height 1562
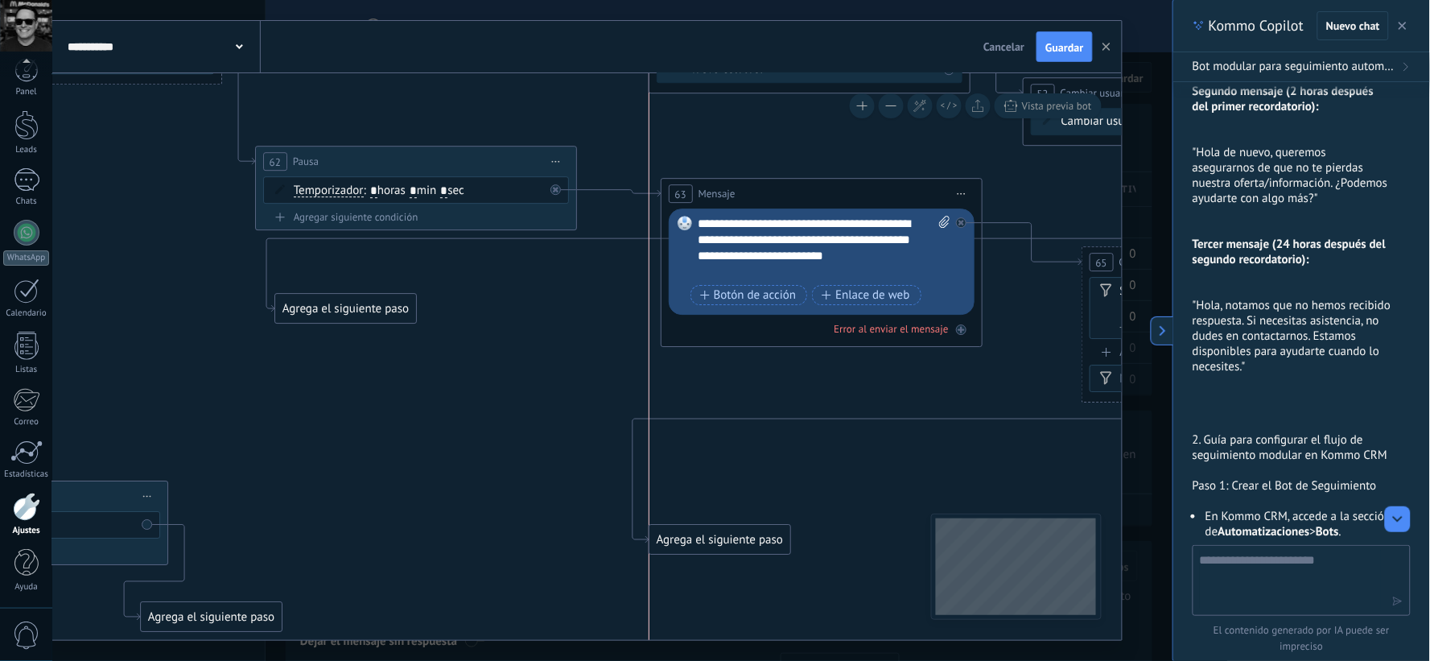
drag, startPoint x: 394, startPoint y: 261, endPoint x: 766, endPoint y: 548, distance: 469.4
click at [766, 548] on div "Agrega el siguiente paso" at bounding box center [720, 539] width 141 height 27
drag, startPoint x: 376, startPoint y: 319, endPoint x: 851, endPoint y: 523, distance: 517.1
click at [851, 523] on div "Agrega el siguiente paso" at bounding box center [873, 516] width 141 height 27
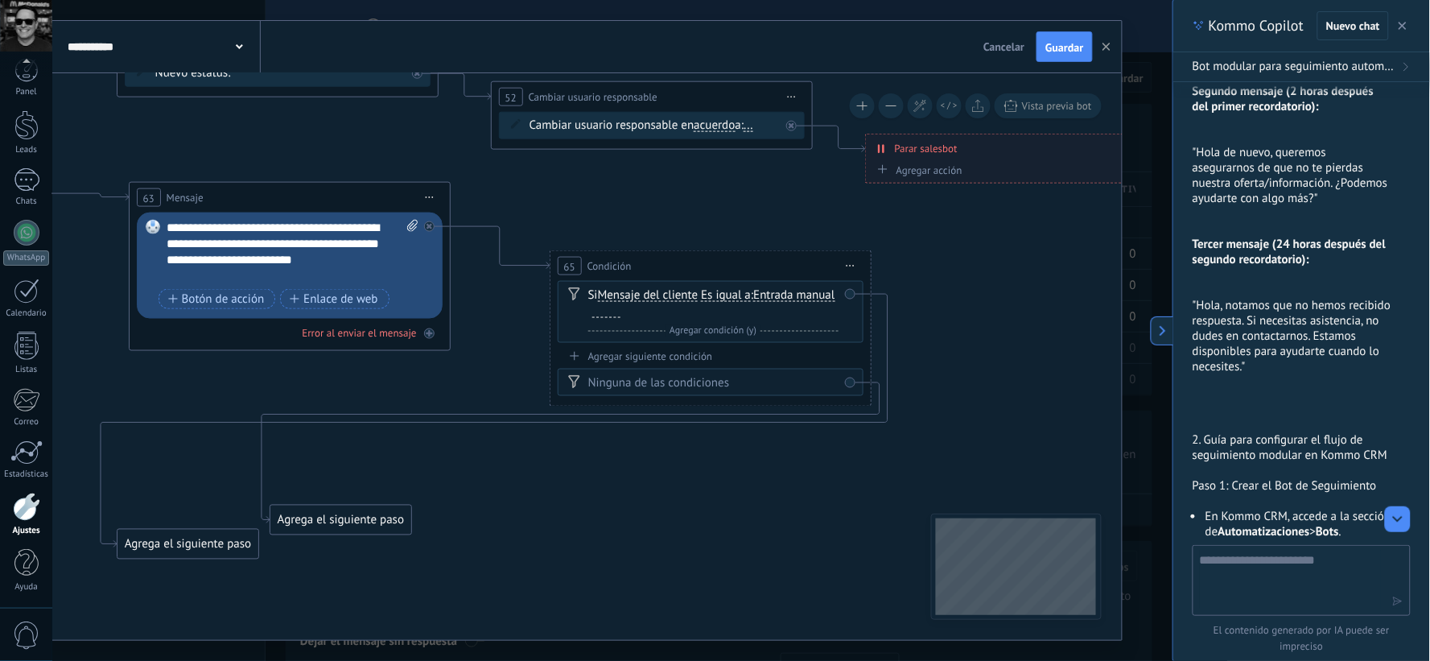
drag, startPoint x: 892, startPoint y: 436, endPoint x: 360, endPoint y: 440, distance: 532.1
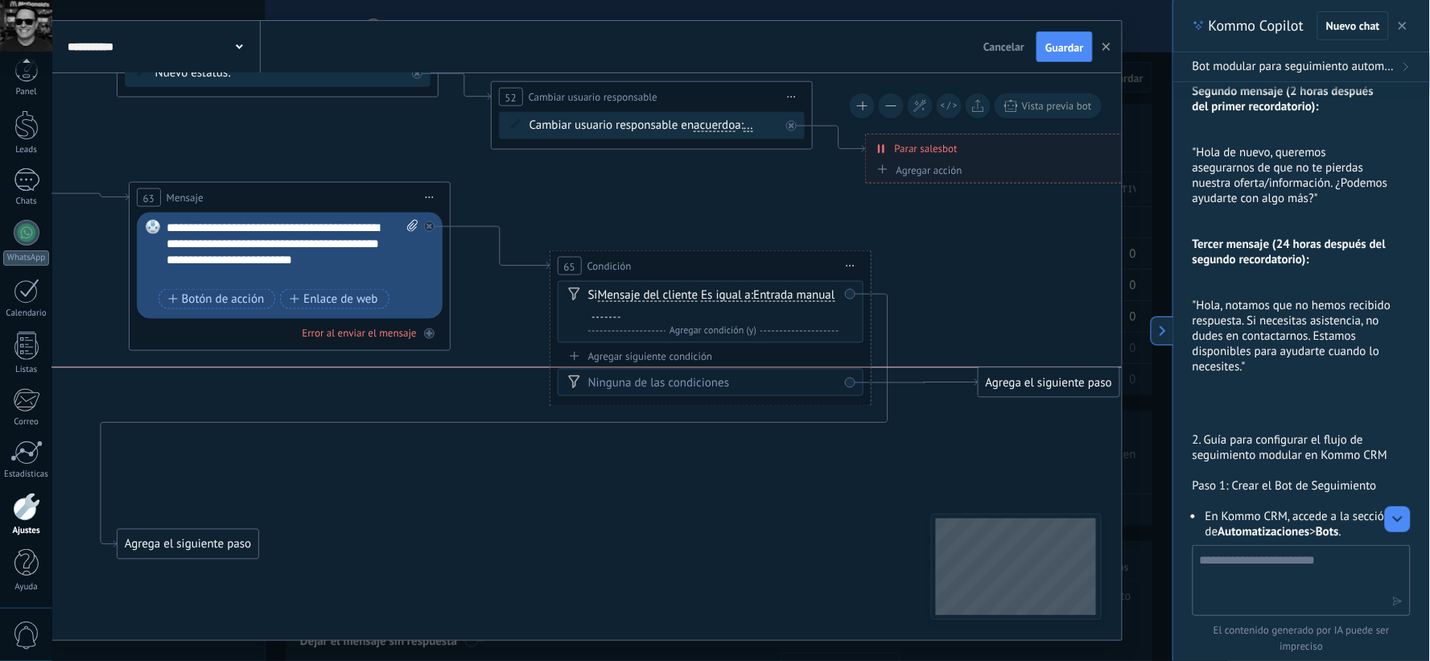
drag, startPoint x: 333, startPoint y: 522, endPoint x: 1042, endPoint y: 388, distance: 720.9
click at [1042, 388] on div "Agrega el siguiente paso" at bounding box center [1049, 382] width 141 height 27
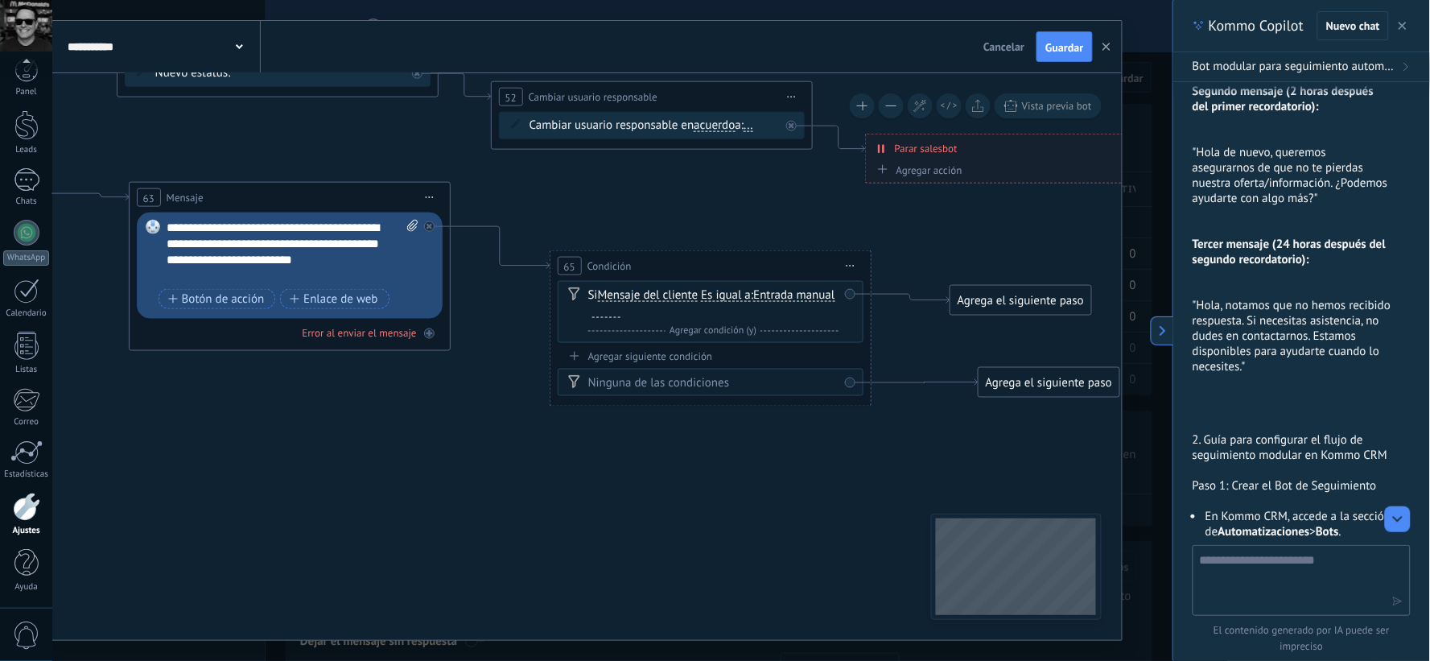
drag, startPoint x: 177, startPoint y: 540, endPoint x: 1005, endPoint y: 298, distance: 862.3
click at [1005, 298] on div "Agrega el siguiente paso" at bounding box center [1021, 300] width 141 height 27
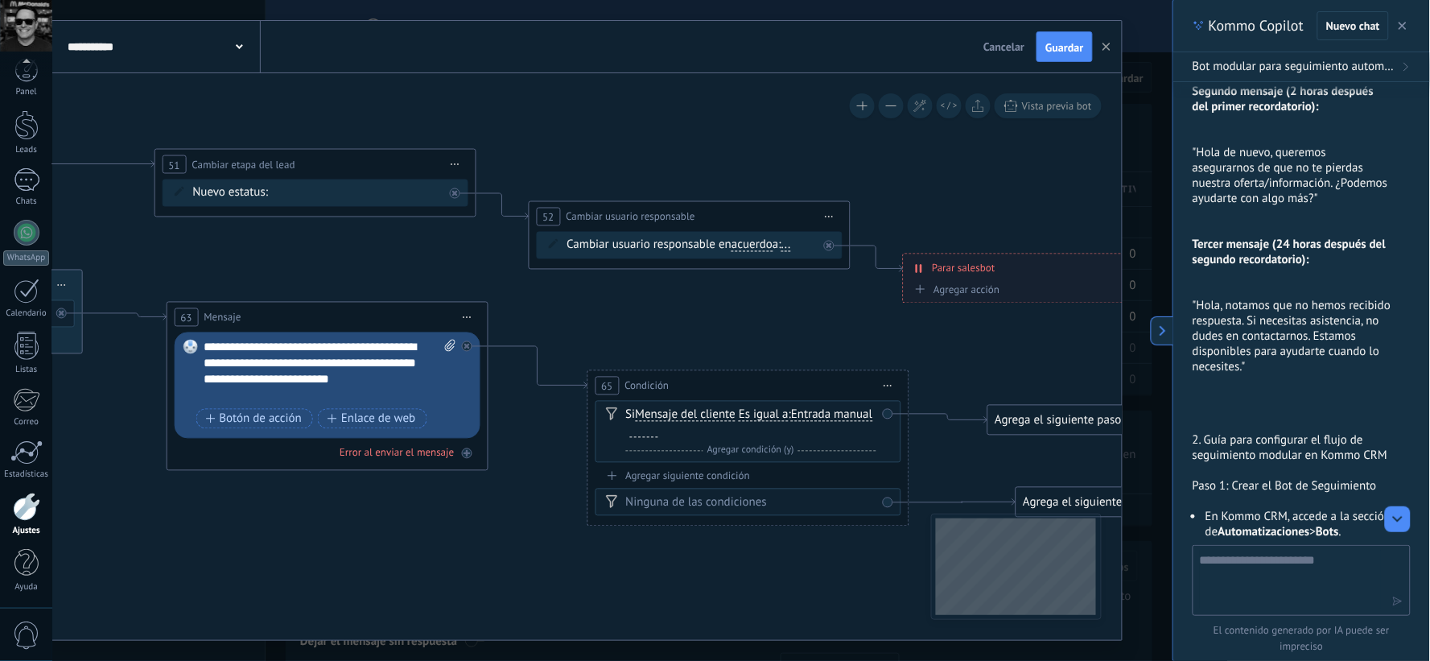
drag, startPoint x: 733, startPoint y: 493, endPoint x: 779, endPoint y: 605, distance: 120.9
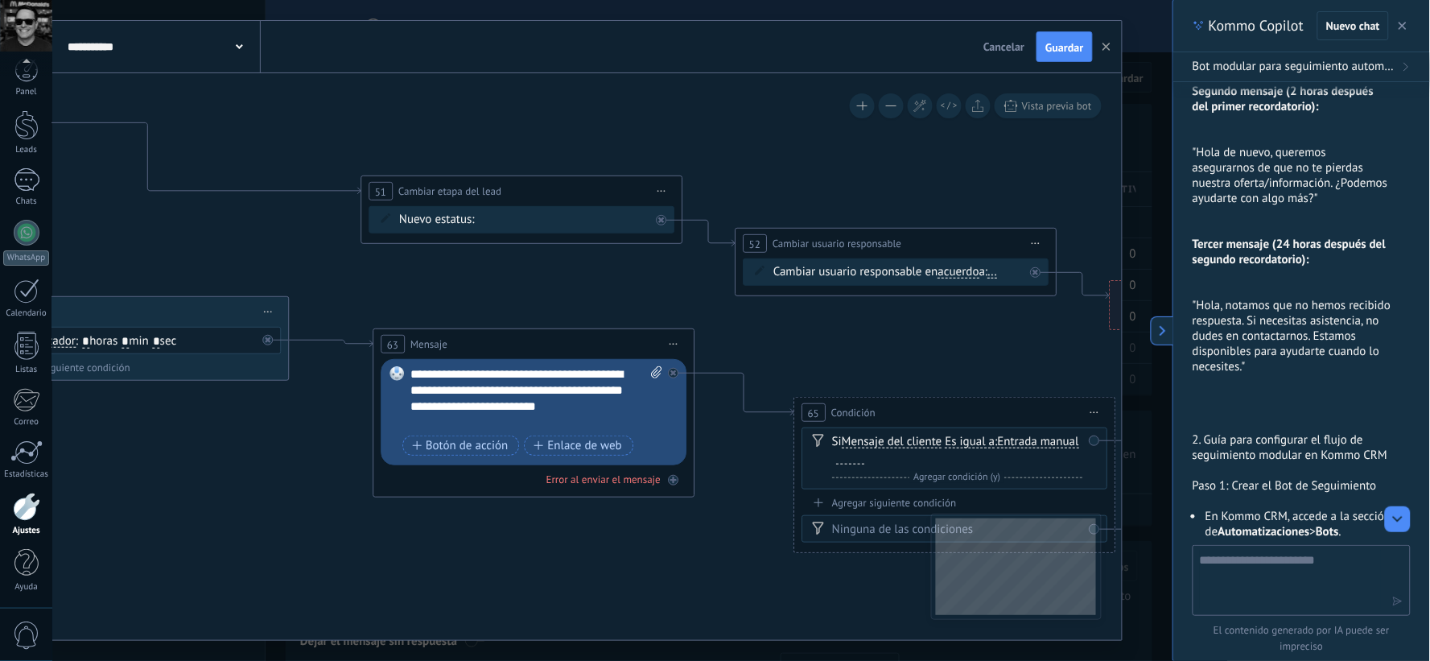
drag, startPoint x: 592, startPoint y: 580, endPoint x: 717, endPoint y: 608, distance: 127.9
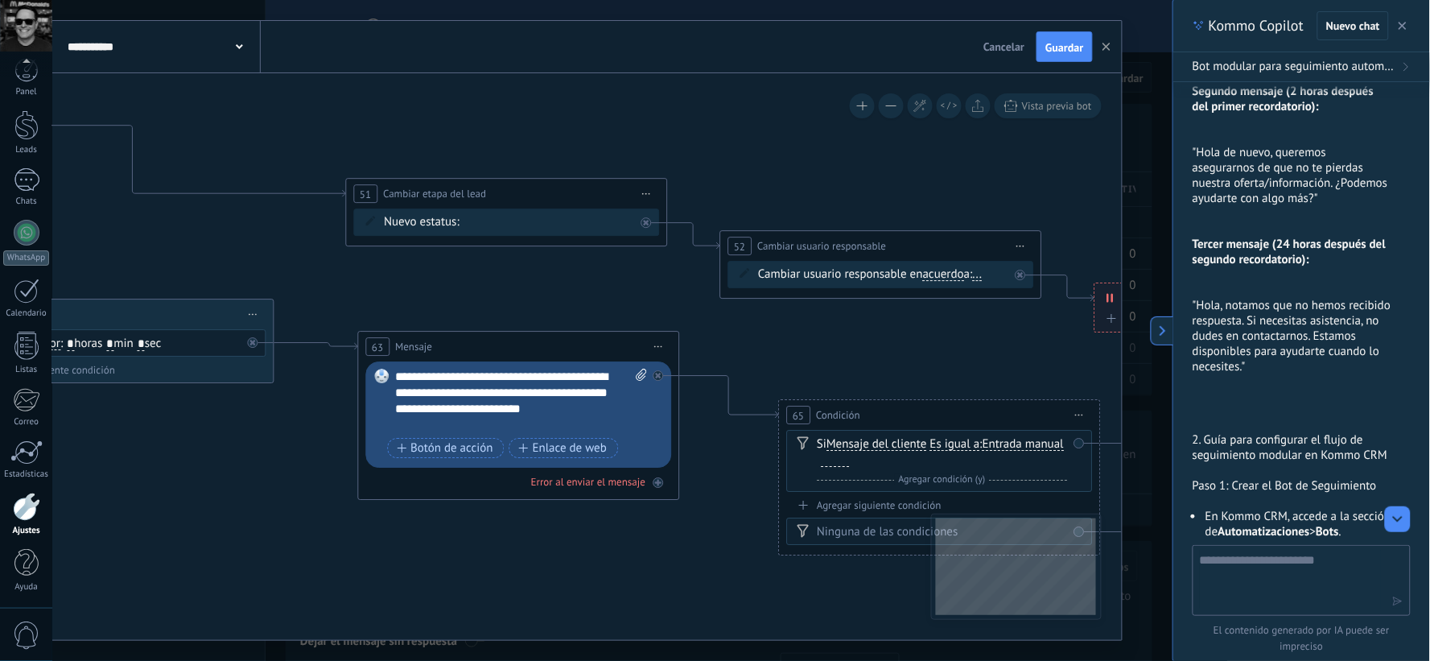
click at [648, 191] on span "Iniciar vista previa aquí Cambiar nombre Duplicar [GEOGRAPHIC_DATA]" at bounding box center [647, 193] width 26 height 23
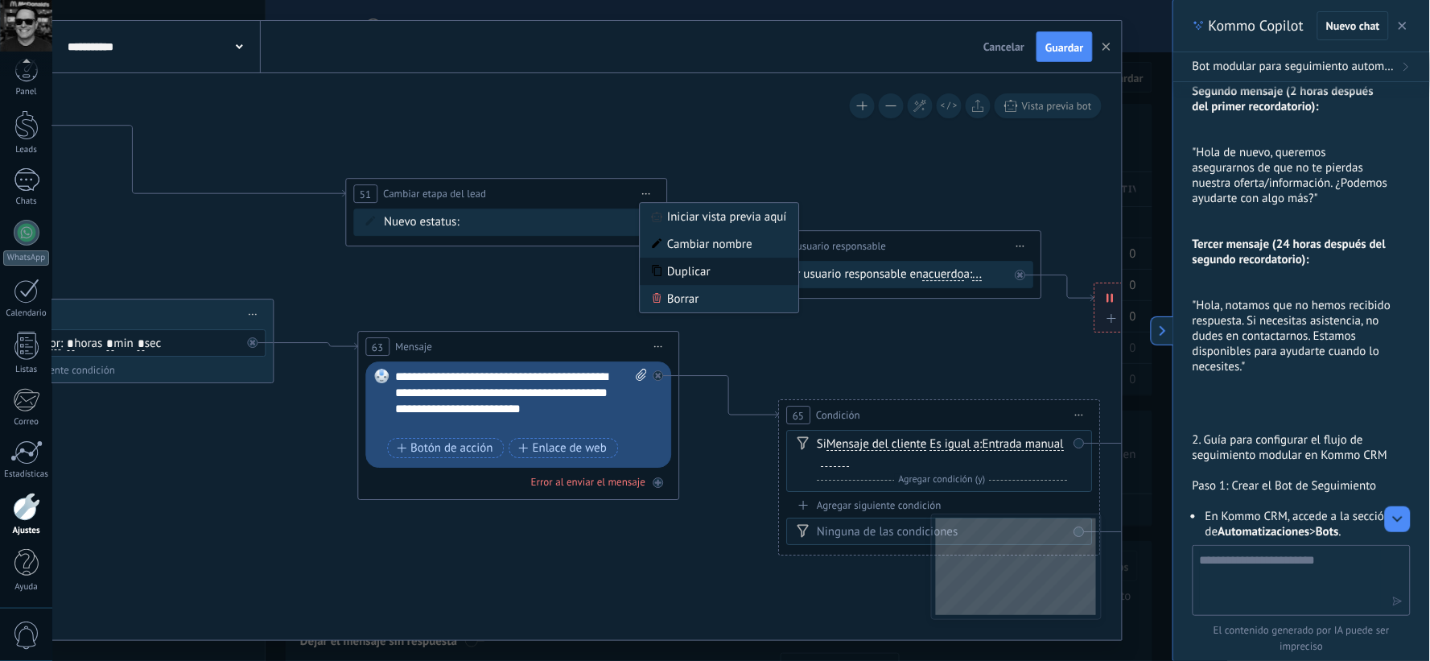
click at [688, 270] on div "Duplicar" at bounding box center [719, 271] width 159 height 27
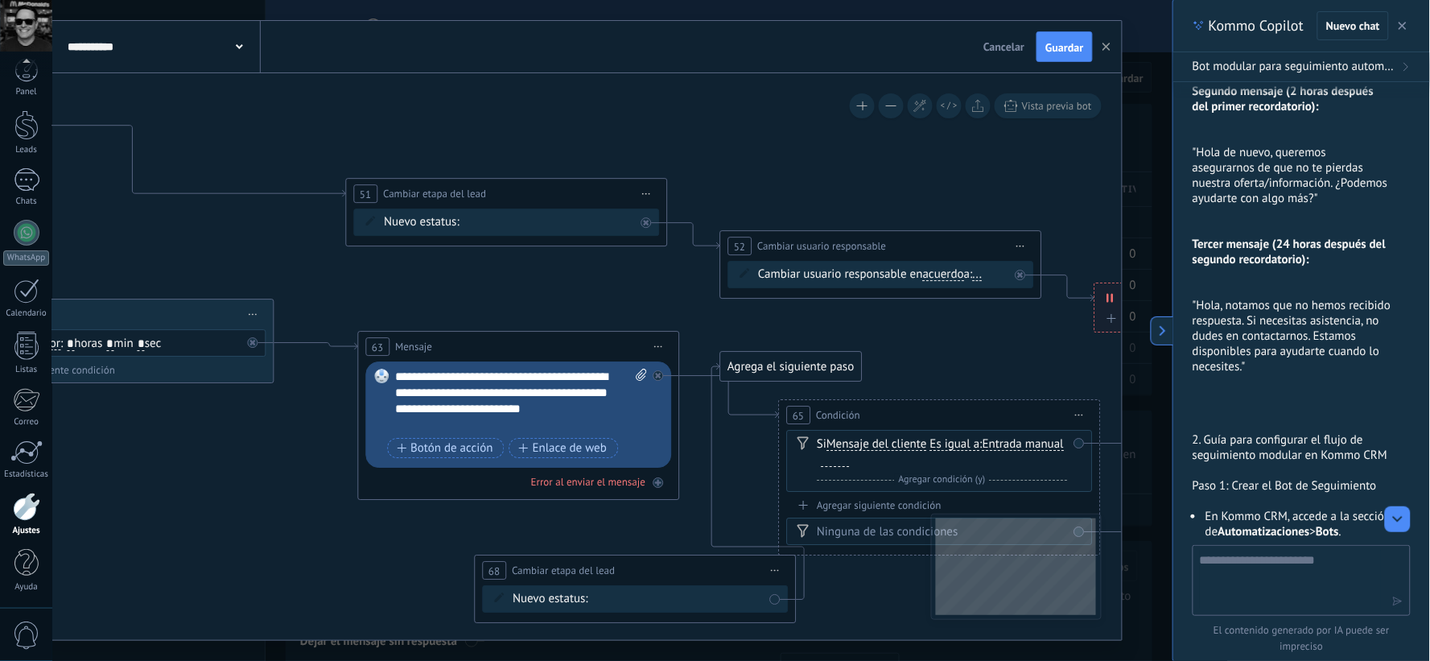
drag, startPoint x: 530, startPoint y: 312, endPoint x: 668, endPoint y: 535, distance: 263.2
click at [660, 568] on div "**********" at bounding box center [635, 570] width 320 height 30
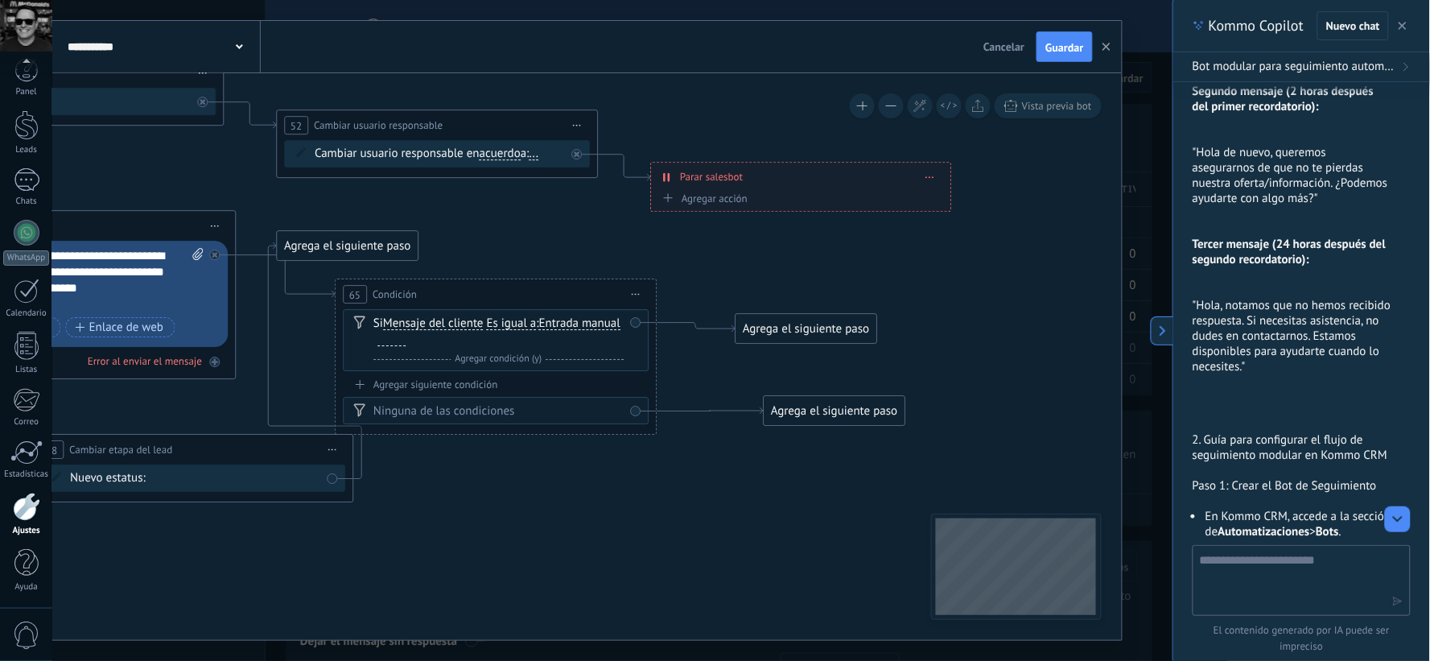
drag, startPoint x: 634, startPoint y: 518, endPoint x: 201, endPoint y: 401, distance: 448.8
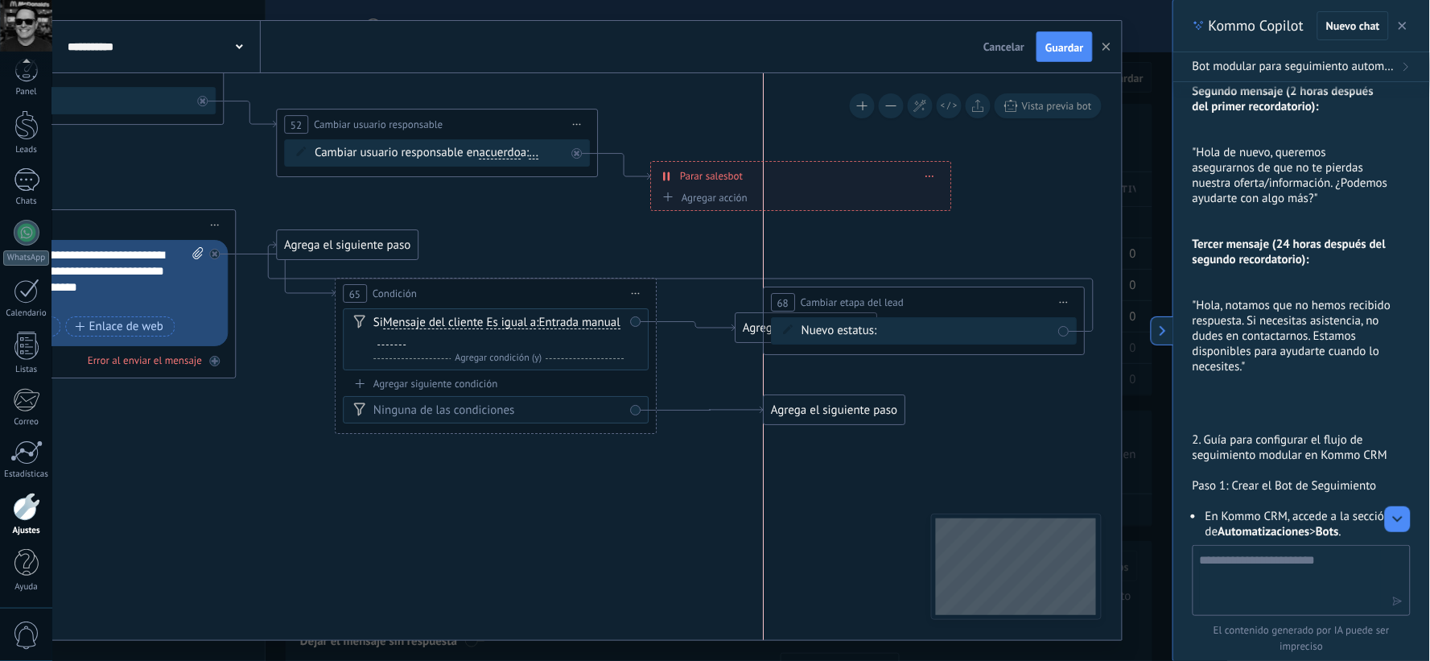
drag, startPoint x: 224, startPoint y: 453, endPoint x: 960, endPoint y: 308, distance: 750.8
click at [960, 308] on div "**********" at bounding box center [924, 302] width 320 height 30
drag, startPoint x: 770, startPoint y: 453, endPoint x: 841, endPoint y: 312, distance: 158.8
drag, startPoint x: 847, startPoint y: 296, endPoint x: 835, endPoint y: 296, distance: 12.1
click at [835, 296] on span "Cambiar etapa del lead" at bounding box center [840, 302] width 103 height 15
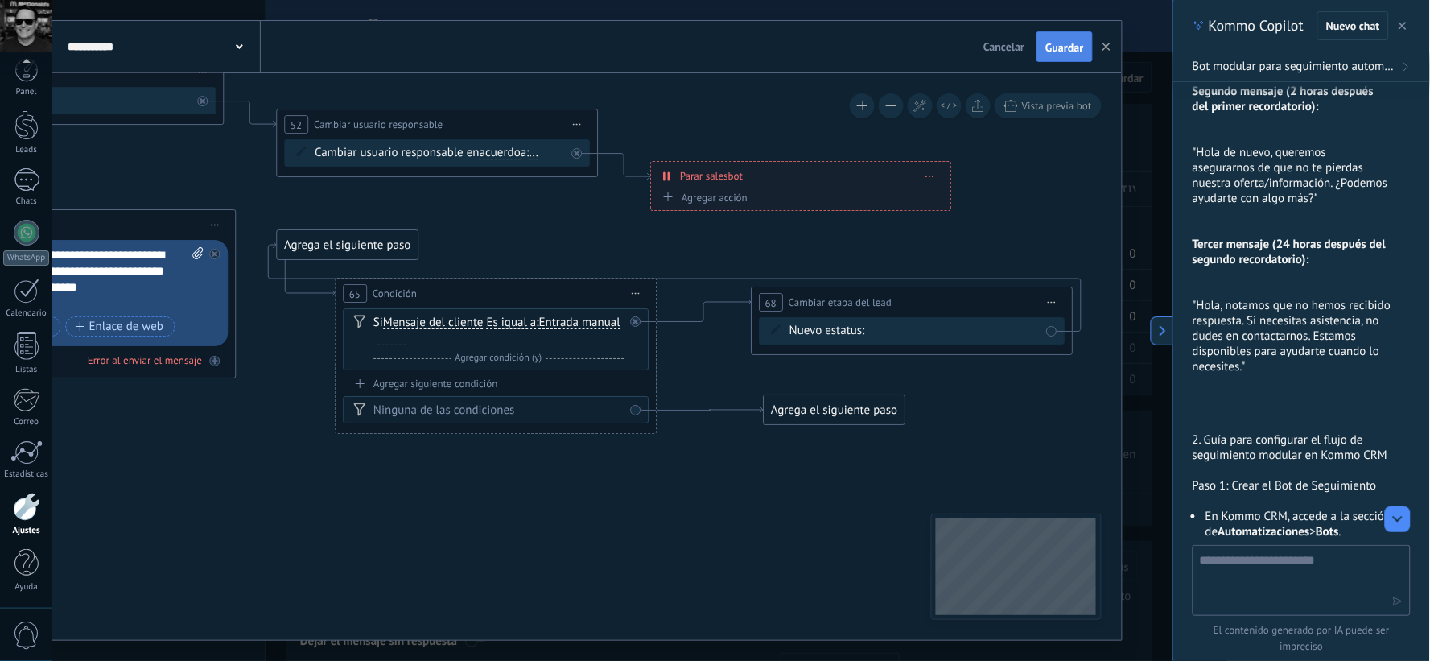
click at [1072, 47] on span "Guardar" at bounding box center [1065, 47] width 38 height 11
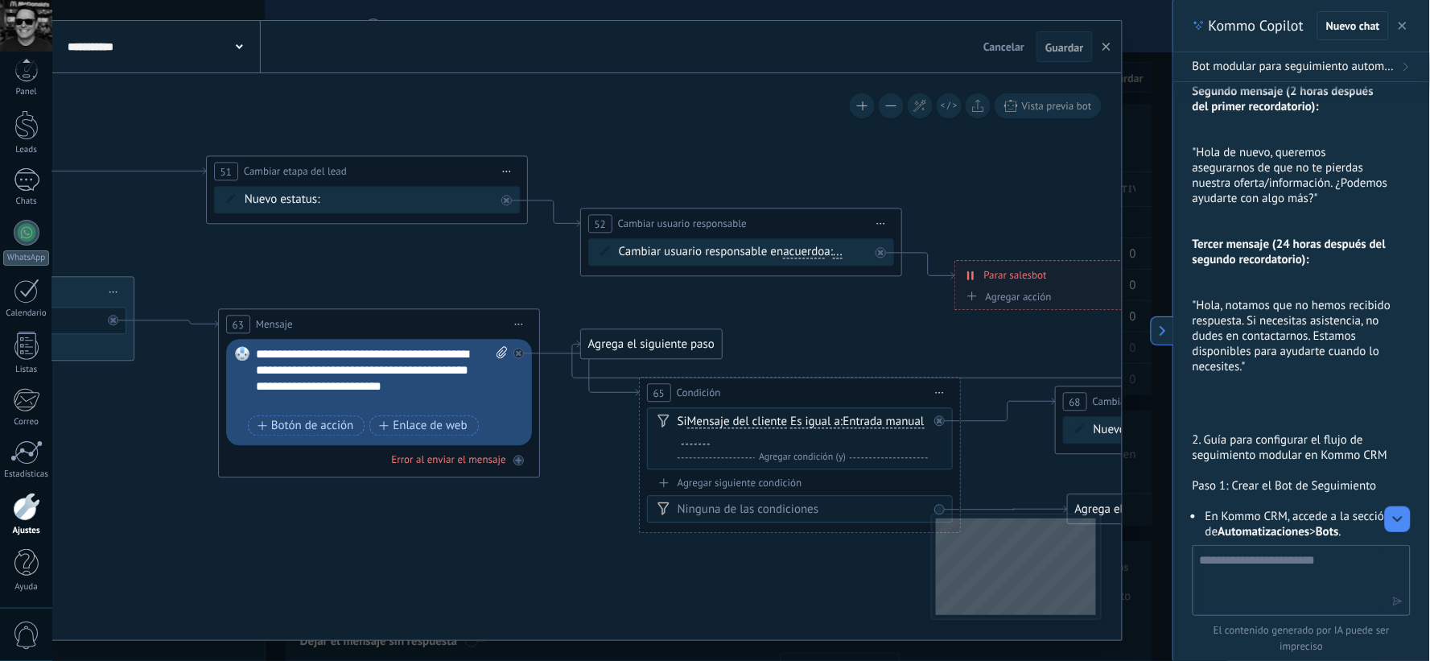
drag, startPoint x: 260, startPoint y: 447, endPoint x: 540, endPoint y: 558, distance: 301.4
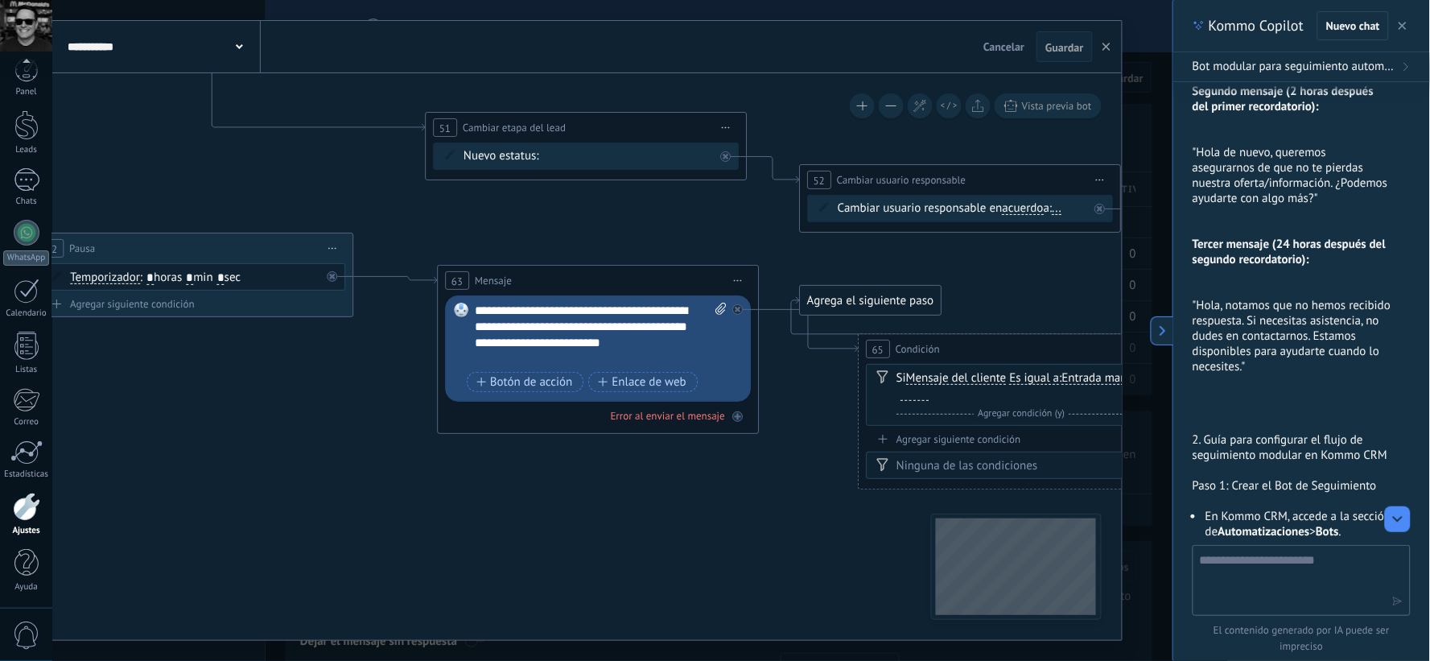
drag, startPoint x: 384, startPoint y: 580, endPoint x: 606, endPoint y: 526, distance: 228.4
click at [606, 526] on icon at bounding box center [123, 325] width 3754 height 1530
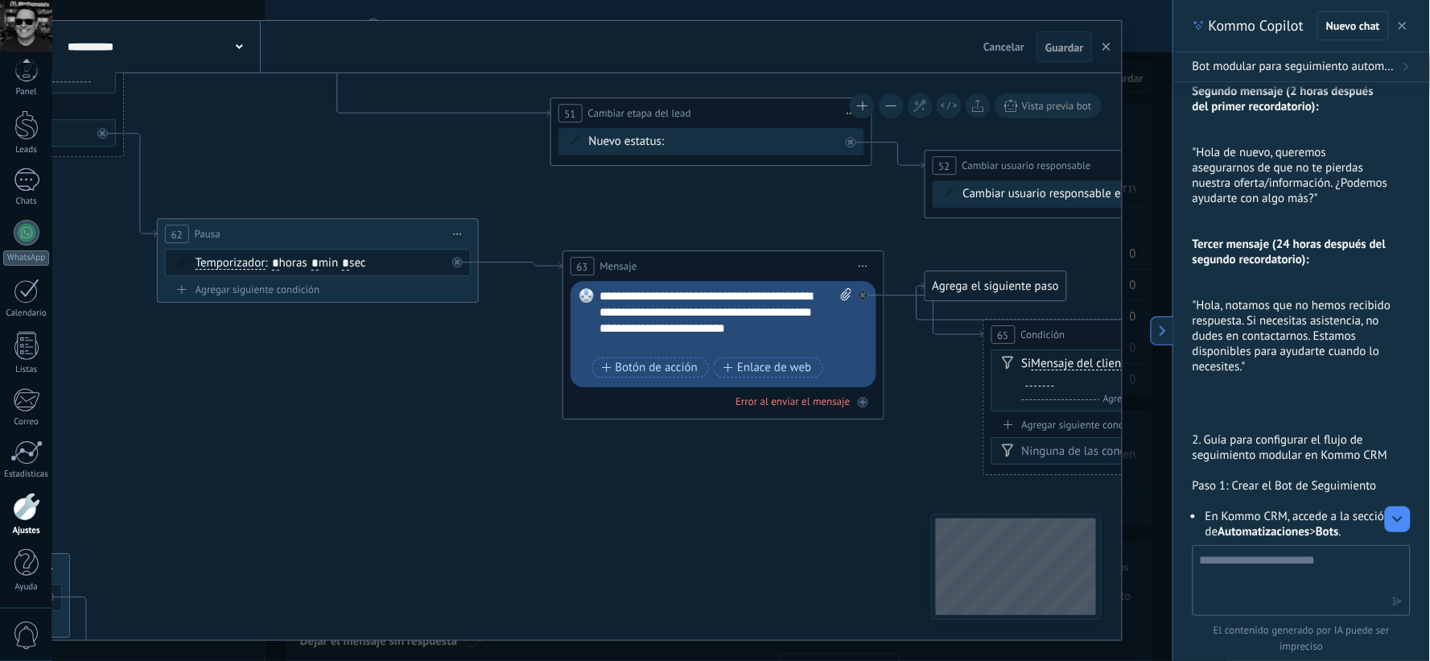
drag, startPoint x: 459, startPoint y: 559, endPoint x: 592, endPoint y: 542, distance: 134.8
click at [592, 542] on icon at bounding box center [248, 311] width 3754 height 1530
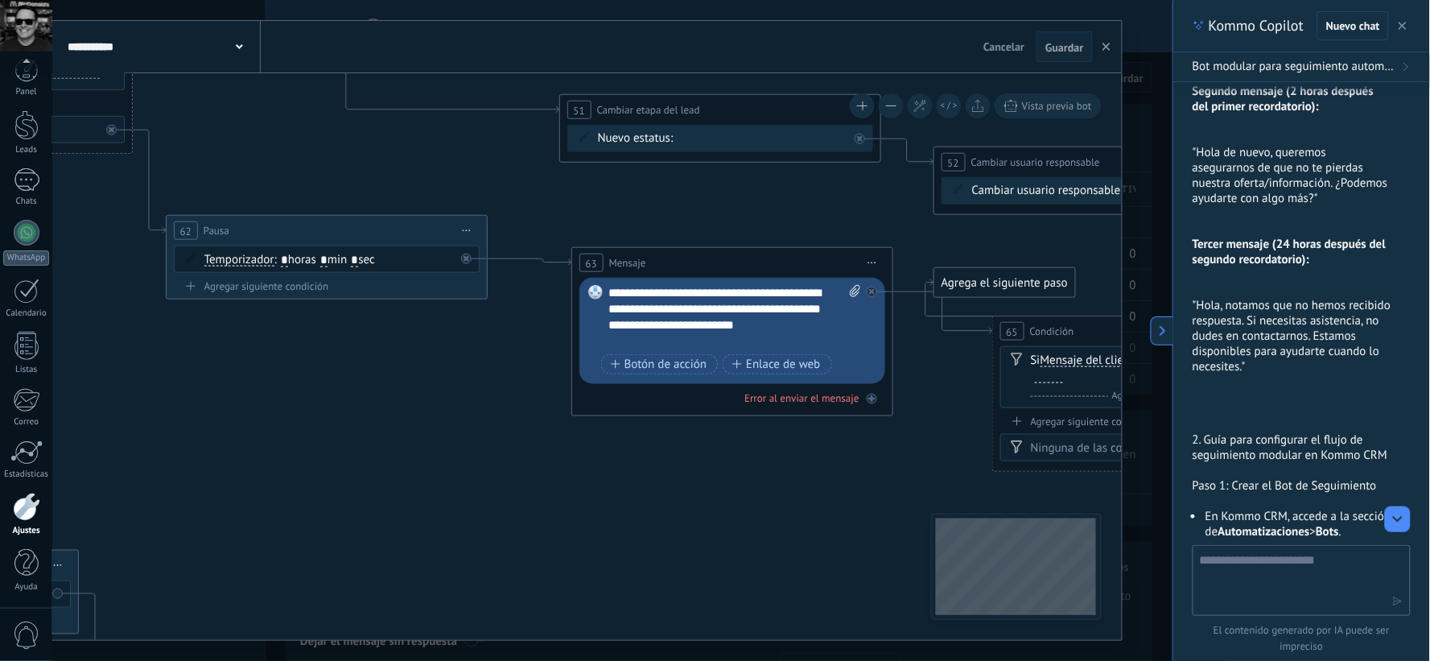
click at [471, 228] on span "Iniciar vista previa aquí Cambiar nombre Duplicar [GEOGRAPHIC_DATA]" at bounding box center [467, 230] width 26 height 23
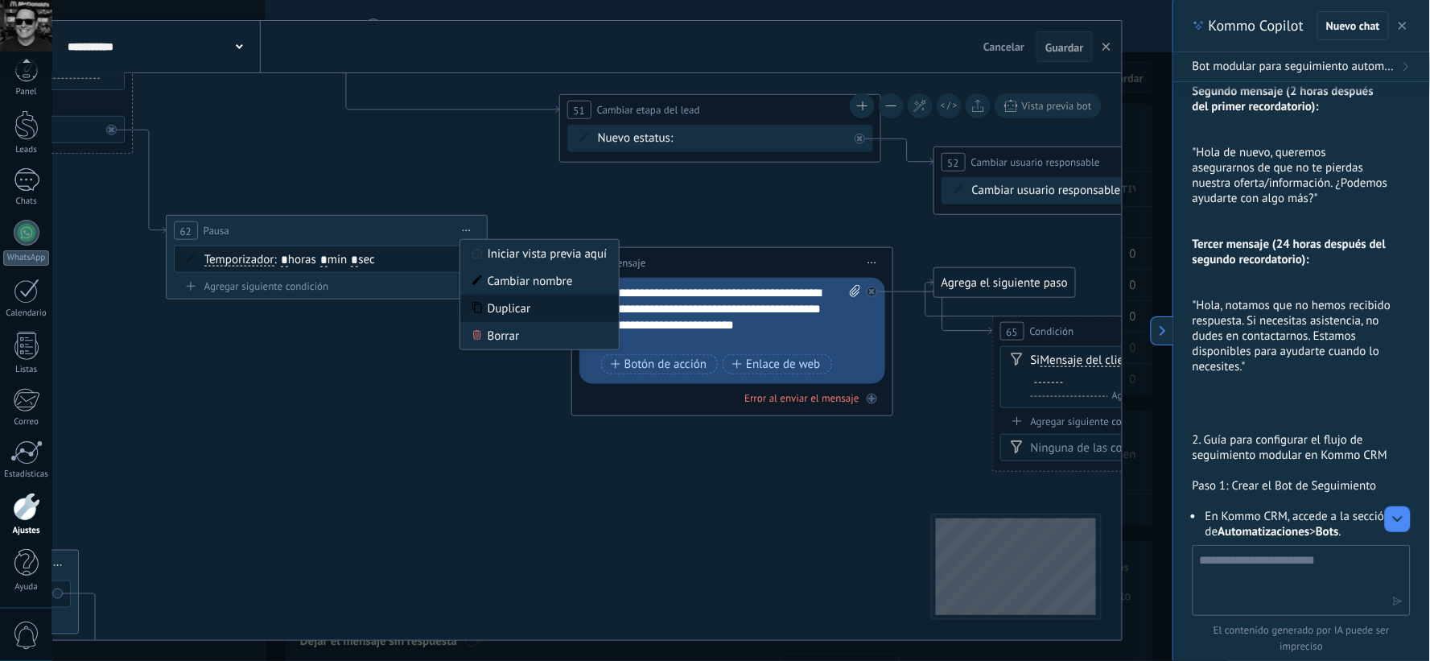
click at [521, 315] on div "Duplicar" at bounding box center [539, 308] width 159 height 27
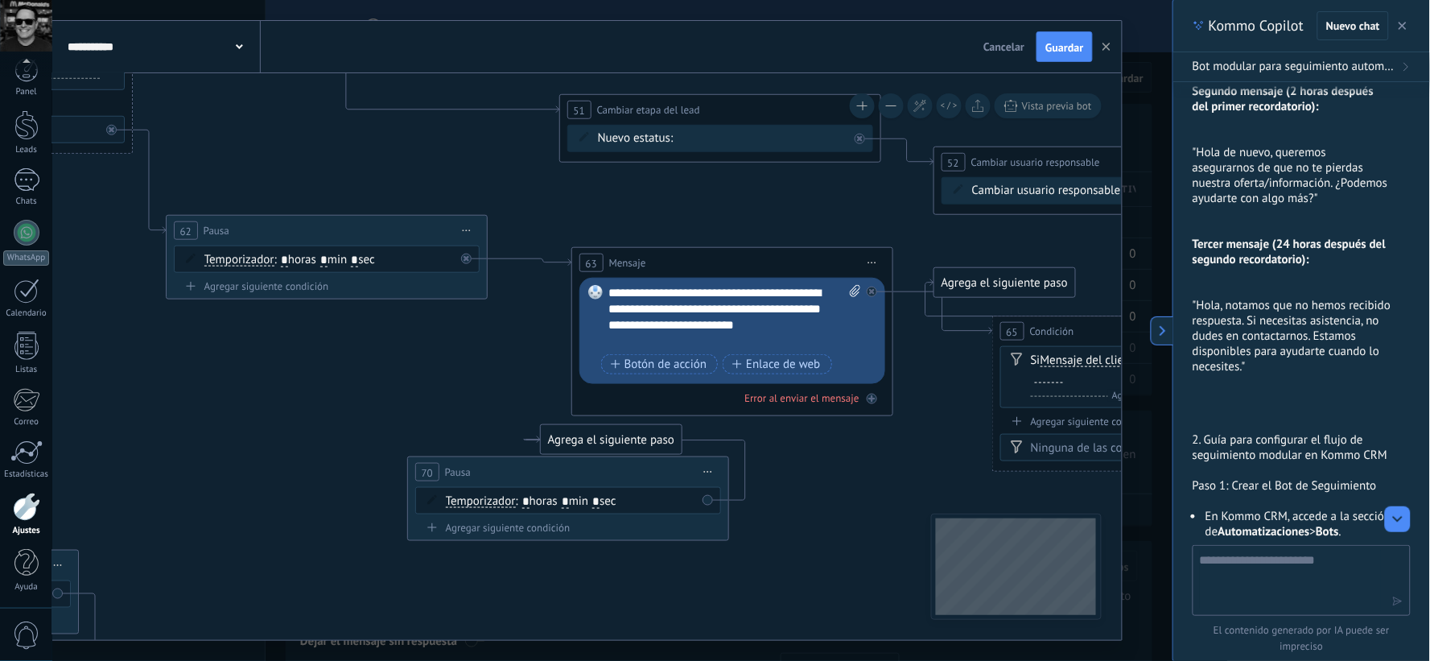
drag, startPoint x: 383, startPoint y: 386, endPoint x: 609, endPoint y: 481, distance: 244.3
click at [629, 481] on div "70 Pausa ***** Iniciar vista previa aquí Cambiar nombre Duplicar [GEOGRAPHIC_DA…" at bounding box center [568, 472] width 320 height 30
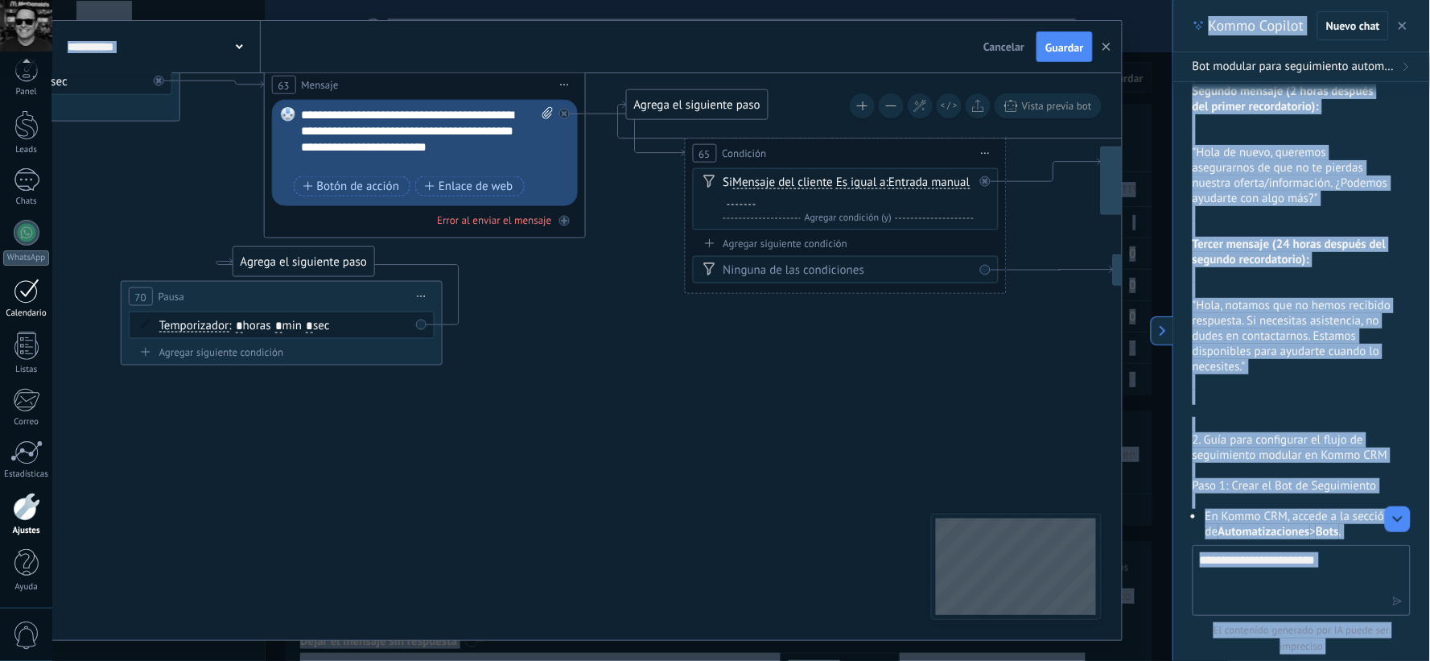
drag, startPoint x: 308, startPoint y: 480, endPoint x: 0, endPoint y: 302, distance: 355.3
click at [0, 302] on body ".abccls-1,.abccls-2{fill-rule:evenodd}.abccls-2{fill:#fff} .abfcls-1{fill:none}…" at bounding box center [715, 330] width 1430 height 661
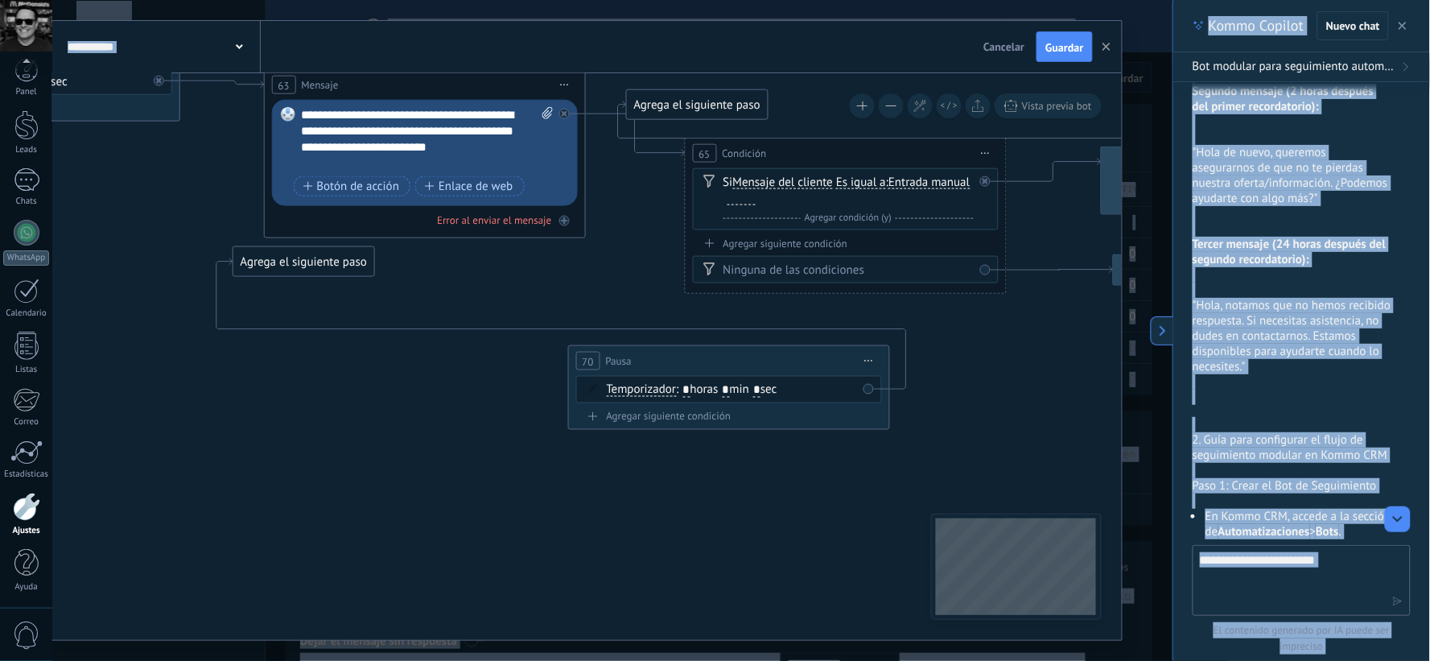
drag, startPoint x: 264, startPoint y: 295, endPoint x: 722, endPoint y: 361, distance: 462.7
click at [721, 360] on div "70 Pausa ***** Iniciar vista previa aquí Cambiar nombre Duplicar [GEOGRAPHIC_DA…" at bounding box center [728, 361] width 320 height 30
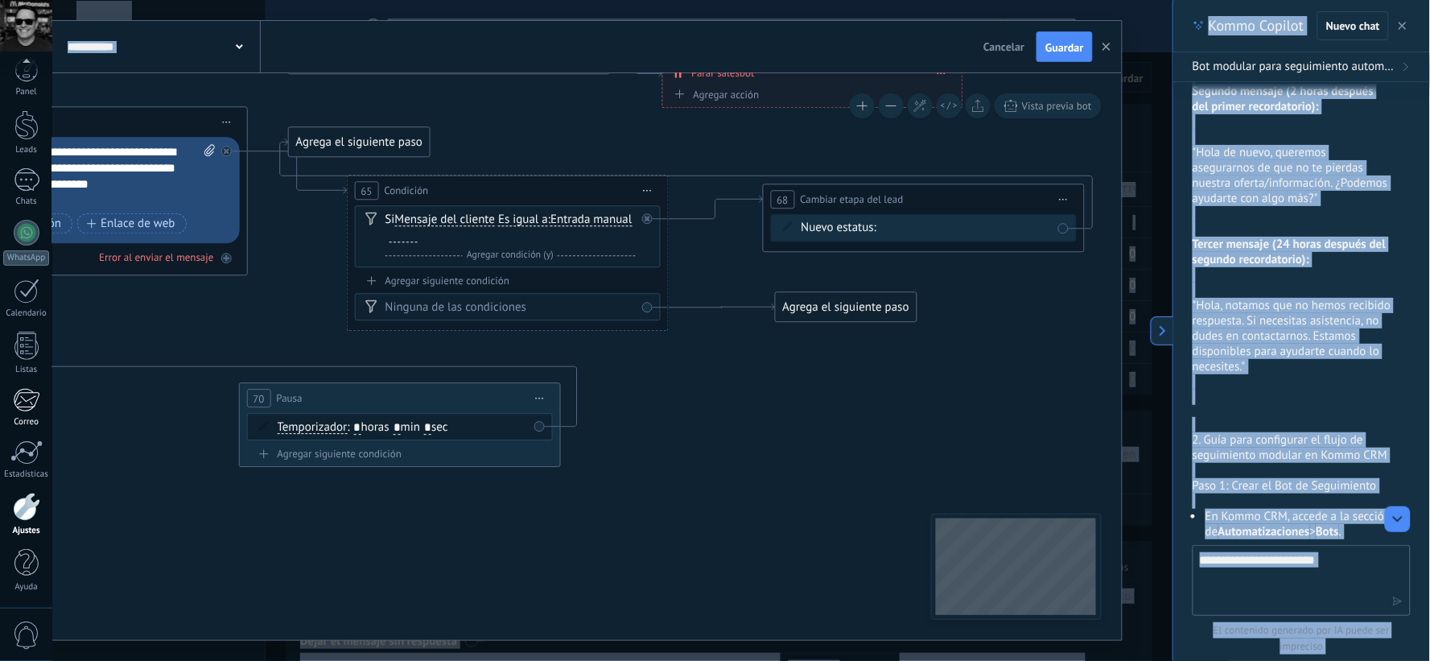
drag, startPoint x: 262, startPoint y: 398, endPoint x: 17, endPoint y: 404, distance: 244.8
click at [17, 404] on body ".abccls-1,.abccls-2{fill-rule:evenodd}.abccls-2{fill:#fff} .abfcls-1{fill:none}…" at bounding box center [715, 330] width 1430 height 661
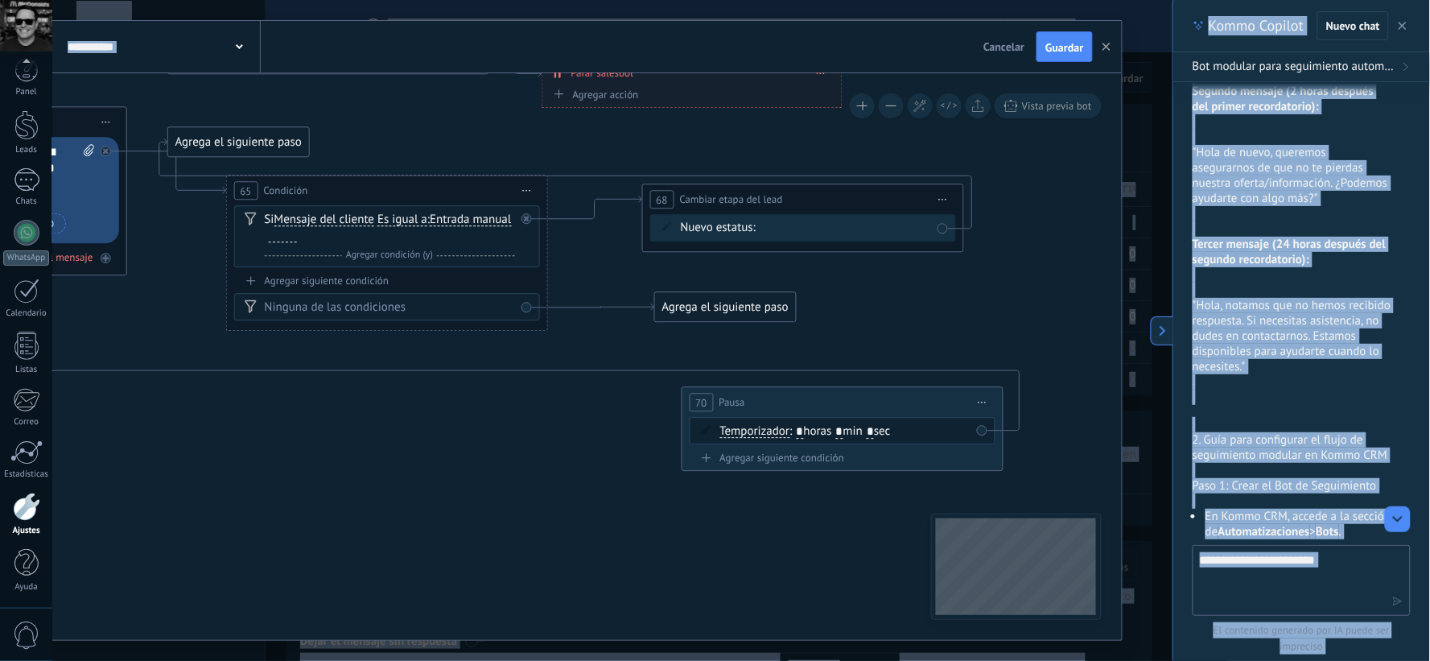
drag, startPoint x: 205, startPoint y: 403, endPoint x: 769, endPoint y: 407, distance: 563.5
click at [769, 407] on div "70 Pausa ***** Iniciar vista previa aquí Cambiar nombre Duplicar [GEOGRAPHIC_DA…" at bounding box center [842, 403] width 320 height 30
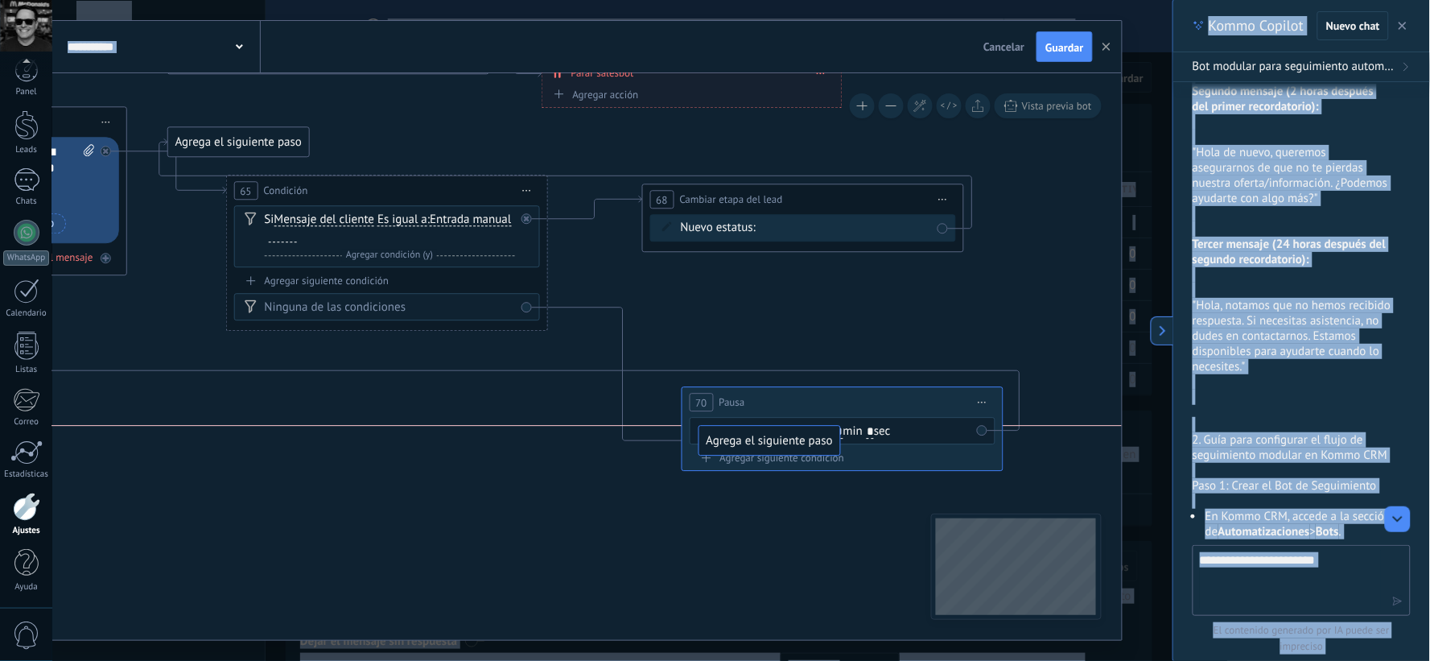
drag, startPoint x: 715, startPoint y: 304, endPoint x: 760, endPoint y: 437, distance: 140.3
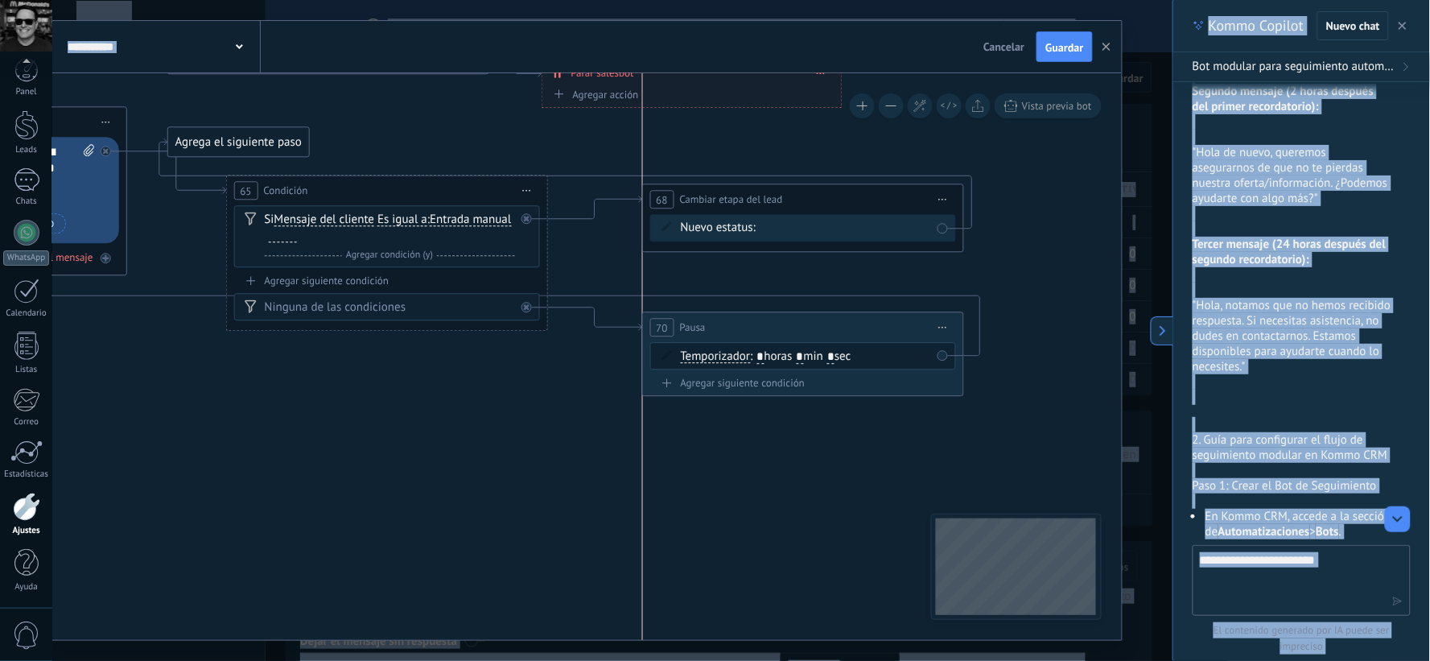
drag, startPoint x: 766, startPoint y: 404, endPoint x: 730, endPoint y: 330, distance: 82.4
click at [730, 330] on div "70 Pausa ***** Iniciar vista previa aquí Cambiar nombre Duplicar [GEOGRAPHIC_DA…" at bounding box center [802, 328] width 320 height 30
click at [771, 360] on span ": * horas * min * sec" at bounding box center [800, 356] width 101 height 15
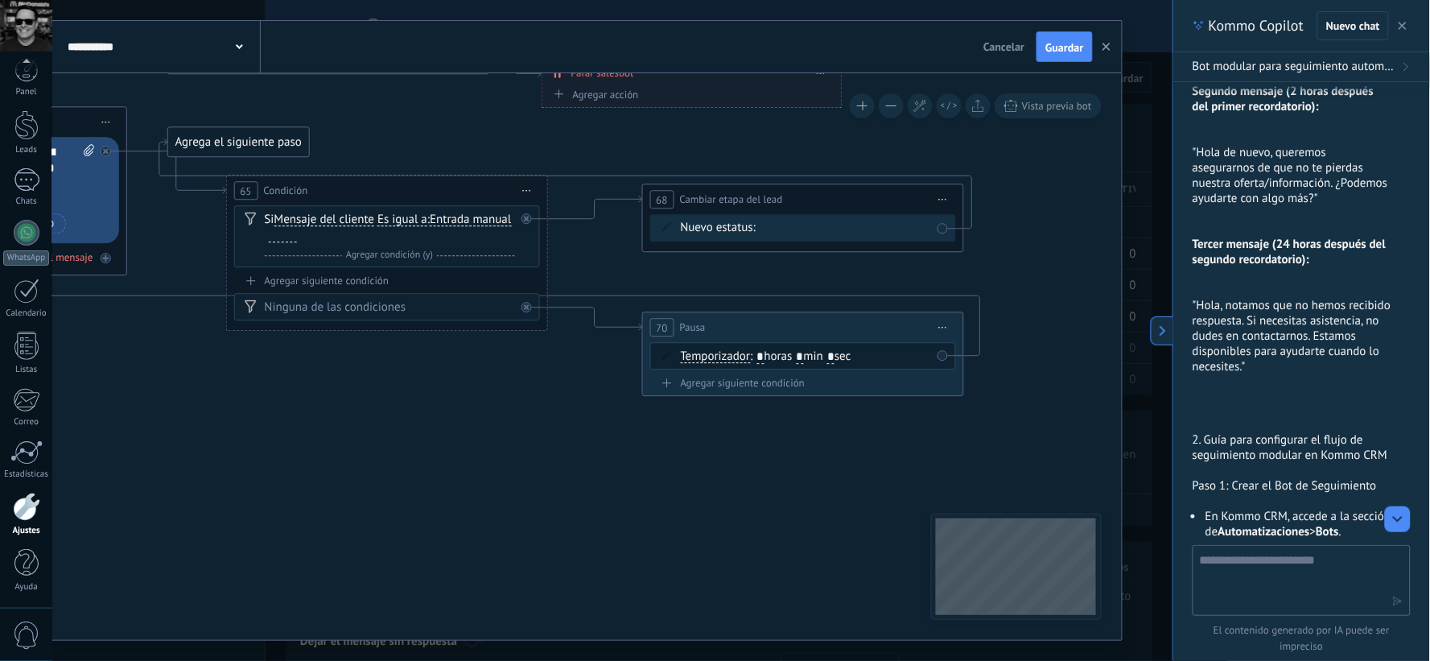
click at [765, 359] on input "*" at bounding box center [761, 357] width 7 height 13
click at [758, 360] on span ": * horas * min * sec" at bounding box center [800, 356] width 101 height 15
type input "**"
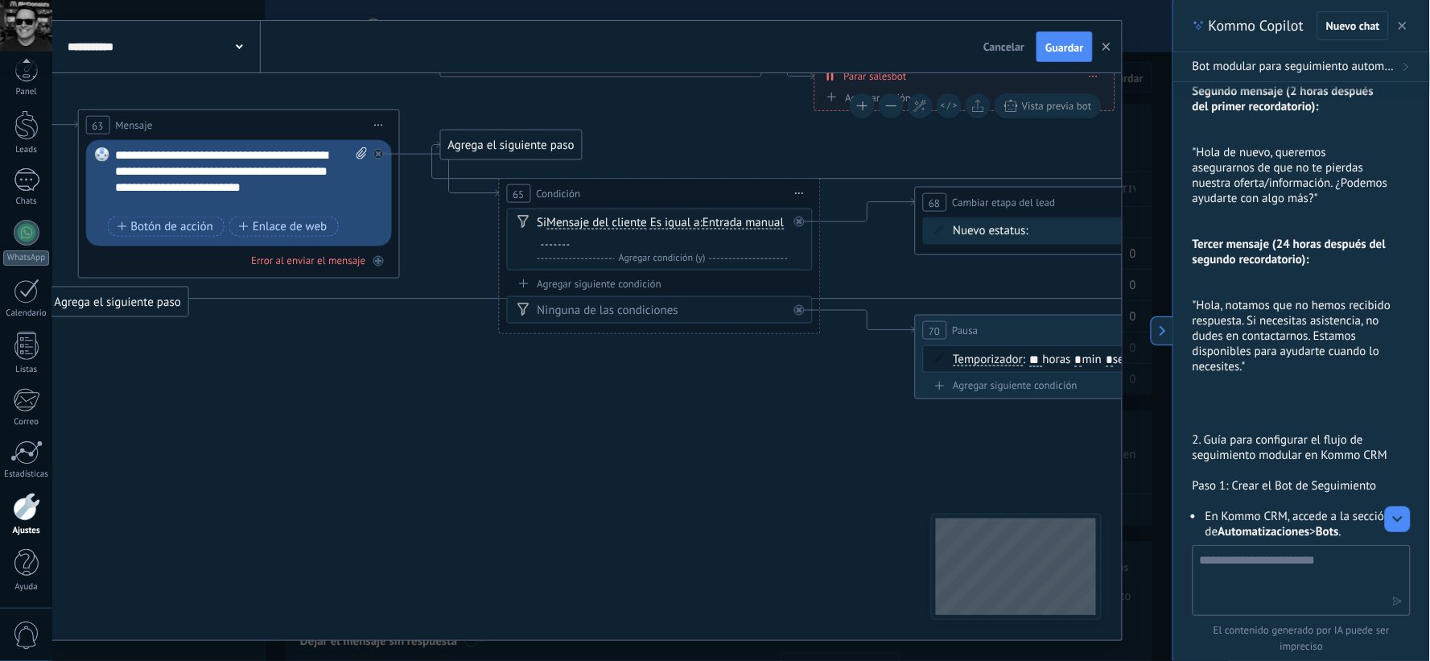
drag, startPoint x: 430, startPoint y: 436, endPoint x: 652, endPoint y: 440, distance: 222.2
drag, startPoint x: 134, startPoint y: 307, endPoint x: 777, endPoint y: 484, distance: 666.4
click at [777, 484] on div "Agrega el siguiente paso" at bounding box center [761, 480] width 141 height 27
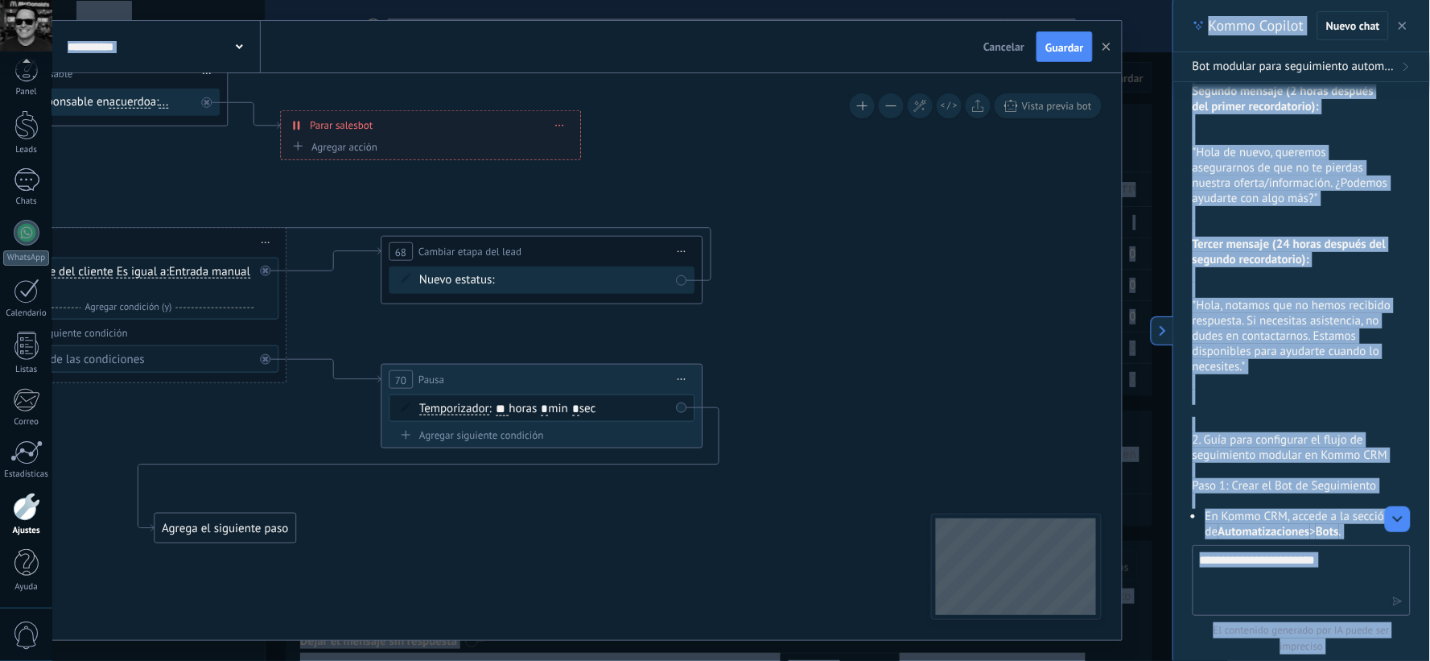
drag, startPoint x: 534, startPoint y: 447, endPoint x: 0, endPoint y: 495, distance: 535.9
click at [0, 495] on body ".abccls-1,.abccls-2{fill-rule:evenodd}.abccls-2{fill:#fff} .abfcls-1{fill:none}…" at bounding box center [715, 330] width 1430 height 661
drag, startPoint x: 203, startPoint y: 529, endPoint x: 932, endPoint y: 409, distance: 739.1
click at [932, 409] on div "Agrega el siguiente paso" at bounding box center [963, 406] width 141 height 27
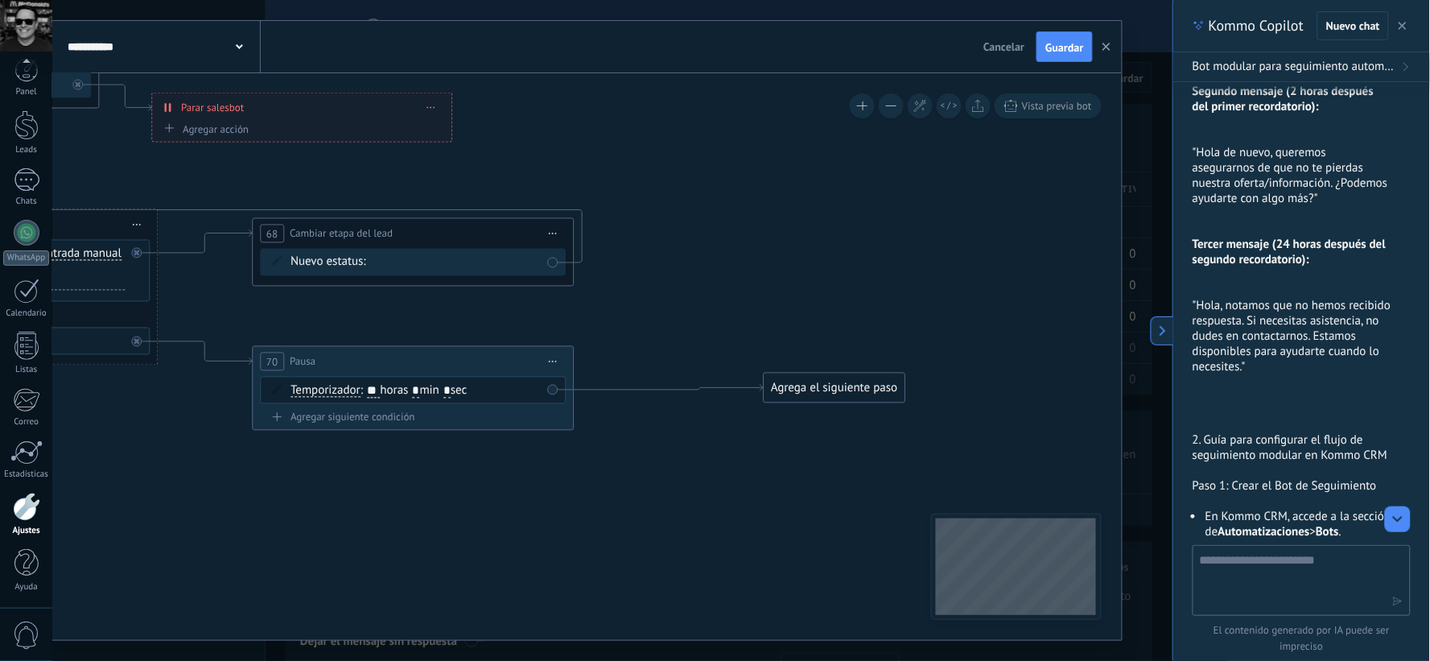
drag, startPoint x: 946, startPoint y: 309, endPoint x: 817, endPoint y: 291, distance: 130.0
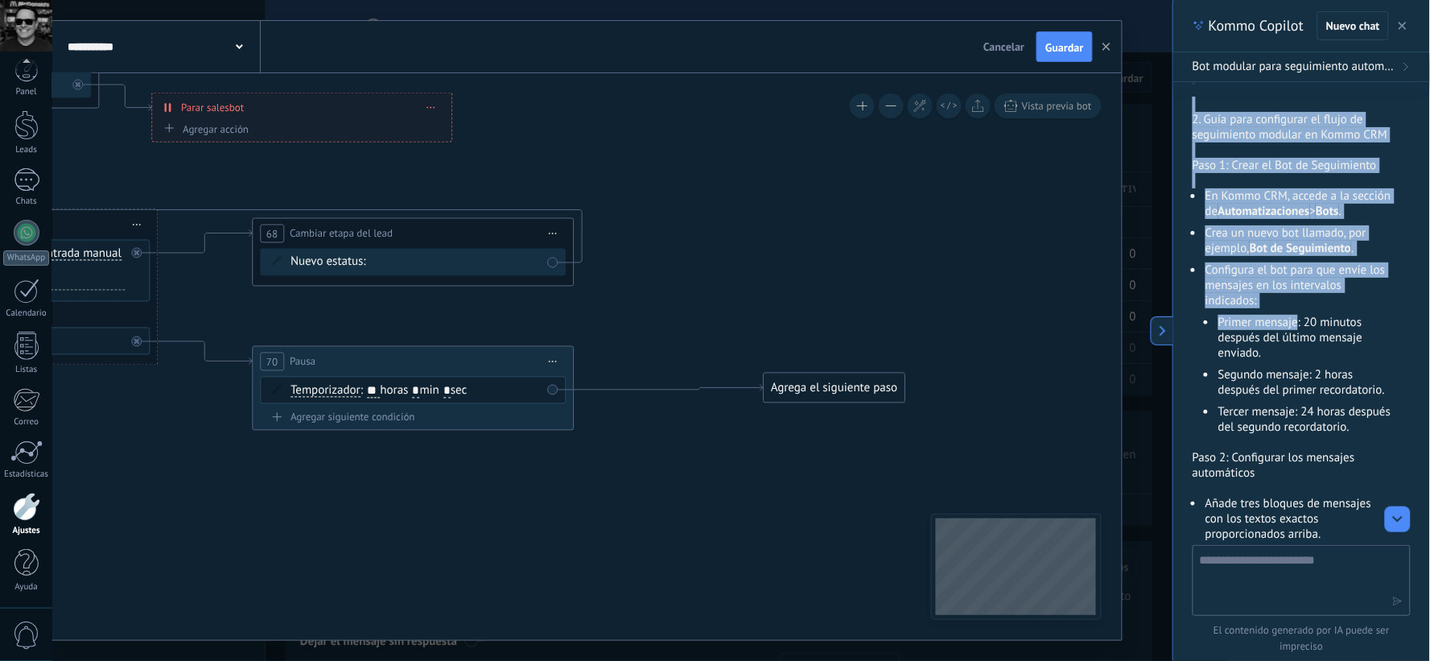
scroll to position [3122, 0]
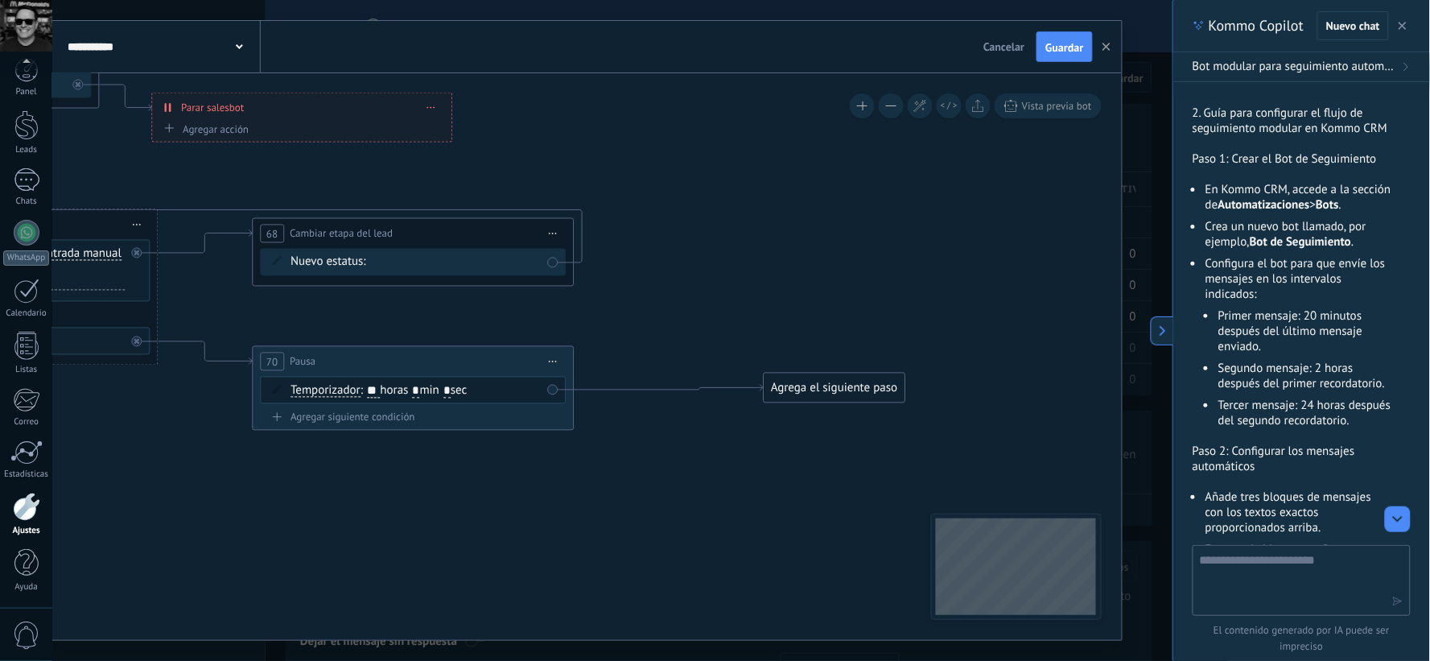
drag, startPoint x: 1196, startPoint y: 456, endPoint x: 1298, endPoint y: 203, distance: 273.4
click at [1298, 47] on p ""Hola, notamos que no hemos recibido respuesta. Si necesitas asistencia, no dud…" at bounding box center [1292, 9] width 199 height 76
copy p "Hola, notamos que no hemos recibido respuesta. Si necesitas asistencia, no dude…"
click at [859, 388] on div "Agrega el siguiente paso" at bounding box center [834, 388] width 141 height 27
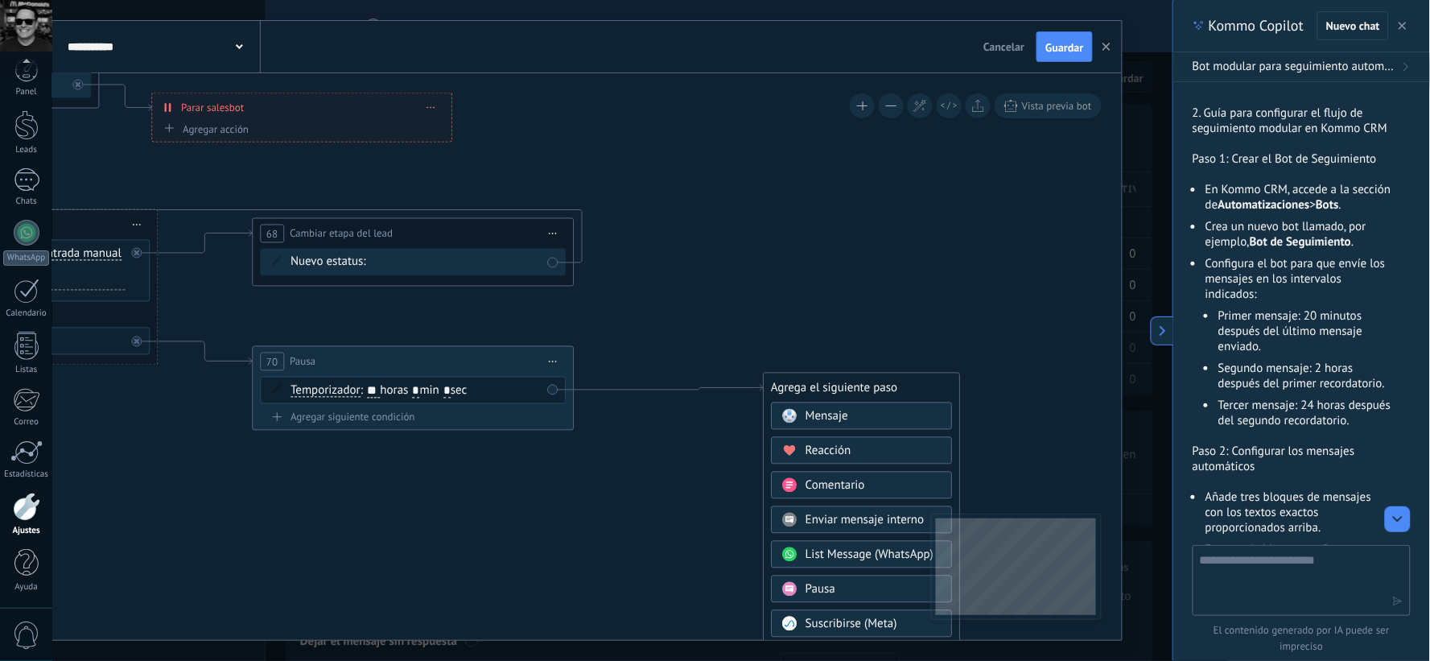
click at [849, 407] on div "Mensaje" at bounding box center [861, 415] width 181 height 27
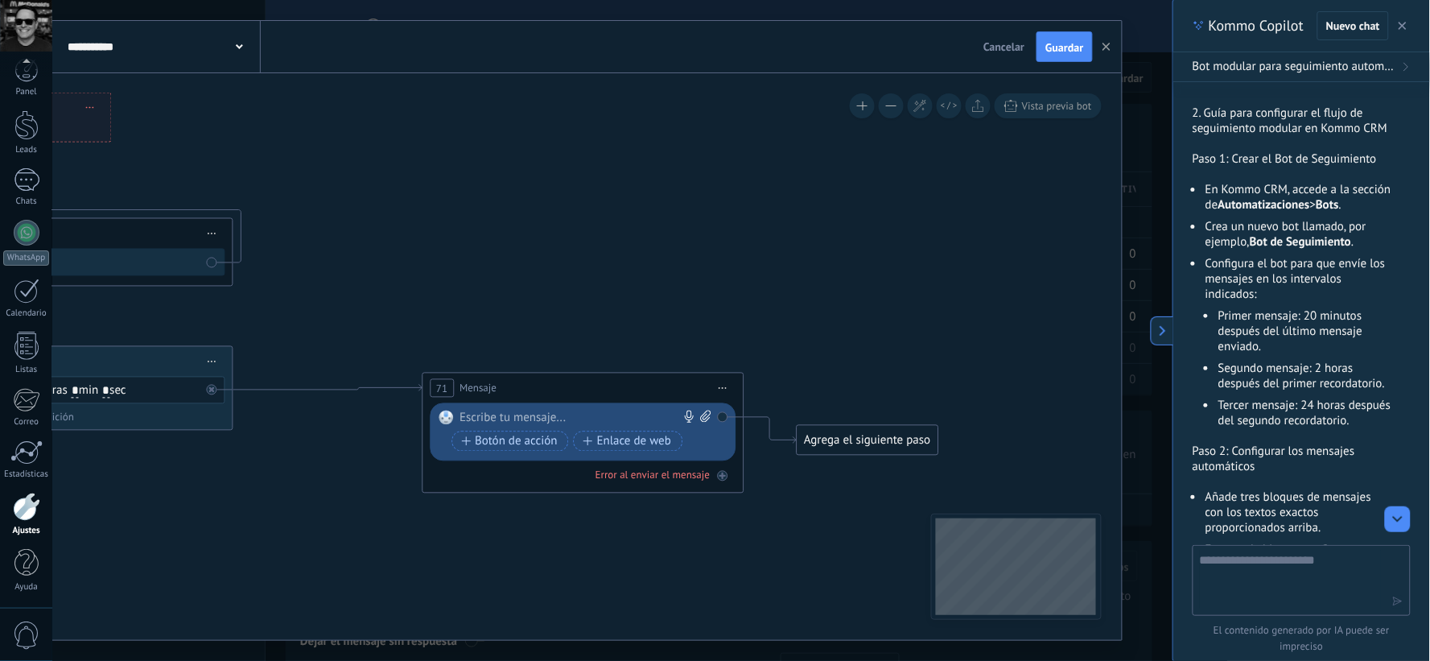
click at [543, 417] on div at bounding box center [579, 419] width 239 height 16
paste div
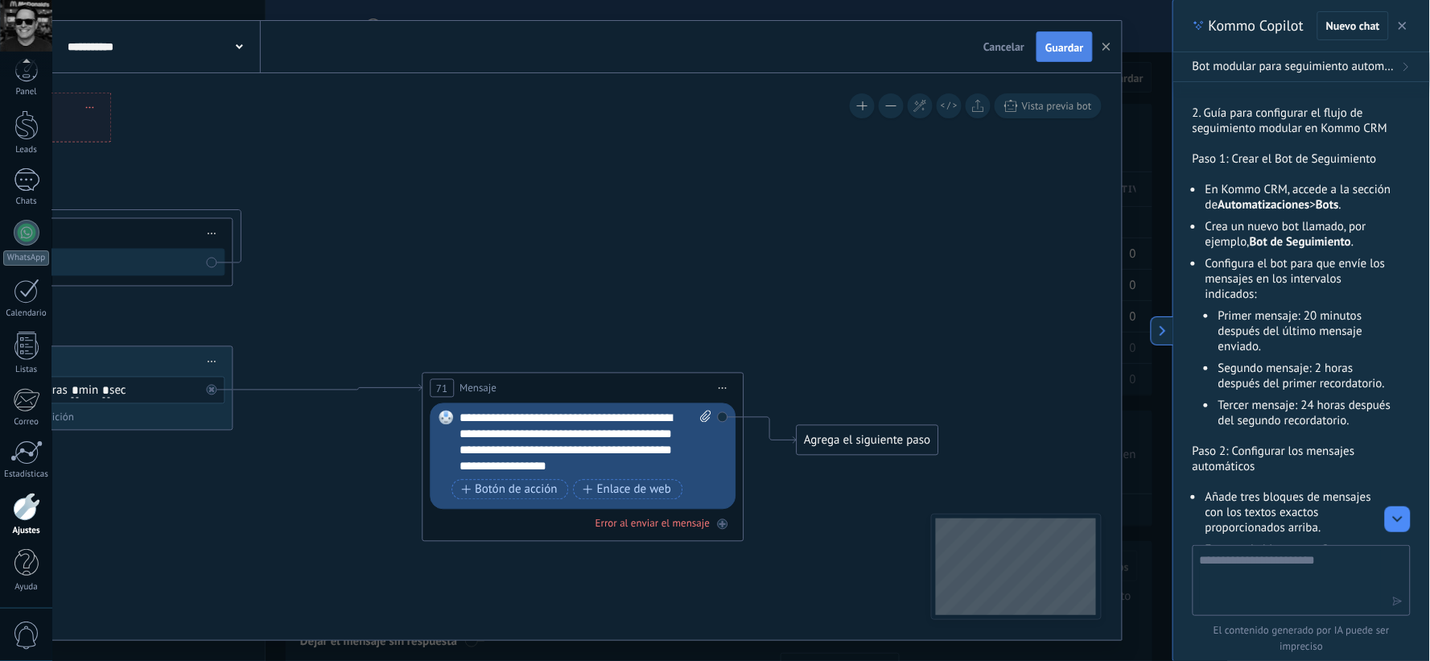
click at [1051, 44] on span "Guardar" at bounding box center [1065, 47] width 38 height 11
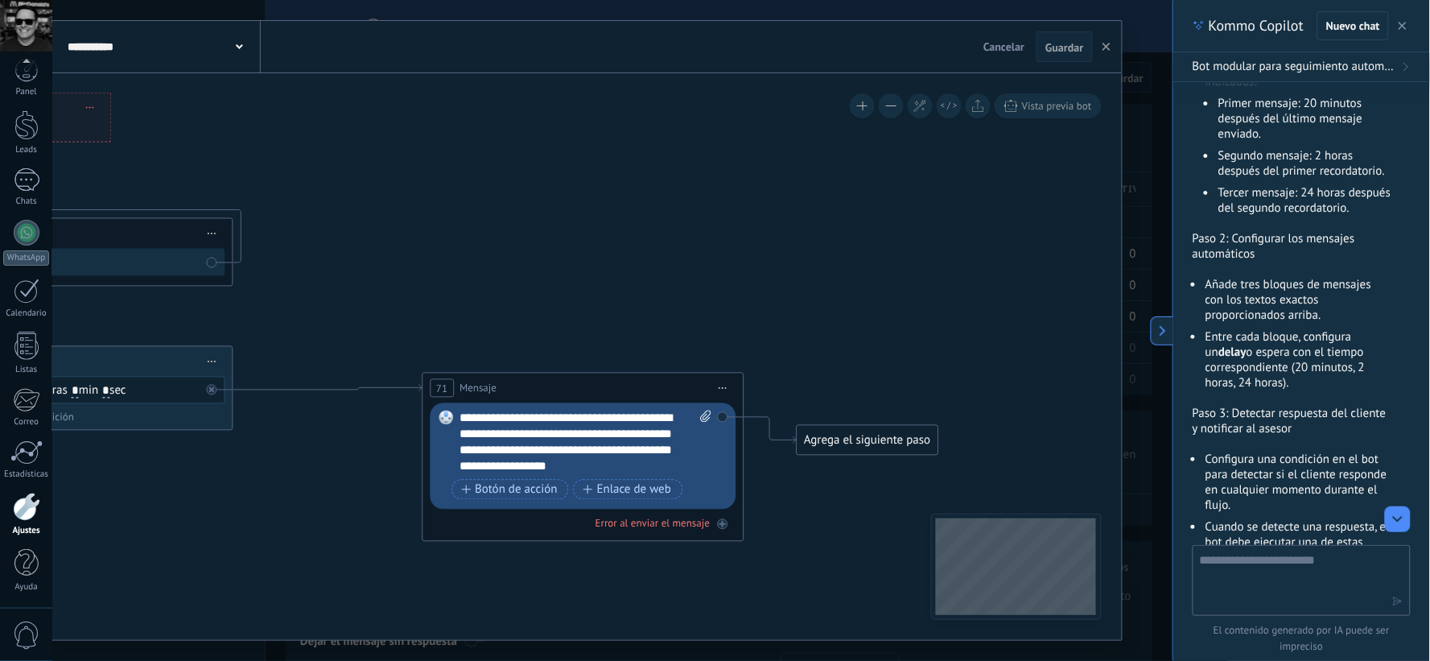
scroll to position [3345, 0]
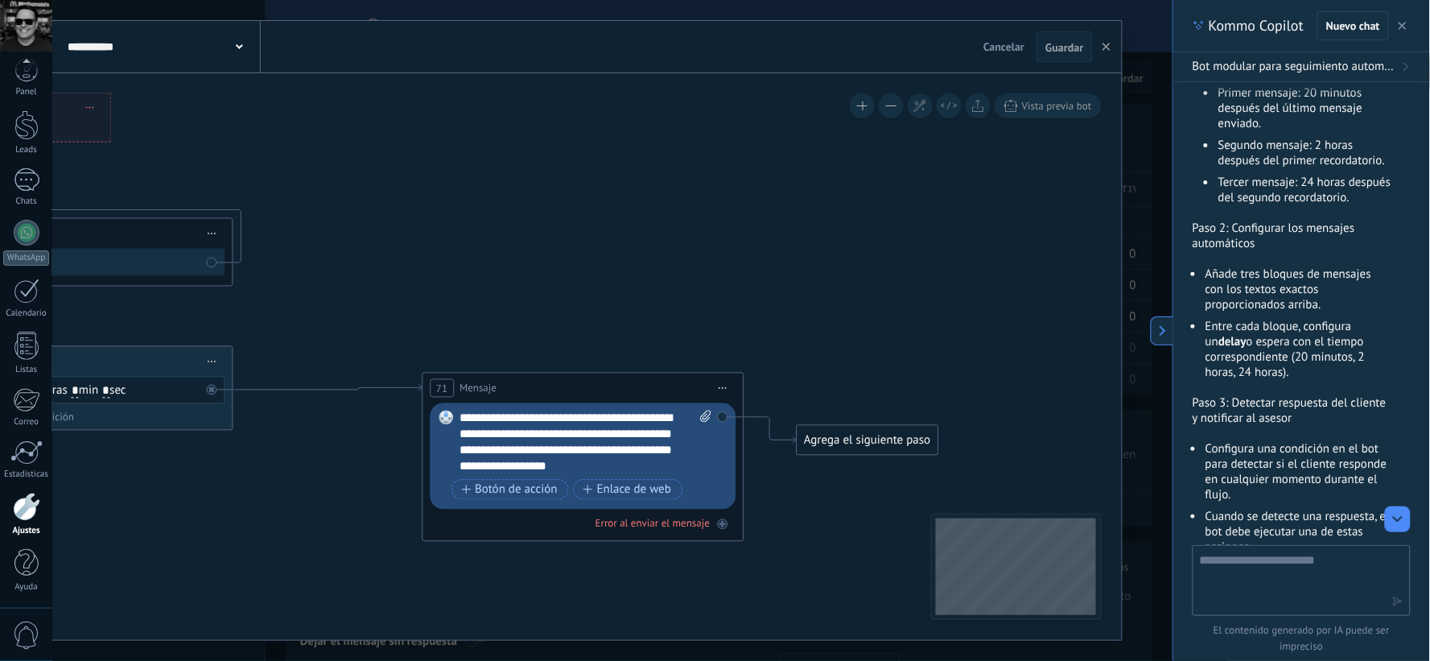
click at [848, 443] on div "Agrega el siguiente paso" at bounding box center [867, 440] width 141 height 27
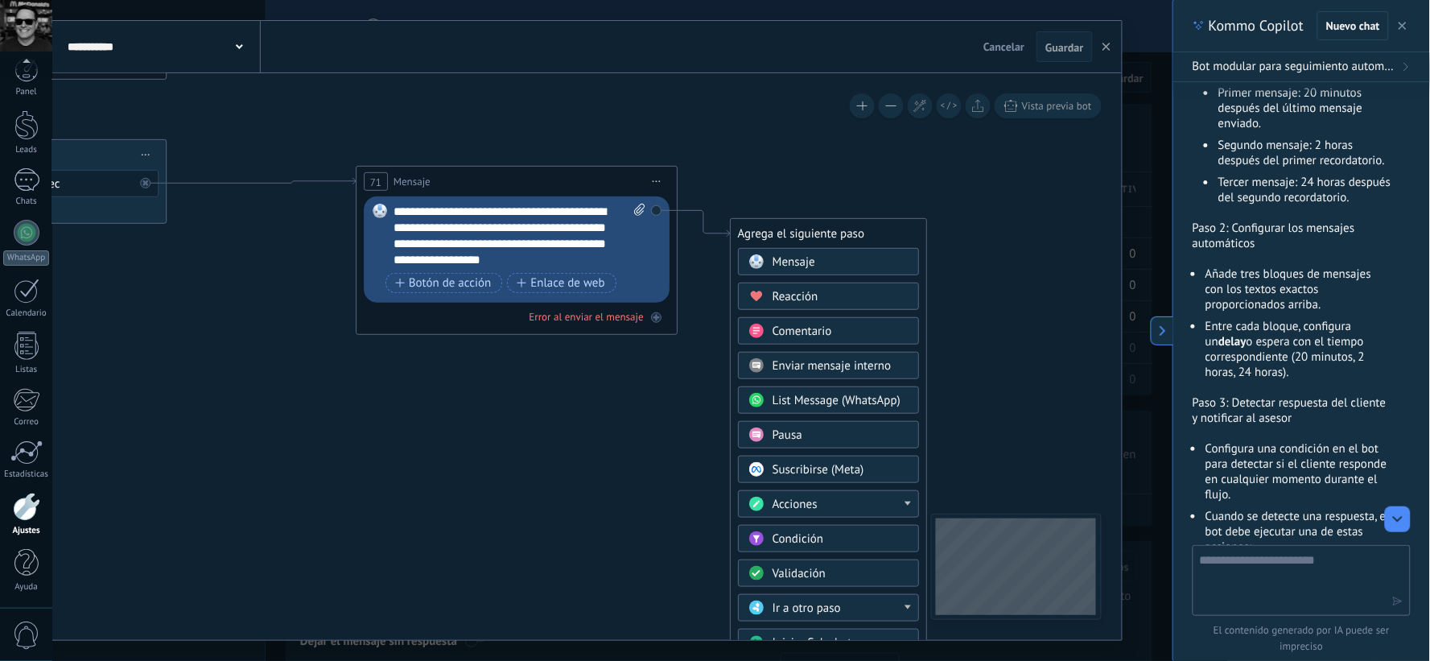
drag, startPoint x: 1038, startPoint y: 361, endPoint x: 971, endPoint y: 155, distance: 216.1
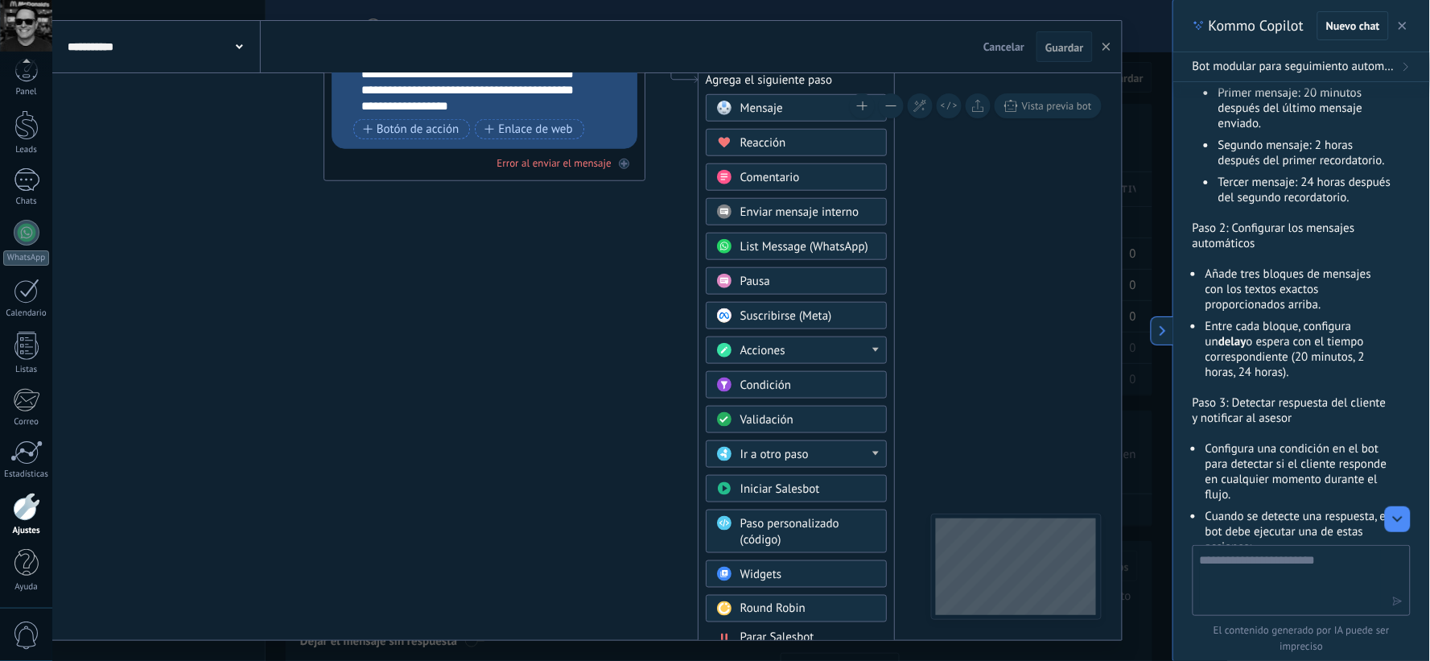
drag, startPoint x: 1010, startPoint y: 224, endPoint x: 990, endPoint y: 177, distance: 50.8
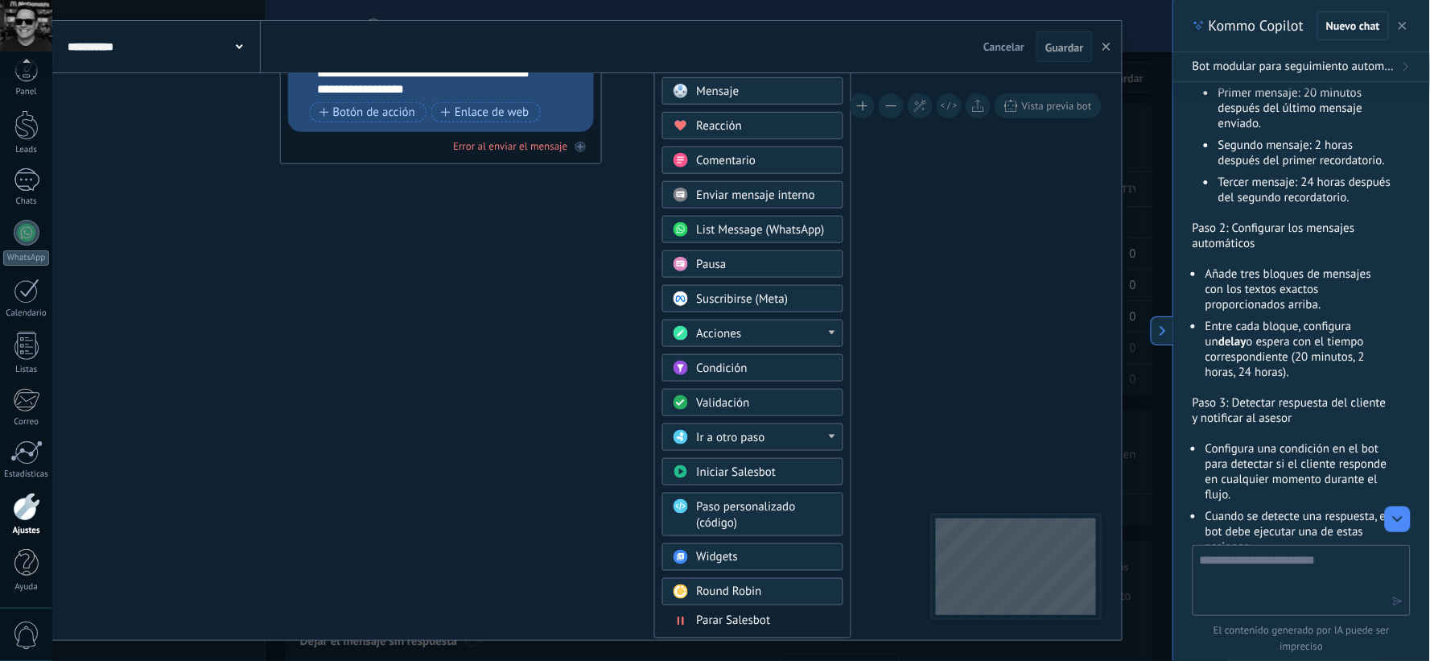
drag, startPoint x: 1003, startPoint y: 264, endPoint x: 968, endPoint y: 166, distance: 104.4
click at [790, 621] on div "Parar Salesbot" at bounding box center [763, 621] width 135 height 16
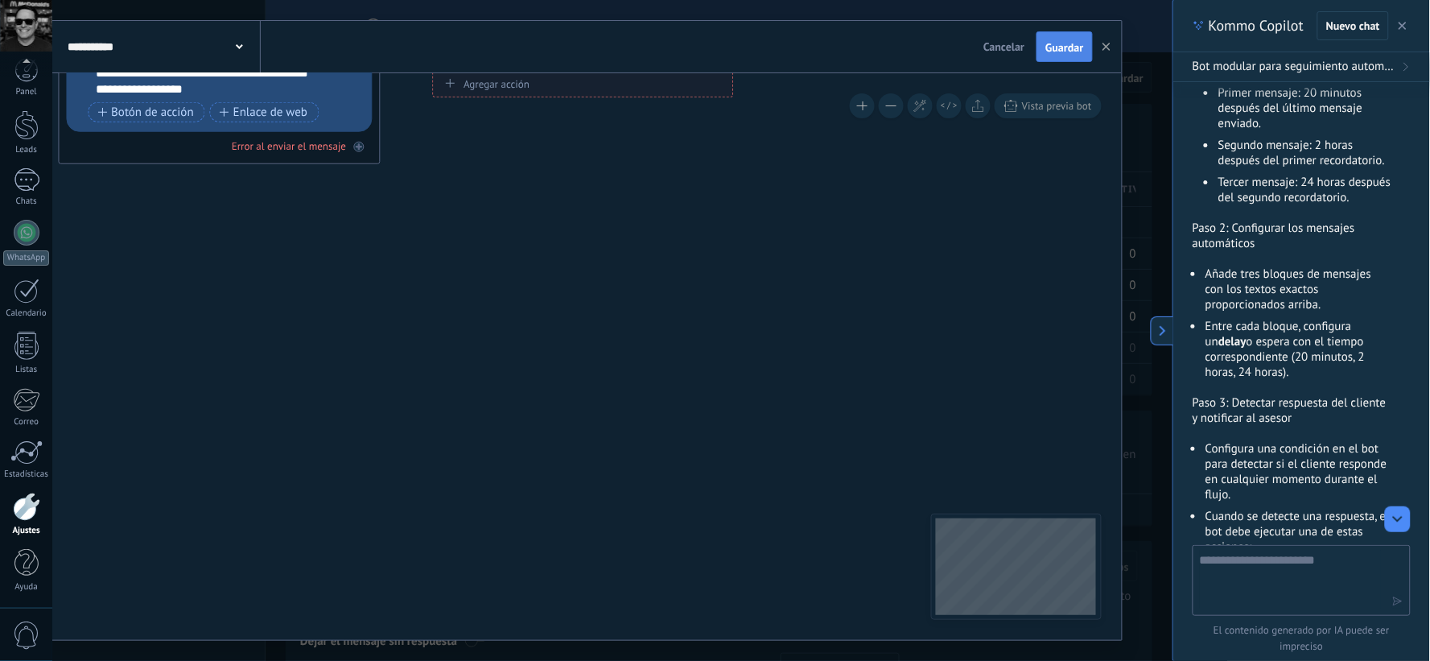
click at [1059, 42] on span "Guardar" at bounding box center [1065, 47] width 38 height 11
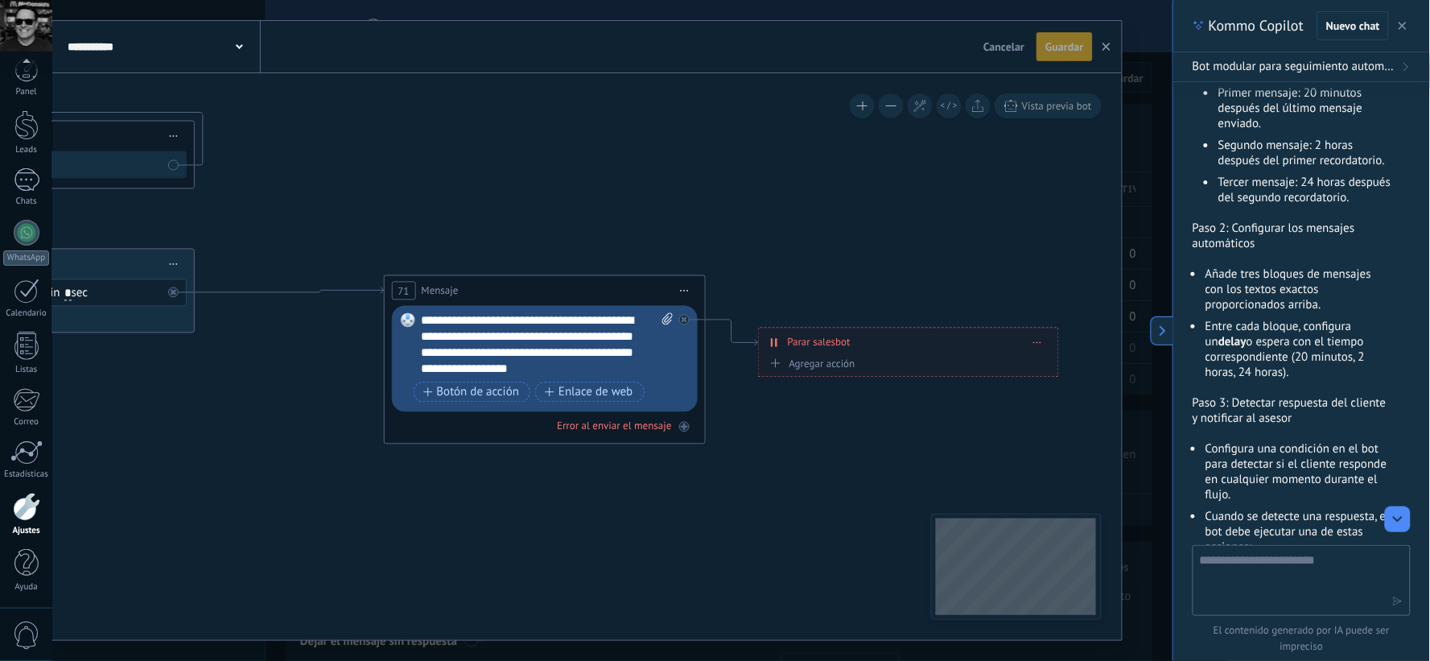
drag, startPoint x: 630, startPoint y: 274, endPoint x: 924, endPoint y: 518, distance: 381.9
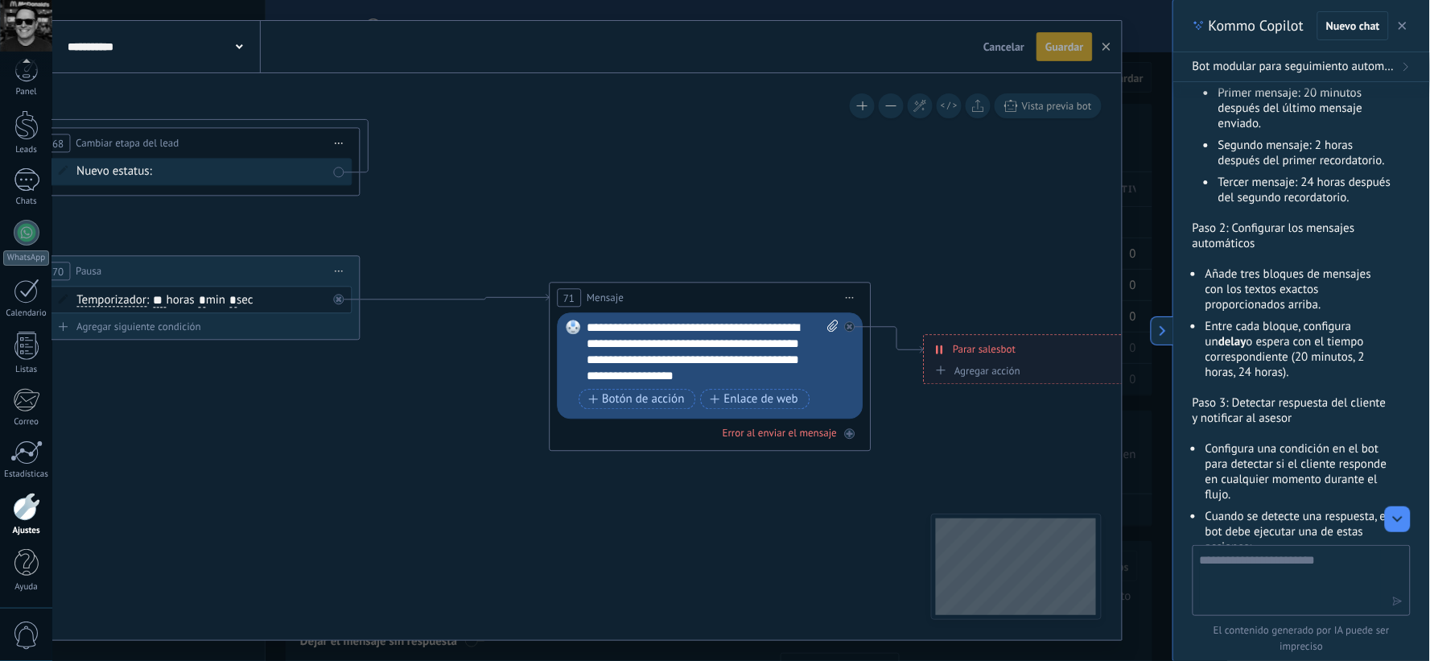
drag, startPoint x: 774, startPoint y: 472, endPoint x: 939, endPoint y: 479, distance: 165.2
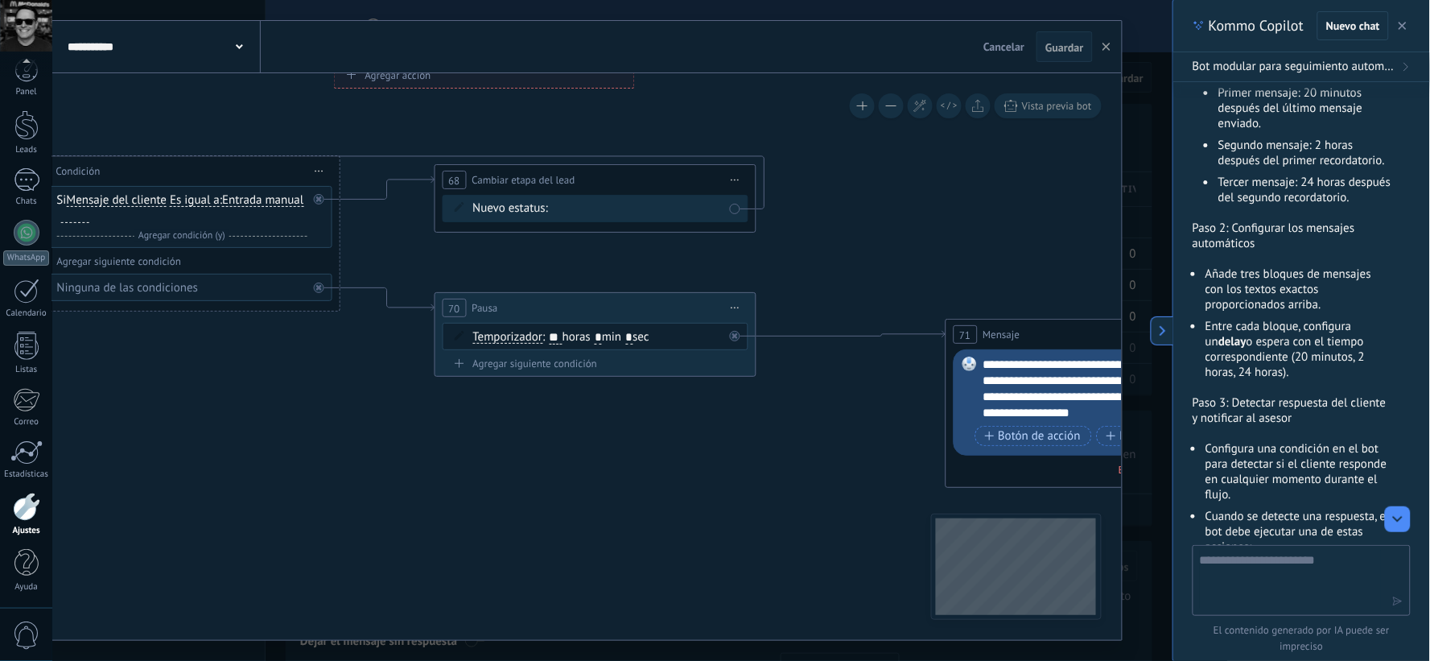
drag, startPoint x: 776, startPoint y: 180, endPoint x: 998, endPoint y: 204, distance: 223.5
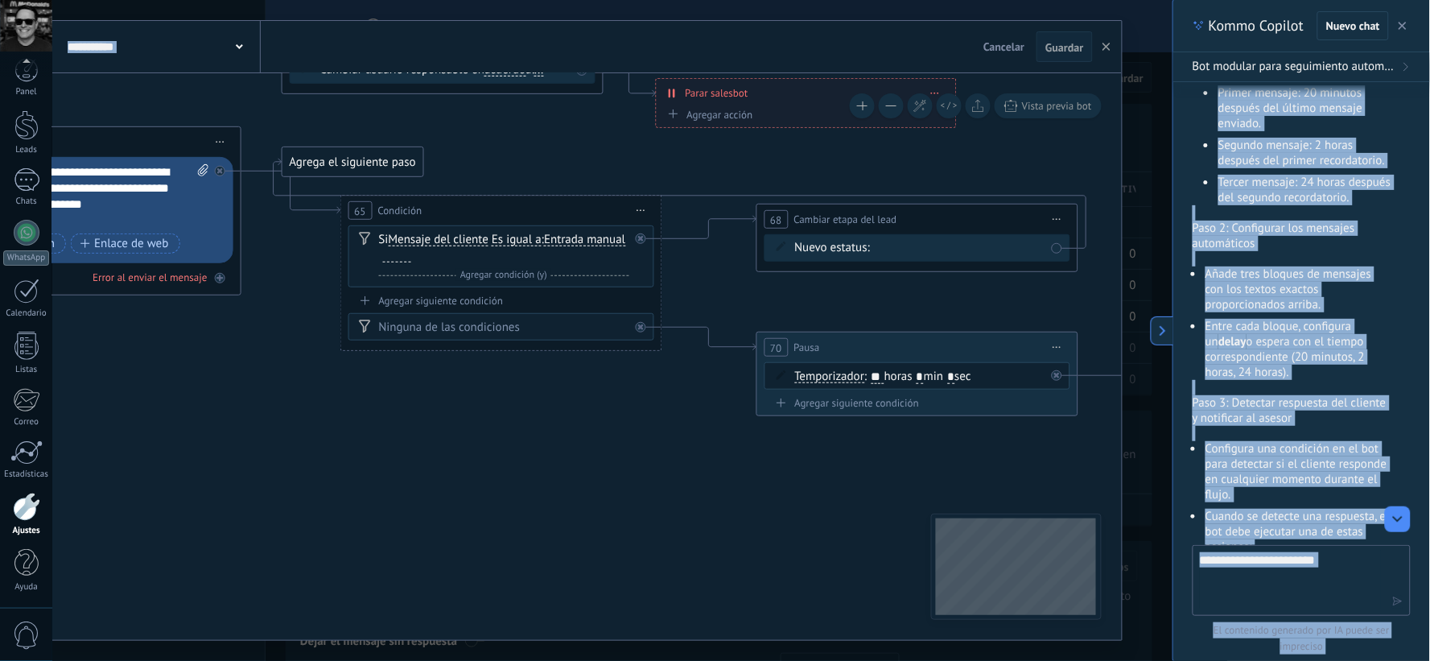
drag, startPoint x: 943, startPoint y: 243, endPoint x: 1077, endPoint y: 332, distance: 161.4
click at [1198, 277] on body ".abccls-1,.abccls-2{fill-rule:evenodd}.abccls-2{fill:#fff} .abfcls-1{fill:none}…" at bounding box center [715, 330] width 1430 height 661
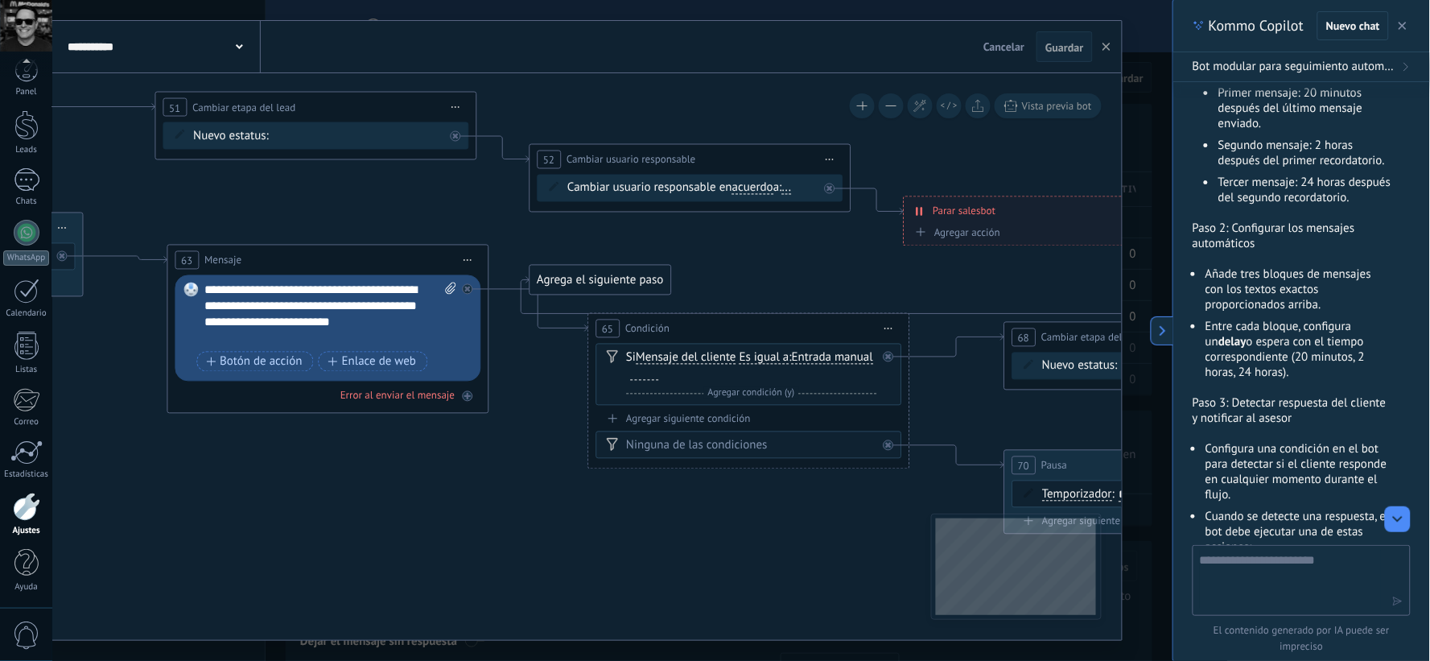
drag, startPoint x: 407, startPoint y: 504, endPoint x: 654, endPoint y: 621, distance: 273.7
click at [654, 621] on icon at bounding box center [177, 305] width 4404 height 1530
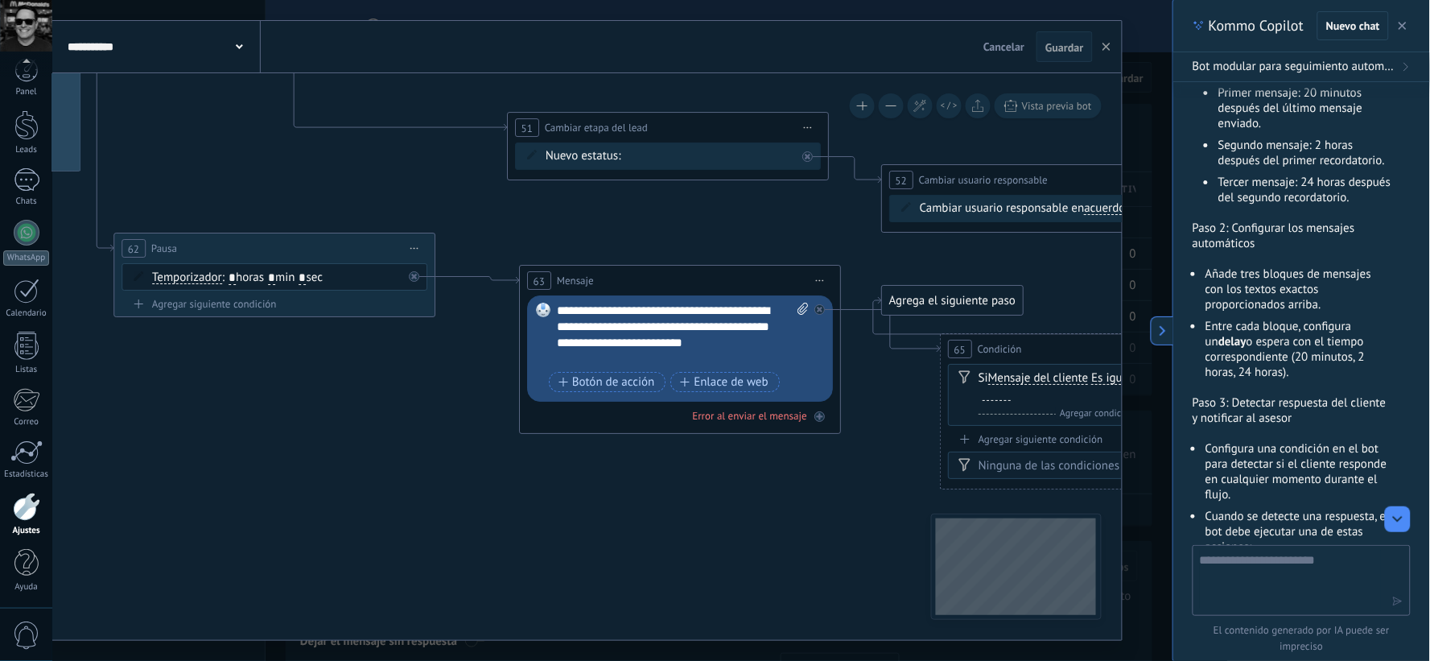
drag, startPoint x: 419, startPoint y: 556, endPoint x: 737, endPoint y: 570, distance: 319.1
click at [737, 570] on icon at bounding box center [530, 325] width 4404 height 1530
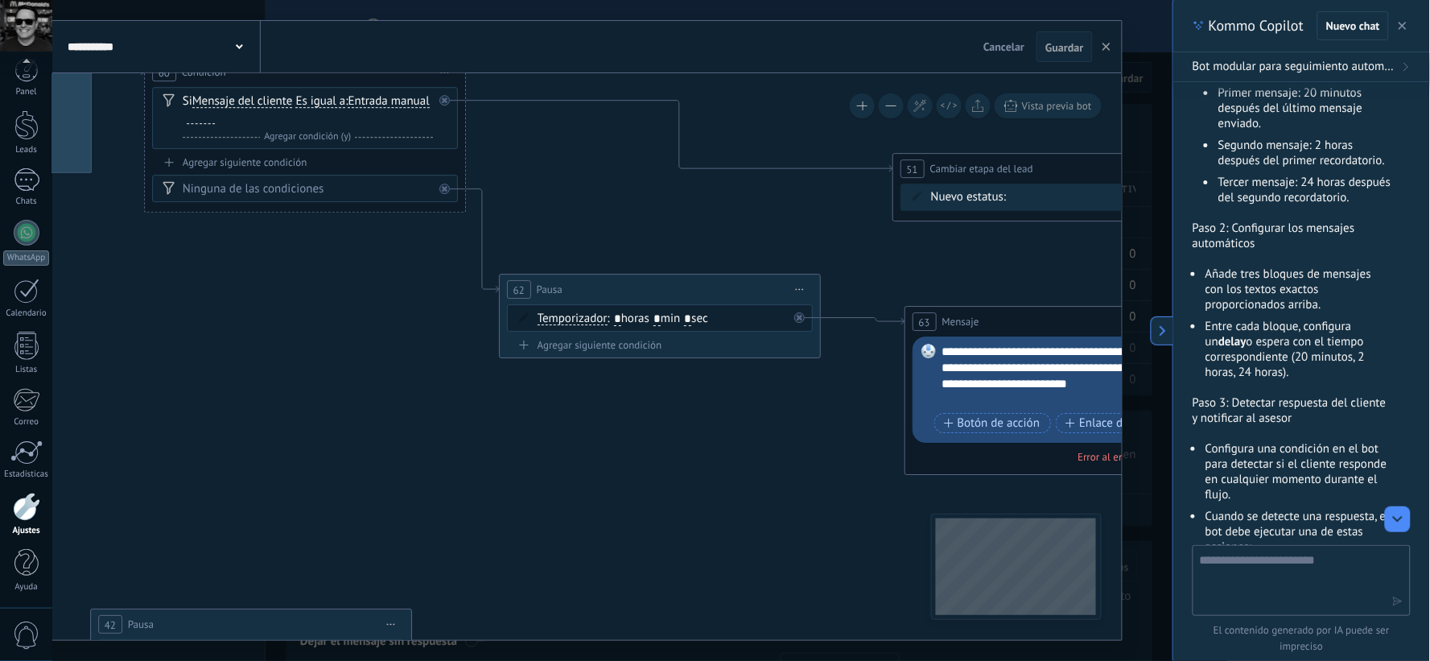
drag, startPoint x: 320, startPoint y: 507, endPoint x: 631, endPoint y: 550, distance: 314.4
click at [697, 548] on icon at bounding box center [916, 367] width 4404 height 1530
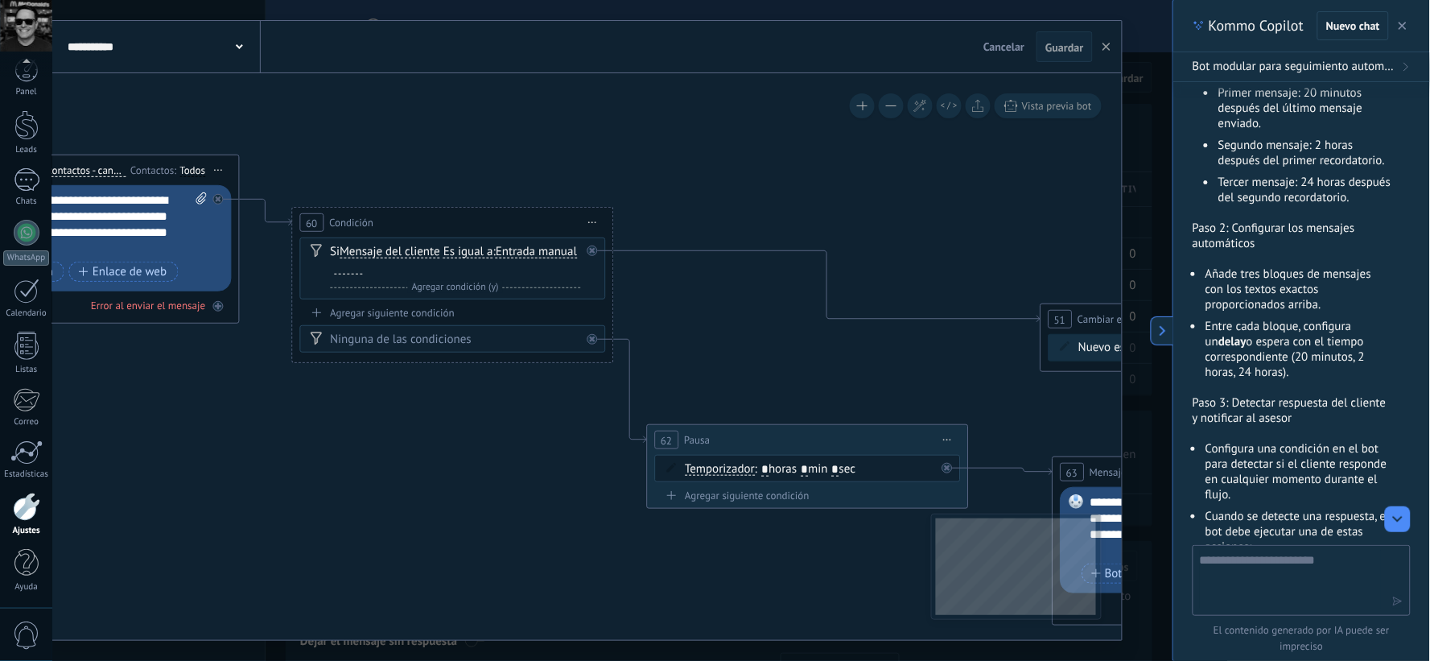
drag, startPoint x: 412, startPoint y: 477, endPoint x: 559, endPoint y: 626, distance: 209.5
click at [559, 626] on icon at bounding box center [1063, 517] width 4404 height 1530
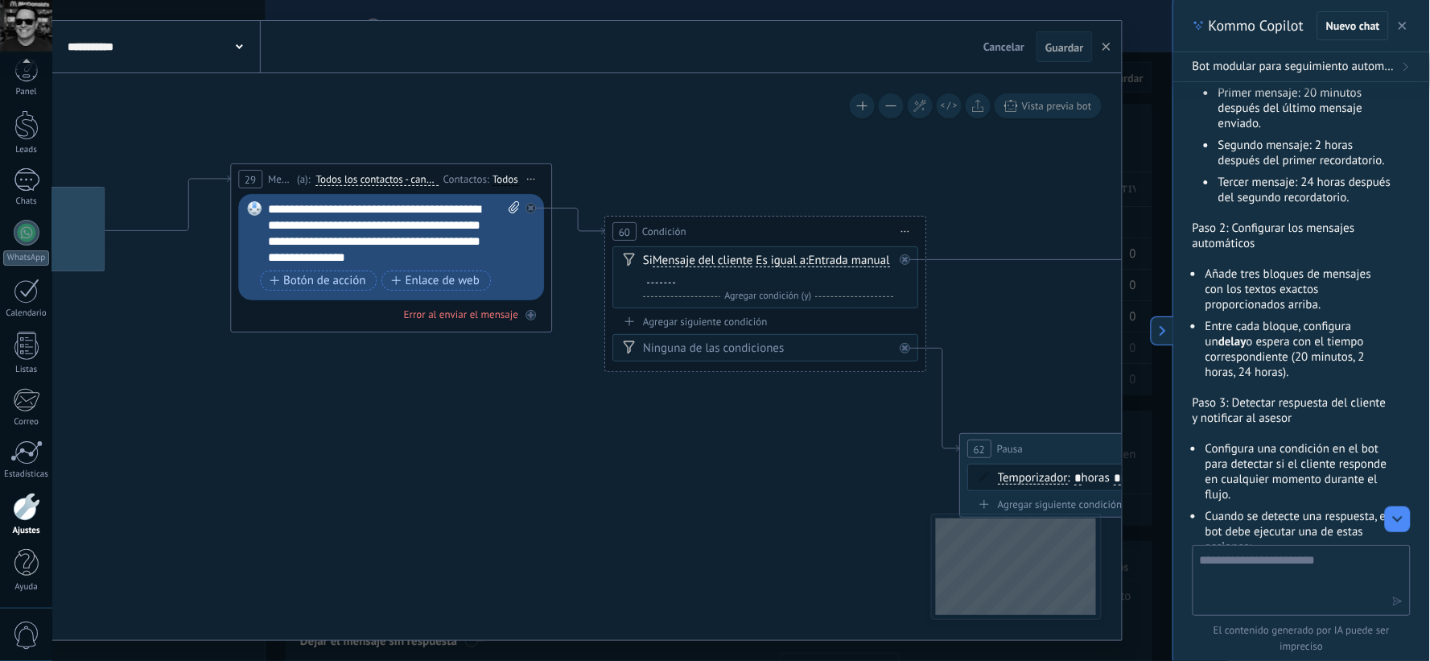
drag, startPoint x: 493, startPoint y: 538, endPoint x: 753, endPoint y: 535, distance: 260.8
click at [753, 535] on icon at bounding box center [1376, 526] width 4404 height 1530
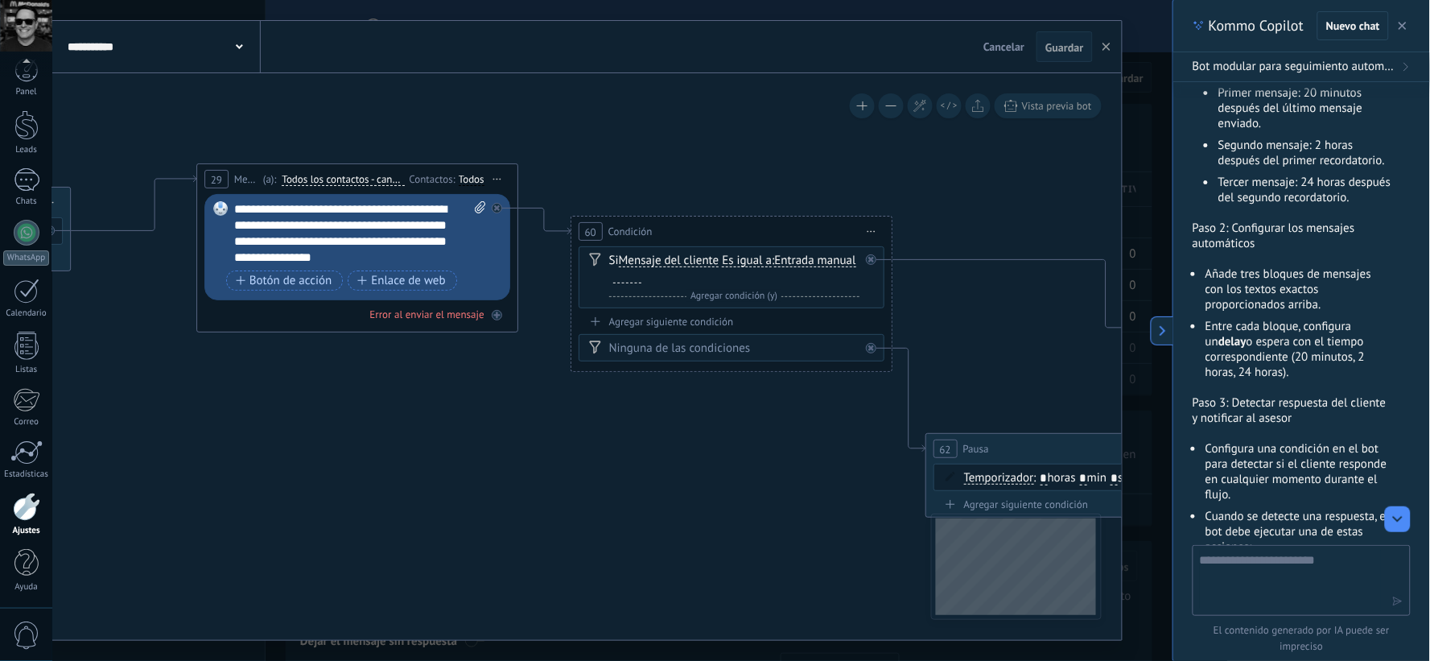
drag, startPoint x: 464, startPoint y: 479, endPoint x: 395, endPoint y: 481, distance: 69.3
click at [395, 481] on icon at bounding box center [1342, 526] width 4404 height 1530
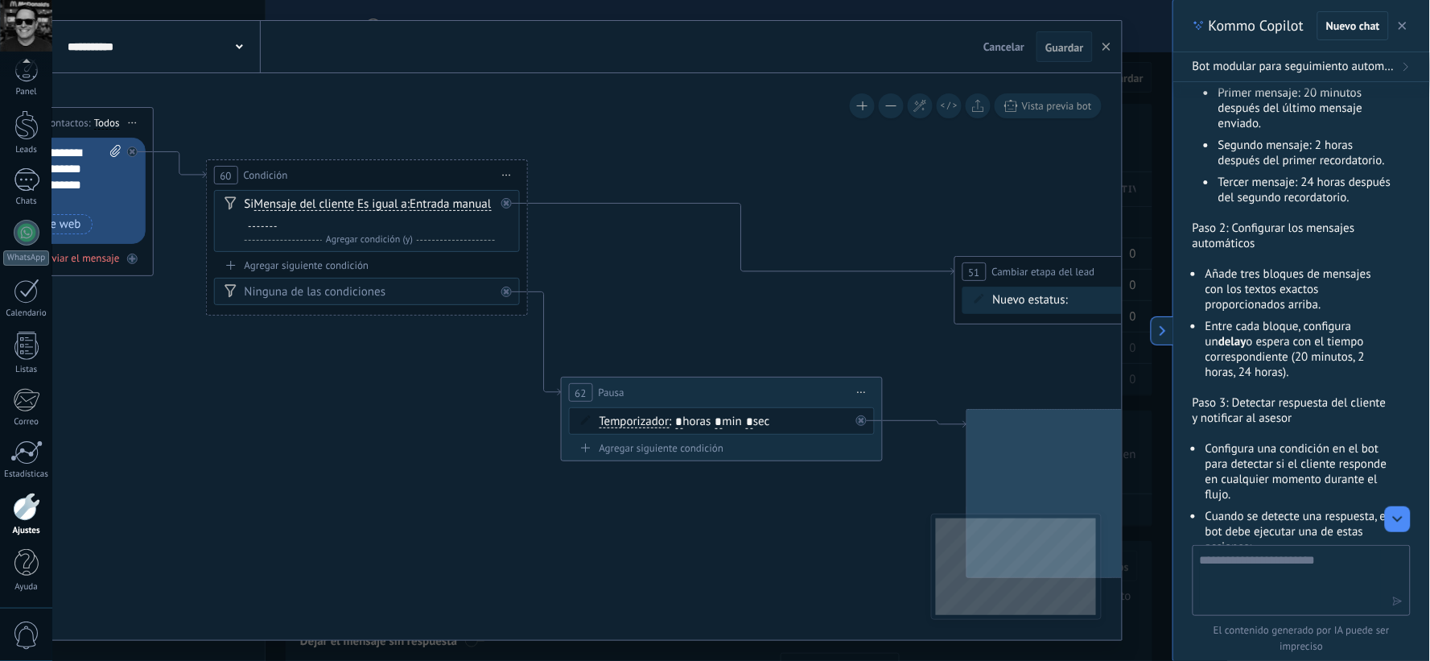
drag, startPoint x: 553, startPoint y: 502, endPoint x: 188, endPoint y: 445, distance: 369.0
click at [188, 445] on icon at bounding box center [978, 470] width 4404 height 1530
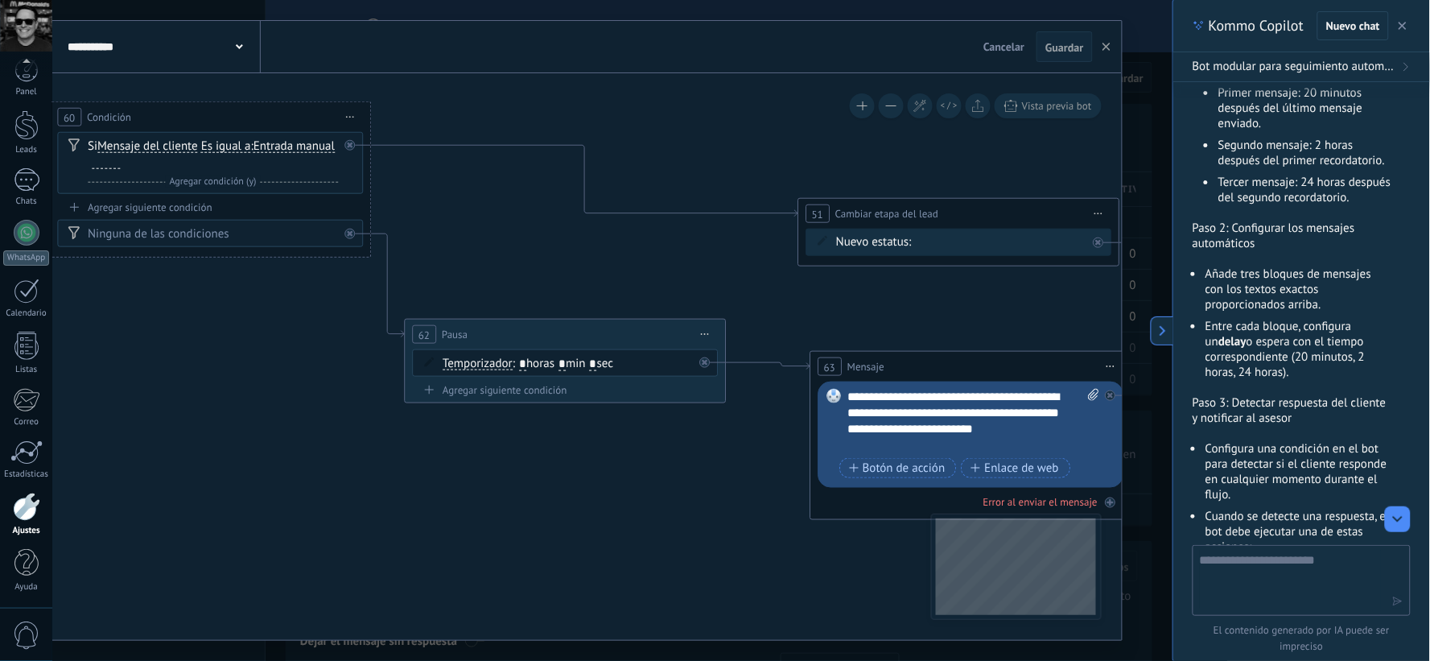
drag, startPoint x: 350, startPoint y: 523, endPoint x: 194, endPoint y: 464, distance: 166.9
click at [194, 464] on icon at bounding box center [821, 412] width 4404 height 1530
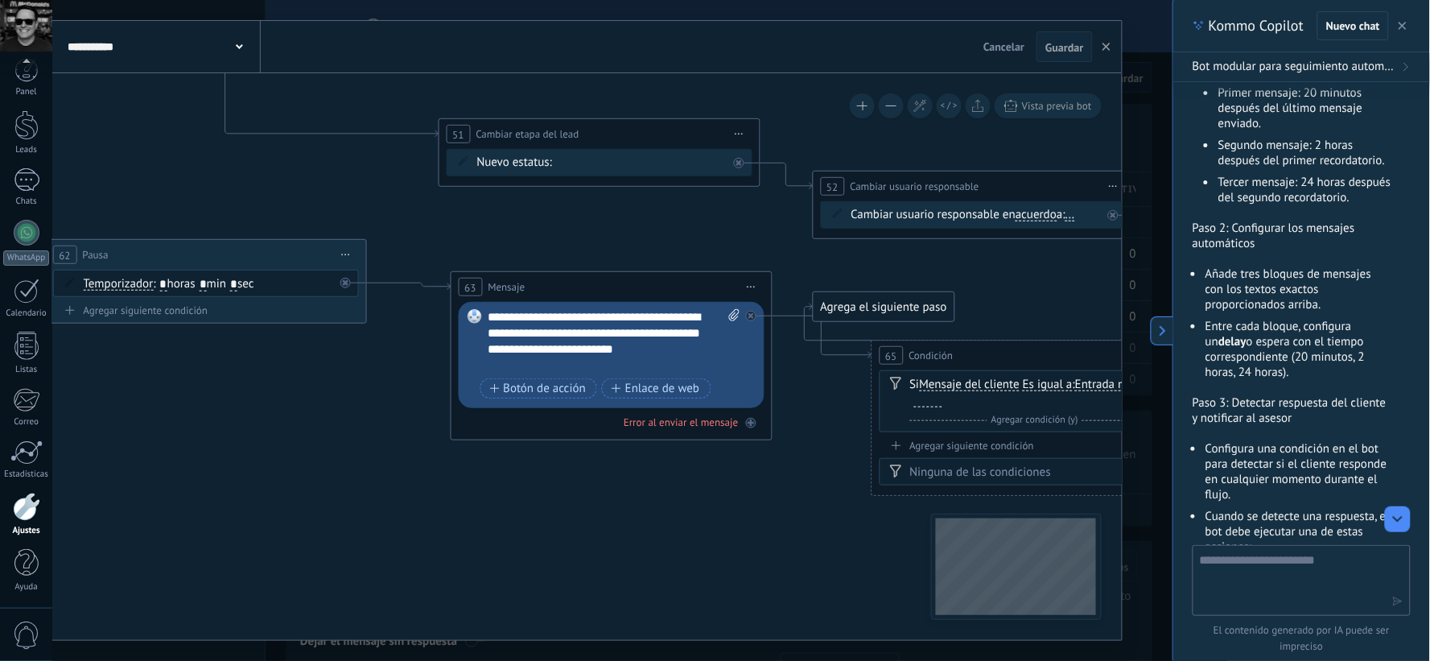
drag, startPoint x: 501, startPoint y: 546, endPoint x: 141, endPoint y: 467, distance: 368.4
click at [141, 467] on icon at bounding box center [461, 332] width 4404 height 1530
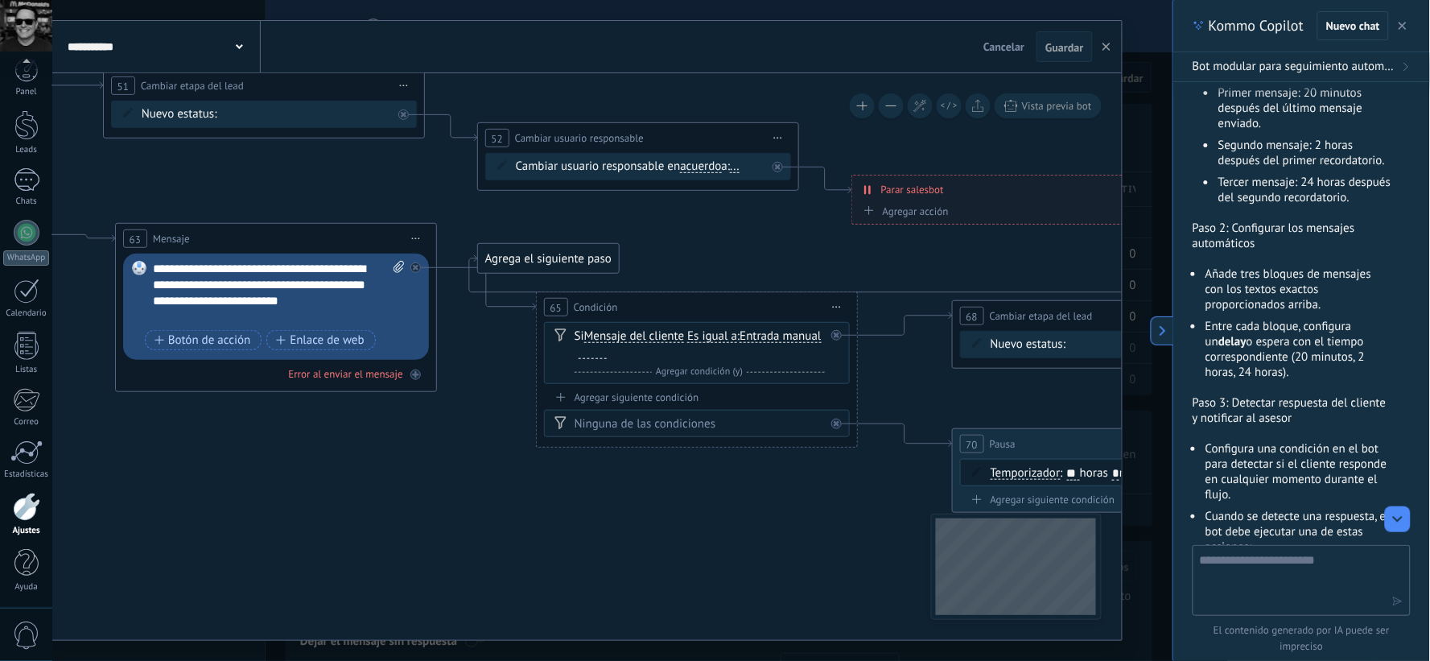
drag, startPoint x: 518, startPoint y: 504, endPoint x: 169, endPoint y: 452, distance: 353.1
click at [169, 452] on icon at bounding box center [126, 284] width 4404 height 1530
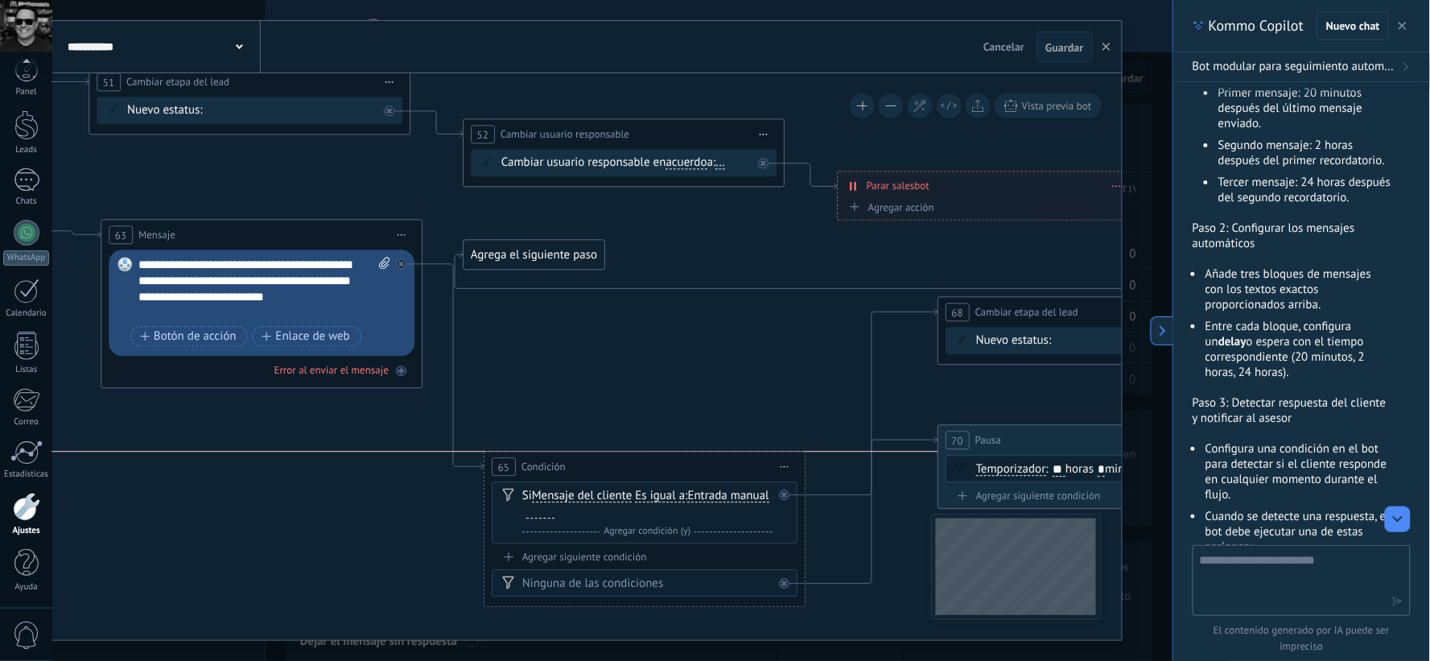
drag, startPoint x: 648, startPoint y: 296, endPoint x: 610, endPoint y: 457, distance: 165.4
click at [610, 457] on div "65 Condición ********* Iniciar vista previa aquí Cambiar nombre Duplicar [GEOGR…" at bounding box center [645, 467] width 320 height 30
drag, startPoint x: 516, startPoint y: 245, endPoint x: 1117, endPoint y: 232, distance: 601.5
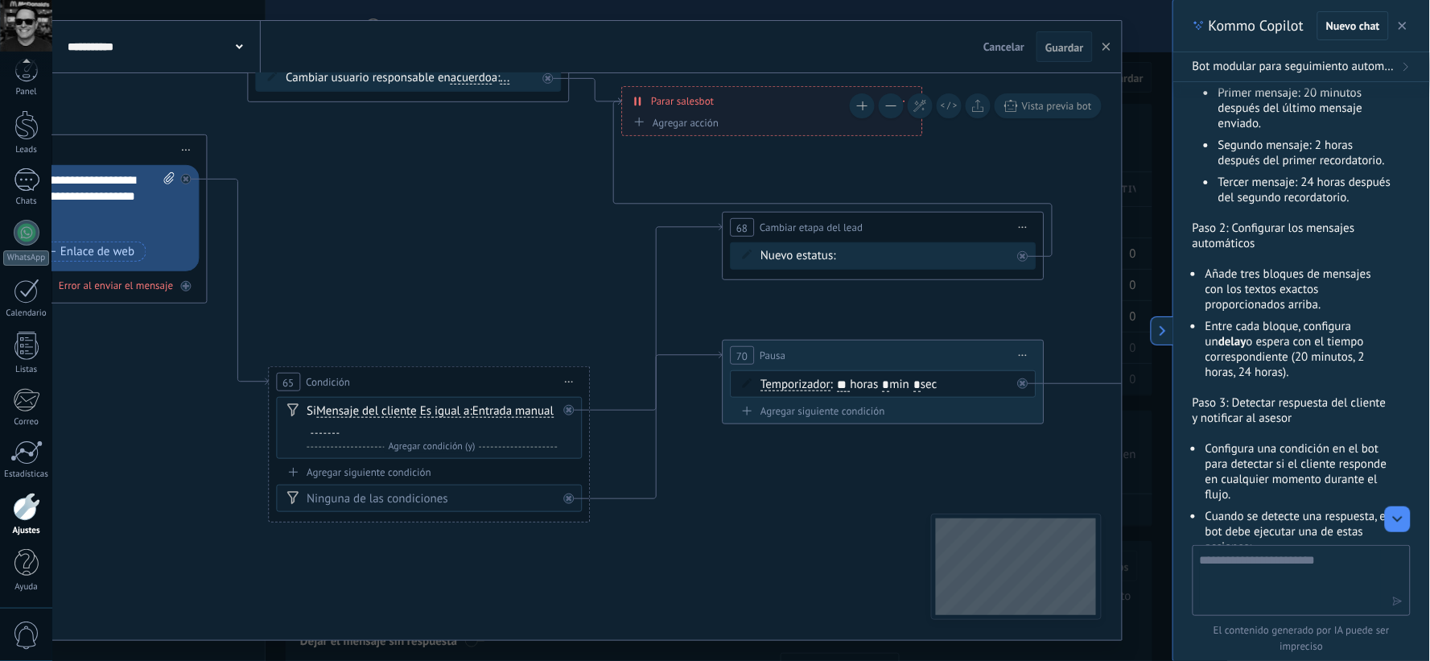
drag, startPoint x: 704, startPoint y: 293, endPoint x: 488, endPoint y: 208, distance: 232.0
click at [488, 208] on icon at bounding box center [2, 195] width 4617 height 1530
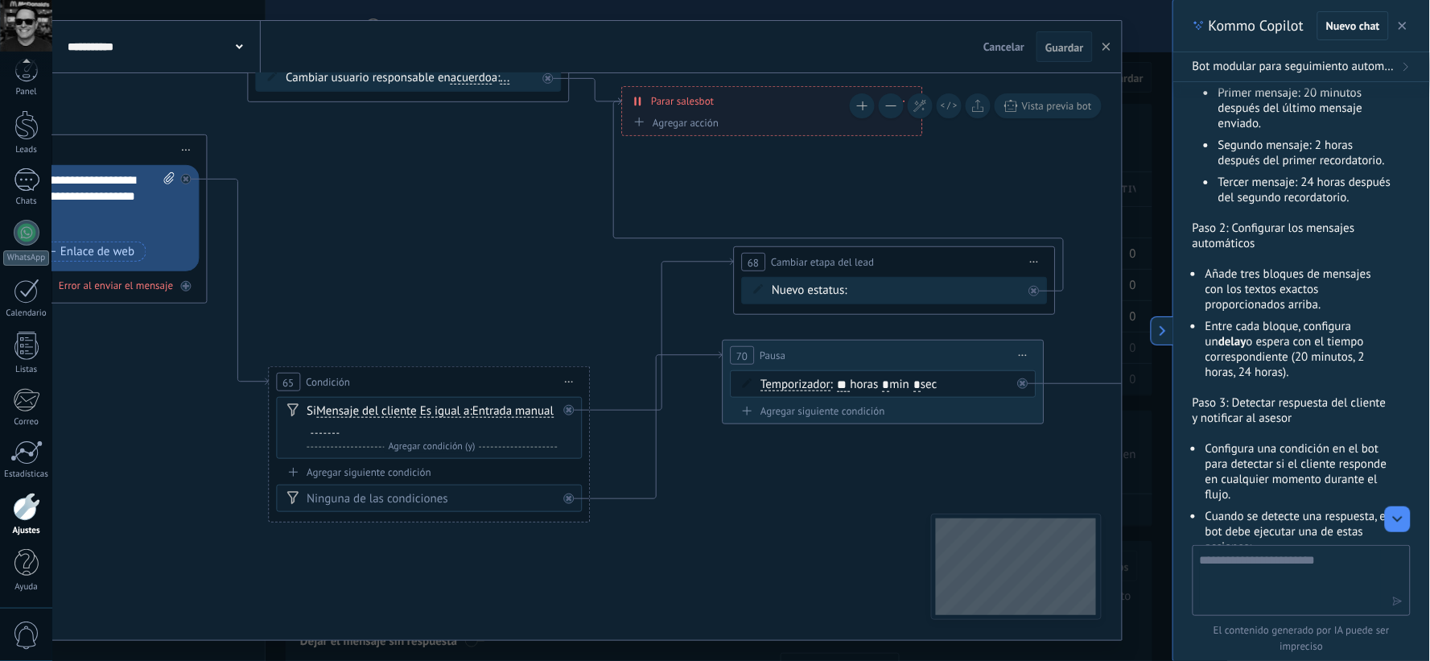
drag, startPoint x: 824, startPoint y: 225, endPoint x: 836, endPoint y: 260, distance: 36.4
click at [836, 260] on span "Cambiar etapa del lead" at bounding box center [822, 261] width 103 height 15
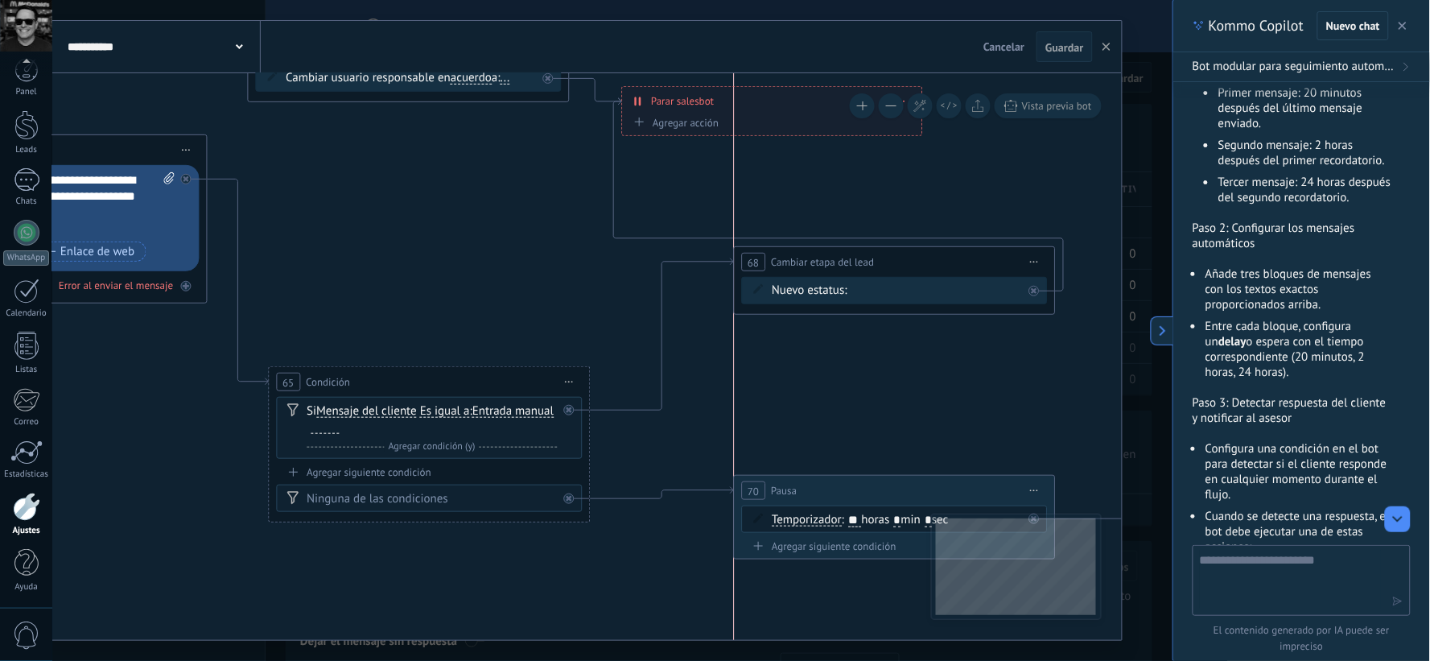
drag, startPoint x: 842, startPoint y: 353, endPoint x: 848, endPoint y: 484, distance: 131.4
click at [848, 484] on div "70 Pausa ***** Iniciar vista previa aquí Cambiar nombre Duplicar [GEOGRAPHIC_DA…" at bounding box center [894, 491] width 320 height 30
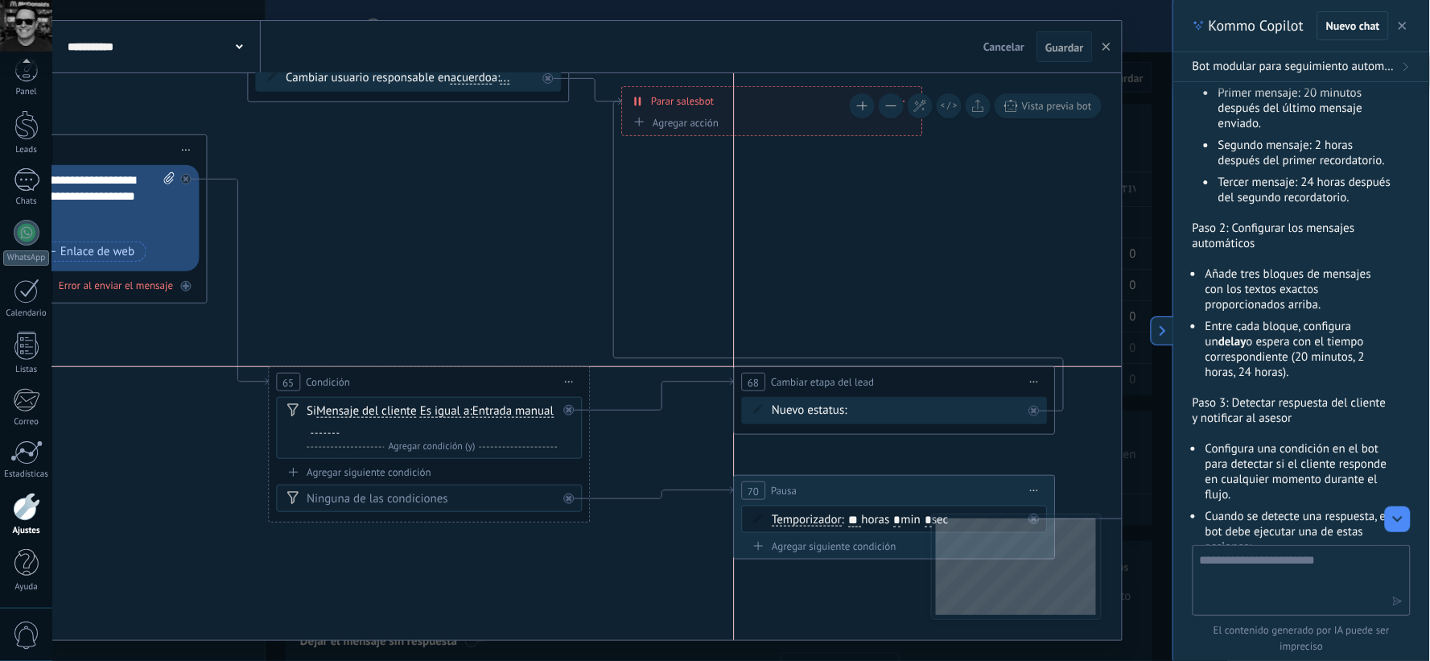
drag, startPoint x: 866, startPoint y: 260, endPoint x: 863, endPoint y: 385, distance: 124.8
click at [863, 385] on span "Cambiar etapa del lead" at bounding box center [822, 381] width 103 height 15
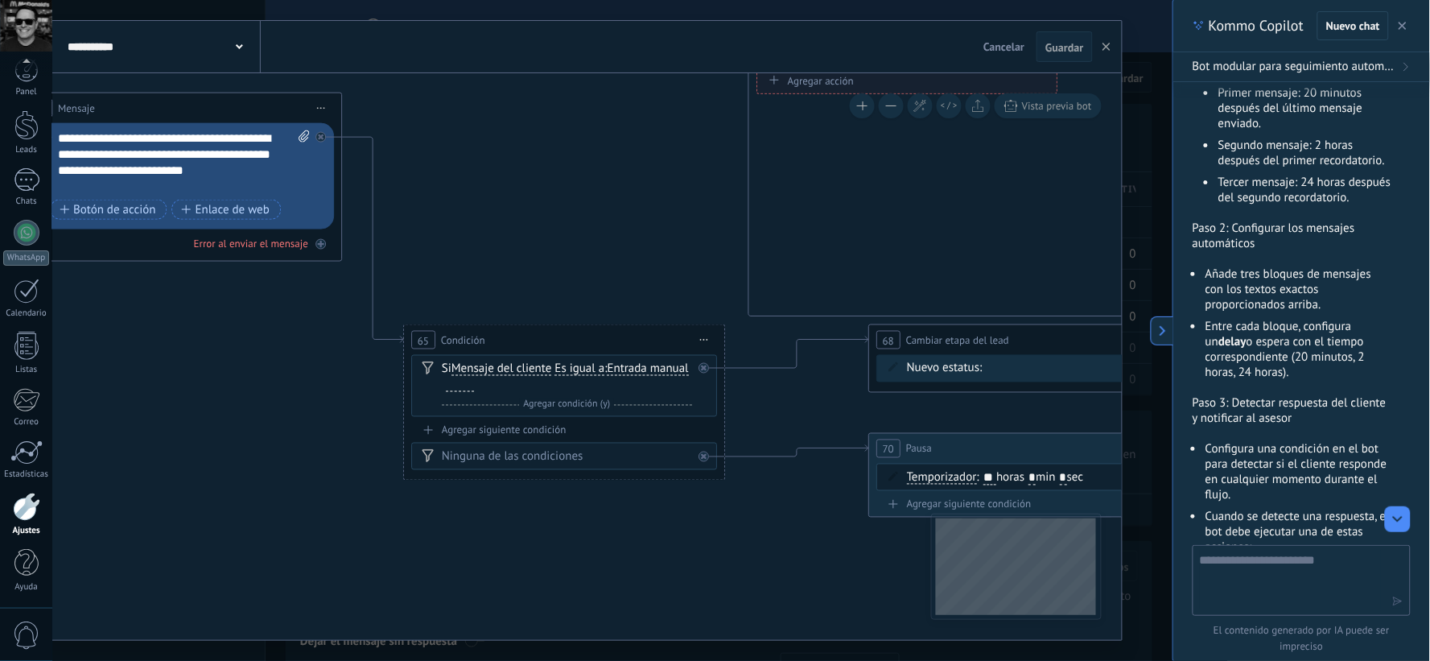
drag, startPoint x: 468, startPoint y: 237, endPoint x: 602, endPoint y: 195, distance: 140.8
click at [602, 195] on icon at bounding box center [137, 154] width 4617 height 1532
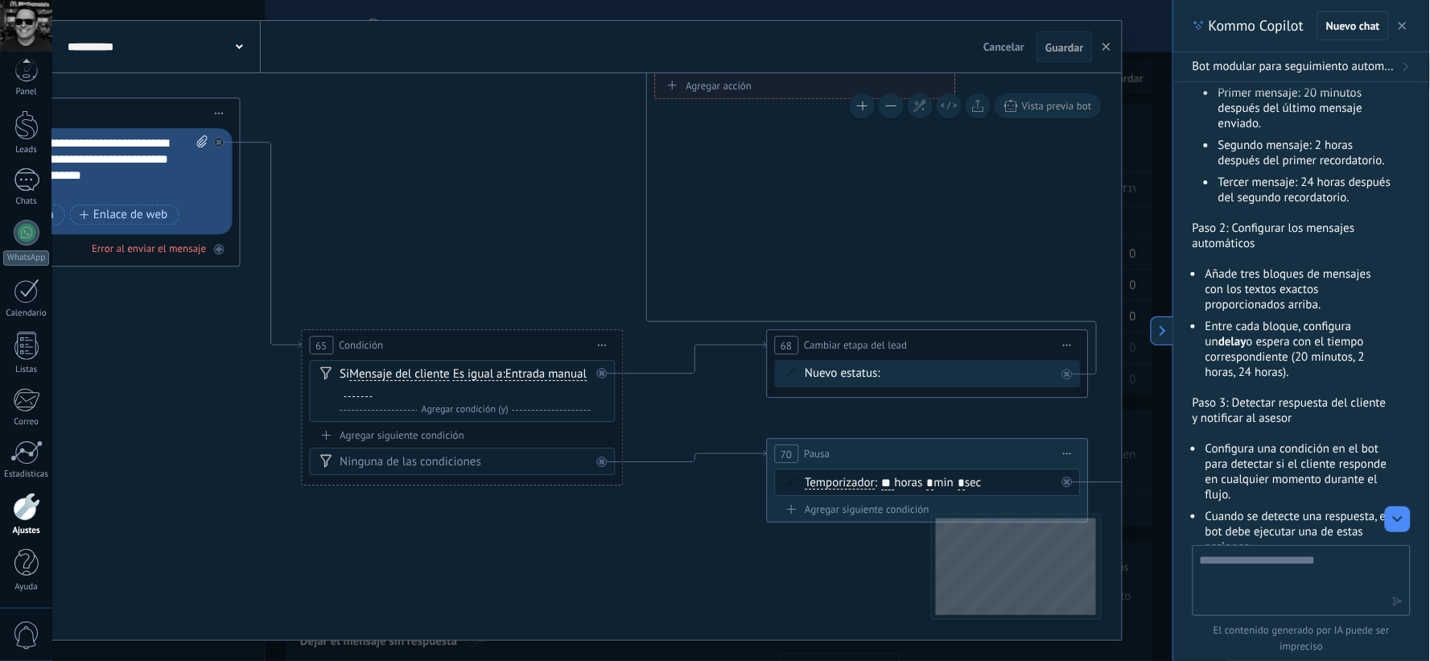
drag, startPoint x: 708, startPoint y: 201, endPoint x: 606, endPoint y: 206, distance: 102.3
click at [606, 206] on icon at bounding box center [35, 159] width 4617 height 1532
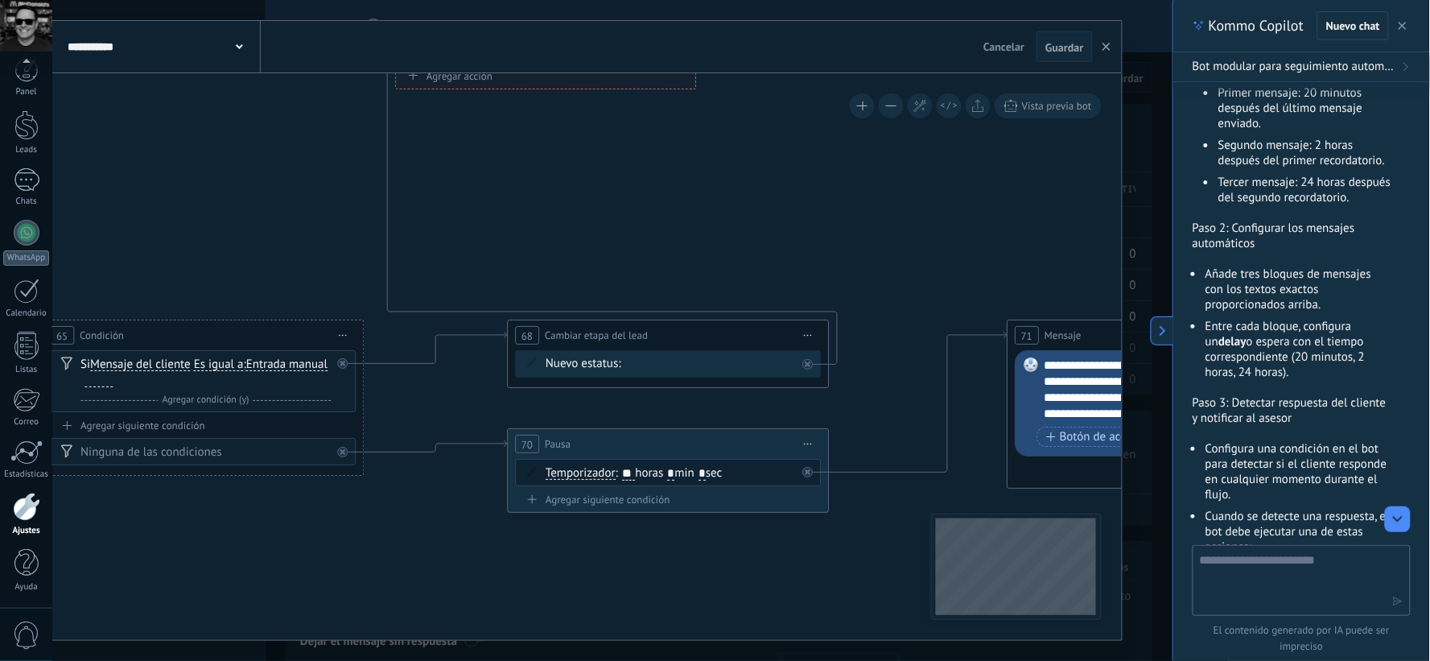
drag, startPoint x: 932, startPoint y: 221, endPoint x: 673, endPoint y: 211, distance: 259.4
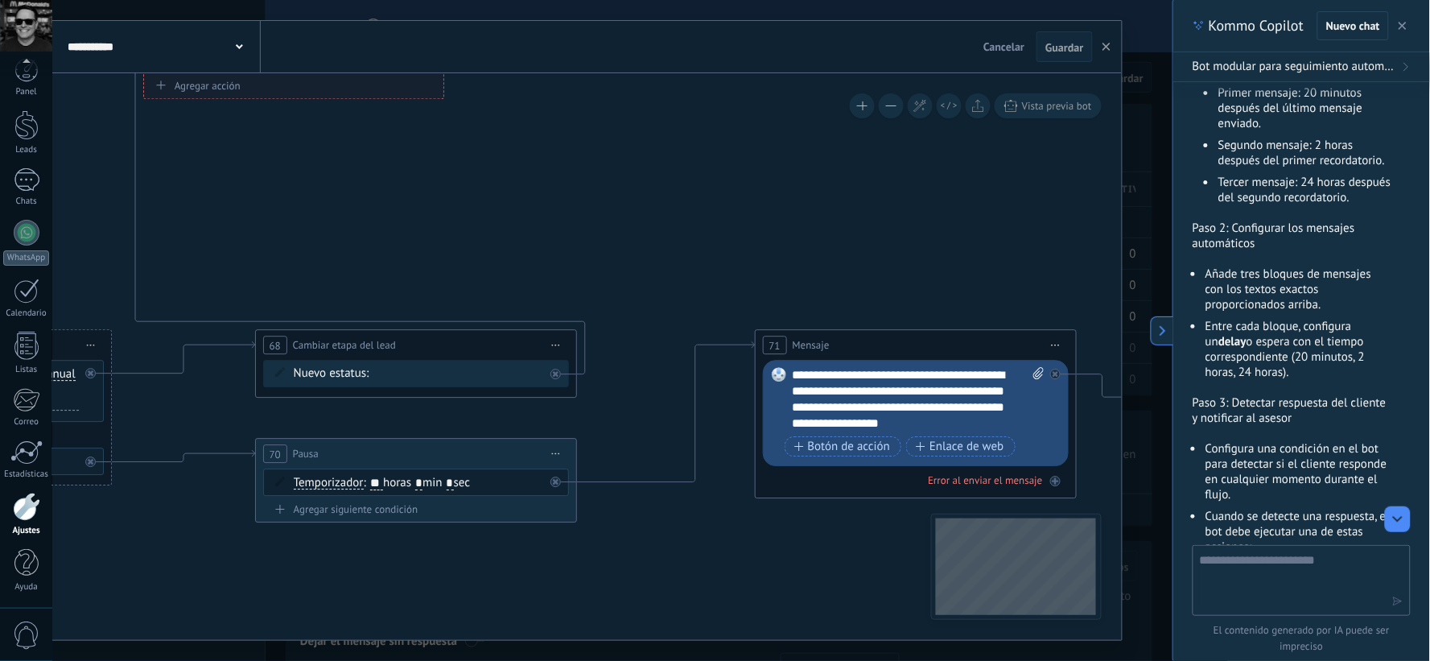
drag, startPoint x: 810, startPoint y: 205, endPoint x: 558, endPoint y: 215, distance: 252.2
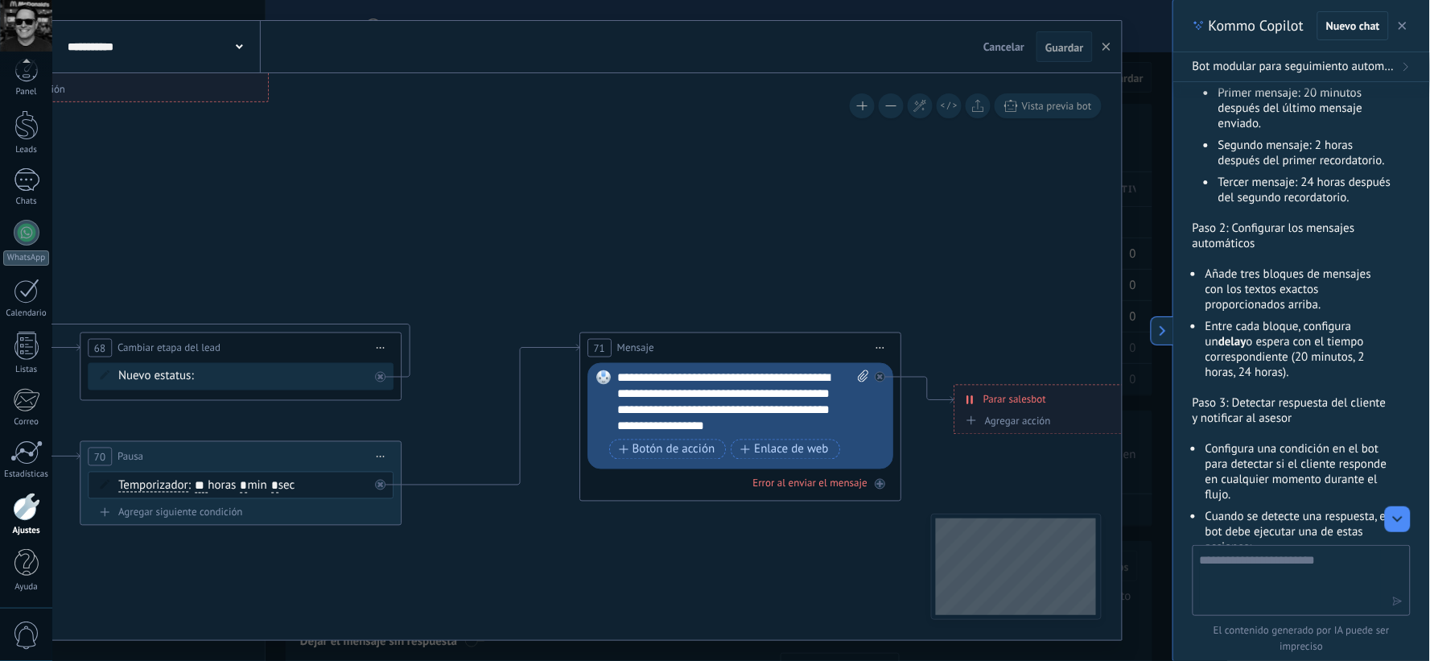
drag, startPoint x: 692, startPoint y: 207, endPoint x: 517, endPoint y: 210, distance: 175.5
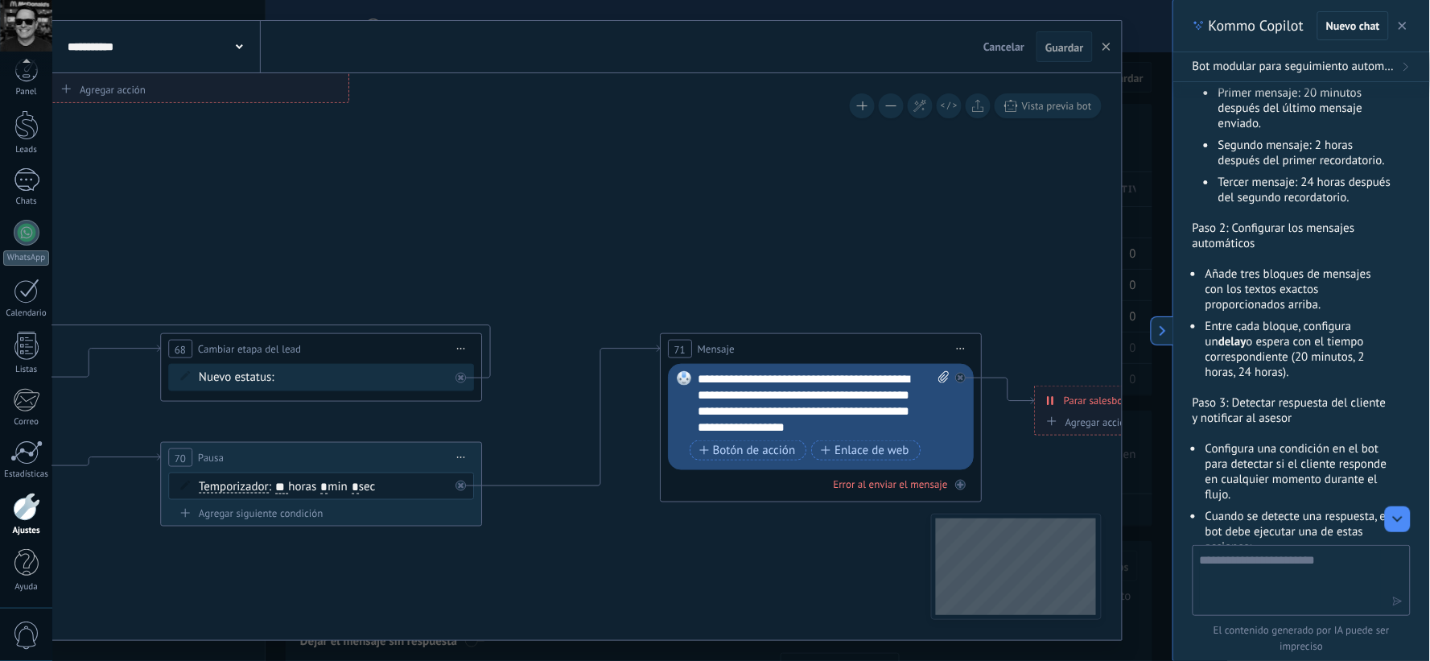
drag, startPoint x: 499, startPoint y: 200, endPoint x: 847, endPoint y: 204, distance: 347.8
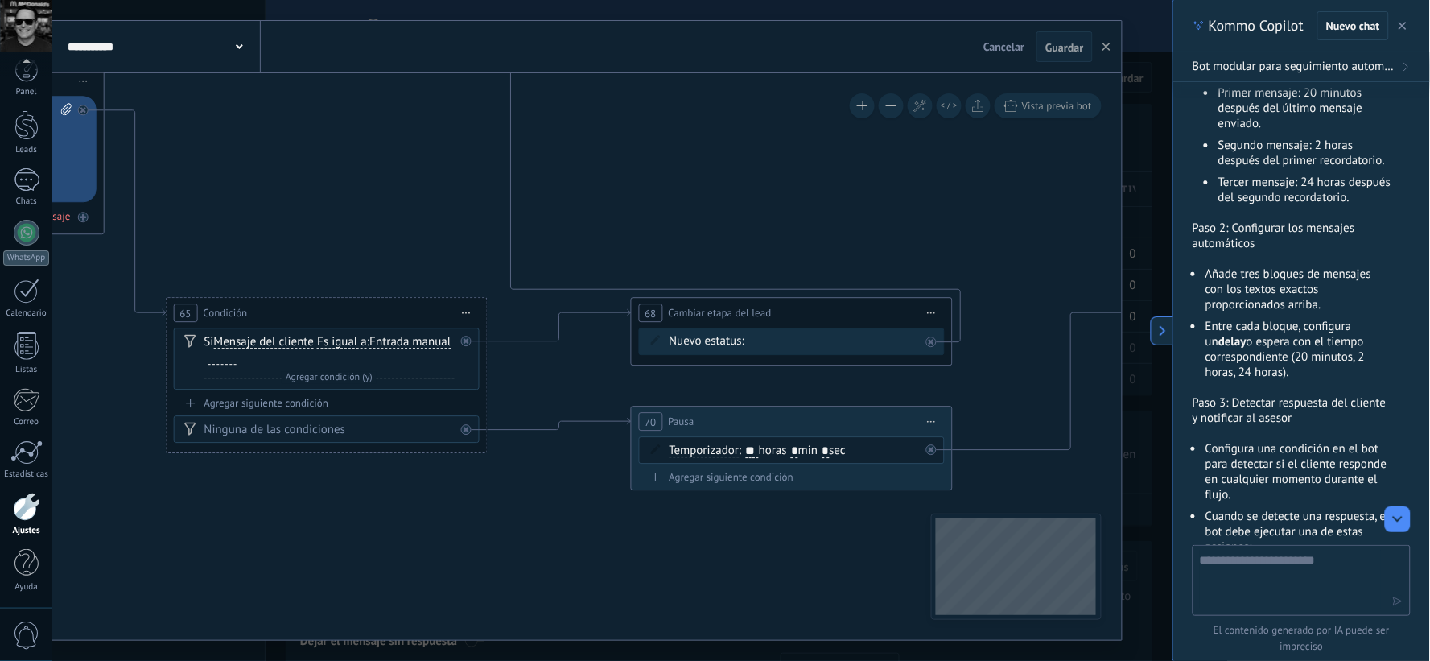
drag, startPoint x: 510, startPoint y: 214, endPoint x: 994, endPoint y: 135, distance: 491.0
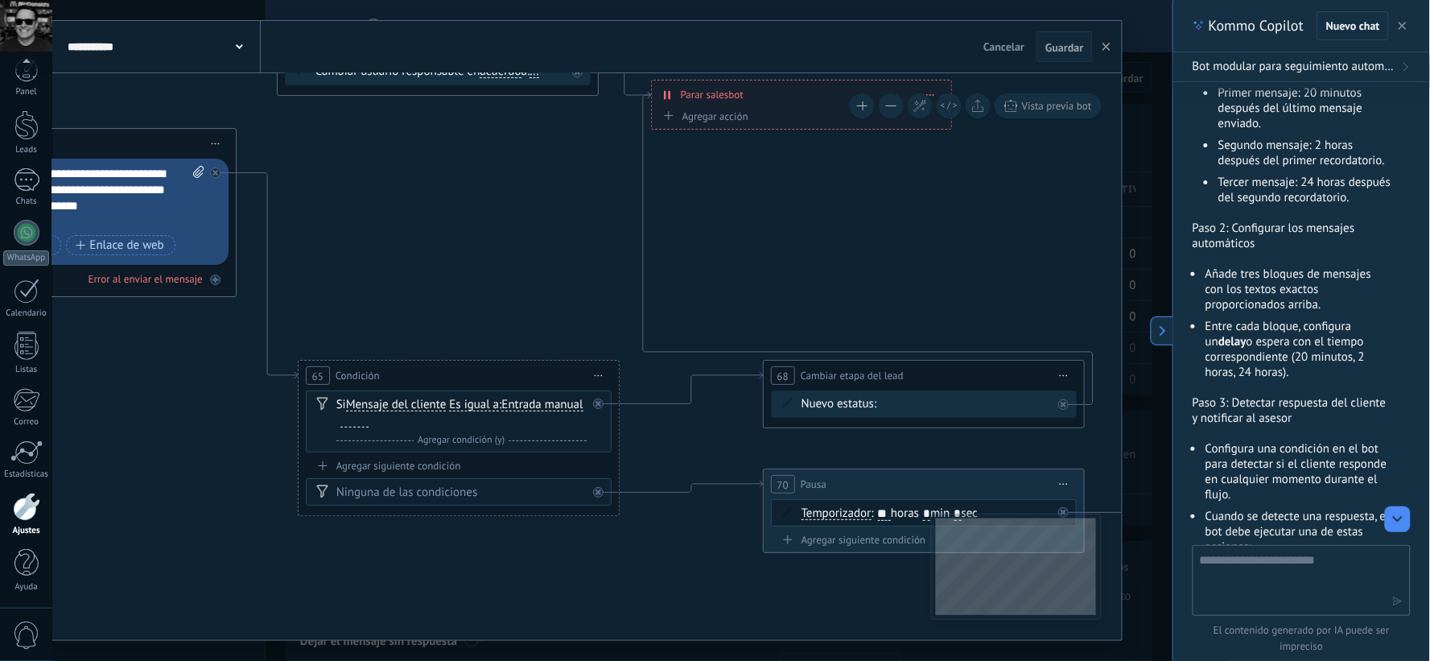
drag, startPoint x: 697, startPoint y: 483, endPoint x: 551, endPoint y: 586, distance: 178.5
click at [534, 591] on icon at bounding box center [31, 190] width 4617 height 1532
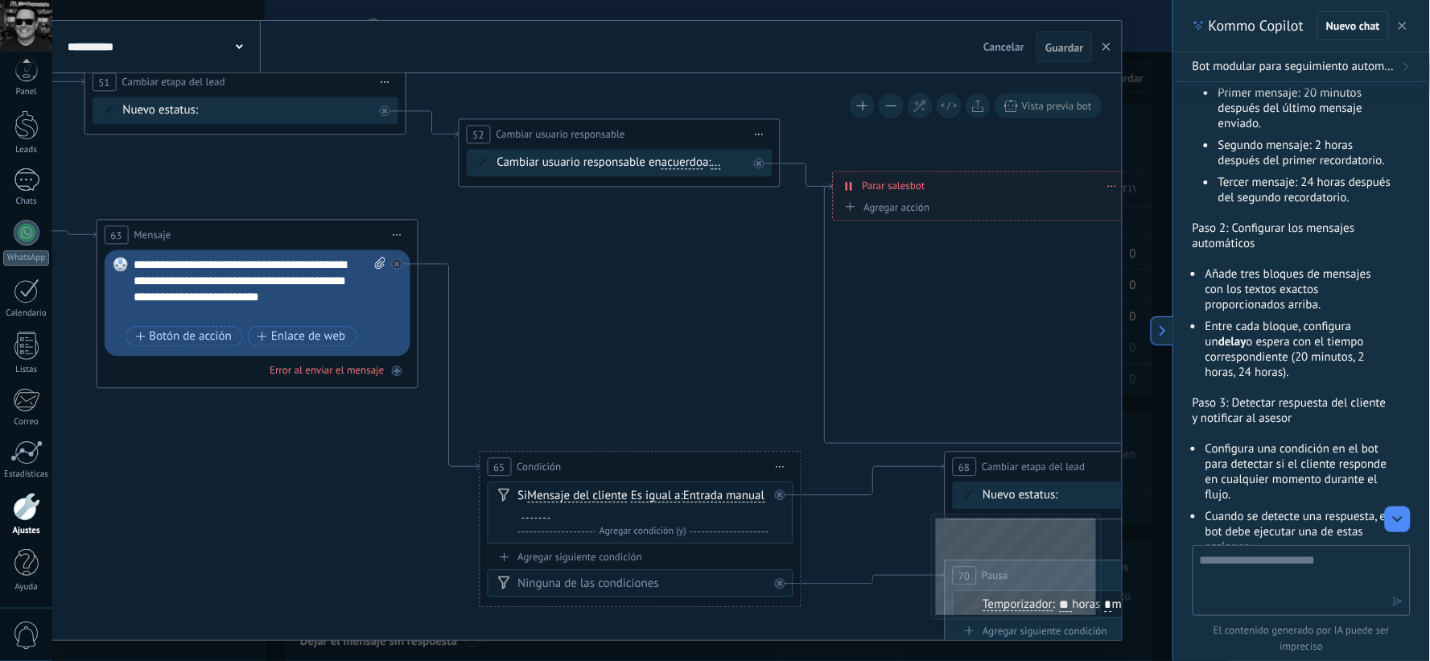
drag, startPoint x: 824, startPoint y: 237, endPoint x: 1026, endPoint y: 328, distance: 221.6
click at [1026, 328] on icon at bounding box center [213, 281] width 4617 height 1532
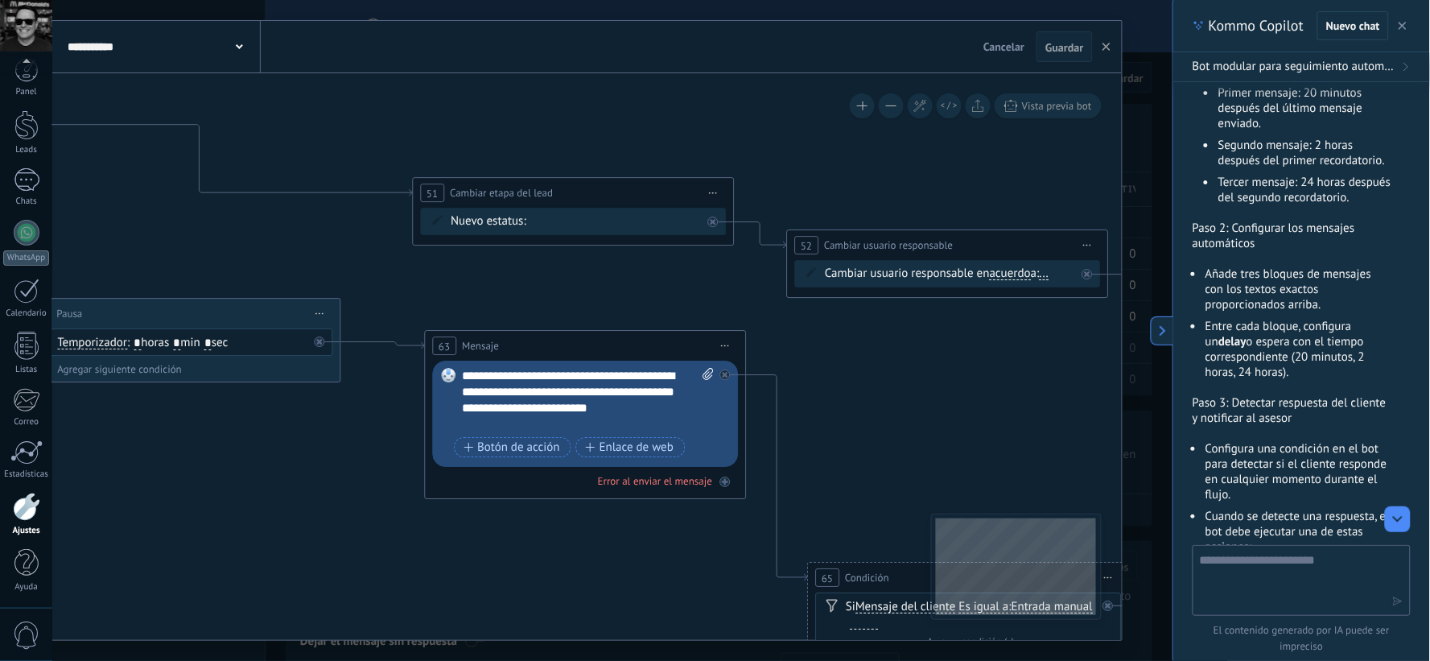
drag, startPoint x: 924, startPoint y: 364, endPoint x: 1051, endPoint y: 414, distance: 135.9
click at [1077, 407] on icon at bounding box center [541, 392] width 4617 height 1532
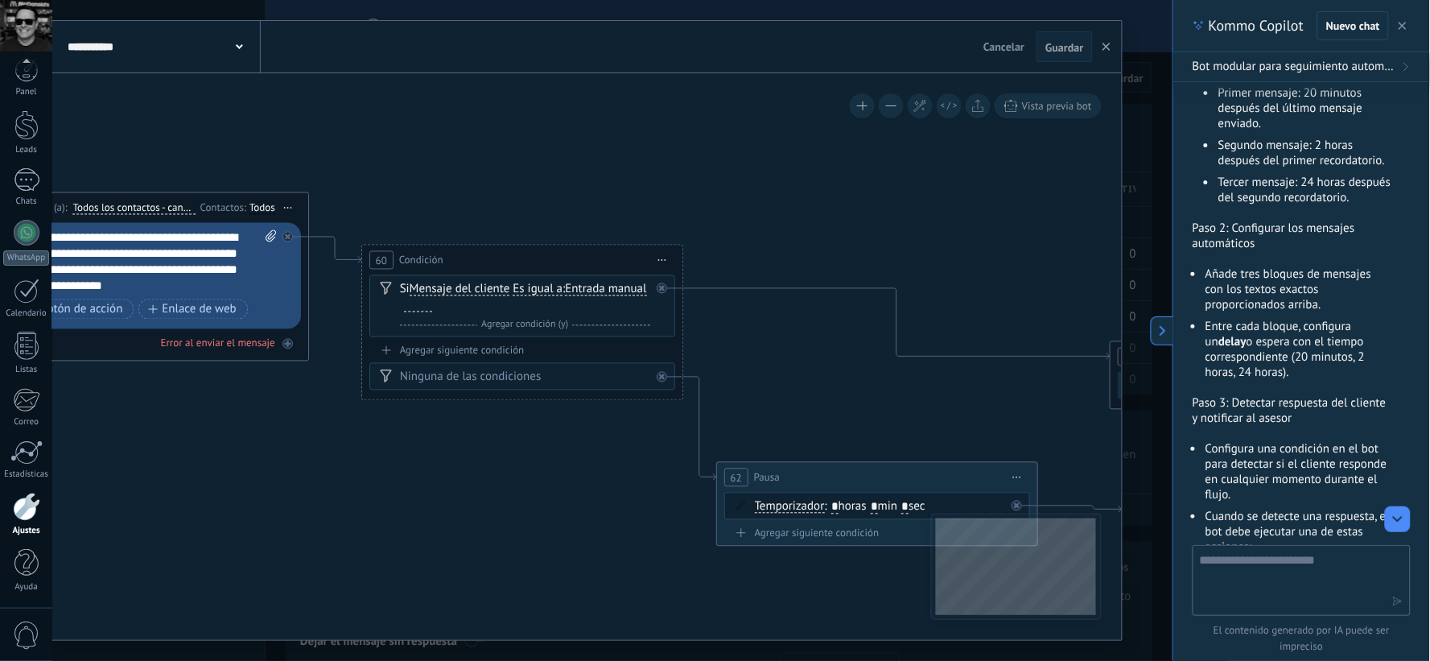
drag, startPoint x: 538, startPoint y: 319, endPoint x: 1083, endPoint y: 439, distance: 558.0
click at [1083, 439] on icon at bounding box center [1239, 556] width 4617 height 1532
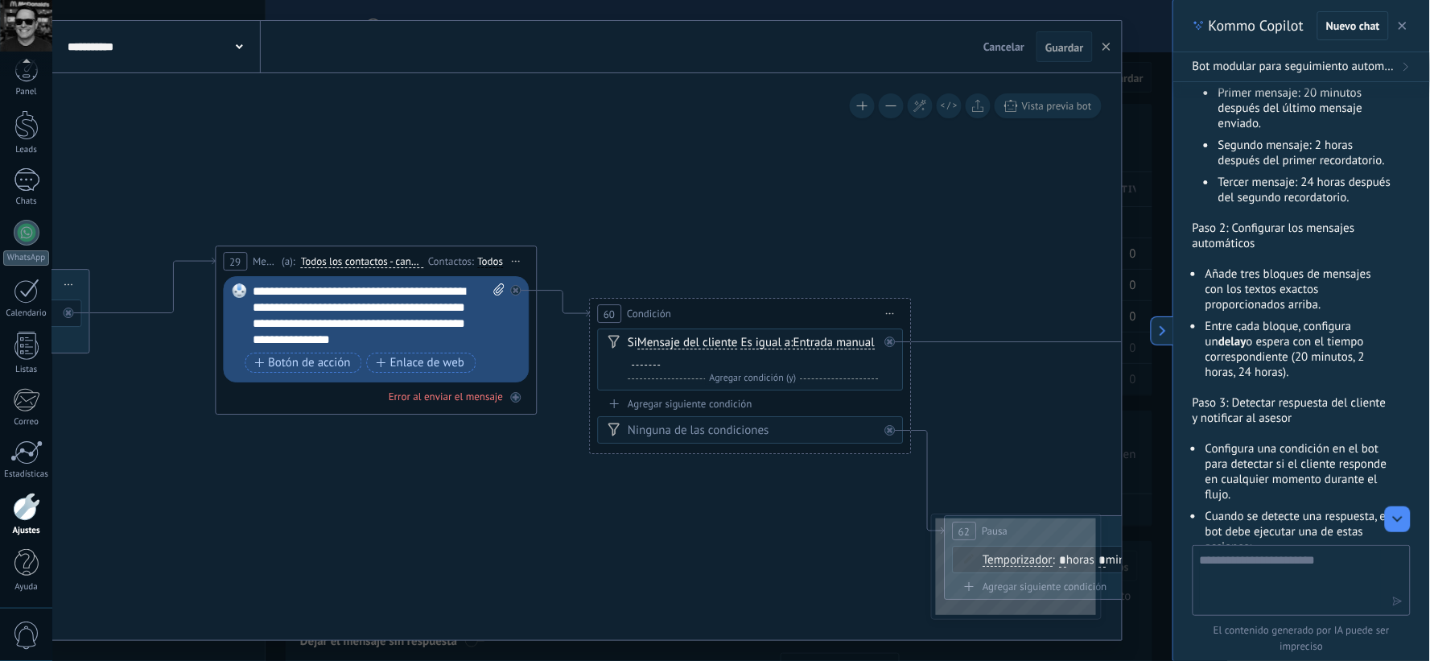
click at [1159, 322] on button at bounding box center [1162, 330] width 23 height 29
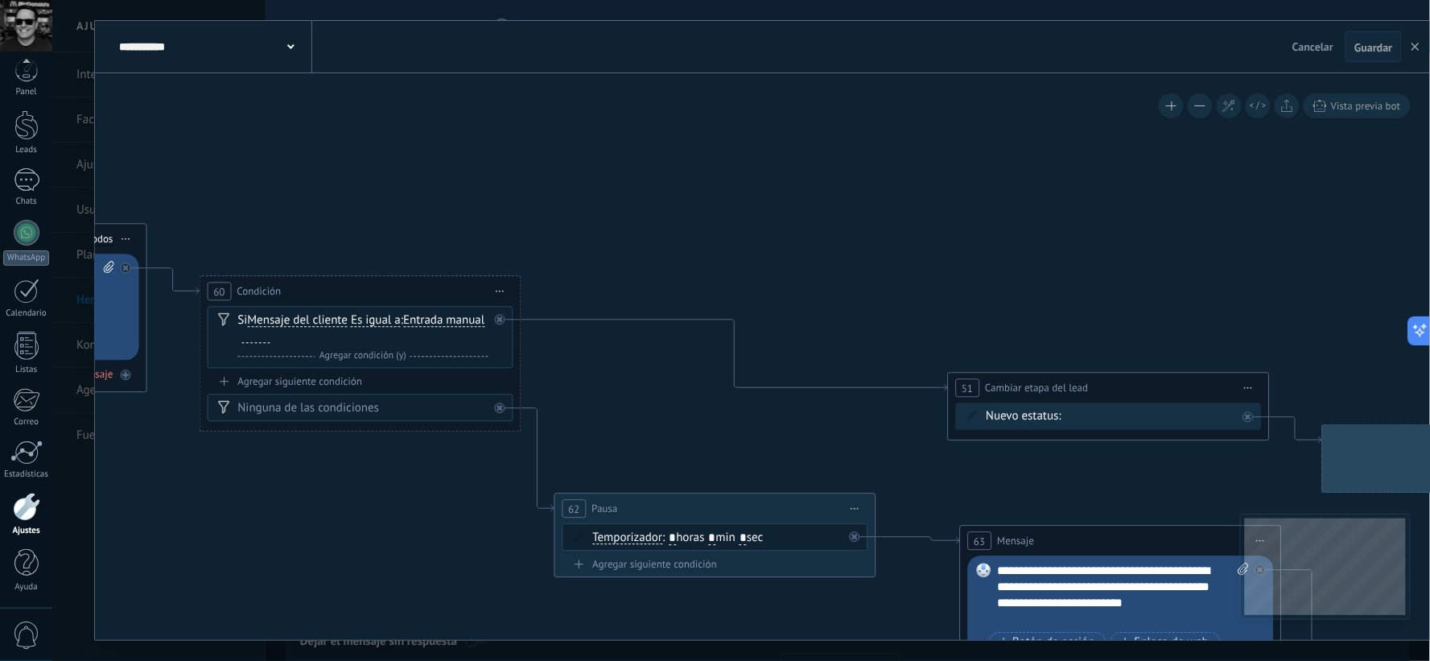
drag, startPoint x: 1185, startPoint y: 231, endPoint x: 828, endPoint y: 221, distance: 357.6
click at [828, 221] on icon at bounding box center [1076, 587] width 4617 height 1532
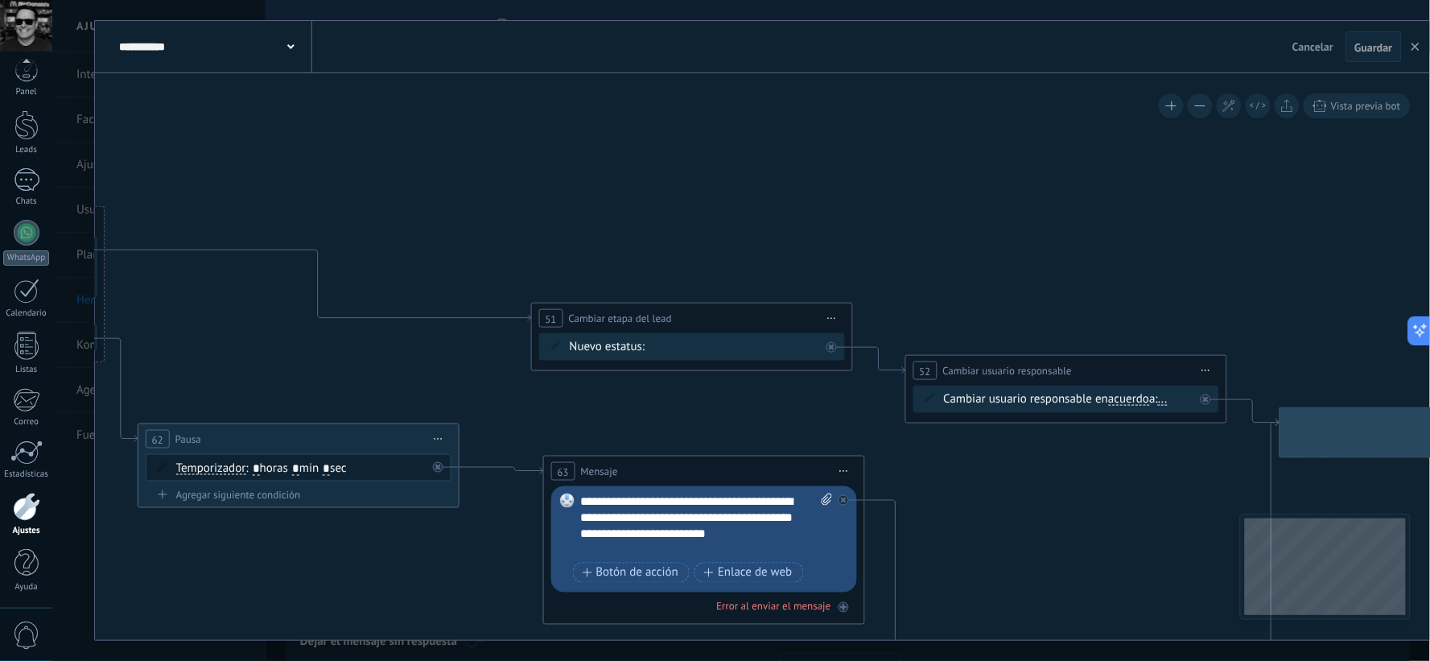
drag, startPoint x: 1048, startPoint y: 219, endPoint x: 631, endPoint y: 149, distance: 422.8
click at [631, 149] on icon at bounding box center [660, 517] width 4617 height 1532
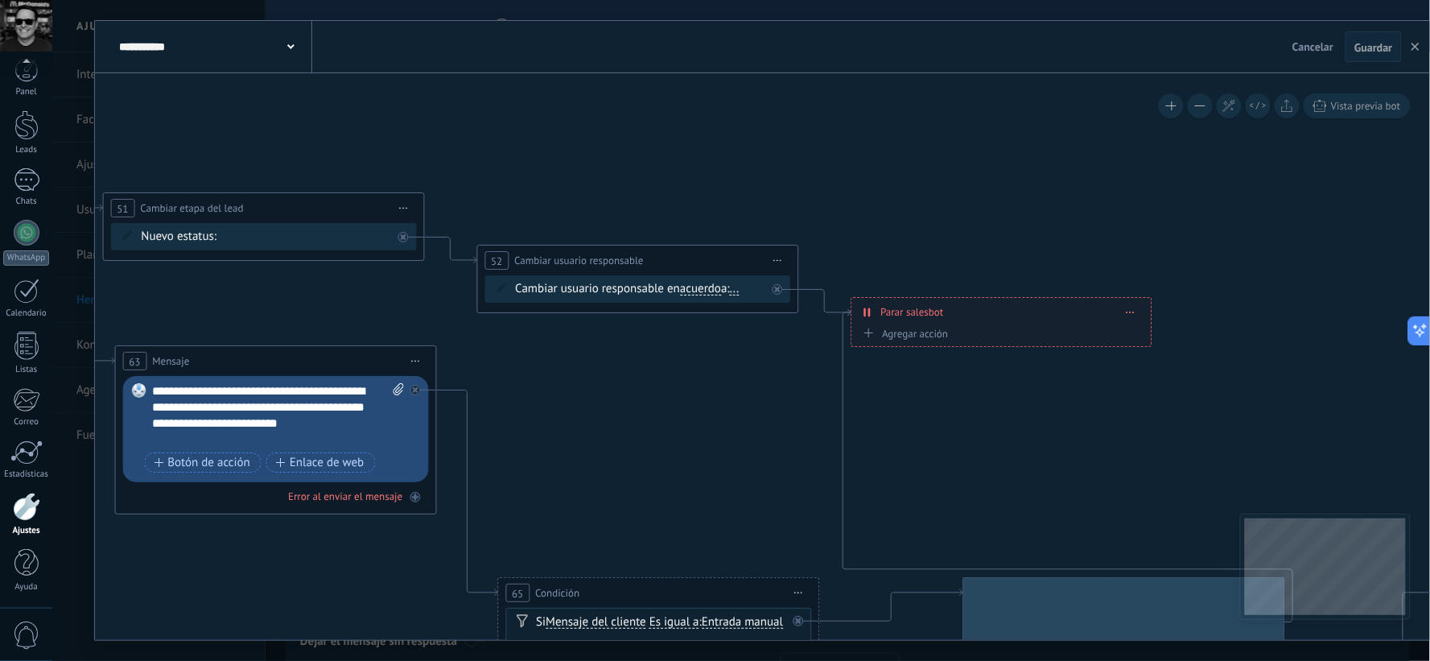
drag, startPoint x: 968, startPoint y: 221, endPoint x: 540, endPoint y: 110, distance: 442.2
click at [540, 110] on icon at bounding box center [231, 407] width 4617 height 1532
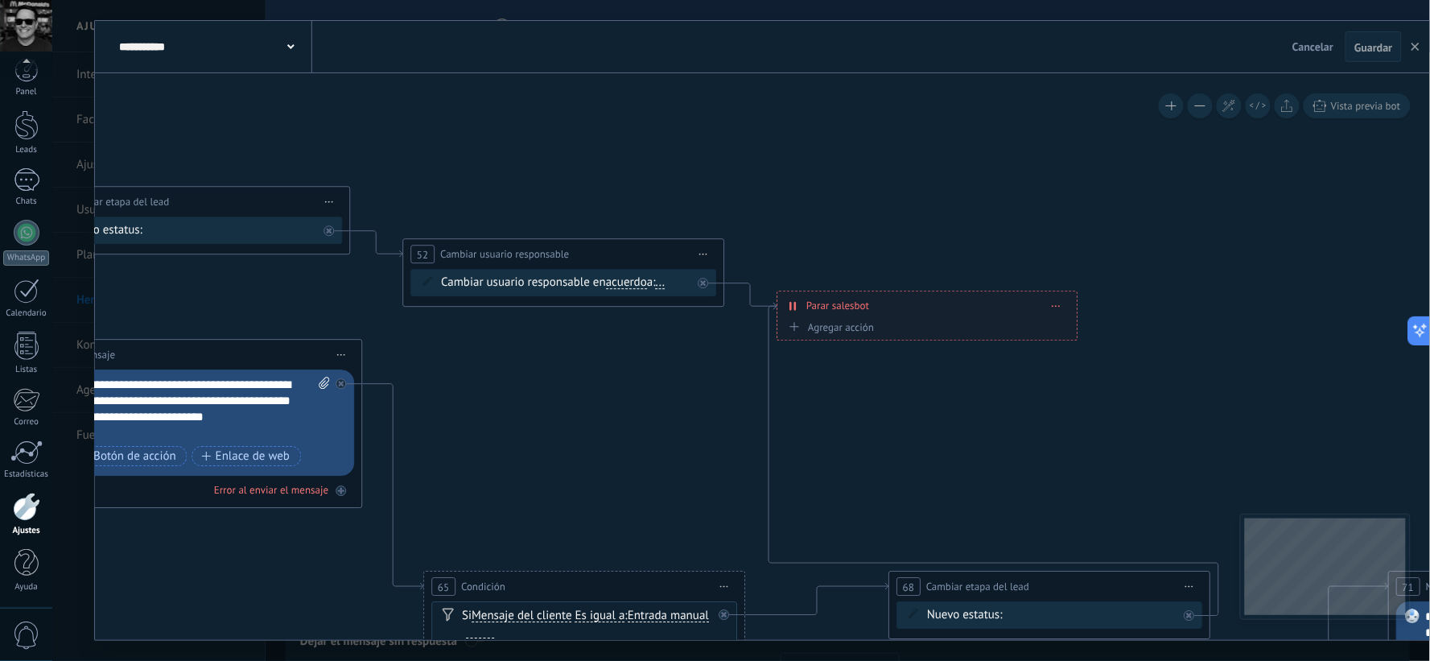
drag, startPoint x: 754, startPoint y: 161, endPoint x: 676, endPoint y: 154, distance: 78.4
click at [676, 154] on icon at bounding box center [157, 401] width 4617 height 1532
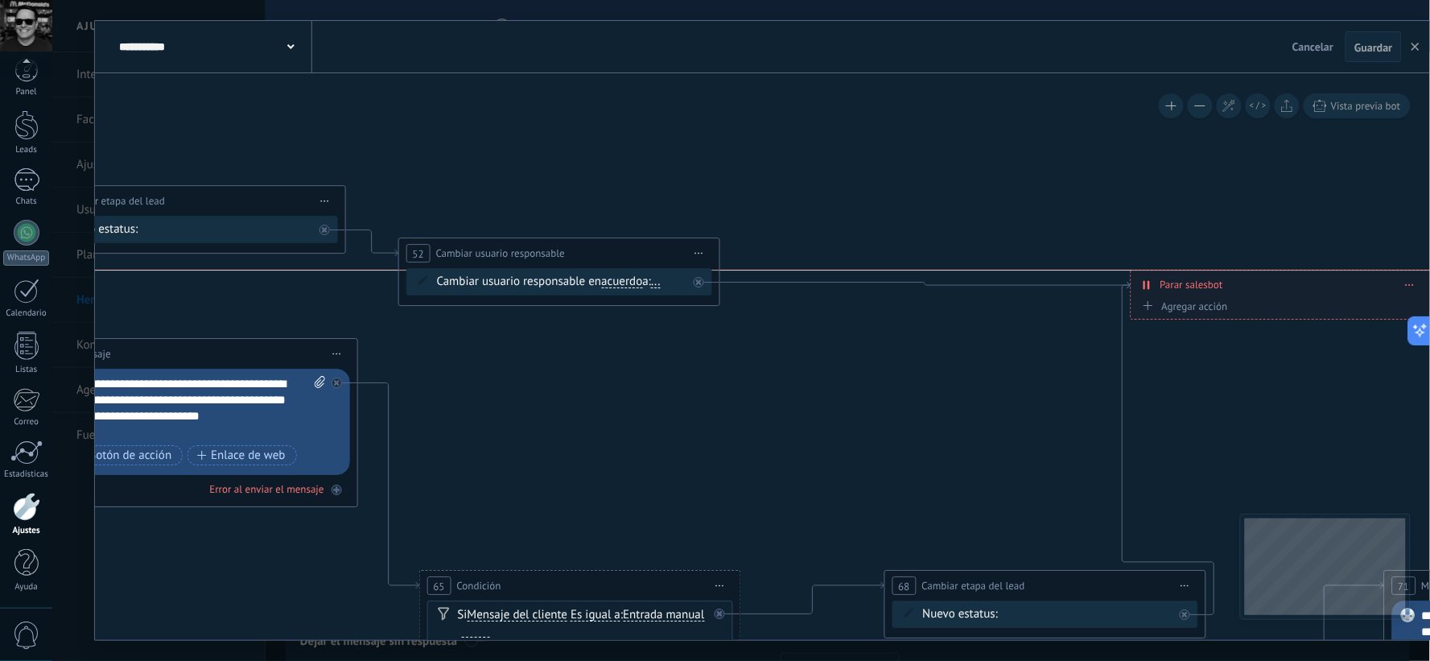
drag, startPoint x: 873, startPoint y: 299, endPoint x: 1232, endPoint y: 283, distance: 359.4
click at [1232, 283] on div "**********" at bounding box center [1281, 284] width 299 height 28
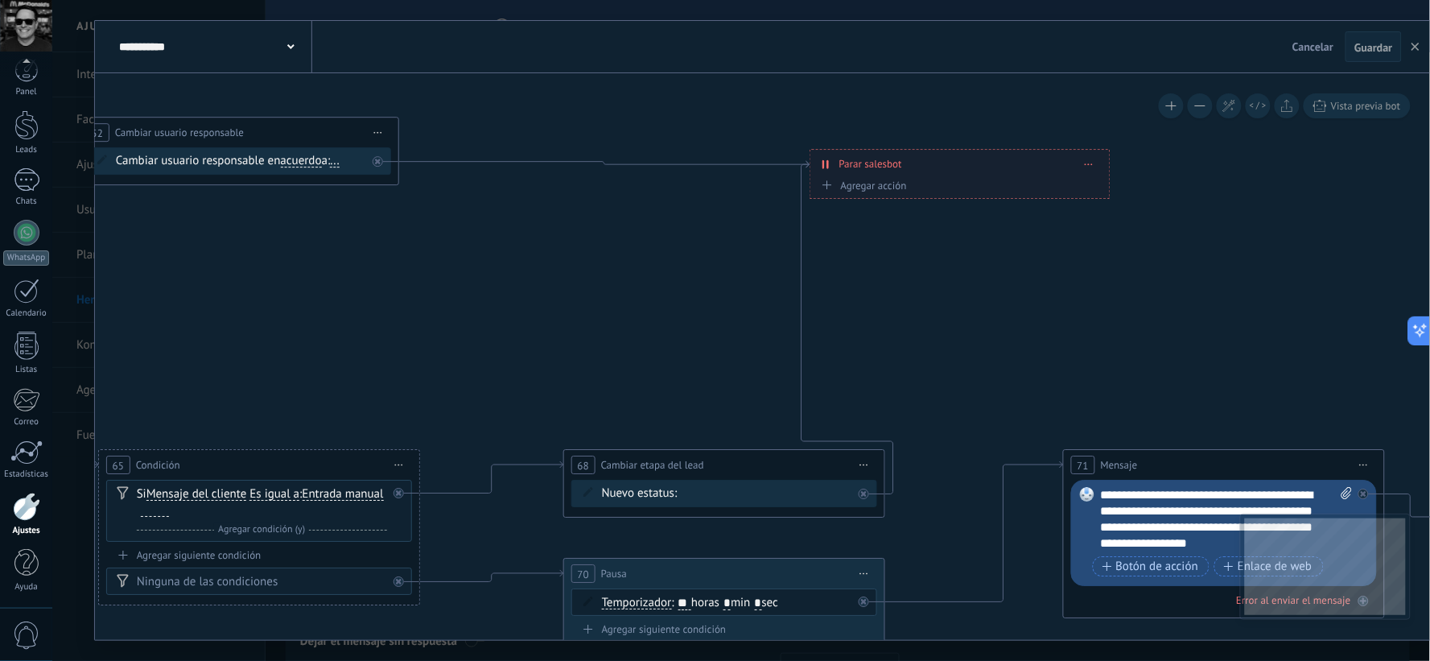
drag, startPoint x: 998, startPoint y: 375, endPoint x: 679, endPoint y: 254, distance: 341.6
drag, startPoint x: 881, startPoint y: 169, endPoint x: 1065, endPoint y: 178, distance: 183.8
click at [1065, 178] on span "Parar salesbot" at bounding box center [1056, 172] width 63 height 15
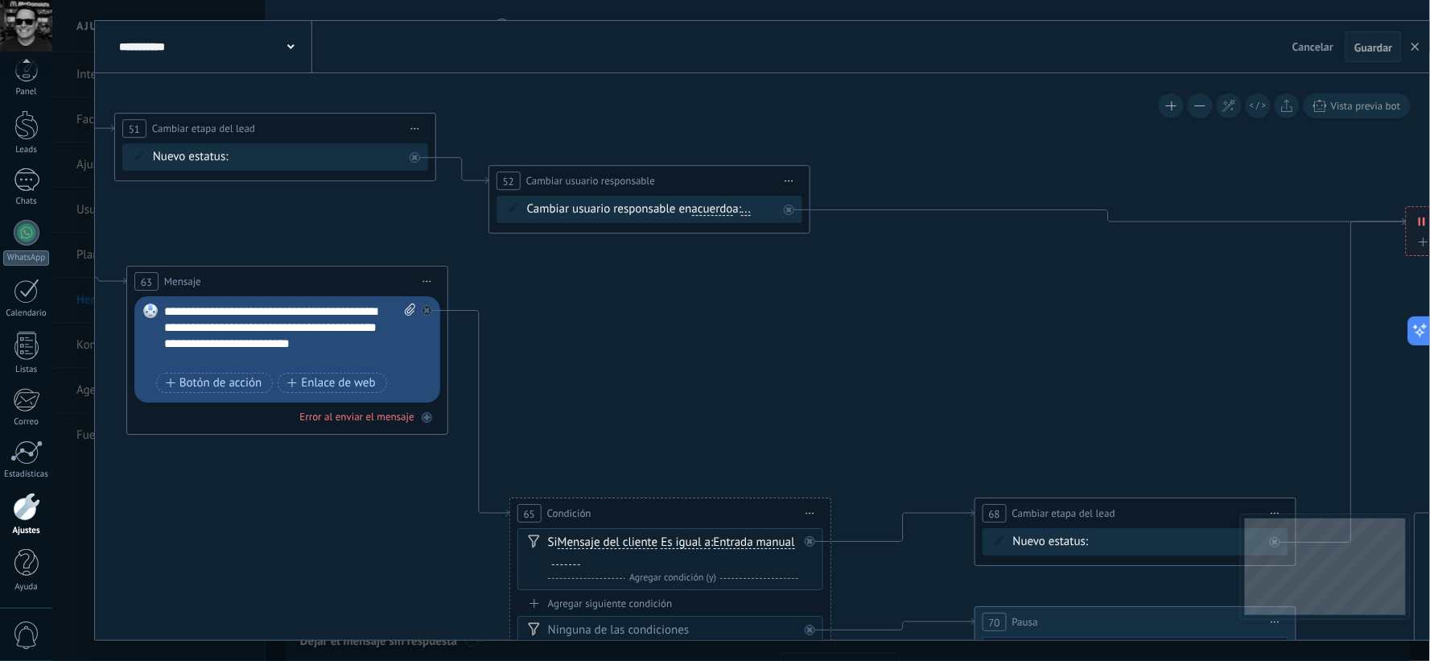
drag, startPoint x: 538, startPoint y: 254, endPoint x: 944, endPoint y: 303, distance: 409.4
click at [944, 303] on icon at bounding box center [243, 327] width 4617 height 1532
click at [798, 186] on span "Iniciar vista previa aquí Cambiar nombre Duplicar [GEOGRAPHIC_DATA]" at bounding box center [790, 180] width 26 height 23
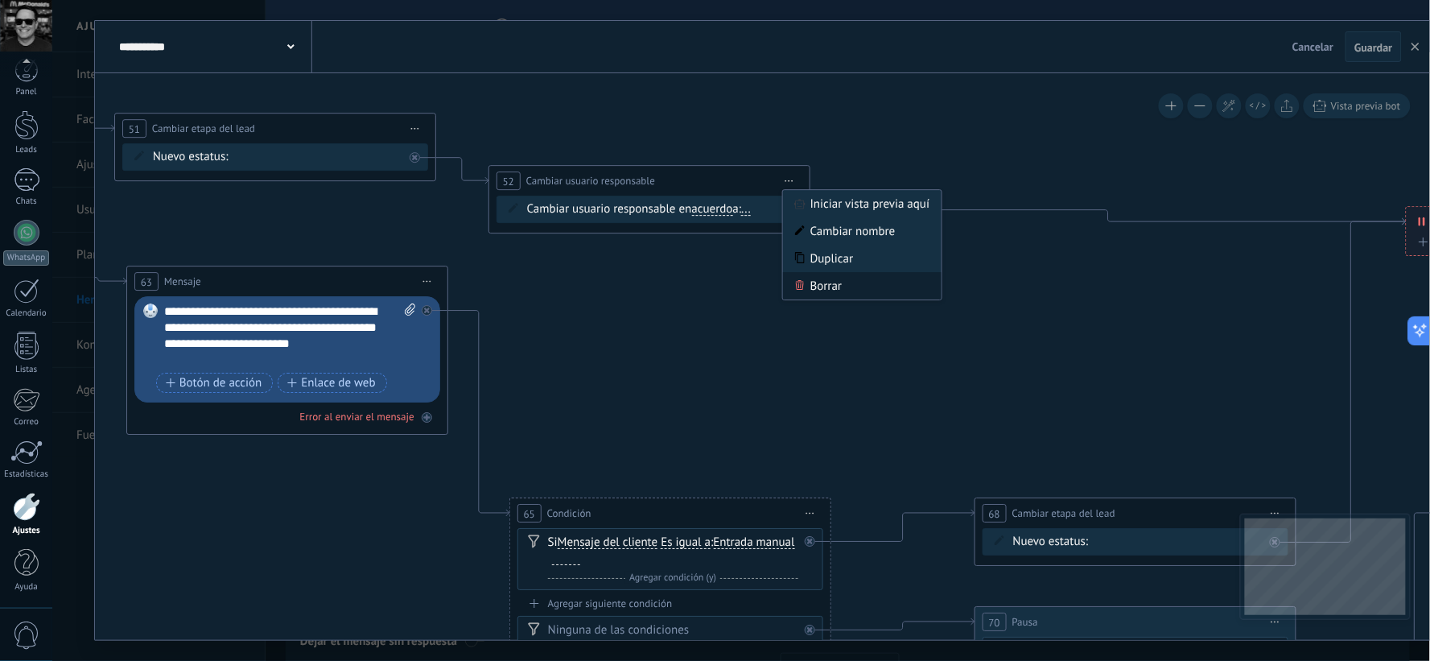
click at [818, 283] on div "Borrar" at bounding box center [862, 285] width 159 height 27
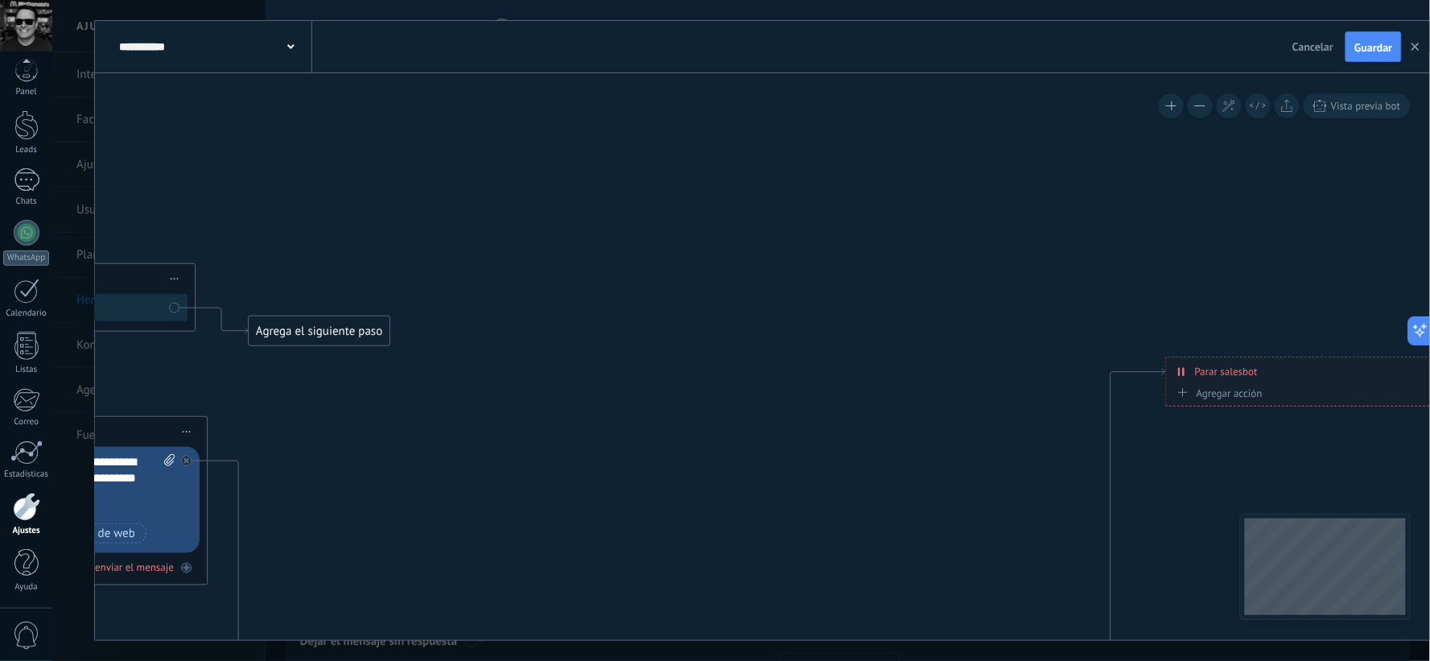
drag, startPoint x: 878, startPoint y: 222, endPoint x: 652, endPoint y: 370, distance: 270.4
click at [637, 373] on icon at bounding box center [2, 478] width 4617 height 1532
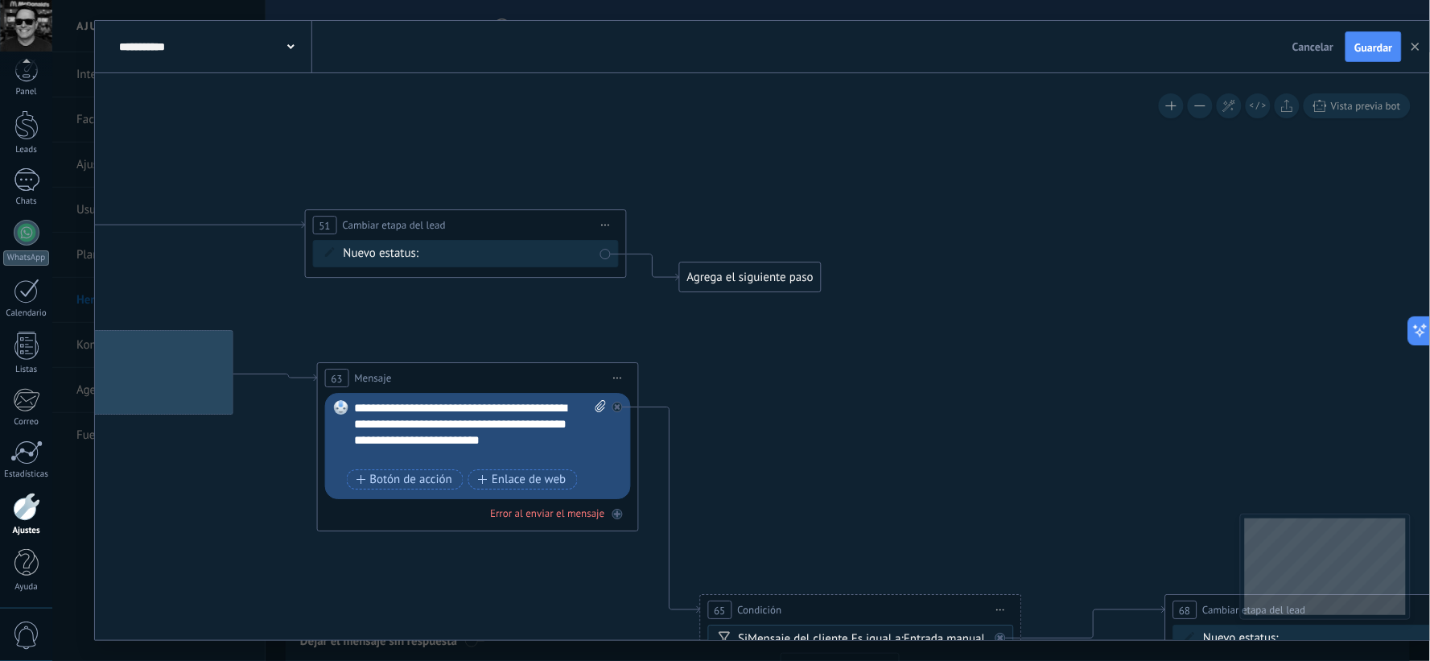
drag, startPoint x: 576, startPoint y: 334, endPoint x: 992, endPoint y: 284, distance: 419.2
click at [992, 284] on icon at bounding box center [434, 424] width 4617 height 1532
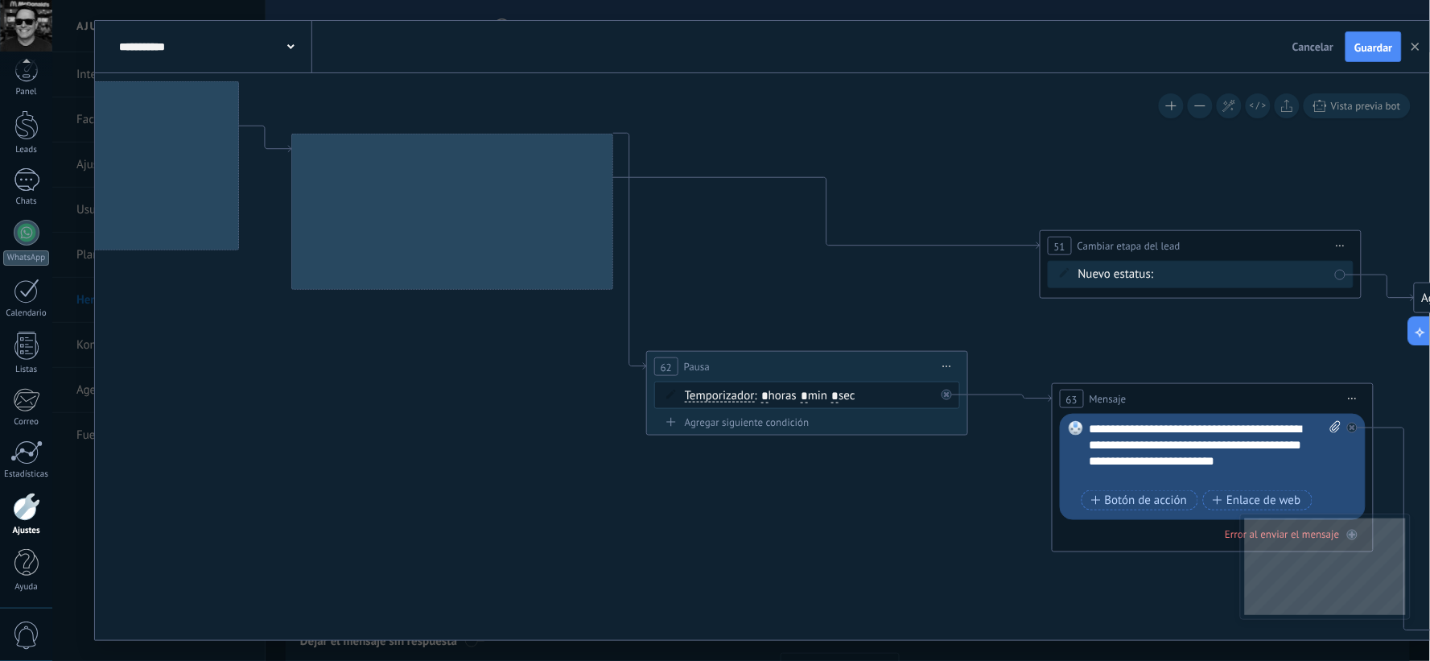
drag, startPoint x: 527, startPoint y: 155, endPoint x: 1238, endPoint y: 175, distance: 711.1
click at [1238, 175] on icon at bounding box center [1169, 445] width 4617 height 1532
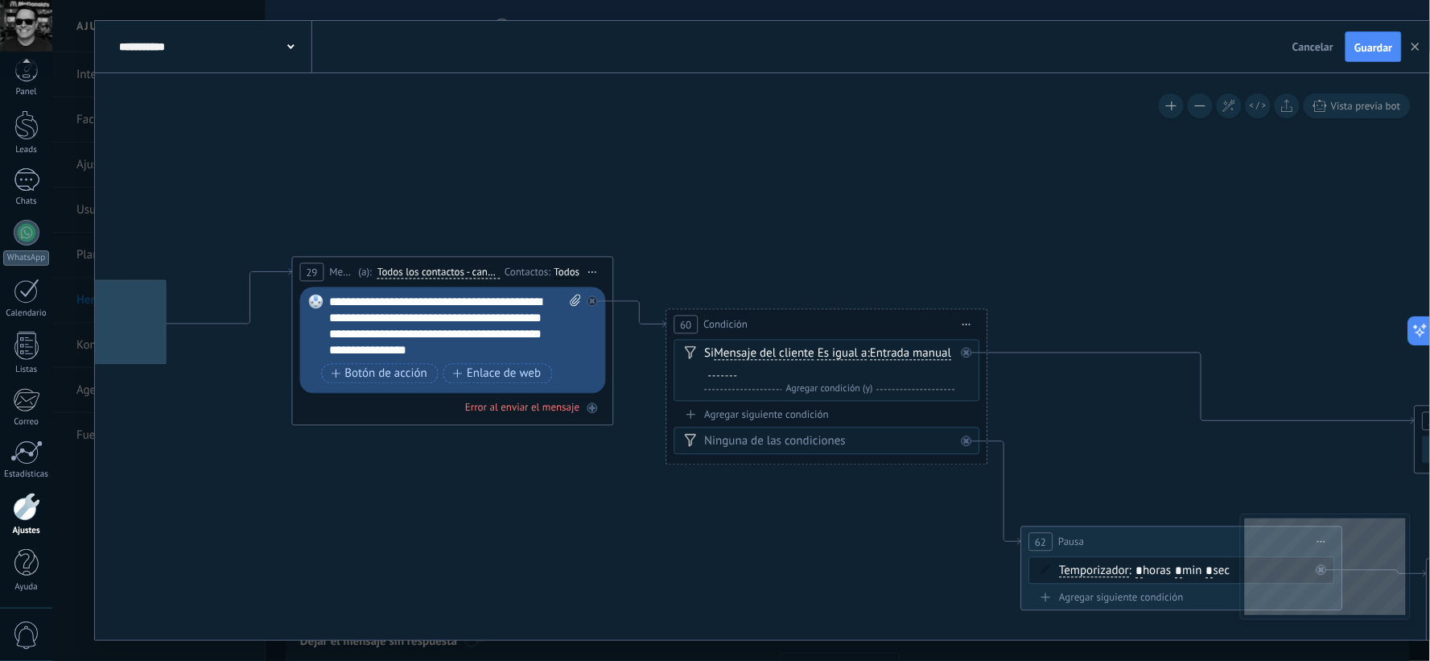
drag, startPoint x: 881, startPoint y: 146, endPoint x: 1218, endPoint y: 320, distance: 379.8
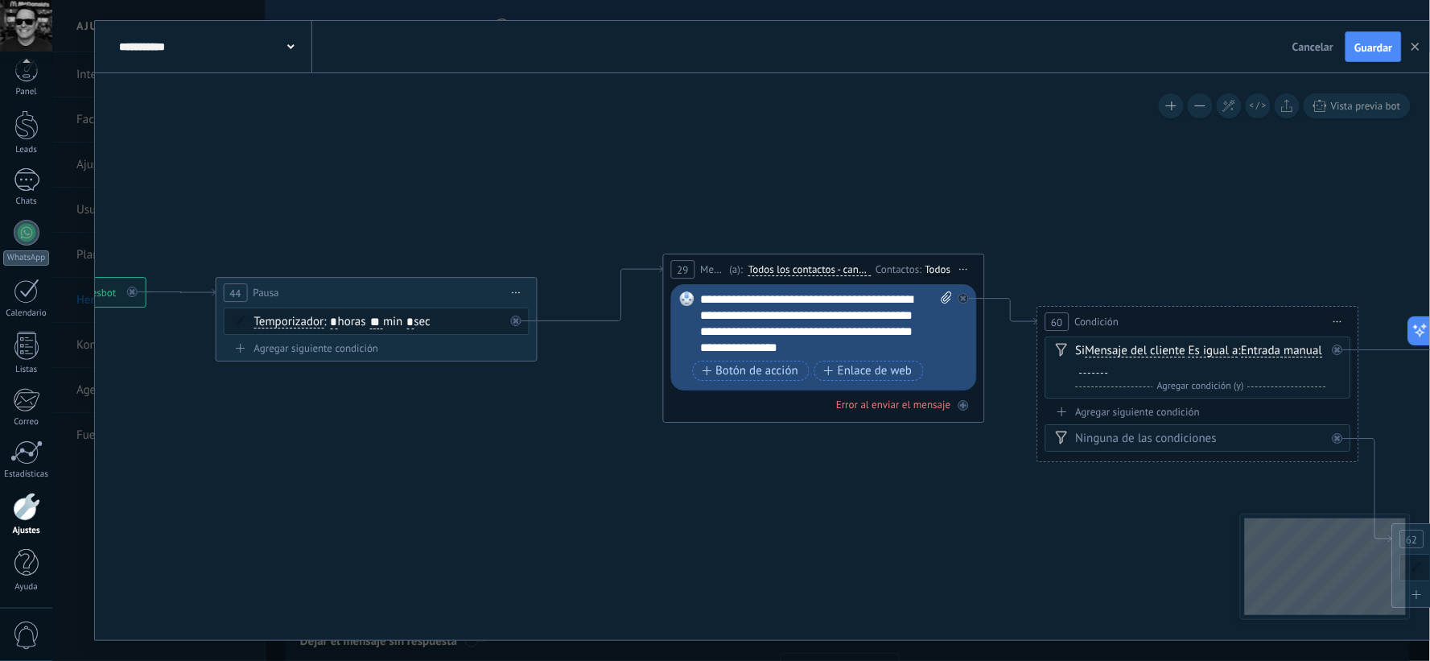
drag, startPoint x: 1236, startPoint y: 248, endPoint x: 1290, endPoint y: 243, distance: 53.3
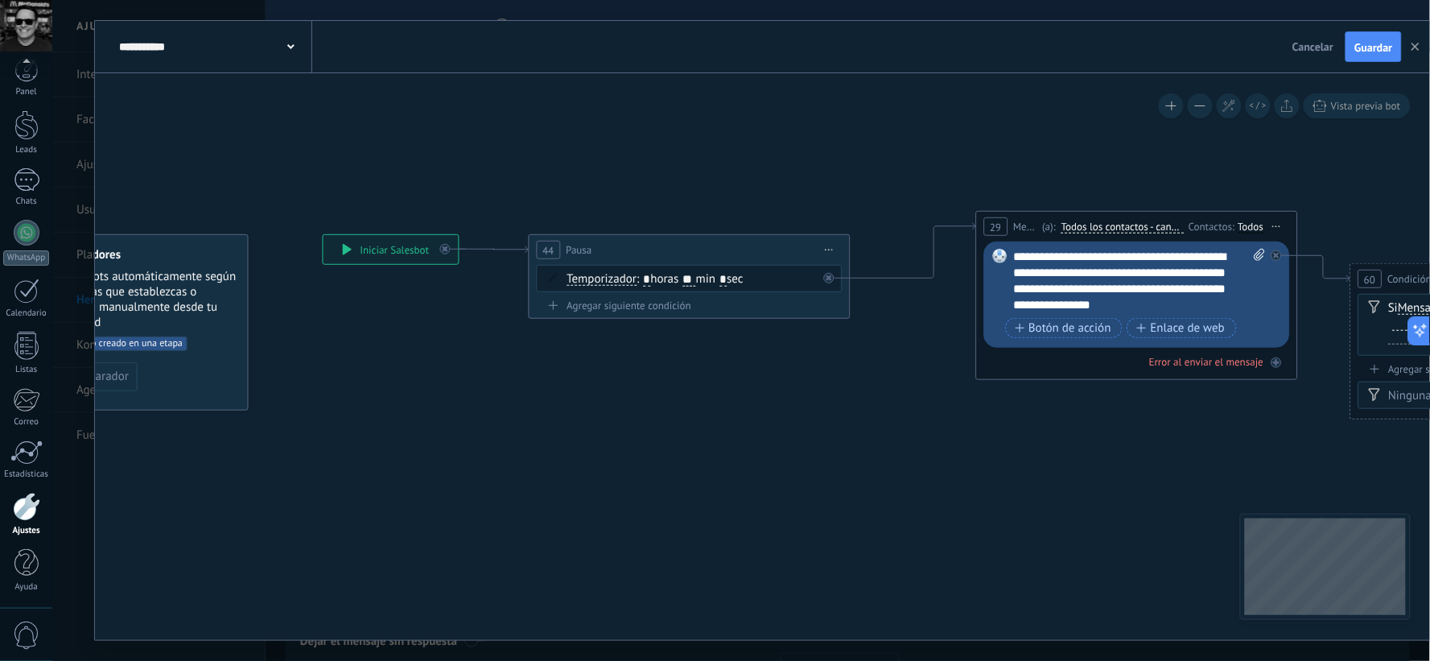
drag, startPoint x: 1001, startPoint y: 216, endPoint x: 1257, endPoint y: 180, distance: 259.2
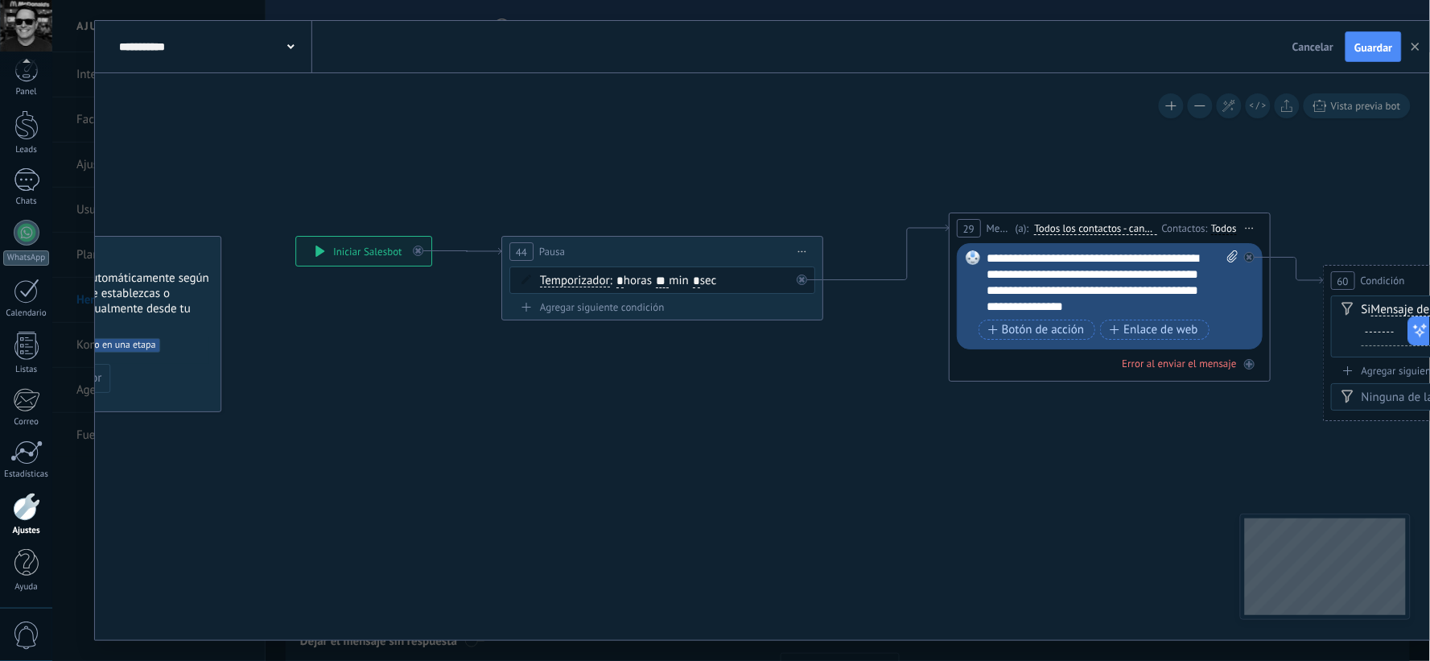
drag, startPoint x: 871, startPoint y: 155, endPoint x: 844, endPoint y: 156, distance: 27.4
drag, startPoint x: 658, startPoint y: 242, endPoint x: 674, endPoint y: 246, distance: 15.8
click at [674, 246] on div "44 Pausa ***** Iniciar vista previa aquí Cambiar nombre Duplicar [GEOGRAPHIC_DA…" at bounding box center [677, 252] width 320 height 30
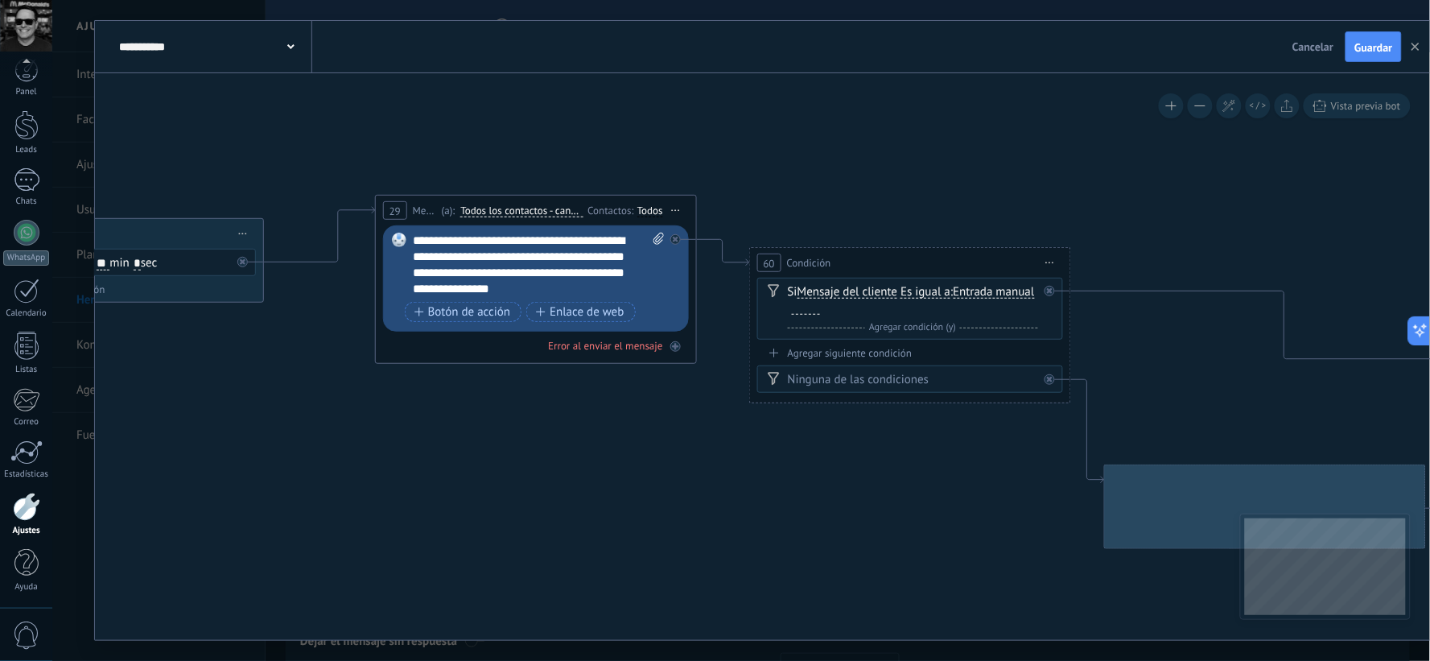
drag, startPoint x: 1104, startPoint y: 158, endPoint x: 530, endPoint y: 140, distance: 575.0
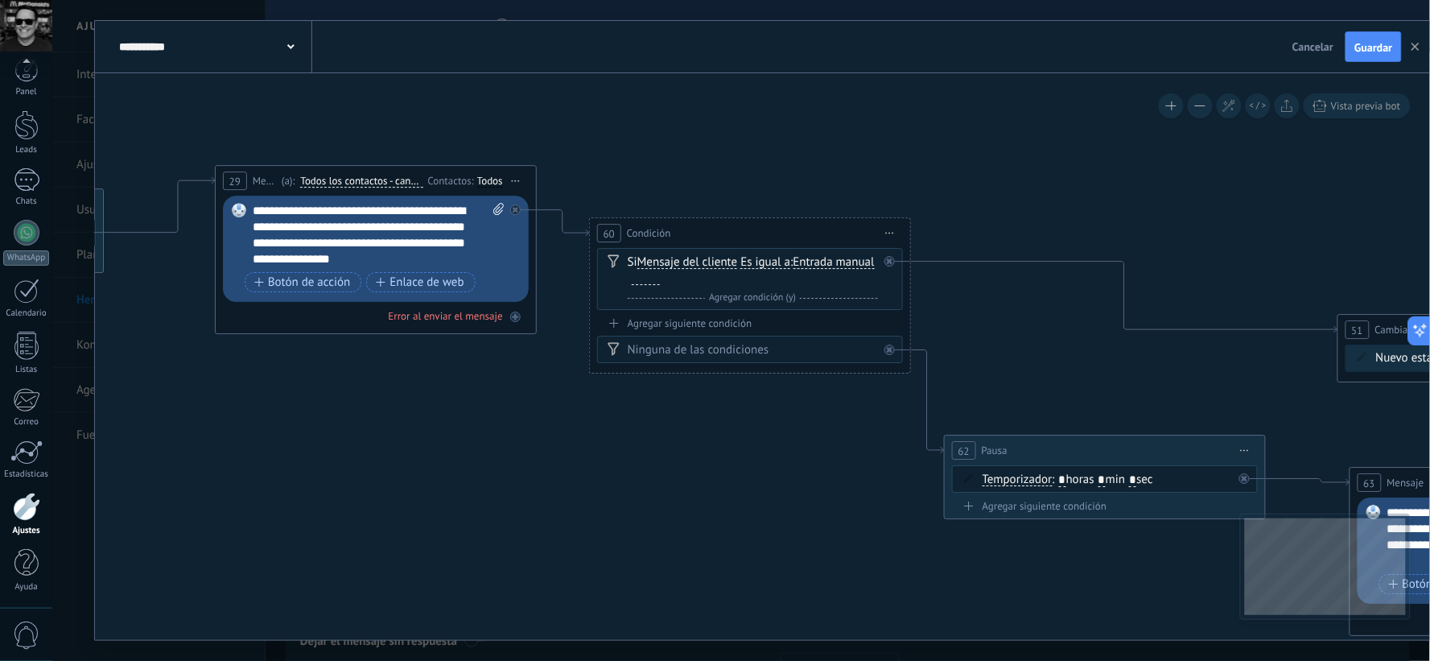
drag, startPoint x: 758, startPoint y: 147, endPoint x: 599, endPoint y: 121, distance: 160.7
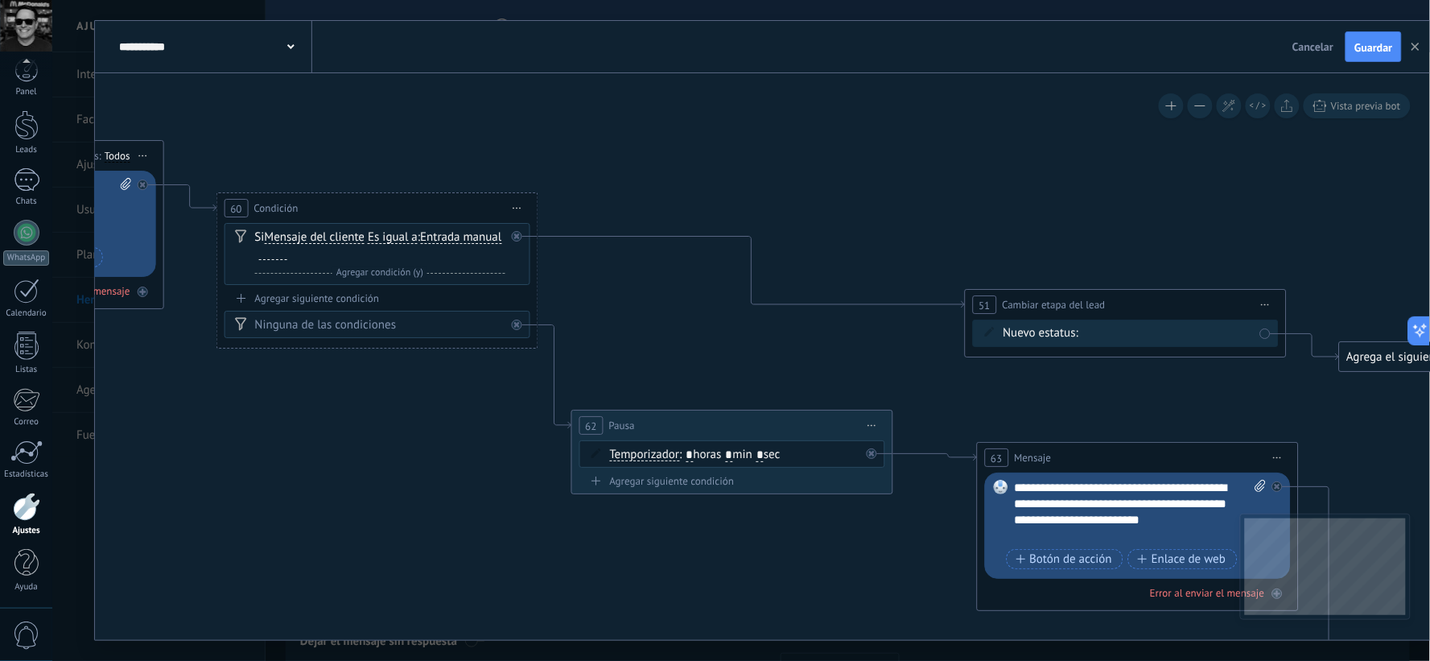
drag, startPoint x: 1039, startPoint y: 362, endPoint x: 729, endPoint y: 343, distance: 311.3
click at [670, 336] on icon at bounding box center [1094, 519] width 4617 height 1562
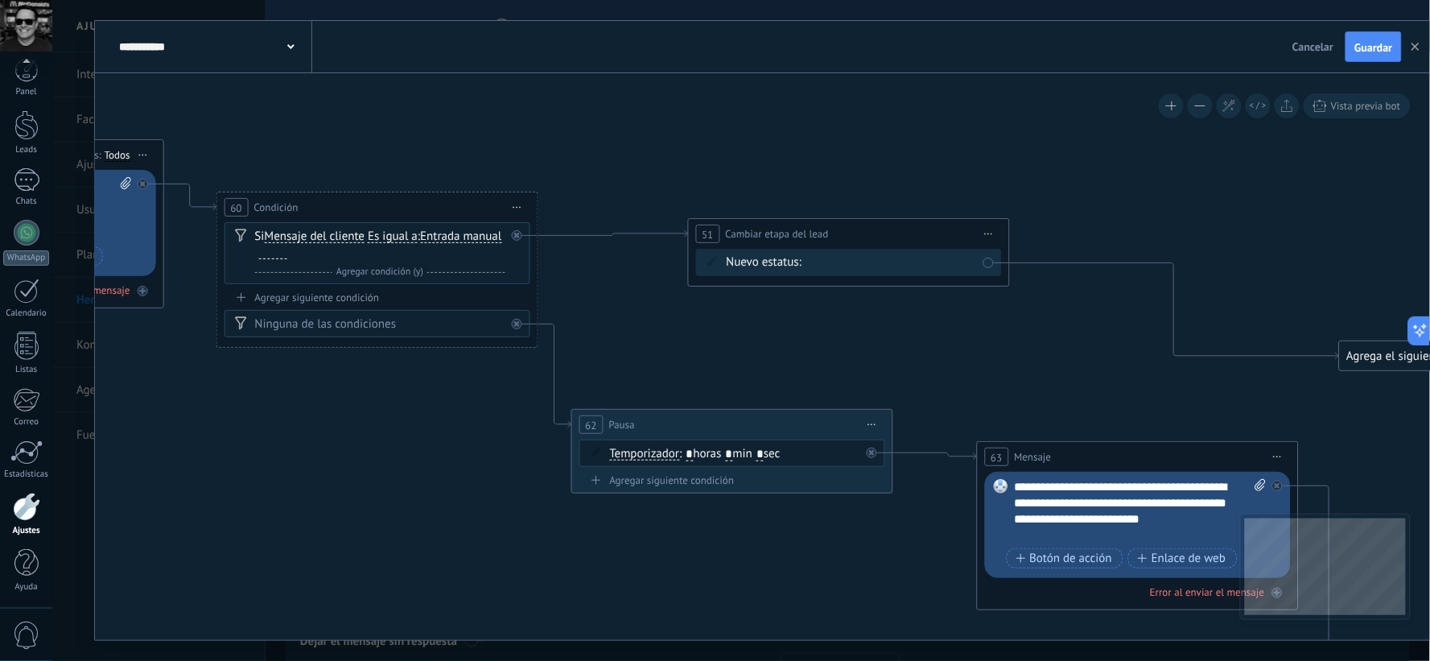
drag, startPoint x: 1079, startPoint y: 291, endPoint x: 770, endPoint y: 287, distance: 308.4
click at [802, 224] on div "**********" at bounding box center [849, 234] width 320 height 30
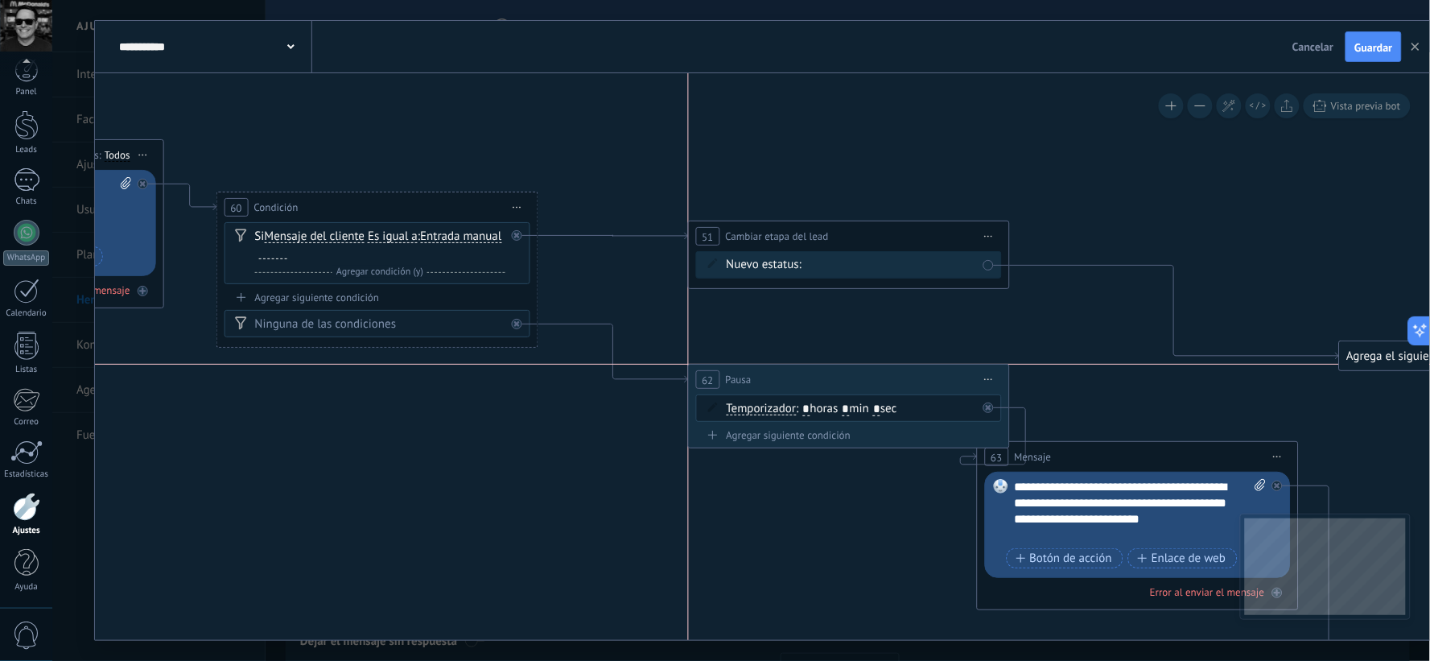
drag, startPoint x: 698, startPoint y: 414, endPoint x: 819, endPoint y: 374, distance: 127.8
click at [819, 374] on div "62 Pausa ***** Iniciar vista previa aquí Cambiar nombre Duplicar [GEOGRAPHIC_DA…" at bounding box center [849, 380] width 320 height 30
click at [803, 147] on icon at bounding box center [1094, 503] width 4617 height 1532
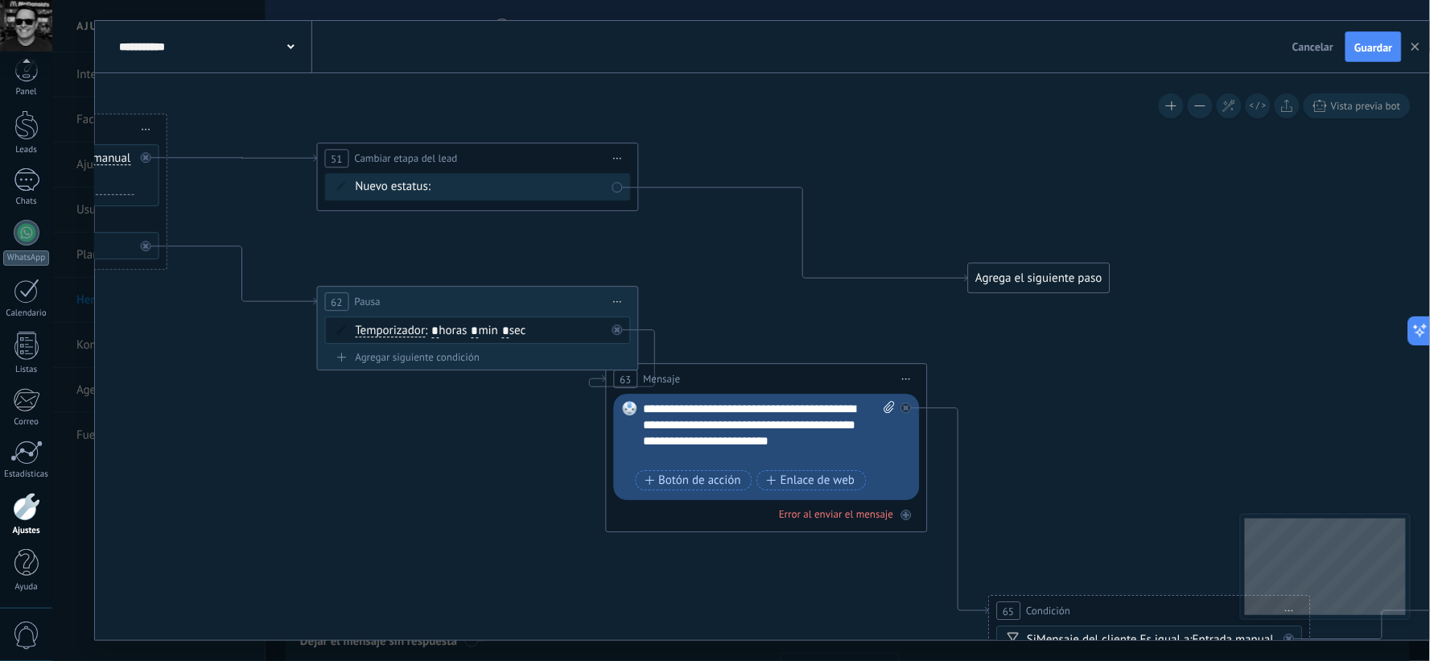
drag, startPoint x: 1143, startPoint y: 187, endPoint x: 771, endPoint y: 109, distance: 379.9
click at [771, 109] on icon at bounding box center [722, 425] width 4617 height 1532
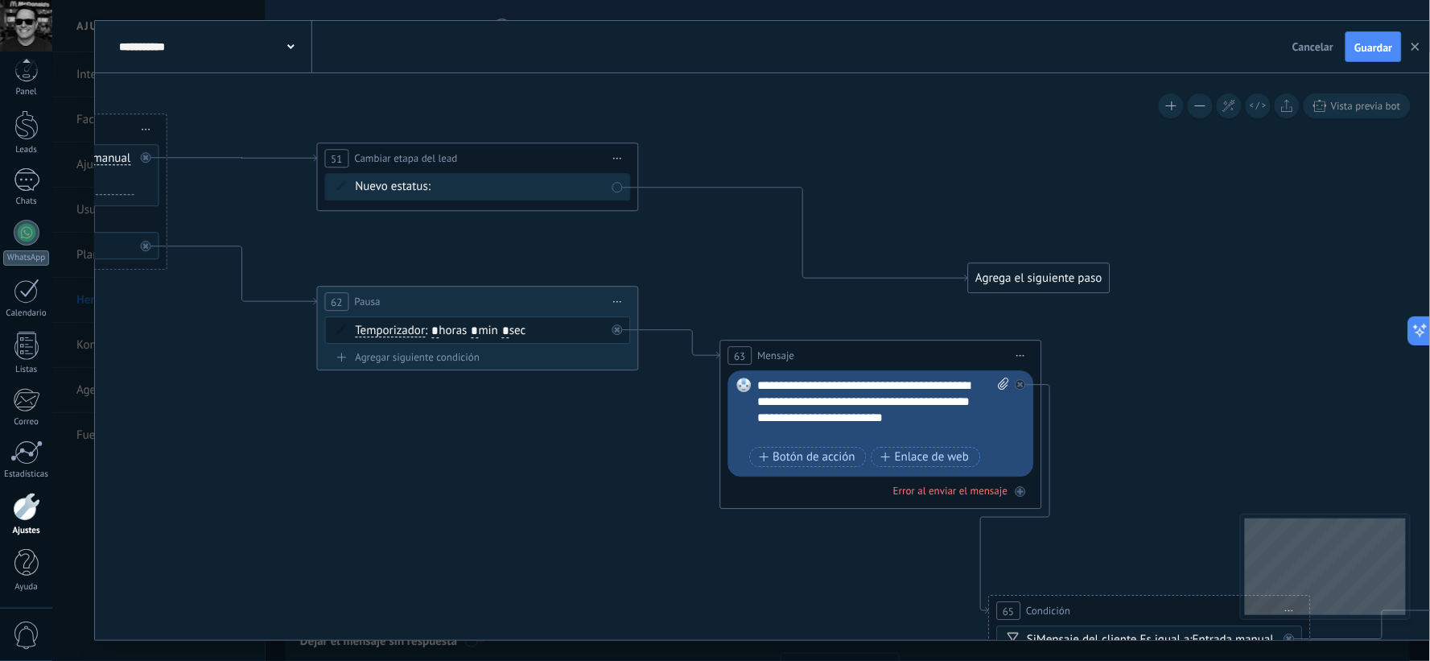
drag, startPoint x: 741, startPoint y: 382, endPoint x: 856, endPoint y: 358, distance: 116.7
click at [856, 358] on div "63 Mensaje ******* (a): Todos los contactos - canales seleccionados Todos los c…" at bounding box center [880, 356] width 320 height 30
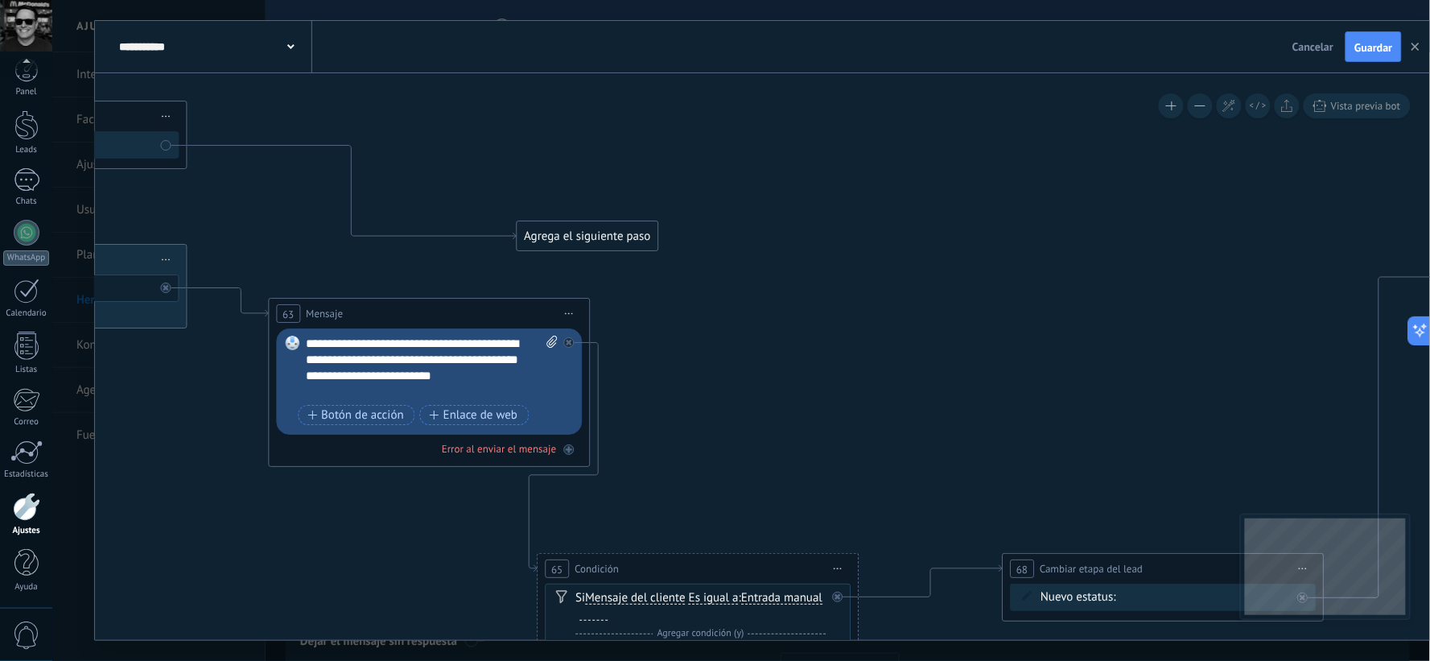
drag, startPoint x: 1202, startPoint y: 385, endPoint x: 750, endPoint y: 343, distance: 453.5
click at [750, 343] on icon at bounding box center [271, 398] width 4617 height 1562
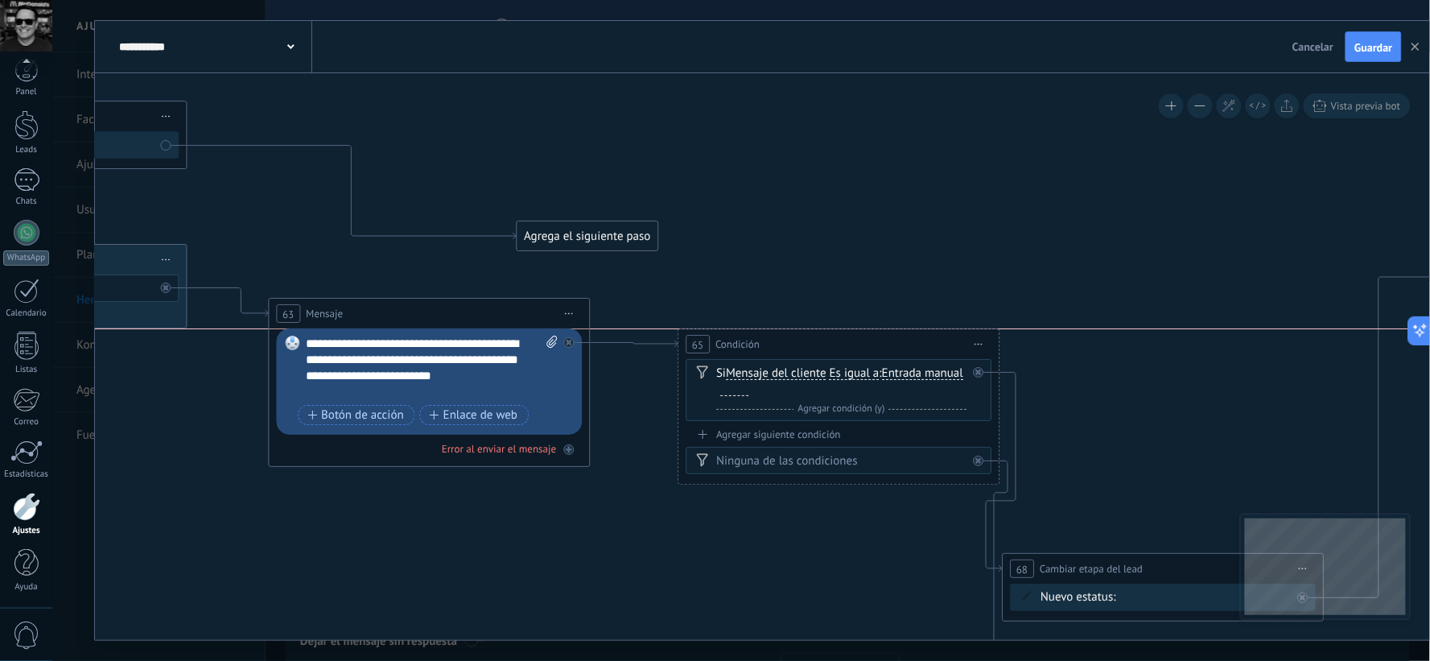
drag, startPoint x: 743, startPoint y: 564, endPoint x: 884, endPoint y: 336, distance: 267.9
click at [884, 336] on div "65 Condición ********* Iniciar vista previa aquí Cambiar nombre Duplicar [GEOGR…" at bounding box center [839, 344] width 320 height 30
click at [622, 242] on div "Agrega el siguiente paso" at bounding box center [587, 236] width 141 height 27
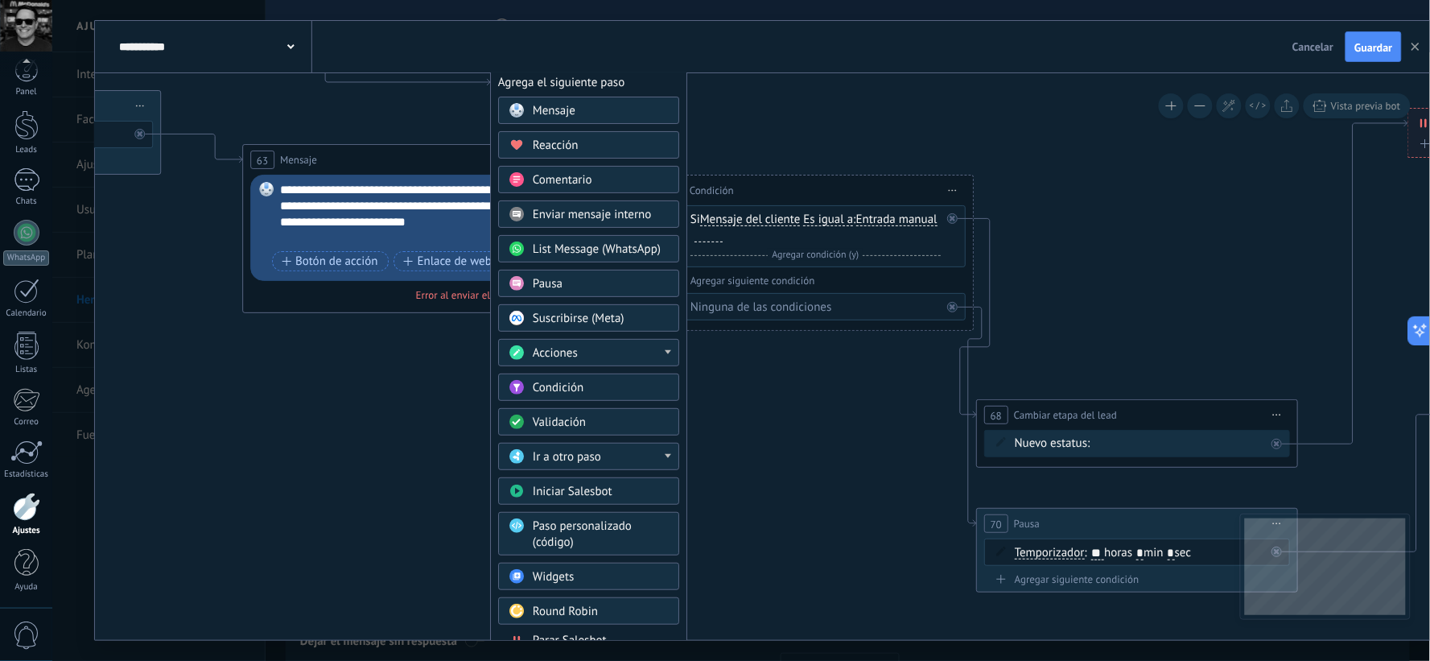
drag, startPoint x: 1055, startPoint y: 157, endPoint x: 1051, endPoint y: 146, distance: 12.3
click at [1051, 146] on icon at bounding box center [245, 229] width 4617 height 1532
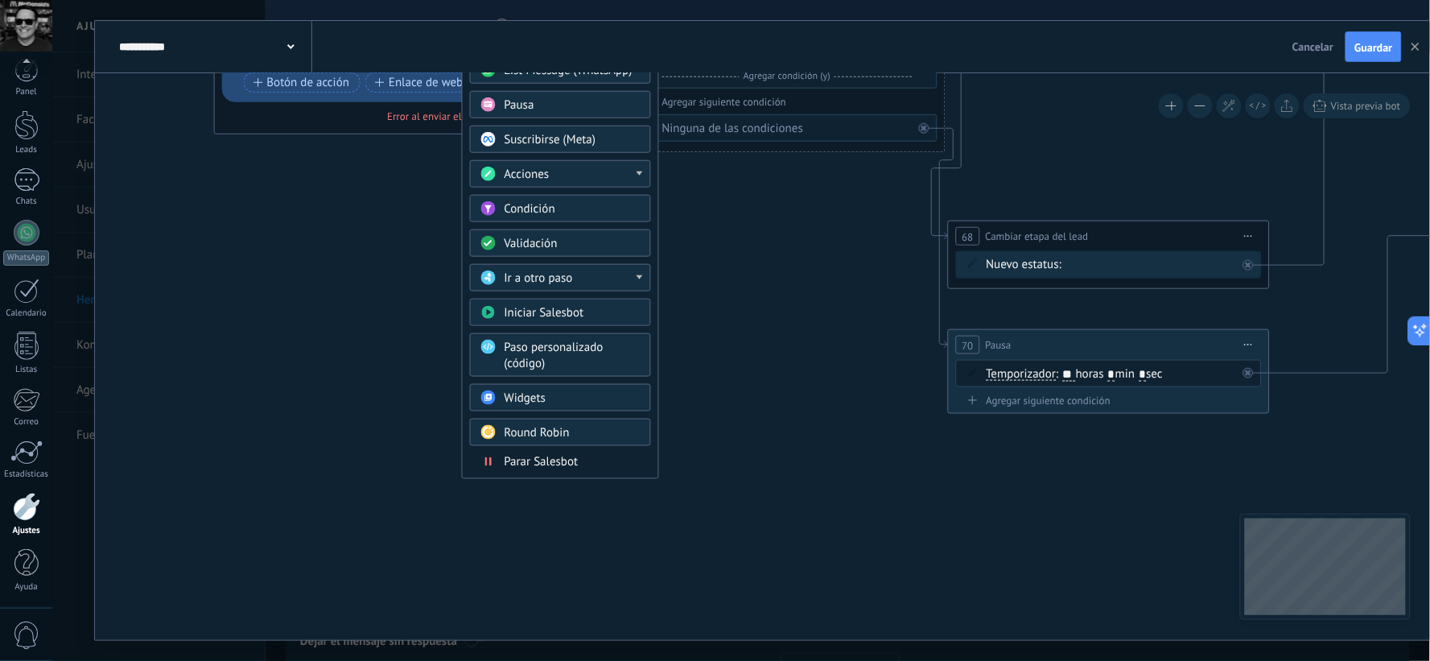
drag, startPoint x: 824, startPoint y: 469, endPoint x: 733, endPoint y: 350, distance: 149.9
click at [794, 302] on icon at bounding box center [217, 50] width 4617 height 1532
click at [572, 467] on span "Parar Salesbot" at bounding box center [540, 461] width 74 height 15
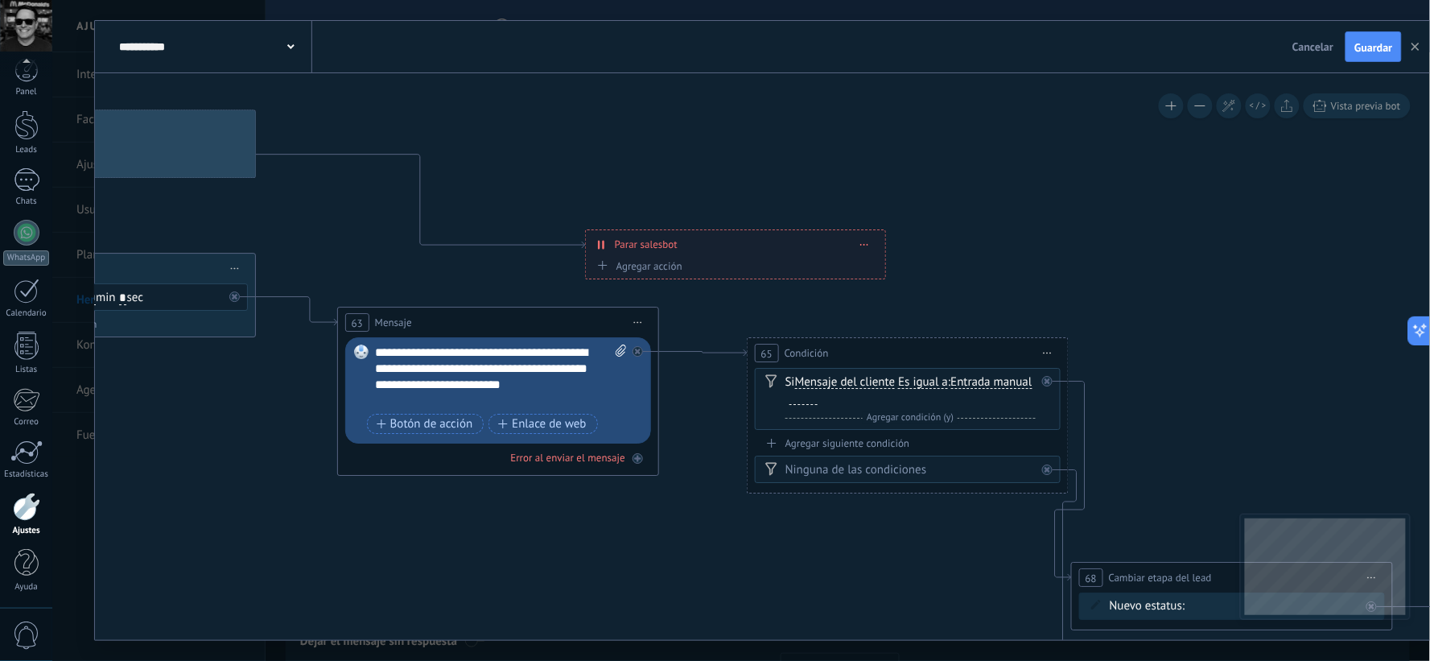
drag, startPoint x: 572, startPoint y: 311, endPoint x: 549, endPoint y: 636, distance: 326.1
click at [549, 636] on icon at bounding box center [340, 392] width 4617 height 1532
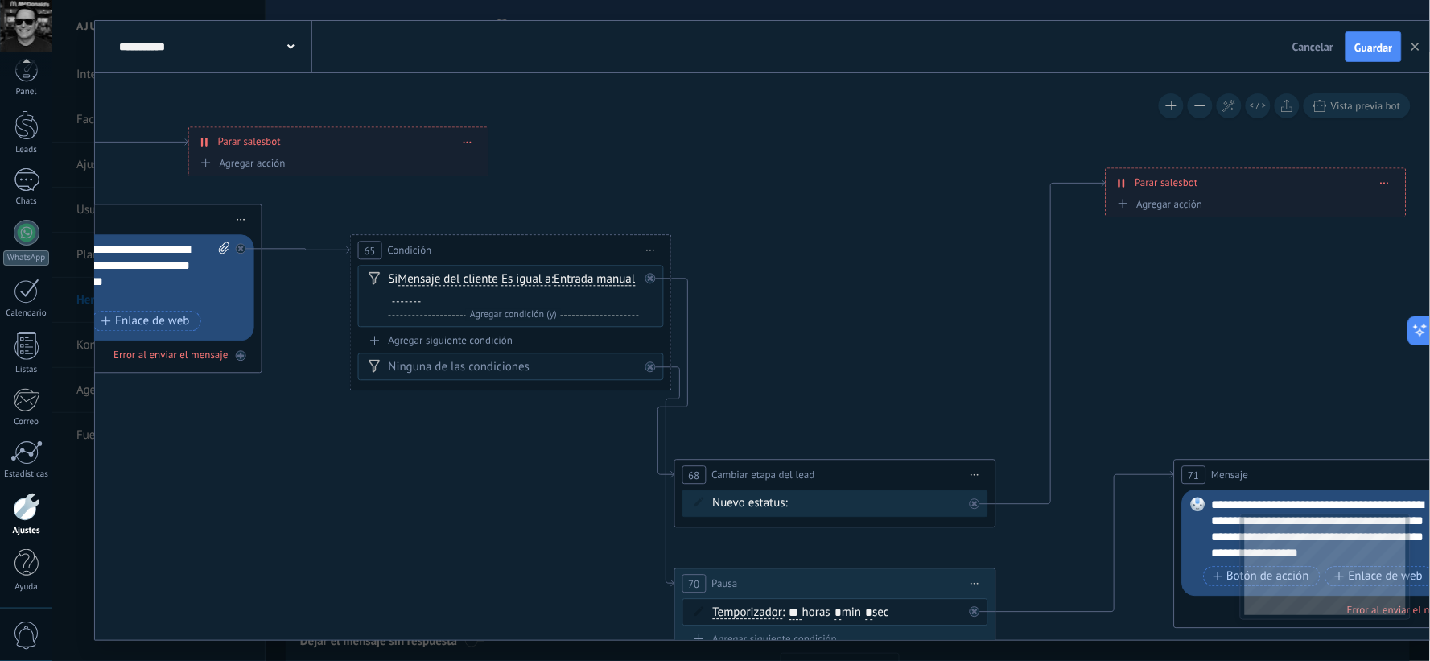
drag, startPoint x: 762, startPoint y: 606, endPoint x: 213, endPoint y: 444, distance: 572.6
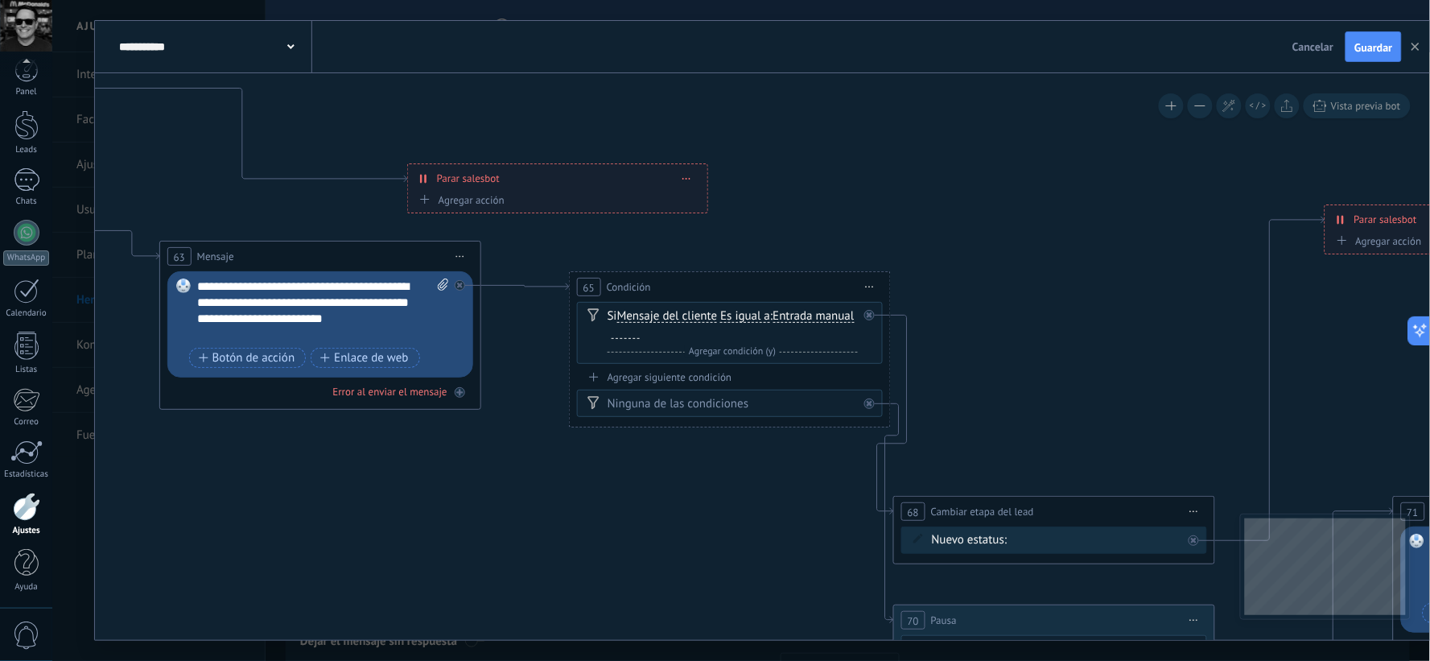
drag, startPoint x: 320, startPoint y: 497, endPoint x: 630, endPoint y: 584, distance: 322.9
click at [630, 584] on icon at bounding box center [162, 326] width 4617 height 1532
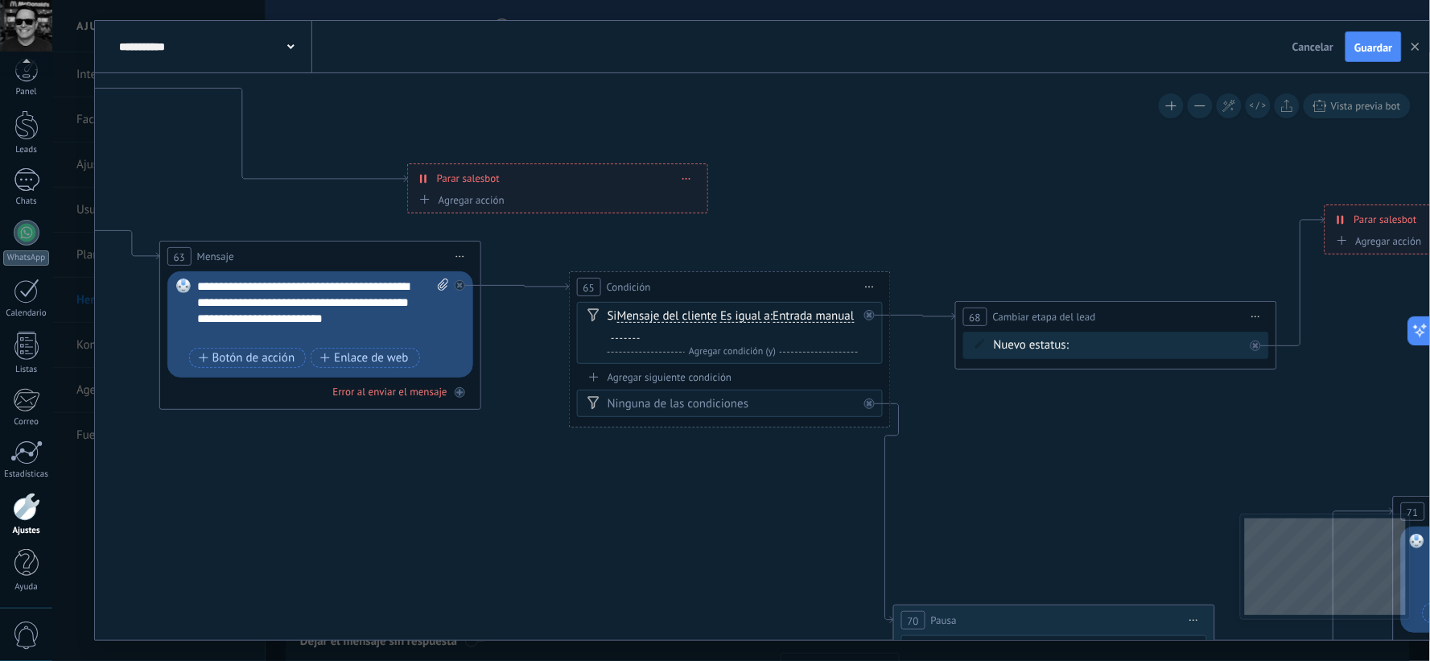
drag, startPoint x: 996, startPoint y: 504, endPoint x: 1059, endPoint y: 310, distance: 203.9
click at [1059, 310] on span "Cambiar etapa del lead" at bounding box center [1044, 316] width 103 height 15
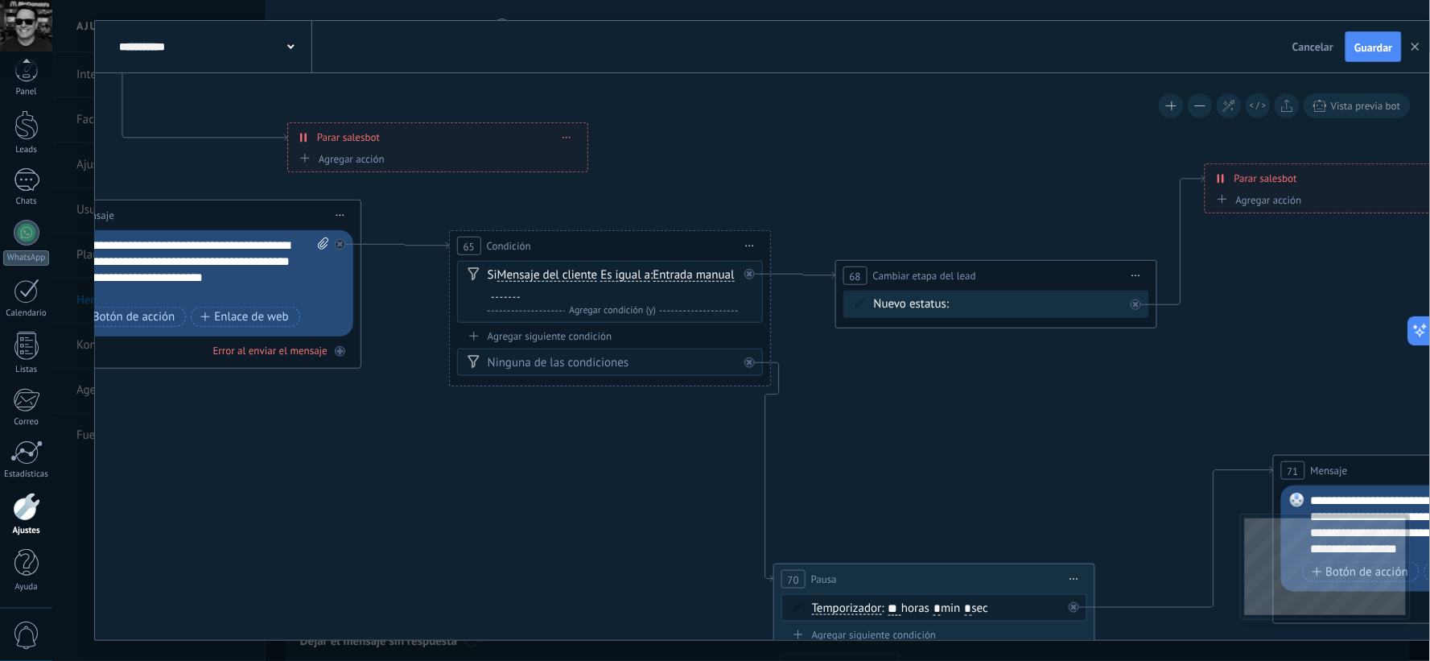
drag, startPoint x: 1065, startPoint y: 239, endPoint x: 888, endPoint y: 189, distance: 184.0
click at [888, 189] on icon at bounding box center [42, 285] width 4617 height 1532
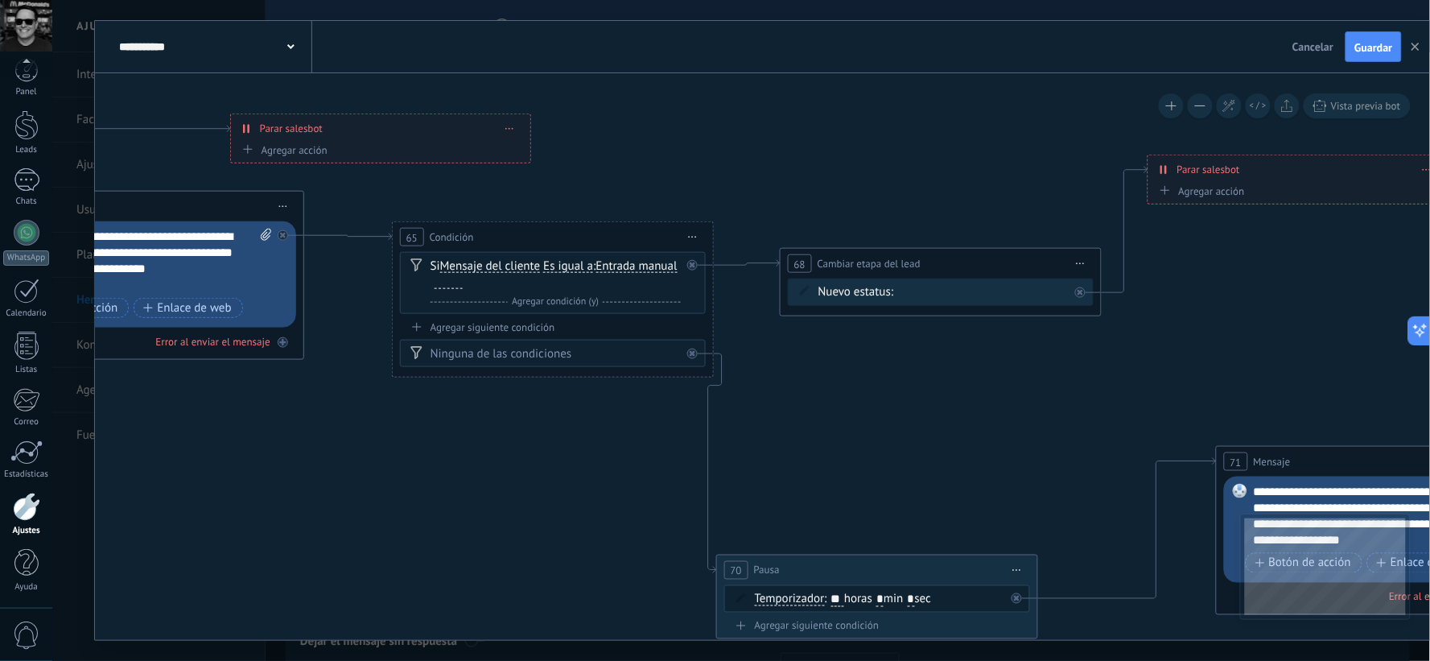
click at [910, 260] on span "Cambiar etapa del lead" at bounding box center [869, 263] width 103 height 15
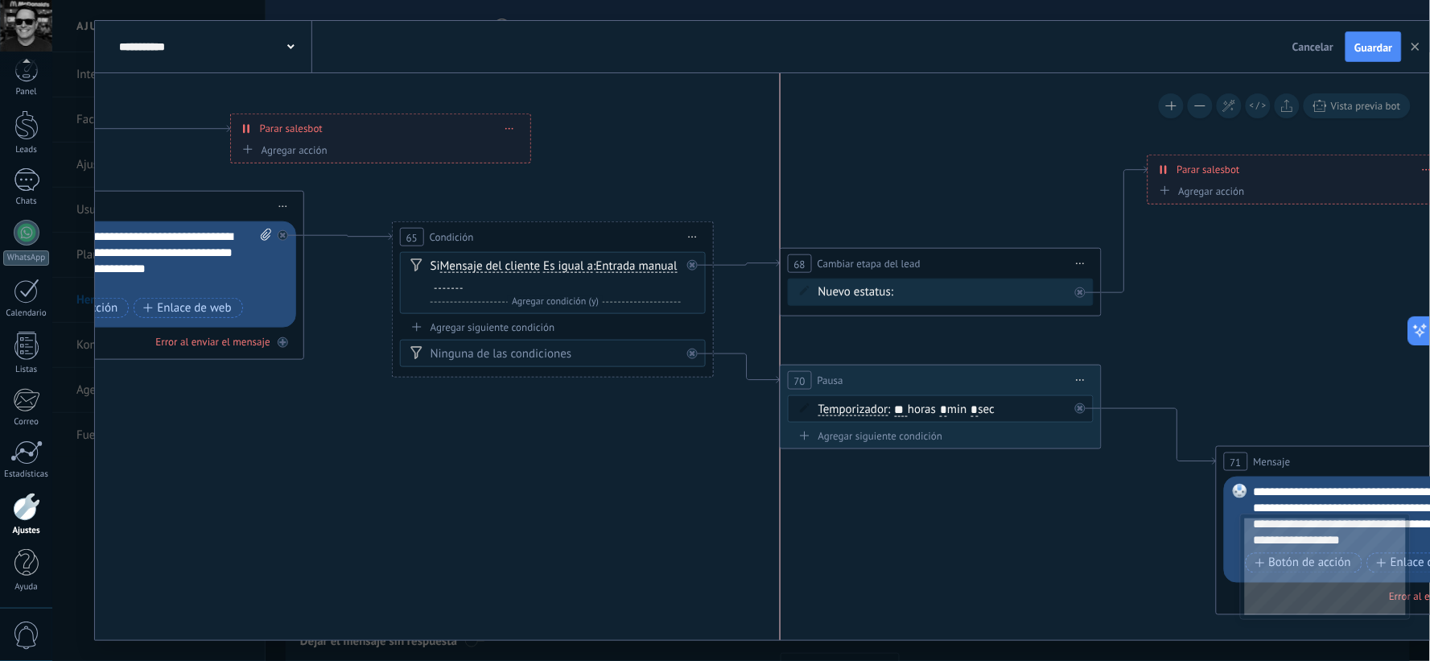
drag, startPoint x: 824, startPoint y: 564, endPoint x: 886, endPoint y: 374, distance: 200.1
click at [886, 374] on div "70 Pausa ***** Iniciar vista previa aquí Cambiar nombre Duplicar [GEOGRAPHIC_DA…" at bounding box center [941, 380] width 320 height 30
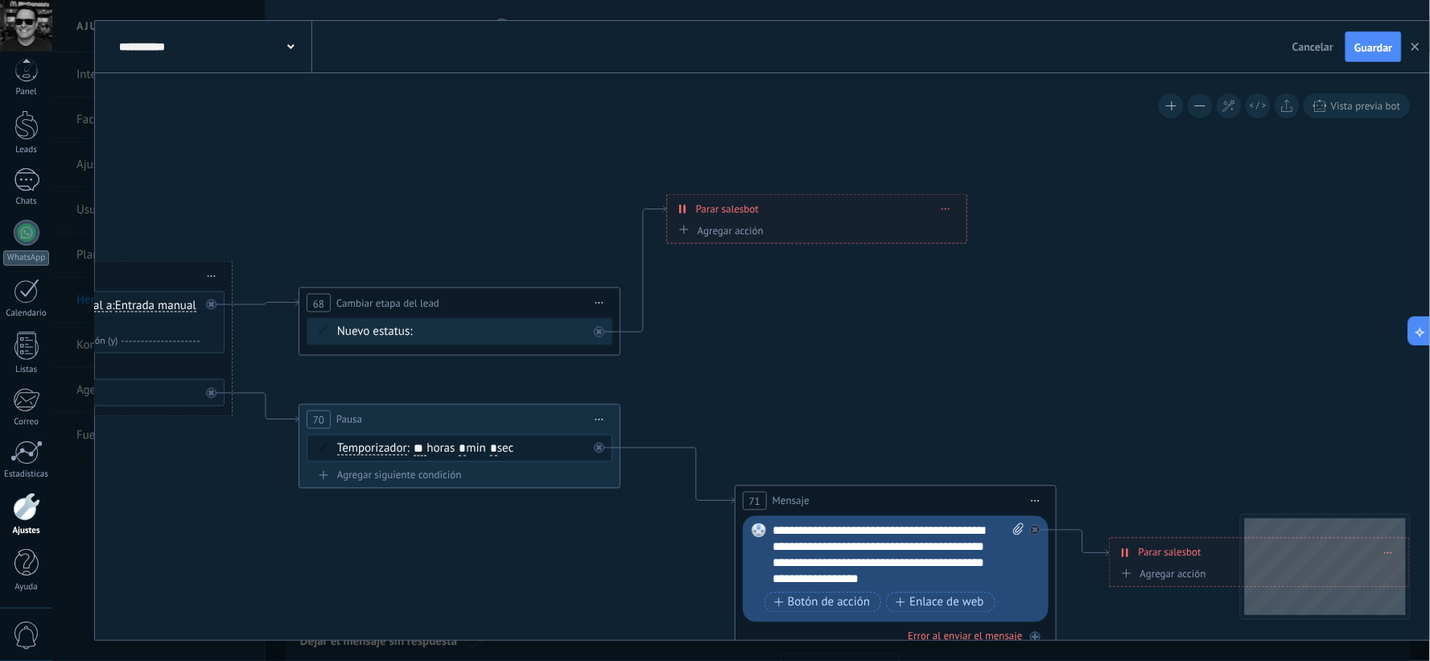
drag, startPoint x: 1232, startPoint y: 340, endPoint x: 815, endPoint y: 380, distance: 418.9
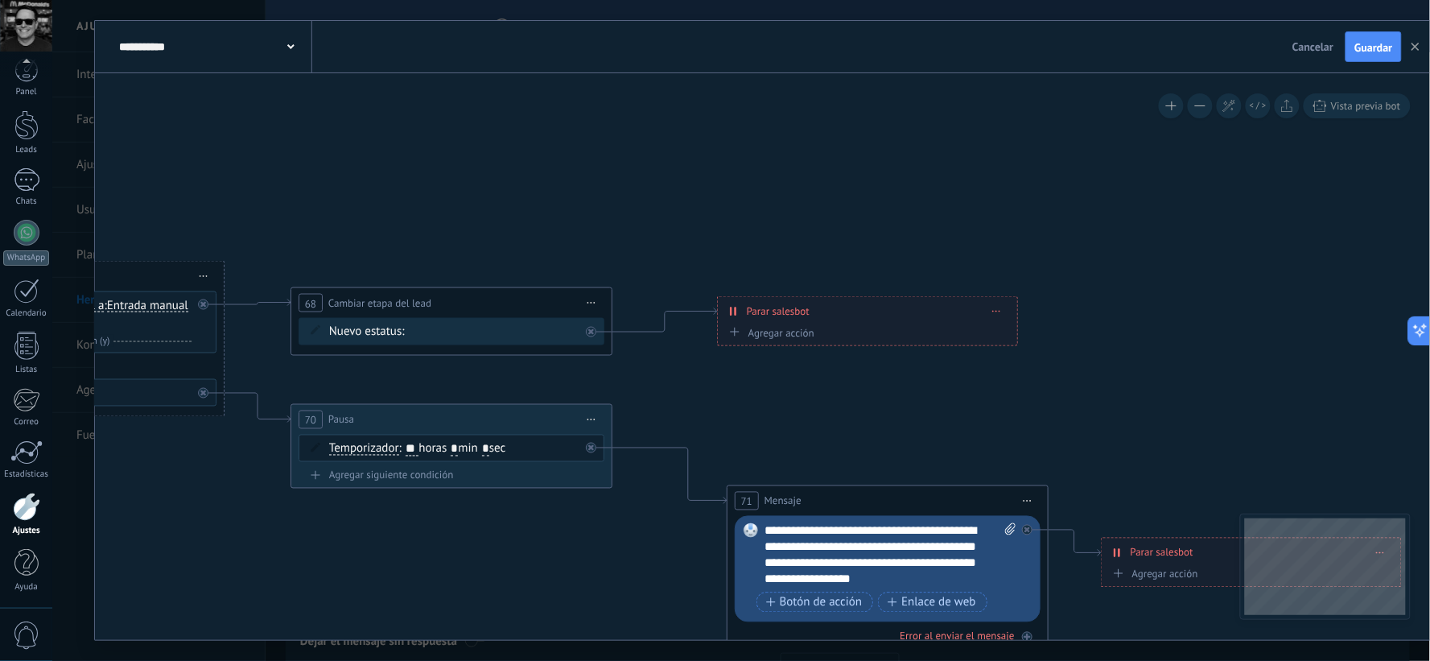
drag, startPoint x: 811, startPoint y: 209, endPoint x: 870, endPoint y: 312, distance: 118.3
click at [870, 312] on div "**********" at bounding box center [867, 311] width 299 height 28
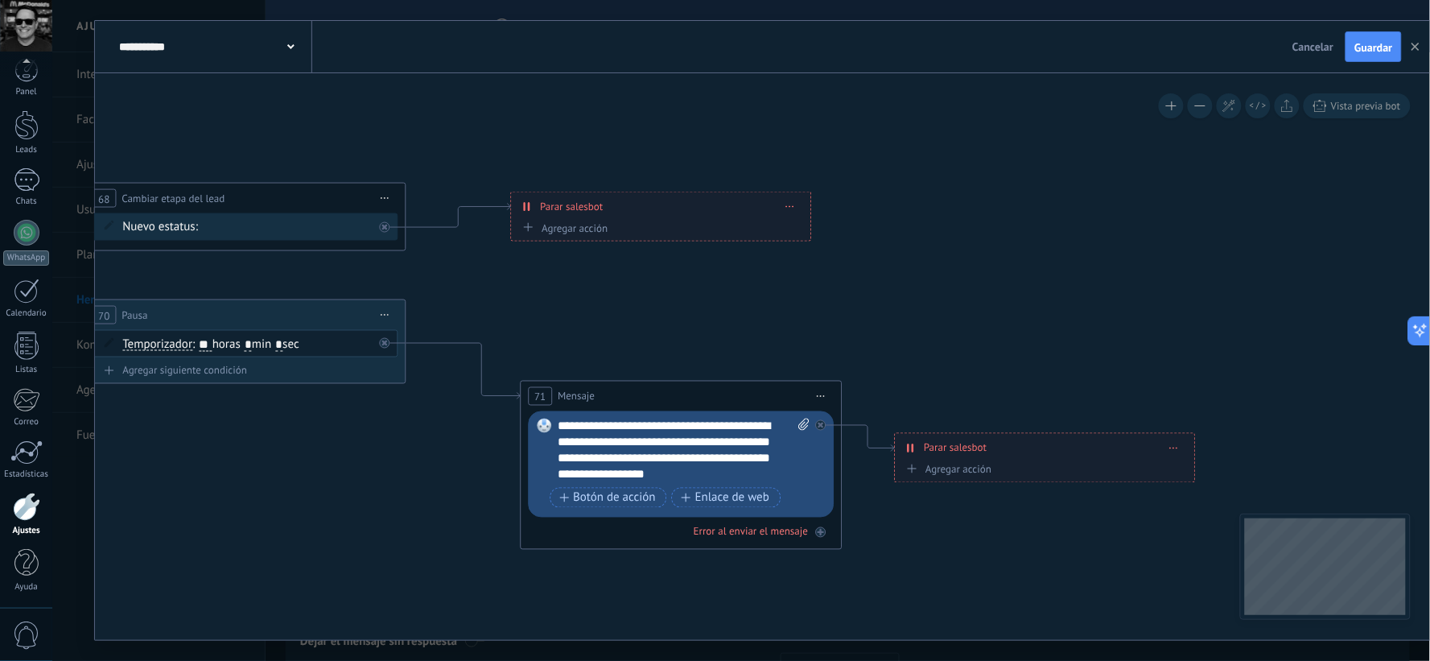
drag, startPoint x: 1060, startPoint y: 235, endPoint x: 854, endPoint y: 130, distance: 231.1
drag, startPoint x: 894, startPoint y: 271, endPoint x: 936, endPoint y: 266, distance: 42.9
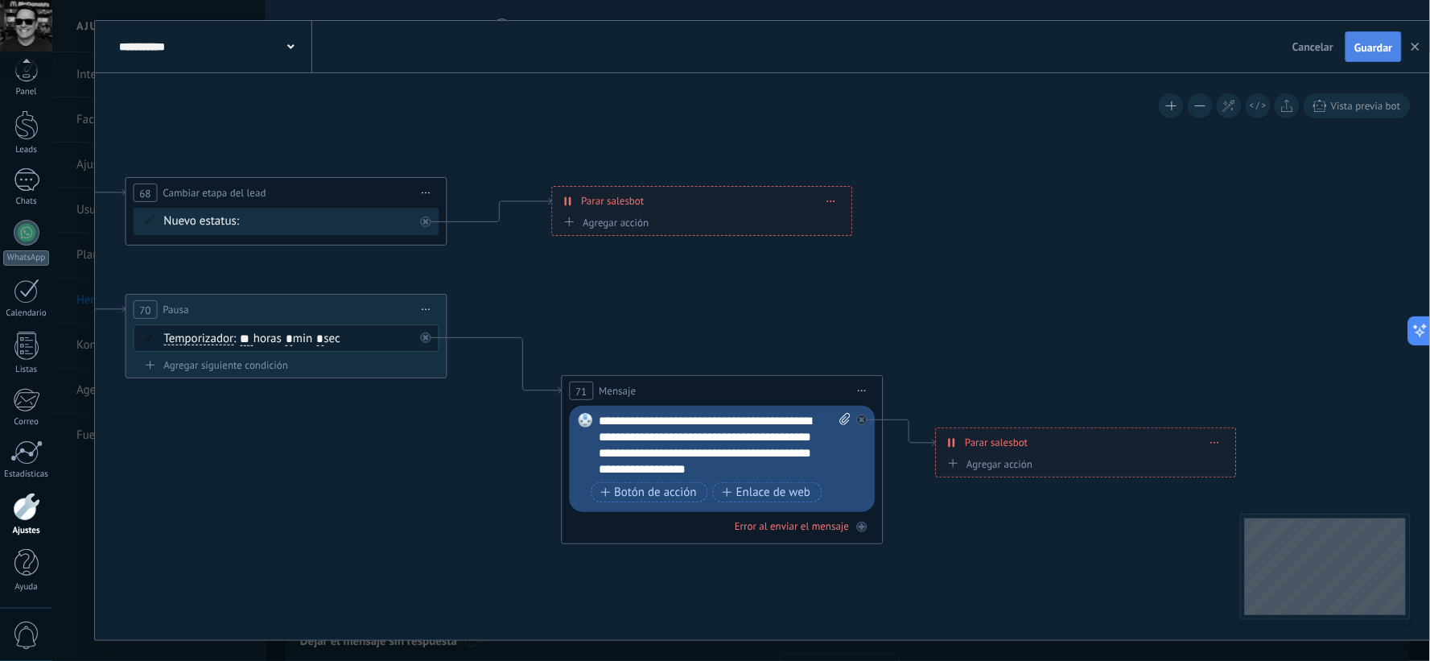
click at [1364, 49] on span "Guardar" at bounding box center [1374, 47] width 38 height 11
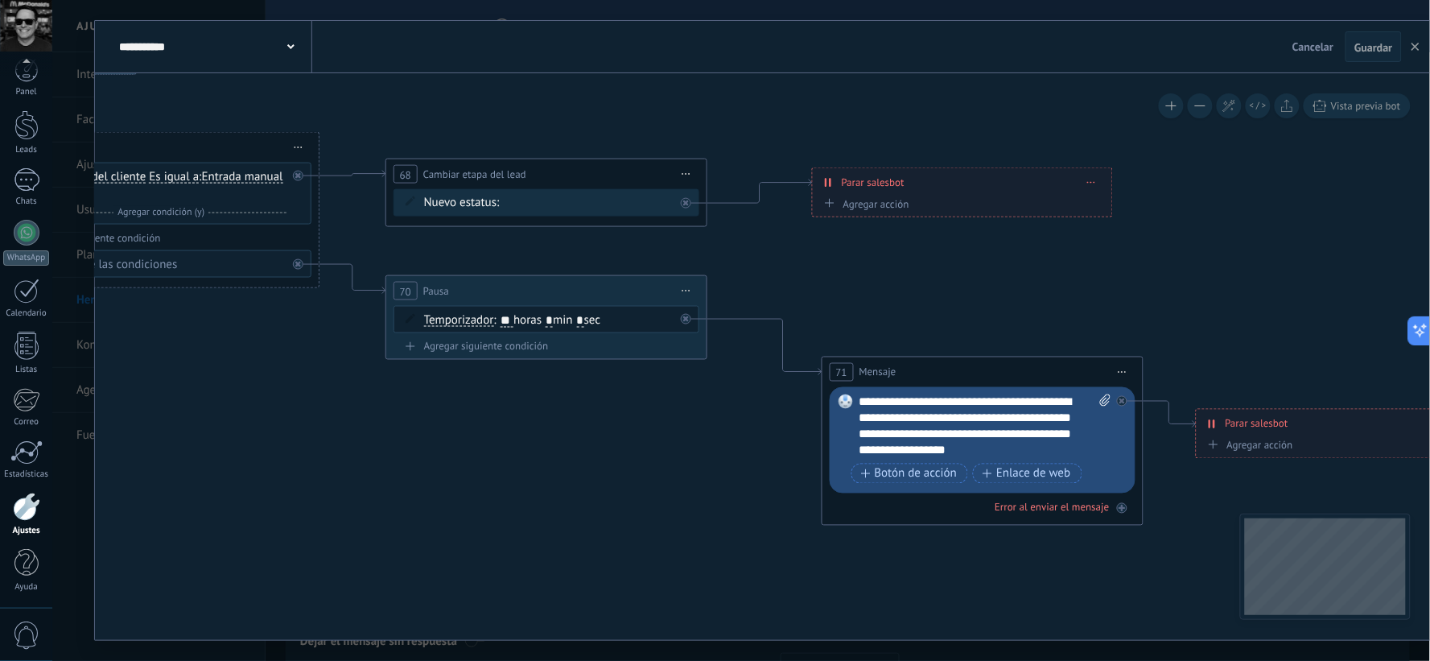
drag, startPoint x: 942, startPoint y: 159, endPoint x: 1202, endPoint y: 141, distance: 260.7
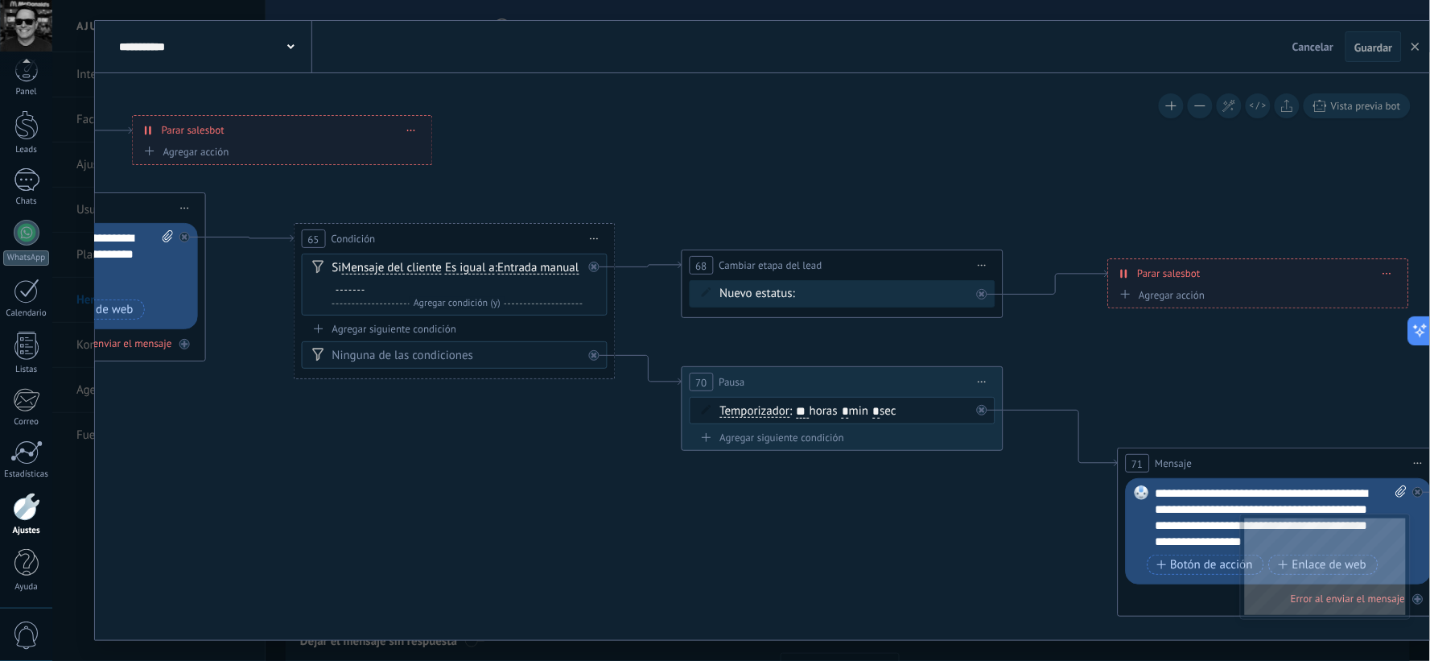
drag, startPoint x: 779, startPoint y: 97, endPoint x: 1075, endPoint y: 188, distance: 309.9
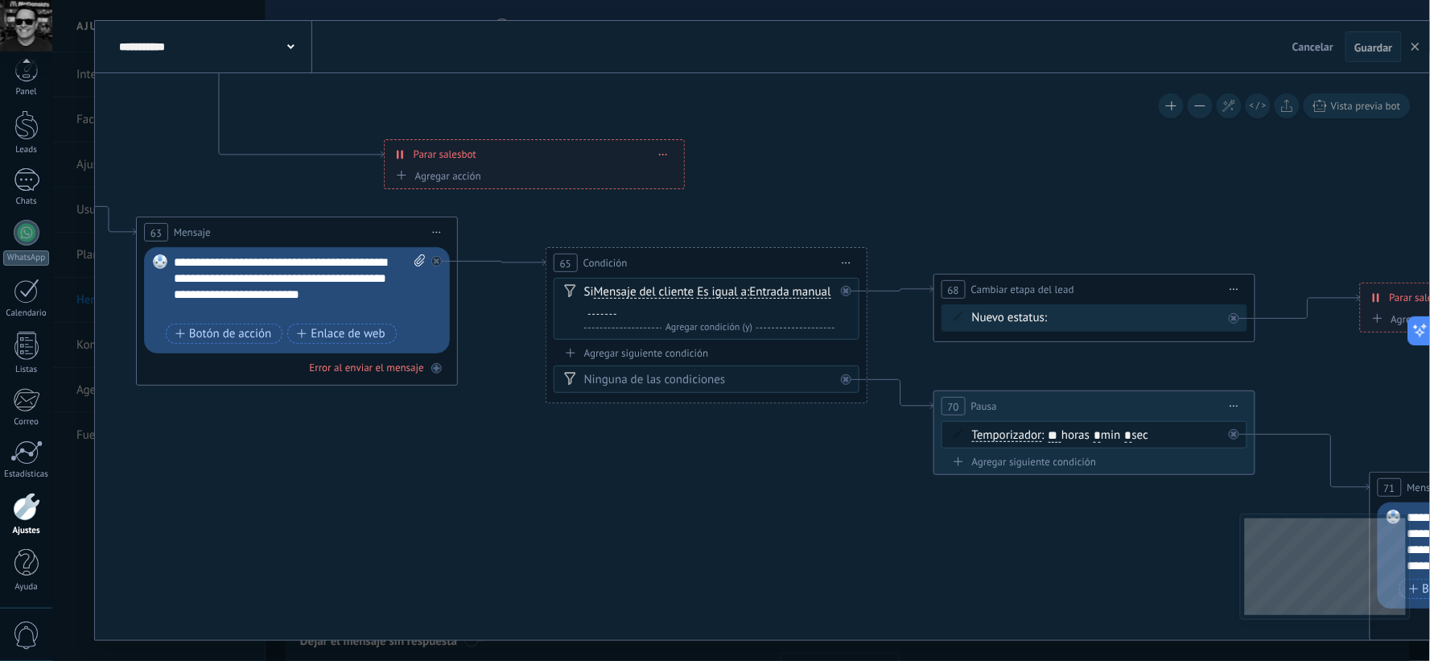
drag, startPoint x: 729, startPoint y: 182, endPoint x: 982, endPoint y: 206, distance: 253.9
click at [982, 206] on icon at bounding box center [139, 301] width 4617 height 1530
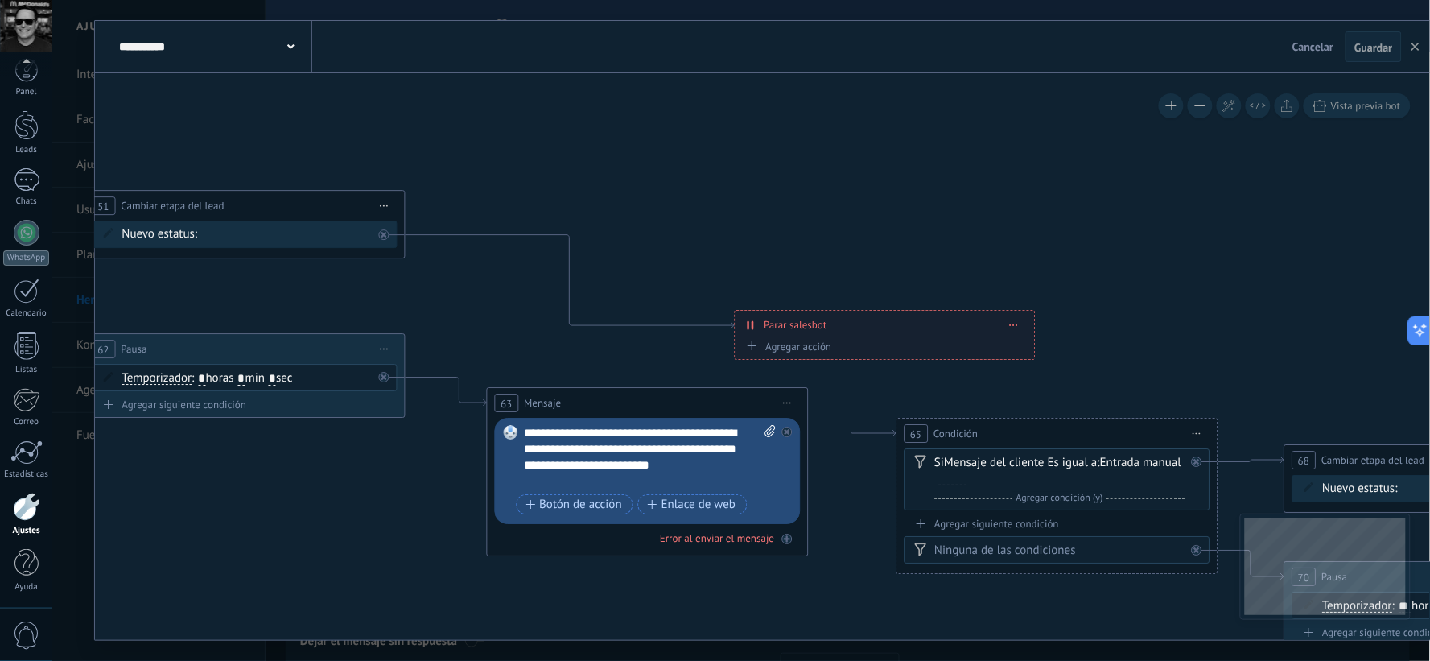
drag, startPoint x: 825, startPoint y: 189, endPoint x: 1221, endPoint y: 349, distance: 427.2
click at [1221, 349] on icon at bounding box center [489, 471] width 4617 height 1530
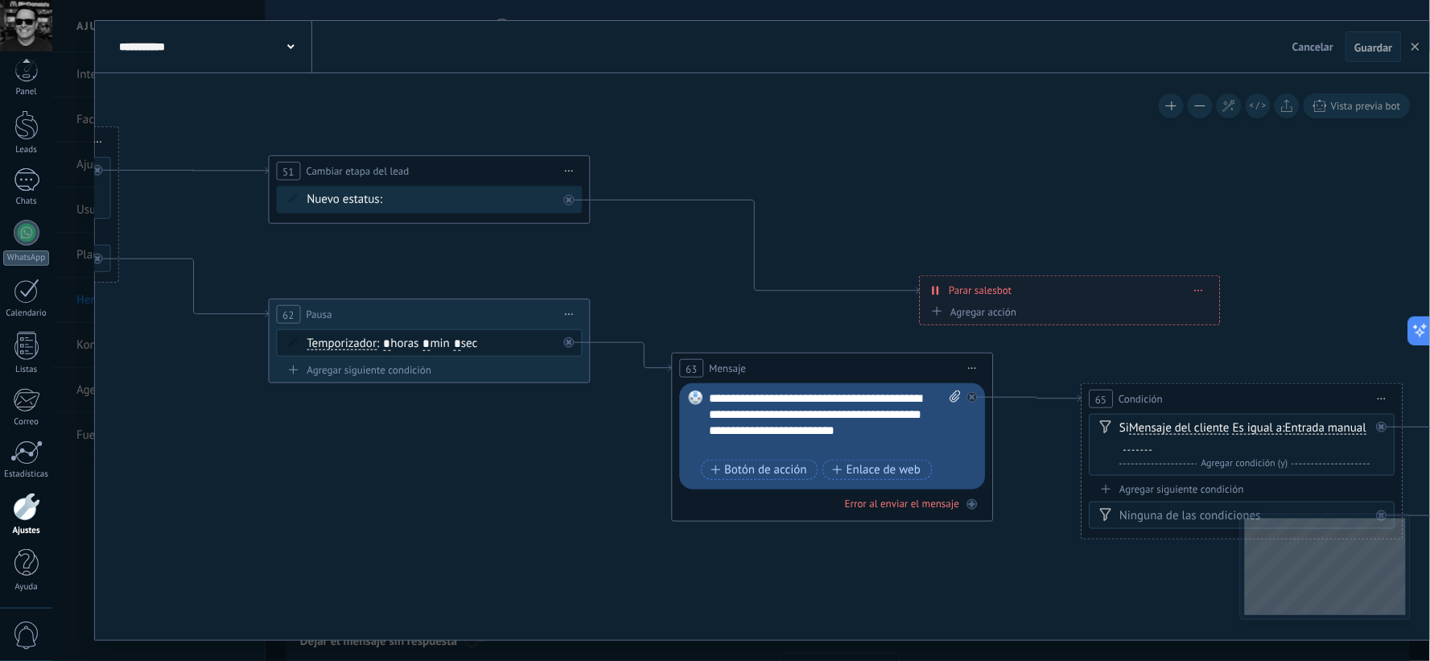
click at [789, 224] on icon at bounding box center [674, 437] width 4617 height 1530
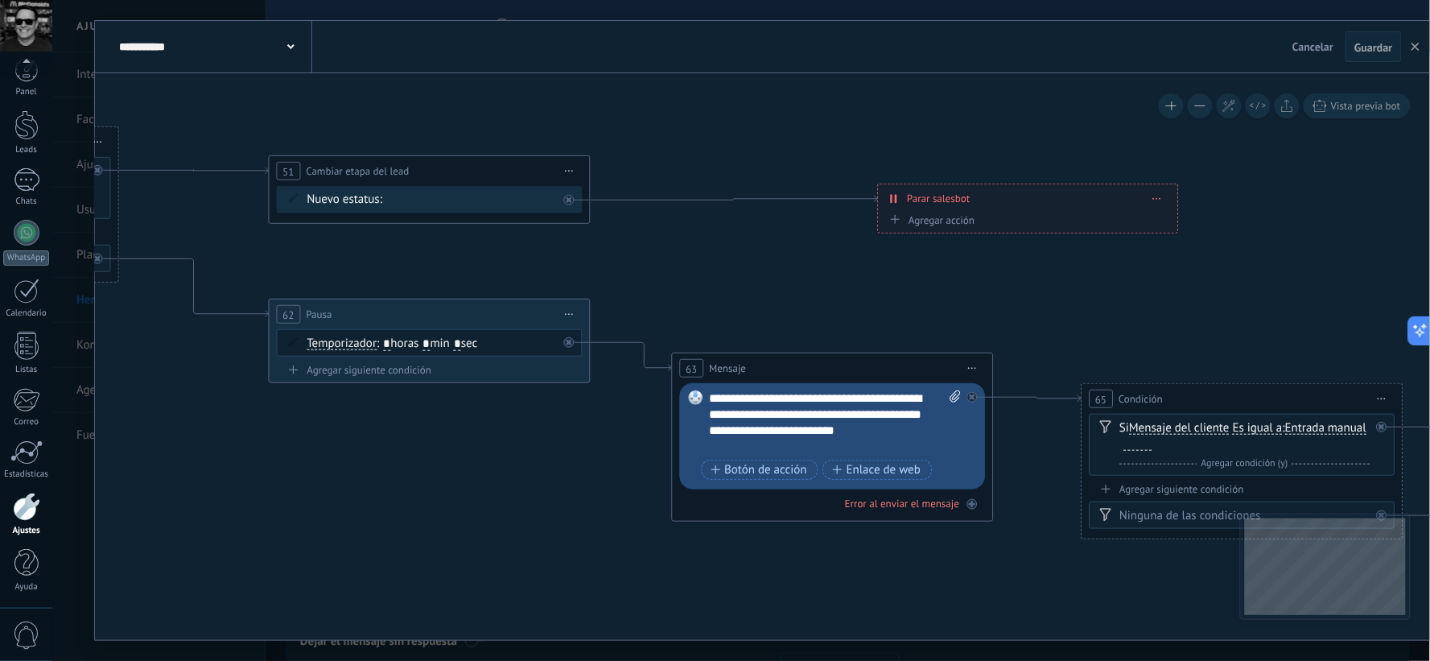
drag, startPoint x: 972, startPoint y: 283, endPoint x: 931, endPoint y: 195, distance: 97.6
click at [931, 195] on span "Parar salesbot" at bounding box center [938, 198] width 63 height 15
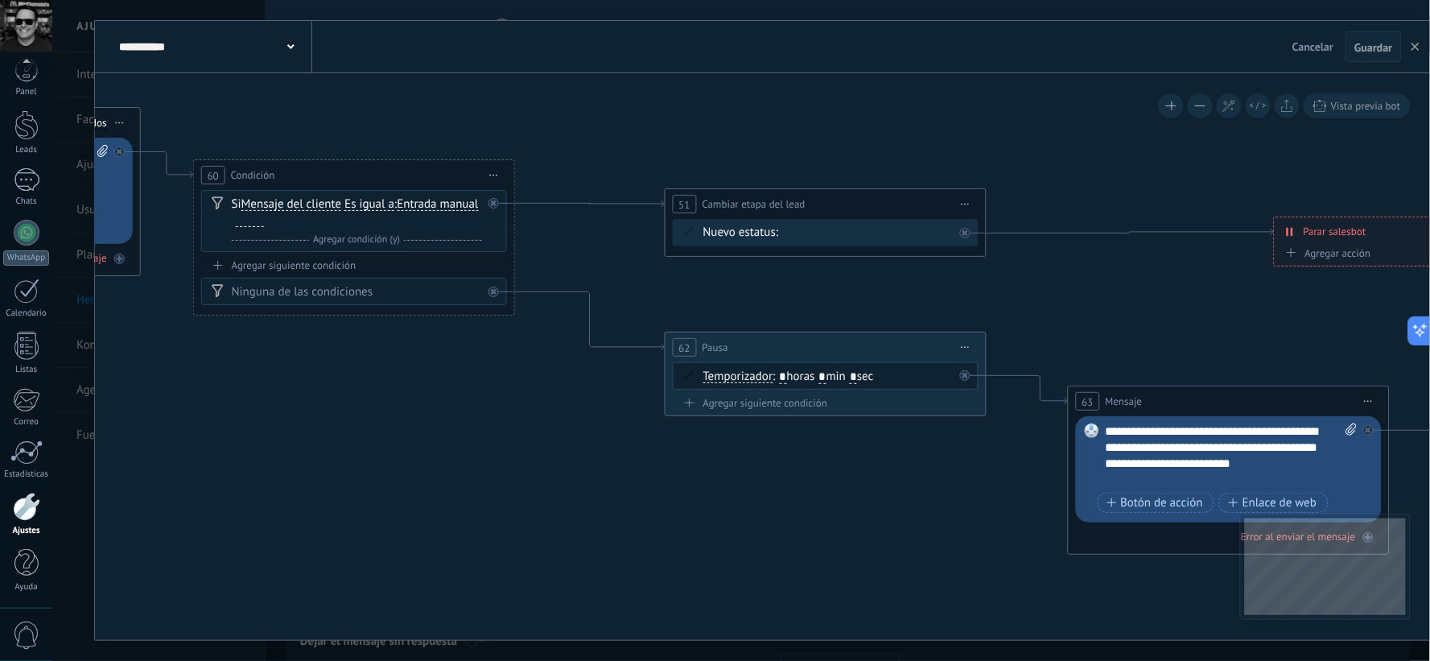
drag, startPoint x: 233, startPoint y: 246, endPoint x: 626, endPoint y: 279, distance: 394.2
click at [626, 279] on icon at bounding box center [1071, 486] width 4617 height 1562
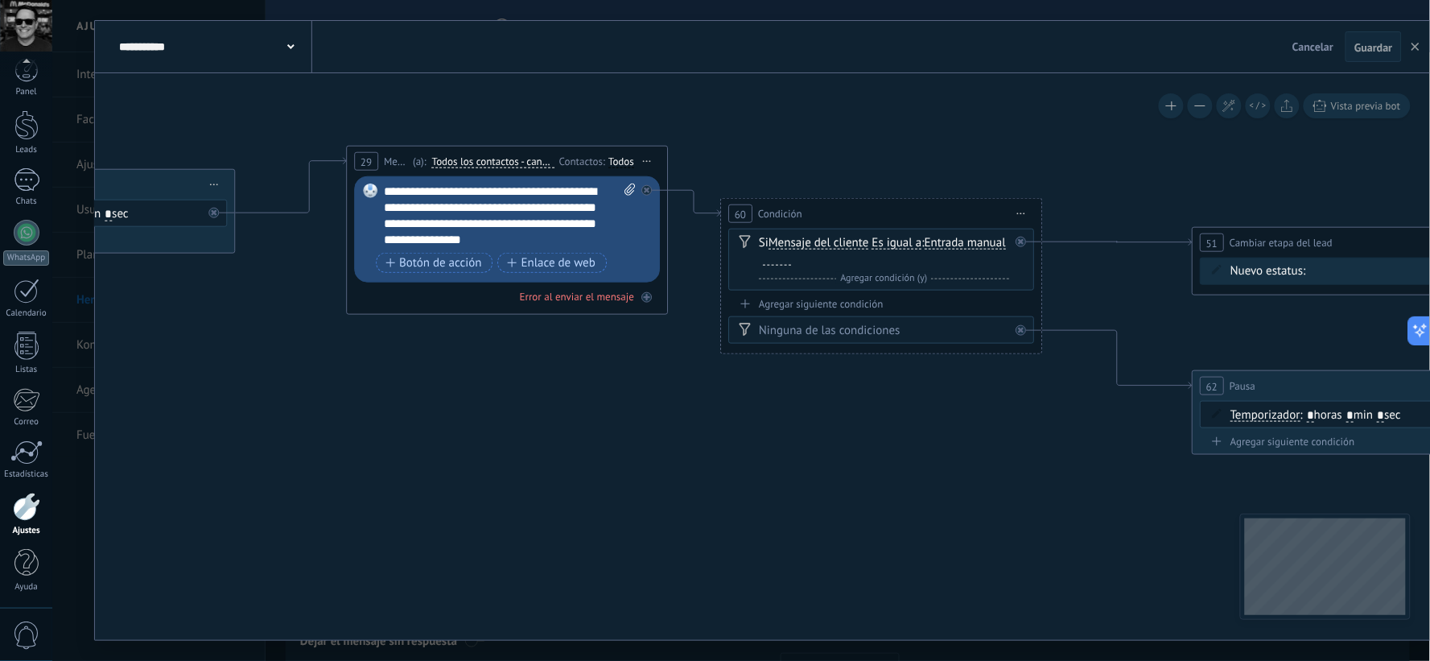
drag, startPoint x: 262, startPoint y: 383, endPoint x: 714, endPoint y: 414, distance: 453.4
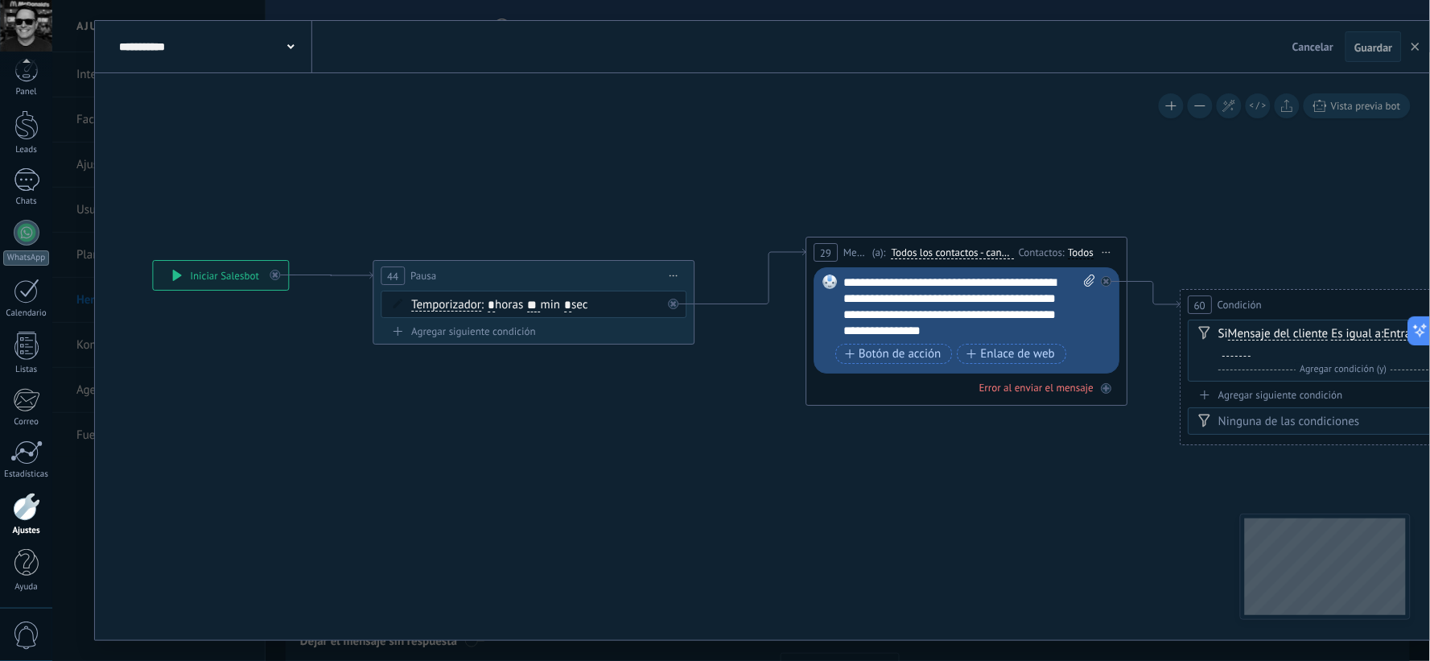
drag, startPoint x: 403, startPoint y: 437, endPoint x: 863, endPoint y: 528, distance: 468.6
click at [213, 272] on div "**********" at bounding box center [220, 275] width 135 height 29
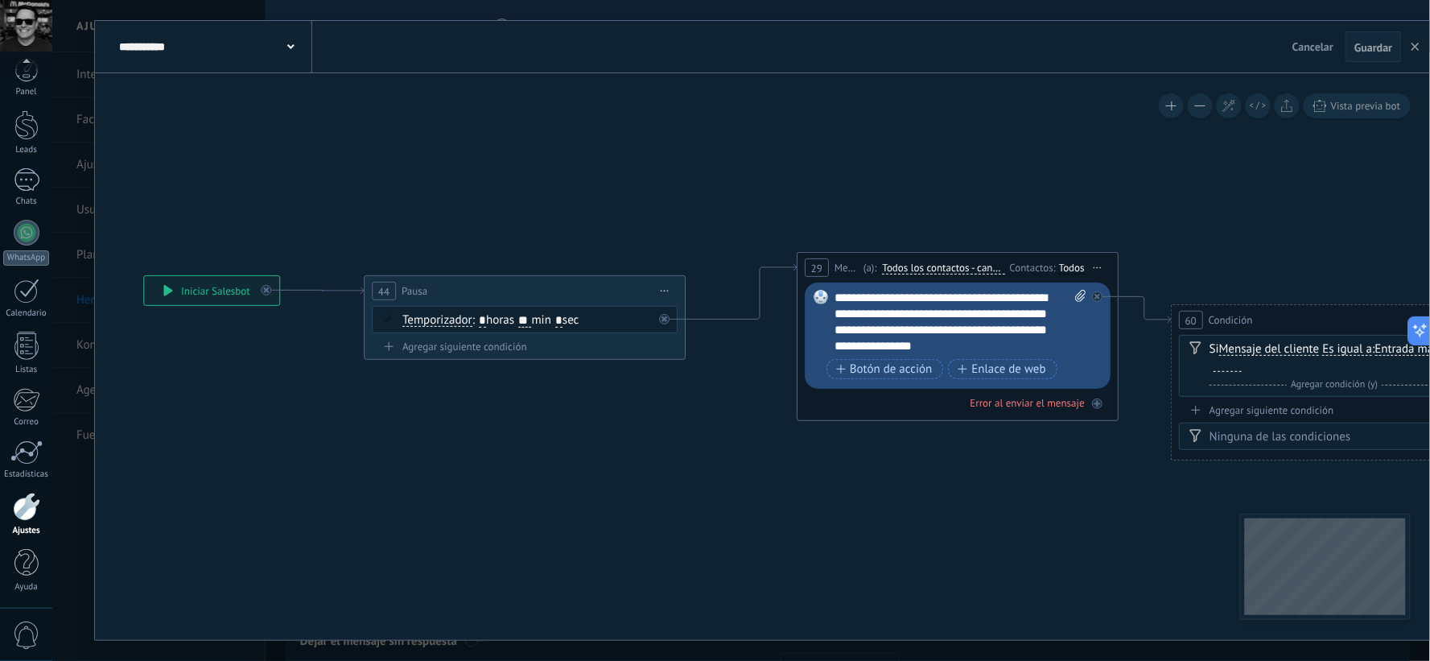
drag, startPoint x: 634, startPoint y: 444, endPoint x: 625, endPoint y: 460, distance: 17.7
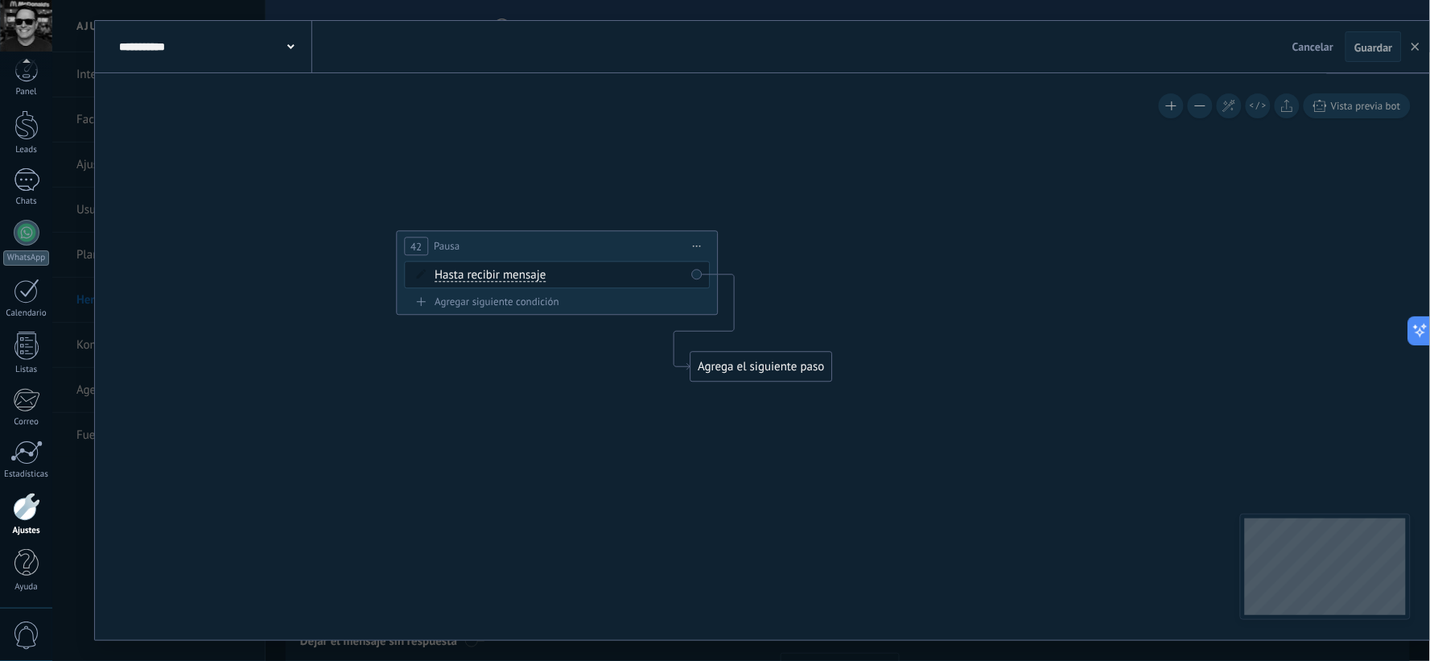
click at [704, 252] on span "Iniciar vista previa aquí Cambiar nombre Duplicar [GEOGRAPHIC_DATA]" at bounding box center [697, 246] width 26 height 23
click at [731, 342] on div "Borrar" at bounding box center [770, 351] width 159 height 27
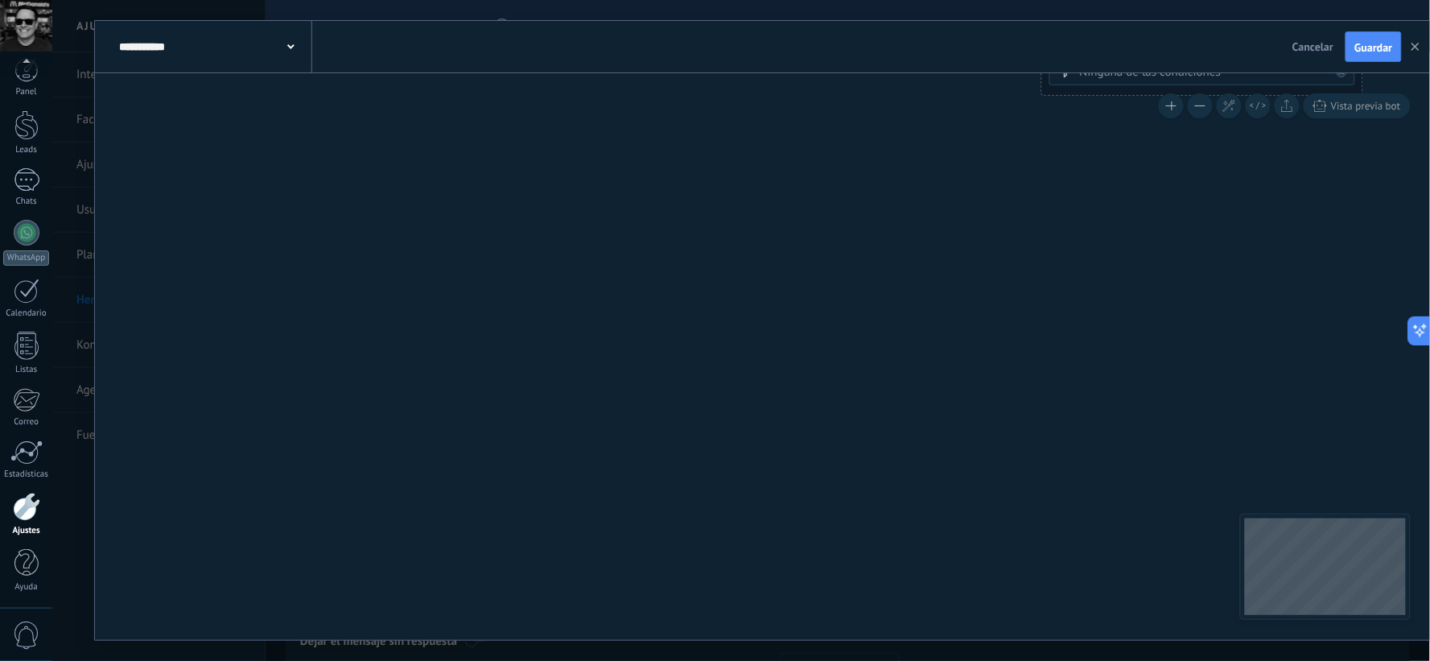
drag, startPoint x: 675, startPoint y: 372, endPoint x: 1101, endPoint y: 564, distance: 468.0
click at [1377, 57] on button "Guardar" at bounding box center [1374, 46] width 56 height 31
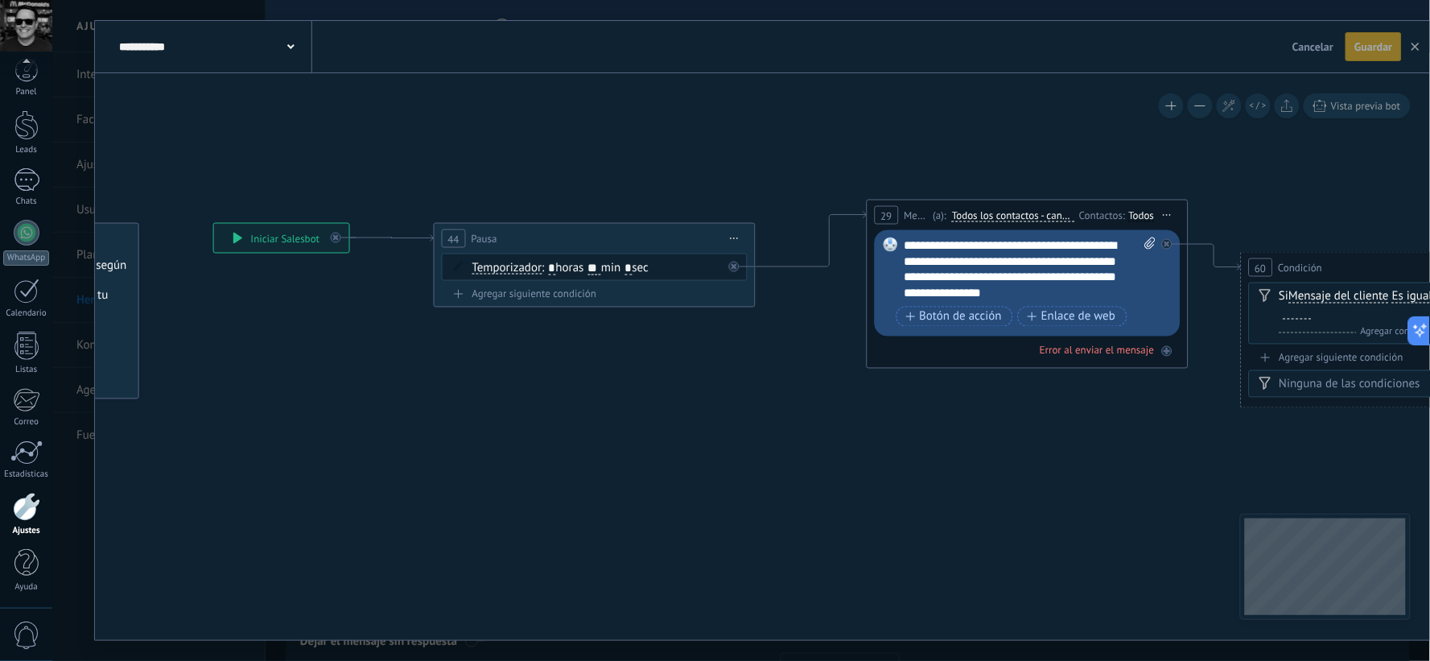
drag, startPoint x: 808, startPoint y: 225, endPoint x: 687, endPoint y: 502, distance: 301.7
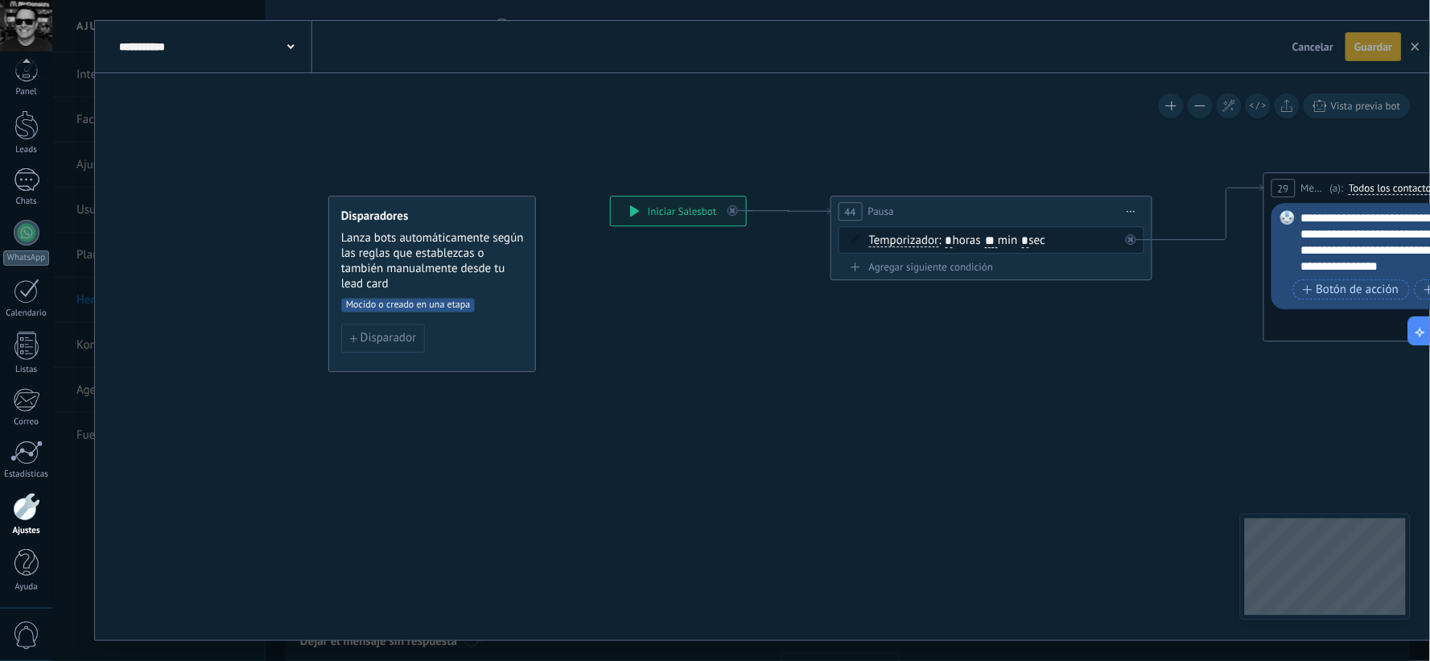
drag, startPoint x: 671, startPoint y: 483, endPoint x: 1018, endPoint y: 461, distance: 346.8
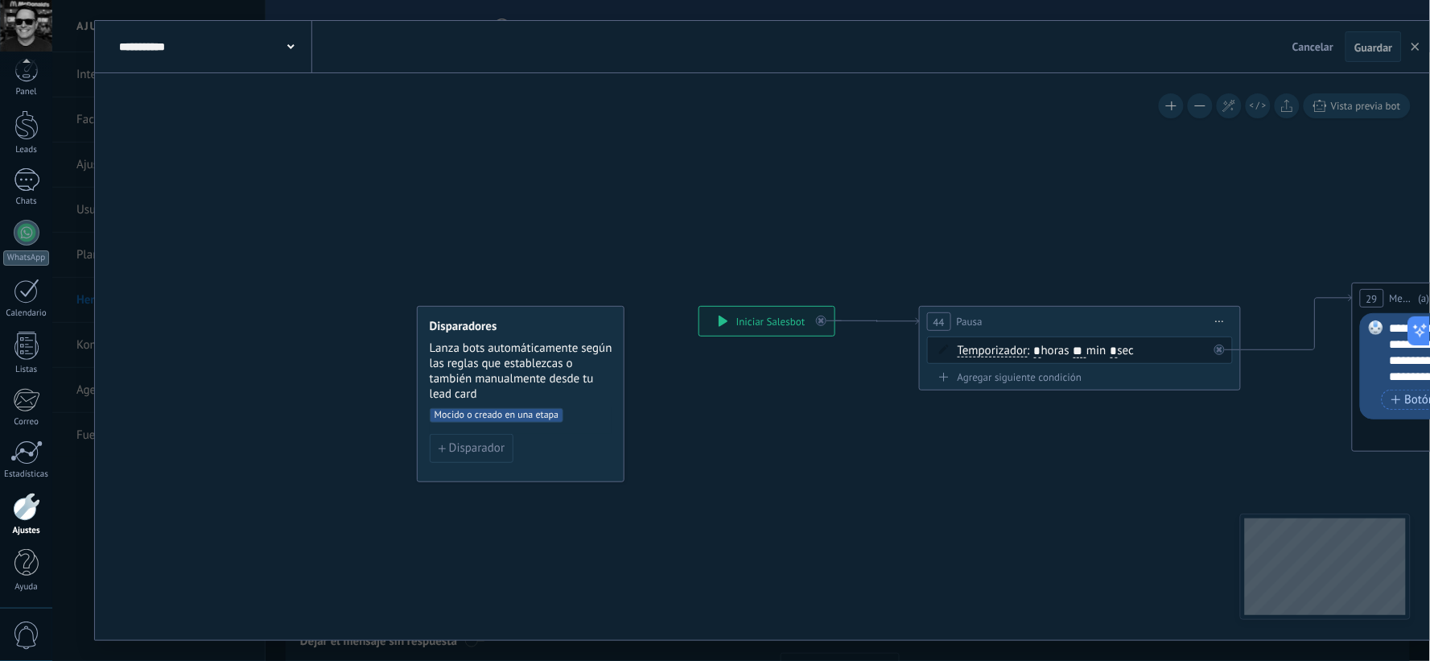
drag, startPoint x: 799, startPoint y: 436, endPoint x: 887, endPoint y: 546, distance: 140.8
click at [26, 140] on link "Leads" at bounding box center [26, 132] width 52 height 45
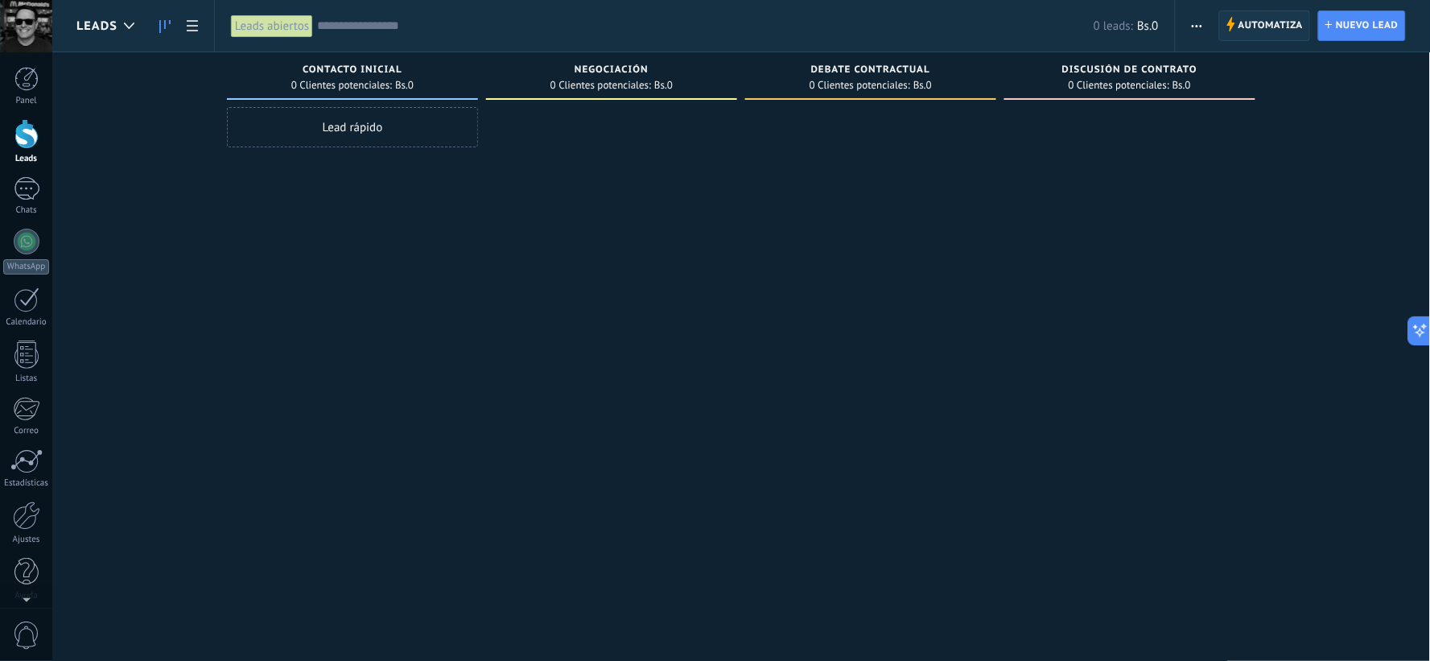
click at [1249, 33] on span "Automatiza" at bounding box center [1271, 25] width 65 height 29
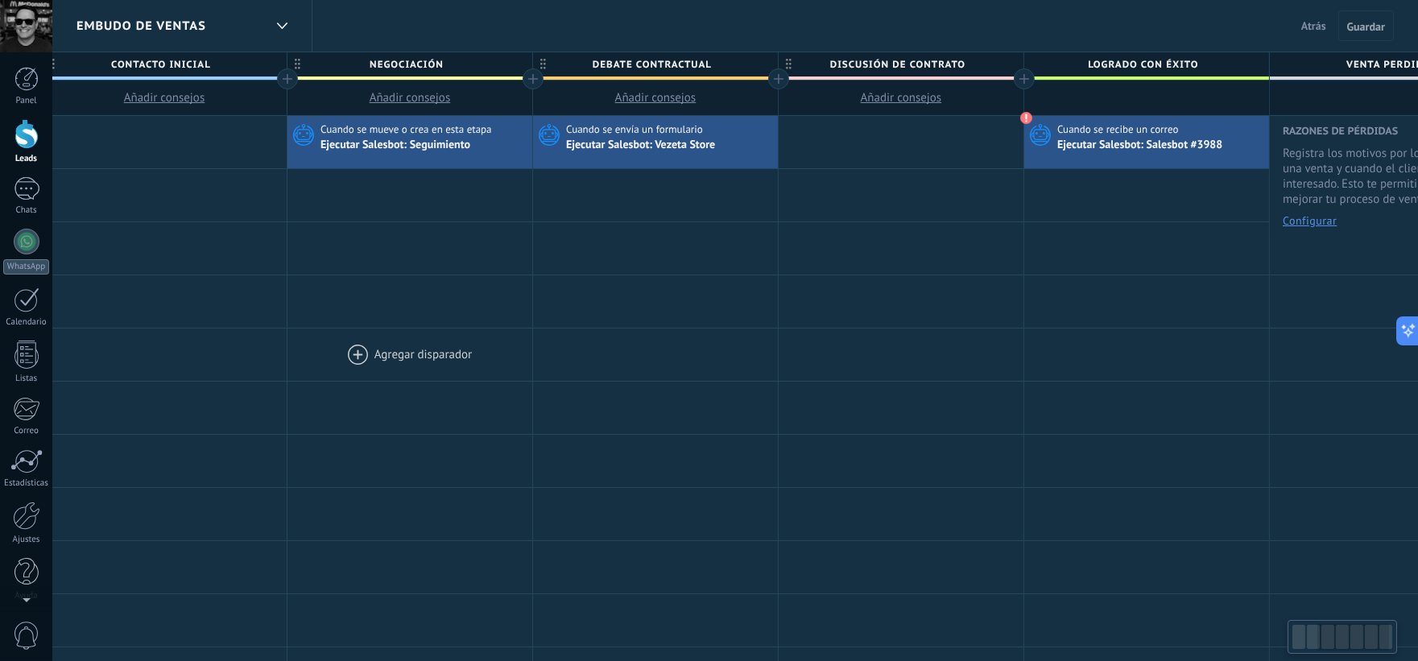
scroll to position [0, 517]
drag, startPoint x: 797, startPoint y: 299, endPoint x: 483, endPoint y: 348, distance: 317.6
click at [483, 348] on div "**********" at bounding box center [655, 674] width 1719 height 1116
click at [1205, 142] on div "Ejecutar Salesbot: Salesbot #3988" at bounding box center [1139, 145] width 167 height 14
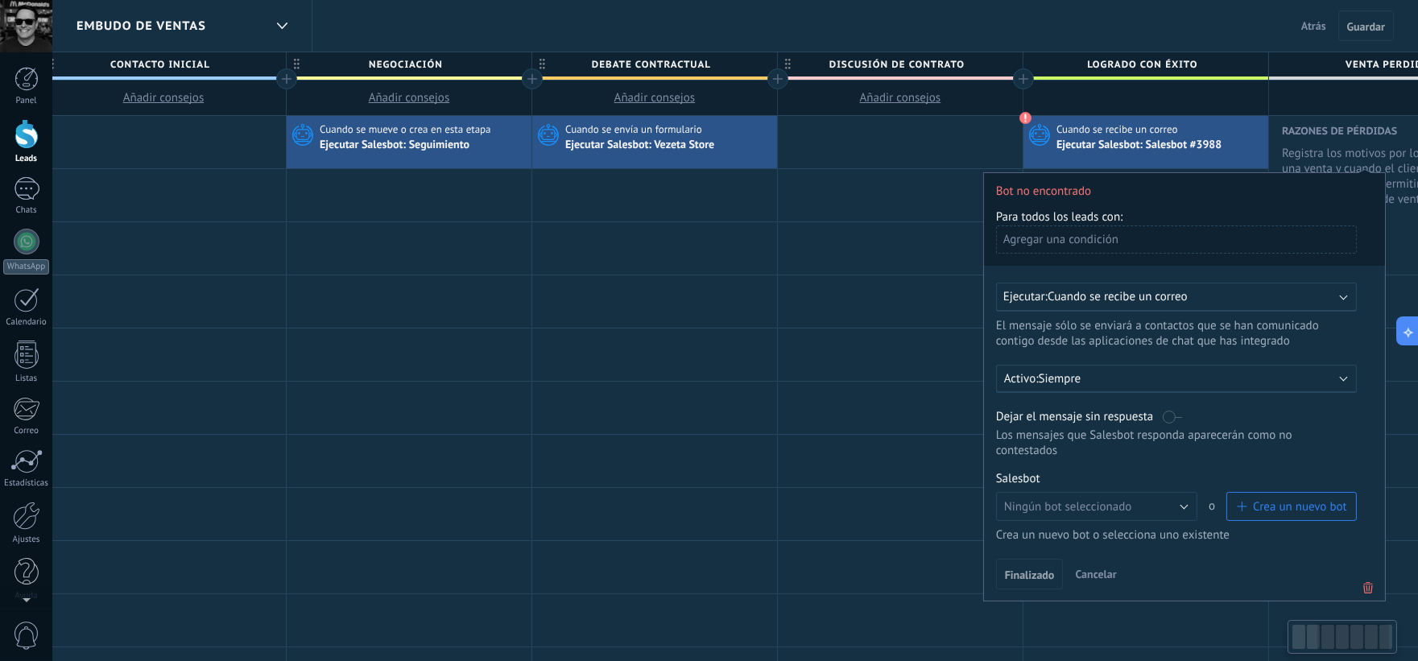
click at [1364, 596] on icon at bounding box center [1368, 587] width 18 height 19
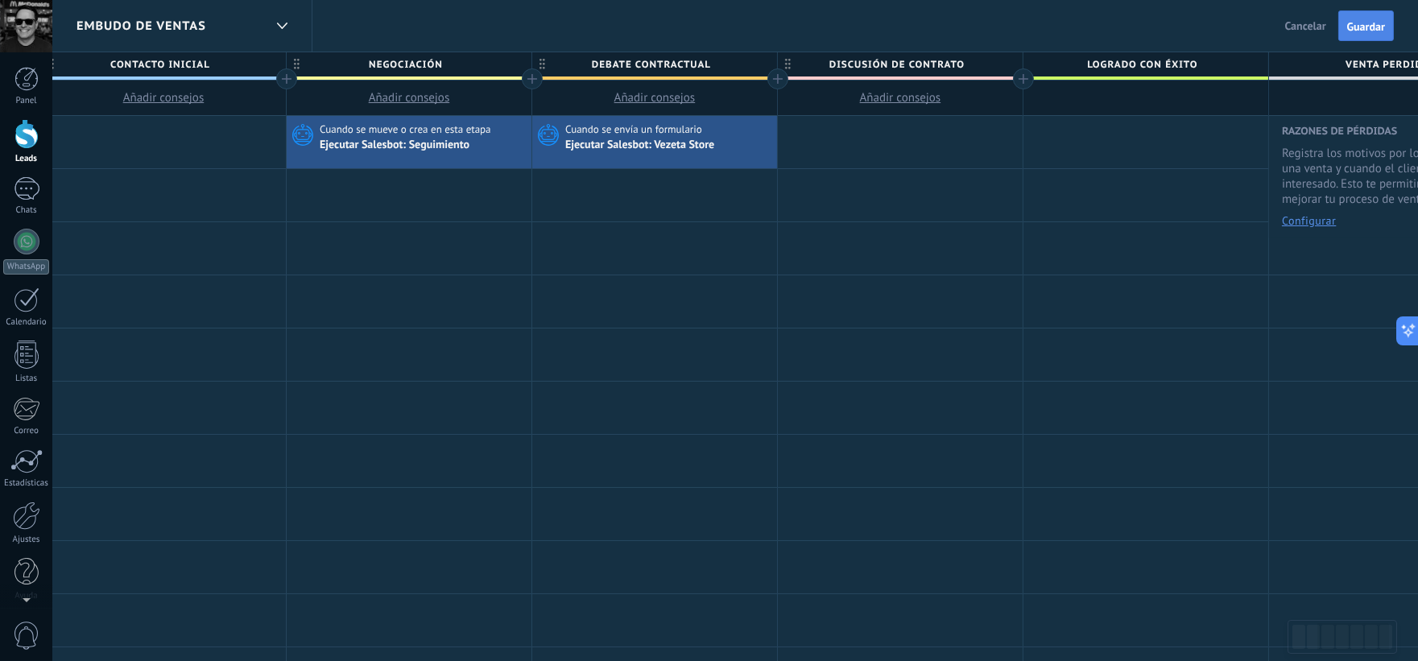
click at [1348, 21] on span "Guardar" at bounding box center [1366, 26] width 38 height 11
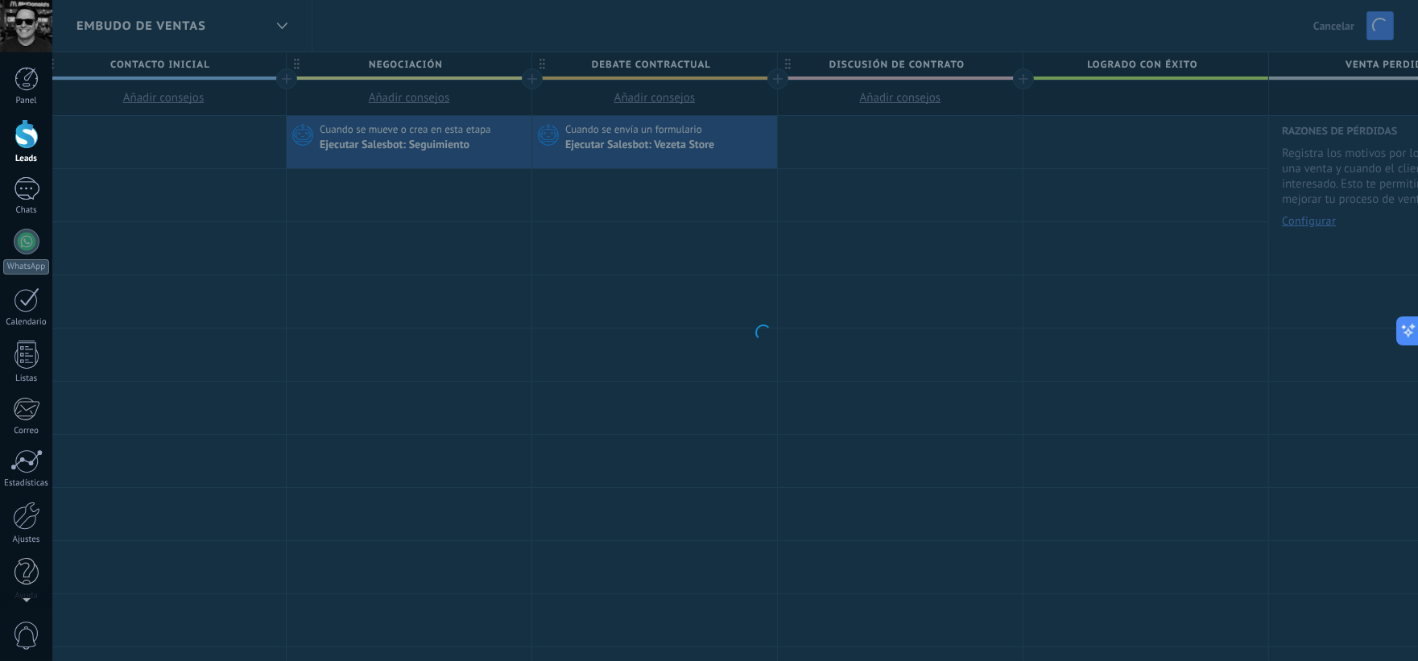
click at [777, 306] on body ".abccls-1,.abccls-2{fill-rule:evenodd}.abccls-2{fill:#fff} .abfcls-1{fill:none}…" at bounding box center [709, 330] width 1418 height 661
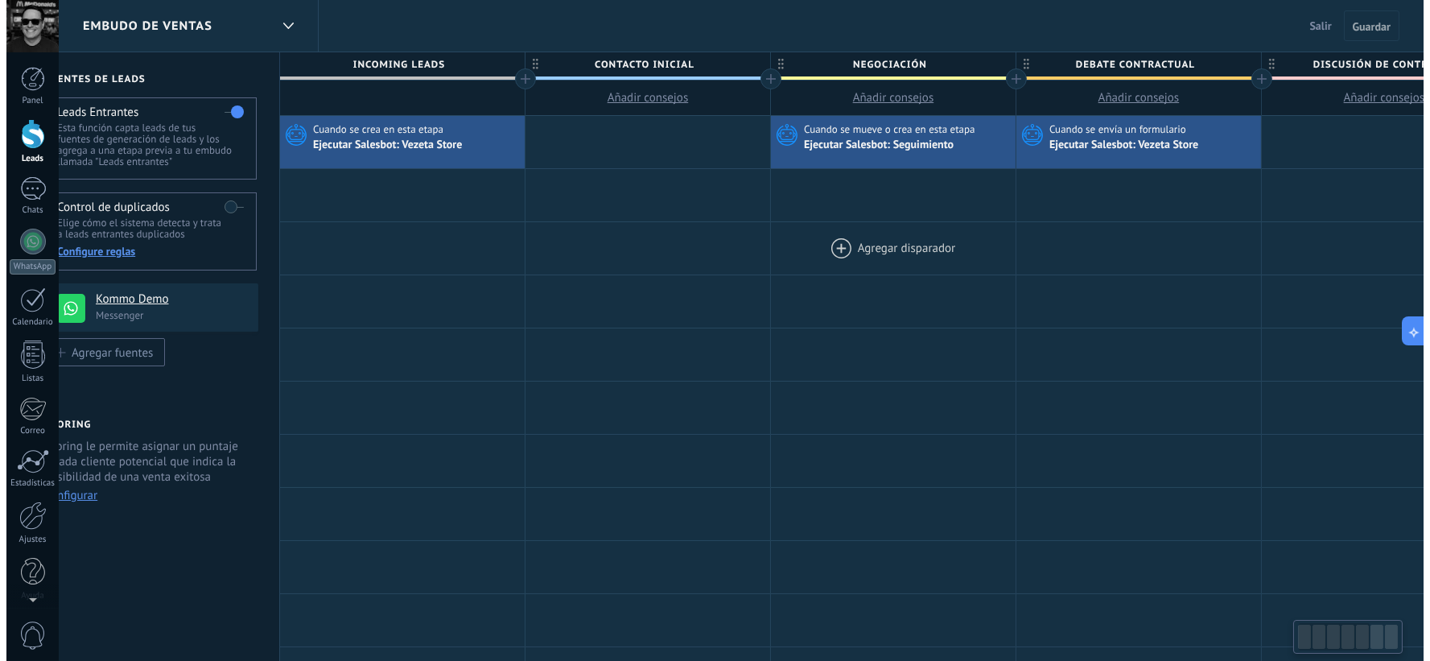
scroll to position [0, 38]
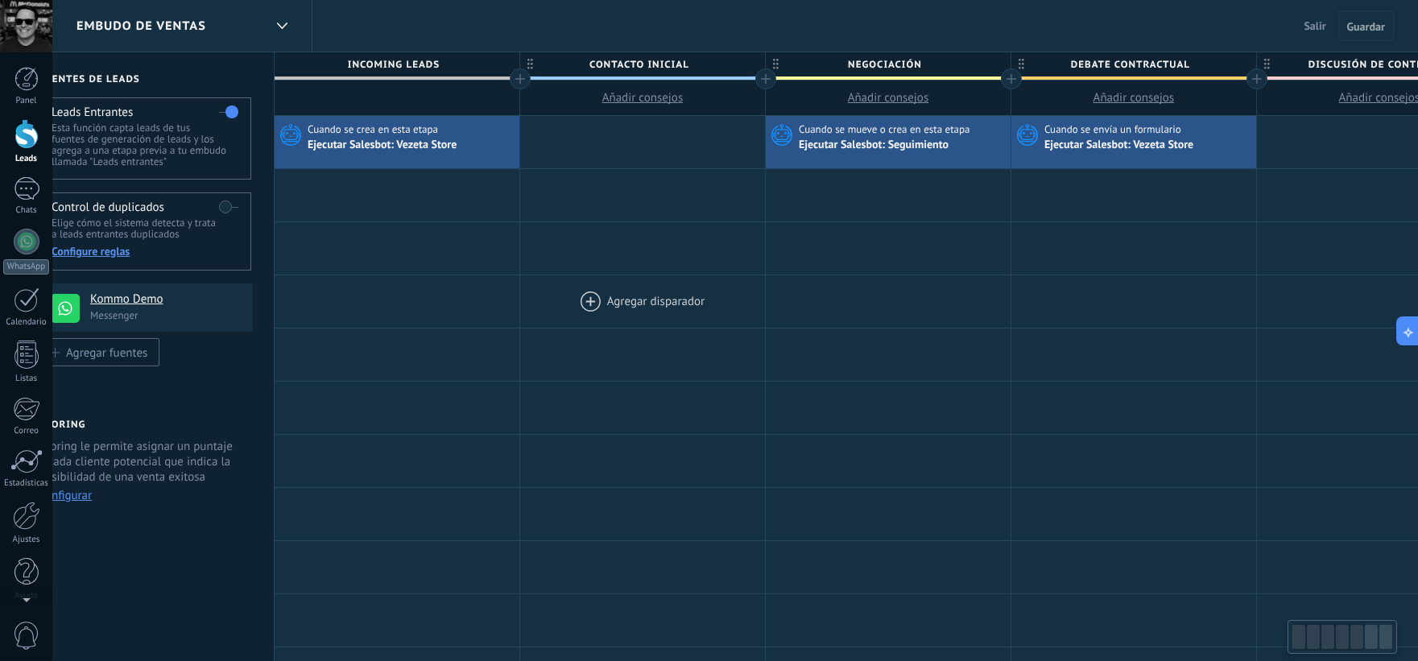
drag, startPoint x: 613, startPoint y: 266, endPoint x: 712, endPoint y: 288, distance: 102.3
click at [806, 275] on div "**********" at bounding box center [1134, 674] width 1719 height 1116
click at [27, 247] on div at bounding box center [27, 242] width 26 height 26
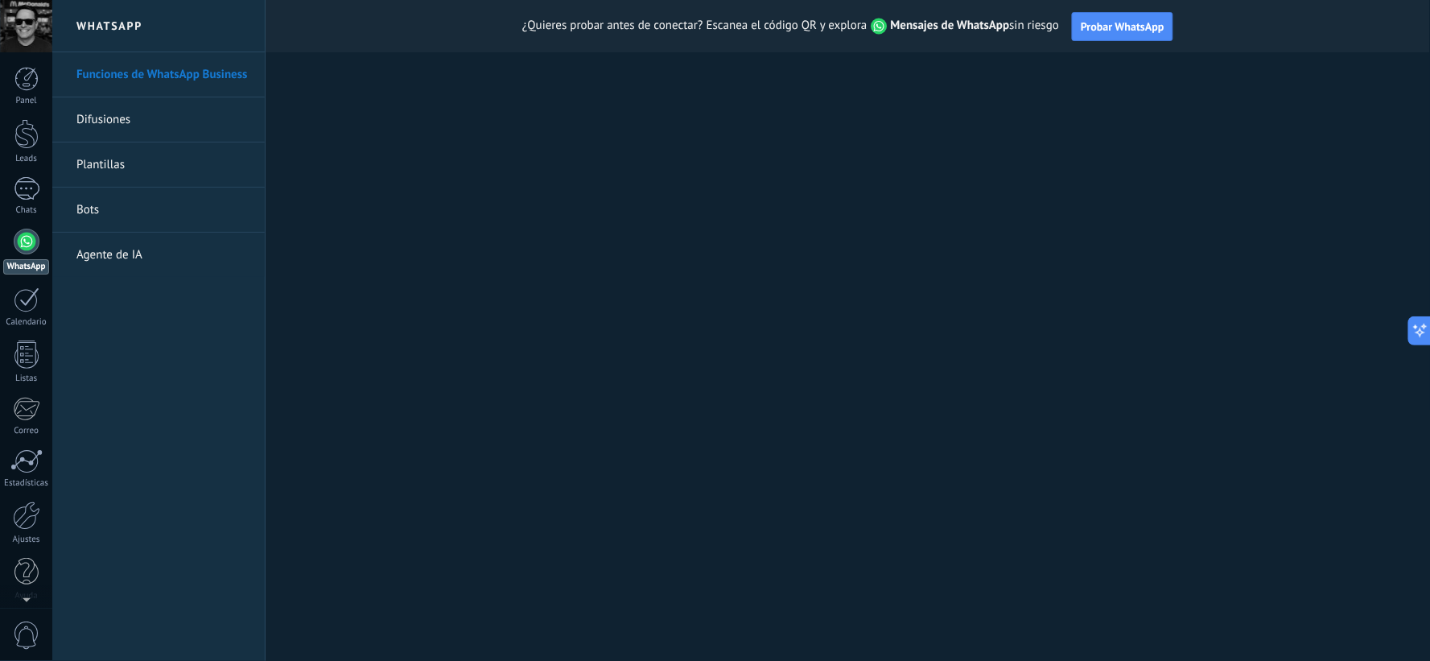
click at [23, 245] on div at bounding box center [27, 242] width 26 height 26
click at [103, 216] on link "Bots" at bounding box center [162, 210] width 172 height 45
